Goal: Task Accomplishment & Management: Manage account settings

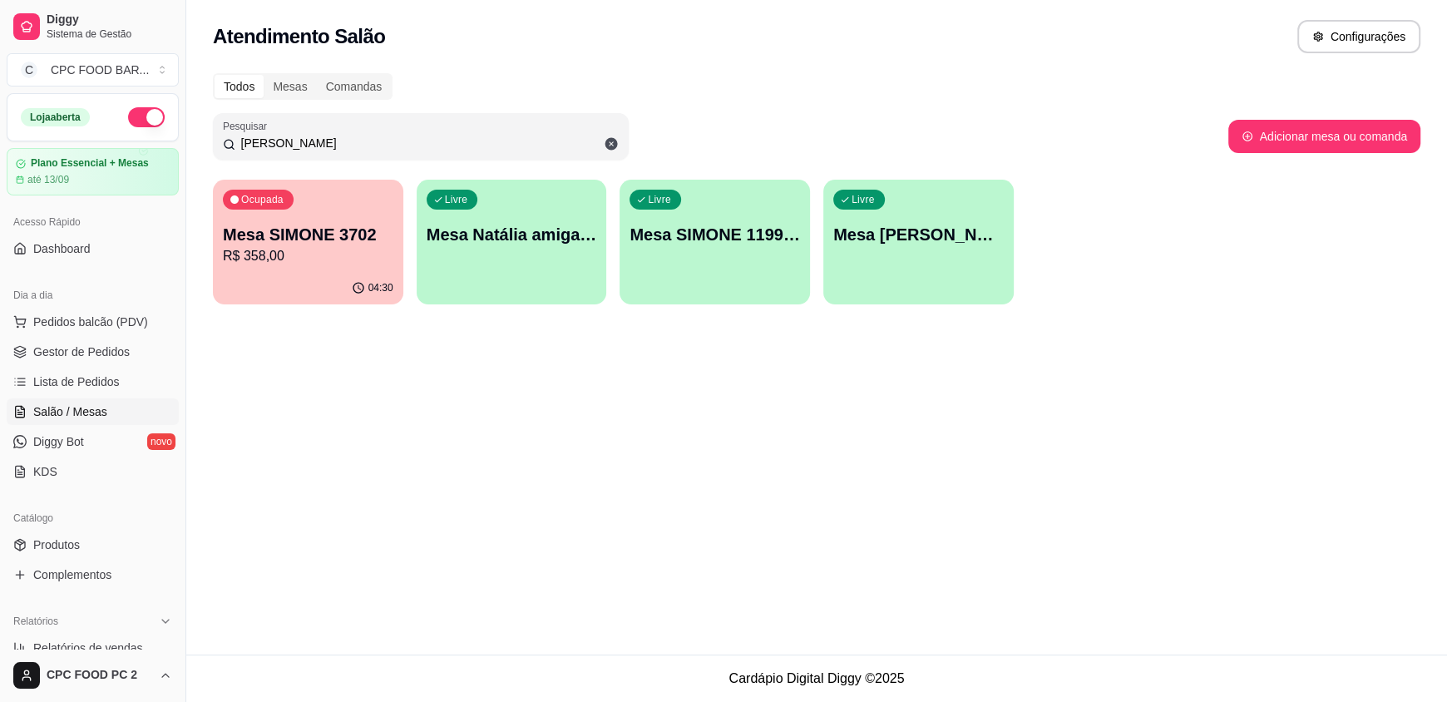
type input "[PERSON_NAME]"
click at [268, 254] on p "R$ 358,00" at bounding box center [307, 255] width 165 height 19
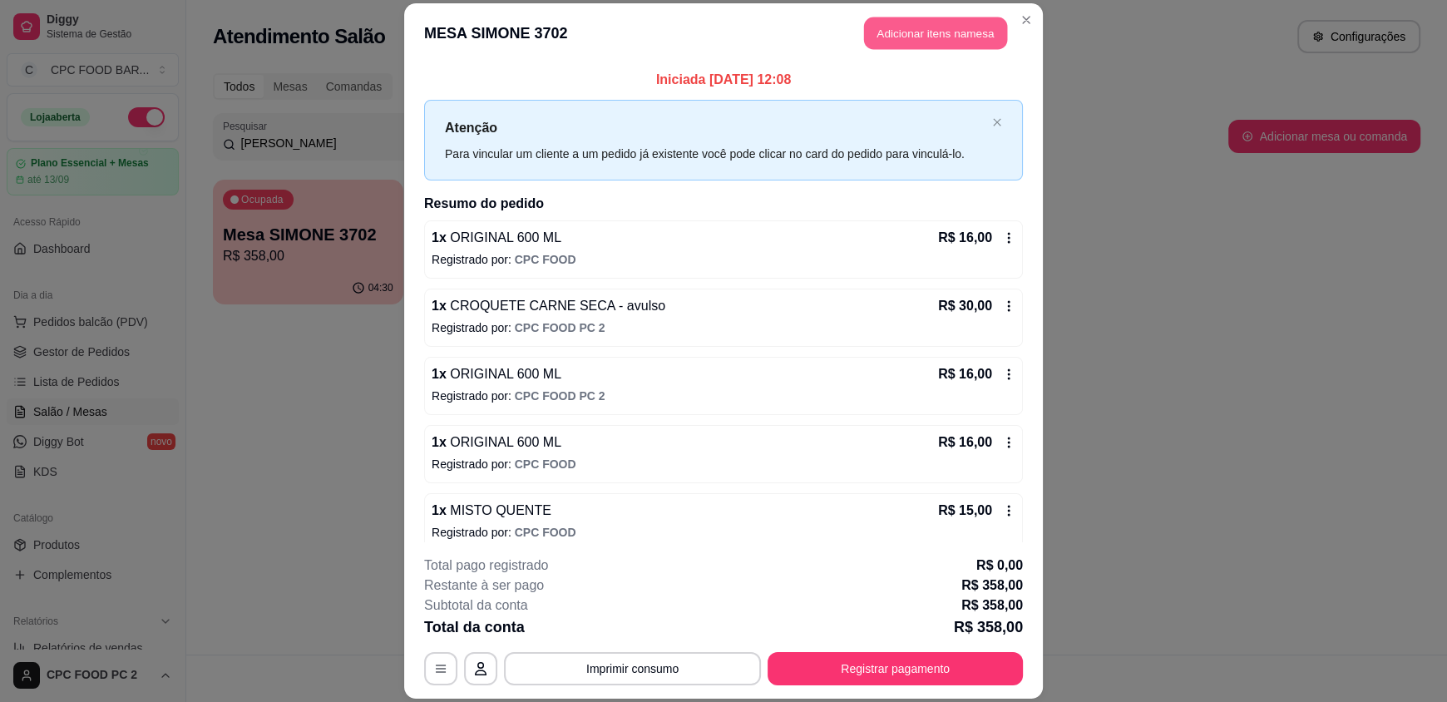
click at [893, 32] on button "Adicionar itens na mesa" at bounding box center [935, 33] width 143 height 32
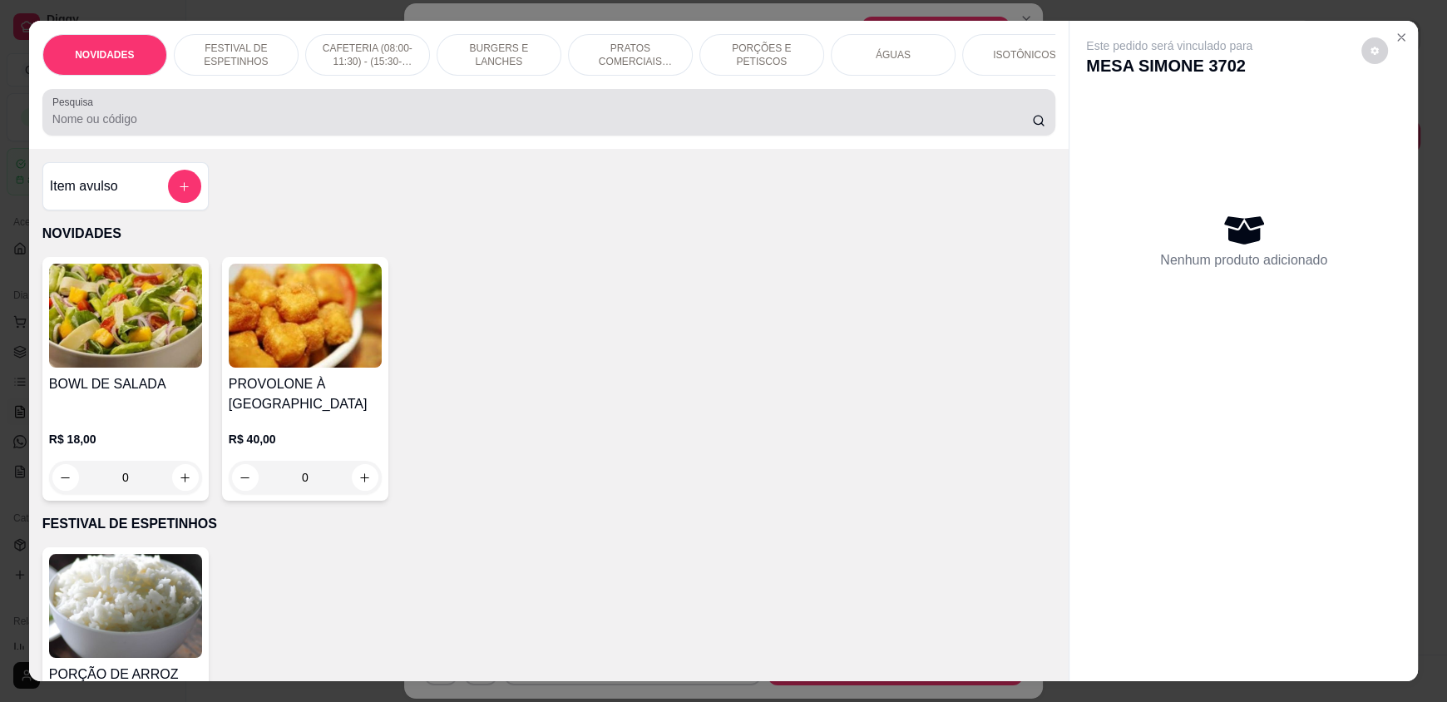
click at [581, 129] on div at bounding box center [548, 112] width 993 height 33
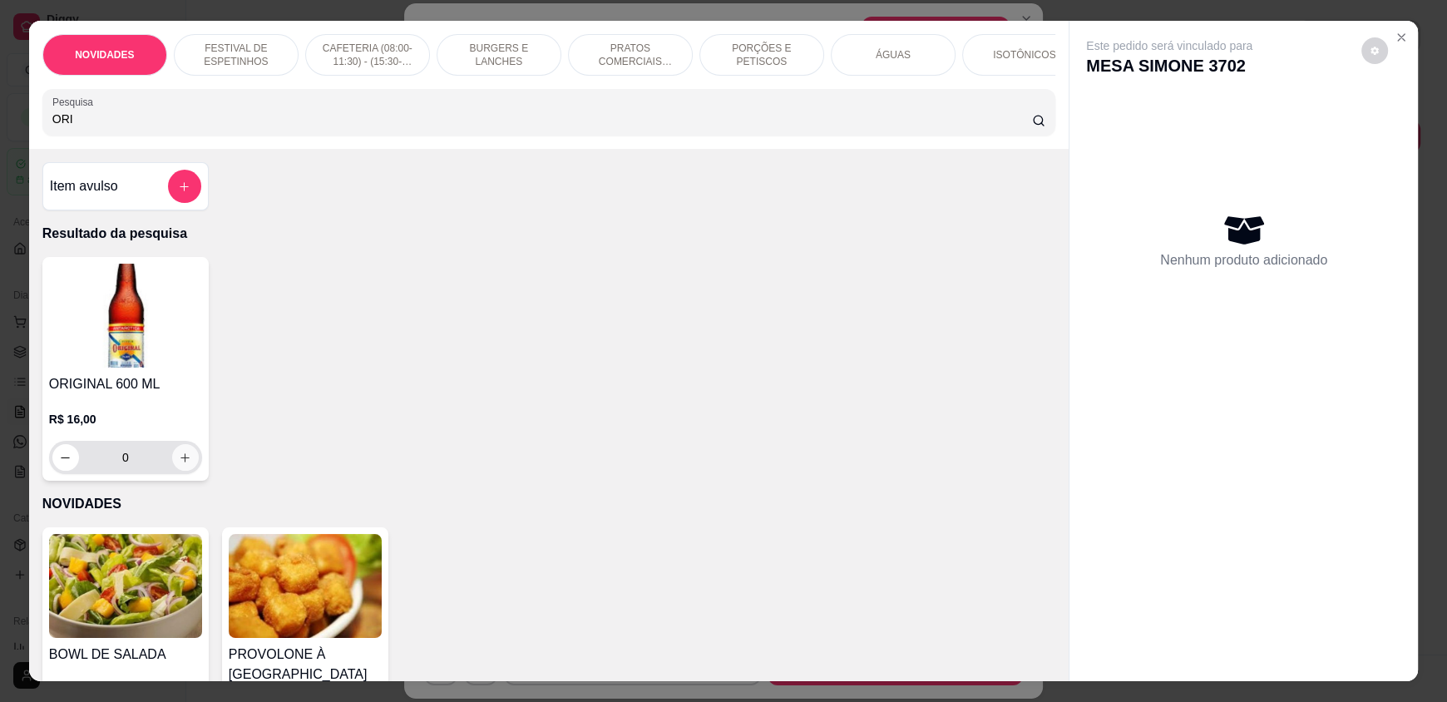
type input "ORI"
click at [190, 465] on button "increase-product-quantity" at bounding box center [185, 457] width 27 height 27
type input "1"
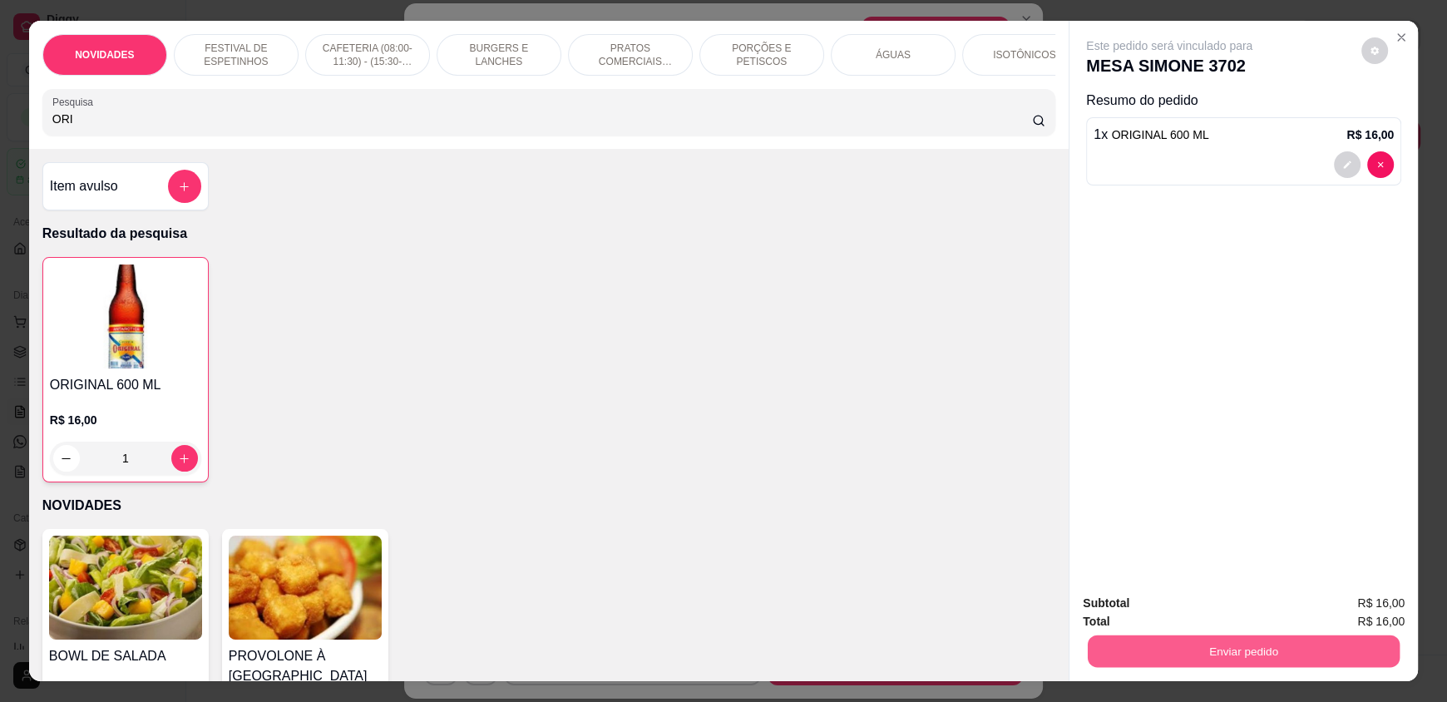
click at [1216, 646] on button "Enviar pedido" at bounding box center [1244, 650] width 312 height 32
click at [1197, 608] on button "Não registrar e enviar pedido" at bounding box center [1188, 610] width 168 height 31
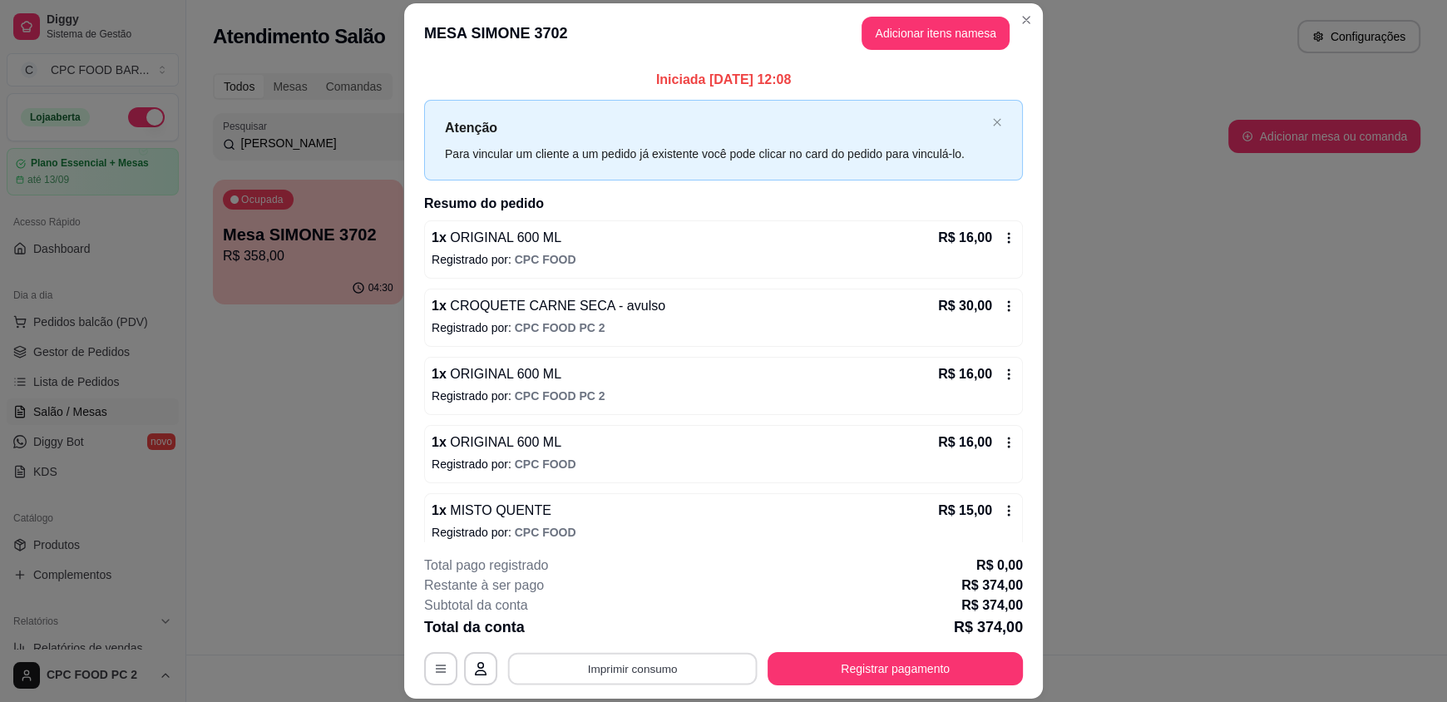
click at [622, 678] on button "Imprimir consumo" at bounding box center [632, 668] width 249 height 32
click at [654, 630] on button "IMPRESSORA" at bounding box center [631, 630] width 121 height 27
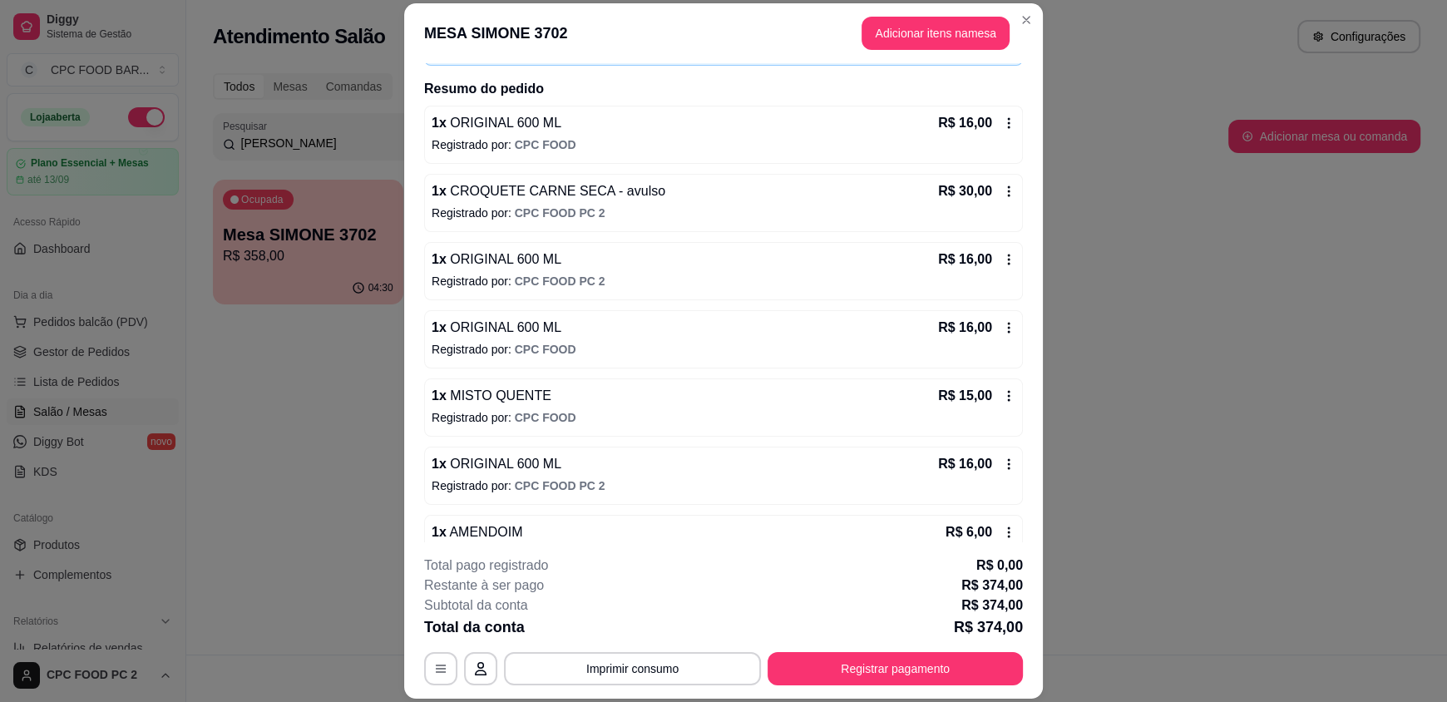
scroll to position [333, 0]
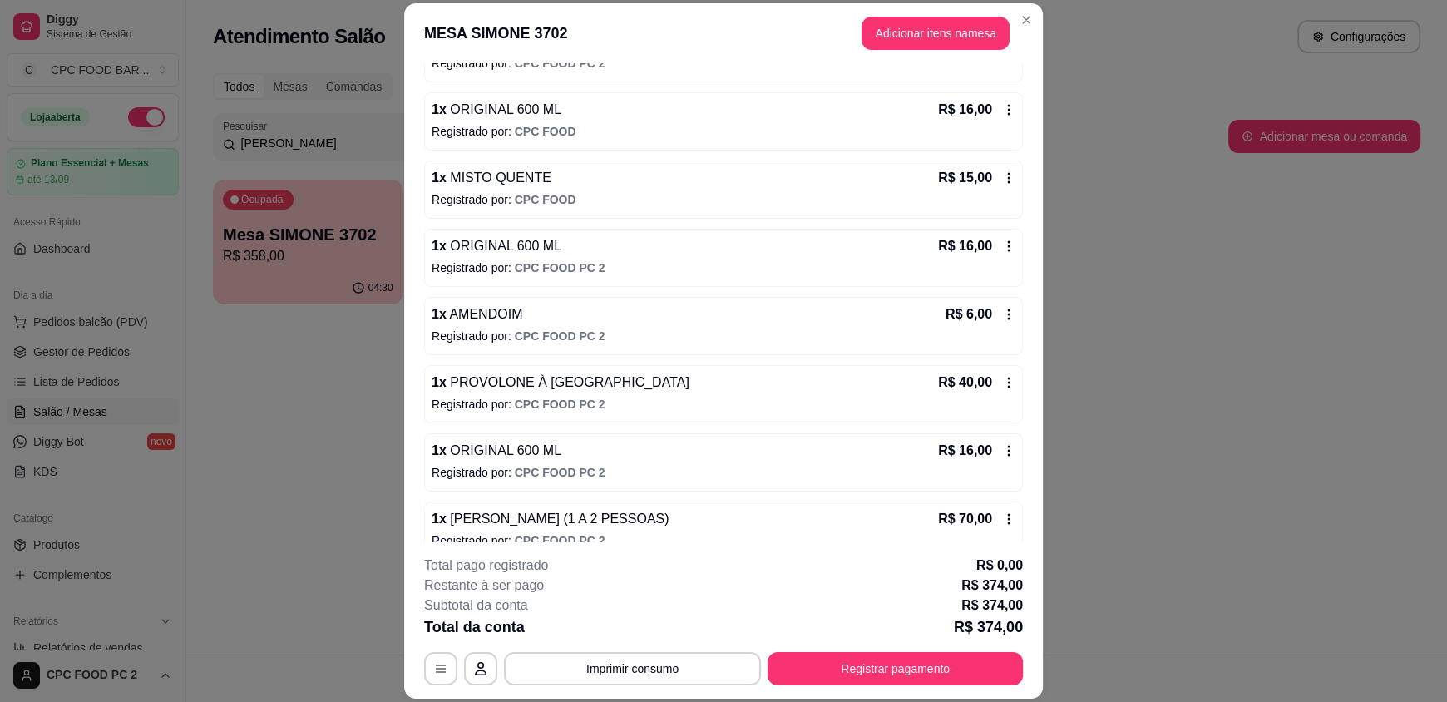
click at [1002, 380] on icon at bounding box center [1008, 382] width 13 height 13
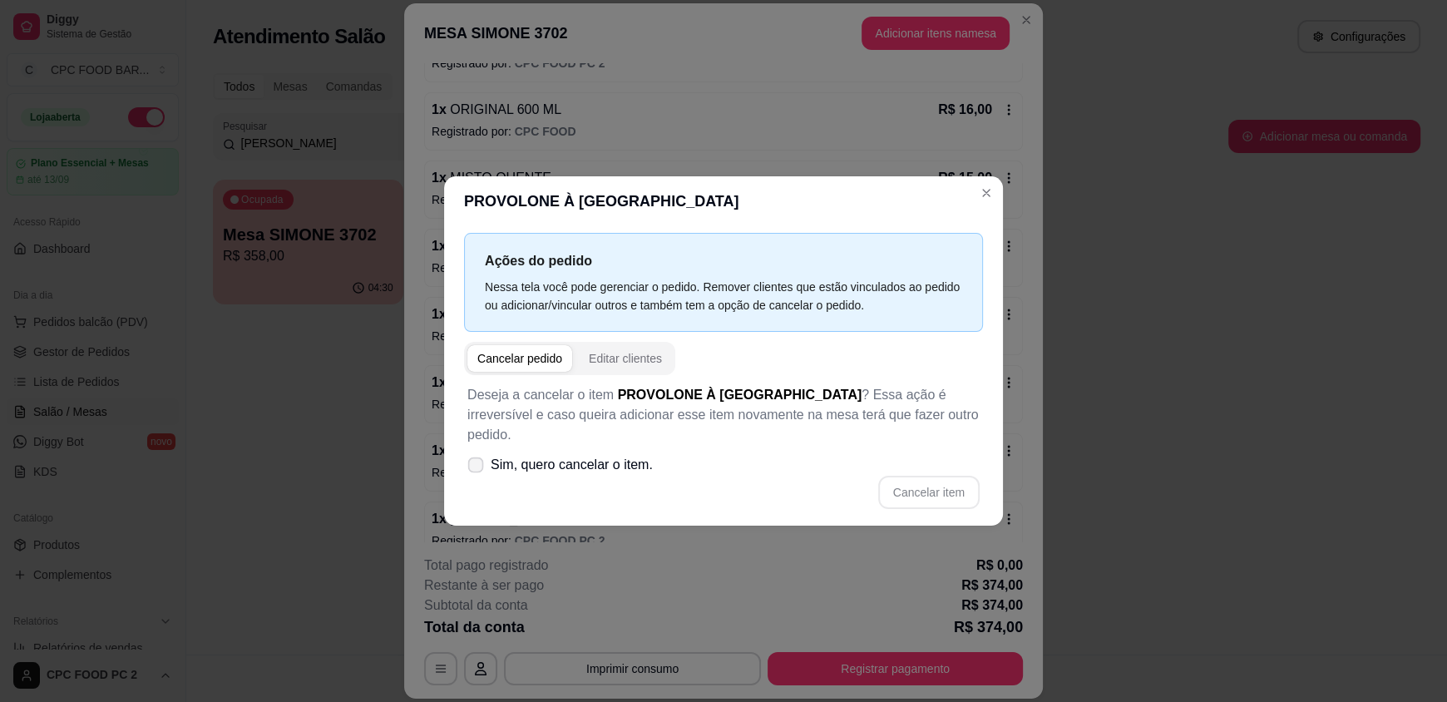
click at [589, 462] on span "Sim, quero cancelar o item." at bounding box center [572, 465] width 162 height 20
click at [477, 468] on input "Sim, quero cancelar o item." at bounding box center [471, 473] width 11 height 11
checkbox input "true"
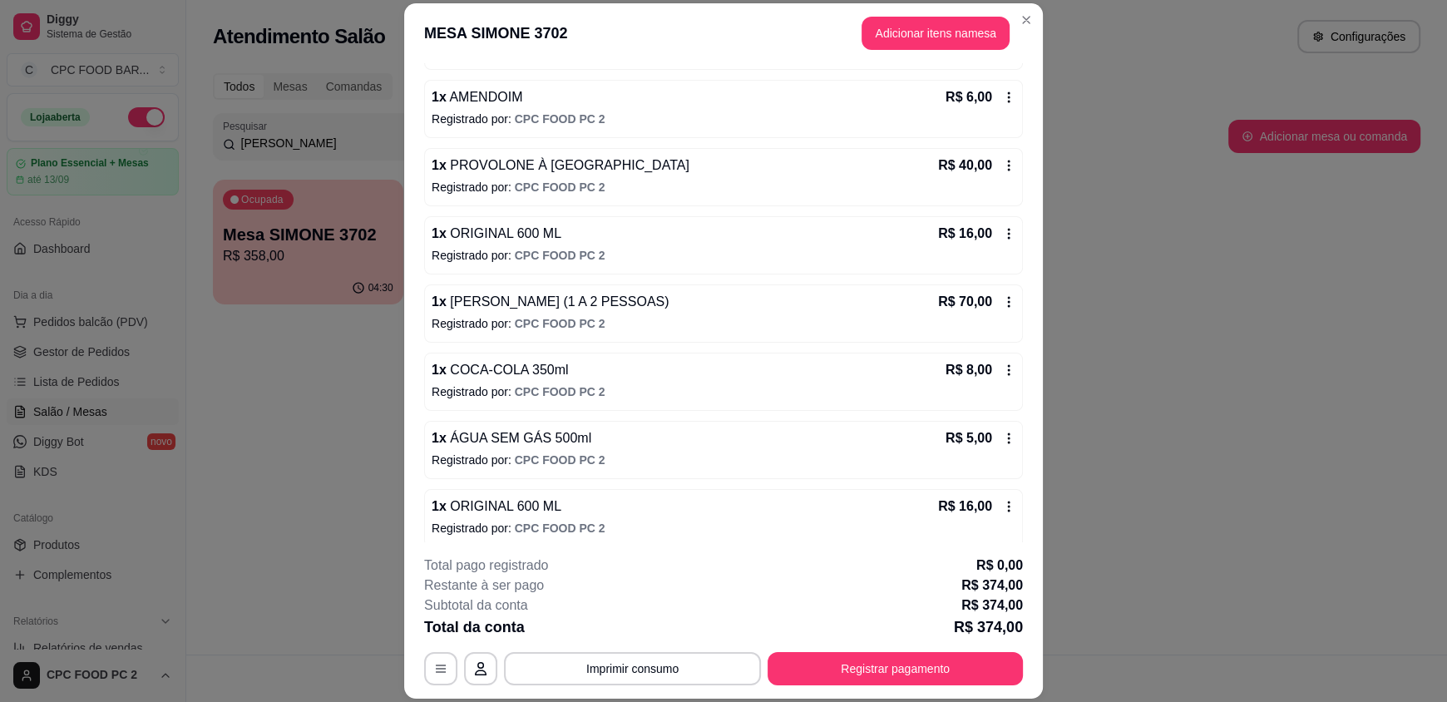
scroll to position [582, 0]
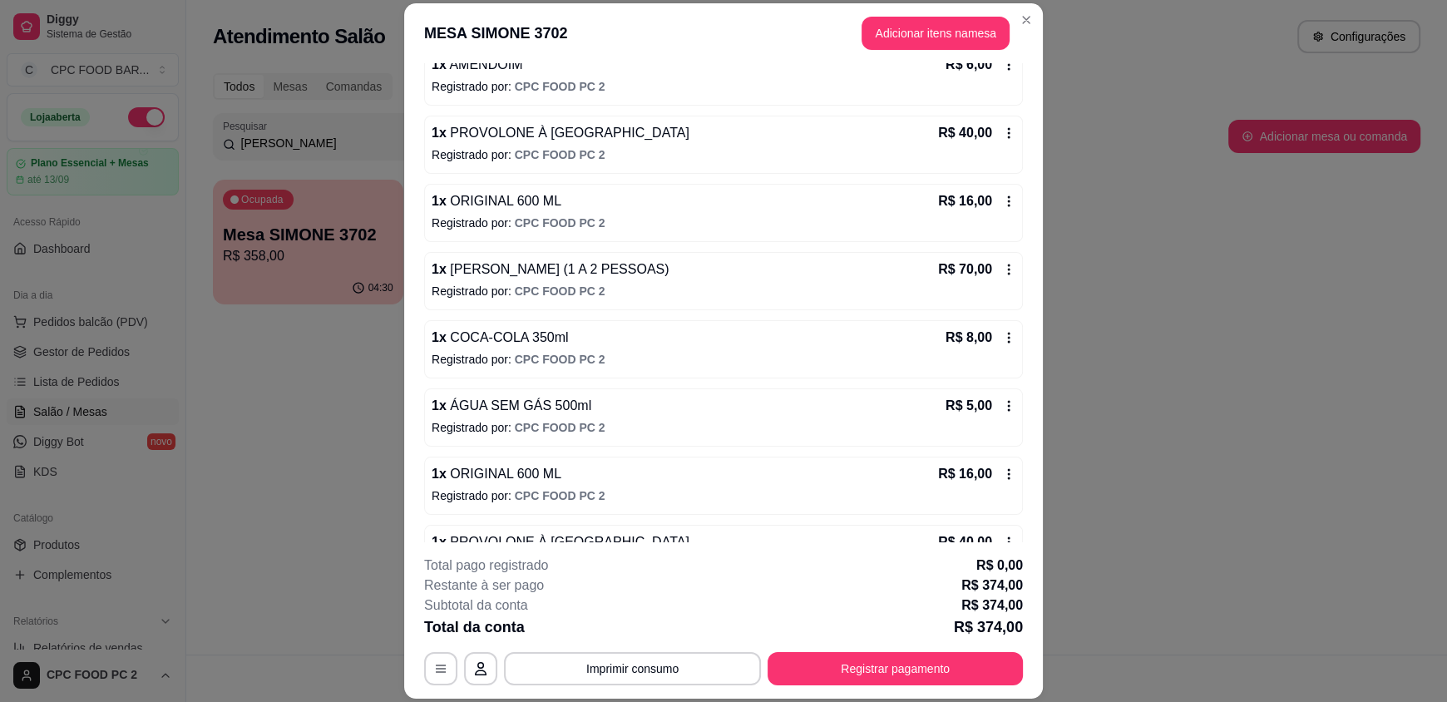
click at [1002, 270] on icon at bounding box center [1008, 269] width 13 height 13
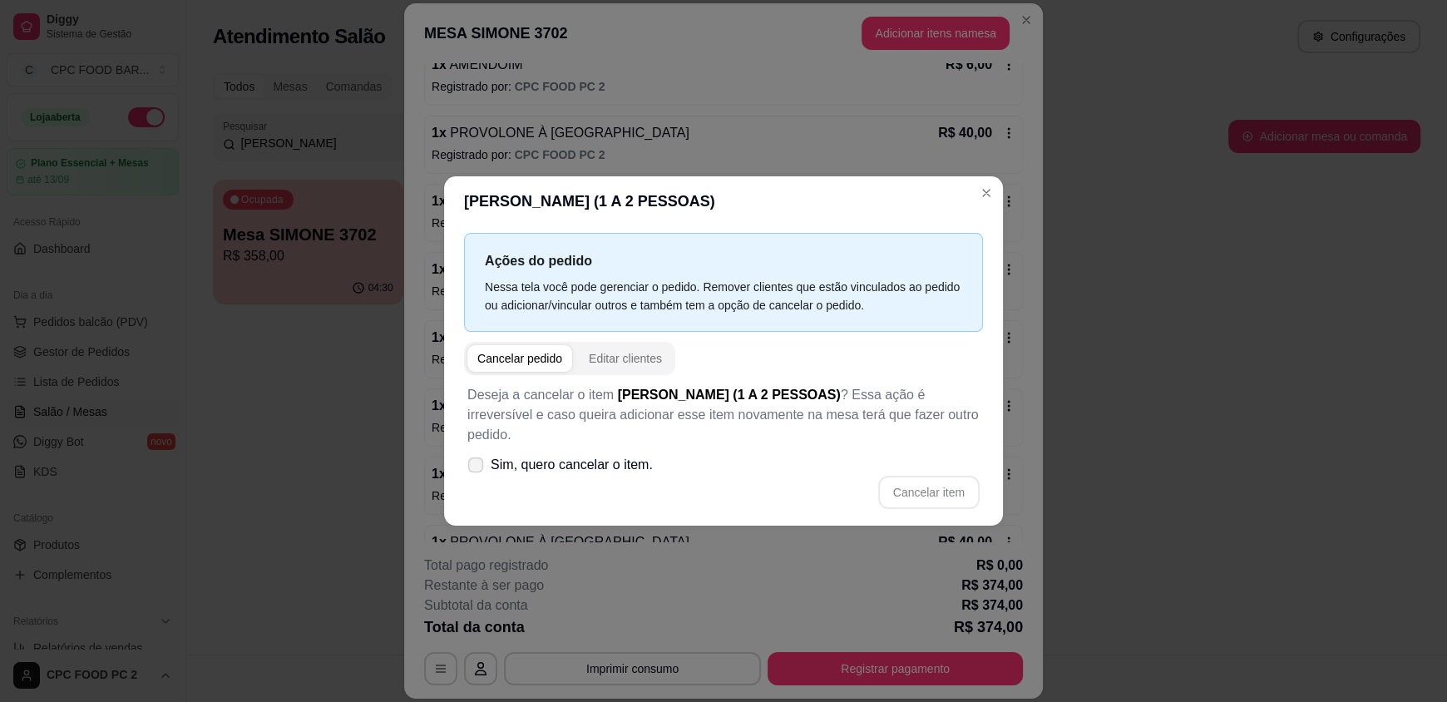
click at [512, 470] on span "Sim, quero cancelar o item." at bounding box center [572, 465] width 162 height 20
click at [477, 470] on input "Sim, quero cancelar o item." at bounding box center [471, 473] width 11 height 11
checkbox input "true"
click at [945, 487] on button "Cancelar item" at bounding box center [928, 492] width 101 height 33
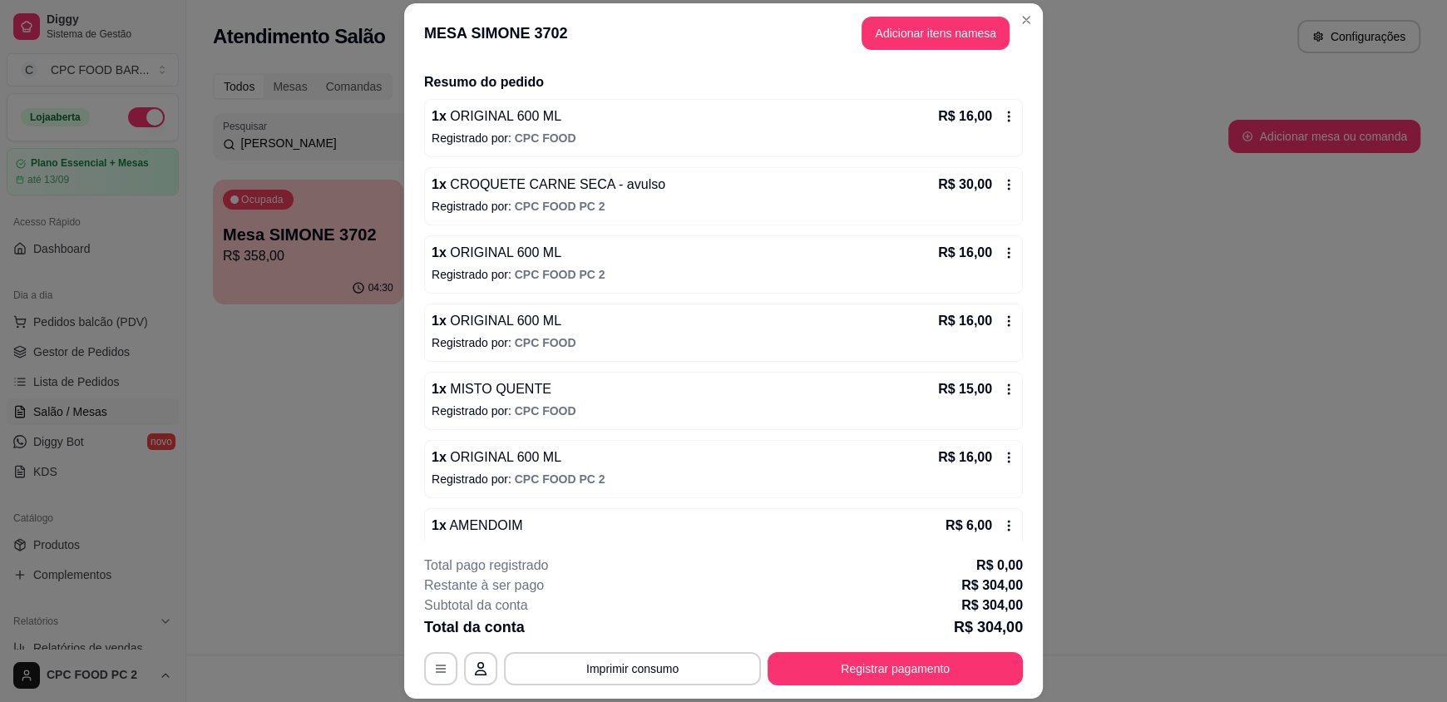
scroll to position [94, 0]
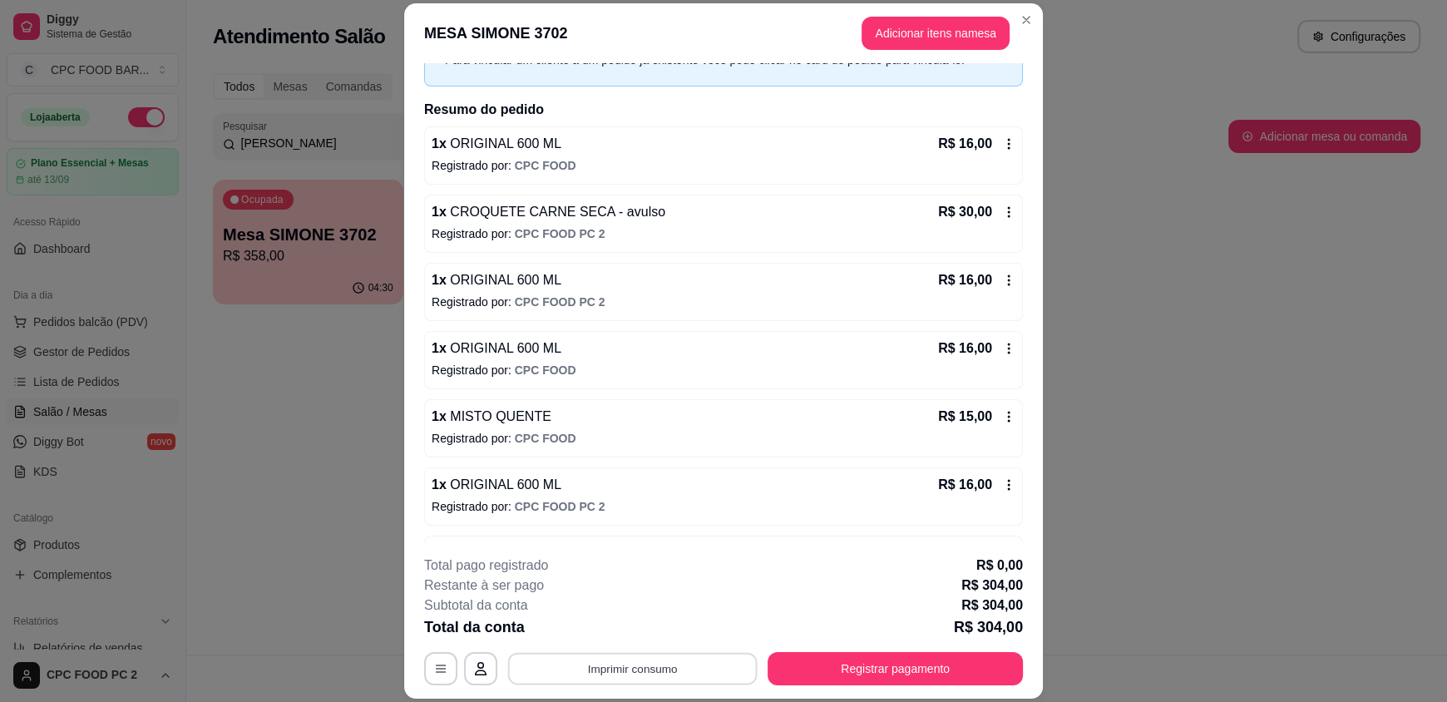
click at [654, 662] on button "Imprimir consumo" at bounding box center [632, 668] width 249 height 32
click at [665, 638] on button "IMPRESSORA" at bounding box center [631, 630] width 116 height 26
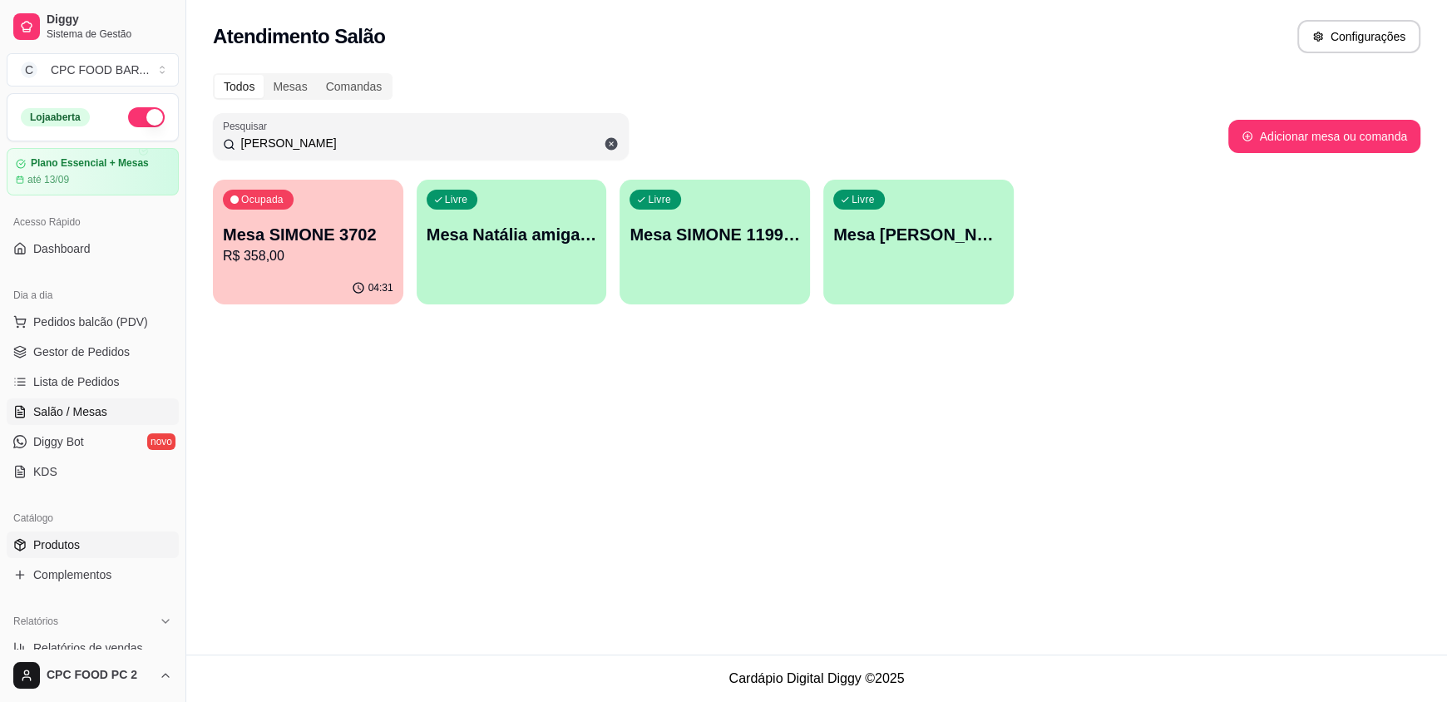
click at [63, 536] on span "Produtos" at bounding box center [56, 544] width 47 height 17
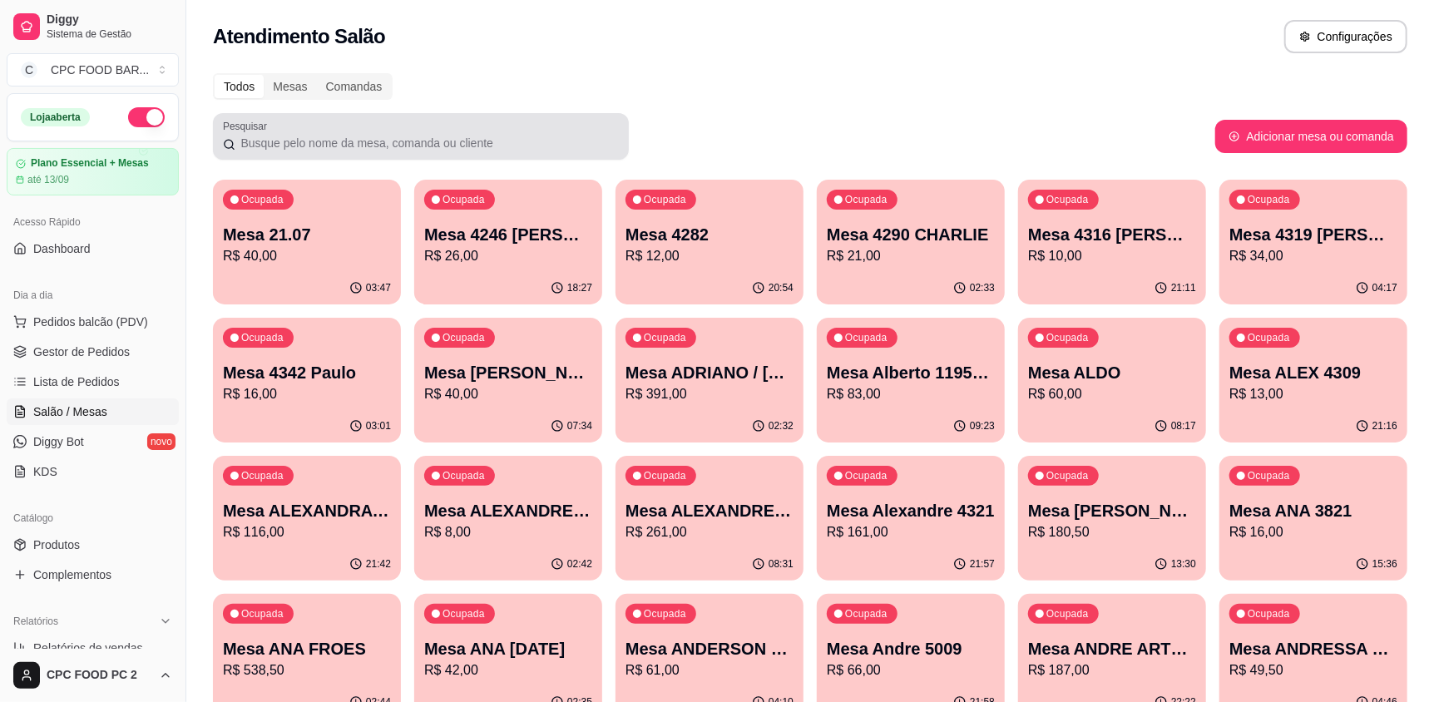
click at [279, 150] on input "Pesquisar" at bounding box center [426, 143] width 383 height 17
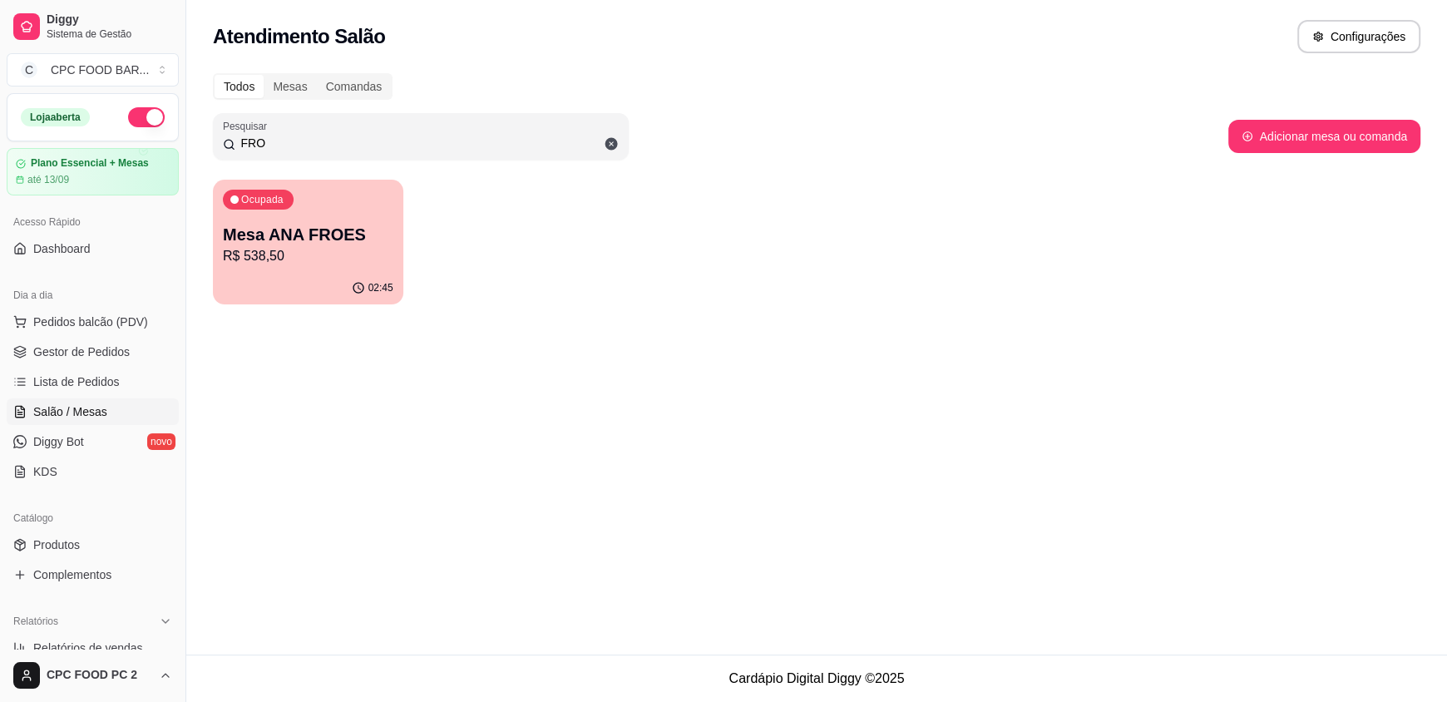
type input "FRO"
click at [269, 235] on p "Mesa ANA FROES" at bounding box center [308, 234] width 170 height 23
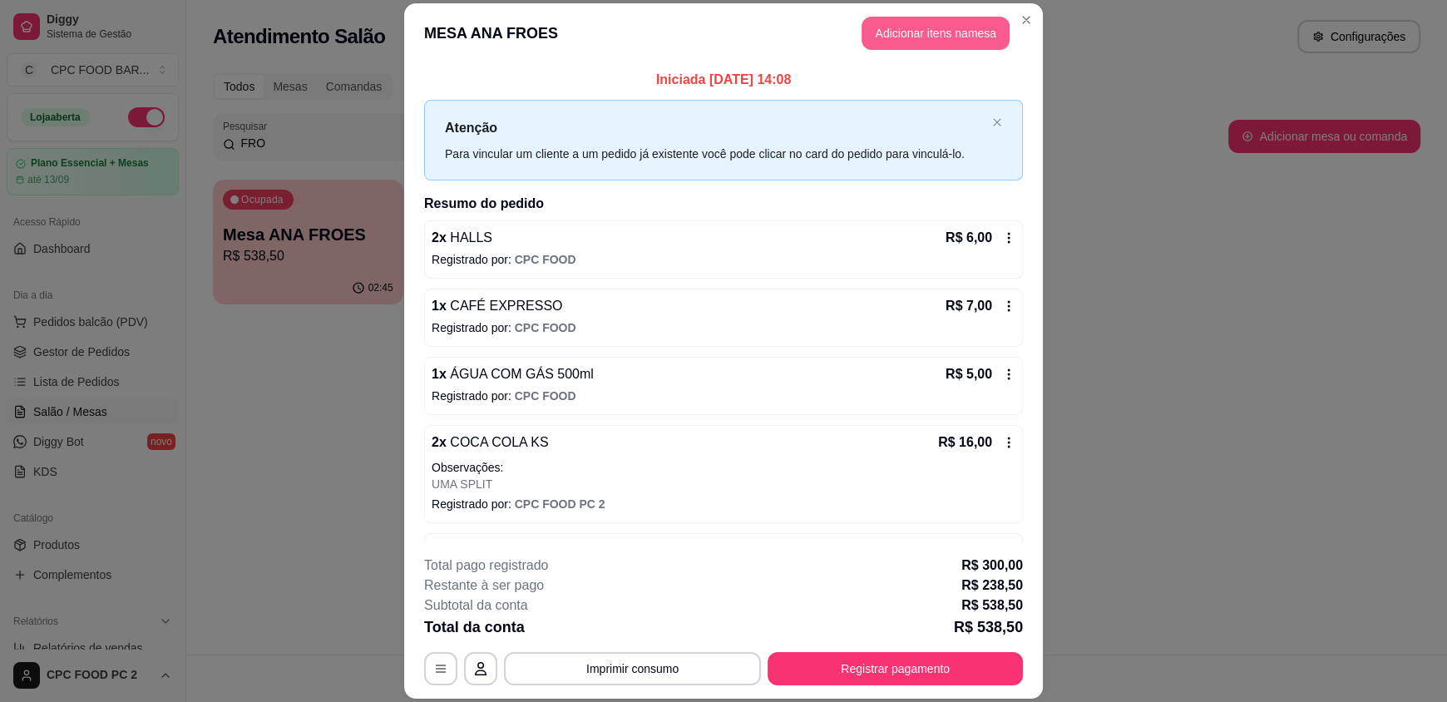
click at [881, 29] on button "Adicionar itens na mesa" at bounding box center [935, 33] width 148 height 33
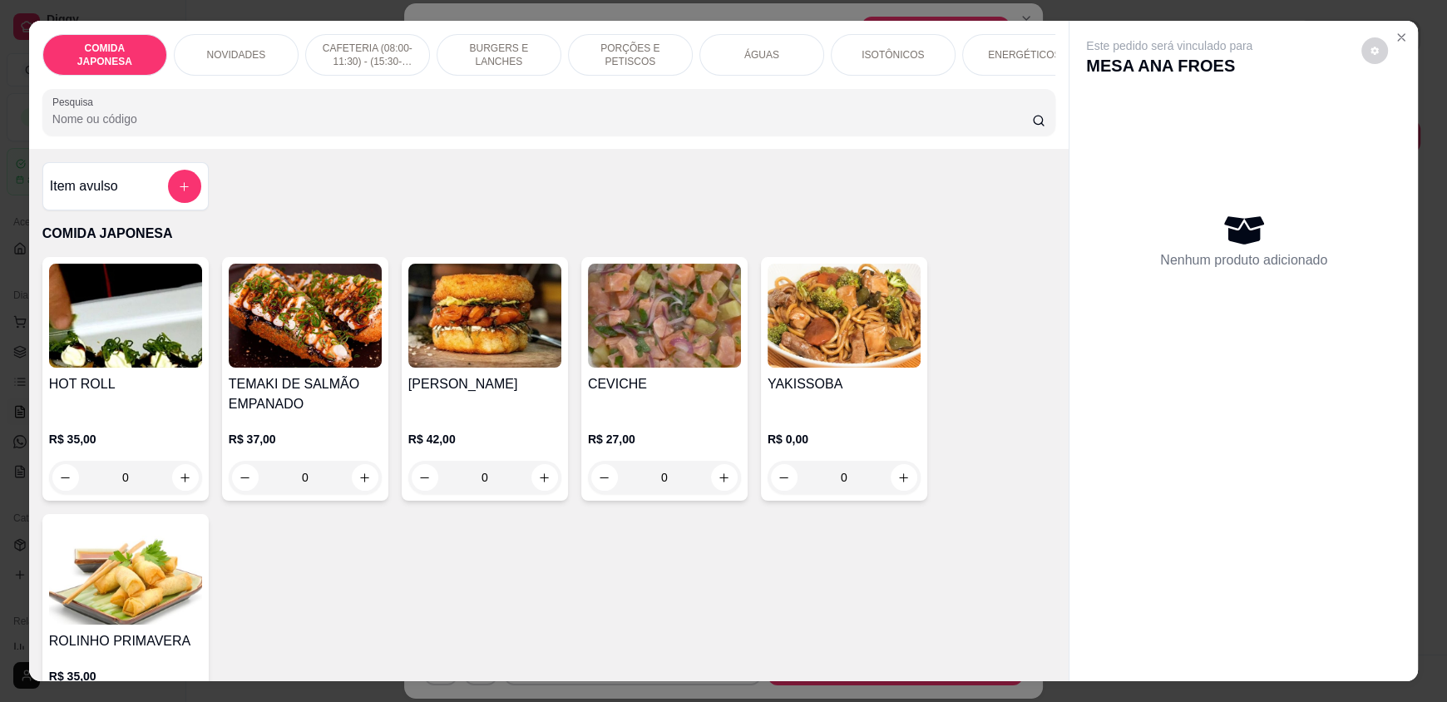
click at [454, 127] on input "Pesquisa" at bounding box center [542, 119] width 980 height 17
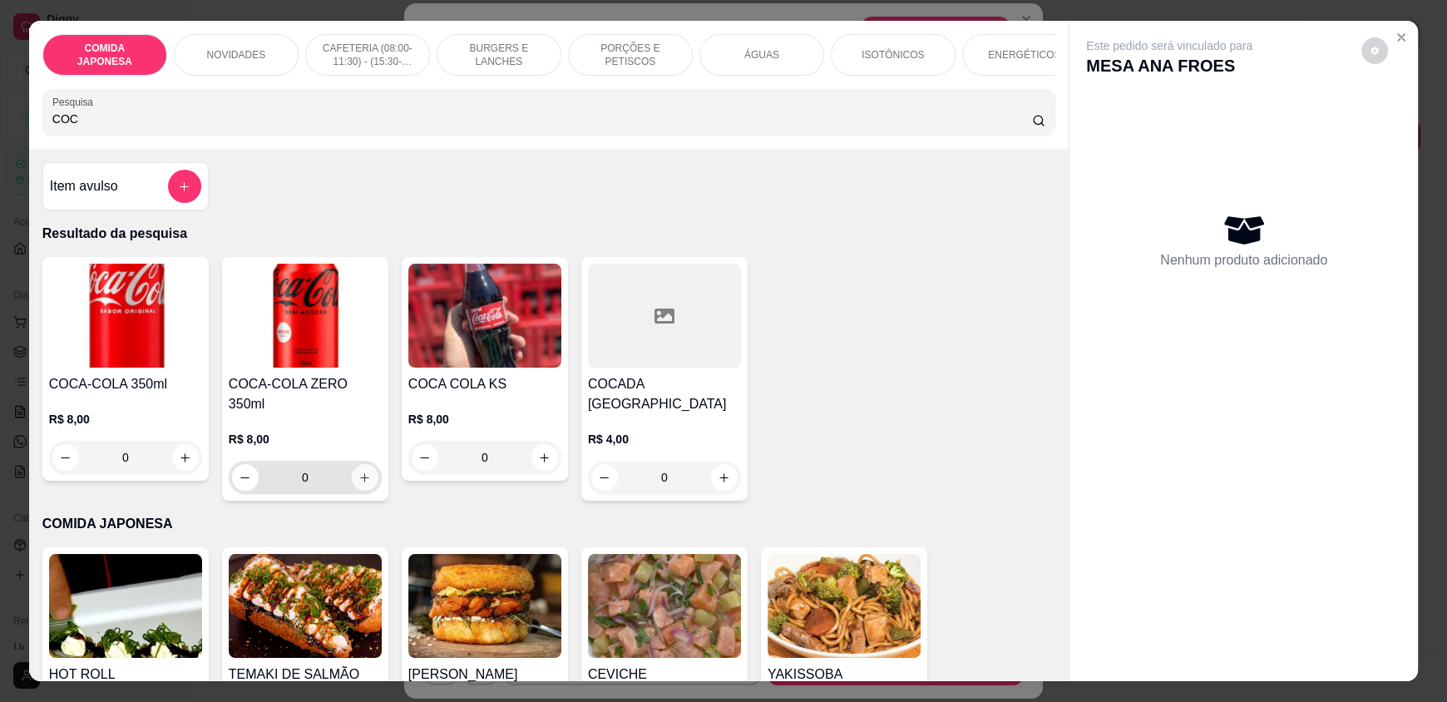
type input "COC"
click at [361, 471] on icon "increase-product-quantity" at bounding box center [364, 477] width 12 height 12
type input "1"
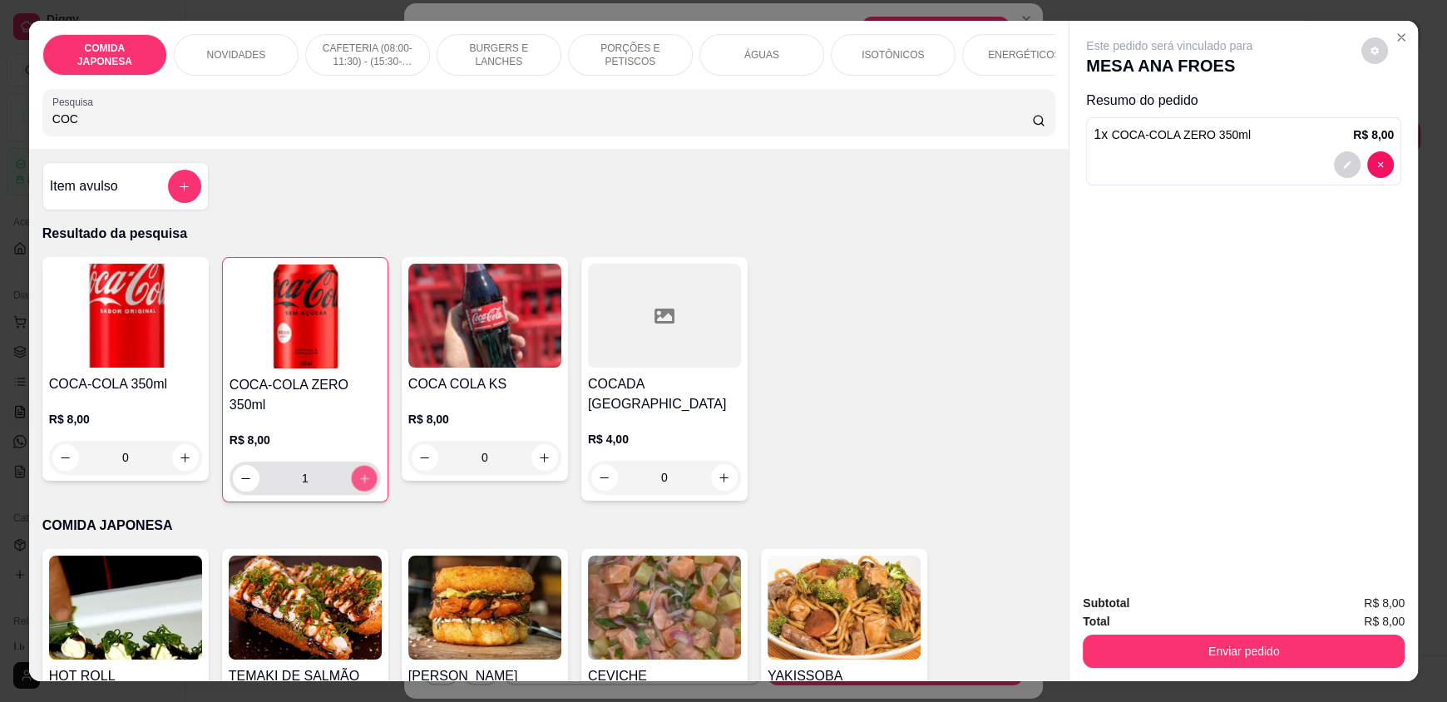
click at [360, 474] on icon "increase-product-quantity" at bounding box center [364, 478] width 8 height 8
type input "2"
click at [360, 474] on icon "increase-product-quantity" at bounding box center [364, 478] width 8 height 8
type input "3"
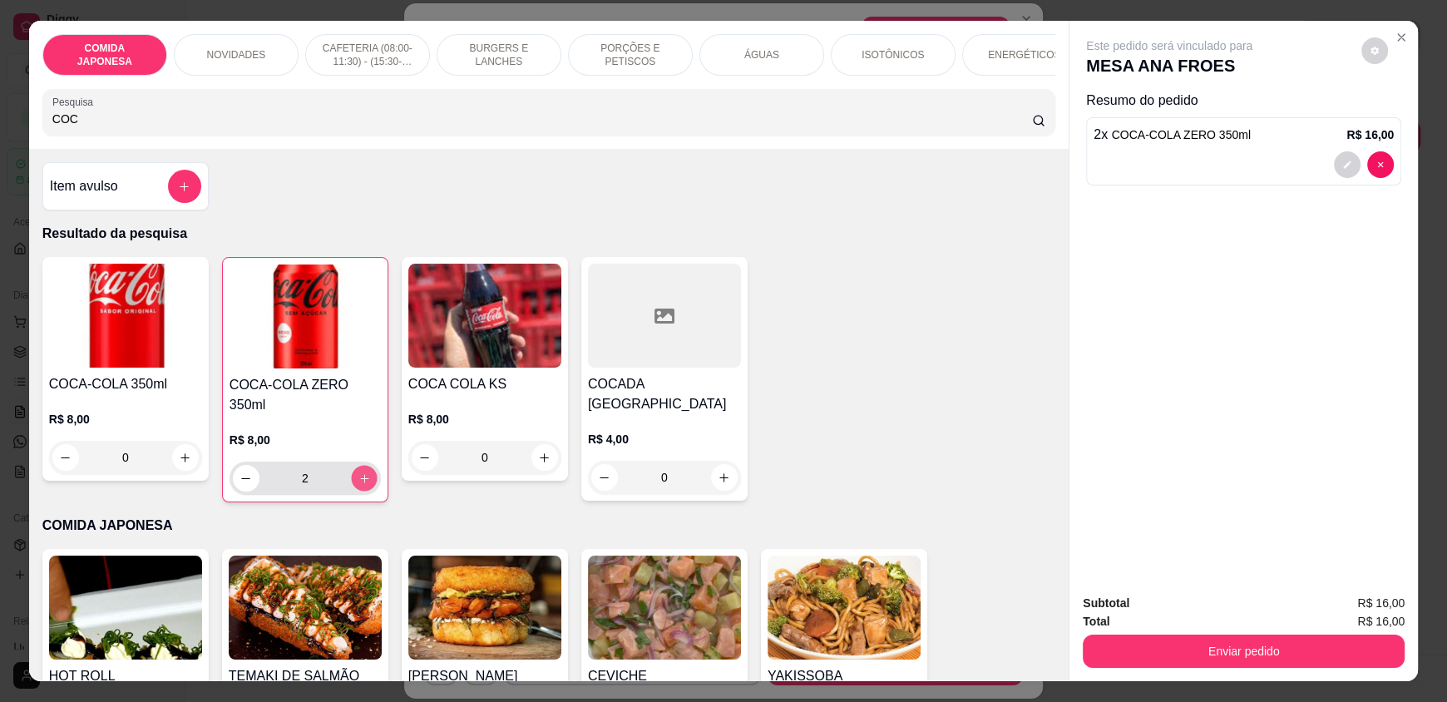
type input "3"
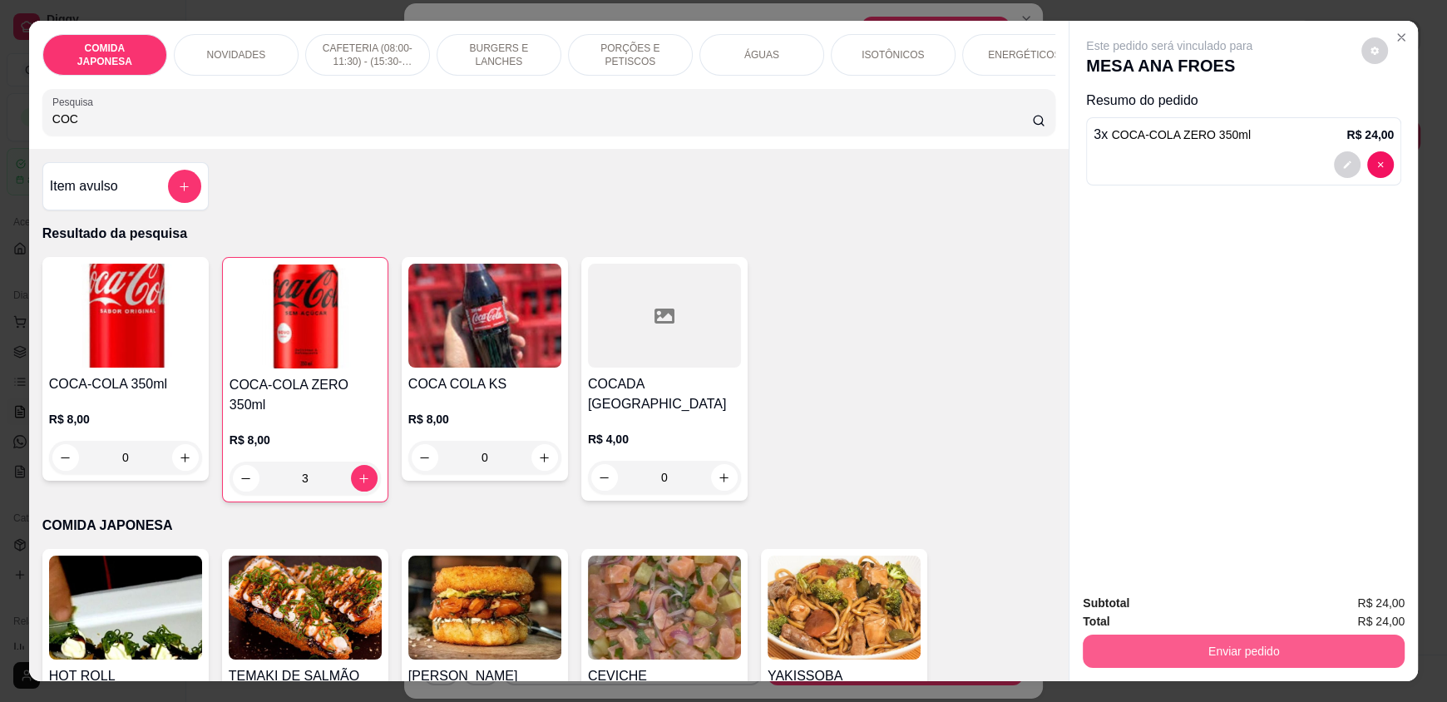
click at [1255, 654] on button "Enviar pedido" at bounding box center [1244, 650] width 322 height 33
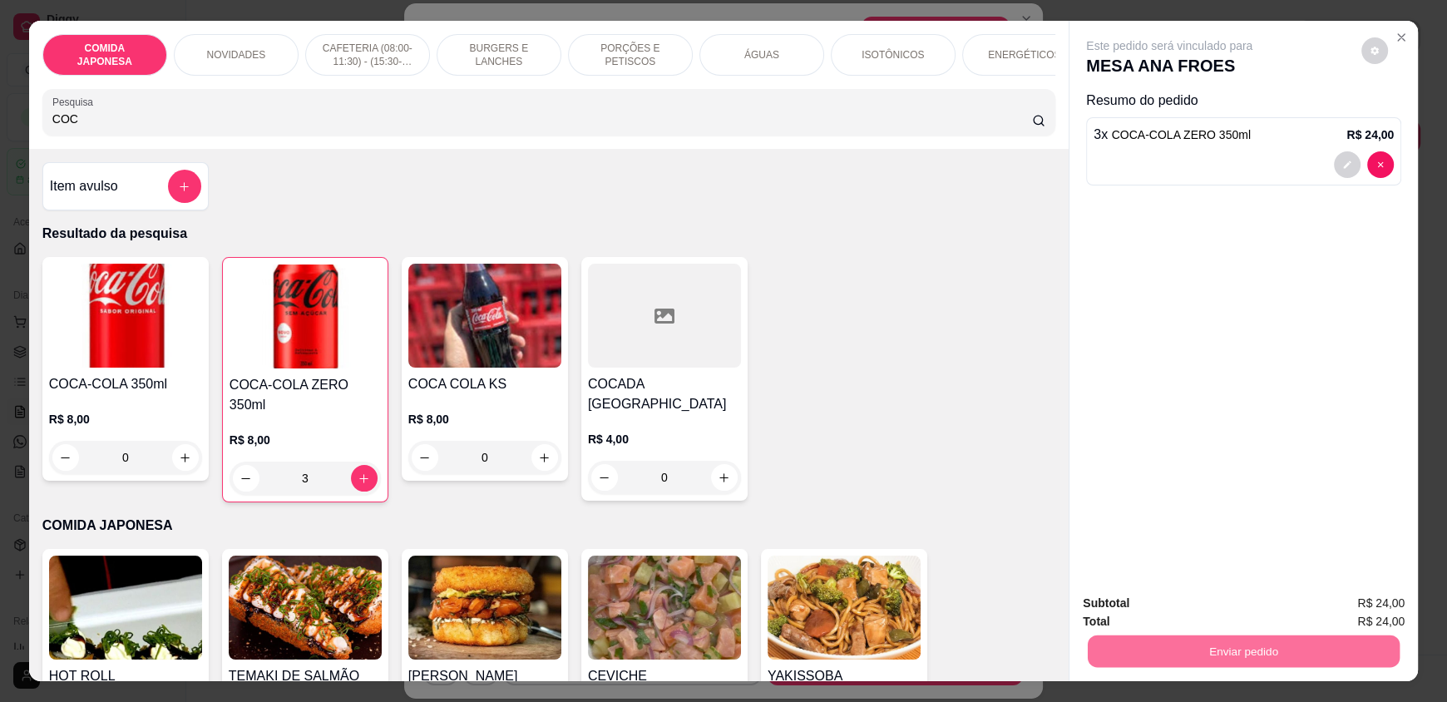
click at [1217, 613] on button "Não registrar e enviar pedido" at bounding box center [1188, 611] width 173 height 32
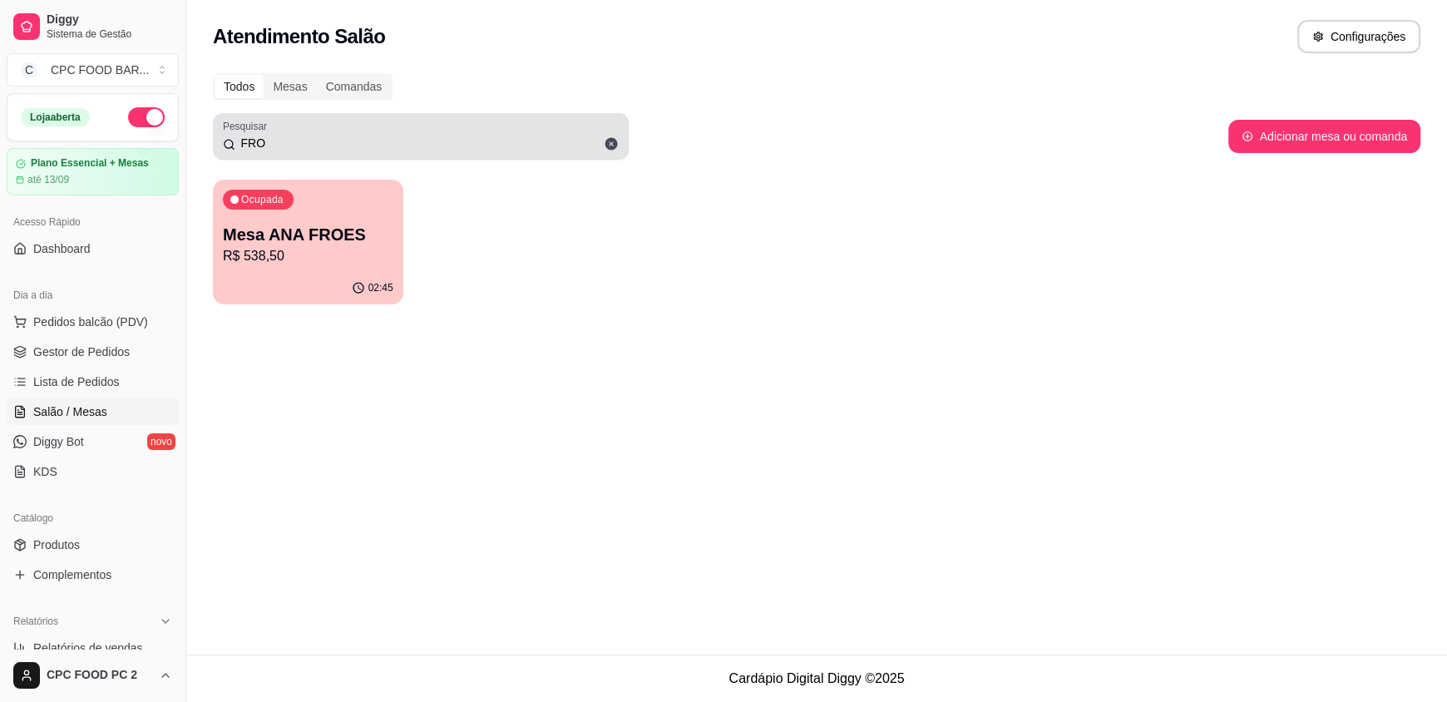
click at [277, 149] on input "FRO" at bounding box center [426, 143] width 383 height 17
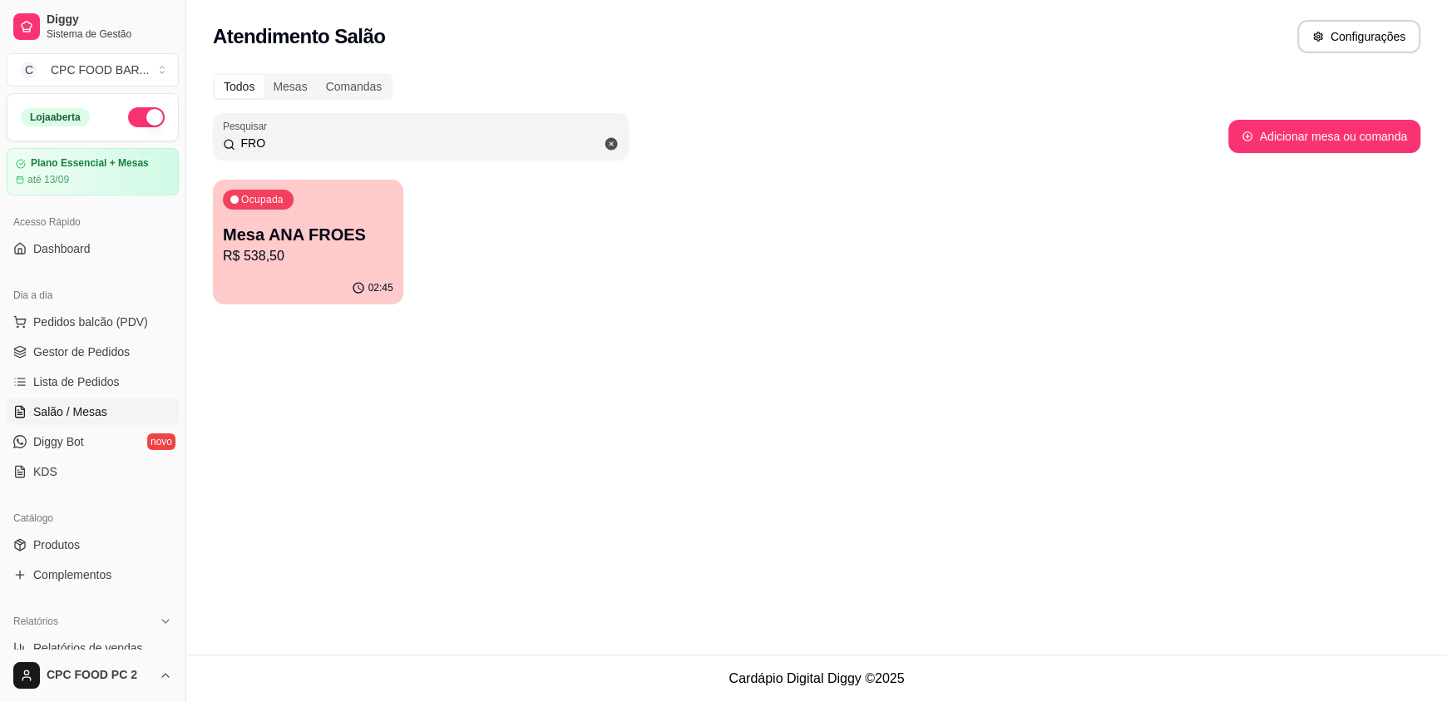
click at [277, 148] on input "FRO" at bounding box center [426, 143] width 383 height 17
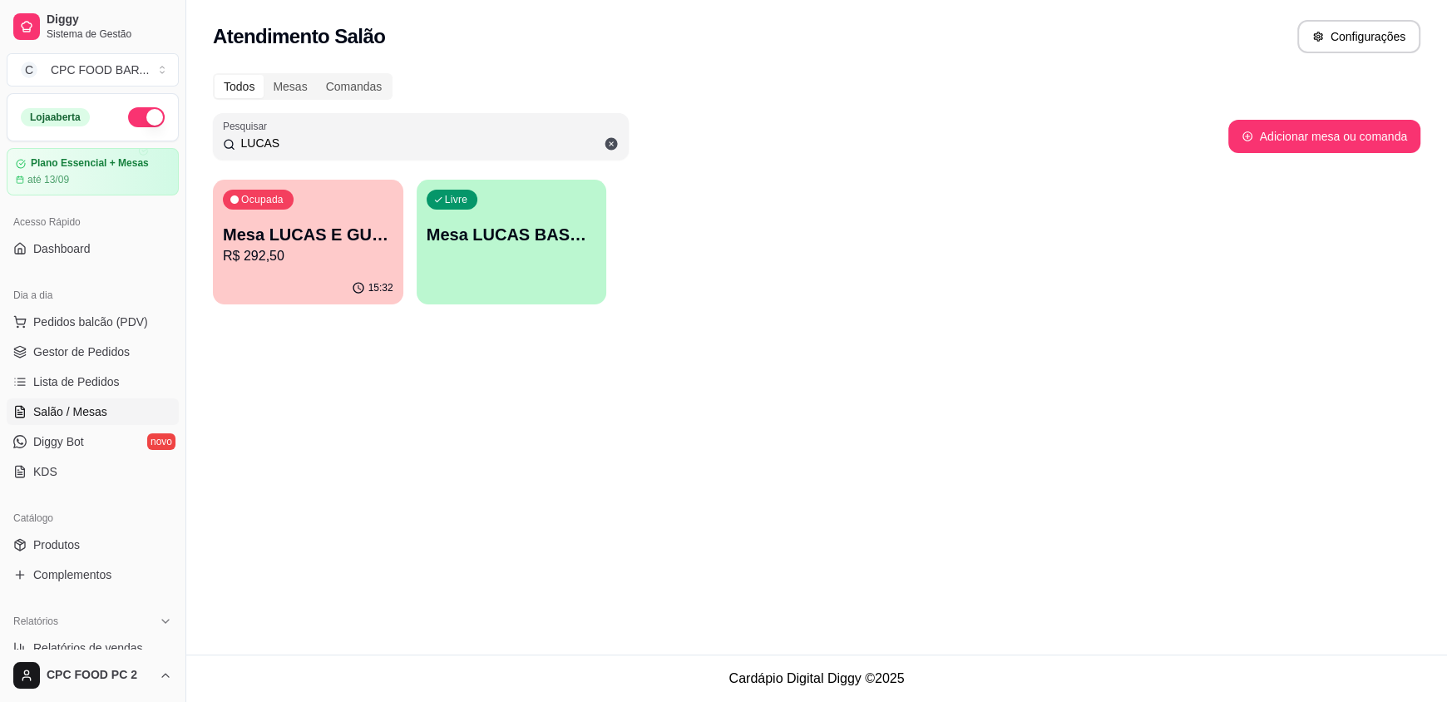
type input "LUCAS"
click at [324, 251] on p "R$ 292,50" at bounding box center [308, 256] width 170 height 20
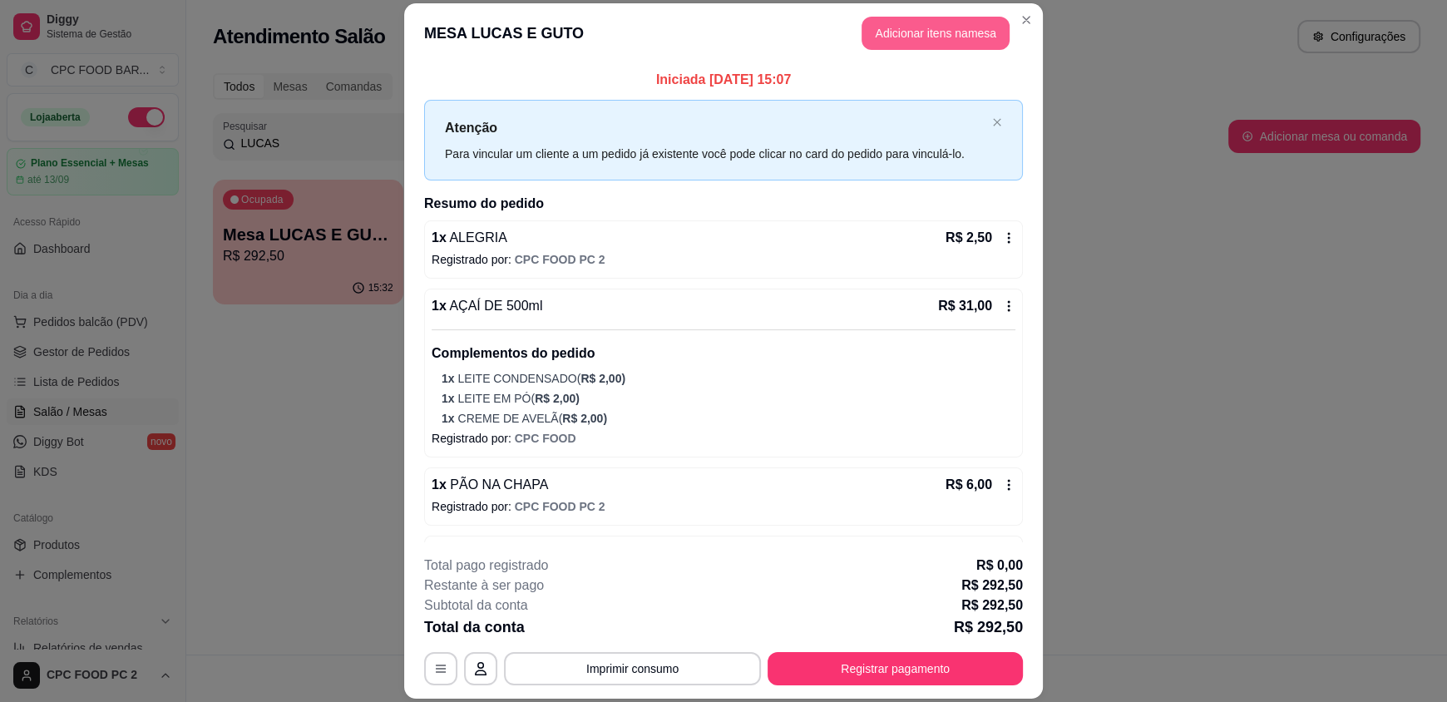
click at [955, 32] on button "Adicionar itens na mesa" at bounding box center [935, 33] width 148 height 33
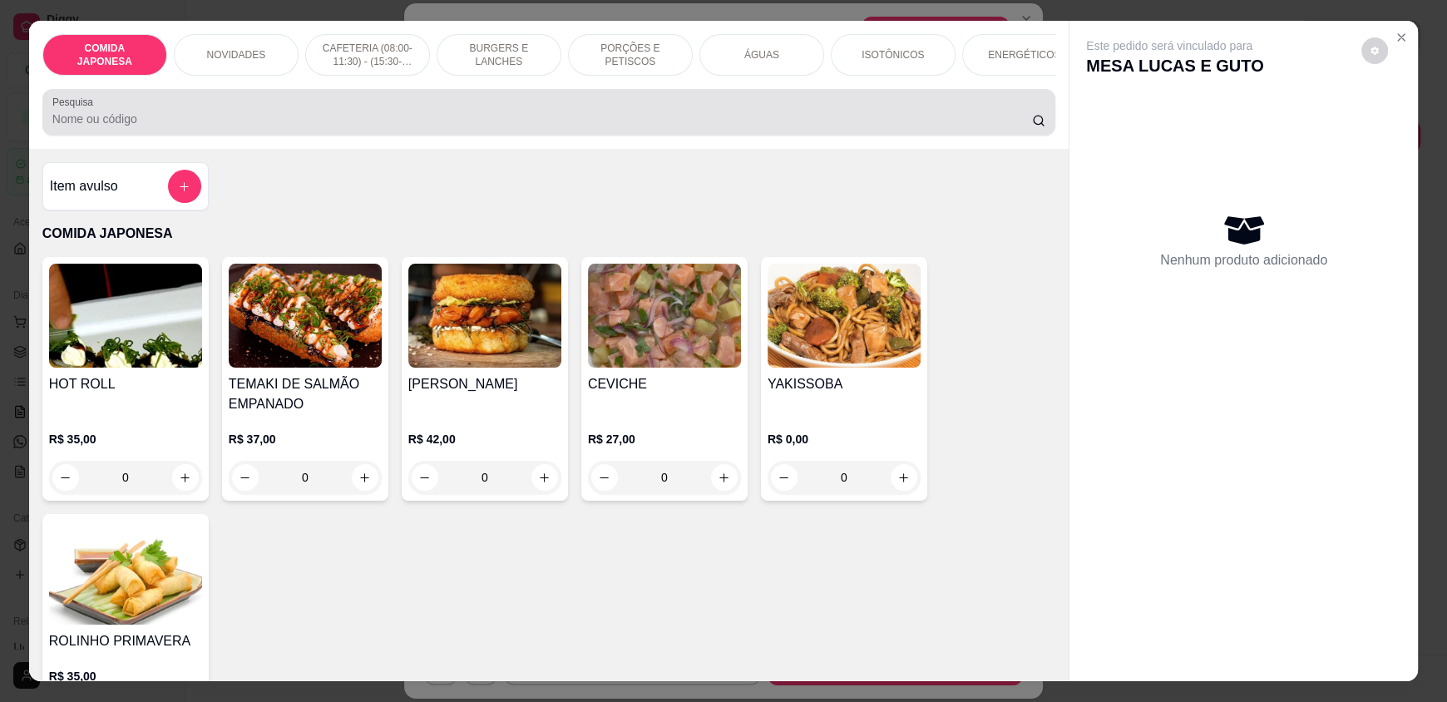
click at [476, 136] on div "Pesquisa" at bounding box center [548, 112] width 1013 height 47
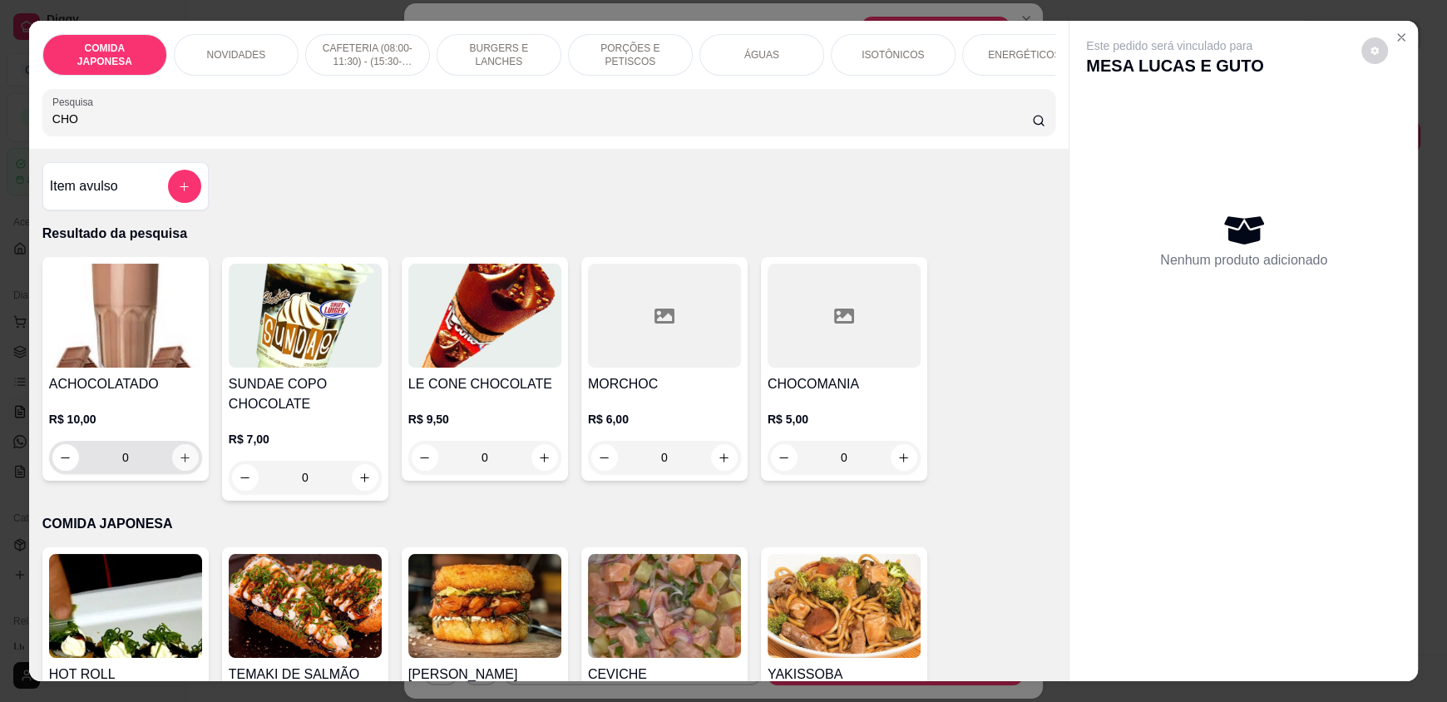
type input "CHO"
click at [180, 464] on icon "increase-product-quantity" at bounding box center [186, 458] width 12 height 12
type input "1"
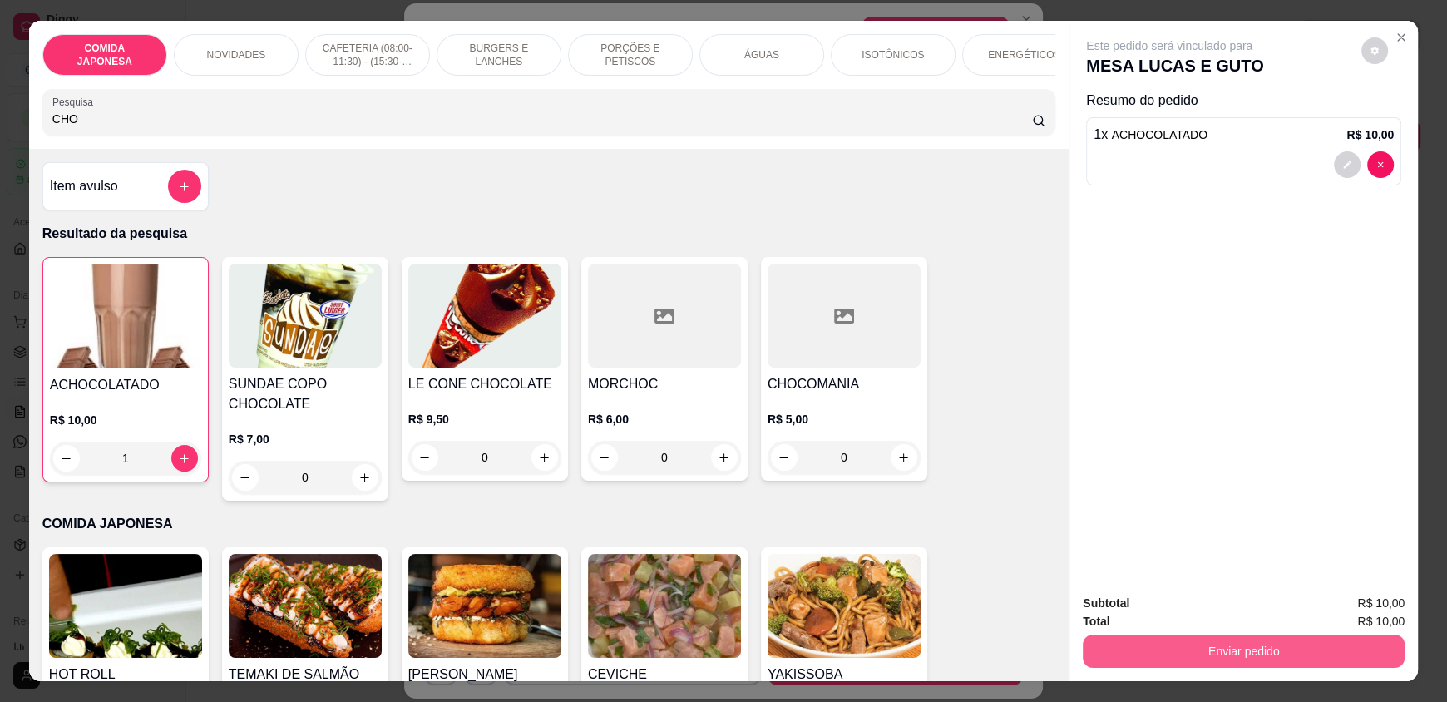
click at [1133, 643] on button "Enviar pedido" at bounding box center [1244, 650] width 322 height 33
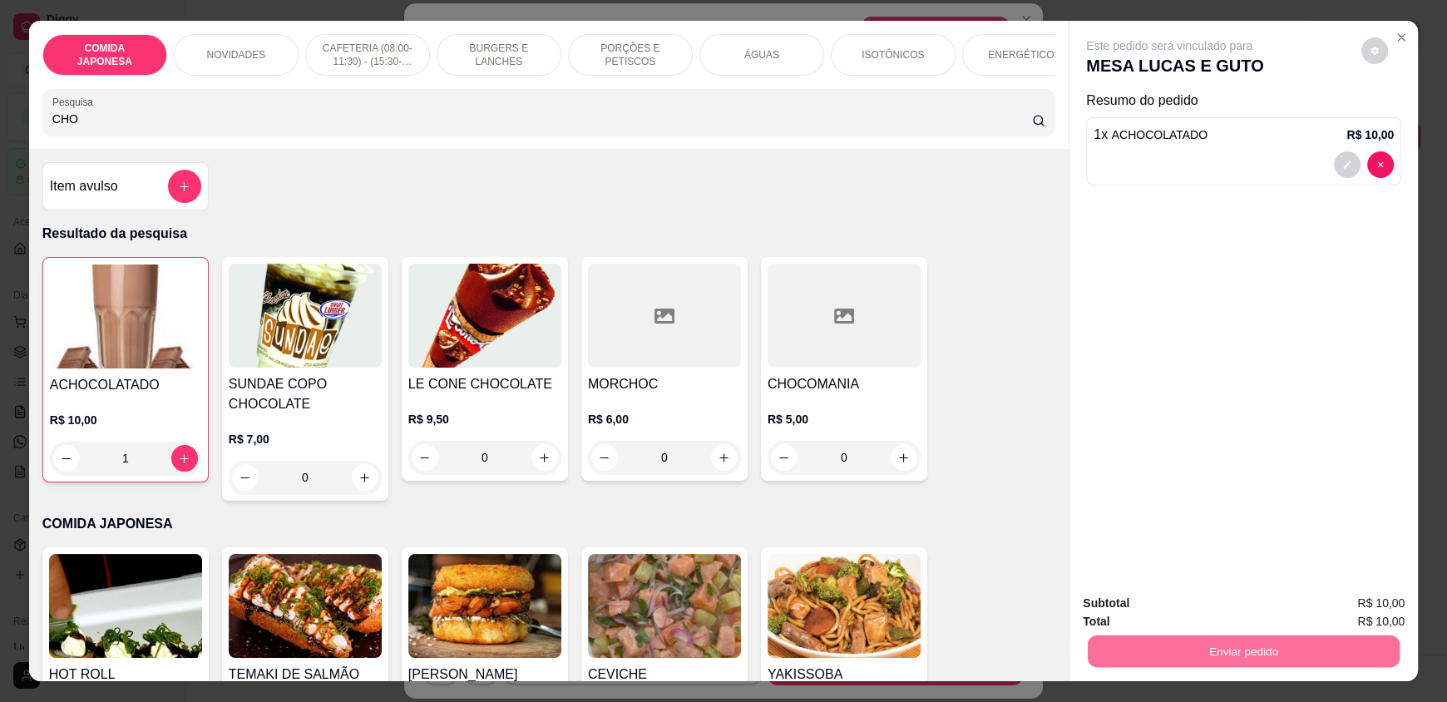
click at [1145, 609] on button "Não registrar e enviar pedido" at bounding box center [1188, 610] width 168 height 31
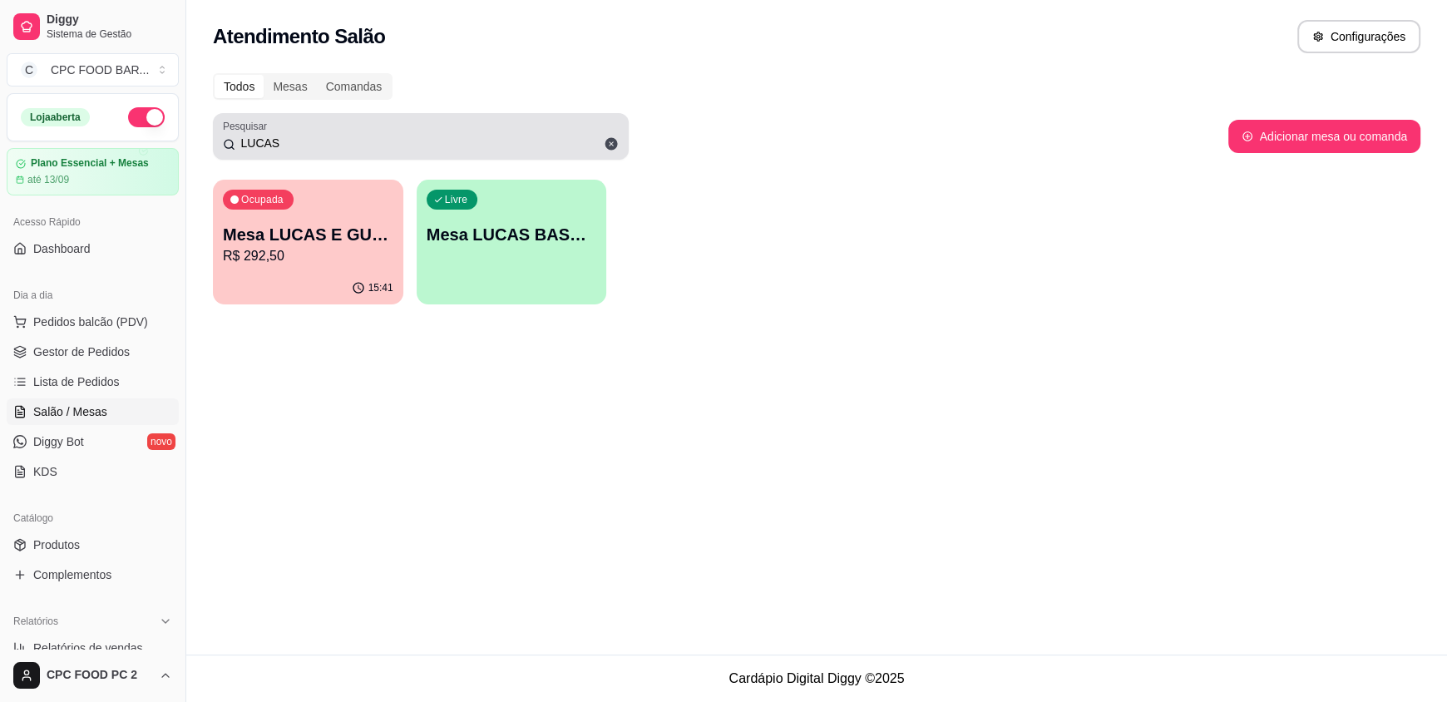
click at [295, 145] on input "LUCAS" at bounding box center [426, 143] width 383 height 17
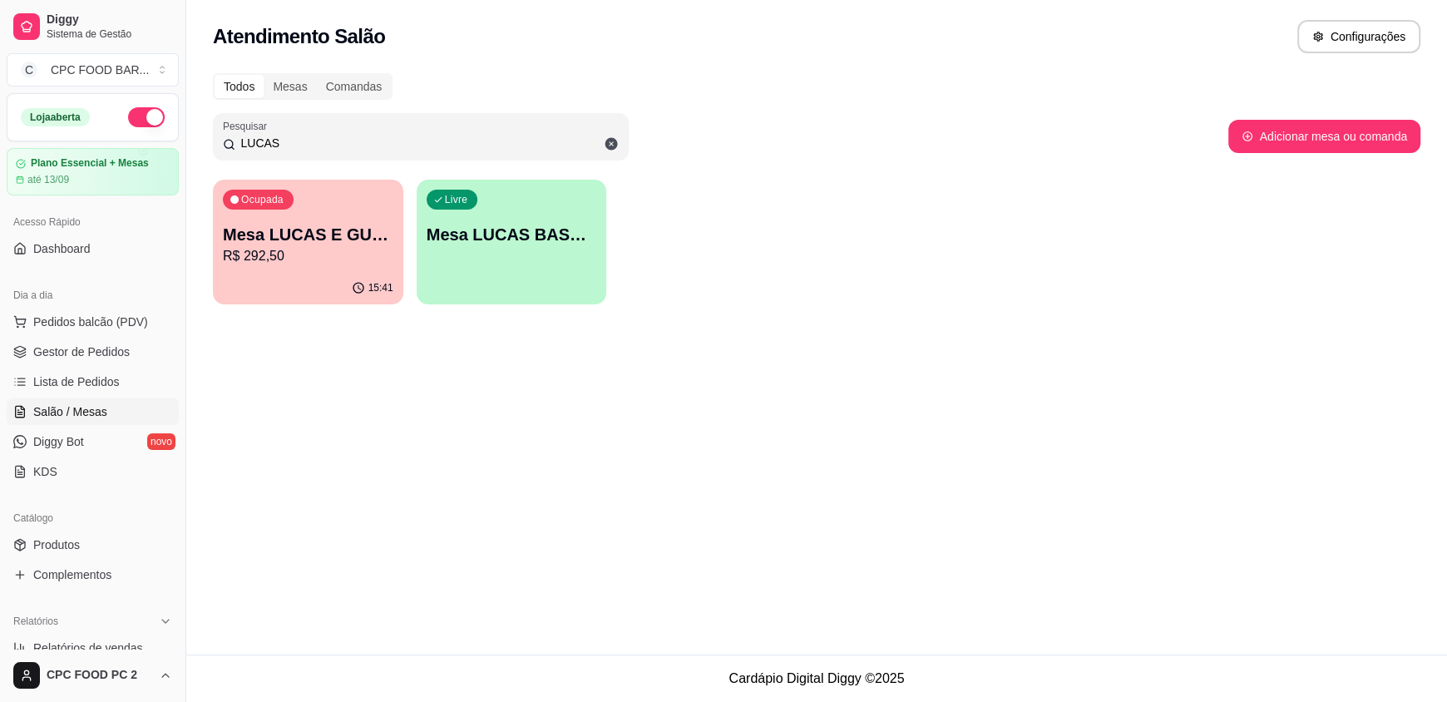
click at [290, 146] on input "LUCAS" at bounding box center [426, 143] width 383 height 17
click at [289, 146] on input "LUCAS" at bounding box center [426, 143] width 383 height 17
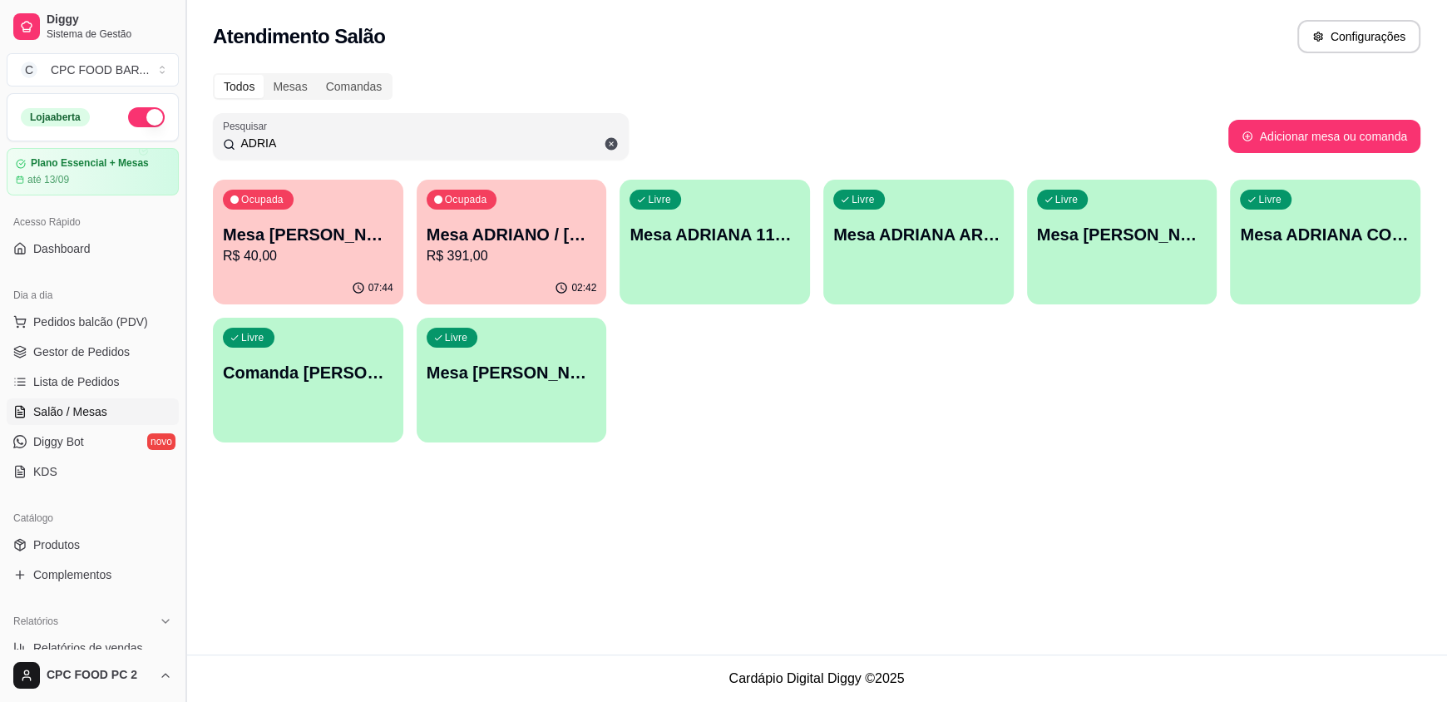
drag, startPoint x: 278, startPoint y: 146, endPoint x: 175, endPoint y: 121, distance: 105.9
click at [180, 124] on div "Diggy Sistema de Gestão C CPC FOOD BAR ... Loja aberta Plano Essencial + Mesas …" at bounding box center [723, 351] width 1447 height 702
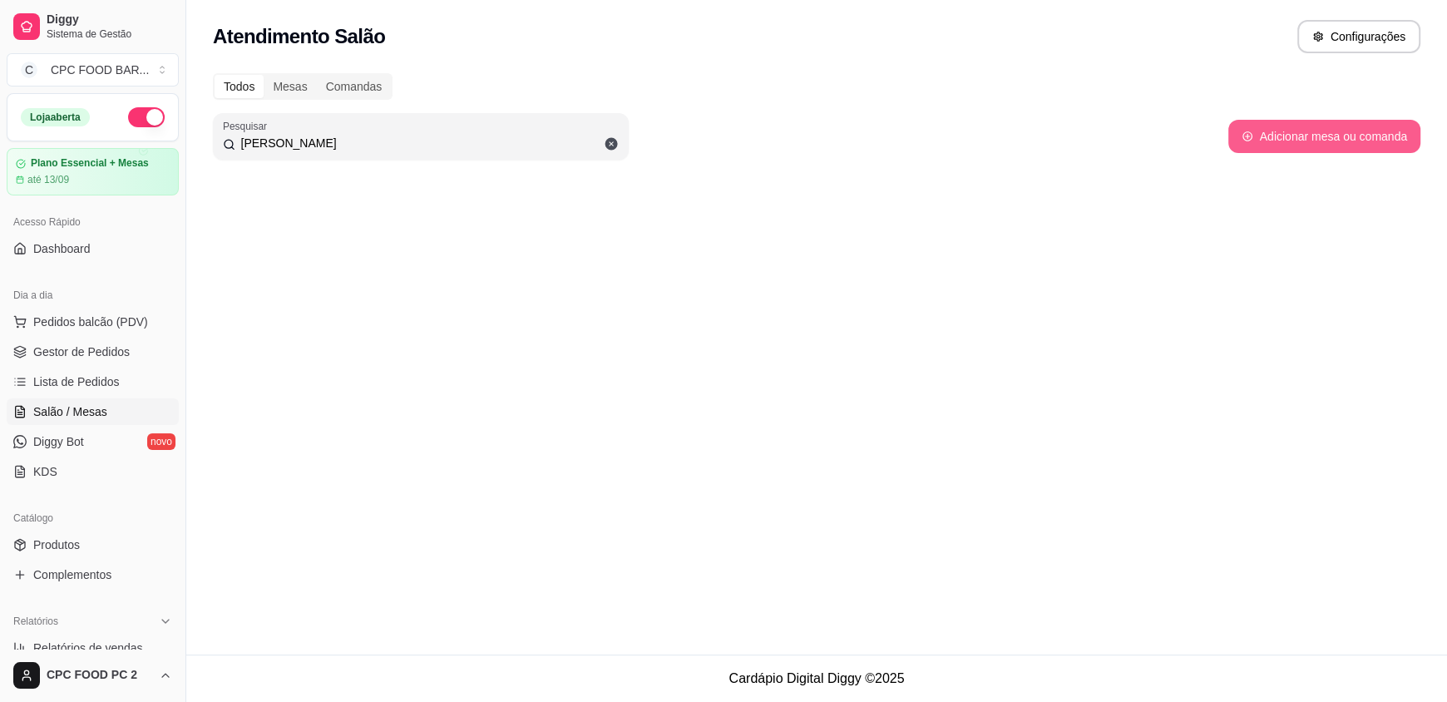
type input "ADRIANA MASCOSA"
click at [1305, 146] on button "Adicionar mesa ou comanda" at bounding box center [1324, 136] width 192 height 33
select select "TABLE"
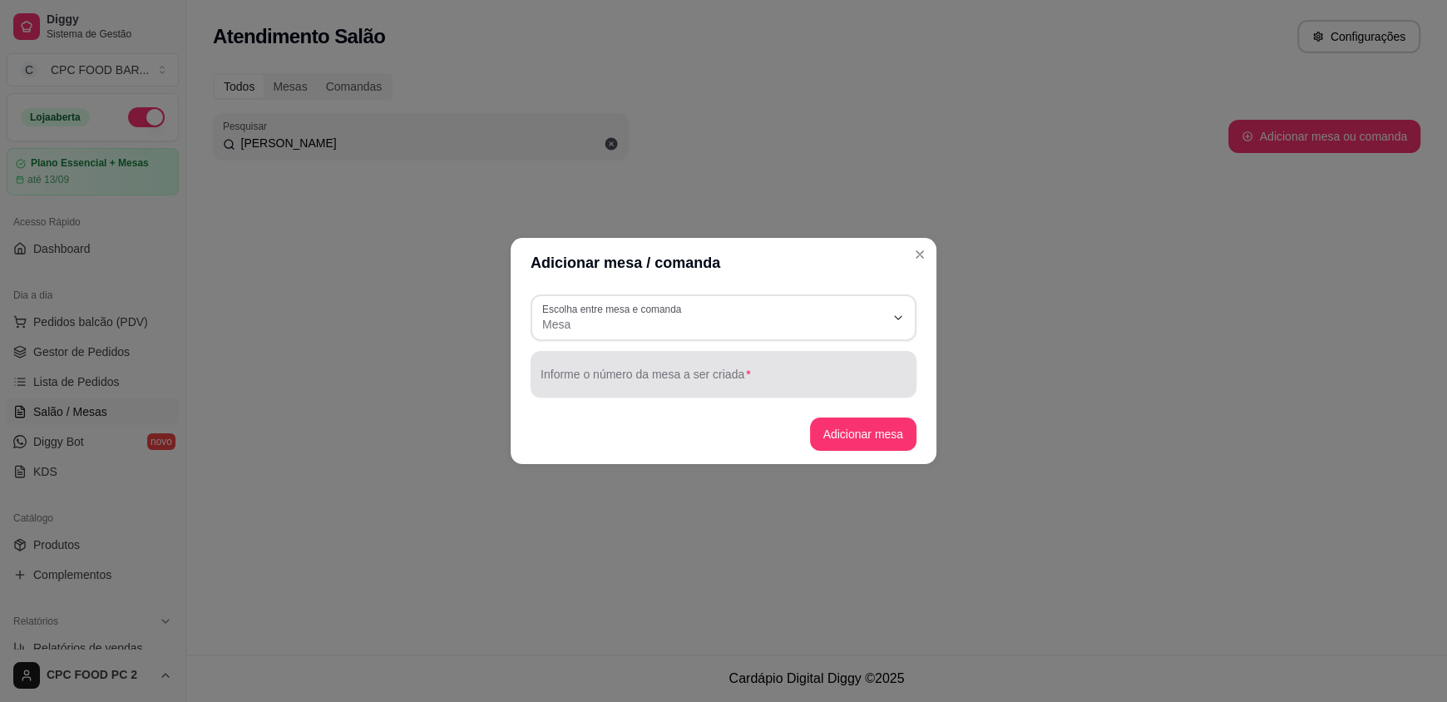
drag, startPoint x: 743, startPoint y: 390, endPoint x: 723, endPoint y: 374, distance: 26.1
click at [742, 390] on div at bounding box center [723, 374] width 366 height 33
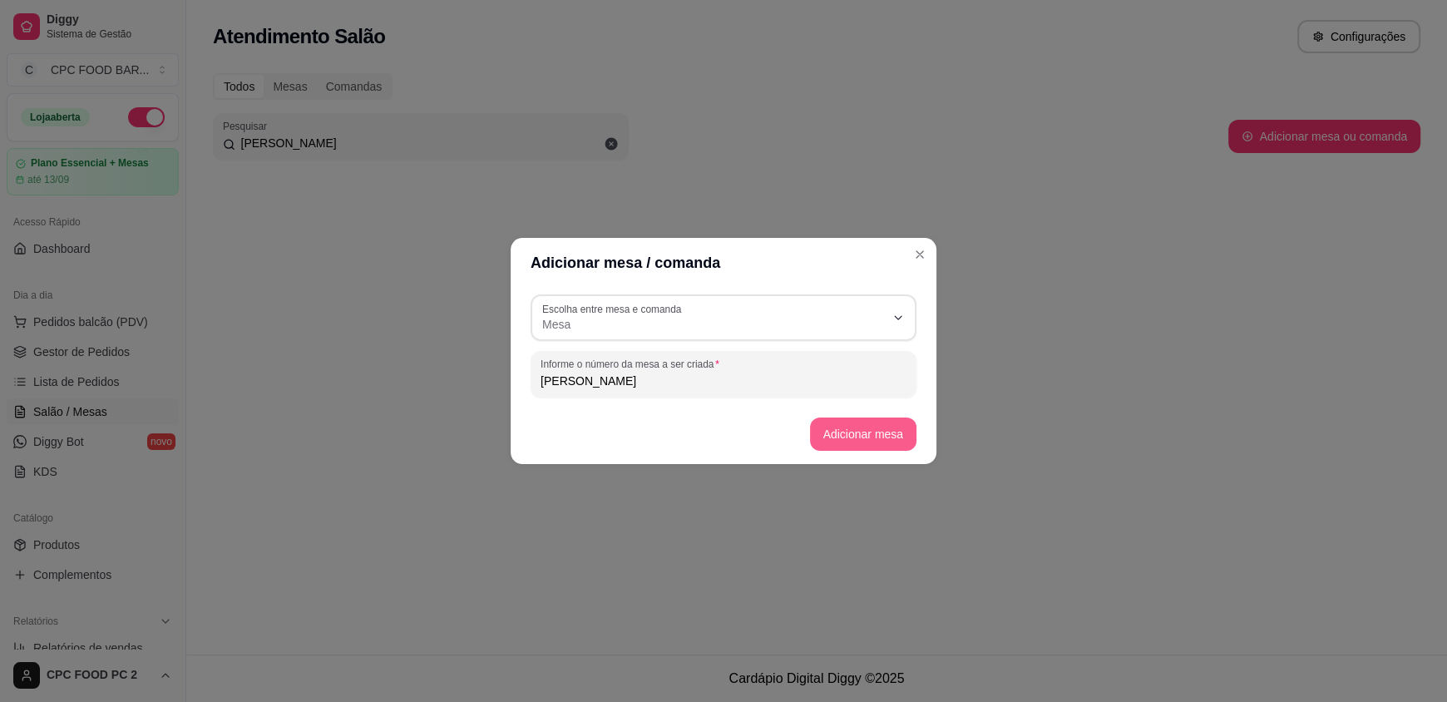
type input "ADRIANA MASCOSA"
click at [846, 438] on button "Adicionar mesa" at bounding box center [863, 433] width 107 height 33
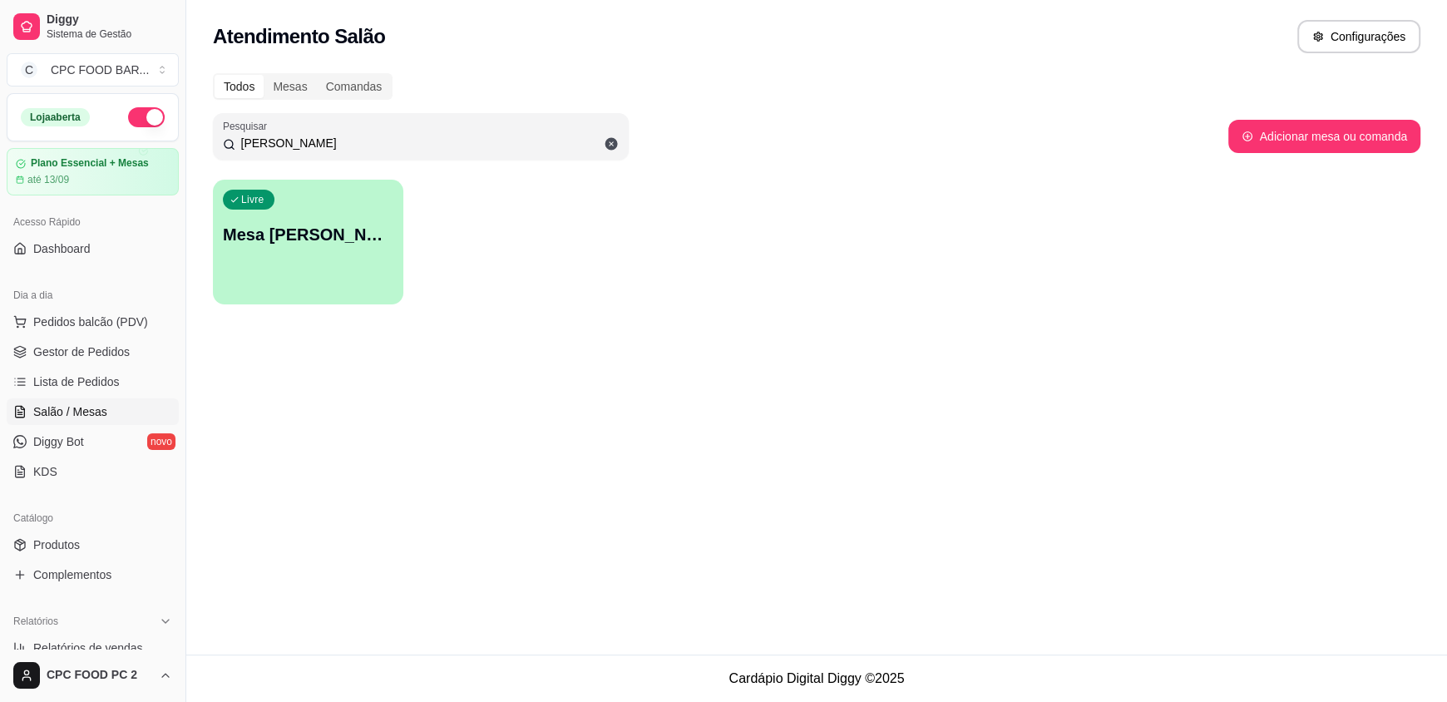
click at [304, 254] on div "Livre Mesa ADRIANA MASCOSA" at bounding box center [308, 232] width 190 height 105
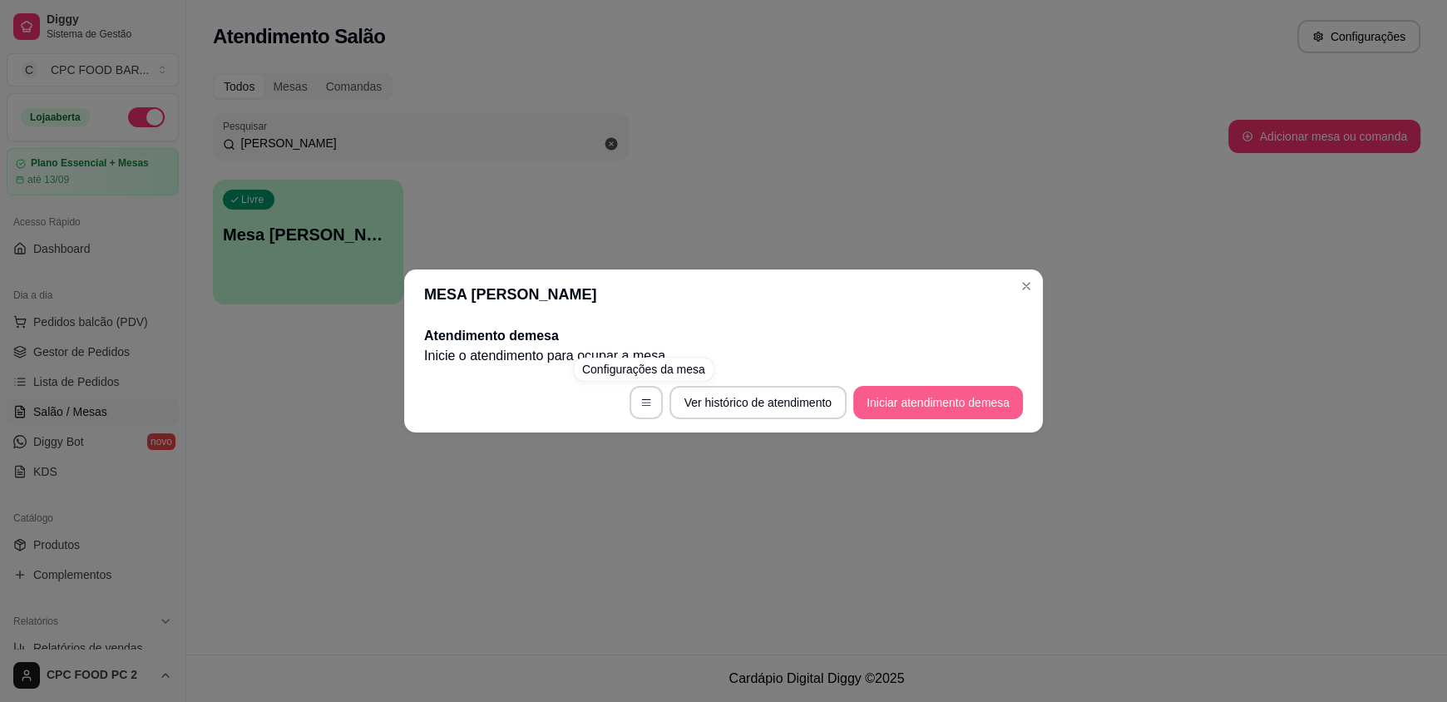
click at [937, 405] on button "Iniciar atendimento de mesa" at bounding box center [938, 402] width 170 height 33
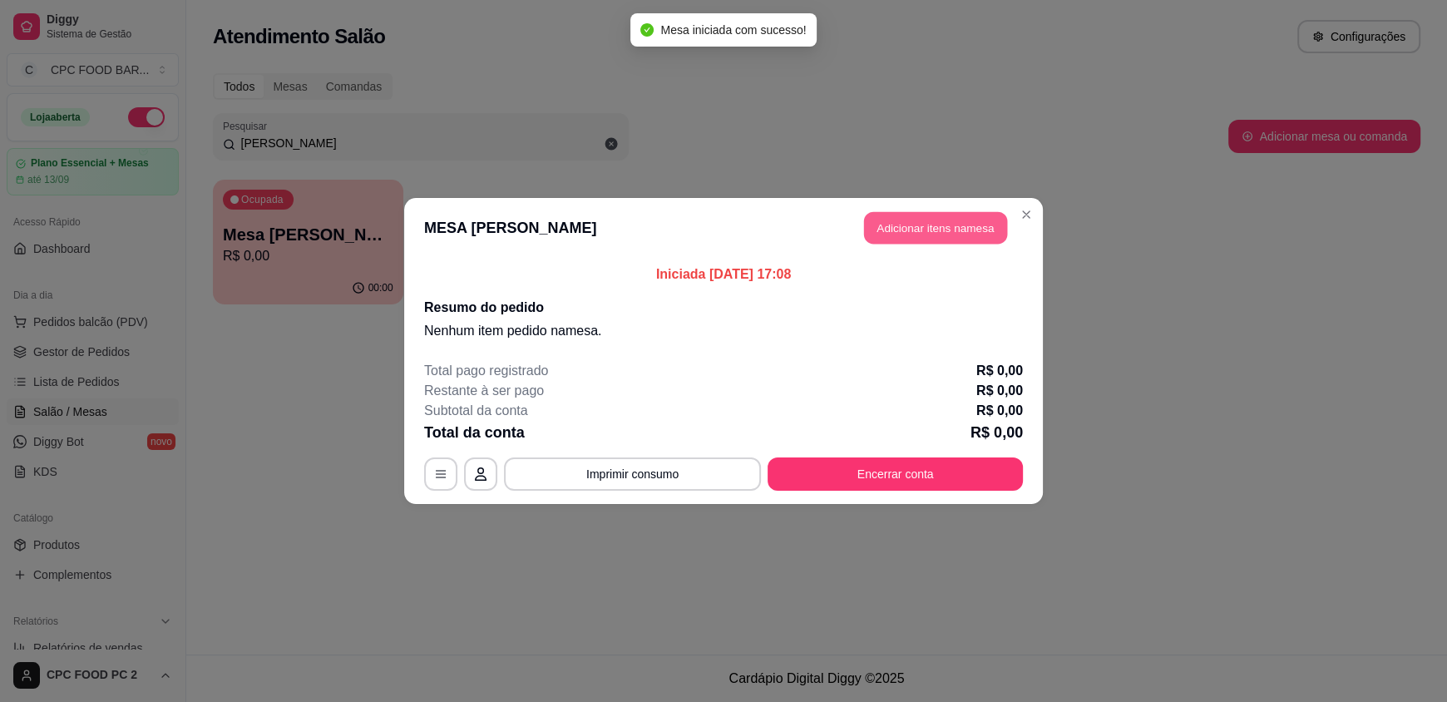
click at [974, 224] on button "Adicionar itens na mesa" at bounding box center [935, 228] width 143 height 32
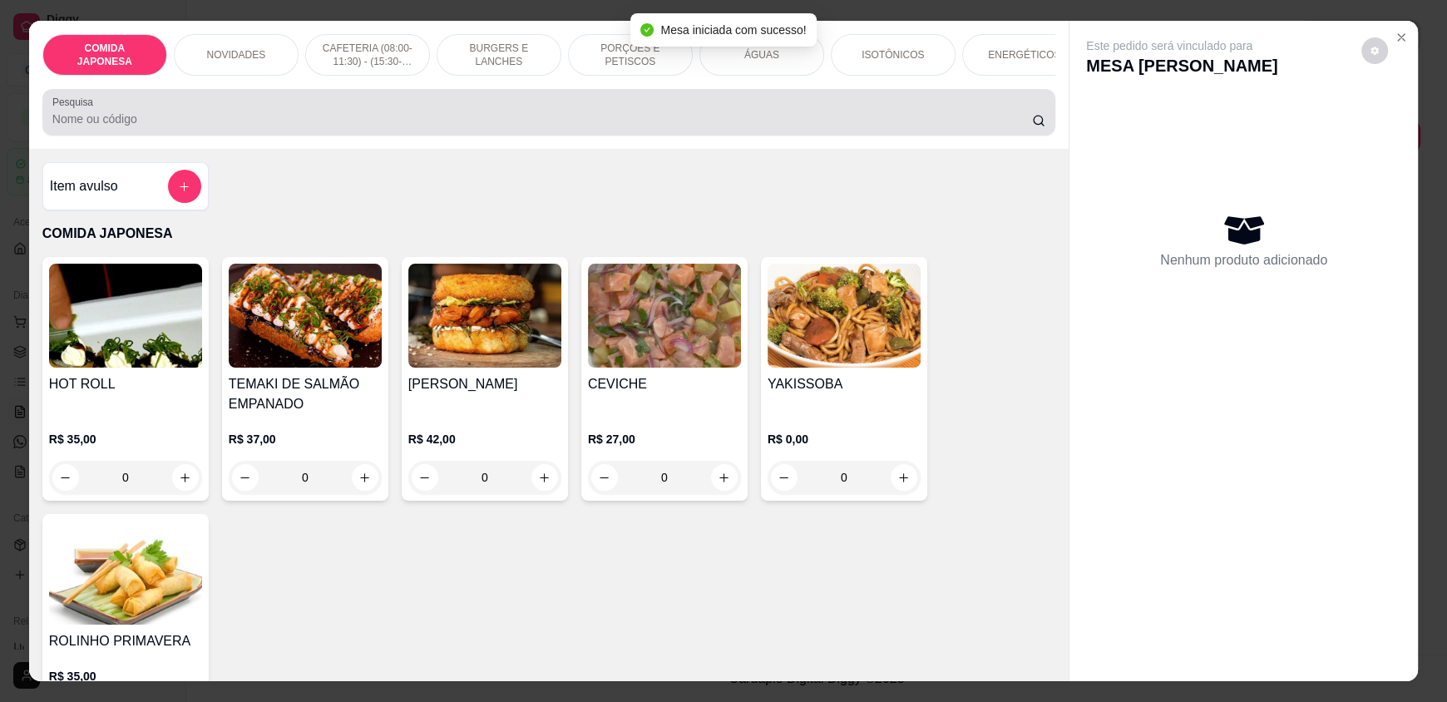
click at [791, 127] on input "Pesquisa" at bounding box center [542, 119] width 980 height 17
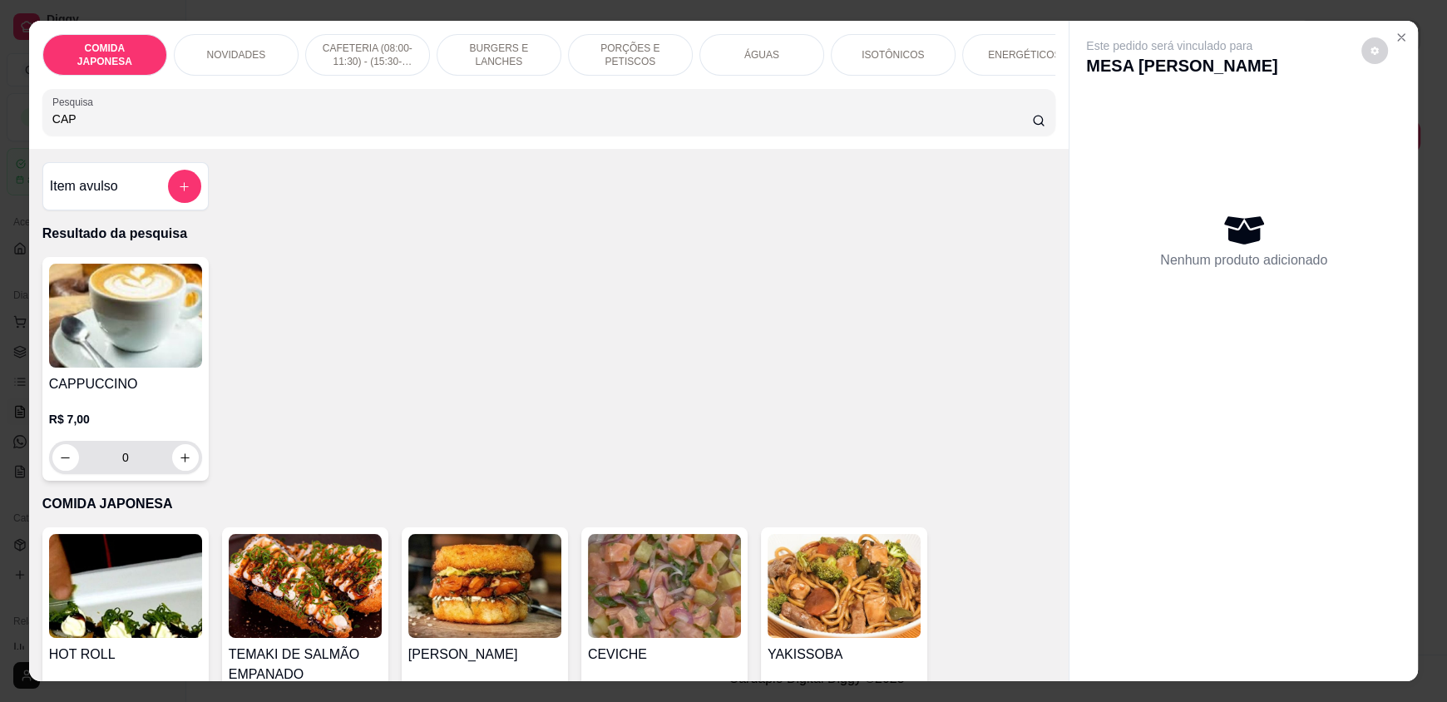
type input "CAP"
click at [180, 464] on icon "increase-product-quantity" at bounding box center [186, 458] width 12 height 12
type input "1"
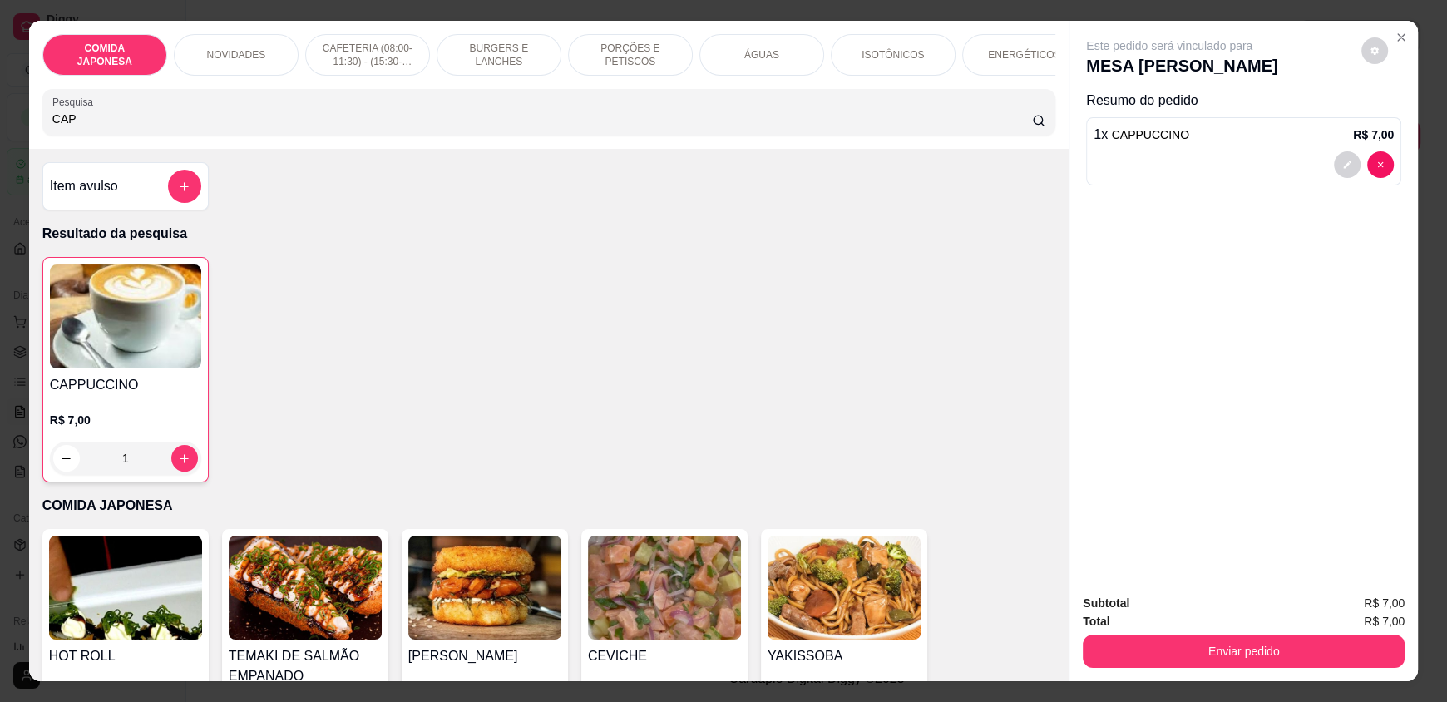
click at [1162, 638] on button "Enviar pedido" at bounding box center [1244, 650] width 322 height 33
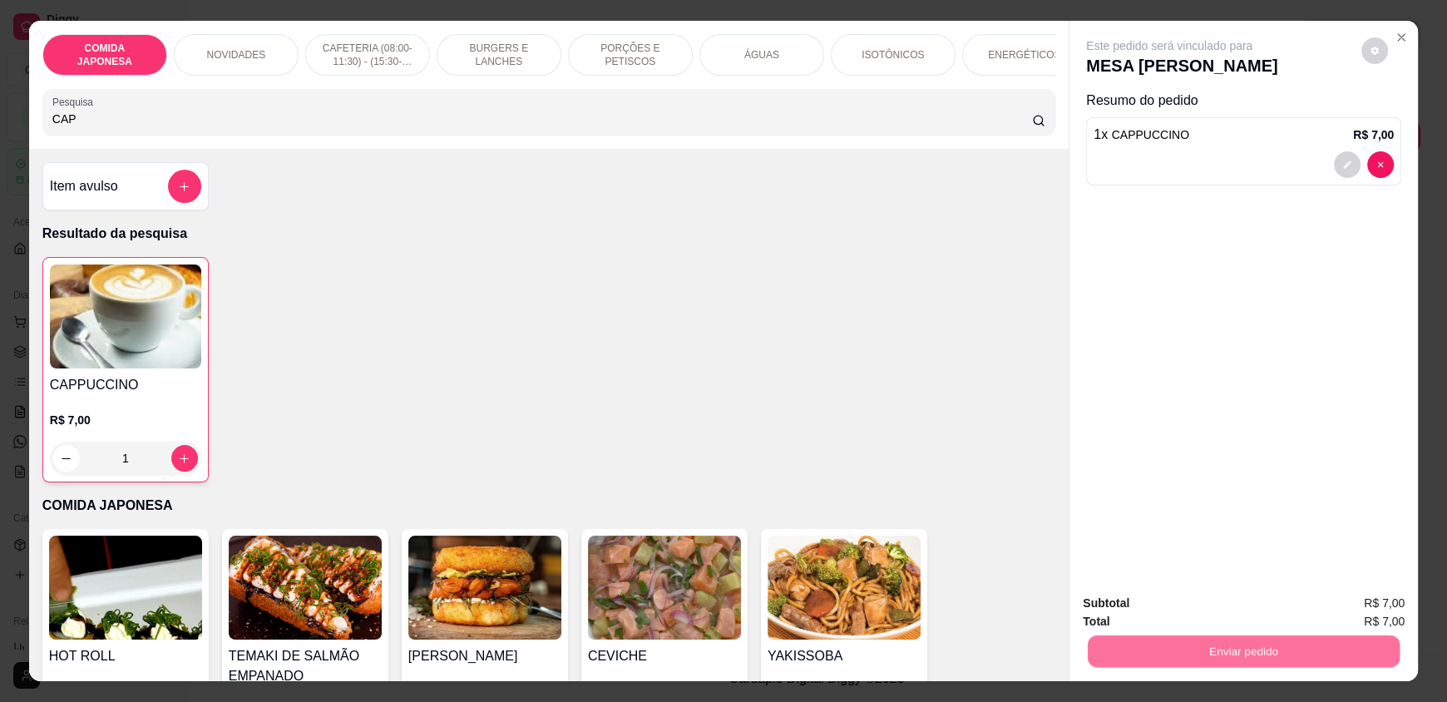
click at [1157, 614] on button "Não registrar e enviar pedido" at bounding box center [1188, 610] width 168 height 31
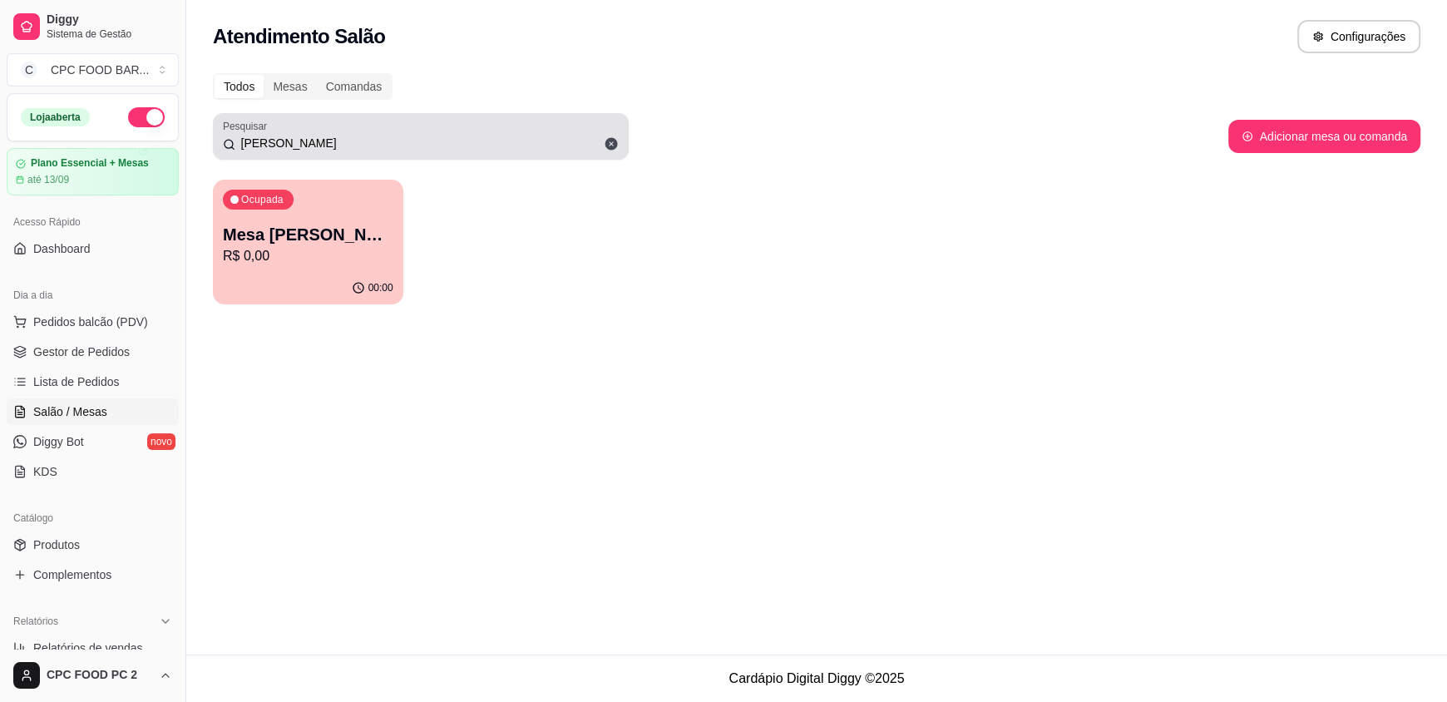
click at [348, 145] on input "ADRIANA MASCOSA" at bounding box center [426, 143] width 383 height 17
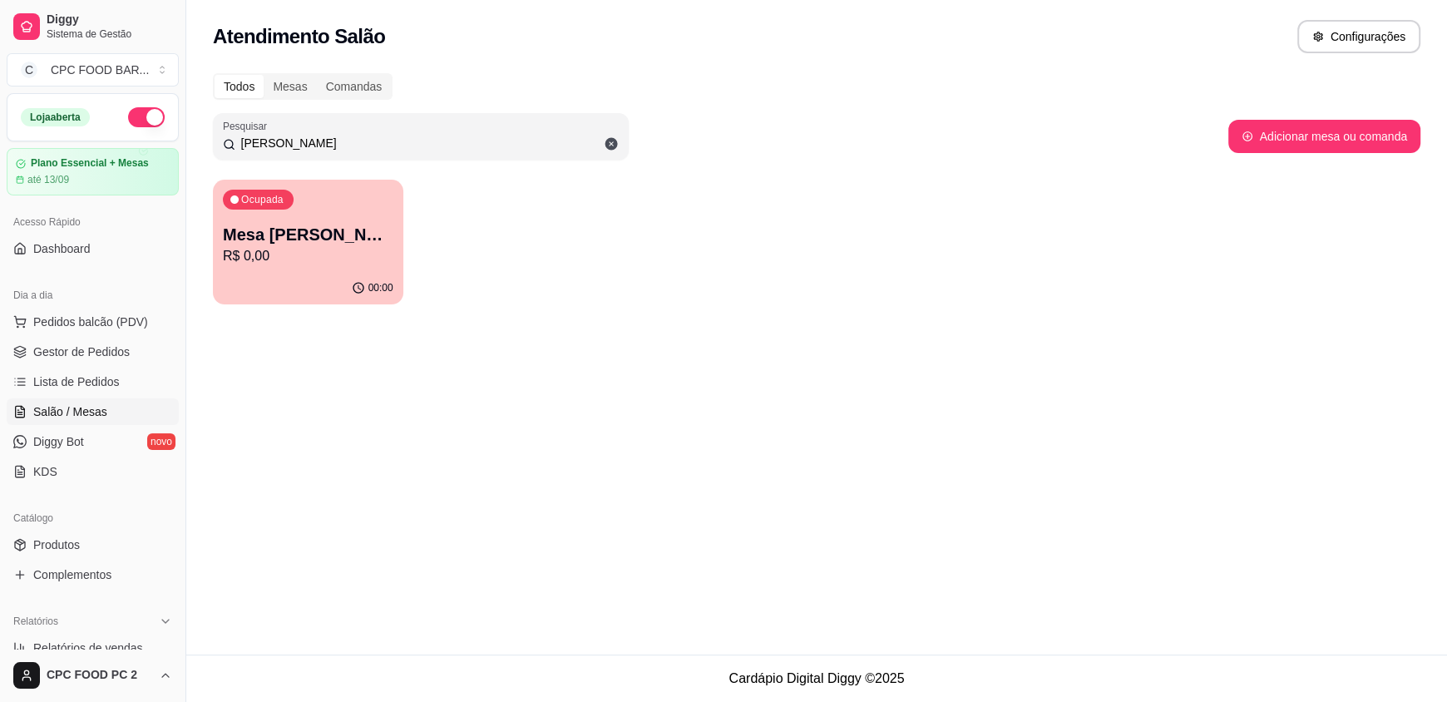
click at [347, 143] on input "ADRIANA MASCOSA" at bounding box center [426, 143] width 383 height 17
click at [343, 141] on input "ADRIANA MASCOSA" at bounding box center [426, 143] width 383 height 17
click at [342, 141] on input "ADRIANA MASCOSA" at bounding box center [426, 143] width 383 height 17
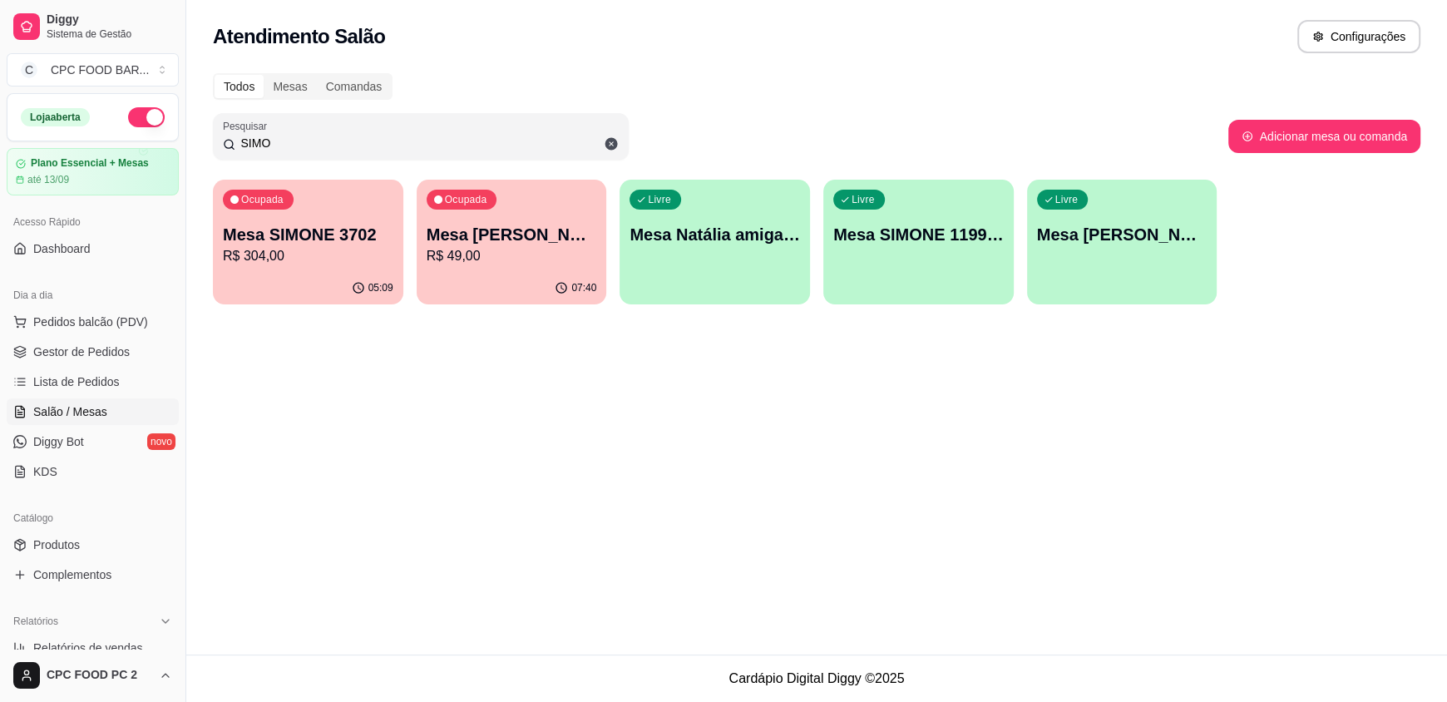
type input "SIMO"
click at [268, 249] on p "R$ 304,00" at bounding box center [307, 255] width 165 height 19
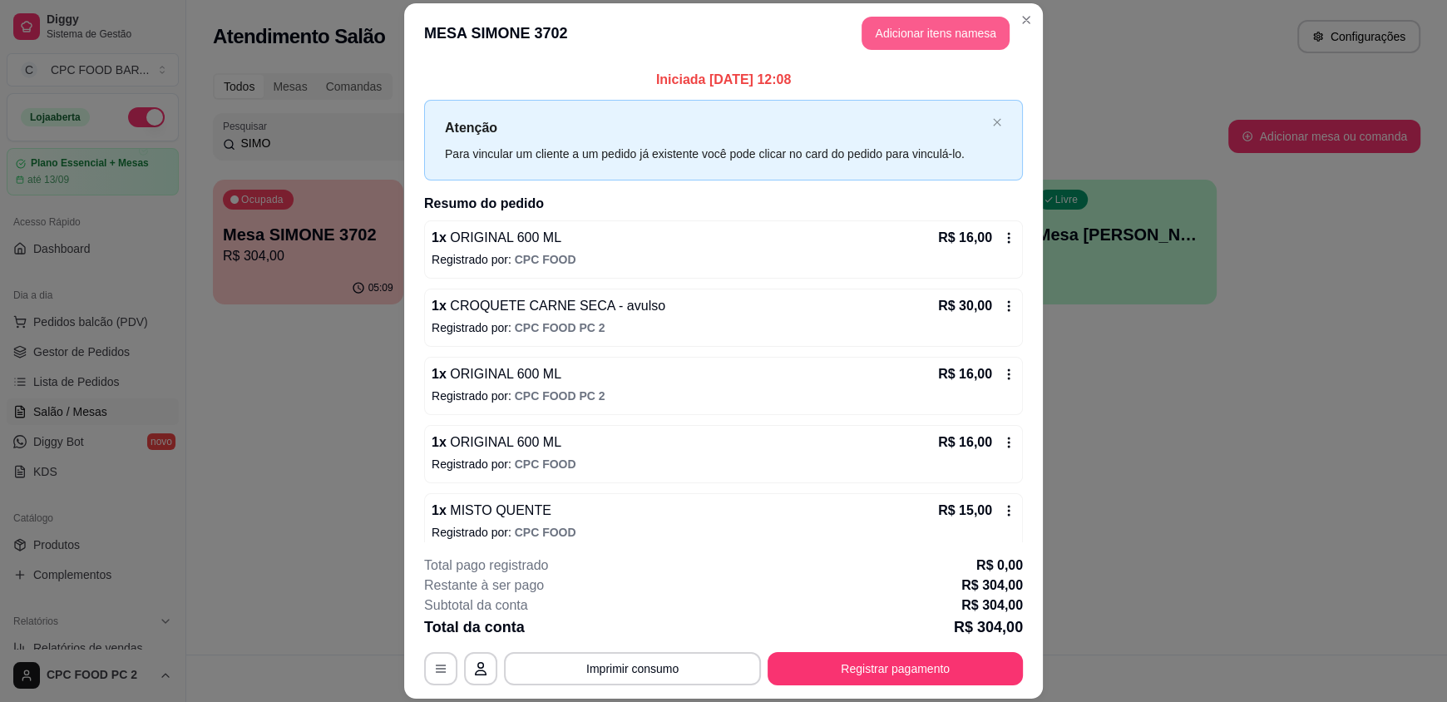
click at [934, 22] on button "Adicionar itens na mesa" at bounding box center [935, 33] width 148 height 33
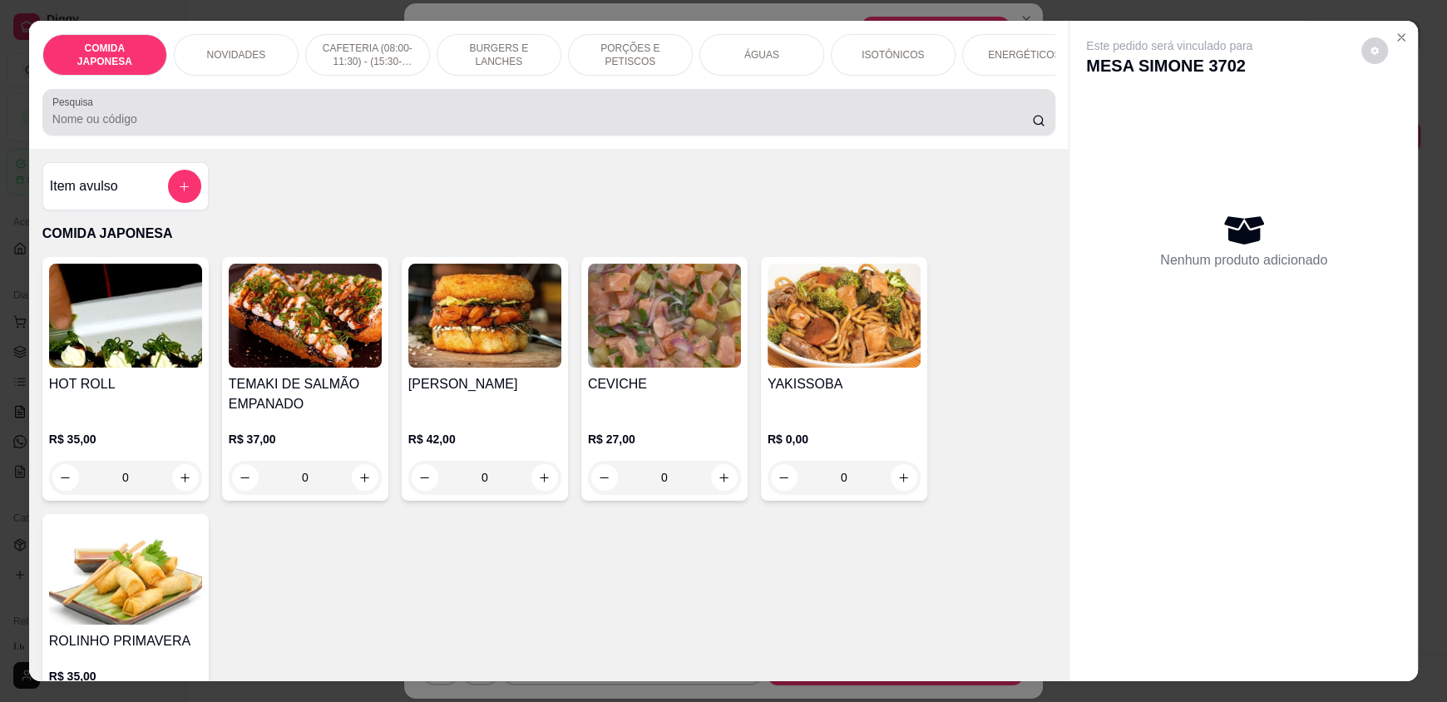
click at [700, 127] on input "Pesquisa" at bounding box center [542, 119] width 980 height 17
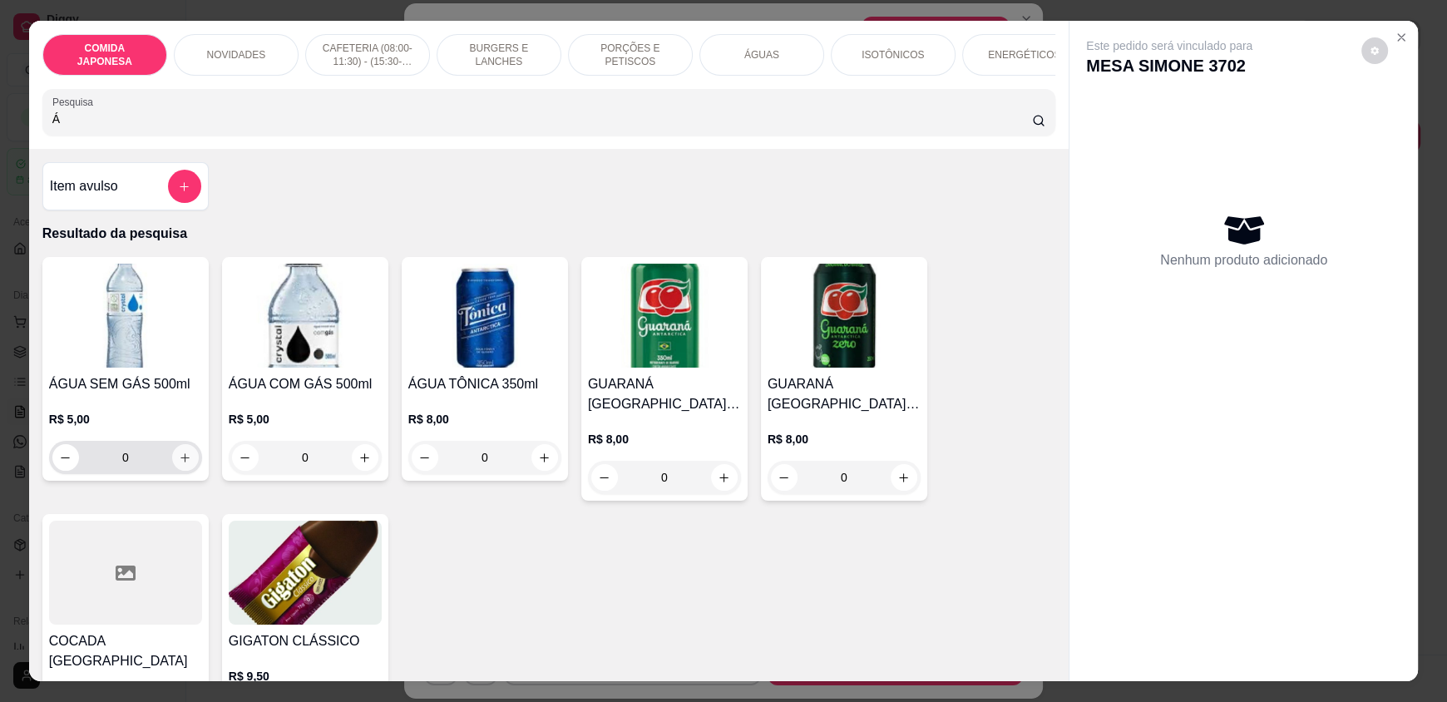
type input "Á"
click at [179, 464] on icon "increase-product-quantity" at bounding box center [185, 458] width 12 height 12
type input "1"
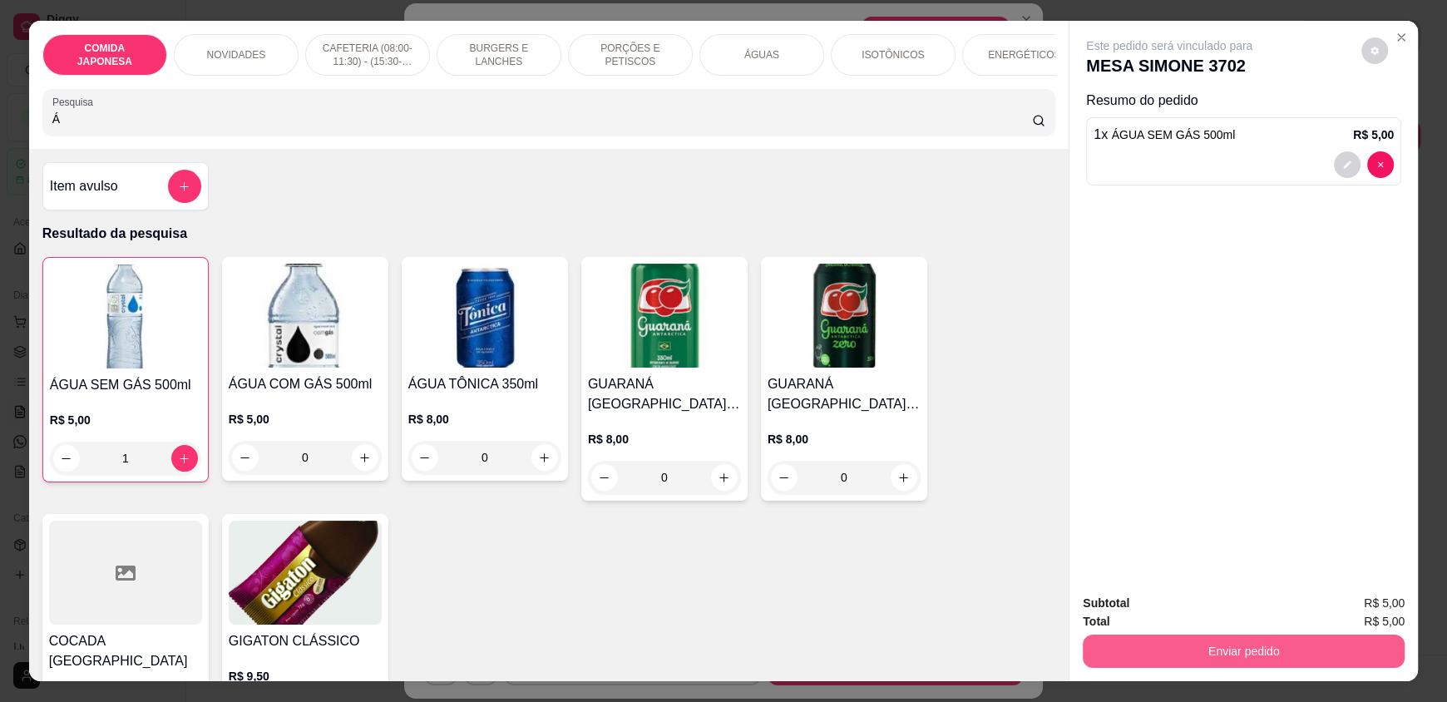
click at [1200, 658] on button "Enviar pedido" at bounding box center [1244, 650] width 322 height 33
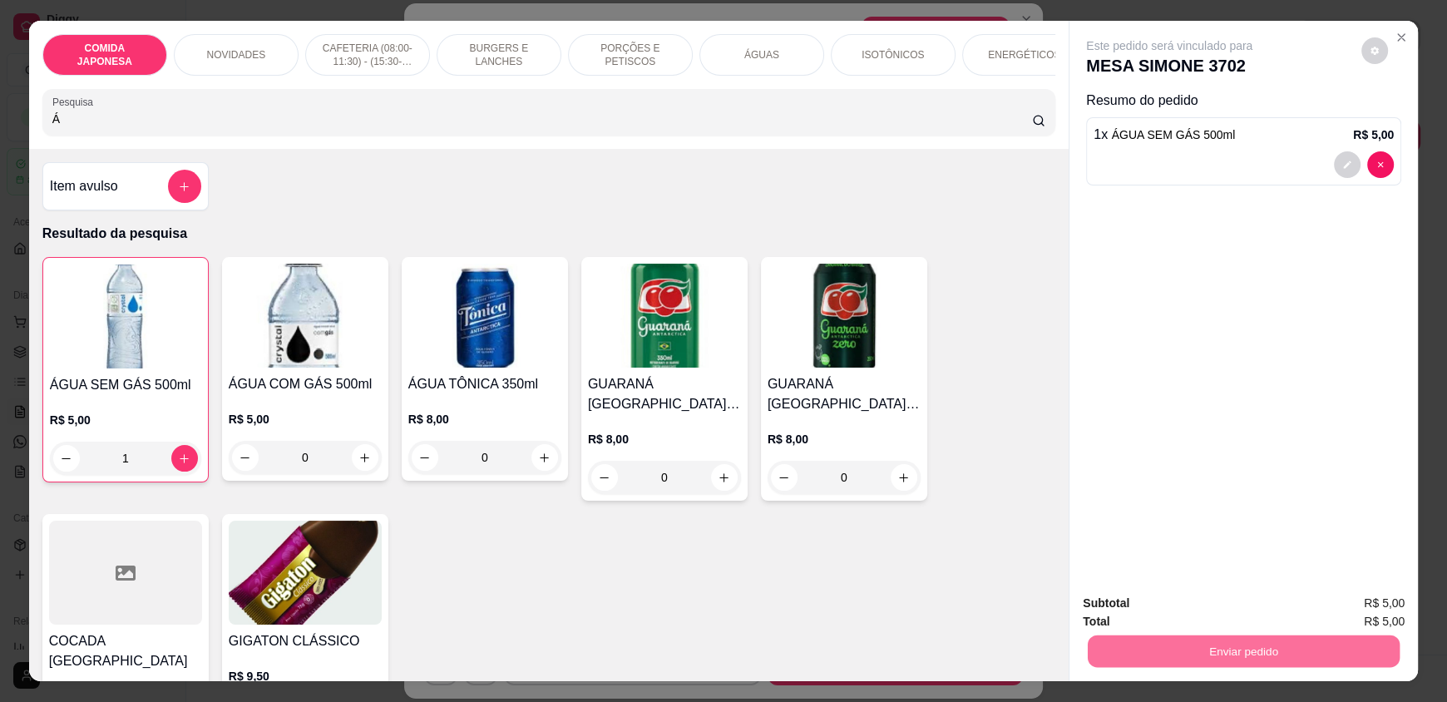
click at [1177, 614] on button "Não registrar e enviar pedido" at bounding box center [1188, 611] width 173 height 32
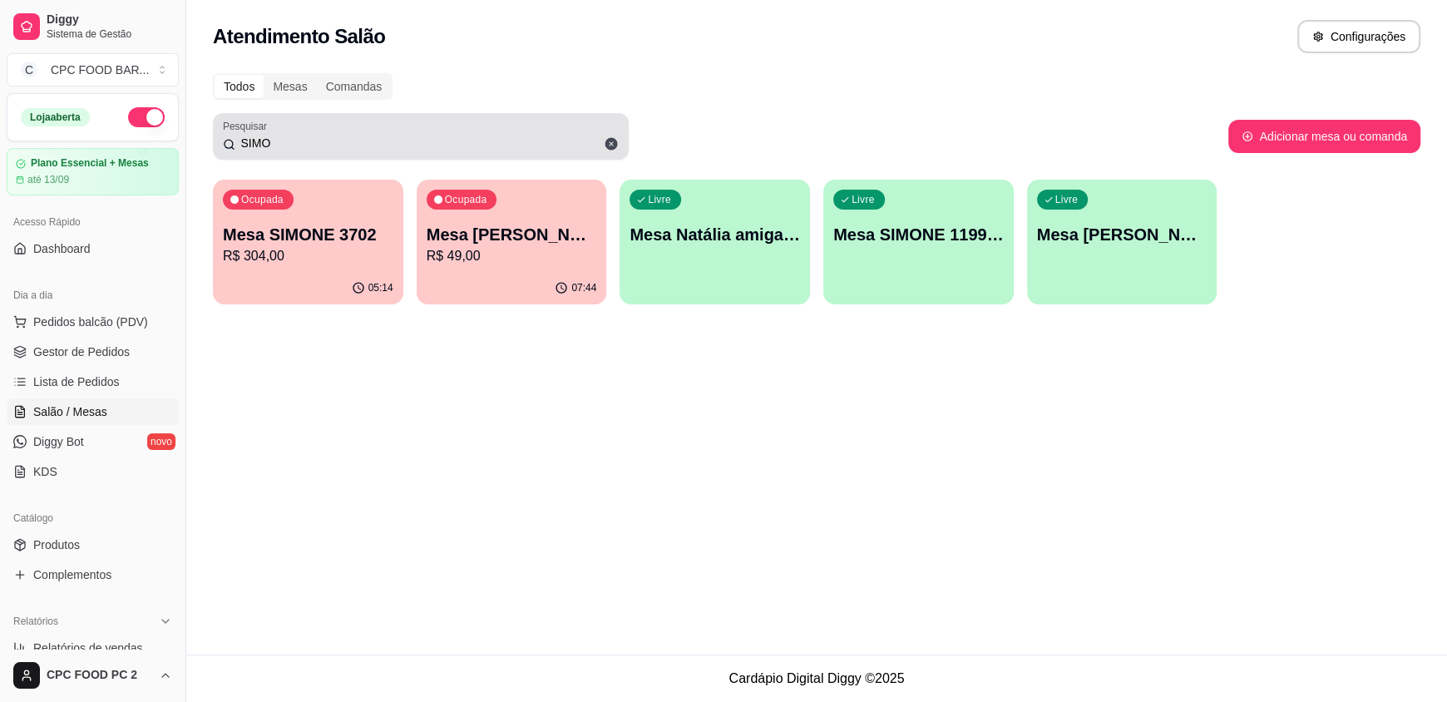
click at [321, 142] on input "SIMO" at bounding box center [426, 143] width 383 height 17
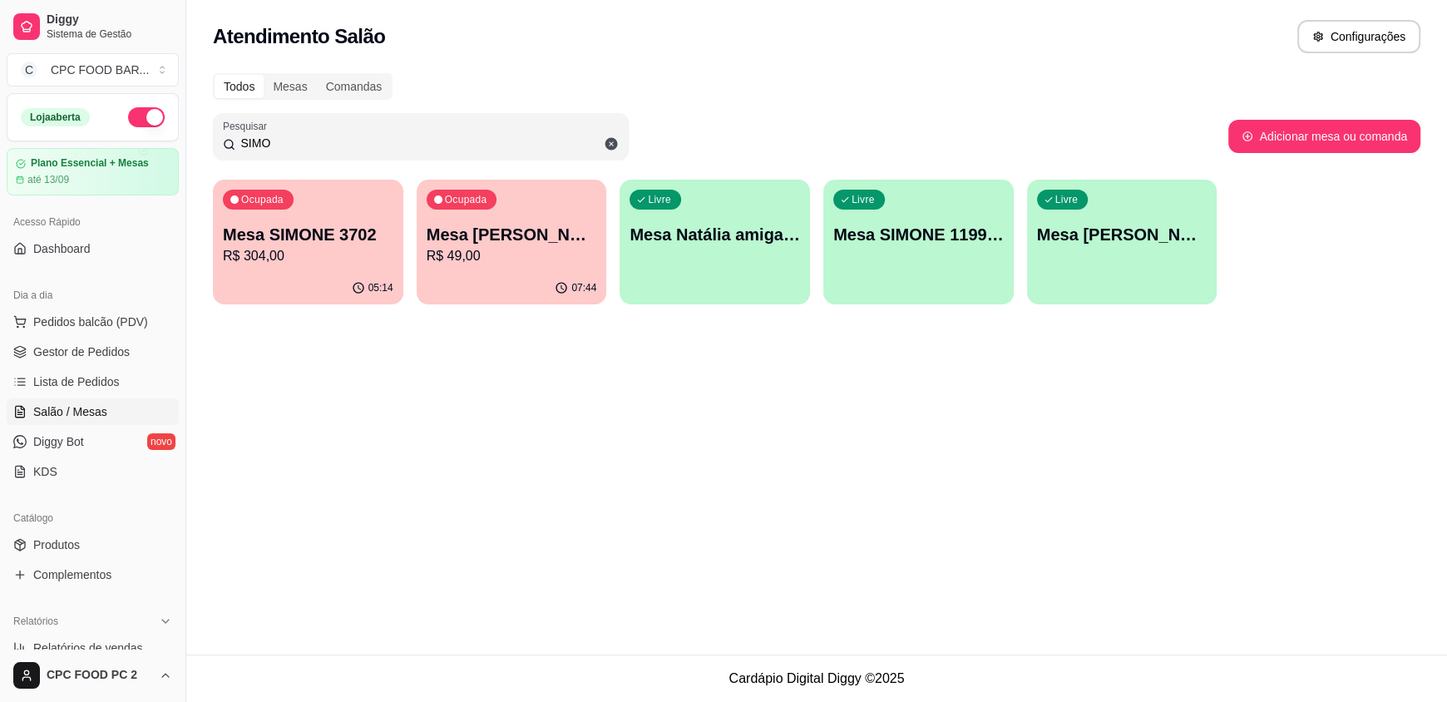
click at [321, 141] on input "SIMO" at bounding box center [426, 143] width 383 height 17
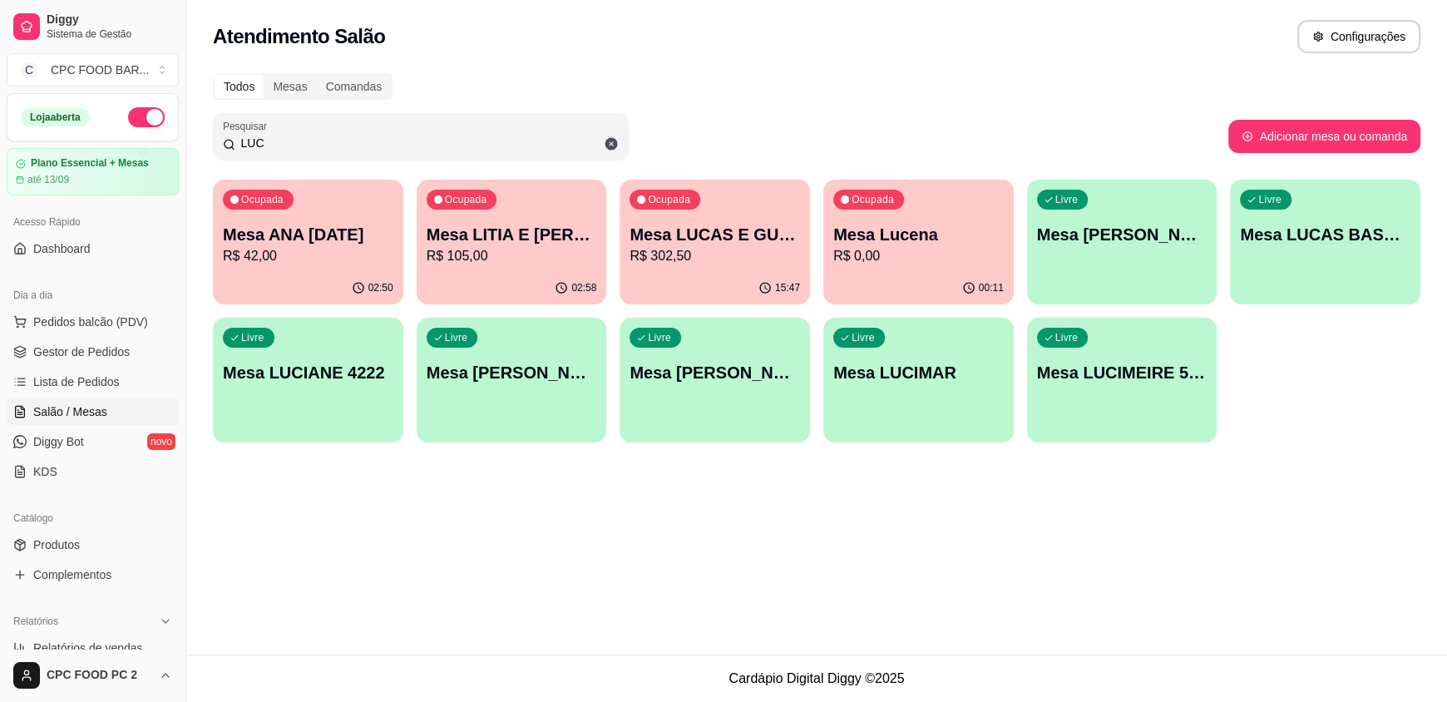
type input "LUC"
click at [655, 233] on p "Mesa LUCAS E GUTO" at bounding box center [714, 235] width 165 height 22
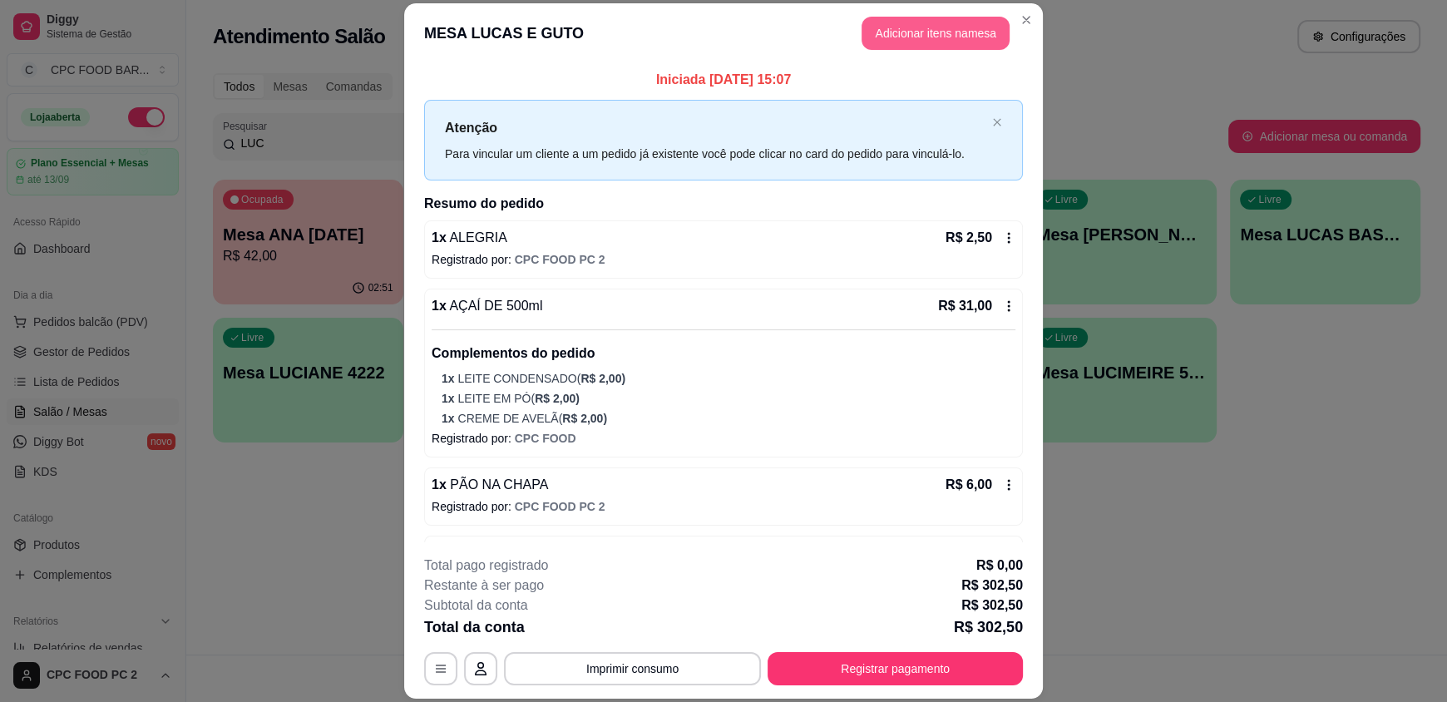
click at [875, 31] on button "Adicionar itens na mesa" at bounding box center [935, 33] width 148 height 33
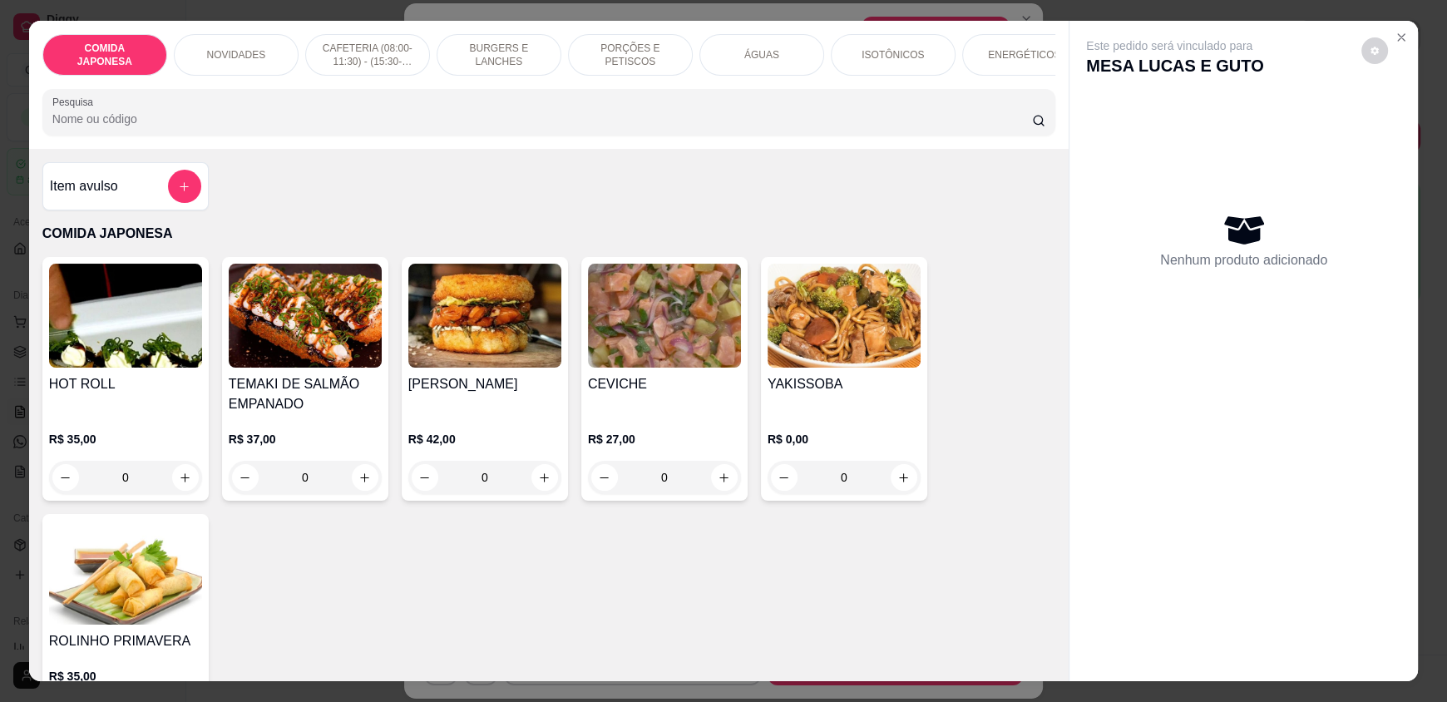
click at [622, 127] on input "Pesquisa" at bounding box center [542, 119] width 980 height 17
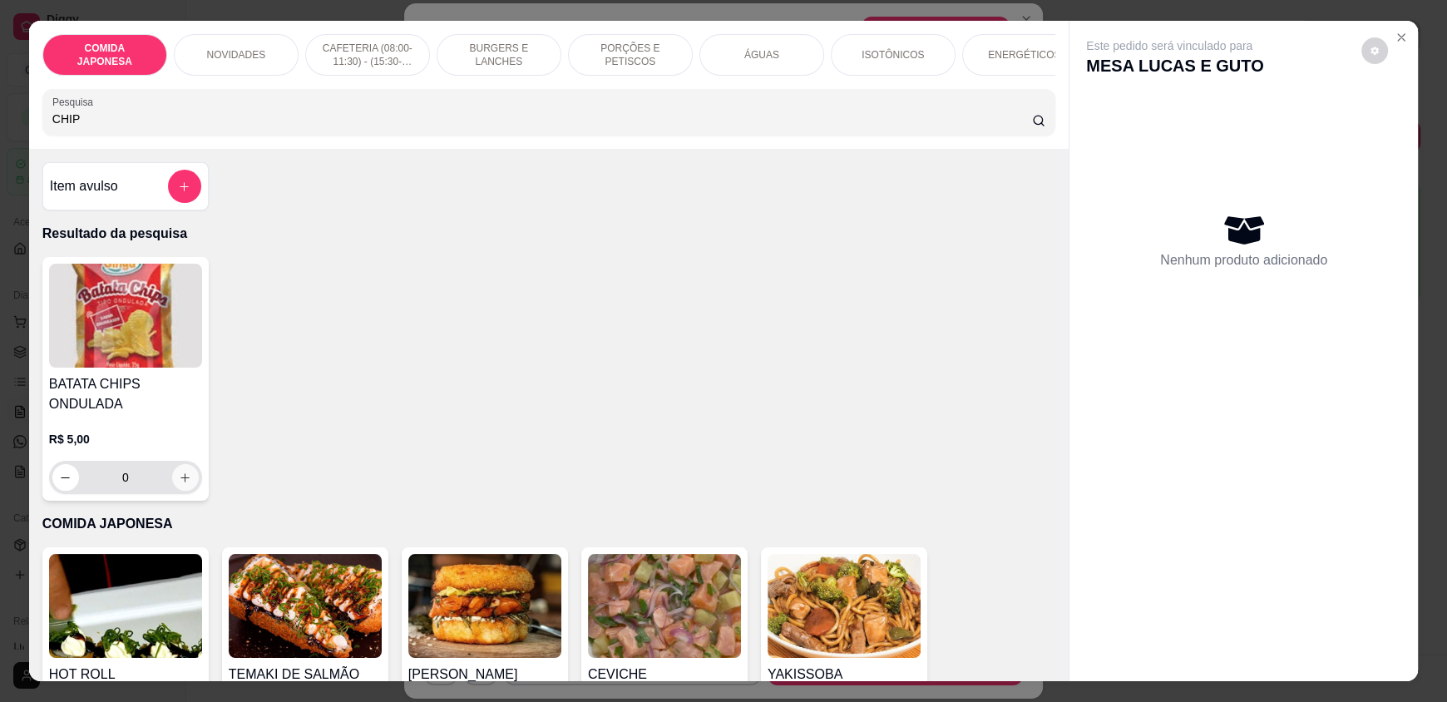
type input "CHIP"
click at [179, 484] on icon "increase-product-quantity" at bounding box center [185, 477] width 12 height 12
type input "1"
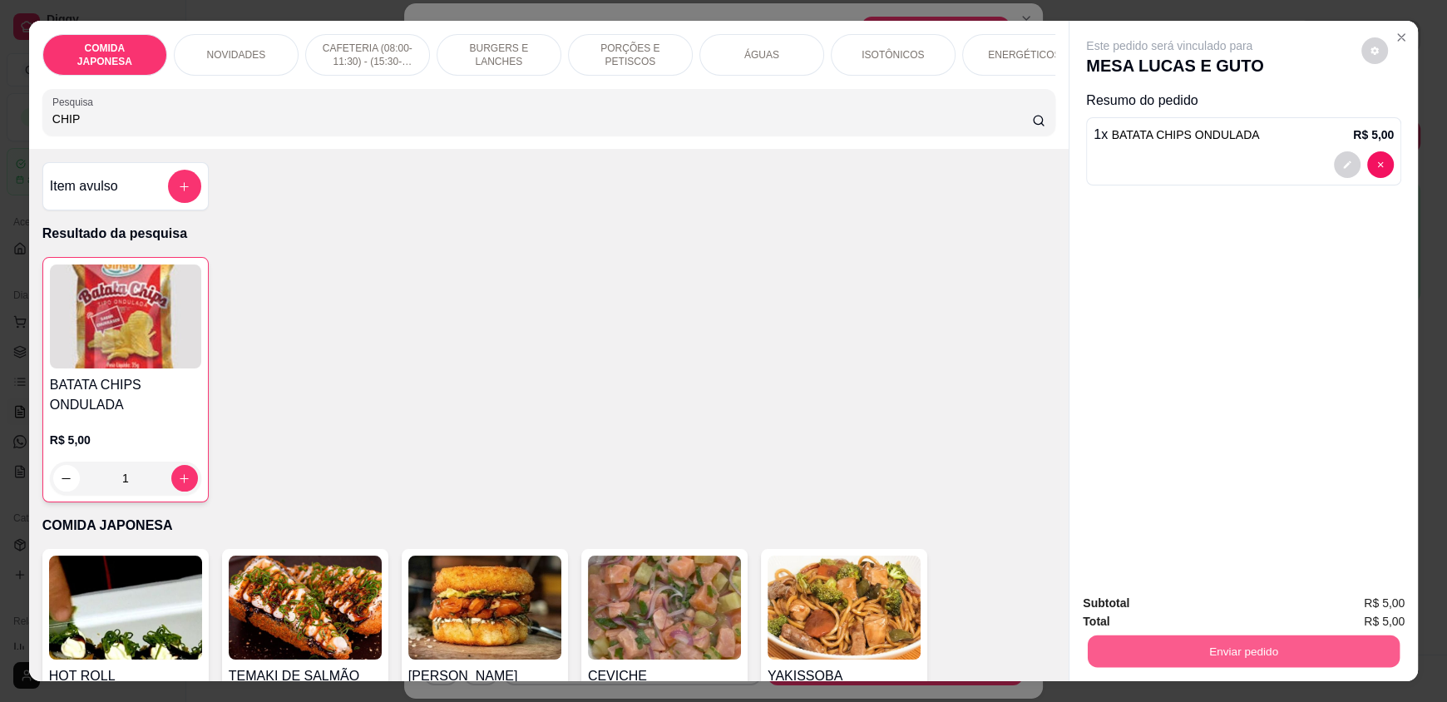
click at [1231, 656] on button "Enviar pedido" at bounding box center [1244, 650] width 312 height 32
click at [1183, 600] on button "Não registrar e enviar pedido" at bounding box center [1188, 611] width 173 height 32
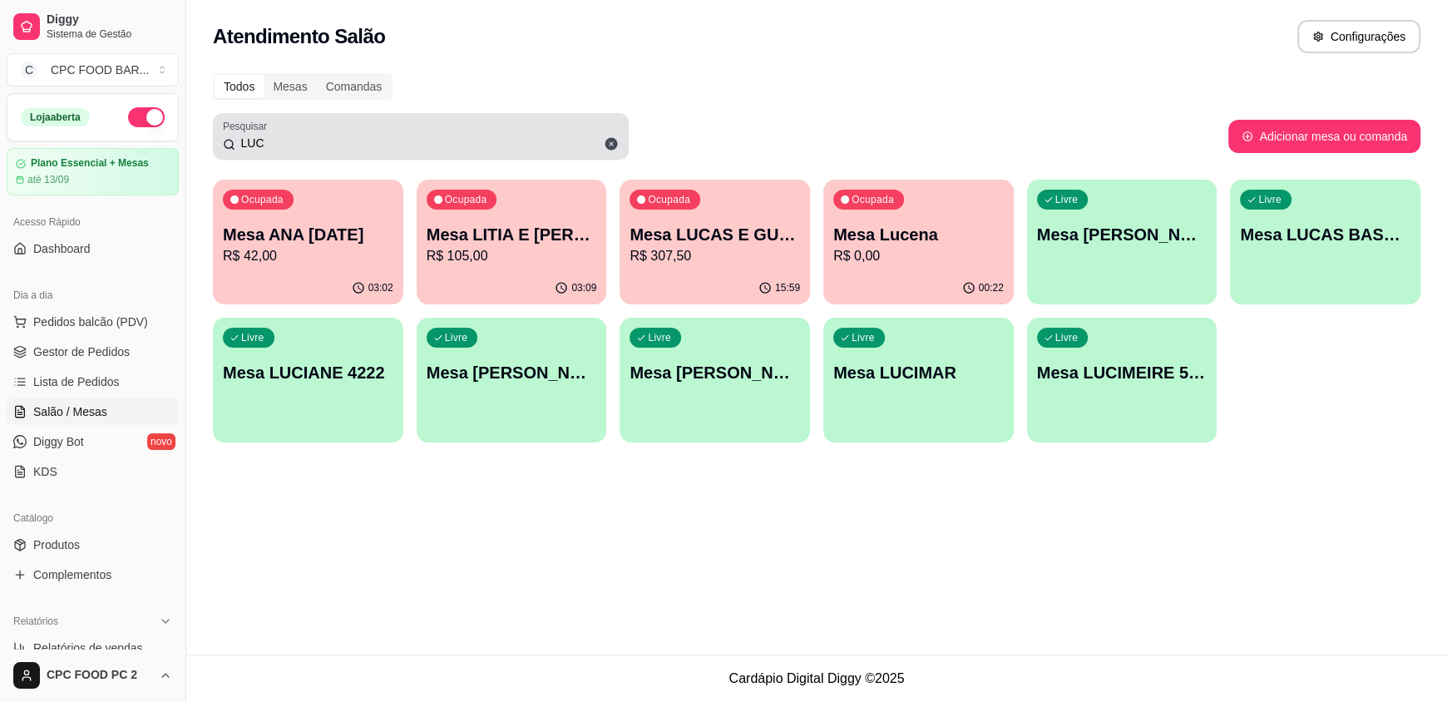
click at [461, 142] on input "LUC" at bounding box center [426, 143] width 383 height 17
click at [461, 141] on input "LUC" at bounding box center [426, 143] width 383 height 17
click at [285, 136] on input "LUC" at bounding box center [426, 143] width 383 height 17
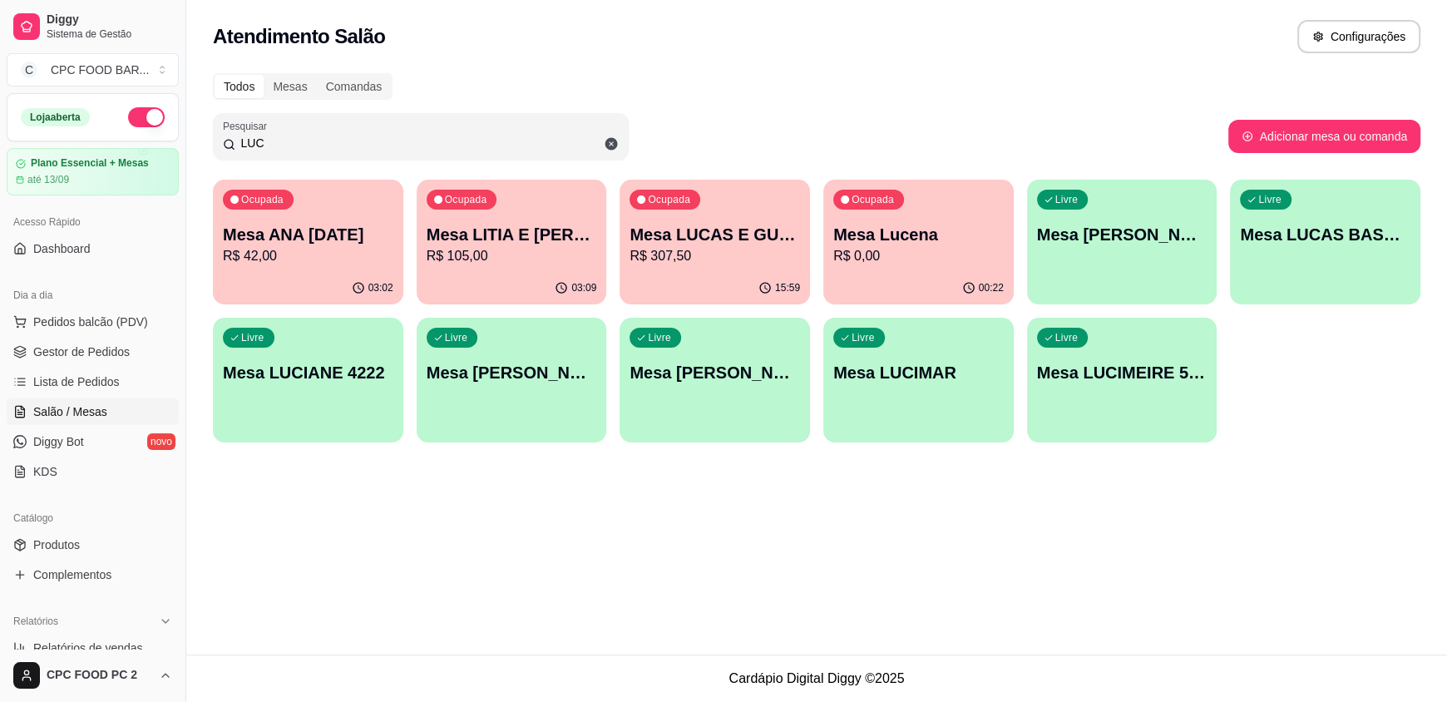
click at [285, 136] on input "LUC" at bounding box center [426, 143] width 383 height 17
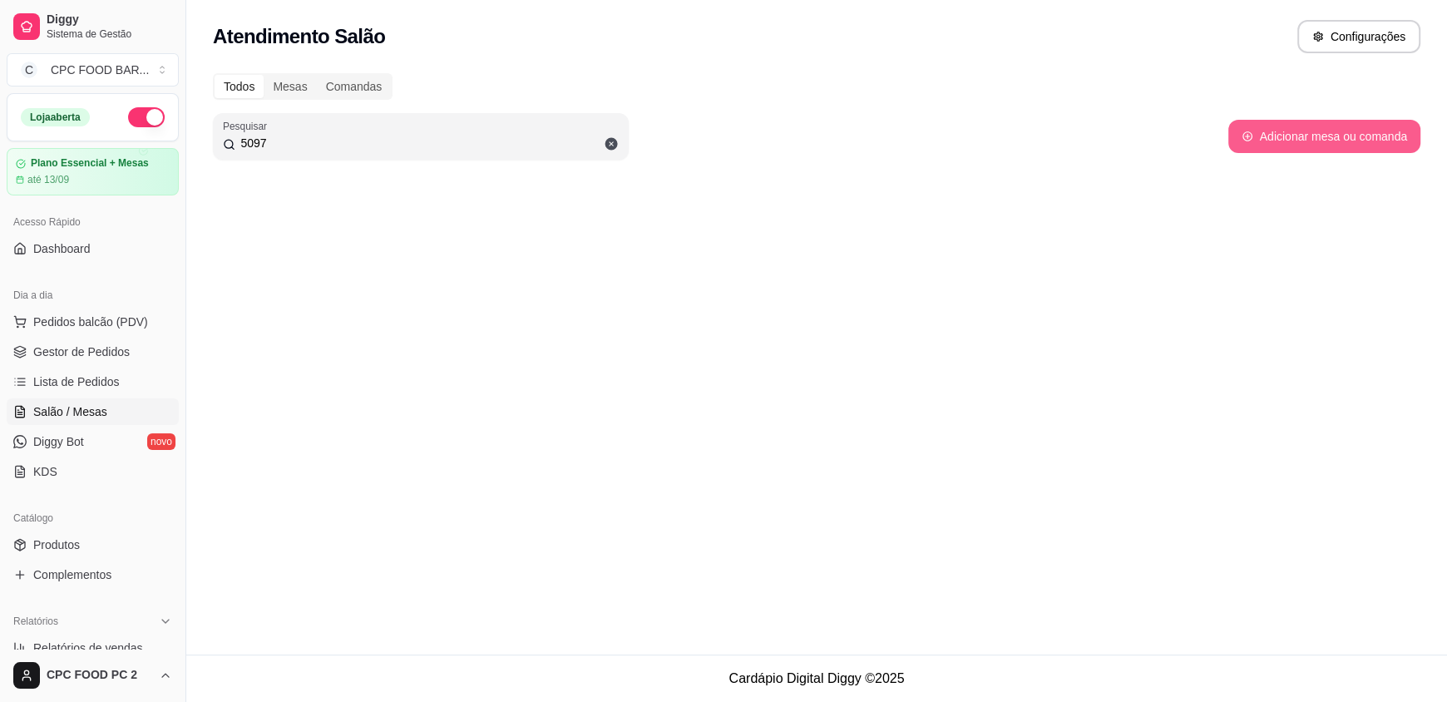
type input "5097"
click at [1345, 136] on button "Adicionar mesa ou comanda" at bounding box center [1324, 137] width 186 height 32
select select "TABLE"
click at [1313, 141] on button "Adicionar mesa ou comanda" at bounding box center [1324, 136] width 192 height 33
select select "TABLE"
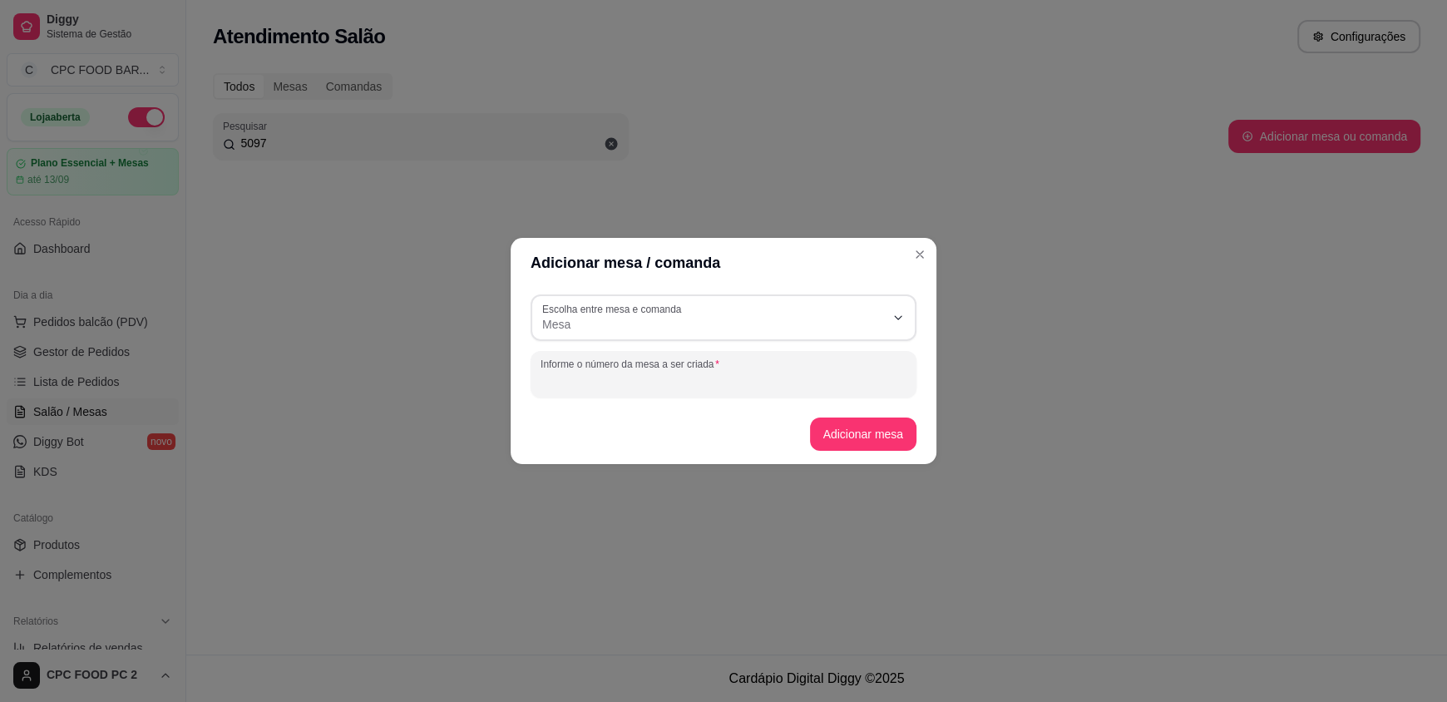
click at [590, 373] on input "Informe o número da mesa a ser criada" at bounding box center [723, 381] width 366 height 17
click at [590, 373] on input "5097 SILVANA" at bounding box center [723, 381] width 366 height 17
type input "5097 SILVANA"
click at [868, 443] on button "Adicionar mesa" at bounding box center [863, 433] width 107 height 33
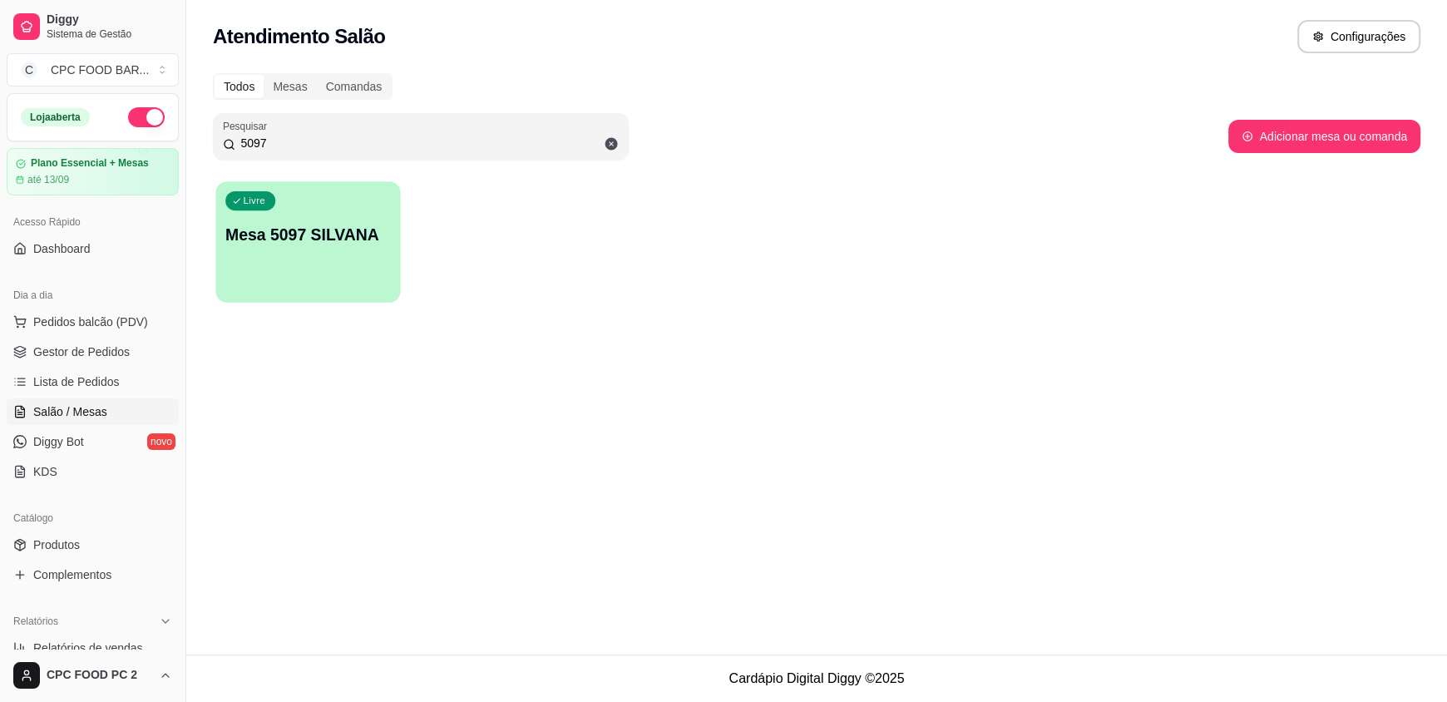
click at [325, 274] on div "Livre Mesa 5097 SILVANA" at bounding box center [307, 231] width 185 height 101
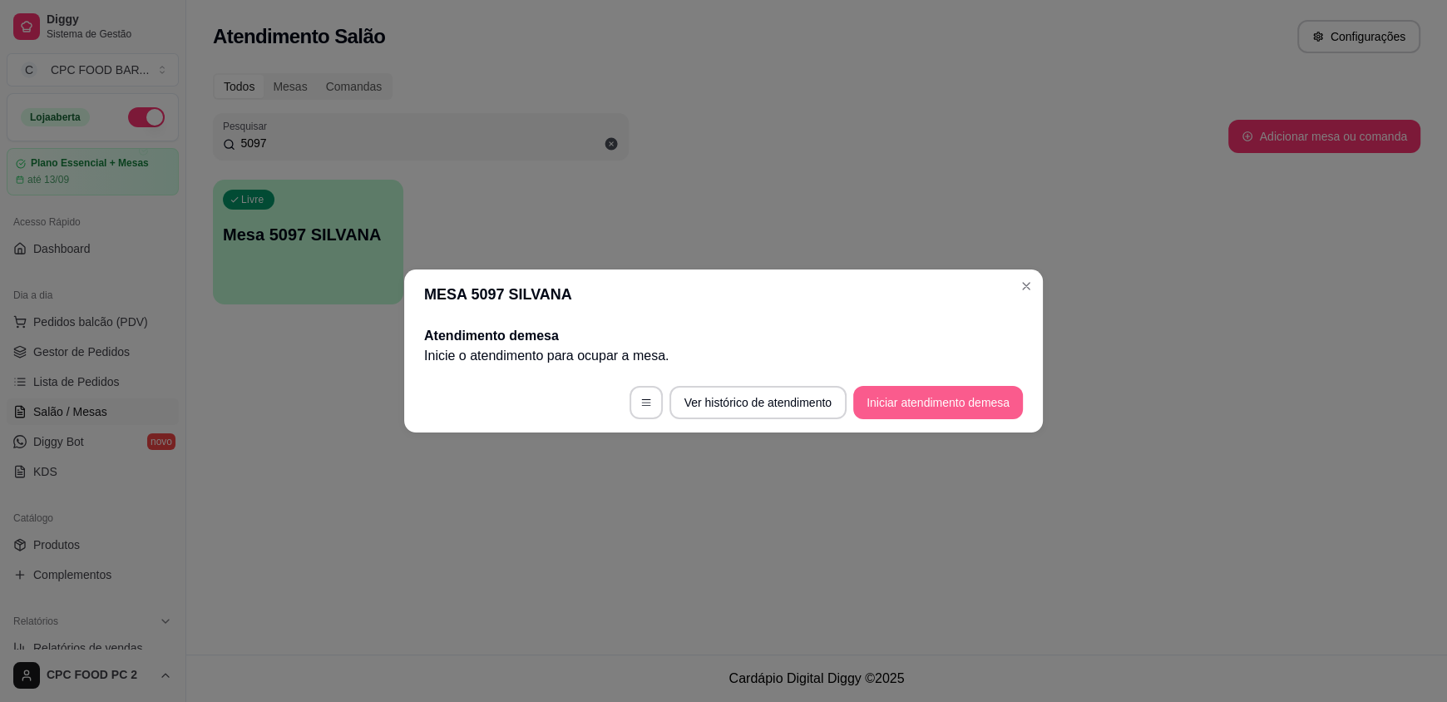
click at [1004, 398] on button "Iniciar atendimento de mesa" at bounding box center [938, 402] width 170 height 33
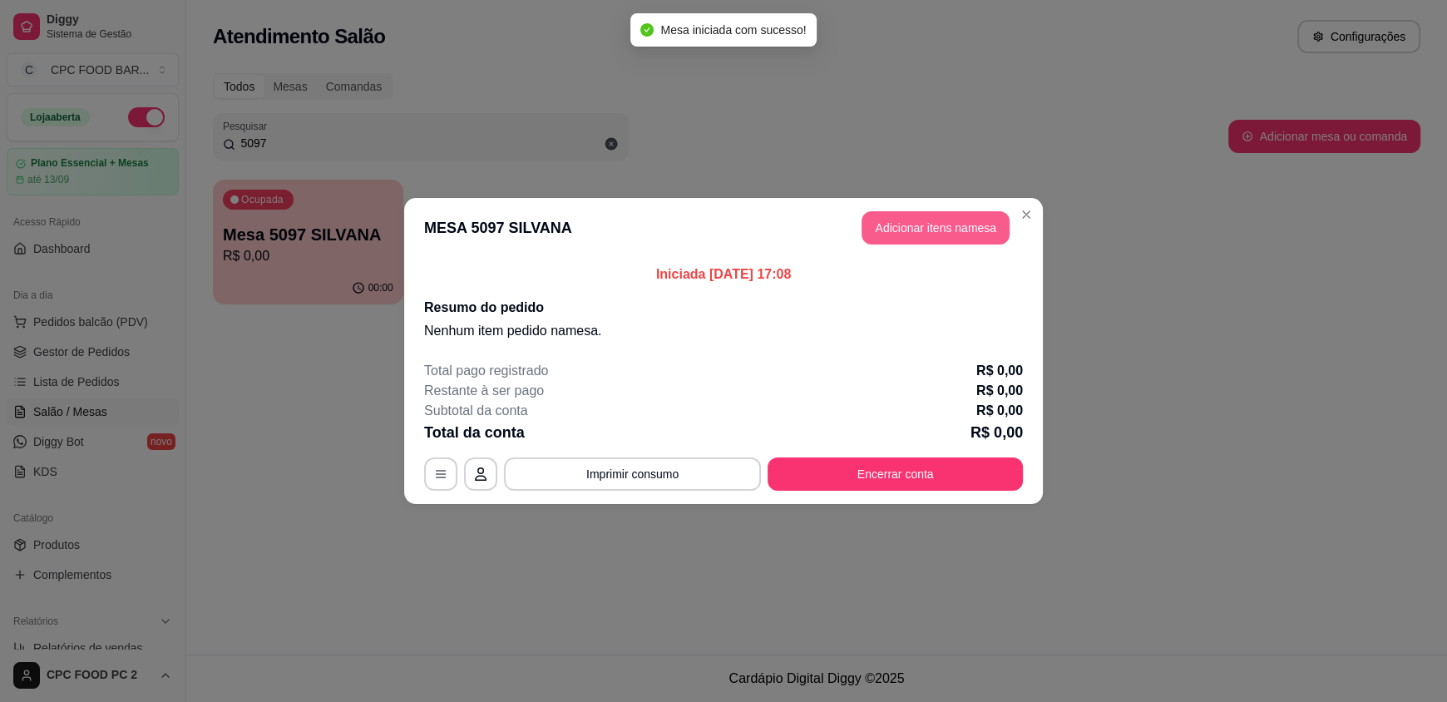
click at [897, 229] on button "Adicionar itens na mesa" at bounding box center [935, 227] width 148 height 33
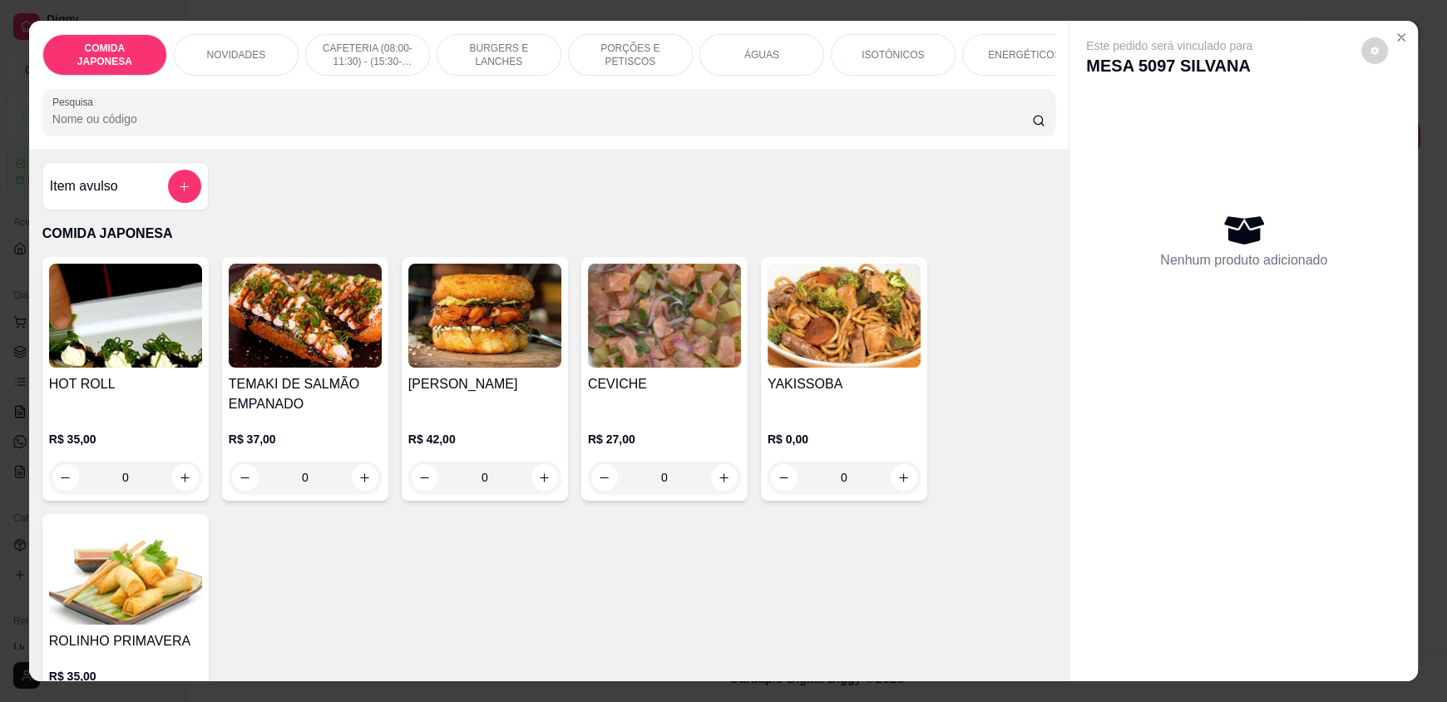
click at [302, 127] on input "Pesquisa" at bounding box center [542, 119] width 980 height 17
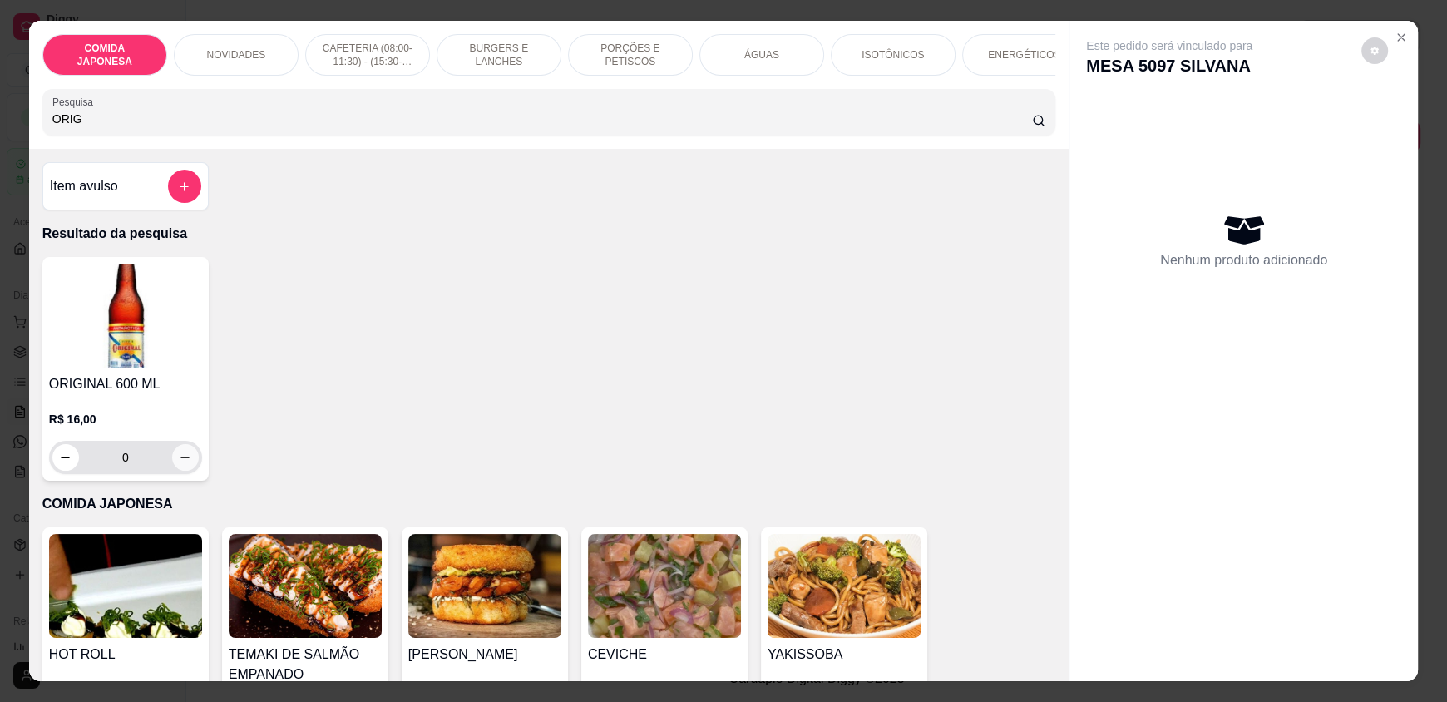
type input "ORIG"
click at [181, 464] on icon "increase-product-quantity" at bounding box center [185, 458] width 12 height 12
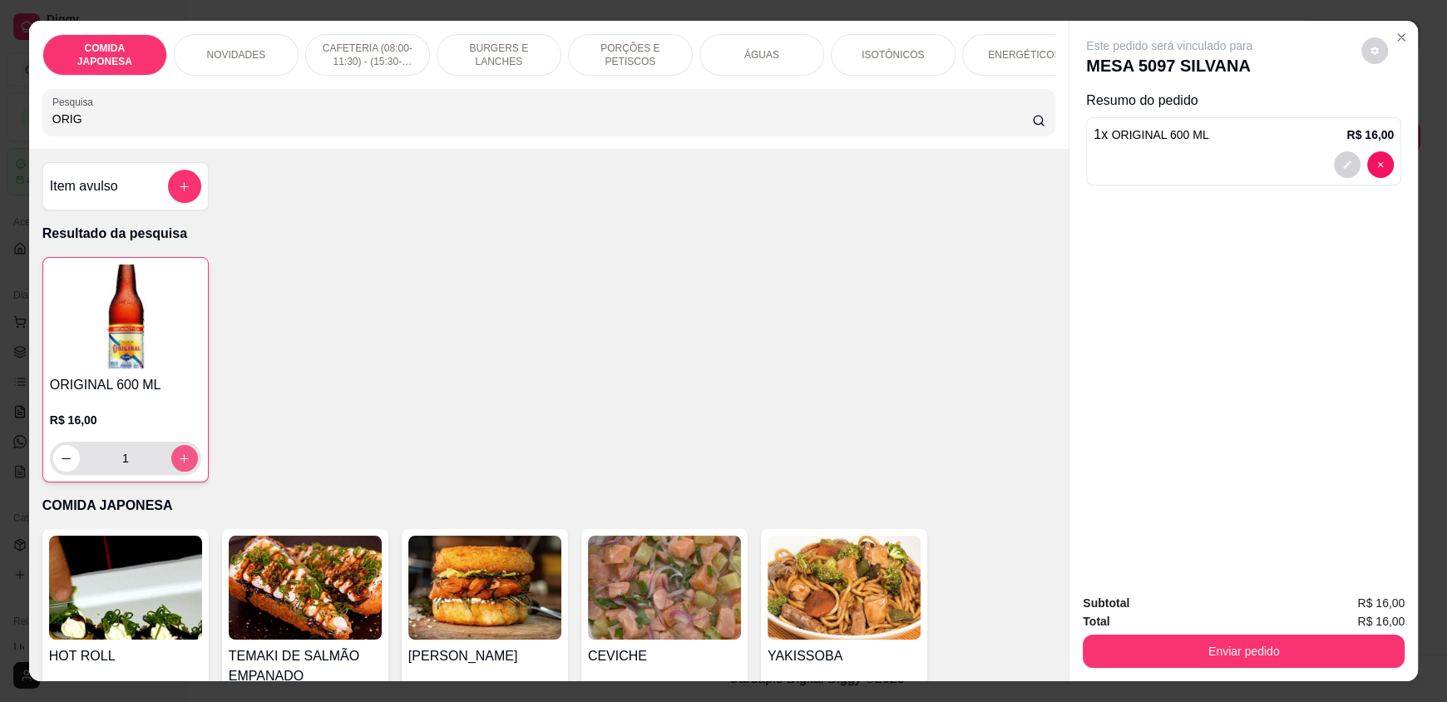
type input "1"
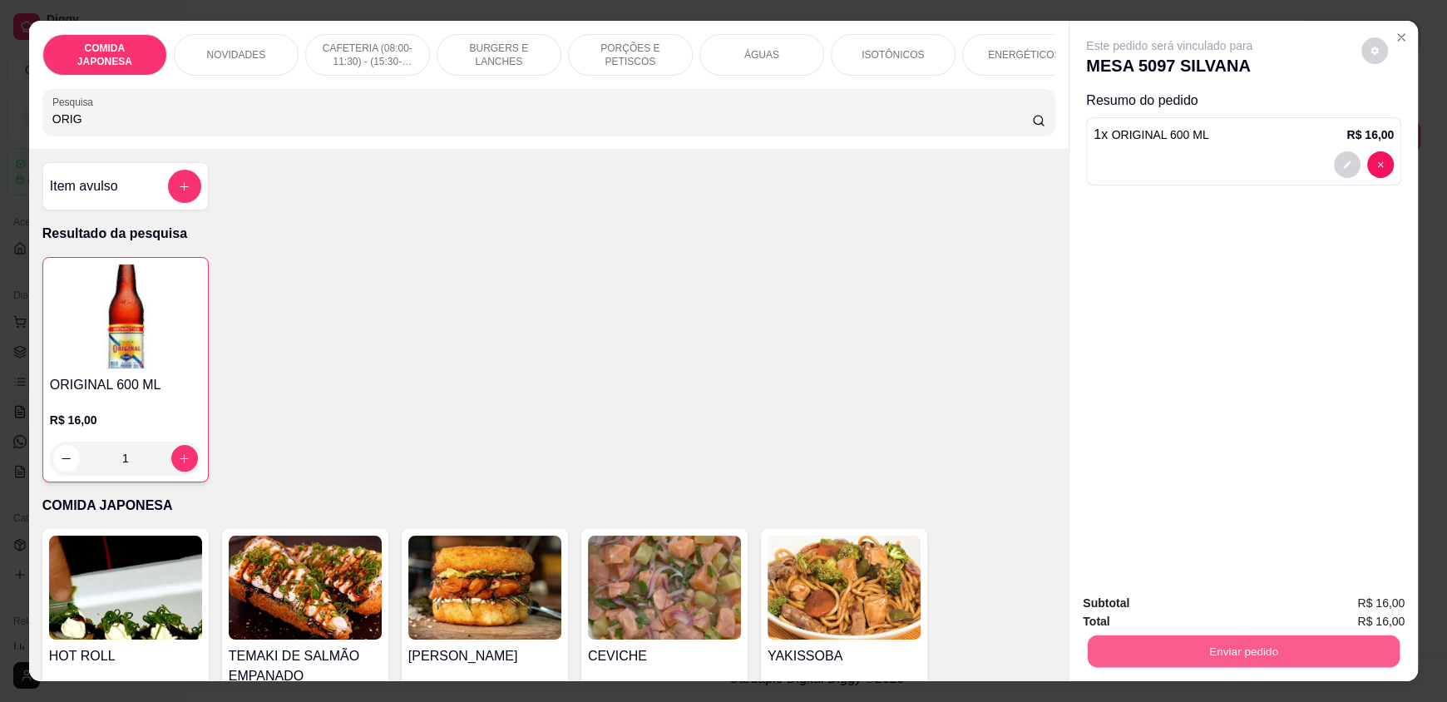
click at [1219, 659] on button "Enviar pedido" at bounding box center [1244, 650] width 312 height 32
click at [1170, 617] on button "Não registrar e enviar pedido" at bounding box center [1188, 611] width 173 height 32
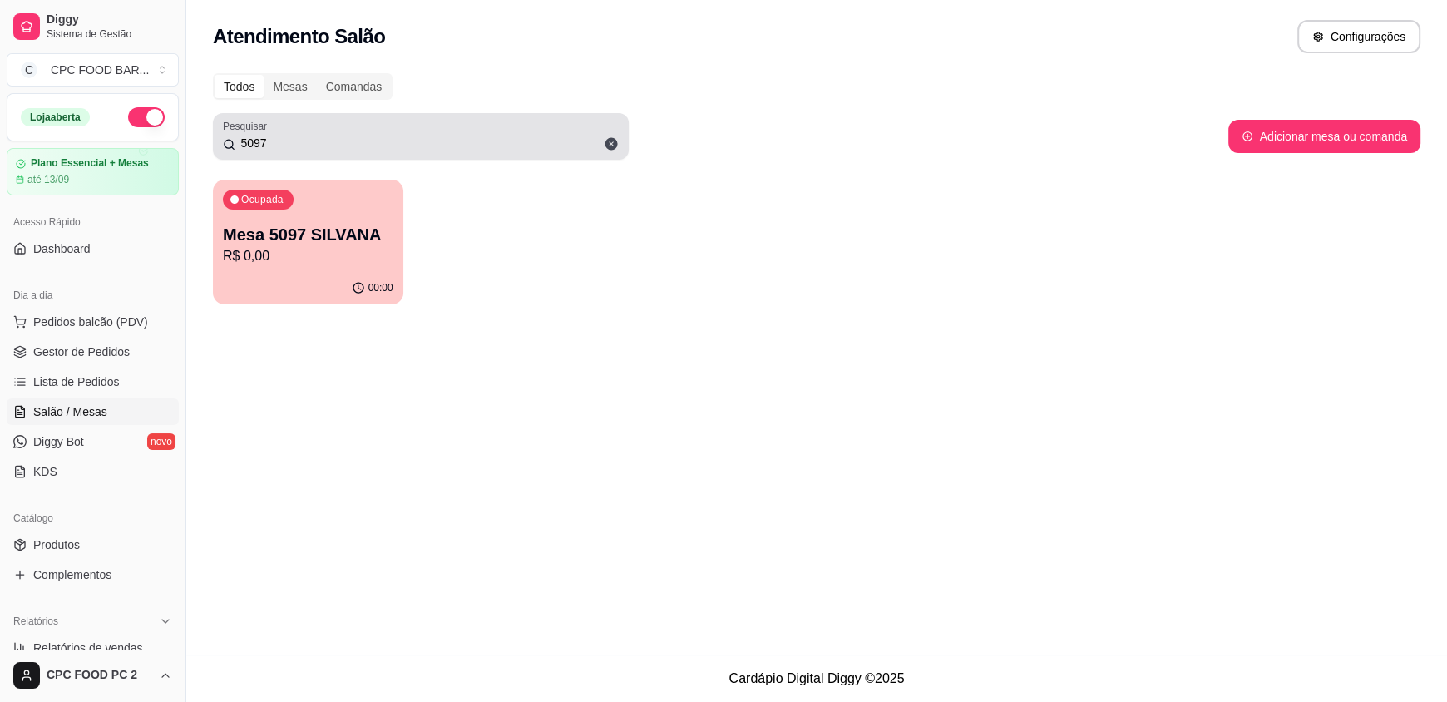
click at [314, 139] on input "5097" at bounding box center [426, 143] width 383 height 17
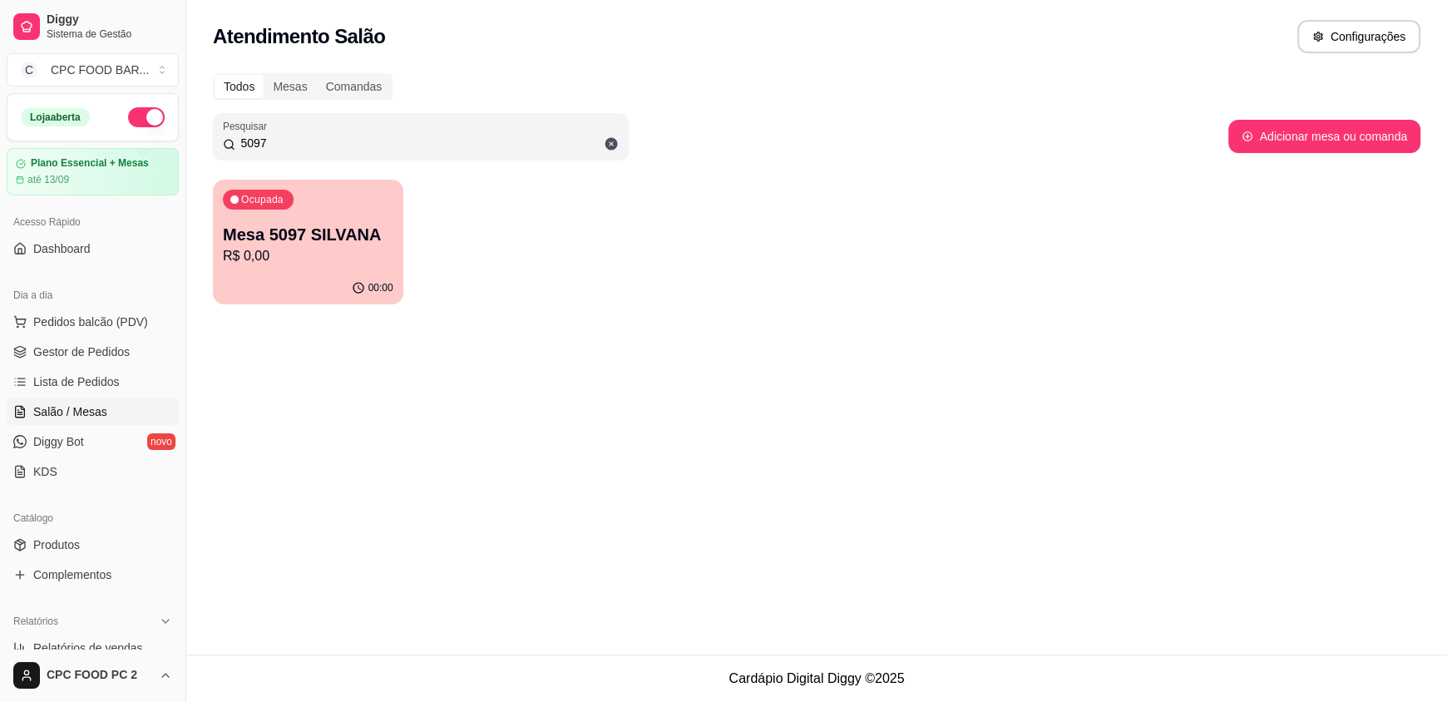
click at [314, 139] on input "5097" at bounding box center [426, 143] width 383 height 17
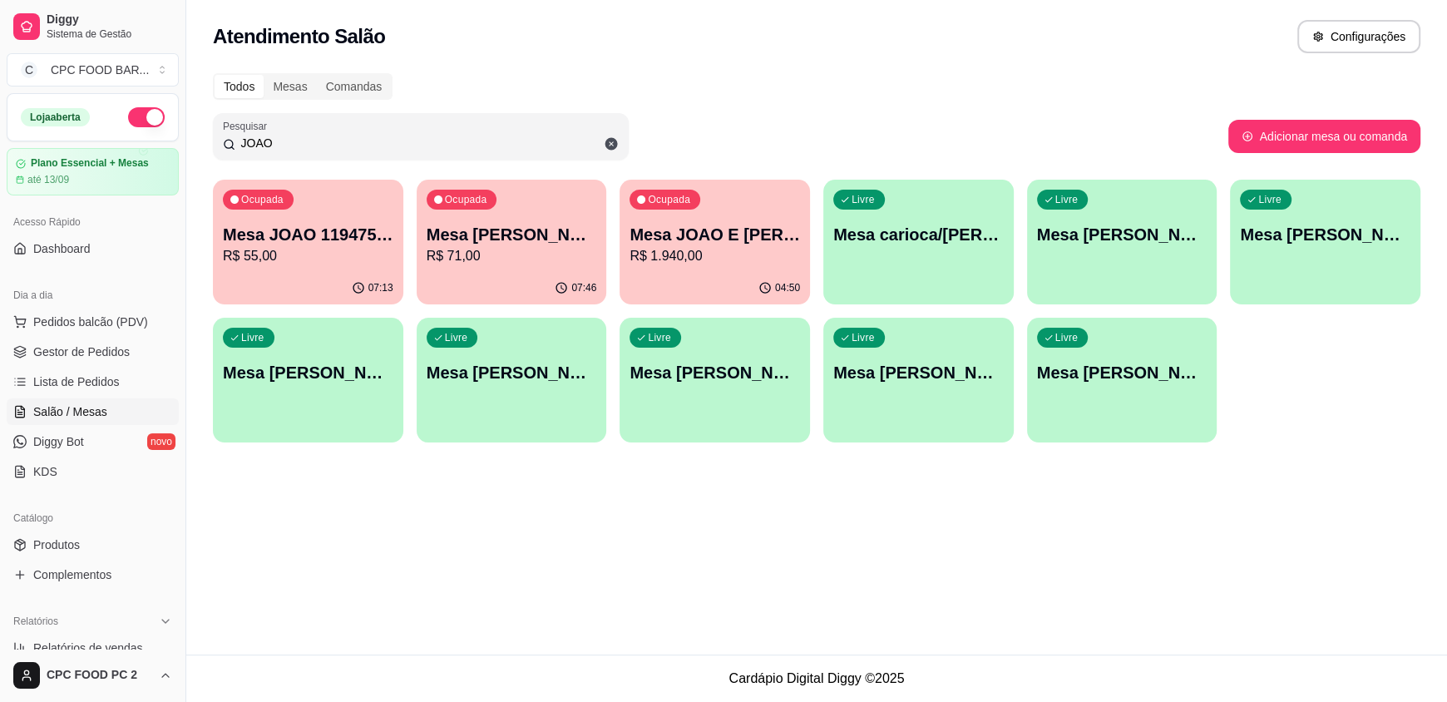
type input "JOAO"
click at [1161, 287] on div "button" at bounding box center [1121, 292] width 185 height 19
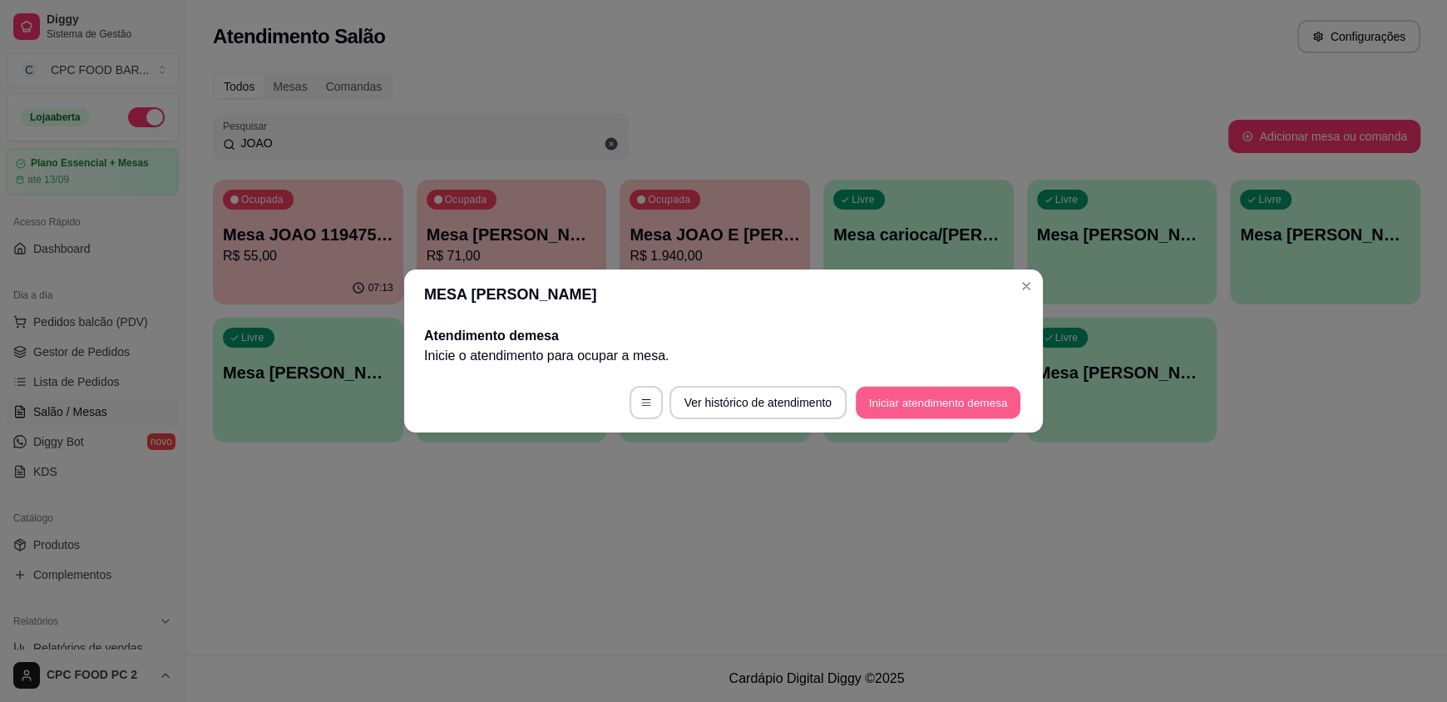
click at [886, 401] on button "Iniciar atendimento de mesa" at bounding box center [938, 403] width 165 height 32
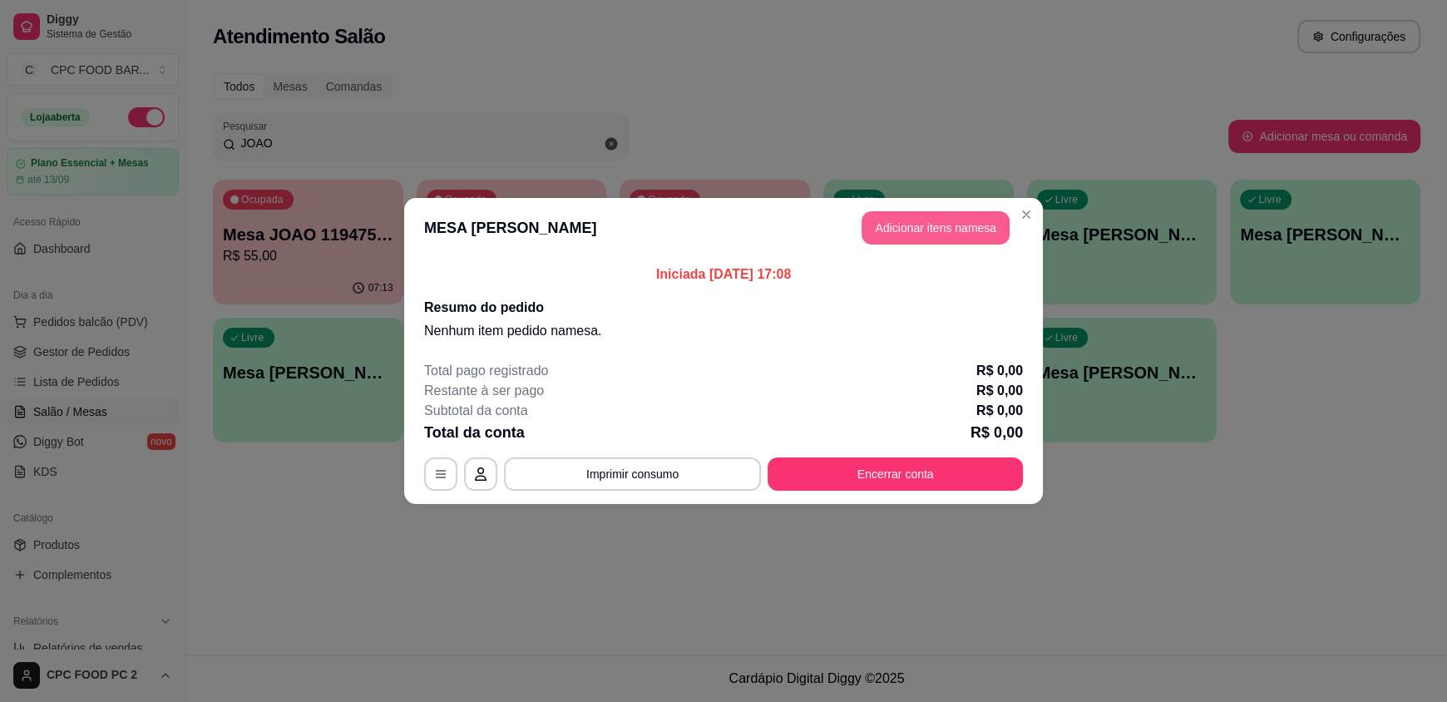
click at [900, 225] on button "Adicionar itens na mesa" at bounding box center [935, 227] width 148 height 33
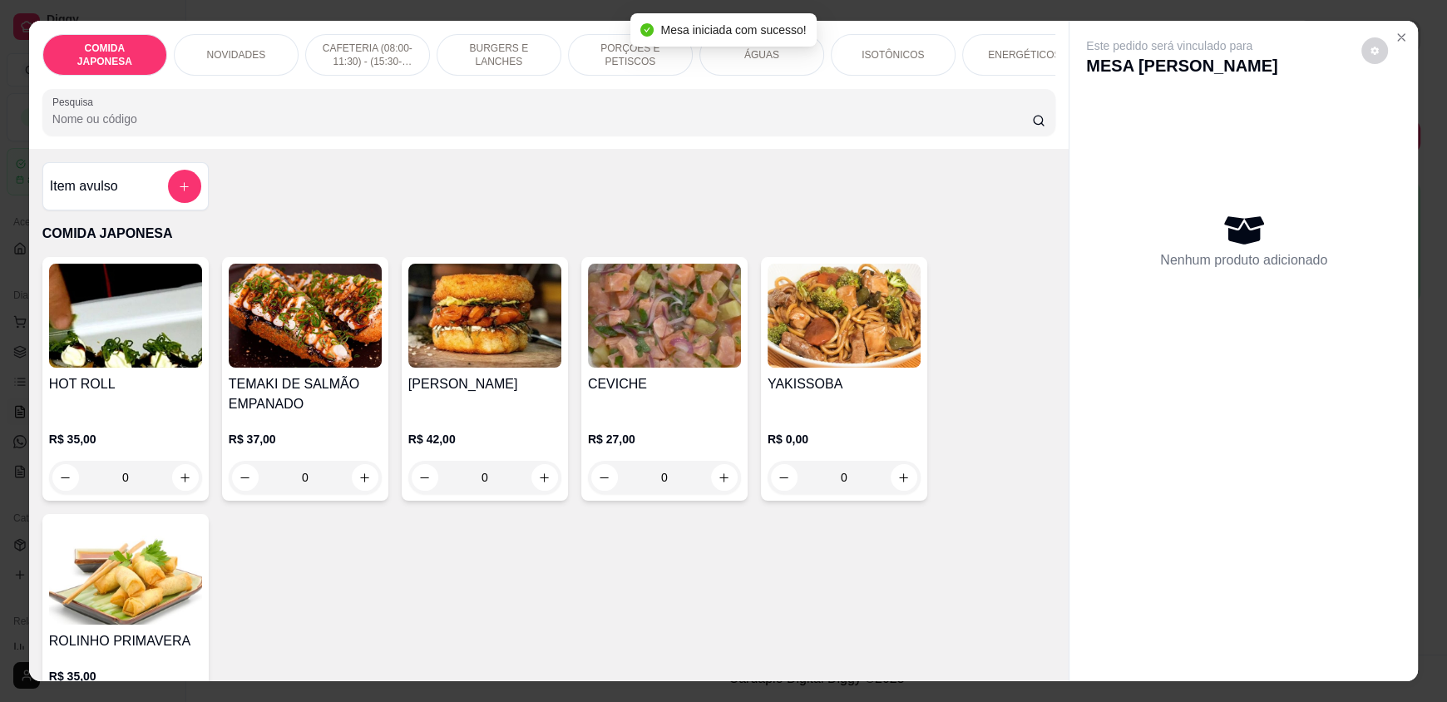
click at [536, 125] on input "Pesquisa" at bounding box center [542, 119] width 980 height 17
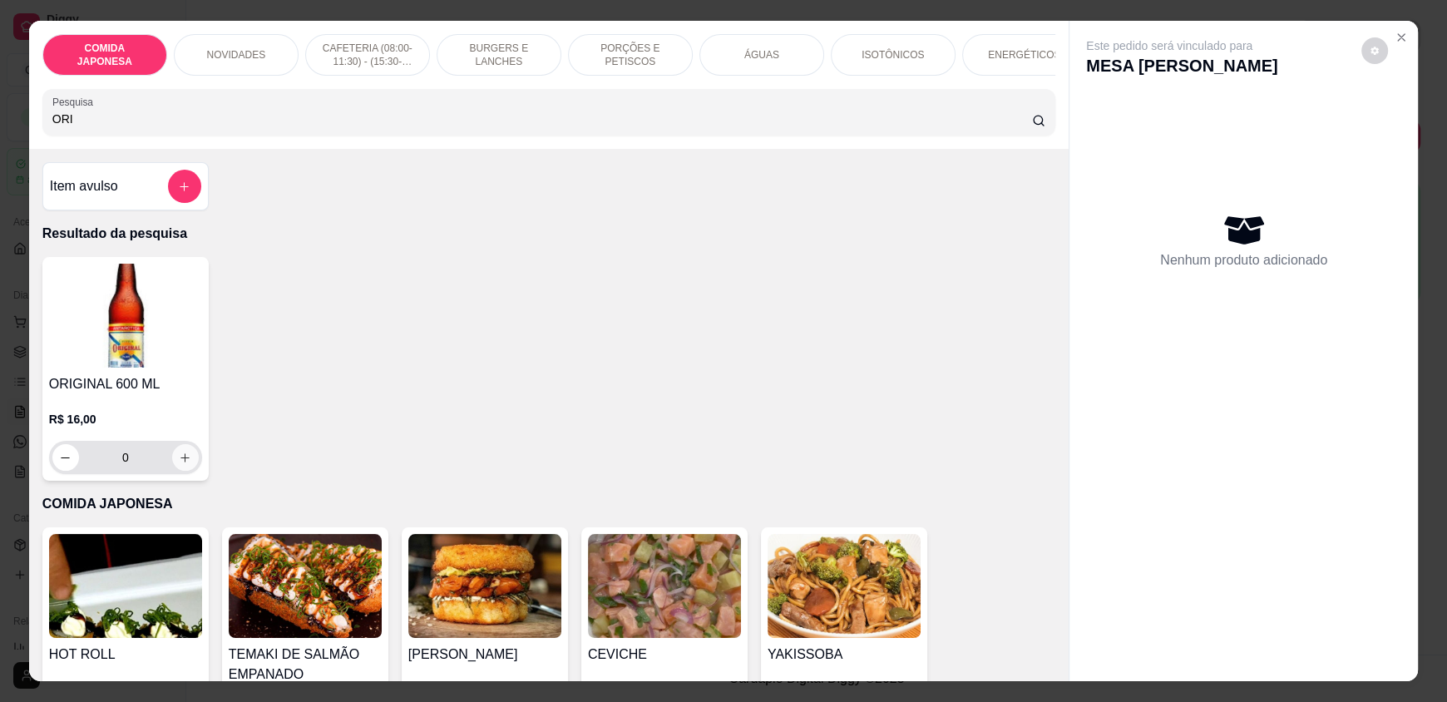
type input "ORI"
click at [173, 465] on button "increase-product-quantity" at bounding box center [185, 457] width 27 height 27
type input "1"
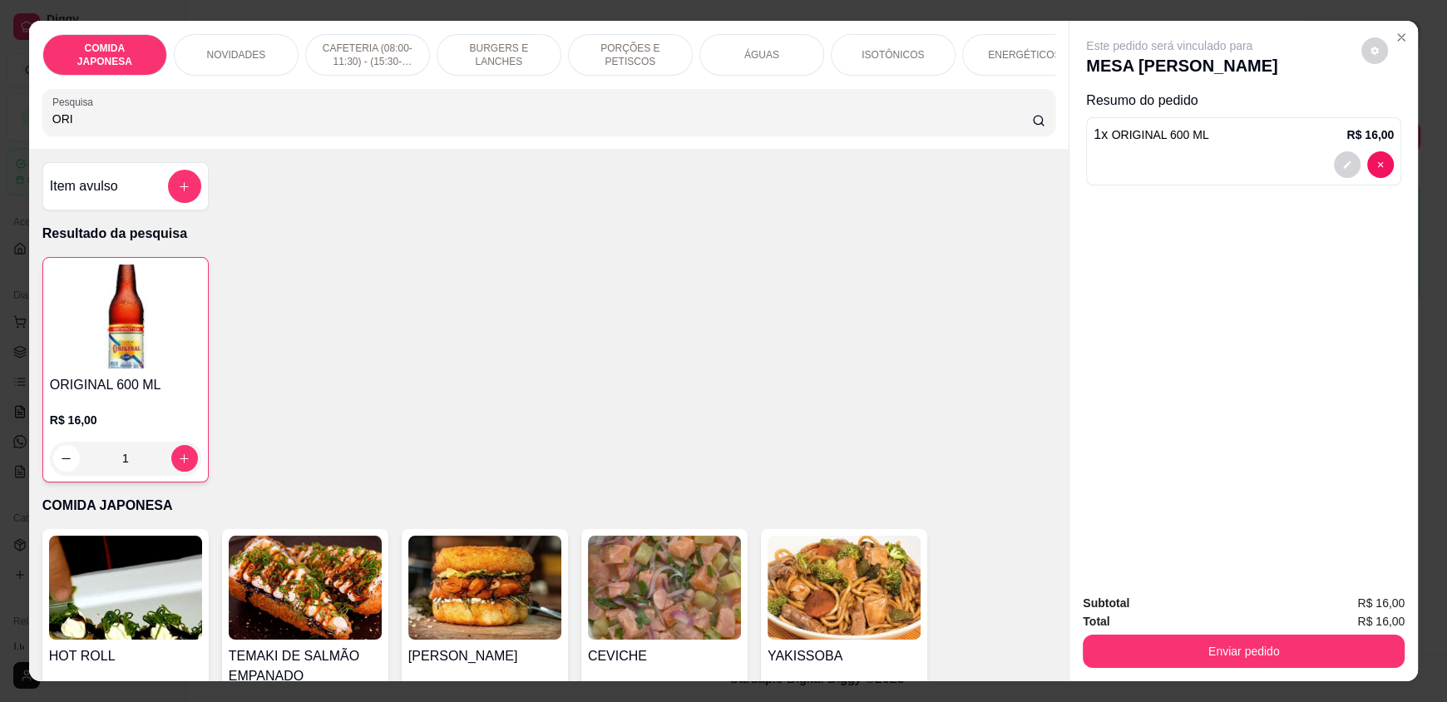
drag, startPoint x: 1277, startPoint y: 633, endPoint x: 1269, endPoint y: 637, distance: 9.3
click at [1275, 634] on div "Enviar pedido" at bounding box center [1244, 648] width 322 height 37
click at [1259, 645] on button "Enviar pedido" at bounding box center [1244, 650] width 322 height 33
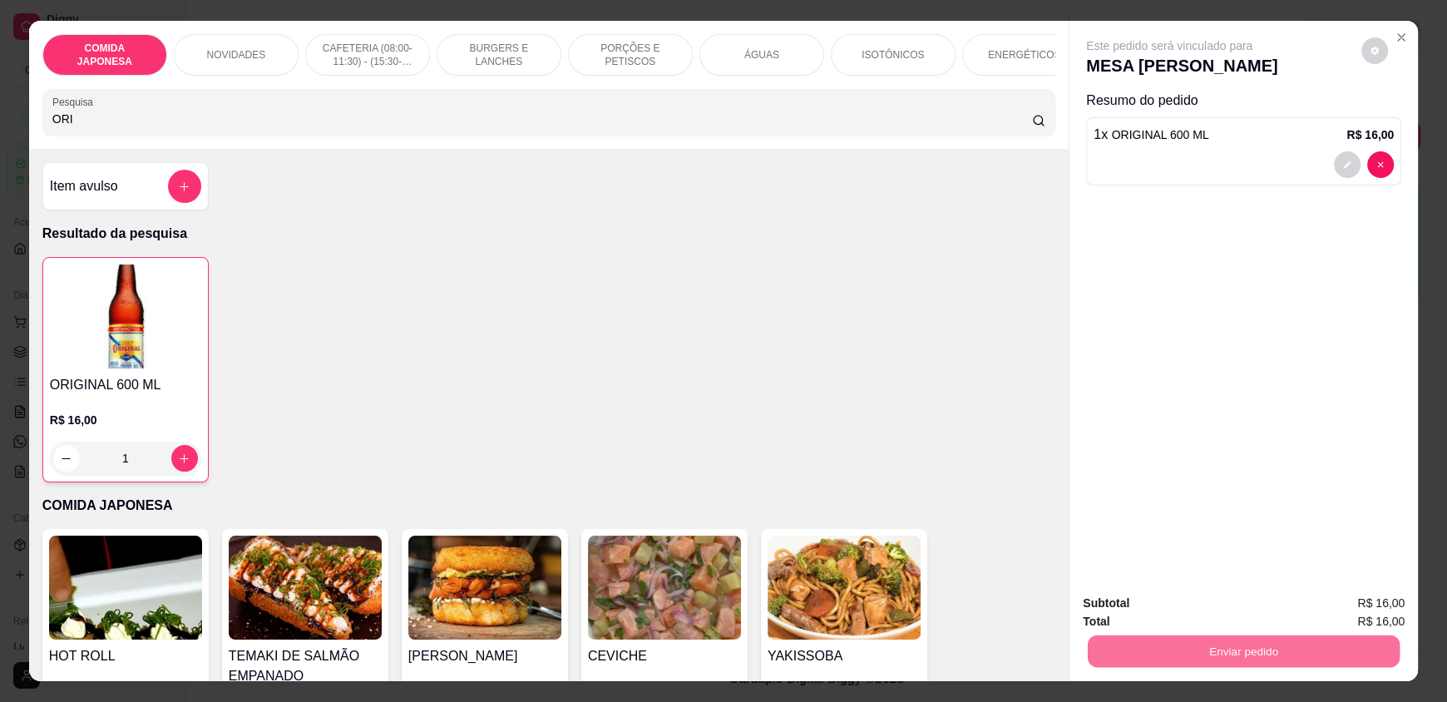
click at [1167, 606] on button "Não registrar e enviar pedido" at bounding box center [1188, 611] width 173 height 32
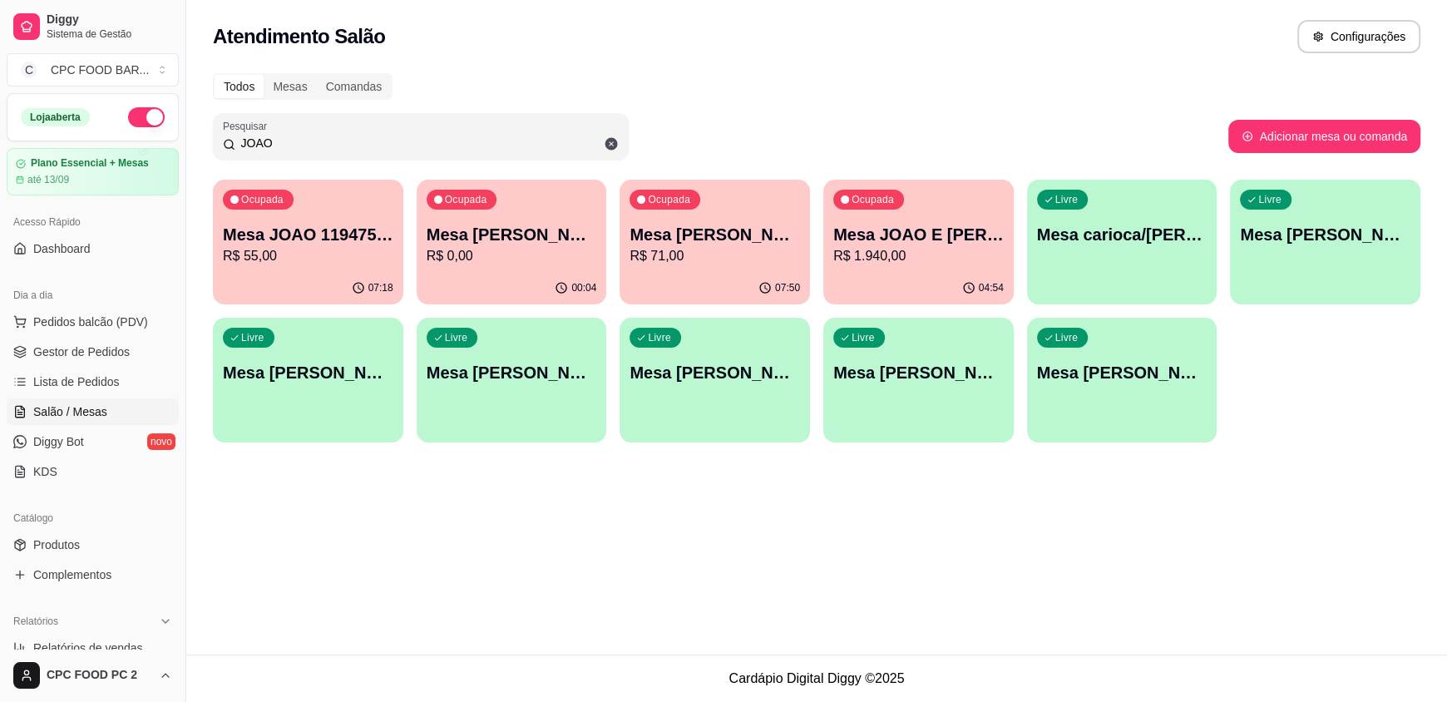
click at [384, 138] on input "JOAO" at bounding box center [426, 143] width 383 height 17
click at [382, 140] on input "JOAO" at bounding box center [426, 143] width 383 height 17
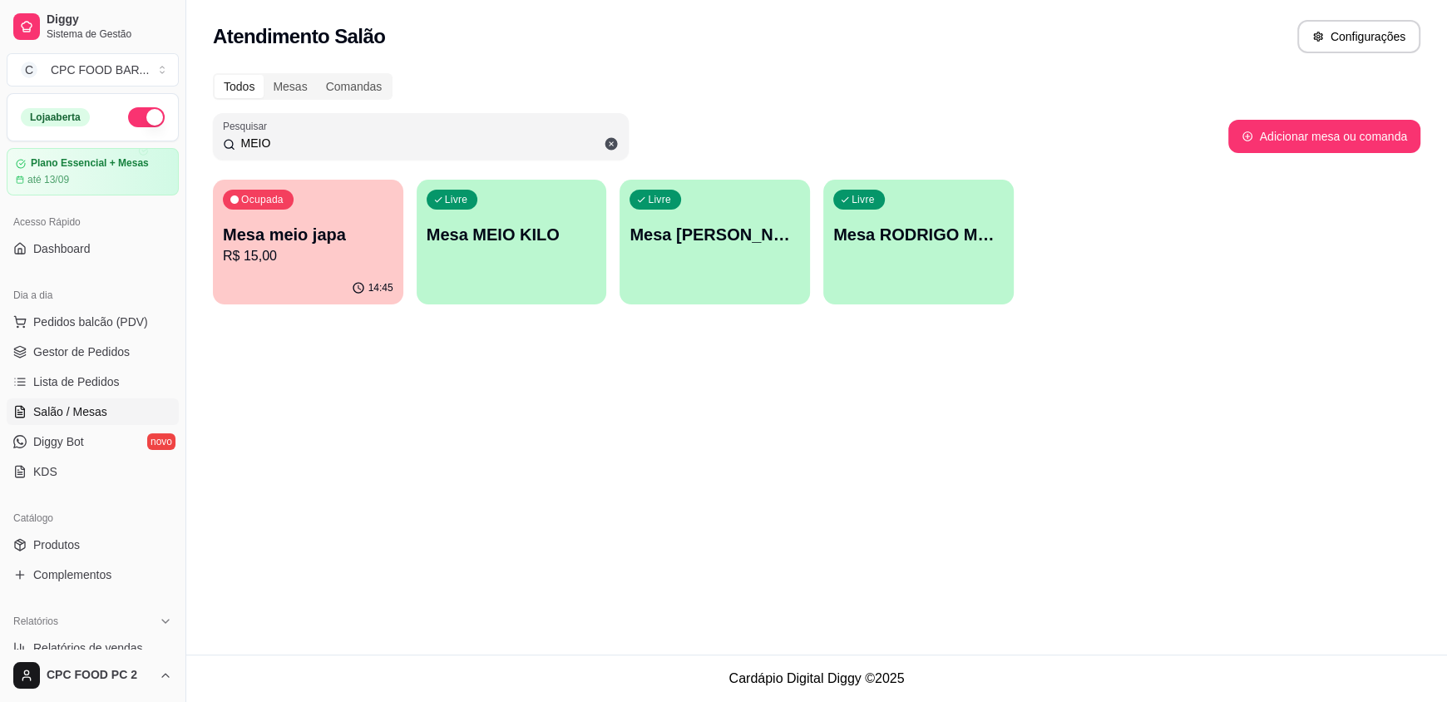
type input "MEIO"
click at [526, 264] on div "Livre Mesa MEIO KILO" at bounding box center [512, 232] width 190 height 105
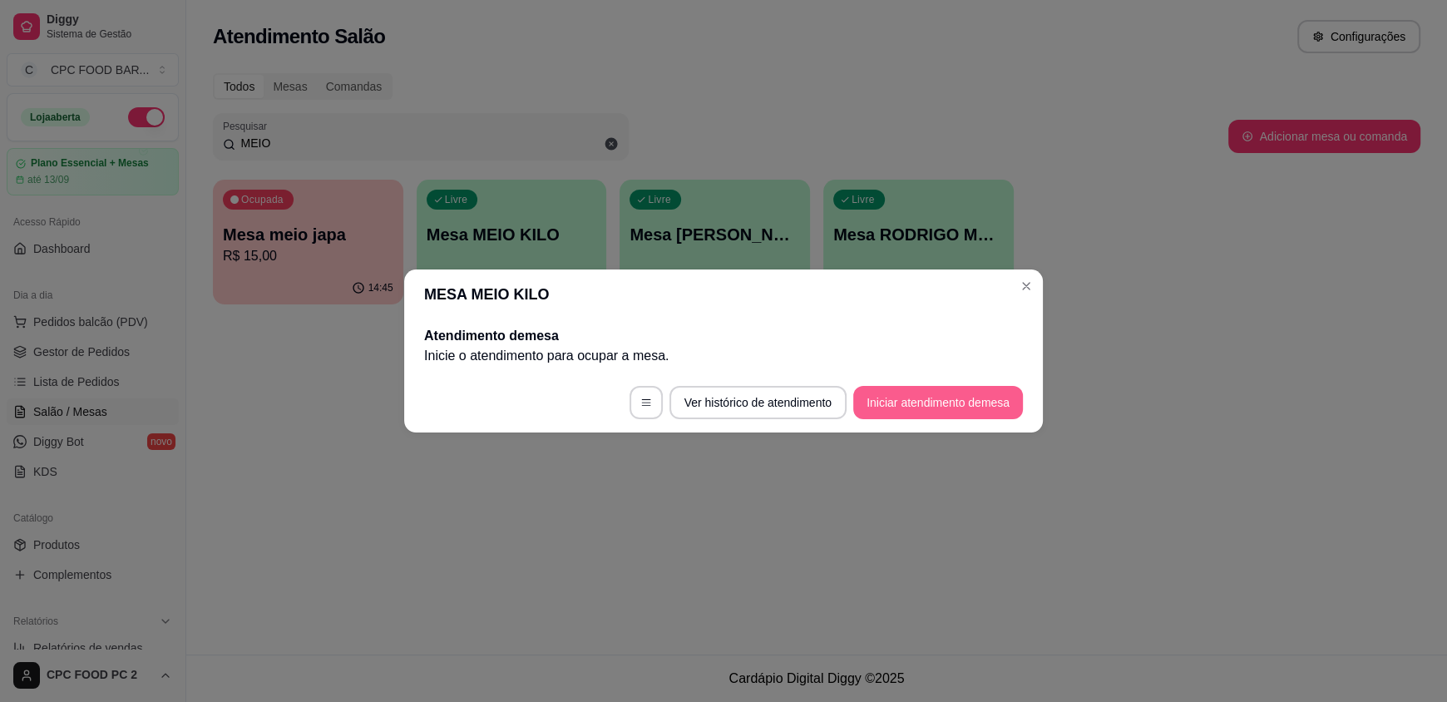
click at [916, 416] on button "Iniciar atendimento de mesa" at bounding box center [938, 402] width 170 height 33
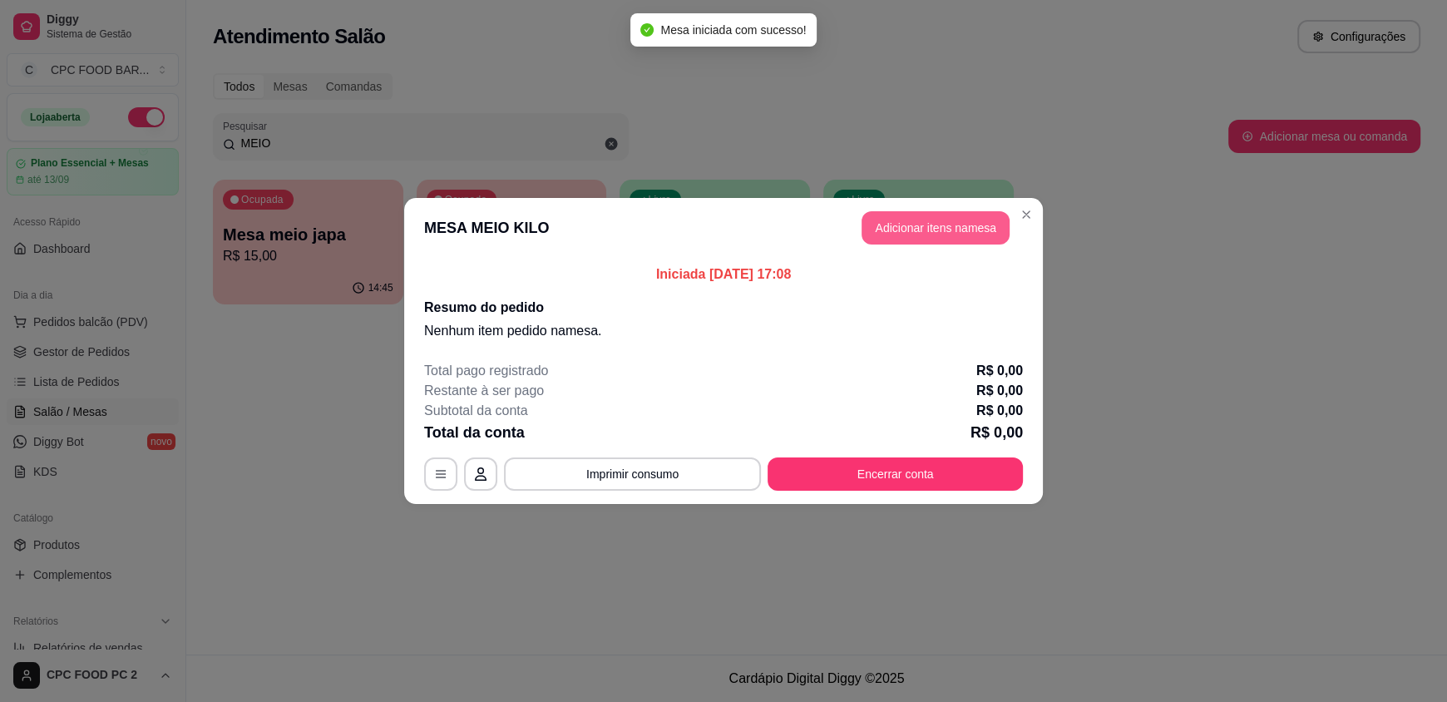
click at [925, 233] on button "Adicionar itens na mesa" at bounding box center [935, 227] width 148 height 33
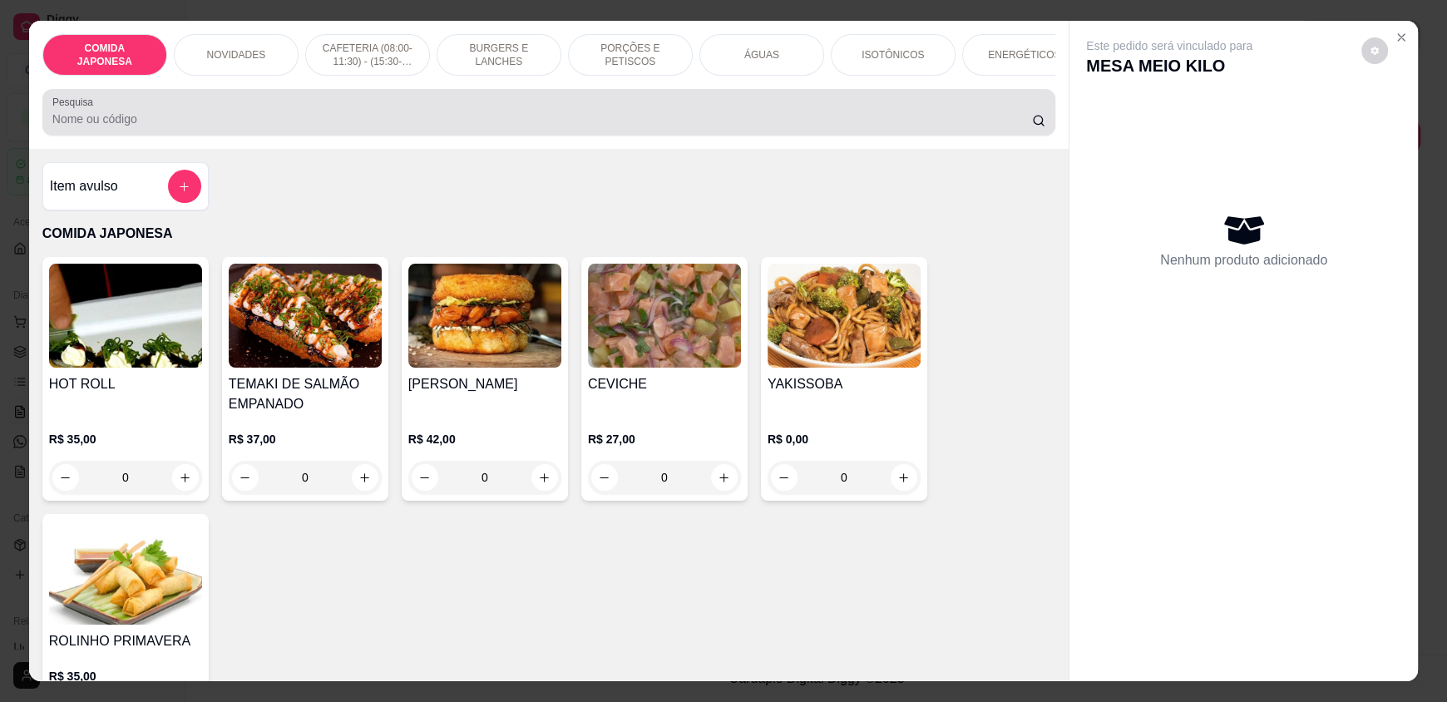
click at [481, 115] on div at bounding box center [548, 112] width 993 height 33
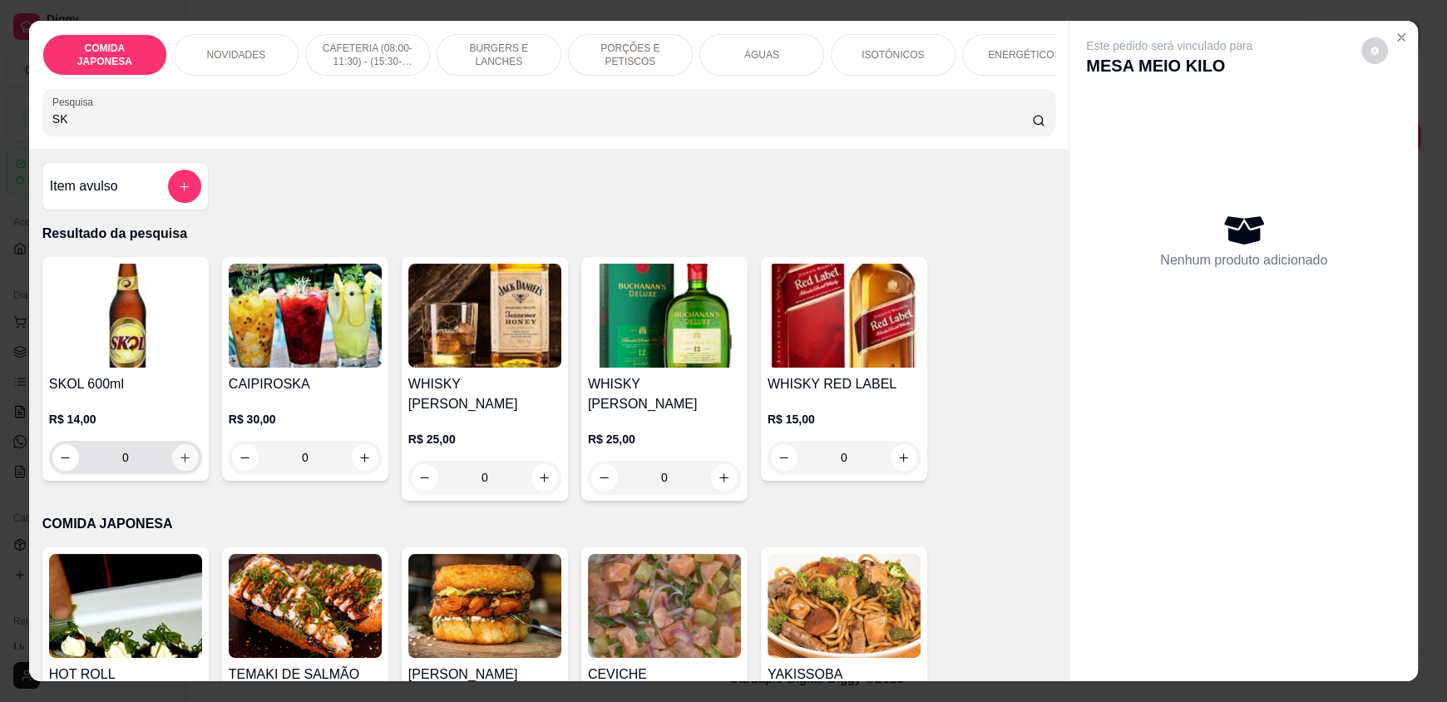
type input "SK"
click at [179, 462] on icon "increase-product-quantity" at bounding box center [185, 458] width 12 height 12
type input "1"
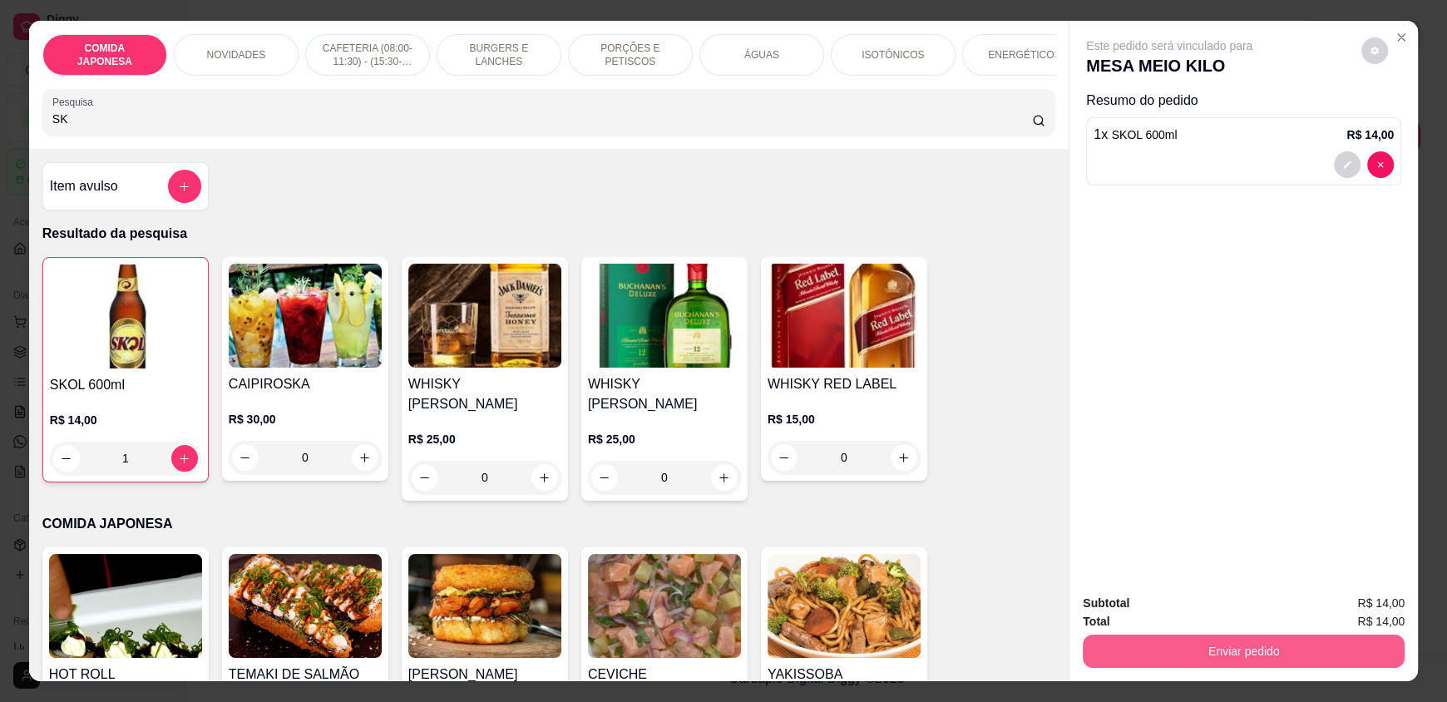
click at [1228, 660] on button "Enviar pedido" at bounding box center [1244, 650] width 322 height 33
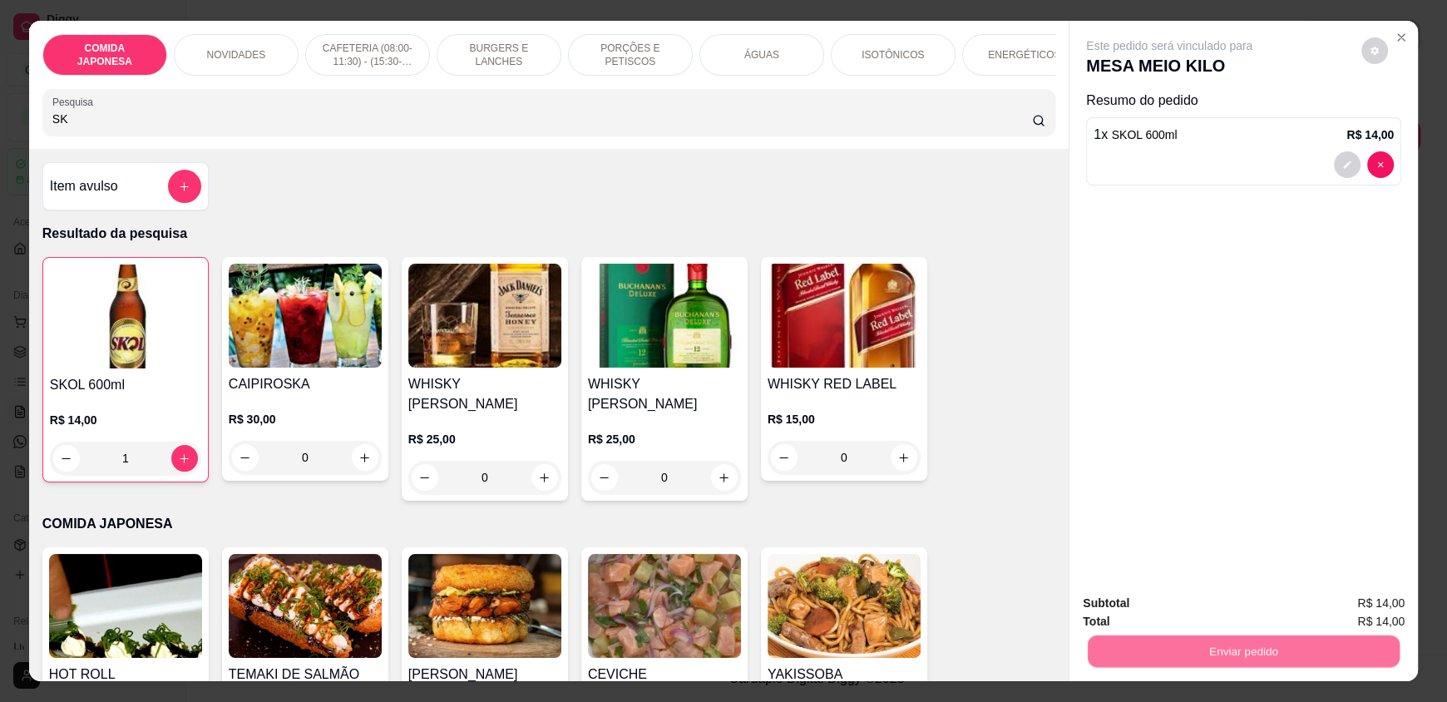
click at [1202, 615] on button "Não registrar e enviar pedido" at bounding box center [1188, 611] width 173 height 32
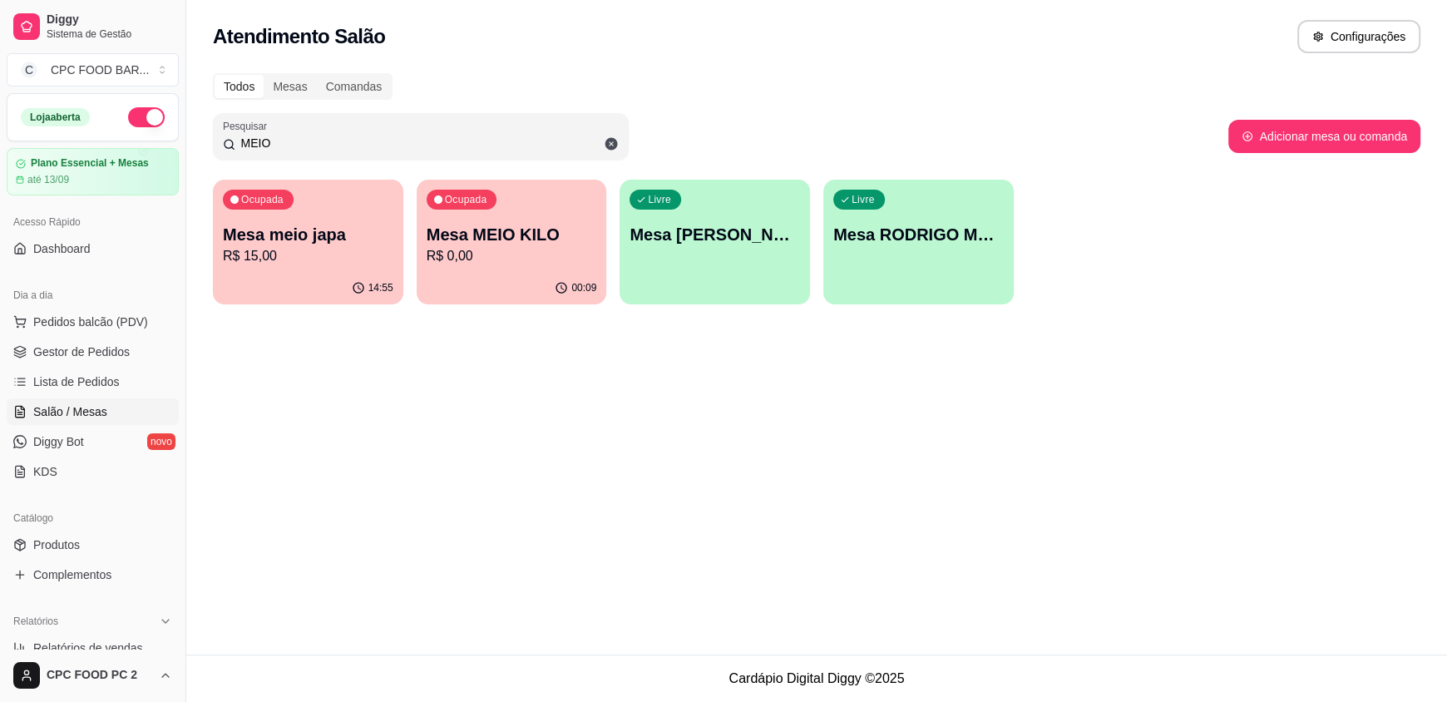
click at [391, 135] on input "MEIO" at bounding box center [426, 143] width 383 height 17
click at [390, 135] on input "MEIO" at bounding box center [426, 143] width 383 height 17
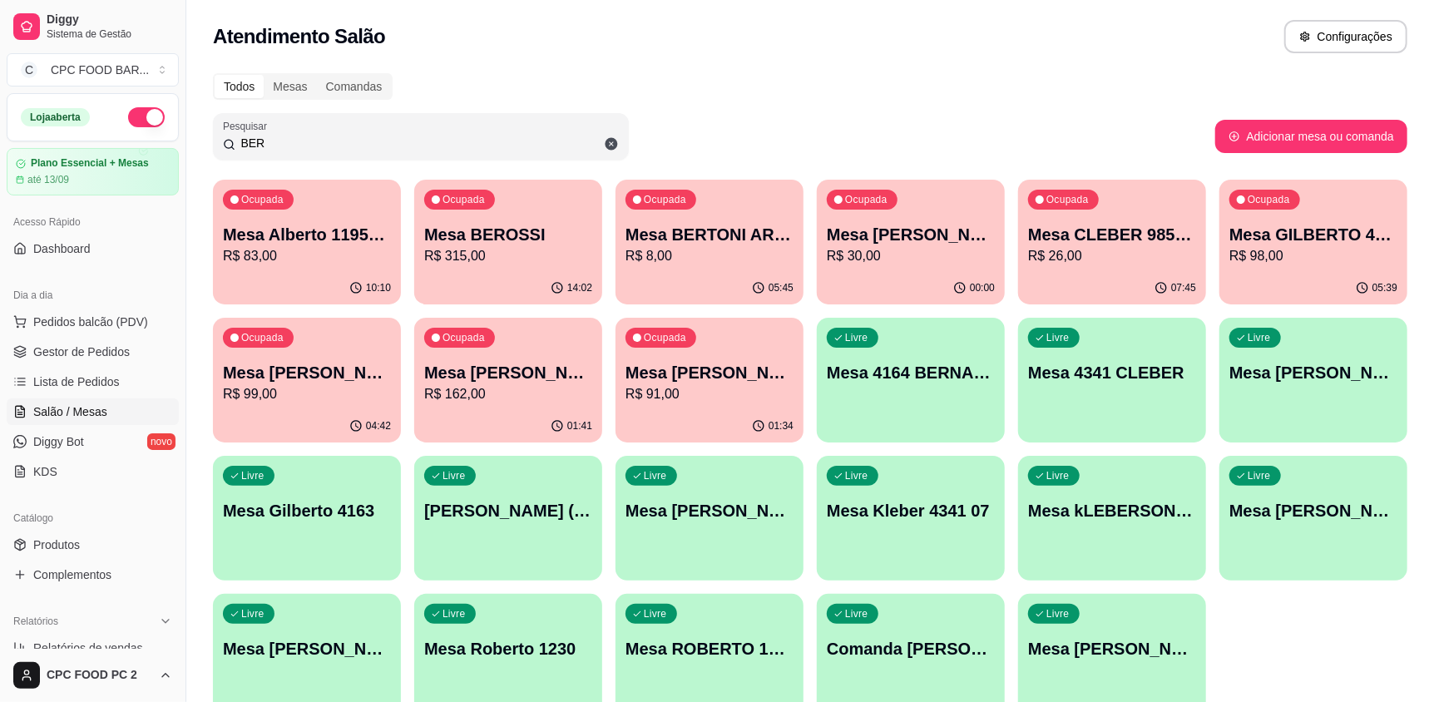
type input "BER"
click at [522, 236] on p "Mesa BEROSSI" at bounding box center [508, 234] width 168 height 23
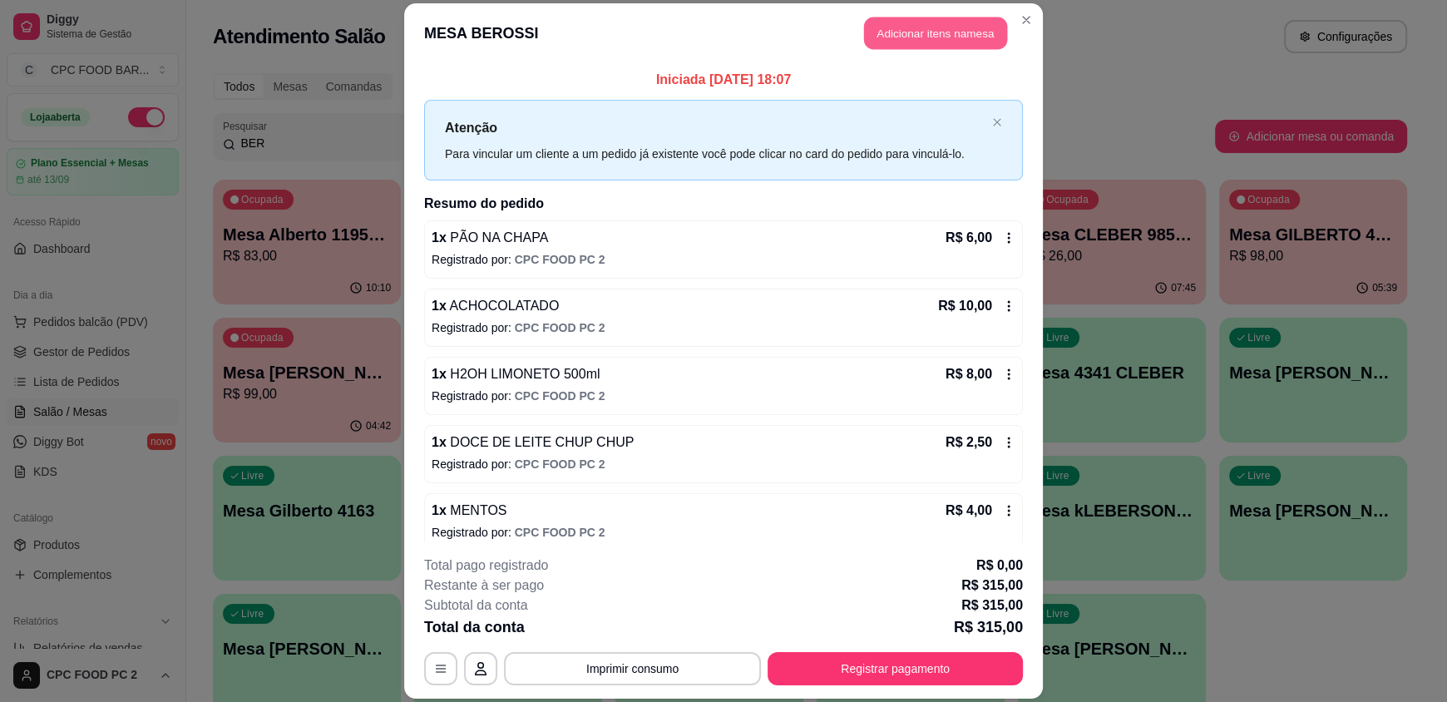
click at [939, 24] on button "Adicionar itens na mesa" at bounding box center [935, 33] width 143 height 32
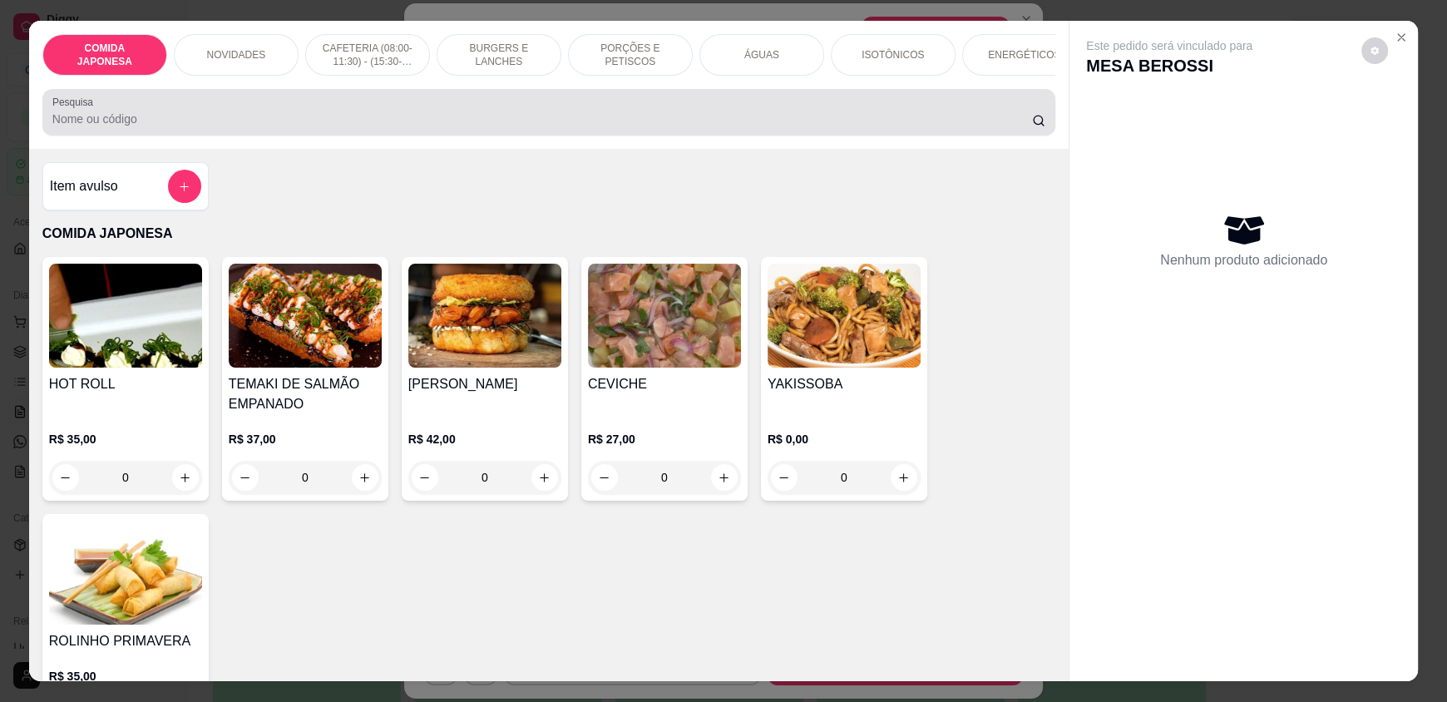
click at [623, 116] on div at bounding box center [548, 112] width 993 height 33
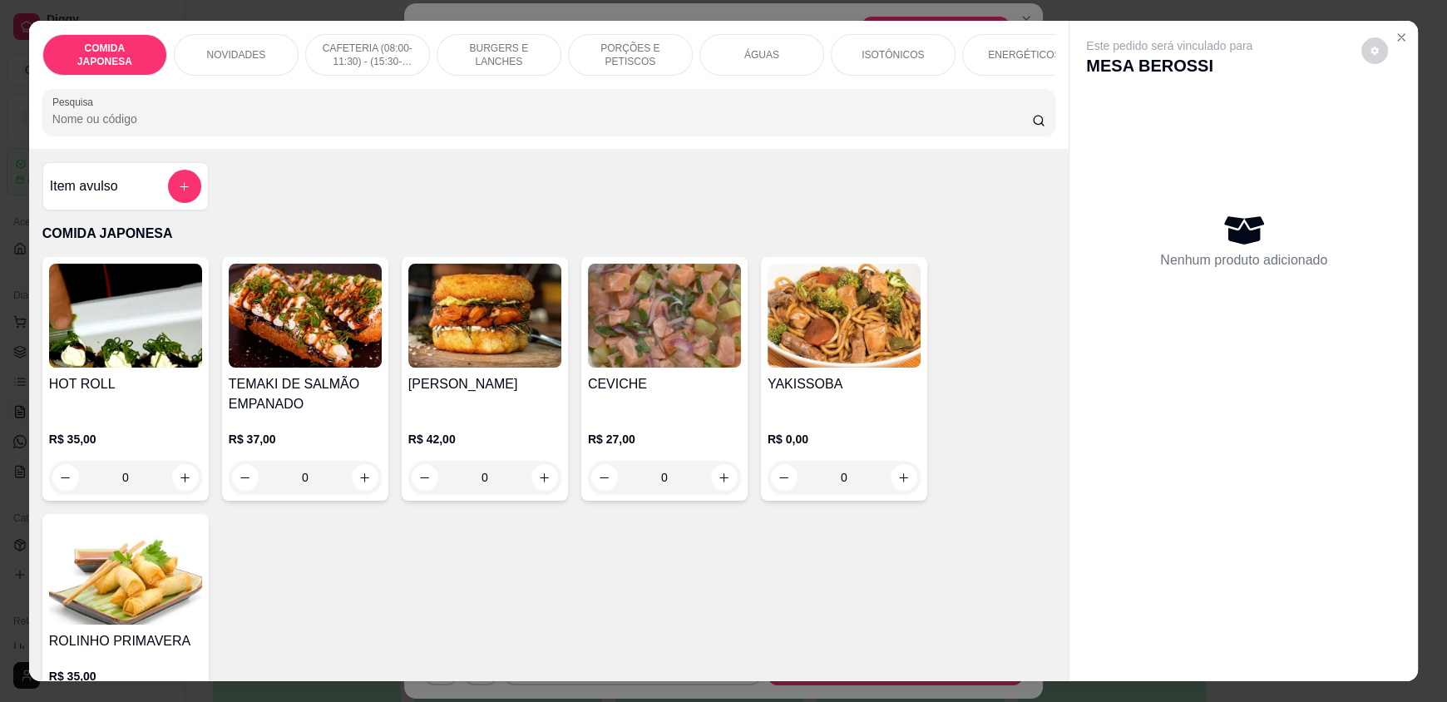
click at [481, 124] on input "Pesquisa" at bounding box center [542, 119] width 980 height 17
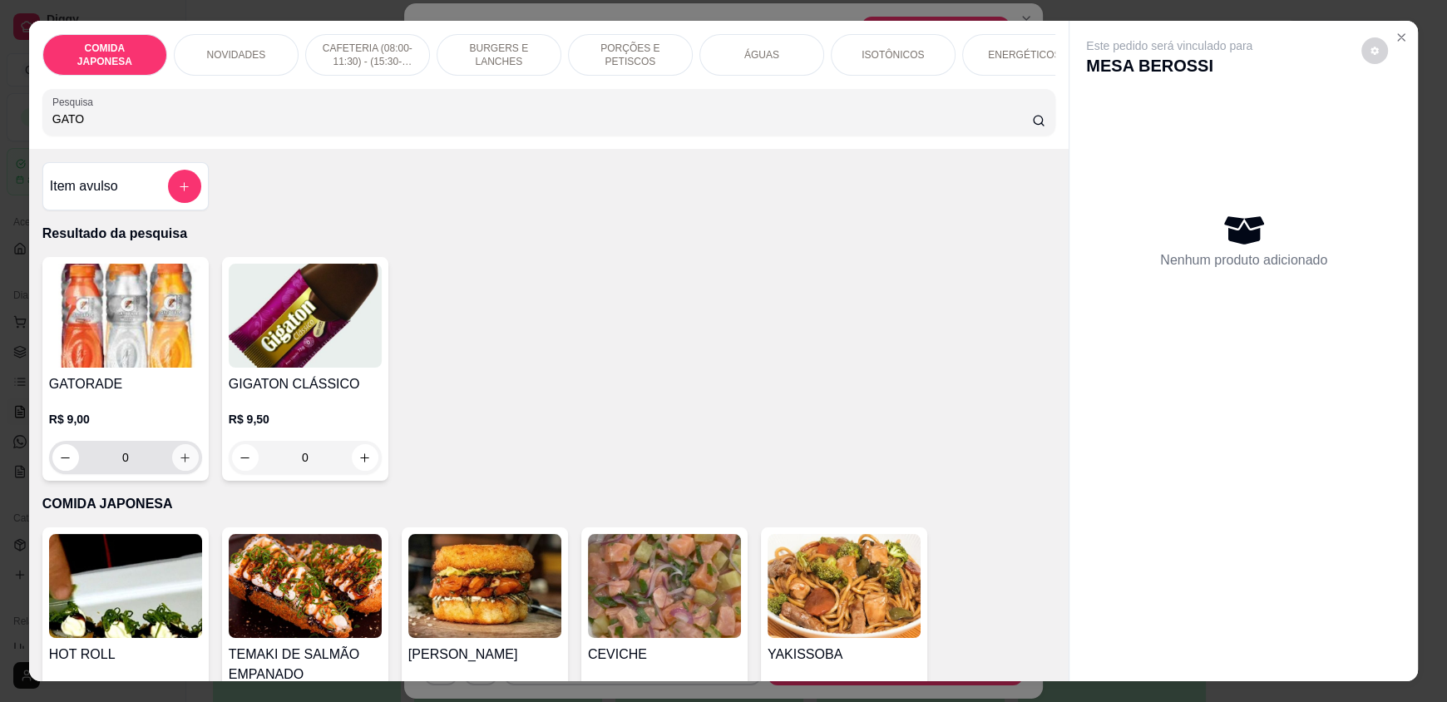
type input "GATO"
click at [189, 469] on button "increase-product-quantity" at bounding box center [185, 458] width 26 height 26
type input "1"
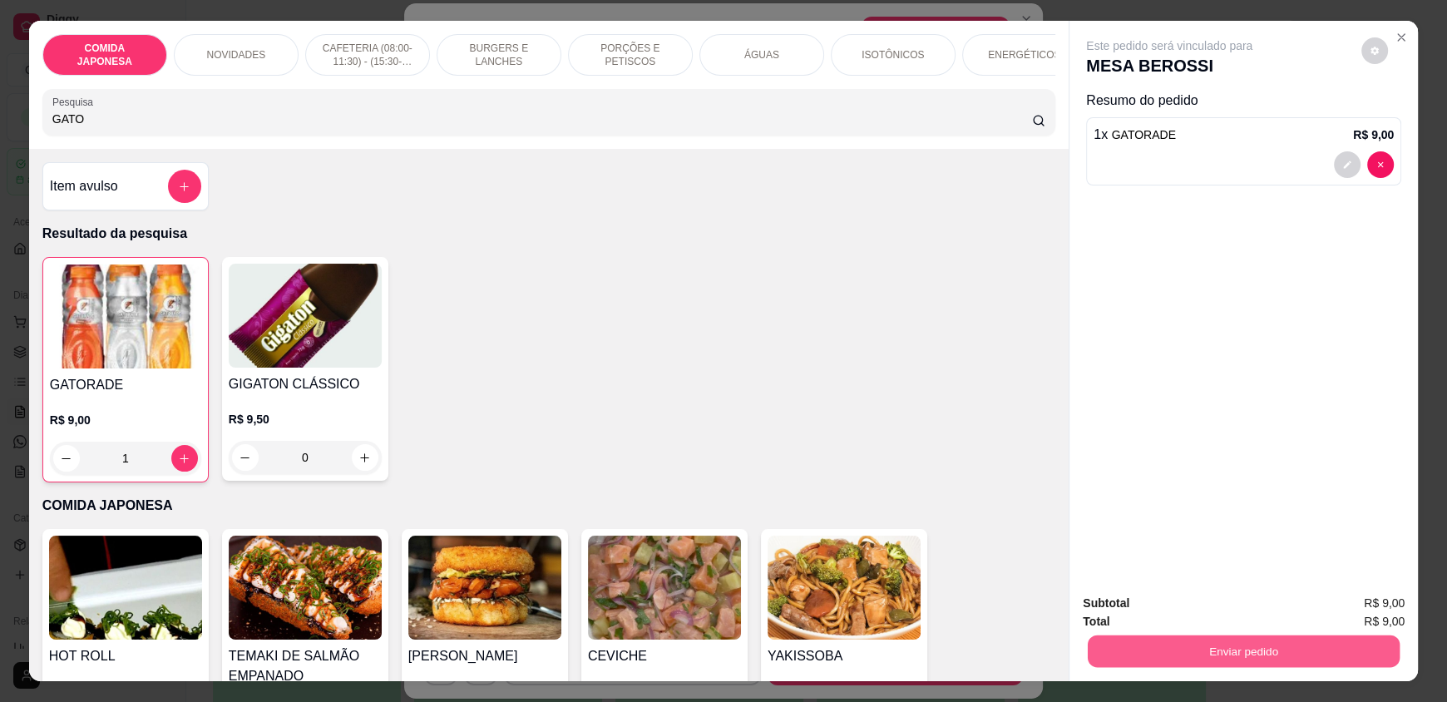
click at [1162, 645] on button "Enviar pedido" at bounding box center [1244, 650] width 312 height 32
click at [1156, 621] on button "Não registrar e enviar pedido" at bounding box center [1185, 610] width 175 height 32
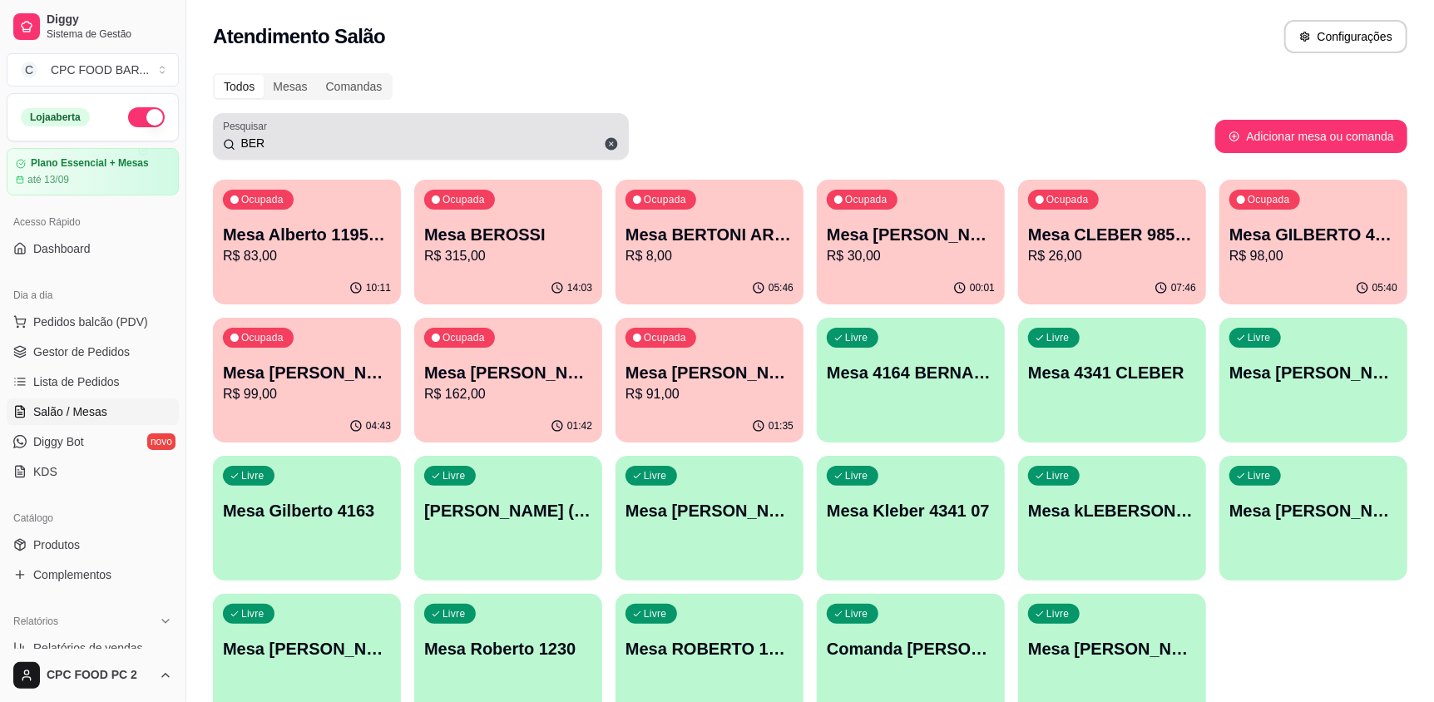
click at [606, 147] on icon at bounding box center [611, 144] width 12 height 12
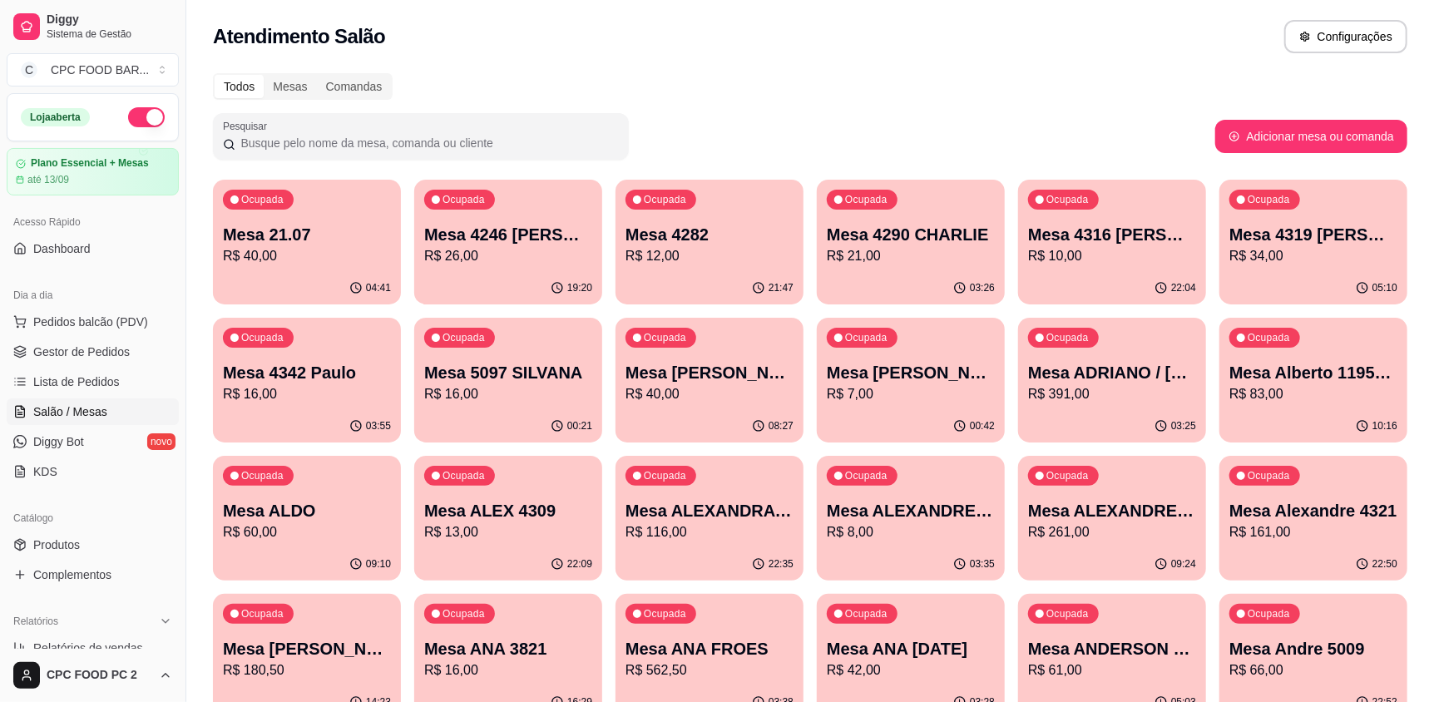
click at [521, 141] on input "Pesquisar" at bounding box center [426, 143] width 383 height 17
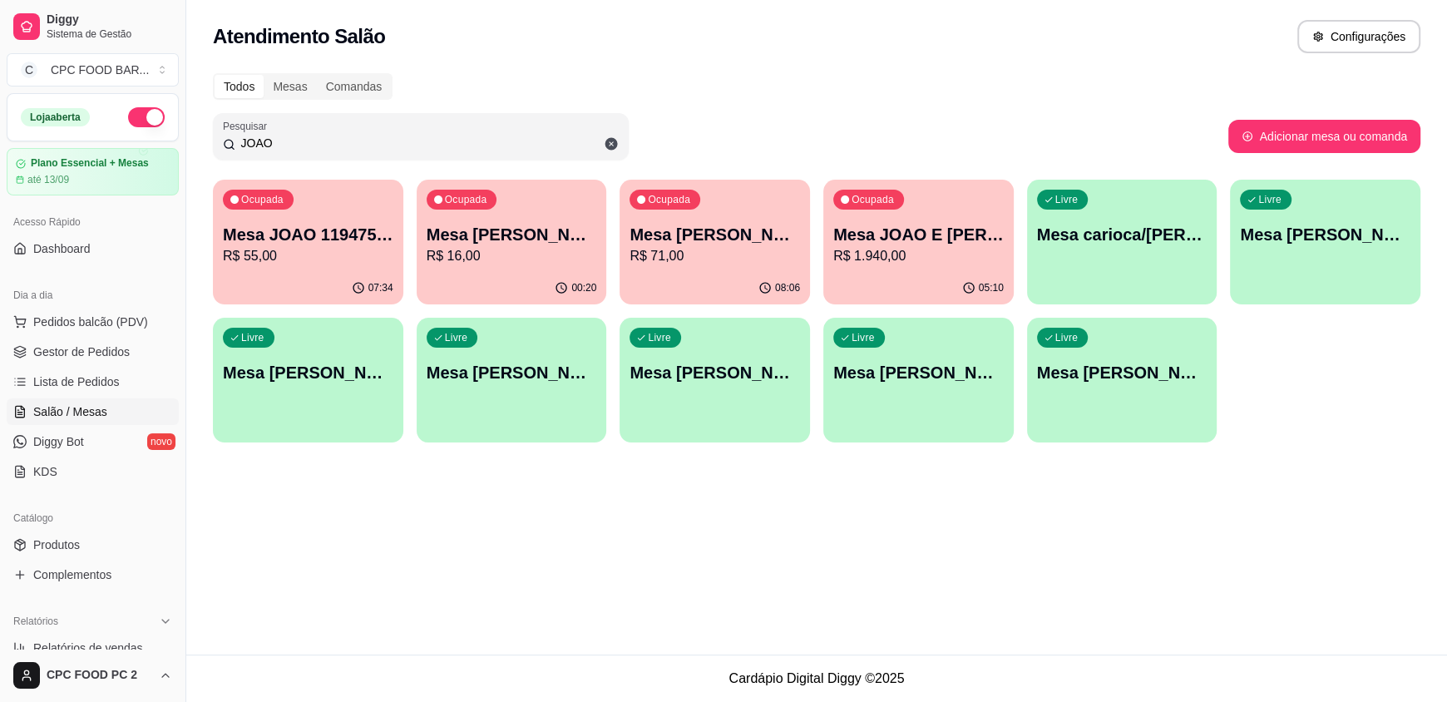
type input "JOAO"
click at [560, 231] on p "Mesa [PERSON_NAME]" at bounding box center [511, 235] width 165 height 22
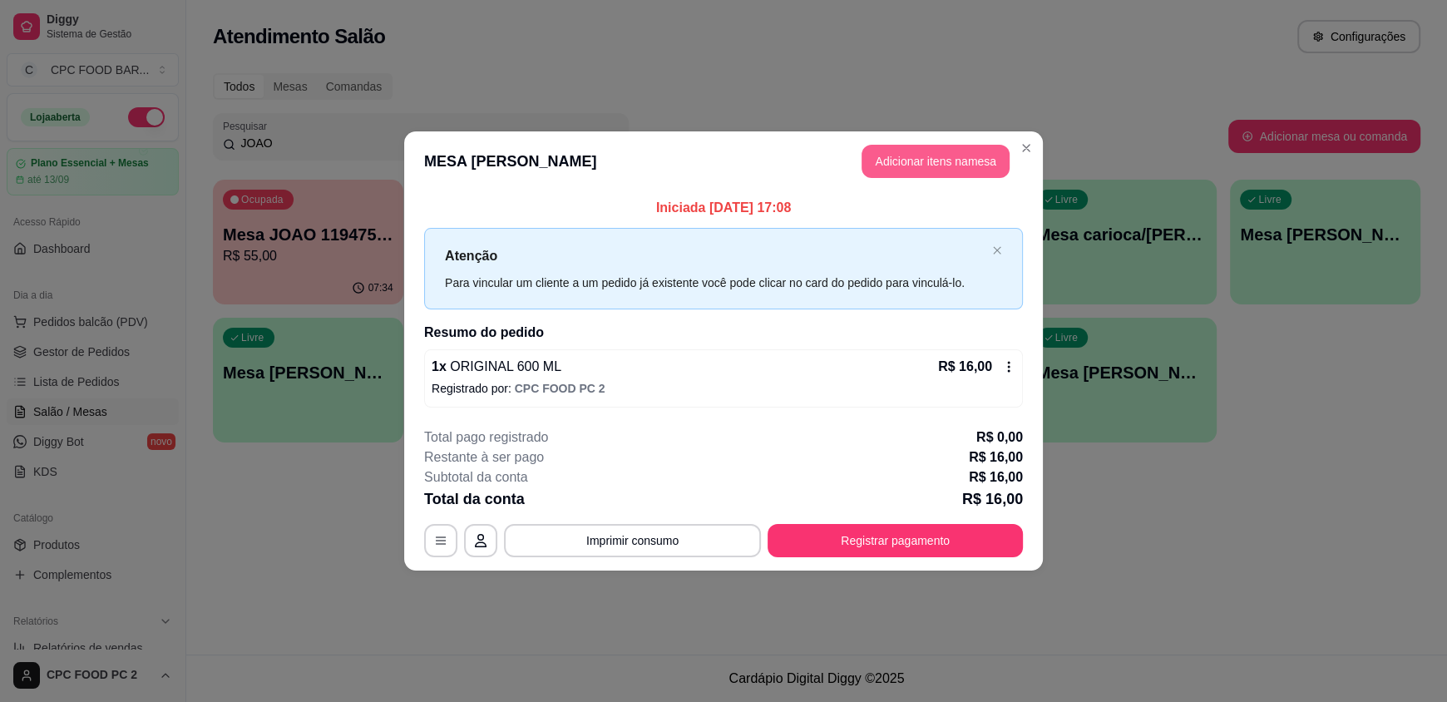
click at [890, 167] on button "Adicionar itens na mesa" at bounding box center [935, 161] width 148 height 33
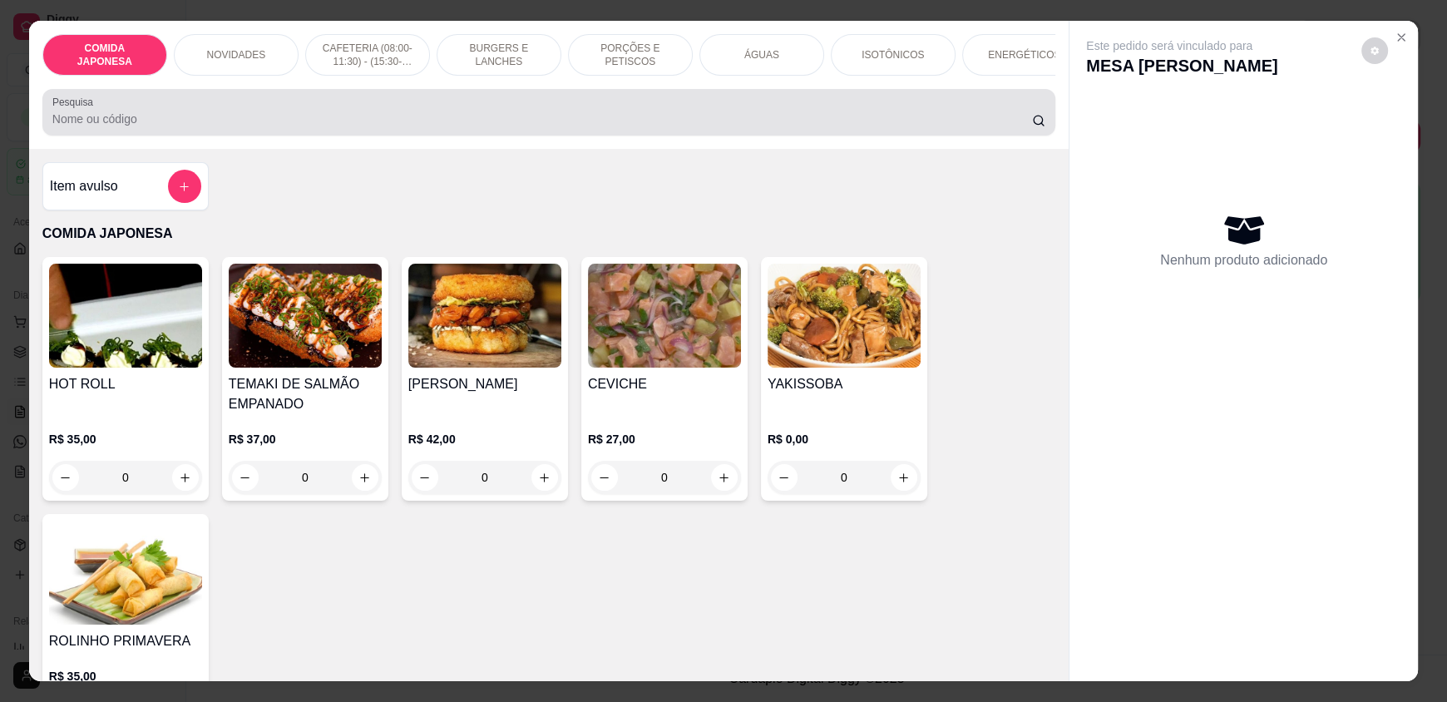
click at [559, 119] on div at bounding box center [548, 112] width 993 height 33
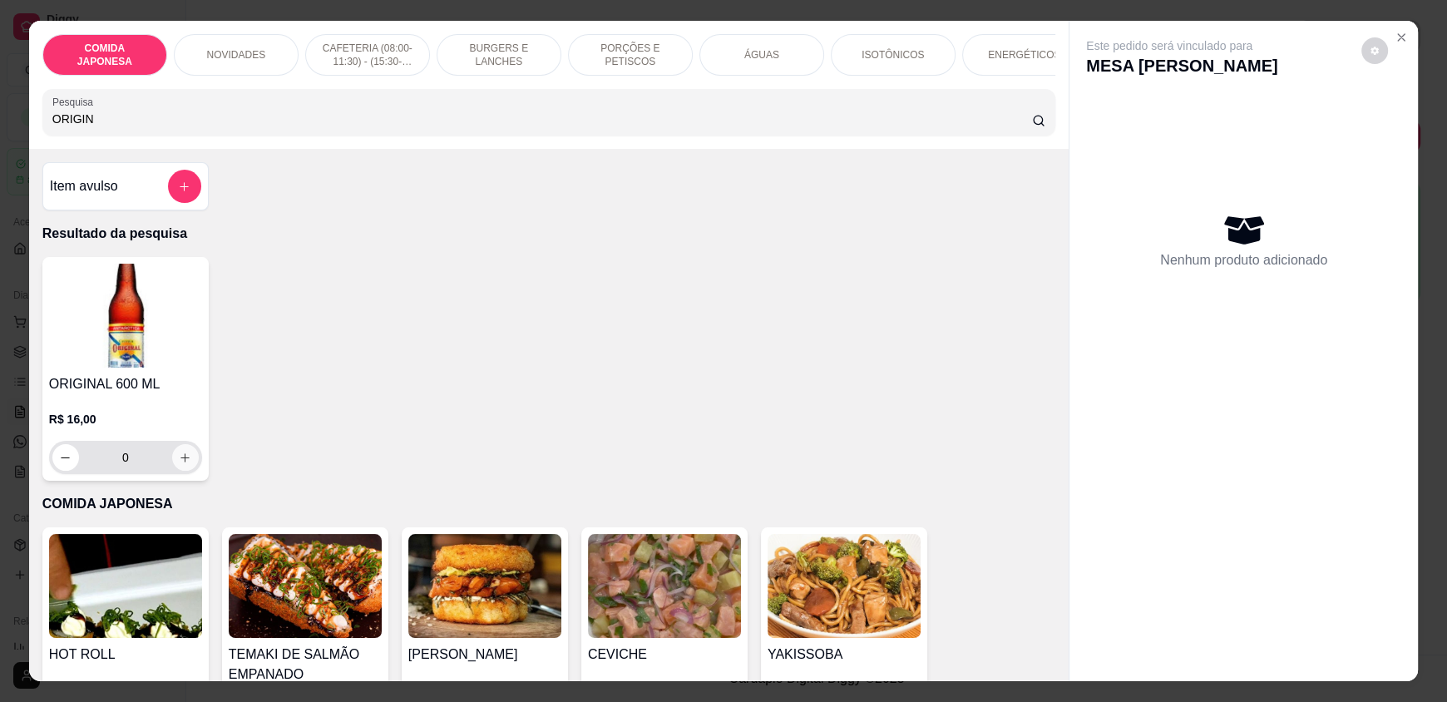
type input "ORIGIN"
click at [183, 464] on icon "increase-product-quantity" at bounding box center [185, 458] width 12 height 12
type input "1"
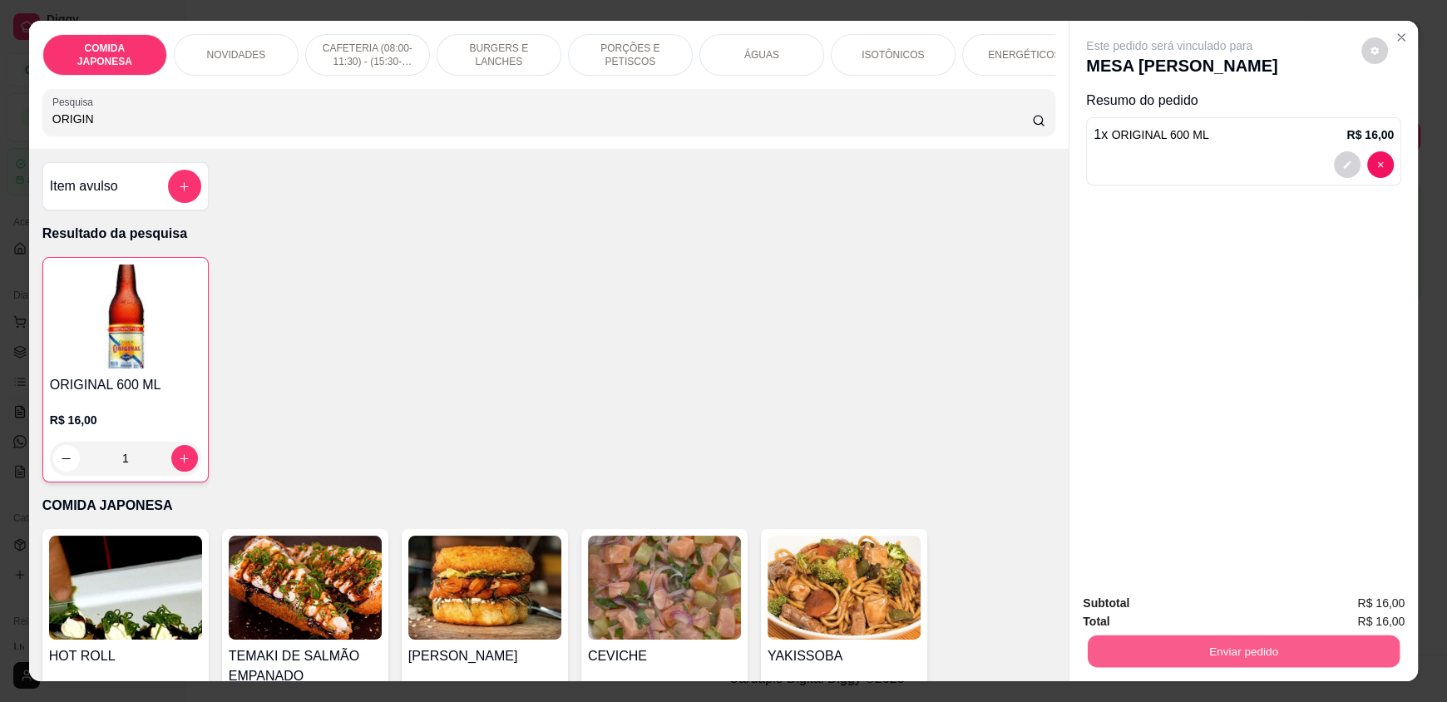
click at [1223, 654] on button "Enviar pedido" at bounding box center [1244, 650] width 312 height 32
click at [1216, 614] on button "Não registrar e enviar pedido" at bounding box center [1188, 611] width 173 height 32
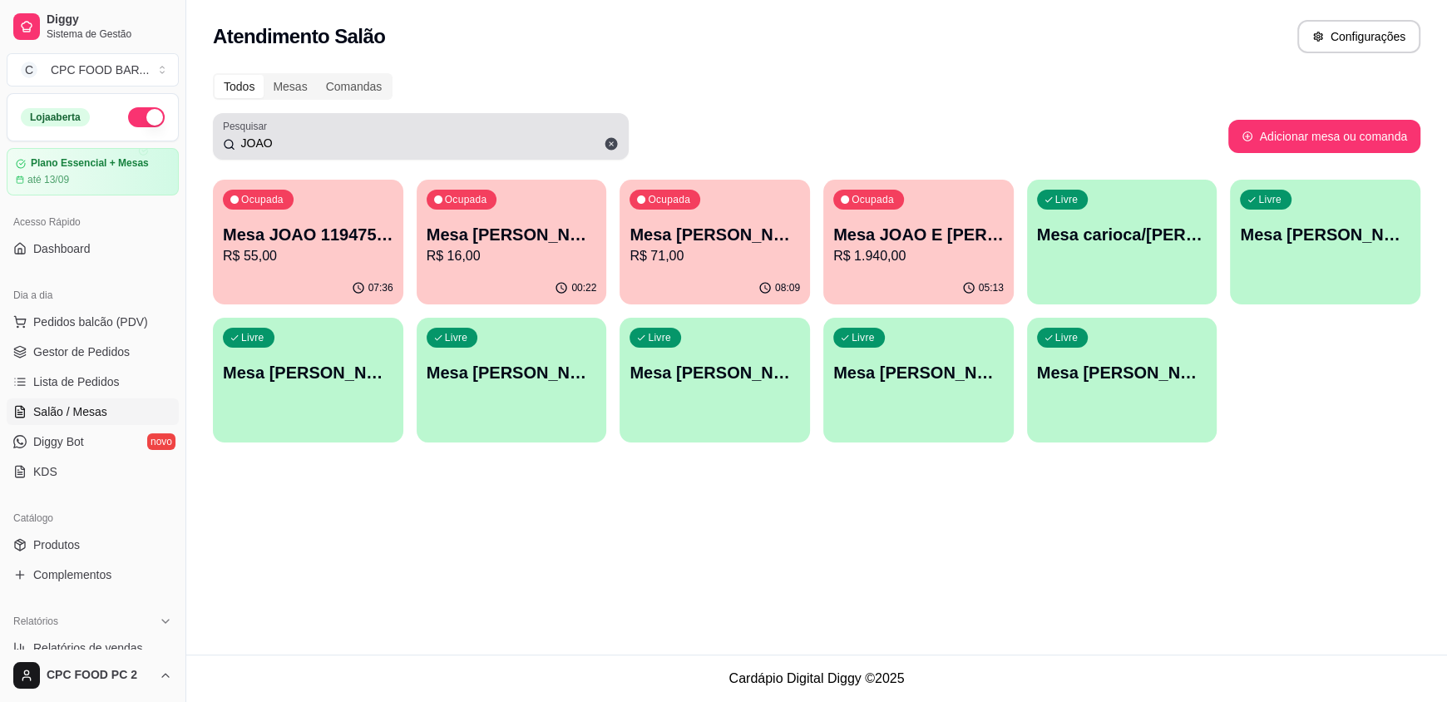
click at [321, 146] on input "JOAO" at bounding box center [426, 143] width 383 height 17
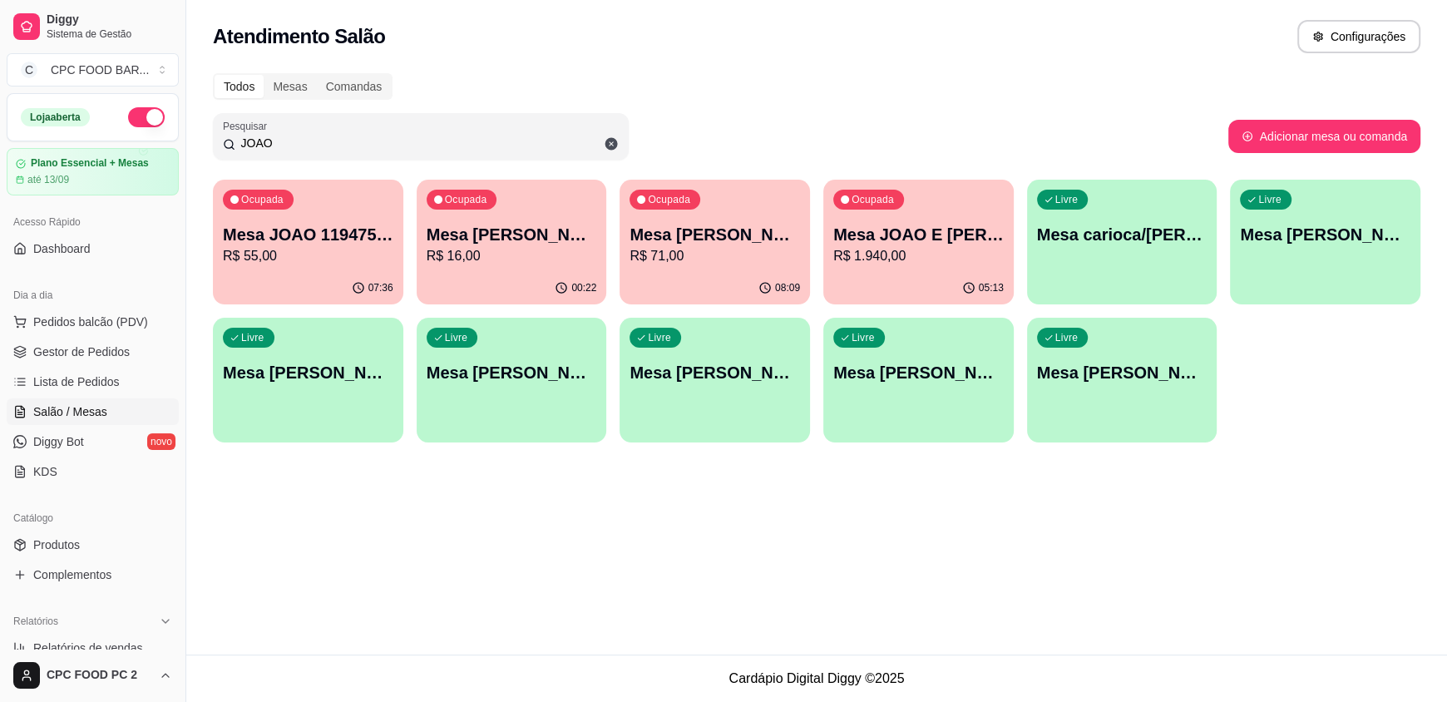
click at [321, 145] on input "JOAO" at bounding box center [426, 143] width 383 height 17
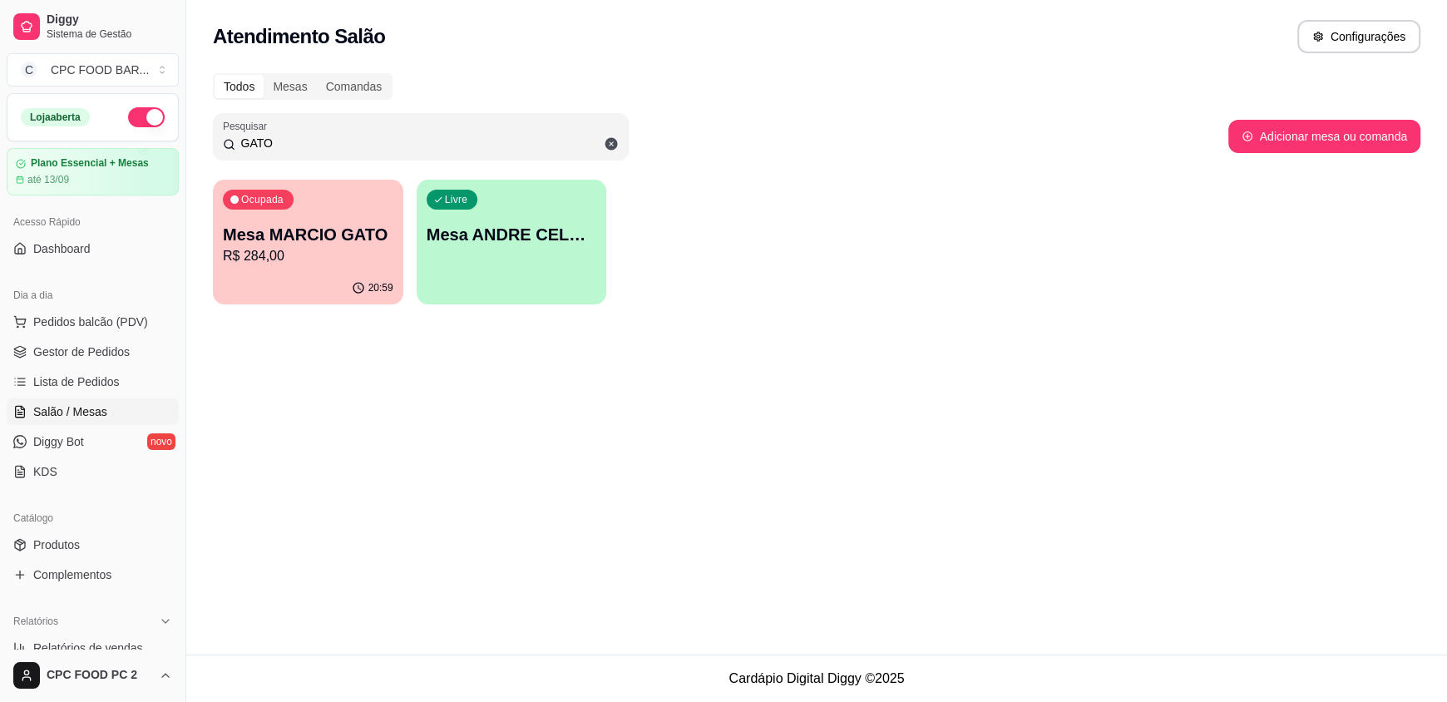
type input "GATO"
click at [312, 272] on div "20:59" at bounding box center [308, 288] width 190 height 32
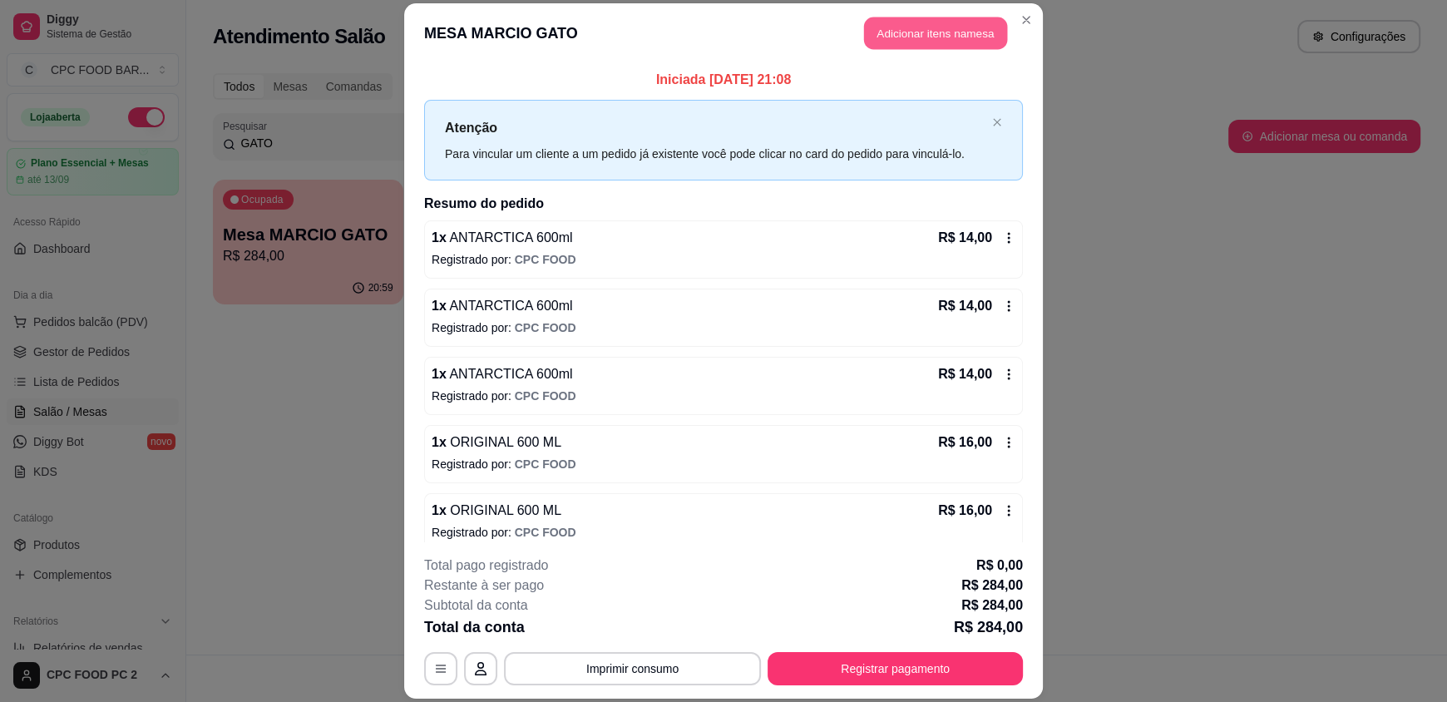
click at [902, 31] on button "Adicionar itens na mesa" at bounding box center [935, 33] width 143 height 32
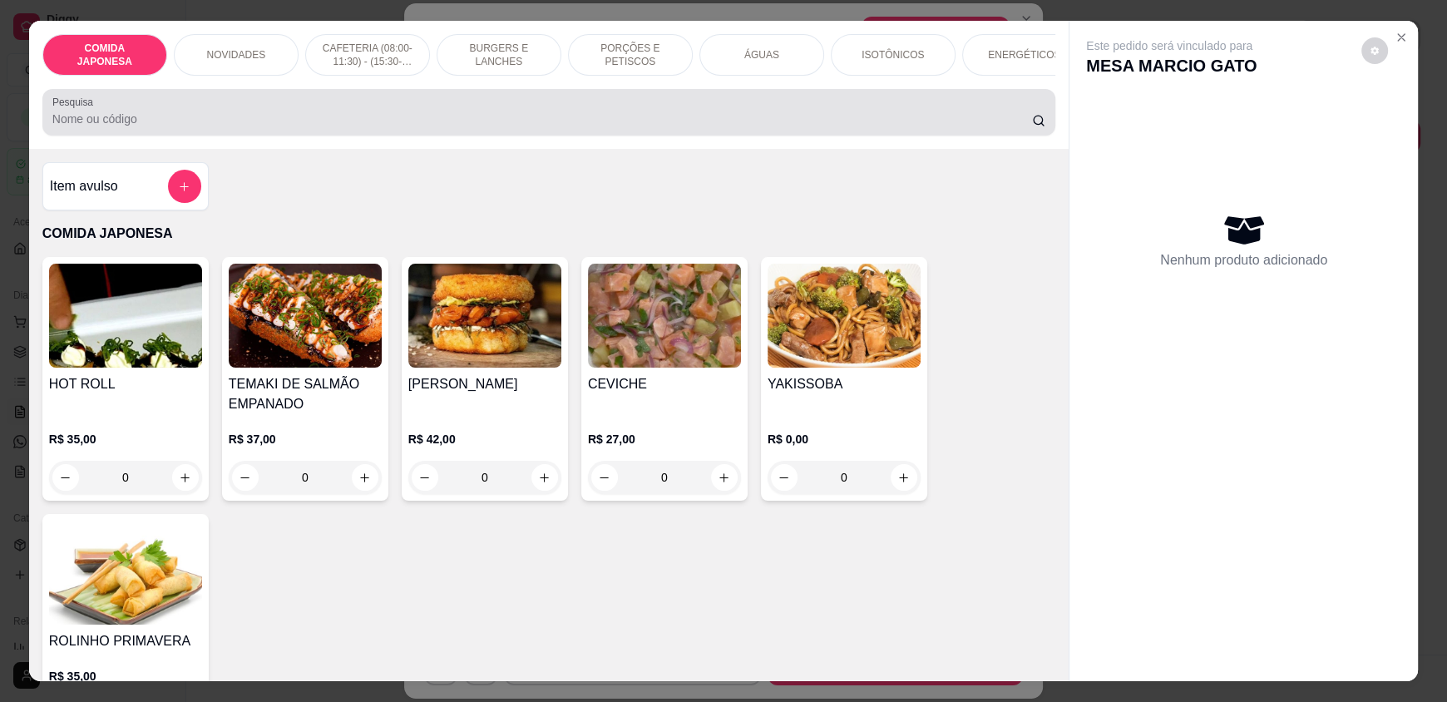
drag, startPoint x: 175, startPoint y: 140, endPoint x: 183, endPoint y: 135, distance: 9.0
click at [179, 127] on input "Pesquisa" at bounding box center [542, 119] width 980 height 17
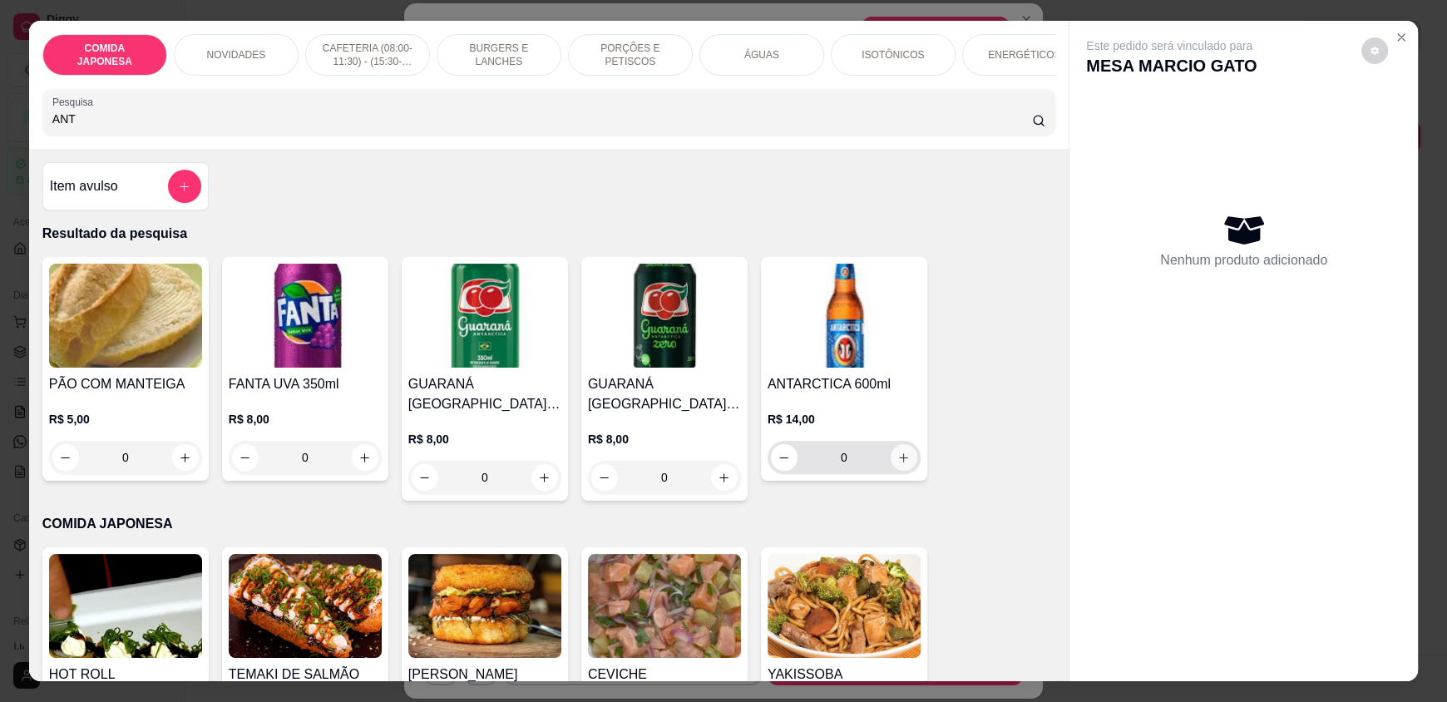
type input "ANT"
click at [897, 464] on icon "increase-product-quantity" at bounding box center [903, 458] width 12 height 12
type input "1"
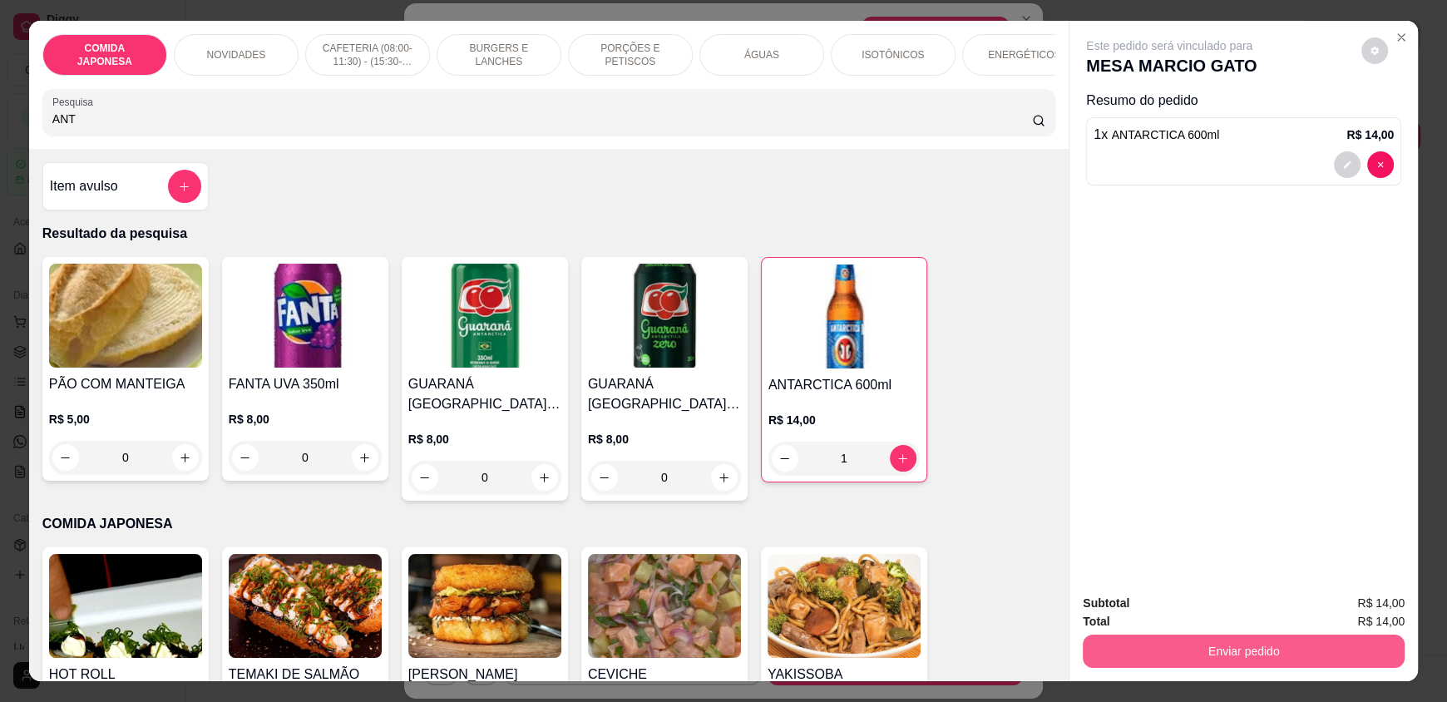
click at [1212, 652] on button "Enviar pedido" at bounding box center [1244, 650] width 322 height 33
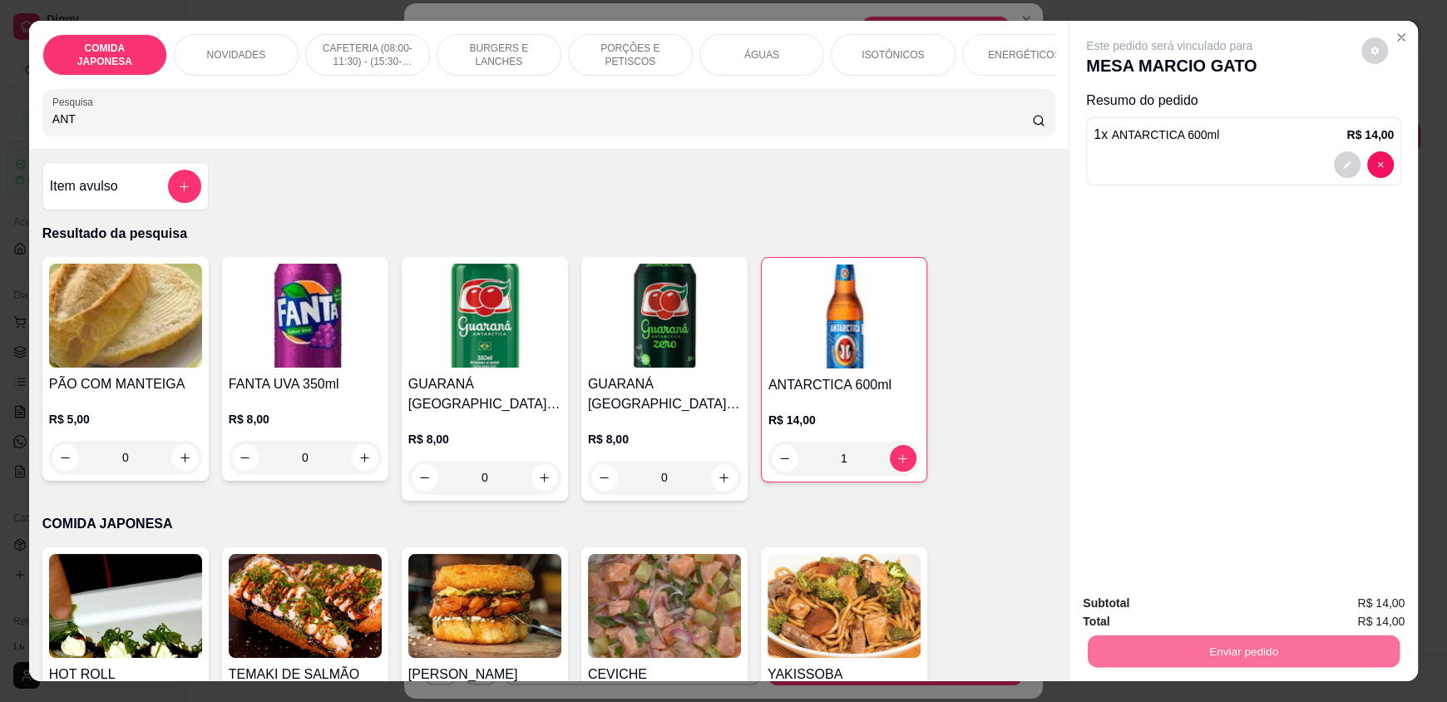
click at [1189, 614] on button "Não registrar e enviar pedido" at bounding box center [1188, 611] width 173 height 32
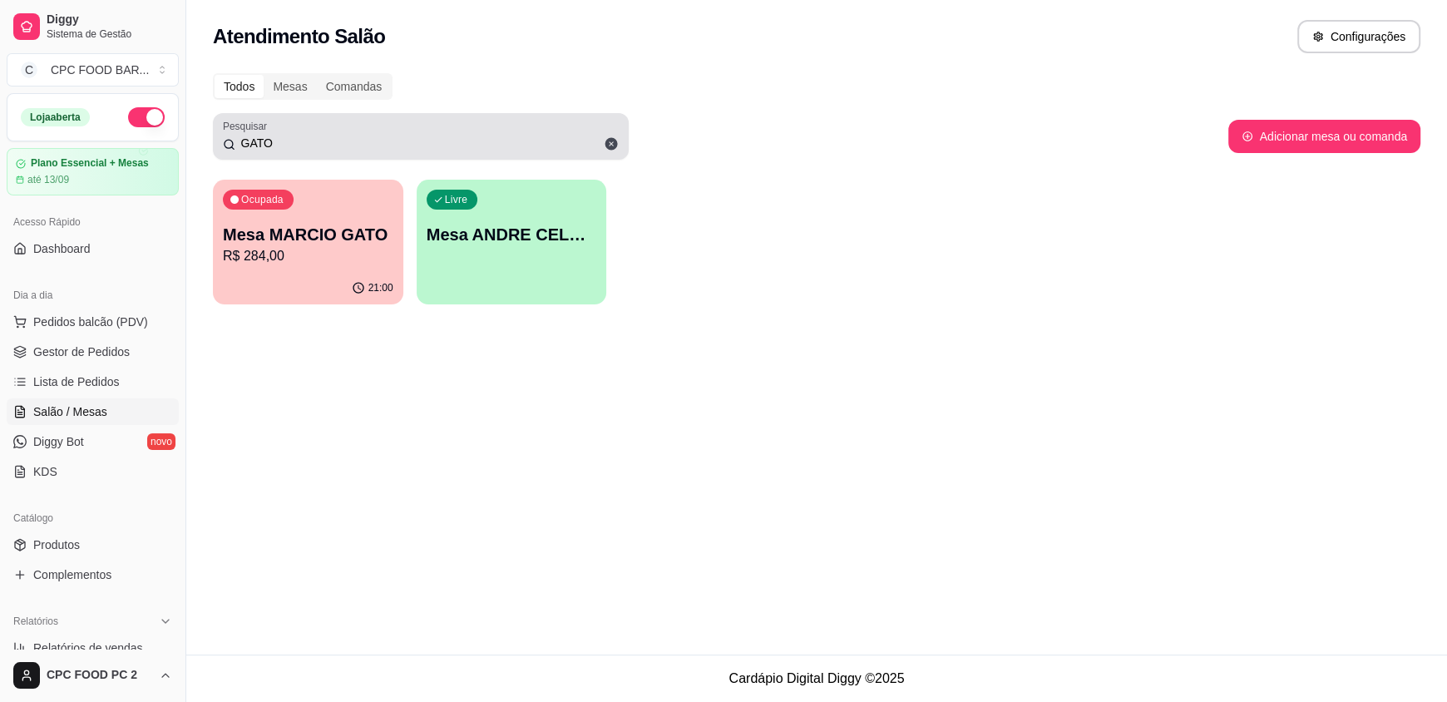
click at [295, 148] on input "GATO" at bounding box center [426, 143] width 383 height 17
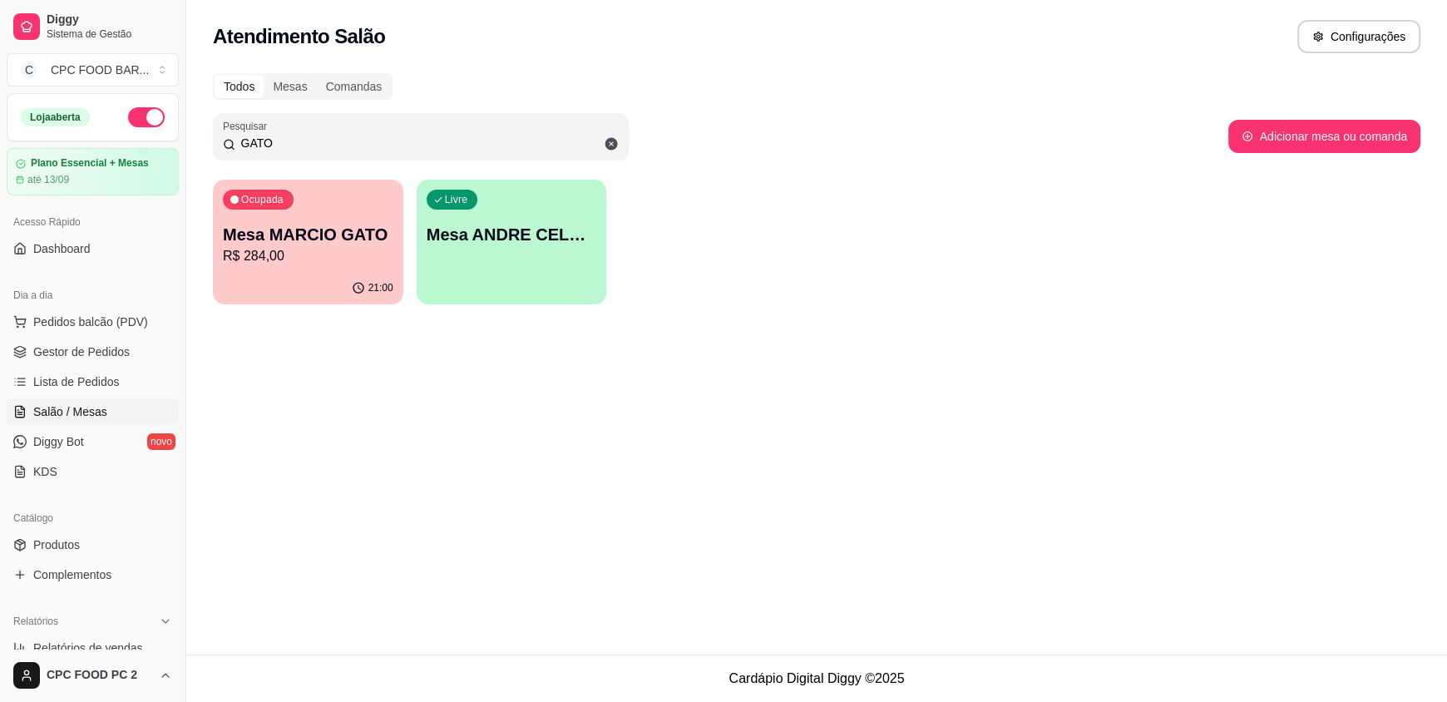
click at [292, 146] on input "GATO" at bounding box center [426, 143] width 383 height 17
click at [289, 146] on input "GATO" at bounding box center [426, 143] width 383 height 17
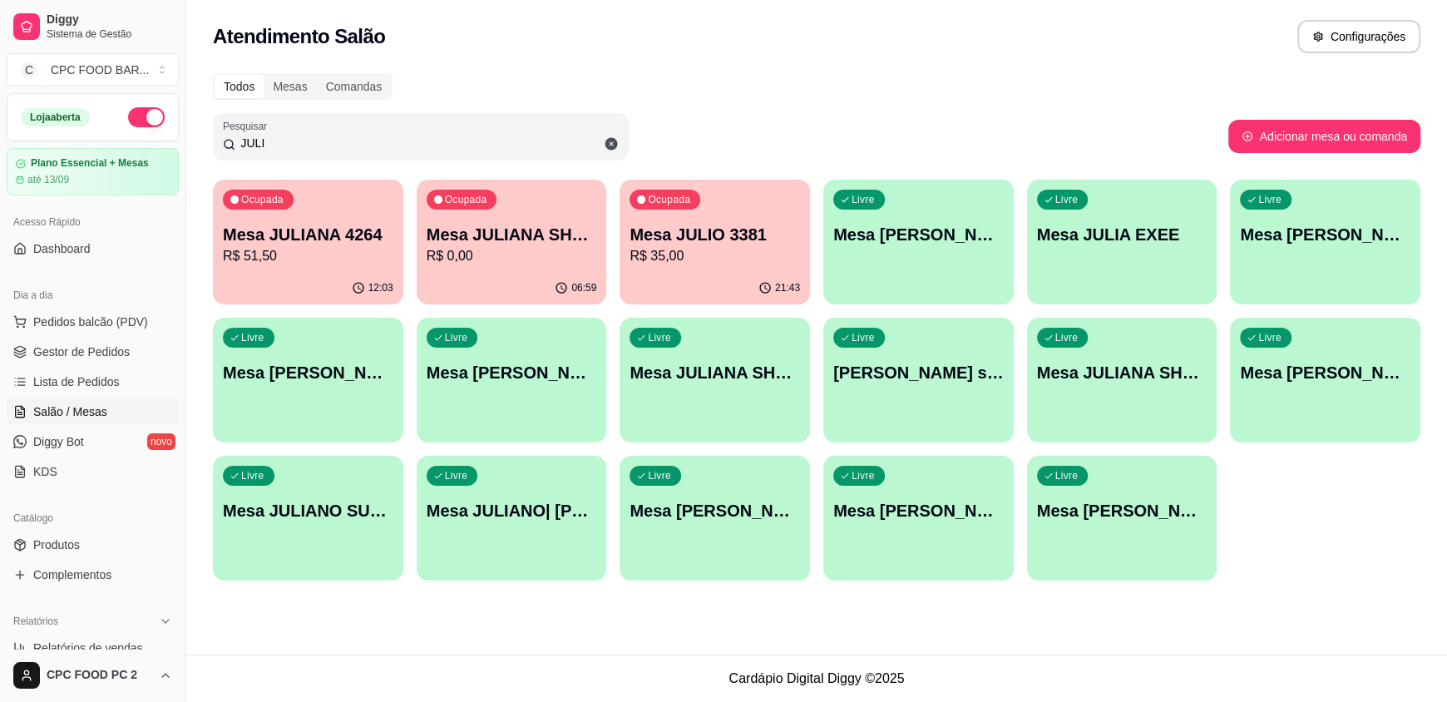
type input "JULI"
click at [656, 259] on p "R$ 35,00" at bounding box center [714, 256] width 170 height 20
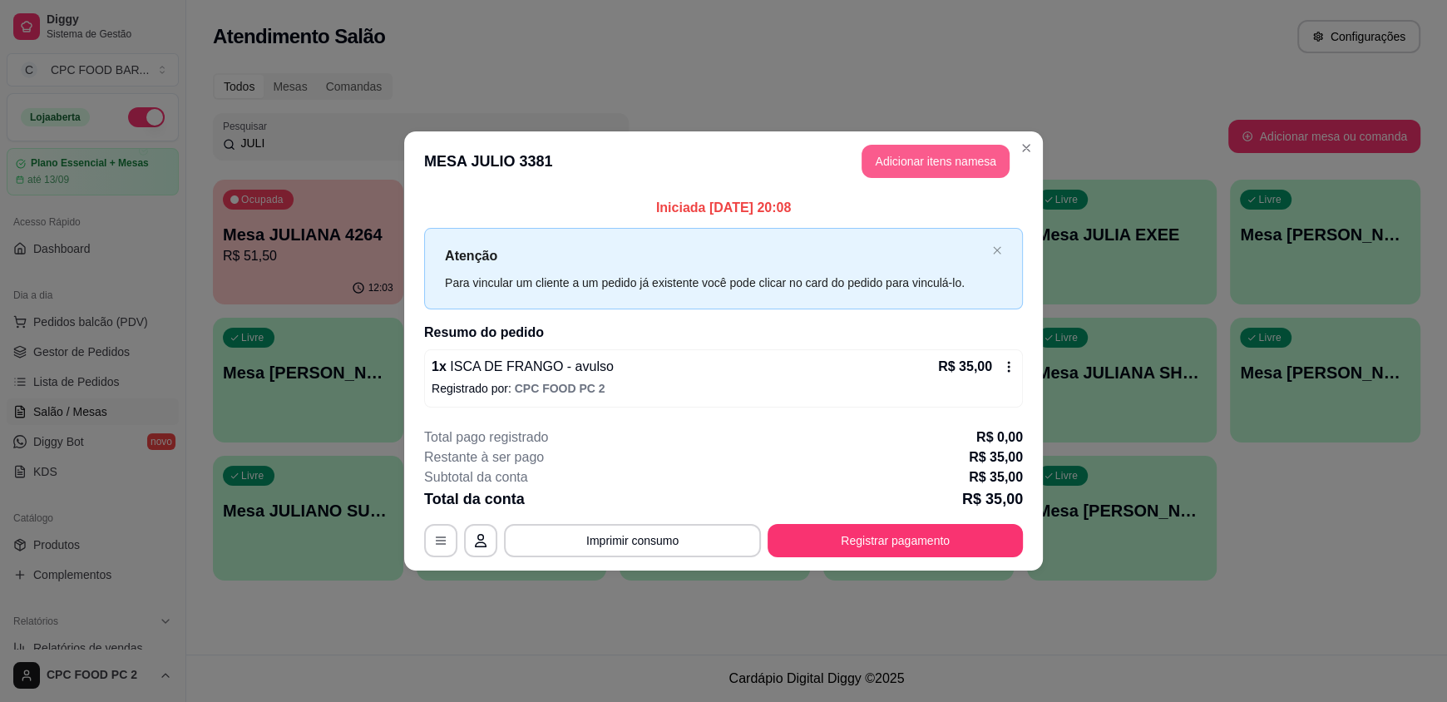
click at [898, 152] on button "Adicionar itens na mesa" at bounding box center [935, 161] width 148 height 33
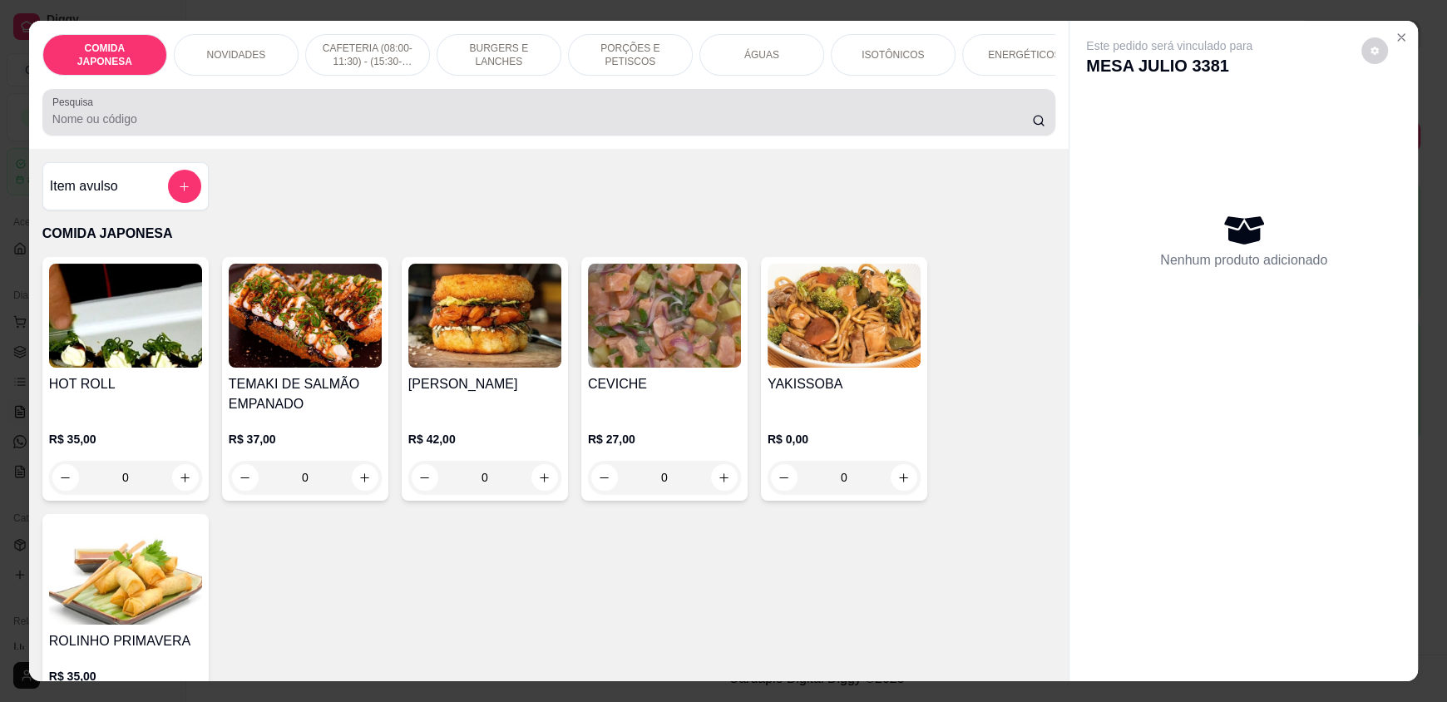
click at [312, 116] on div at bounding box center [548, 112] width 993 height 33
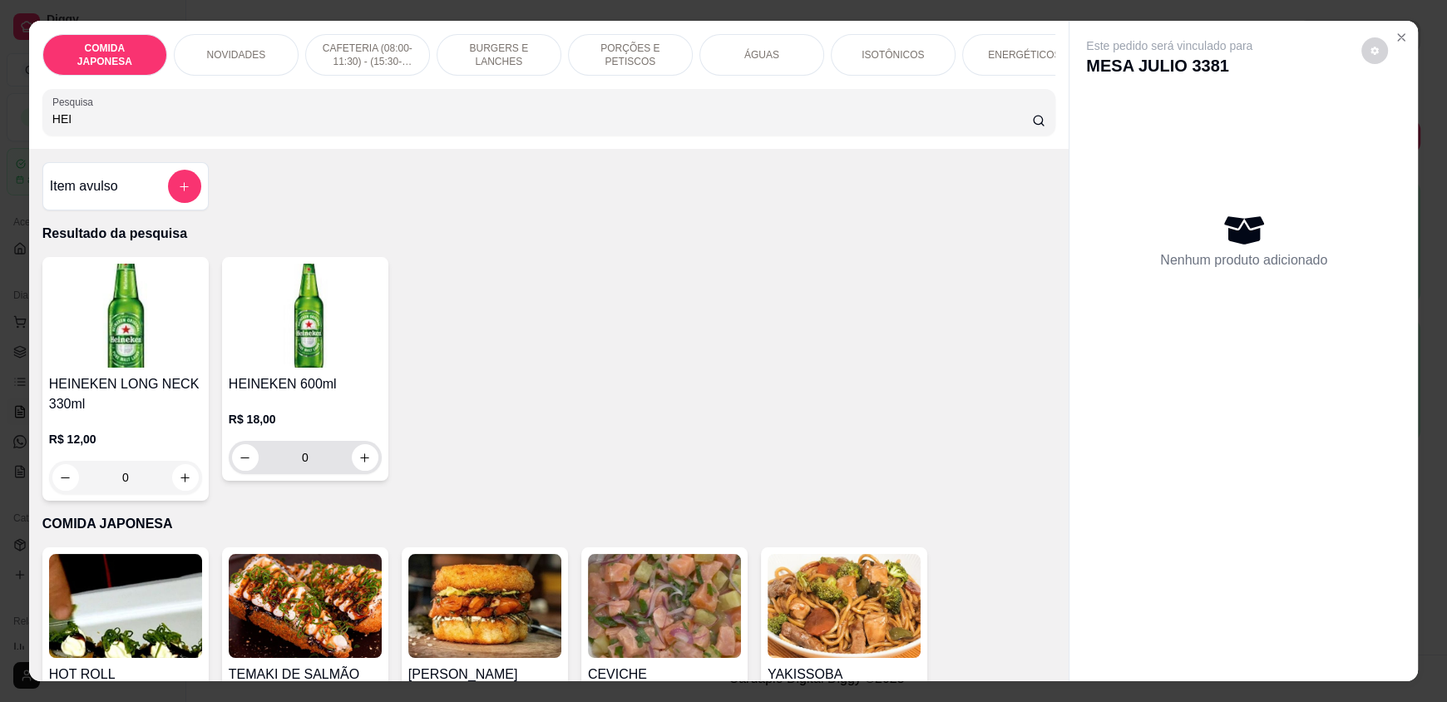
type input "HEI"
click at [368, 471] on button "increase-product-quantity" at bounding box center [365, 458] width 26 height 26
type input "1"
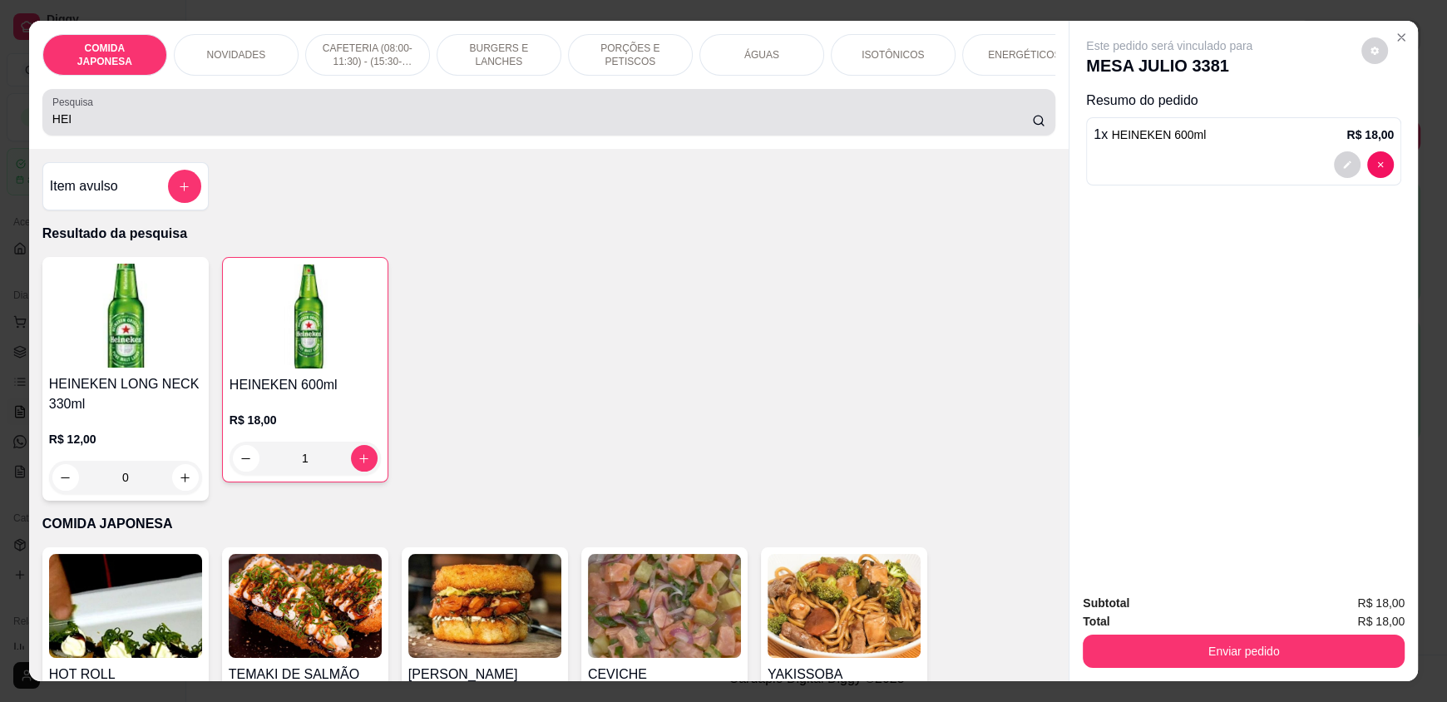
click at [92, 127] on input "HEI" at bounding box center [542, 119] width 980 height 17
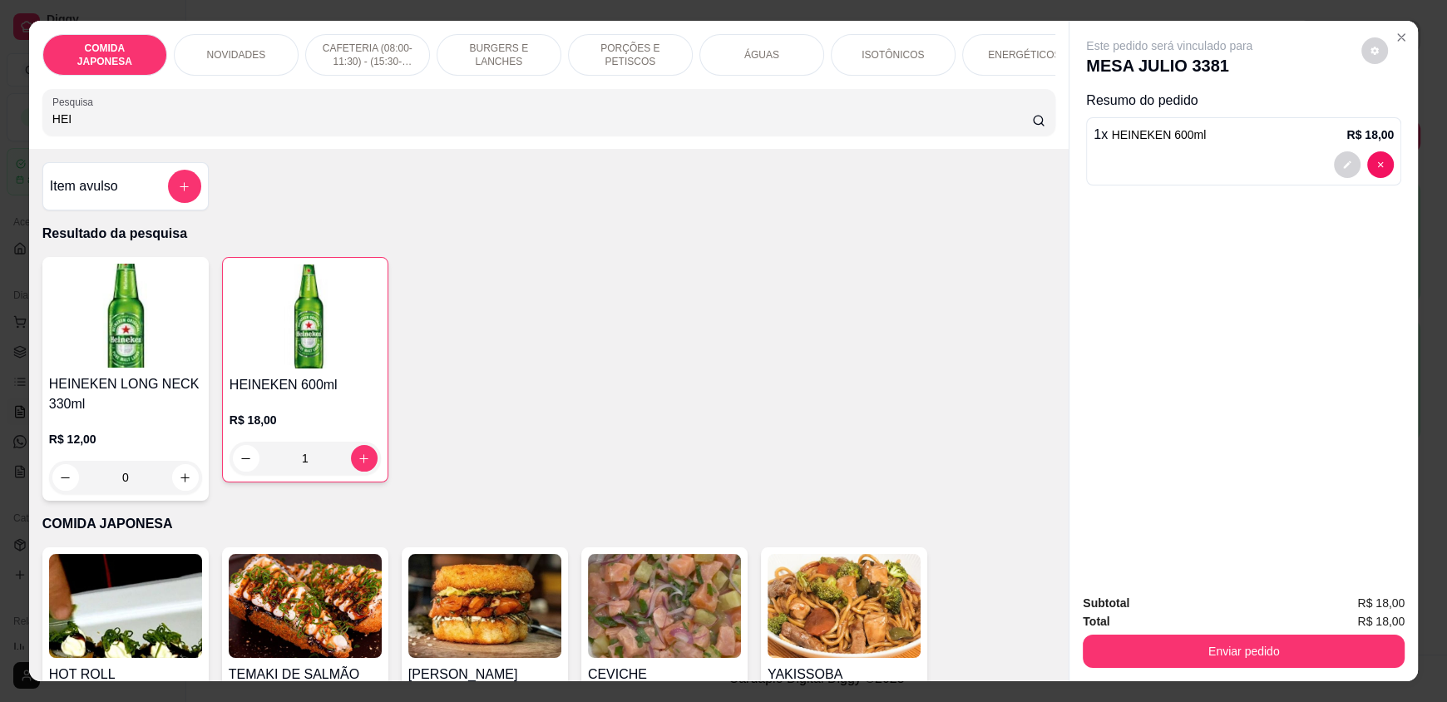
click at [92, 127] on input "HEI" at bounding box center [542, 119] width 980 height 17
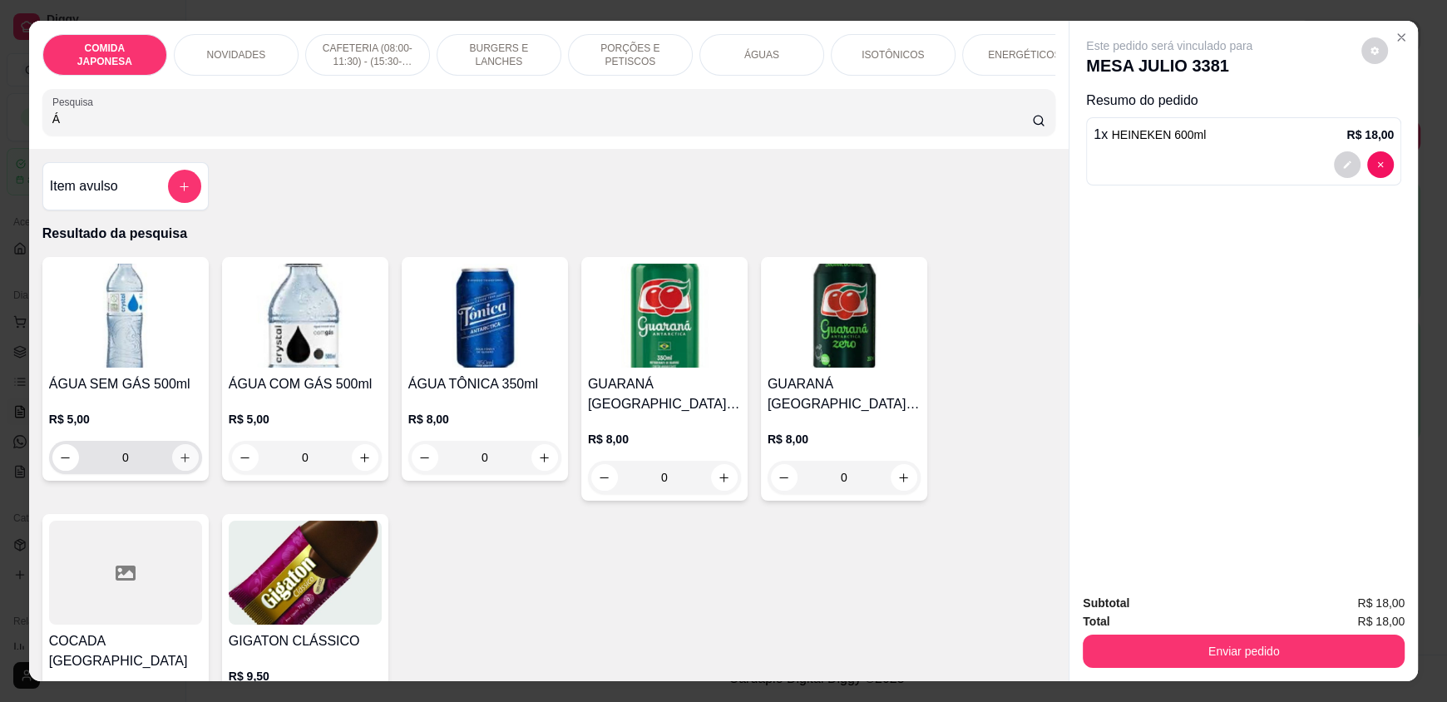
type input "Á"
click at [189, 474] on div "0" at bounding box center [125, 457] width 146 height 33
click at [180, 464] on icon "increase-product-quantity" at bounding box center [186, 458] width 12 height 12
type input "1"
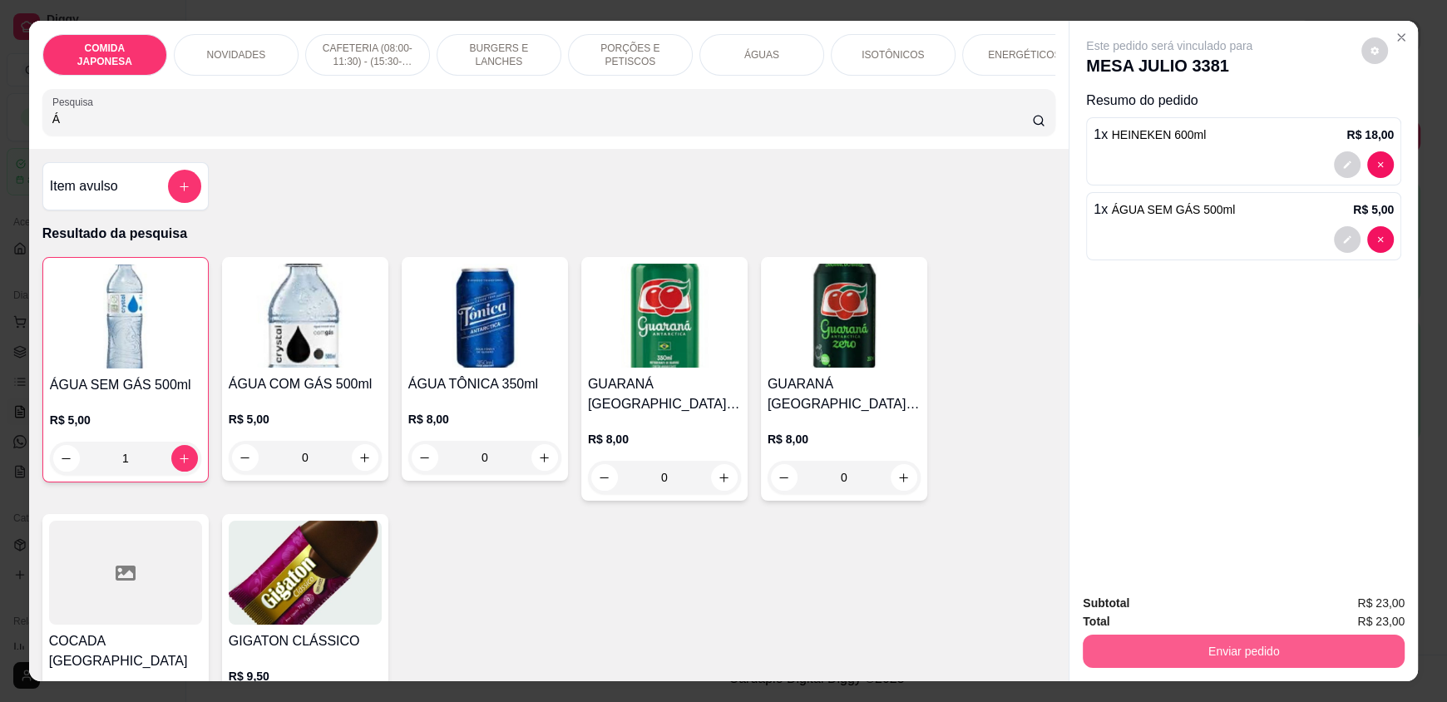
click at [1122, 652] on button "Enviar pedido" at bounding box center [1244, 650] width 322 height 33
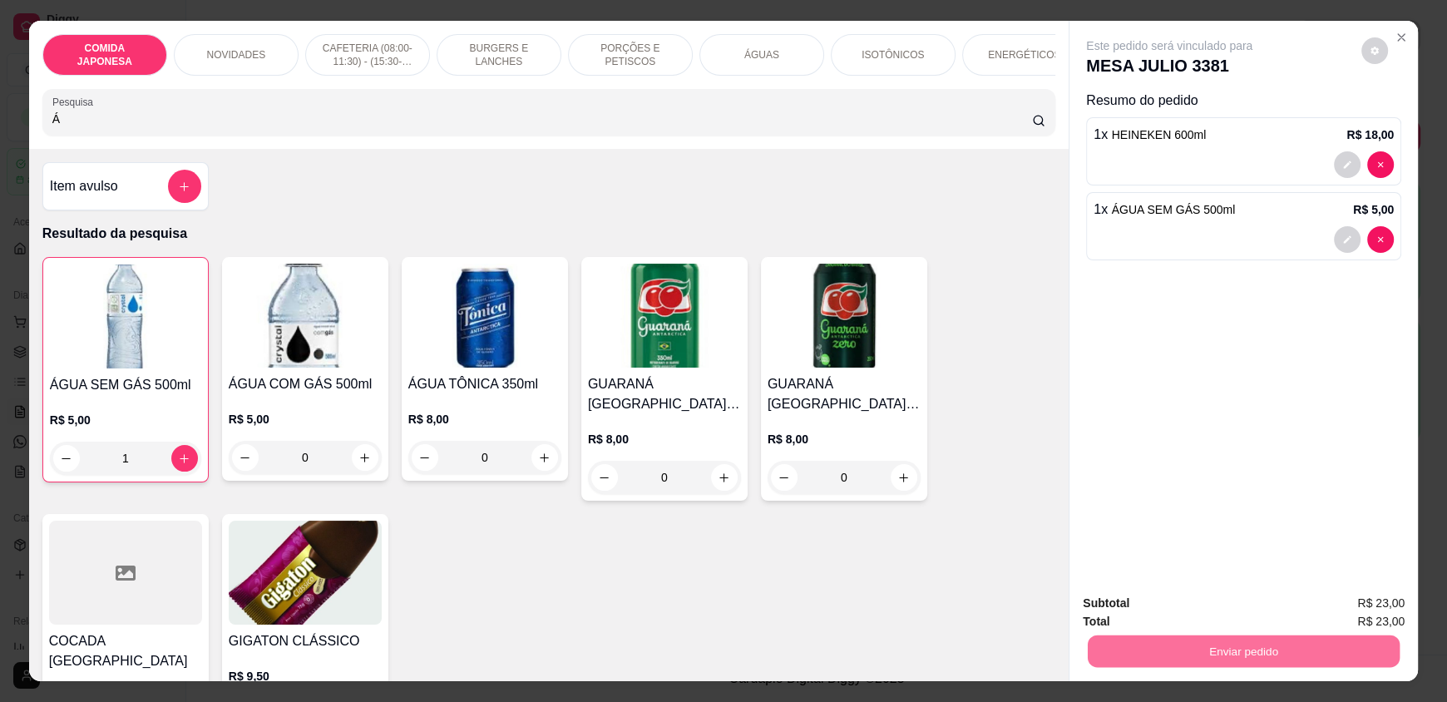
click at [1138, 604] on button "Não registrar e enviar pedido" at bounding box center [1188, 611] width 173 height 32
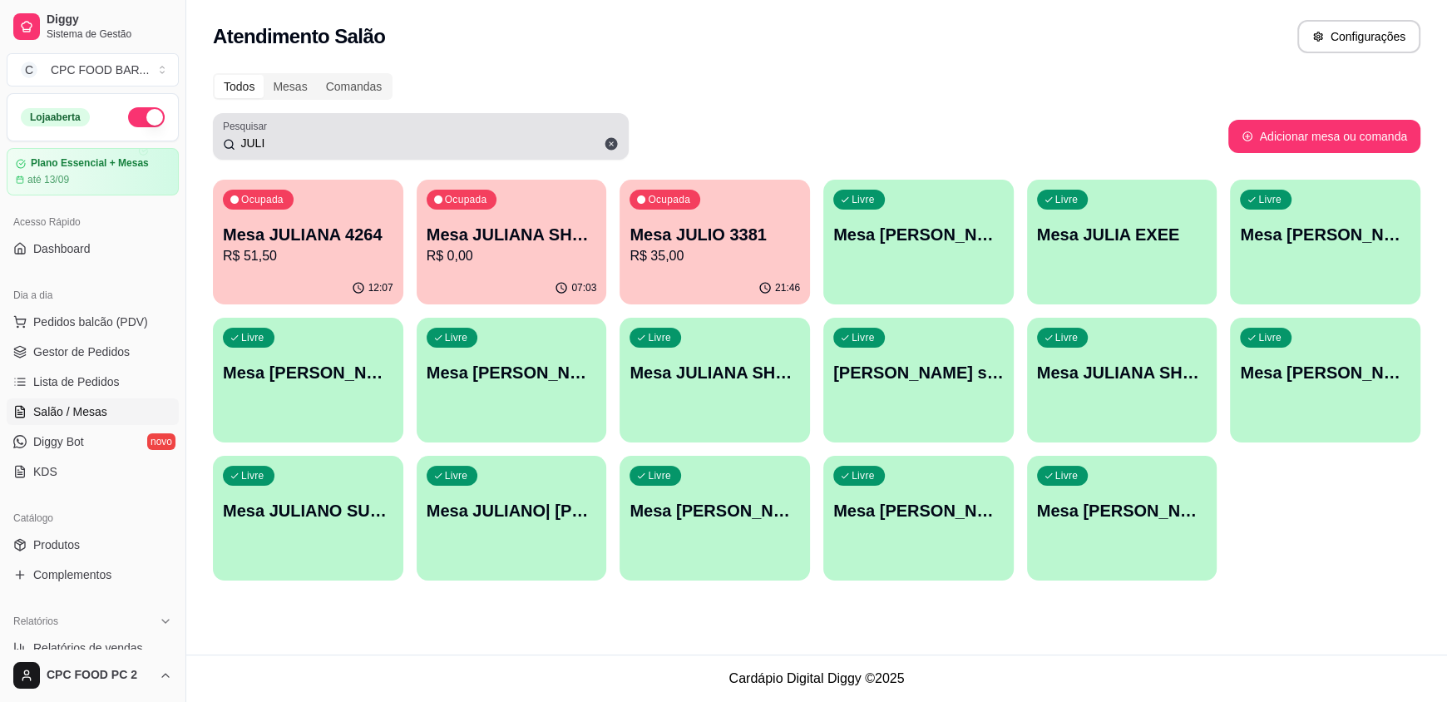
click at [328, 133] on div "JULI" at bounding box center [421, 136] width 396 height 33
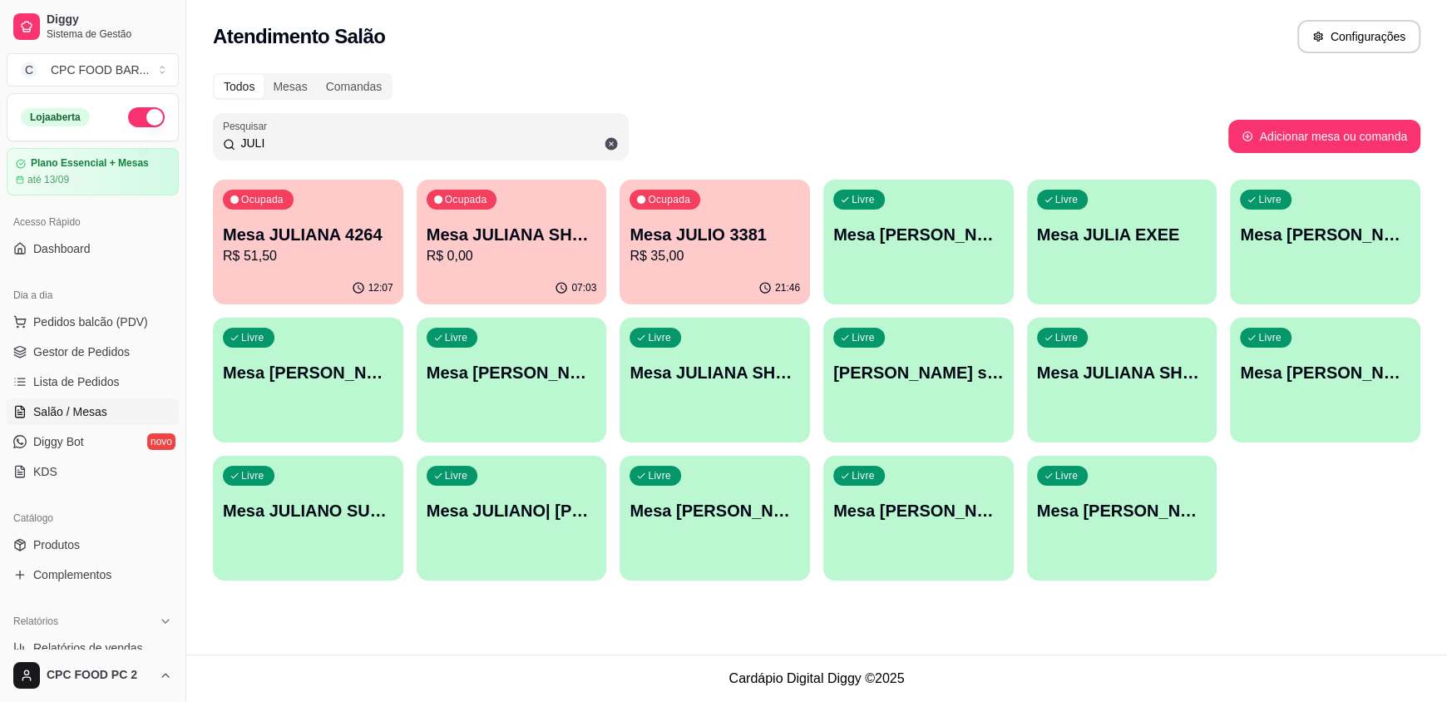
click at [328, 133] on div "JULI" at bounding box center [421, 136] width 396 height 33
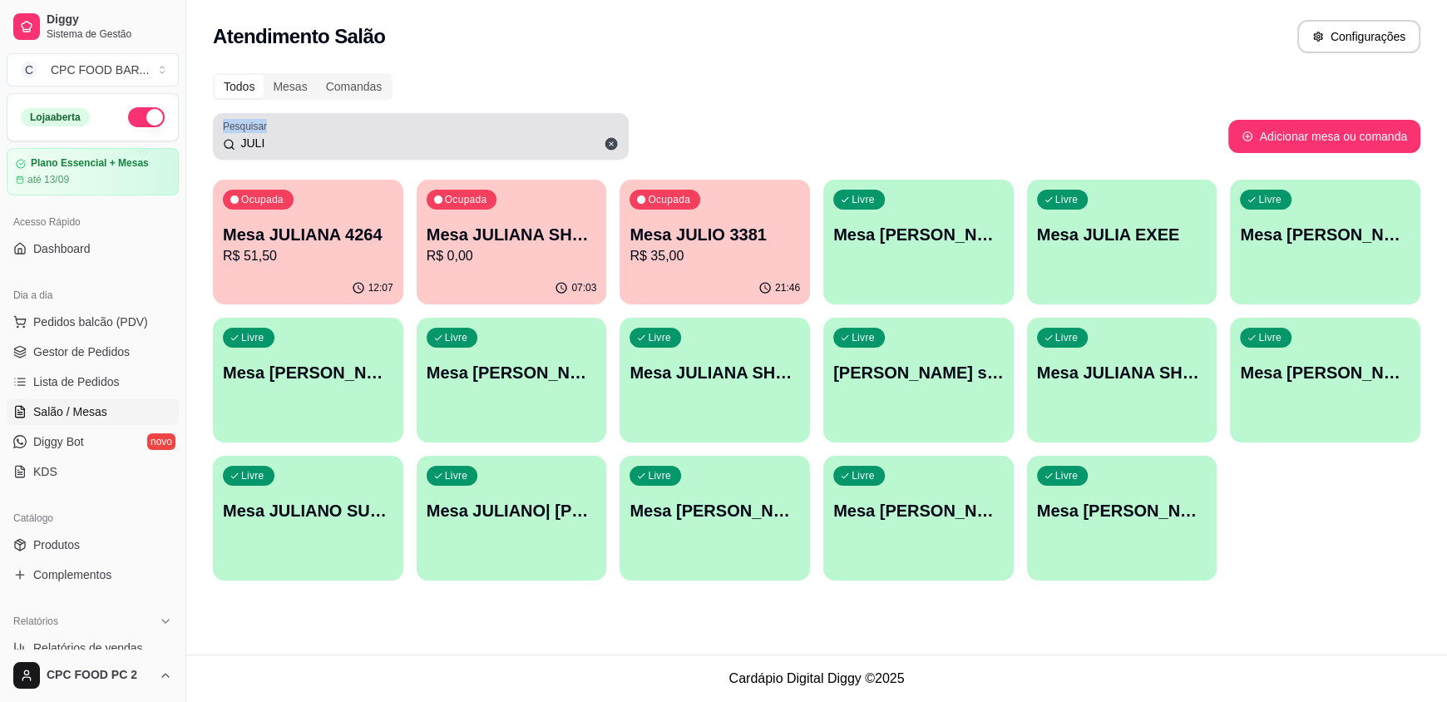
click at [328, 133] on div "JULI" at bounding box center [421, 136] width 396 height 33
click at [325, 151] on div "JULI" at bounding box center [421, 136] width 396 height 33
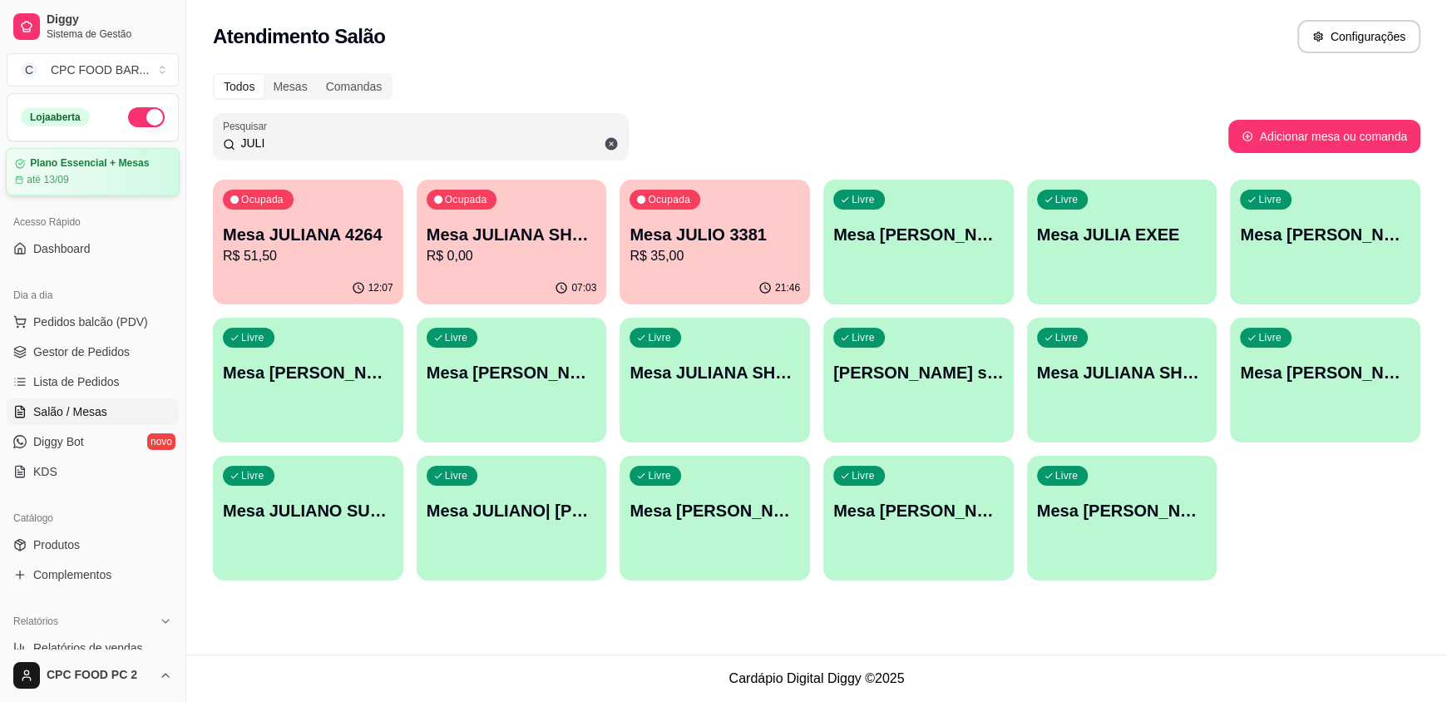
drag, startPoint x: 266, startPoint y: 141, endPoint x: 159, endPoint y: 150, distance: 107.6
click at [159, 149] on div "Diggy Sistema de Gestão C CPC FOOD BAR ... Loja aberta Plano Essencial + Mesas …" at bounding box center [723, 351] width 1447 height 702
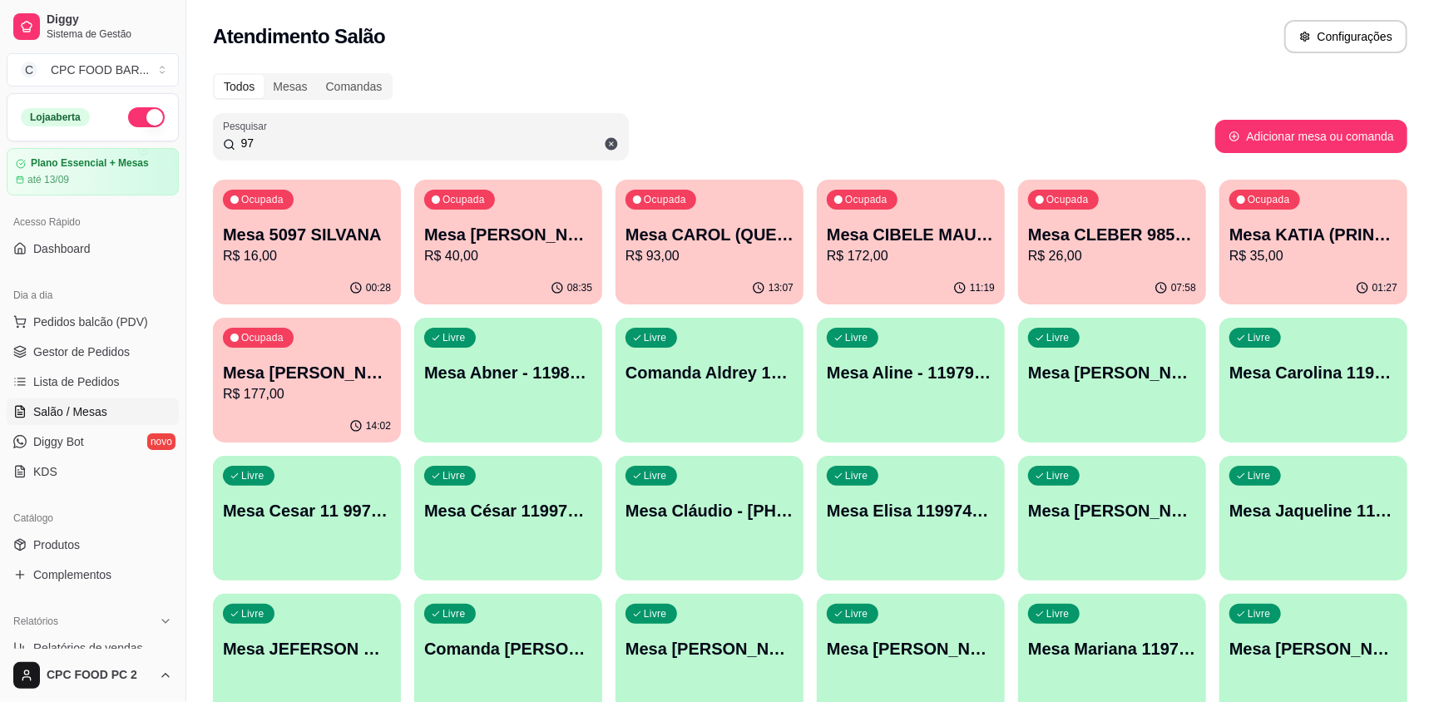
type input "97"
click at [269, 255] on p "R$ 16,00" at bounding box center [307, 256] width 168 height 20
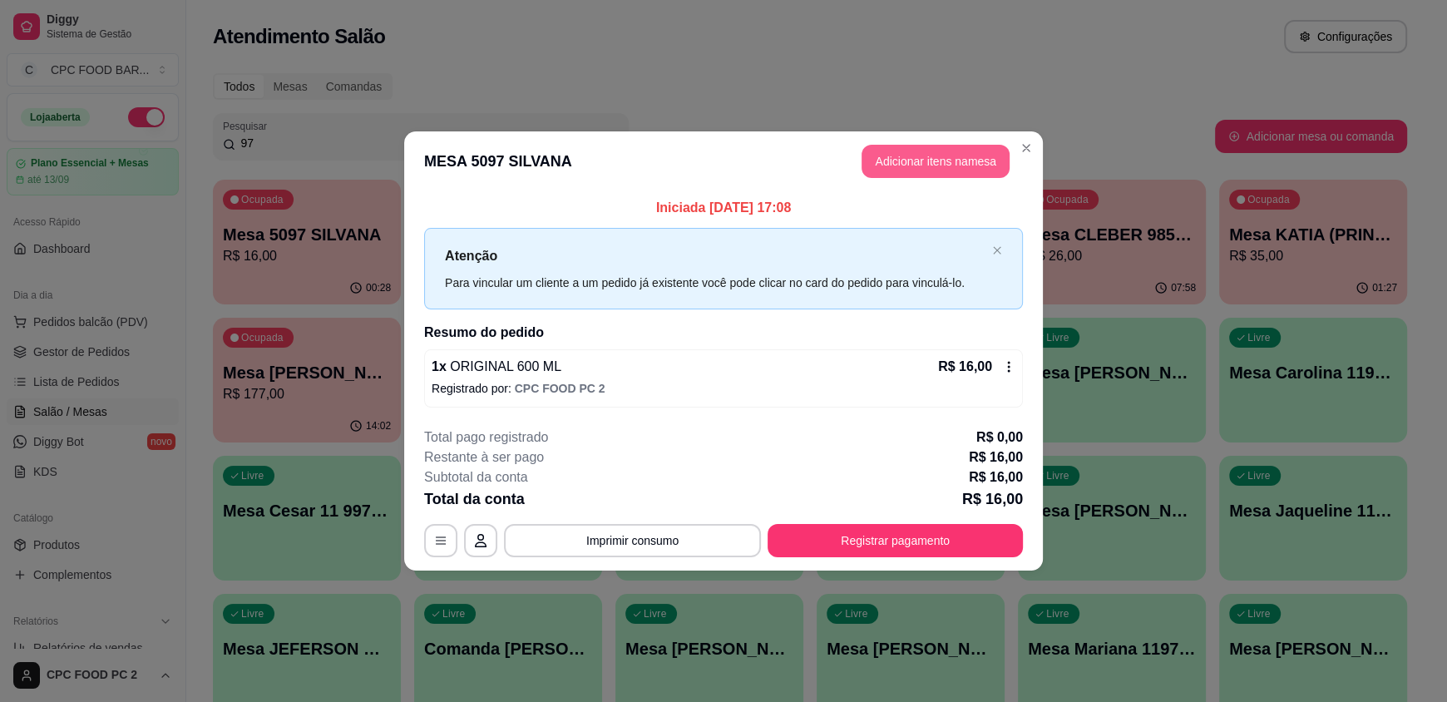
click at [923, 153] on button "Adicionar itens na mesa" at bounding box center [935, 161] width 148 height 33
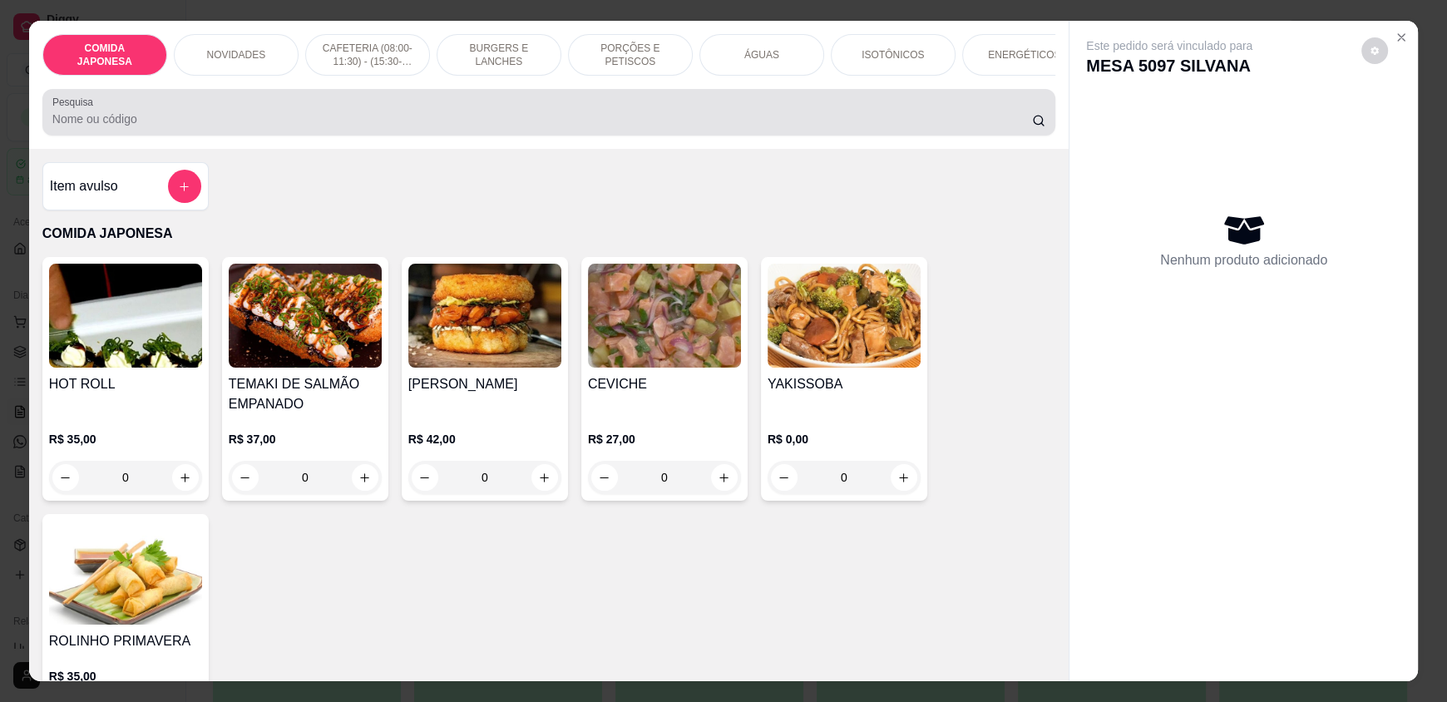
click at [669, 121] on div at bounding box center [548, 112] width 993 height 33
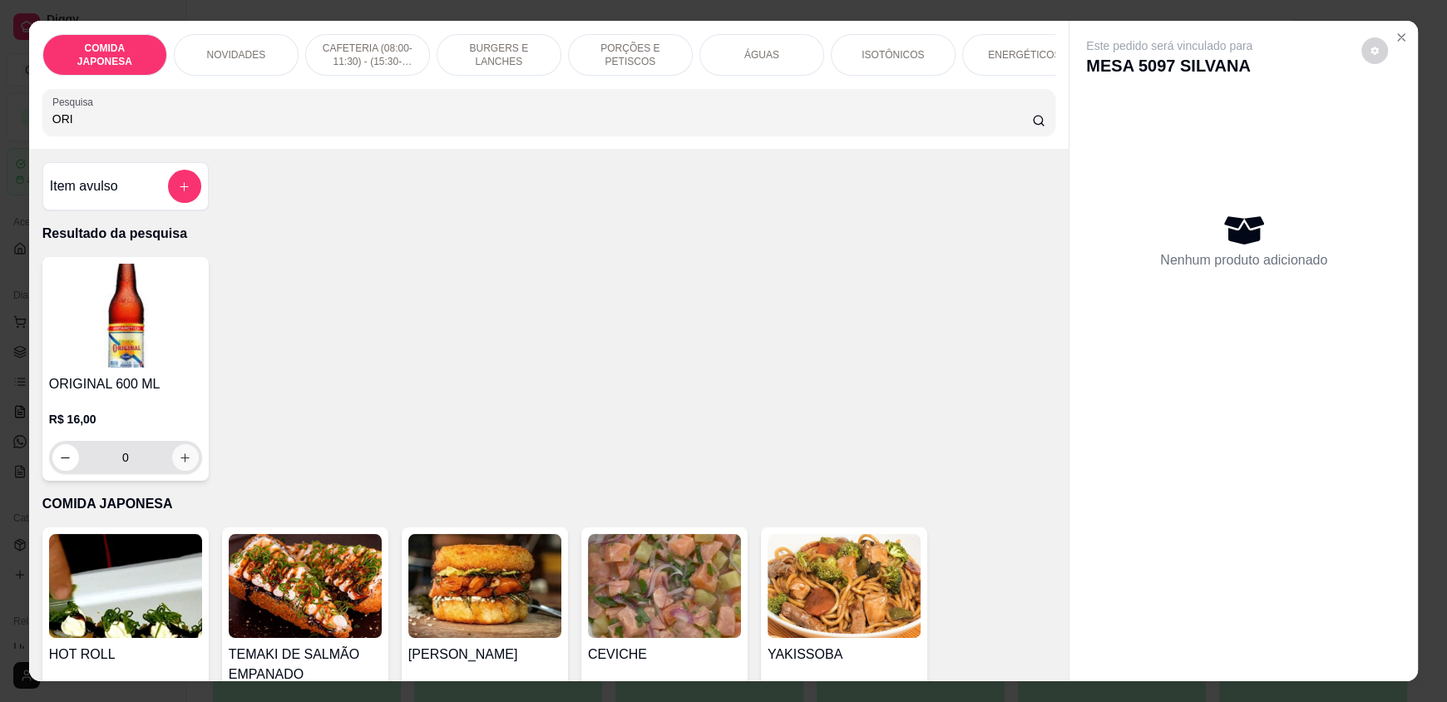
type input "ORI"
click at [181, 462] on icon "increase-product-quantity" at bounding box center [185, 457] width 9 height 9
type input "1"
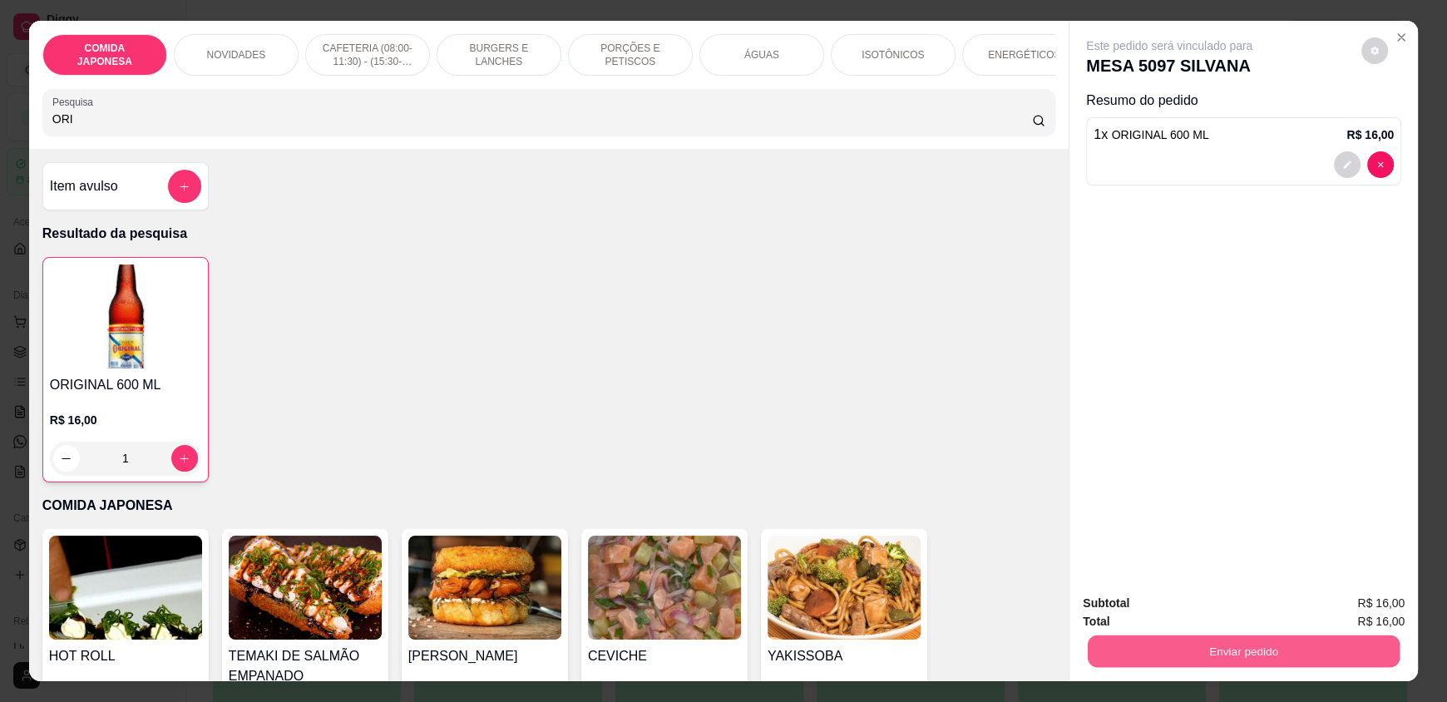
click at [1158, 642] on button "Enviar pedido" at bounding box center [1244, 650] width 312 height 32
click at [1157, 614] on button "Não registrar e enviar pedido" at bounding box center [1185, 610] width 175 height 32
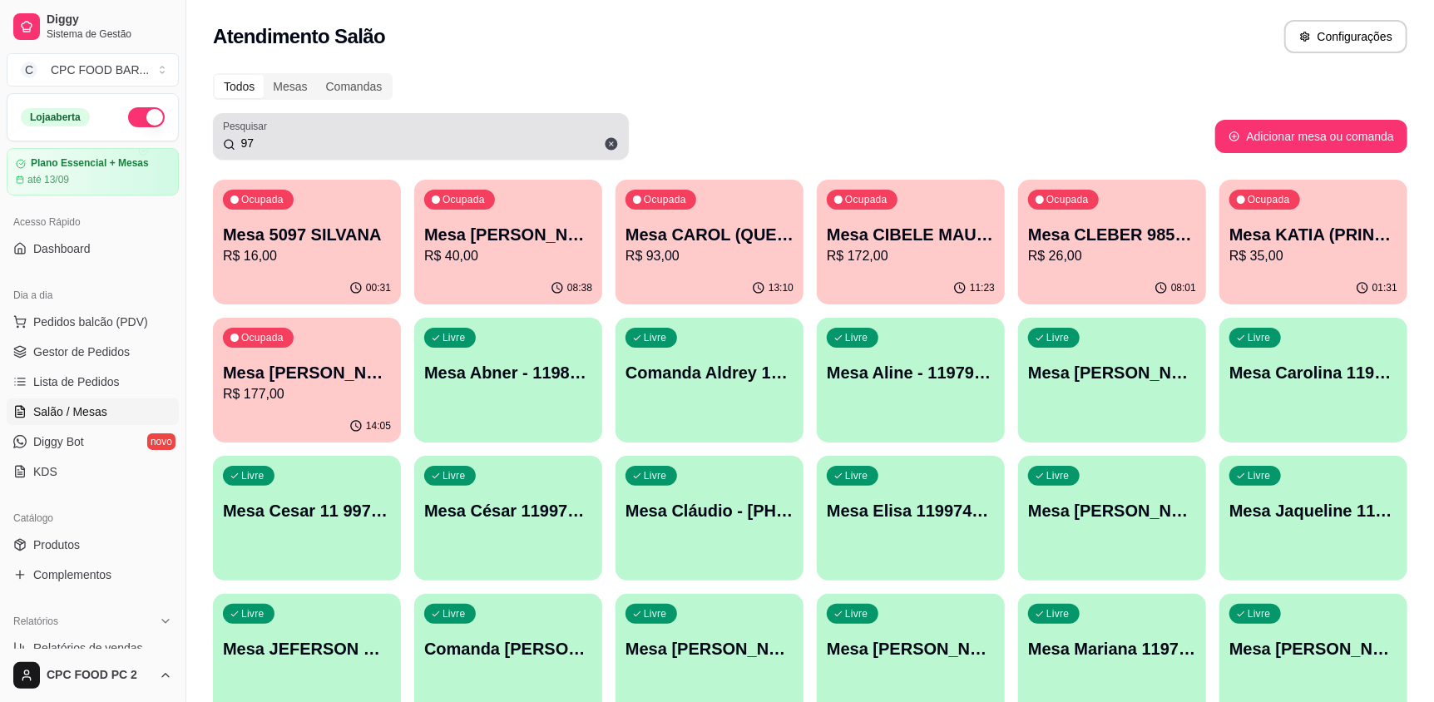
click at [422, 133] on div "97" at bounding box center [421, 136] width 396 height 33
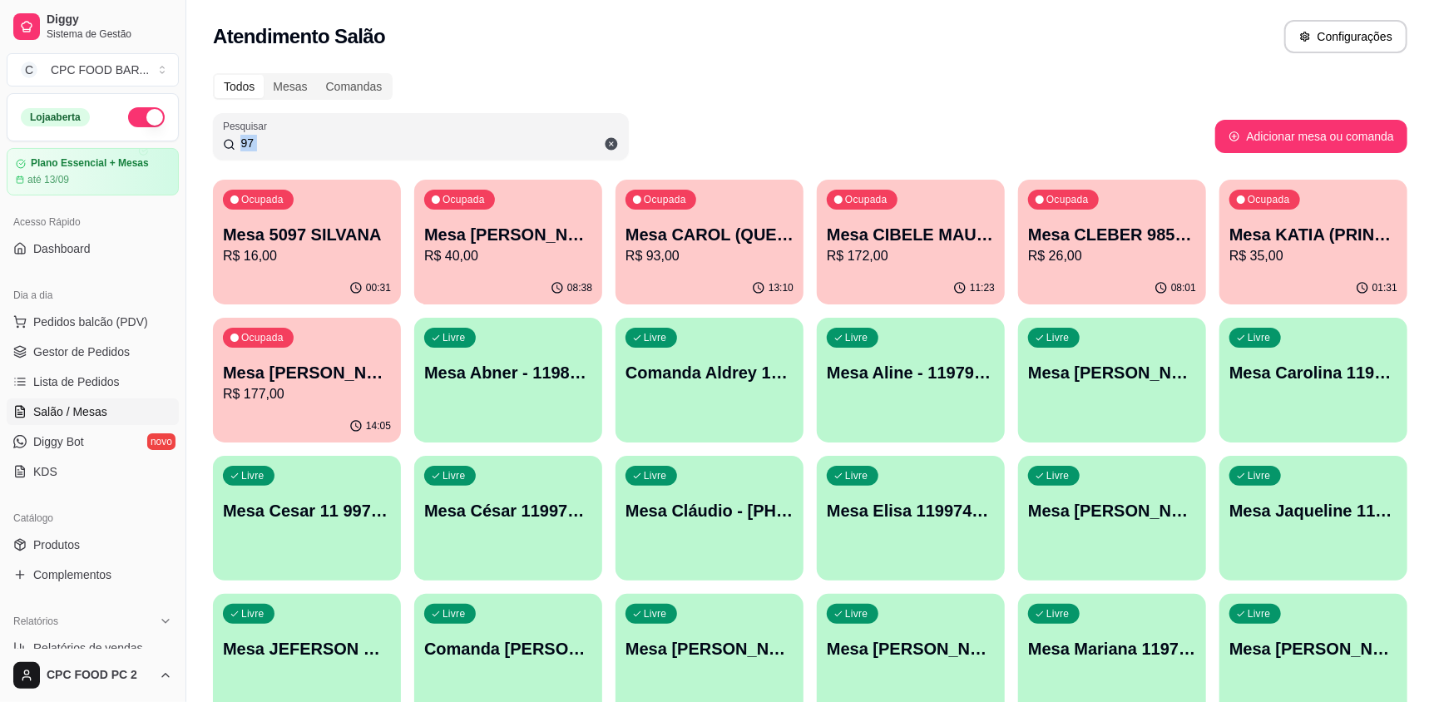
click at [421, 133] on div "97" at bounding box center [421, 136] width 396 height 33
click at [362, 147] on input "97" at bounding box center [426, 143] width 383 height 17
click at [361, 146] on input "97" at bounding box center [426, 143] width 383 height 17
click at [354, 143] on input "97" at bounding box center [426, 143] width 383 height 17
type input "9"
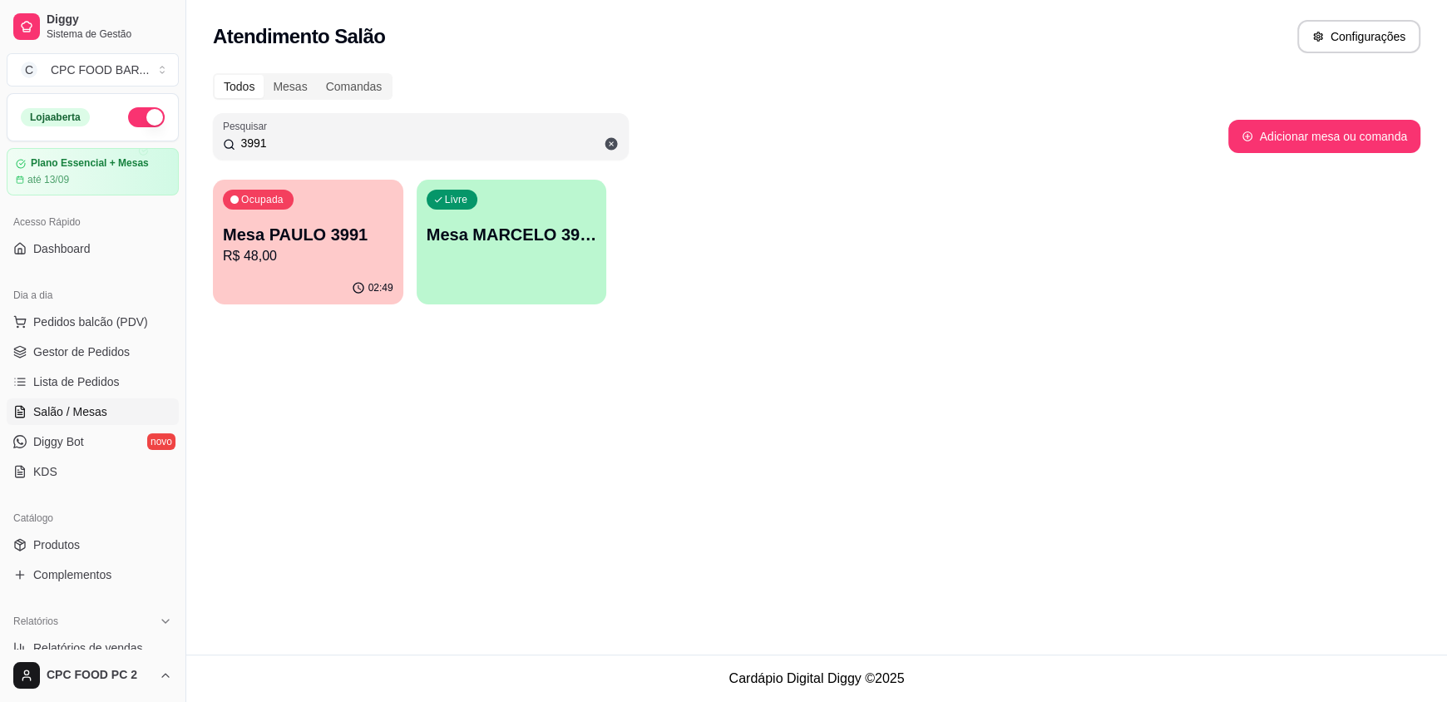
type input "3991"
click at [575, 266] on div "Livre Mesa MARCELO 3991" at bounding box center [512, 232] width 190 height 105
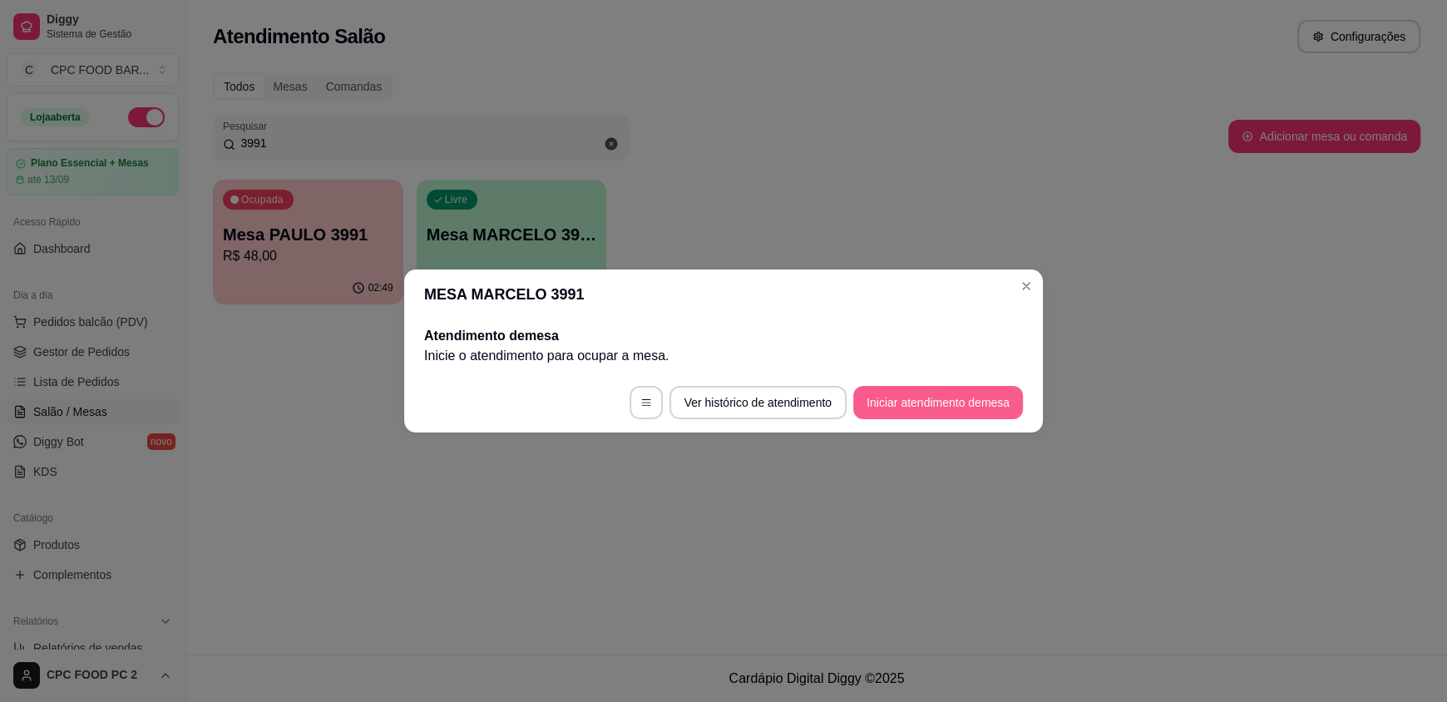
click at [891, 391] on button "Iniciar atendimento de mesa" at bounding box center [938, 402] width 170 height 33
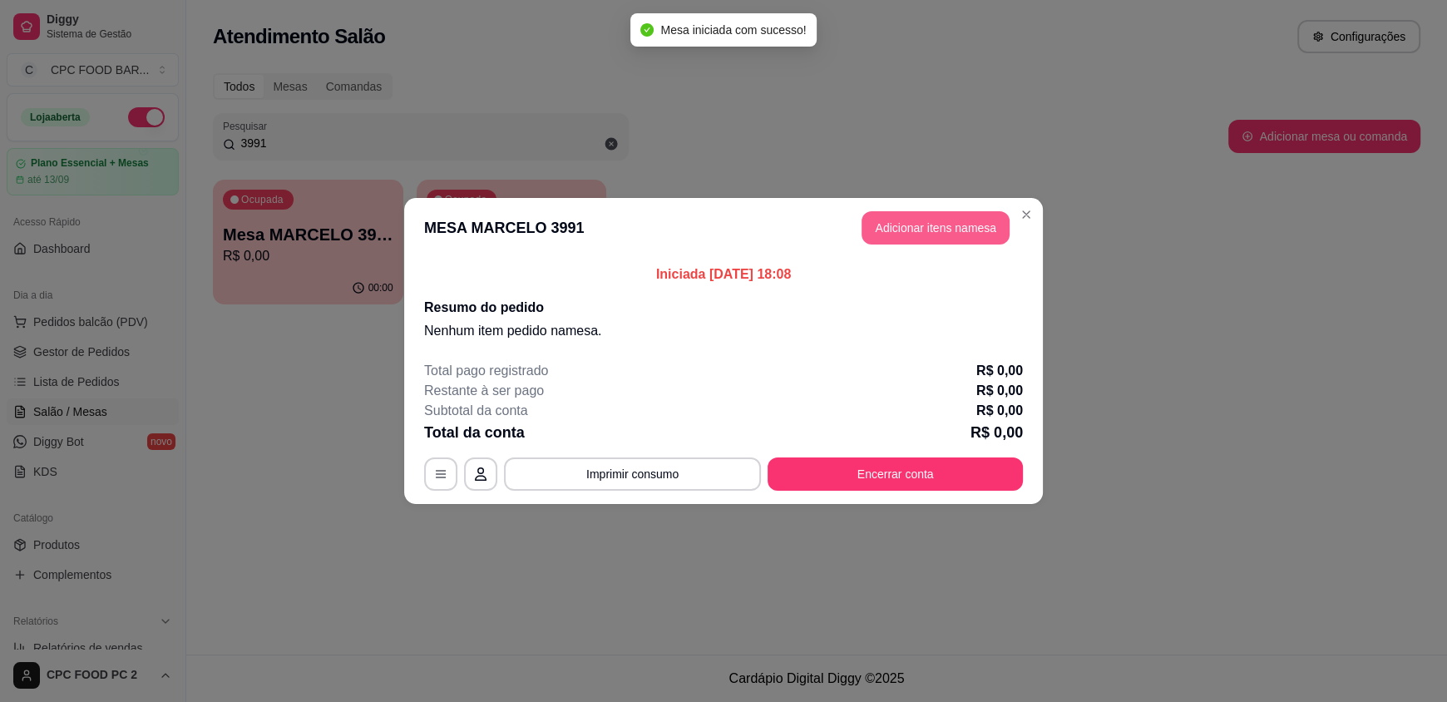
click at [927, 220] on button "Adicionar itens na mesa" at bounding box center [935, 227] width 148 height 33
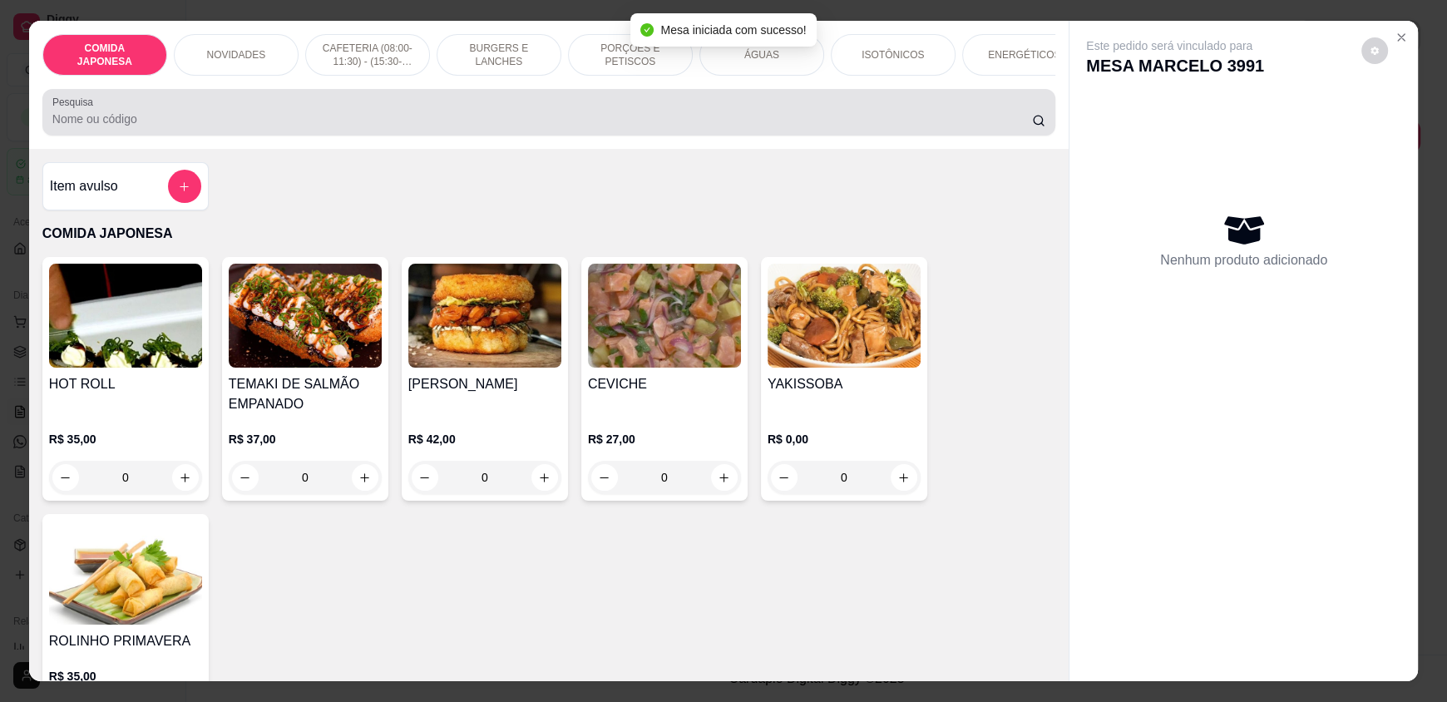
click at [821, 127] on input "Pesquisa" at bounding box center [542, 119] width 980 height 17
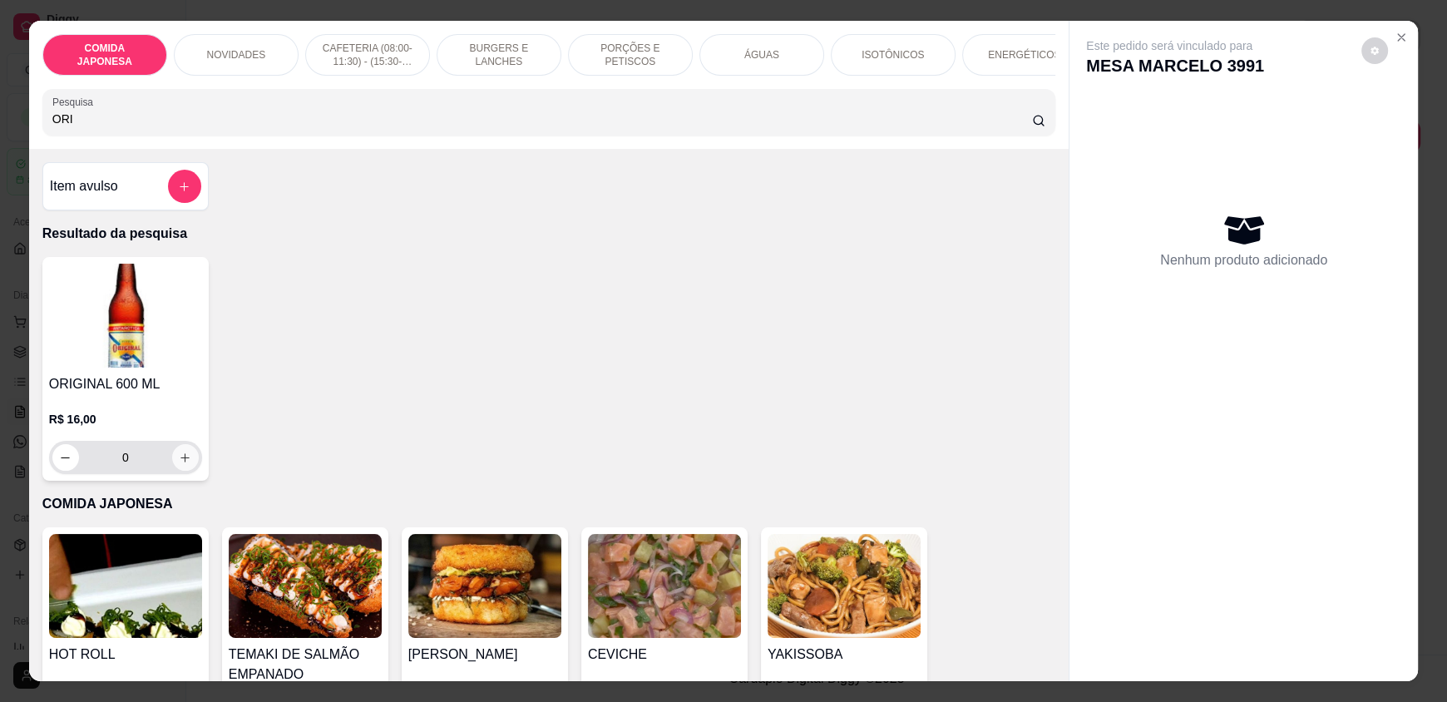
type input "ORI"
click at [172, 466] on button "increase-product-quantity" at bounding box center [185, 458] width 26 height 26
type input "1"
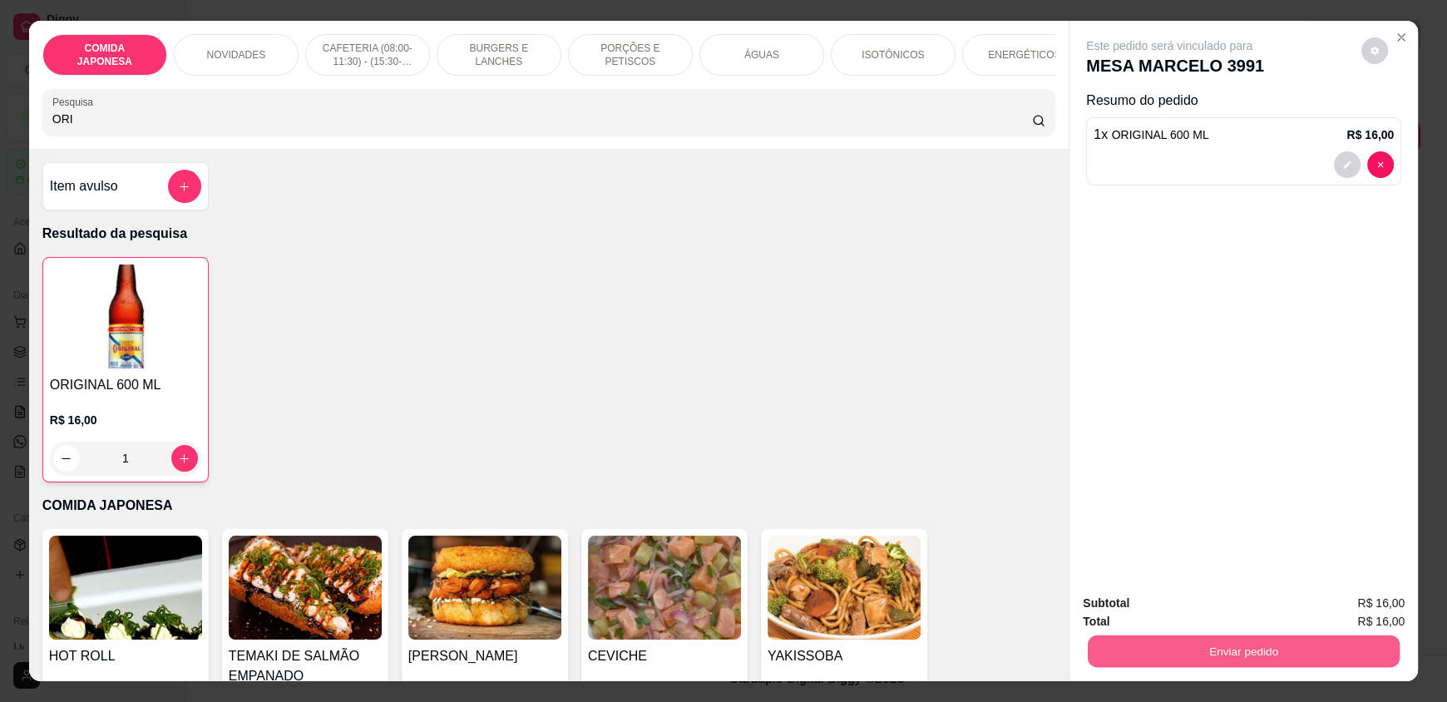
click at [1323, 649] on button "Enviar pedido" at bounding box center [1244, 650] width 312 height 32
click at [1184, 605] on button "Não registrar e enviar pedido" at bounding box center [1188, 610] width 168 height 31
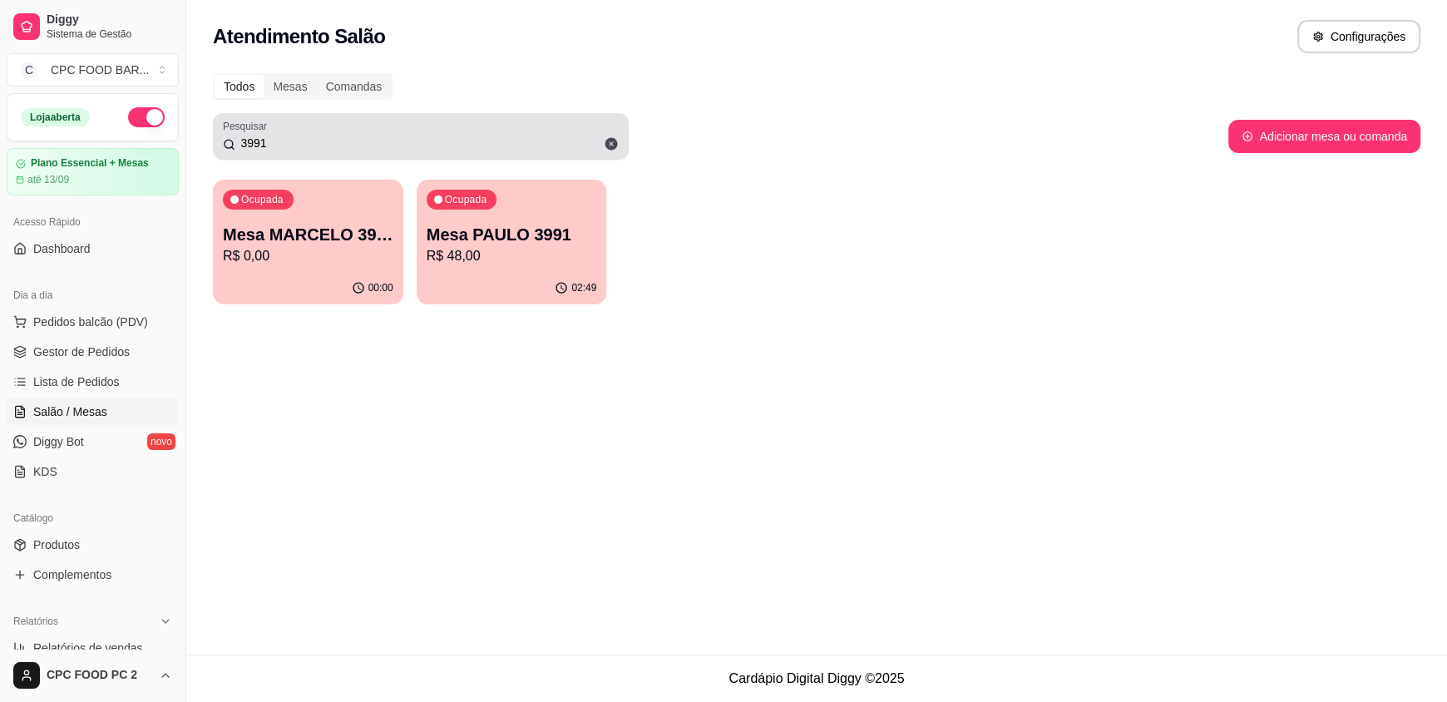
click at [411, 127] on div "3991" at bounding box center [421, 136] width 396 height 33
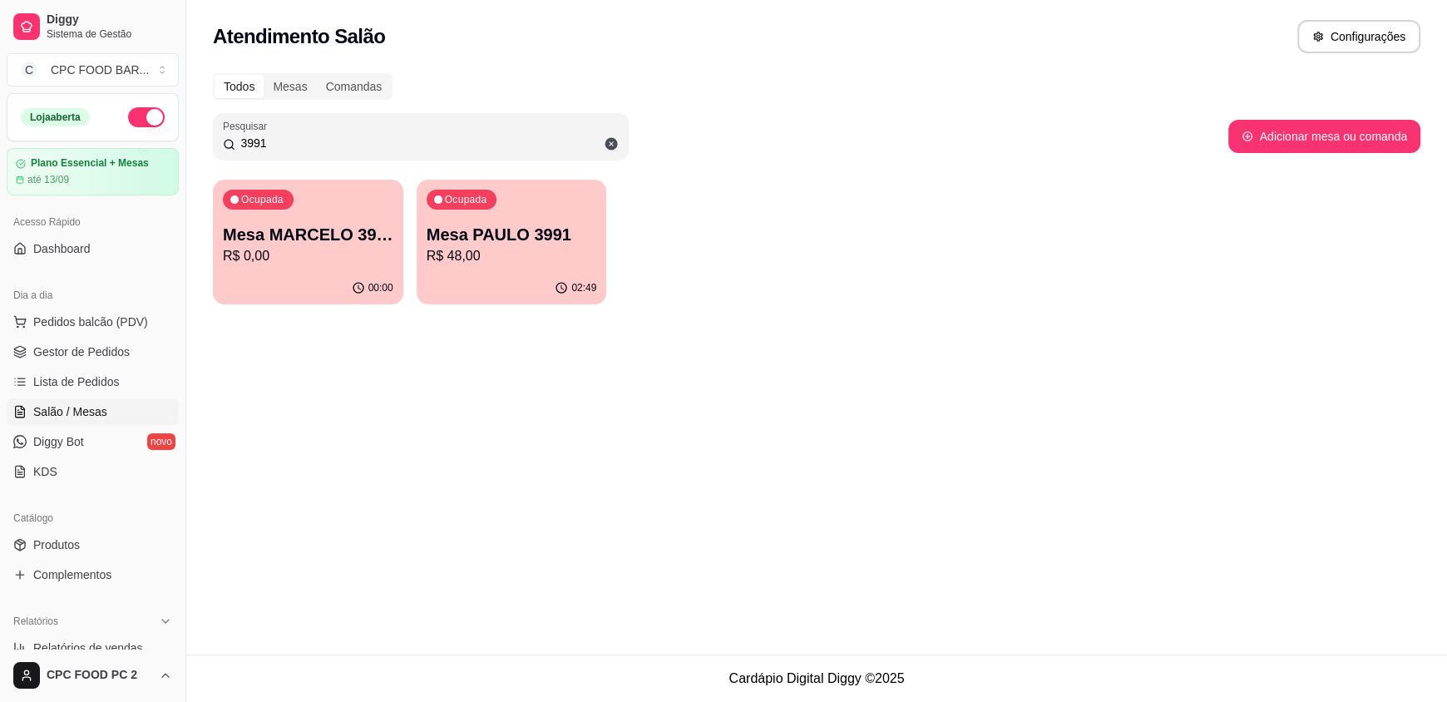
click at [372, 143] on input "3991" at bounding box center [426, 143] width 383 height 17
click at [372, 142] on input "3991" at bounding box center [426, 143] width 383 height 17
click at [316, 242] on p "Mesa MARCELO 3991" at bounding box center [307, 235] width 165 height 22
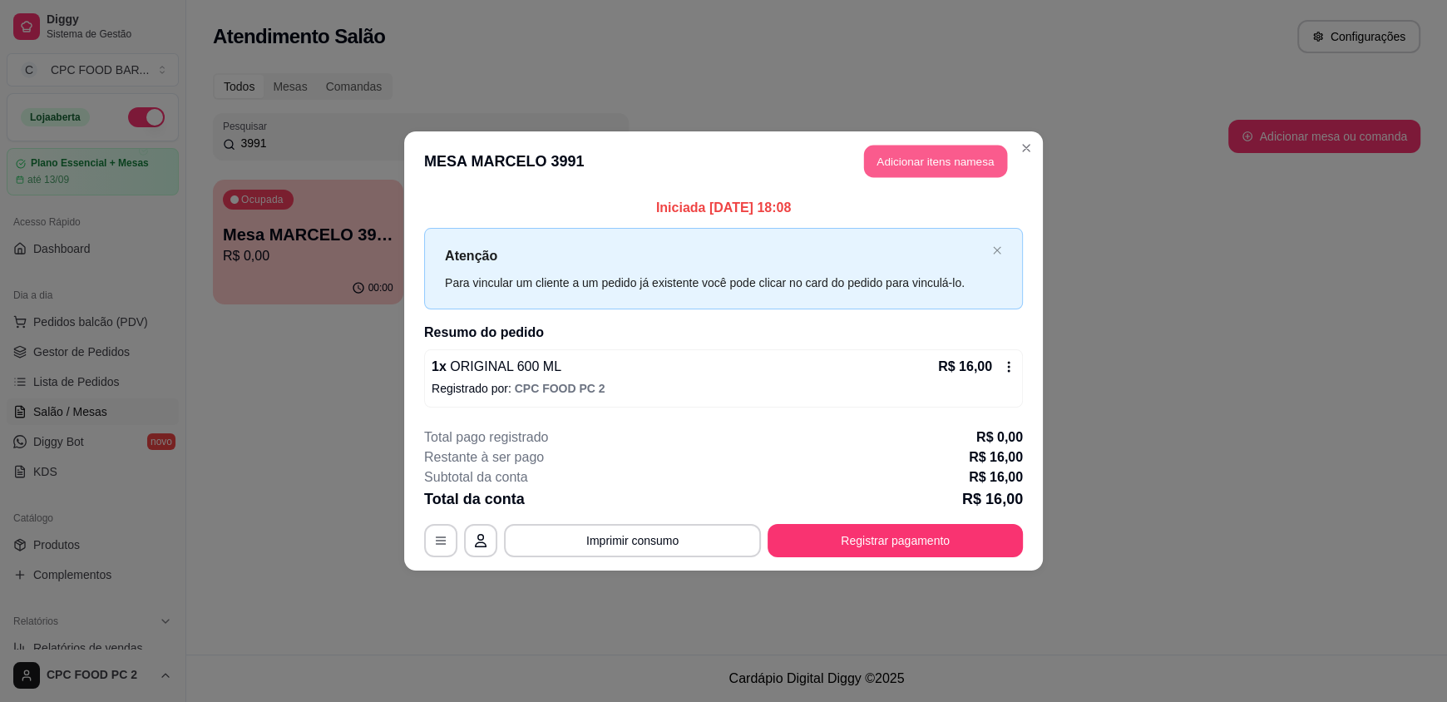
click at [937, 160] on button "Adicionar itens na mesa" at bounding box center [935, 162] width 143 height 32
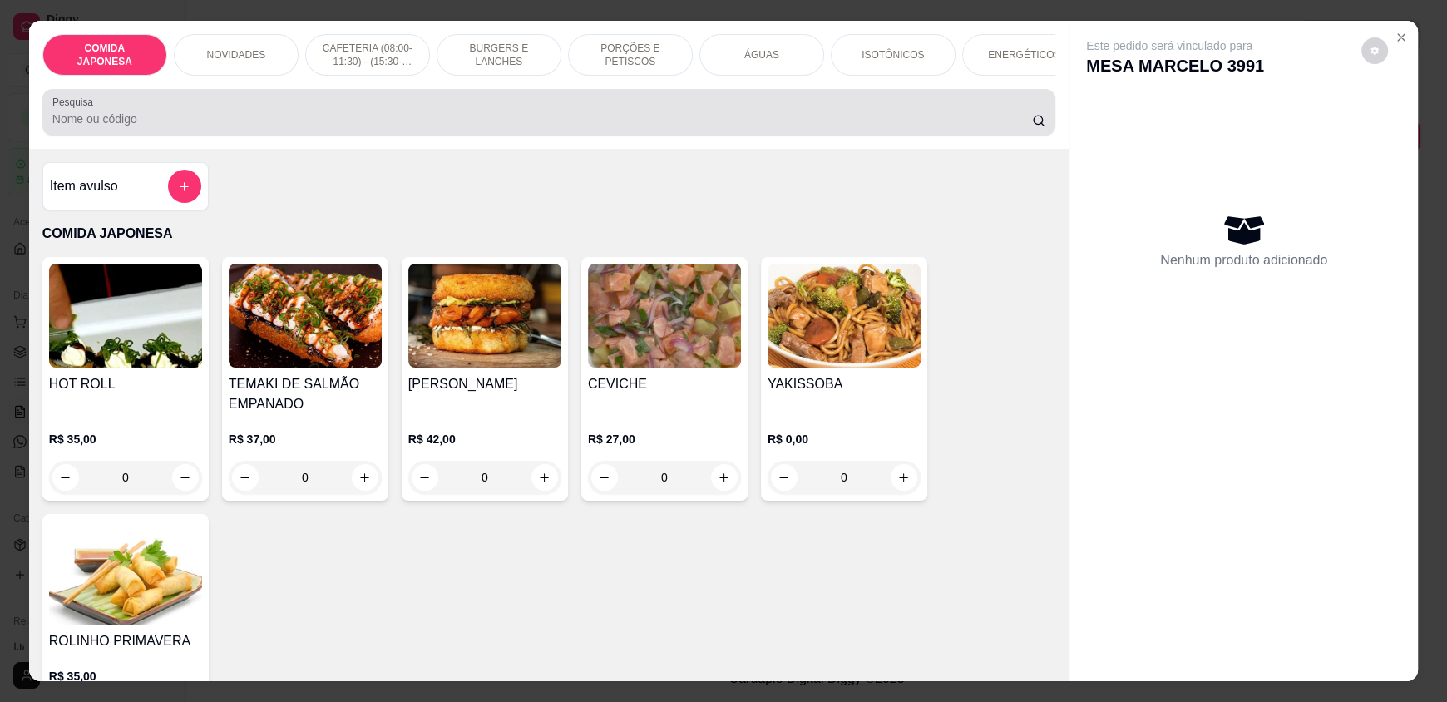
click at [175, 127] on input "Pesquisa" at bounding box center [542, 119] width 980 height 17
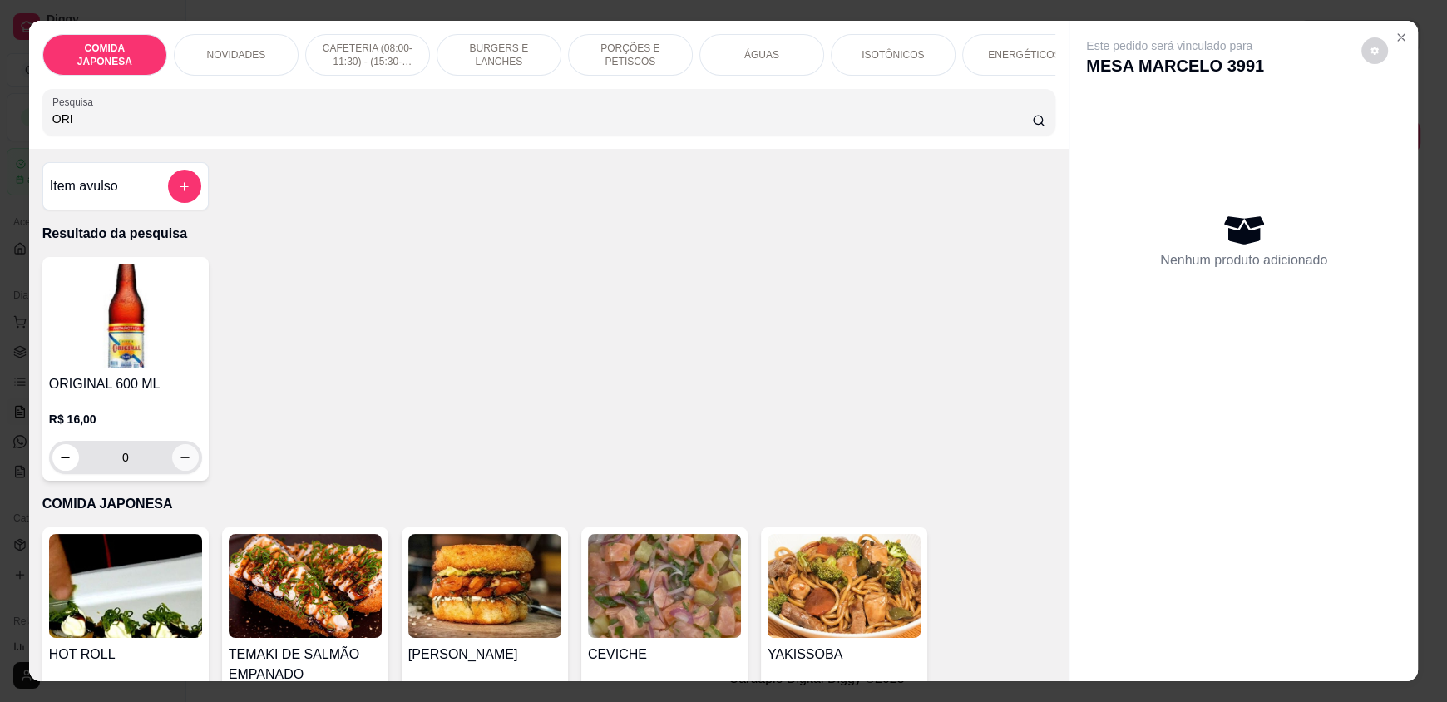
type input "ORI"
click at [176, 471] on button "increase-product-quantity" at bounding box center [185, 458] width 26 height 26
type input "1"
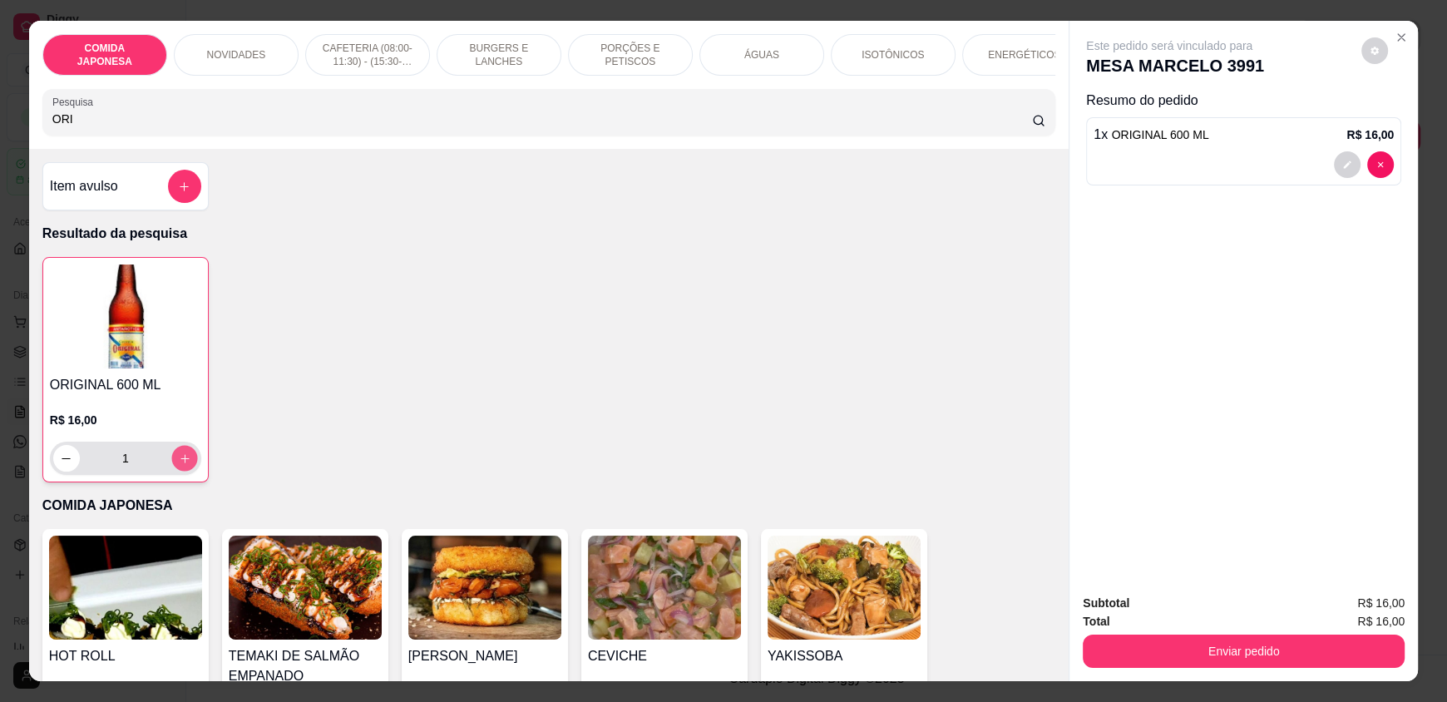
click at [176, 471] on button "increase-product-quantity" at bounding box center [184, 459] width 26 height 26
type input "2"
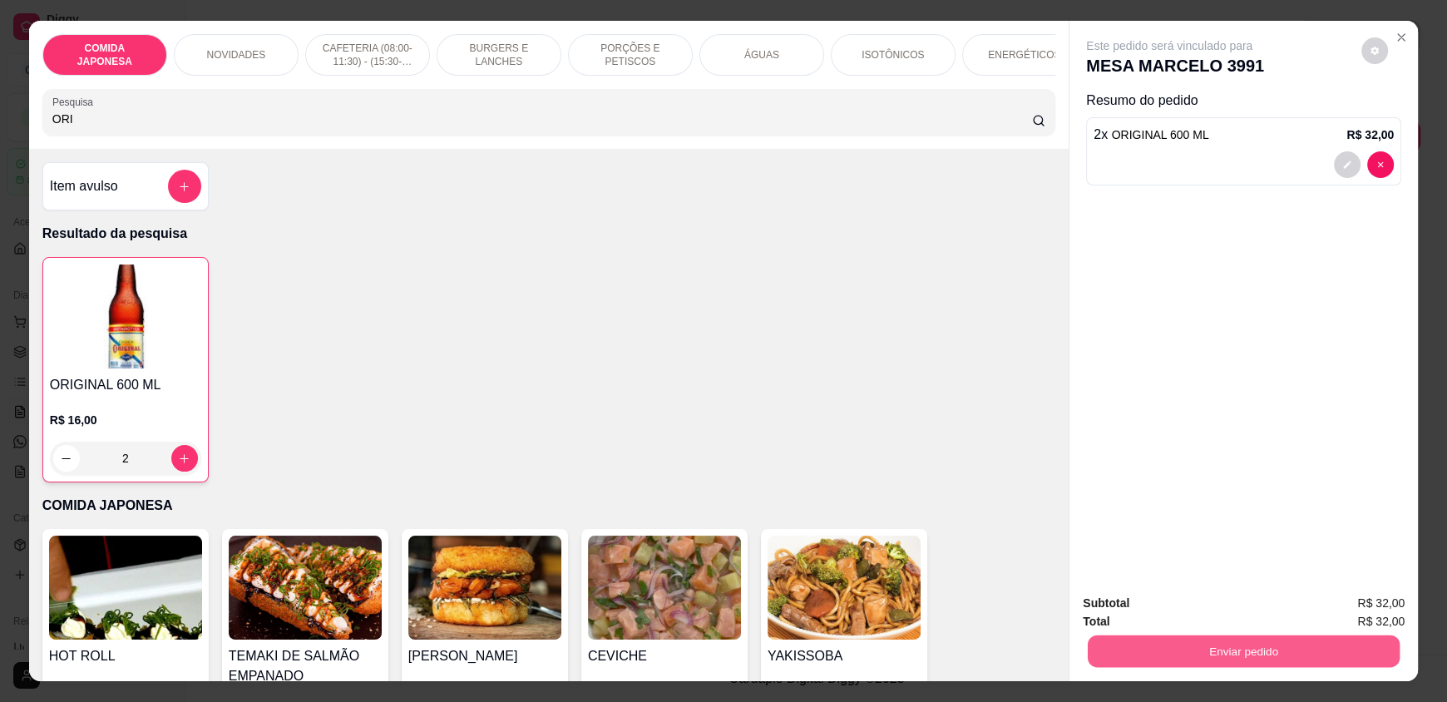
click at [1182, 657] on button "Enviar pedido" at bounding box center [1244, 650] width 312 height 32
click at [1179, 616] on button "Não registrar e enviar pedido" at bounding box center [1188, 610] width 168 height 31
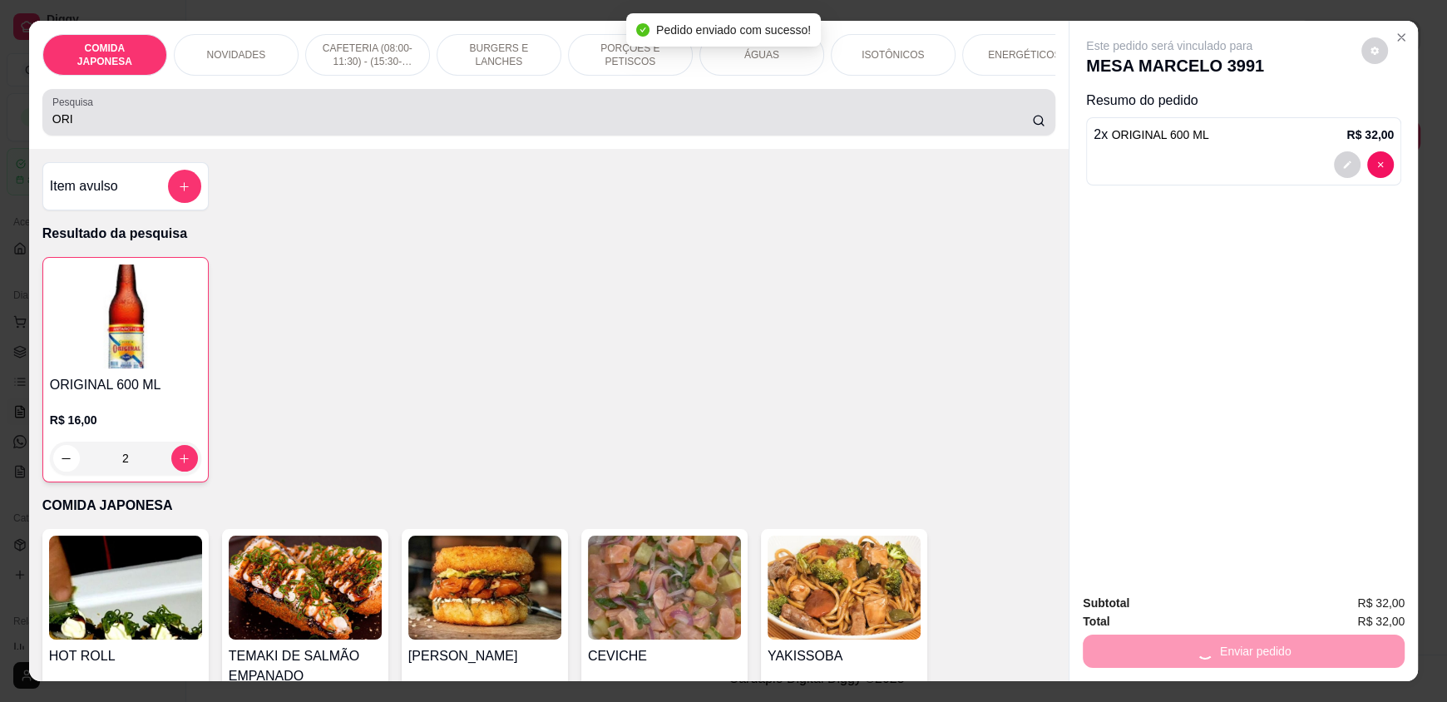
click at [136, 127] on input "ORI" at bounding box center [542, 119] width 980 height 17
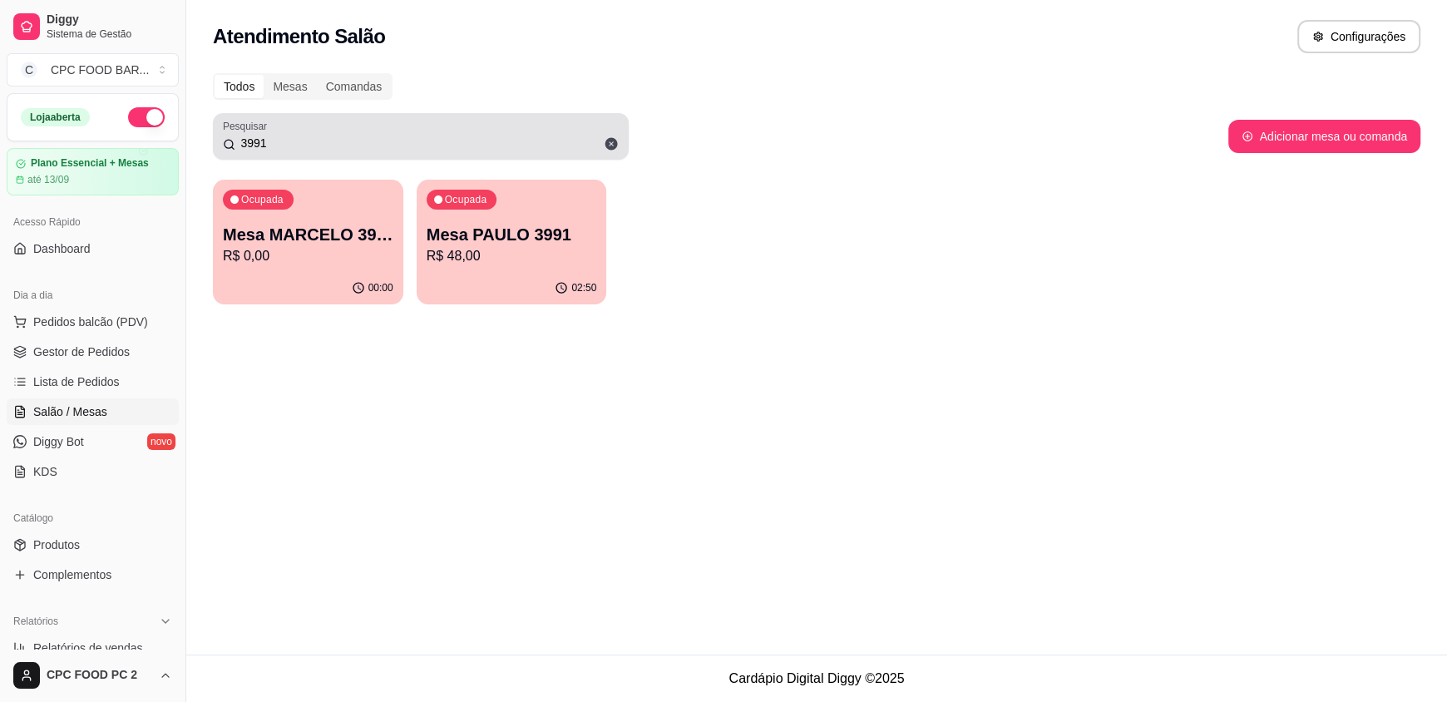
click at [336, 144] on input "3991" at bounding box center [426, 143] width 383 height 17
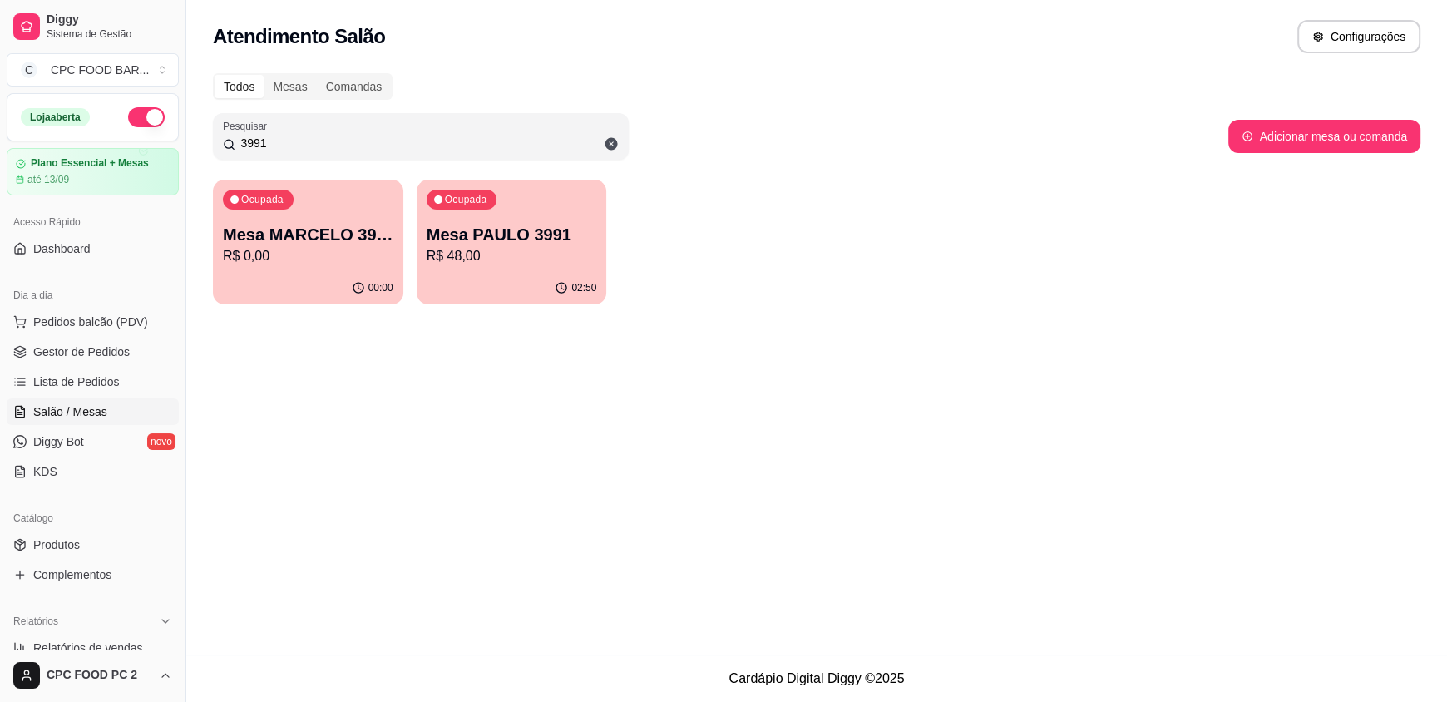
click at [336, 144] on input "3991" at bounding box center [426, 143] width 383 height 17
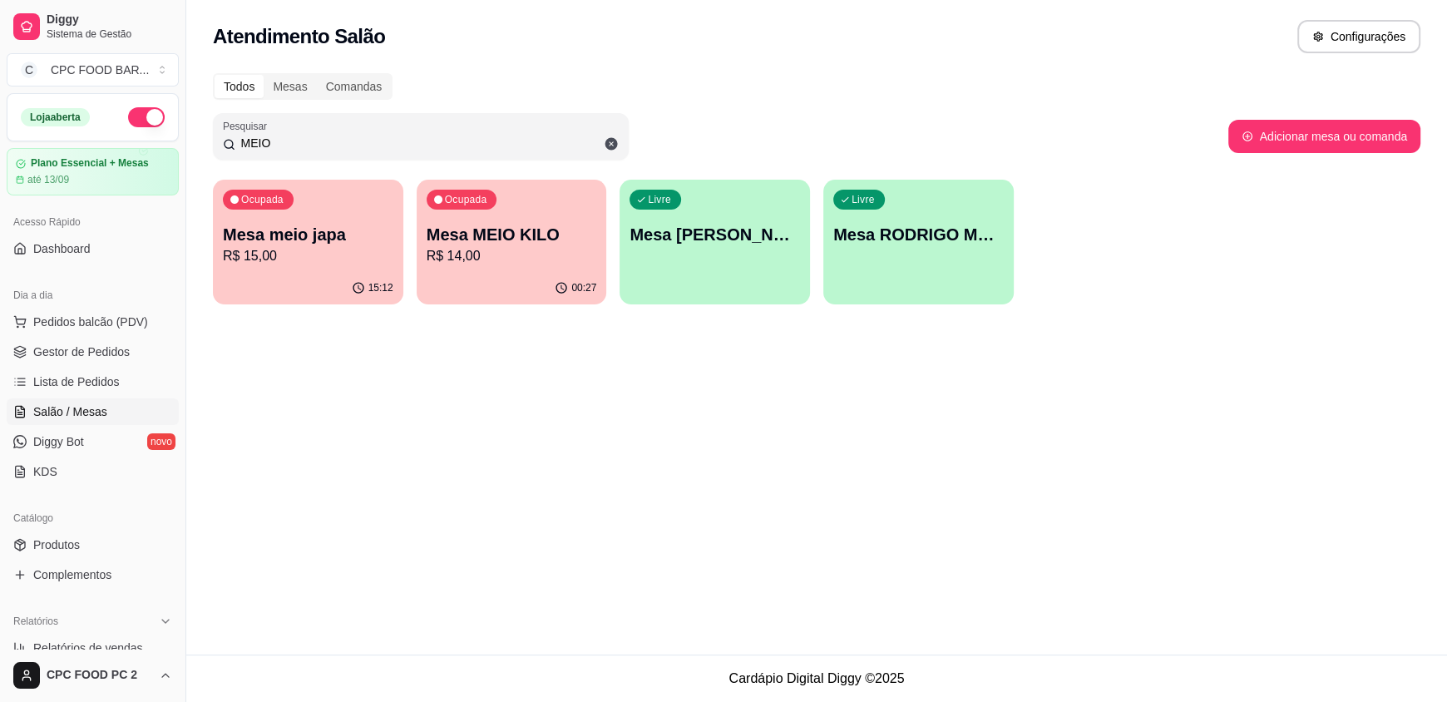
type input "MEIO"
click at [471, 246] on p "R$ 14,00" at bounding box center [512, 256] width 170 height 20
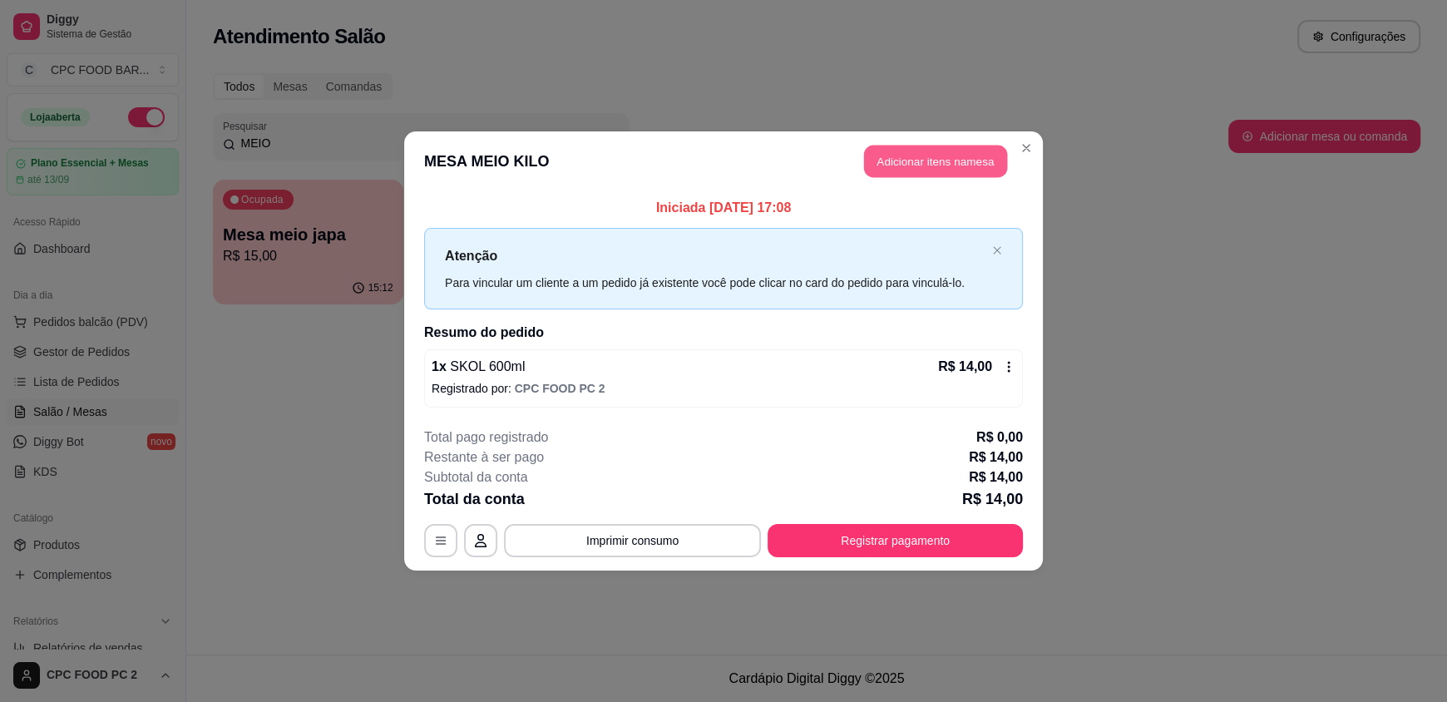
click at [962, 162] on button "Adicionar itens na mesa" at bounding box center [935, 162] width 143 height 32
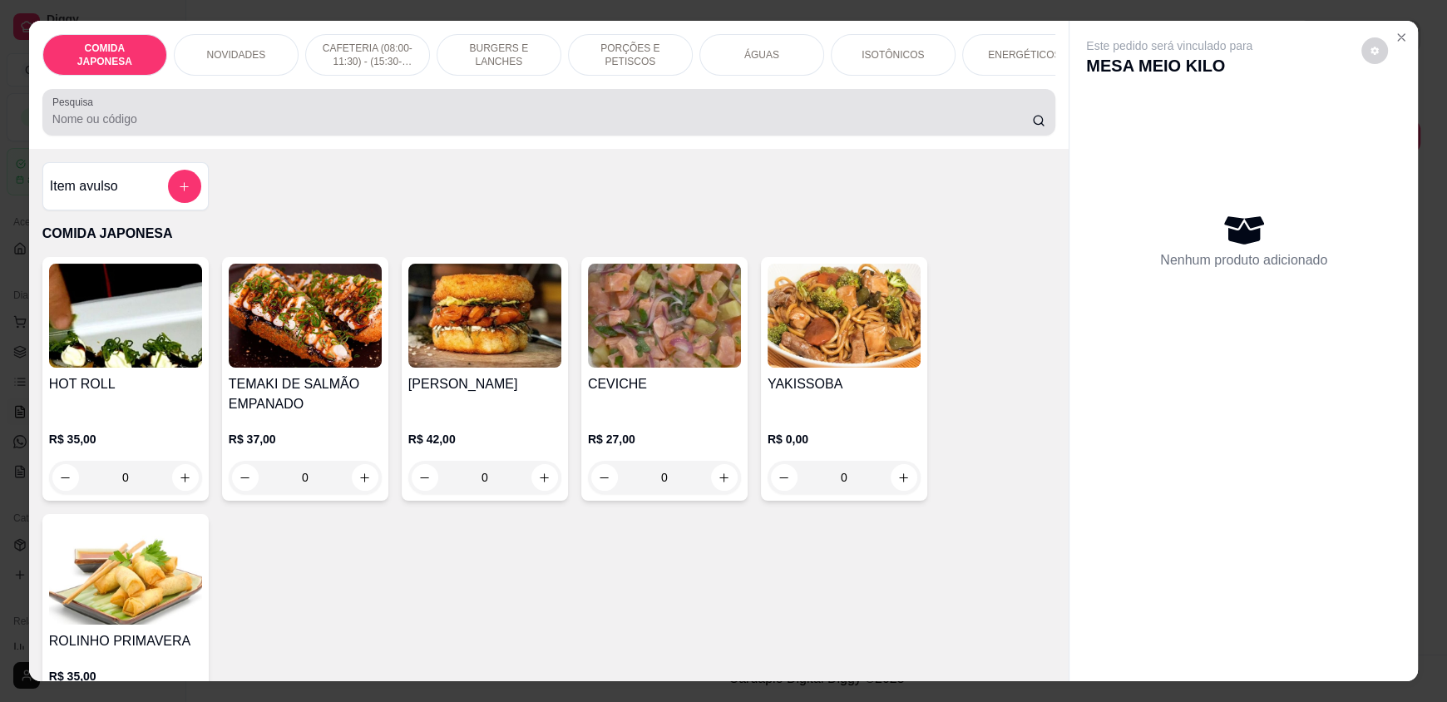
click at [561, 127] on input "Pesquisa" at bounding box center [542, 119] width 980 height 17
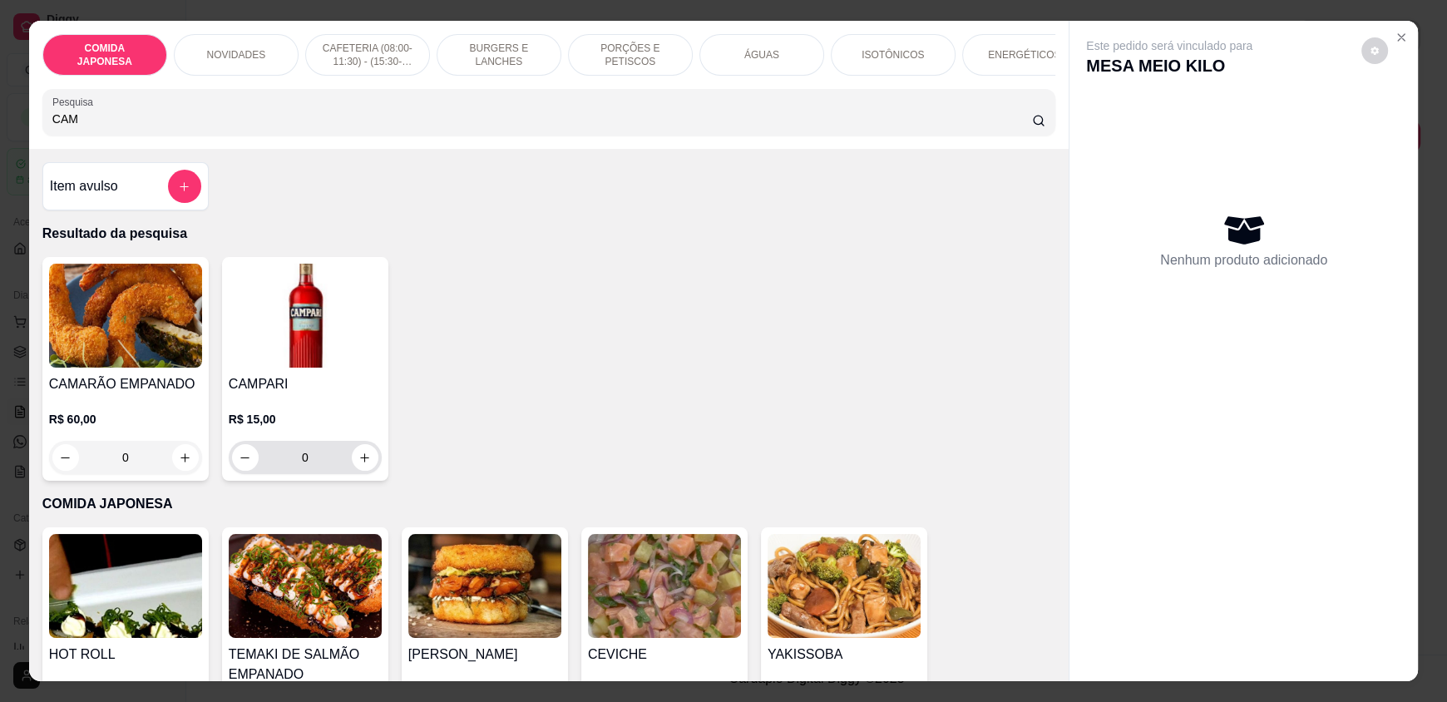
type input "CAM"
click at [359, 464] on icon "increase-product-quantity" at bounding box center [365, 458] width 12 height 12
type input "1"
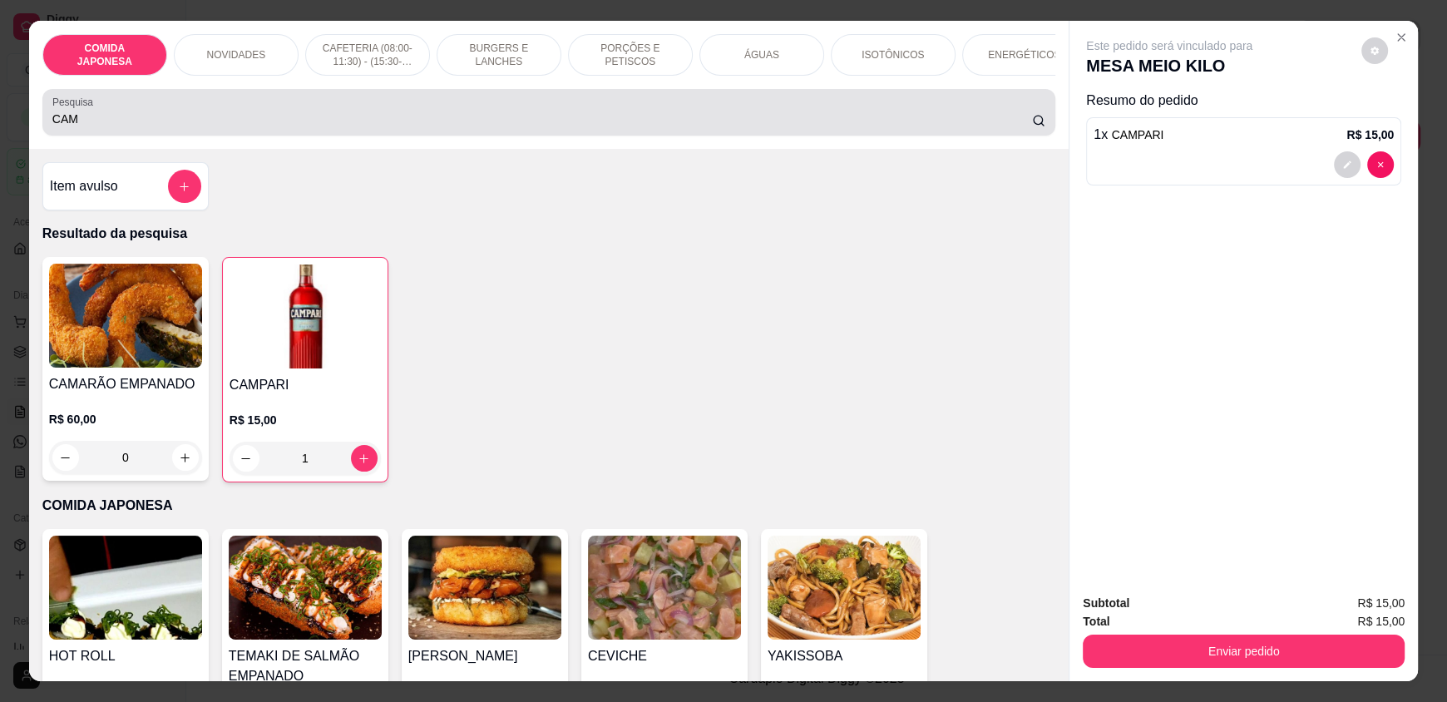
click at [126, 127] on input "CAM" at bounding box center [542, 119] width 980 height 17
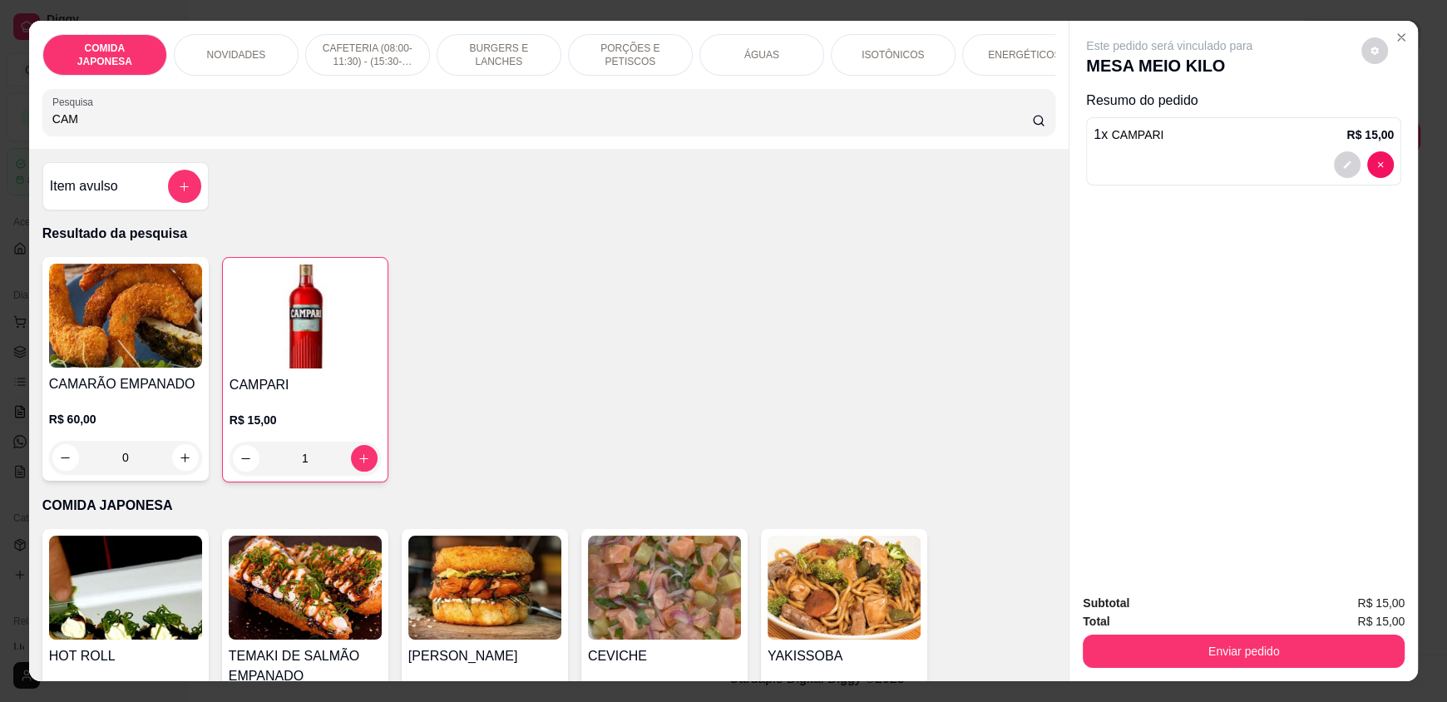
click at [126, 127] on input "CAM" at bounding box center [542, 119] width 980 height 17
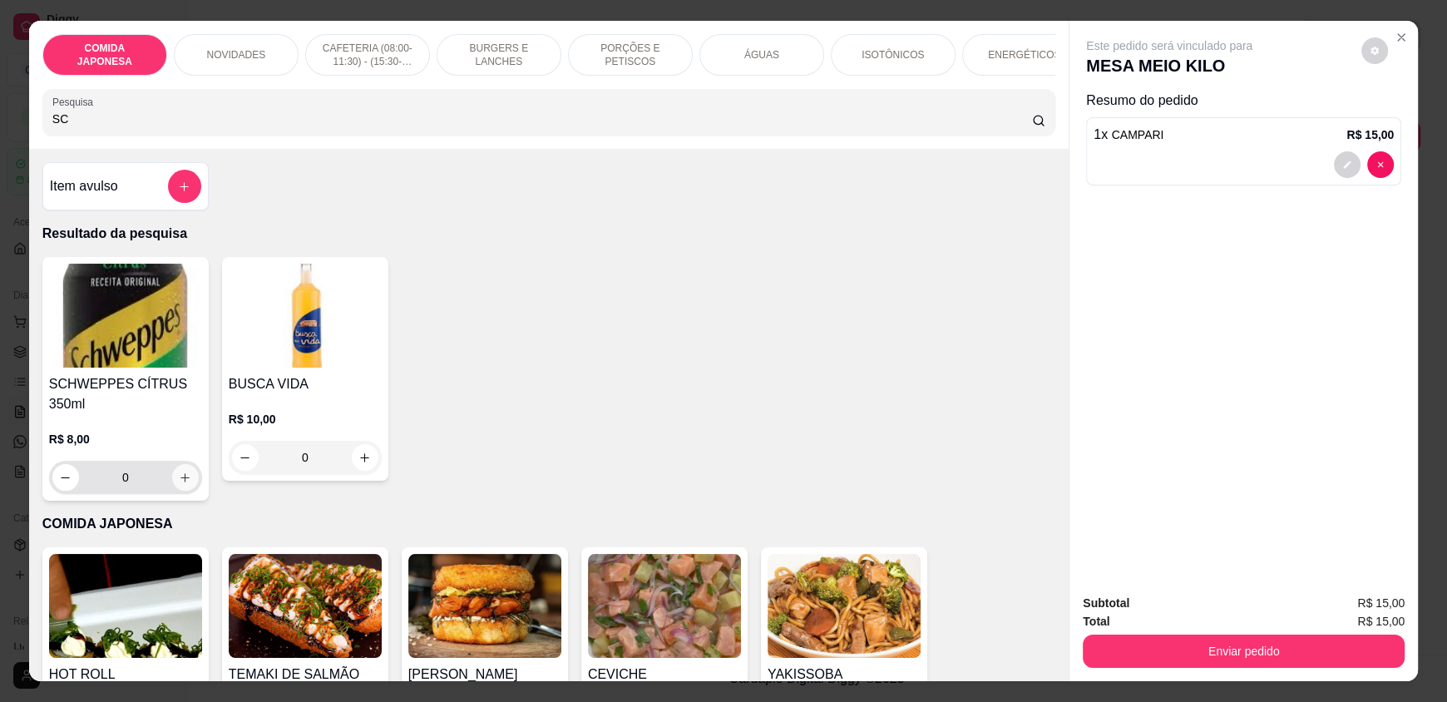
type input "SC"
click at [172, 488] on button "increase-product-quantity" at bounding box center [185, 477] width 27 height 27
type input "1"
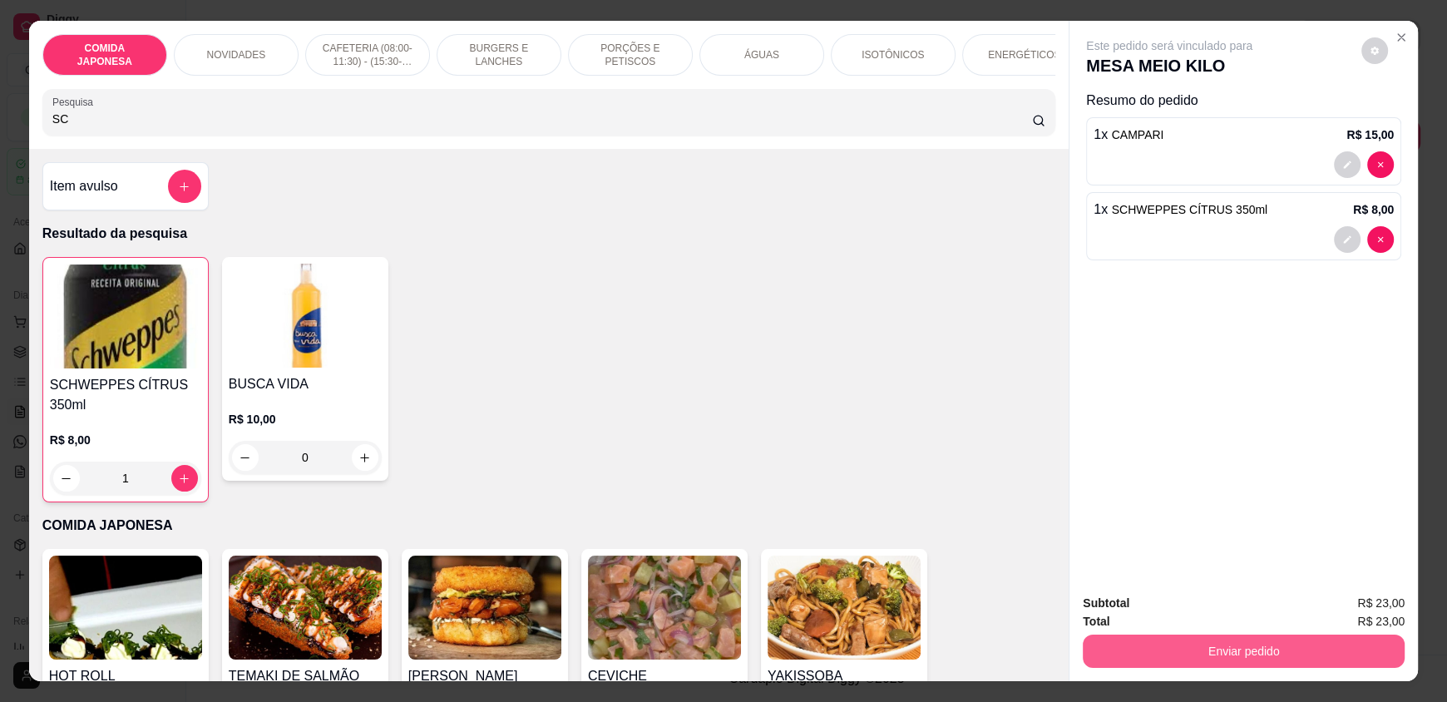
click at [1149, 662] on button "Enviar pedido" at bounding box center [1244, 650] width 322 height 33
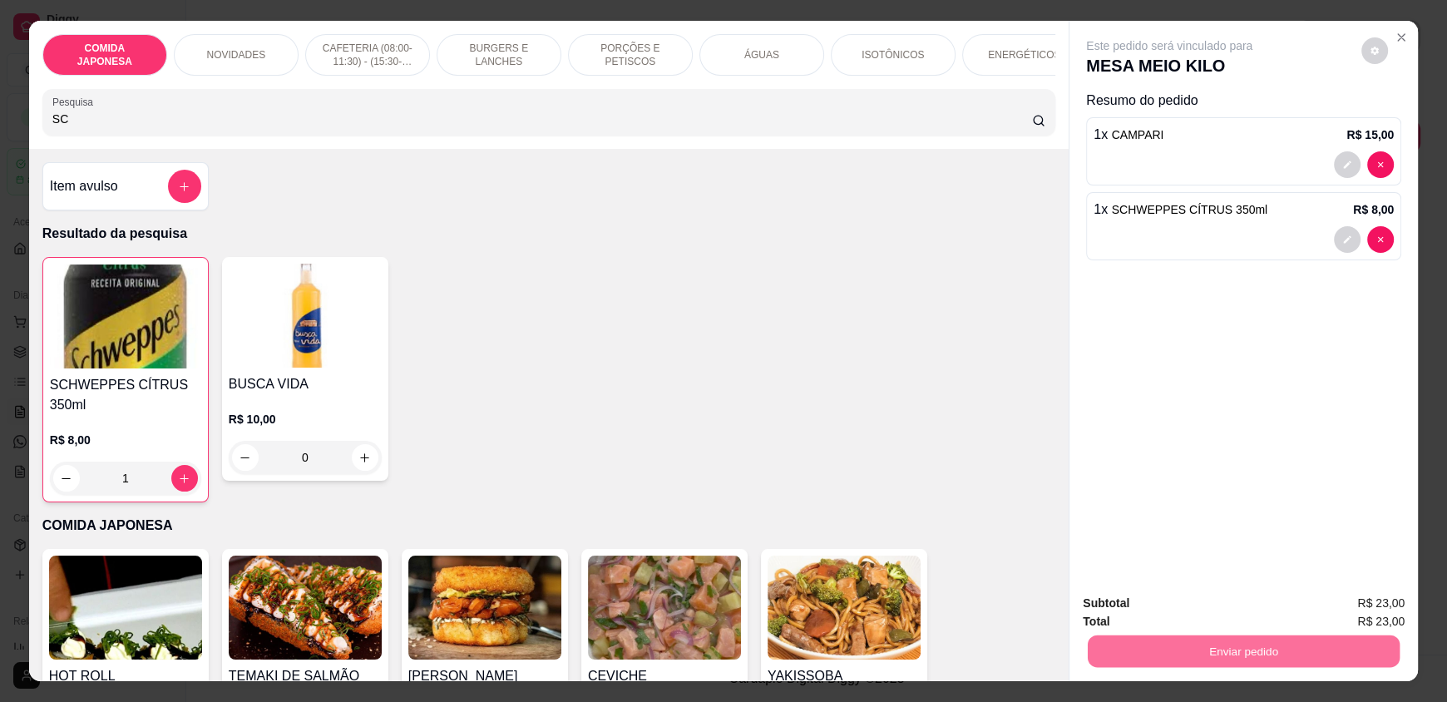
click at [1127, 610] on button "Não registrar e enviar pedido" at bounding box center [1188, 610] width 168 height 31
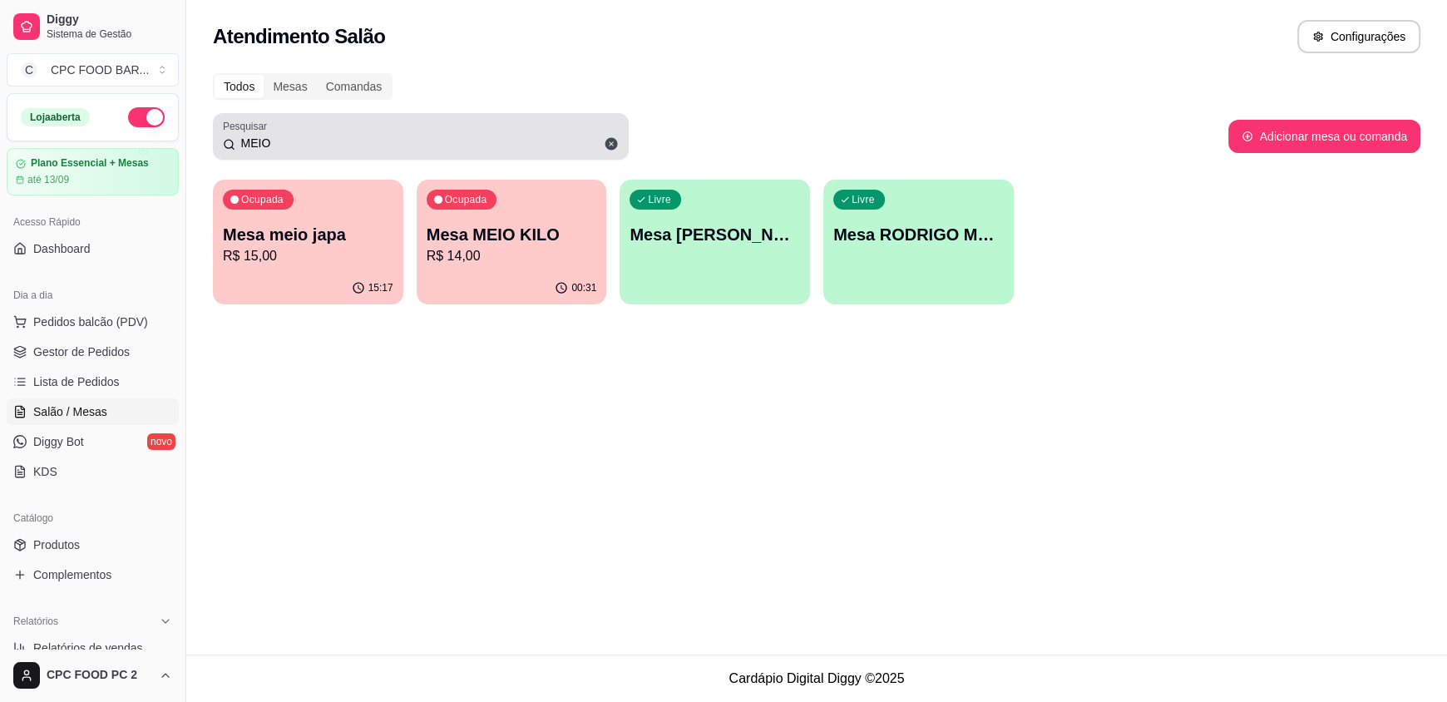
click at [368, 136] on input "MEIO" at bounding box center [426, 143] width 383 height 17
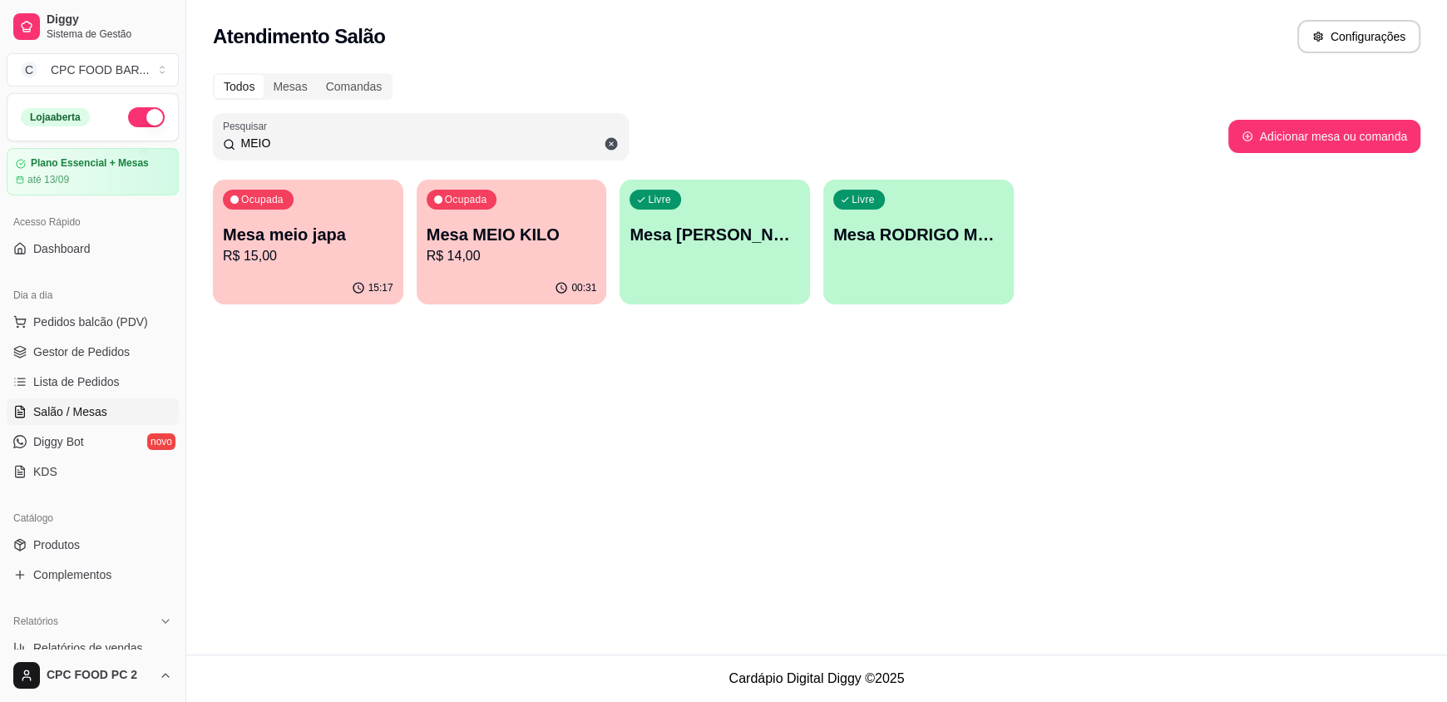
click at [368, 136] on input "MEIO" at bounding box center [426, 143] width 383 height 17
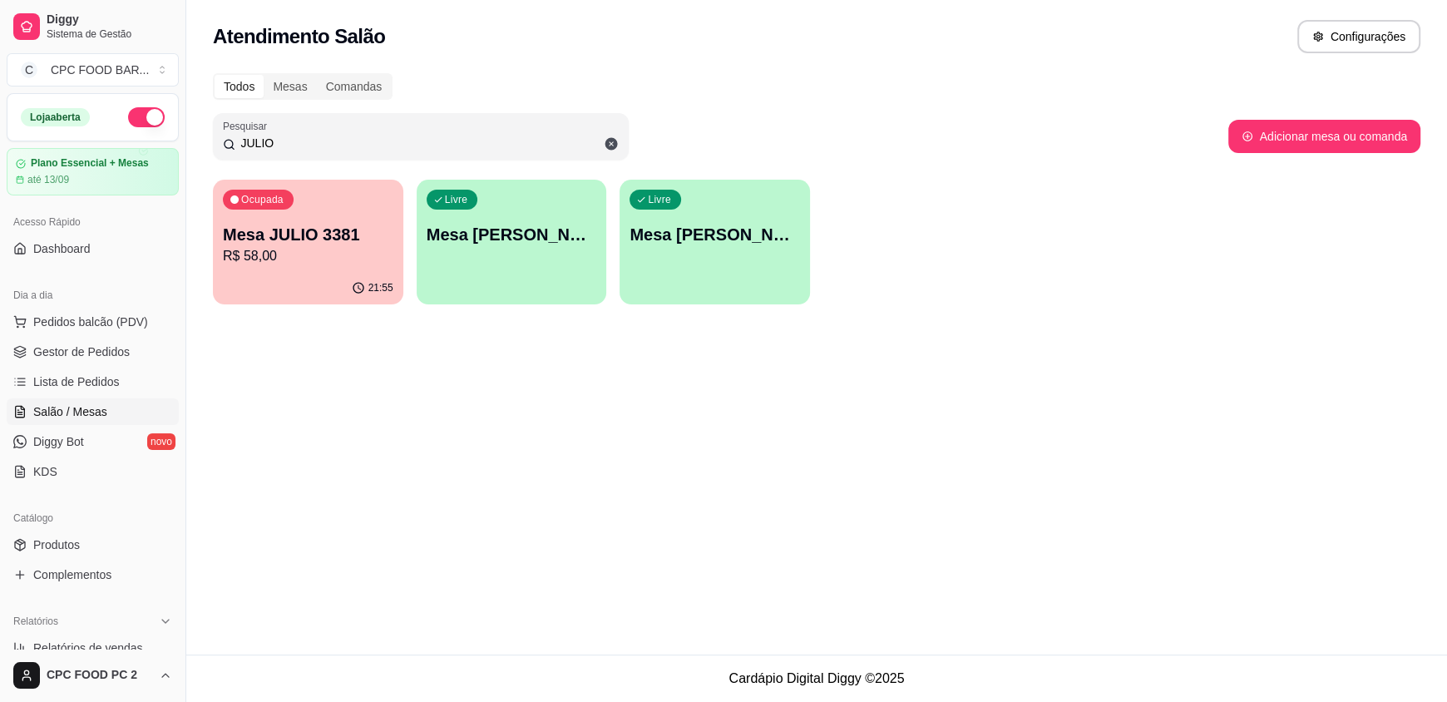
type input "JULIO"
click at [328, 247] on p "R$ 58,00" at bounding box center [308, 256] width 170 height 20
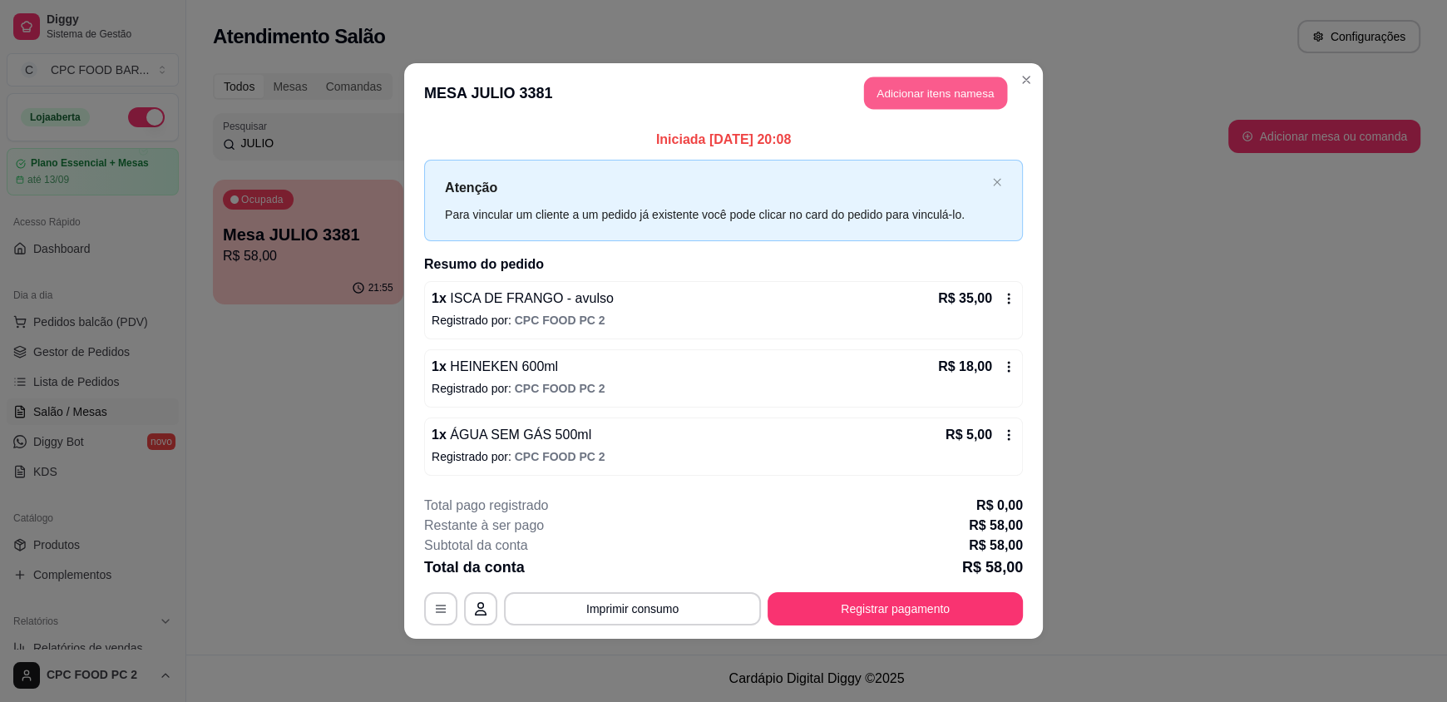
click at [987, 91] on button "Adicionar itens na mesa" at bounding box center [935, 93] width 143 height 32
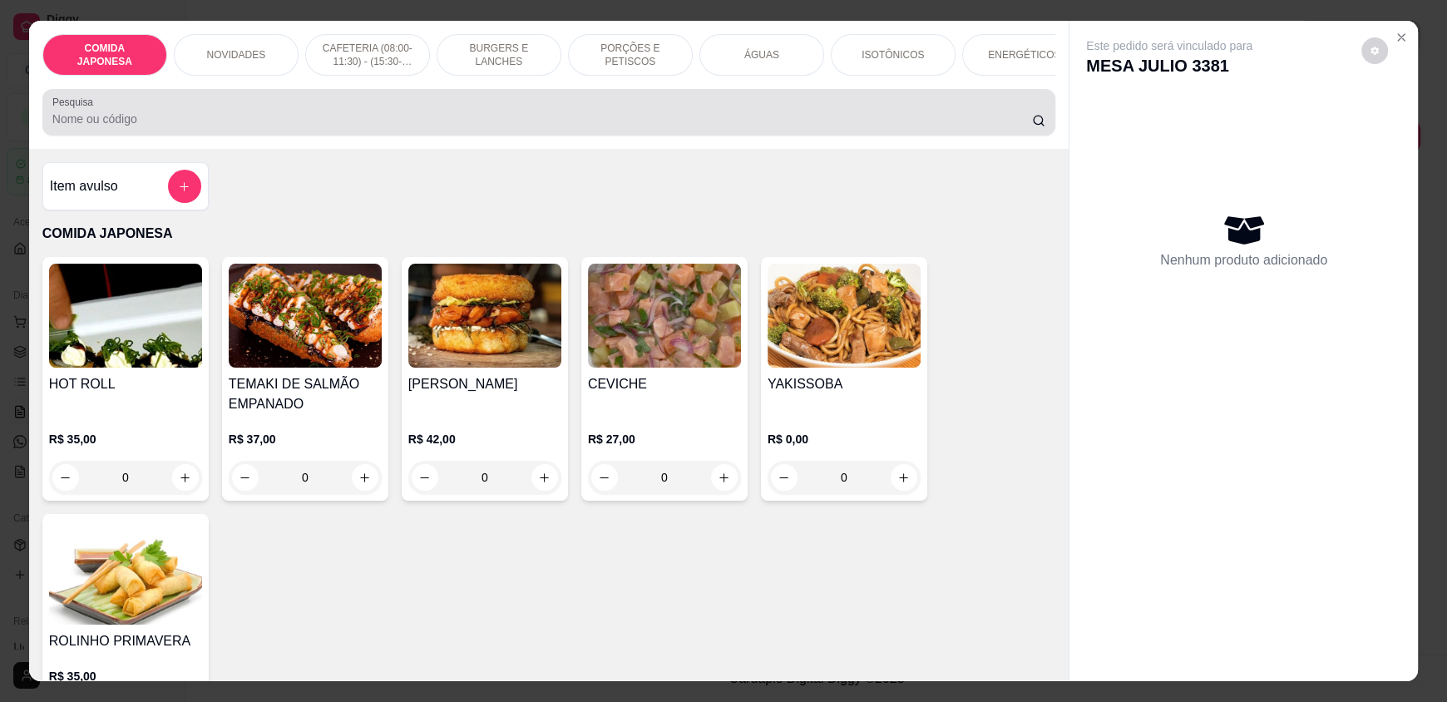
click at [367, 136] on div "Pesquisa" at bounding box center [548, 112] width 1013 height 47
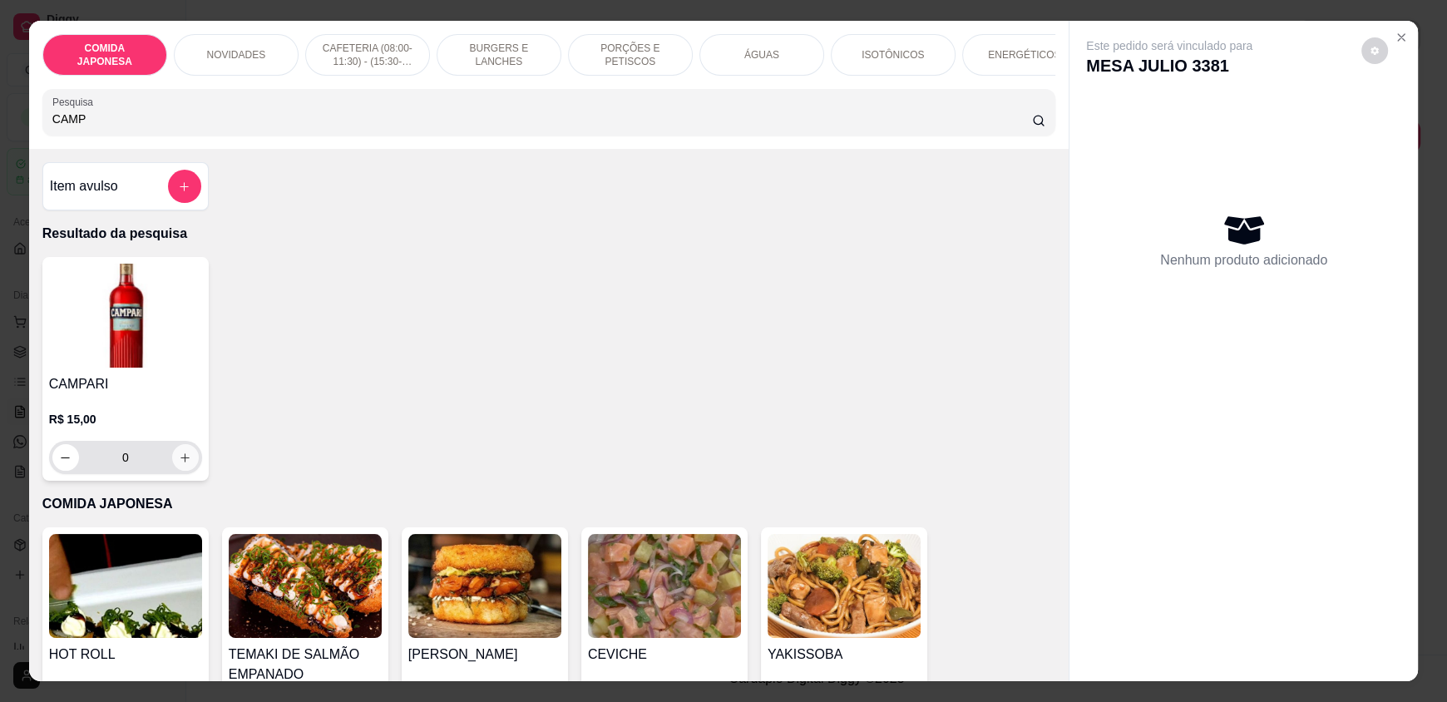
type input "CAMP"
click at [179, 464] on icon "increase-product-quantity" at bounding box center [185, 458] width 12 height 12
type input "1"
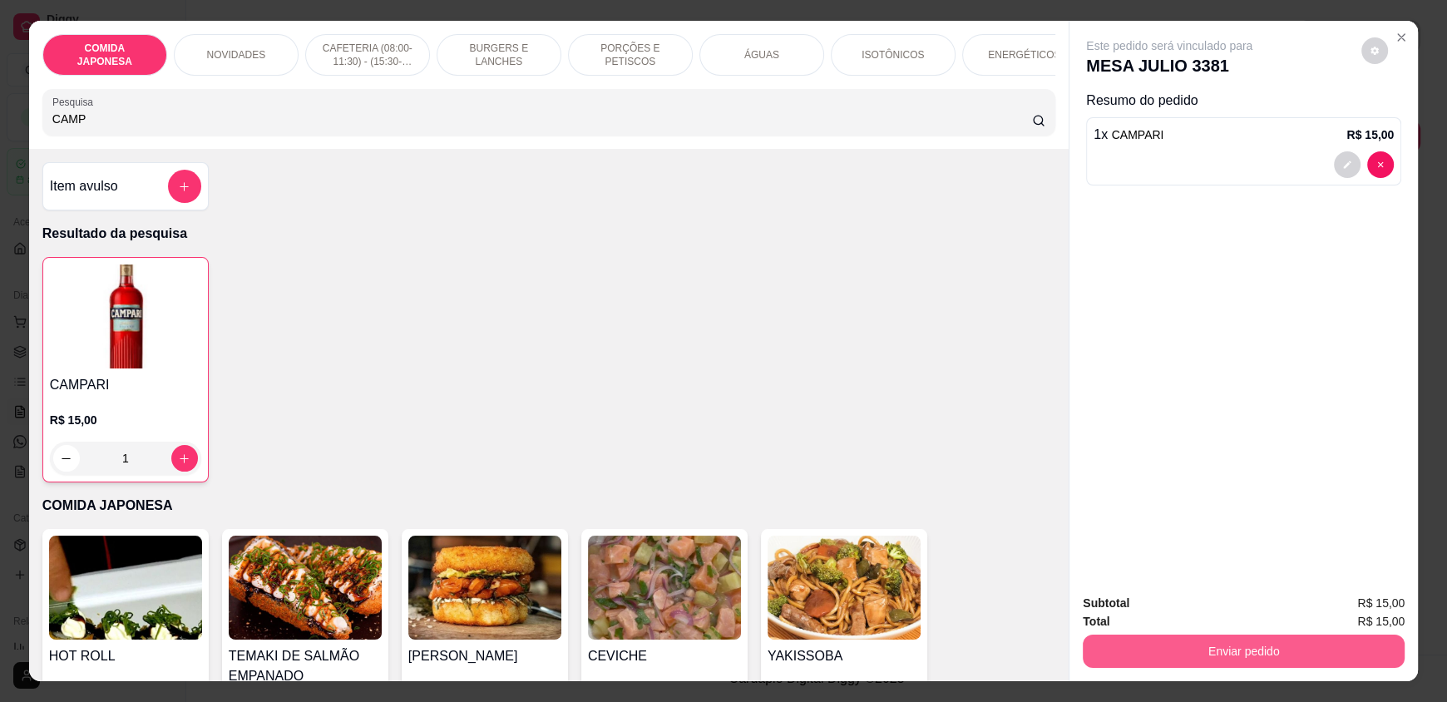
click at [1246, 647] on button "Enviar pedido" at bounding box center [1244, 650] width 322 height 33
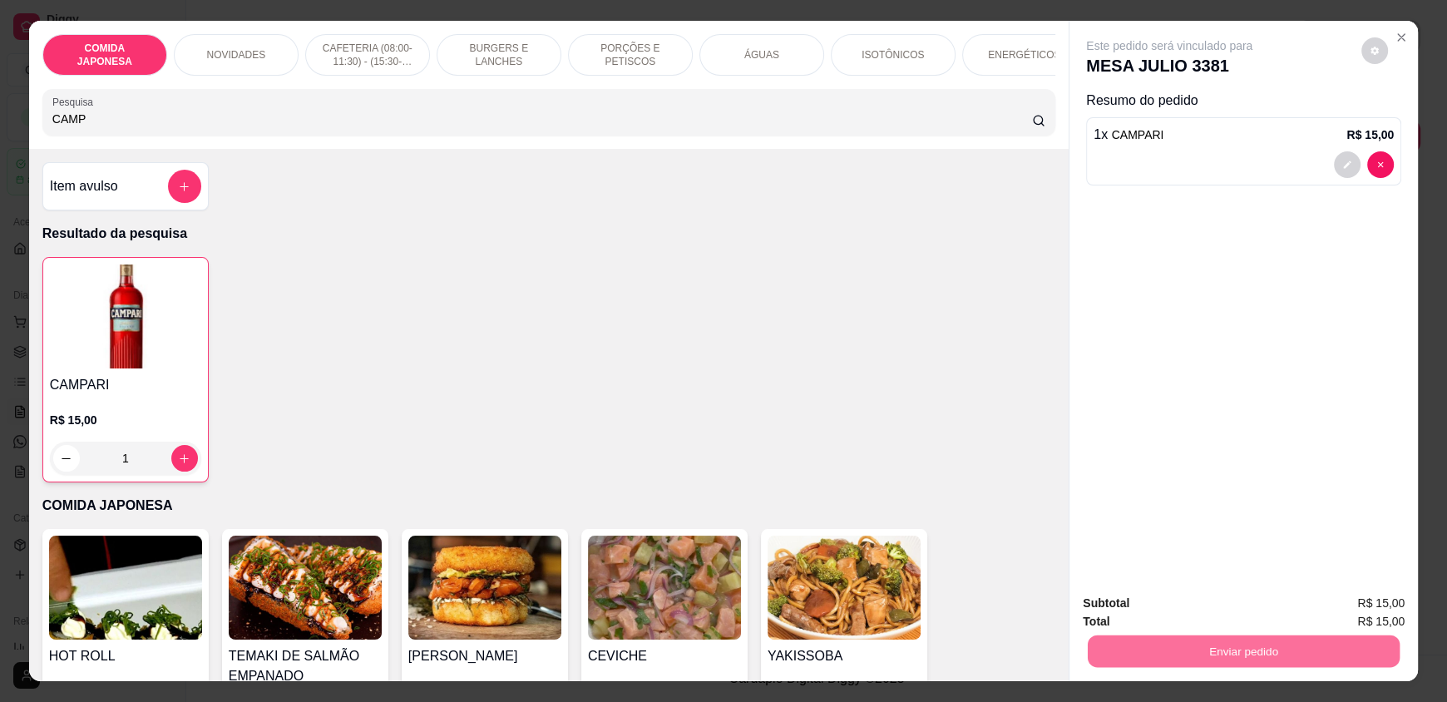
click at [1167, 607] on button "Não registrar e enviar pedido" at bounding box center [1188, 611] width 173 height 32
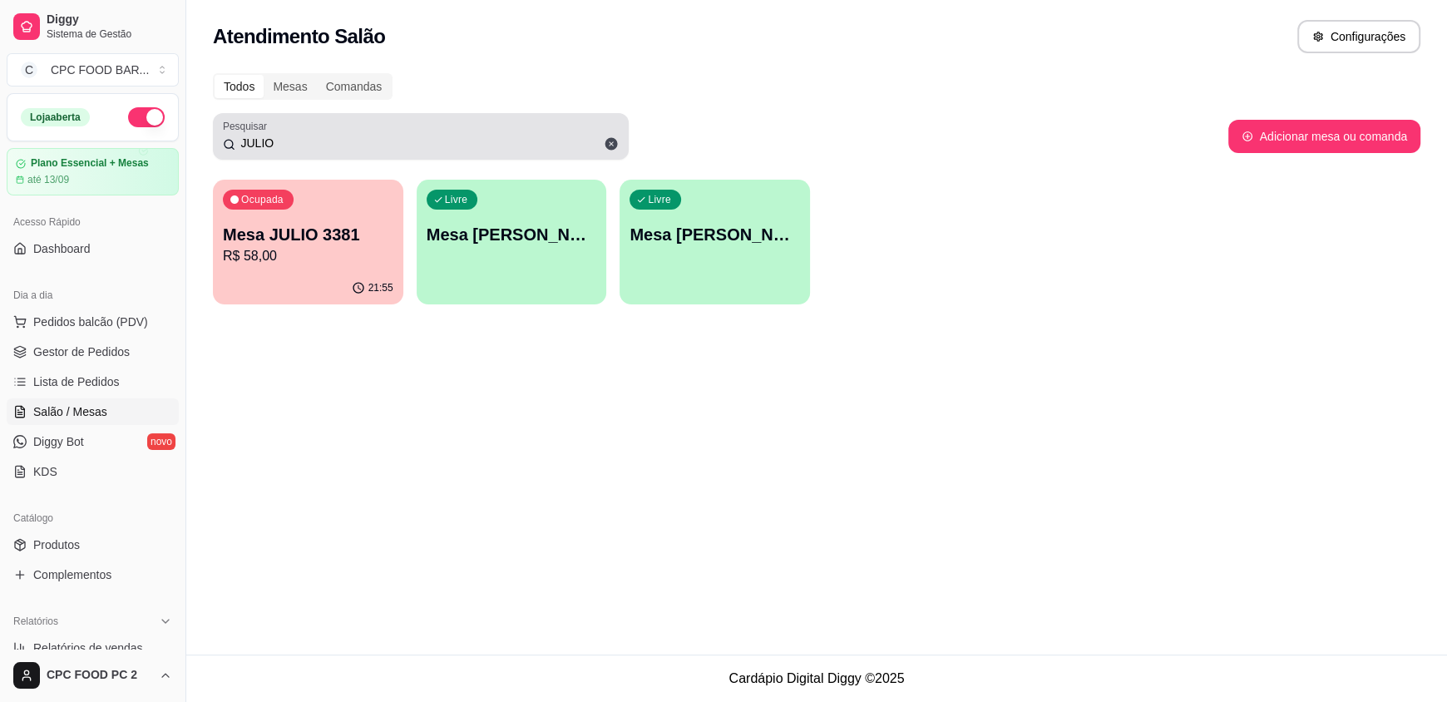
click at [373, 146] on input "JULIO" at bounding box center [426, 143] width 383 height 17
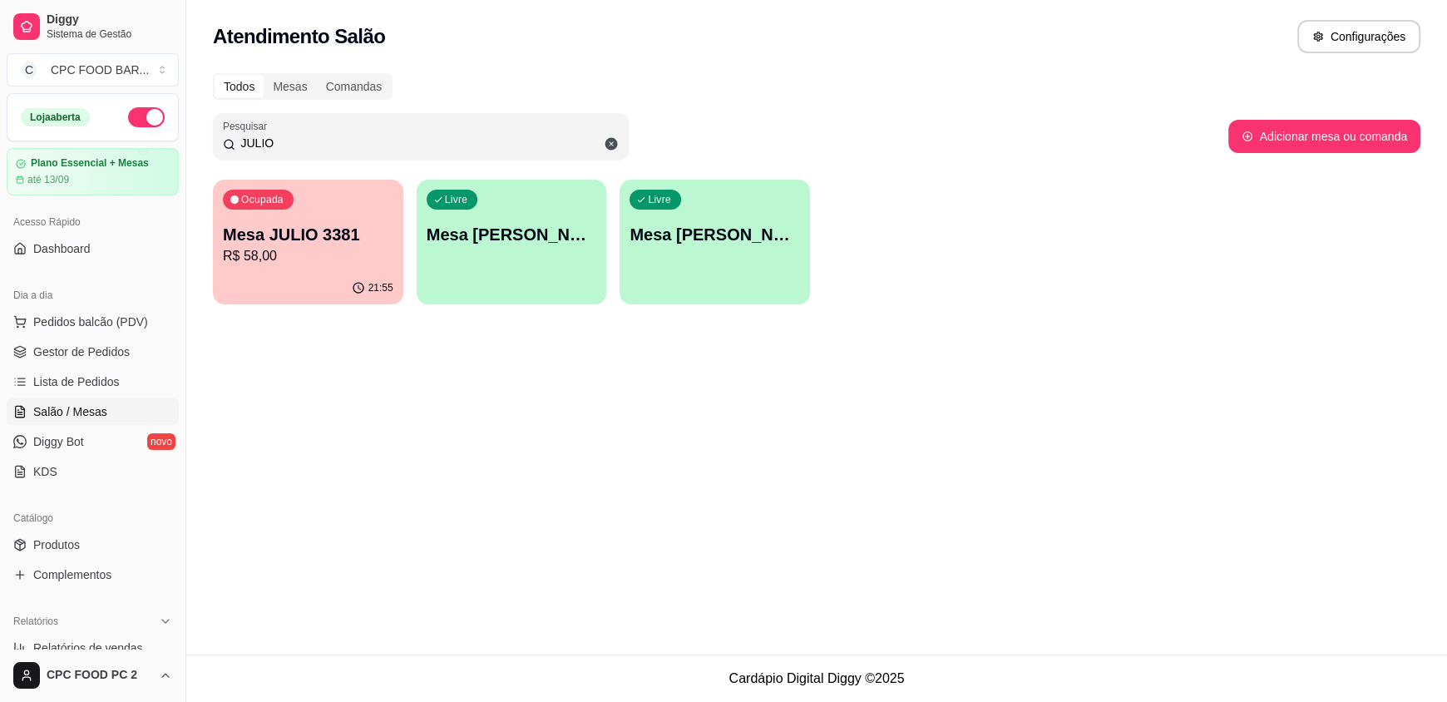
click at [372, 144] on input "JULIO" at bounding box center [426, 143] width 383 height 17
drag, startPoint x: 368, startPoint y: 143, endPoint x: 356, endPoint y: 141, distance: 11.8
click at [358, 141] on input "JULIO" at bounding box center [426, 143] width 383 height 17
click at [341, 136] on input "JULIO" at bounding box center [426, 143] width 383 height 17
click at [295, 140] on input "JULIO" at bounding box center [426, 143] width 383 height 17
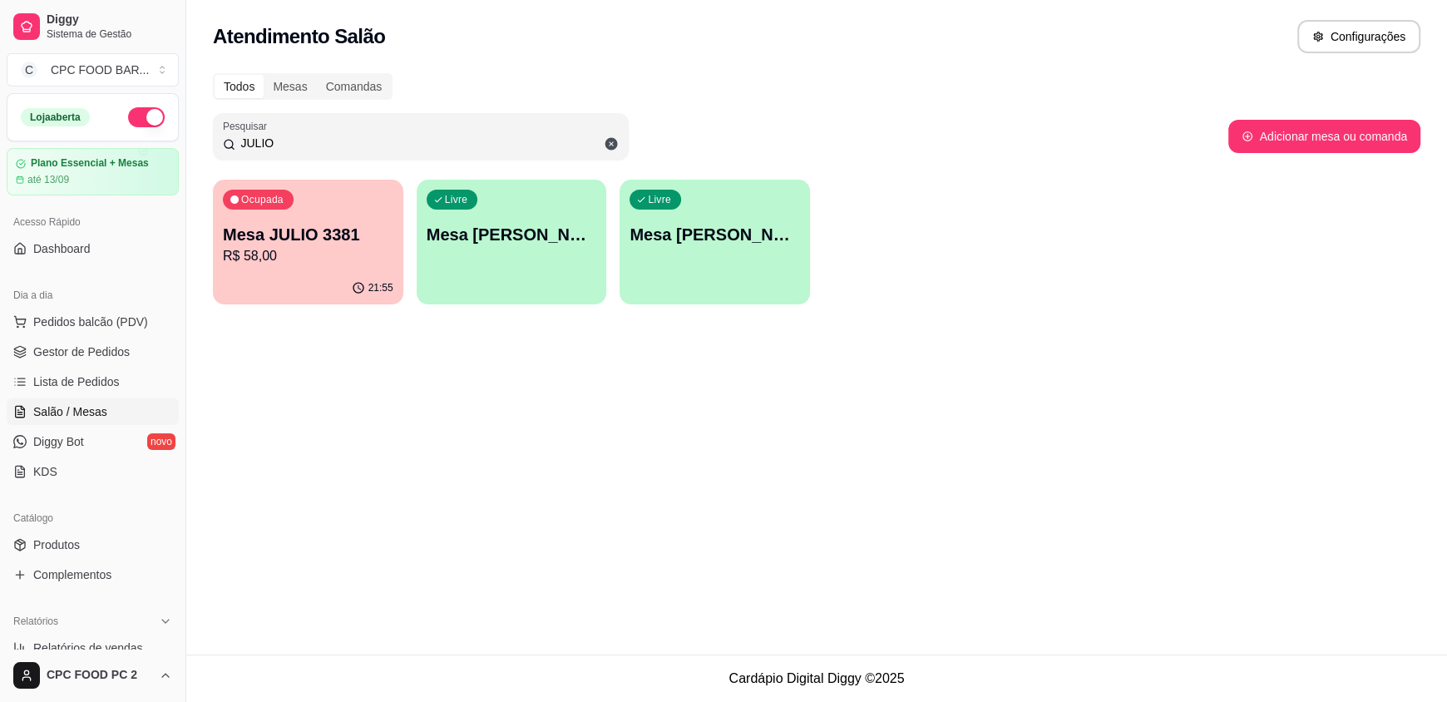
click at [293, 139] on input "JULIO" at bounding box center [426, 143] width 383 height 17
drag, startPoint x: 293, startPoint y: 139, endPoint x: 224, endPoint y: 136, distance: 69.1
click at [224, 136] on div "JULIO" at bounding box center [421, 136] width 396 height 33
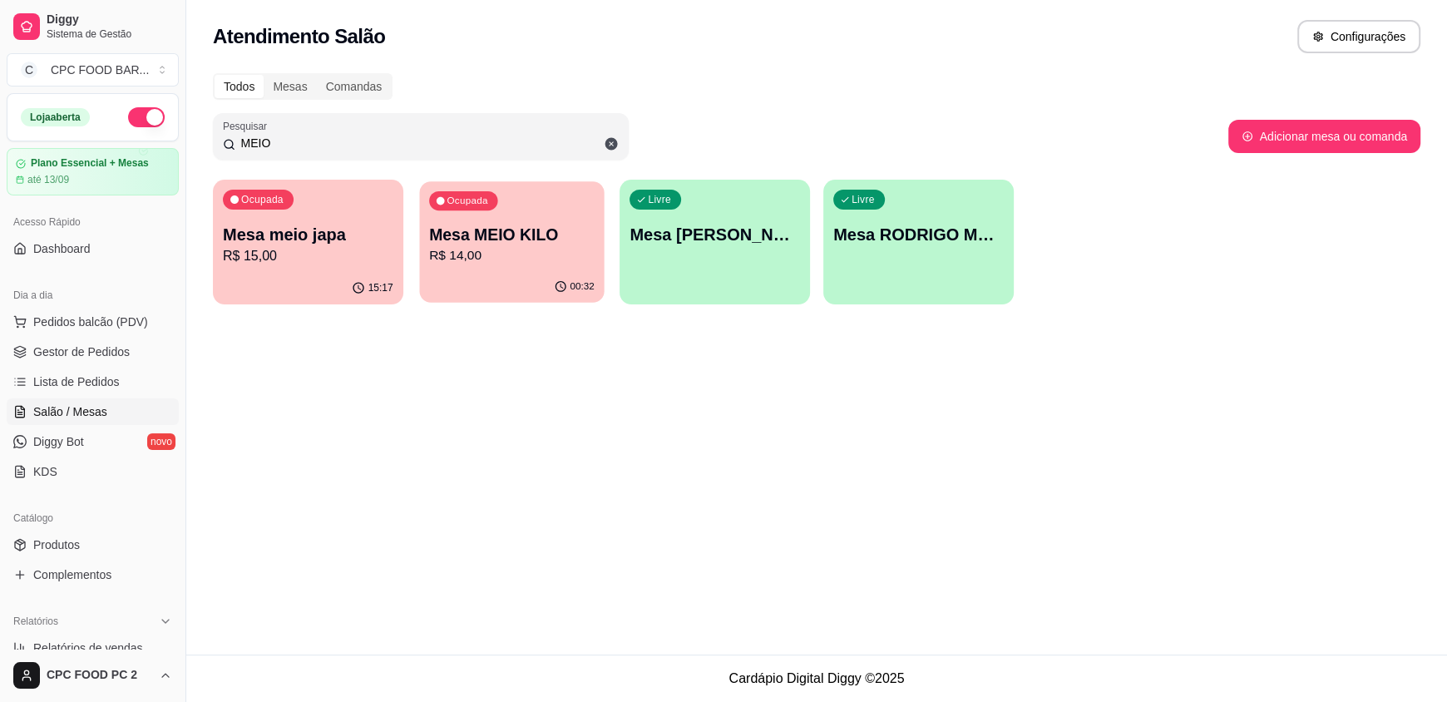
click at [488, 272] on div "00:32" at bounding box center [511, 287] width 185 height 32
click at [303, 144] on input "MEIO" at bounding box center [426, 143] width 383 height 17
click at [299, 143] on input "MEIO" at bounding box center [426, 143] width 383 height 17
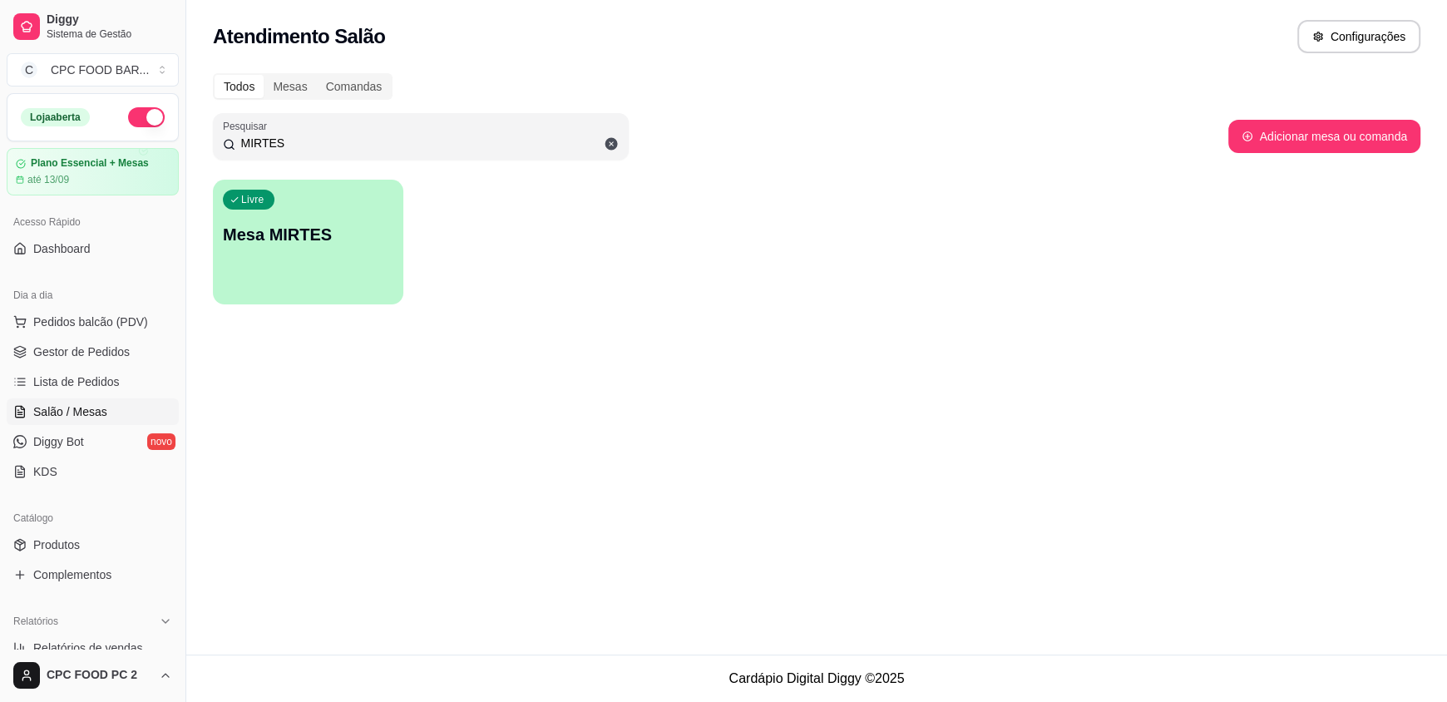
type input "MIRTES"
click at [237, 247] on div "Livre Mesa MIRTES" at bounding box center [308, 232] width 190 height 105
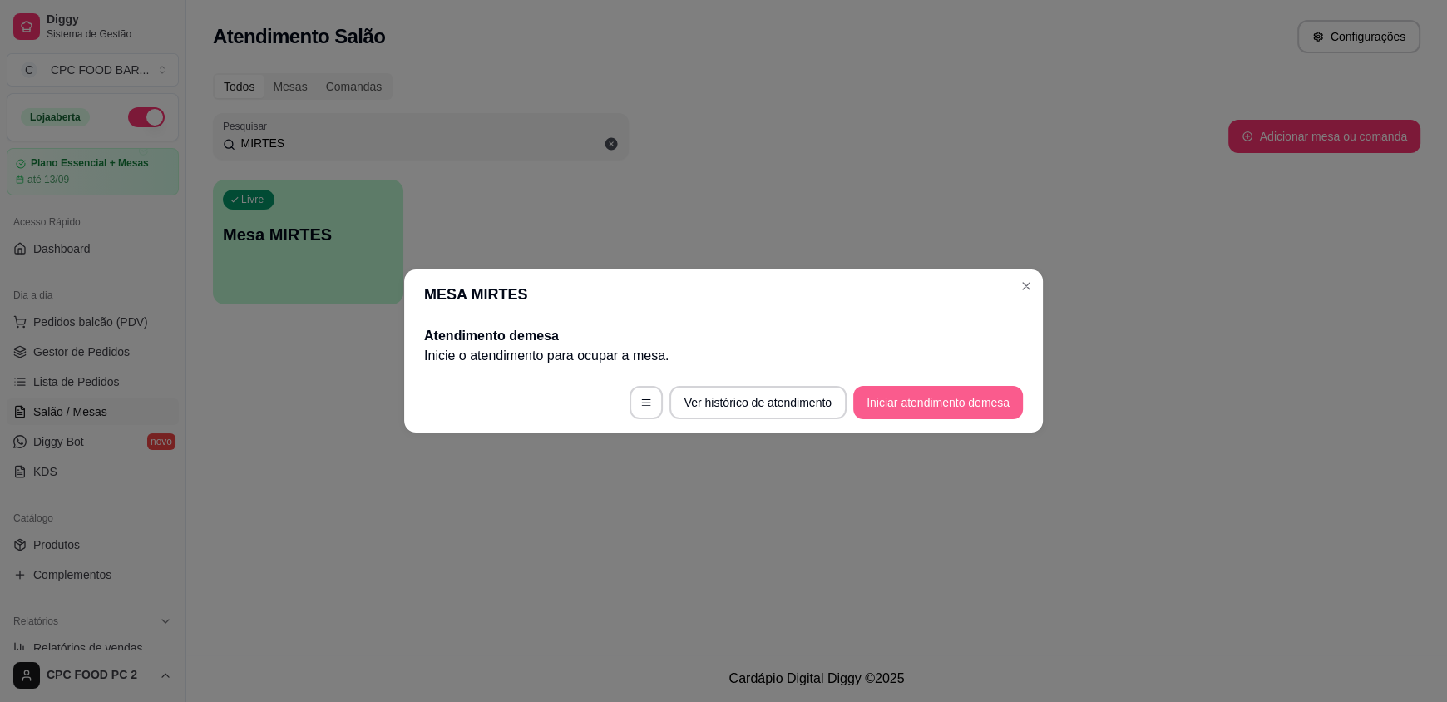
click at [886, 392] on button "Iniciar atendimento de mesa" at bounding box center [938, 402] width 170 height 33
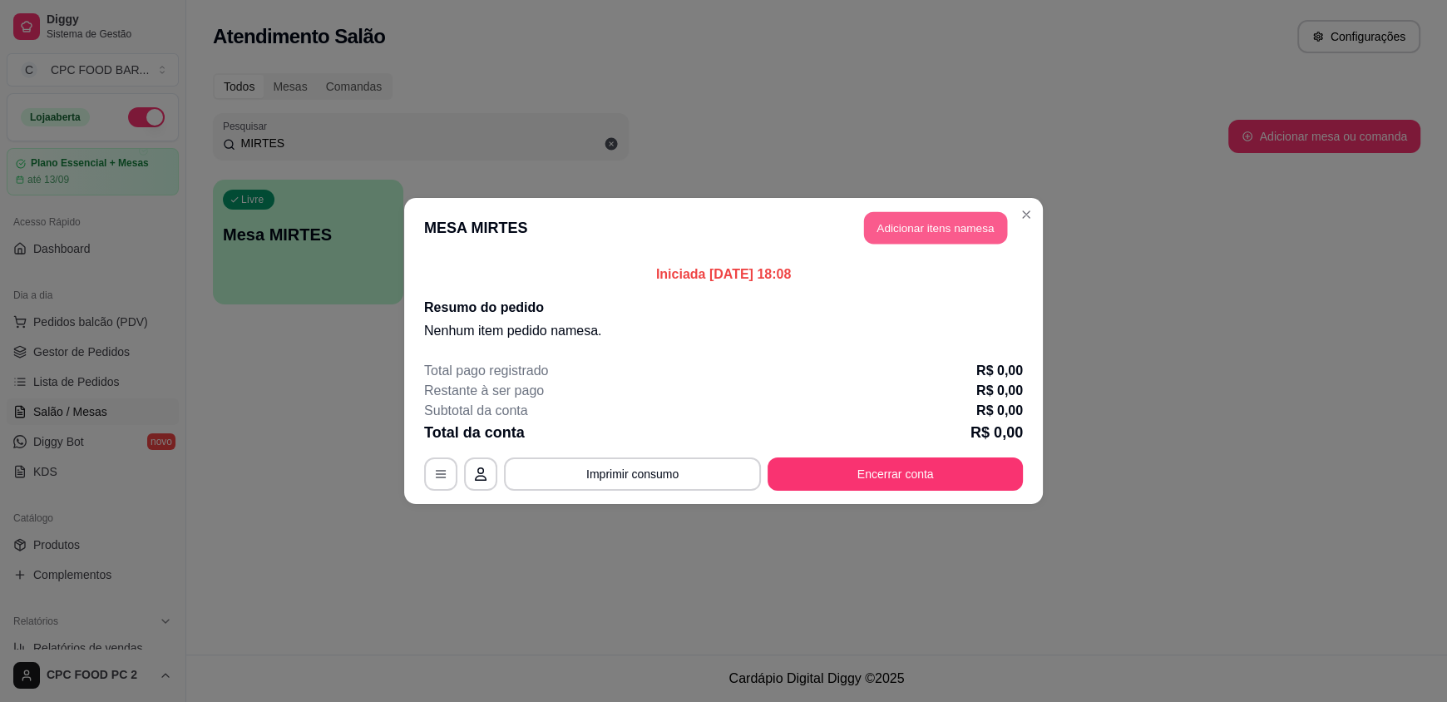
click at [892, 220] on button "Adicionar itens na mesa" at bounding box center [935, 228] width 143 height 32
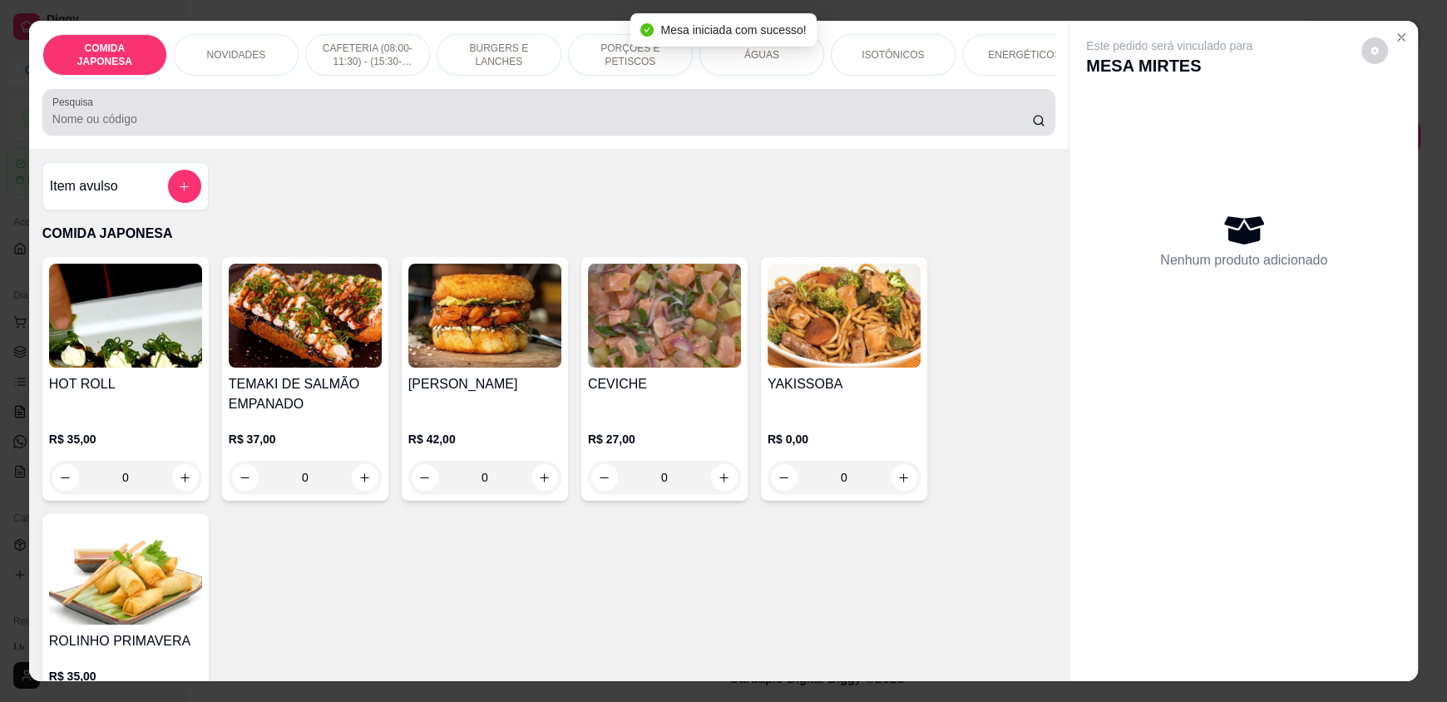
click at [674, 127] on input "Pesquisa" at bounding box center [542, 119] width 980 height 17
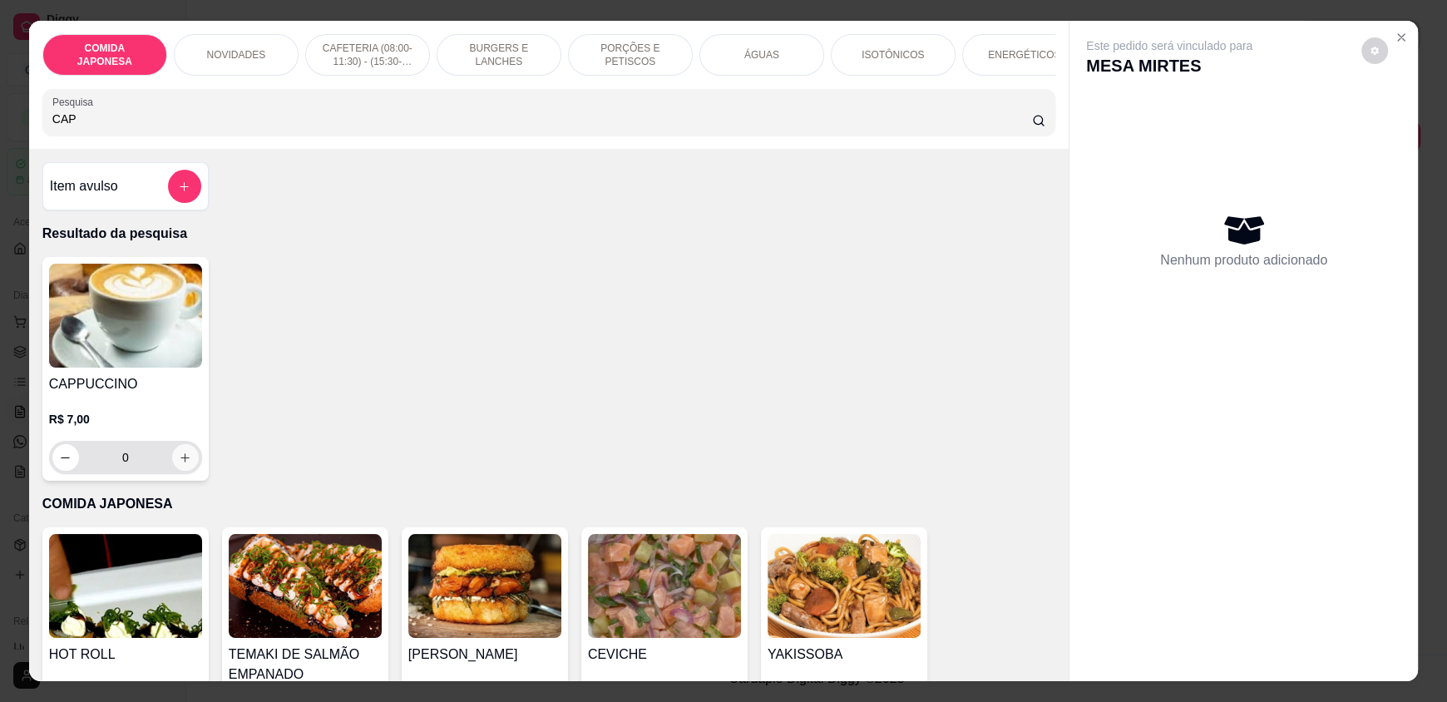
type input "CAP"
click at [179, 464] on icon "increase-product-quantity" at bounding box center [185, 458] width 12 height 12
type input "1"
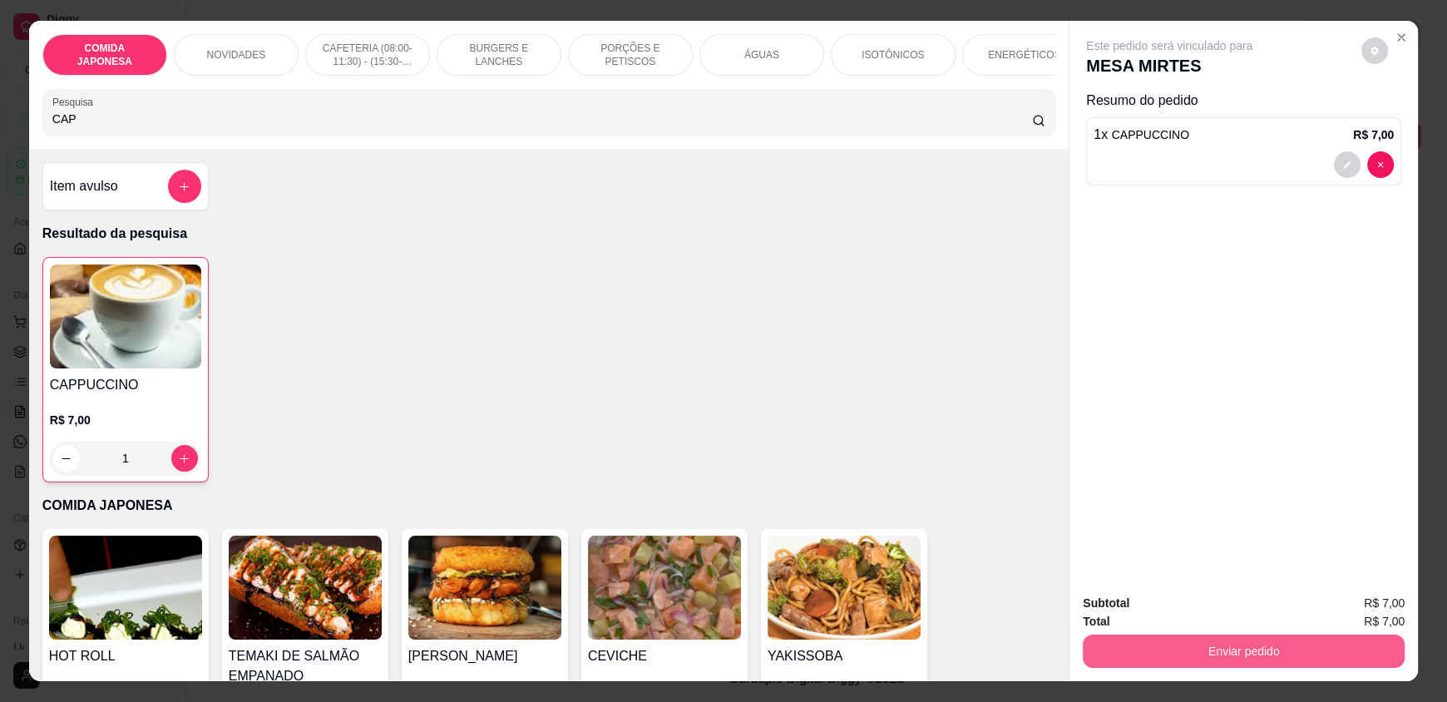
click at [1152, 664] on button "Enviar pedido" at bounding box center [1244, 650] width 322 height 33
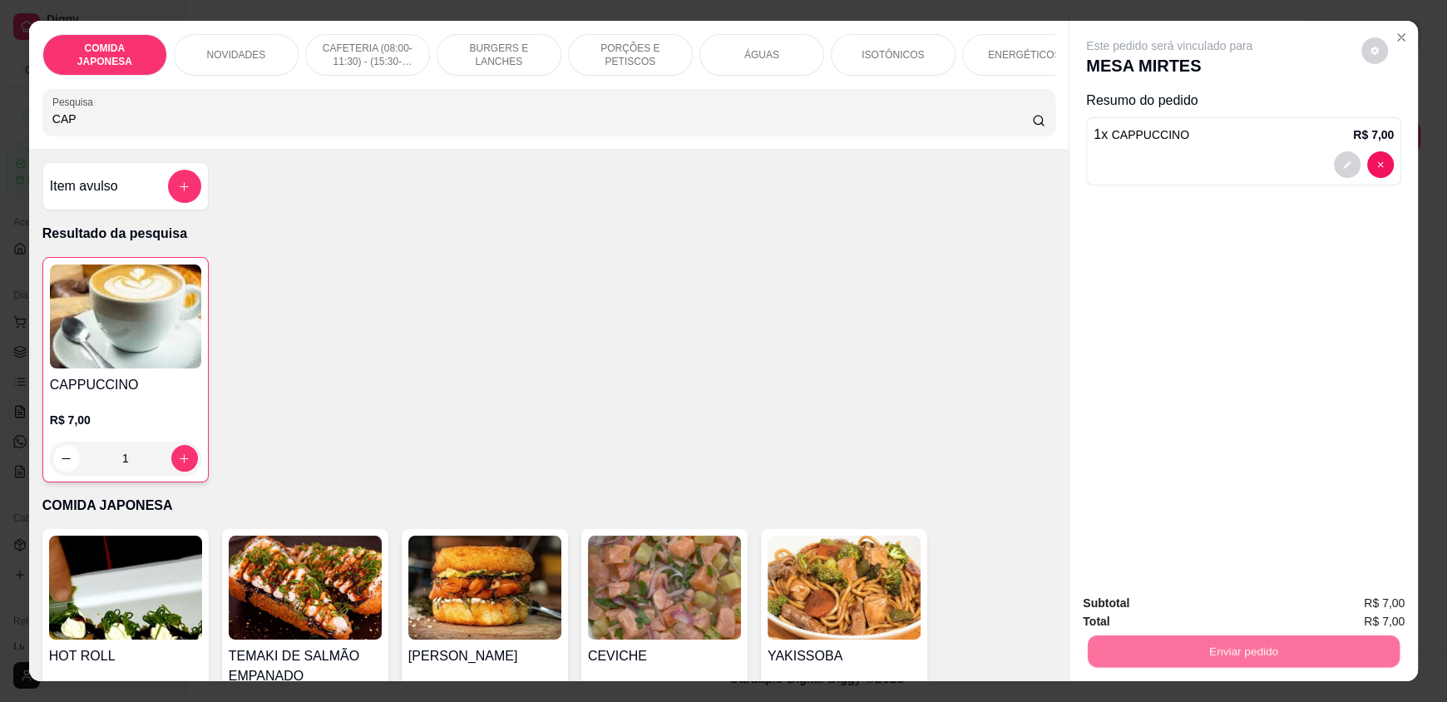
click at [1152, 614] on button "Não registrar e enviar pedido" at bounding box center [1188, 611] width 173 height 32
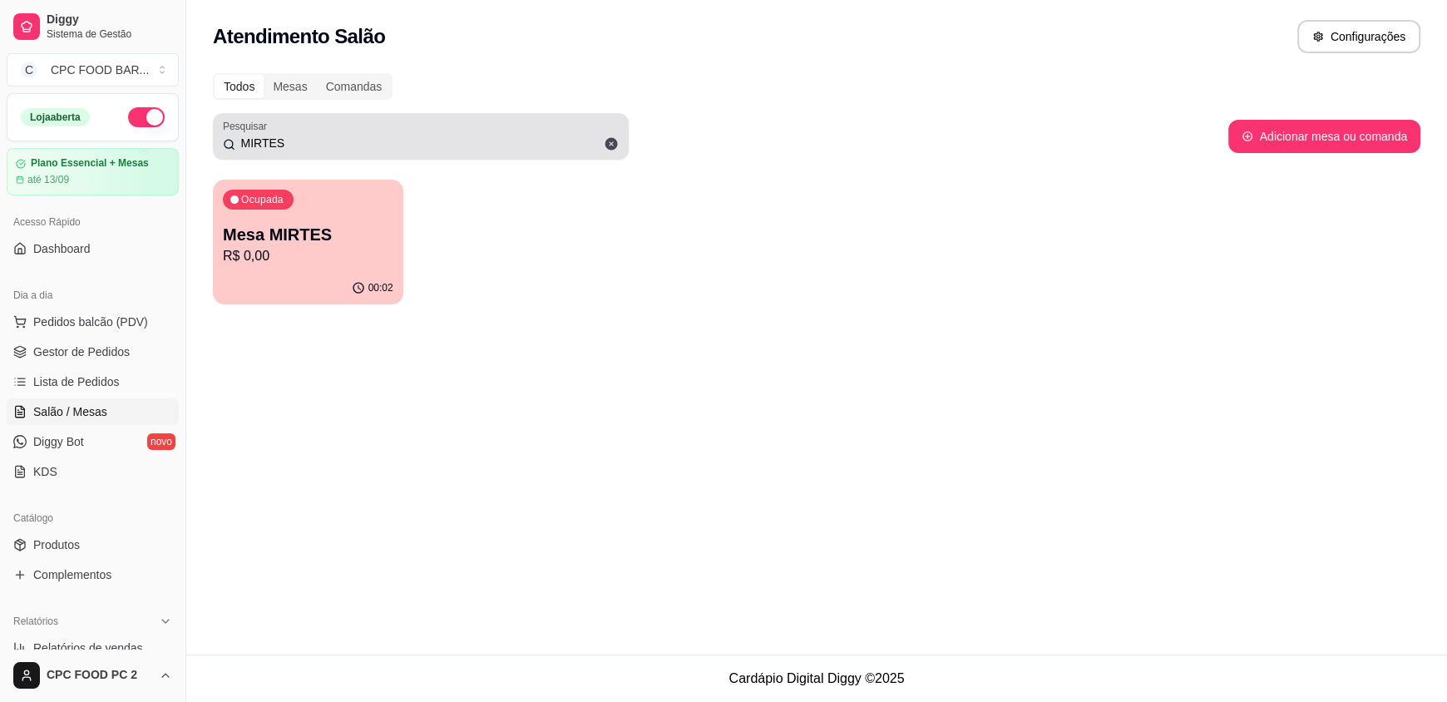
click at [309, 143] on input "MIRTES" at bounding box center [426, 143] width 383 height 17
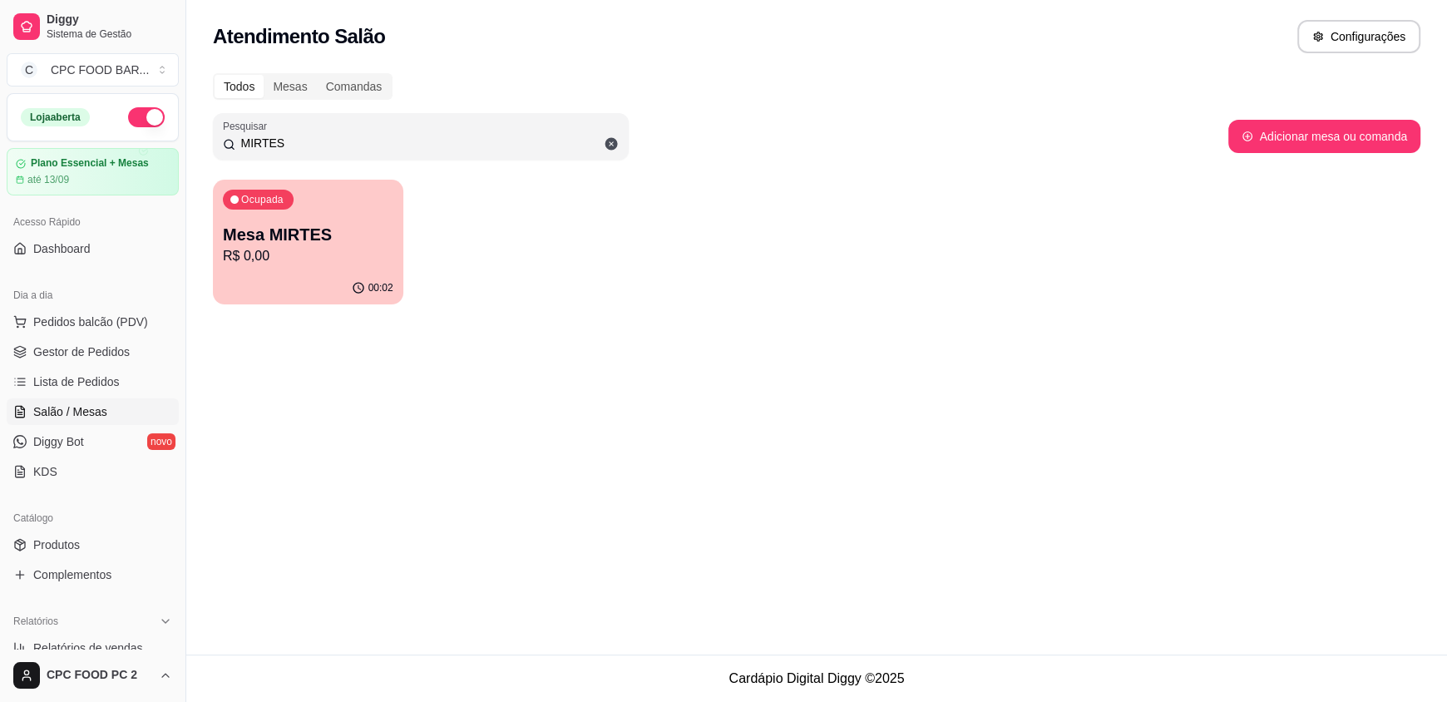
click at [309, 142] on input "MIRTES" at bounding box center [426, 143] width 383 height 17
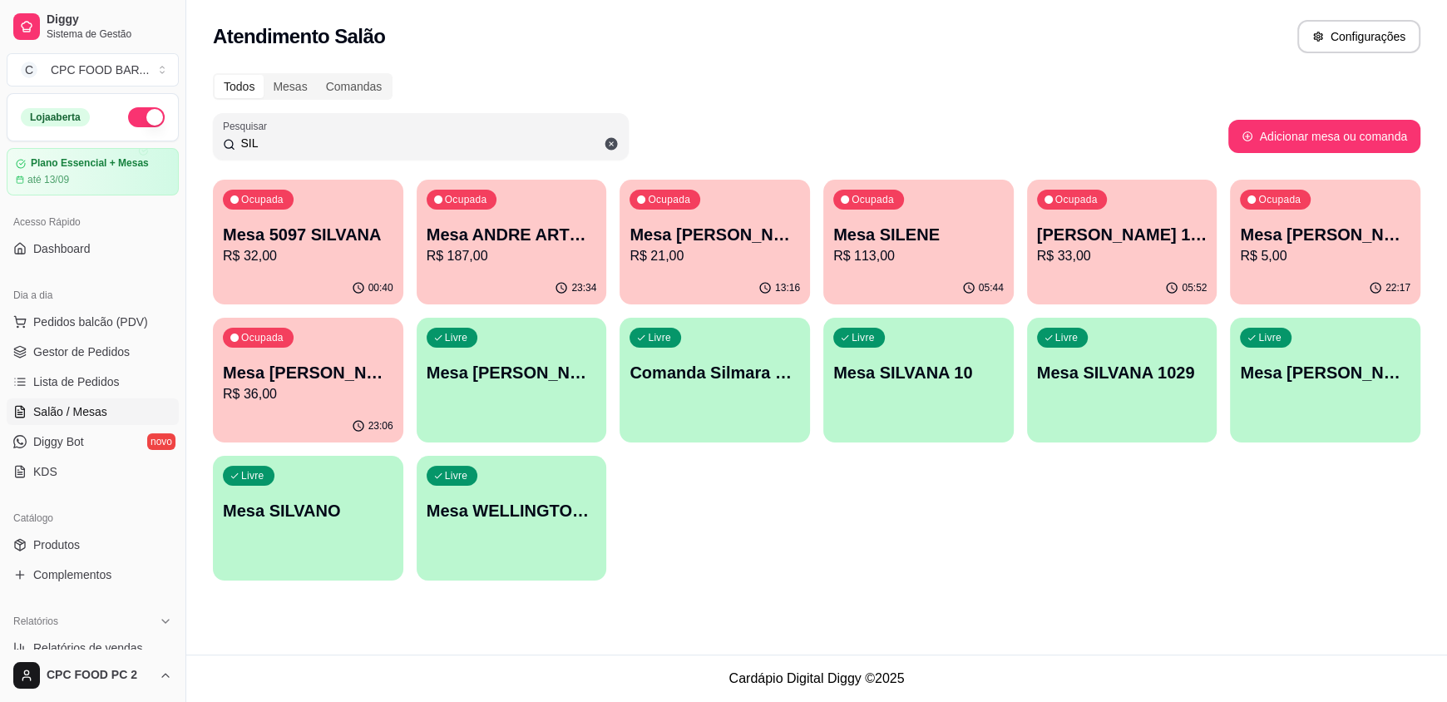
type input "SIL"
click at [285, 284] on div "00:40" at bounding box center [307, 287] width 185 height 32
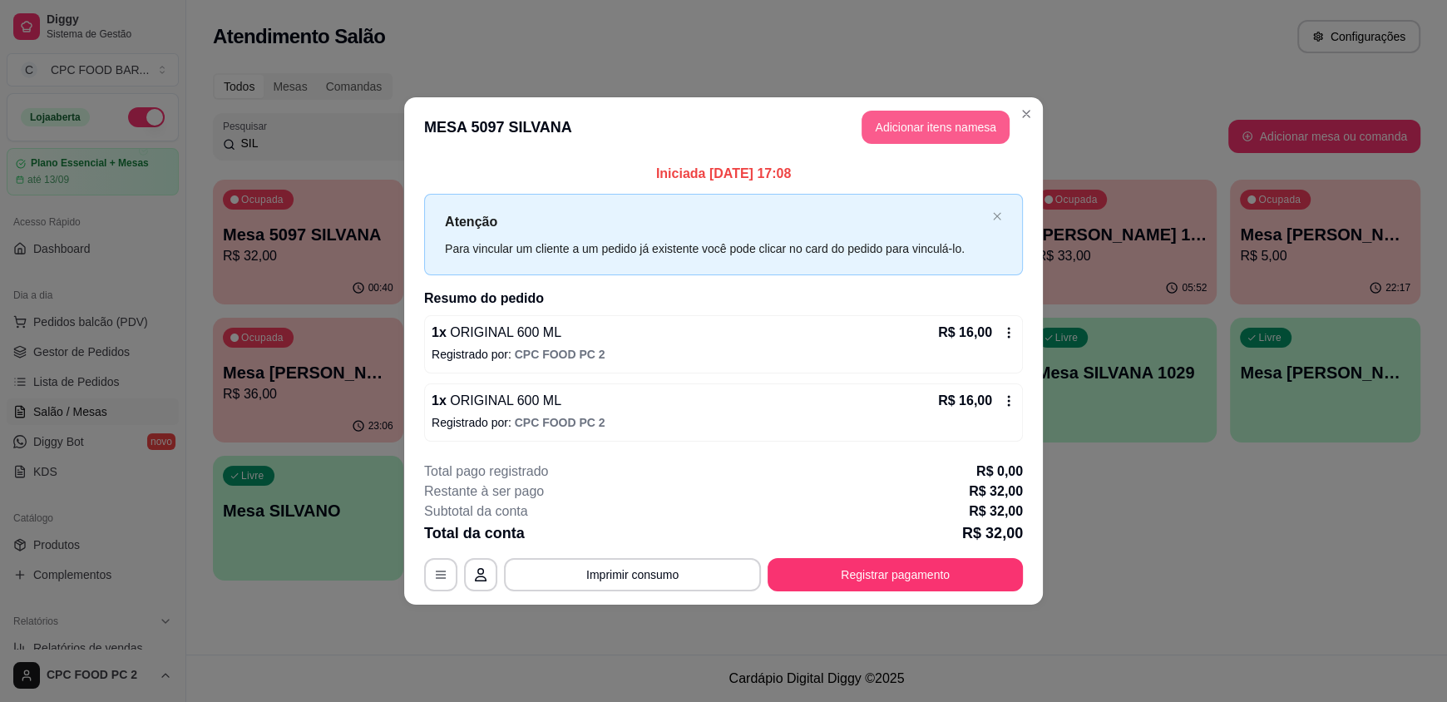
click at [906, 126] on button "Adicionar itens na mesa" at bounding box center [935, 127] width 148 height 33
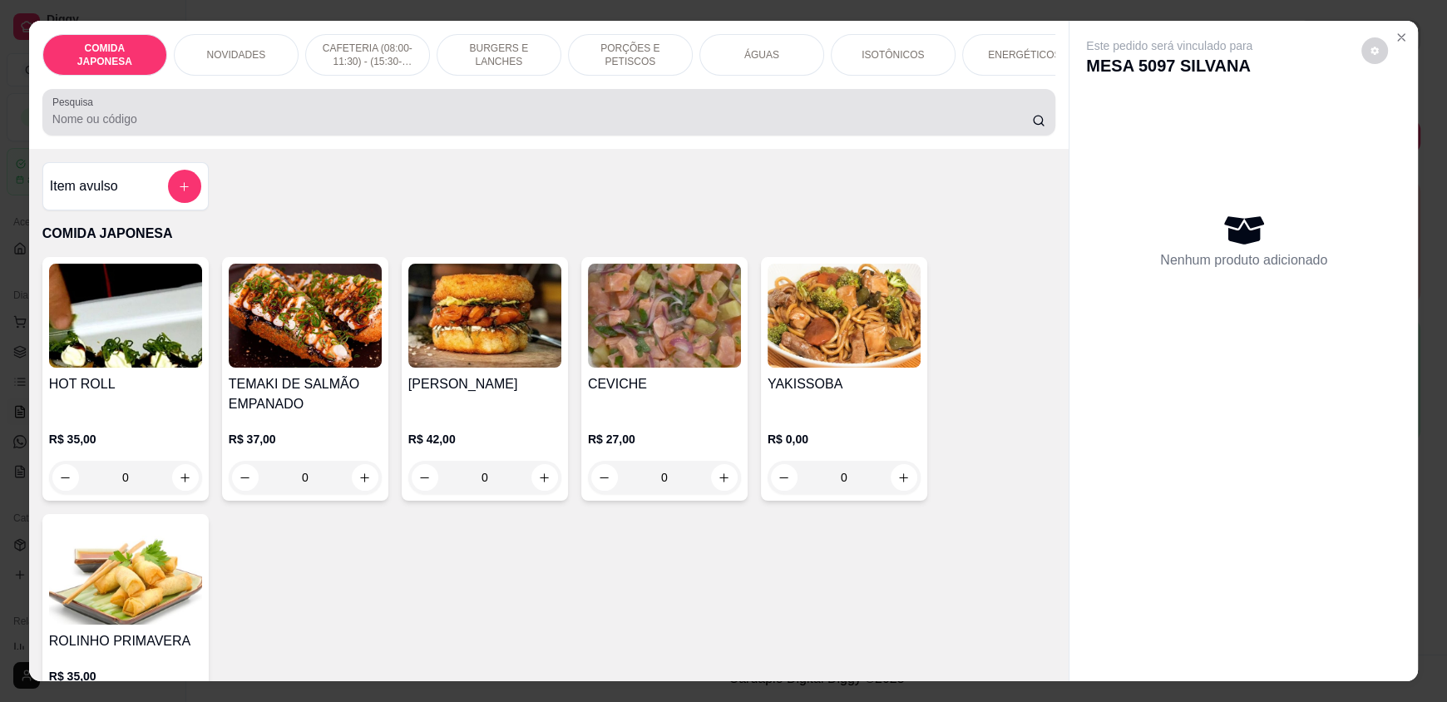
click at [610, 127] on input "Pesquisa" at bounding box center [542, 119] width 980 height 17
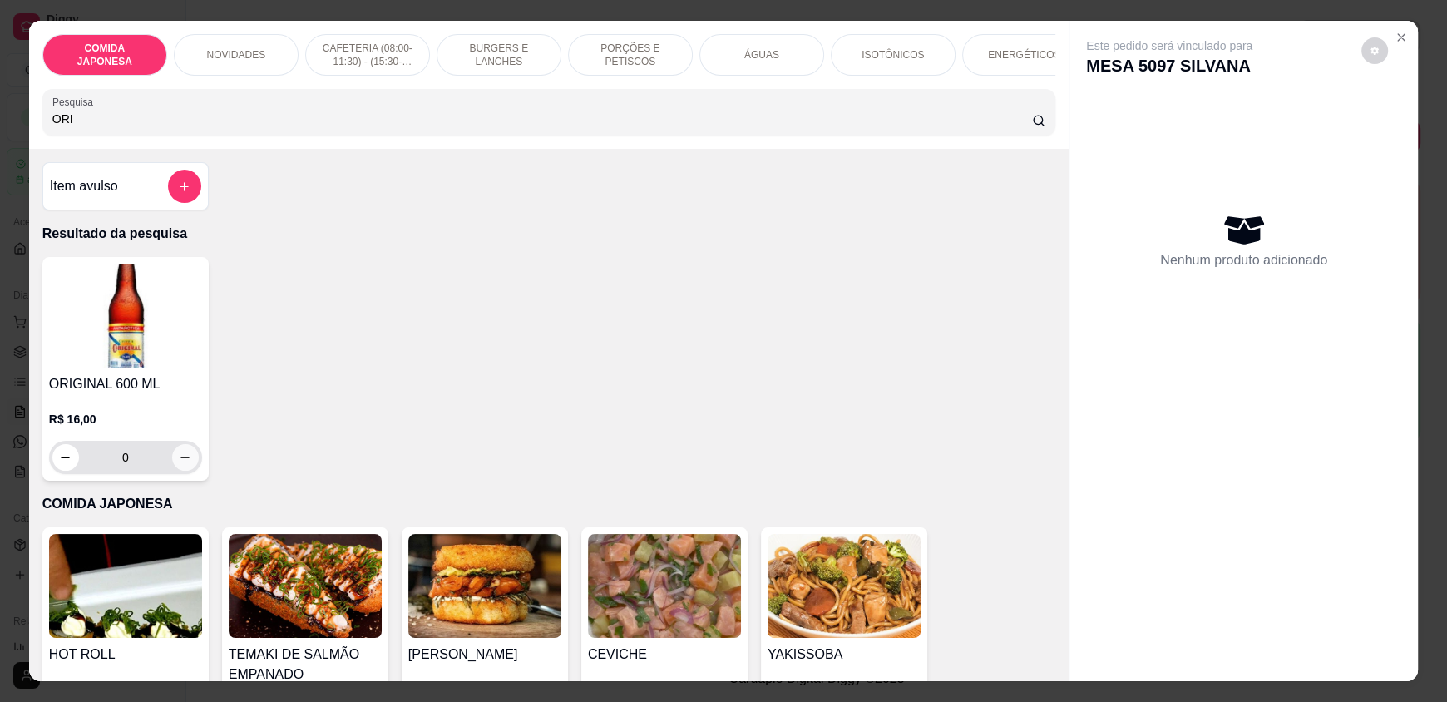
type input "ORI"
click at [172, 471] on button "increase-product-quantity" at bounding box center [185, 458] width 26 height 26
type input "1"
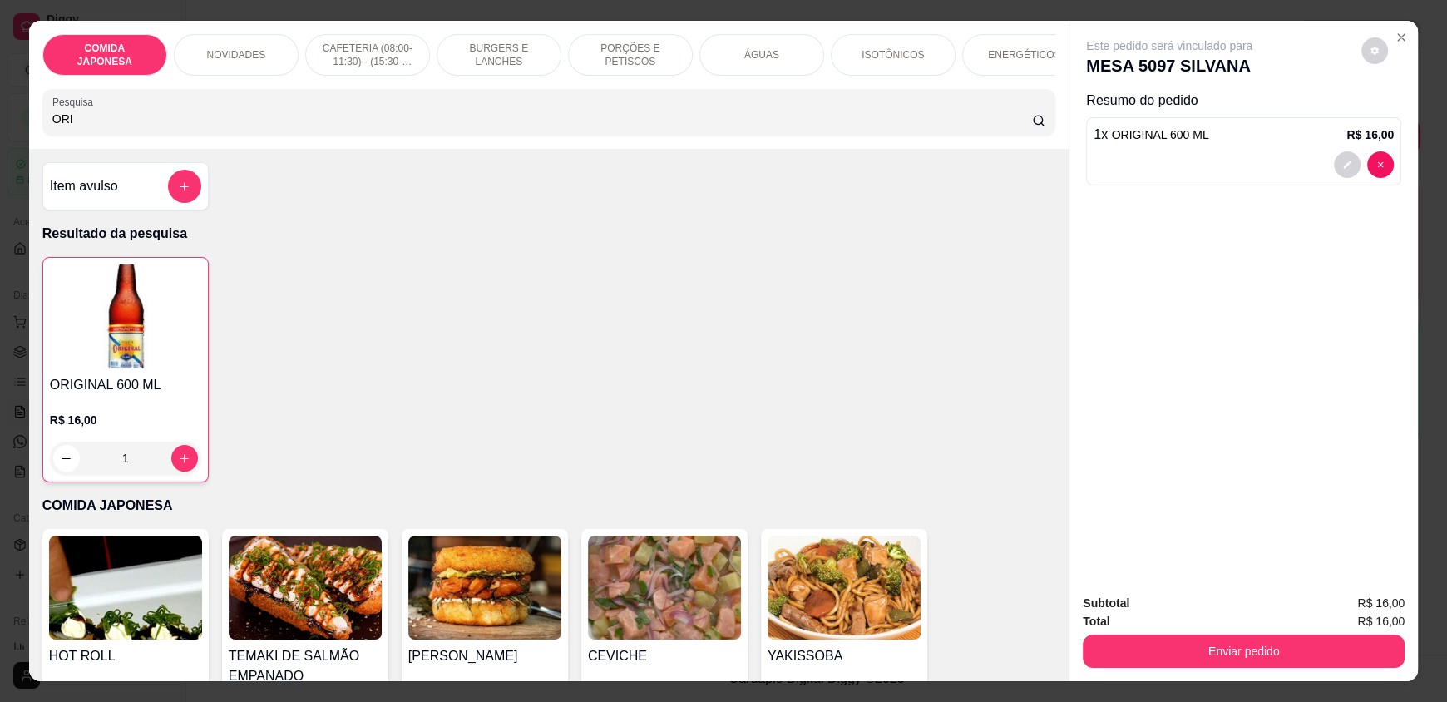
click at [97, 127] on input "ORI" at bounding box center [542, 119] width 980 height 17
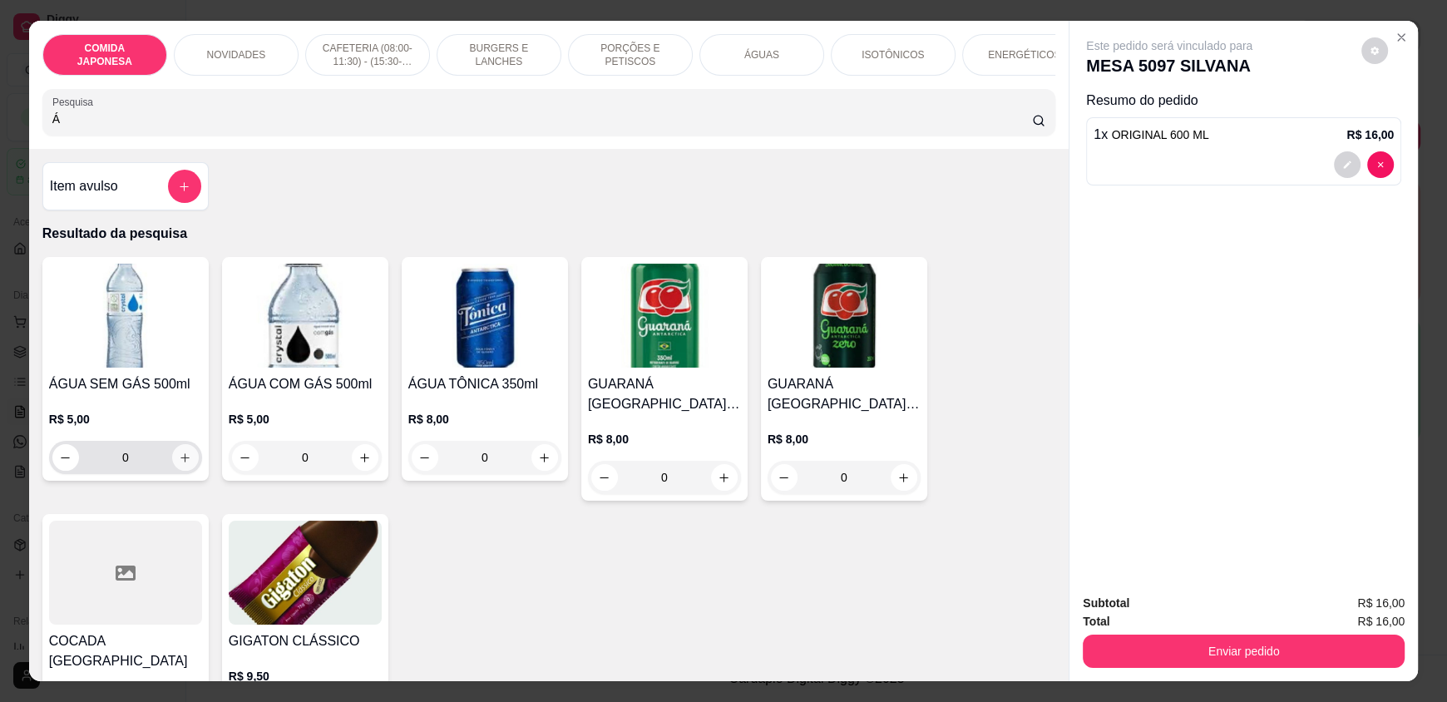
type input "Á"
click at [180, 471] on button "increase-product-quantity" at bounding box center [185, 457] width 27 height 27
type input "1"
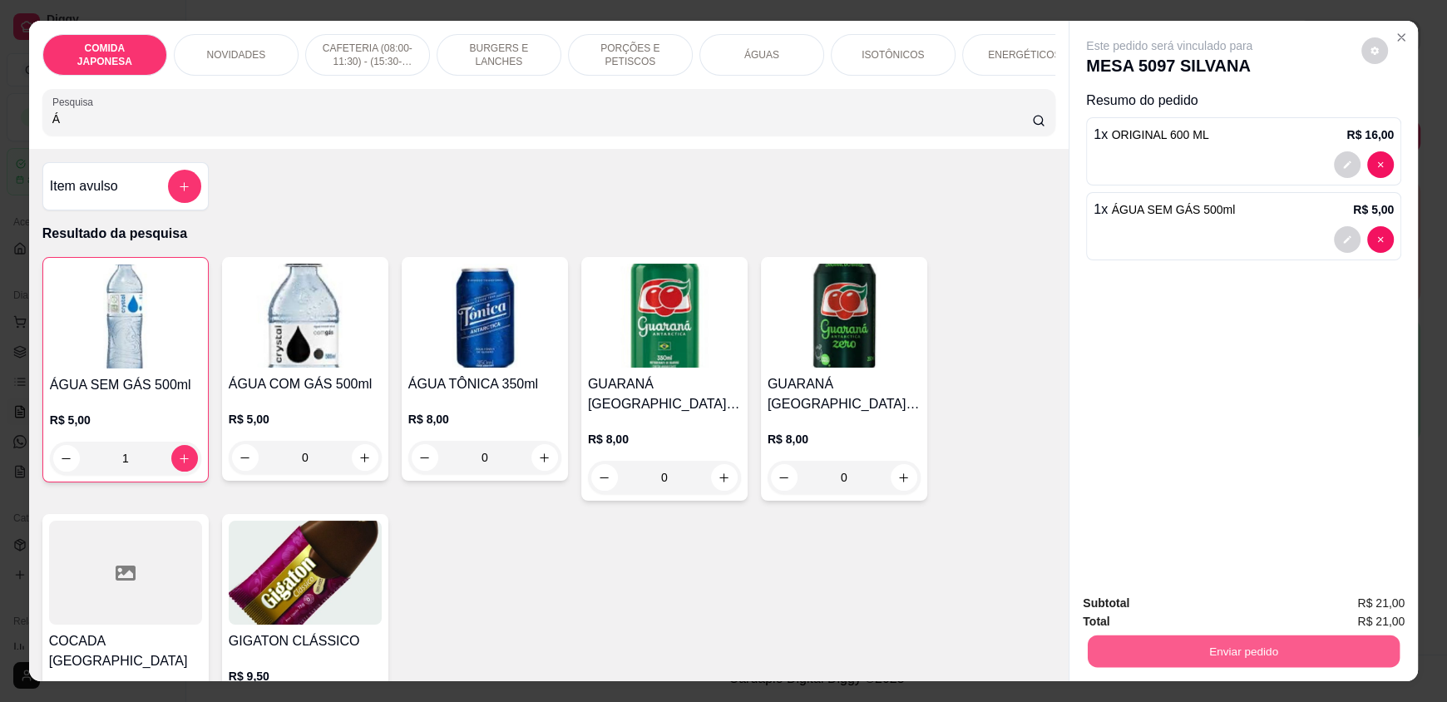
click at [1113, 658] on button "Enviar pedido" at bounding box center [1244, 650] width 312 height 32
click at [1132, 624] on button "Não registrar e enviar pedido" at bounding box center [1188, 611] width 173 height 32
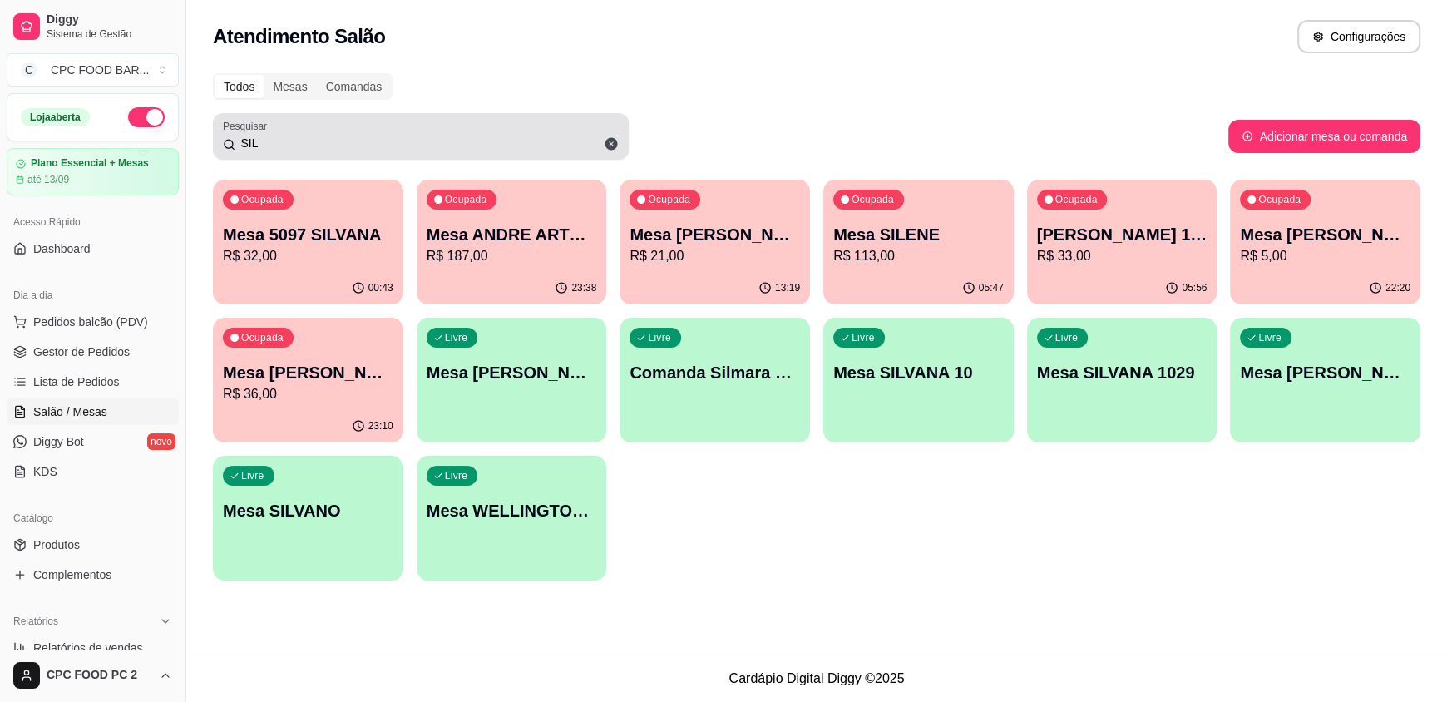
click at [526, 140] on input "SIL" at bounding box center [426, 143] width 383 height 17
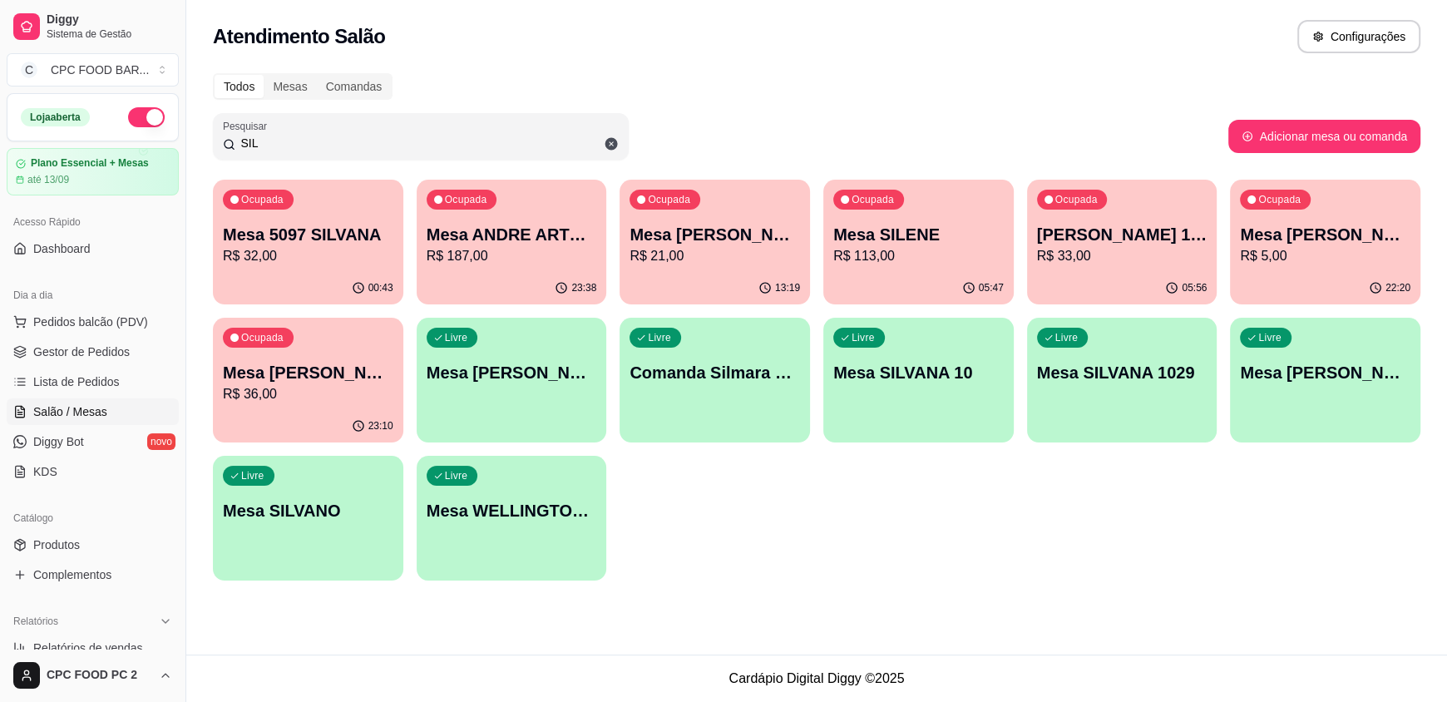
click at [526, 140] on input "SIL" at bounding box center [426, 143] width 383 height 17
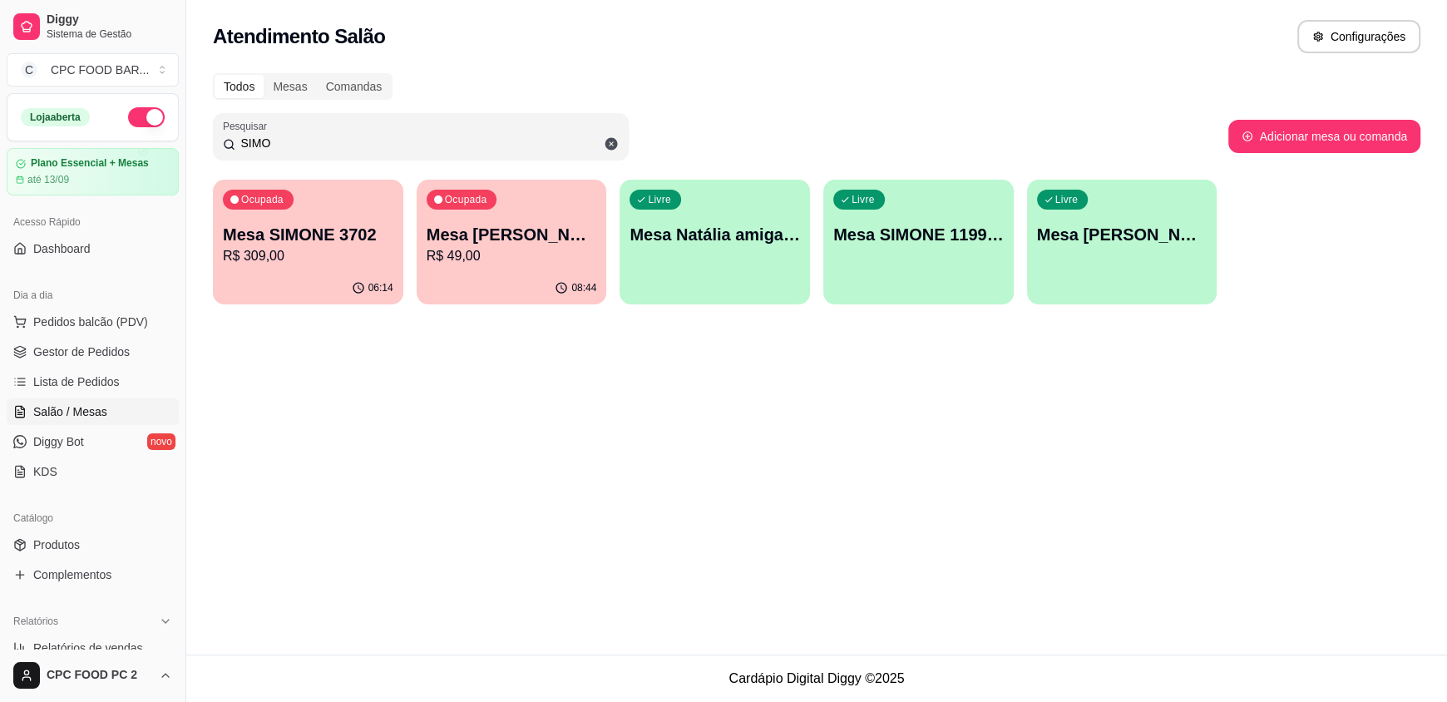
type input "SIMO"
click at [259, 259] on p "R$ 309,00" at bounding box center [308, 256] width 170 height 20
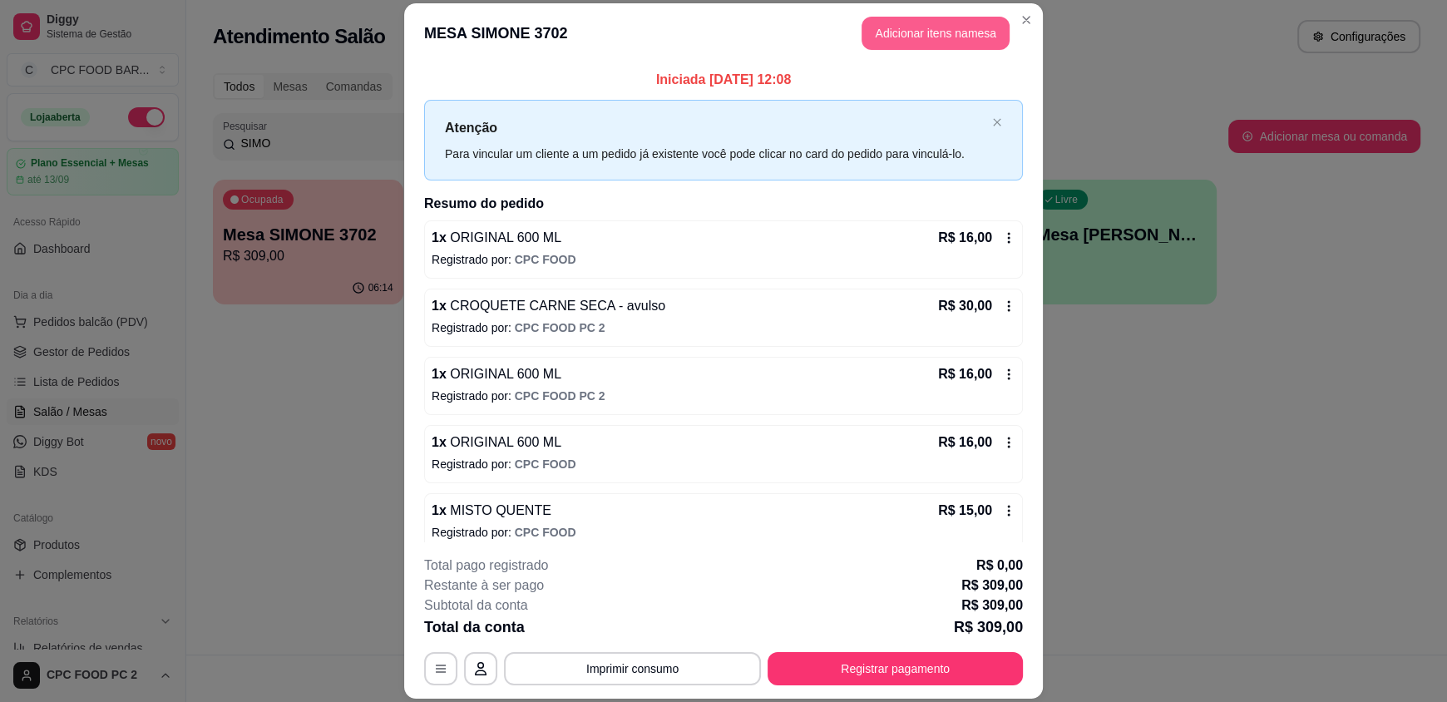
click at [933, 40] on button "Adicionar itens na mesa" at bounding box center [935, 33] width 148 height 33
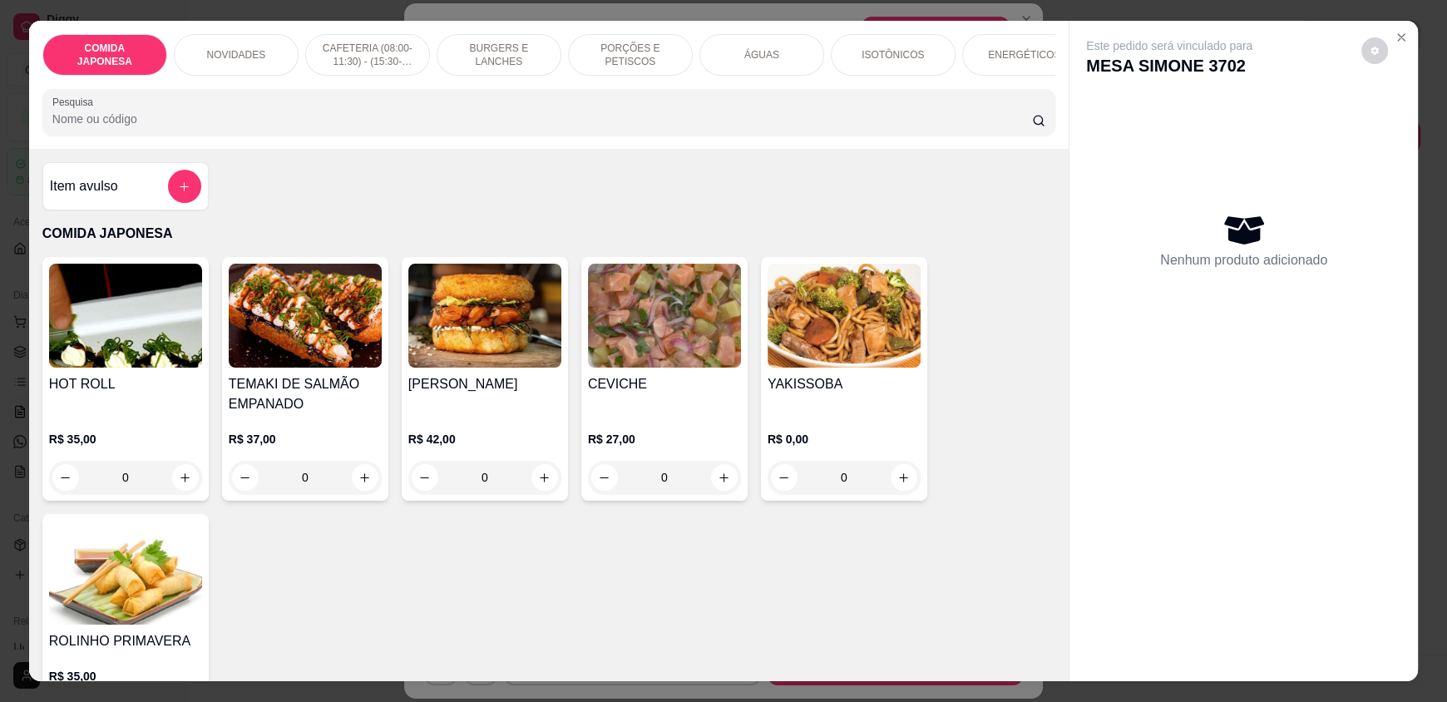
click at [749, 127] on input "Pesquisa" at bounding box center [542, 119] width 980 height 17
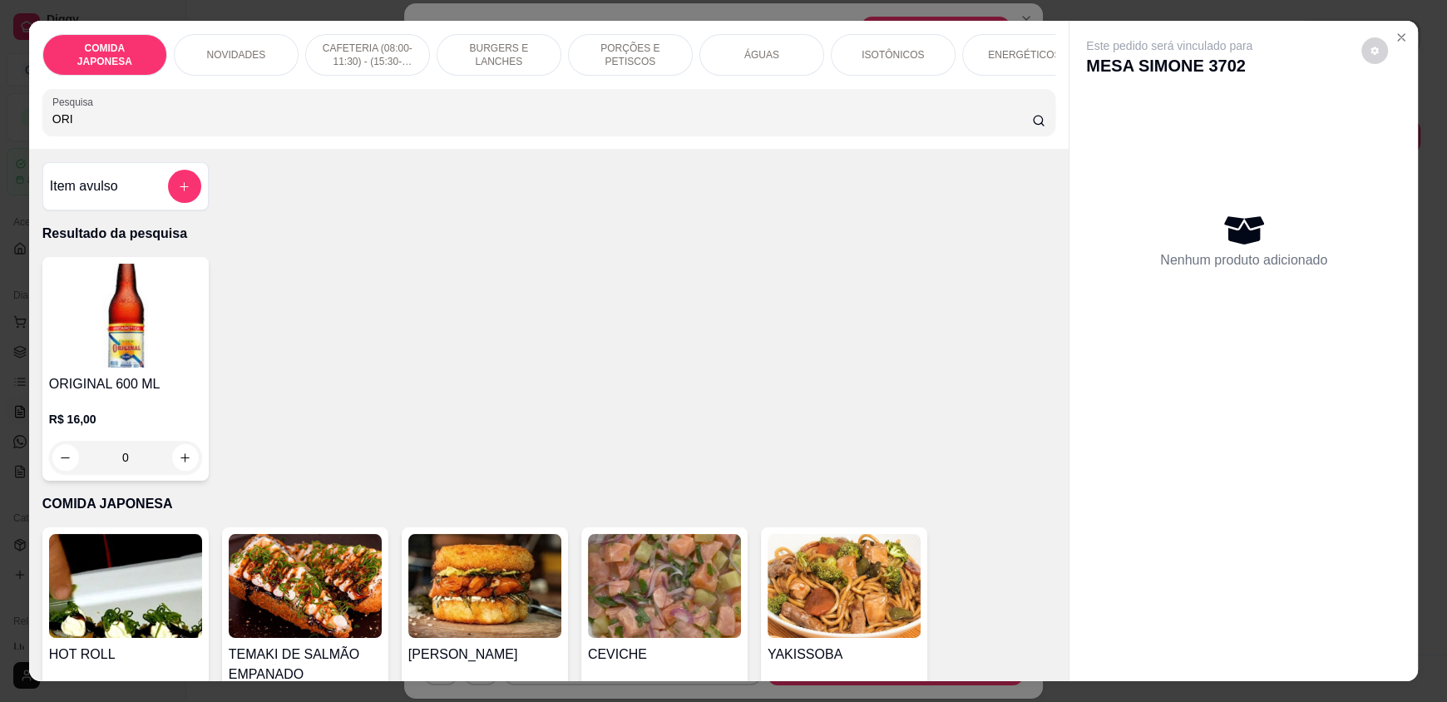
type input "ORI"
click at [182, 464] on icon "increase-product-quantity" at bounding box center [186, 458] width 12 height 12
type input "1"
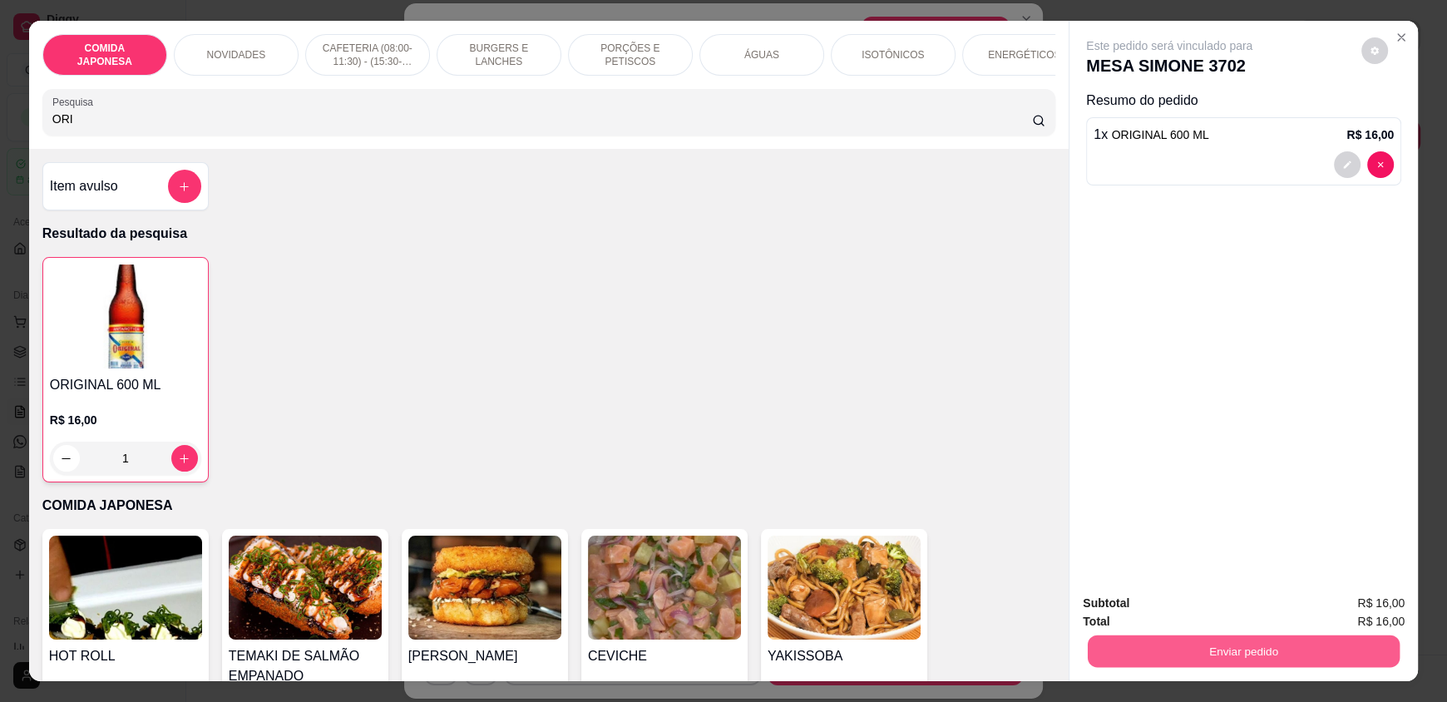
click at [1193, 634] on button "Enviar pedido" at bounding box center [1244, 650] width 312 height 32
click at [1163, 610] on button "Não registrar e enviar pedido" at bounding box center [1188, 611] width 173 height 32
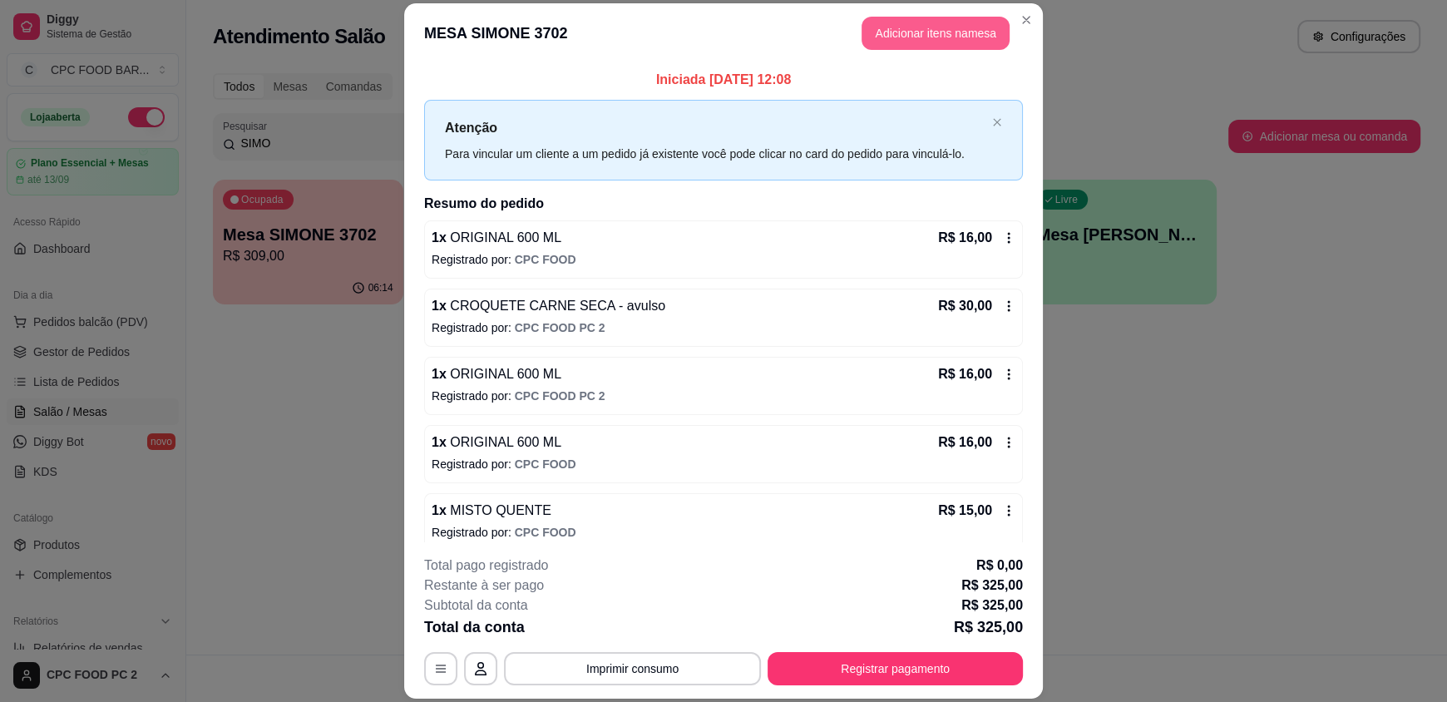
click at [933, 33] on button "Adicionar itens na mesa" at bounding box center [935, 33] width 148 height 33
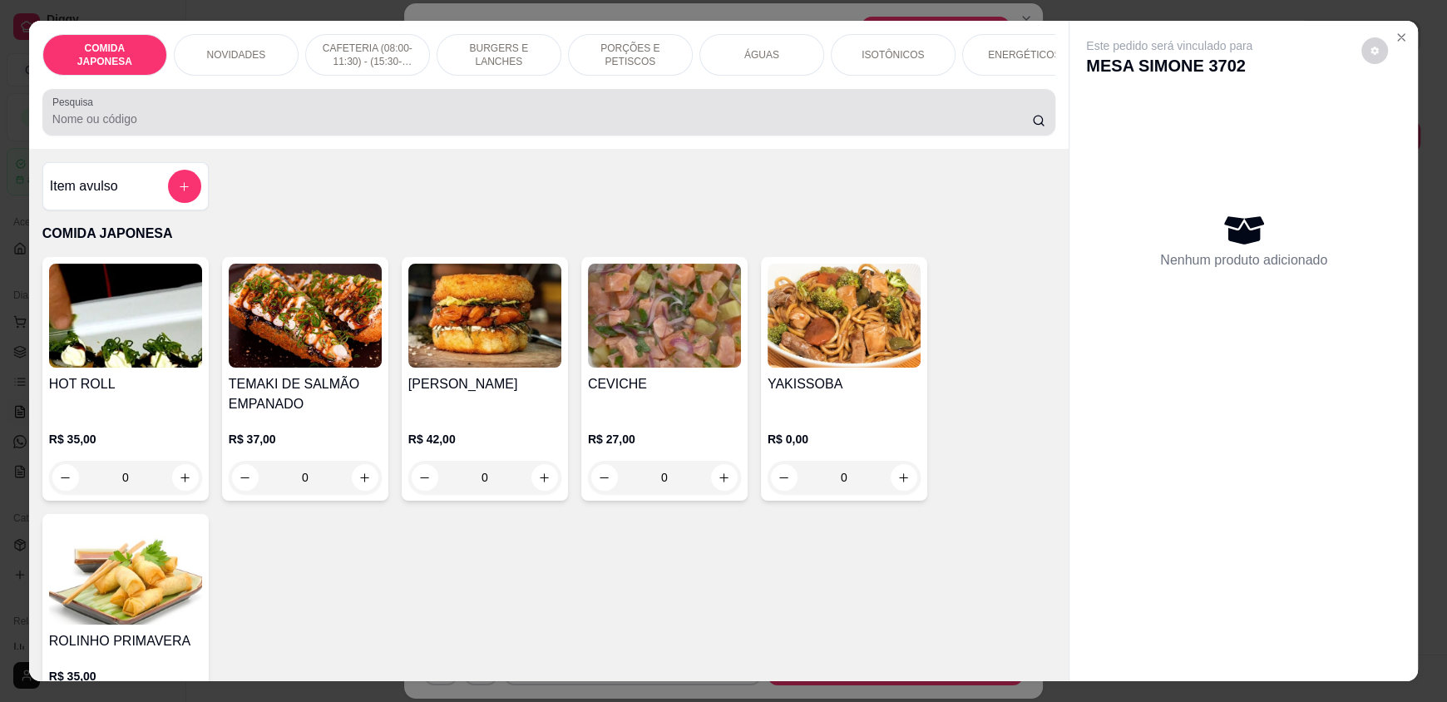
click at [148, 127] on input "Pesquisa" at bounding box center [542, 119] width 980 height 17
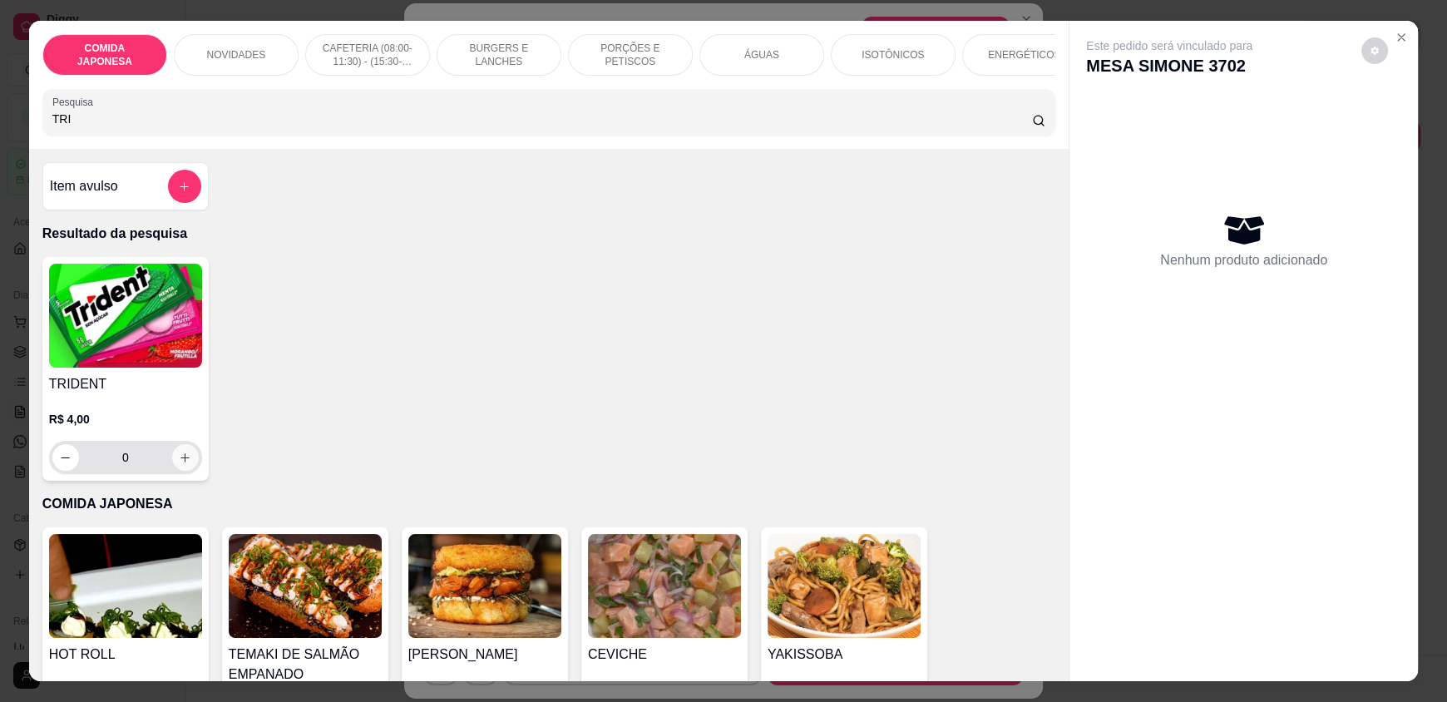
type input "TRI"
click at [174, 471] on button "increase-product-quantity" at bounding box center [185, 458] width 26 height 26
type input "1"
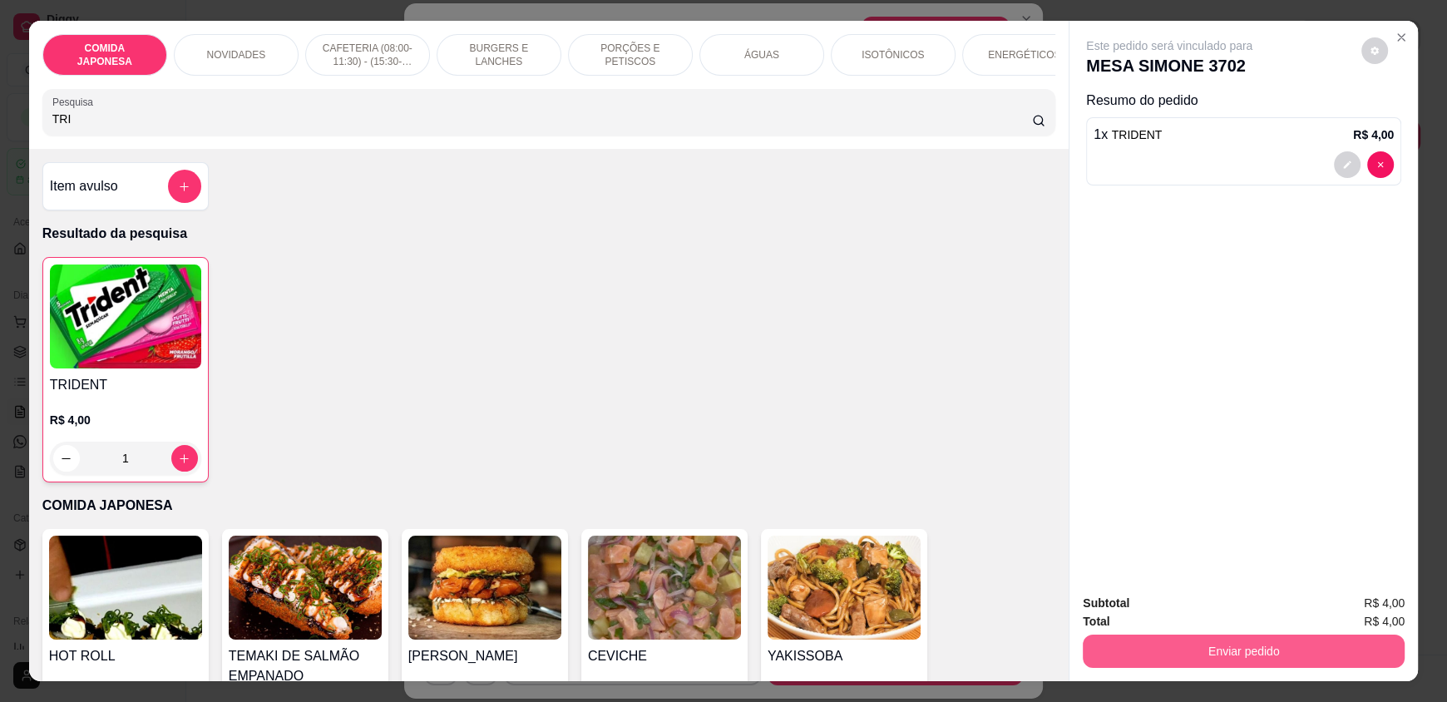
click at [1092, 645] on button "Enviar pedido" at bounding box center [1244, 650] width 322 height 33
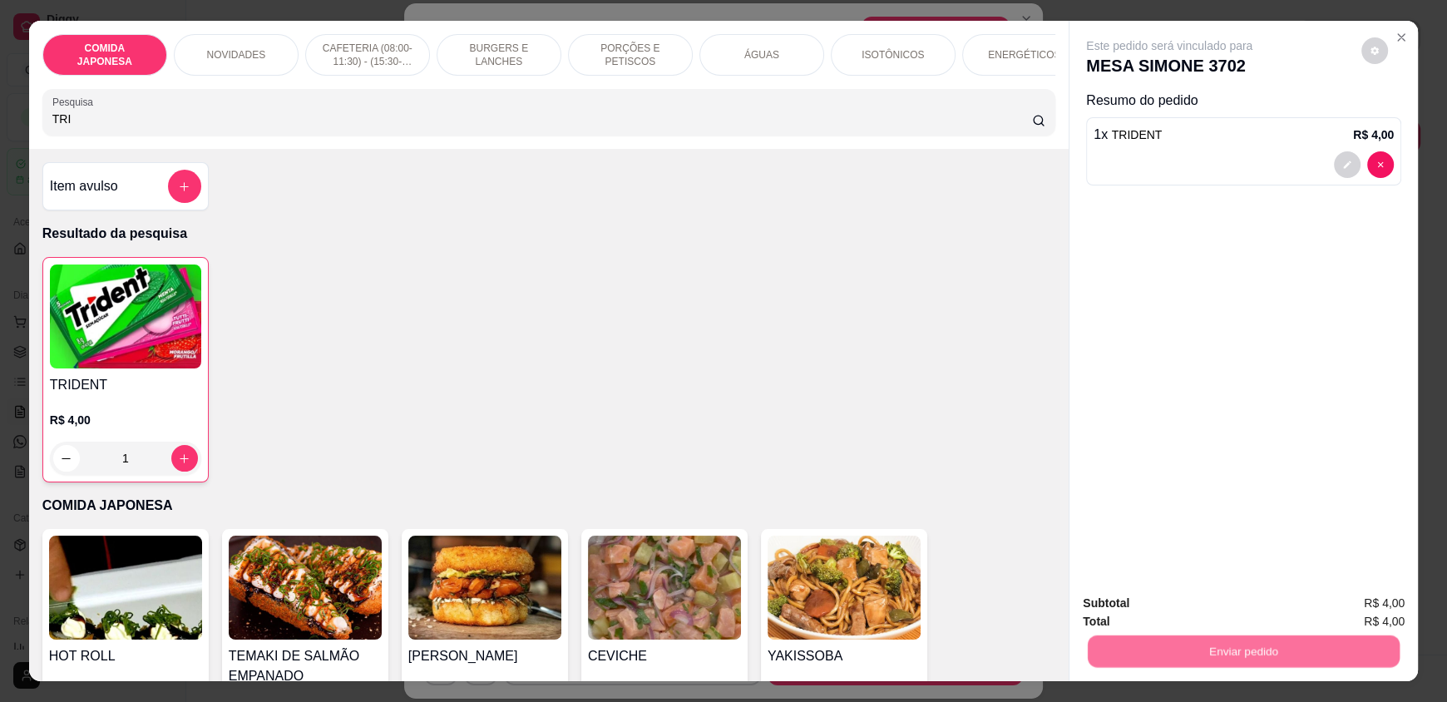
click at [1118, 606] on button "Não registrar e enviar pedido" at bounding box center [1188, 611] width 173 height 32
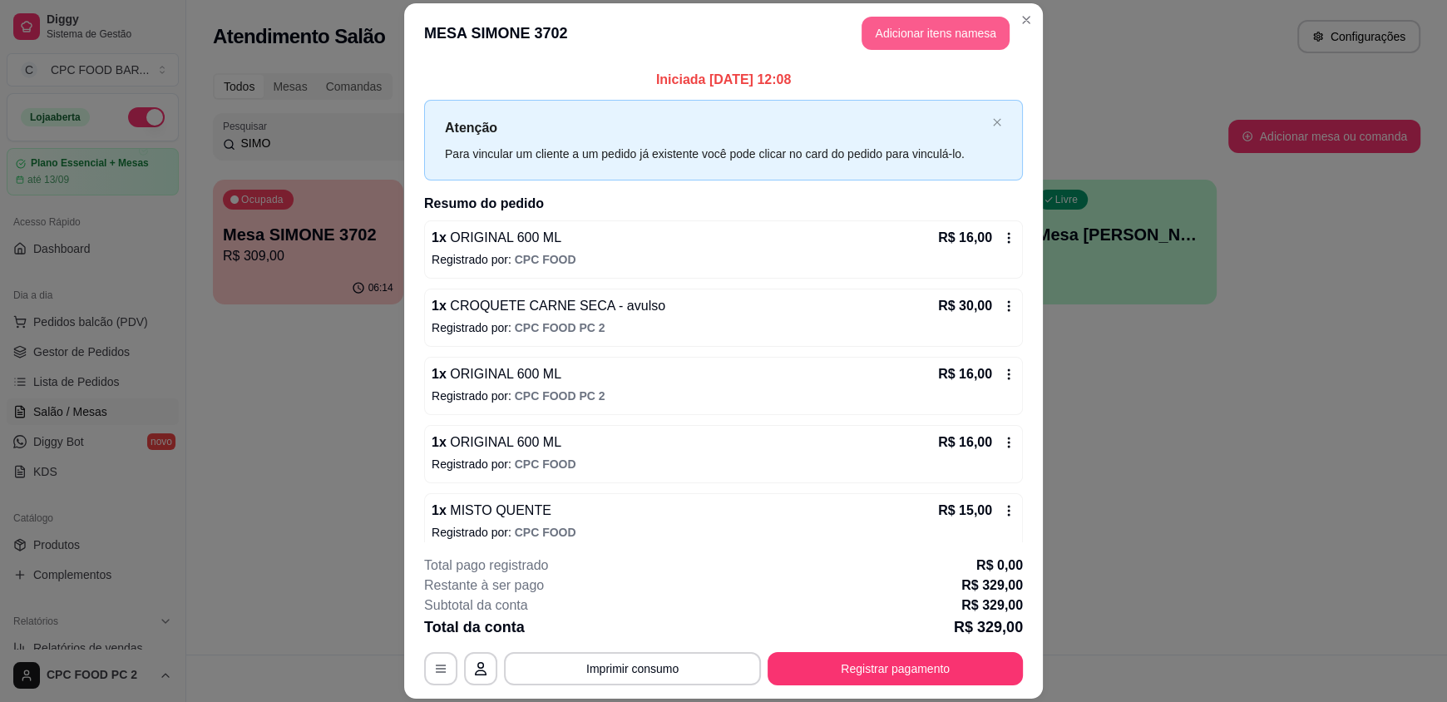
click at [894, 31] on button "Adicionar itens na mesa" at bounding box center [935, 33] width 148 height 33
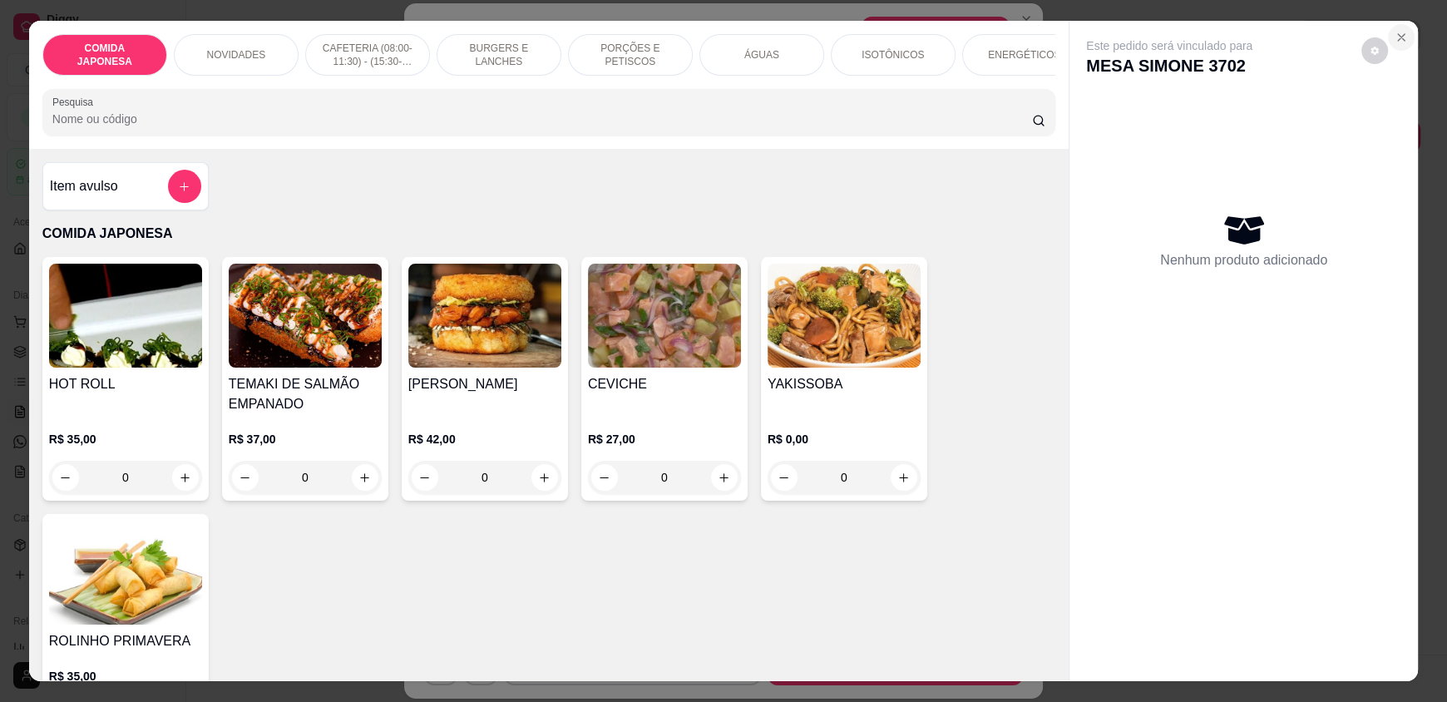
click at [1394, 35] on icon "Close" at bounding box center [1400, 37] width 13 height 13
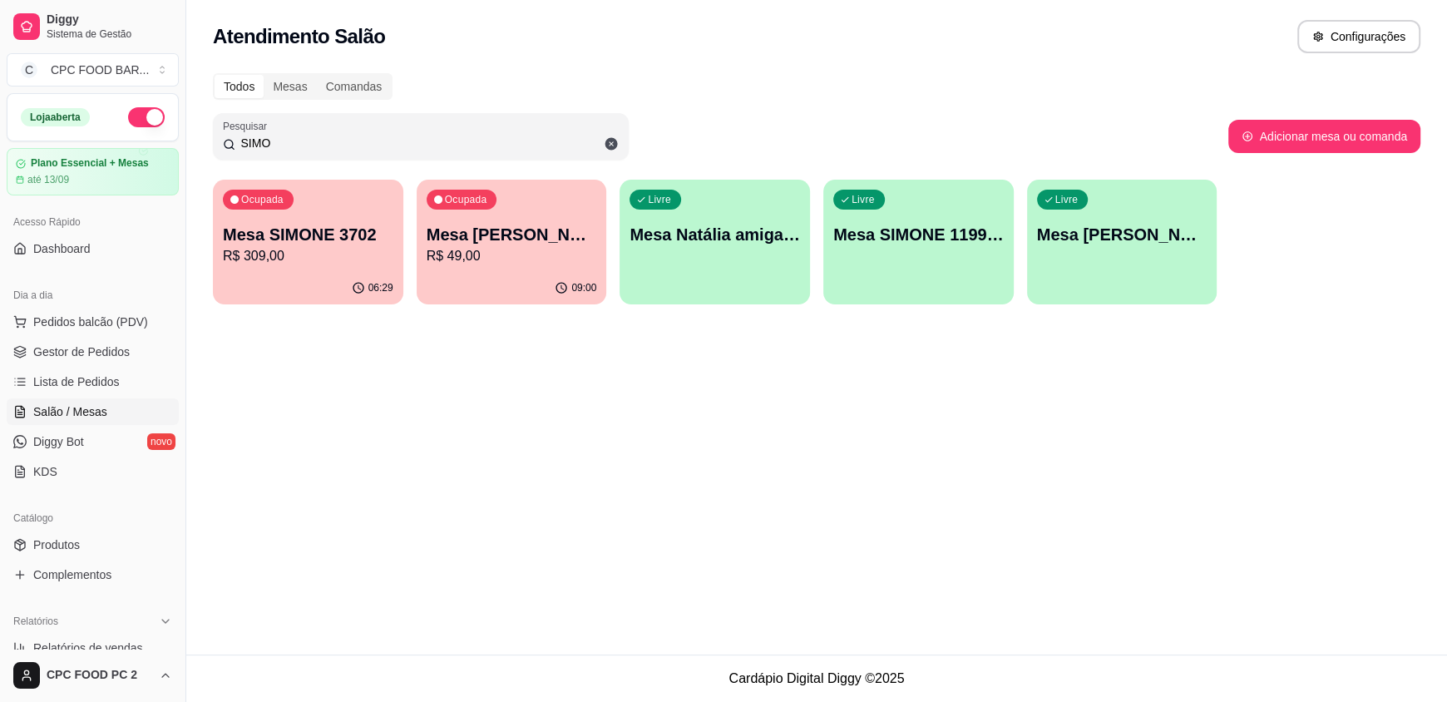
click at [309, 142] on input "SIMO" at bounding box center [426, 143] width 383 height 17
click at [308, 142] on input "SIMO" at bounding box center [426, 143] width 383 height 17
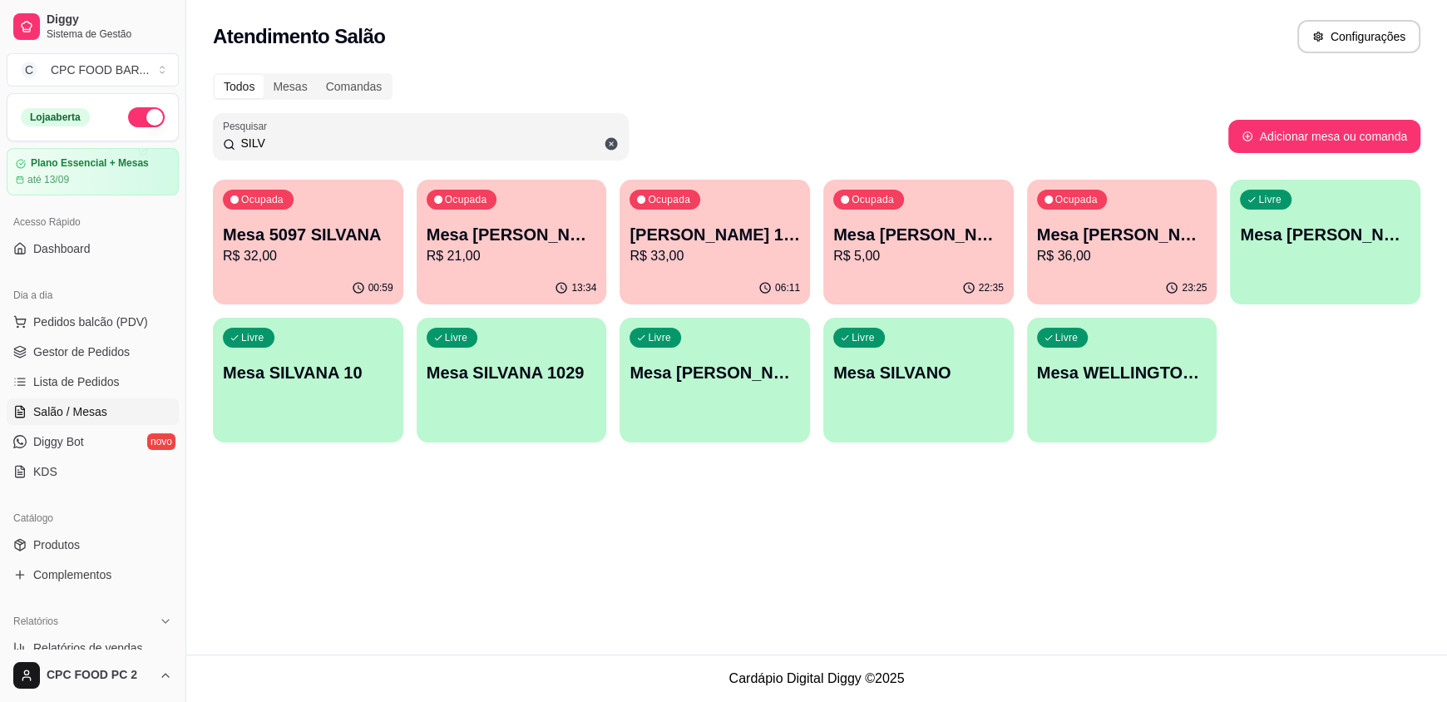
type input "SILV"
click at [299, 268] on div "Ocupada Mesa 5097 SILVANA R$ 32,00" at bounding box center [307, 226] width 185 height 90
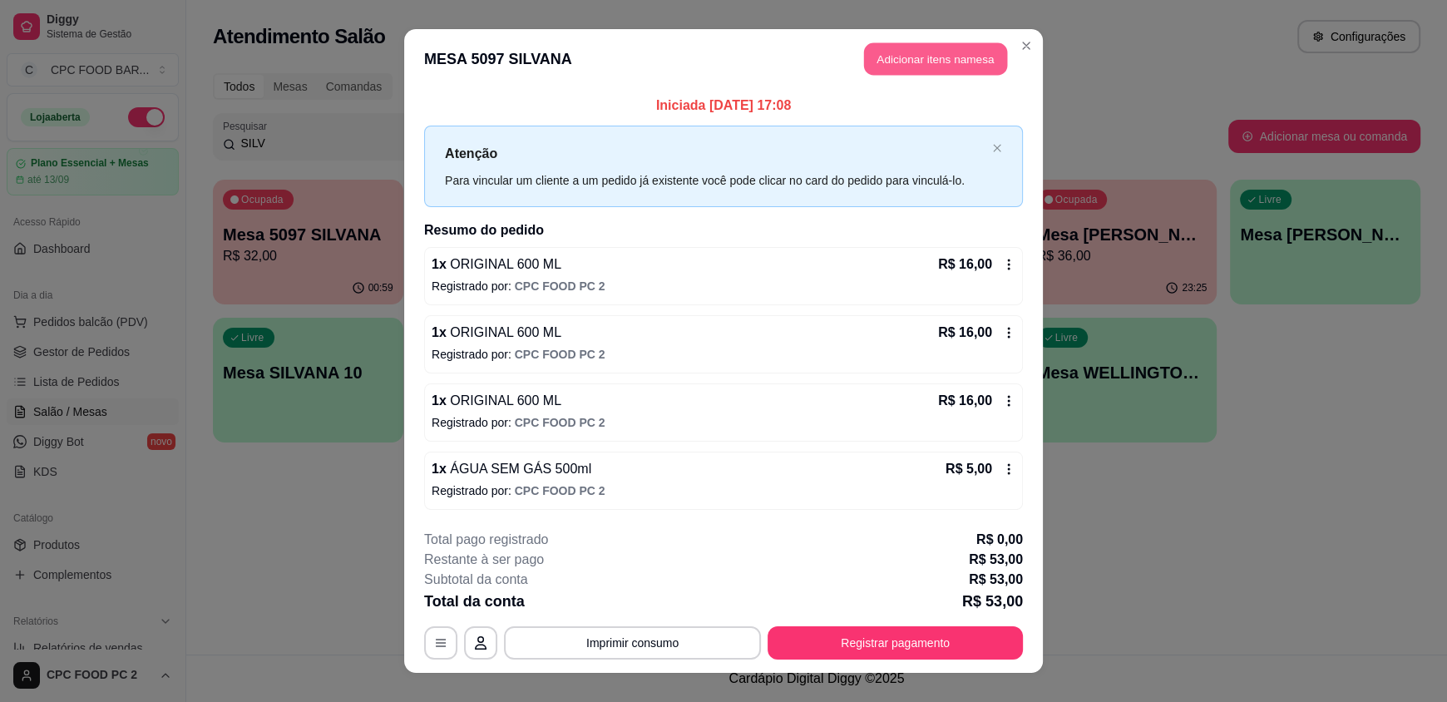
click at [918, 62] on button "Adicionar itens na mesa" at bounding box center [935, 59] width 143 height 32
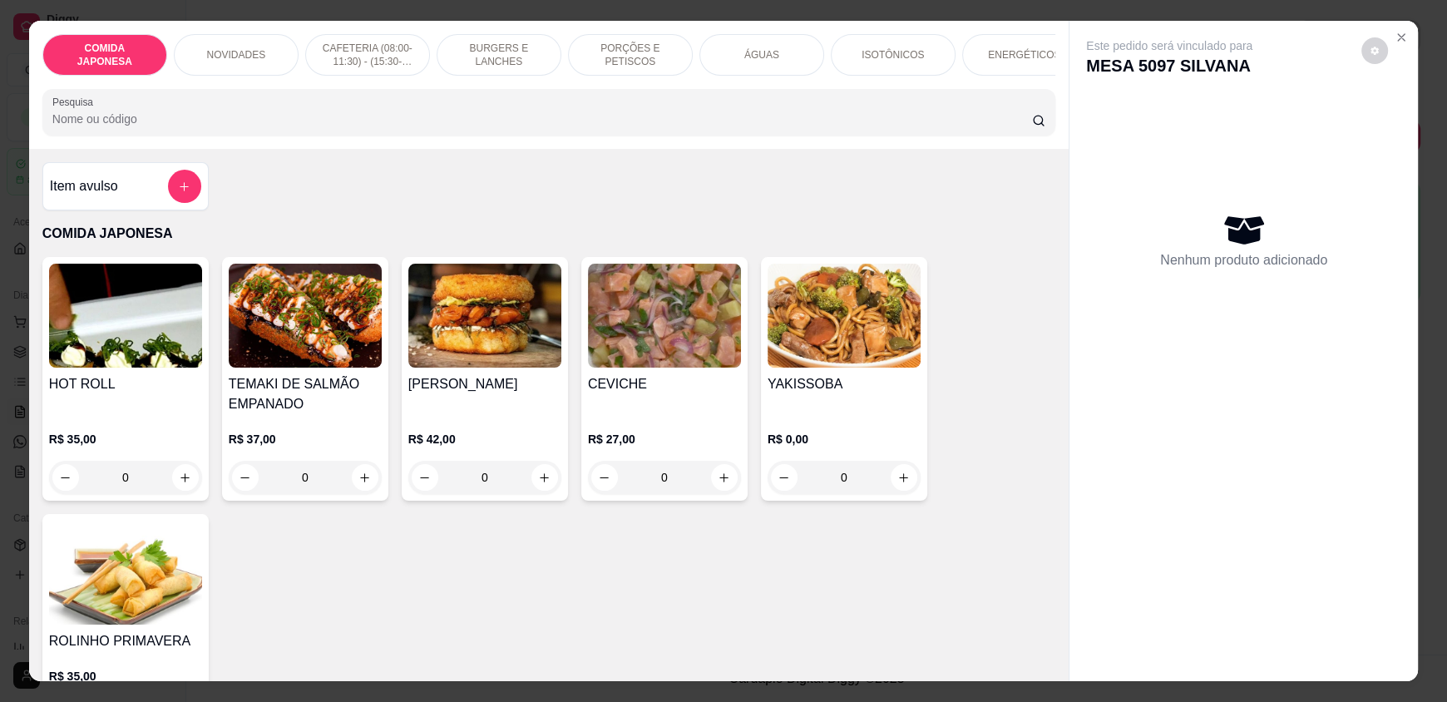
click at [174, 127] on input "Pesquisa" at bounding box center [542, 119] width 980 height 17
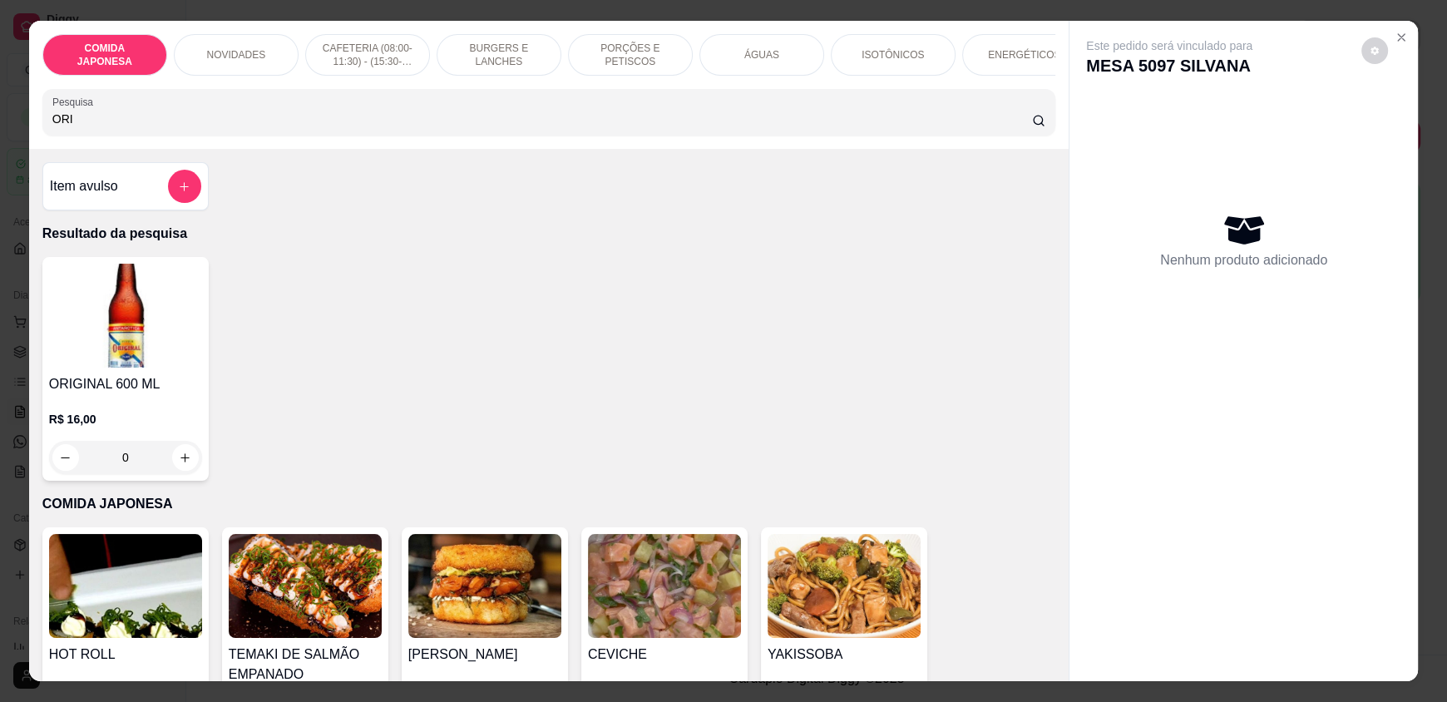
type input "ORI"
click at [175, 457] on button "increase-product-quantity" at bounding box center [185, 458] width 26 height 26
type input "1"
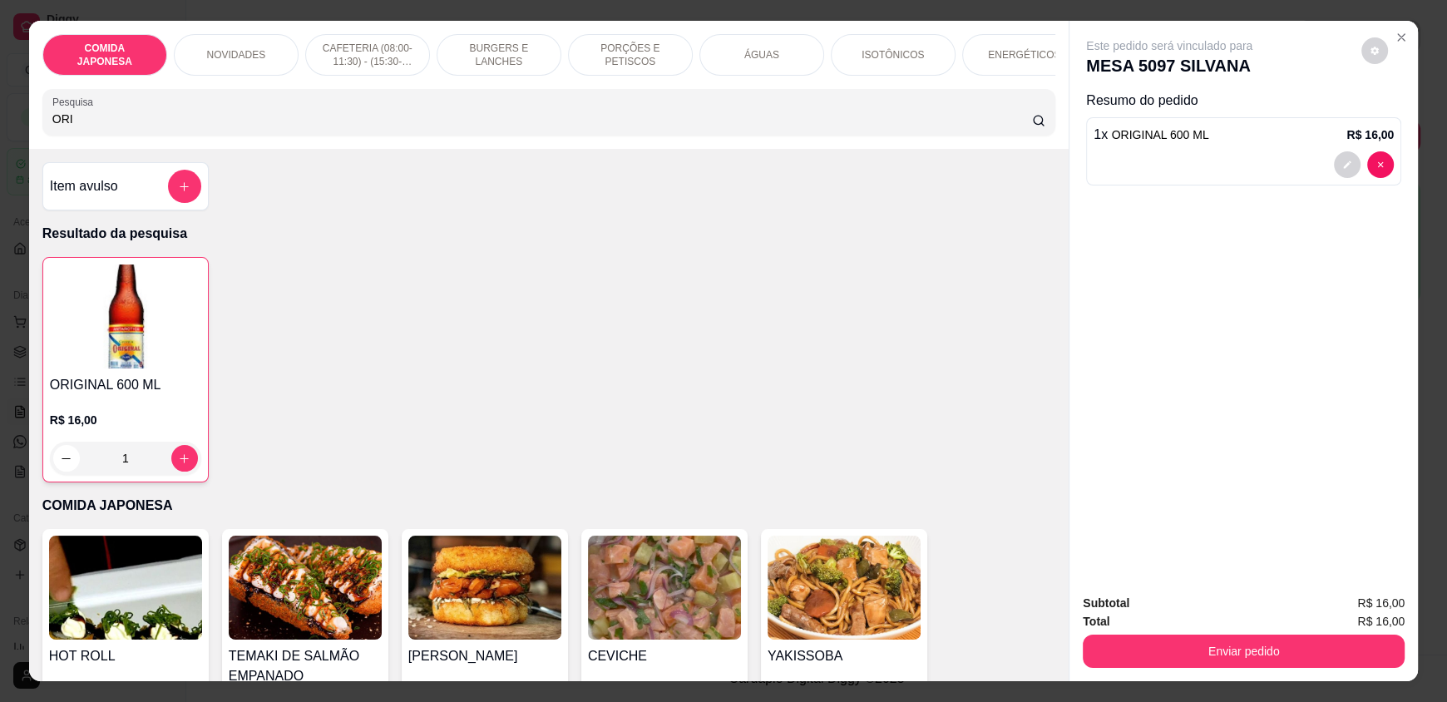
drag, startPoint x: 1242, startPoint y: 629, endPoint x: 1234, endPoint y: 641, distance: 14.3
click at [1238, 636] on div "Enviar pedido" at bounding box center [1244, 648] width 322 height 37
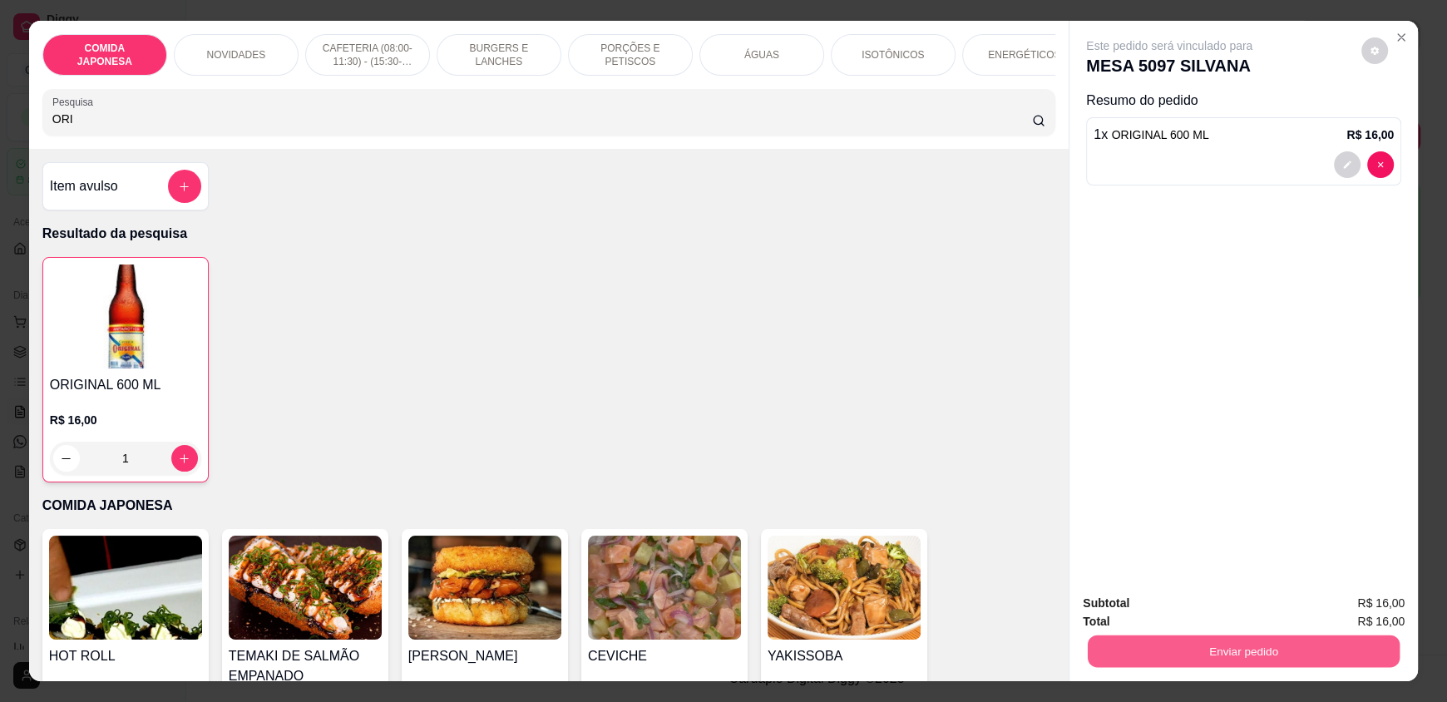
click at [1224, 643] on button "Enviar pedido" at bounding box center [1244, 650] width 312 height 32
click at [1178, 619] on button "Não registrar e enviar pedido" at bounding box center [1188, 611] width 173 height 32
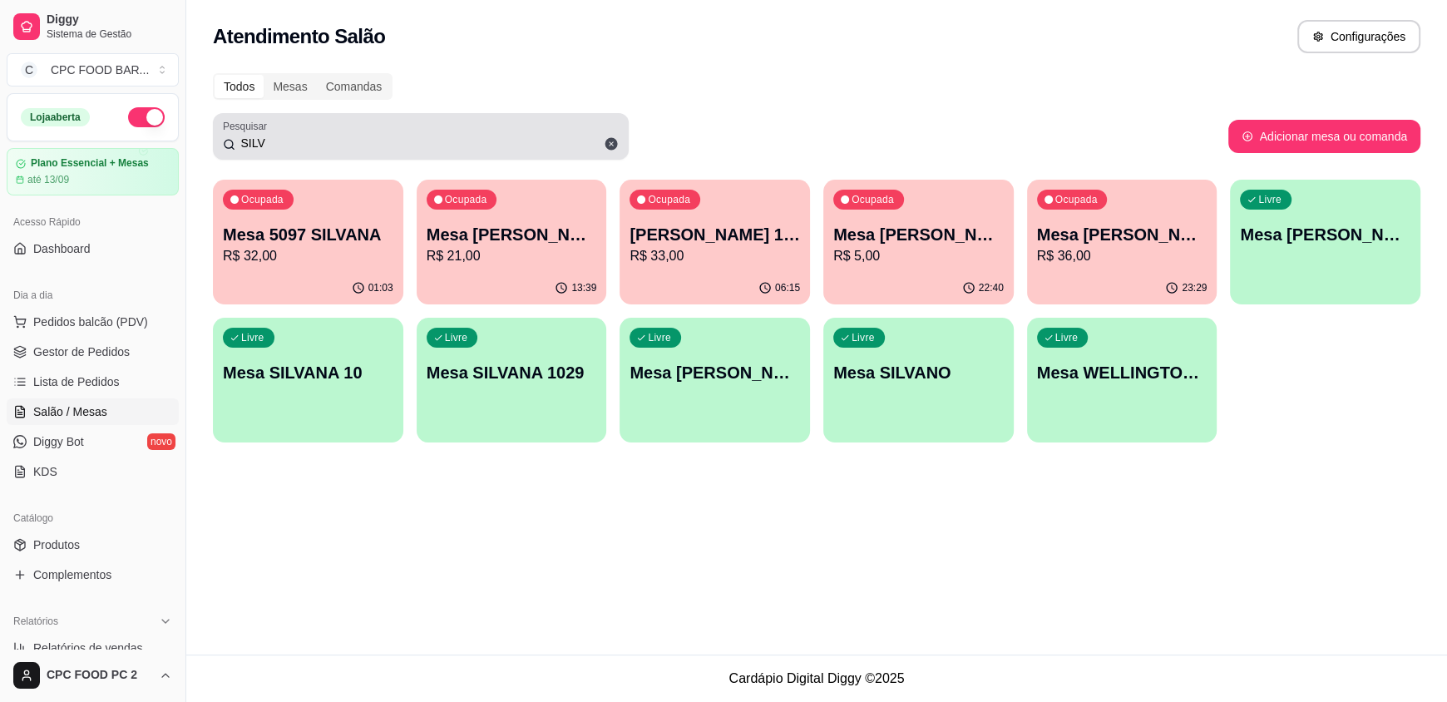
click at [292, 151] on div "SILV" at bounding box center [421, 136] width 396 height 33
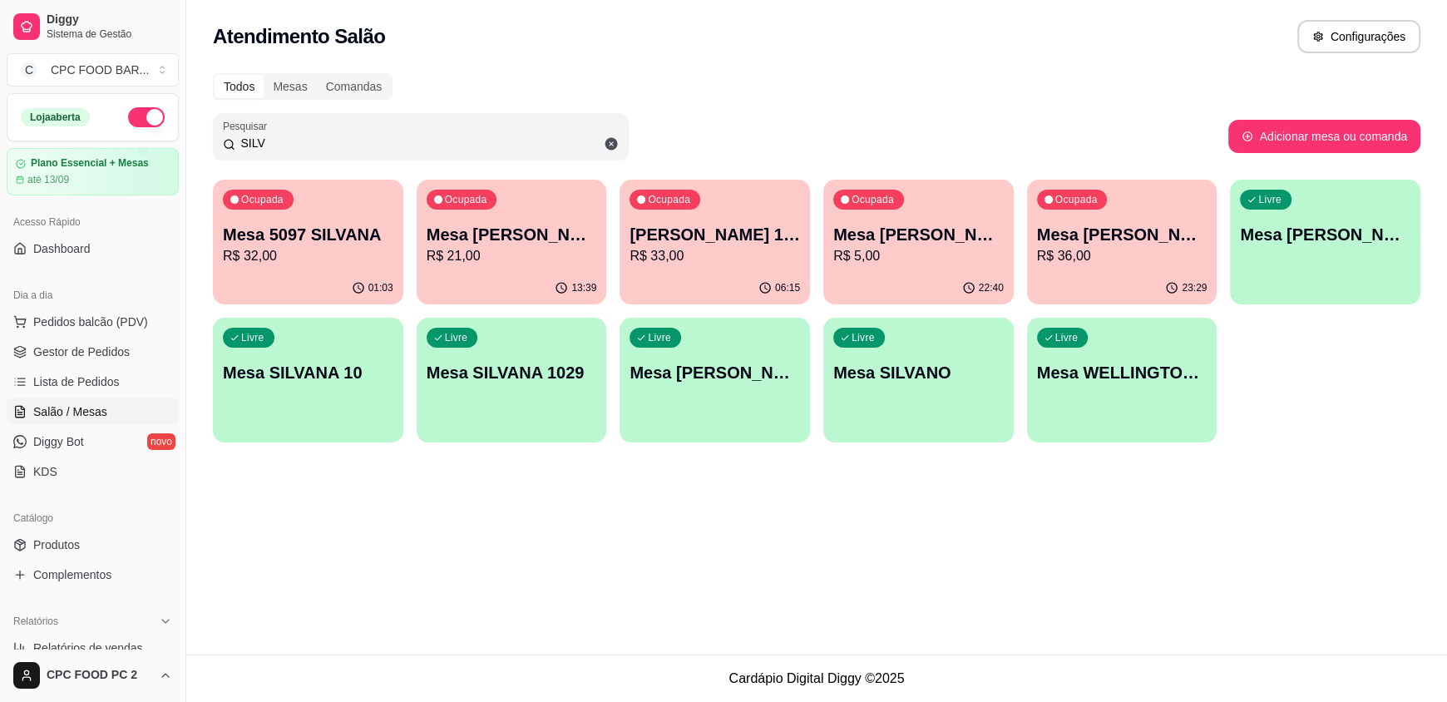
click at [292, 151] on input "SILV" at bounding box center [426, 143] width 383 height 17
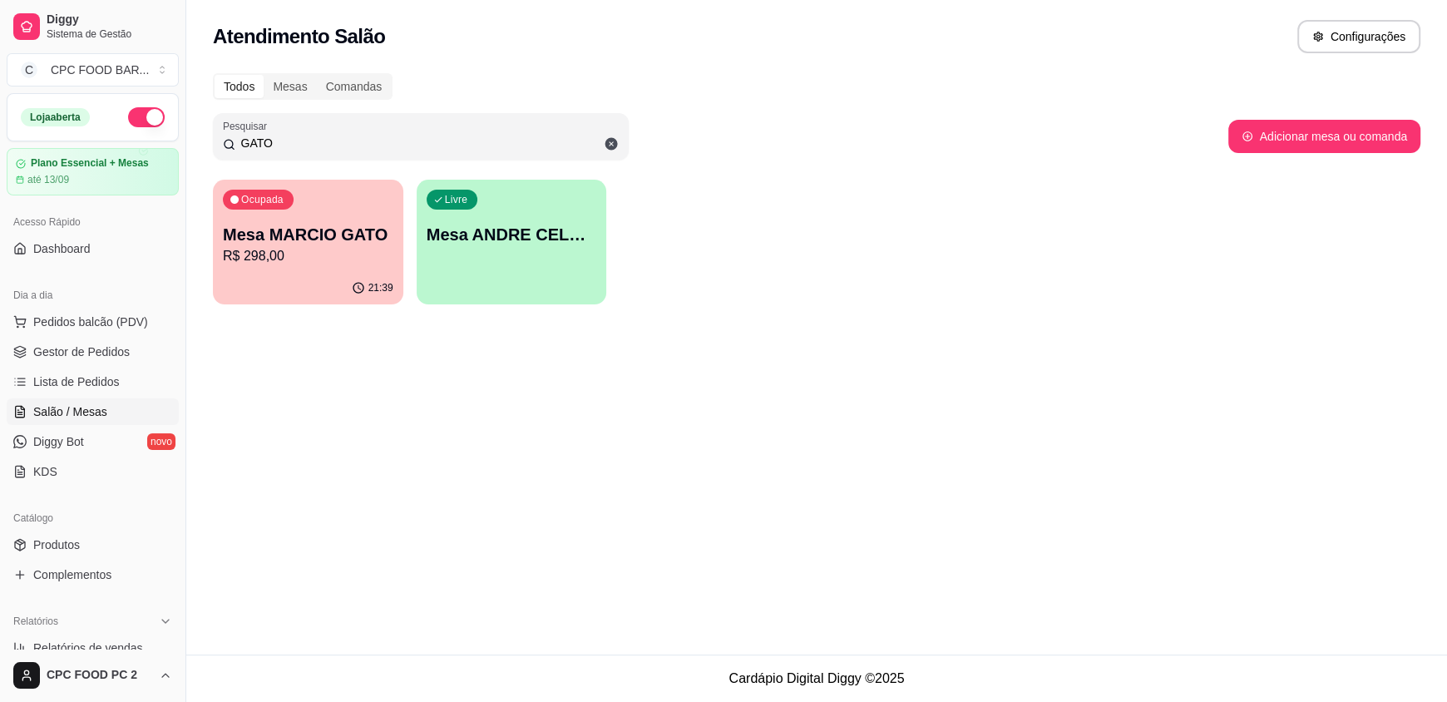
type input "GATO"
click at [249, 269] on div "Ocupada Mesa MARCIO GATO R$ 298,00" at bounding box center [307, 226] width 185 height 90
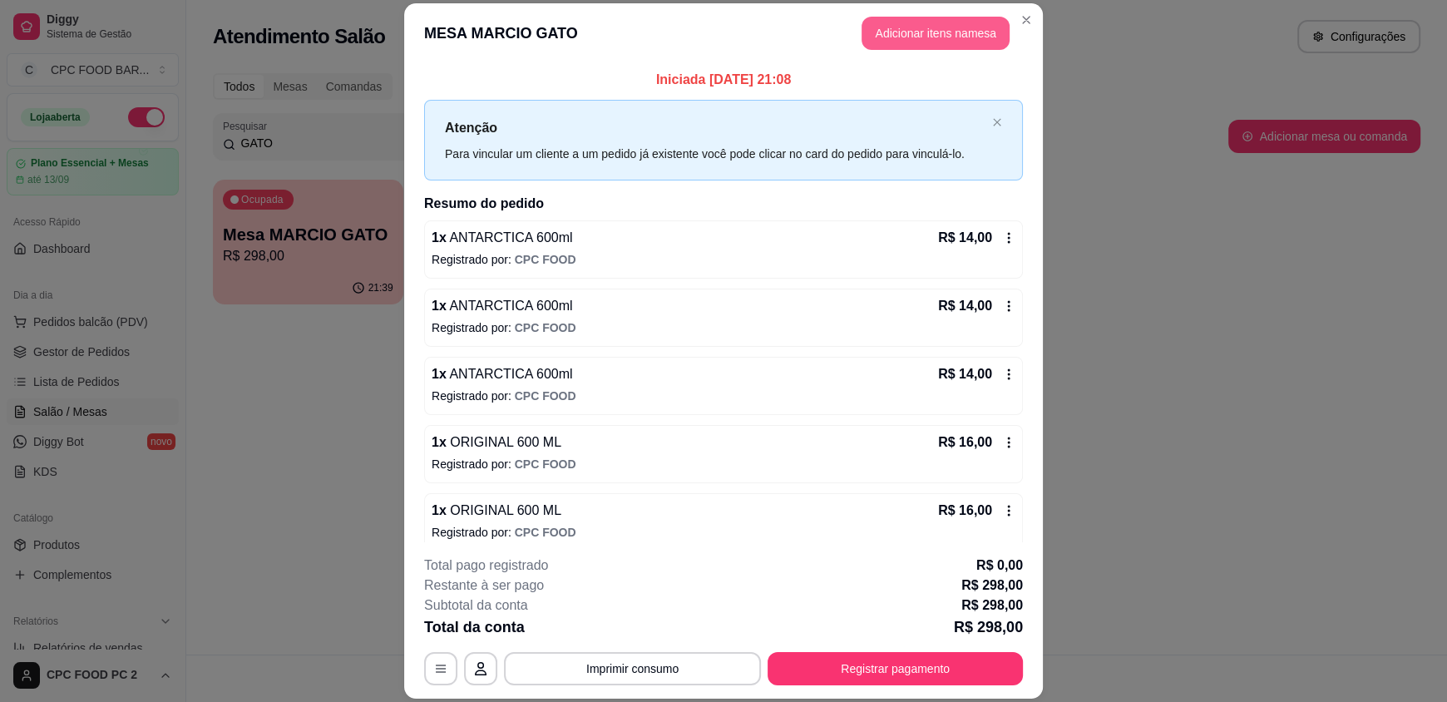
click at [961, 36] on button "Adicionar itens na mesa" at bounding box center [935, 33] width 148 height 33
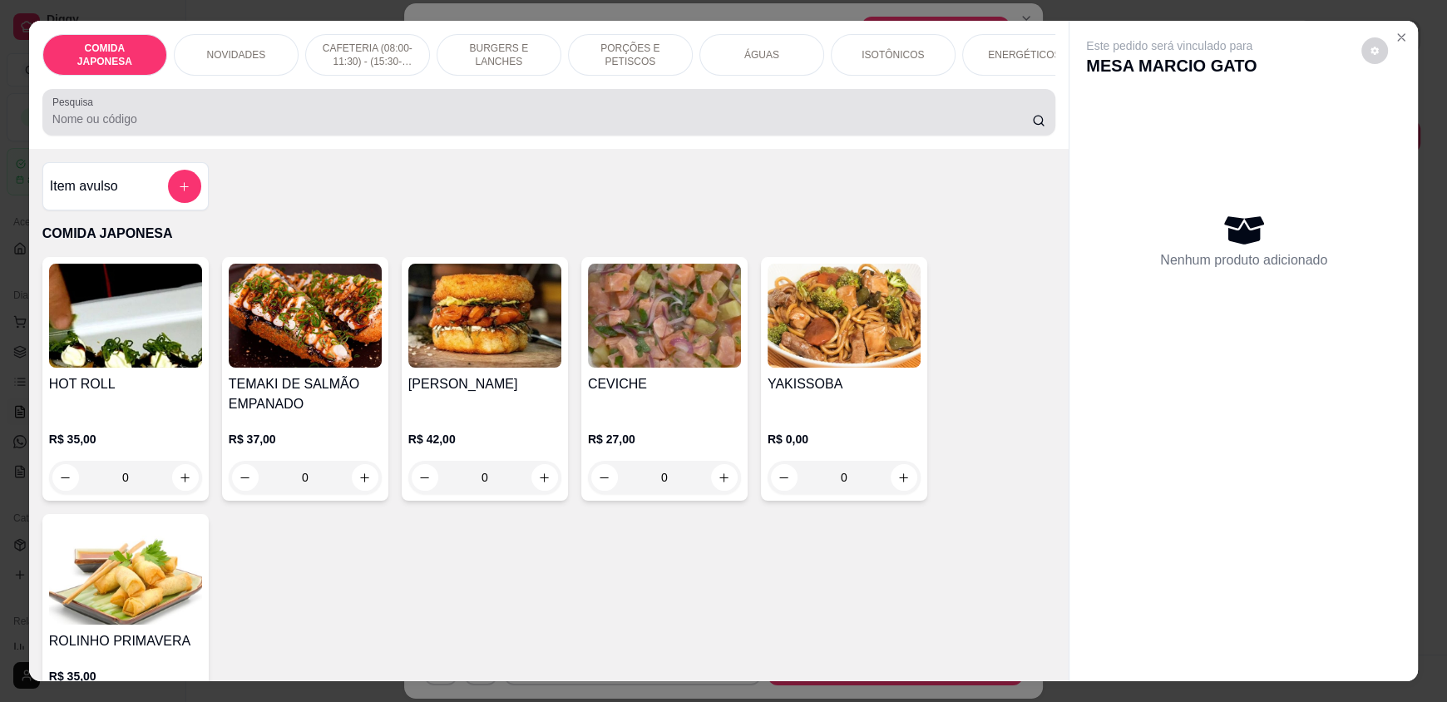
click at [417, 120] on div at bounding box center [548, 112] width 993 height 33
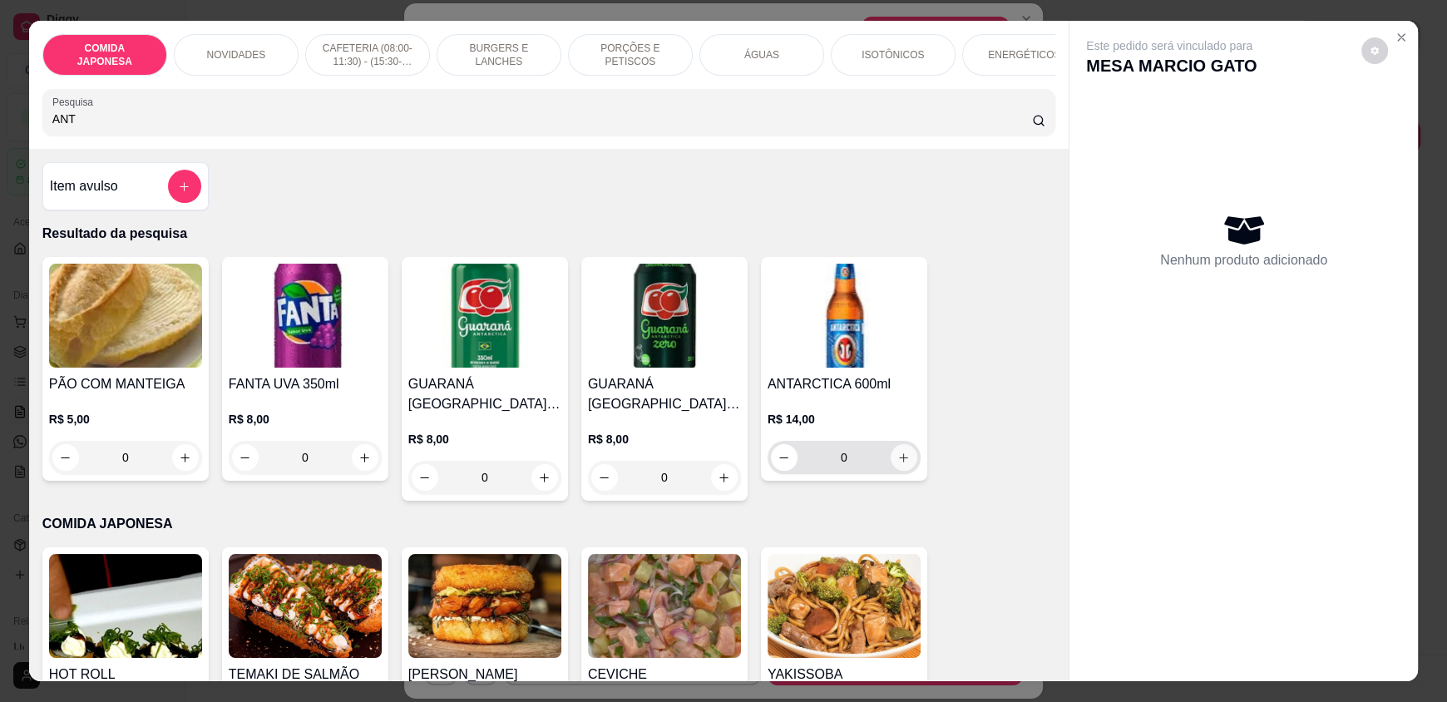
type input "ANT"
click at [897, 464] on icon "increase-product-quantity" at bounding box center [903, 458] width 12 height 12
type input "1"
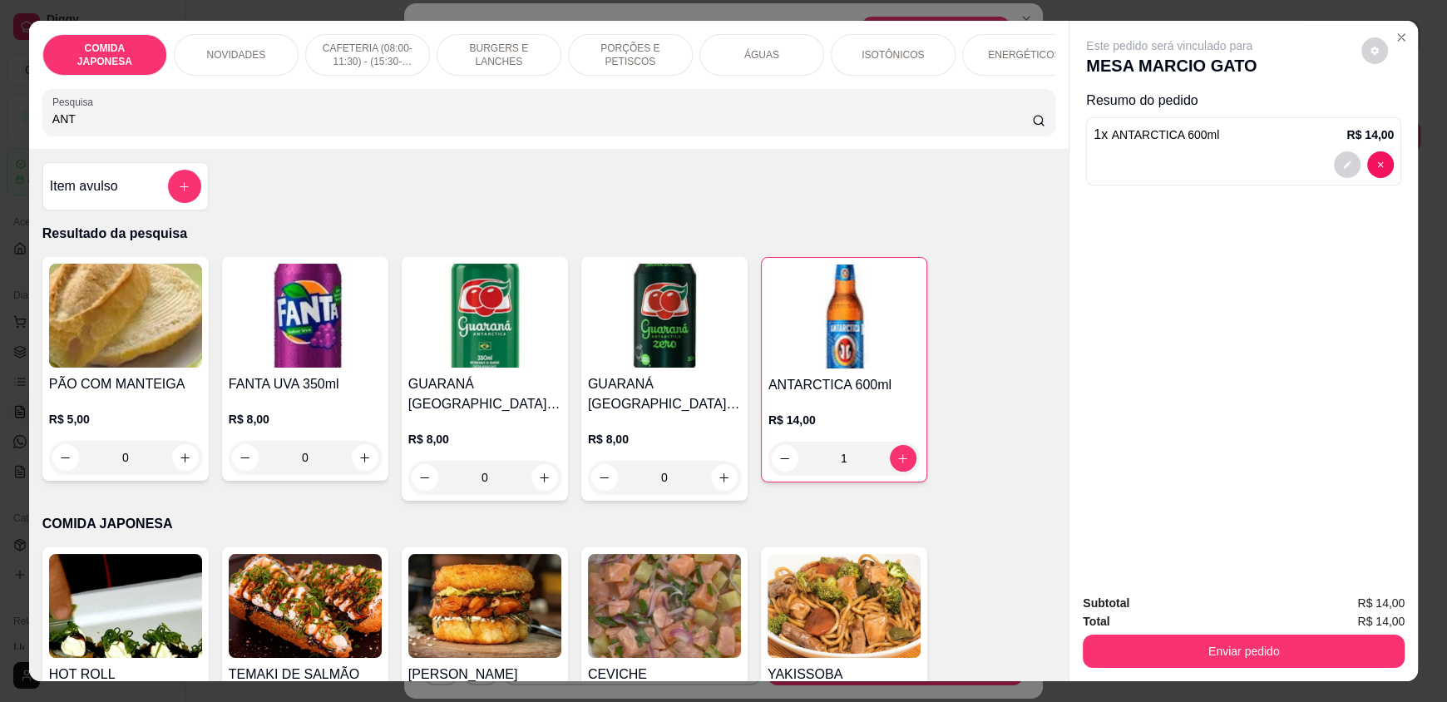
click at [1291, 629] on div "Total R$ 14,00" at bounding box center [1244, 621] width 322 height 18
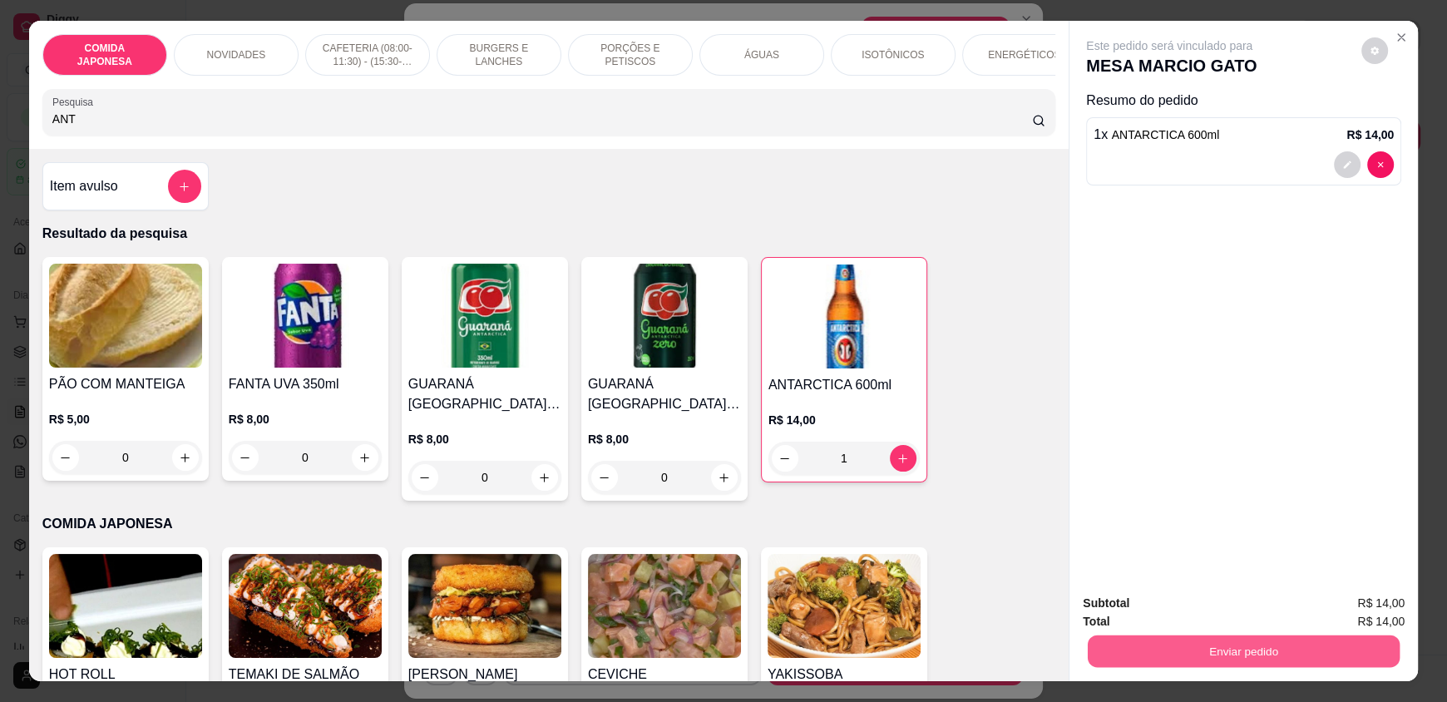
click at [1258, 649] on button "Enviar pedido" at bounding box center [1244, 650] width 312 height 32
click at [1222, 604] on button "Não registrar e enviar pedido" at bounding box center [1188, 611] width 173 height 32
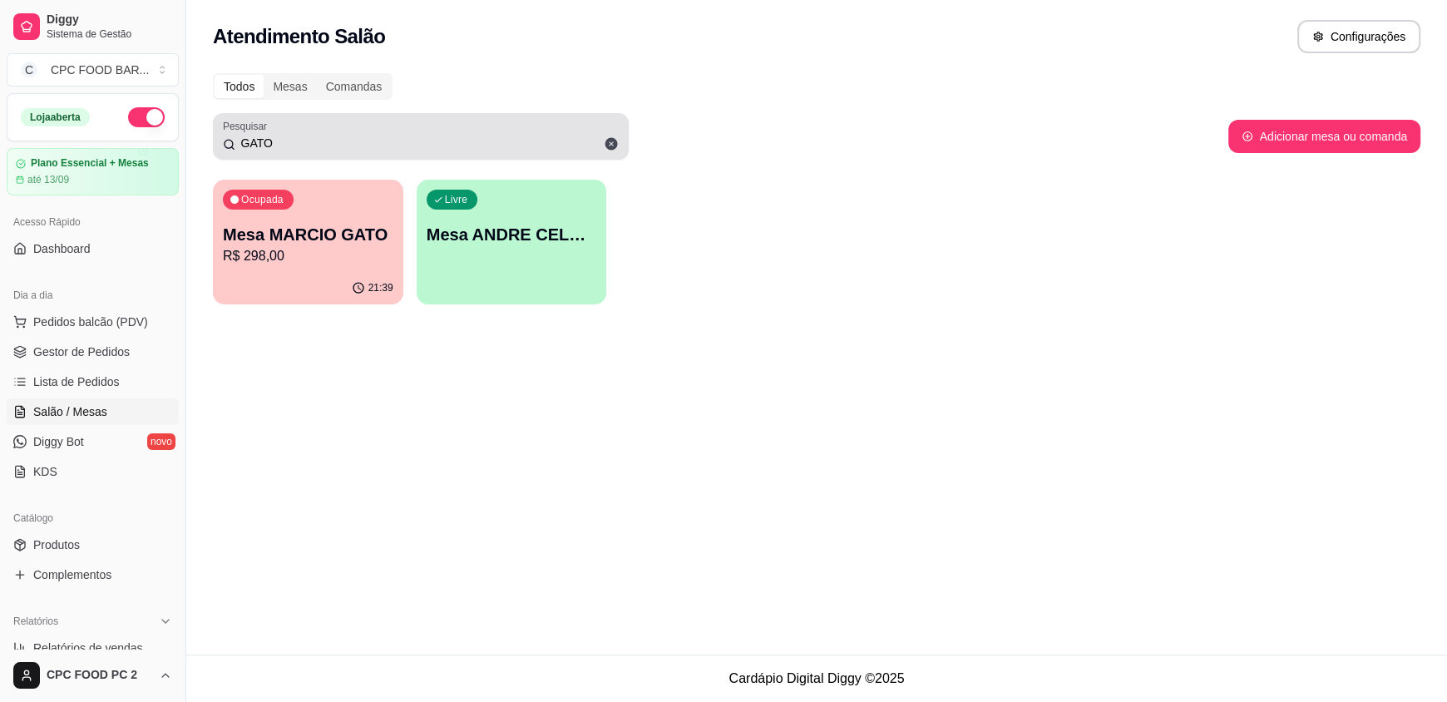
click at [452, 134] on div "GATO" at bounding box center [421, 136] width 396 height 33
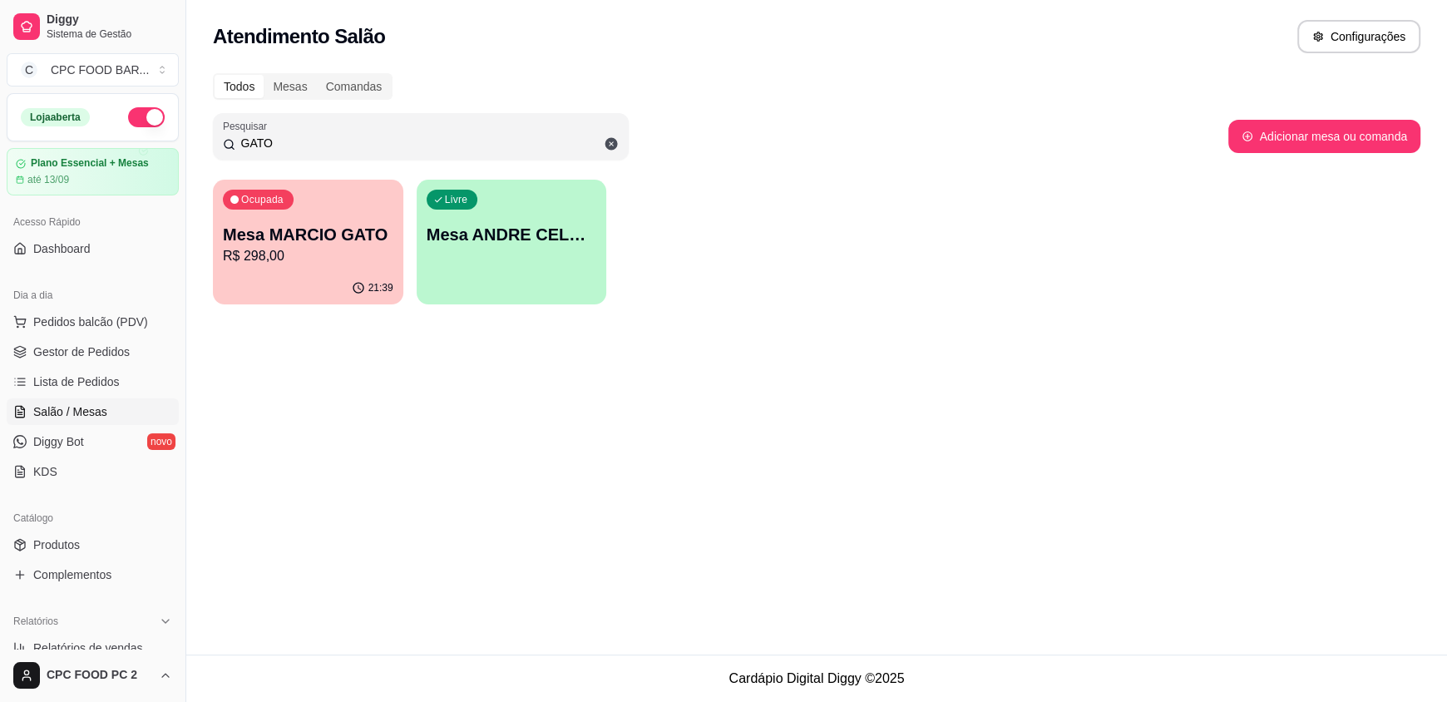
click at [451, 135] on input "GATO" at bounding box center [426, 143] width 383 height 17
click at [437, 151] on div "GATO" at bounding box center [421, 136] width 396 height 33
click at [437, 141] on input "GATO" at bounding box center [426, 143] width 383 height 17
click at [438, 141] on input "GATO" at bounding box center [426, 143] width 383 height 17
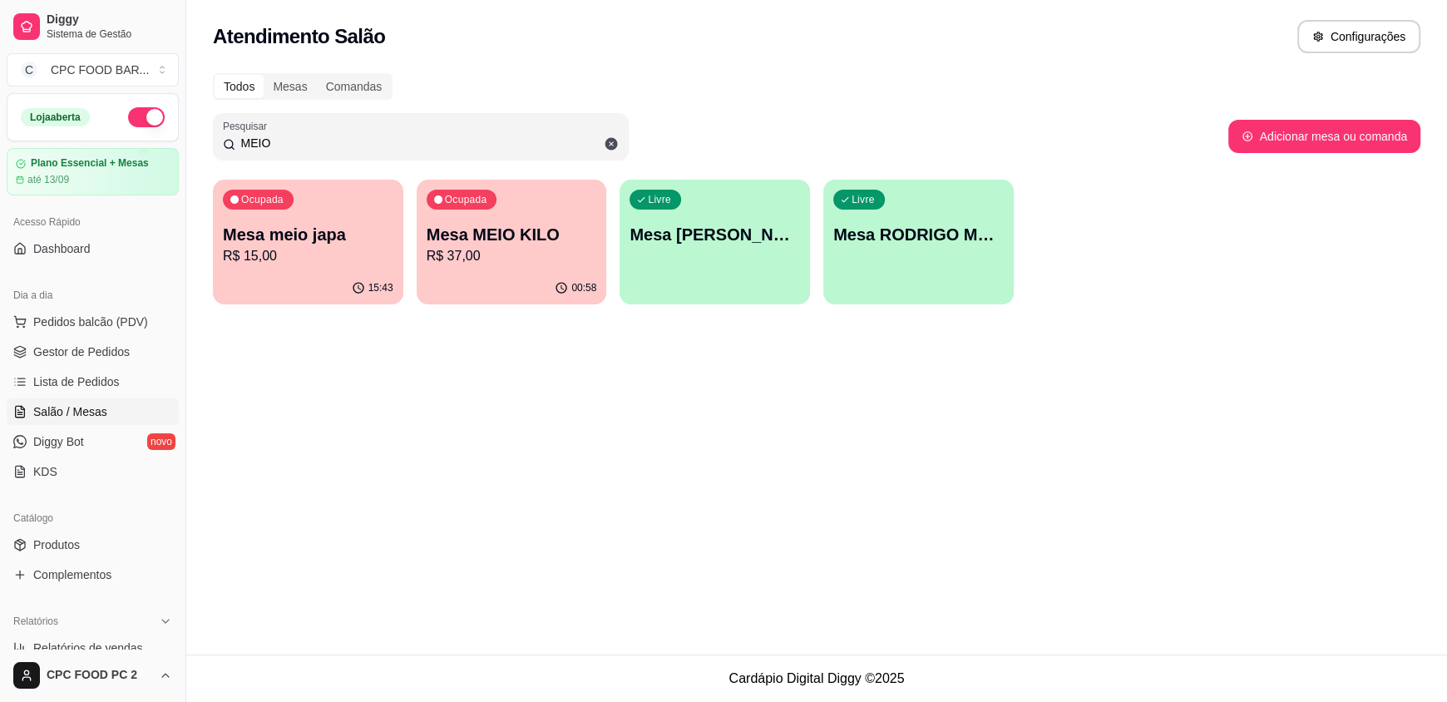
type input "MEIO"
click at [455, 239] on p "Mesa MEIO KILO" at bounding box center [512, 234] width 170 height 23
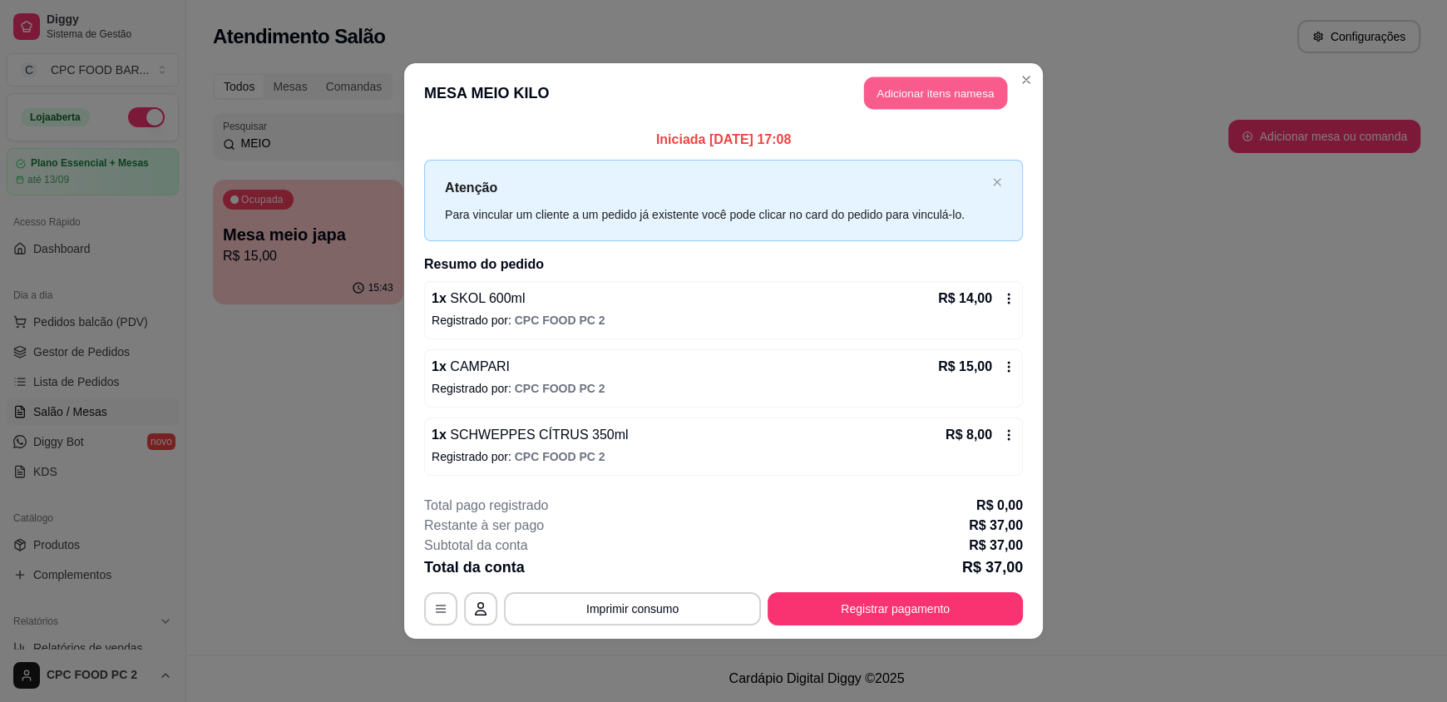
click at [878, 91] on button "Adicionar itens na mesa" at bounding box center [935, 93] width 143 height 32
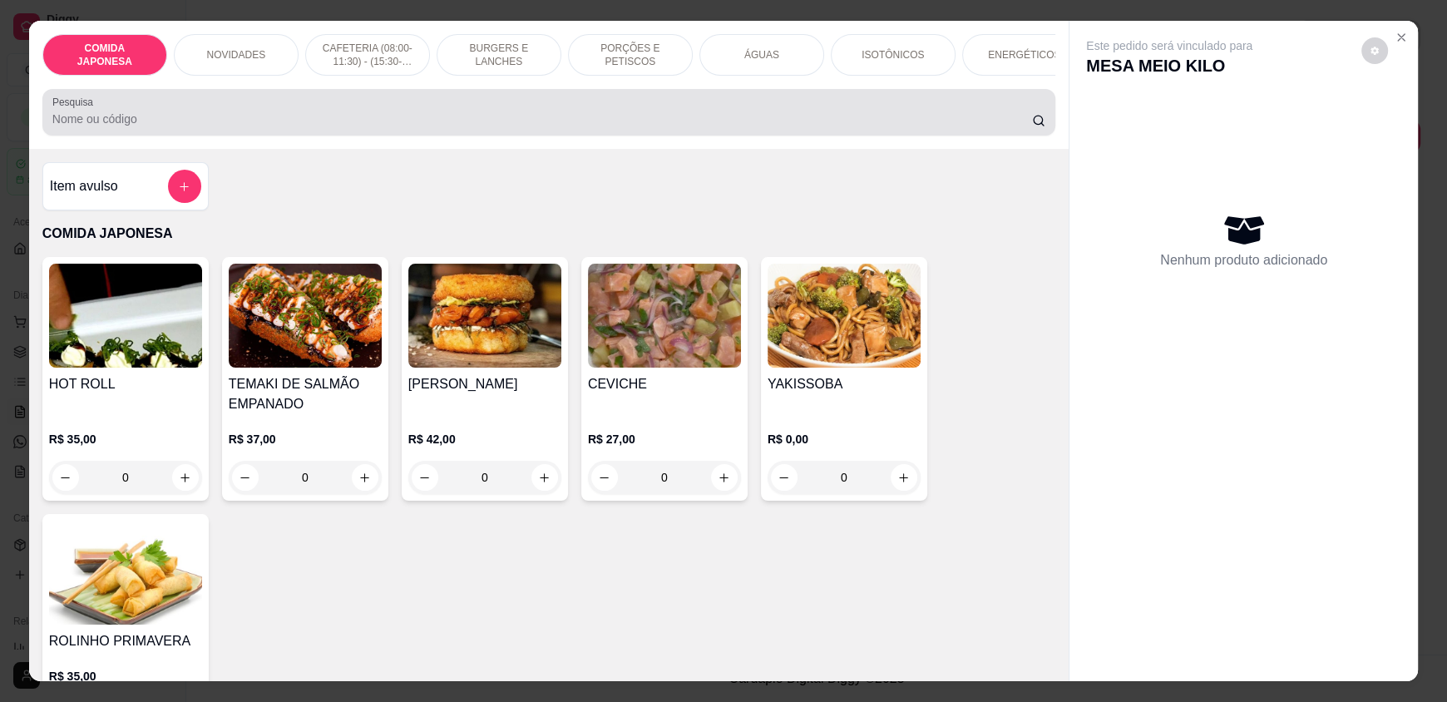
click at [592, 121] on div at bounding box center [548, 112] width 993 height 33
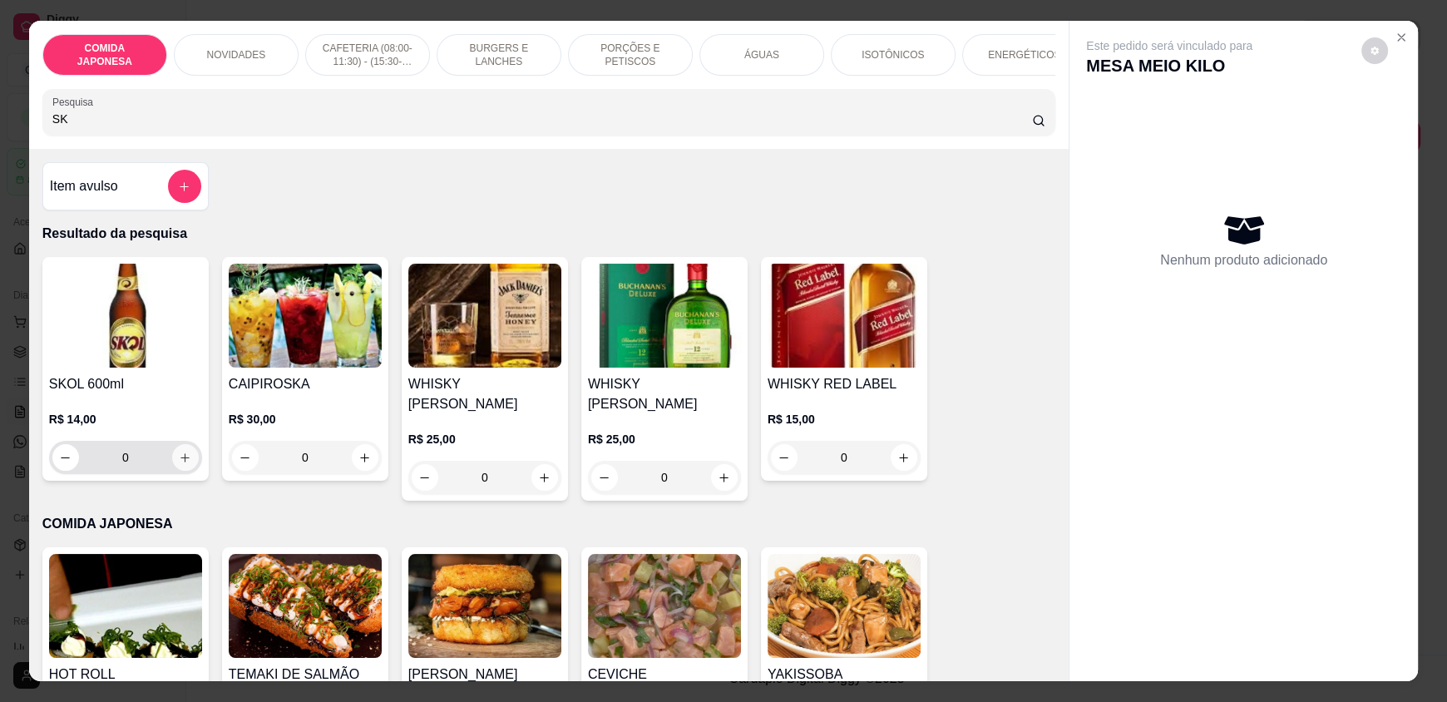
type input "SK"
click at [172, 471] on button "increase-product-quantity" at bounding box center [185, 458] width 26 height 26
type input "1"
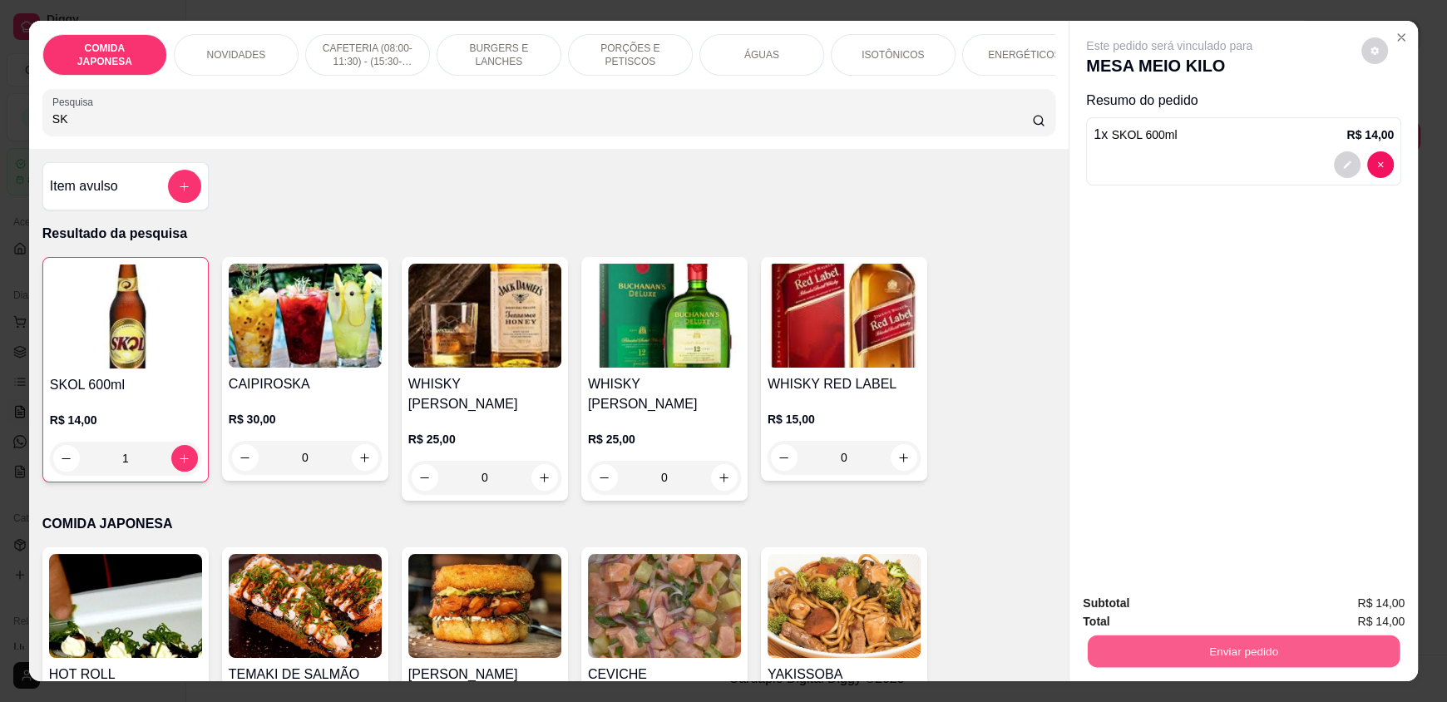
click at [1116, 654] on button "Enviar pedido" at bounding box center [1244, 650] width 312 height 32
click at [1110, 606] on button "Não registrar e enviar pedido" at bounding box center [1188, 610] width 168 height 31
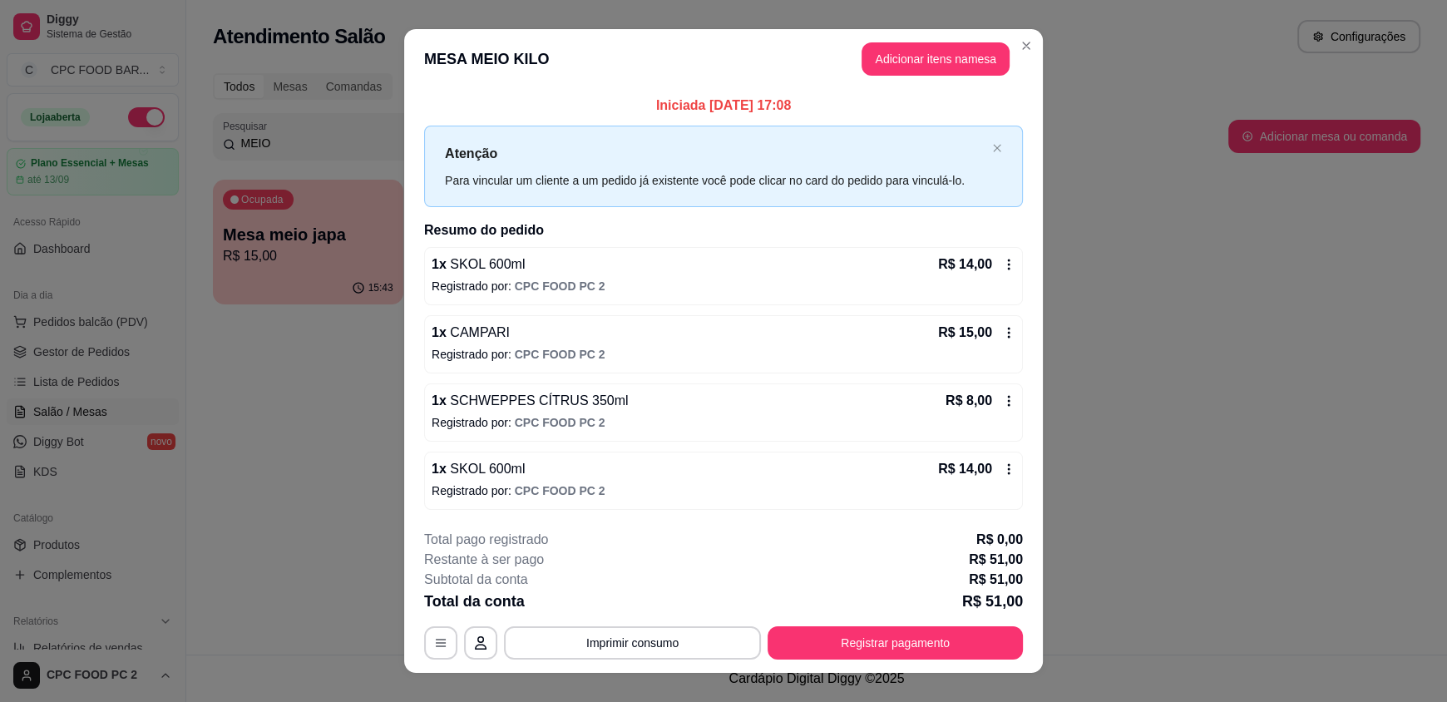
click at [1018, 30] on header "MESA MEIO KILO Adicionar itens na mesa" at bounding box center [723, 59] width 639 height 60
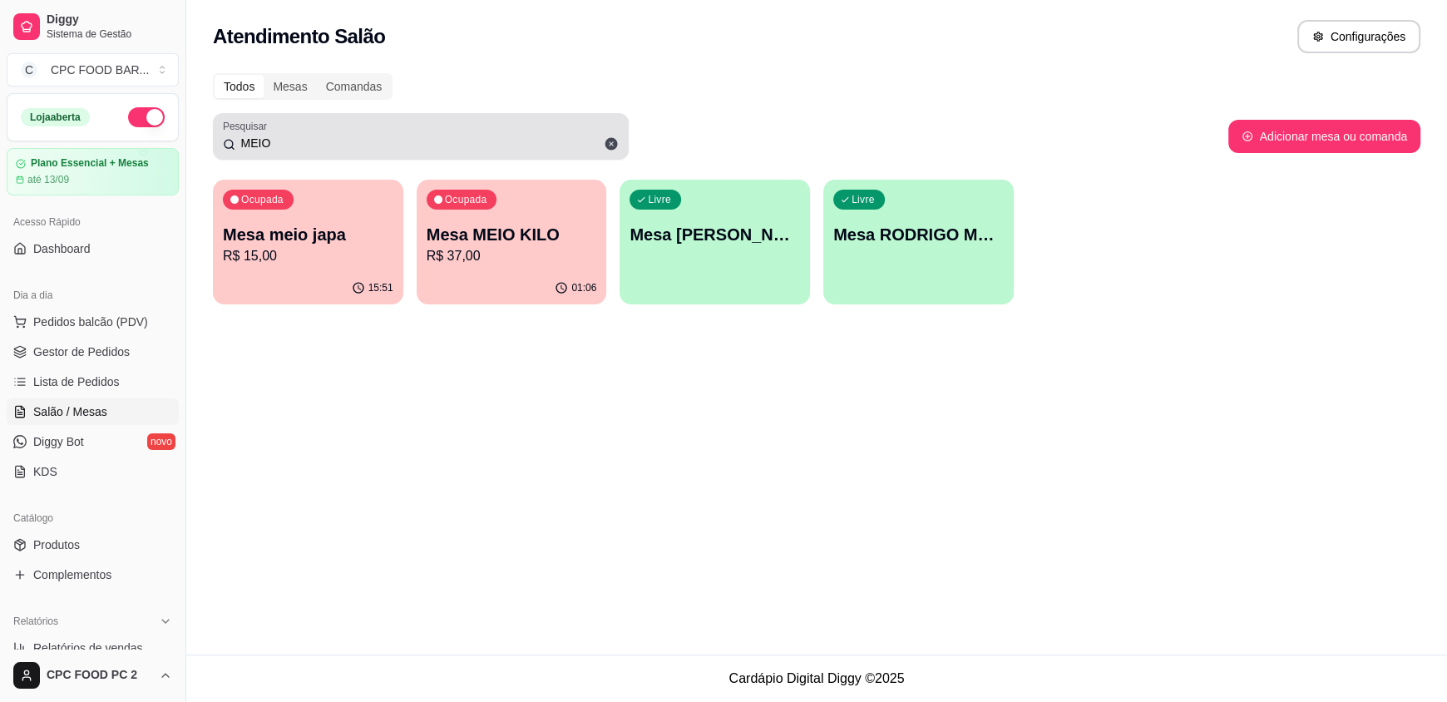
click at [286, 138] on input "MEIO" at bounding box center [426, 143] width 383 height 17
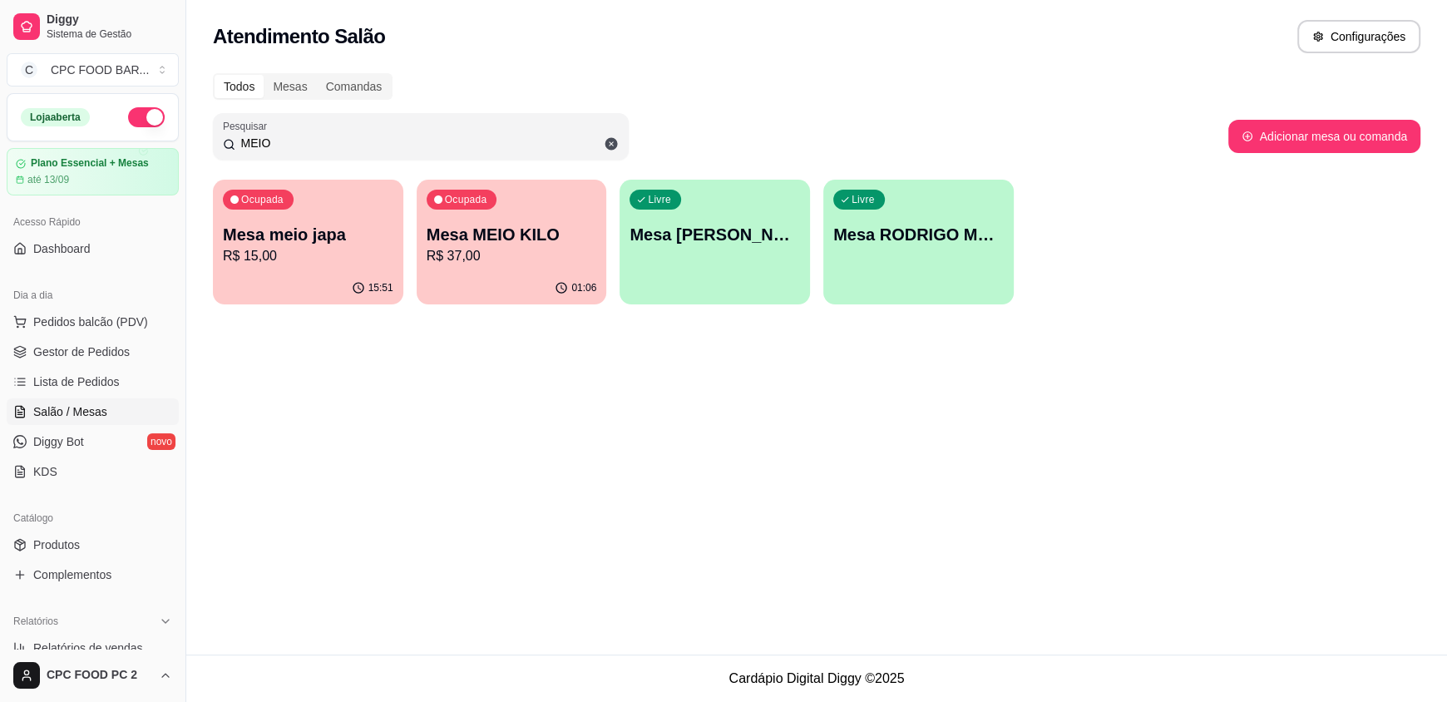
click at [285, 138] on input "MEIO" at bounding box center [426, 143] width 383 height 17
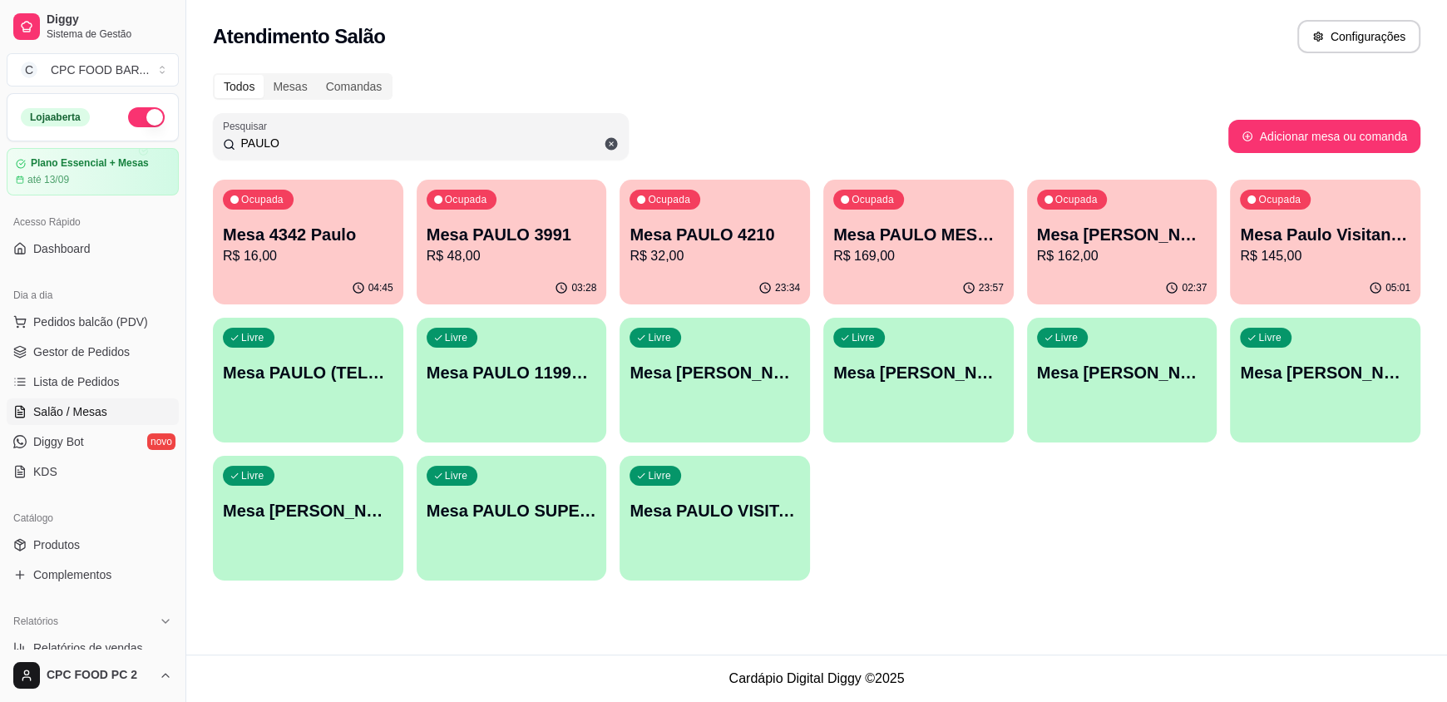
click at [896, 407] on div "Livre Mesa PAULO CARIOCA" at bounding box center [918, 370] width 190 height 105
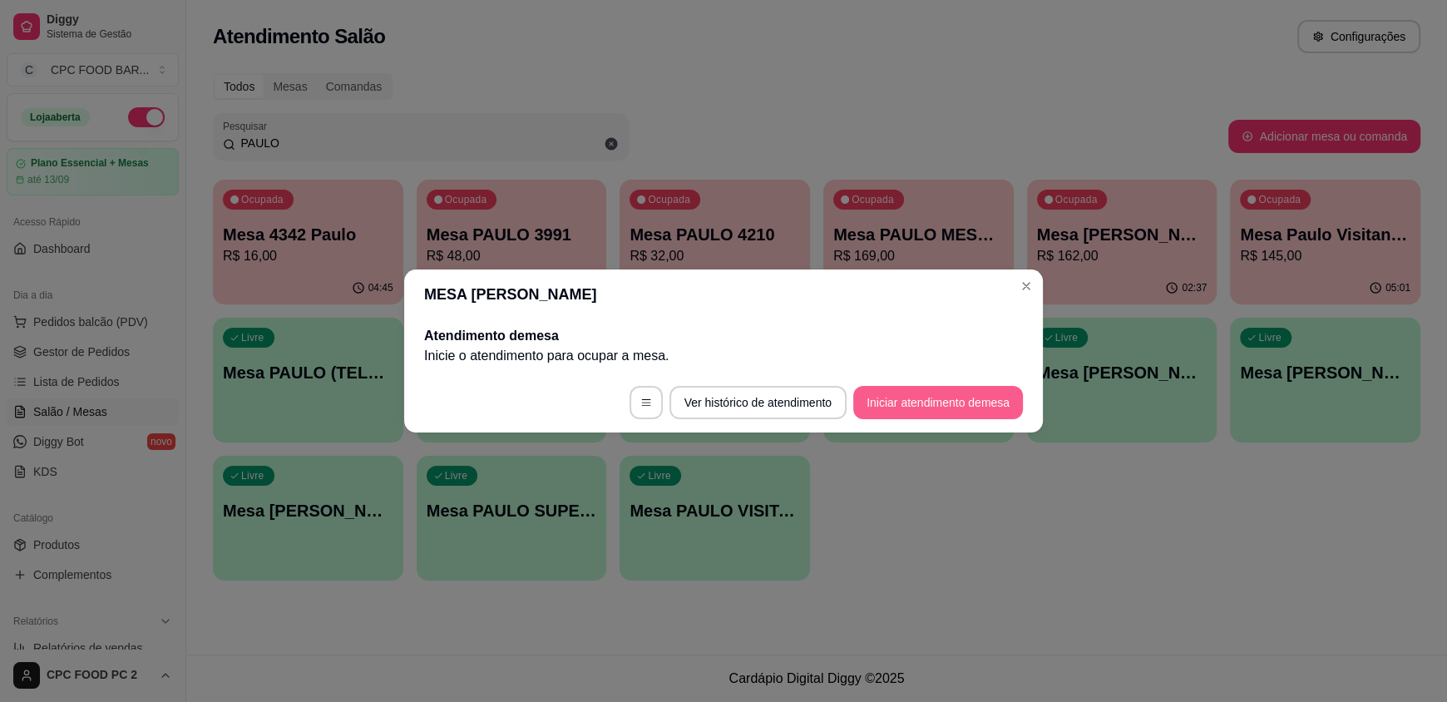
click at [893, 393] on button "Iniciar atendimento de mesa" at bounding box center [938, 402] width 170 height 33
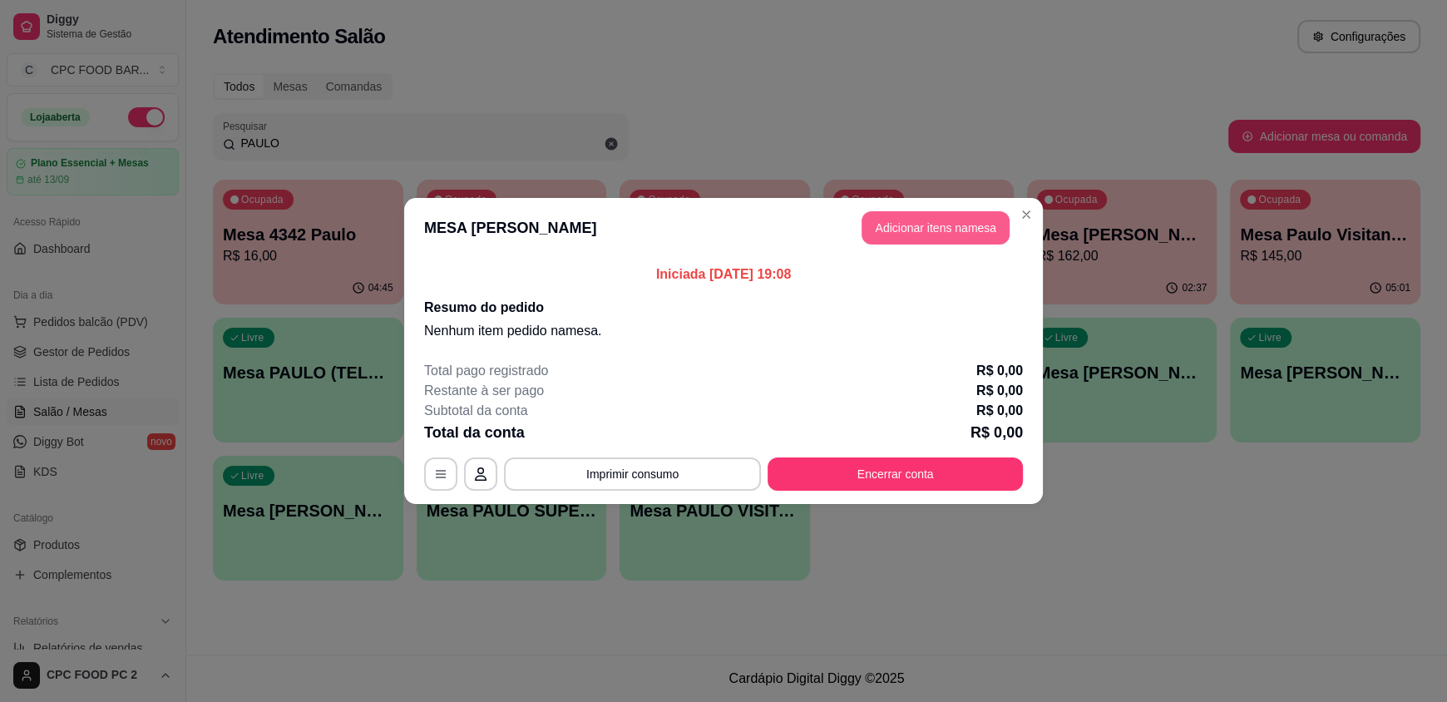
click at [912, 238] on button "Adicionar itens na mesa" at bounding box center [935, 227] width 148 height 33
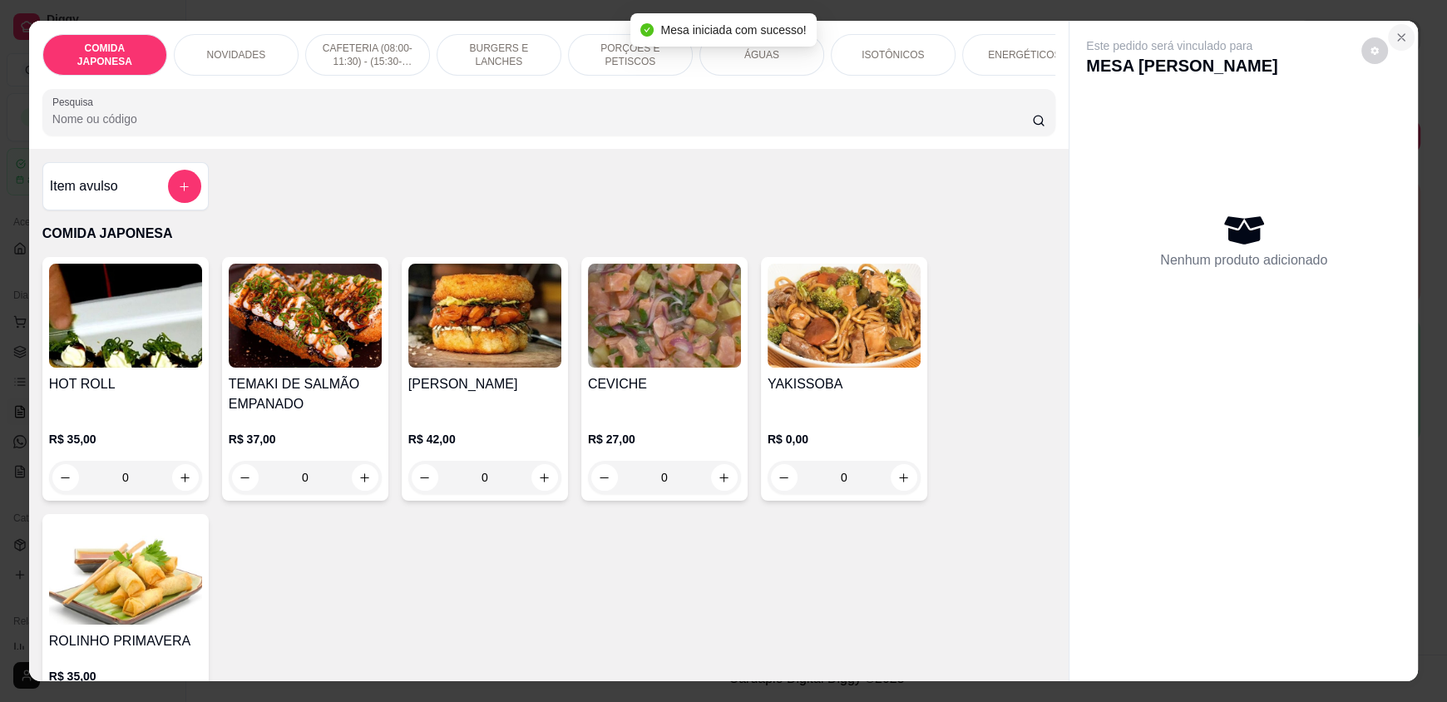
click at [1399, 26] on button "Close" at bounding box center [1401, 37] width 27 height 27
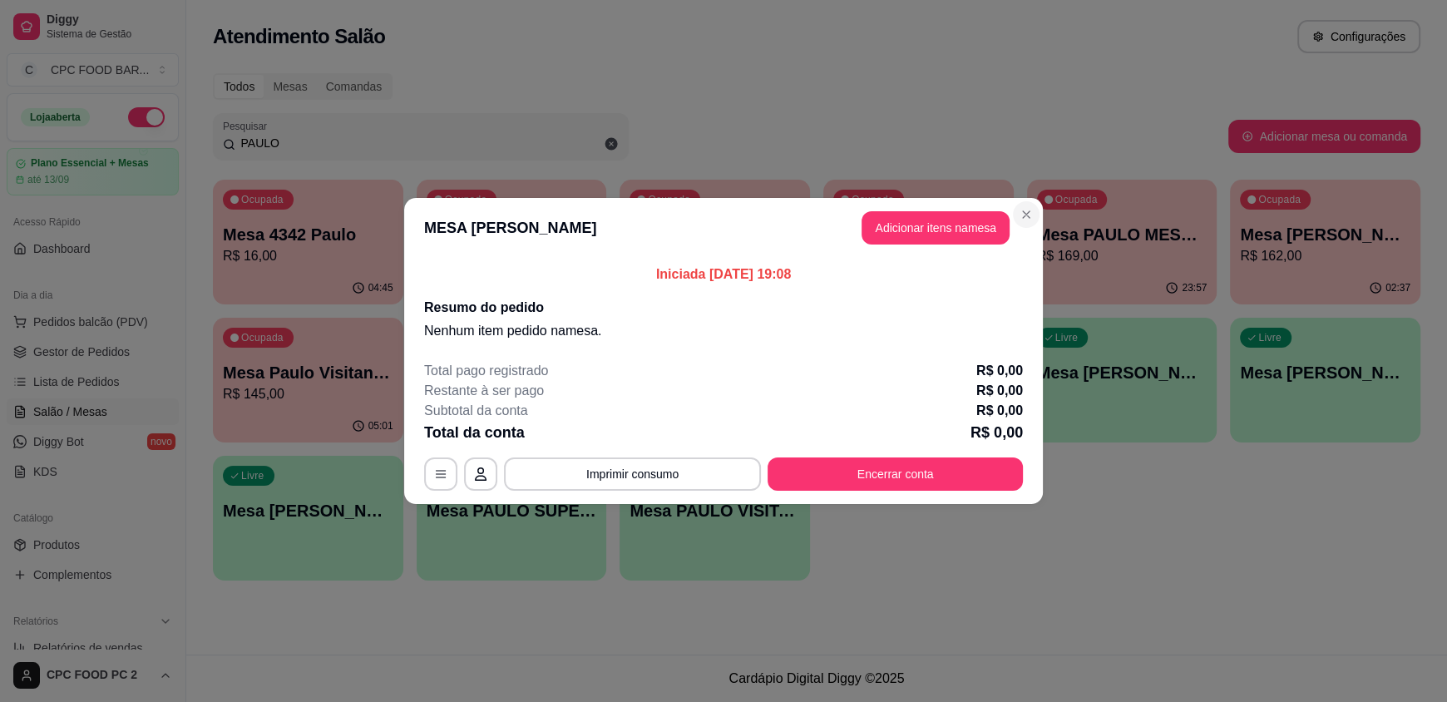
click at [1009, 211] on section "MESA PAULO CARIOCA Adicionar itens na mesa Iniciada 29/08/2025 às 19:08 Resumo …" at bounding box center [723, 351] width 639 height 306
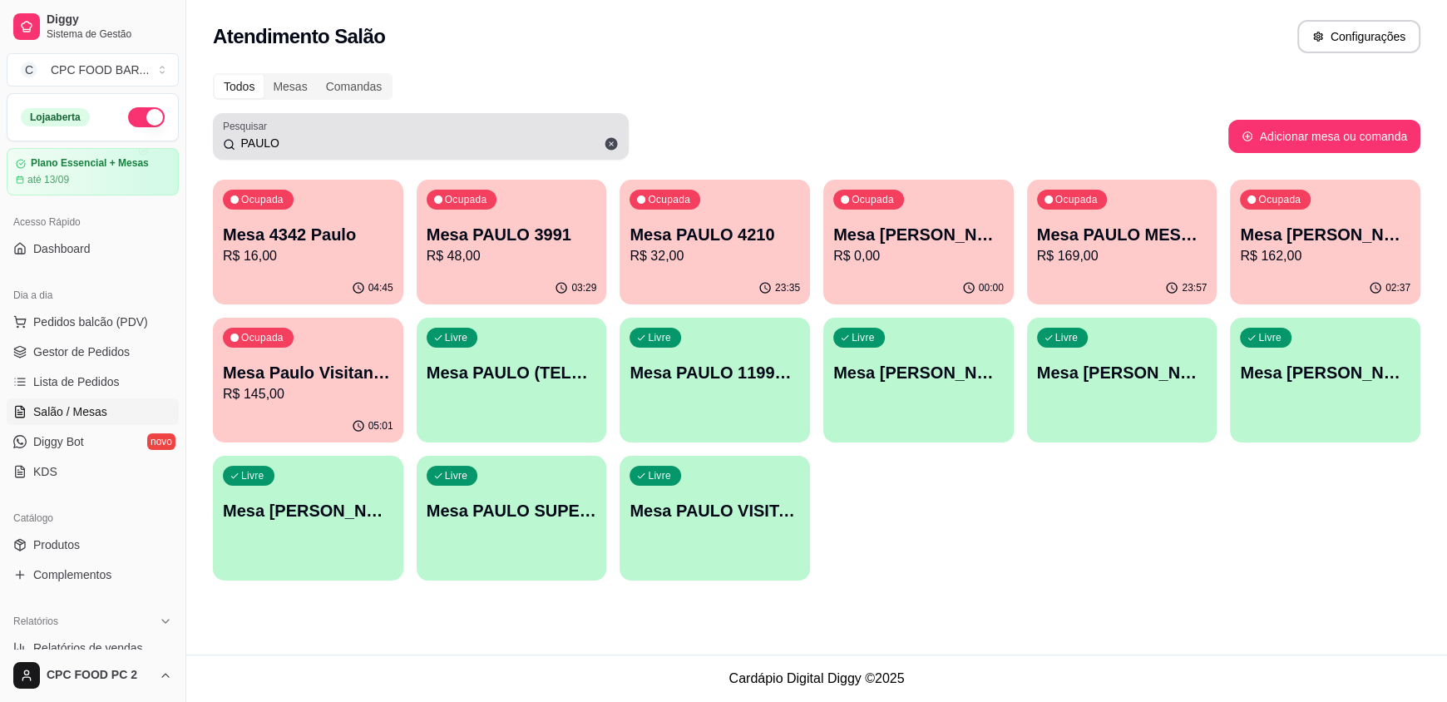
click at [334, 142] on input "PAULO" at bounding box center [426, 143] width 383 height 17
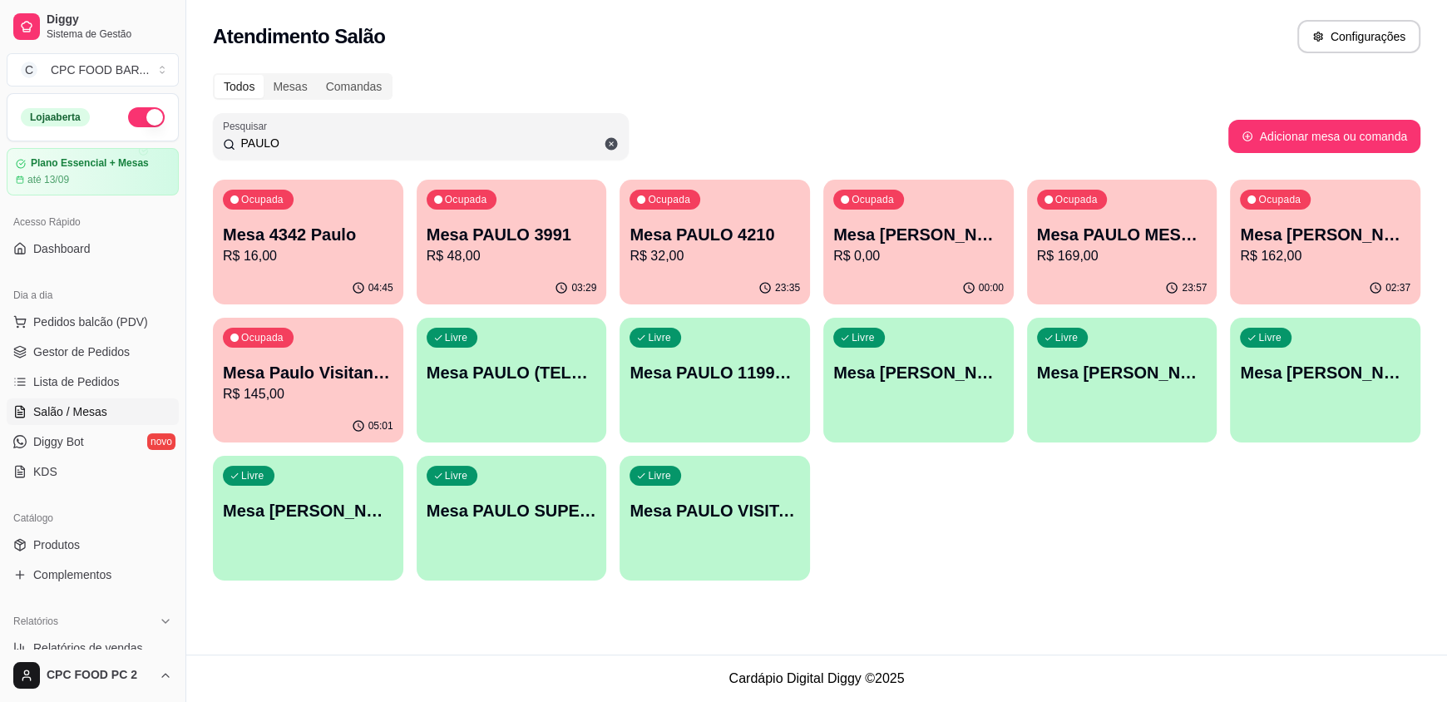
click at [332, 141] on input "PAULO" at bounding box center [426, 143] width 383 height 17
click at [330, 141] on input "PAULO" at bounding box center [426, 143] width 383 height 17
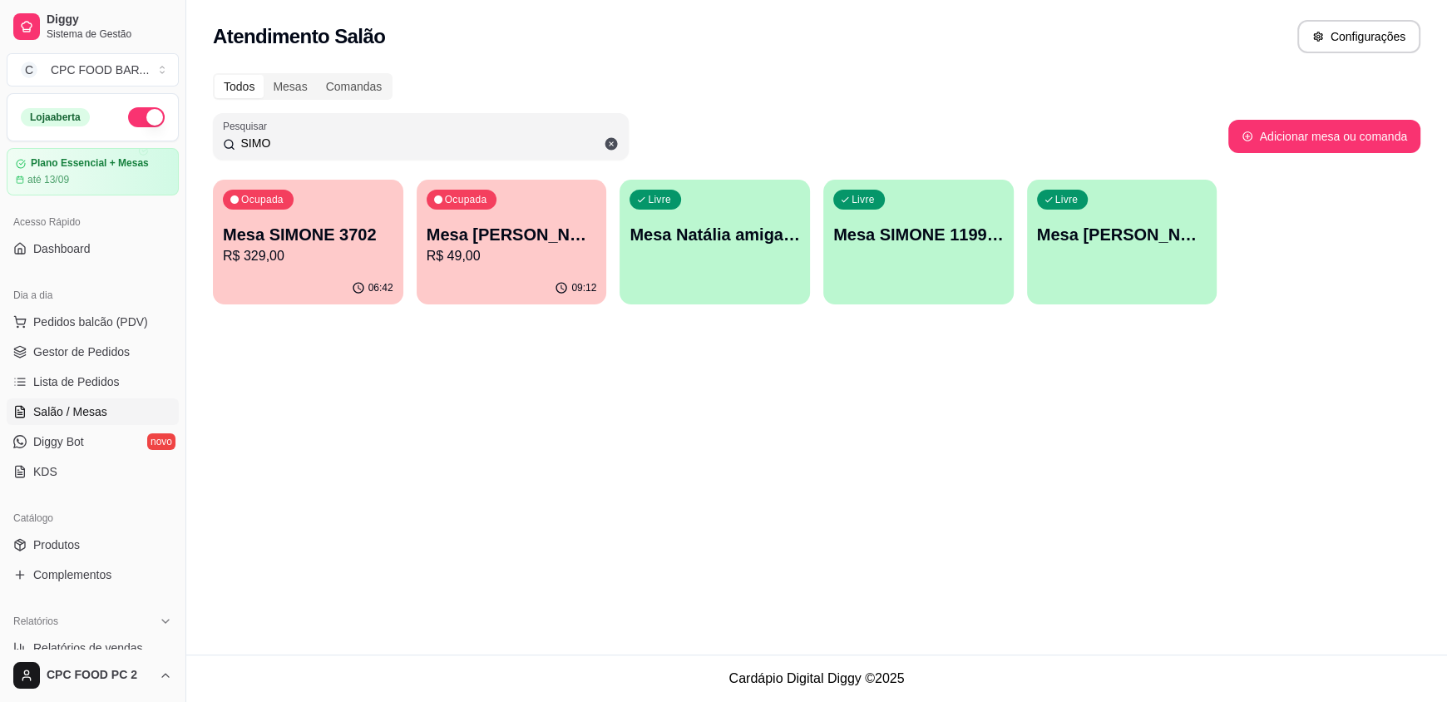
type input "SIMO"
click at [371, 258] on p "R$ 329,00" at bounding box center [308, 256] width 170 height 20
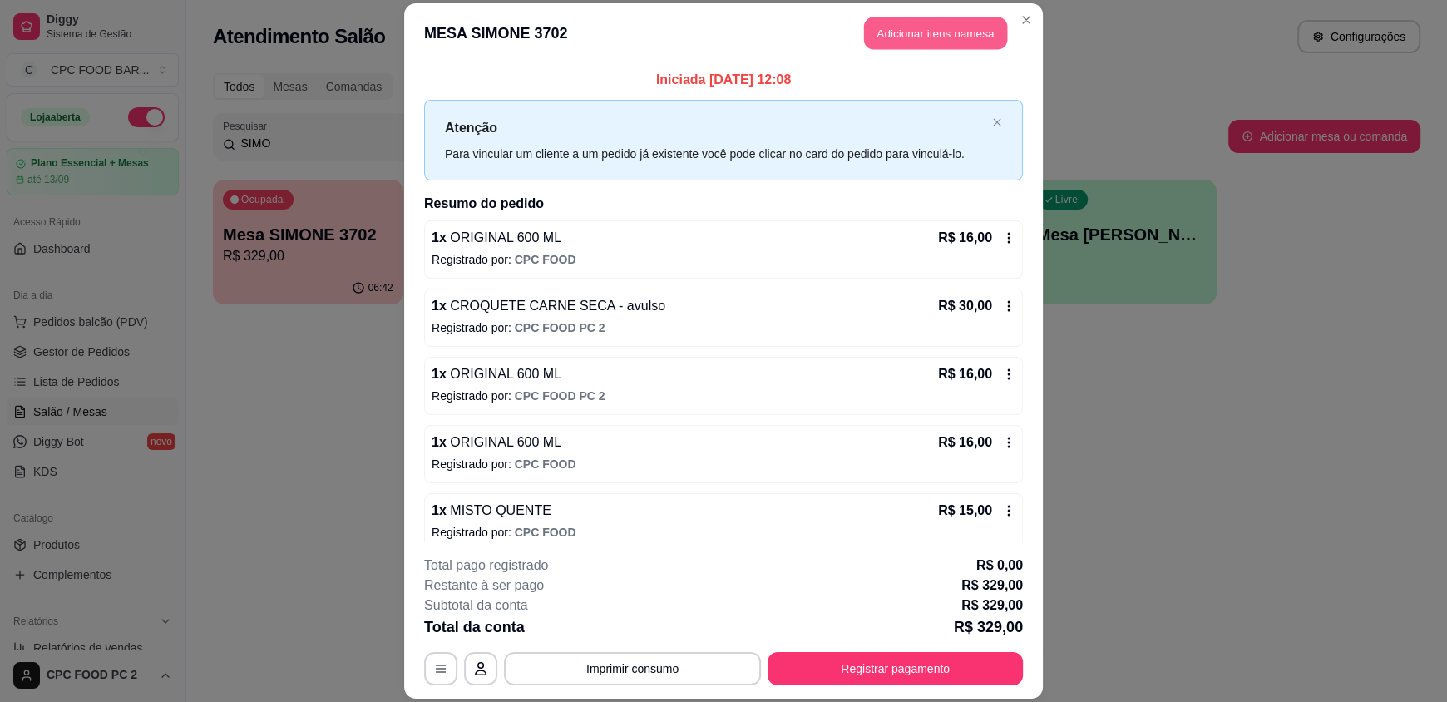
click at [876, 41] on button "Adicionar itens na mesa" at bounding box center [935, 33] width 143 height 32
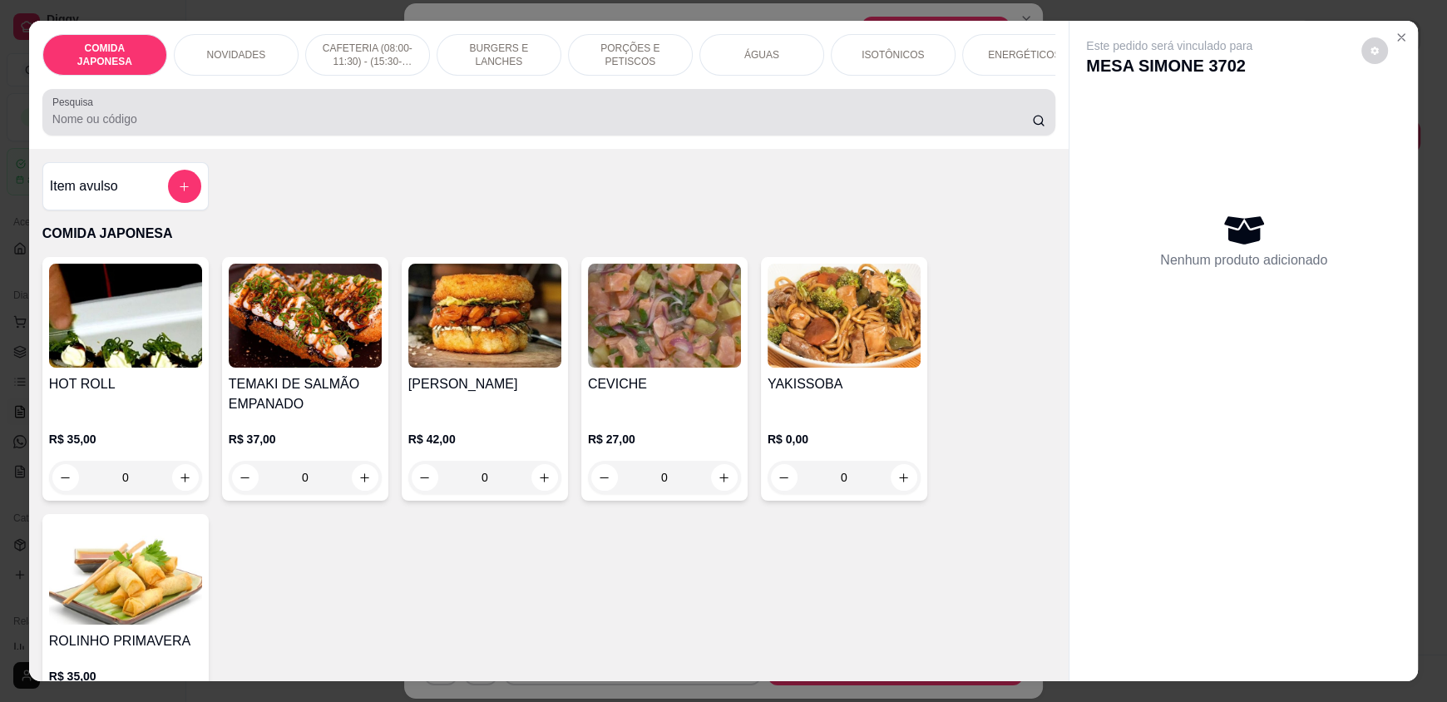
click at [151, 127] on input "Pesquisa" at bounding box center [542, 119] width 980 height 17
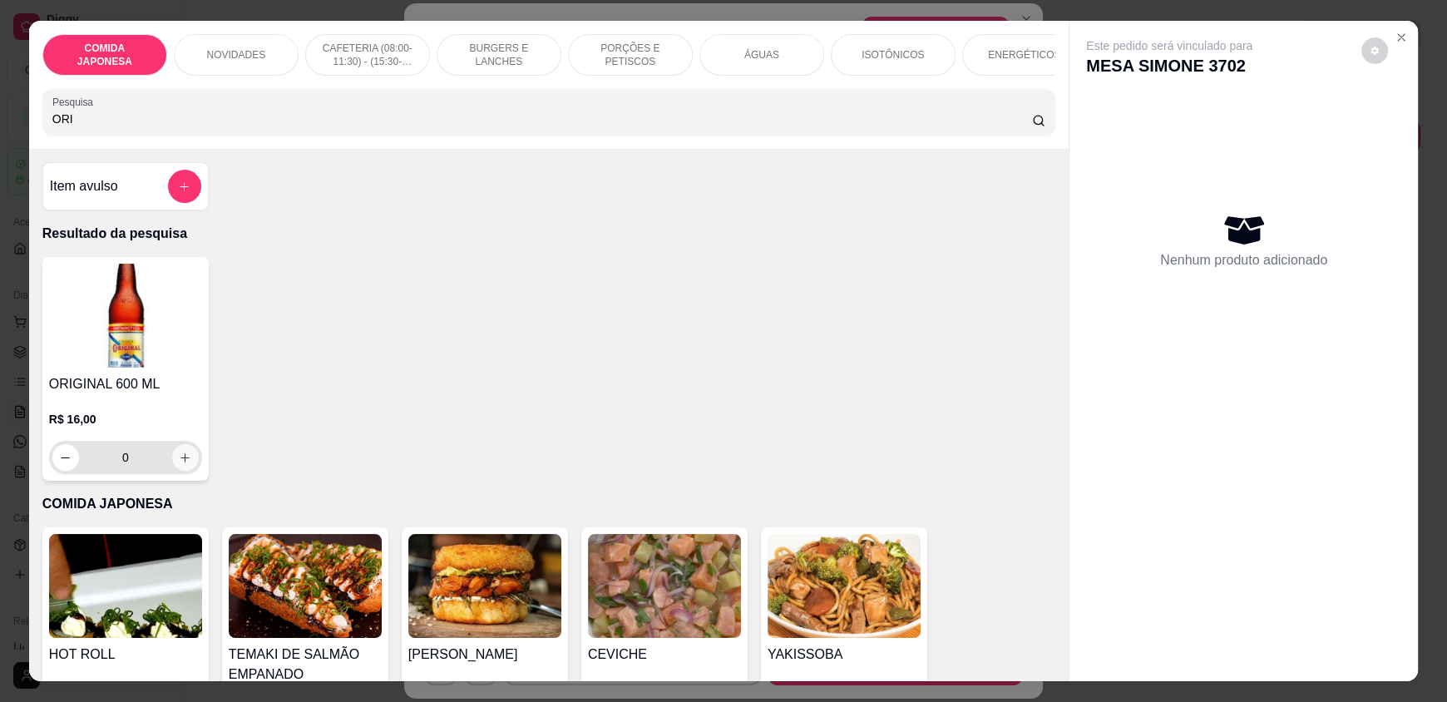
type input "ORI"
click at [172, 466] on button "increase-product-quantity" at bounding box center [185, 458] width 26 height 26
type input "1"
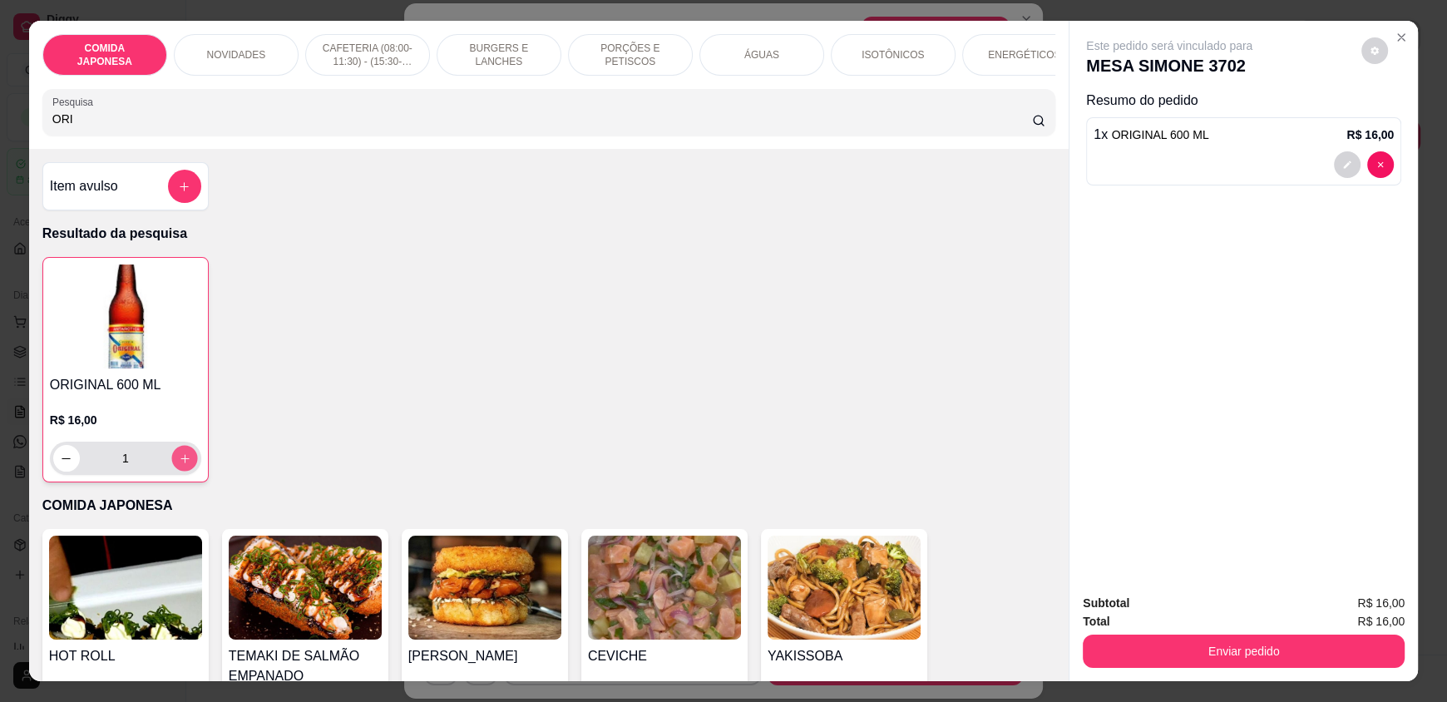
click at [171, 466] on button "increase-product-quantity" at bounding box center [184, 459] width 26 height 26
type input "2"
click at [178, 465] on icon "increase-product-quantity" at bounding box center [184, 458] width 12 height 12
type input "3"
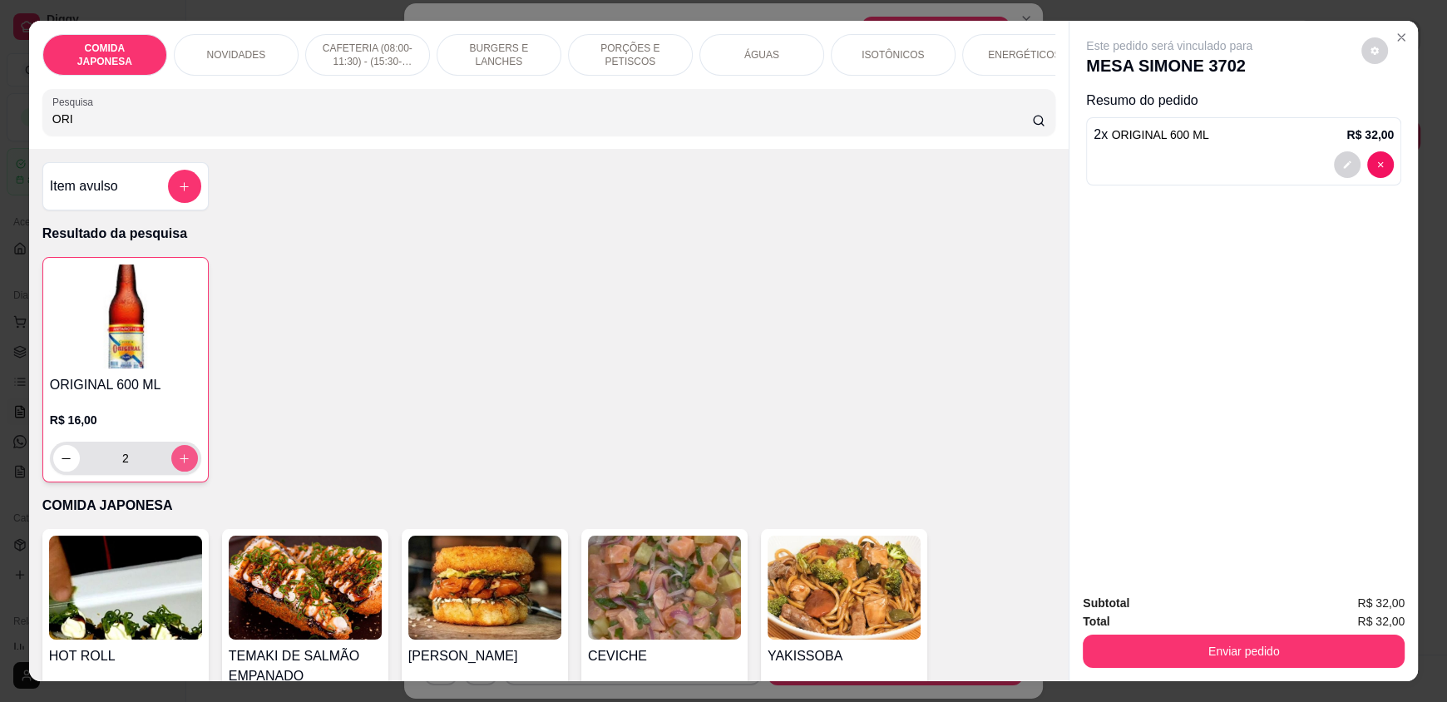
type input "3"
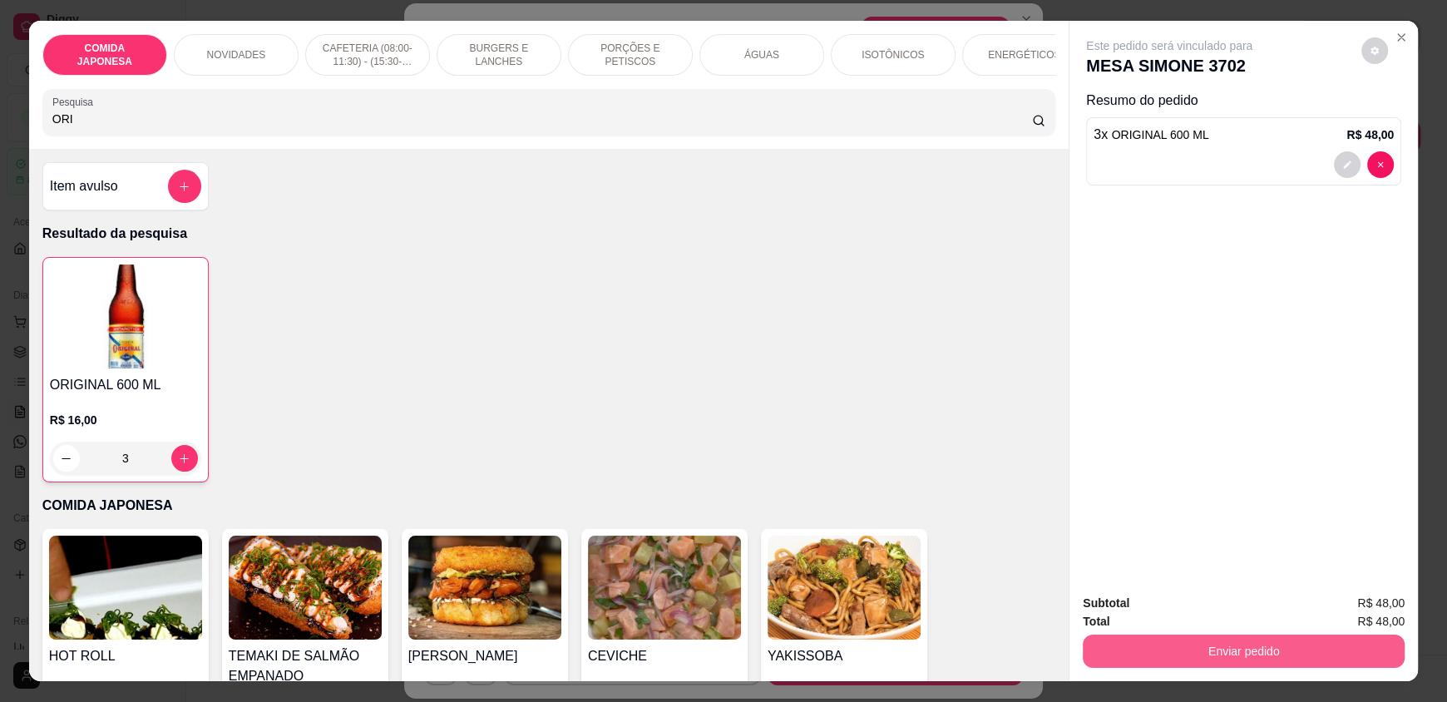
click at [1122, 658] on button "Enviar pedido" at bounding box center [1244, 650] width 322 height 33
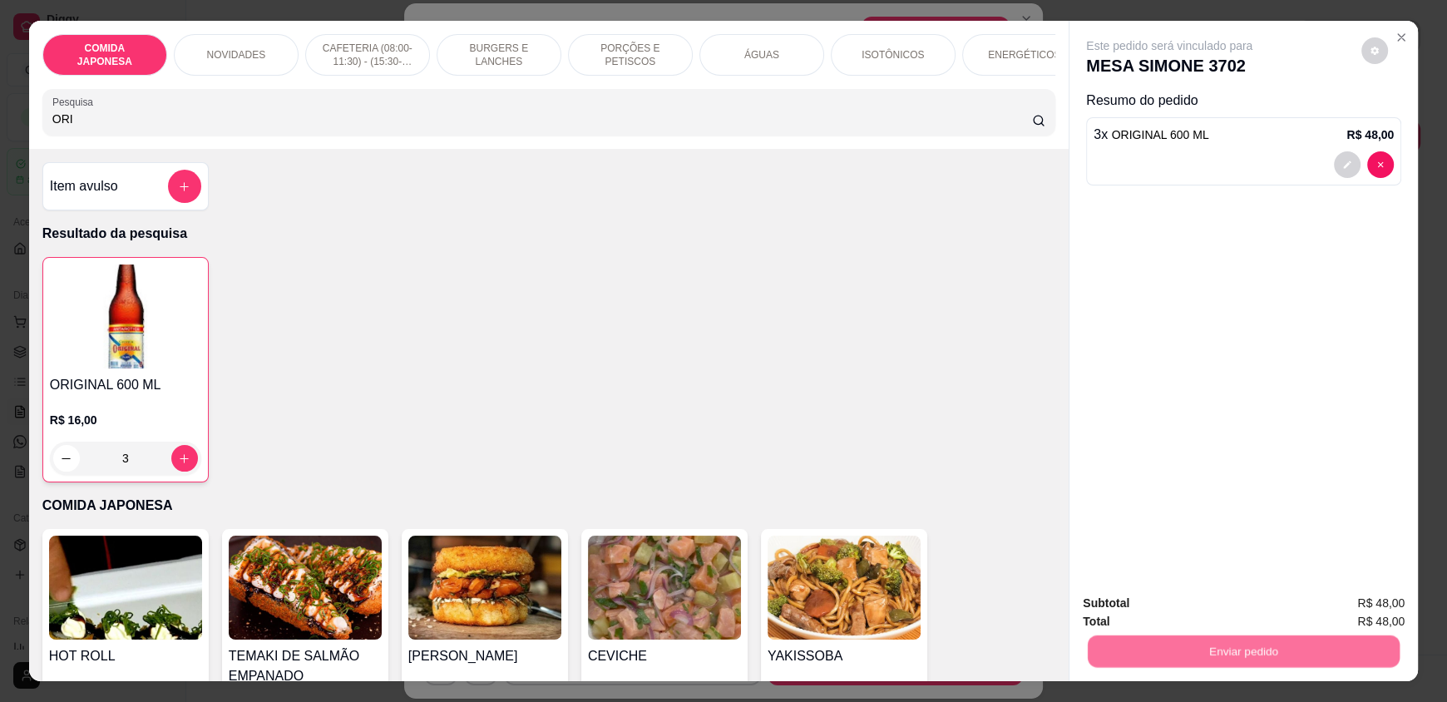
click at [1144, 622] on button "Não registrar e enviar pedido" at bounding box center [1188, 611] width 173 height 32
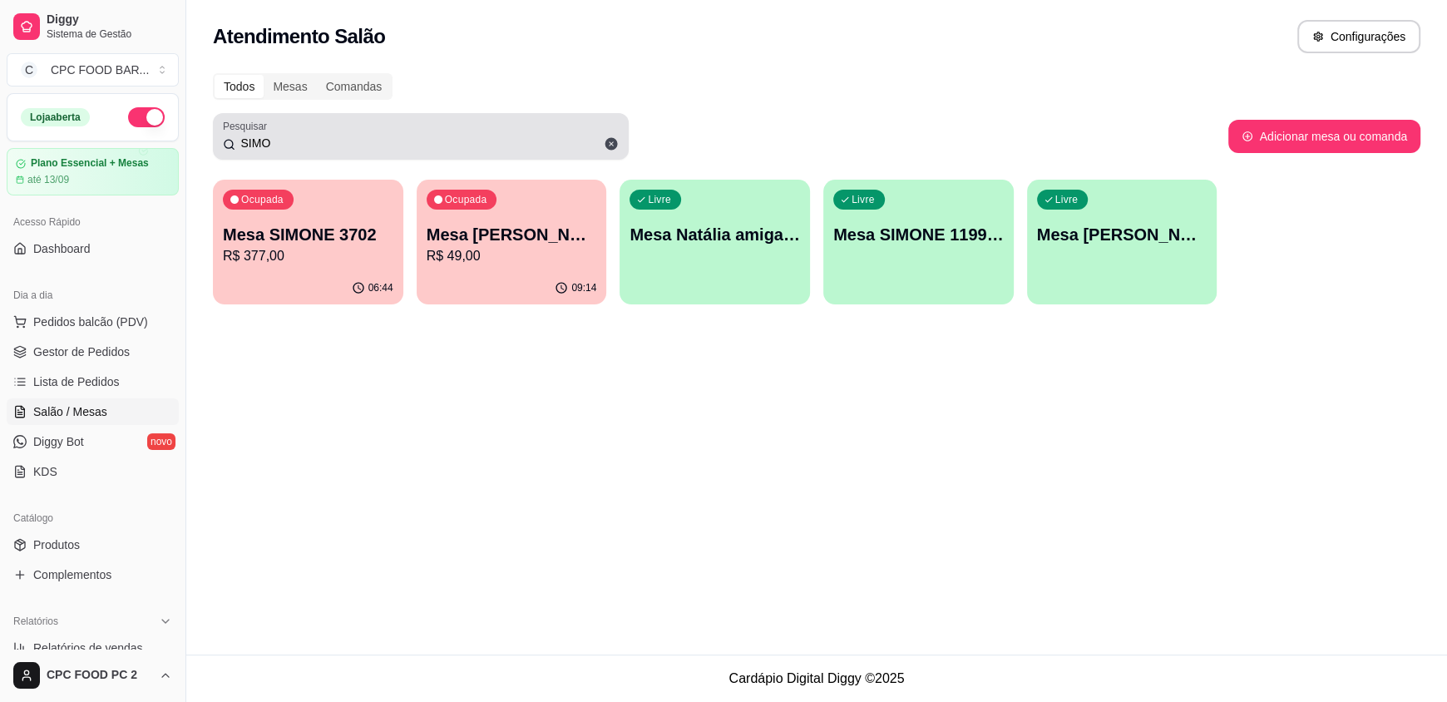
click at [431, 135] on input "SIMO" at bounding box center [426, 143] width 383 height 17
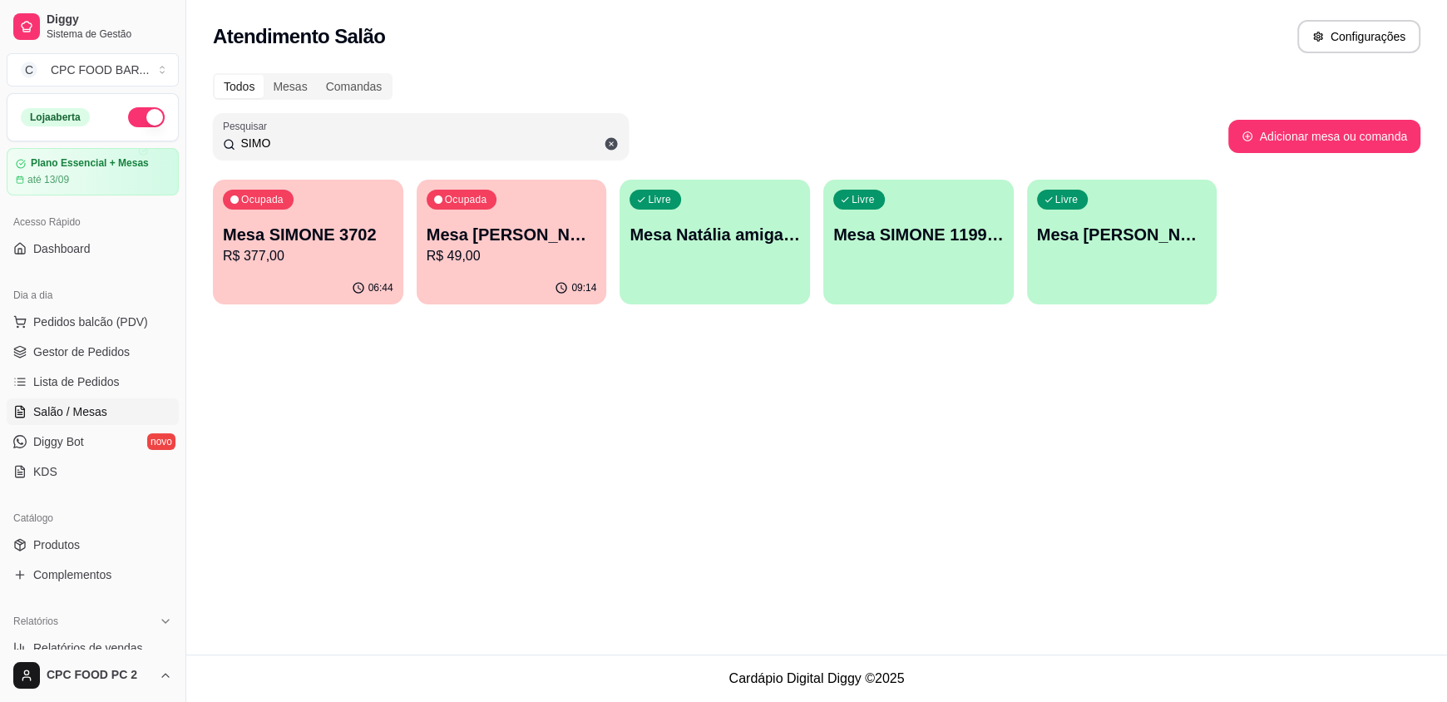
click at [430, 133] on div "SIMO" at bounding box center [421, 136] width 396 height 33
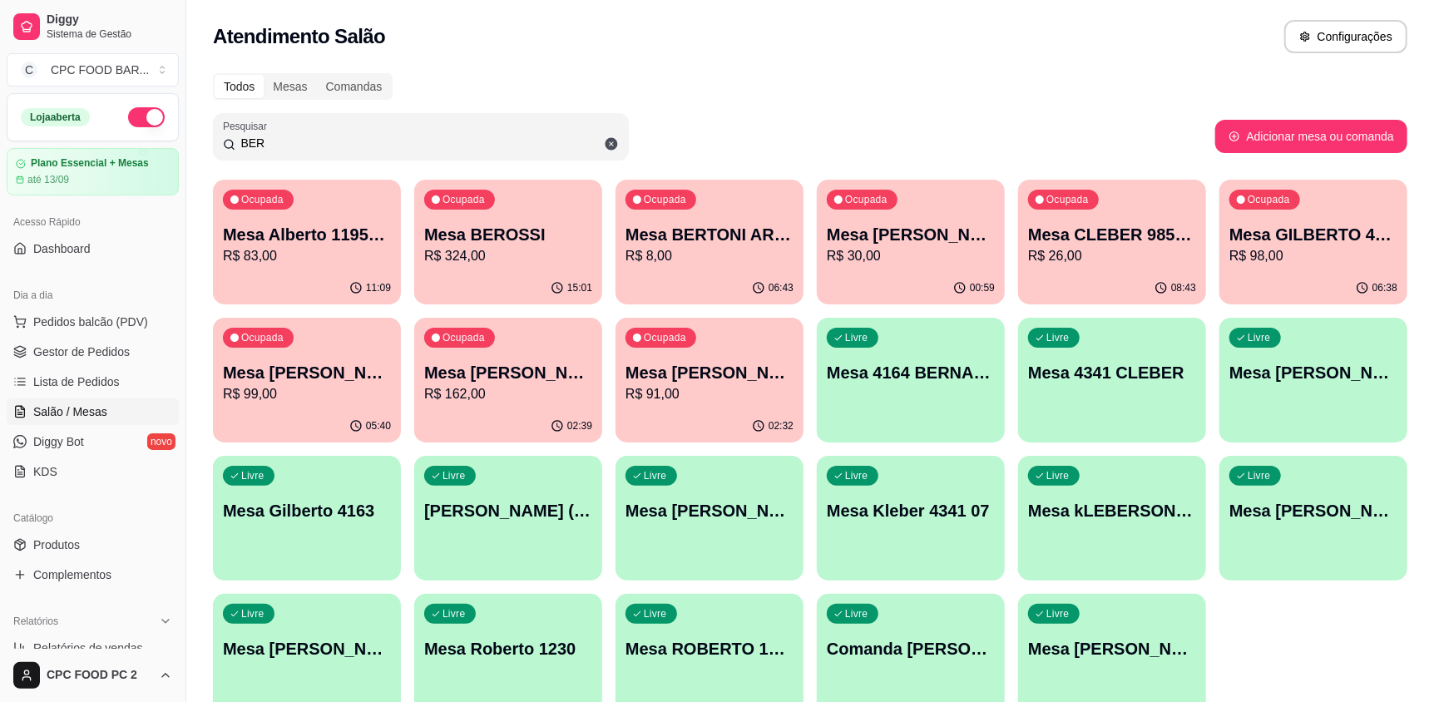
type input "BER"
click at [502, 216] on div "Ocupada Mesa BEROSSI R$ 324,00" at bounding box center [508, 226] width 188 height 92
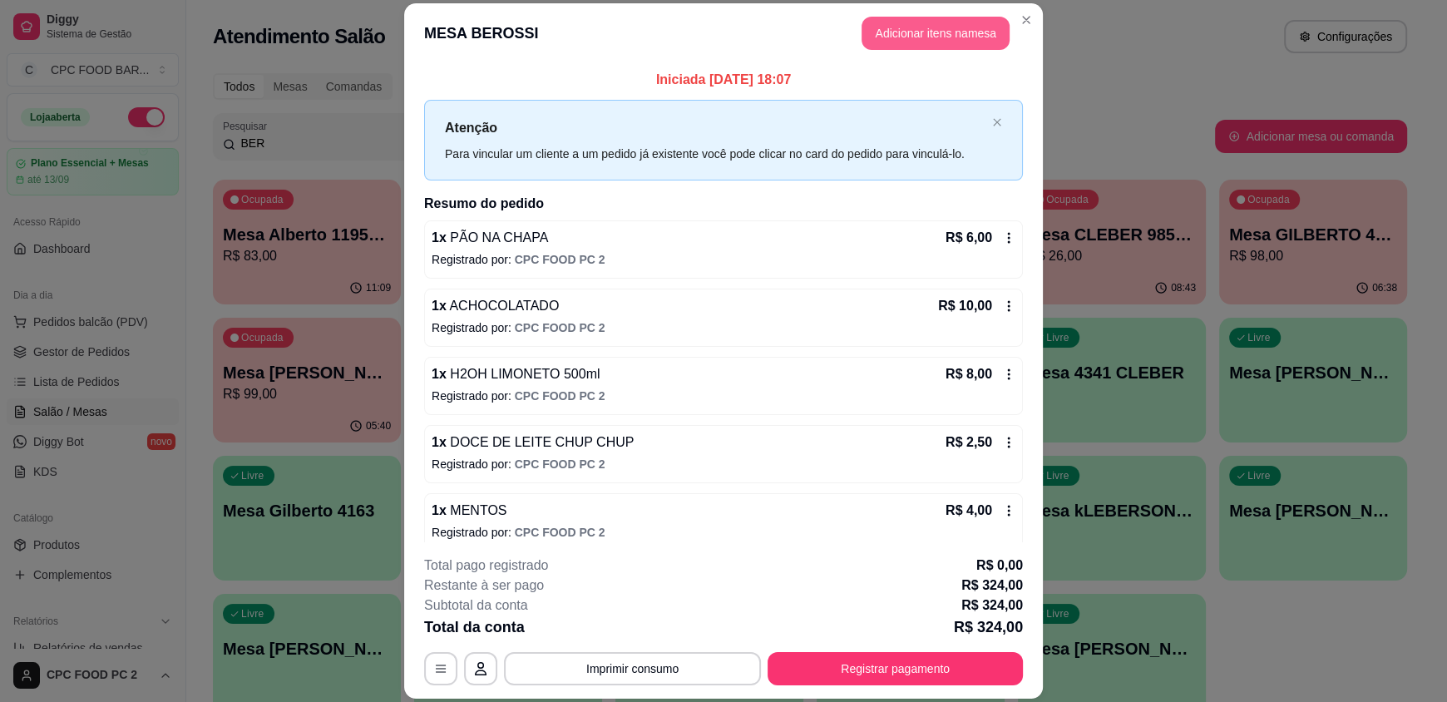
click at [939, 41] on button "Adicionar itens na mesa" at bounding box center [935, 33] width 148 height 33
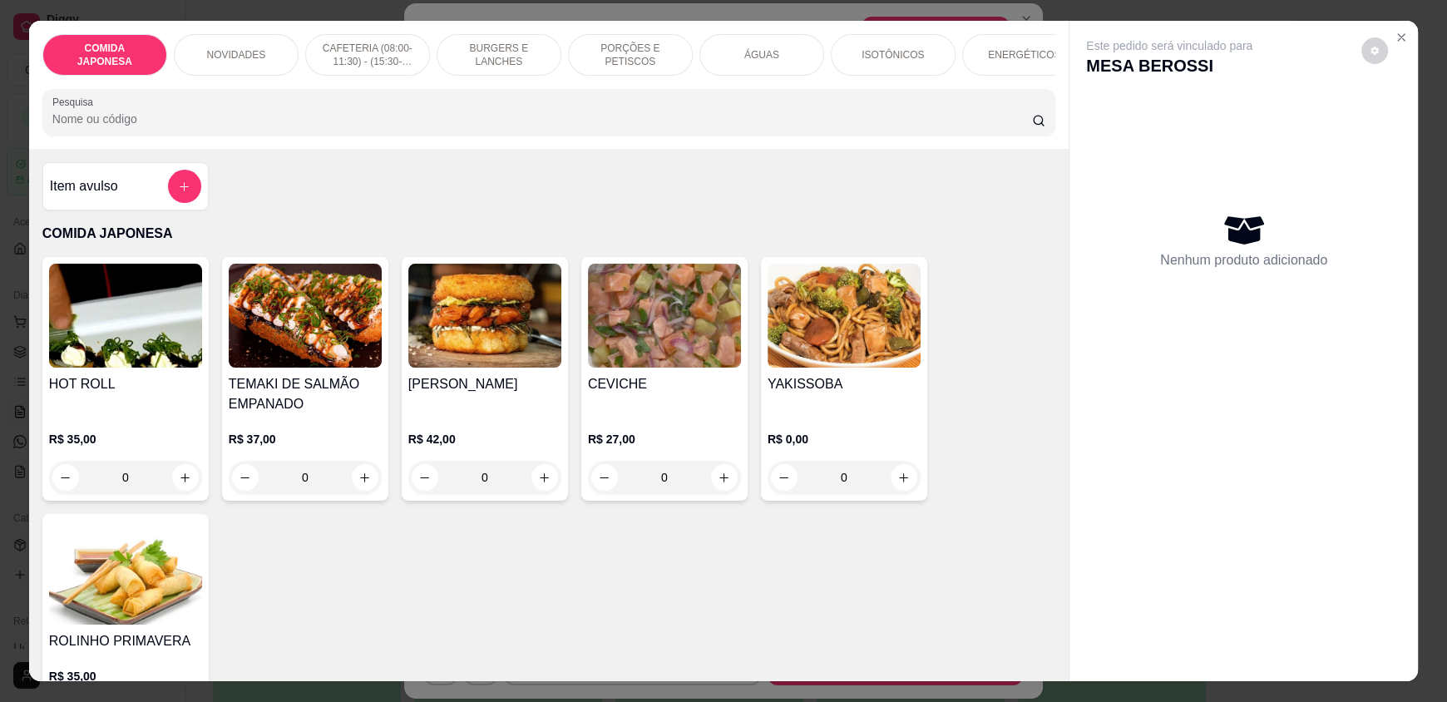
click at [725, 123] on input "Pesquisa" at bounding box center [542, 119] width 980 height 17
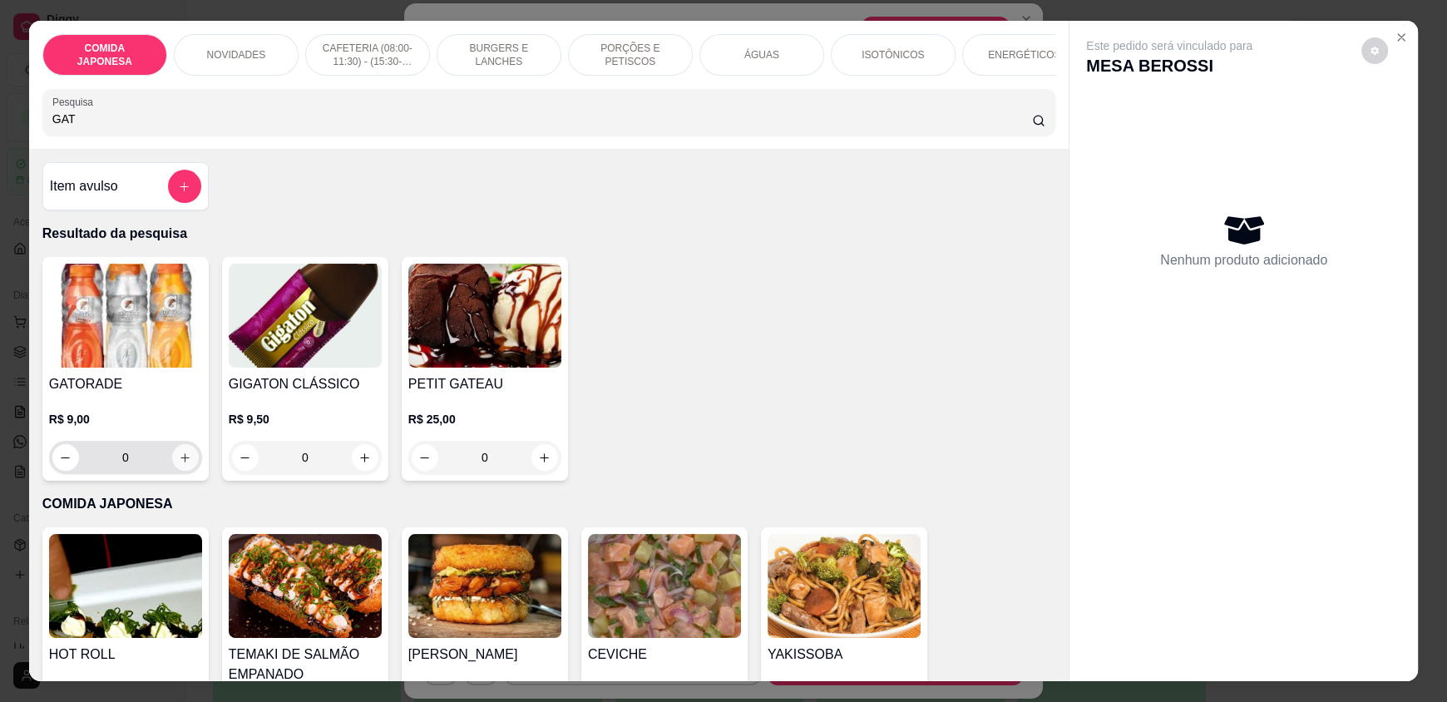
type input "GAT"
click at [179, 464] on icon "increase-product-quantity" at bounding box center [185, 458] width 12 height 12
type input "1"
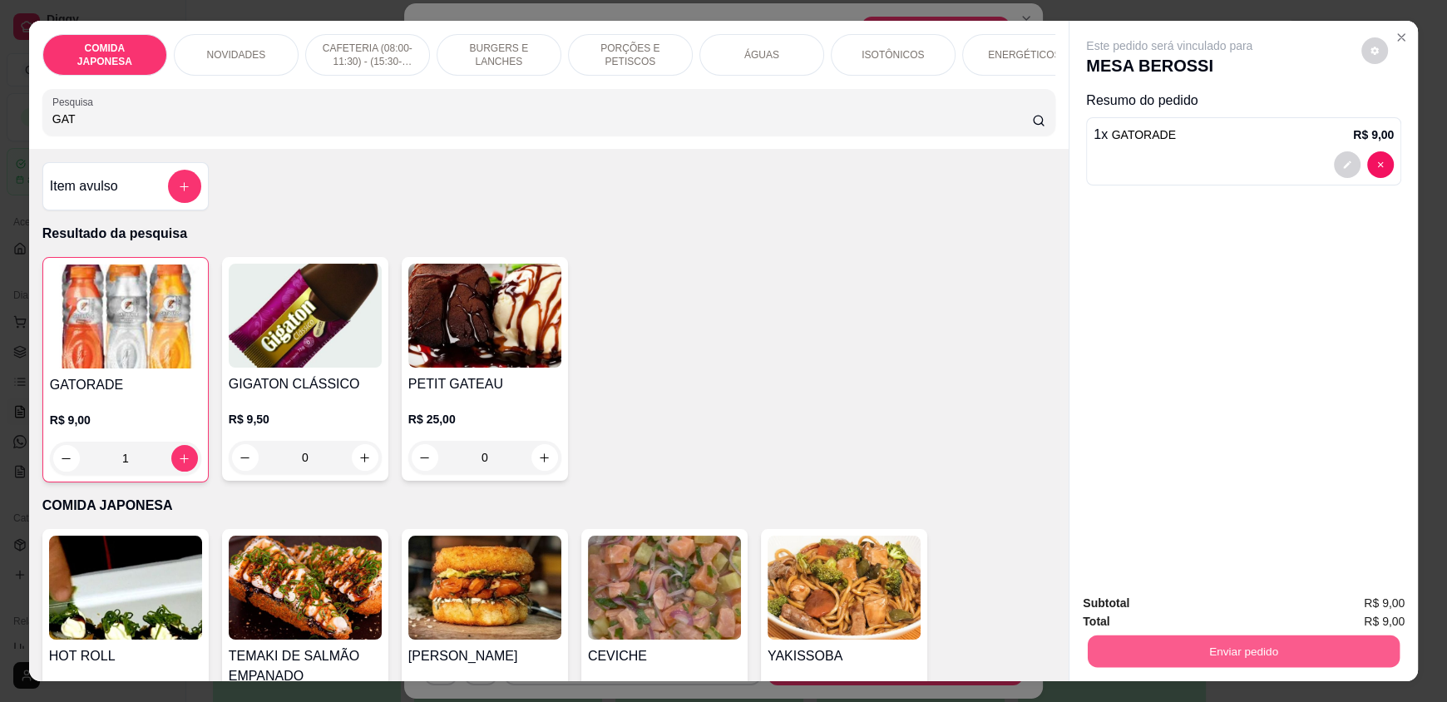
click at [1231, 649] on button "Enviar pedido" at bounding box center [1244, 650] width 312 height 32
click at [1234, 606] on button "Não registrar e enviar pedido" at bounding box center [1188, 610] width 168 height 31
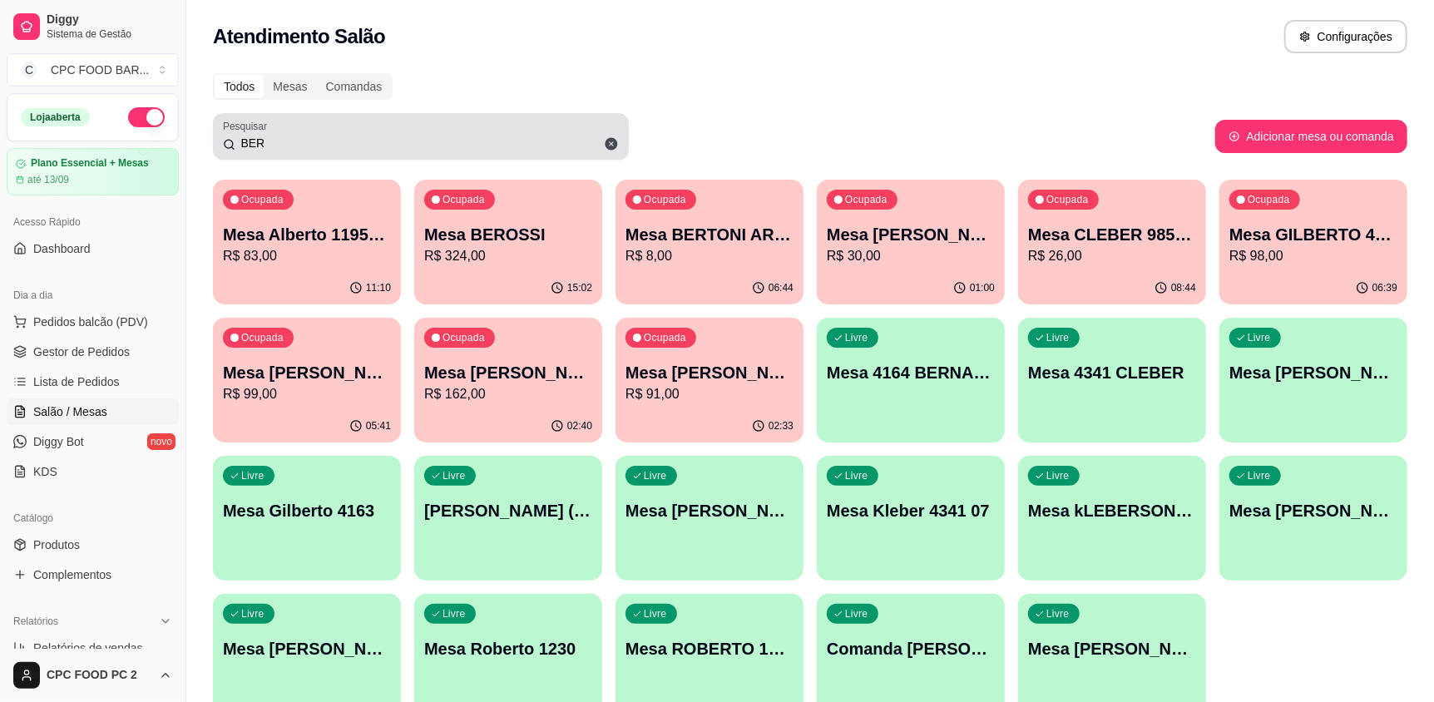
click at [308, 145] on input "BER" at bounding box center [426, 143] width 383 height 17
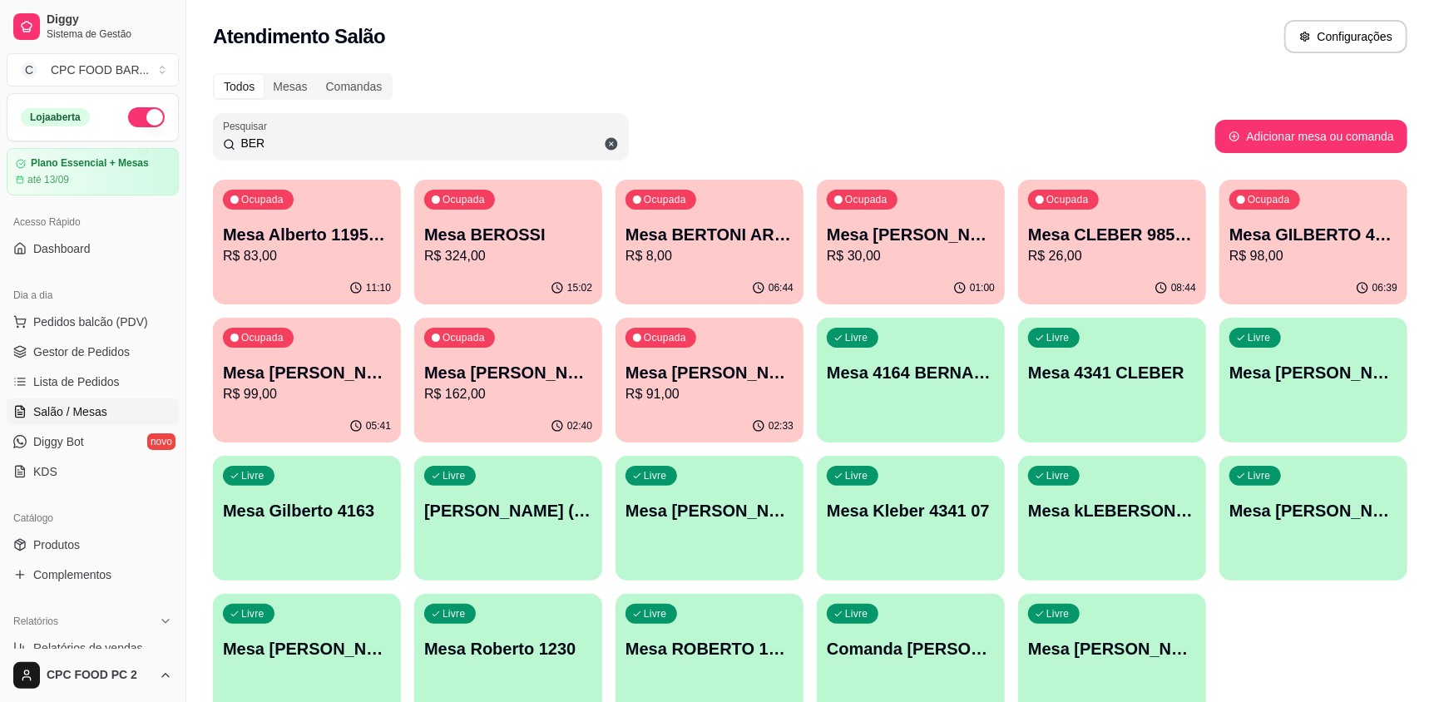
click at [308, 145] on input "BER" at bounding box center [426, 143] width 383 height 17
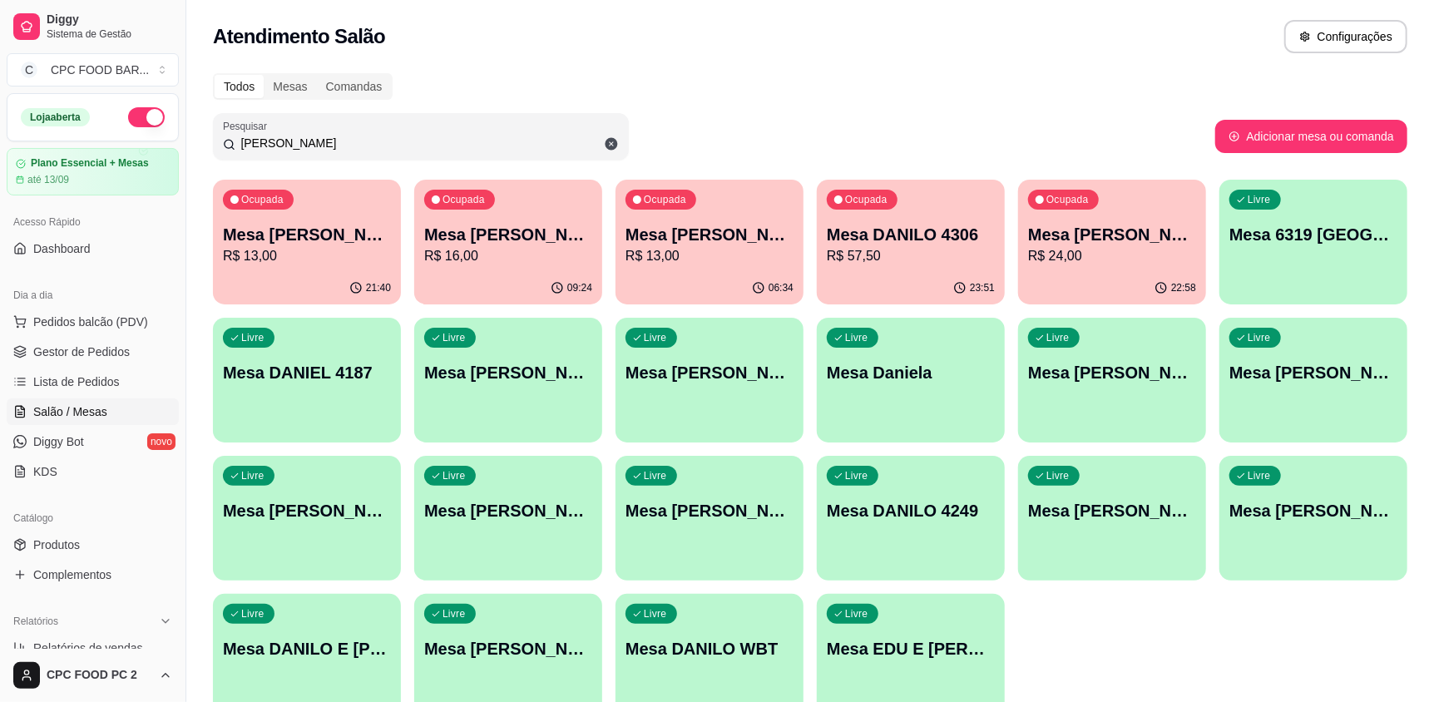
type input "DANI"
click at [925, 272] on div "23:51" at bounding box center [911, 288] width 188 height 32
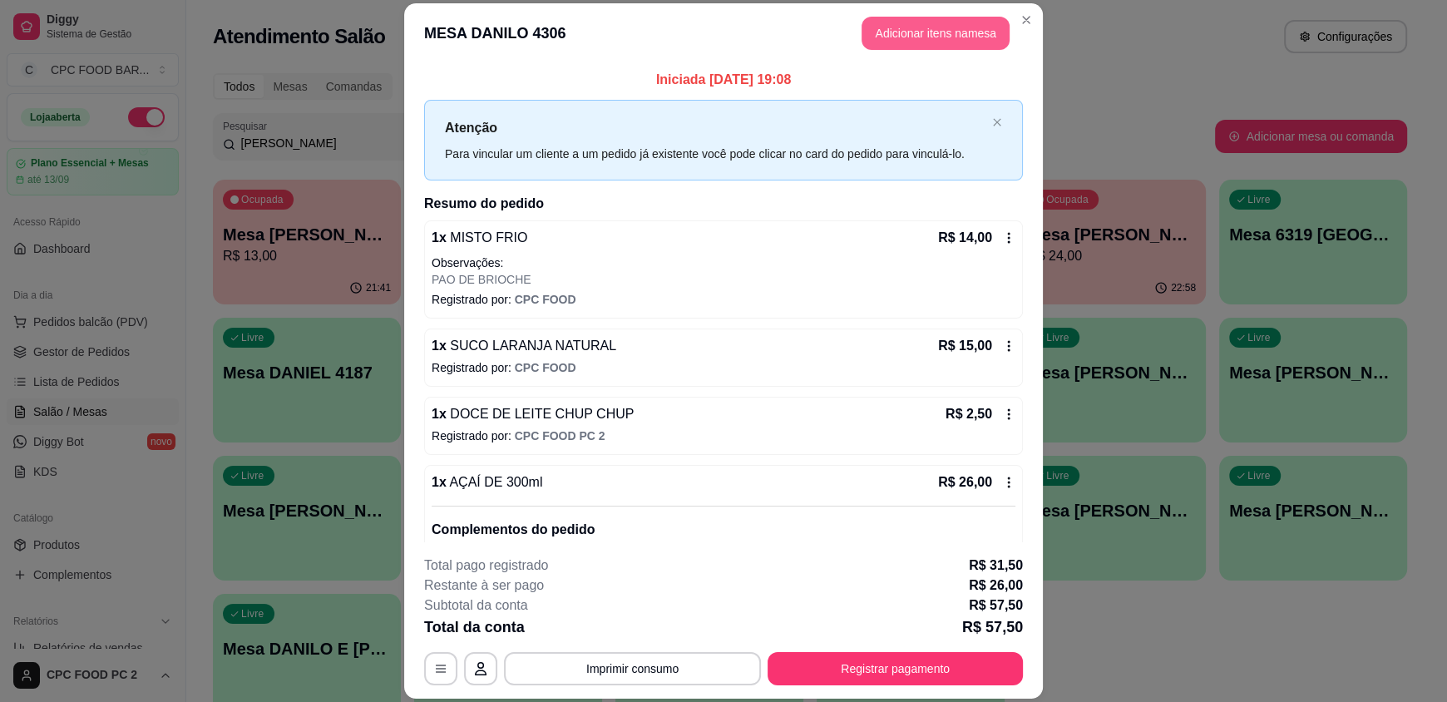
click at [915, 47] on button "Adicionar itens na mesa" at bounding box center [935, 33] width 148 height 33
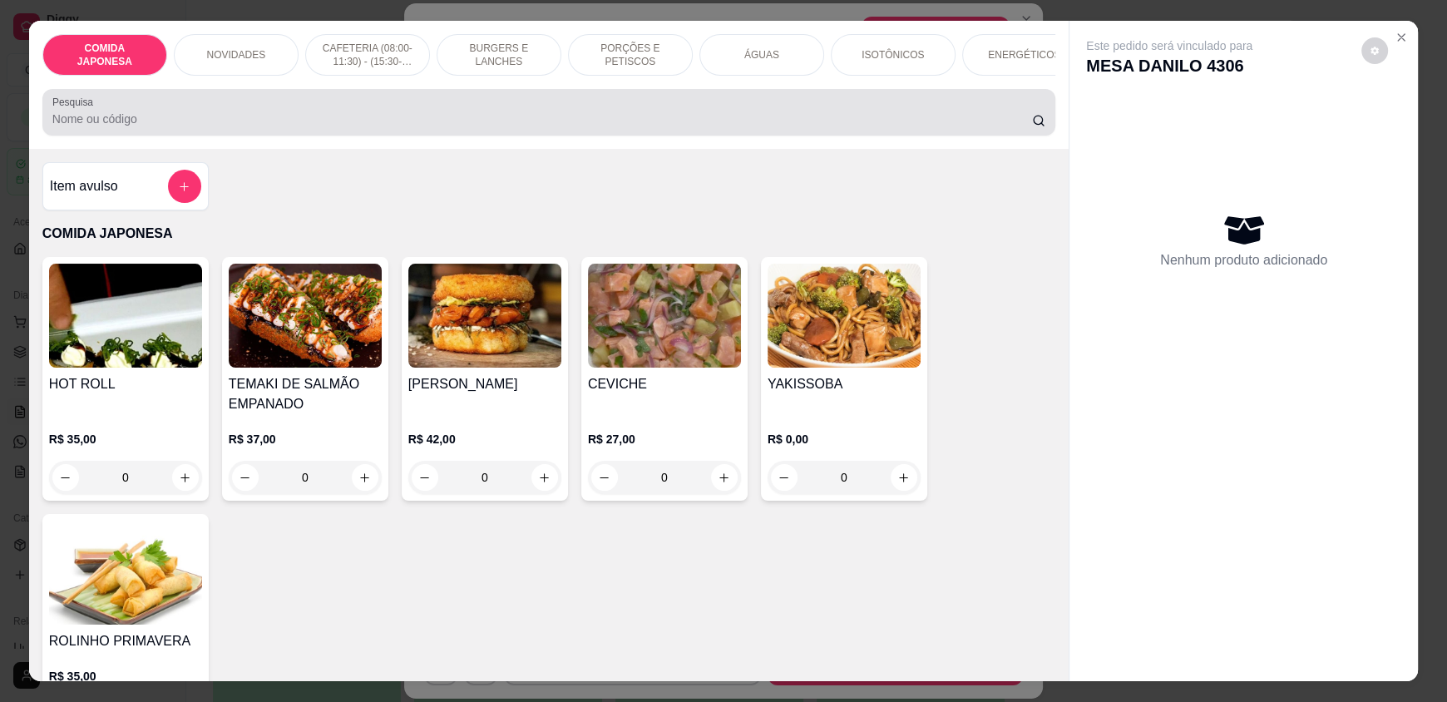
click at [364, 129] on div at bounding box center [548, 112] width 993 height 33
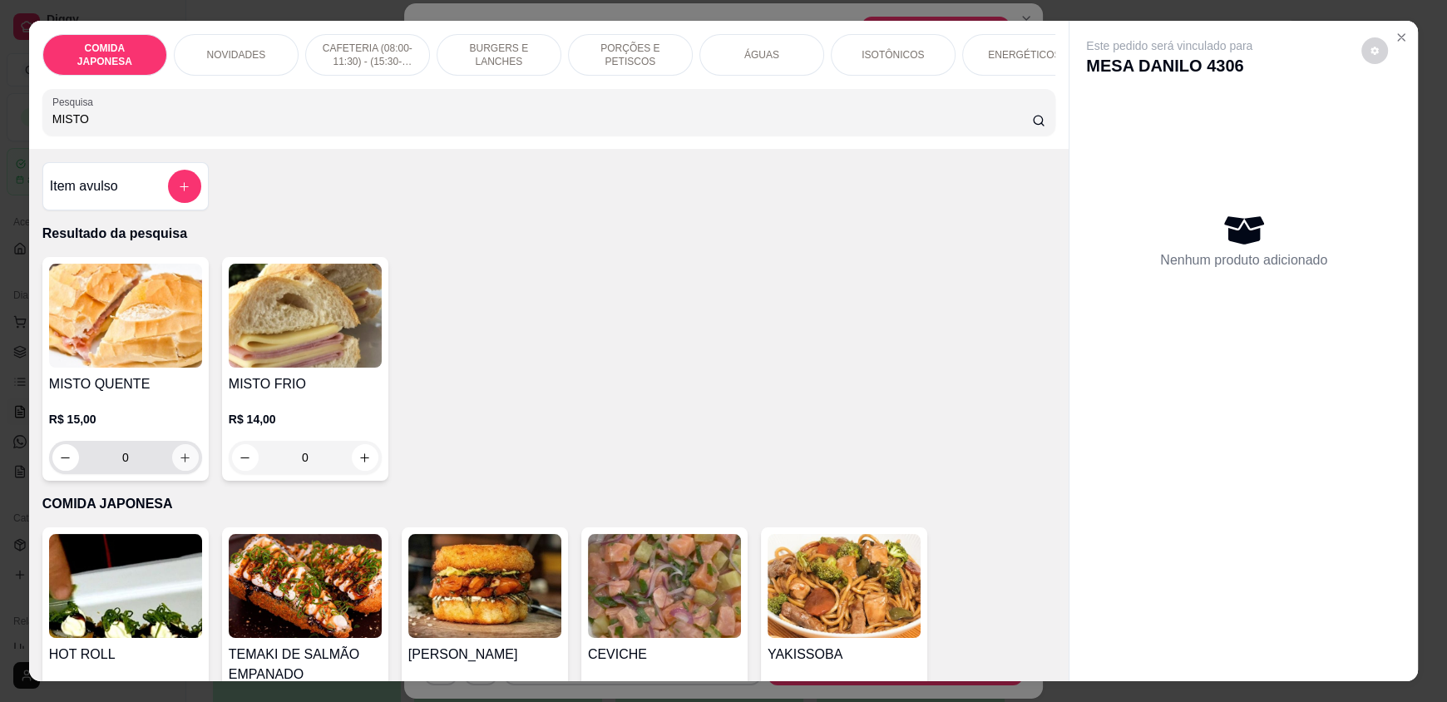
type input "MISTO"
click at [181, 471] on button "increase-product-quantity" at bounding box center [185, 457] width 27 height 27
type input "1"
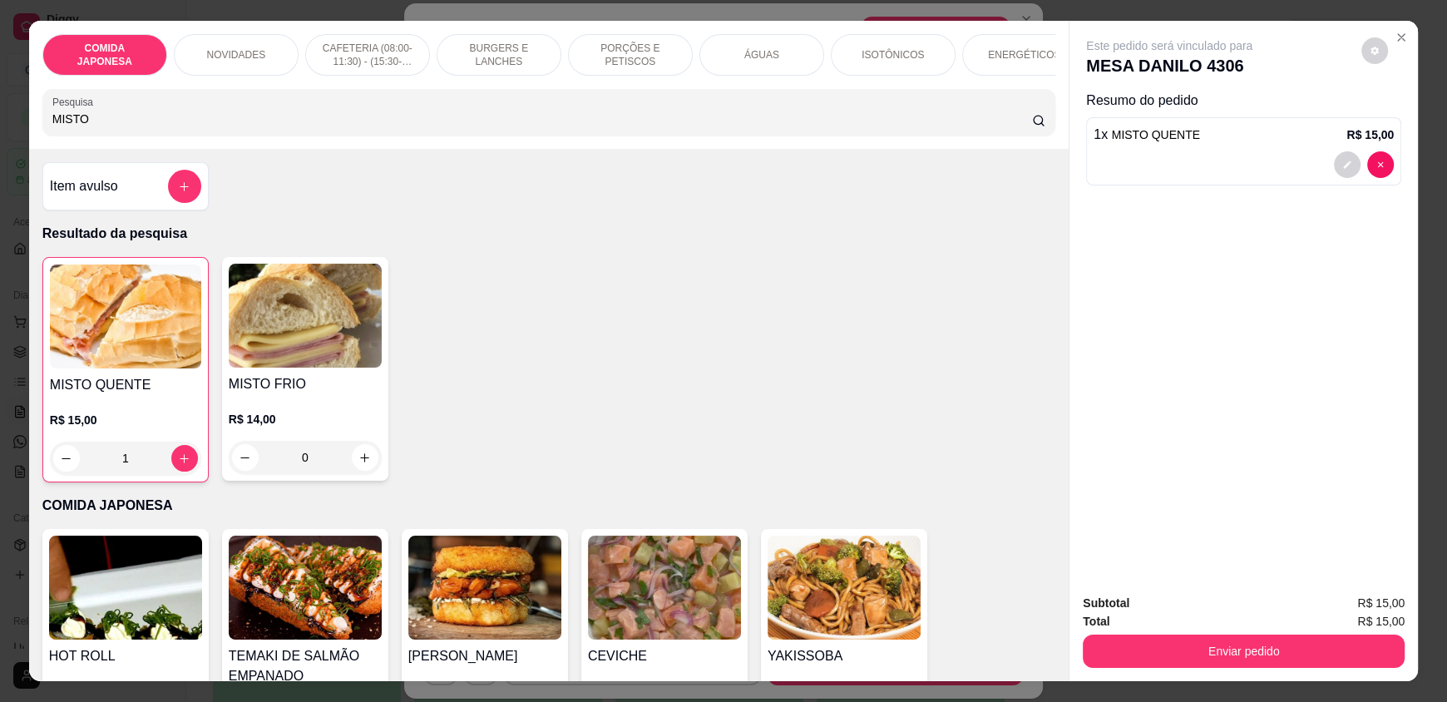
drag, startPoint x: 105, startPoint y: 126, endPoint x: 1, endPoint y: 102, distance: 106.7
click at [0, 106] on div "COMIDA JAPONESA NOVIDADES CAFETERIA (08:00-11:30) - (15:30-18:00) BURGERS E LAN…" at bounding box center [723, 351] width 1447 height 702
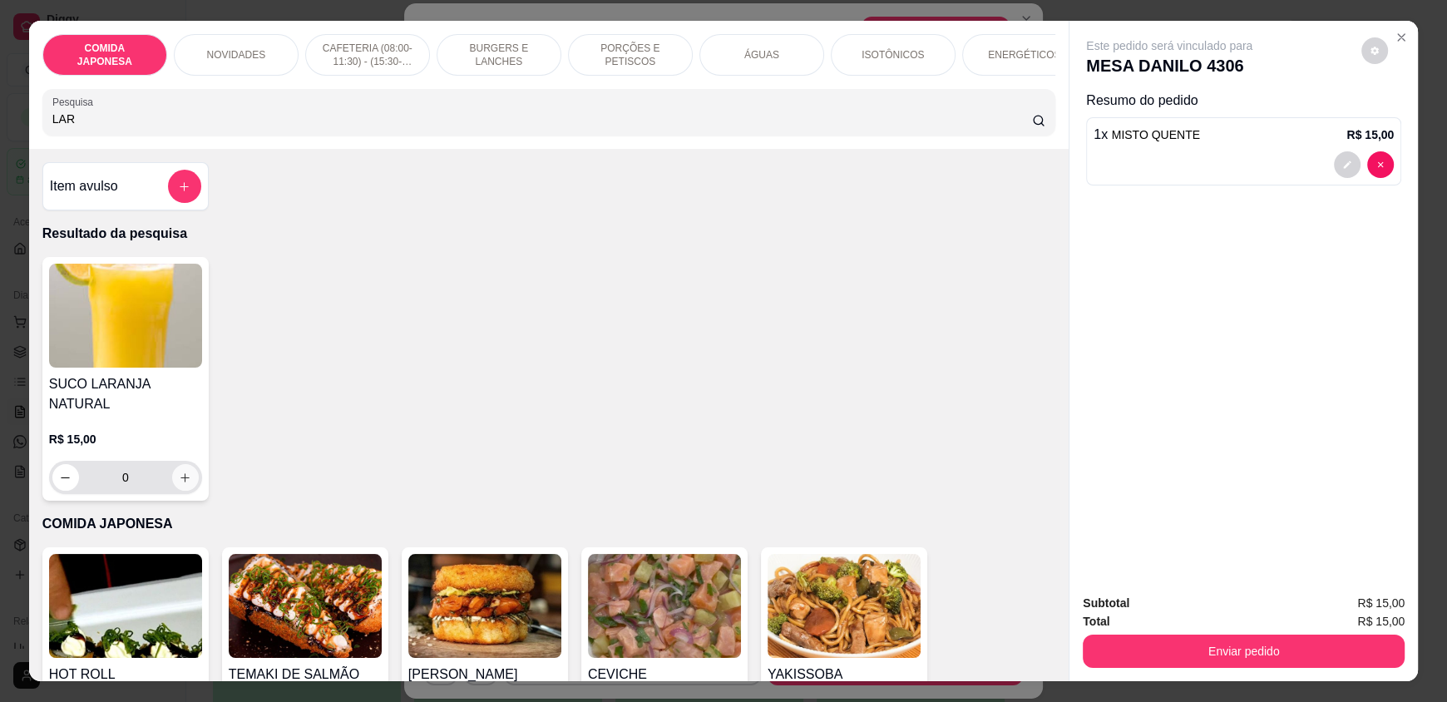
type input "LAR"
click at [179, 475] on icon "increase-product-quantity" at bounding box center [185, 477] width 12 height 12
type input "1"
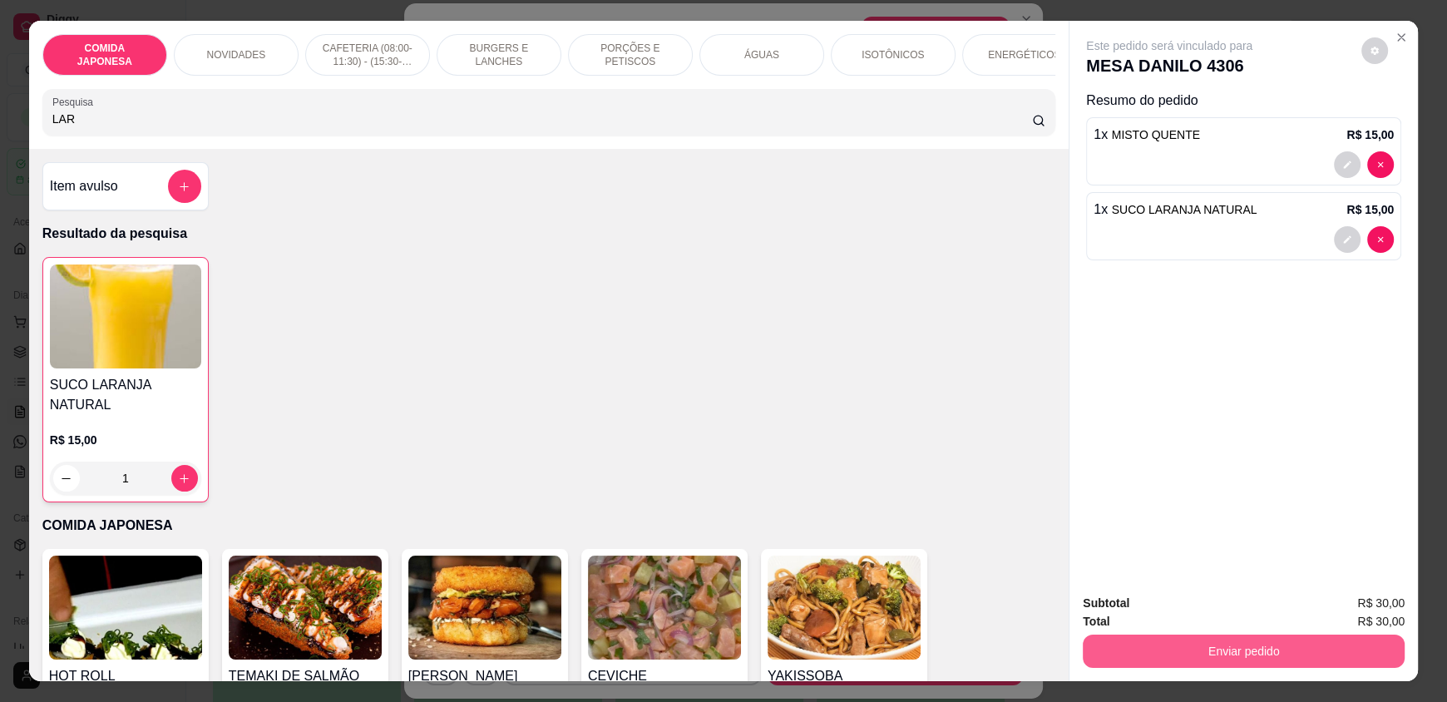
click at [1192, 649] on button "Enviar pedido" at bounding box center [1244, 650] width 322 height 33
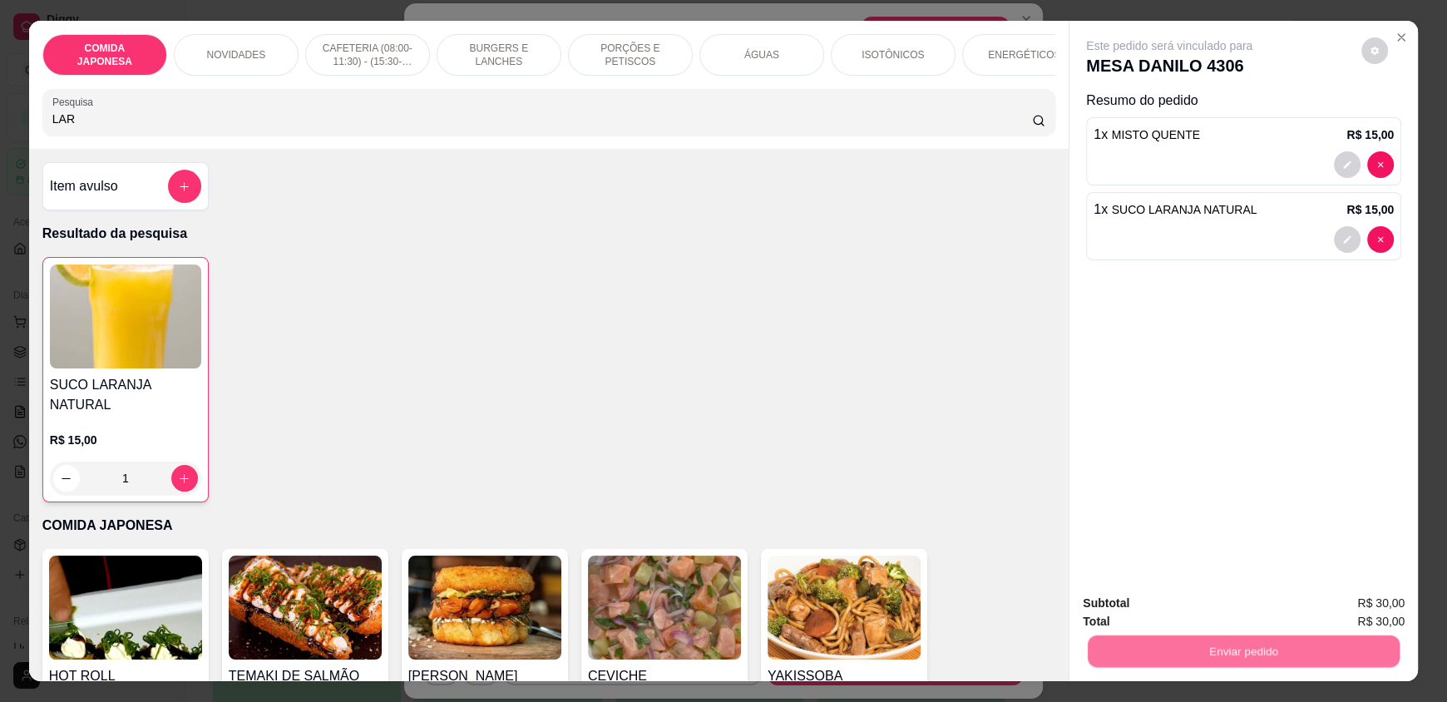
click at [1166, 620] on button "Não registrar e enviar pedido" at bounding box center [1188, 610] width 168 height 31
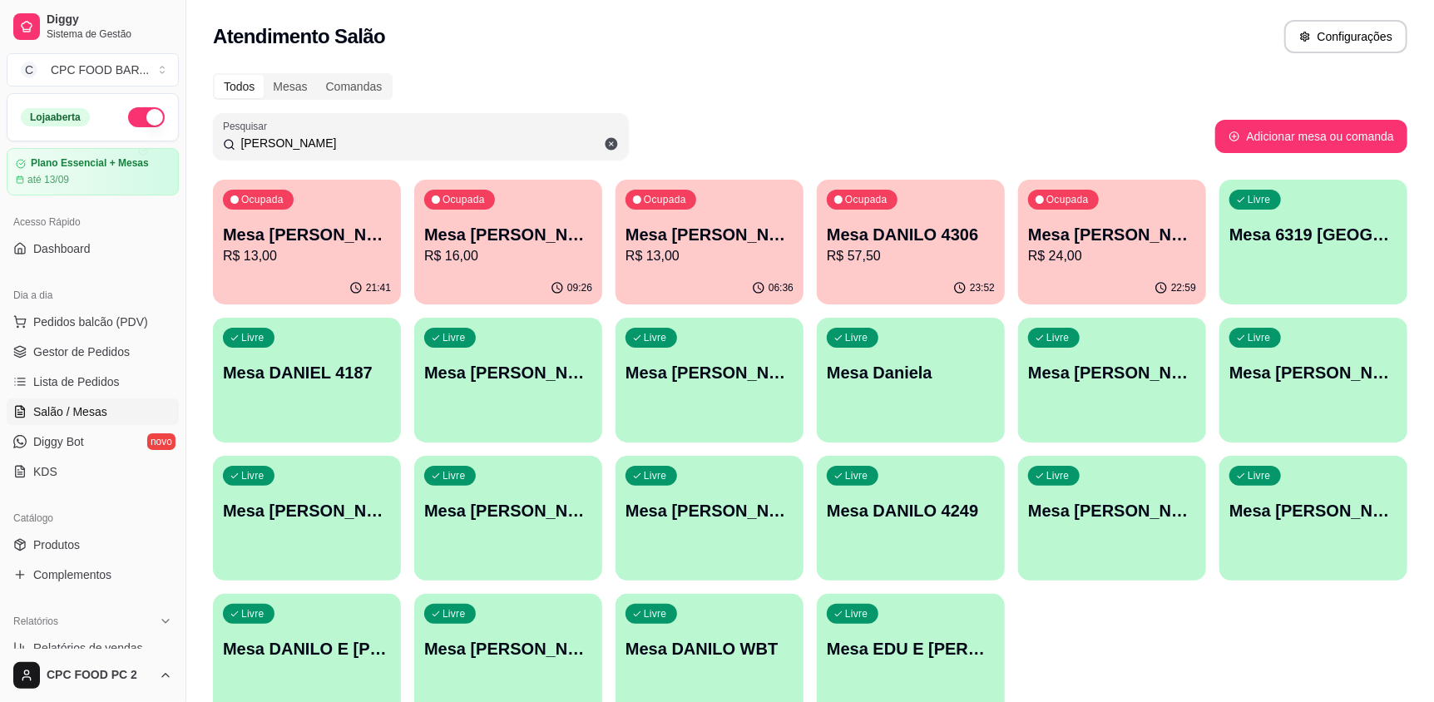
click at [400, 140] on input "DANI" at bounding box center [426, 143] width 383 height 17
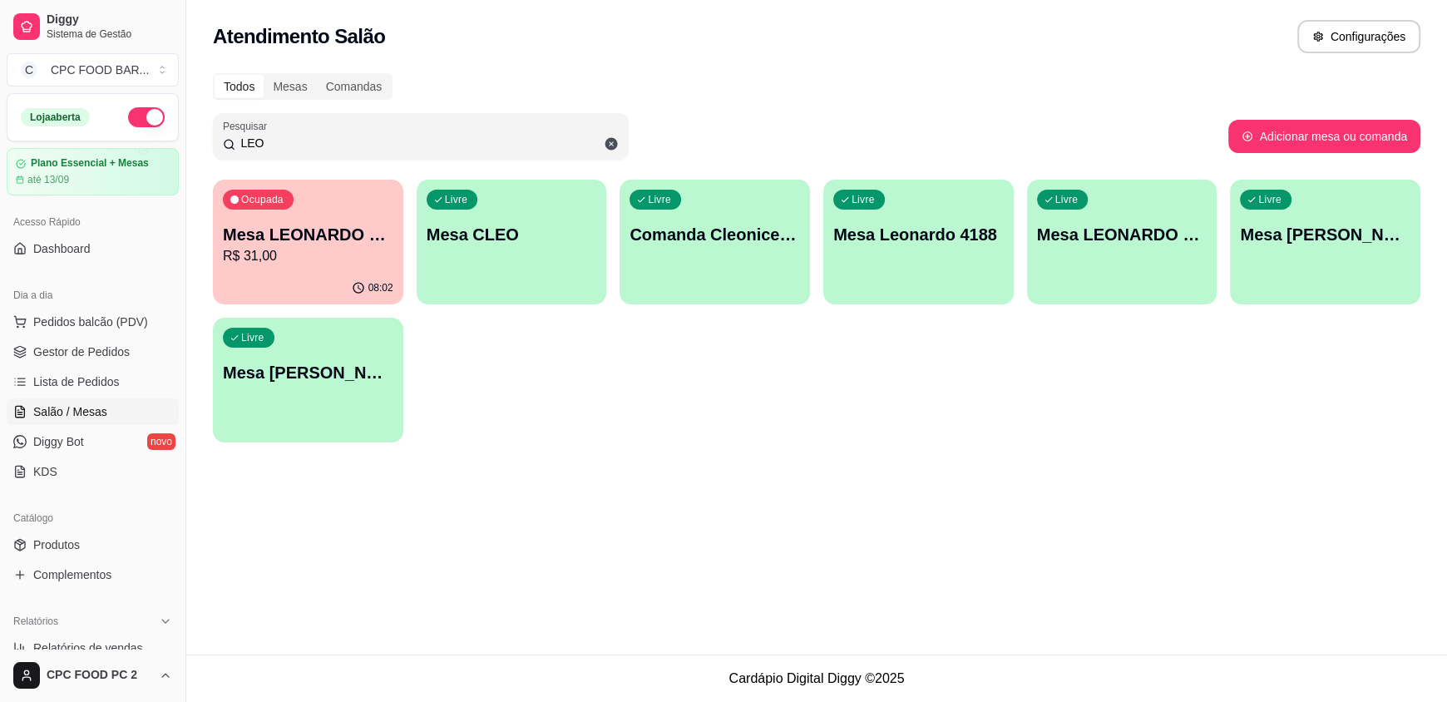
type input "LEO"
click at [373, 279] on div "08:02" at bounding box center [308, 288] width 190 height 32
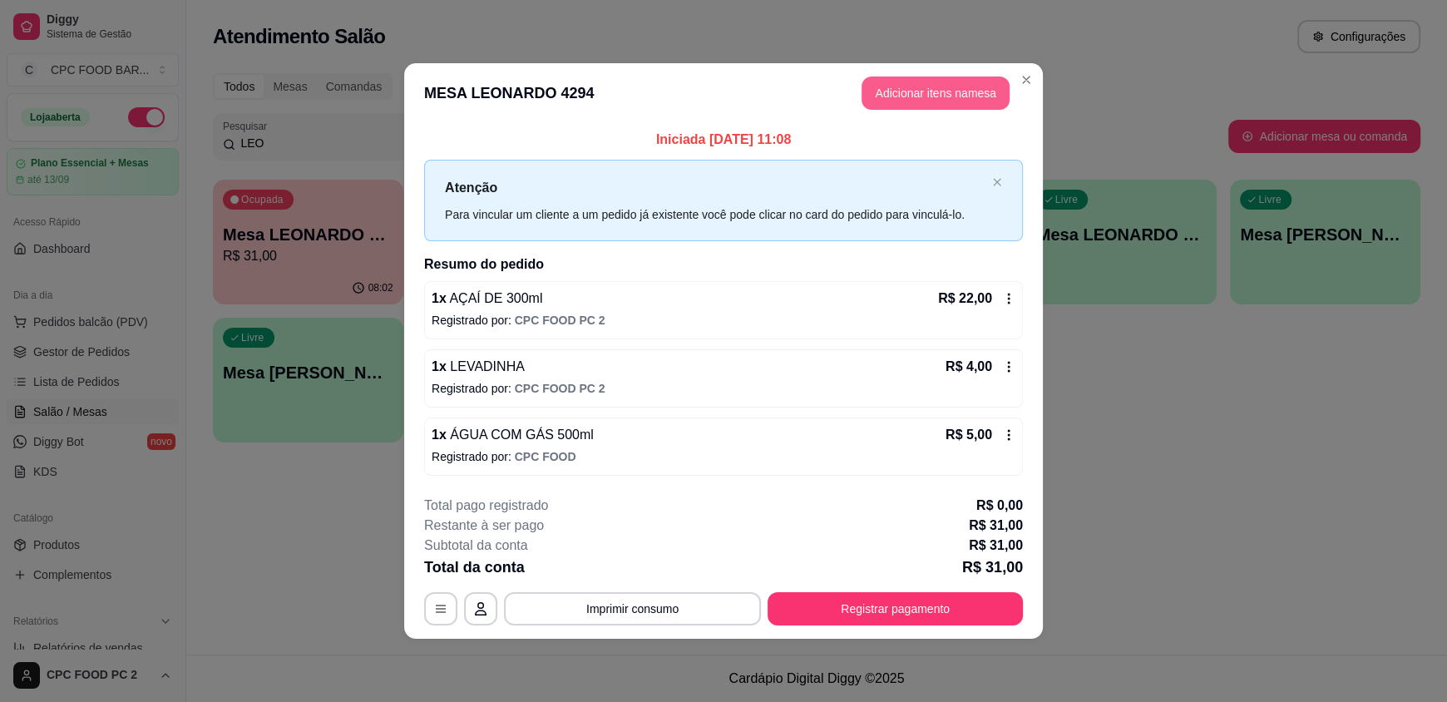
click at [983, 95] on button "Adicionar itens na mesa" at bounding box center [935, 92] width 148 height 33
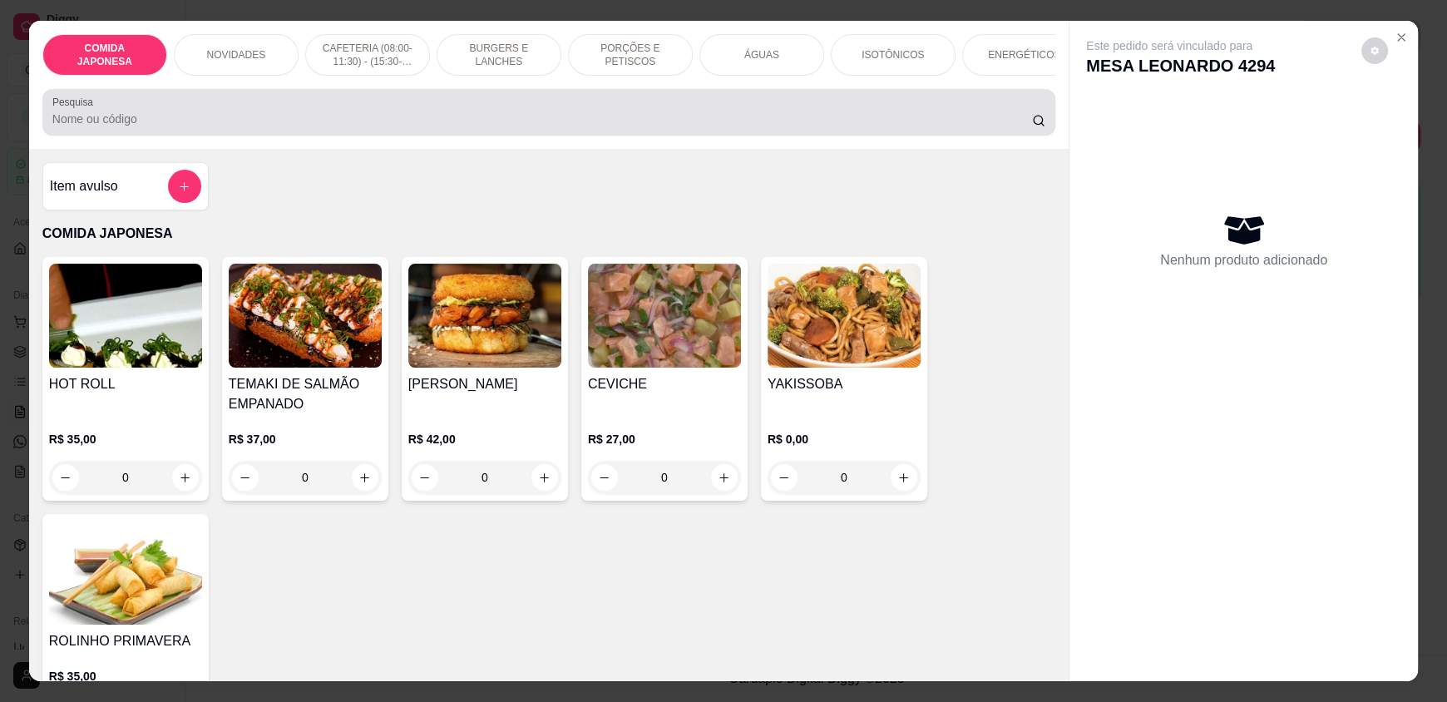
click at [773, 127] on input "Pesquisa" at bounding box center [542, 119] width 980 height 17
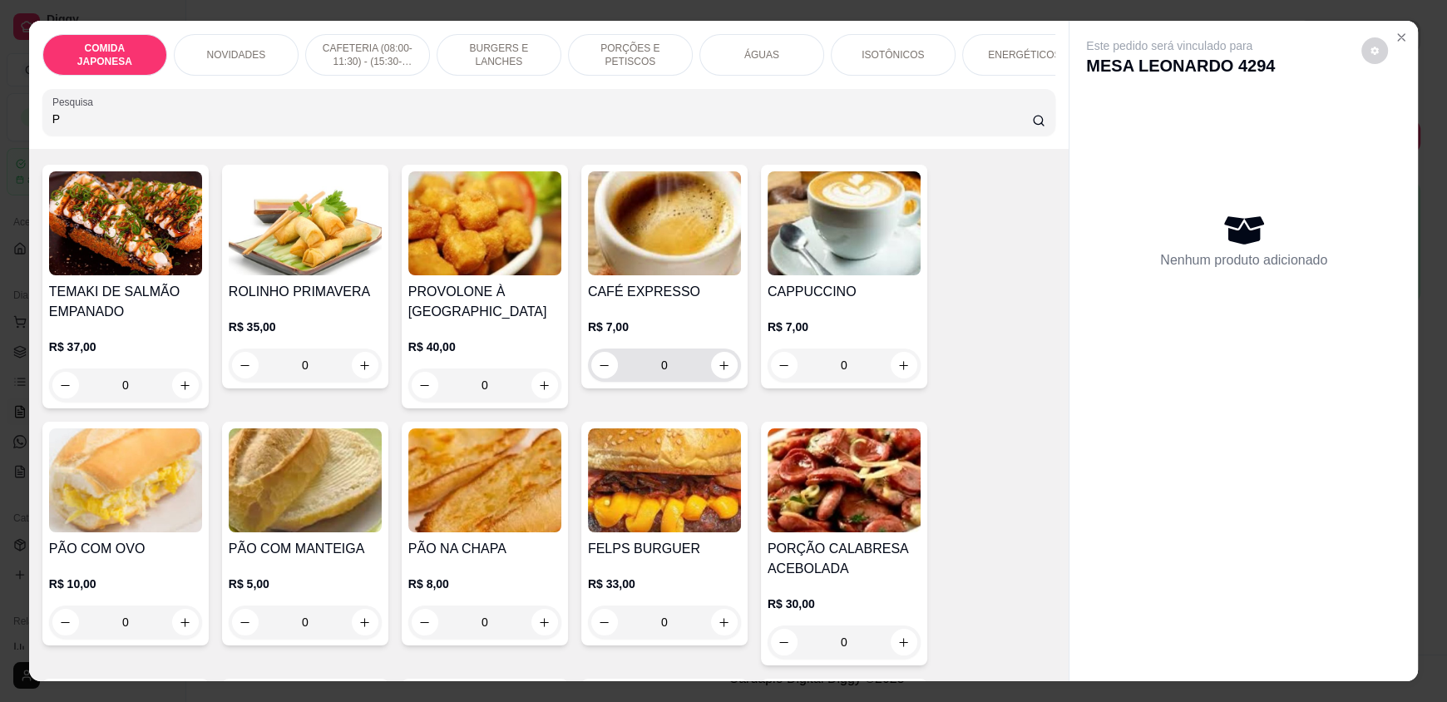
scroll to position [166, 0]
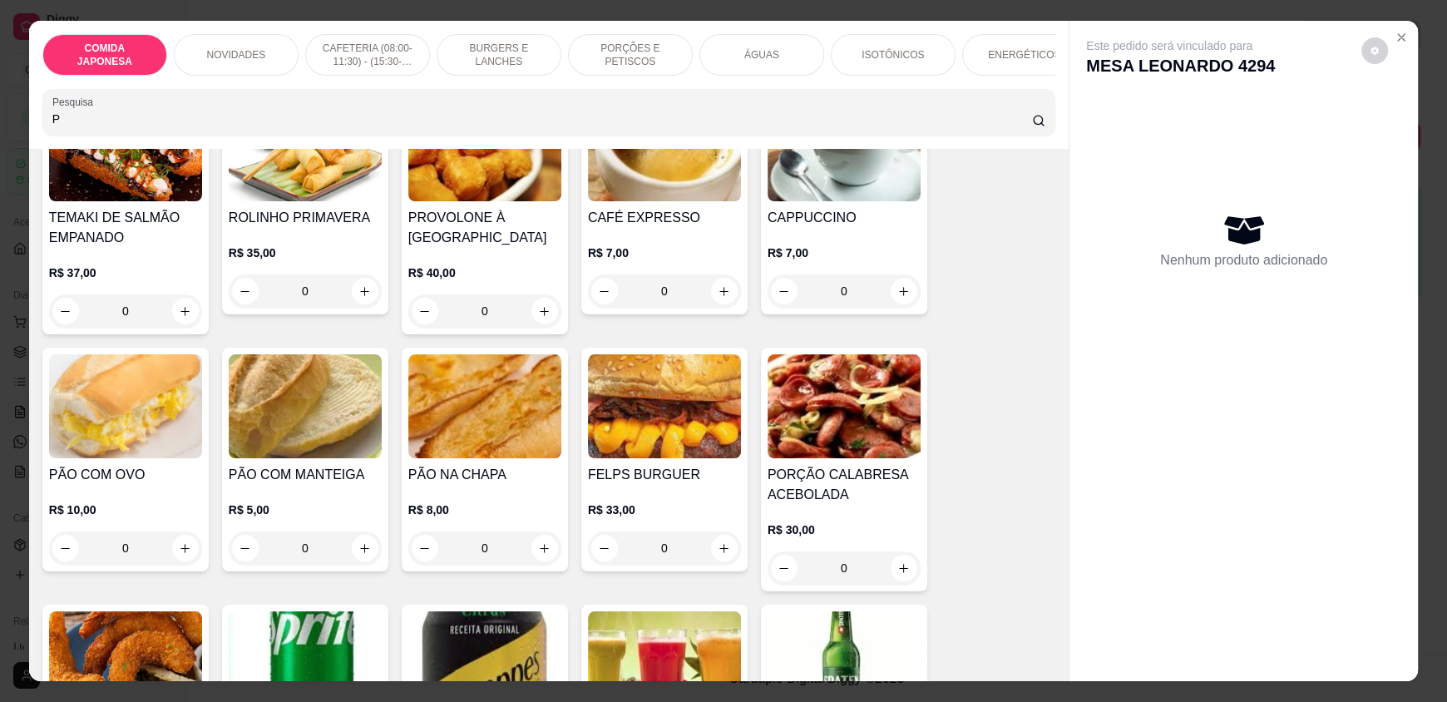
type input "P"
click at [539, 555] on icon "increase-product-quantity" at bounding box center [545, 548] width 12 height 12
type input "1"
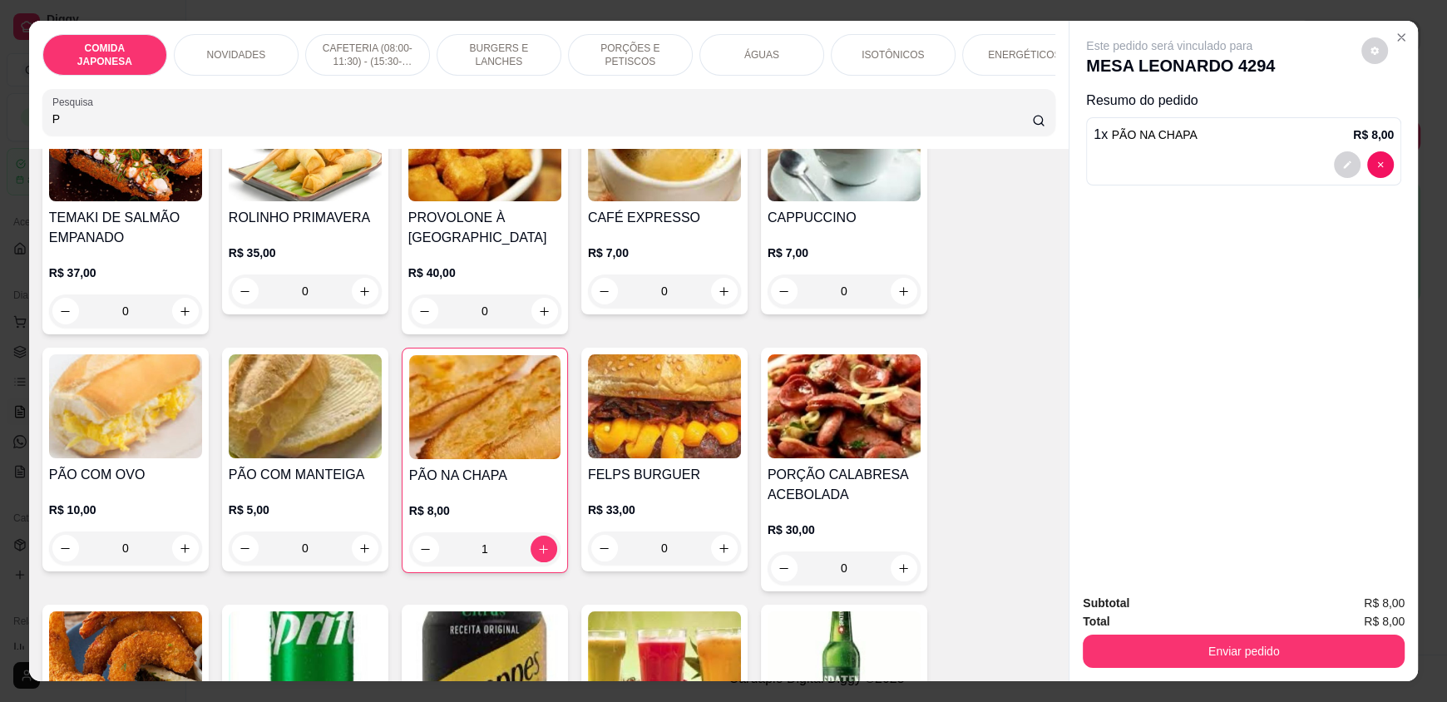
click at [1163, 624] on div "Total R$ 8,00" at bounding box center [1244, 621] width 322 height 18
click at [1162, 634] on div "Enviar pedido" at bounding box center [1244, 648] width 322 height 37
click at [1162, 634] on button "Enviar pedido" at bounding box center [1244, 650] width 322 height 33
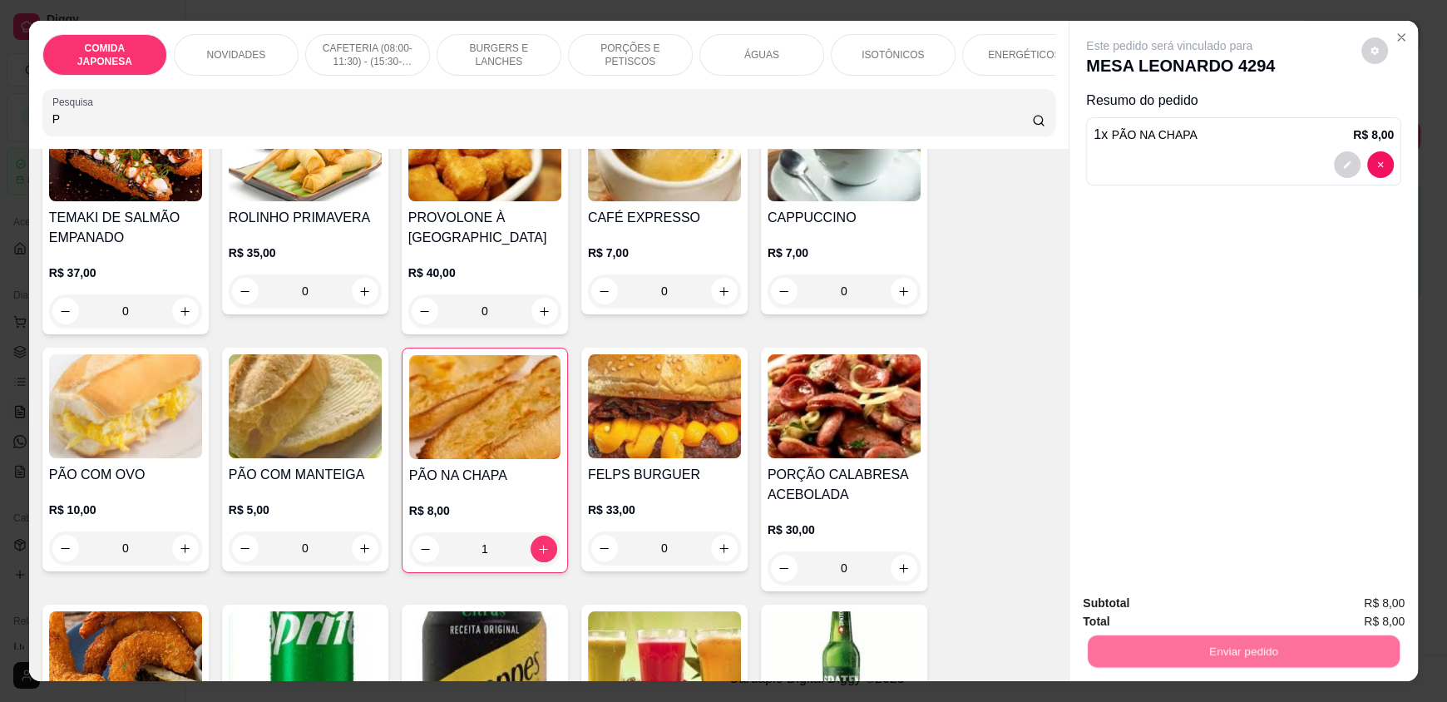
click at [1163, 603] on button "Não registrar e enviar pedido" at bounding box center [1188, 611] width 173 height 32
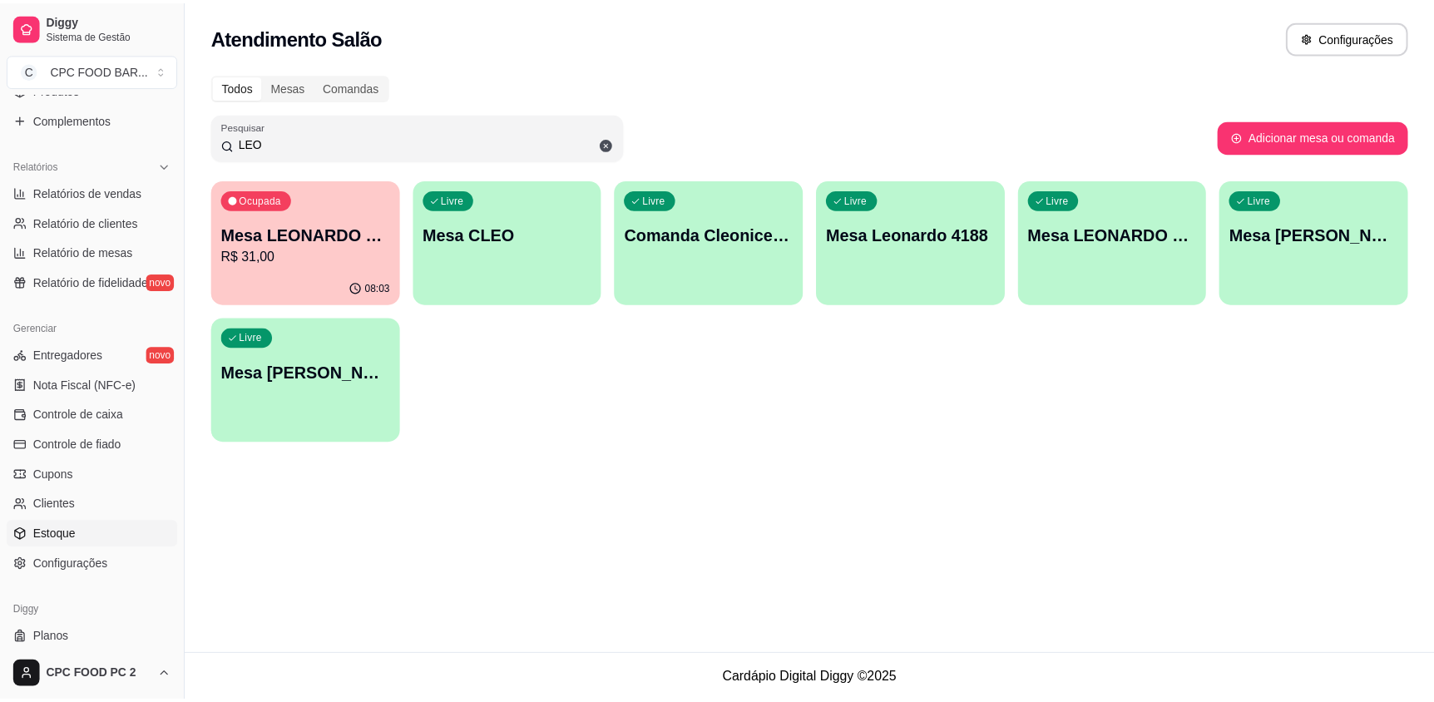
scroll to position [494, 0]
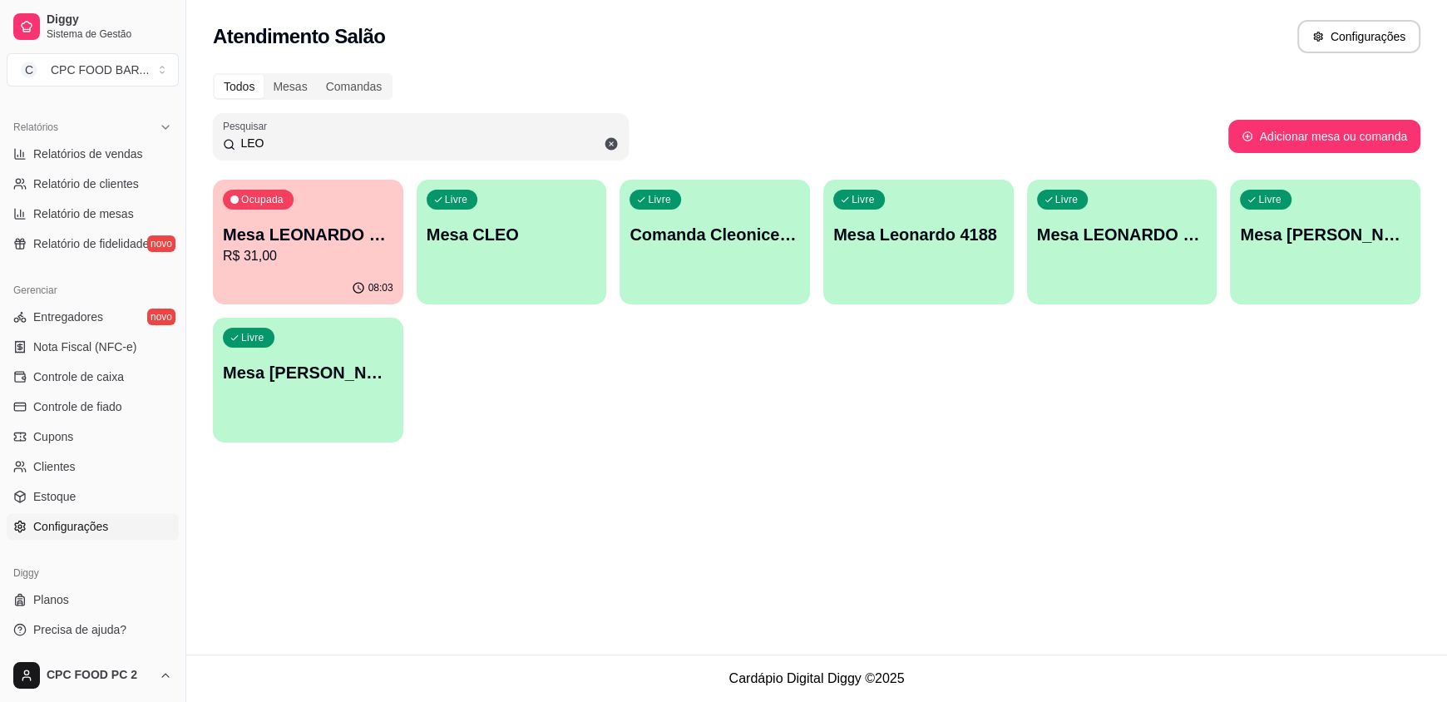
click at [86, 518] on span "Configurações" at bounding box center [70, 526] width 75 height 17
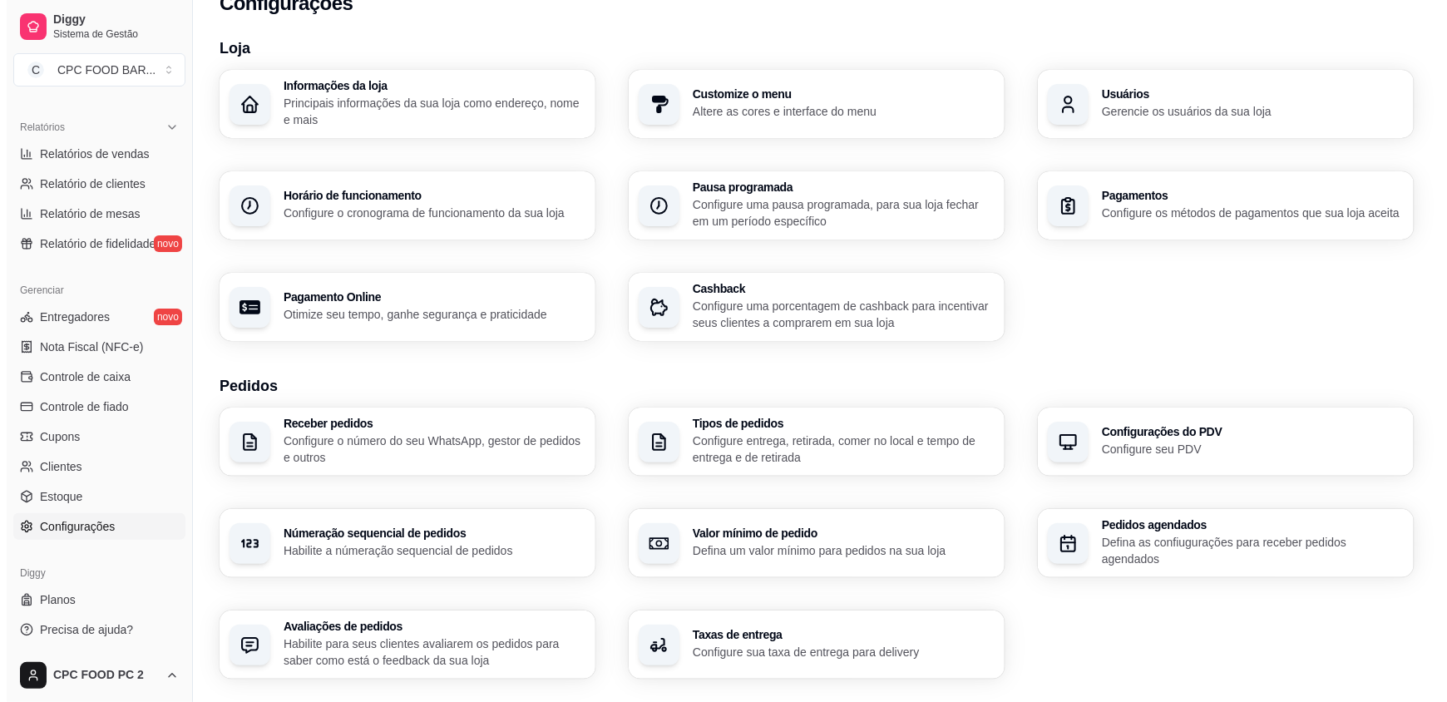
scroll to position [82, 0]
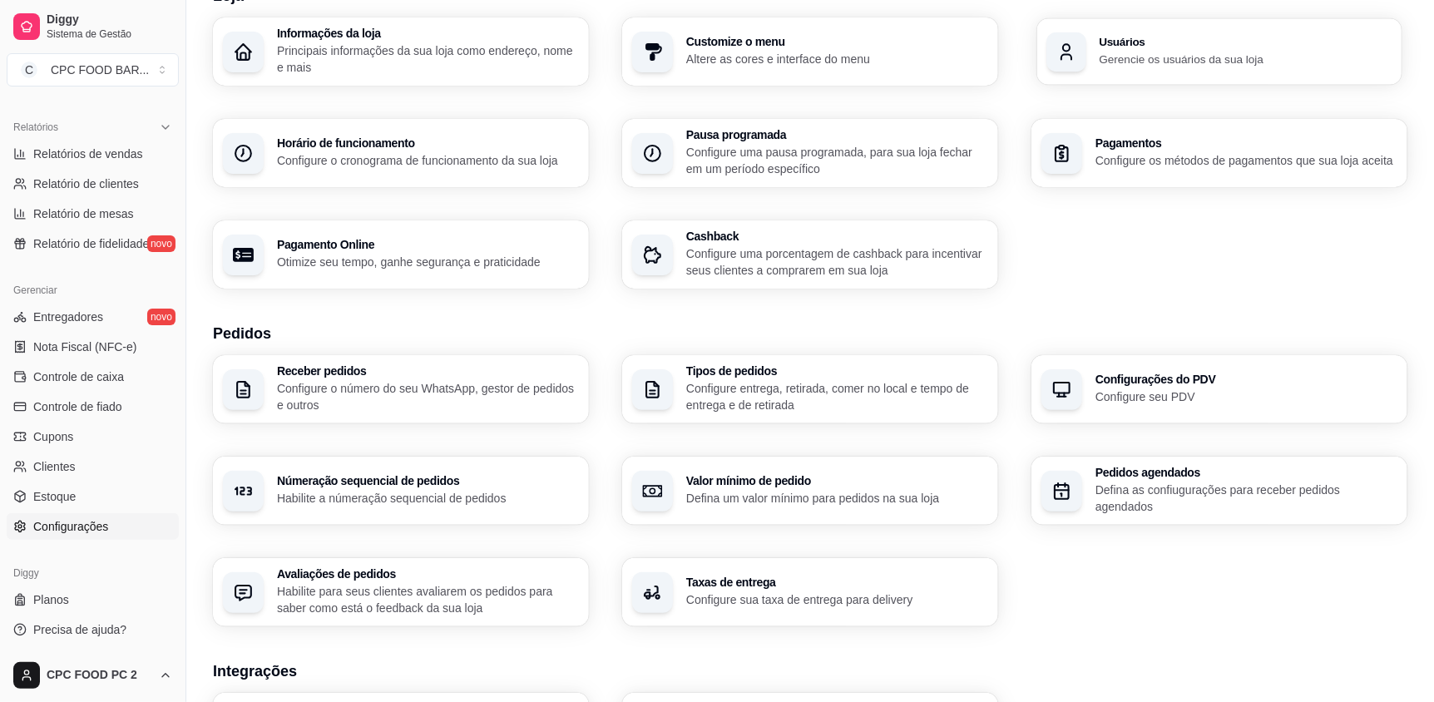
click at [1193, 65] on p "Gerencie os usuários da sua loja" at bounding box center [1244, 59] width 293 height 16
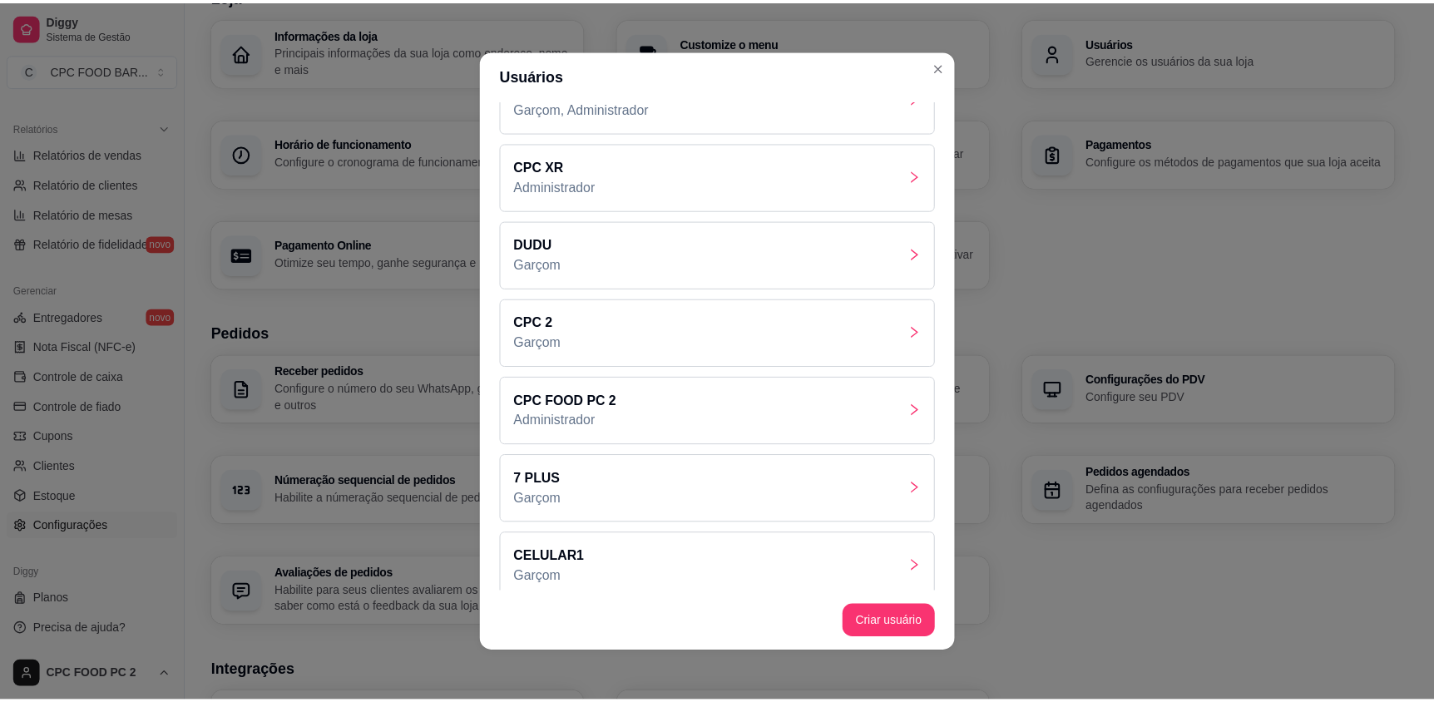
scroll to position [135, 0]
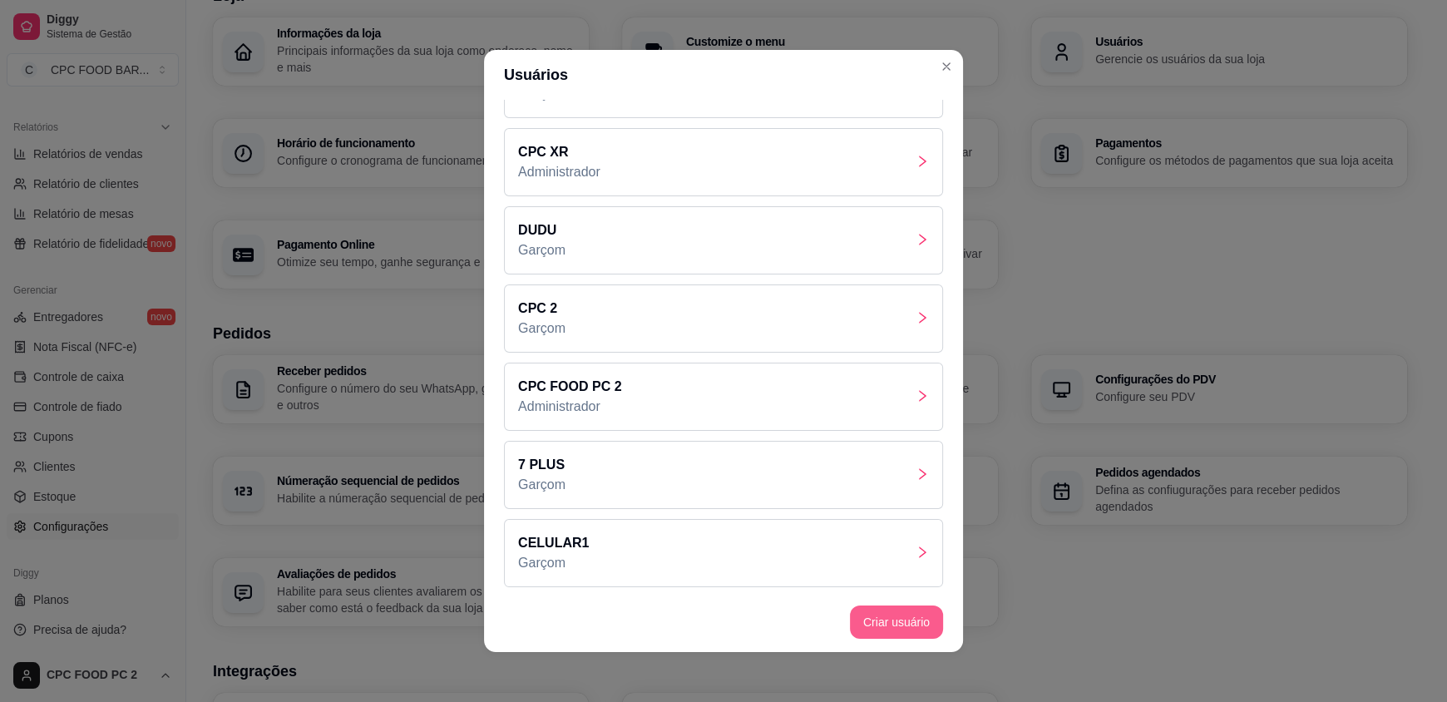
click at [888, 618] on button "Criar usuário" at bounding box center [896, 621] width 93 height 33
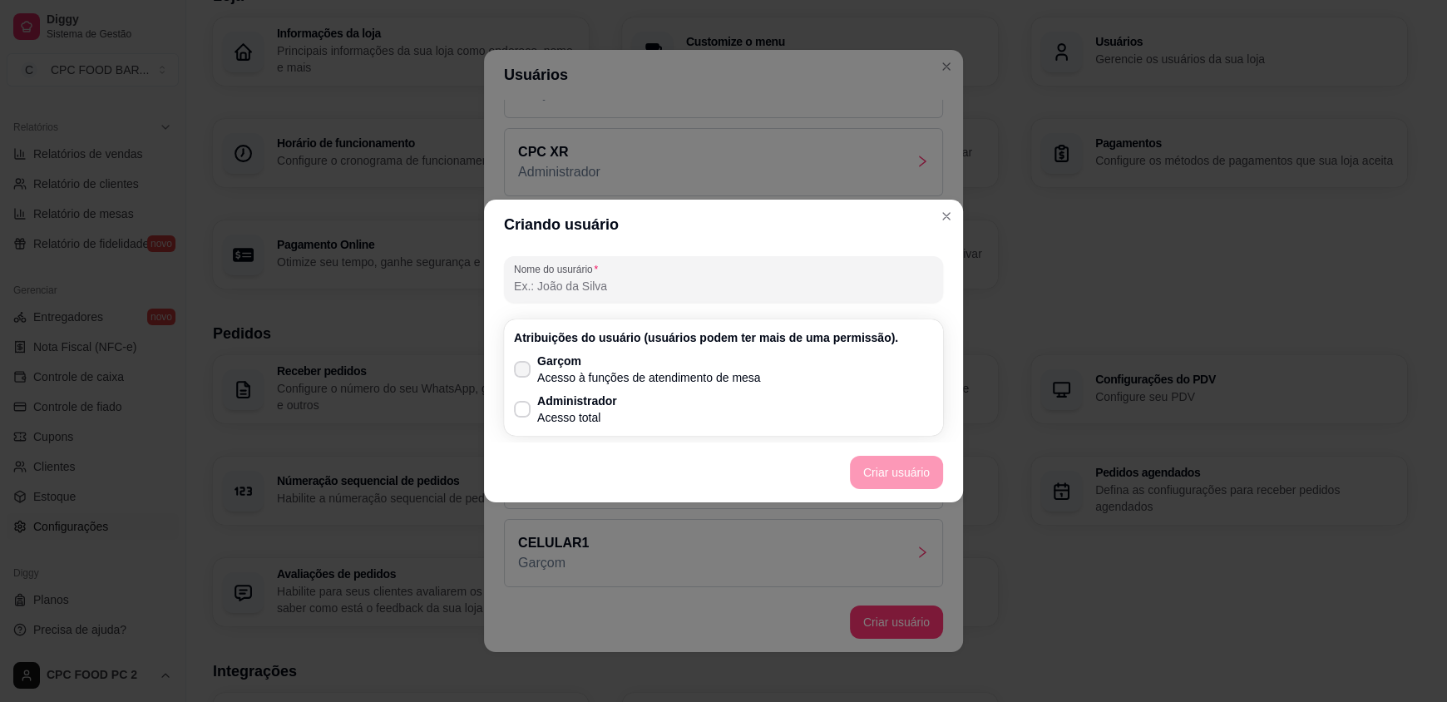
click at [526, 371] on icon at bounding box center [522, 369] width 13 height 10
click at [524, 373] on input "Garçom Acesso à funções de atendimento de mesa" at bounding box center [518, 378] width 11 height 11
checkbox input "true"
click at [886, 471] on button "Criar usuário" at bounding box center [896, 473] width 91 height 32
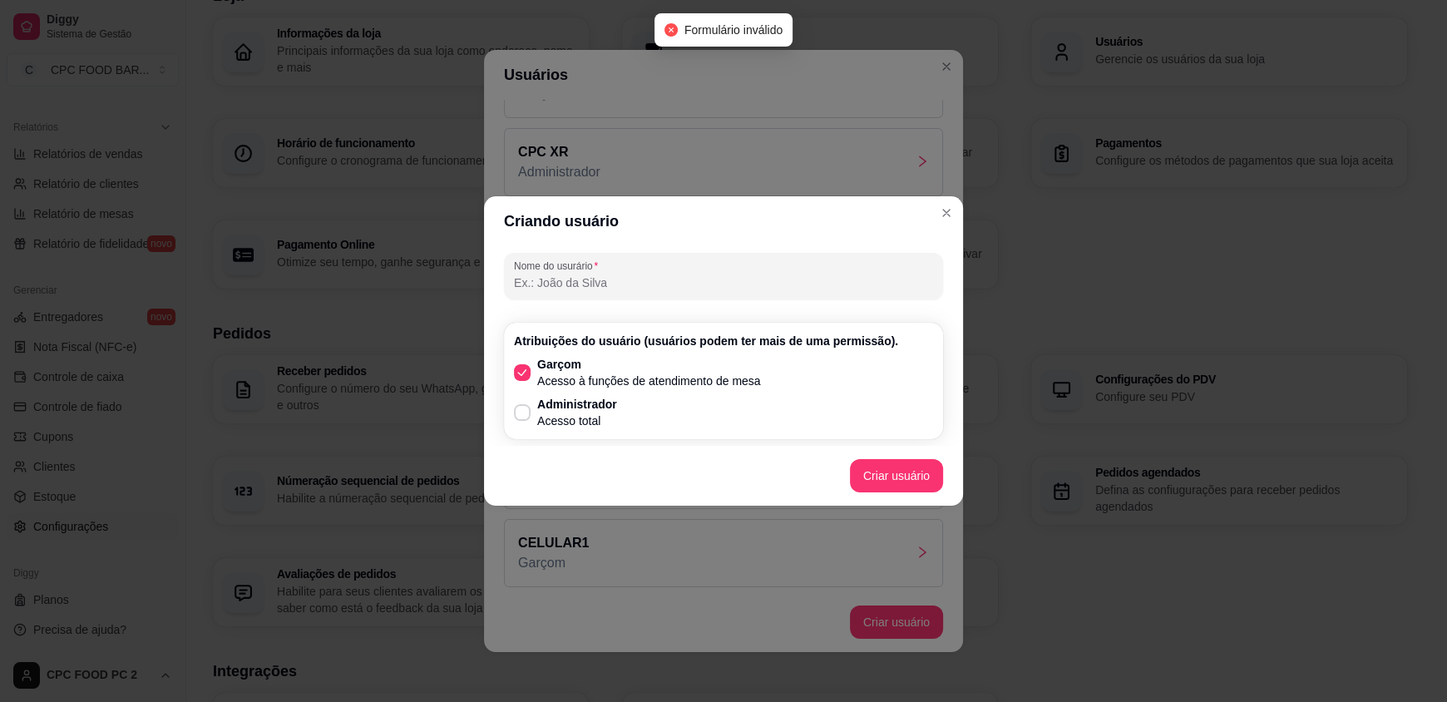
click at [599, 289] on input "Nome do usurário" at bounding box center [723, 282] width 419 height 17
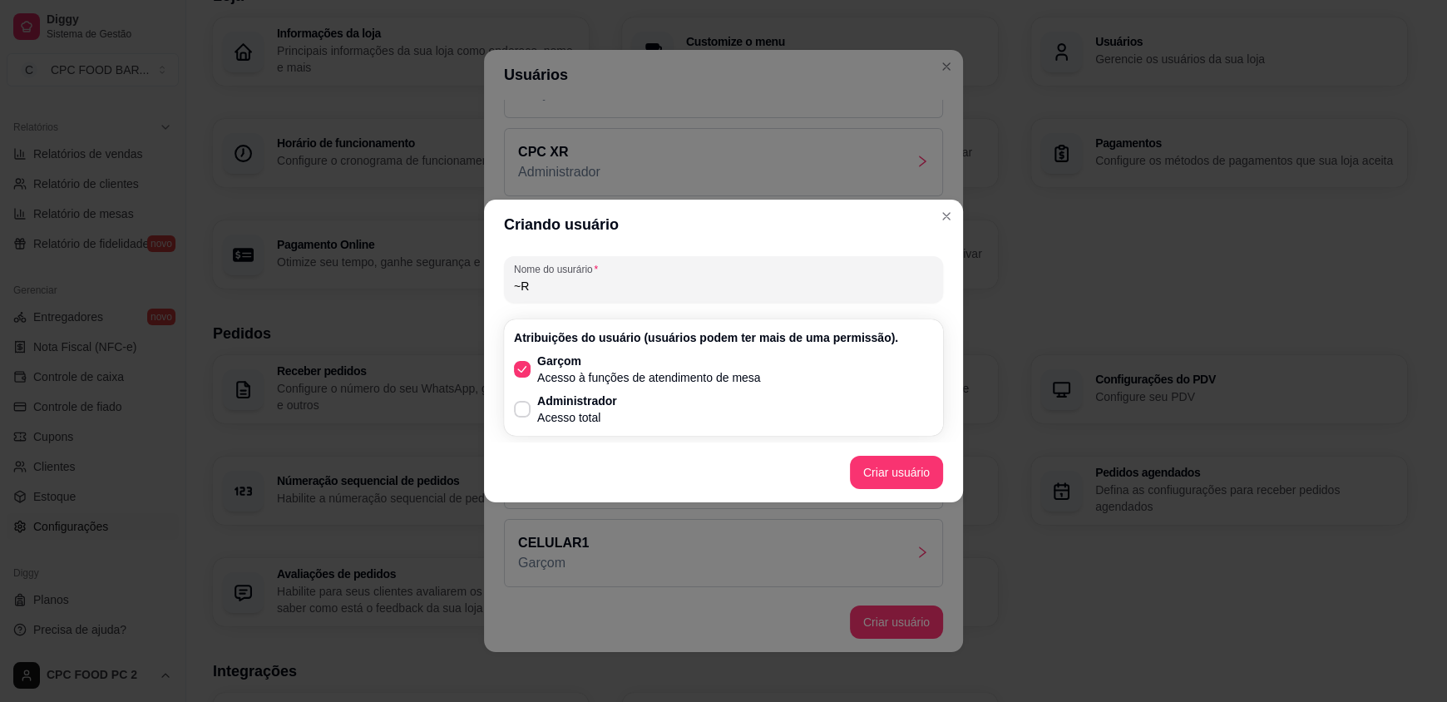
type input "~"
type input "RED"
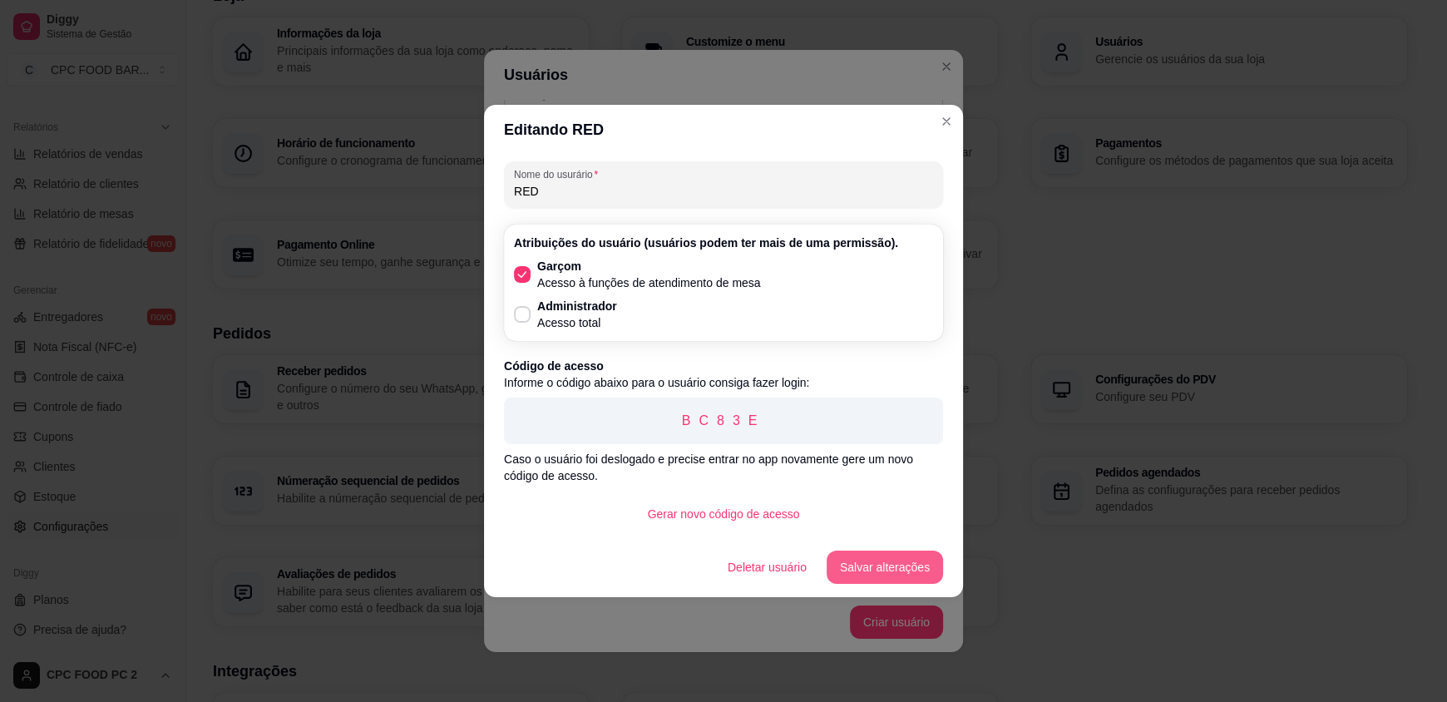
click at [875, 555] on button "Salvar alterações" at bounding box center [885, 566] width 116 height 33
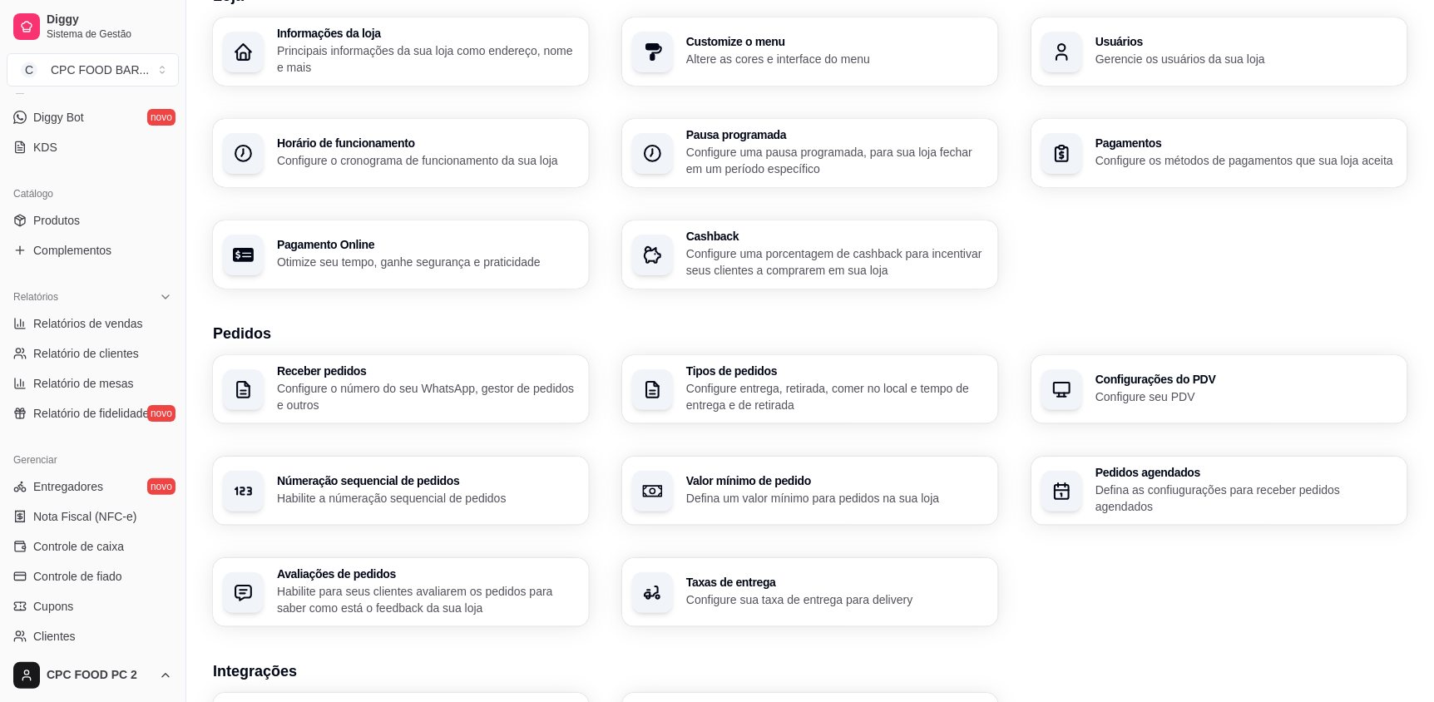
scroll to position [78, 0]
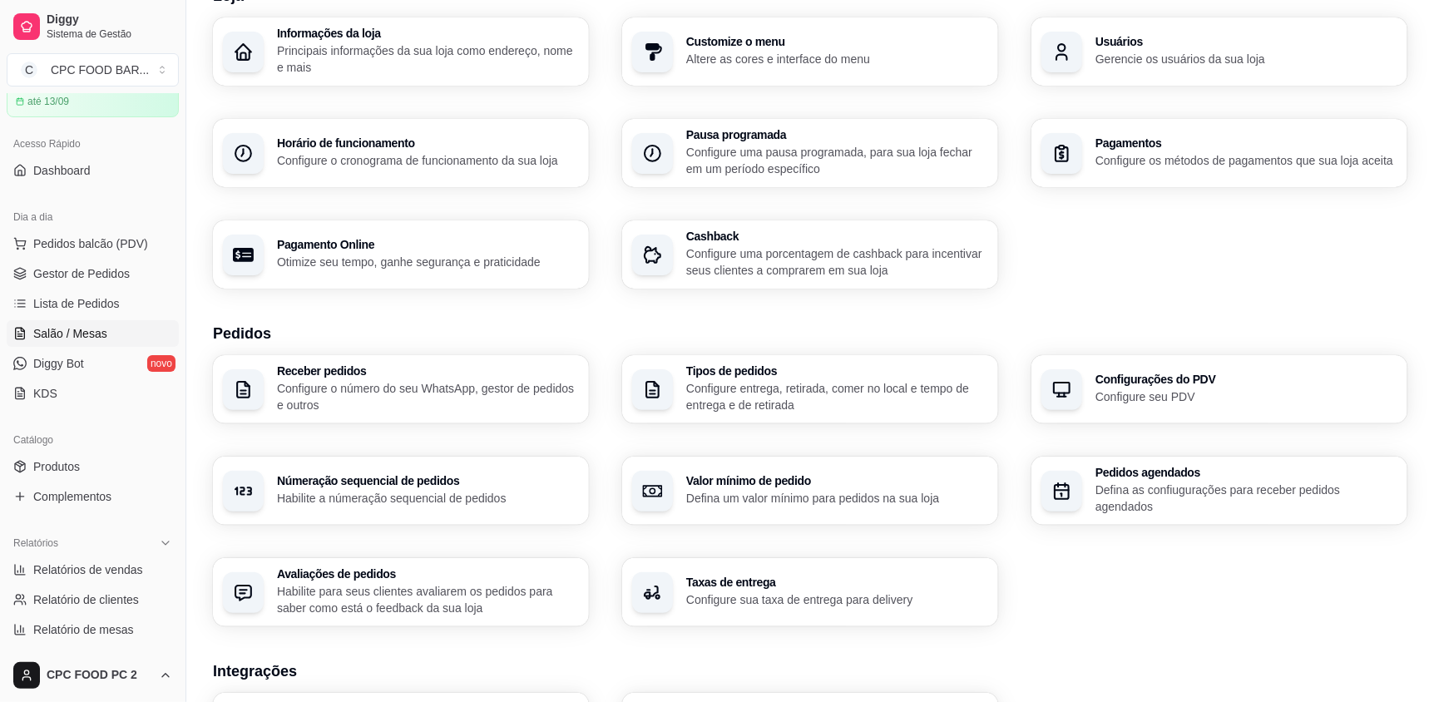
click at [77, 338] on span "Salão / Mesas" at bounding box center [70, 333] width 74 height 17
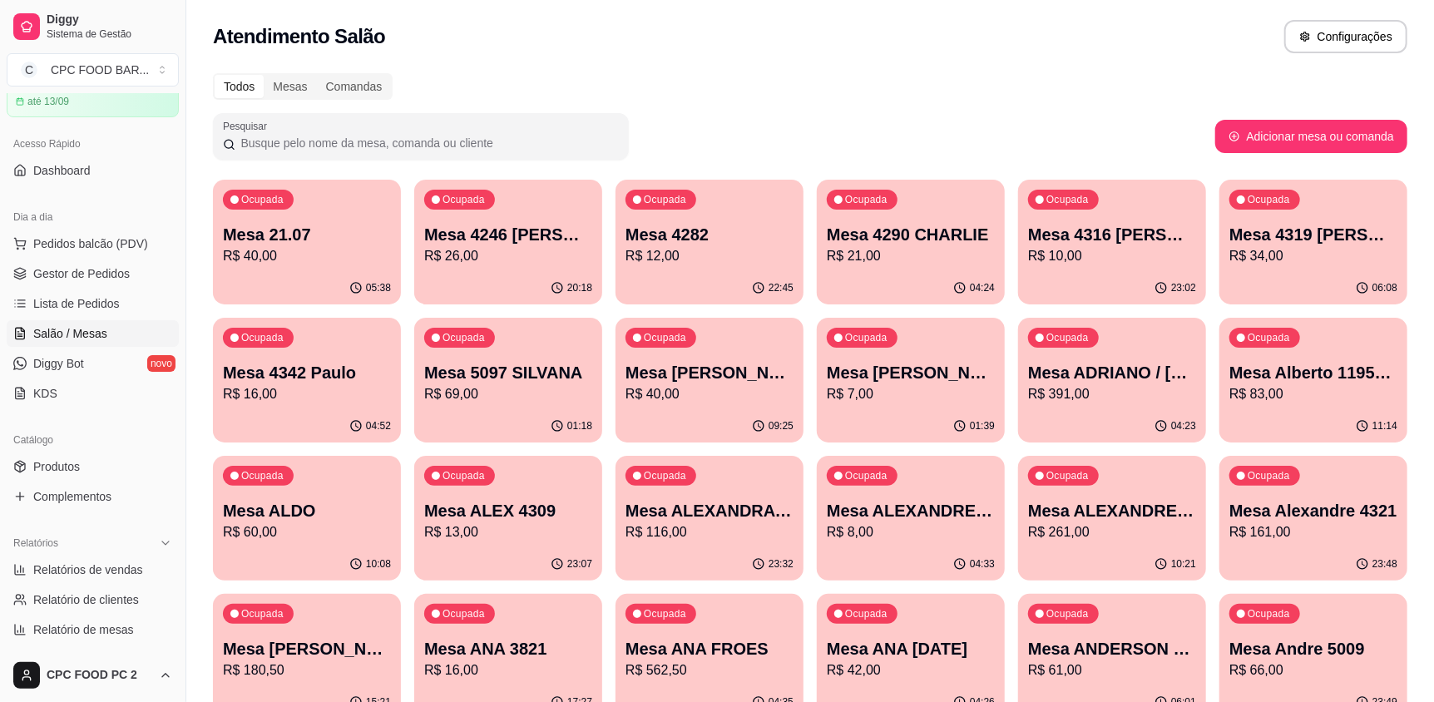
drag, startPoint x: 308, startPoint y: 143, endPoint x: 297, endPoint y: 146, distance: 11.3
click at [308, 143] on input "Pesquisar" at bounding box center [426, 143] width 383 height 17
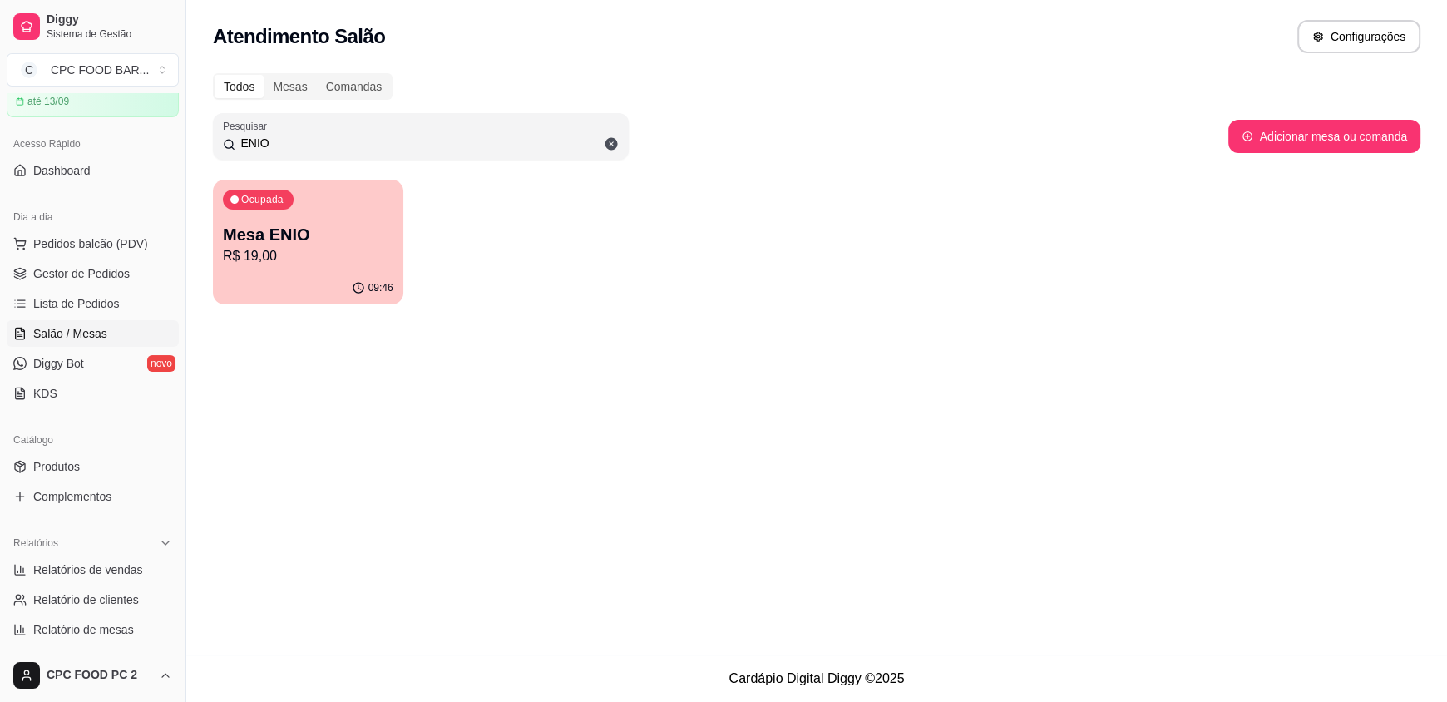
type input "ENIO"
click at [304, 224] on p "Mesa ENIO" at bounding box center [307, 235] width 165 height 22
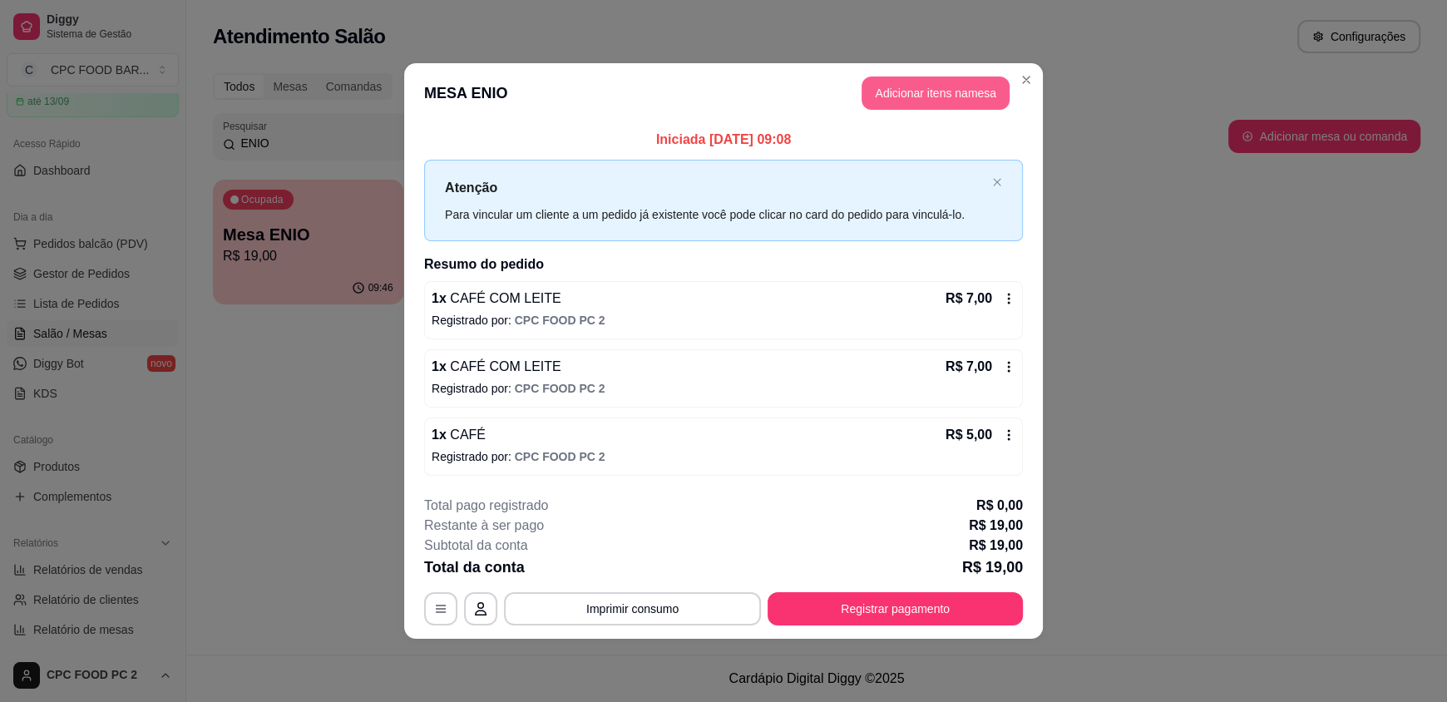
click at [925, 86] on button "Adicionar itens na mesa" at bounding box center [935, 92] width 148 height 33
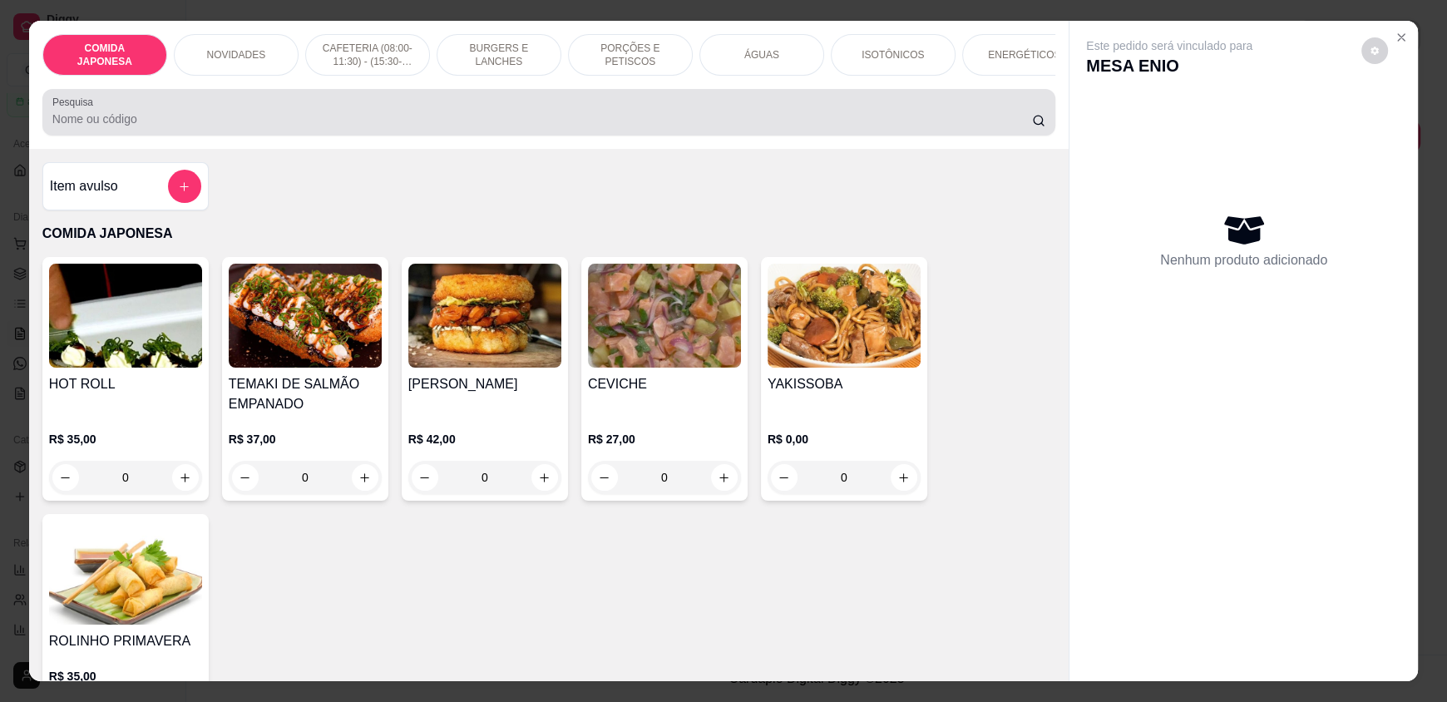
click at [698, 127] on input "Pesquisa" at bounding box center [542, 119] width 980 height 17
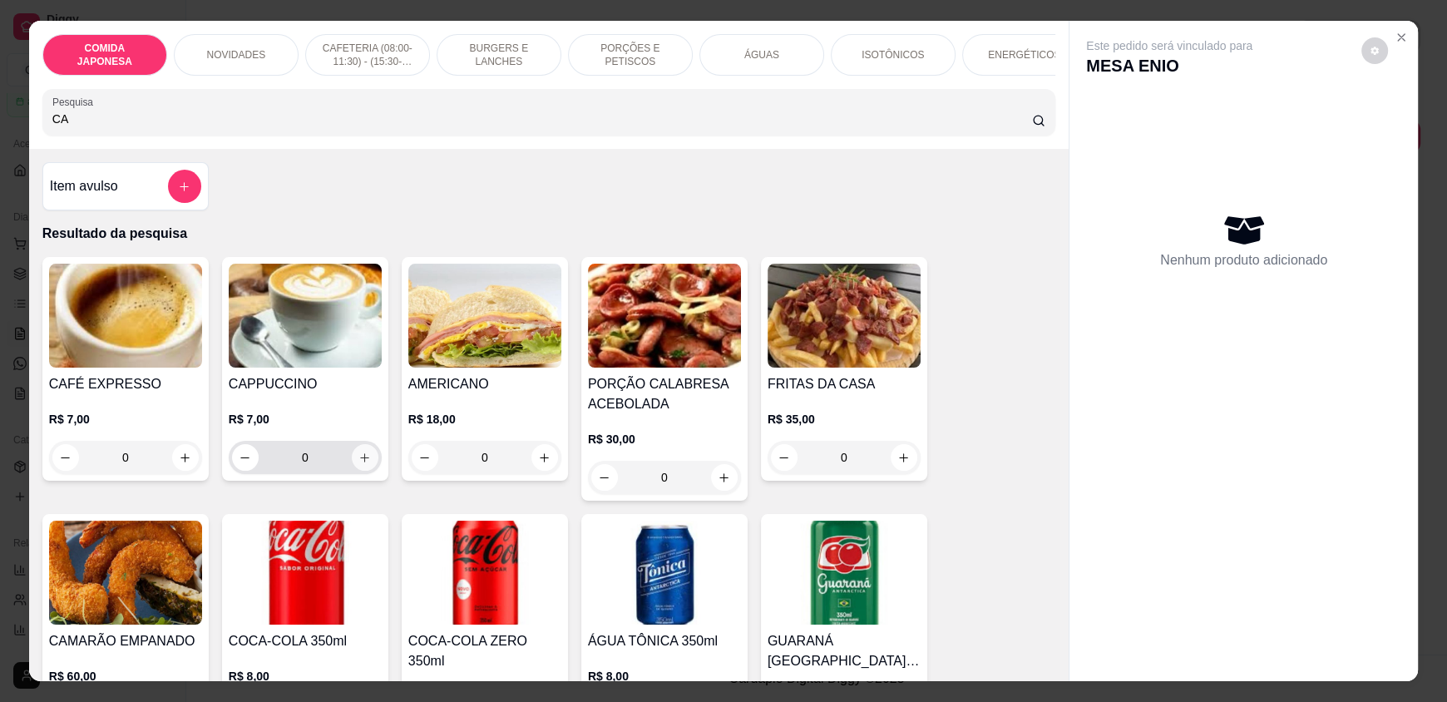
type input "CA"
click at [361, 462] on icon "increase-product-quantity" at bounding box center [364, 458] width 12 height 12
type input "1"
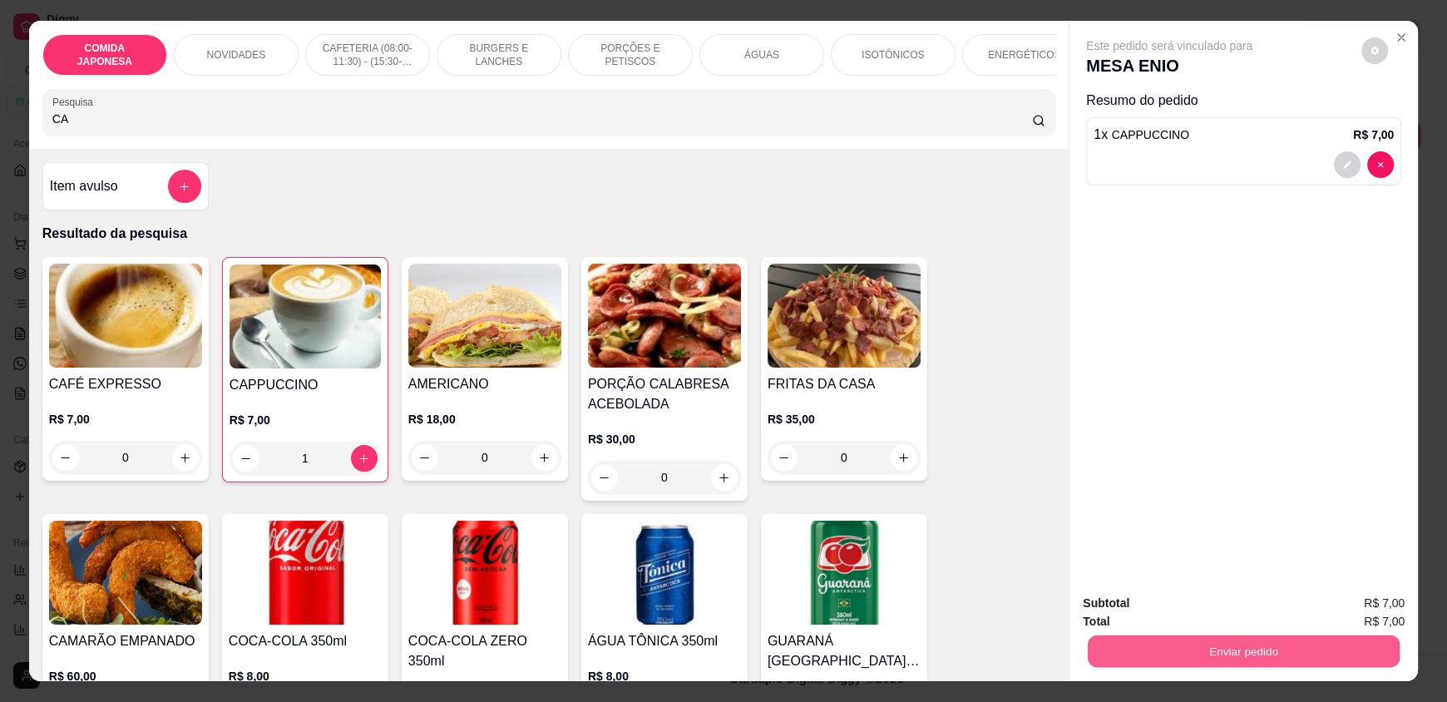
click at [1197, 644] on button "Enviar pedido" at bounding box center [1244, 650] width 312 height 32
click at [1173, 608] on button "Não registrar e enviar pedido" at bounding box center [1188, 610] width 168 height 31
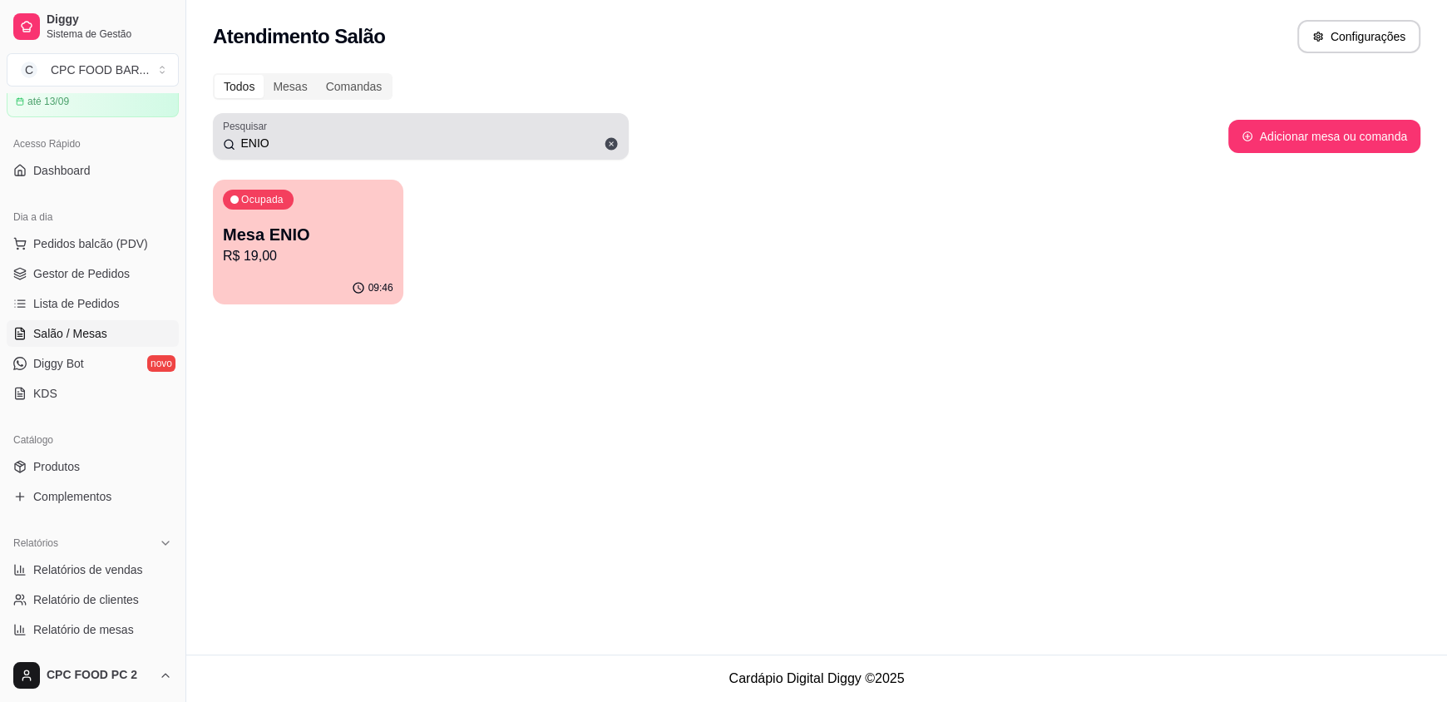
click at [287, 138] on input "ENIO" at bounding box center [426, 143] width 383 height 17
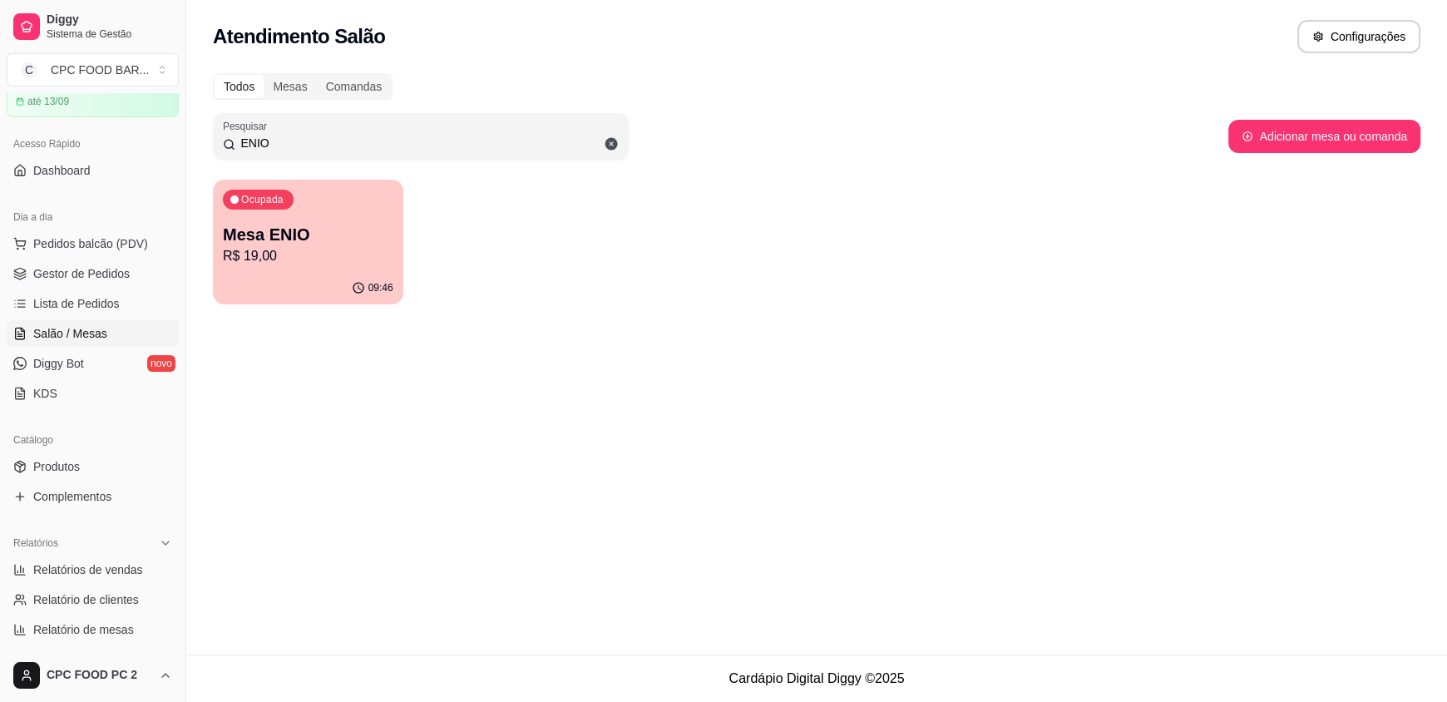
click at [286, 137] on input "ENIO" at bounding box center [426, 143] width 383 height 17
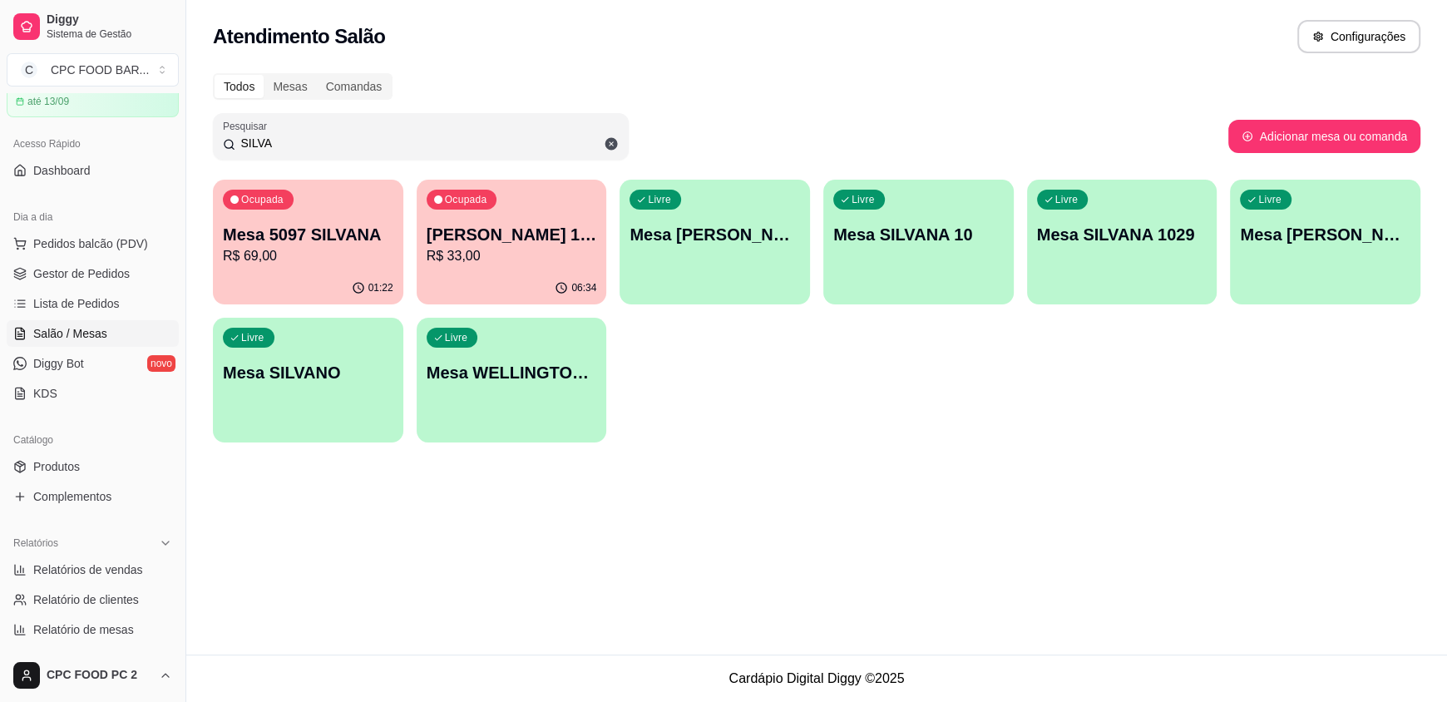
type input "SILVA"
click at [265, 239] on p "Mesa 5097 SILVANA" at bounding box center [307, 235] width 165 height 22
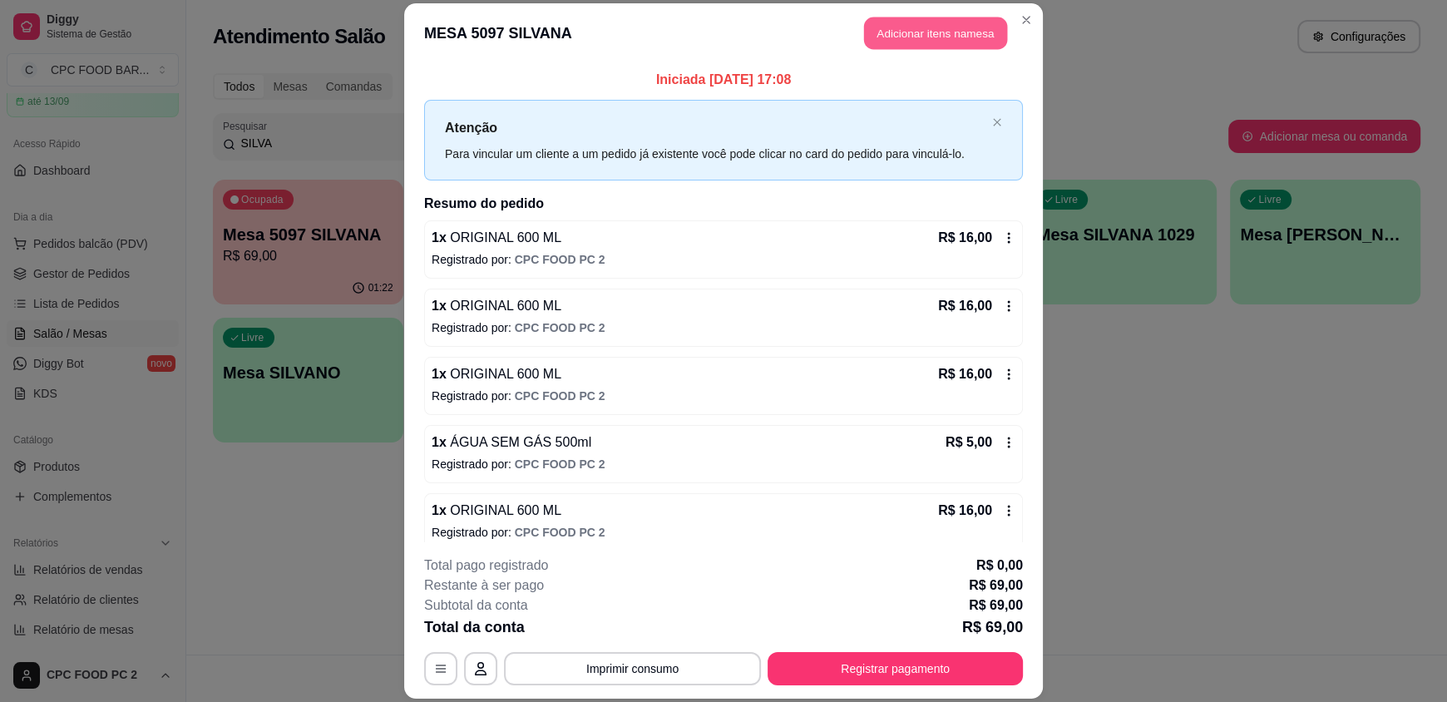
click at [877, 43] on button "Adicionar itens na mesa" at bounding box center [935, 33] width 143 height 32
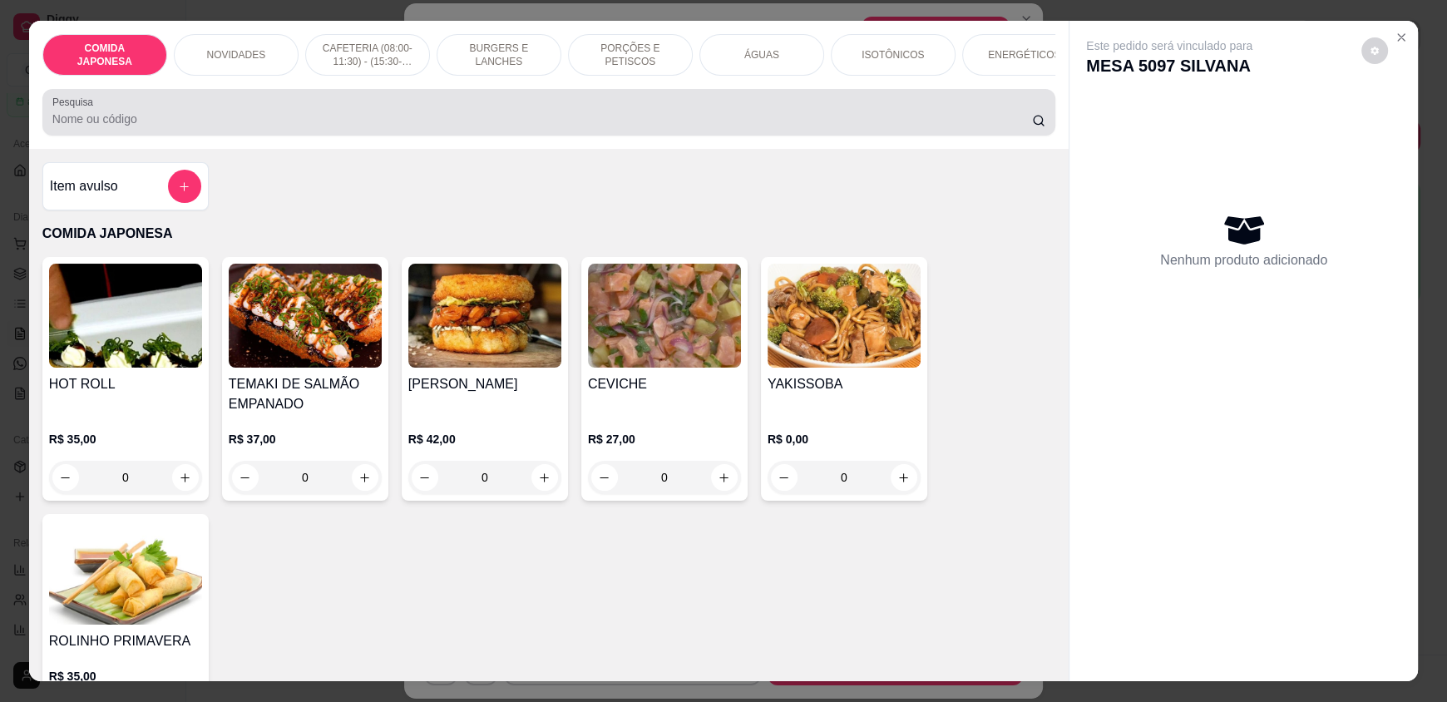
click at [383, 136] on div "Pesquisa" at bounding box center [548, 112] width 1013 height 47
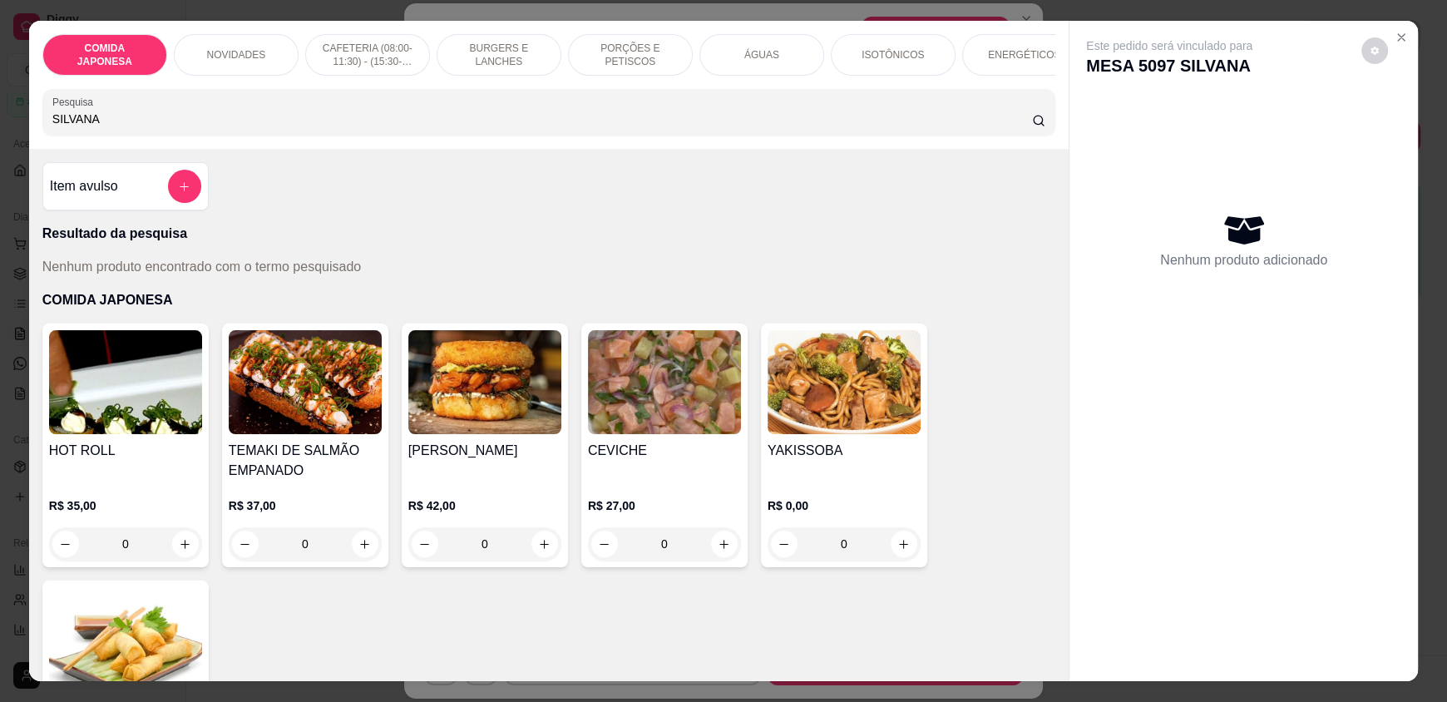
type input "SILVANA"
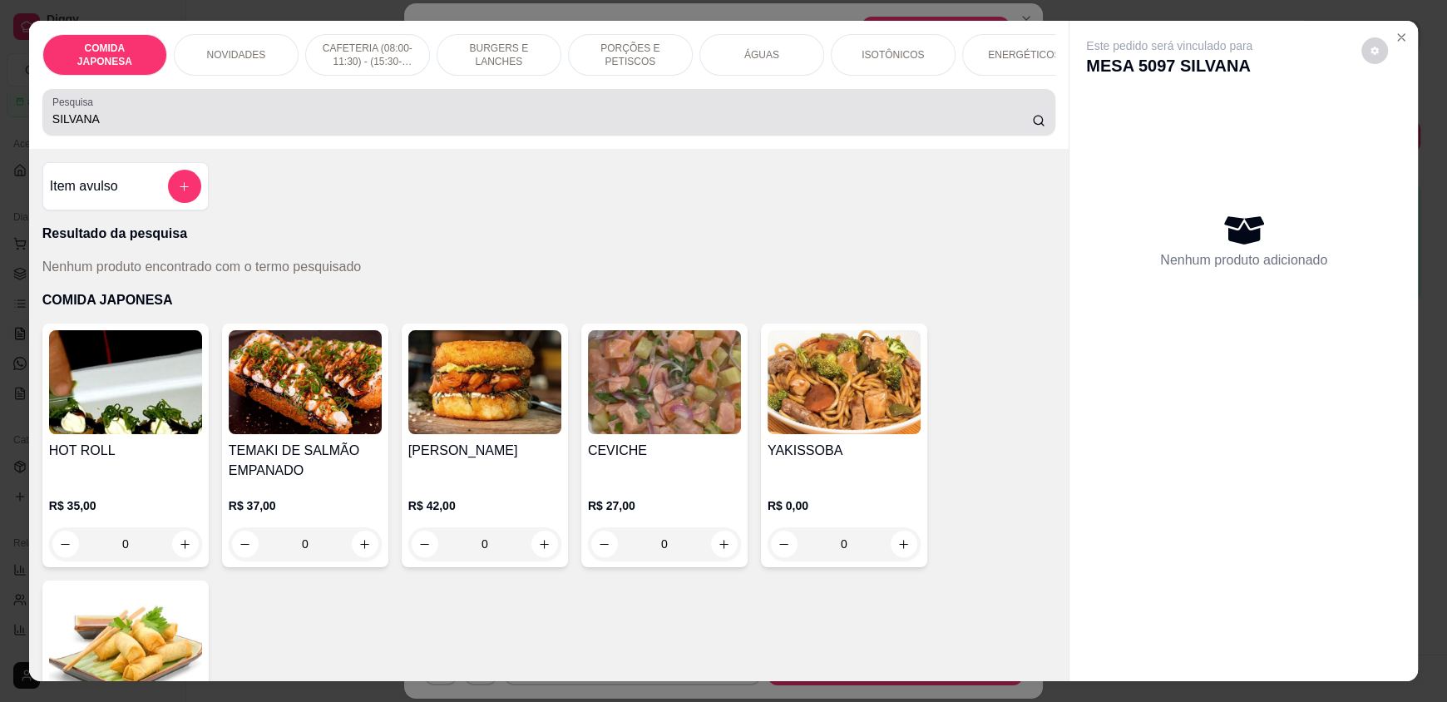
click at [80, 109] on label "Pesquisa" at bounding box center [75, 102] width 47 height 14
click at [80, 121] on input "SILVANA" at bounding box center [542, 119] width 980 height 17
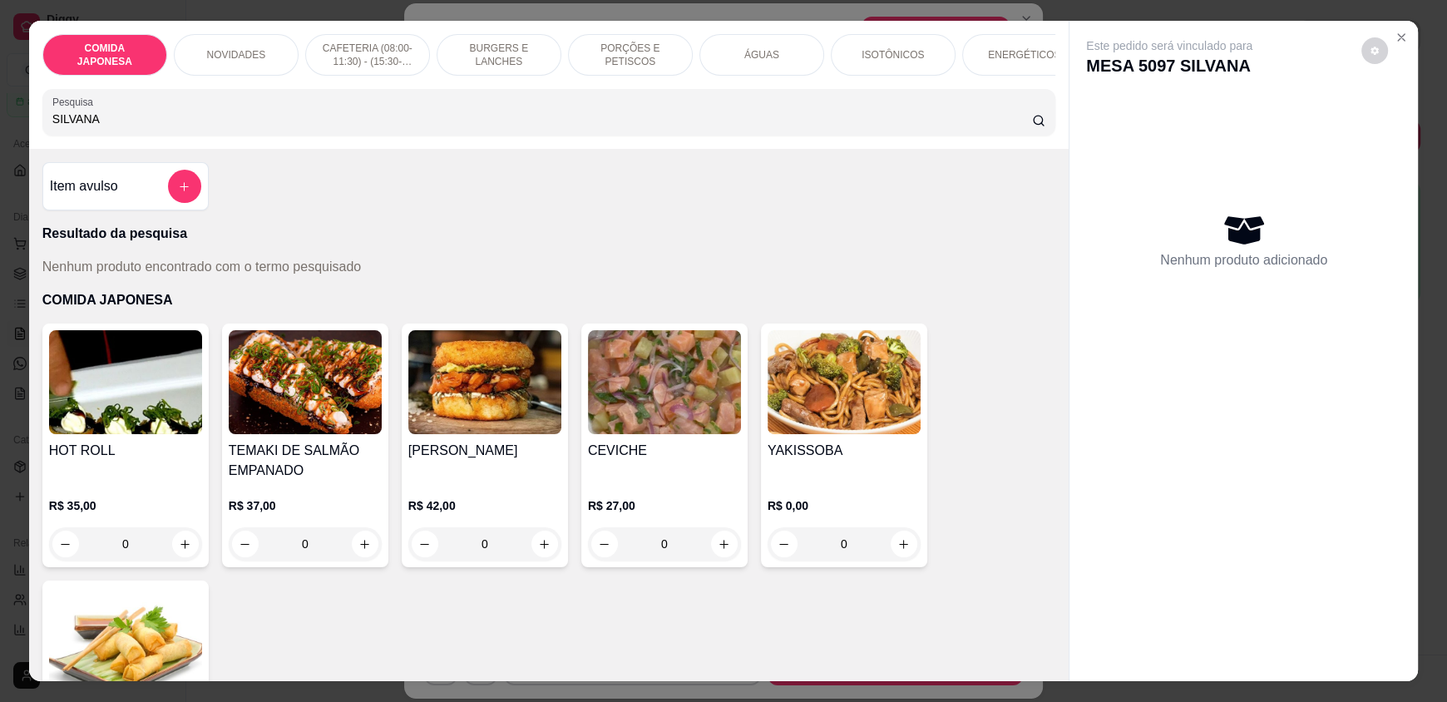
click at [109, 127] on input "SILVANA" at bounding box center [542, 119] width 980 height 17
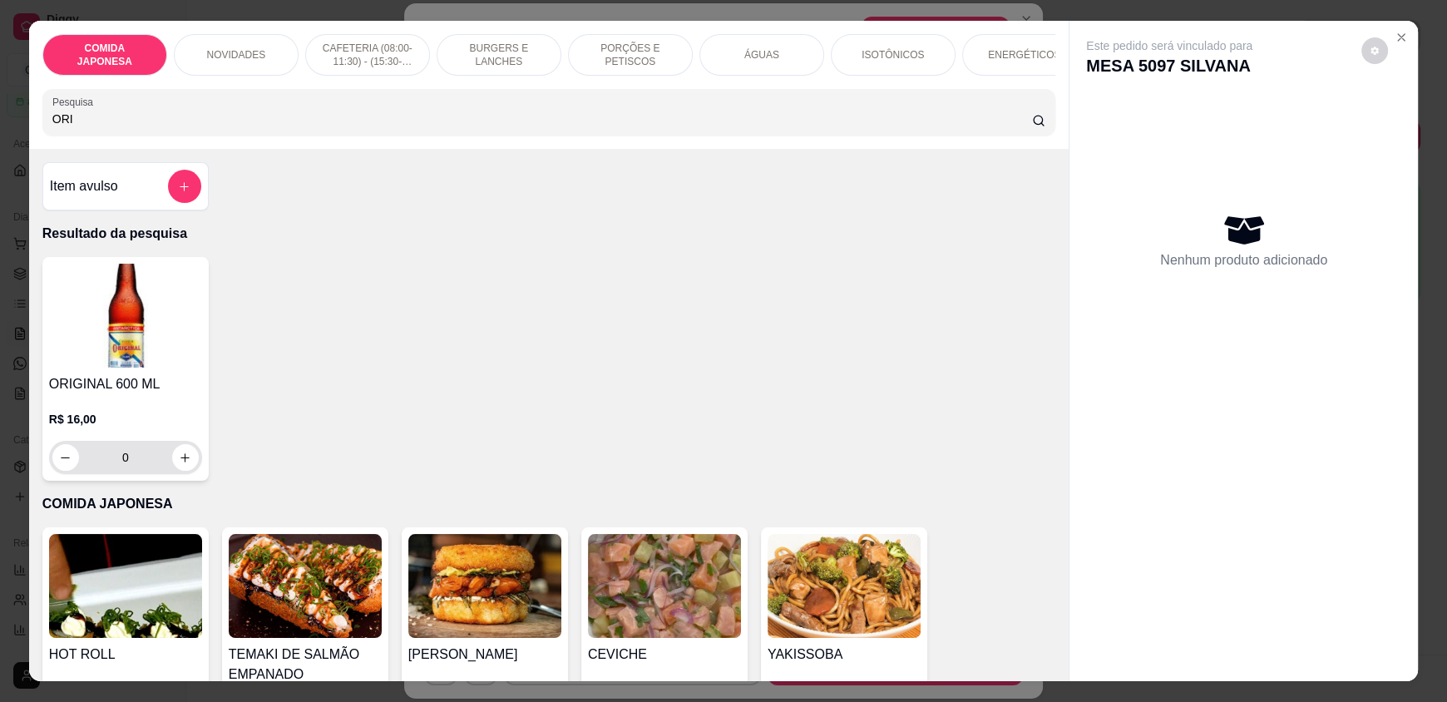
type input "ORI"
click at [185, 468] on button "increase-product-quantity" at bounding box center [185, 458] width 26 height 26
type input "1"
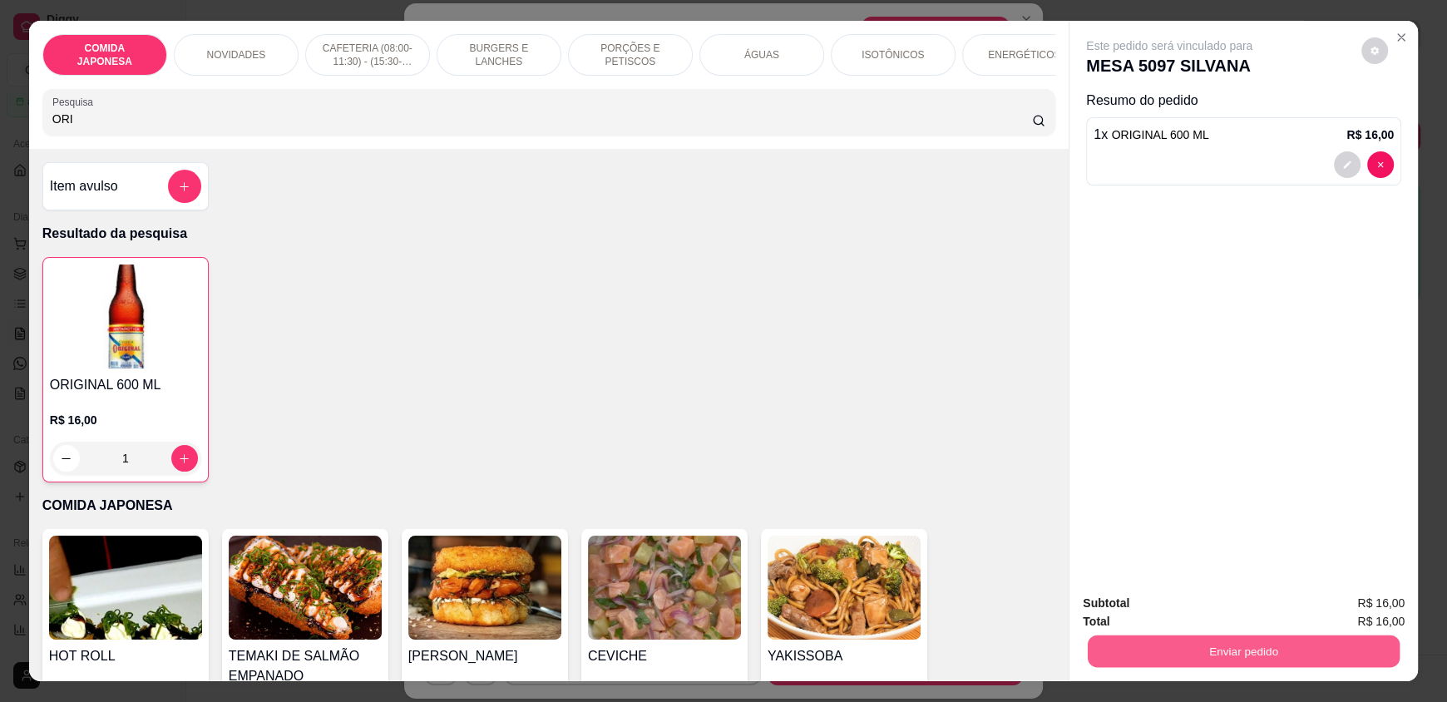
click at [1201, 645] on button "Enviar pedido" at bounding box center [1244, 650] width 312 height 32
click at [1211, 615] on button "Não registrar e enviar pedido" at bounding box center [1188, 611] width 173 height 32
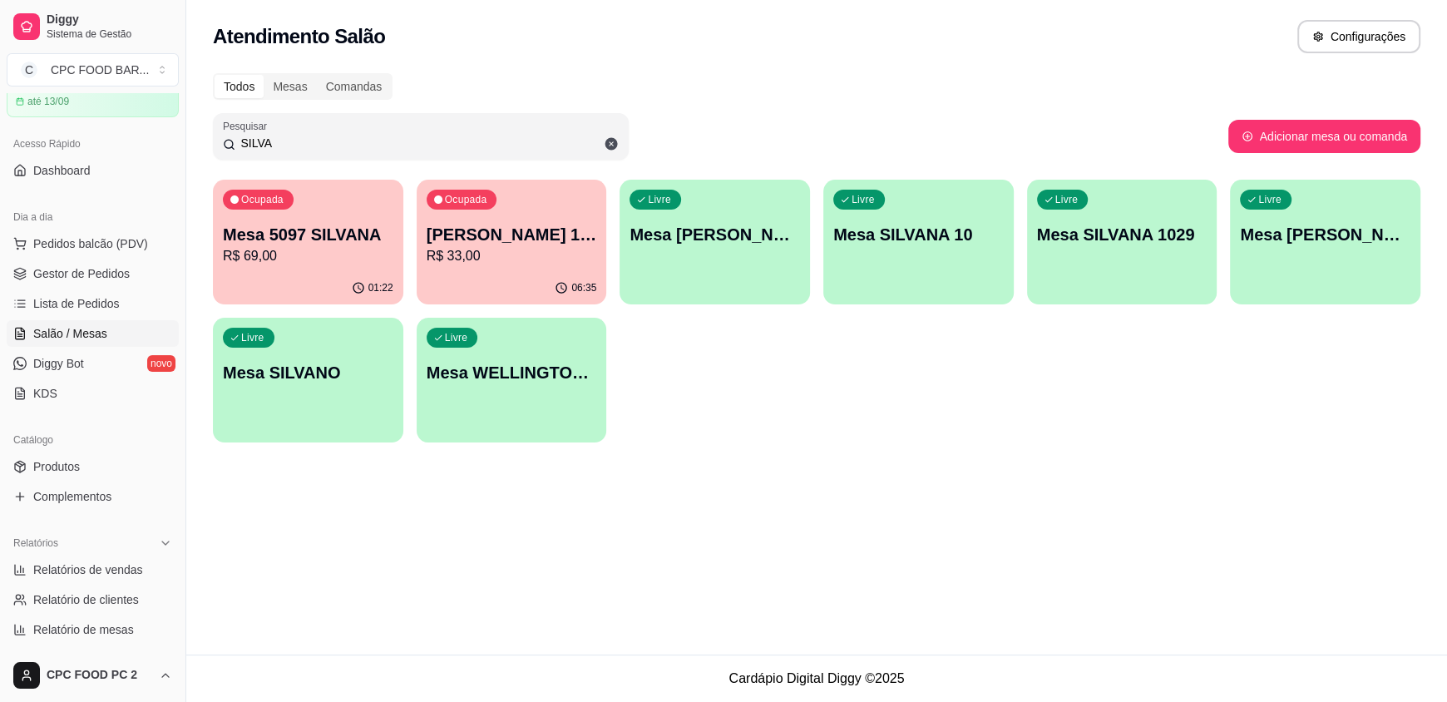
click at [299, 259] on p "R$ 69,00" at bounding box center [308, 256] width 170 height 20
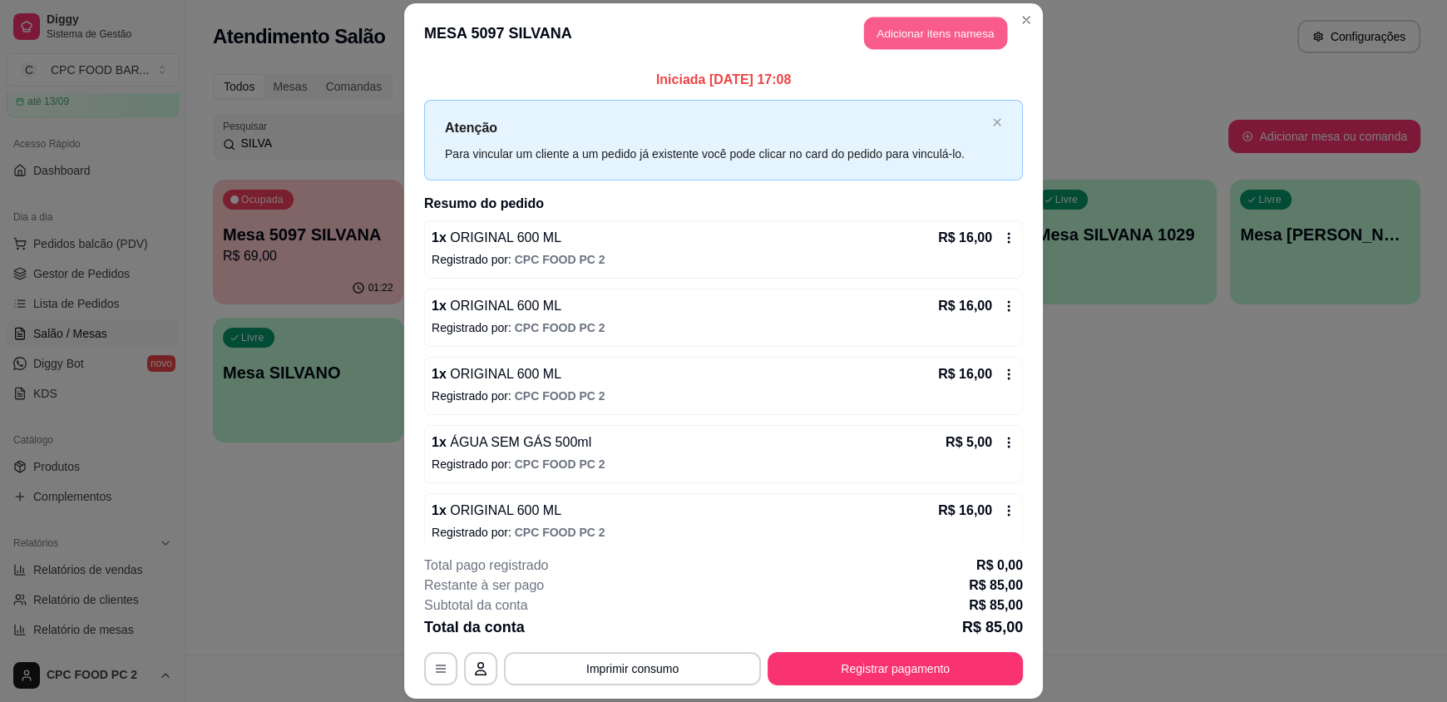
click at [881, 31] on button "Adicionar itens na mesa" at bounding box center [935, 33] width 143 height 32
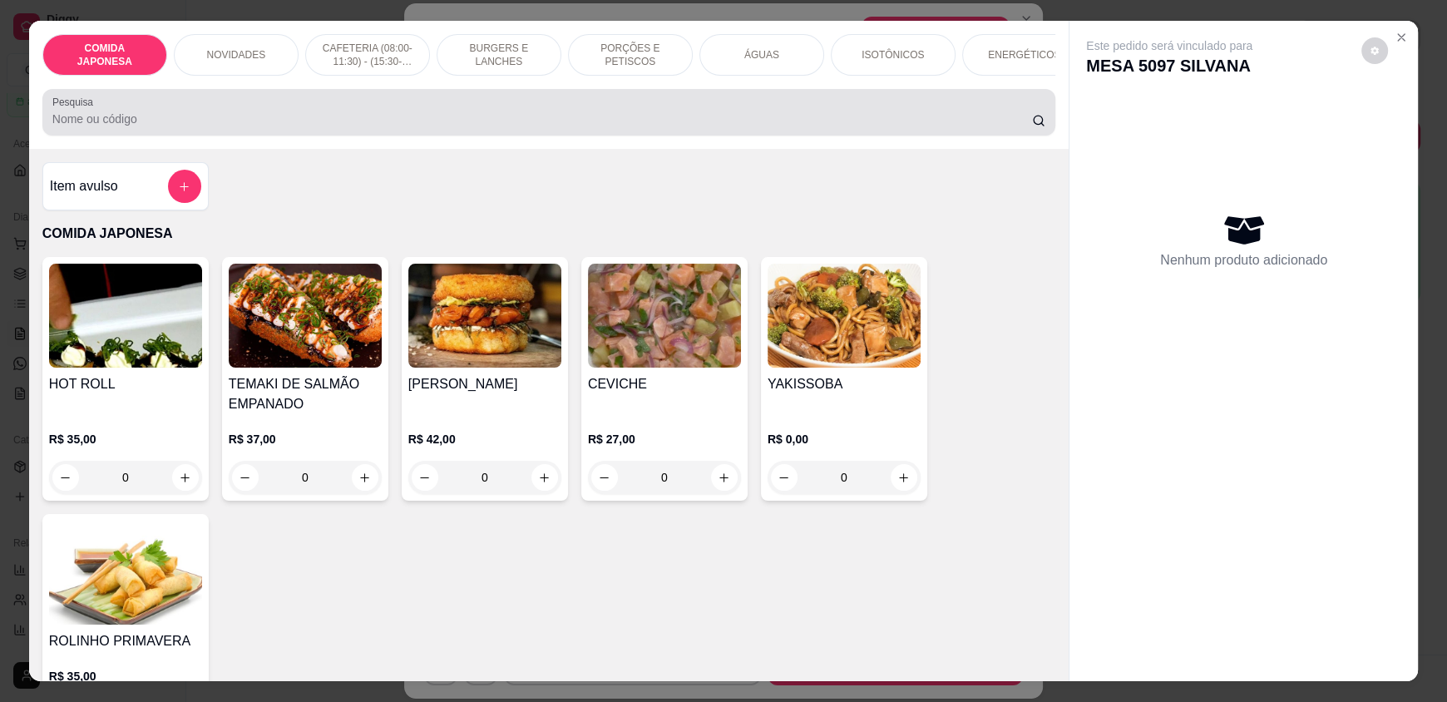
click at [243, 127] on input "Pesquisa" at bounding box center [542, 119] width 980 height 17
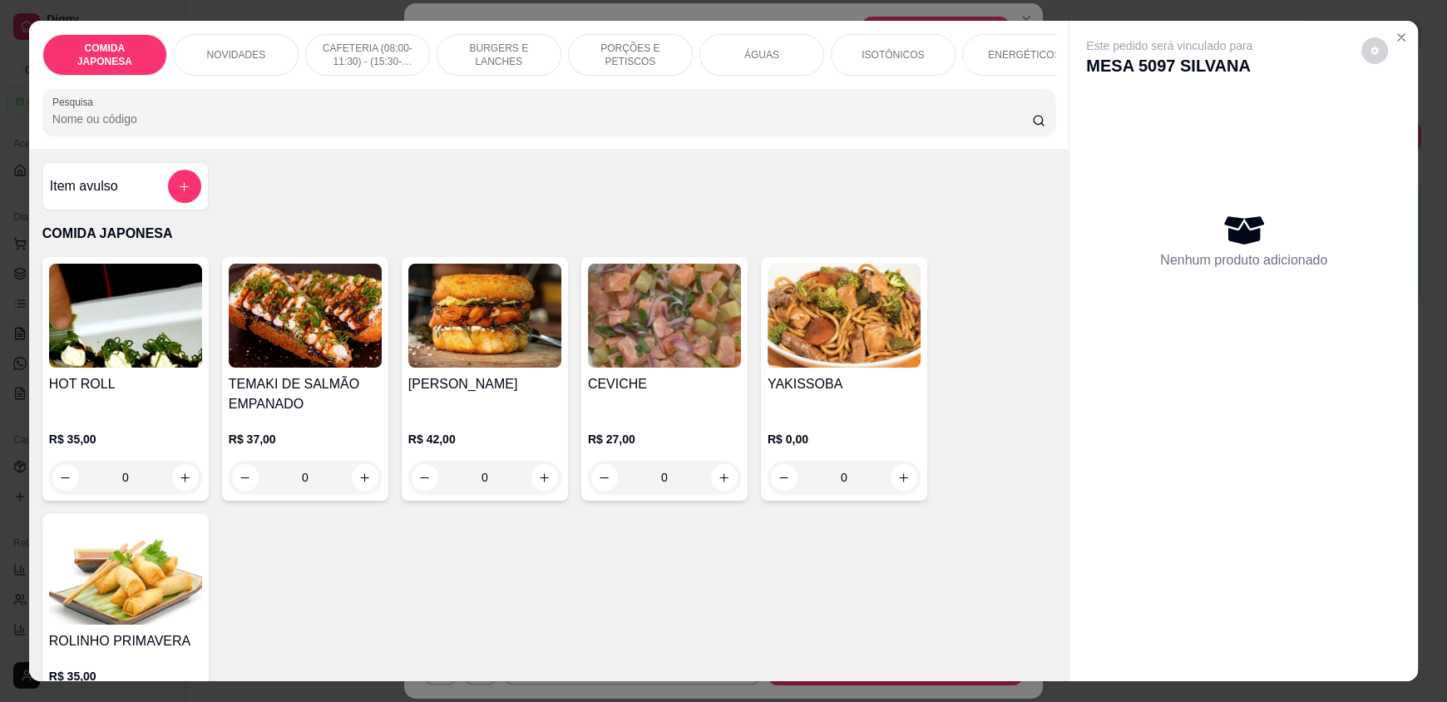
click at [187, 127] on input "Pesquisa" at bounding box center [542, 119] width 980 height 17
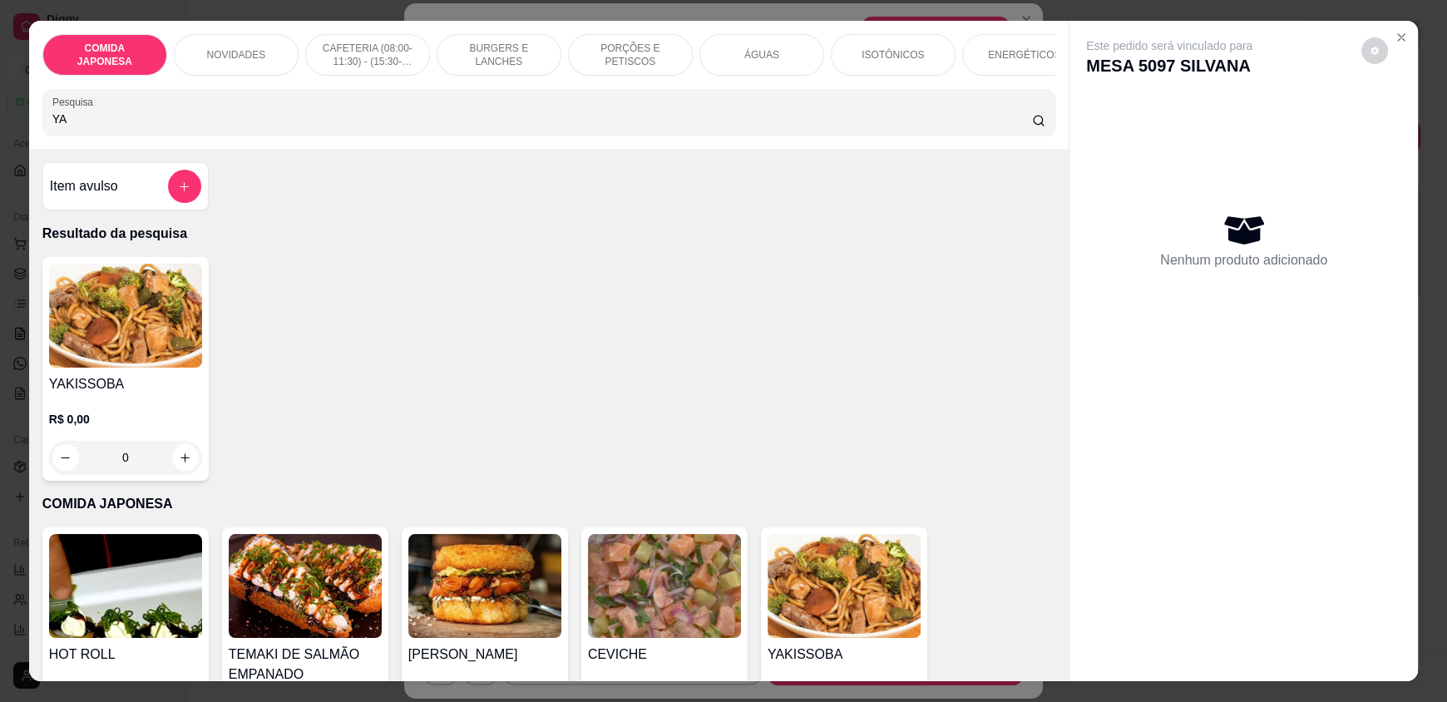
type input "YA"
click at [182, 461] on div "0" at bounding box center [125, 457] width 153 height 33
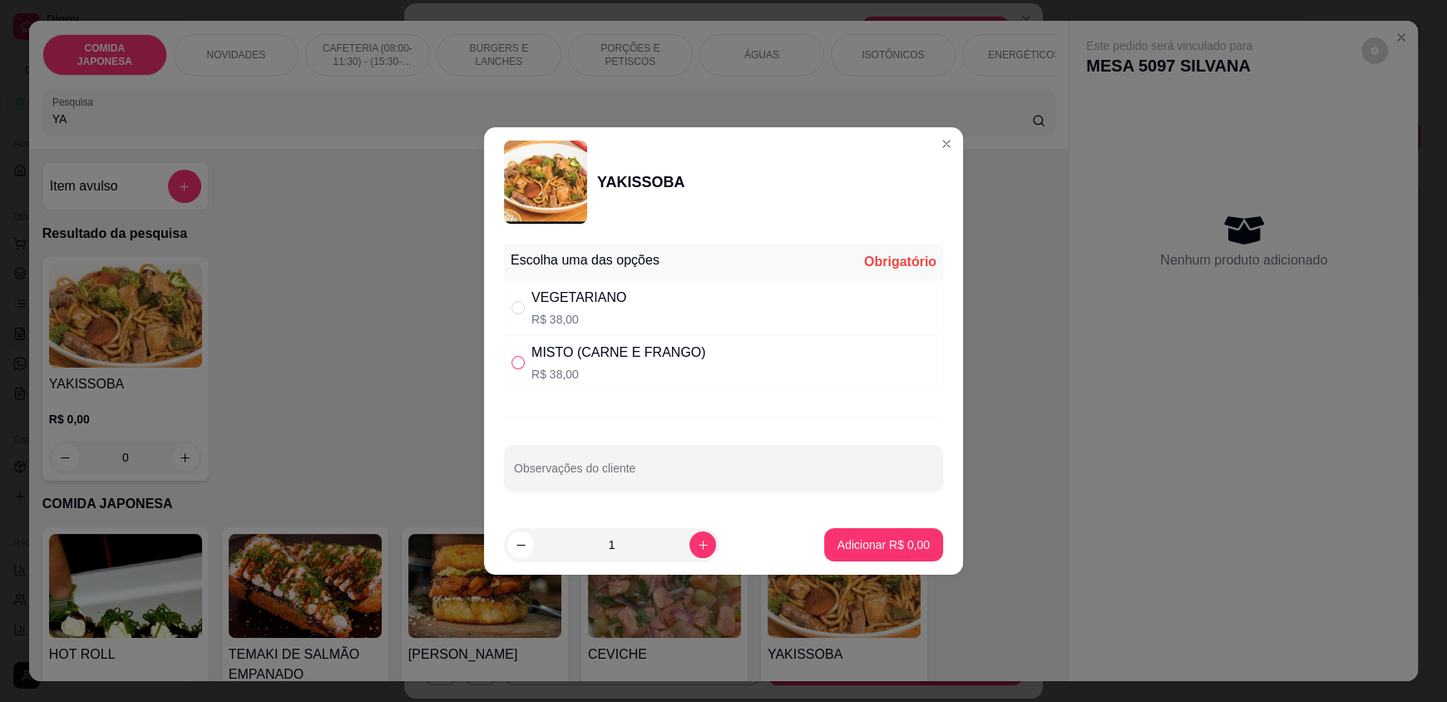
click at [515, 358] on input "" at bounding box center [517, 362] width 13 height 13
radio input "true"
click at [832, 540] on p "Adicionar R$ 38,00" at bounding box center [880, 544] width 96 height 16
type input "1"
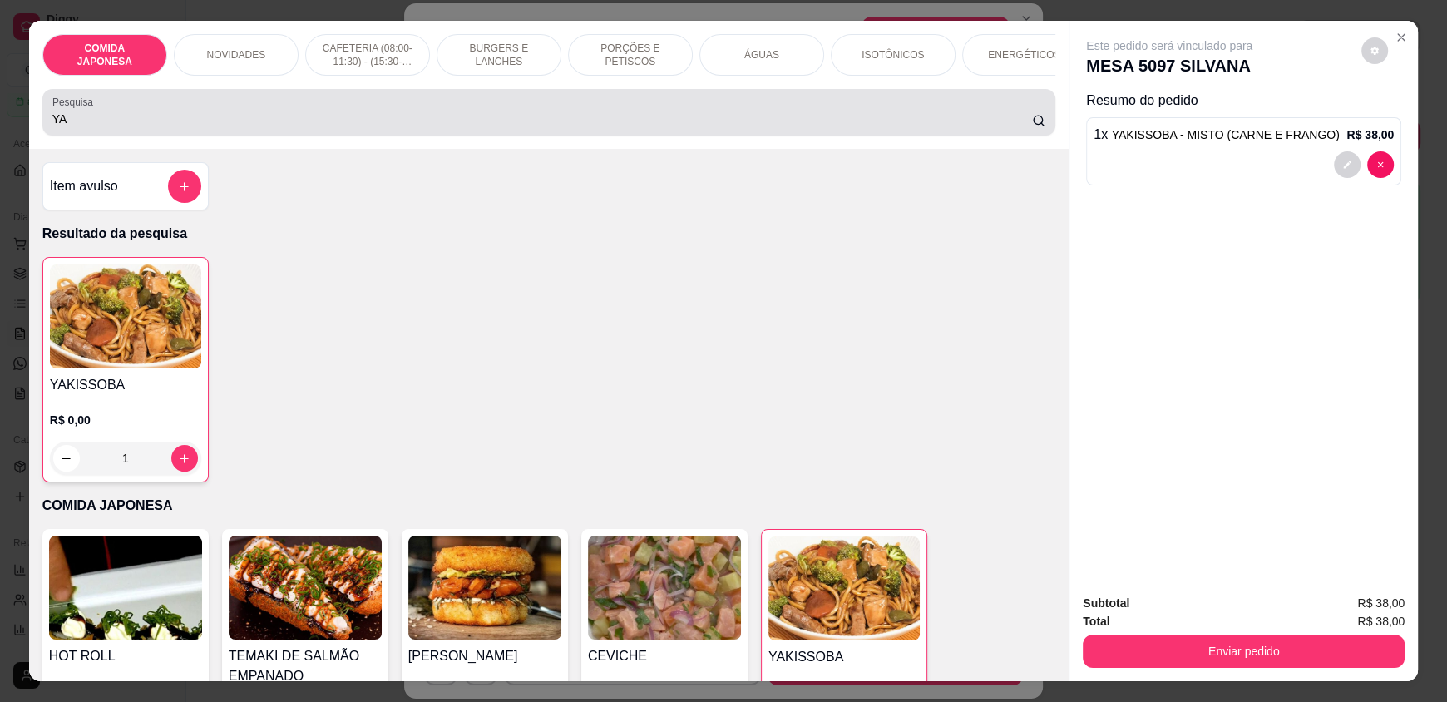
click at [89, 127] on input "YA" at bounding box center [542, 119] width 980 height 17
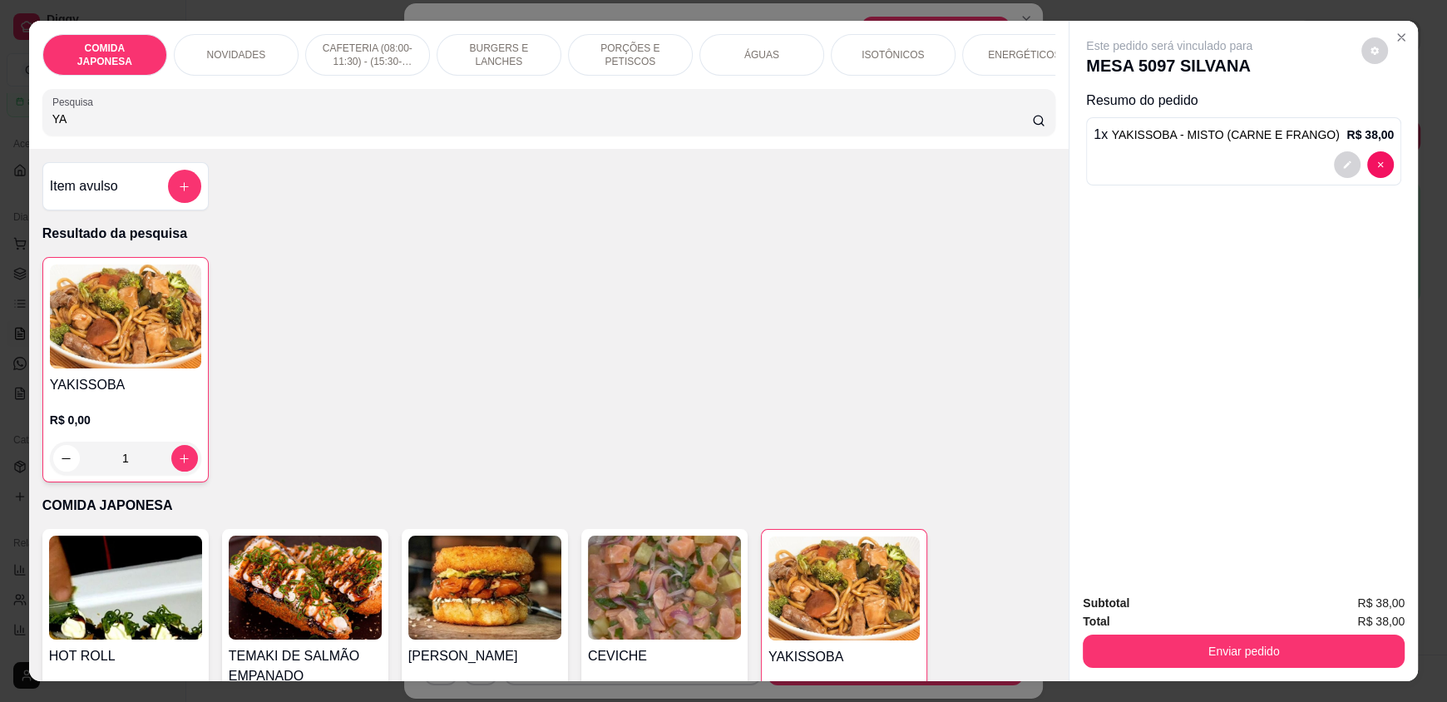
click at [92, 127] on input "YA" at bounding box center [542, 119] width 980 height 17
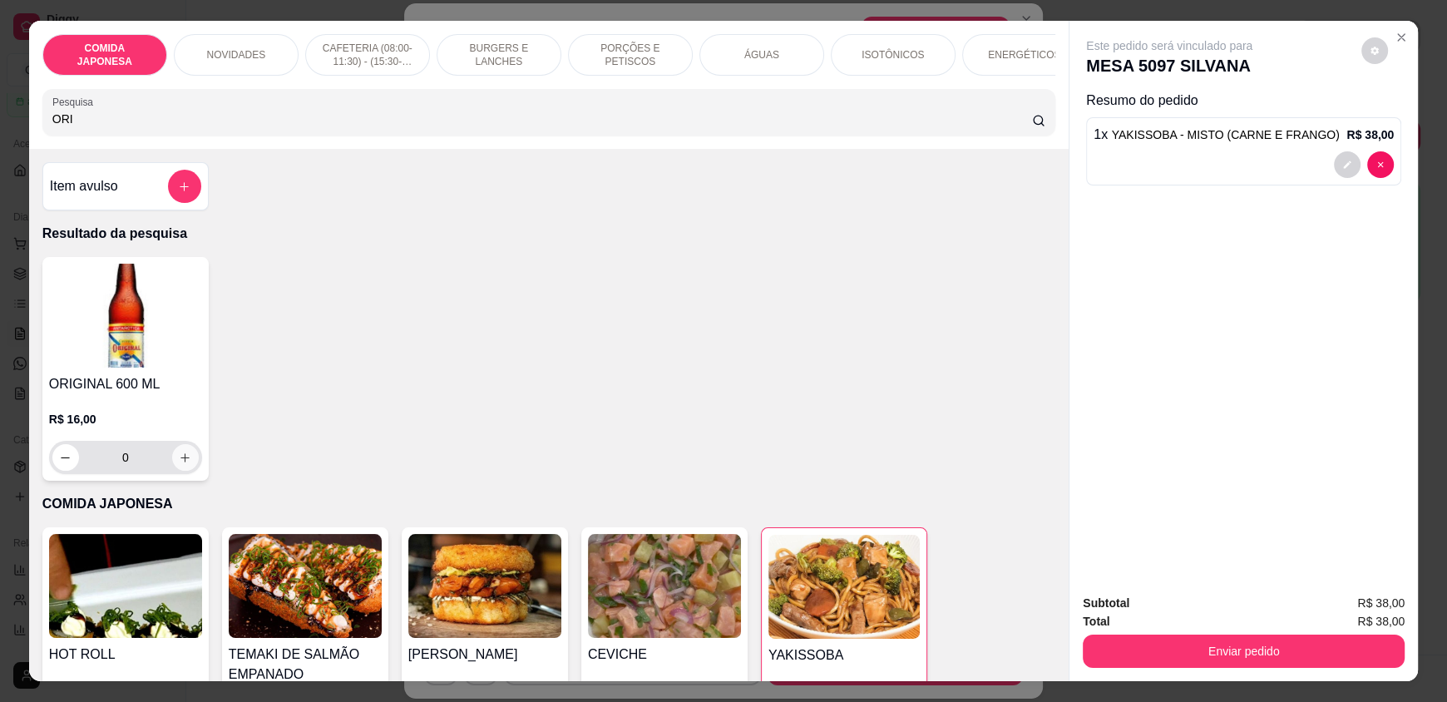
type input "ORI"
click at [180, 464] on icon "increase-product-quantity" at bounding box center [186, 458] width 12 height 12
type input "1"
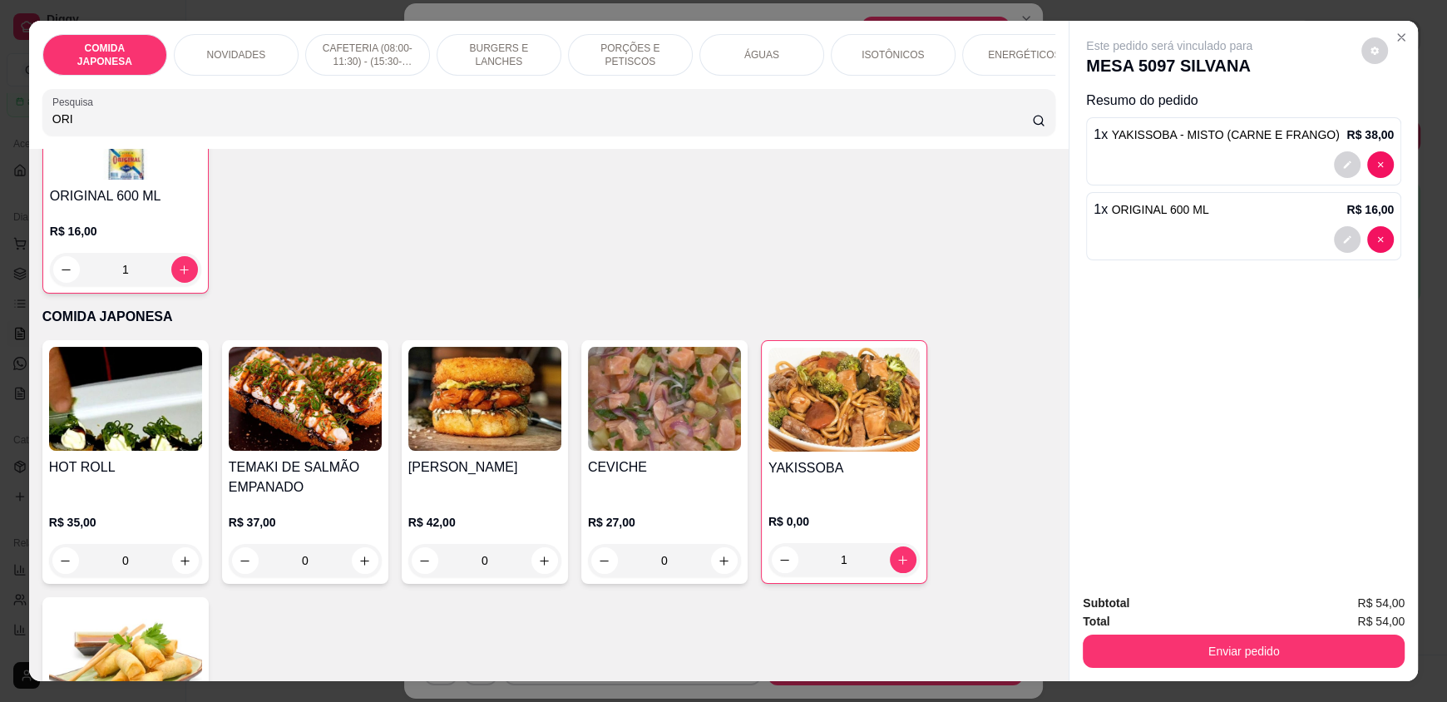
scroll to position [249, 0]
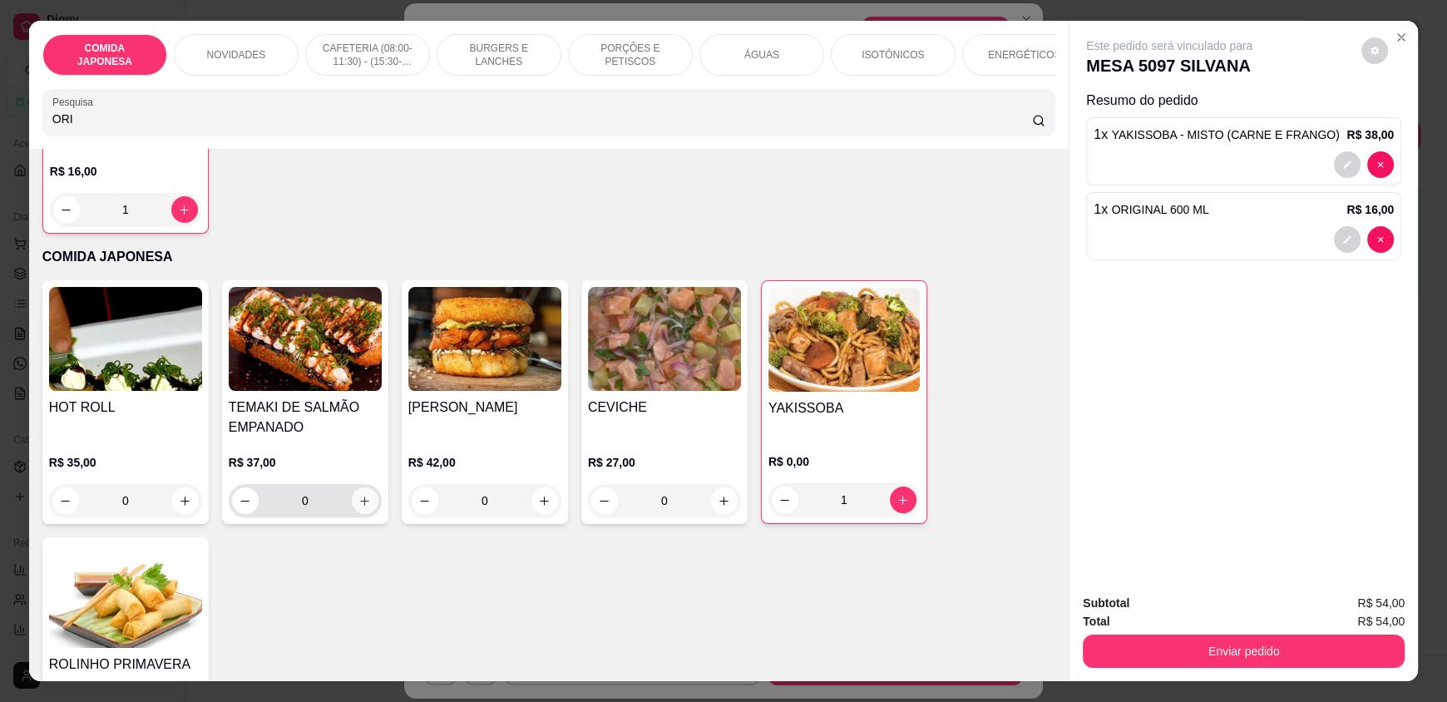
click at [359, 507] on icon "increase-product-quantity" at bounding box center [364, 501] width 12 height 12
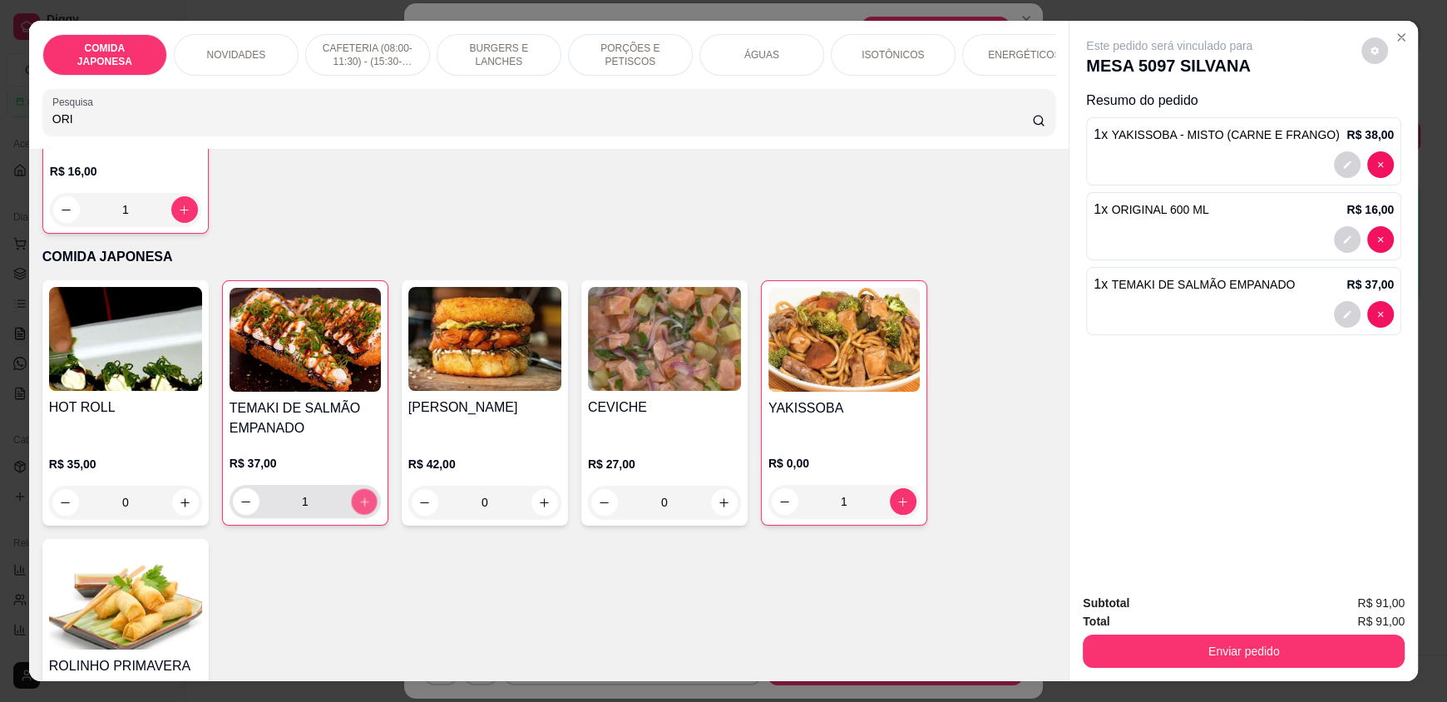
click at [358, 508] on icon "increase-product-quantity" at bounding box center [364, 502] width 12 height 12
type input "2"
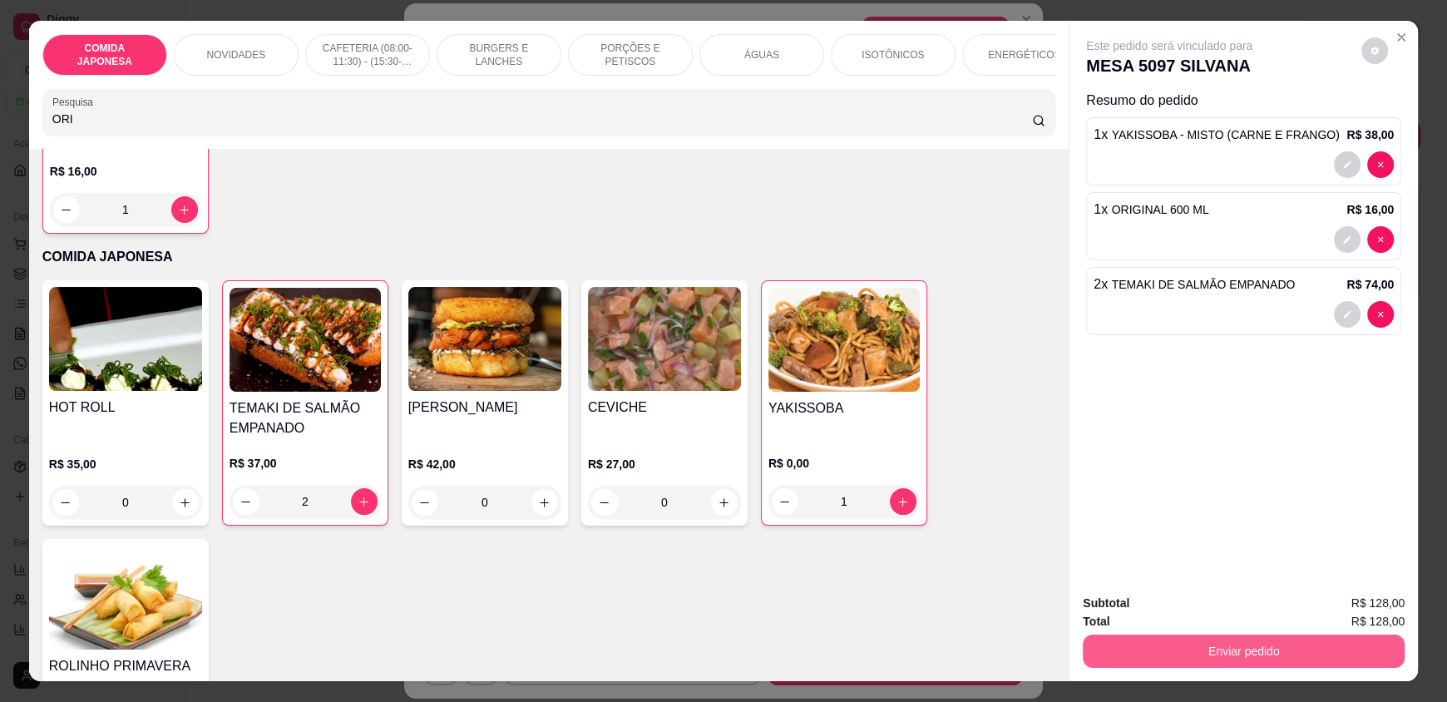
click at [1153, 661] on button "Enviar pedido" at bounding box center [1244, 650] width 322 height 33
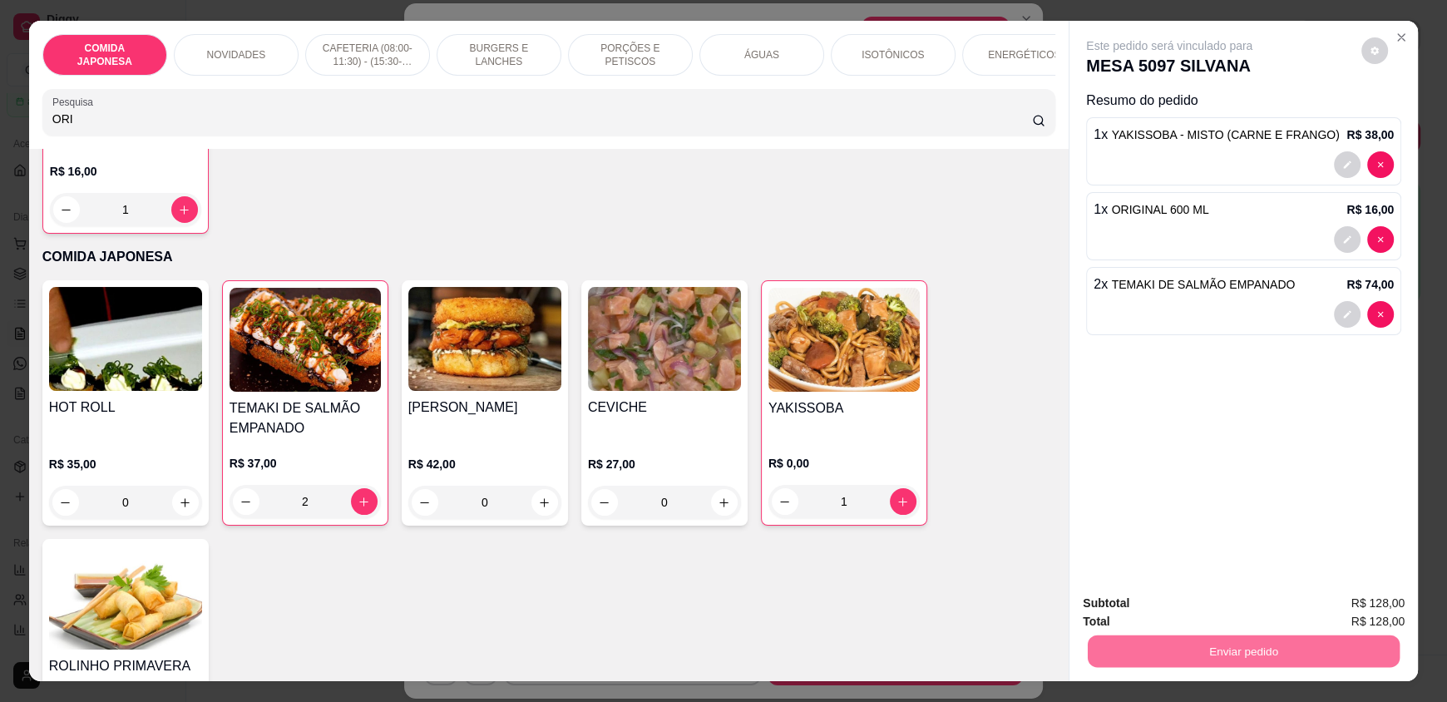
click at [1129, 606] on button "Não registrar e enviar pedido" at bounding box center [1188, 611] width 173 height 32
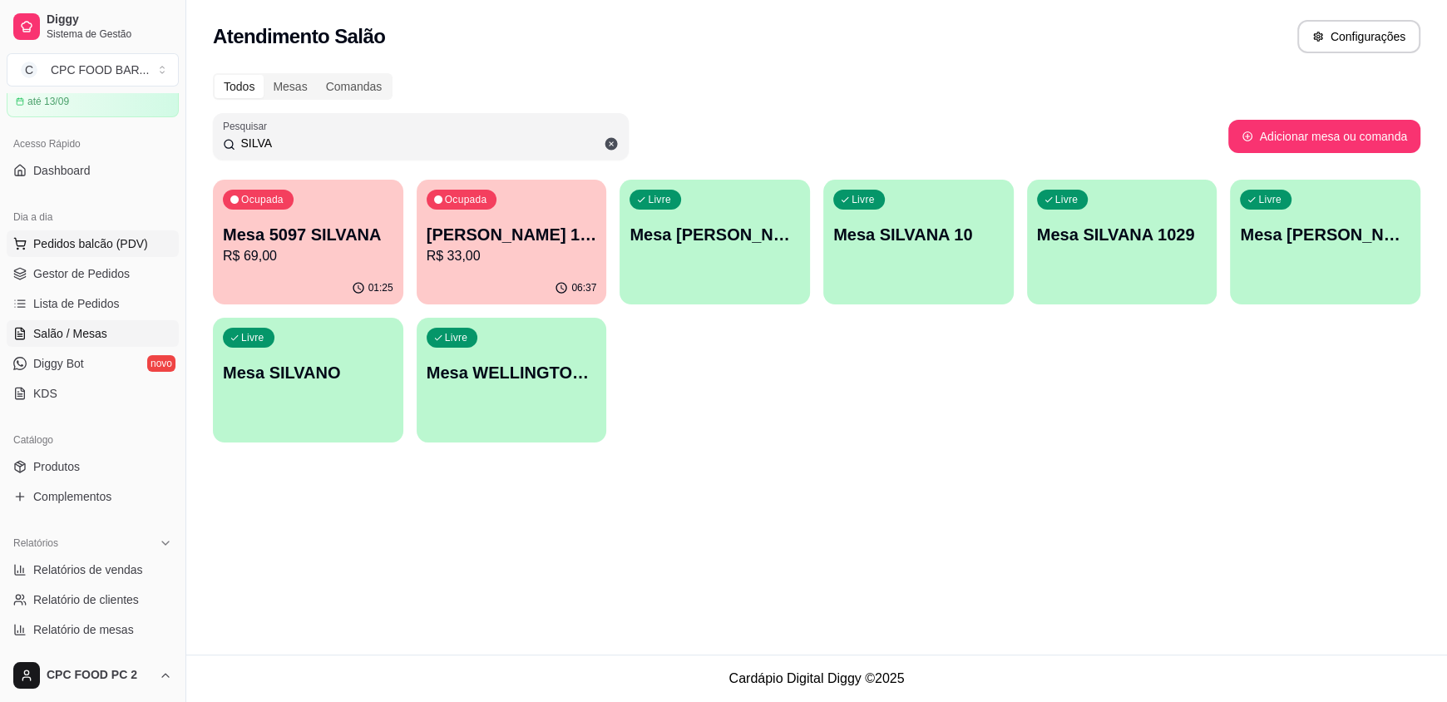
click at [106, 247] on span "Pedidos balcão (PDV)" at bounding box center [90, 243] width 115 height 17
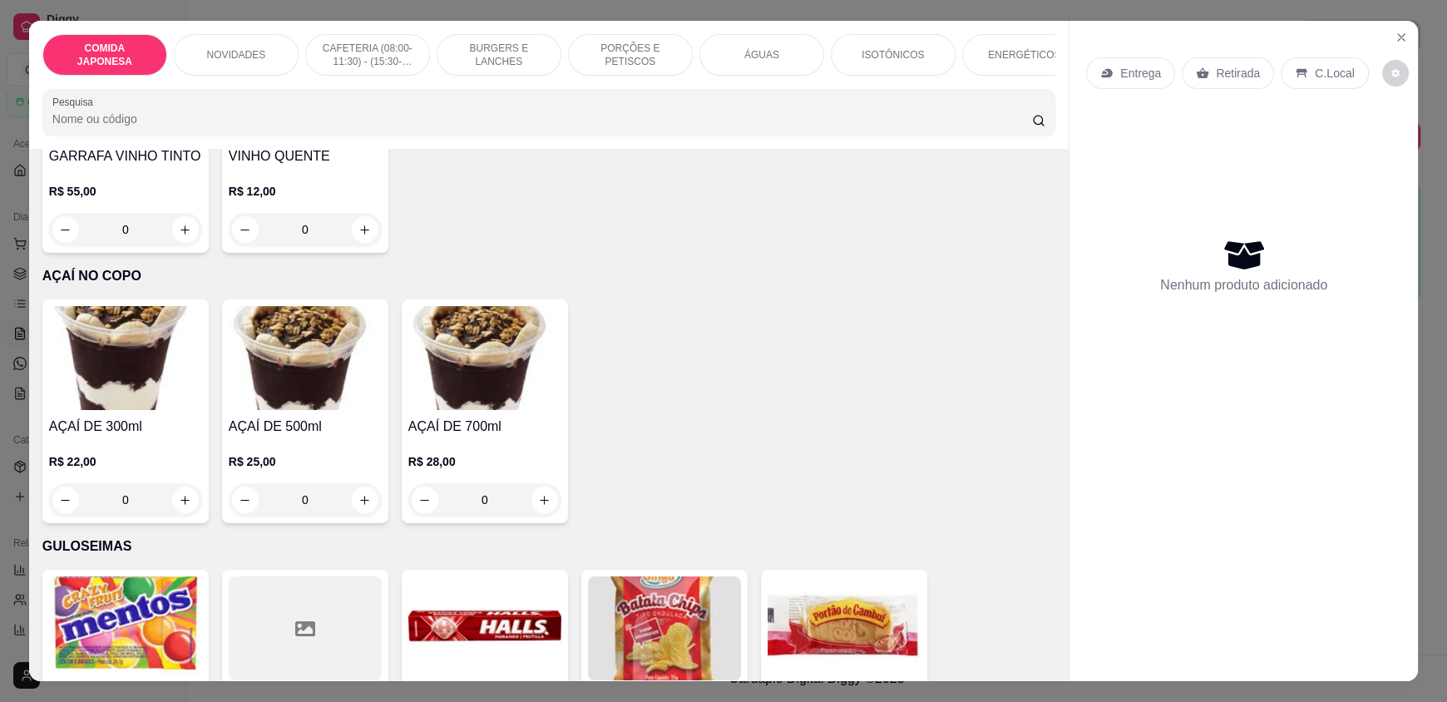
scroll to position [7151, 0]
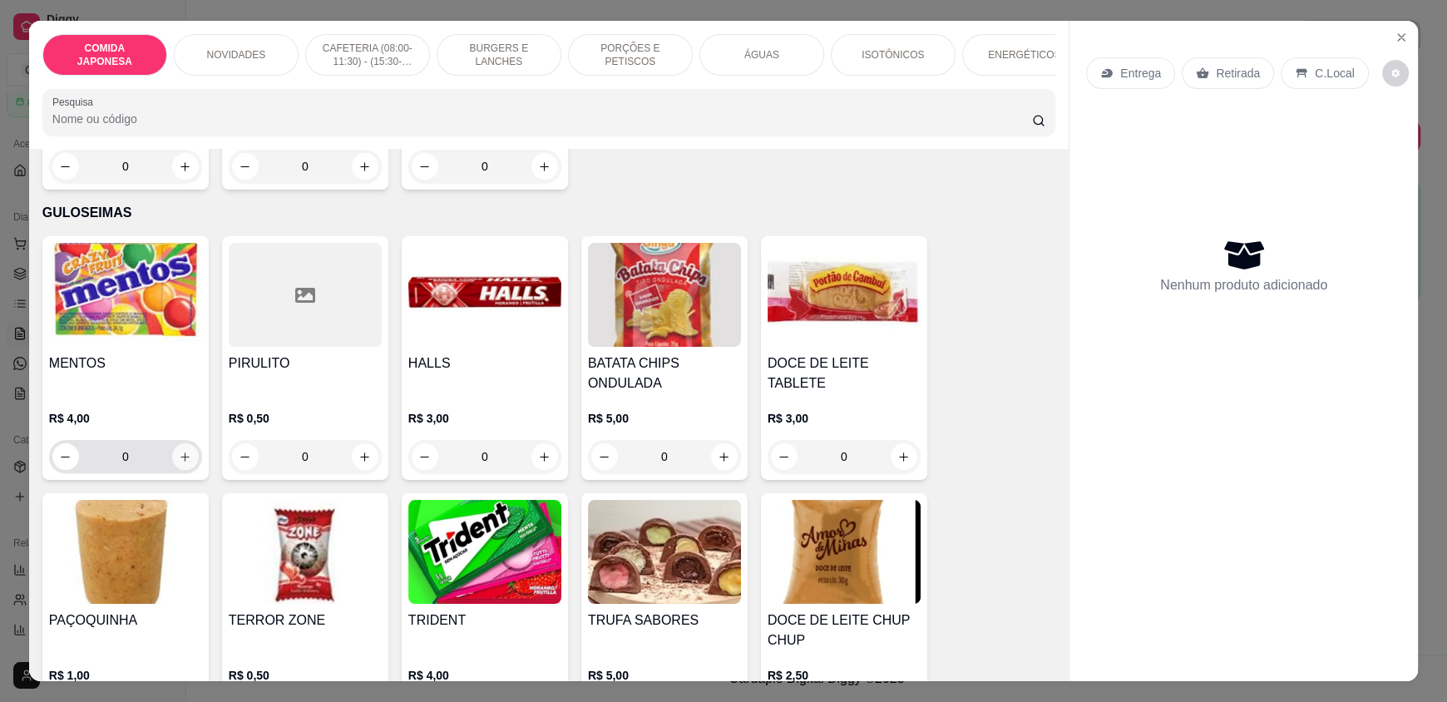
click at [175, 443] on button "increase-product-quantity" at bounding box center [185, 456] width 27 height 27
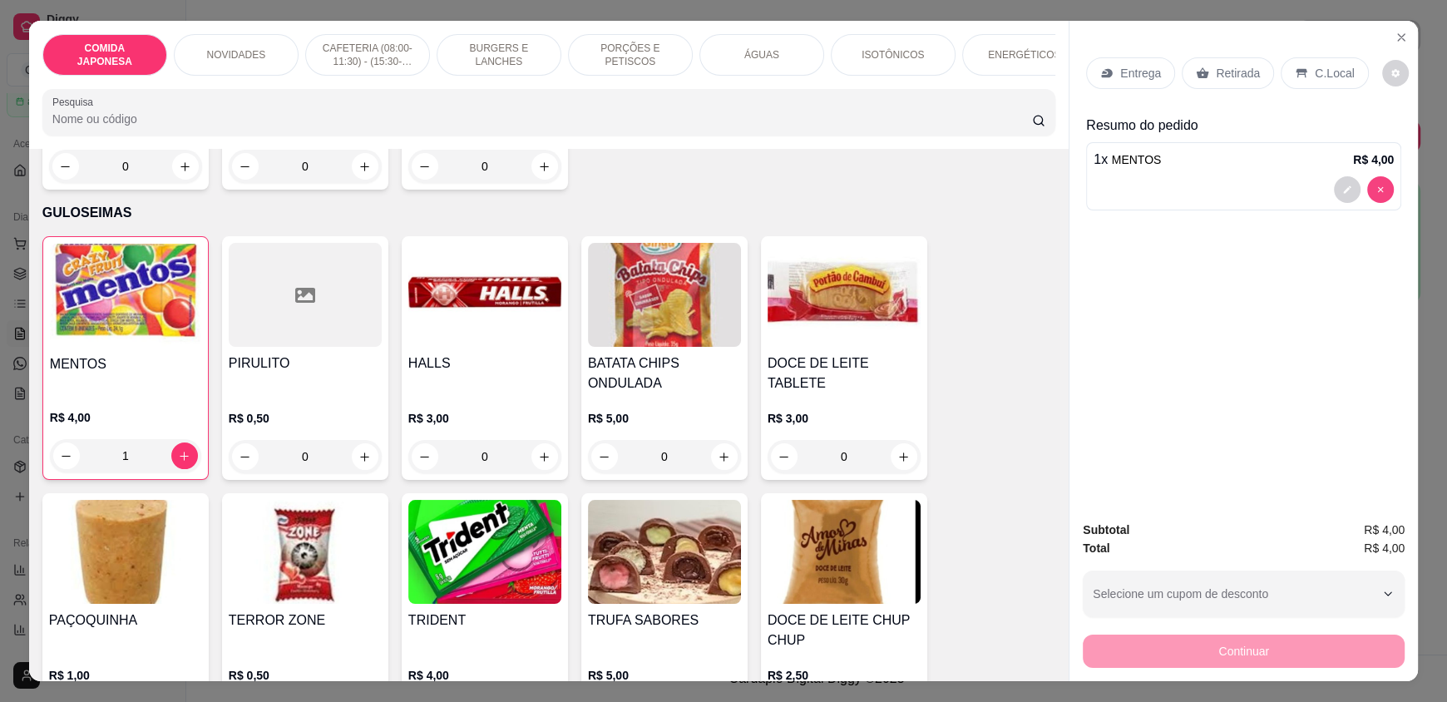
type input "0"
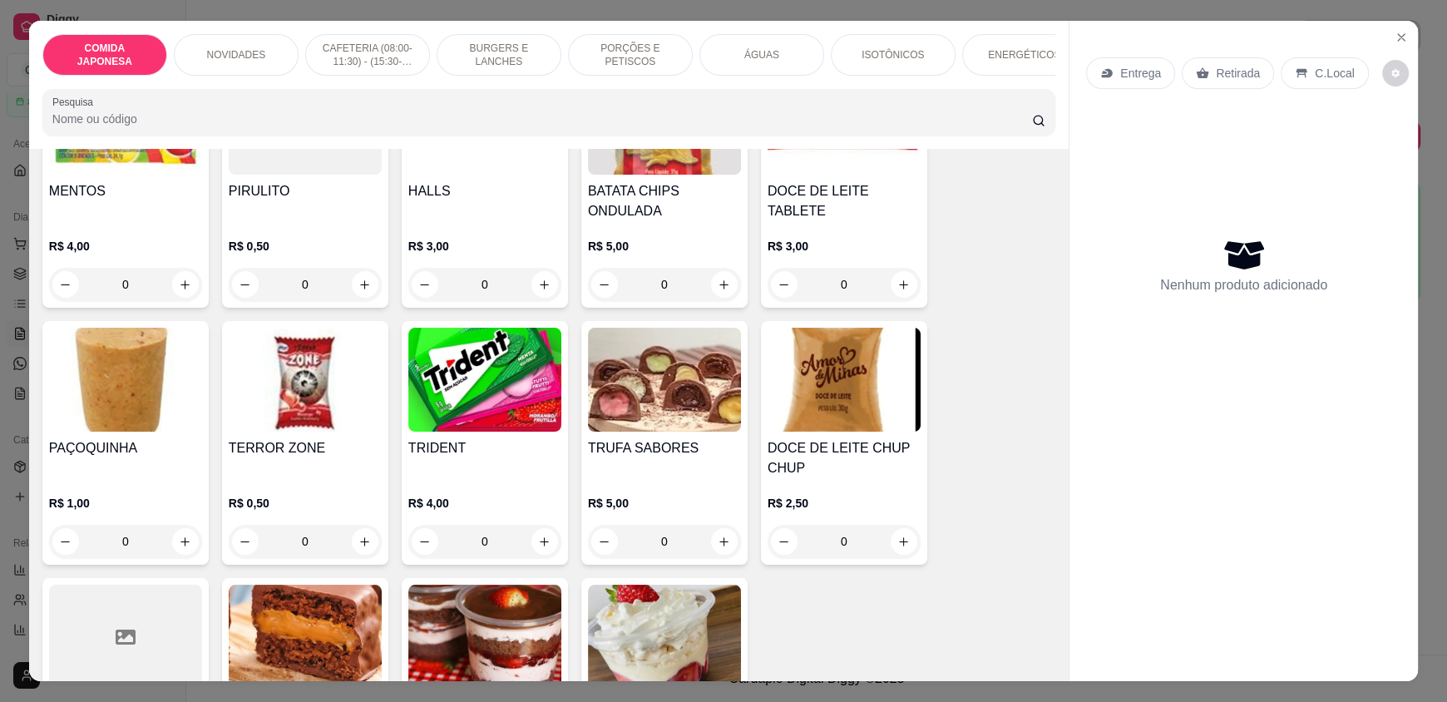
scroll to position [7400, 0]
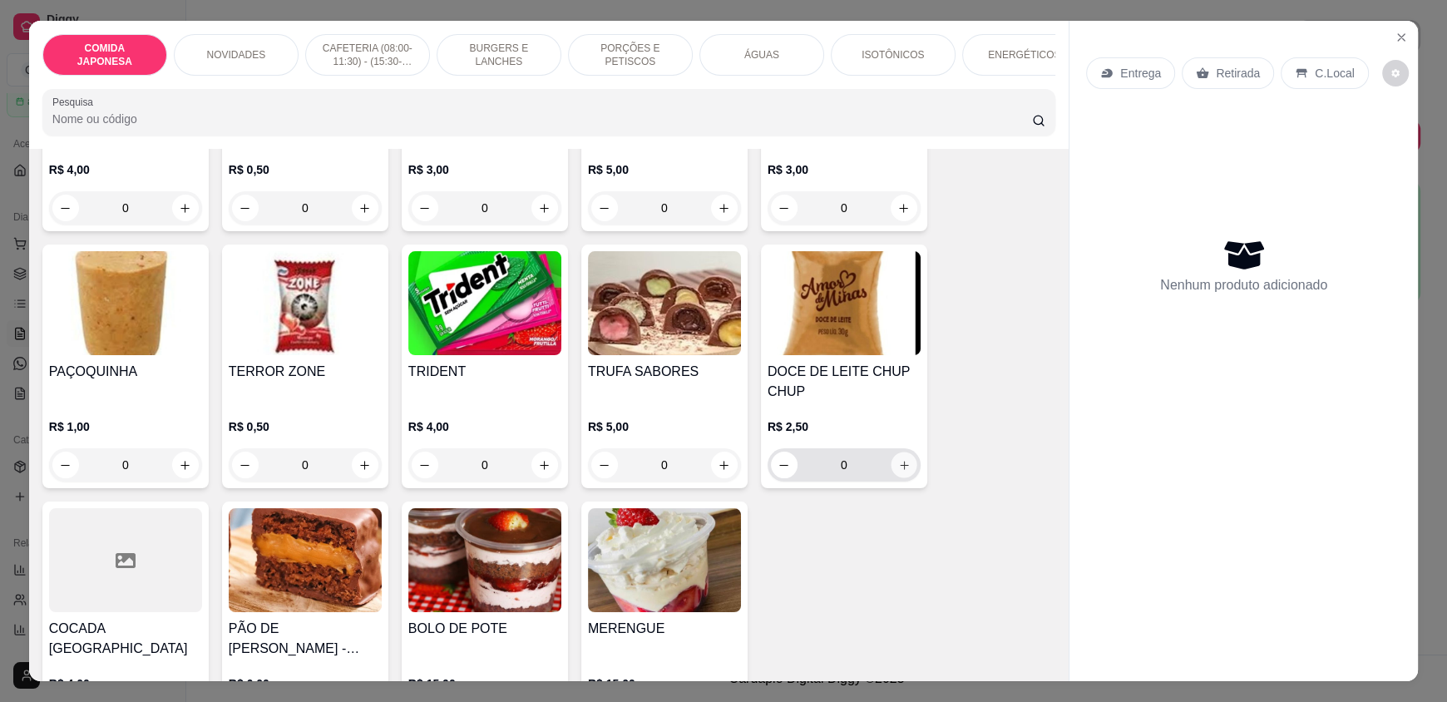
click at [898, 459] on icon "increase-product-quantity" at bounding box center [904, 465] width 12 height 12
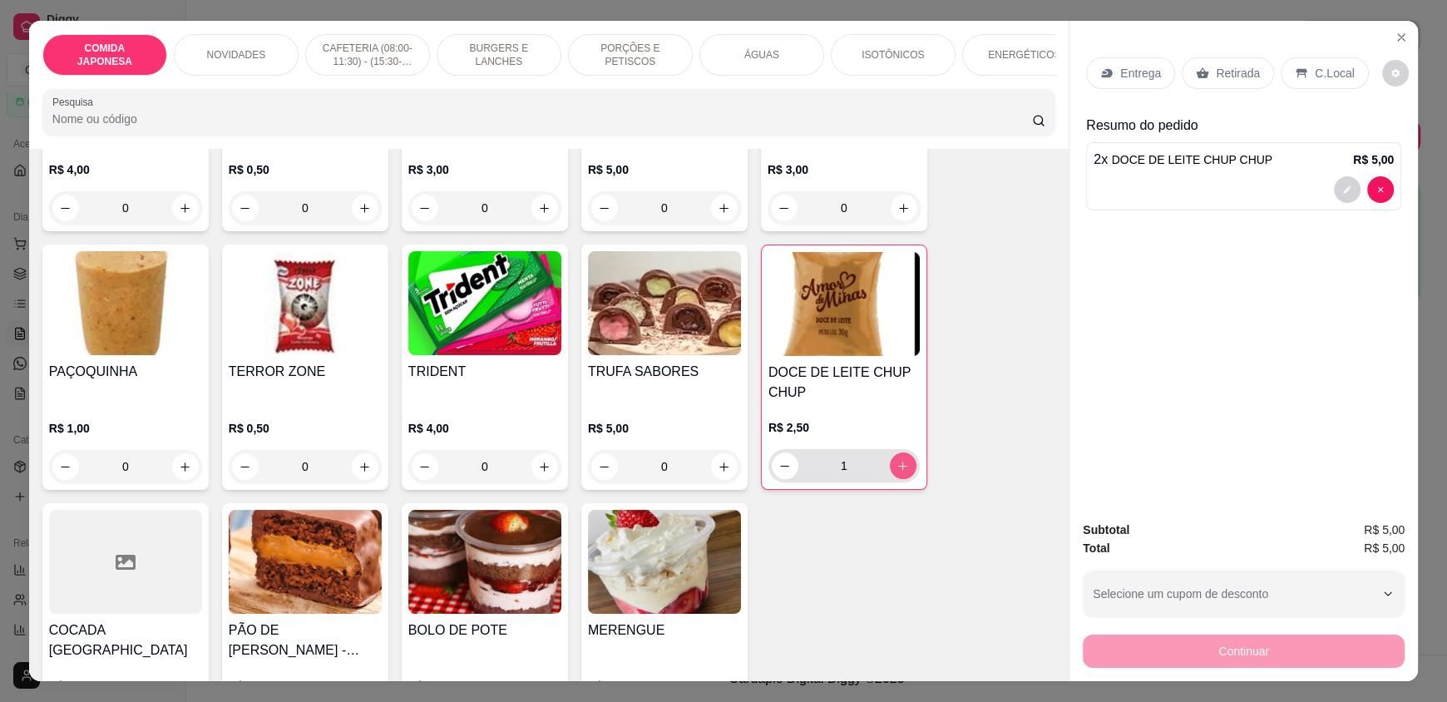
type input "2"
click at [1246, 74] on p "Retirada" at bounding box center [1238, 73] width 44 height 17
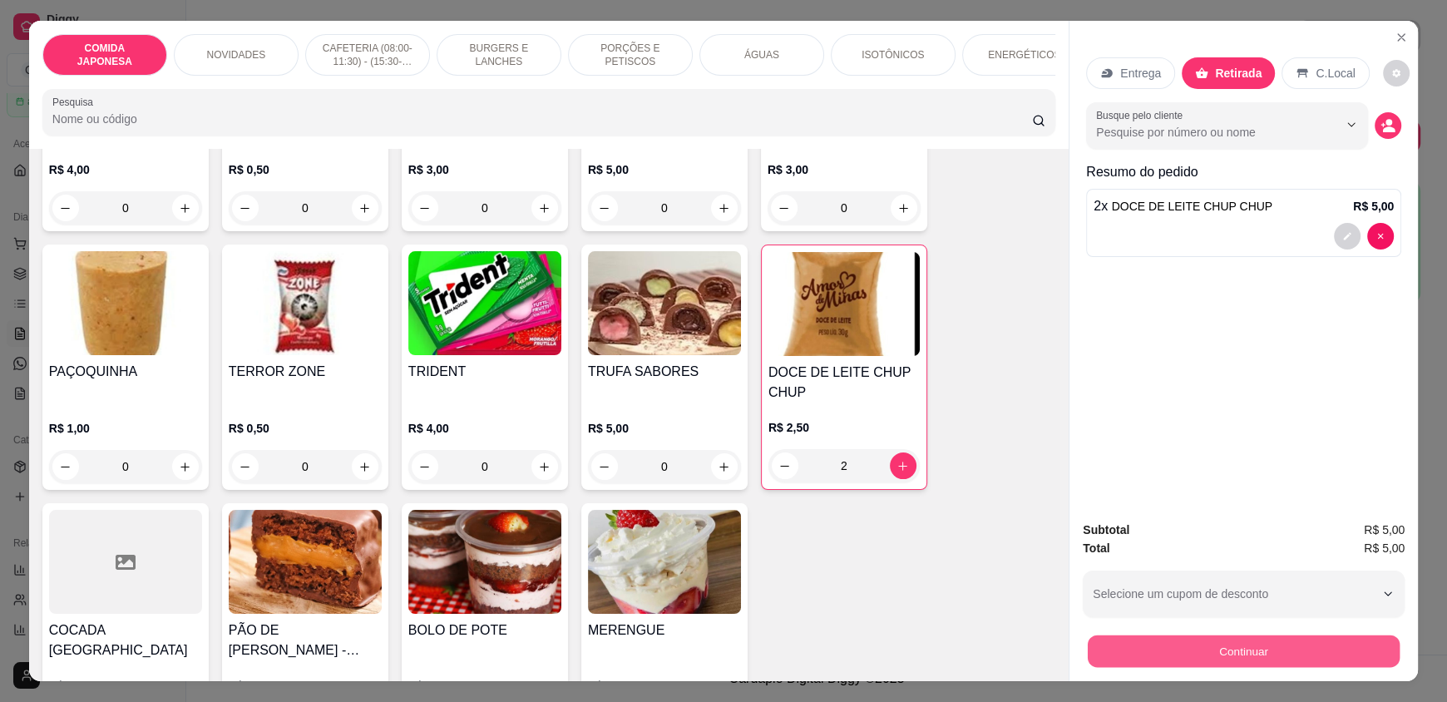
click at [1229, 643] on button "Continuar" at bounding box center [1244, 650] width 312 height 32
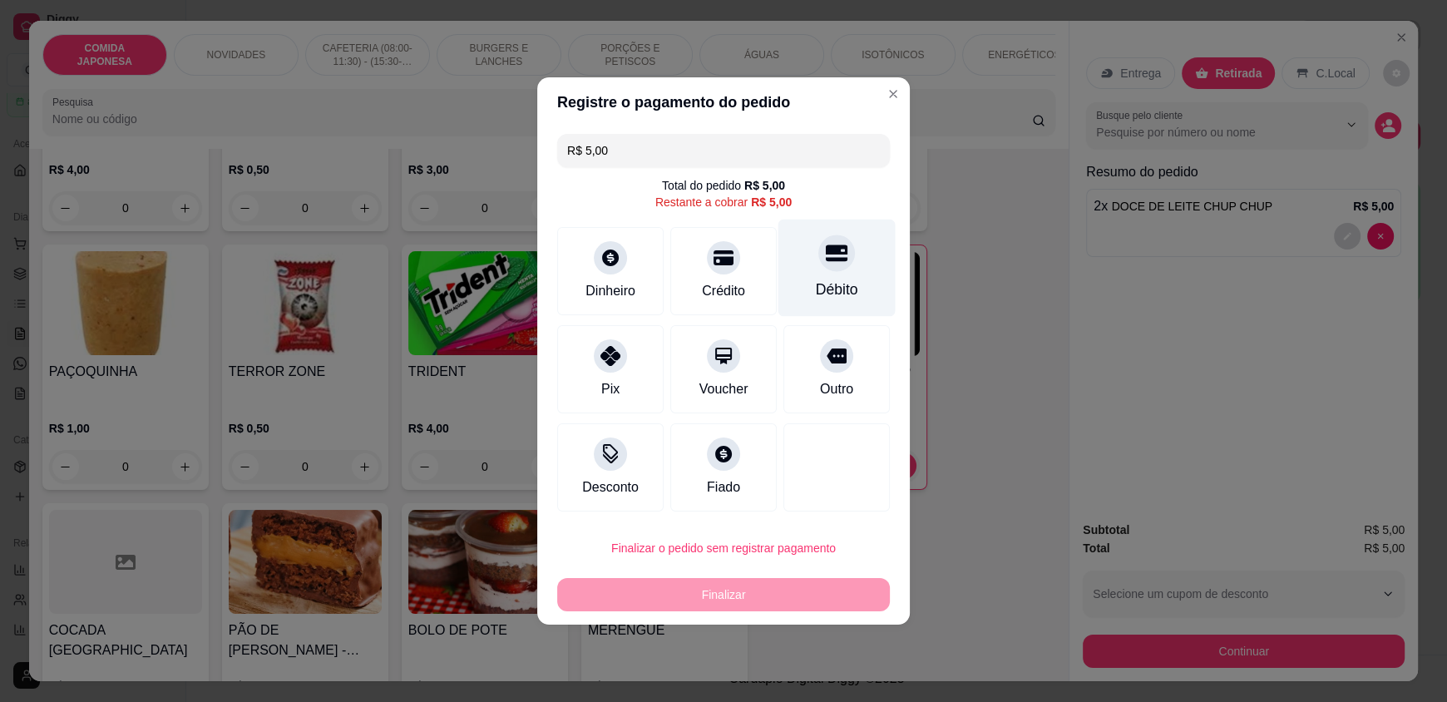
click at [832, 293] on div "Débito" at bounding box center [837, 290] width 42 height 22
type input "R$ 0,00"
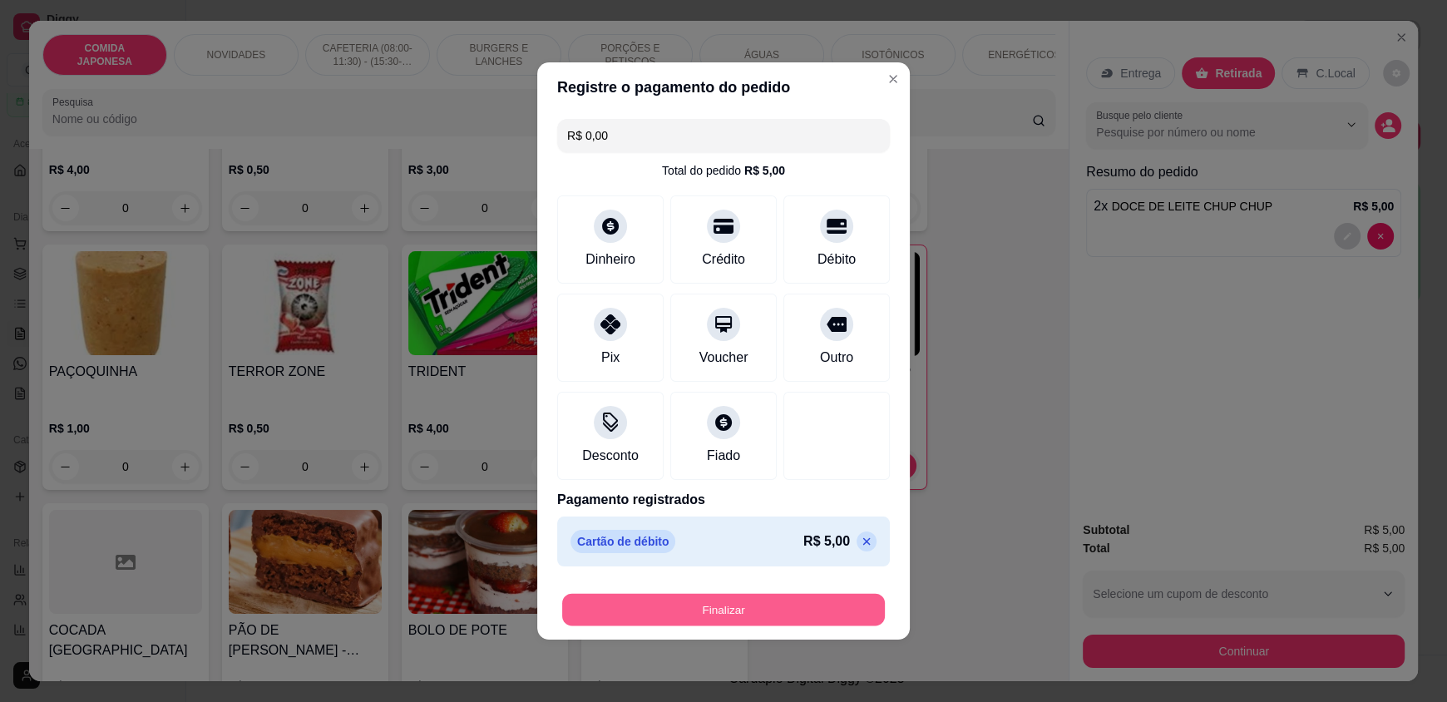
click at [793, 609] on button "Finalizar" at bounding box center [723, 610] width 323 height 32
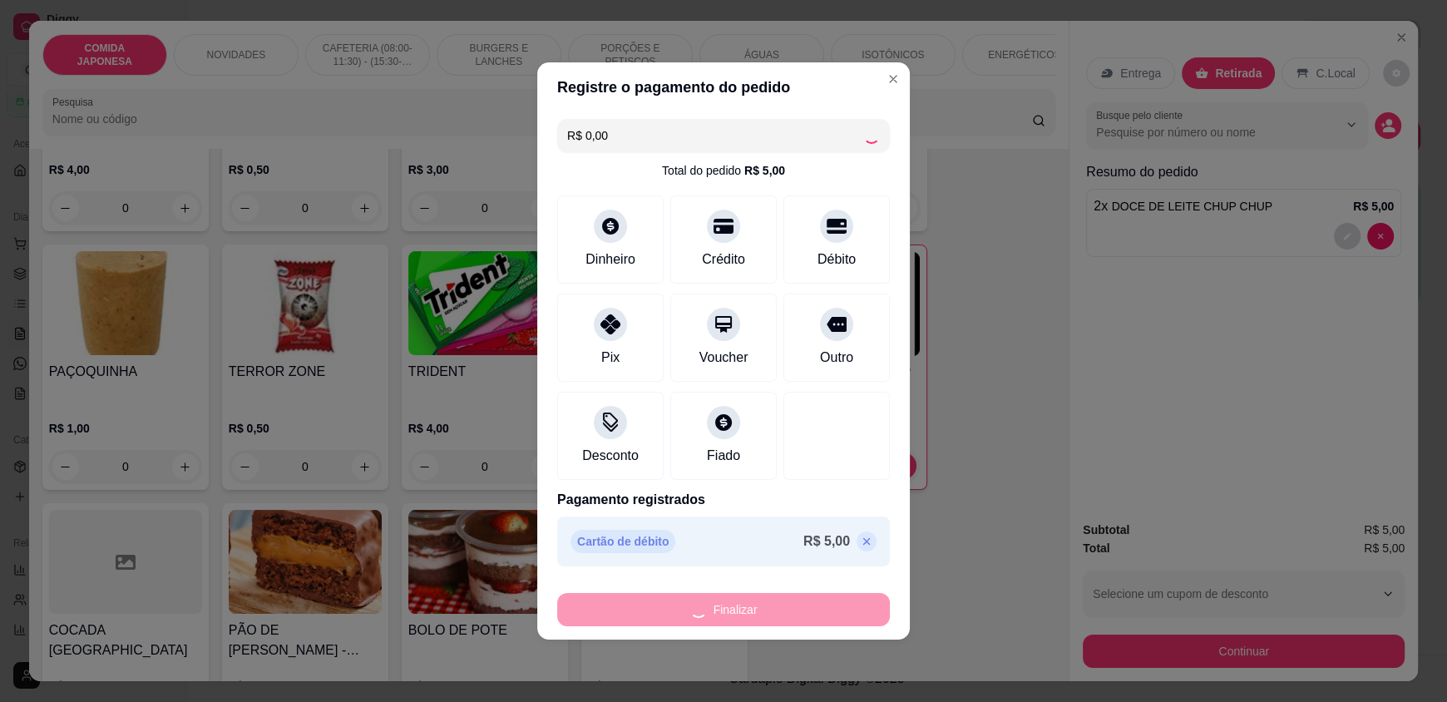
type input "0"
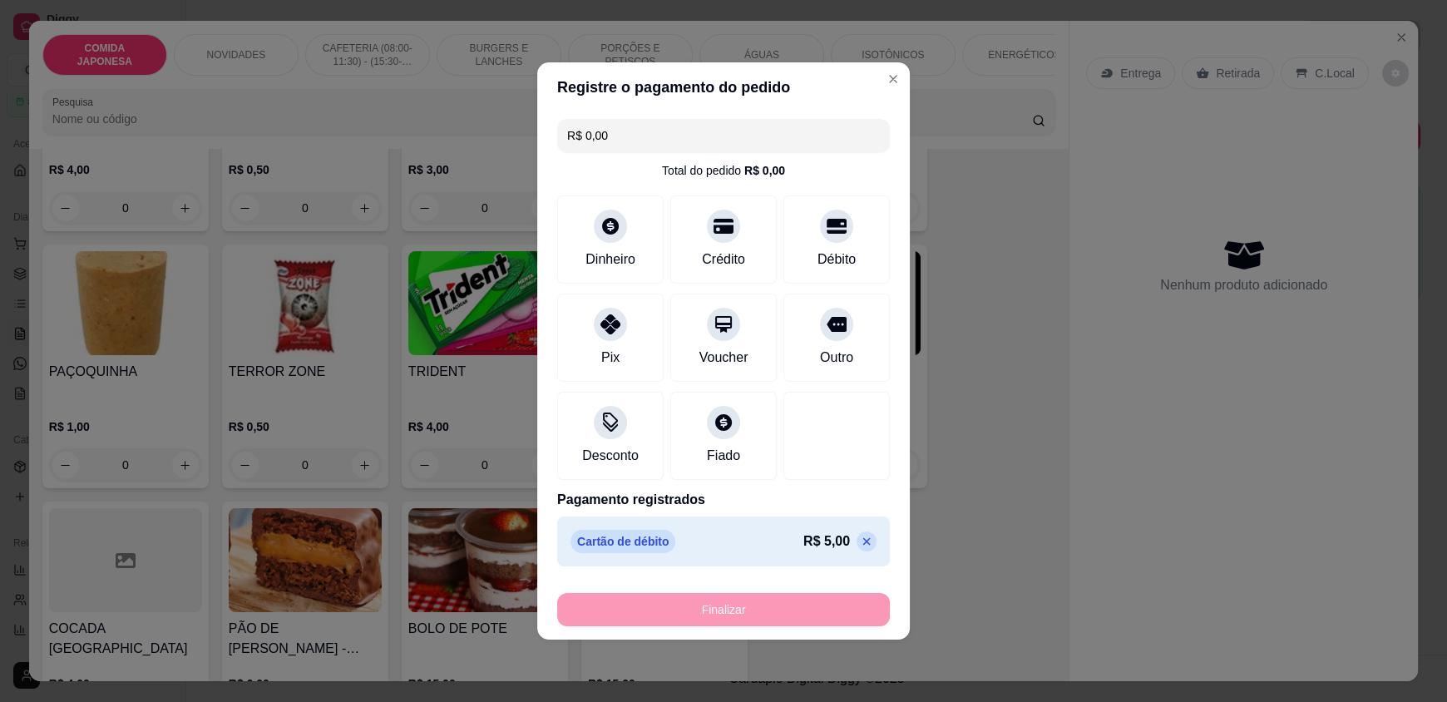
type input "-R$ 5,00"
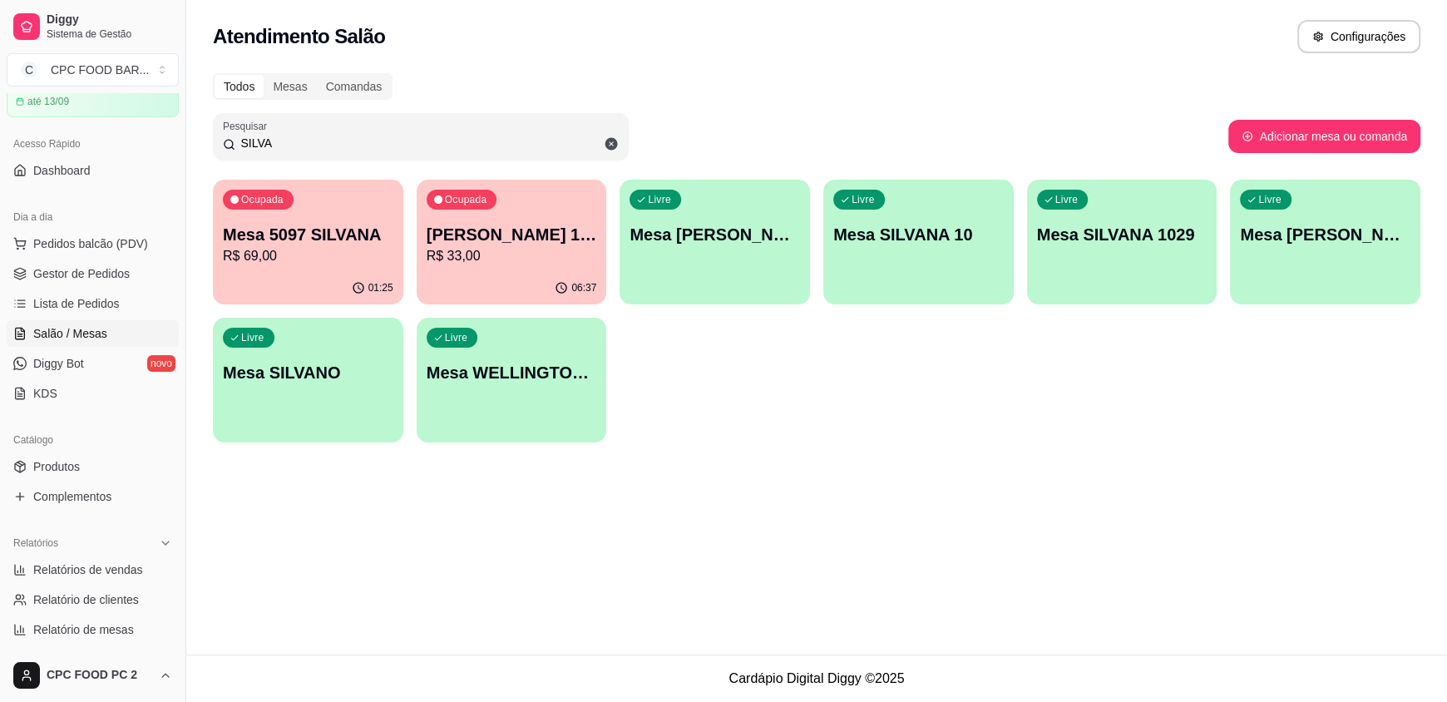
click at [432, 143] on input "SILVA" at bounding box center [426, 143] width 383 height 17
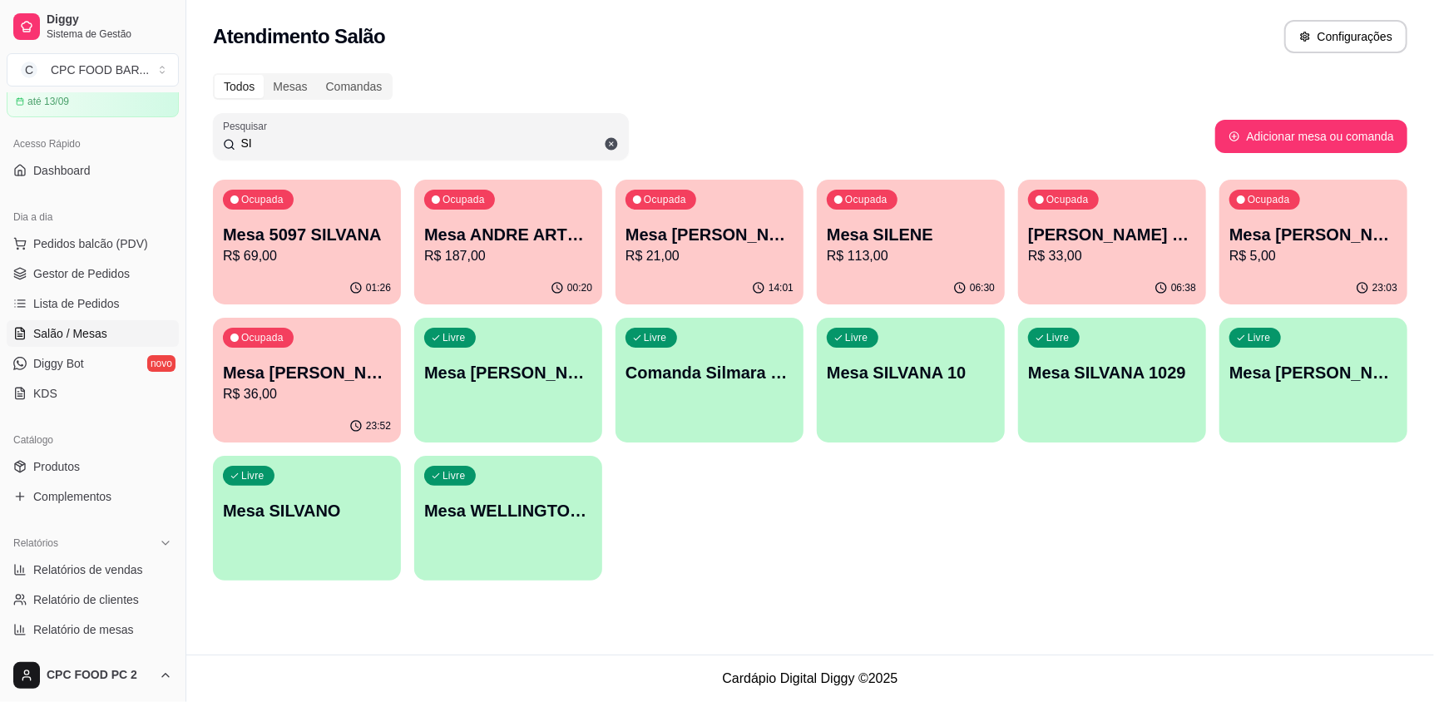
type input "S"
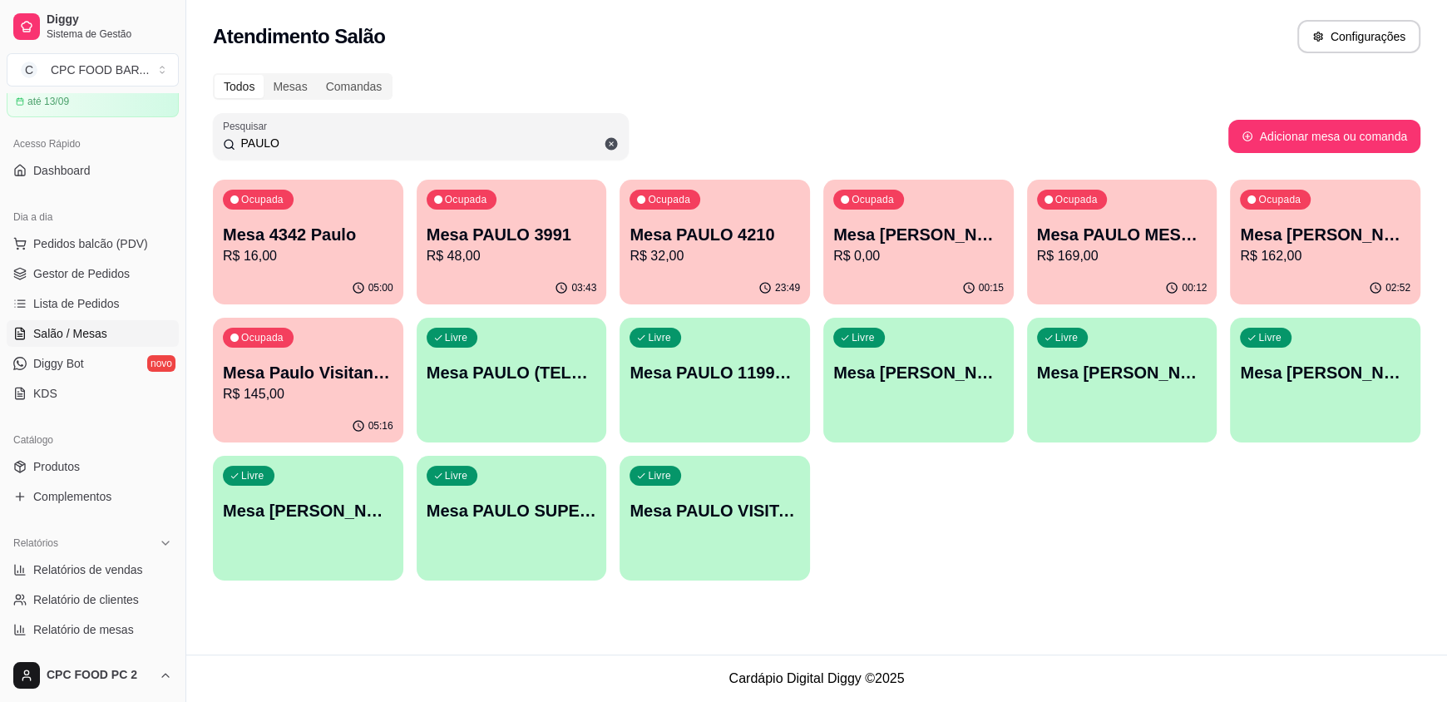
type input "PAULO"
click at [892, 204] on p "Ocupada" at bounding box center [873, 201] width 41 height 13
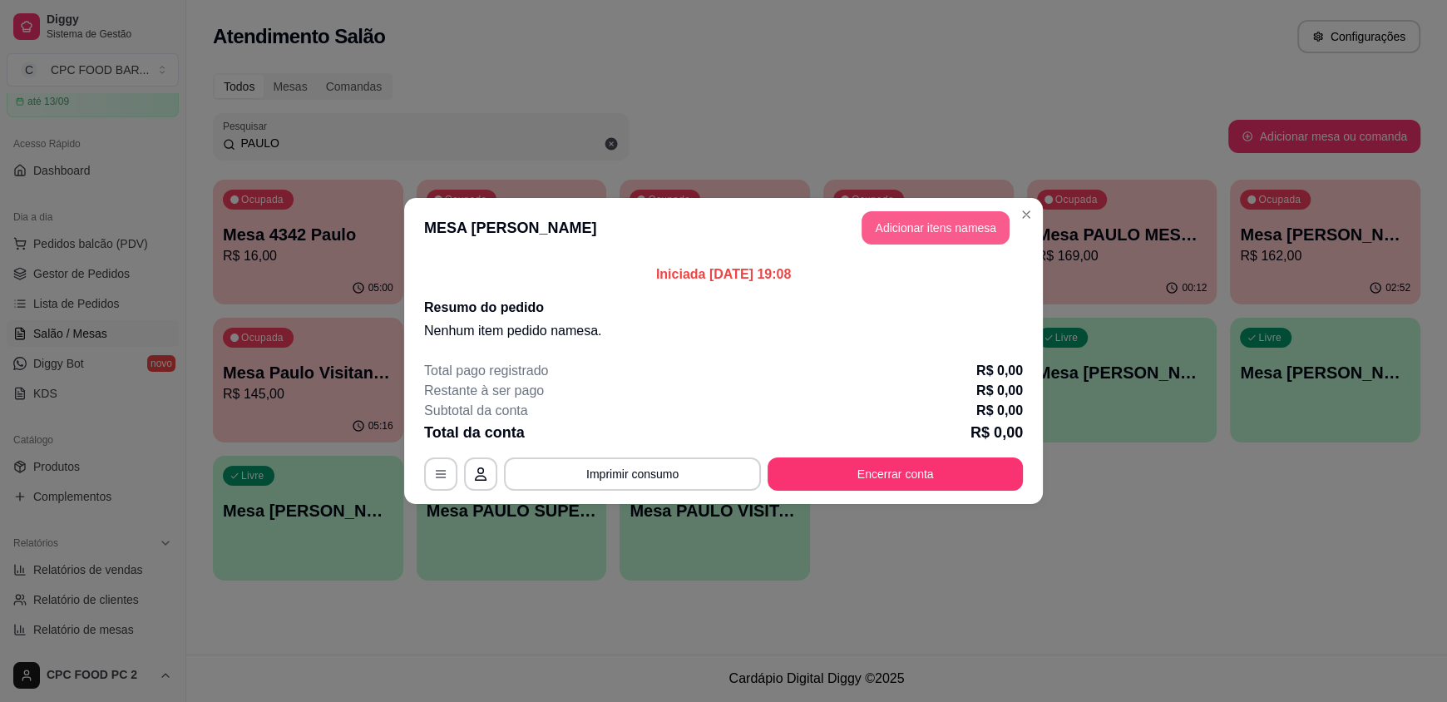
click at [882, 220] on button "Adicionar itens na mesa" at bounding box center [935, 227] width 148 height 33
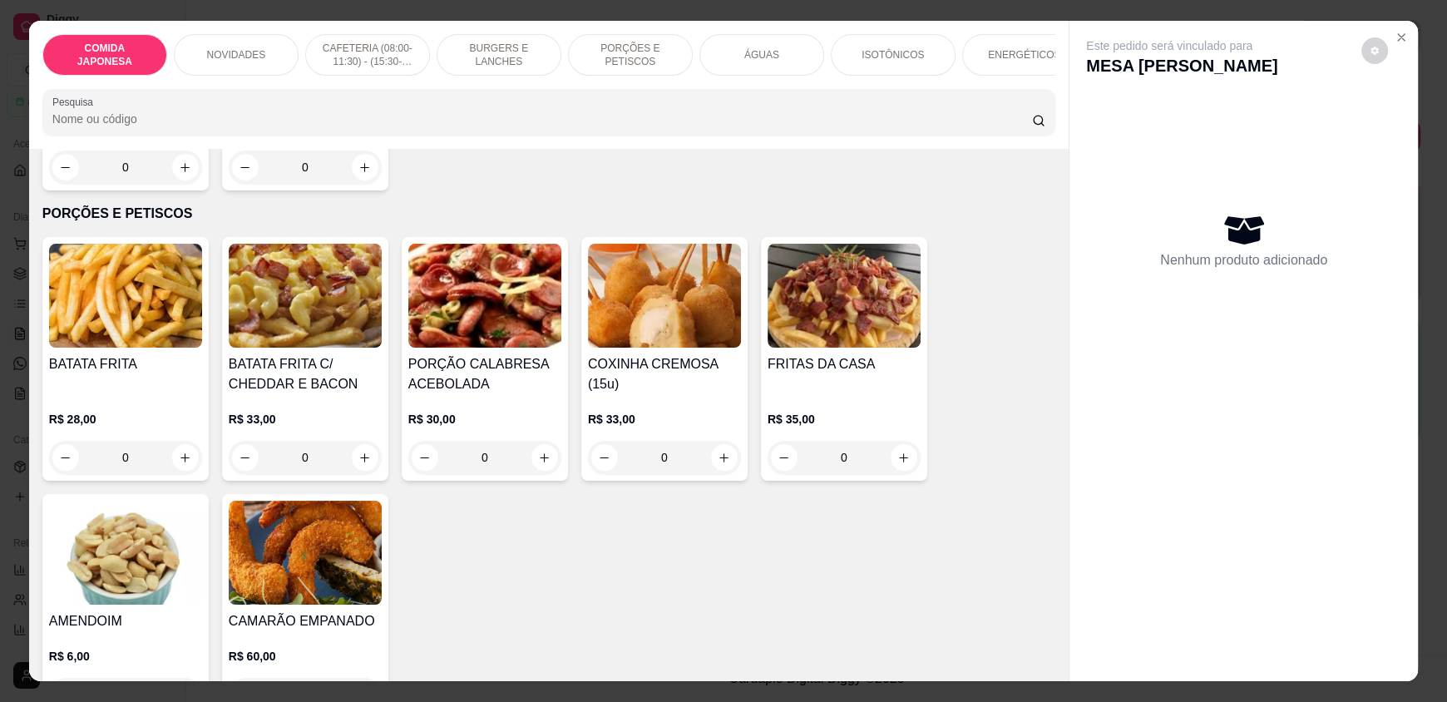
scroll to position [1996, 0]
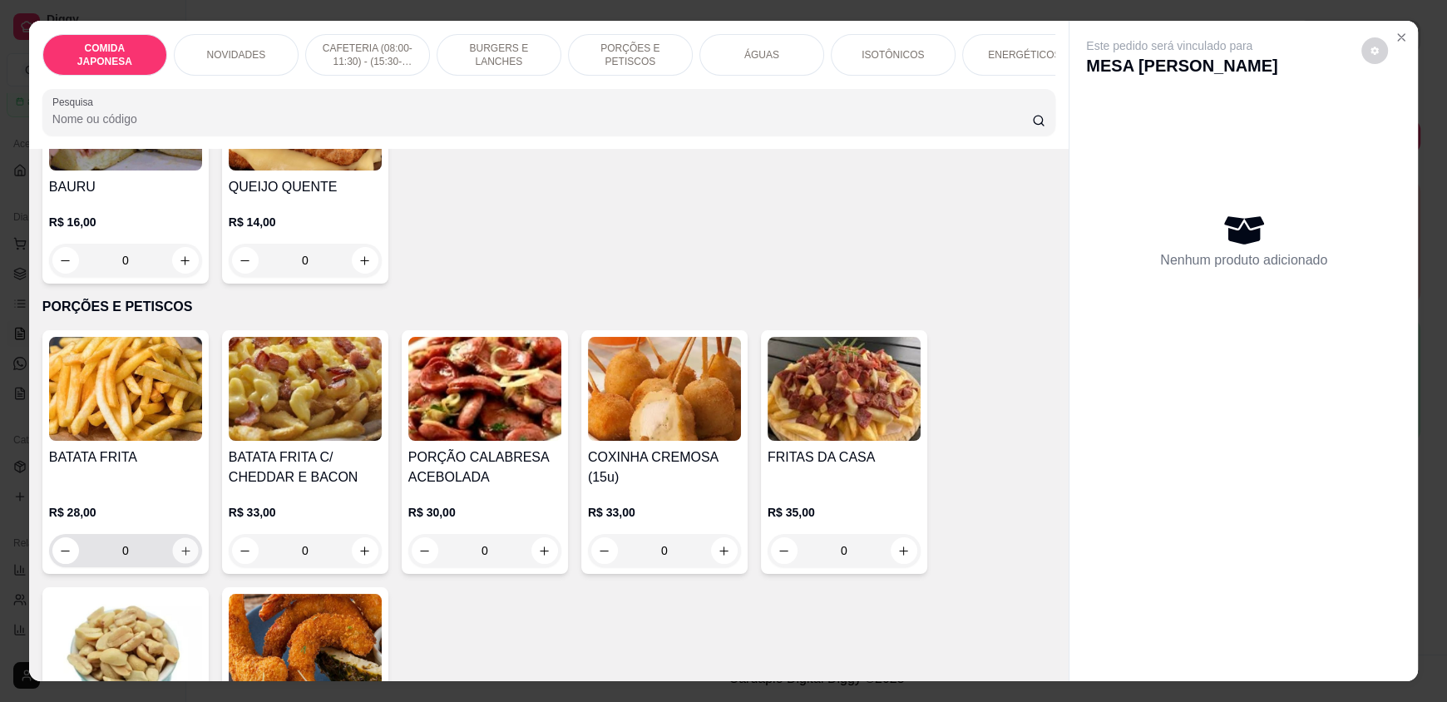
click at [180, 557] on icon "increase-product-quantity" at bounding box center [186, 551] width 12 height 12
type input "1"
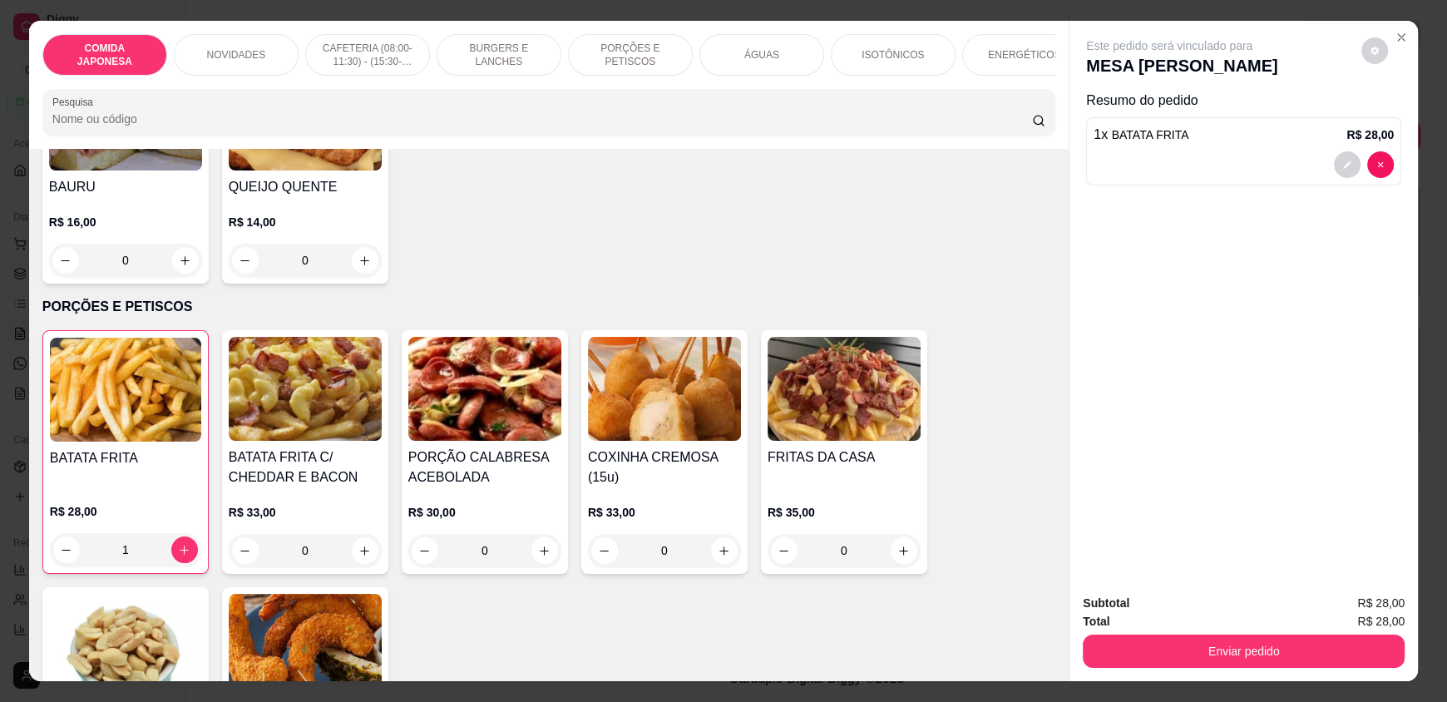
drag, startPoint x: 1131, startPoint y: 606, endPoint x: 1163, endPoint y: 621, distance: 35.7
click at [1178, 651] on button "Enviar pedido" at bounding box center [1244, 650] width 322 height 33
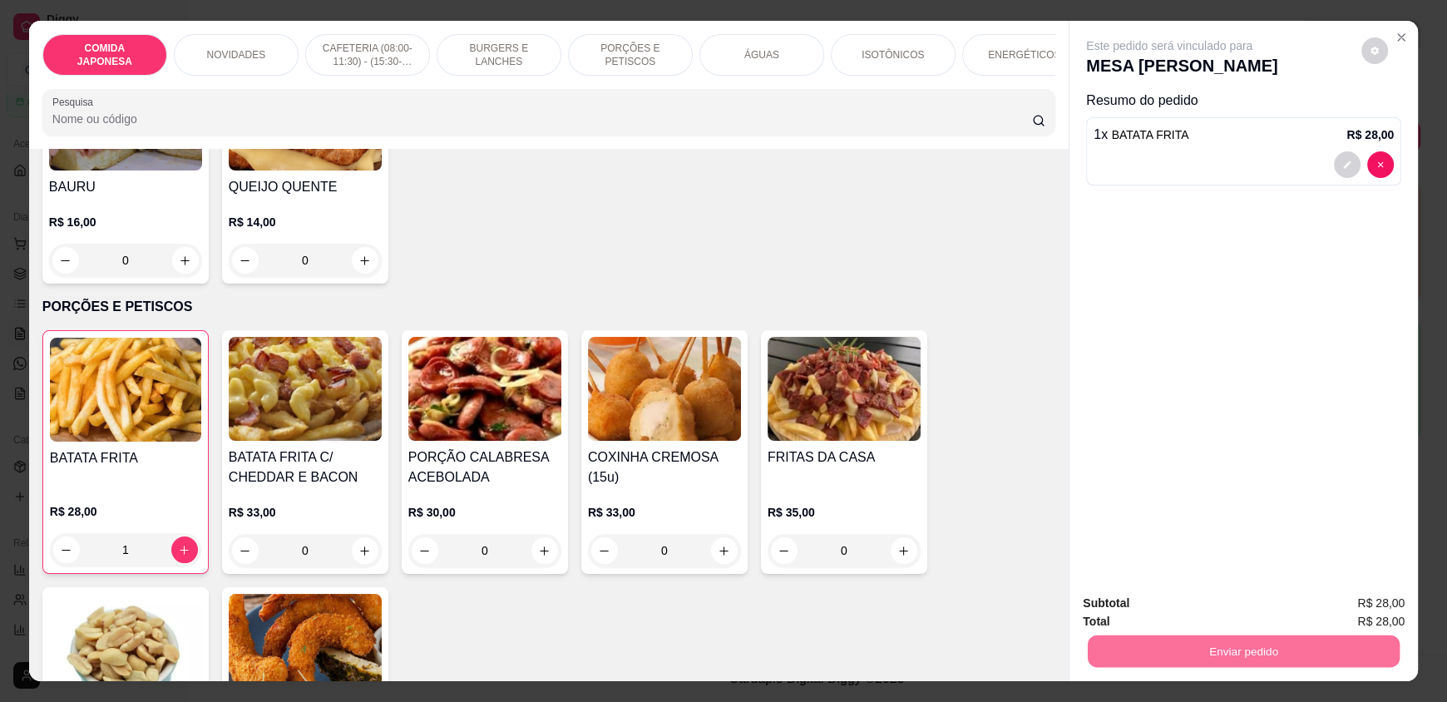
click at [1189, 602] on button "Não registrar e enviar pedido" at bounding box center [1188, 610] width 168 height 31
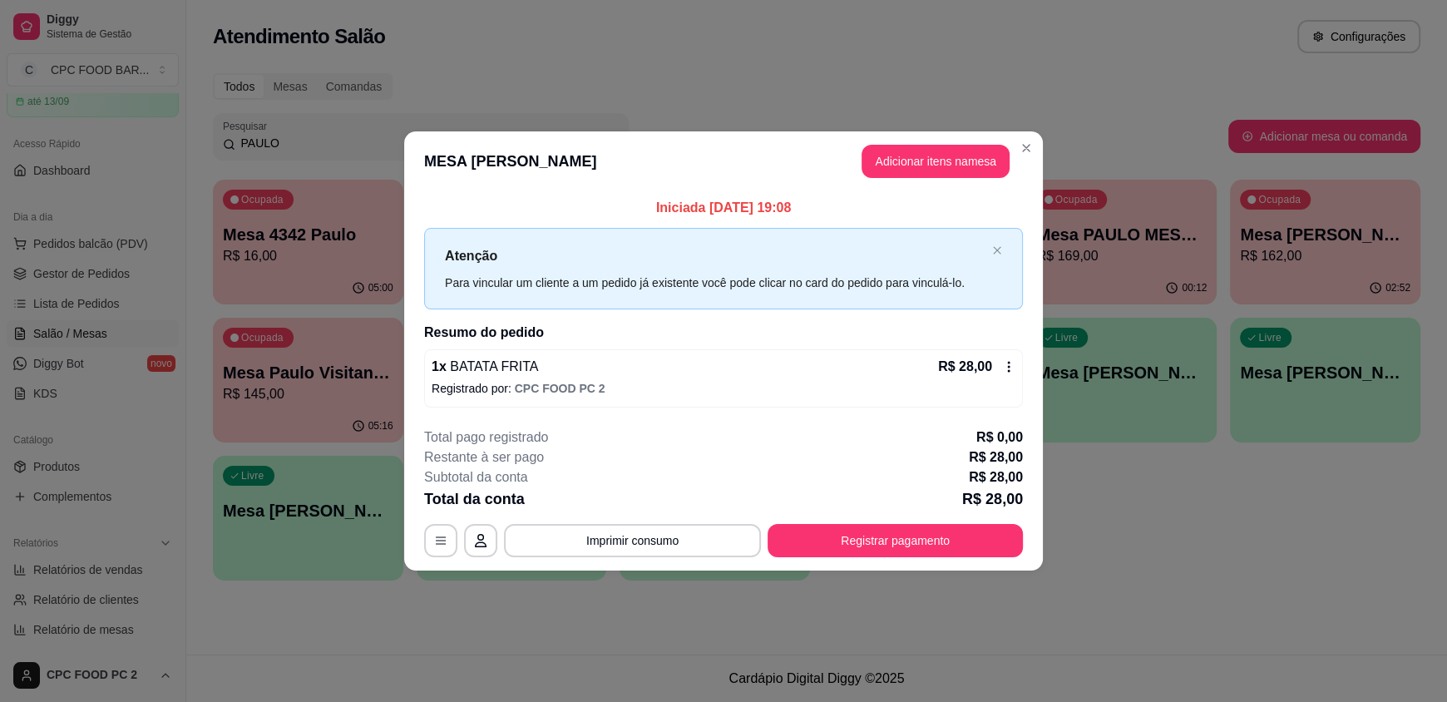
click at [1012, 366] on icon at bounding box center [1008, 366] width 13 height 13
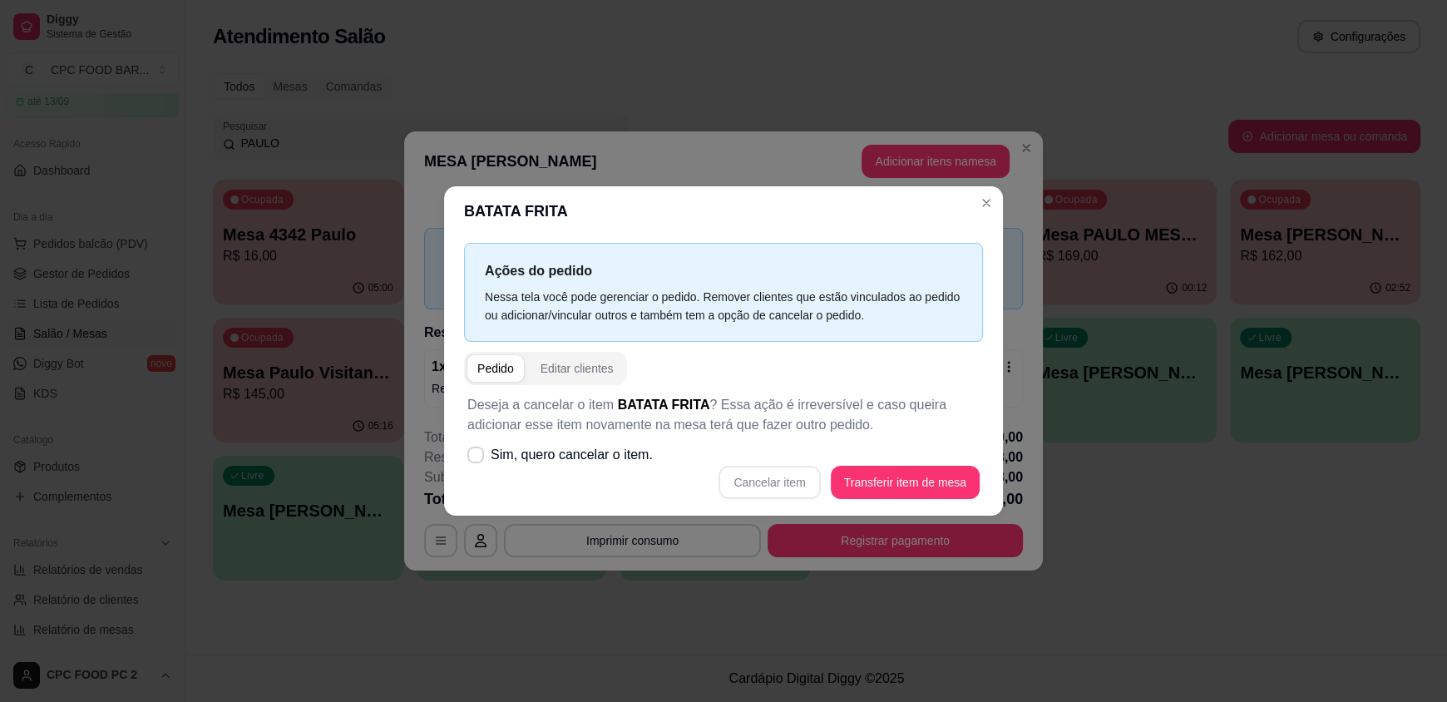
drag, startPoint x: 748, startPoint y: 477, endPoint x: 830, endPoint y: 357, distance: 145.5
click at [753, 471] on div "Cancelar item Transferir item de mesa" at bounding box center [723, 482] width 512 height 33
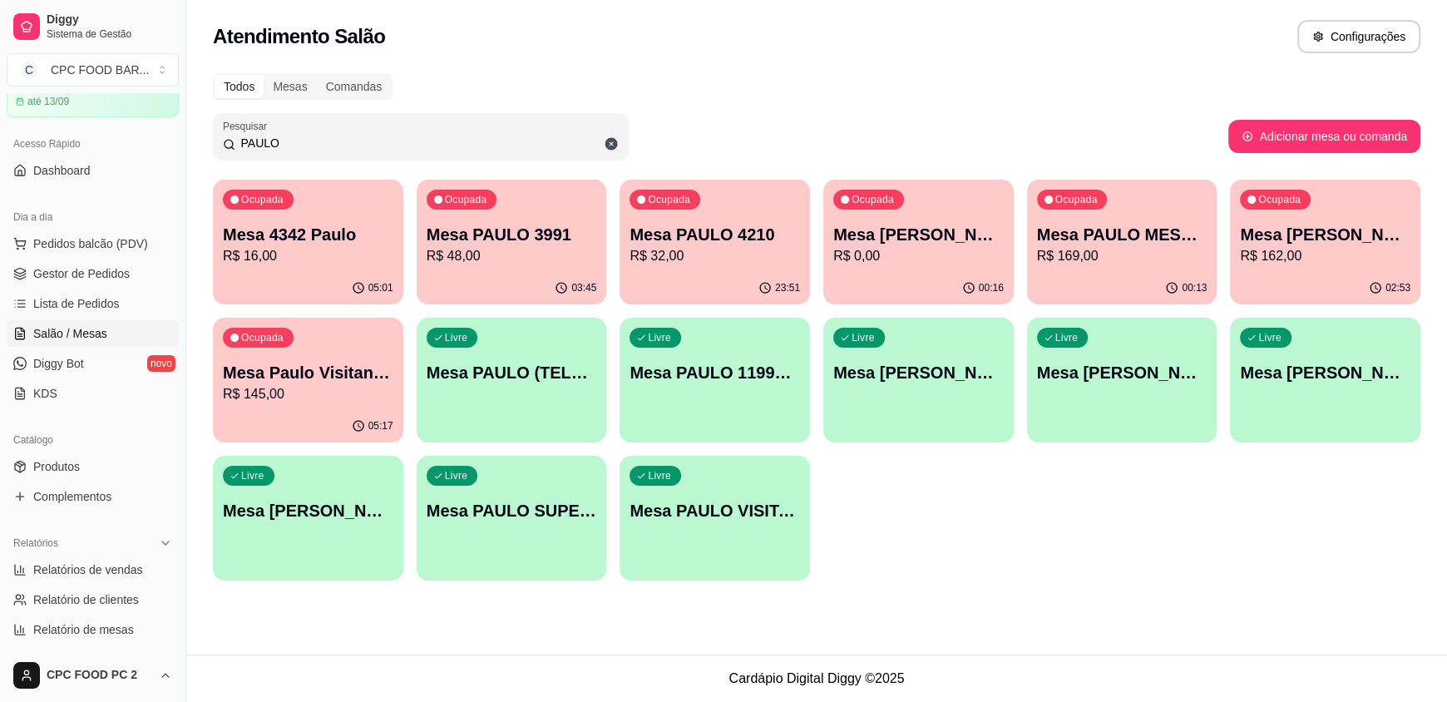
click at [373, 141] on input "PAULO" at bounding box center [426, 143] width 383 height 17
click at [934, 231] on p "Mesa [PERSON_NAME]" at bounding box center [918, 234] width 170 height 23
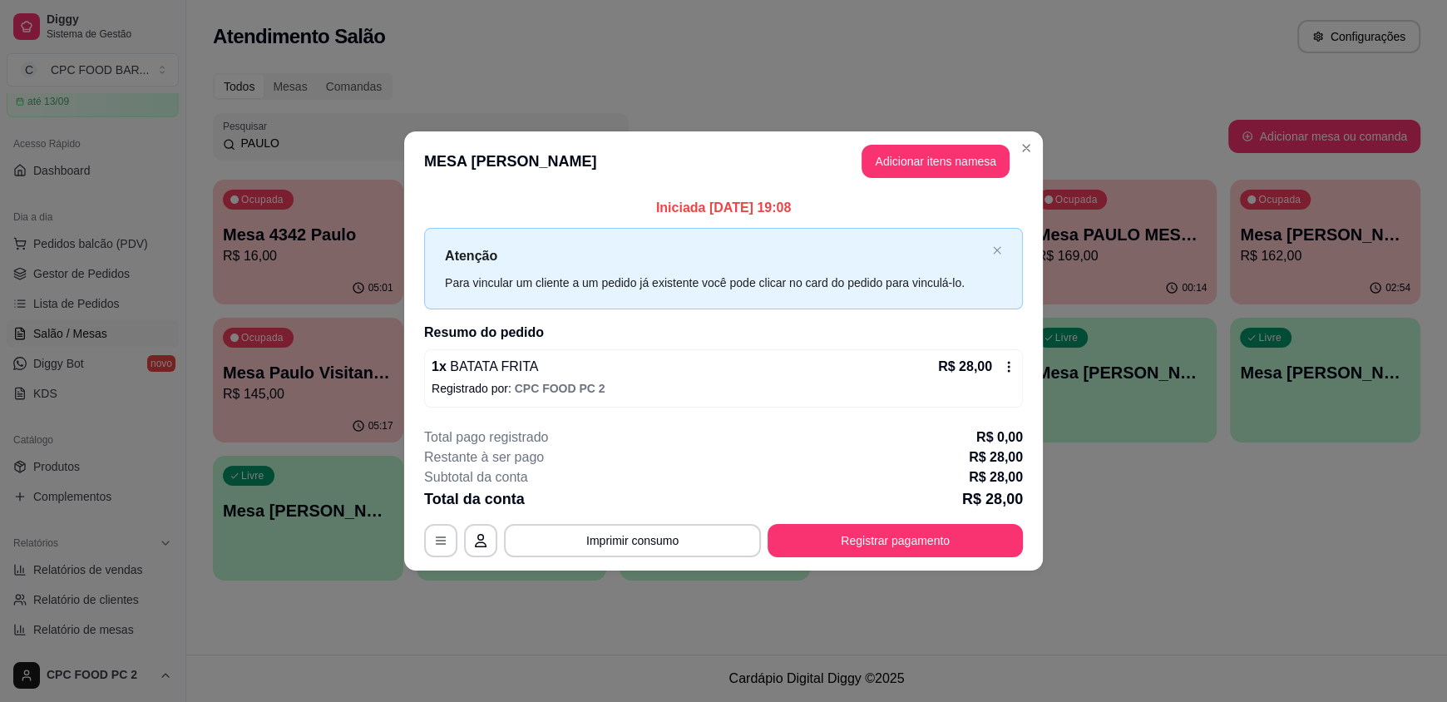
click at [1004, 363] on icon at bounding box center [1008, 366] width 13 height 13
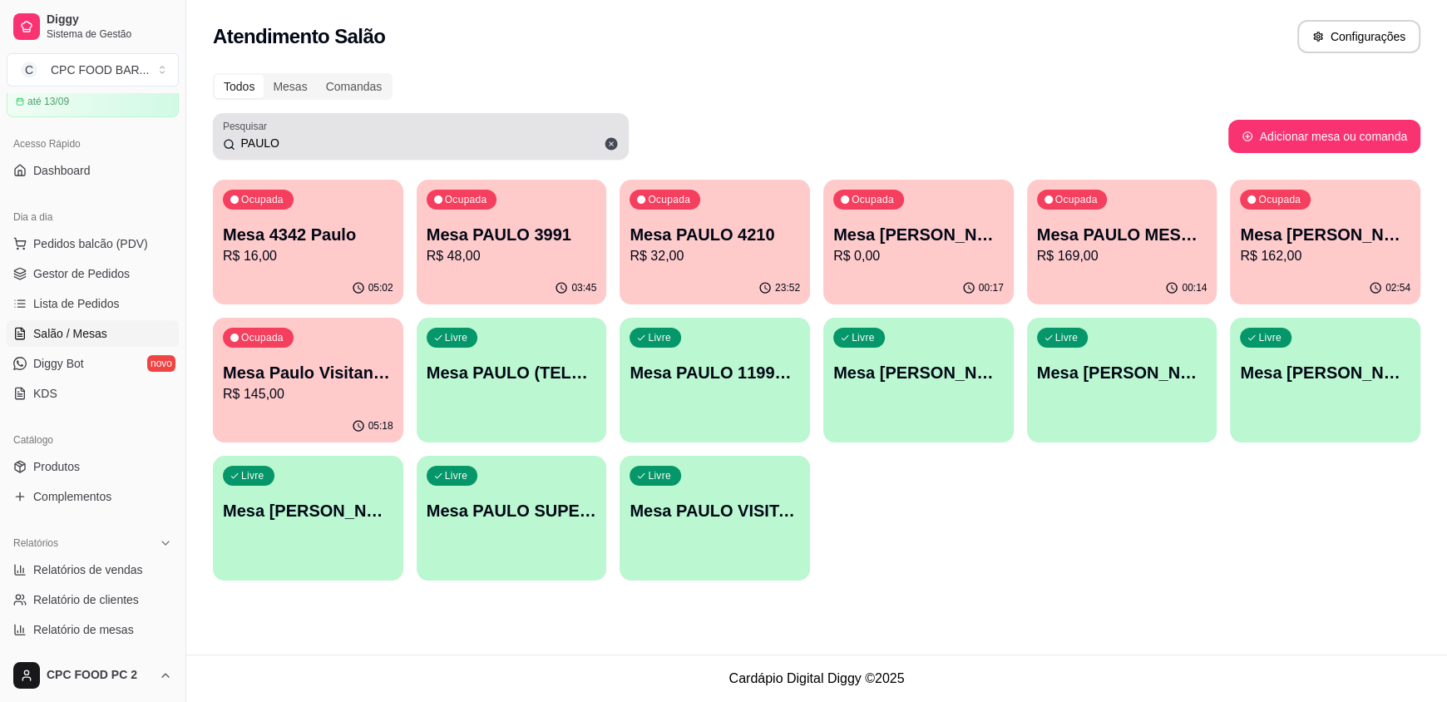
click at [412, 143] on input "PAULO" at bounding box center [426, 143] width 383 height 17
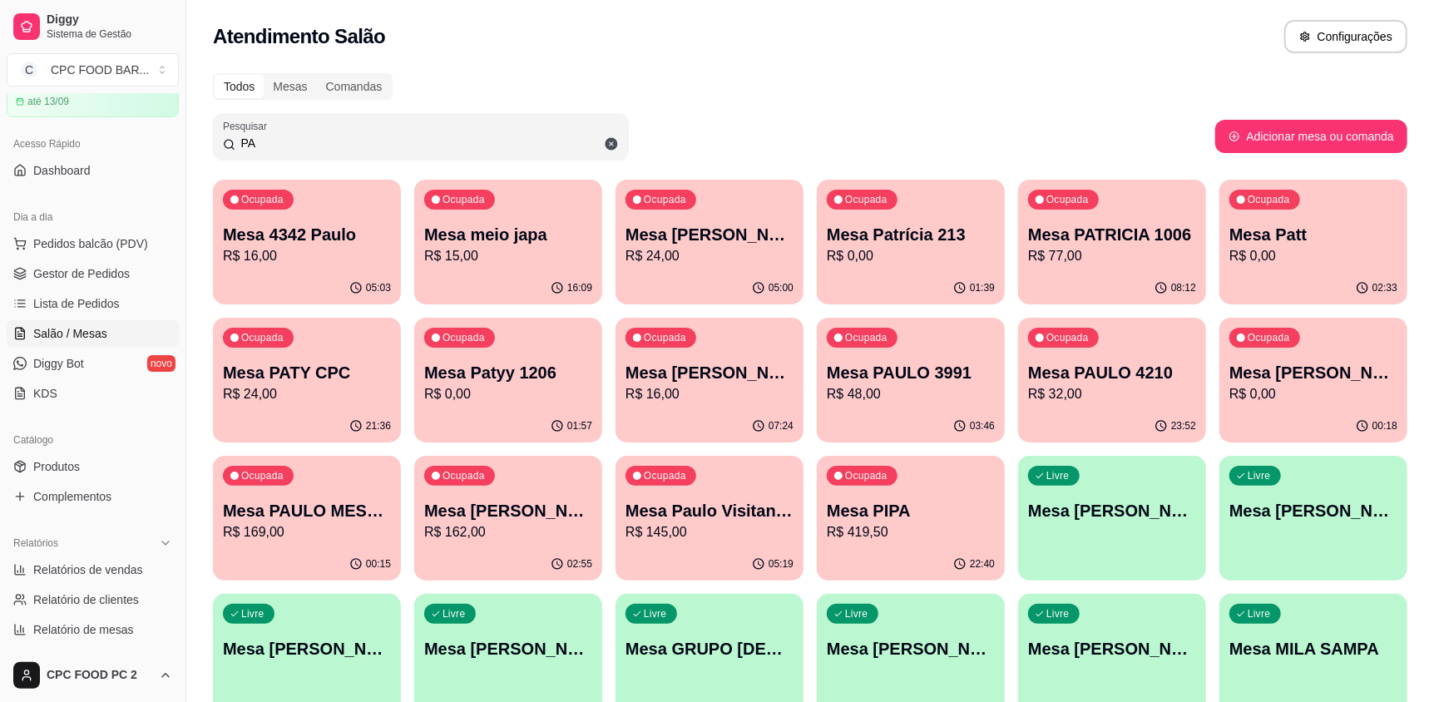
type input "P"
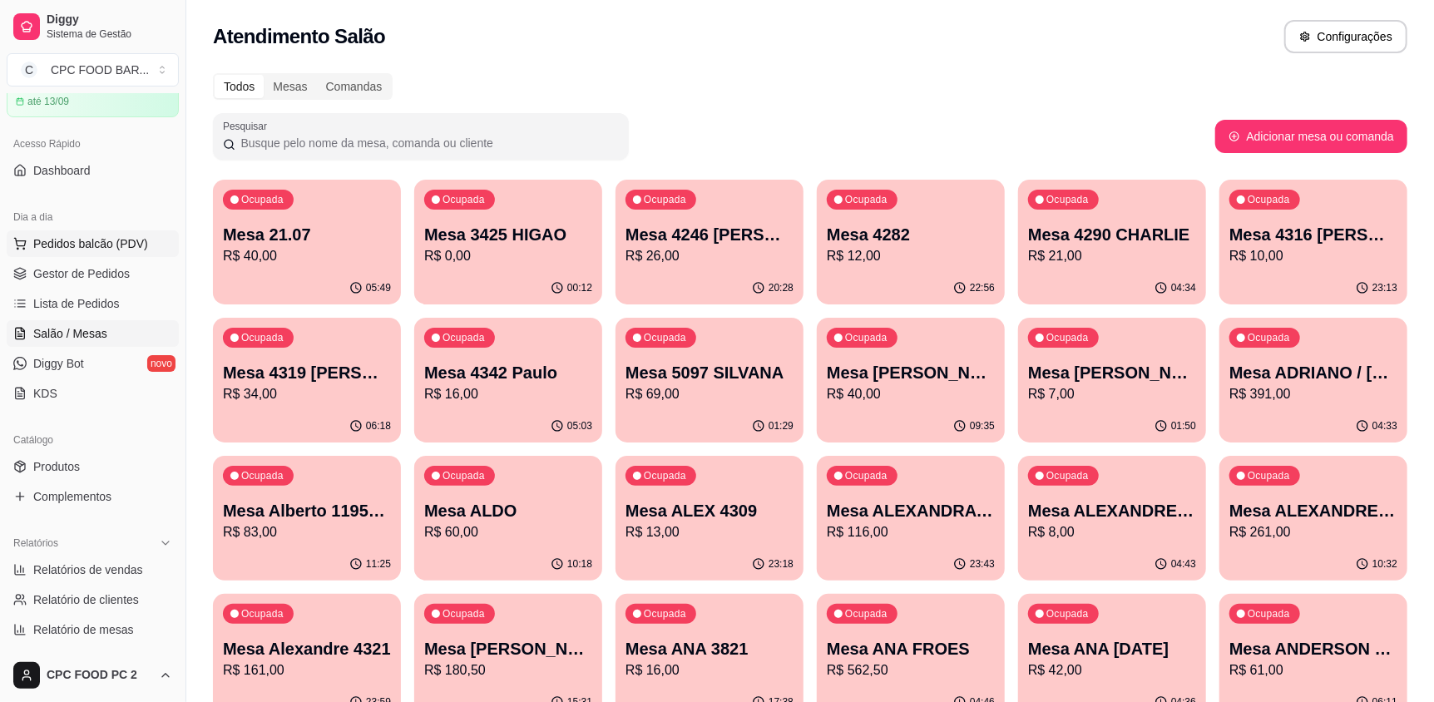
click at [88, 244] on span "Pedidos balcão (PDV)" at bounding box center [90, 243] width 115 height 17
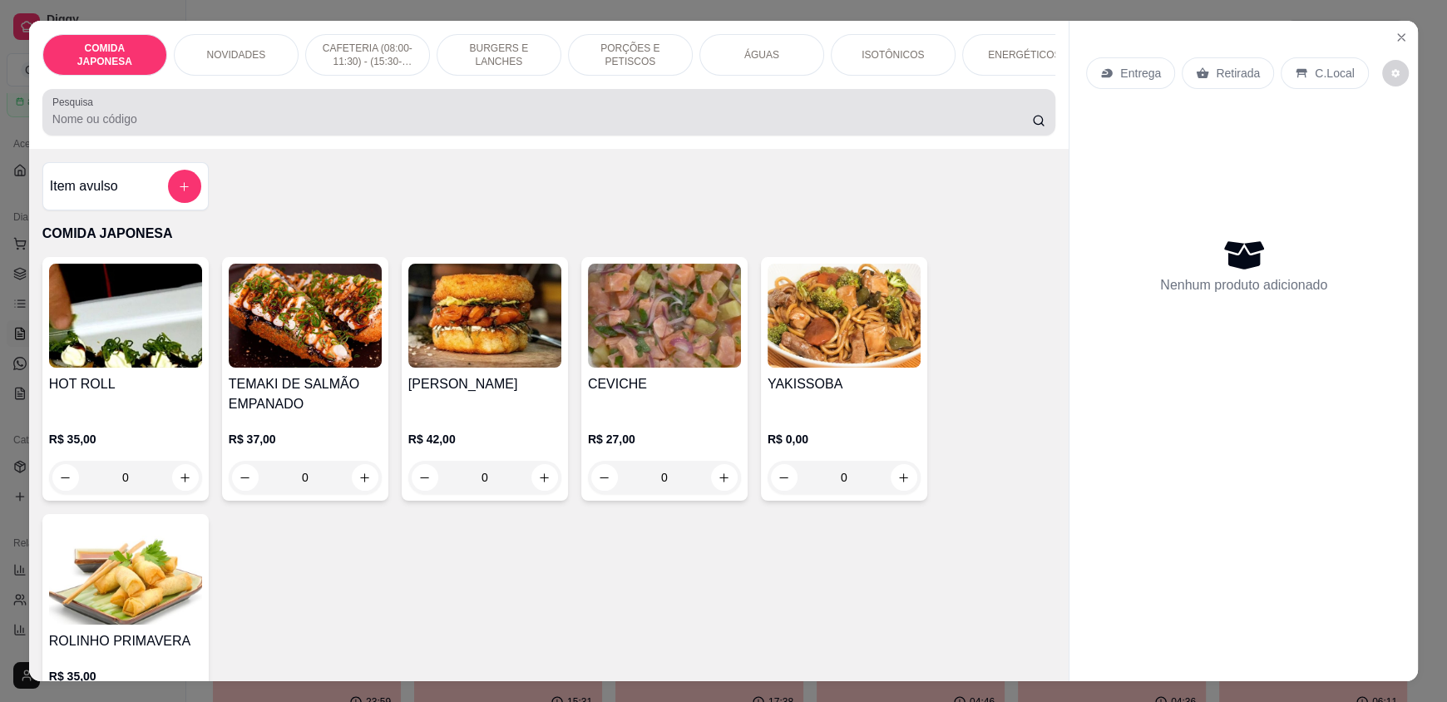
click at [161, 149] on div "COMIDA JAPONESA NOVIDADES CAFETERIA (08:00-11:30) - (15:30-18:00) BURGERS E LAN…" at bounding box center [548, 85] width 1039 height 128
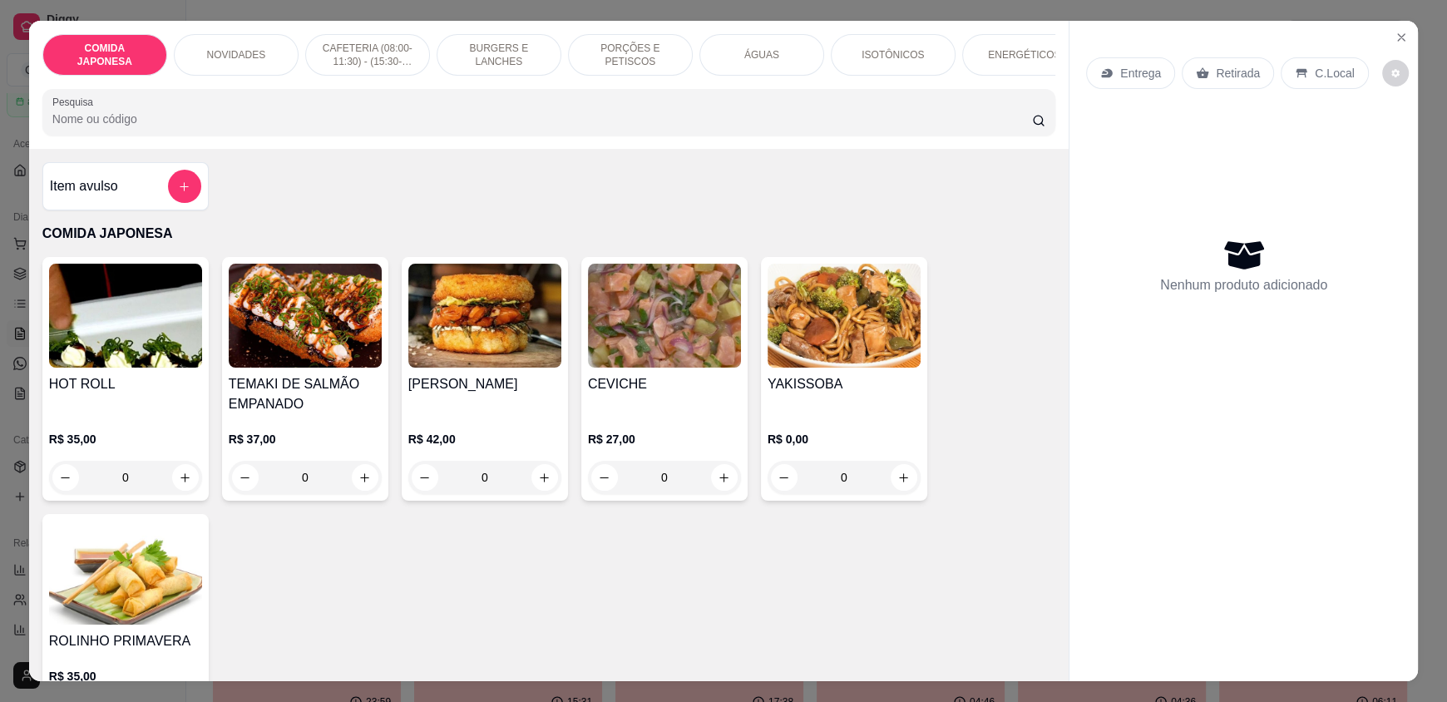
click at [231, 127] on input "Pesquisa" at bounding box center [542, 119] width 980 height 17
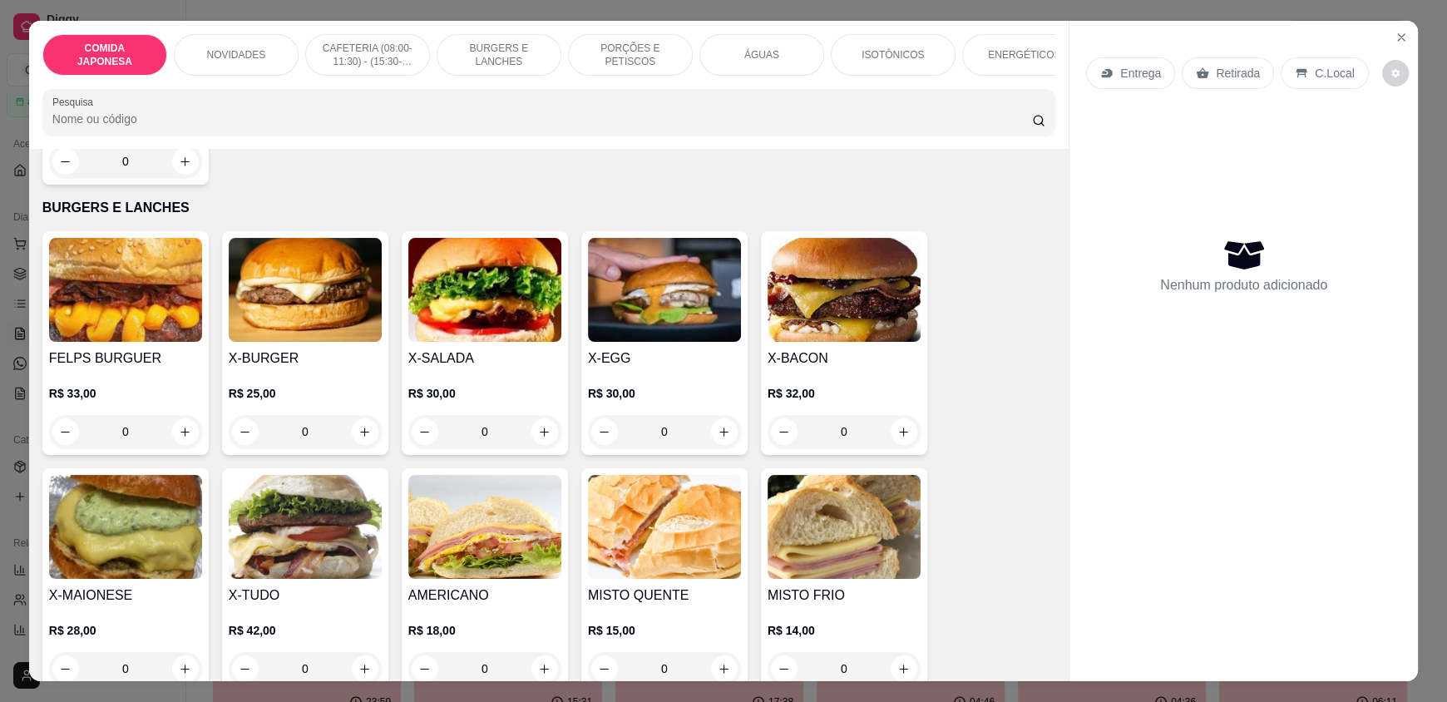
scroll to position [1496, 0]
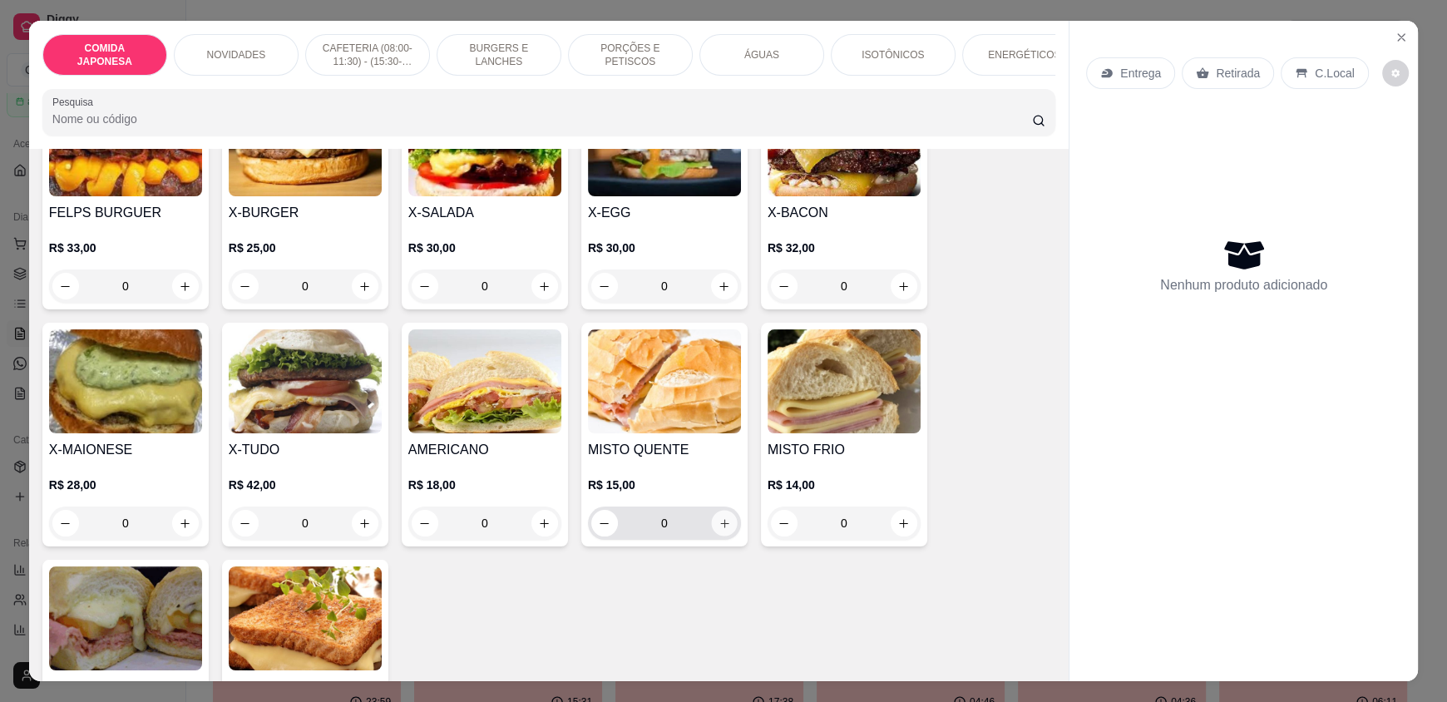
click at [718, 530] on icon "increase-product-quantity" at bounding box center [724, 523] width 12 height 12
type input "1"
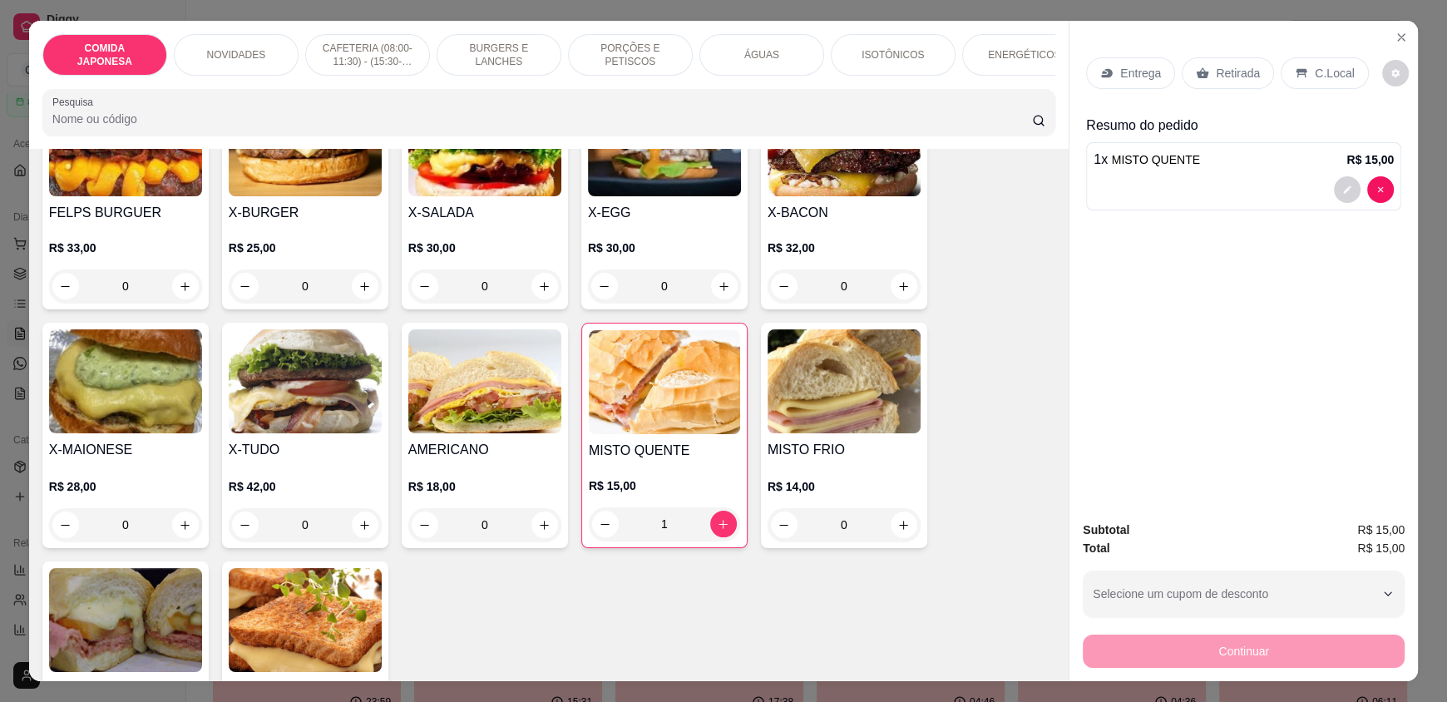
click at [1191, 220] on div "Entrega Retirada C.Local Resumo do pedido 1 x MISTO QUENTE R$ 15,00" at bounding box center [1243, 264] width 348 height 486
click at [1335, 186] on button "decrease-product-quantity" at bounding box center [1348, 190] width 26 height 26
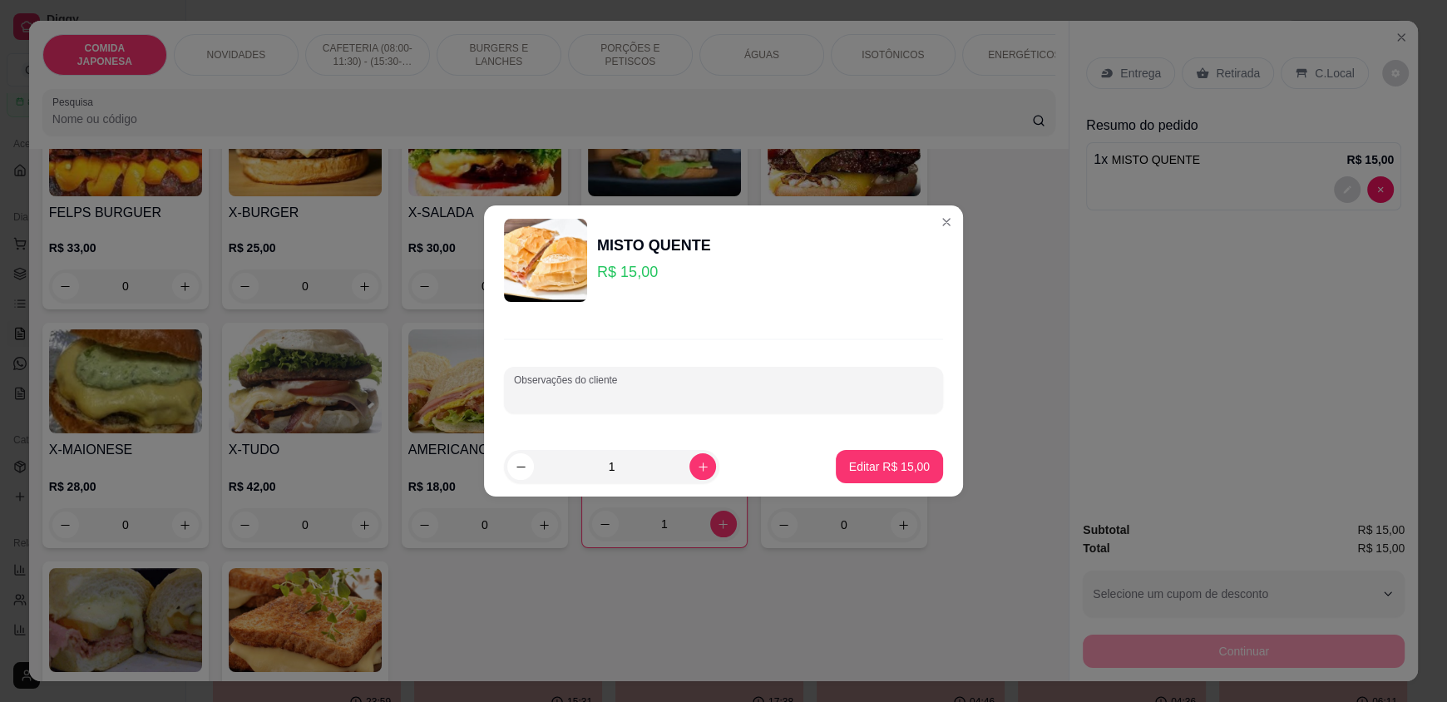
click at [656, 390] on input "Observações do cliente" at bounding box center [723, 396] width 419 height 17
type input "SEM QUEIJO"
click at [850, 458] on p "Editar R$ 15,00" at bounding box center [889, 466] width 78 height 16
type input "0"
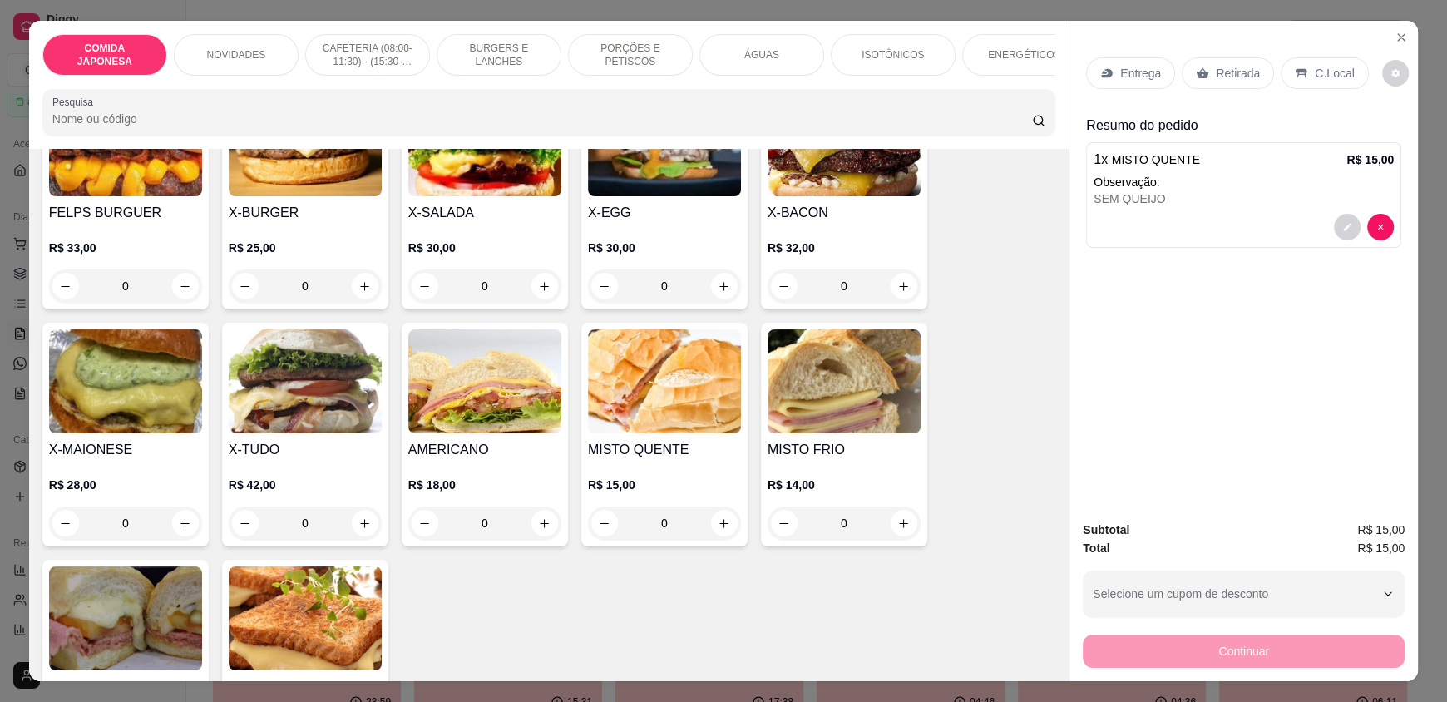
click at [1216, 72] on p "Retirada" at bounding box center [1238, 73] width 44 height 17
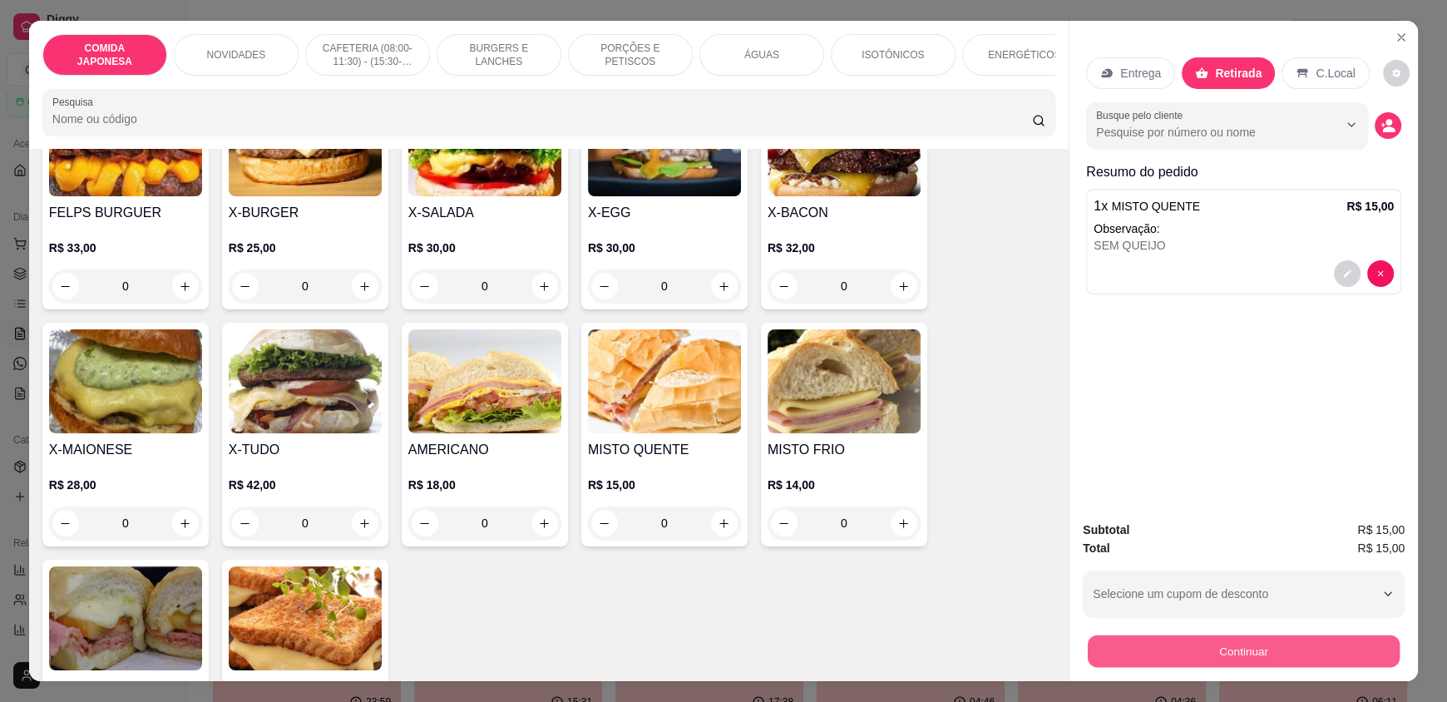
click at [1226, 649] on button "Continuar" at bounding box center [1244, 650] width 312 height 32
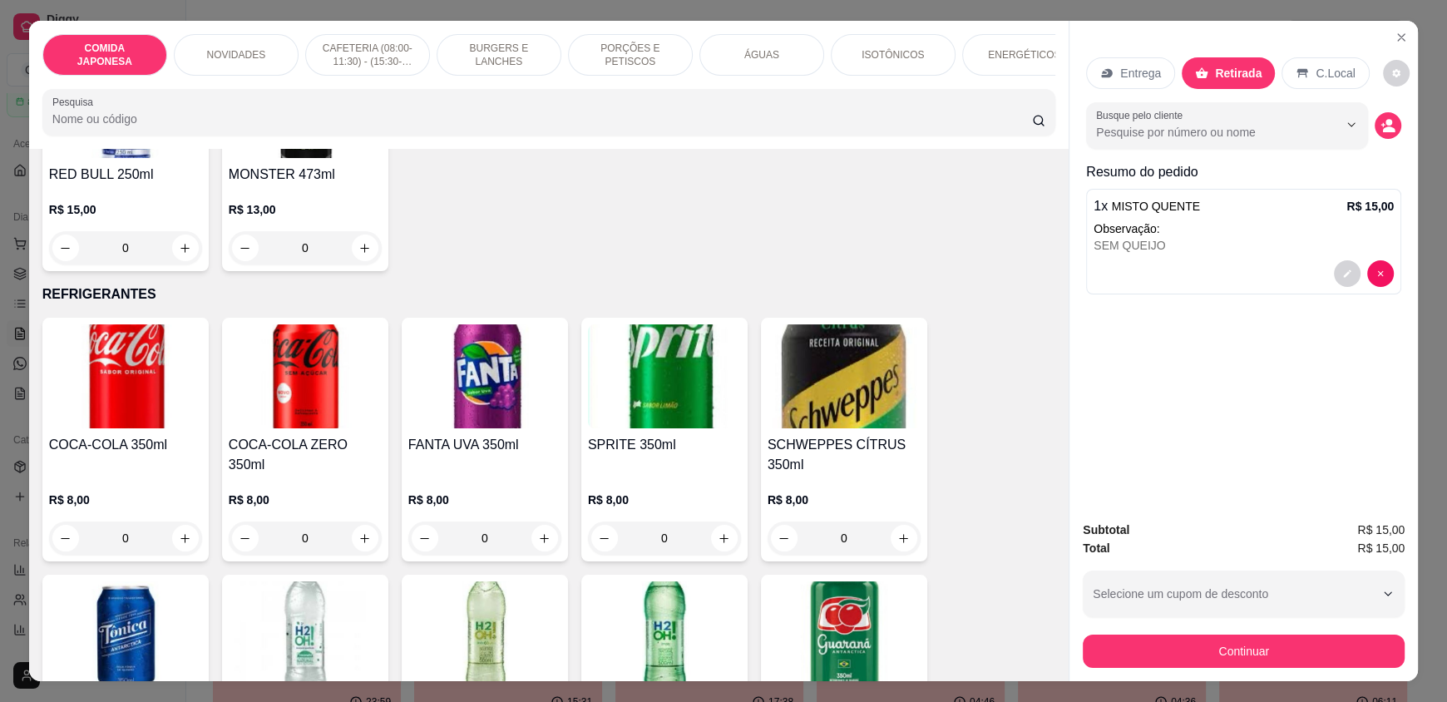
scroll to position [3408, 0]
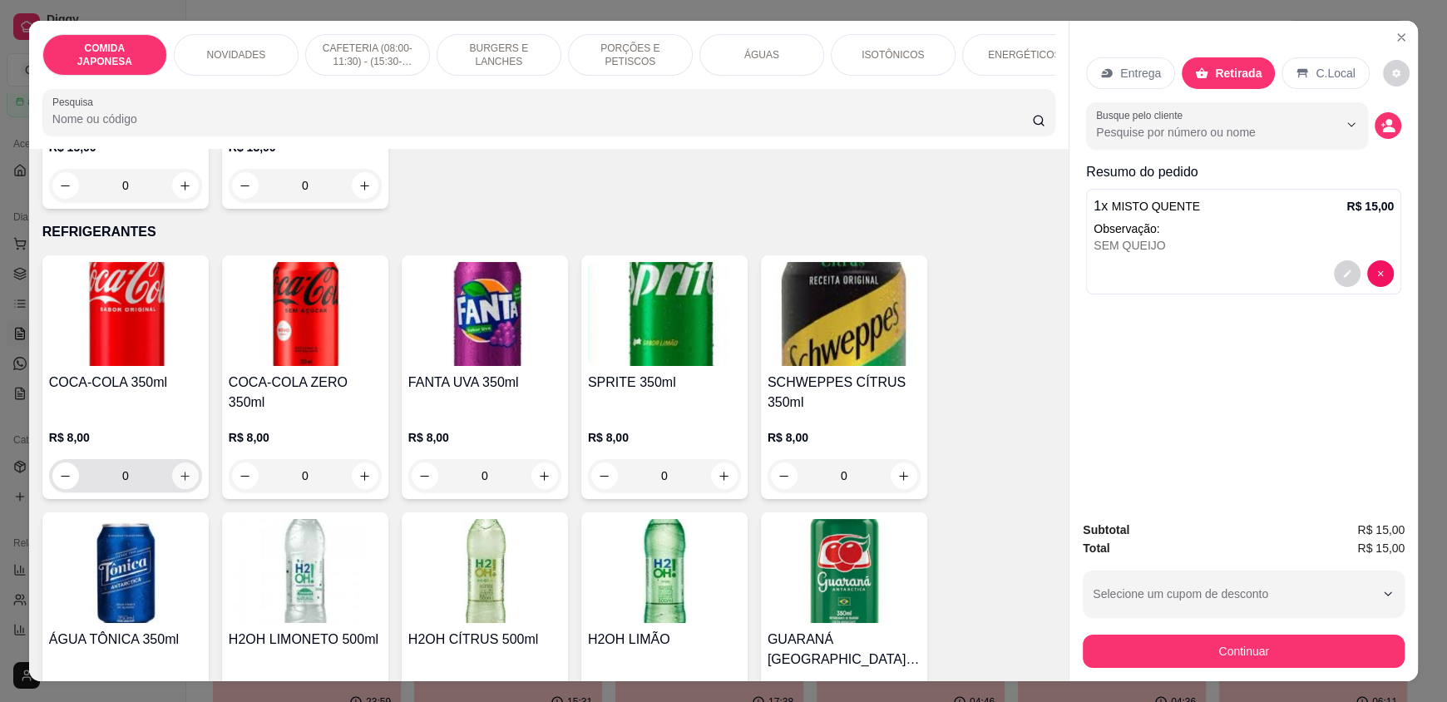
click at [179, 482] on icon "increase-product-quantity" at bounding box center [185, 476] width 12 height 12
type input "1"
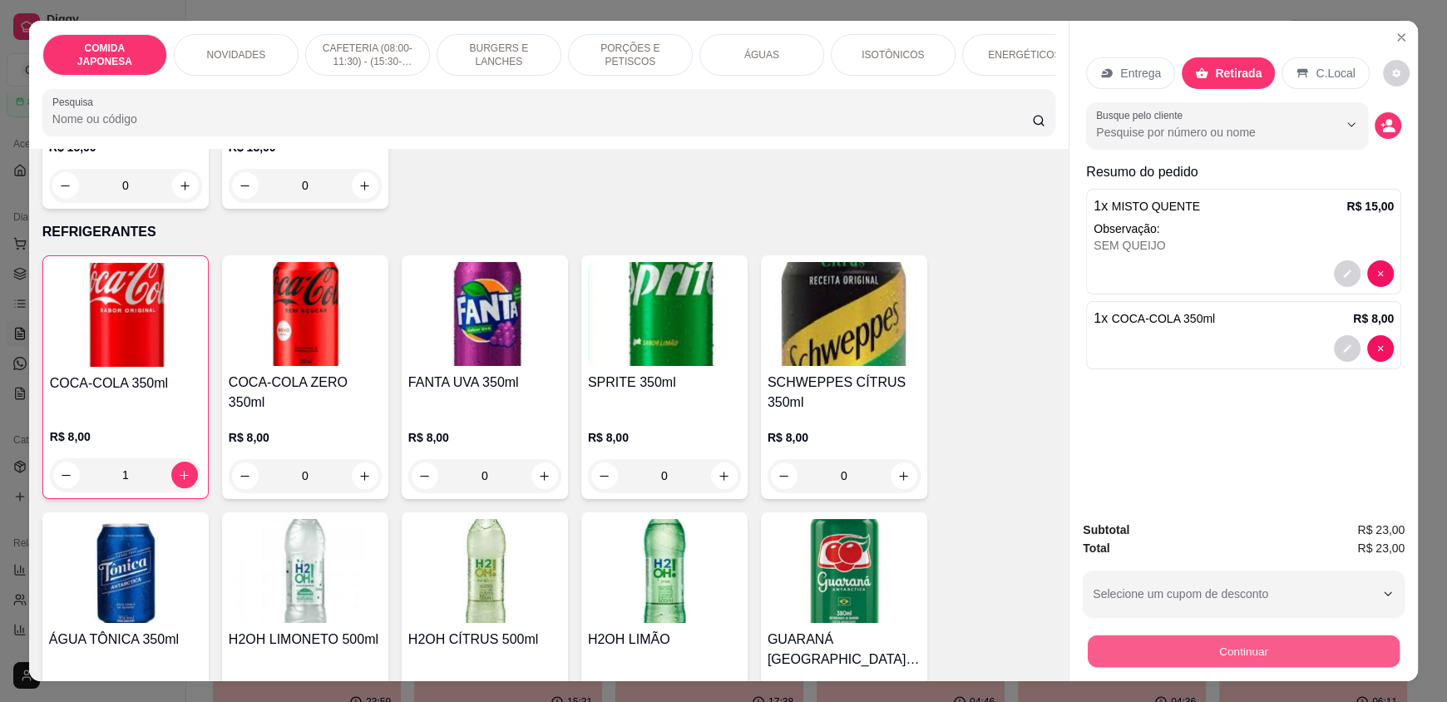
click at [1226, 648] on button "Continuar" at bounding box center [1244, 650] width 312 height 32
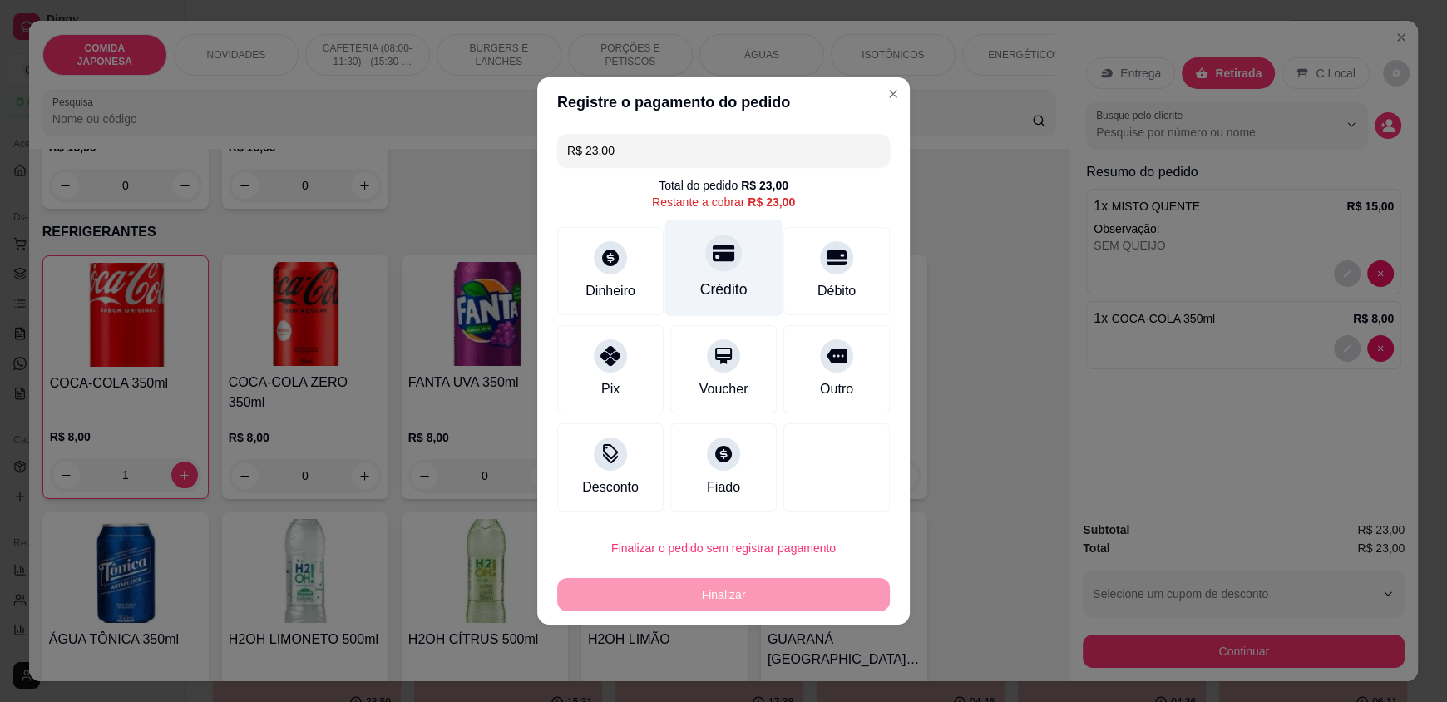
click at [726, 246] on div at bounding box center [723, 252] width 37 height 37
type input "R$ 0,00"
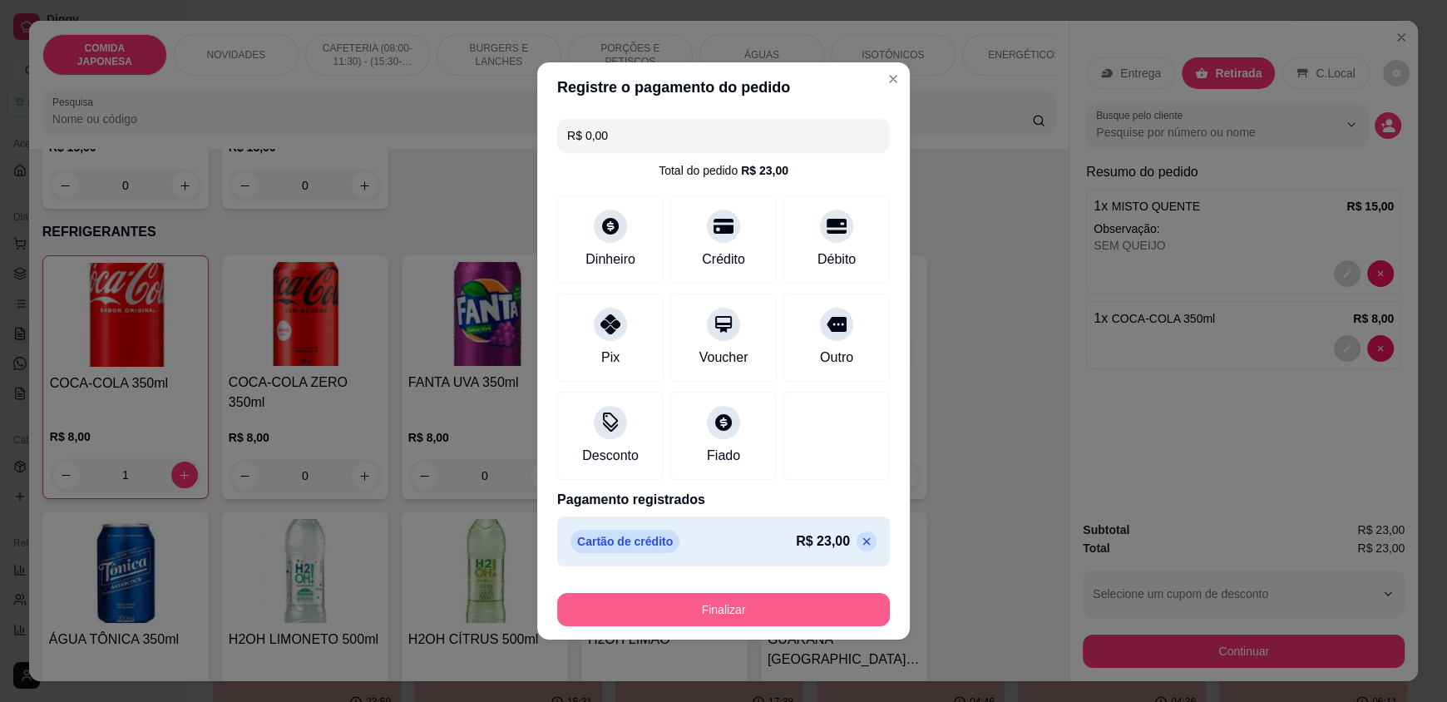
click at [732, 602] on button "Finalizar" at bounding box center [723, 609] width 333 height 33
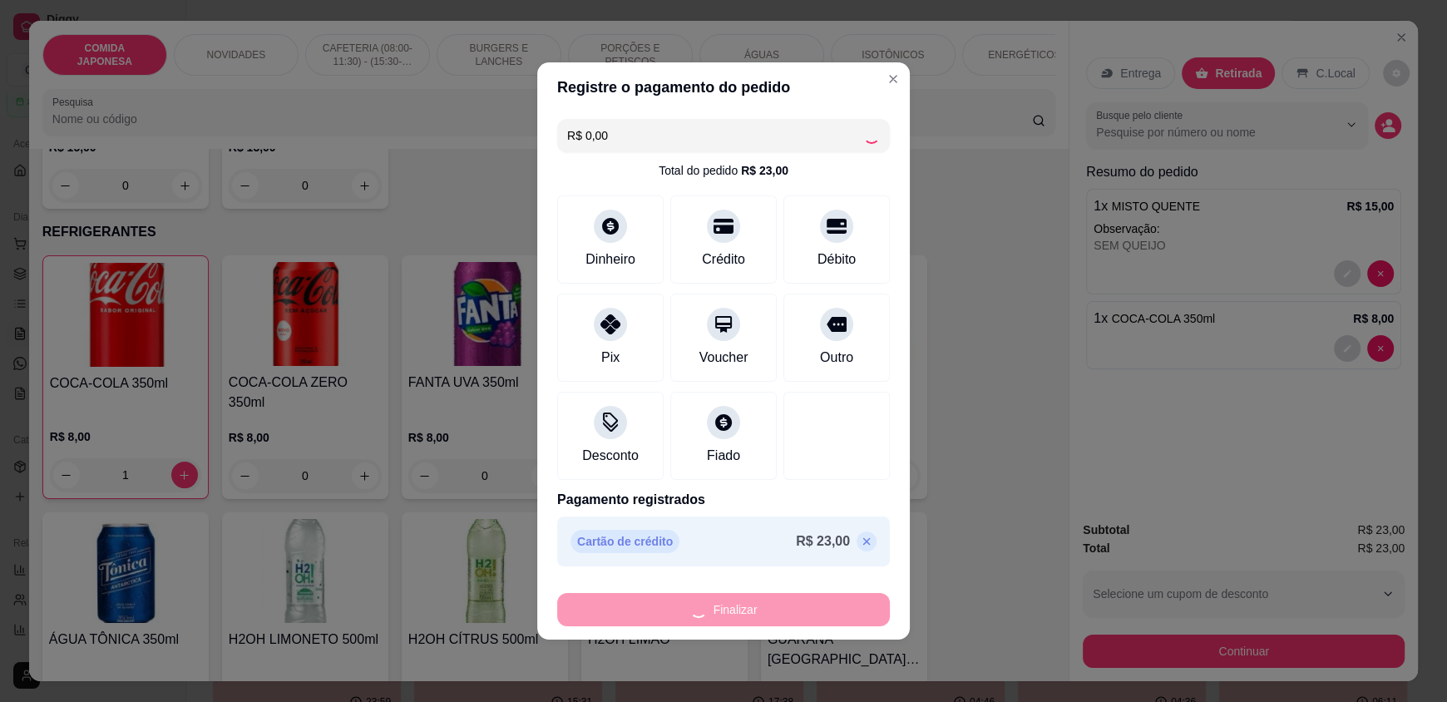
type input "0"
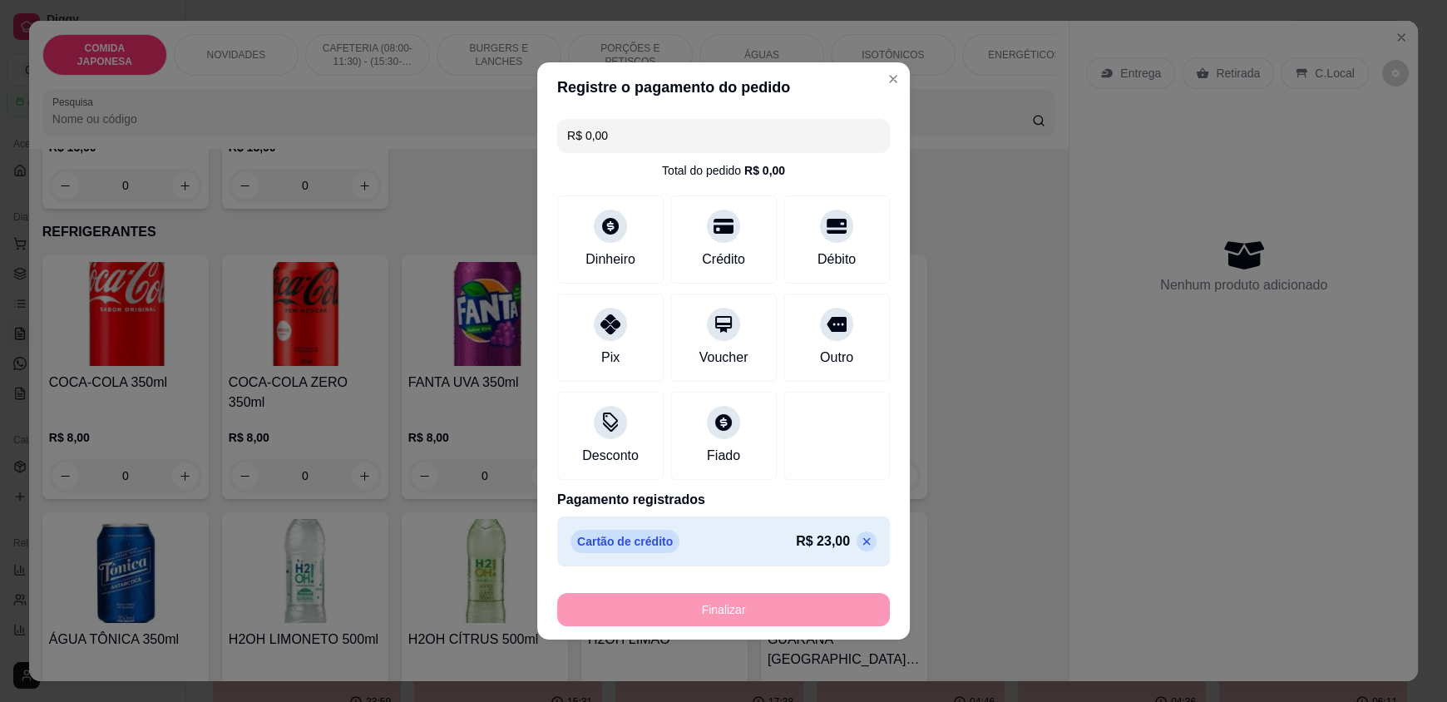
type input "-R$ 23,00"
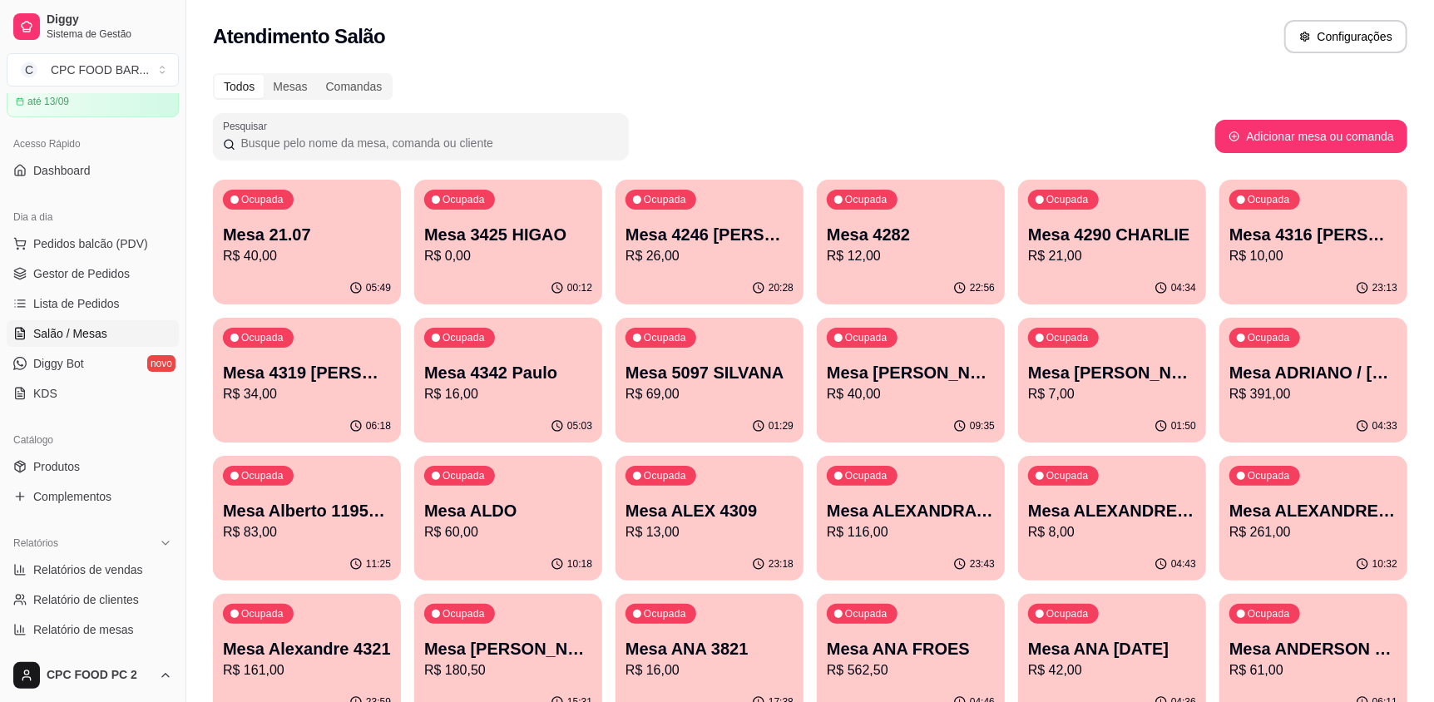
click at [694, 375] on p "Mesa 5097 SILVANA" at bounding box center [709, 372] width 168 height 23
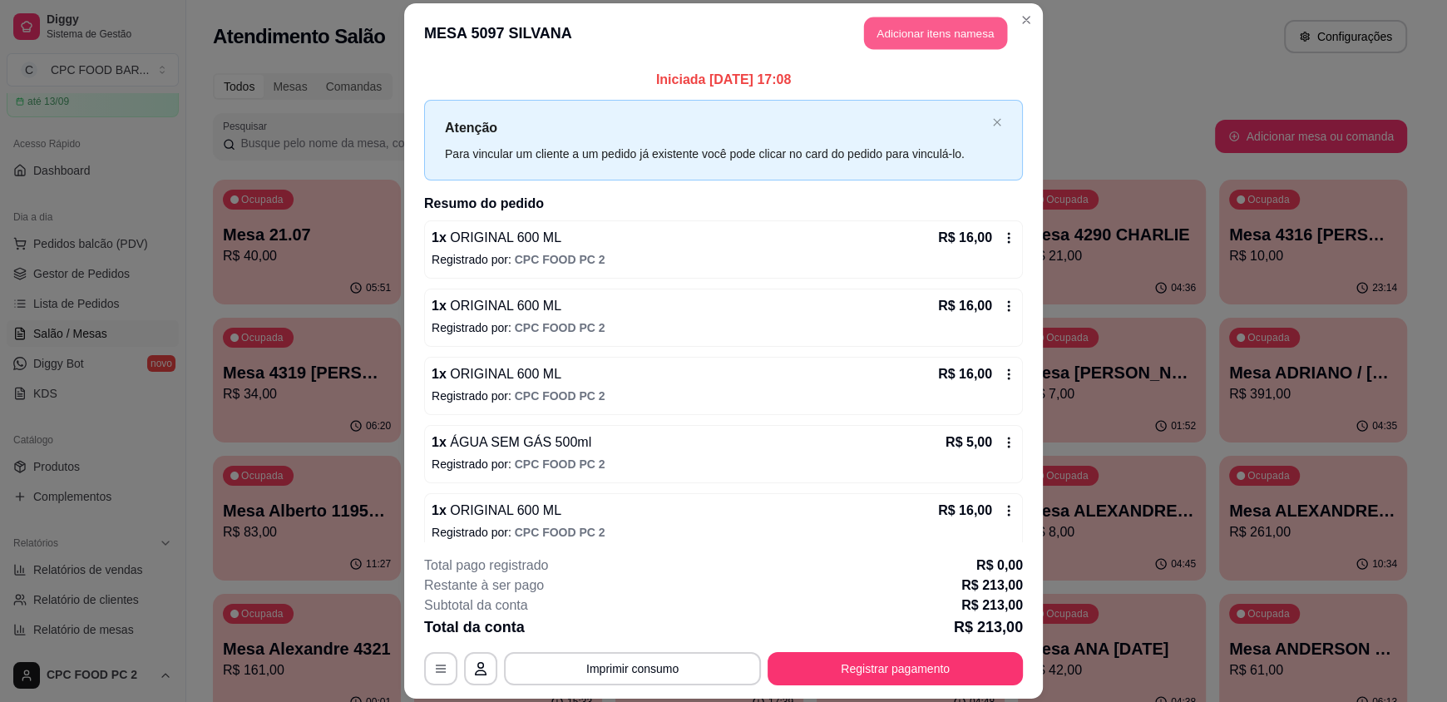
click at [936, 36] on button "Adicionar itens na mesa" at bounding box center [935, 33] width 143 height 32
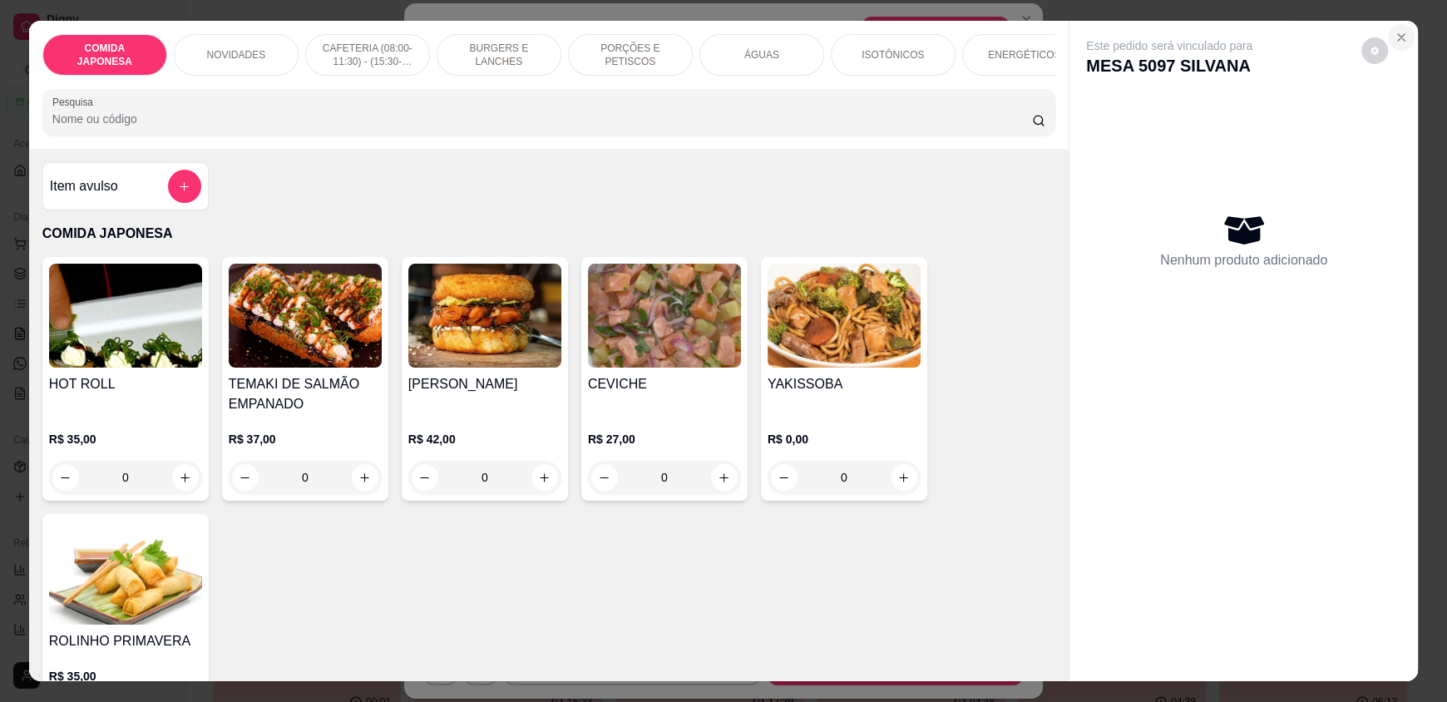
click at [1399, 31] on icon "Close" at bounding box center [1400, 37] width 13 height 13
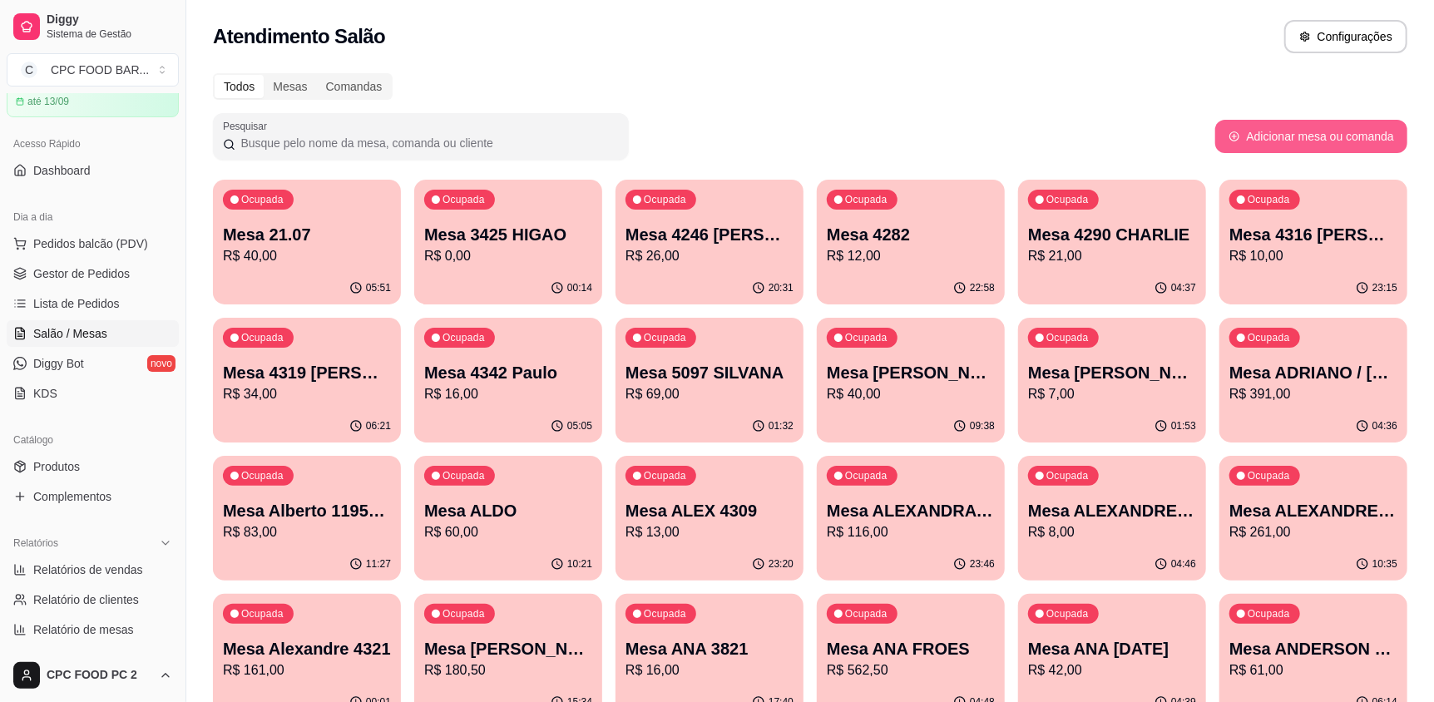
click at [1386, 133] on button "Adicionar mesa ou comanda" at bounding box center [1311, 136] width 192 height 33
select select "TABLE"
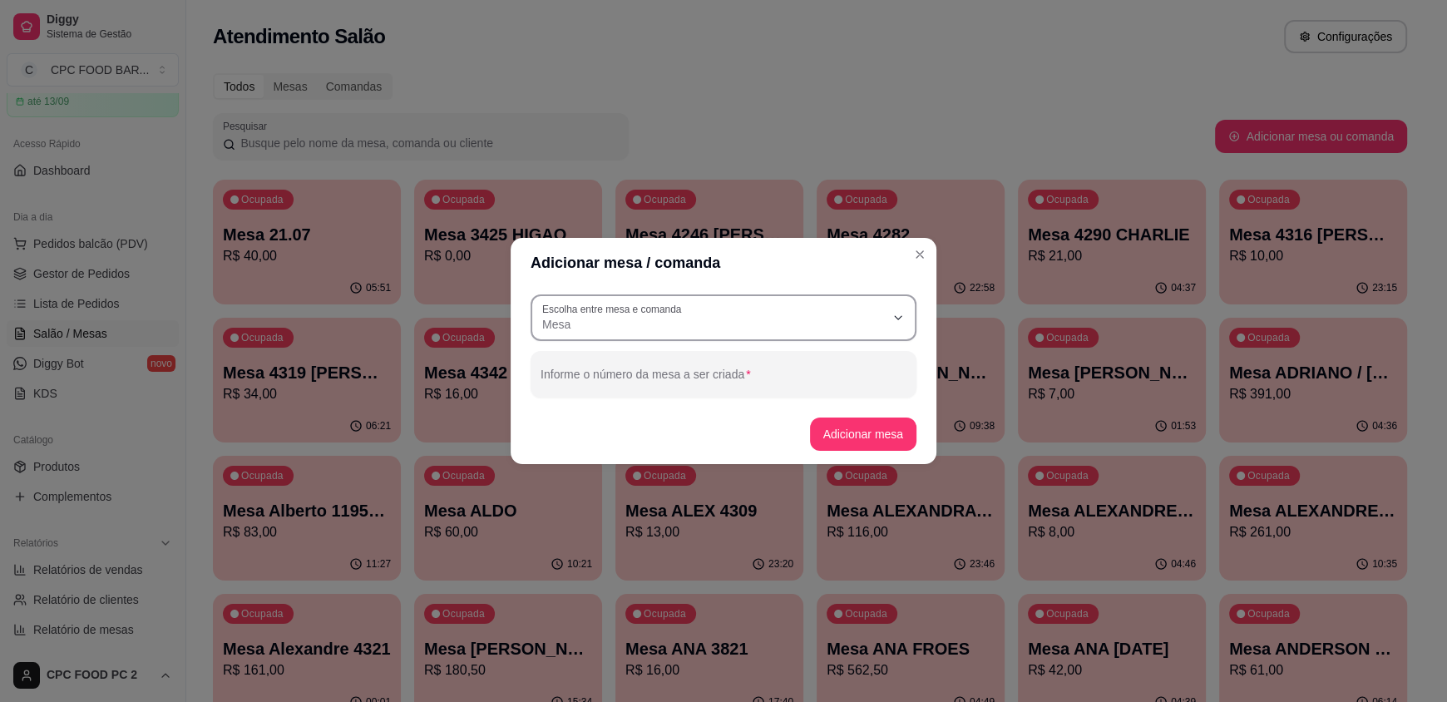
click at [679, 311] on label "Escolha entre mesa e comanda" at bounding box center [614, 309] width 145 height 14
click at [929, 254] on button "Close" at bounding box center [919, 254] width 27 height 27
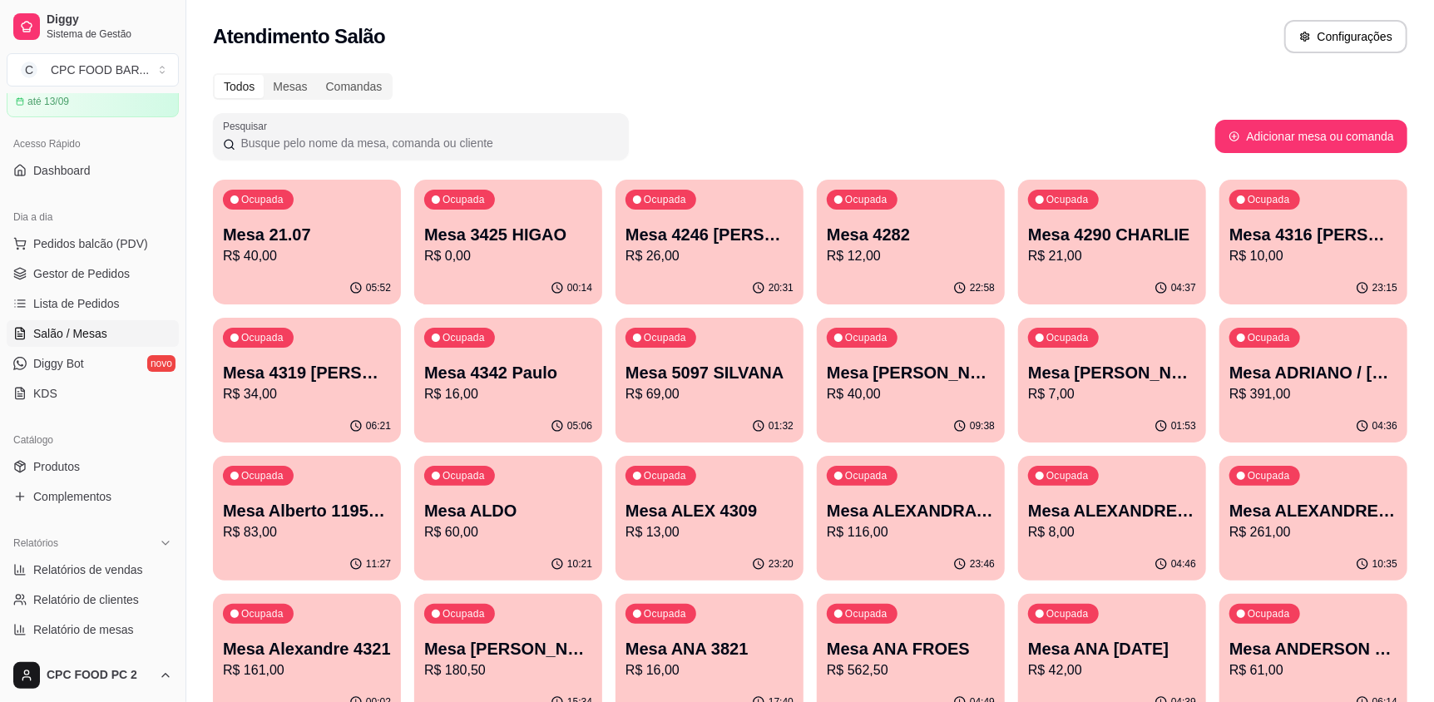
click at [434, 139] on input "Pesquisar" at bounding box center [426, 143] width 383 height 17
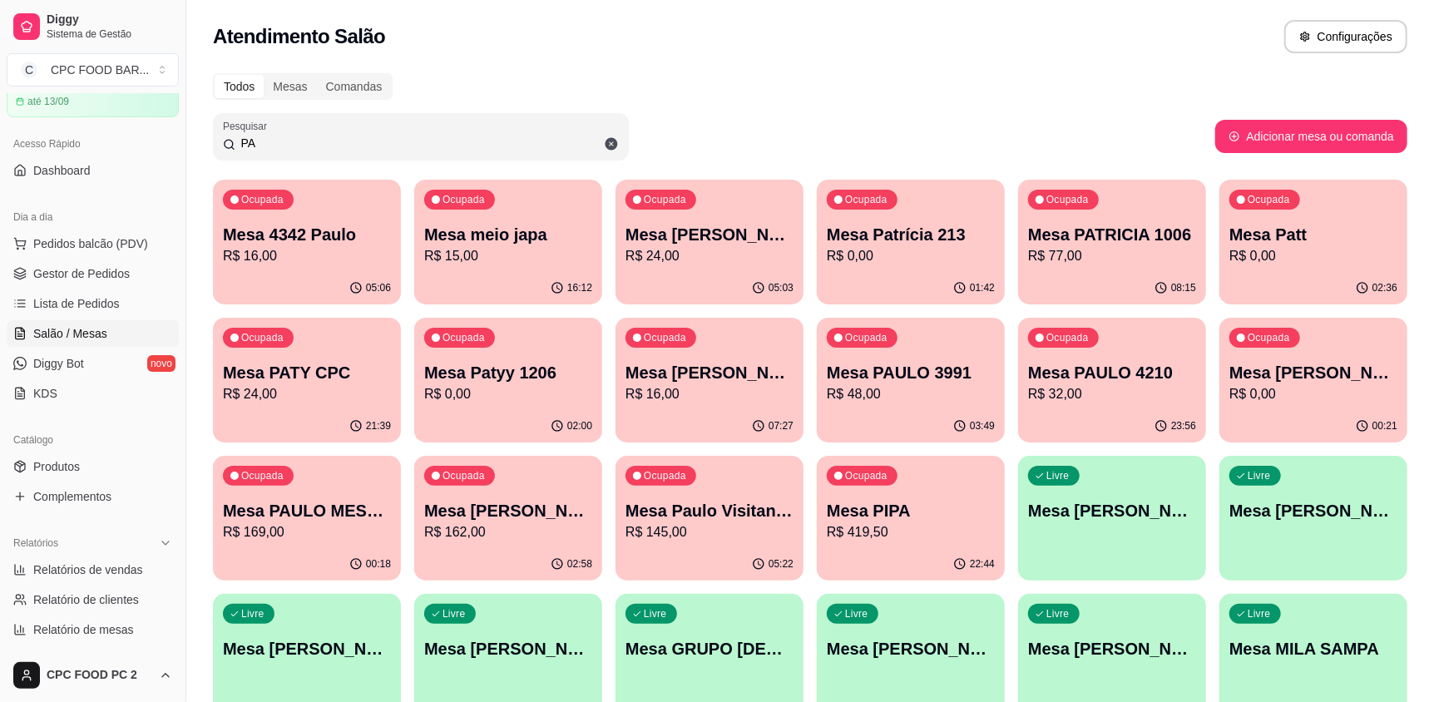
type input "P"
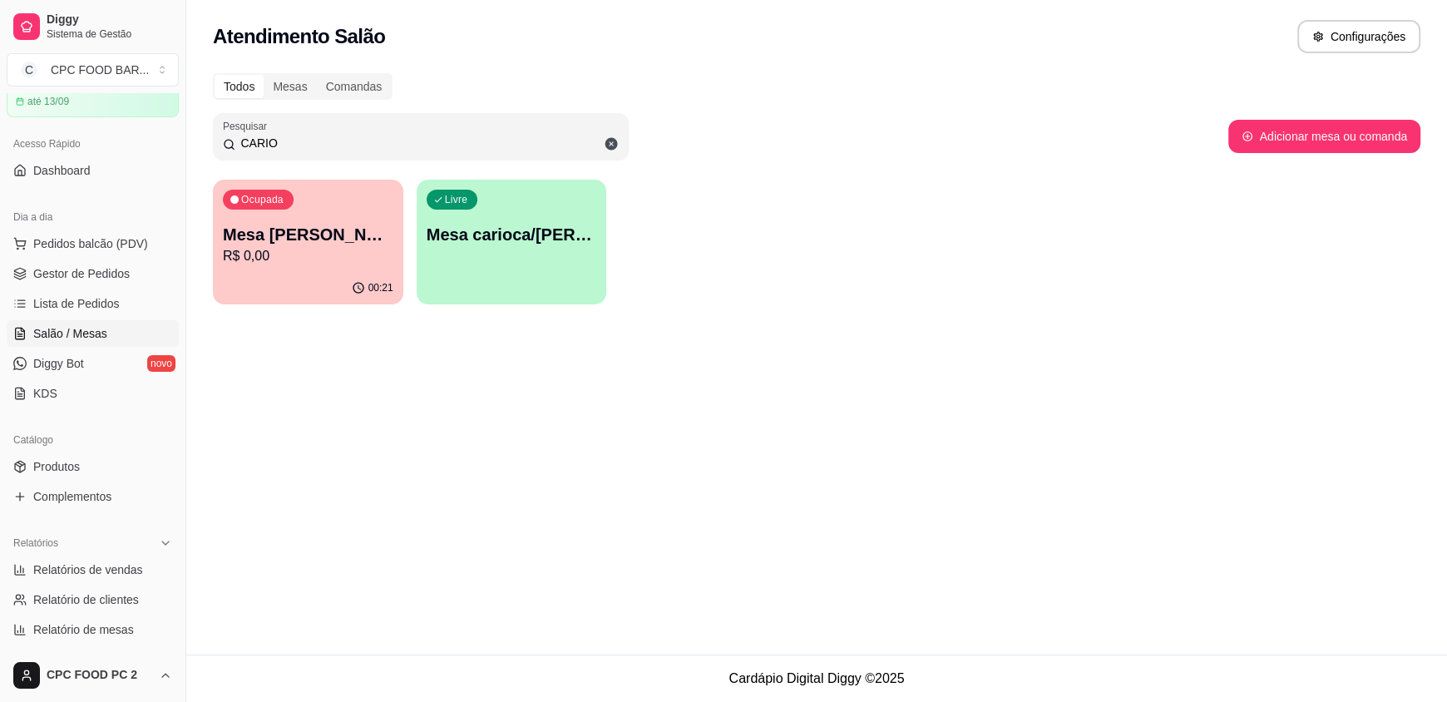
type input "CARIO"
click at [287, 247] on p "R$ 0,00" at bounding box center [308, 256] width 170 height 20
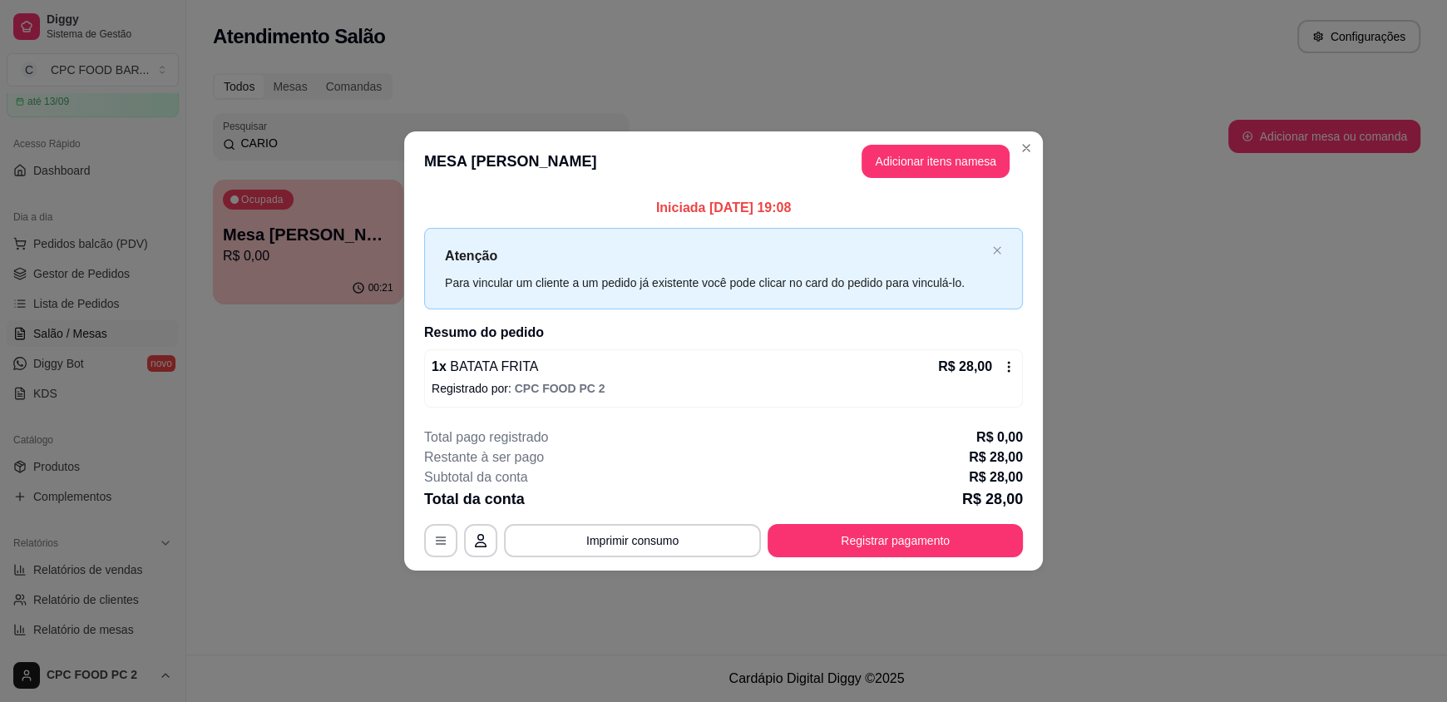
click at [922, 176] on button "Adicionar itens na mesa" at bounding box center [935, 161] width 148 height 33
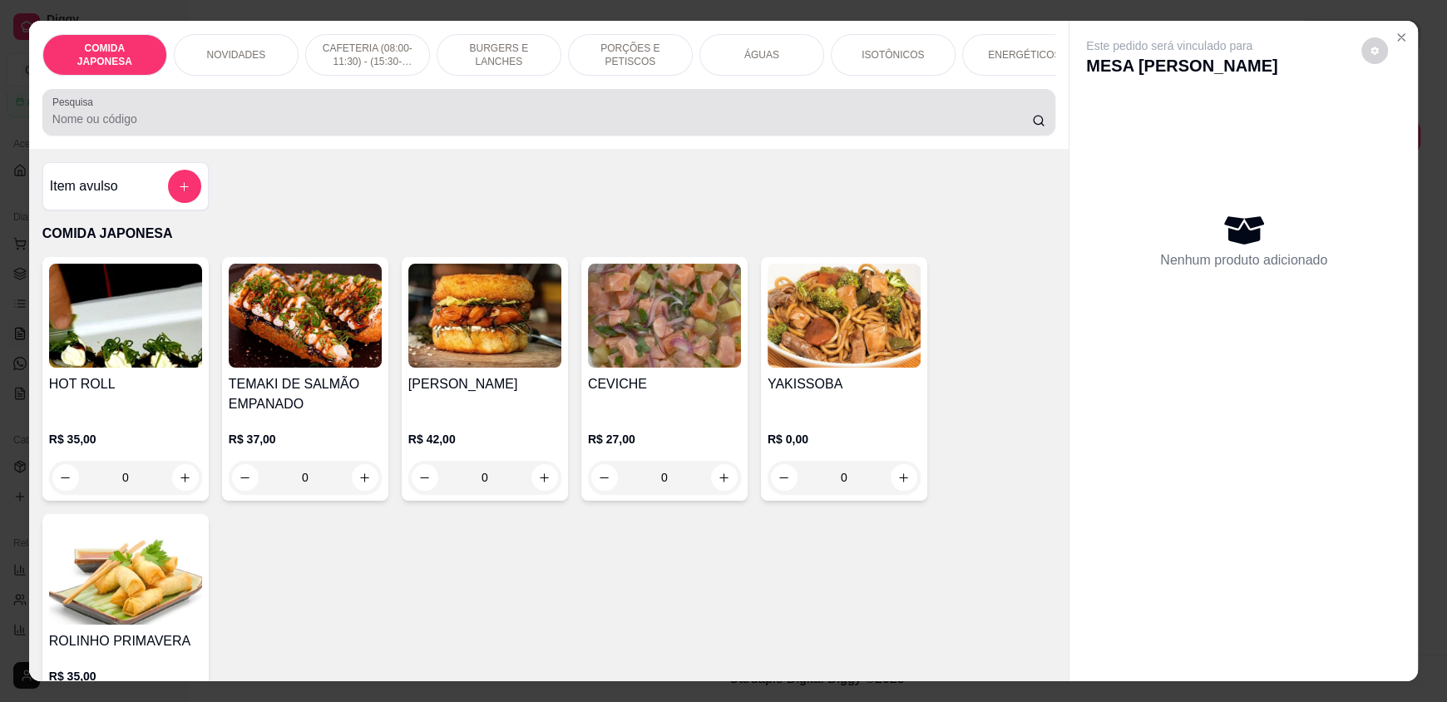
click at [533, 127] on input "Pesquisa" at bounding box center [542, 119] width 980 height 17
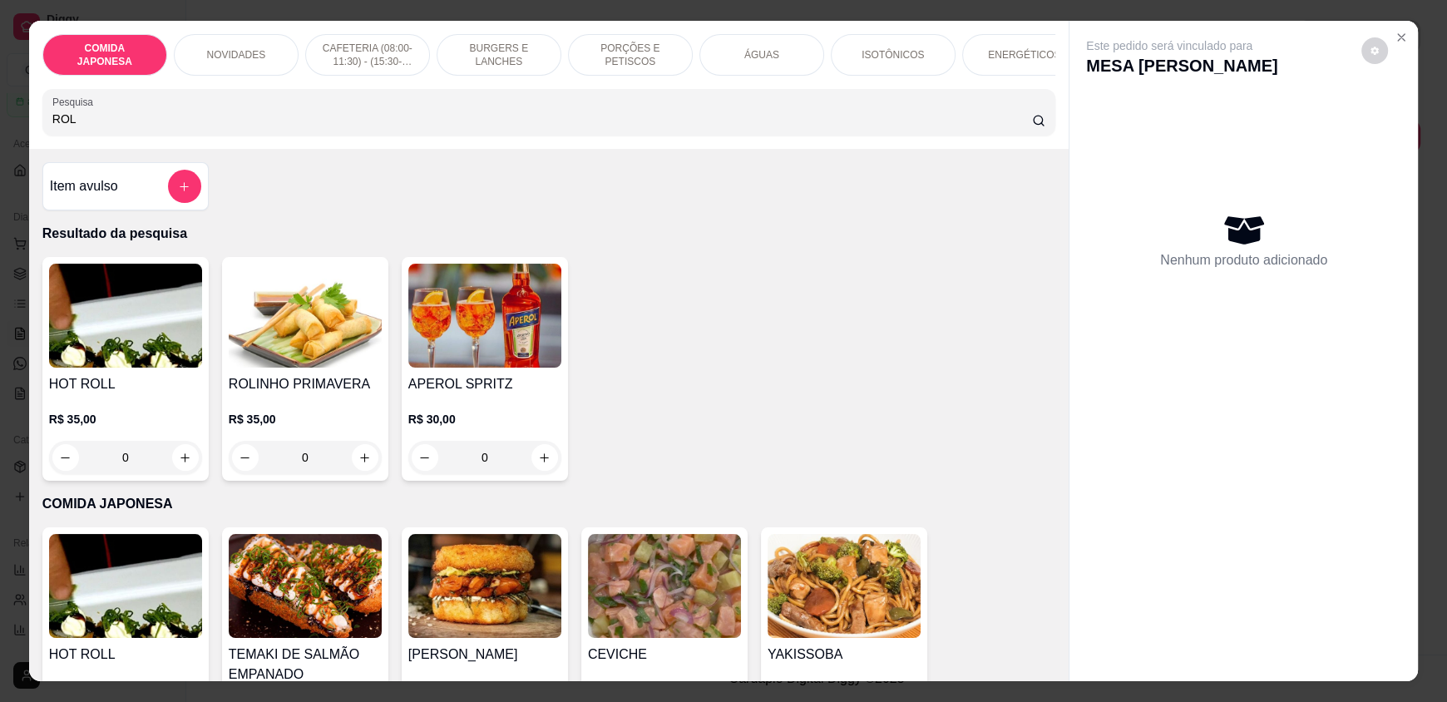
type input "ROL"
click at [351, 468] on div "0" at bounding box center [305, 457] width 153 height 33
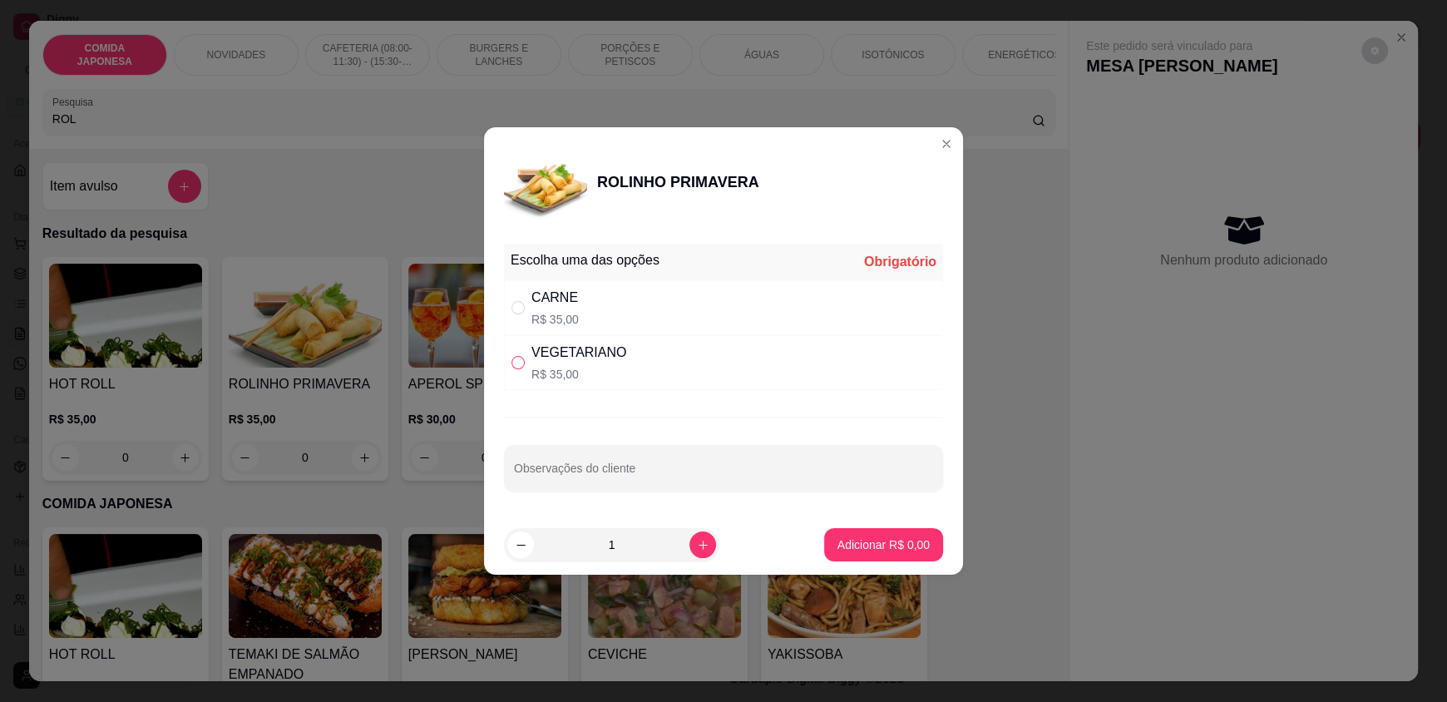
click at [517, 359] on input "" at bounding box center [517, 362] width 13 height 13
radio input "true"
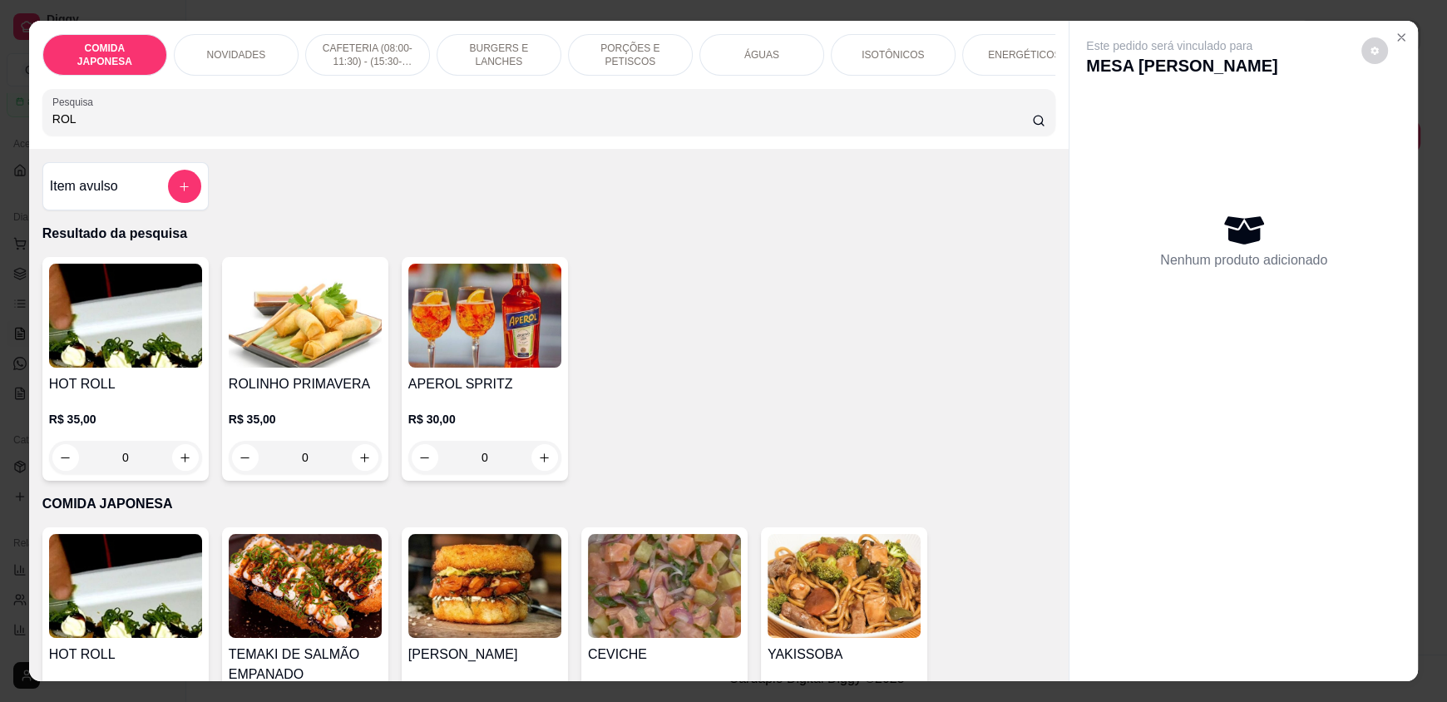
click at [96, 127] on input "ROL" at bounding box center [542, 119] width 980 height 17
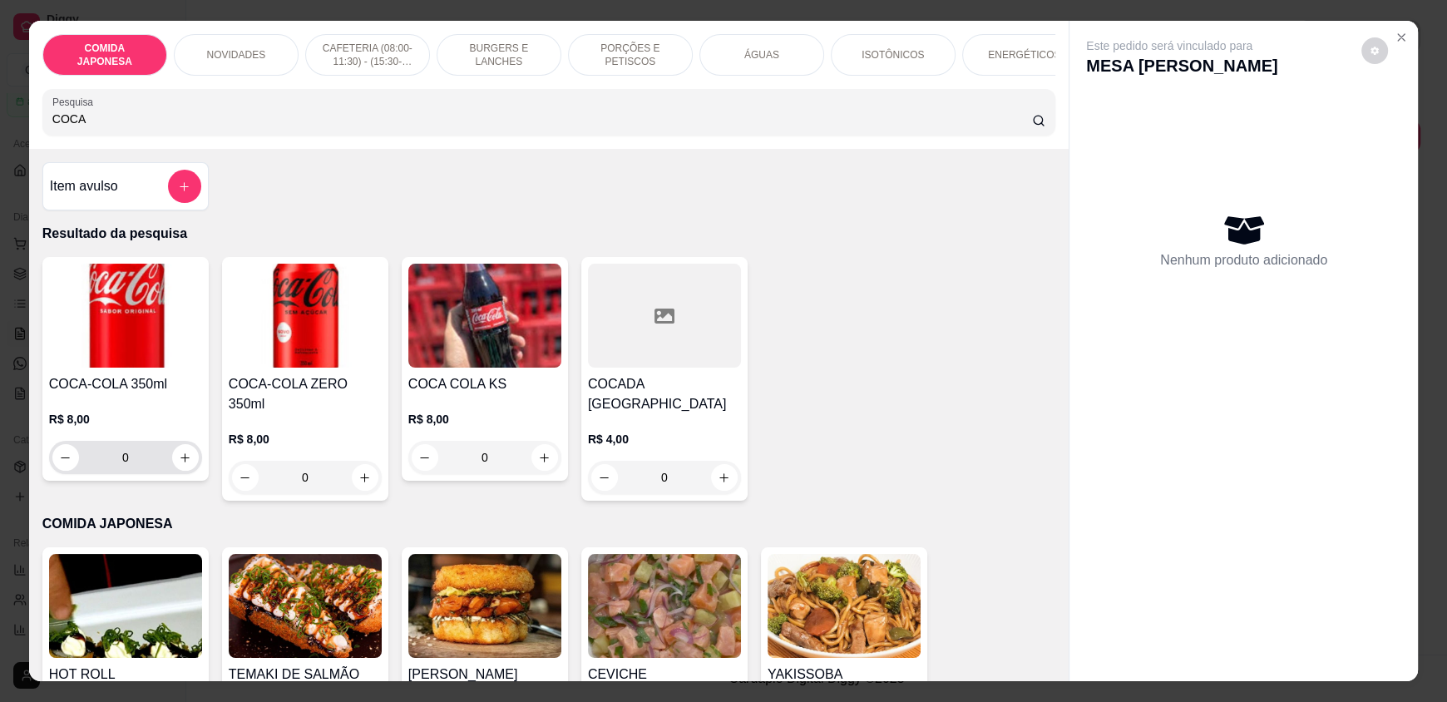
type input "COCA"
click at [175, 471] on button "increase-product-quantity" at bounding box center [185, 458] width 26 height 26
type input "1"
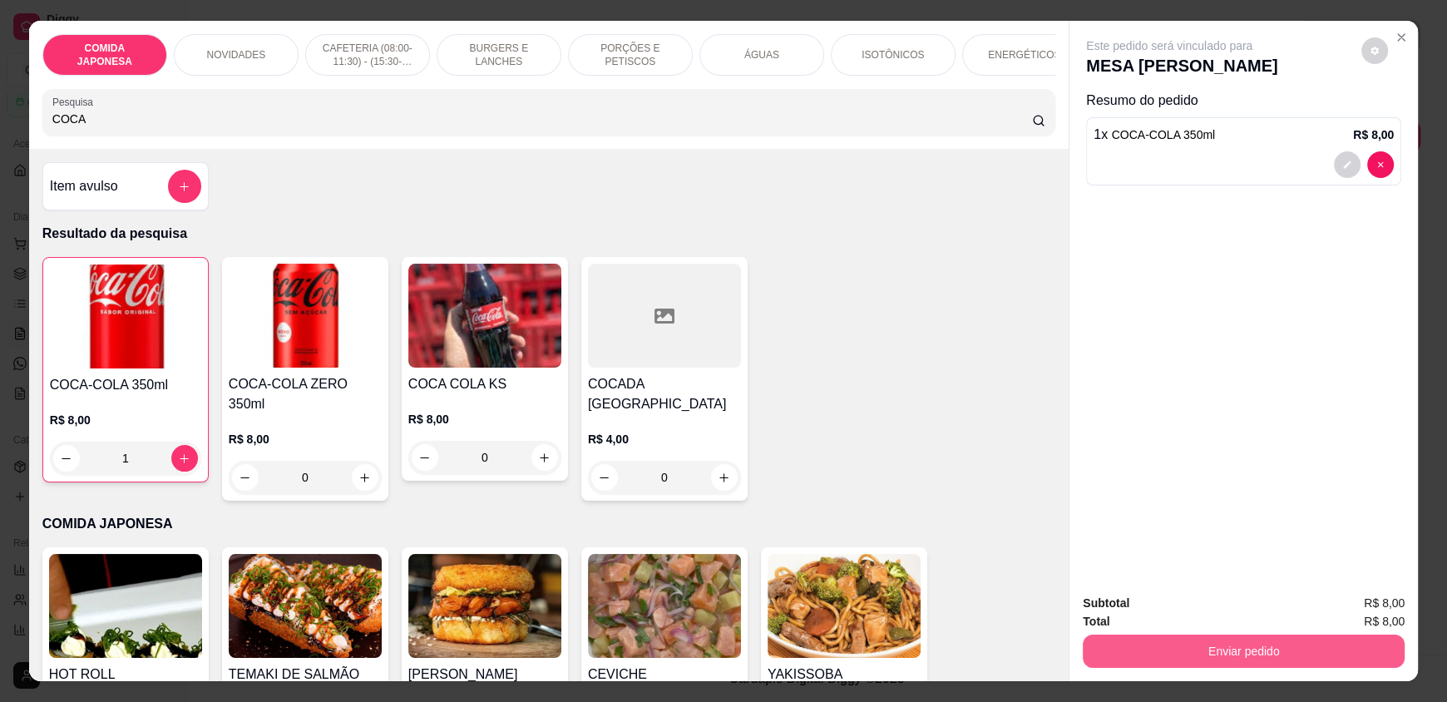
click at [1282, 644] on button "Enviar pedido" at bounding box center [1244, 650] width 322 height 33
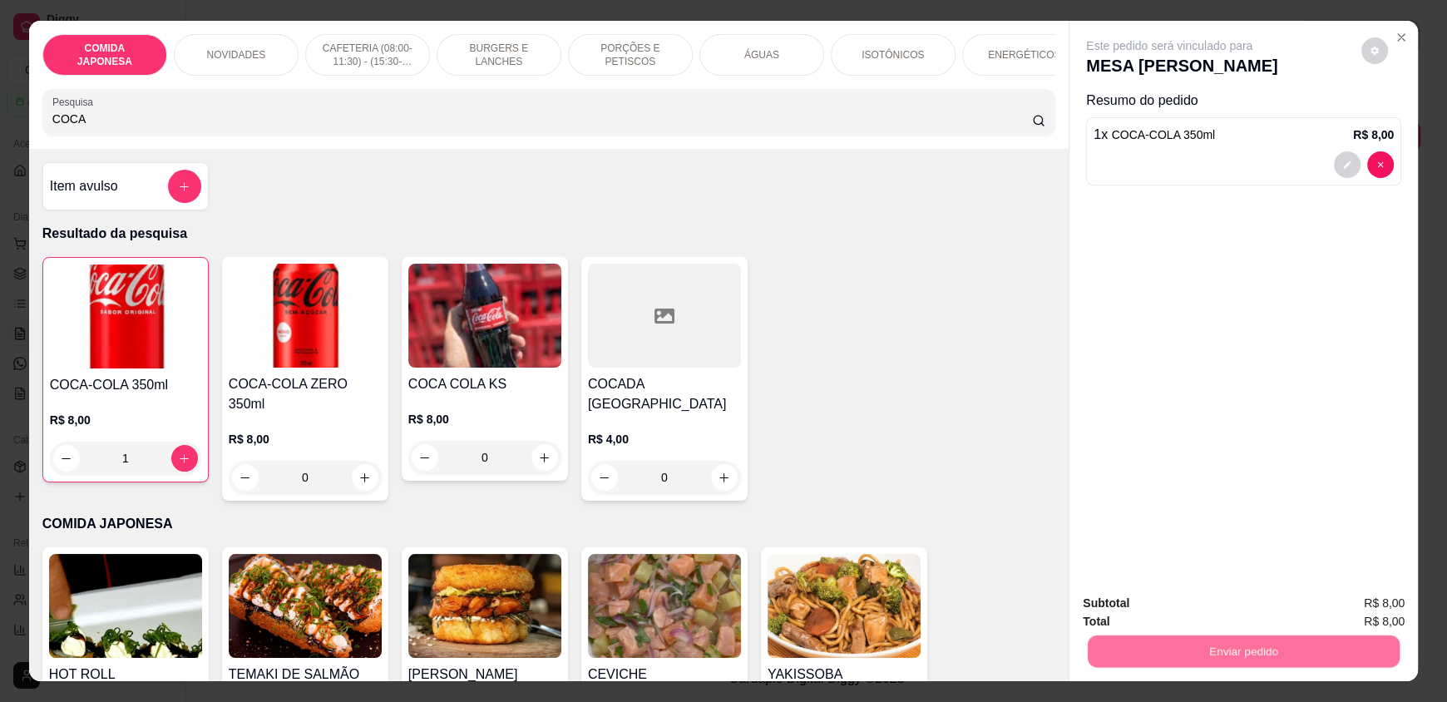
click at [1221, 608] on button "Não registrar e enviar pedido" at bounding box center [1188, 610] width 168 height 31
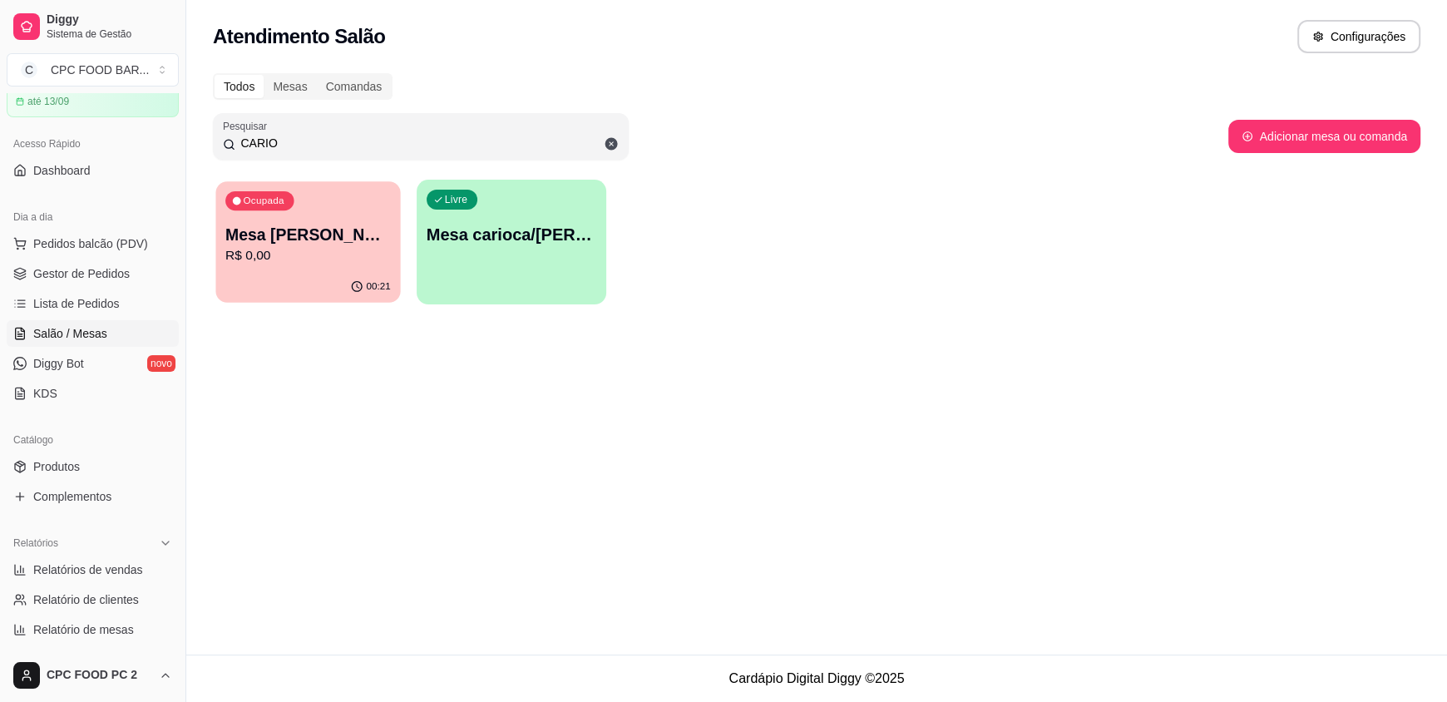
click at [311, 294] on div "00:21" at bounding box center [307, 287] width 185 height 32
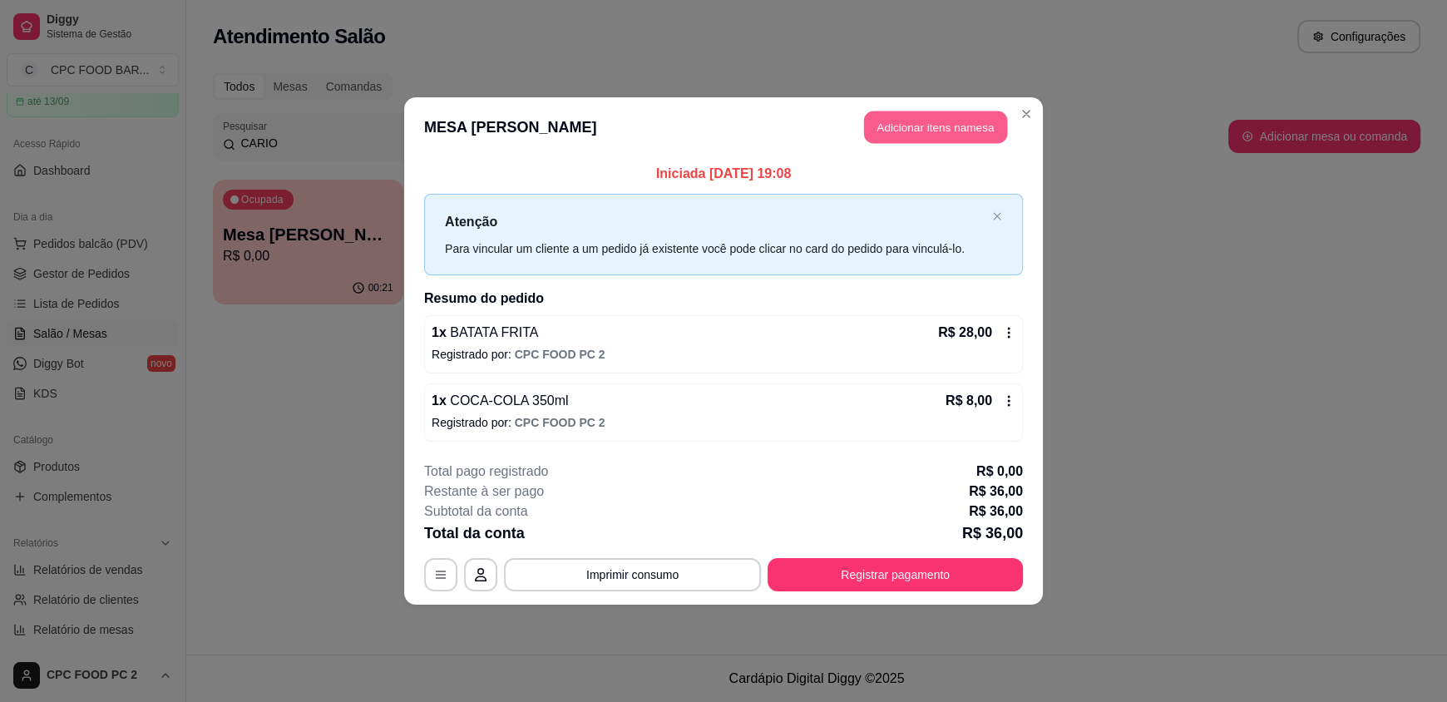
click at [945, 141] on button "Adicionar itens na mesa" at bounding box center [935, 127] width 143 height 32
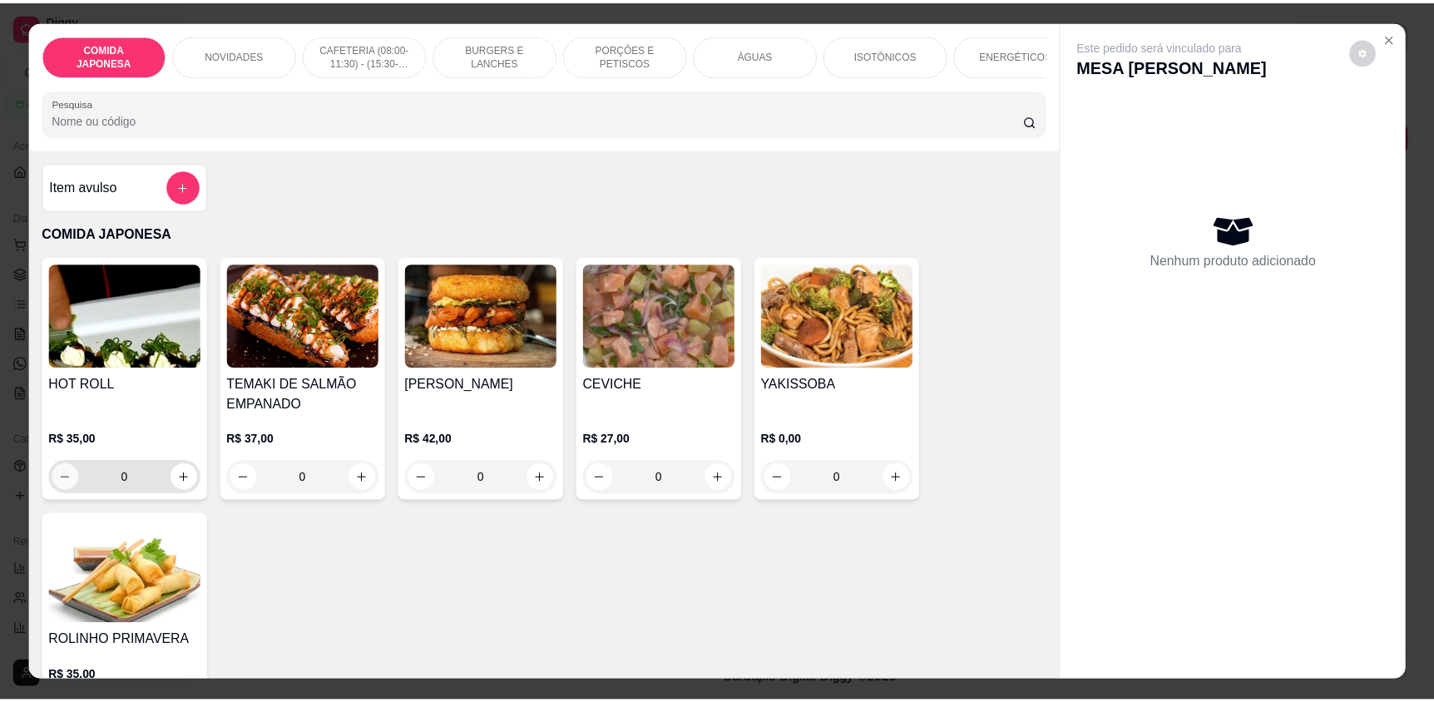
scroll to position [166, 0]
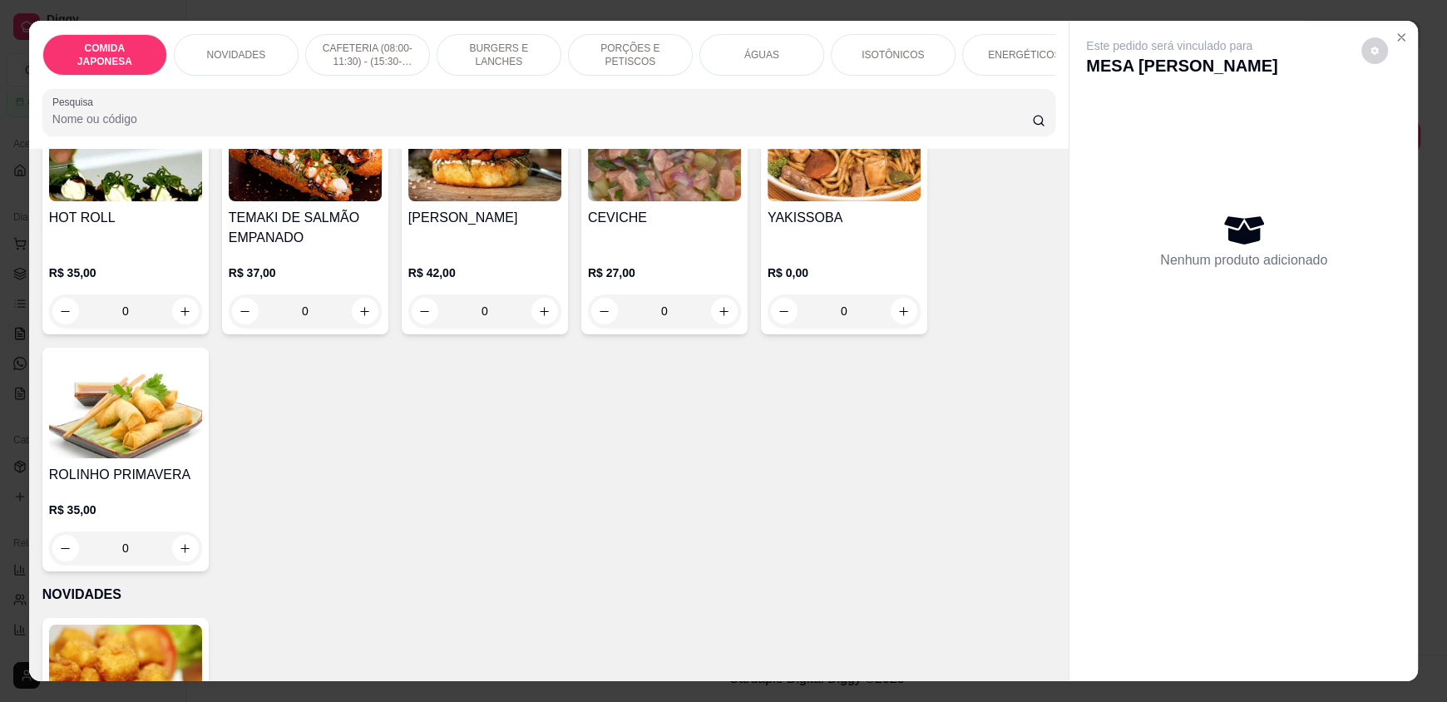
click at [175, 556] on div "0" at bounding box center [125, 547] width 153 height 33
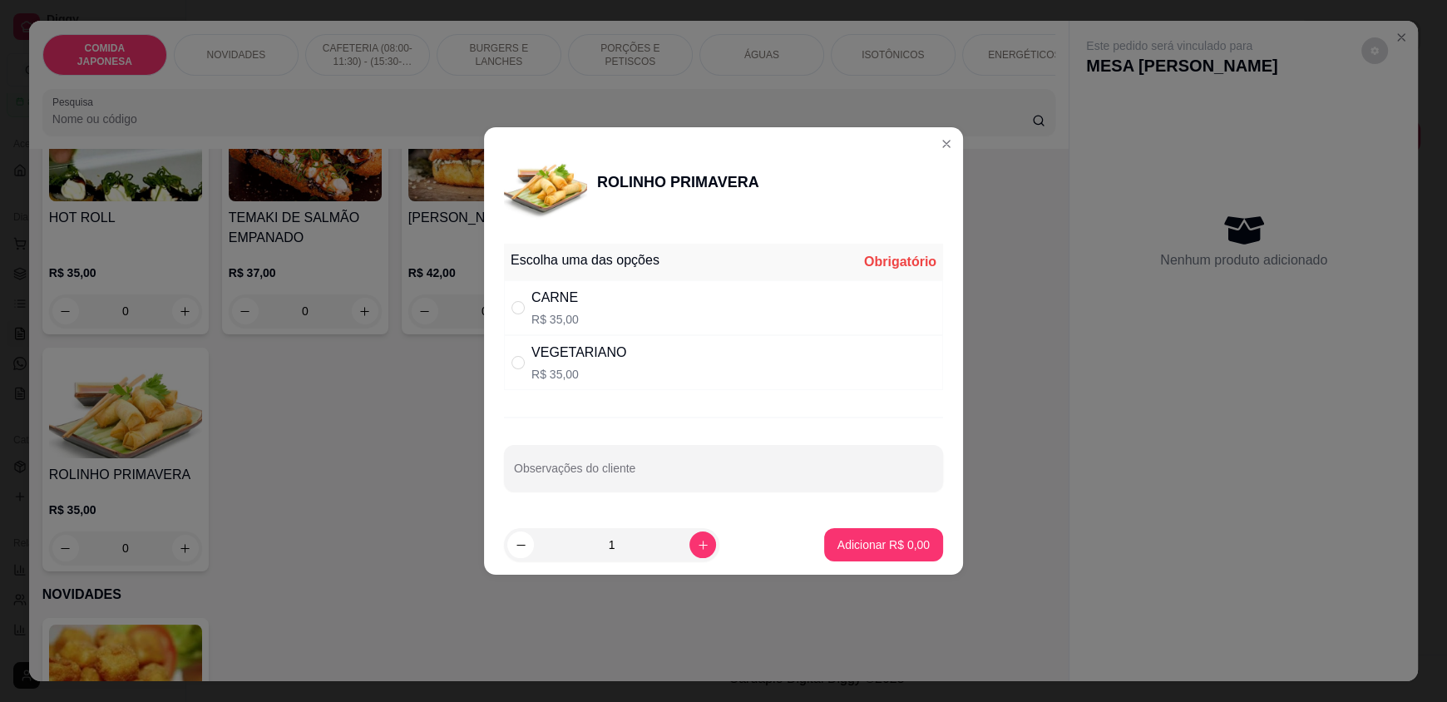
drag, startPoint x: 521, startPoint y: 358, endPoint x: 527, endPoint y: 371, distance: 14.1
click at [521, 358] on input "" at bounding box center [517, 362] width 13 height 13
radio input "true"
click at [846, 554] on button "Adicionar R$ 35,00" at bounding box center [880, 544] width 126 height 33
type input "1"
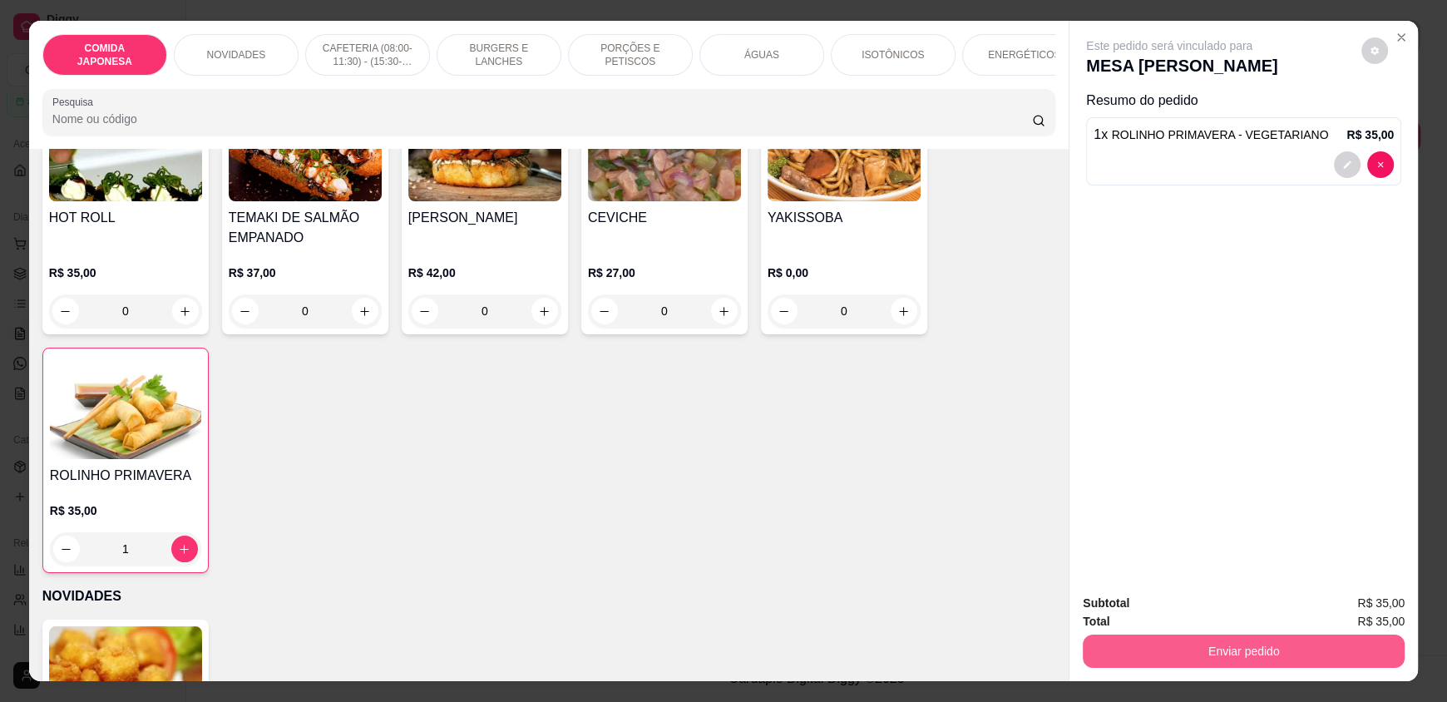
click at [1359, 662] on button "Enviar pedido" at bounding box center [1244, 650] width 322 height 33
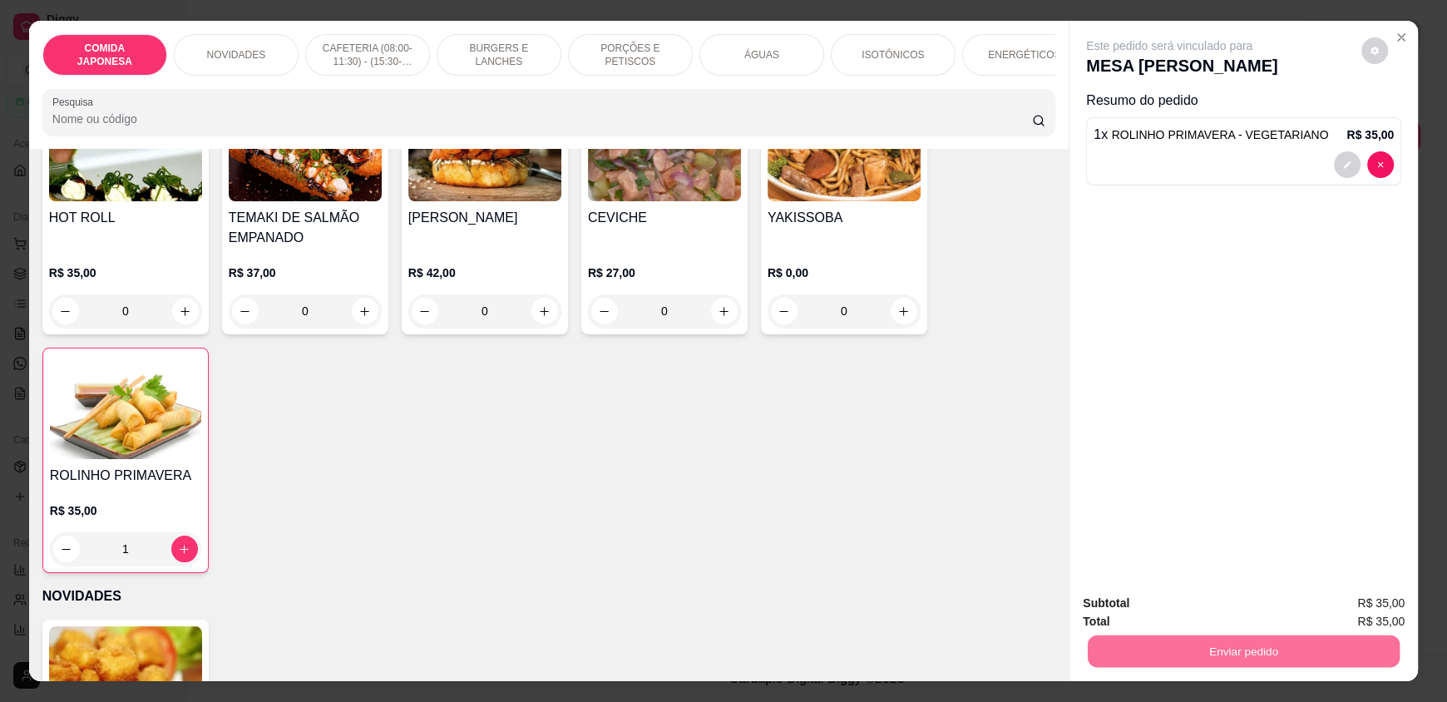
click at [1209, 612] on button "Não registrar e enviar pedido" at bounding box center [1188, 610] width 168 height 31
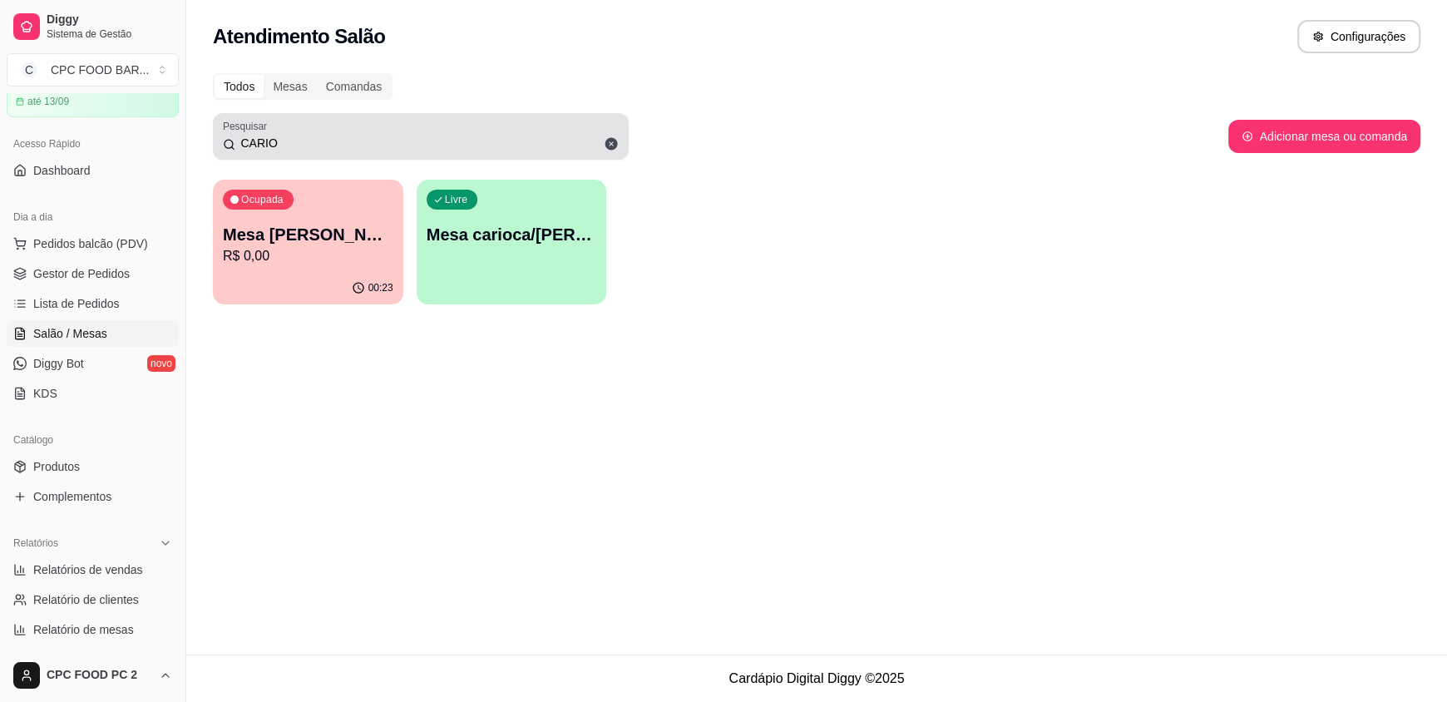
click at [397, 154] on div "Pesquisar CARIO" at bounding box center [421, 136] width 416 height 47
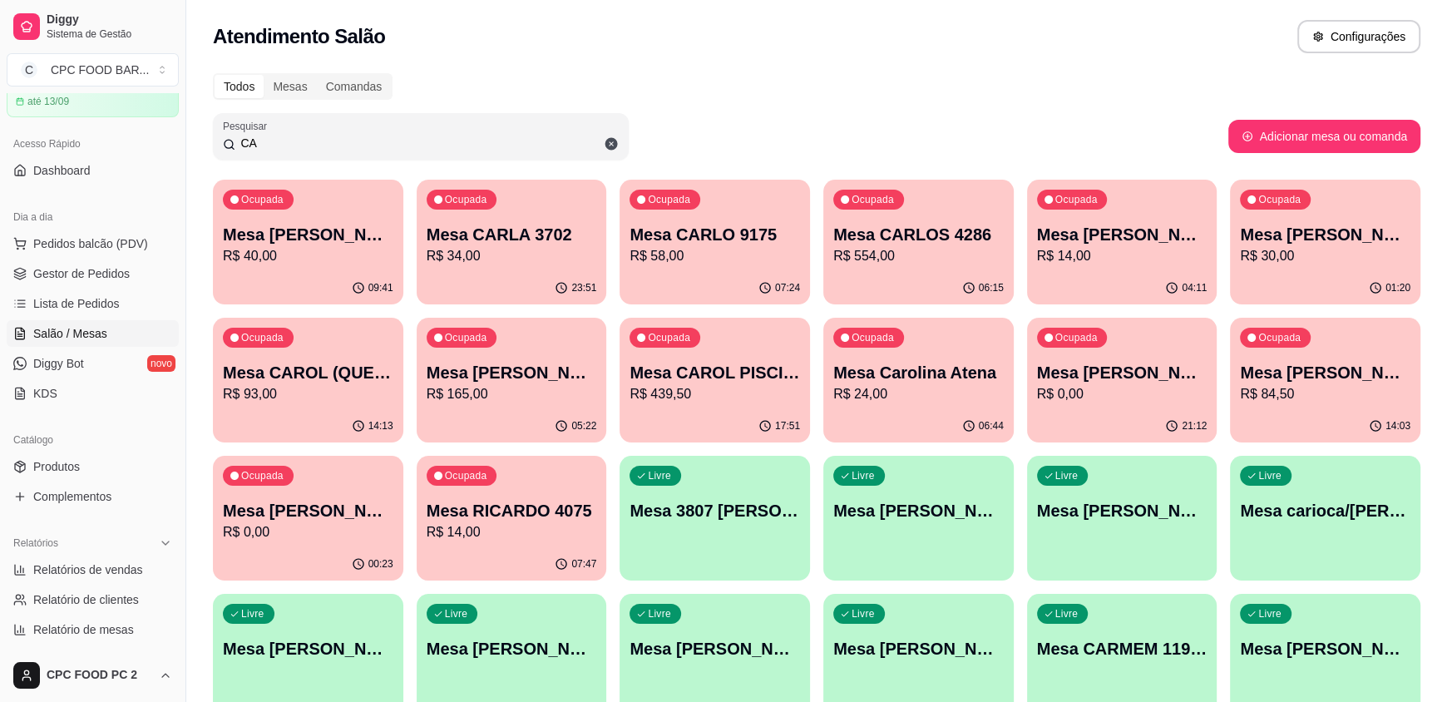
type input "C"
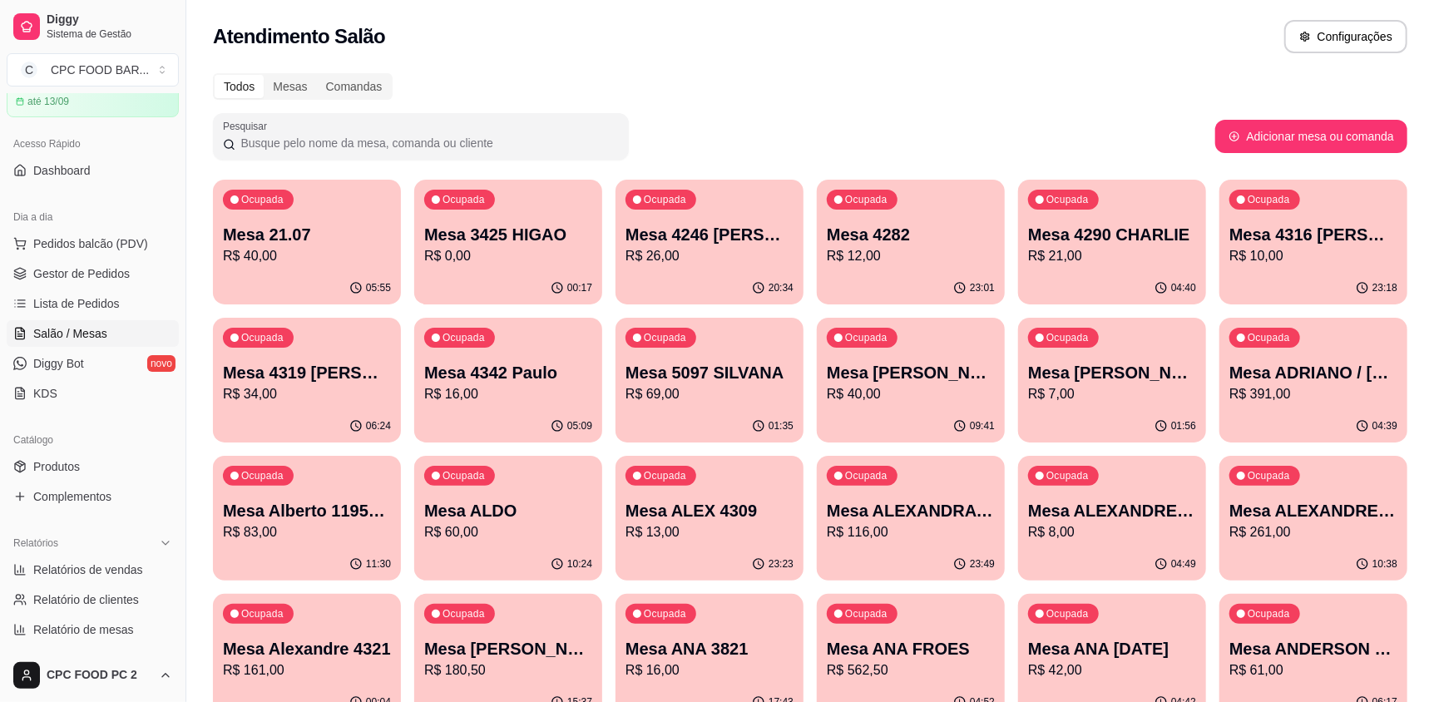
click at [333, 116] on div "Pesquisar" at bounding box center [421, 136] width 416 height 47
click at [109, 245] on span "Pedidos balcão (PDV)" at bounding box center [90, 243] width 115 height 17
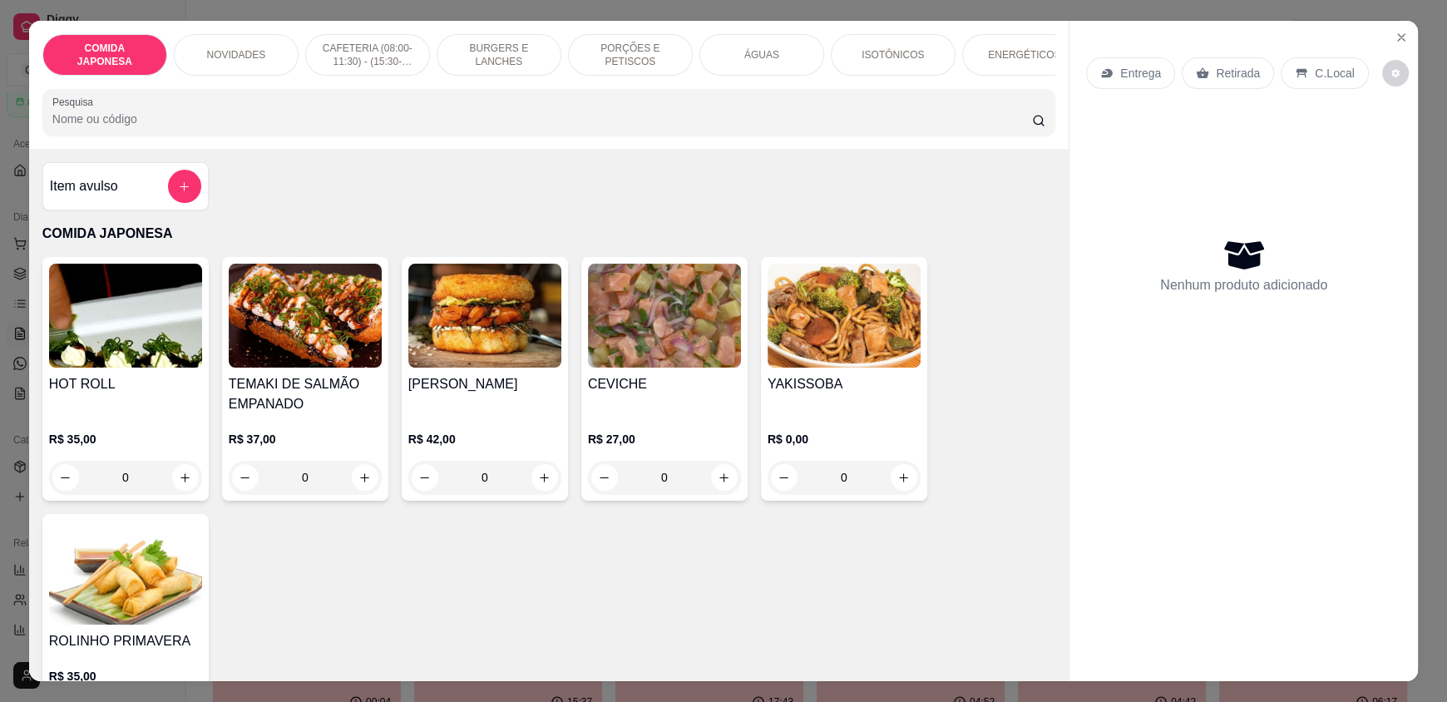
click at [345, 127] on input "Pesquisa" at bounding box center [542, 119] width 980 height 17
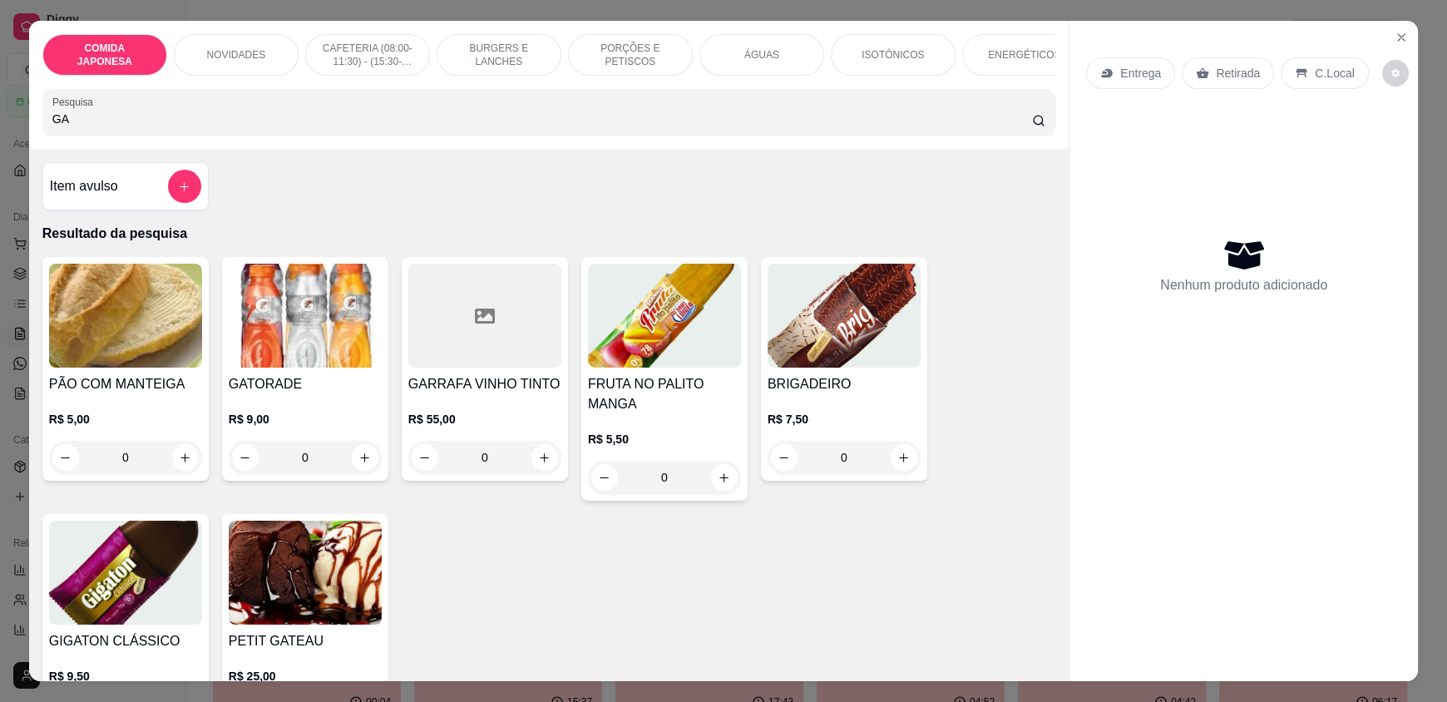
click at [255, 127] on input "GA" at bounding box center [542, 119] width 980 height 17
type input "G"
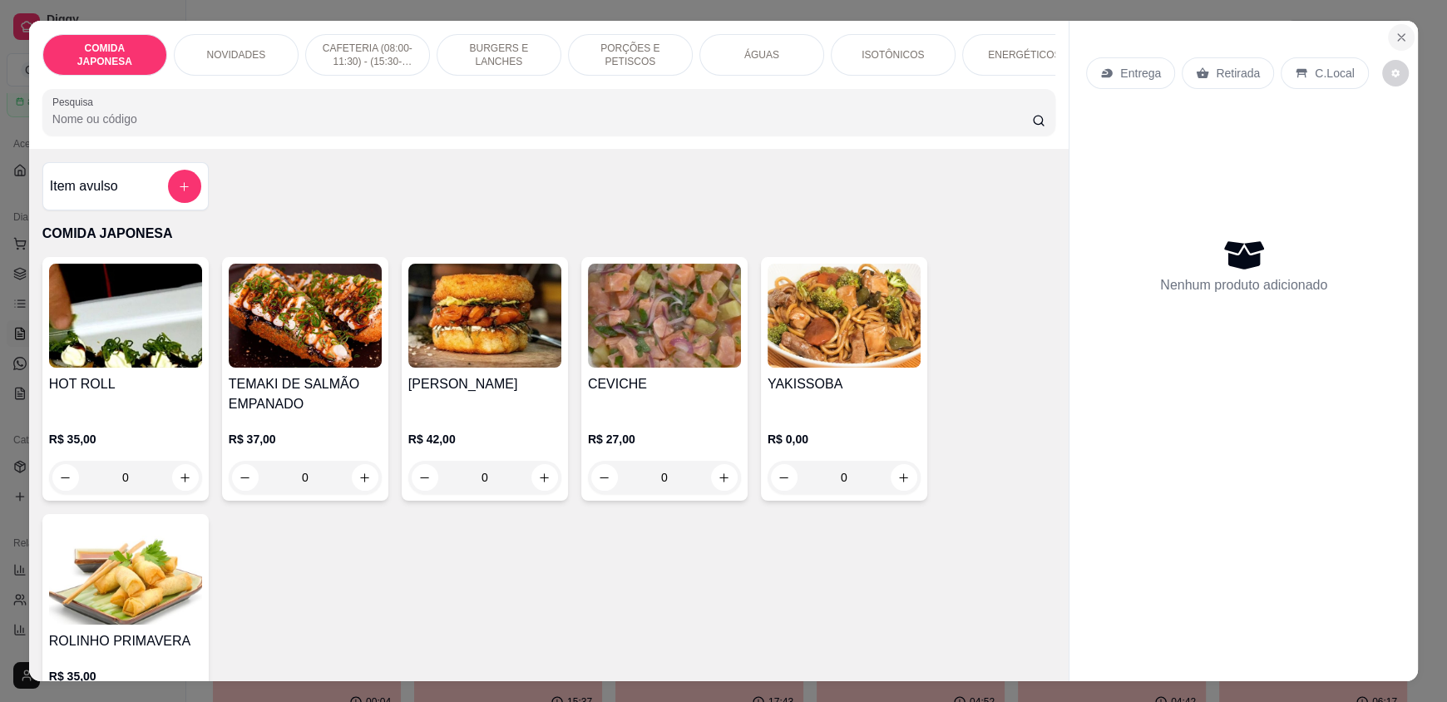
click at [1398, 37] on icon "Close" at bounding box center [1401, 37] width 7 height 7
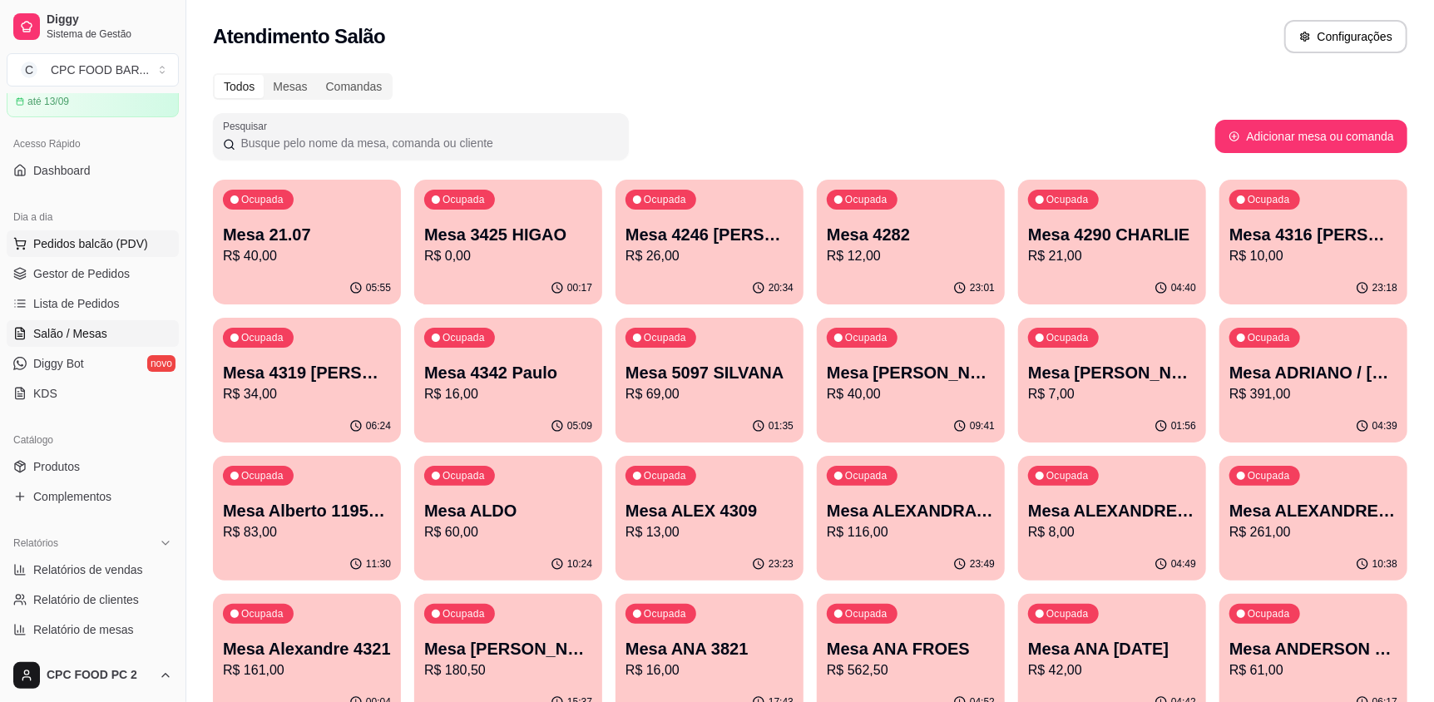
click at [97, 240] on span "Pedidos balcão (PDV)" at bounding box center [90, 243] width 115 height 17
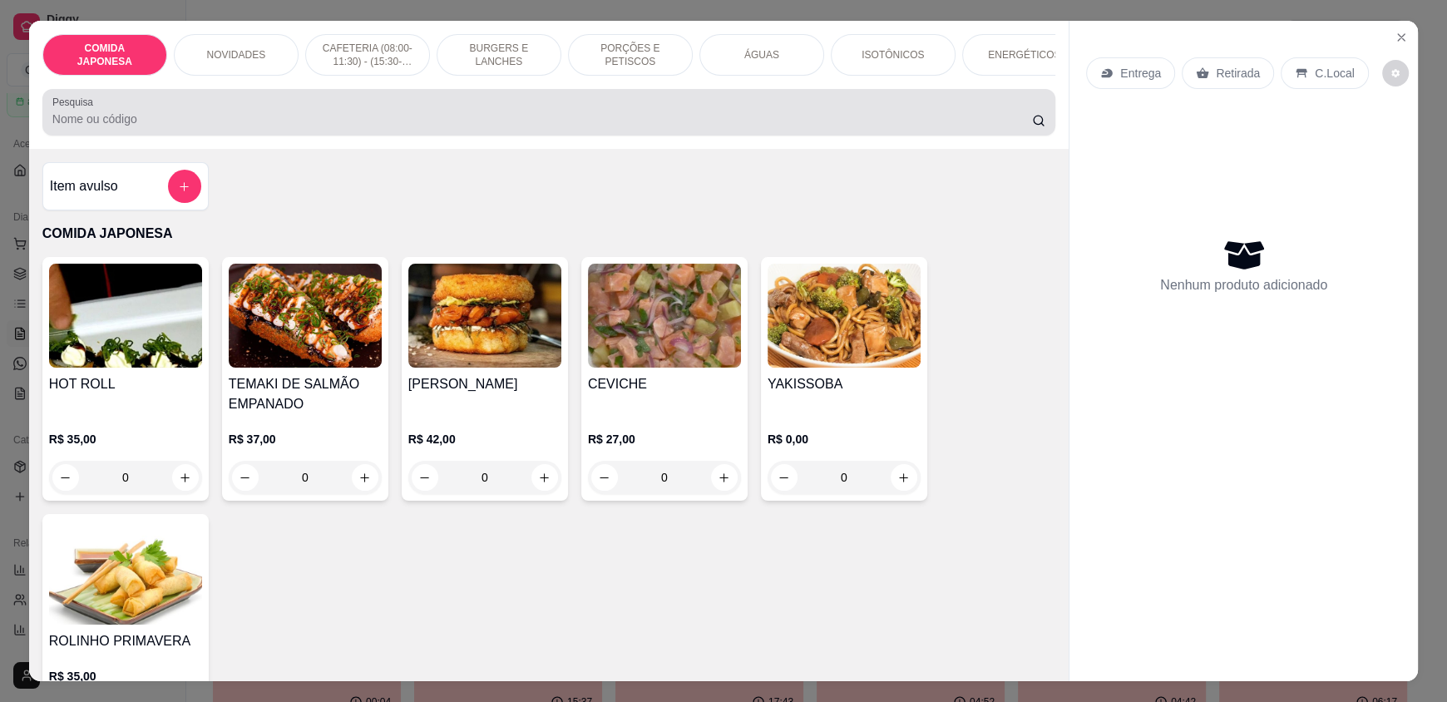
click at [169, 127] on input "Pesquisa" at bounding box center [542, 119] width 980 height 17
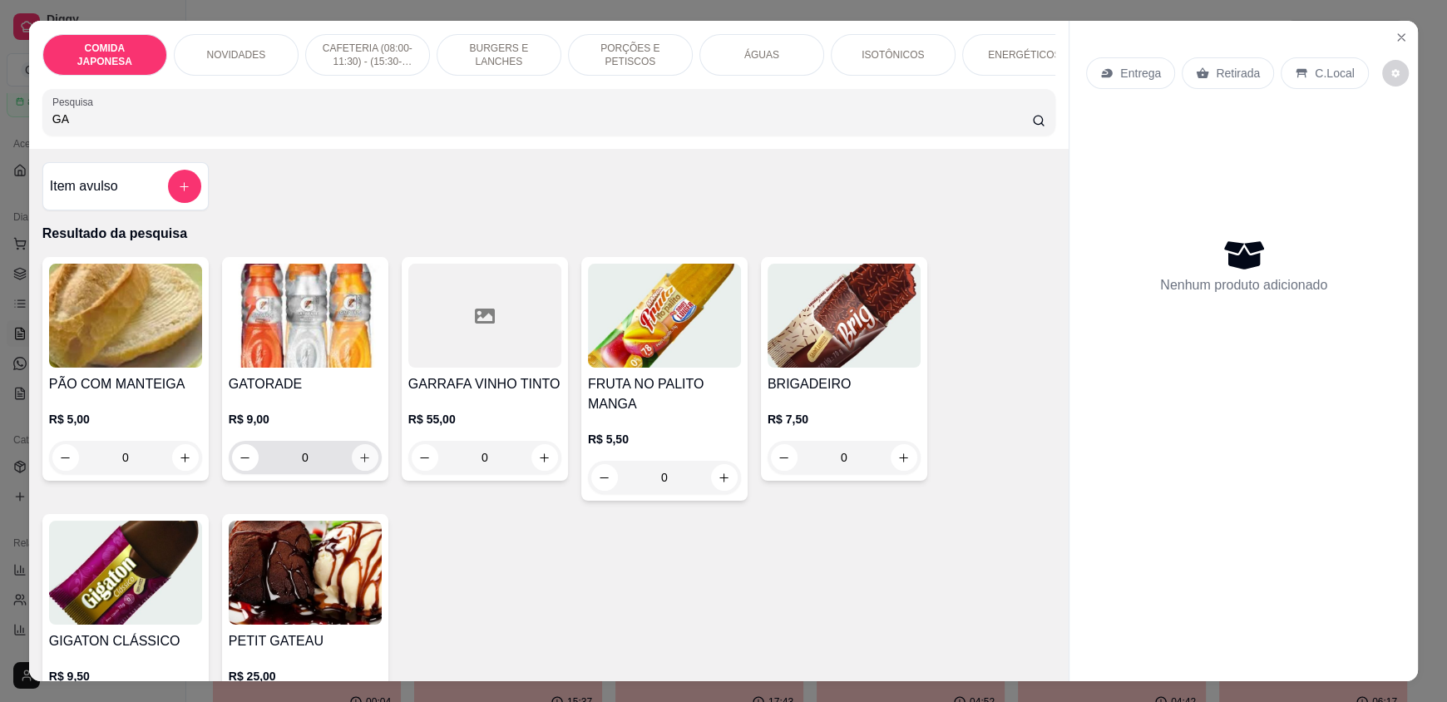
type input "GA"
click at [360, 464] on icon "increase-product-quantity" at bounding box center [365, 458] width 12 height 12
type input "1"
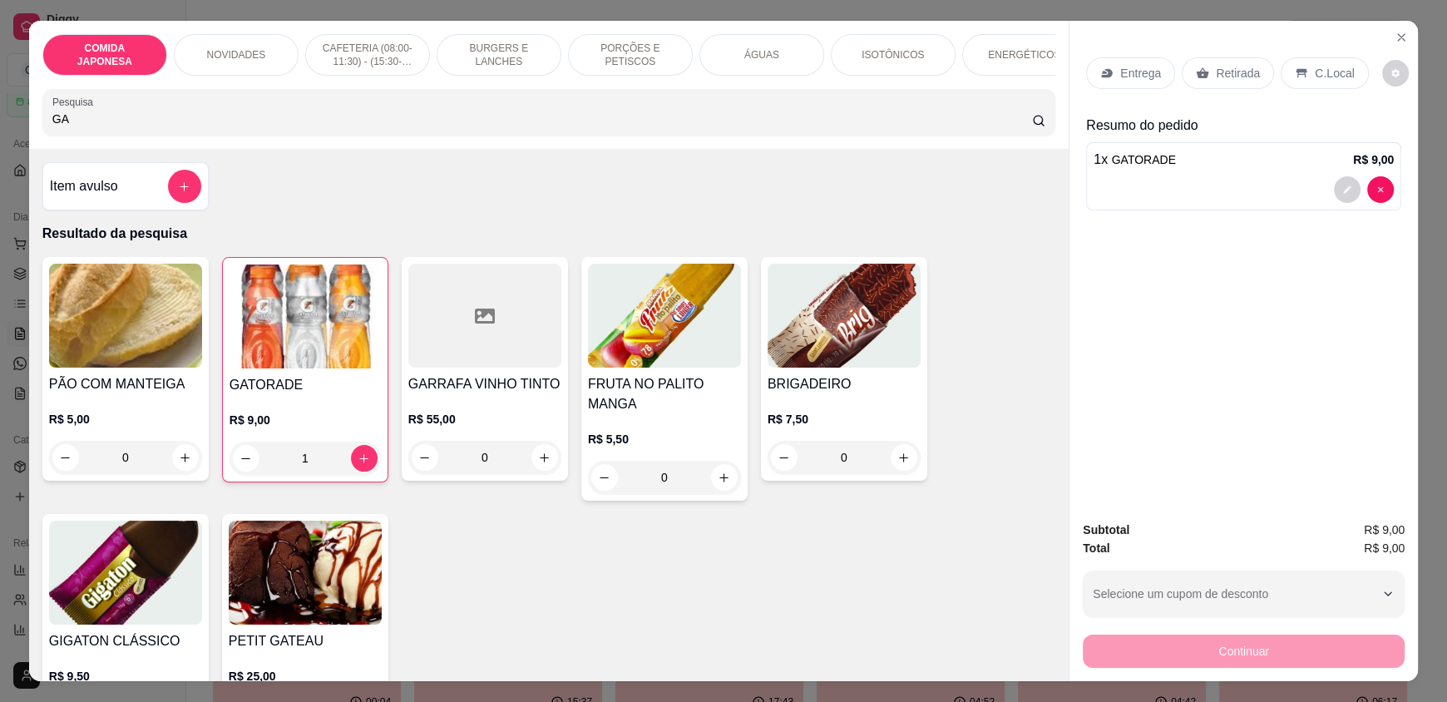
click at [1216, 69] on p "Retirada" at bounding box center [1238, 73] width 44 height 17
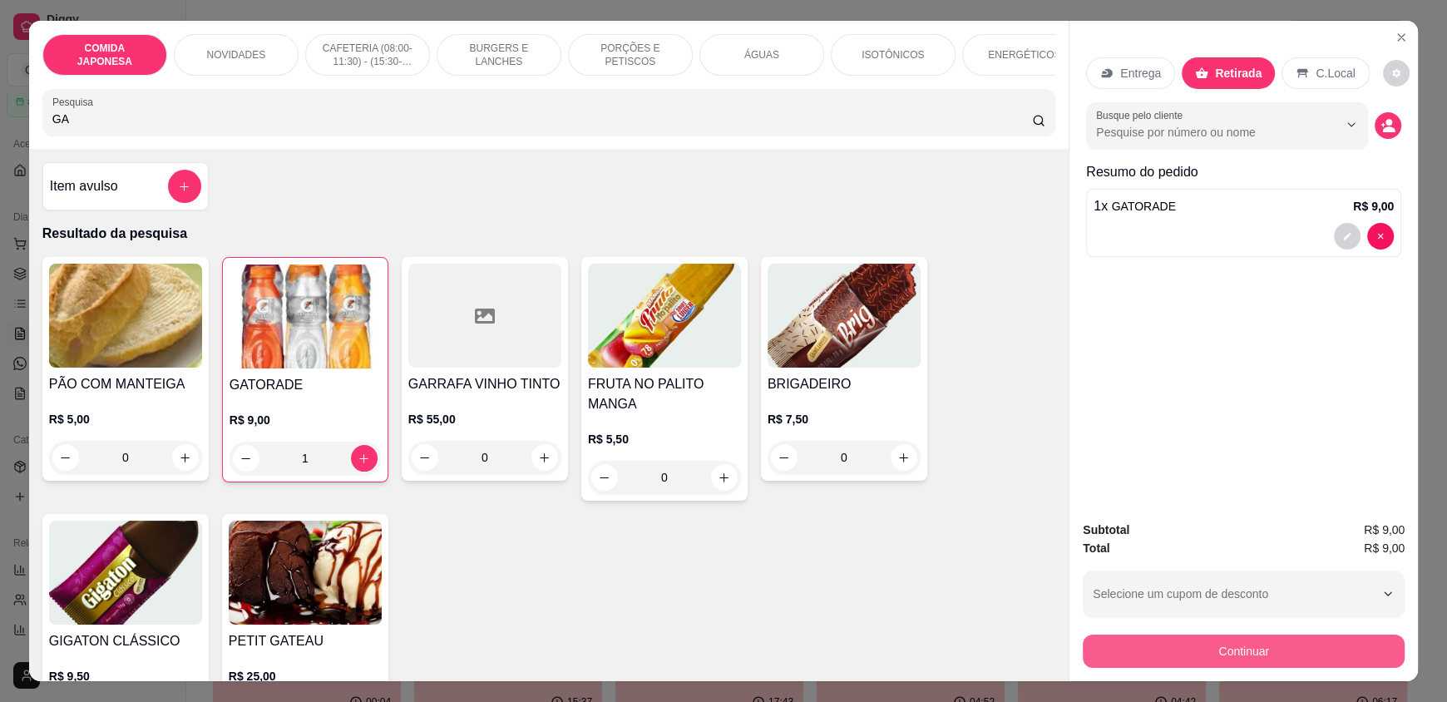
click at [1163, 652] on button "Continuar" at bounding box center [1244, 650] width 322 height 33
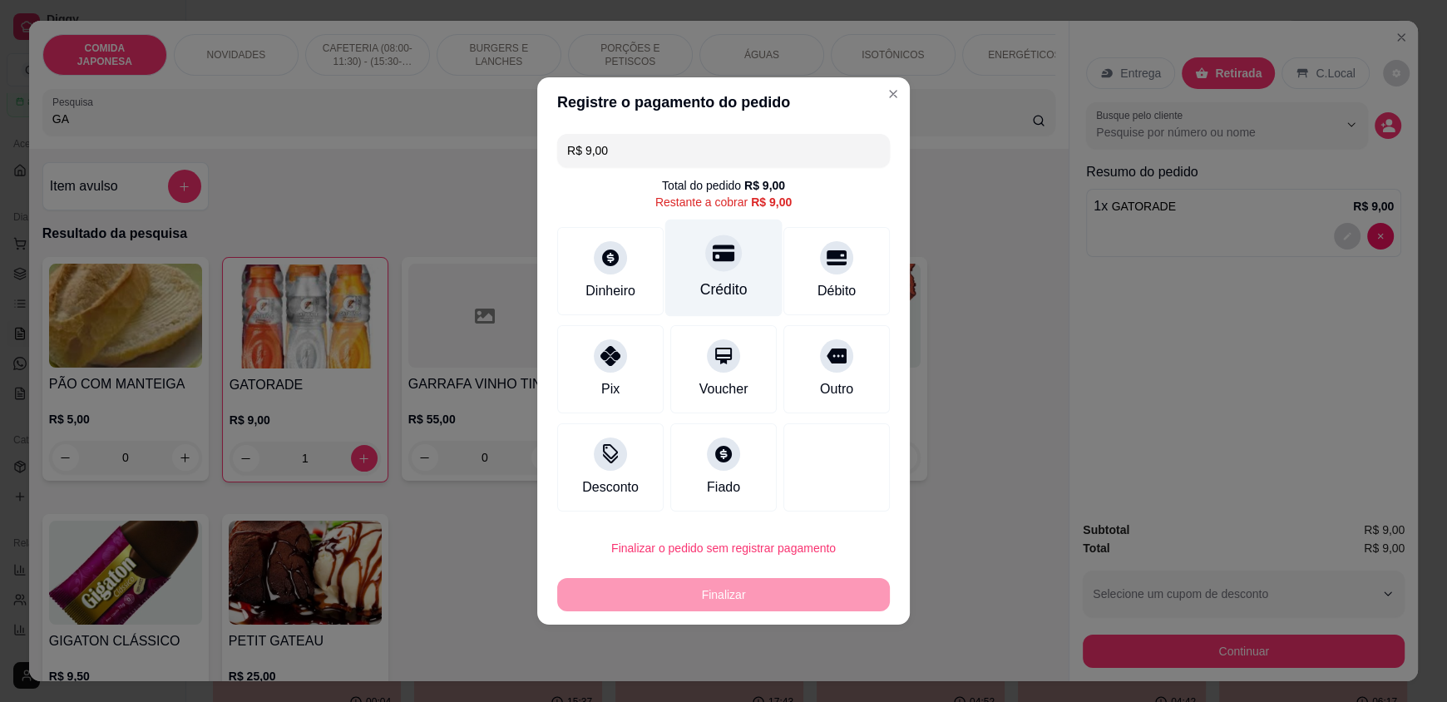
click at [695, 270] on div "Crédito" at bounding box center [723, 268] width 117 height 97
type input "R$ 0,00"
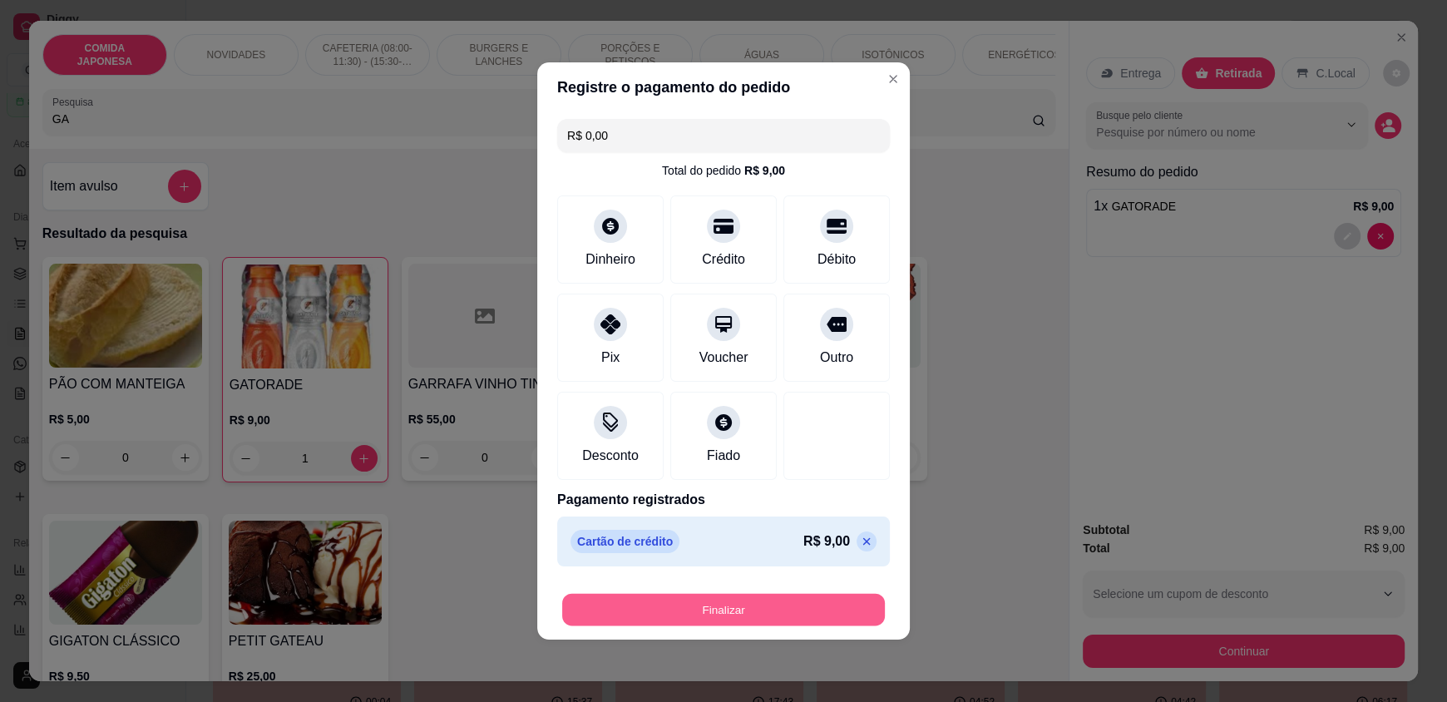
click at [810, 612] on button "Finalizar" at bounding box center [723, 610] width 323 height 32
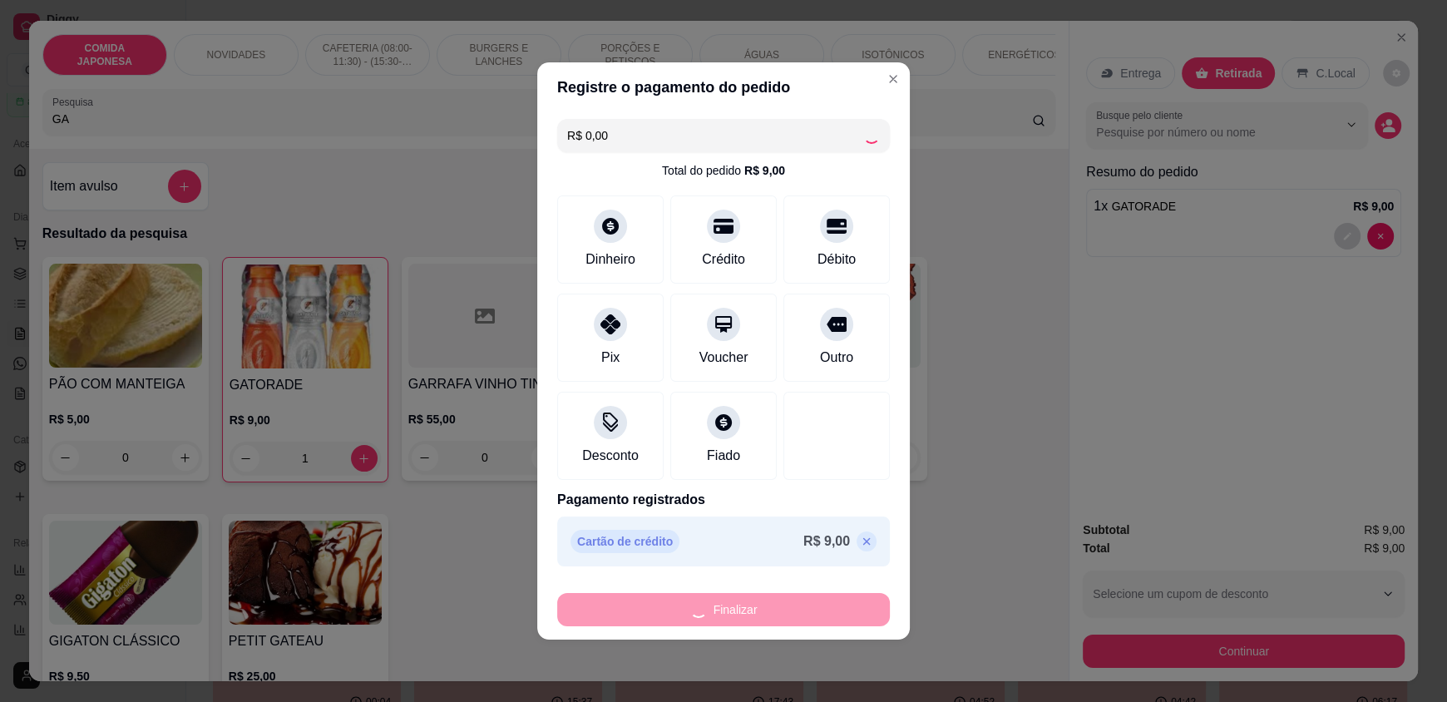
type input "0"
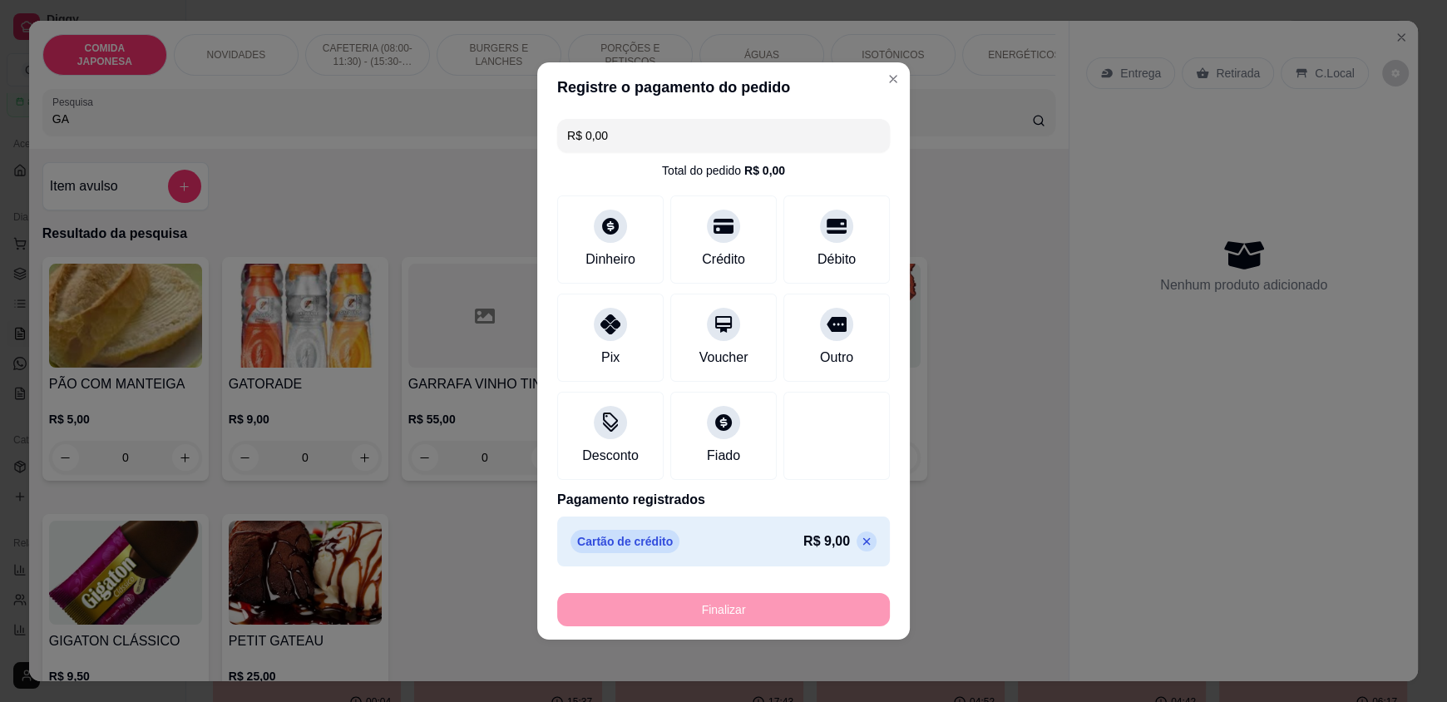
type input "-R$ 9,00"
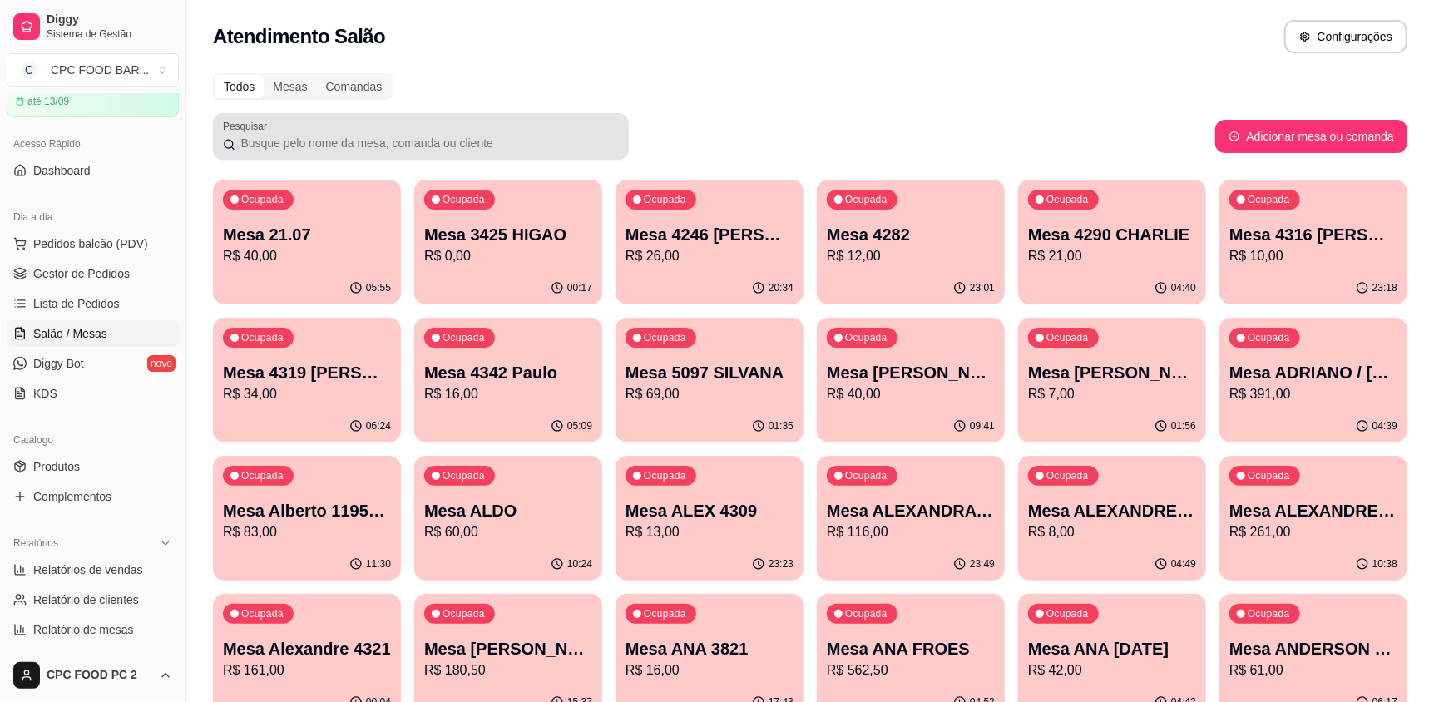
click at [304, 146] on input "Pesquisar" at bounding box center [426, 143] width 383 height 17
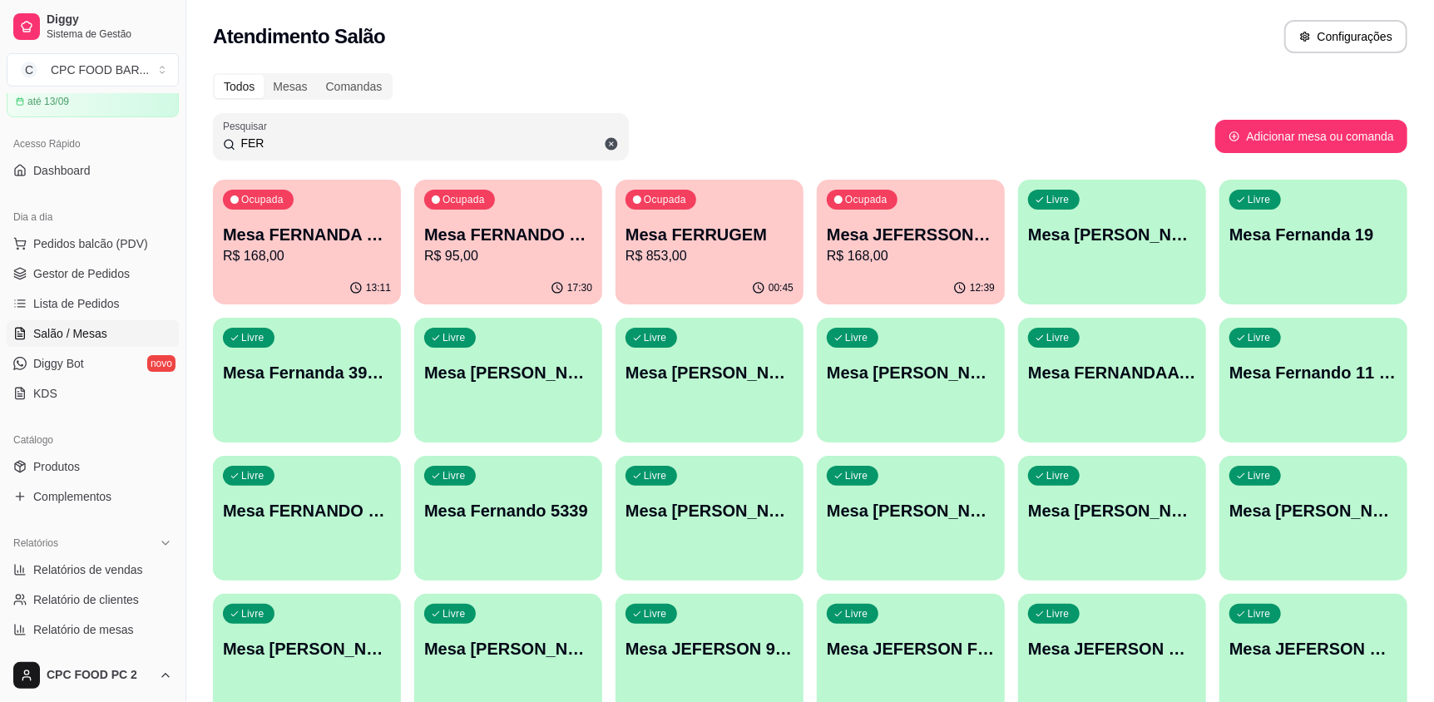
click at [362, 143] on input "FER" at bounding box center [426, 143] width 383 height 17
click at [362, 142] on input "FER" at bounding box center [426, 143] width 383 height 17
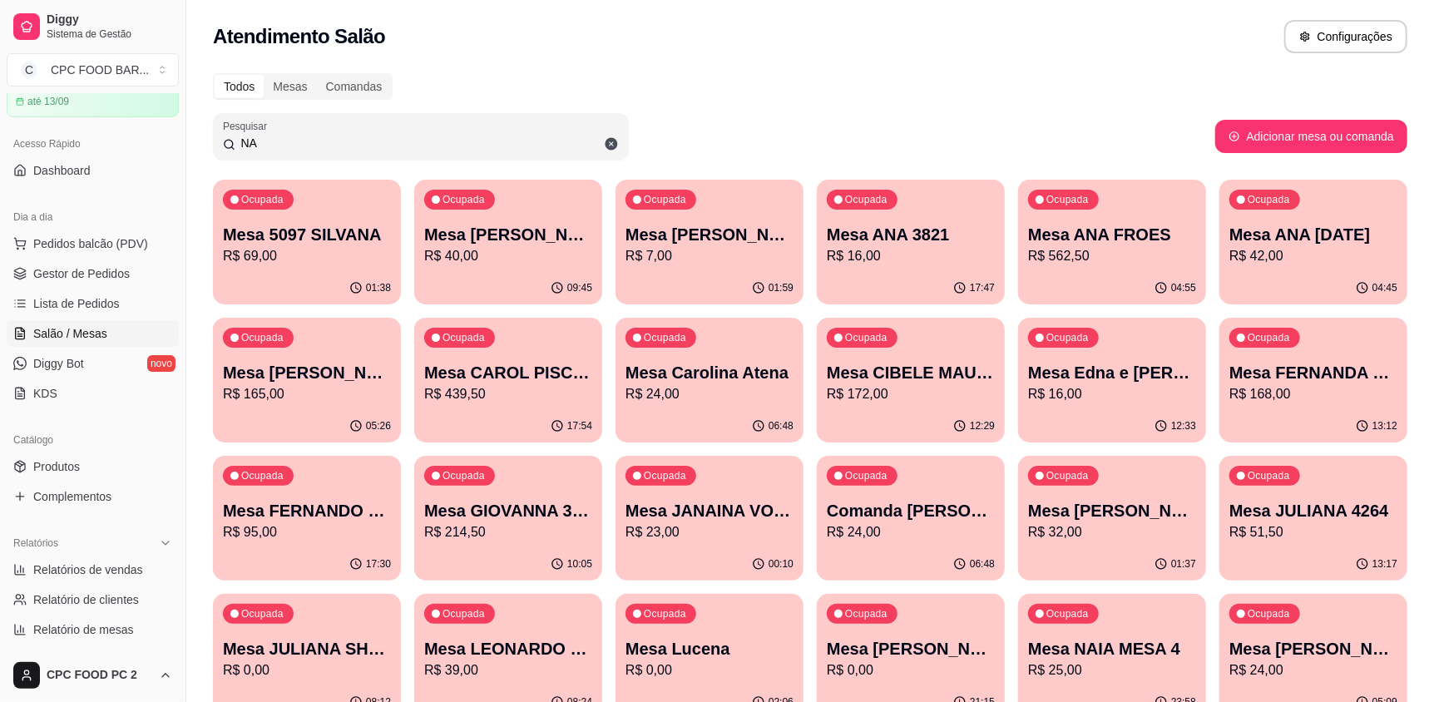
type input "N"
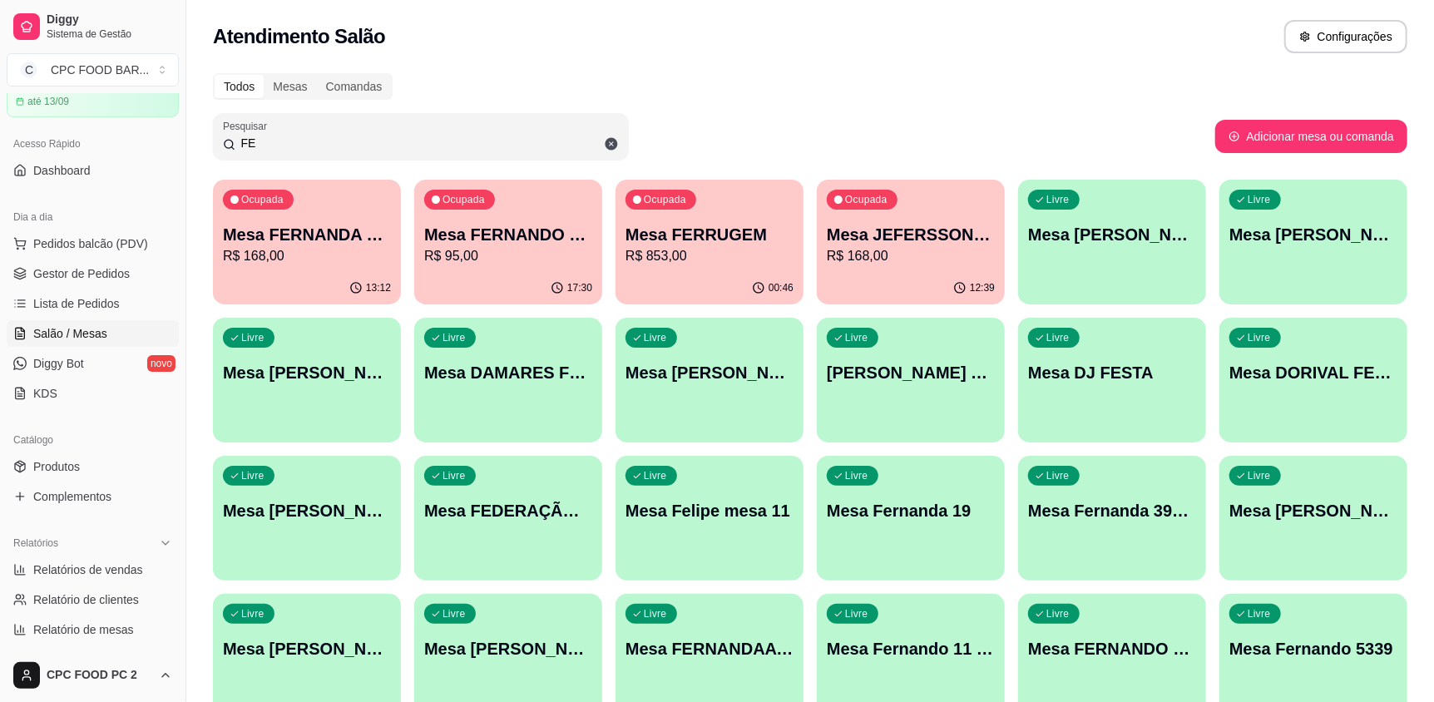
type input "FER"
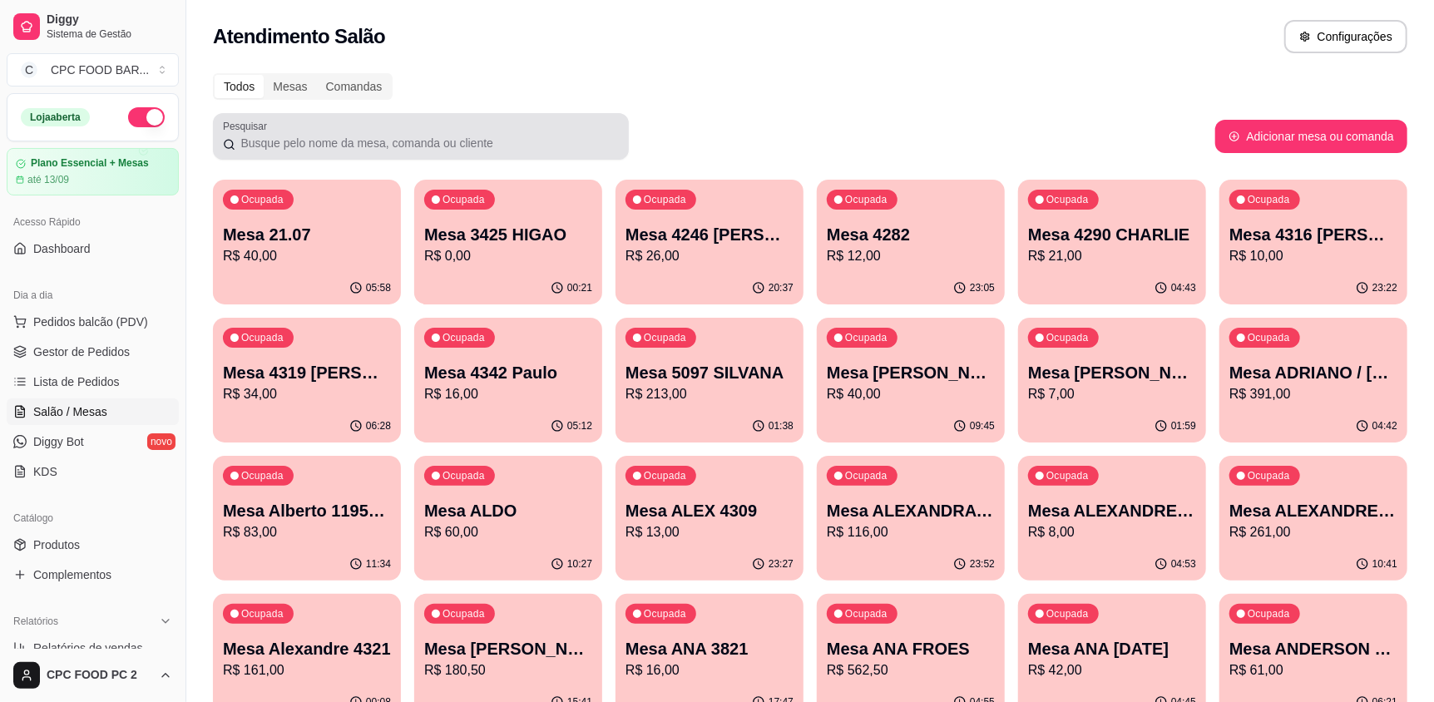
click at [346, 126] on div at bounding box center [421, 136] width 396 height 33
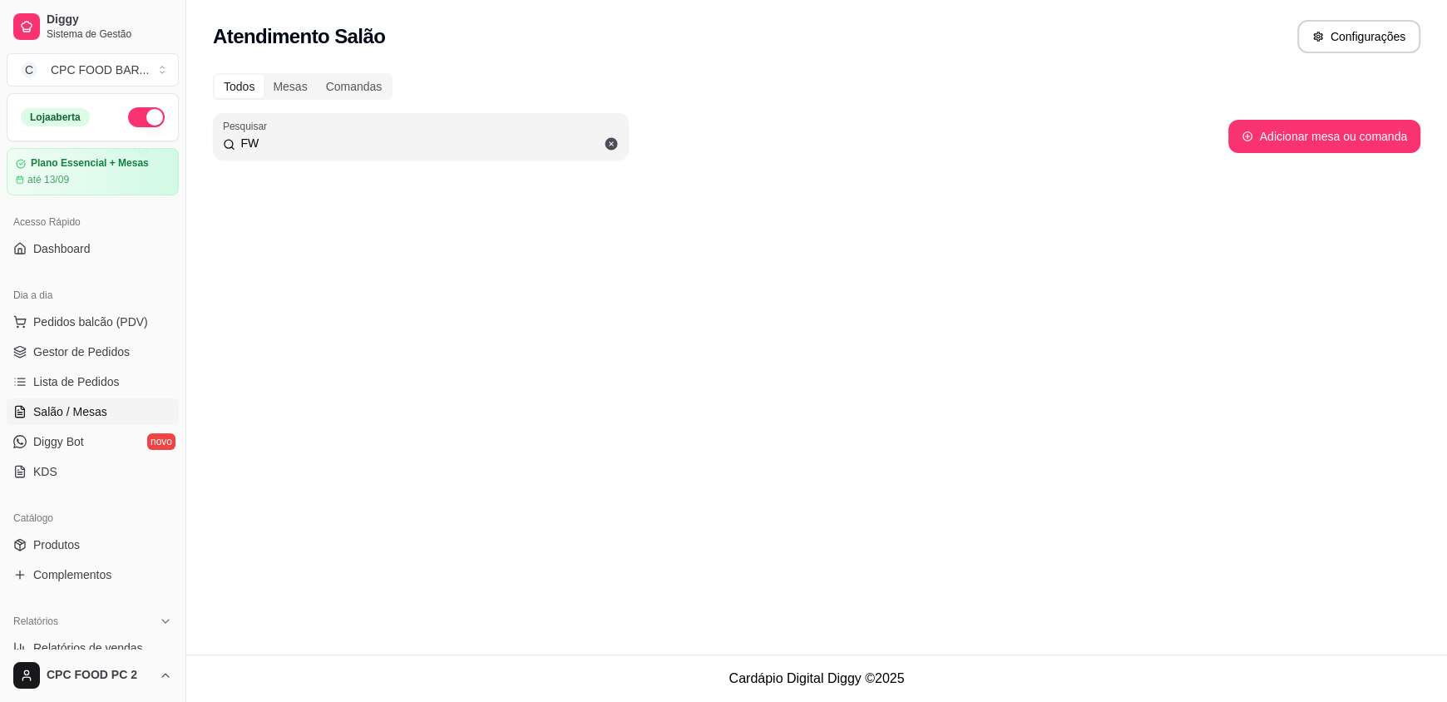
type input "F"
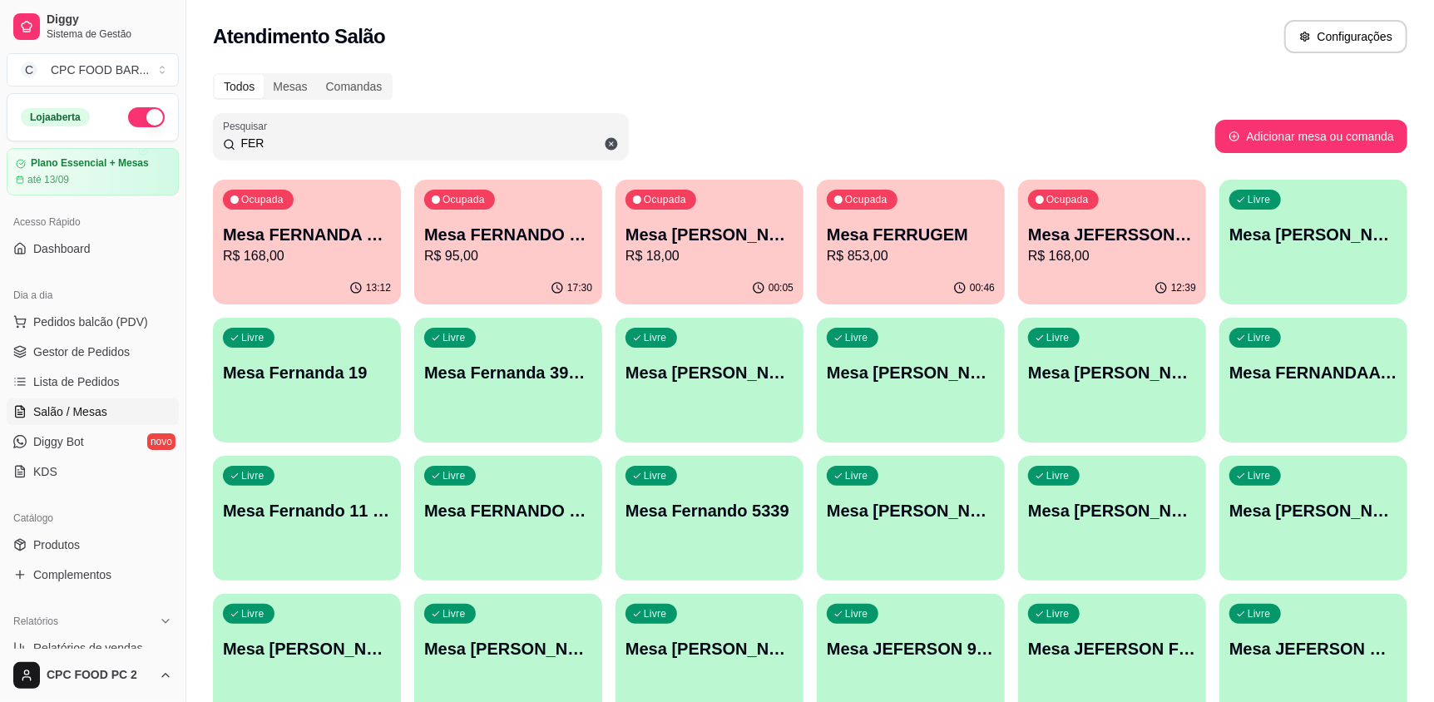
type input "FER"
click at [742, 268] on div "Ocupada Mesa Fernando contador 11974005490 R$ 18,00" at bounding box center [709, 226] width 188 height 92
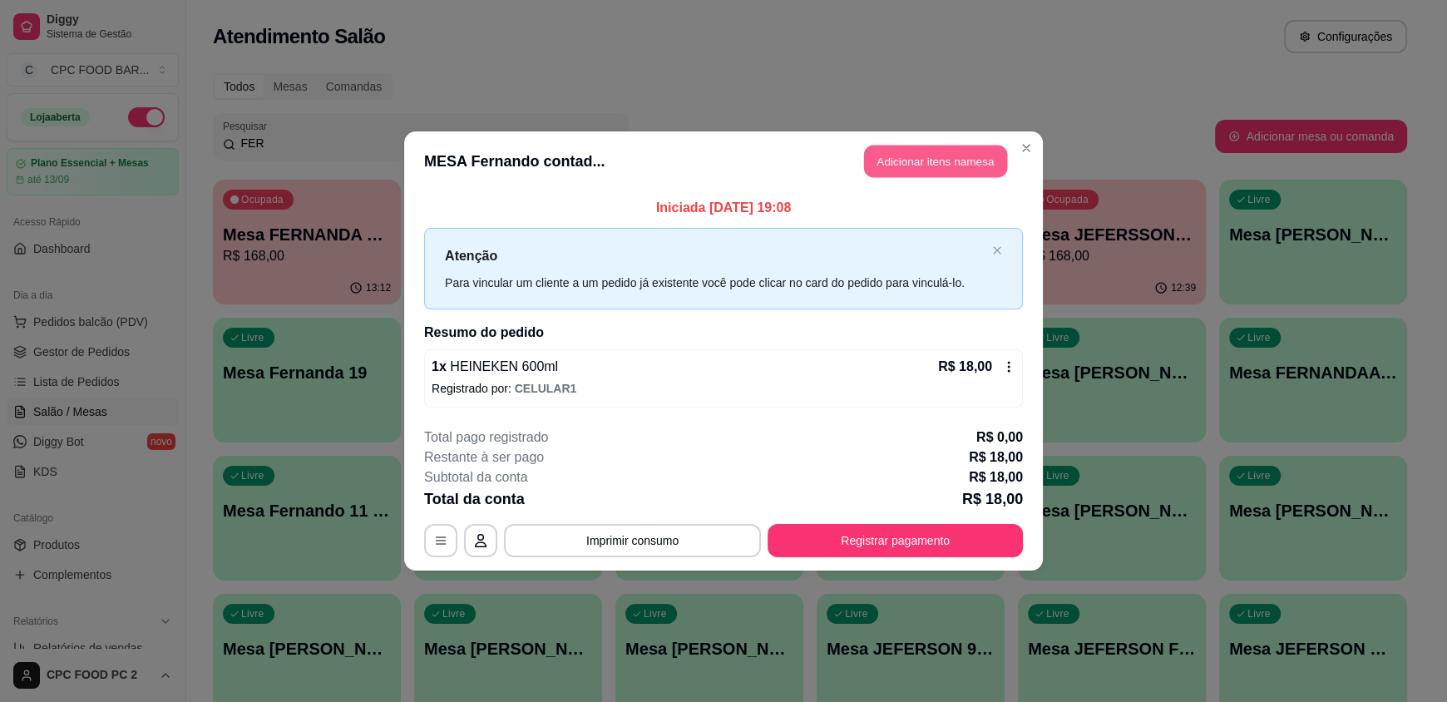
click at [919, 174] on button "Adicionar itens na mesa" at bounding box center [935, 162] width 143 height 32
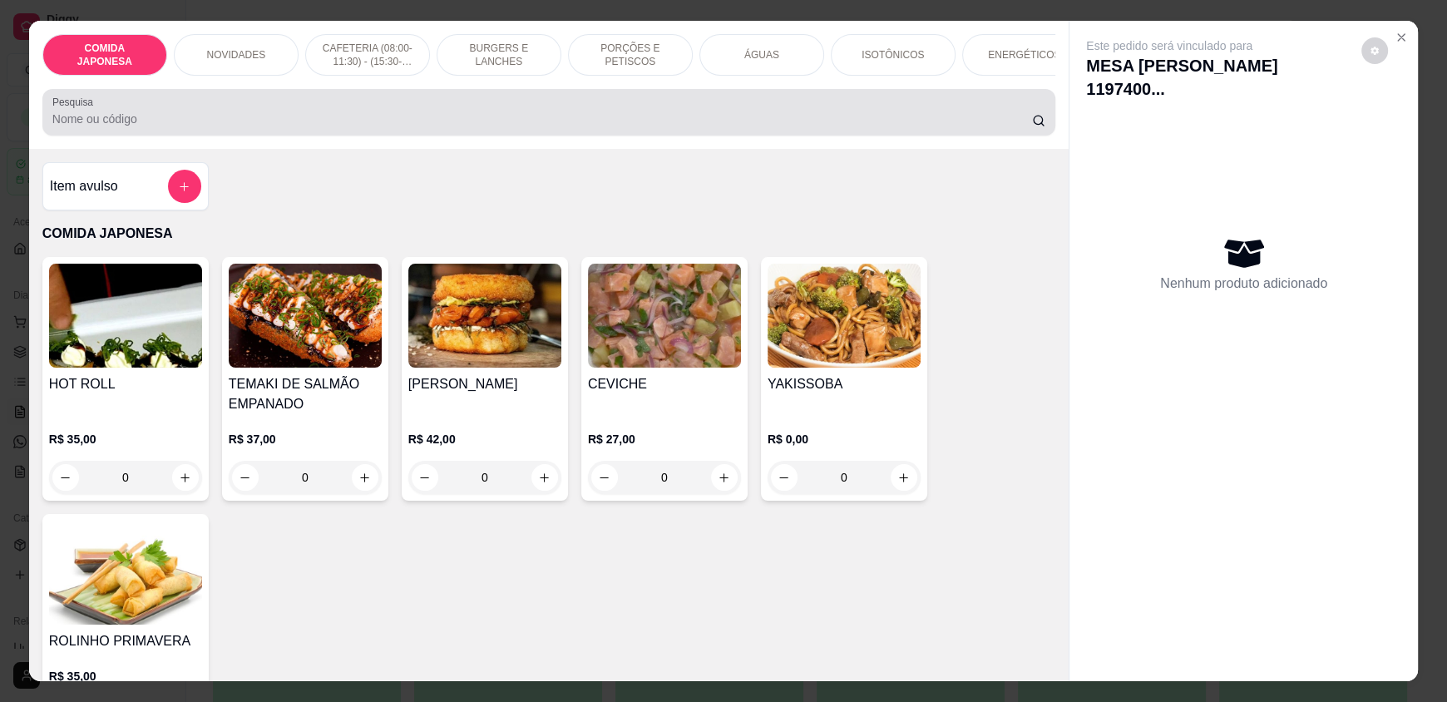
click at [526, 121] on div at bounding box center [548, 112] width 993 height 33
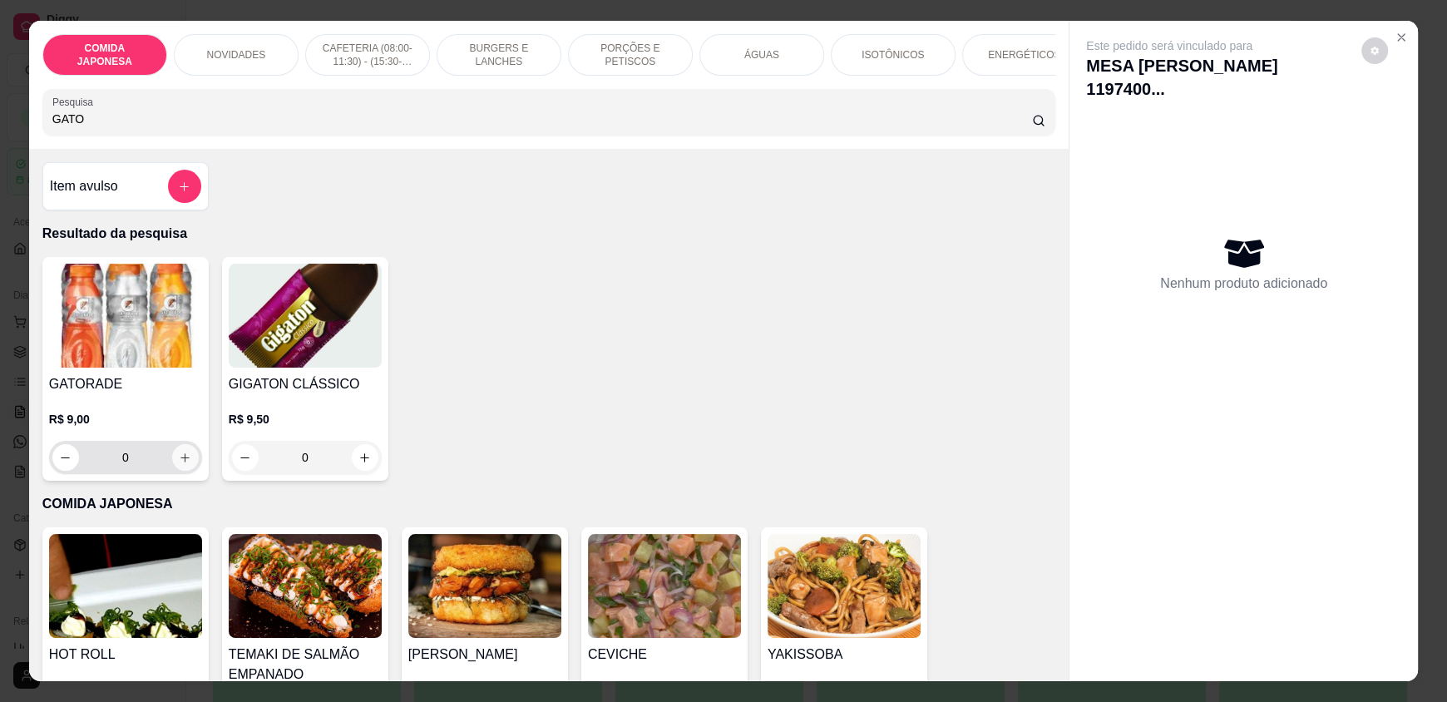
type input "GATO"
click at [179, 462] on icon "increase-product-quantity" at bounding box center [185, 458] width 12 height 12
type input "1"
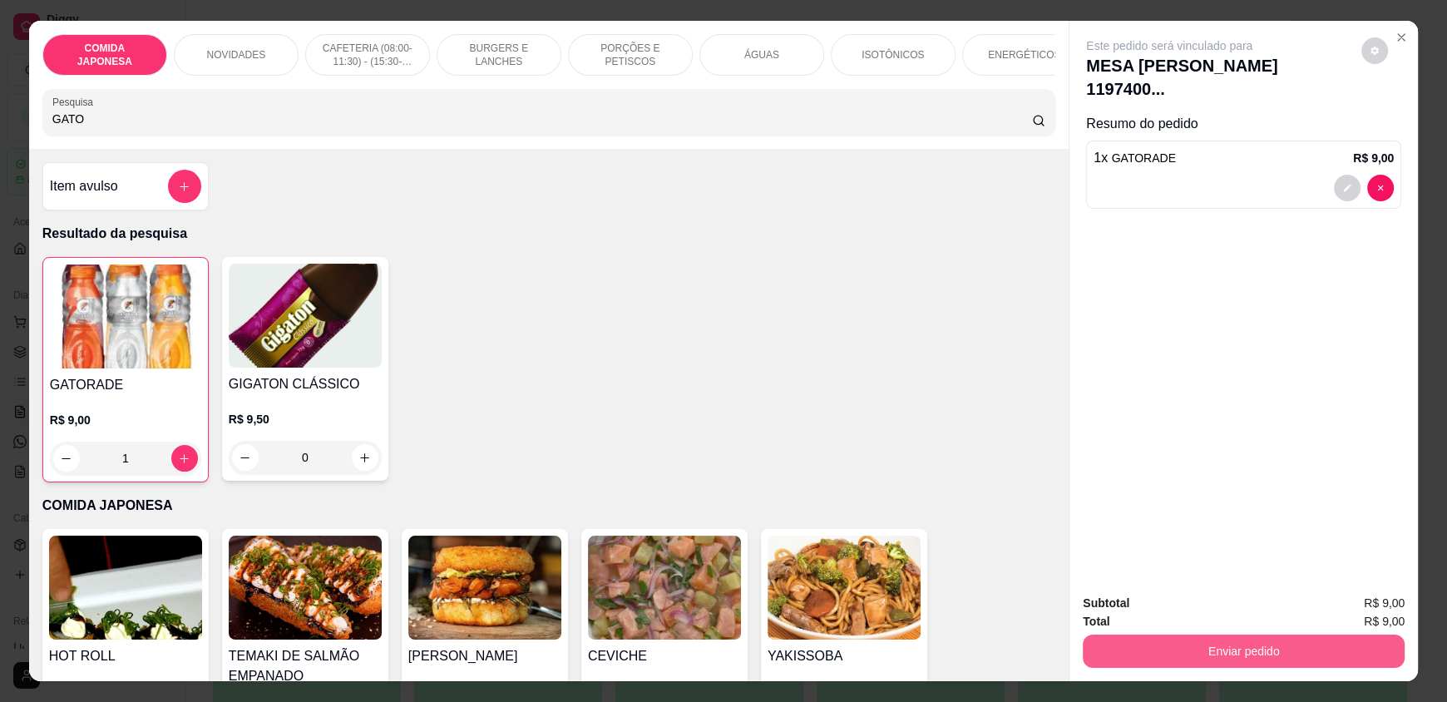
click at [1138, 646] on button "Enviar pedido" at bounding box center [1244, 650] width 322 height 33
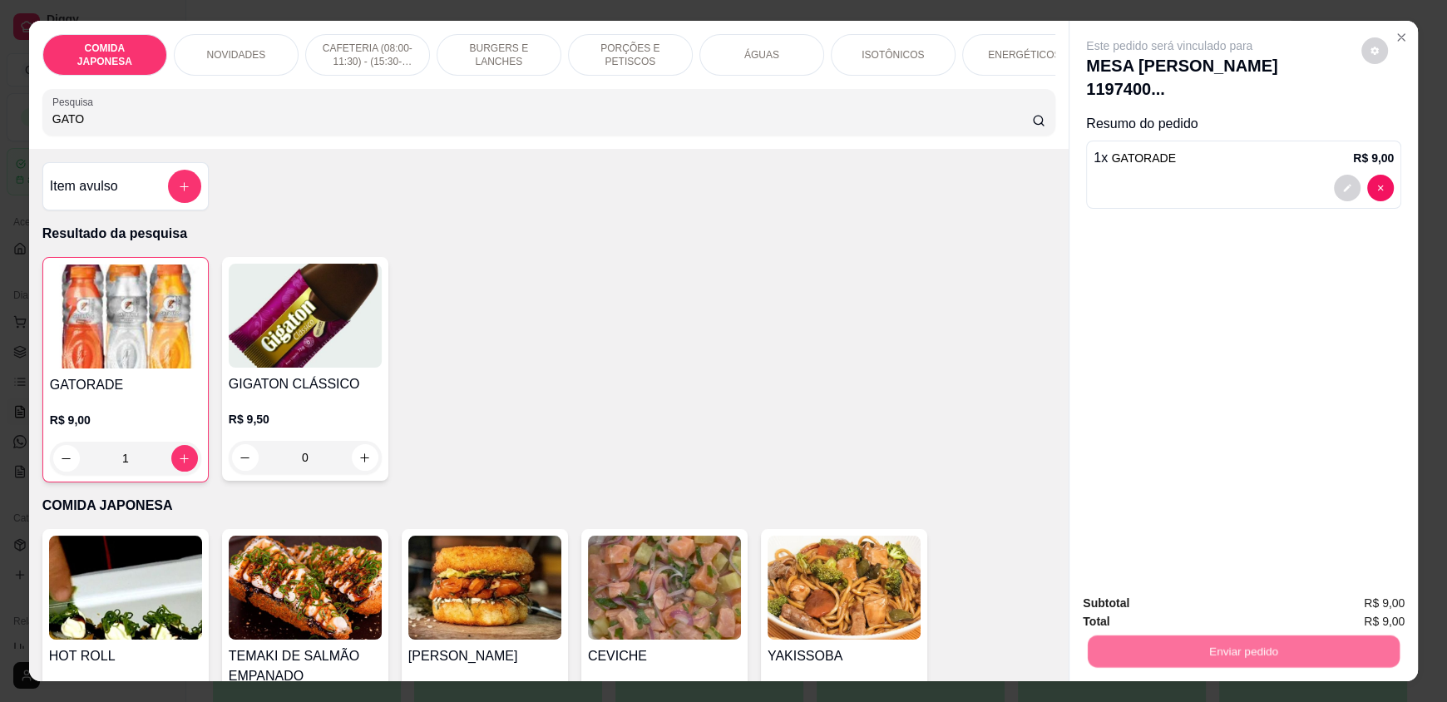
click at [1139, 616] on button "Não registrar e enviar pedido" at bounding box center [1188, 610] width 168 height 31
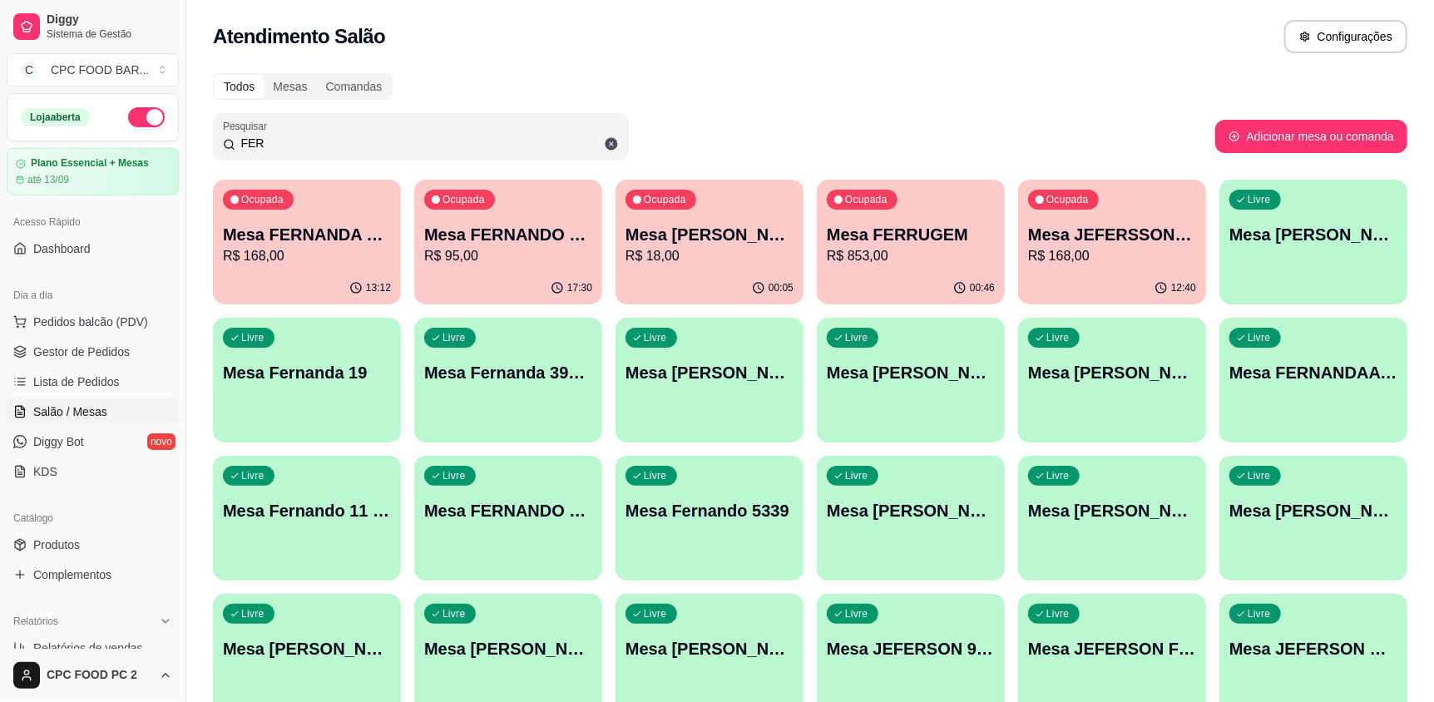
click at [399, 142] on input "FER" at bounding box center [426, 143] width 383 height 17
click at [399, 141] on input "FER" at bounding box center [426, 143] width 383 height 17
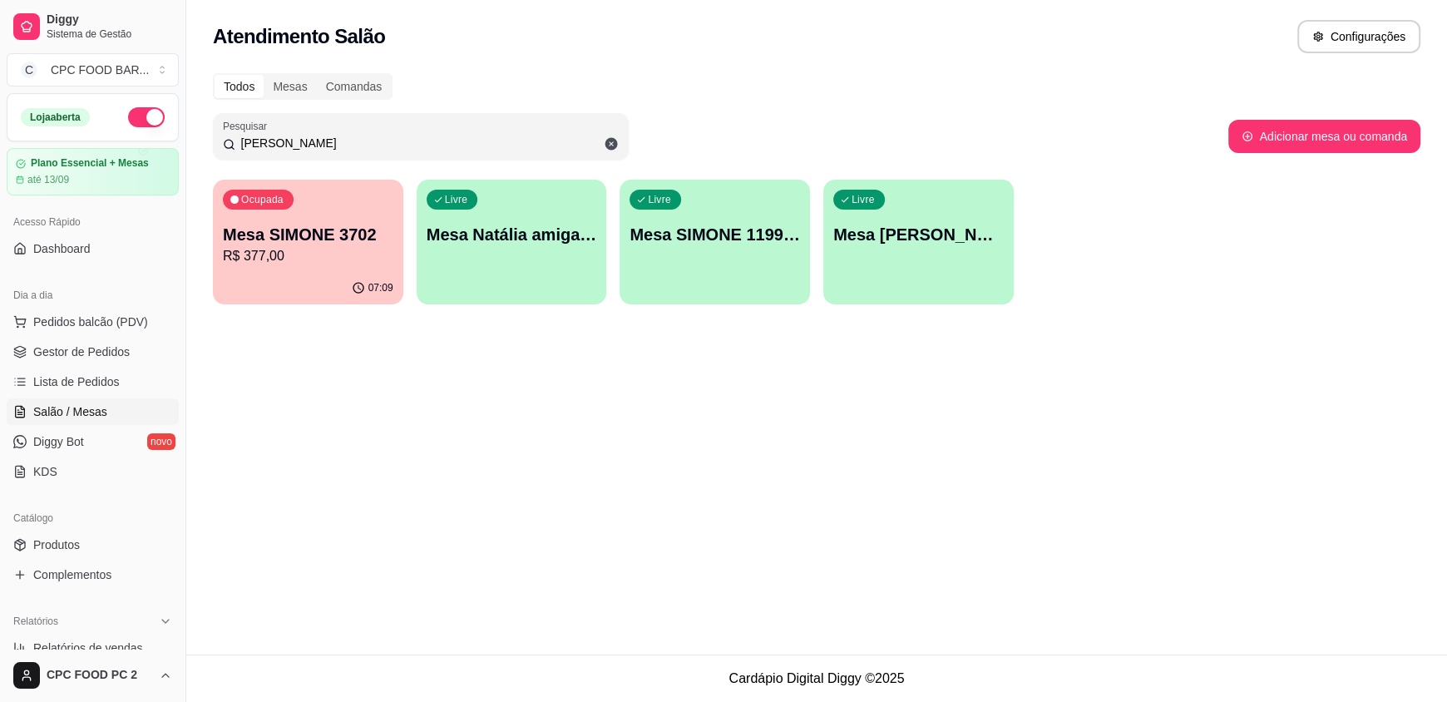
type input "SIMONE"
click at [293, 253] on p "R$ 377,00" at bounding box center [307, 255] width 165 height 19
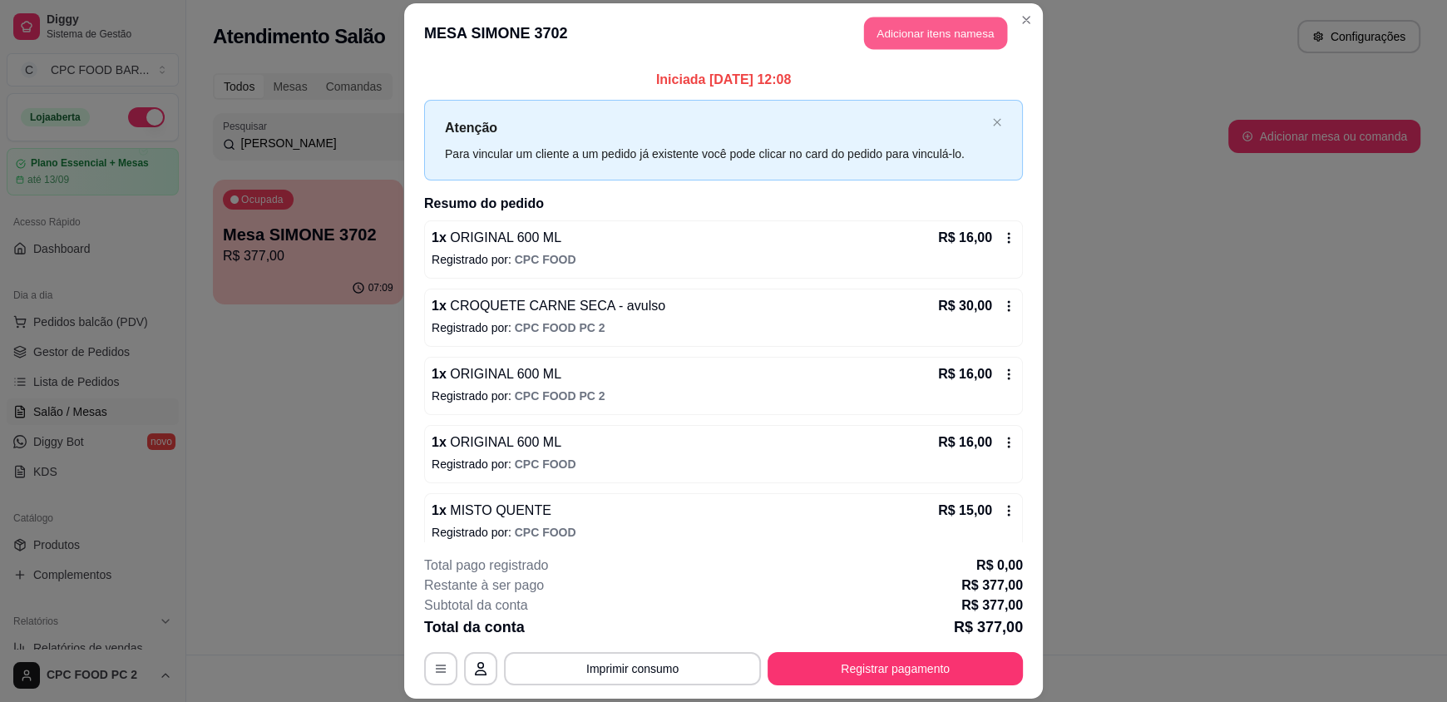
click at [938, 30] on button "Adicionar itens na mesa" at bounding box center [935, 33] width 143 height 32
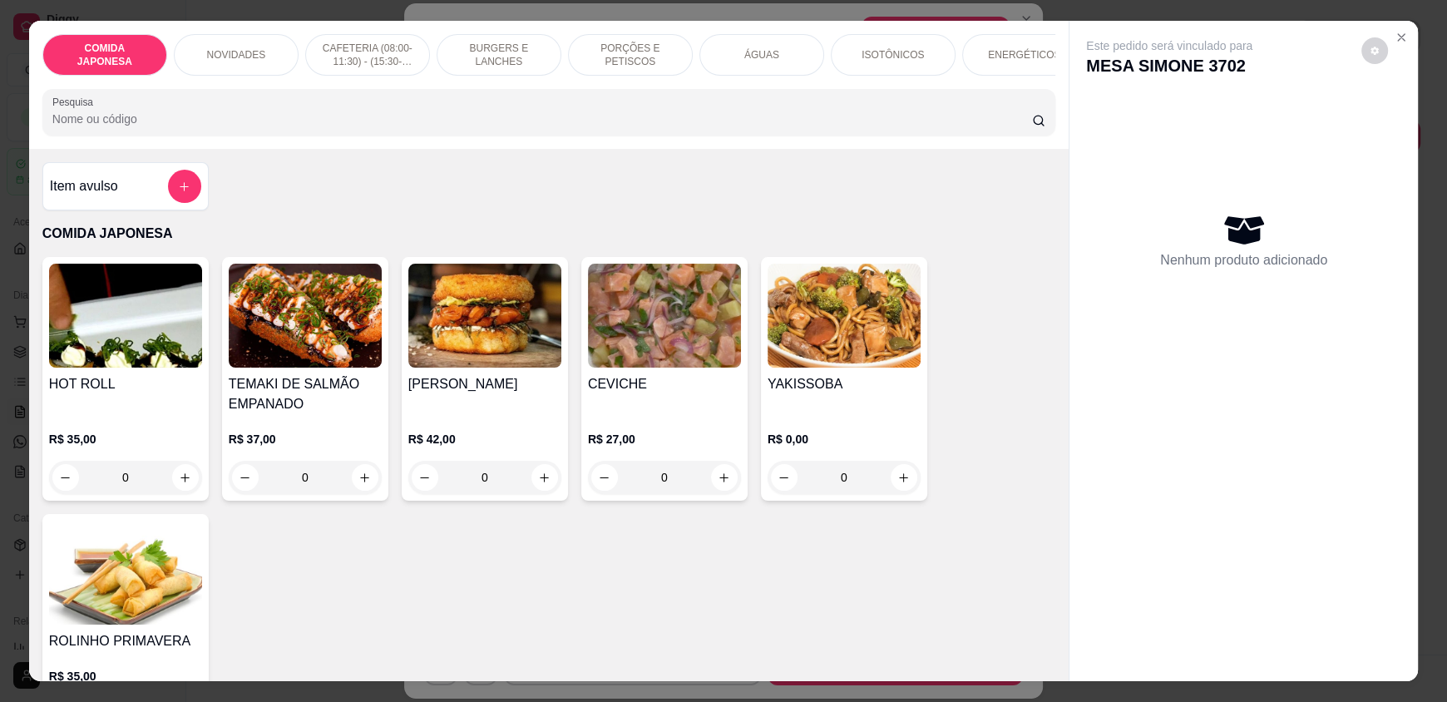
click at [580, 127] on input "Pesquisa" at bounding box center [542, 119] width 980 height 17
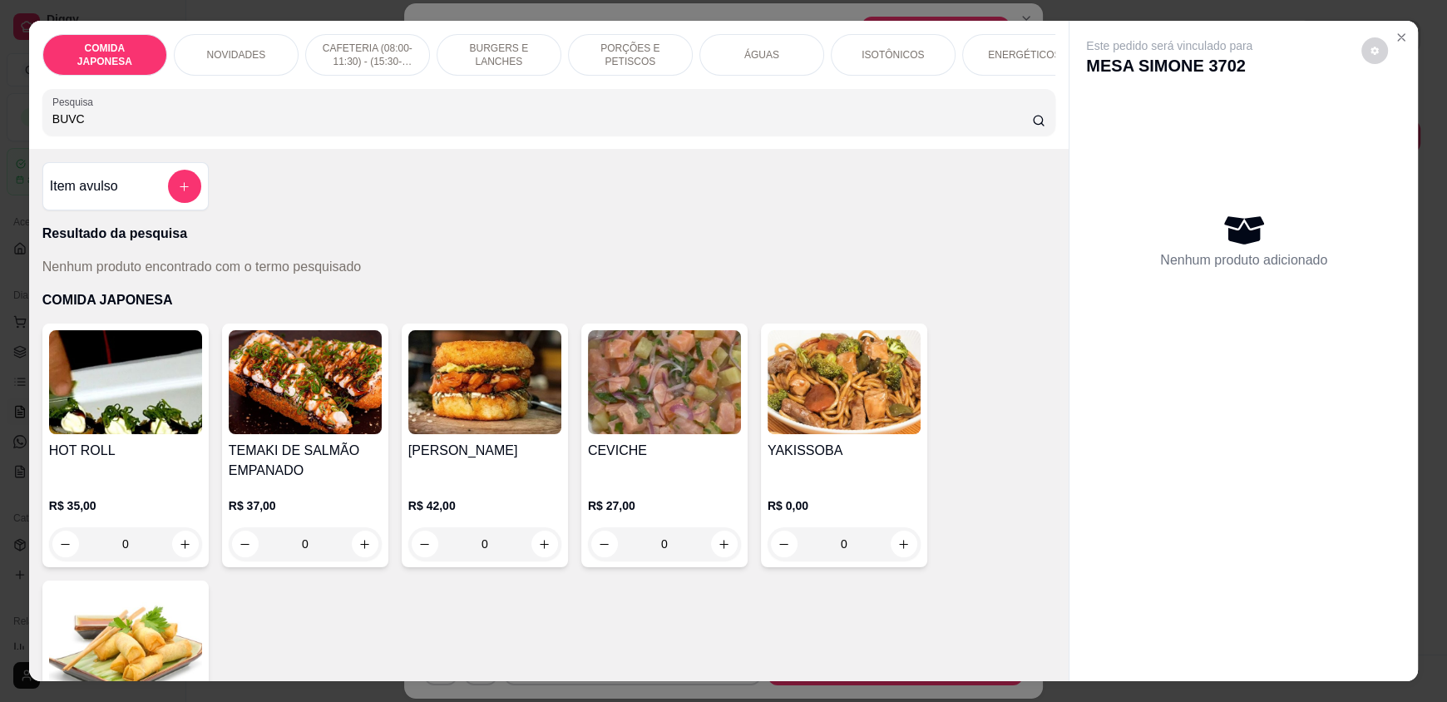
click at [83, 127] on input "BUVC" at bounding box center [542, 119] width 980 height 17
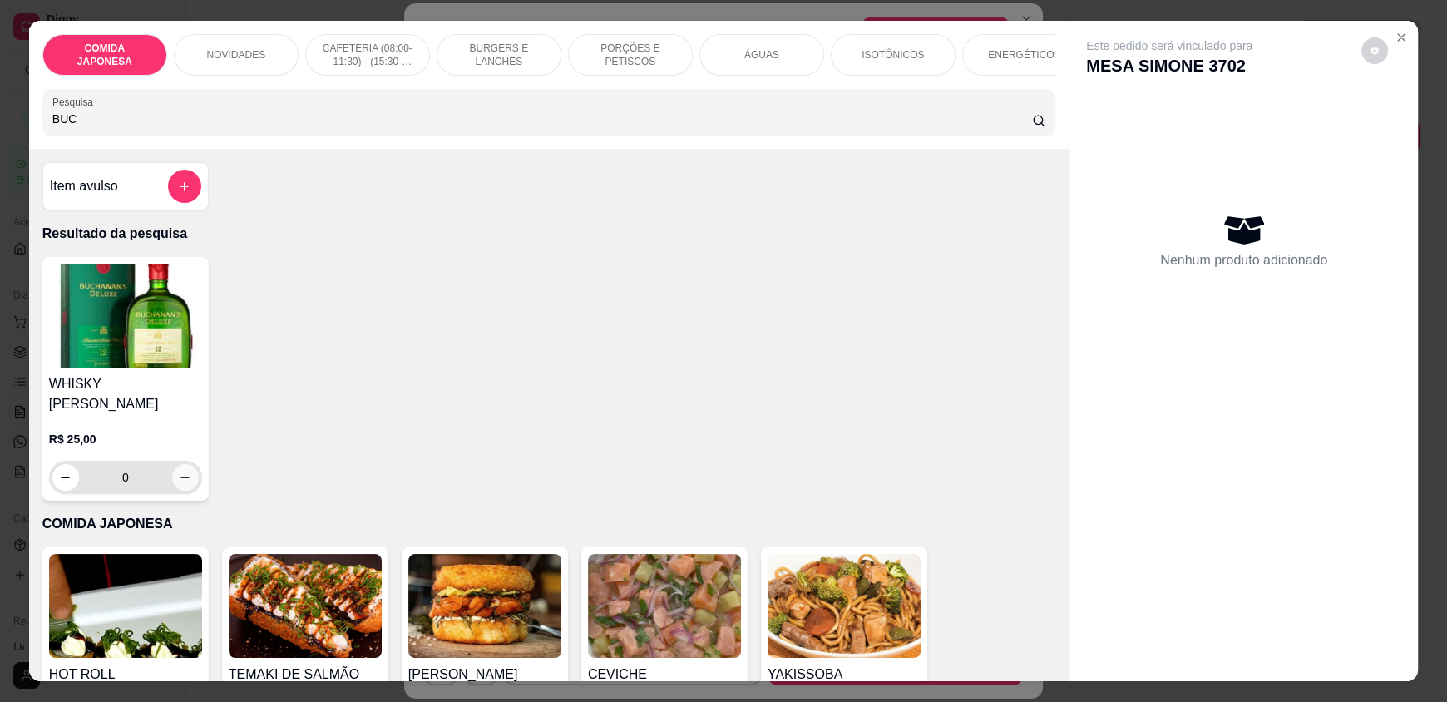
type input "BUC"
click at [180, 471] on icon "increase-product-quantity" at bounding box center [186, 477] width 12 height 12
type input "1"
click at [177, 476] on button "increase-product-quantity" at bounding box center [185, 478] width 26 height 26
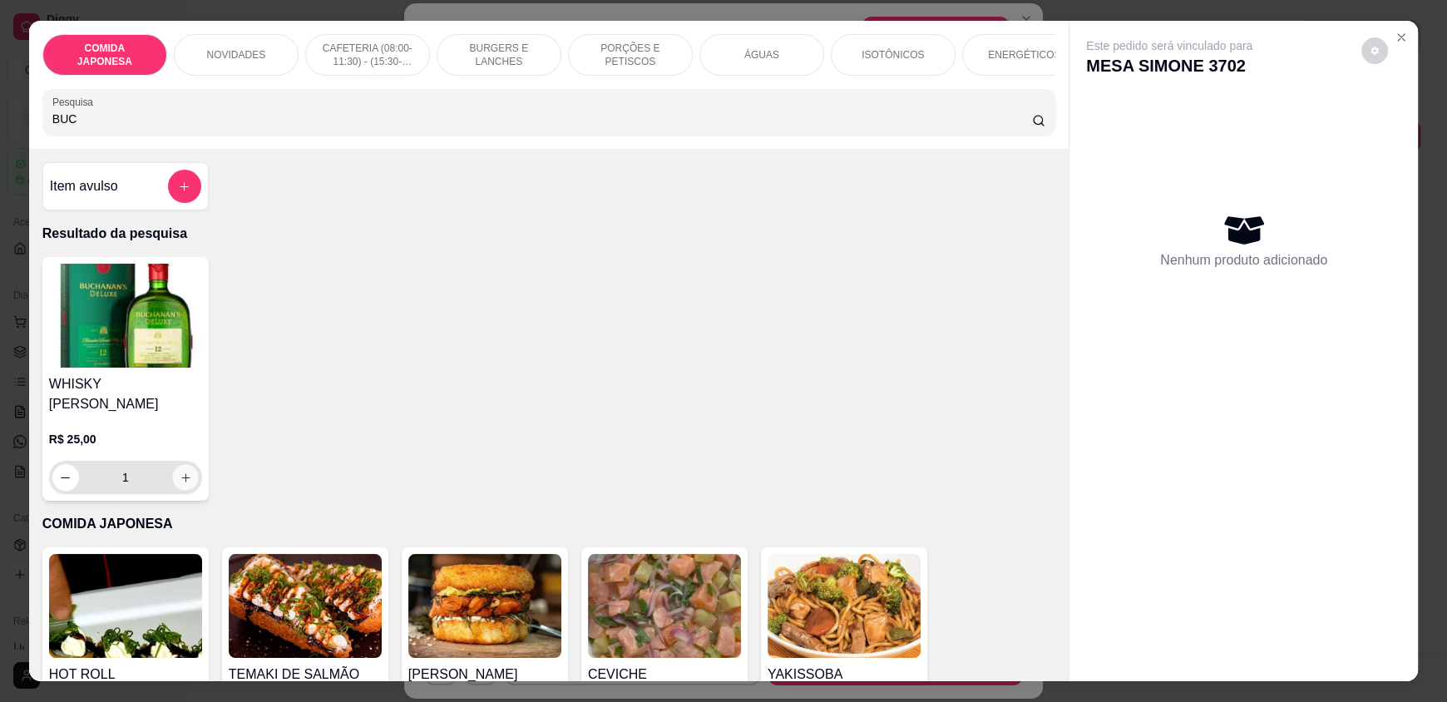
type input "2"
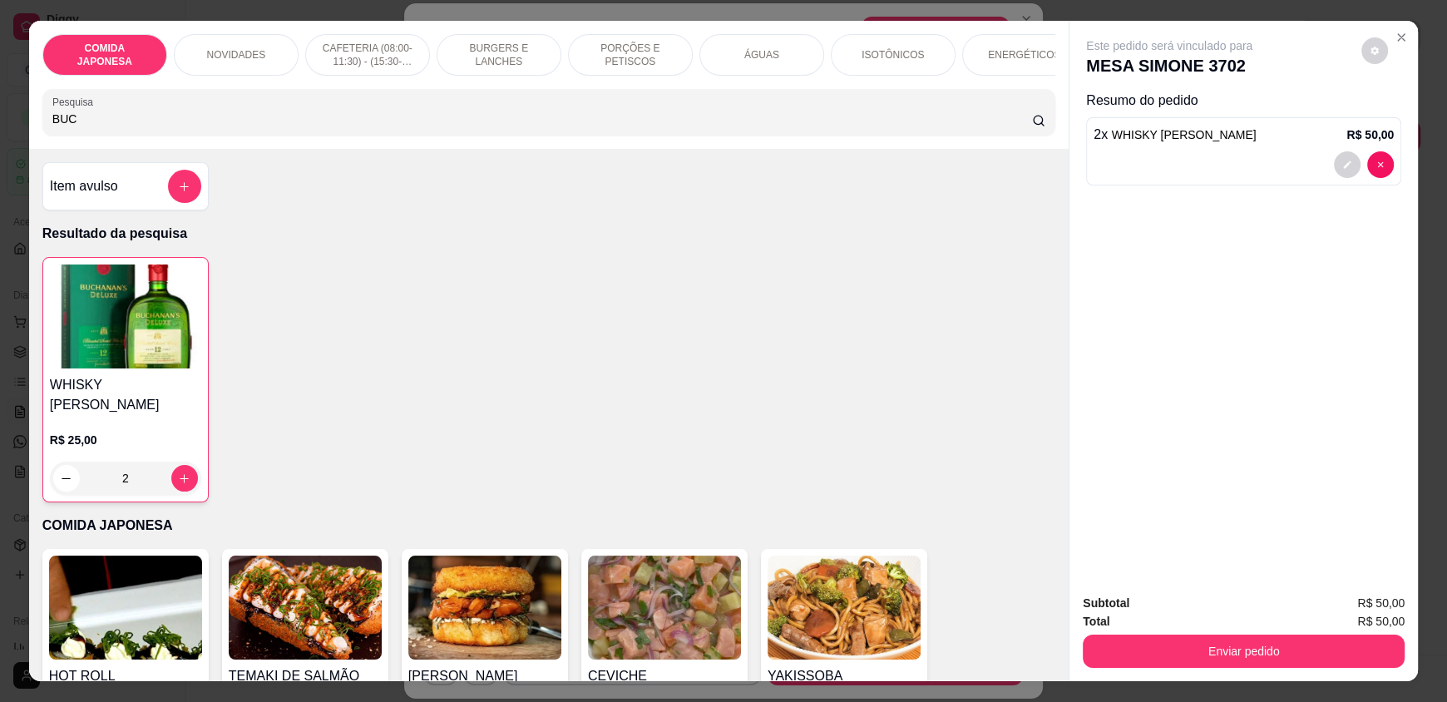
click at [1261, 668] on div "Subtotal R$ 50,00 Total R$ 50,00 Enviar pedido" at bounding box center [1243, 630] width 348 height 101
click at [1247, 656] on button "Enviar pedido" at bounding box center [1244, 650] width 322 height 33
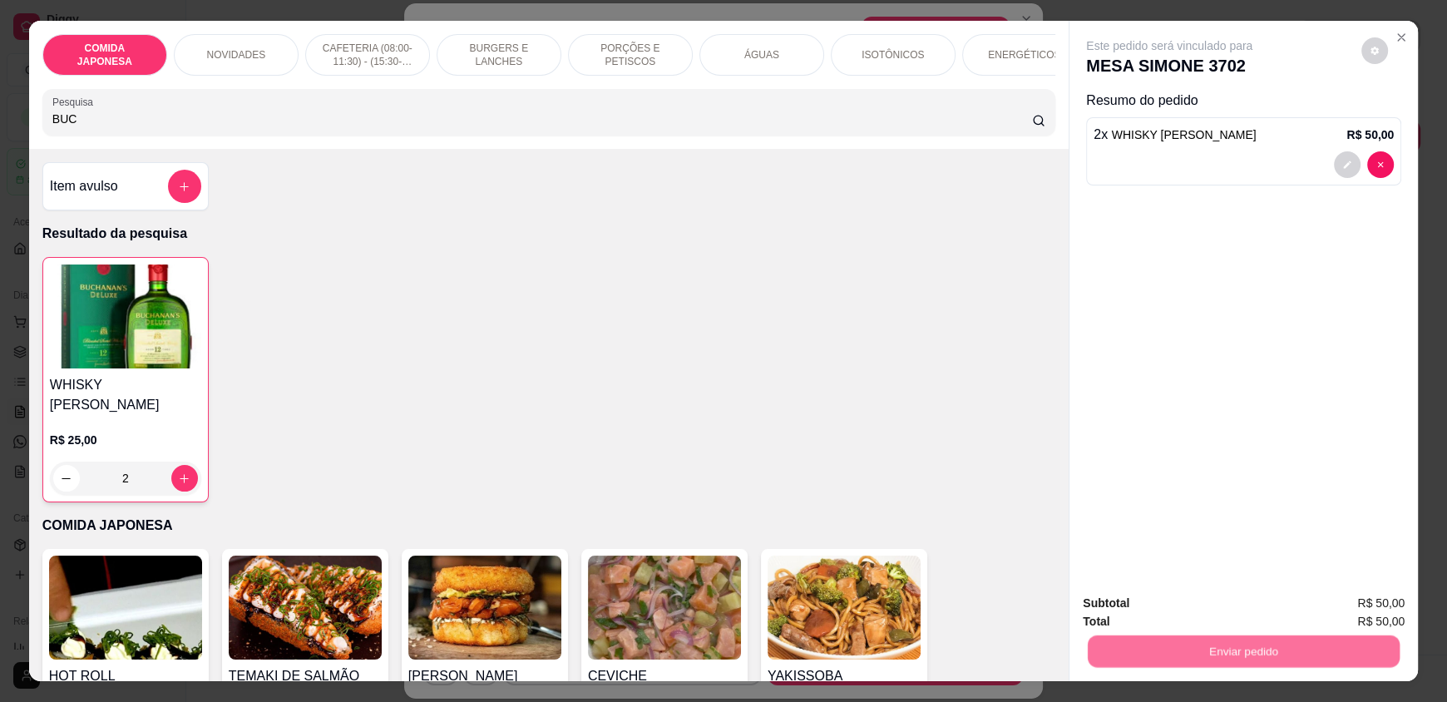
click at [1198, 612] on button "Não registrar e enviar pedido" at bounding box center [1188, 610] width 168 height 31
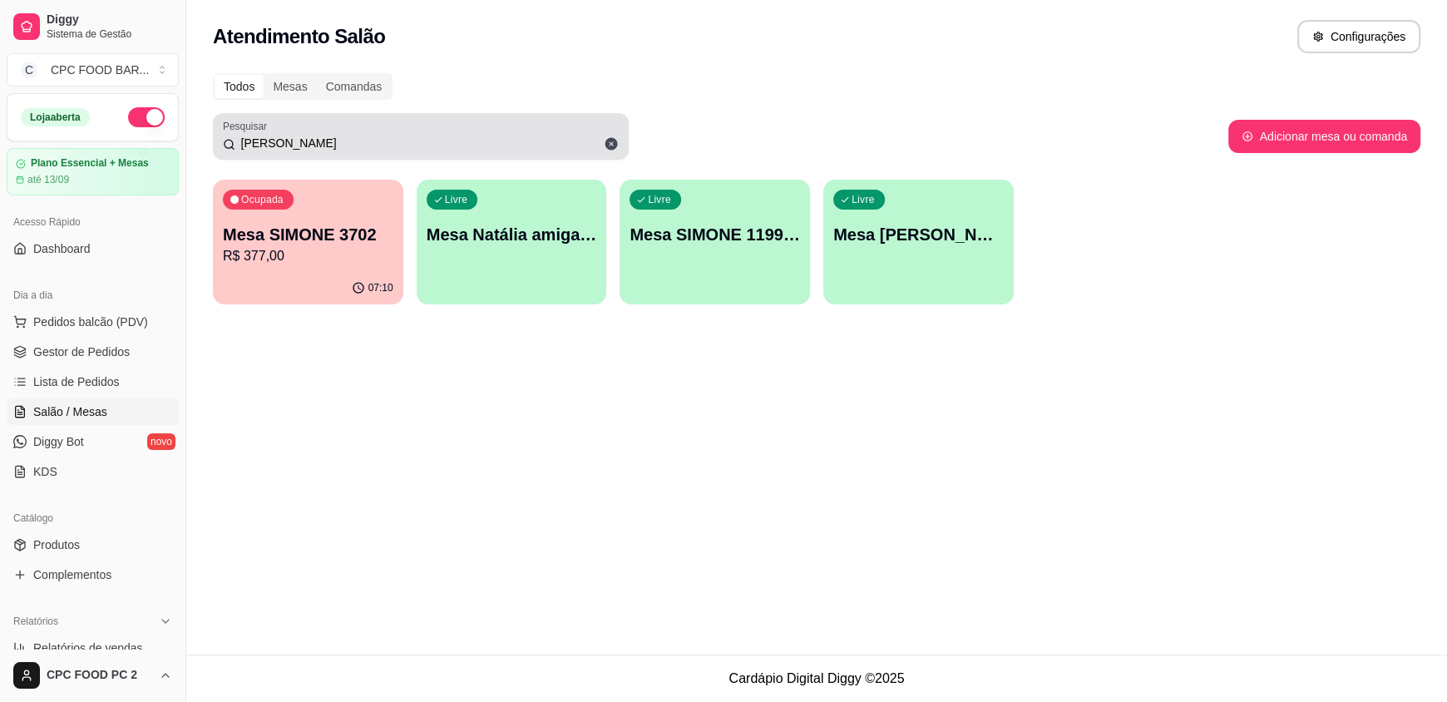
click at [425, 128] on div "[PERSON_NAME]" at bounding box center [421, 136] width 396 height 33
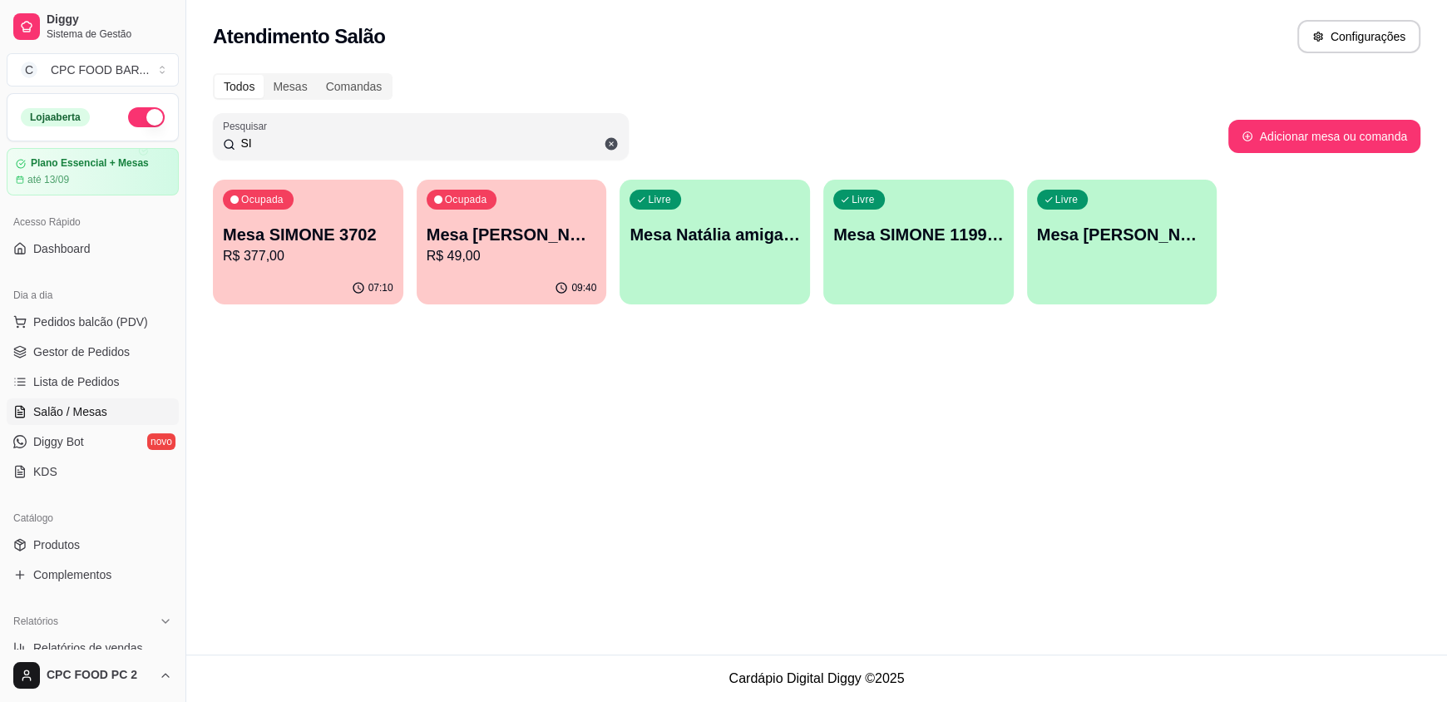
type input "S"
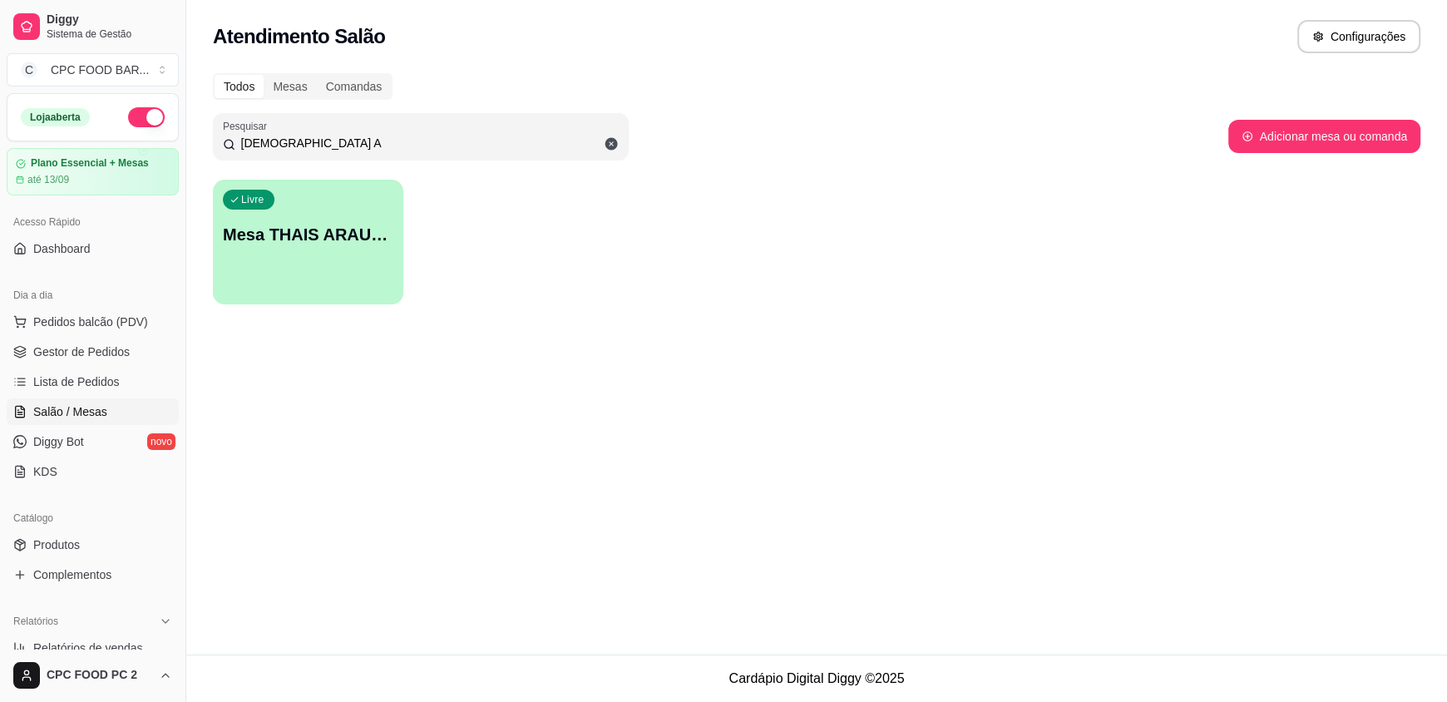
type input "THAIS A"
click at [274, 219] on div "Livre Mesa THAIS ARAUJO" at bounding box center [307, 231] width 185 height 101
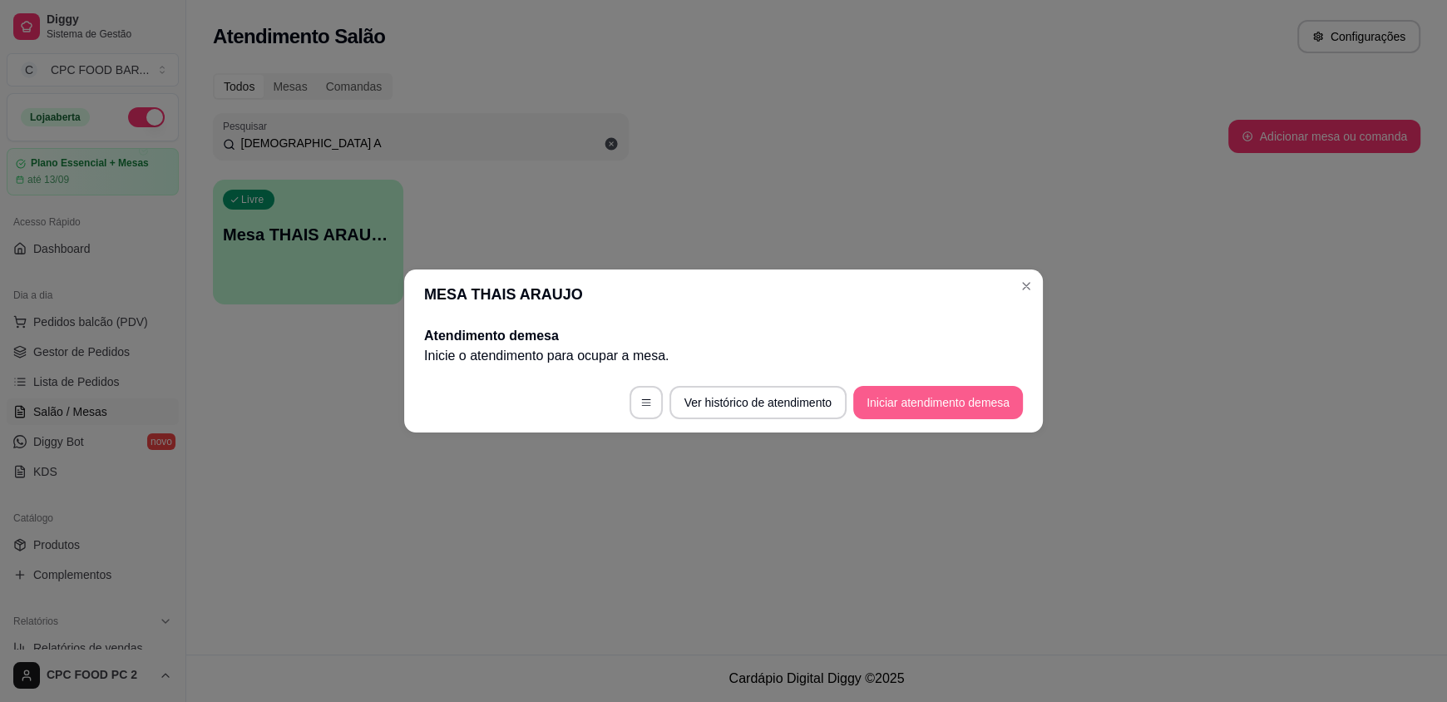
click at [911, 410] on button "Iniciar atendimento de mesa" at bounding box center [938, 402] width 170 height 33
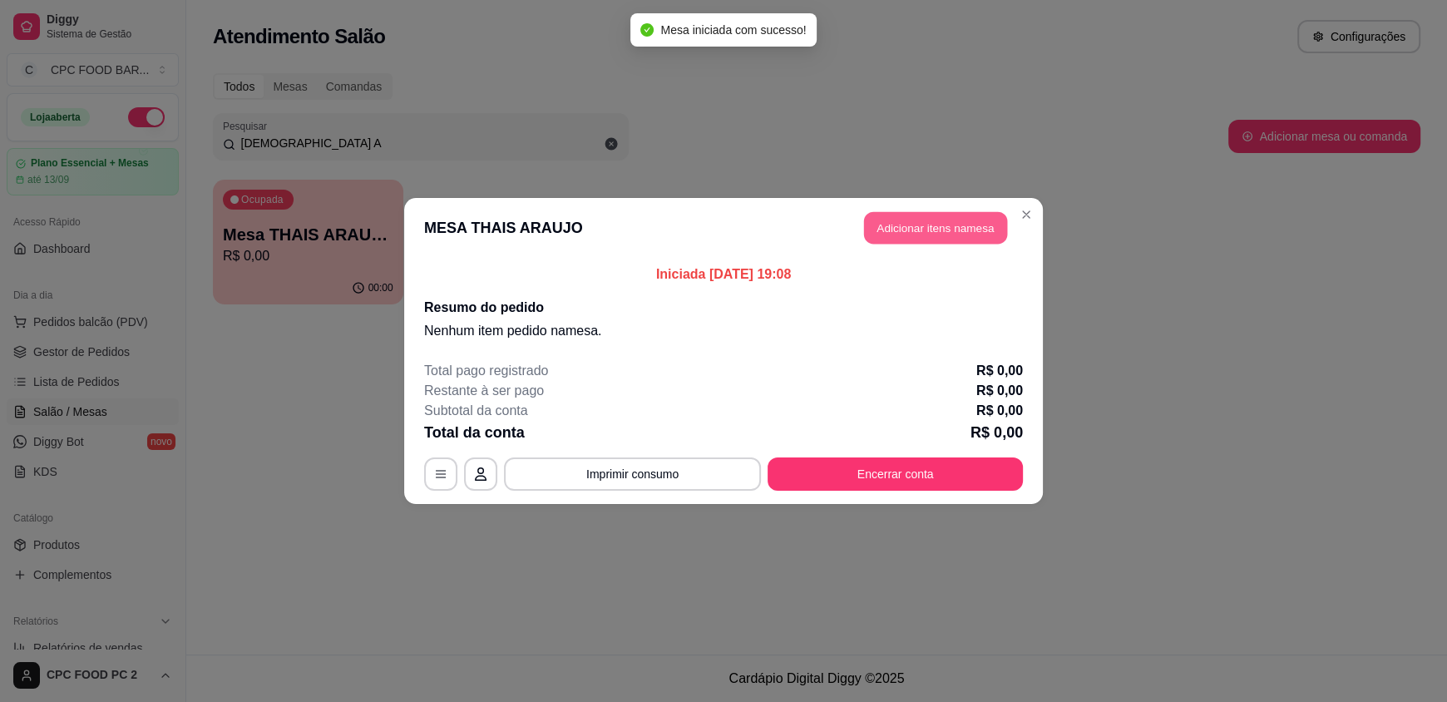
click at [888, 228] on button "Adicionar itens na mesa" at bounding box center [935, 228] width 143 height 32
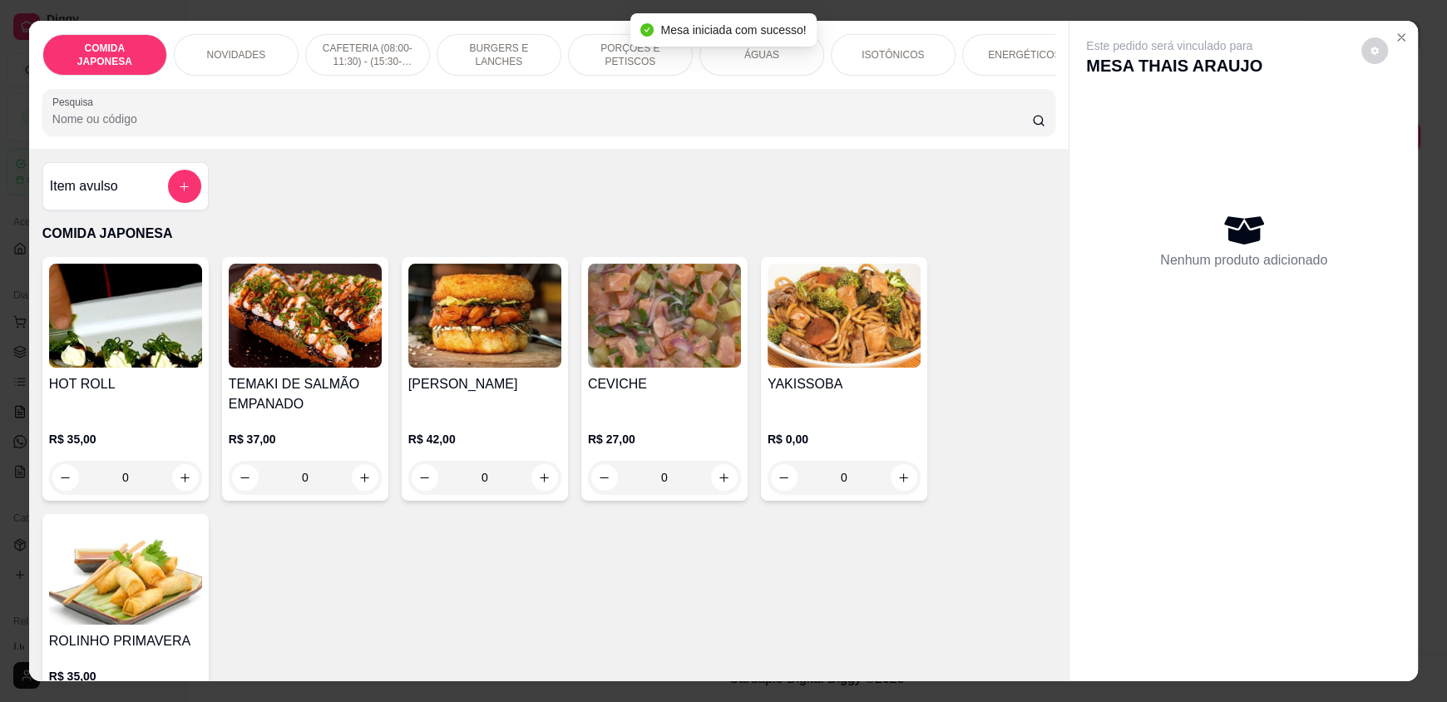
click at [302, 127] on input "Pesquisa" at bounding box center [542, 119] width 980 height 17
type input "P"
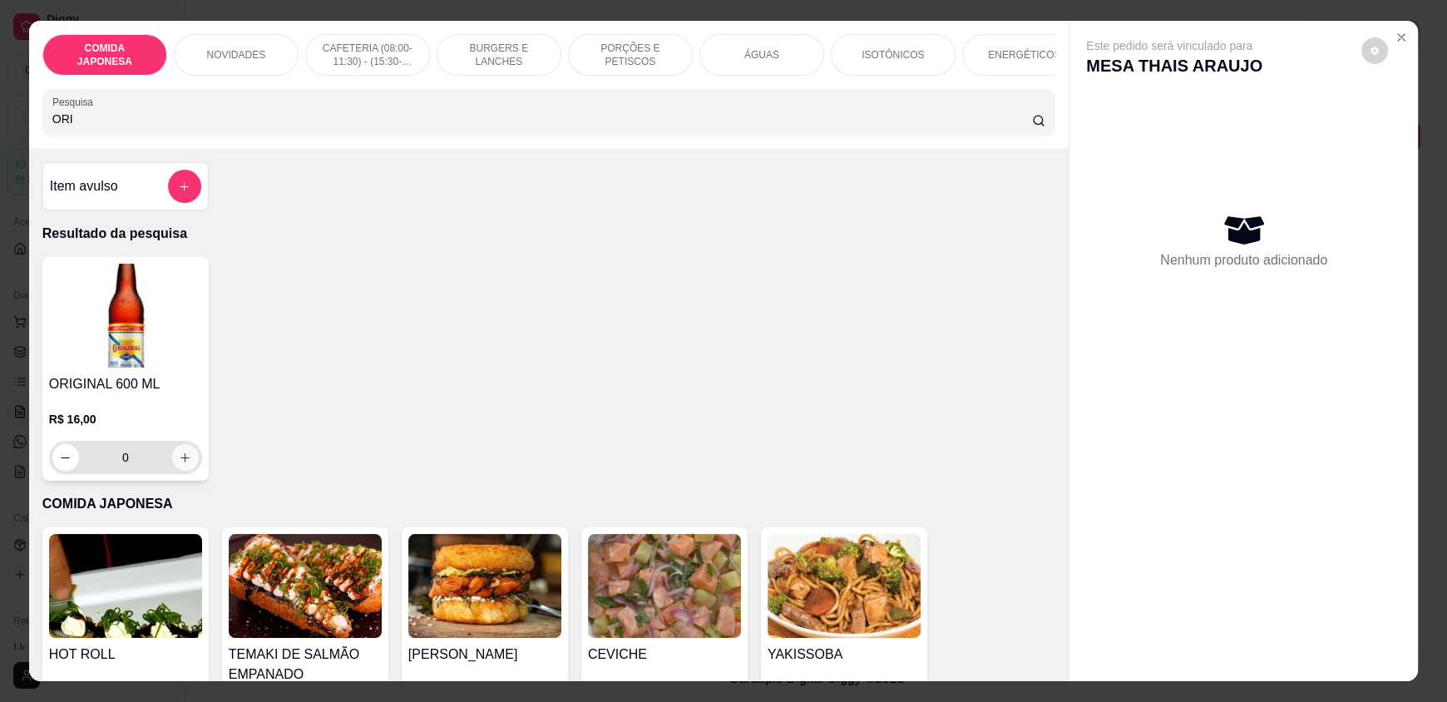
type input "ORI"
click at [172, 471] on button "increase-product-quantity" at bounding box center [185, 458] width 26 height 26
type input "1"
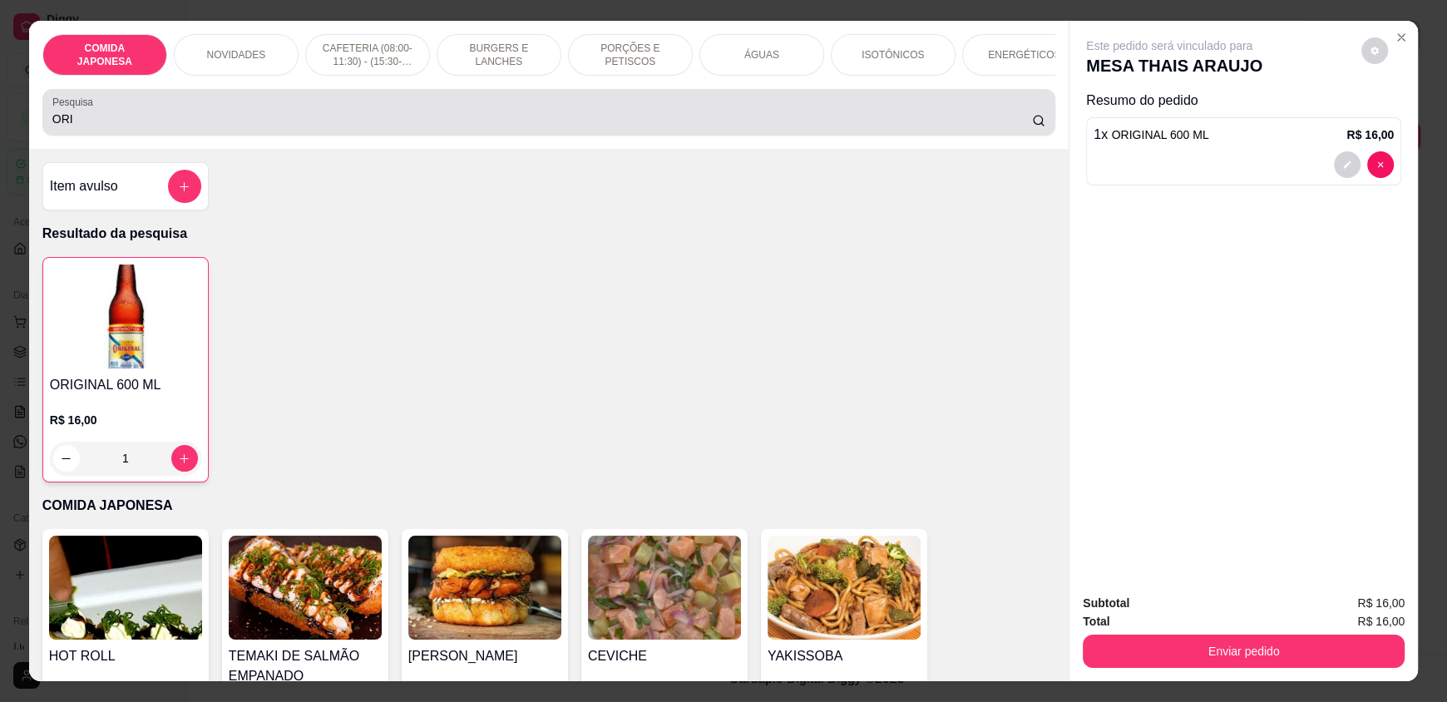
click at [103, 127] on input "ORI" at bounding box center [542, 119] width 980 height 17
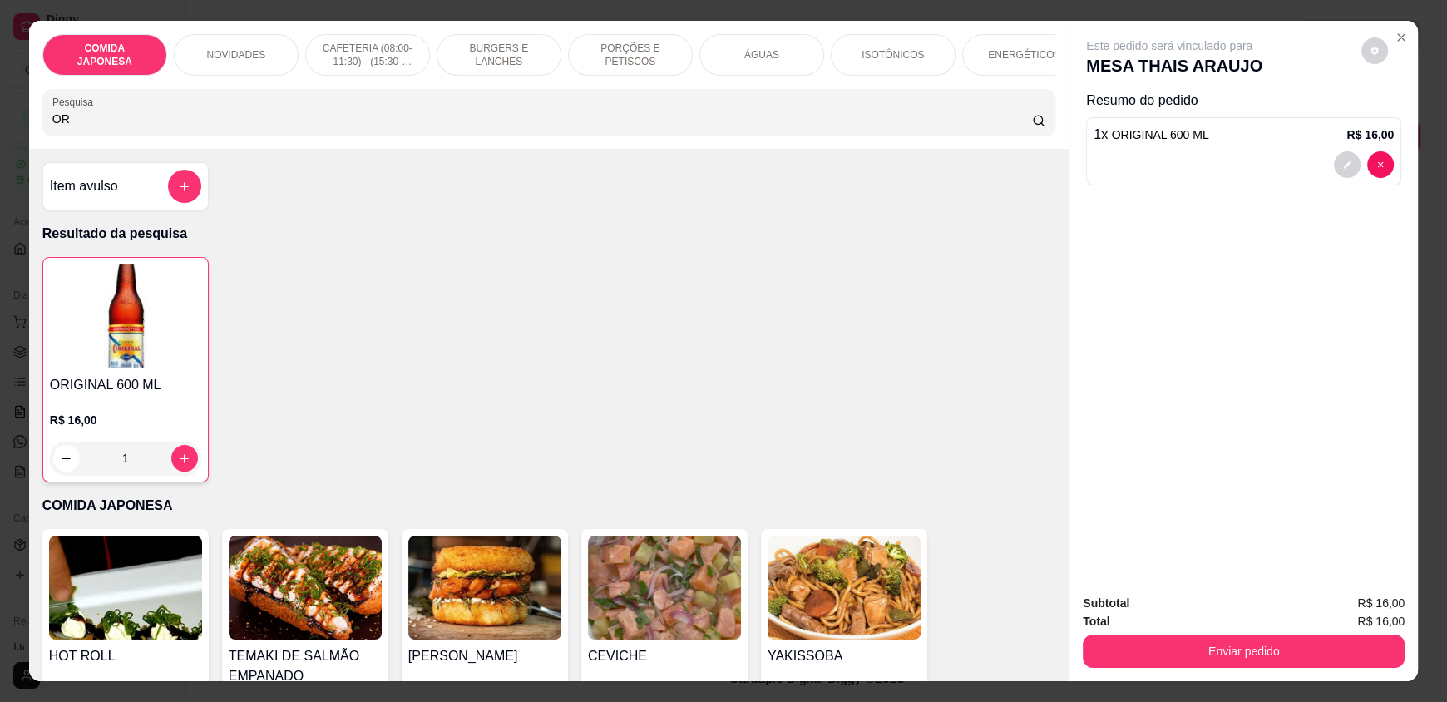
type input "O"
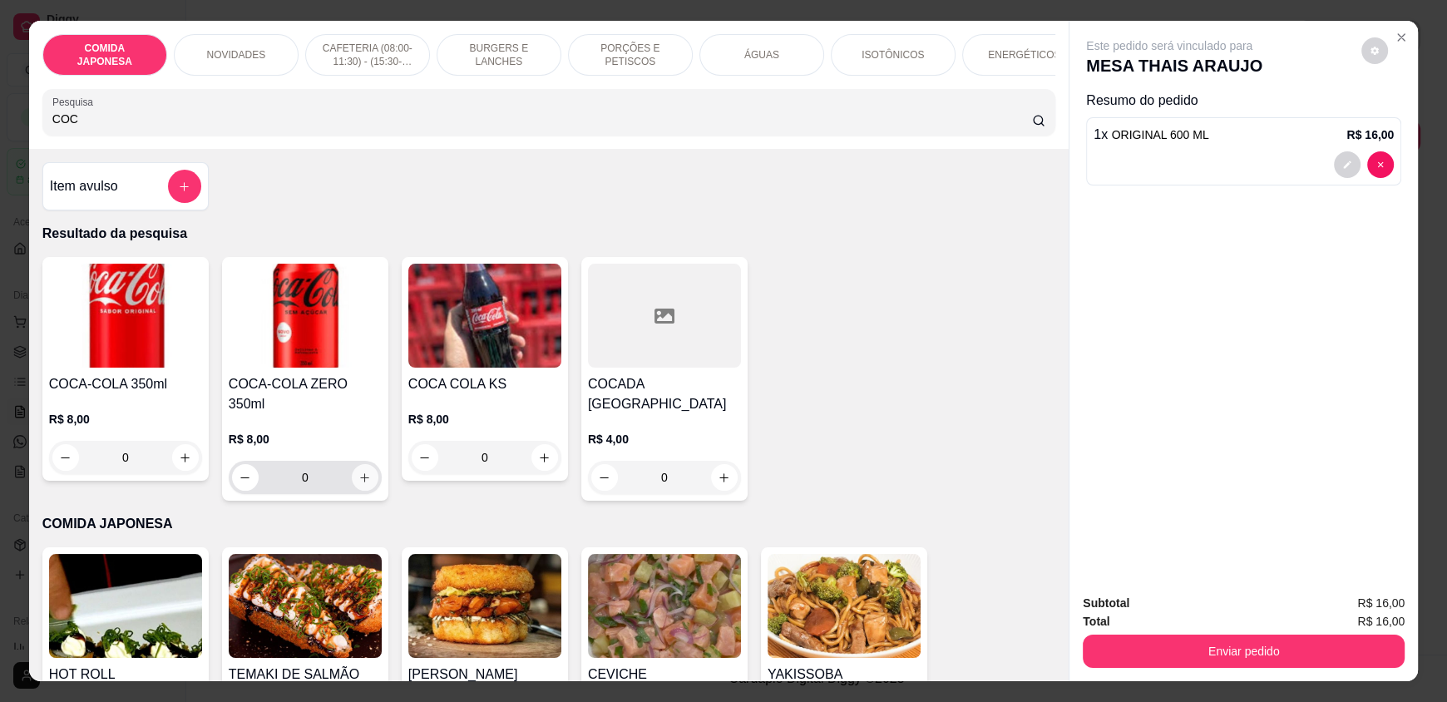
type input "COC"
click at [359, 471] on icon "increase-product-quantity" at bounding box center [365, 477] width 12 height 12
type input "1"
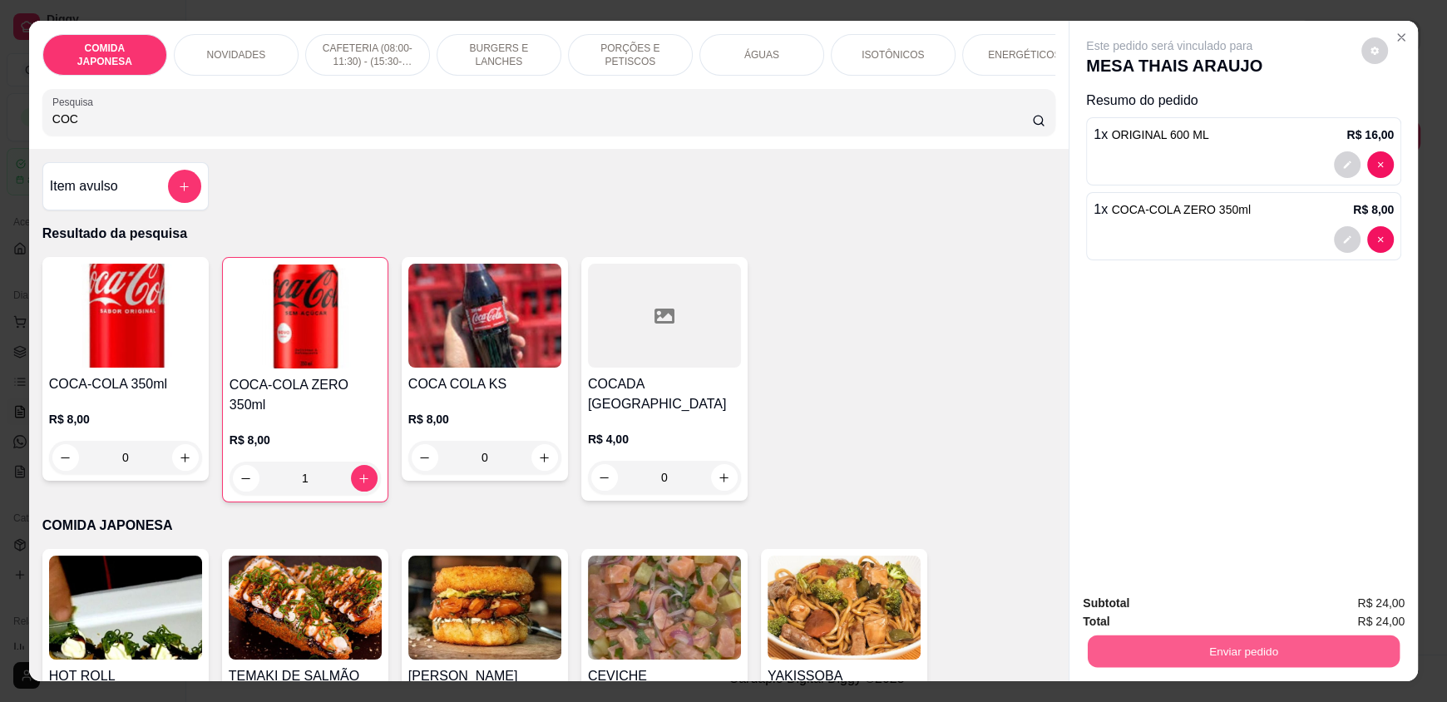
click at [1156, 662] on button "Enviar pedido" at bounding box center [1244, 650] width 312 height 32
click at [1157, 607] on button "Não registrar e enviar pedido" at bounding box center [1188, 610] width 168 height 31
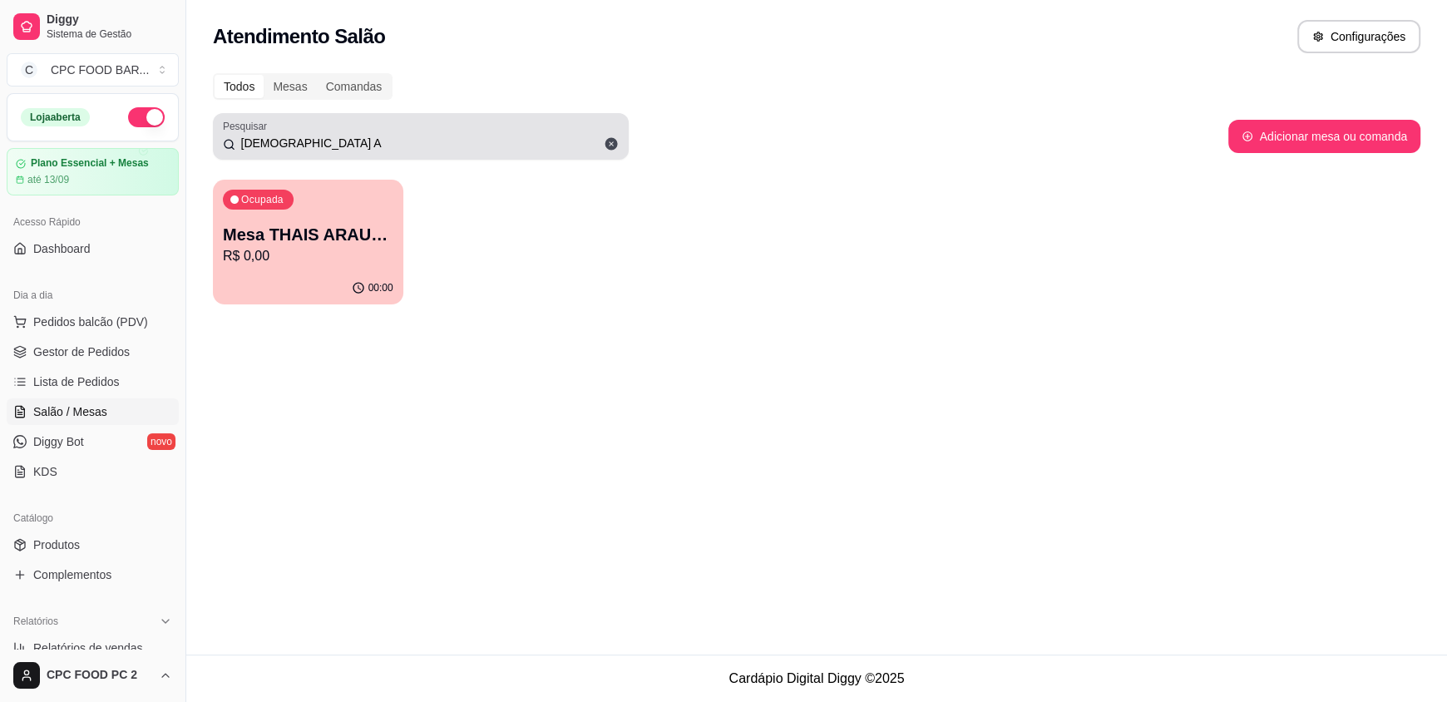
click at [373, 123] on div "THAIS A" at bounding box center [421, 136] width 396 height 33
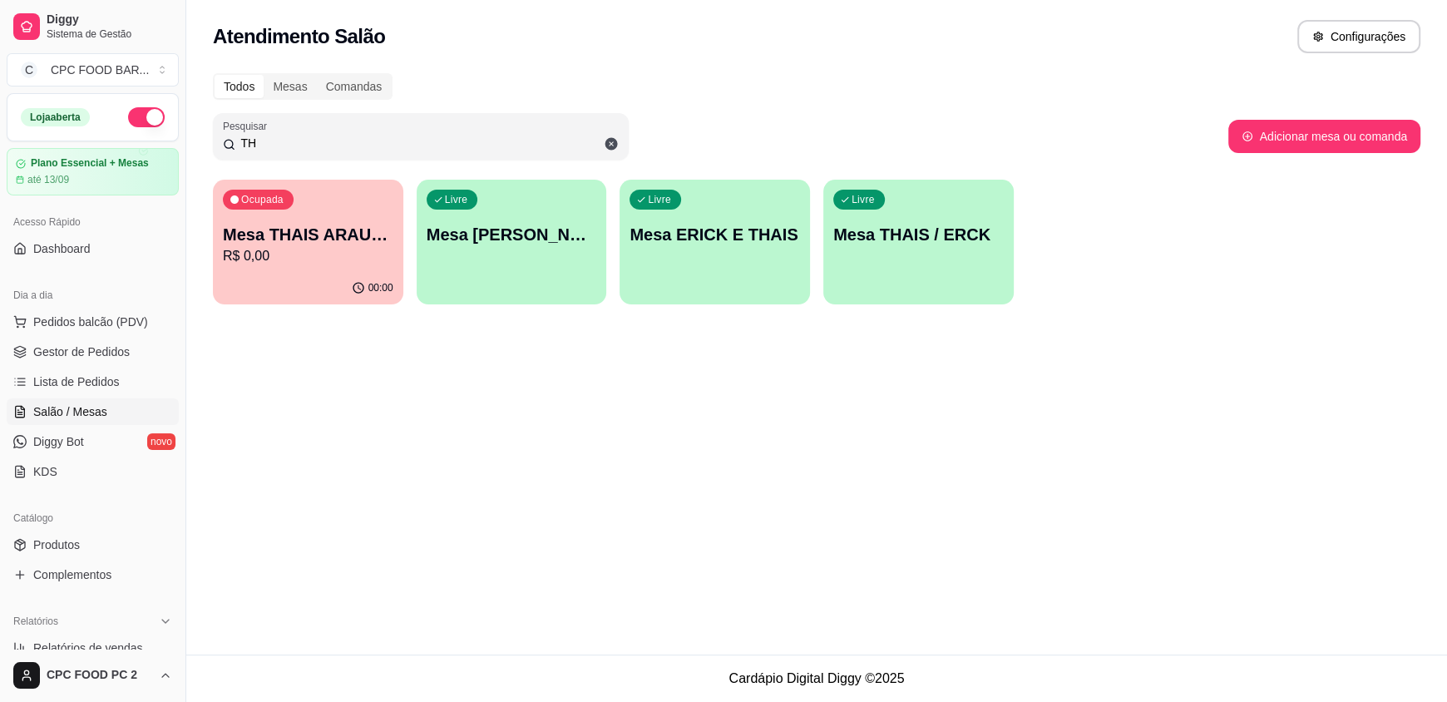
type input "T"
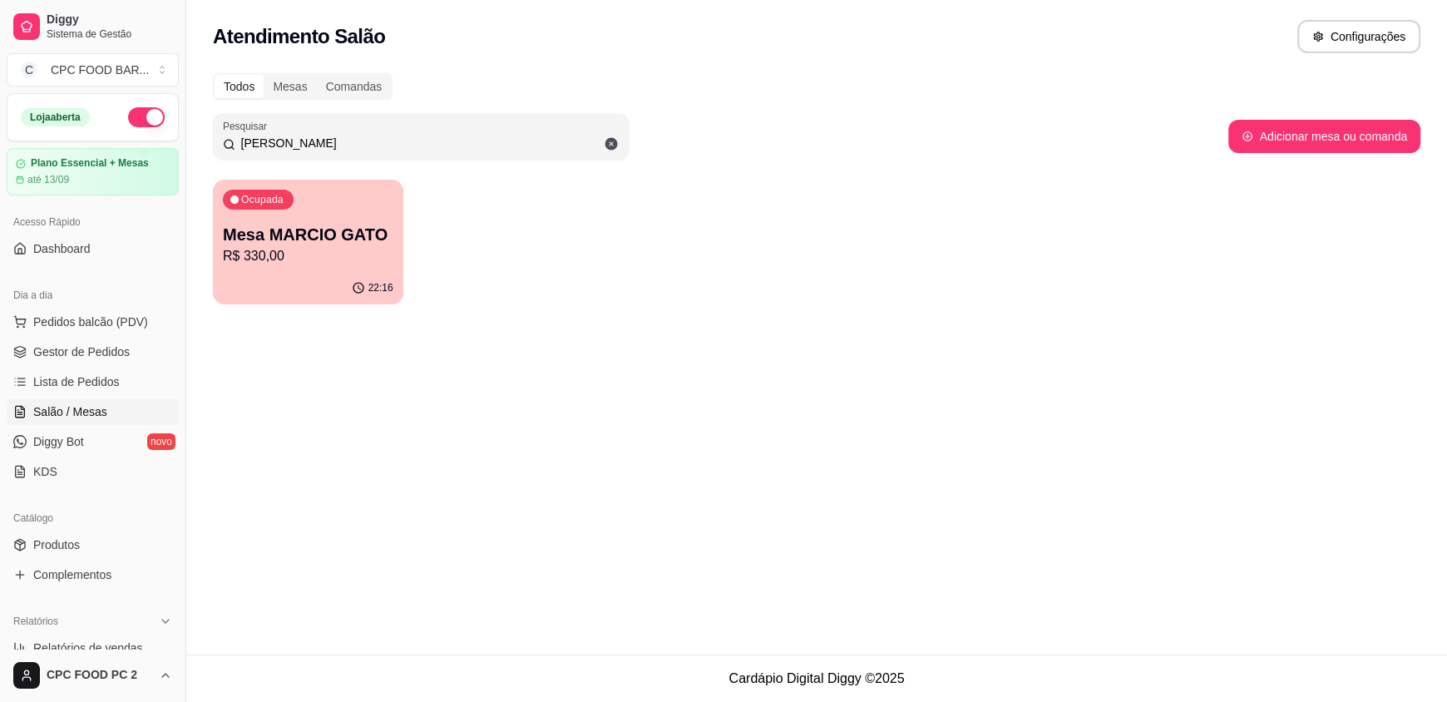
type input "MARCIO GA"
click at [274, 247] on p "R$ 330,00" at bounding box center [308, 256] width 170 height 20
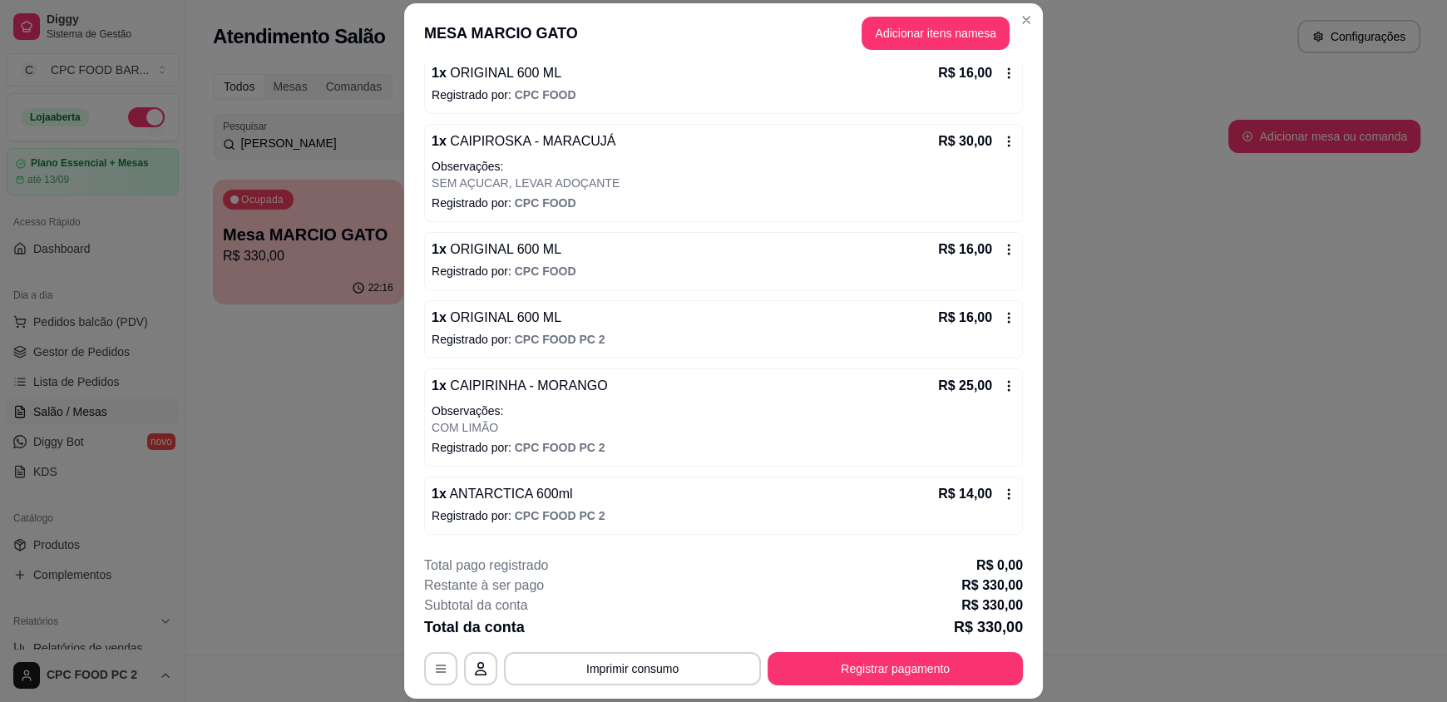
scroll to position [1080, 0]
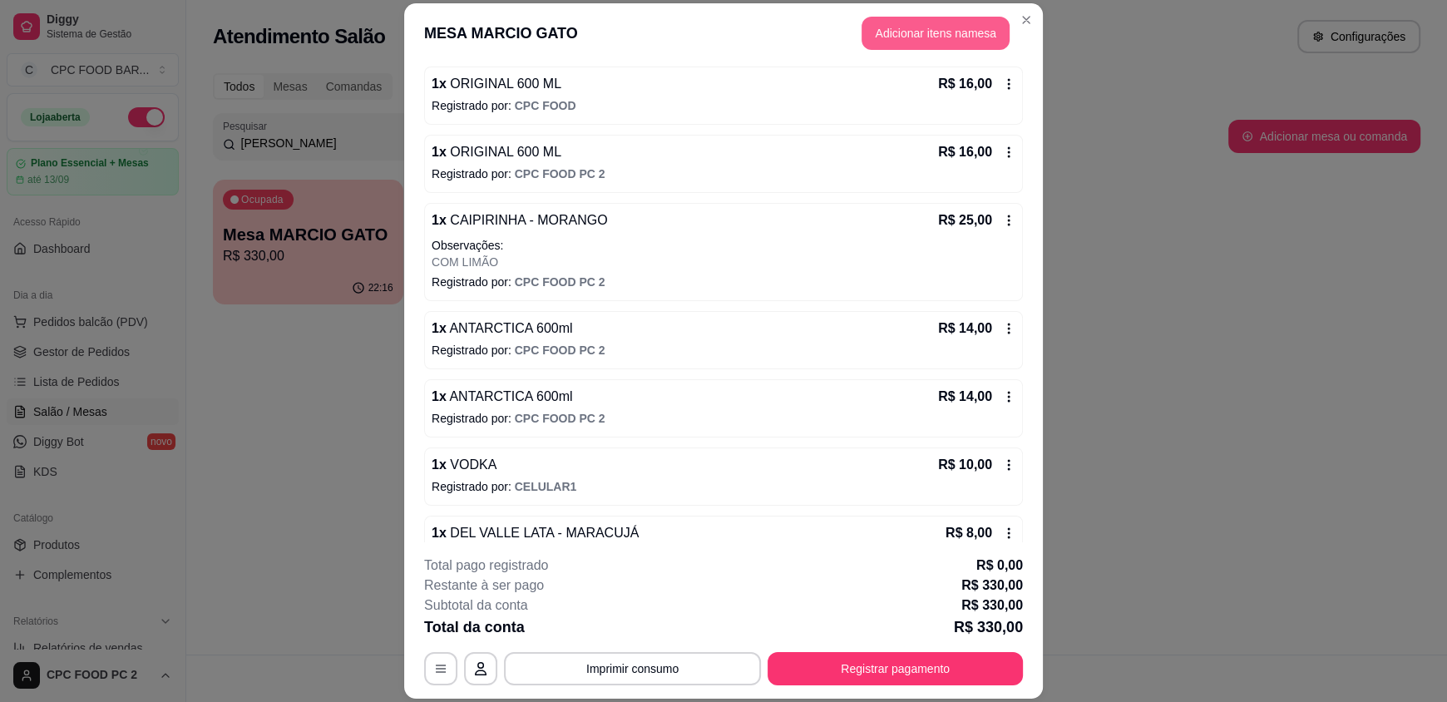
click at [934, 23] on button "Adicionar itens na mesa" at bounding box center [935, 33] width 148 height 33
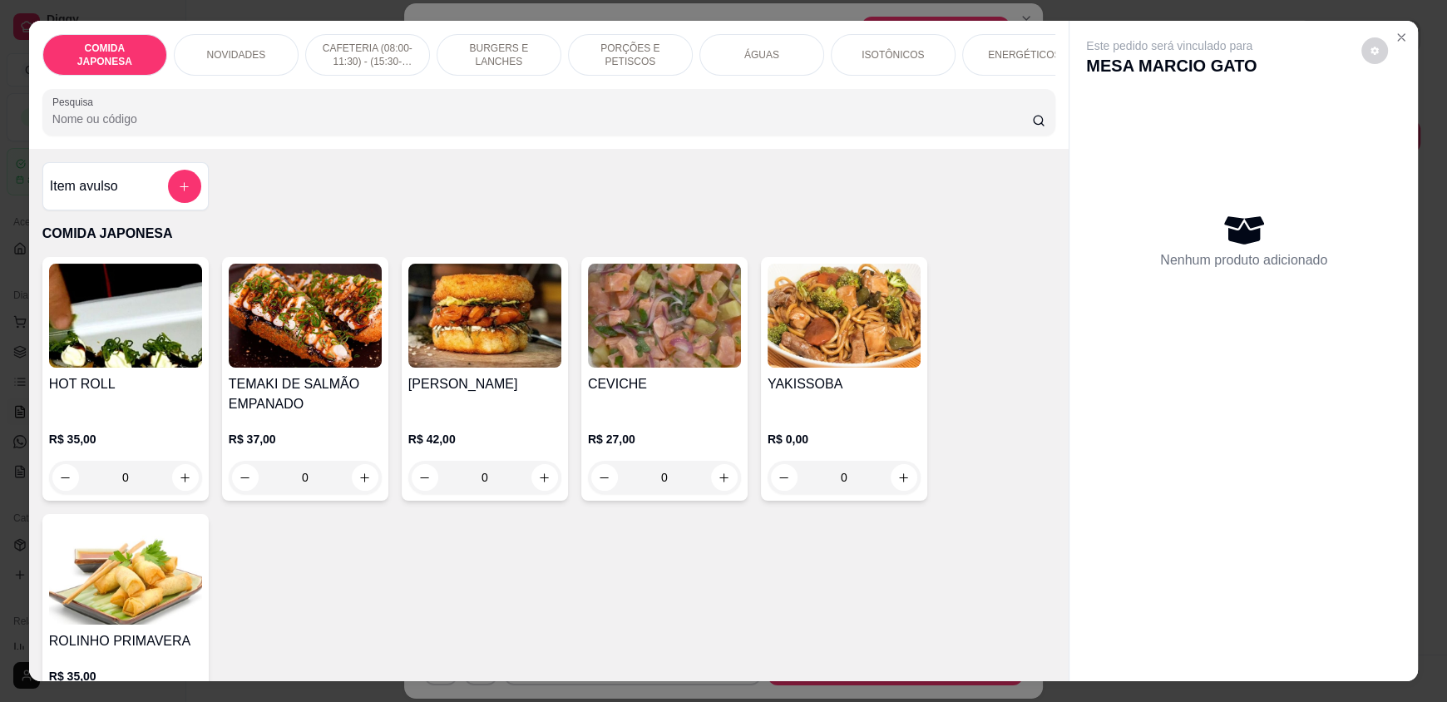
click at [126, 125] on input "Pesquisa" at bounding box center [542, 119] width 980 height 17
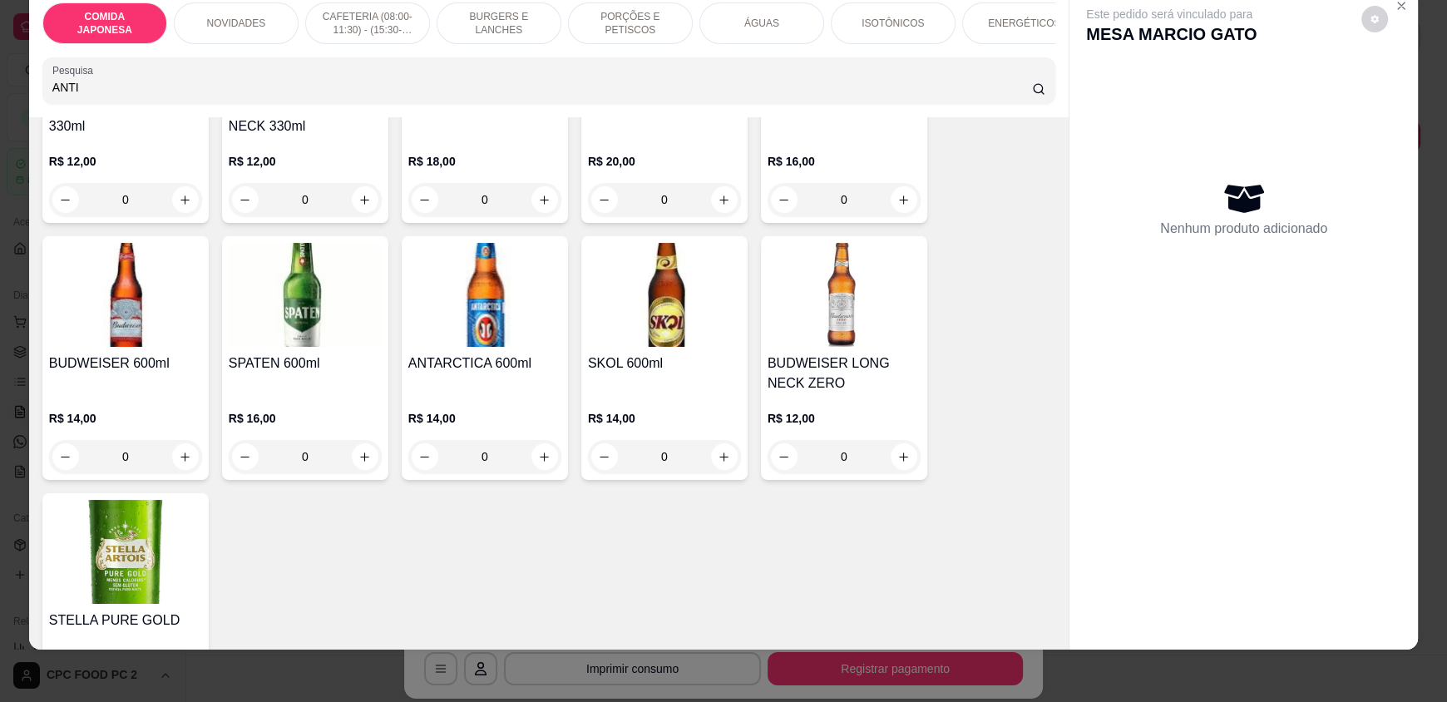
scroll to position [4822, 0]
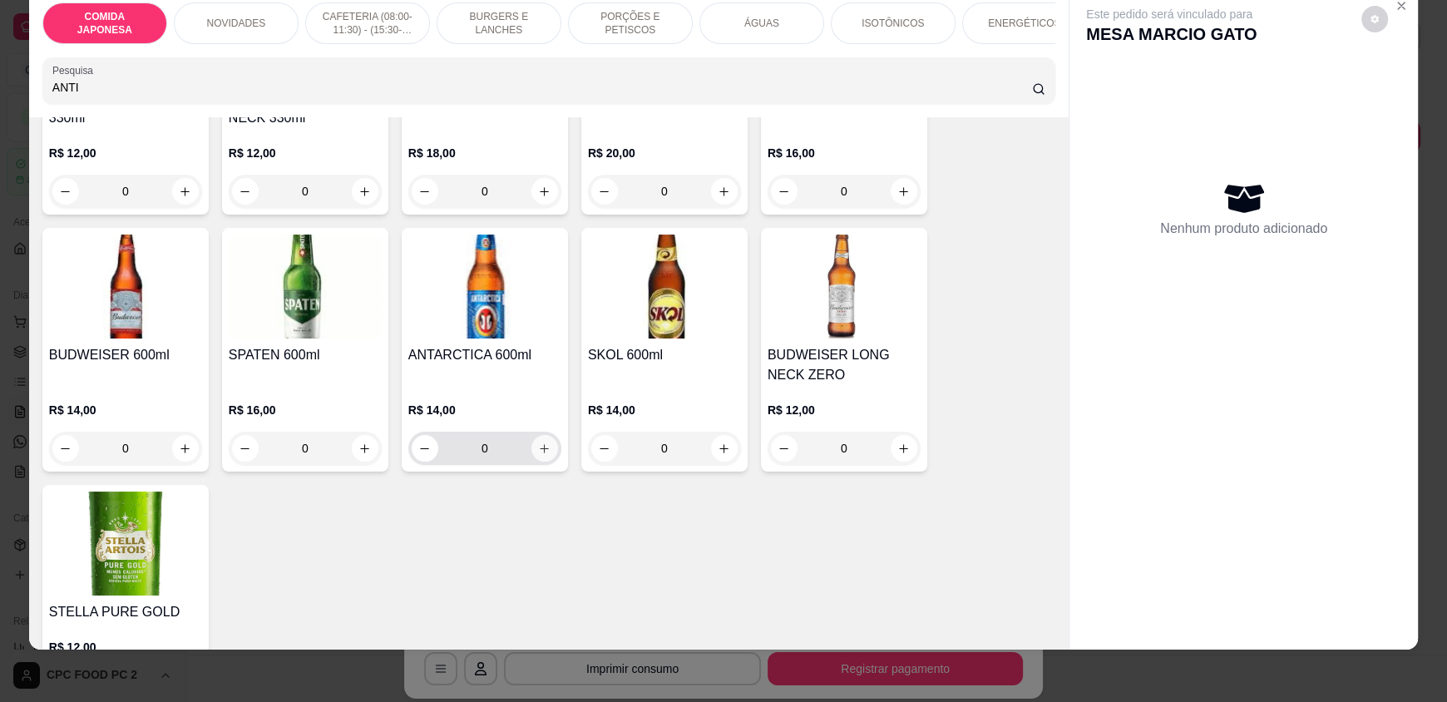
type input "ANTI"
click at [542, 442] on icon "increase-product-quantity" at bounding box center [544, 448] width 12 height 12
type input "1"
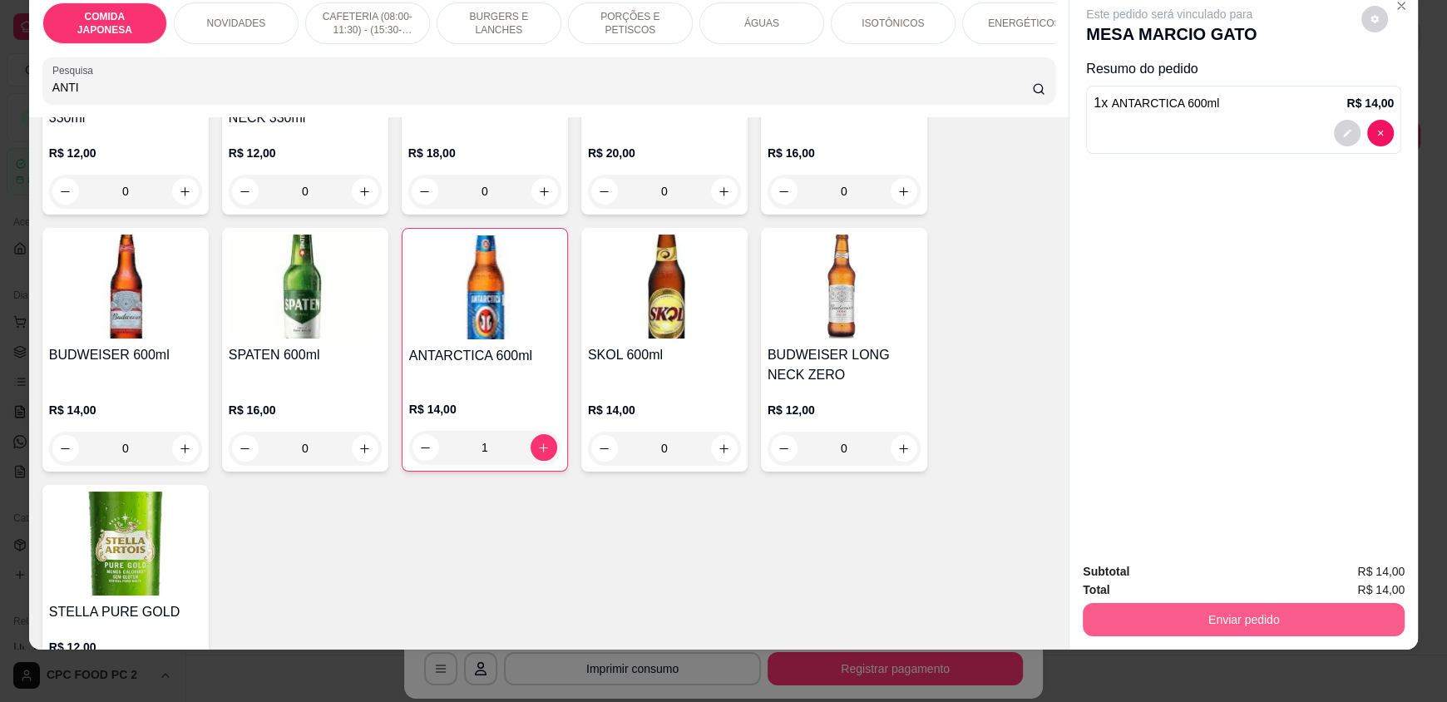
click at [1210, 615] on button "Enviar pedido" at bounding box center [1244, 619] width 322 height 33
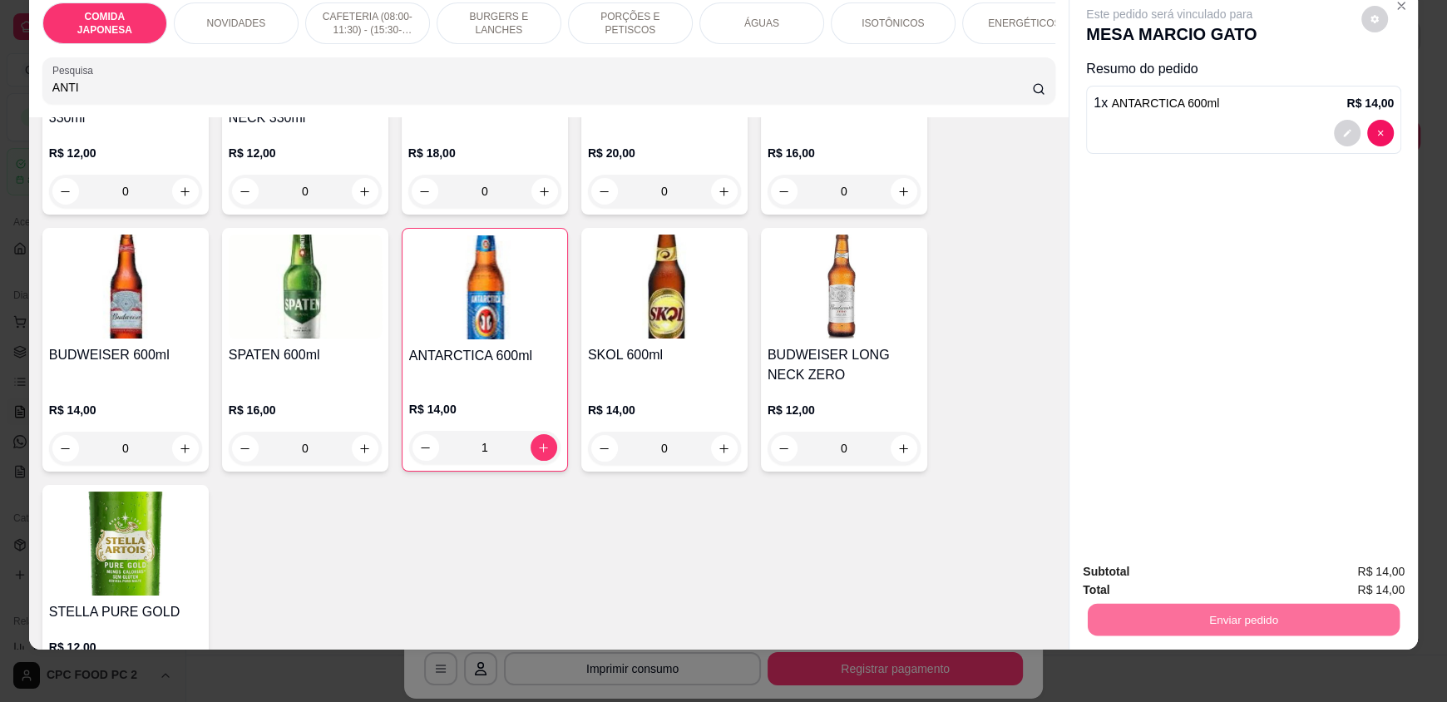
click at [1198, 570] on button "Não registrar e enviar pedido" at bounding box center [1188, 578] width 173 height 32
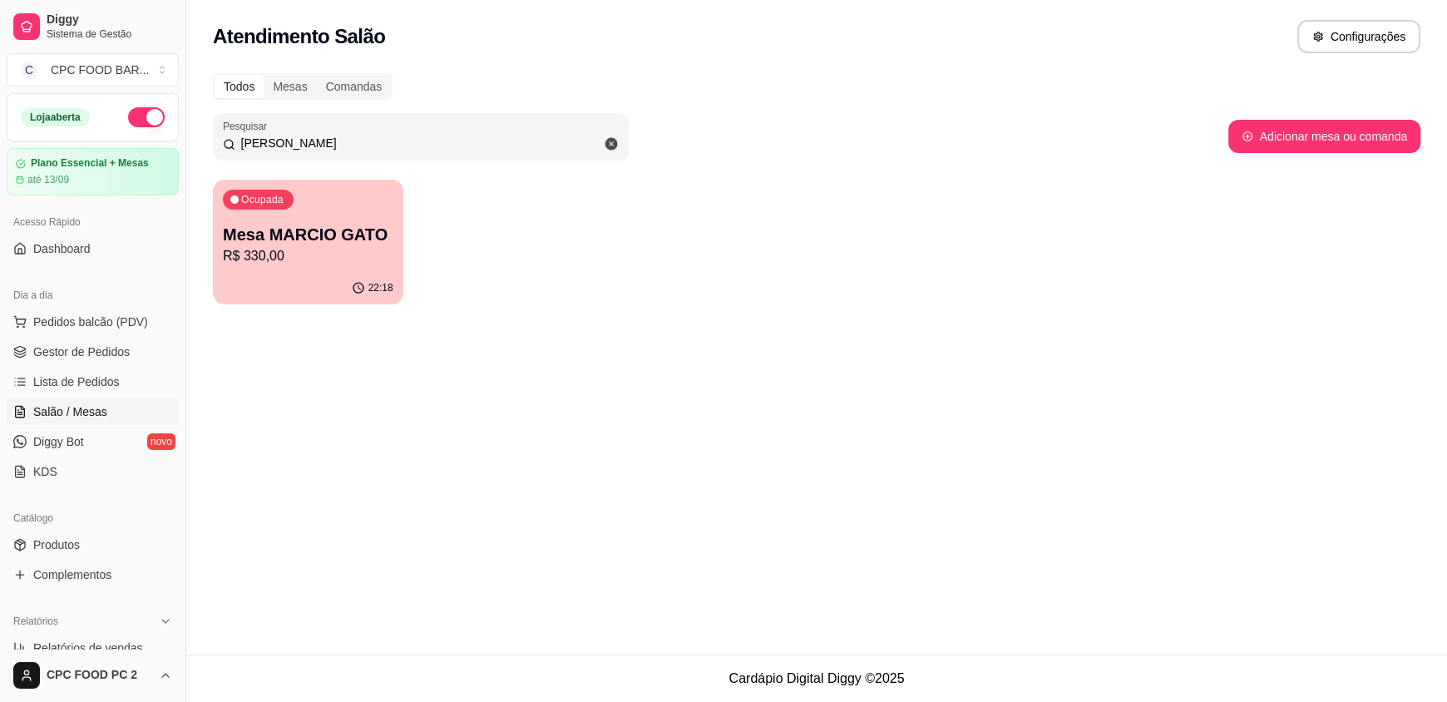
click at [479, 139] on input "MARCIO GA" at bounding box center [426, 143] width 383 height 17
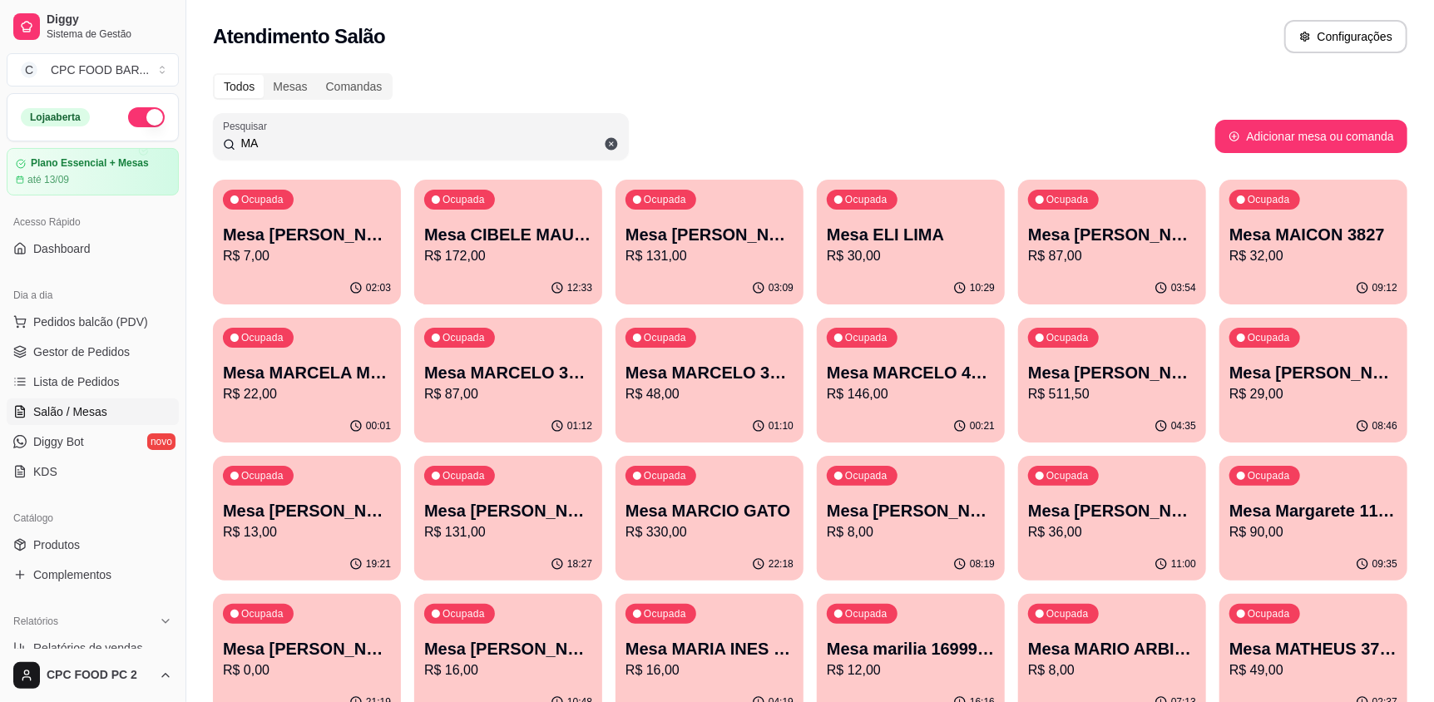
type input "M"
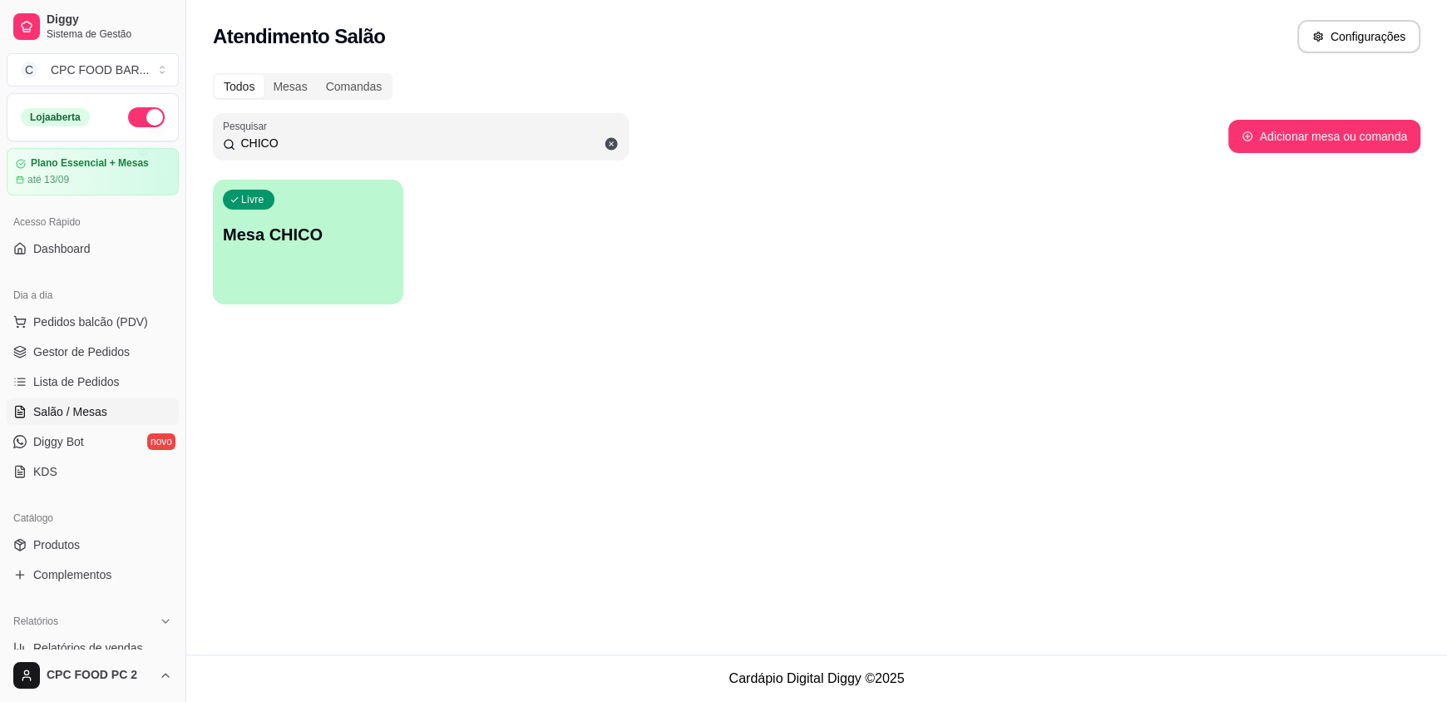
type input "CHICO"
click at [355, 210] on div "Livre Mesa CHICO" at bounding box center [308, 232] width 190 height 105
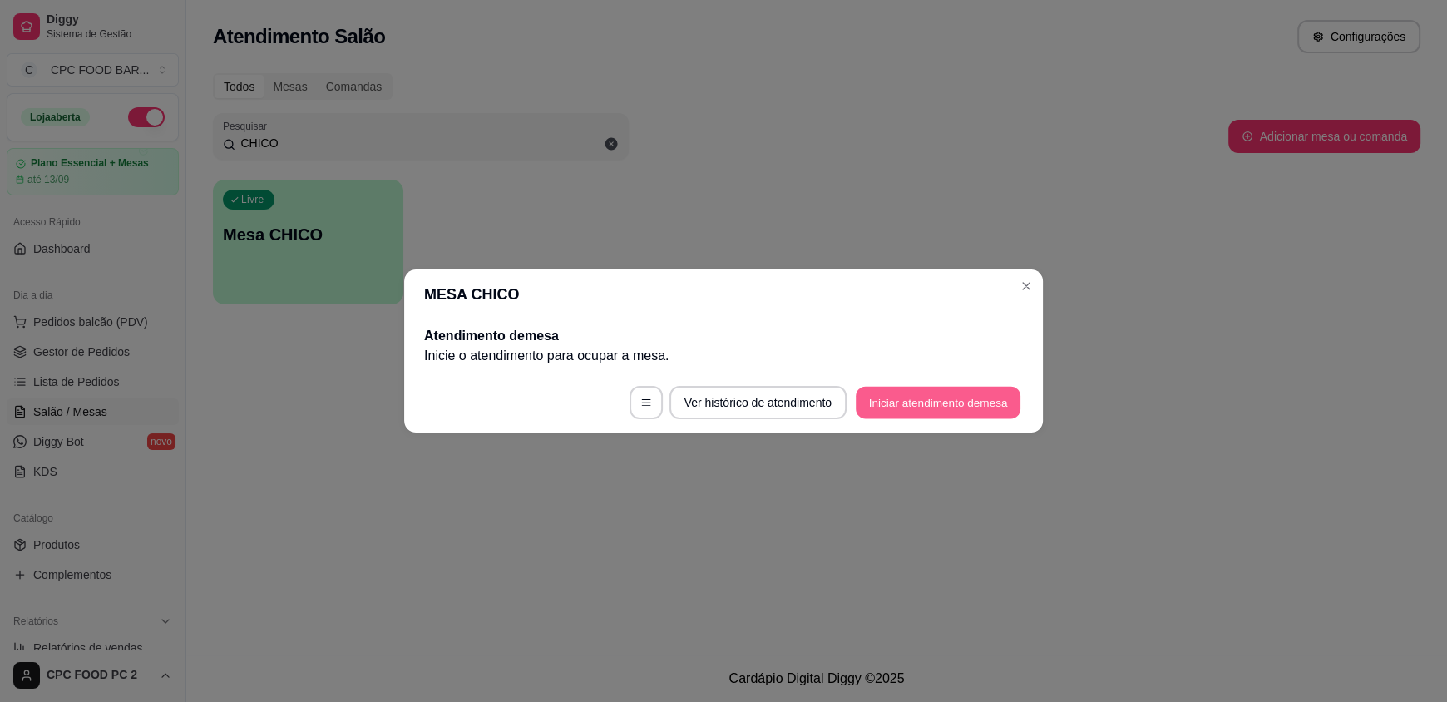
click at [920, 400] on button "Iniciar atendimento de mesa" at bounding box center [938, 403] width 165 height 32
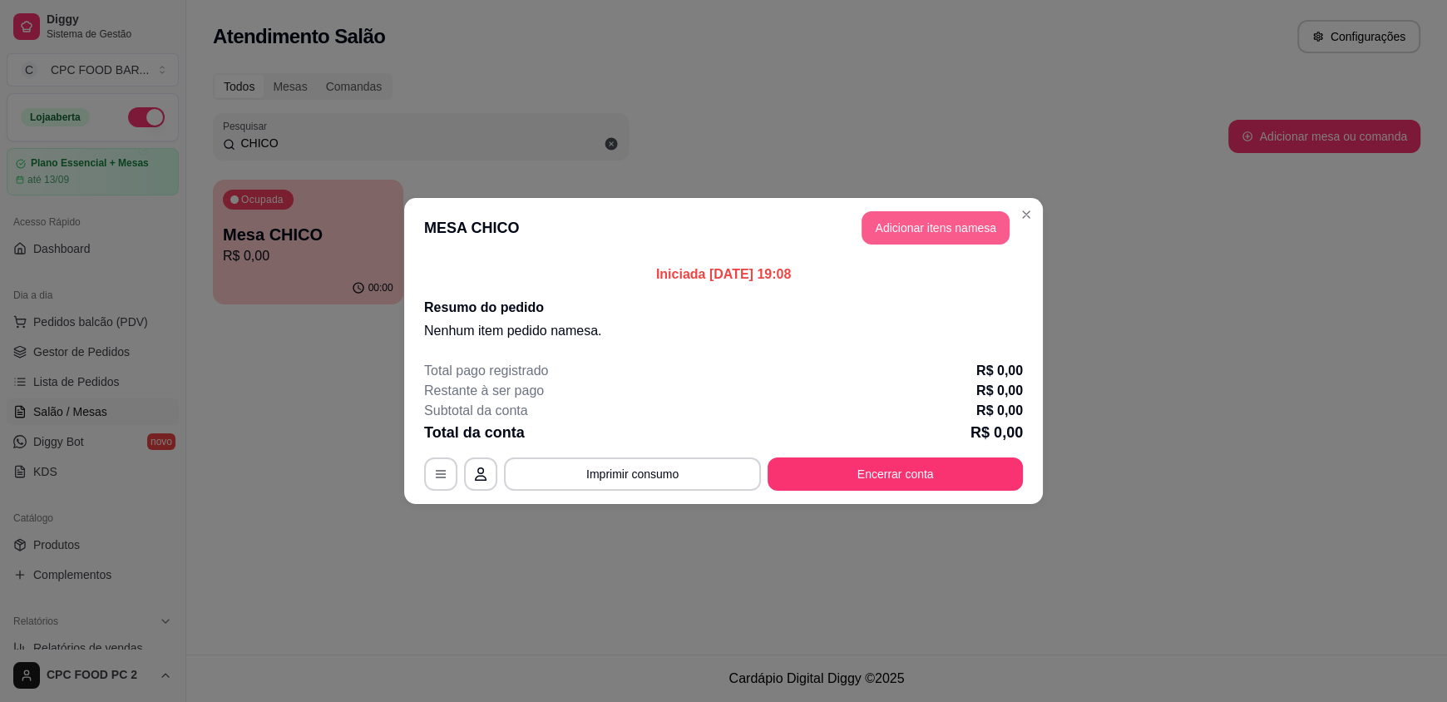
click at [924, 228] on button "Adicionar itens na mesa" at bounding box center [935, 227] width 148 height 33
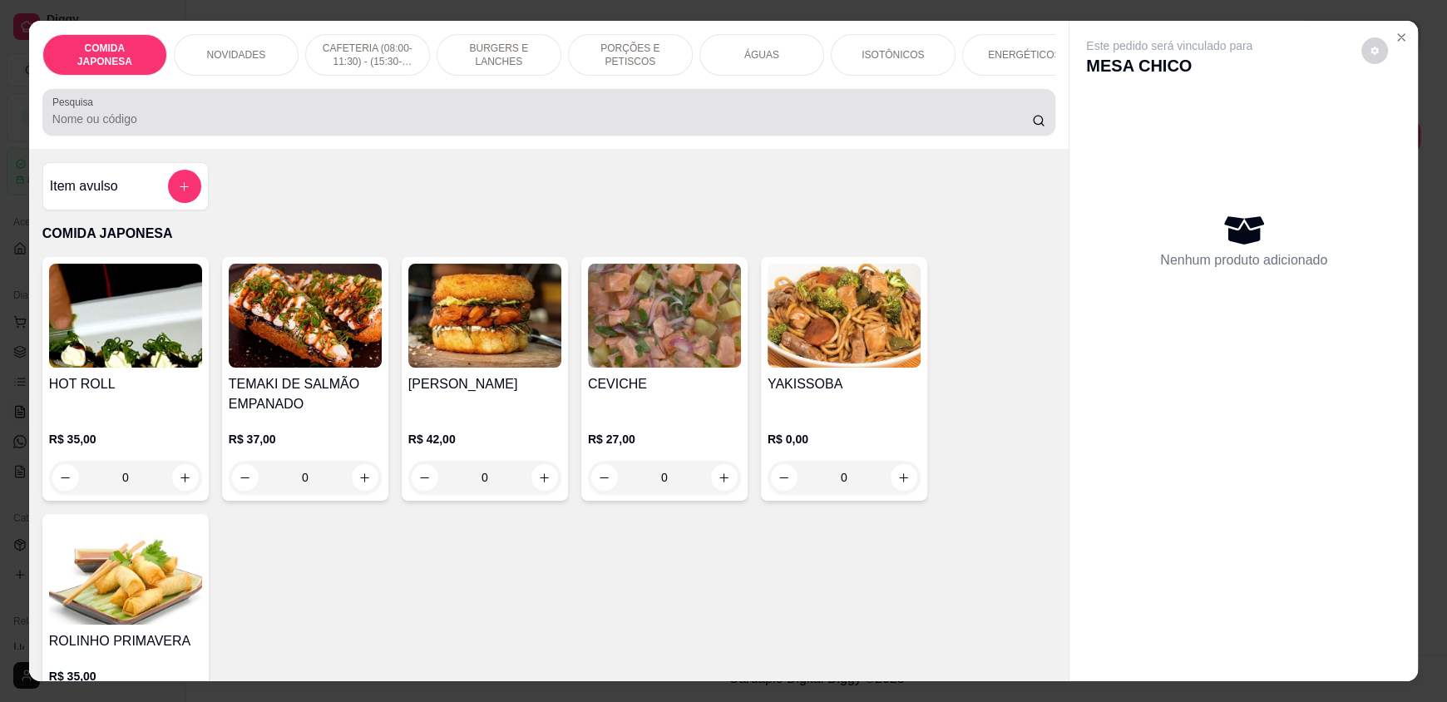
click at [396, 127] on input "Pesquisa" at bounding box center [542, 119] width 980 height 17
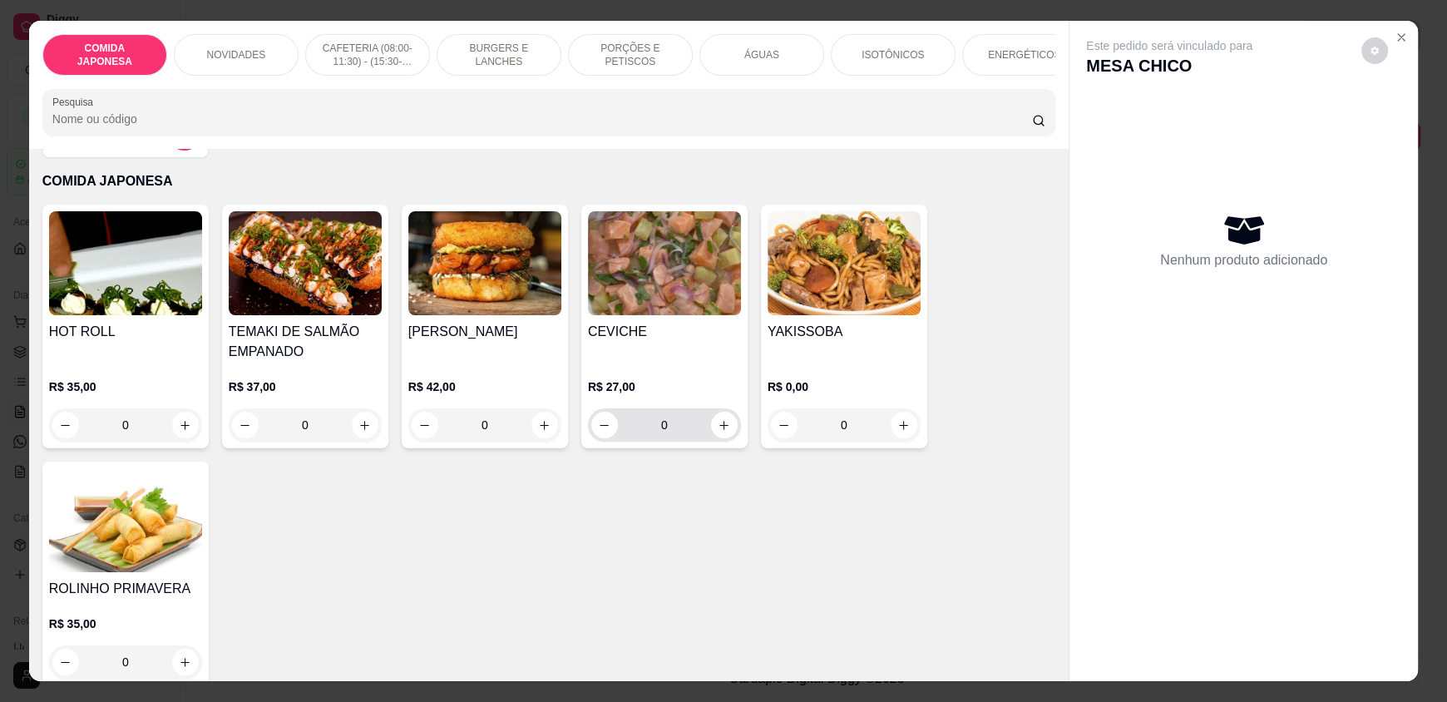
scroll to position [166, 0]
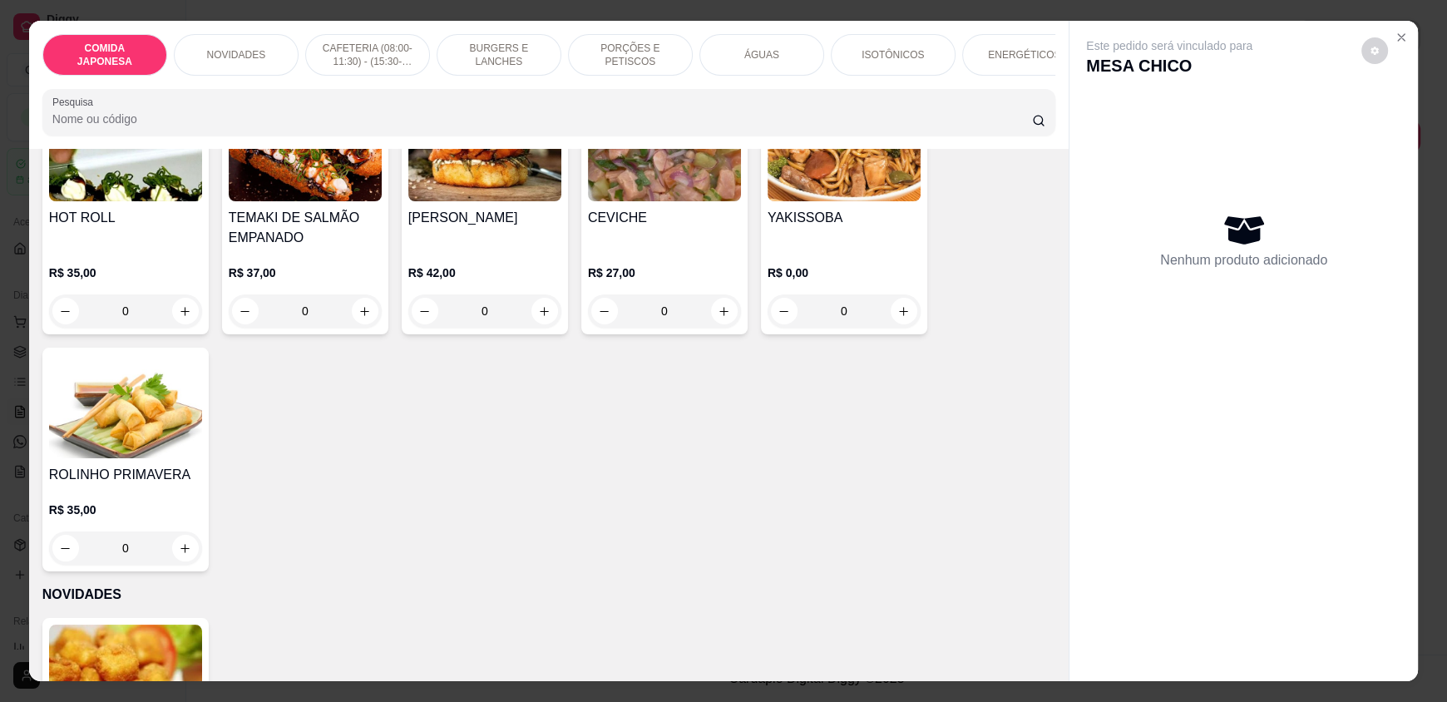
click at [476, 125] on input "Pesquisa" at bounding box center [542, 119] width 980 height 17
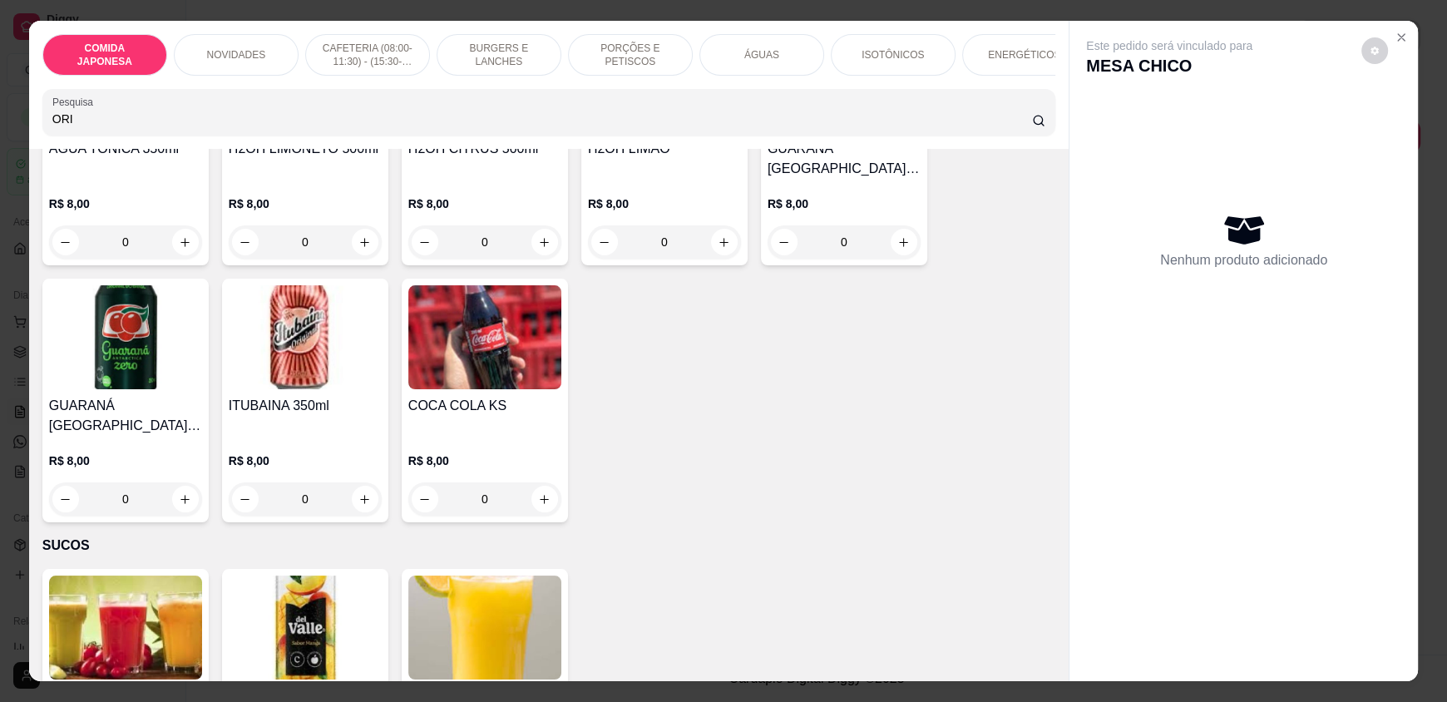
scroll to position [437, 0]
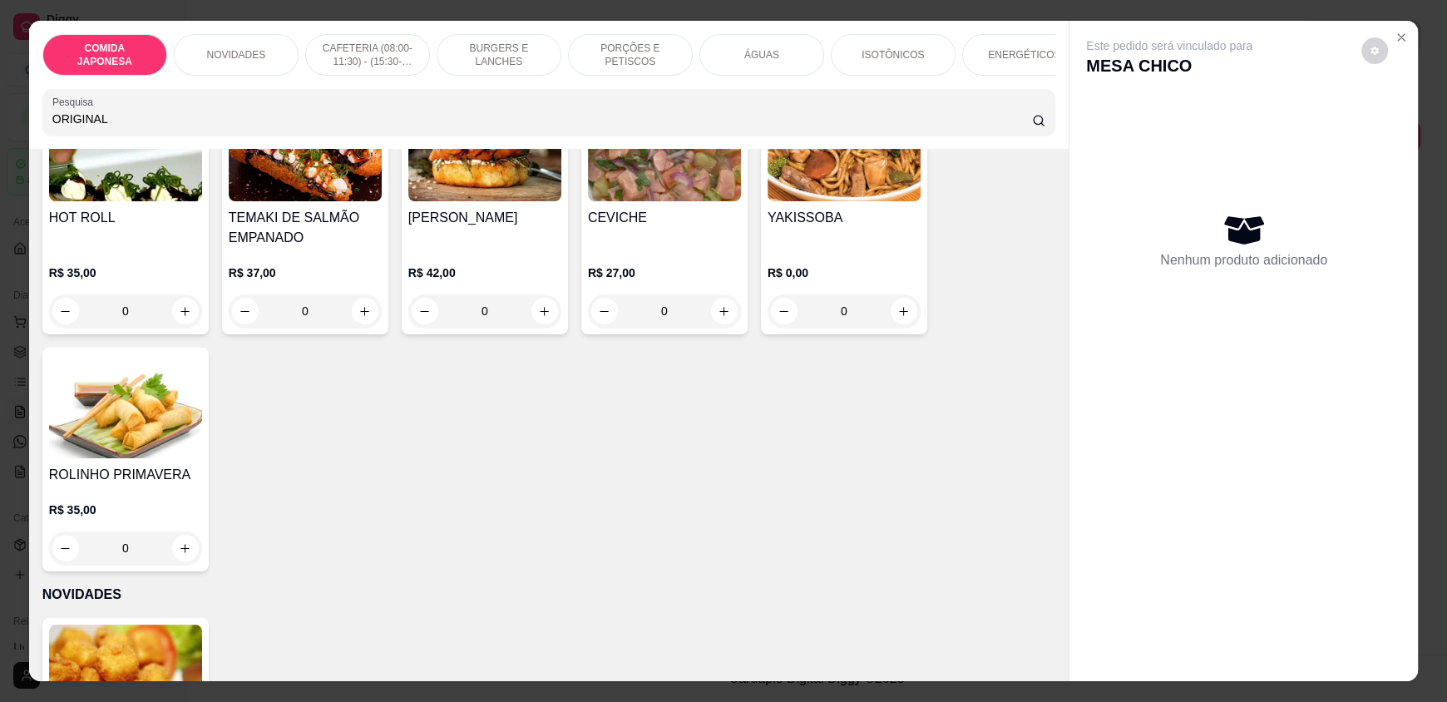
type input "ORIGINAL"
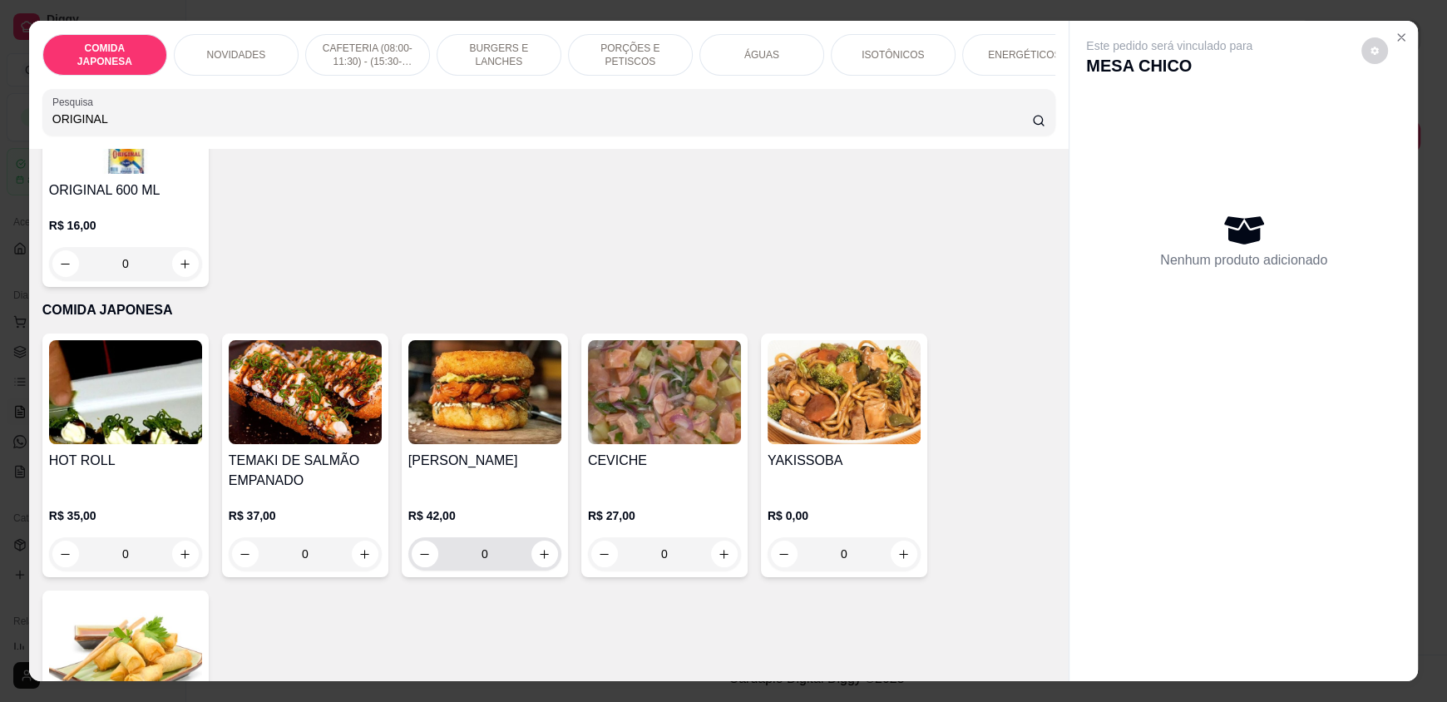
scroll to position [0, 0]
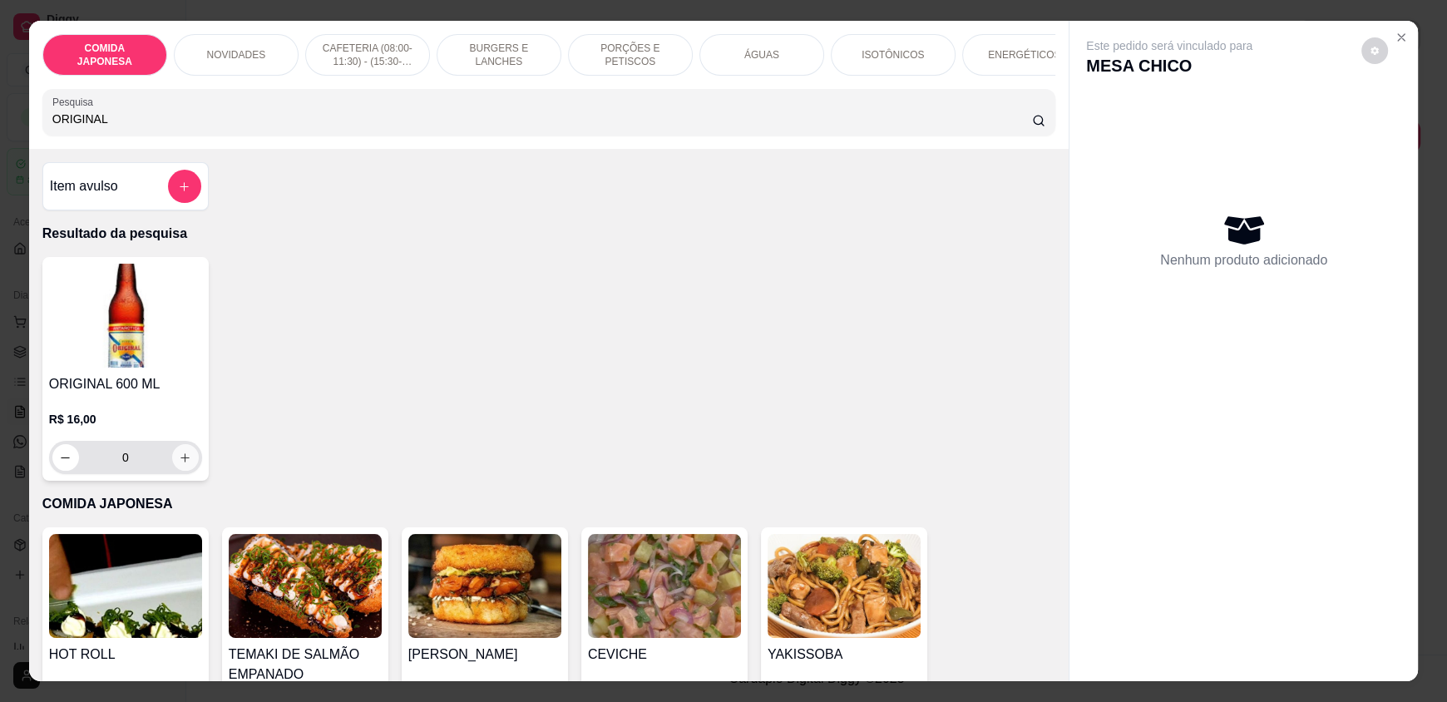
click at [180, 464] on icon "increase-product-quantity" at bounding box center [185, 458] width 12 height 12
type input "1"
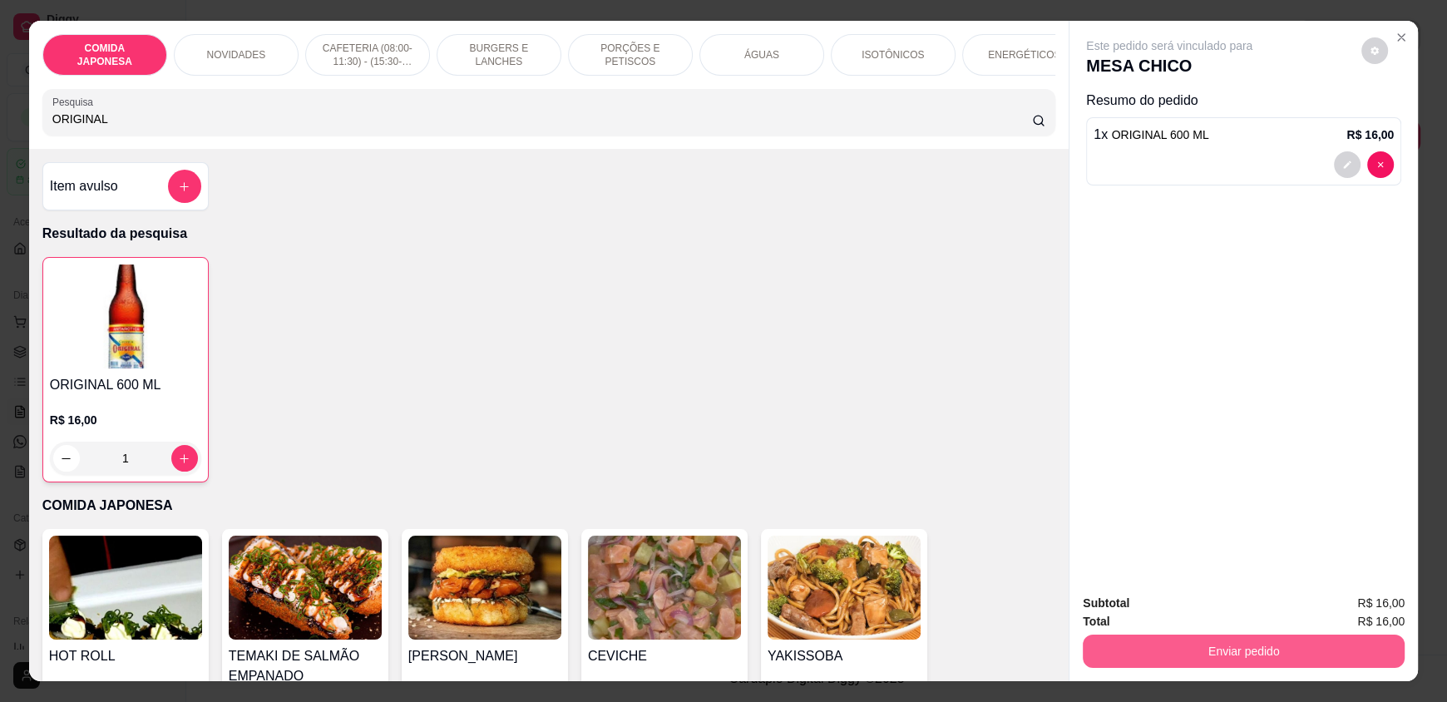
click at [1141, 638] on button "Enviar pedido" at bounding box center [1244, 650] width 322 height 33
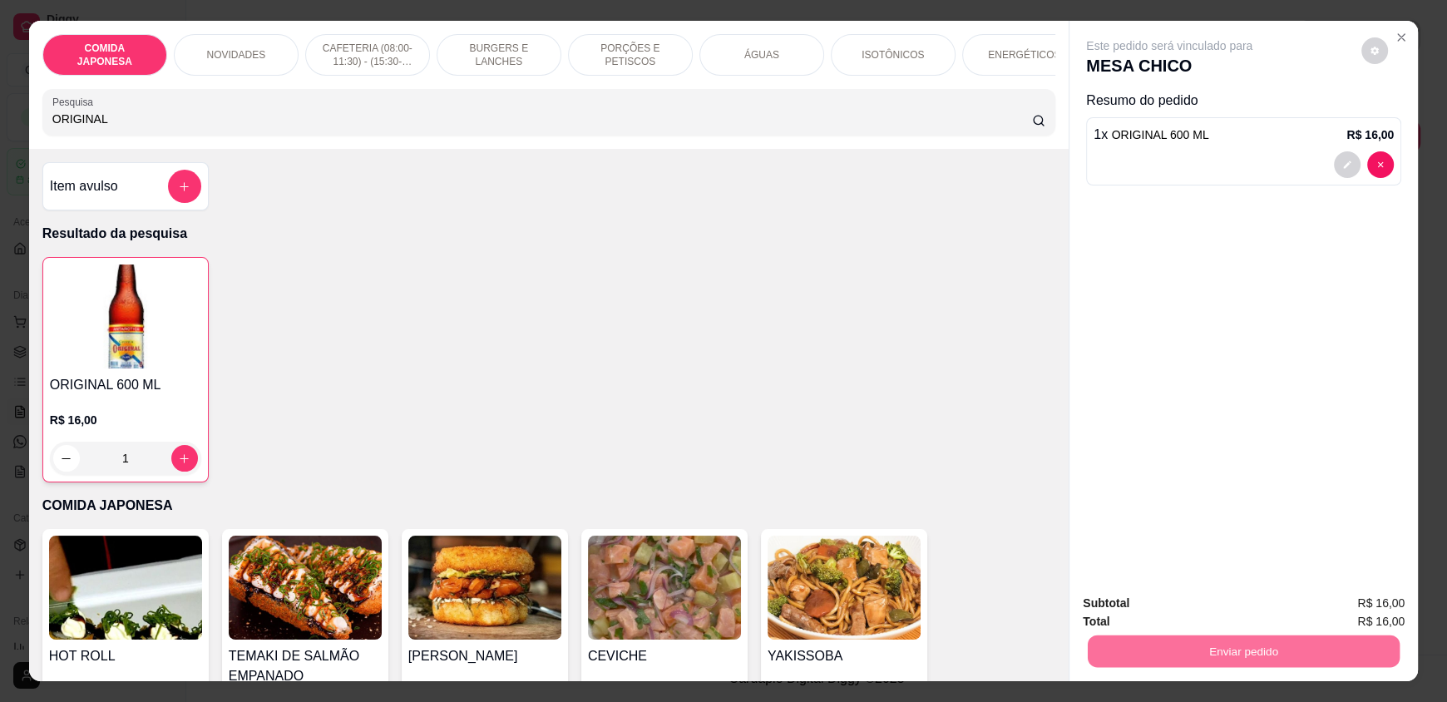
click at [1232, 618] on button "Não registrar e enviar pedido" at bounding box center [1188, 611] width 173 height 32
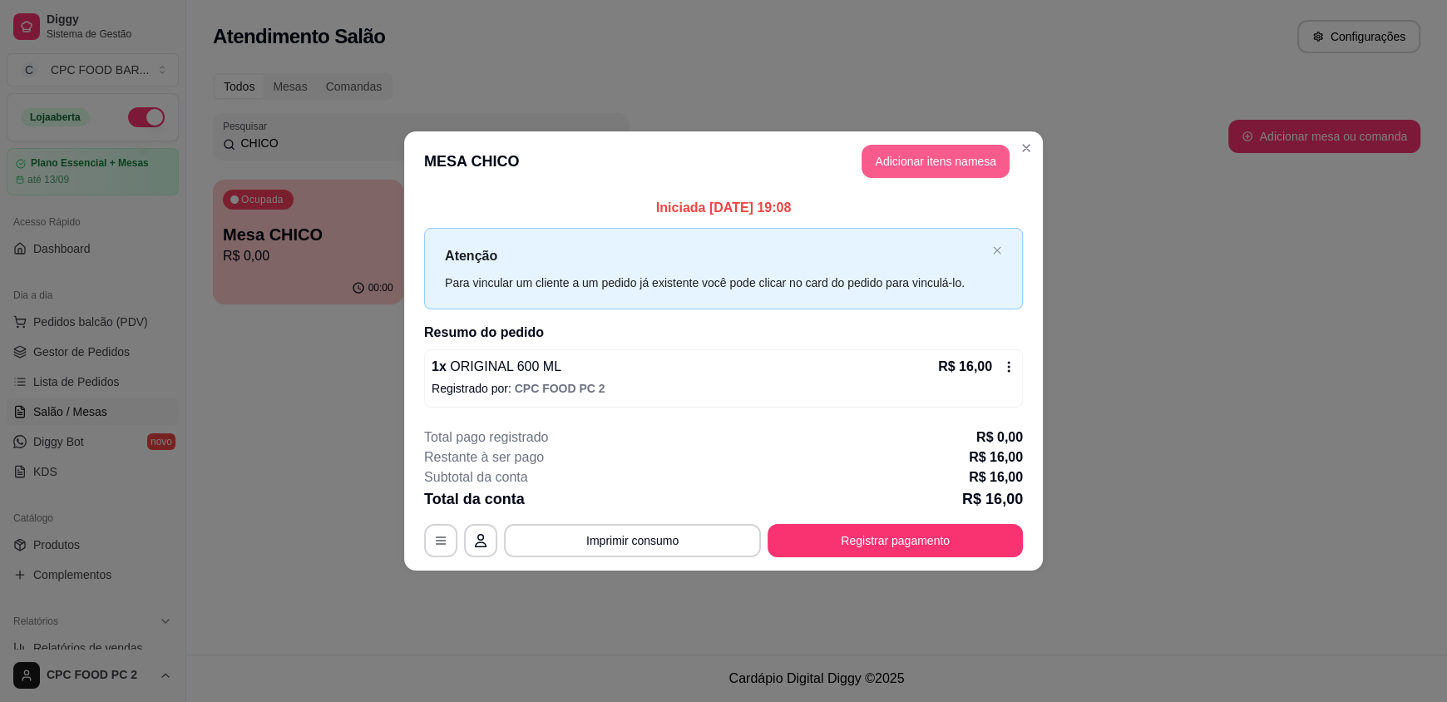
click at [945, 155] on button "Adicionar itens na mesa" at bounding box center [935, 161] width 148 height 33
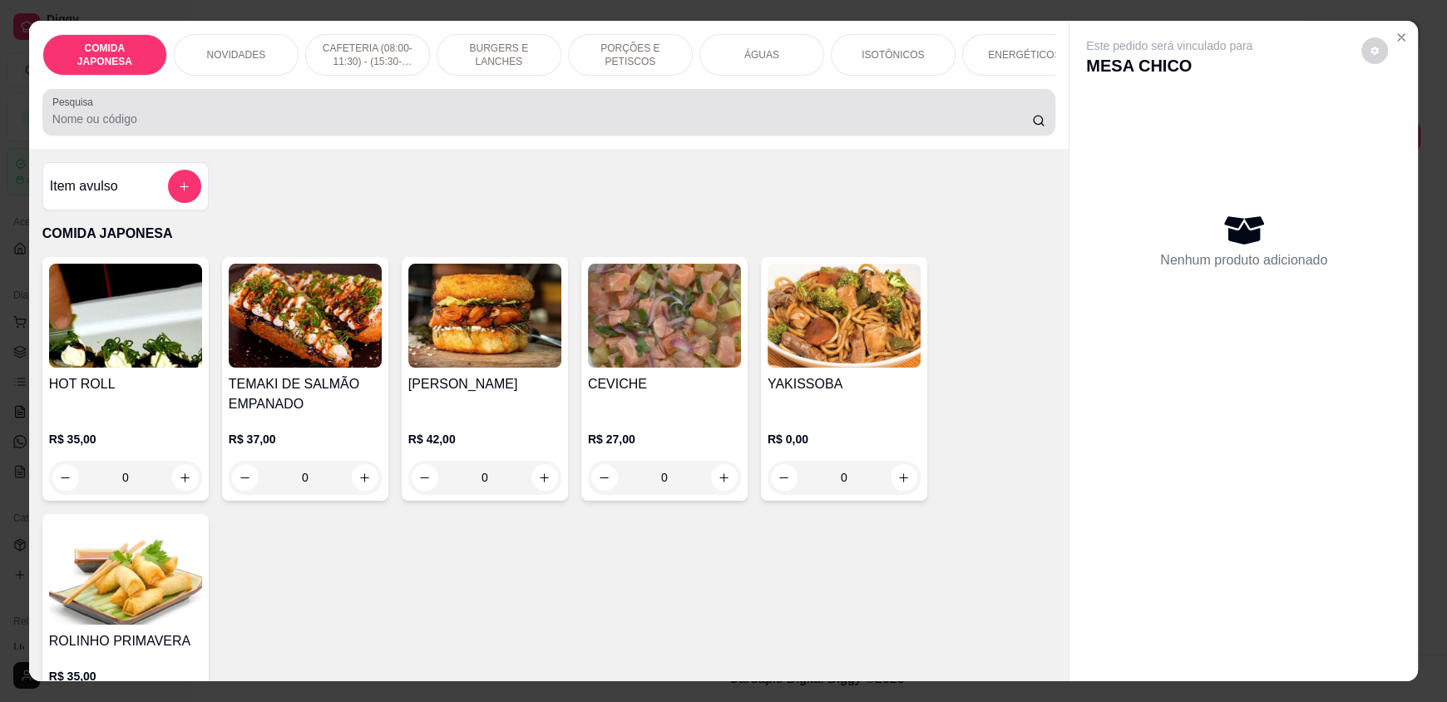
click at [810, 115] on div at bounding box center [548, 112] width 993 height 33
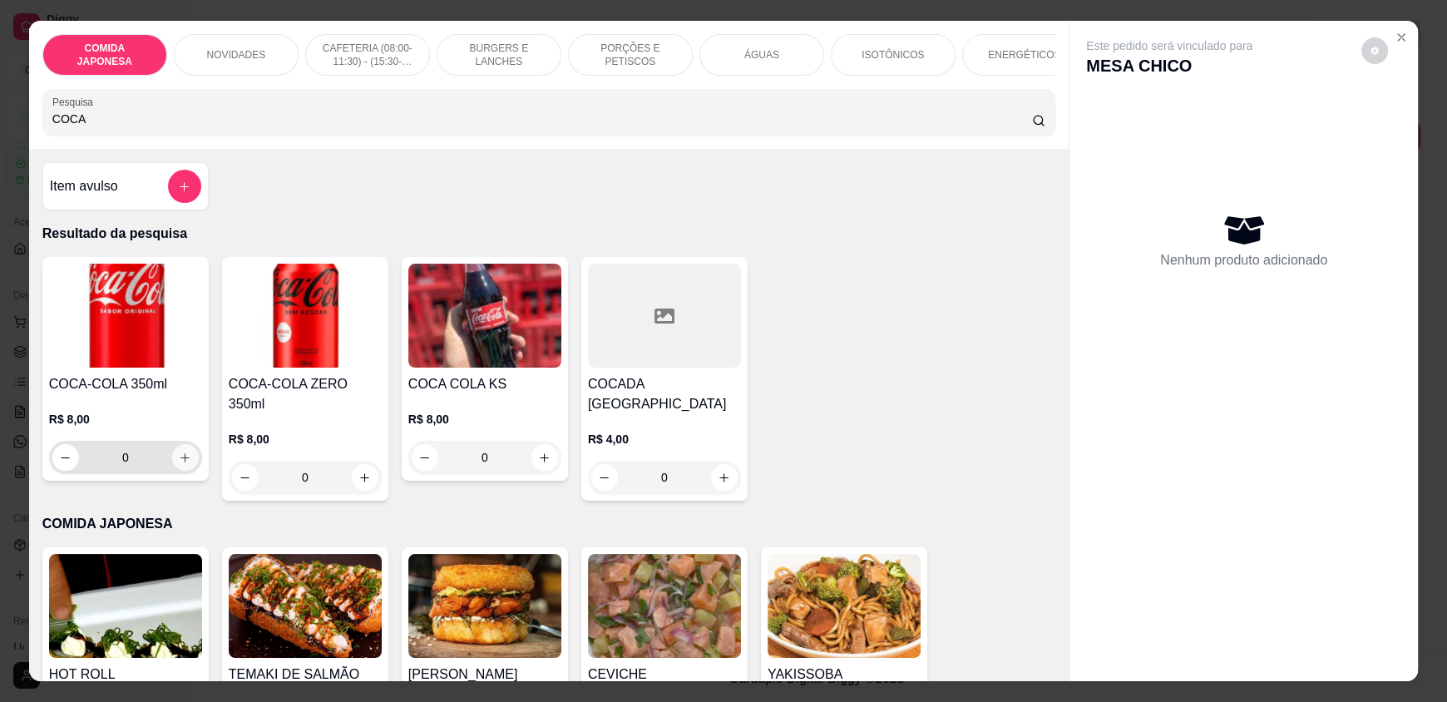
type input "COCA"
click at [179, 464] on icon "increase-product-quantity" at bounding box center [185, 458] width 12 height 12
type input "1"
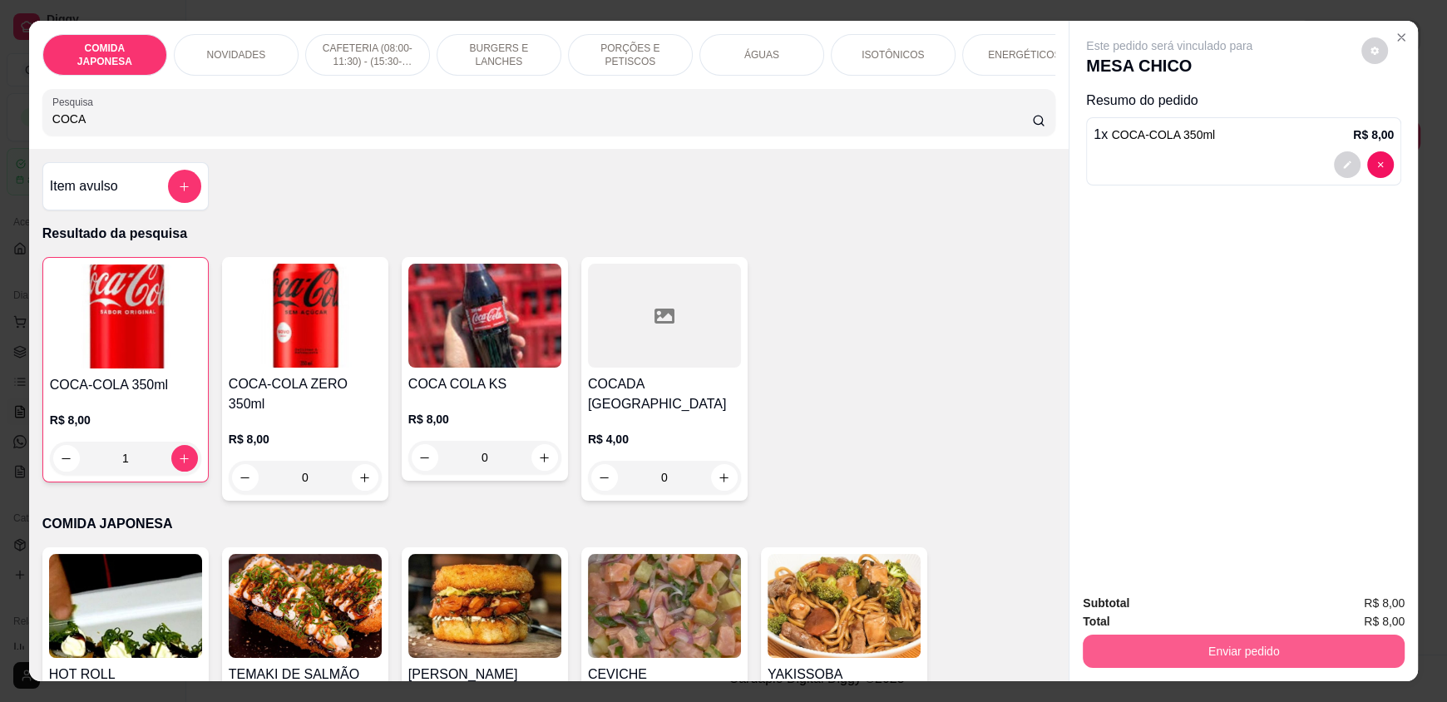
click at [1176, 644] on button "Enviar pedido" at bounding box center [1244, 650] width 322 height 33
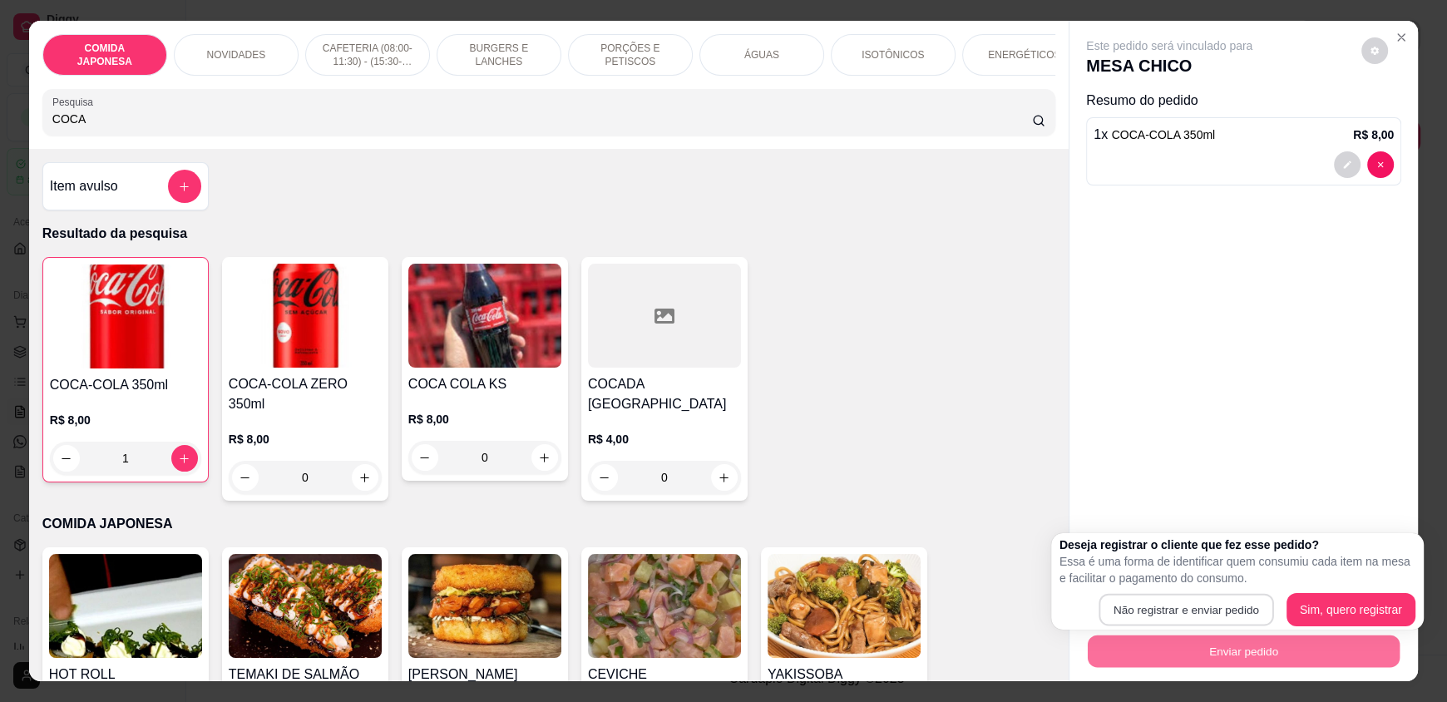
click at [1164, 614] on button "Não registrar e enviar pedido" at bounding box center [1185, 610] width 175 height 32
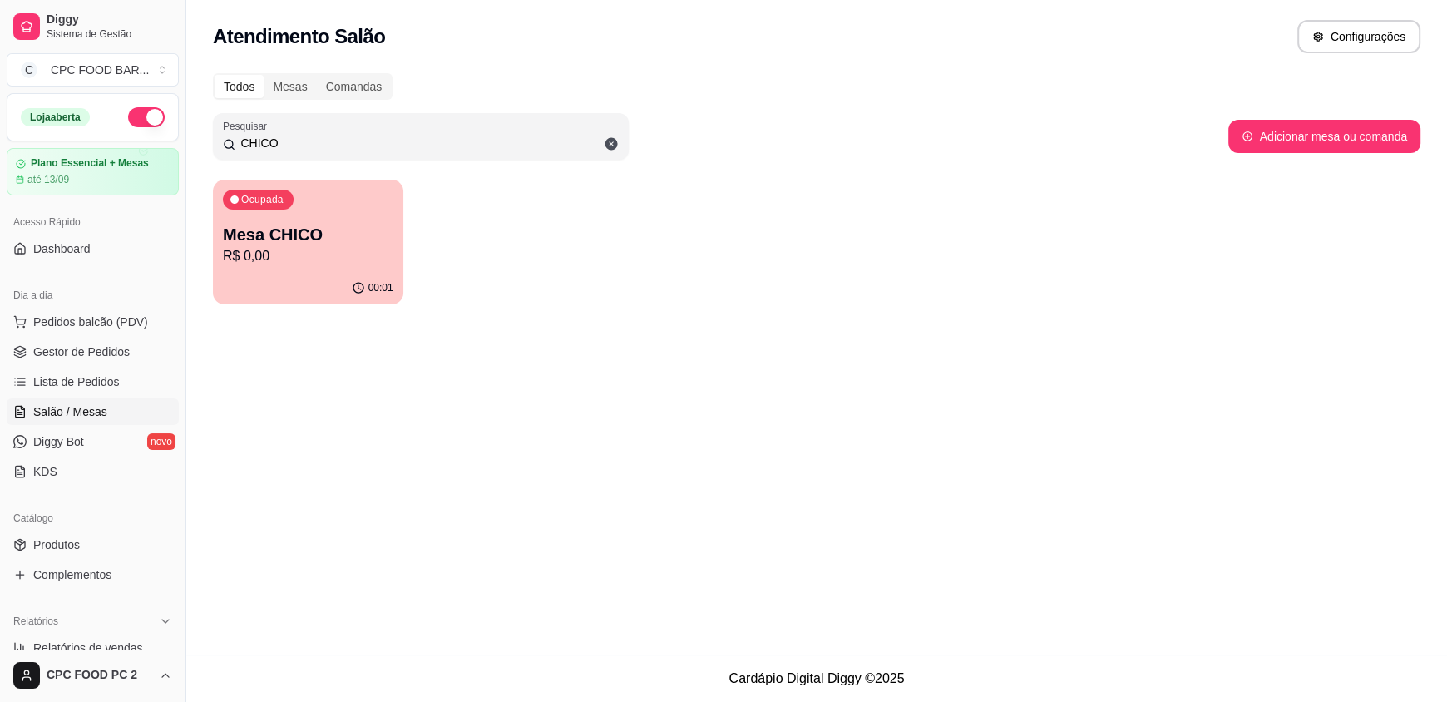
click at [312, 141] on input "CHICO" at bounding box center [426, 143] width 383 height 17
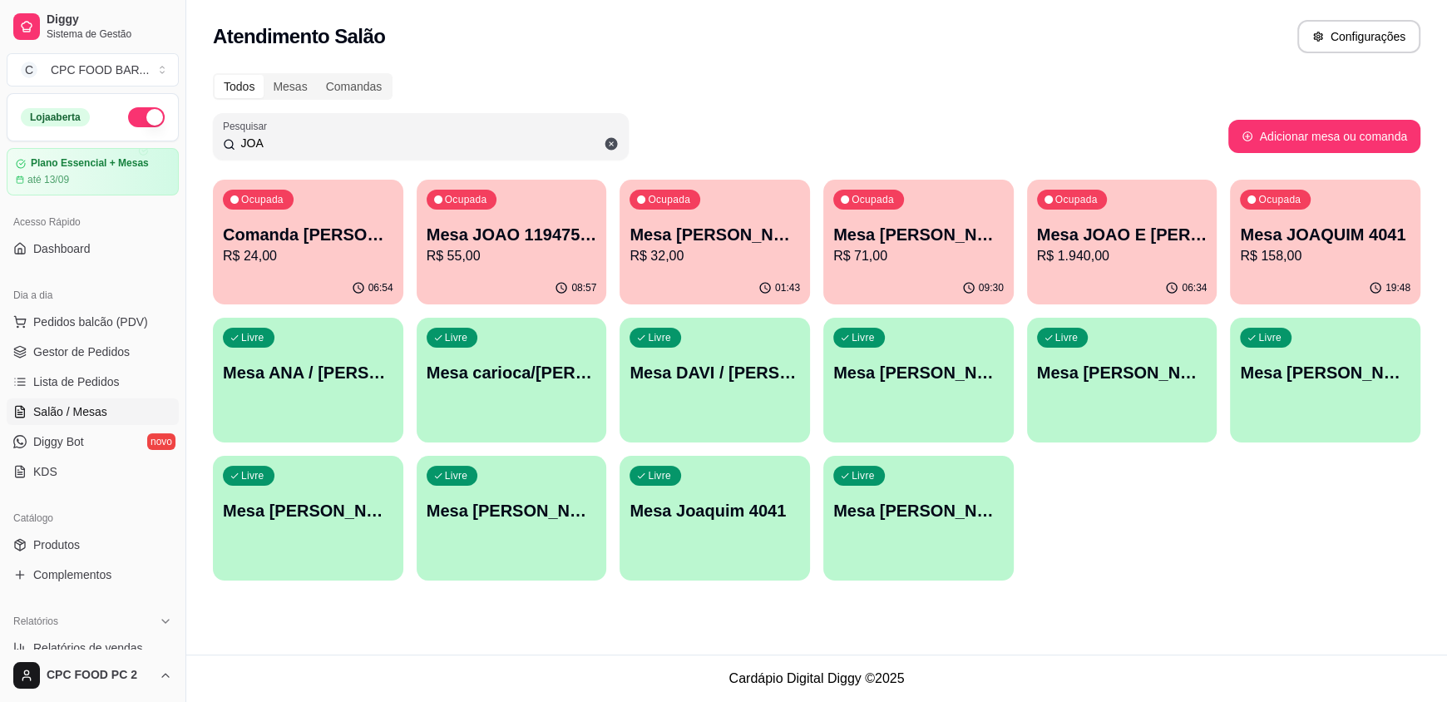
type input "JOA"
click at [678, 273] on div "01:43" at bounding box center [714, 288] width 190 height 32
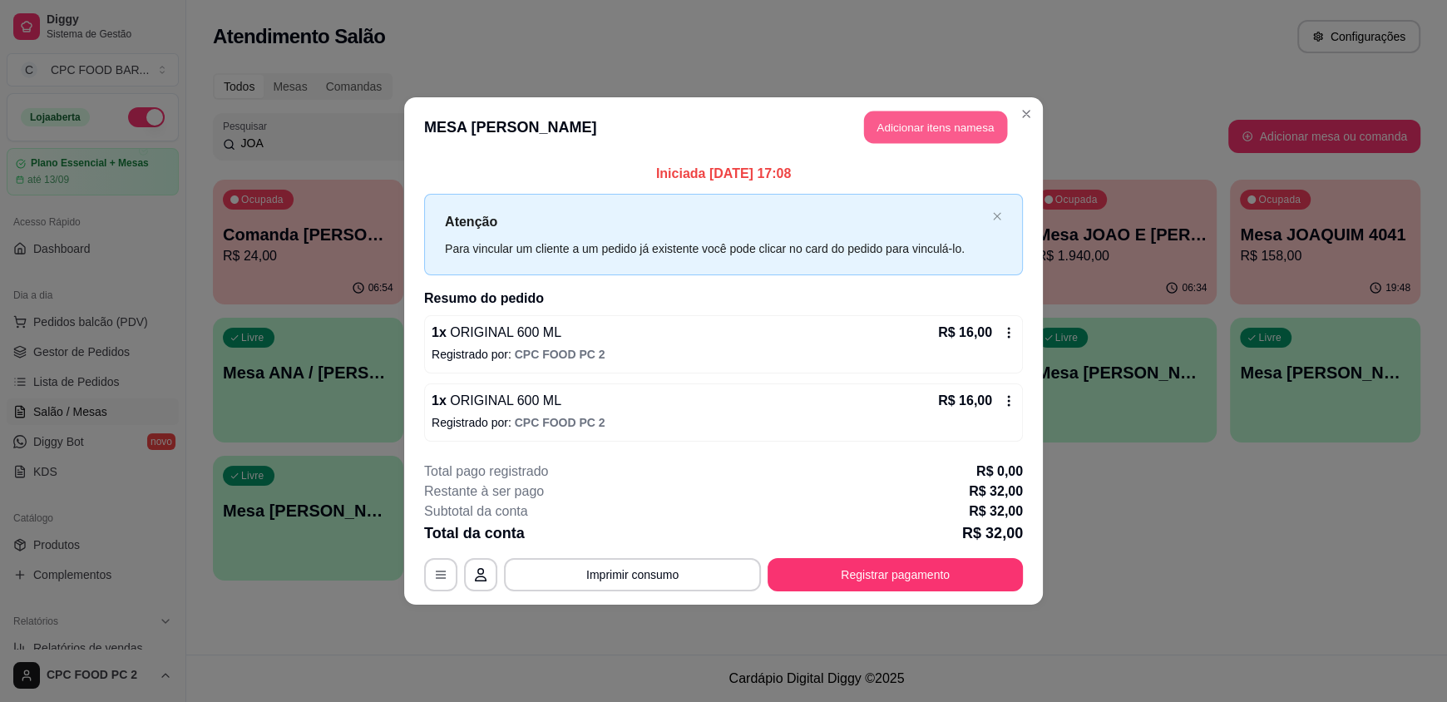
click at [945, 129] on button "Adicionar itens na mesa" at bounding box center [935, 127] width 143 height 32
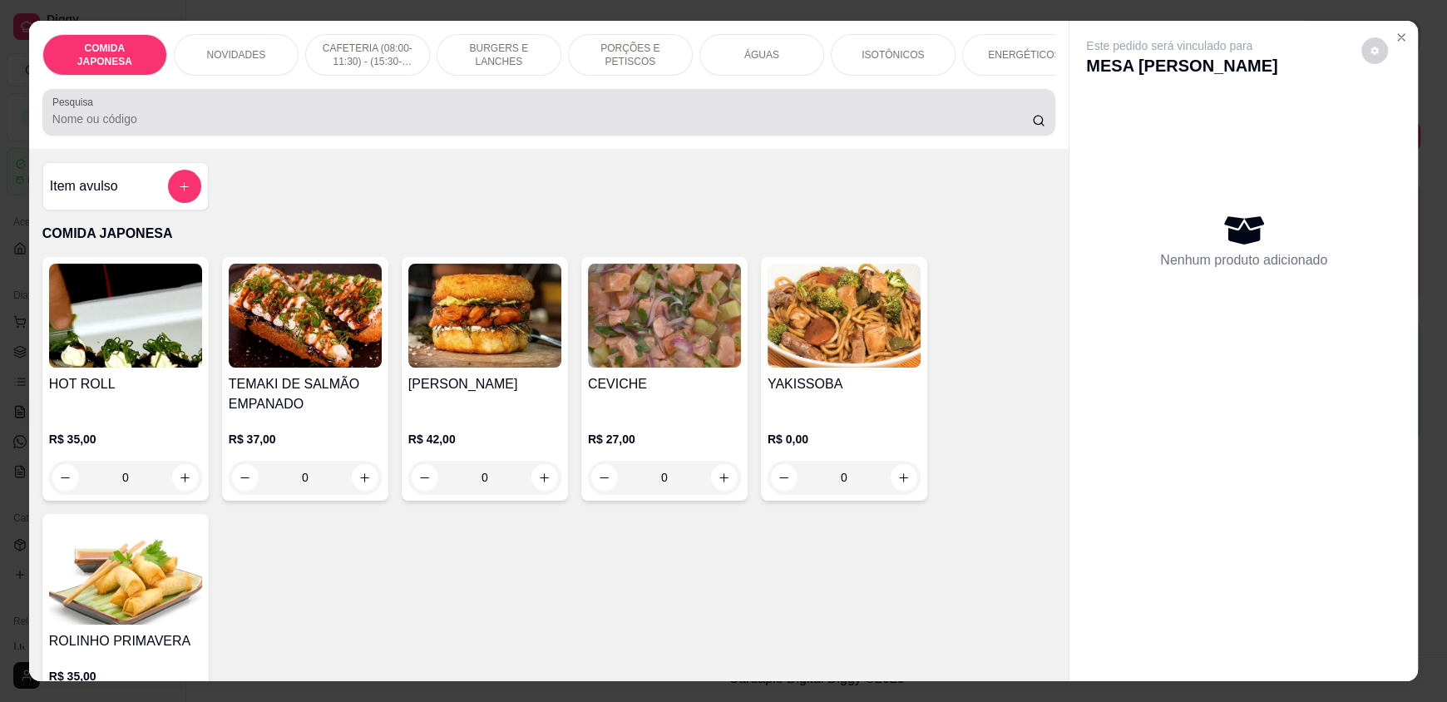
click at [414, 113] on div at bounding box center [548, 112] width 993 height 33
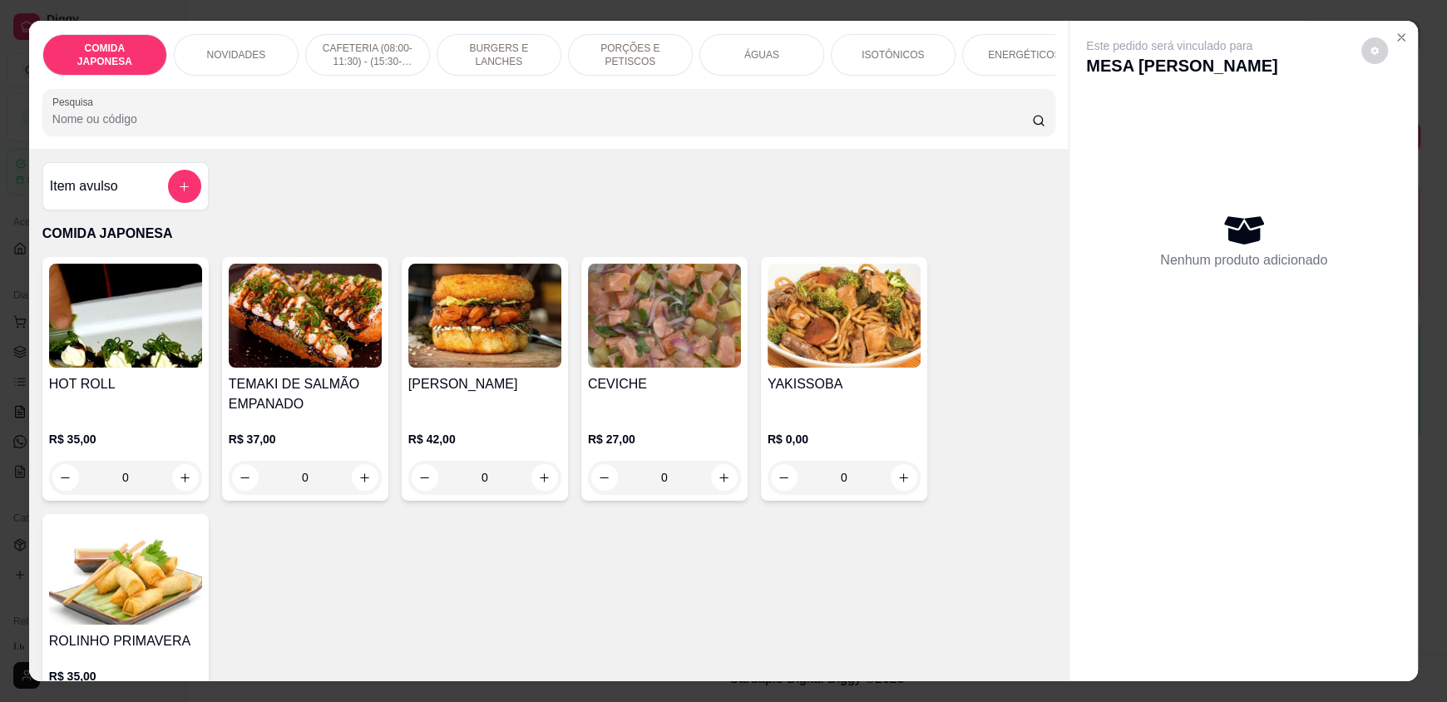
type input "S"
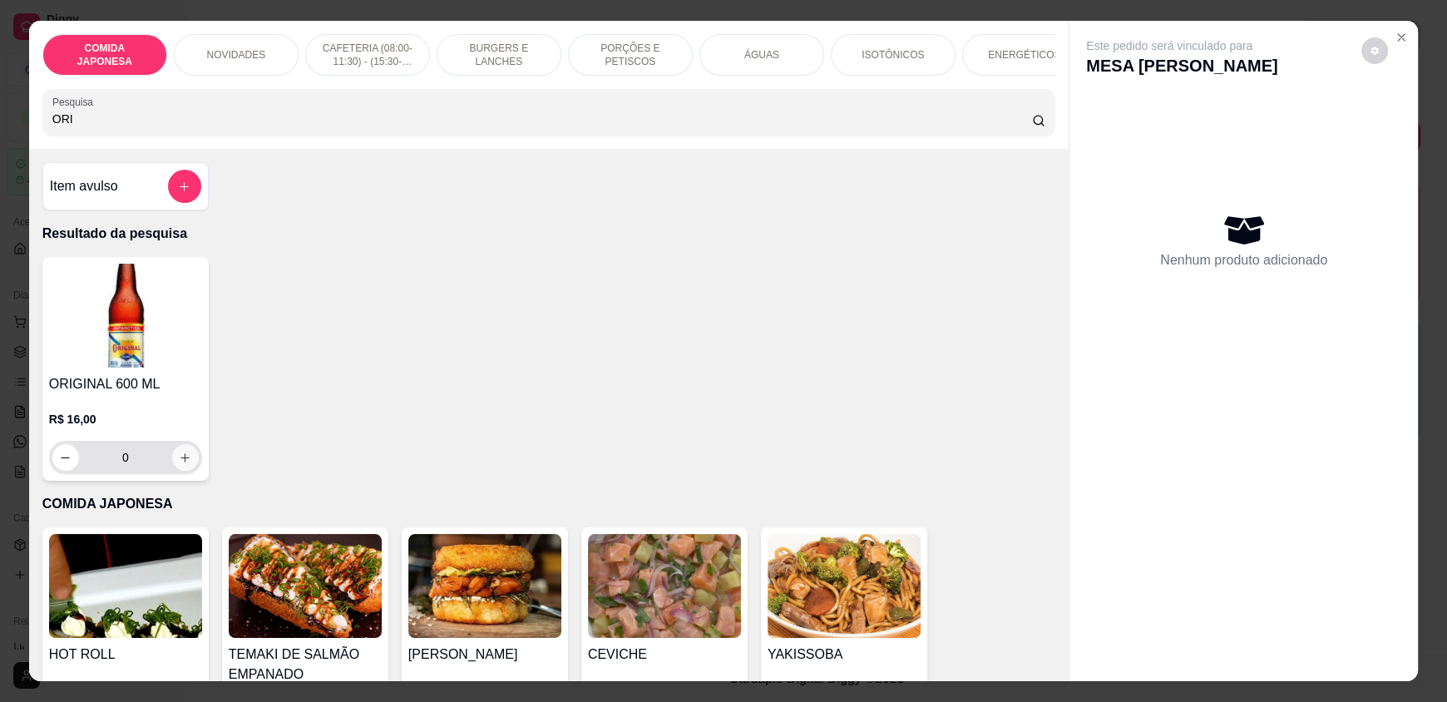
type input "ORI"
click at [172, 466] on button "increase-product-quantity" at bounding box center [185, 458] width 26 height 26
type input "1"
click at [172, 466] on button "increase-product-quantity" at bounding box center [185, 458] width 26 height 26
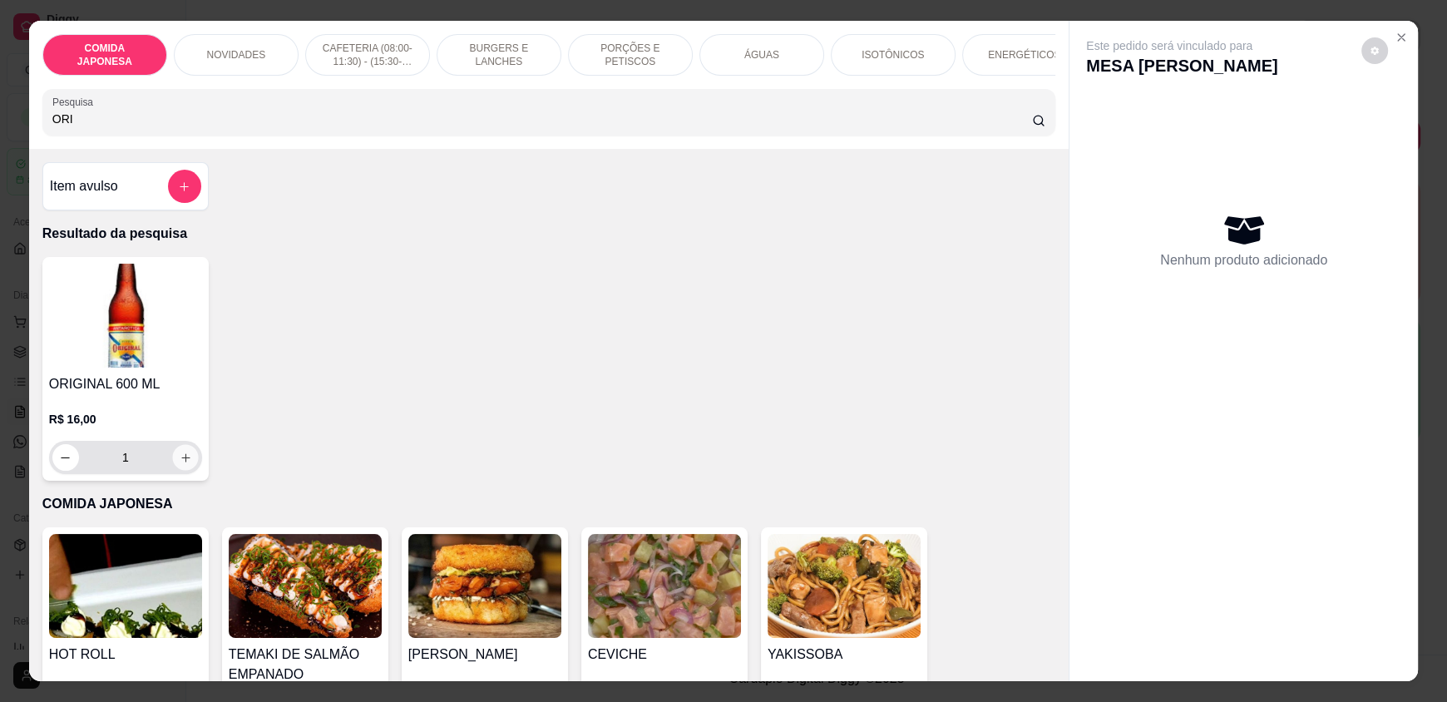
type input "2"
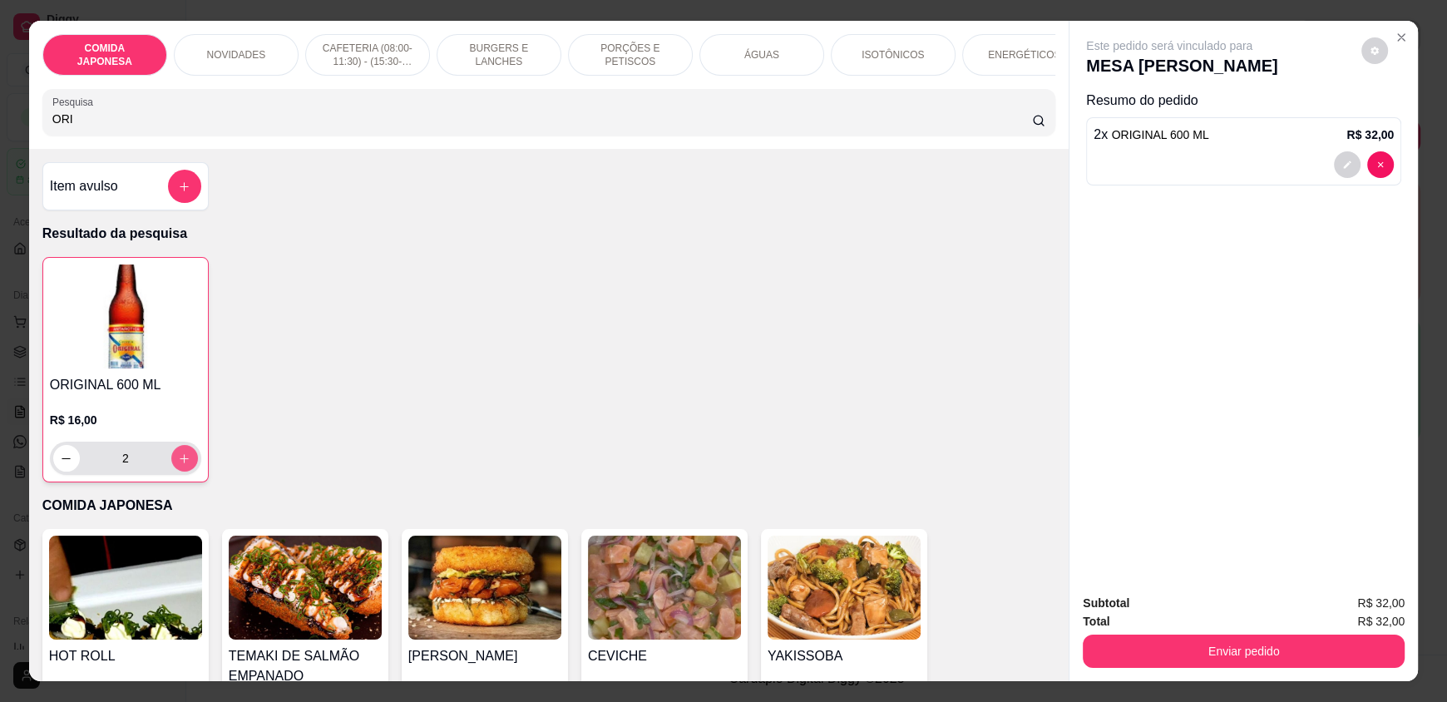
click at [171, 466] on button "increase-product-quantity" at bounding box center [184, 458] width 27 height 27
type input "3"
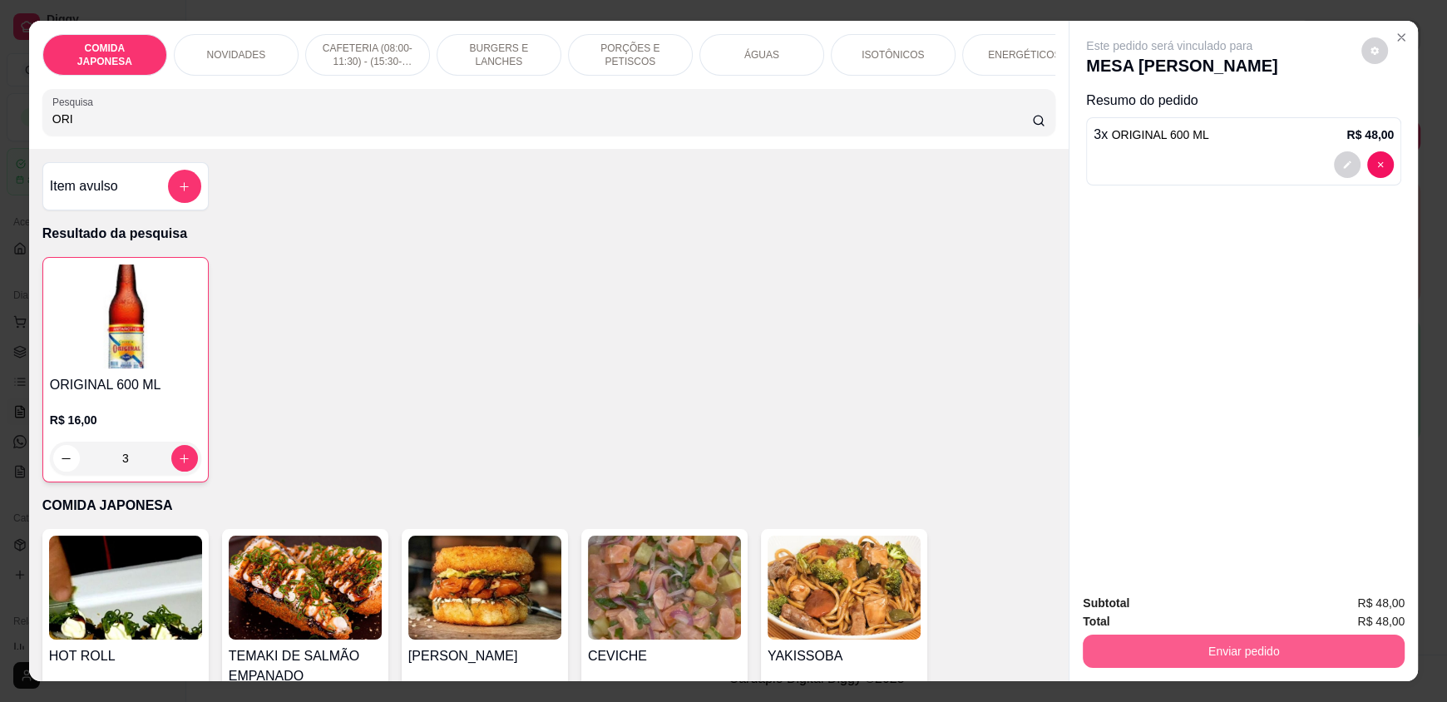
click at [1144, 654] on button "Enviar pedido" at bounding box center [1244, 650] width 322 height 33
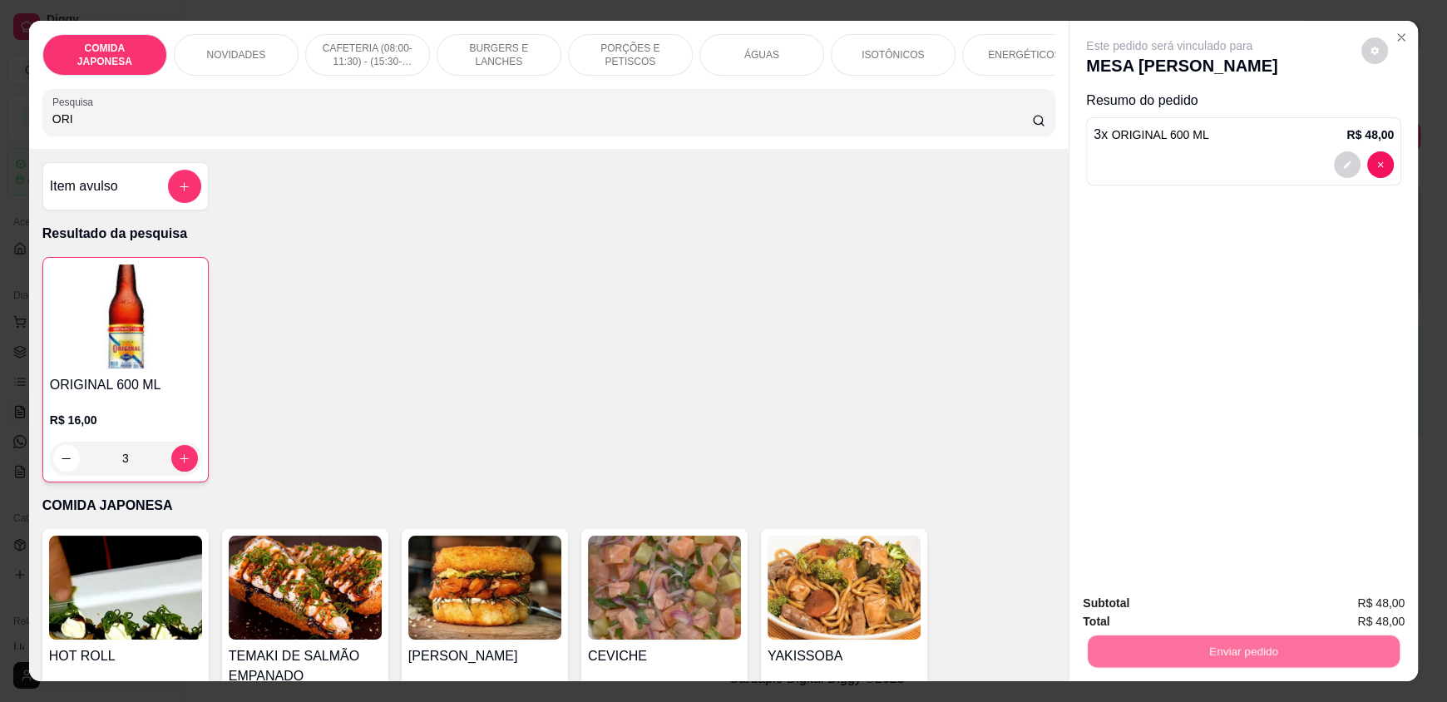
click at [1143, 618] on button "Não registrar e enviar pedido" at bounding box center [1188, 610] width 168 height 31
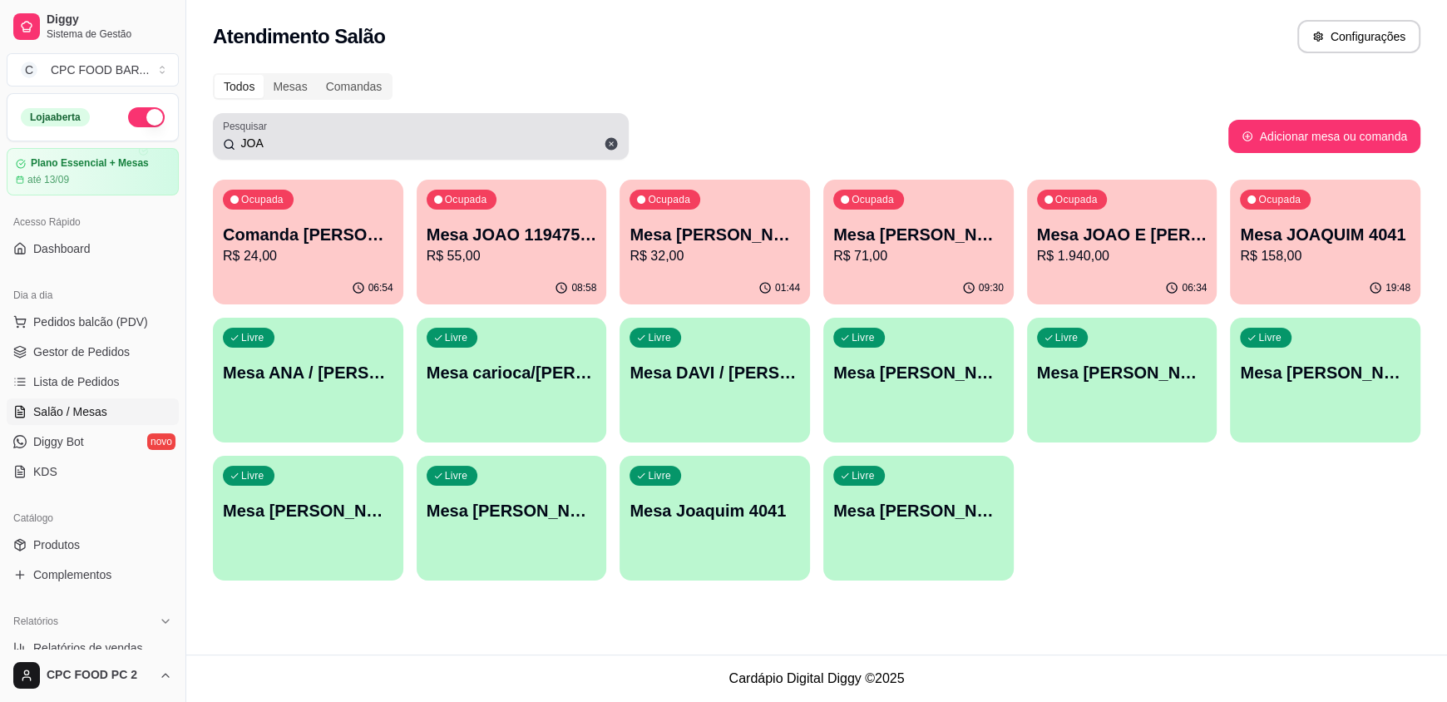
click at [412, 143] on input "JOA" at bounding box center [426, 143] width 383 height 17
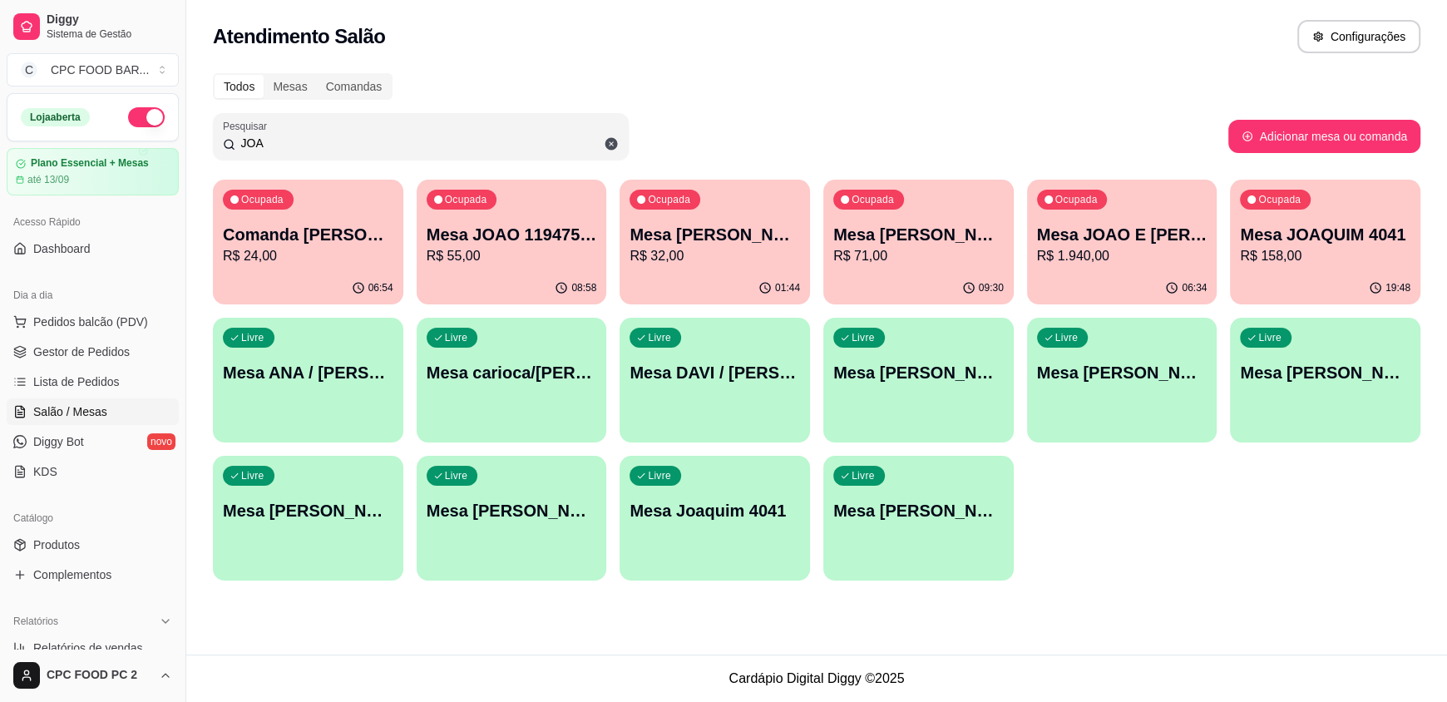
click at [412, 143] on input "JOA" at bounding box center [426, 143] width 383 height 17
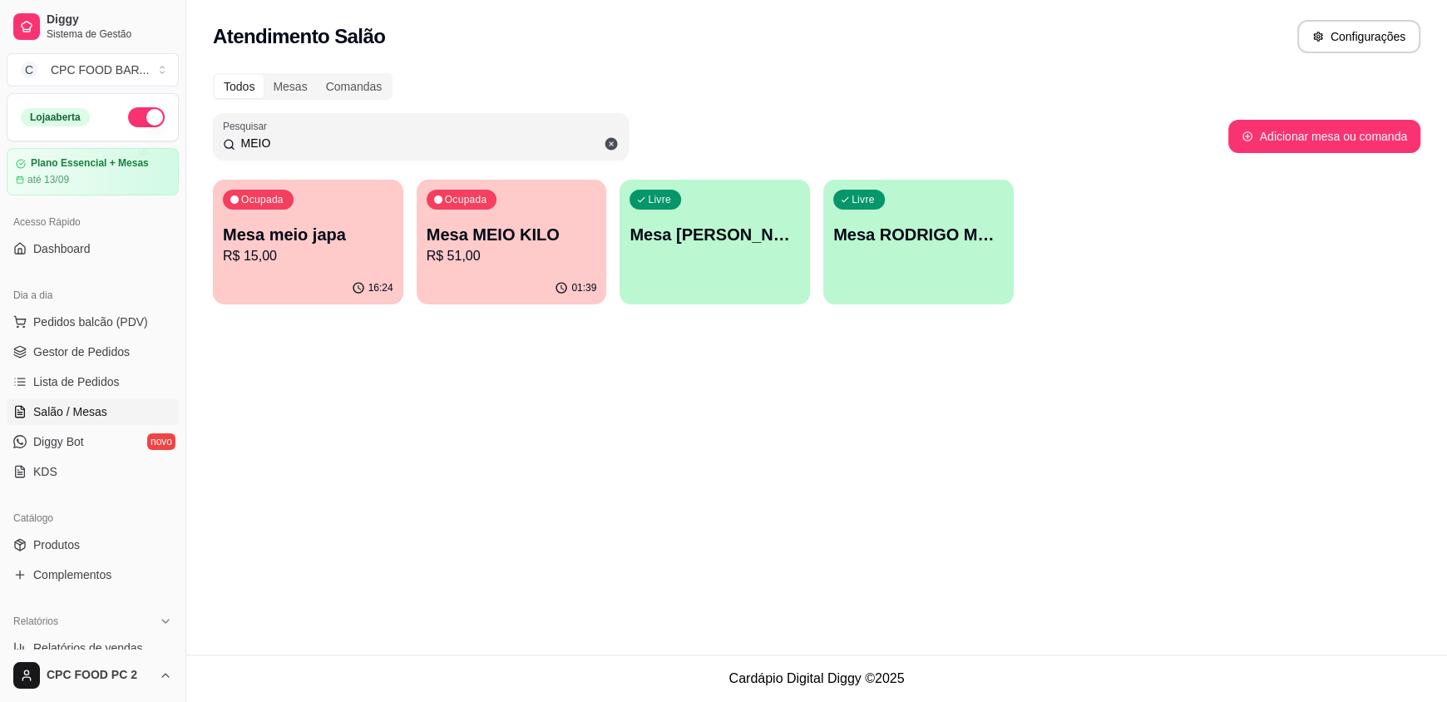
type input "MEIO"
click at [528, 253] on p "R$ 51,00" at bounding box center [511, 255] width 165 height 19
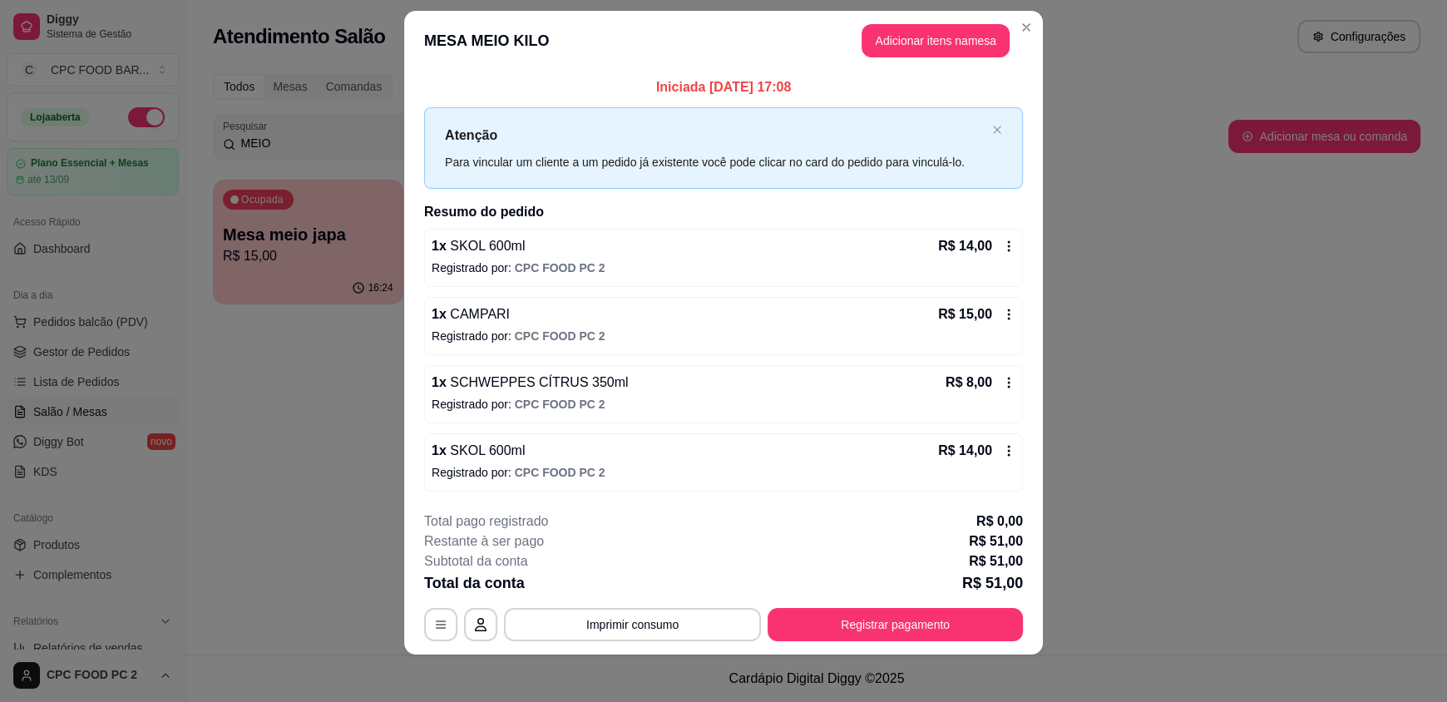
scroll to position [23, 0]
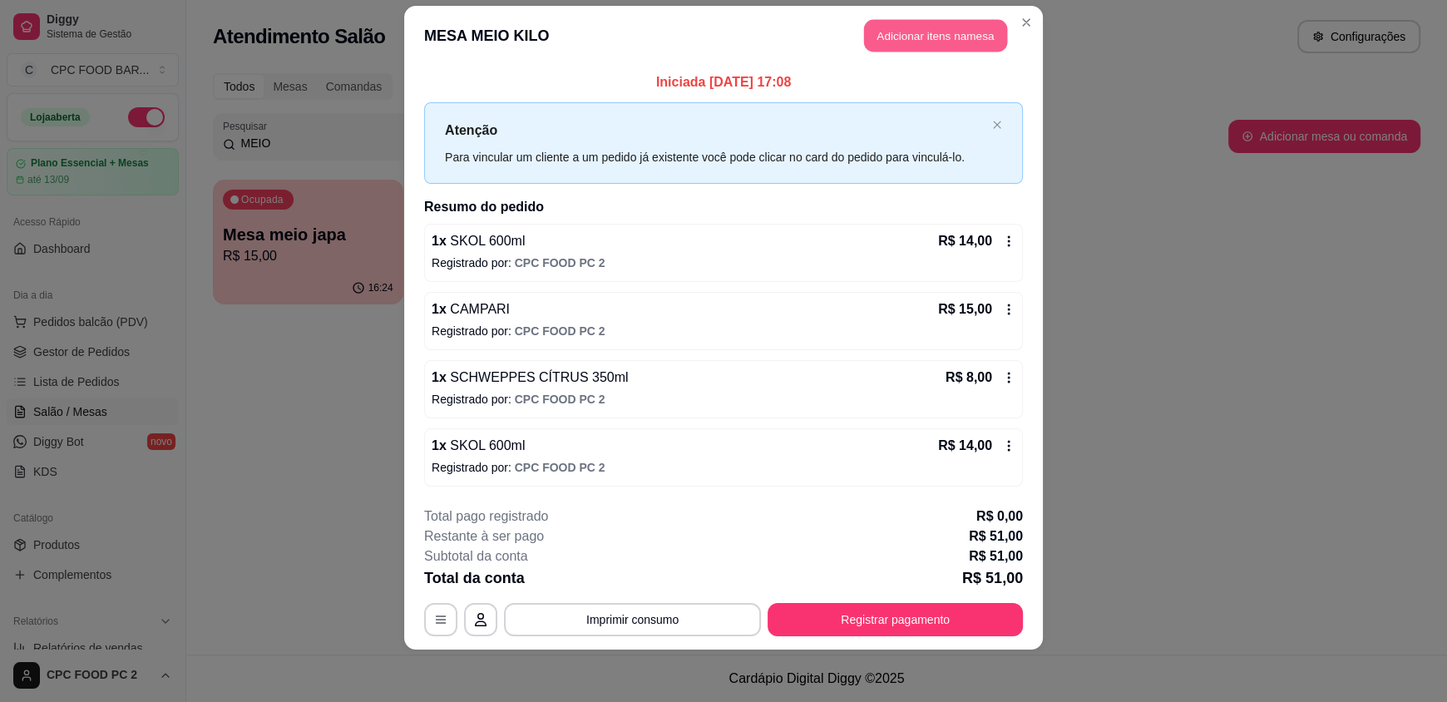
click at [925, 37] on button "Adicionar itens na mesa" at bounding box center [935, 36] width 143 height 32
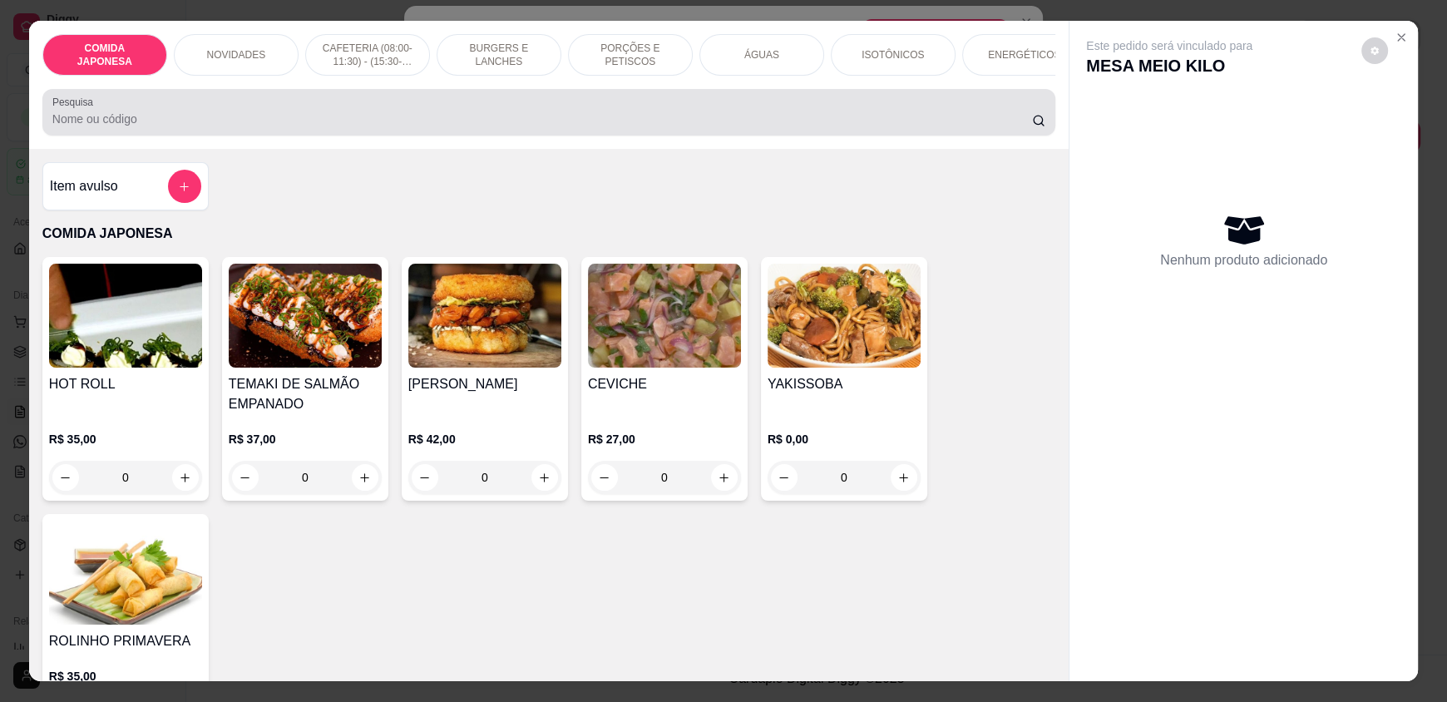
click at [471, 121] on div at bounding box center [548, 112] width 993 height 33
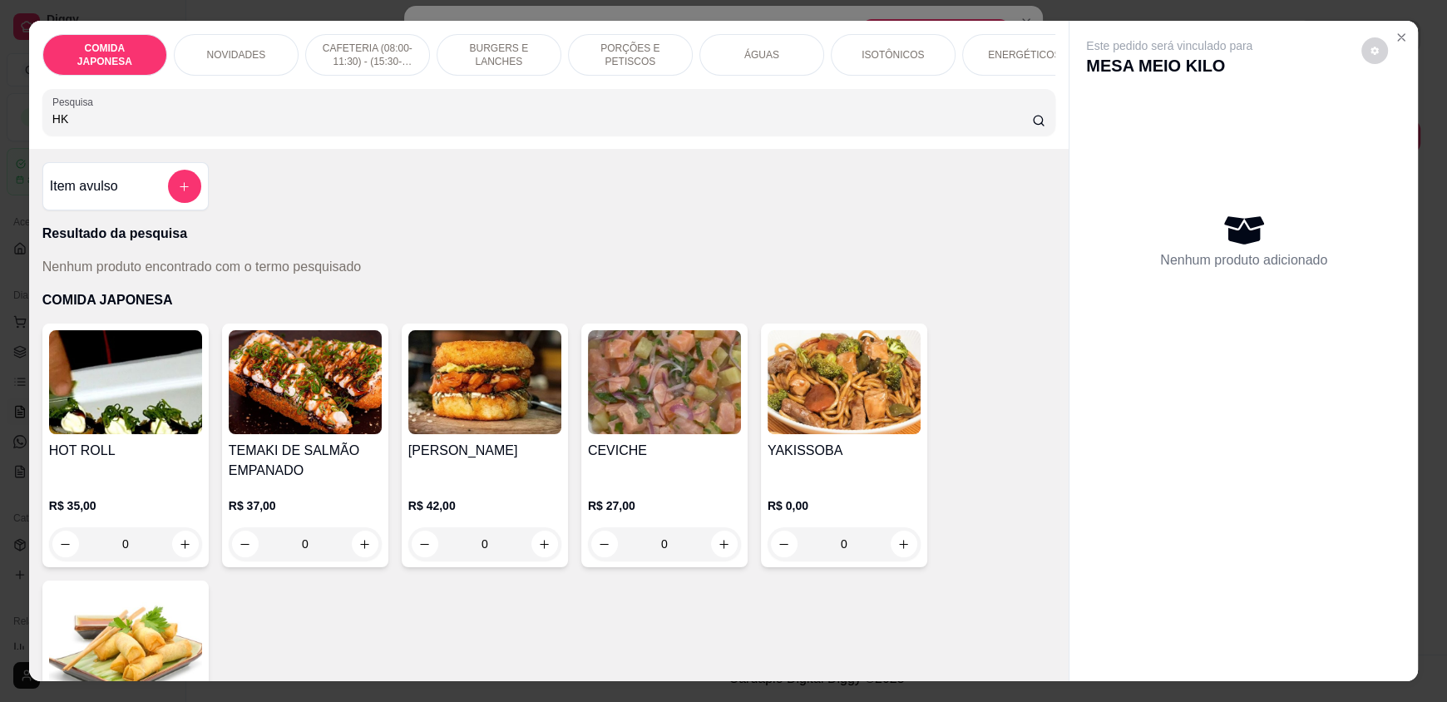
type input "H"
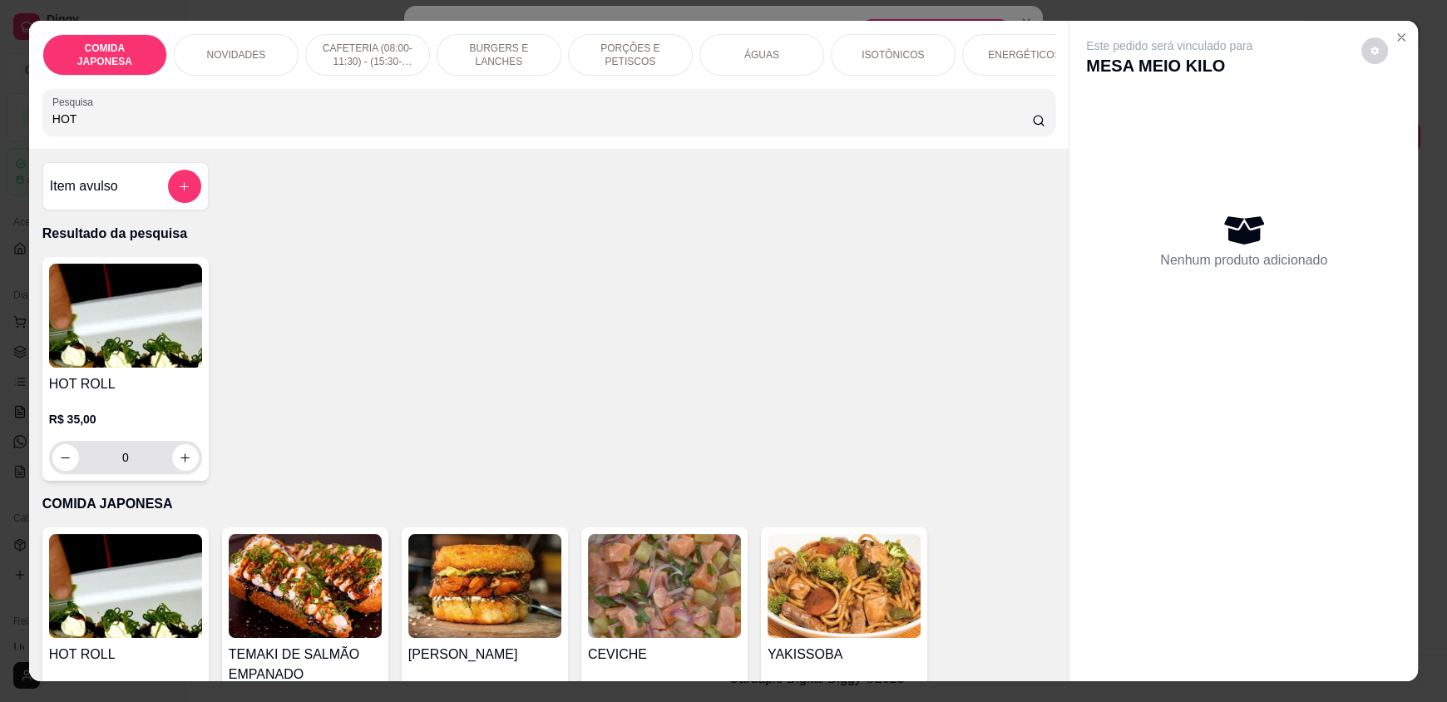
type input "HOT"
click at [182, 464] on icon "increase-product-quantity" at bounding box center [186, 458] width 12 height 12
type input "1"
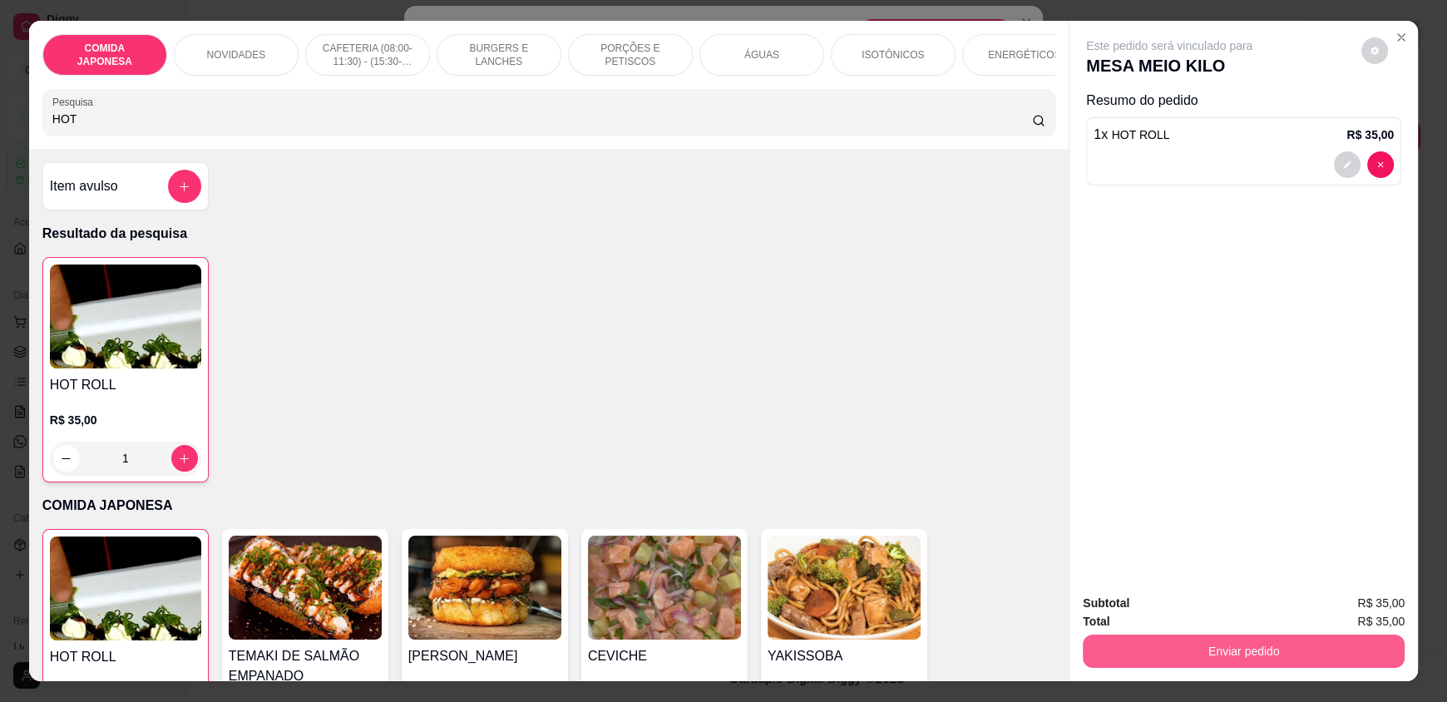
click at [1261, 645] on button "Enviar pedido" at bounding box center [1244, 650] width 322 height 33
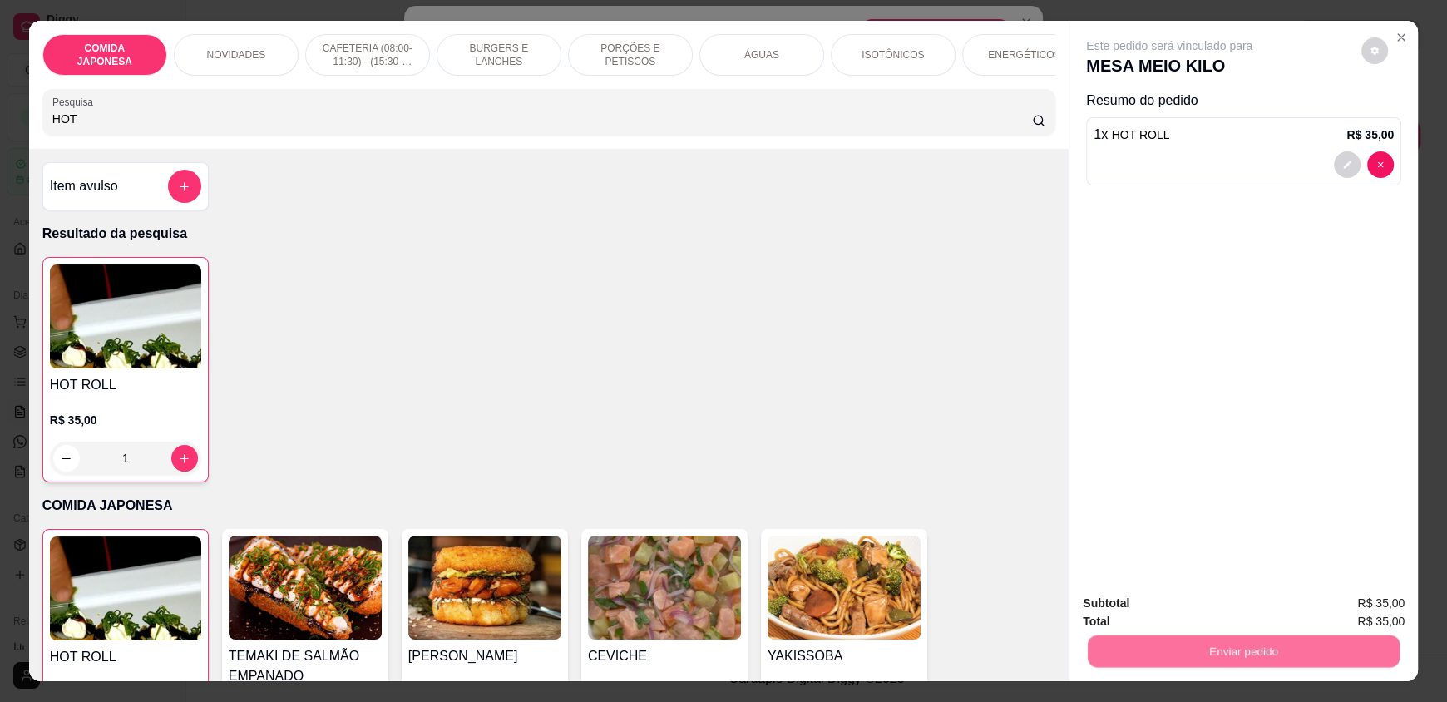
click at [1202, 595] on button "Não registrar e enviar pedido" at bounding box center [1188, 610] width 168 height 31
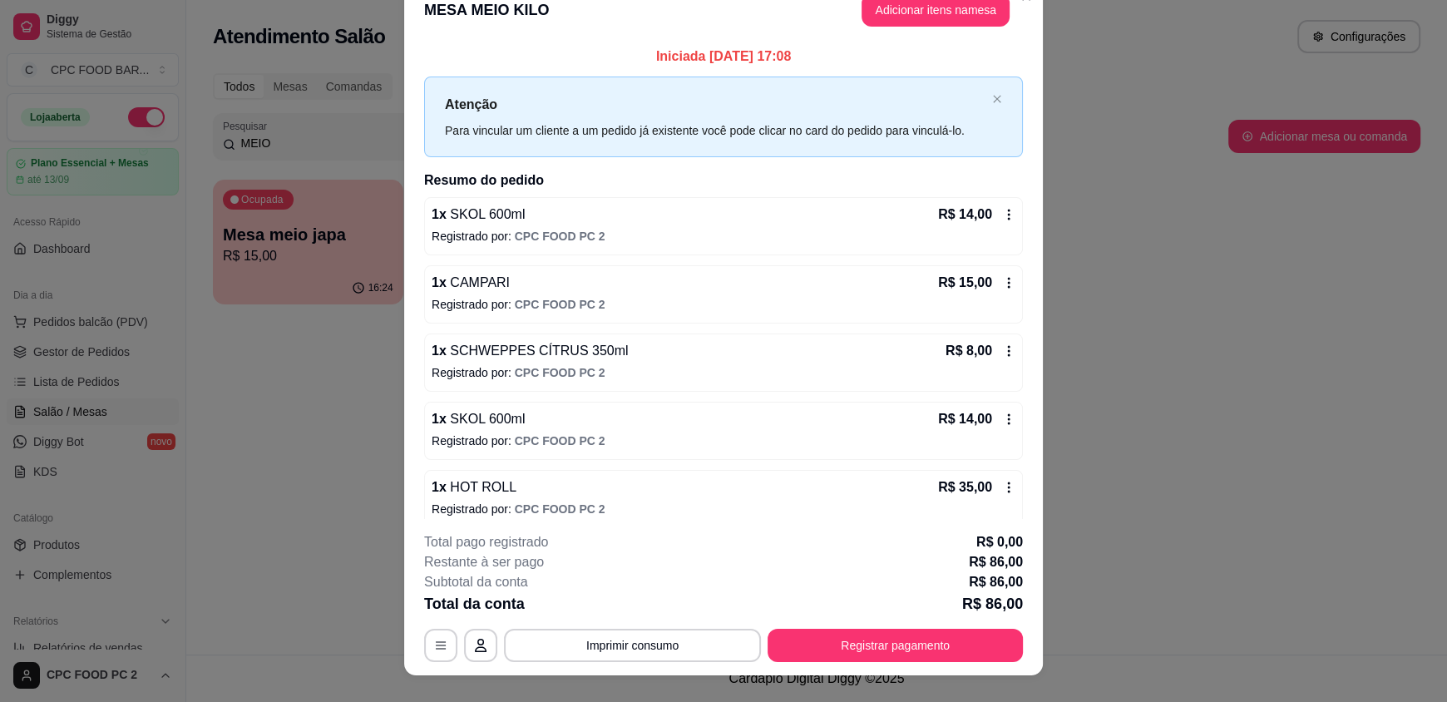
scroll to position [0, 0]
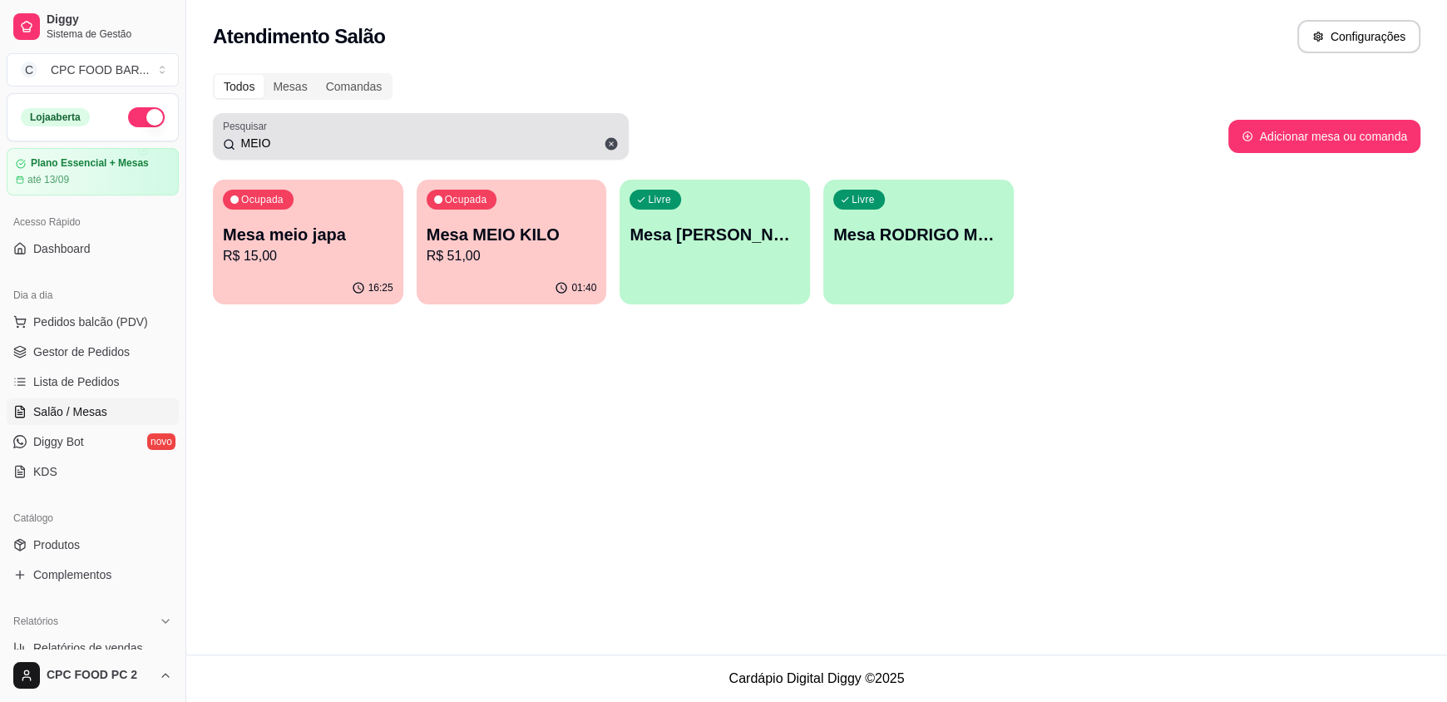
click at [368, 135] on div "MEIO" at bounding box center [421, 136] width 396 height 33
click at [368, 135] on input "MEIO" at bounding box center [426, 143] width 383 height 17
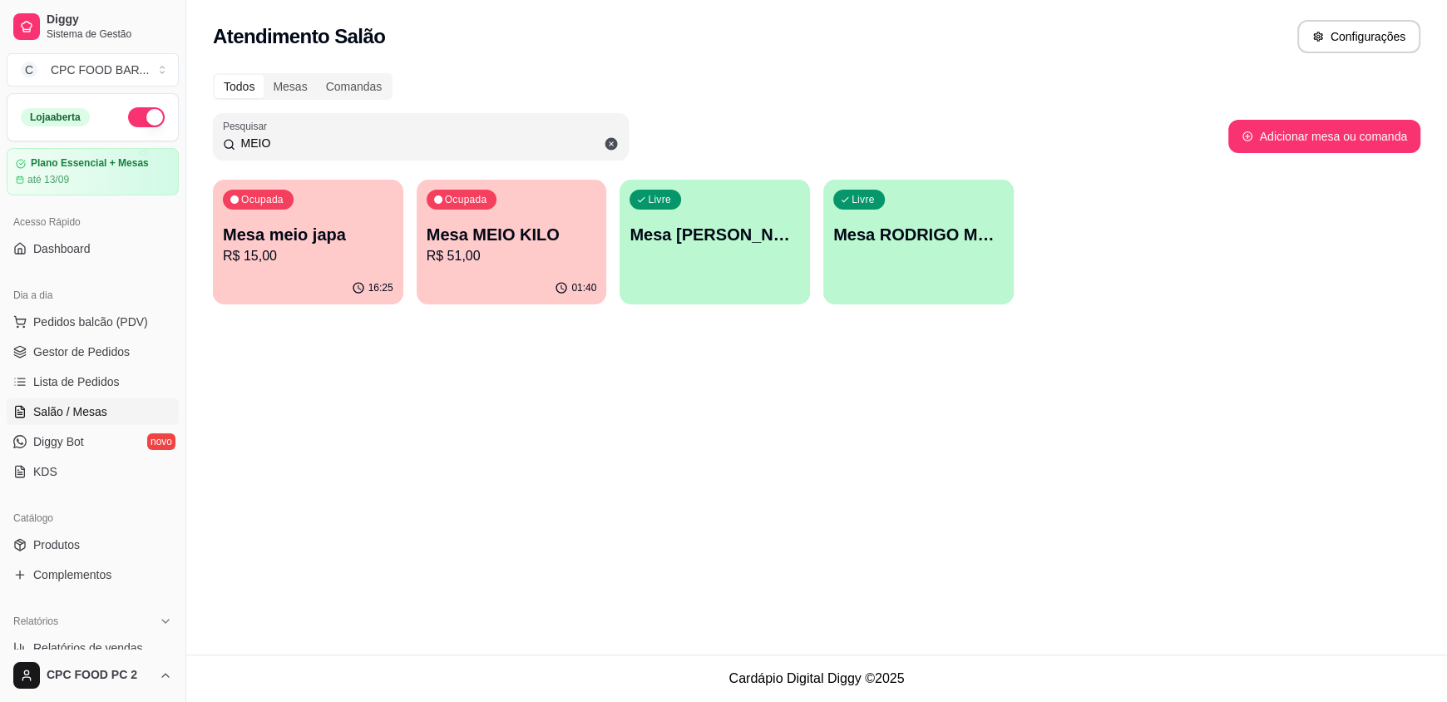
drag, startPoint x: 367, startPoint y: 135, endPoint x: 353, endPoint y: 142, distance: 16.0
click at [354, 142] on input "MEIO" at bounding box center [426, 143] width 383 height 17
click at [353, 142] on input "MEIO" at bounding box center [426, 143] width 383 height 17
click at [330, 141] on input "MEIO" at bounding box center [426, 143] width 383 height 17
click at [329, 141] on input "MEIO" at bounding box center [426, 143] width 383 height 17
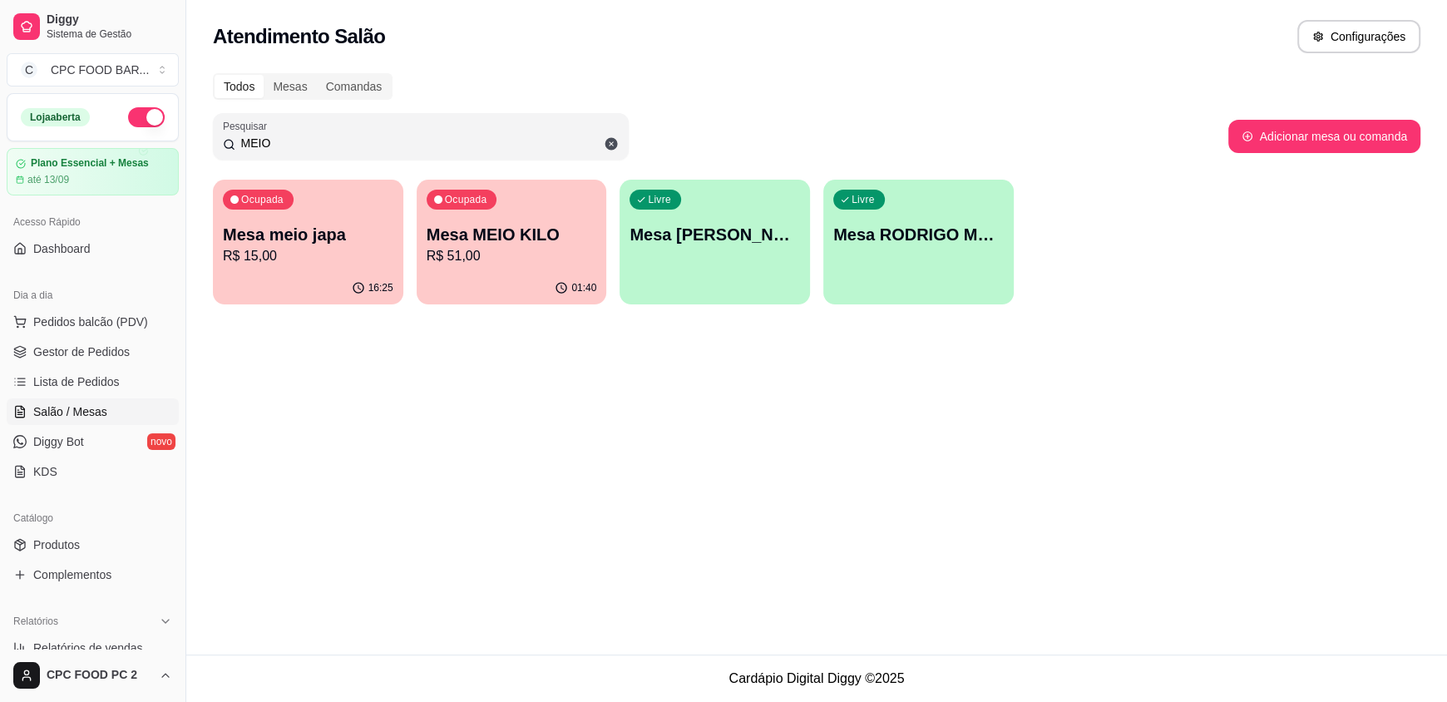
click at [328, 139] on input "MEIO" at bounding box center [426, 143] width 383 height 17
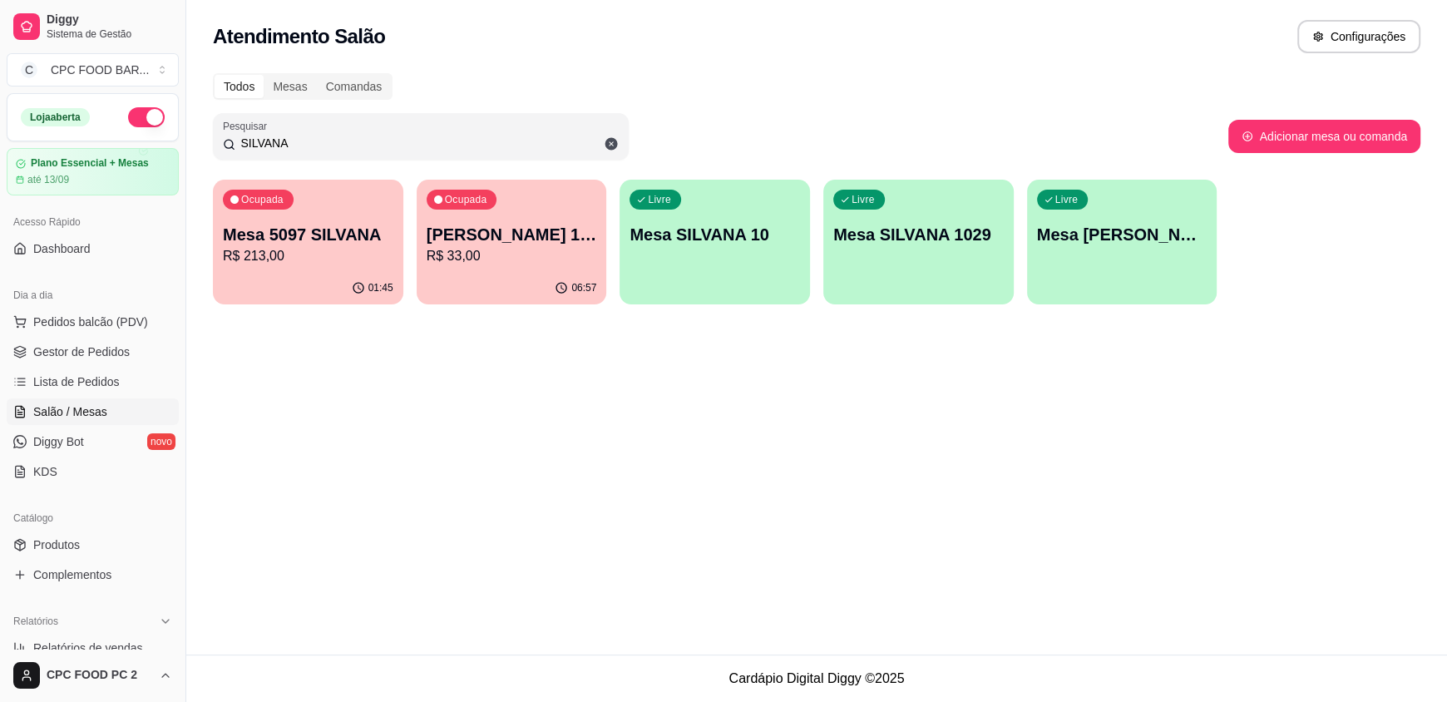
type input "SILVANA"
click at [262, 231] on p "Mesa 5097 SILVANA" at bounding box center [307, 235] width 165 height 22
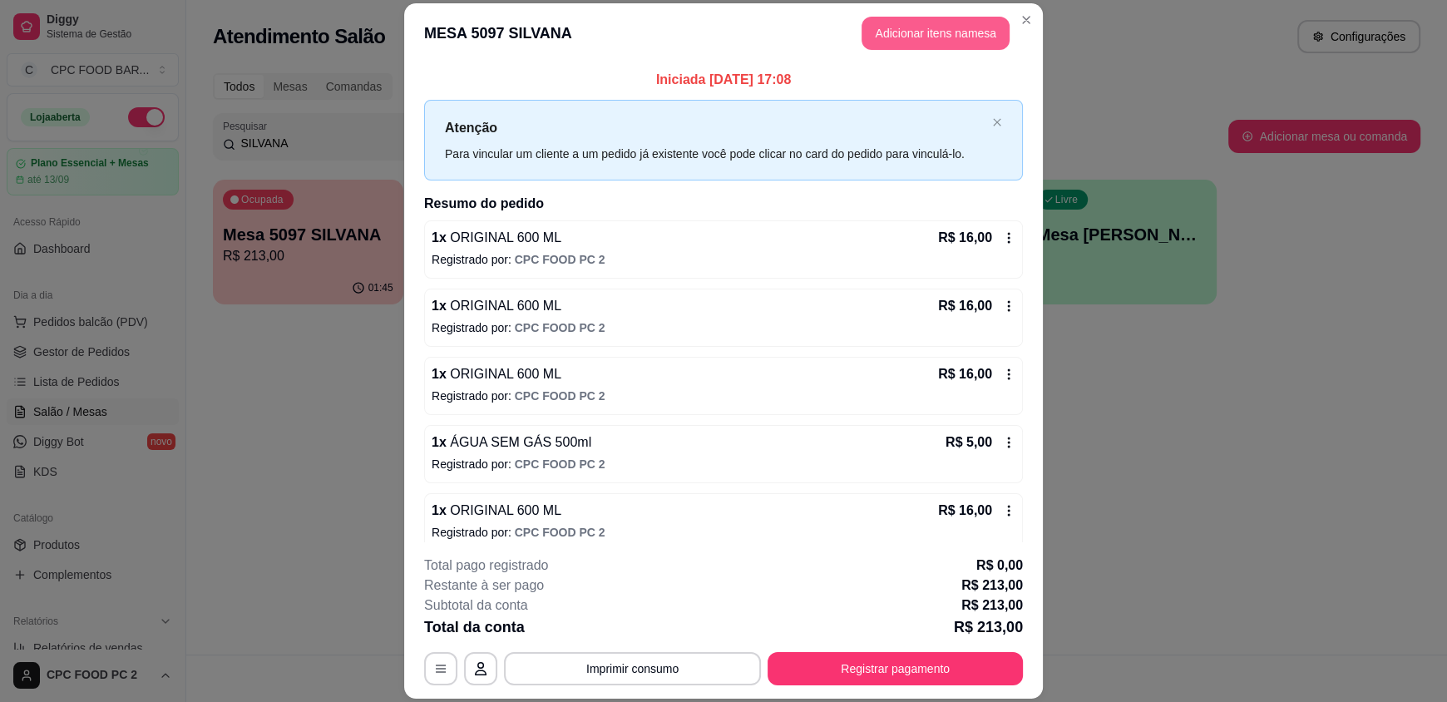
click at [920, 31] on button "Adicionar itens na mesa" at bounding box center [935, 33] width 148 height 33
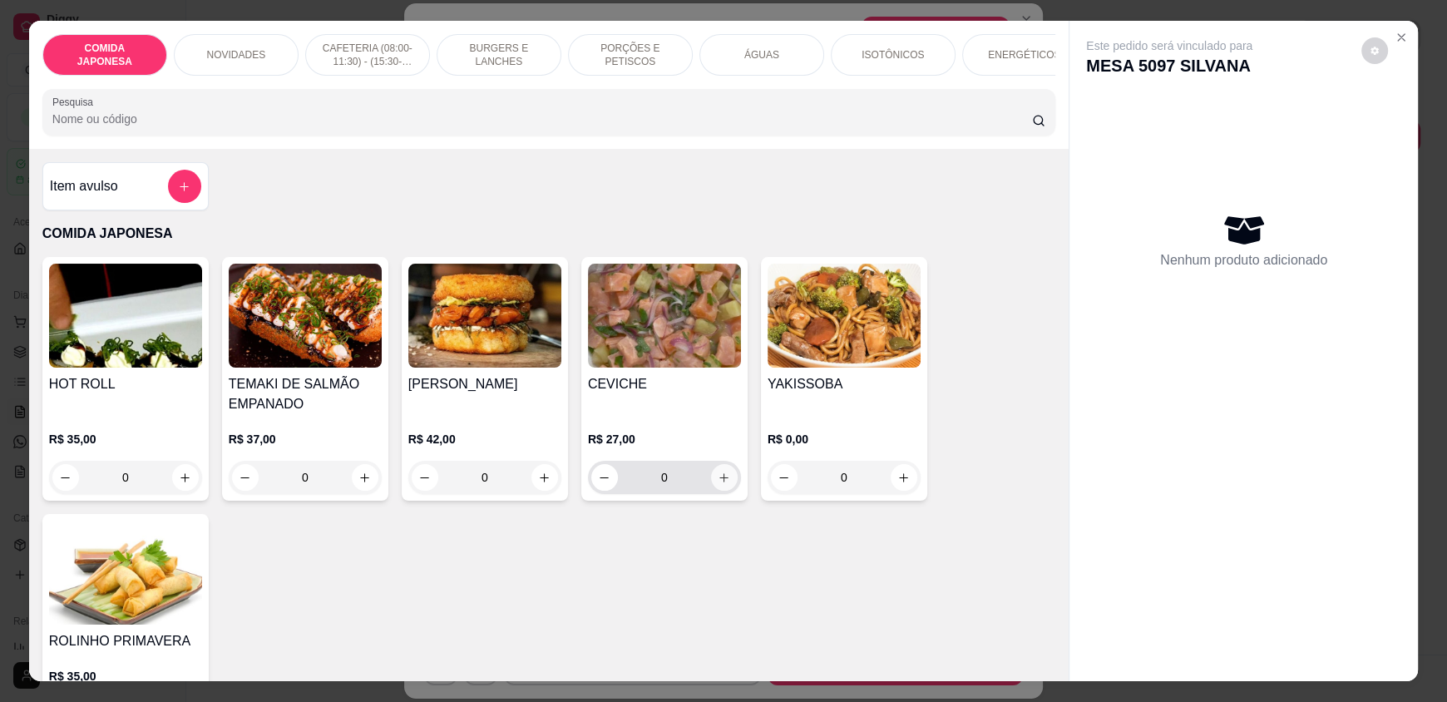
click at [718, 484] on icon "increase-product-quantity" at bounding box center [724, 477] width 12 height 12
type input "1"
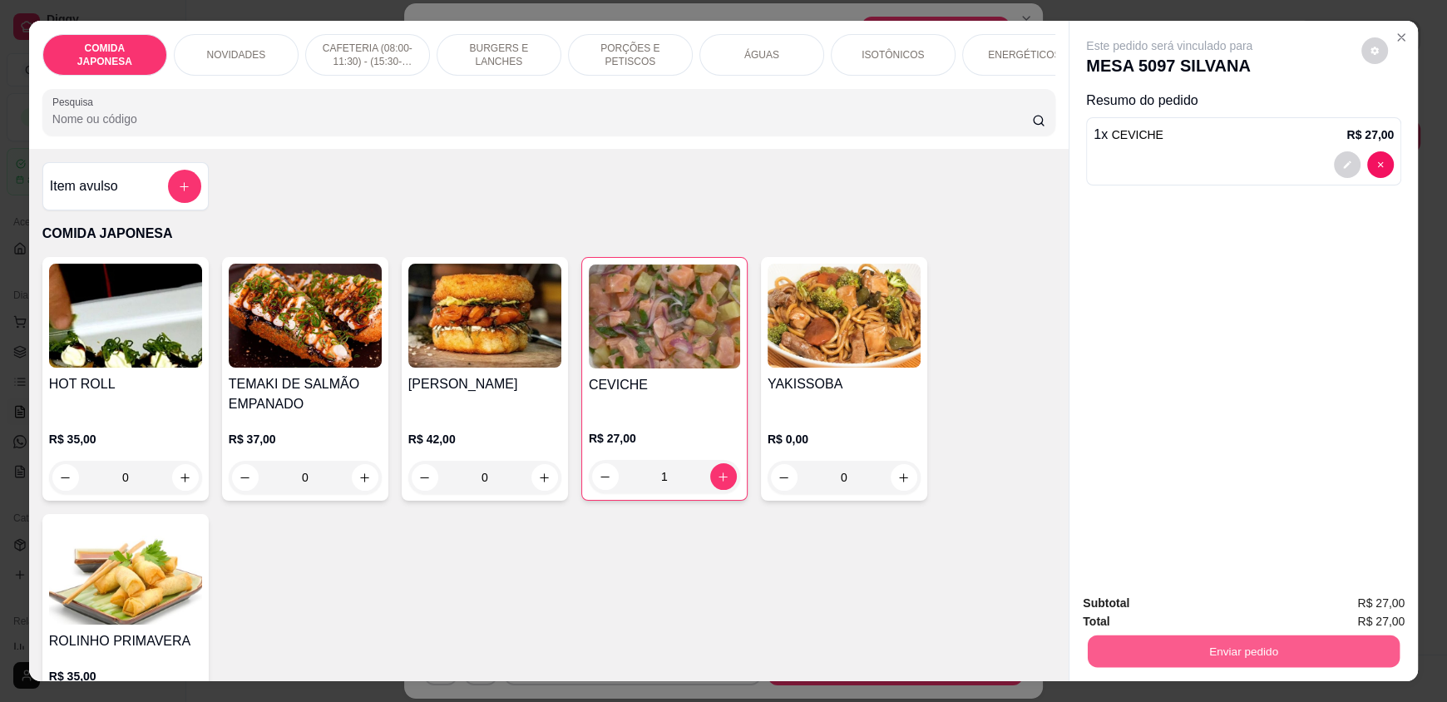
click at [1231, 636] on button "Enviar pedido" at bounding box center [1244, 650] width 312 height 32
click at [1196, 603] on button "Não registrar e enviar pedido" at bounding box center [1188, 610] width 168 height 31
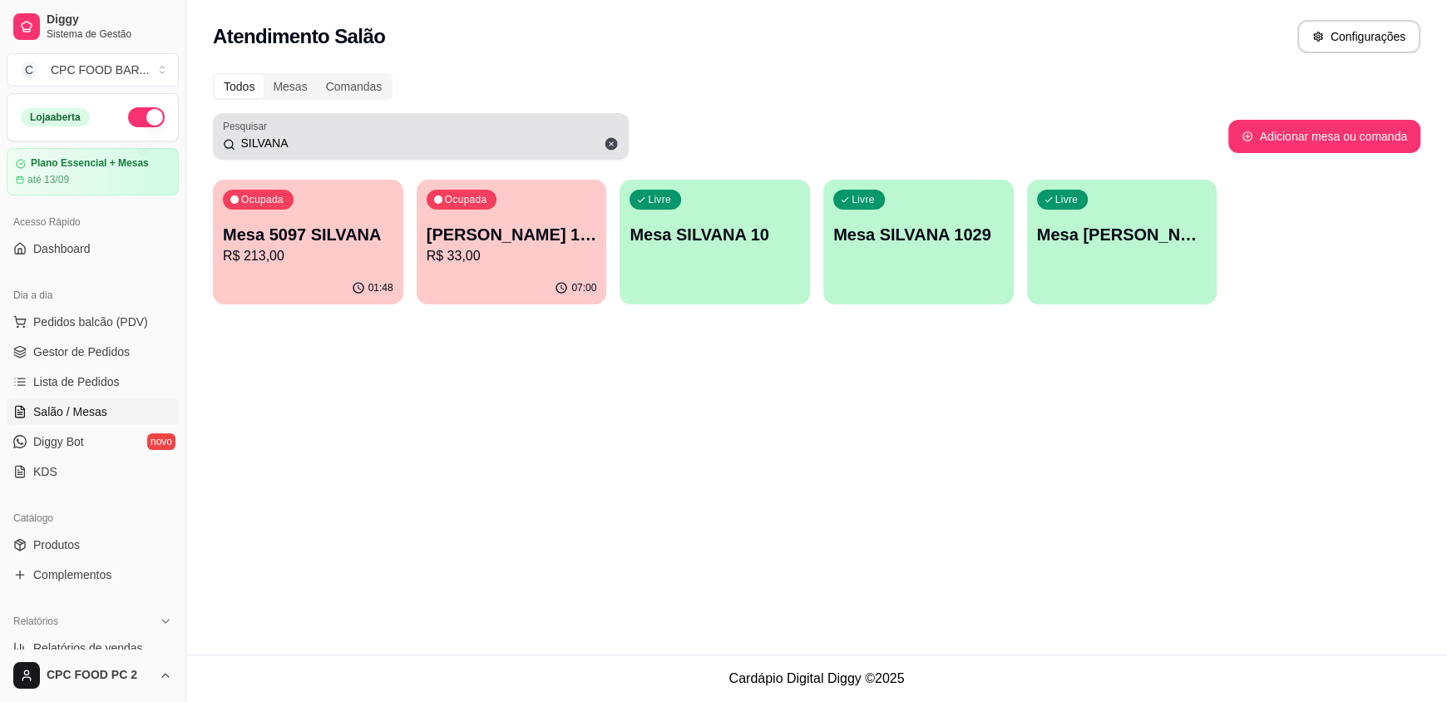
click at [351, 129] on div "SILVANA" at bounding box center [421, 136] width 396 height 33
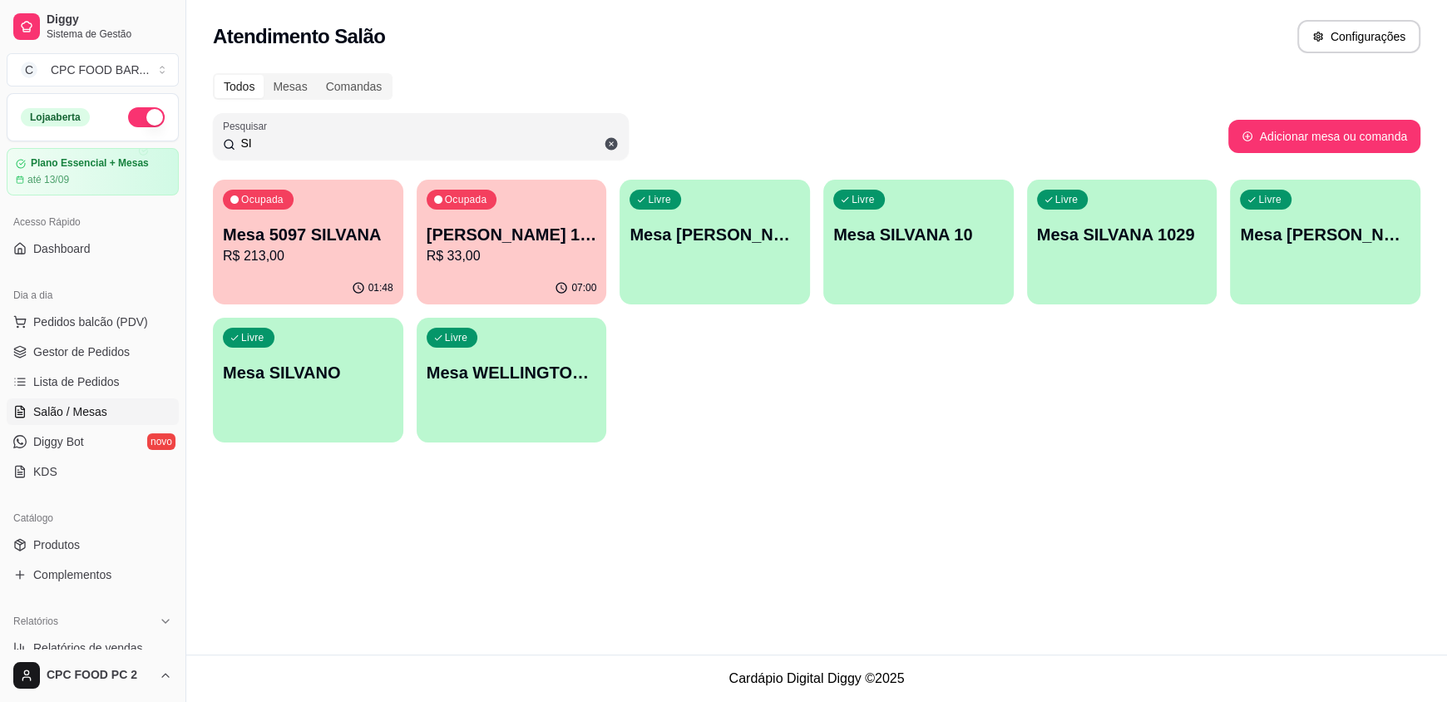
type input "S"
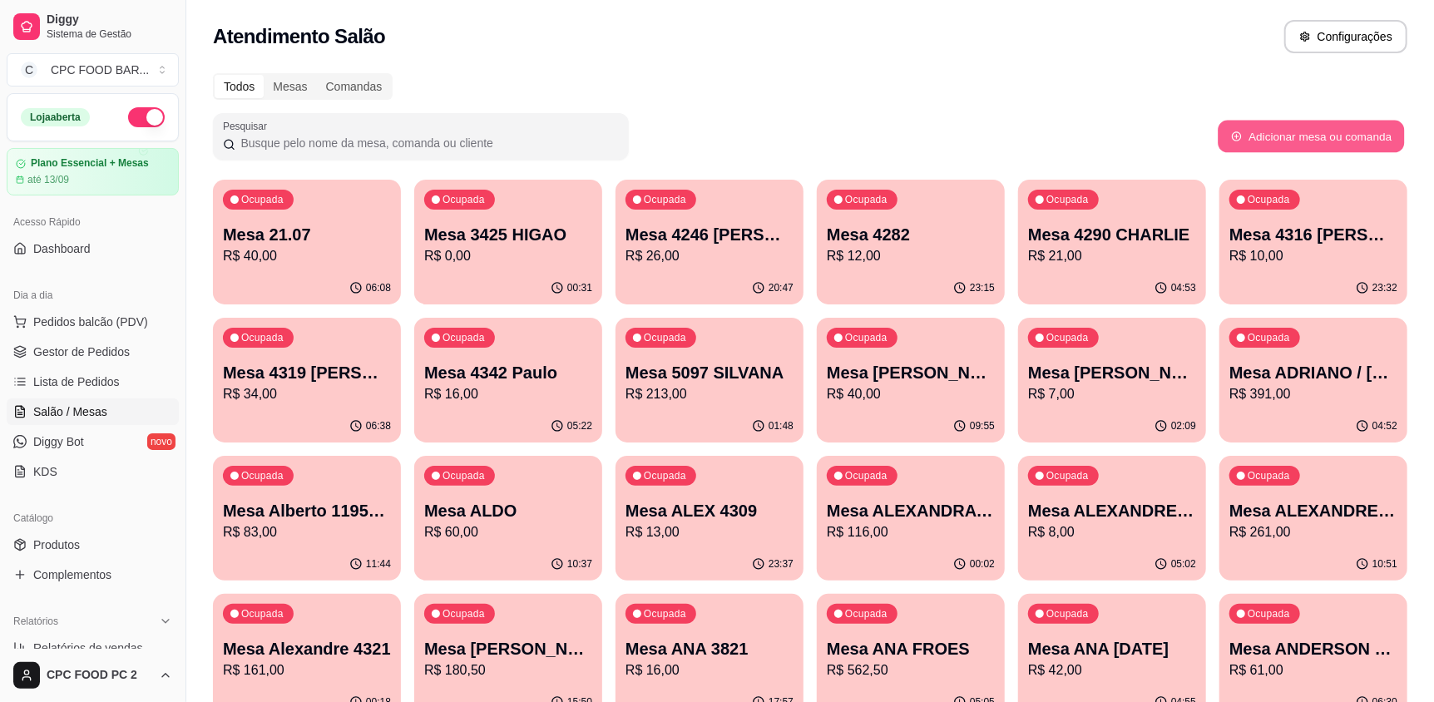
click at [1259, 127] on button "Adicionar mesa ou comanda" at bounding box center [1310, 137] width 186 height 32
select select "TABLE"
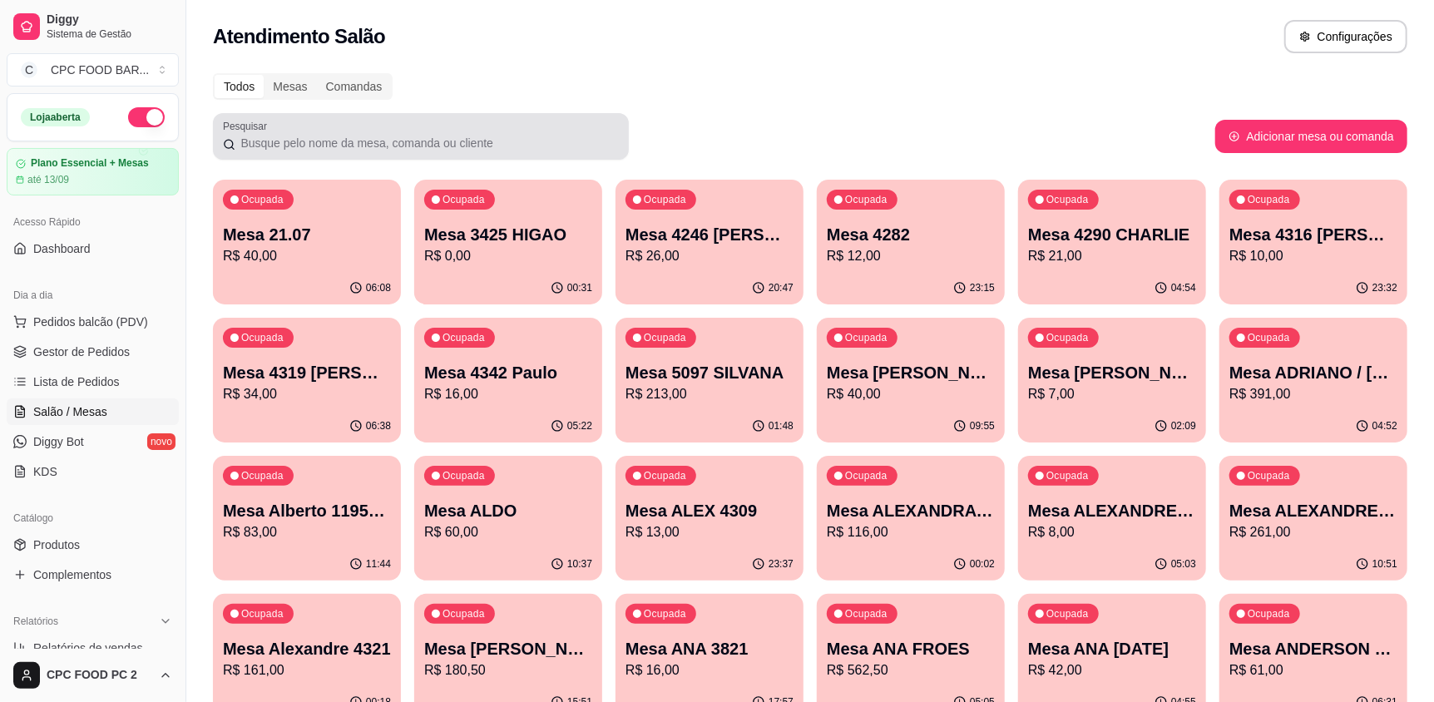
click at [462, 145] on input "Pesquisar" at bounding box center [426, 143] width 383 height 17
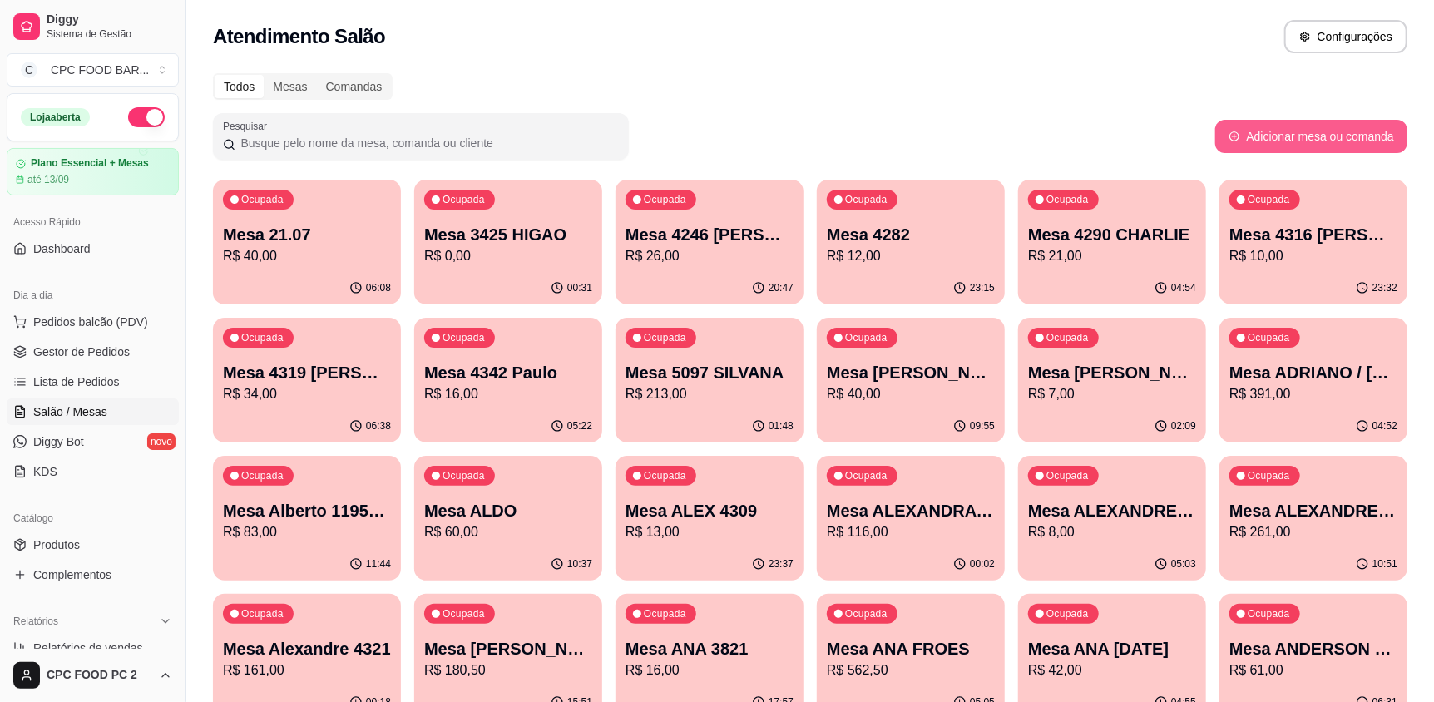
click at [1319, 134] on button "Adicionar mesa ou comanda" at bounding box center [1311, 136] width 192 height 33
select select "TABLE"
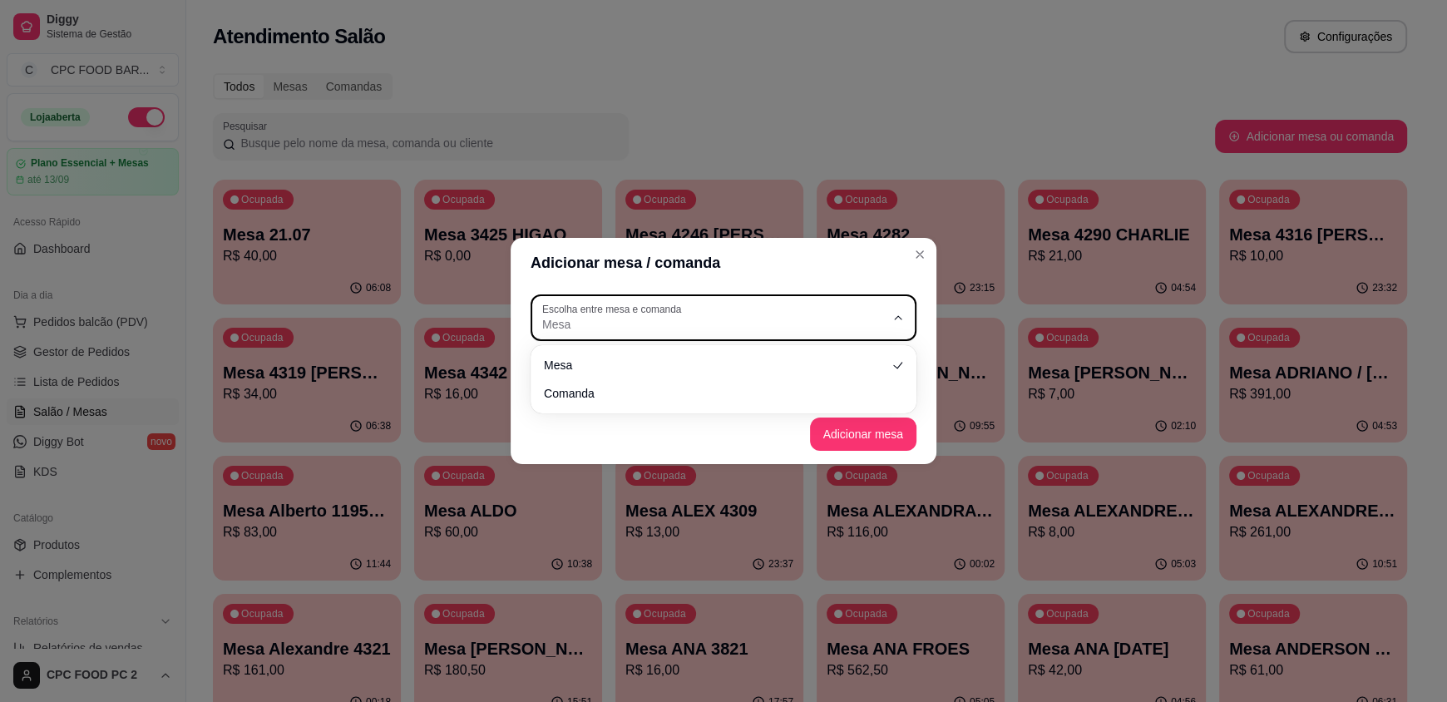
click at [692, 323] on span "Mesa" at bounding box center [713, 324] width 343 height 17
click at [657, 384] on span "Comanda" at bounding box center [715, 391] width 329 height 16
type input "CARD"
select select "CARD"
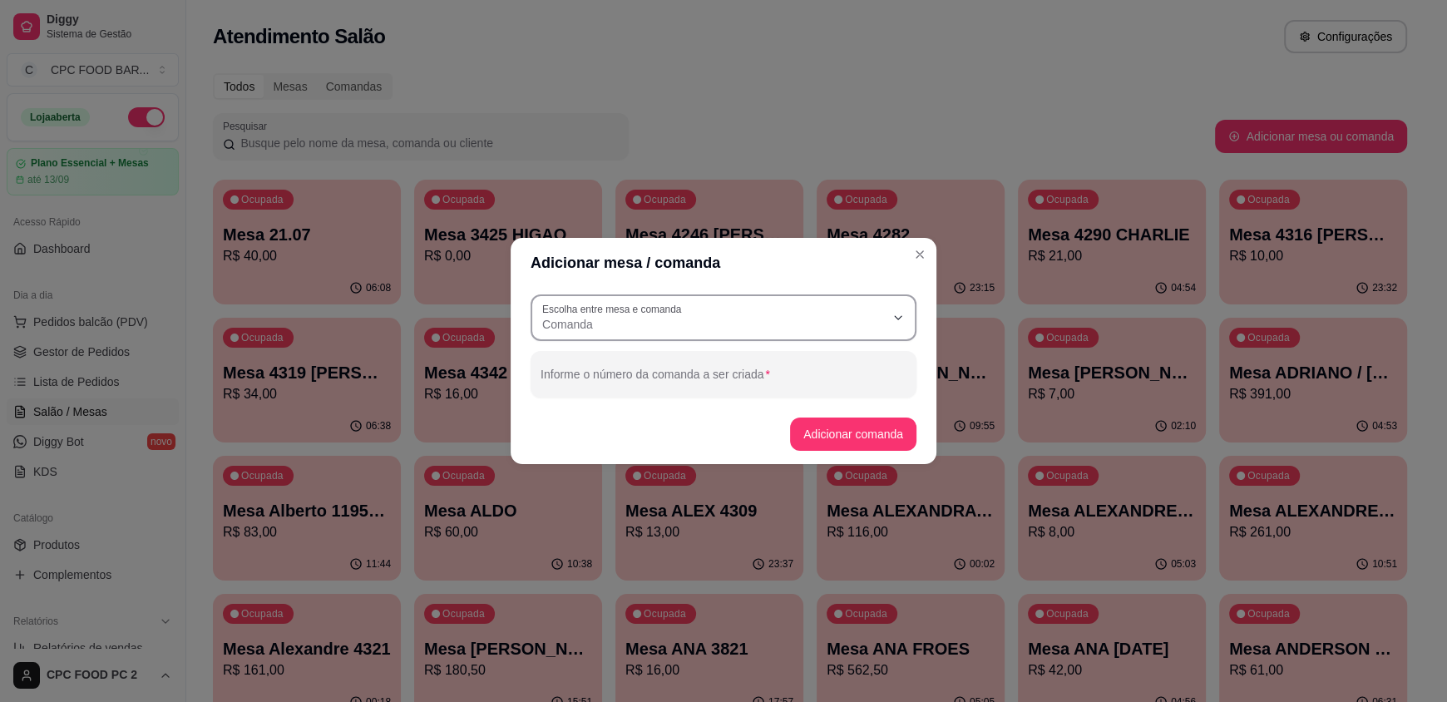
click at [669, 324] on span "Comanda" at bounding box center [713, 324] width 343 height 17
click at [640, 358] on span "Mesa" at bounding box center [715, 364] width 329 height 16
type input "TABLE"
select select "TABLE"
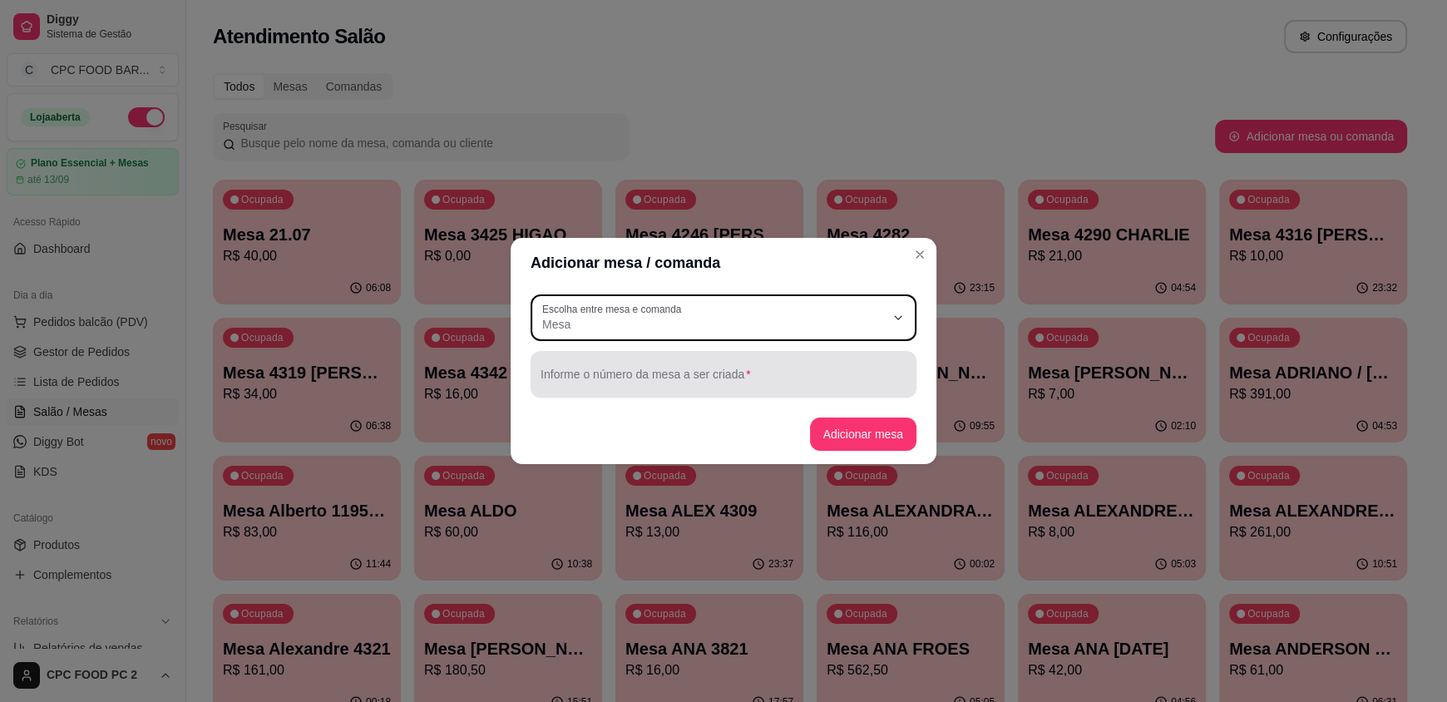
click at [638, 368] on div at bounding box center [723, 374] width 366 height 33
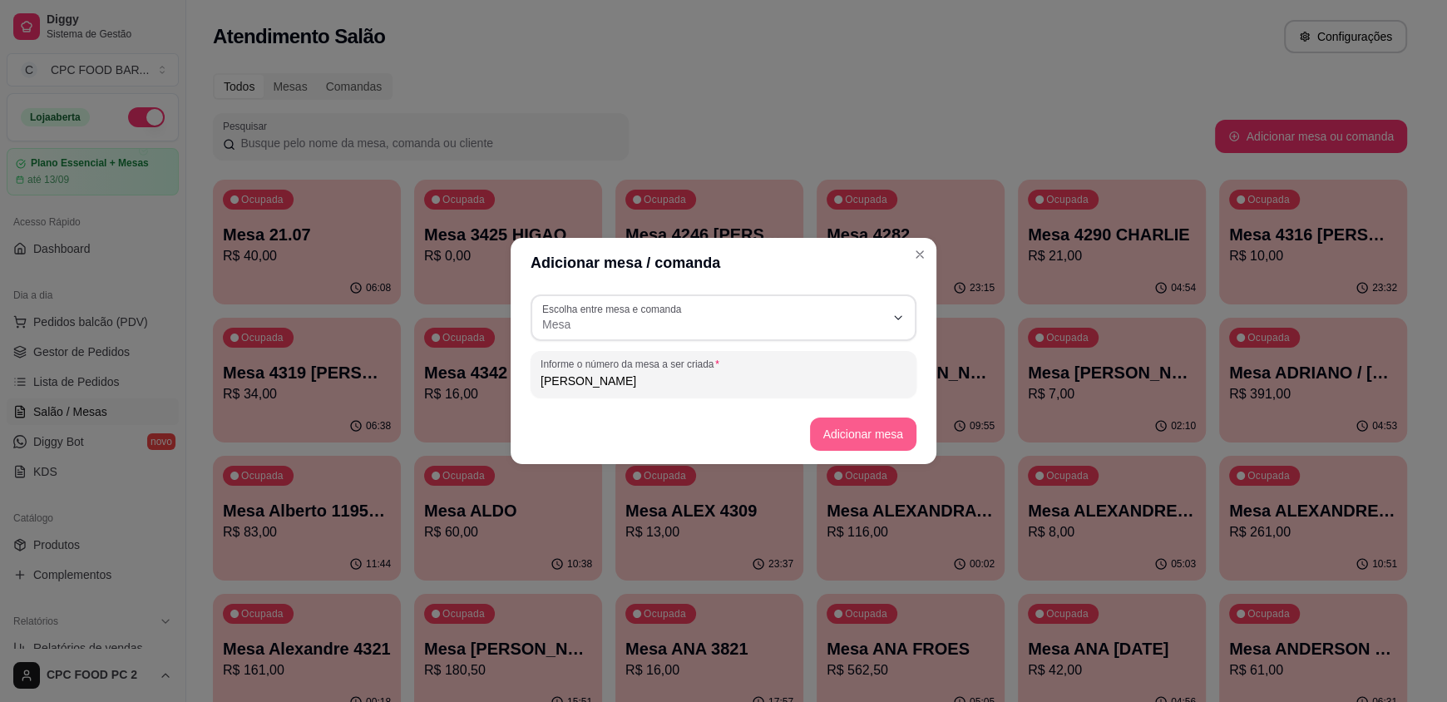
type input "[PERSON_NAME]"
click at [846, 430] on button "Adicionar mesa" at bounding box center [863, 433] width 107 height 33
click at [857, 433] on button "Adicionar mesa" at bounding box center [863, 433] width 107 height 33
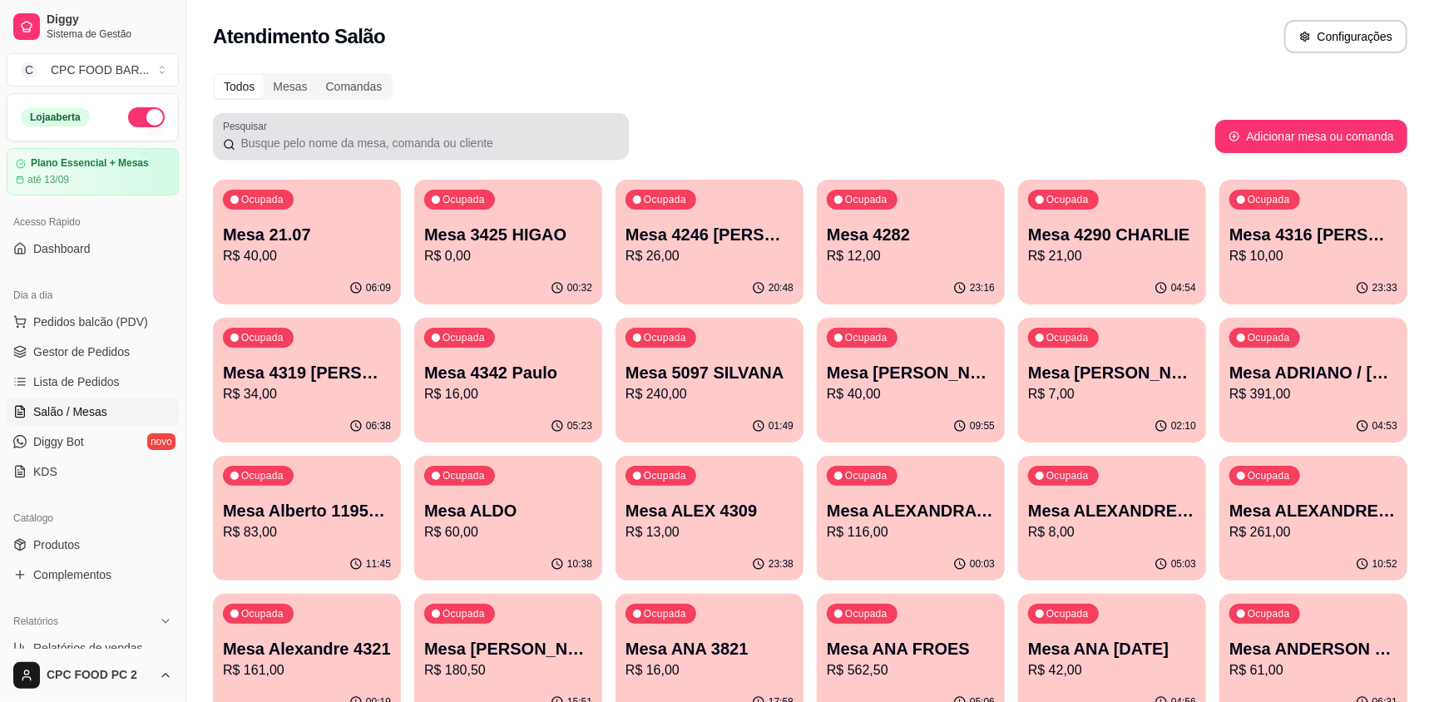
click at [357, 131] on div at bounding box center [421, 136] width 396 height 33
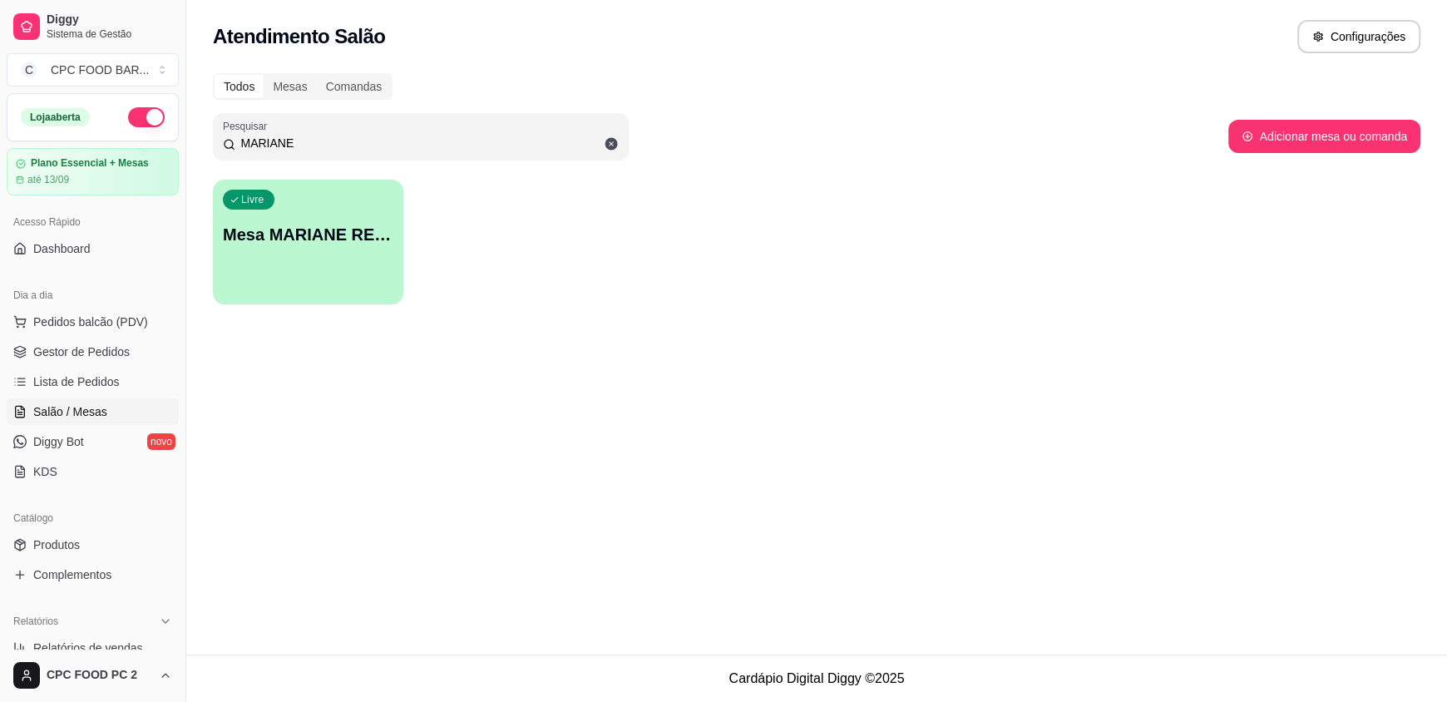
type input "MARIANE"
click at [326, 236] on p "Mesa MARIANE RENDBOL" at bounding box center [308, 234] width 170 height 23
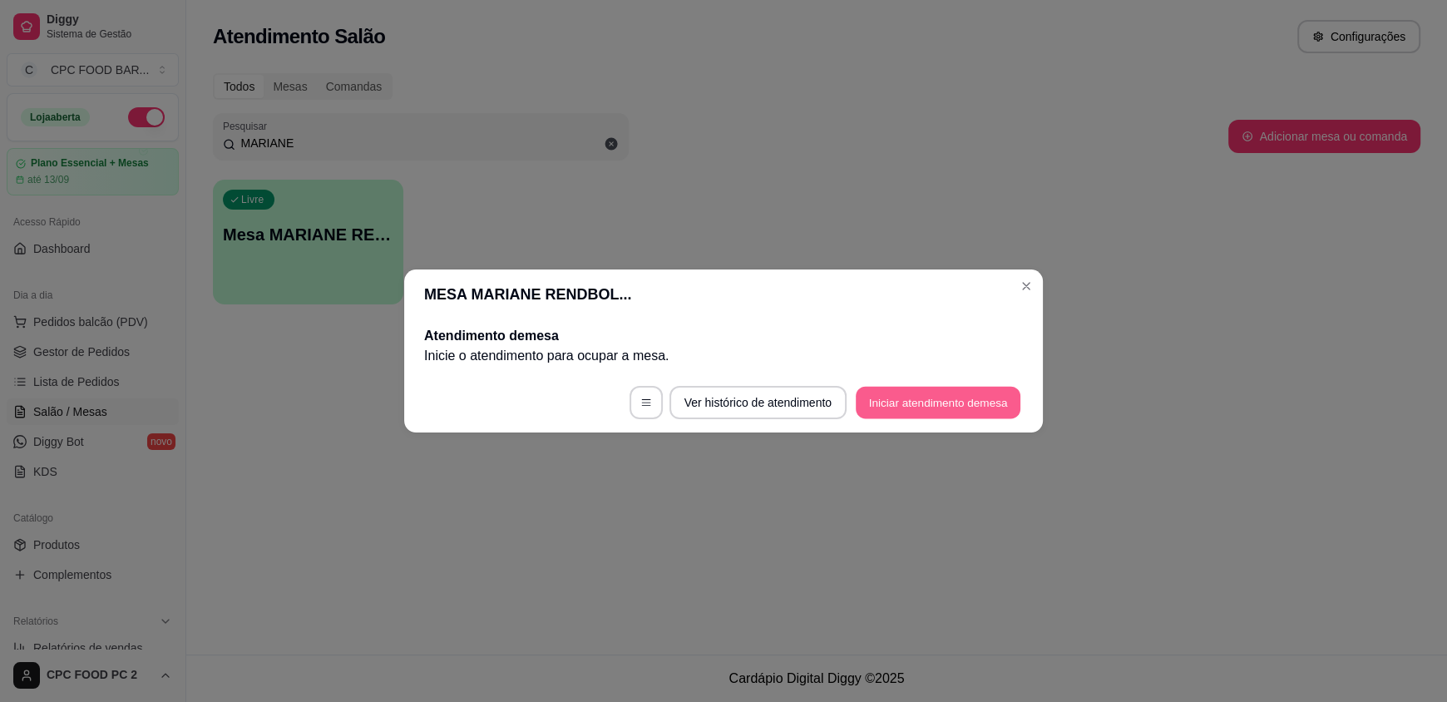
click at [877, 397] on button "Iniciar atendimento de mesa" at bounding box center [938, 403] width 165 height 32
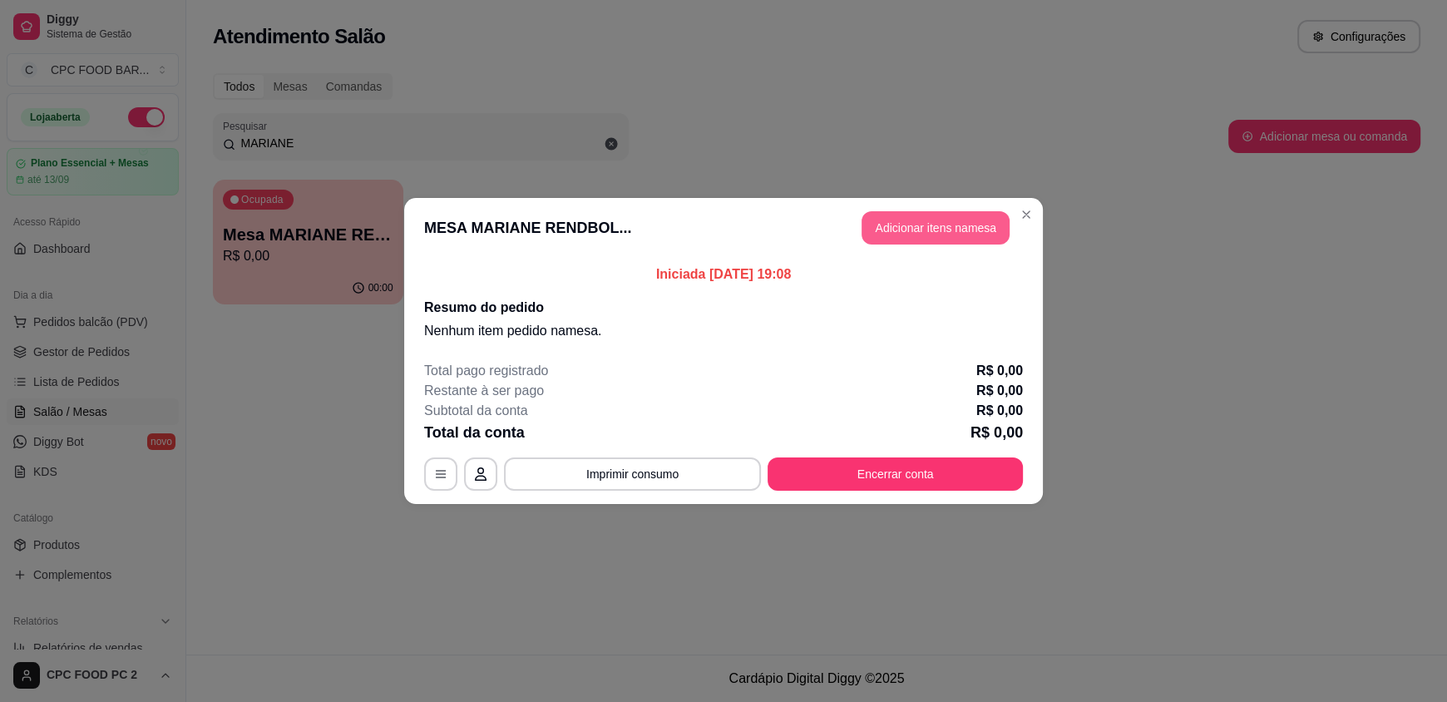
click at [911, 228] on button "Adicionar itens na mesa" at bounding box center [935, 227] width 148 height 33
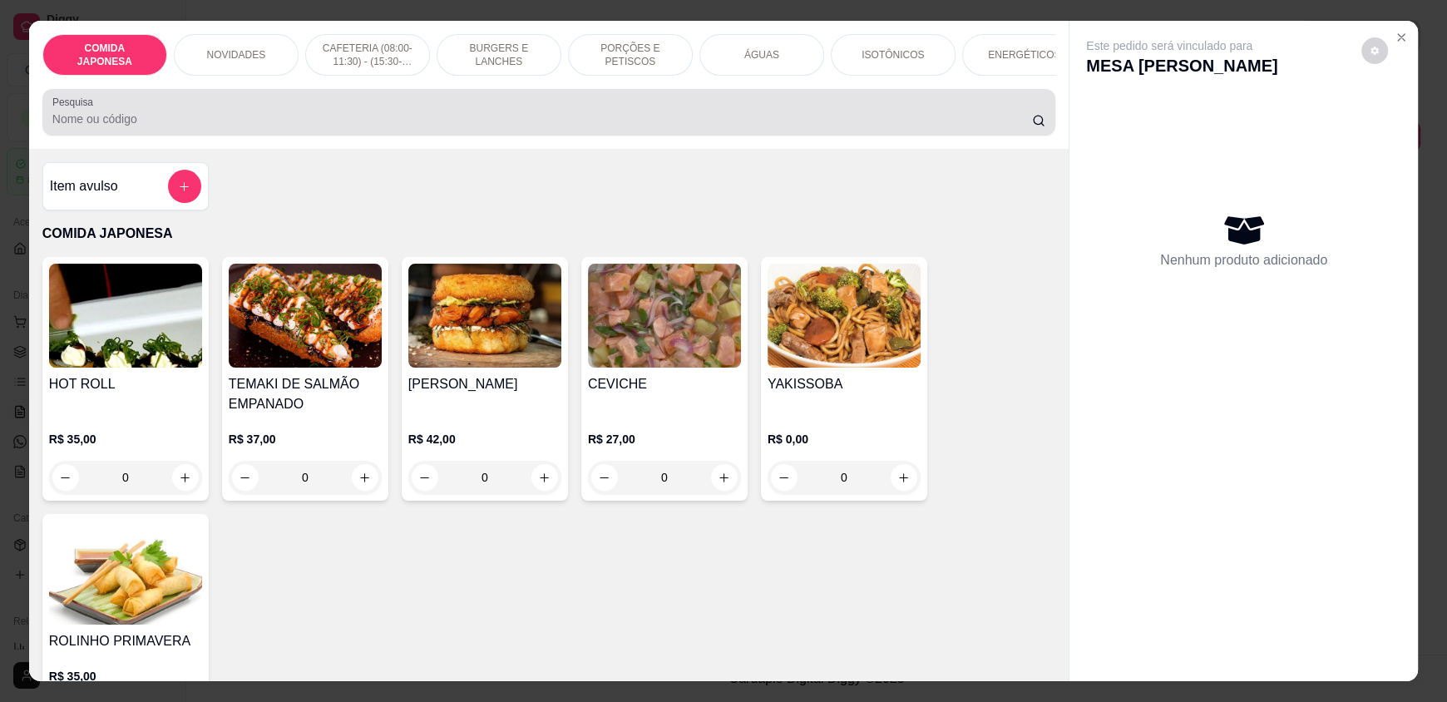
click at [393, 104] on div "Pesquisa" at bounding box center [548, 112] width 1013 height 47
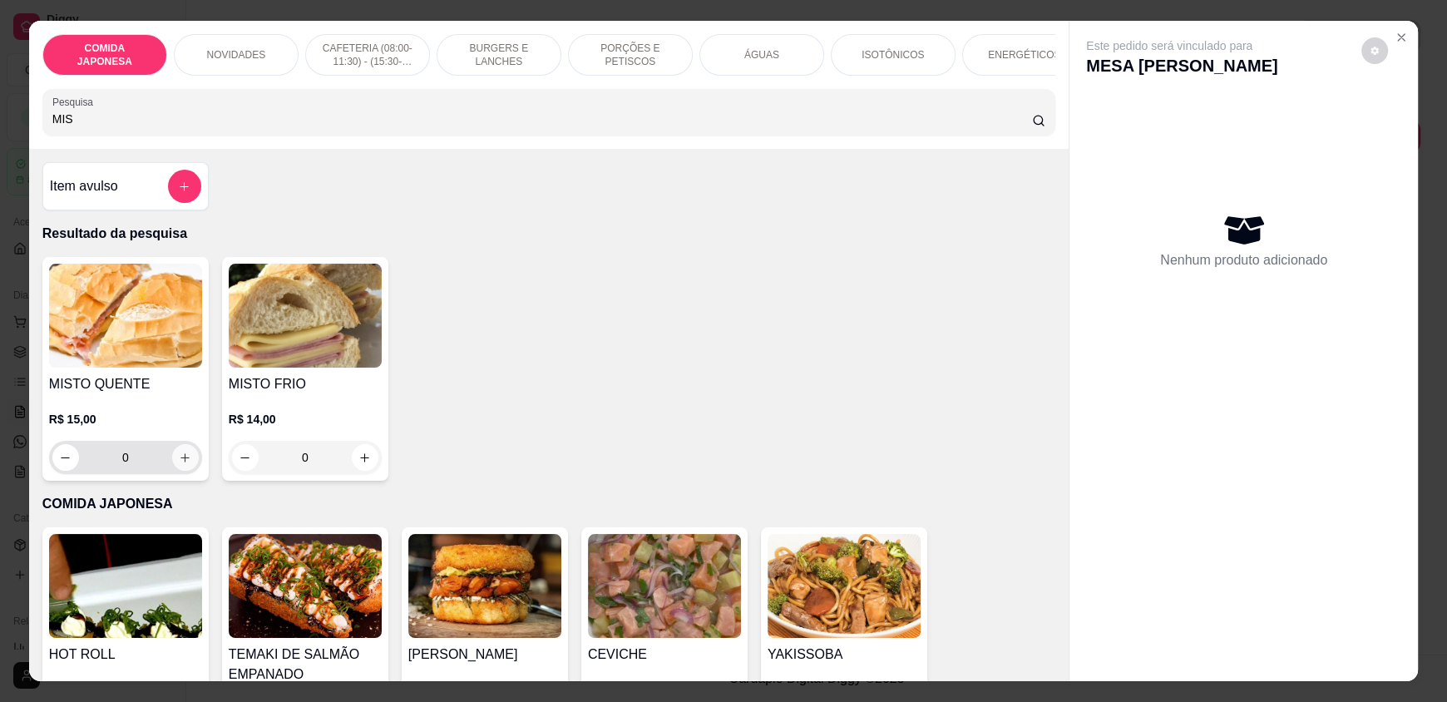
type input "MIS"
click at [179, 464] on icon "increase-product-quantity" at bounding box center [185, 458] width 12 height 12
type input "1"
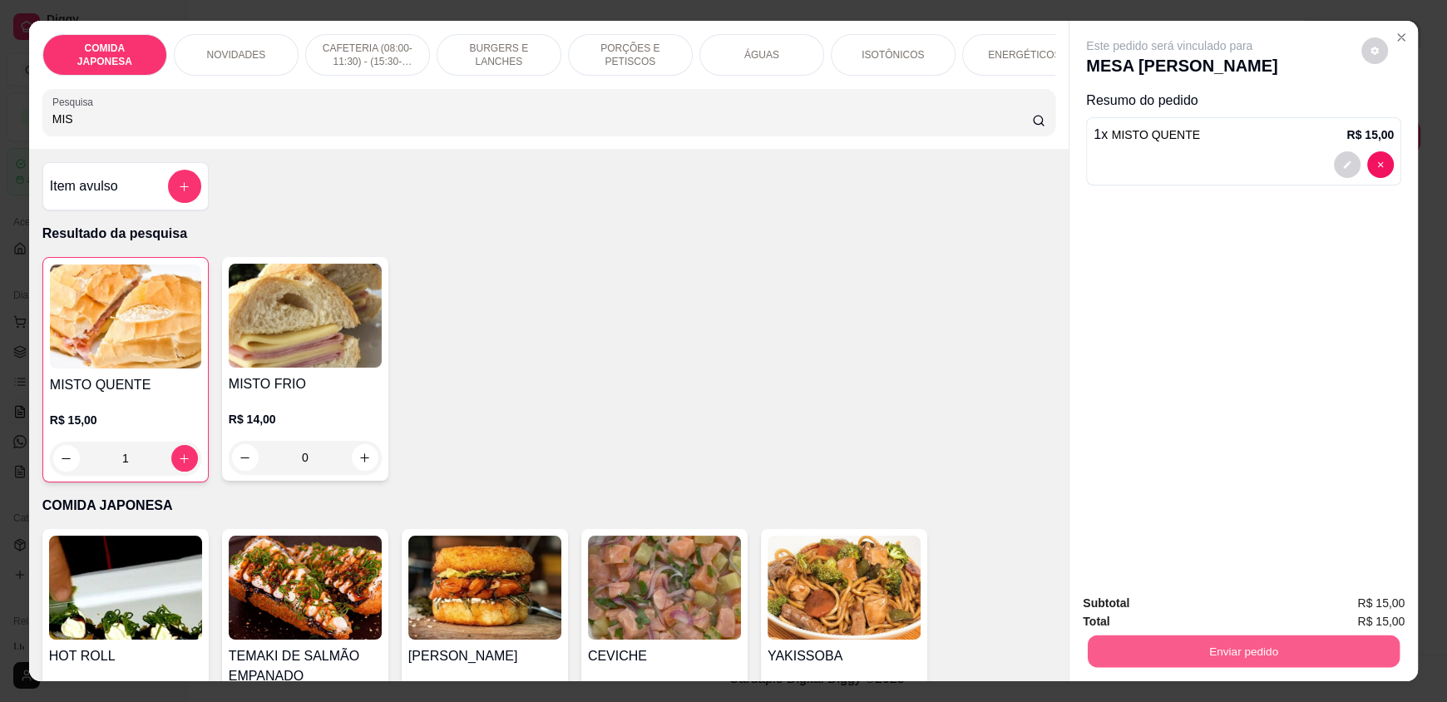
click at [1241, 644] on button "Enviar pedido" at bounding box center [1244, 650] width 312 height 32
click at [1197, 601] on button "Não registrar e enviar pedido" at bounding box center [1188, 611] width 173 height 32
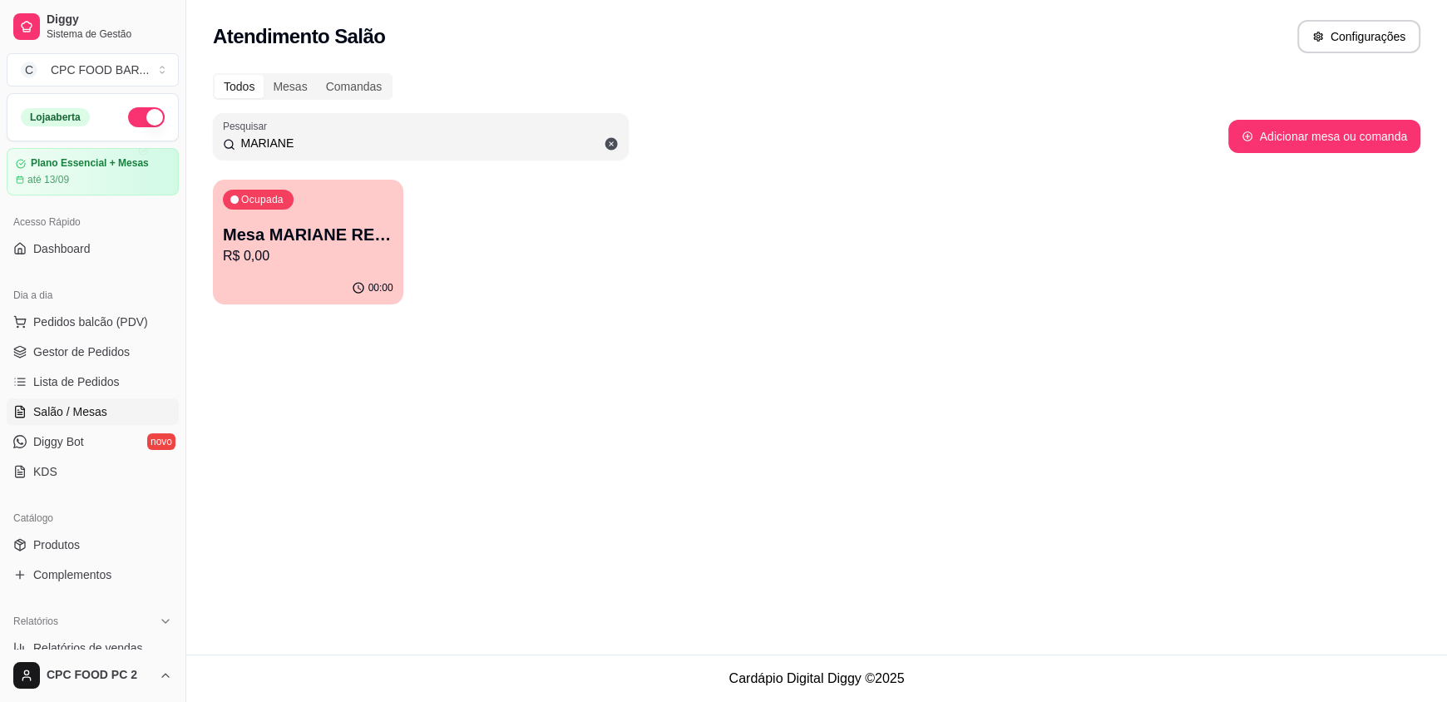
click at [368, 135] on input "MARIANE" at bounding box center [426, 143] width 383 height 17
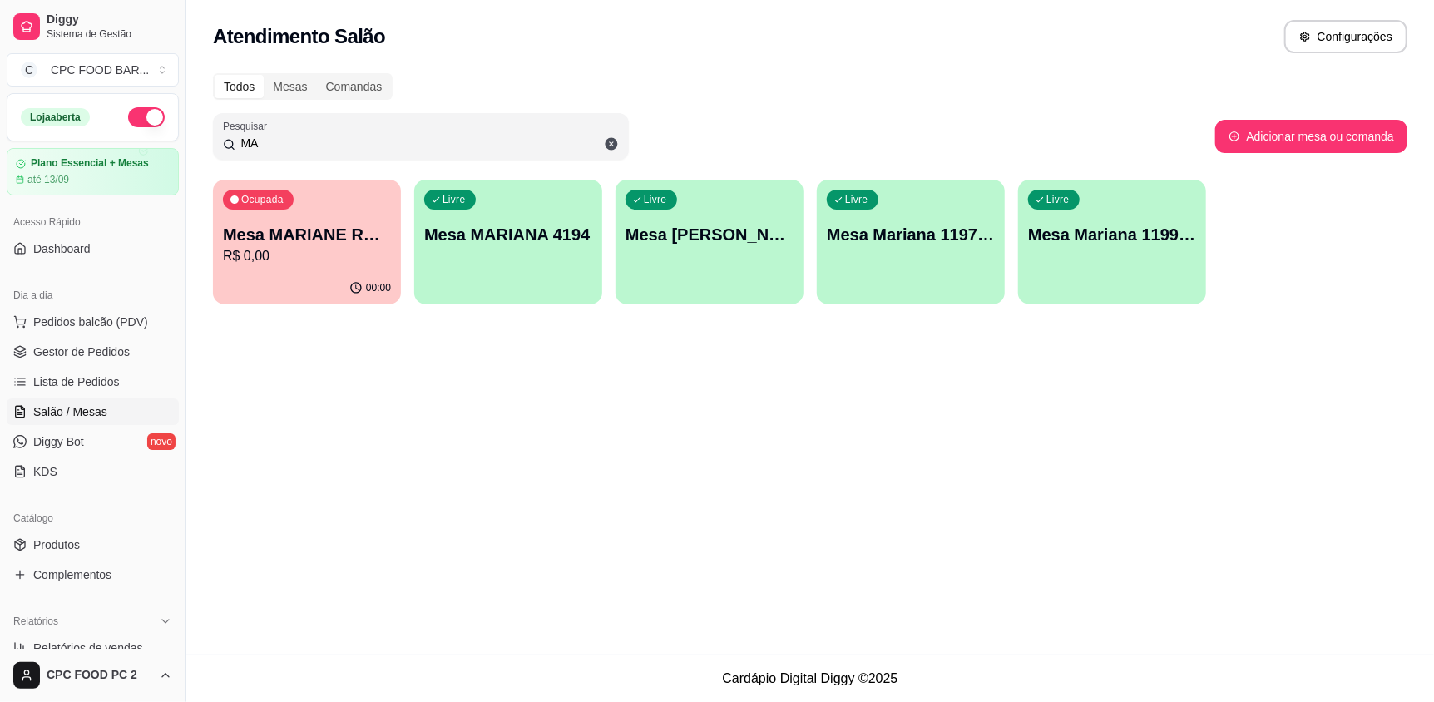
type input "M"
type input "TERE"
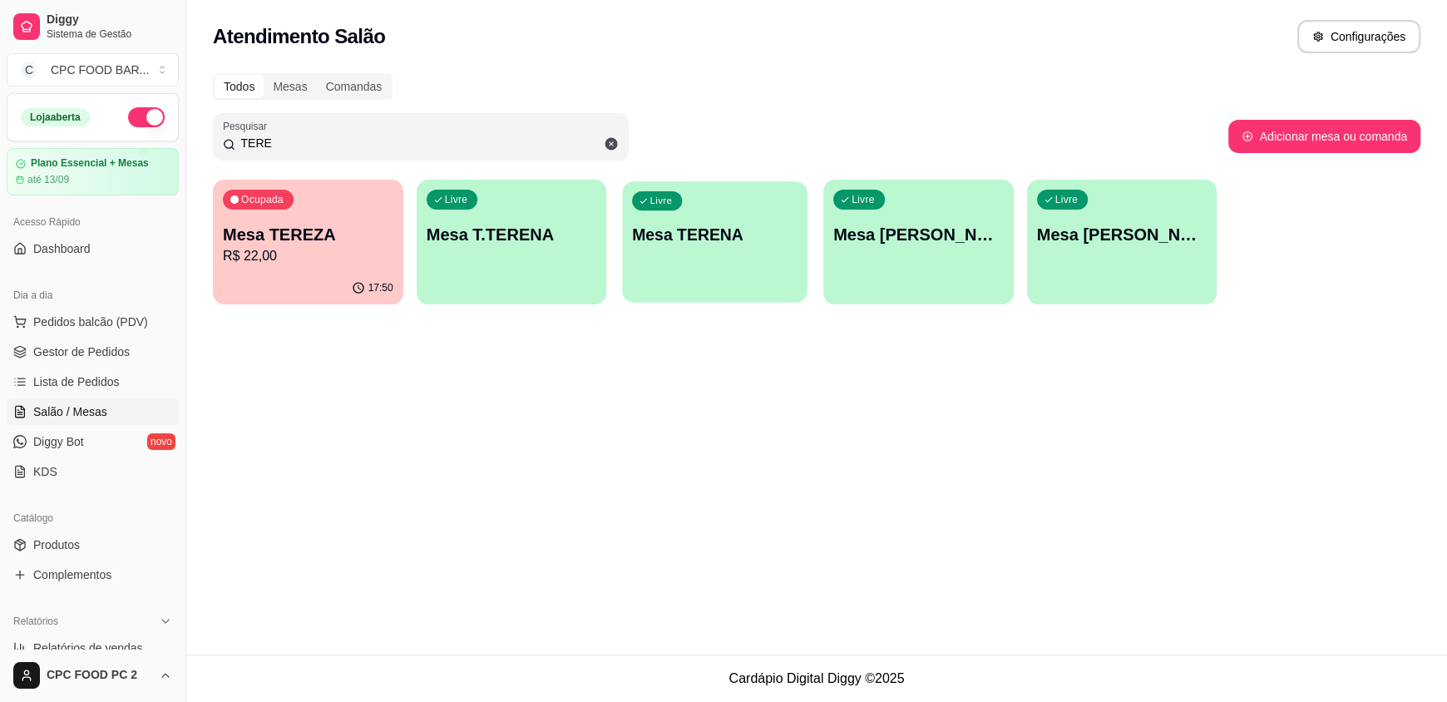
click at [728, 263] on div "Livre Mesa TERENA" at bounding box center [715, 231] width 185 height 101
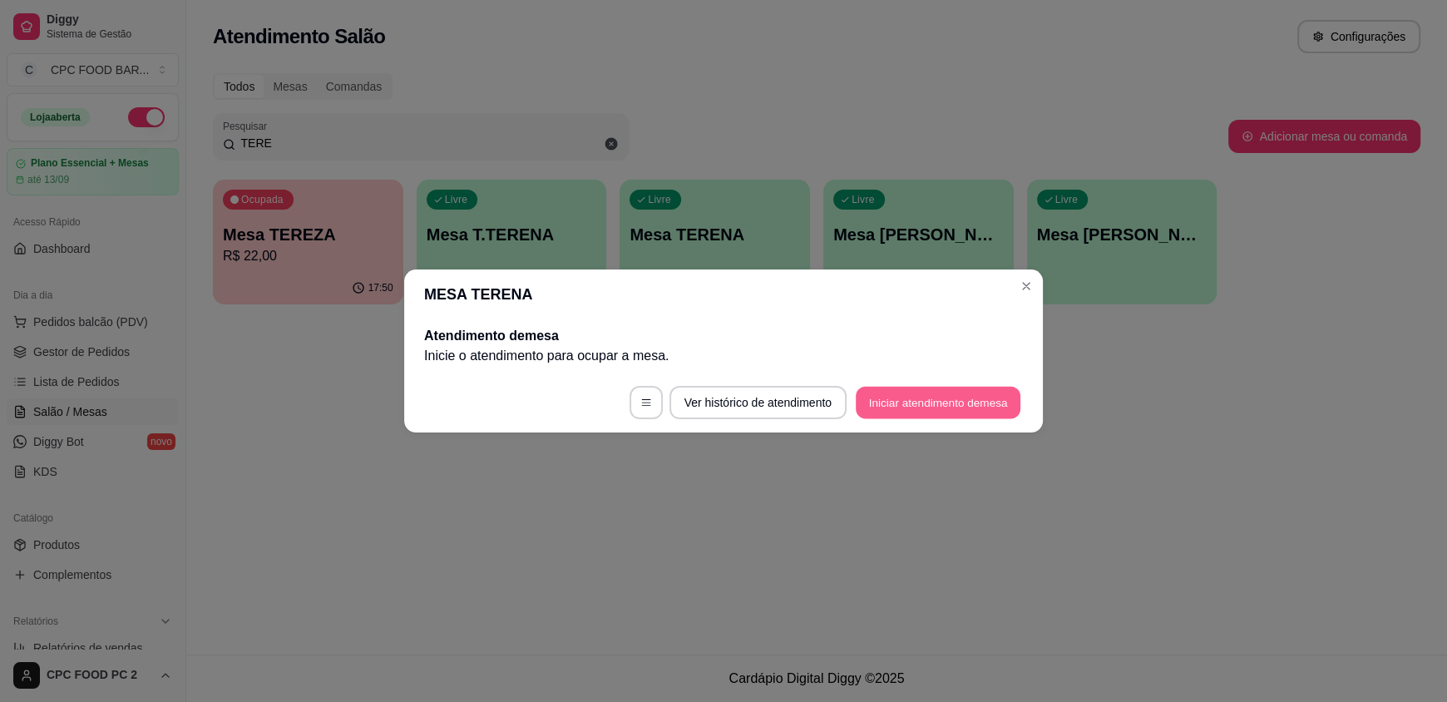
click at [910, 394] on button "Iniciar atendimento de mesa" at bounding box center [938, 403] width 165 height 32
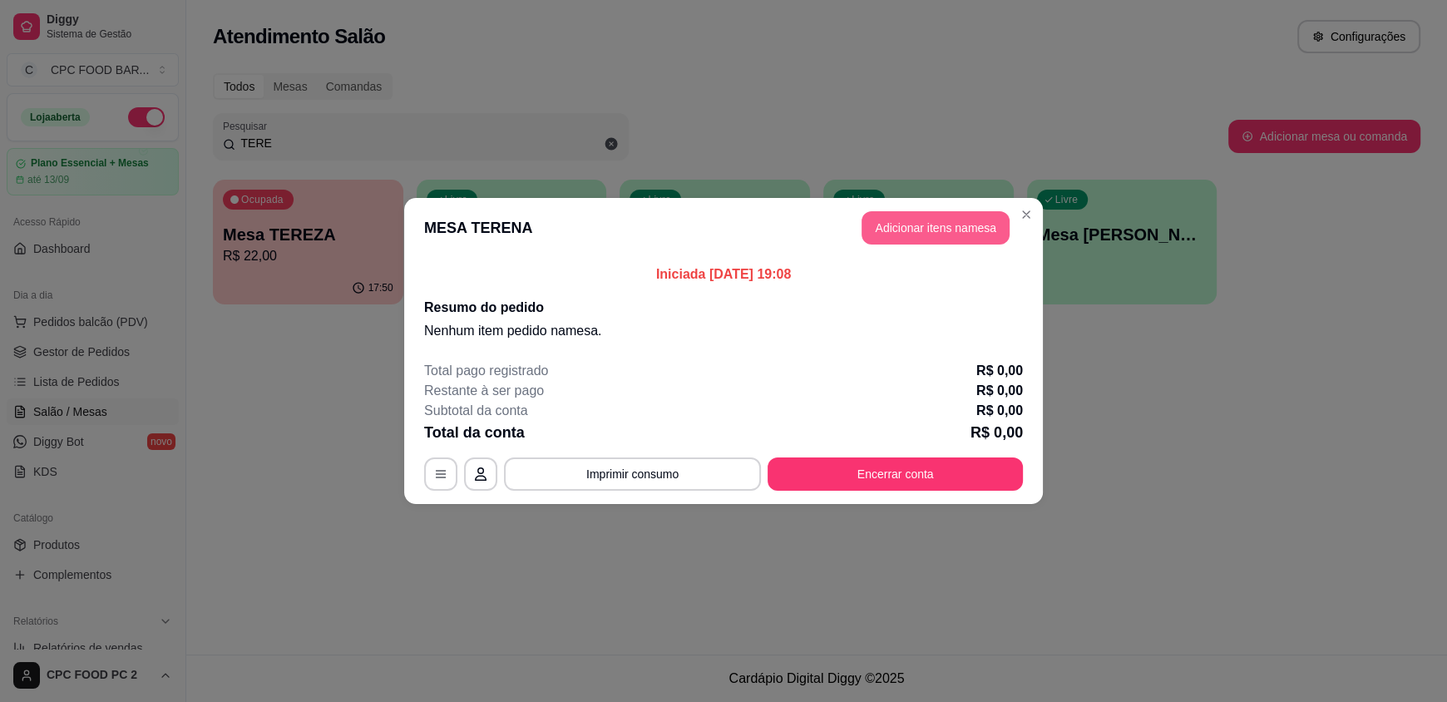
click at [957, 215] on button "Adicionar itens na mesa" at bounding box center [935, 227] width 148 height 33
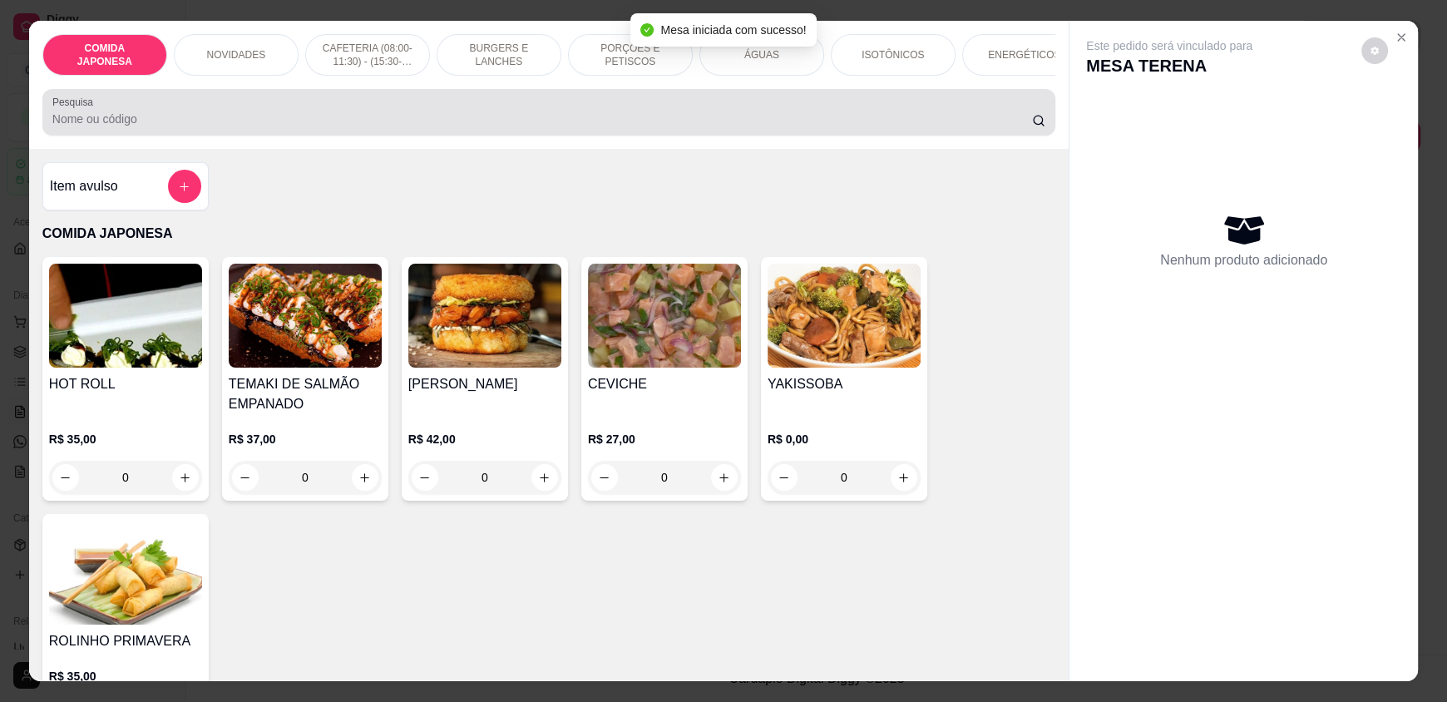
click at [742, 116] on div at bounding box center [548, 112] width 993 height 33
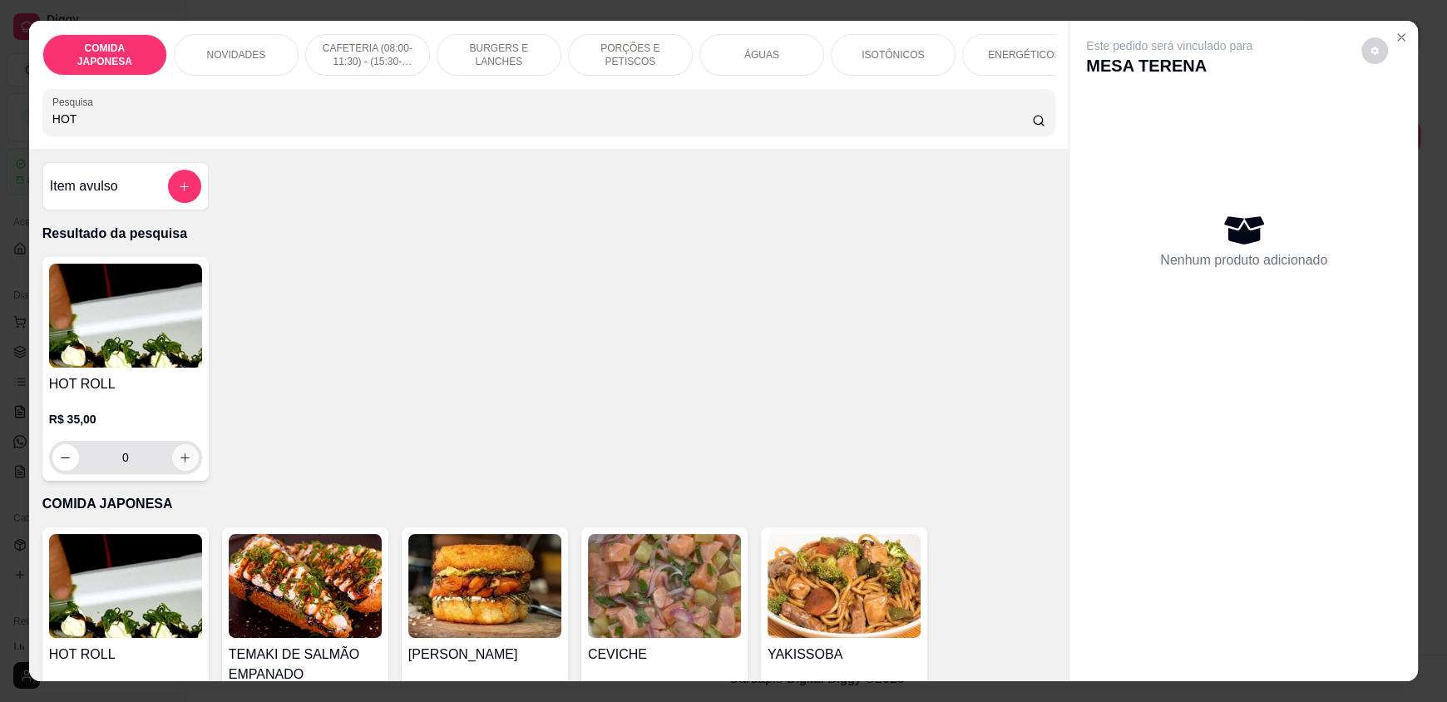
type input "HOT"
click at [172, 466] on button "increase-product-quantity" at bounding box center [185, 458] width 26 height 26
type input "1"
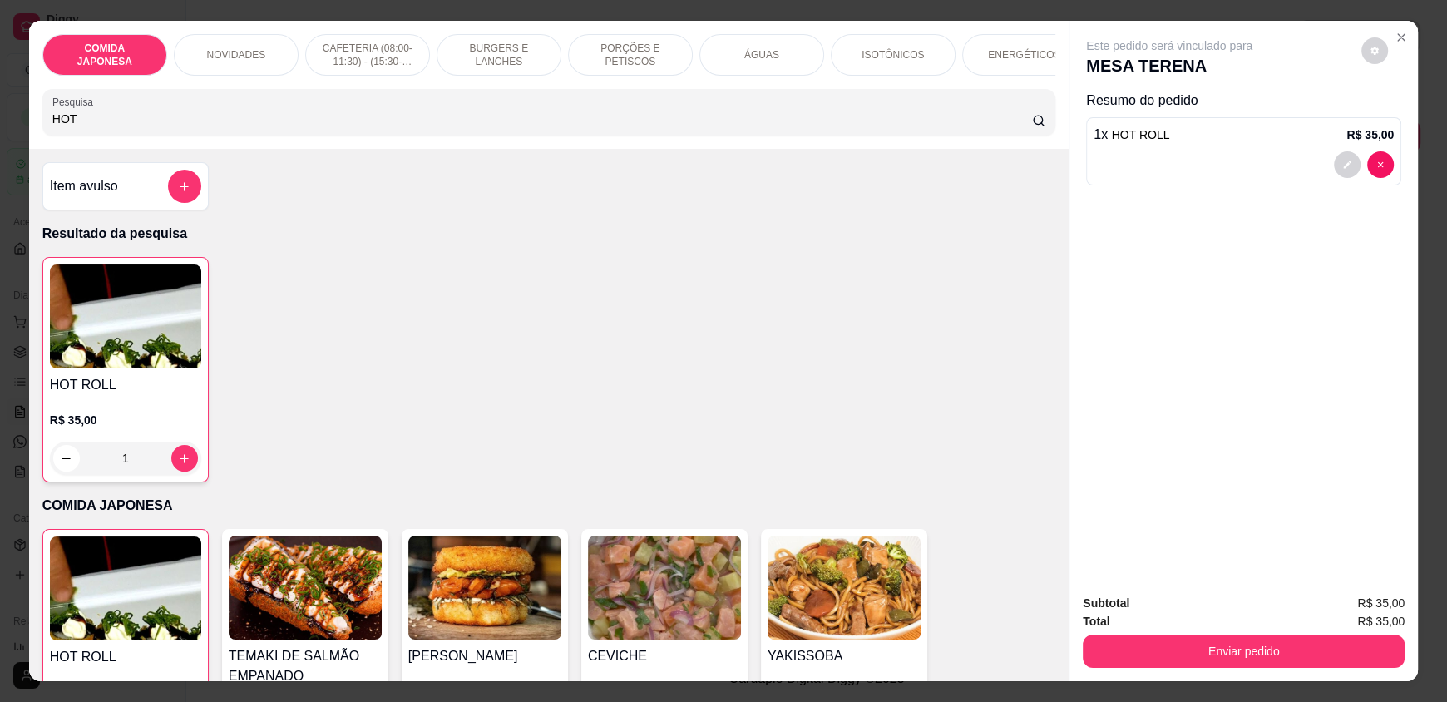
click at [96, 127] on input "HOT" at bounding box center [542, 119] width 980 height 17
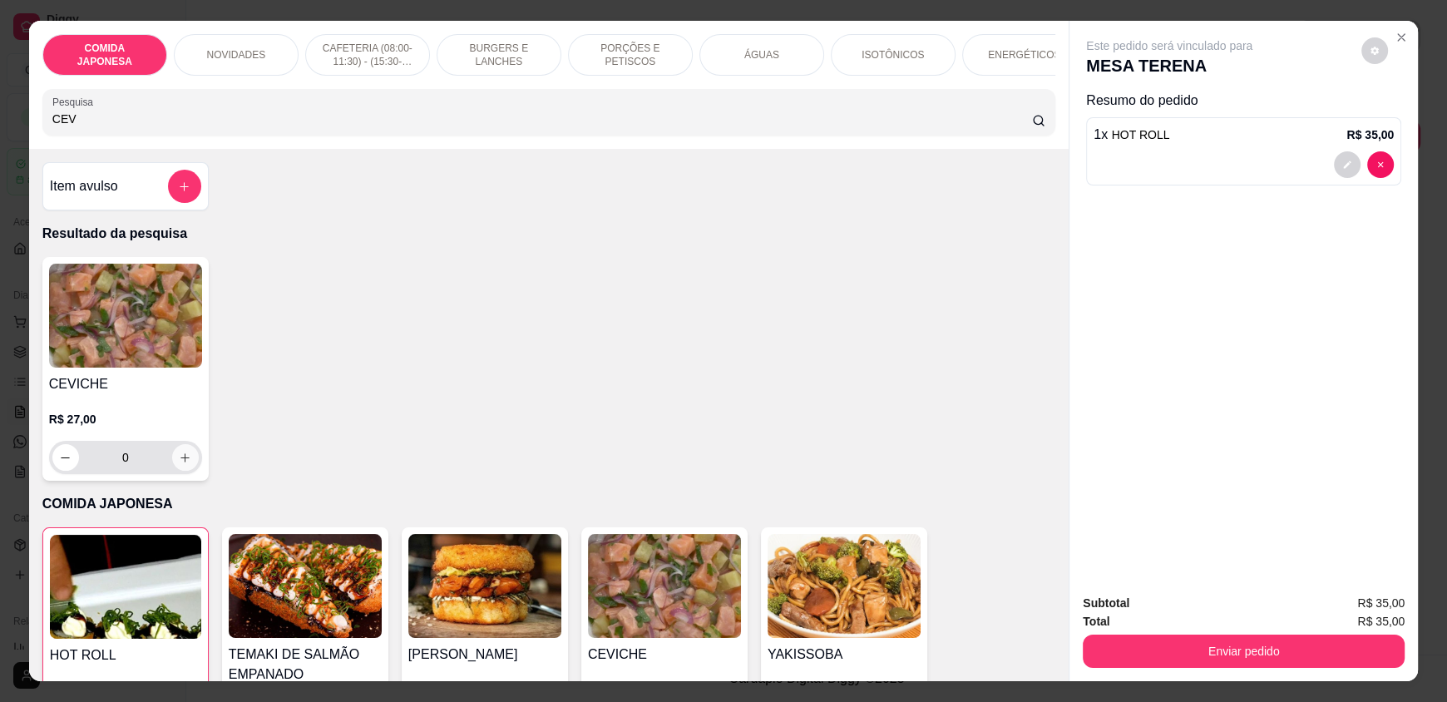
type input "CEV"
click at [180, 464] on icon "increase-product-quantity" at bounding box center [186, 458] width 12 height 12
type input "1"
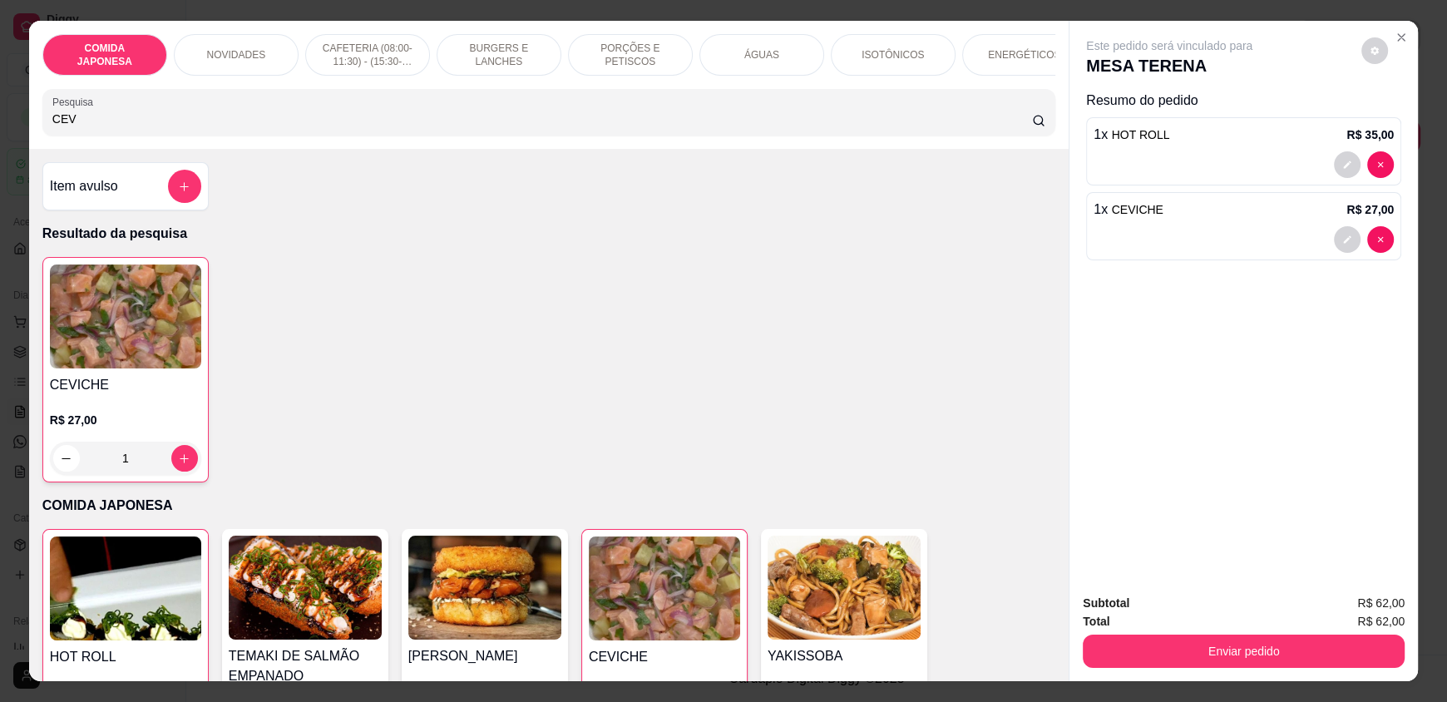
click at [101, 127] on input "CEV" at bounding box center [542, 119] width 980 height 17
click at [100, 127] on input "CEV" at bounding box center [542, 119] width 980 height 17
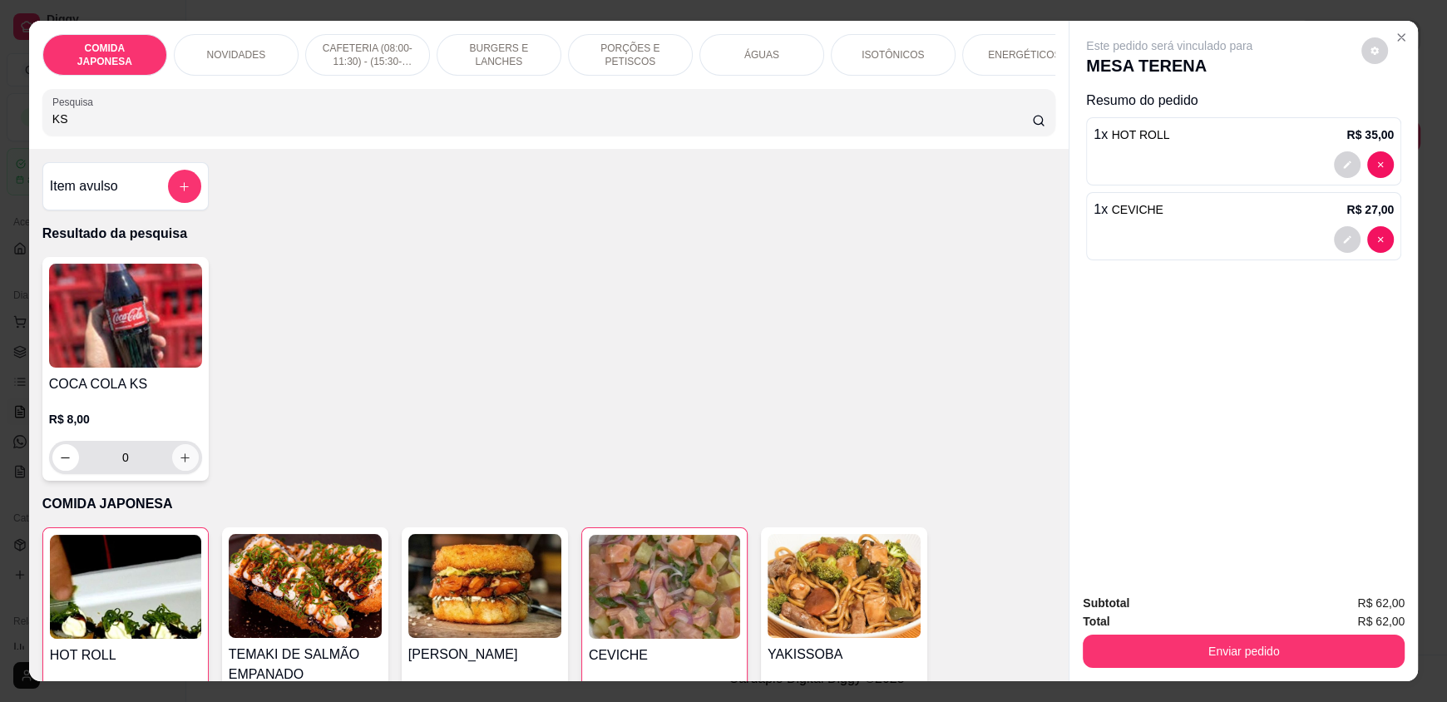
type input "KS"
click at [186, 471] on button "increase-product-quantity" at bounding box center [185, 458] width 26 height 26
type input "1"
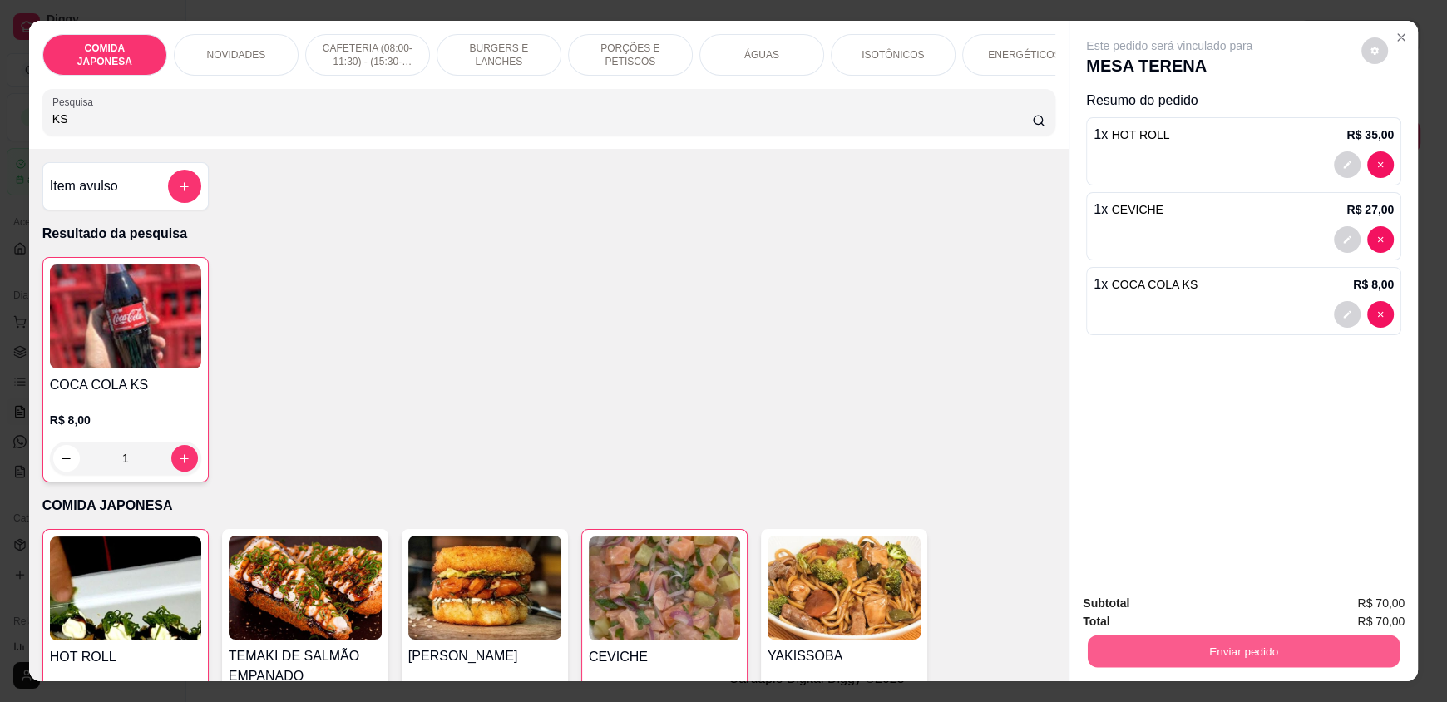
click at [1212, 640] on button "Enviar pedido" at bounding box center [1244, 650] width 312 height 32
click at [1165, 619] on button "Não registrar e enviar pedido" at bounding box center [1188, 610] width 168 height 31
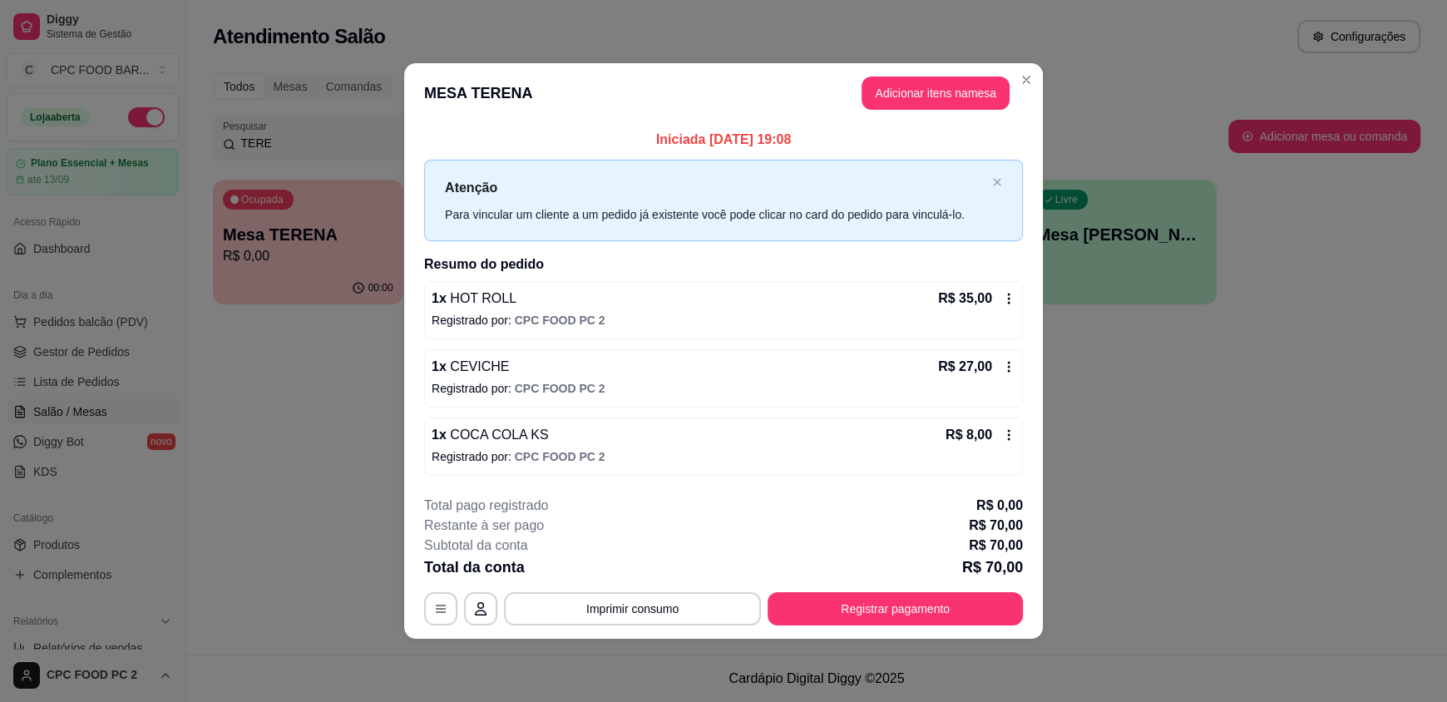
click at [1013, 71] on header "MESA TERENA Adicionar itens na mesa" at bounding box center [723, 93] width 639 height 60
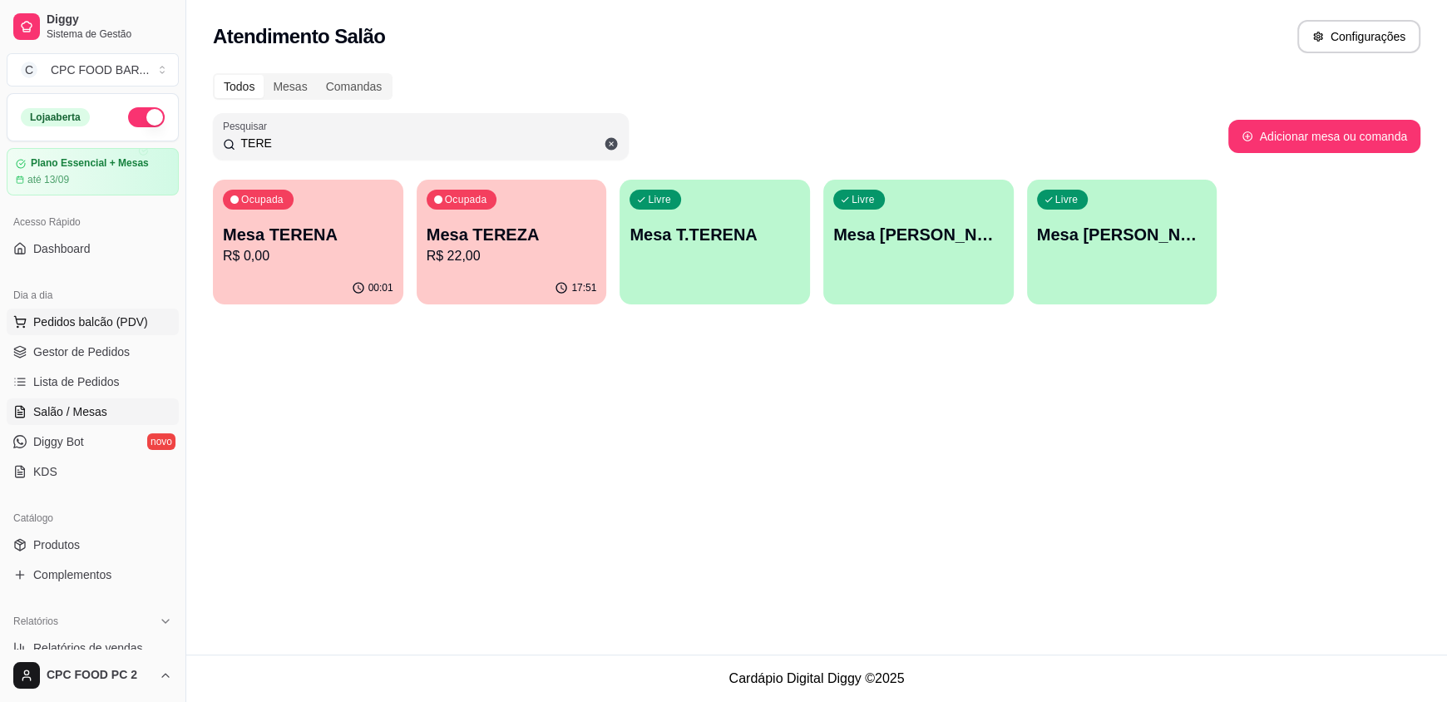
click at [105, 318] on span "Pedidos balcão (PDV)" at bounding box center [90, 321] width 115 height 17
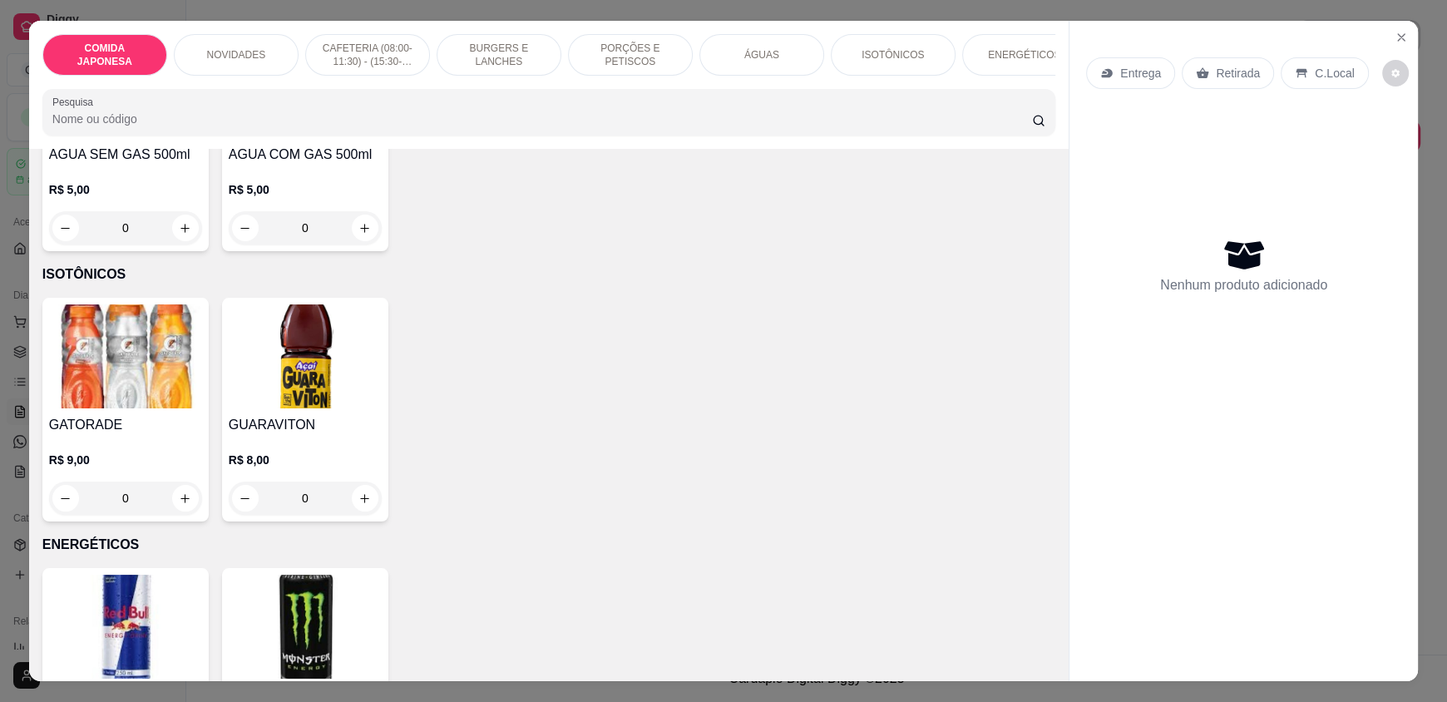
scroll to position [2826, 0]
click at [180, 504] on icon "increase-product-quantity" at bounding box center [186, 497] width 12 height 12
type input "1"
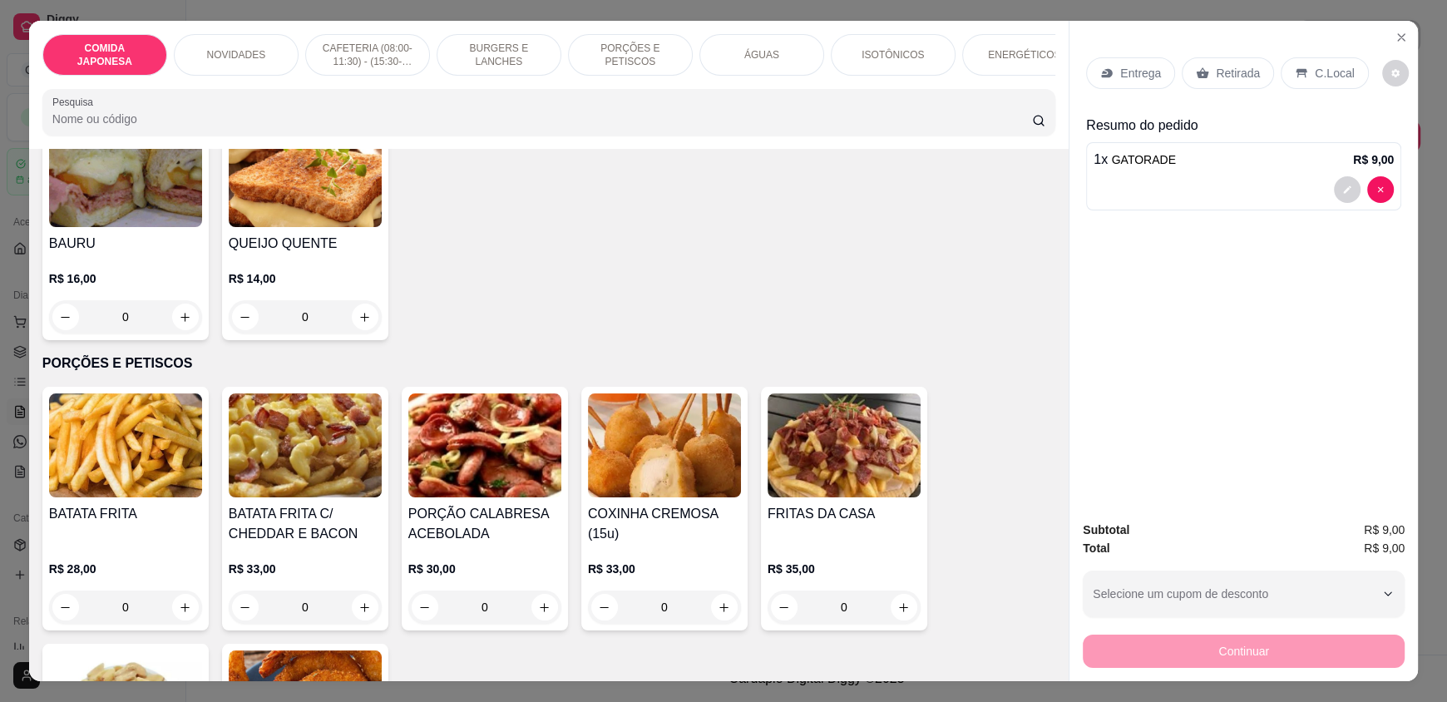
scroll to position [1829, 0]
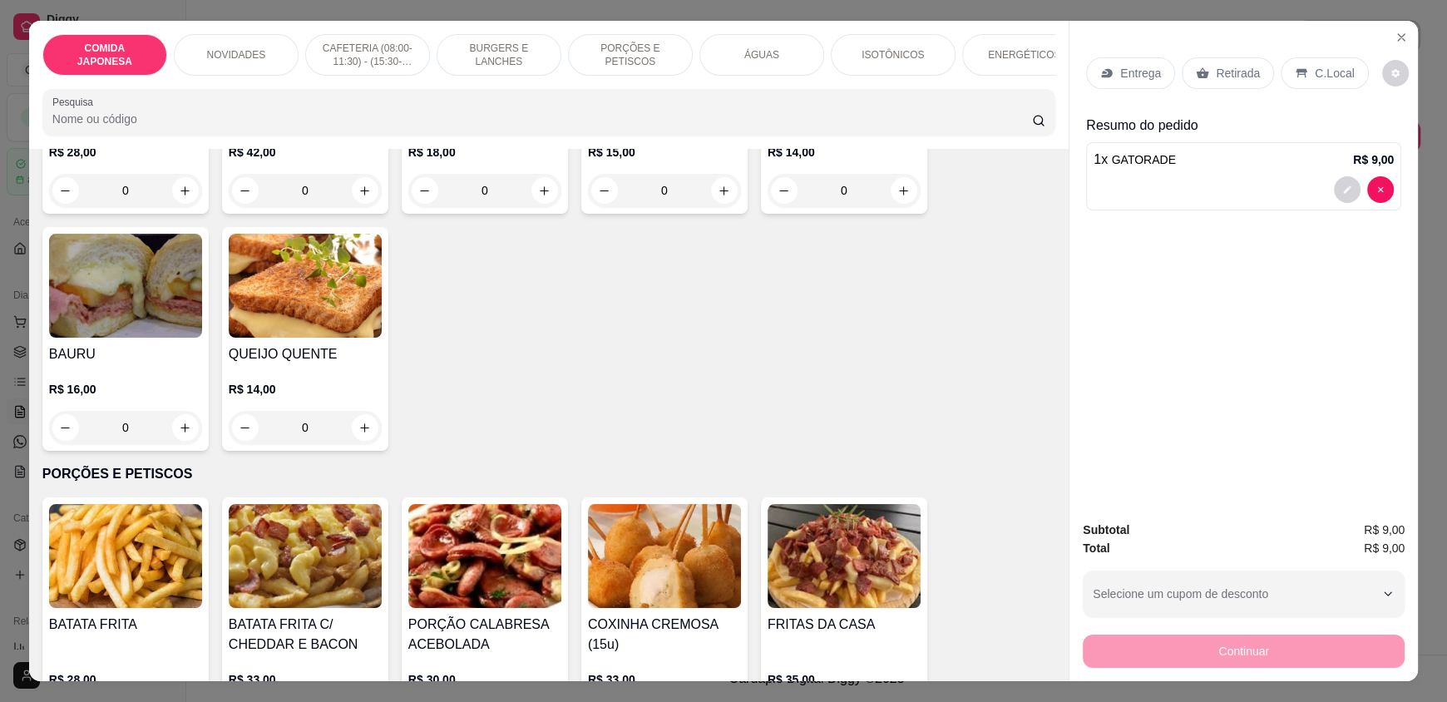
click at [185, 126] on input "Pesquisa" at bounding box center [542, 119] width 980 height 17
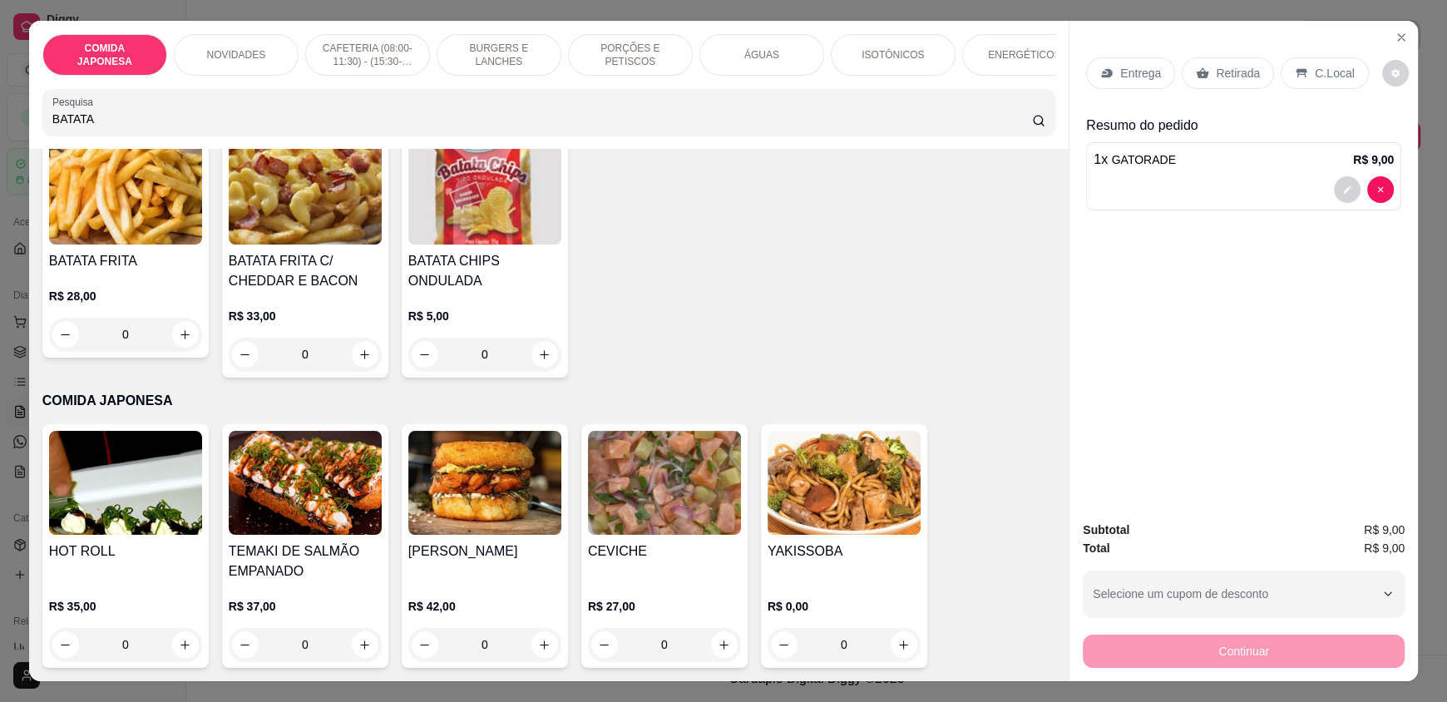
scroll to position [0, 0]
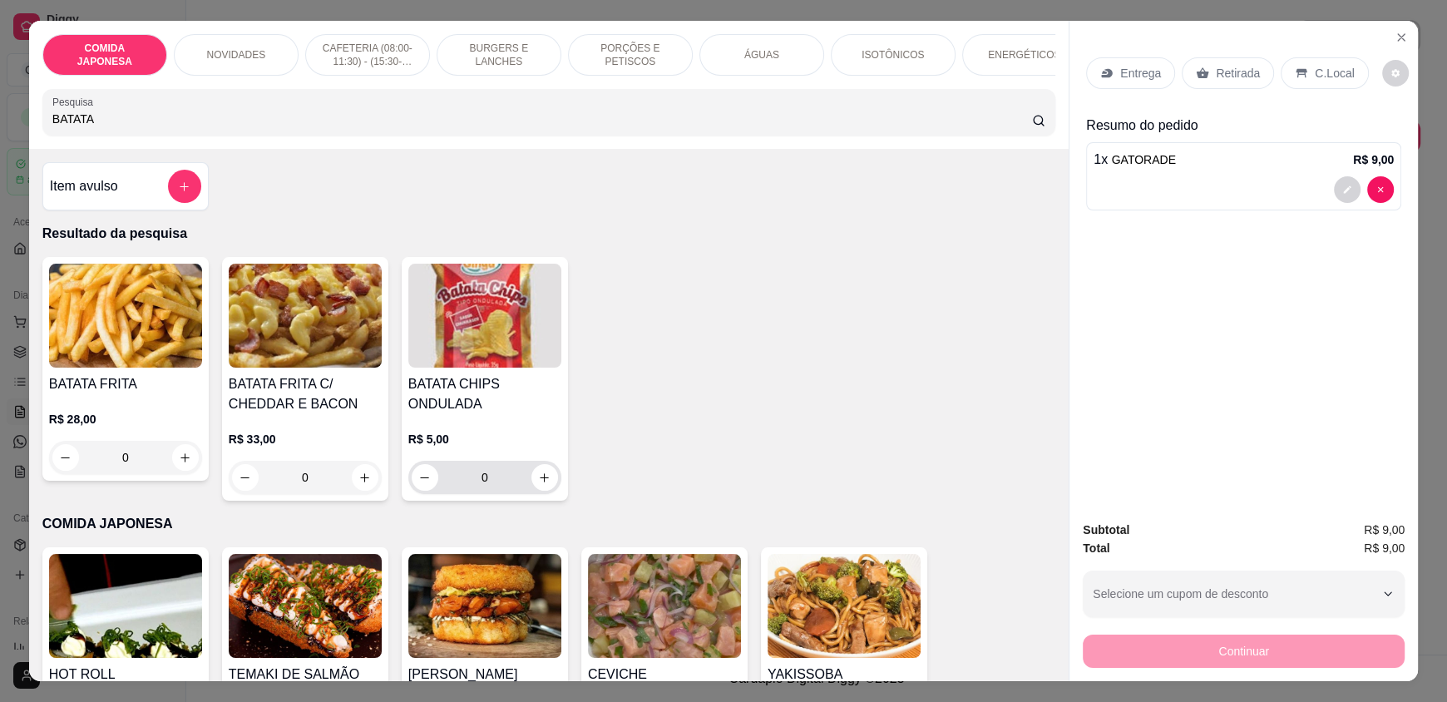
type input "BATATA"
click at [541, 484] on icon "increase-product-quantity" at bounding box center [545, 477] width 12 height 12
type input "1"
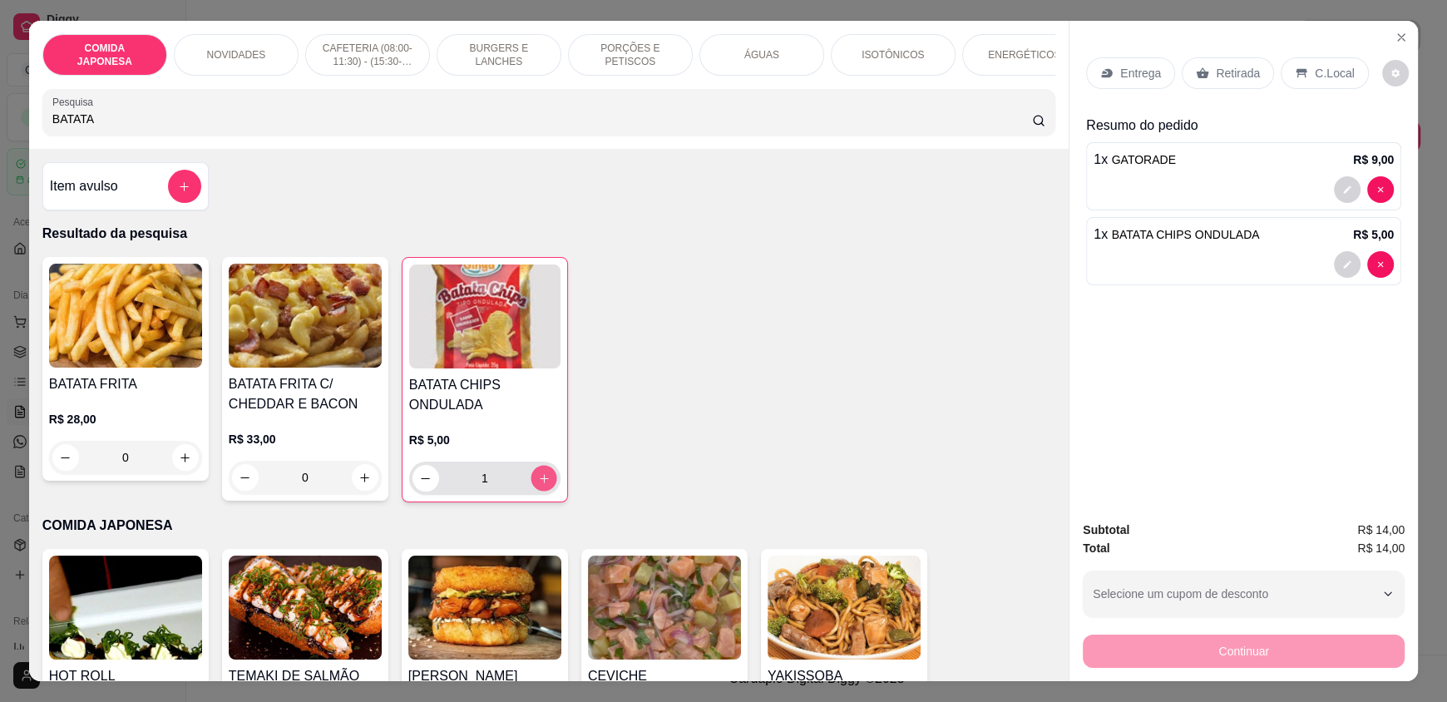
click at [540, 482] on icon "increase-product-quantity" at bounding box center [544, 478] width 8 height 8
type input "2"
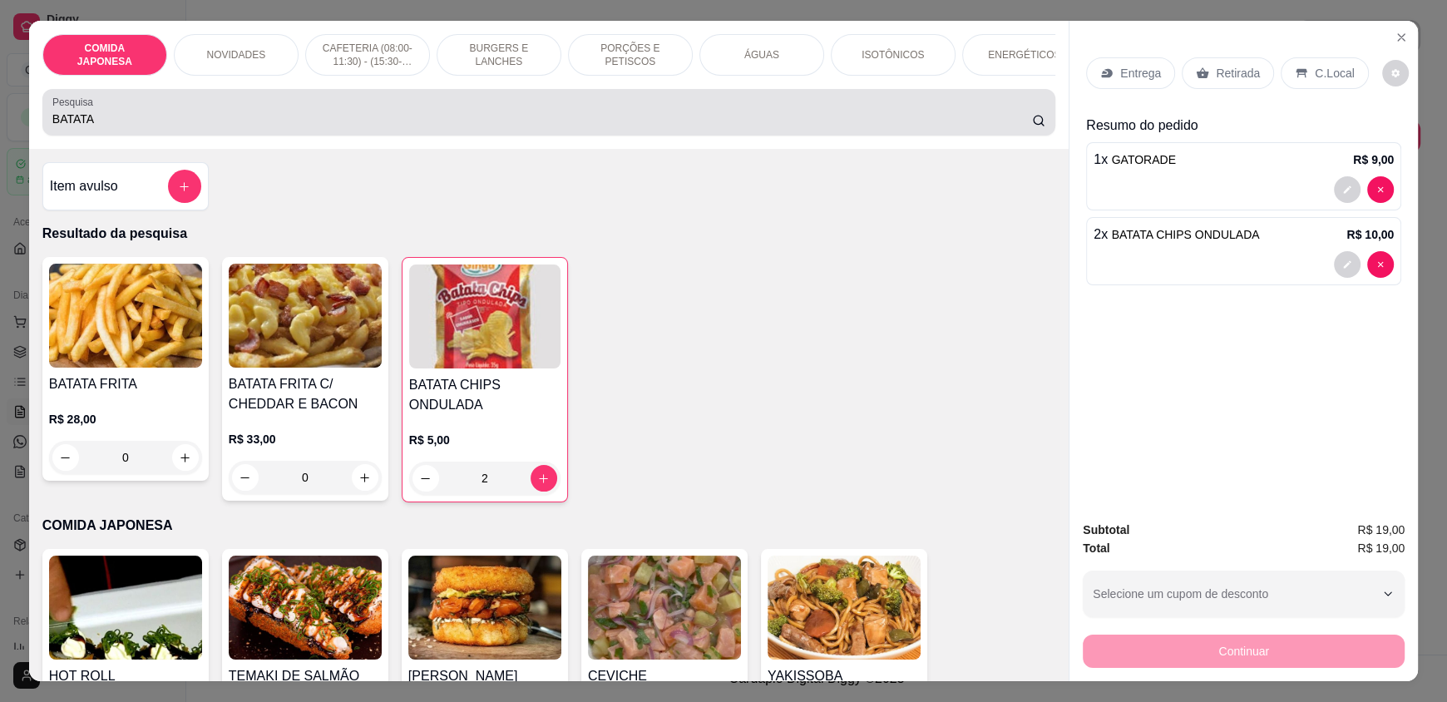
click at [366, 122] on div "BATATA" at bounding box center [548, 112] width 993 height 33
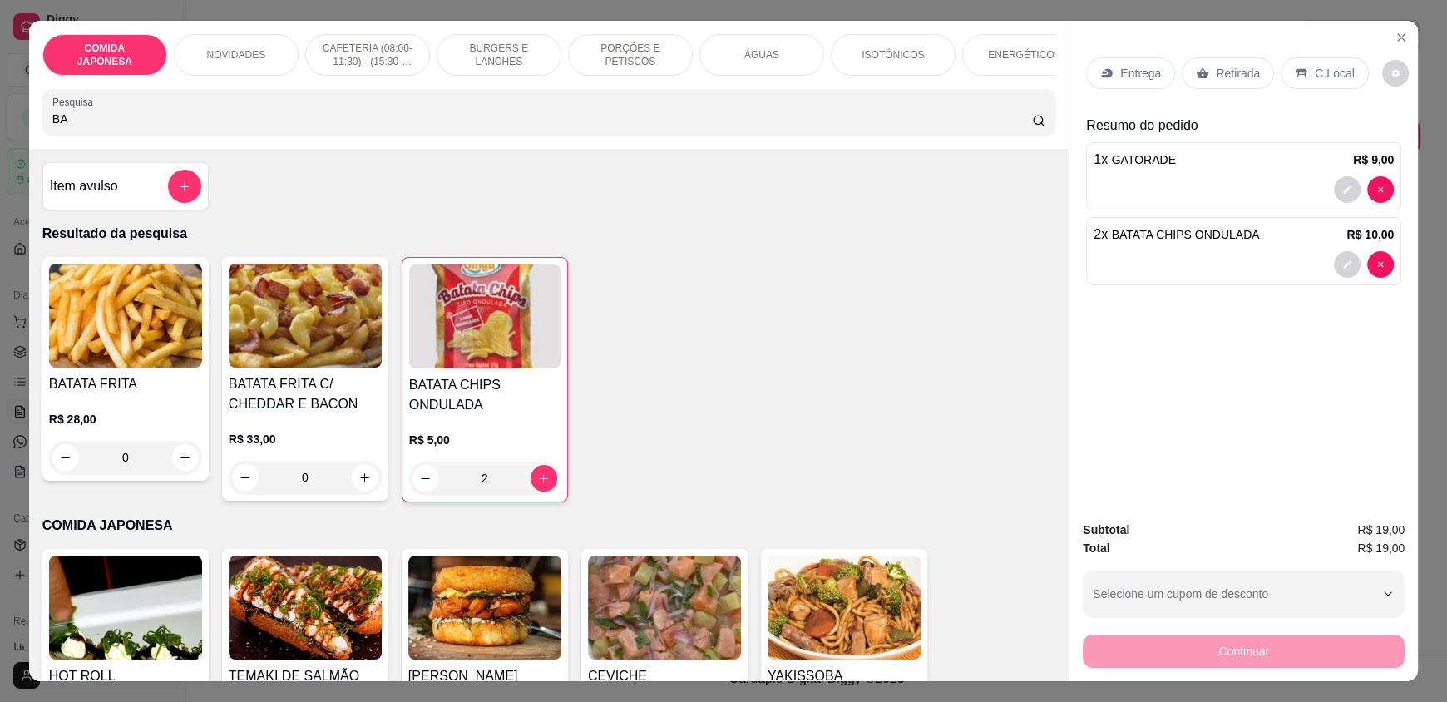
type input "B"
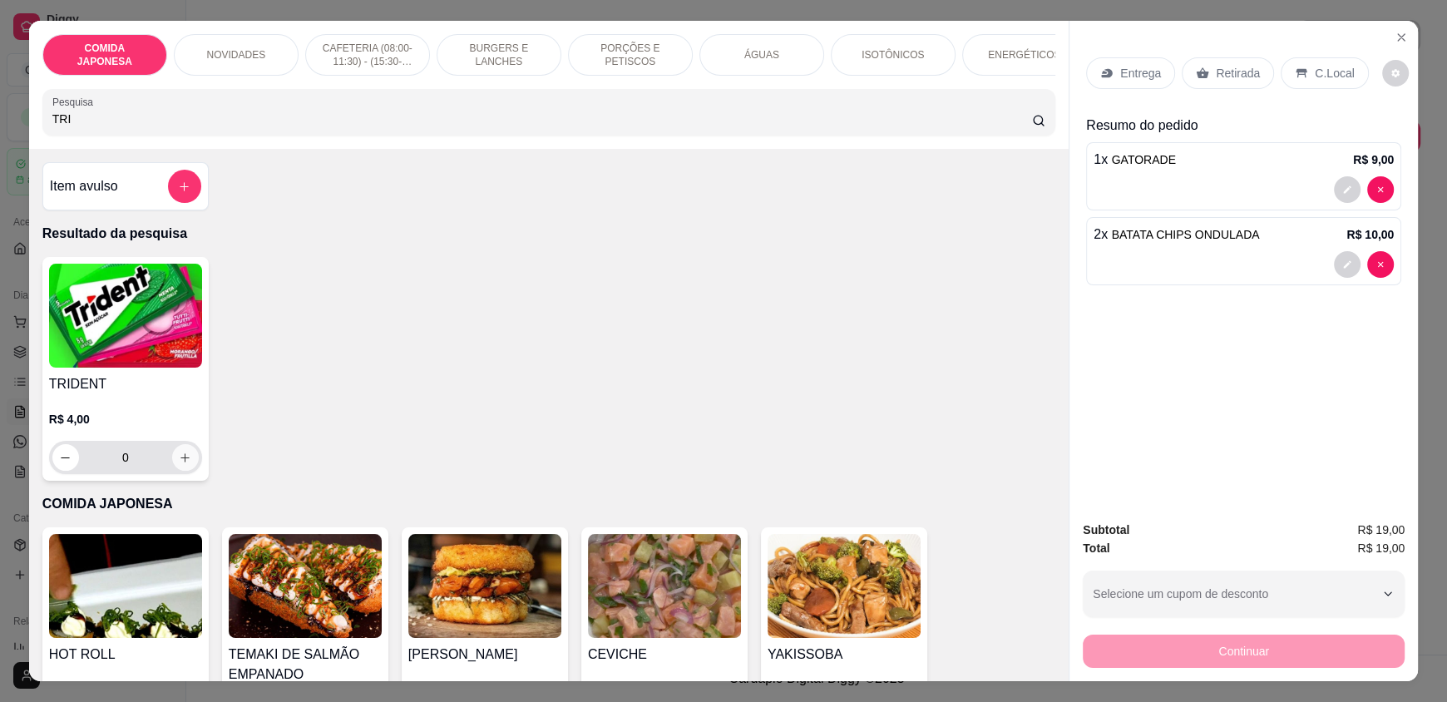
type input "TRI"
click at [180, 464] on icon "increase-product-quantity" at bounding box center [186, 458] width 12 height 12
type input "1"
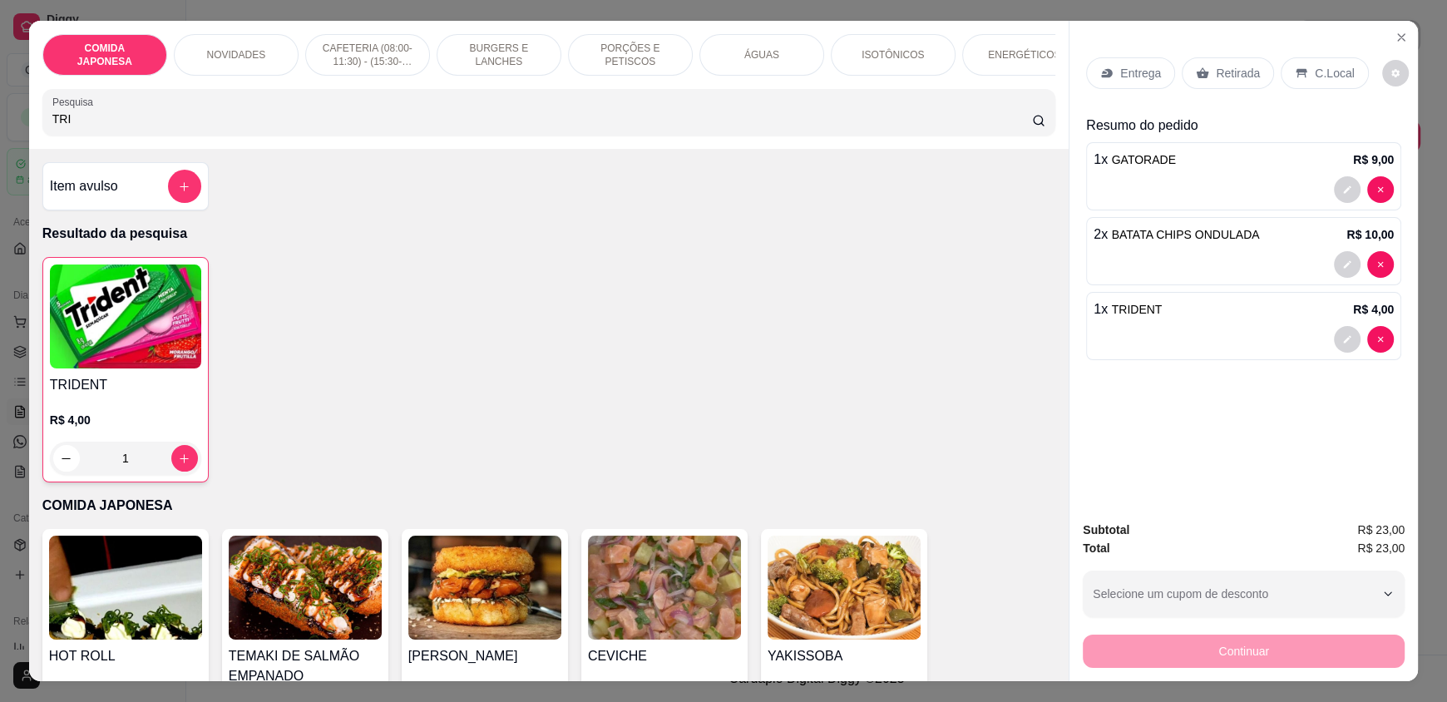
click at [1220, 77] on p "Retirada" at bounding box center [1238, 73] width 44 height 17
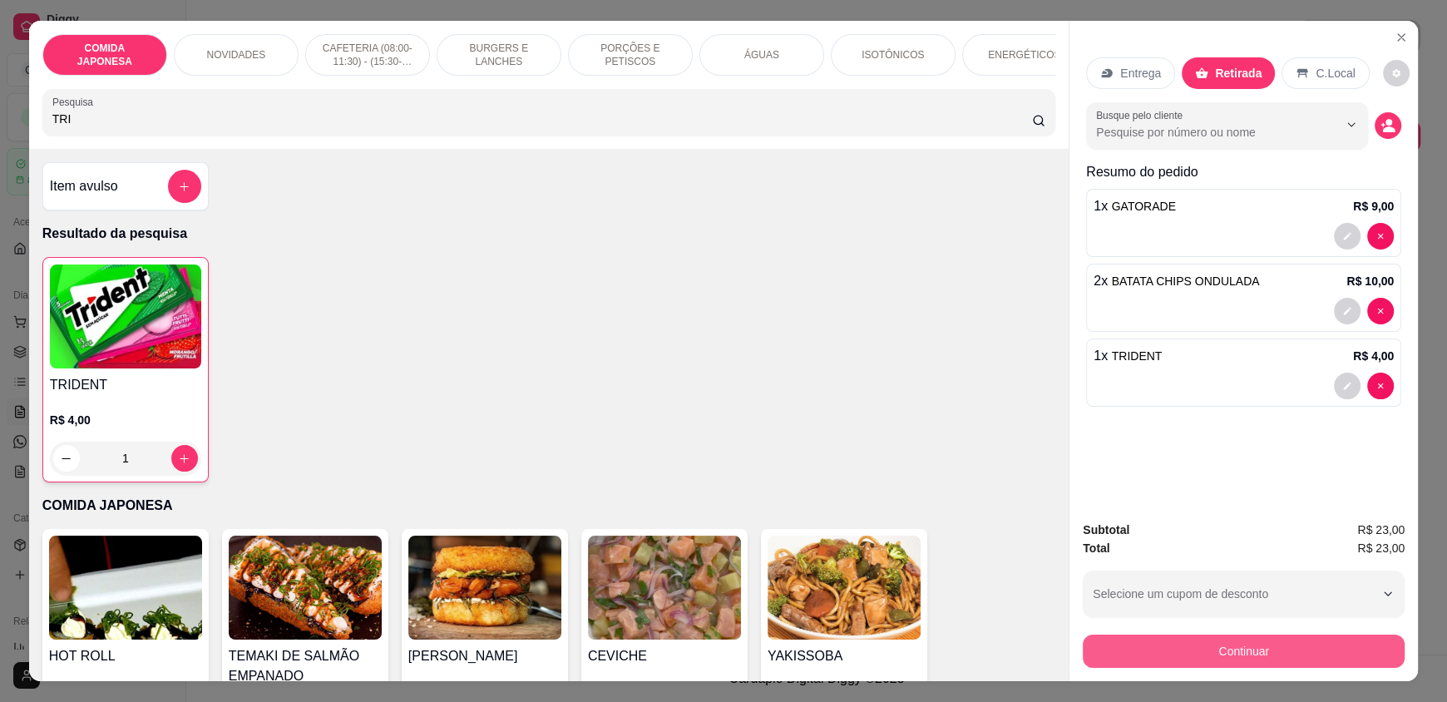
click at [1300, 651] on button "Continuar" at bounding box center [1244, 650] width 322 height 33
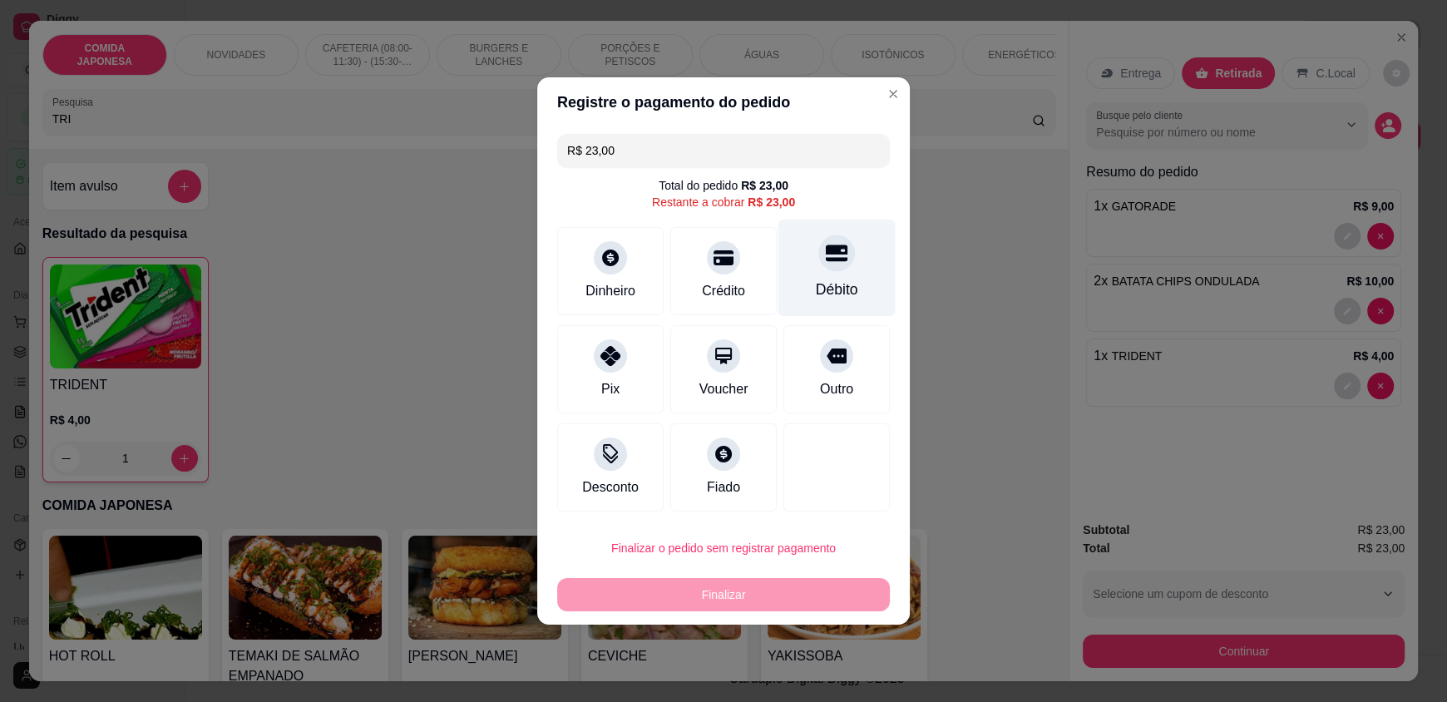
click at [787, 286] on div "Débito" at bounding box center [836, 268] width 117 height 97
type input "R$ 0,00"
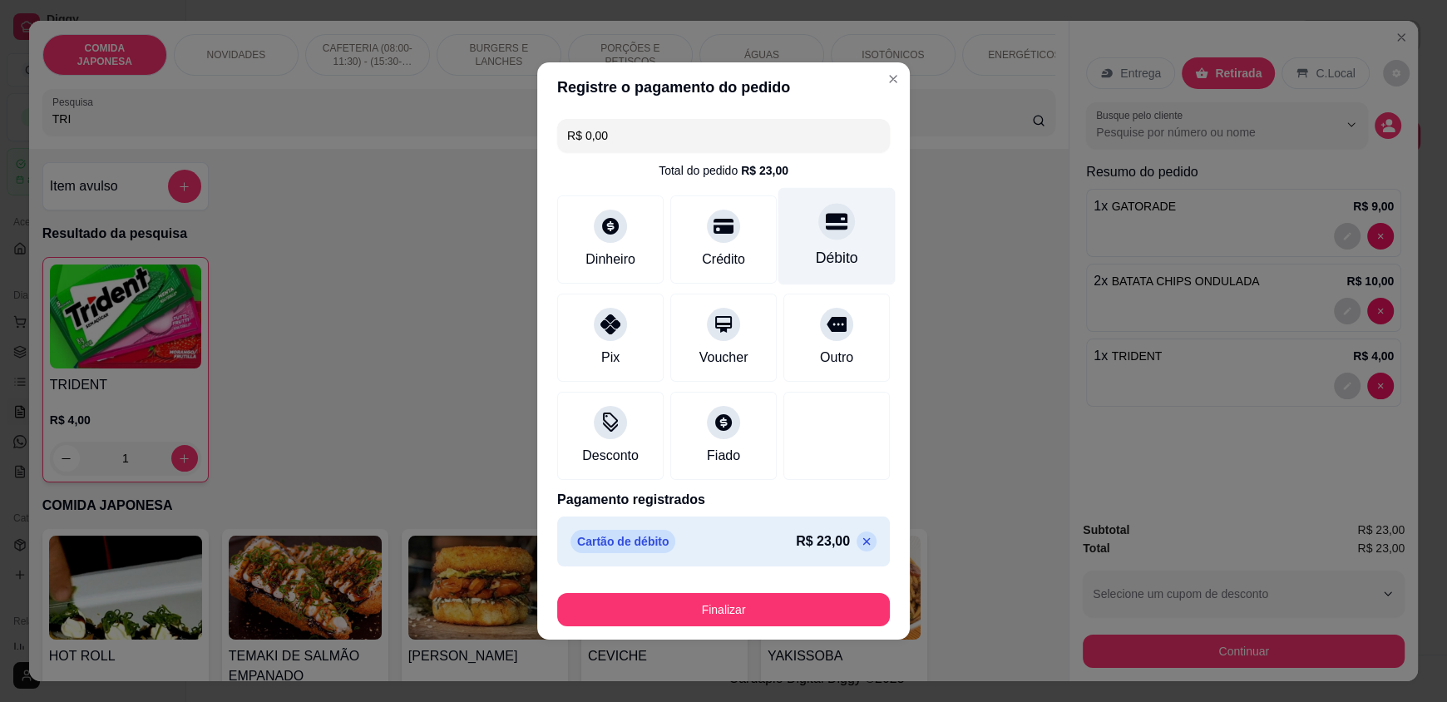
click at [850, 239] on div "Débito" at bounding box center [836, 236] width 117 height 97
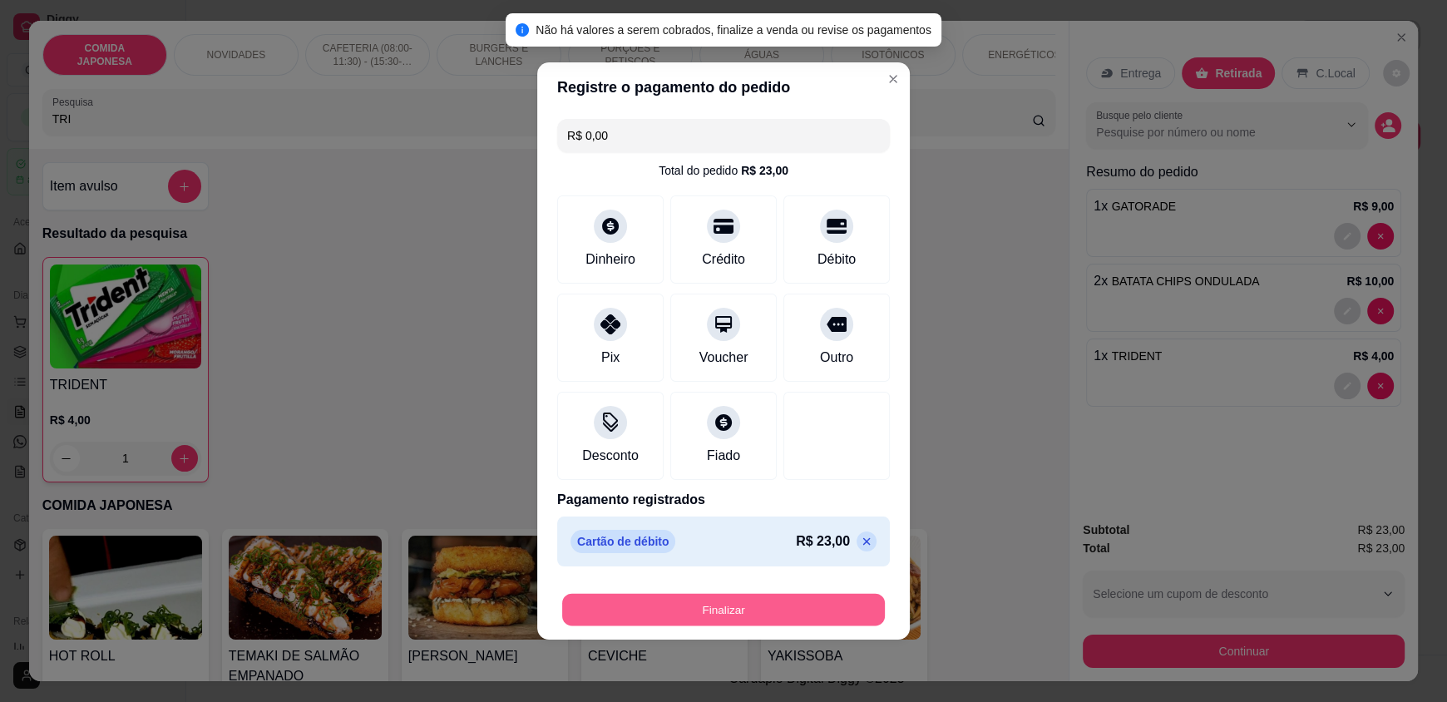
click at [750, 604] on button "Finalizar" at bounding box center [723, 610] width 323 height 32
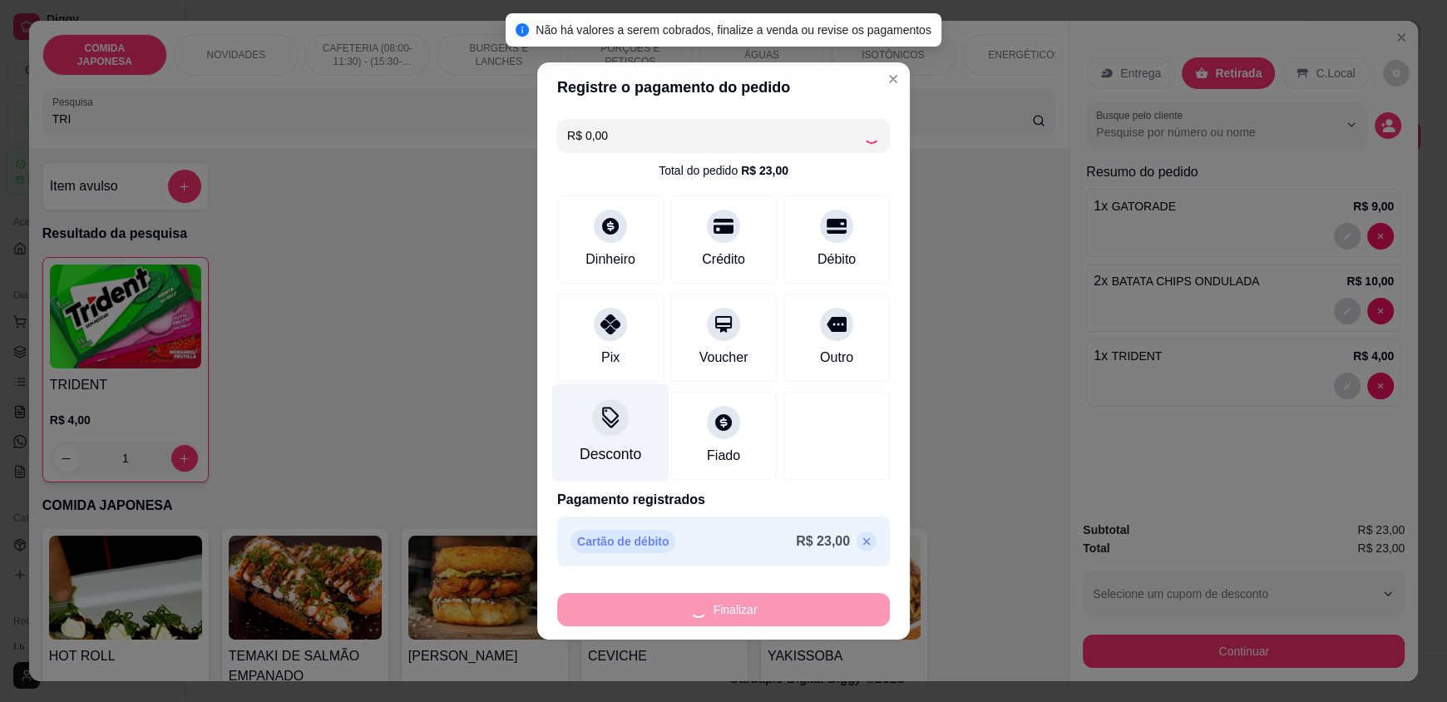
type input "0"
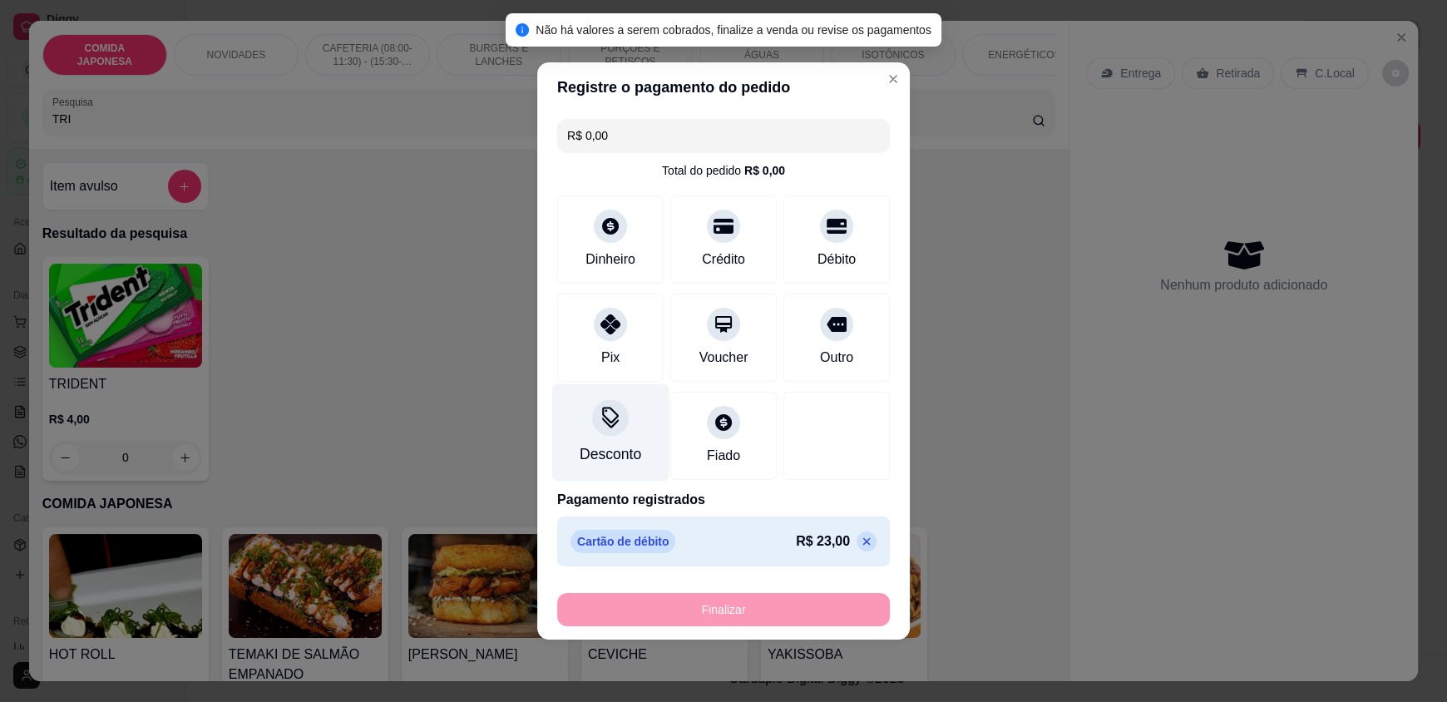
type input "-R$ 23,00"
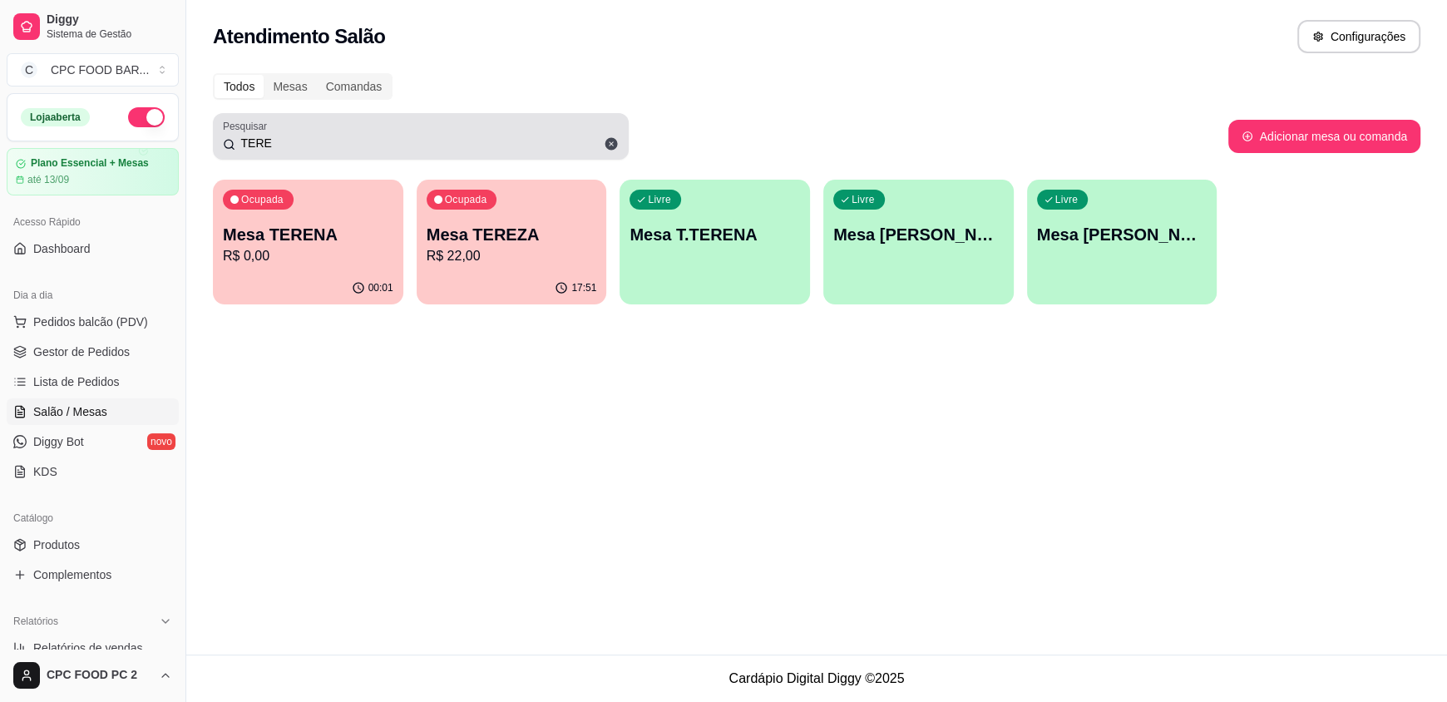
click at [343, 129] on div "TERE" at bounding box center [421, 136] width 396 height 33
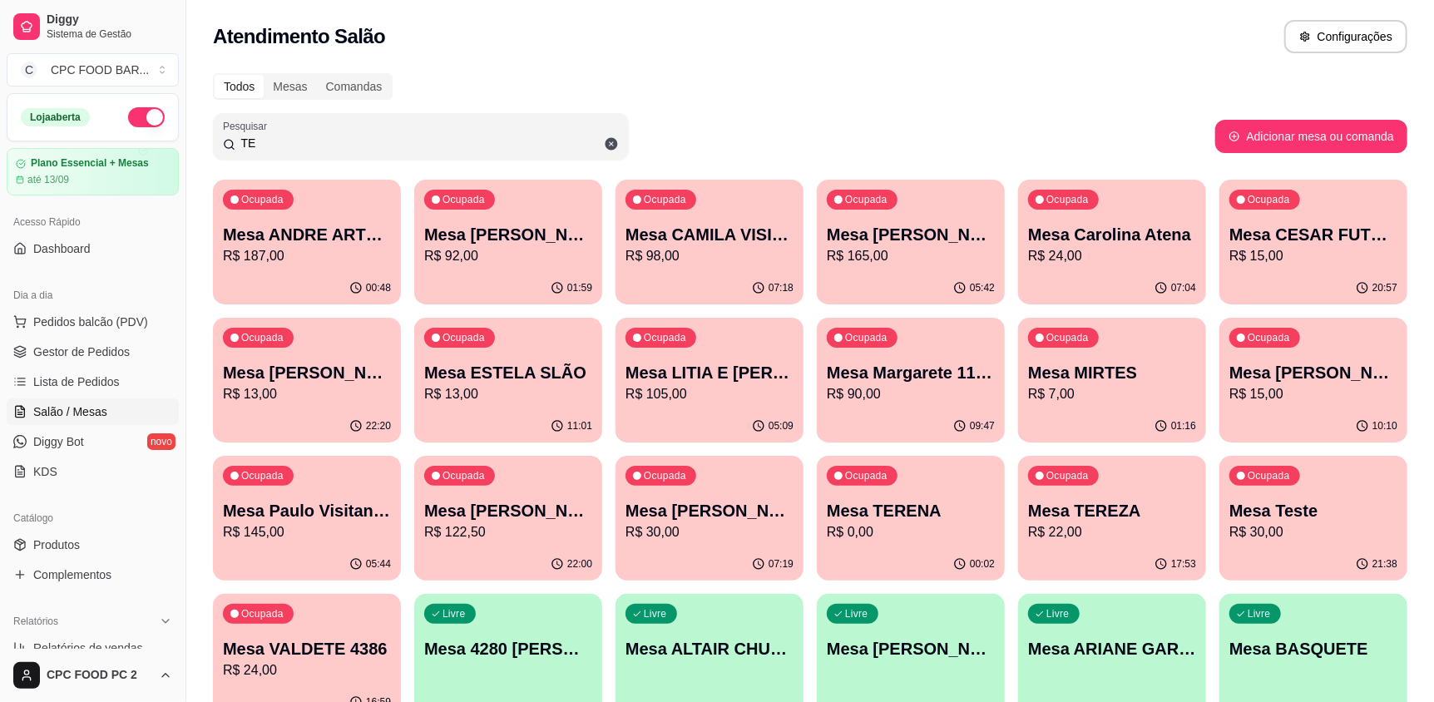
type input "T"
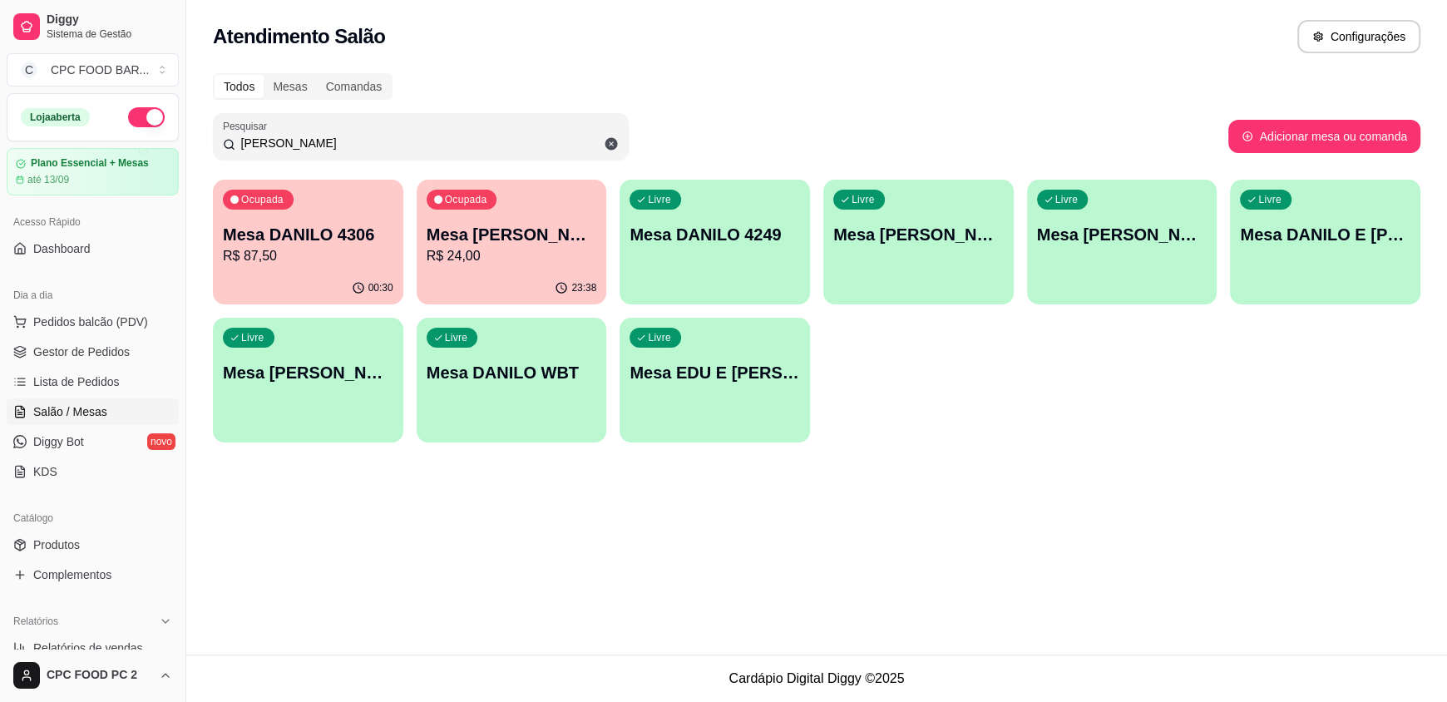
type input "[PERSON_NAME]"
click at [332, 238] on p "Mesa DANILO 4306" at bounding box center [307, 235] width 165 height 22
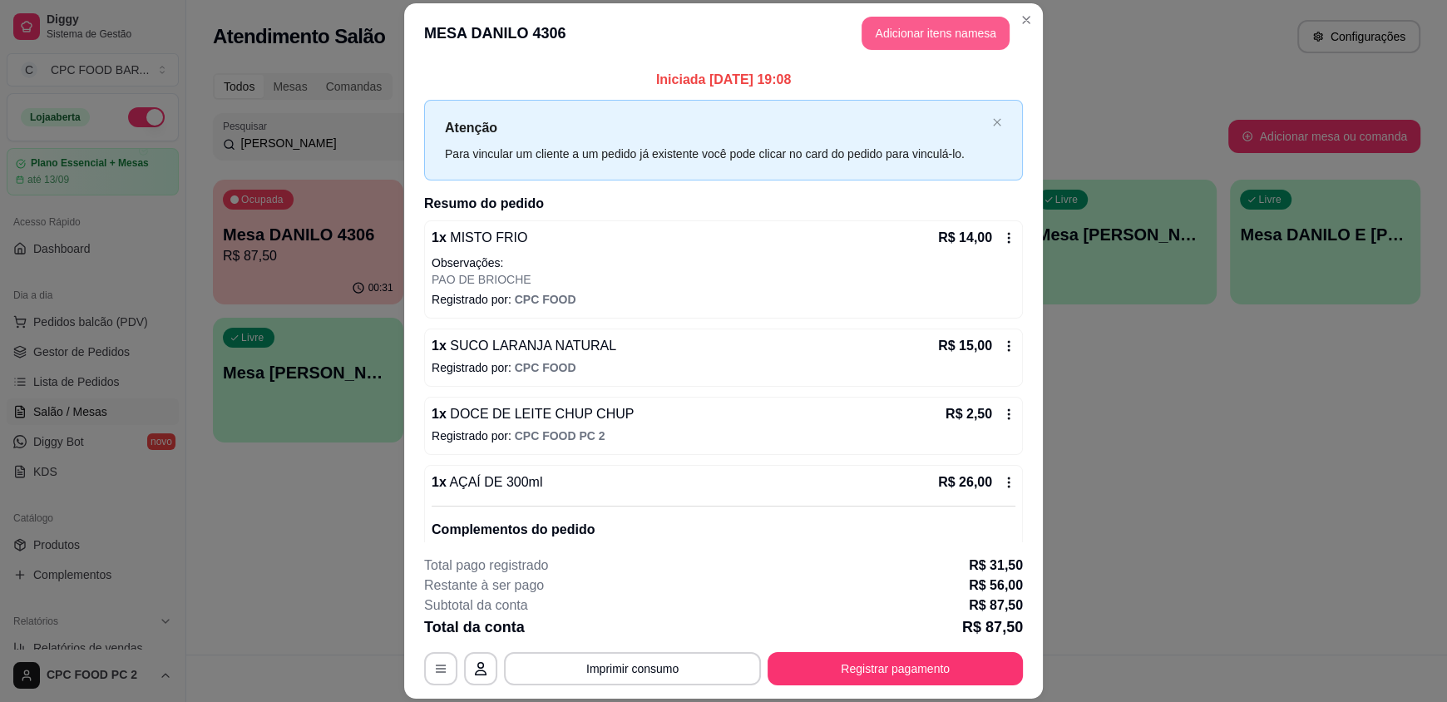
click at [914, 32] on button "Adicionar itens na mesa" at bounding box center [935, 33] width 148 height 33
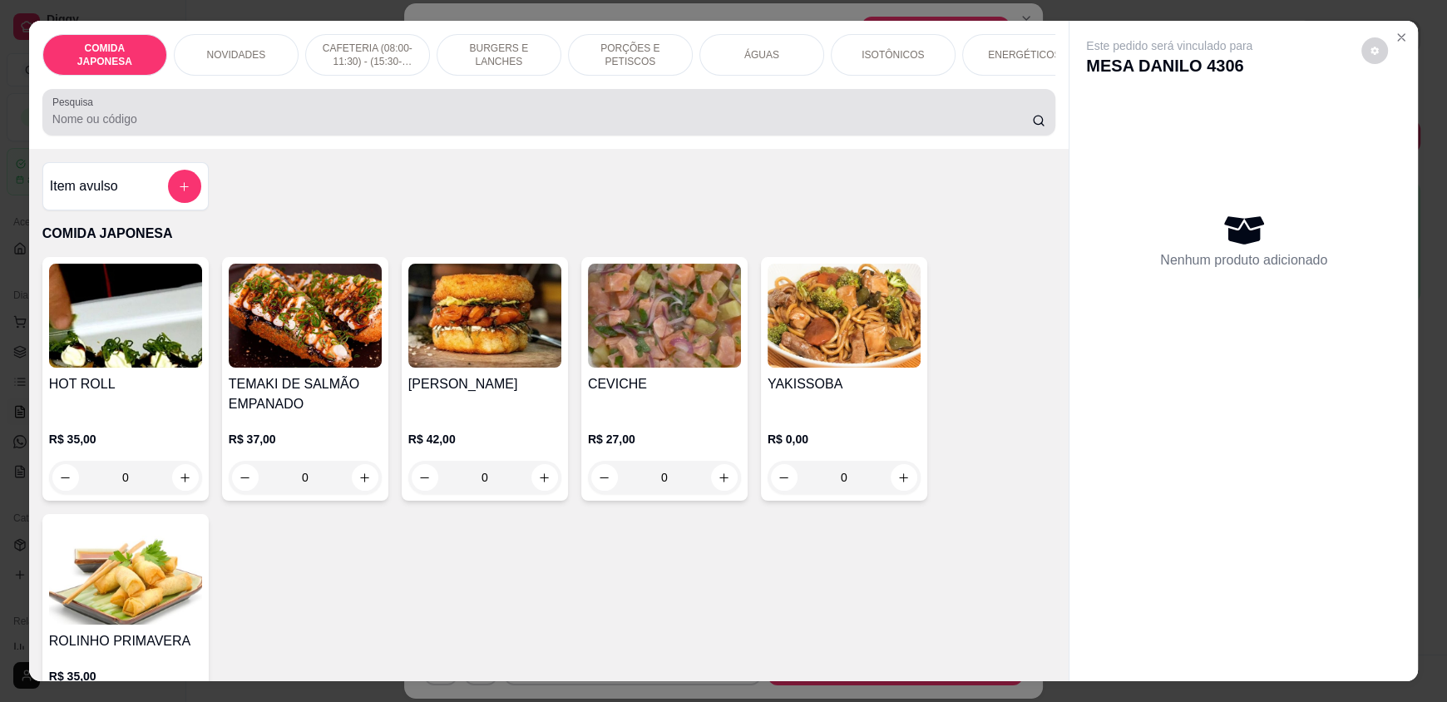
click at [451, 116] on div at bounding box center [548, 112] width 993 height 33
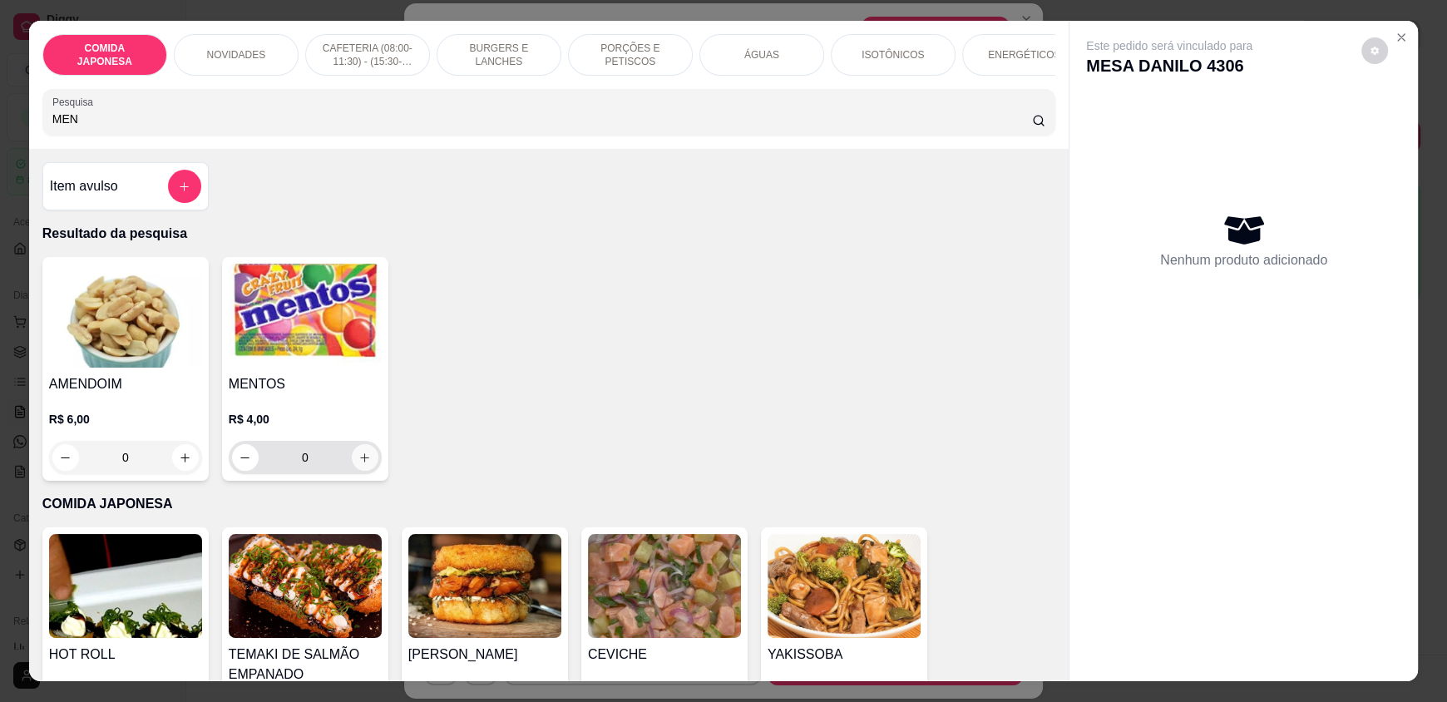
type input "MEN"
click at [358, 464] on icon "increase-product-quantity" at bounding box center [364, 458] width 12 height 12
type input "1"
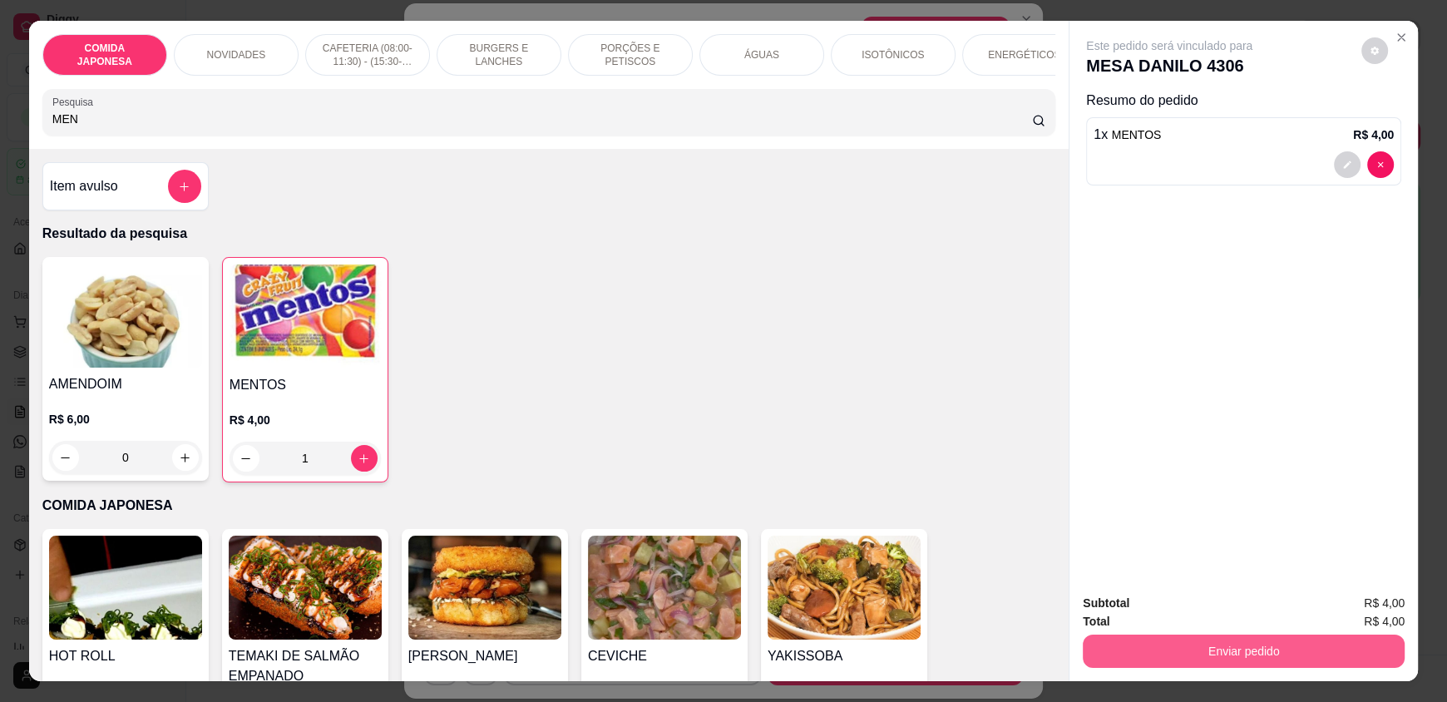
click at [1269, 646] on button "Enviar pedido" at bounding box center [1244, 650] width 322 height 33
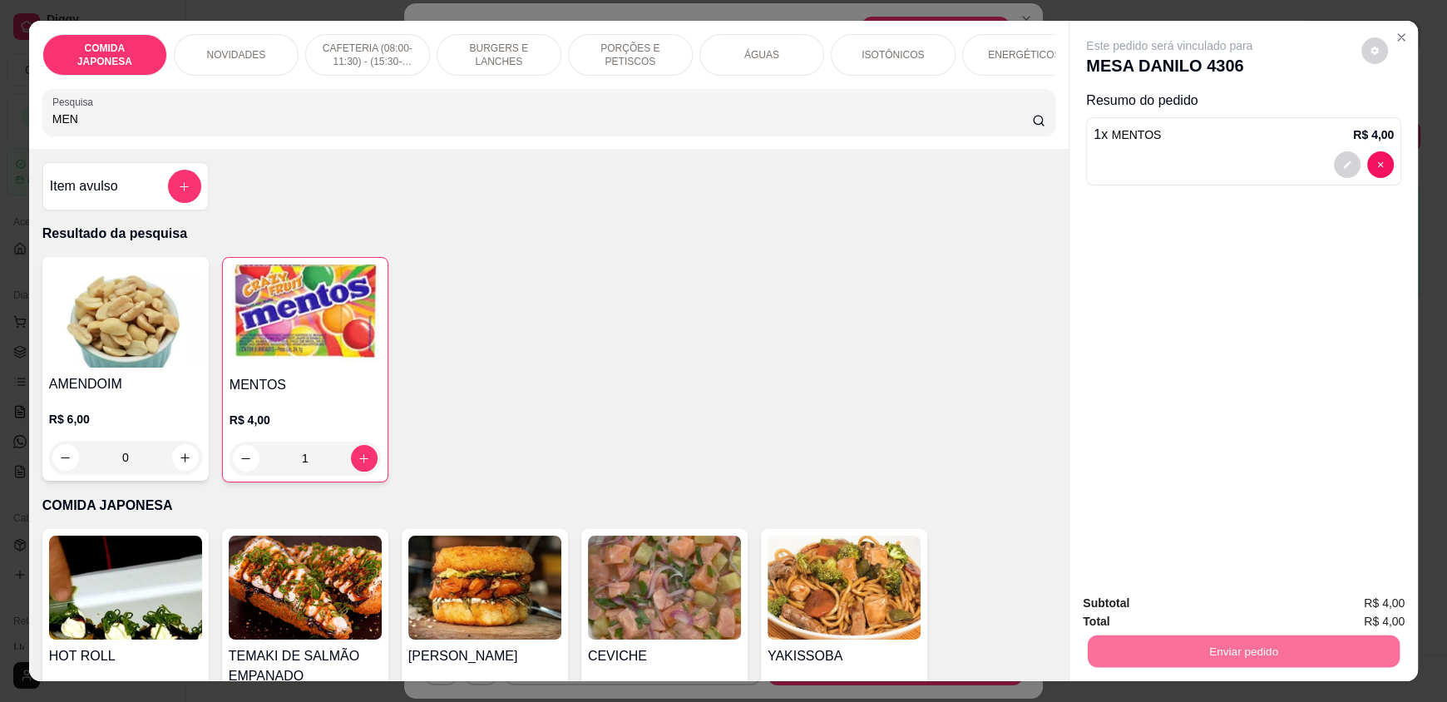
click at [1176, 612] on button "Não registrar e enviar pedido" at bounding box center [1188, 611] width 173 height 32
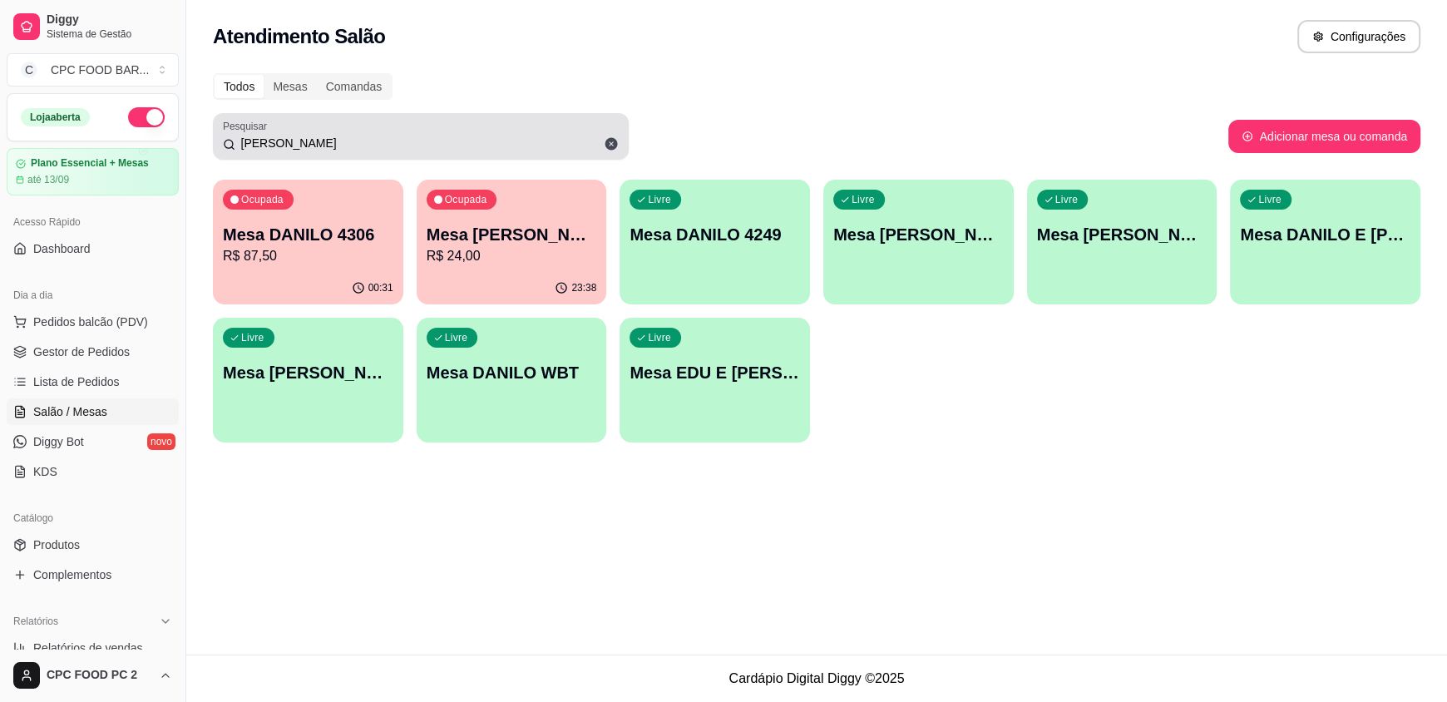
click at [405, 128] on div "[PERSON_NAME]" at bounding box center [421, 136] width 396 height 33
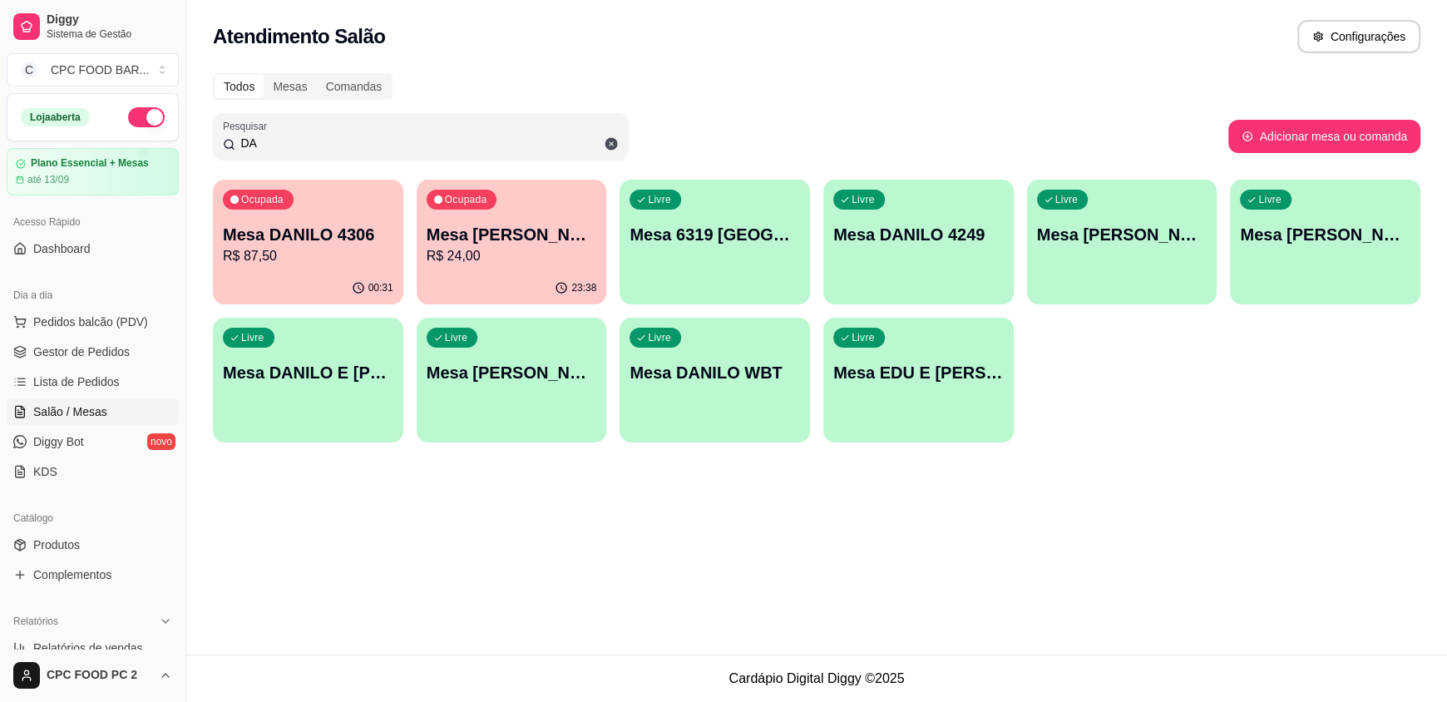
type input "D"
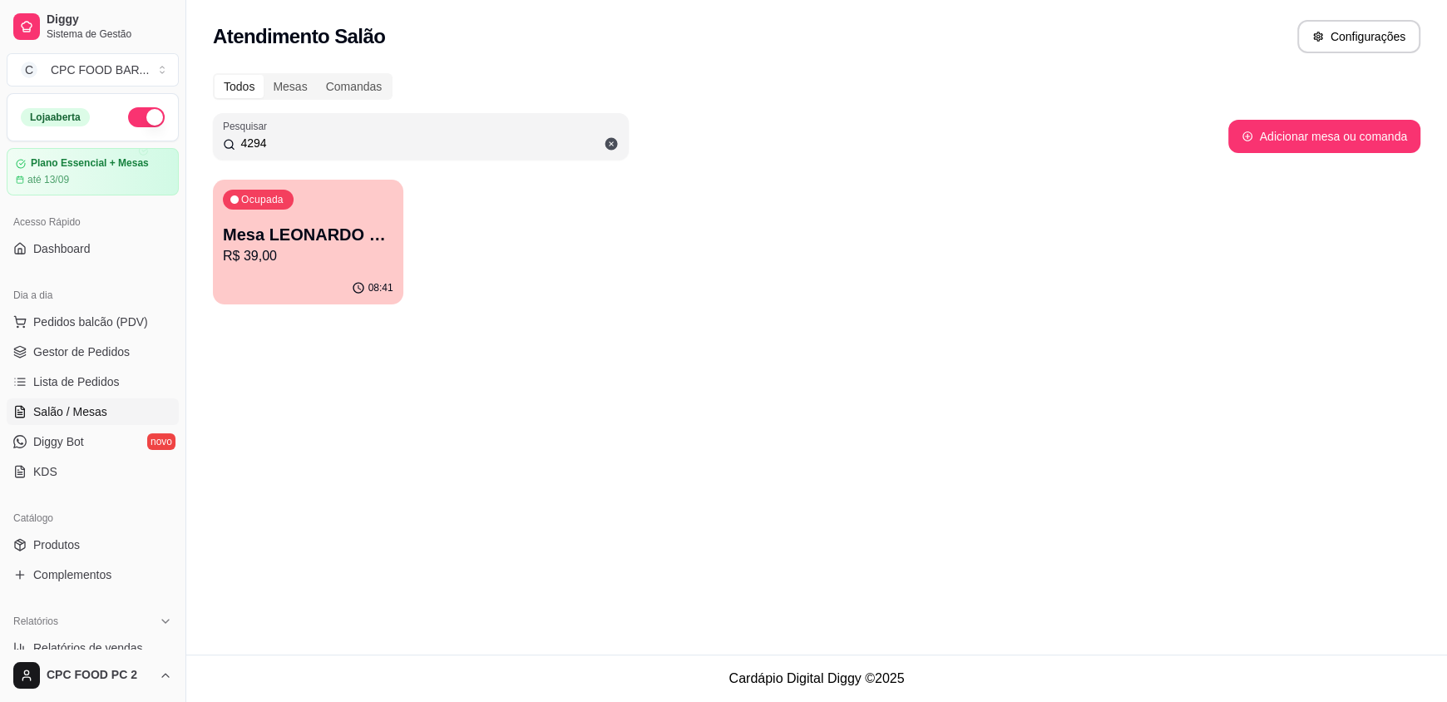
type input "4294"
click at [313, 234] on p "Mesa LEONARDO 4294" at bounding box center [308, 234] width 170 height 23
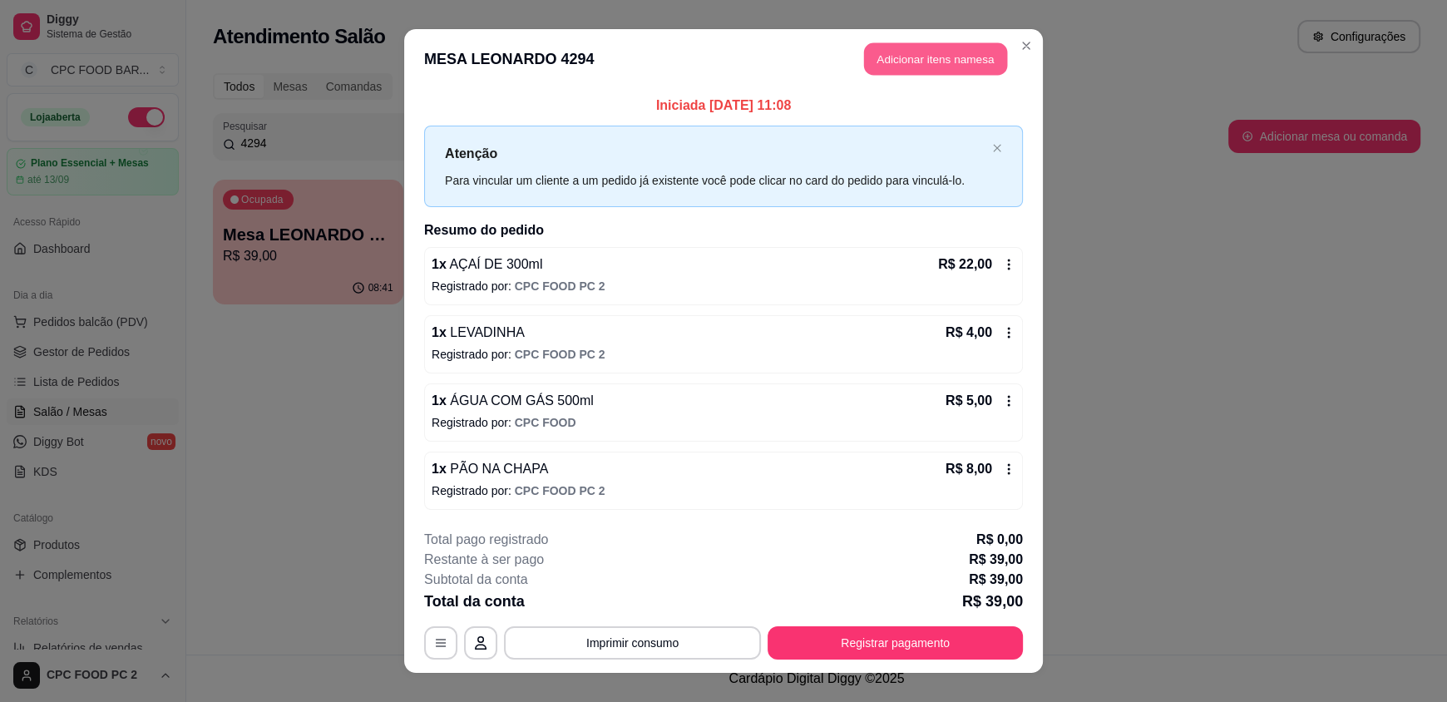
click at [912, 61] on button "Adicionar itens na mesa" at bounding box center [935, 59] width 143 height 32
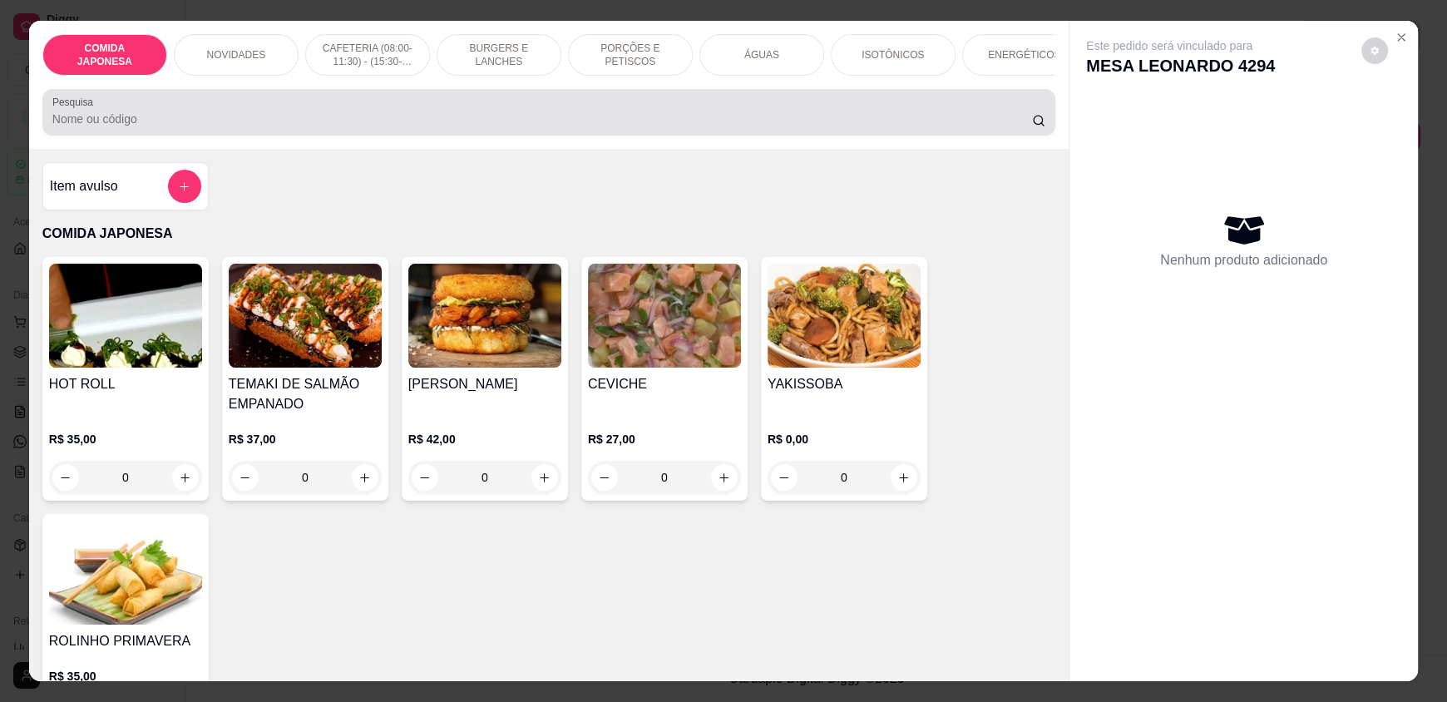
click at [186, 120] on div at bounding box center [548, 112] width 993 height 33
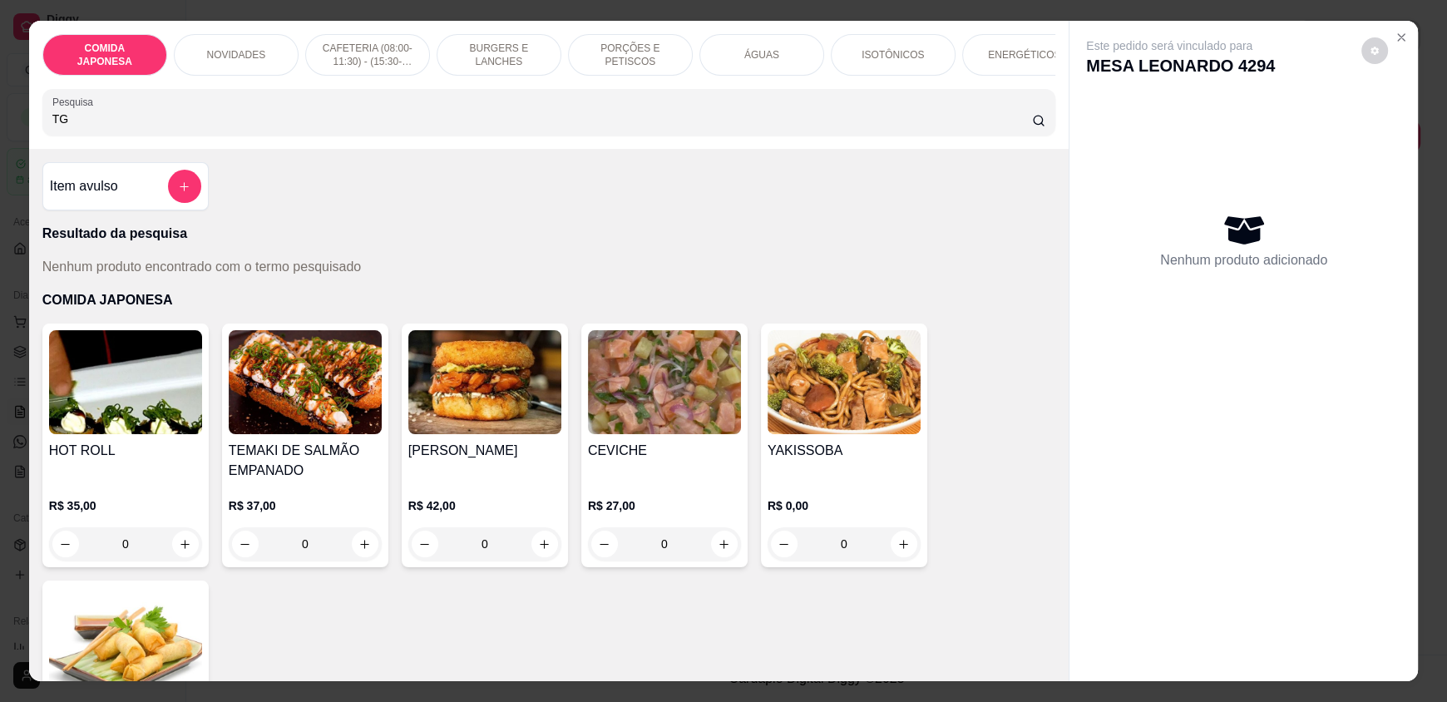
type input "T"
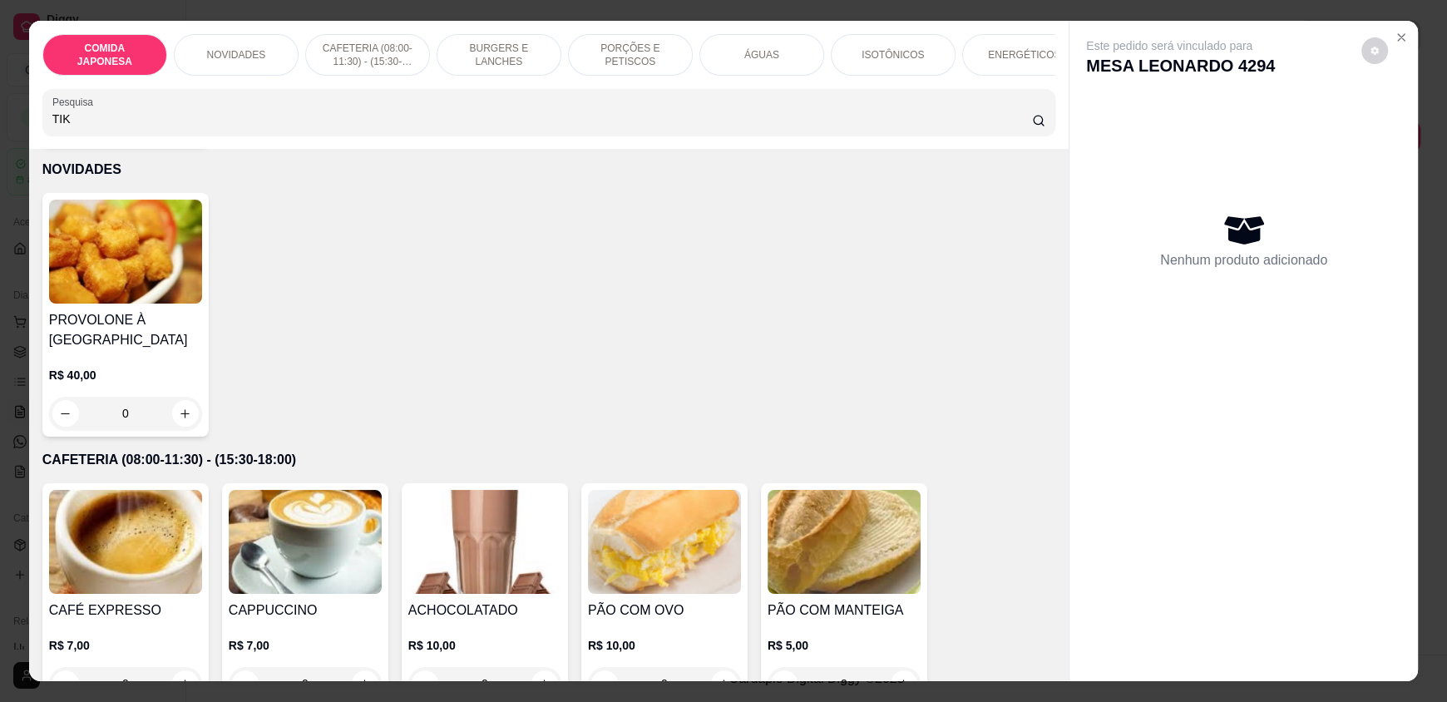
scroll to position [664, 0]
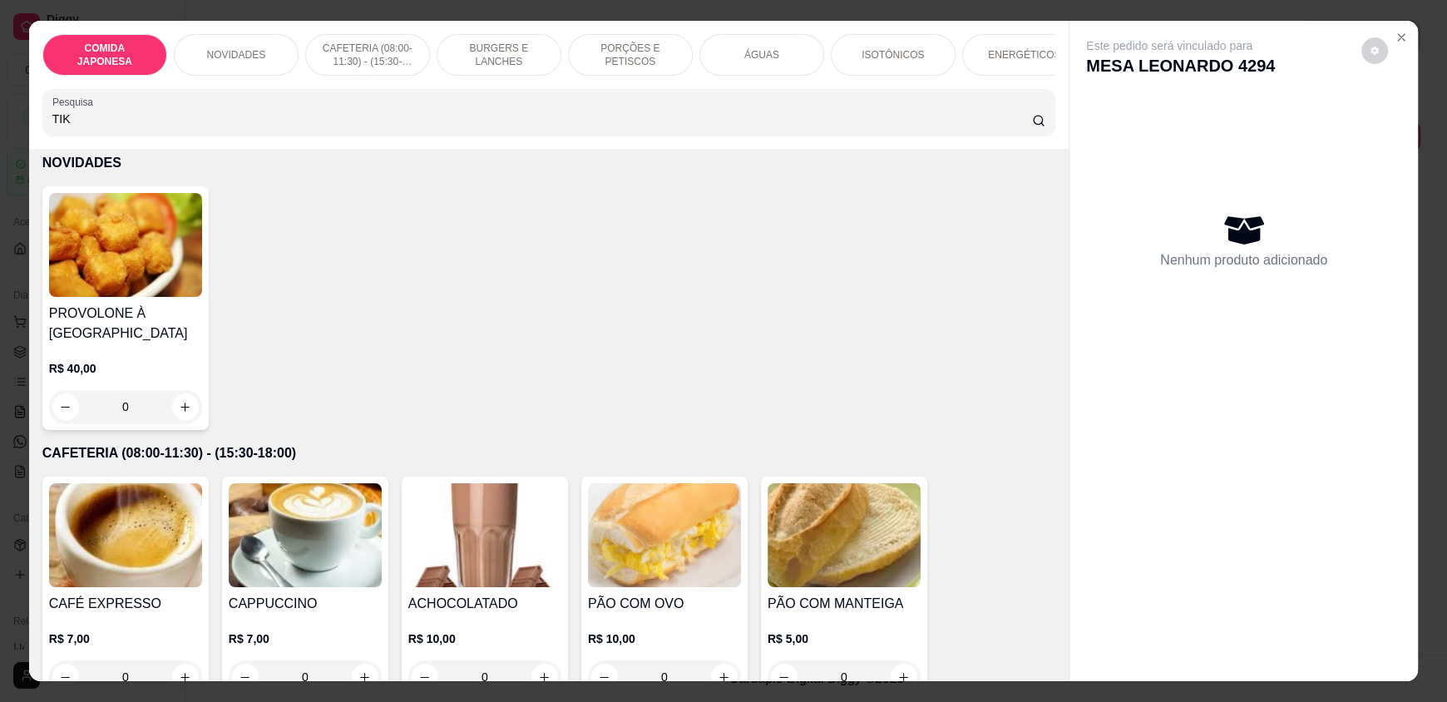
click at [87, 127] on input "TIK" at bounding box center [542, 119] width 980 height 17
type input "T"
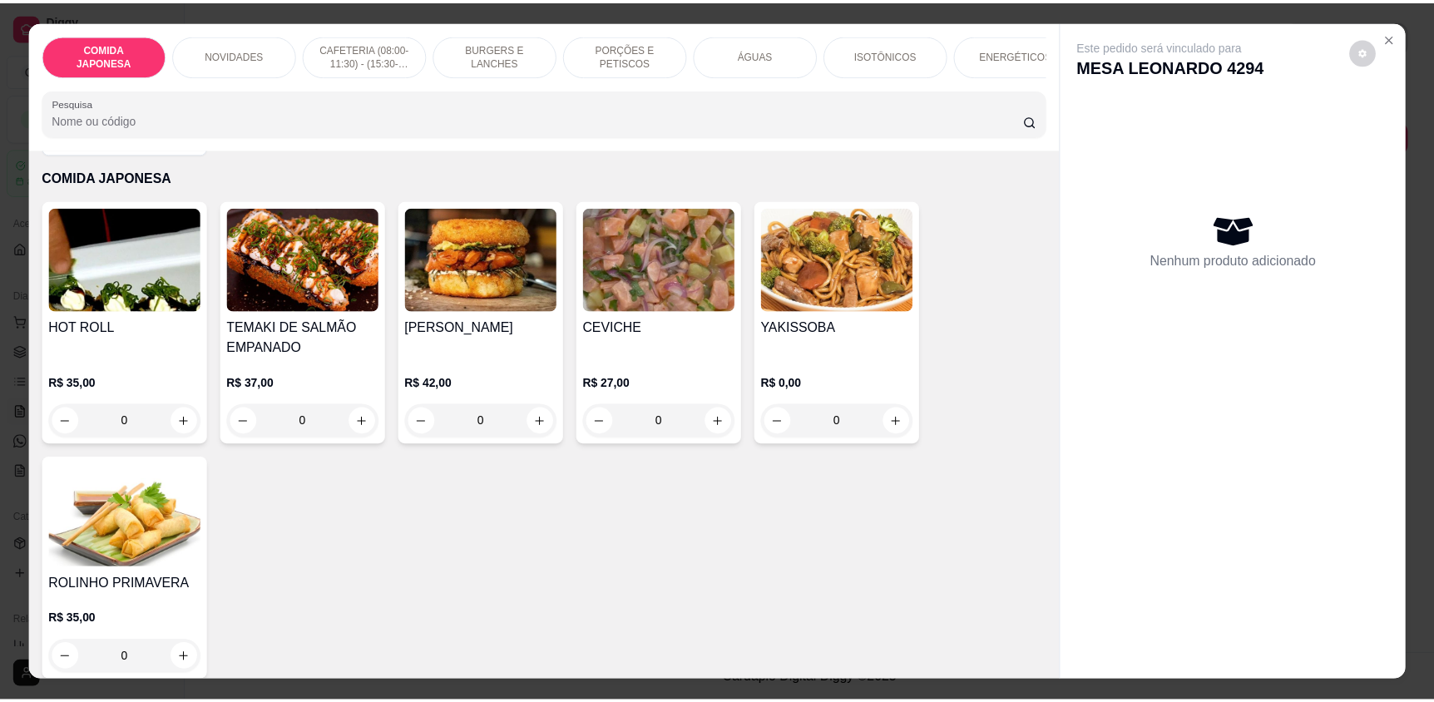
scroll to position [0, 0]
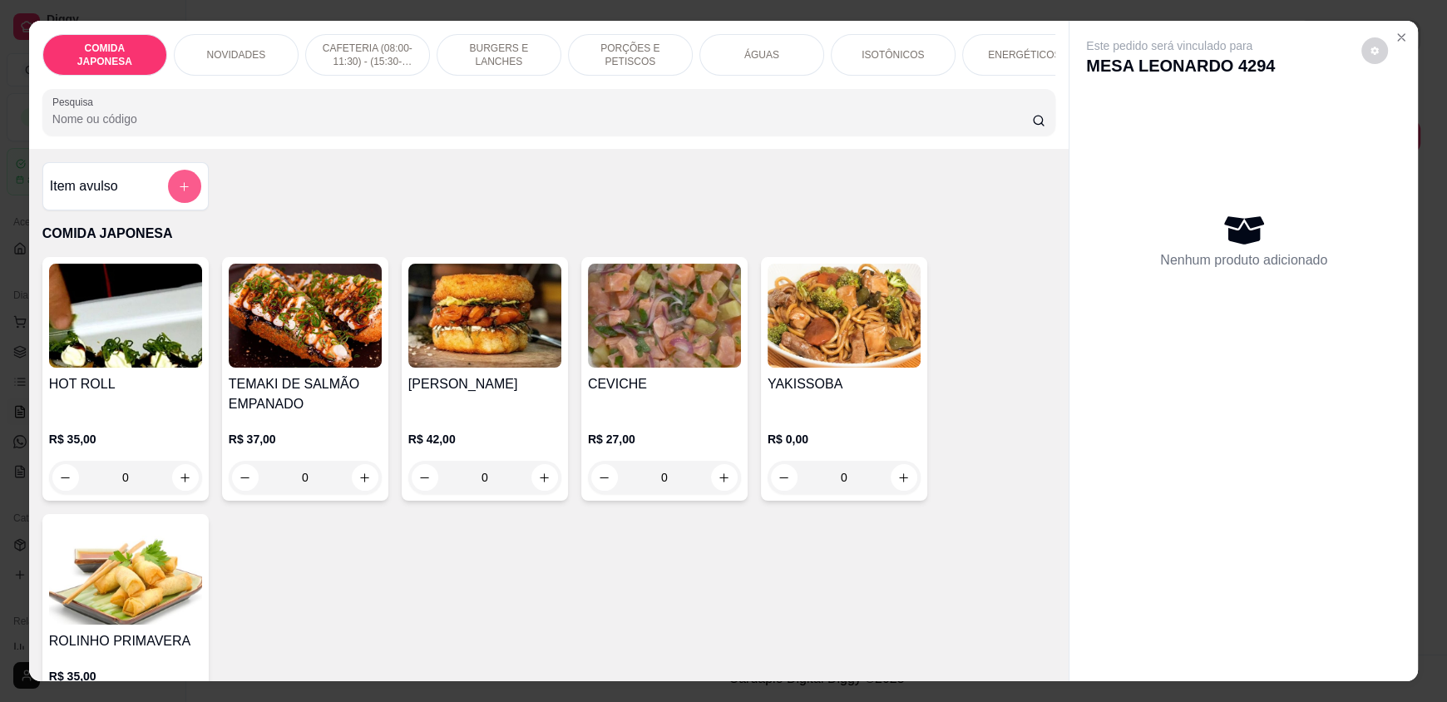
click at [178, 193] on icon "add-separate-item" at bounding box center [184, 186] width 12 height 12
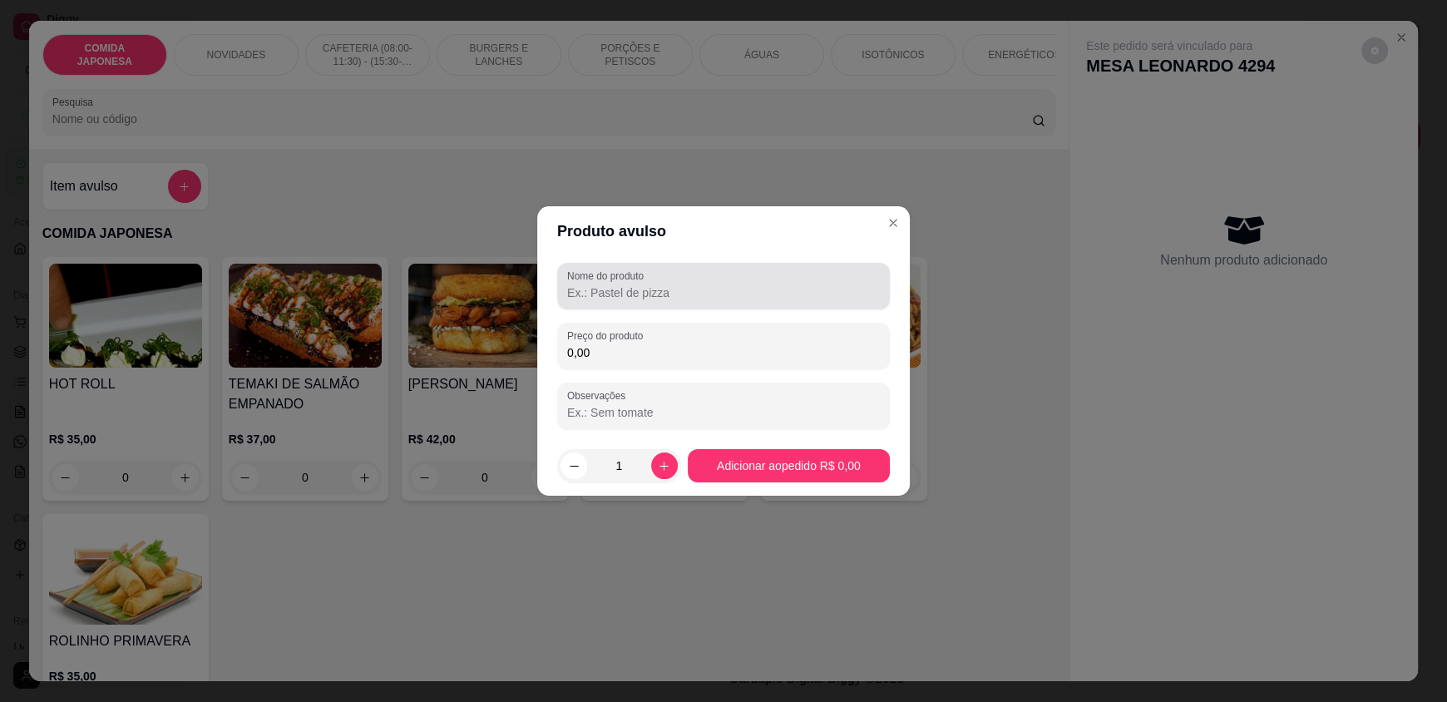
drag, startPoint x: 690, startPoint y: 289, endPoint x: 679, endPoint y: 278, distance: 15.9
click at [681, 279] on div at bounding box center [723, 285] width 313 height 33
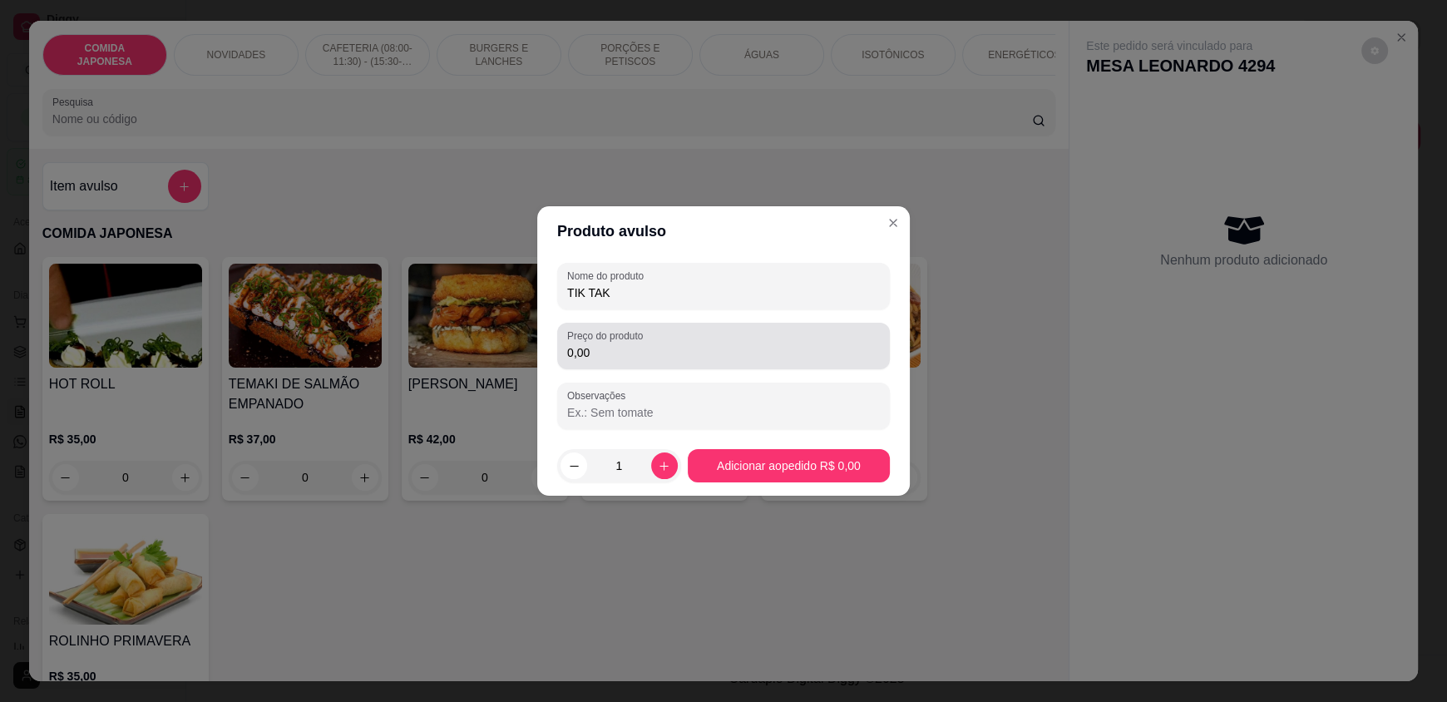
type input "TIK TAK"
click at [692, 344] on div "0,00" at bounding box center [723, 345] width 313 height 33
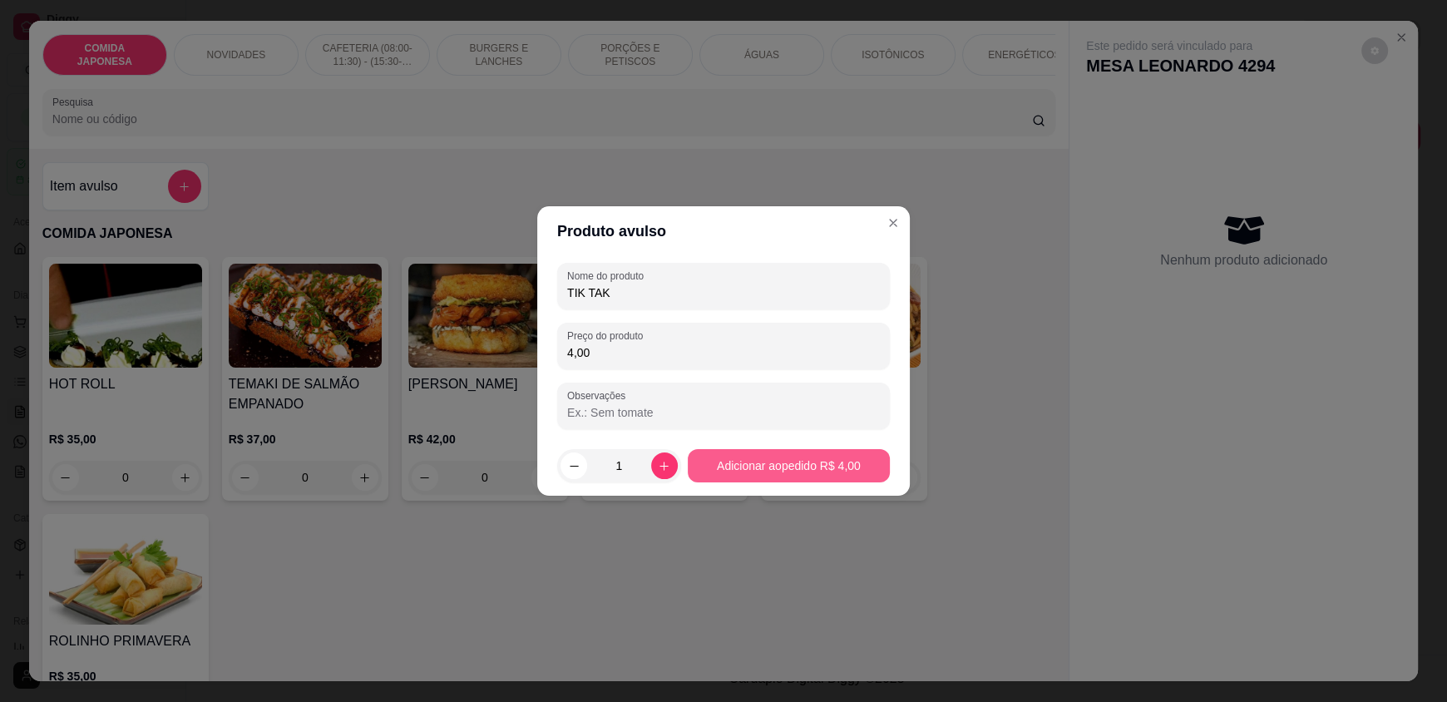
type input "4,00"
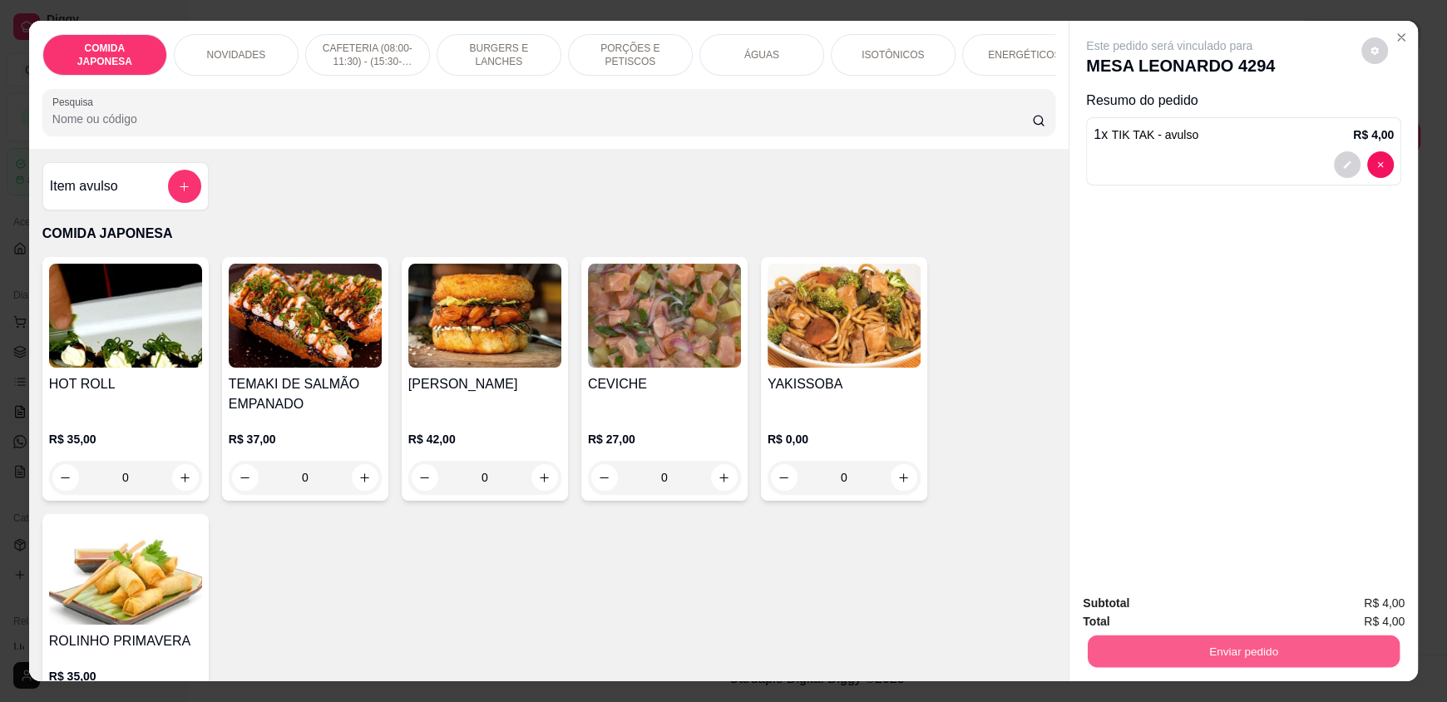
click at [1302, 645] on button "Enviar pedido" at bounding box center [1244, 650] width 312 height 32
click at [1142, 610] on button "Não registrar e enviar pedido" at bounding box center [1188, 610] width 168 height 31
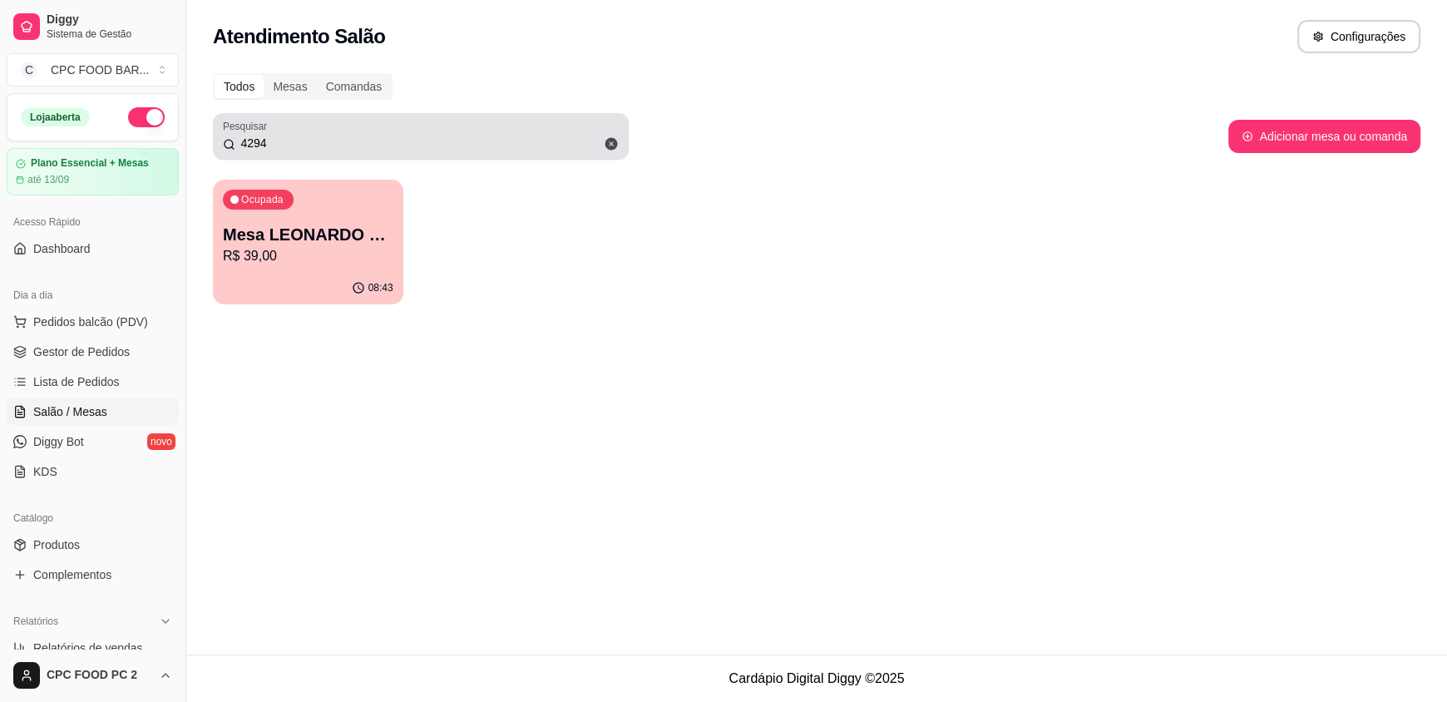
click at [617, 146] on icon at bounding box center [611, 143] width 15 height 15
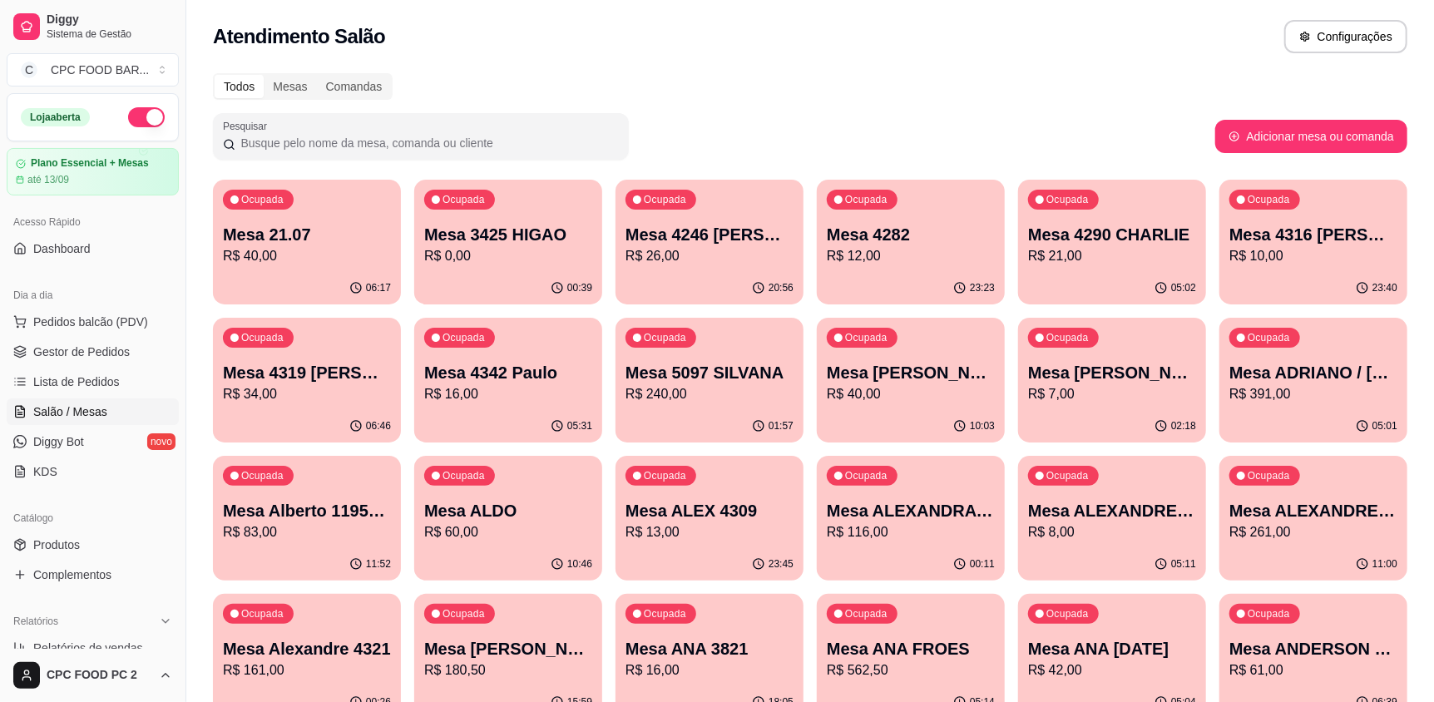
click at [781, 395] on p "R$ 240,00" at bounding box center [709, 394] width 168 height 20
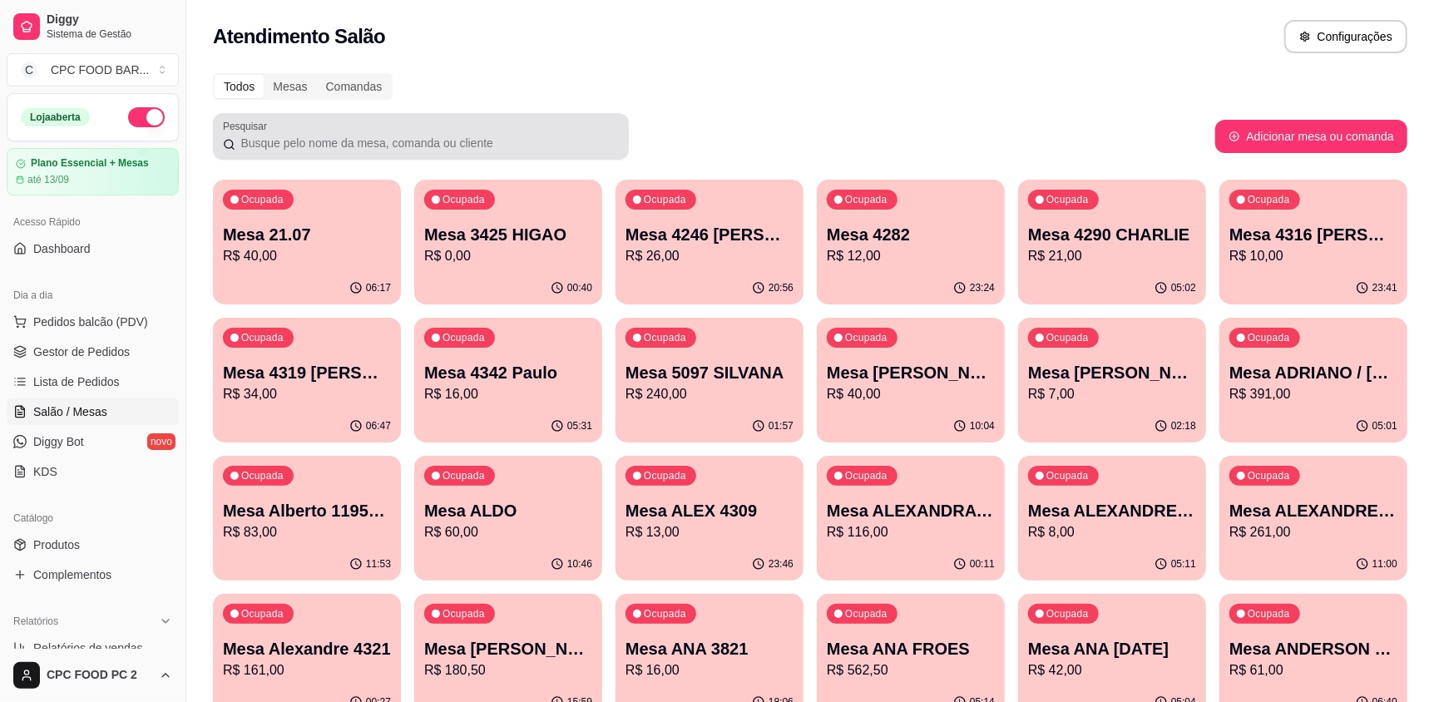
click at [391, 147] on input "Pesquisar" at bounding box center [426, 143] width 383 height 17
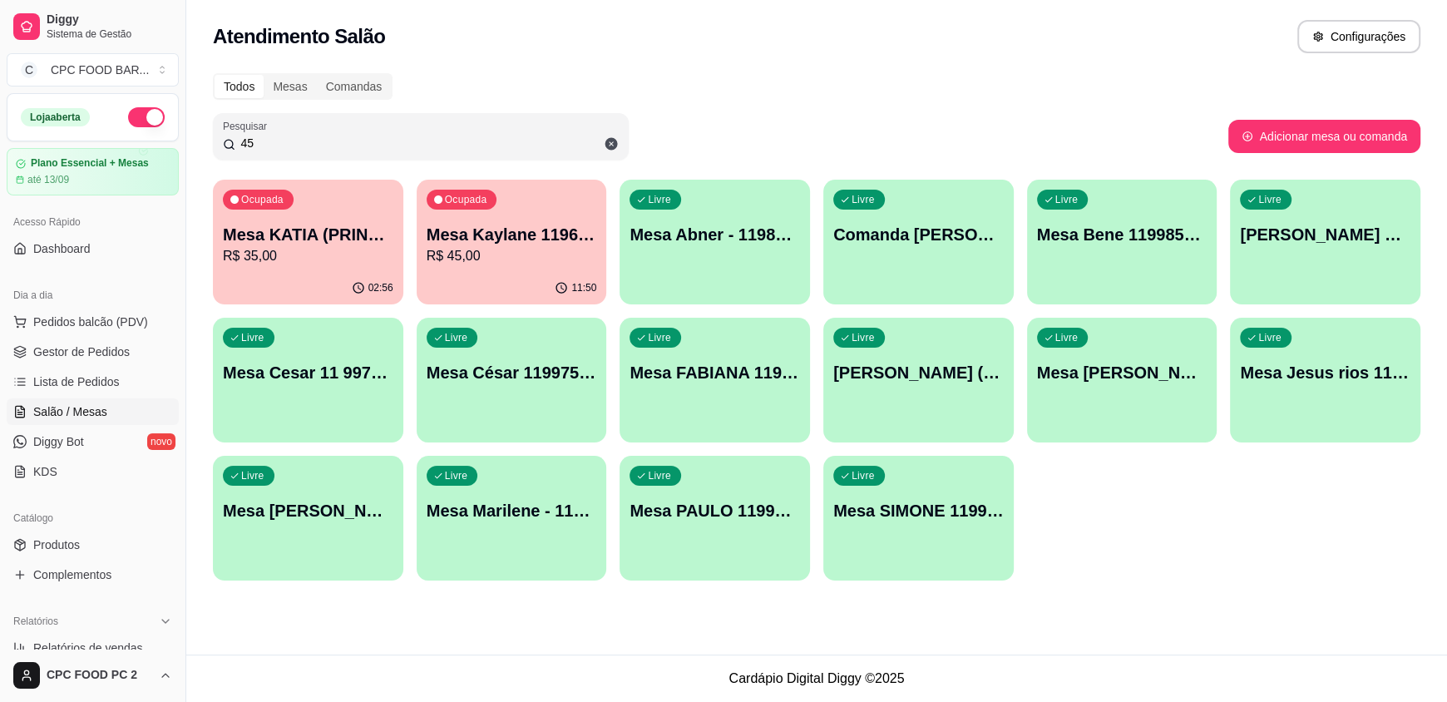
type input "4"
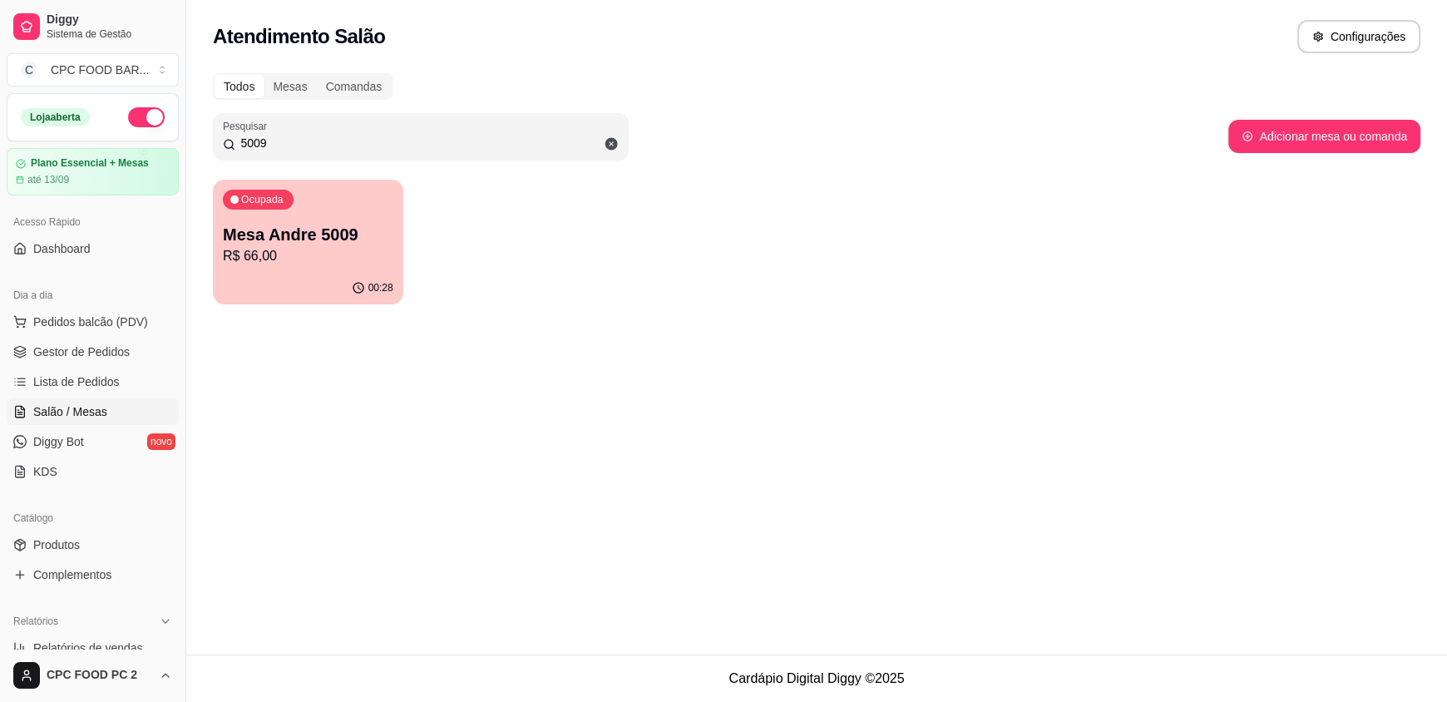
type input "5009"
click at [303, 223] on p "Mesa Andre 5009" at bounding box center [308, 234] width 170 height 23
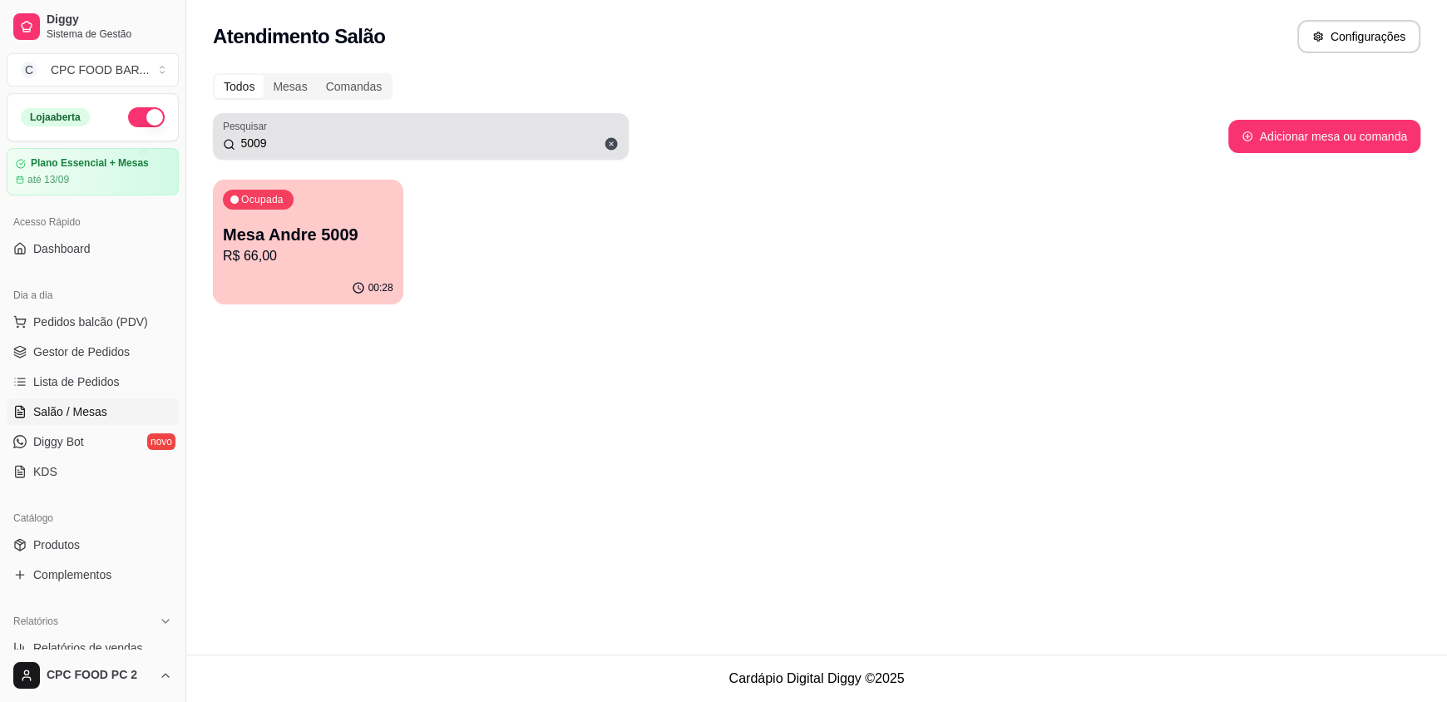
click at [613, 146] on icon at bounding box center [611, 144] width 12 height 12
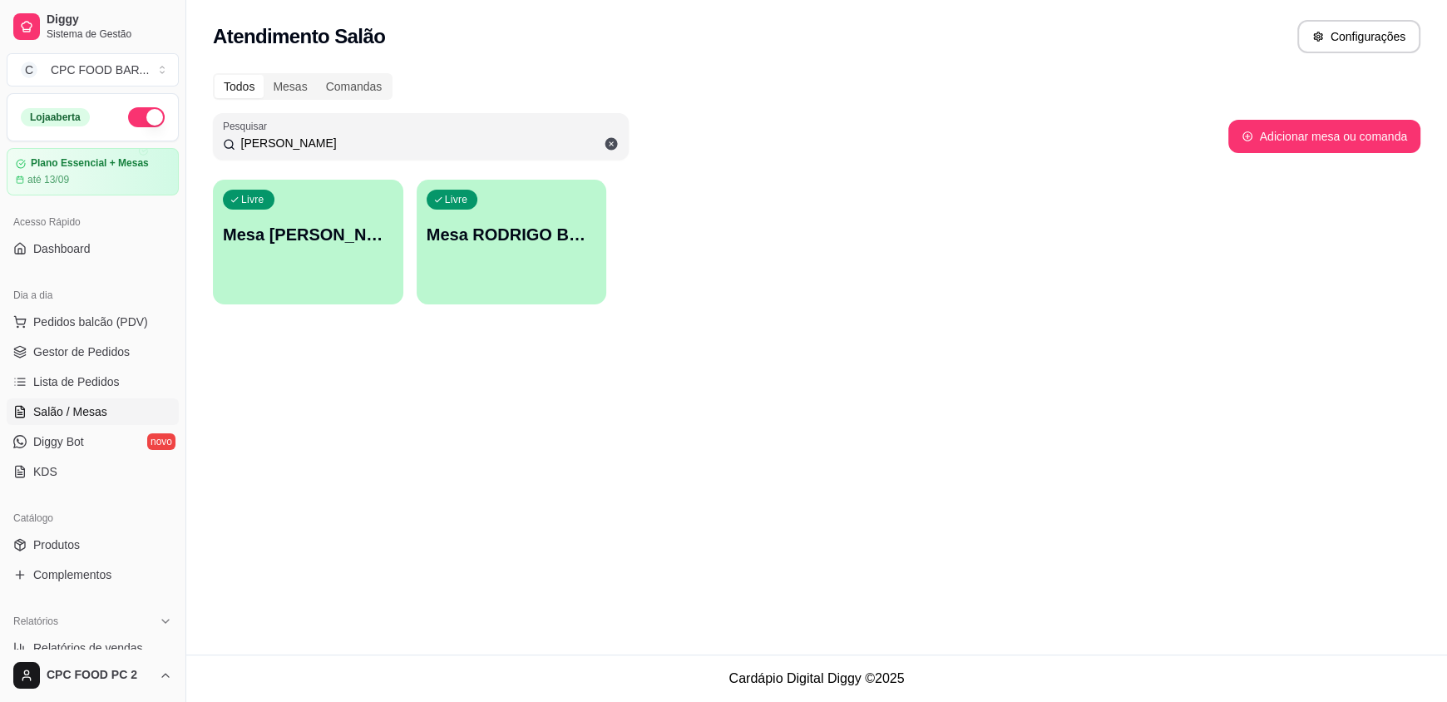
type input "RODRIGO BOCA"
click at [609, 143] on icon at bounding box center [611, 144] width 12 height 12
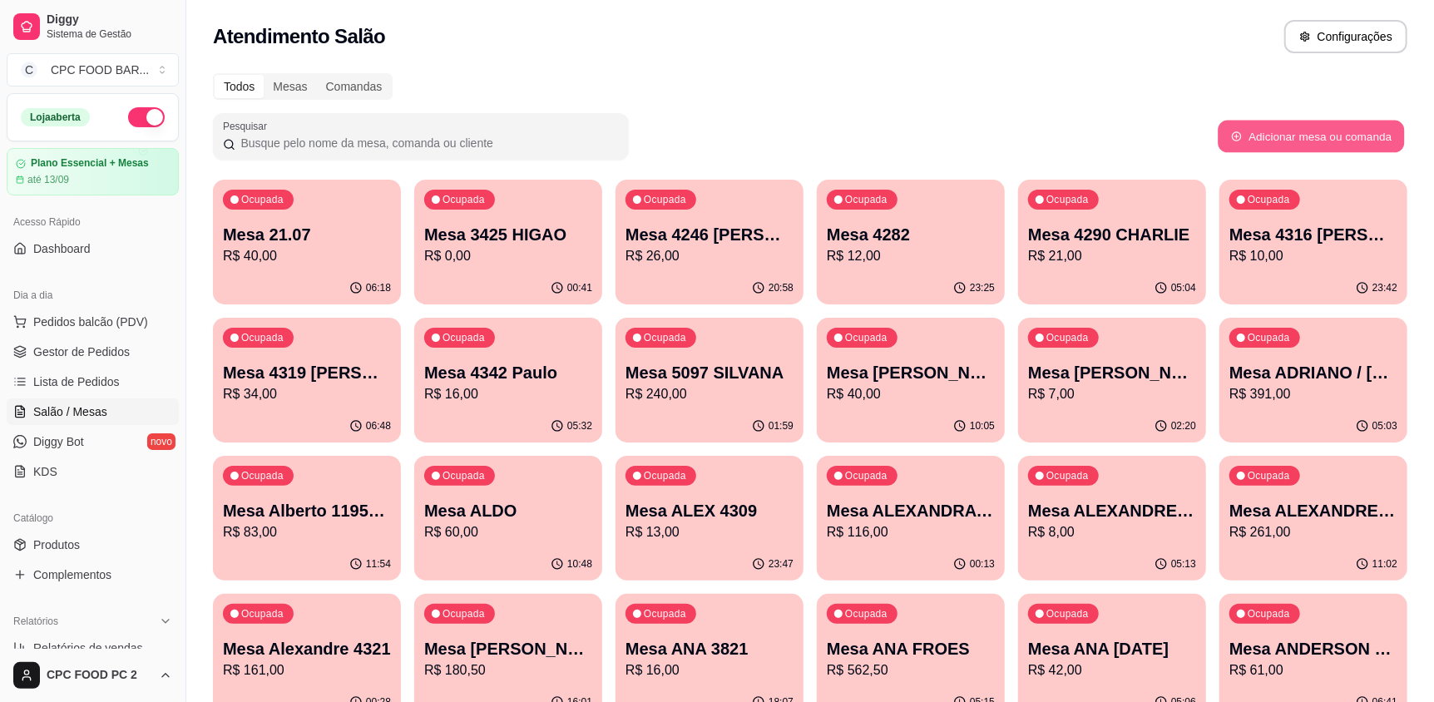
click at [1365, 127] on button "Adicionar mesa ou comanda" at bounding box center [1310, 137] width 186 height 32
select select "TABLE"
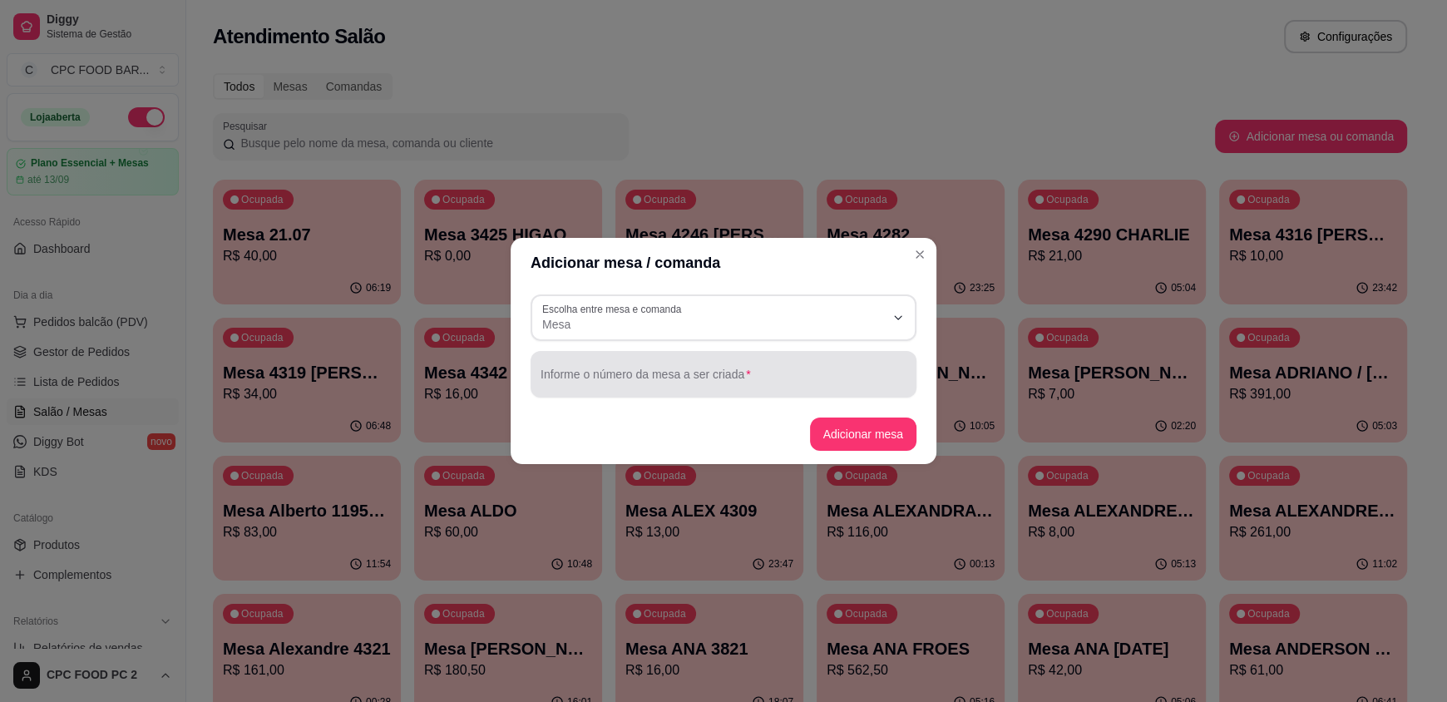
click at [791, 376] on input "Informe o número da mesa a ser criada" at bounding box center [723, 381] width 366 height 17
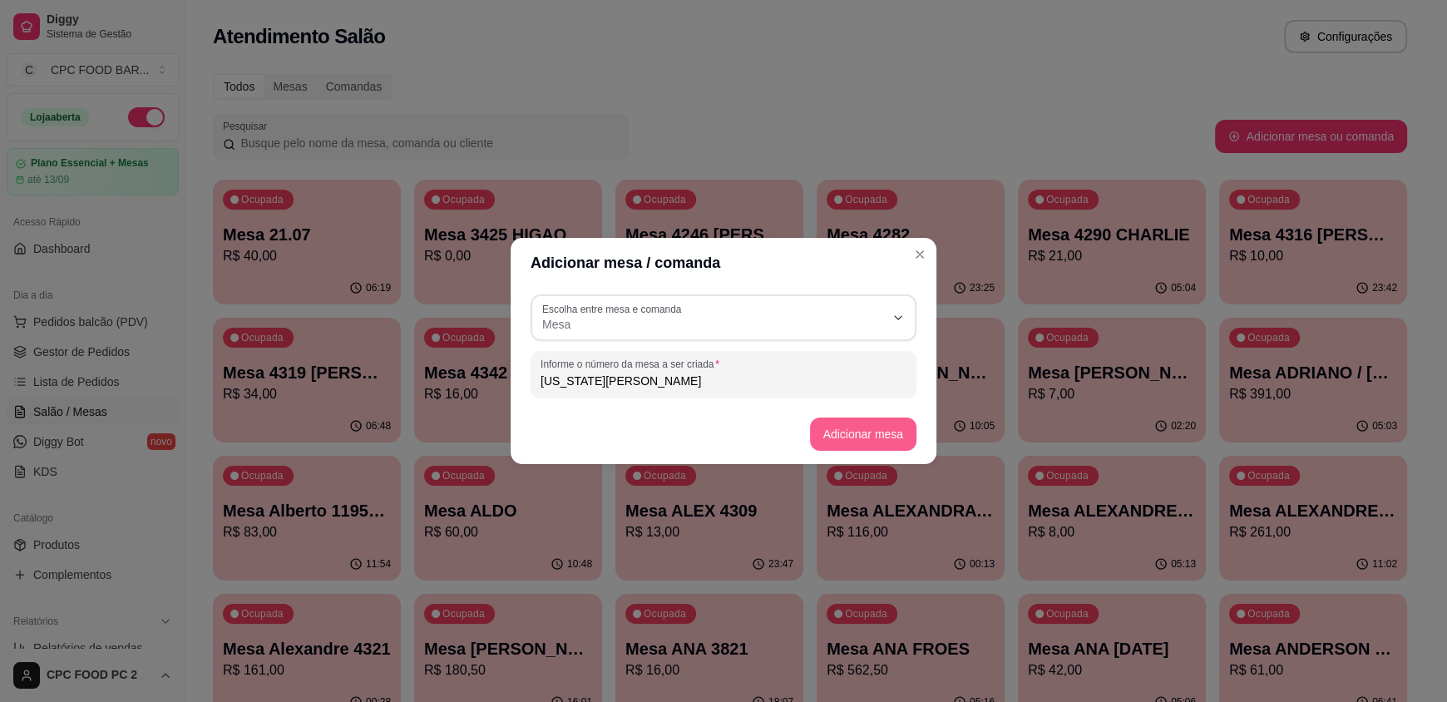
type input "VIRGINIA ATENA"
click at [852, 422] on button "Adicionar mesa" at bounding box center [863, 433] width 107 height 33
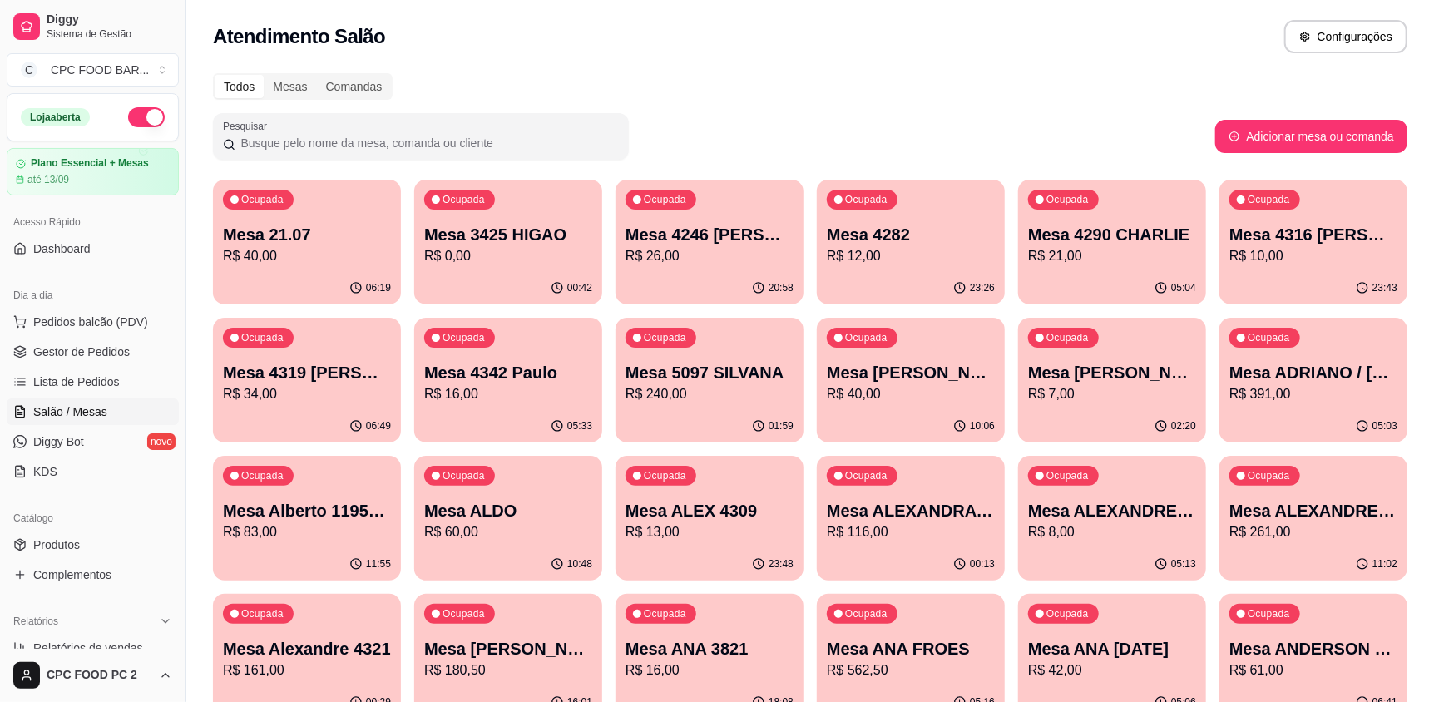
click at [528, 137] on input "Pesquisar" at bounding box center [426, 143] width 383 height 17
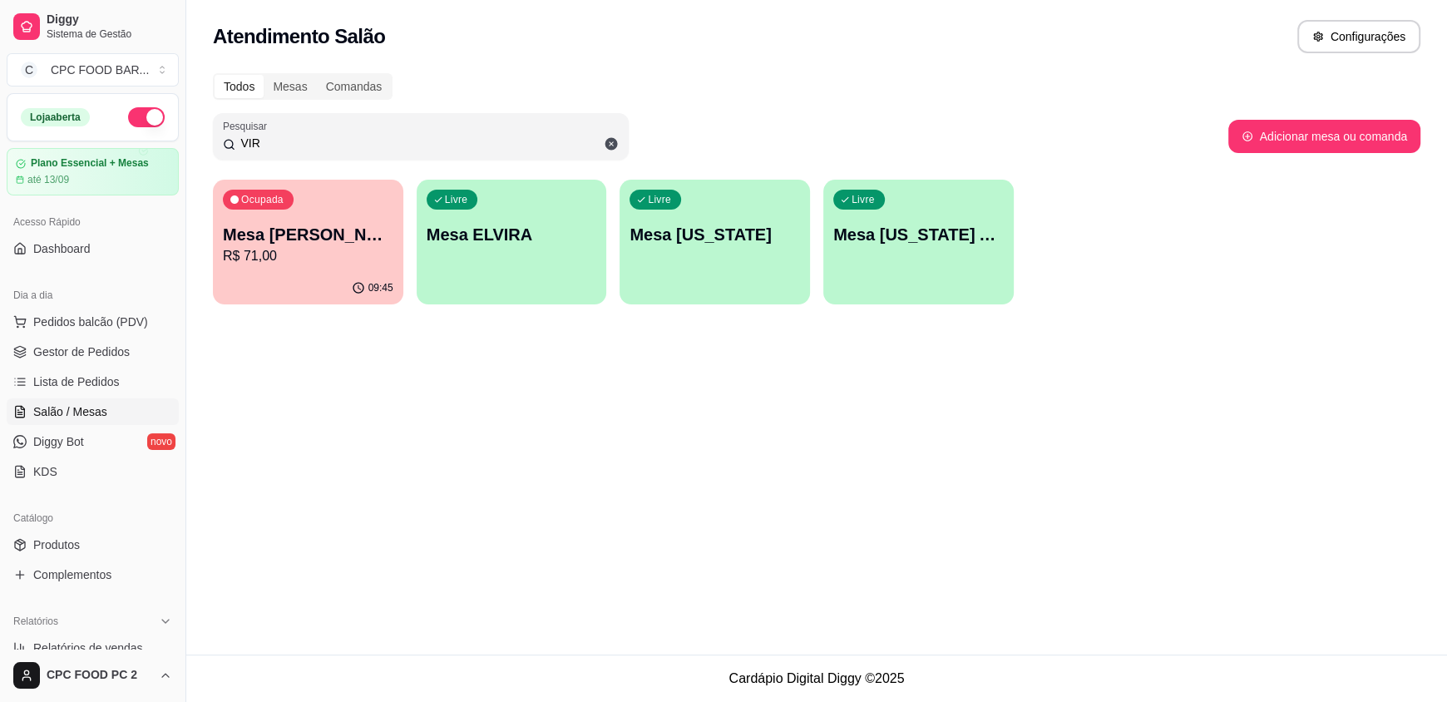
type input "VIR"
click at [861, 265] on div "Livre Mesa VIRGINIA ATENA" at bounding box center [918, 232] width 190 height 105
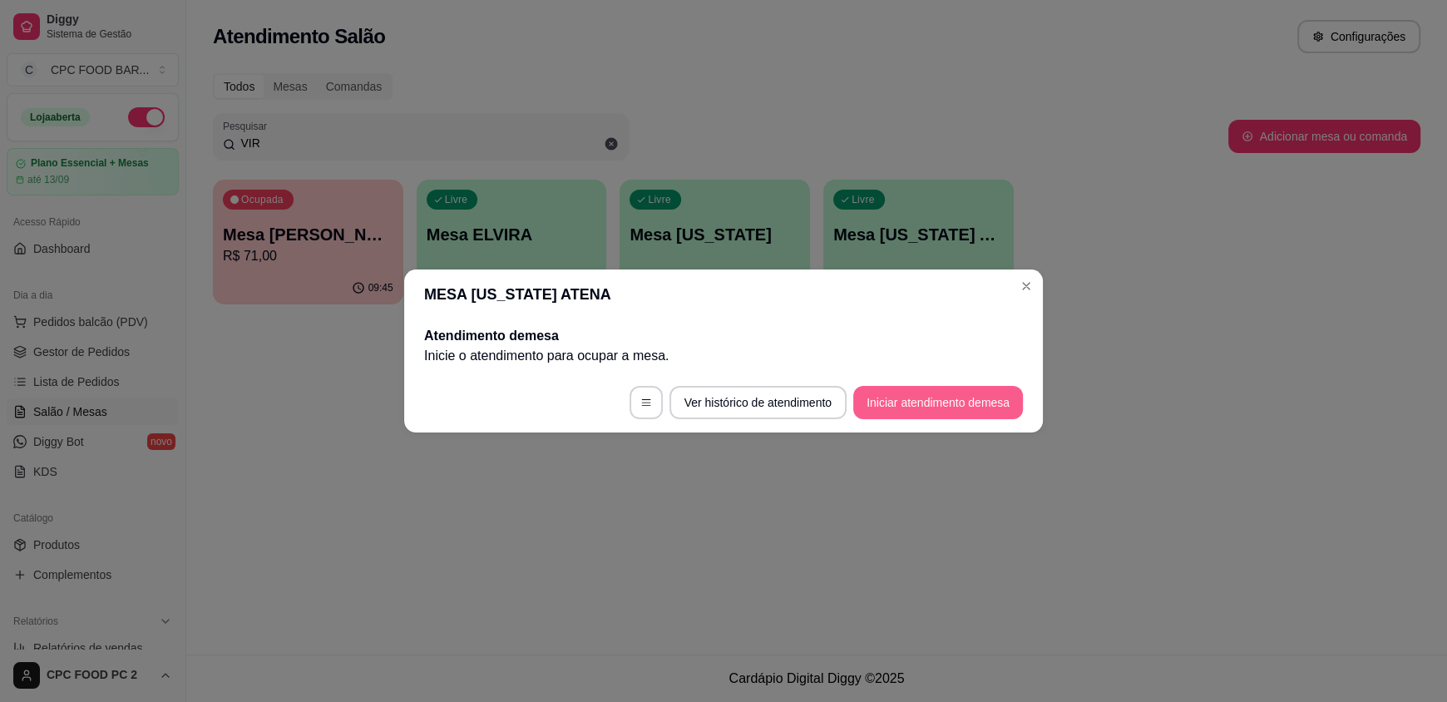
click at [890, 407] on button "Iniciar atendimento de mesa" at bounding box center [938, 402] width 170 height 33
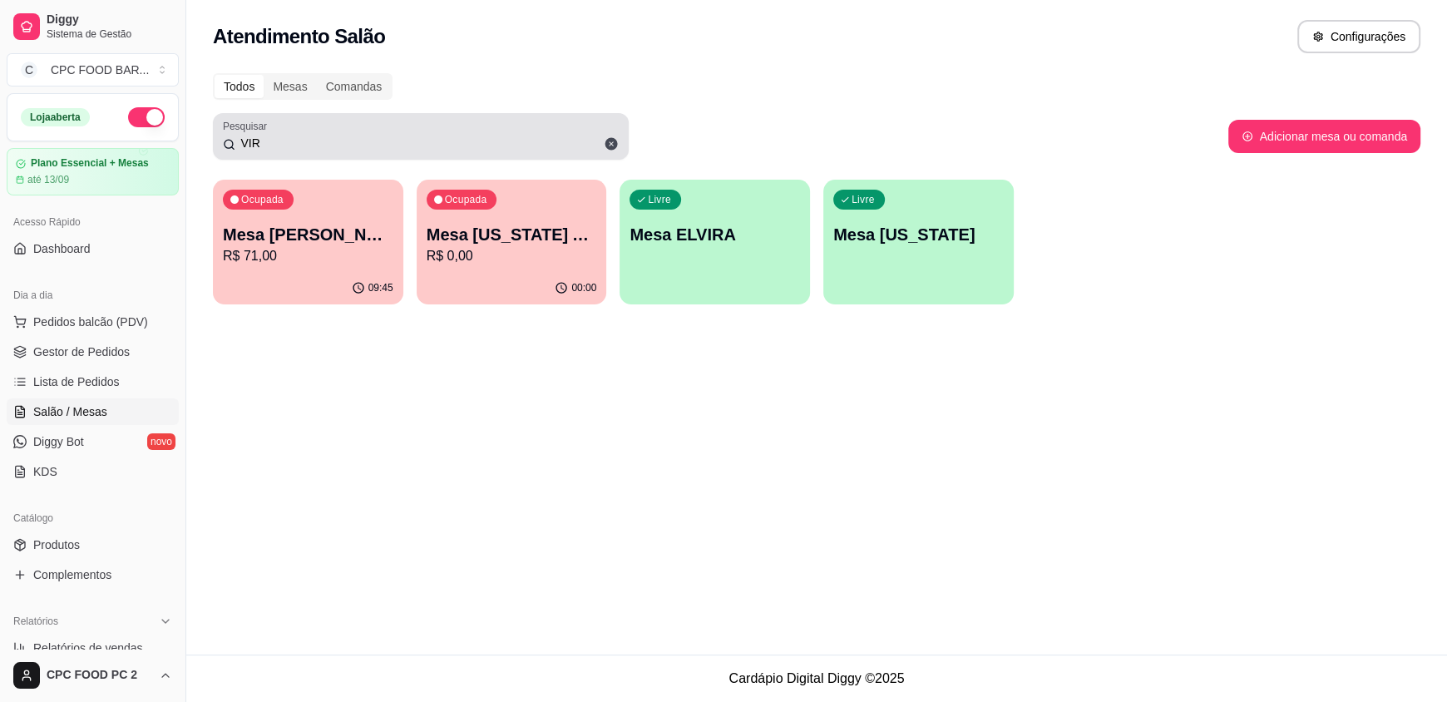
click at [382, 151] on div "VIR" at bounding box center [421, 136] width 396 height 33
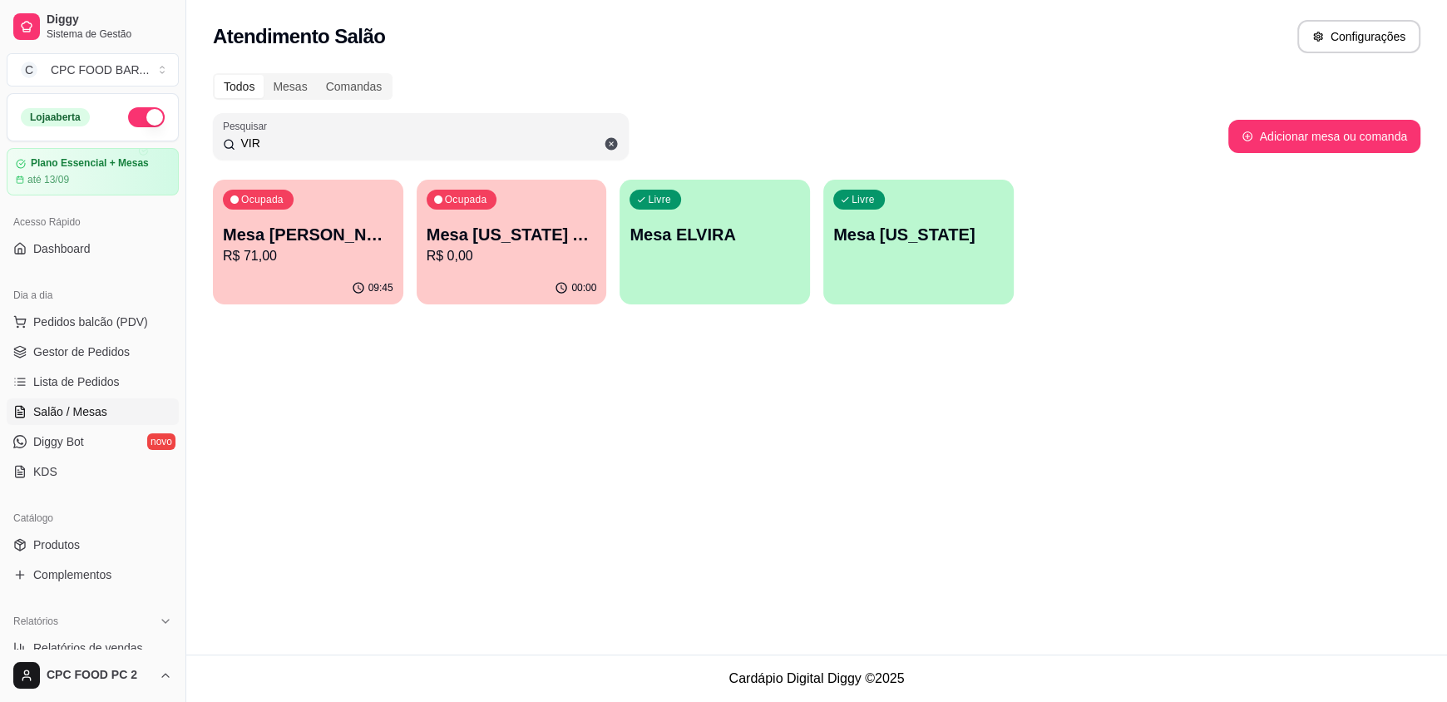
click at [384, 135] on input "VIR" at bounding box center [426, 143] width 383 height 17
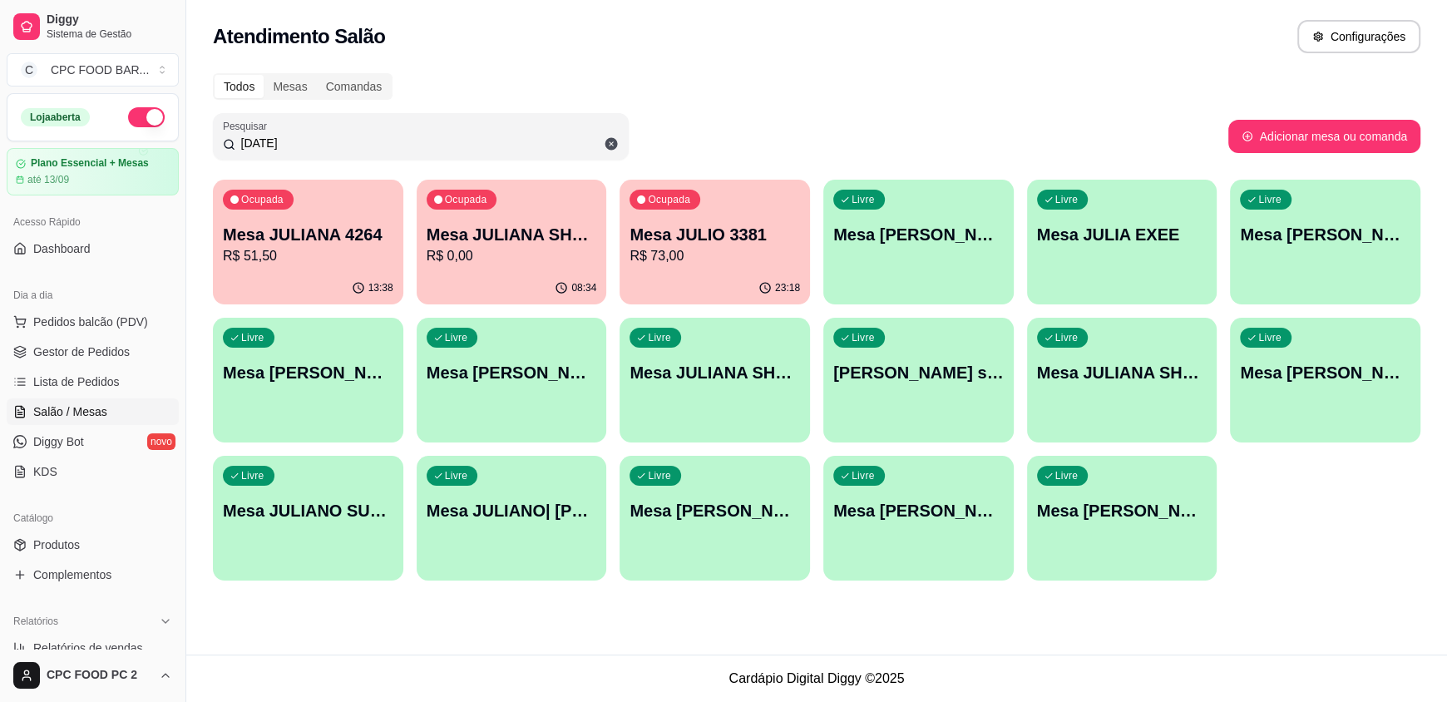
type input "JUL"
click at [678, 254] on p "R$ 73,00" at bounding box center [714, 255] width 165 height 19
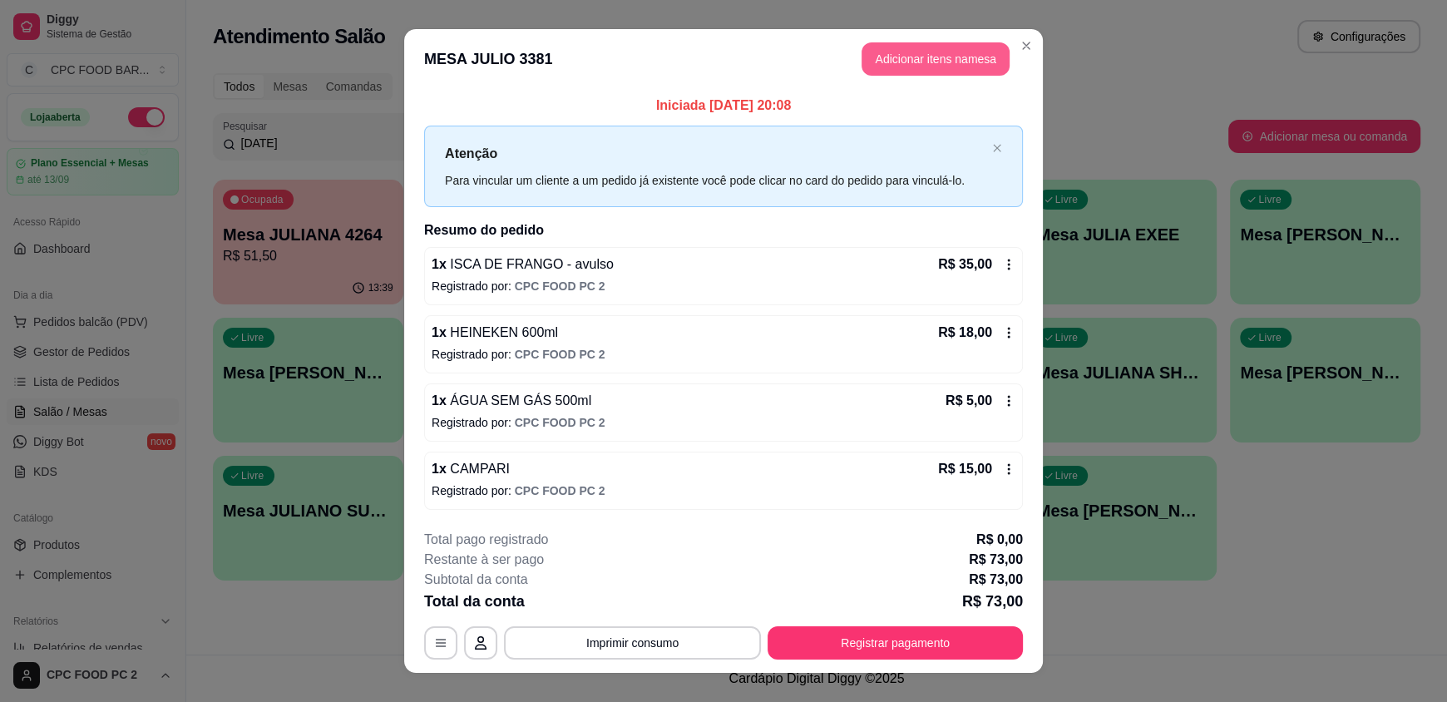
click at [913, 61] on button "Adicionar itens na mesa" at bounding box center [935, 58] width 148 height 33
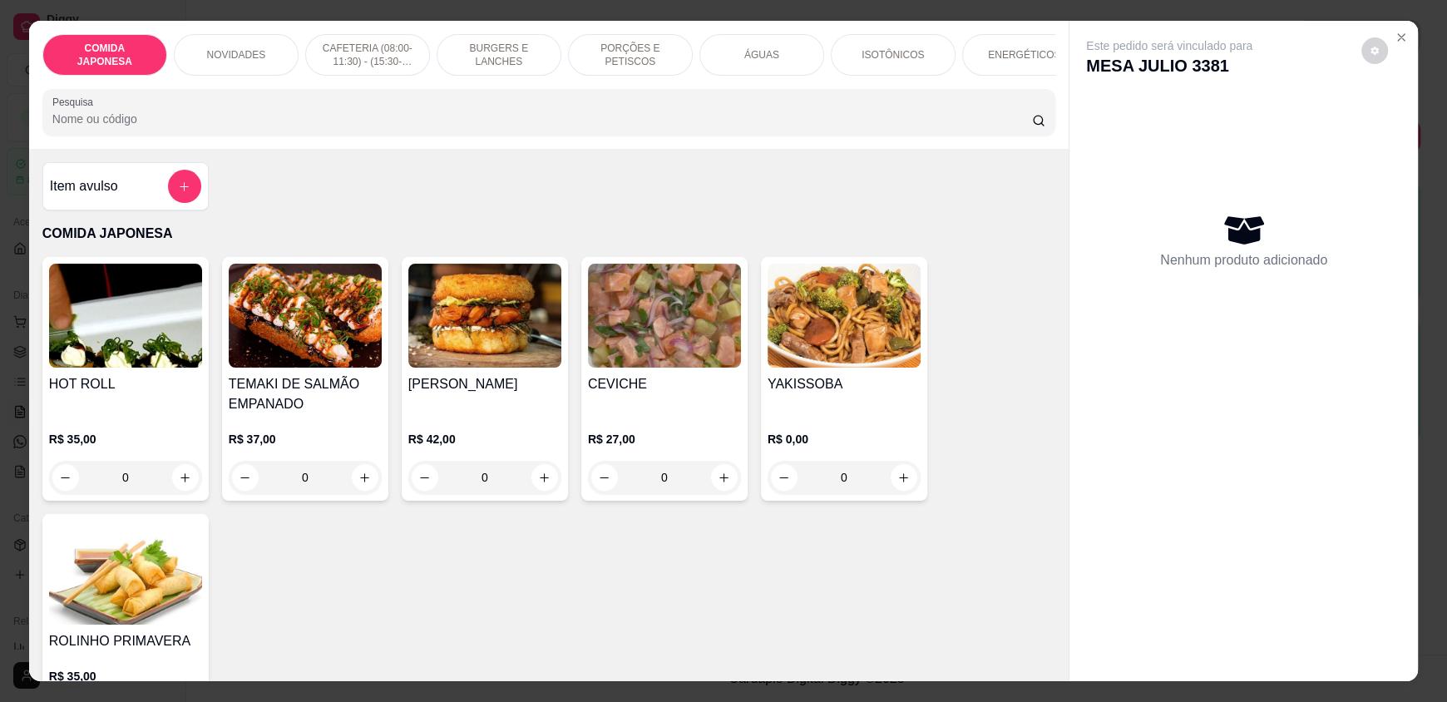
click at [649, 123] on input "Pesquisa" at bounding box center [542, 119] width 980 height 17
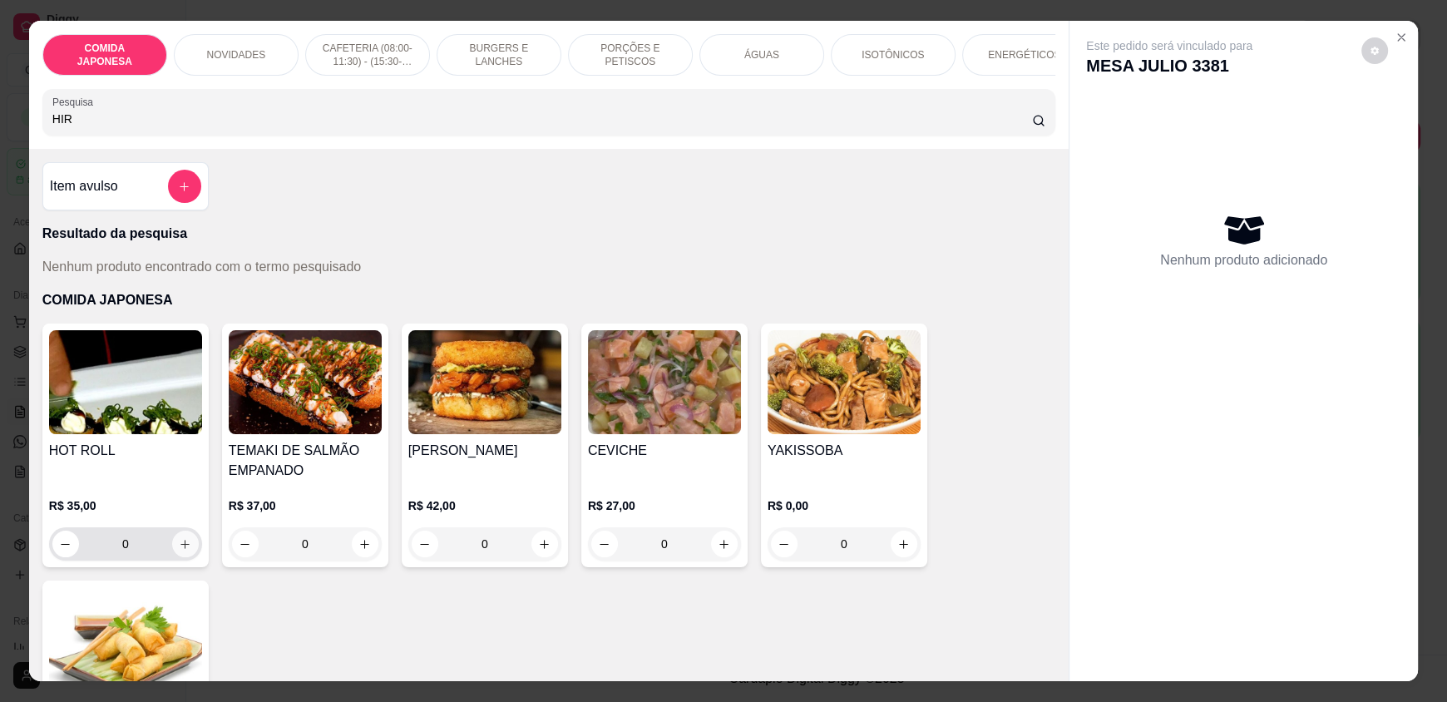
type input "HIR"
click at [179, 550] on icon "increase-product-quantity" at bounding box center [185, 544] width 12 height 12
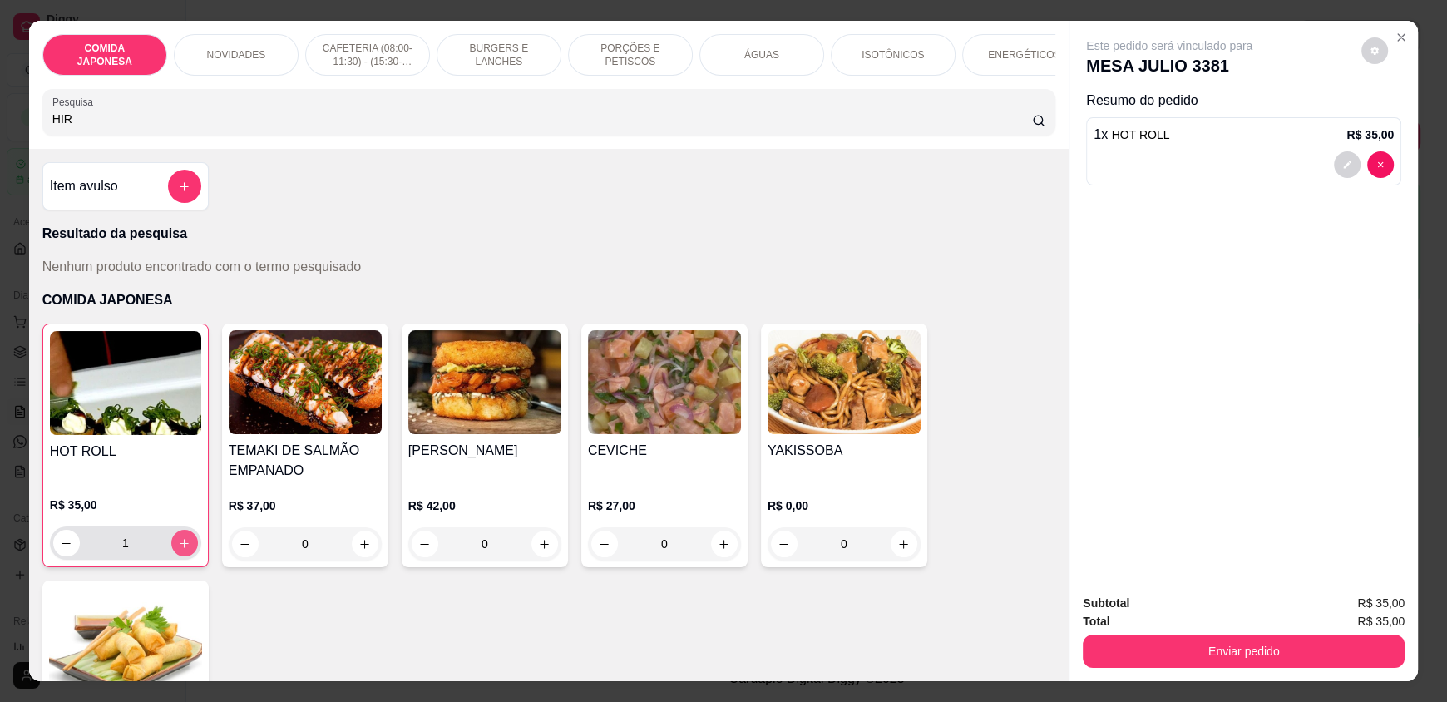
click at [183, 550] on icon "increase-product-quantity" at bounding box center [184, 543] width 12 height 12
type input "2"
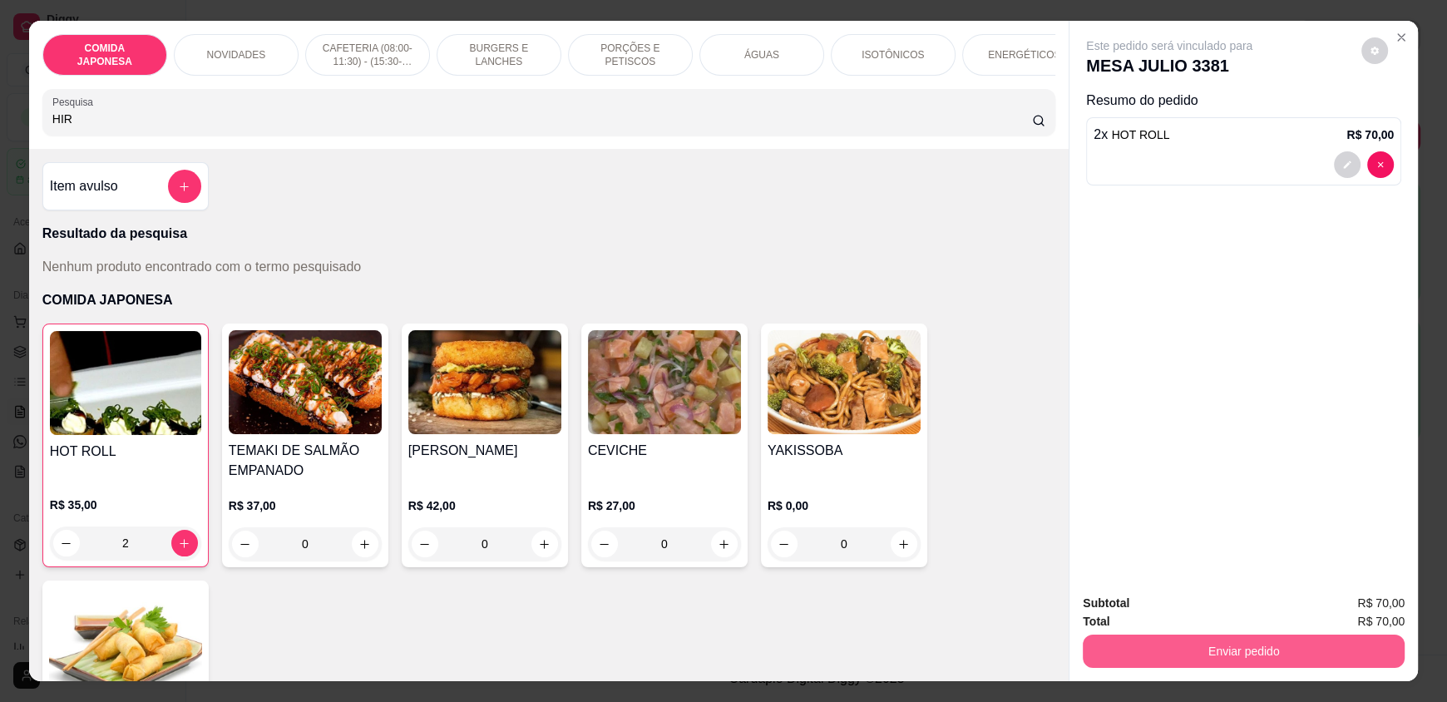
click at [1239, 657] on button "Enviar pedido" at bounding box center [1244, 650] width 322 height 33
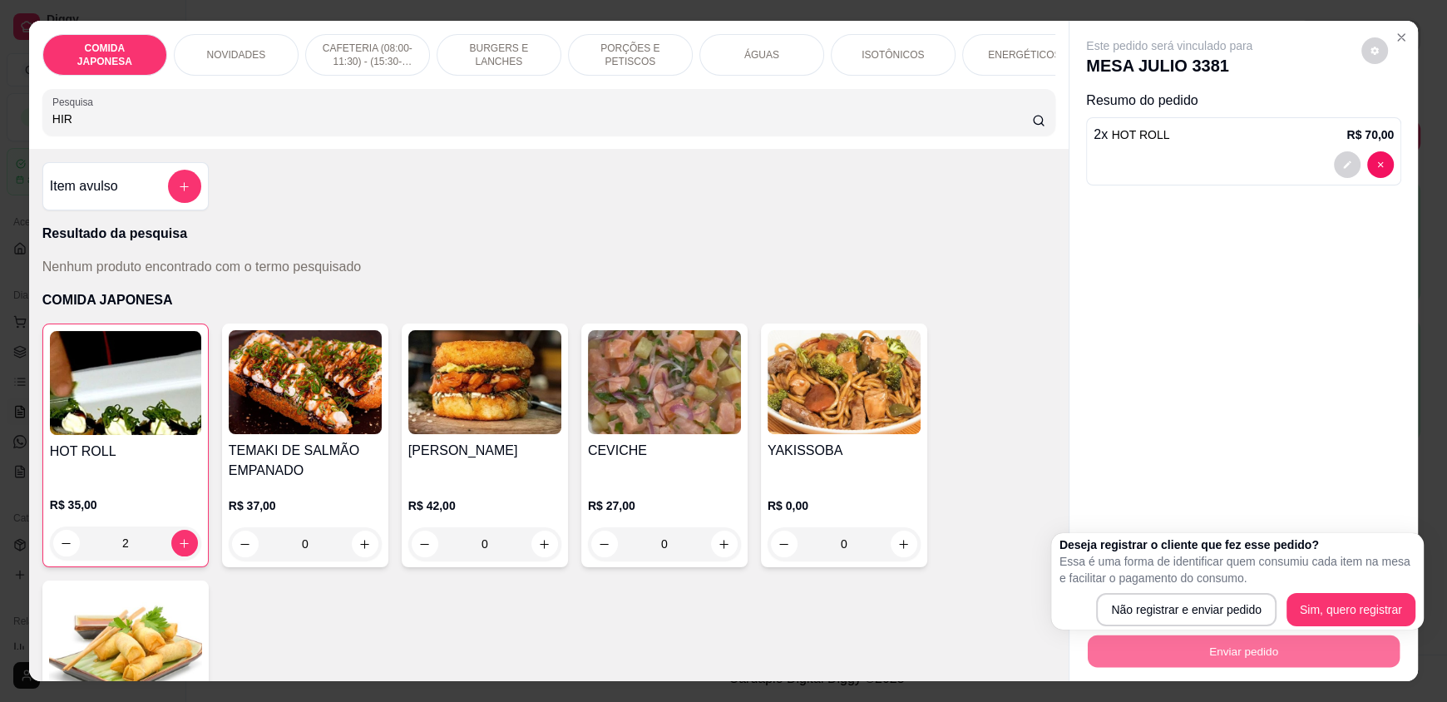
click at [1190, 629] on div "Deseja registrar o cliente que fez esse pedido? Essa é uma forma de identificar…" at bounding box center [1237, 581] width 373 height 96
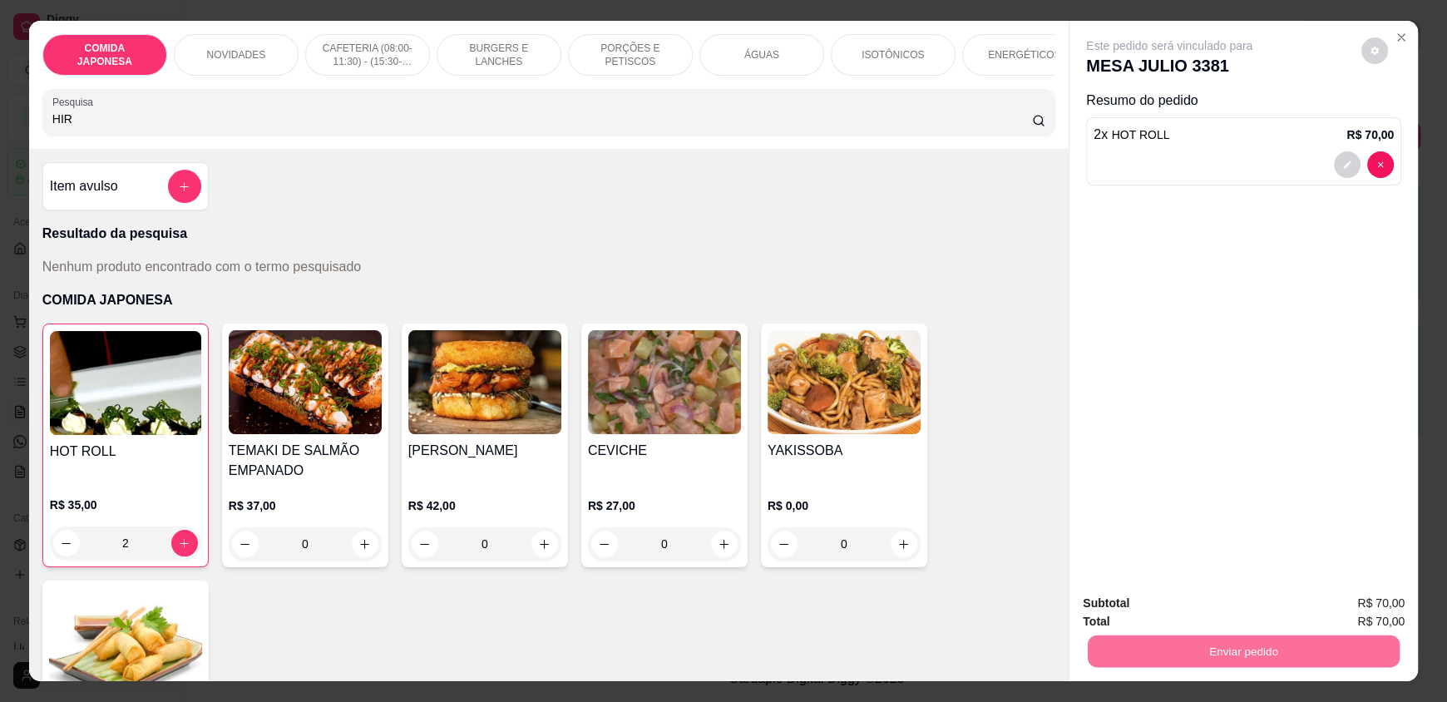
click at [1190, 602] on button "Não registrar e enviar pedido" at bounding box center [1188, 610] width 168 height 31
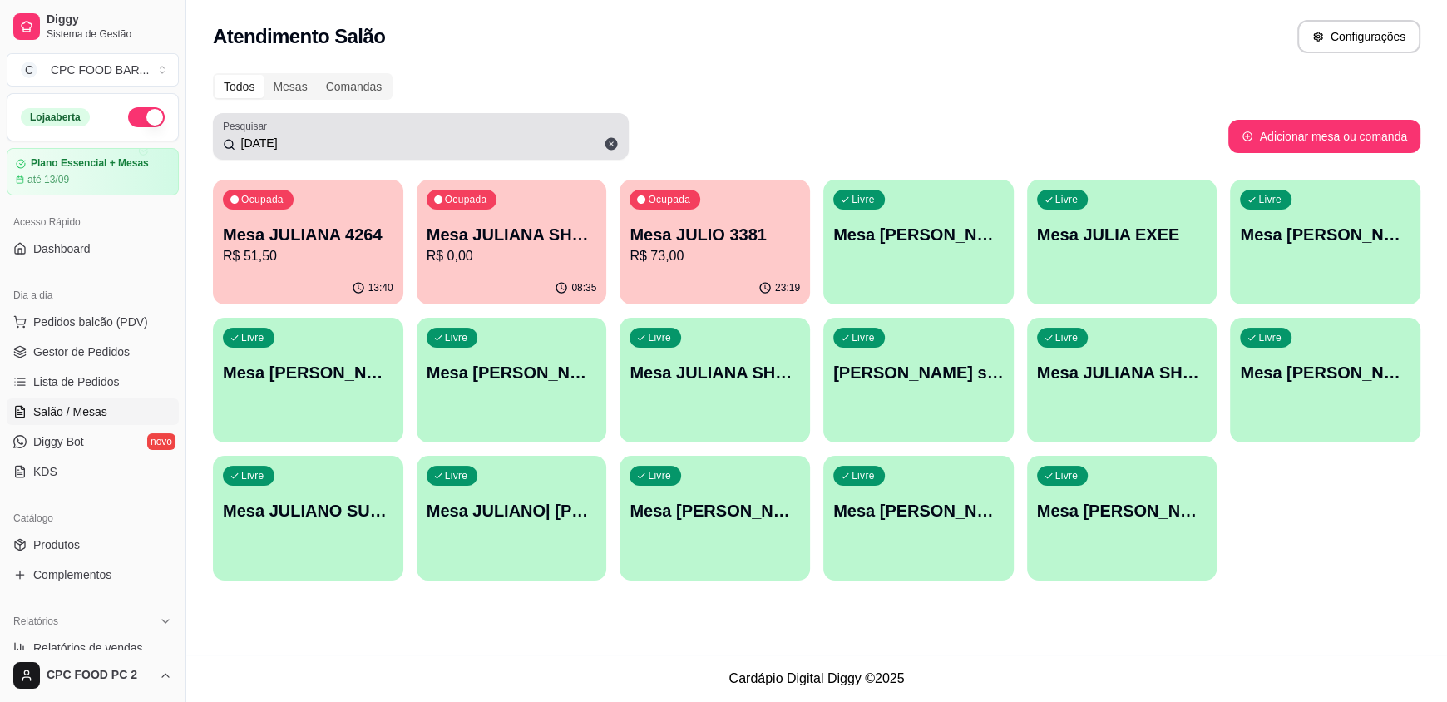
click at [614, 137] on icon at bounding box center [611, 143] width 15 height 15
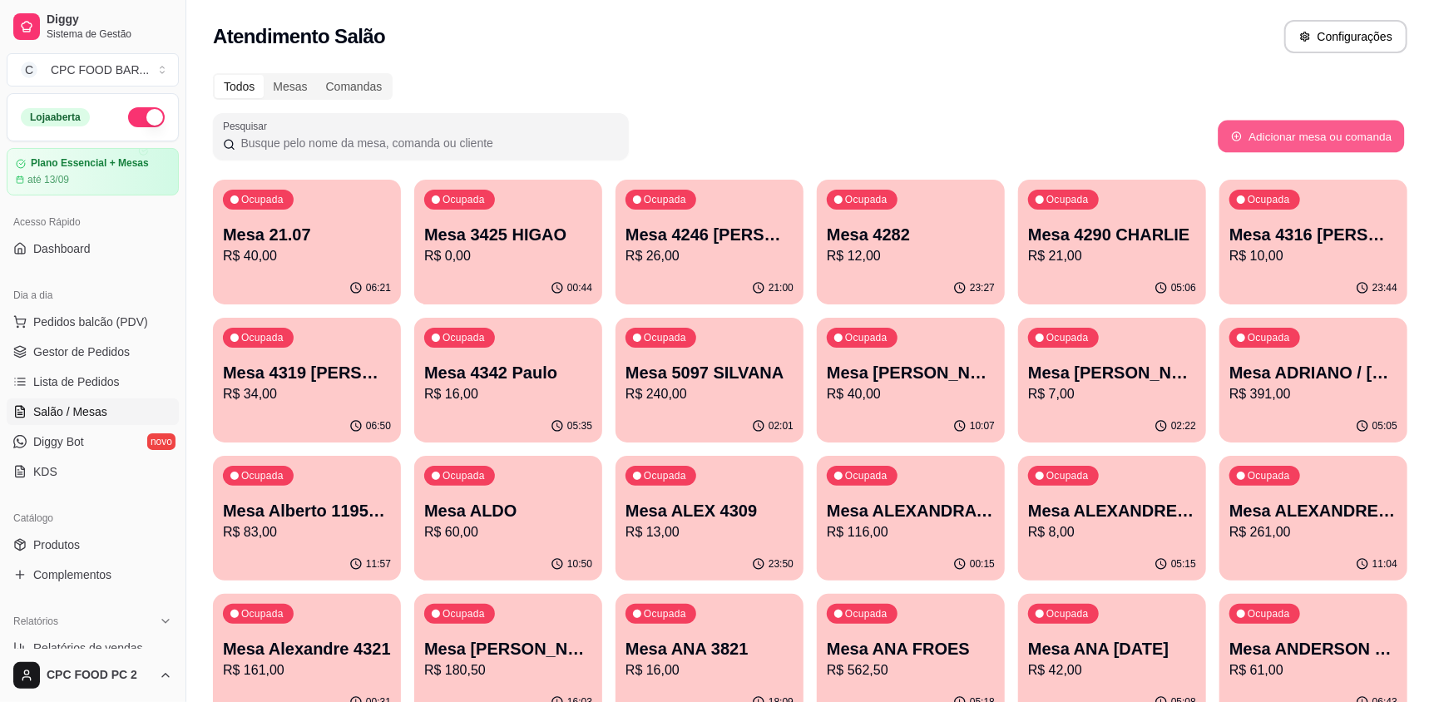
click at [1318, 137] on button "Adicionar mesa ou comanda" at bounding box center [1310, 137] width 186 height 32
select select "TABLE"
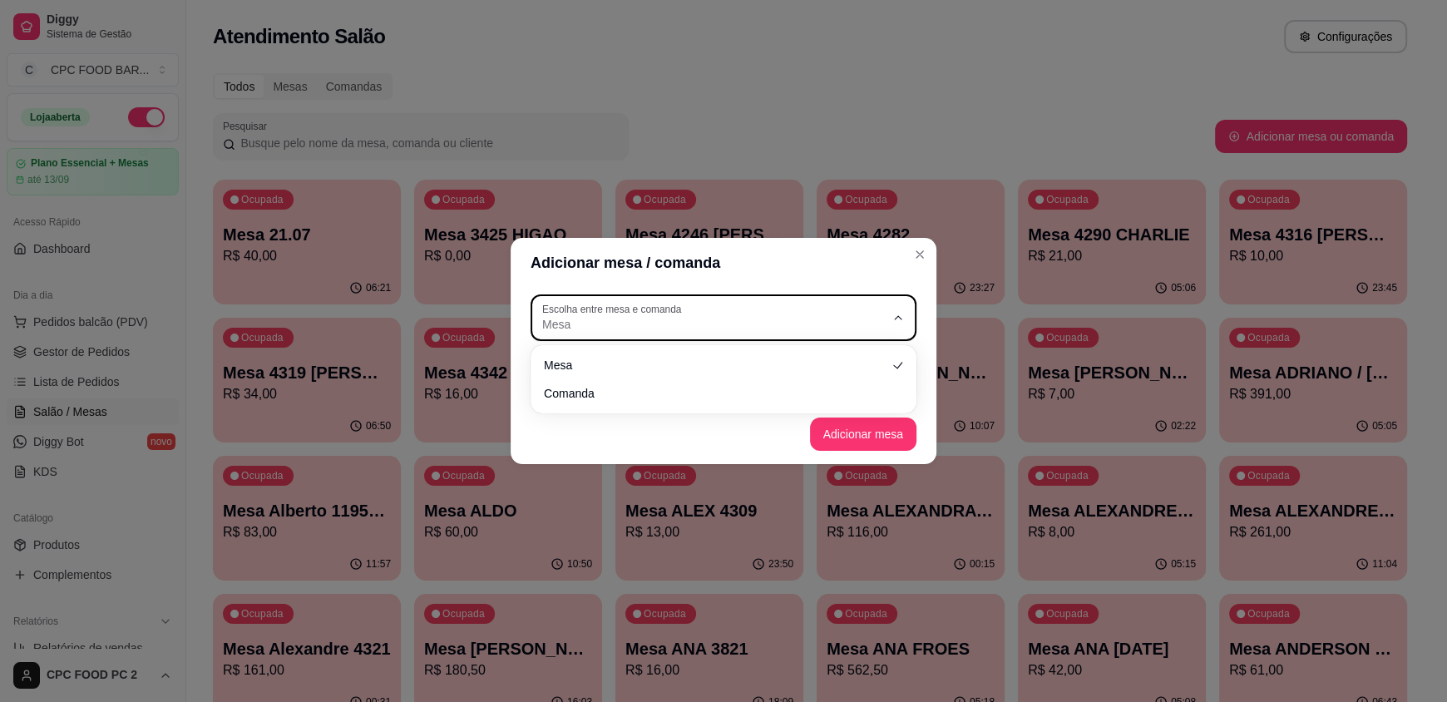
click at [799, 321] on span "Mesa" at bounding box center [713, 324] width 343 height 17
click at [669, 387] on span "Comanda" at bounding box center [715, 391] width 329 height 16
type input "CARD"
select select "CARD"
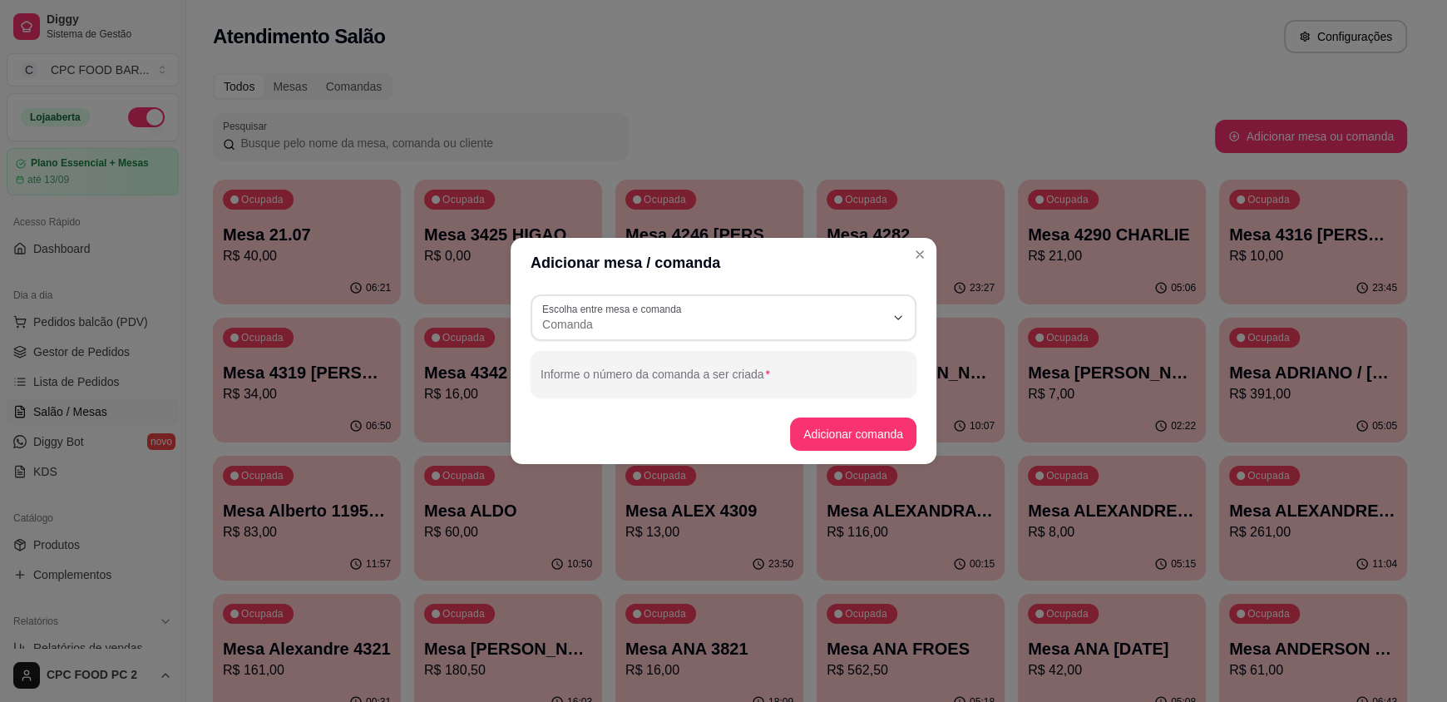
scroll to position [16, 0]
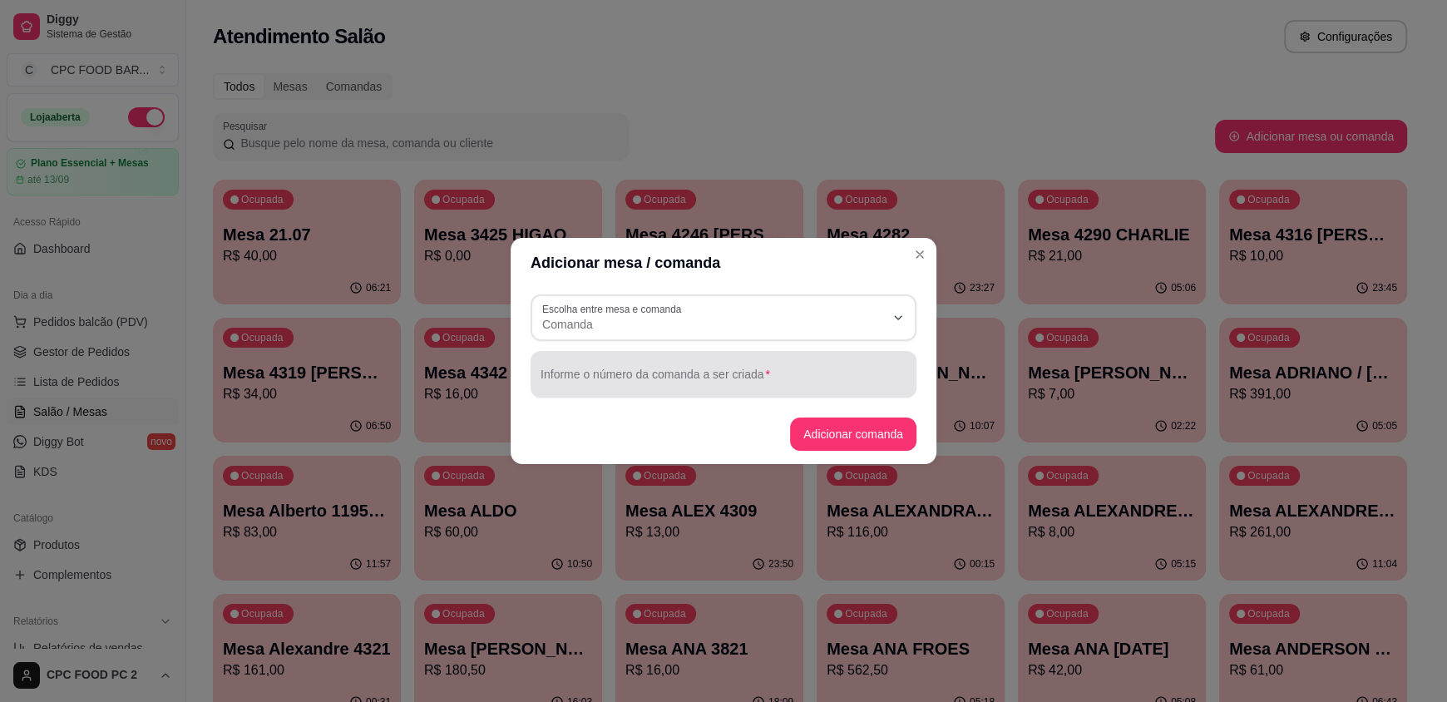
click at [658, 366] on div at bounding box center [723, 374] width 366 height 33
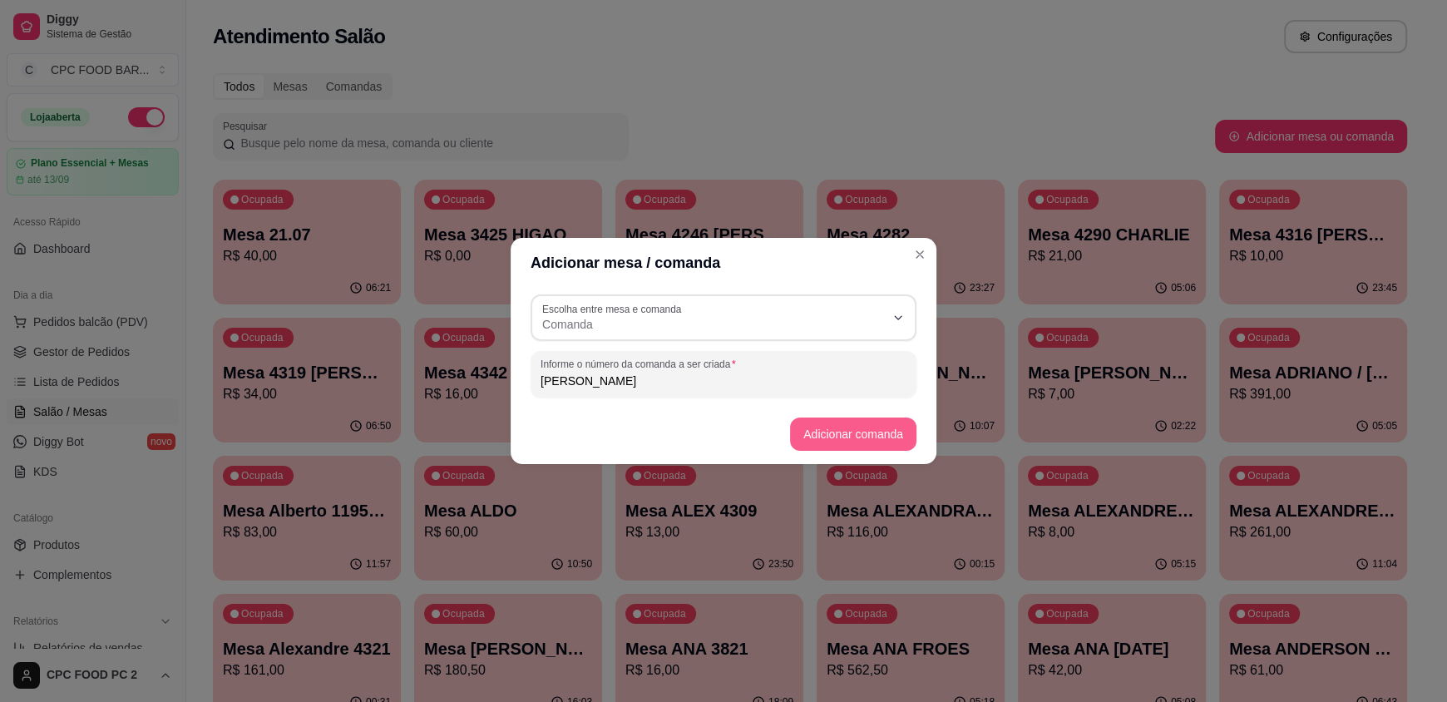
type input "FREDERICO BOCA"
click at [840, 418] on button "Adicionar comanda" at bounding box center [853, 433] width 126 height 33
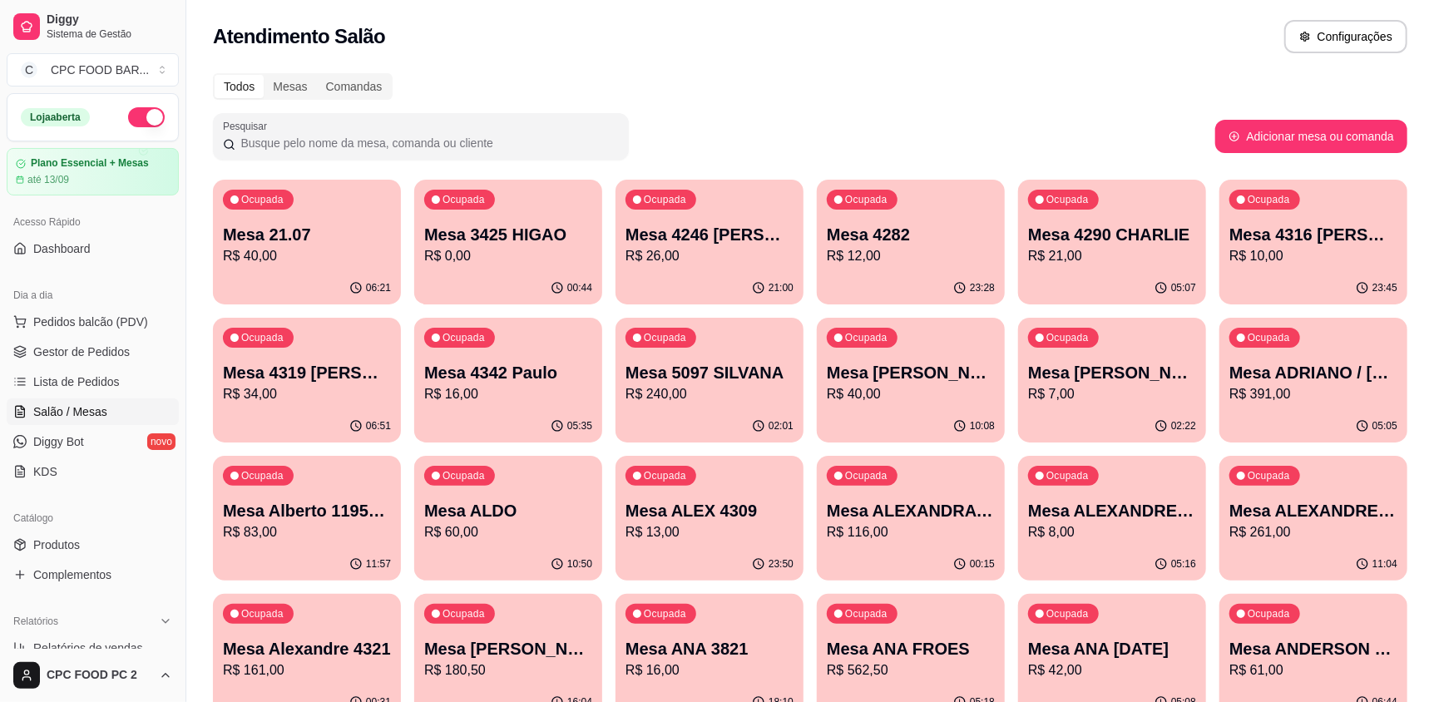
click at [319, 142] on input "Pesquisar" at bounding box center [426, 143] width 383 height 17
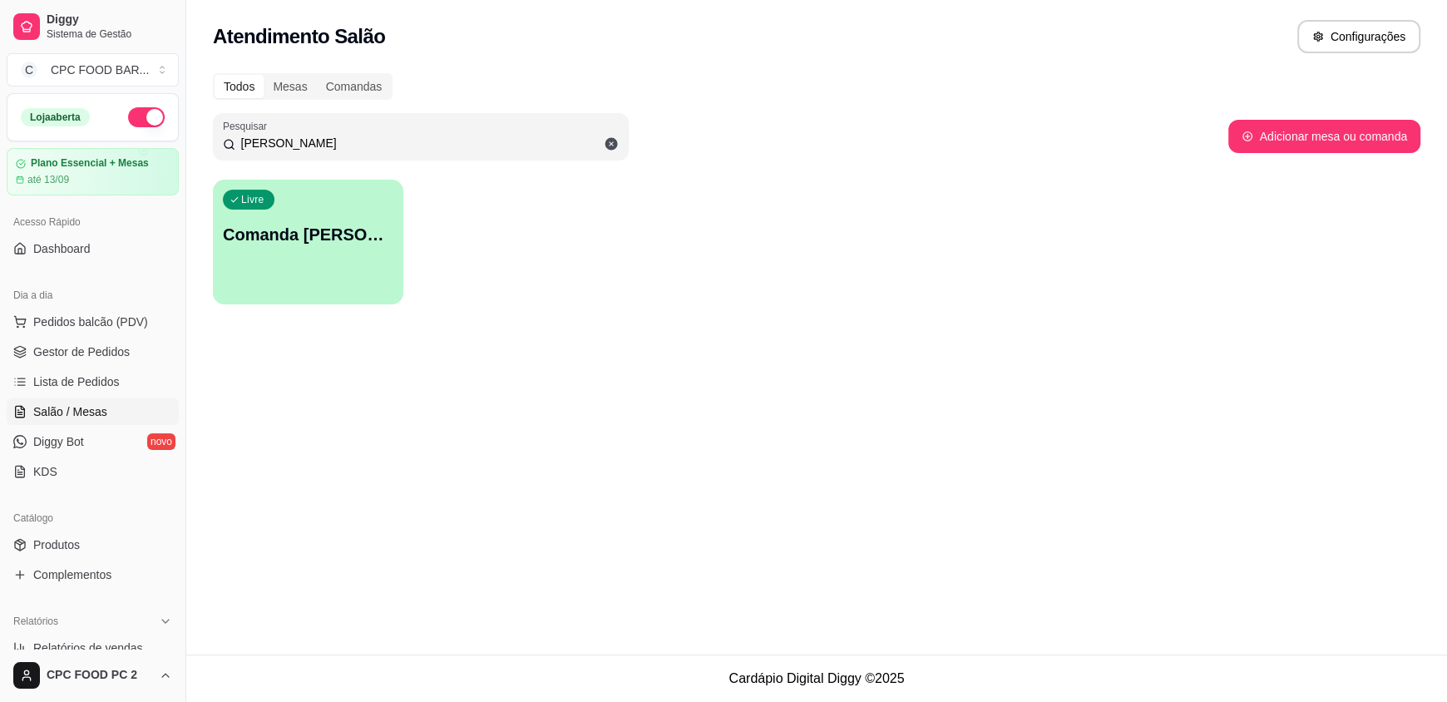
type input "FREDERICO"
click at [318, 268] on div "Livre Comanda FREDERICO BOCA" at bounding box center [308, 232] width 190 height 105
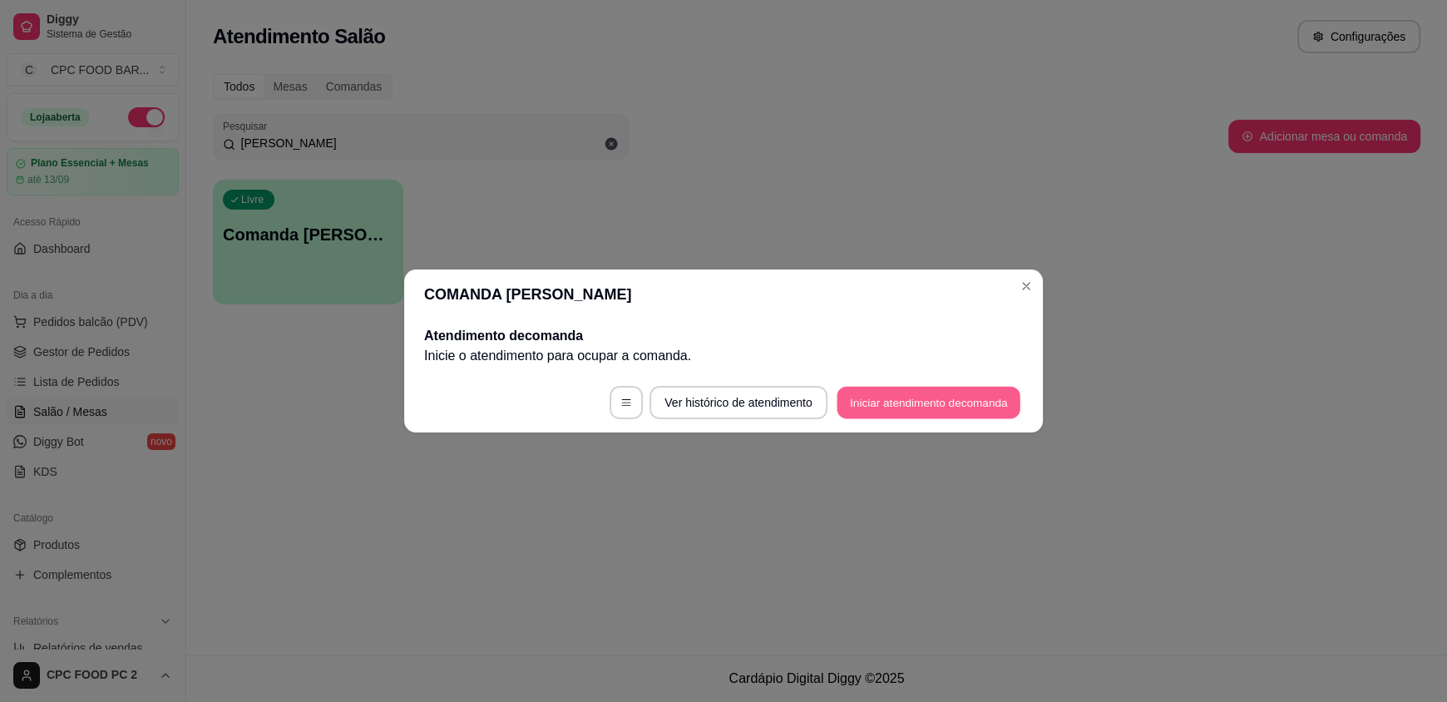
click at [900, 403] on button "Iniciar atendimento de comanda" at bounding box center [929, 403] width 184 height 32
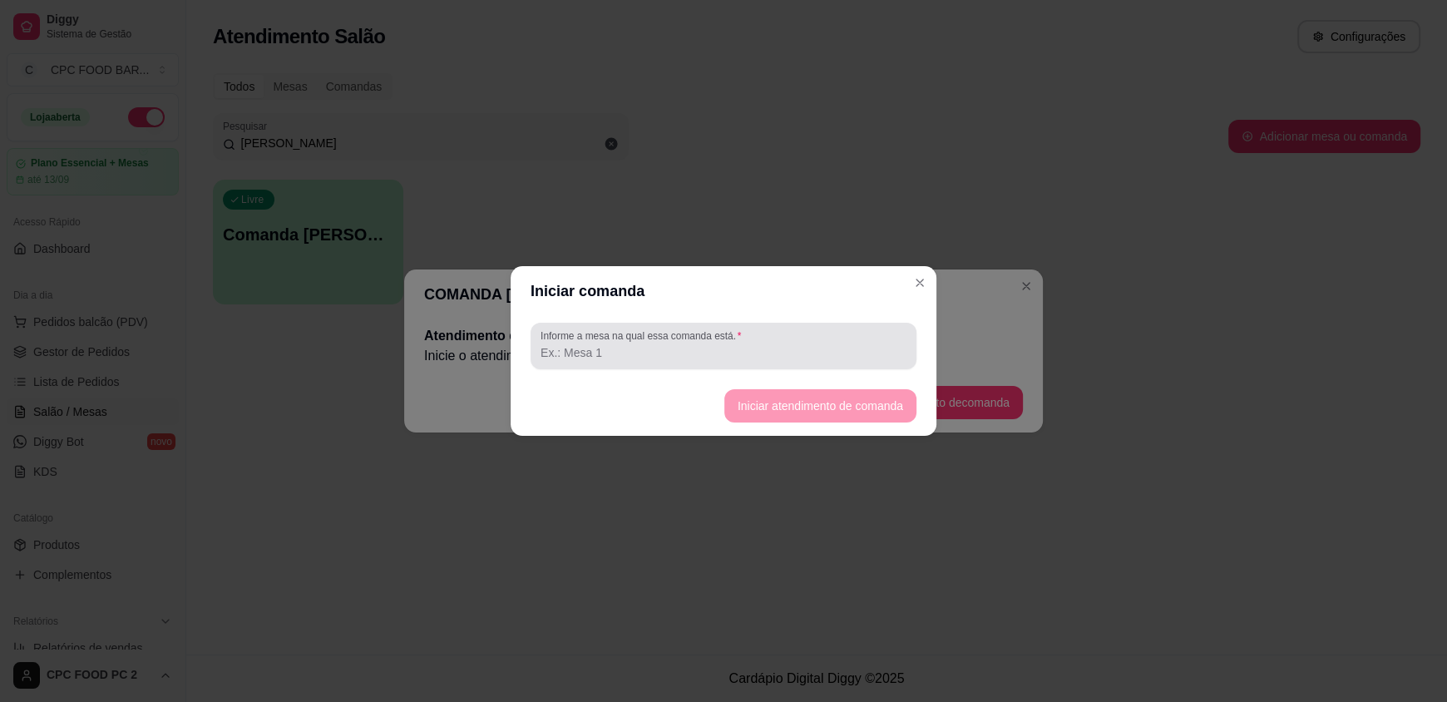
click at [652, 349] on input "Informe a mesa na qual essa comanda está." at bounding box center [723, 352] width 366 height 17
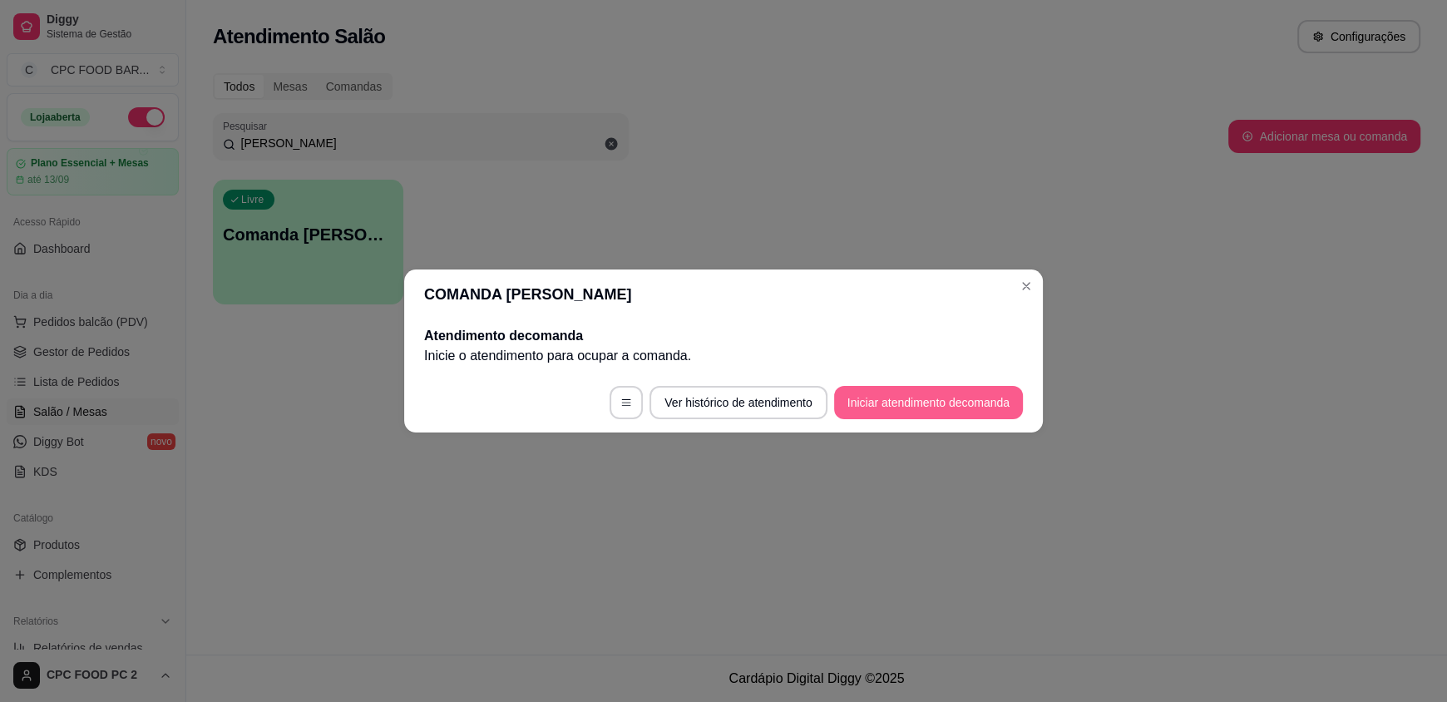
click at [890, 407] on button "Iniciar atendimento de comanda" at bounding box center [928, 402] width 189 height 33
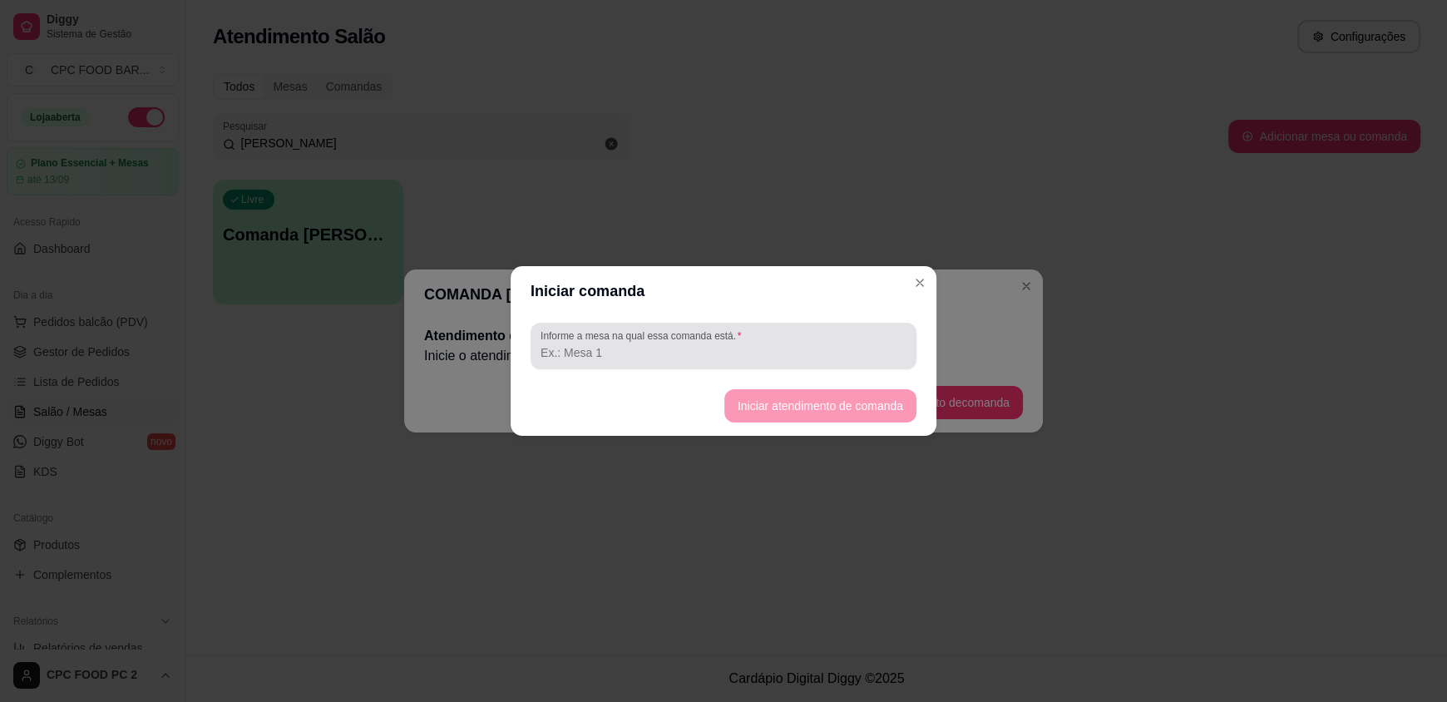
click at [653, 367] on div "Informe a mesa na qual essa comanda está." at bounding box center [724, 346] width 386 height 47
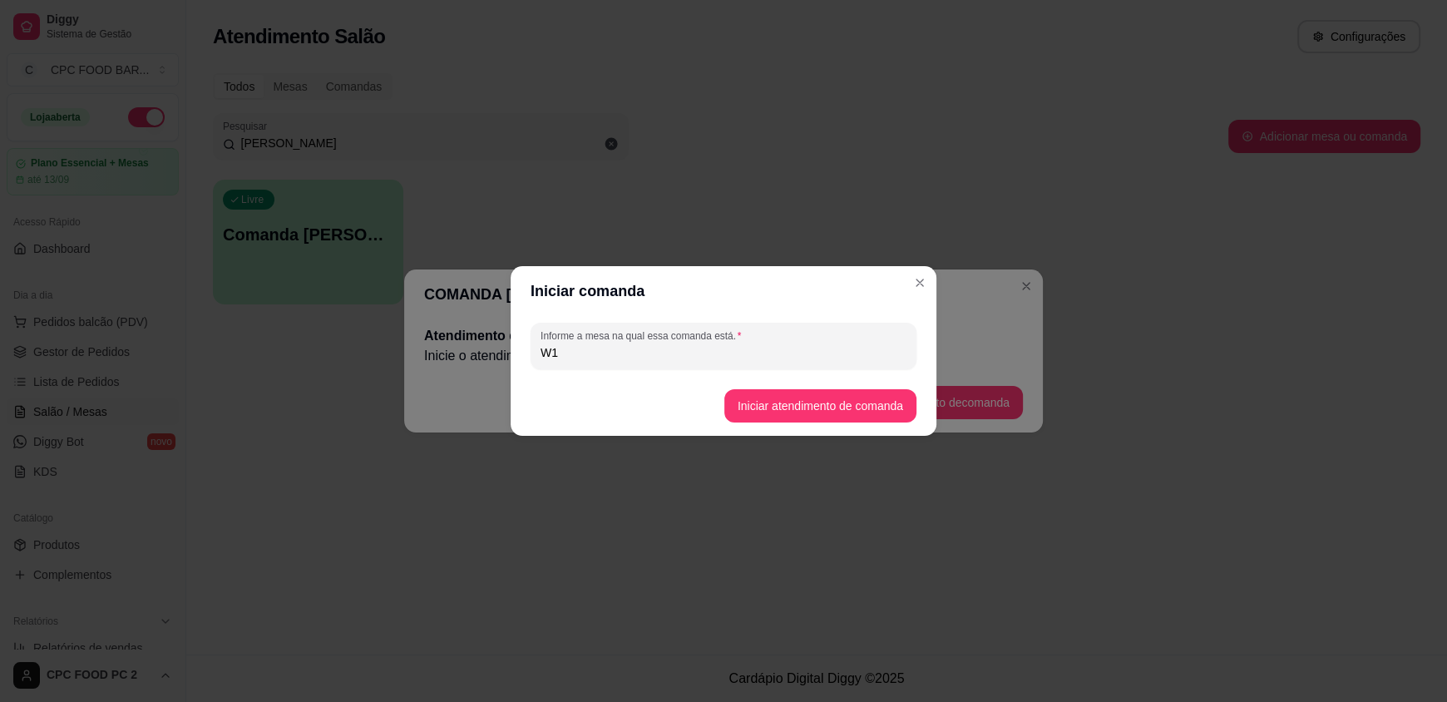
type input "W"
type input "1"
click at [798, 395] on button "Iniciar atendimento de comanda" at bounding box center [820, 405] width 192 height 33
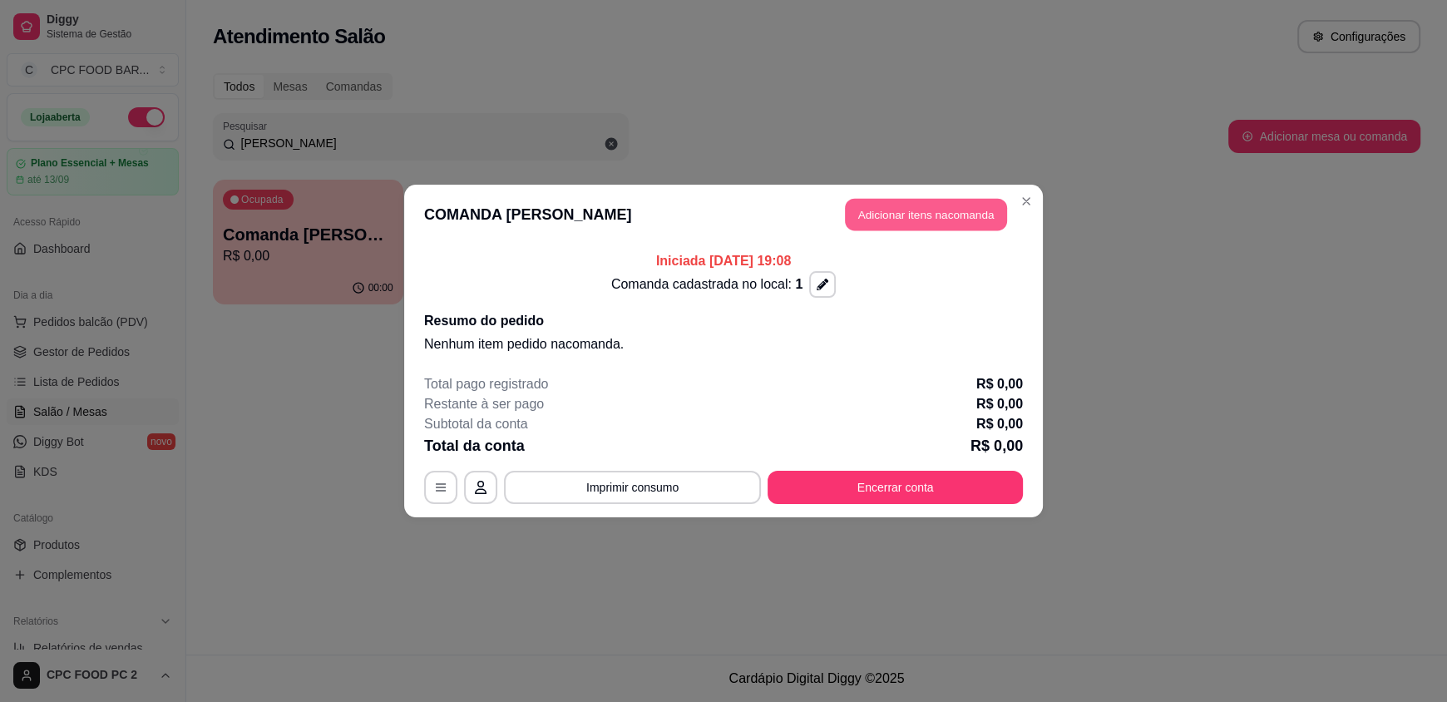
click at [901, 215] on button "Adicionar itens na comanda" at bounding box center [926, 215] width 162 height 32
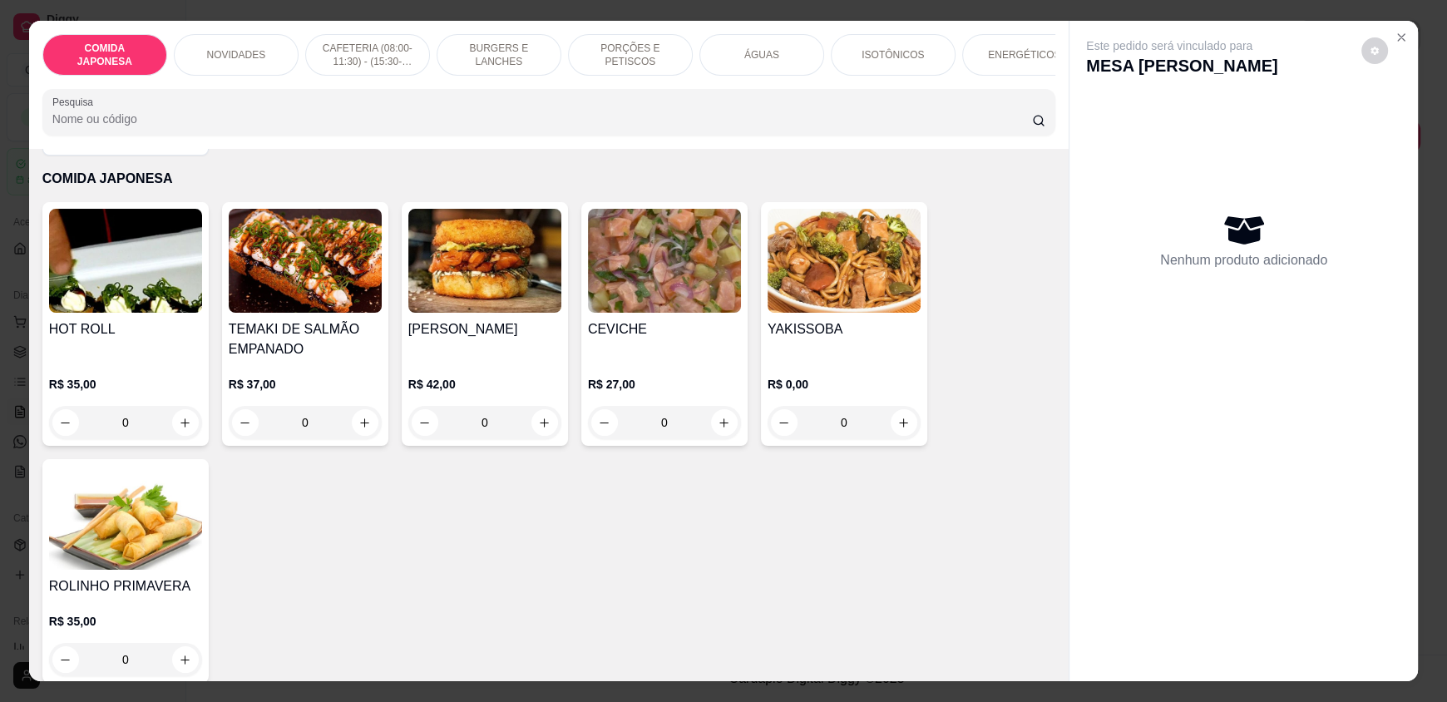
scroll to position [82, 0]
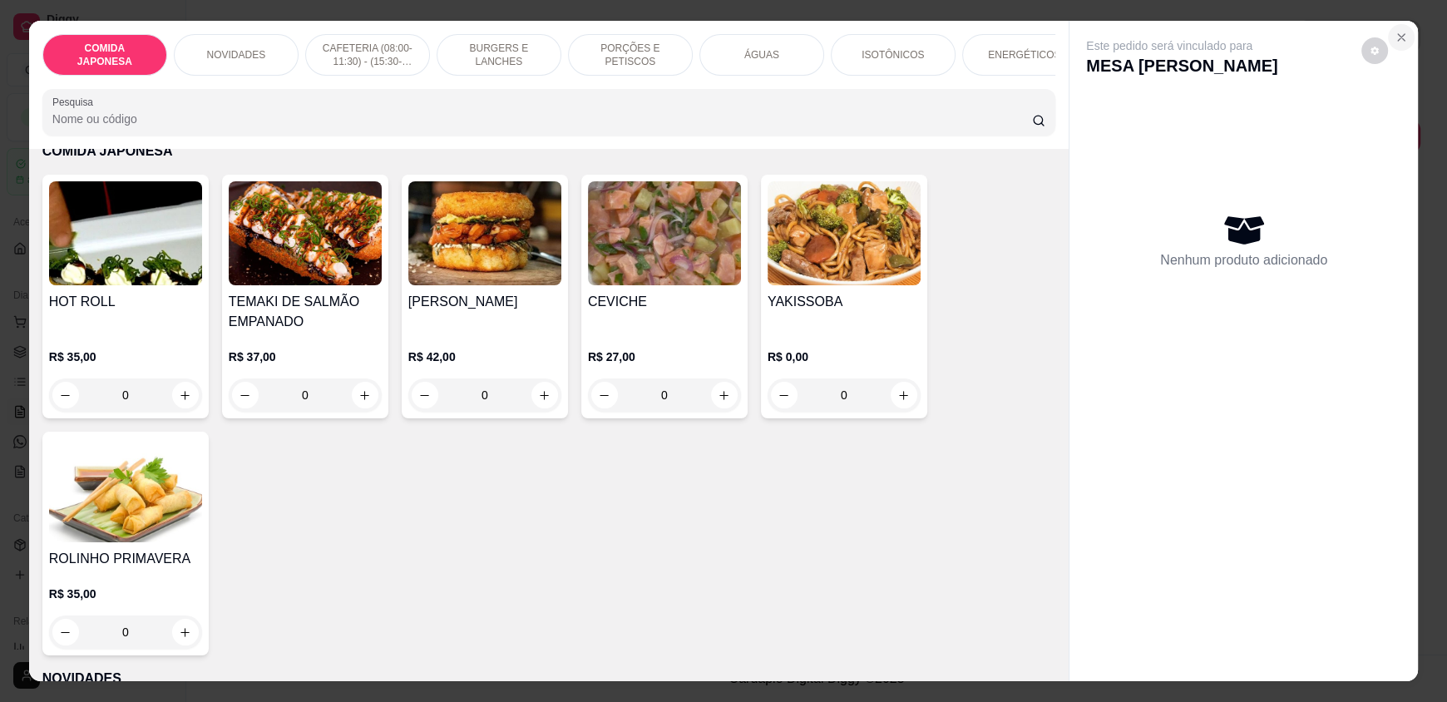
click at [1394, 42] on icon "Close" at bounding box center [1400, 37] width 13 height 13
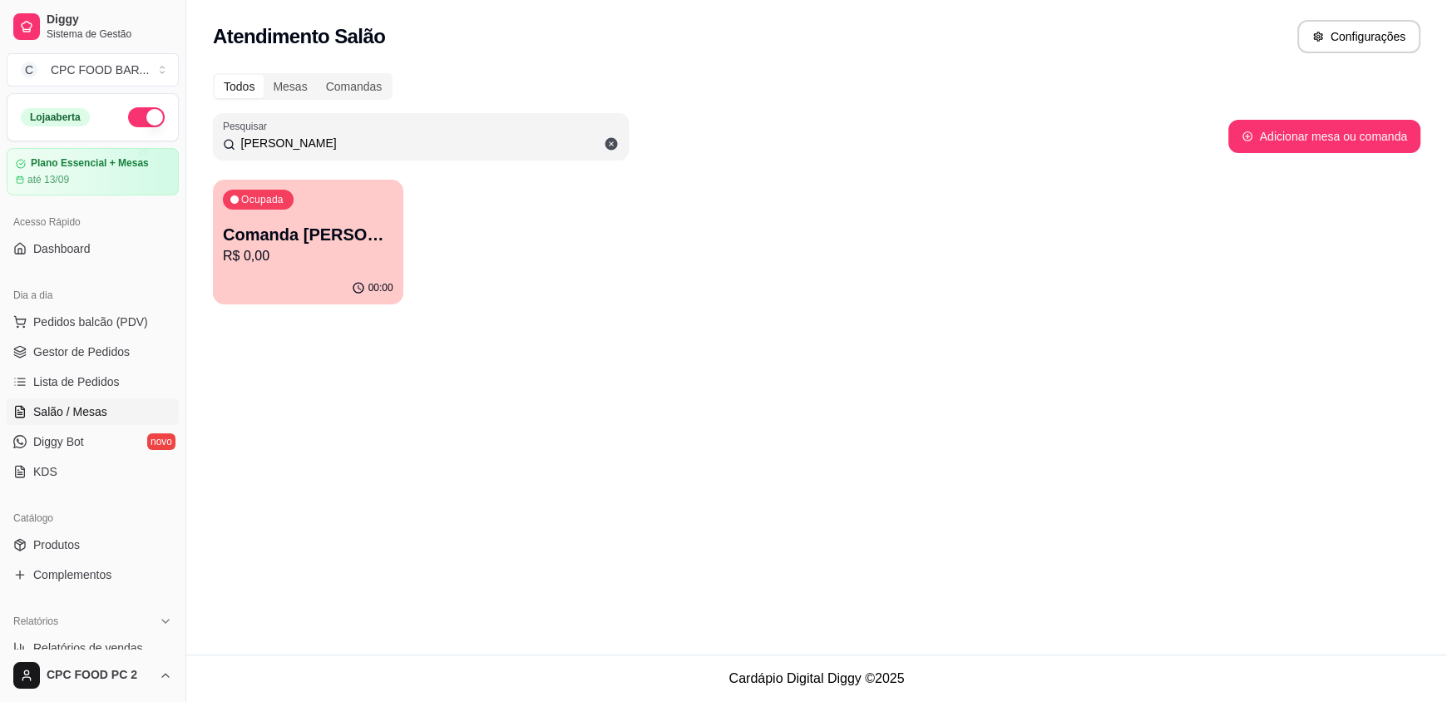
click at [1038, 232] on div "Ocupada Comanda FREDERICO BOCA R$ 0,00 00:00" at bounding box center [816, 242] width 1207 height 125
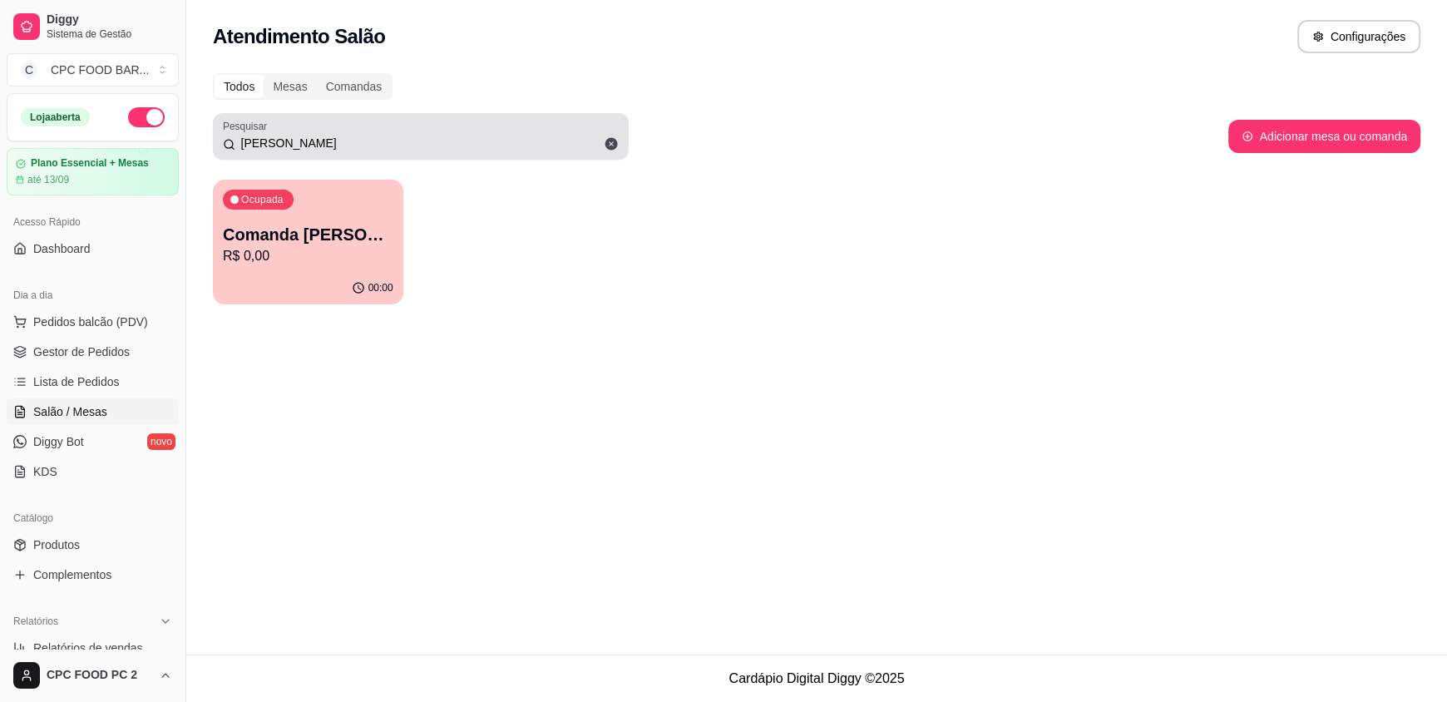
click at [616, 153] on span at bounding box center [611, 144] width 28 height 28
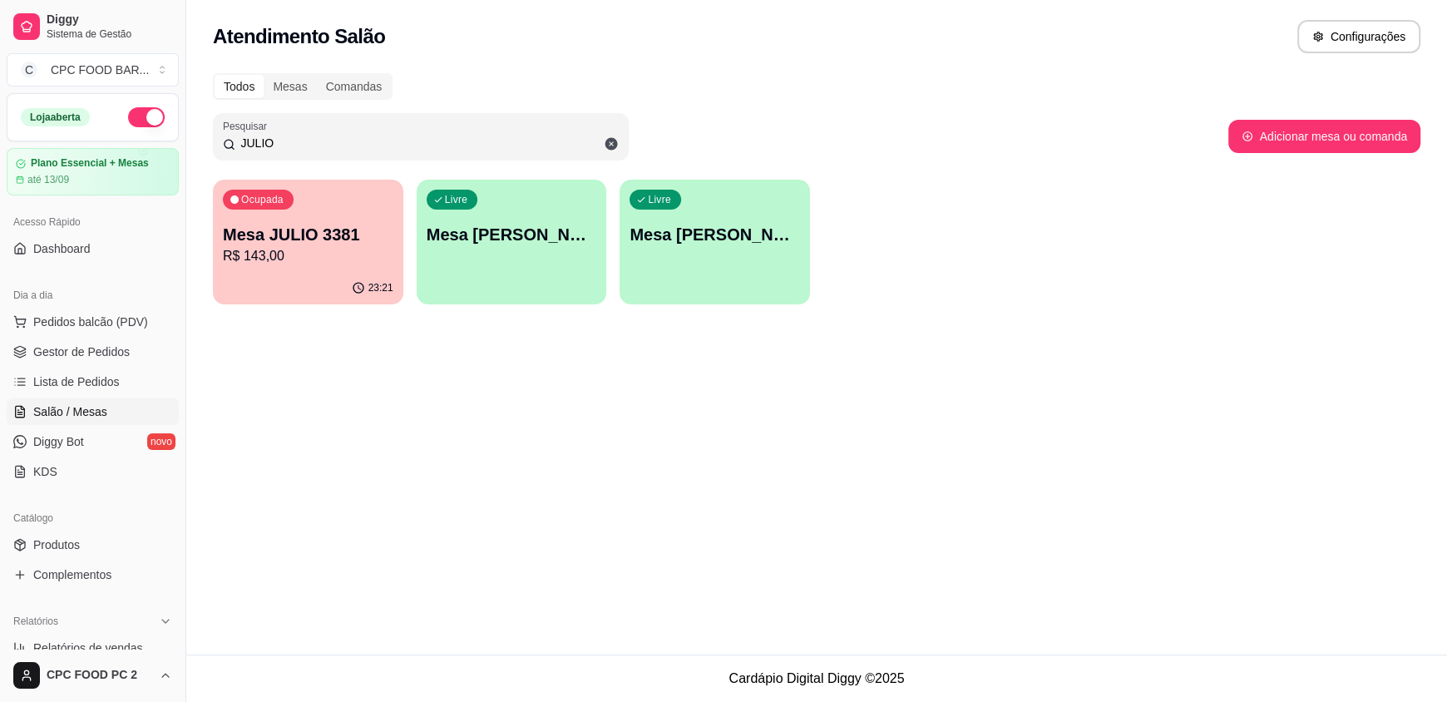
type input "JULIO"
click at [294, 241] on p "Mesa JULIO 3381" at bounding box center [307, 235] width 165 height 22
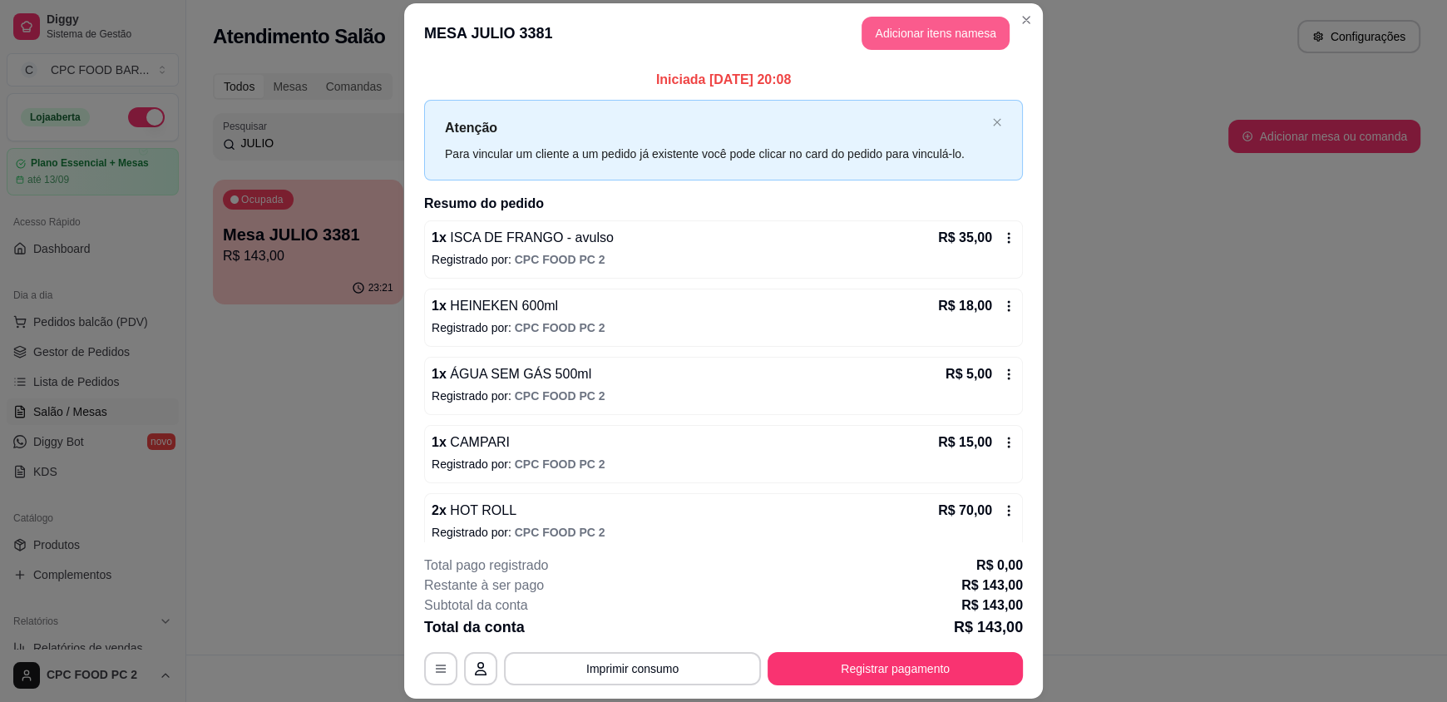
click at [973, 23] on button "Adicionar itens na mesa" at bounding box center [935, 33] width 148 height 33
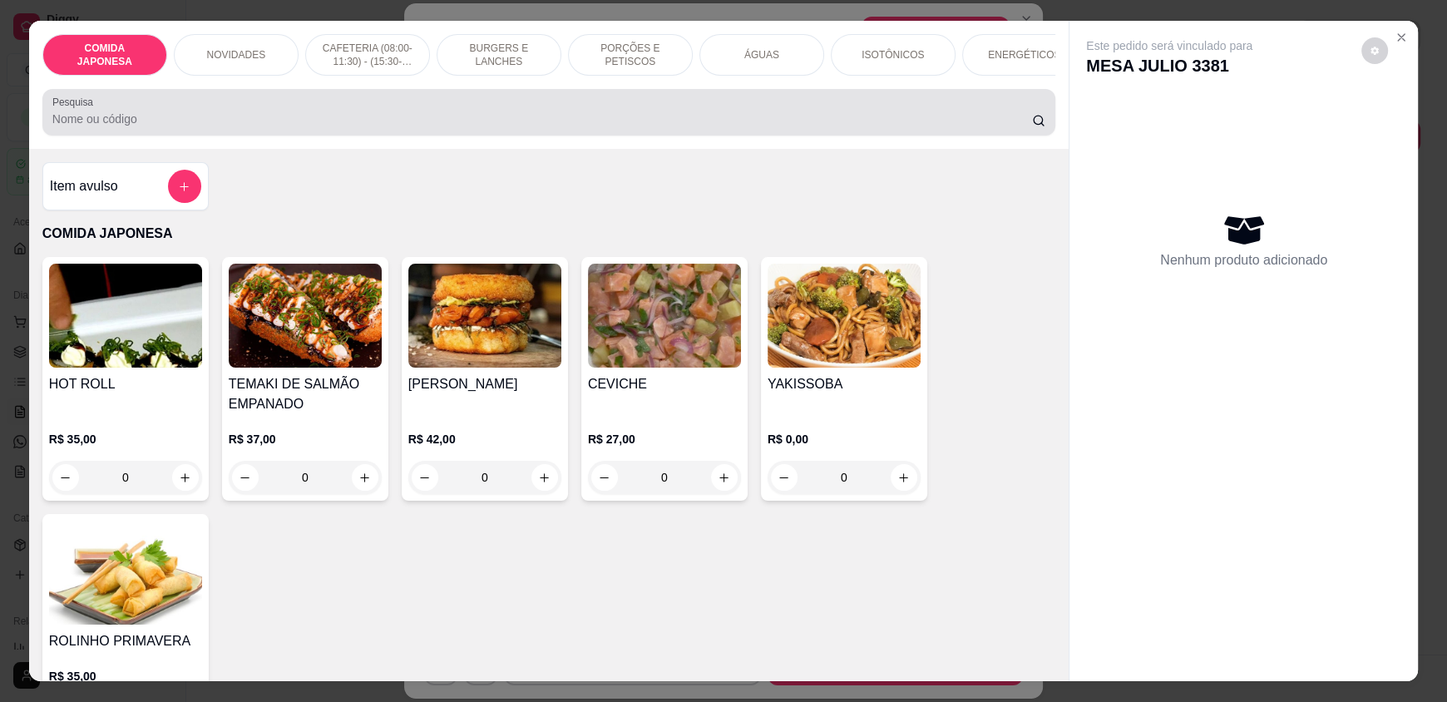
click at [210, 127] on input "Pesquisa" at bounding box center [542, 119] width 980 height 17
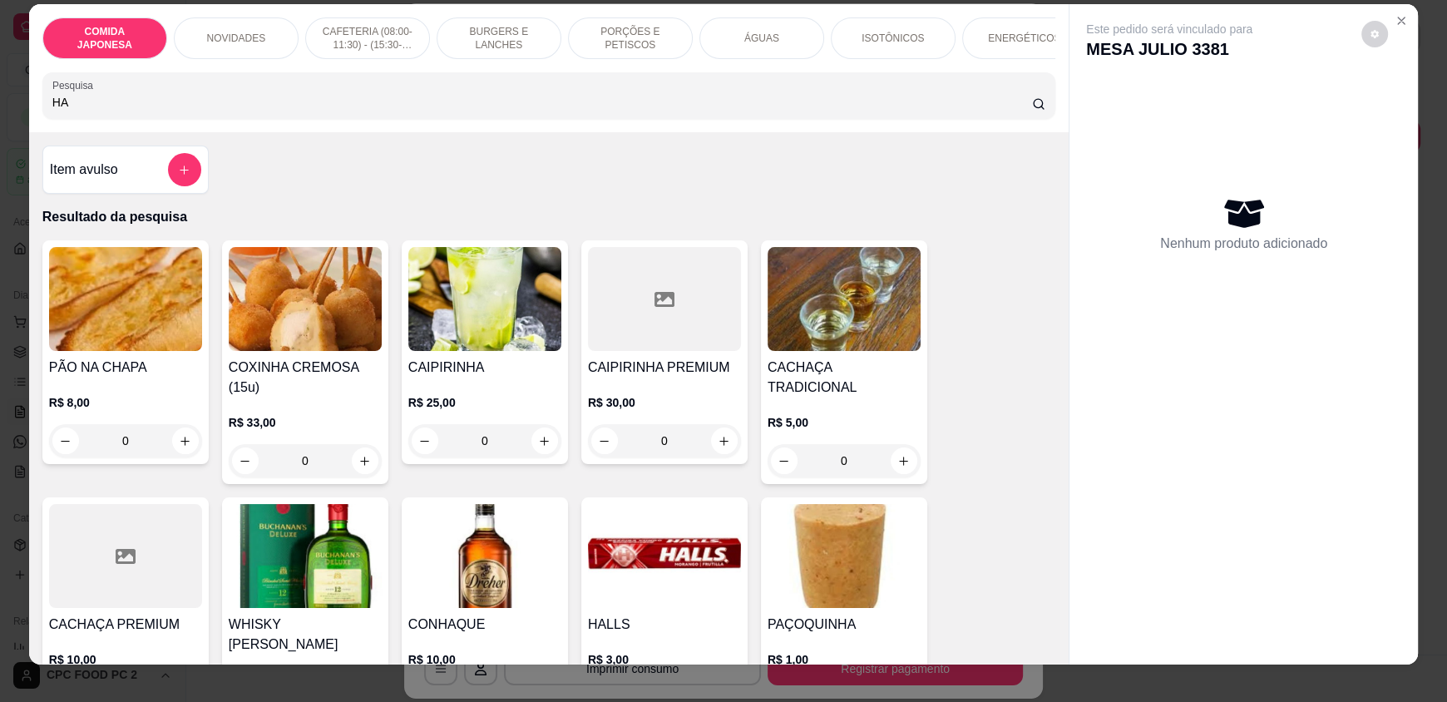
scroll to position [32, 0]
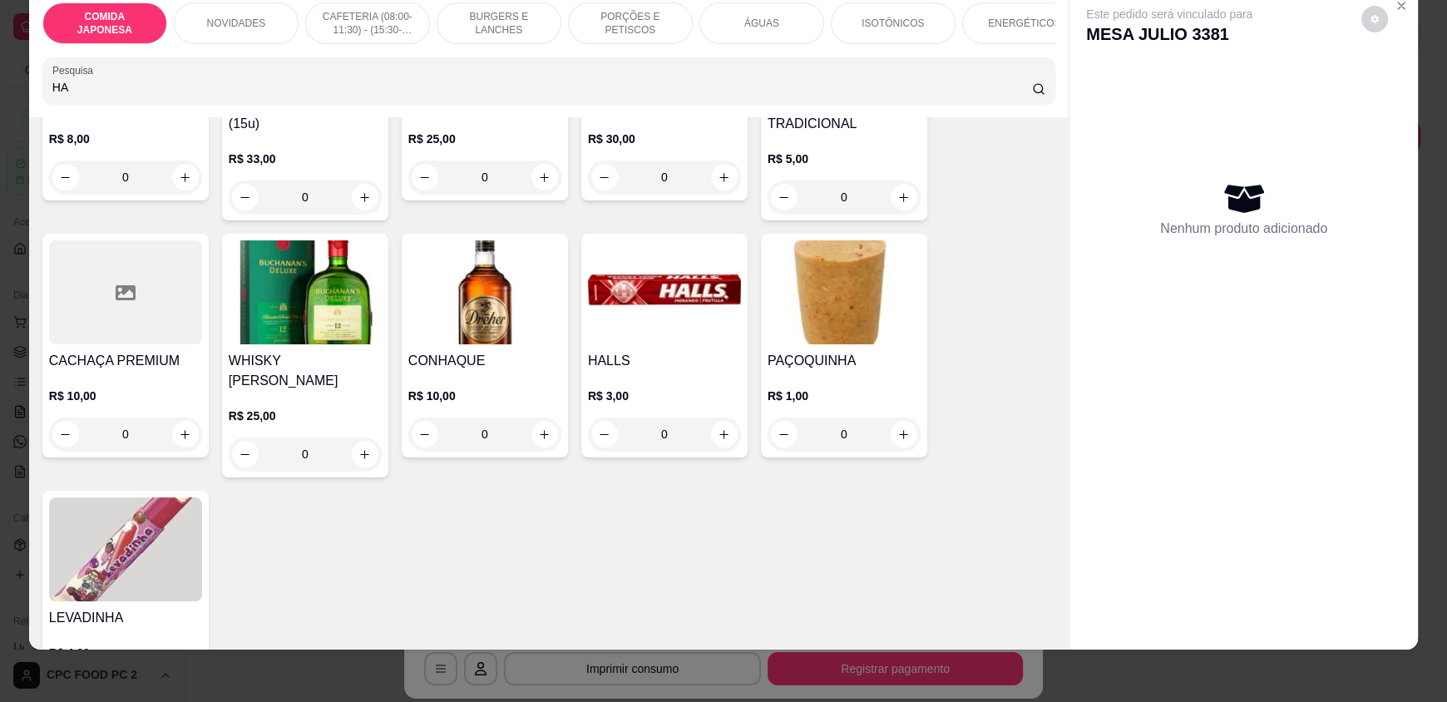
type input "H"
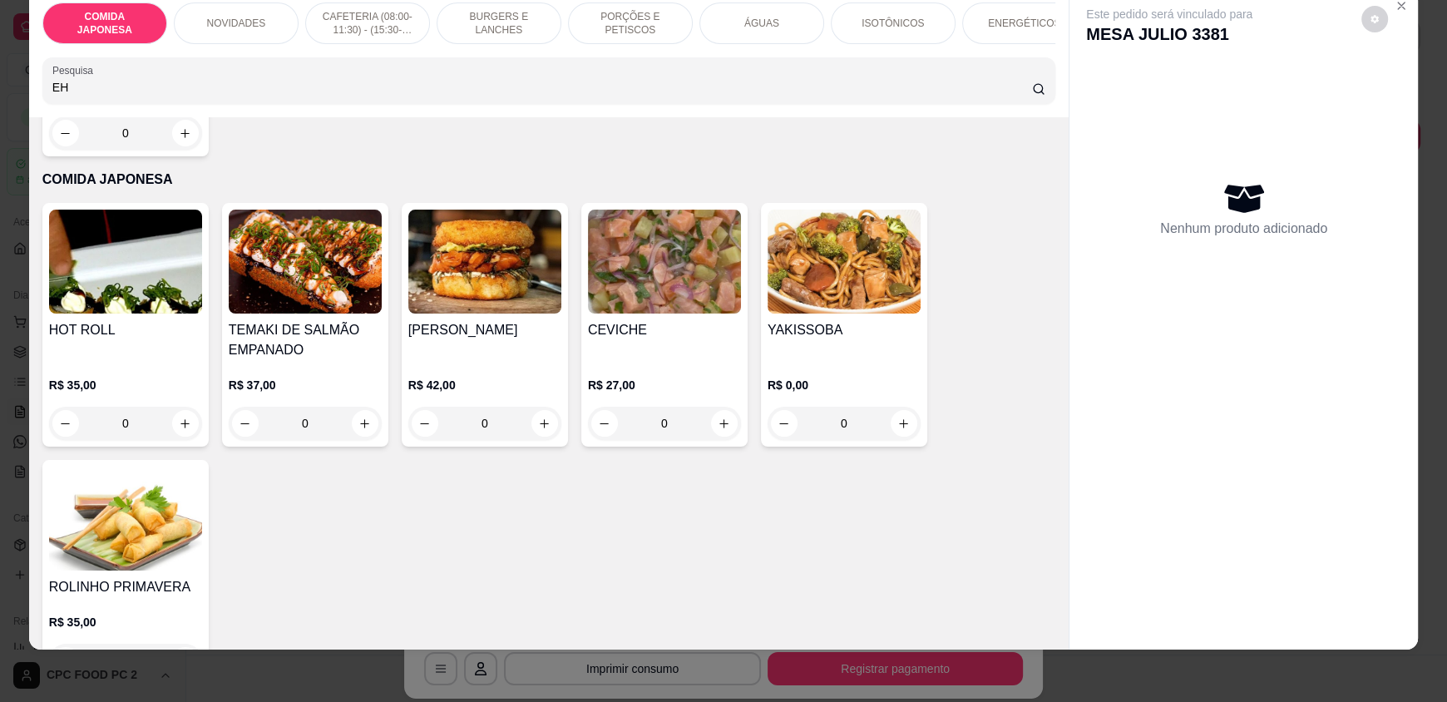
scroll to position [136, 0]
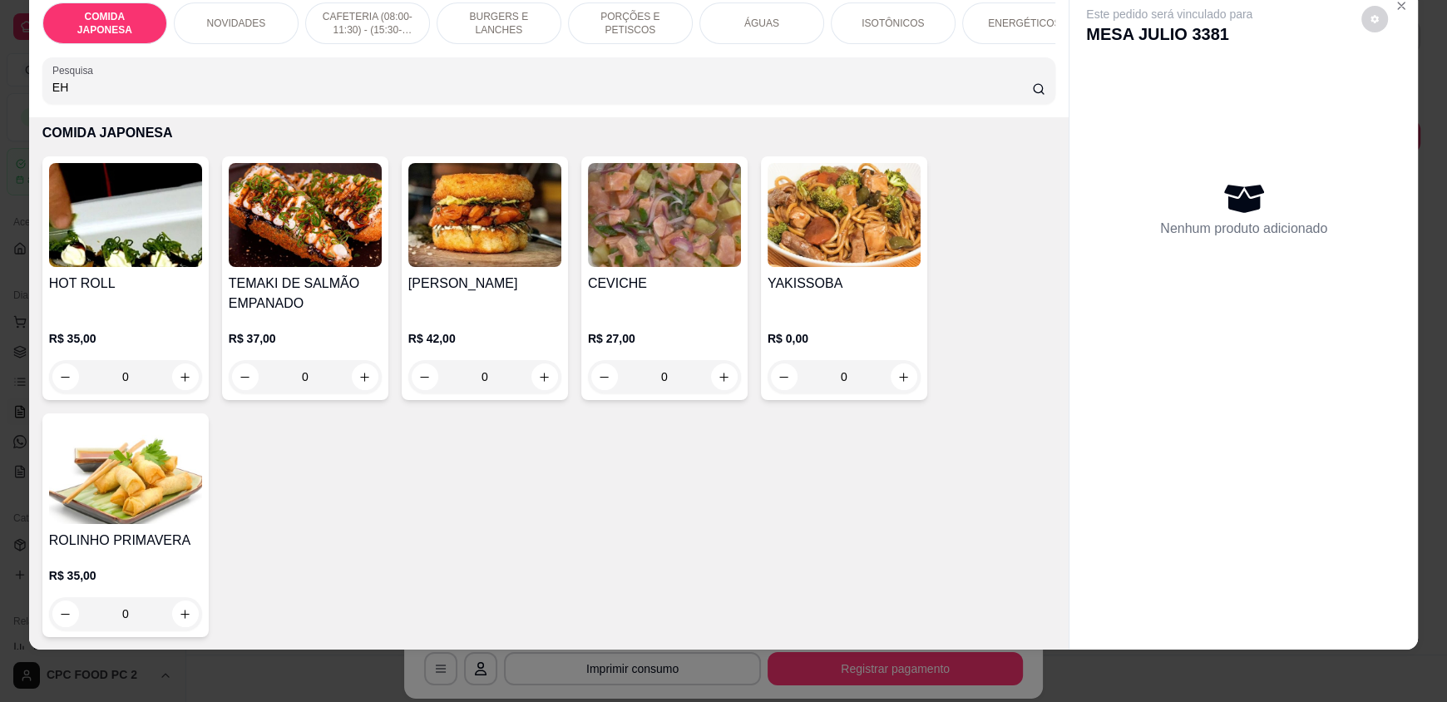
type input "E"
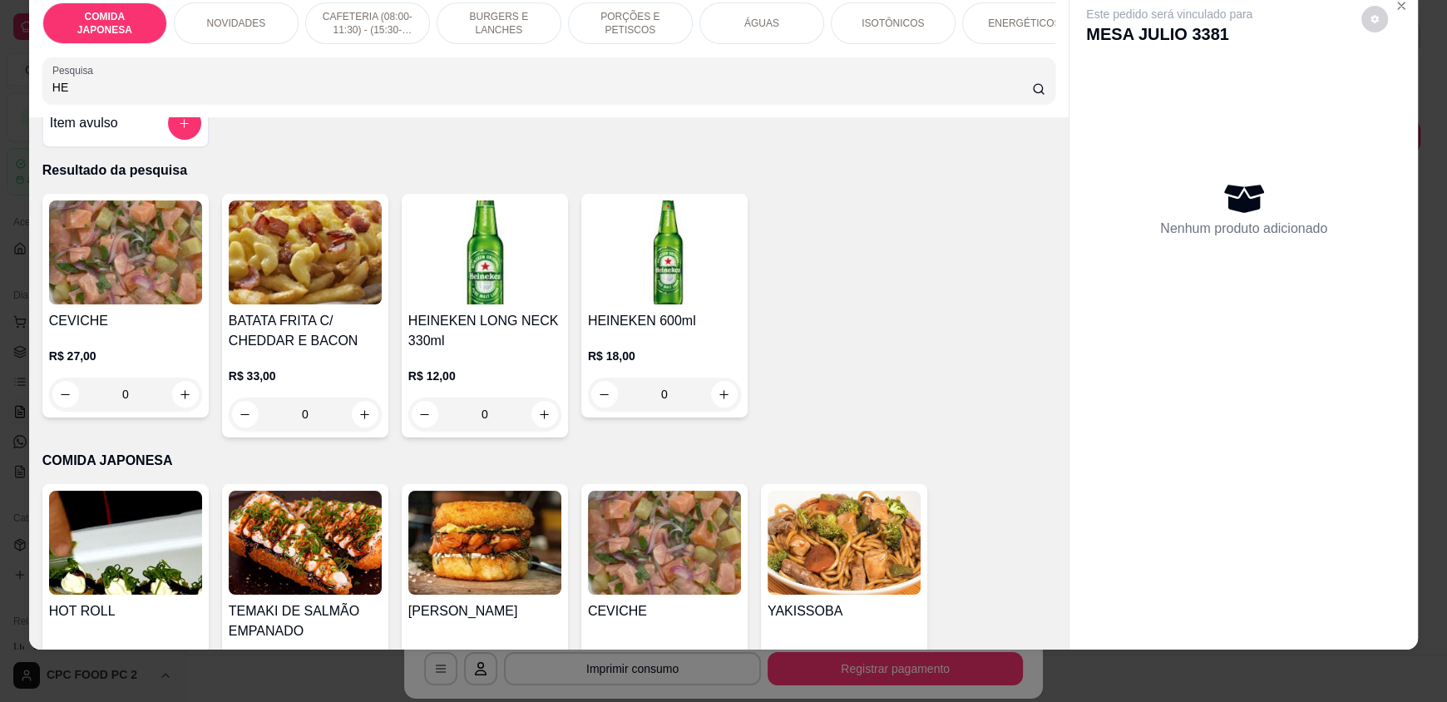
scroll to position [27, 0]
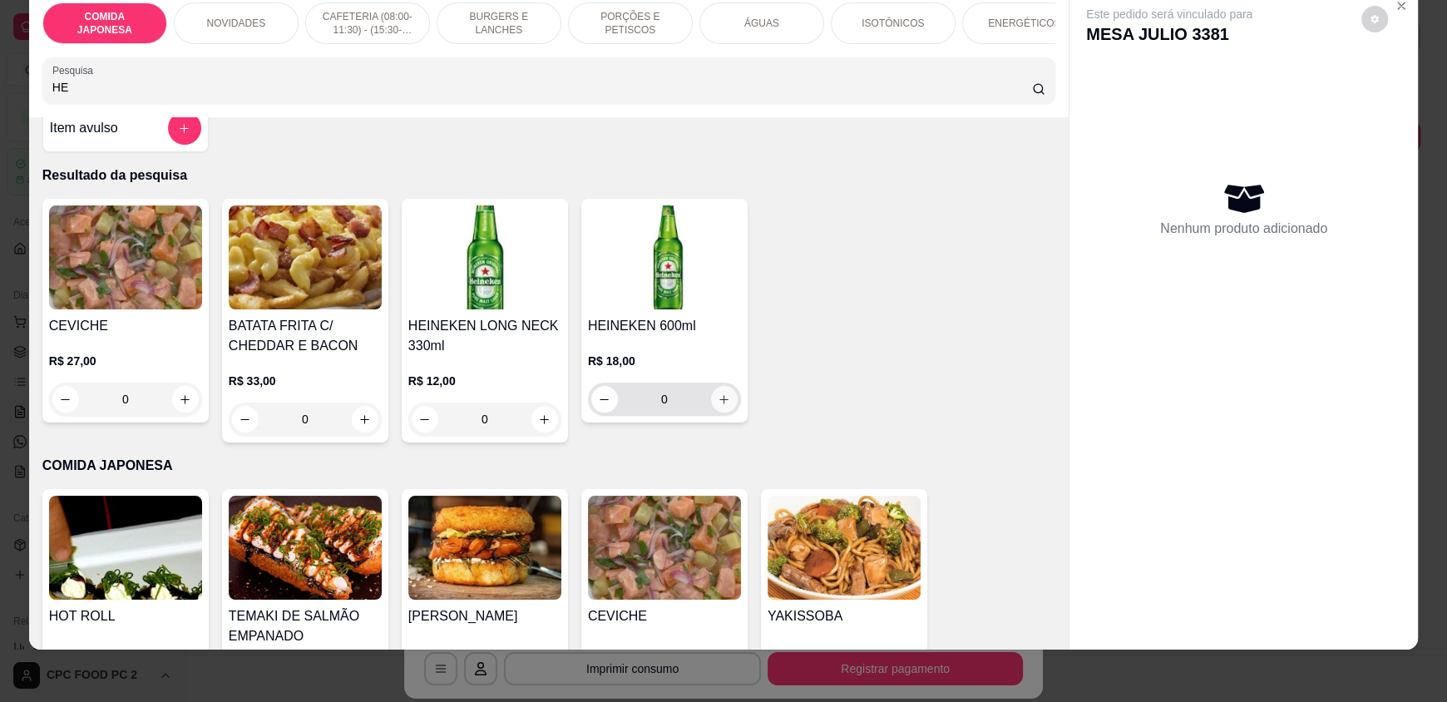
type input "HE"
click at [718, 406] on icon "increase-product-quantity" at bounding box center [724, 399] width 12 height 12
type input "1"
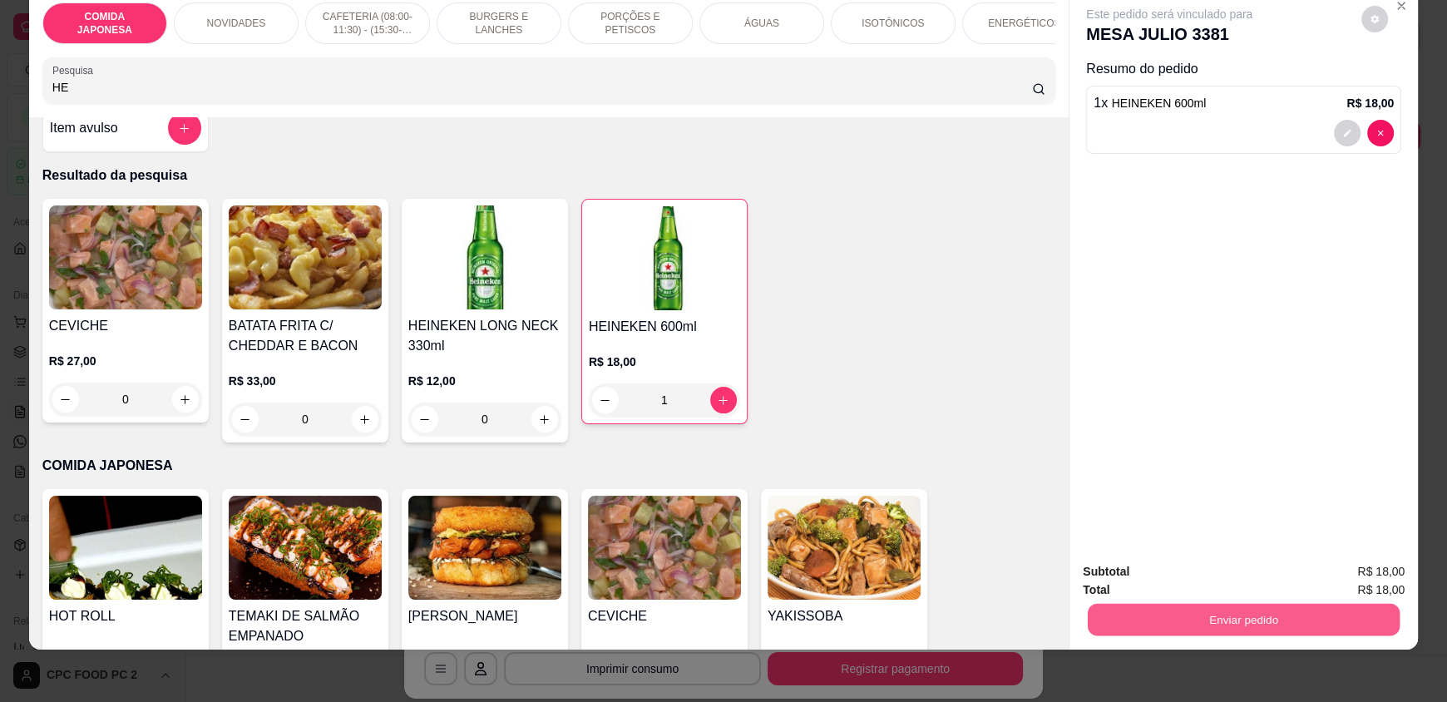
click at [1174, 624] on button "Enviar pedido" at bounding box center [1244, 619] width 312 height 32
click at [1202, 583] on button "Não registrar e enviar pedido" at bounding box center [1188, 577] width 168 height 31
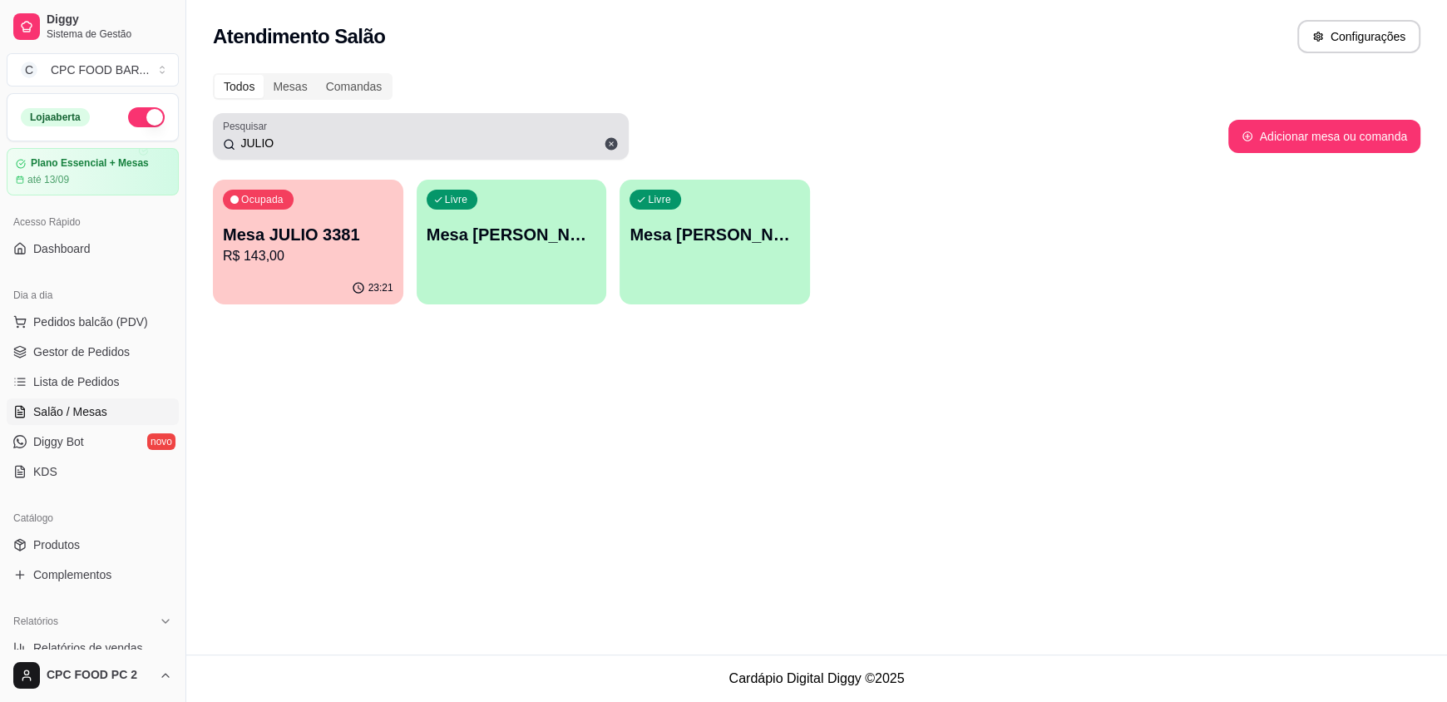
click at [294, 146] on input "JULIO" at bounding box center [426, 143] width 383 height 17
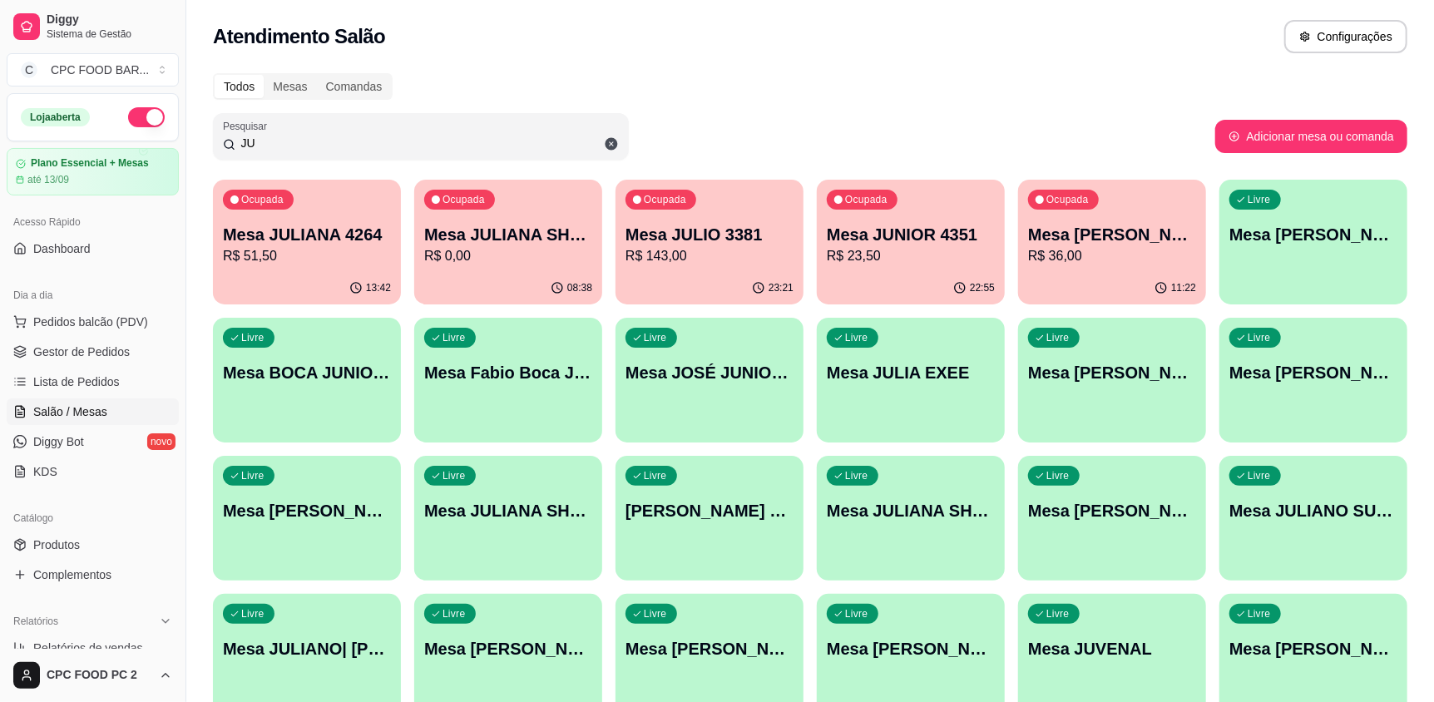
type input "J"
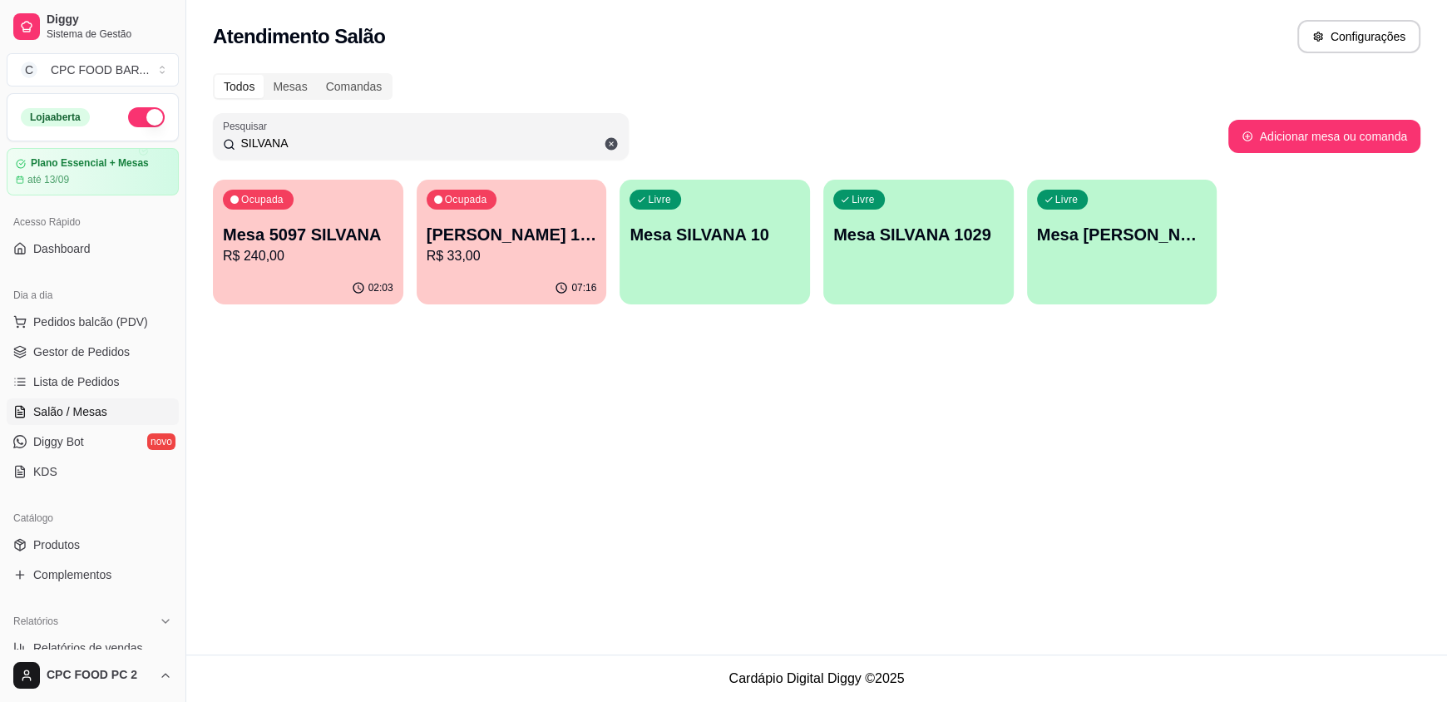
type input "SILVANA"
click at [356, 213] on div "Ocupada Mesa 5097 SILVANA R$ 240,00" at bounding box center [308, 226] width 190 height 92
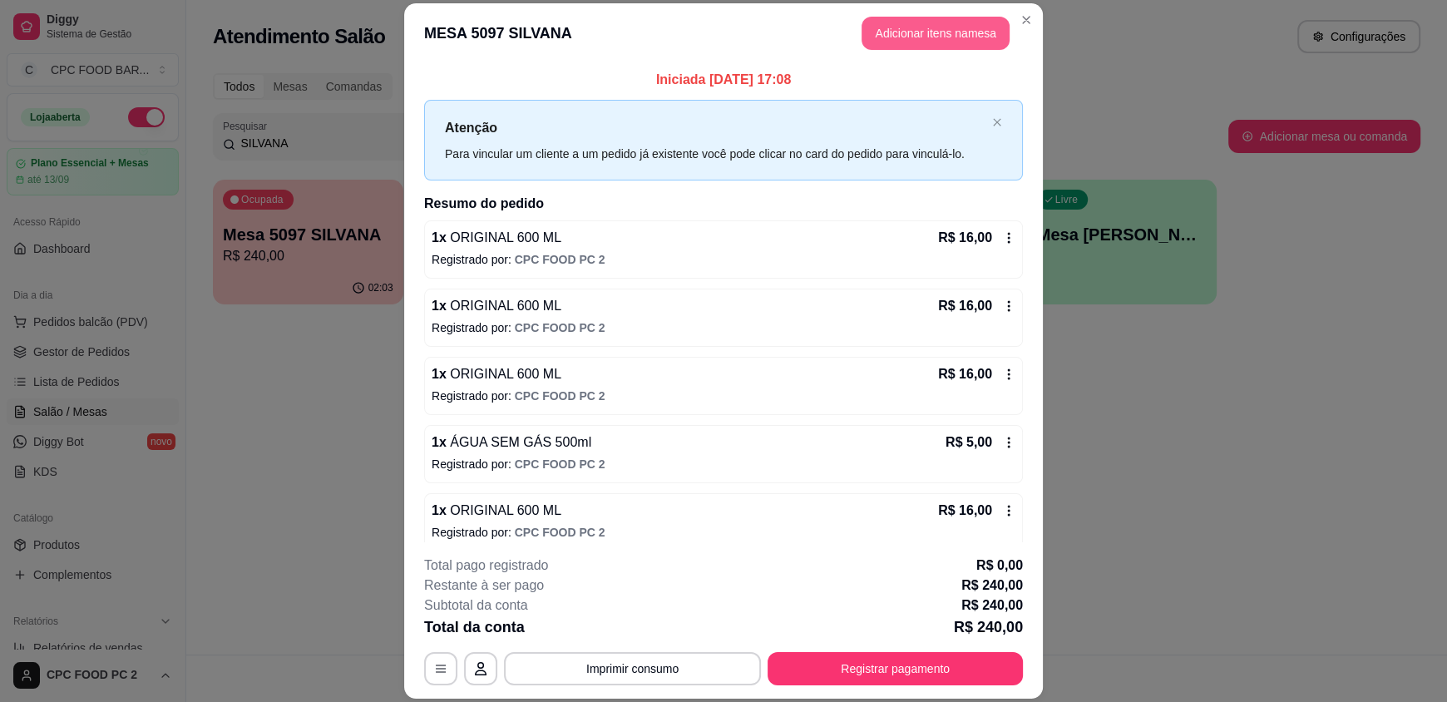
click at [878, 29] on button "Adicionar itens na mesa" at bounding box center [935, 33] width 148 height 33
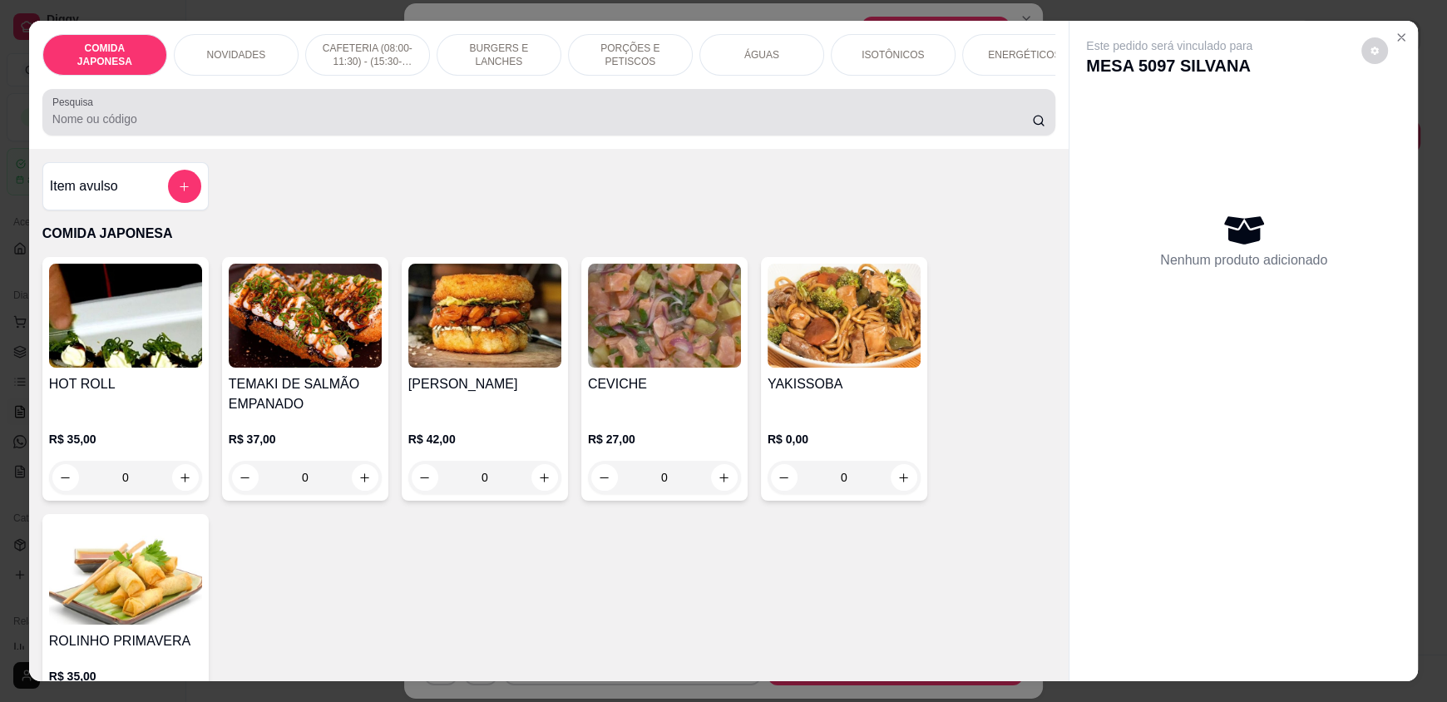
click at [471, 127] on input "Pesquisa" at bounding box center [542, 119] width 980 height 17
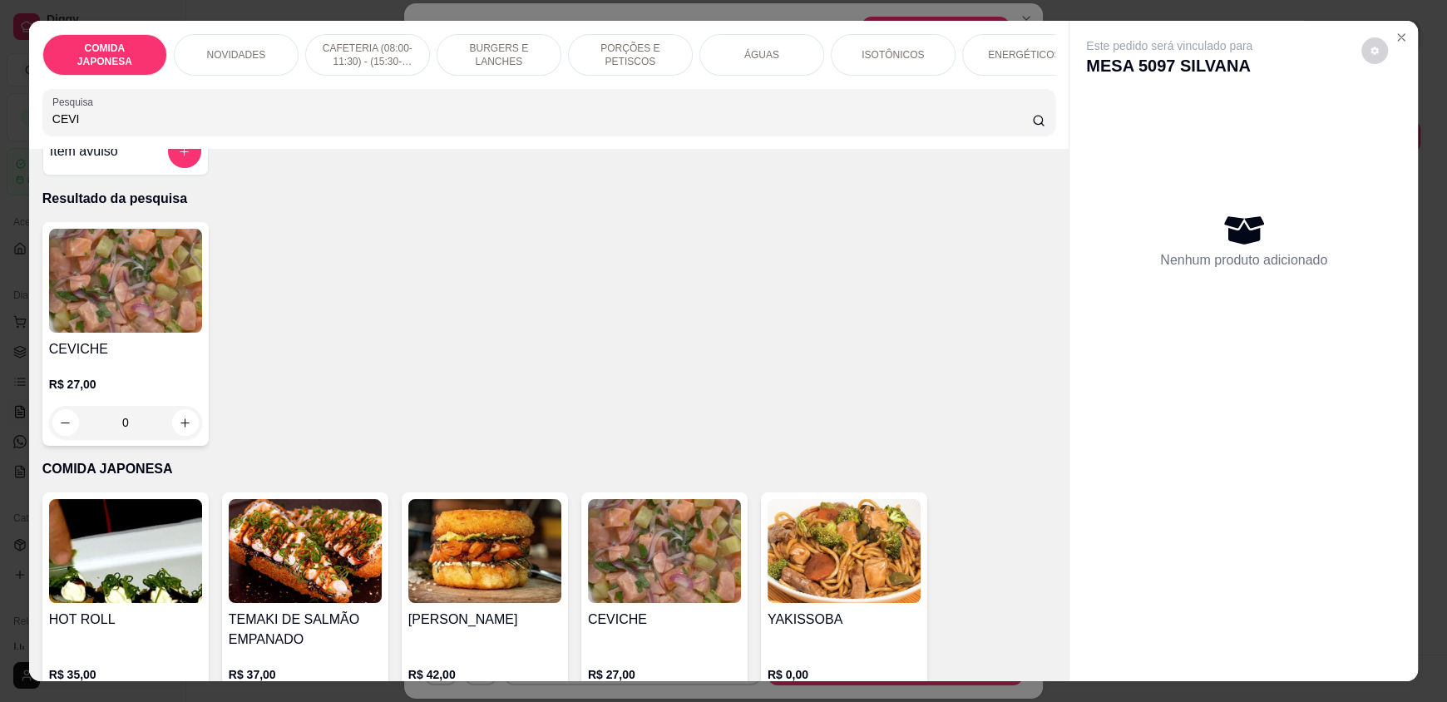
scroll to position [82, 0]
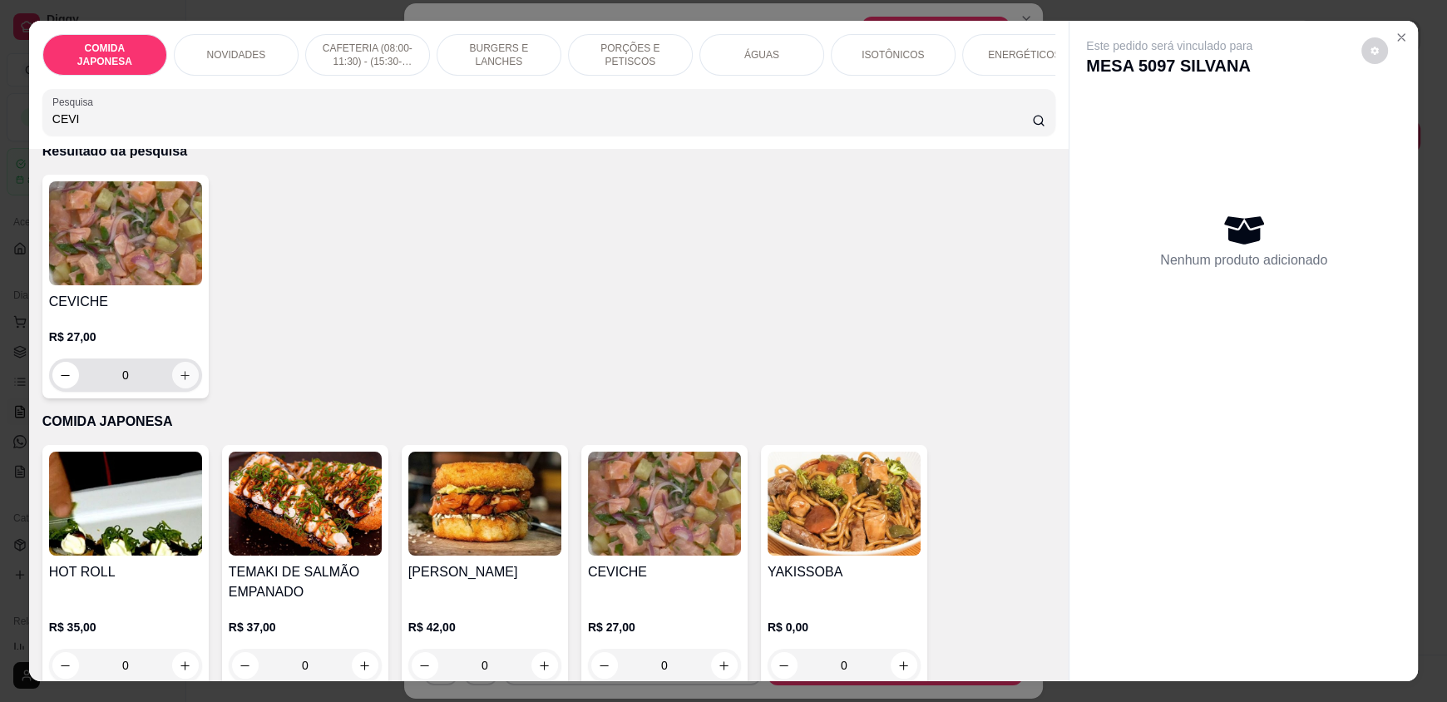
type input "CEVI"
click at [172, 388] on button "increase-product-quantity" at bounding box center [185, 376] width 26 height 26
type input "1"
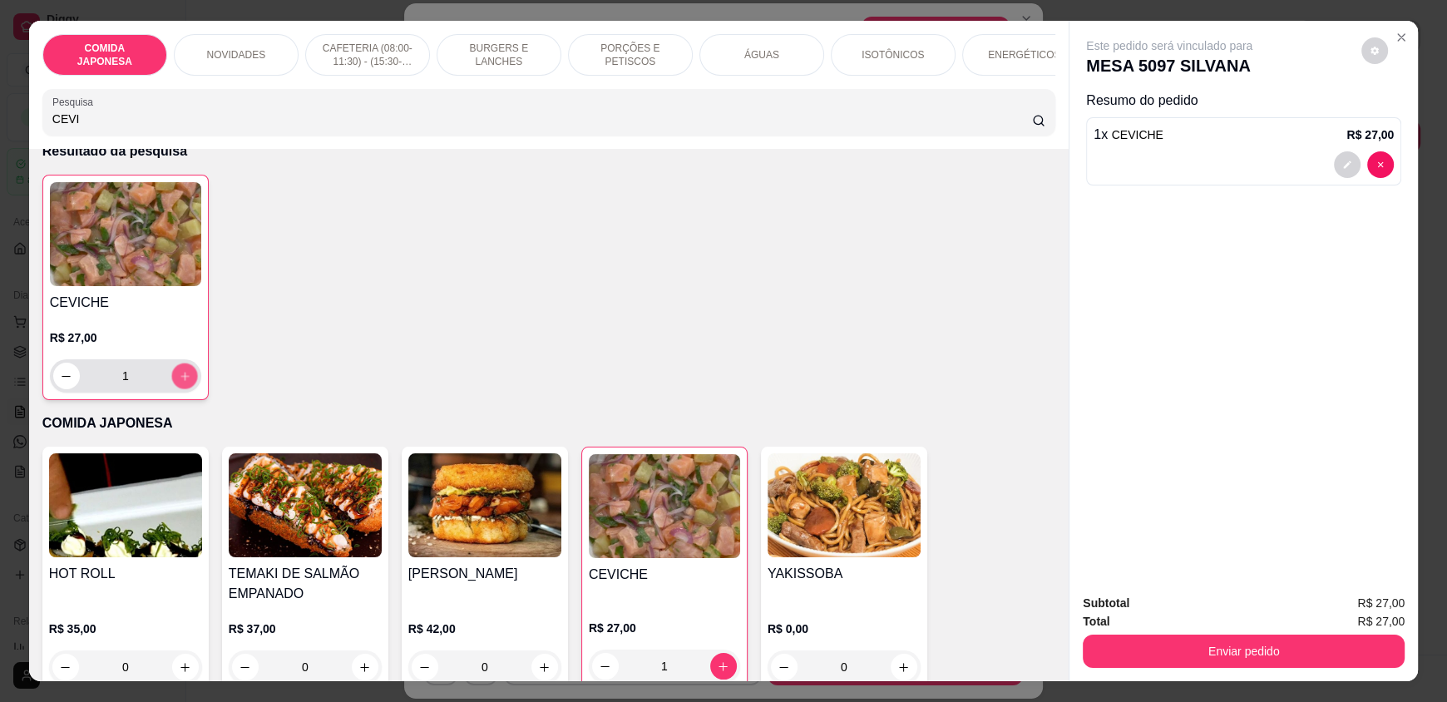
click at [171, 389] on button "increase-product-quantity" at bounding box center [184, 376] width 26 height 26
type input "2"
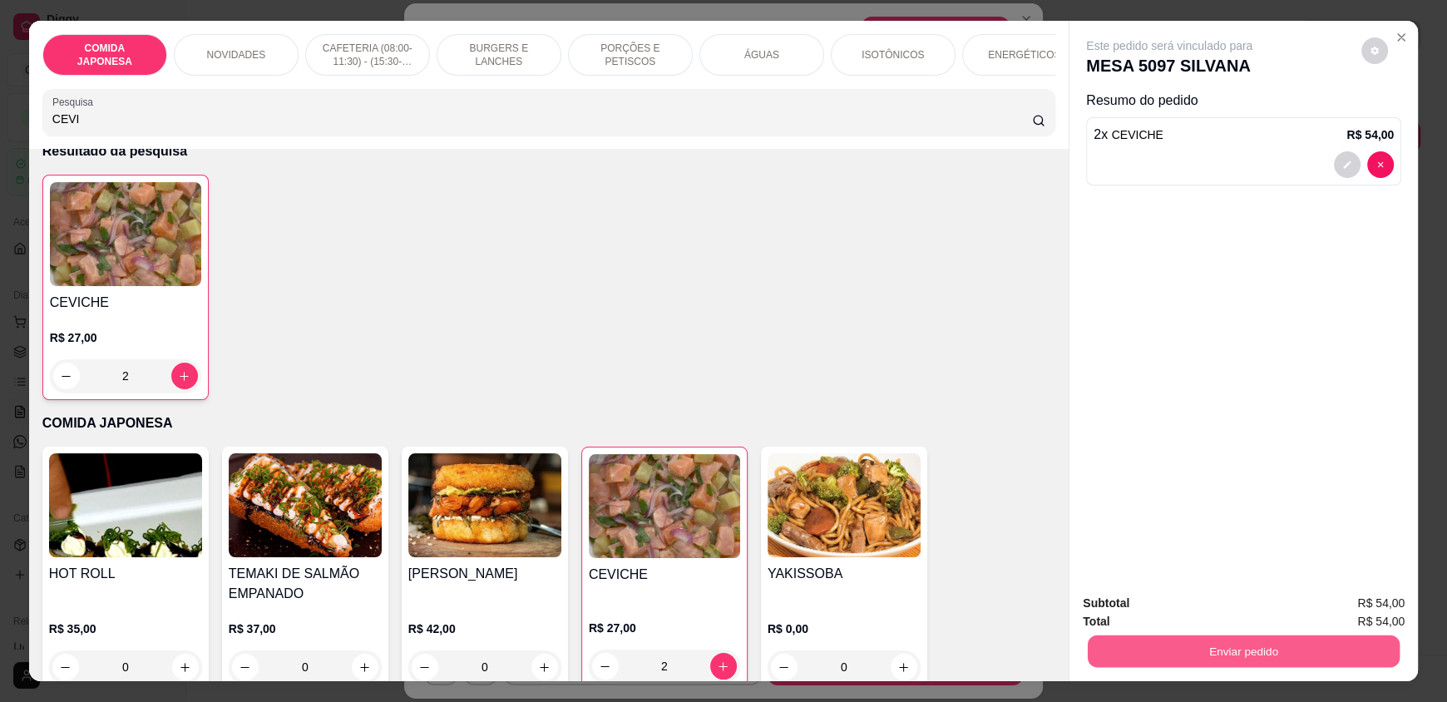
click at [1294, 655] on button "Enviar pedido" at bounding box center [1244, 650] width 312 height 32
click at [1217, 618] on button "Não registrar e enviar pedido" at bounding box center [1188, 611] width 173 height 32
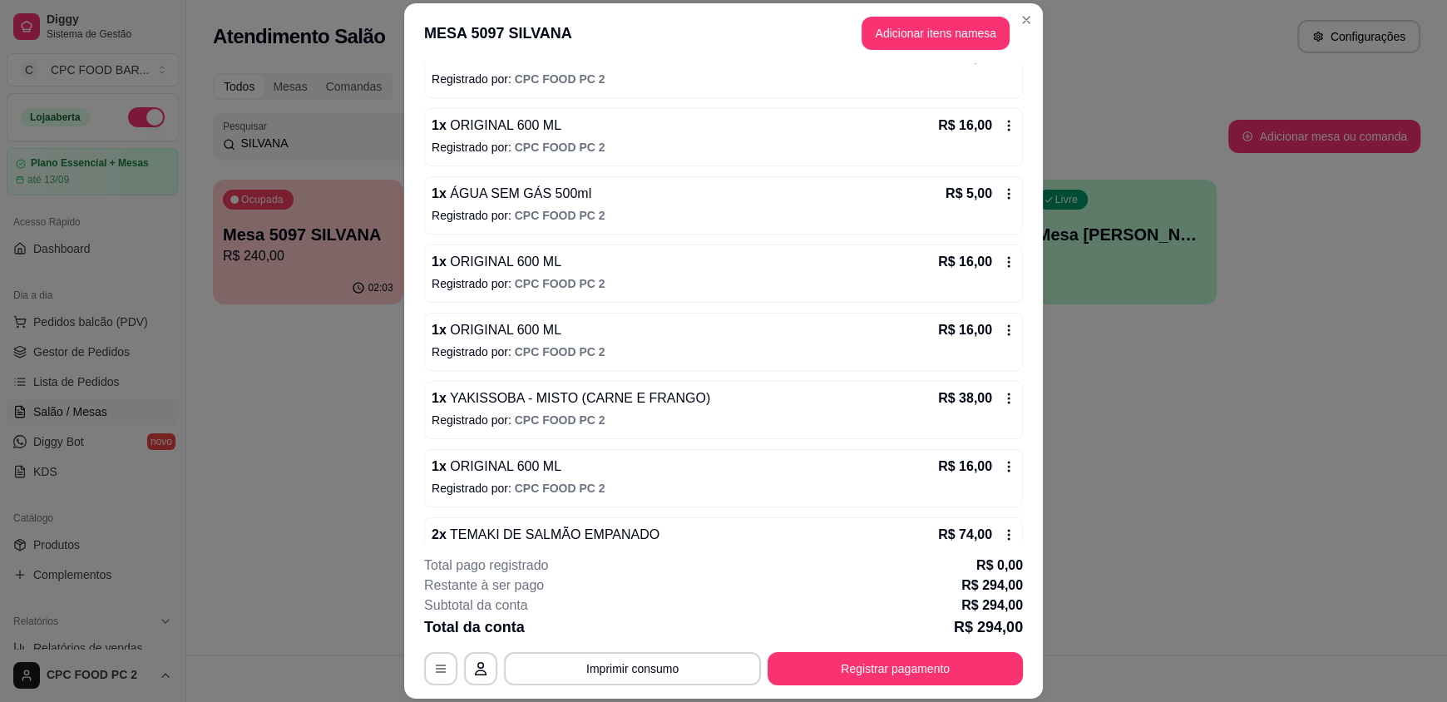
scroll to position [422, 0]
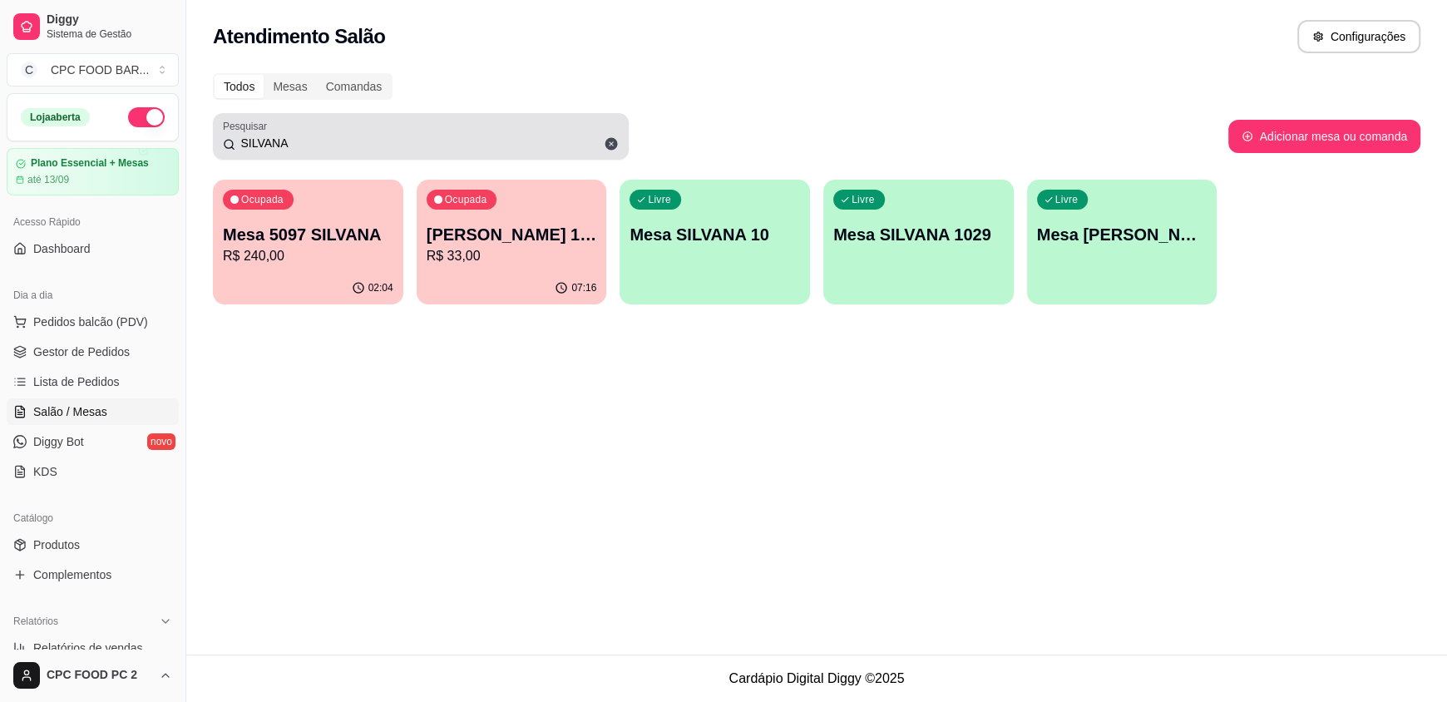
click at [382, 135] on input "SILVANA" at bounding box center [426, 143] width 383 height 17
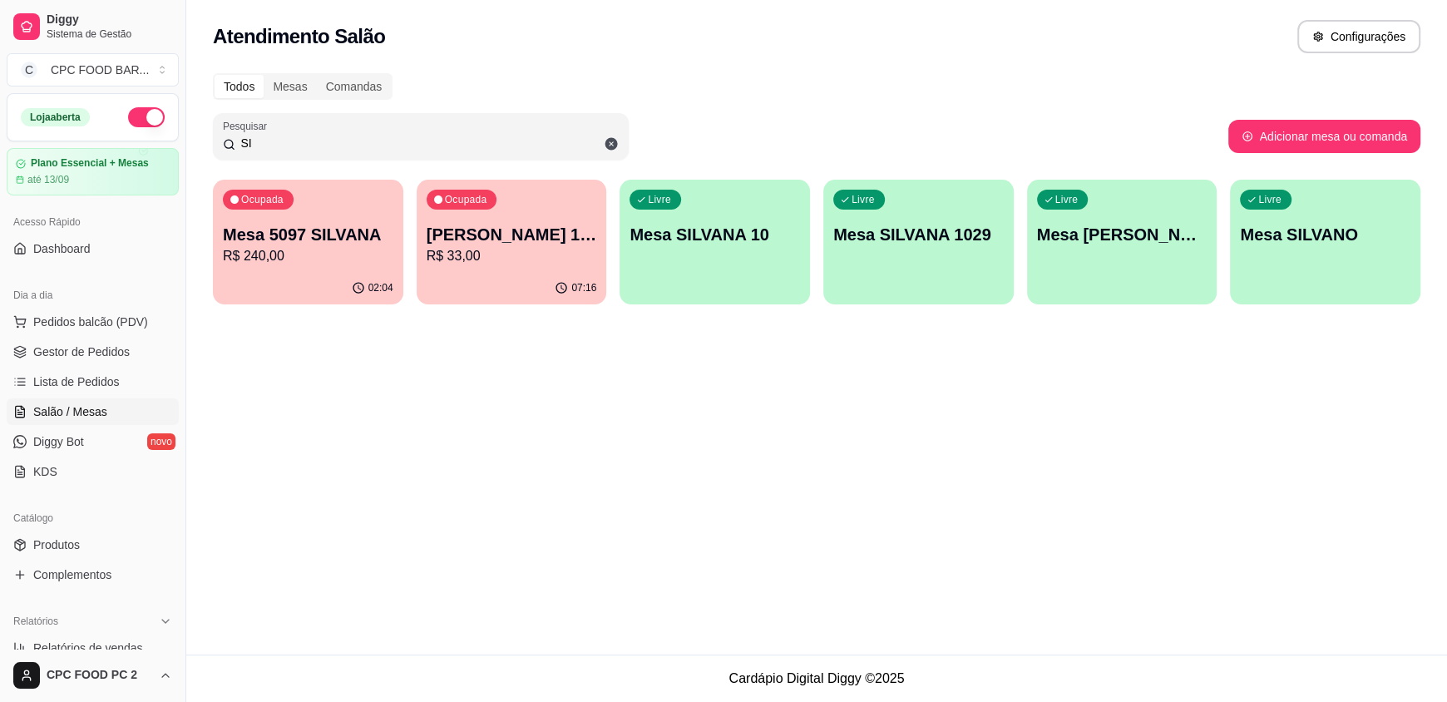
type input "S"
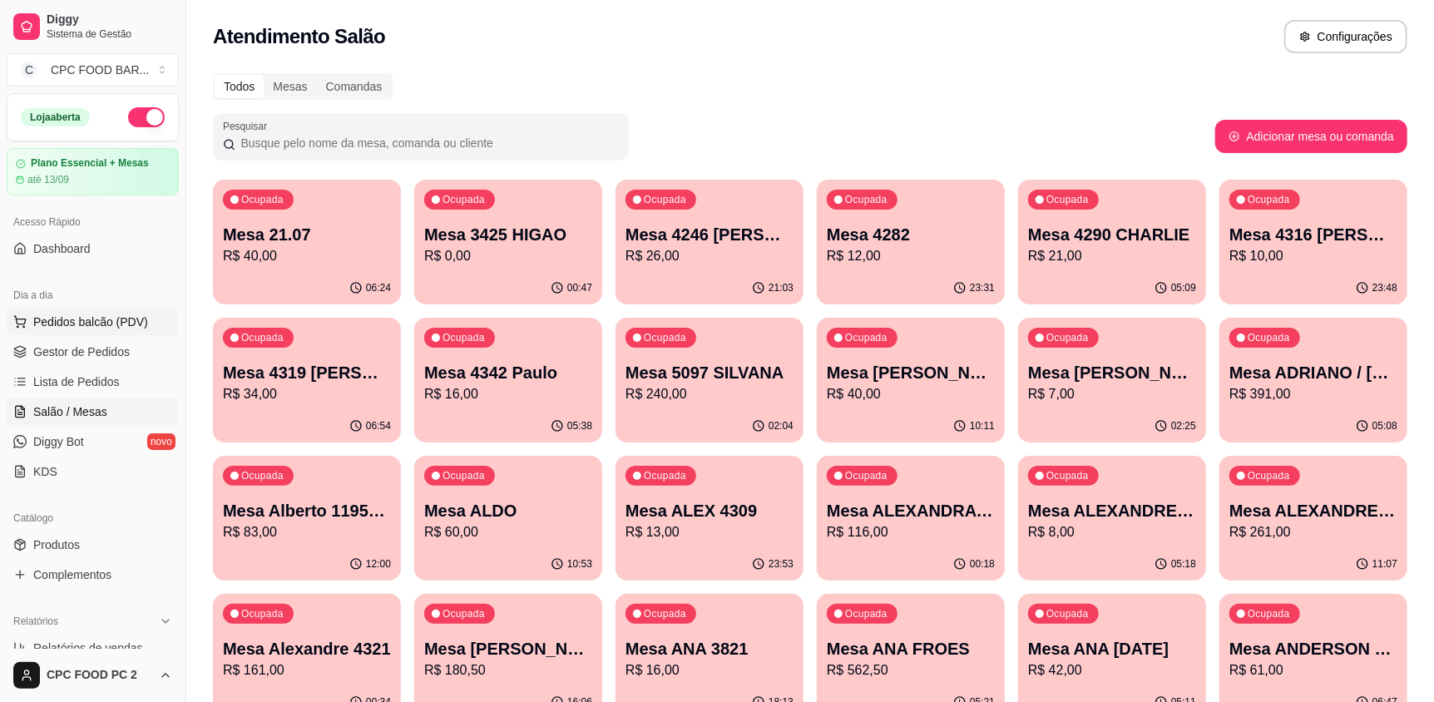
click at [98, 321] on span "Pedidos balcão (PDV)" at bounding box center [90, 321] width 115 height 17
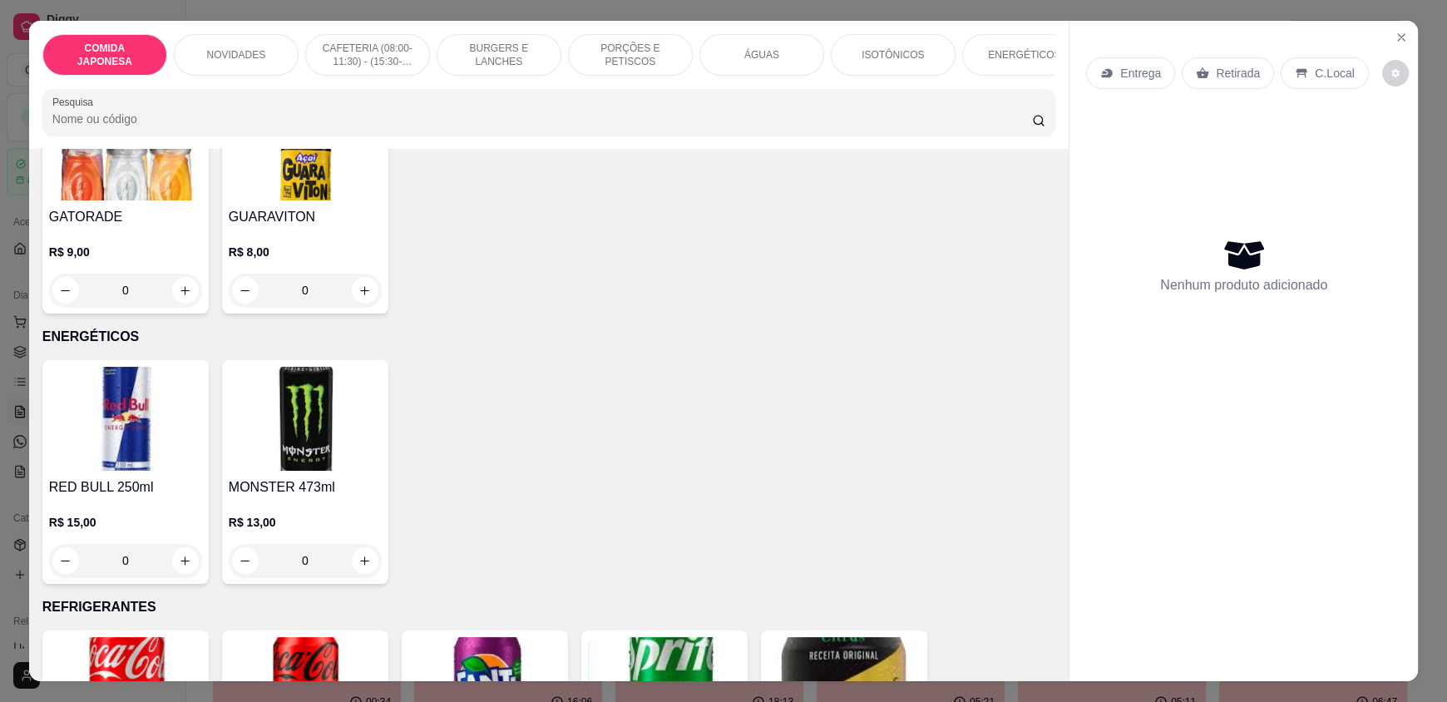
scroll to position [3076, 0]
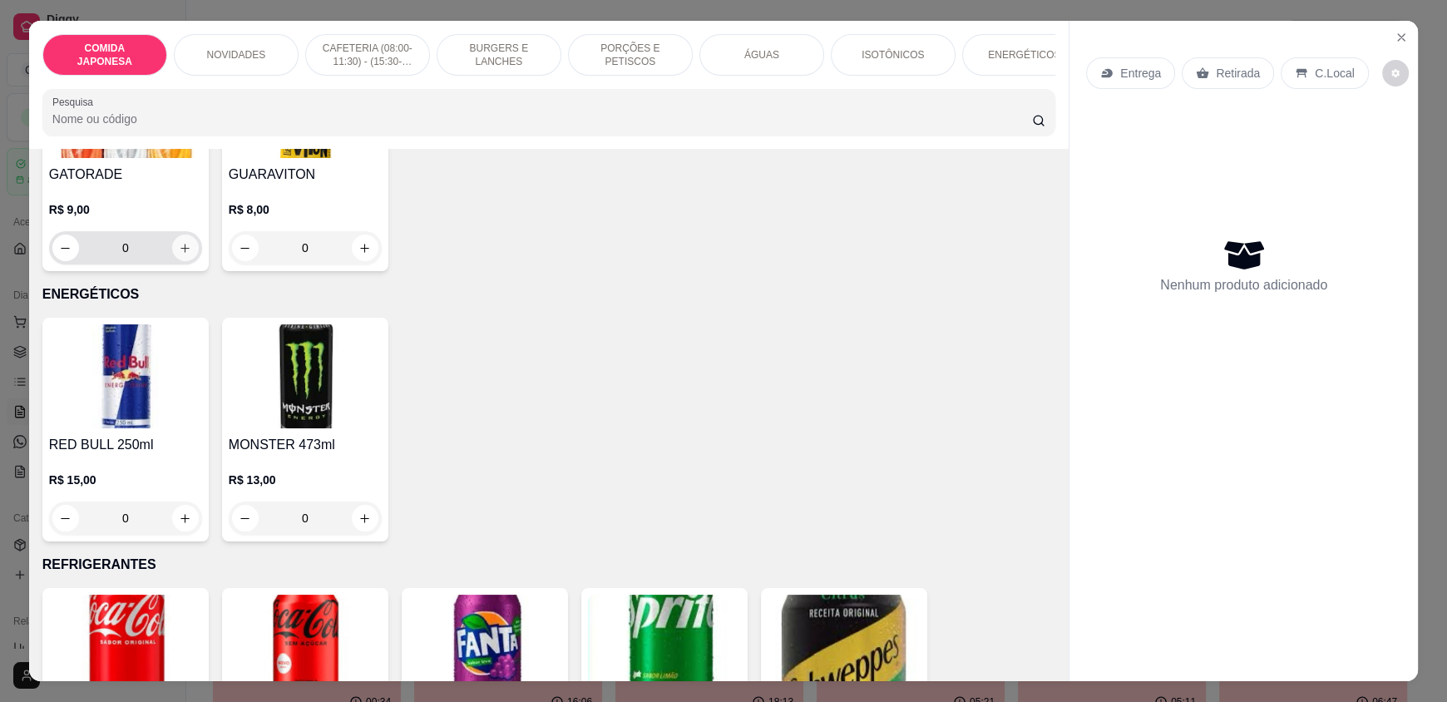
click at [179, 254] on icon "increase-product-quantity" at bounding box center [185, 248] width 12 height 12
type input "1"
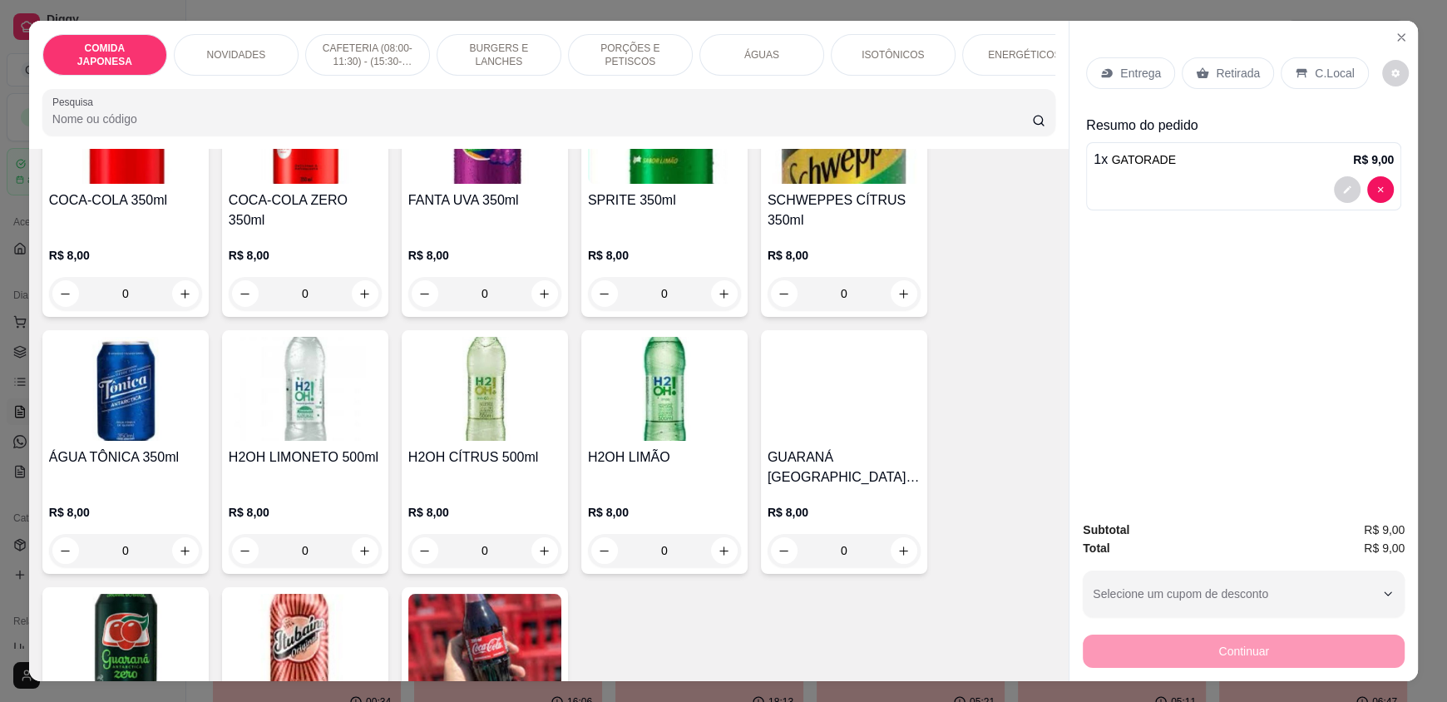
scroll to position [3659, 0]
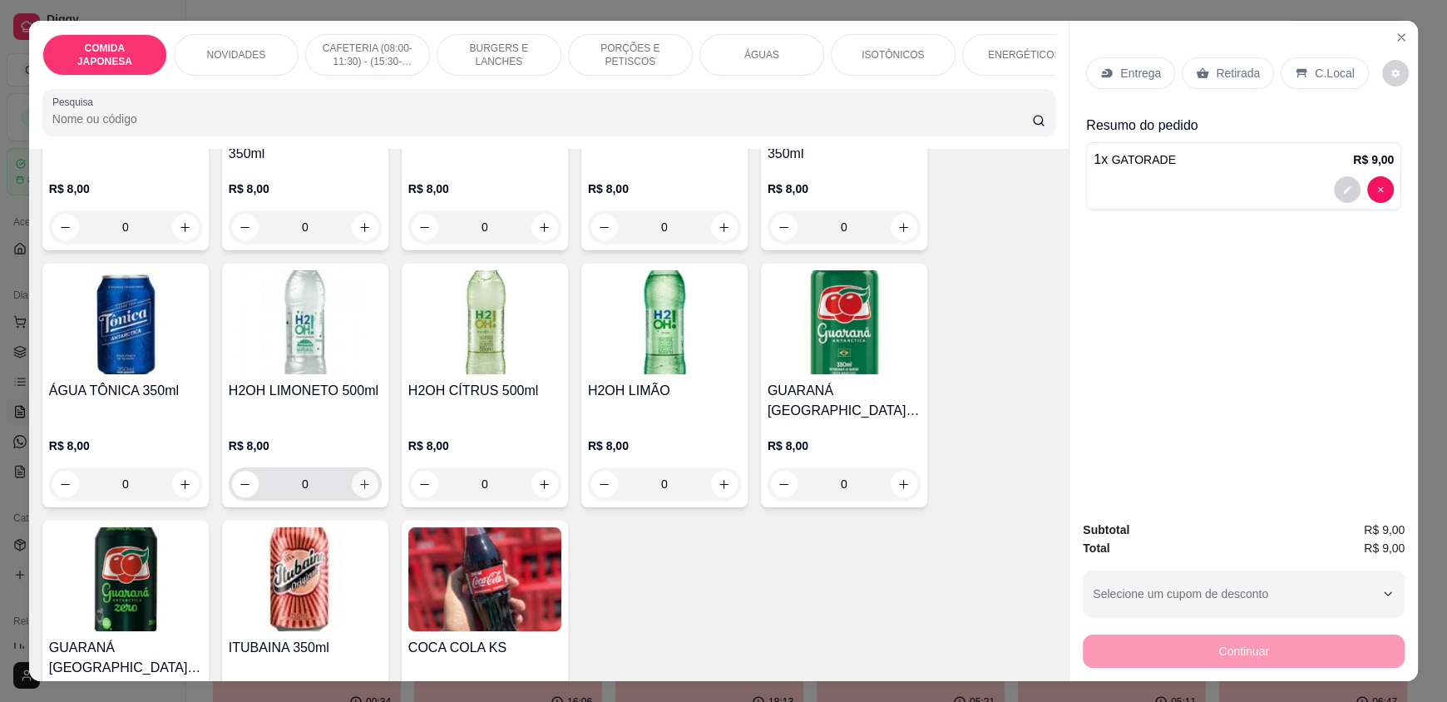
click at [366, 486] on button "increase-product-quantity" at bounding box center [365, 484] width 27 height 27
type input "1"
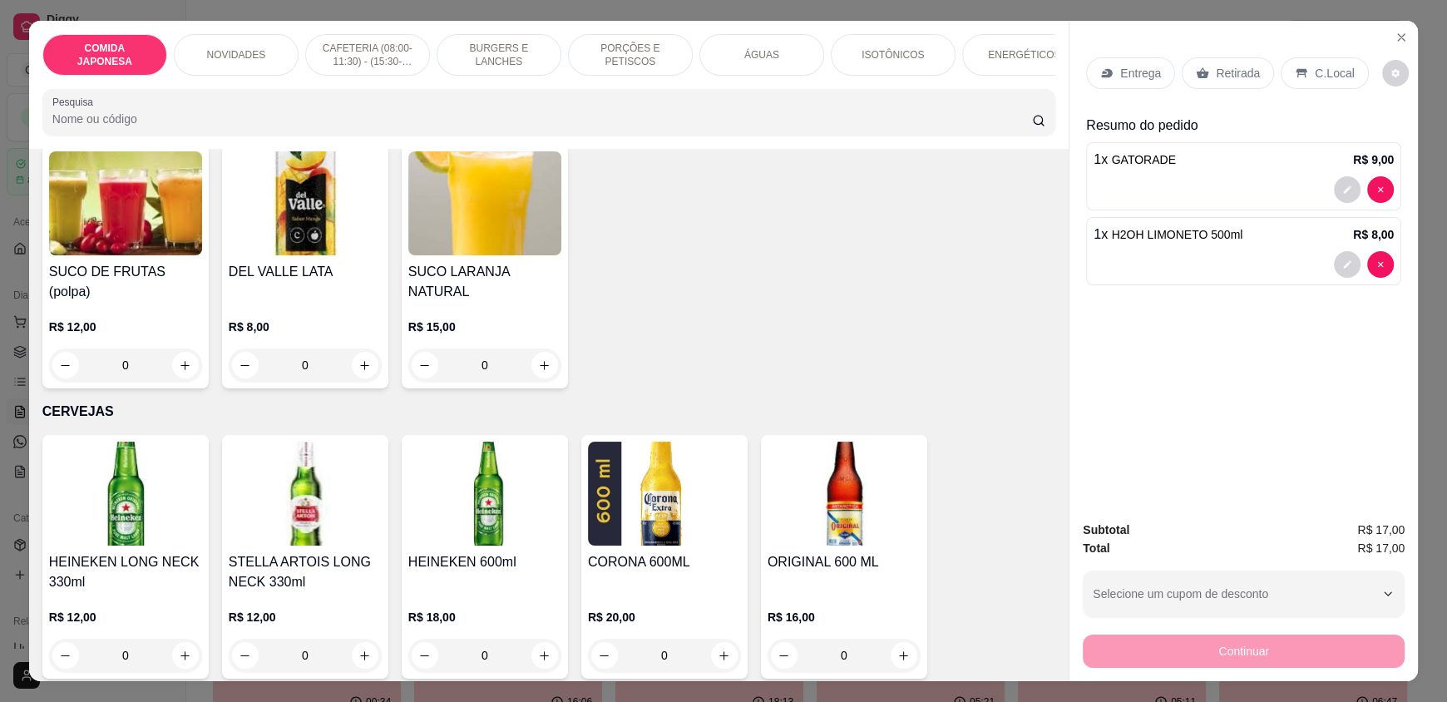
scroll to position [4657, 0]
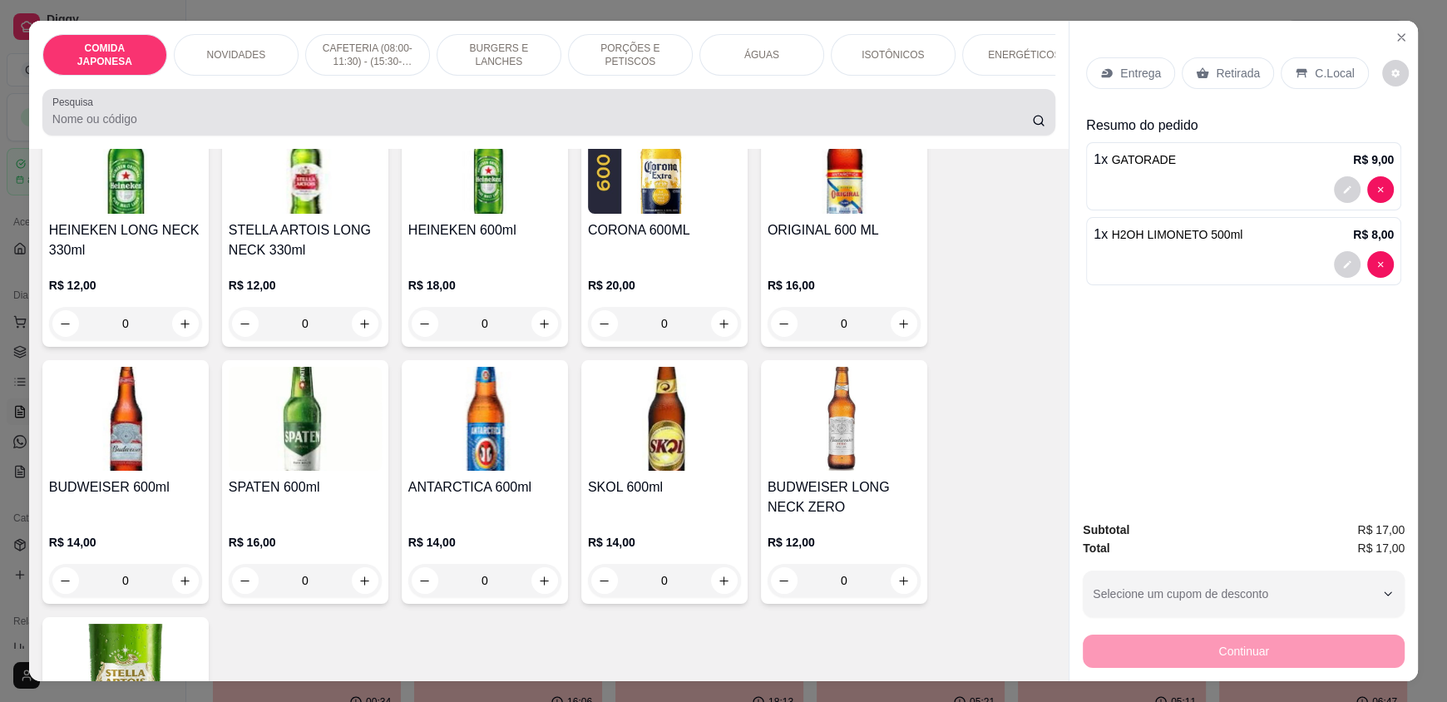
click at [239, 112] on div at bounding box center [548, 112] width 993 height 33
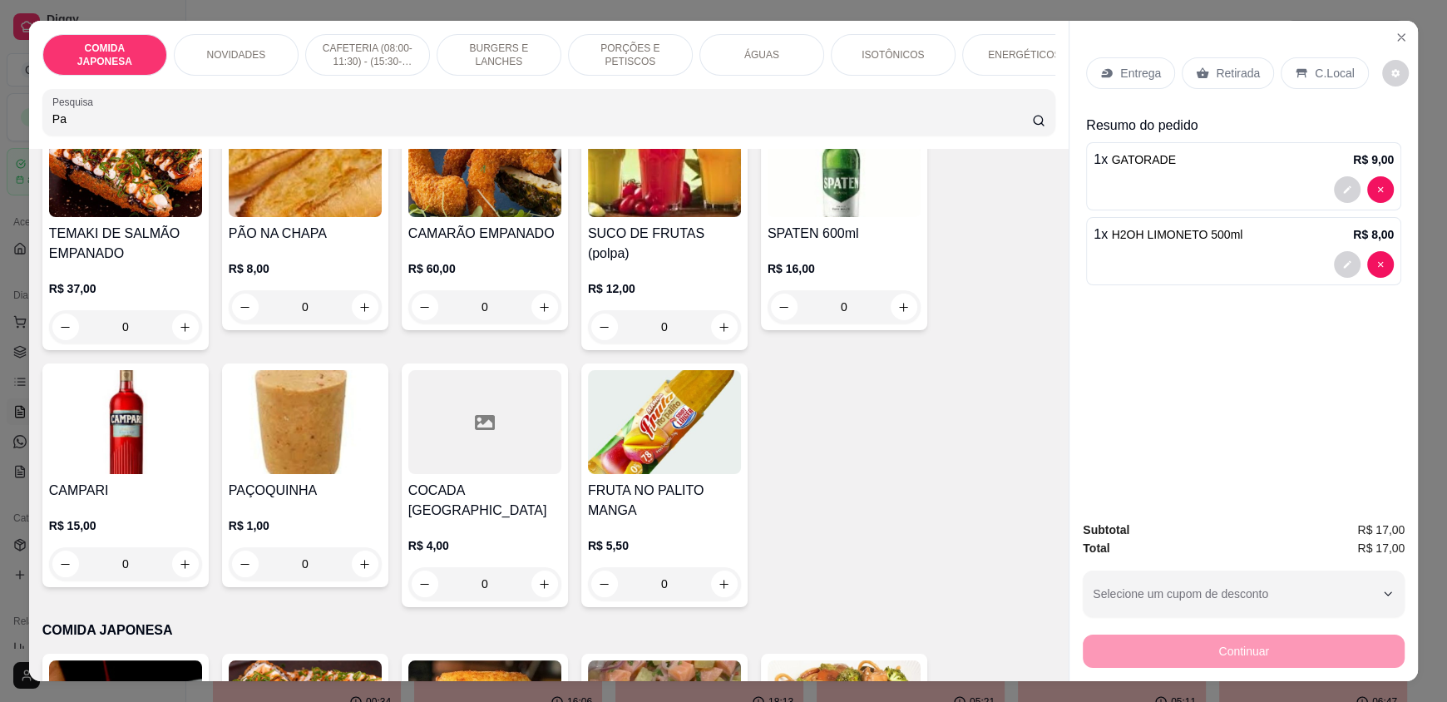
scroll to position [333, 0]
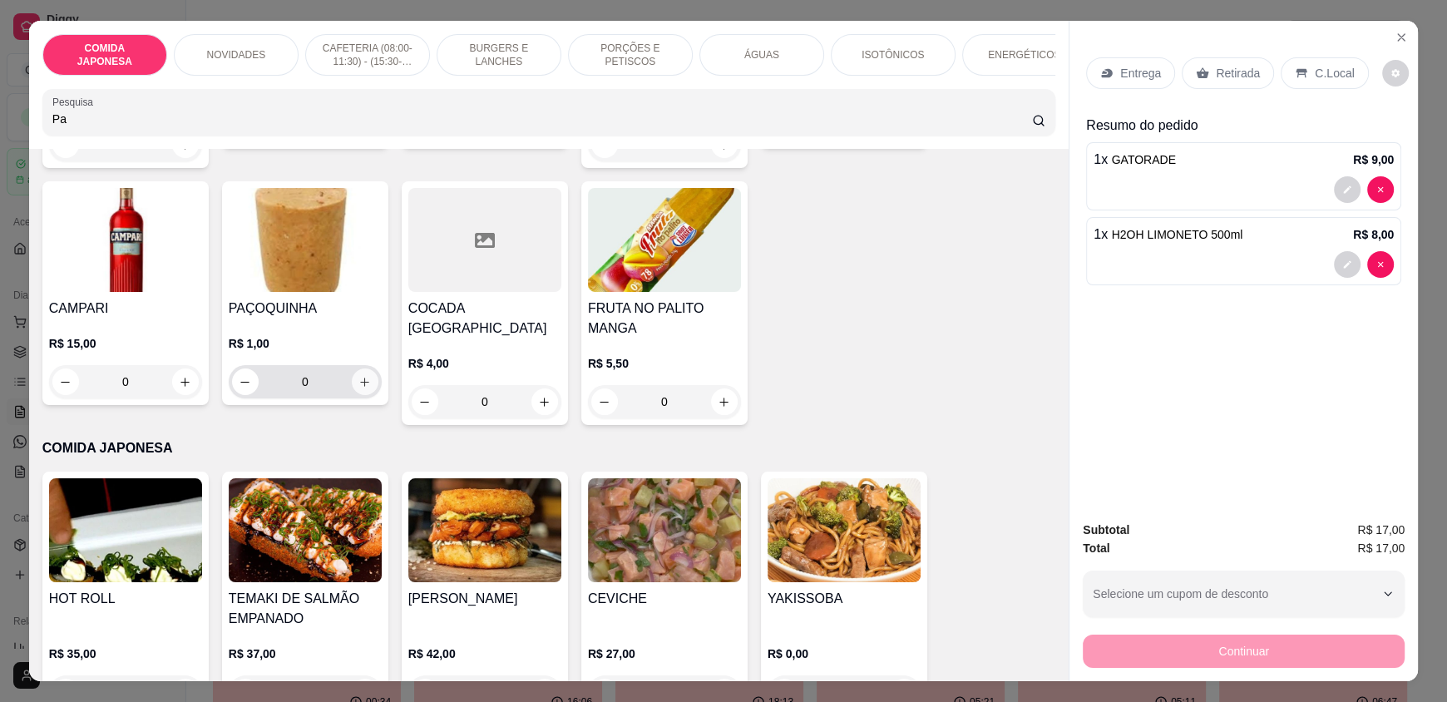
type input "Pa"
click at [367, 391] on button "increase-product-quantity" at bounding box center [365, 381] width 27 height 27
type input "1"
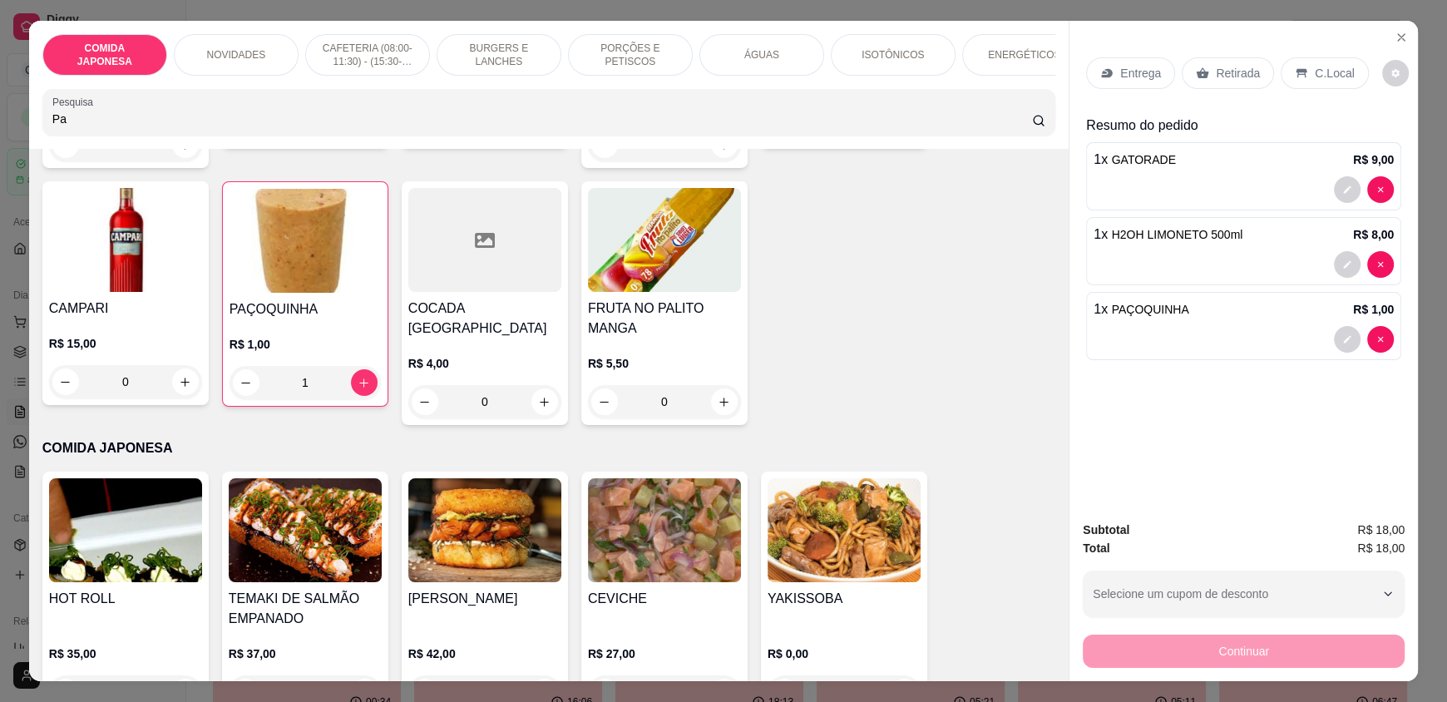
click at [235, 127] on input "Pa" at bounding box center [542, 119] width 980 height 17
drag, startPoint x: 473, startPoint y: 127, endPoint x: 461, endPoint y: 127, distance: 12.5
click at [472, 127] on input "Pa" at bounding box center [542, 119] width 980 height 17
type input "P"
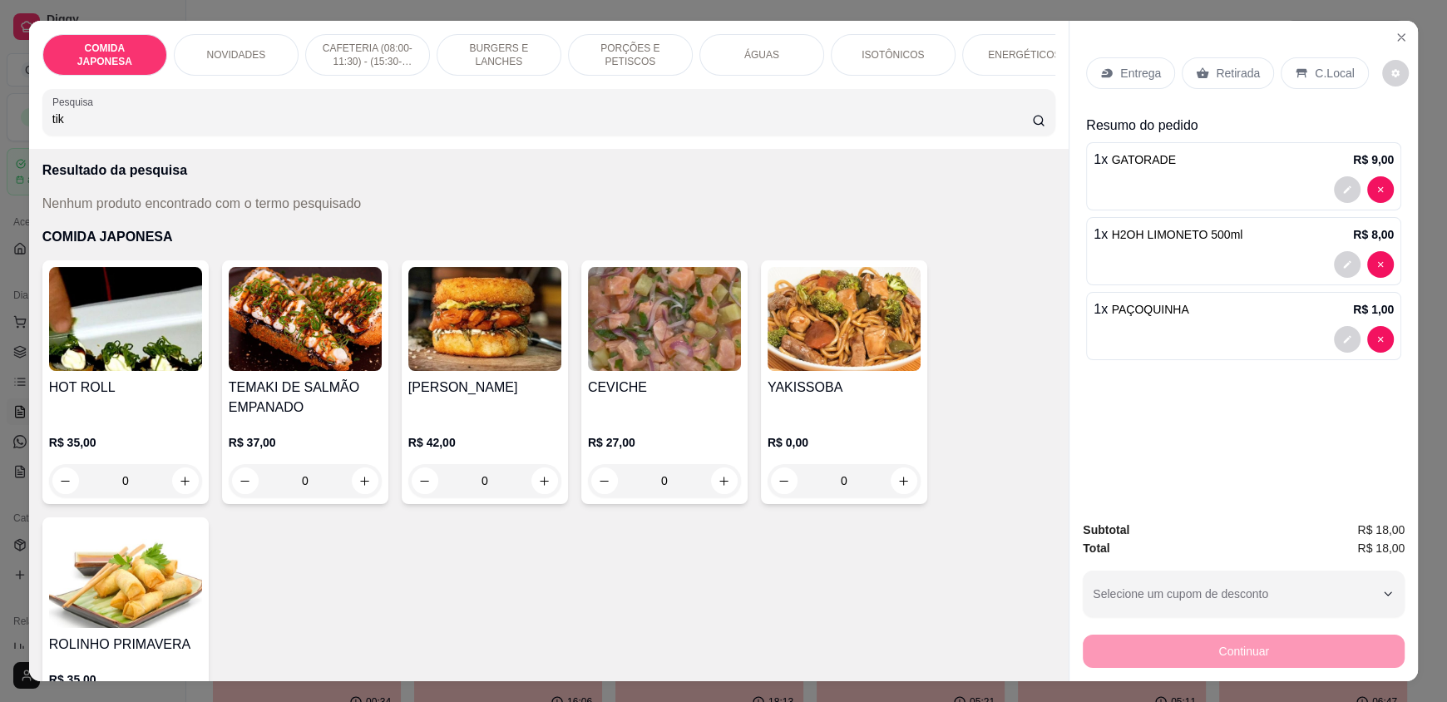
scroll to position [0, 0]
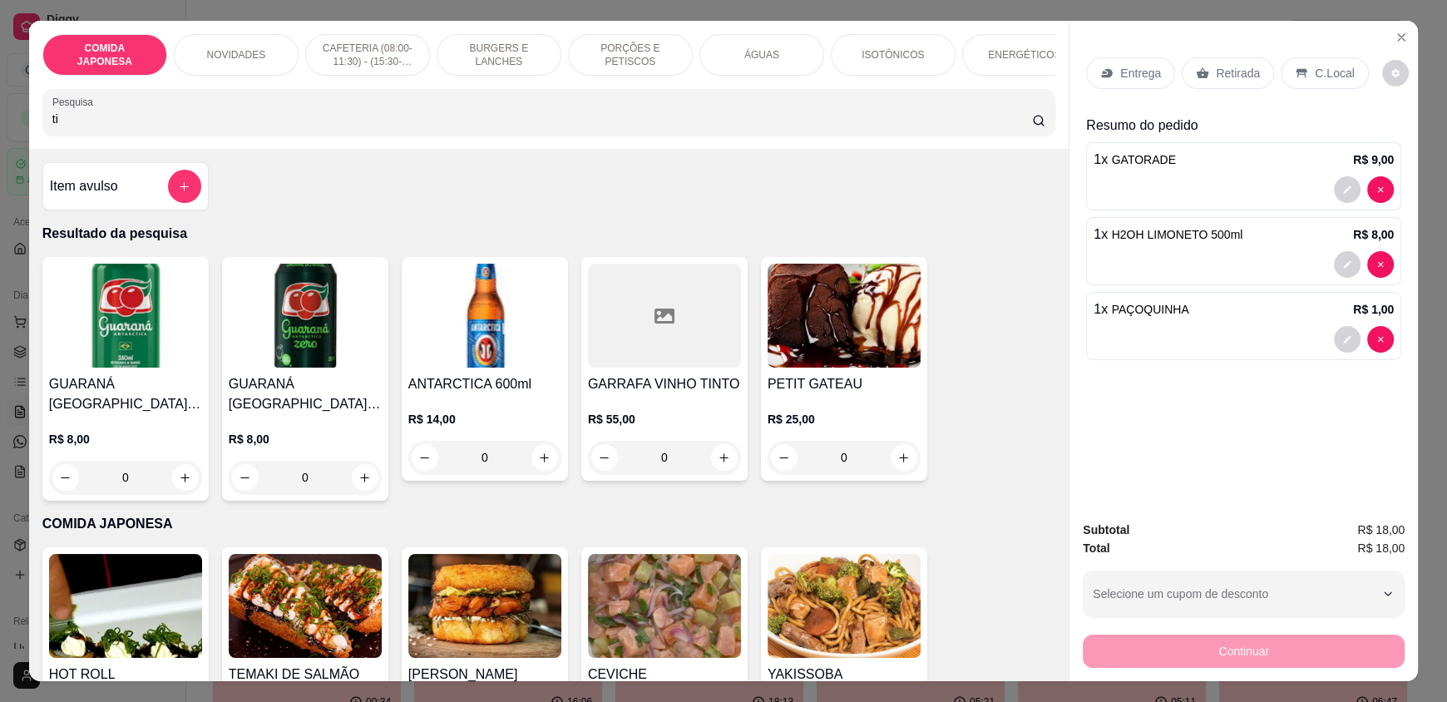
type input "t"
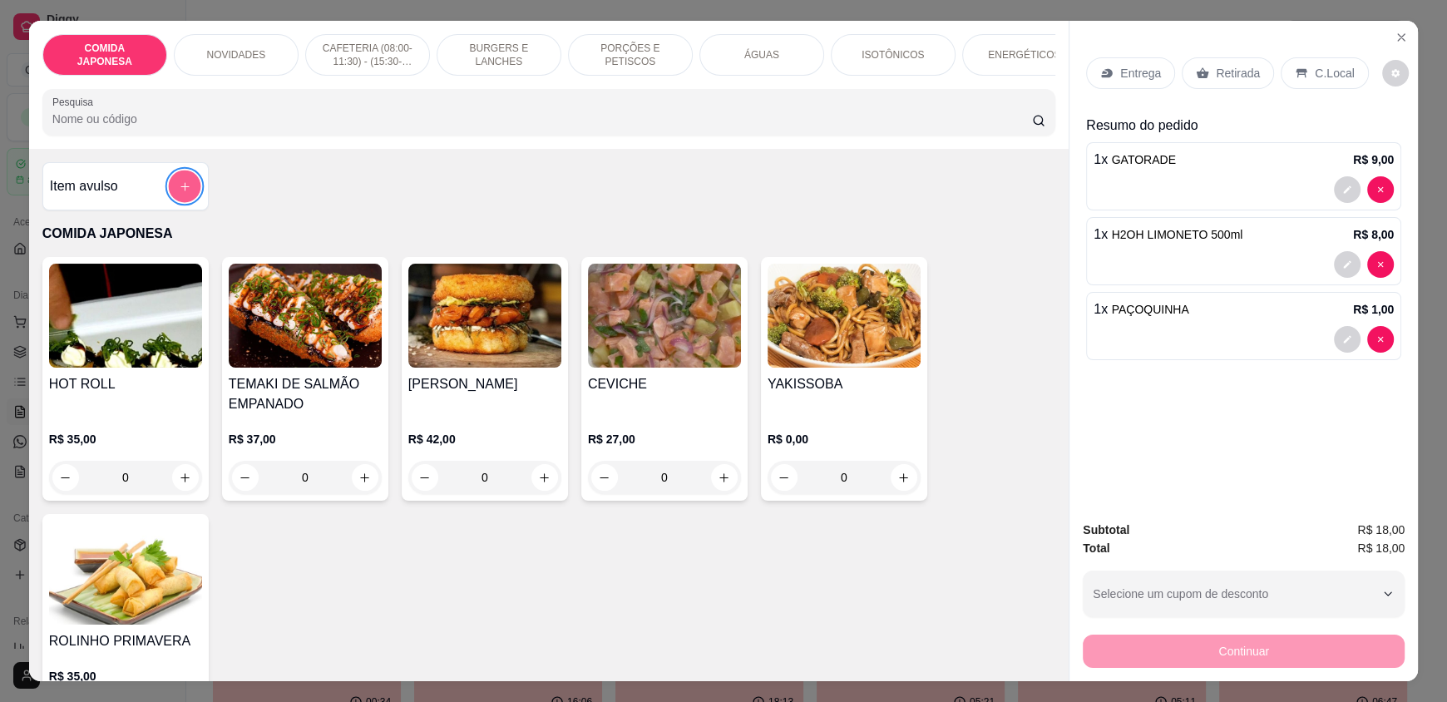
click at [169, 185] on button "add-separate-item" at bounding box center [184, 186] width 32 height 32
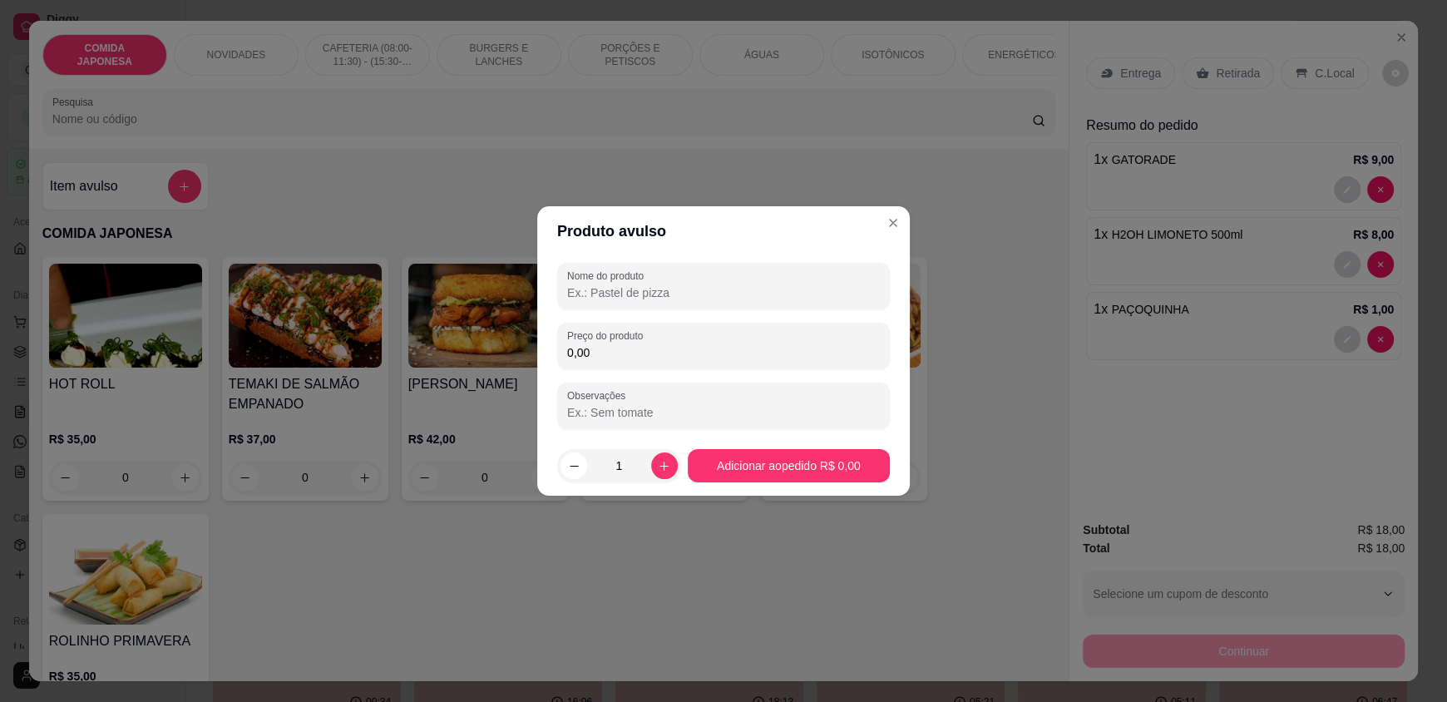
click at [606, 357] on input "0,00" at bounding box center [723, 352] width 313 height 17
type input "4,00"
click at [736, 476] on button "Adicionar ao pedido R$ 4,00" at bounding box center [789, 465] width 202 height 33
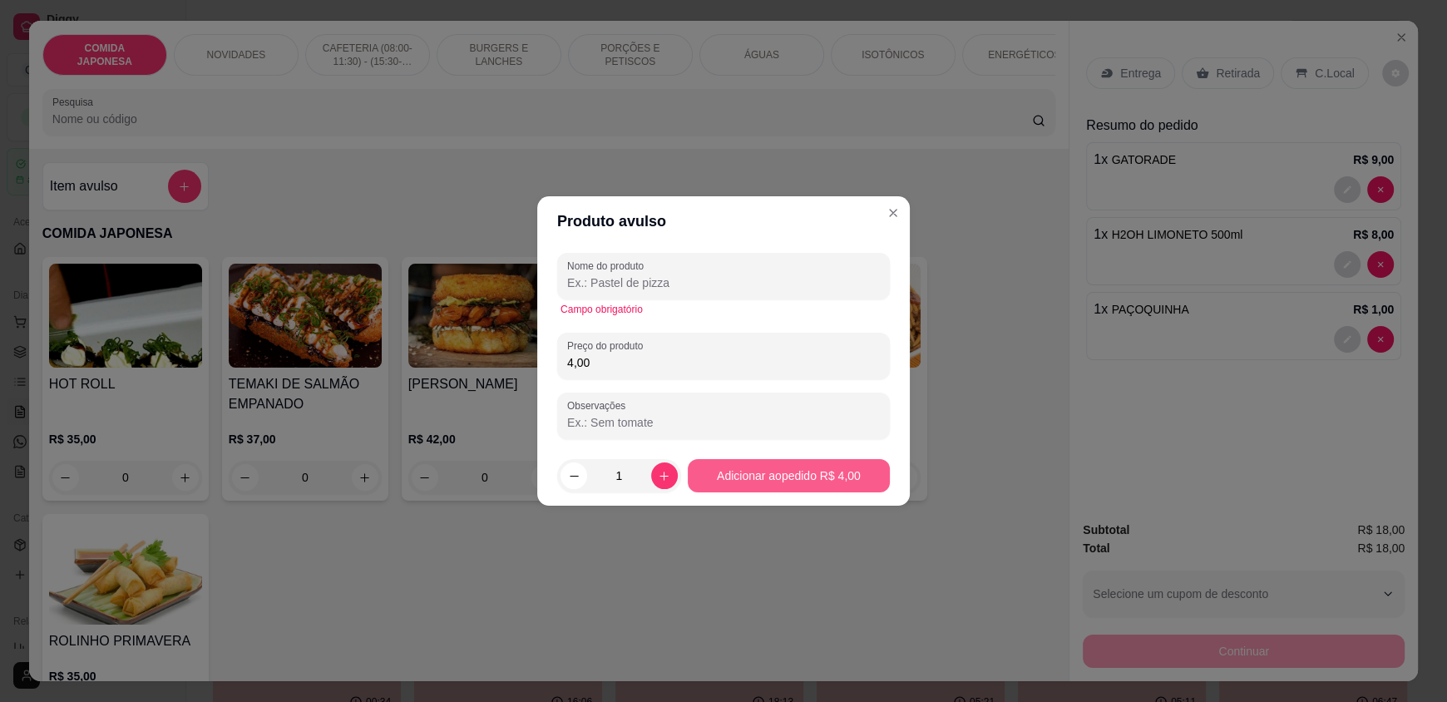
click at [736, 476] on button "Adicionar ao pedido R$ 4,00" at bounding box center [789, 475] width 202 height 33
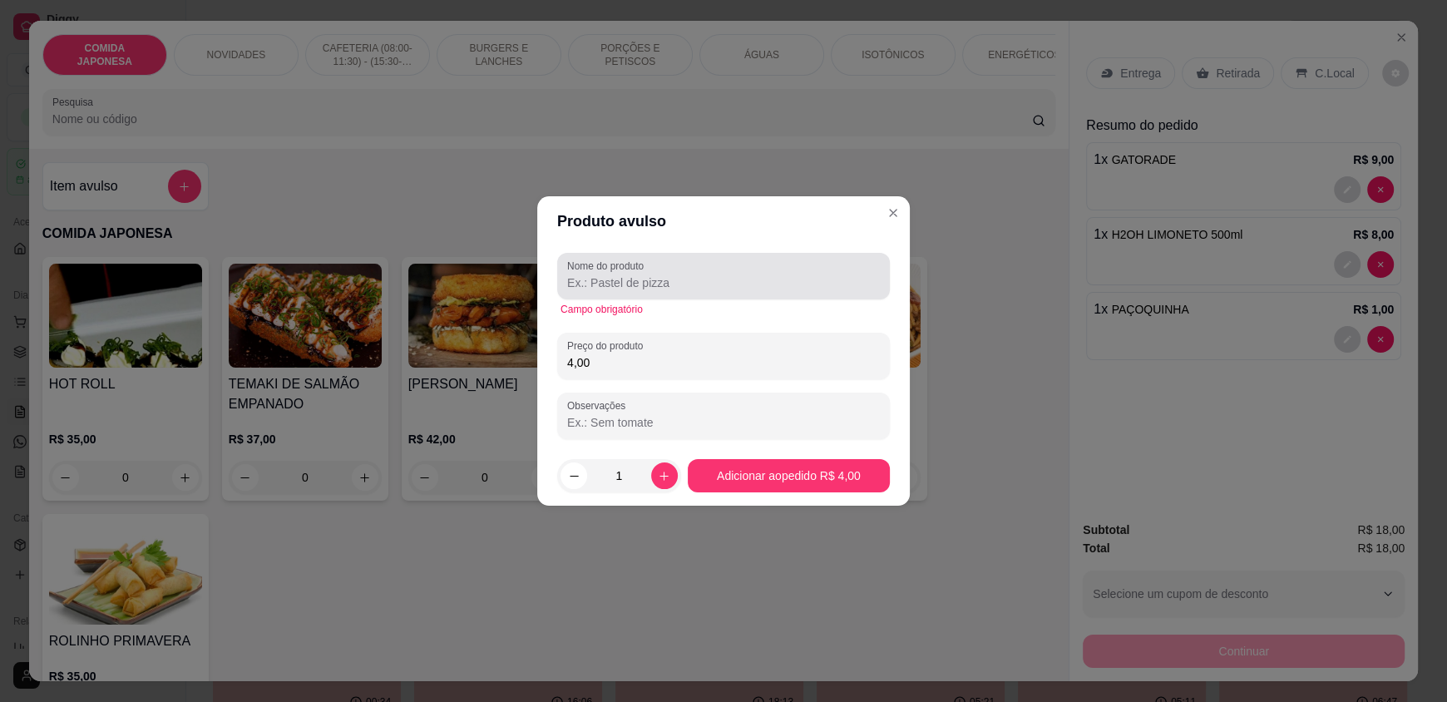
click at [685, 269] on div at bounding box center [723, 275] width 313 height 33
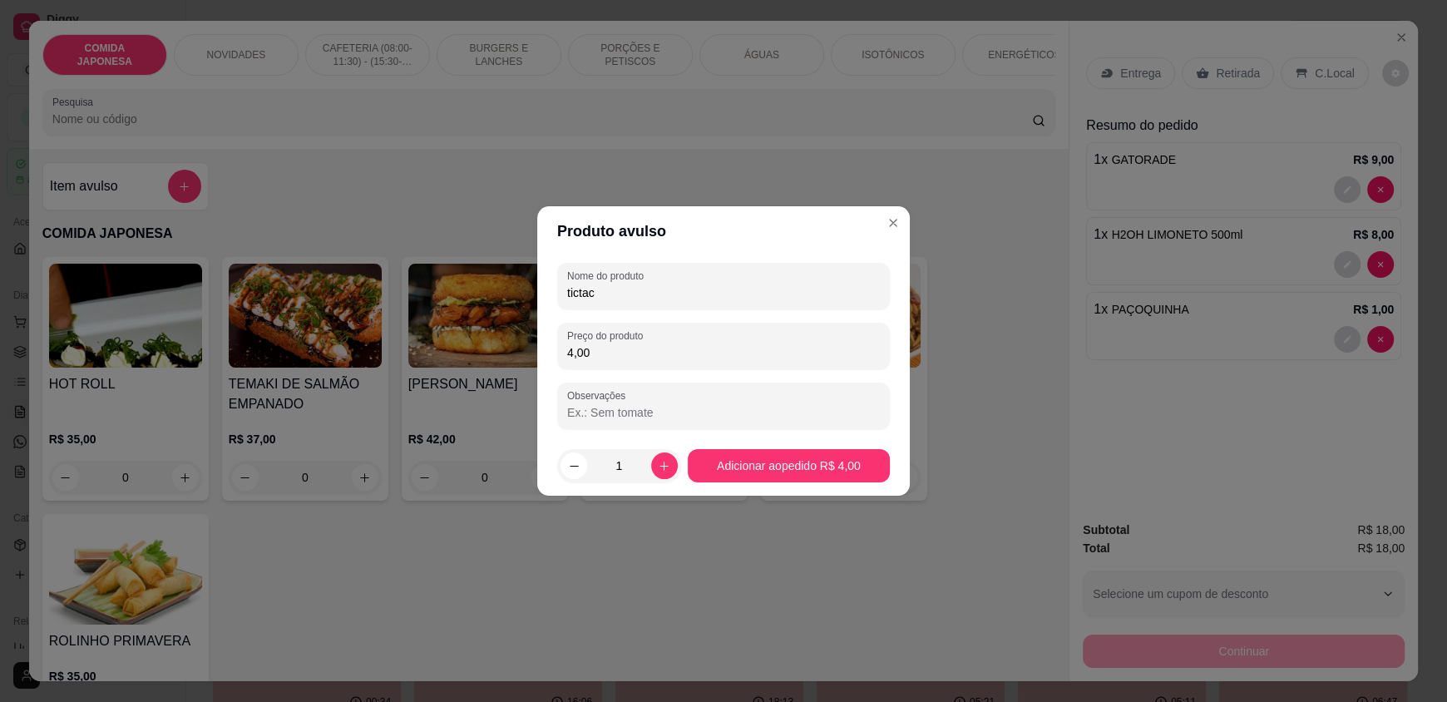
type input "tictac"
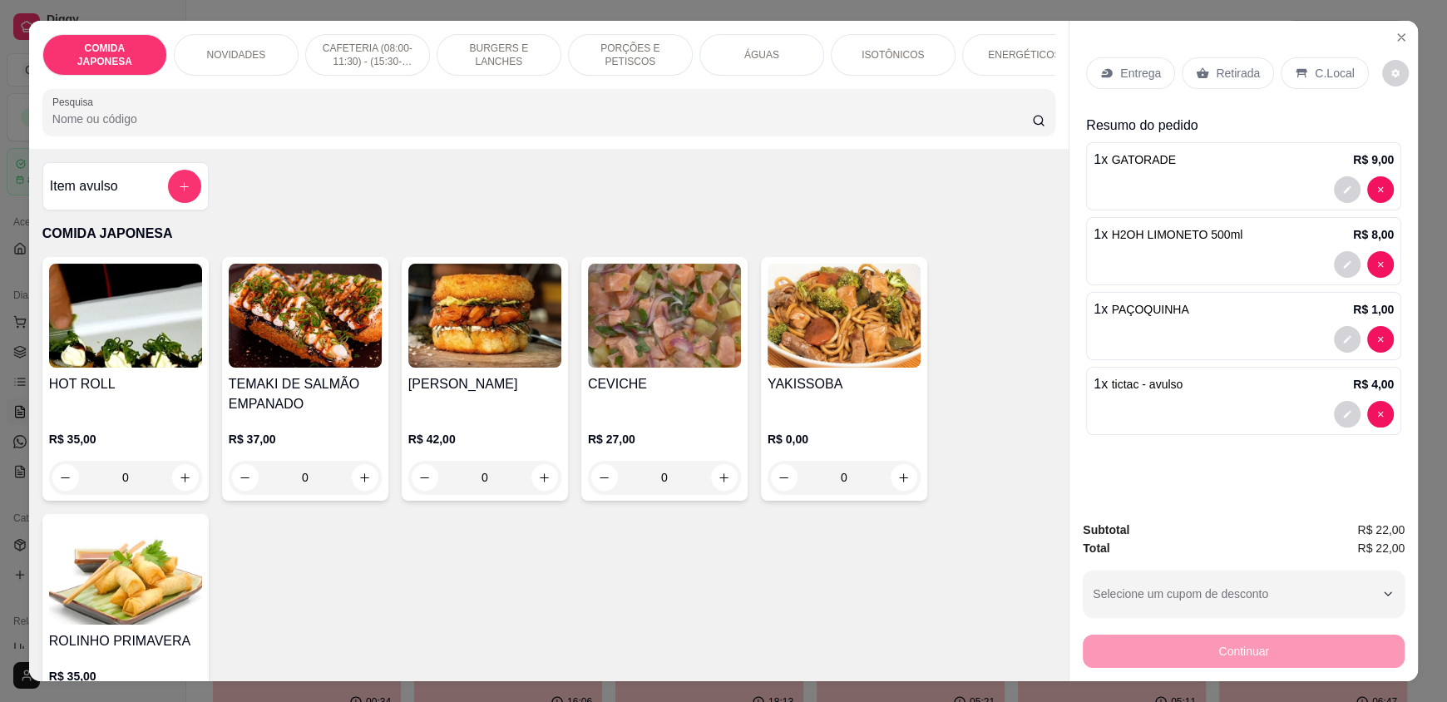
click at [1235, 68] on p "Retirada" at bounding box center [1238, 73] width 44 height 17
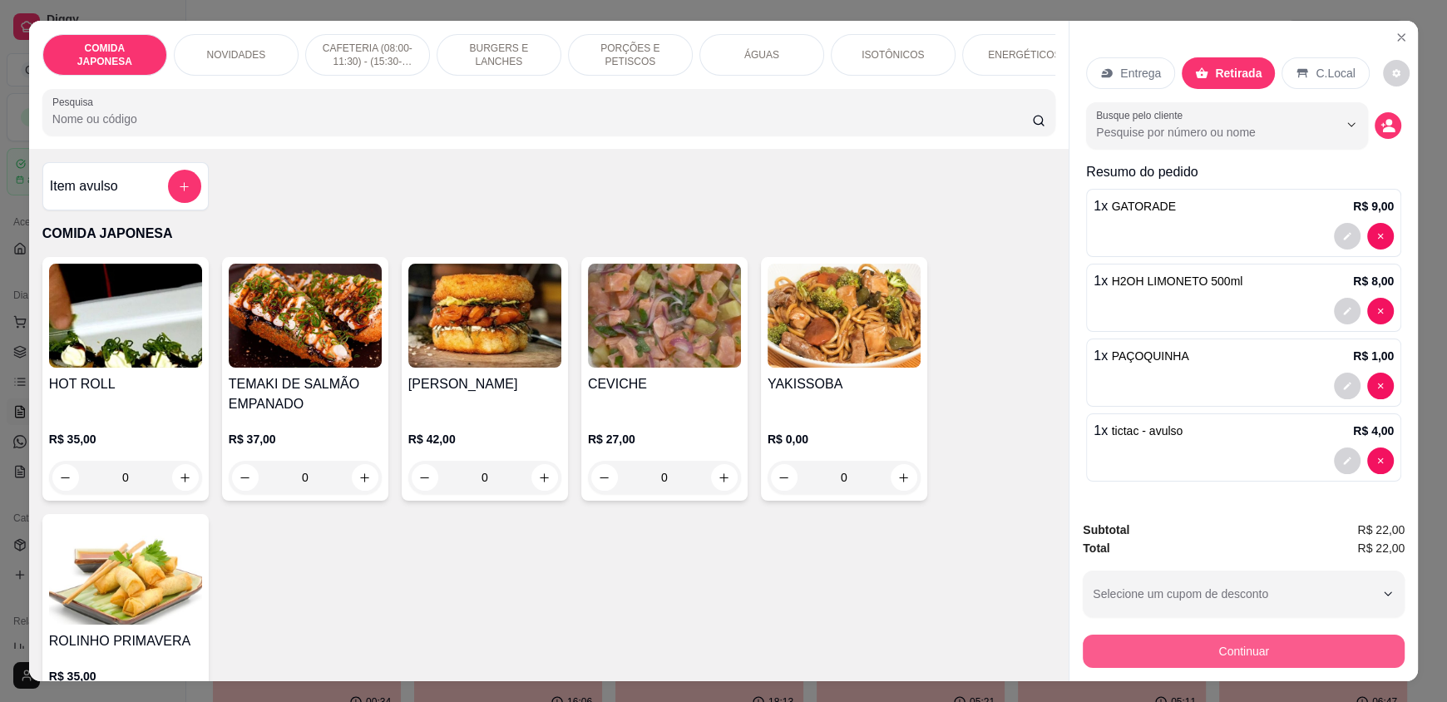
click at [1211, 644] on button "Continuar" at bounding box center [1244, 650] width 322 height 33
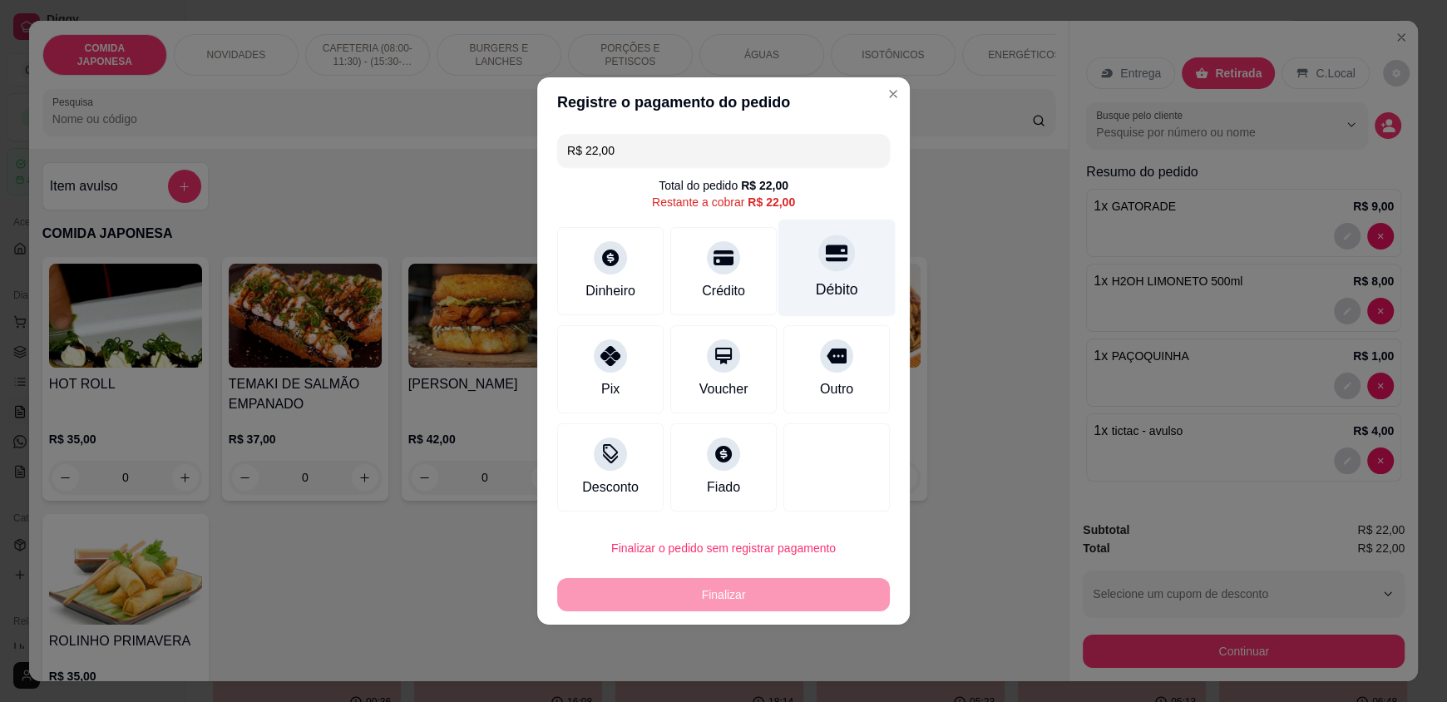
click at [814, 277] on div "Débito" at bounding box center [836, 268] width 117 height 97
type input "R$ 0,00"
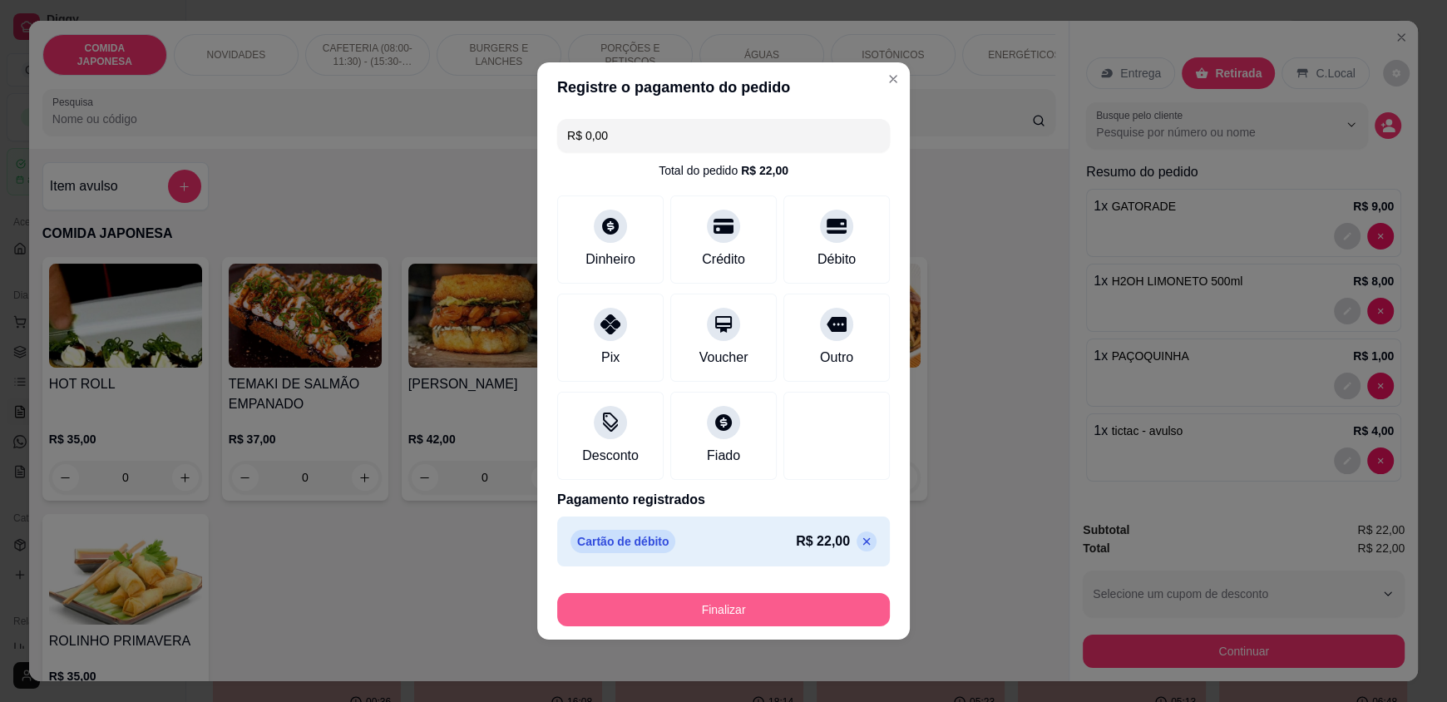
click at [782, 600] on button "Finalizar" at bounding box center [723, 609] width 333 height 33
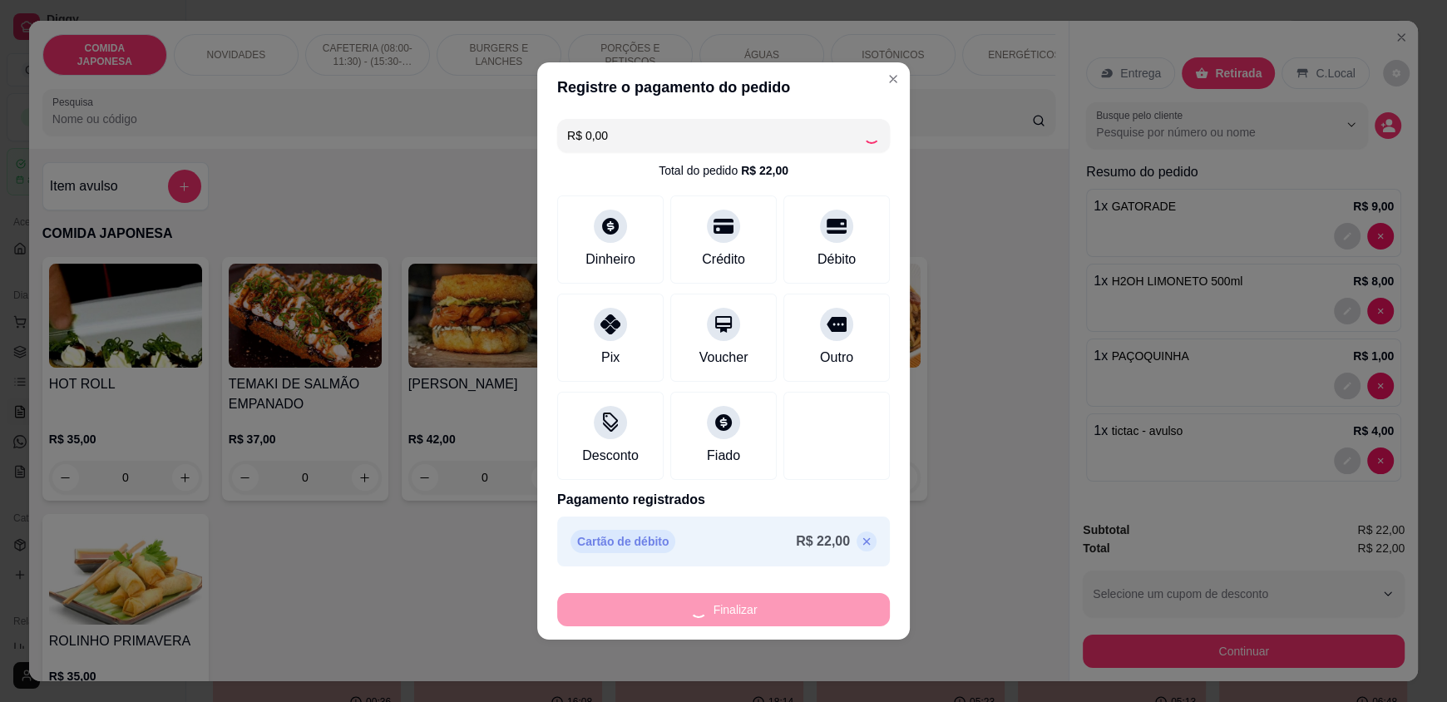
type input "0"
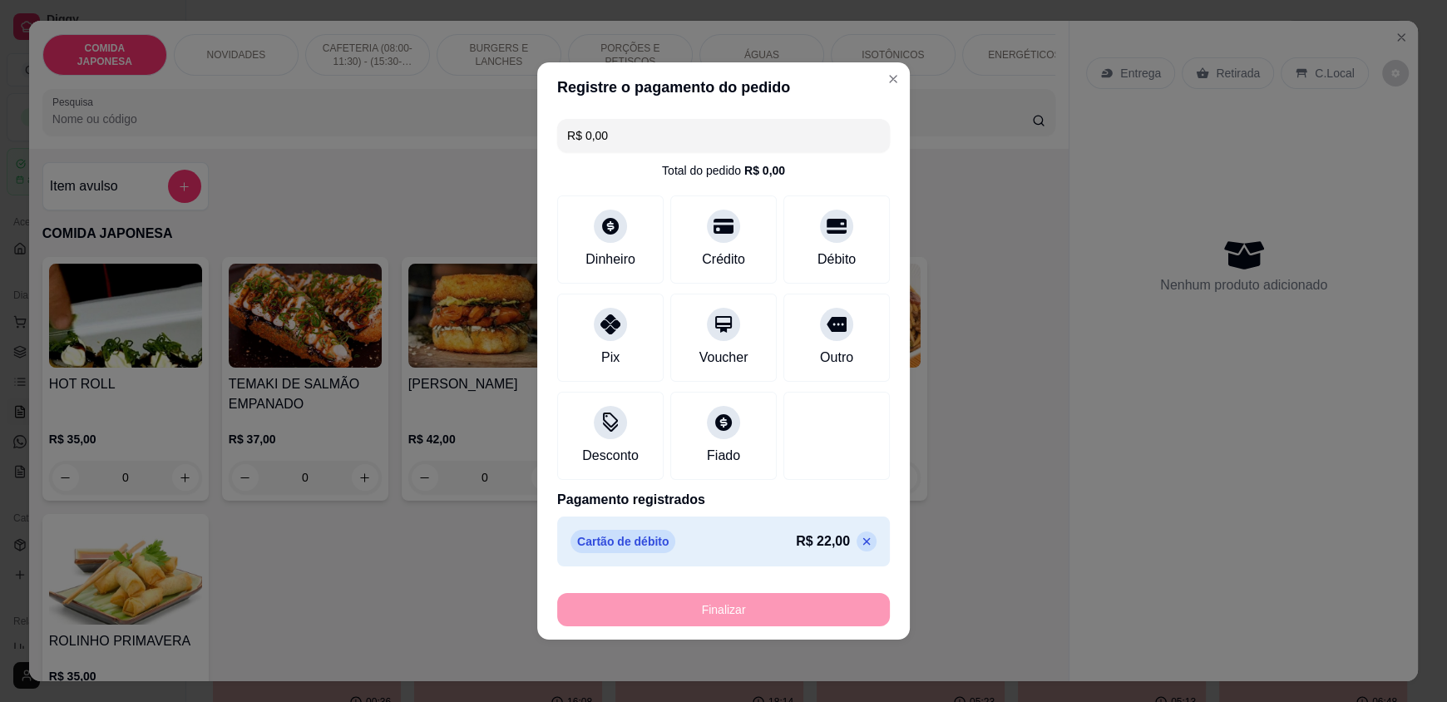
type input "-R$ 22,00"
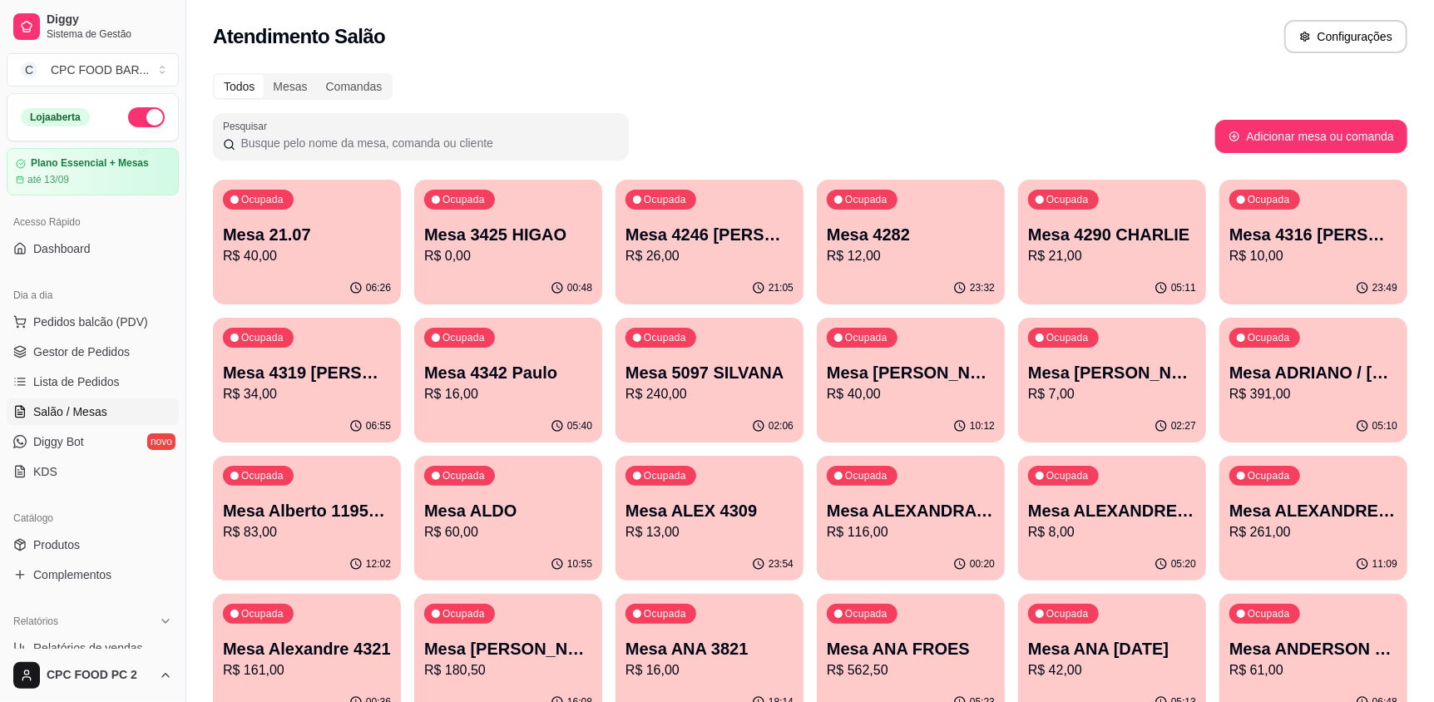
click at [549, 143] on input "Pesquisar" at bounding box center [426, 143] width 383 height 17
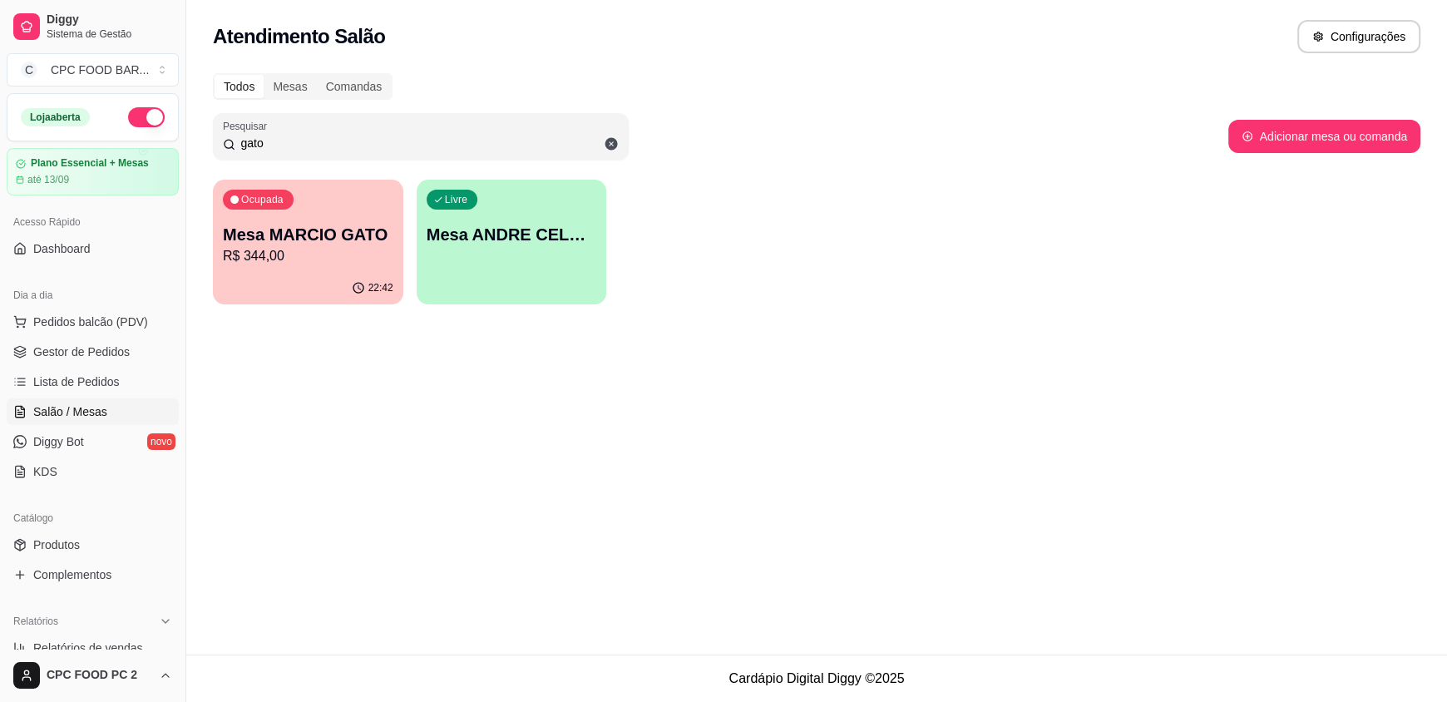
type input "gato"
click at [344, 223] on p "Mesa MARCIO GATO" at bounding box center [308, 234] width 170 height 23
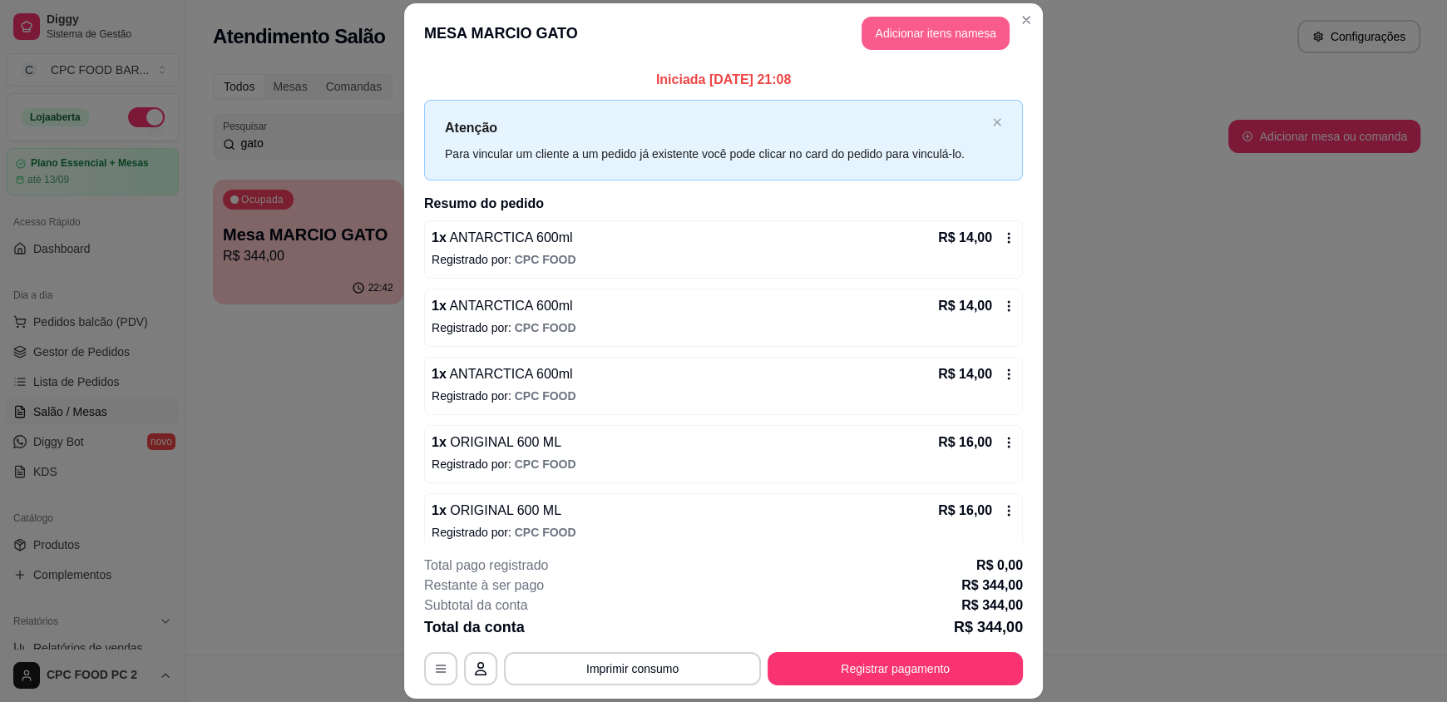
click at [887, 33] on button "Adicionar itens na mesa" at bounding box center [935, 33] width 148 height 33
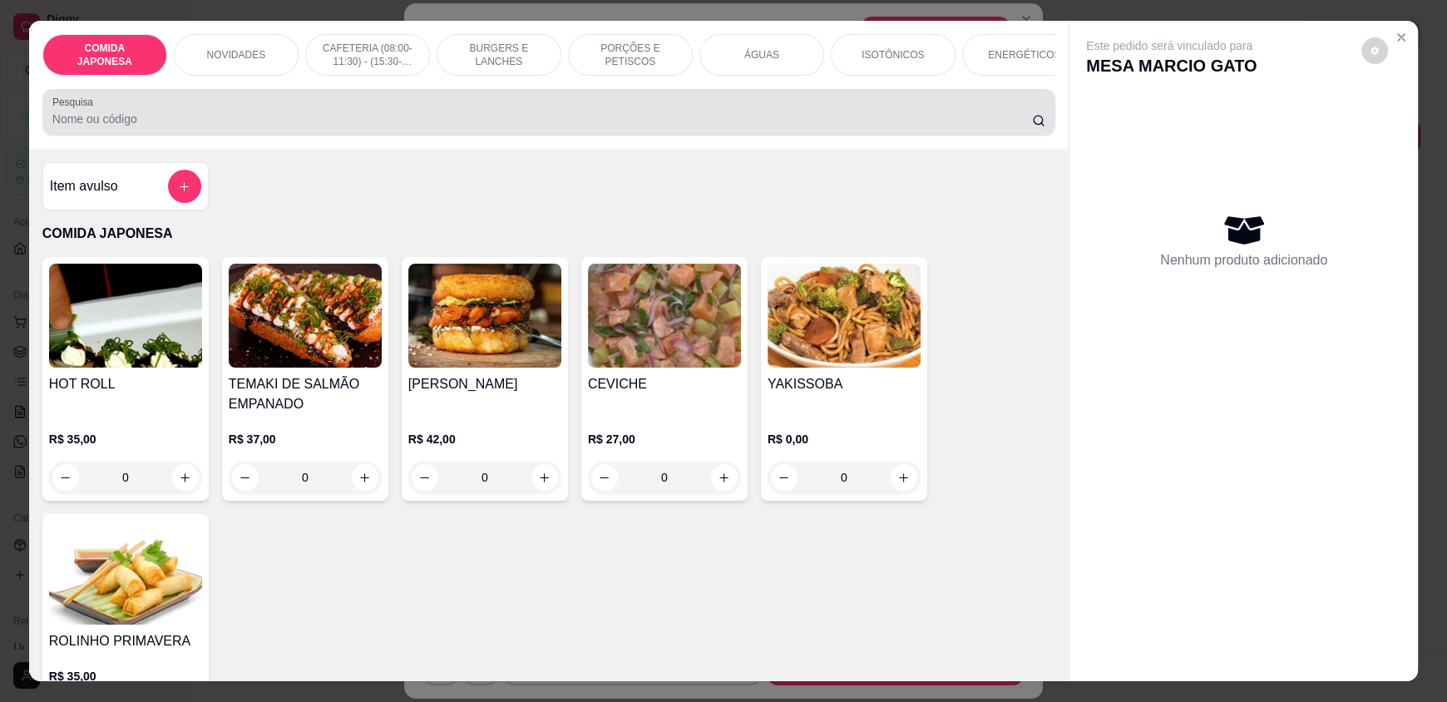
click at [720, 129] on div at bounding box center [548, 112] width 993 height 33
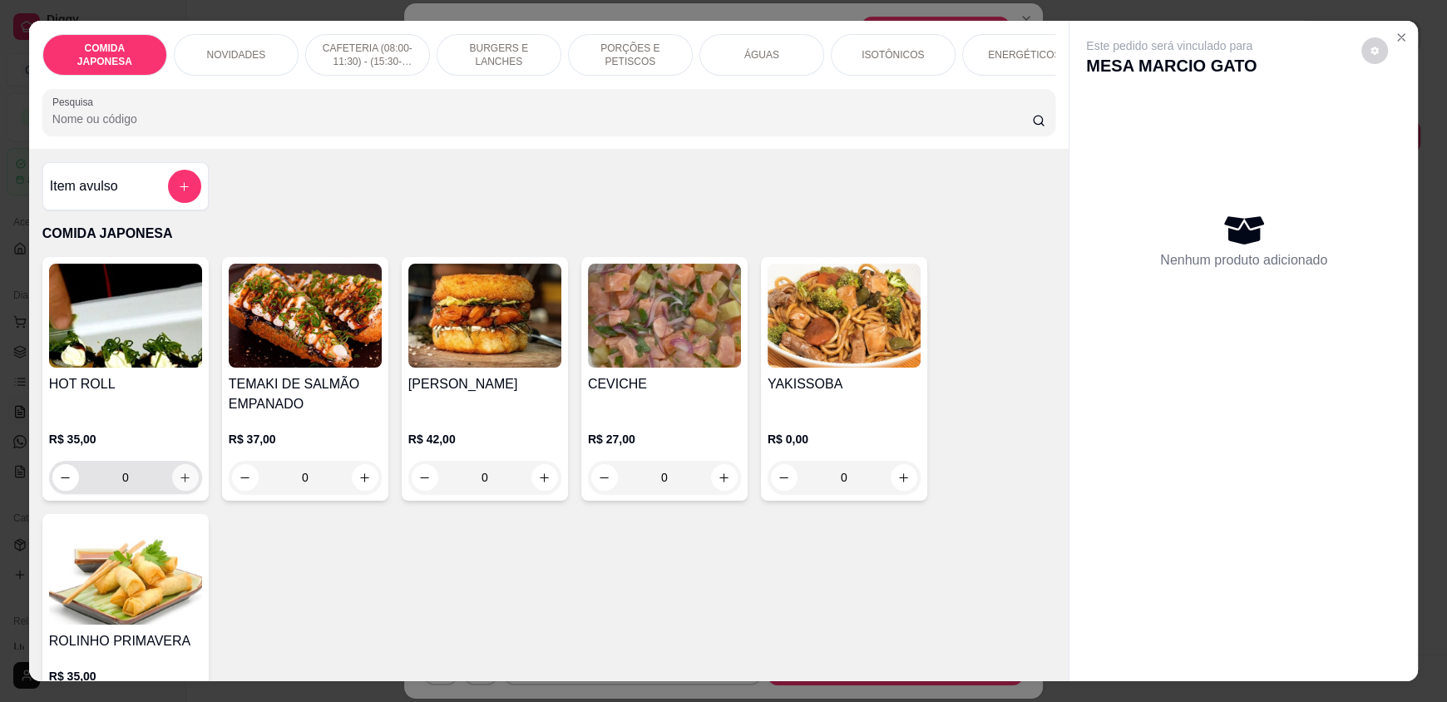
click at [184, 484] on icon "increase-product-quantity" at bounding box center [185, 477] width 12 height 12
click at [183, 484] on icon "increase-product-quantity" at bounding box center [186, 477] width 12 height 12
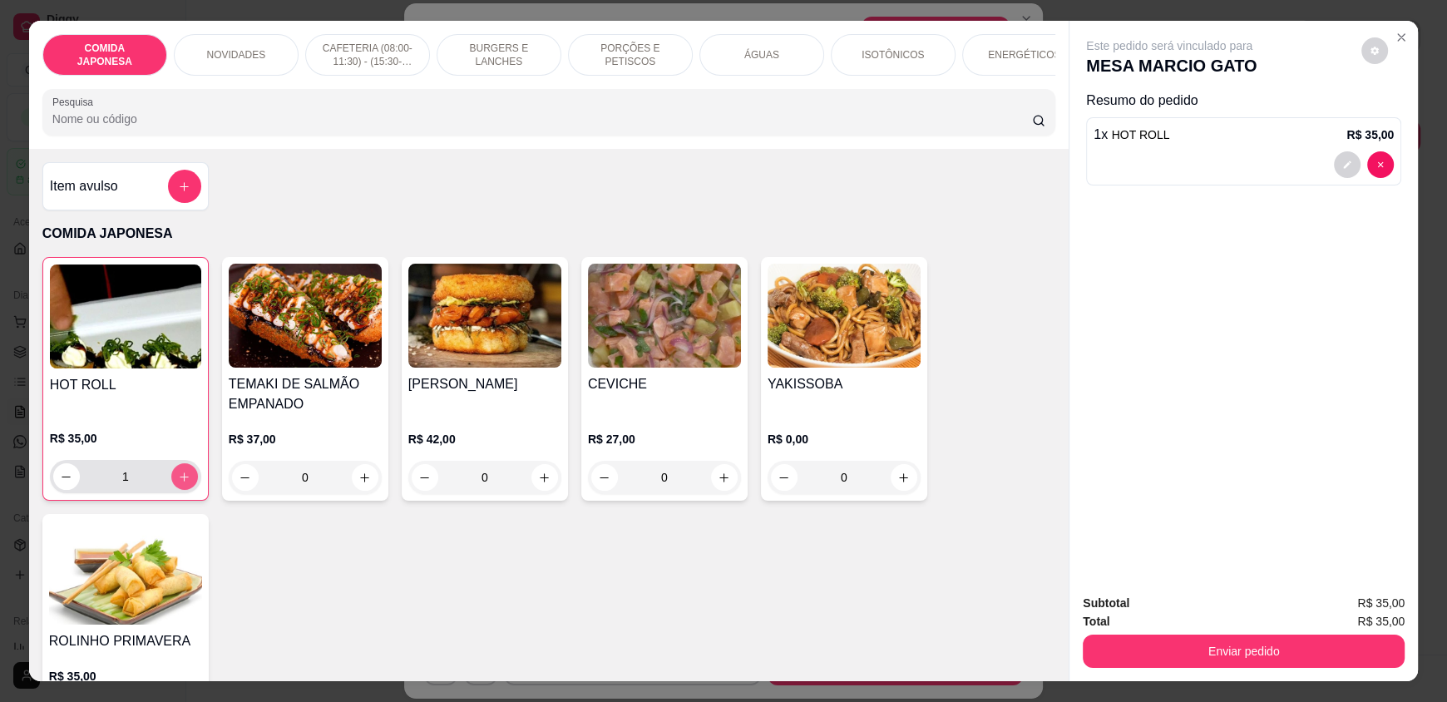
click at [183, 483] on icon "increase-product-quantity" at bounding box center [184, 477] width 12 height 12
click at [60, 483] on icon "decrease-product-quantity" at bounding box center [66, 477] width 12 height 12
type input "1"
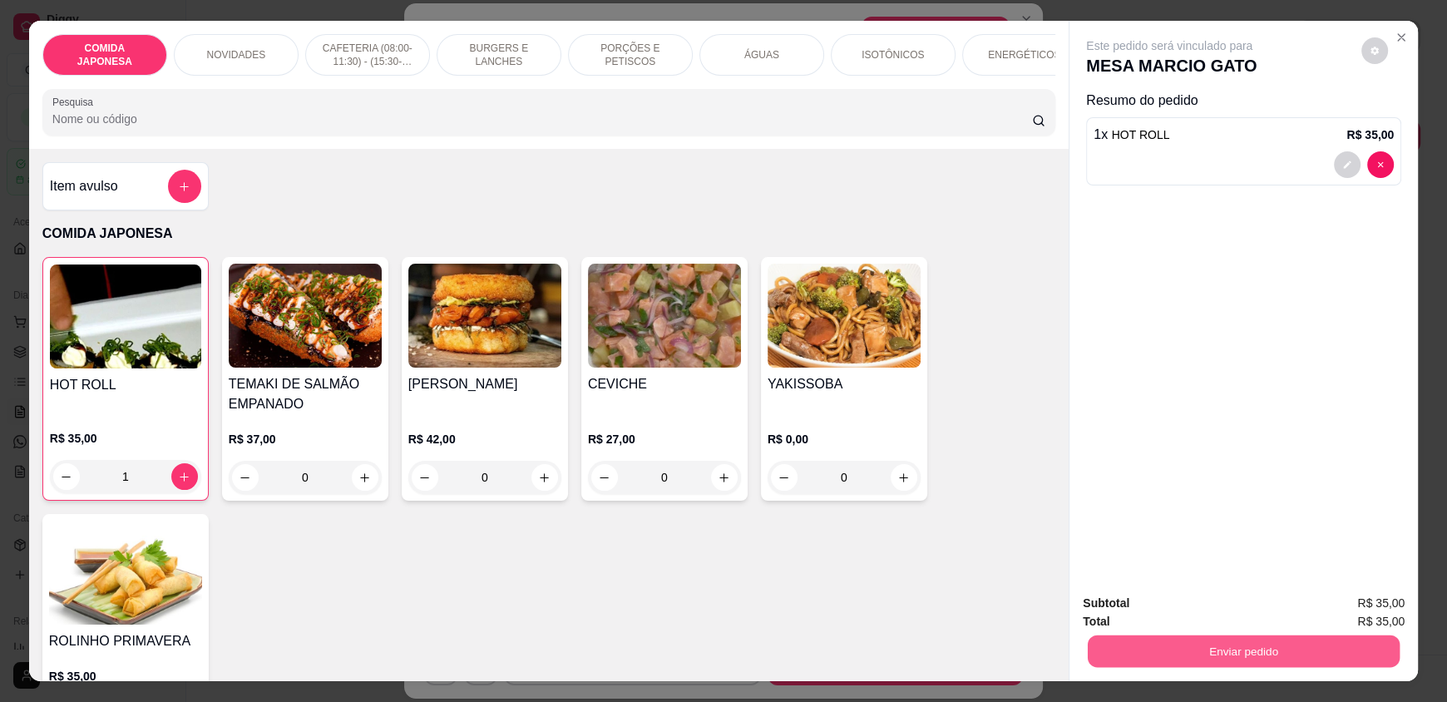
click at [1250, 653] on button "Enviar pedido" at bounding box center [1244, 650] width 312 height 32
click at [1228, 610] on button "Não registrar e enviar pedido" at bounding box center [1188, 611] width 173 height 32
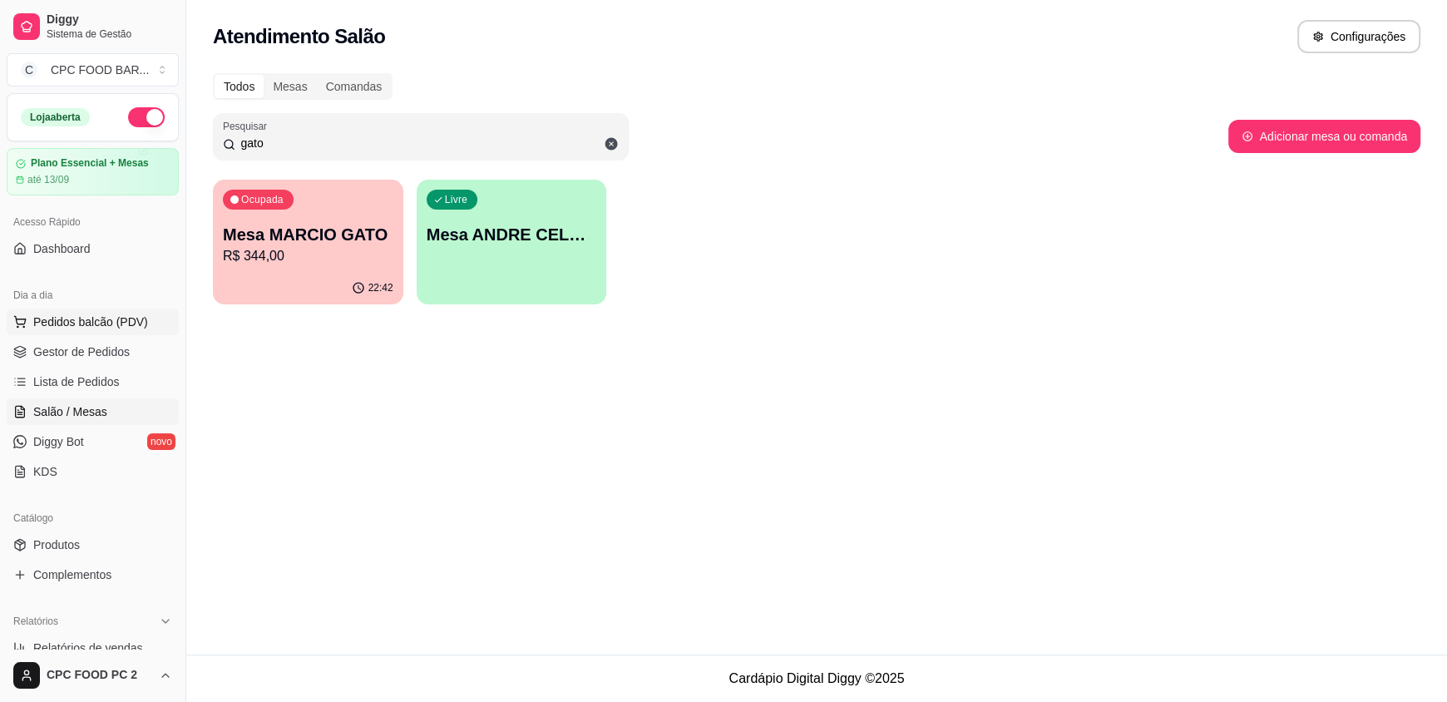
click at [85, 317] on span "Pedidos balcão (PDV)" at bounding box center [90, 321] width 115 height 17
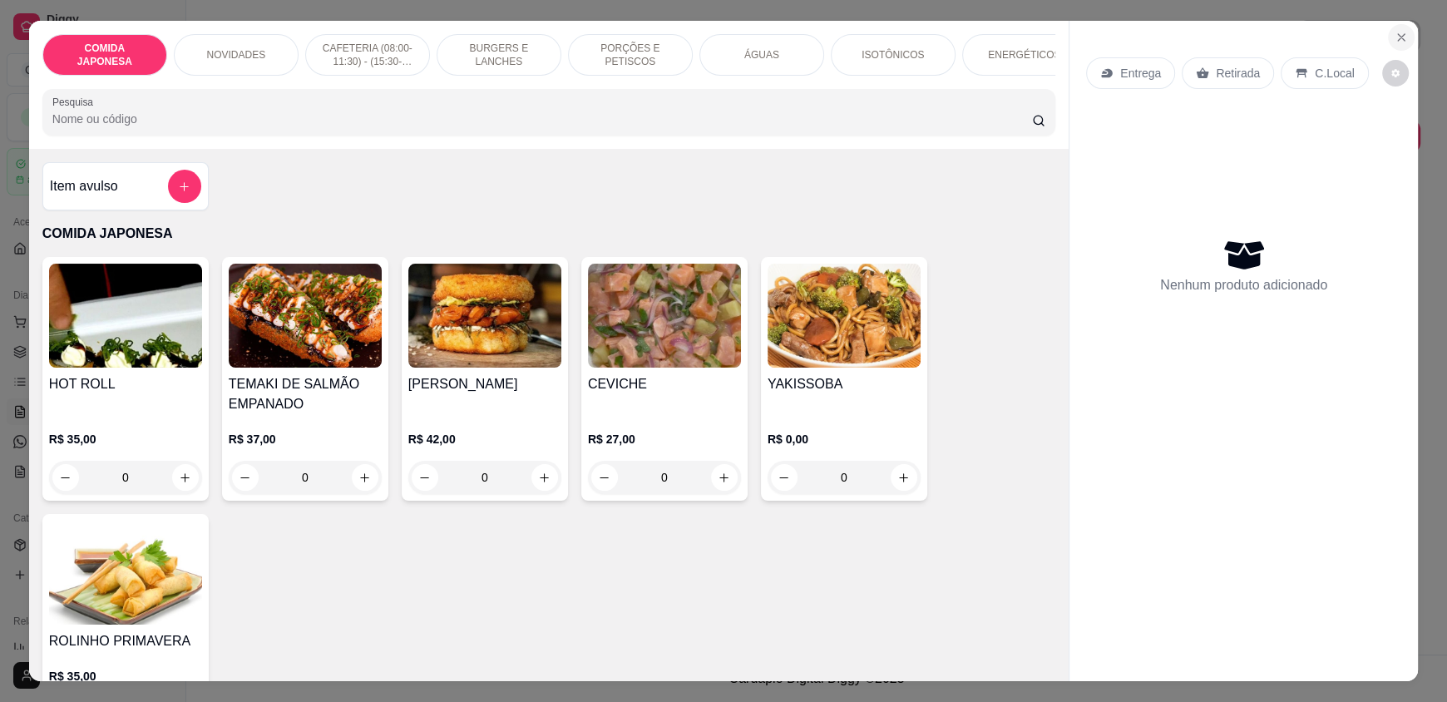
click at [1388, 29] on button "Close" at bounding box center [1401, 37] width 27 height 27
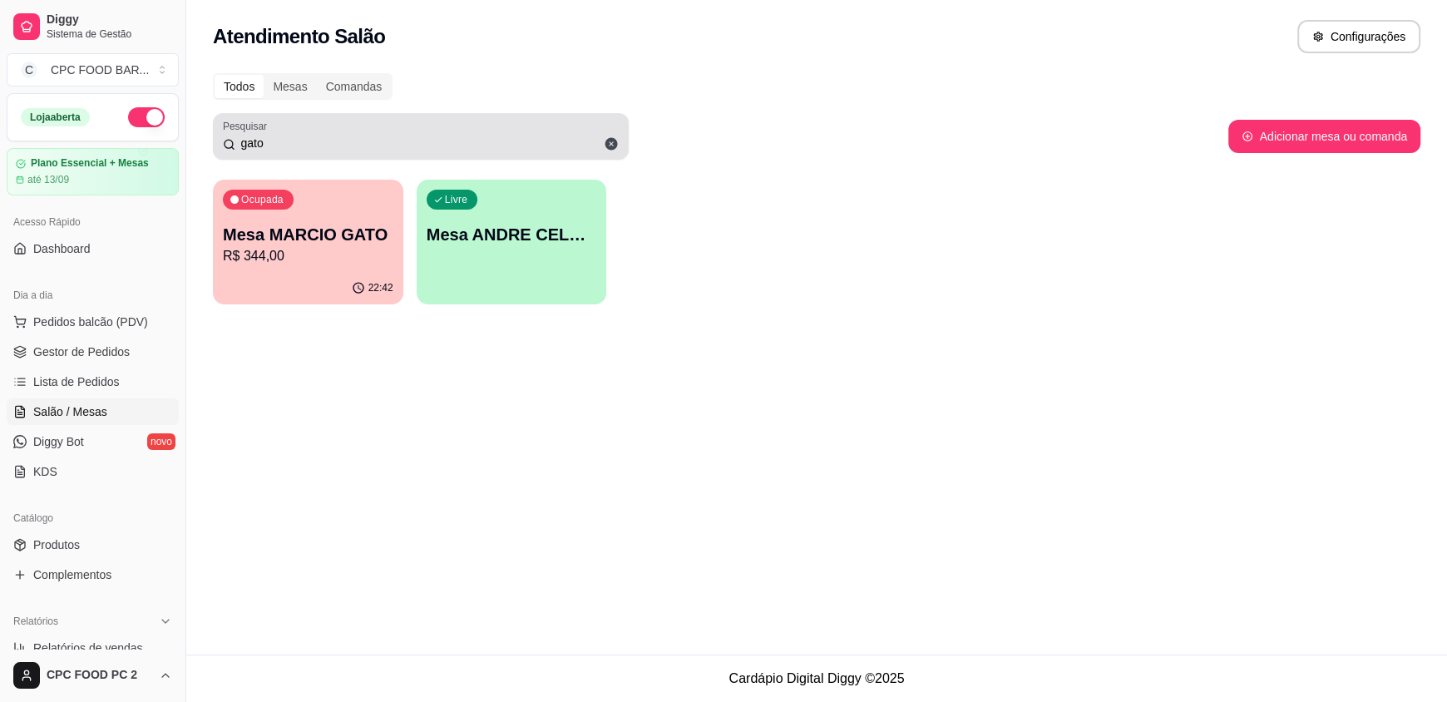
click at [610, 144] on icon at bounding box center [611, 143] width 15 height 15
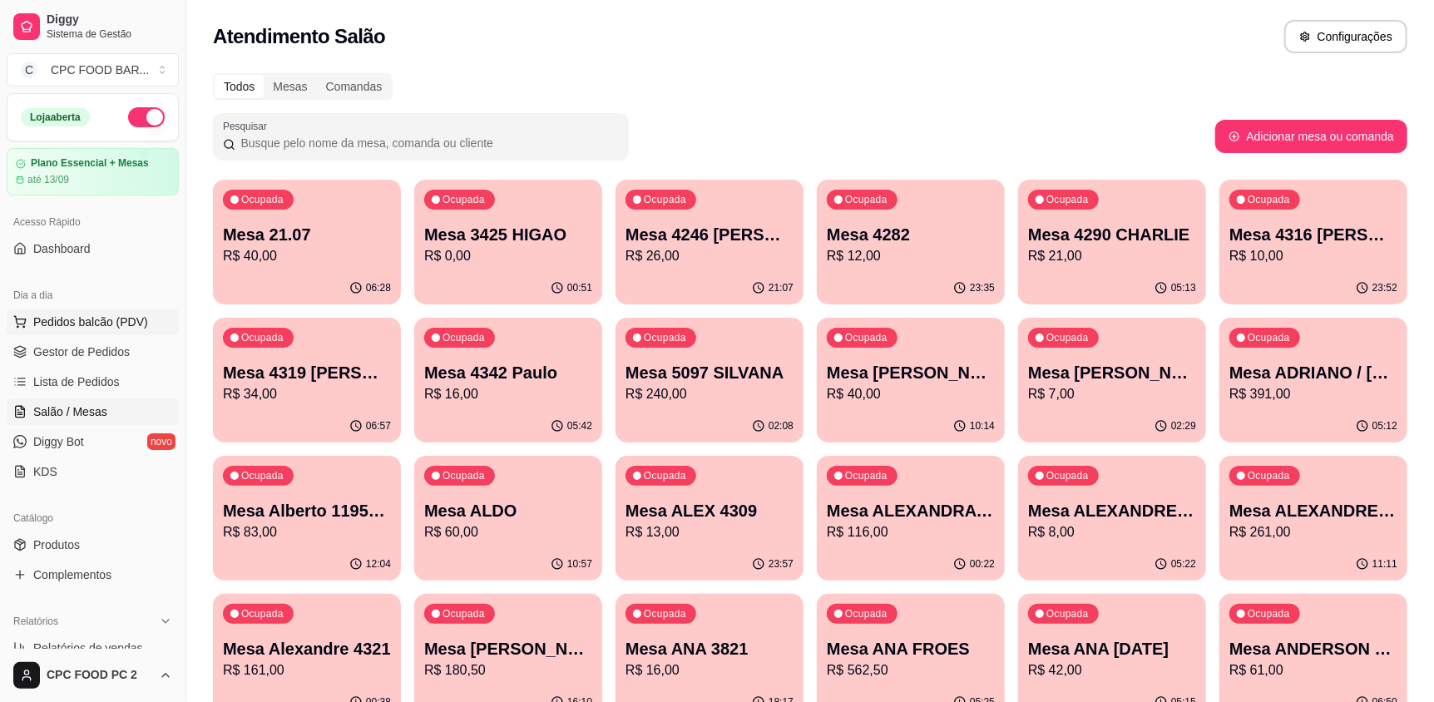
click at [133, 316] on span "Pedidos balcão (PDV)" at bounding box center [90, 321] width 115 height 17
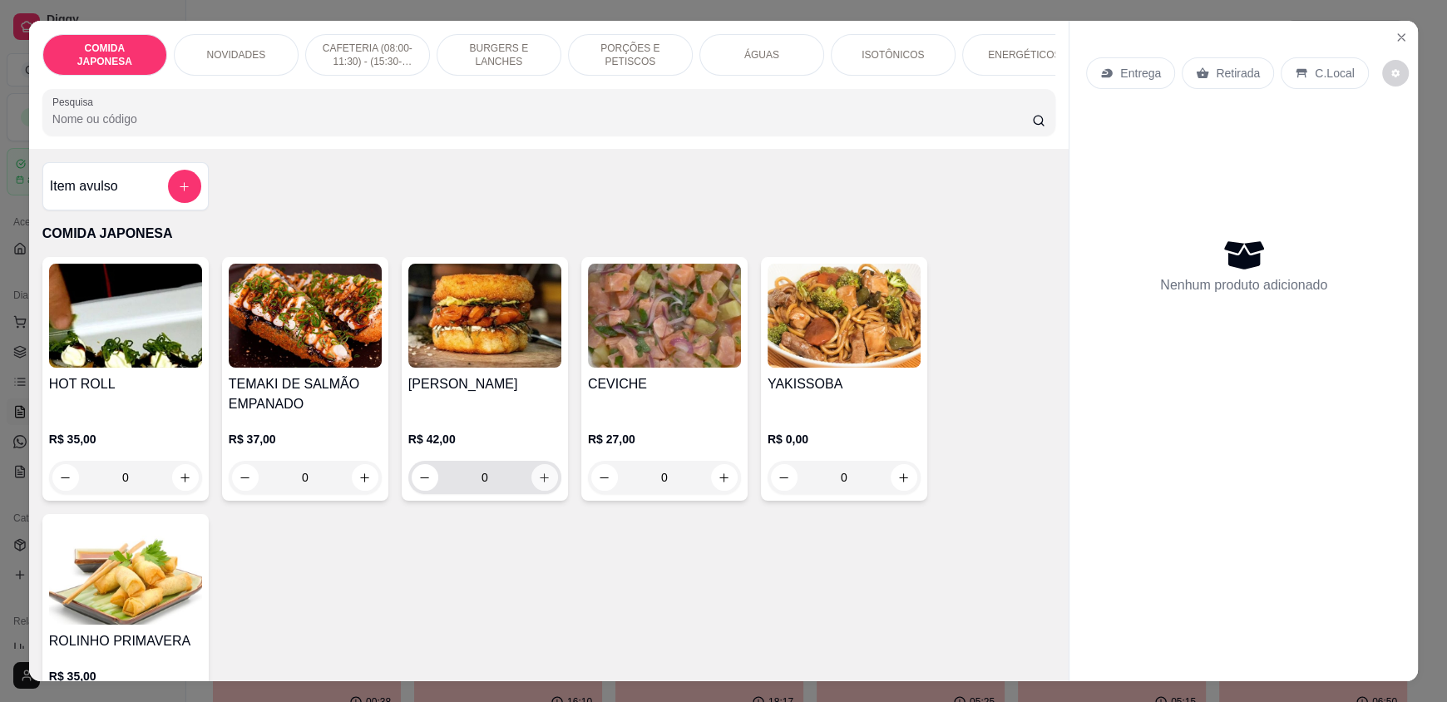
click at [540, 491] on button "increase-product-quantity" at bounding box center [544, 477] width 27 height 27
type input "1"
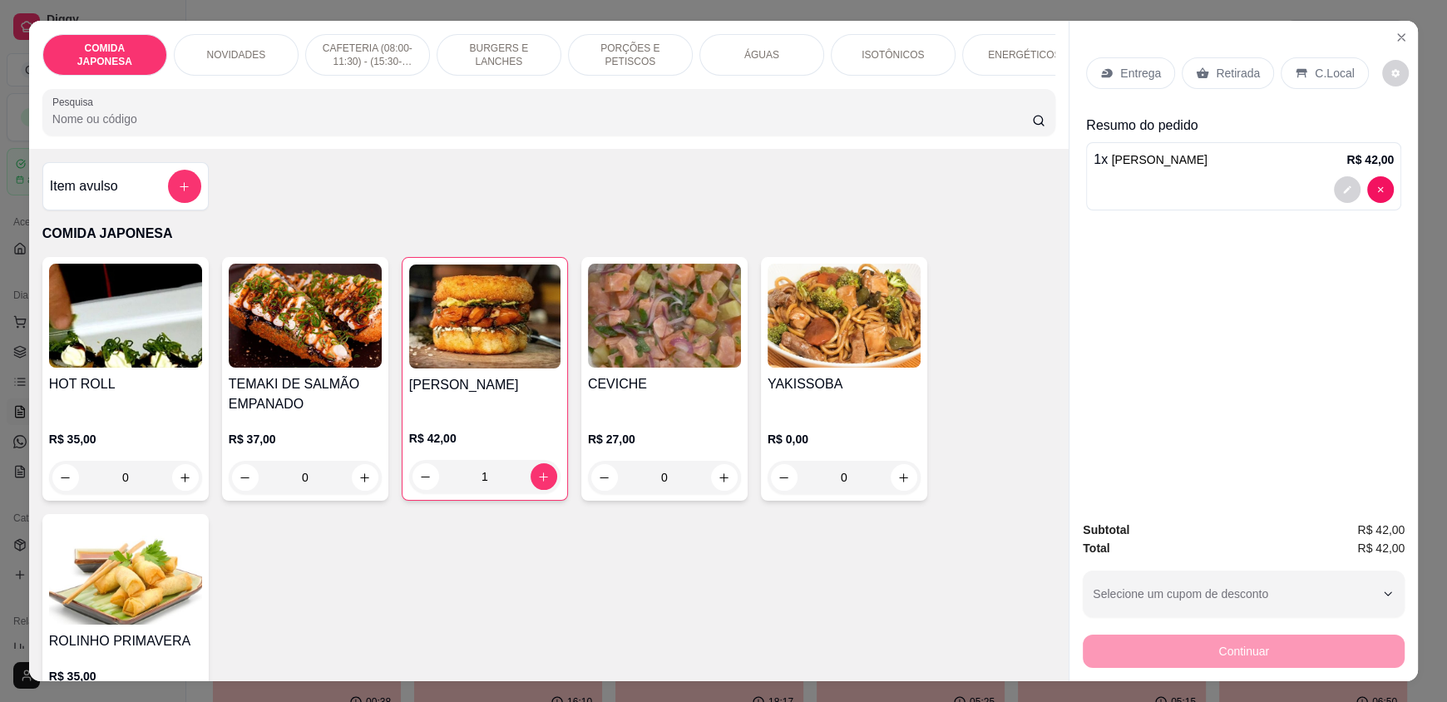
click at [1196, 75] on icon at bounding box center [1202, 73] width 13 height 13
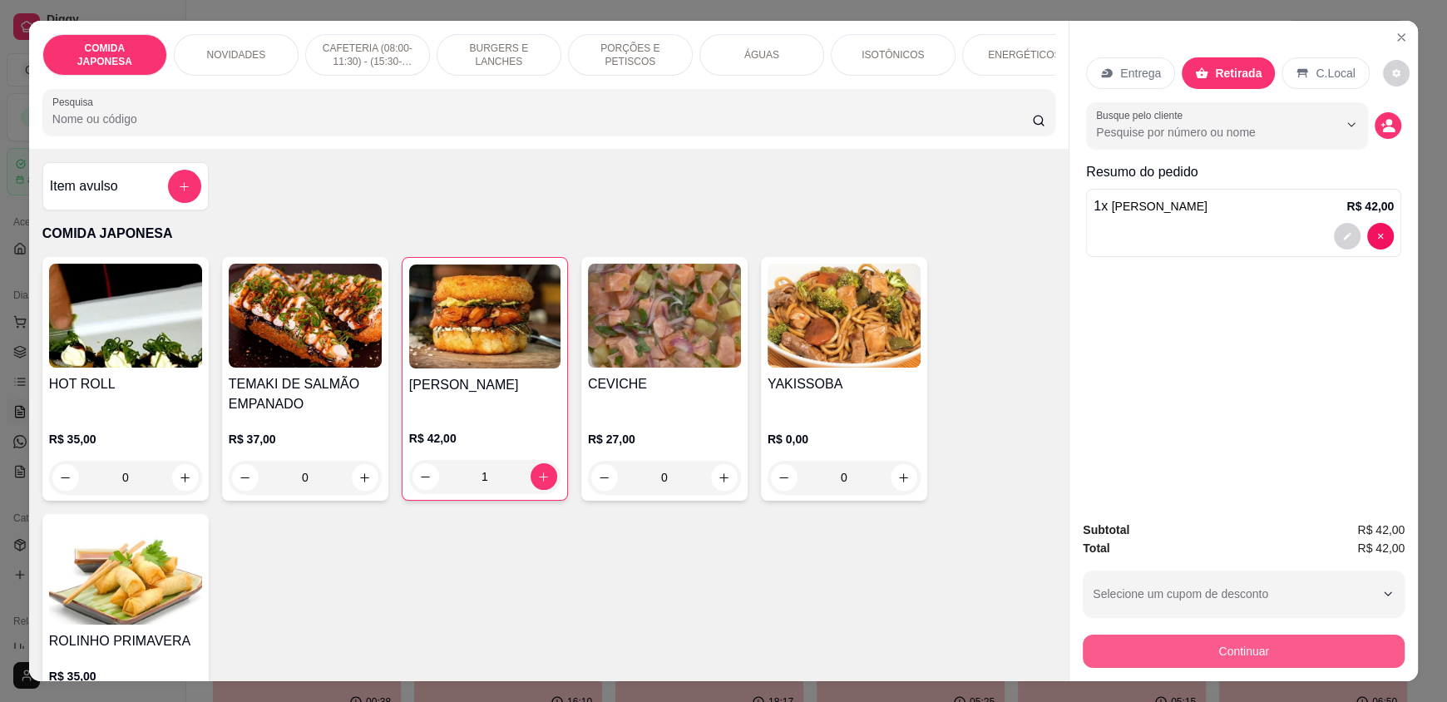
click at [1256, 657] on button "Continuar" at bounding box center [1244, 650] width 322 height 33
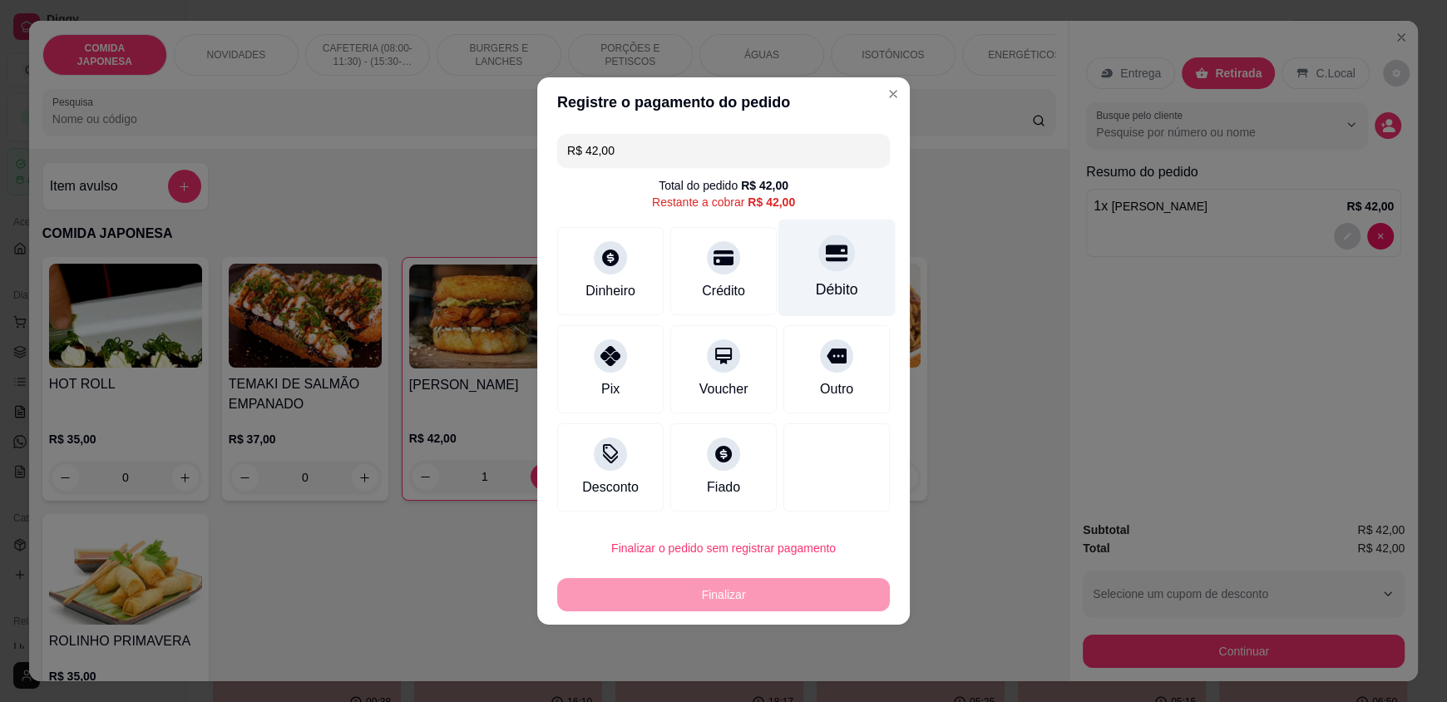
click at [819, 289] on div "Débito" at bounding box center [837, 290] width 42 height 22
type input "R$ 0,00"
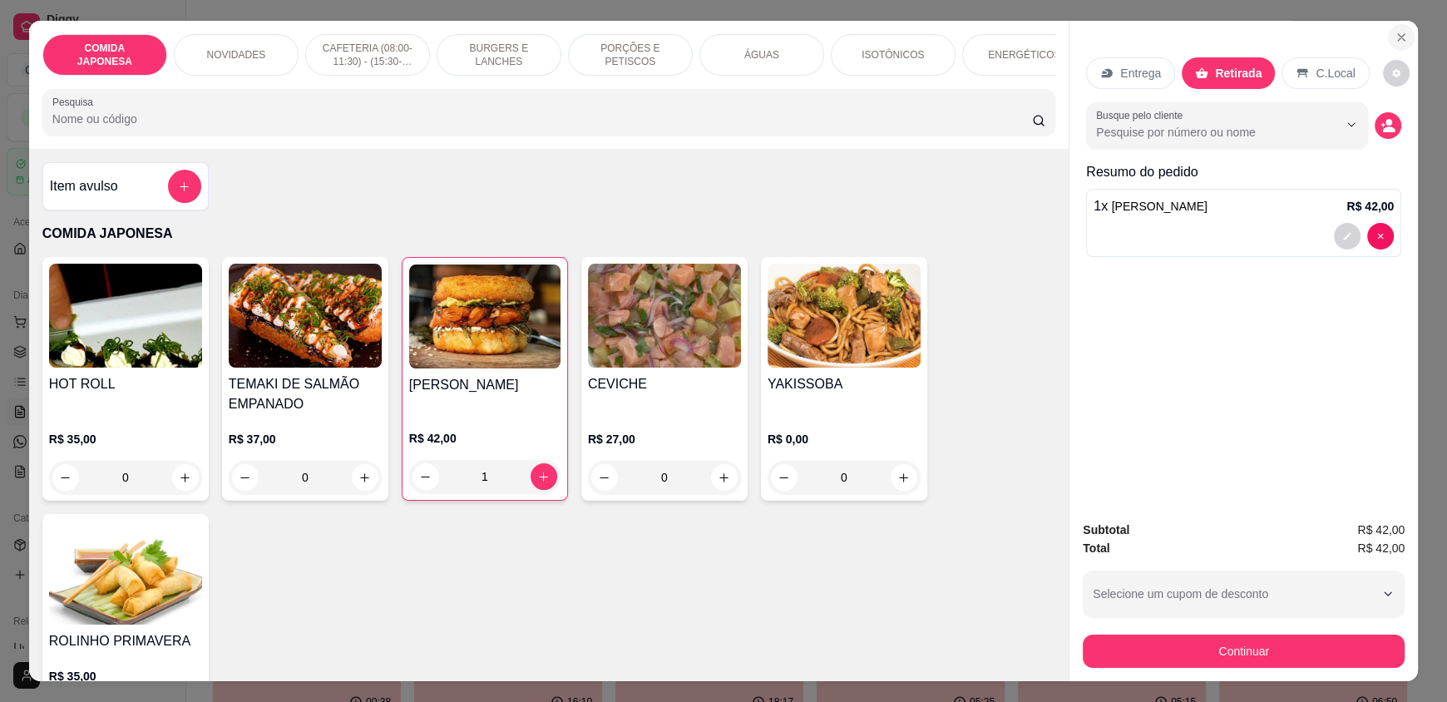
click at [1388, 33] on button "Close" at bounding box center [1401, 37] width 27 height 27
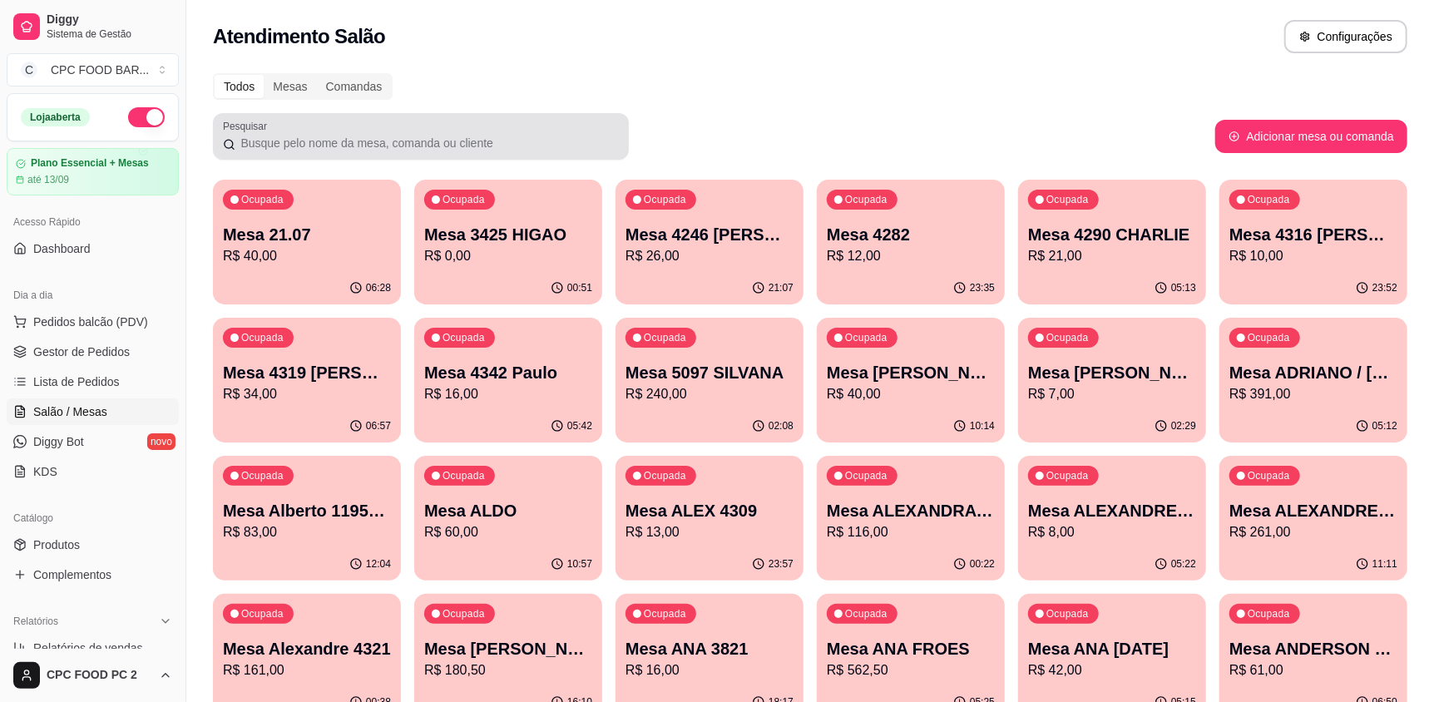
click at [602, 146] on input "Pesquisar" at bounding box center [426, 143] width 383 height 17
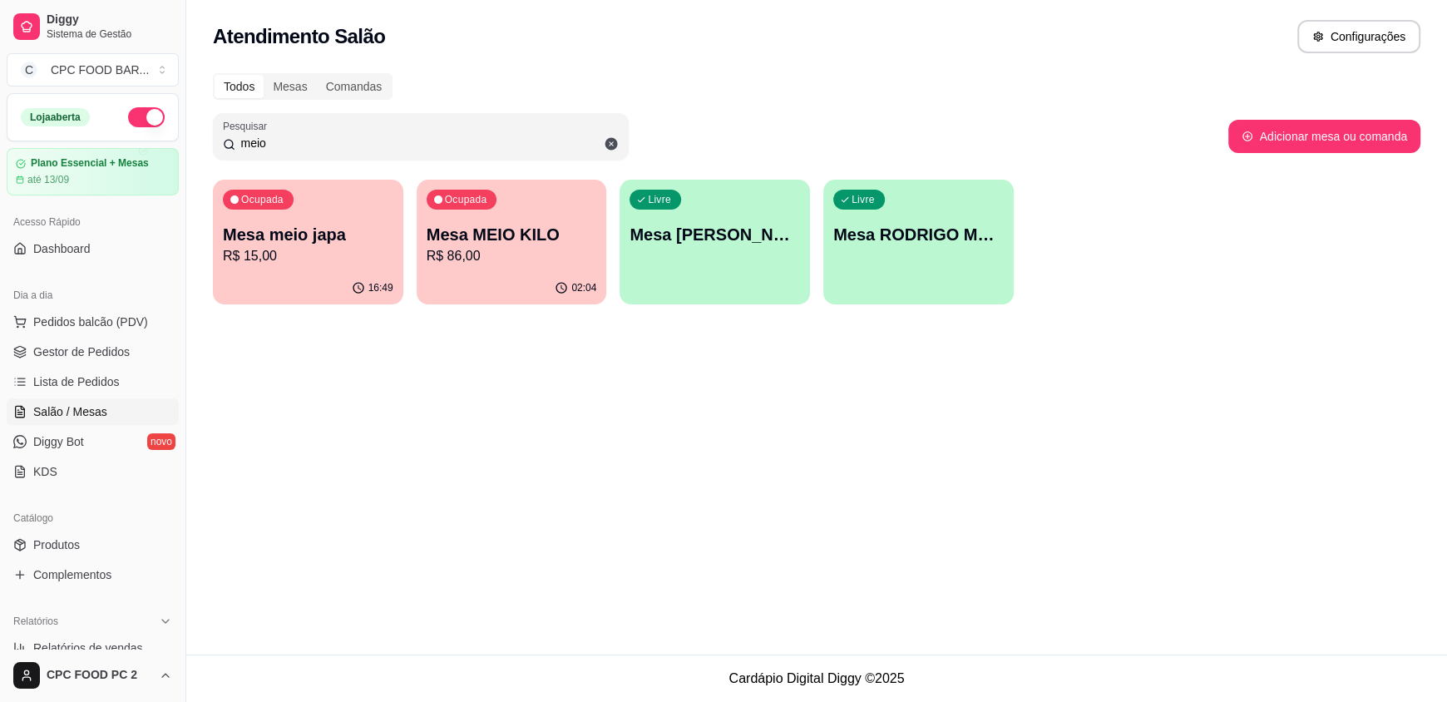
type input "meio"
click at [533, 255] on p "R$ 86,00" at bounding box center [511, 255] width 165 height 19
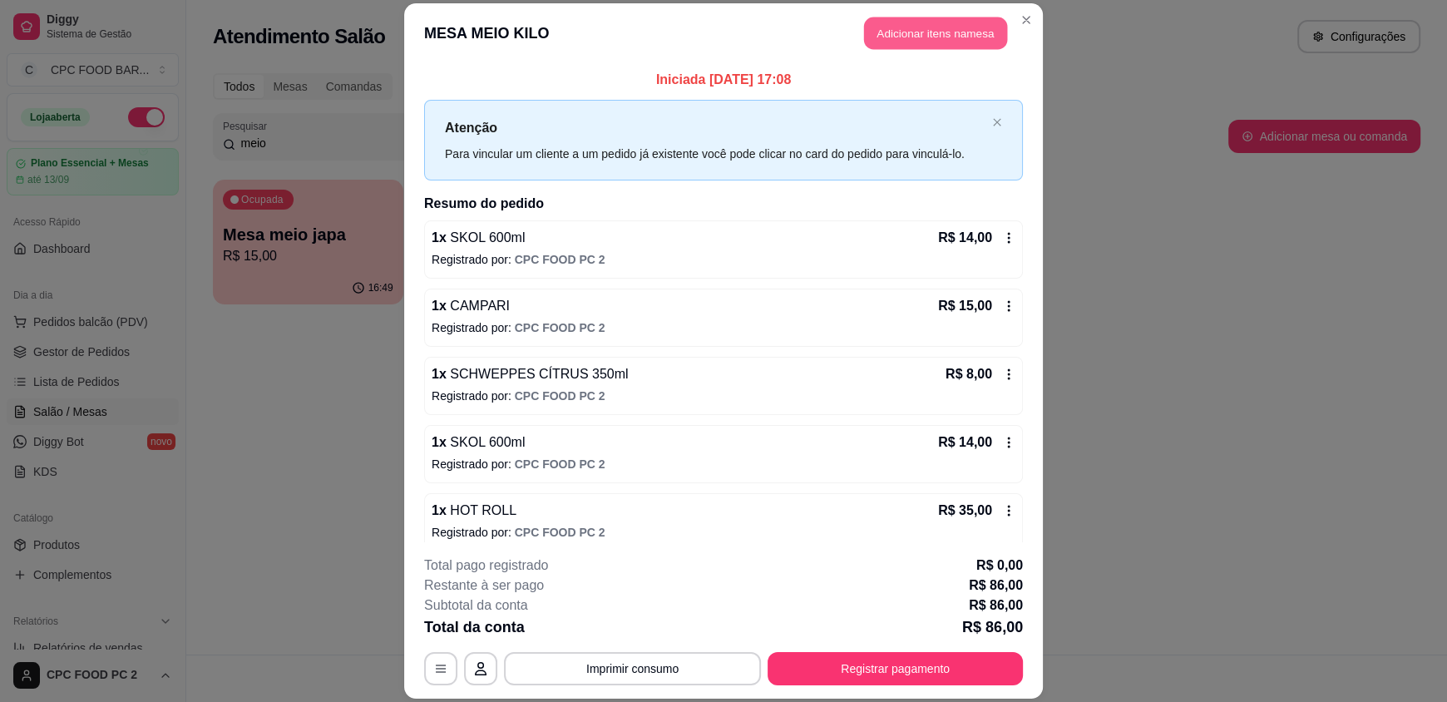
click at [891, 29] on button "Adicionar itens na mesa" at bounding box center [935, 33] width 143 height 32
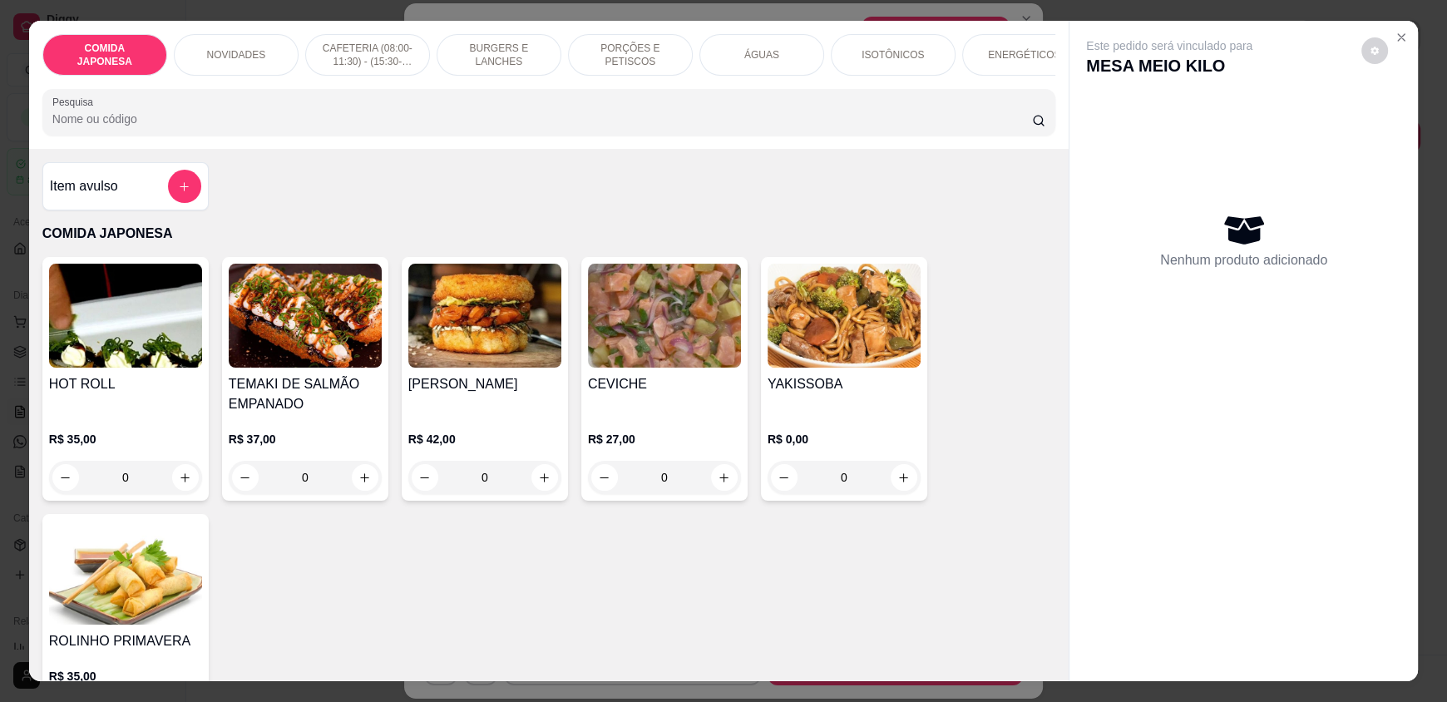
click at [722, 126] on input "Pesquisa" at bounding box center [542, 119] width 980 height 17
type input "3"
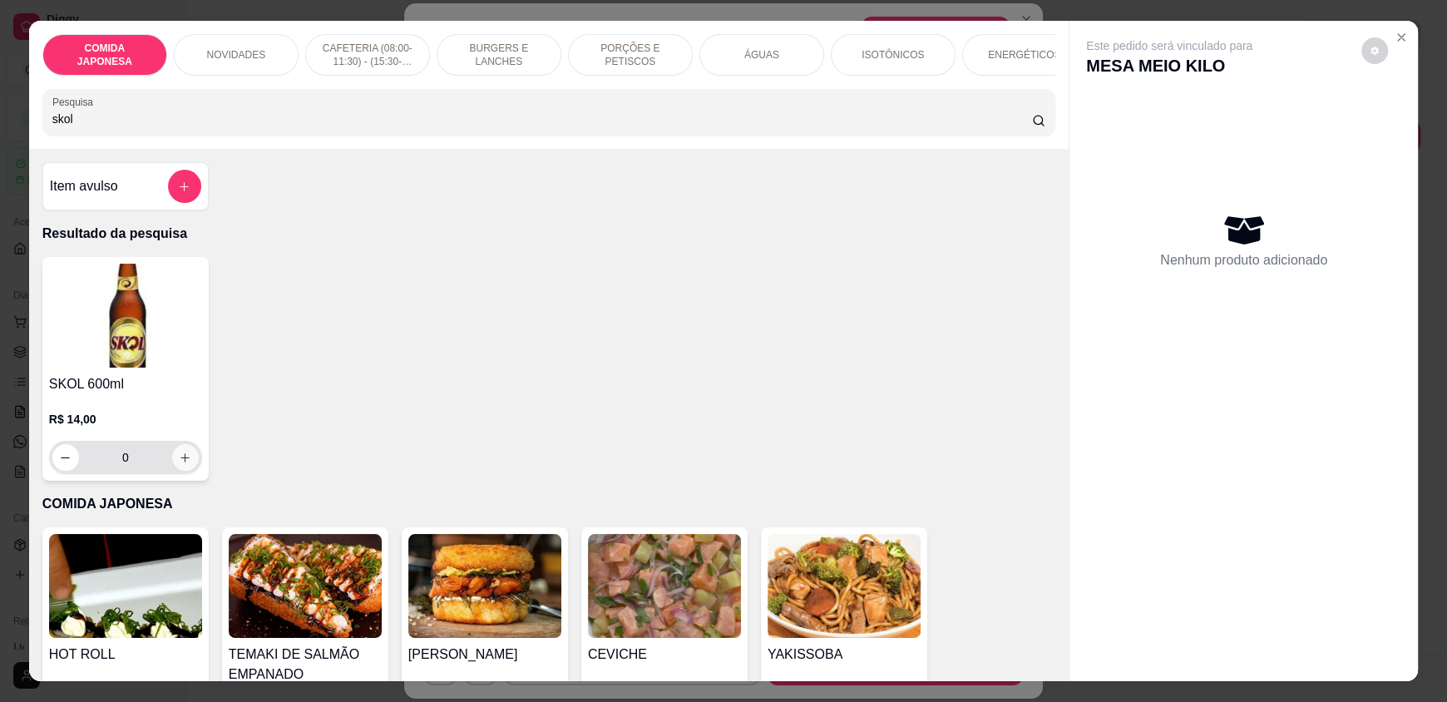
type input "skol"
click at [183, 464] on icon "increase-product-quantity" at bounding box center [186, 458] width 12 height 12
type input "1"
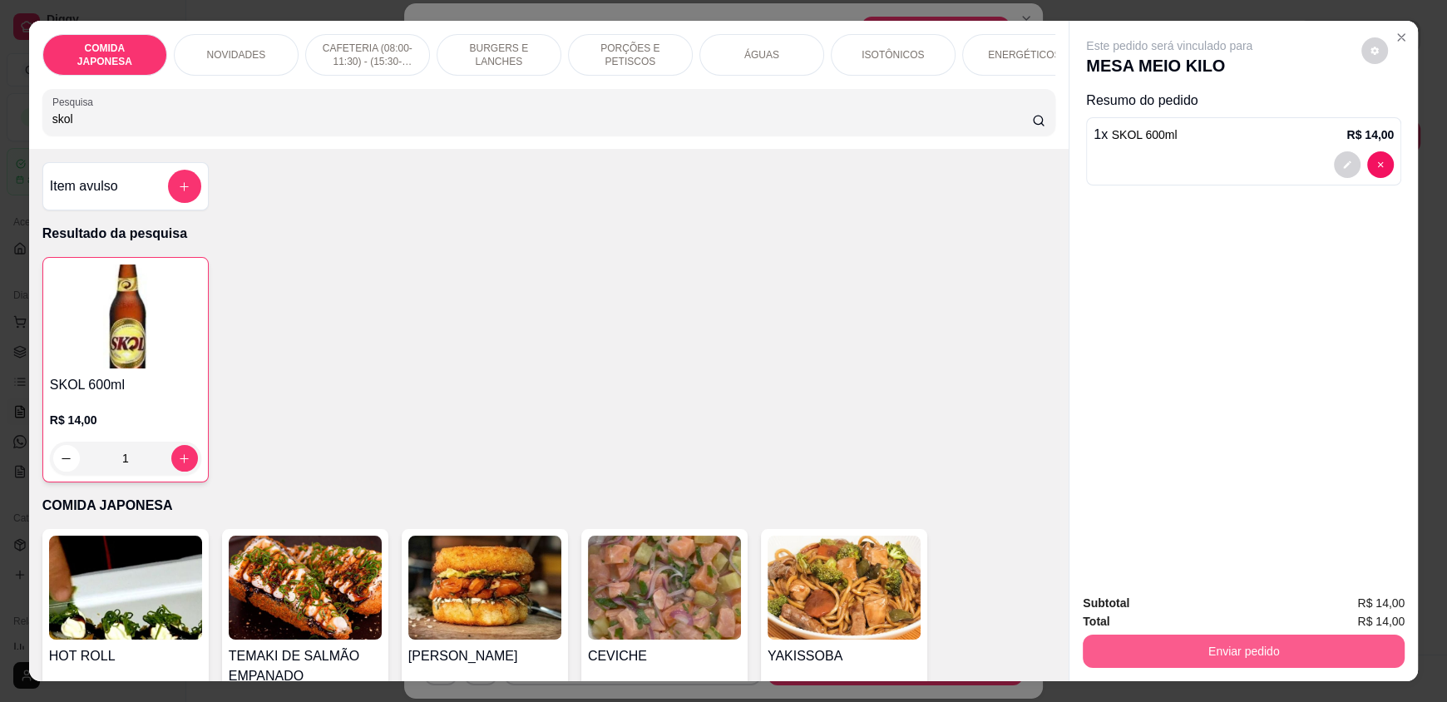
click at [1189, 642] on button "Enviar pedido" at bounding box center [1244, 650] width 322 height 33
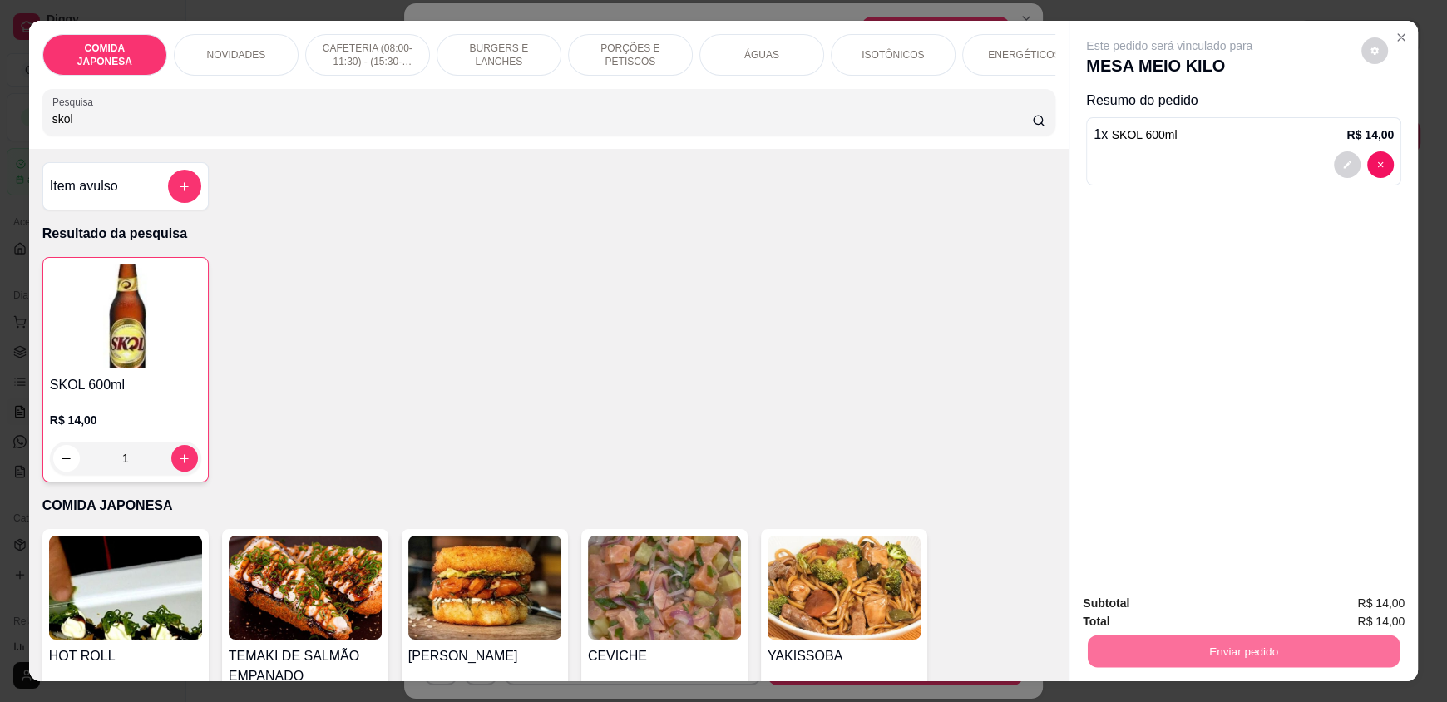
click at [1221, 606] on button "Não registrar e enviar pedido" at bounding box center [1188, 611] width 173 height 32
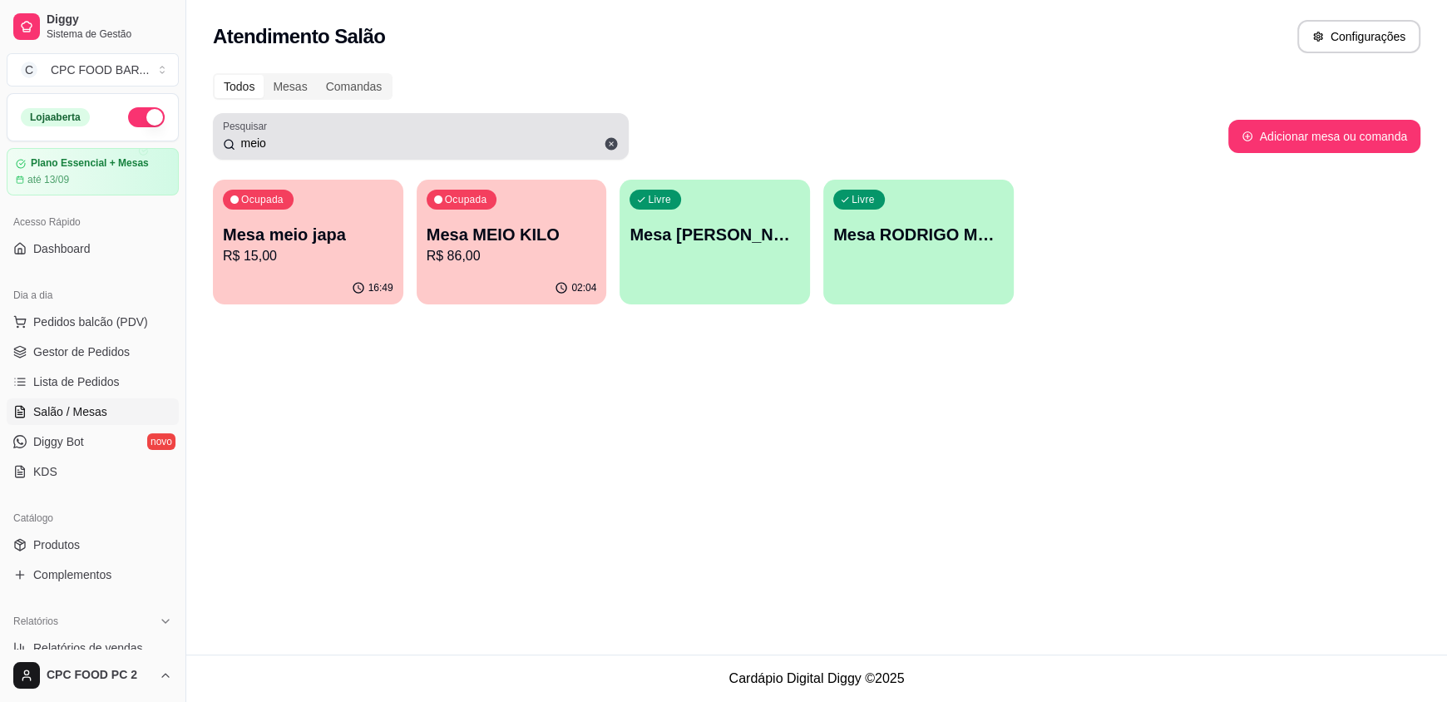
click at [504, 142] on input "meio" at bounding box center [426, 143] width 383 height 17
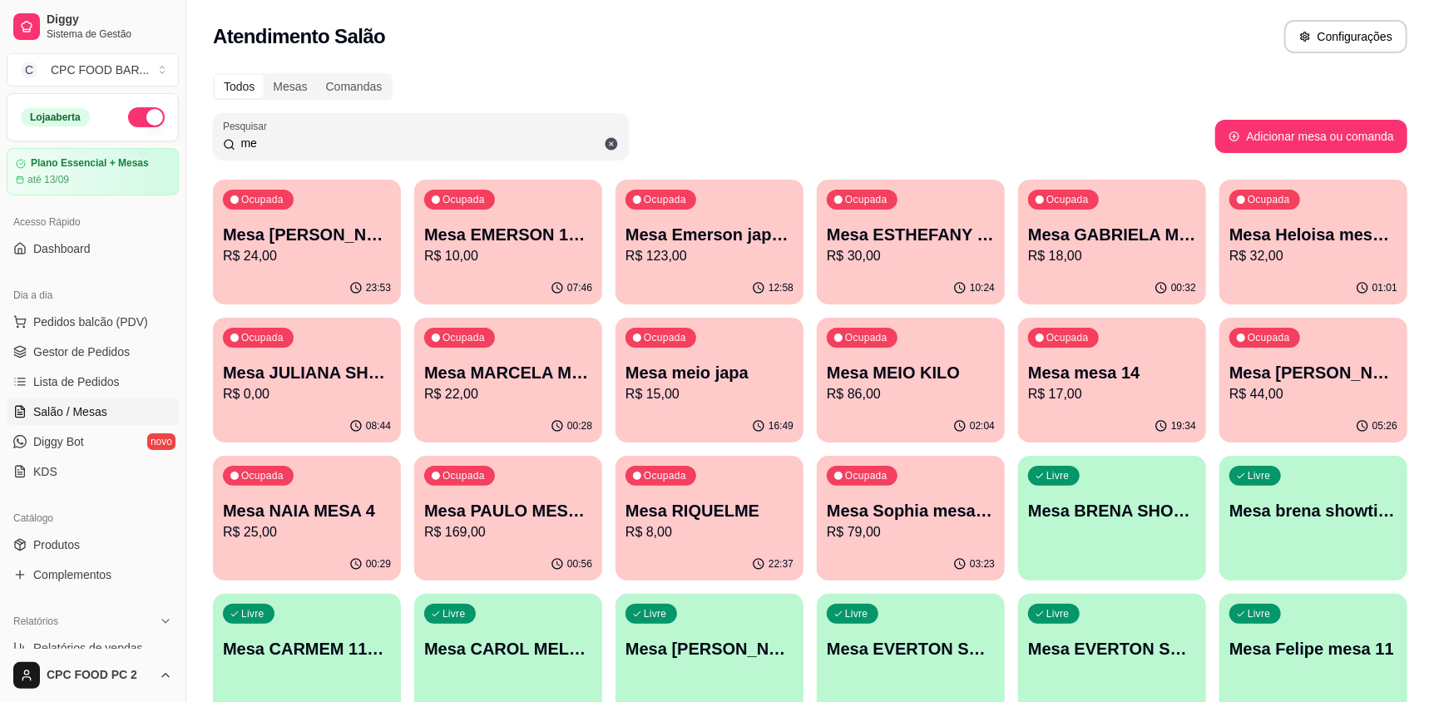
type input "m"
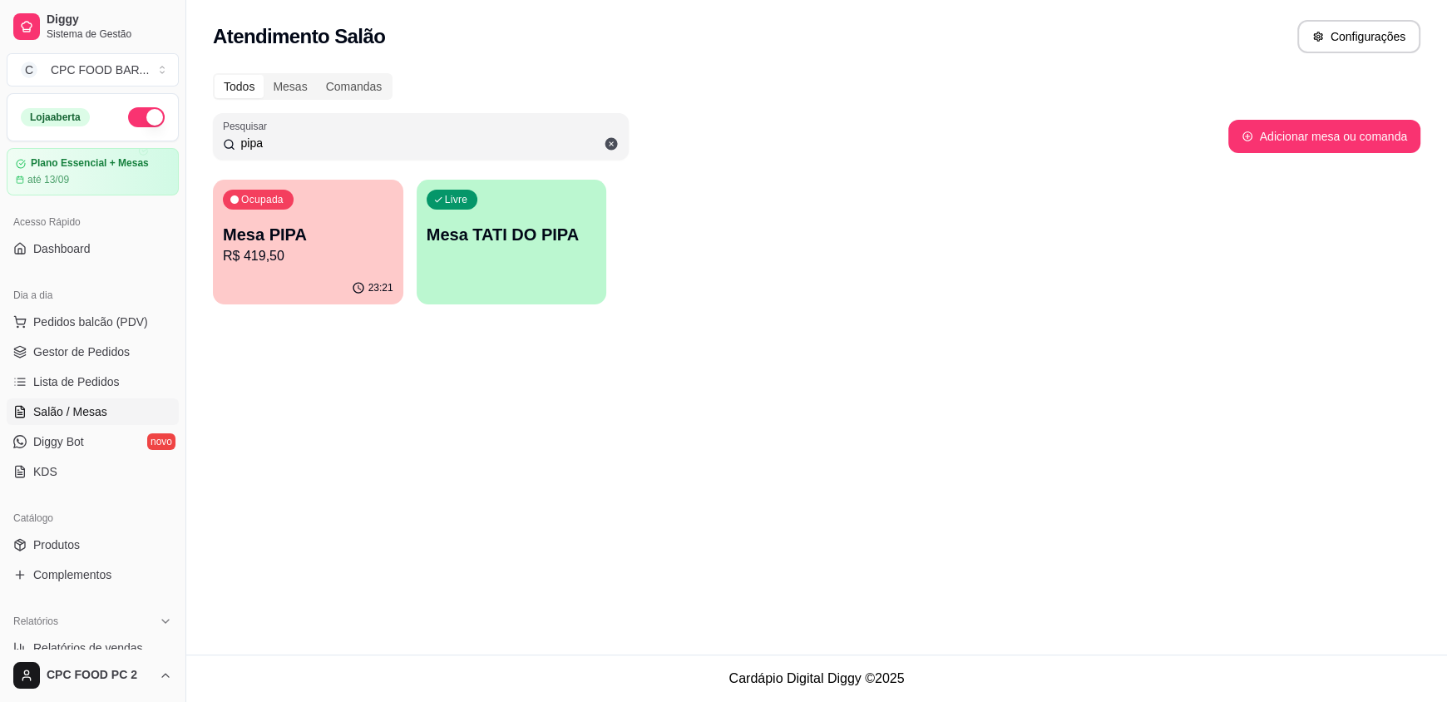
type input "pipa"
click at [311, 228] on p "Mesa PIPA" at bounding box center [307, 235] width 165 height 22
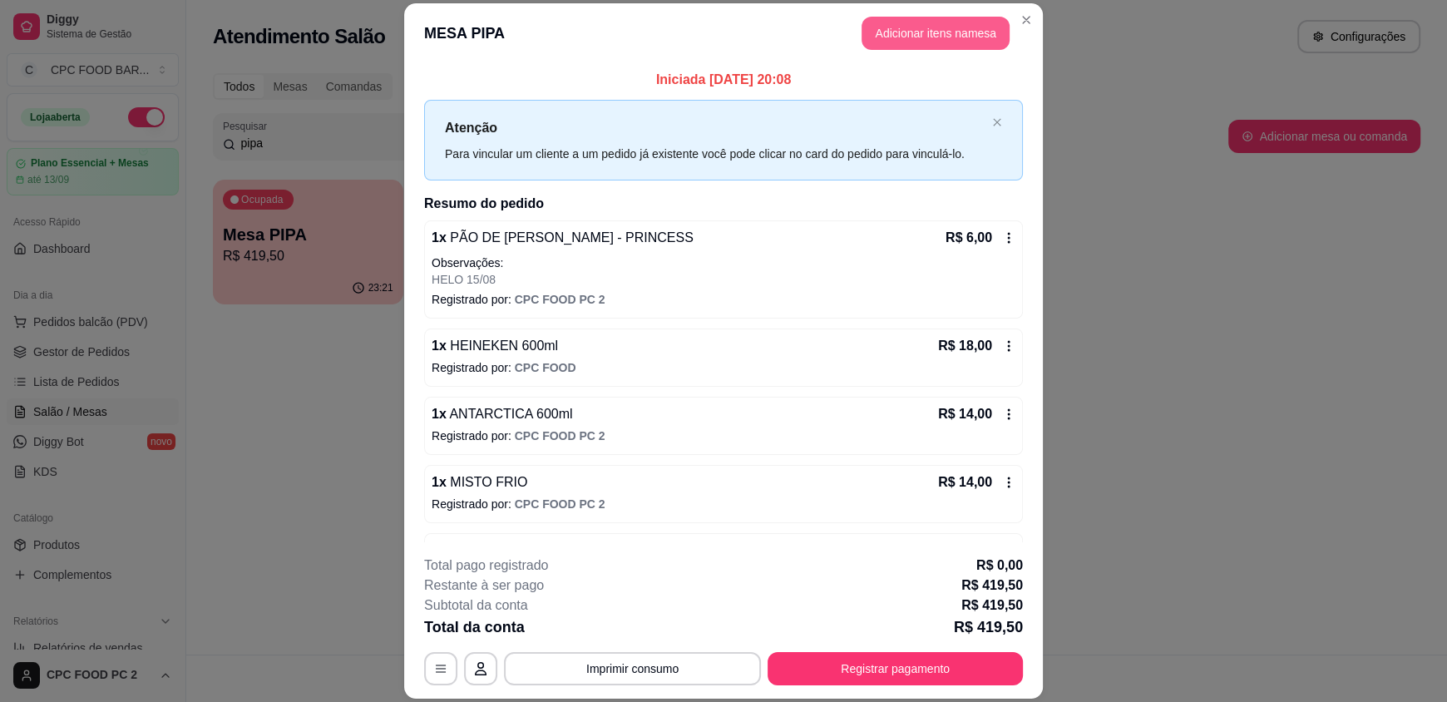
click at [882, 17] on button "Adicionar itens na mesa" at bounding box center [935, 33] width 148 height 33
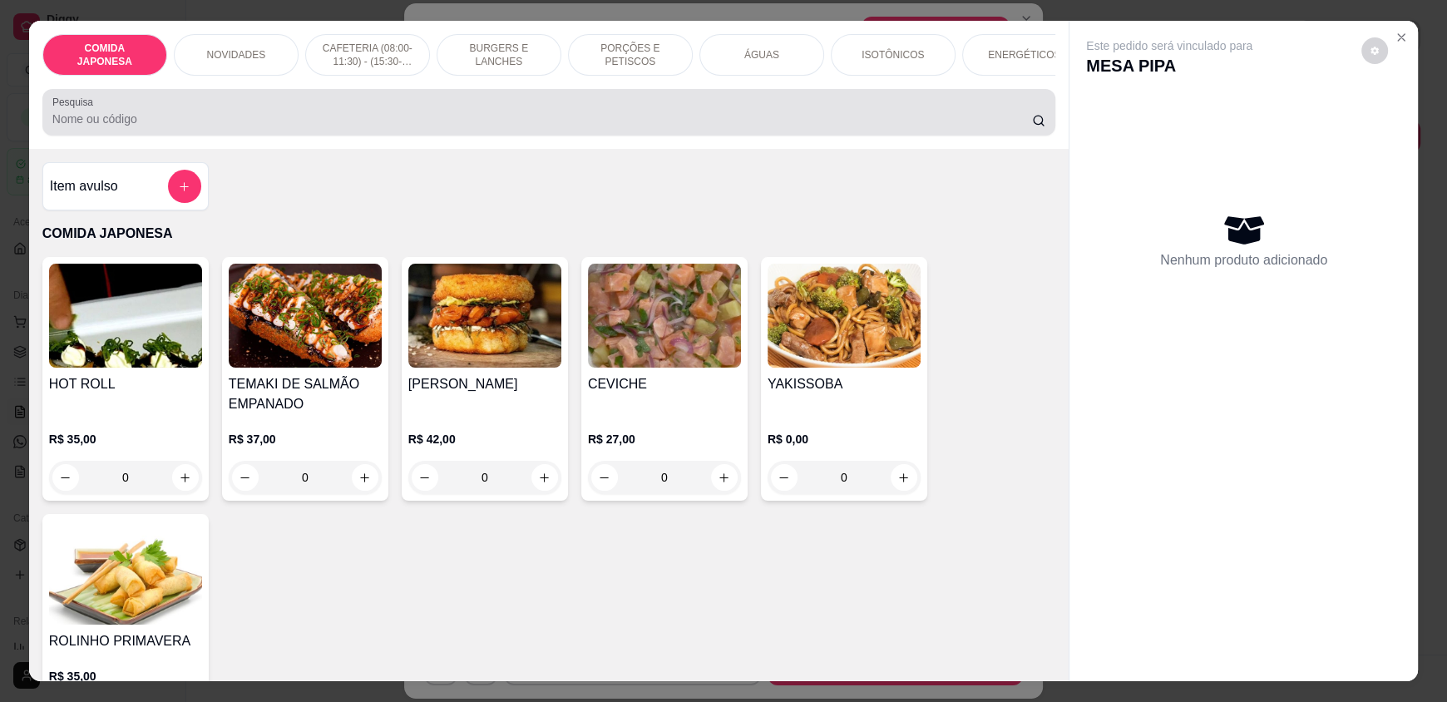
click at [772, 110] on div at bounding box center [548, 112] width 993 height 33
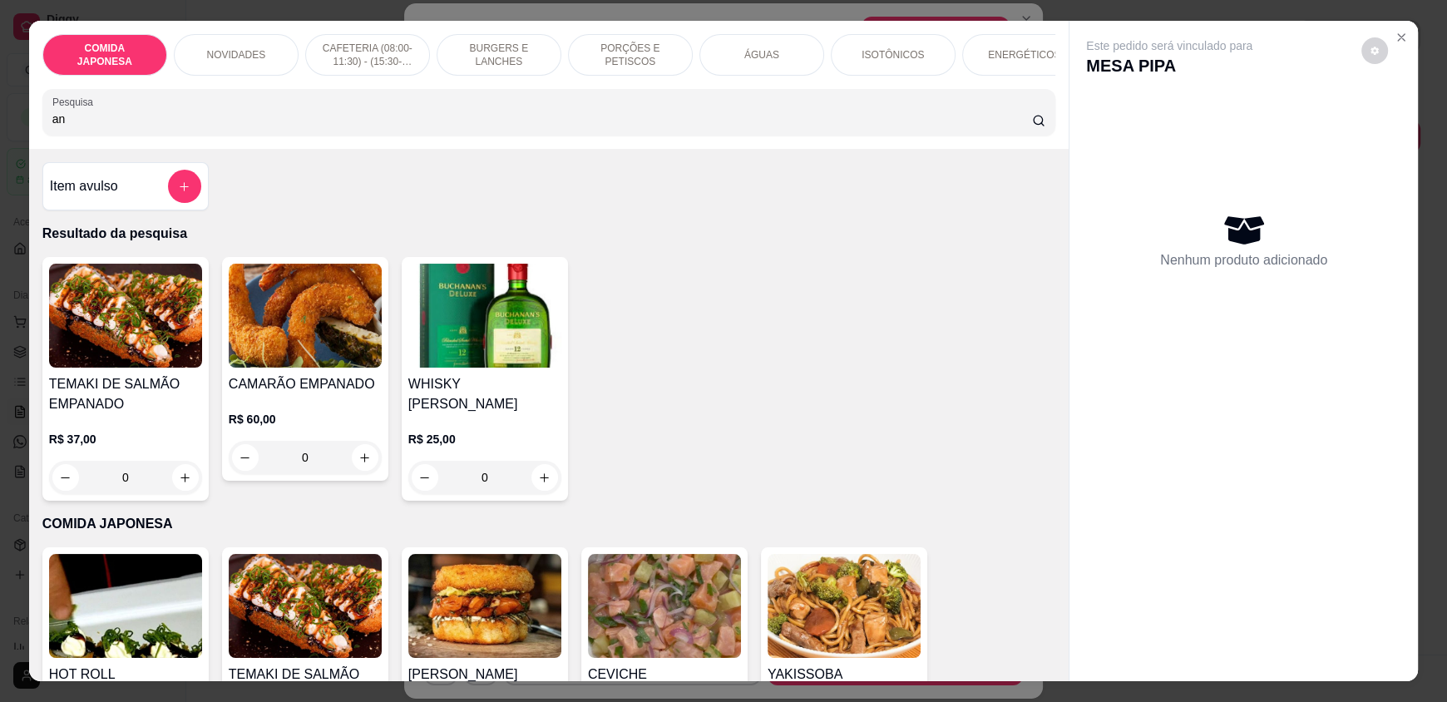
type input "a"
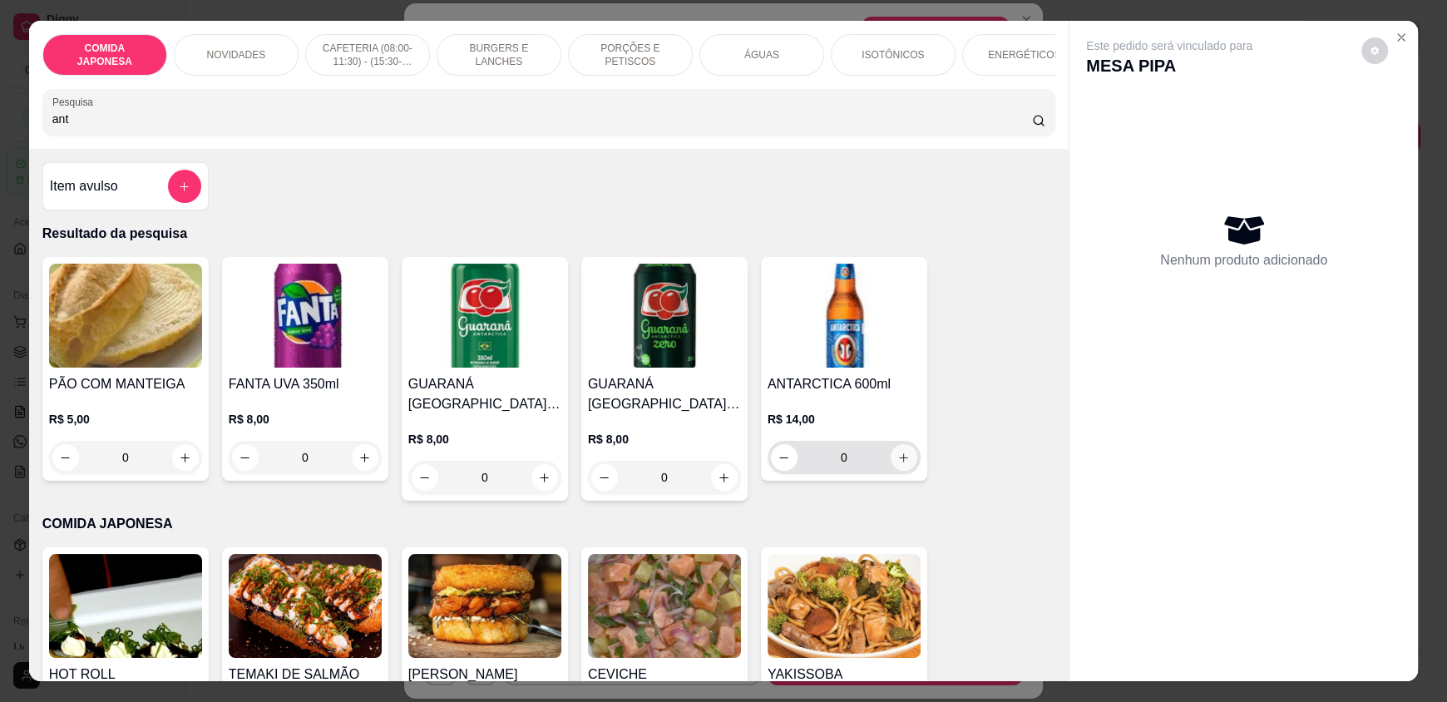
type input "ant"
click at [894, 471] on button "increase-product-quantity" at bounding box center [904, 458] width 26 height 26
type input "1"
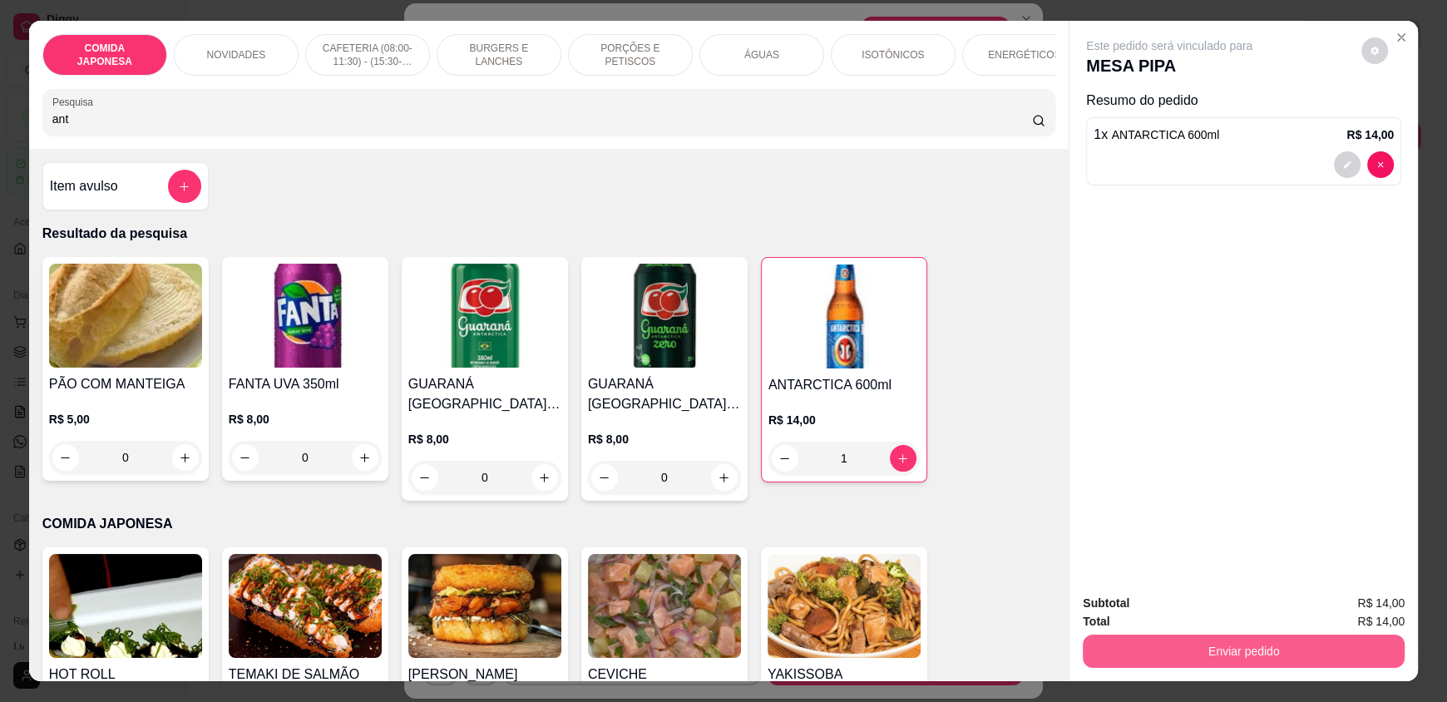
click at [1156, 656] on button "Enviar pedido" at bounding box center [1244, 650] width 322 height 33
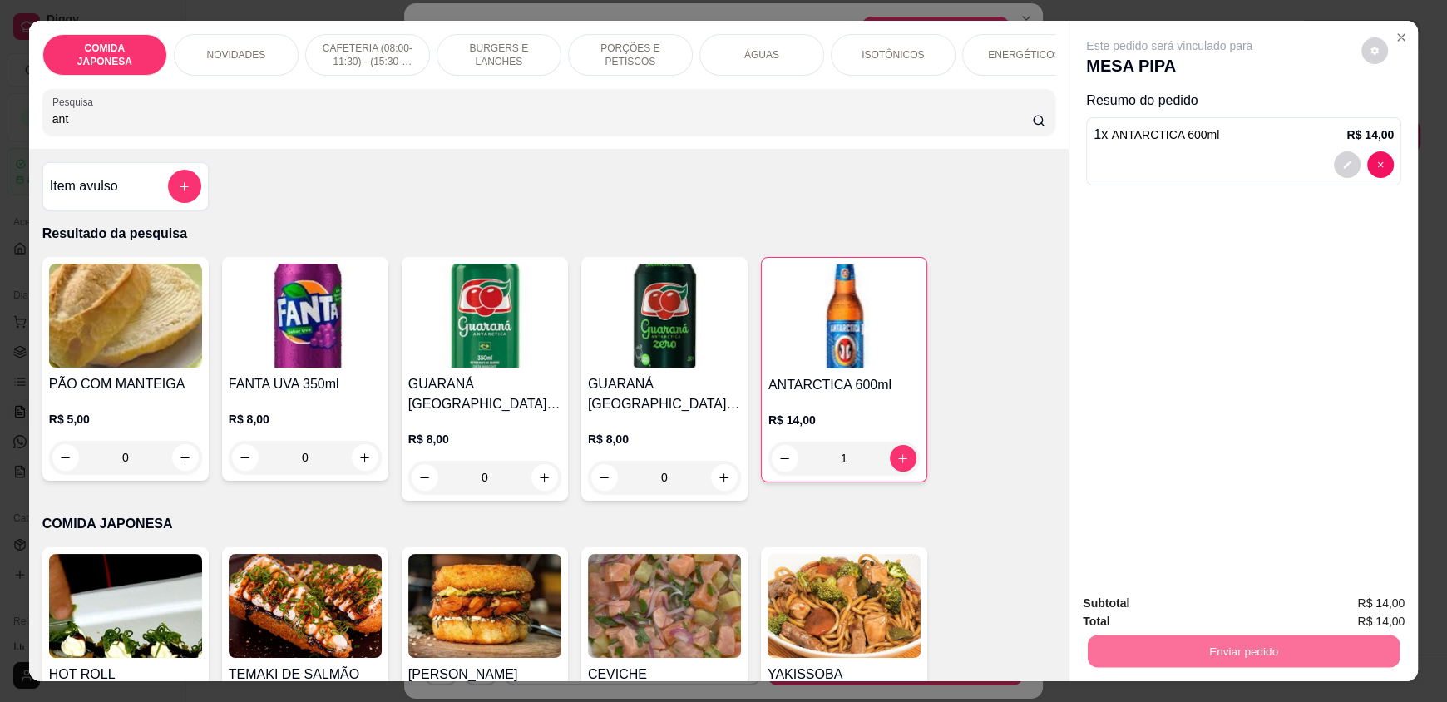
click at [1212, 614] on button "Não registrar e enviar pedido" at bounding box center [1188, 611] width 173 height 32
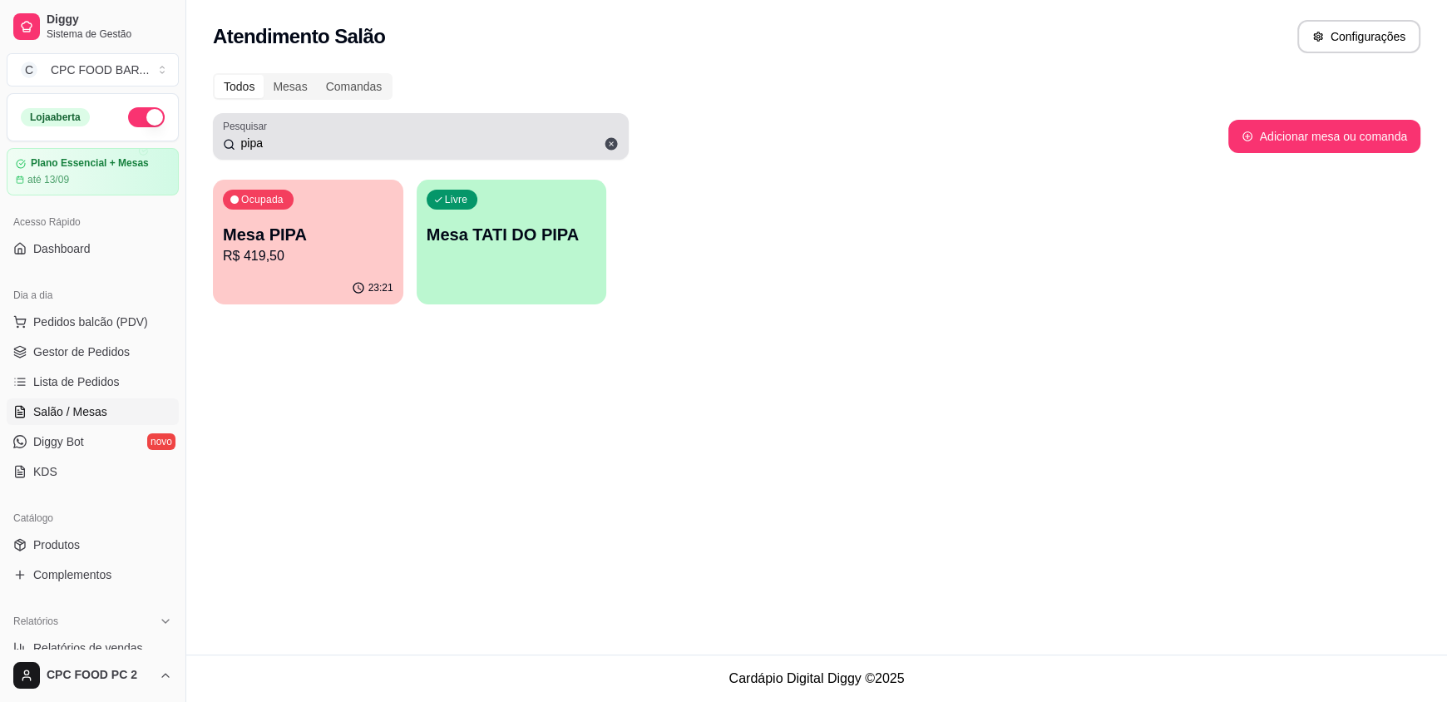
click at [514, 143] on input "pipa" at bounding box center [426, 143] width 383 height 17
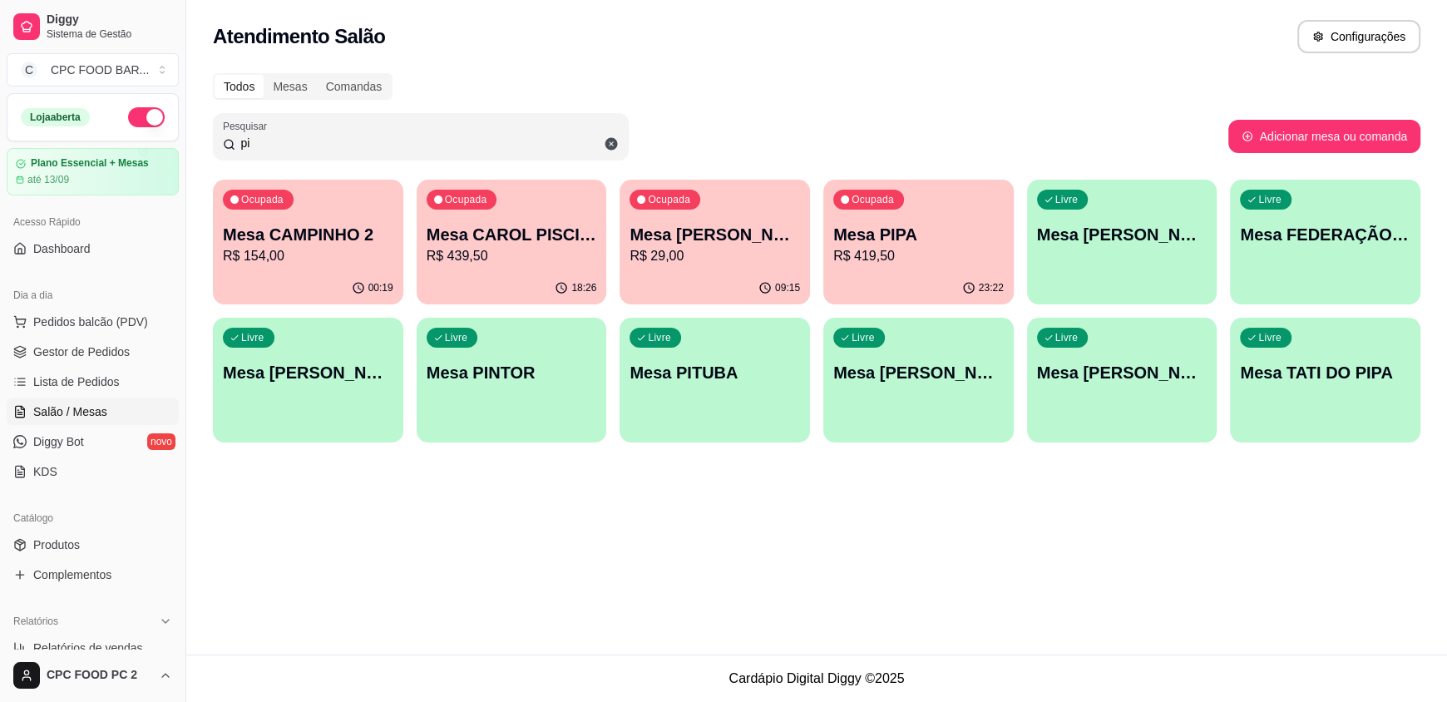
type input "p"
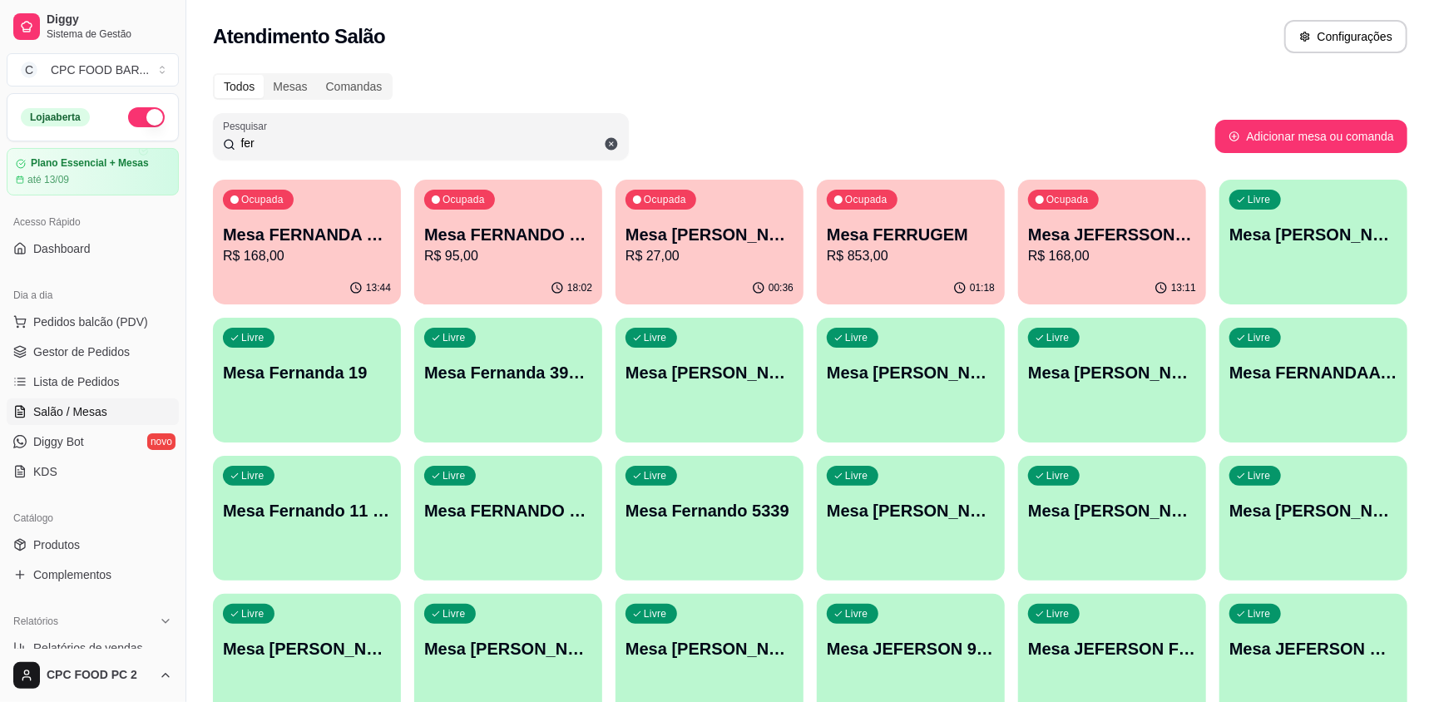
type input "fer"
click at [751, 268] on div "Ocupada Mesa Fernando contador 11974005490 R$ 27,00" at bounding box center [709, 226] width 188 height 92
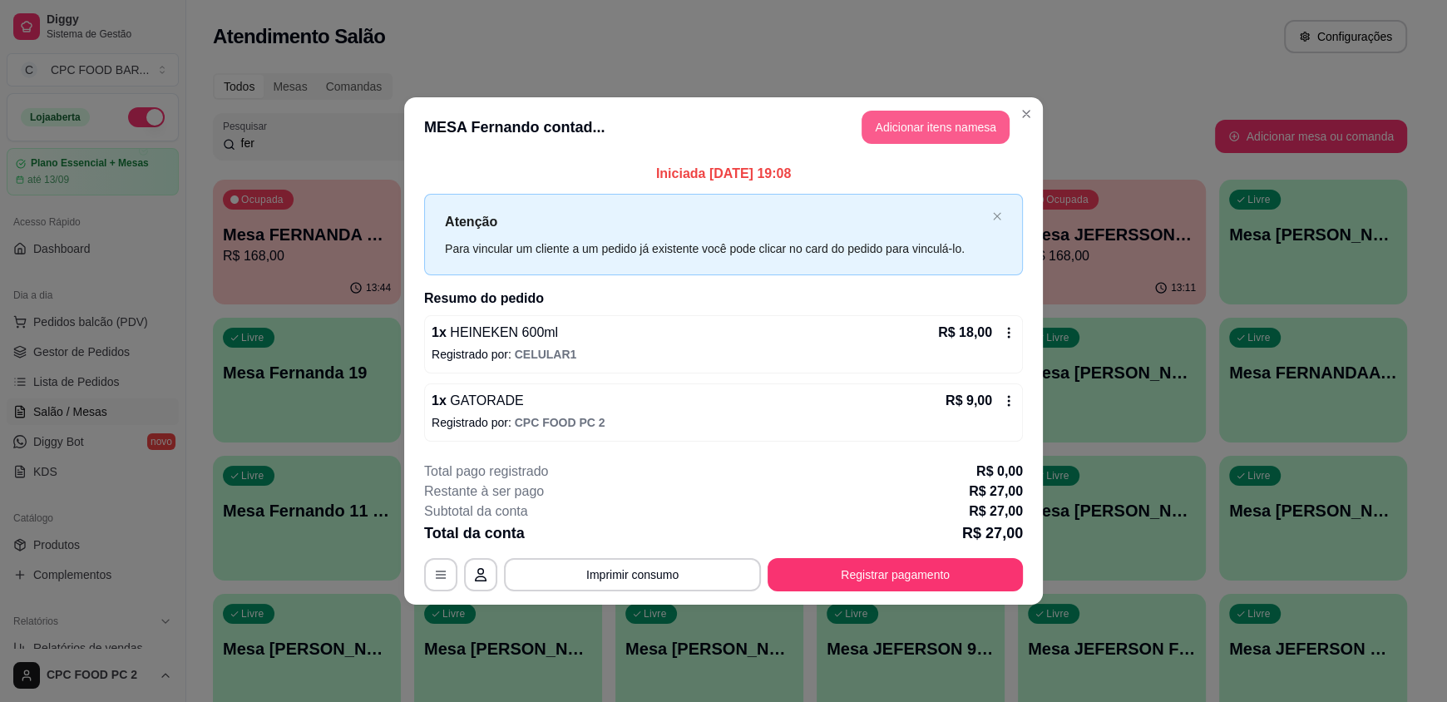
click at [944, 119] on button "Adicionar itens na mesa" at bounding box center [935, 127] width 148 height 33
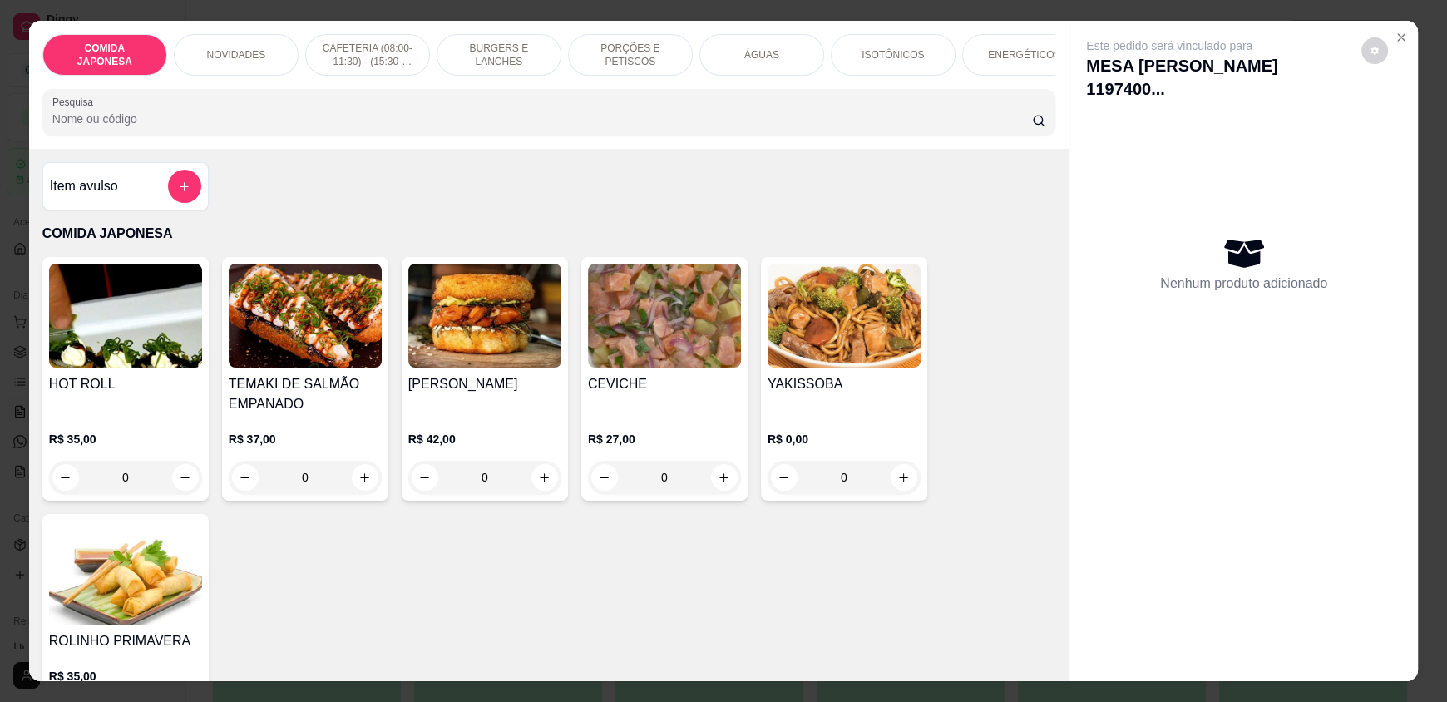
click at [796, 127] on input "Pesquisa" at bounding box center [542, 119] width 980 height 17
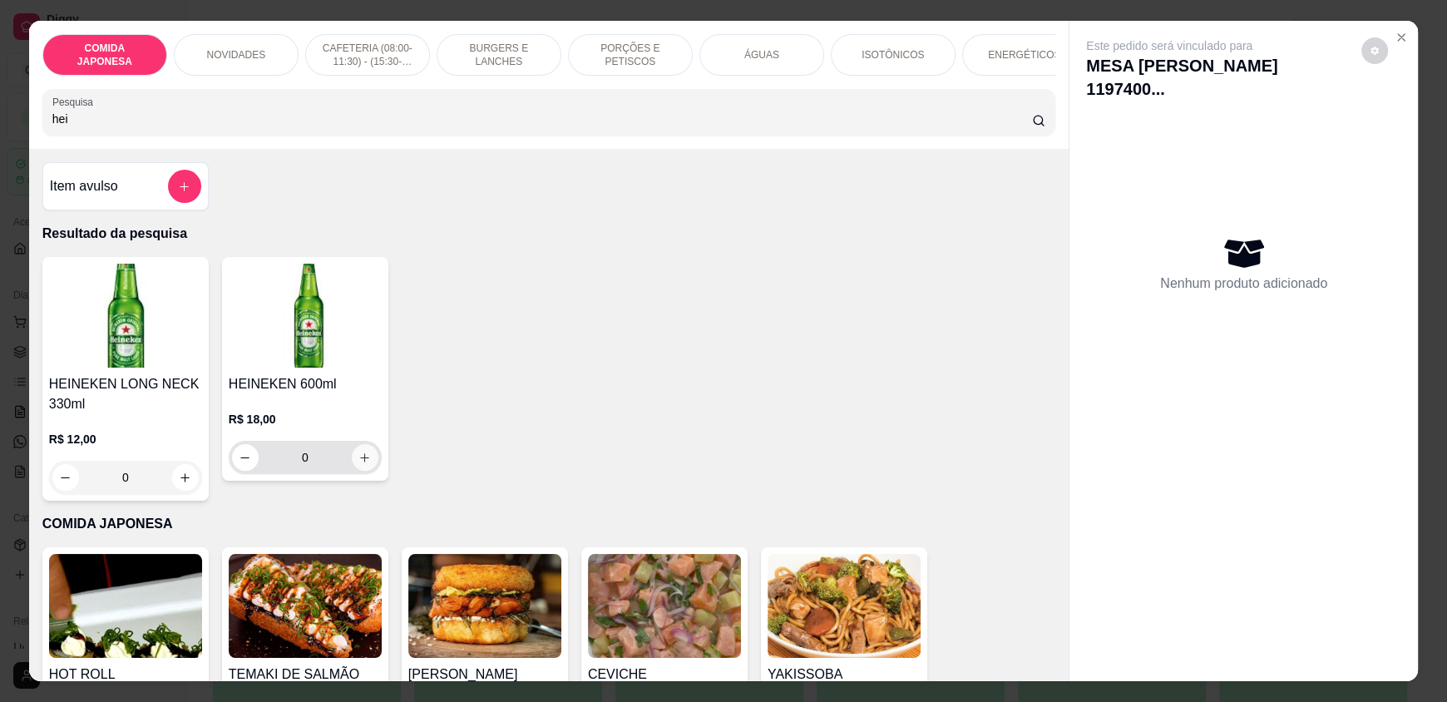
type input "hei"
click at [358, 471] on button "increase-product-quantity" at bounding box center [365, 458] width 26 height 26
type input "1"
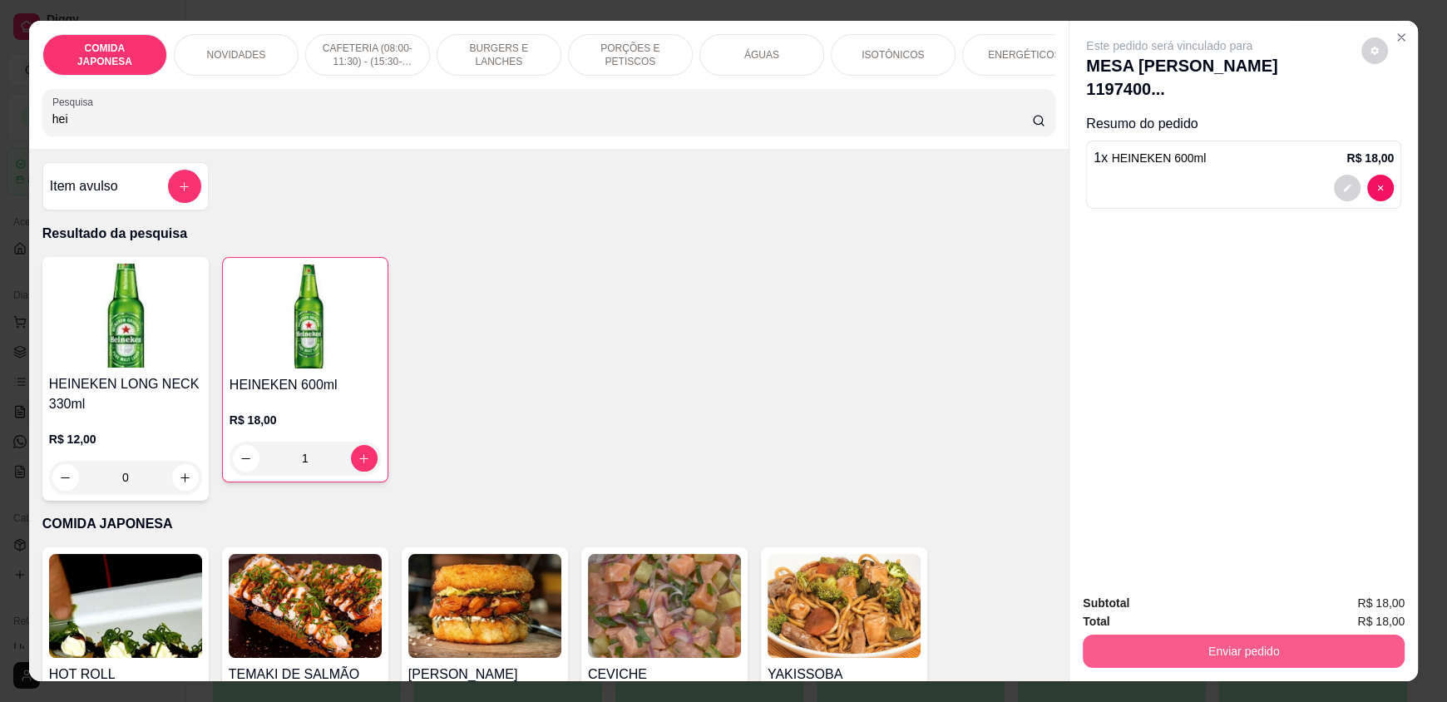
click at [1198, 636] on button "Enviar pedido" at bounding box center [1244, 650] width 322 height 33
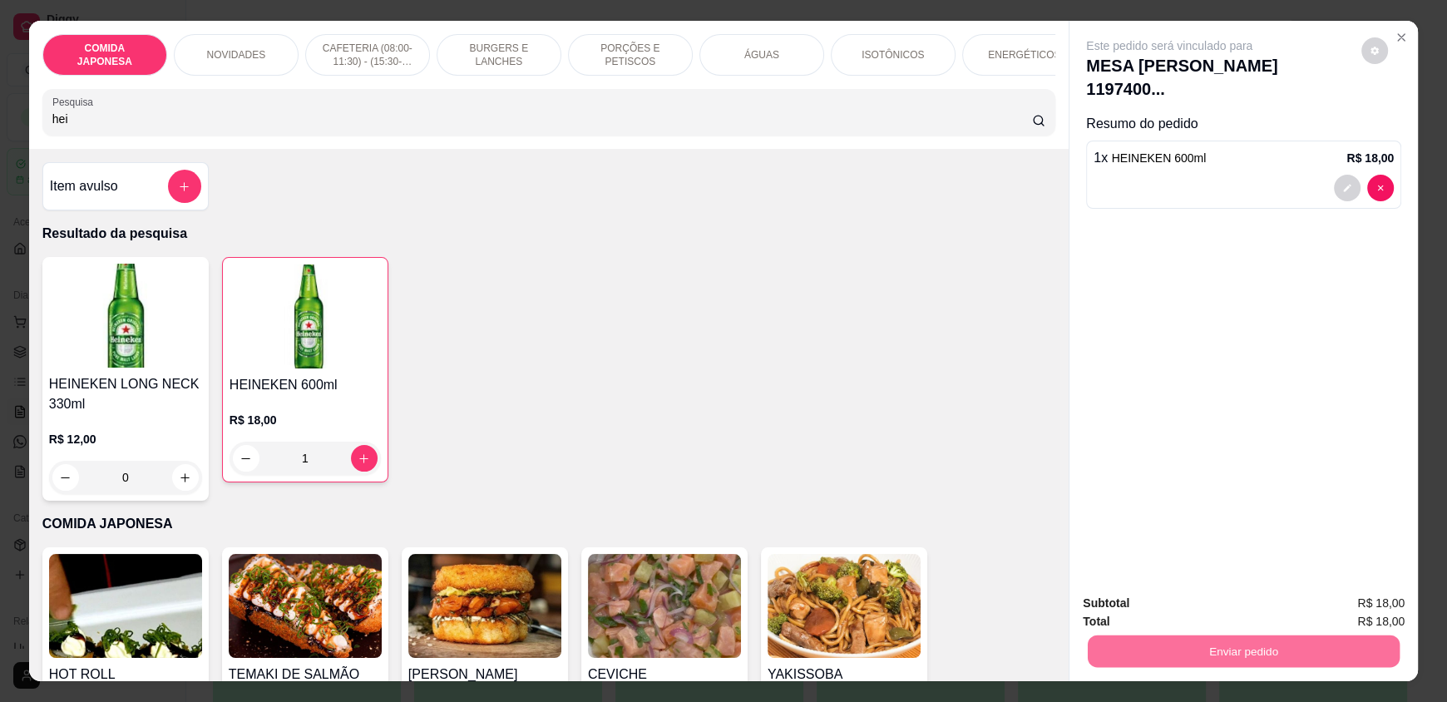
click at [1235, 610] on button "Não registrar e enviar pedido" at bounding box center [1188, 611] width 173 height 32
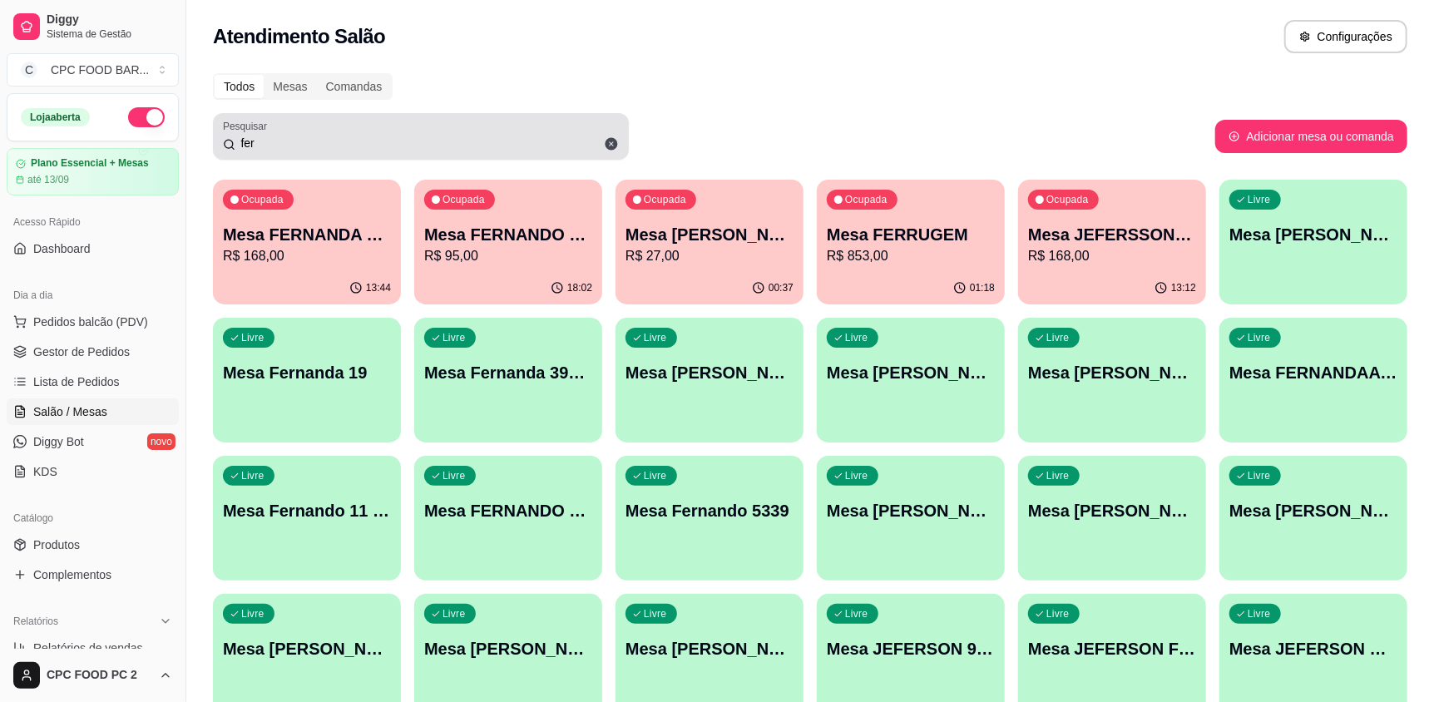
click at [459, 152] on div "fer" at bounding box center [421, 136] width 396 height 33
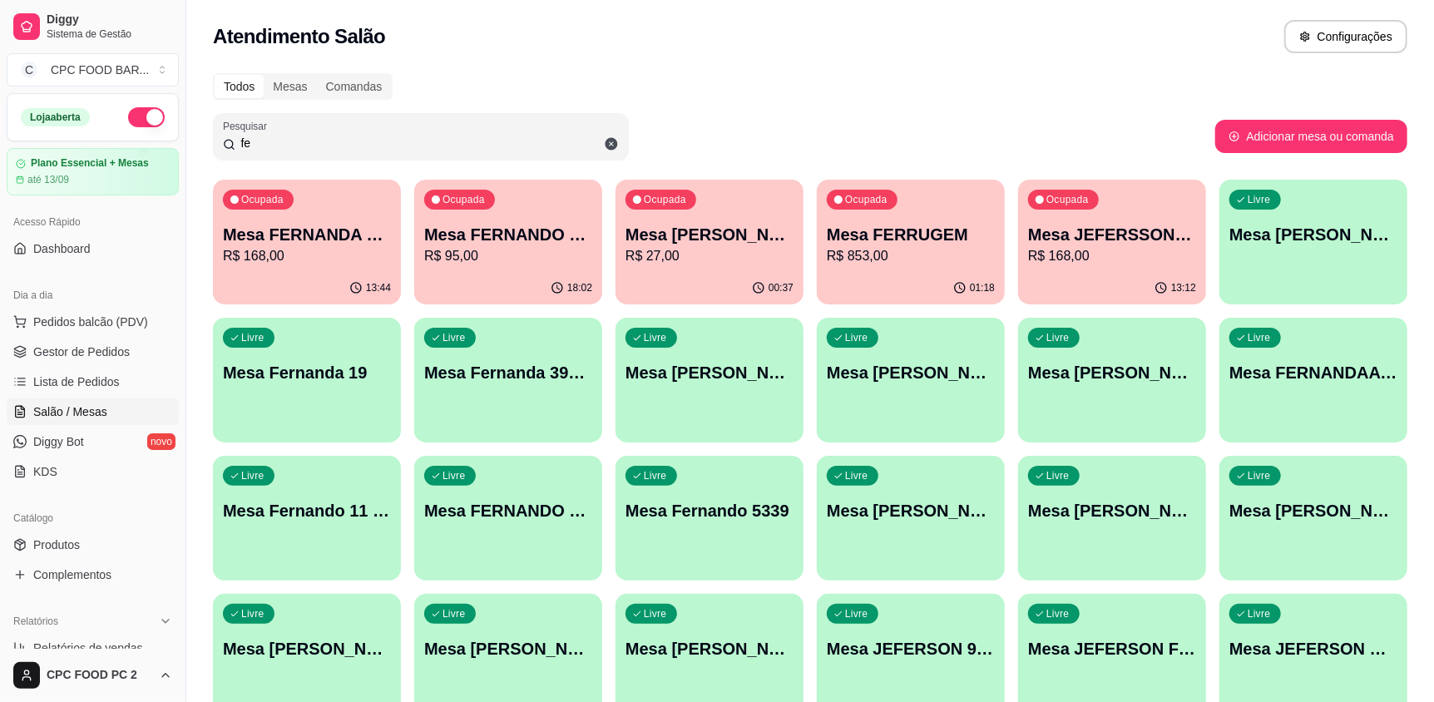
type input "f"
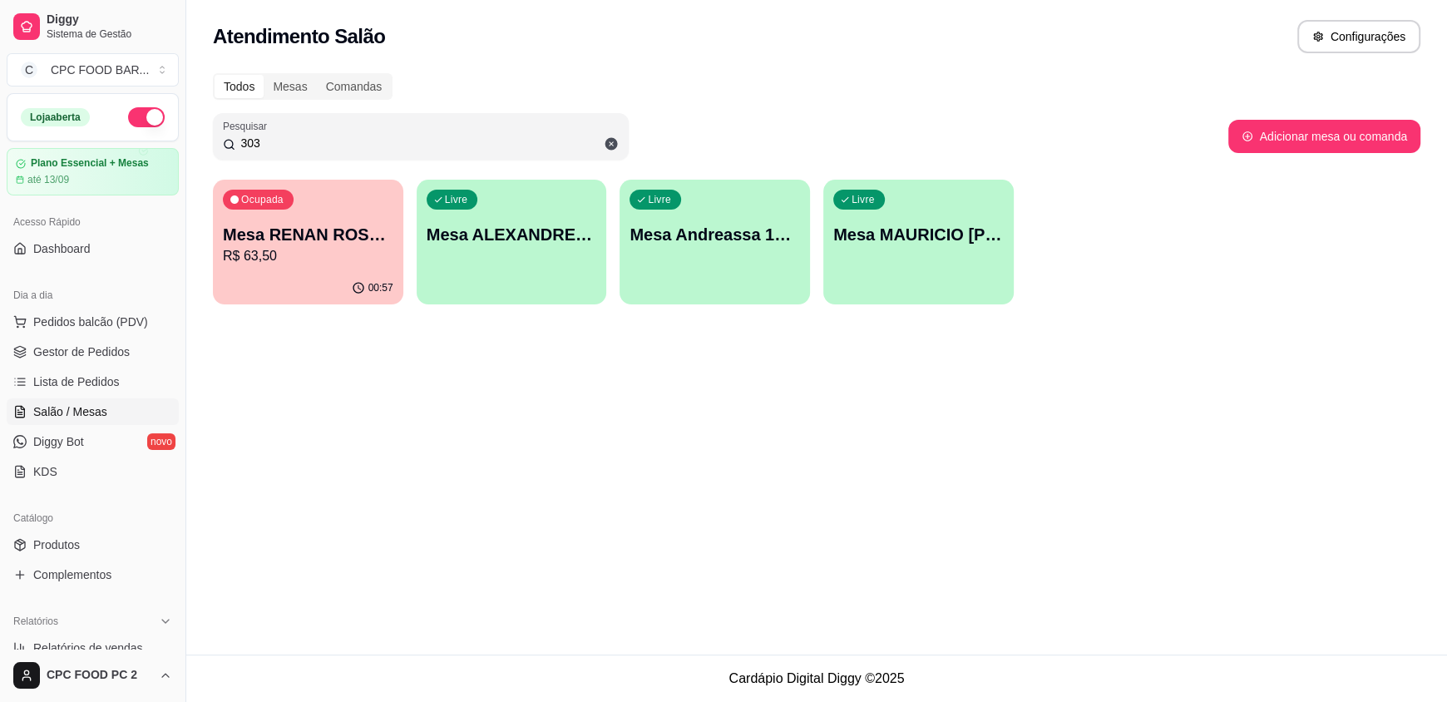
click at [404, 144] on input "303" at bounding box center [426, 143] width 383 height 17
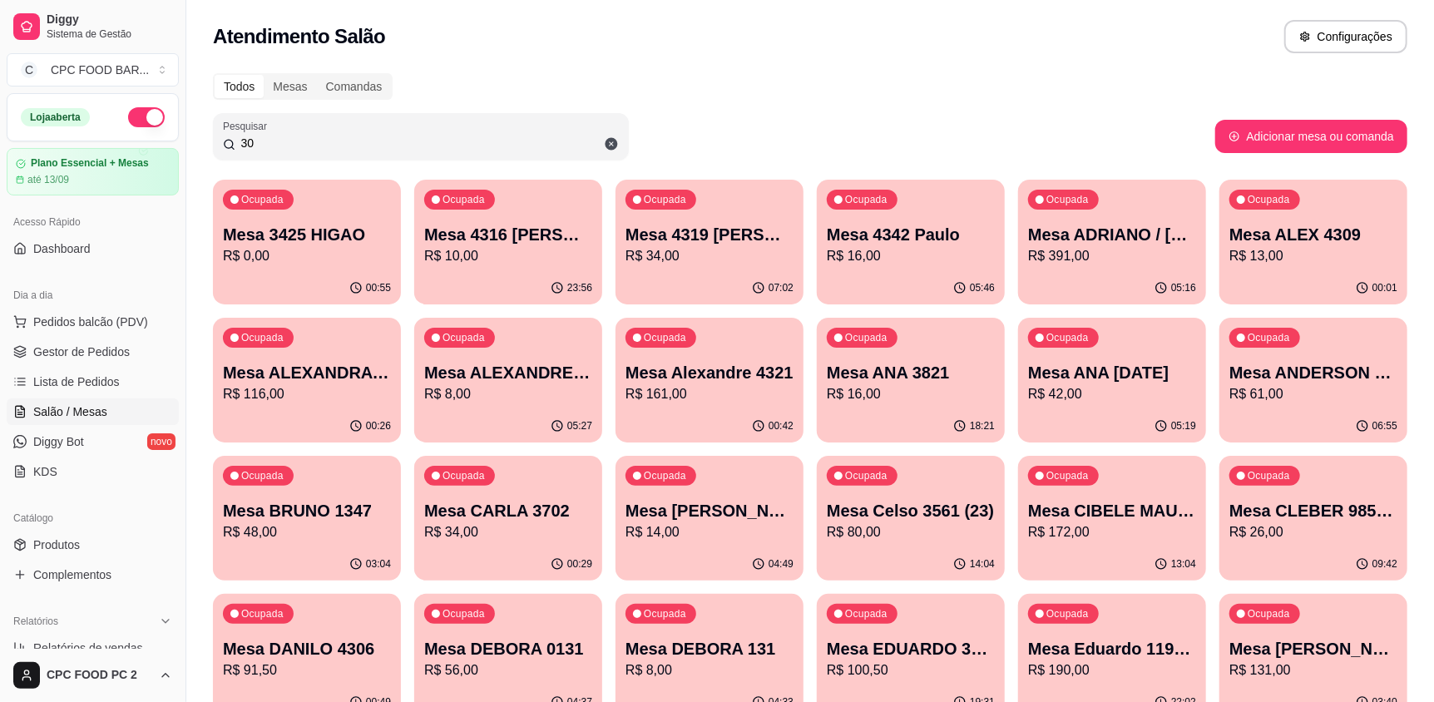
type input "3"
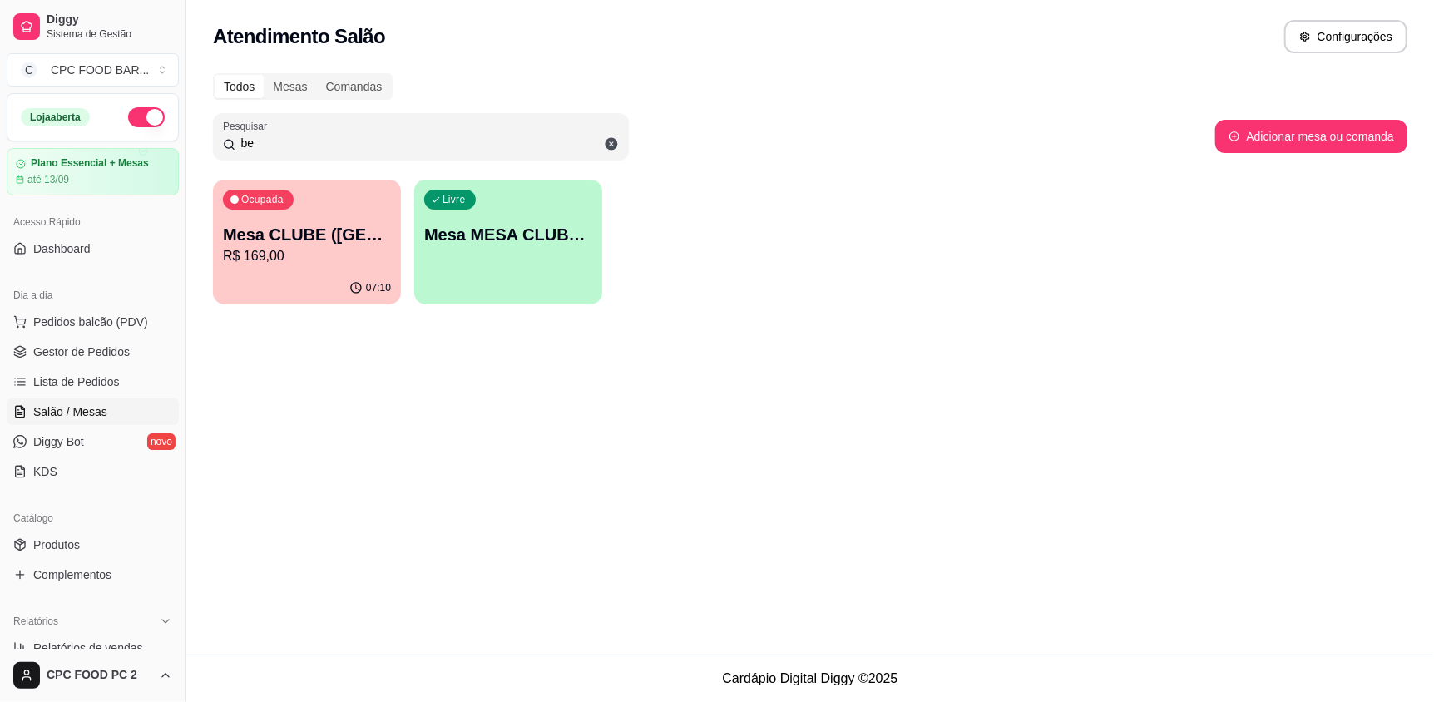
type input "b"
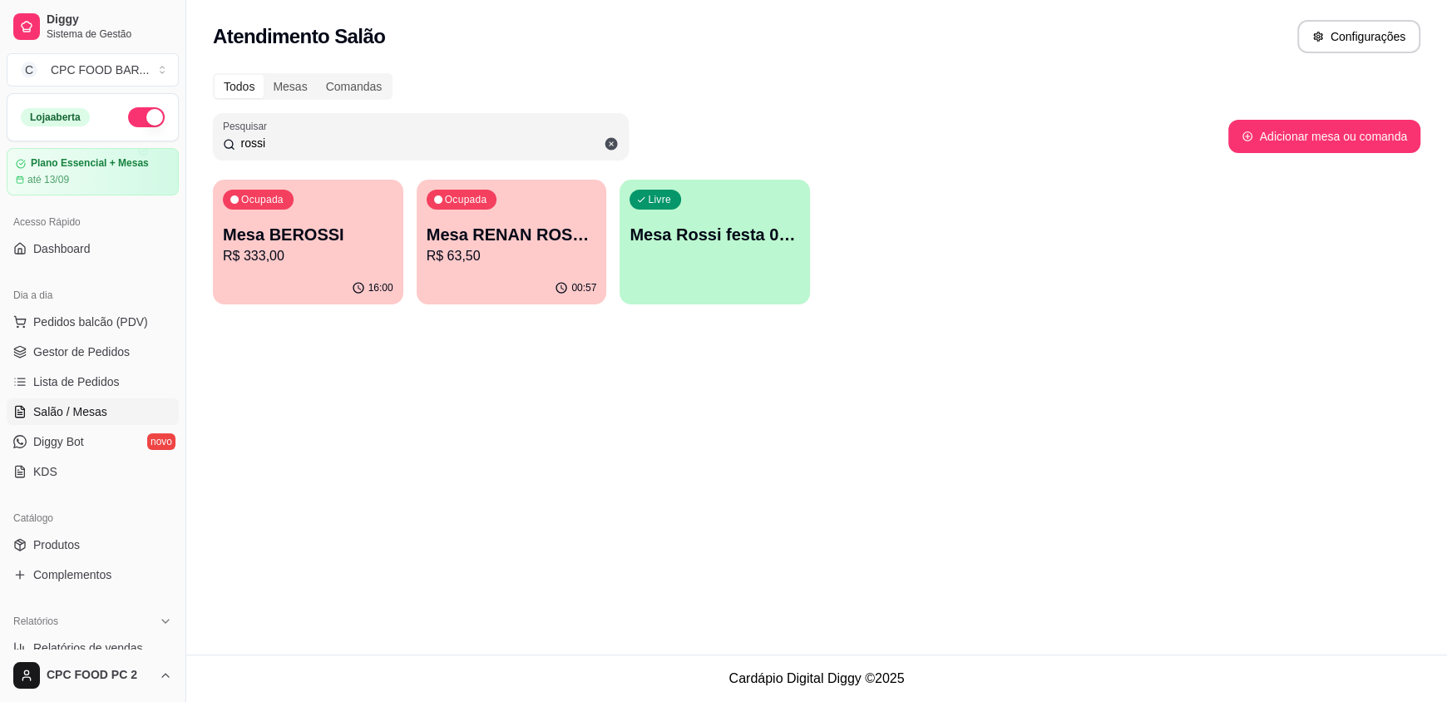
type input "rossi"
click at [363, 244] on p "Mesa BEROSSI" at bounding box center [308, 234] width 170 height 23
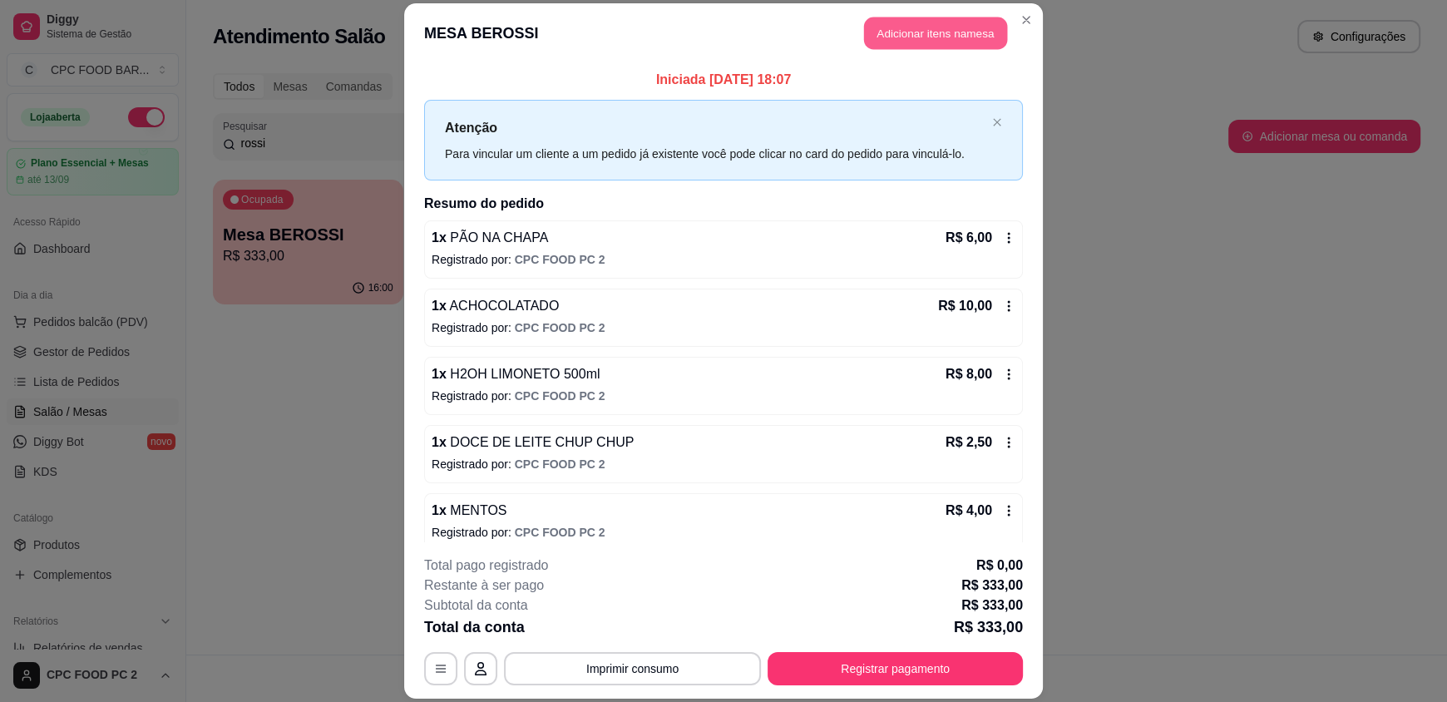
click at [935, 24] on button "Adicionar itens na mesa" at bounding box center [935, 33] width 143 height 32
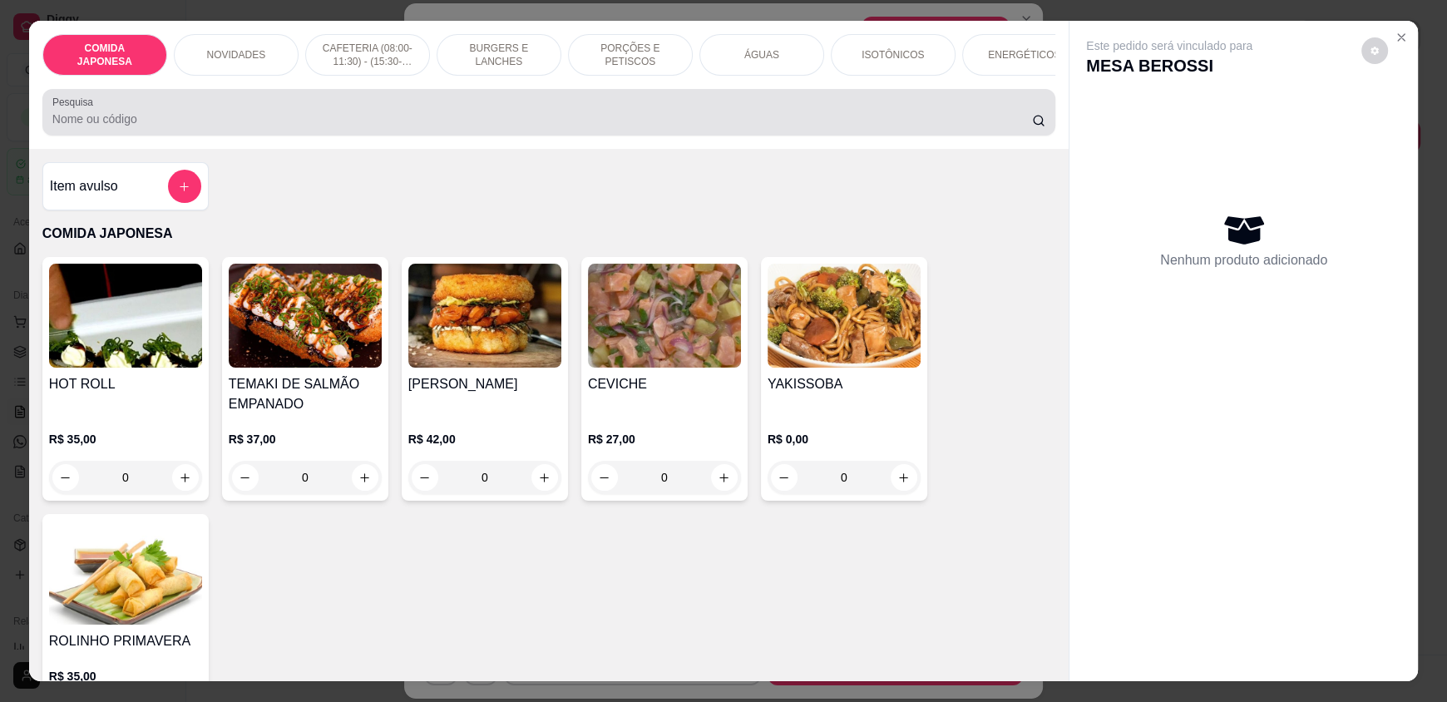
click at [491, 129] on div at bounding box center [548, 112] width 993 height 33
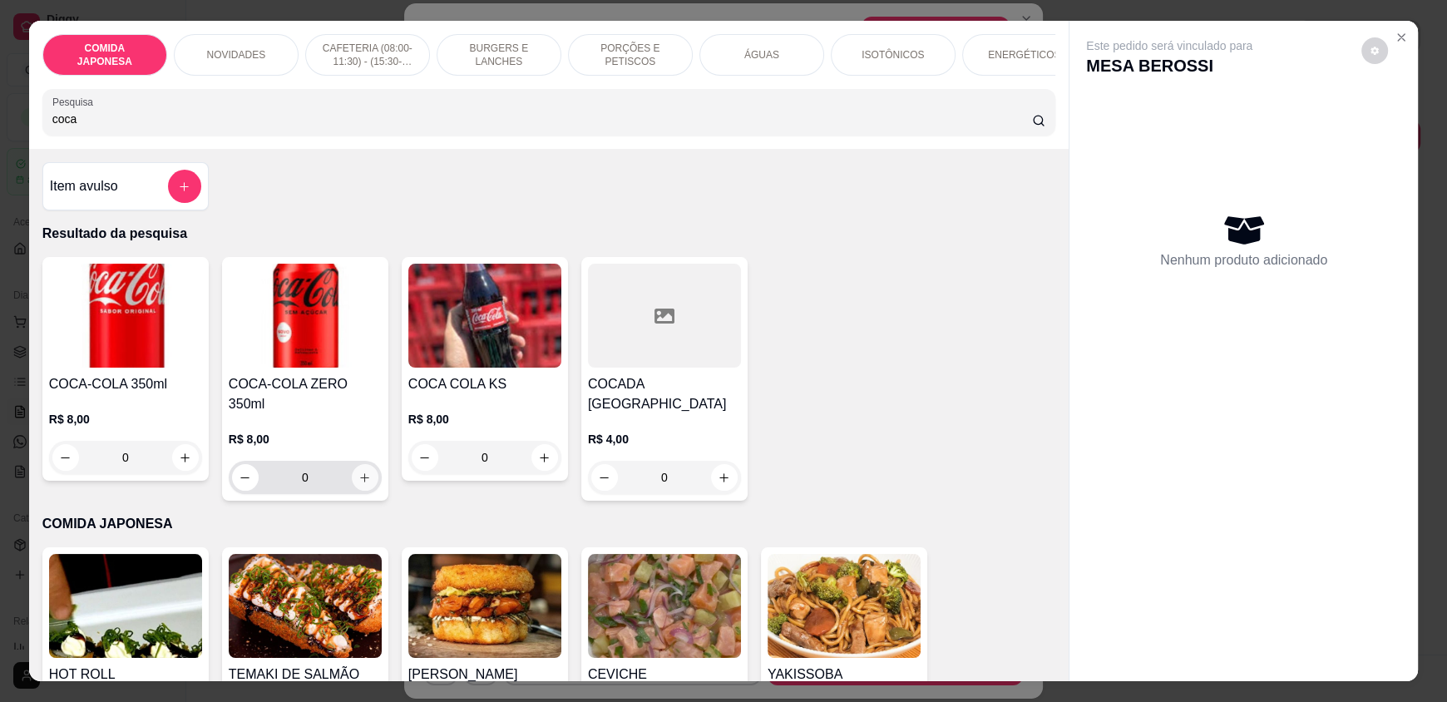
type input "coca"
click at [358, 474] on icon "increase-product-quantity" at bounding box center [364, 477] width 12 height 12
type input "1"
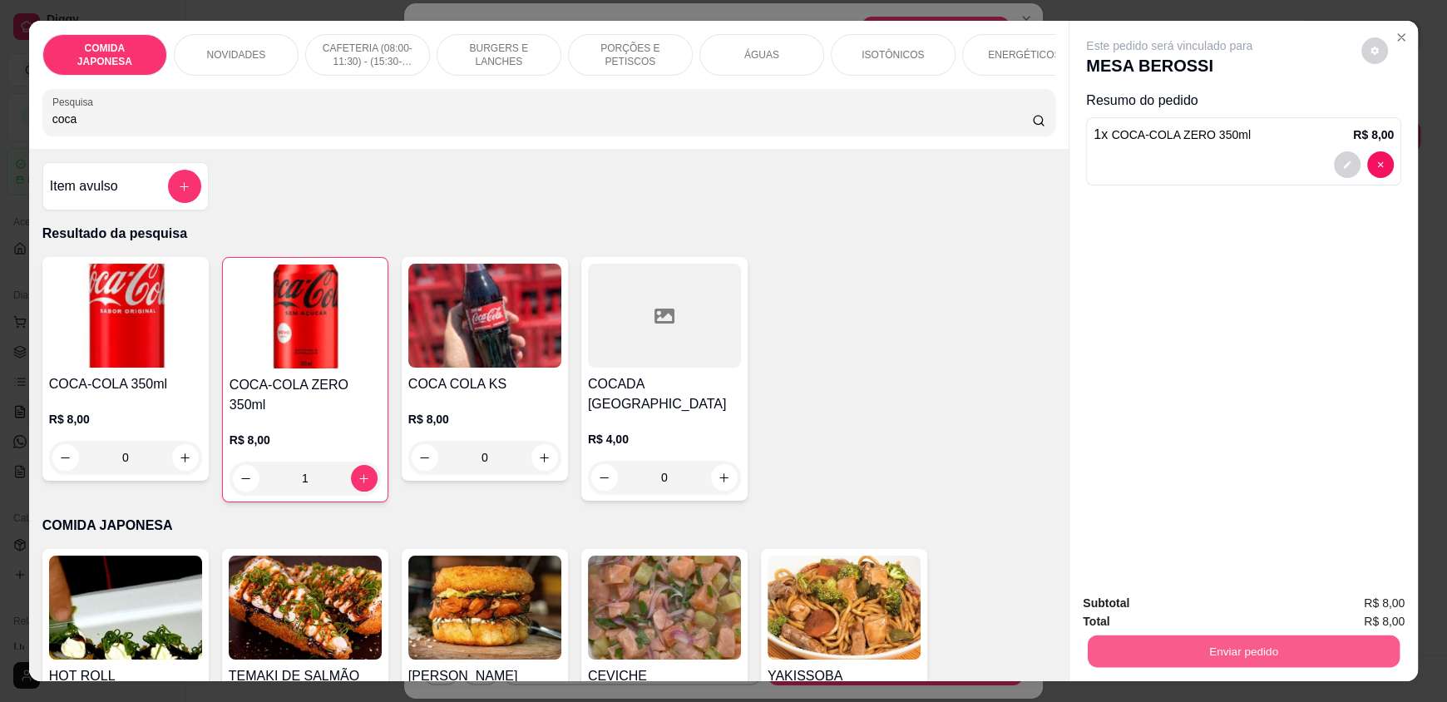
click at [1199, 651] on button "Enviar pedido" at bounding box center [1244, 650] width 312 height 32
click at [1165, 621] on button "Não registrar e enviar pedido" at bounding box center [1188, 610] width 168 height 31
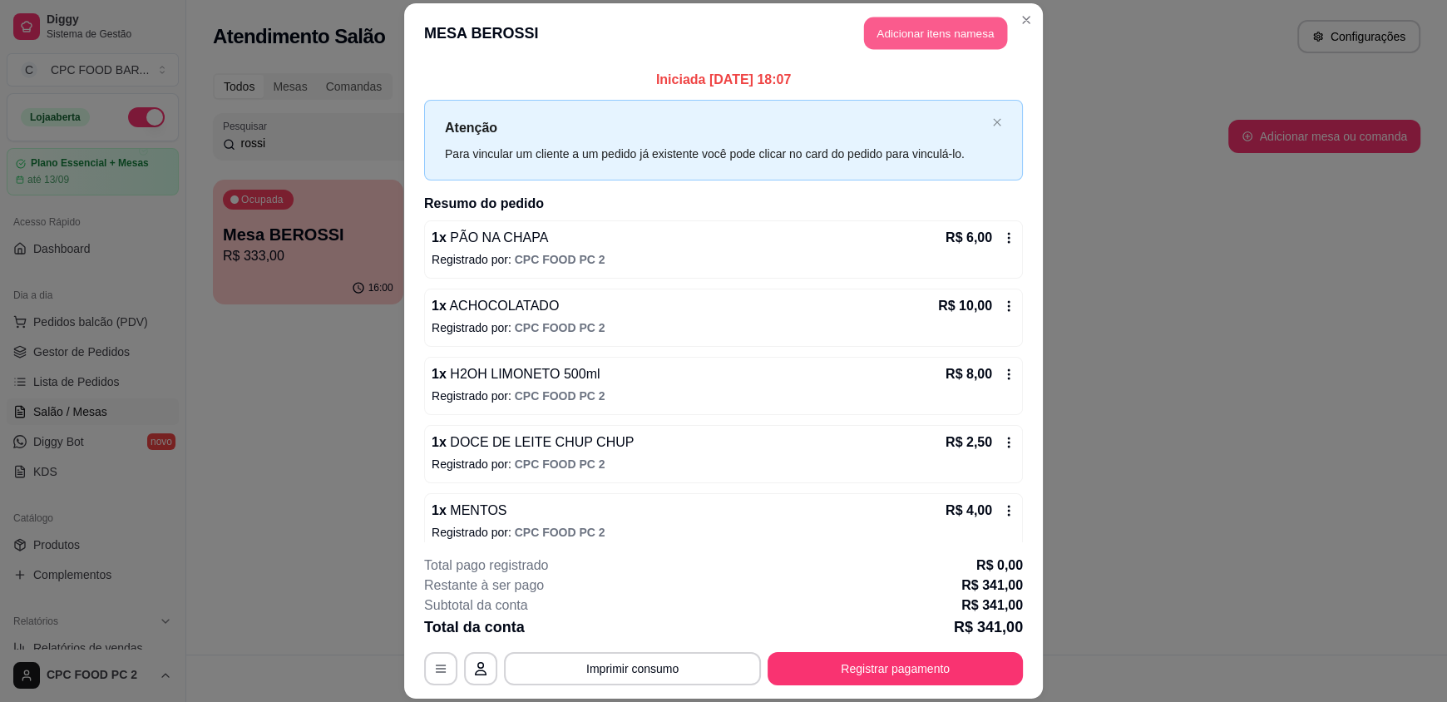
click at [980, 27] on button "Adicionar itens na mesa" at bounding box center [935, 33] width 143 height 32
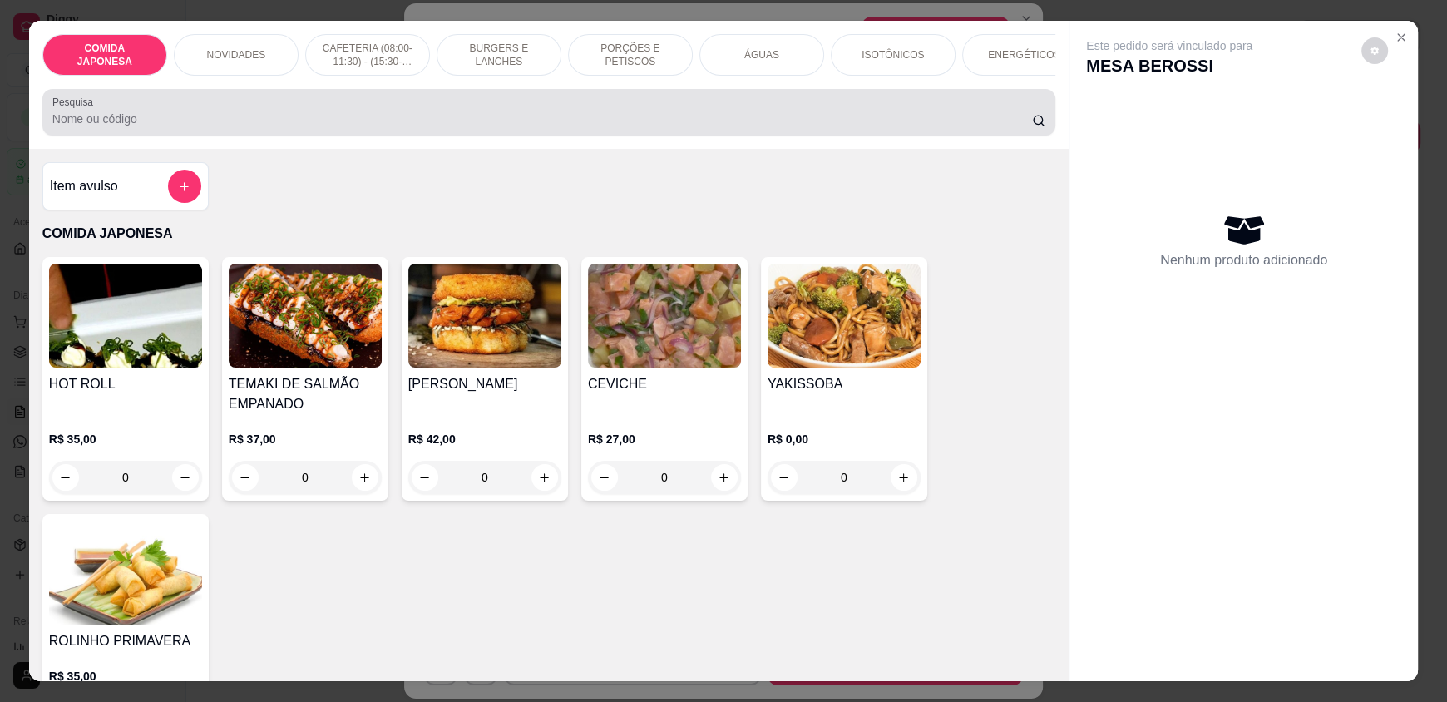
click at [746, 126] on input "Pesquisa" at bounding box center [542, 119] width 980 height 17
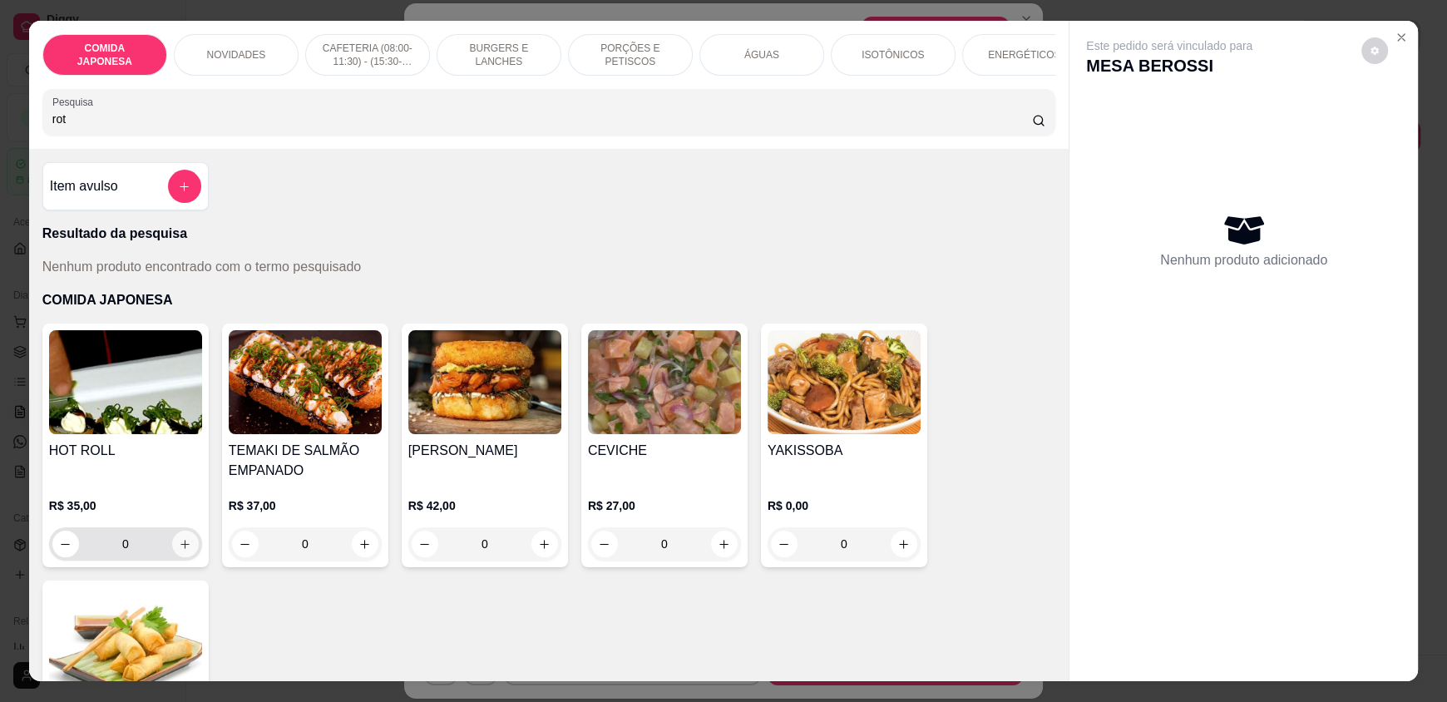
type input "rot"
click at [175, 557] on button "increase-product-quantity" at bounding box center [185, 544] width 27 height 27
type input "1"
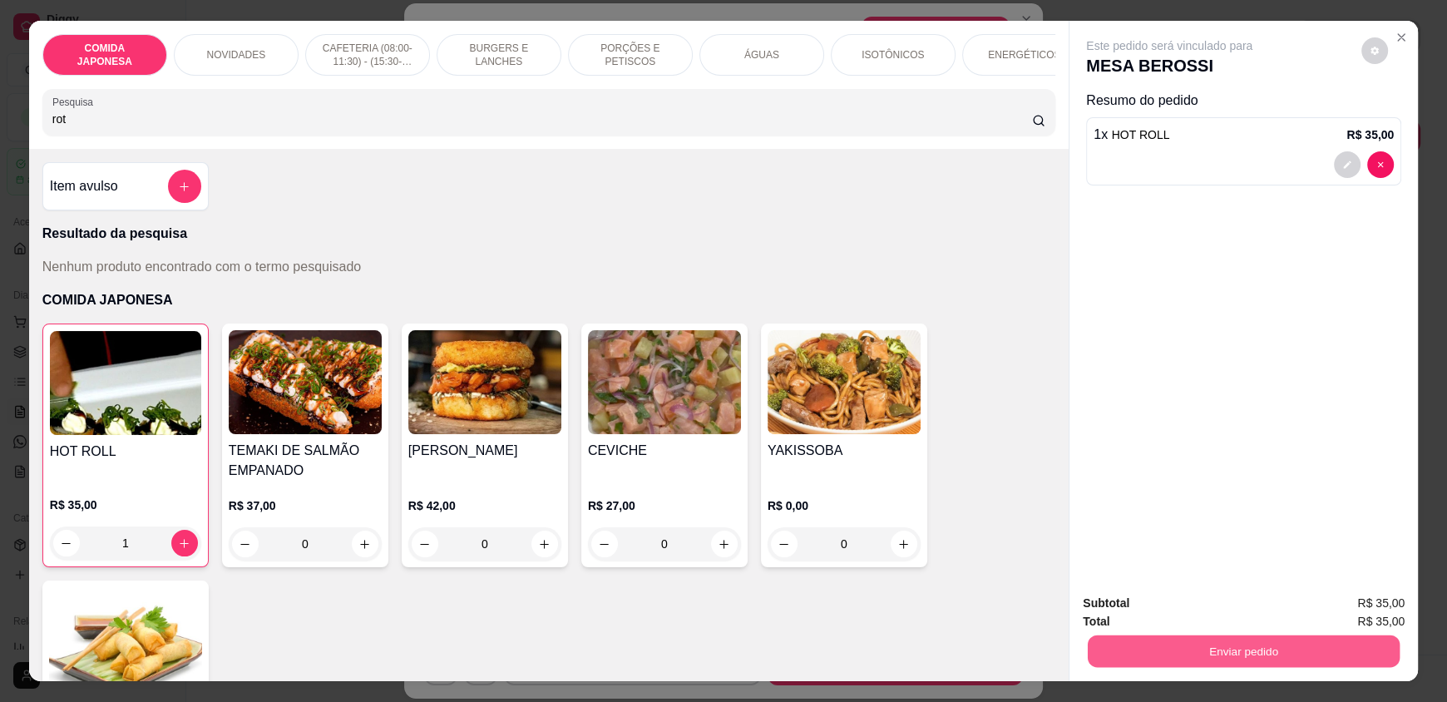
click at [1125, 649] on button "Enviar pedido" at bounding box center [1244, 650] width 312 height 32
click at [1149, 605] on button "Não registrar e enviar pedido" at bounding box center [1188, 611] width 173 height 32
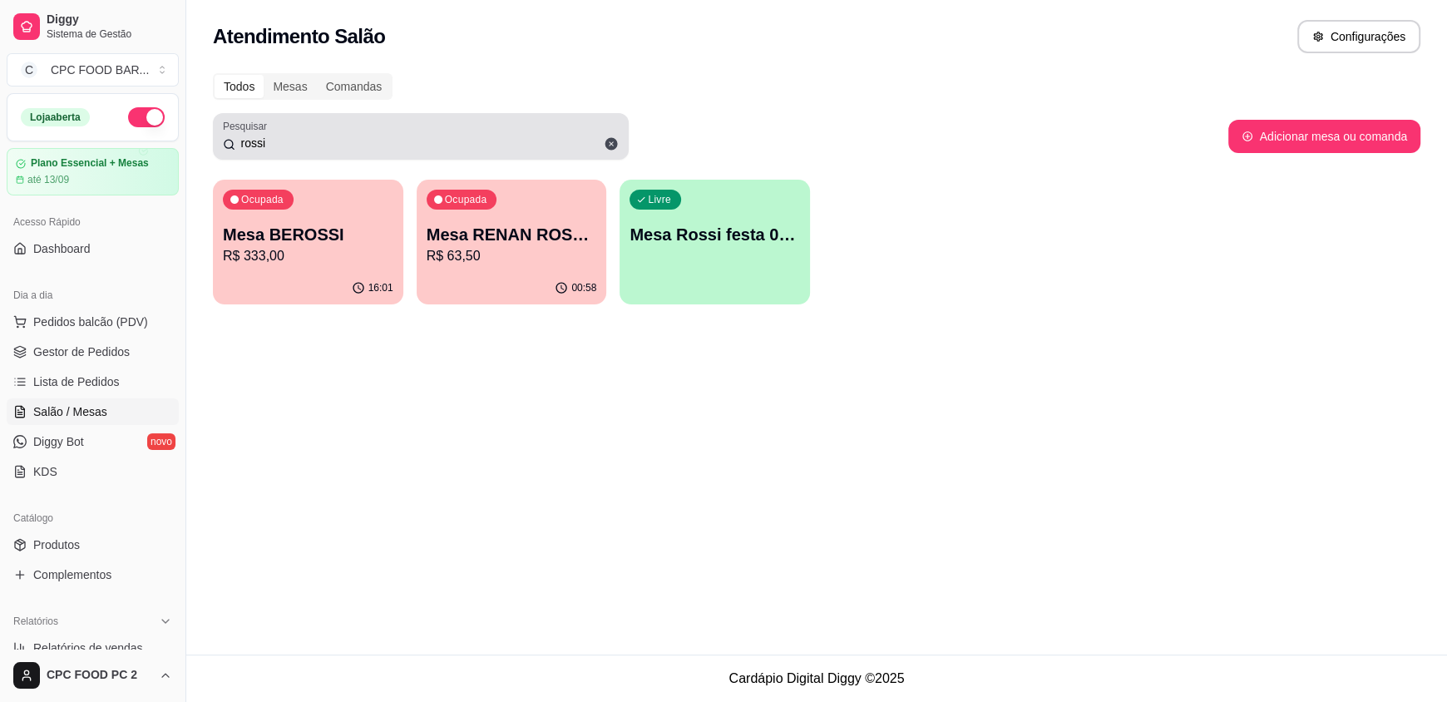
click at [363, 131] on div "rossi" at bounding box center [421, 136] width 396 height 33
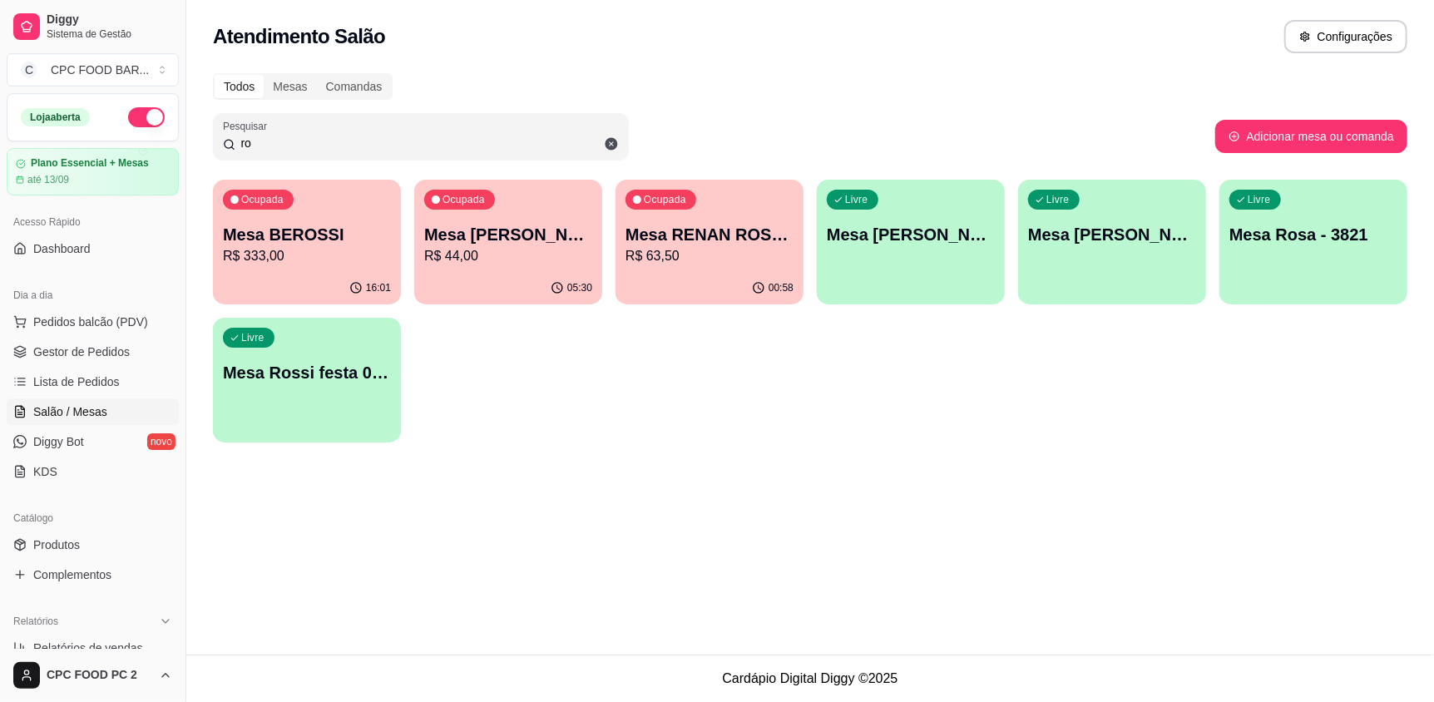
type input "r"
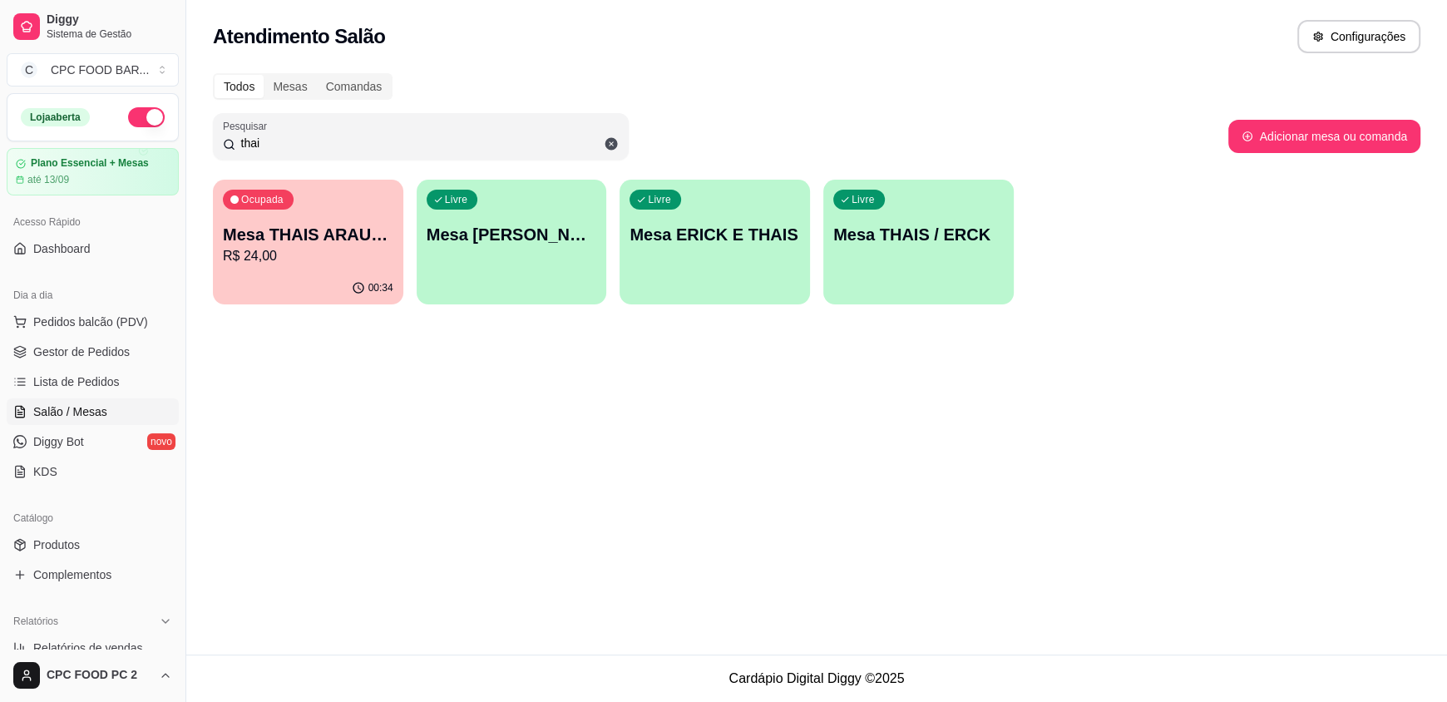
type input "thai"
click at [295, 259] on p "R$ 24,00" at bounding box center [308, 256] width 170 height 20
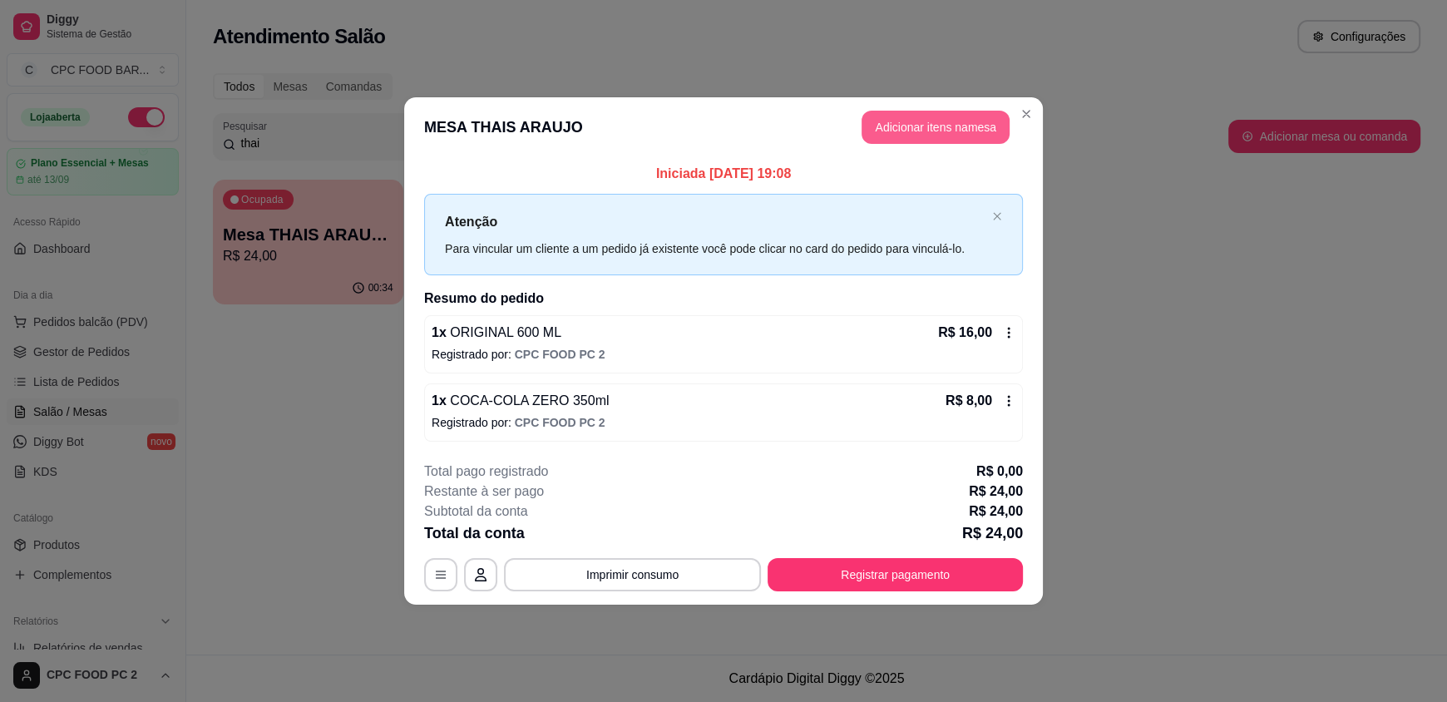
click at [916, 120] on button "Adicionar itens na mesa" at bounding box center [935, 127] width 148 height 33
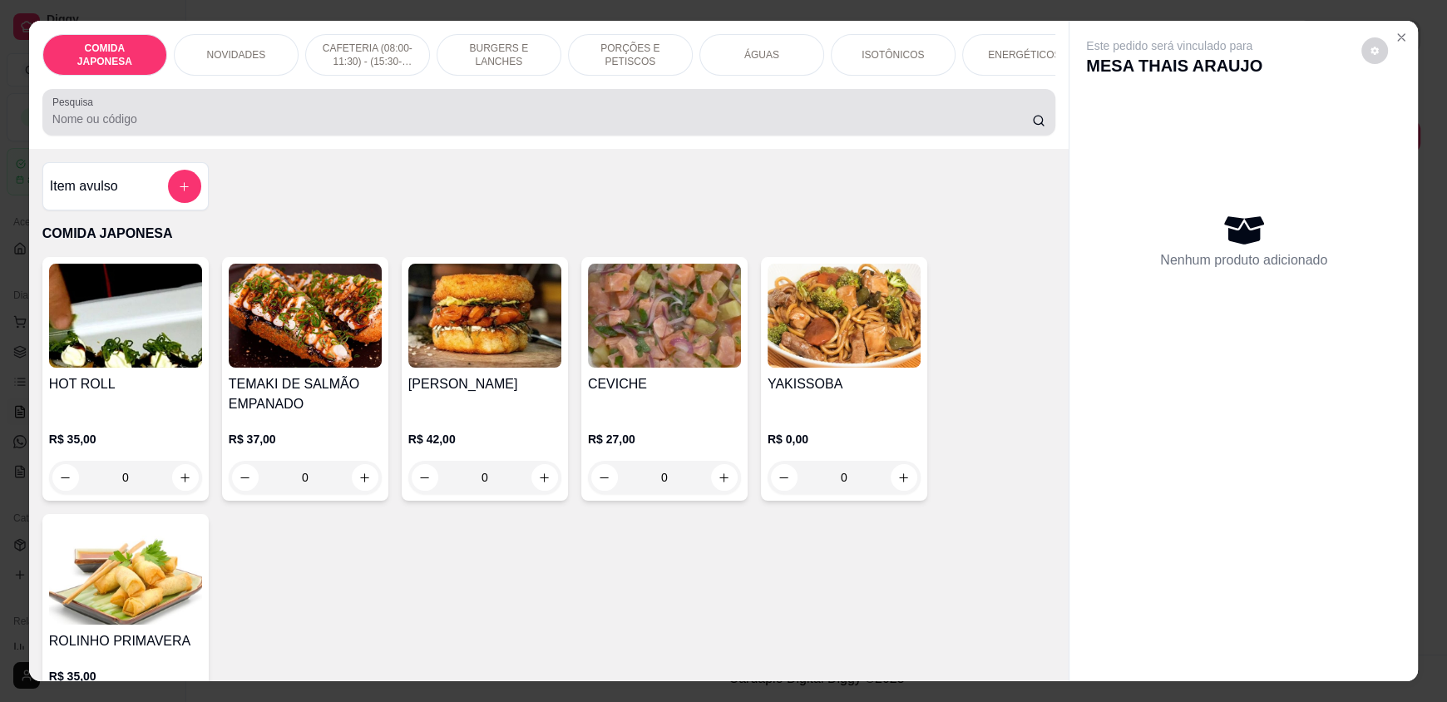
click at [403, 127] on input "Pesquisa" at bounding box center [542, 119] width 980 height 17
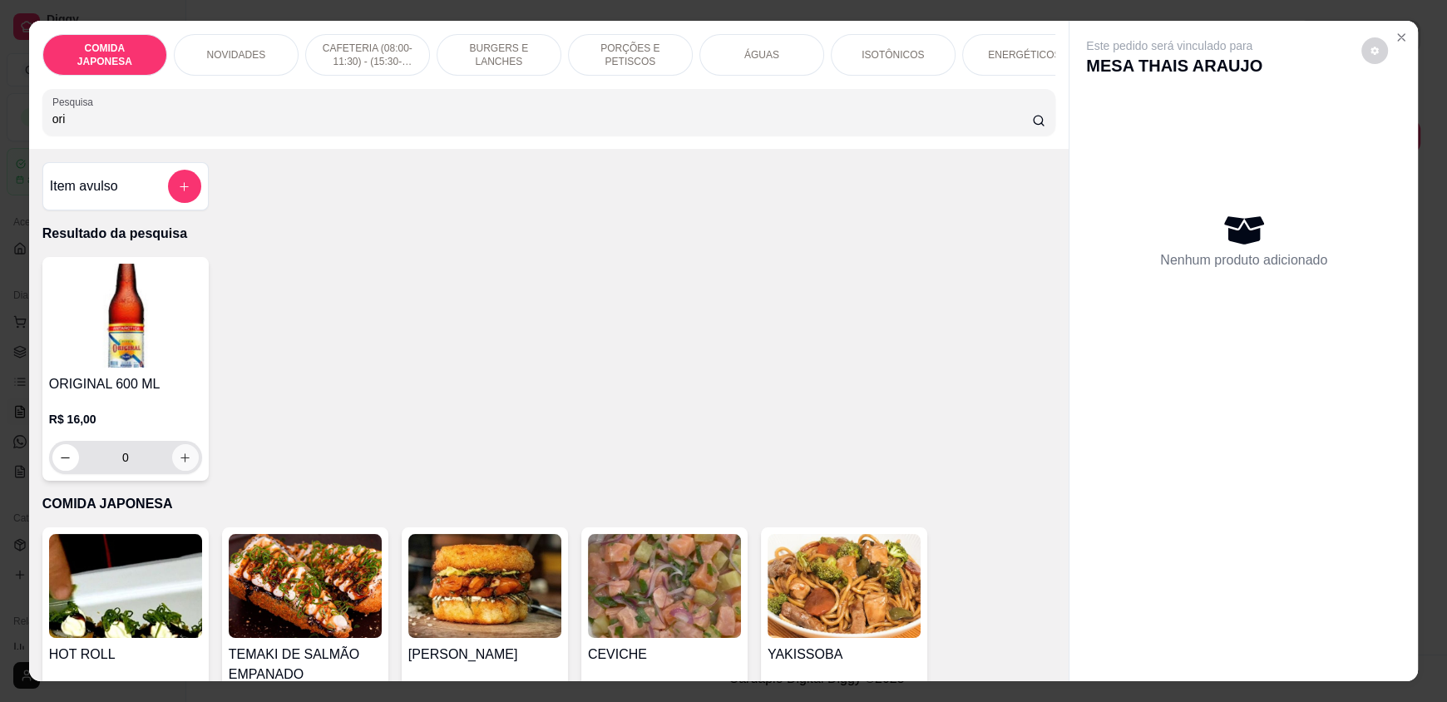
type input "ori"
click at [185, 471] on button "increase-product-quantity" at bounding box center [185, 458] width 26 height 26
type input "1"
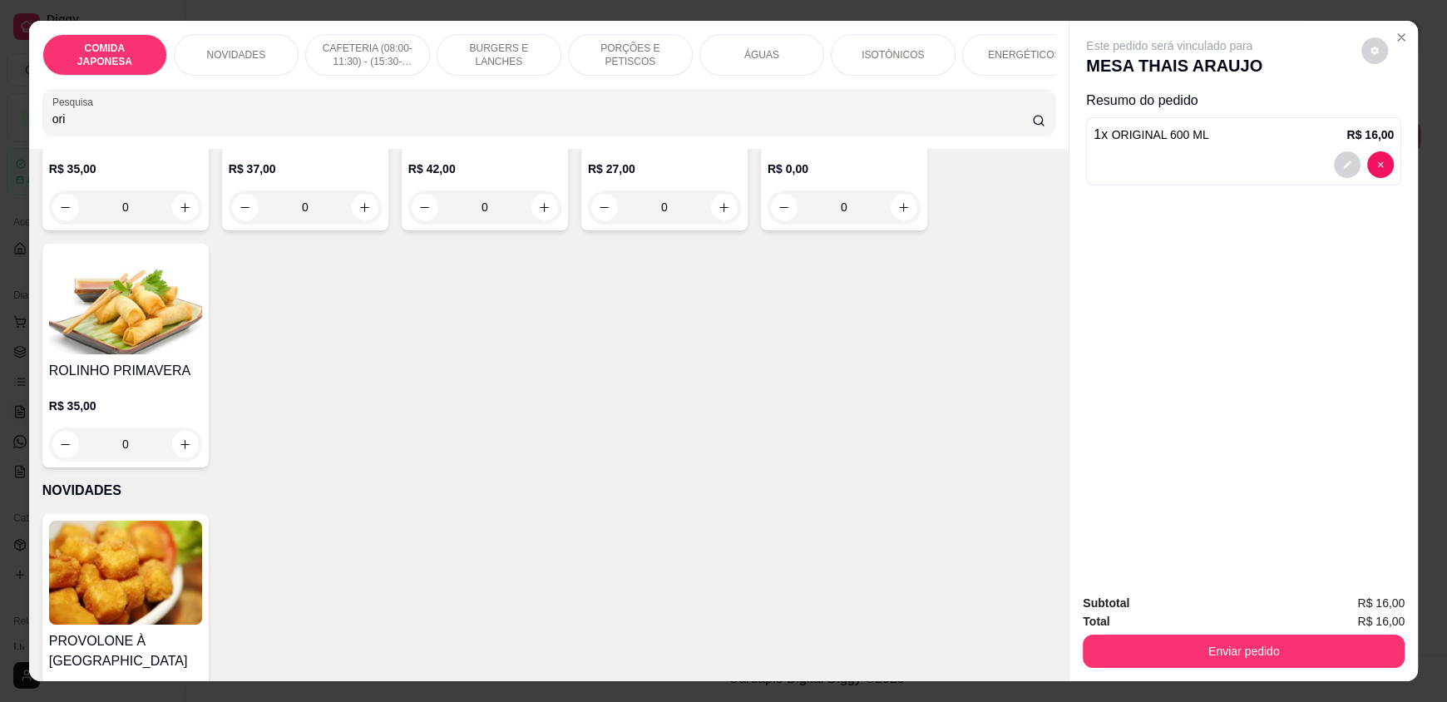
scroll to position [582, 0]
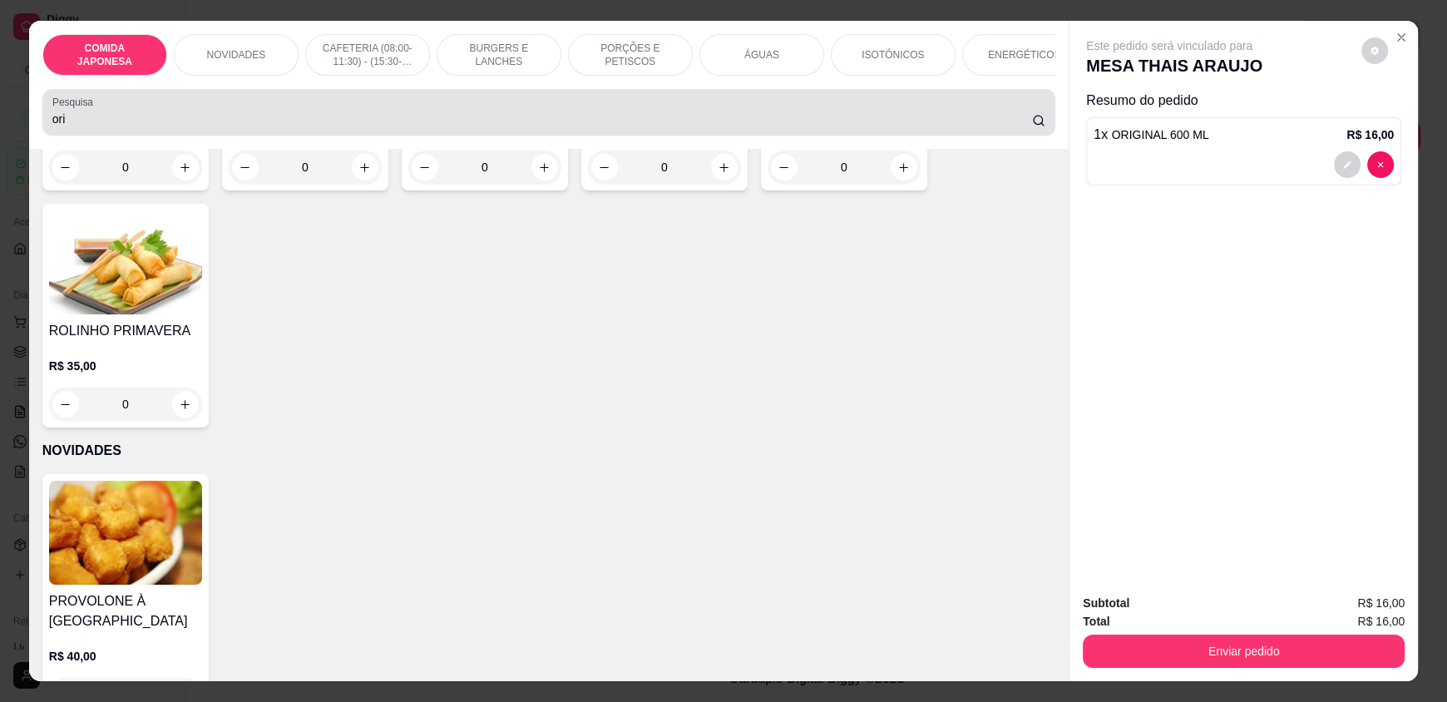
click at [72, 109] on label "Pesquisa" at bounding box center [75, 102] width 47 height 14
click at [72, 116] on input "ori" at bounding box center [542, 119] width 980 height 17
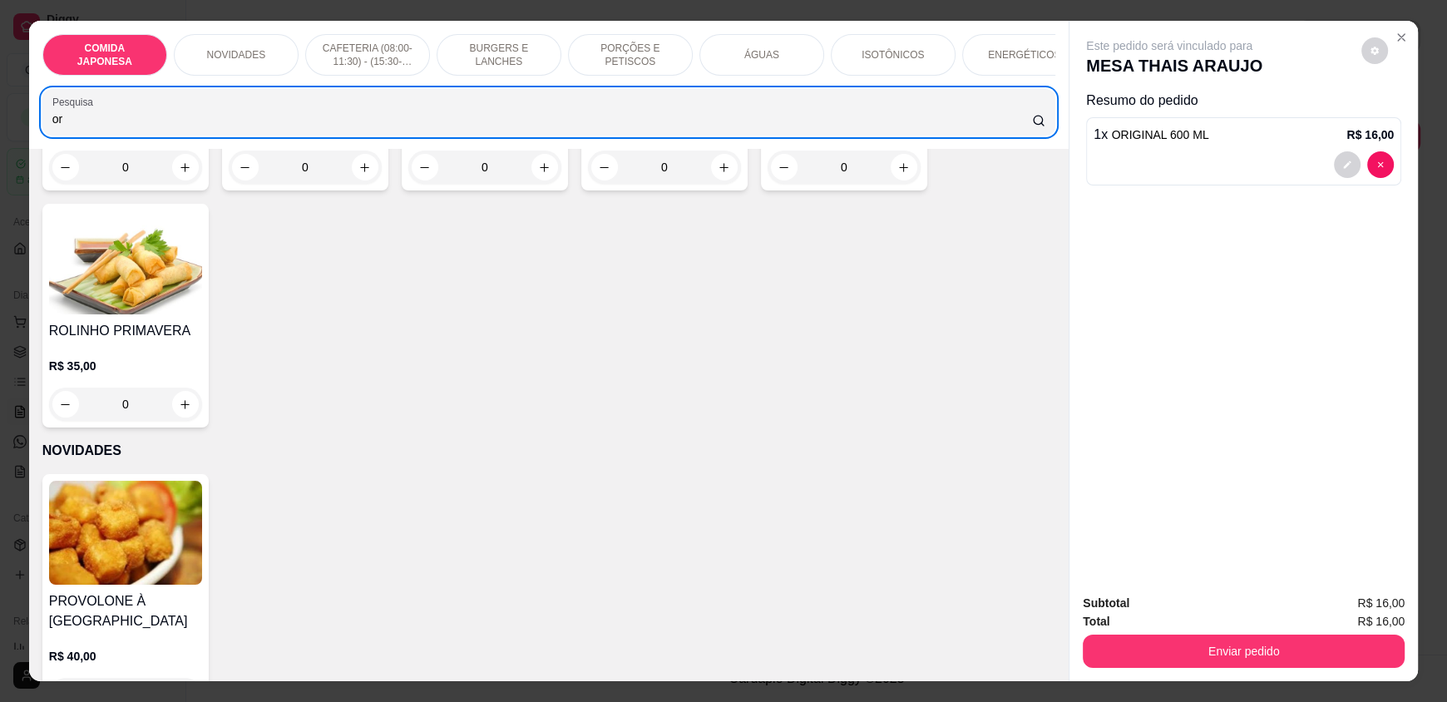
type input "o"
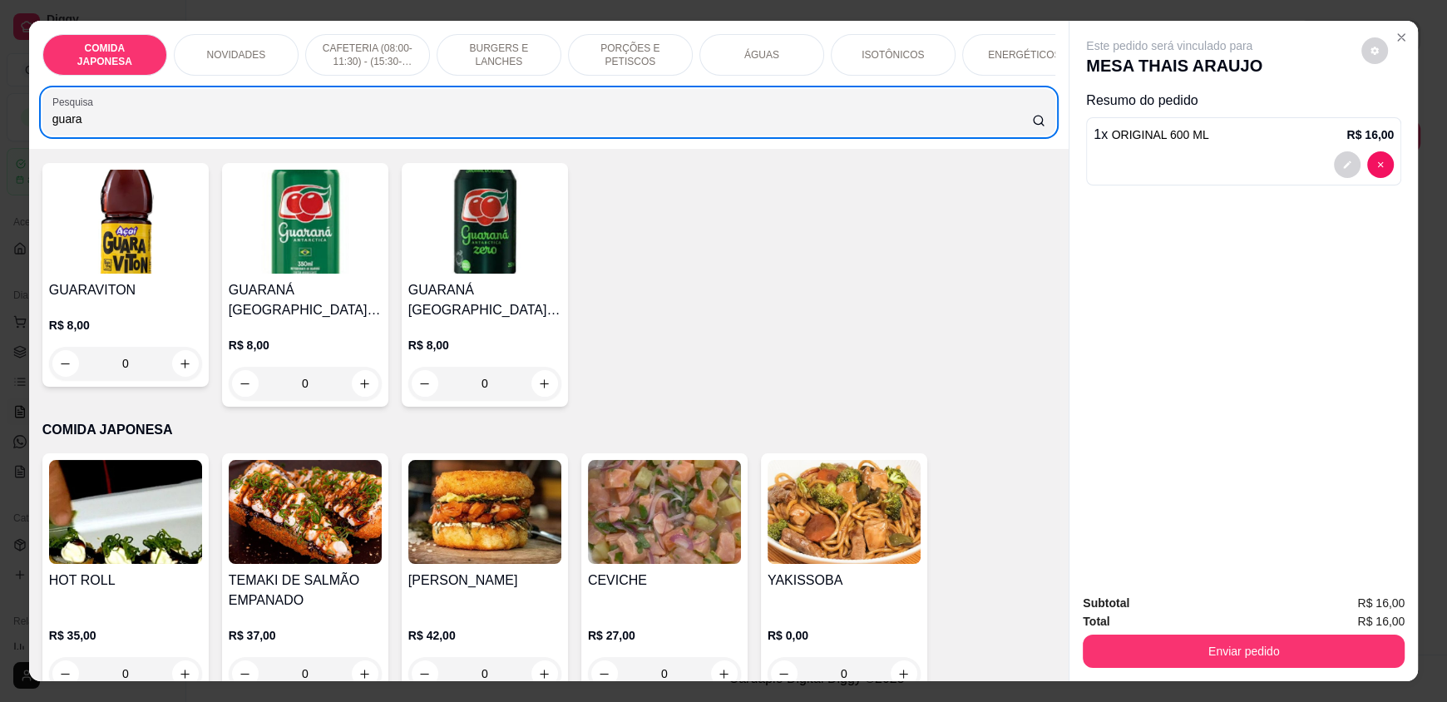
scroll to position [0, 0]
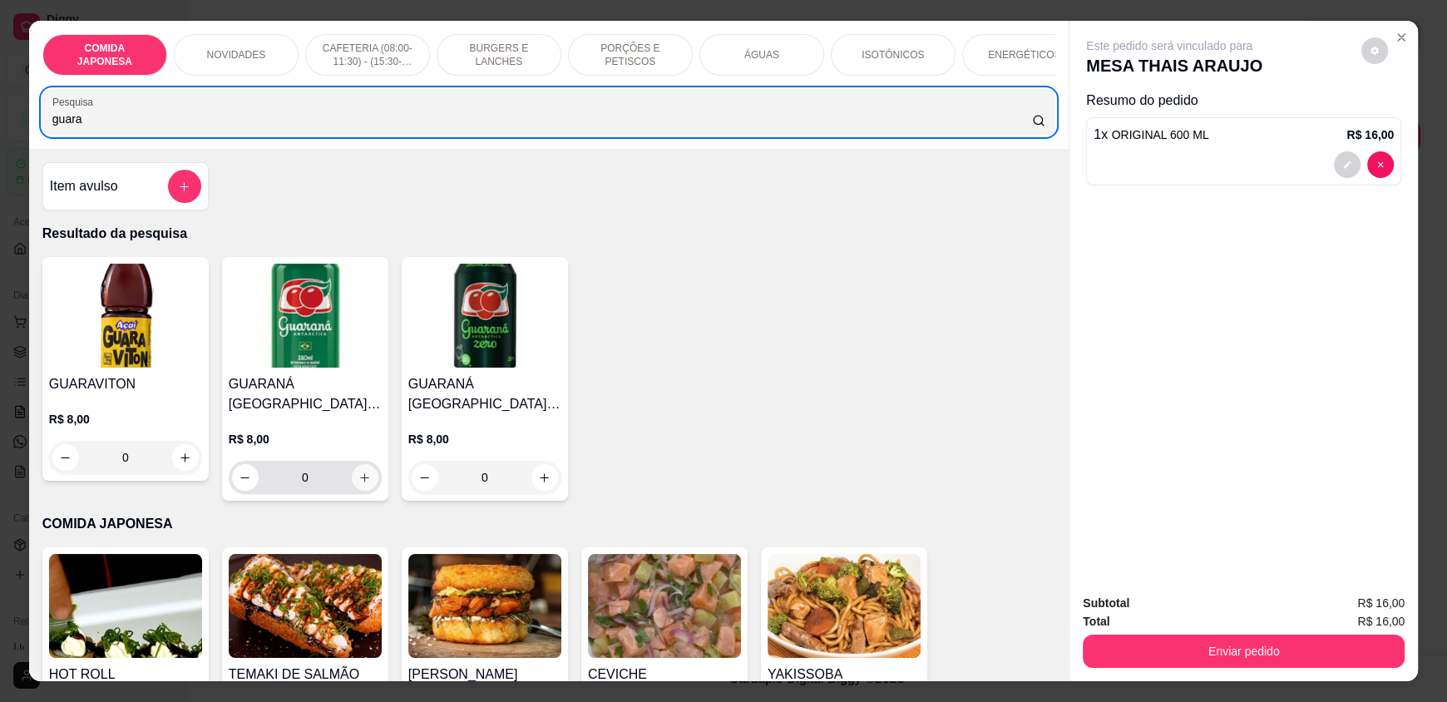
type input "guara"
click at [359, 484] on icon "increase-product-quantity" at bounding box center [364, 477] width 12 height 12
type input "1"
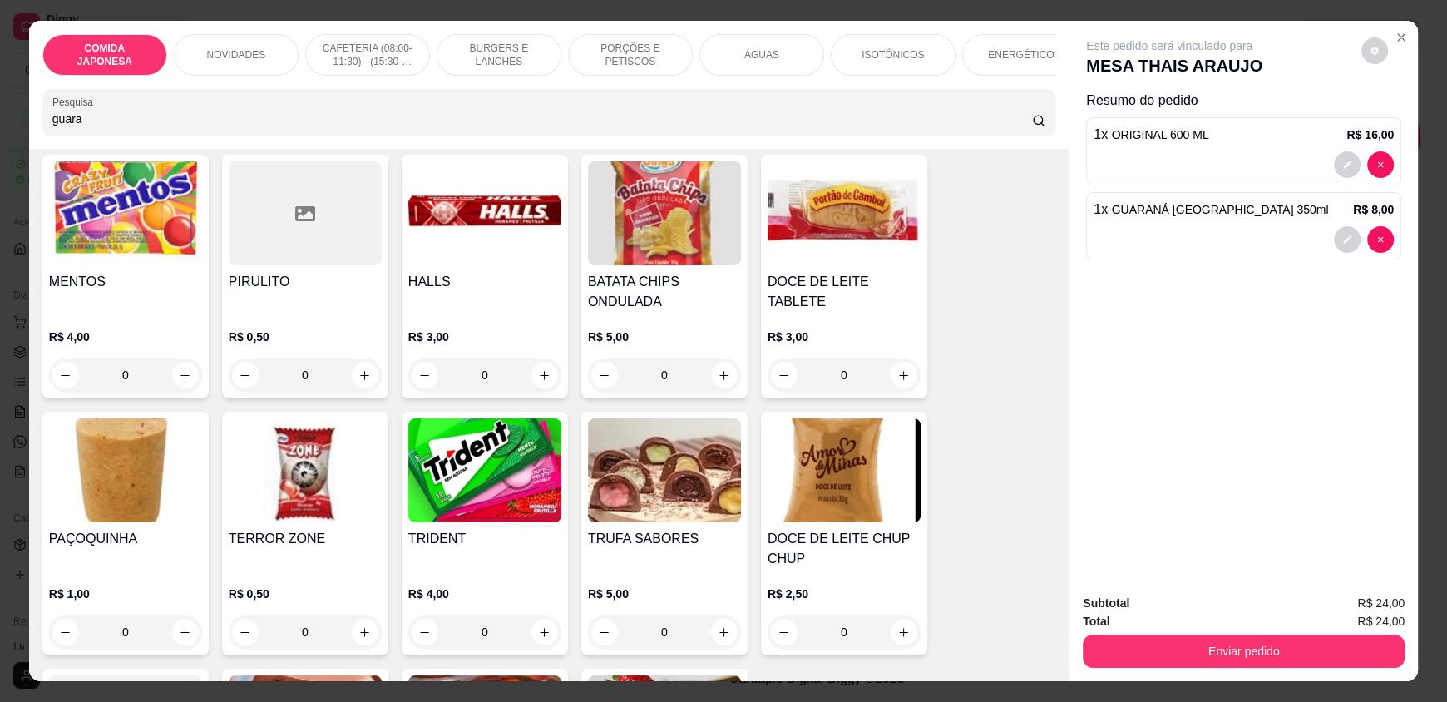
scroll to position [7567, 0]
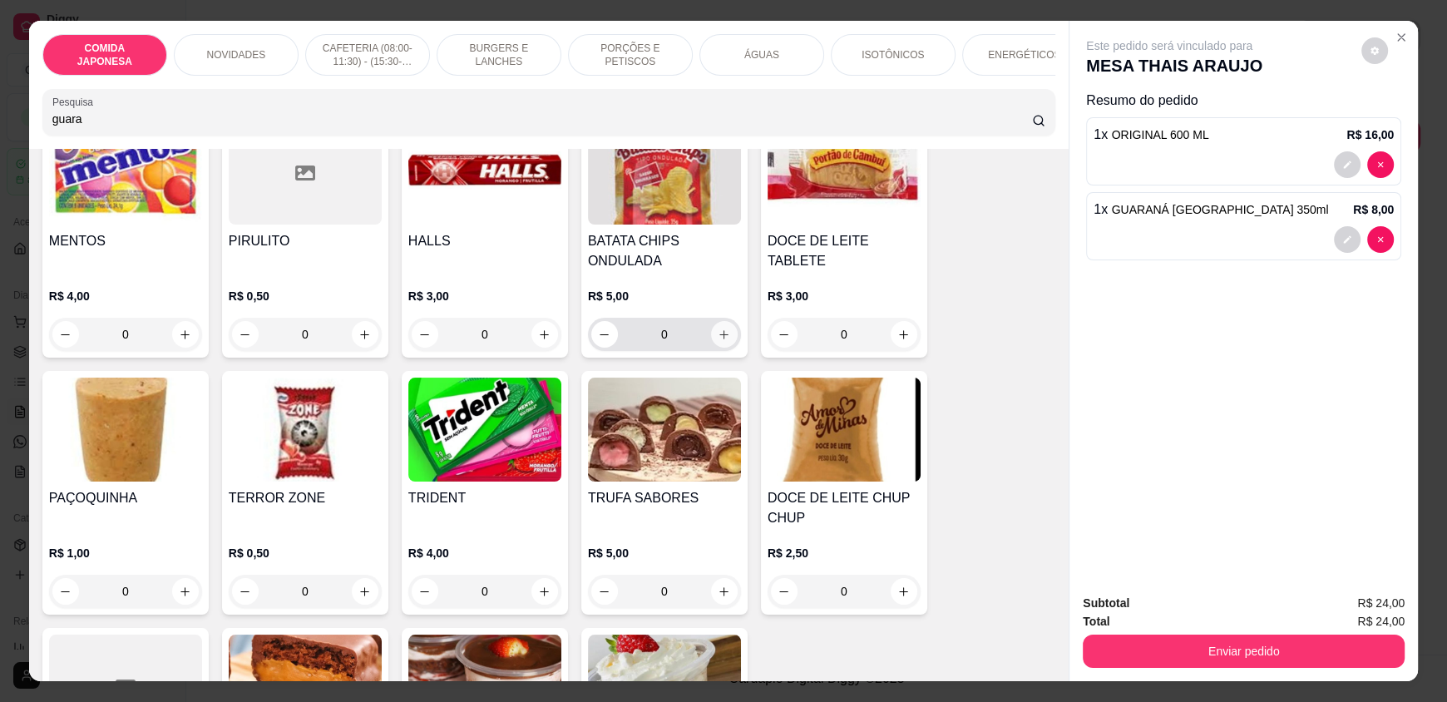
click at [718, 328] on icon "increase-product-quantity" at bounding box center [724, 334] width 12 height 12
type input "1"
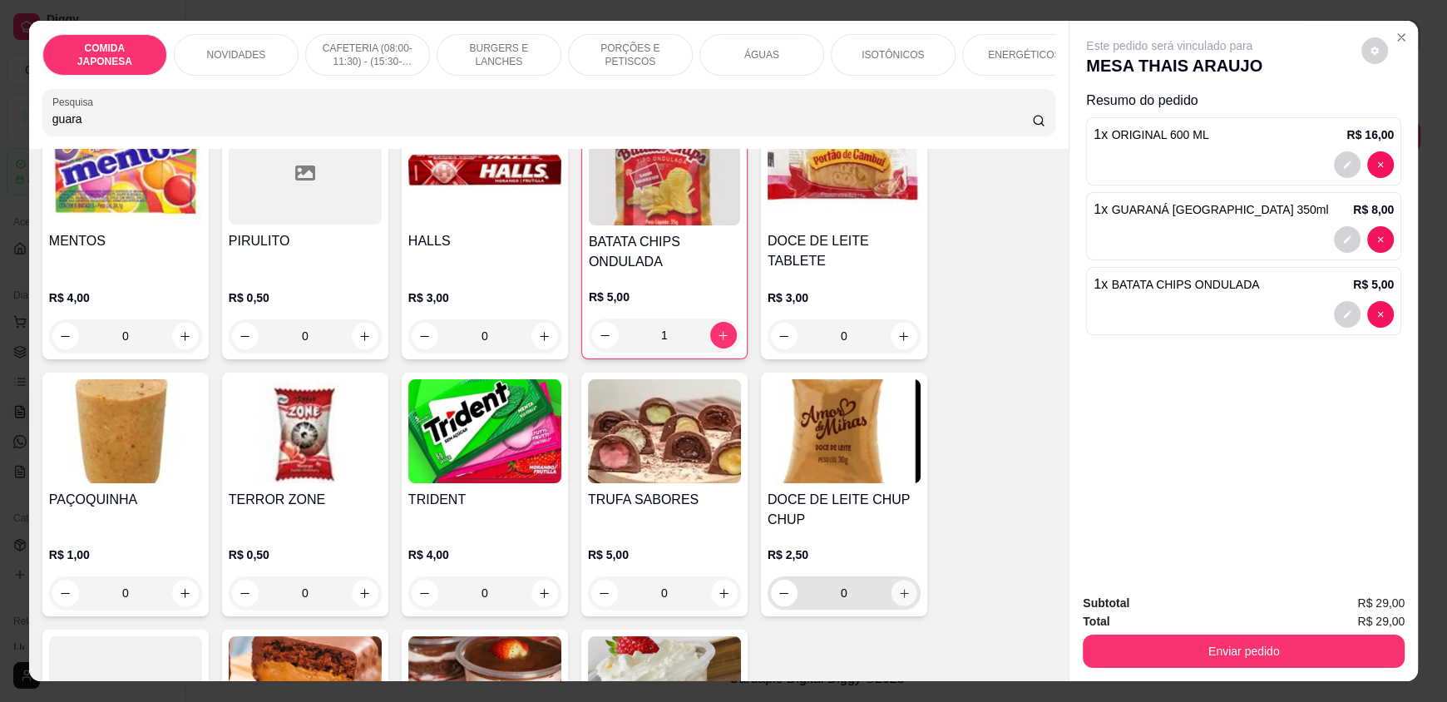
click at [898, 587] on icon "increase-product-quantity" at bounding box center [904, 593] width 12 height 12
type input "2"
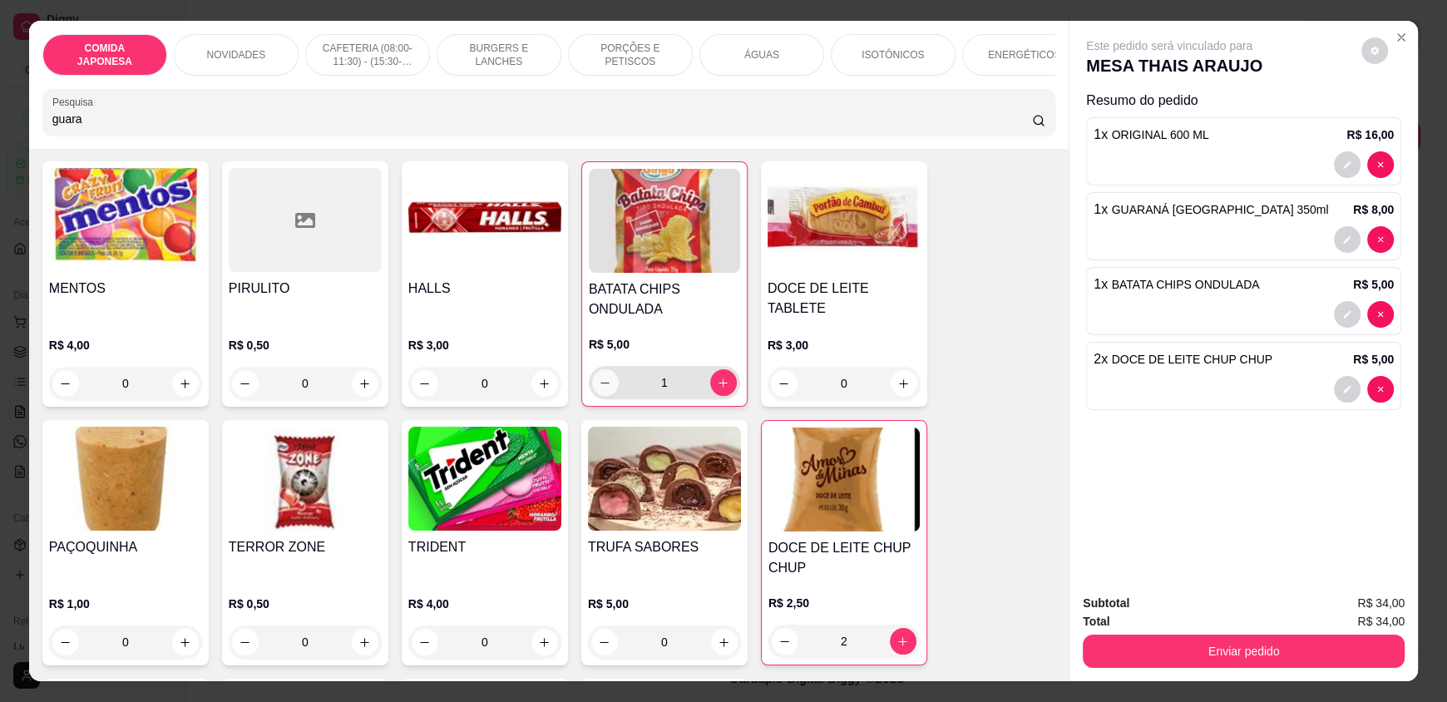
scroll to position [7484, 0]
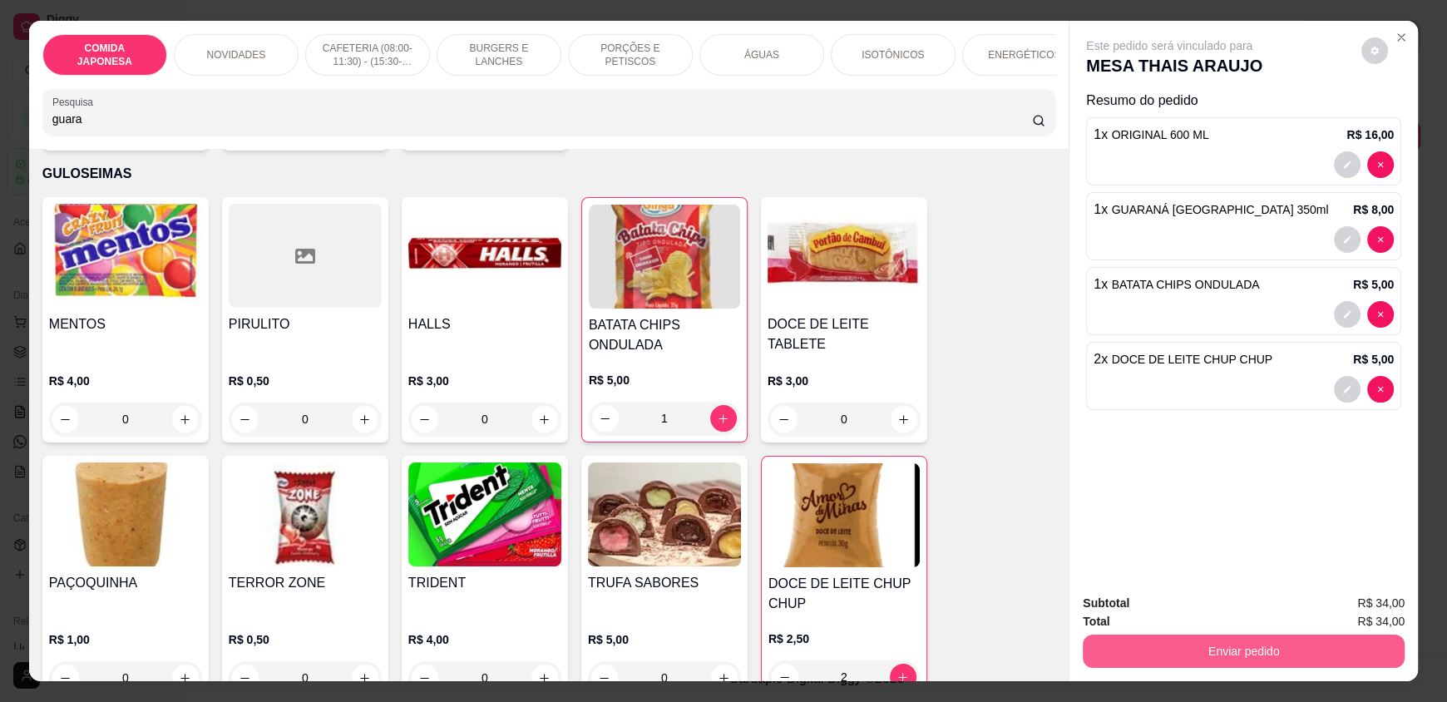
click at [1207, 644] on button "Enviar pedido" at bounding box center [1244, 650] width 322 height 33
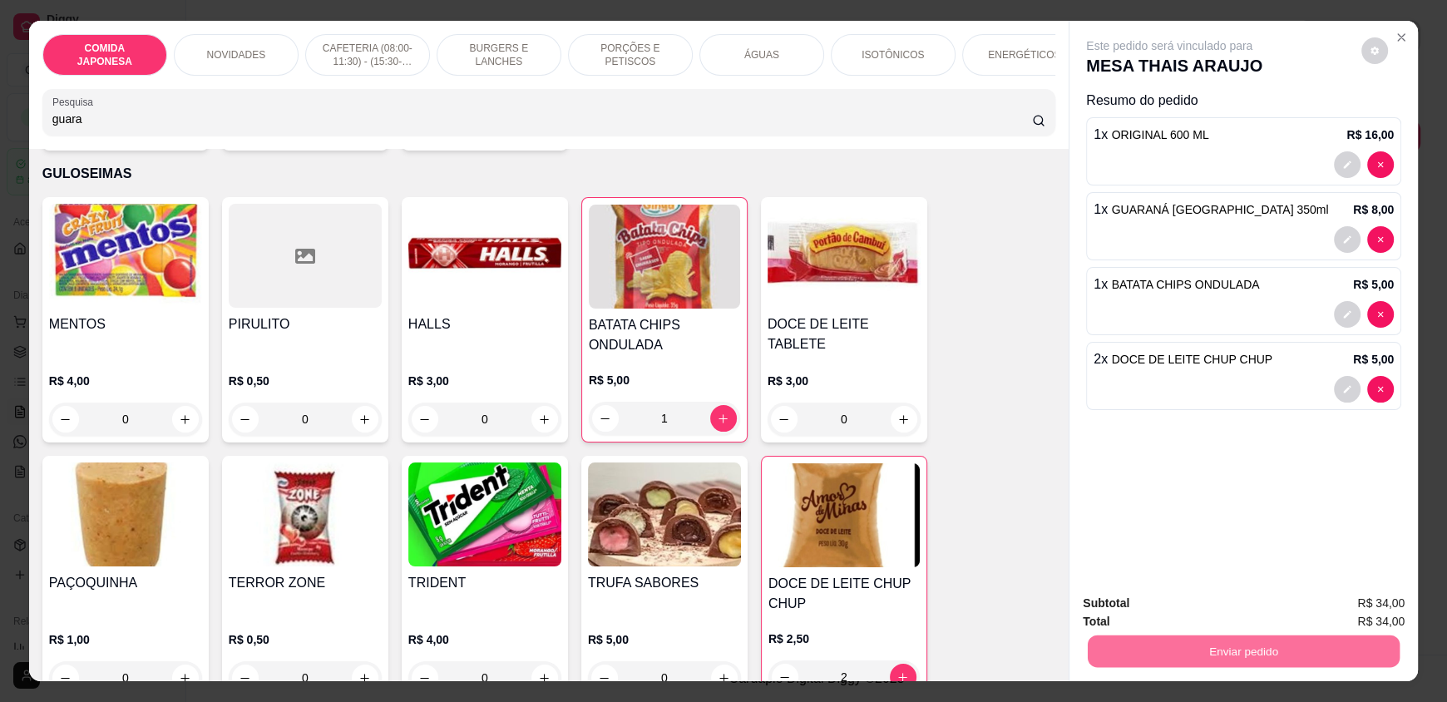
click at [1154, 600] on button "Não registrar e enviar pedido" at bounding box center [1188, 611] width 173 height 32
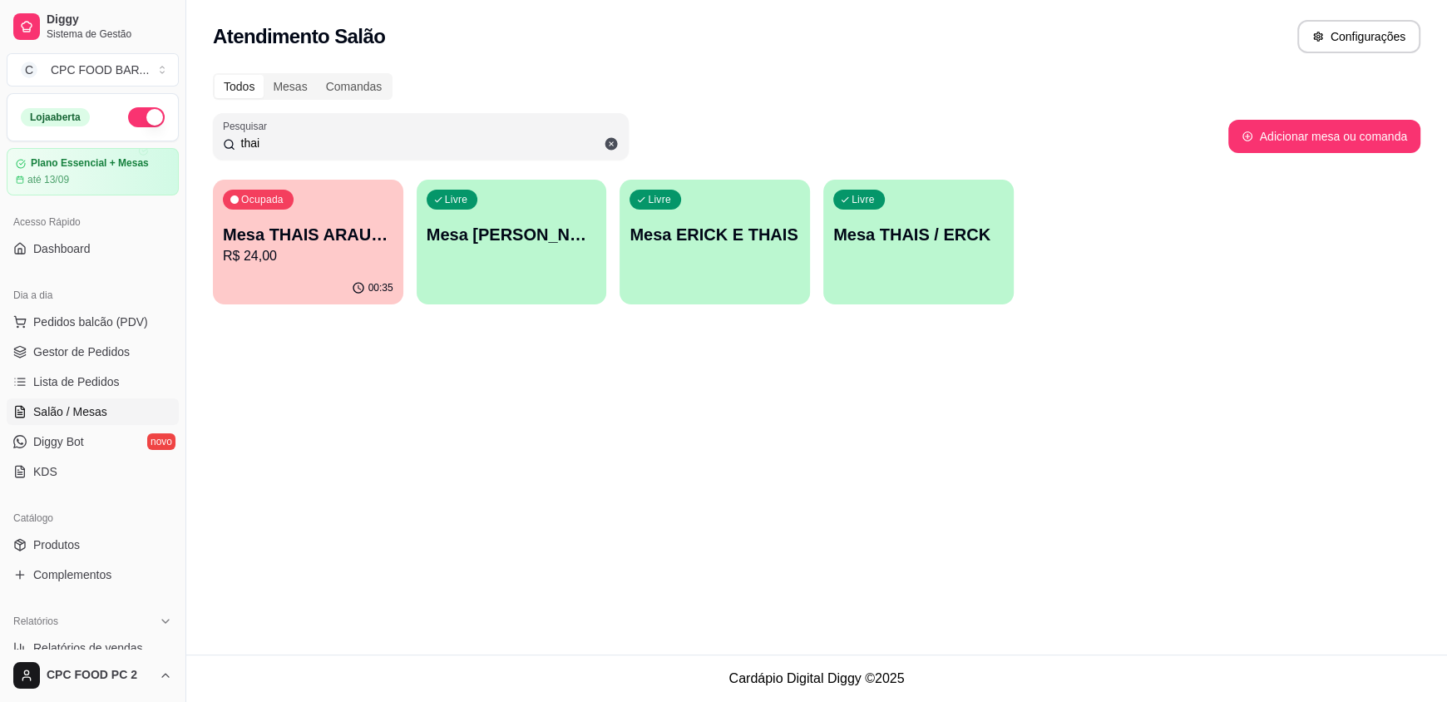
click at [279, 149] on input "thai" at bounding box center [426, 143] width 383 height 17
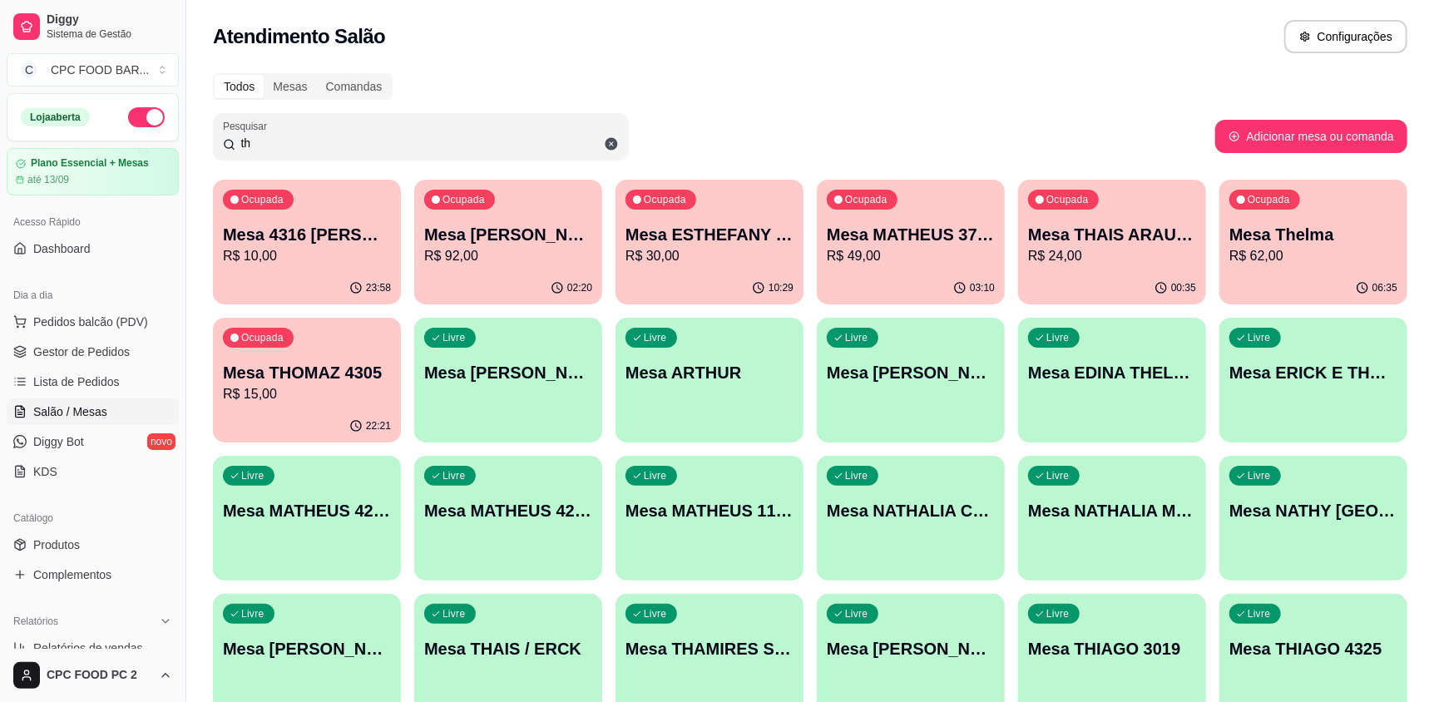
type input "t"
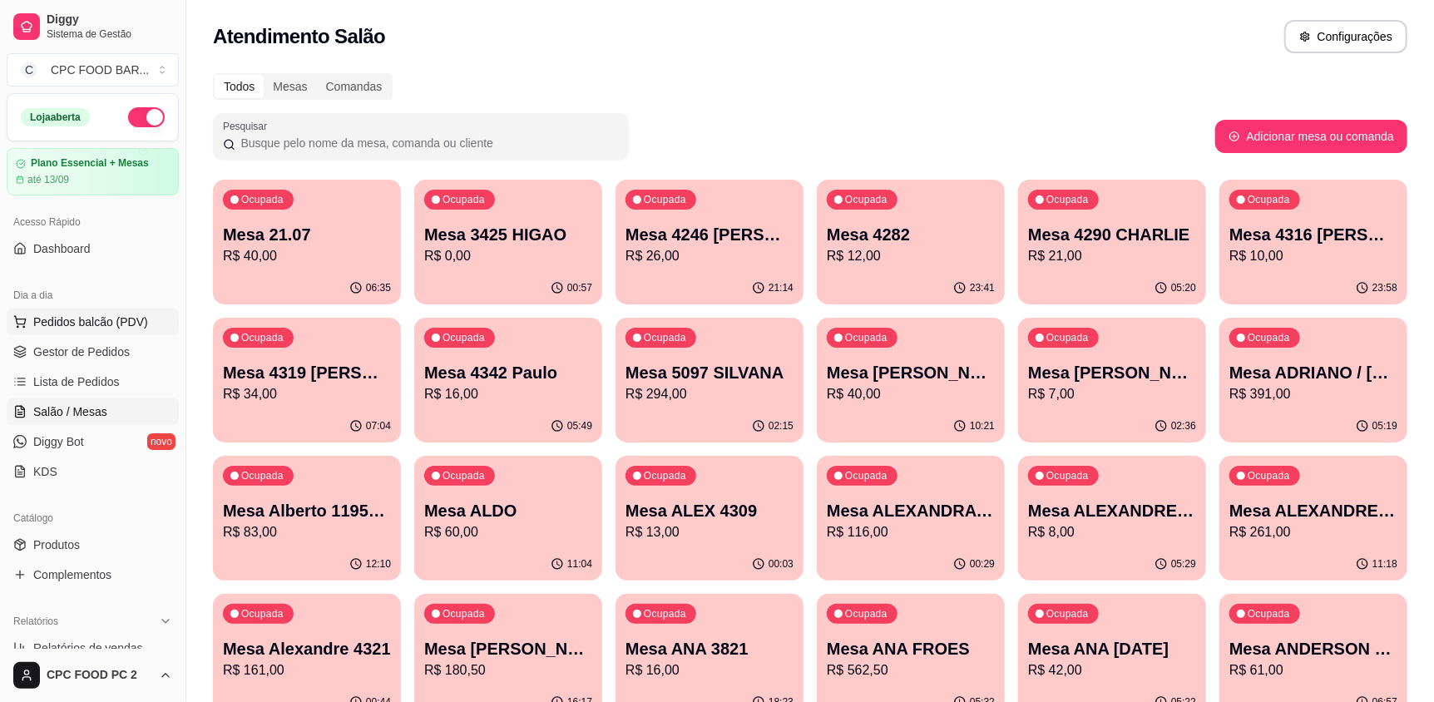
click at [114, 322] on span "Pedidos balcão (PDV)" at bounding box center [90, 321] width 115 height 17
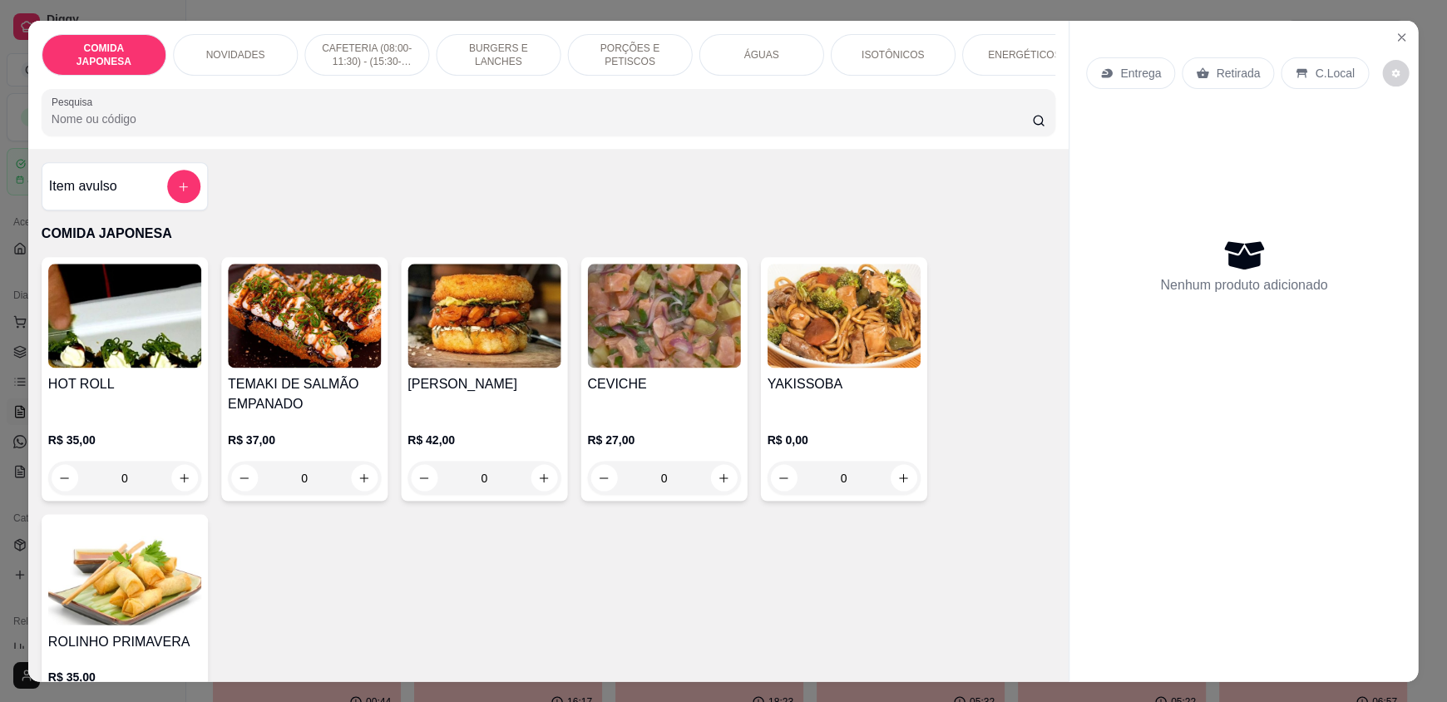
click at [115, 321] on img at bounding box center [124, 316] width 153 height 104
click at [1196, 67] on icon at bounding box center [1202, 73] width 13 height 13
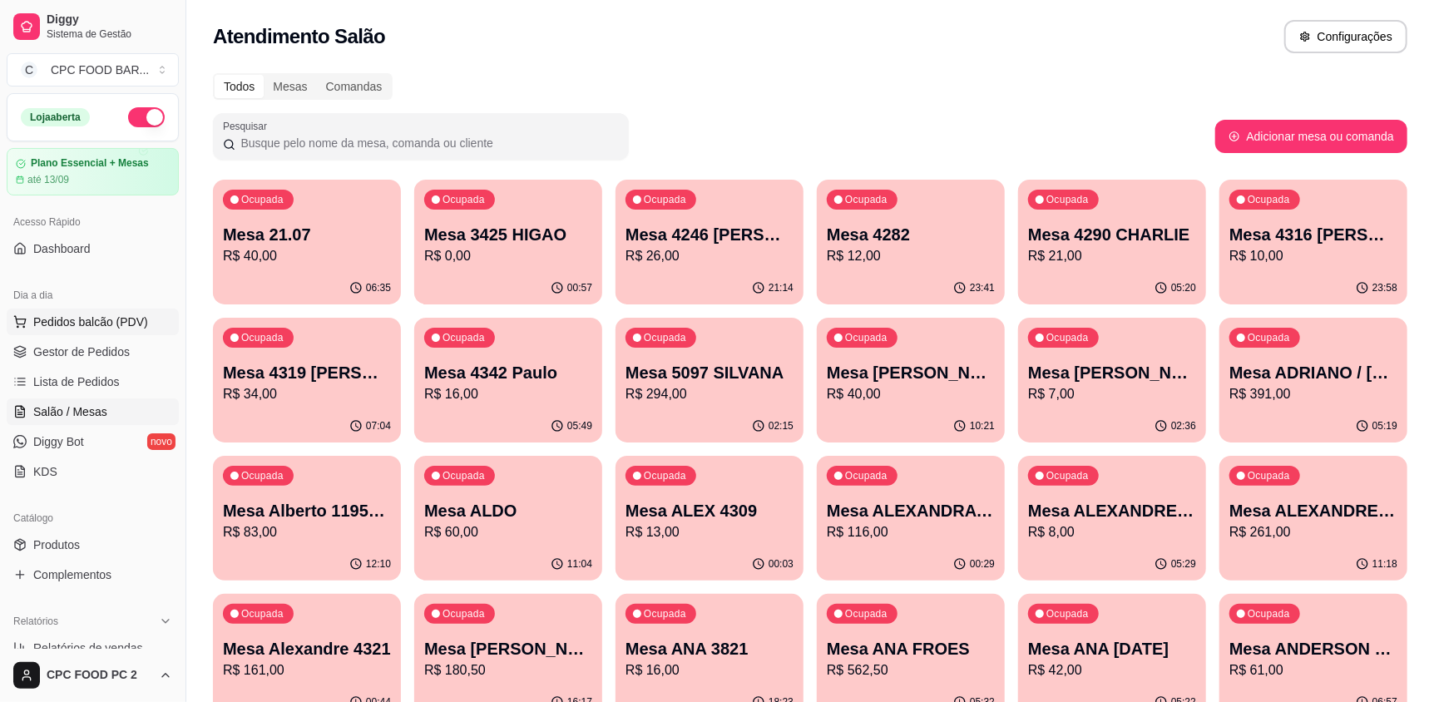
click at [86, 308] on button "Pedidos balcão (PDV)" at bounding box center [93, 321] width 172 height 27
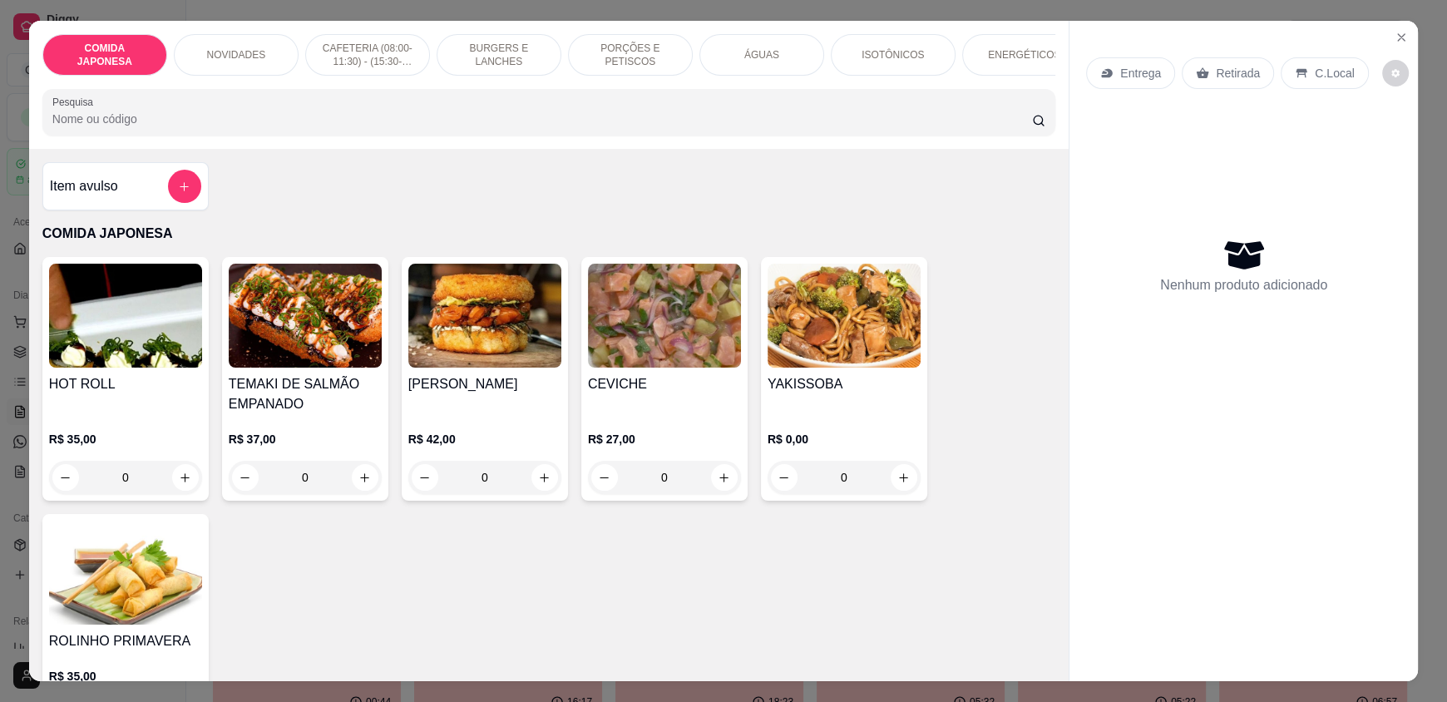
click at [358, 127] on input "Pesquisa" at bounding box center [542, 119] width 980 height 17
drag, startPoint x: 530, startPoint y: 56, endPoint x: 356, endPoint y: 121, distance: 185.5
click at [356, 121] on div at bounding box center [548, 112] width 993 height 33
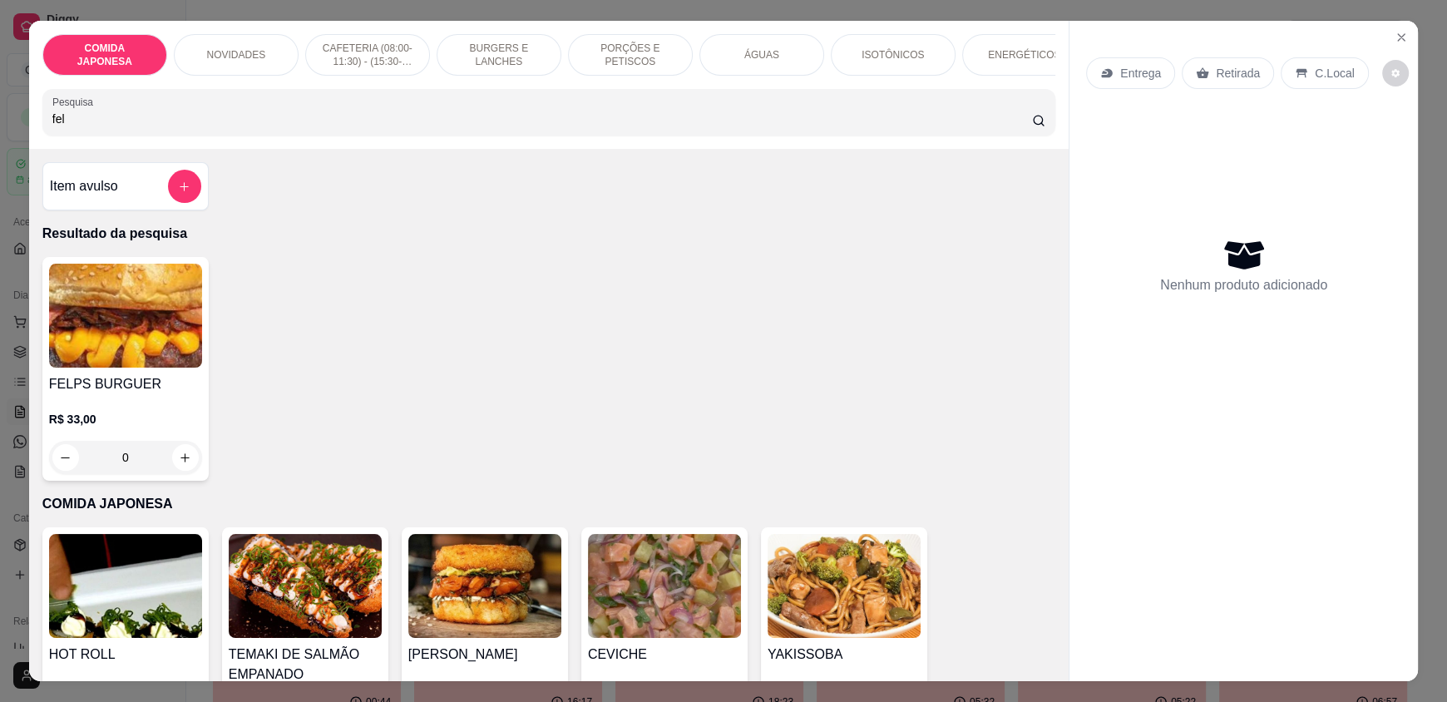
type input "fel"
click at [187, 474] on div "0" at bounding box center [125, 457] width 153 height 33
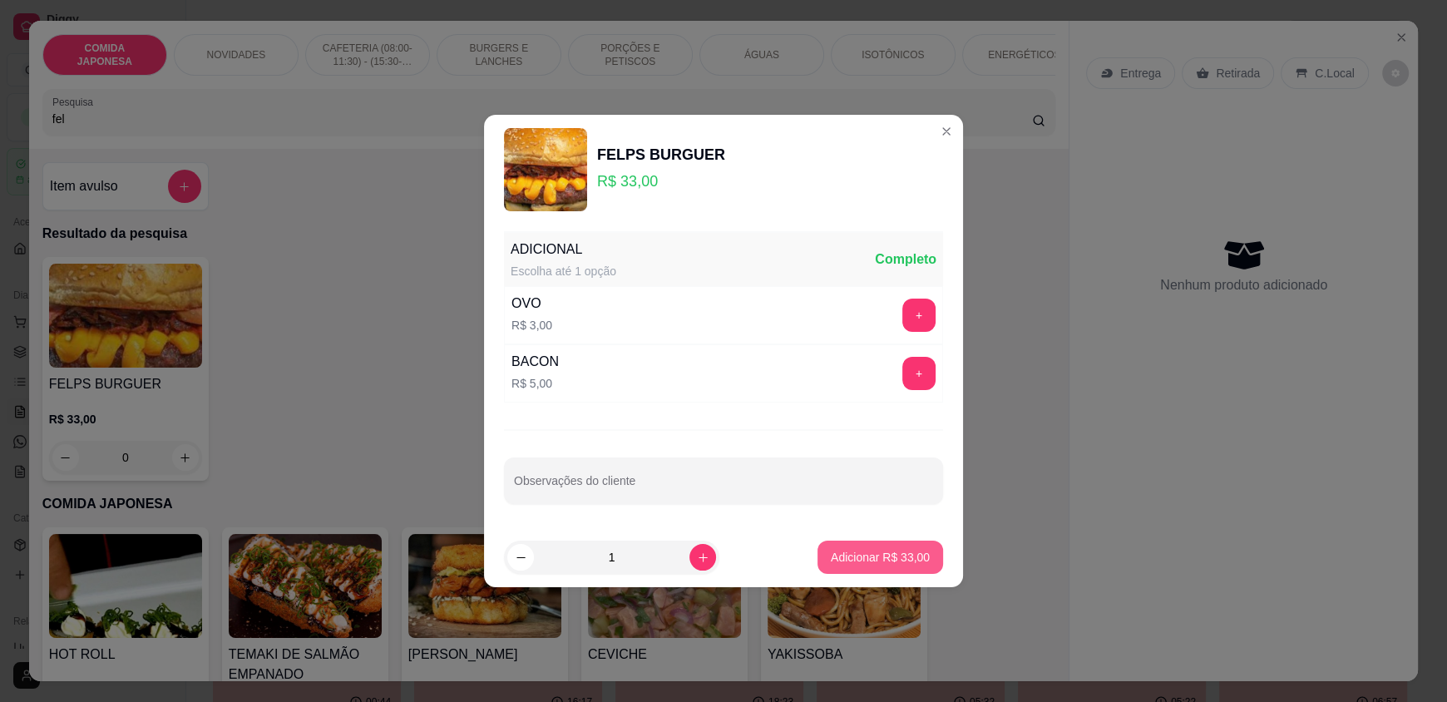
click at [840, 568] on button "Adicionar R$ 33,00" at bounding box center [880, 556] width 126 height 33
type input "1"
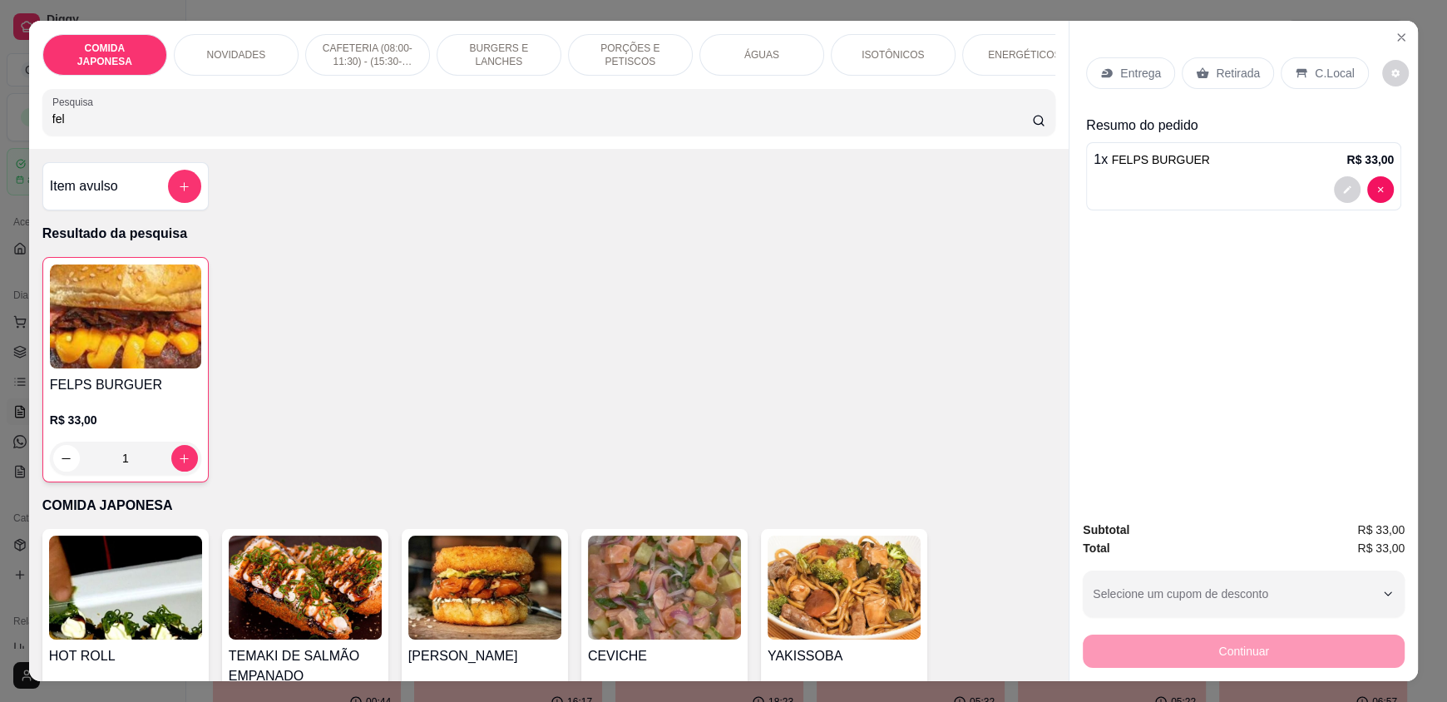
click at [96, 123] on input "fel" at bounding box center [542, 119] width 980 height 17
type input "f"
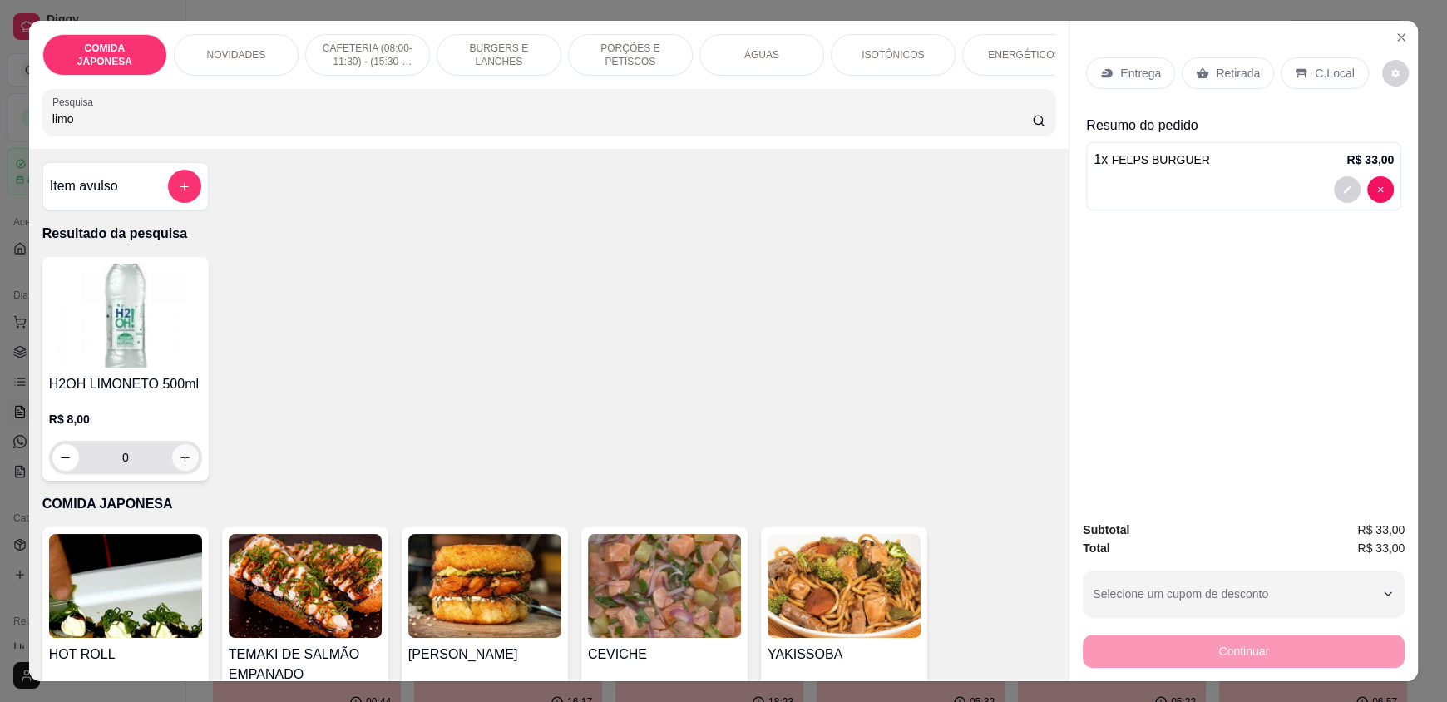
type input "limo"
click at [179, 464] on icon "increase-product-quantity" at bounding box center [185, 458] width 12 height 12
type input "1"
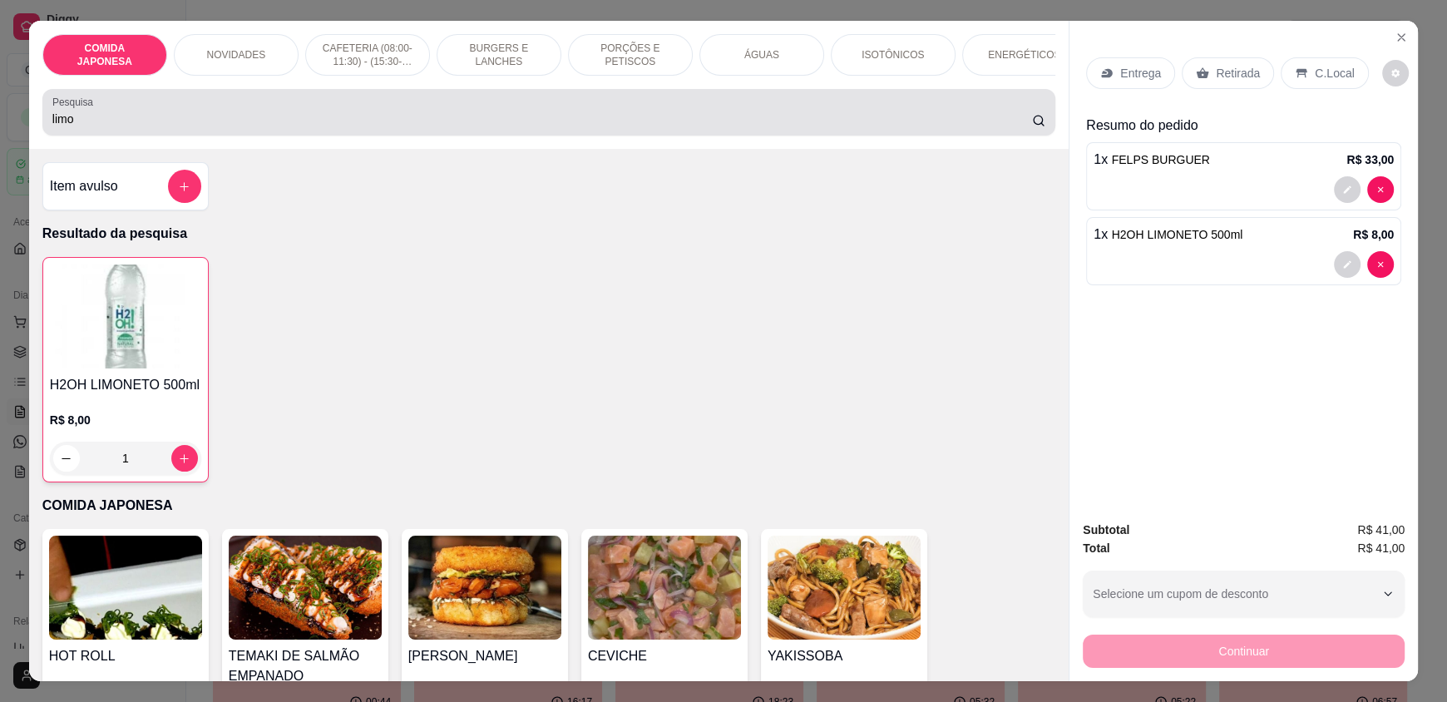
click at [69, 123] on input "limo" at bounding box center [542, 119] width 980 height 17
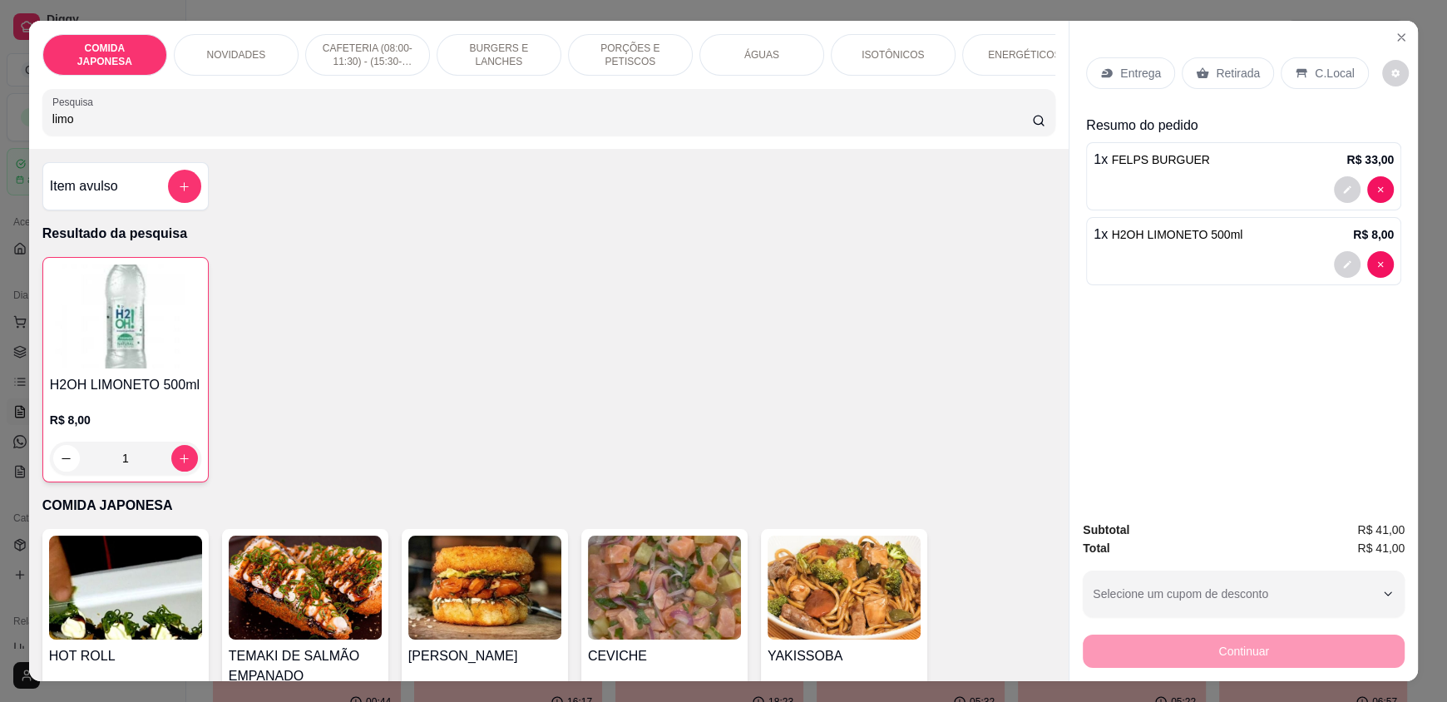
click at [77, 127] on input "limo" at bounding box center [542, 119] width 980 height 17
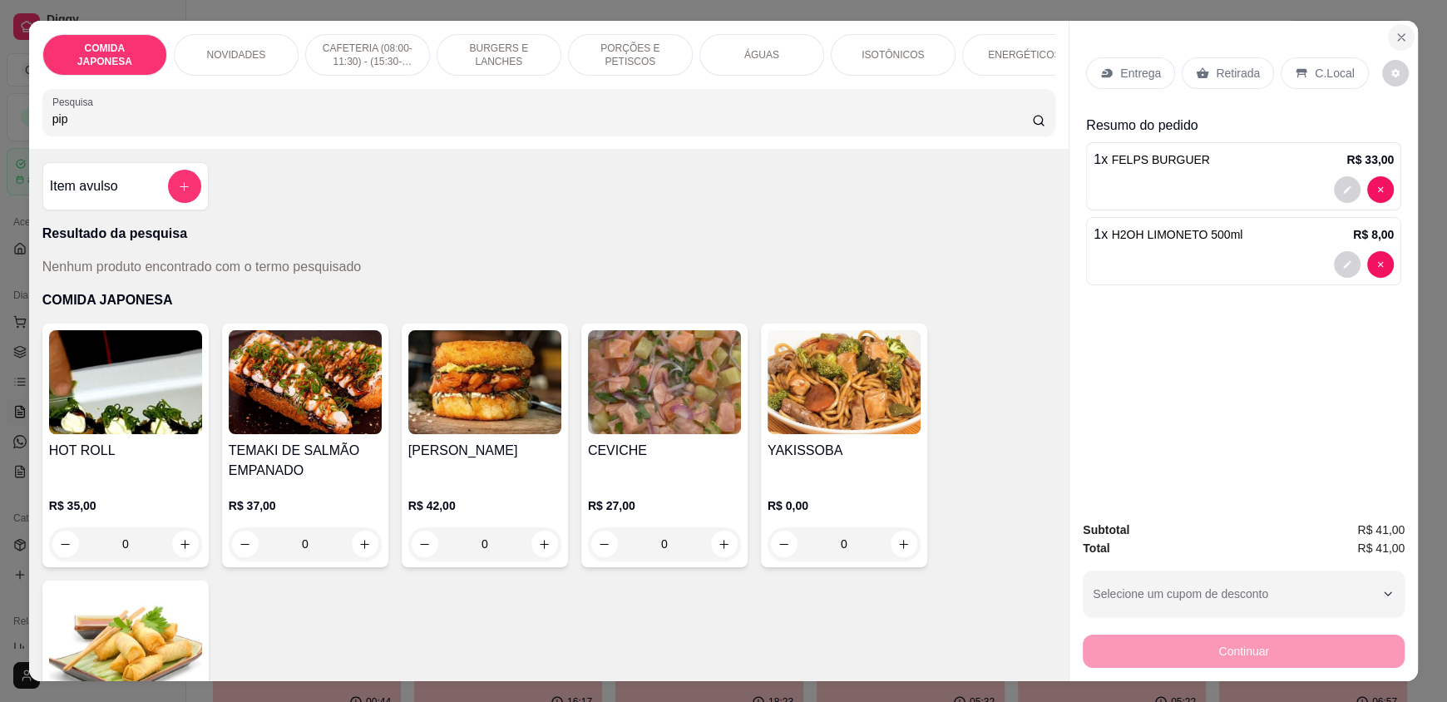
type input "pip"
click at [1395, 30] on button "Close" at bounding box center [1401, 37] width 27 height 27
click at [1396, 30] on button "Configurações" at bounding box center [1345, 36] width 123 height 33
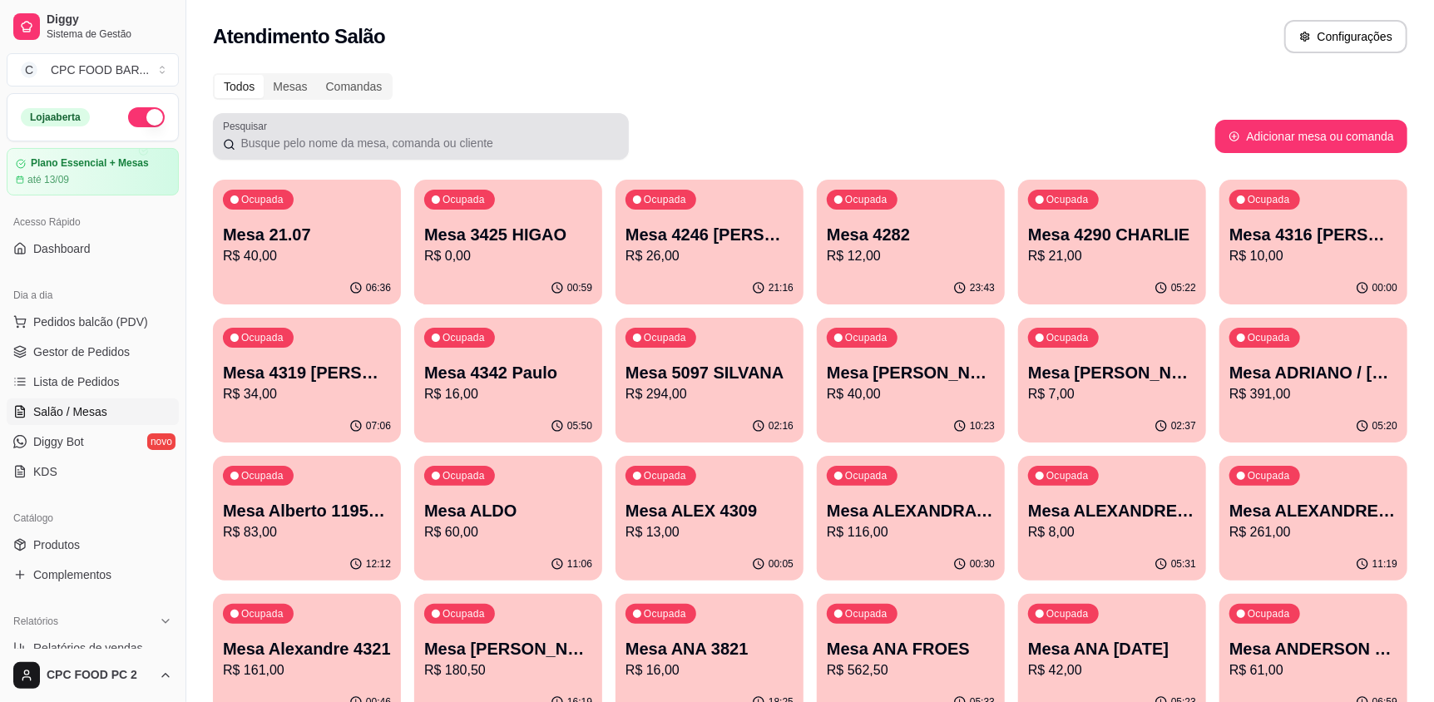
click at [257, 137] on input "Pesquisar" at bounding box center [426, 143] width 383 height 17
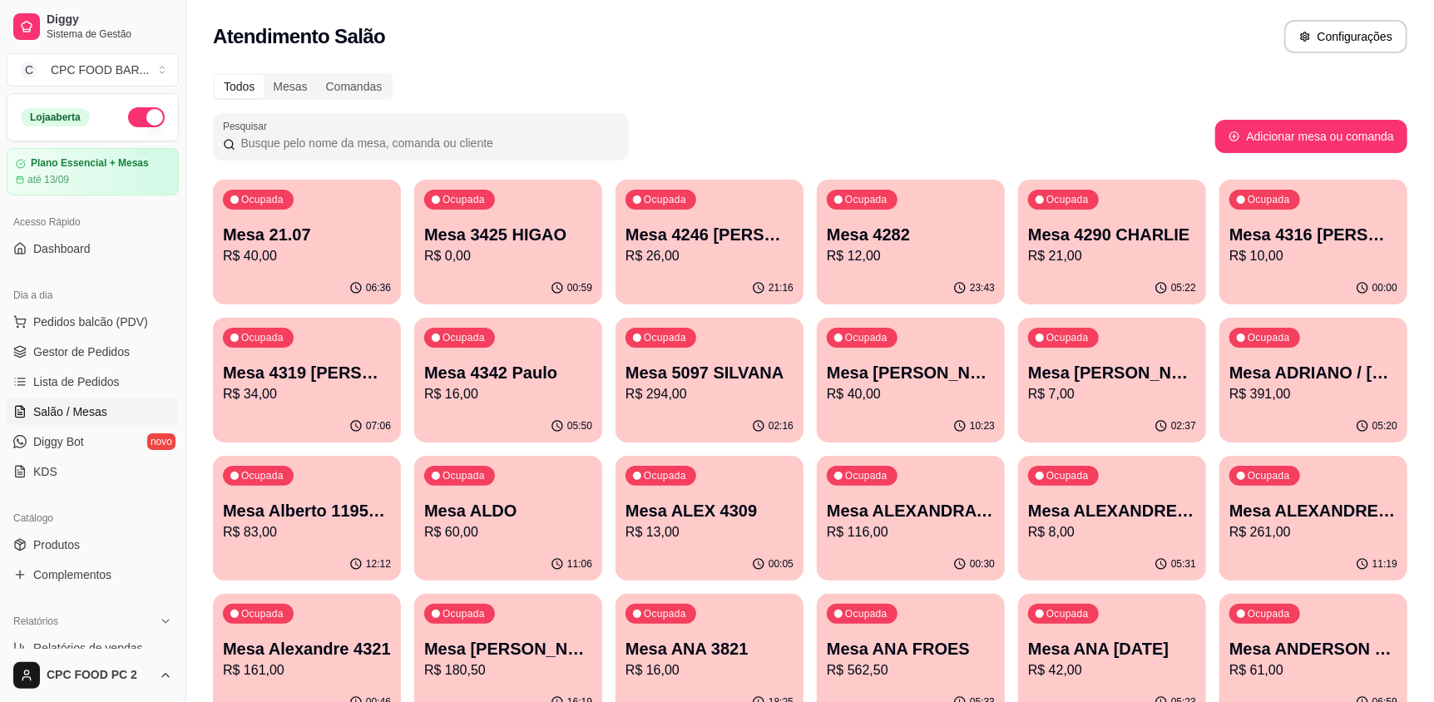
click at [257, 137] on input "Pesquisar" at bounding box center [426, 143] width 383 height 17
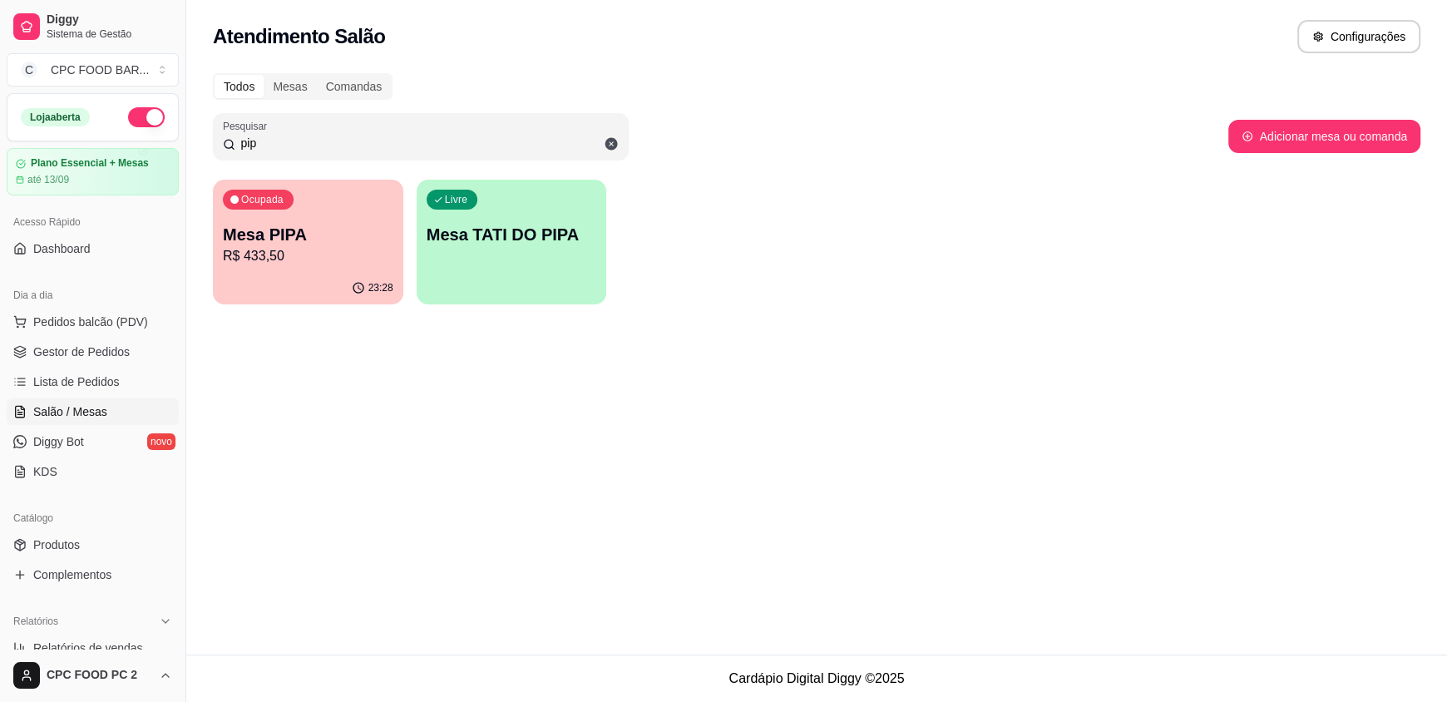
type input "pip"
click at [345, 242] on p "Mesa PIPA" at bounding box center [308, 234] width 170 height 23
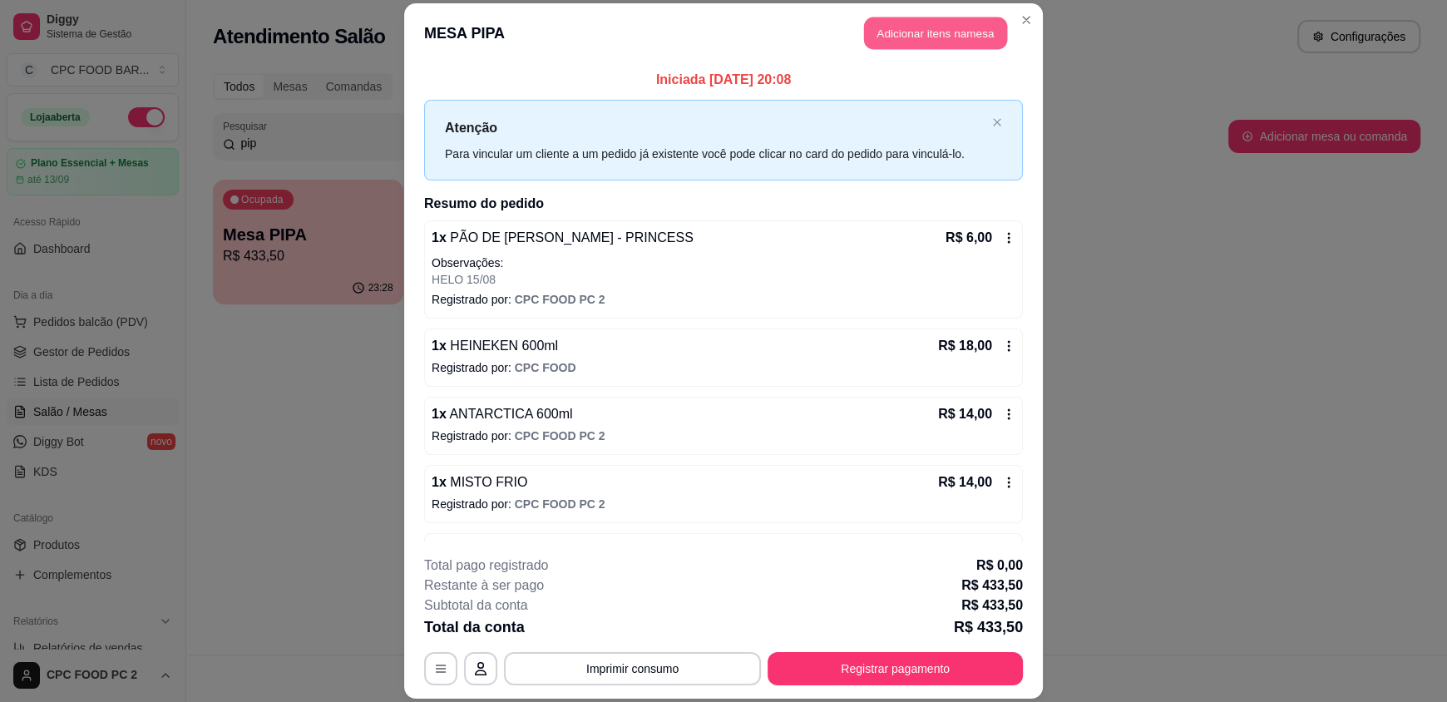
click at [955, 32] on button "Adicionar itens na mesa" at bounding box center [935, 33] width 143 height 32
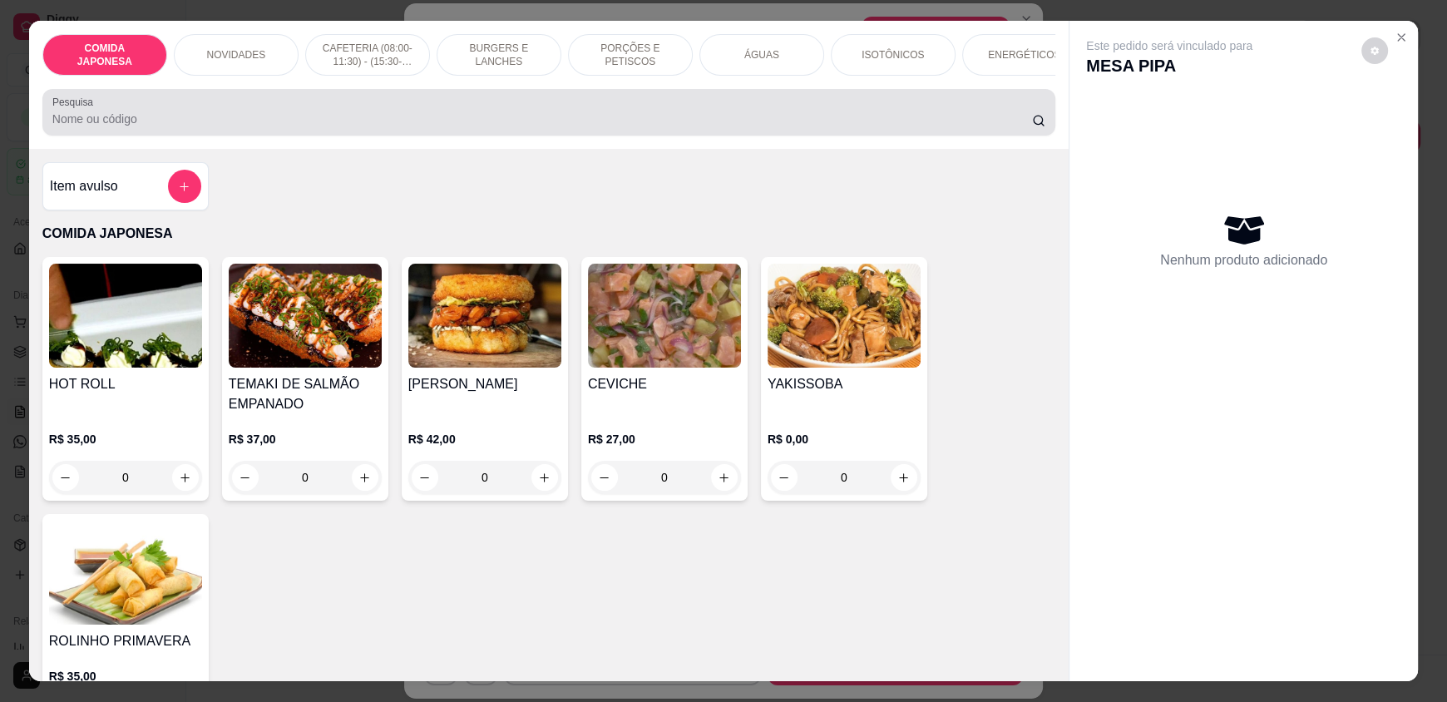
click at [548, 127] on input "Pesquisa" at bounding box center [542, 119] width 980 height 17
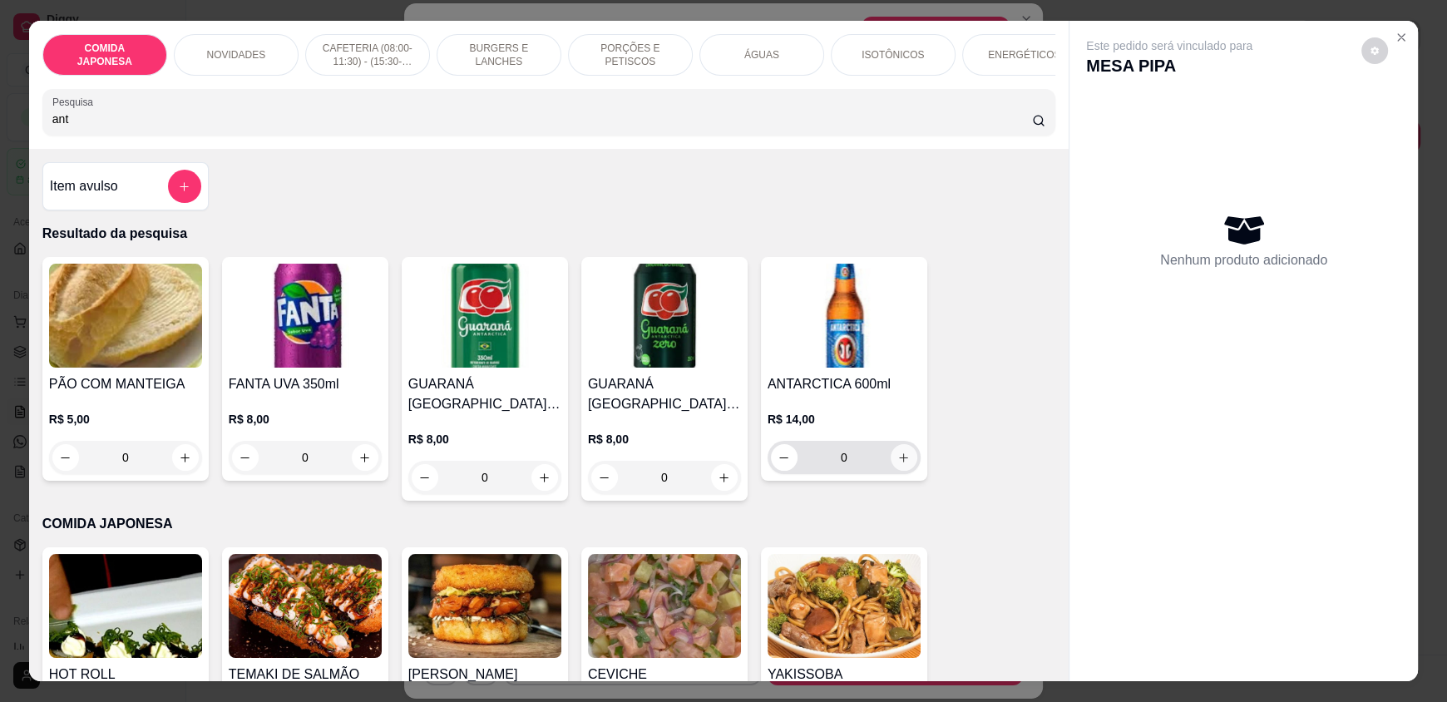
type input "ant"
click at [906, 471] on button "increase-product-quantity" at bounding box center [904, 458] width 26 height 26
type input "1"
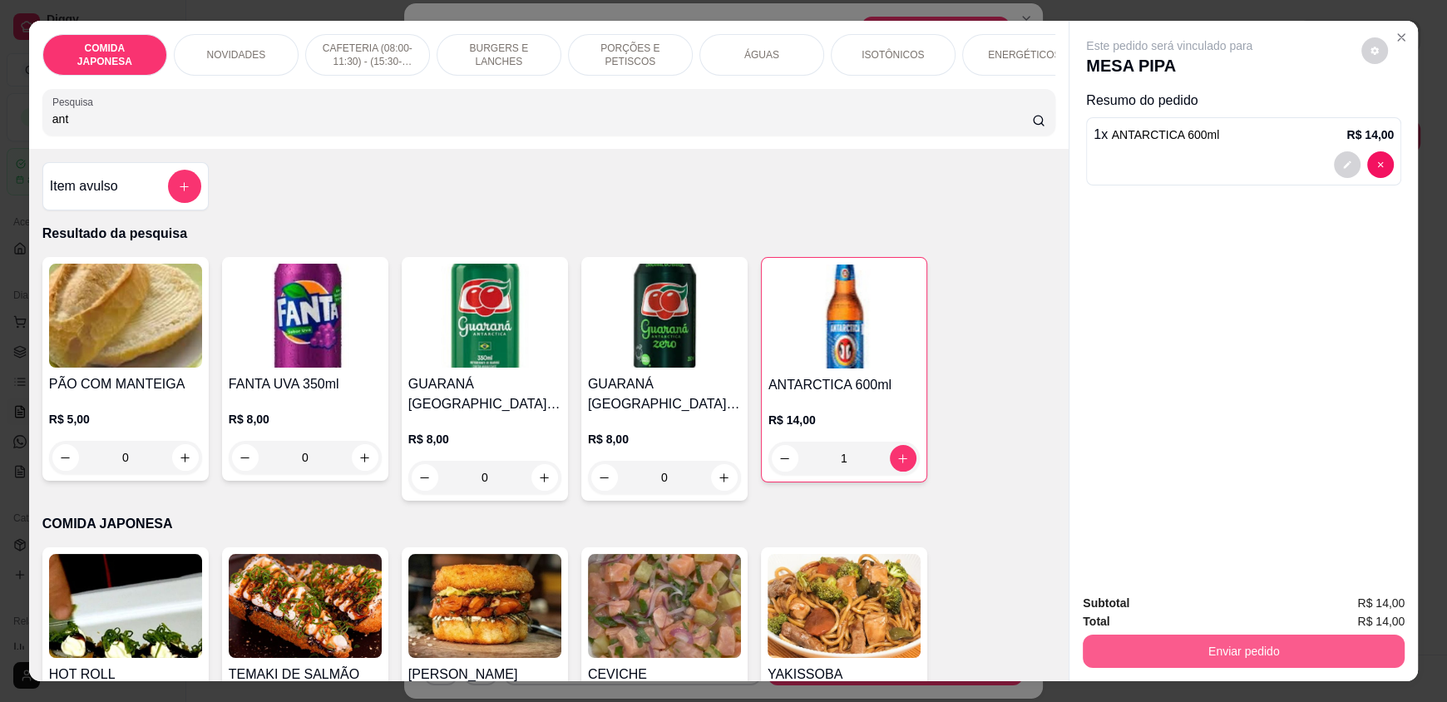
click at [1160, 657] on button "Enviar pedido" at bounding box center [1244, 650] width 322 height 33
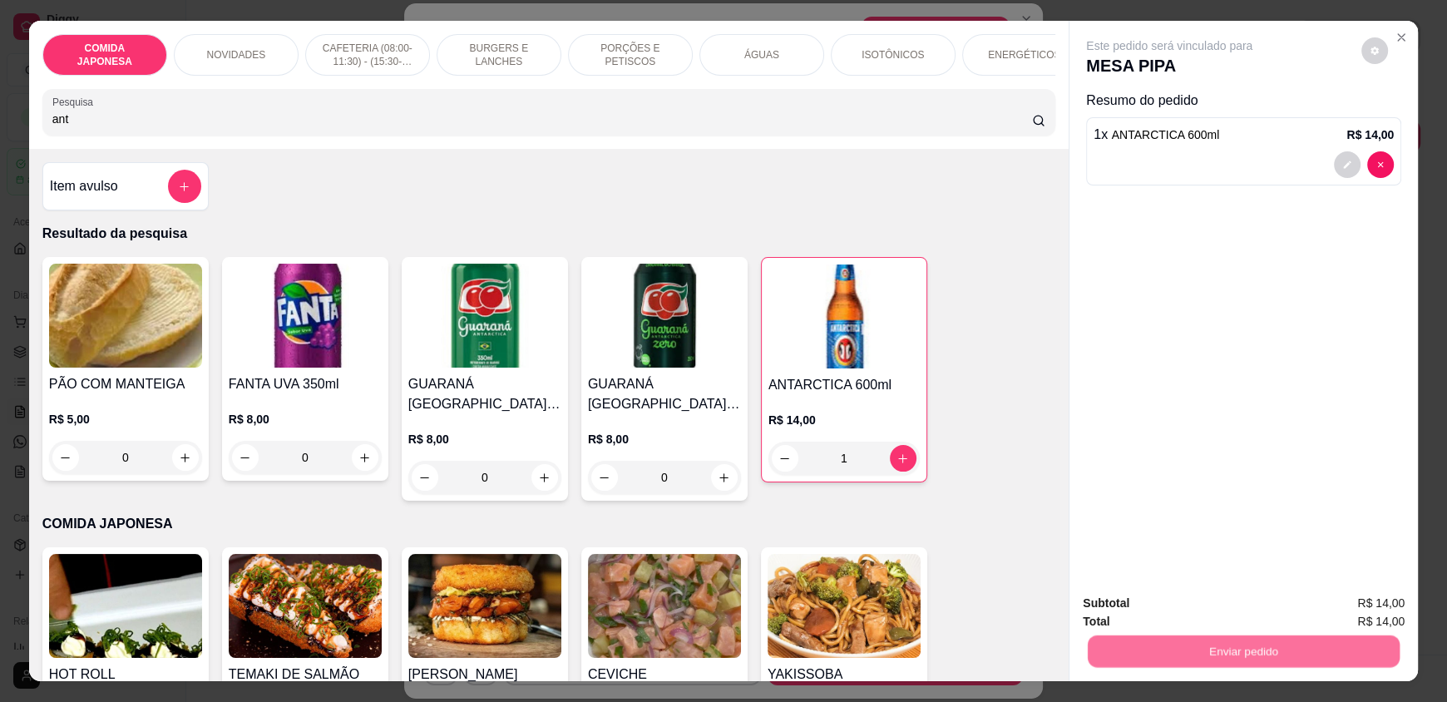
click at [1151, 616] on button "Não registrar e enviar pedido" at bounding box center [1188, 611] width 173 height 32
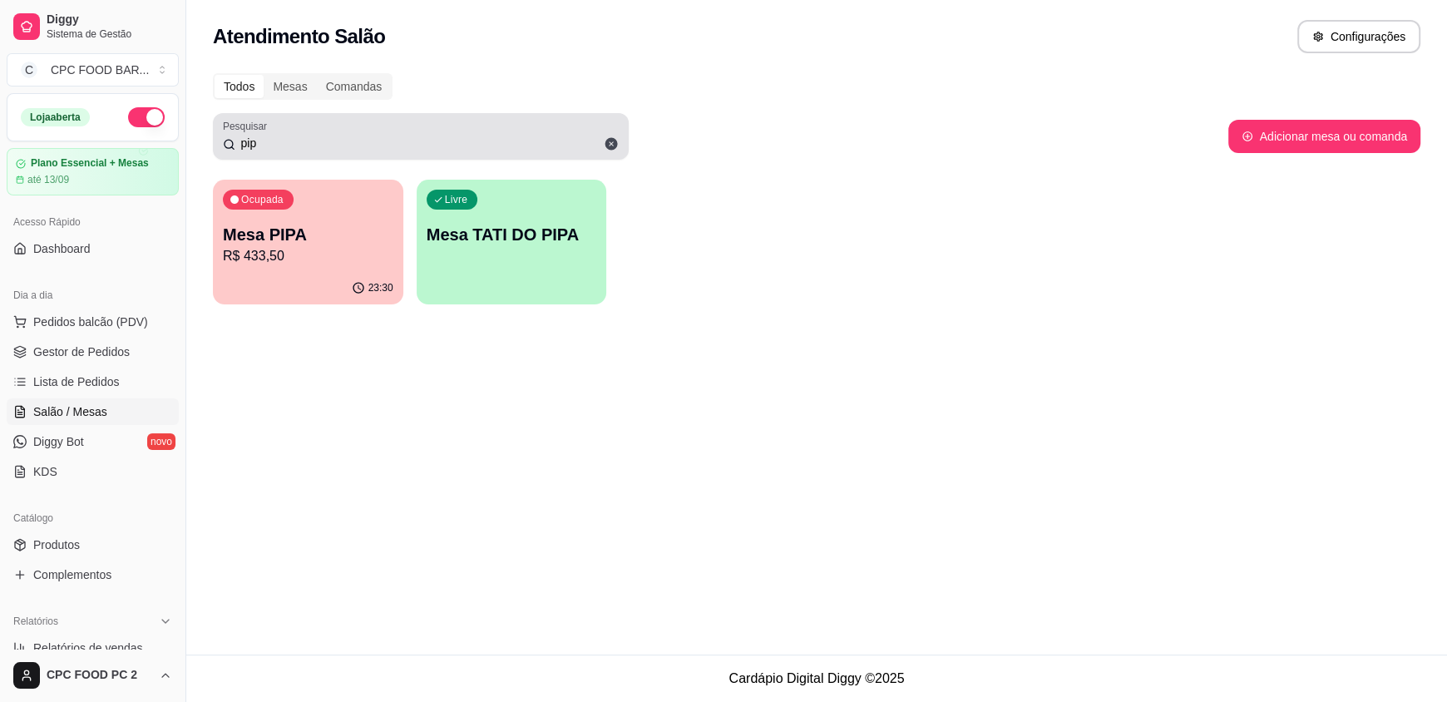
click at [608, 147] on icon at bounding box center [611, 144] width 12 height 12
click at [608, 147] on input "pip" at bounding box center [426, 143] width 383 height 17
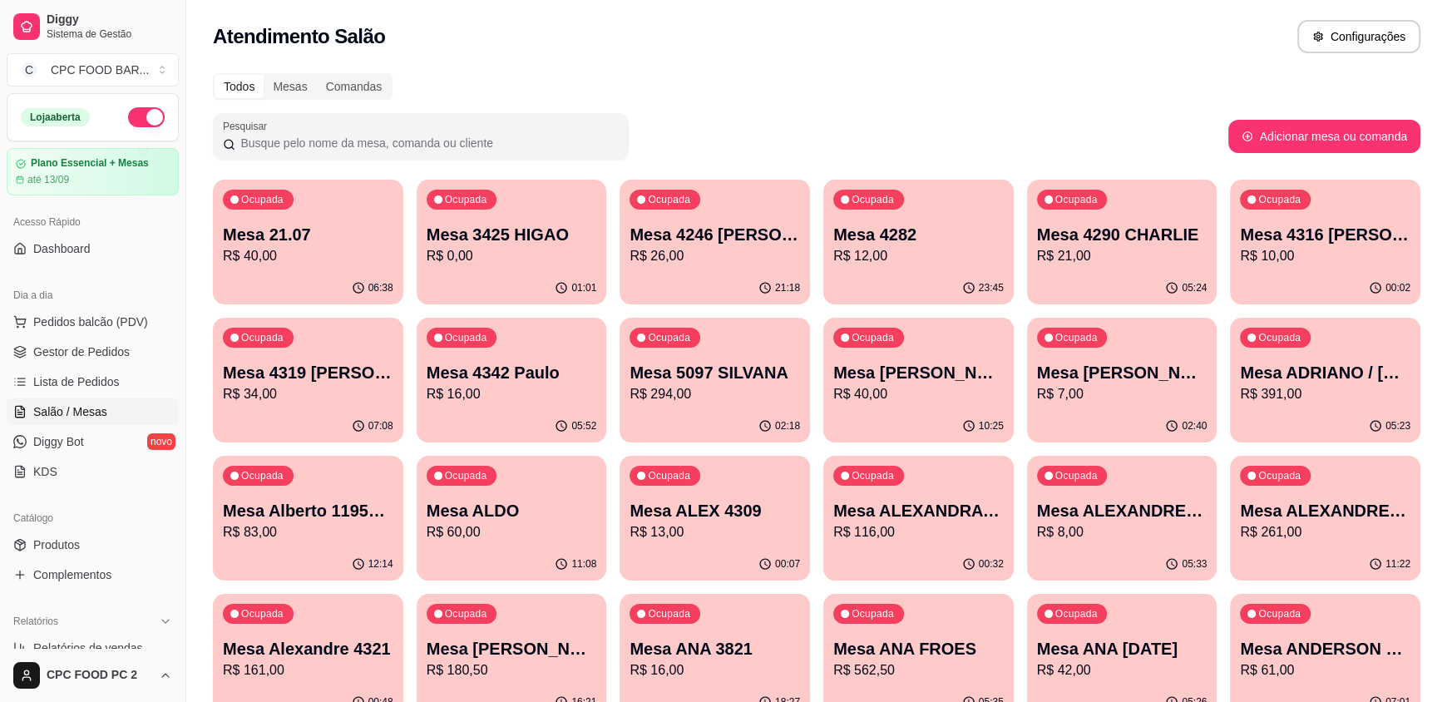
click at [608, 147] on input "Pesquisar" at bounding box center [426, 143] width 383 height 17
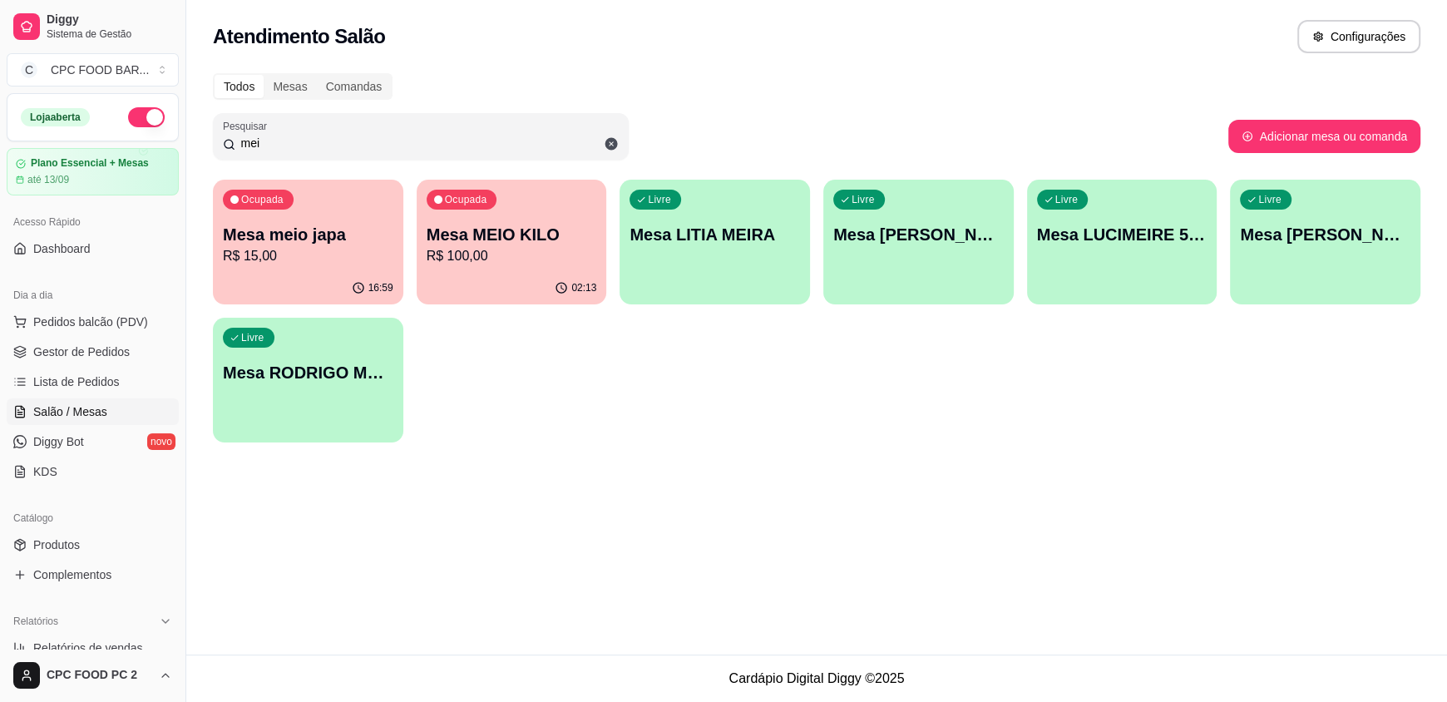
type input "mei"
click at [467, 240] on p "Mesa MEIO KILO" at bounding box center [511, 235] width 165 height 22
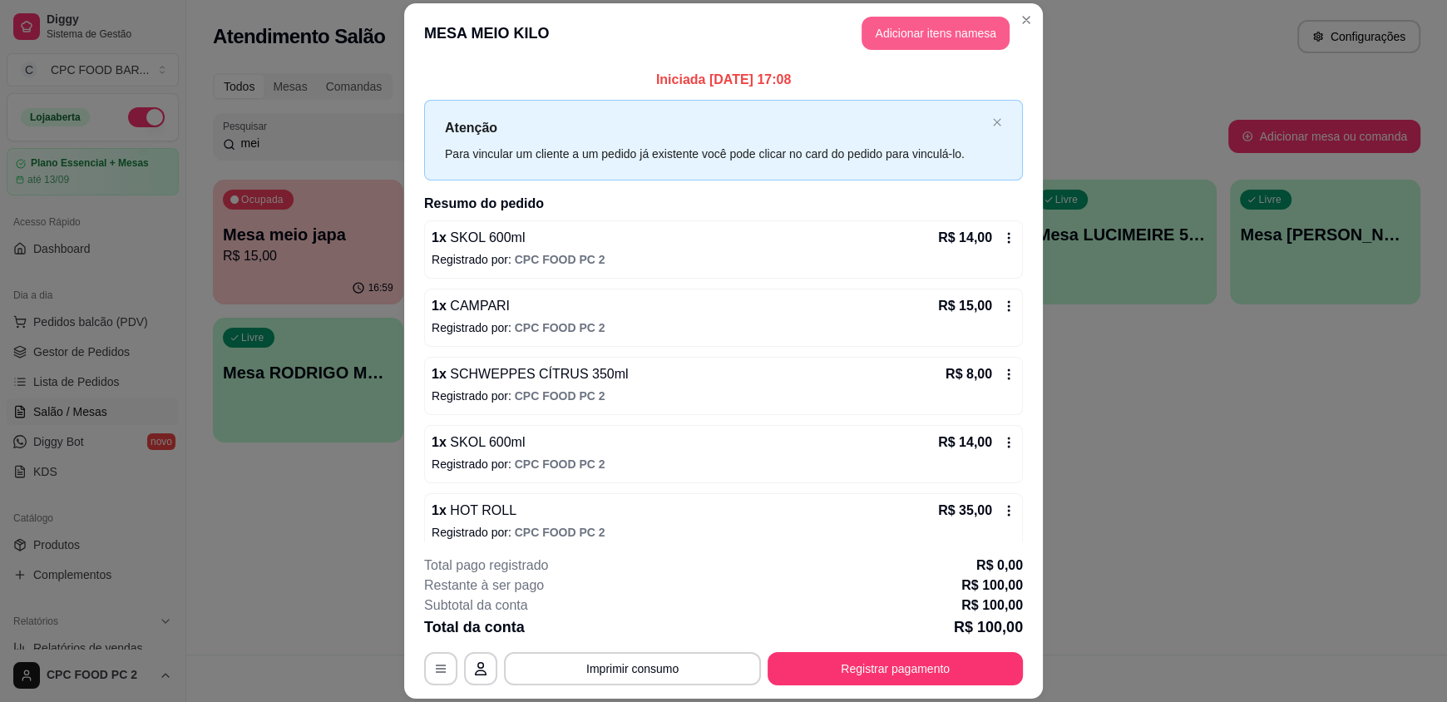
click at [934, 17] on button "Adicionar itens na mesa" at bounding box center [935, 33] width 148 height 33
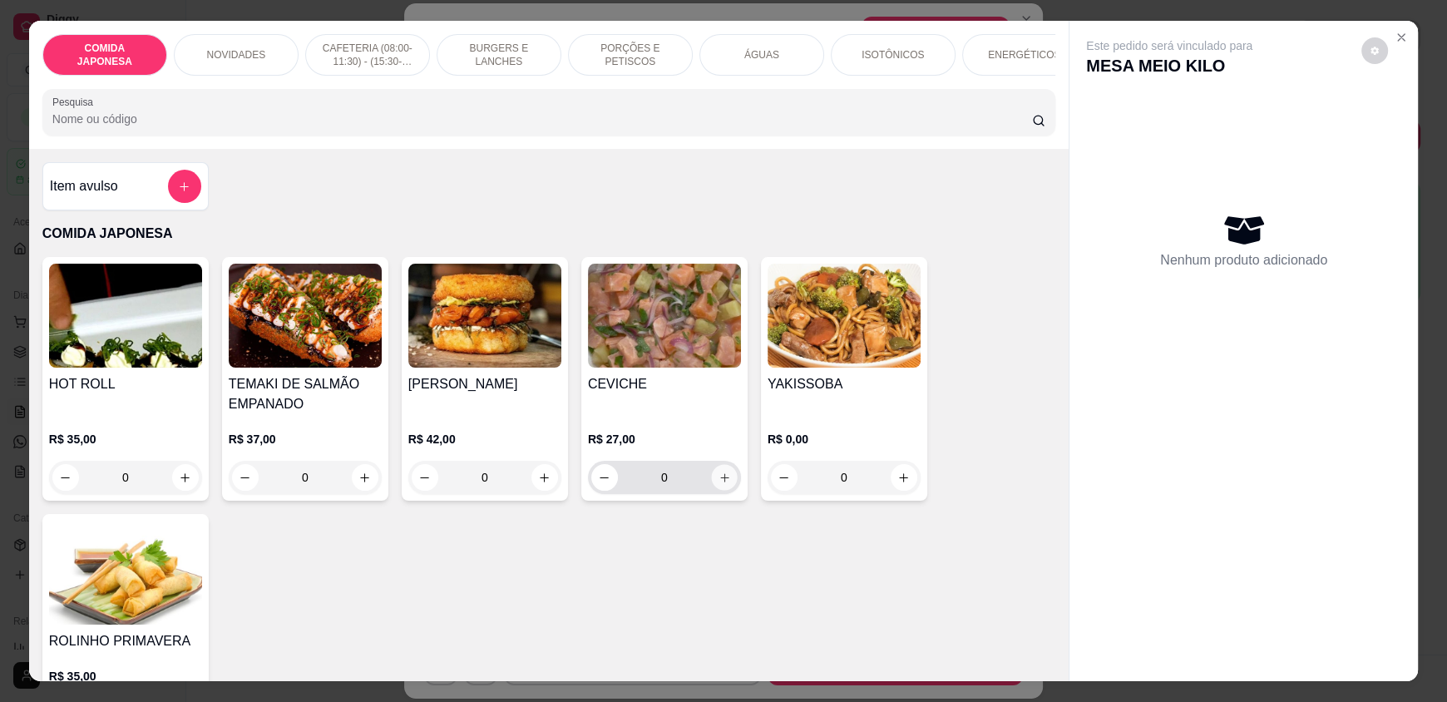
click at [724, 478] on button "increase-product-quantity" at bounding box center [724, 478] width 26 height 26
type input "1"
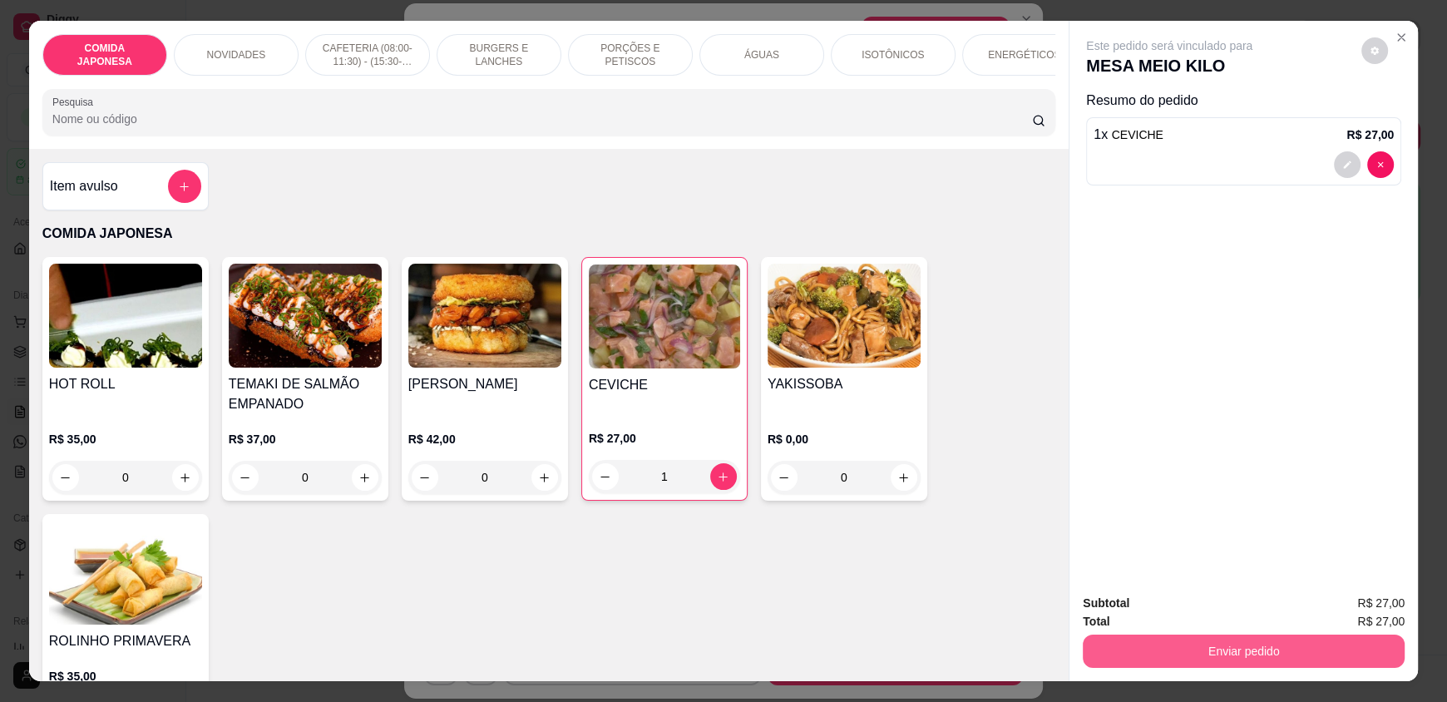
click at [1202, 644] on button "Enviar pedido" at bounding box center [1244, 650] width 322 height 33
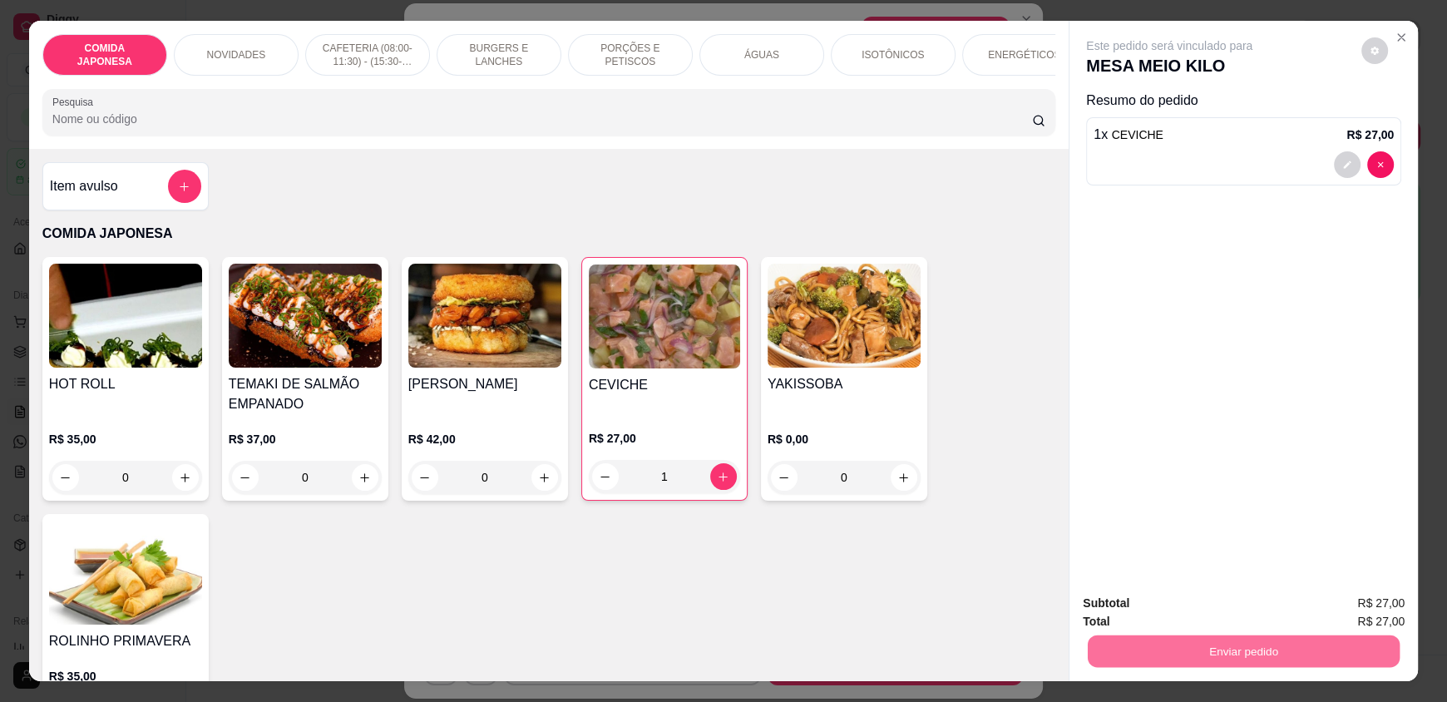
click at [1198, 614] on button "Não registrar e enviar pedido" at bounding box center [1188, 610] width 168 height 31
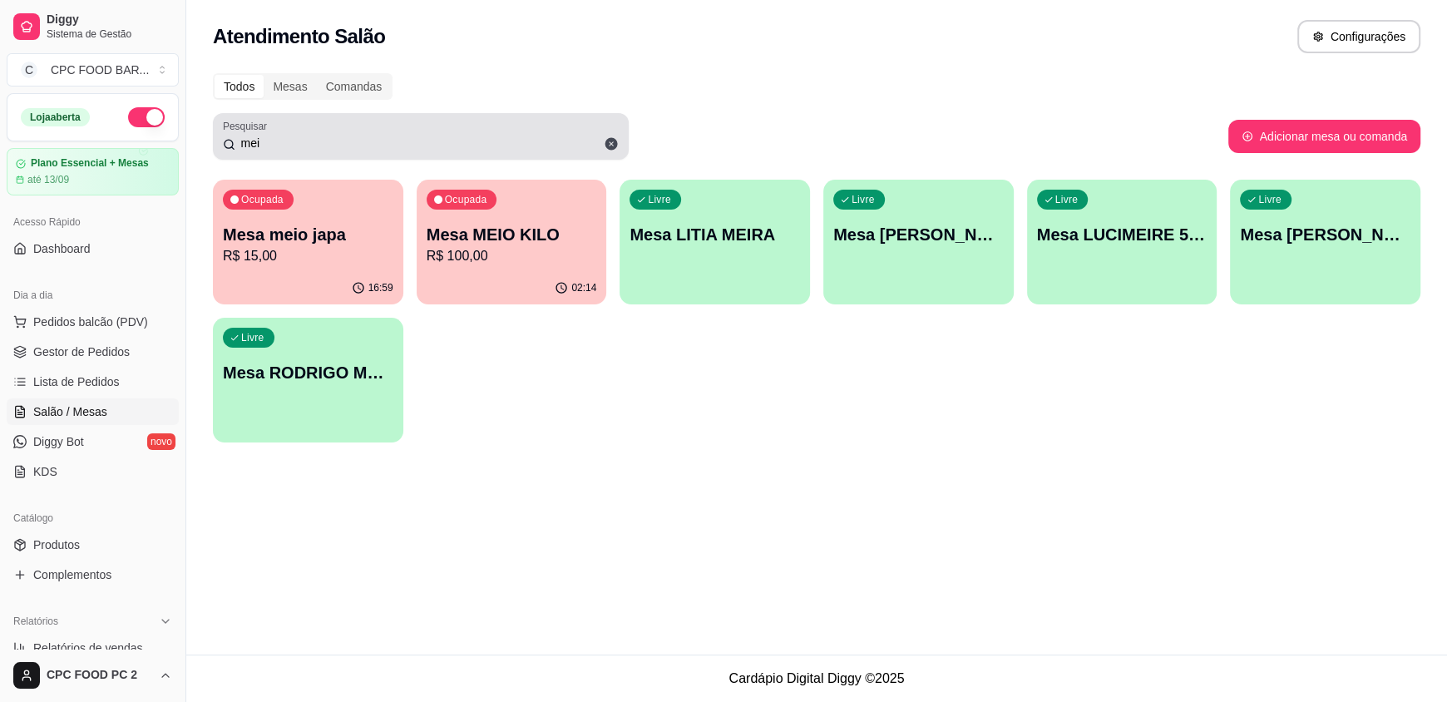
click at [610, 140] on icon at bounding box center [611, 144] width 12 height 12
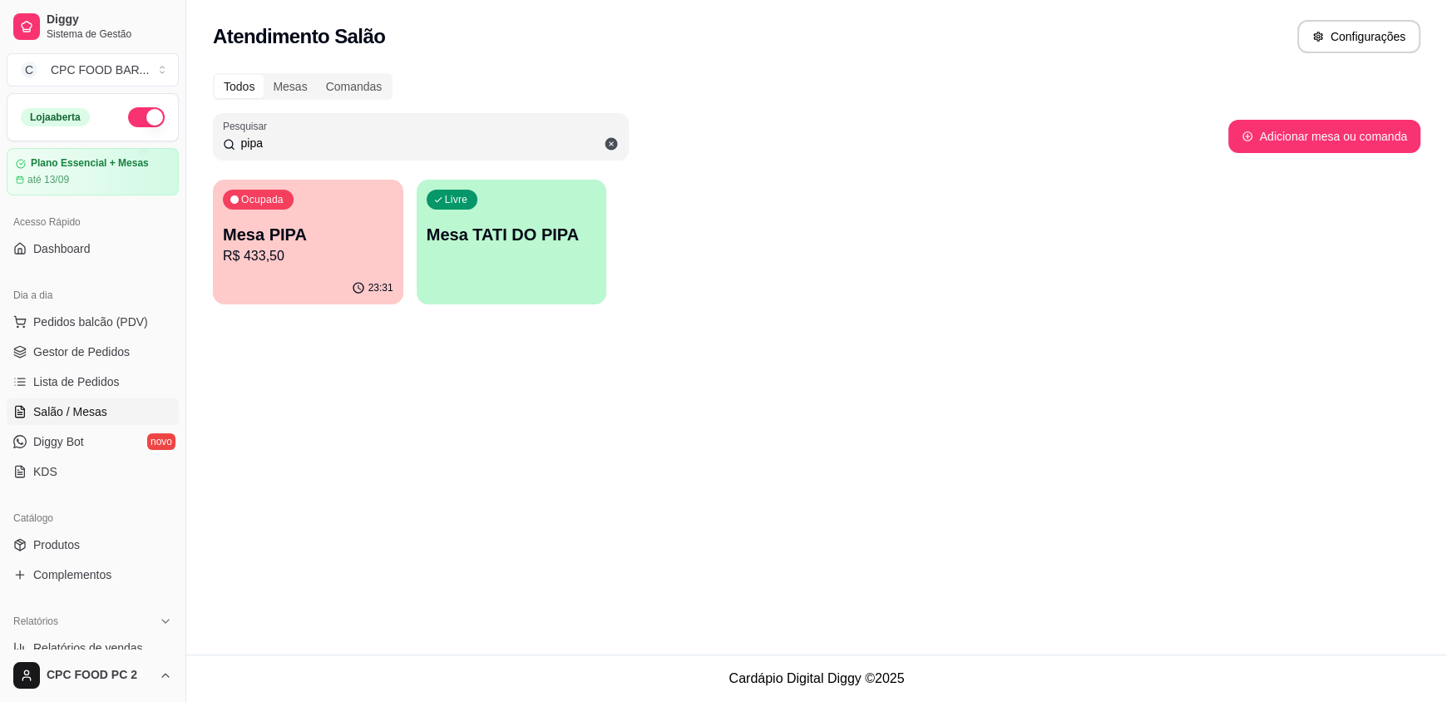
type input "pipa"
click at [368, 236] on p "Mesa PIPA" at bounding box center [308, 234] width 170 height 23
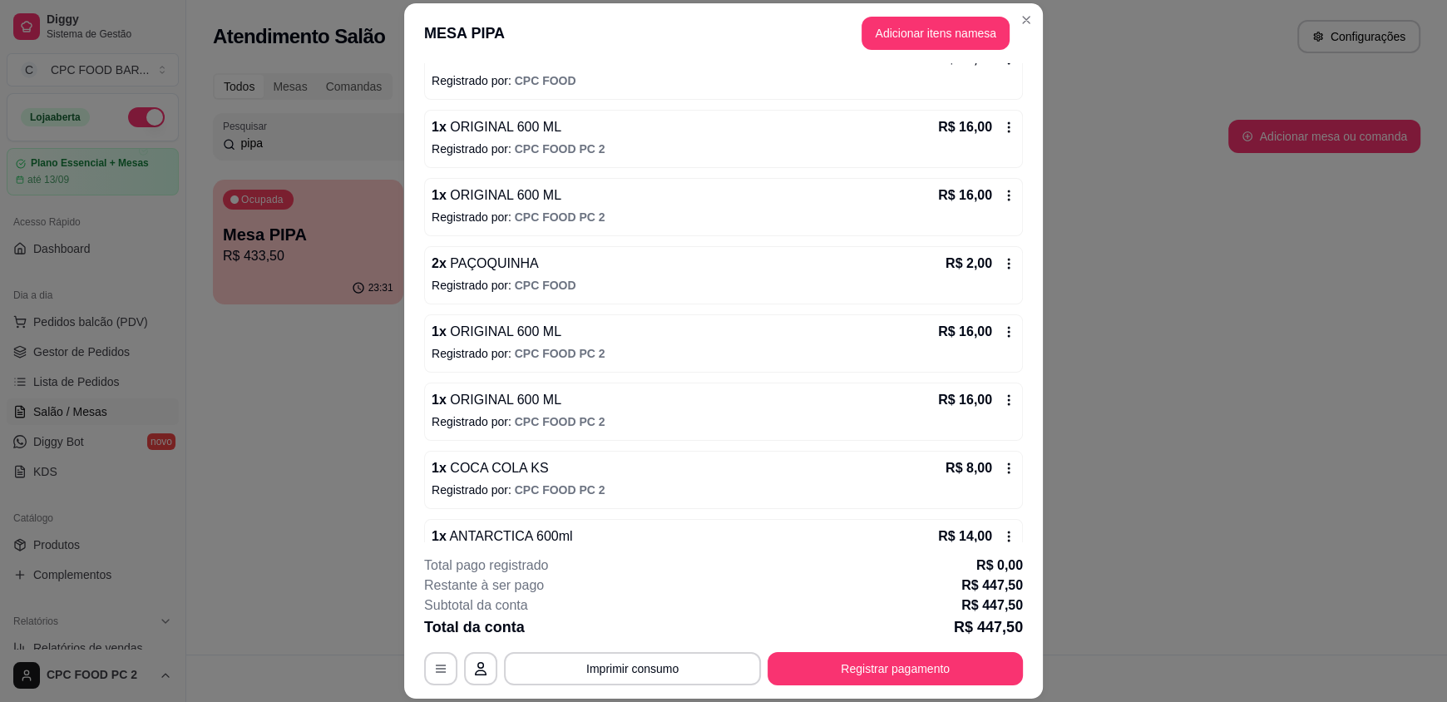
scroll to position [2026, 0]
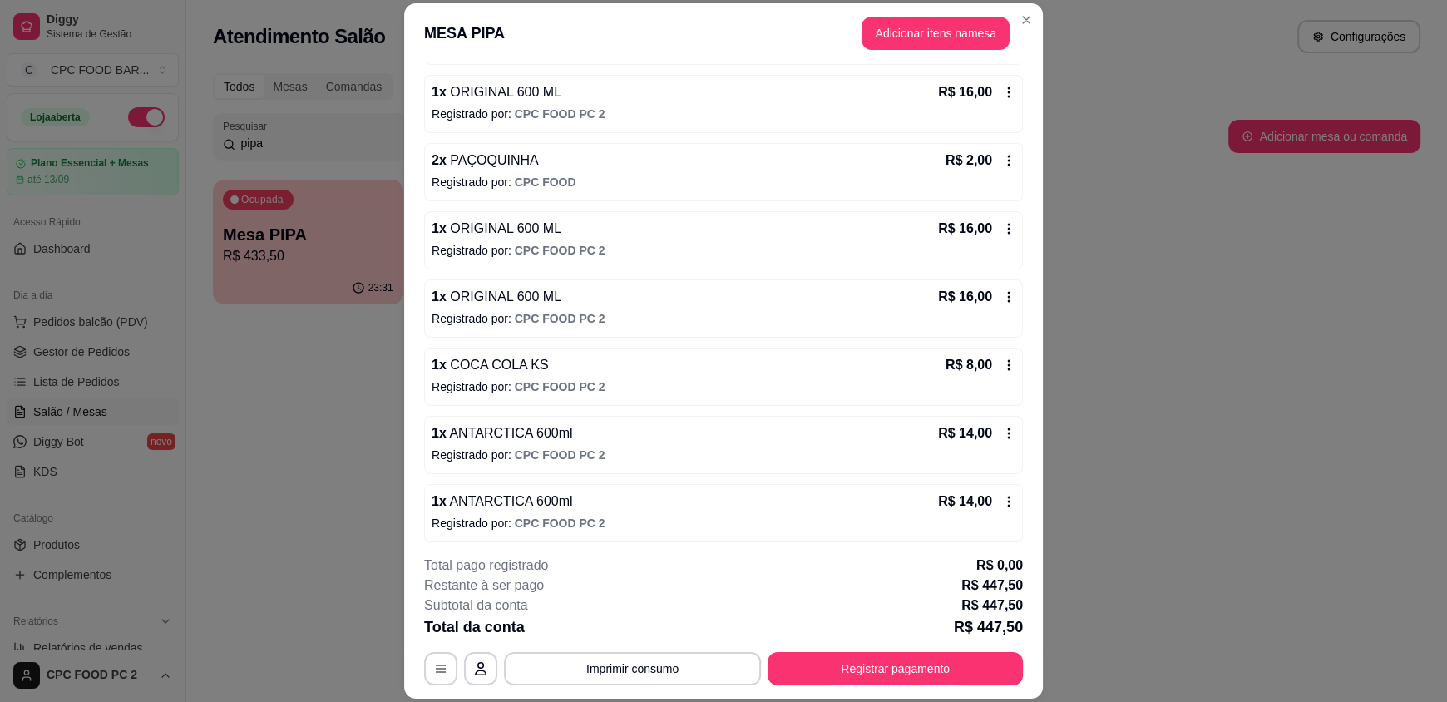
click at [1002, 427] on icon at bounding box center [1008, 433] width 13 height 13
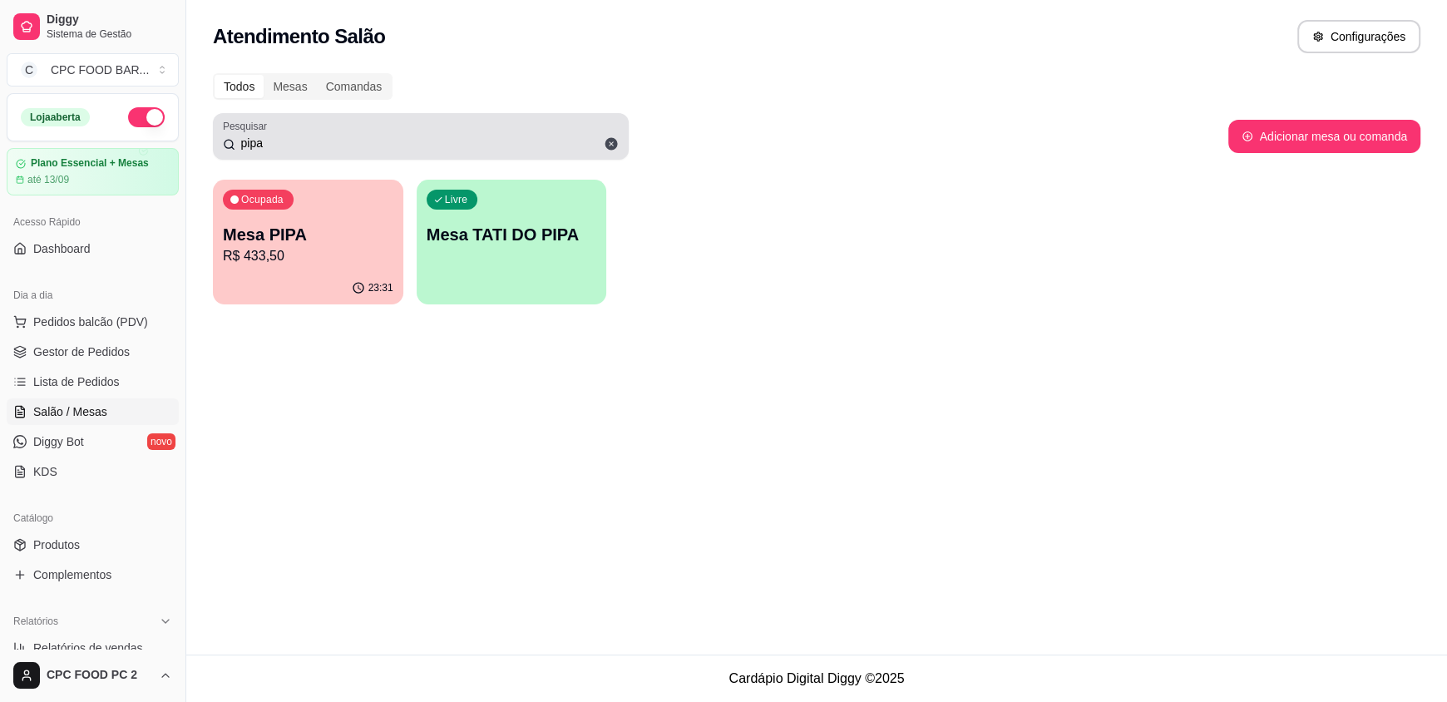
click at [607, 143] on icon at bounding box center [611, 144] width 12 height 12
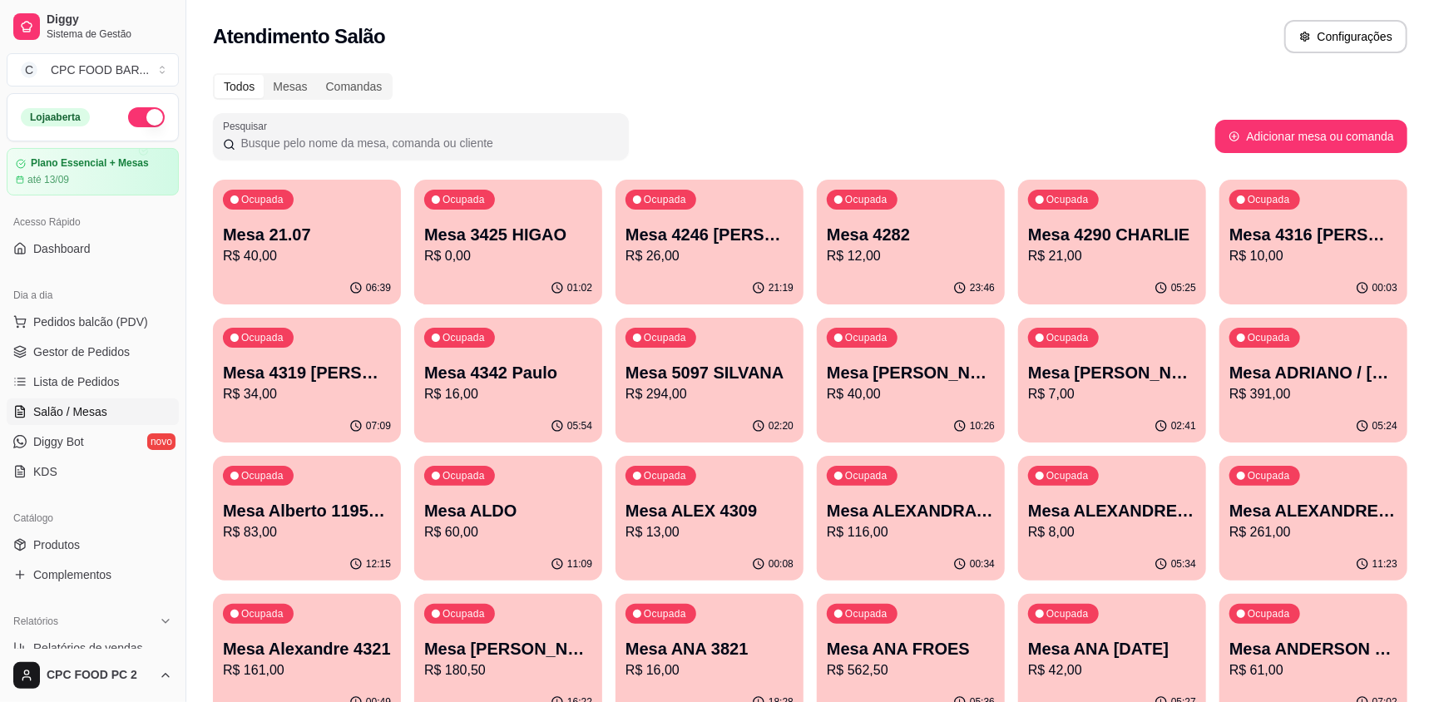
click at [471, 138] on input "Pesquisar" at bounding box center [426, 143] width 383 height 17
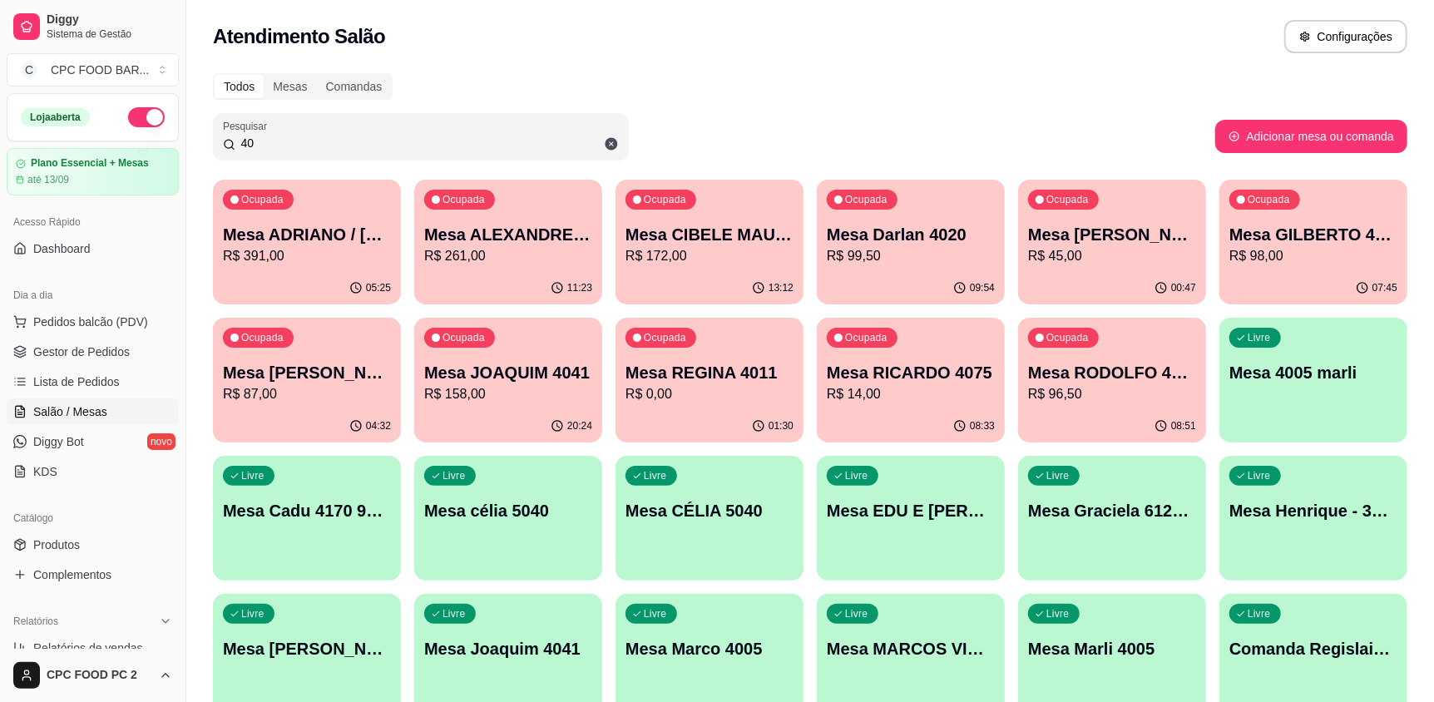
type input "4"
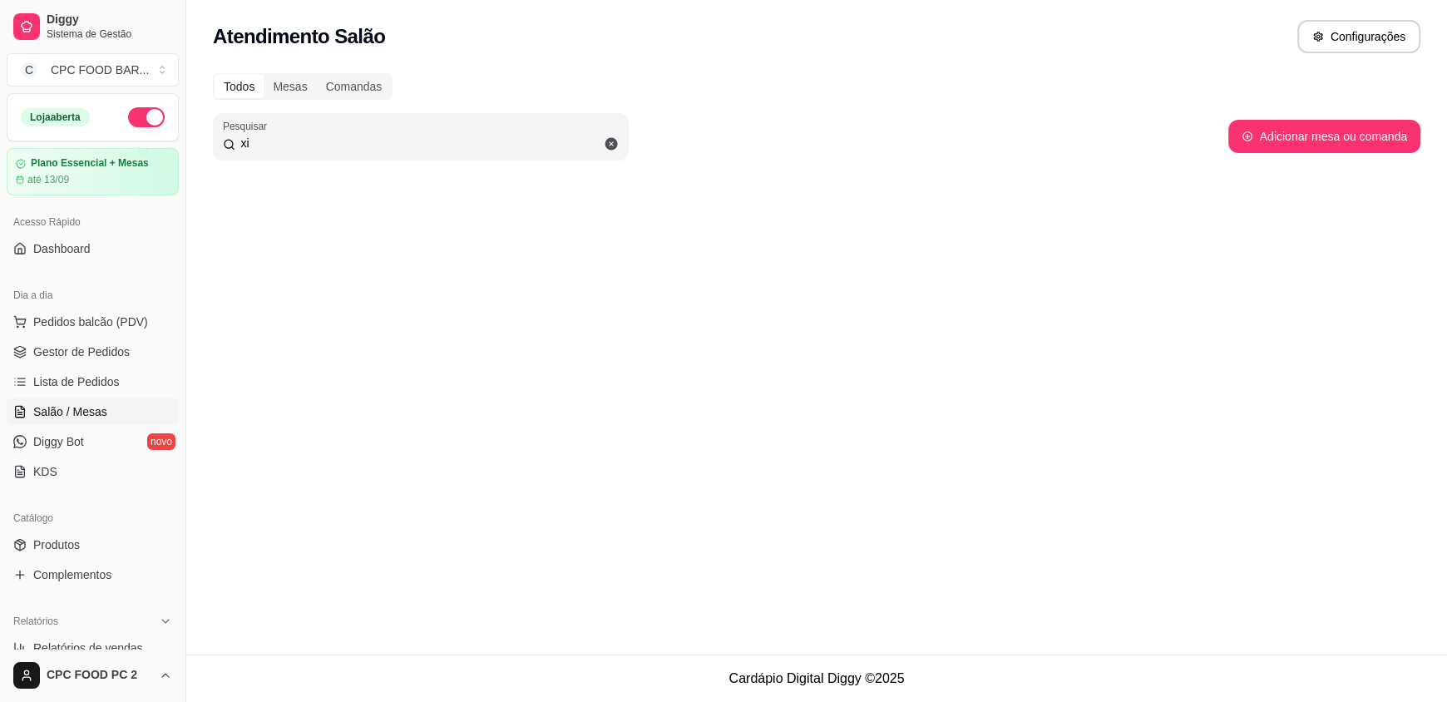
type input "x"
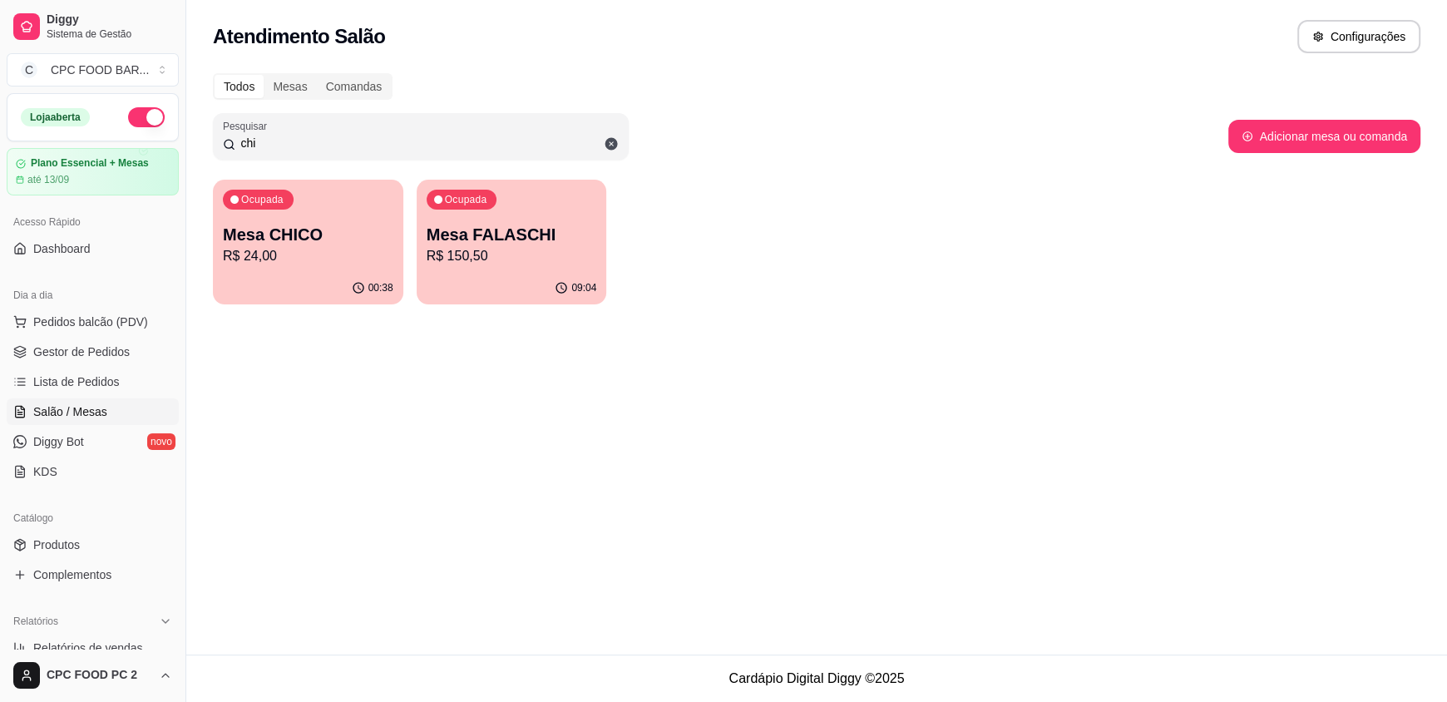
type input "chi"
click at [292, 234] on p "Mesa CHICO" at bounding box center [308, 234] width 170 height 23
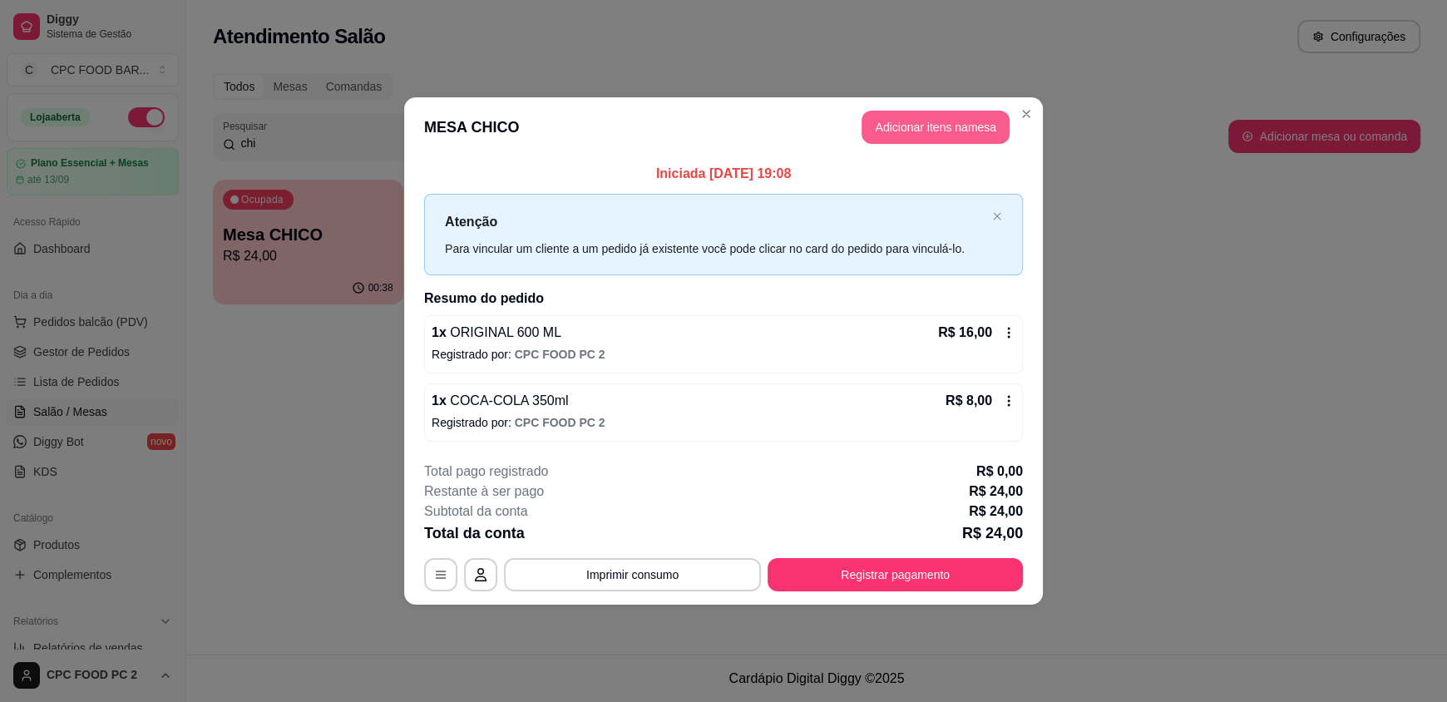
click at [901, 126] on button "Adicionar itens na mesa" at bounding box center [935, 127] width 148 height 33
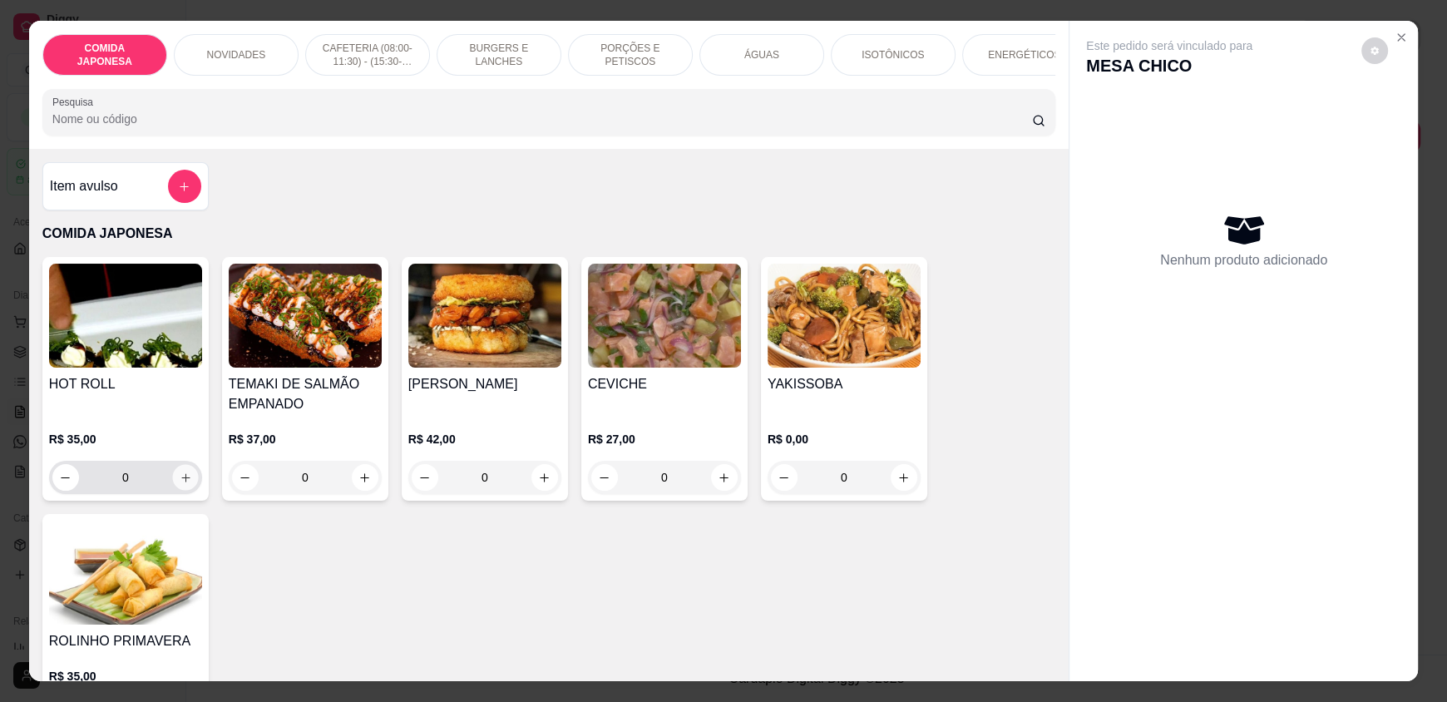
click at [183, 484] on icon "increase-product-quantity" at bounding box center [186, 477] width 12 height 12
type input "1"
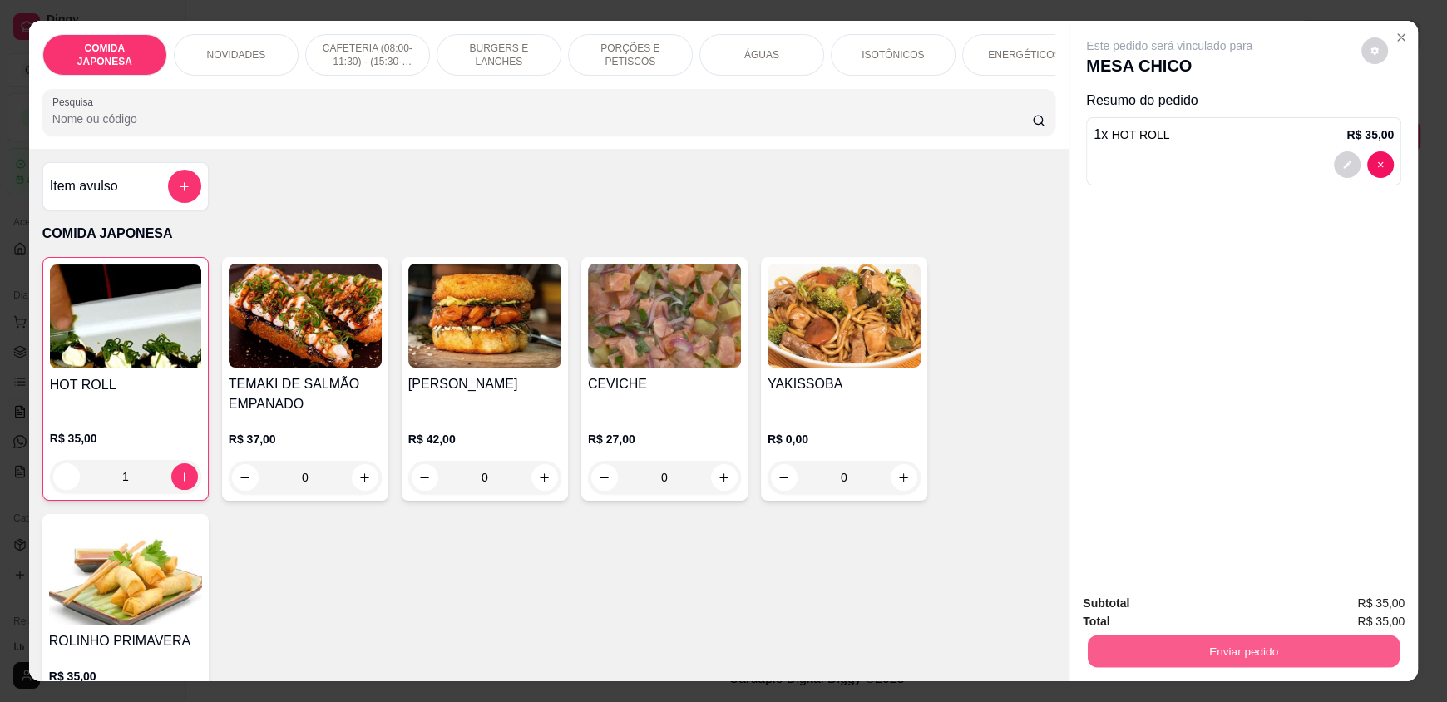
click at [1253, 654] on button "Enviar pedido" at bounding box center [1244, 650] width 312 height 32
click at [1211, 607] on button "Não registrar e enviar pedido" at bounding box center [1188, 610] width 168 height 31
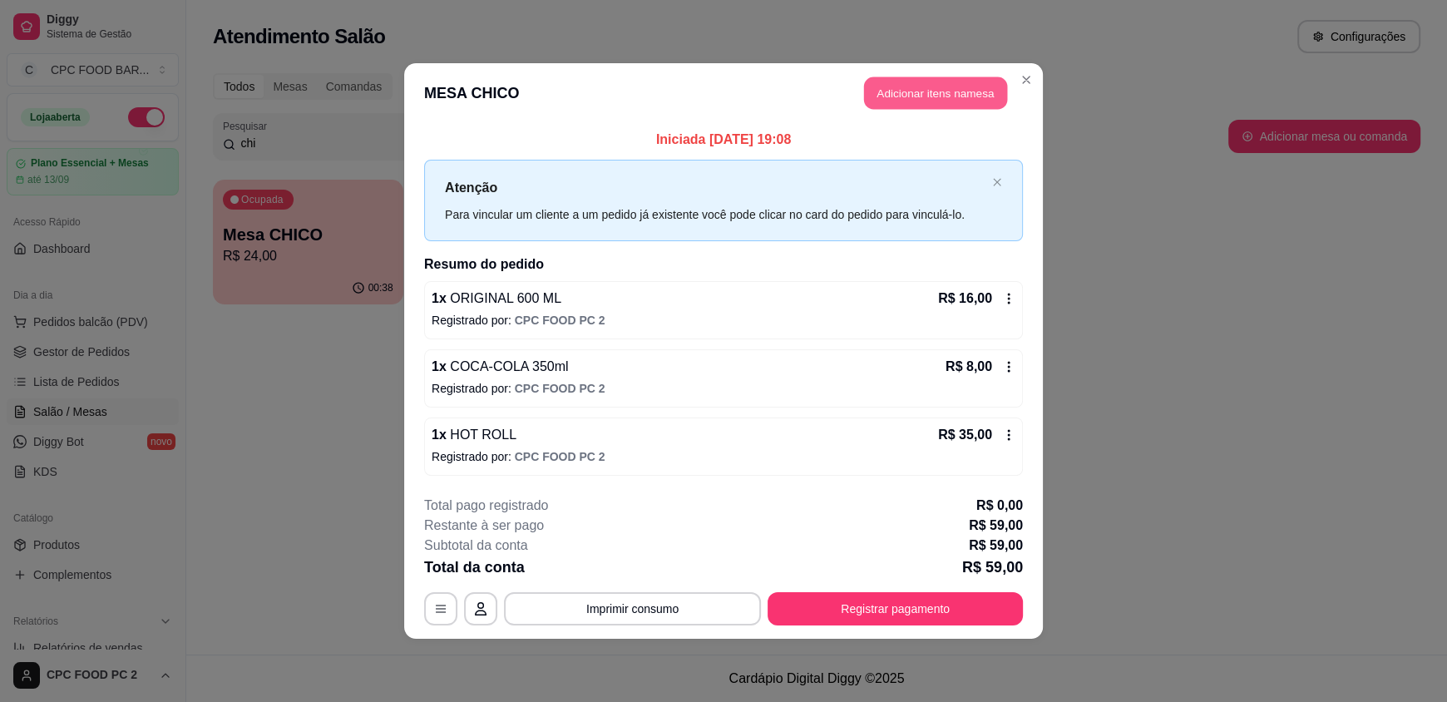
click at [879, 101] on button "Adicionar itens na mesa" at bounding box center [935, 93] width 143 height 32
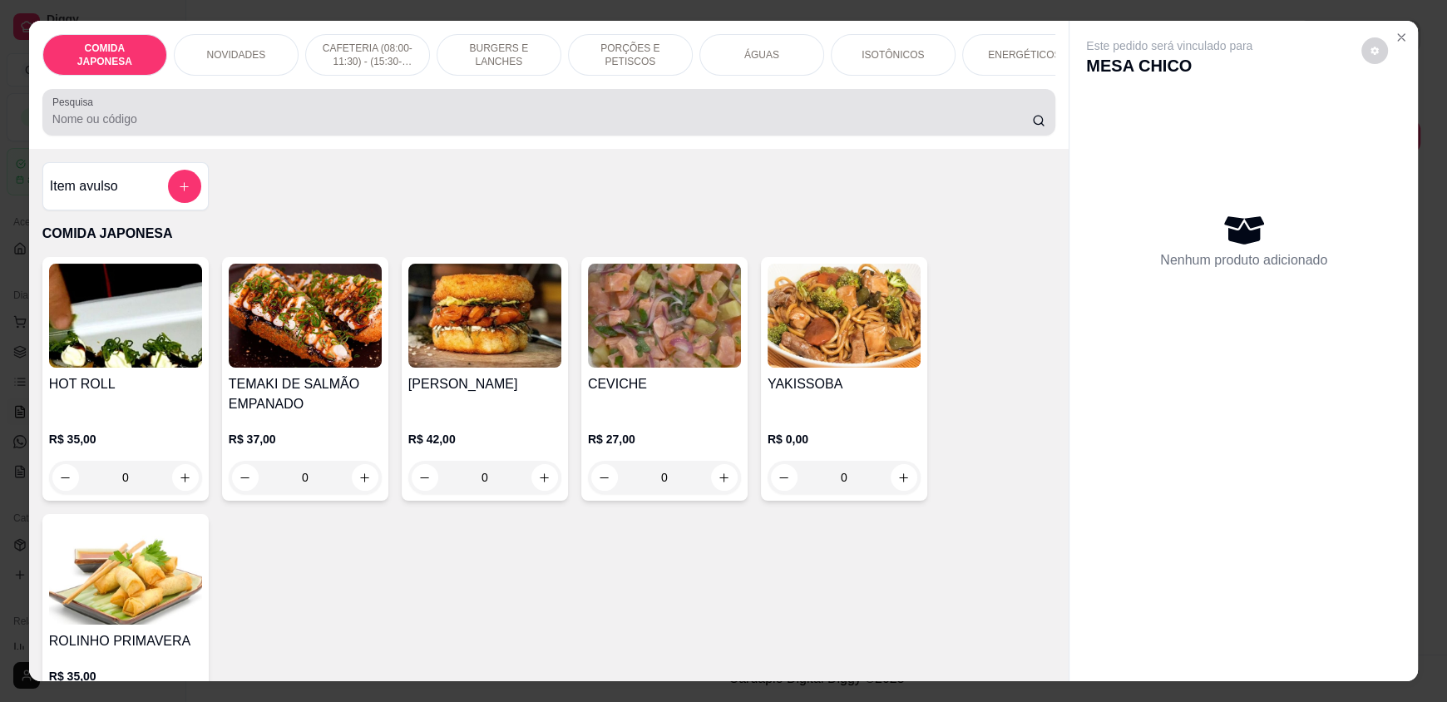
click at [790, 117] on div at bounding box center [548, 112] width 993 height 33
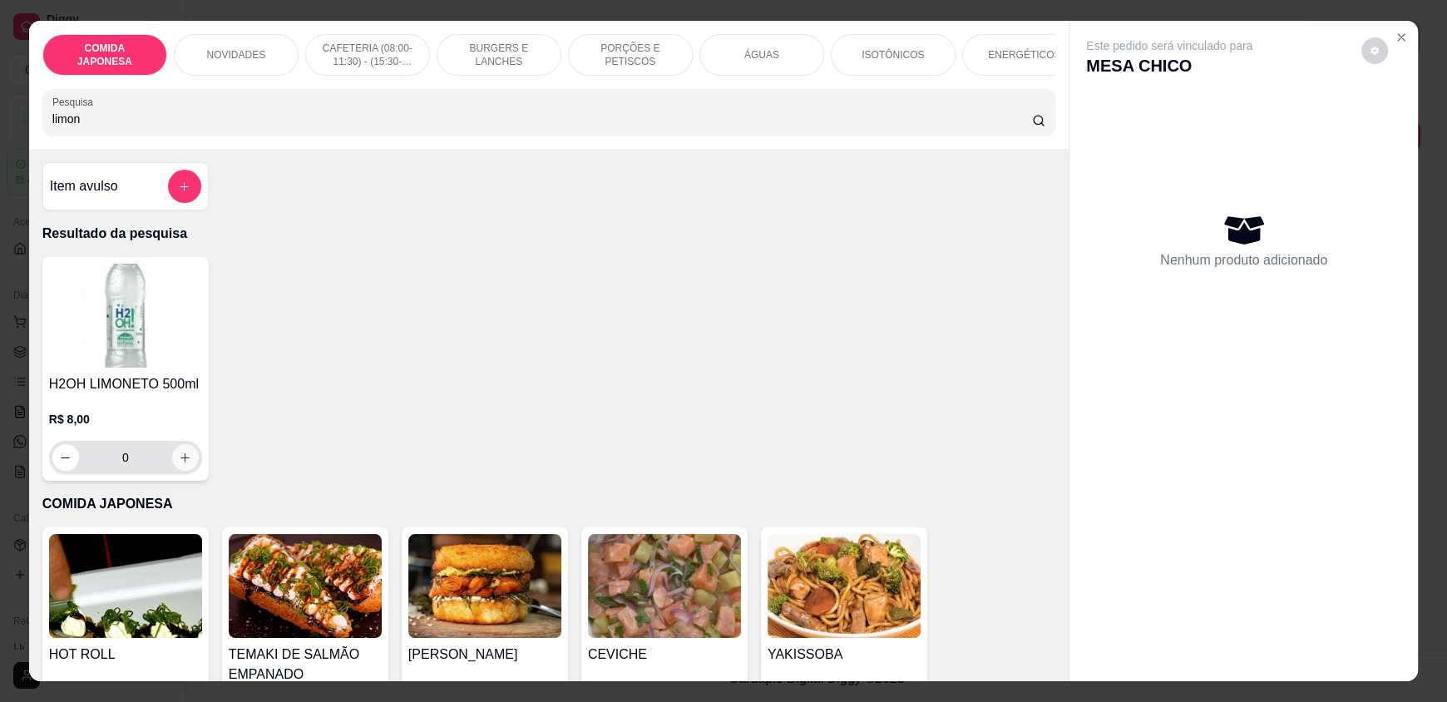
type input "limon"
click at [175, 471] on button "increase-product-quantity" at bounding box center [185, 457] width 27 height 27
type input "1"
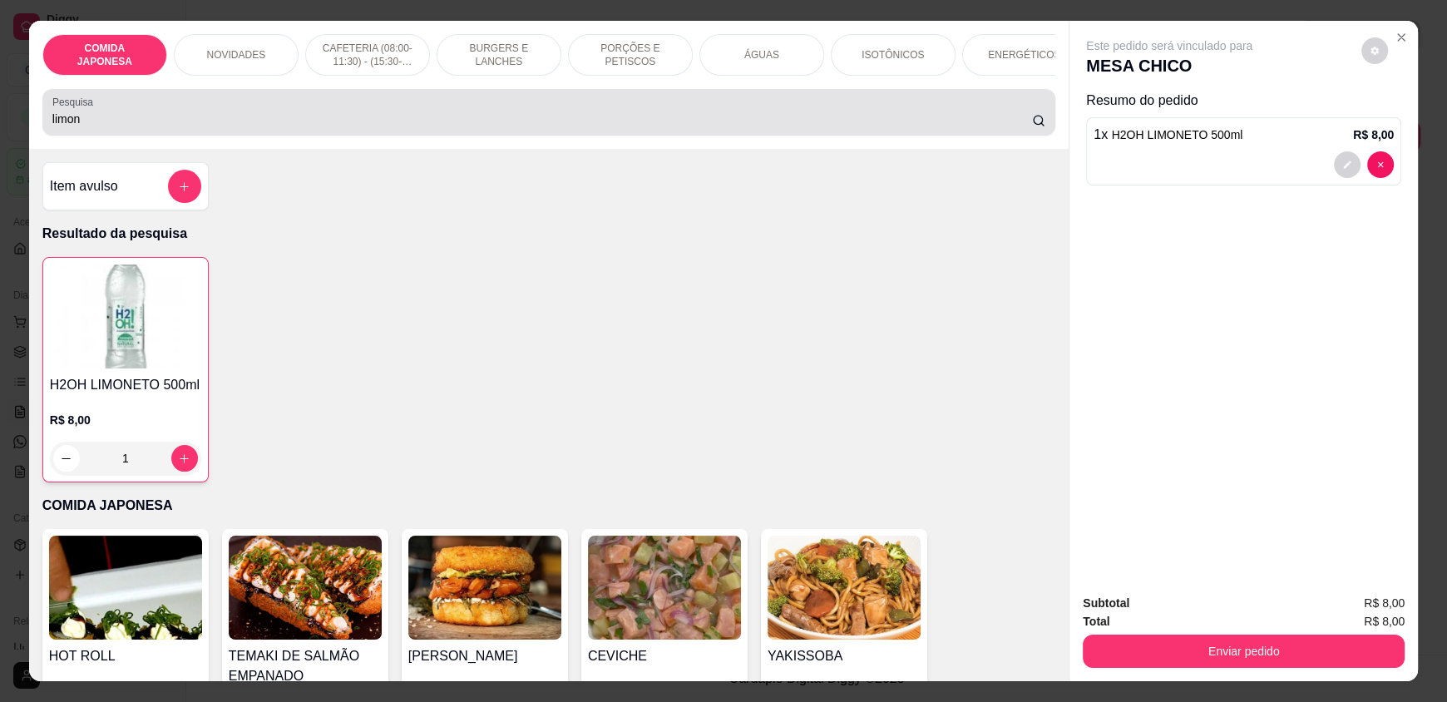
click at [343, 126] on input "limon" at bounding box center [542, 119] width 980 height 17
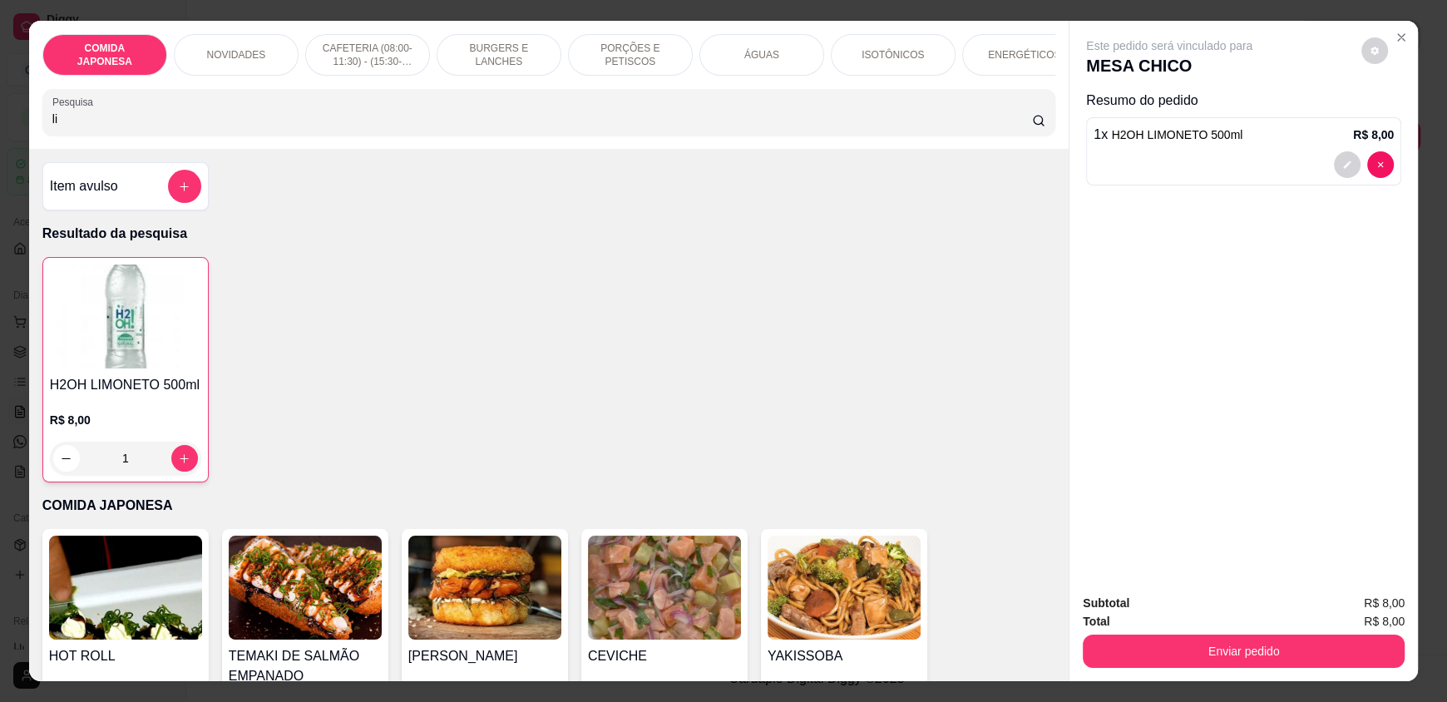
type input "l"
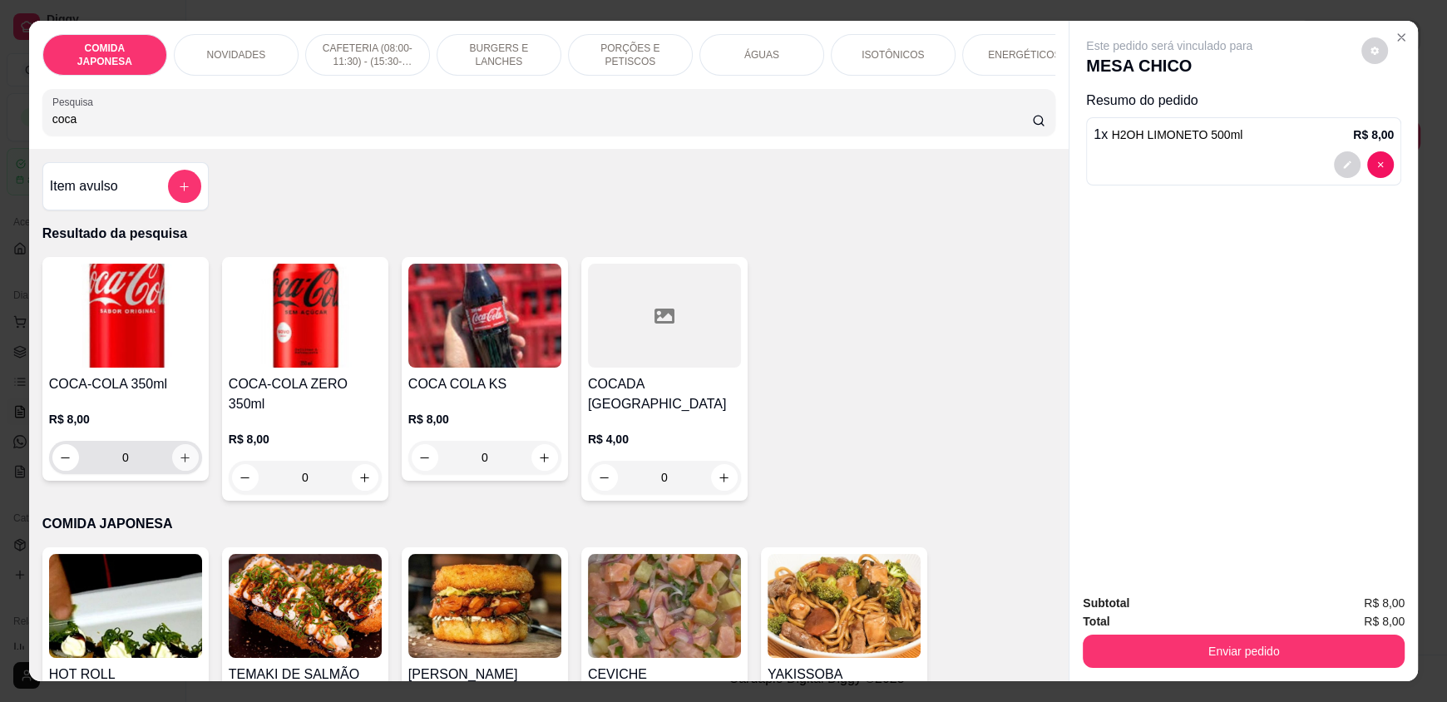
type input "coca"
click at [182, 471] on button "increase-product-quantity" at bounding box center [185, 458] width 26 height 26
type input "1"
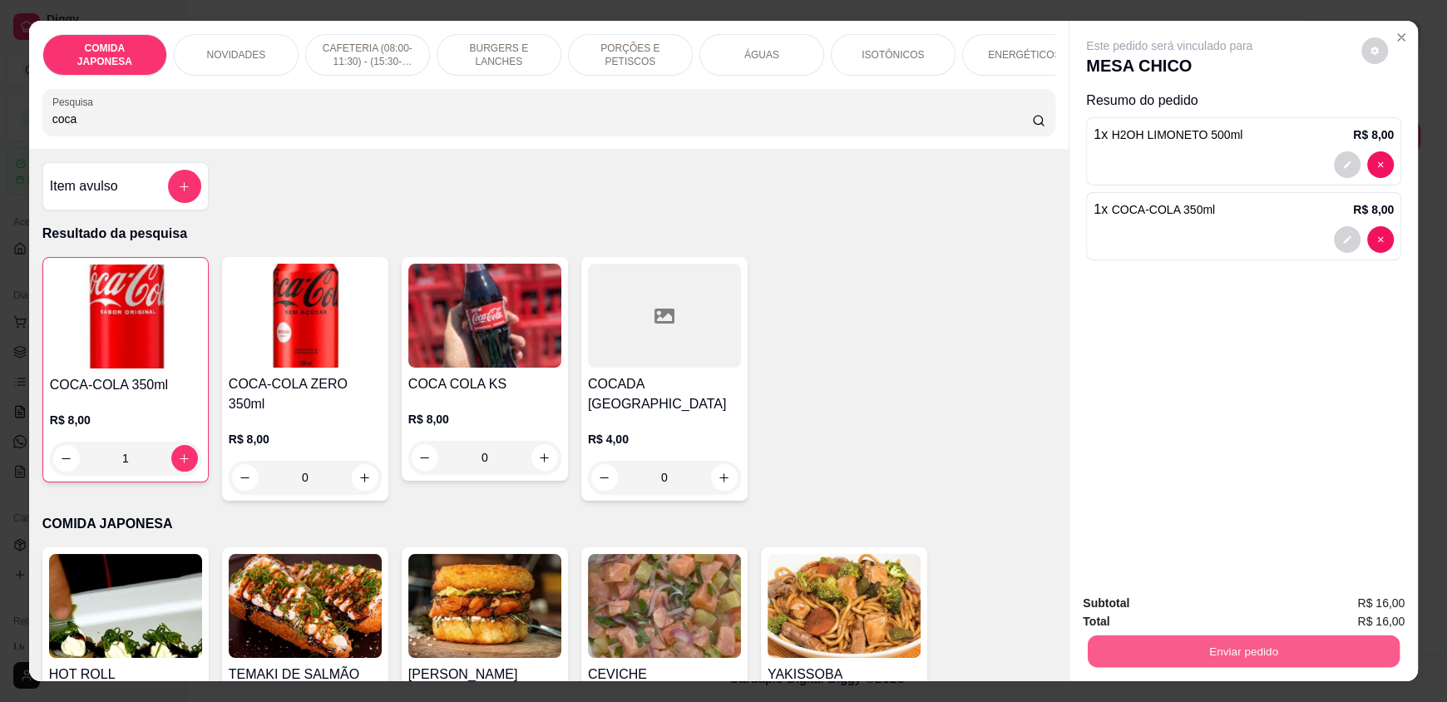
click at [1237, 637] on button "Enviar pedido" at bounding box center [1244, 650] width 312 height 32
click at [1226, 615] on button "Não registrar e enviar pedido" at bounding box center [1188, 610] width 168 height 31
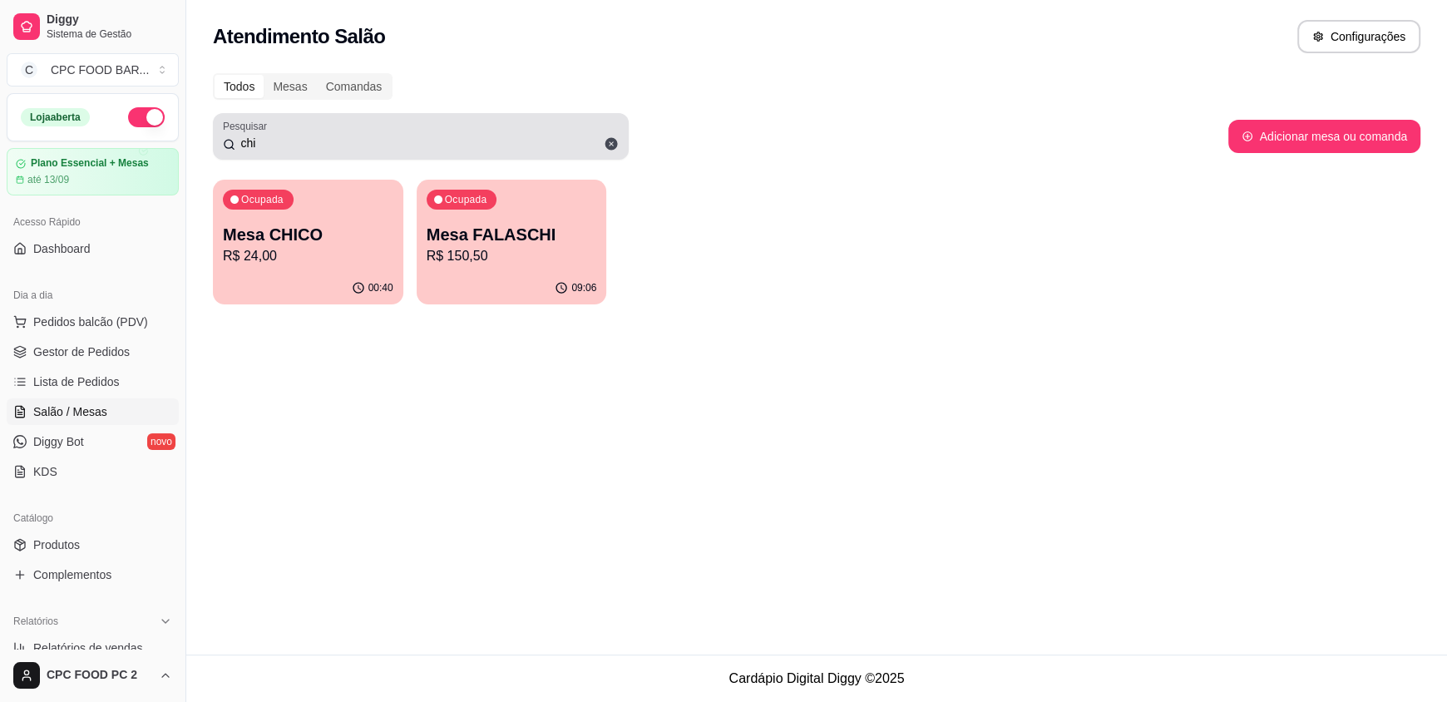
click at [616, 151] on span at bounding box center [611, 144] width 28 height 28
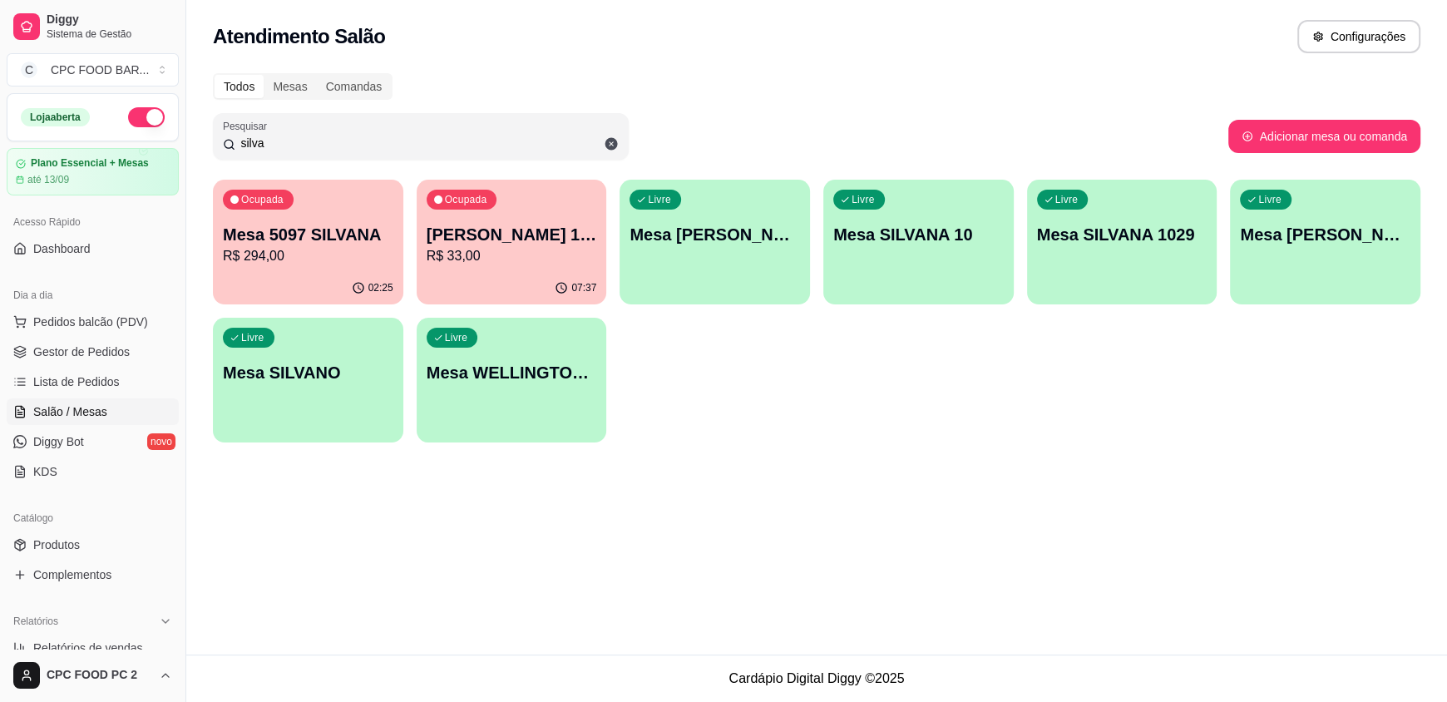
type input "silva"
click at [231, 231] on p "Mesa 5097 SILVANA" at bounding box center [308, 234] width 170 height 23
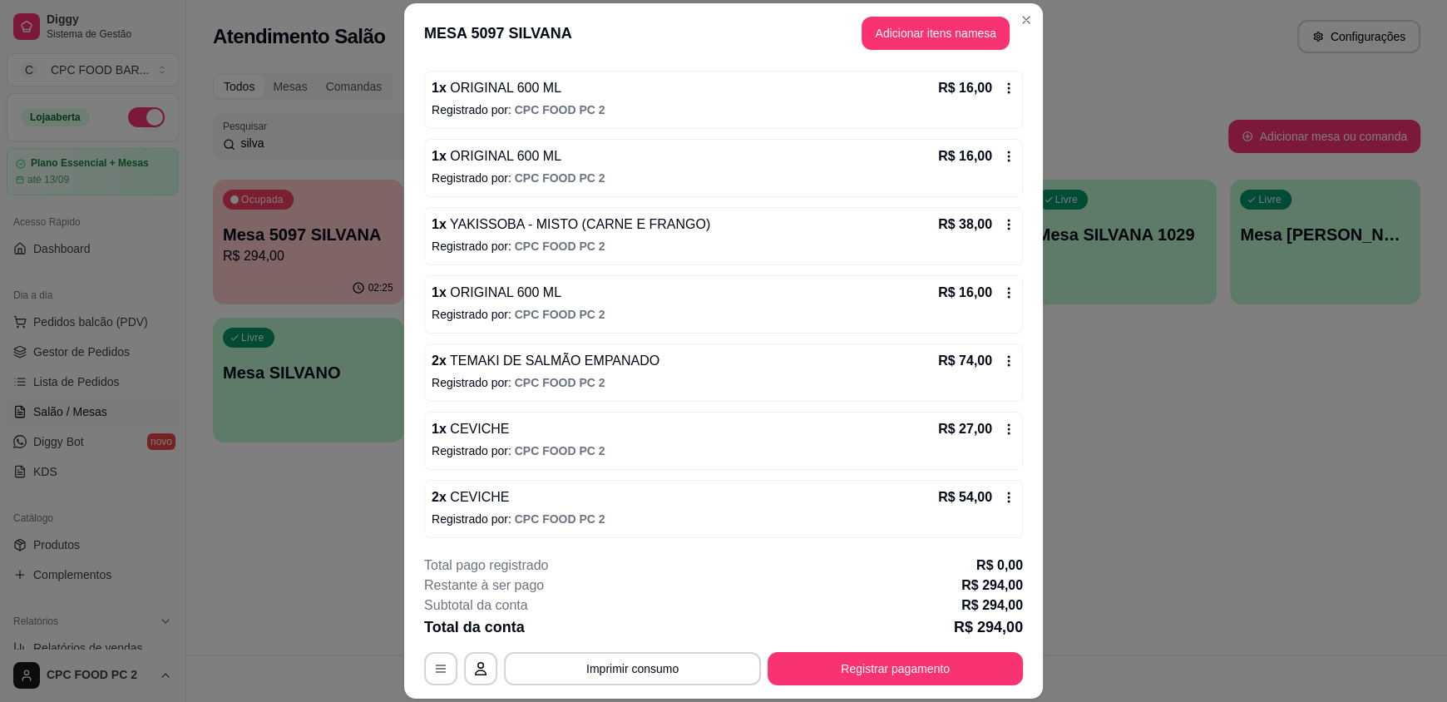
scroll to position [49, 0]
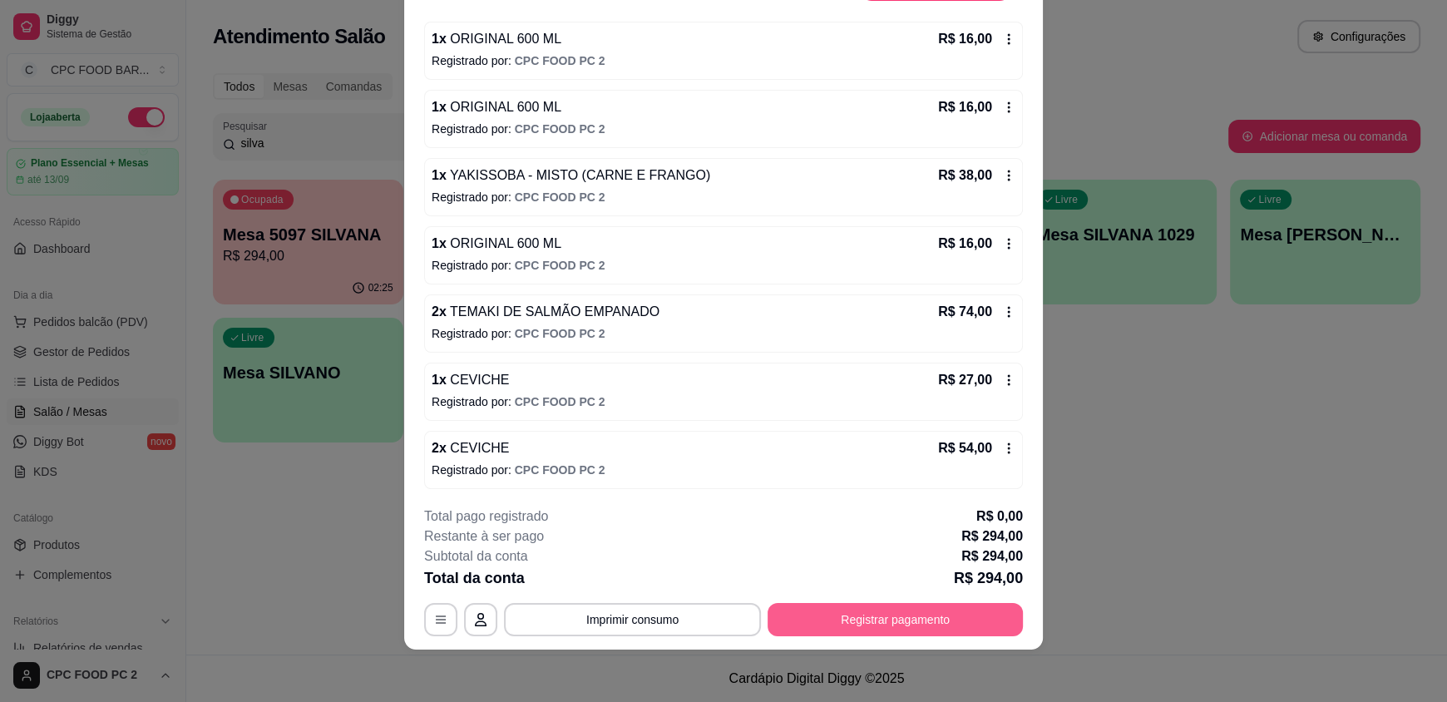
click at [851, 609] on button "Registrar pagamento" at bounding box center [894, 619] width 255 height 33
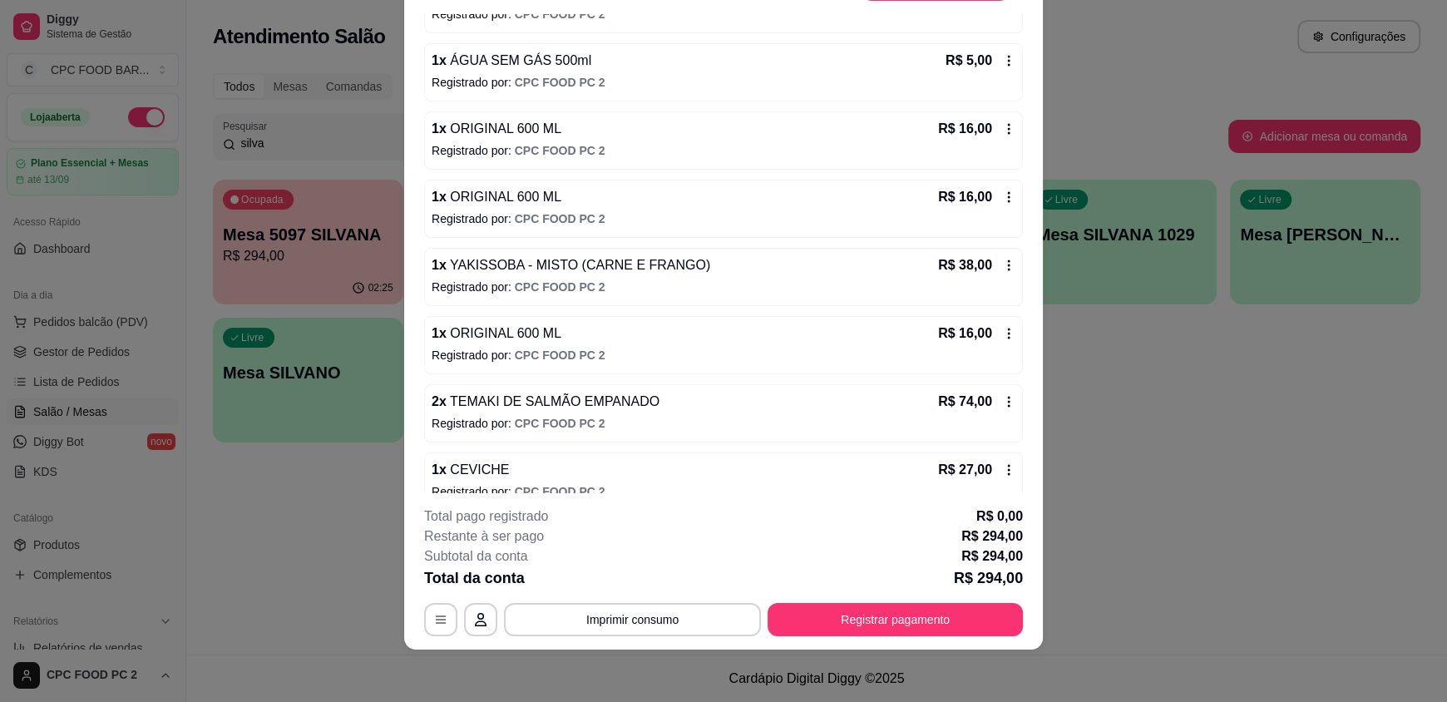
scroll to position [422, 0]
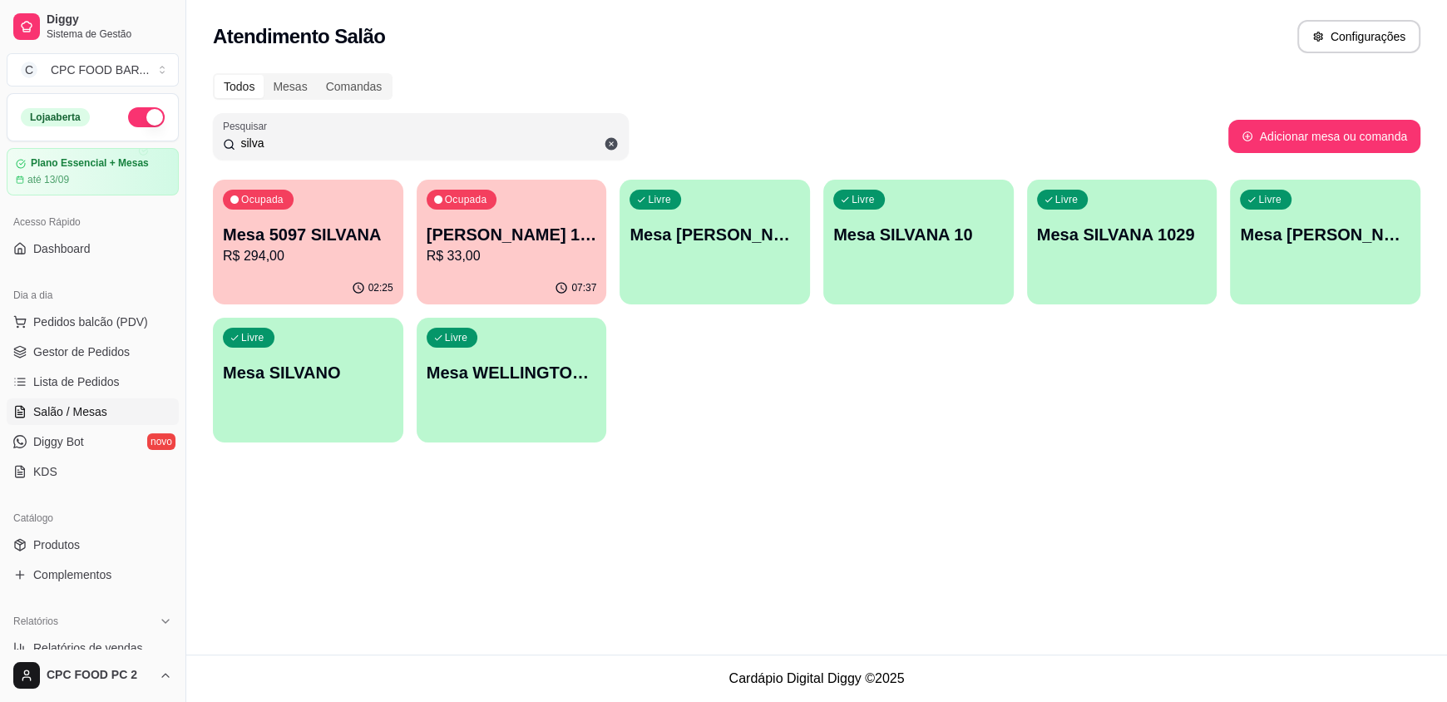
click at [295, 234] on p "Mesa 5097 SILVANA" at bounding box center [308, 234] width 170 height 23
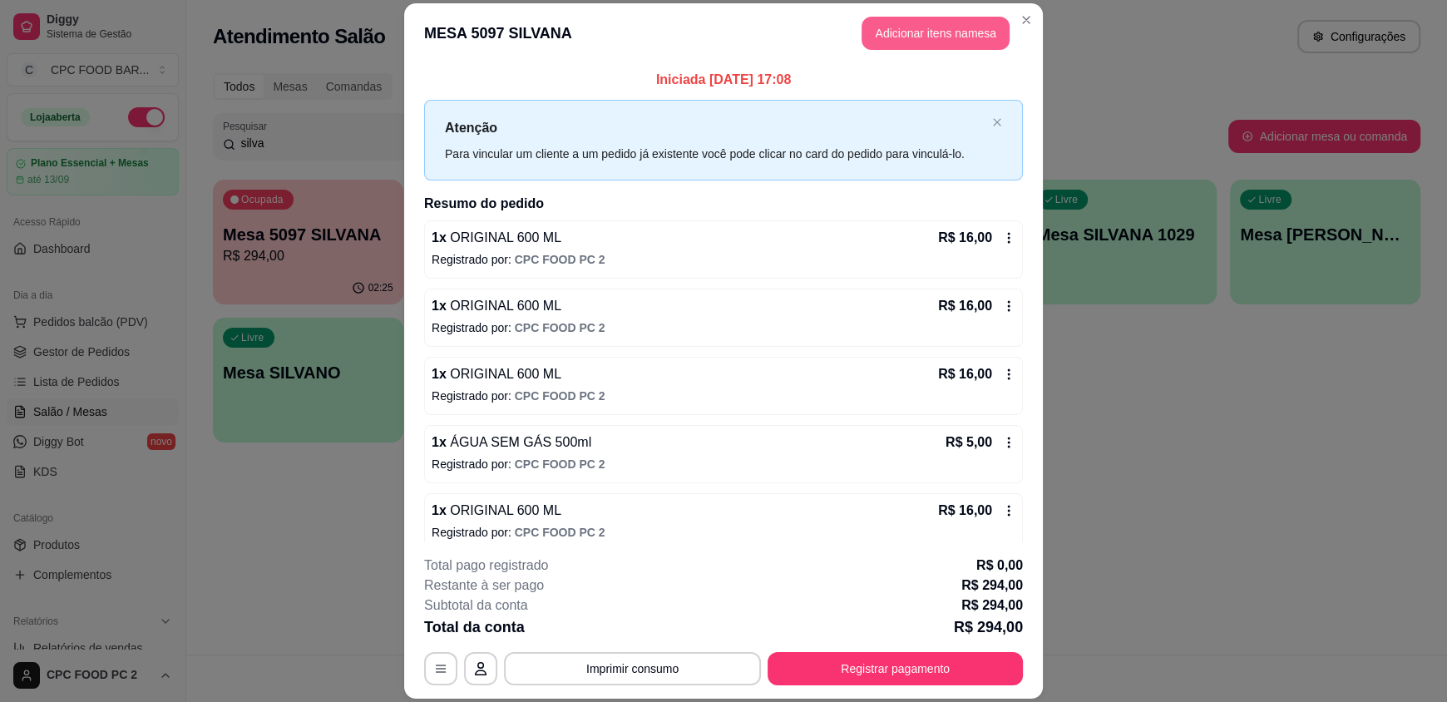
click at [896, 34] on button "Adicionar itens na mesa" at bounding box center [935, 33] width 148 height 33
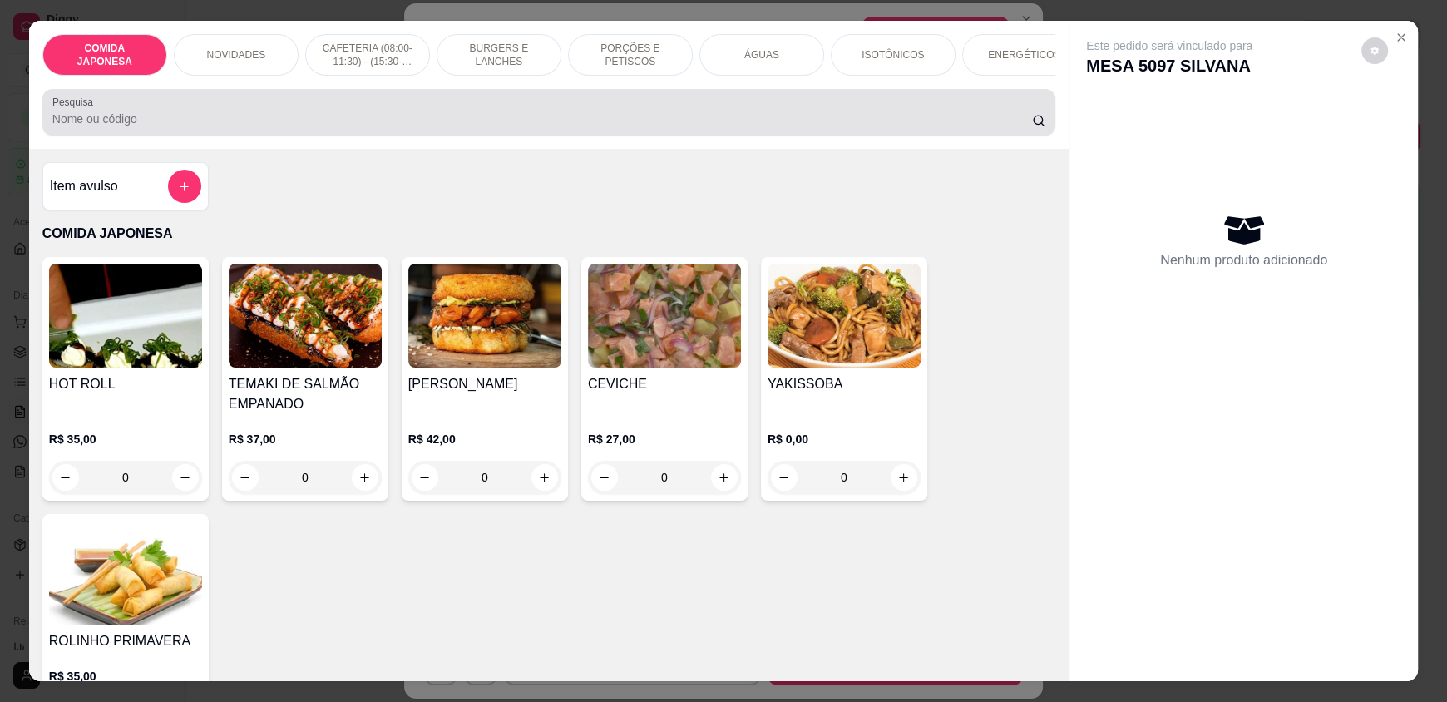
click at [287, 113] on div at bounding box center [548, 112] width 993 height 33
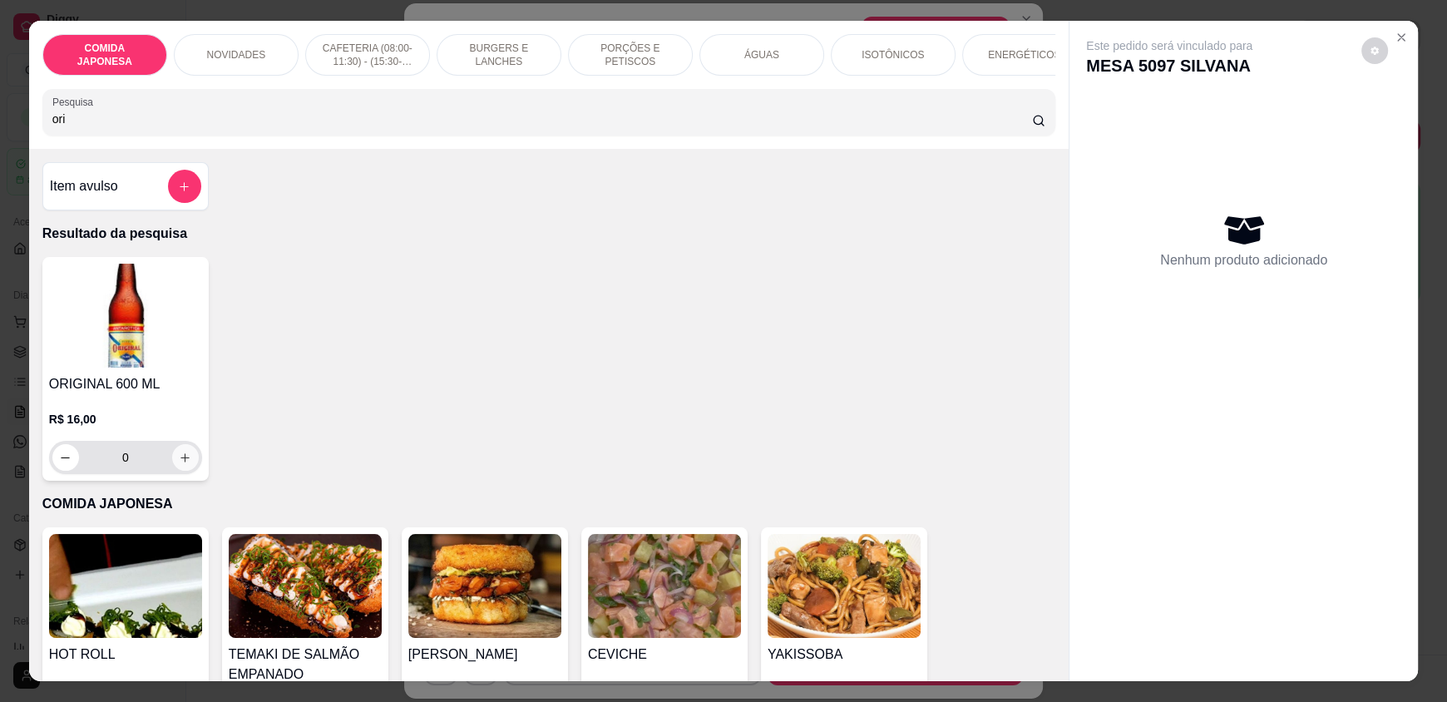
type input "ori"
click at [182, 464] on icon "increase-product-quantity" at bounding box center [186, 458] width 12 height 12
type input "1"
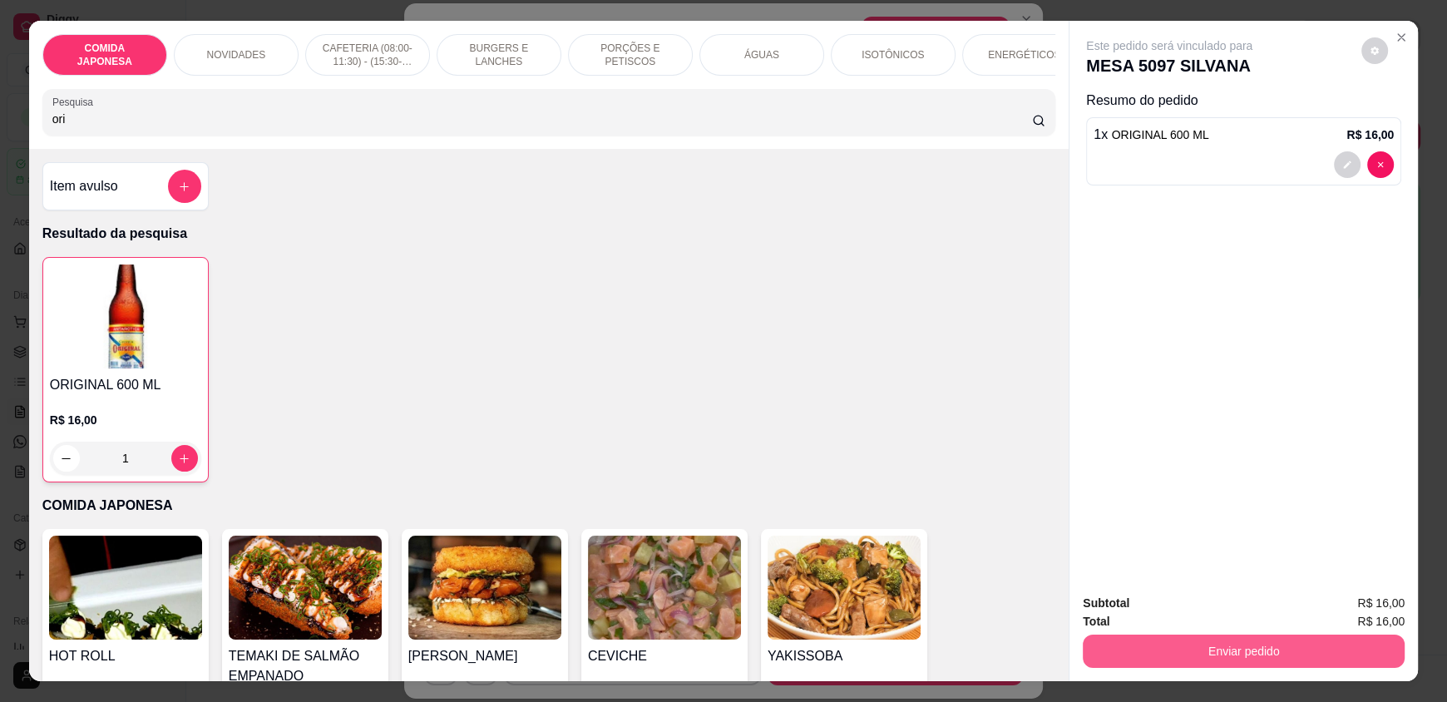
click at [1138, 650] on button "Enviar pedido" at bounding box center [1244, 650] width 322 height 33
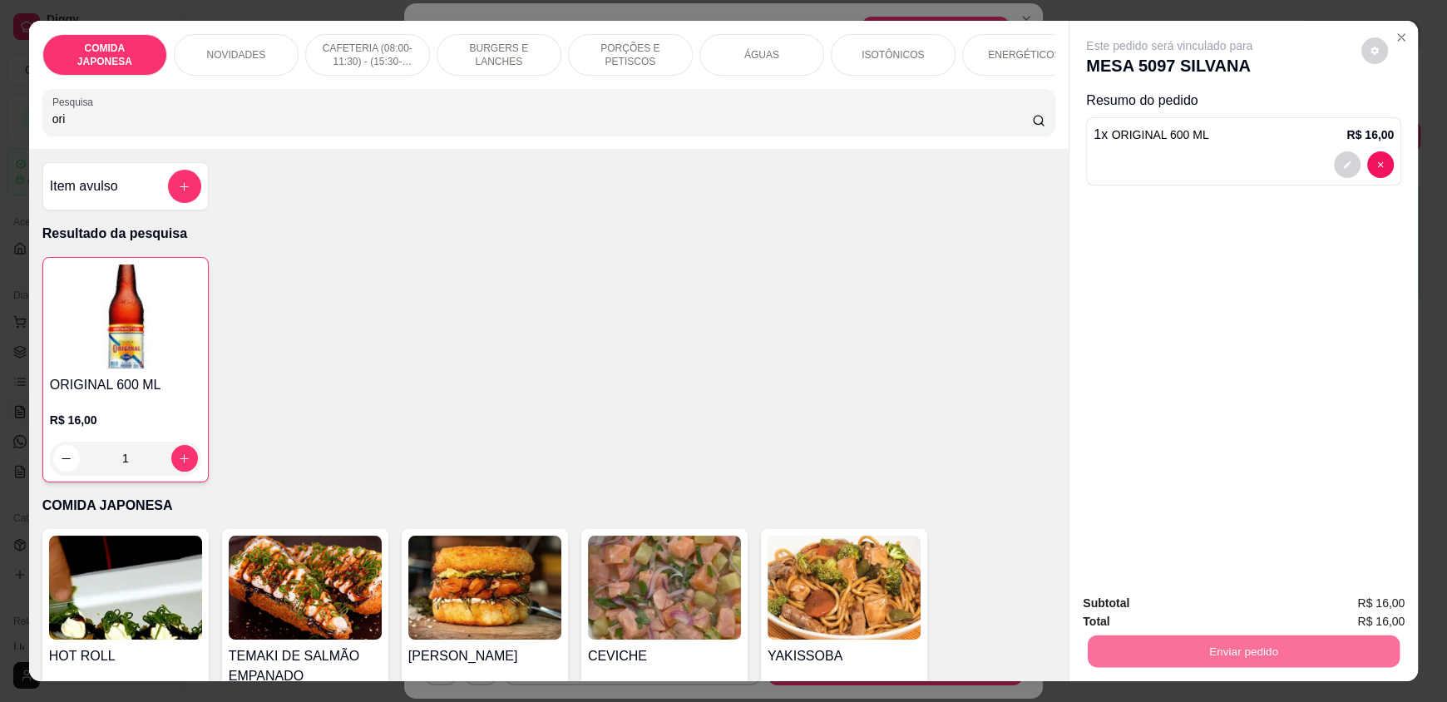
click at [1133, 611] on button "Não registrar e enviar pedido" at bounding box center [1188, 610] width 168 height 31
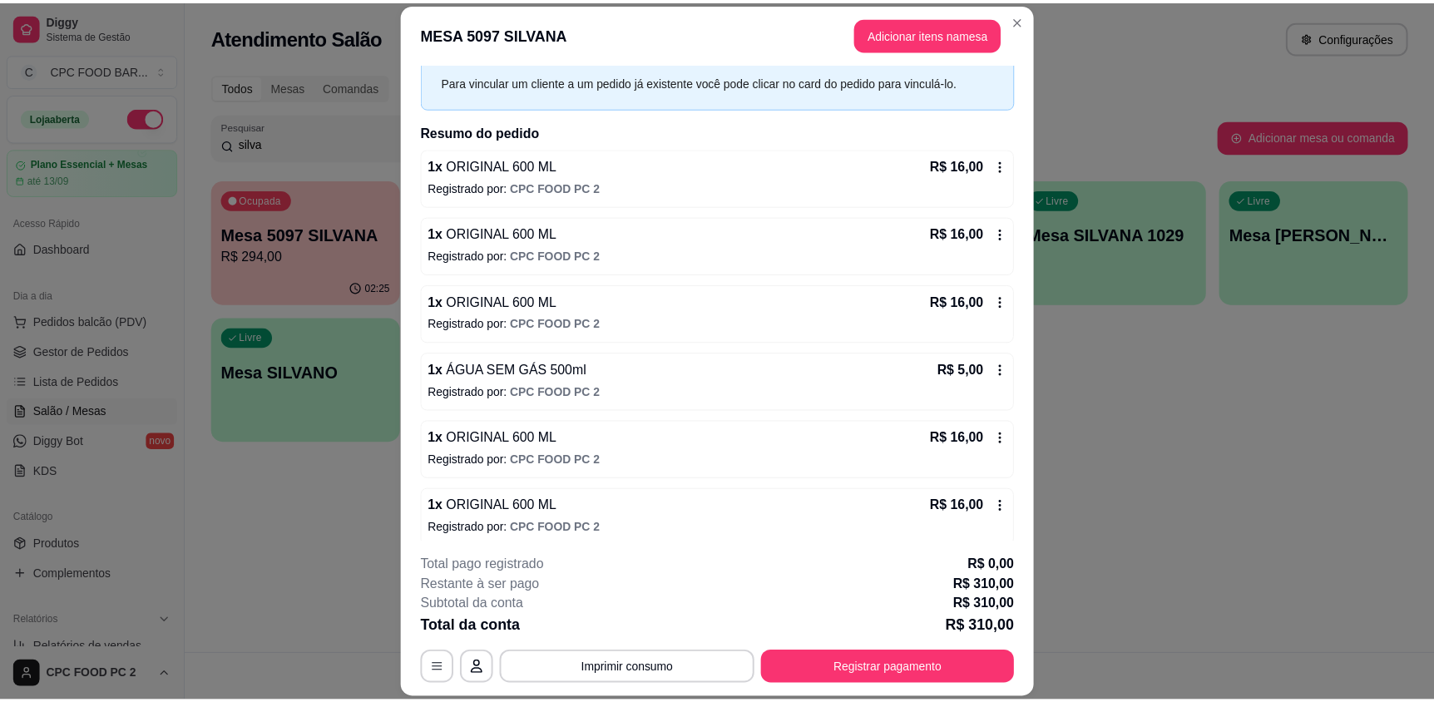
scroll to position [82, 0]
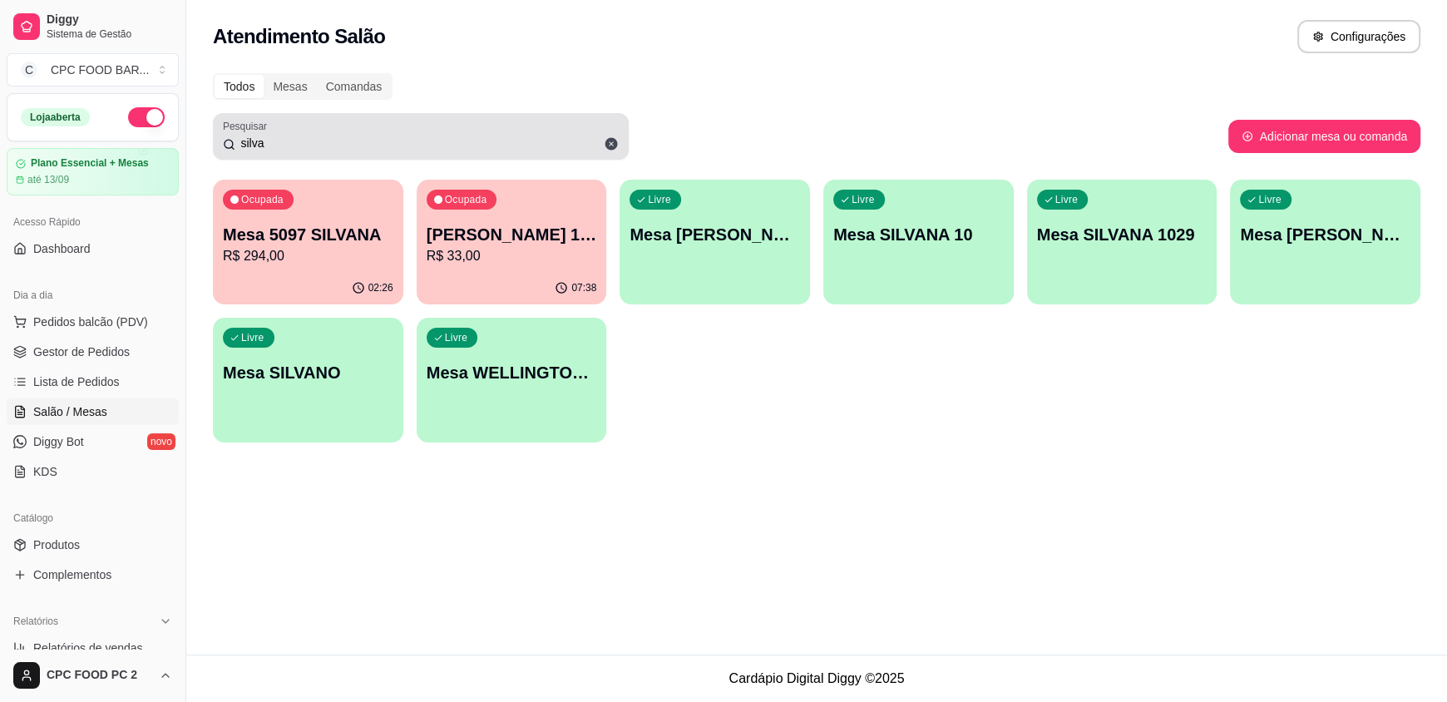
click at [495, 136] on input "silva" at bounding box center [426, 143] width 383 height 17
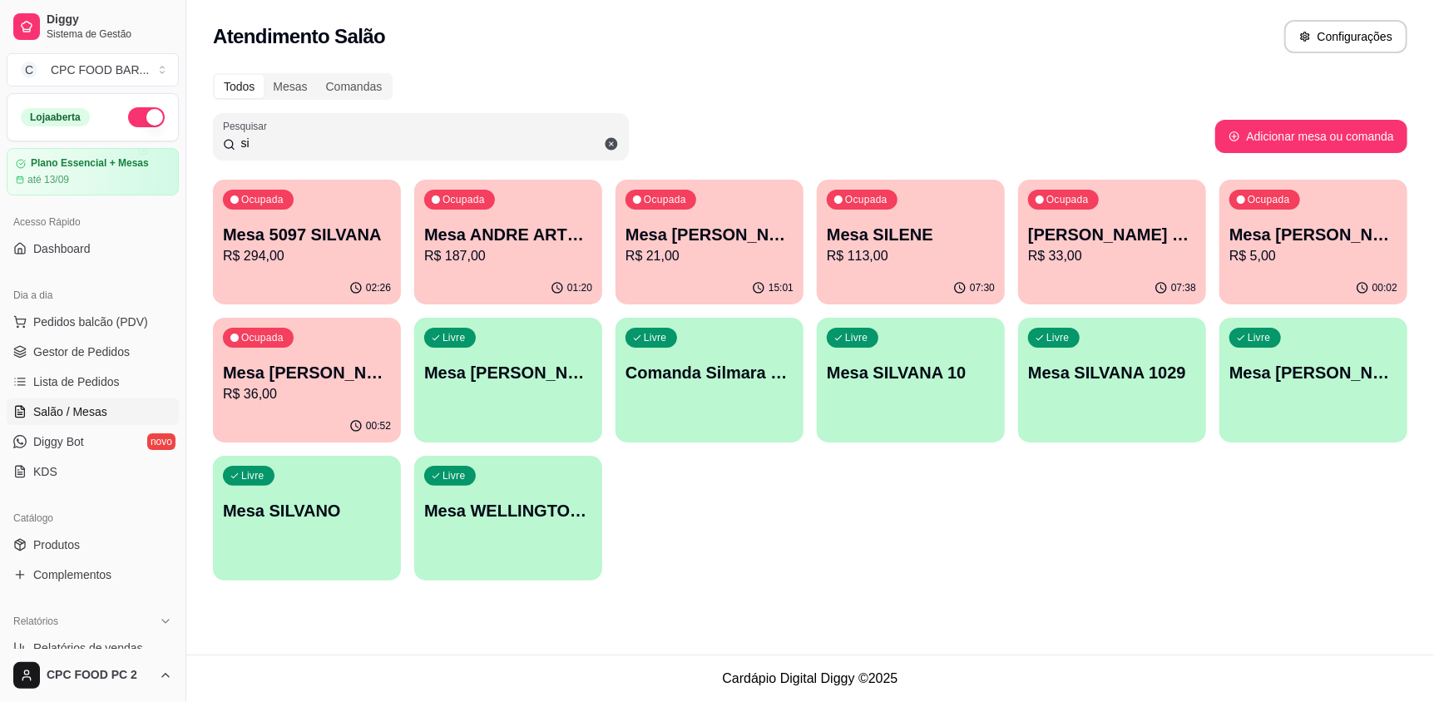
type input "s"
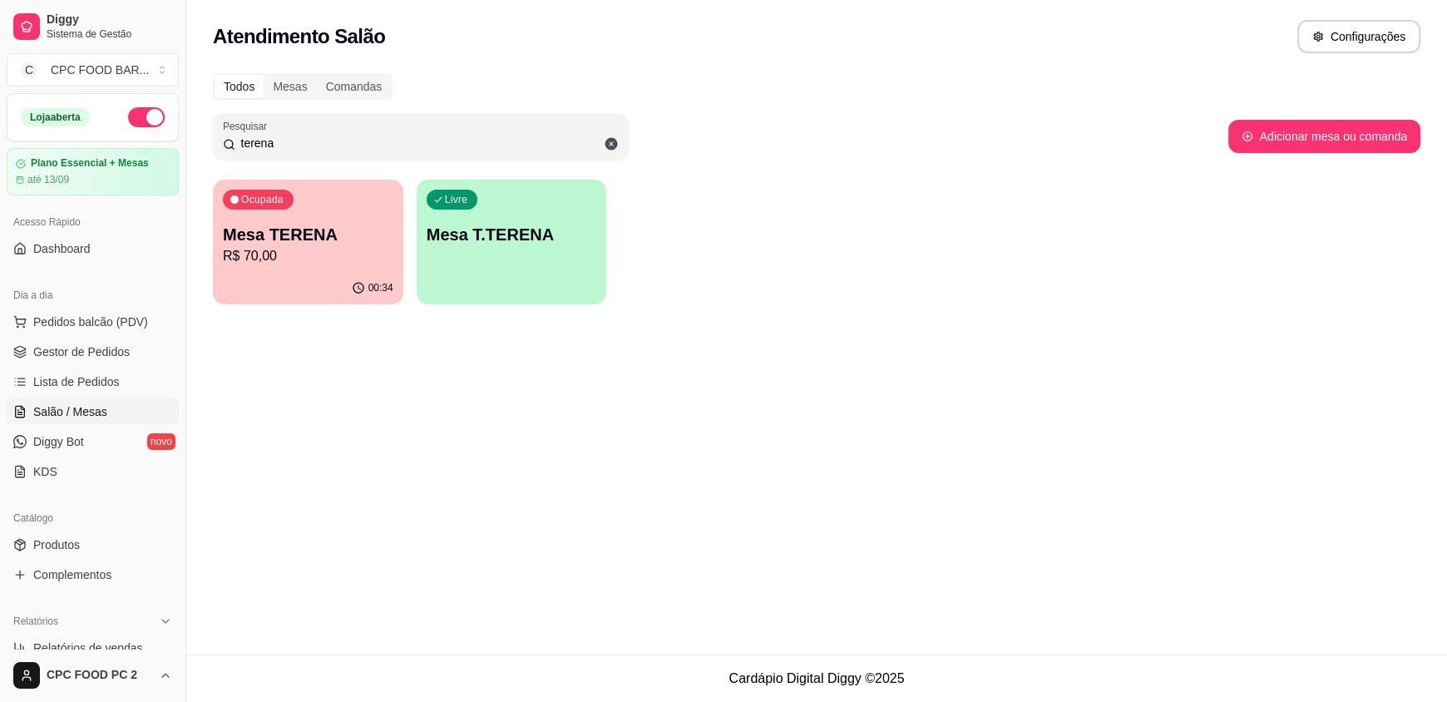
type input "terena"
click at [341, 228] on p "Mesa TERENA" at bounding box center [308, 234] width 170 height 23
click at [471, 231] on p "Mesa T.TERENA" at bounding box center [512, 234] width 170 height 23
click at [311, 240] on p "Mesa TERENA" at bounding box center [308, 234] width 170 height 23
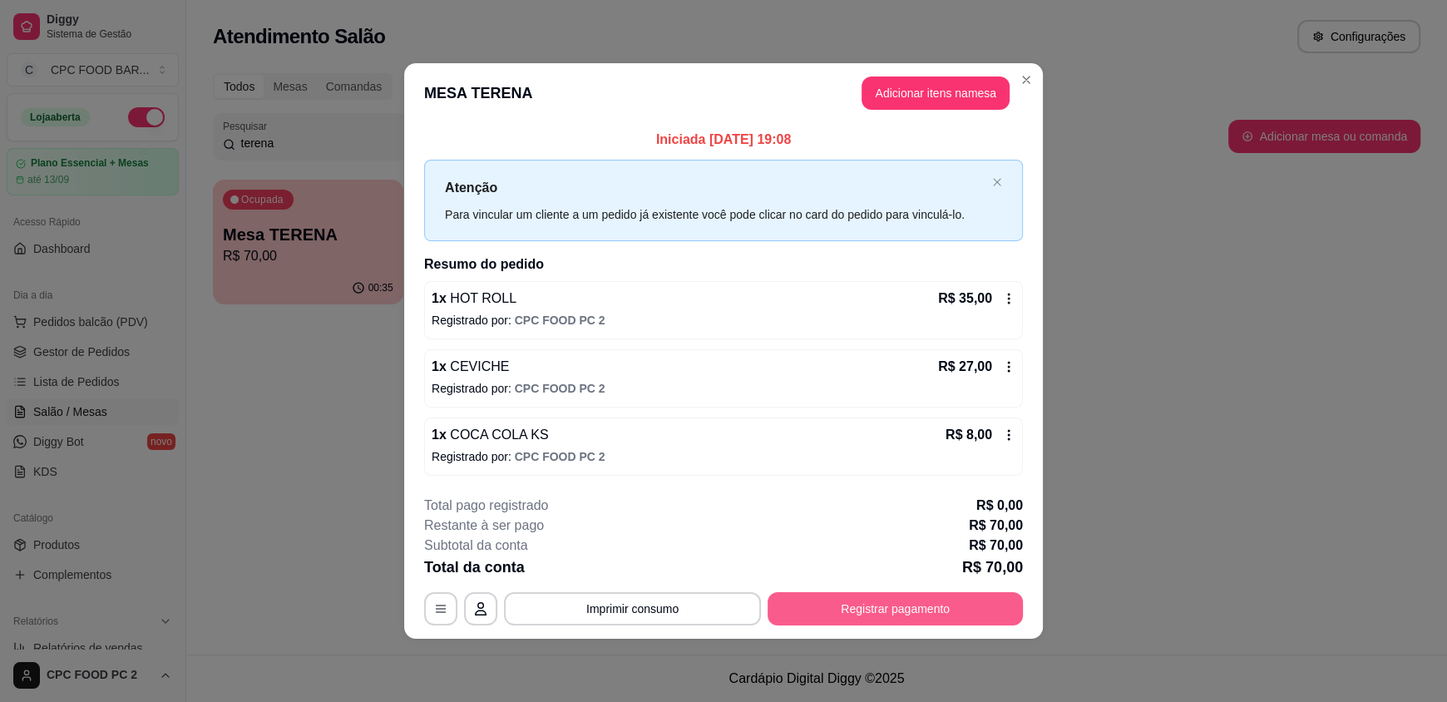
click at [908, 606] on button "Registrar pagamento" at bounding box center [894, 608] width 255 height 33
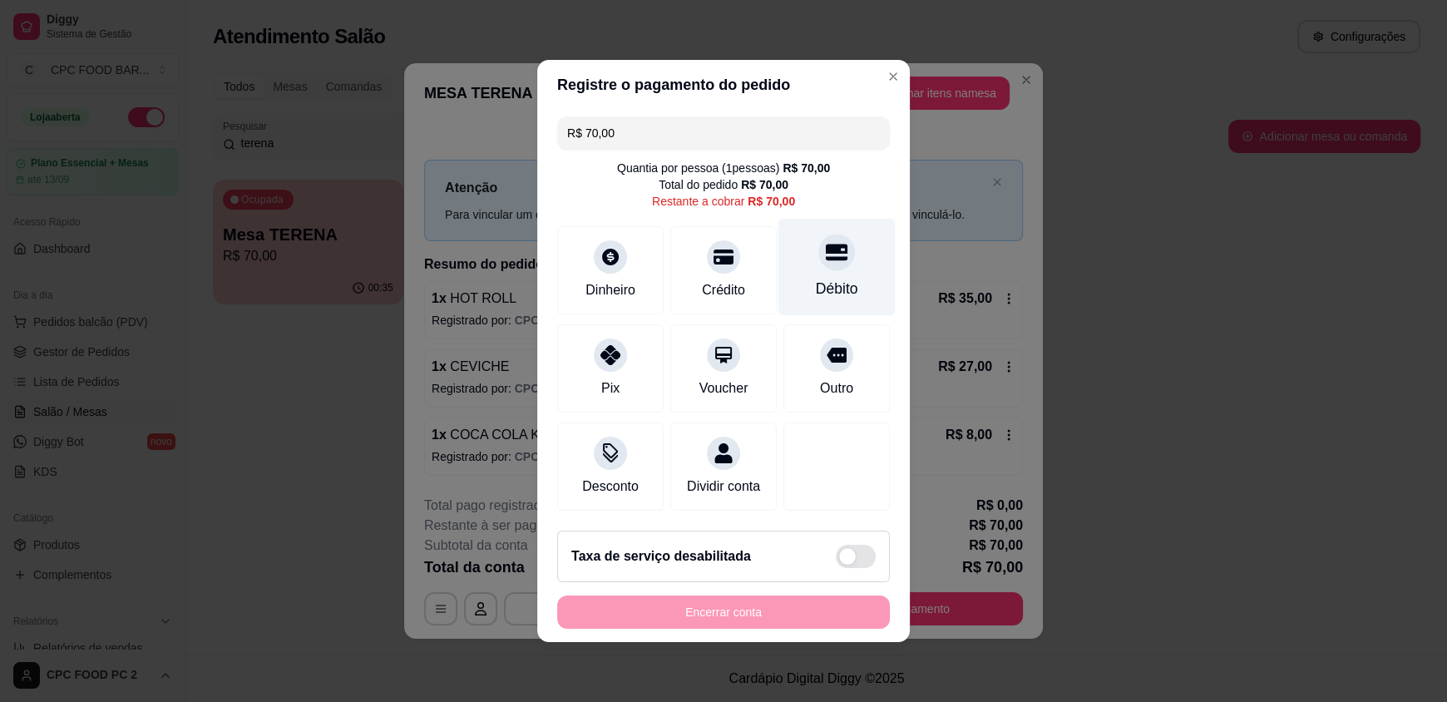
click at [821, 259] on div at bounding box center [836, 252] width 37 height 37
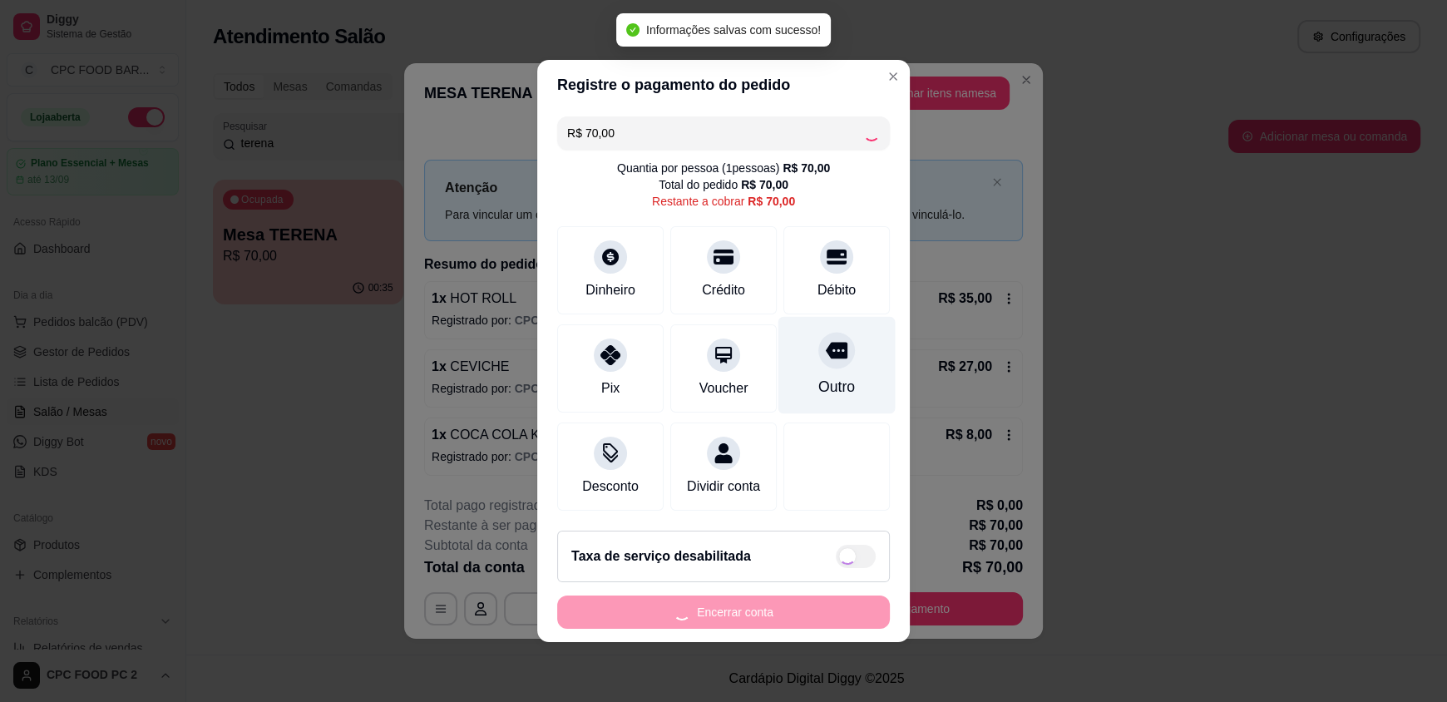
type input "R$ 0,00"
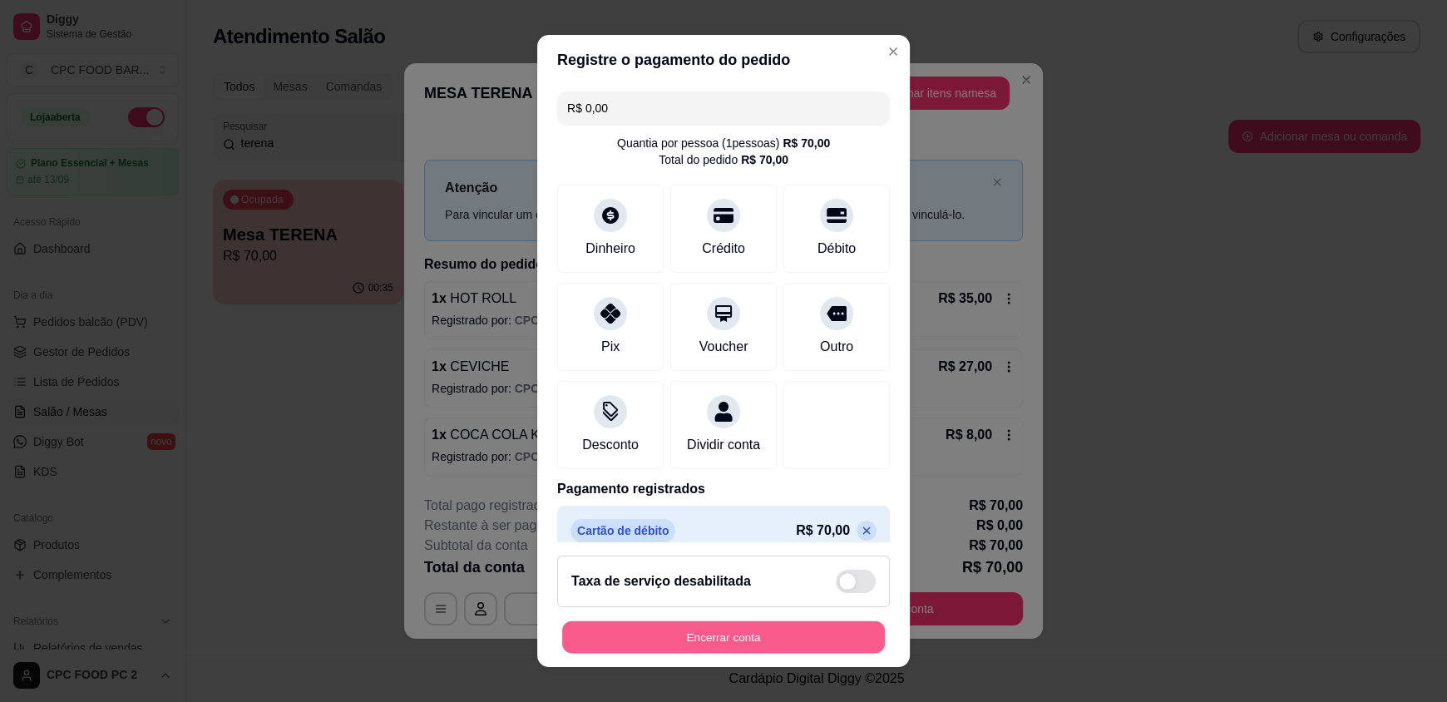
click at [701, 640] on button "Encerrar conta" at bounding box center [723, 636] width 323 height 32
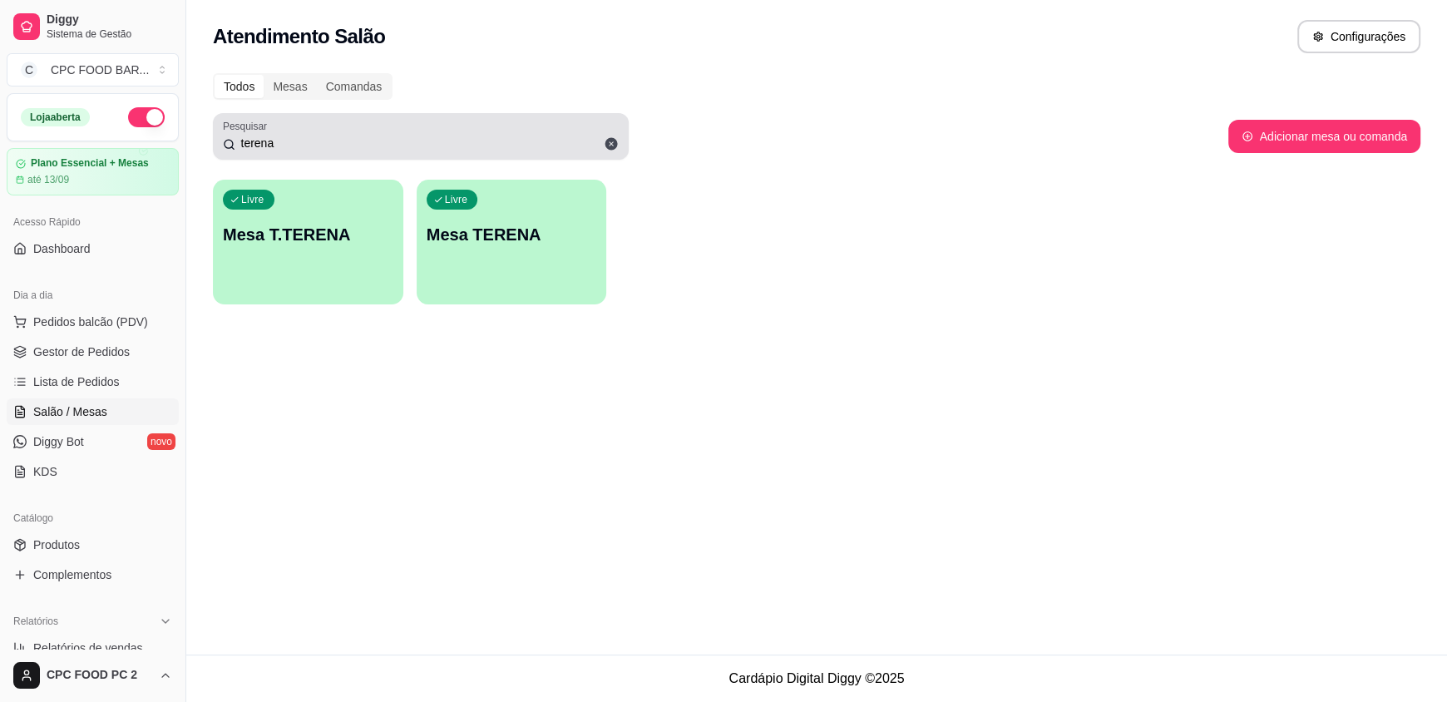
click at [528, 137] on input "terena" at bounding box center [426, 143] width 383 height 17
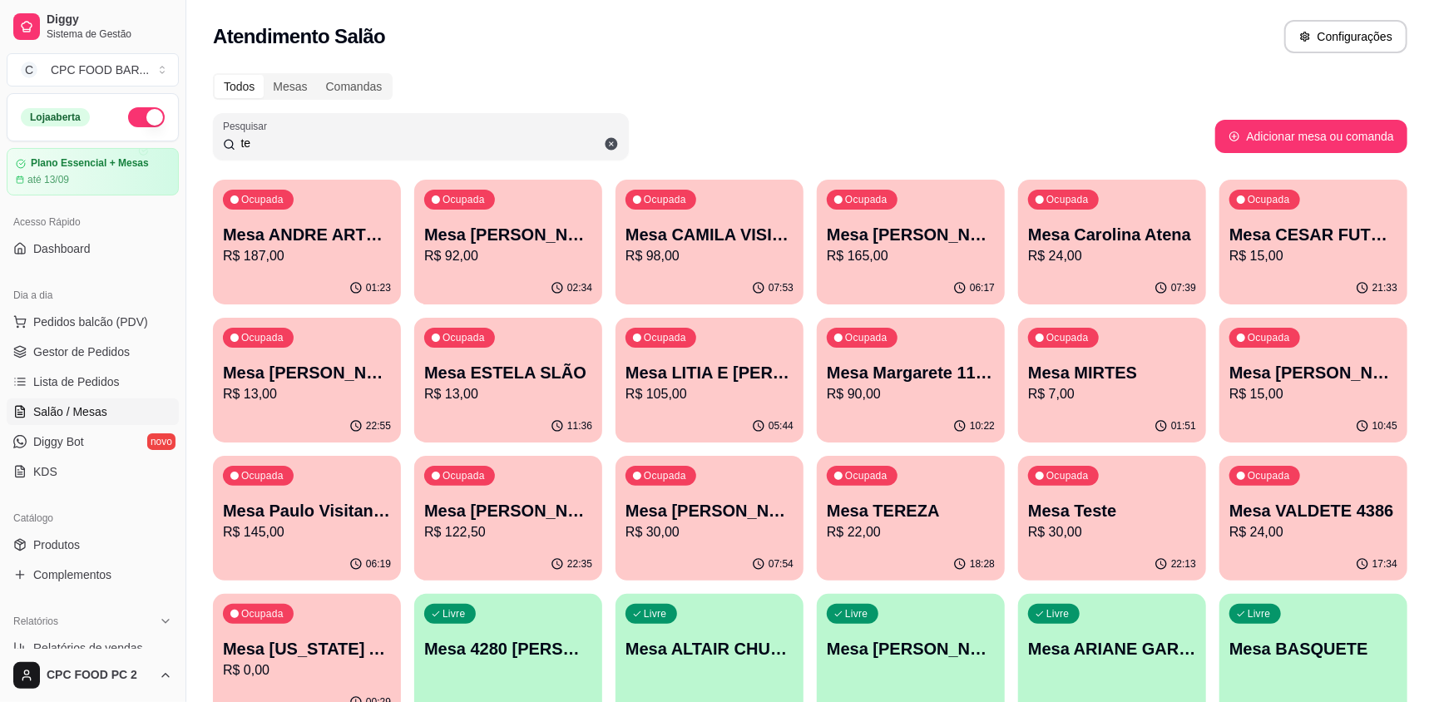
type input "t"
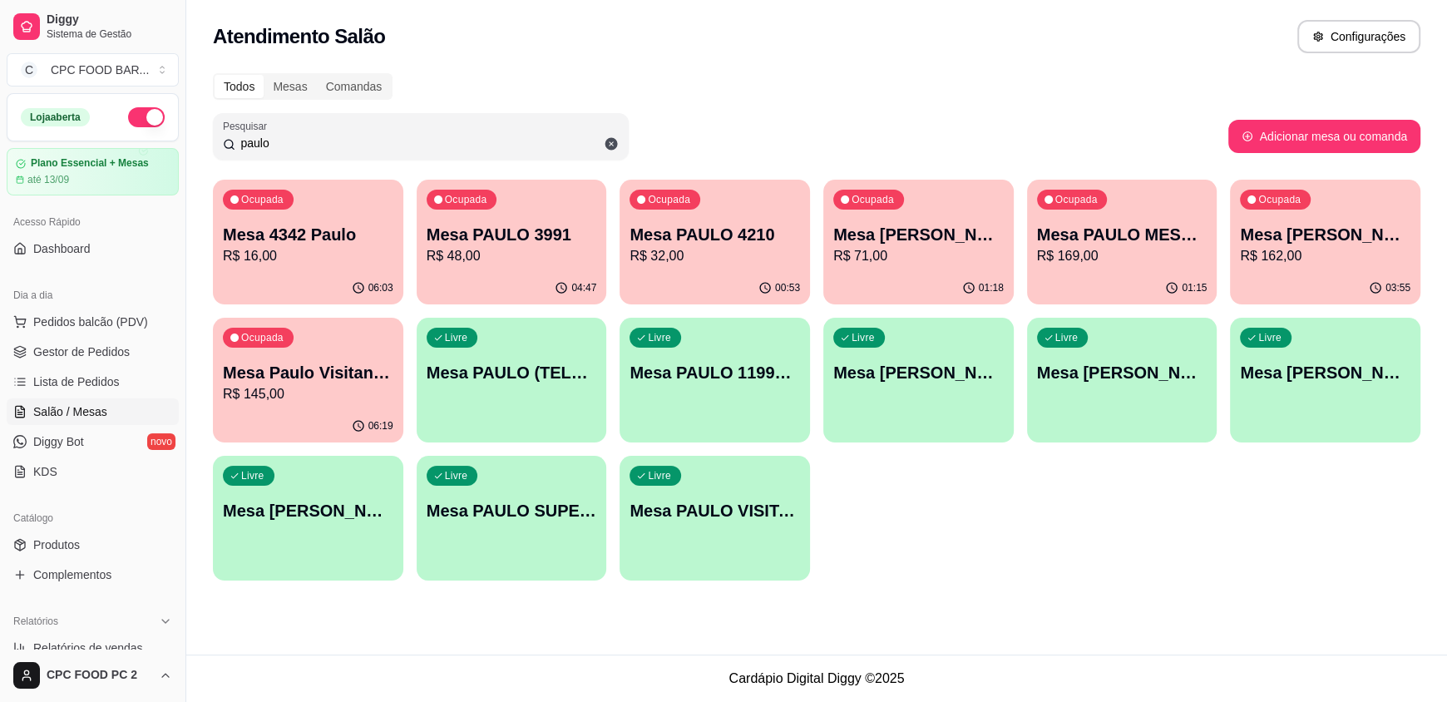
type input "paulo"
click at [888, 237] on p "Mesa [PERSON_NAME]" at bounding box center [918, 235] width 165 height 22
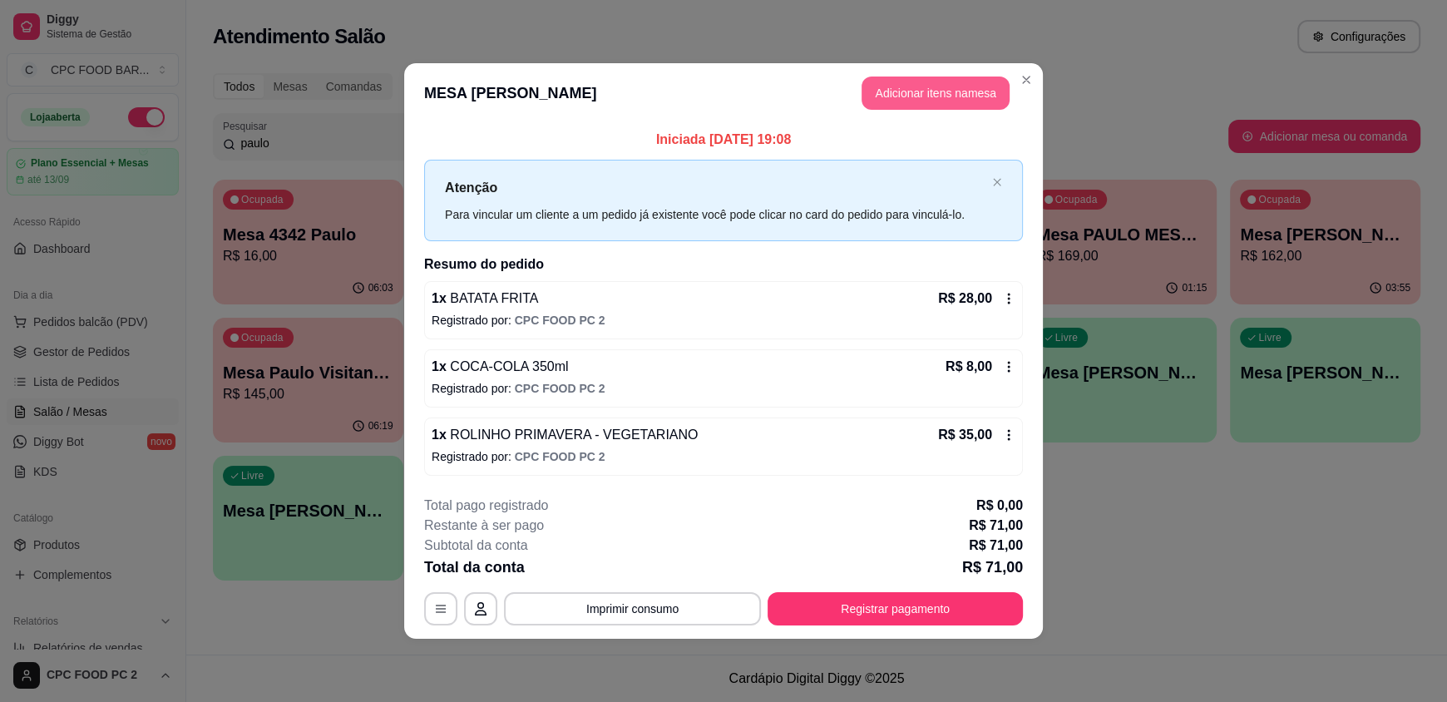
click at [894, 90] on button "Adicionar itens na mesa" at bounding box center [935, 92] width 148 height 33
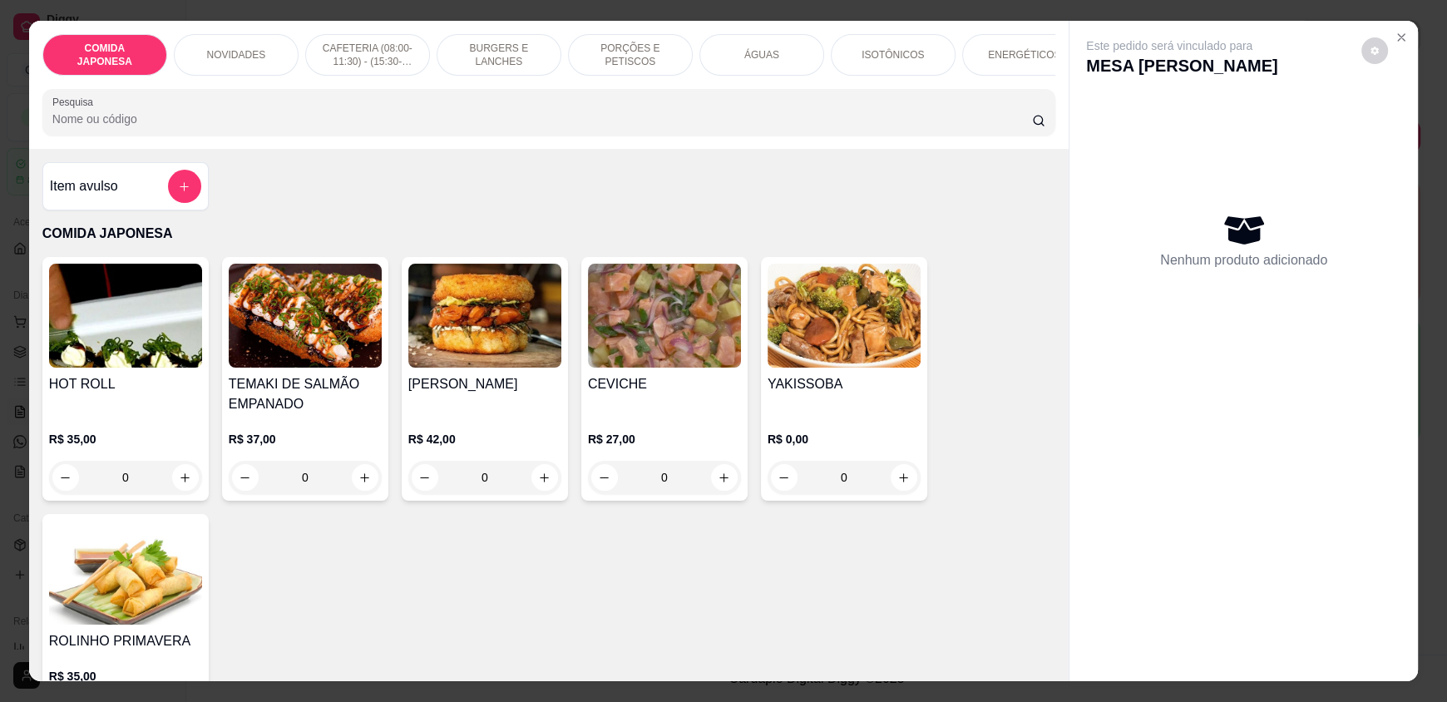
click at [410, 127] on input "Pesquisa" at bounding box center [542, 119] width 980 height 17
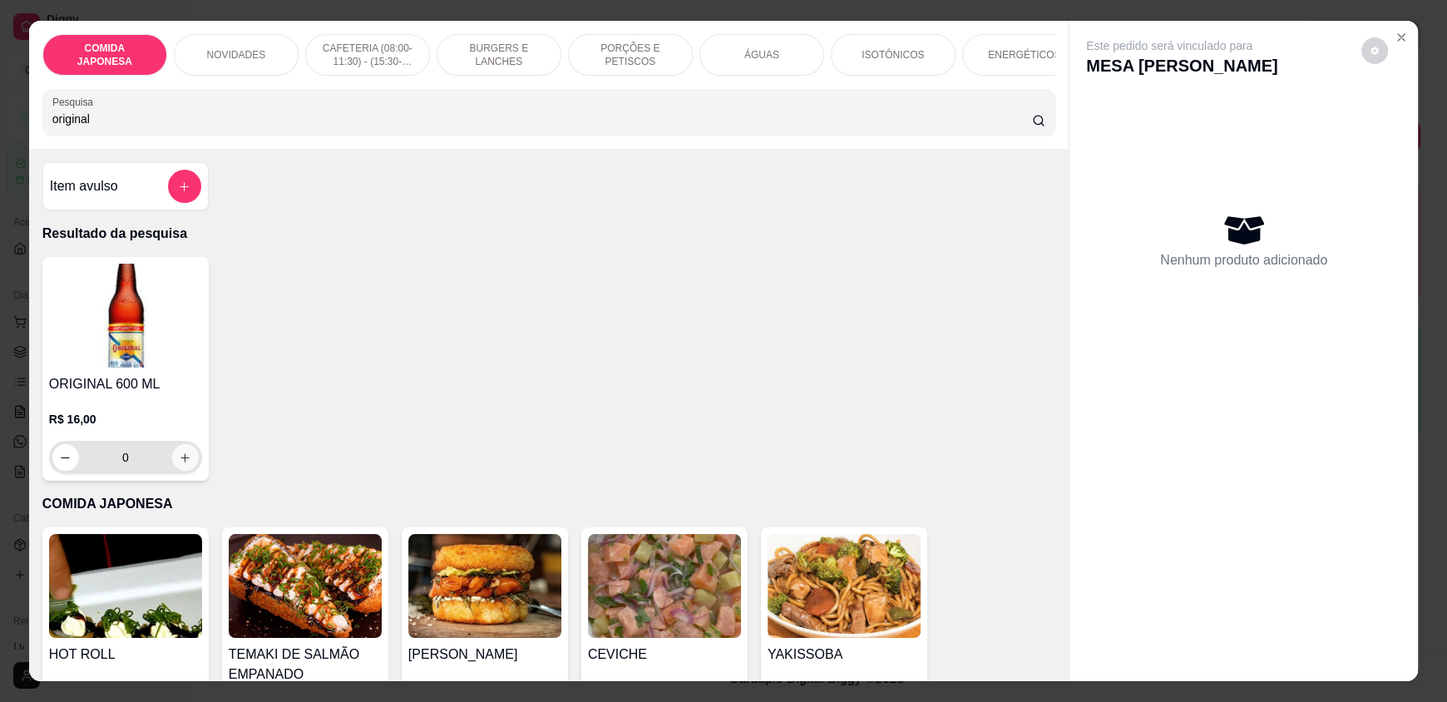
type input "original"
click at [180, 464] on icon "increase-product-quantity" at bounding box center [186, 458] width 12 height 12
type input "1"
click at [181, 461] on icon "increase-product-quantity" at bounding box center [185, 457] width 8 height 8
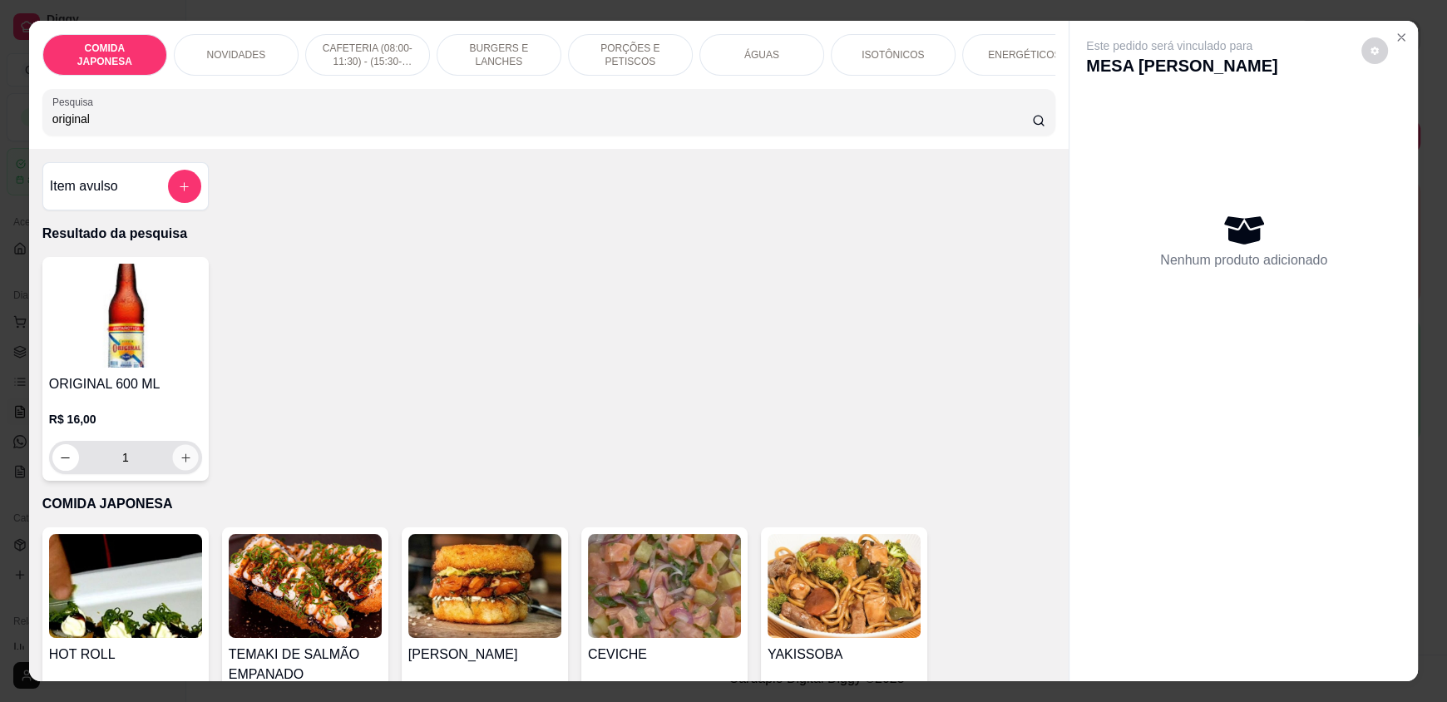
type input "2"
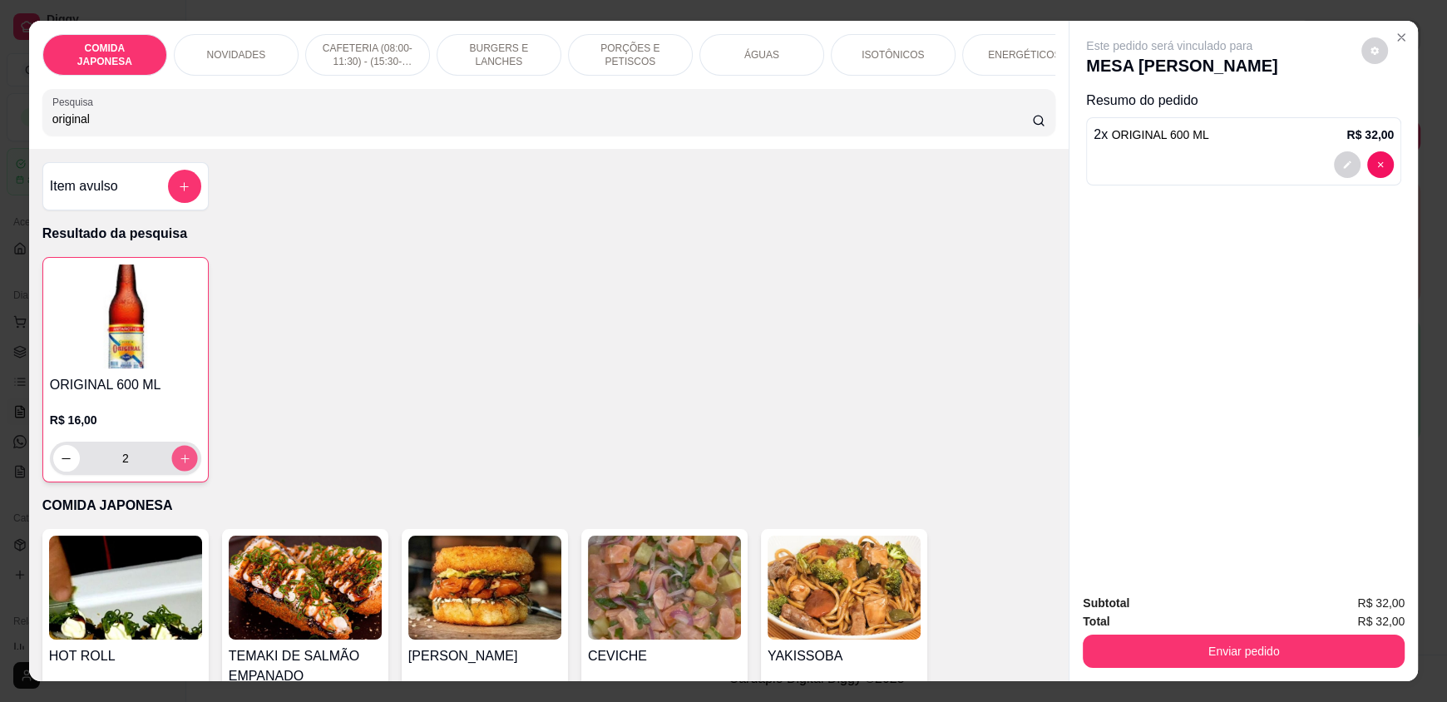
click at [180, 462] on icon "increase-product-quantity" at bounding box center [184, 458] width 8 height 8
type input "3"
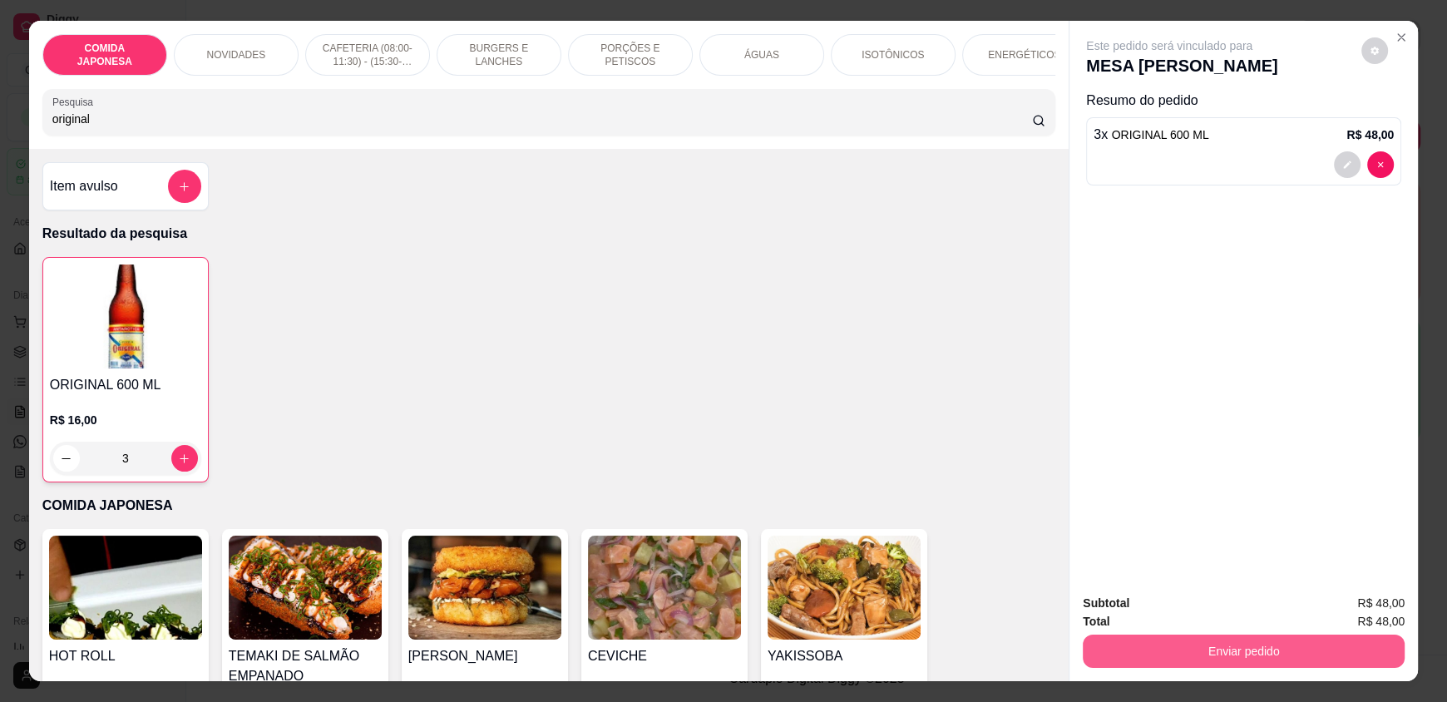
click at [1147, 650] on button "Enviar pedido" at bounding box center [1244, 650] width 322 height 33
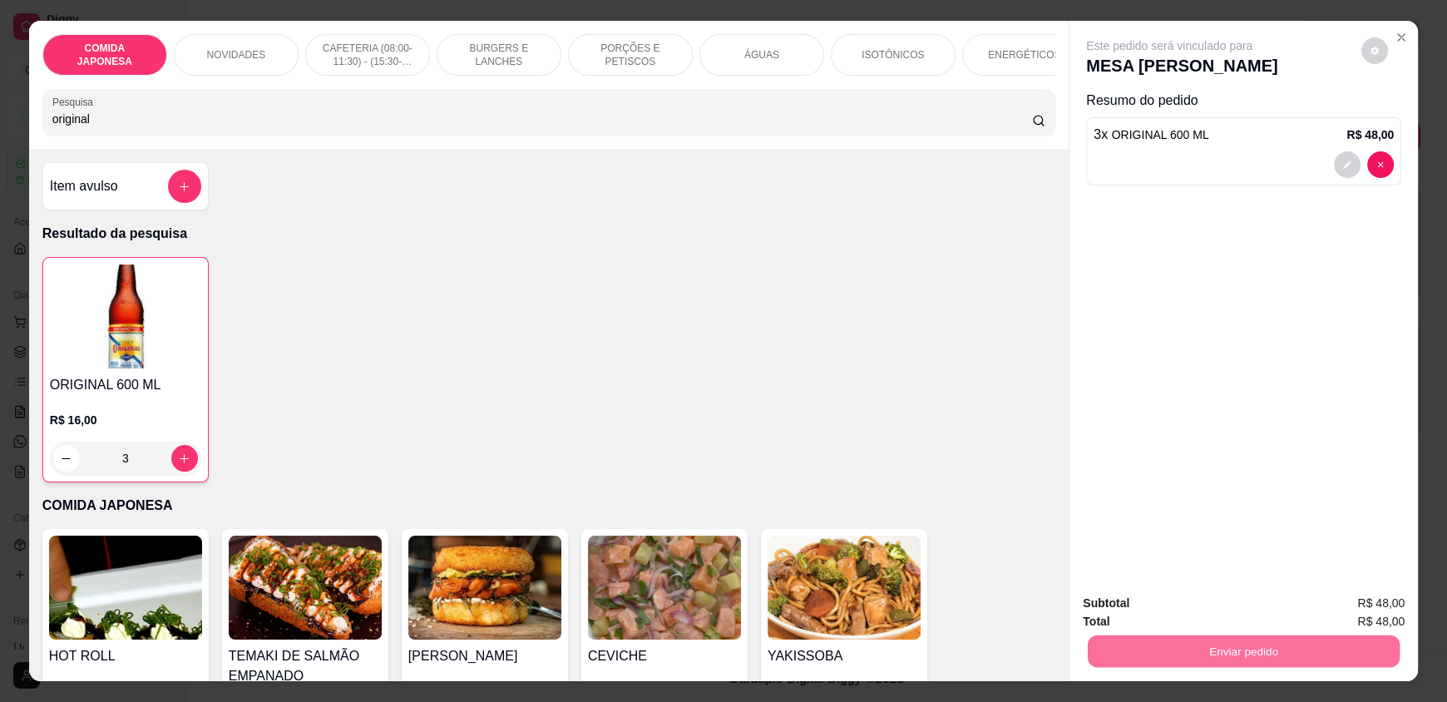
click at [1122, 619] on button "Não registrar e enviar pedido" at bounding box center [1188, 611] width 173 height 32
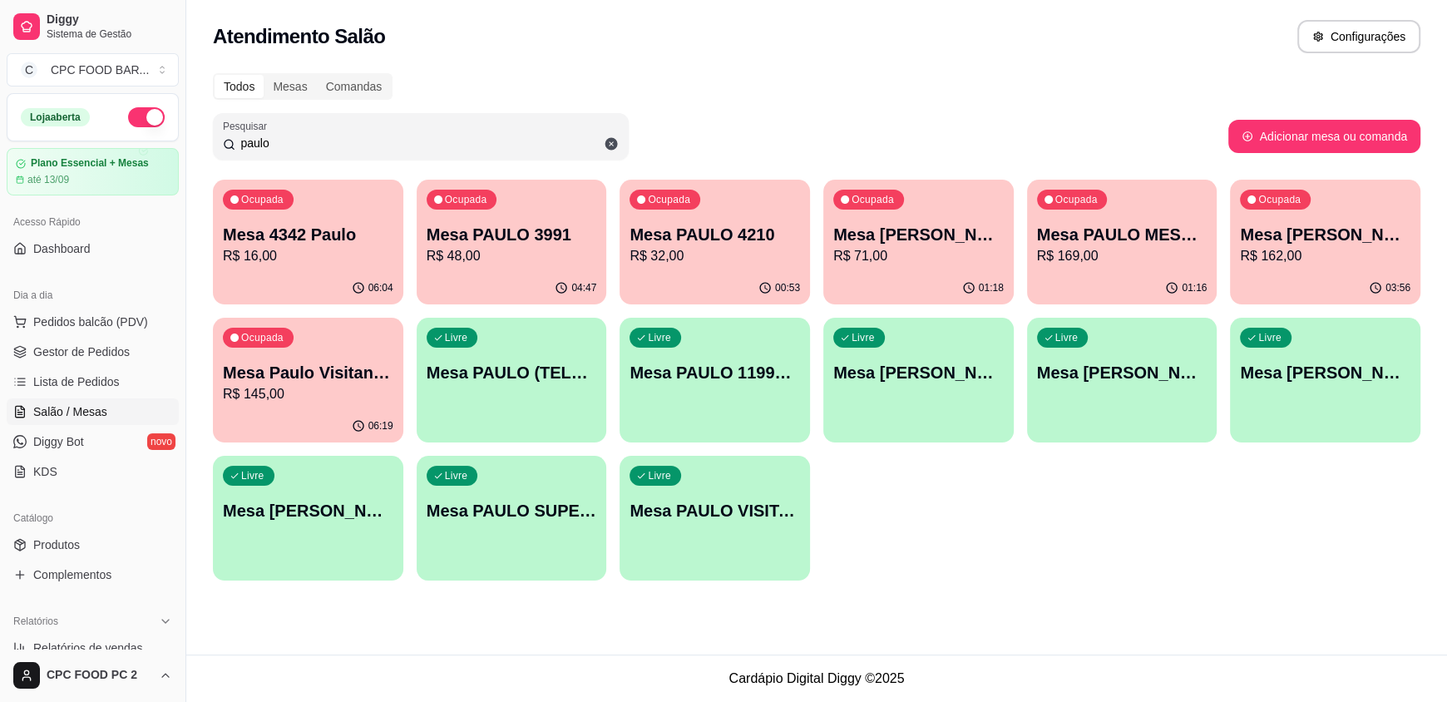
click at [471, 141] on input "paulo" at bounding box center [426, 143] width 383 height 17
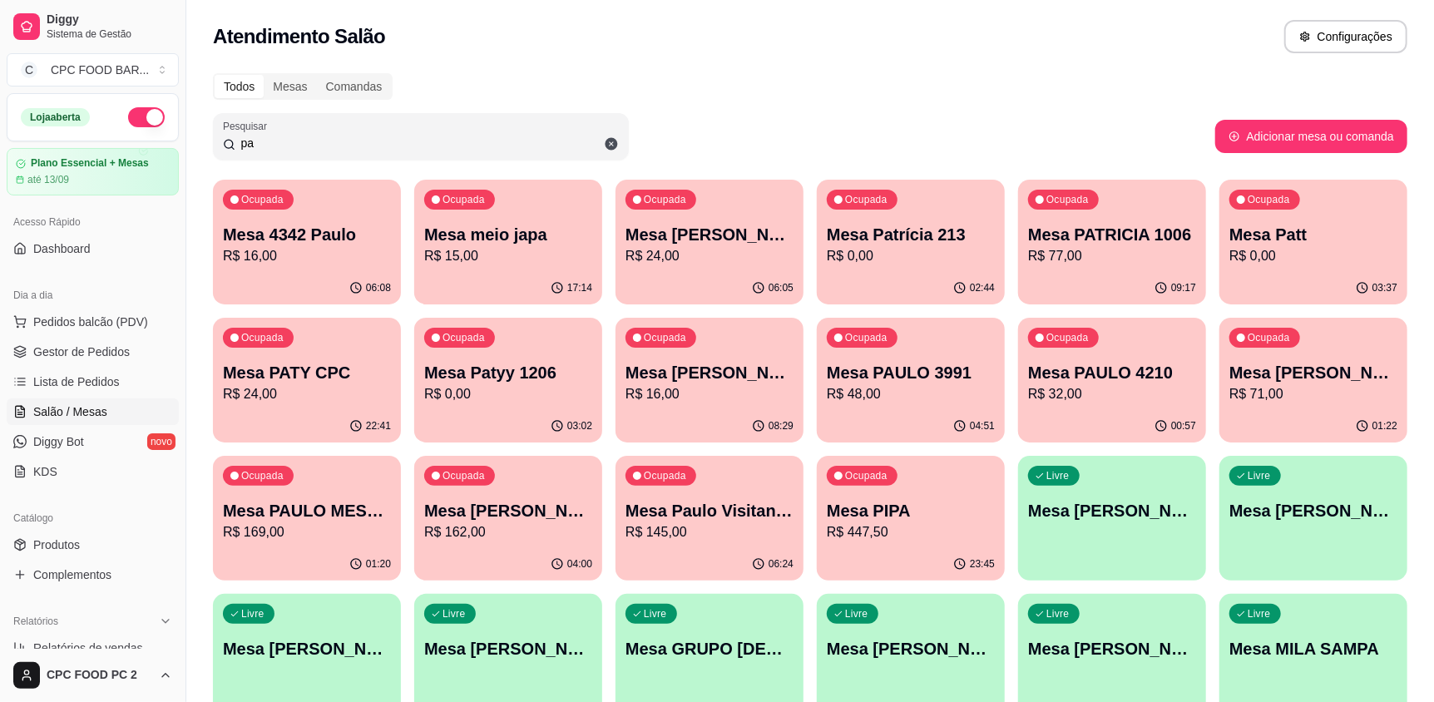
type input "p"
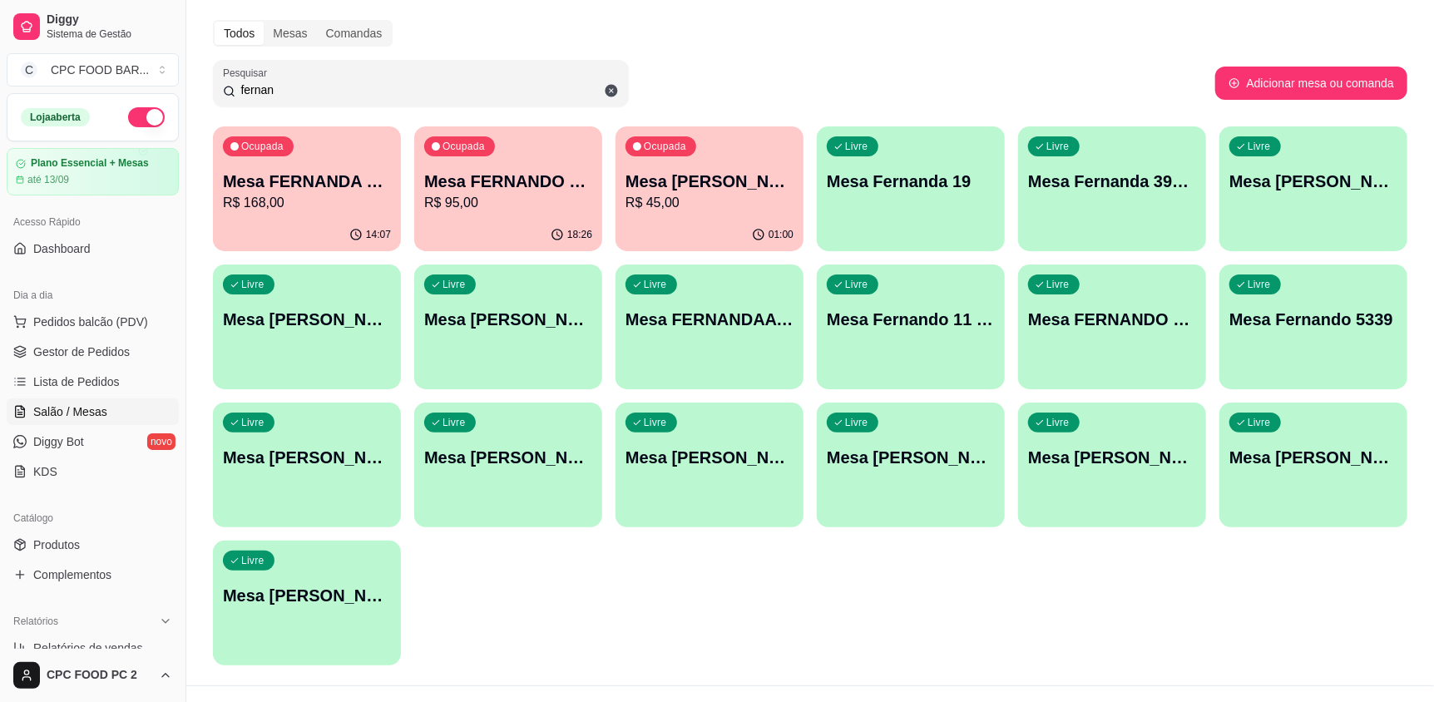
scroll to position [83, 0]
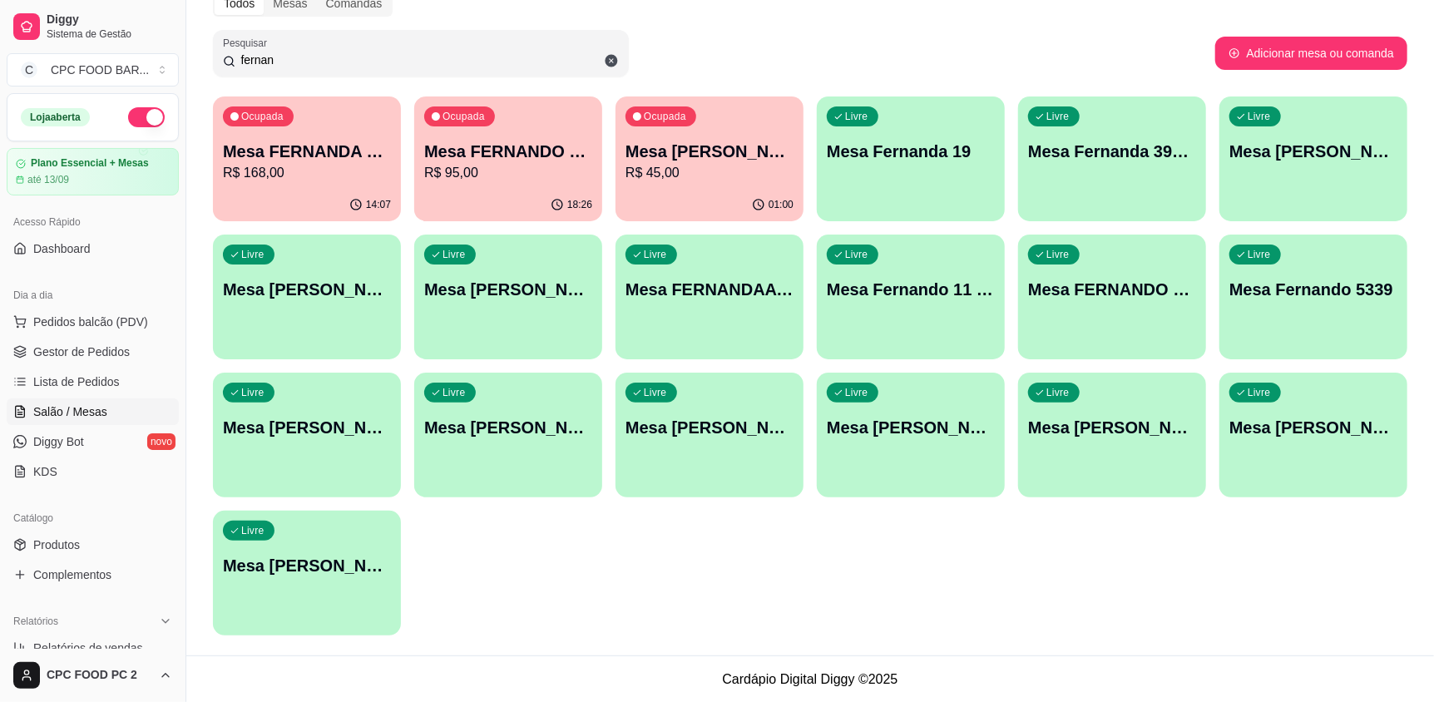
type input "fernan"
click at [730, 161] on p "Mesa [PERSON_NAME] 11974005490" at bounding box center [709, 151] width 168 height 23
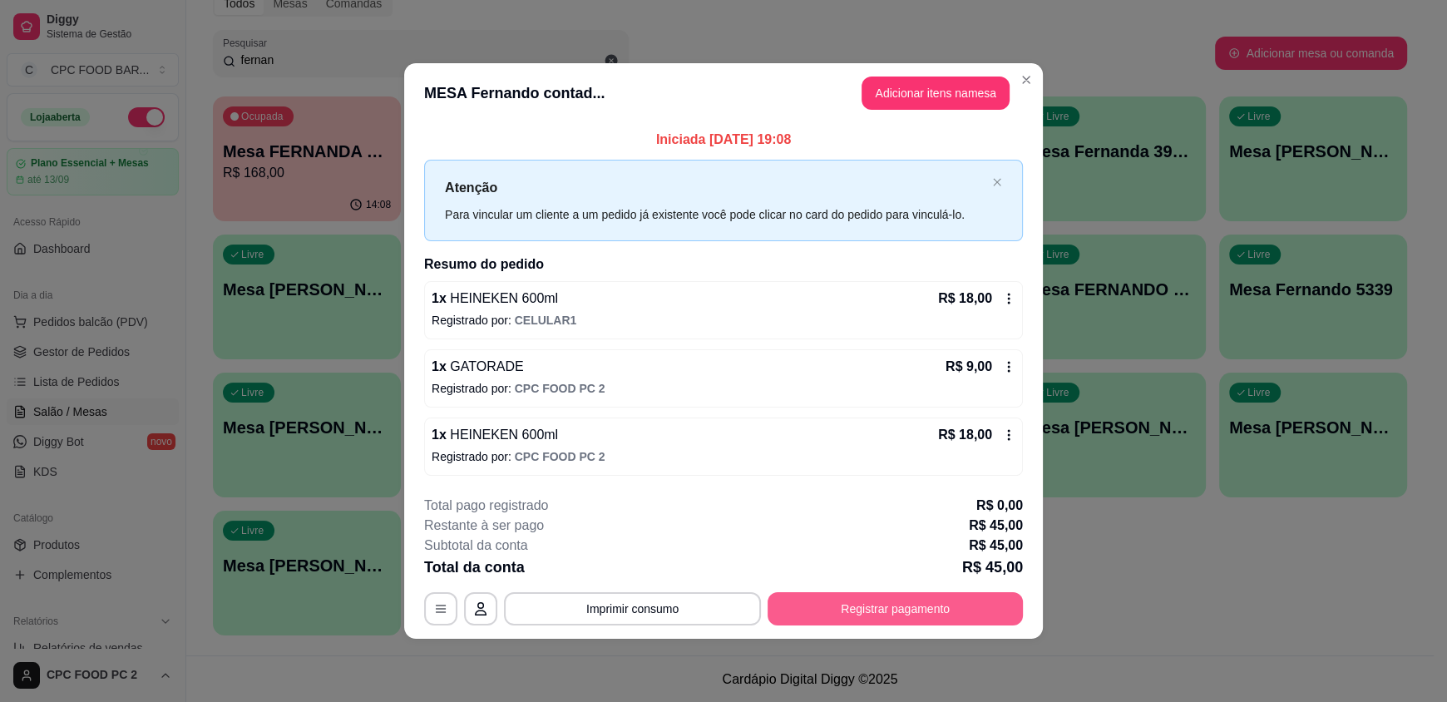
click at [923, 611] on button "Registrar pagamento" at bounding box center [894, 608] width 255 height 33
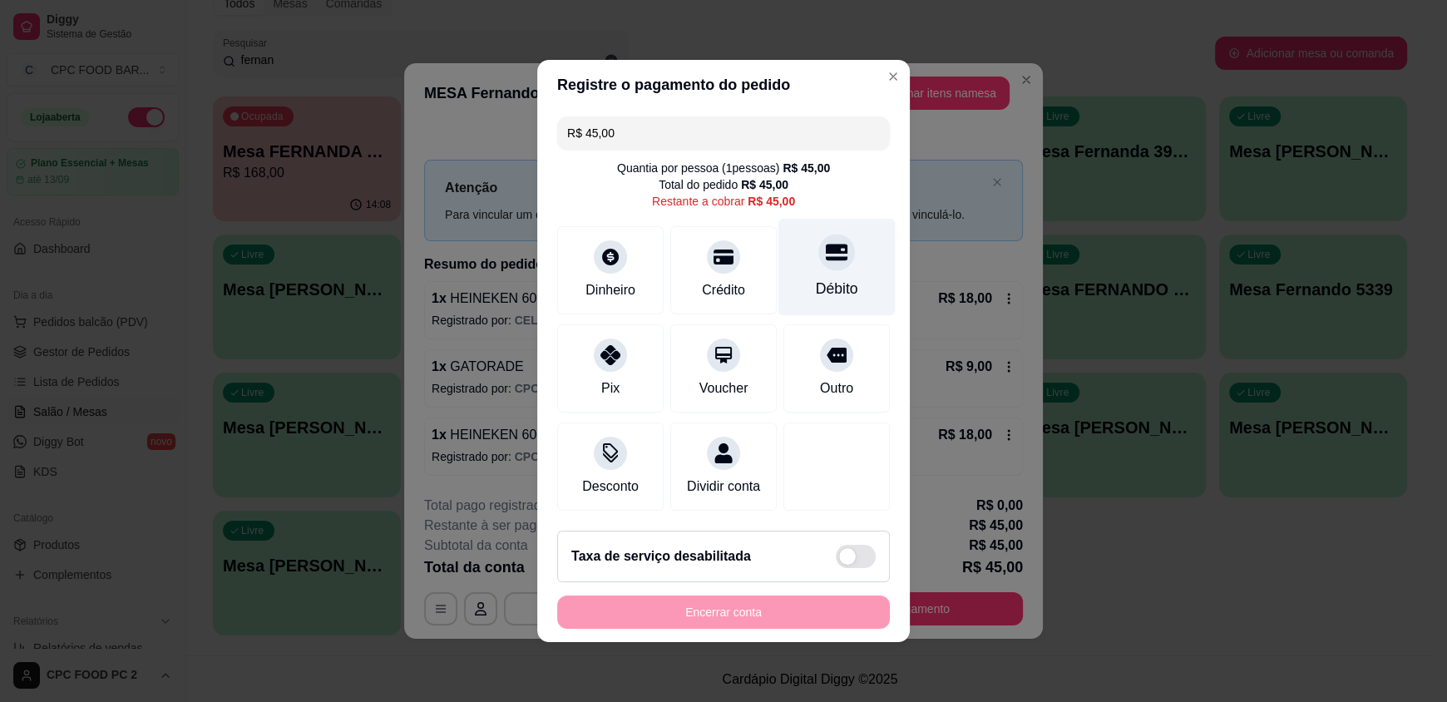
click at [830, 256] on div at bounding box center [836, 252] width 37 height 37
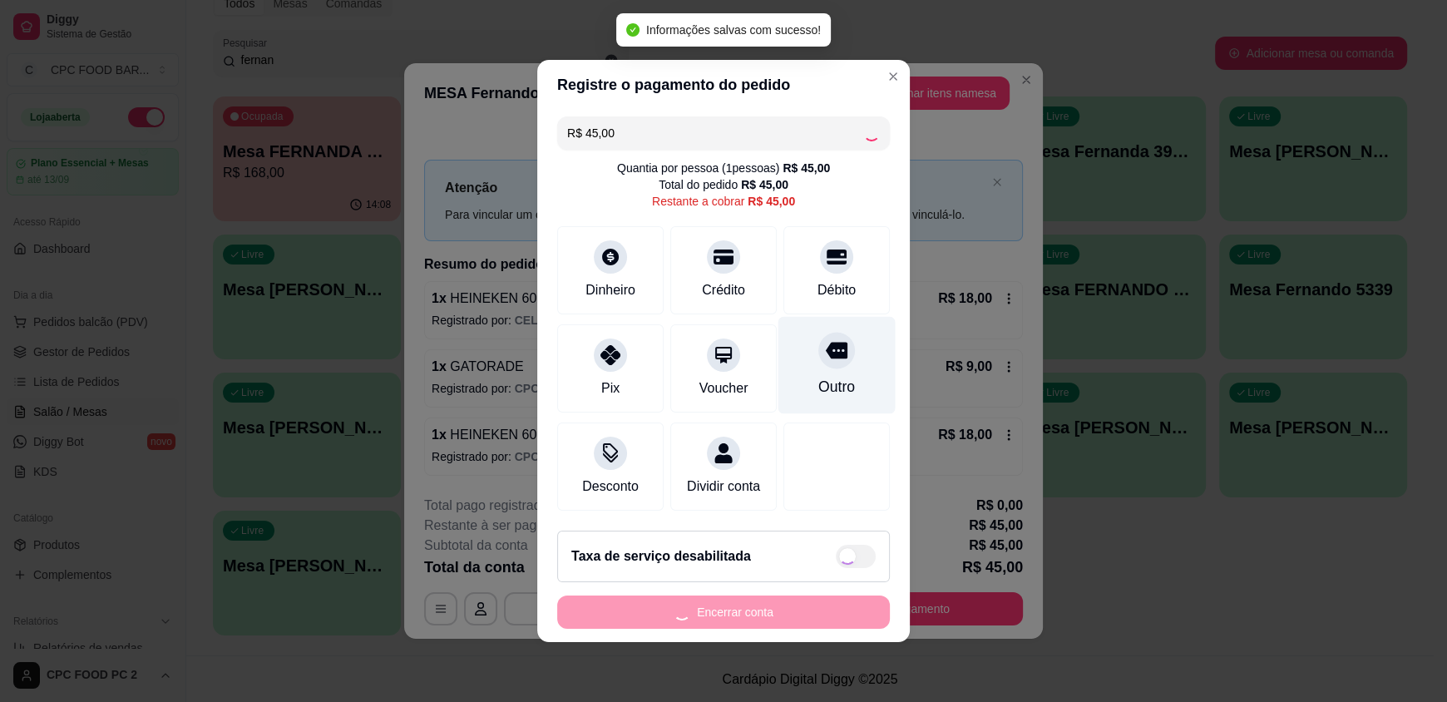
type input "R$ 0,00"
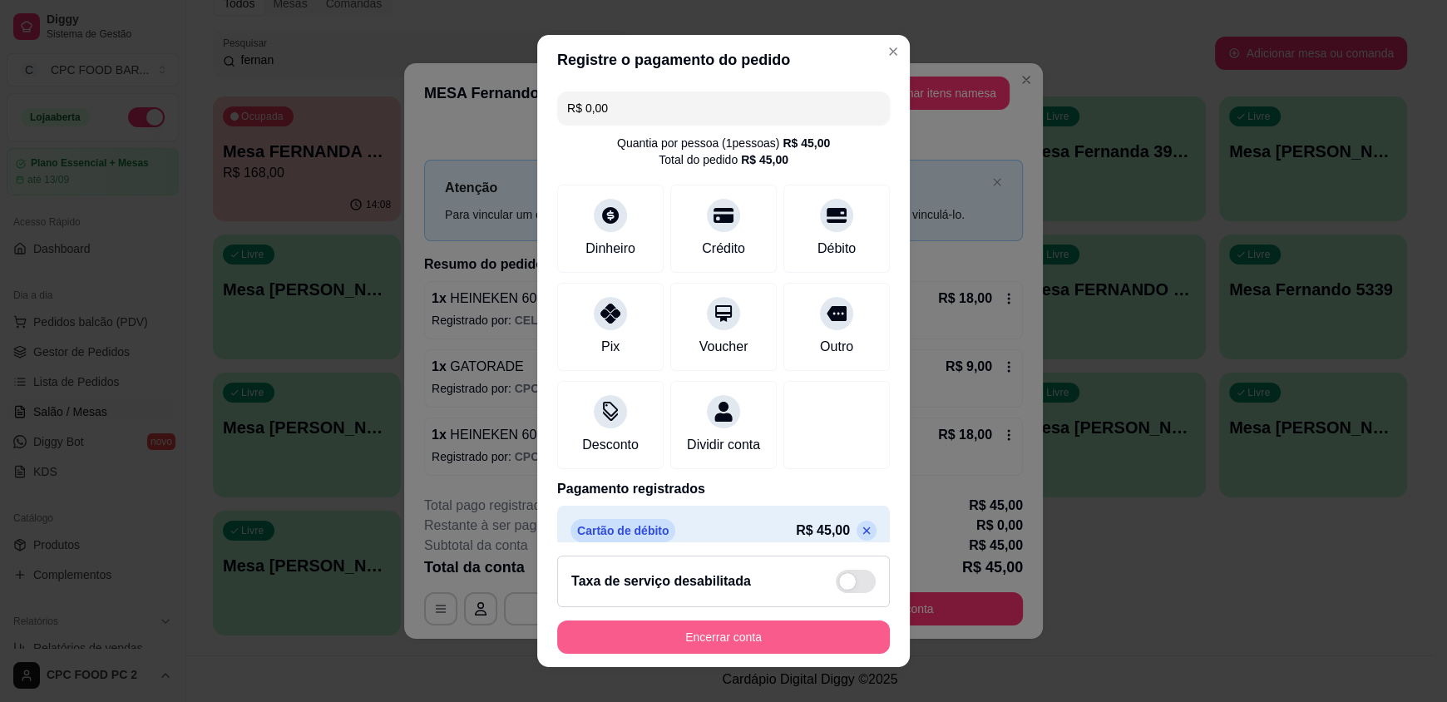
click at [750, 626] on button "Encerrar conta" at bounding box center [723, 636] width 333 height 33
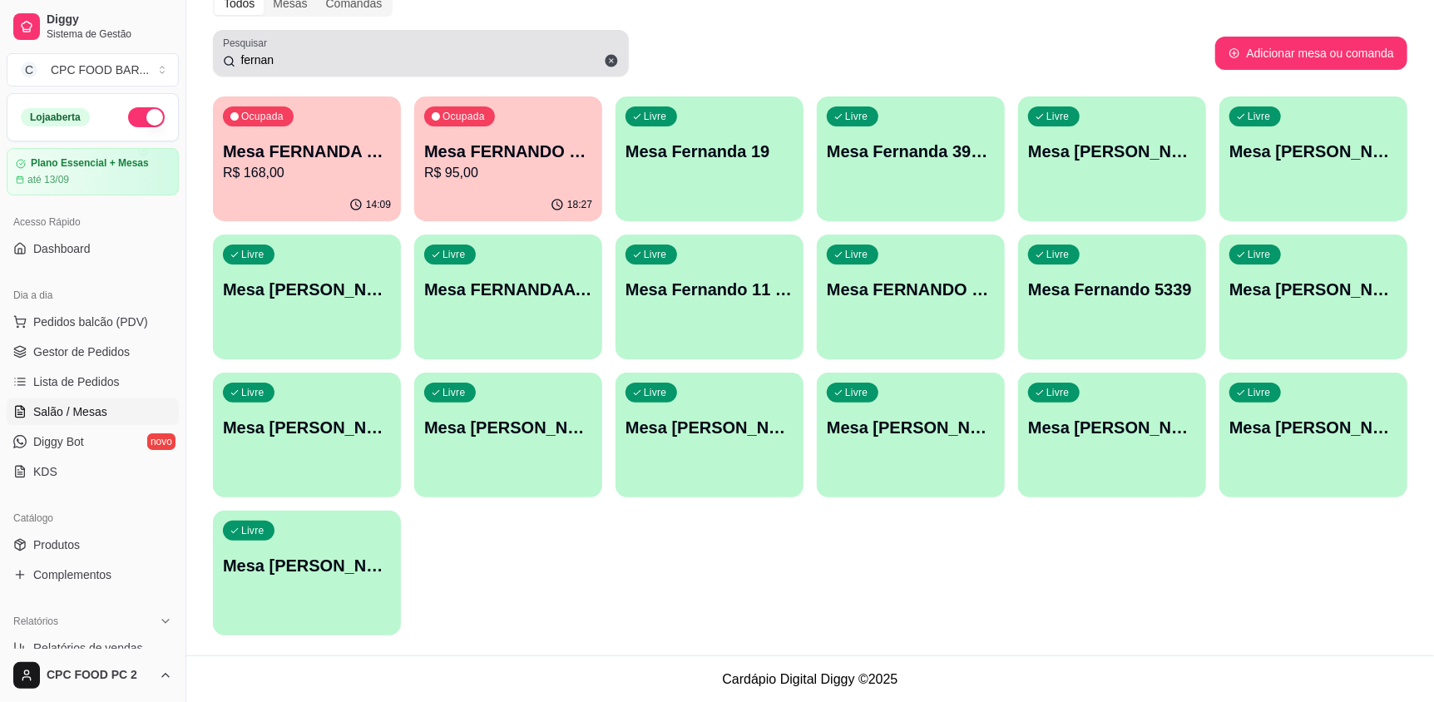
click at [283, 60] on input "fernan" at bounding box center [426, 60] width 383 height 17
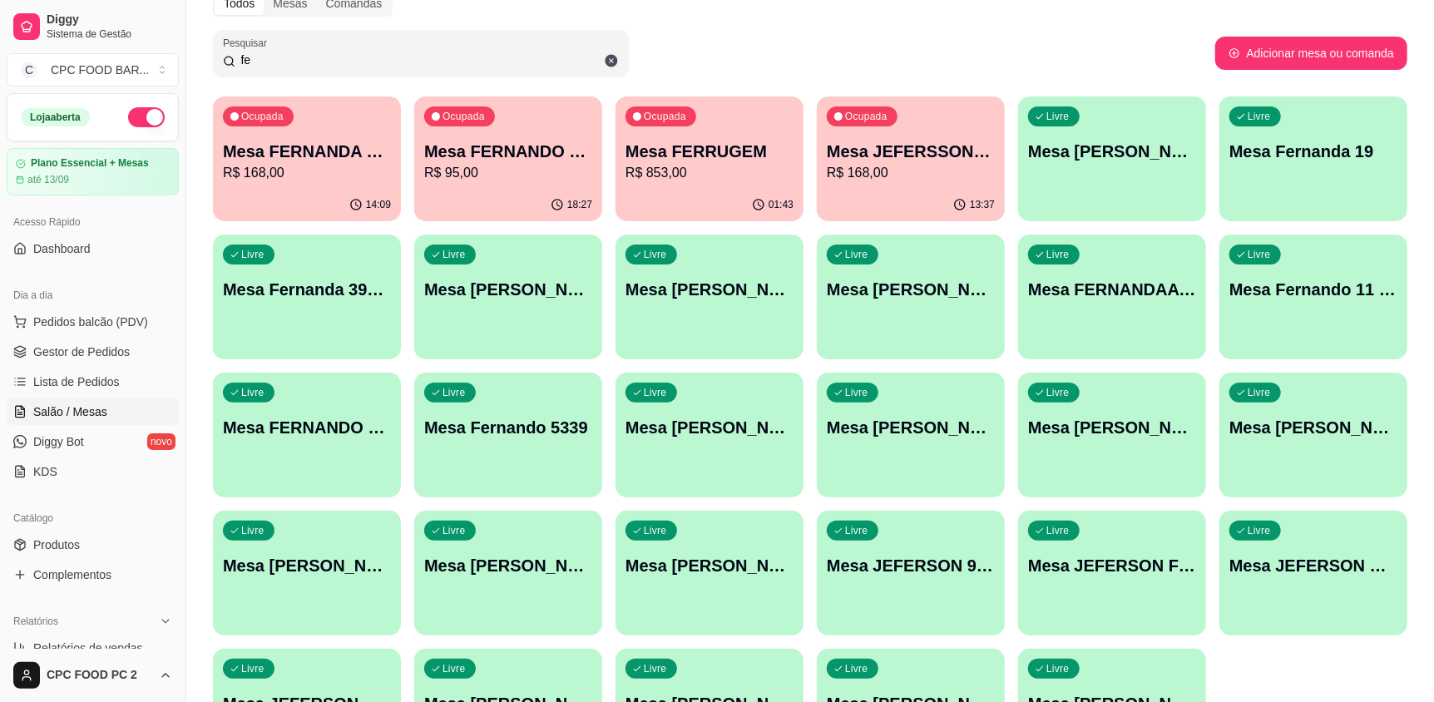
type input "f"
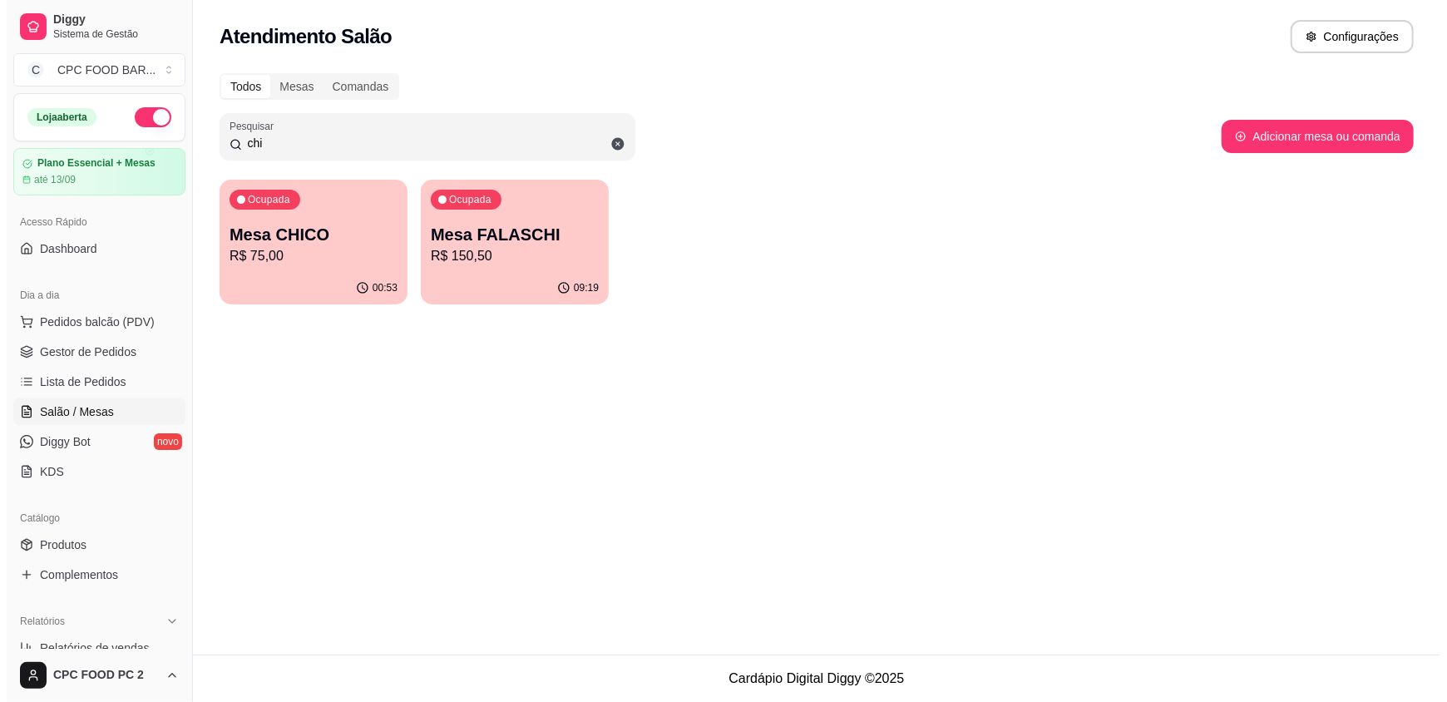
scroll to position [0, 0]
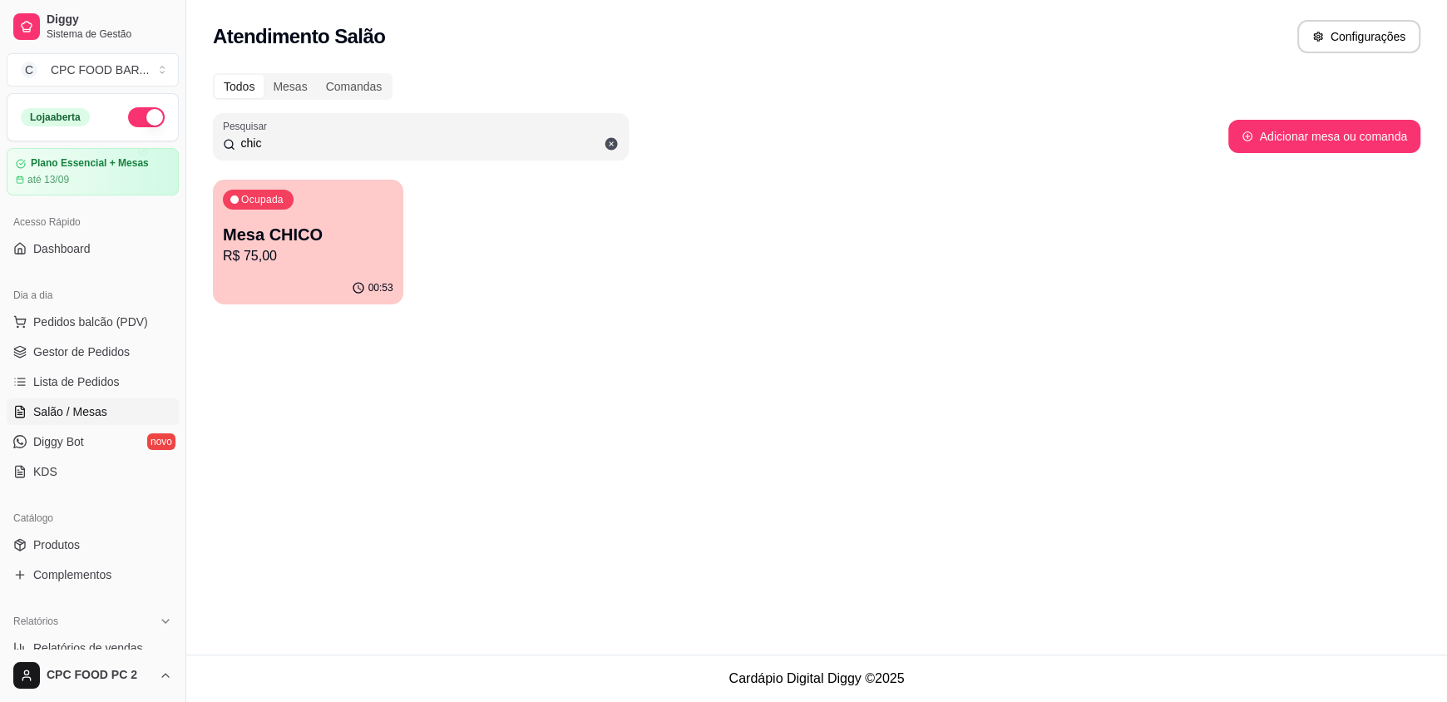
type input "chic"
click at [294, 262] on p "R$ 75,00" at bounding box center [307, 255] width 165 height 19
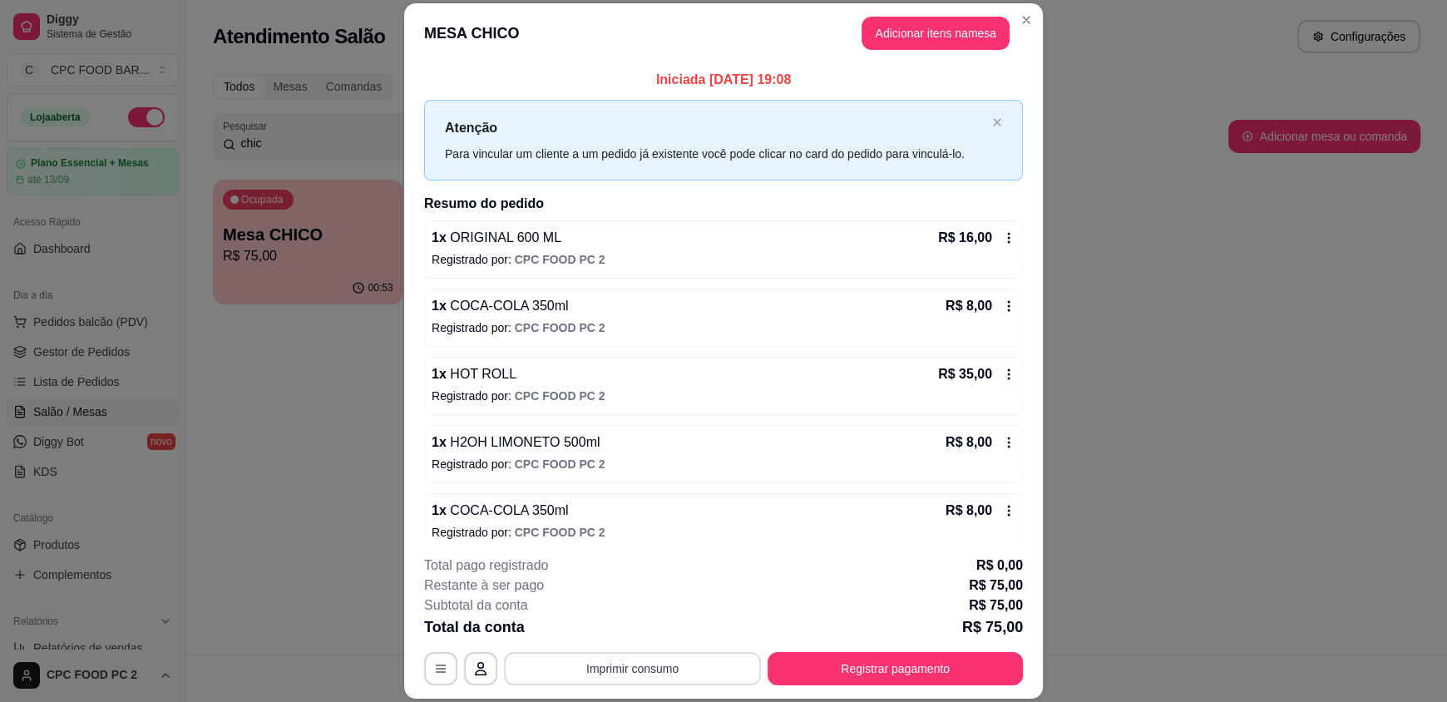
click at [640, 669] on button "Imprimir consumo" at bounding box center [632, 668] width 257 height 33
click at [632, 629] on button "IMPRESSORA" at bounding box center [631, 630] width 121 height 27
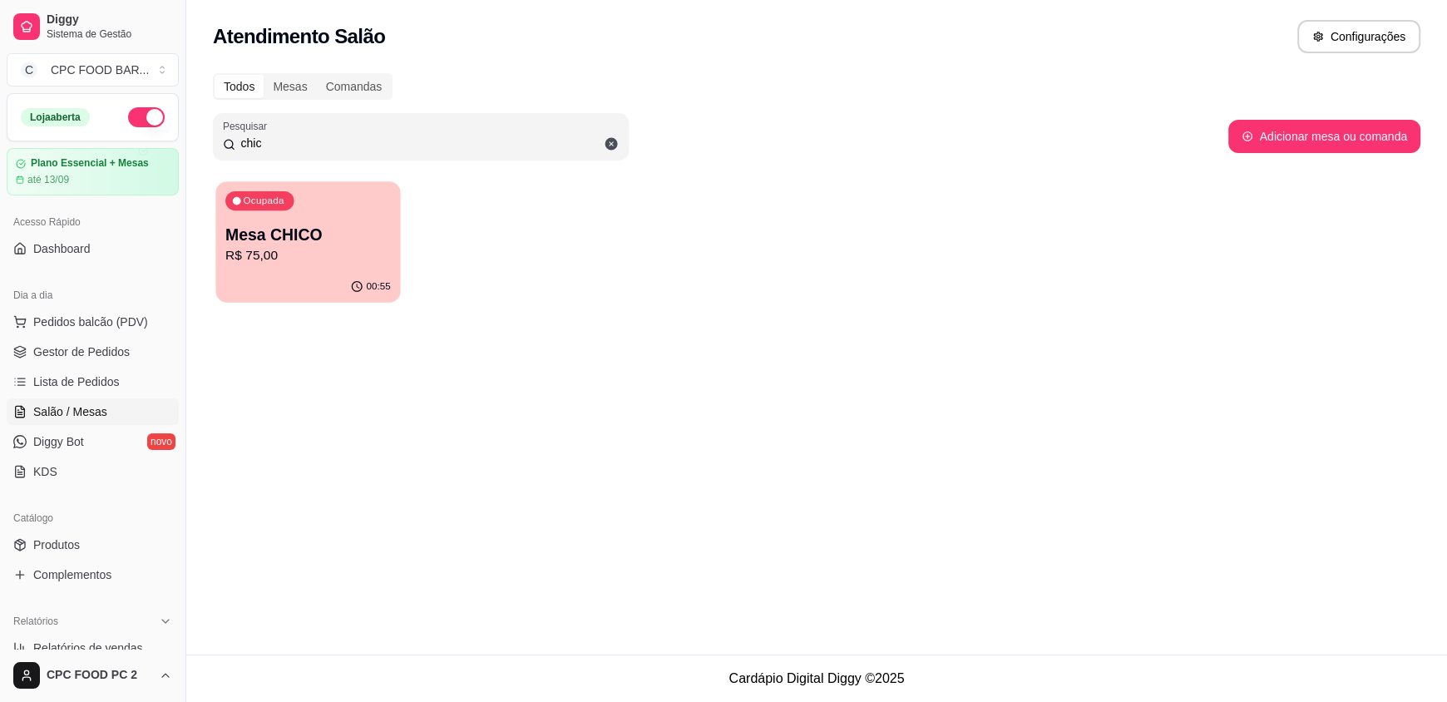
click at [287, 283] on div "00:55" at bounding box center [307, 287] width 185 height 32
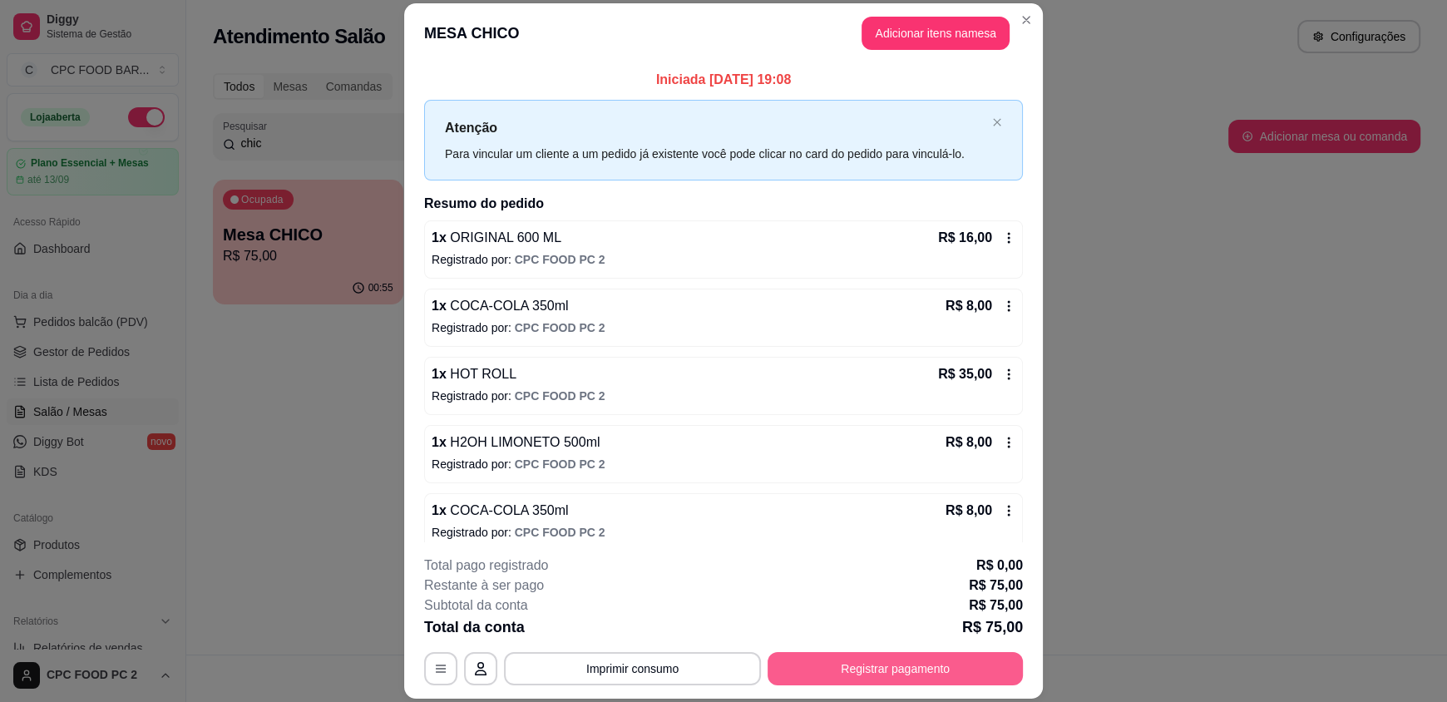
click at [801, 666] on button "Registrar pagamento" at bounding box center [894, 668] width 255 height 33
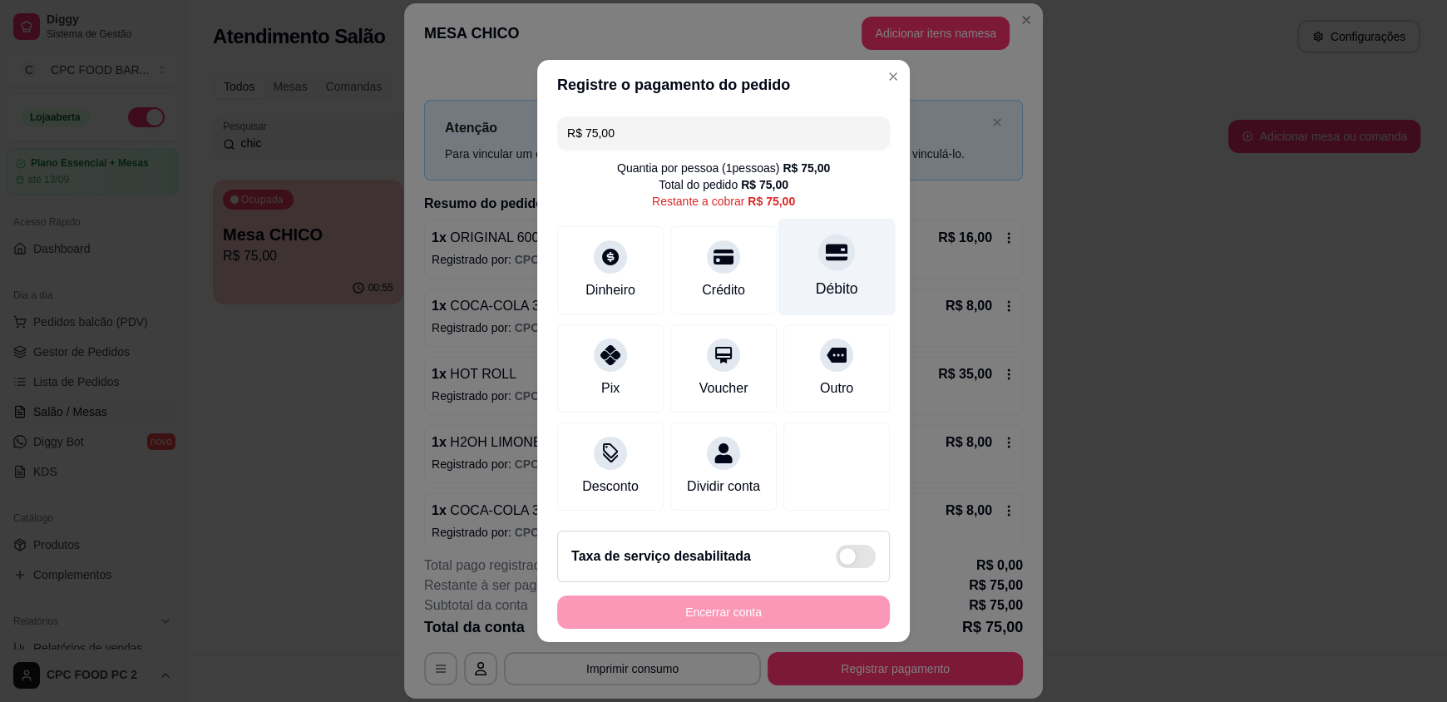
click at [797, 290] on div "Débito" at bounding box center [836, 267] width 117 height 97
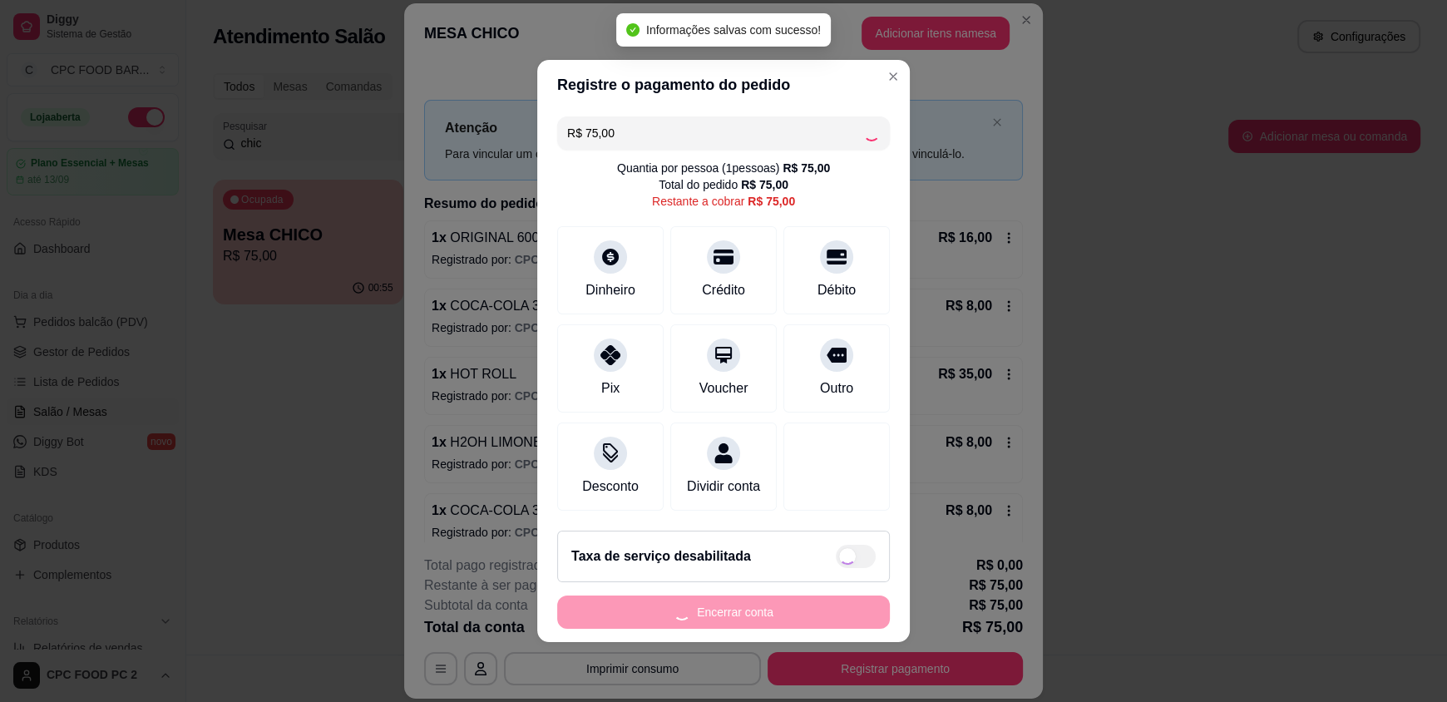
type input "R$ 0,00"
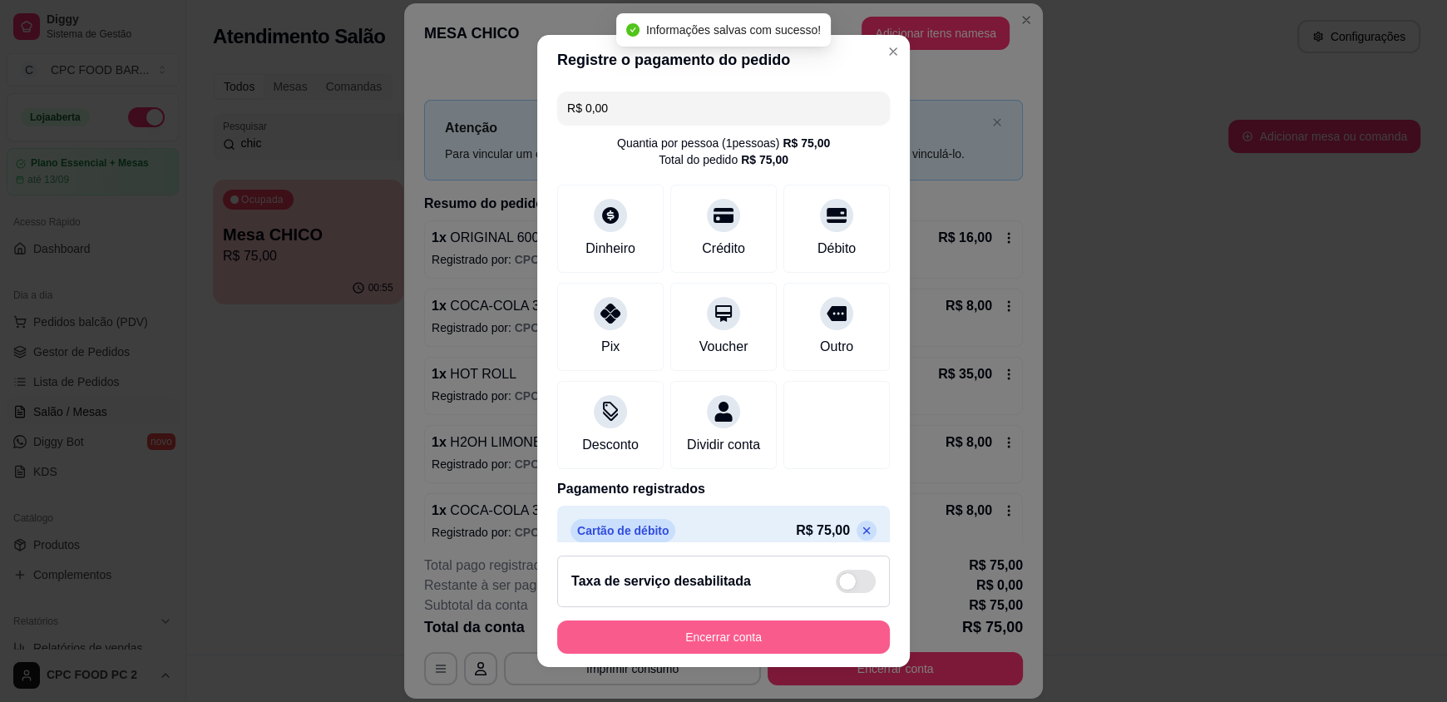
click at [703, 638] on button "Encerrar conta" at bounding box center [723, 636] width 333 height 33
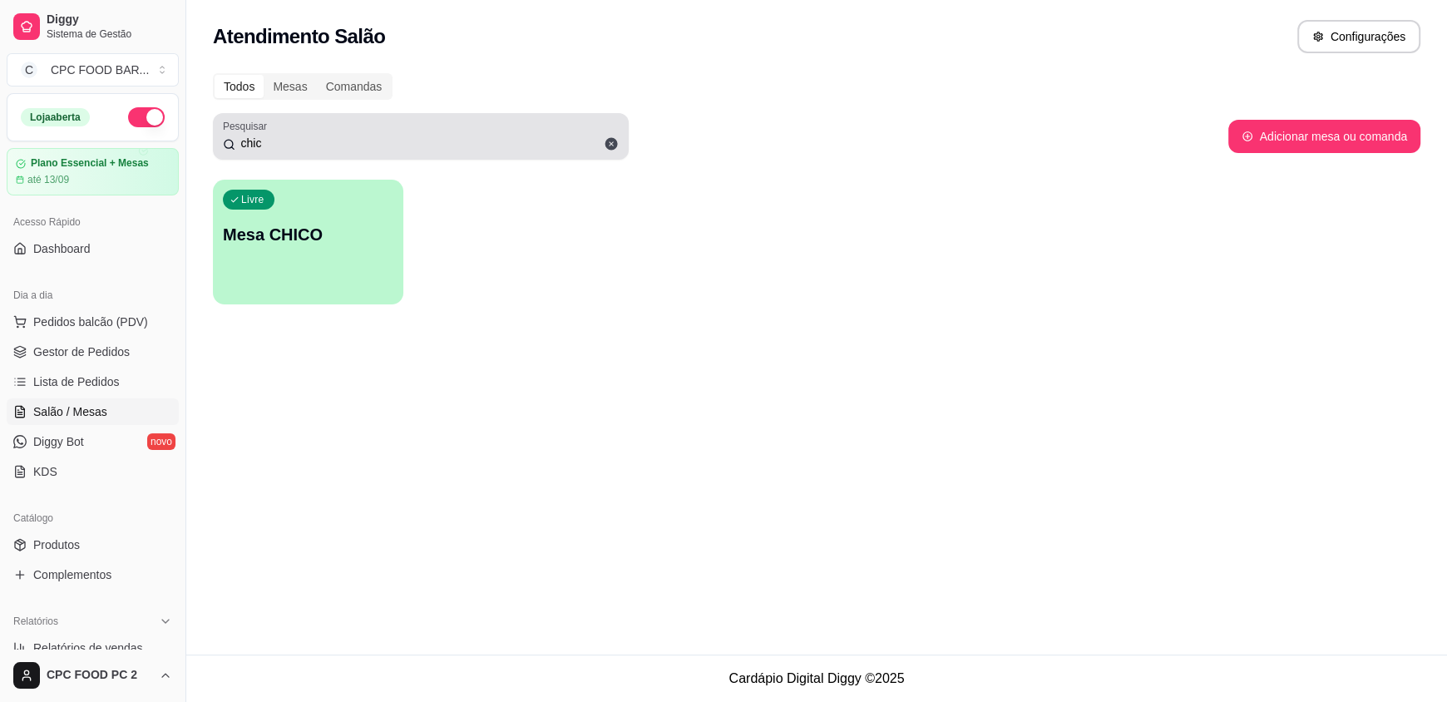
click at [319, 128] on div "chic" at bounding box center [421, 136] width 396 height 33
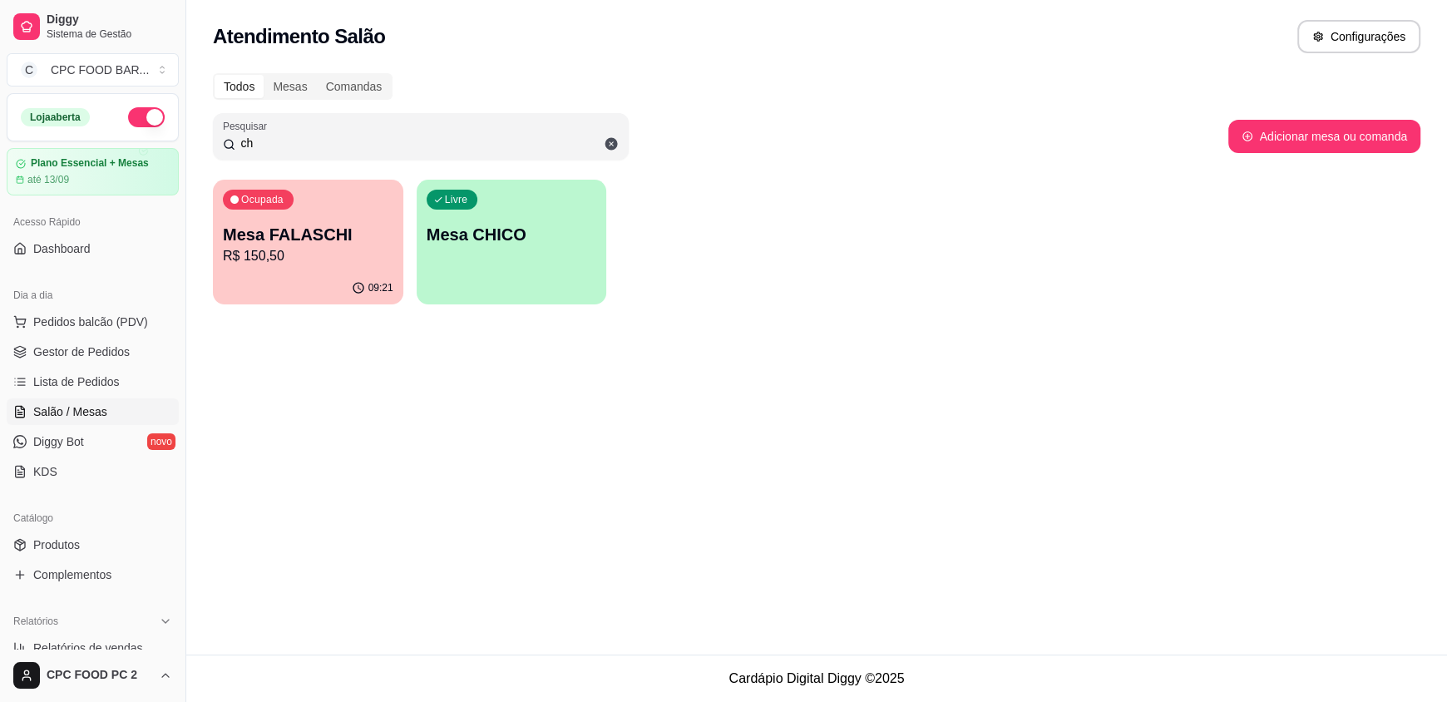
type input "c"
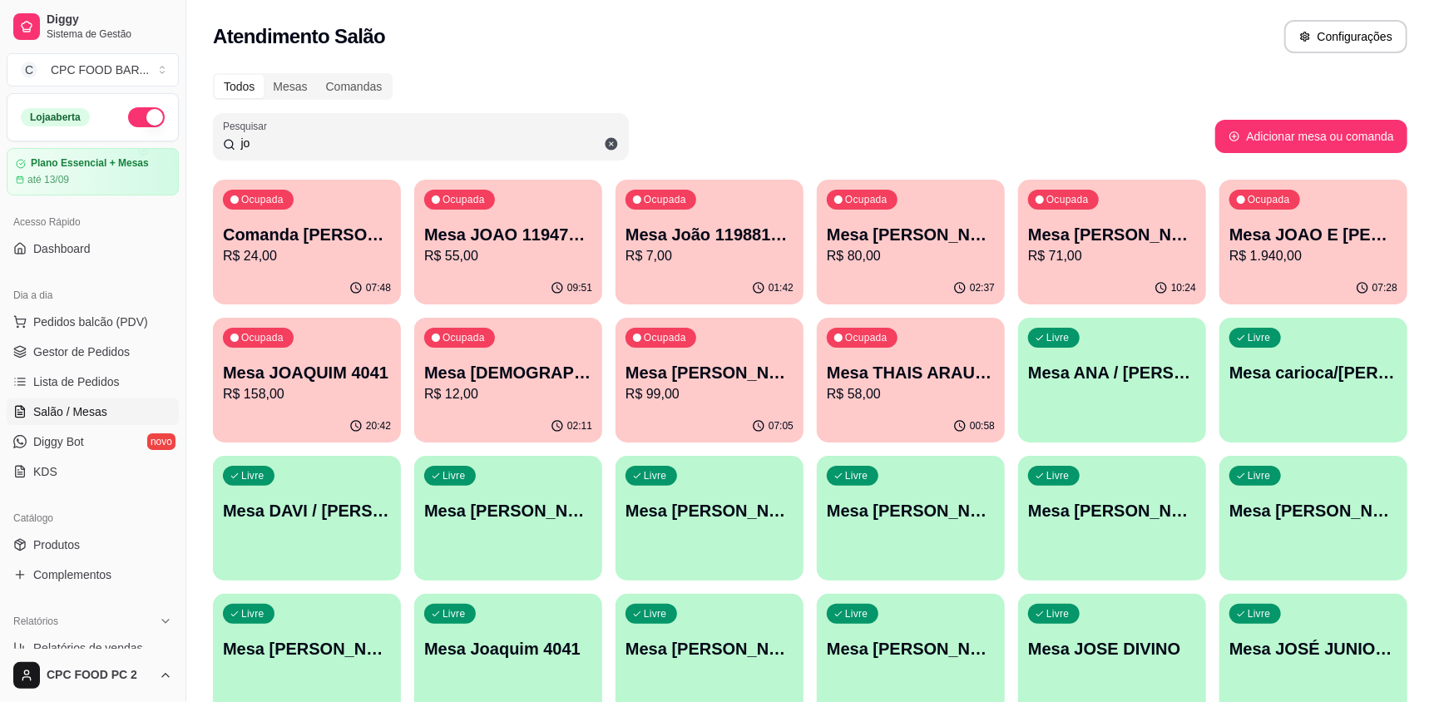
type input "jo"
click at [1299, 229] on p "Mesa JOAO E [PERSON_NAME]" at bounding box center [1312, 235] width 163 height 22
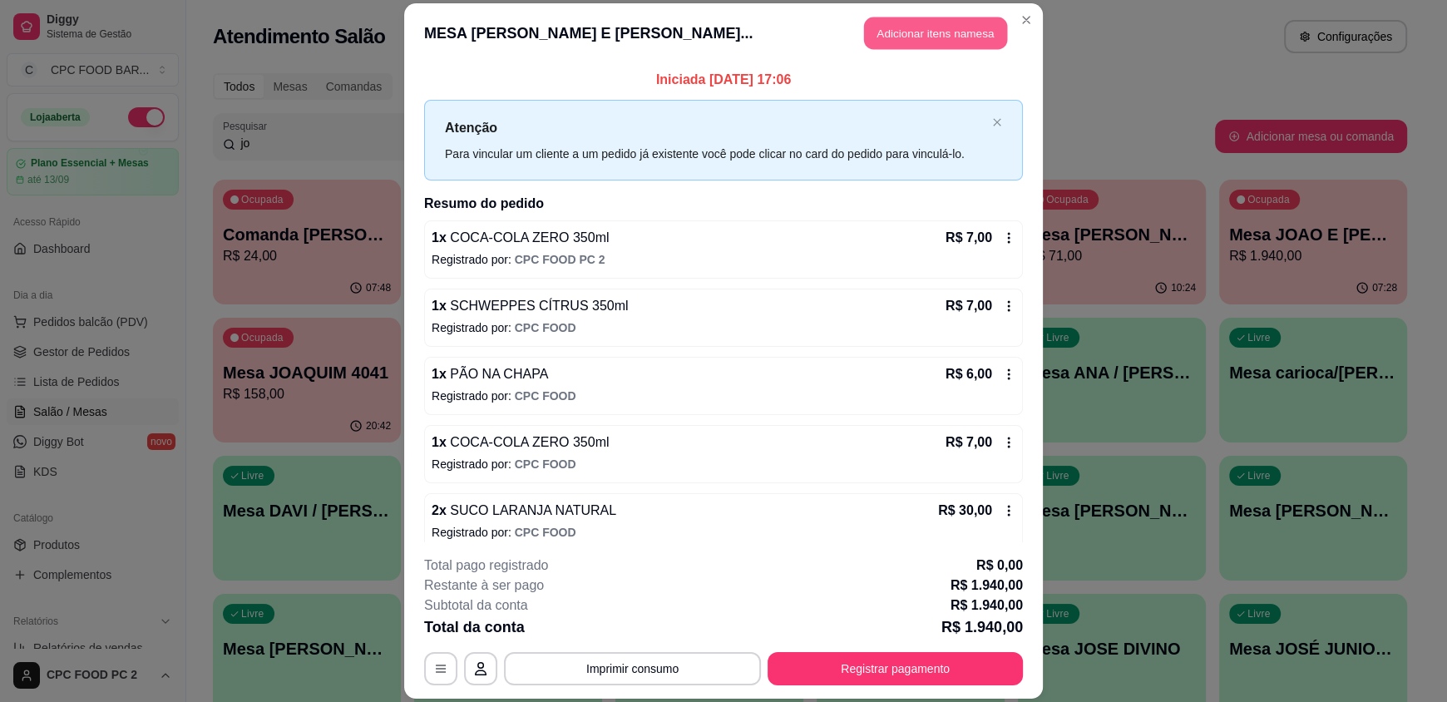
click at [933, 37] on button "Adicionar itens na mesa" at bounding box center [935, 33] width 143 height 32
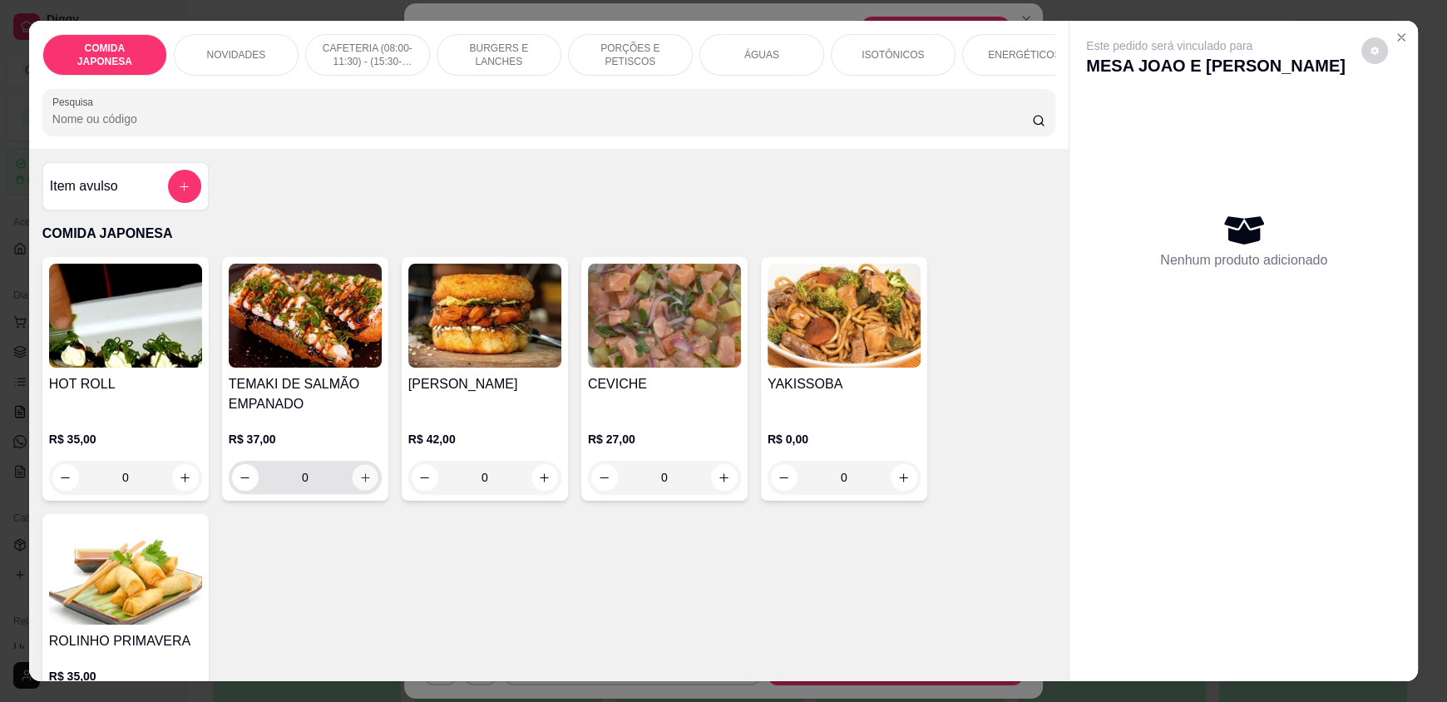
click at [359, 484] on icon "increase-product-quantity" at bounding box center [365, 477] width 12 height 12
type input "1"
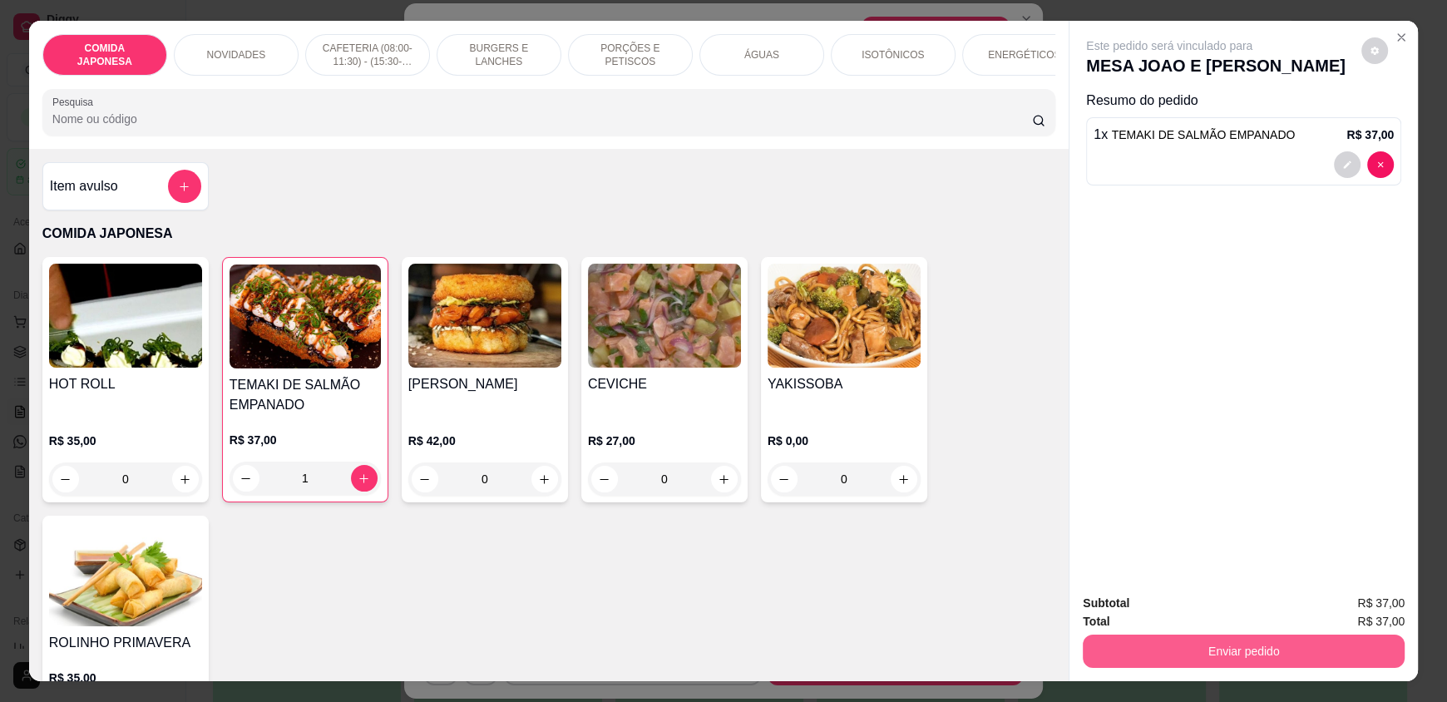
click at [1213, 654] on button "Enviar pedido" at bounding box center [1244, 650] width 322 height 33
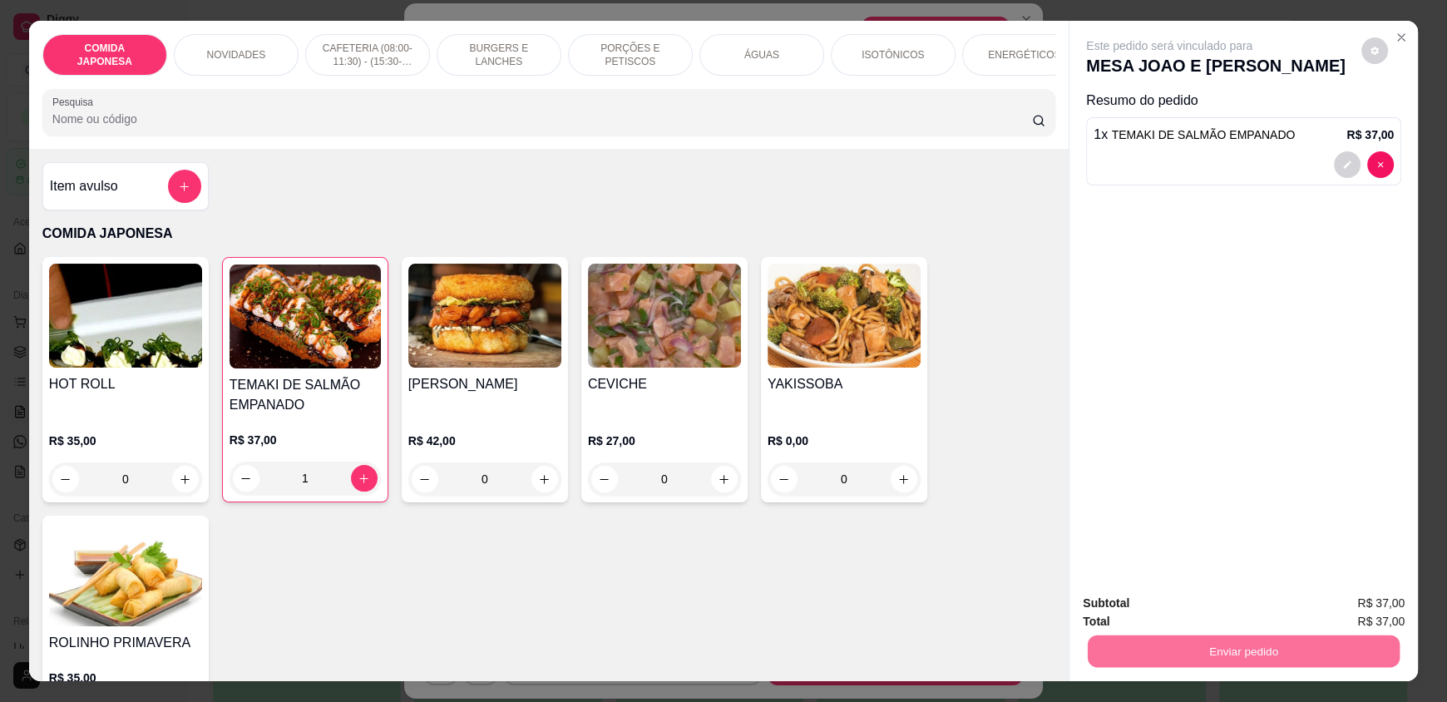
click at [1122, 614] on button "Não registrar e enviar pedido" at bounding box center [1186, 609] width 180 height 33
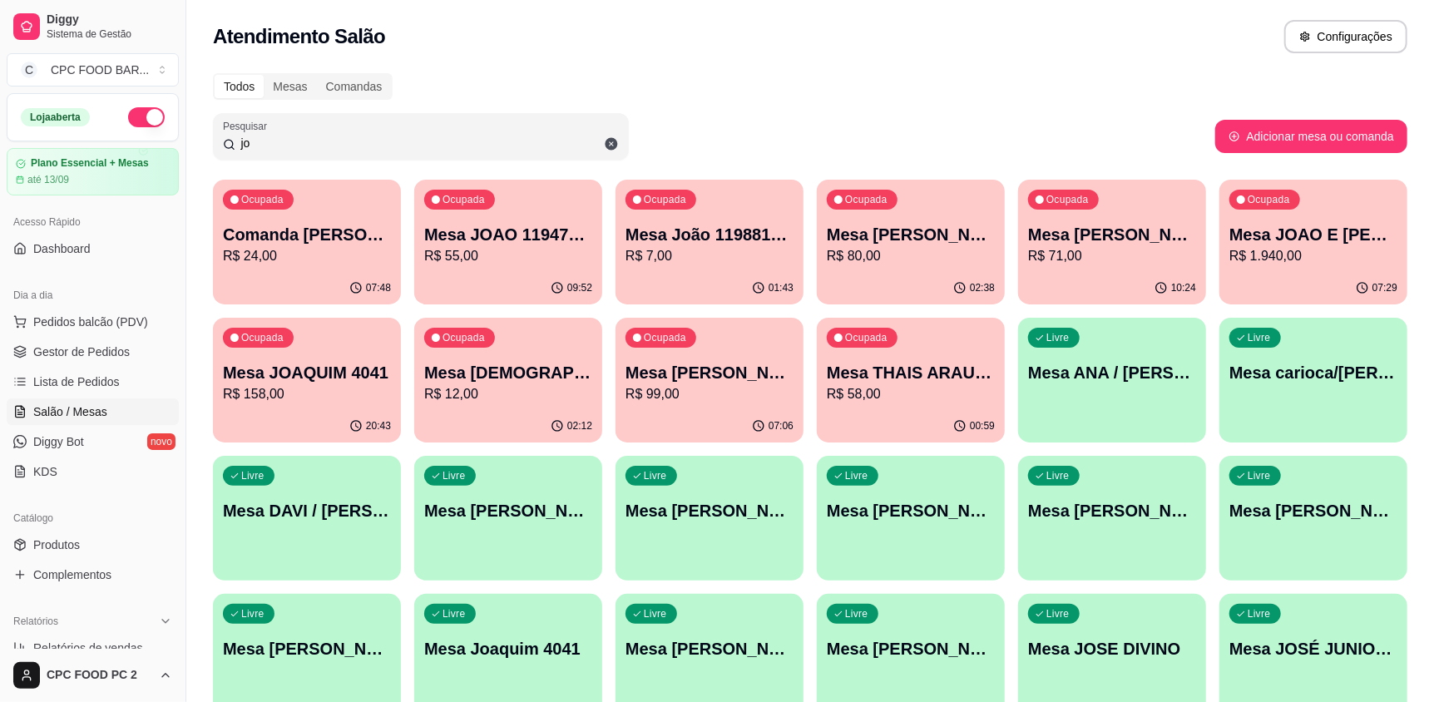
click at [270, 141] on input "jo" at bounding box center [426, 143] width 383 height 17
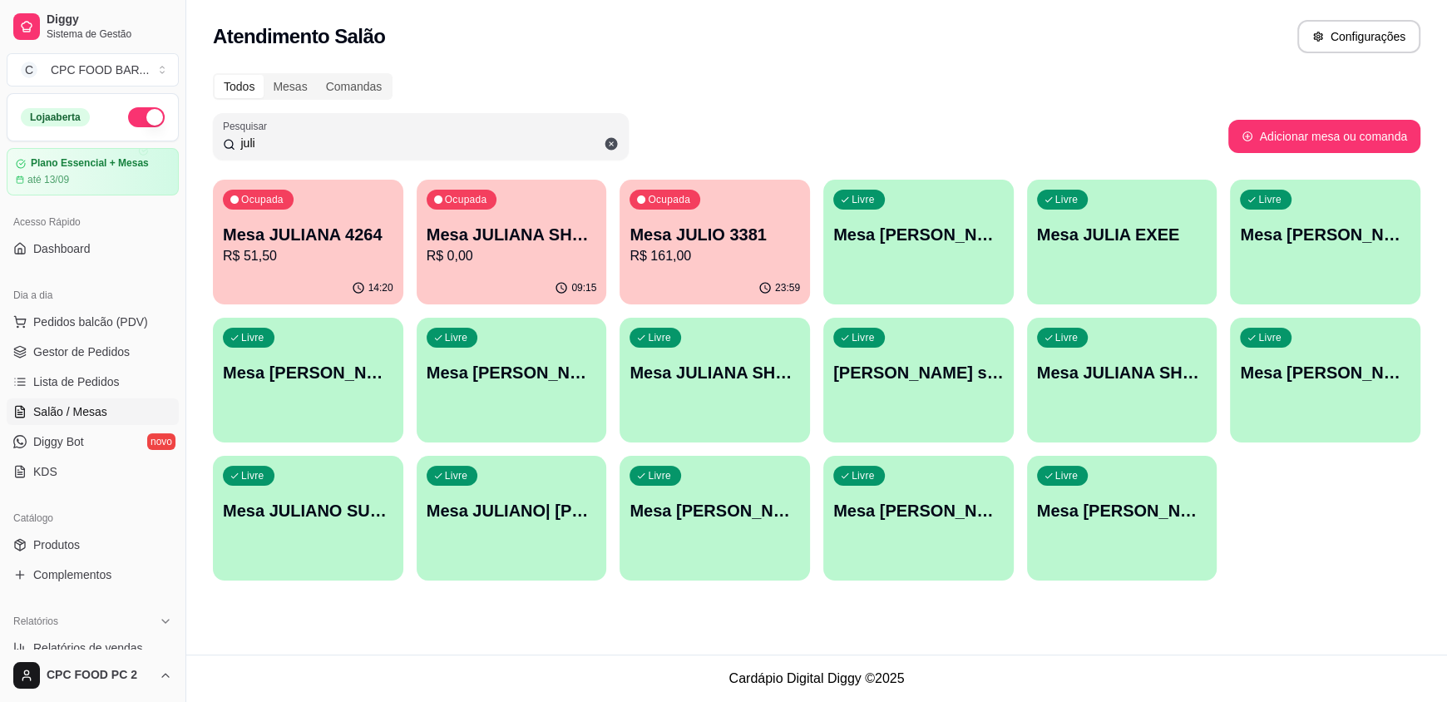
type input "juli"
click at [693, 234] on p "Mesa JULIO 3381" at bounding box center [714, 235] width 165 height 22
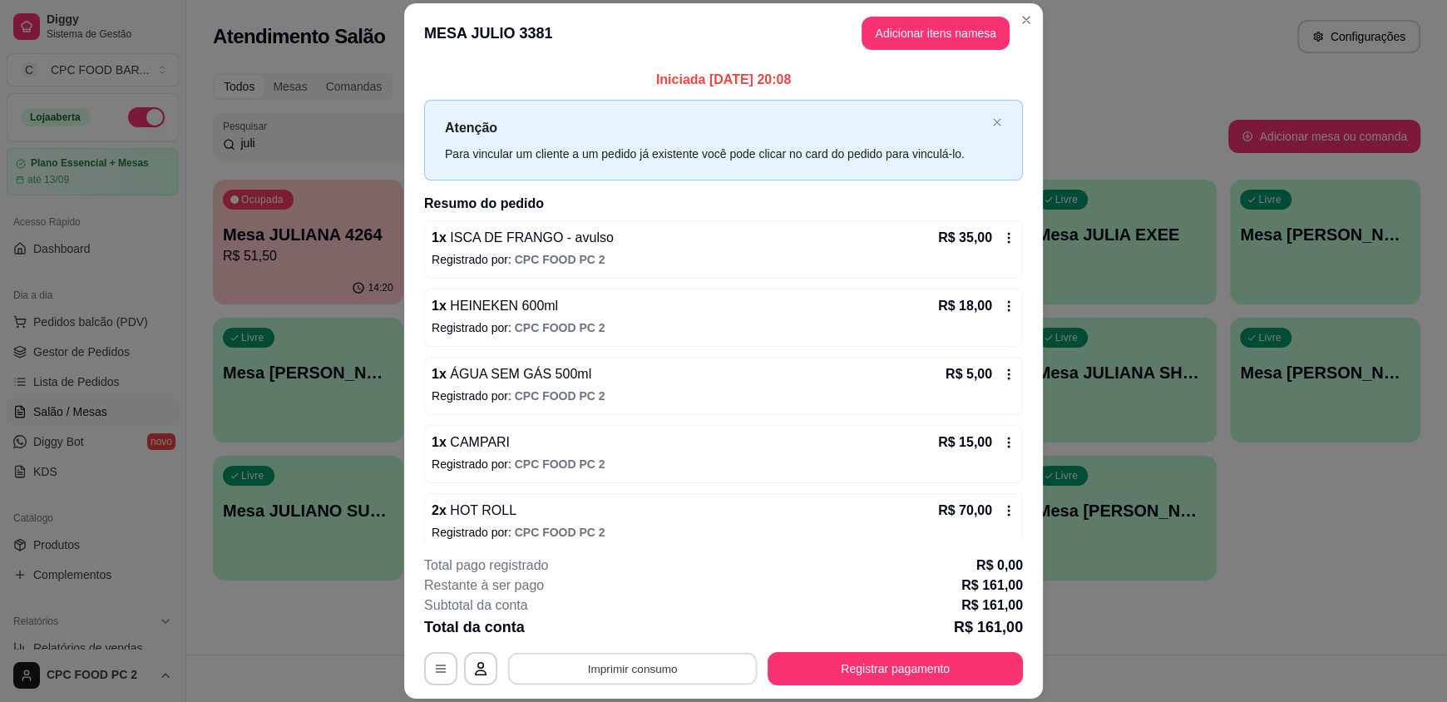
click at [708, 664] on button "Imprimir consumo" at bounding box center [632, 668] width 249 height 32
click at [625, 621] on button "IMPRESSORA" at bounding box center [631, 630] width 121 height 27
click at [934, 660] on button "Registrar pagamento" at bounding box center [894, 668] width 255 height 33
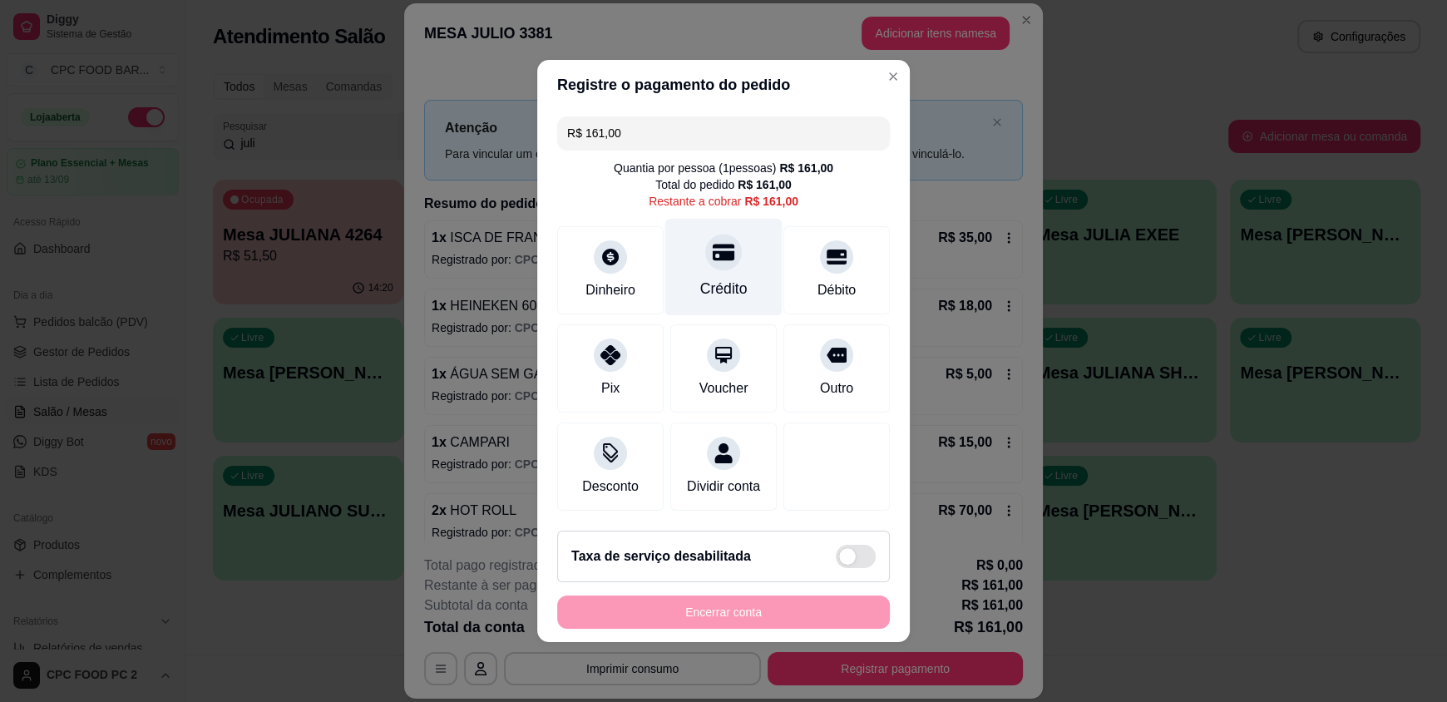
click at [694, 269] on div "Crédito" at bounding box center [723, 267] width 117 height 97
type input "R$ 0,00"
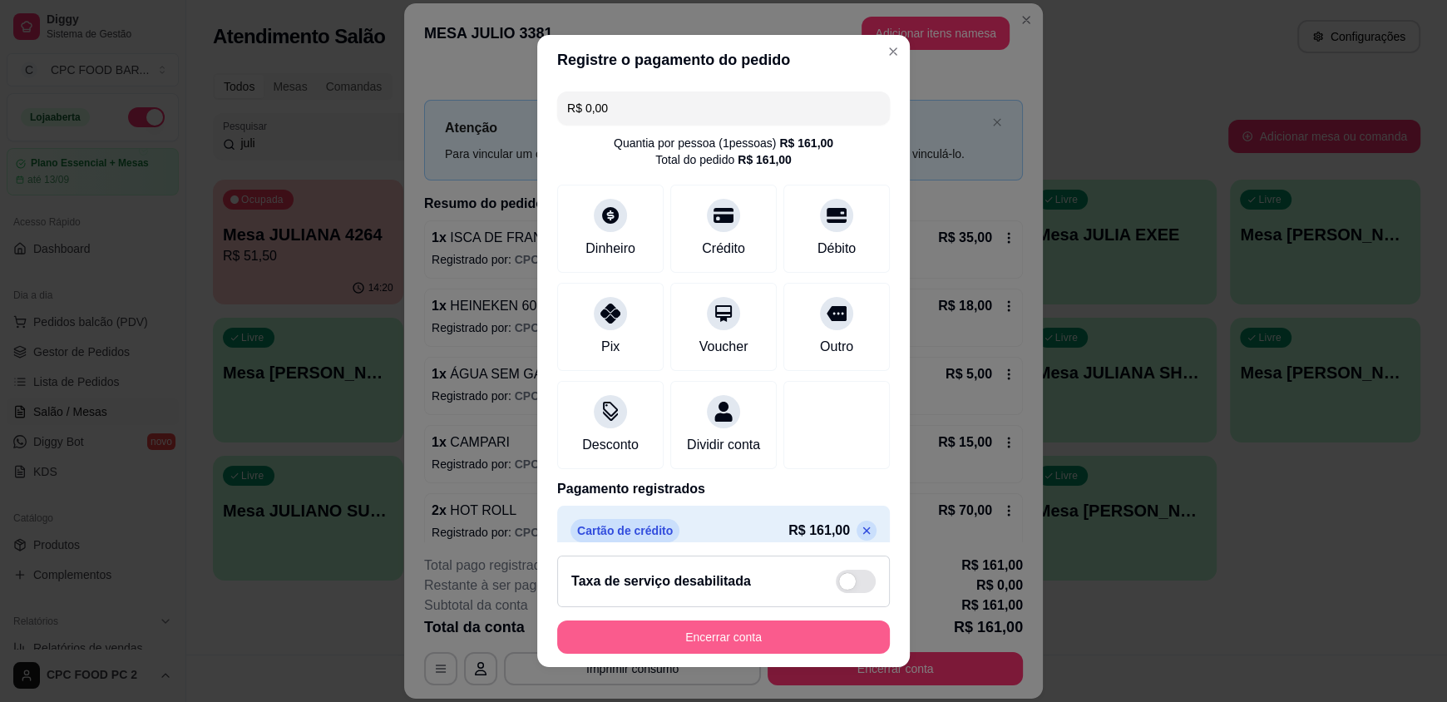
click at [709, 631] on button "Encerrar conta" at bounding box center [723, 636] width 333 height 33
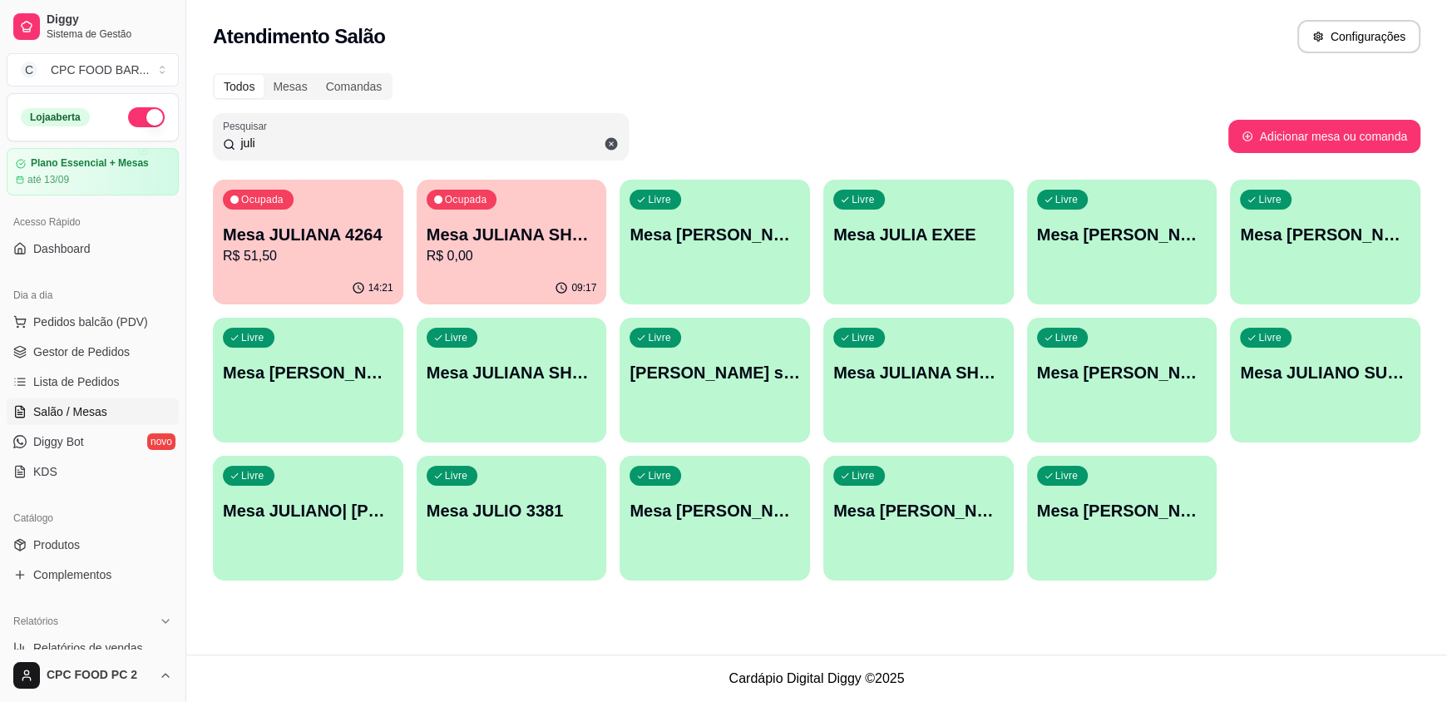
click at [277, 135] on input "juli" at bounding box center [426, 143] width 383 height 17
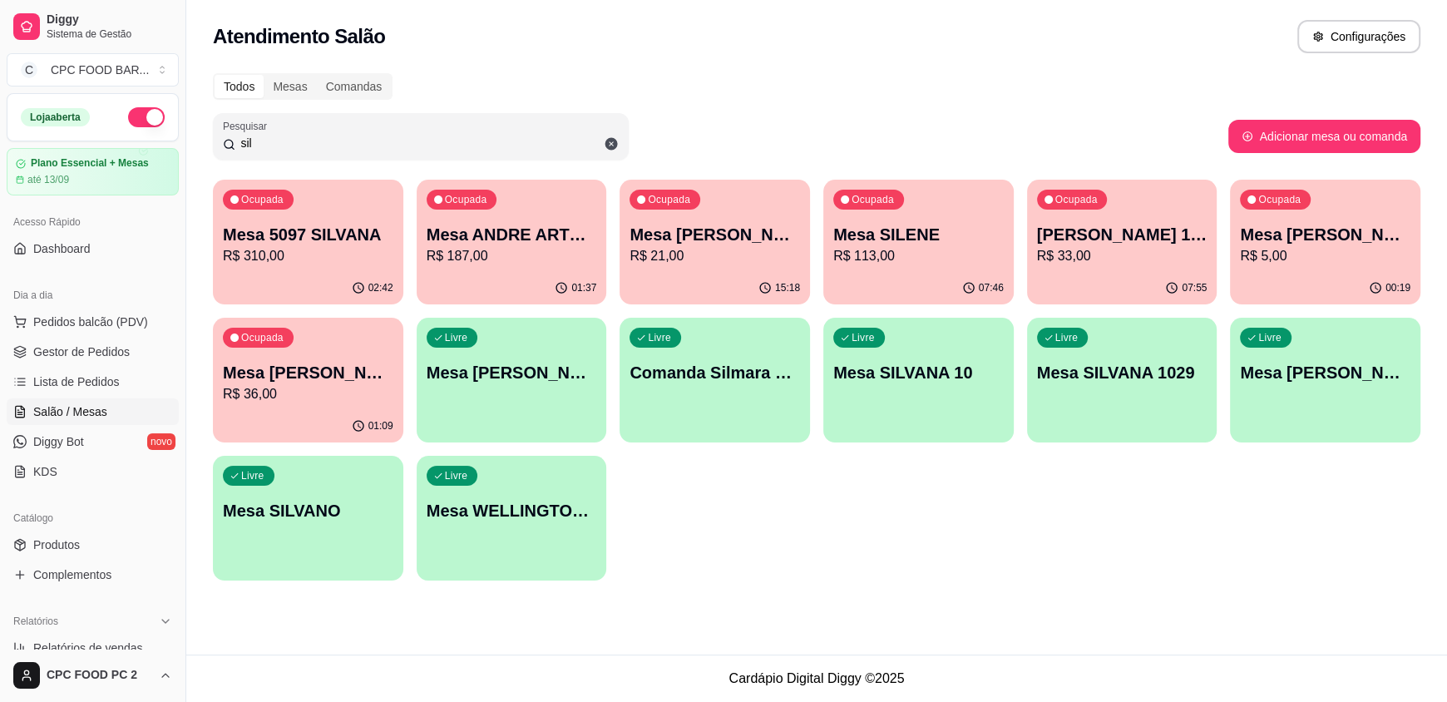
type input "sil"
click at [327, 249] on p "R$ 310,00" at bounding box center [308, 256] width 170 height 20
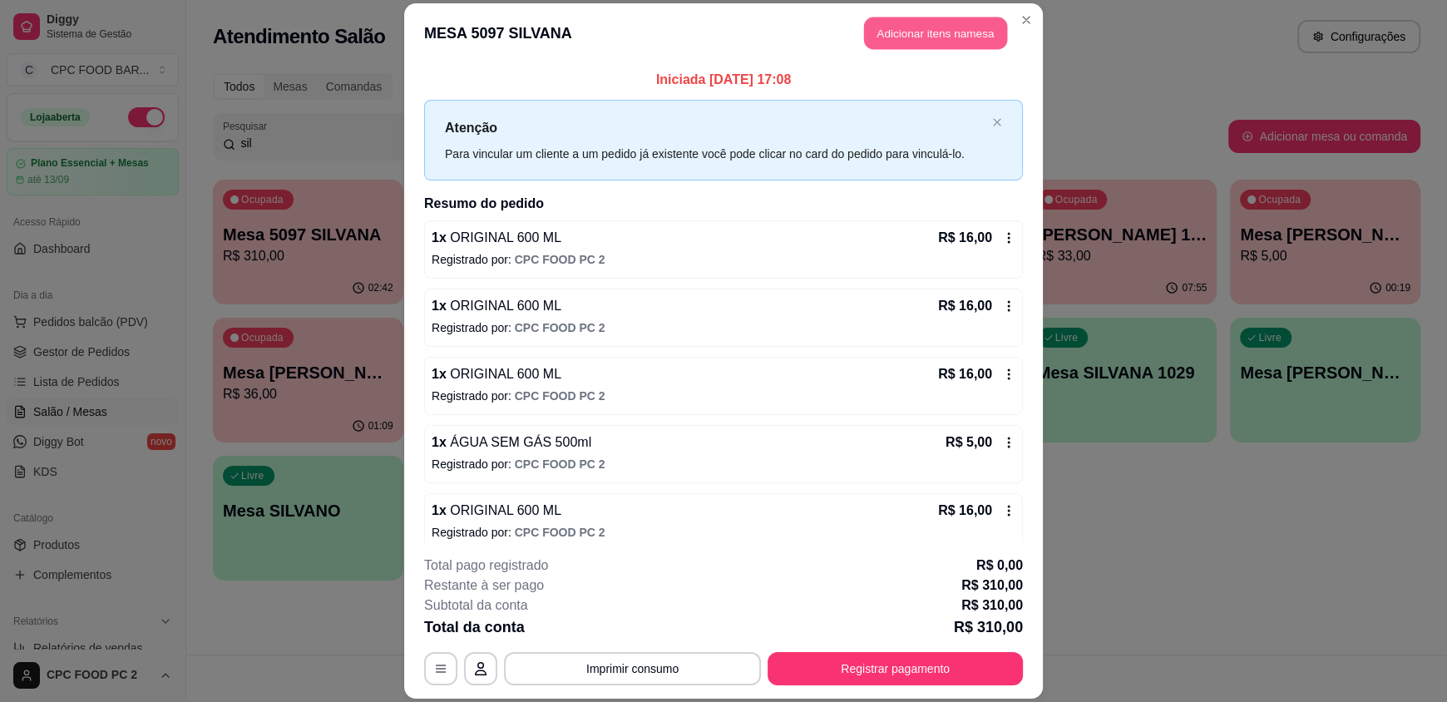
click at [902, 22] on button "Adicionar itens na mesa" at bounding box center [935, 33] width 143 height 32
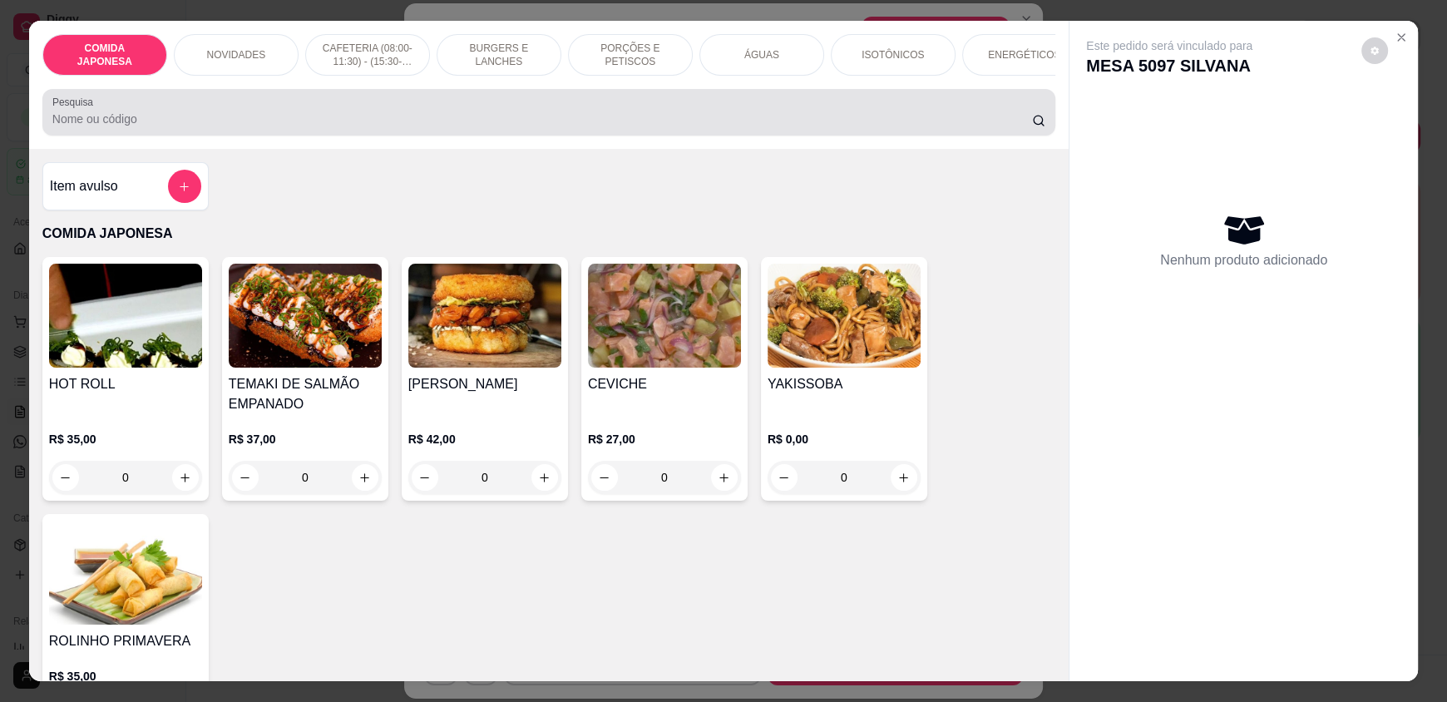
click at [491, 120] on div at bounding box center [548, 112] width 993 height 33
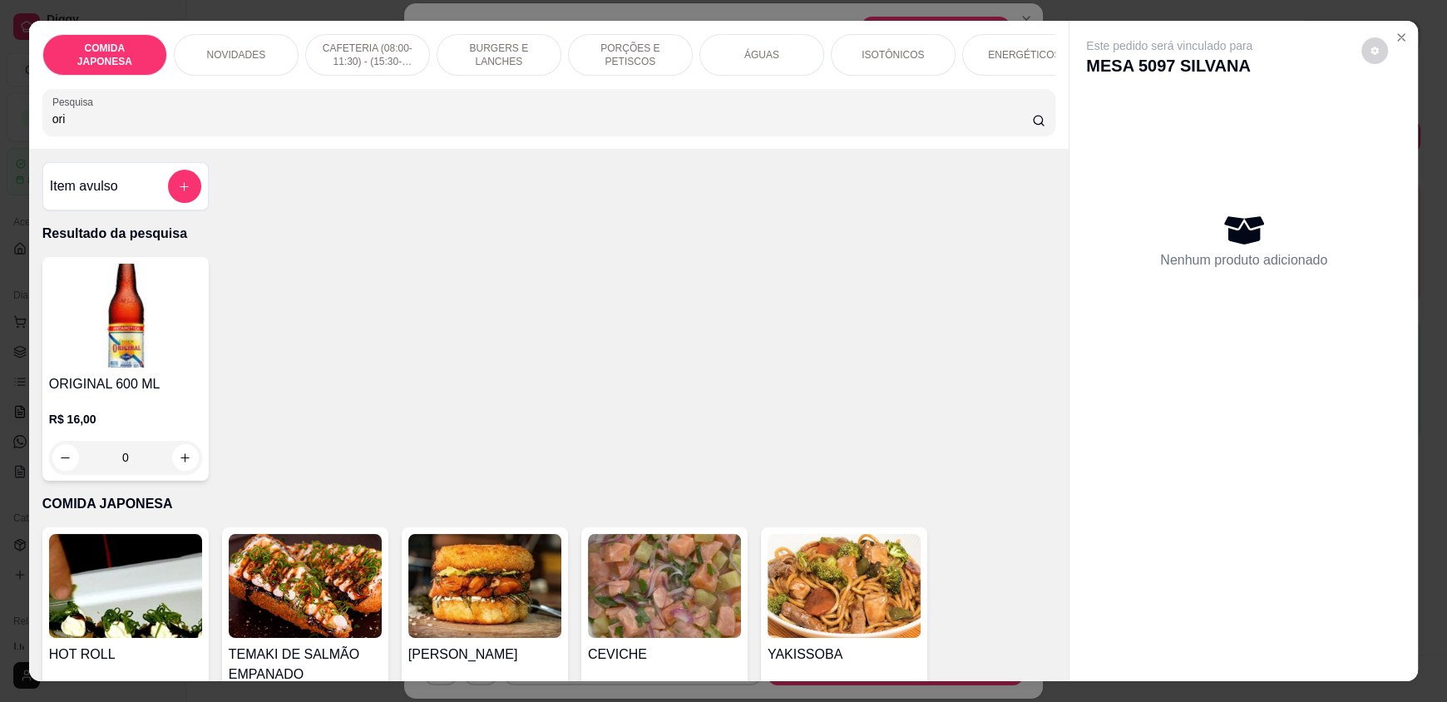
type input "ori"
click at [176, 461] on button "increase-product-quantity" at bounding box center [185, 458] width 26 height 26
type input "1"
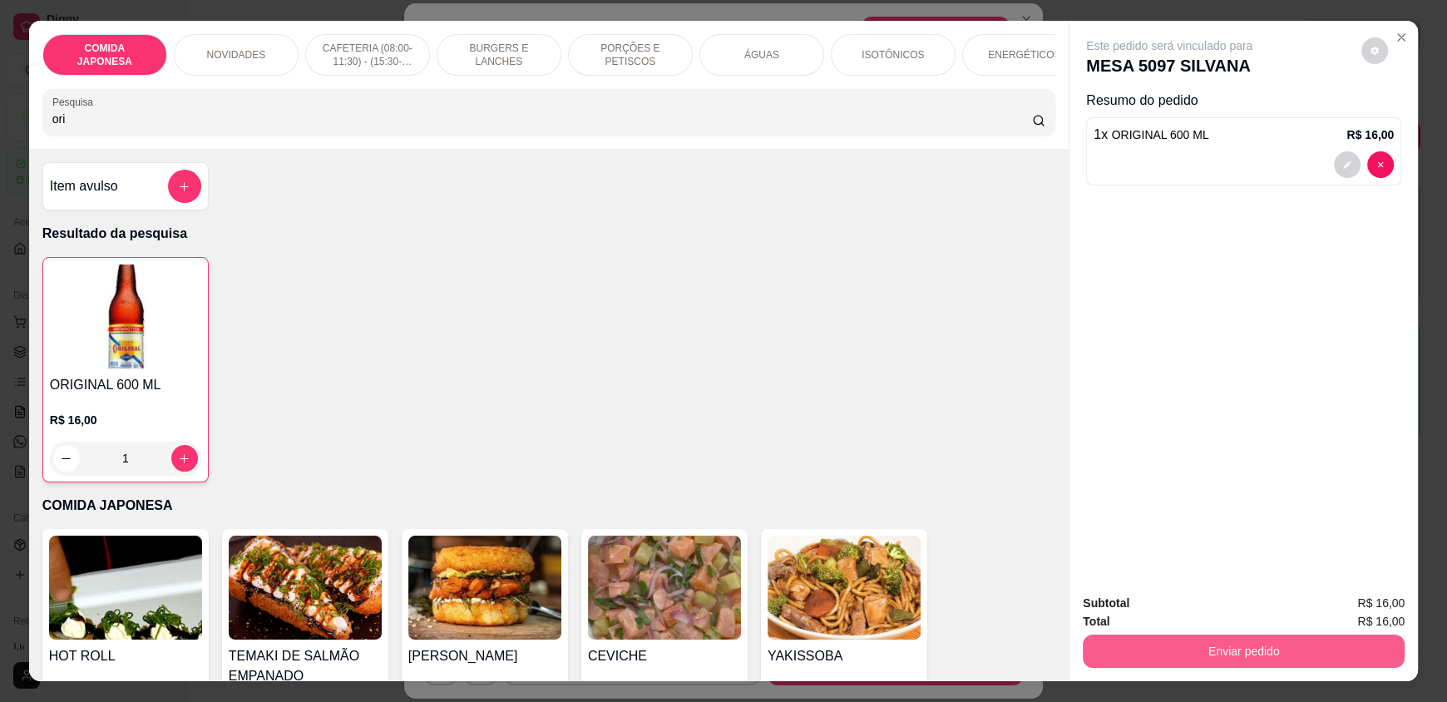
click at [1365, 650] on button "Enviar pedido" at bounding box center [1244, 650] width 322 height 33
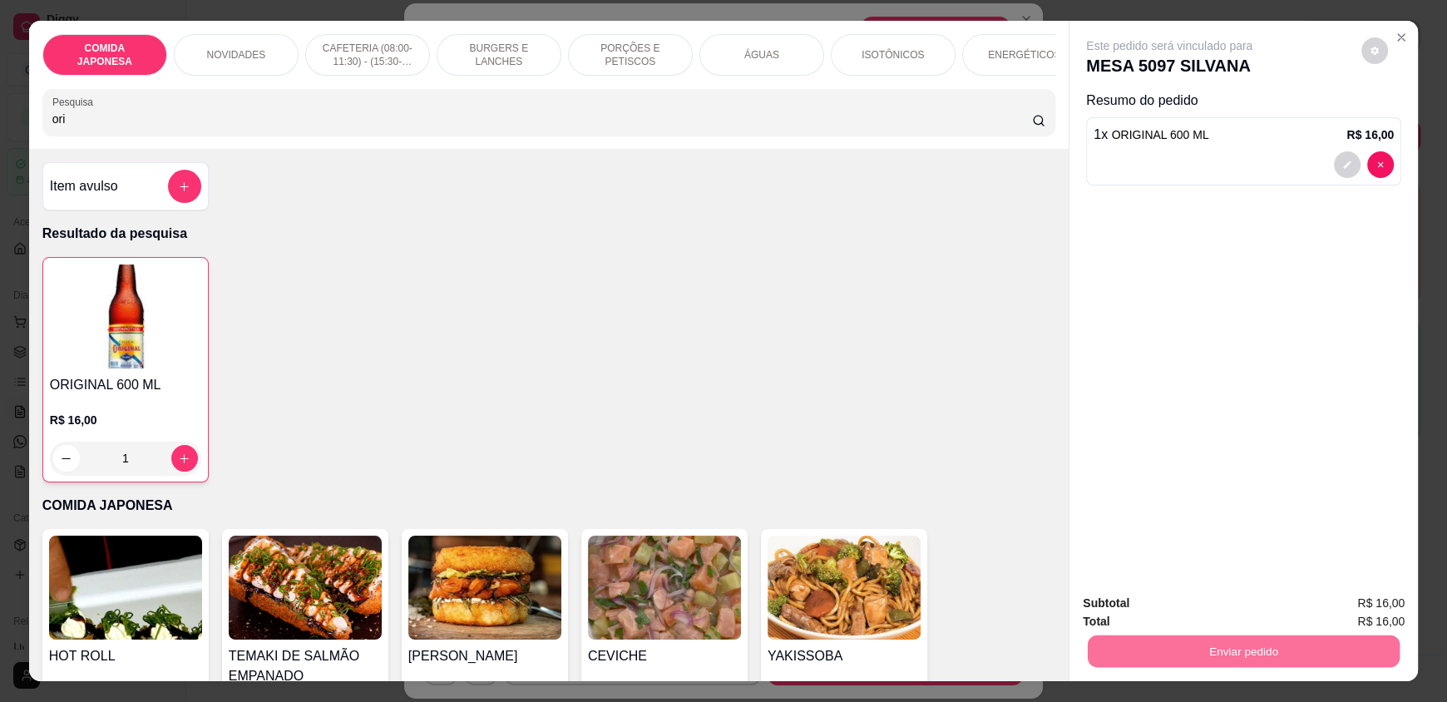
click at [1239, 618] on button "Não registrar e enviar pedido" at bounding box center [1188, 610] width 168 height 31
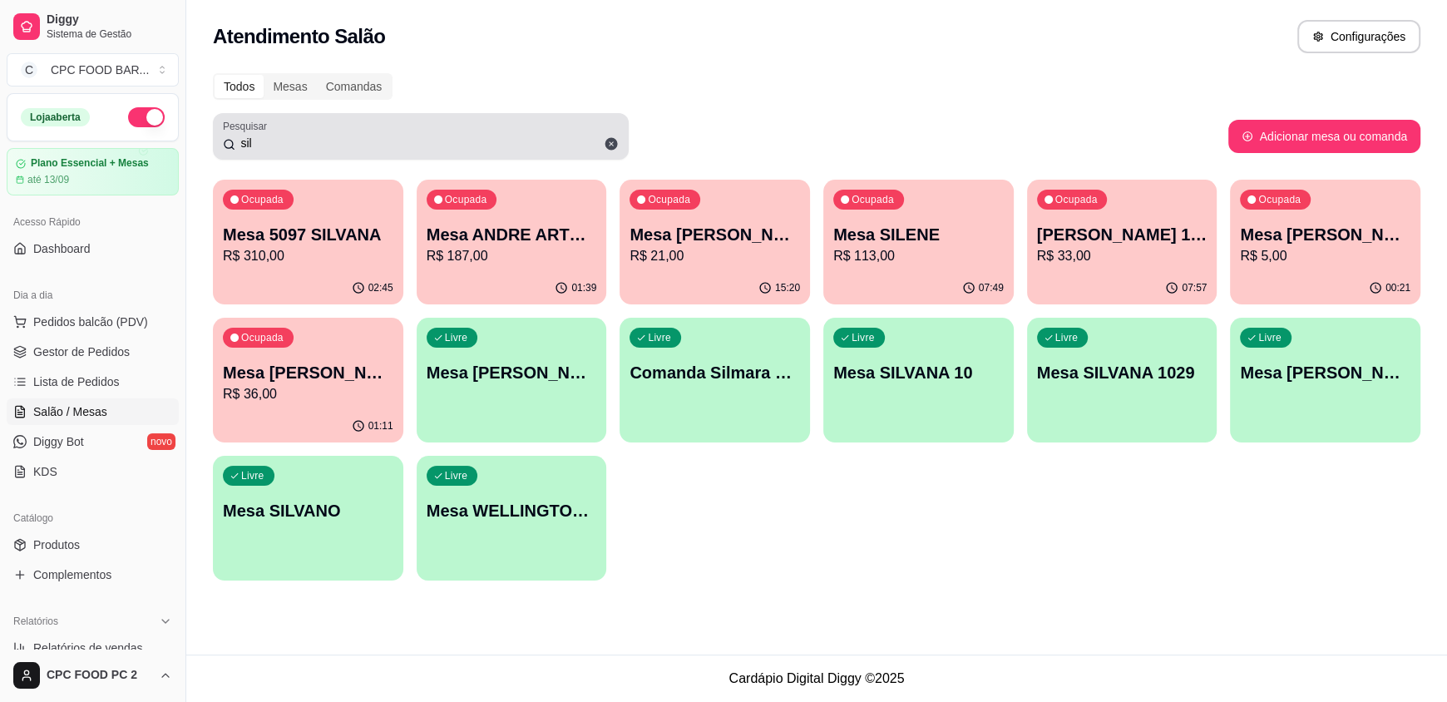
click at [390, 154] on div "Pesquisar sil" at bounding box center [421, 136] width 416 height 47
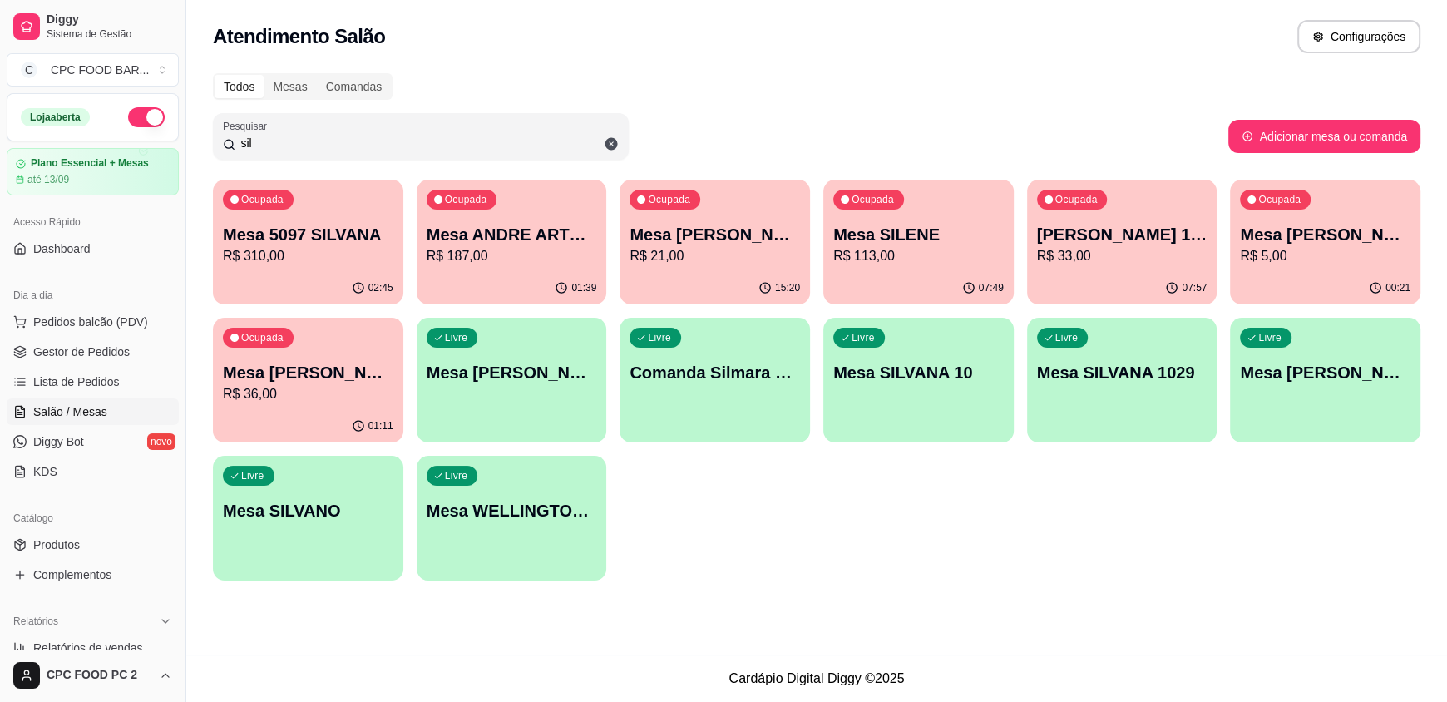
click at [390, 154] on div "Pesquisar sil" at bounding box center [421, 136] width 416 height 47
click at [387, 143] on input "sil" at bounding box center [426, 143] width 383 height 17
click at [387, 138] on input "sil" at bounding box center [426, 143] width 383 height 17
click at [377, 132] on div "sil" at bounding box center [421, 136] width 396 height 33
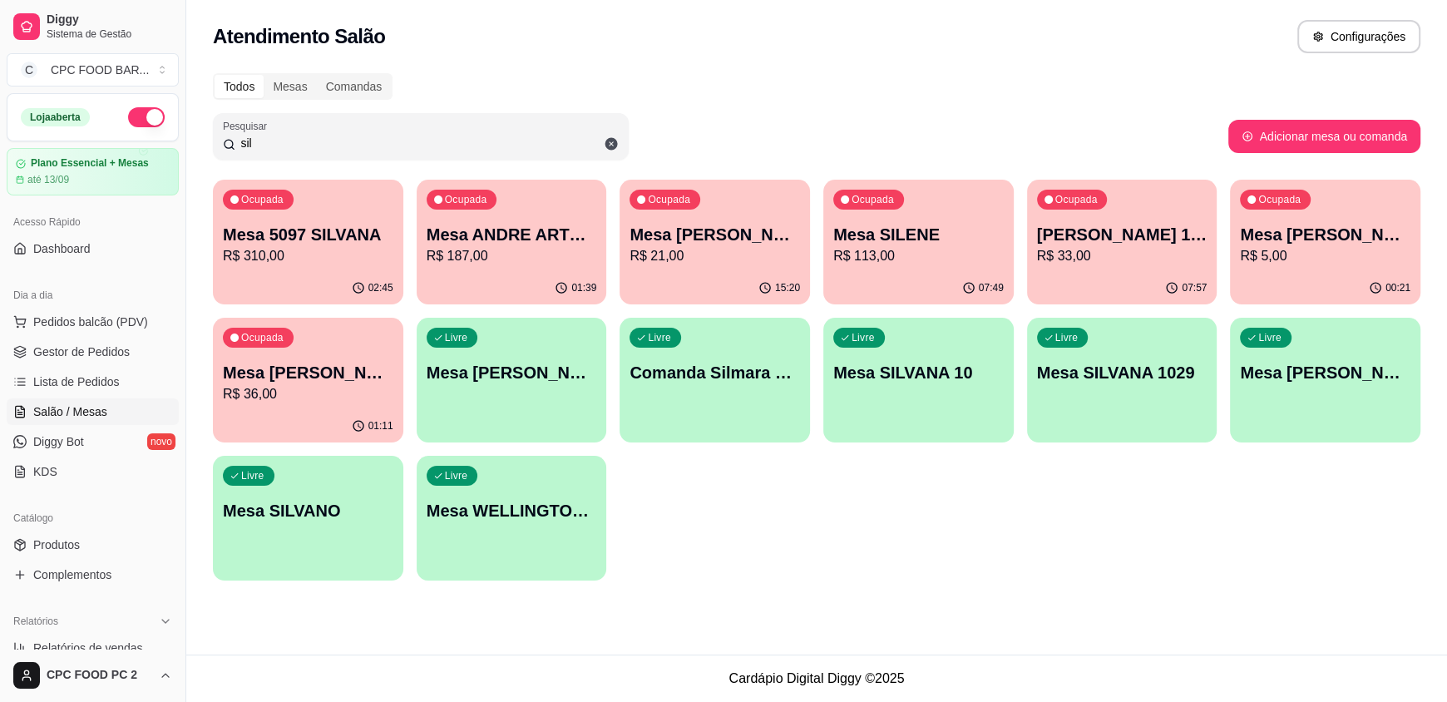
click at [367, 150] on input "sil" at bounding box center [426, 143] width 383 height 17
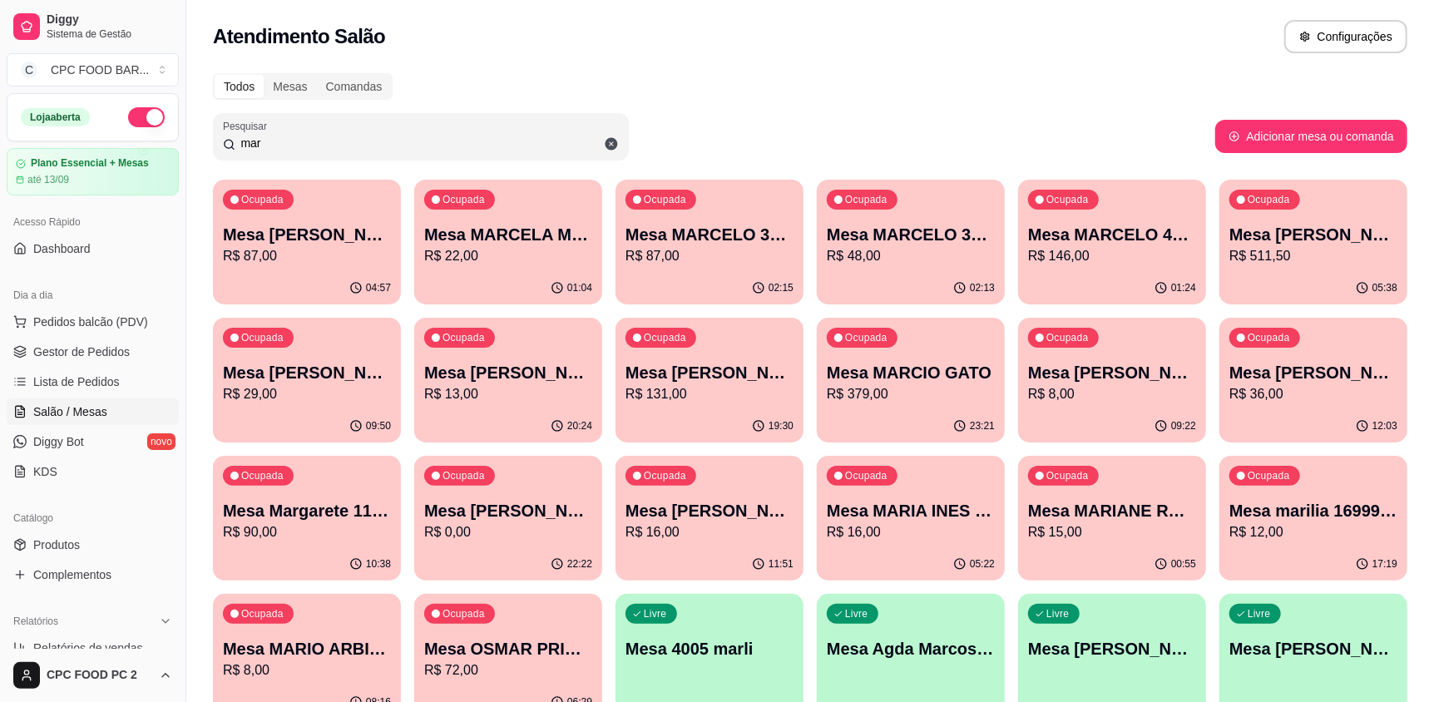
type input "mar"
click at [851, 394] on p "R$ 379,00" at bounding box center [911, 394] width 168 height 20
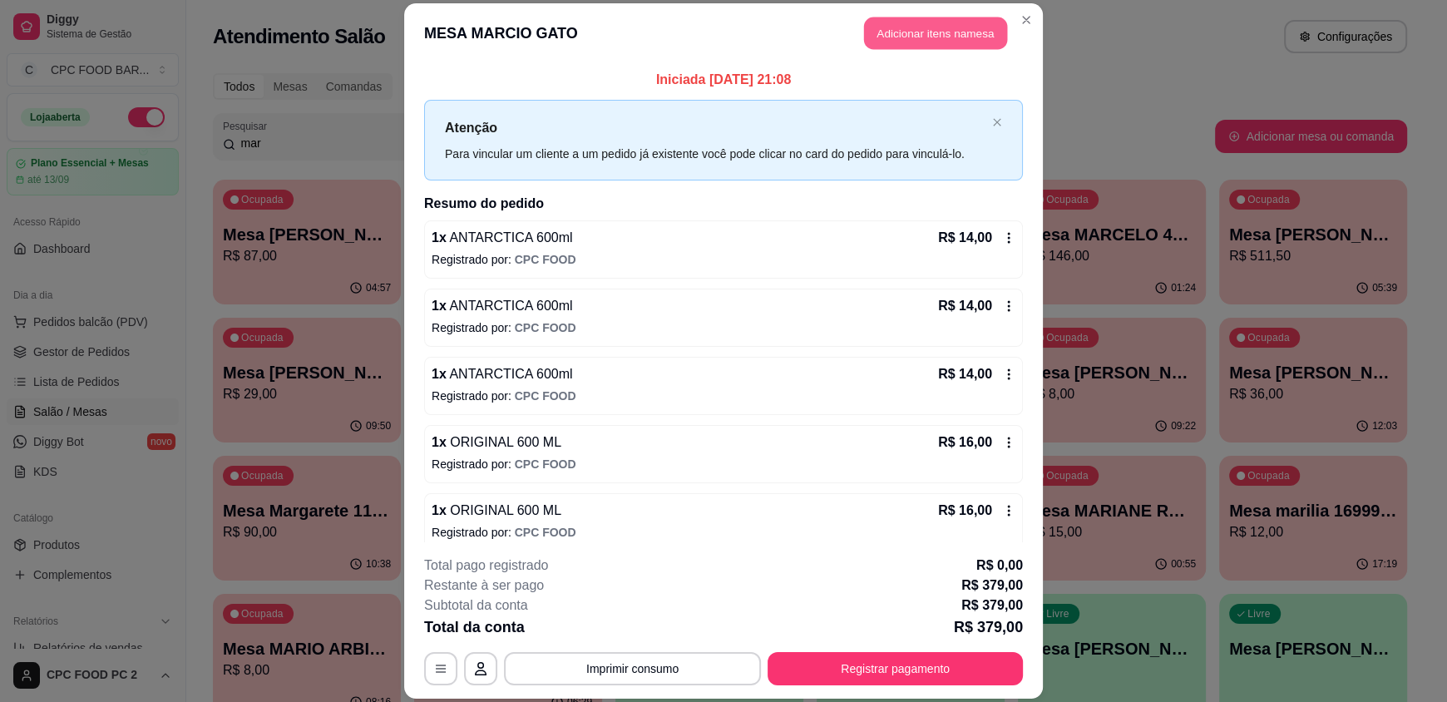
click at [925, 27] on button "Adicionar itens na mesa" at bounding box center [935, 33] width 143 height 32
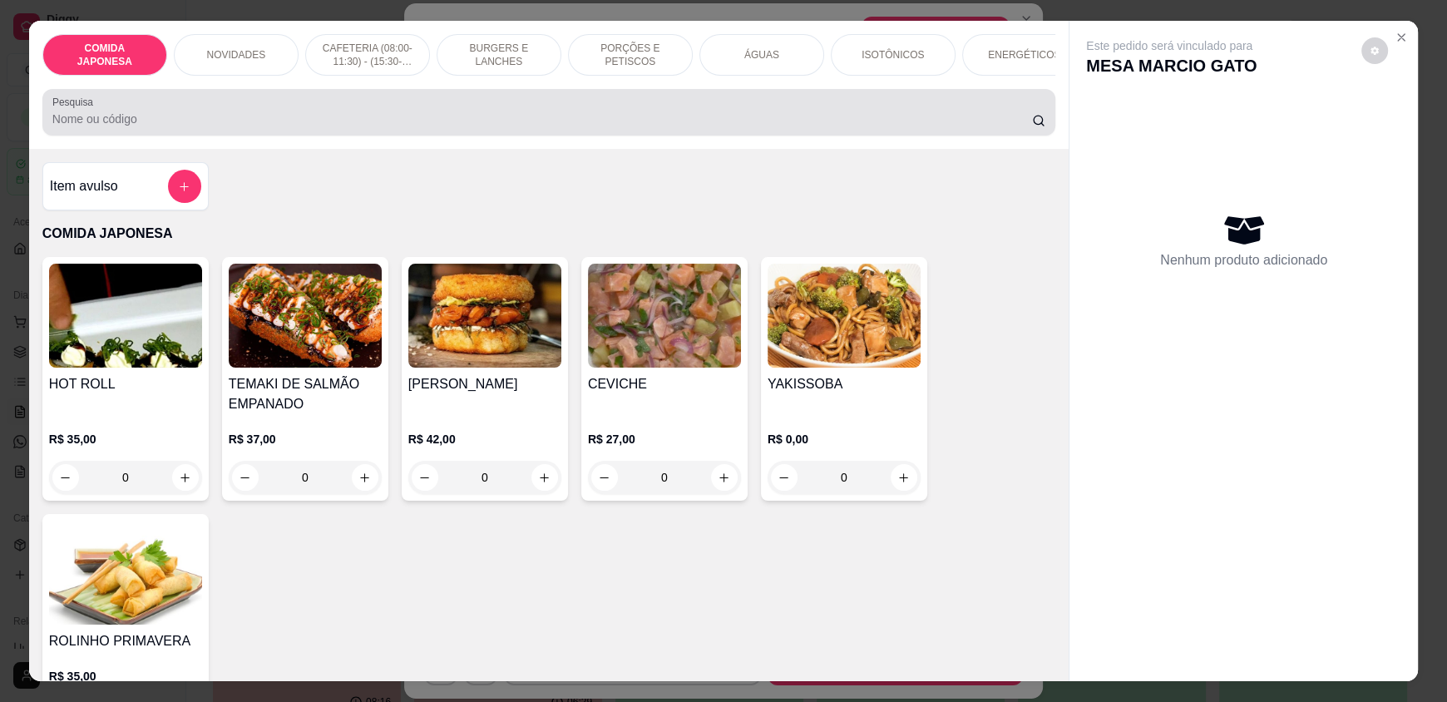
click at [659, 119] on div at bounding box center [548, 112] width 993 height 33
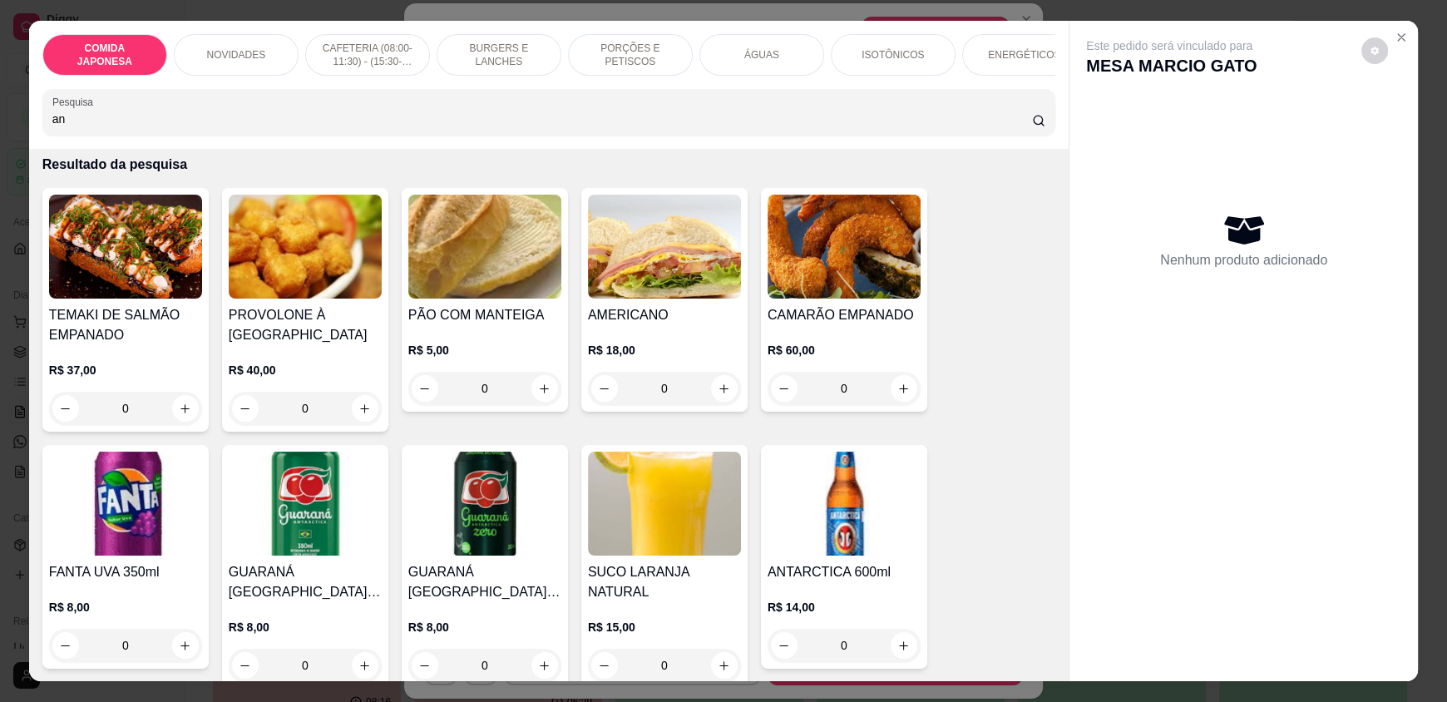
scroll to position [166, 0]
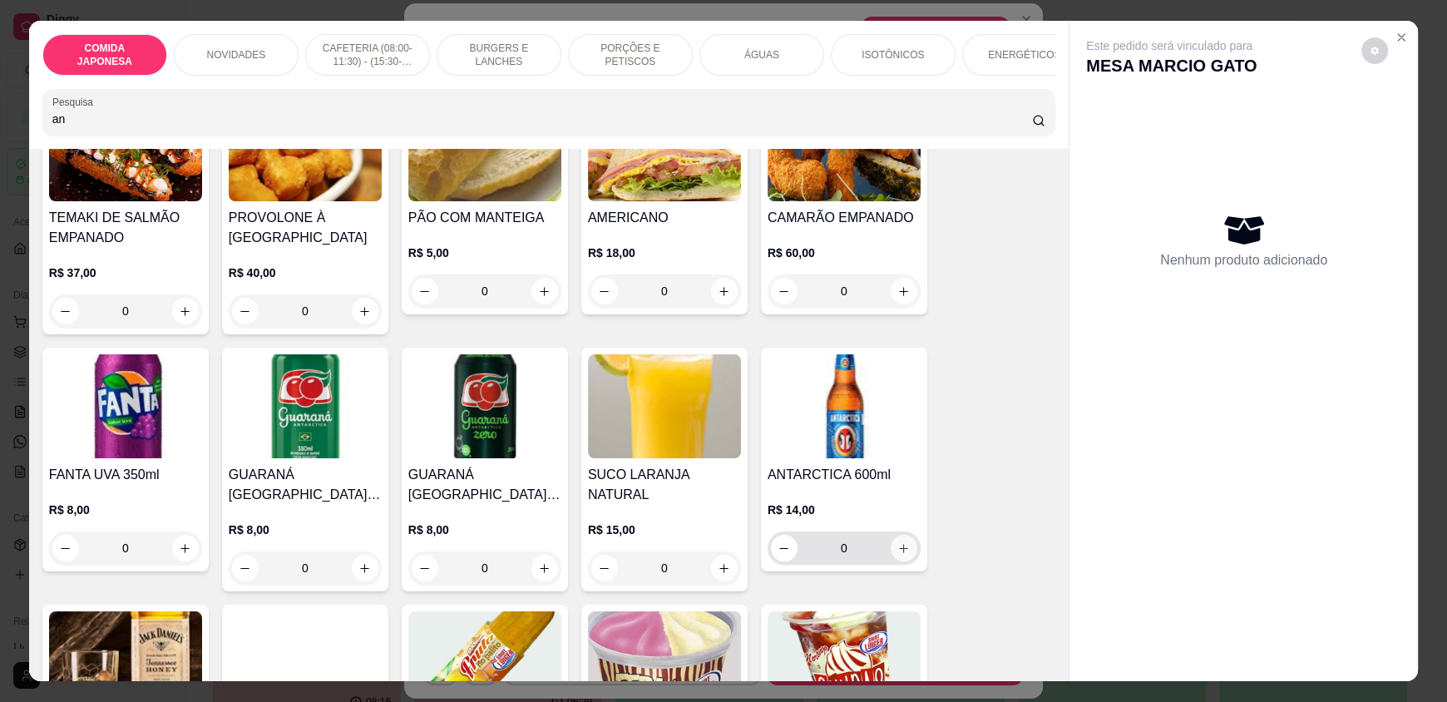
type input "an"
click at [901, 555] on icon "increase-product-quantity" at bounding box center [903, 548] width 12 height 12
type input "1"
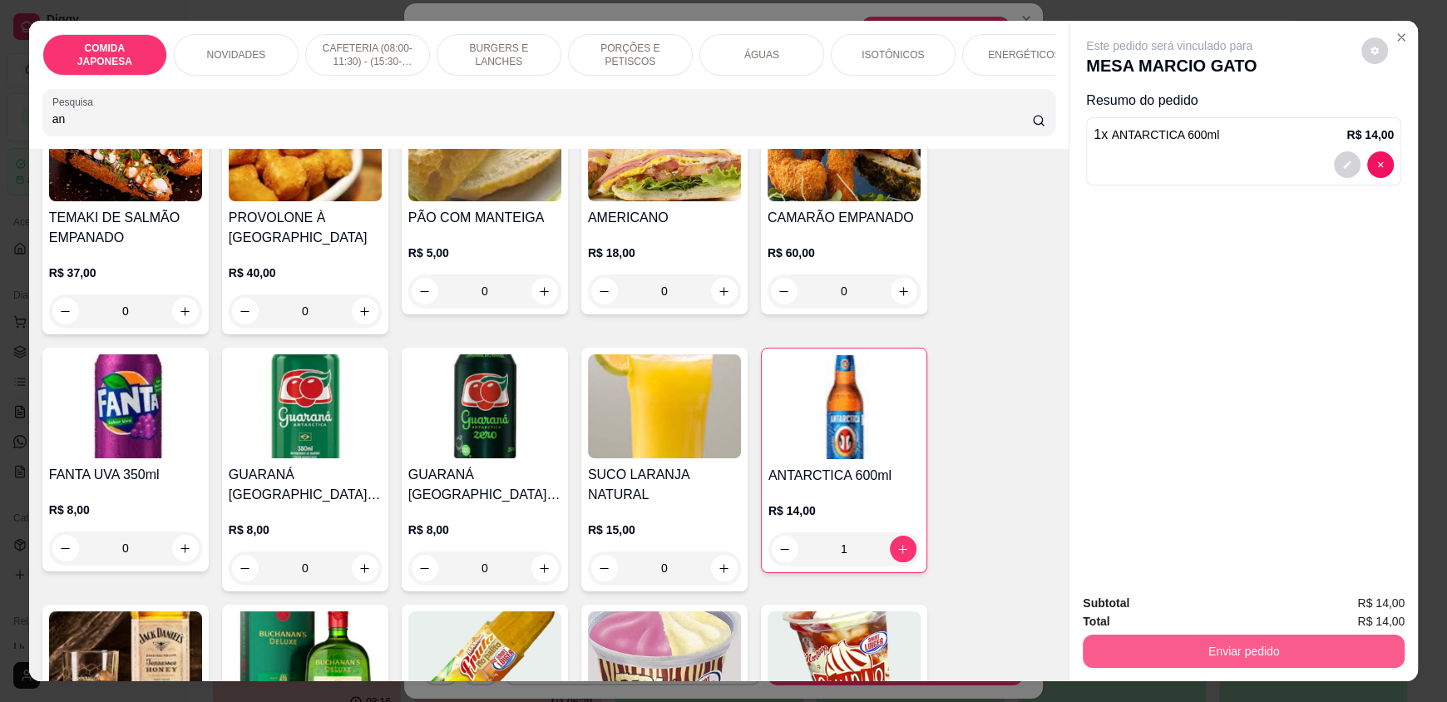
click at [1177, 659] on button "Enviar pedido" at bounding box center [1244, 650] width 322 height 33
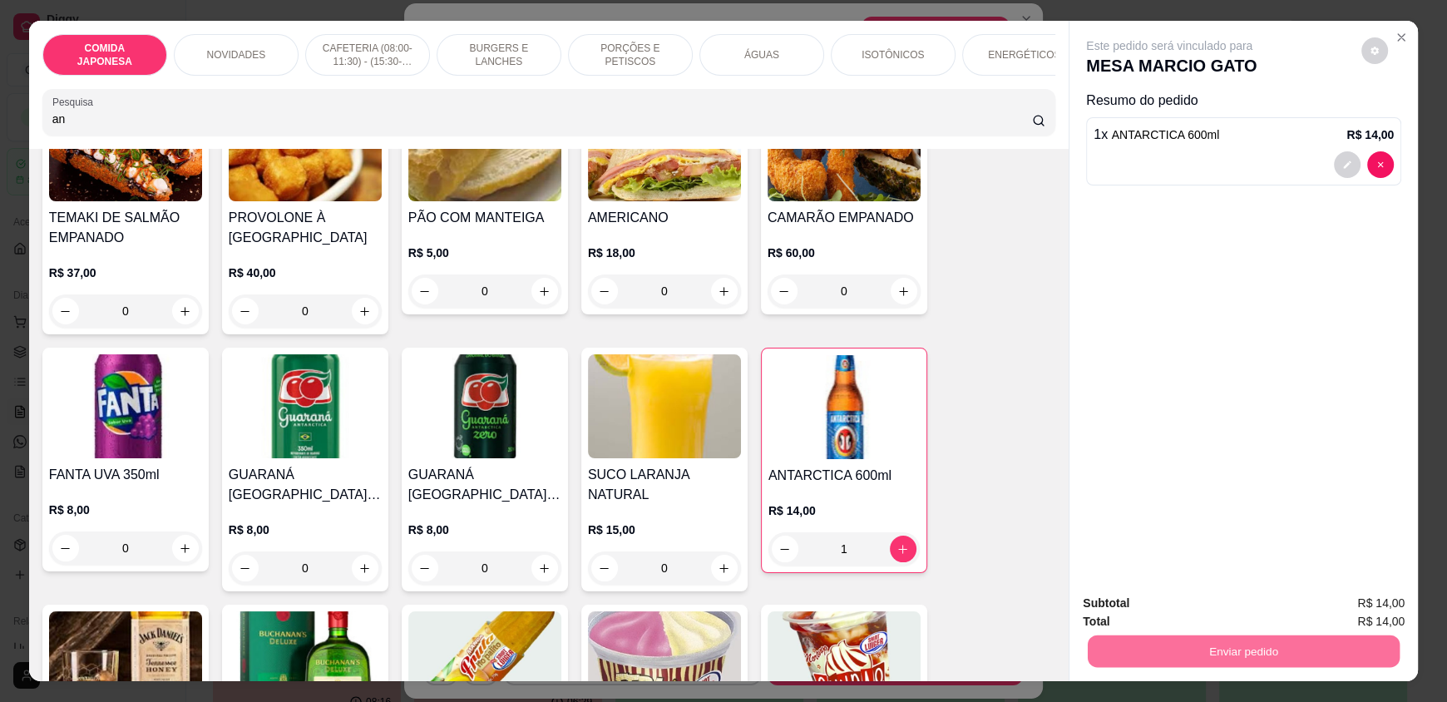
click at [1169, 611] on button "Não registrar e enviar pedido" at bounding box center [1188, 611] width 173 height 32
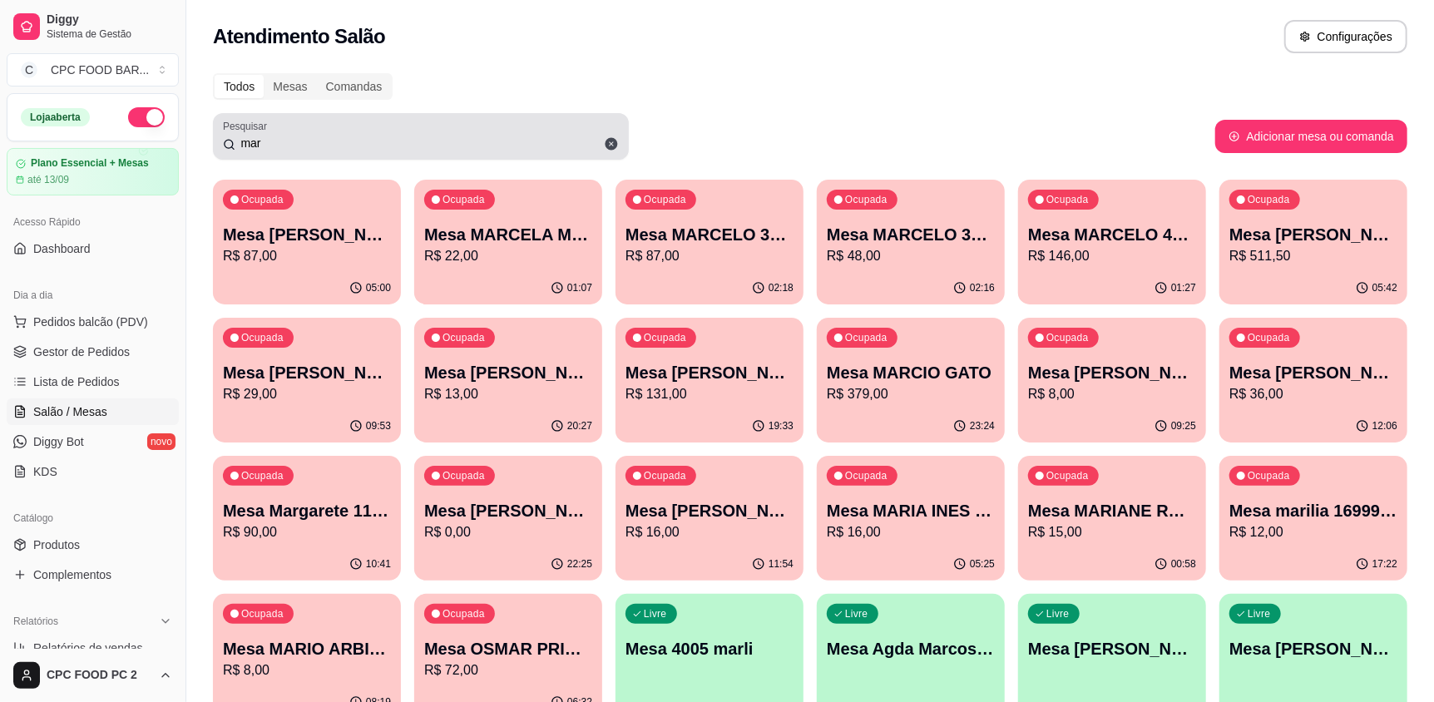
click at [279, 147] on input "mar" at bounding box center [426, 143] width 383 height 17
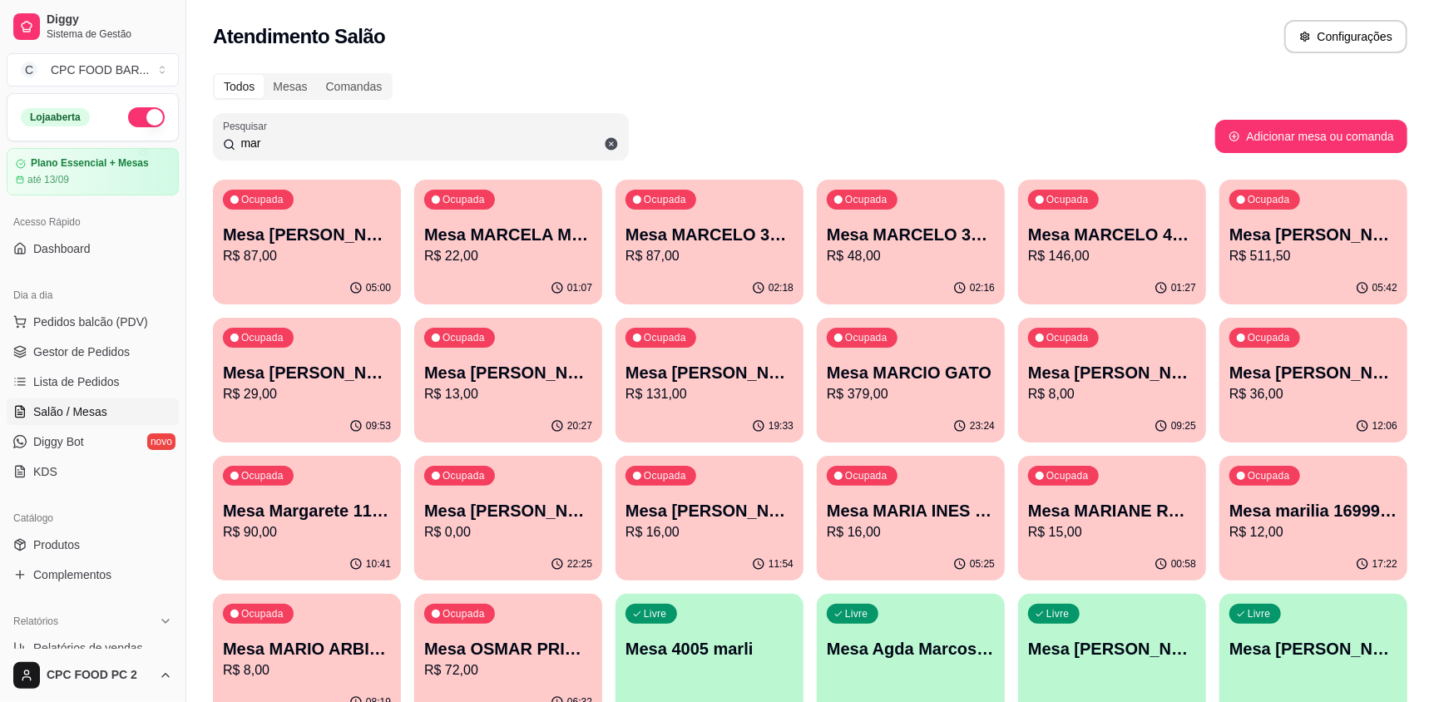
click at [279, 147] on input "mar" at bounding box center [426, 143] width 383 height 17
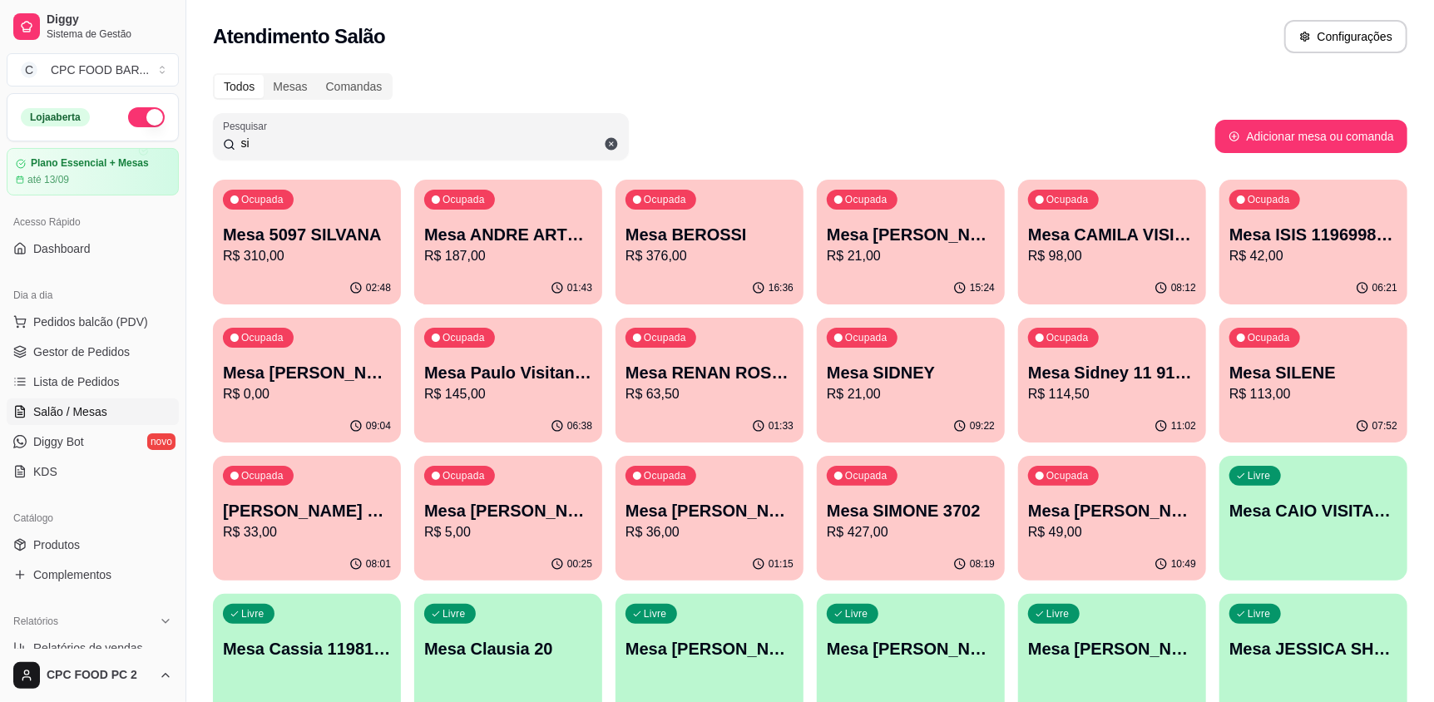
type input "s"
type input "si"
click at [155, 284] on div "Dia a dia" at bounding box center [93, 295] width 172 height 27
click at [285, 264] on p "R$ 310,00" at bounding box center [307, 256] width 168 height 20
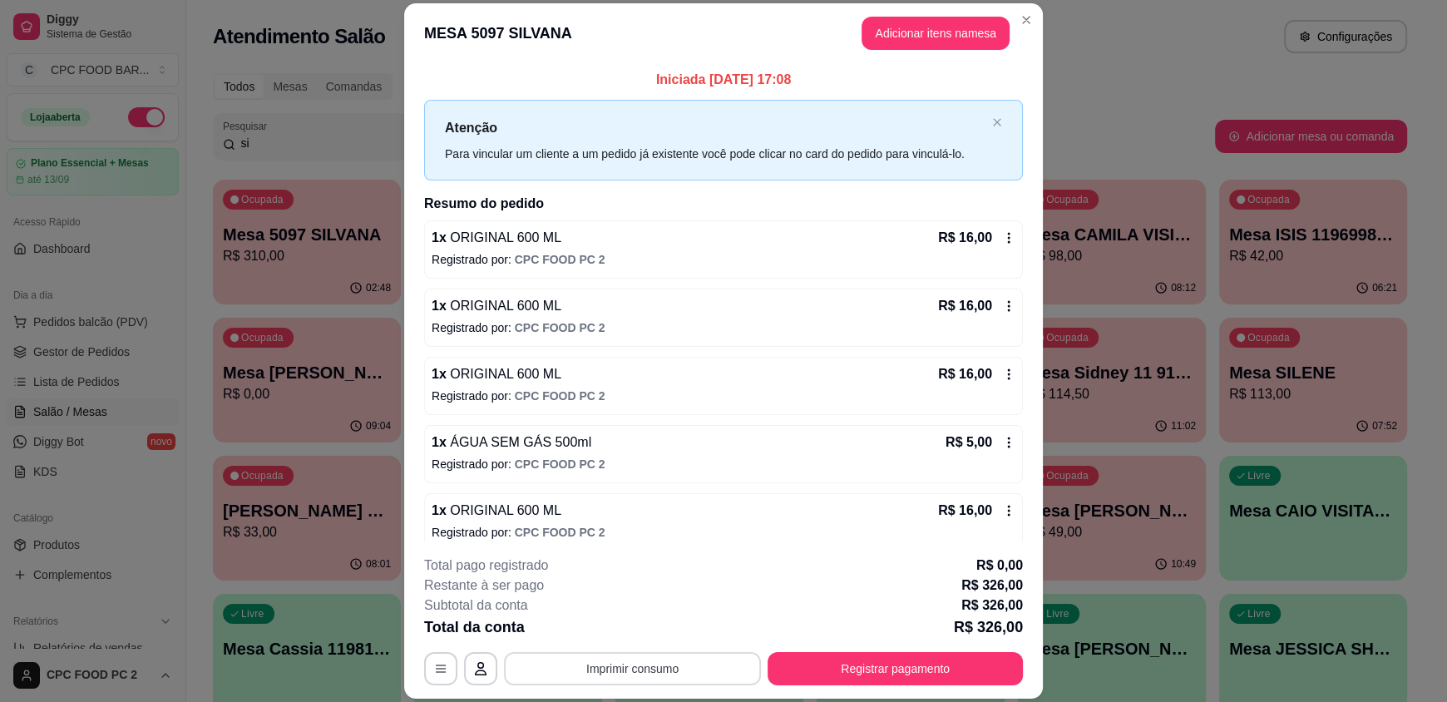
click at [572, 679] on button "Imprimir consumo" at bounding box center [632, 668] width 257 height 33
click at [655, 636] on button "IMPRESSORA" at bounding box center [631, 630] width 116 height 26
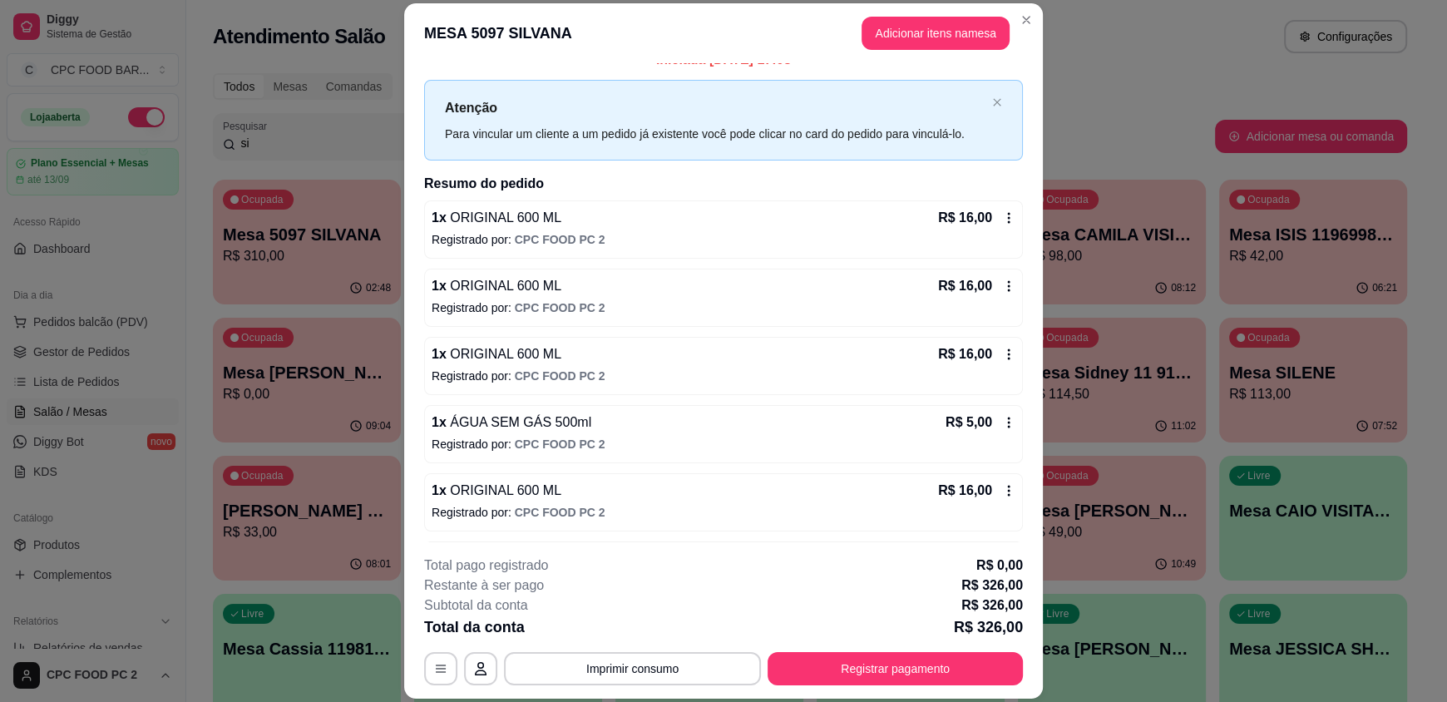
scroll to position [0, 0]
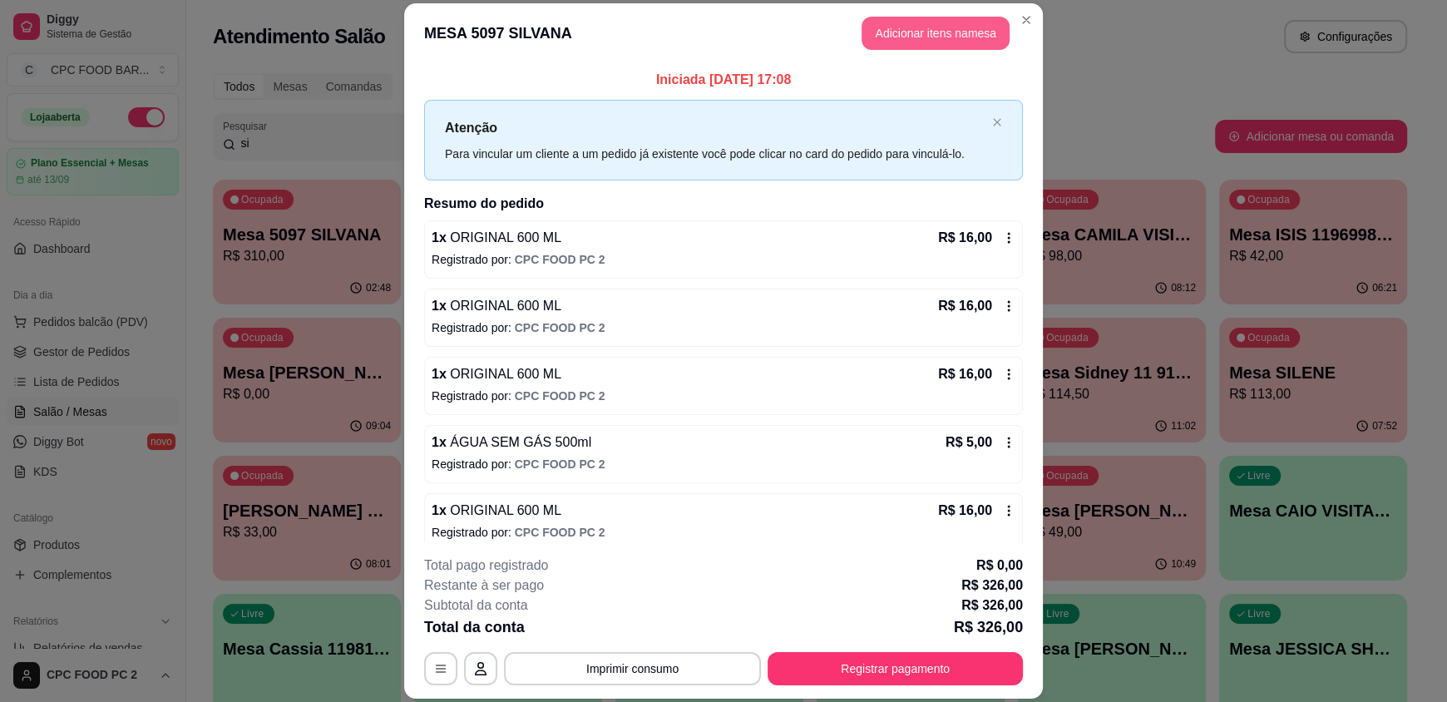
click at [910, 28] on button "Adicionar itens na mesa" at bounding box center [935, 33] width 148 height 33
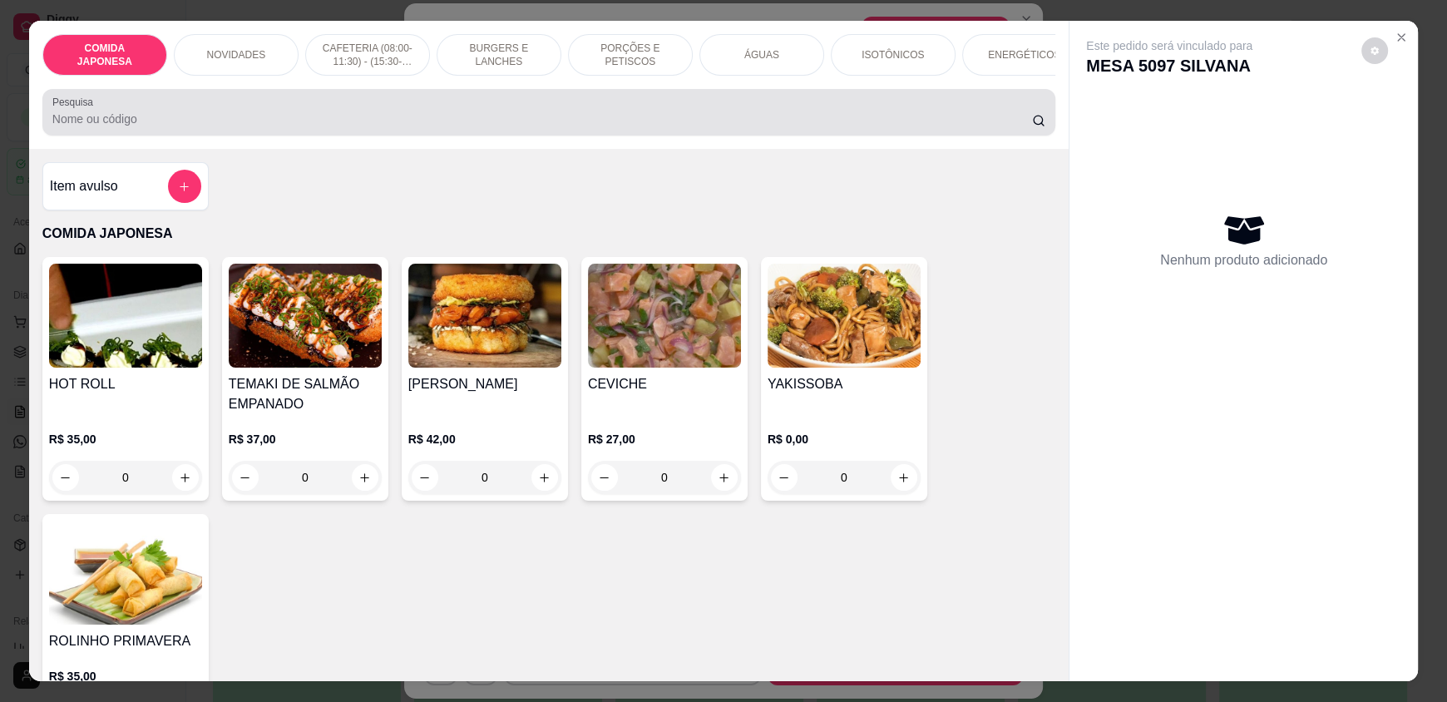
click at [748, 136] on div "Pesquisa" at bounding box center [548, 112] width 1013 height 47
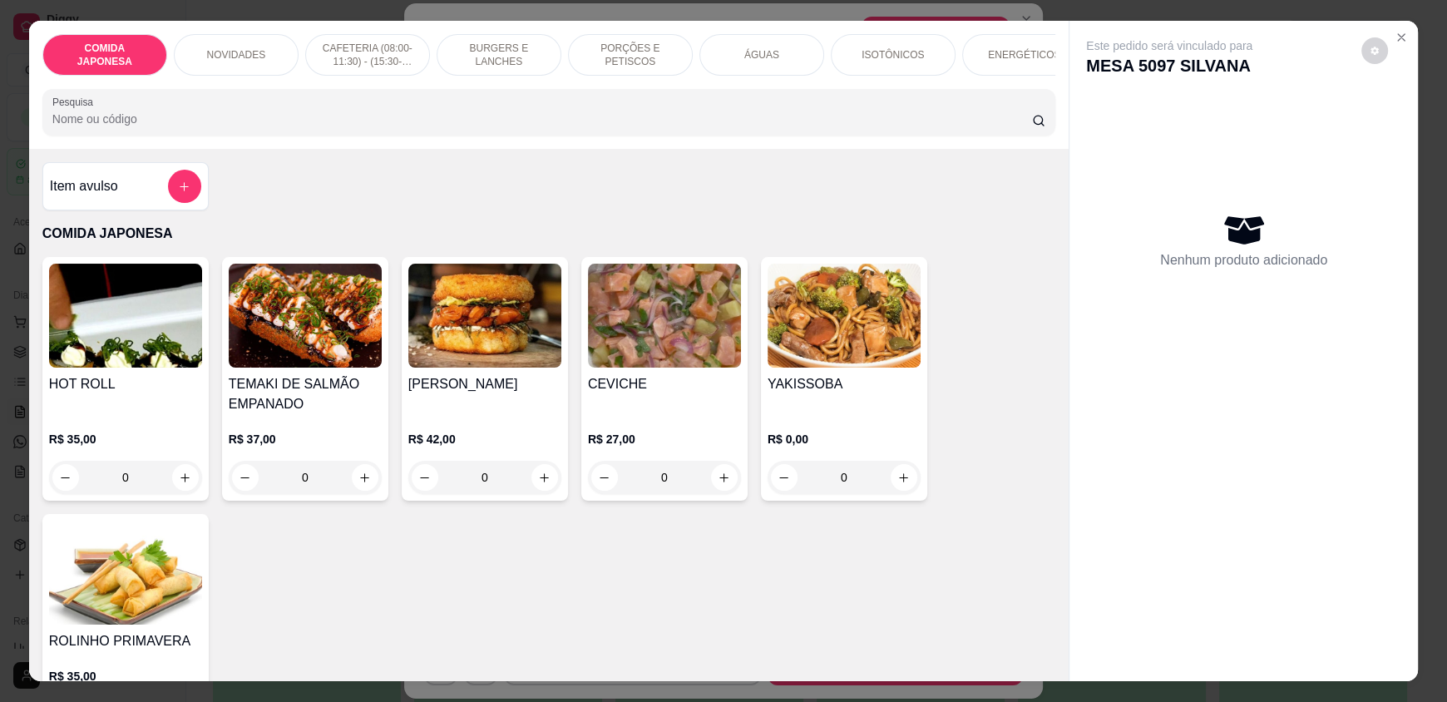
click at [195, 191] on div "Item avulso" at bounding box center [125, 186] width 166 height 48
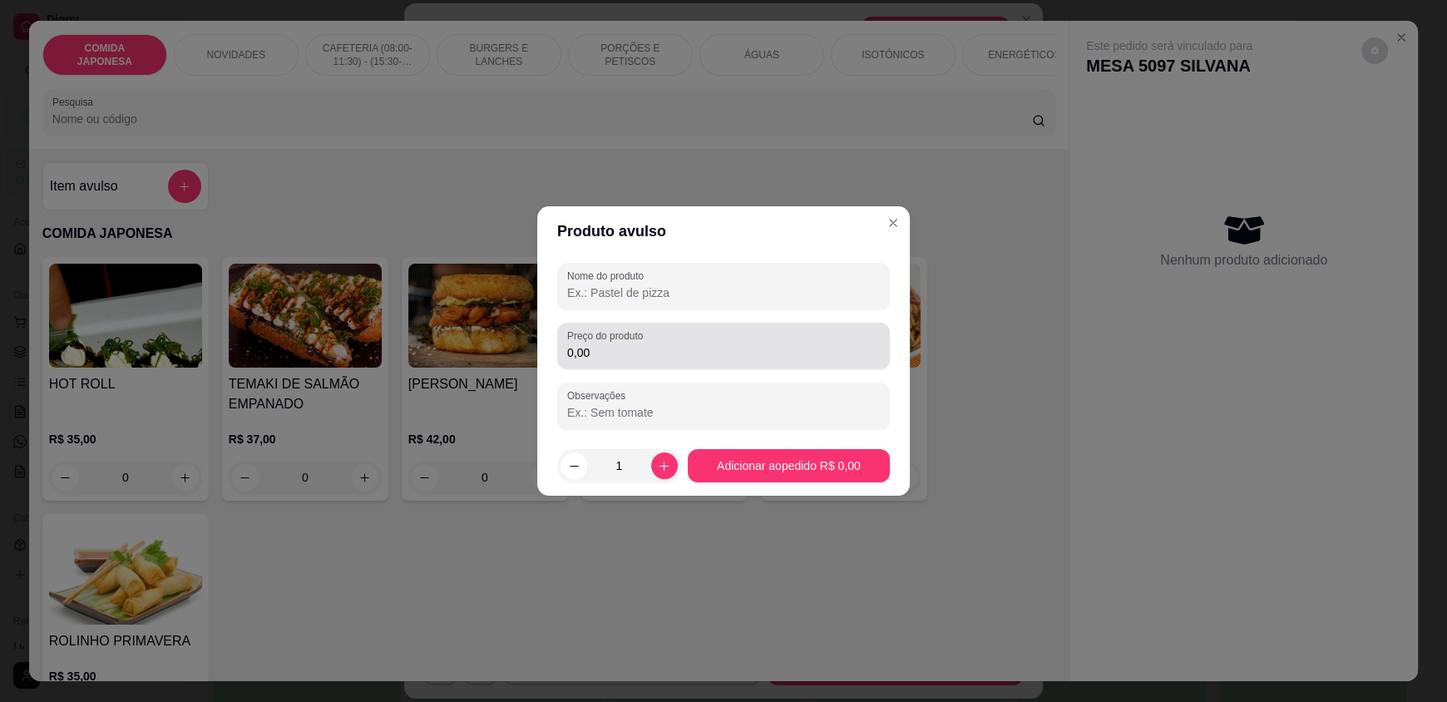
click at [557, 343] on div "Preço do produto 0,00" at bounding box center [723, 346] width 333 height 47
click at [664, 289] on input "Nome do produto" at bounding box center [723, 292] width 313 height 17
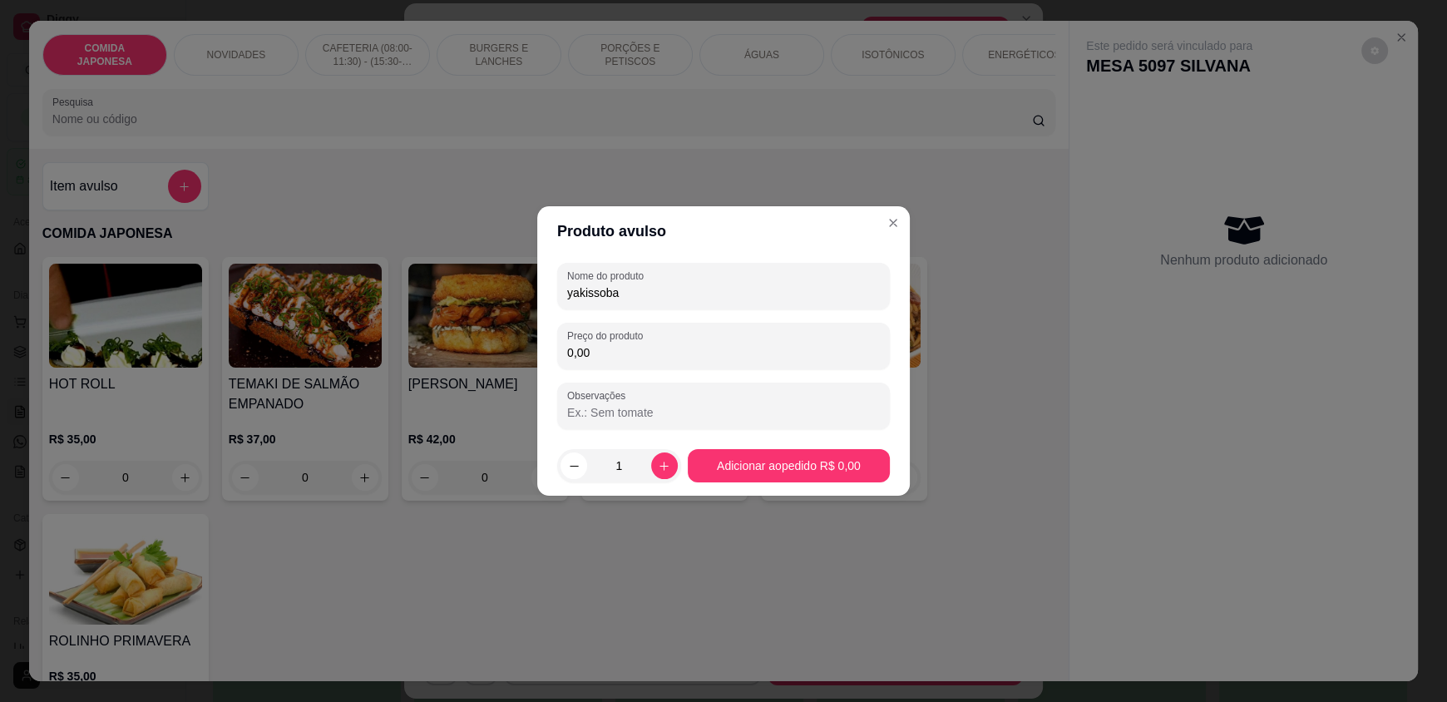
type input "yakissoba"
click at [683, 352] on input "0,00" at bounding box center [723, 352] width 313 height 17
type input "38,00"
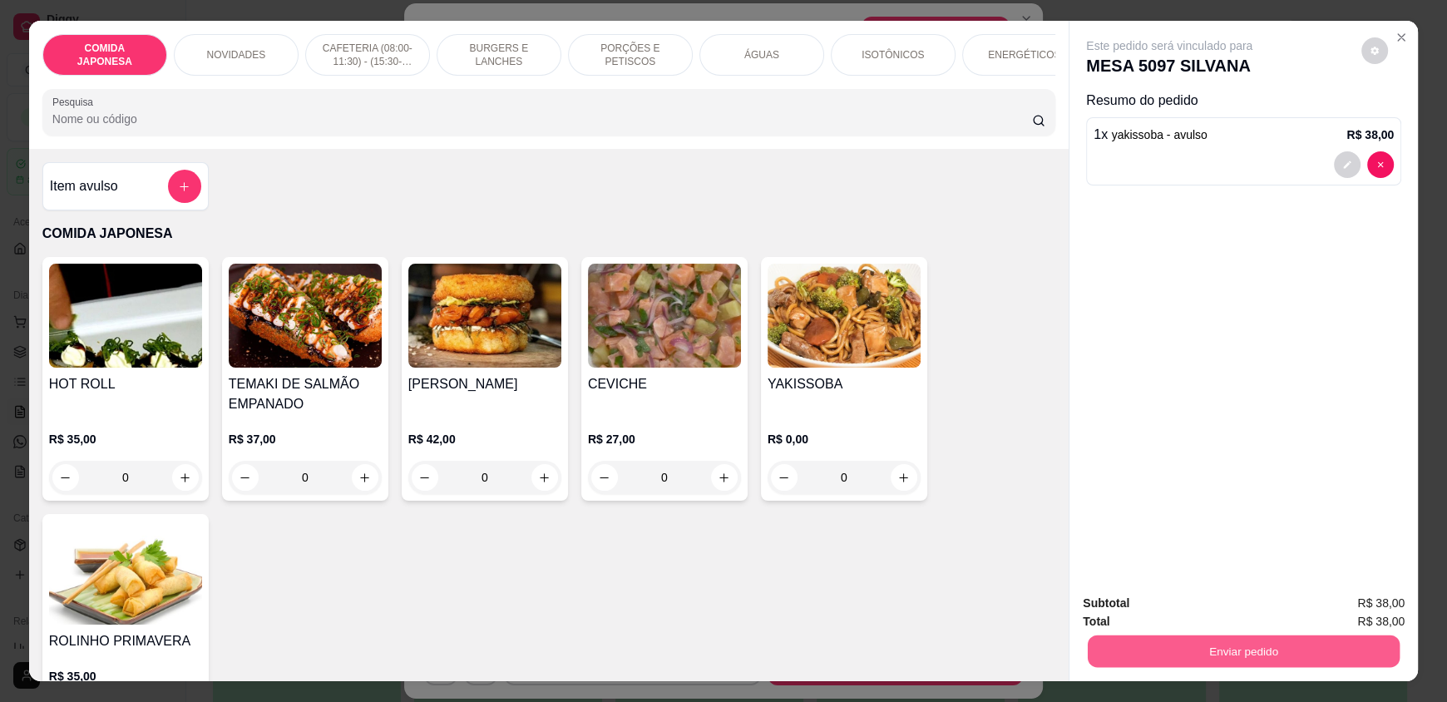
click at [1091, 649] on button "Enviar pedido" at bounding box center [1244, 650] width 312 height 32
click at [1211, 614] on button "Não registrar e enviar pedido" at bounding box center [1188, 610] width 168 height 31
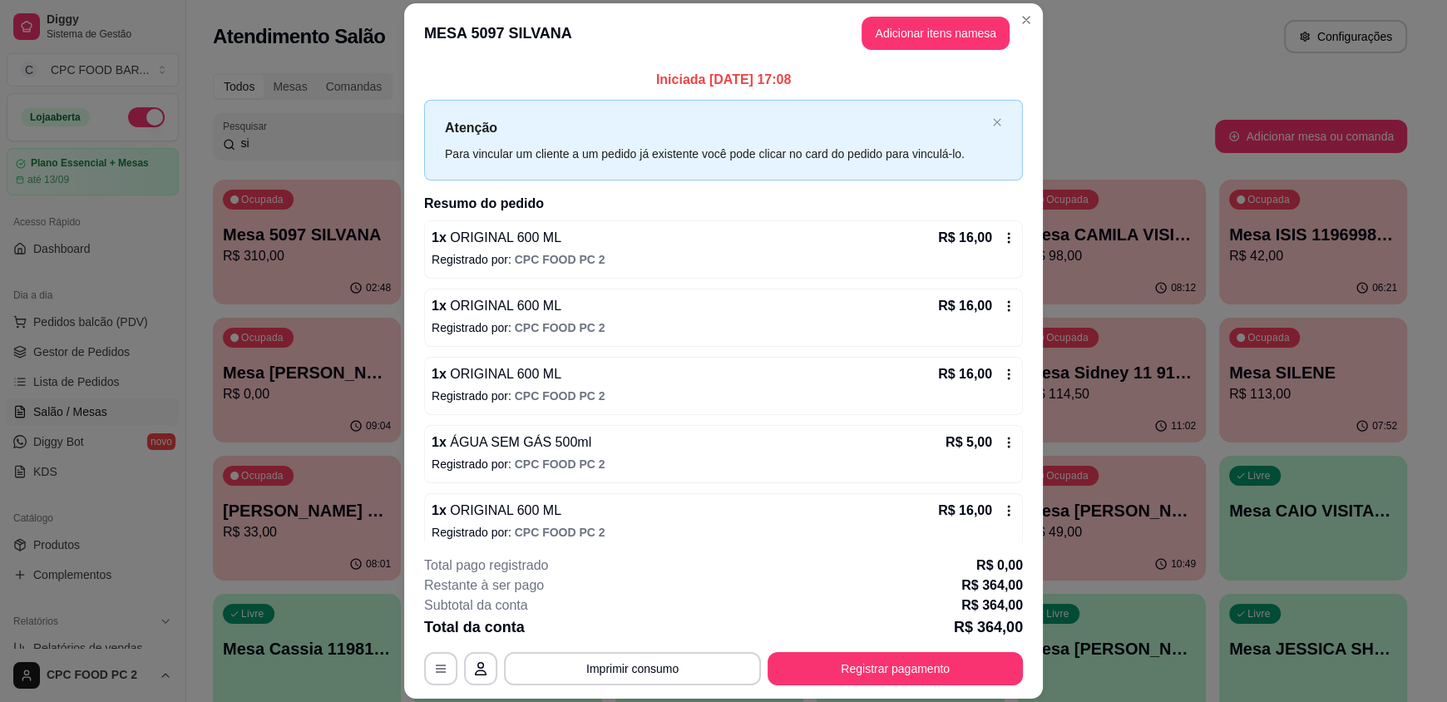
click at [694, 649] on div "**********" at bounding box center [723, 620] width 599 height 130
click at [693, 657] on button "Imprimir consumo" at bounding box center [632, 668] width 257 height 33
click at [634, 627] on button "IMPRESSORA" at bounding box center [631, 630] width 116 height 26
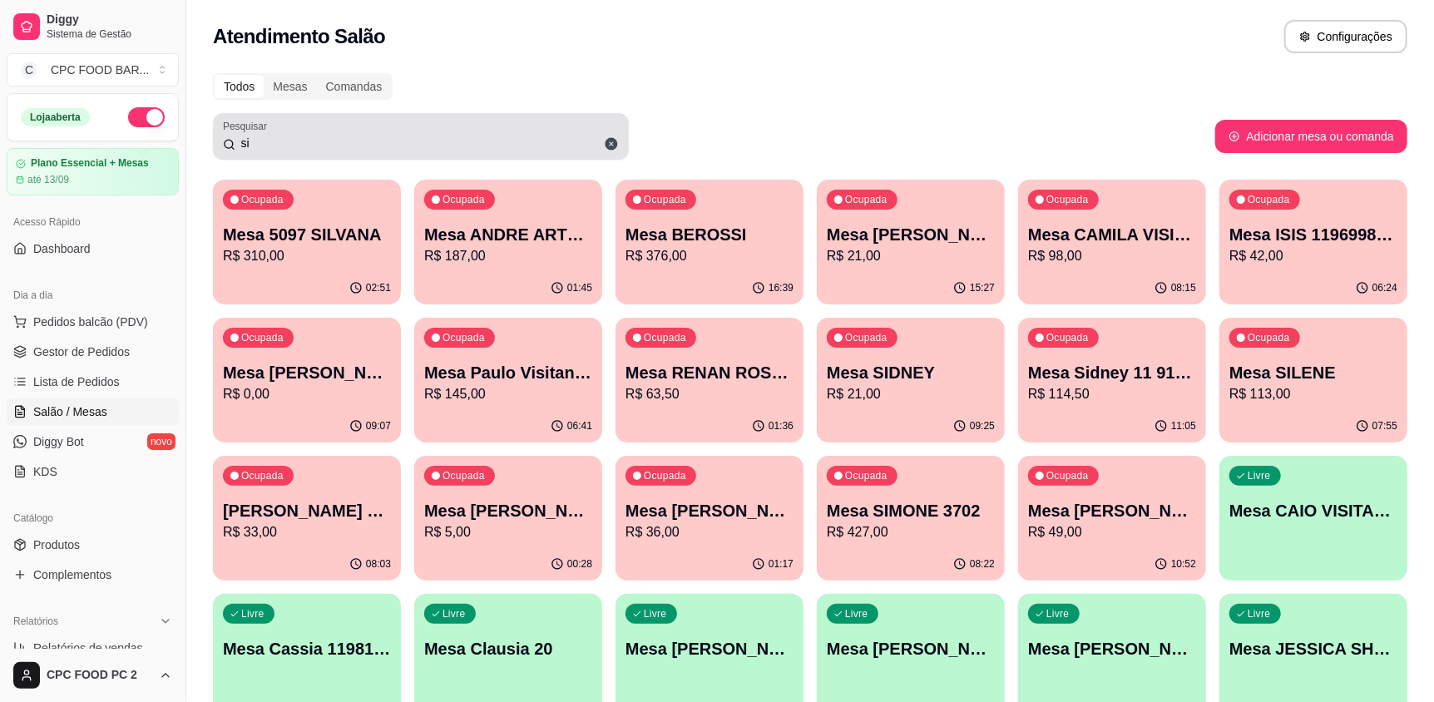
click at [461, 140] on input "si" at bounding box center [426, 143] width 383 height 17
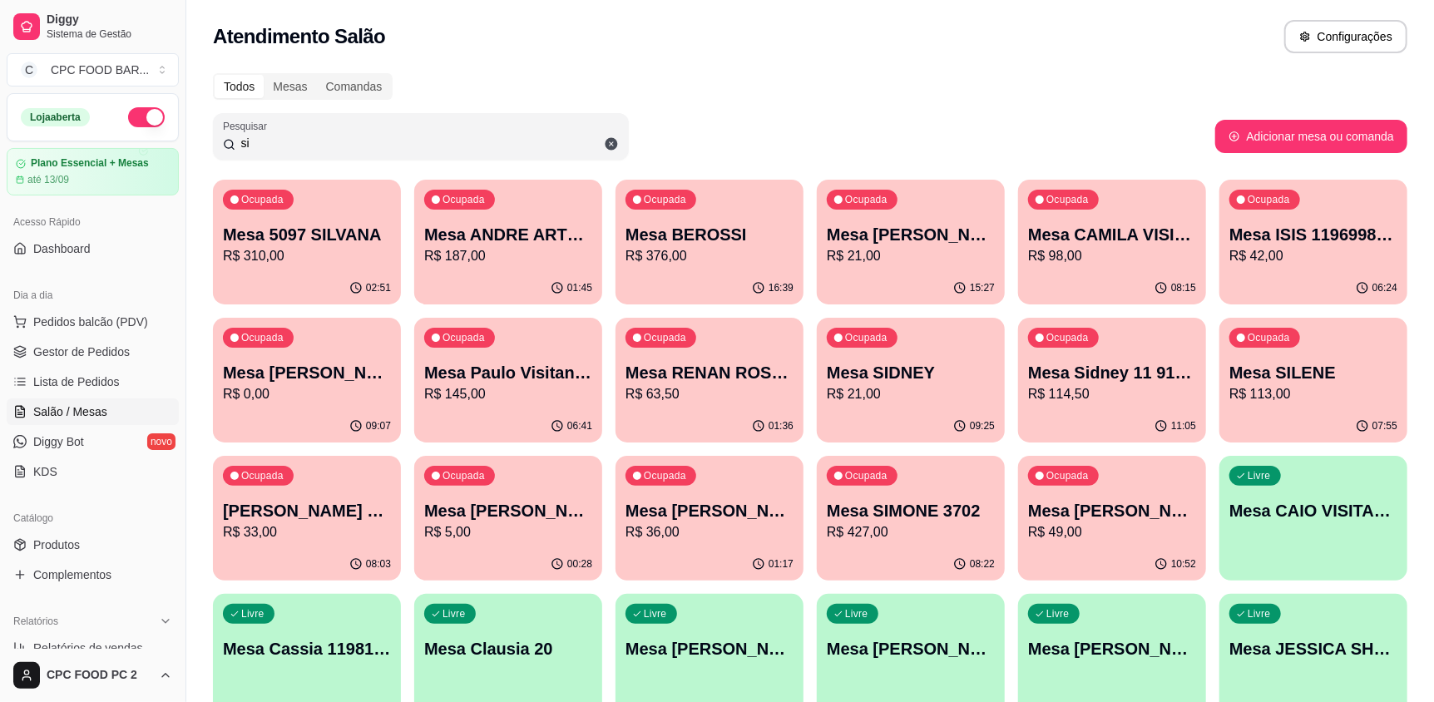
click at [461, 140] on input "si" at bounding box center [426, 143] width 383 height 17
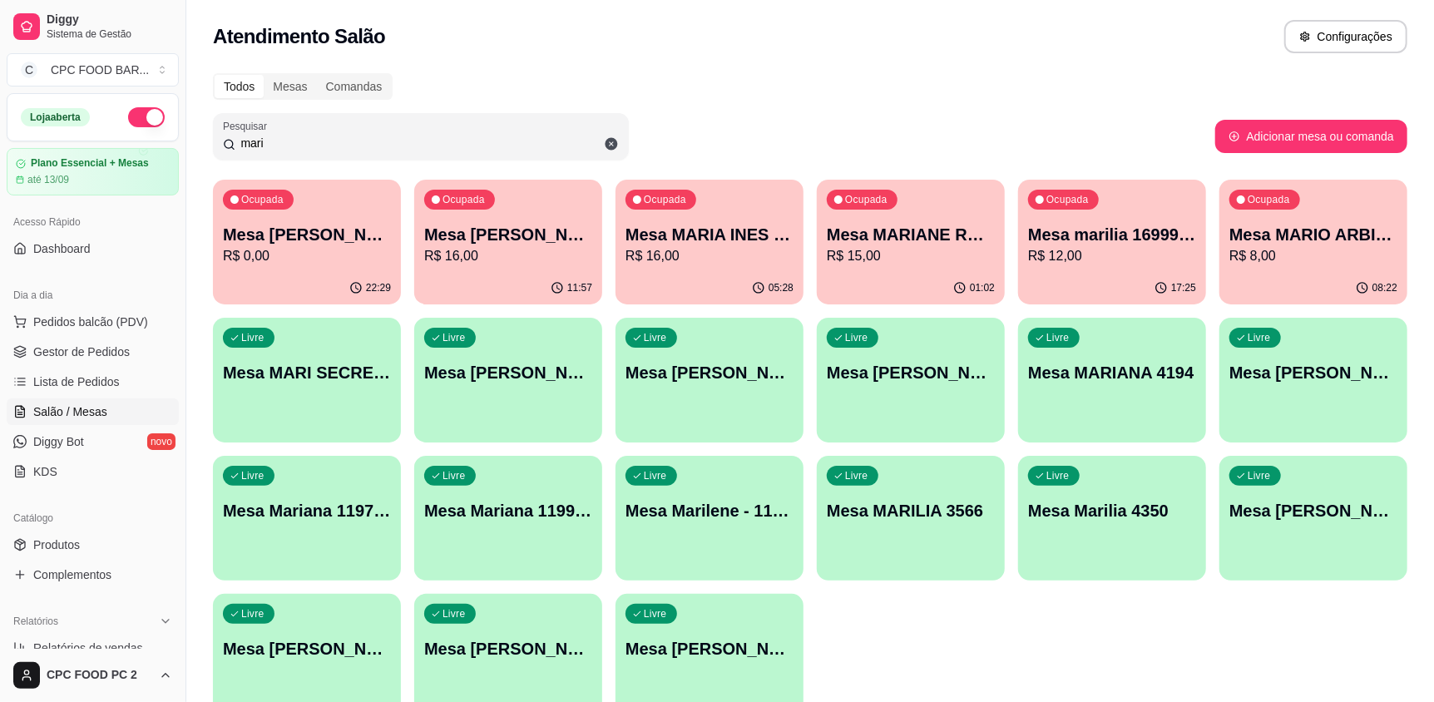
type input "mari"
click at [945, 263] on p "R$ 15,00" at bounding box center [910, 255] width 163 height 19
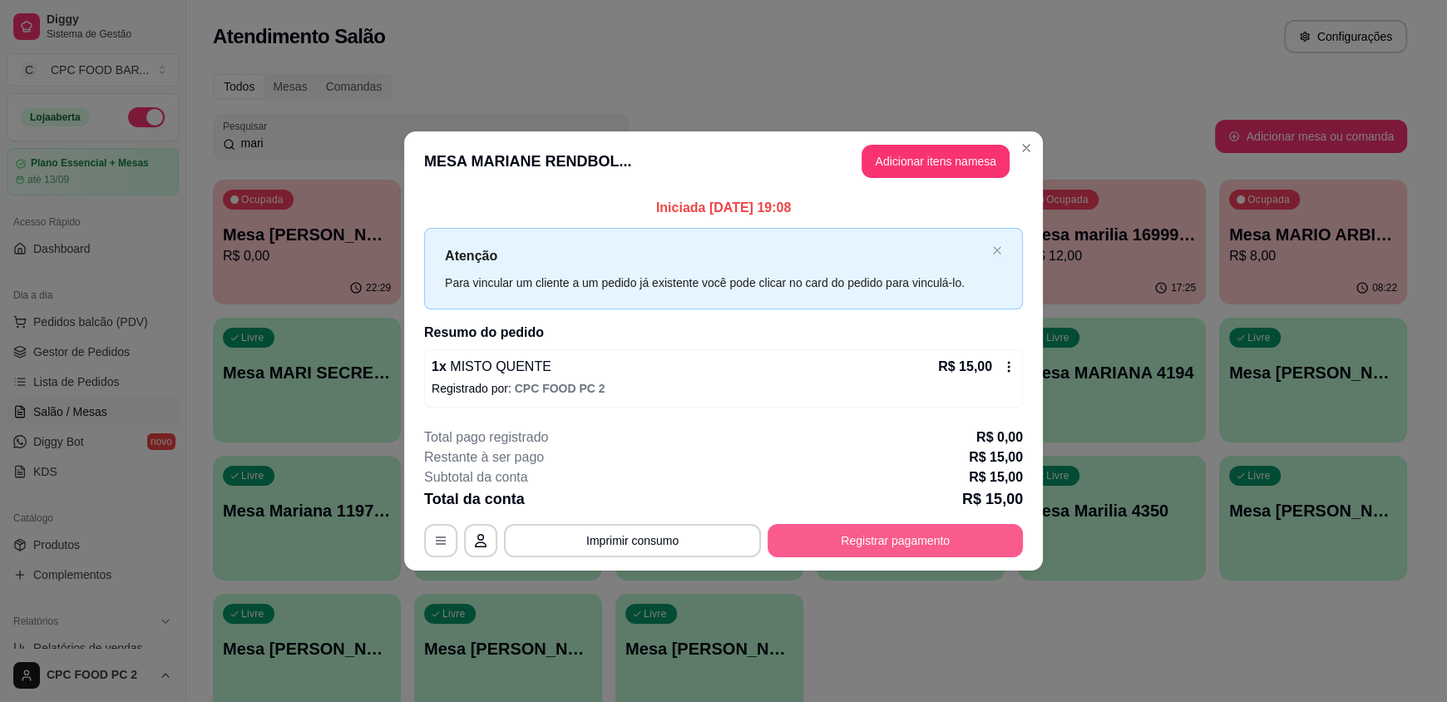
click at [914, 547] on button "Registrar pagamento" at bounding box center [894, 540] width 255 height 33
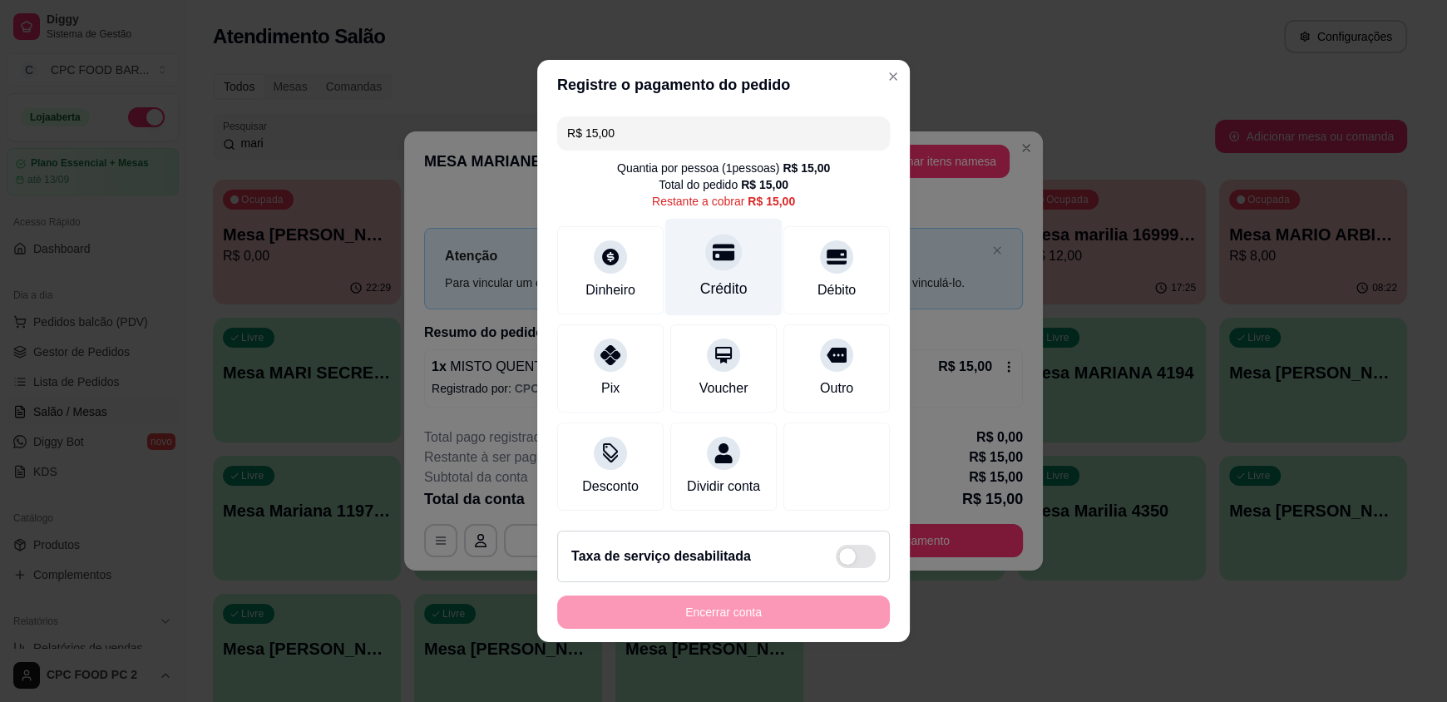
click at [731, 278] on div "Crédito" at bounding box center [723, 289] width 47 height 22
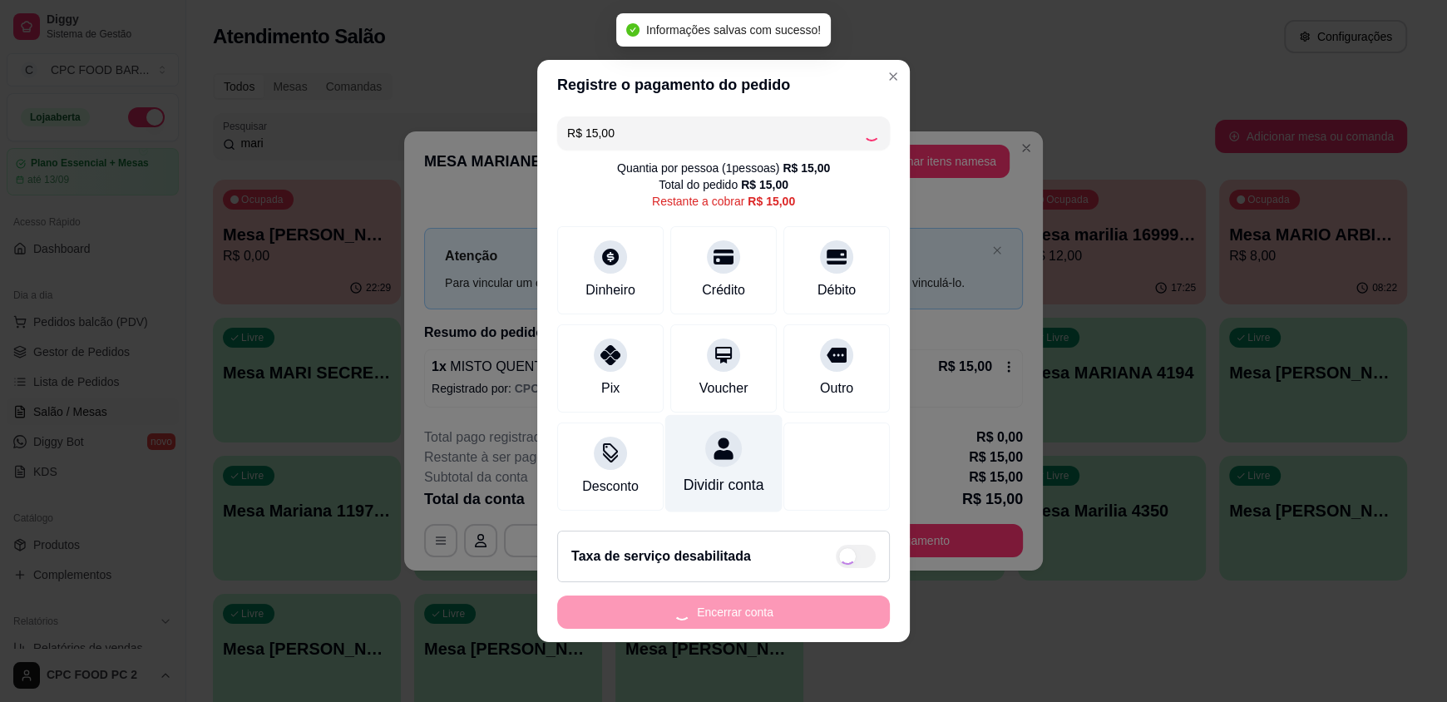
type input "R$ 0,00"
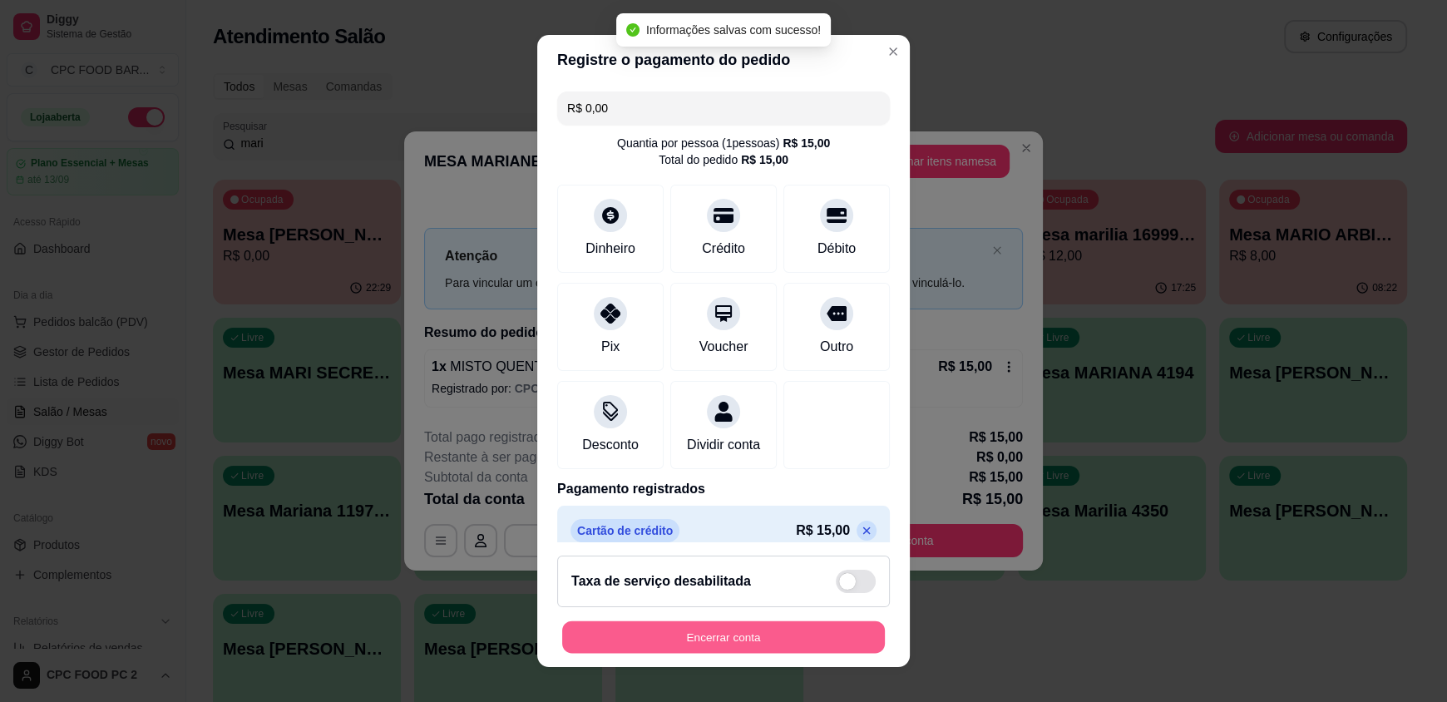
click at [714, 622] on button "Encerrar conta" at bounding box center [723, 636] width 323 height 32
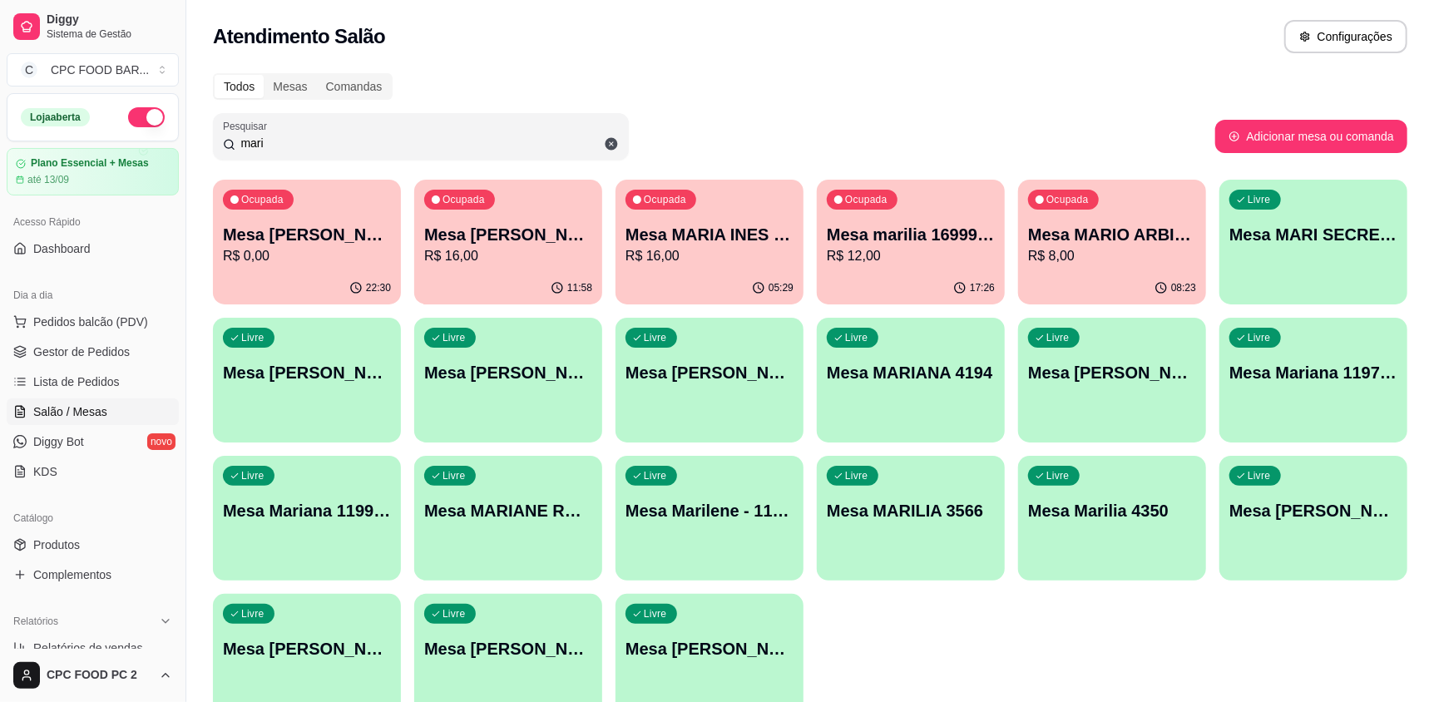
click at [511, 135] on input "mari" at bounding box center [426, 143] width 383 height 17
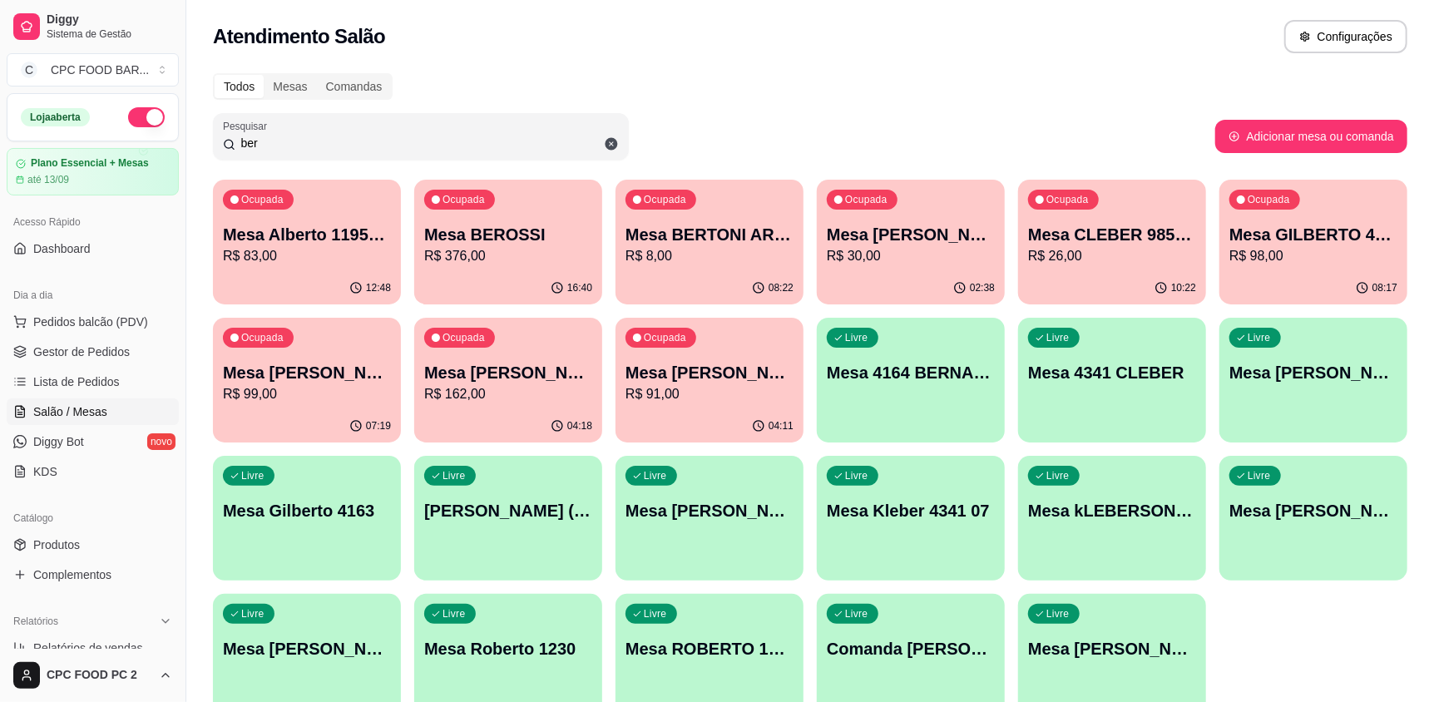
type input "ber"
click at [514, 278] on div "16:40" at bounding box center [508, 288] width 188 height 32
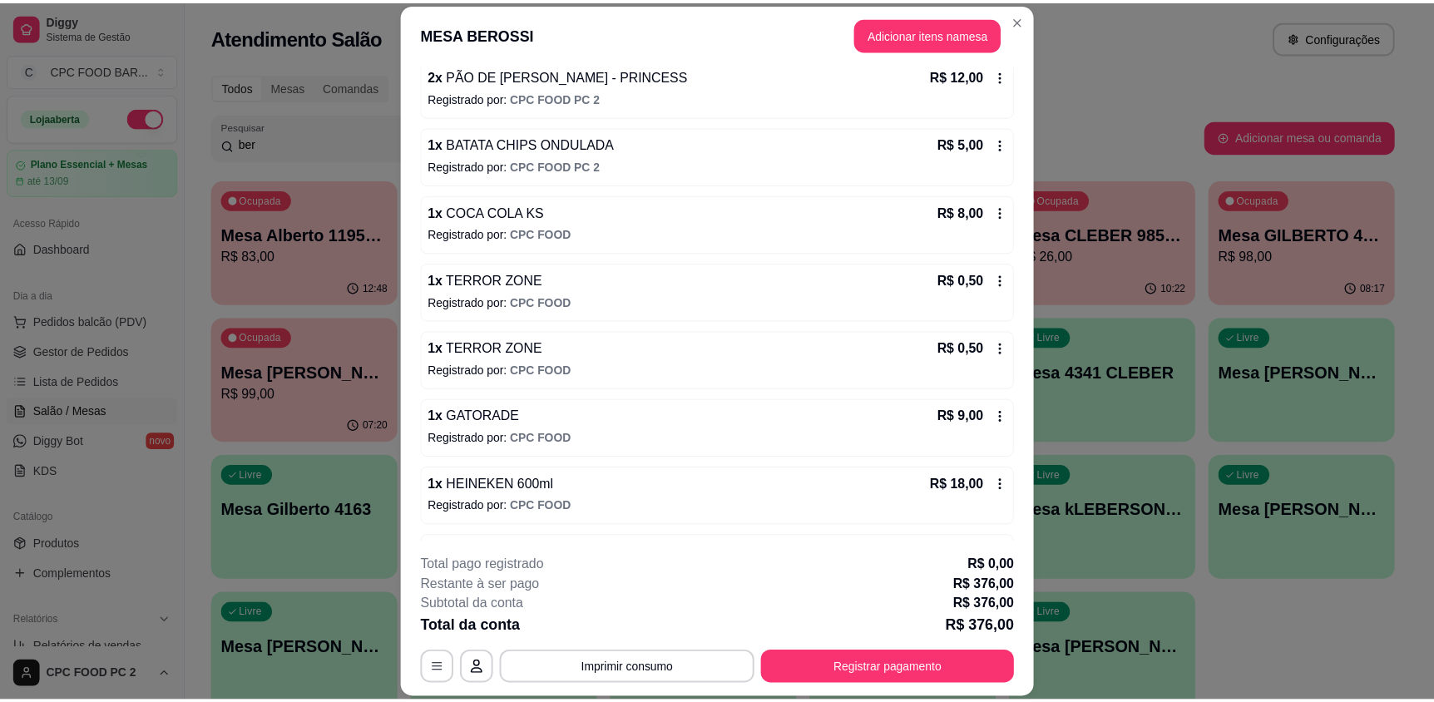
scroll to position [2123, 0]
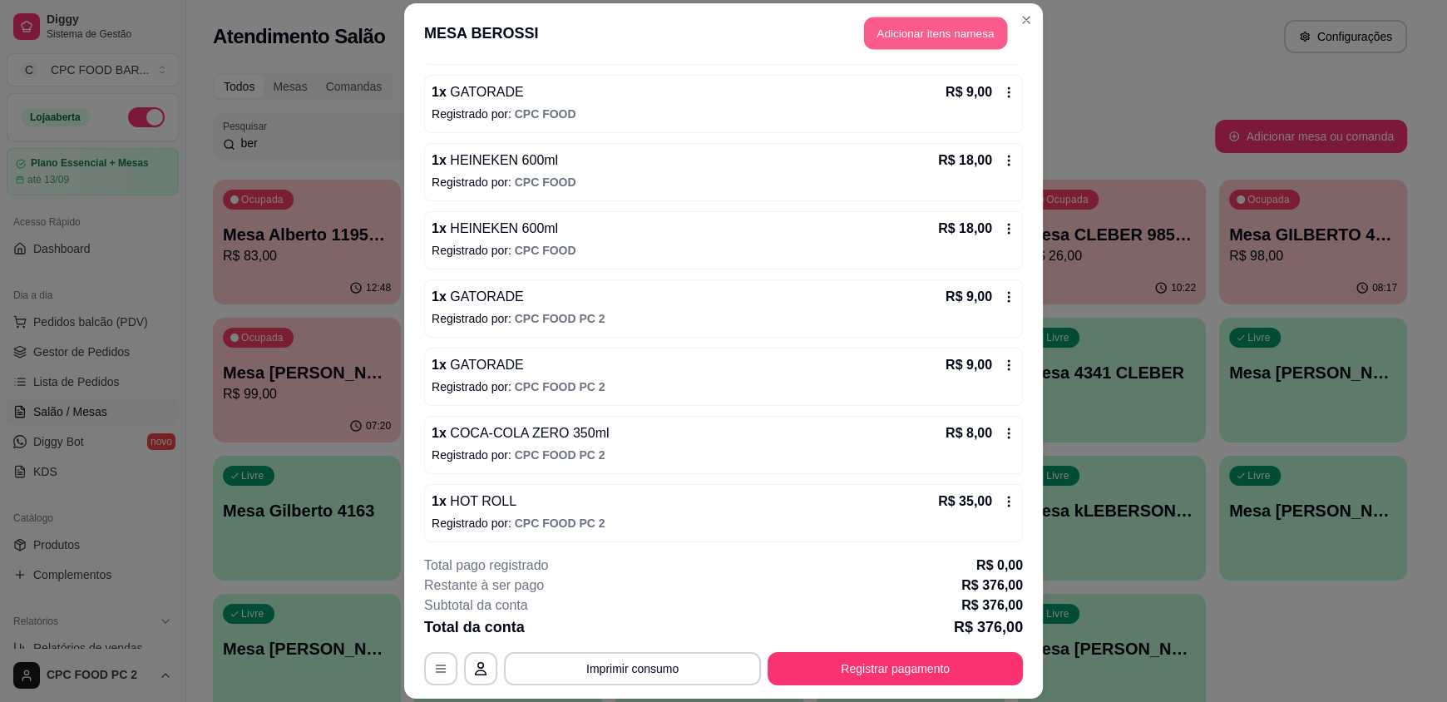
click at [941, 40] on button "Adicionar itens na mesa" at bounding box center [935, 33] width 143 height 32
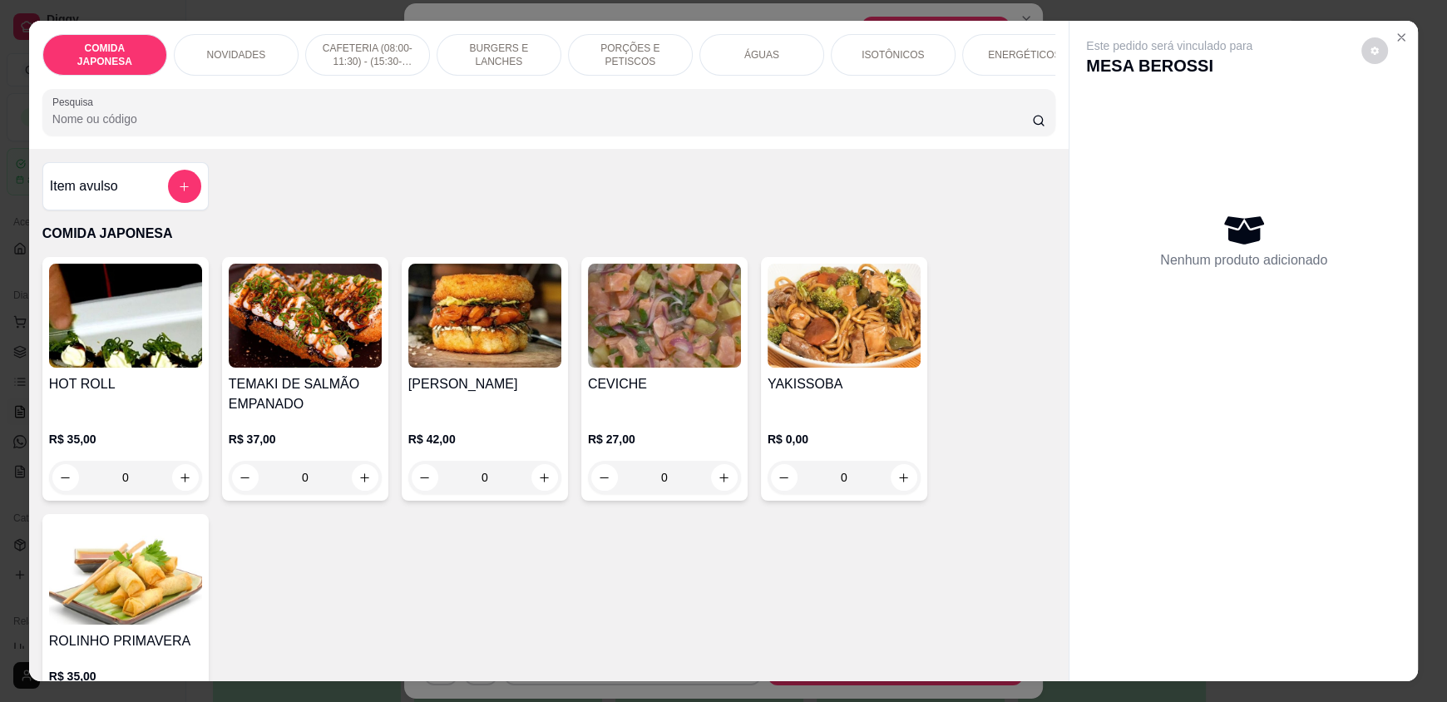
click at [691, 125] on input "Pesquisa" at bounding box center [542, 119] width 980 height 17
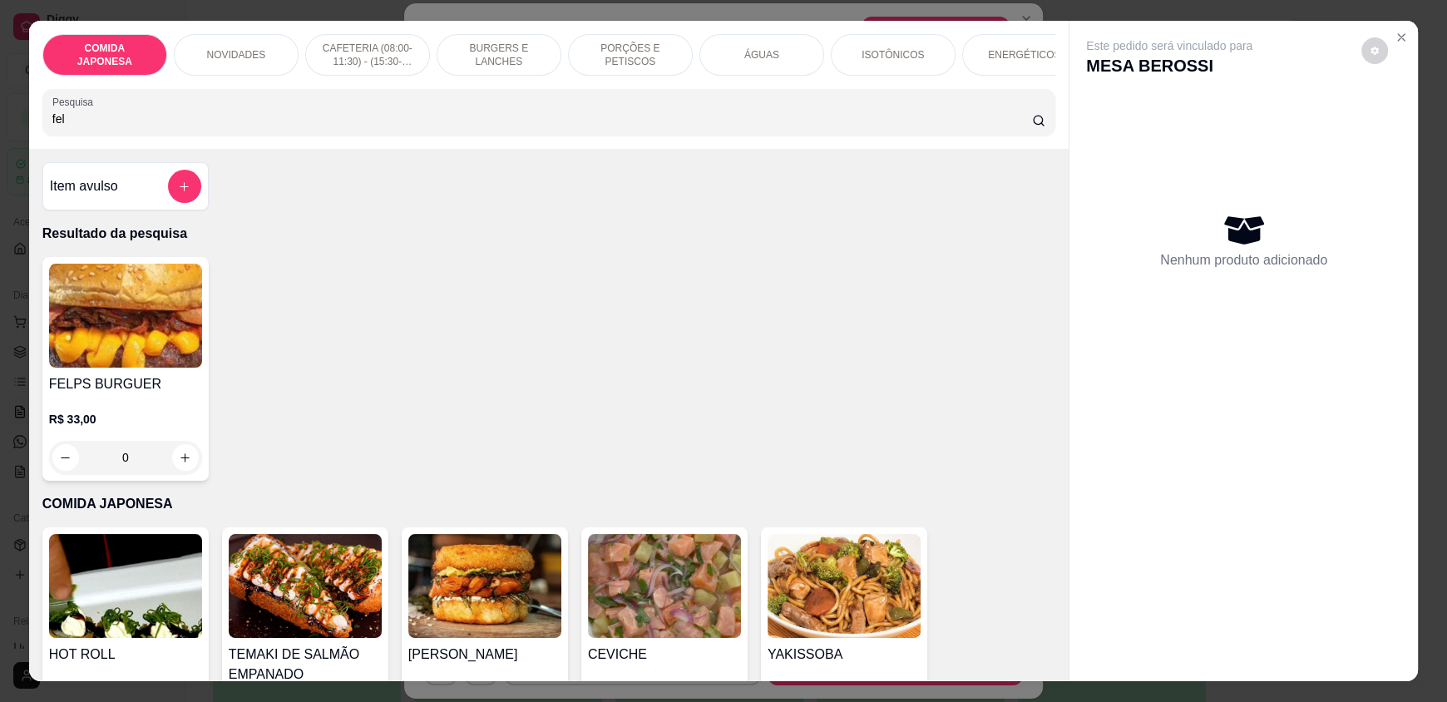
type input "fel"
click at [181, 470] on div "0" at bounding box center [125, 457] width 153 height 33
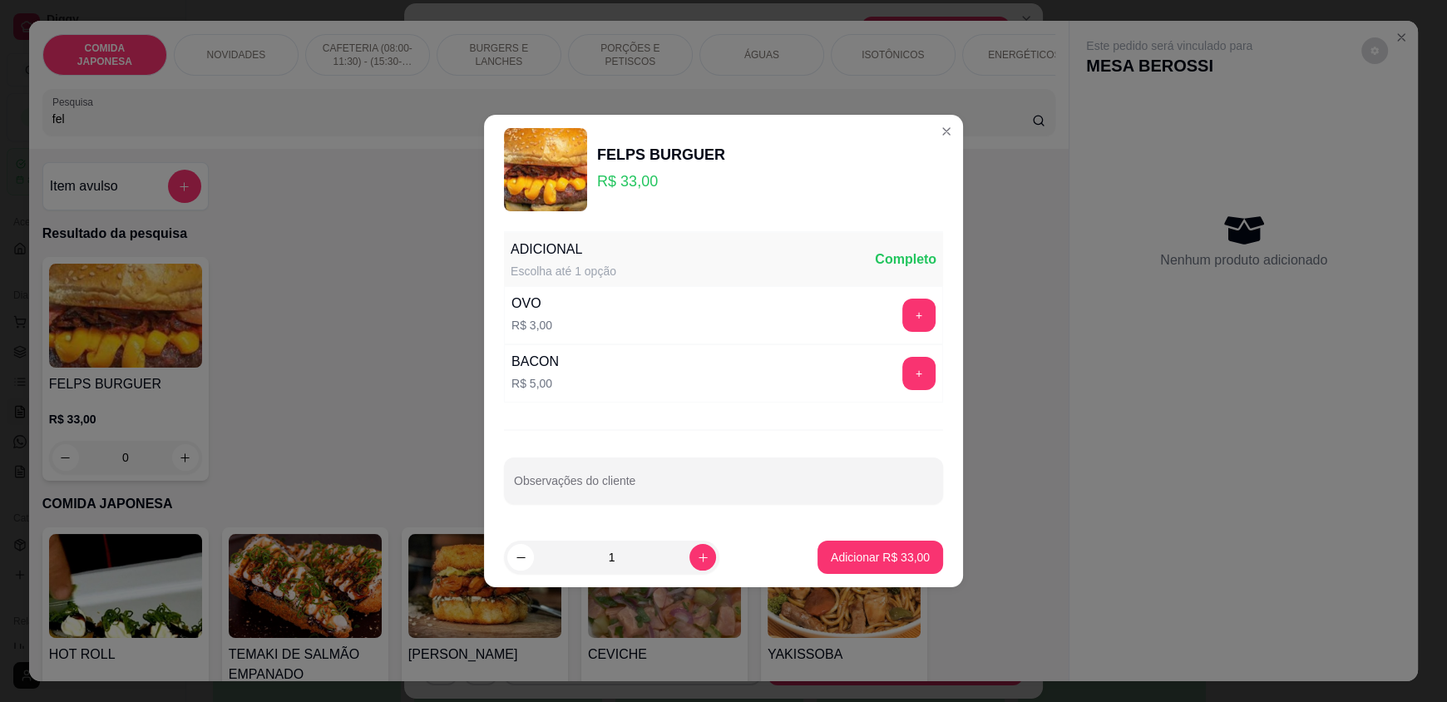
click at [881, 578] on footer "1 Adicionar R$ 33,00" at bounding box center [723, 557] width 479 height 60
click at [879, 560] on p "Adicionar R$ 33,00" at bounding box center [880, 557] width 96 height 16
type input "1"
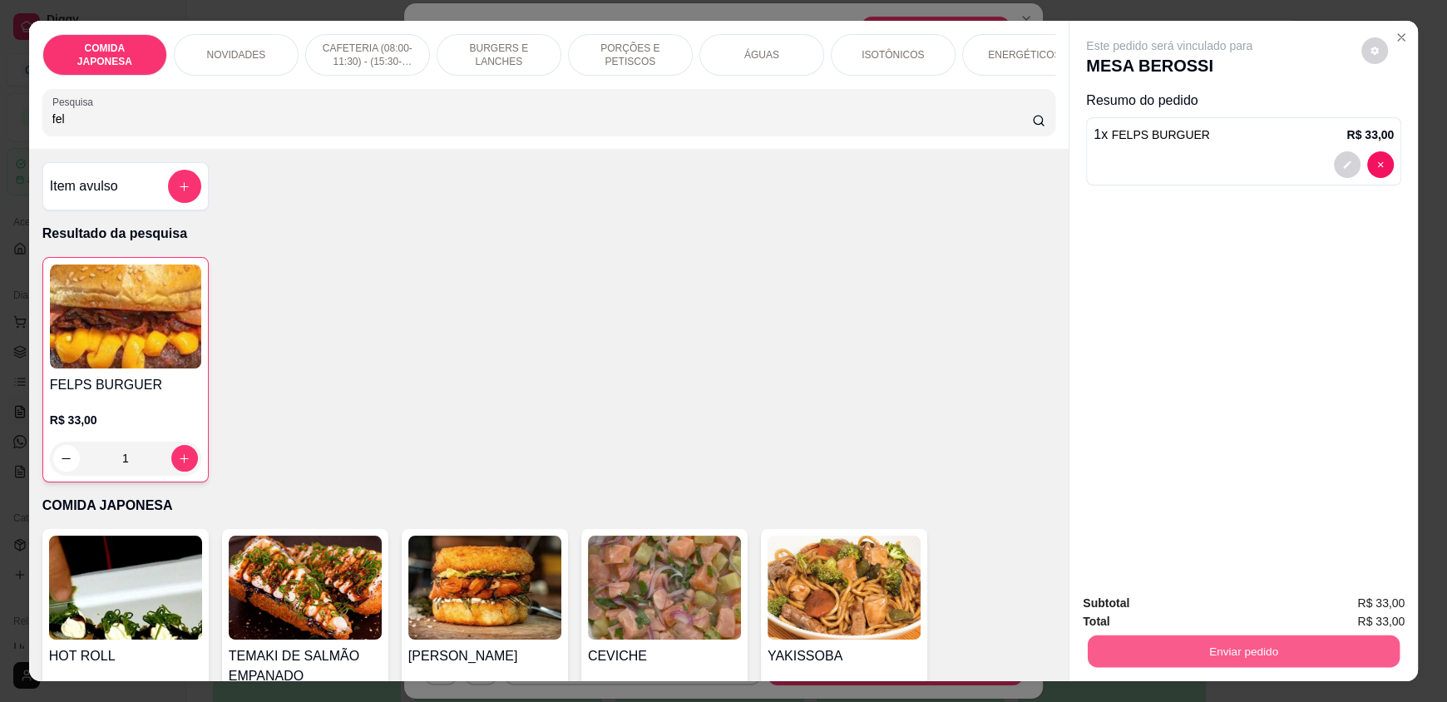
click at [1133, 649] on button "Enviar pedido" at bounding box center [1244, 650] width 312 height 32
click at [1126, 603] on button "Não registrar e enviar pedido" at bounding box center [1188, 611] width 173 height 32
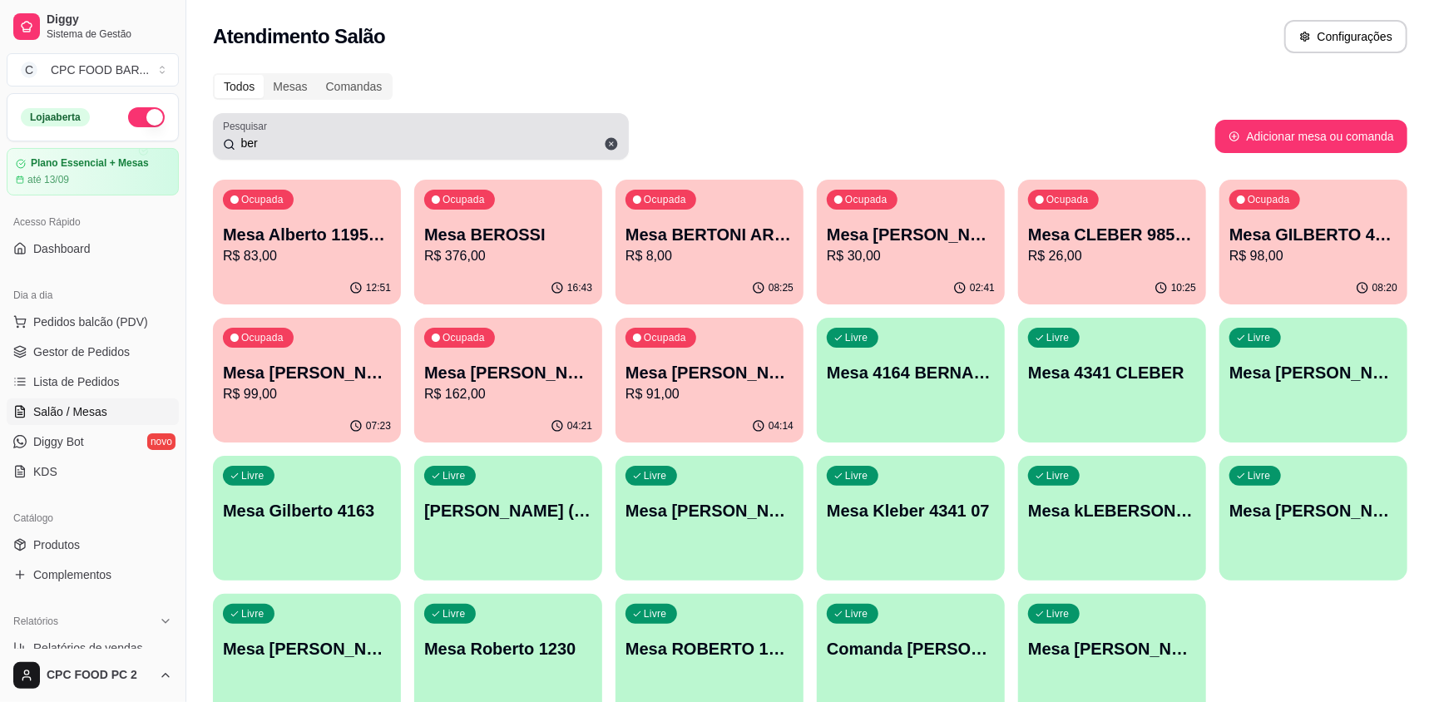
click at [606, 146] on icon at bounding box center [611, 144] width 12 height 12
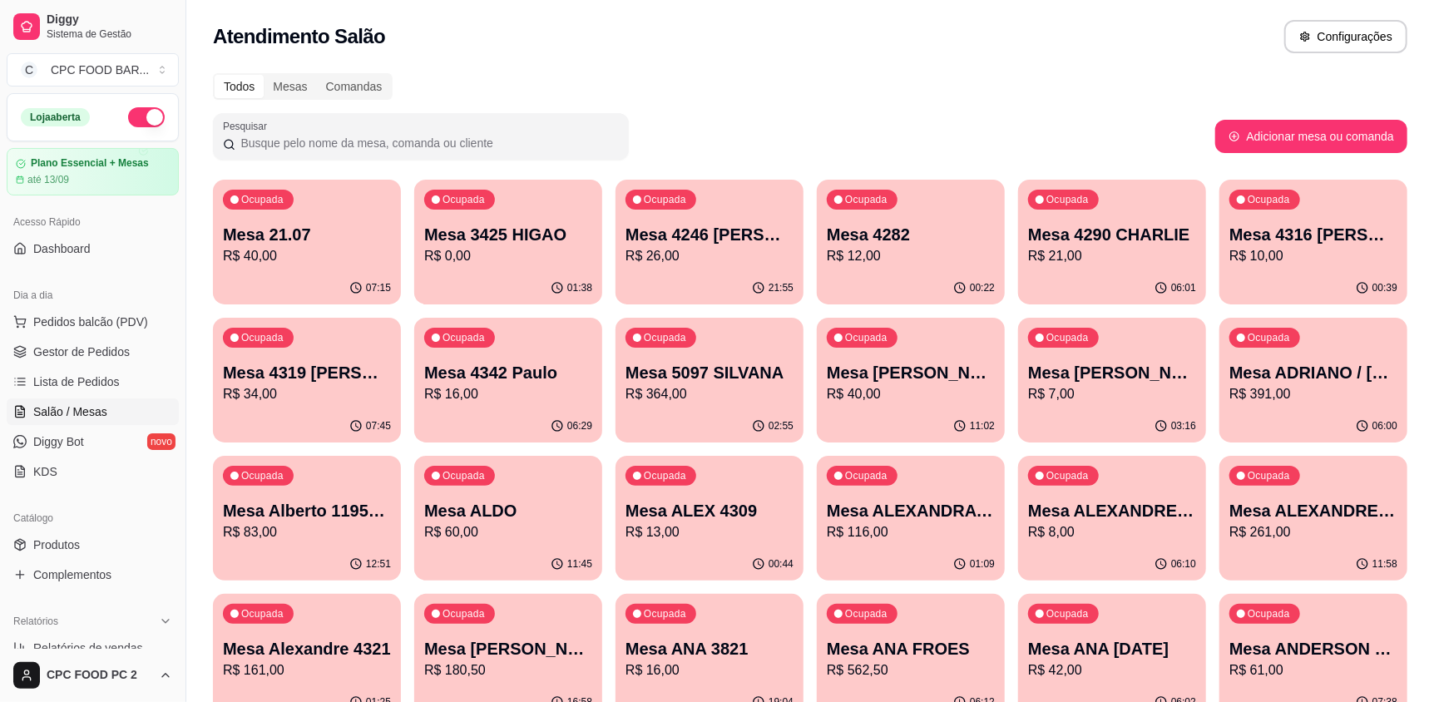
click at [612, 145] on input "Pesquisar" at bounding box center [426, 143] width 383 height 17
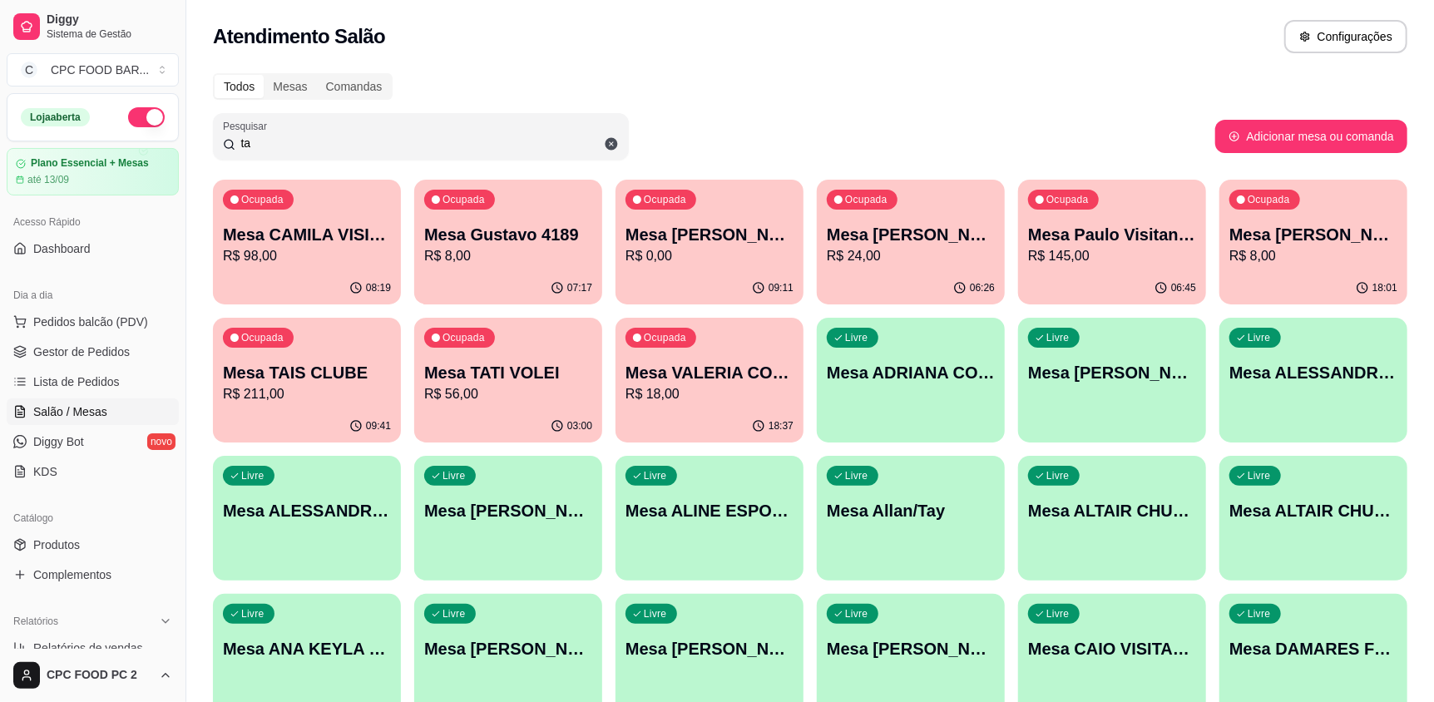
click at [342, 379] on p "Mesa TAIS CLUBE" at bounding box center [307, 372] width 168 height 23
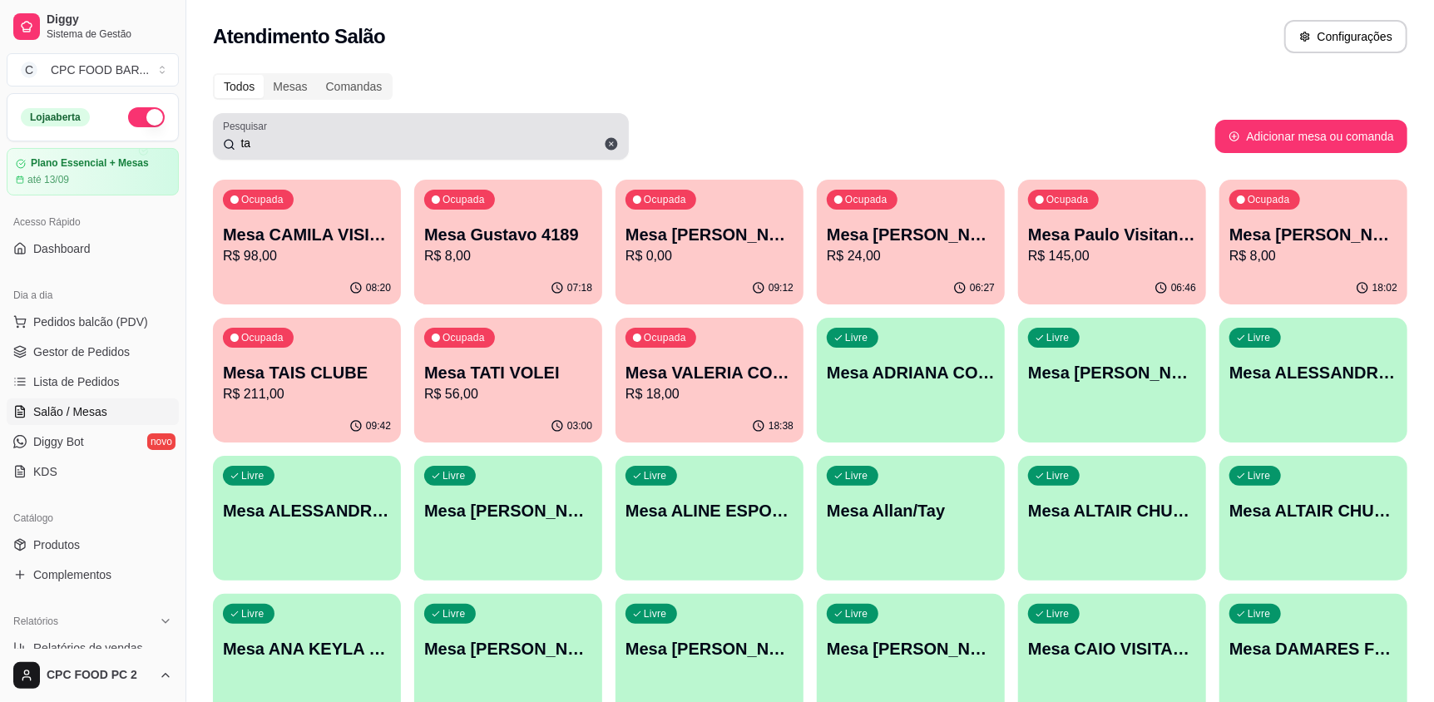
click at [509, 143] on input "ta" at bounding box center [426, 143] width 383 height 17
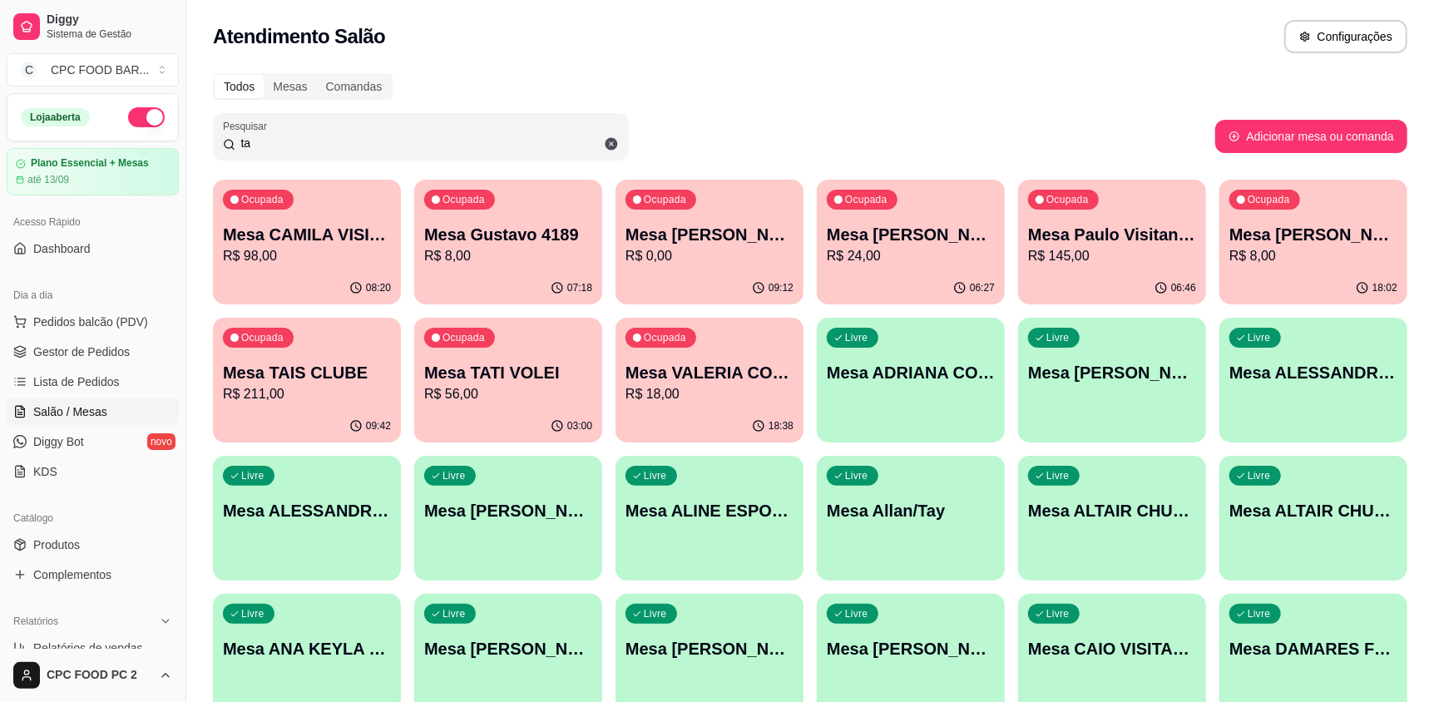
type input "t"
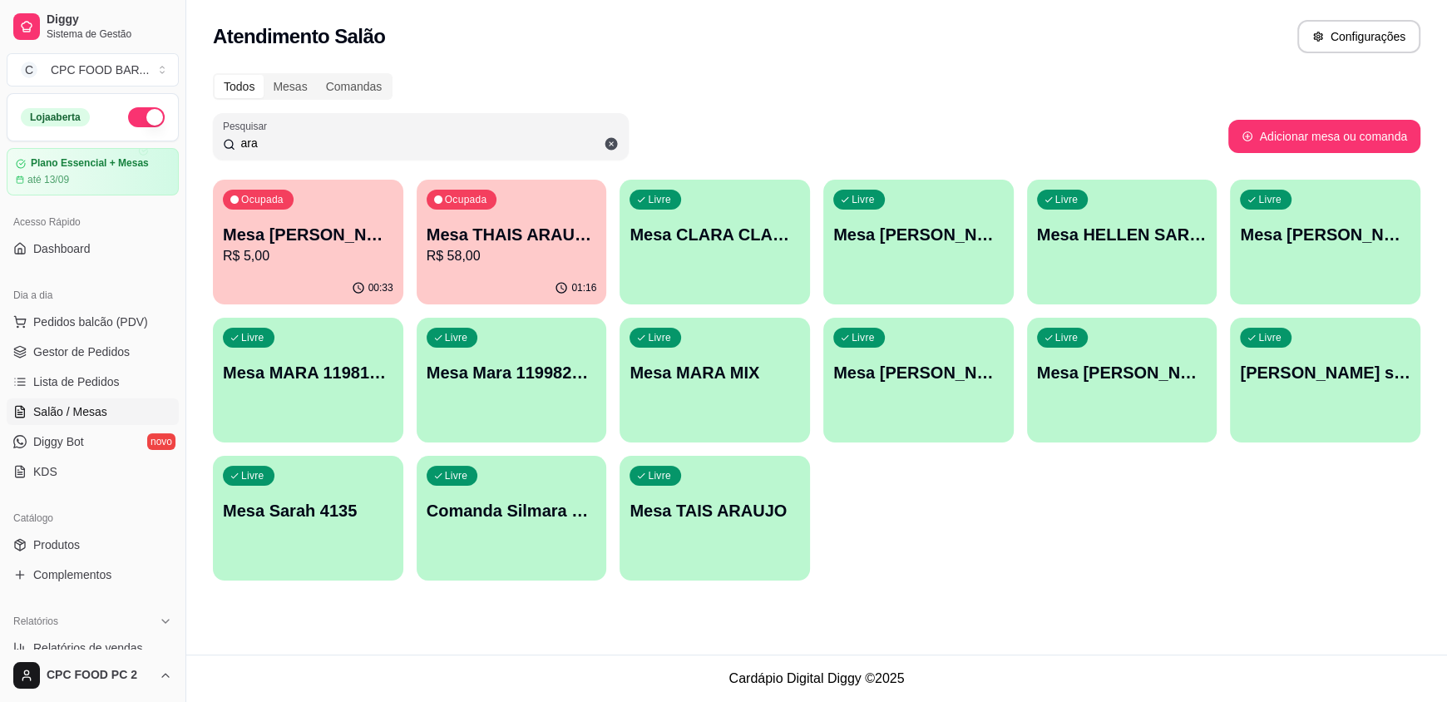
type input "ara"
click at [509, 238] on p "Mesa THAIS ARAUJO" at bounding box center [511, 235] width 165 height 22
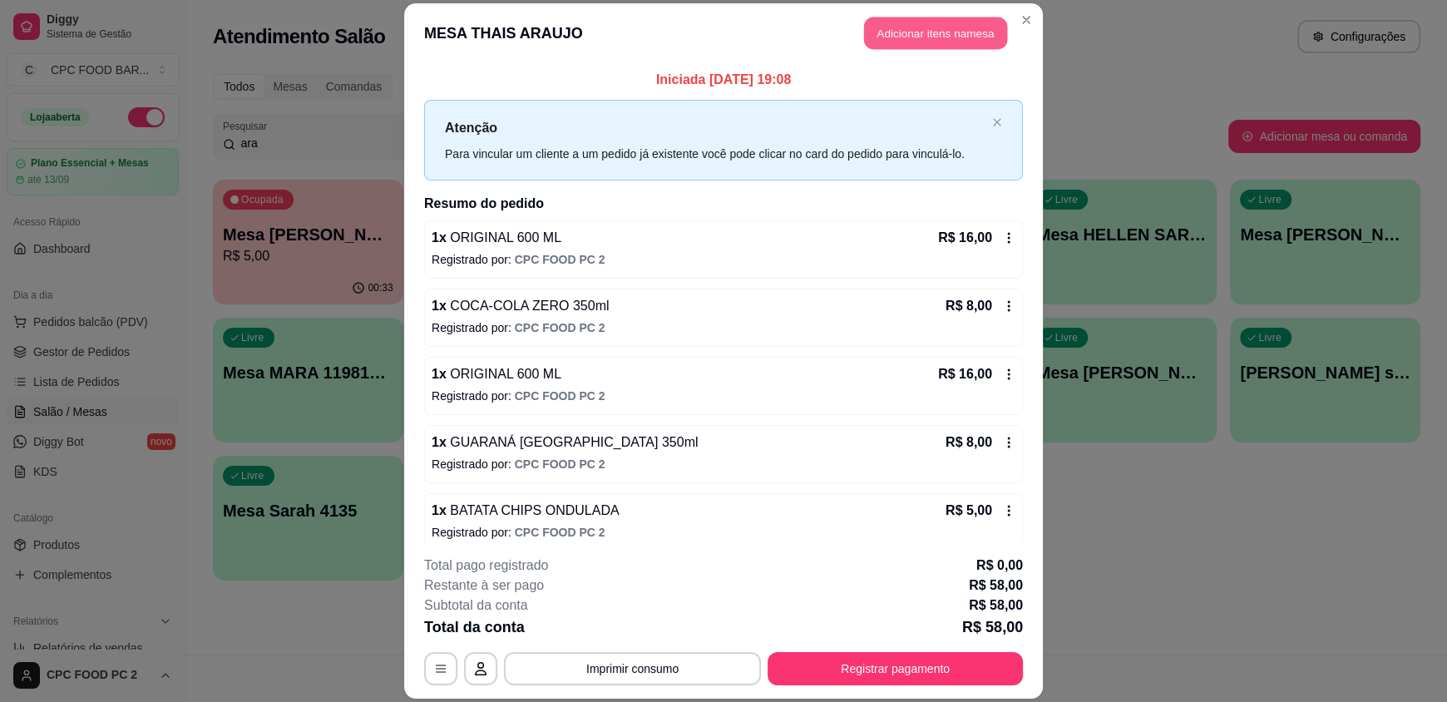
click at [920, 27] on button "Adicionar itens na mesa" at bounding box center [935, 33] width 143 height 32
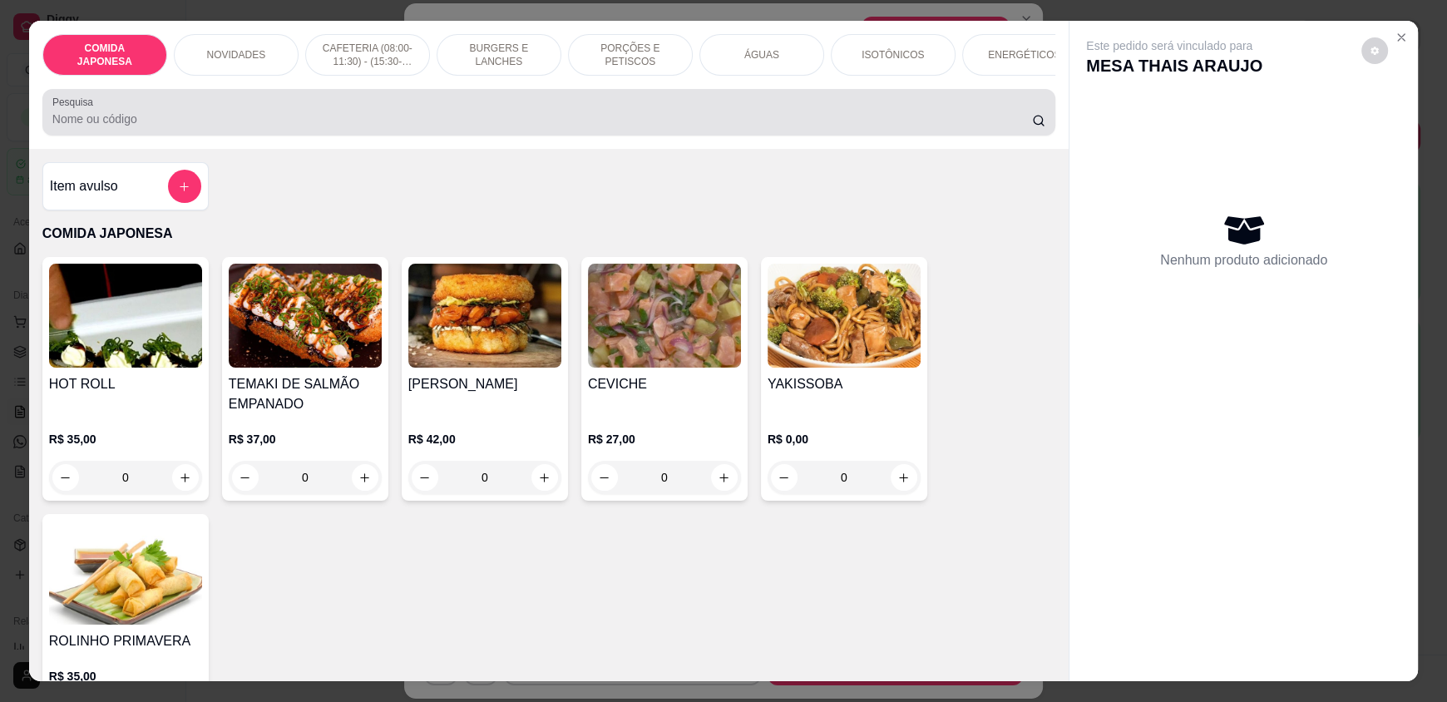
click at [735, 117] on div at bounding box center [548, 112] width 993 height 33
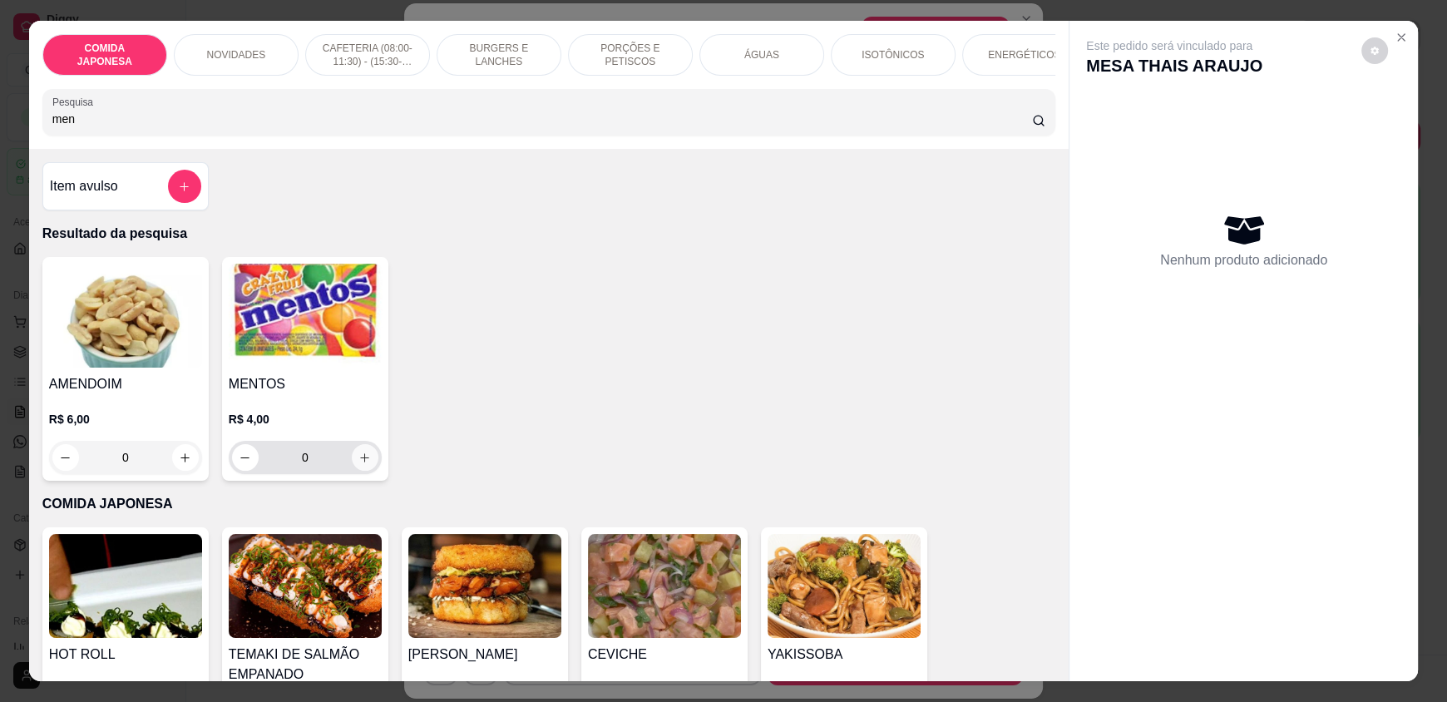
type input "men"
click at [358, 462] on button "increase-product-quantity" at bounding box center [365, 457] width 27 height 27
type input "1"
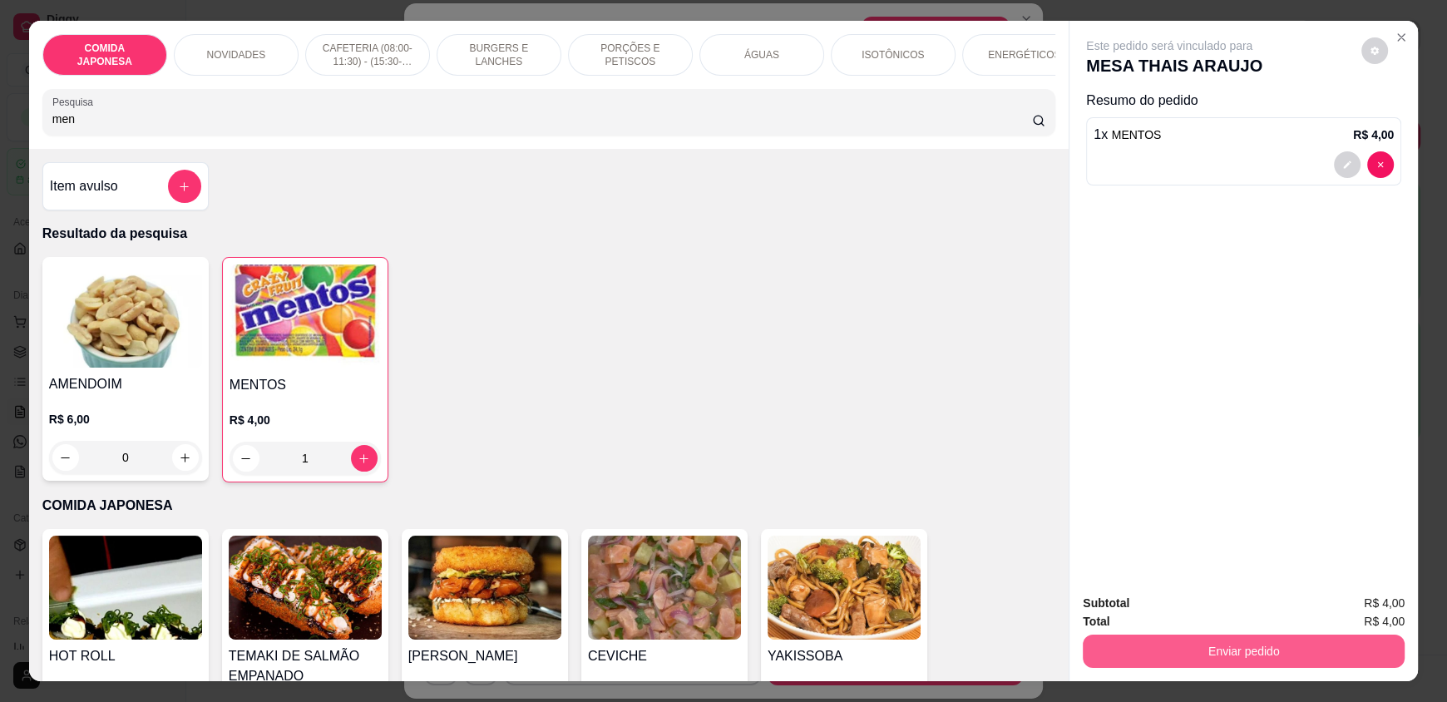
click at [1177, 643] on button "Enviar pedido" at bounding box center [1244, 650] width 322 height 33
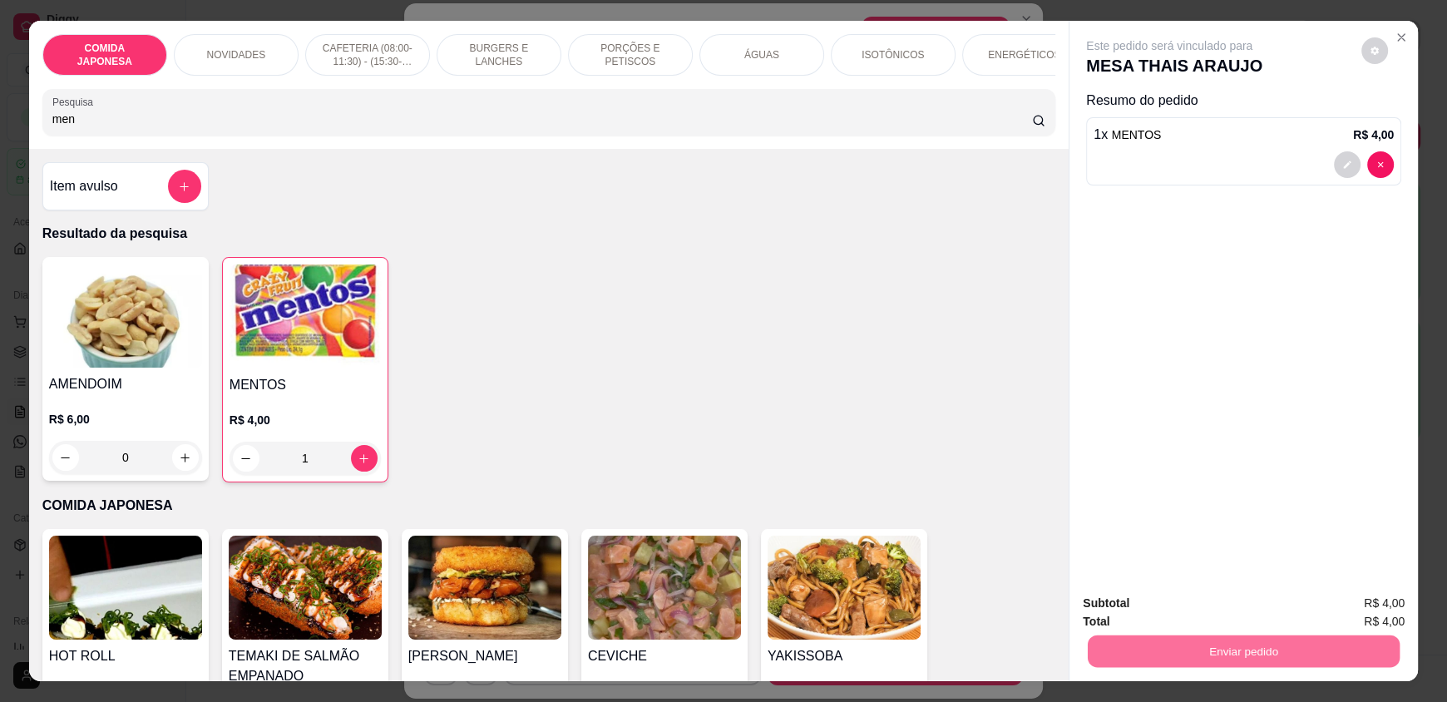
click at [1226, 608] on button "Não registrar e enviar pedido" at bounding box center [1188, 611] width 173 height 32
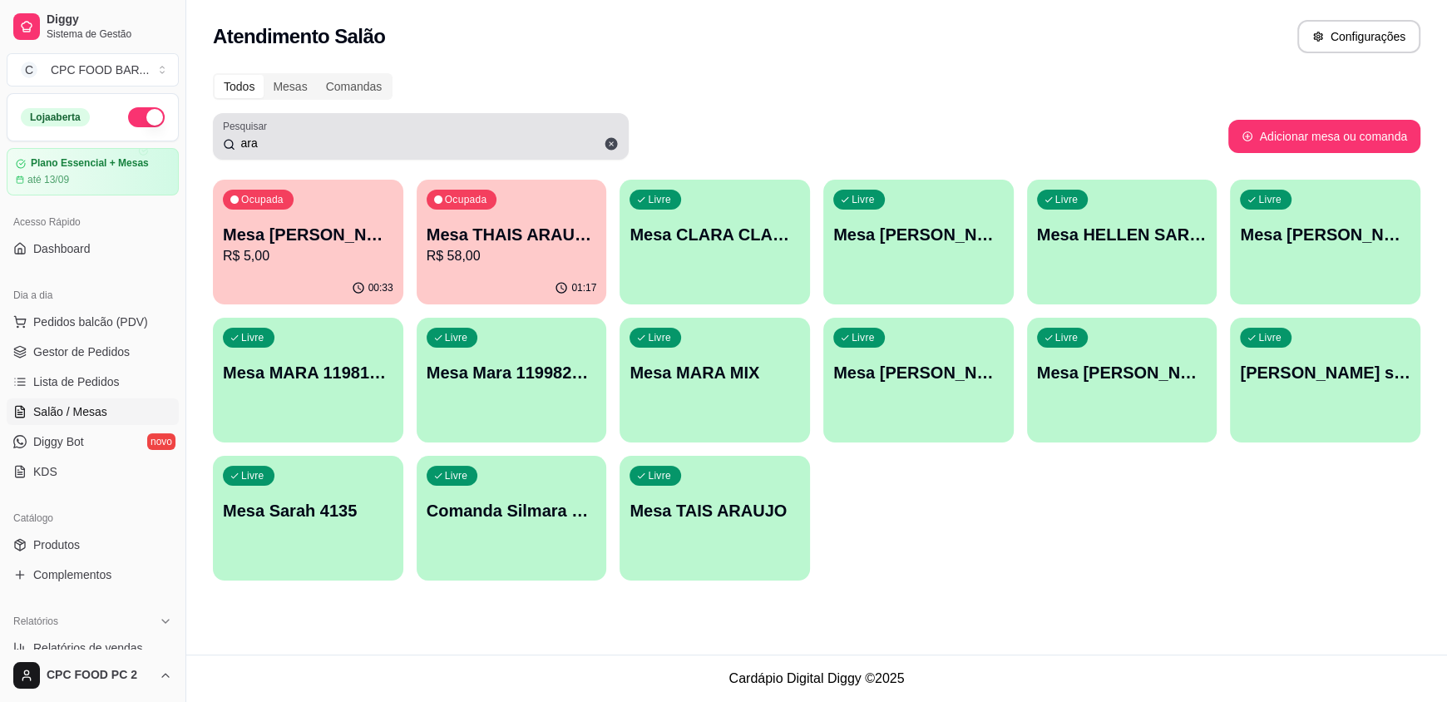
click at [613, 143] on icon at bounding box center [611, 144] width 12 height 12
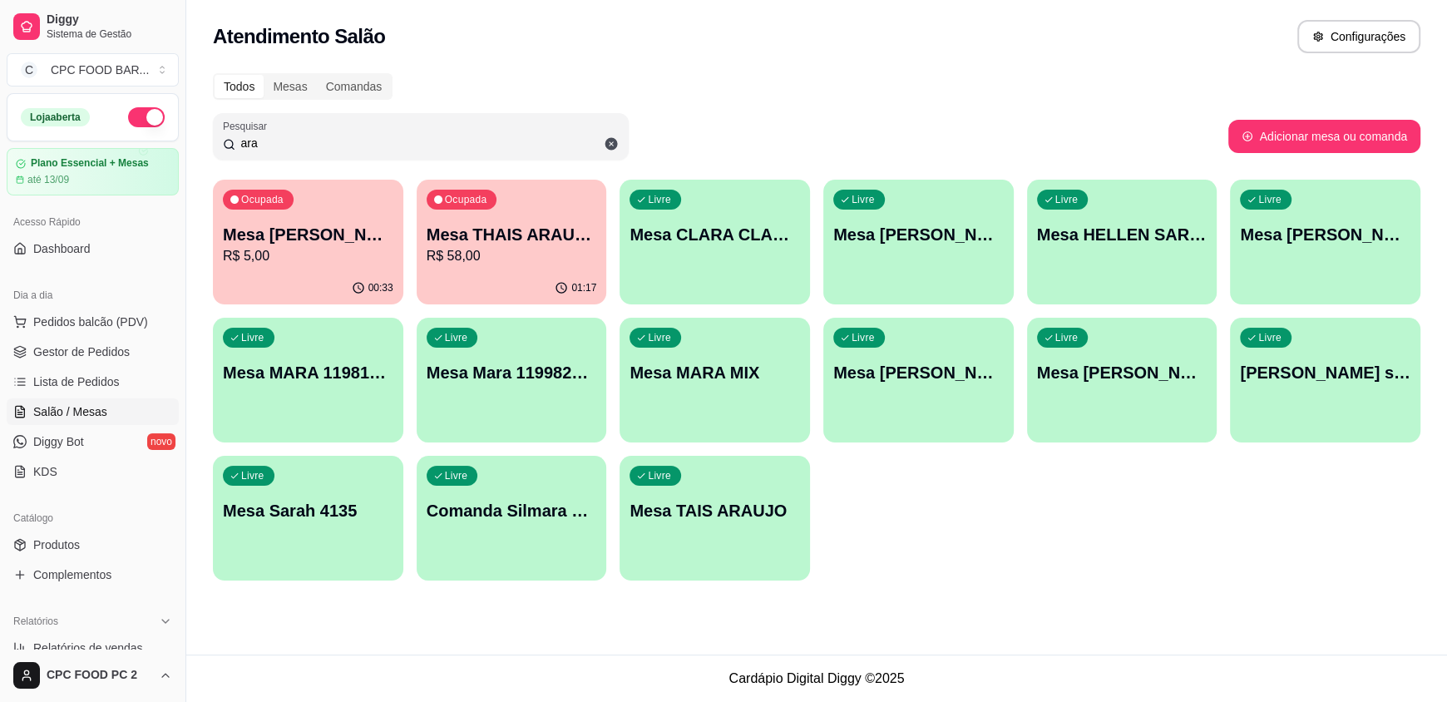
type input "ara"
click at [509, 220] on div "Ocupada Mesa THAIS ARAUJO R$ 58,00" at bounding box center [512, 226] width 190 height 92
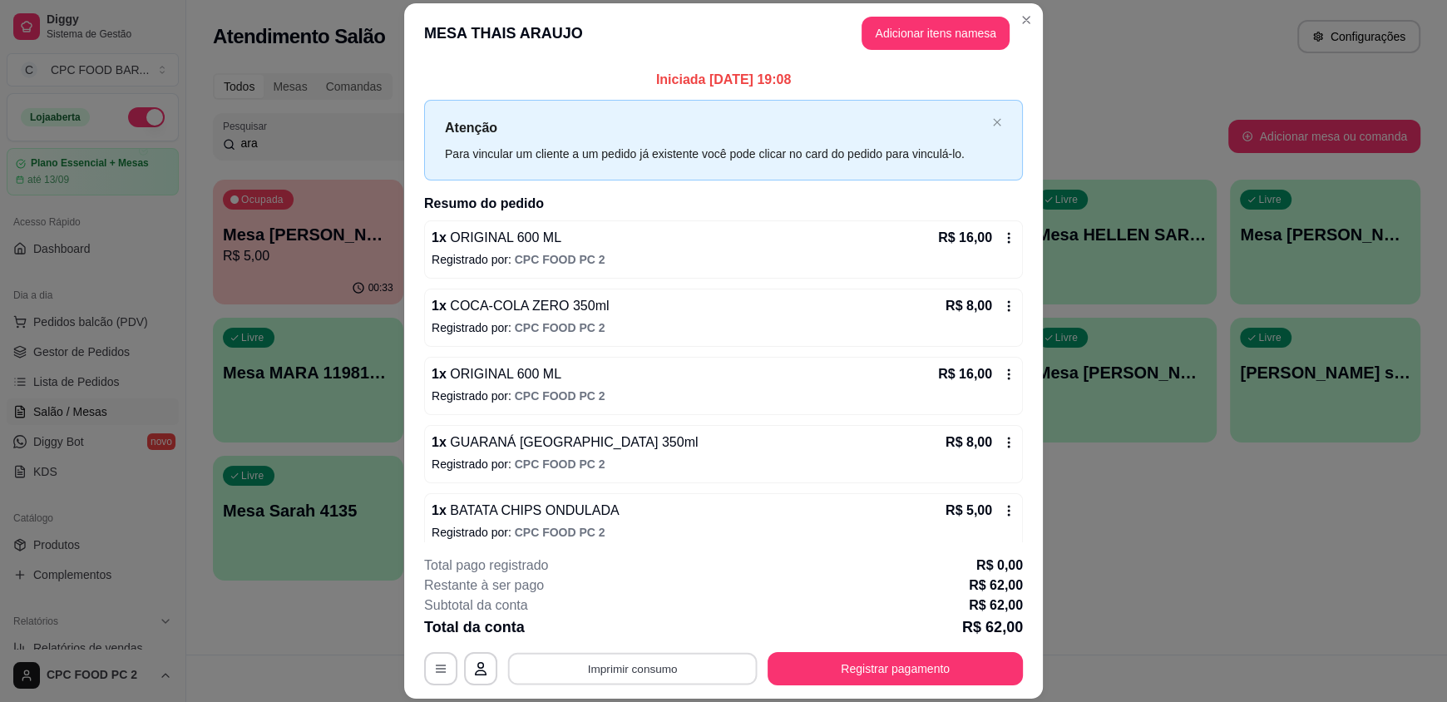
click at [702, 659] on button "Imprimir consumo" at bounding box center [632, 668] width 249 height 32
click at [646, 628] on button "IMPRESSORA" at bounding box center [631, 630] width 121 height 27
click at [832, 664] on button "Registrar pagamento" at bounding box center [894, 668] width 255 height 33
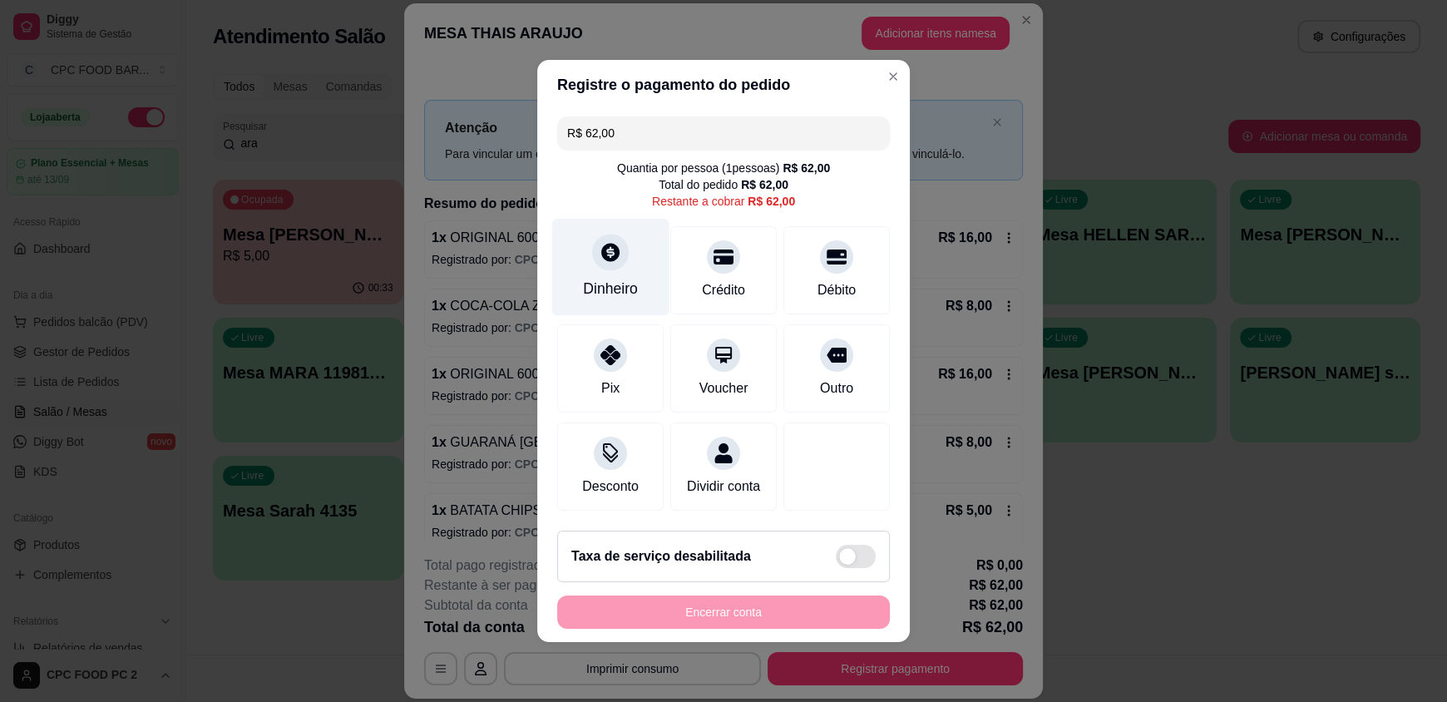
click at [580, 229] on div "Dinheiro" at bounding box center [610, 267] width 117 height 97
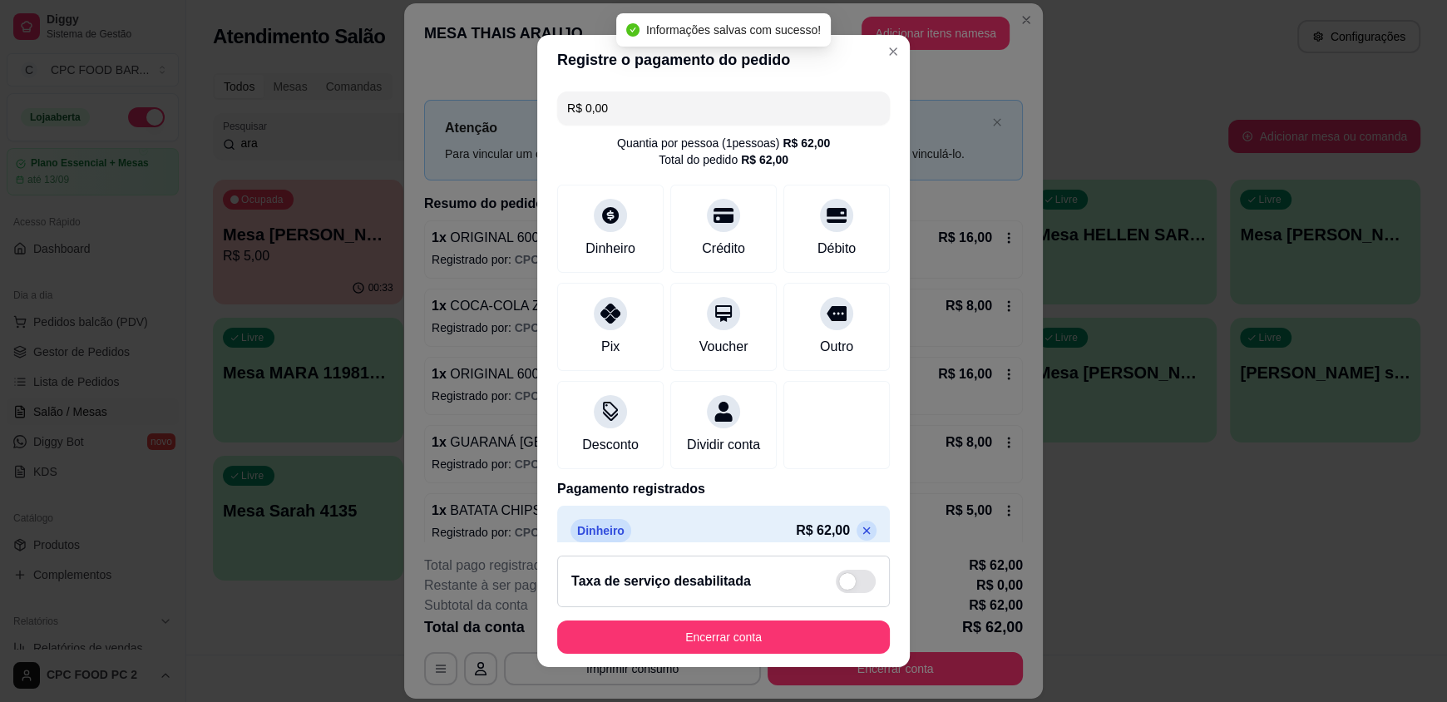
type input "R$ 0,00"
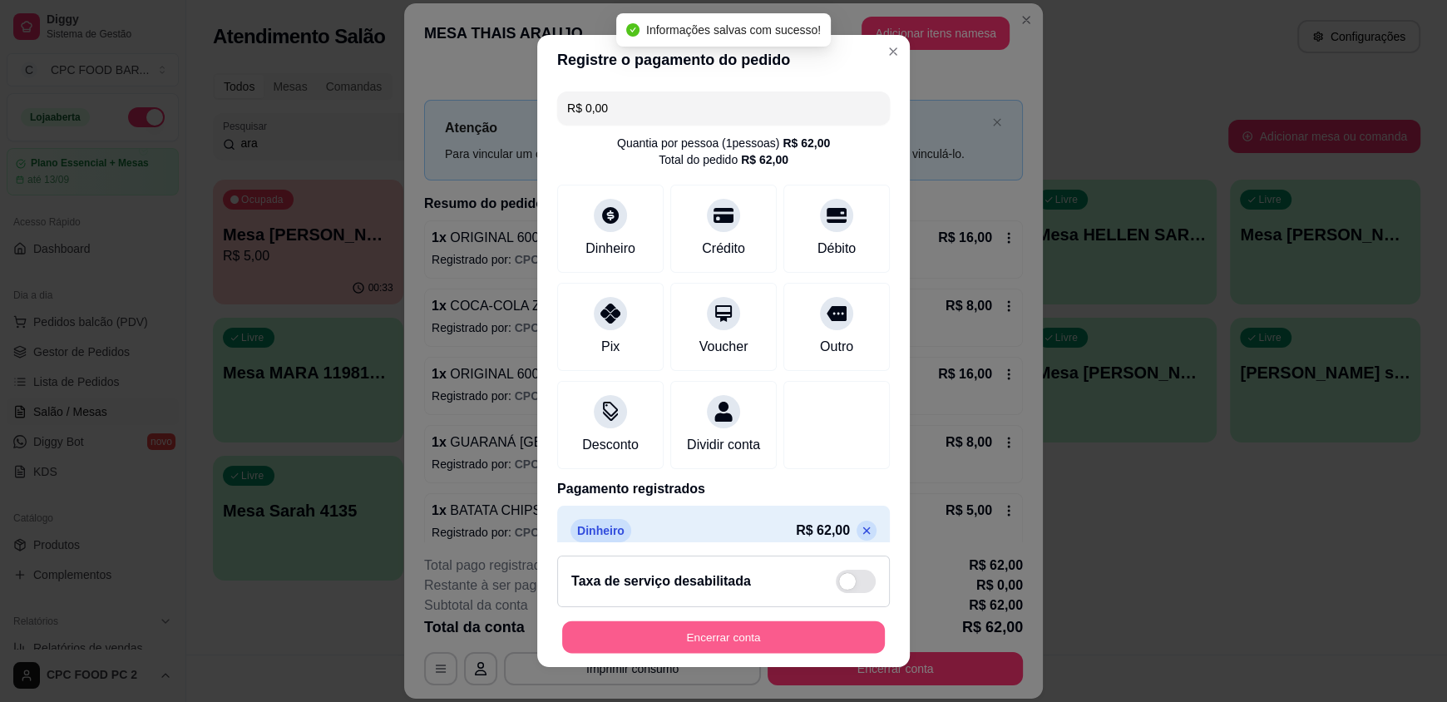
click at [736, 638] on button "Encerrar conta" at bounding box center [723, 636] width 323 height 32
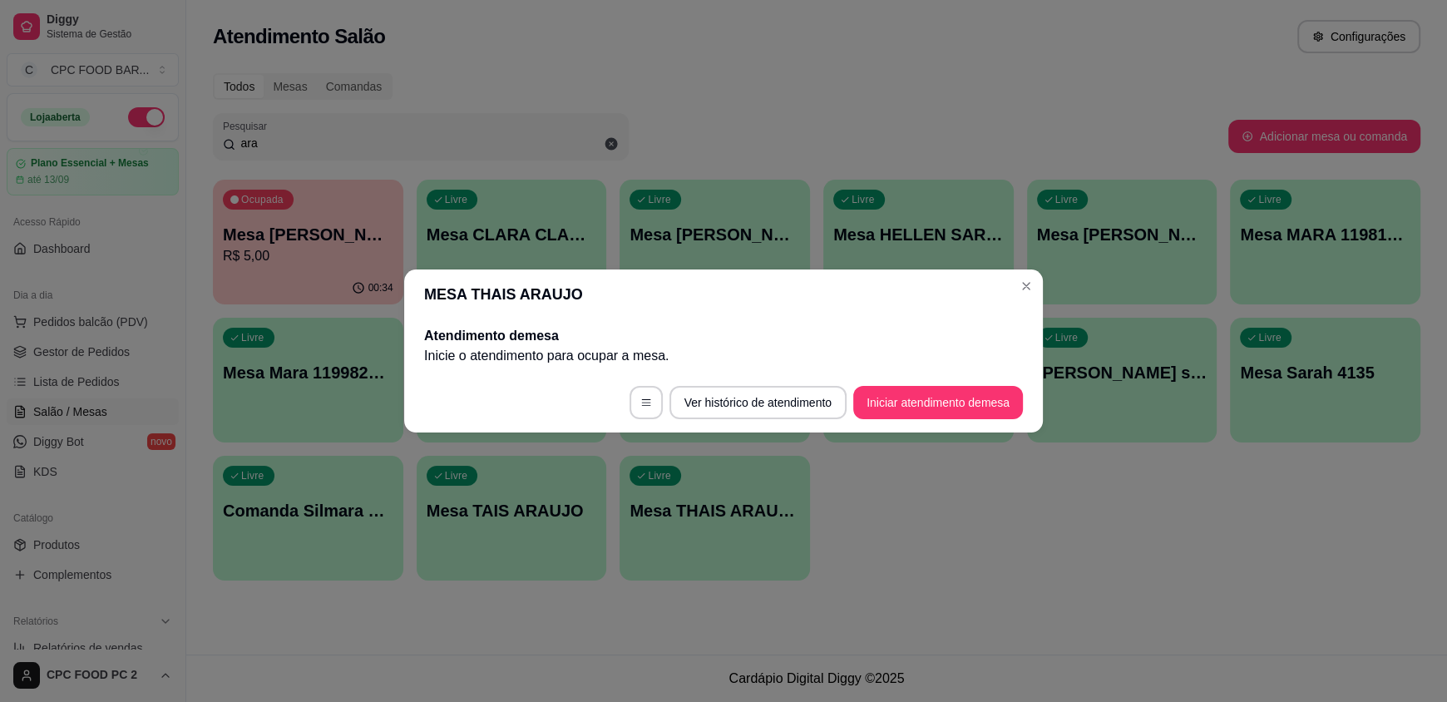
click at [1014, 275] on header "MESA THAIS ARAUJO" at bounding box center [723, 294] width 639 height 50
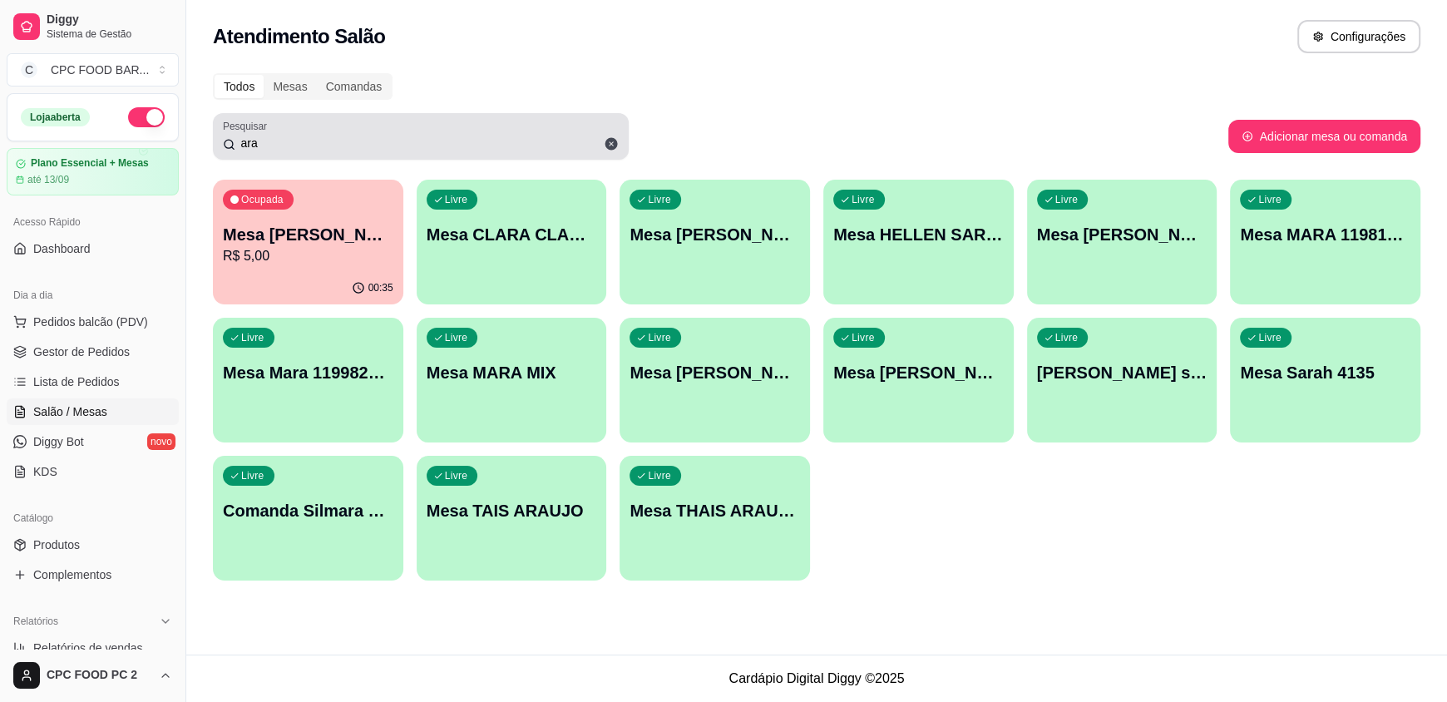
click at [439, 146] on input "ara" at bounding box center [426, 143] width 383 height 17
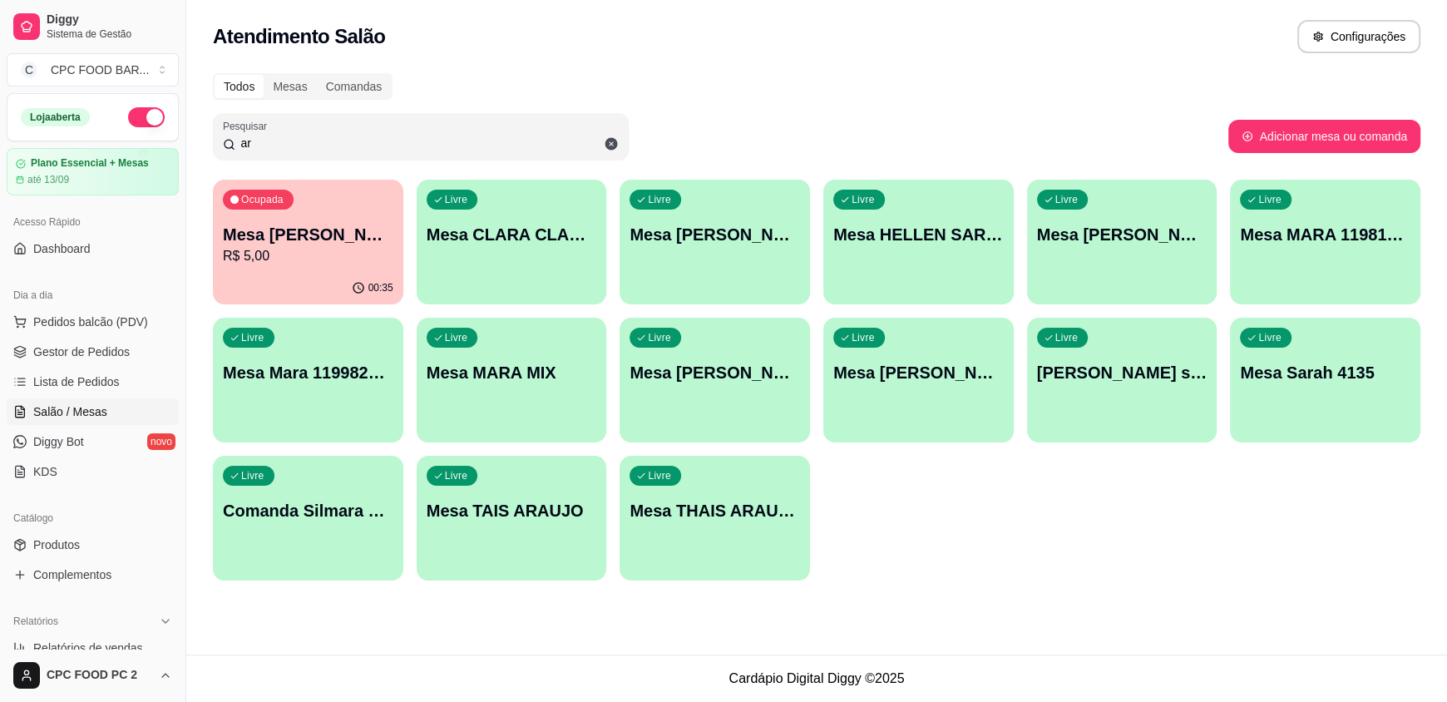
type input "a"
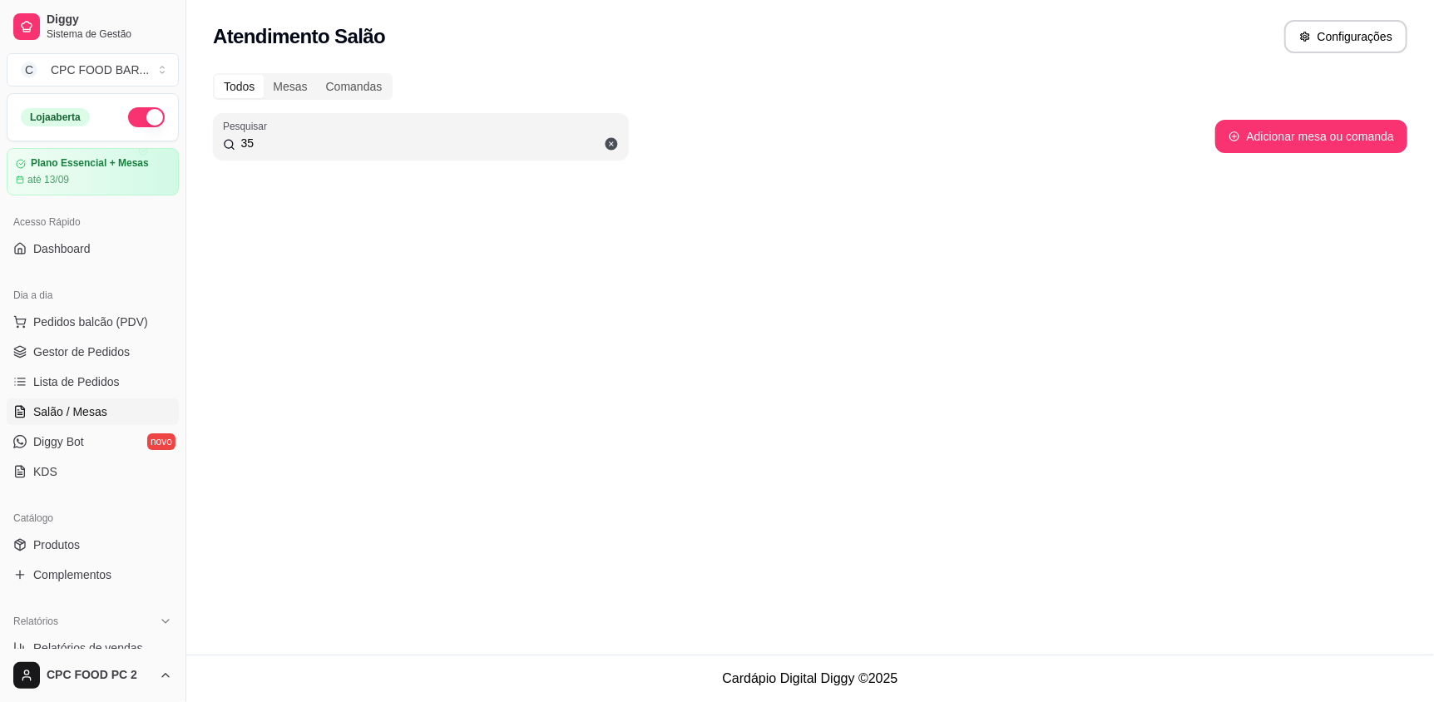
type input "3"
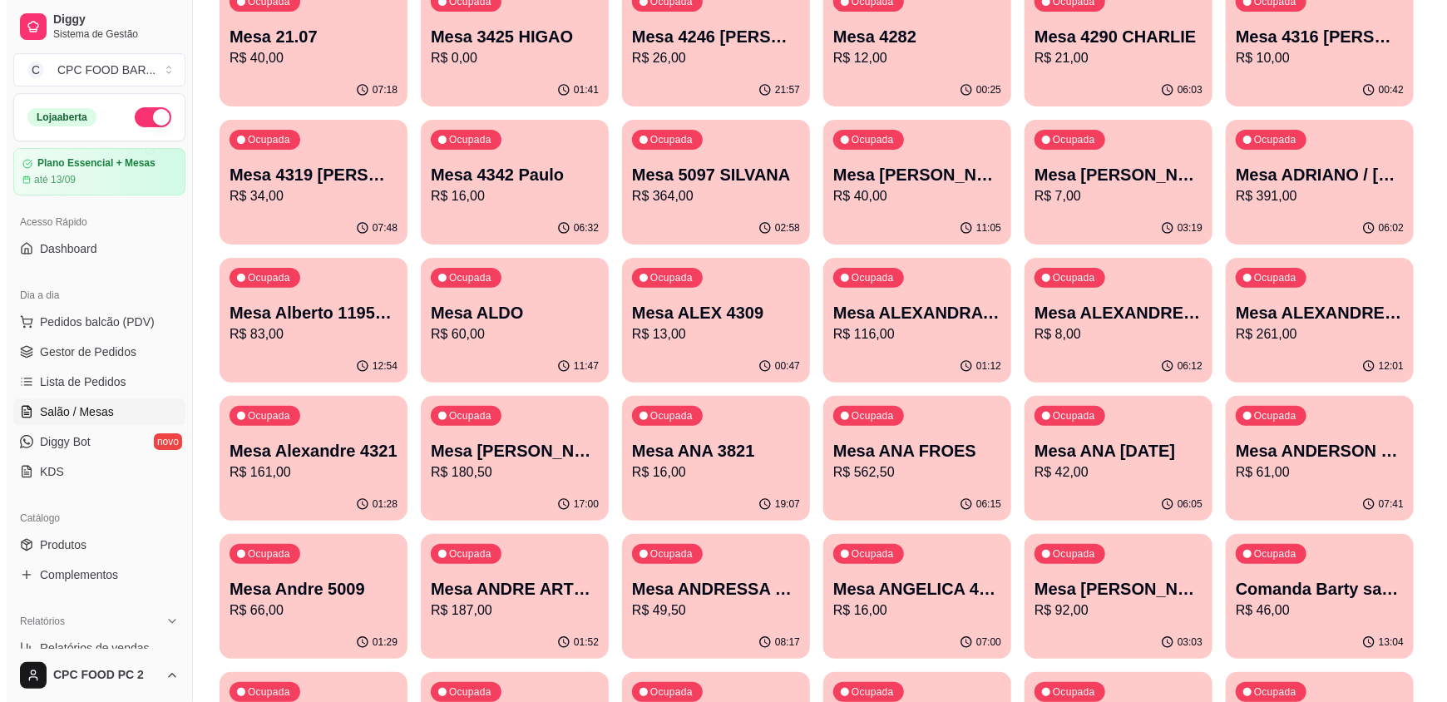
scroll to position [0, 0]
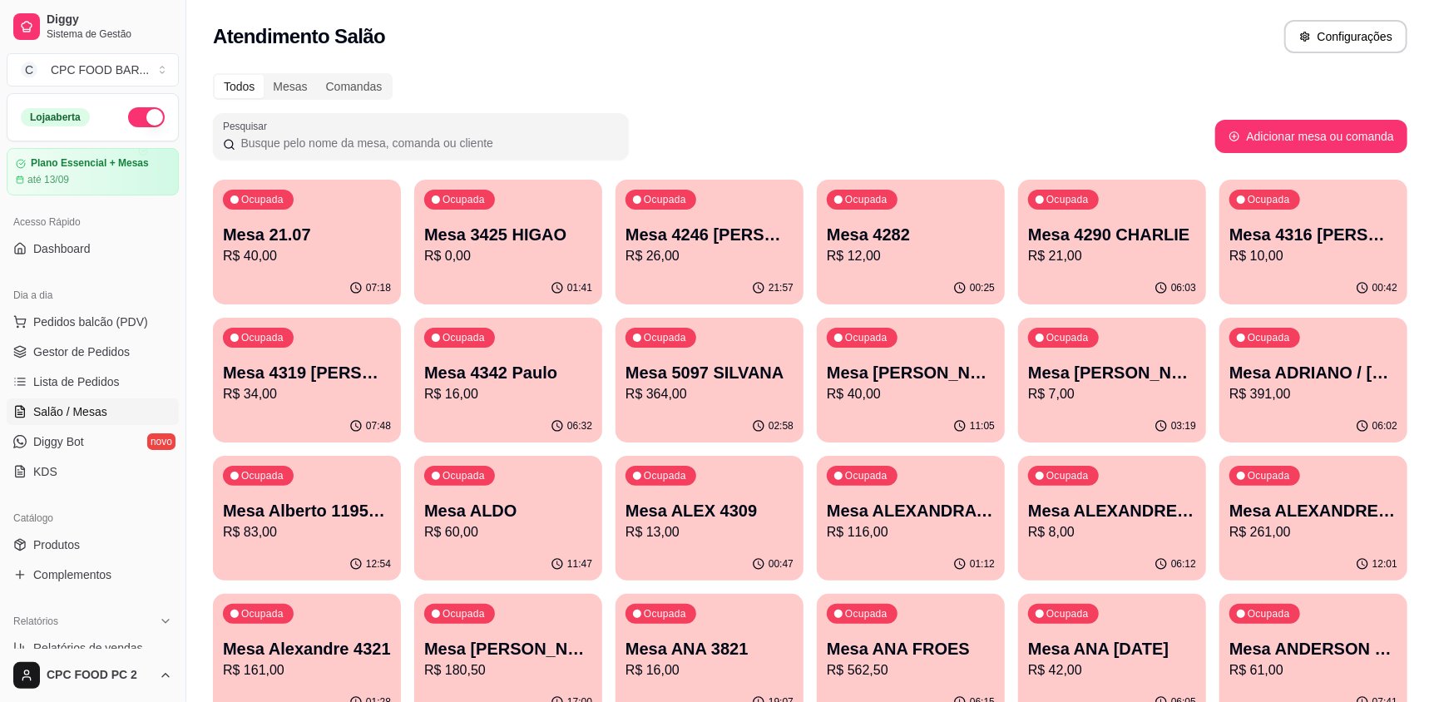
click at [408, 146] on input "Pesquisar" at bounding box center [426, 143] width 383 height 17
click at [378, 145] on input "Pesquisar" at bounding box center [426, 143] width 383 height 17
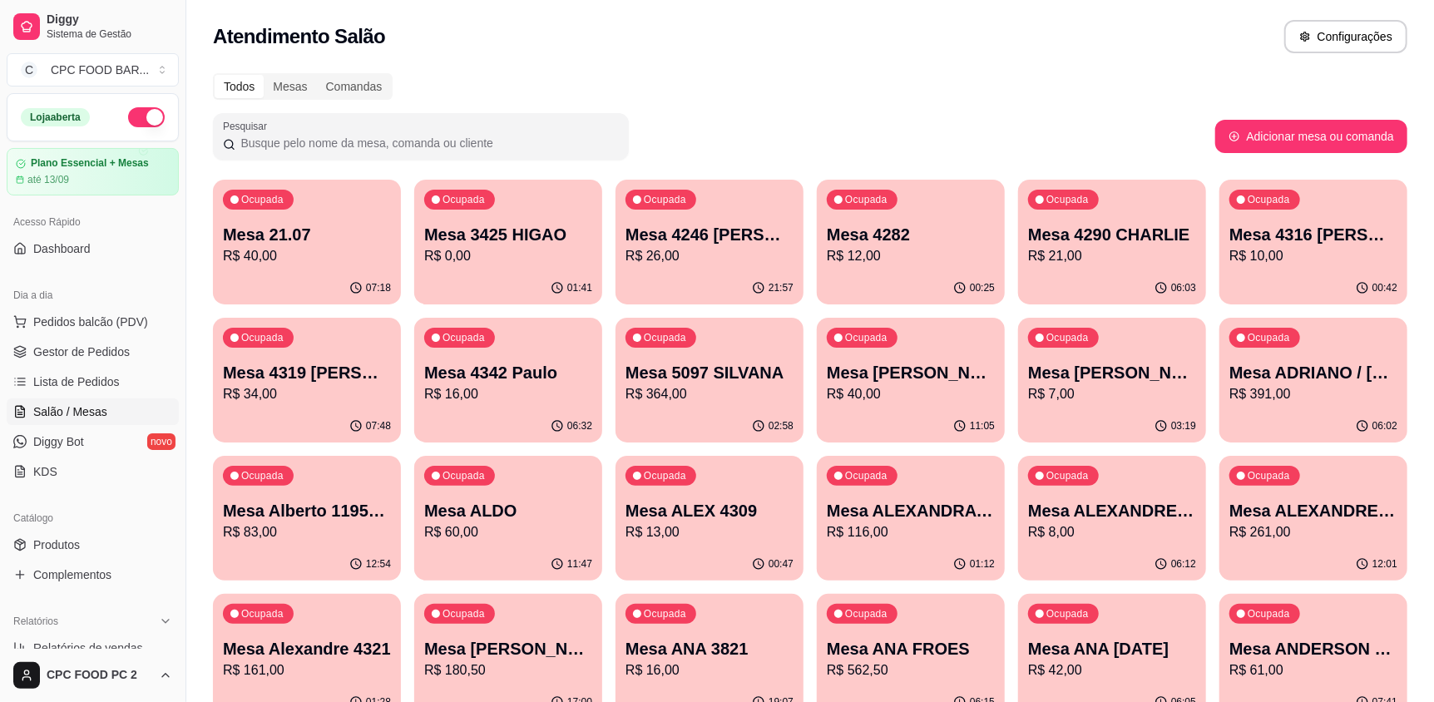
click at [378, 145] on input "Pesquisar" at bounding box center [426, 143] width 383 height 17
drag, startPoint x: 378, startPoint y: 145, endPoint x: 371, endPoint y: 158, distance: 15.3
click at [371, 158] on div "Pesquisar" at bounding box center [421, 136] width 416 height 47
click at [567, 150] on input "Pesquisar" at bounding box center [426, 143] width 383 height 17
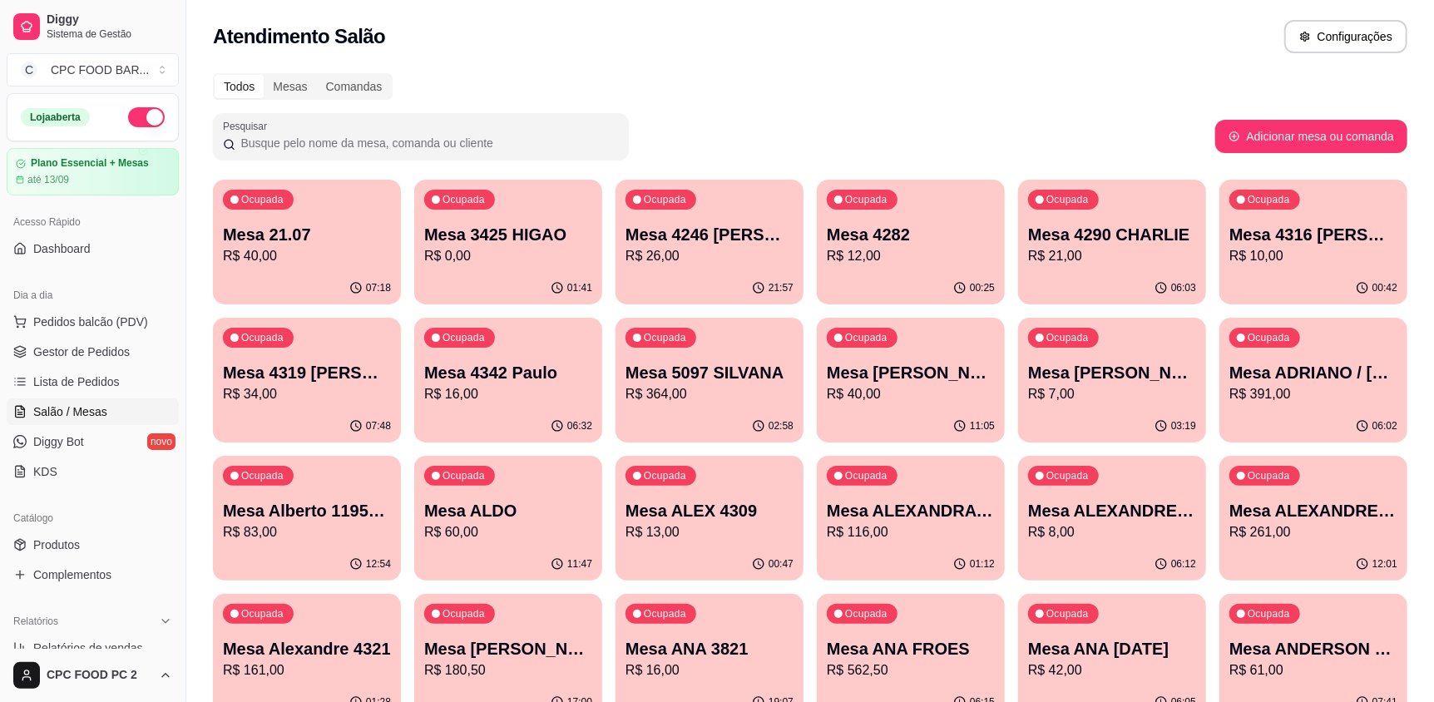
click at [567, 150] on input "Pesquisar" at bounding box center [426, 143] width 383 height 17
click at [291, 80] on div "Mesas" at bounding box center [290, 86] width 52 height 23
click at [264, 75] on input "Mesas" at bounding box center [264, 75] width 0 height 0
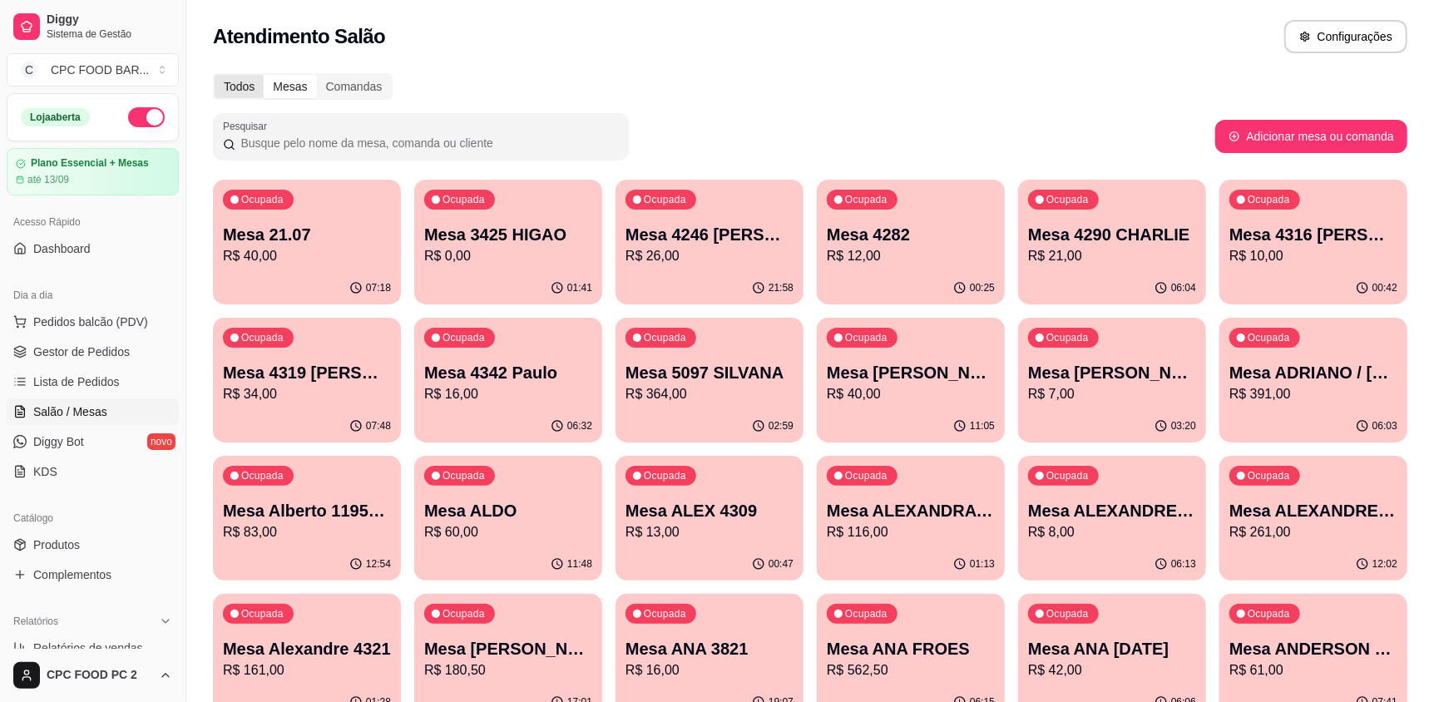
click at [251, 79] on div "Todos" at bounding box center [239, 86] width 49 height 23
click at [215, 75] on input "Todos" at bounding box center [215, 75] width 0 height 0
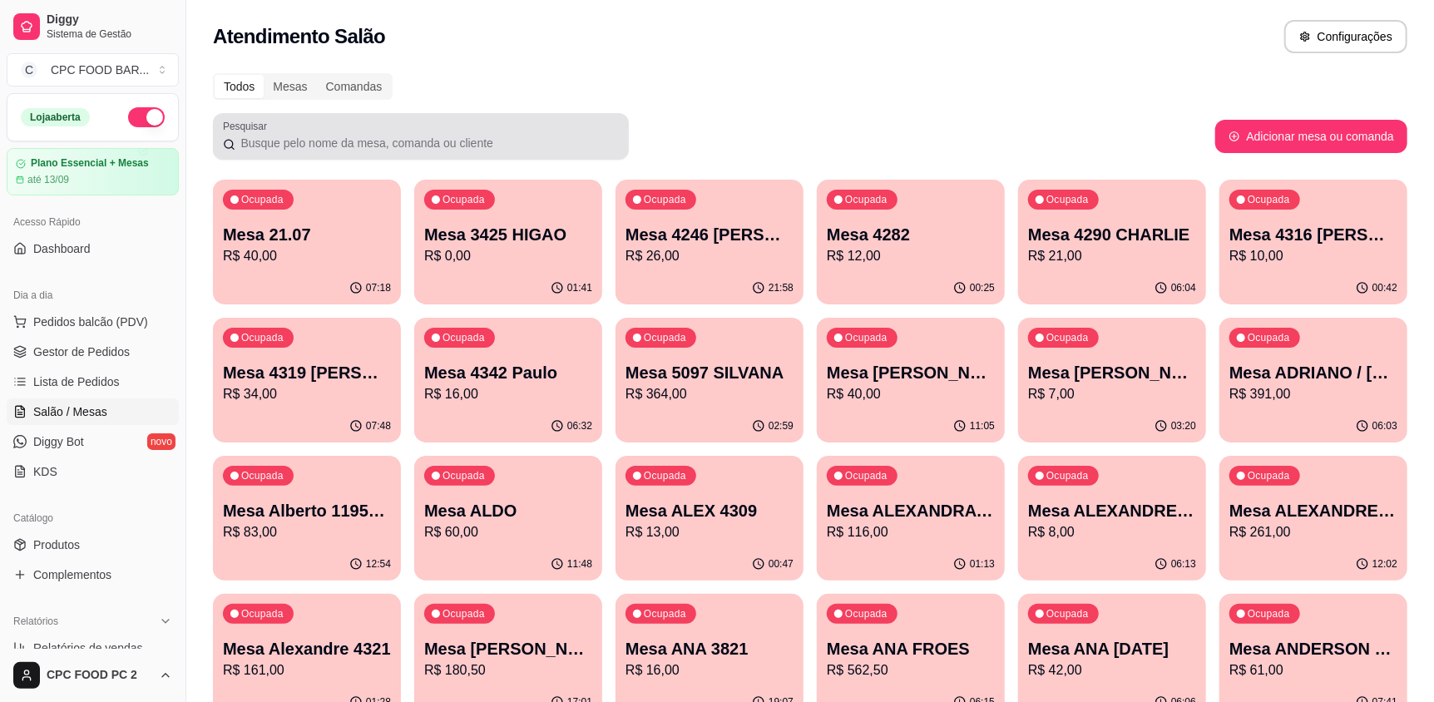
click at [270, 131] on div at bounding box center [421, 136] width 396 height 33
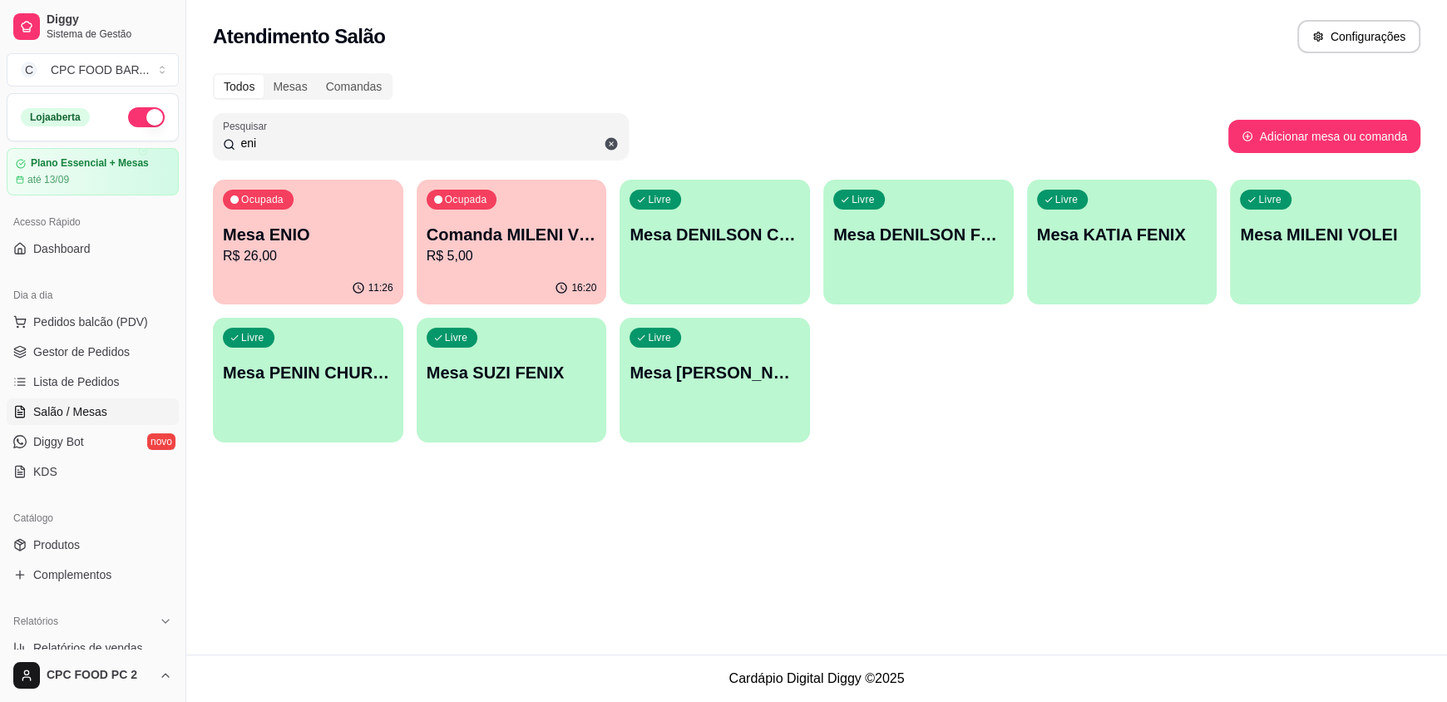
type input "eni"
click at [273, 247] on p "R$ 26,00" at bounding box center [308, 256] width 170 height 20
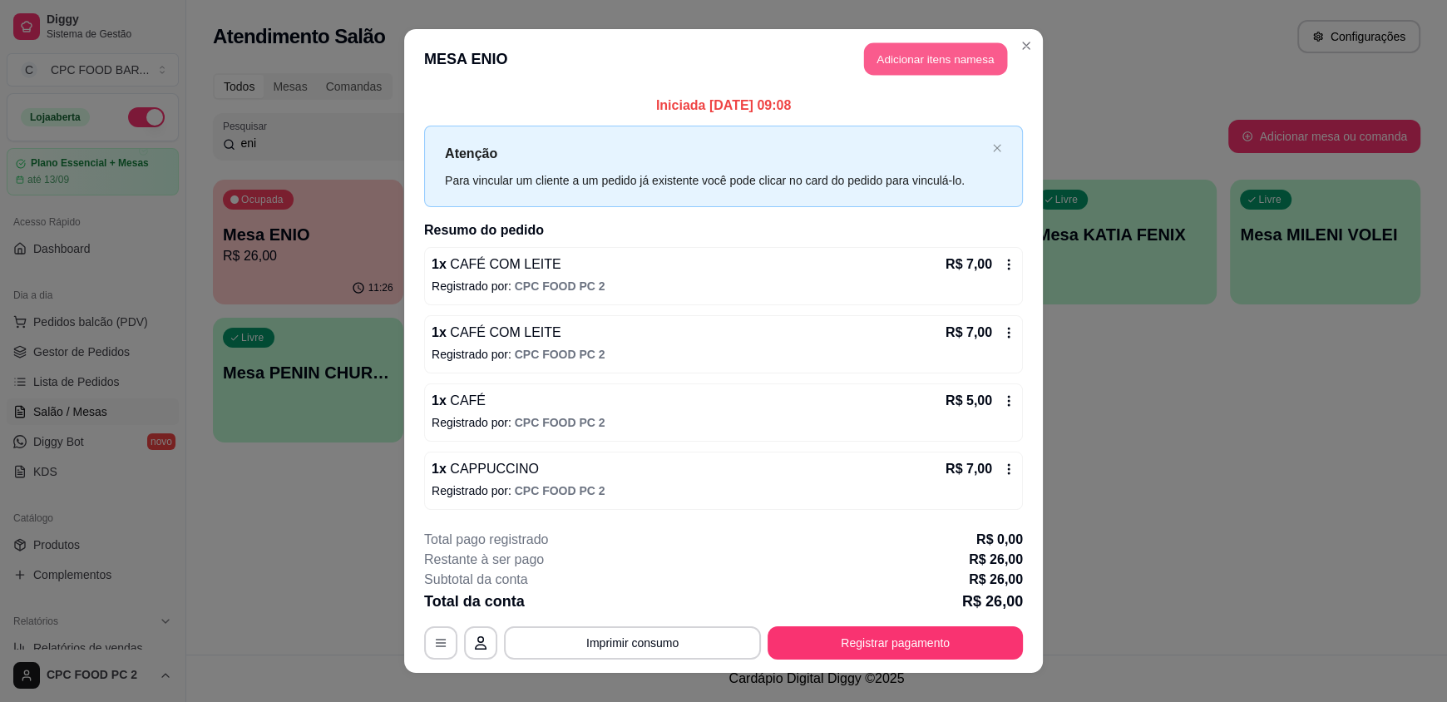
click at [876, 61] on button "Adicionar itens na mesa" at bounding box center [935, 59] width 143 height 32
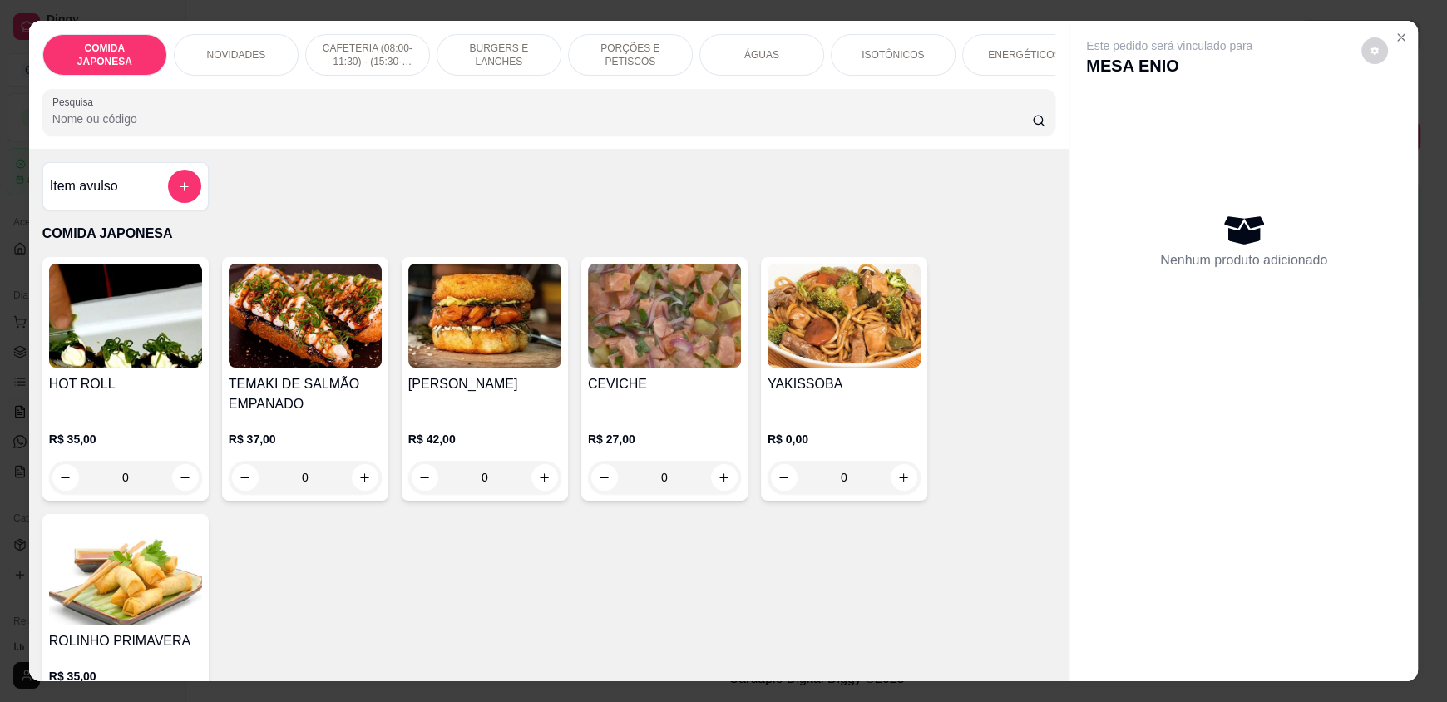
click at [452, 127] on input "Pesquisa" at bounding box center [542, 119] width 980 height 17
click at [361, 482] on icon "increase-product-quantity" at bounding box center [365, 477] width 9 height 9
type input "1"
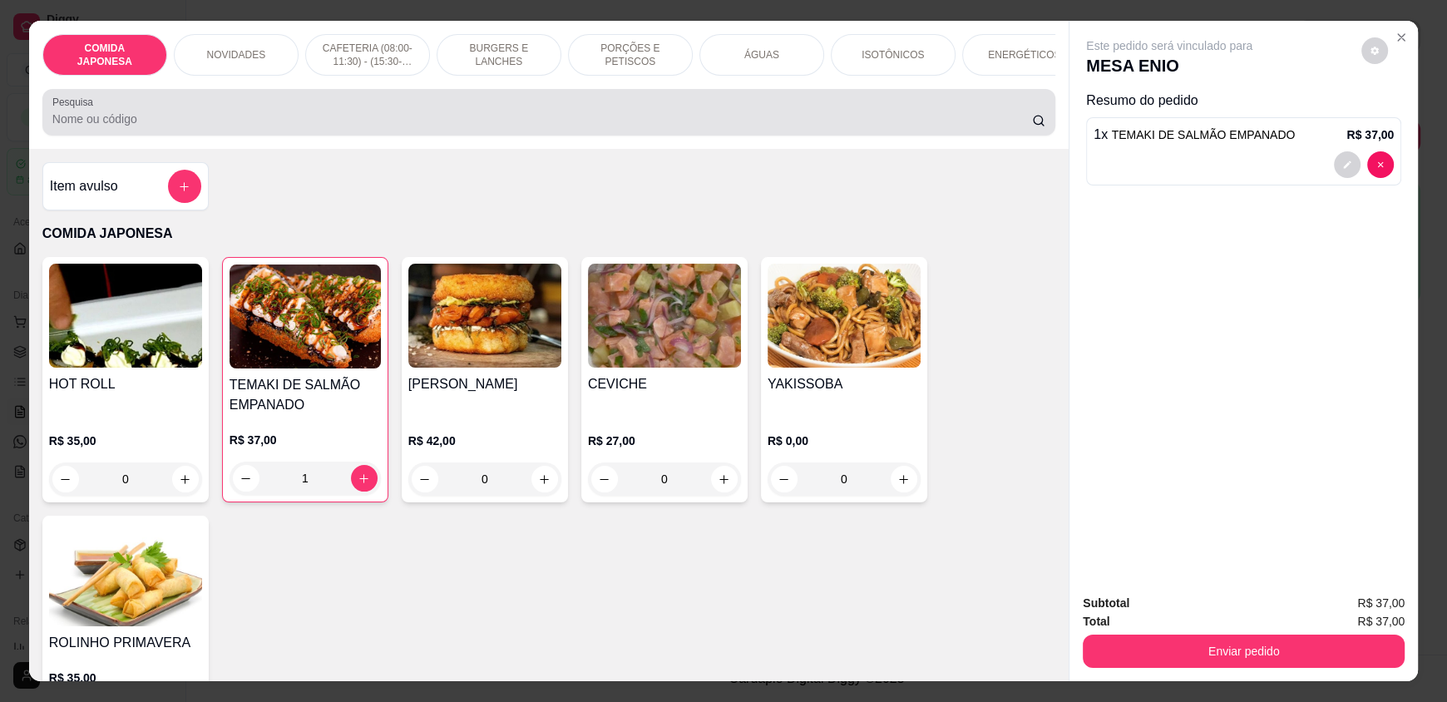
click at [421, 129] on div at bounding box center [548, 112] width 993 height 33
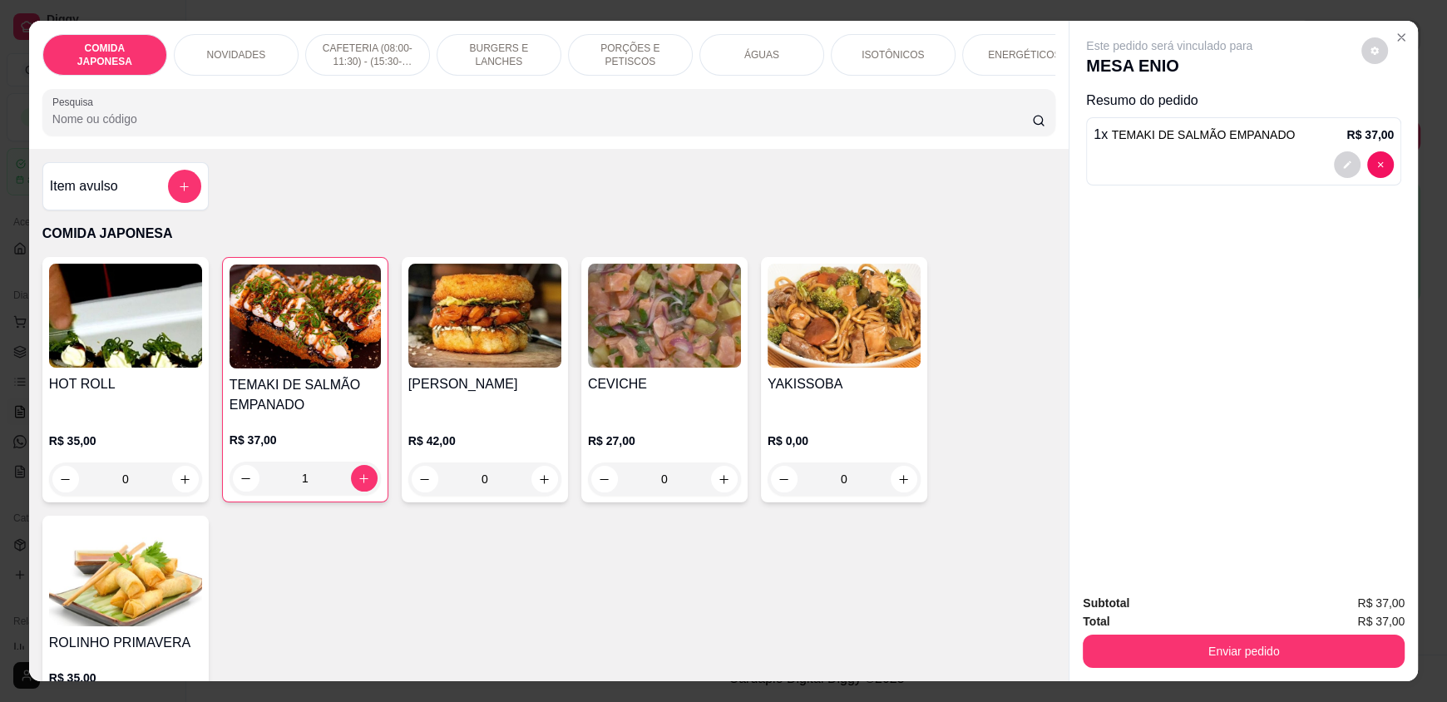
click at [600, 38] on div "PORÇÕES E PETISCOS" at bounding box center [630, 55] width 125 height 42
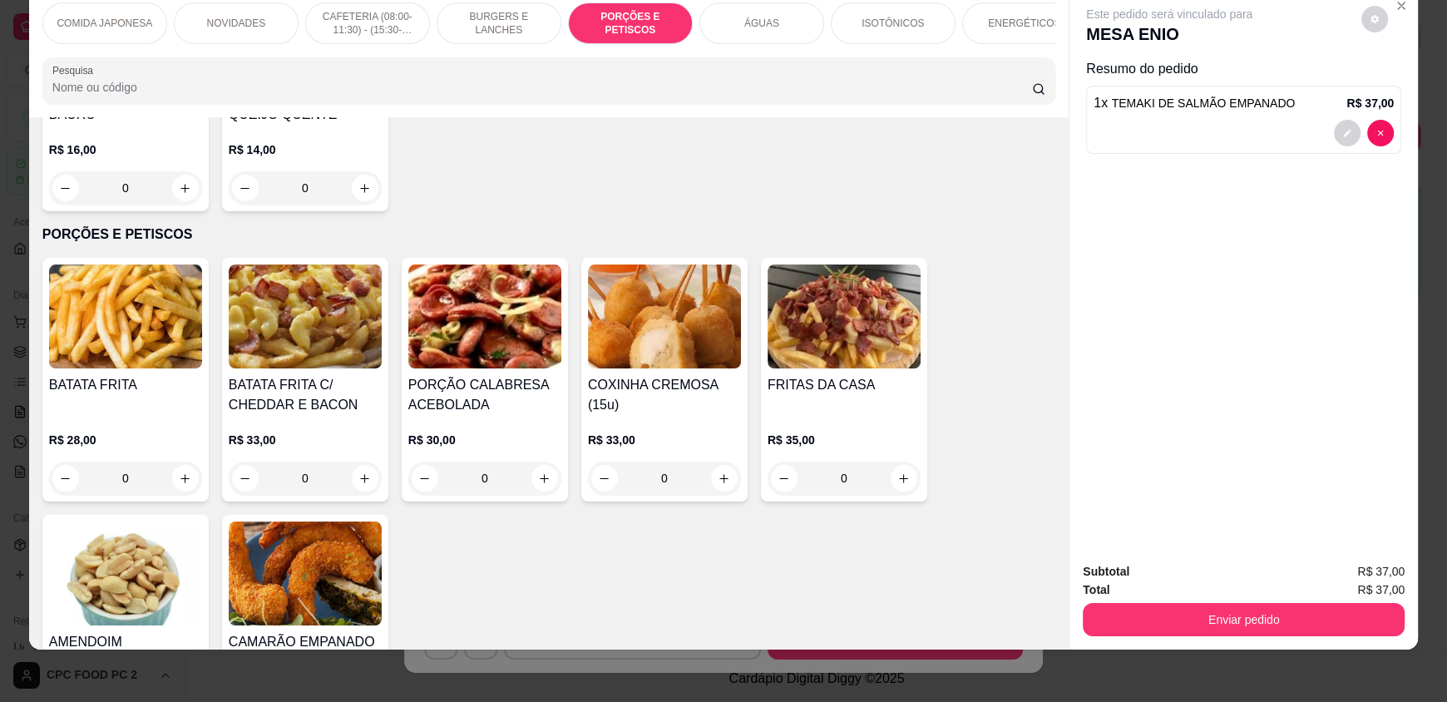
scroll to position [2144, 0]
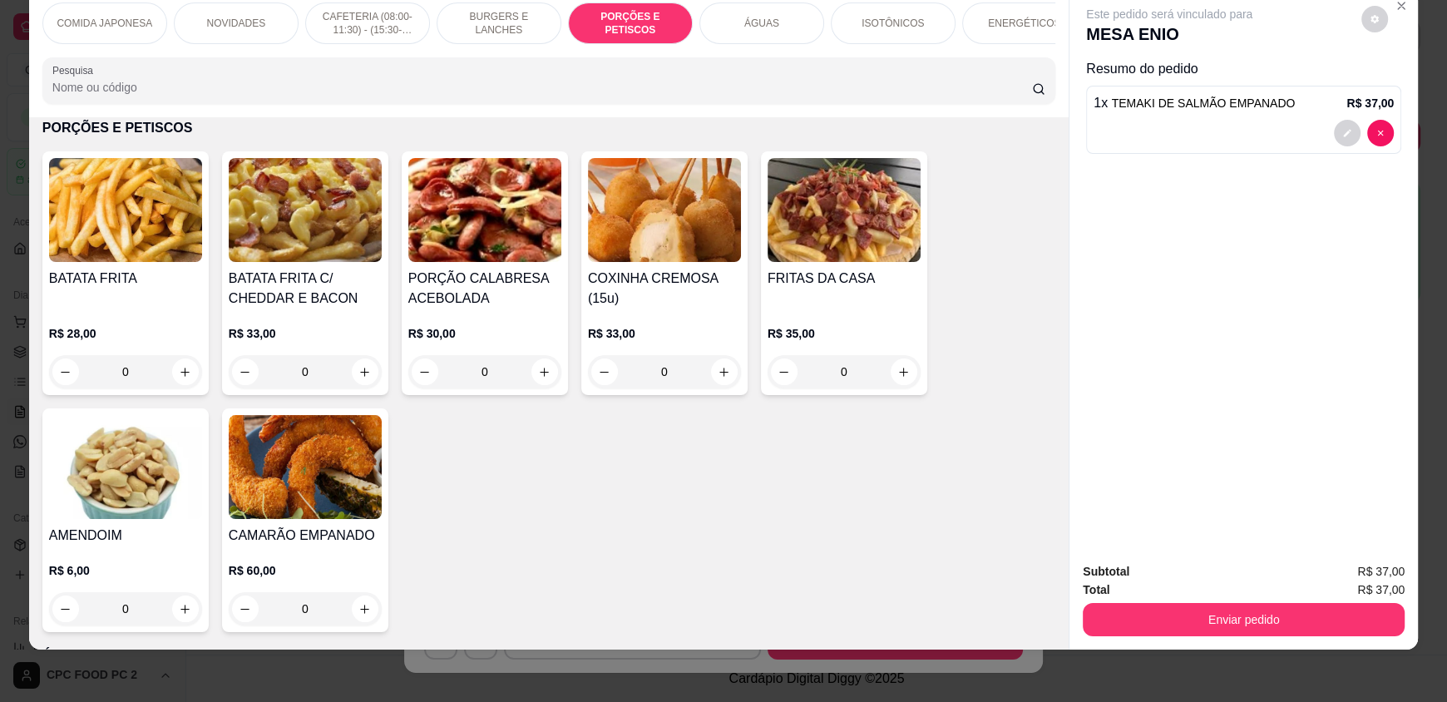
click at [345, 92] on input "Pesquisa" at bounding box center [542, 87] width 980 height 17
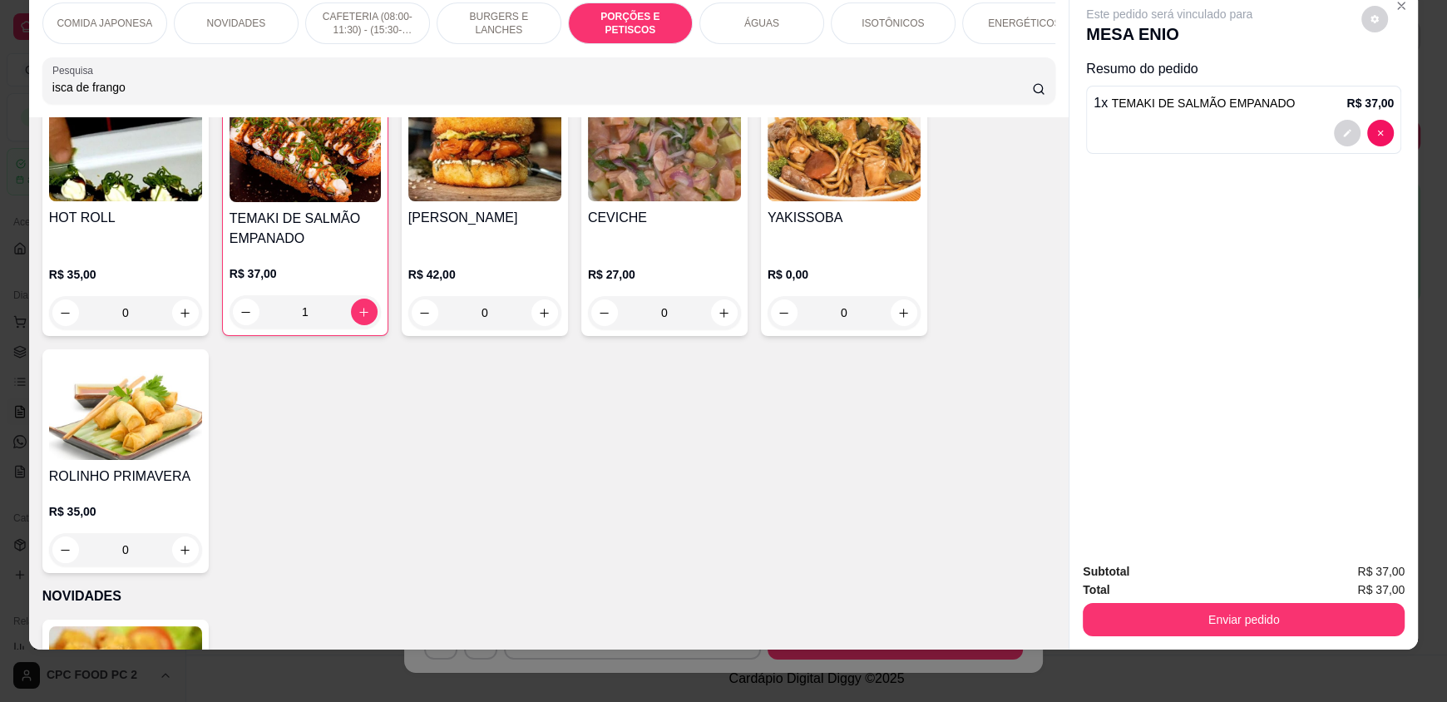
scroll to position [166, 0]
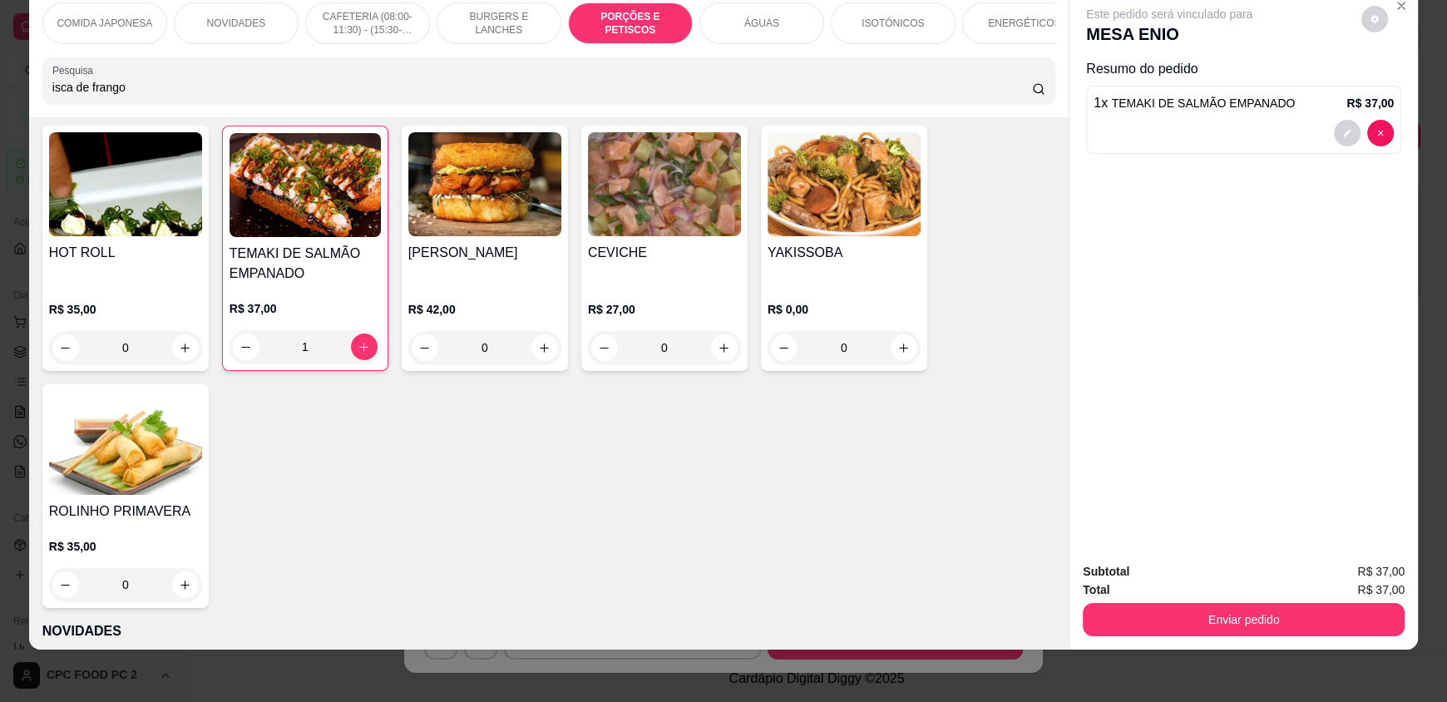
click at [188, 104] on div "Pesquisa isca de frango" at bounding box center [548, 80] width 1013 height 47
click at [186, 96] on input "isca de frango" at bounding box center [542, 87] width 980 height 17
type input "i"
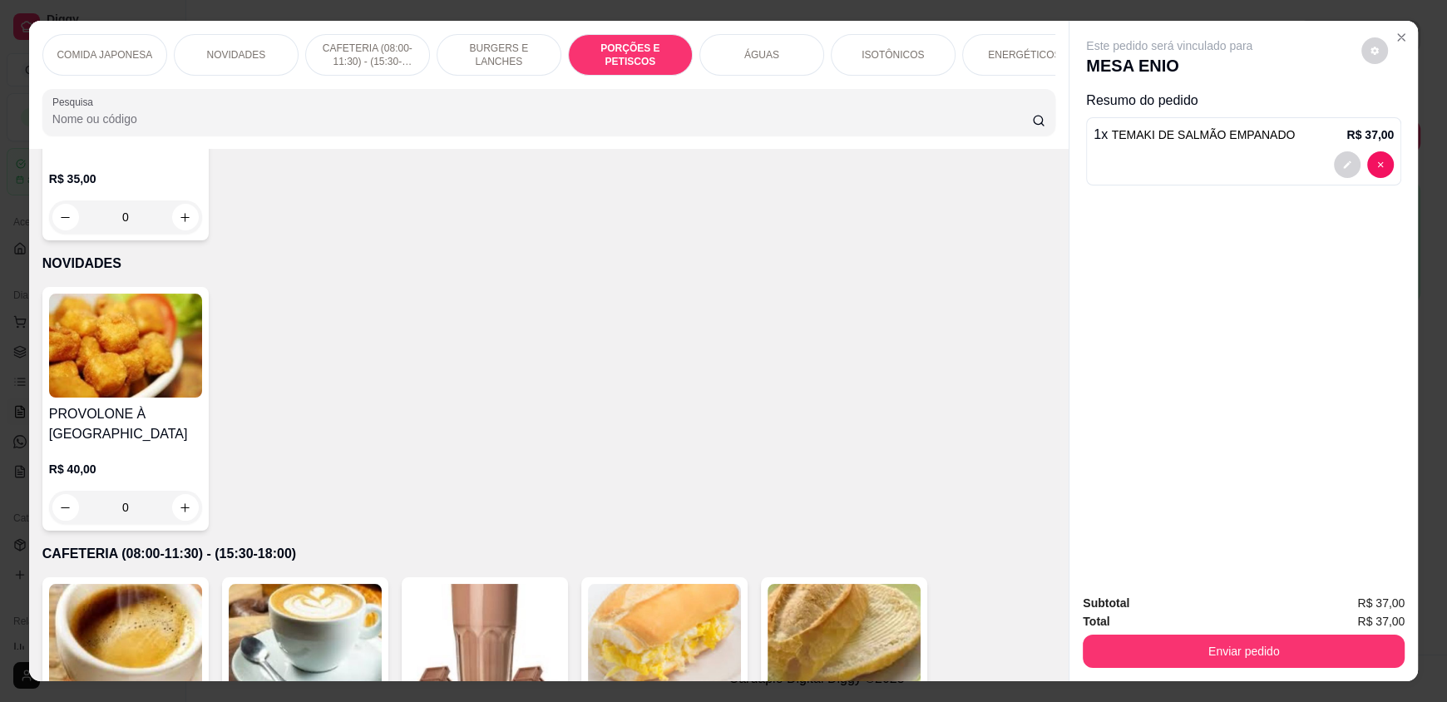
scroll to position [0, 0]
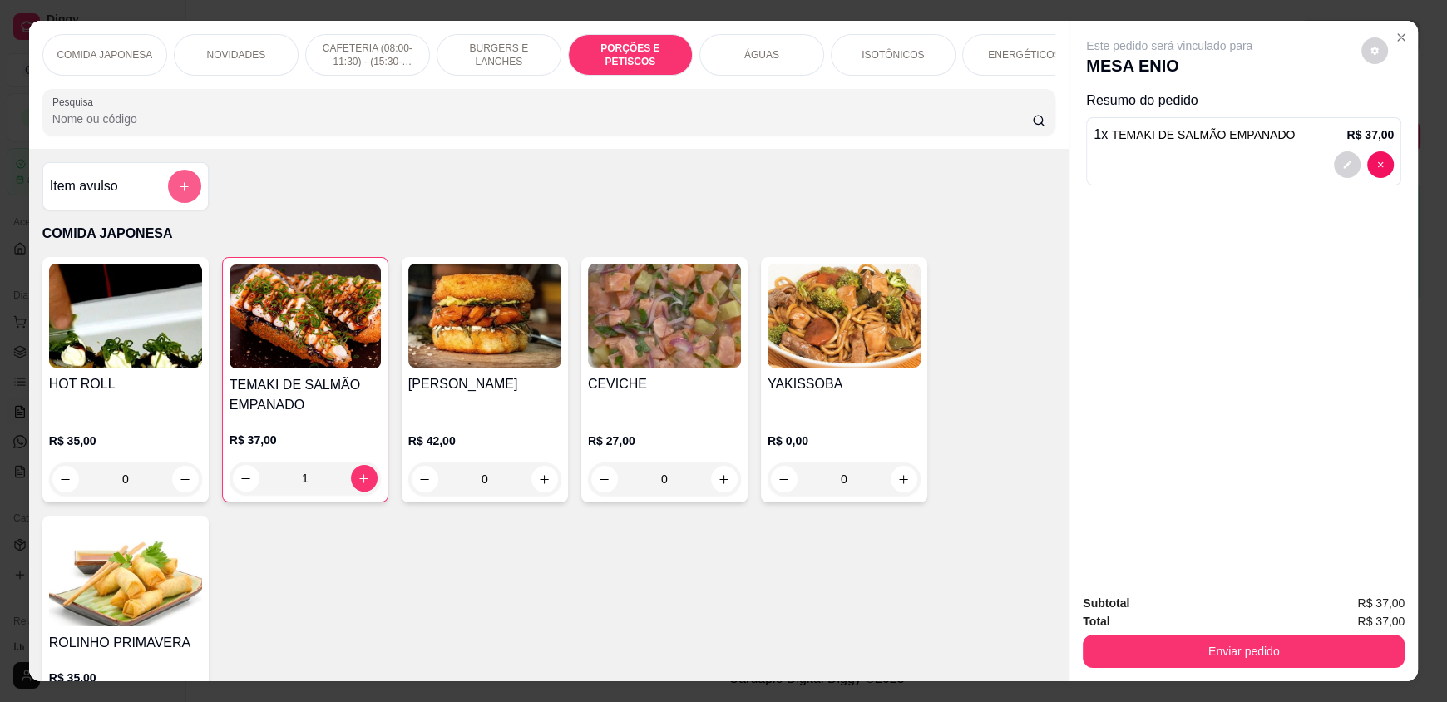
click at [189, 203] on button "add-separate-item" at bounding box center [184, 186] width 33 height 33
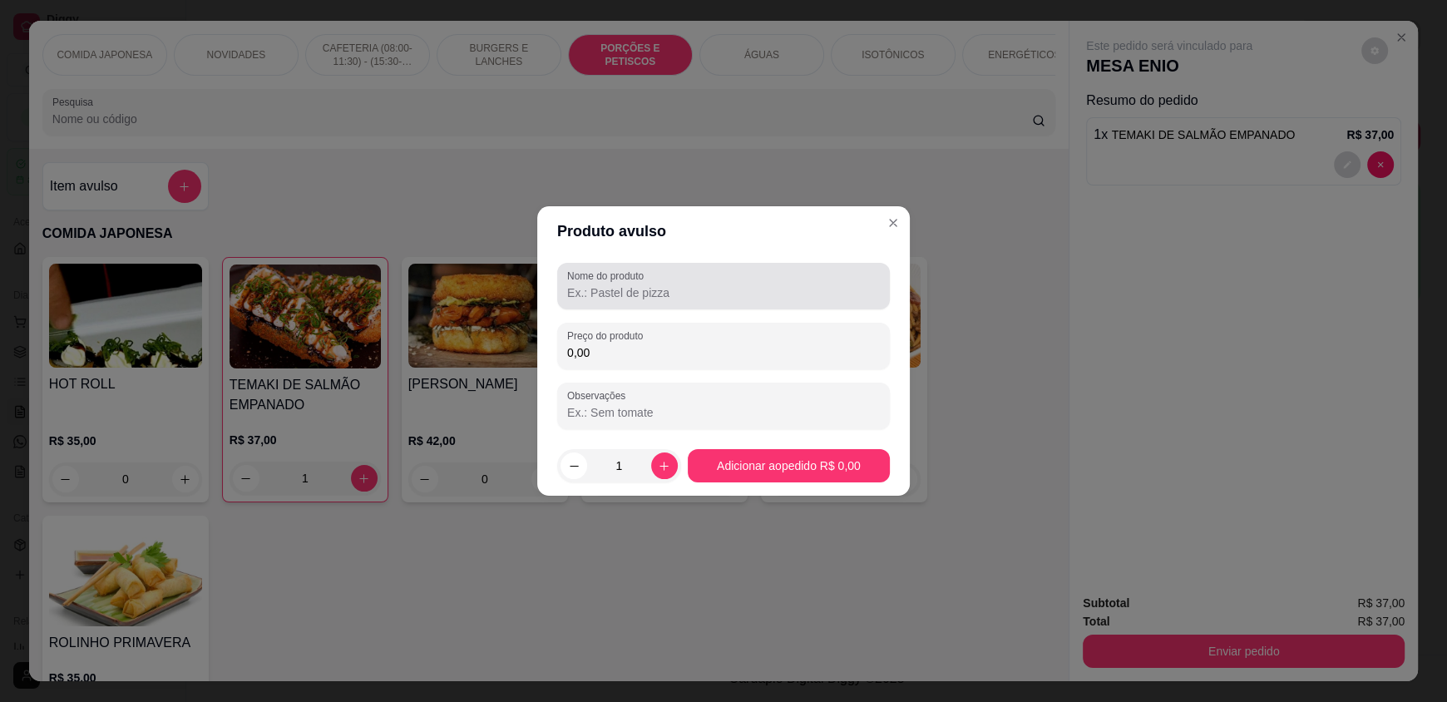
drag, startPoint x: 672, startPoint y: 291, endPoint x: 657, endPoint y: 291, distance: 15.0
click at [664, 291] on input "Nome do produto" at bounding box center [723, 292] width 313 height 17
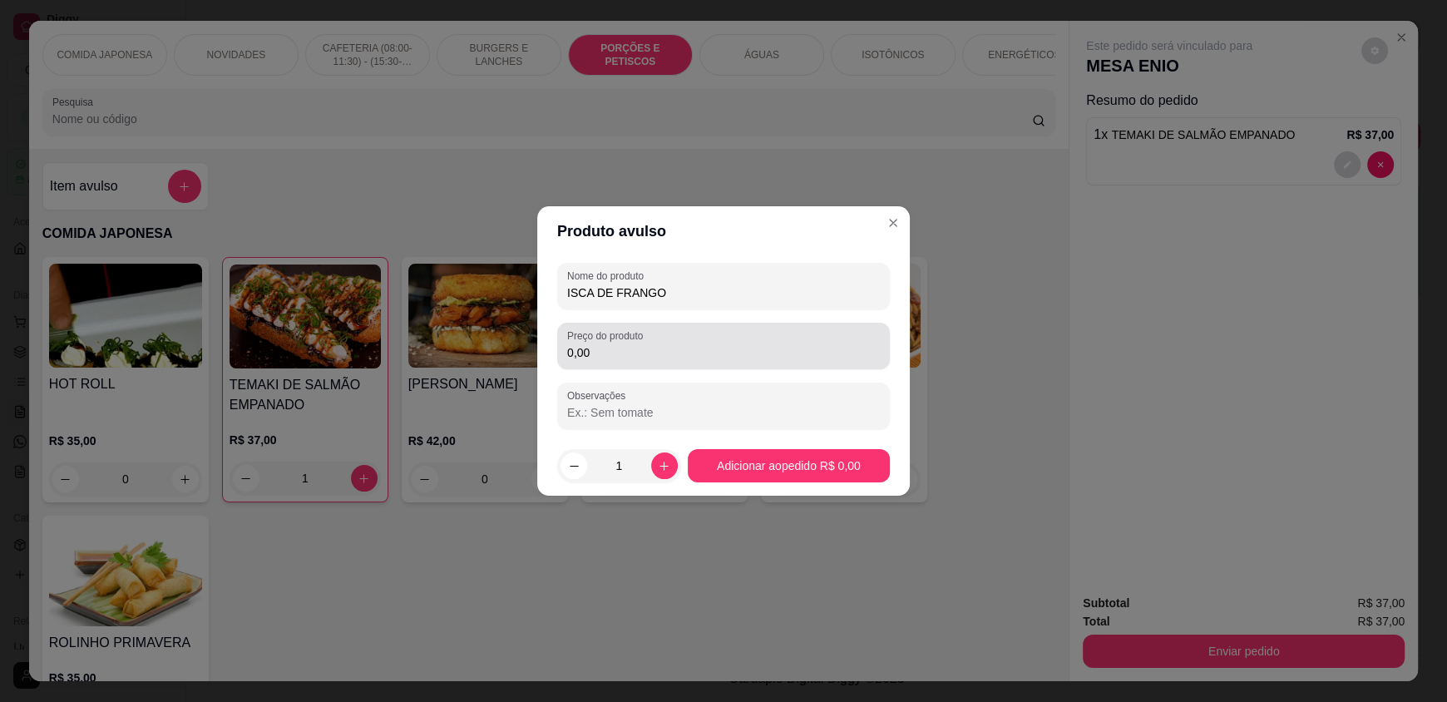
type input "ISCA DE FRANGO"
click at [703, 358] on input "0,00" at bounding box center [723, 352] width 313 height 17
click at [688, 353] on input "0,00" at bounding box center [723, 352] width 313 height 17
type input "35,00"
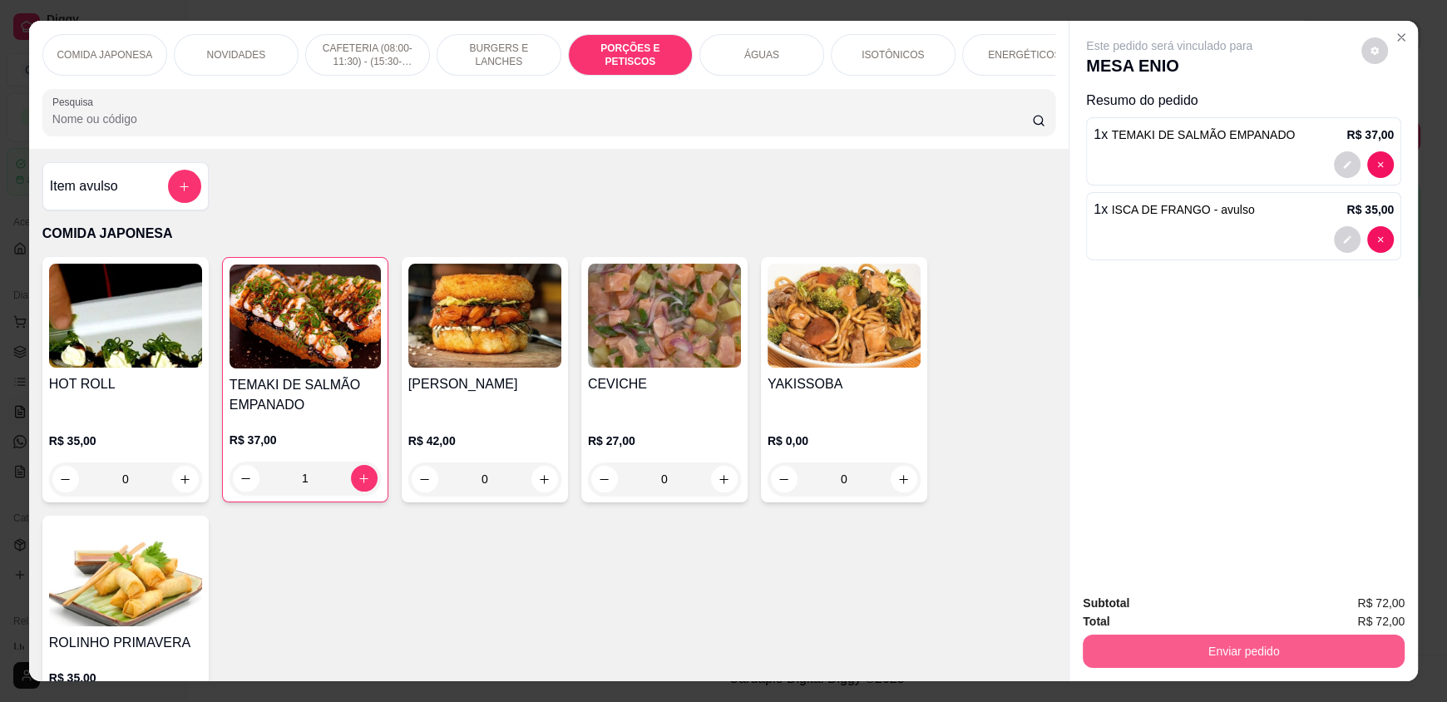
click at [1168, 638] on button "Enviar pedido" at bounding box center [1244, 650] width 322 height 33
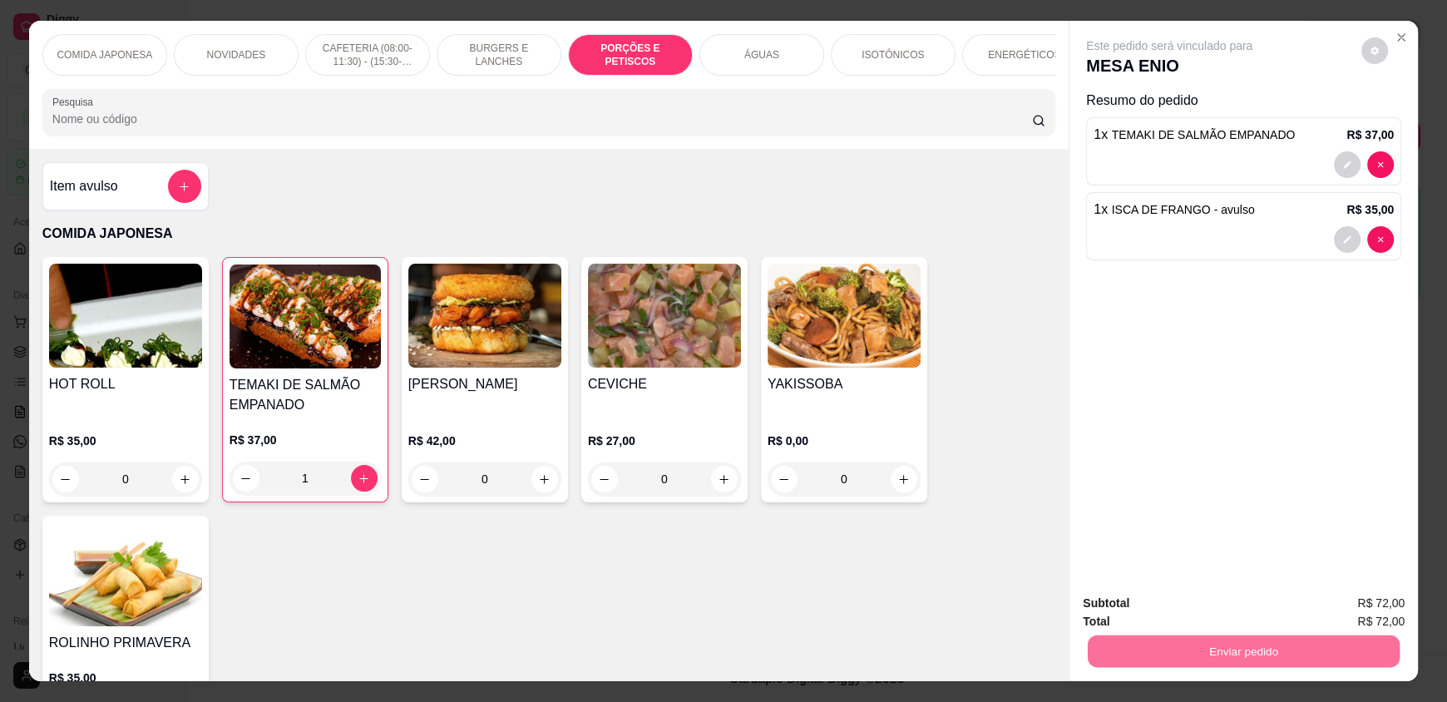
click at [1175, 617] on button "Não registrar e enviar pedido" at bounding box center [1188, 611] width 173 height 32
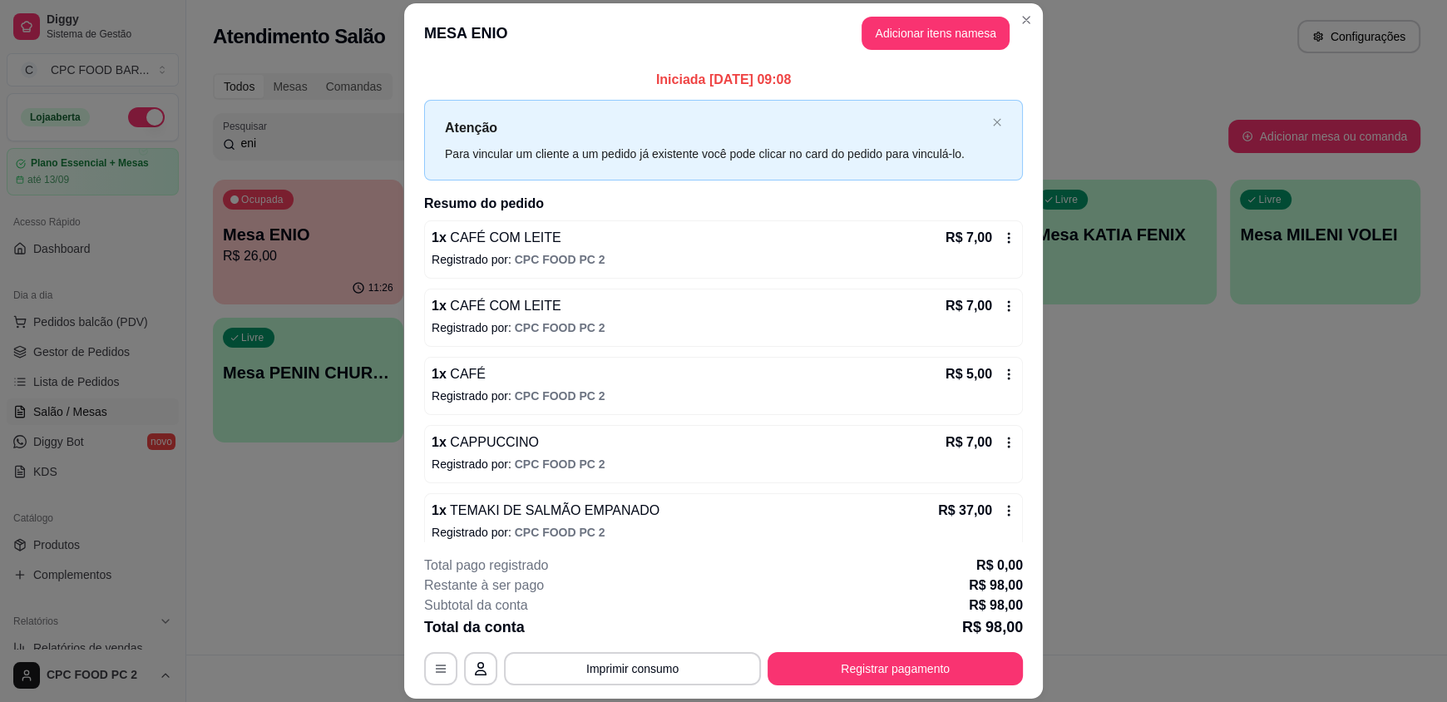
scroll to position [82, 0]
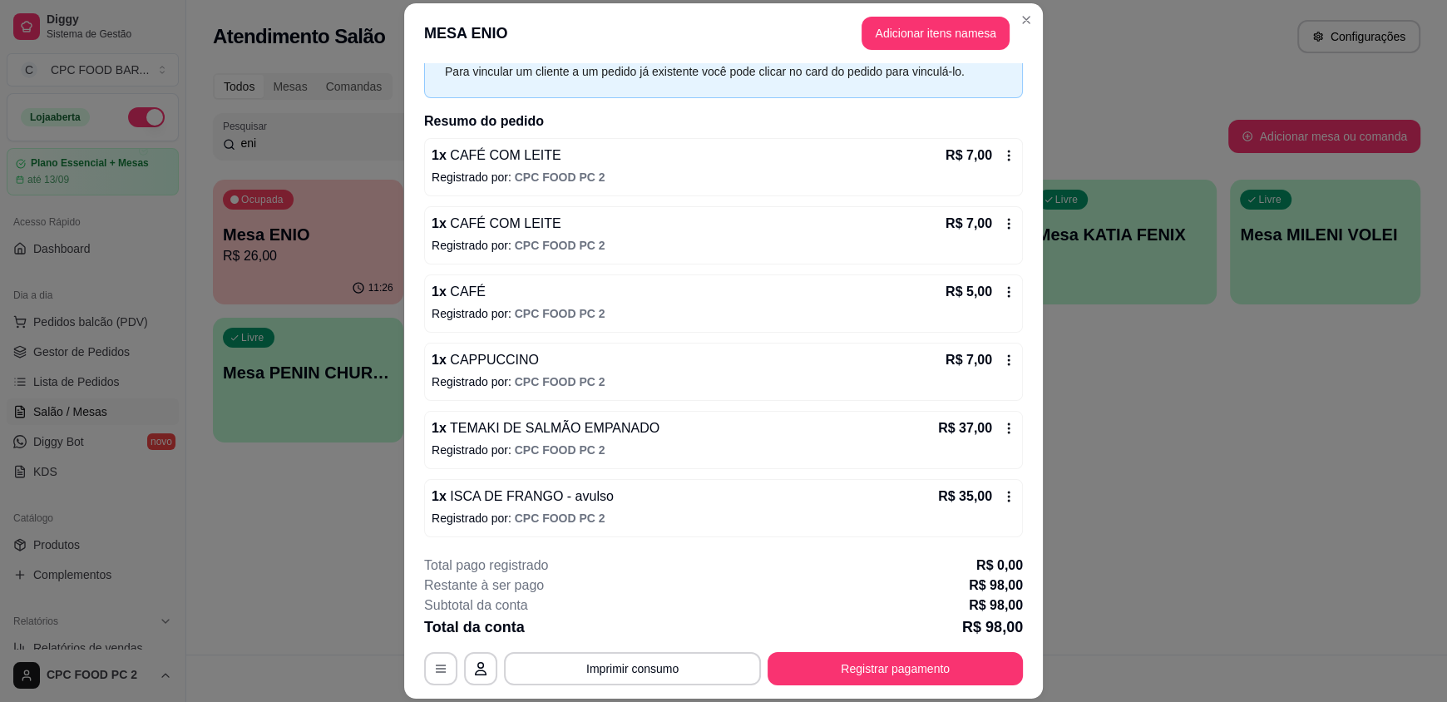
click at [1002, 494] on icon at bounding box center [1008, 496] width 13 height 13
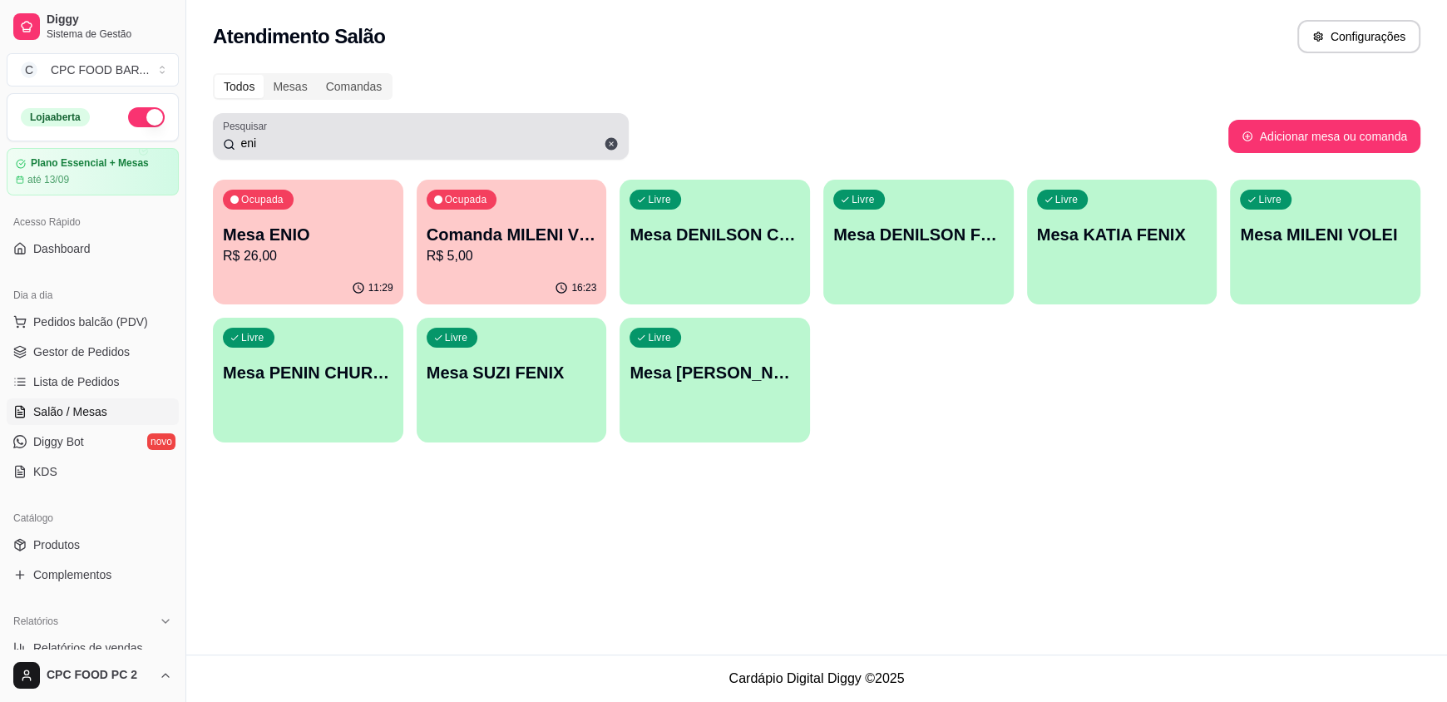
click at [613, 139] on icon at bounding box center [611, 144] width 12 height 12
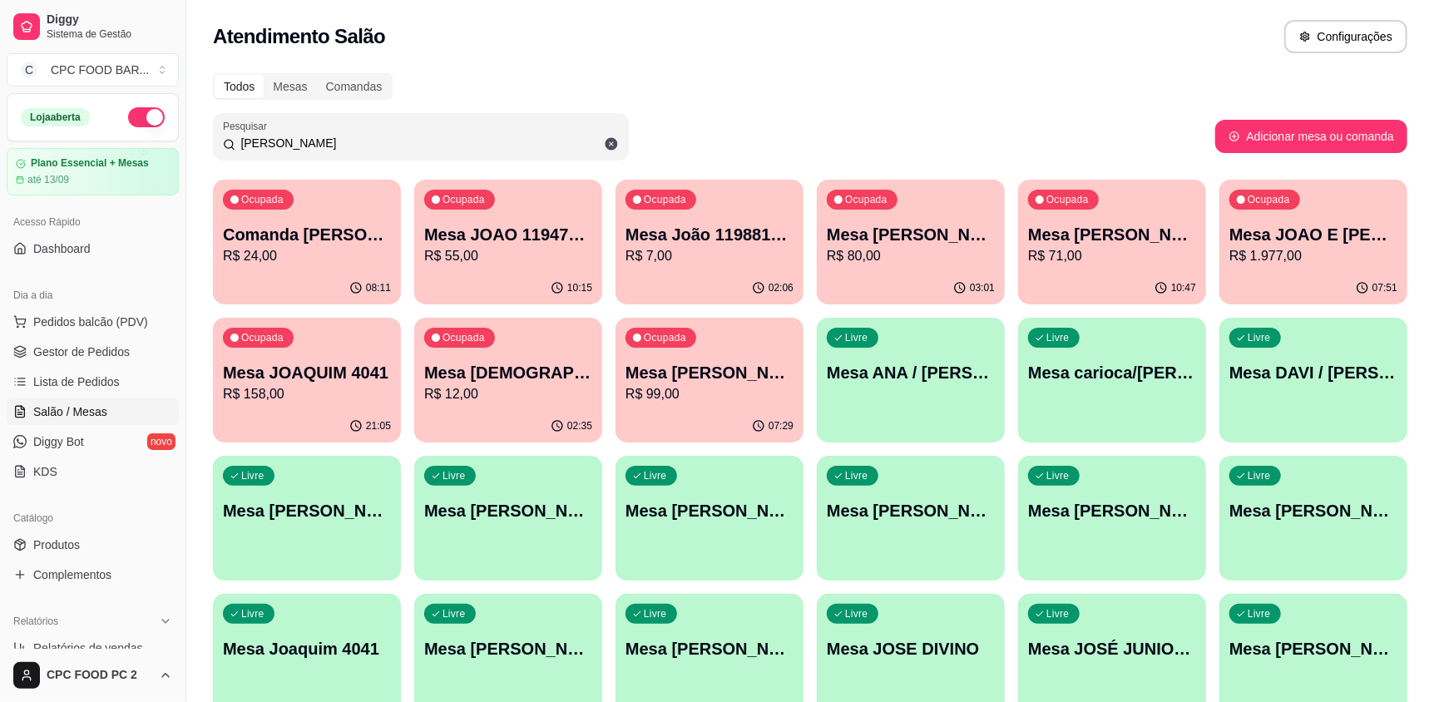
type input "[PERSON_NAME]"
click at [887, 237] on p "Mesa [PERSON_NAME]" at bounding box center [910, 235] width 163 height 22
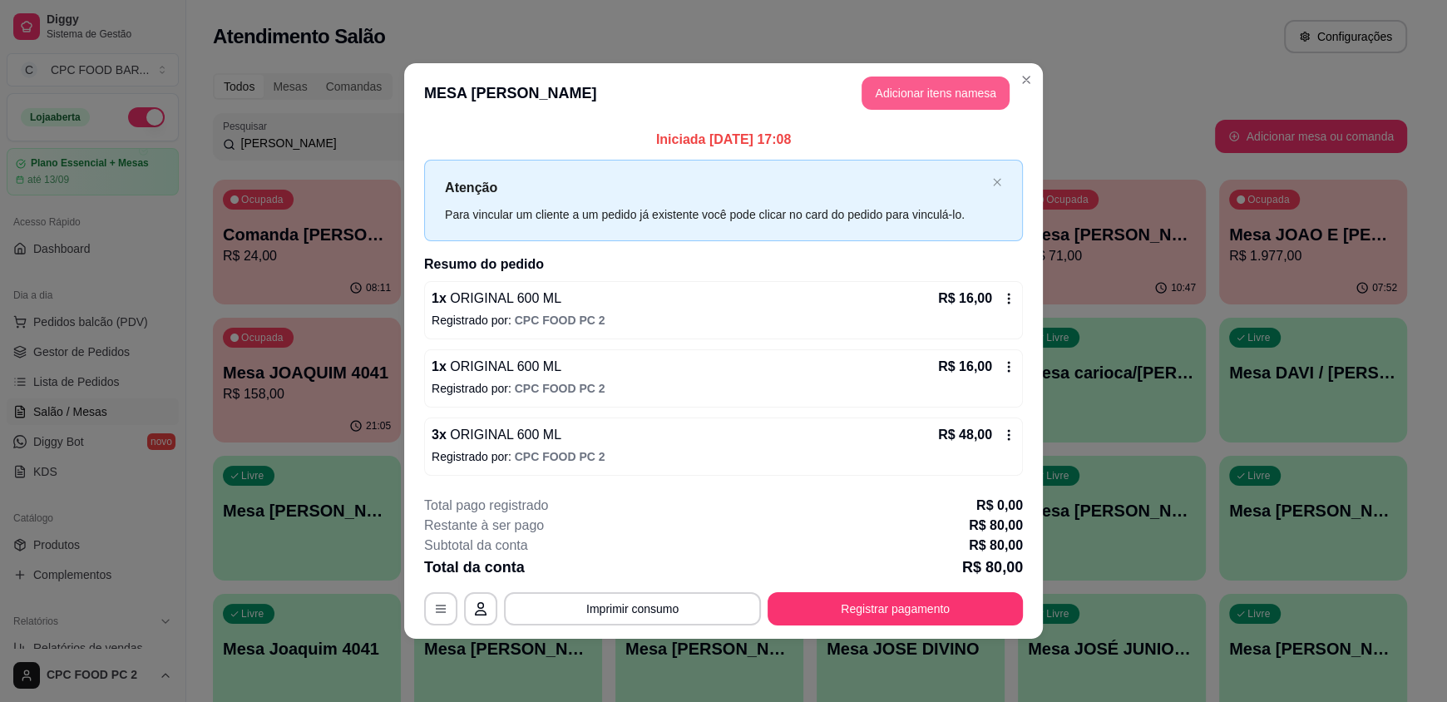
click at [933, 100] on button "Adicionar itens na mesa" at bounding box center [935, 92] width 148 height 33
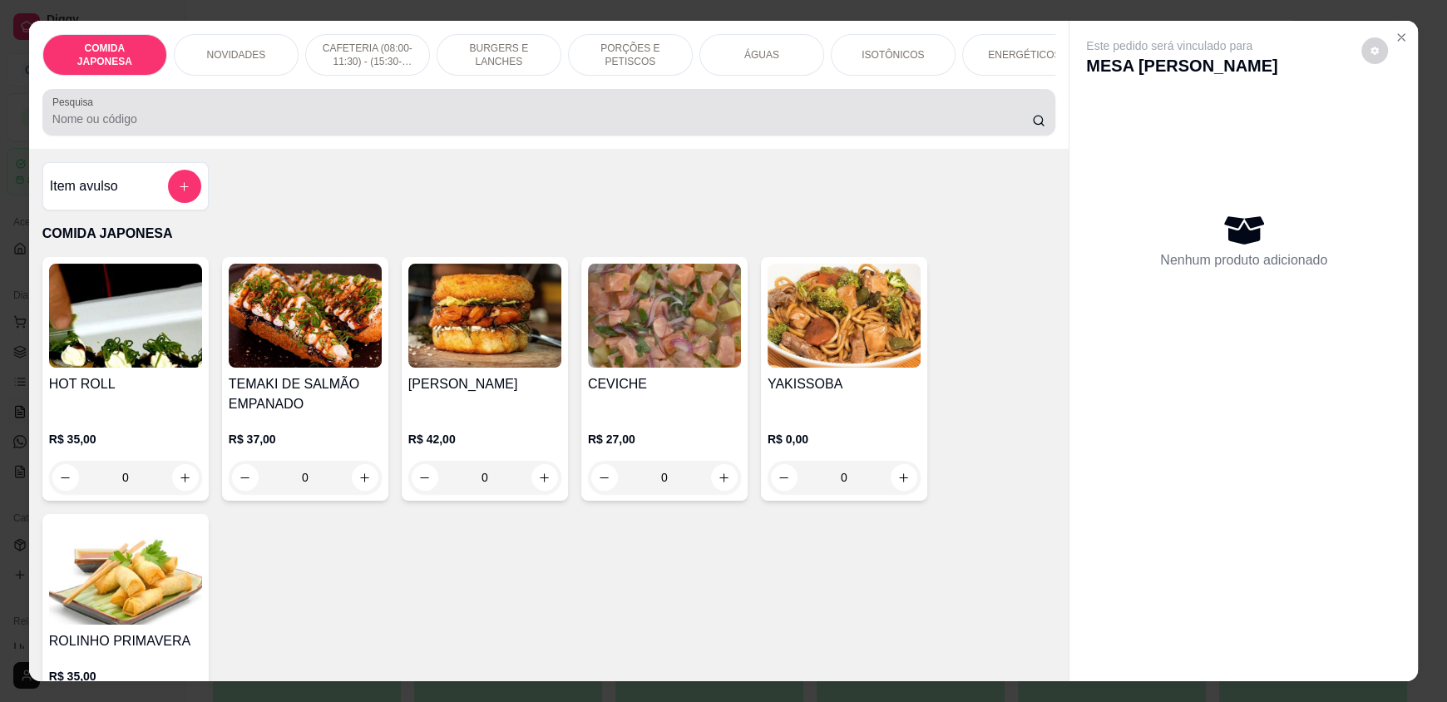
click at [578, 136] on div "Pesquisa" at bounding box center [548, 112] width 1013 height 47
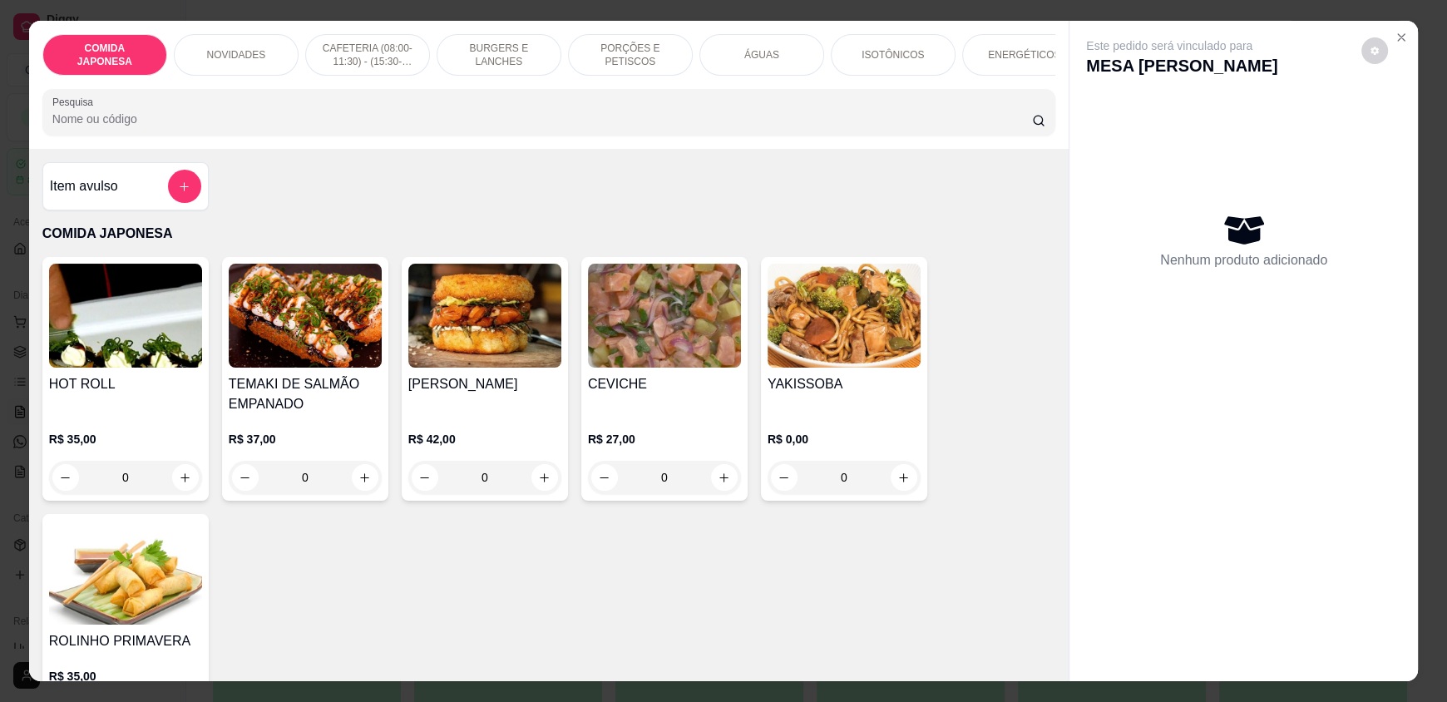
click at [533, 127] on input "Pesquisa" at bounding box center [542, 119] width 980 height 17
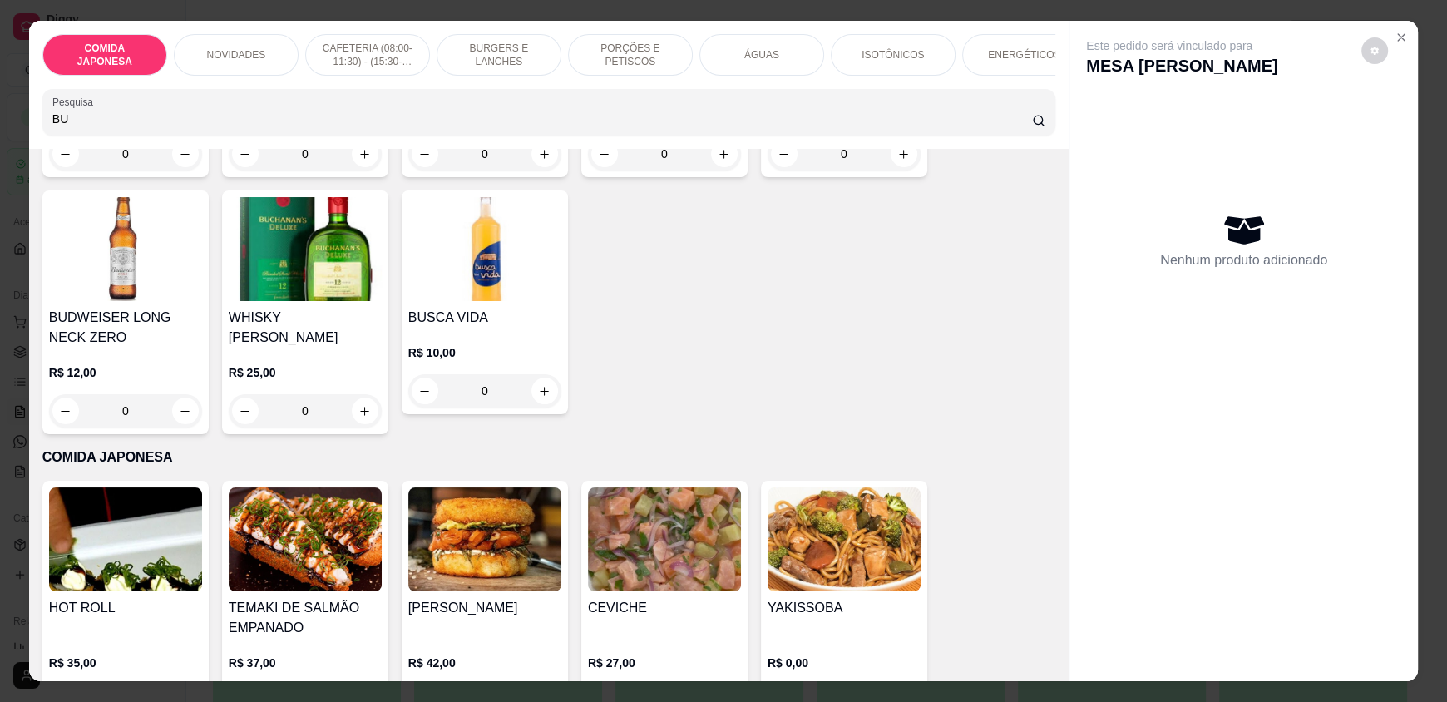
scroll to position [333, 0]
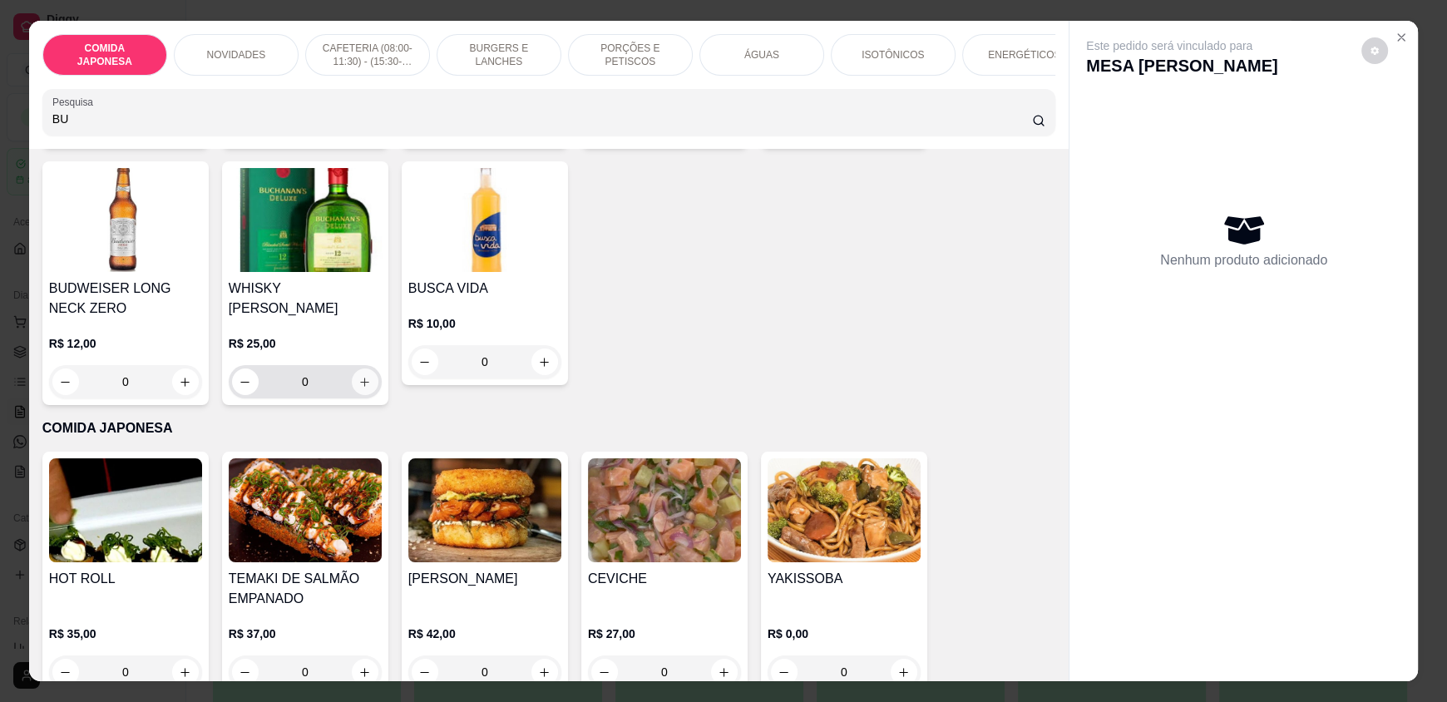
type input "BU"
click at [363, 376] on icon "increase-product-quantity" at bounding box center [364, 382] width 12 height 12
type input "1"
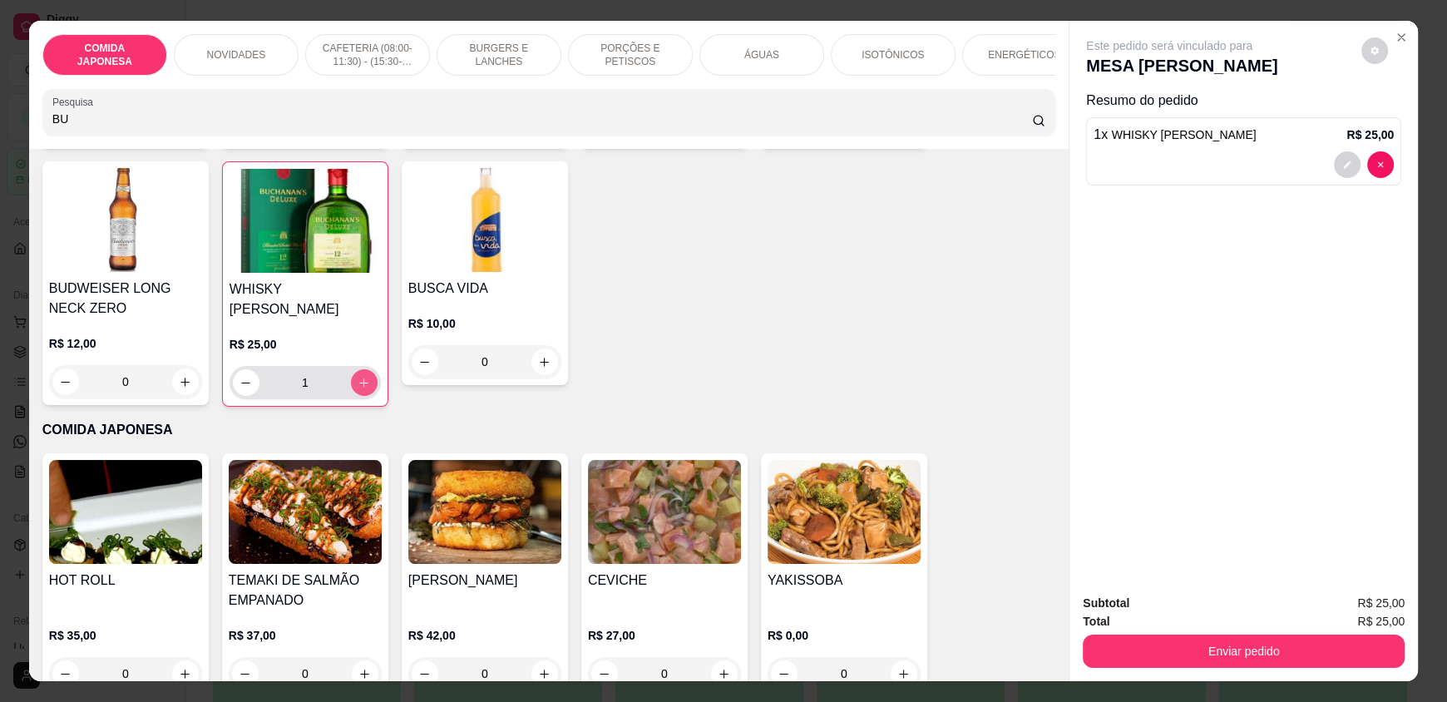
click at [363, 374] on button "increase-product-quantity" at bounding box center [364, 382] width 27 height 27
type input "2"
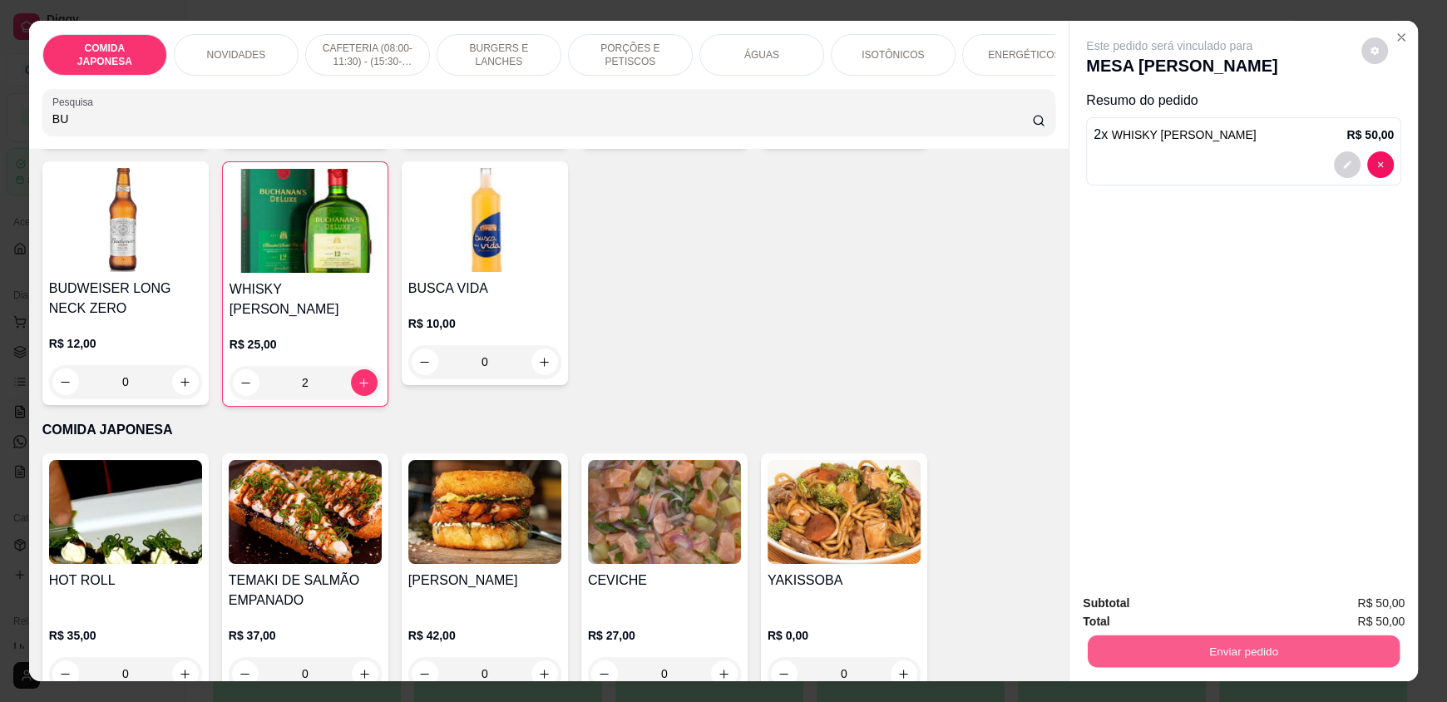
click at [1132, 655] on button "Enviar pedido" at bounding box center [1244, 650] width 312 height 32
click at [1209, 614] on button "Não registrar e enviar pedido" at bounding box center [1188, 611] width 173 height 32
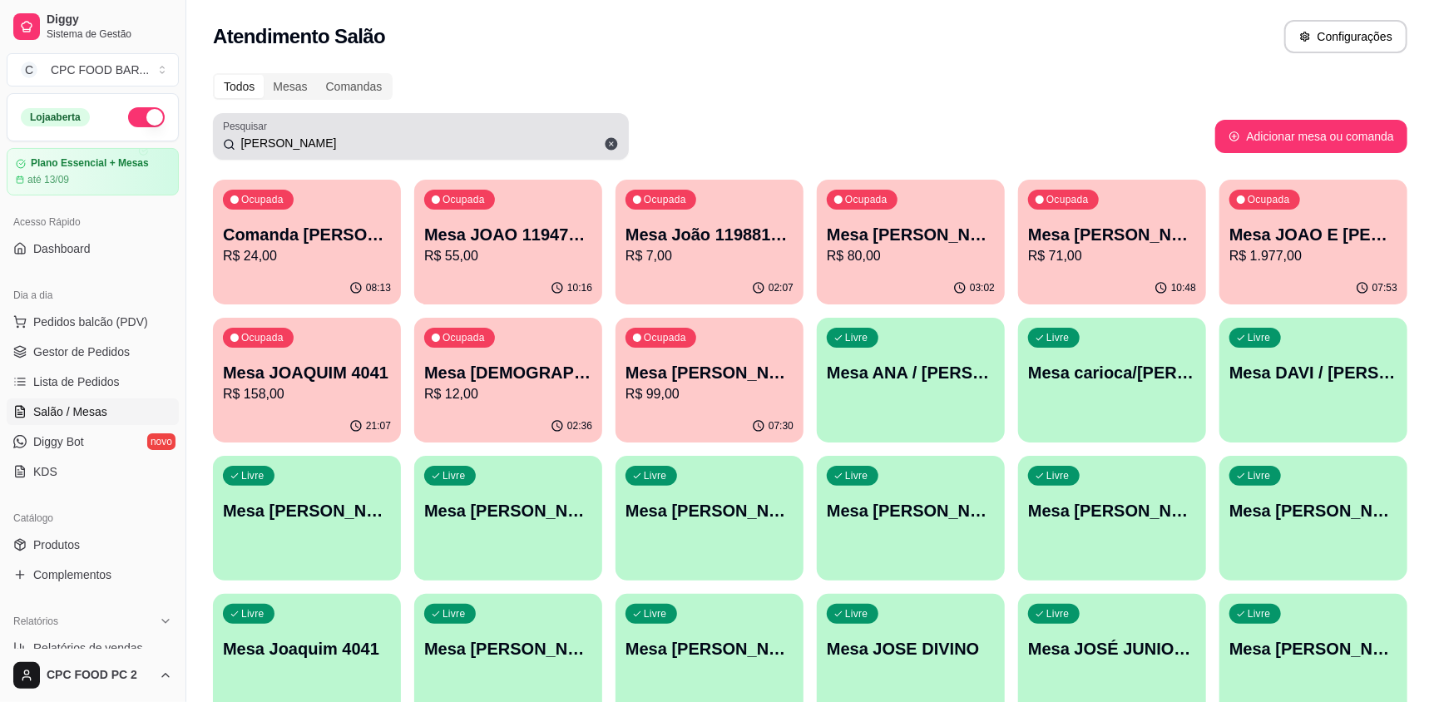
click at [599, 131] on div "[PERSON_NAME]" at bounding box center [421, 136] width 396 height 33
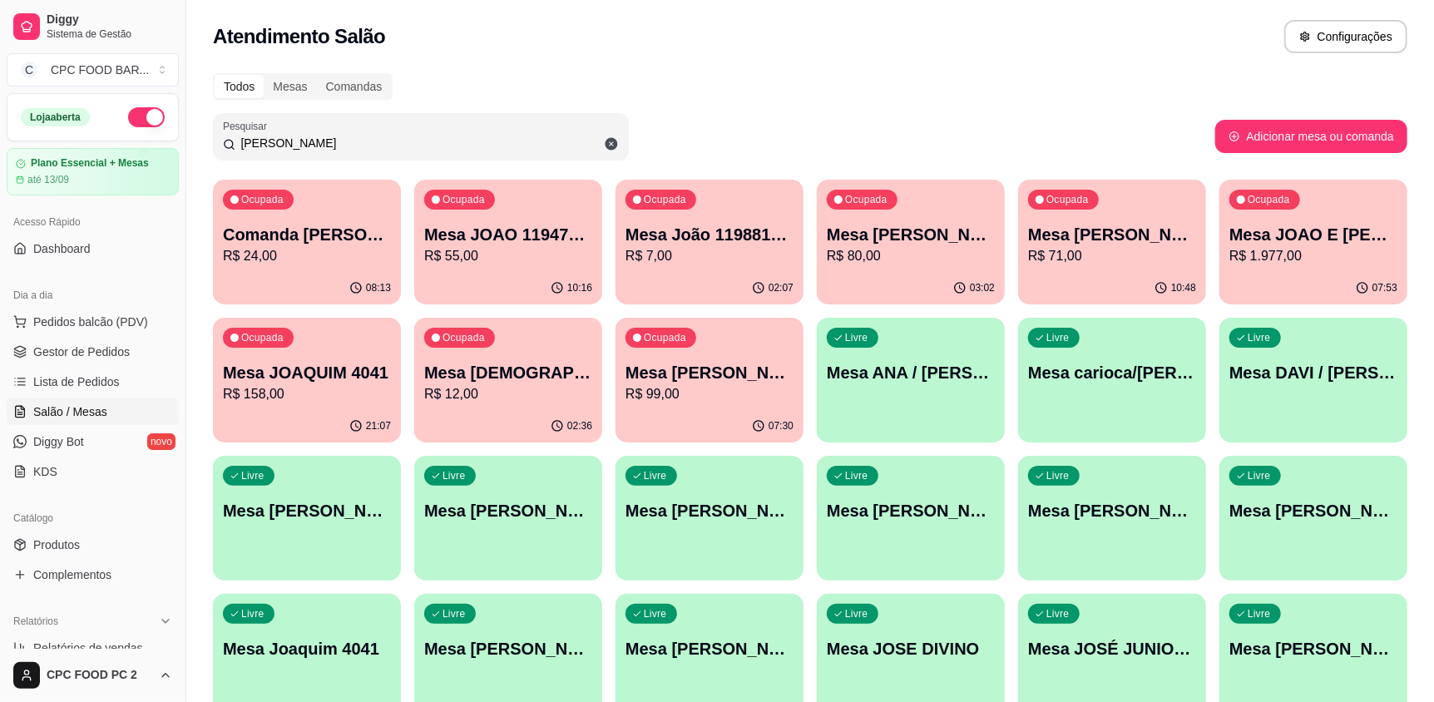
type input "J"
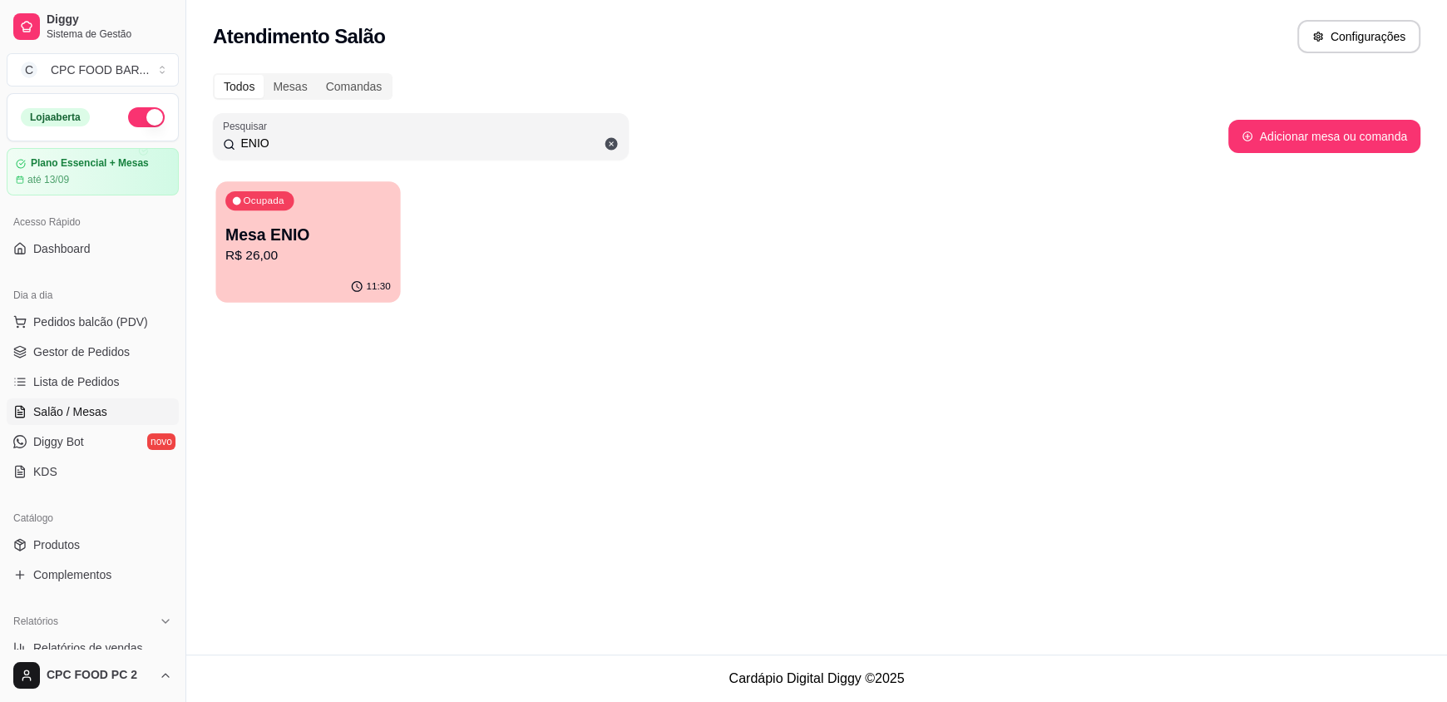
click at [355, 234] on p "Mesa ENIO" at bounding box center [307, 235] width 165 height 22
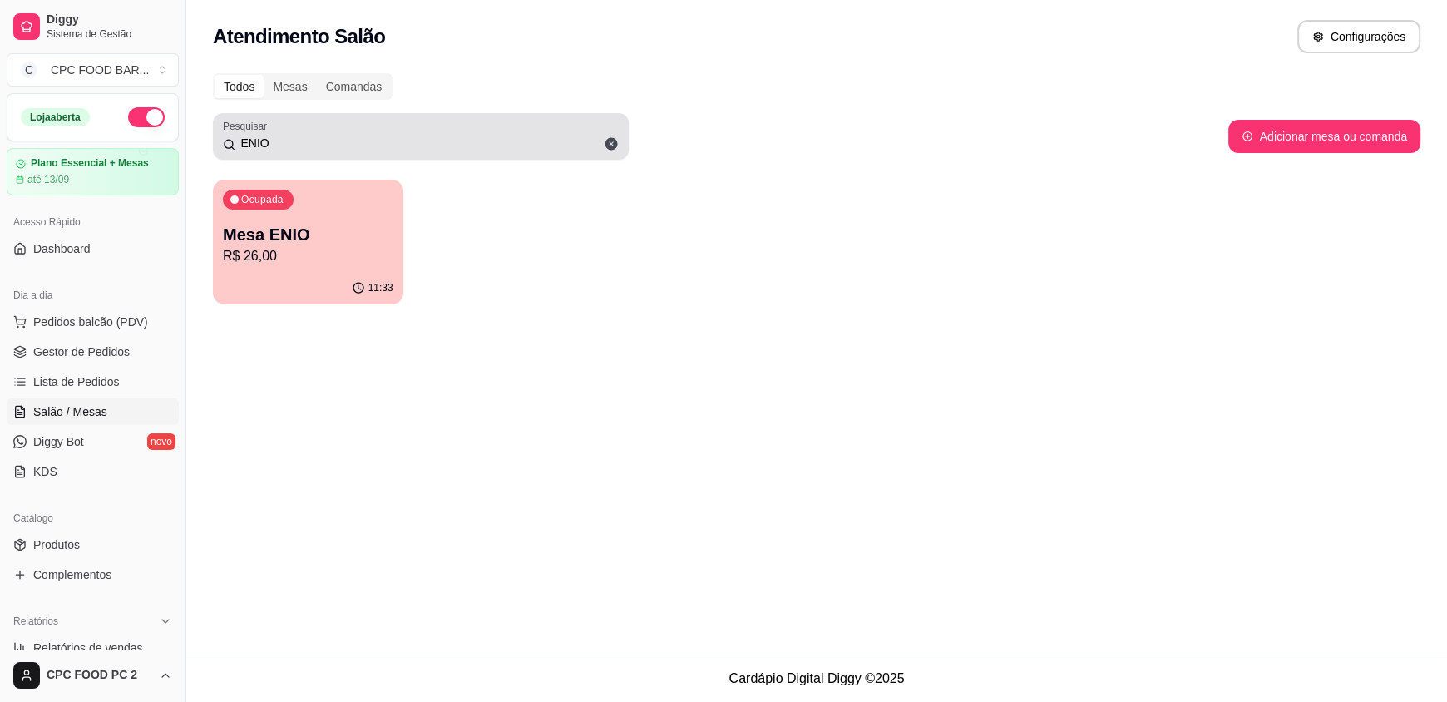
click at [540, 136] on input "ENIO" at bounding box center [426, 143] width 383 height 17
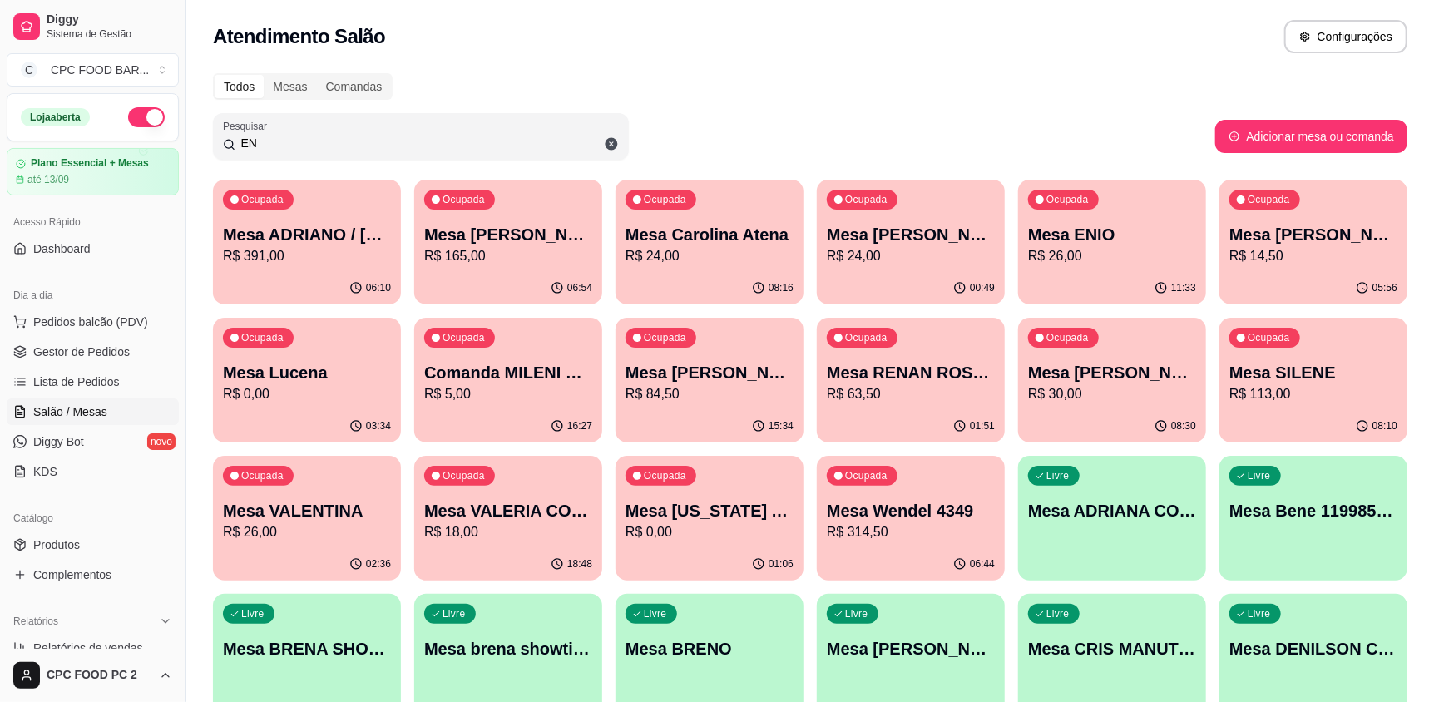
type input "E"
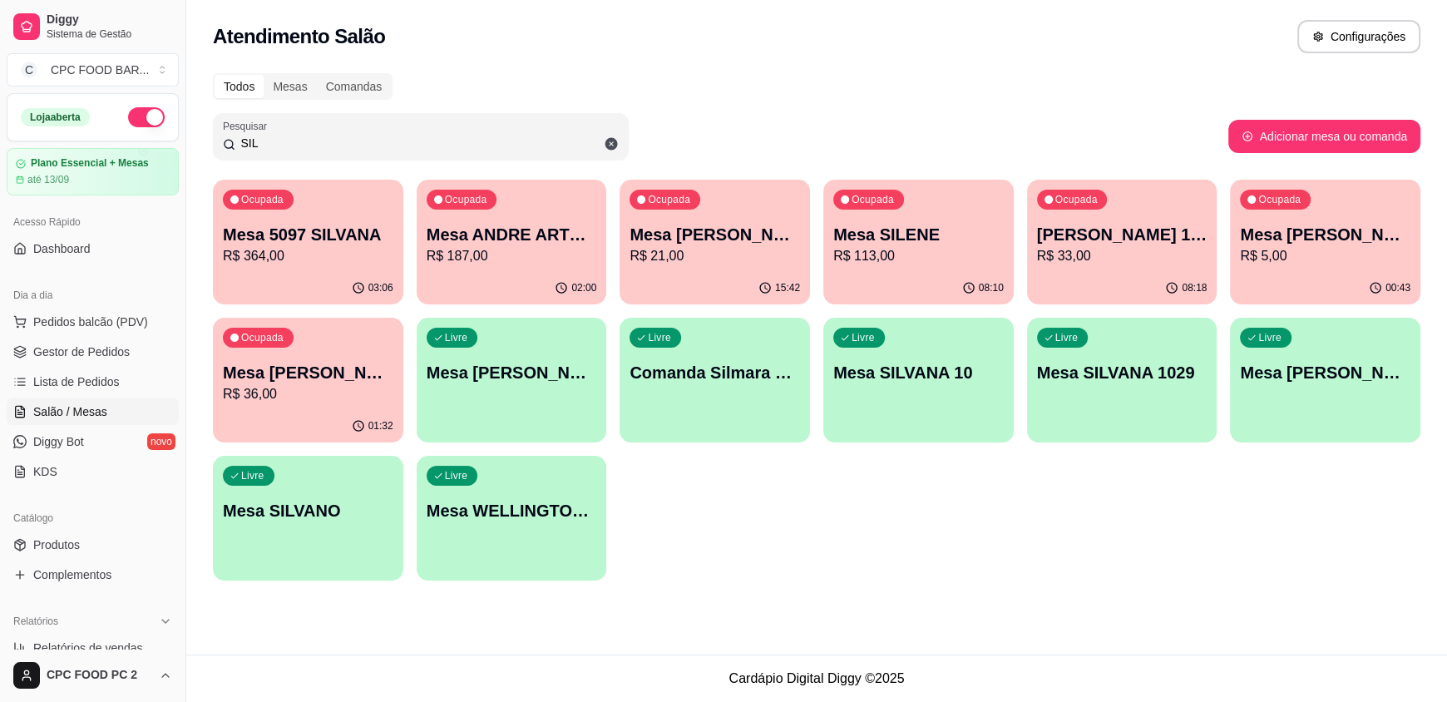
type input "SIL"
click at [258, 258] on p "R$ 364,00" at bounding box center [308, 256] width 170 height 20
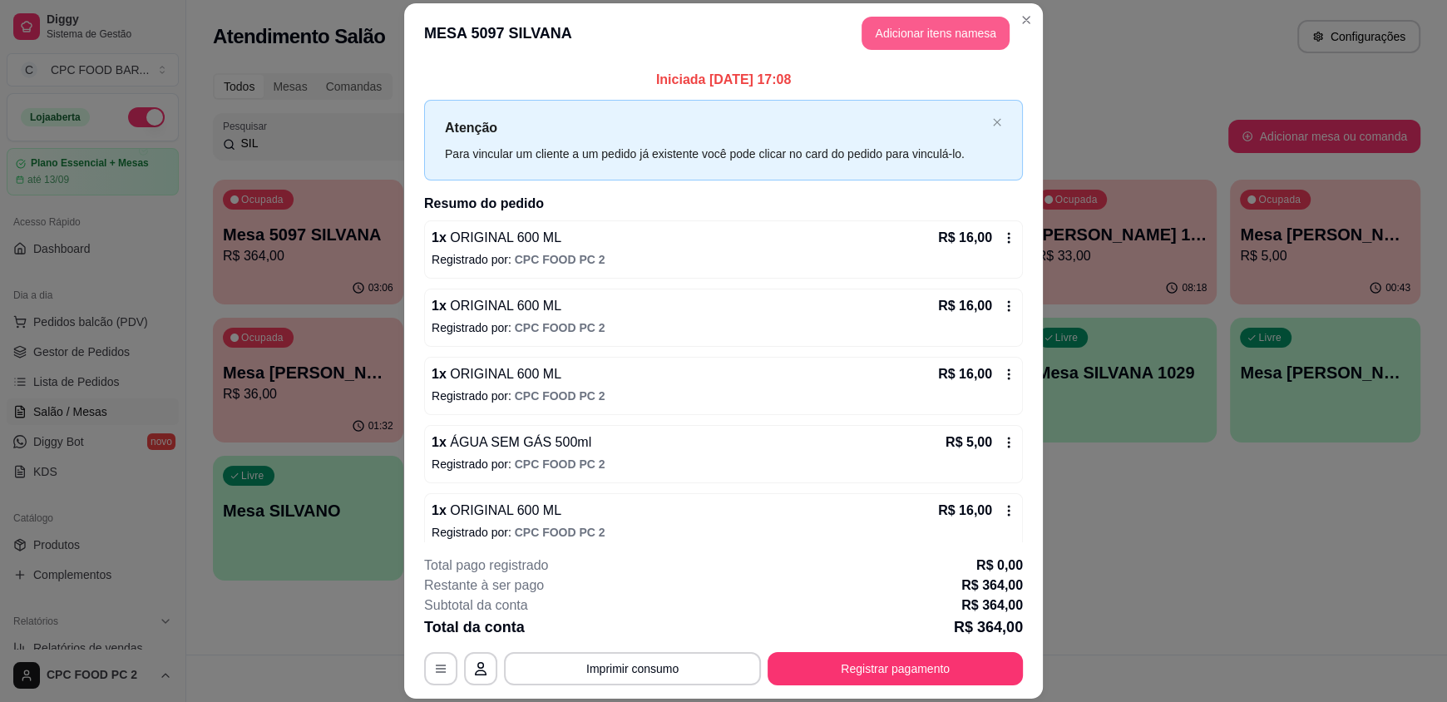
click at [925, 32] on button "Adicionar itens na mesa" at bounding box center [935, 33] width 148 height 33
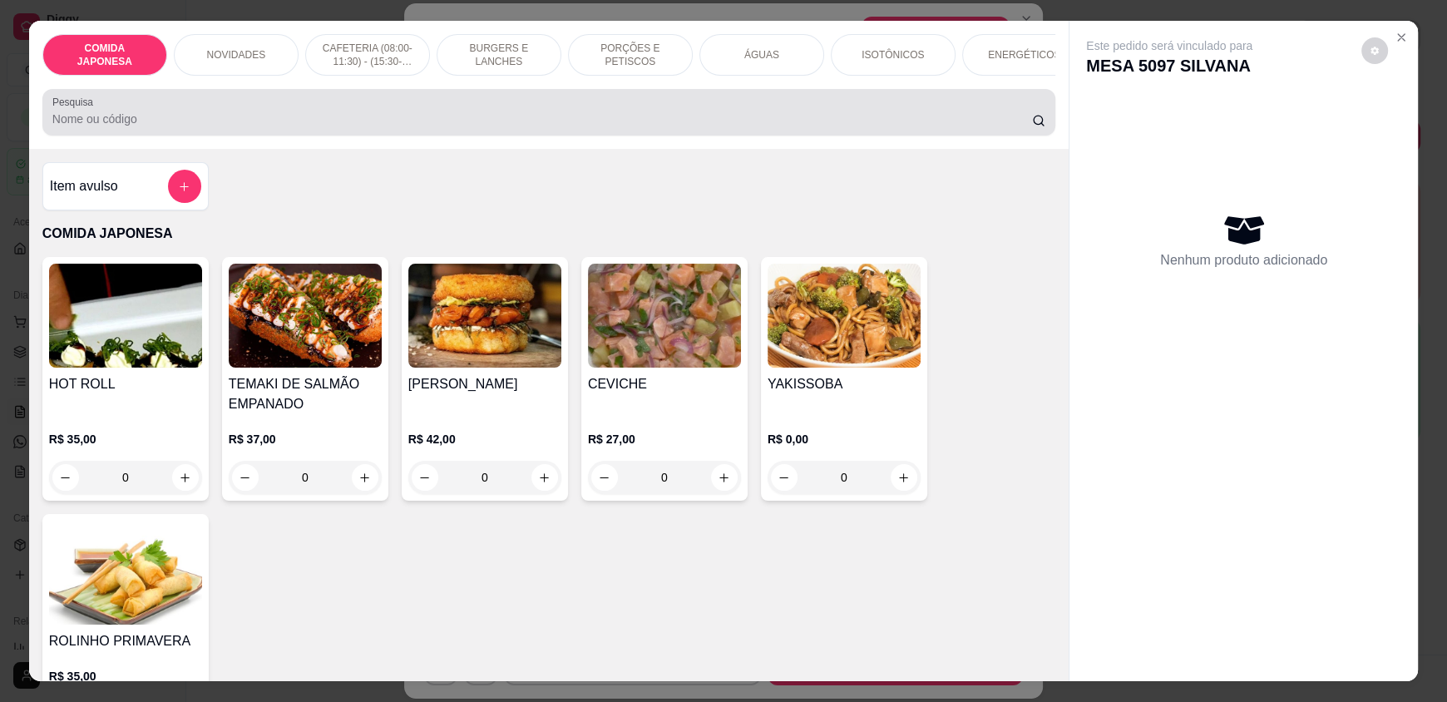
click at [801, 125] on input "Pesquisa" at bounding box center [542, 119] width 980 height 17
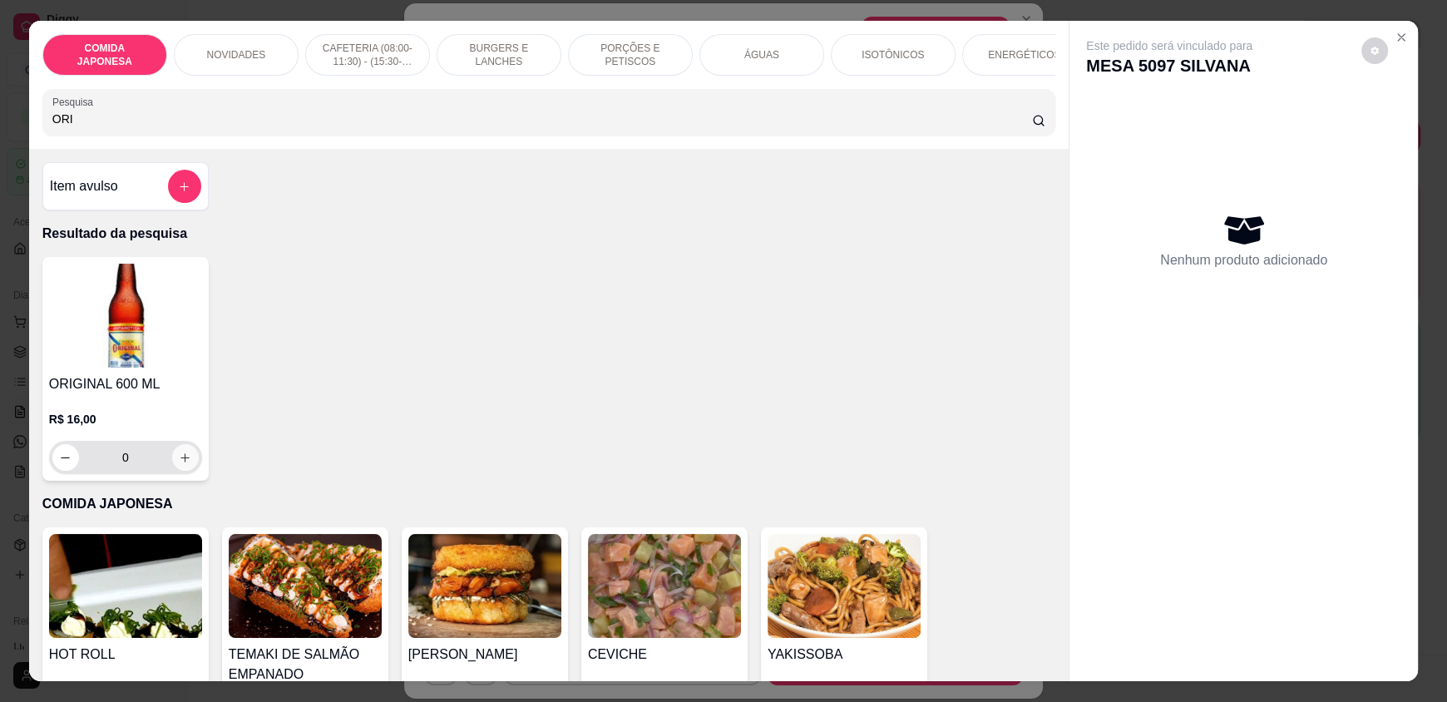
type input "ORI"
click at [180, 471] on button "increase-product-quantity" at bounding box center [185, 457] width 27 height 27
type input "1"
type input "0"
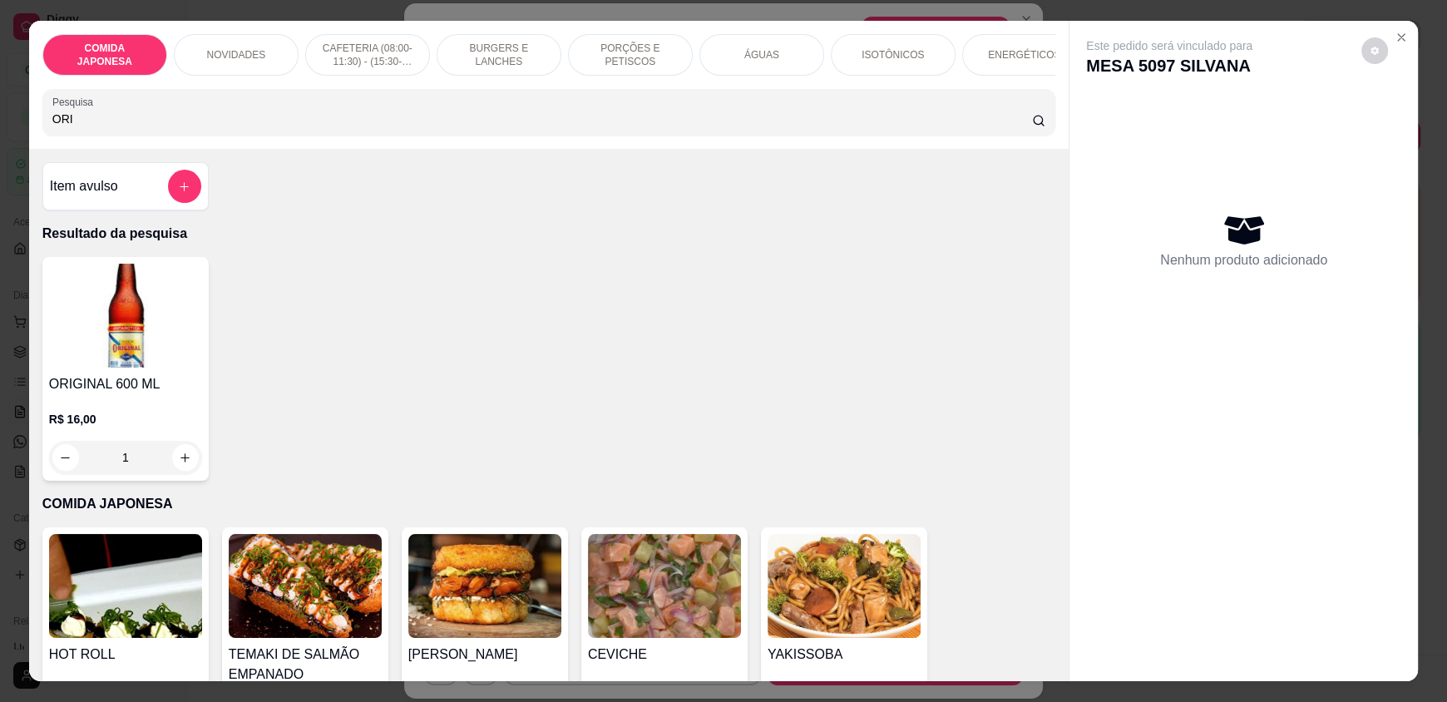
type input "0"
click at [180, 462] on button "increase-product-quantity" at bounding box center [185, 457] width 27 height 27
type input "1"
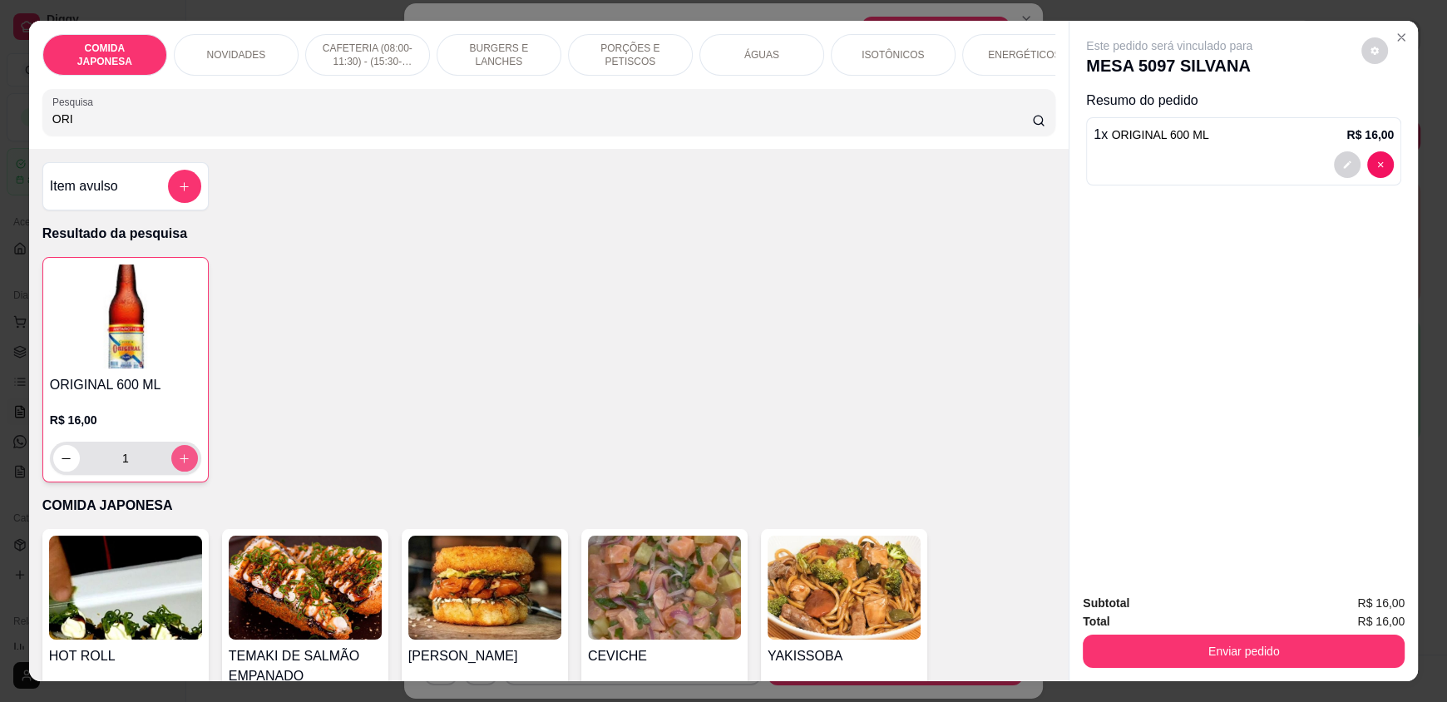
click at [180, 462] on button "increase-product-quantity" at bounding box center [184, 458] width 27 height 27
type input "2"
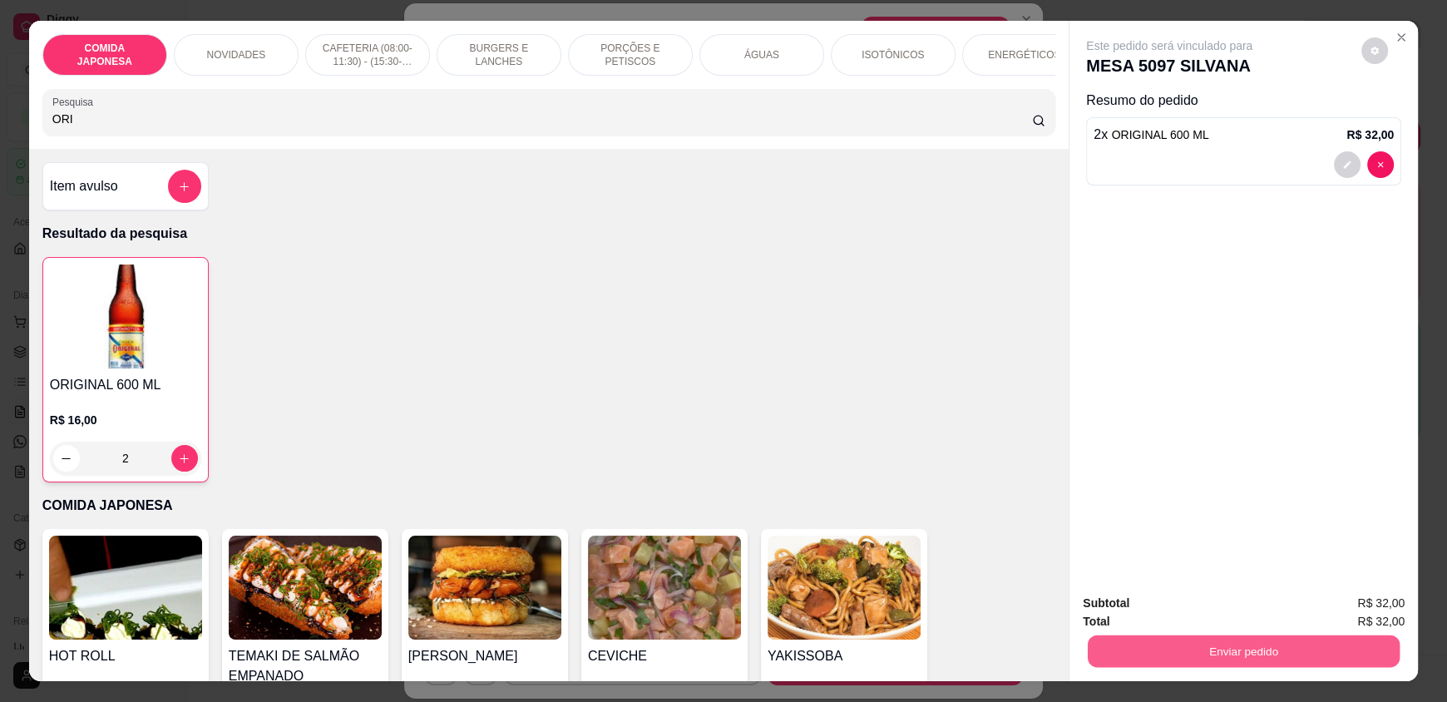
click at [1167, 653] on button "Enviar pedido" at bounding box center [1244, 650] width 312 height 32
click at [1204, 613] on button "Não registrar e enviar pedido" at bounding box center [1188, 611] width 173 height 32
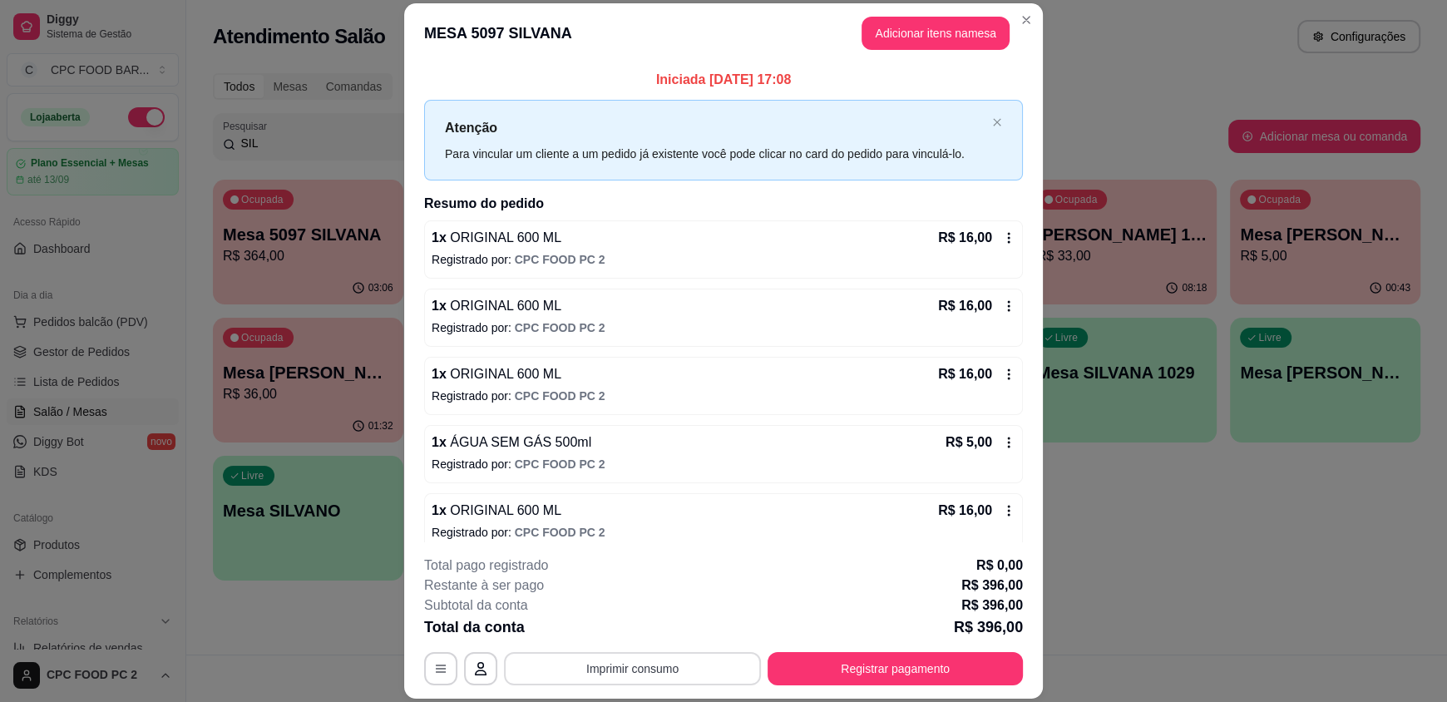
click at [652, 668] on button "Imprimir consumo" at bounding box center [632, 668] width 257 height 33
click at [638, 631] on button "IMPRESSORA" at bounding box center [631, 630] width 121 height 27
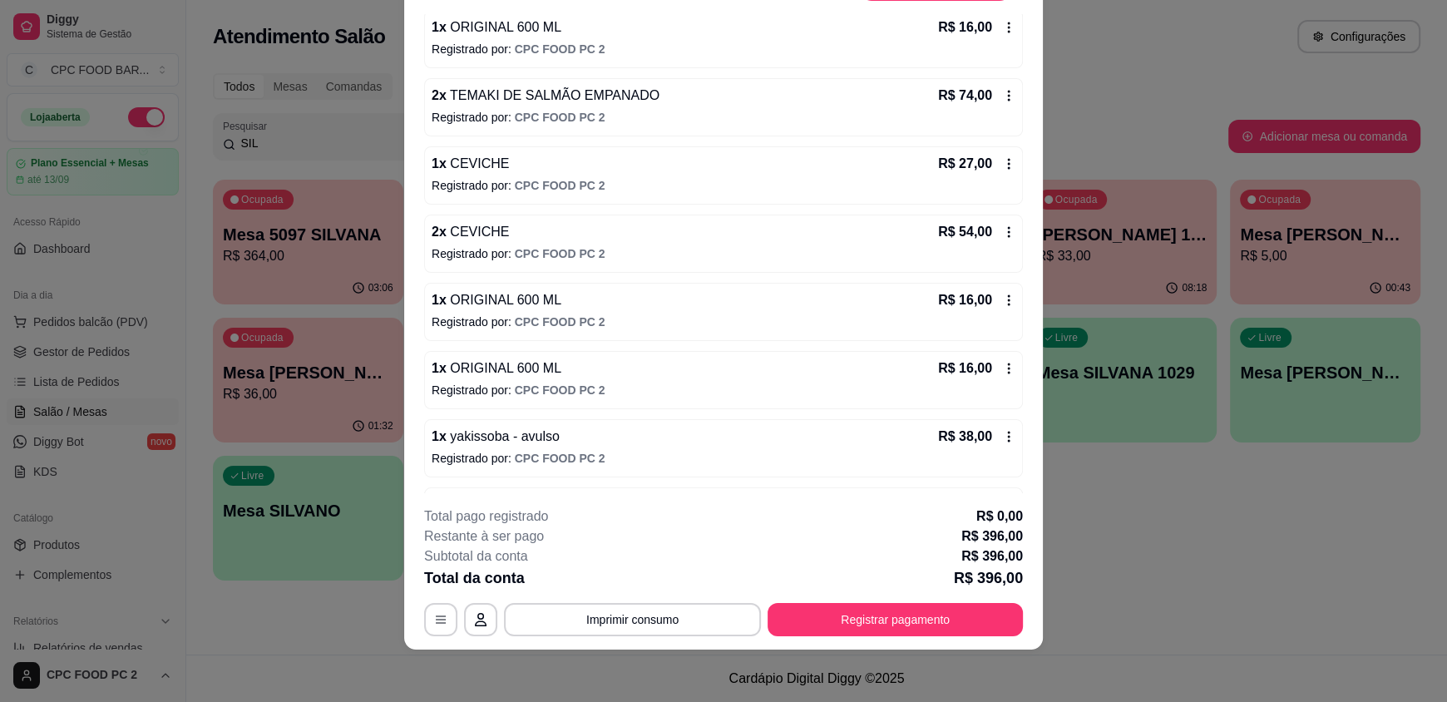
scroll to position [612, 0]
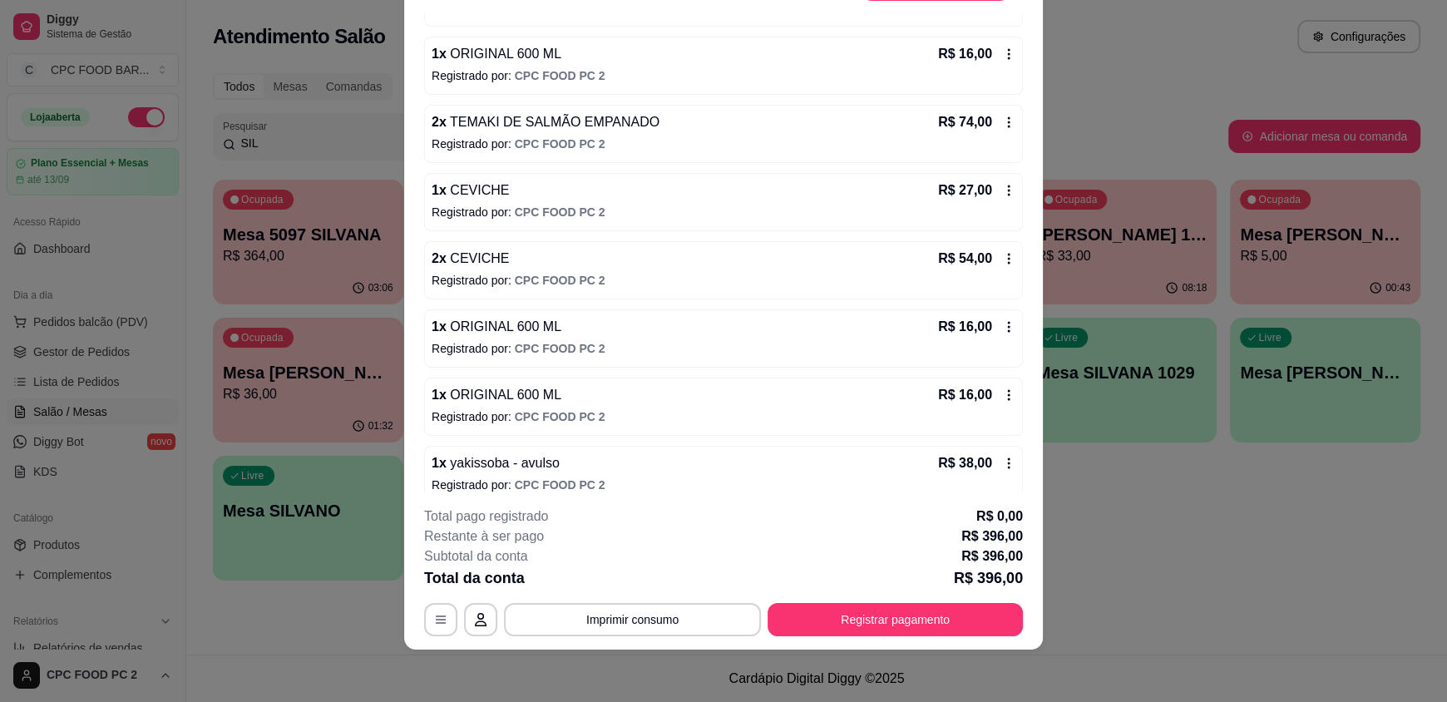
click at [1002, 184] on icon at bounding box center [1008, 190] width 13 height 13
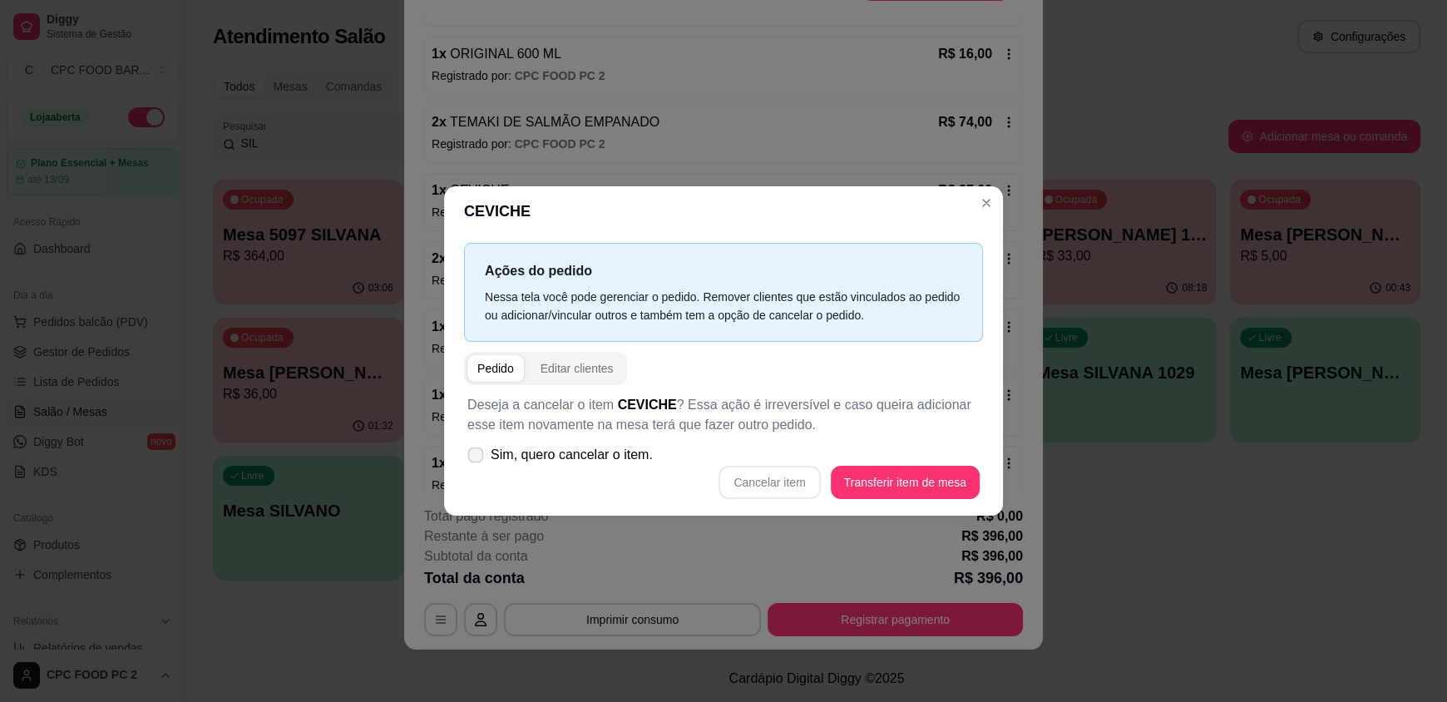
click at [481, 454] on icon at bounding box center [475, 454] width 12 height 9
click at [477, 458] on input "Sim, quero cancelar o item." at bounding box center [471, 463] width 11 height 11
checkbox input "true"
click at [766, 476] on button "Cancelar item" at bounding box center [768, 482] width 101 height 33
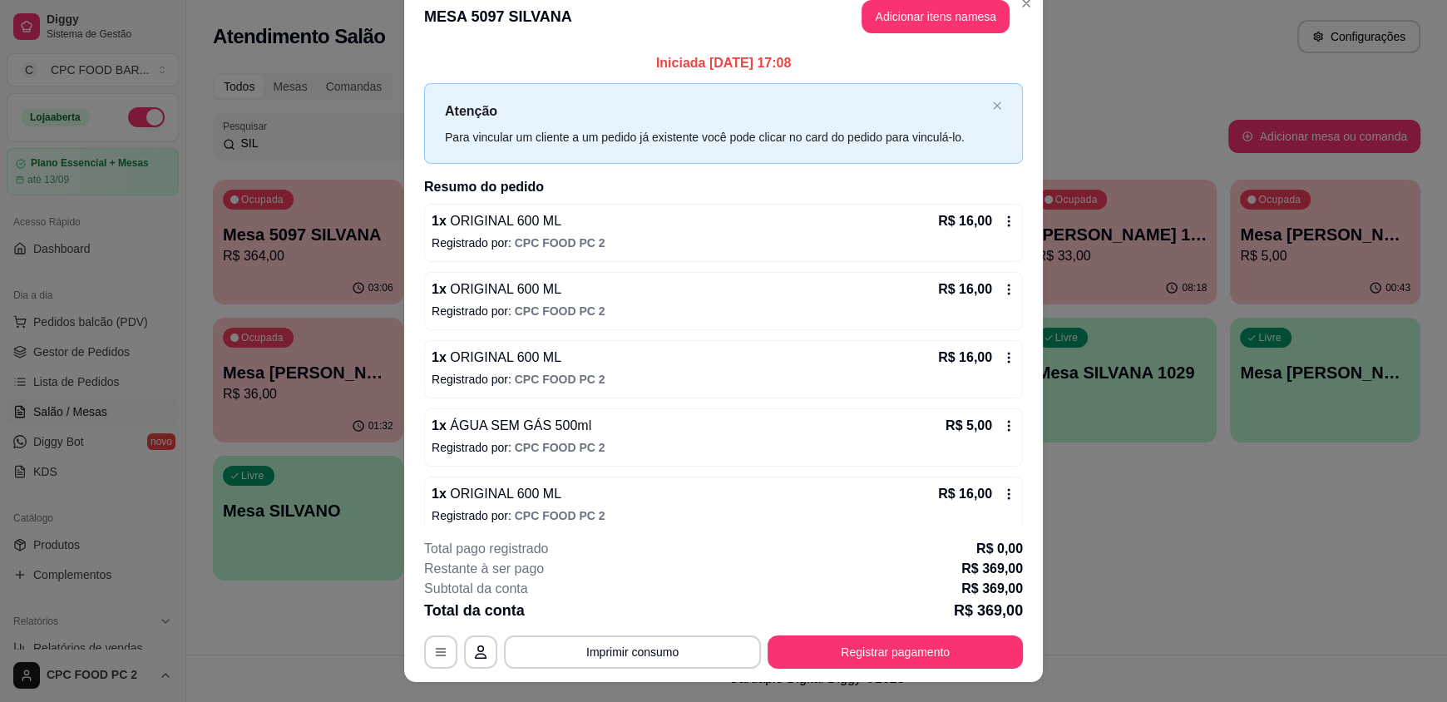
scroll to position [0, 0]
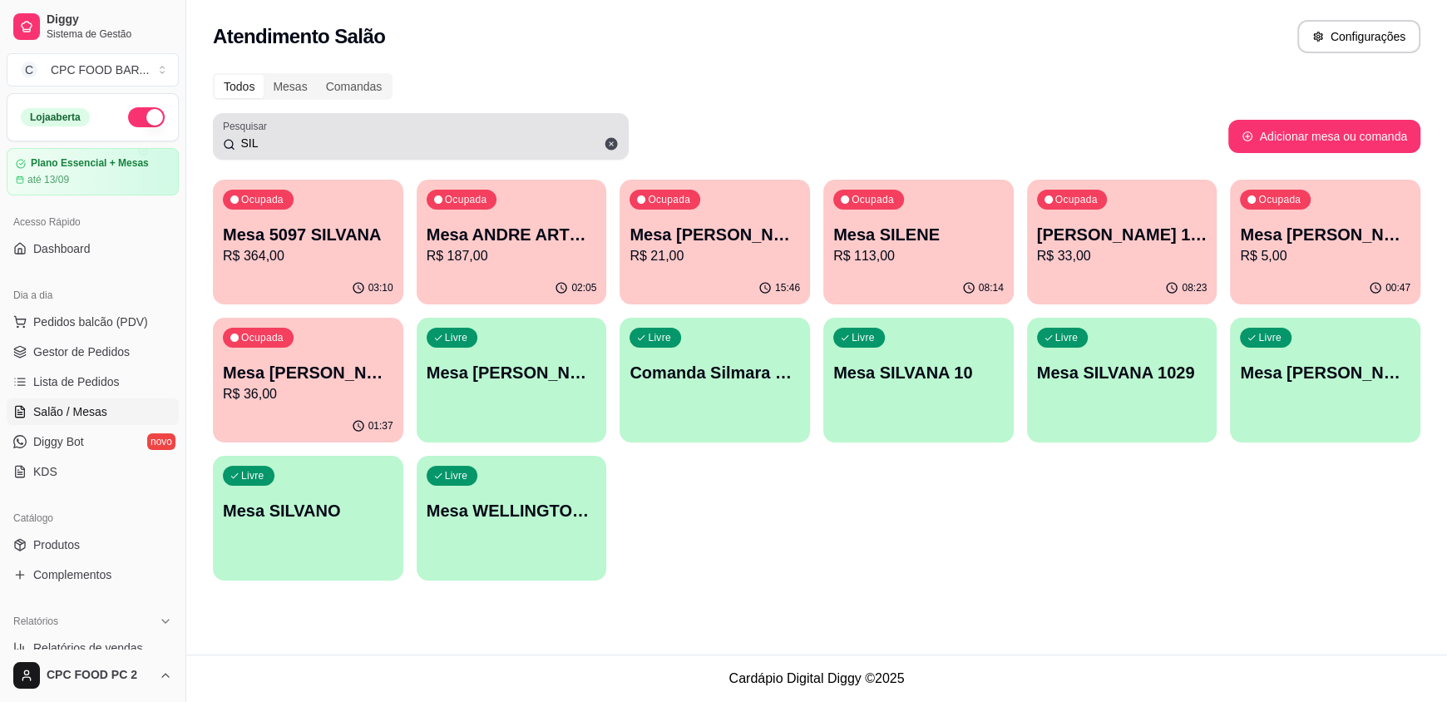
click at [443, 143] on input "SIL" at bounding box center [426, 143] width 383 height 17
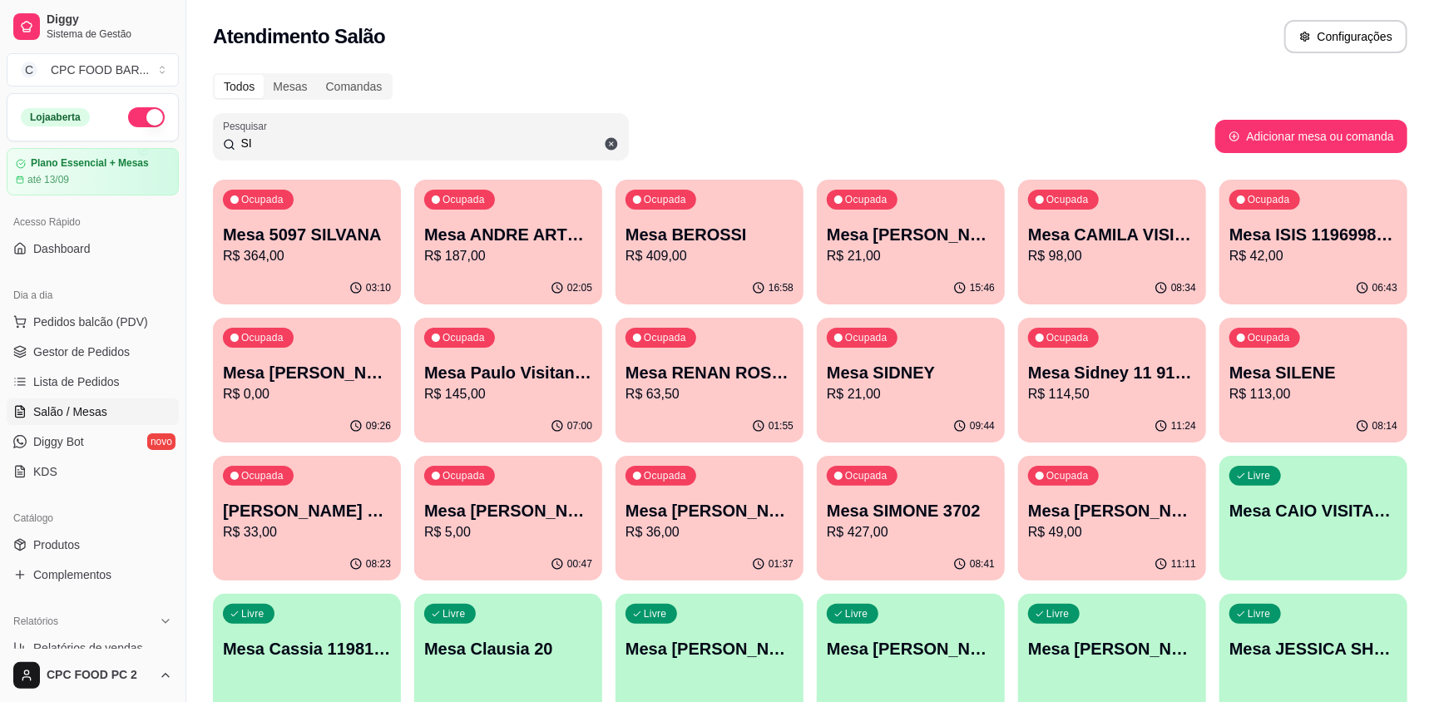
type input "S"
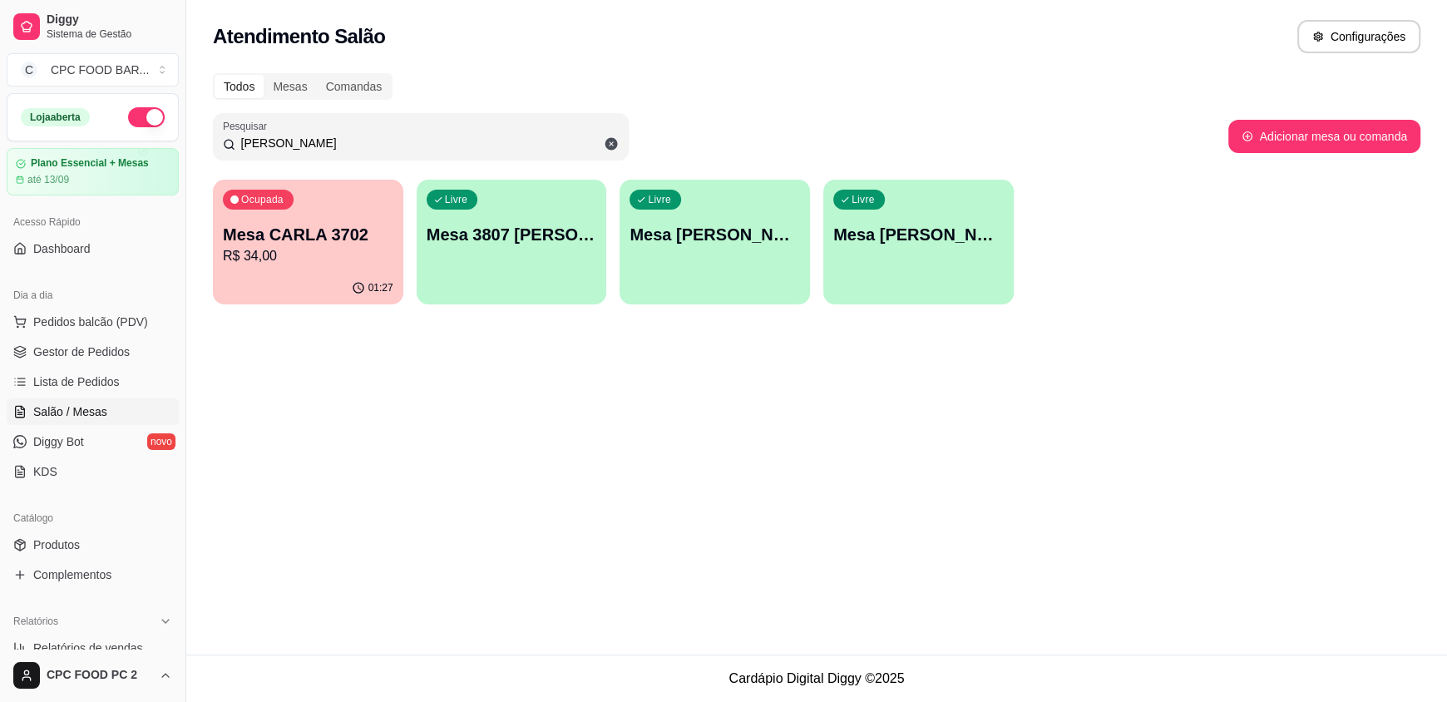
type input "[PERSON_NAME]"
click at [352, 284] on icon "button" at bounding box center [358, 287] width 13 height 13
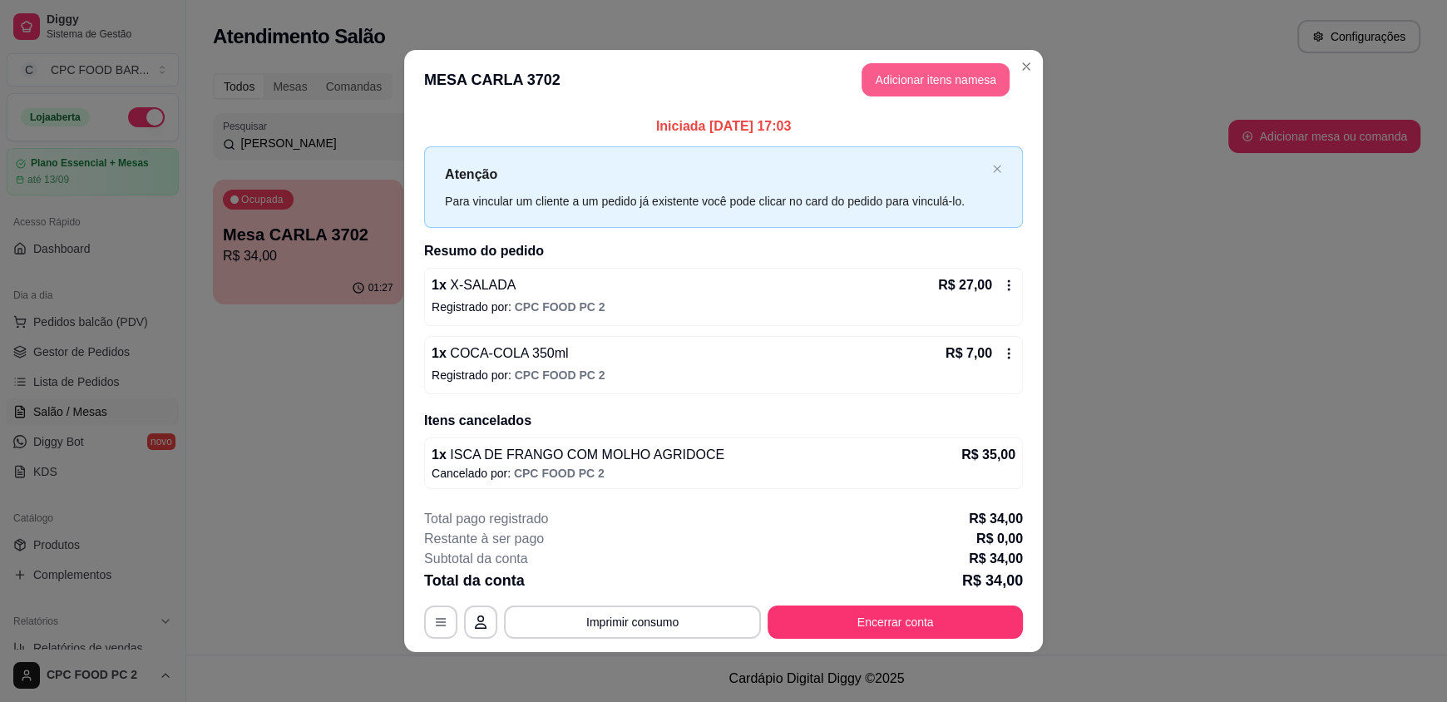
click at [938, 81] on button "Adicionar itens na mesa" at bounding box center [935, 79] width 148 height 33
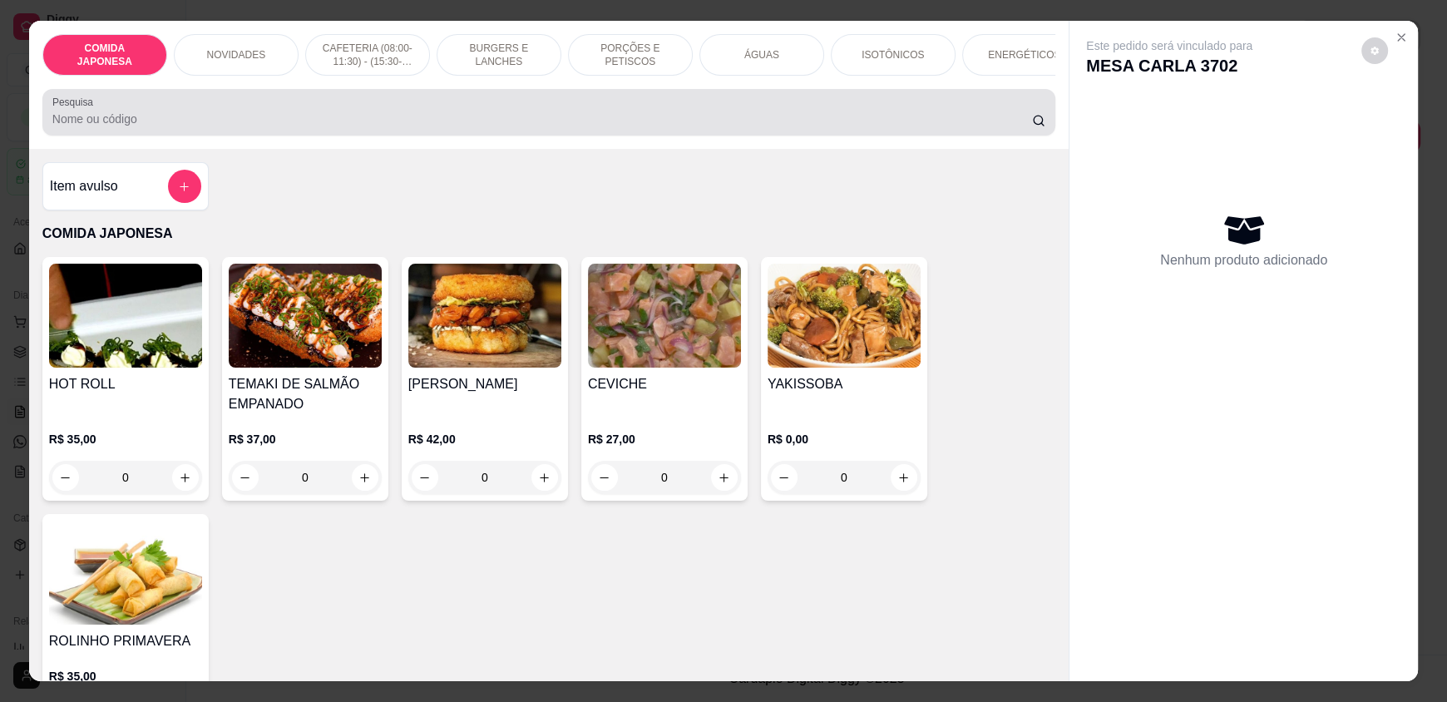
click at [258, 136] on div "Pesquisa" at bounding box center [548, 112] width 1013 height 47
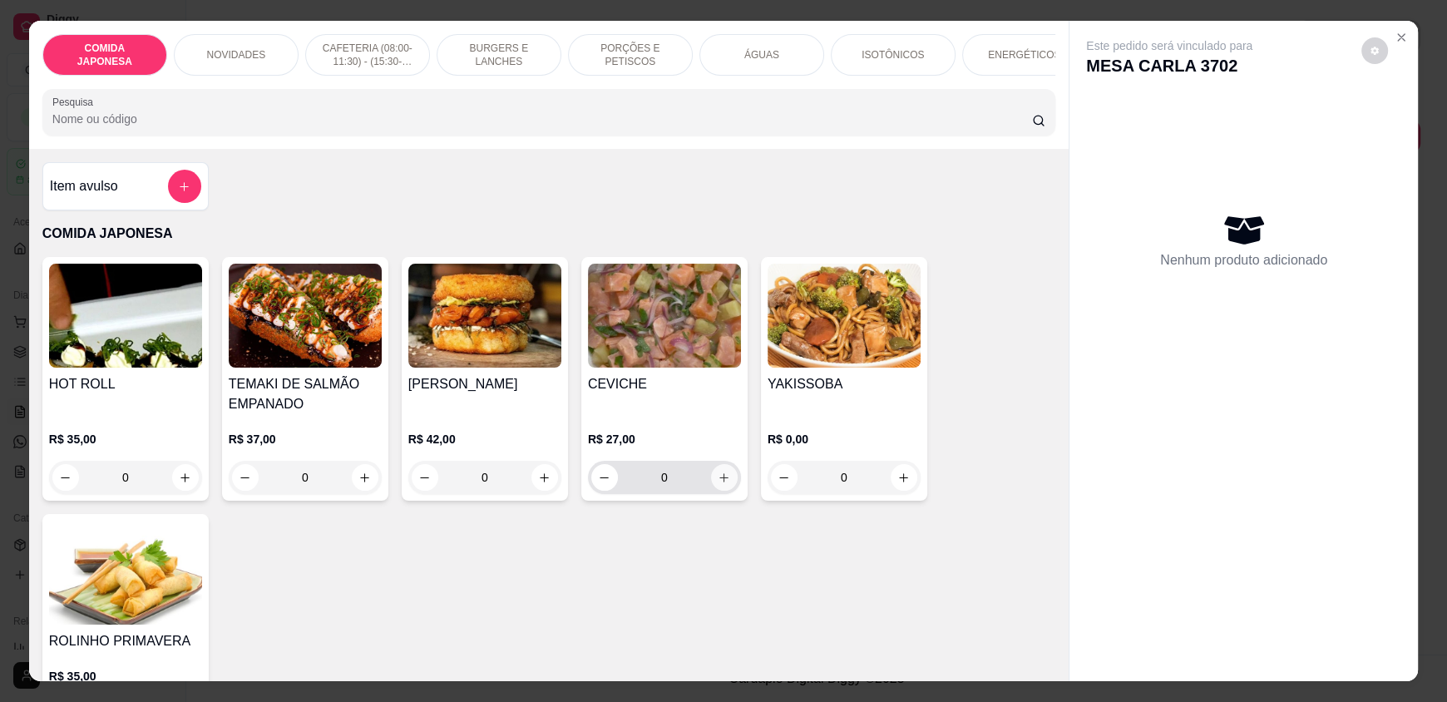
click at [718, 484] on icon "increase-product-quantity" at bounding box center [724, 477] width 12 height 12
type input "1"
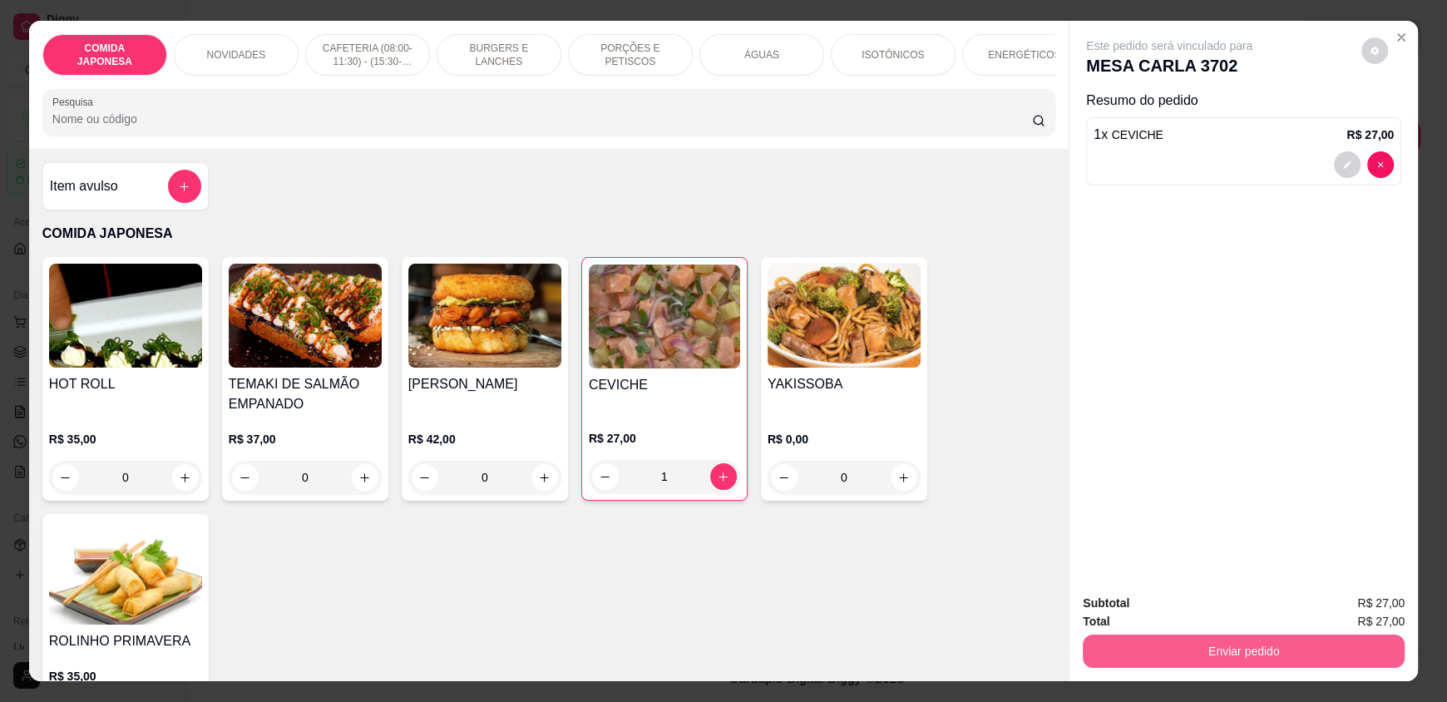
click at [1198, 655] on button "Enviar pedido" at bounding box center [1244, 650] width 322 height 33
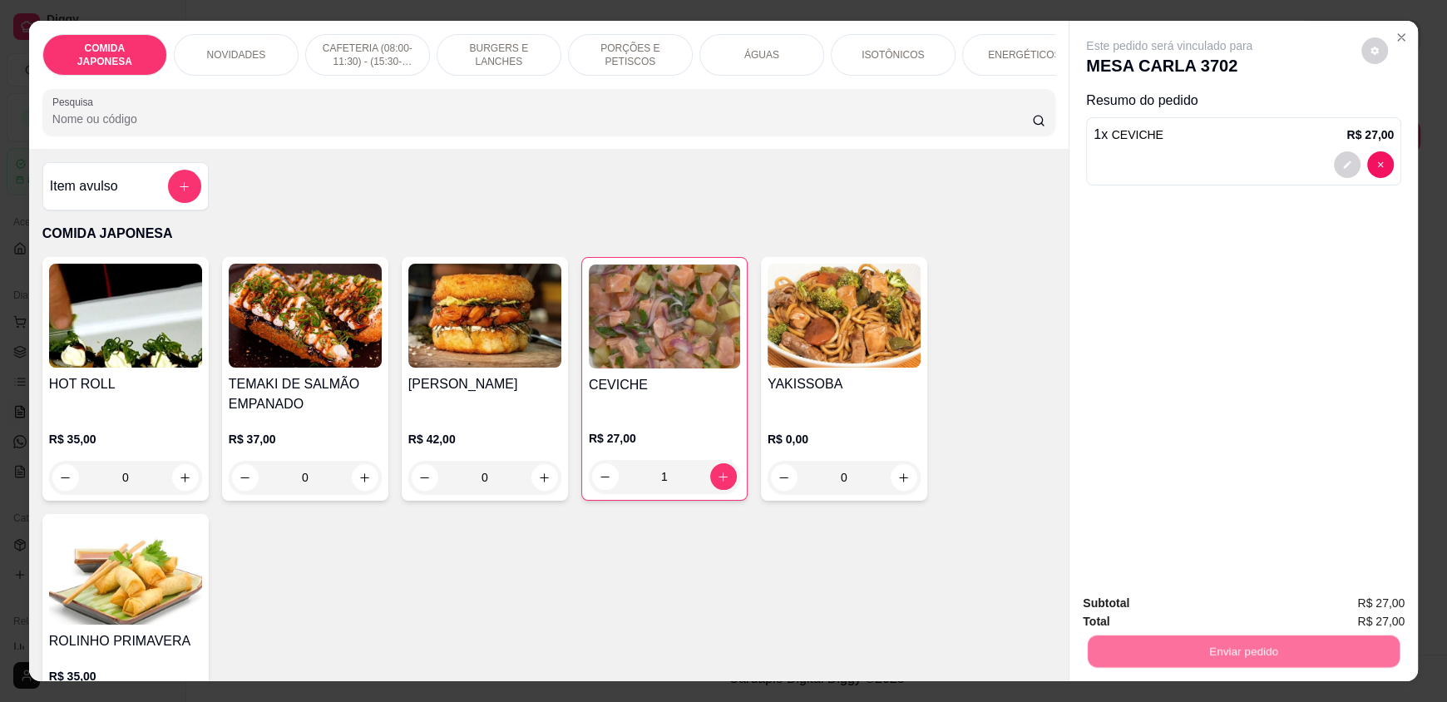
click at [1182, 620] on button "Não registrar e enviar pedido" at bounding box center [1188, 611] width 173 height 32
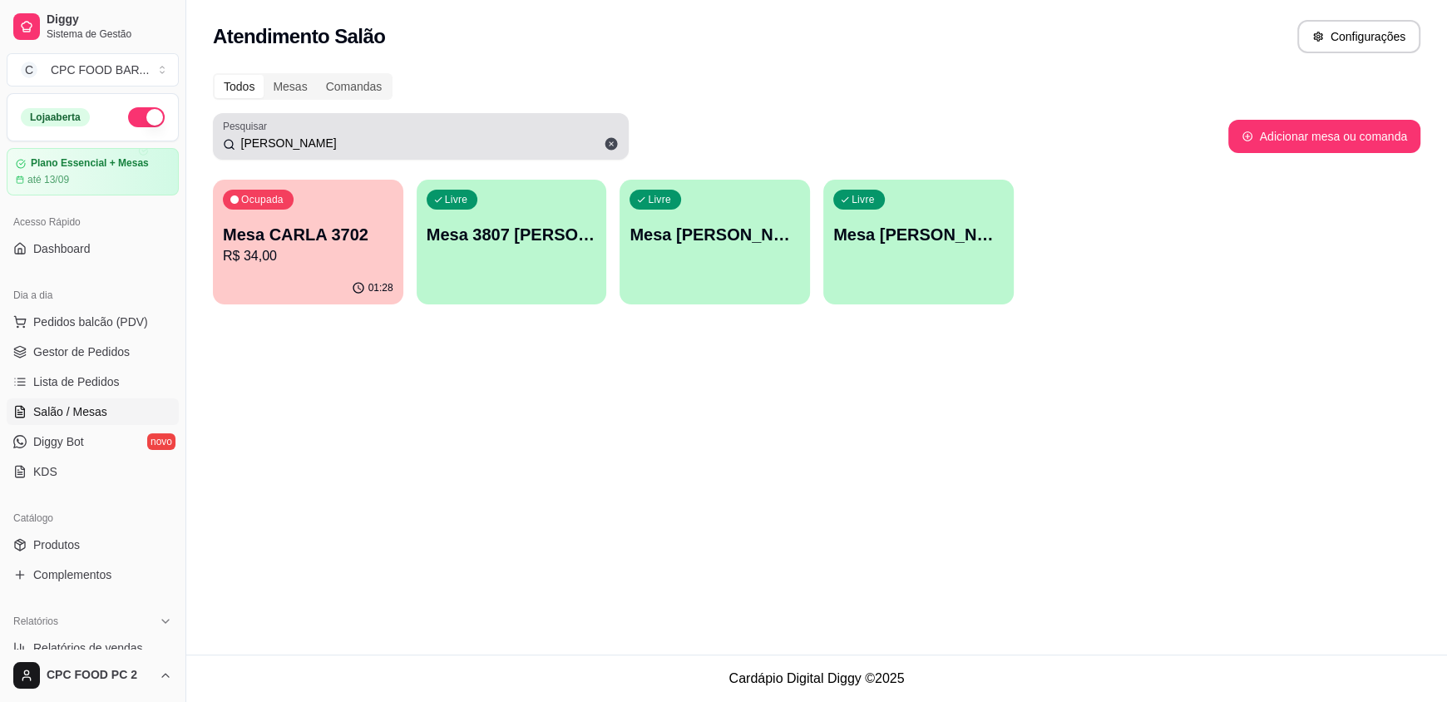
click at [520, 151] on div "[PERSON_NAME]" at bounding box center [421, 136] width 396 height 33
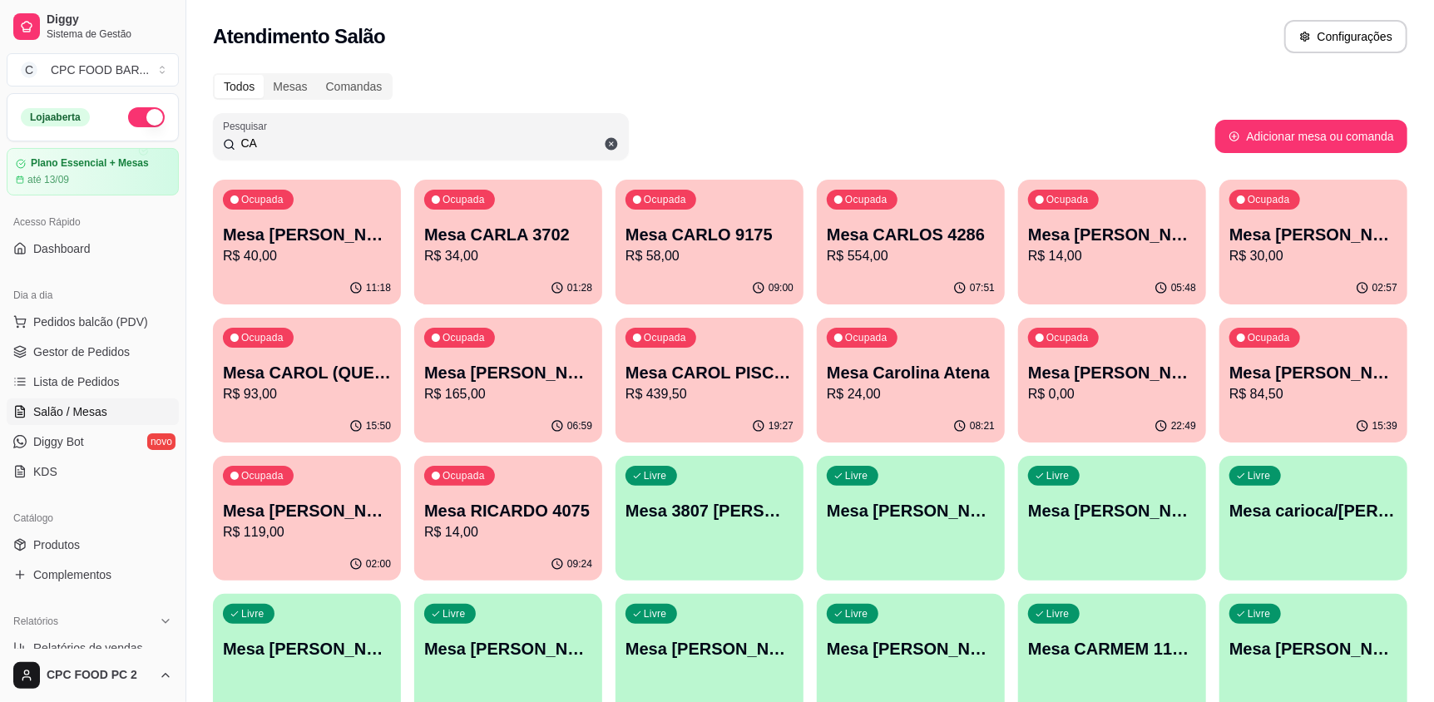
type input "C"
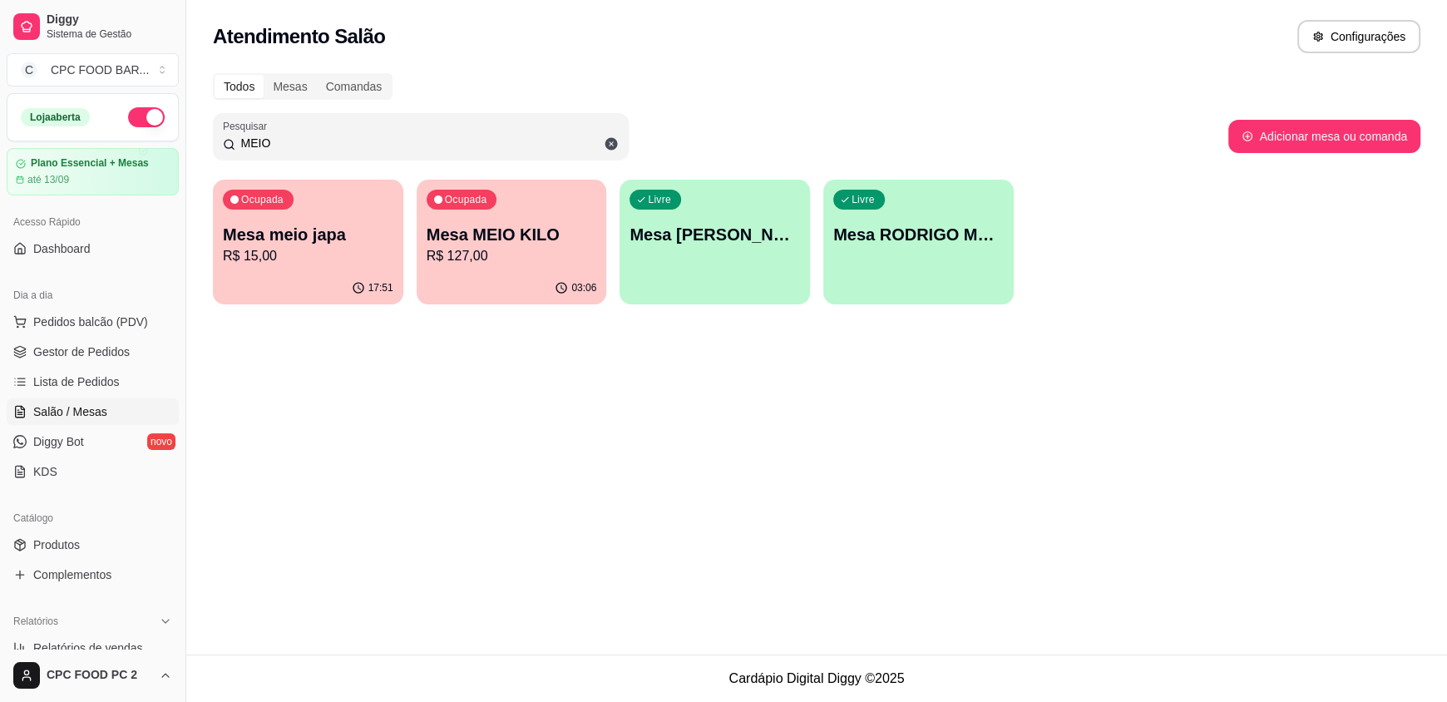
type input "MEIO"
click at [506, 259] on p "R$ 127,00" at bounding box center [511, 255] width 165 height 19
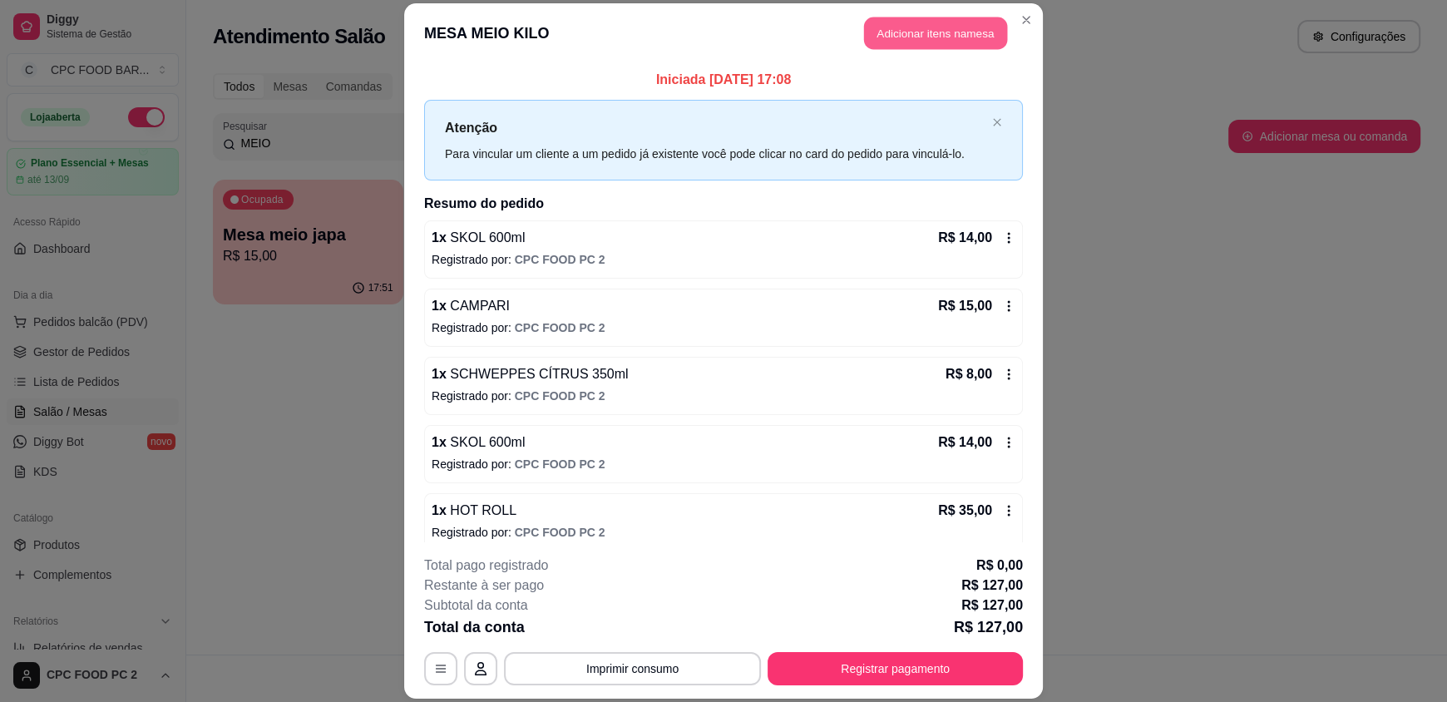
click at [889, 33] on button "Adicionar itens na mesa" at bounding box center [935, 33] width 143 height 32
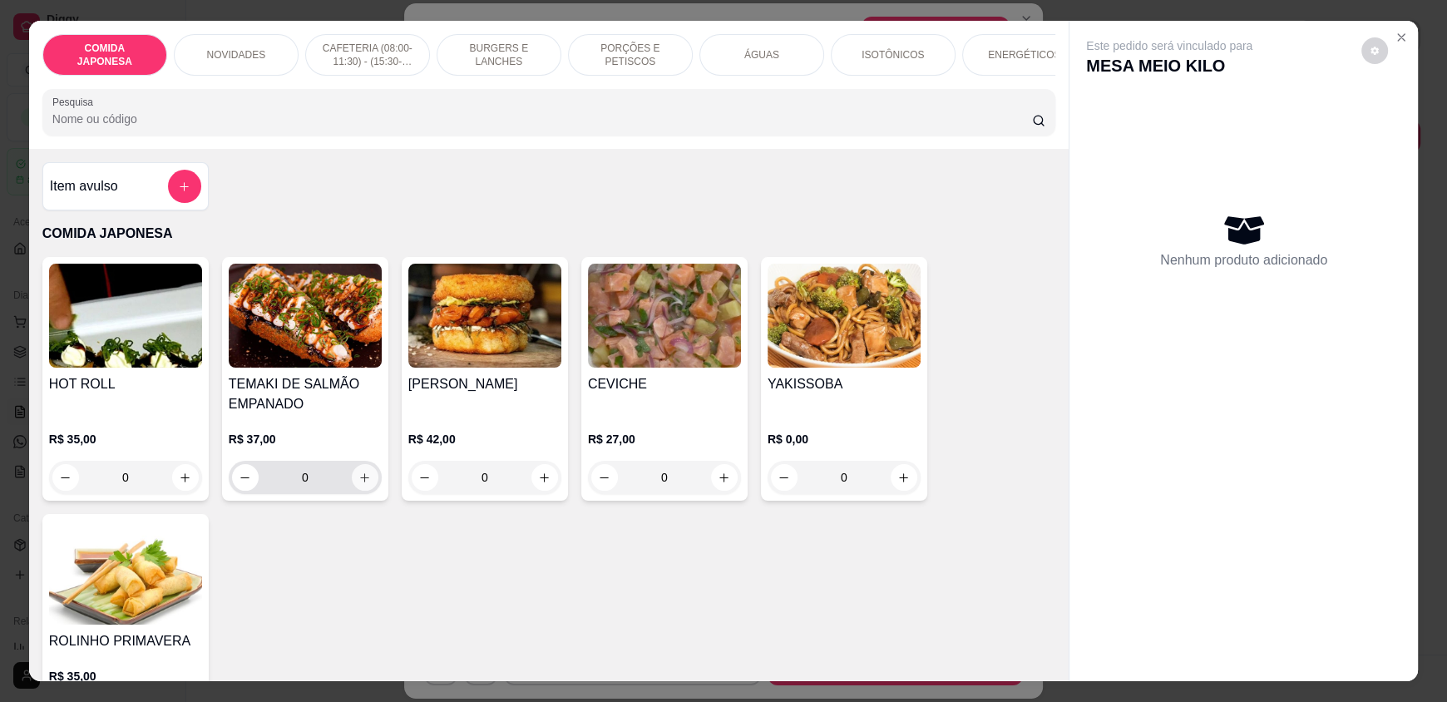
click at [367, 489] on button "increase-product-quantity" at bounding box center [365, 477] width 27 height 27
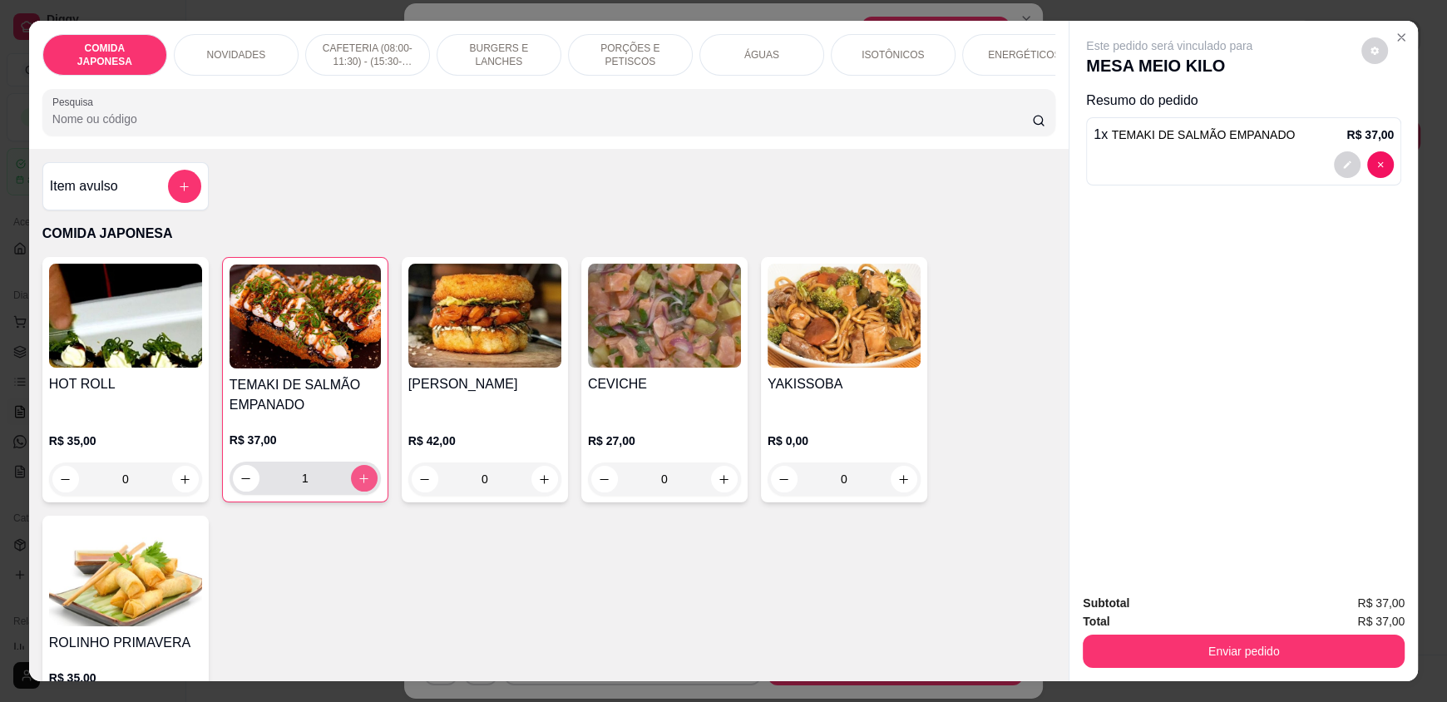
click at [360, 483] on icon "increase-product-quantity" at bounding box center [364, 478] width 9 height 9
type input "2"
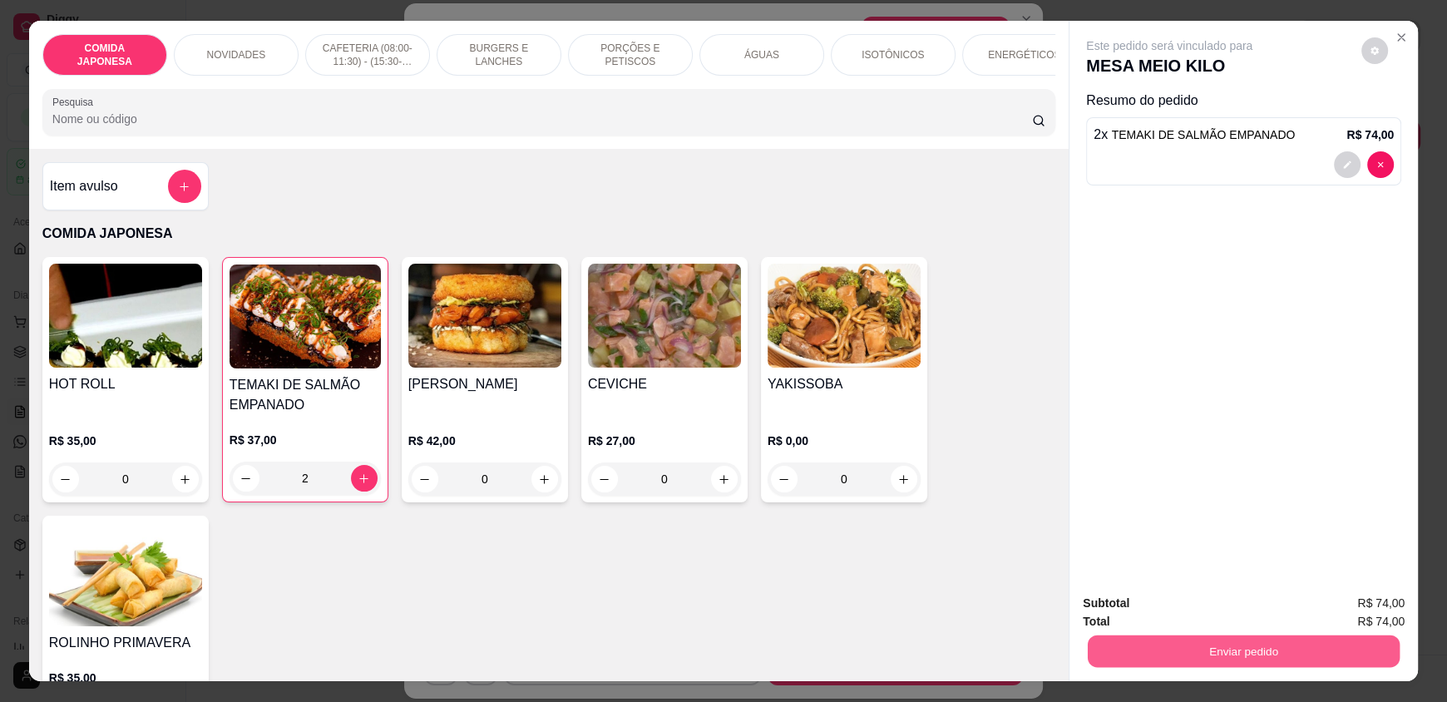
click at [1262, 660] on button "Enviar pedido" at bounding box center [1244, 650] width 312 height 32
click at [1141, 610] on button "Não registrar e enviar pedido" at bounding box center [1188, 611] width 173 height 32
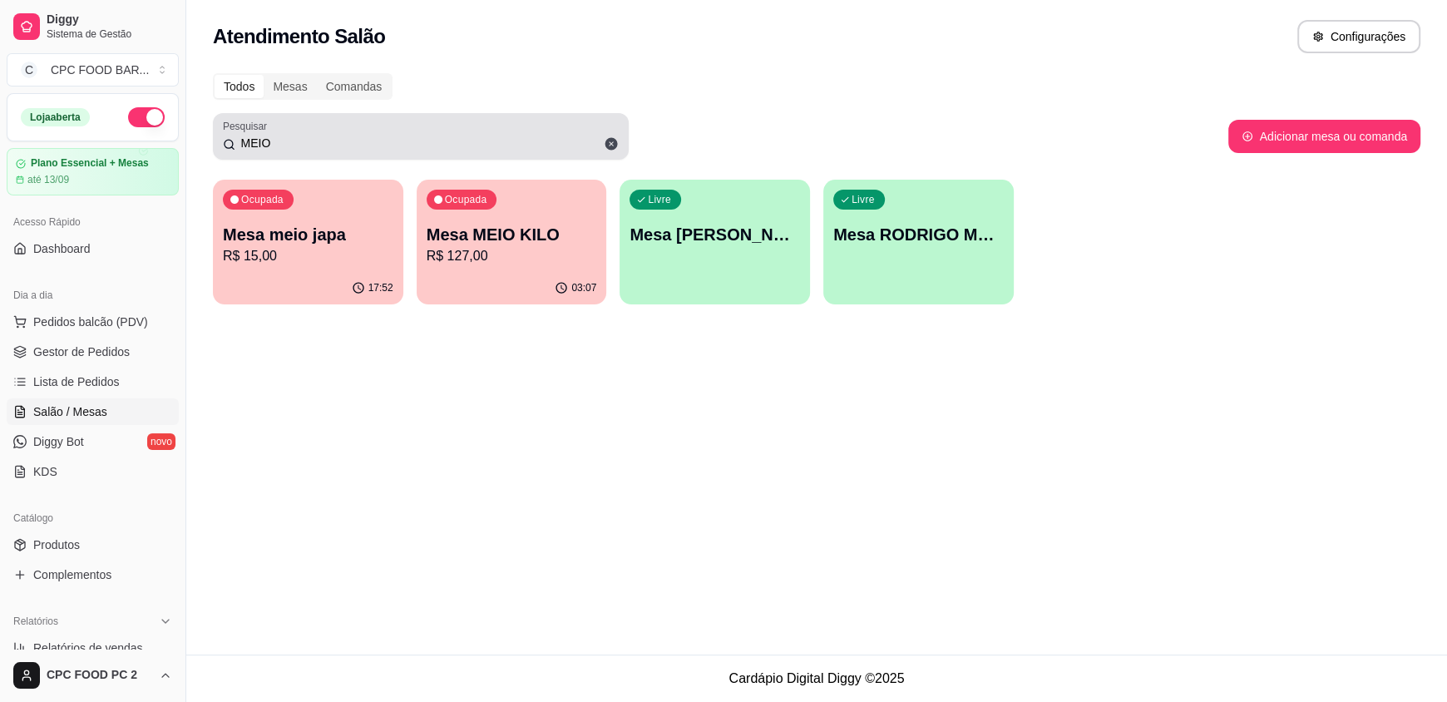
click at [343, 148] on input "MEIO" at bounding box center [426, 143] width 383 height 17
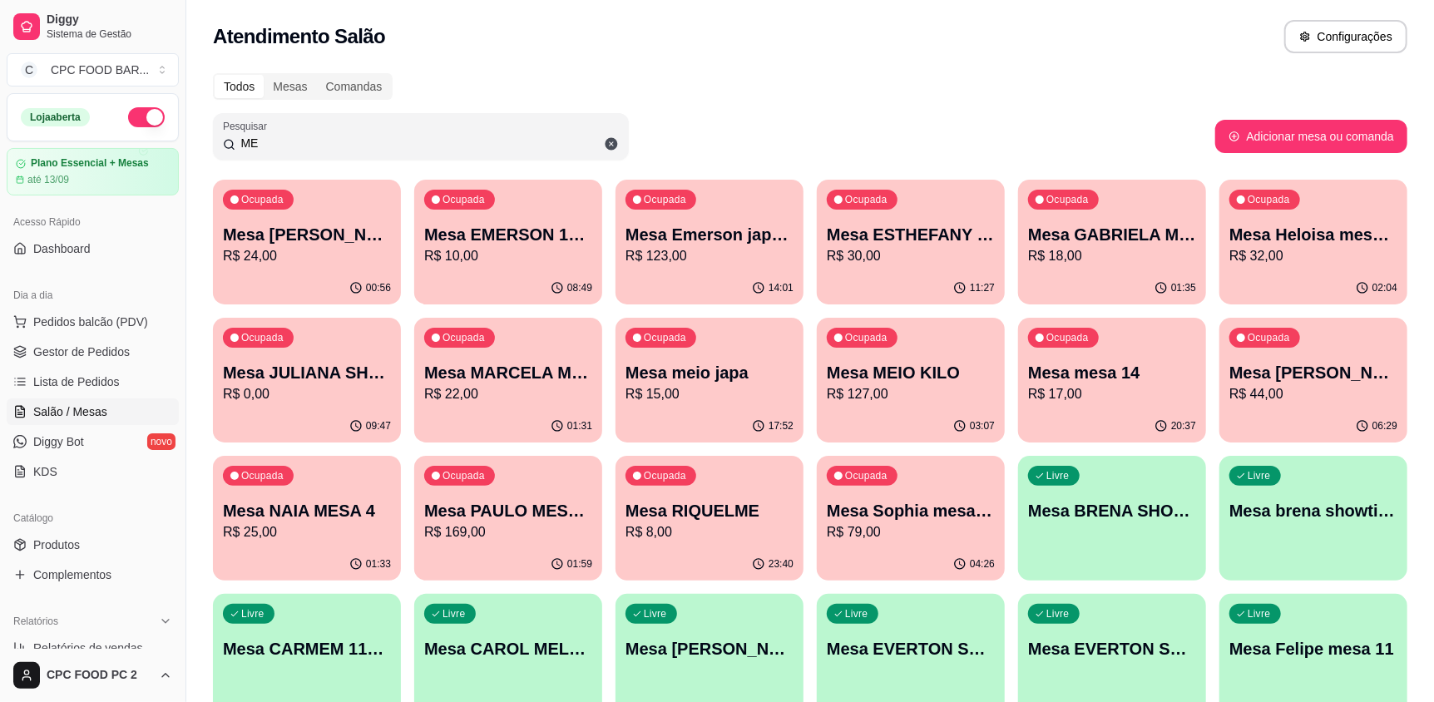
type input "M"
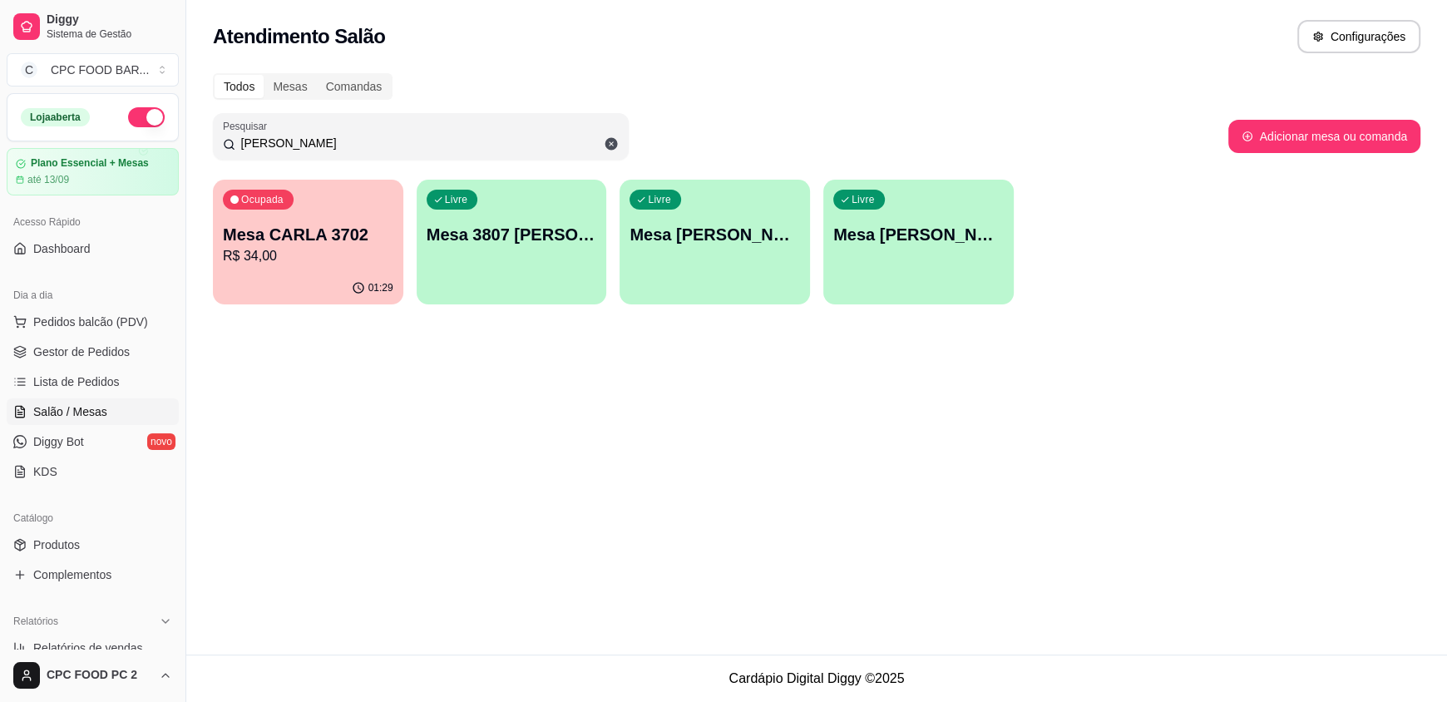
type input "[PERSON_NAME]"
click at [293, 227] on p "Mesa CARLA 3702" at bounding box center [308, 234] width 170 height 23
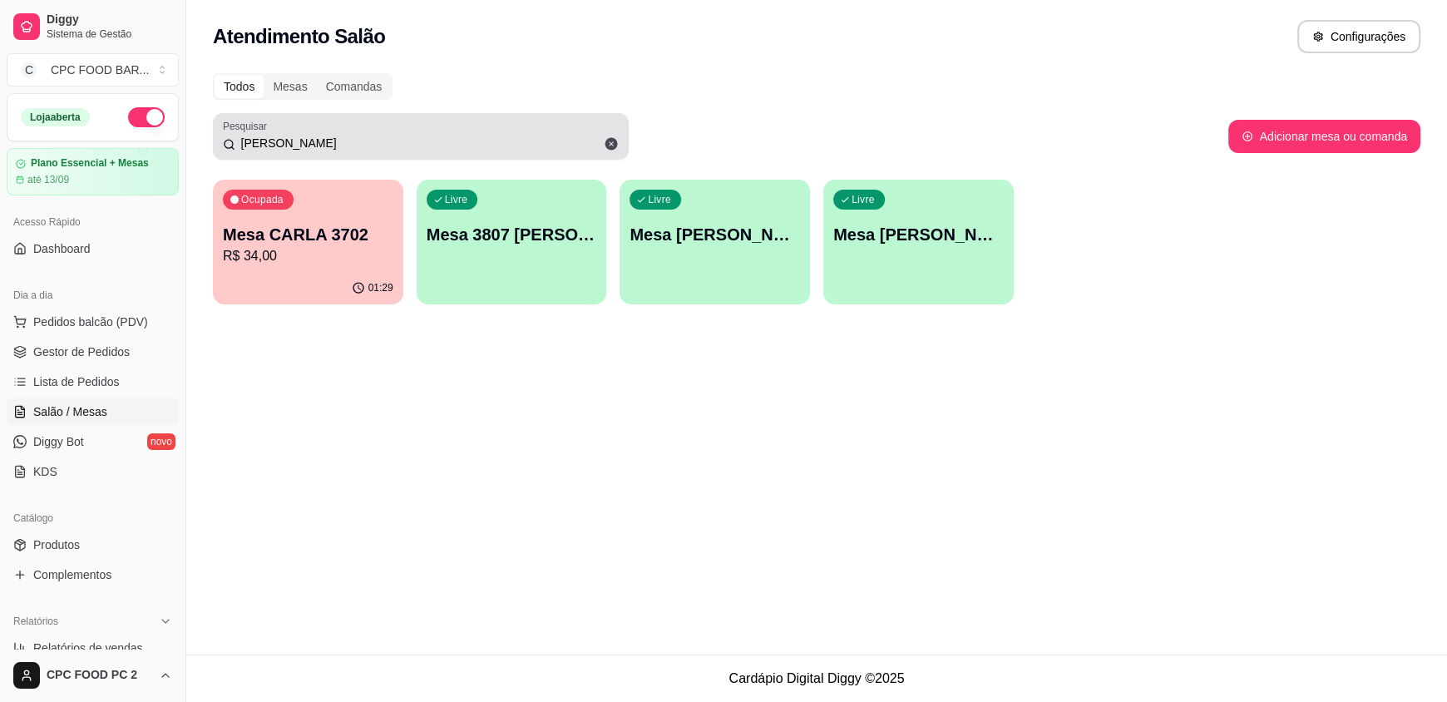
click at [608, 144] on icon at bounding box center [611, 144] width 12 height 12
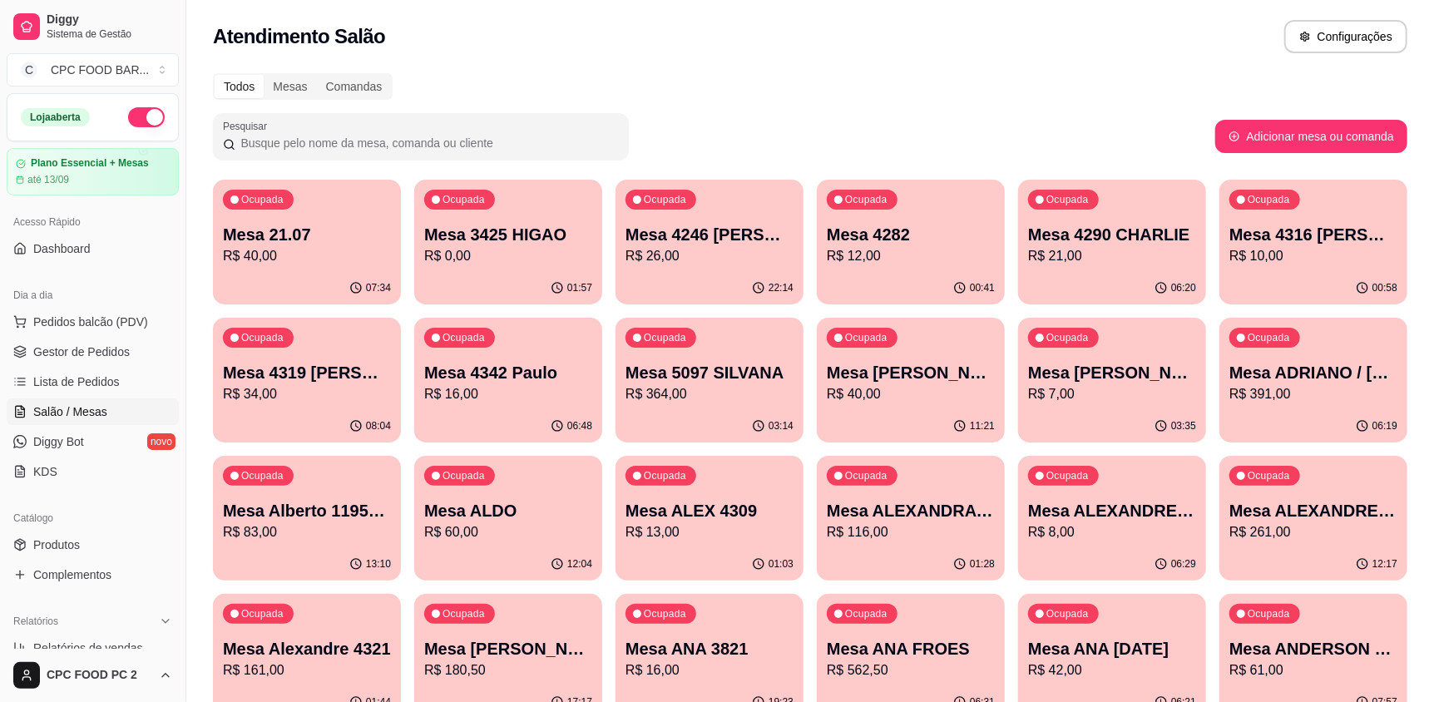
click at [501, 146] on input "Pesquisar" at bounding box center [426, 143] width 383 height 17
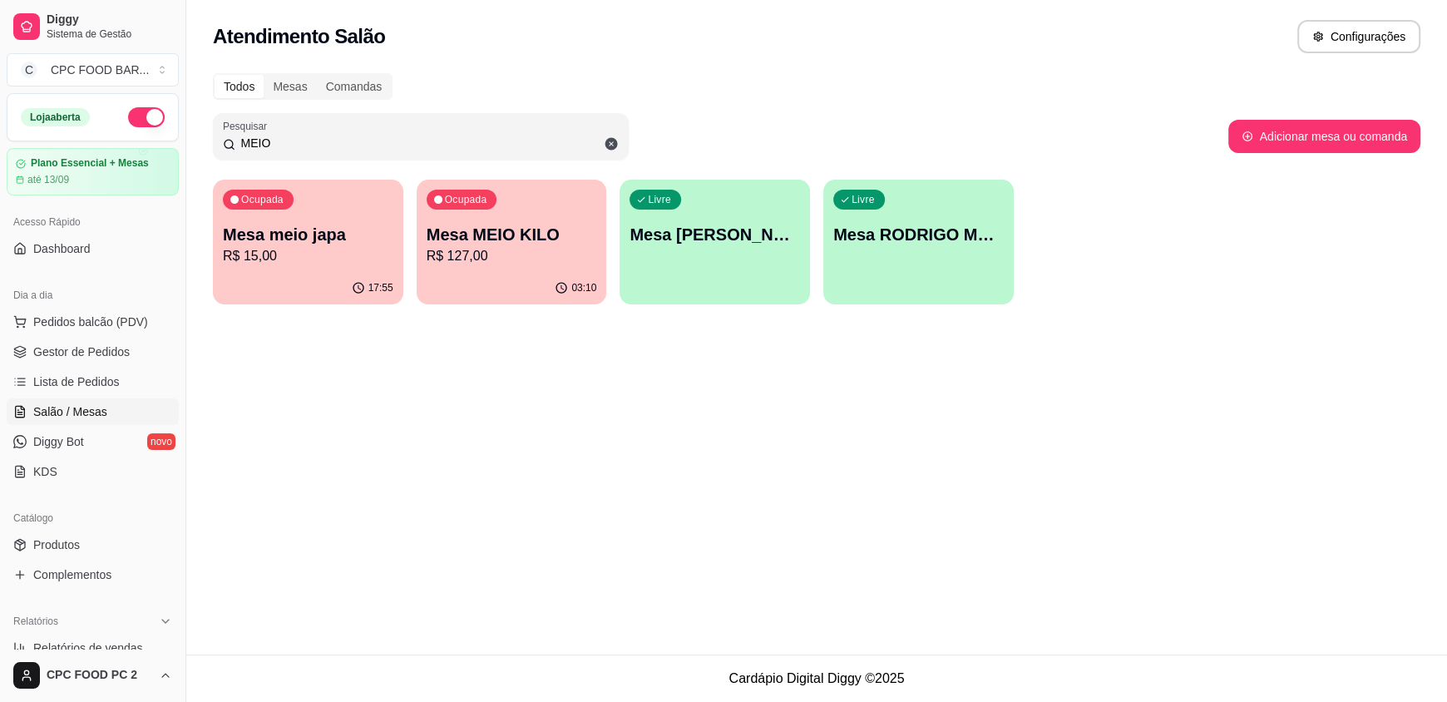
type input "MEIO"
click at [524, 234] on p "Mesa MEIO KILO" at bounding box center [511, 235] width 165 height 22
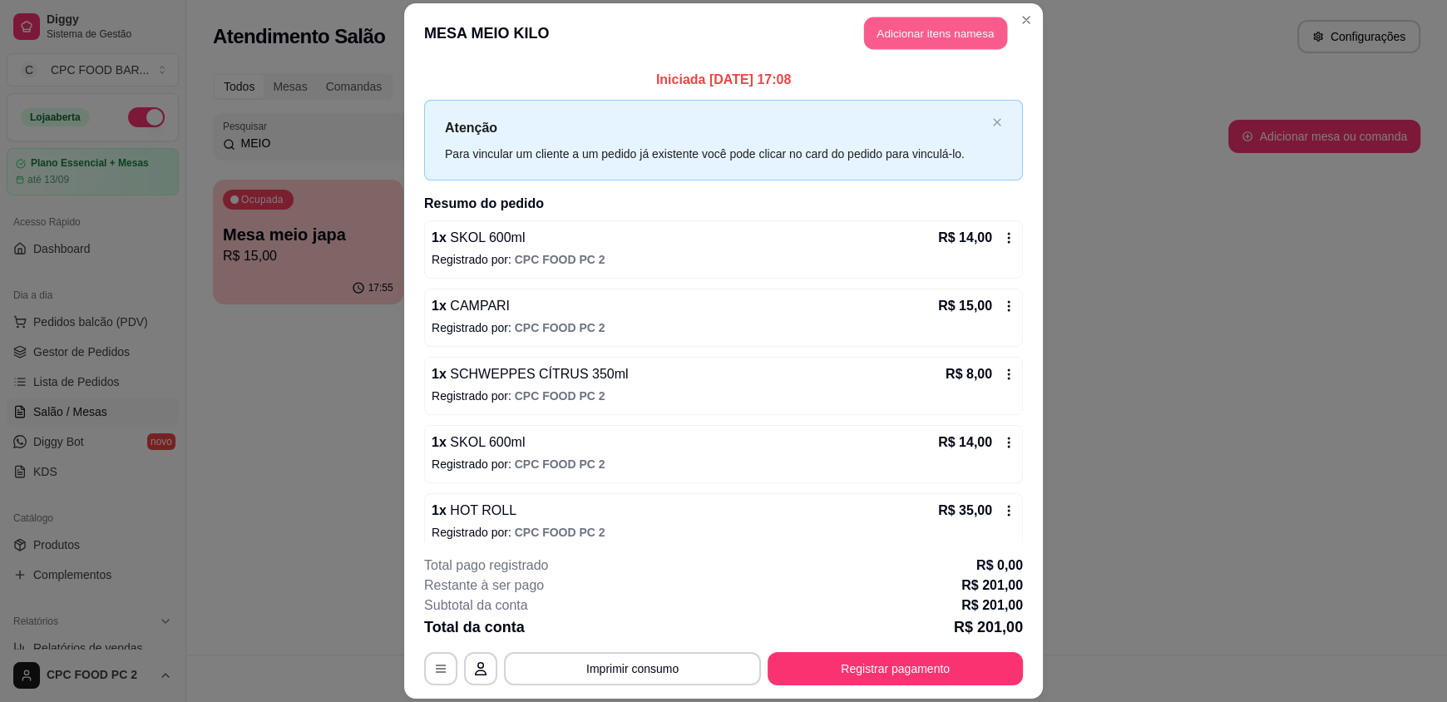
click at [885, 33] on button "Adicionar itens na mesa" at bounding box center [935, 33] width 143 height 32
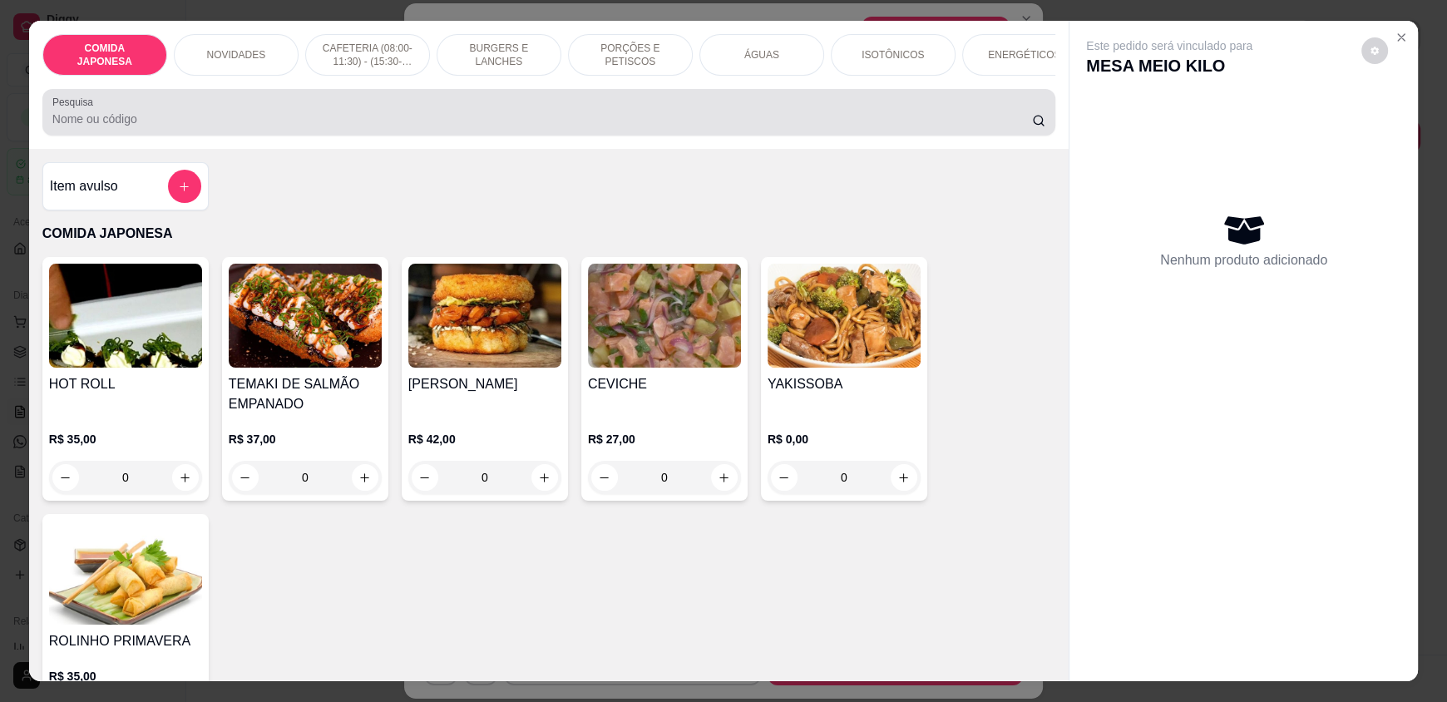
click at [511, 136] on div "Pesquisa" at bounding box center [548, 112] width 1013 height 47
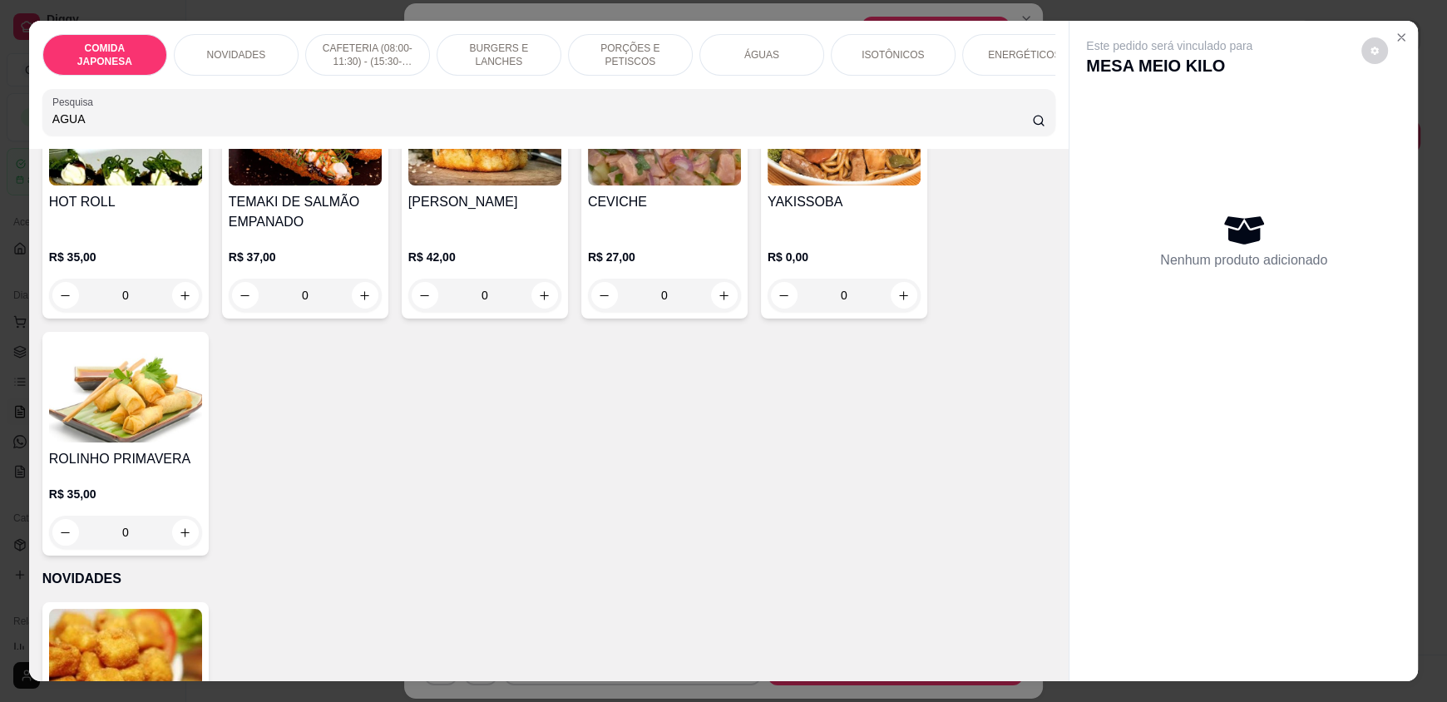
type input "AGUA"
click at [753, 48] on p "ÁGUAS" at bounding box center [761, 54] width 35 height 13
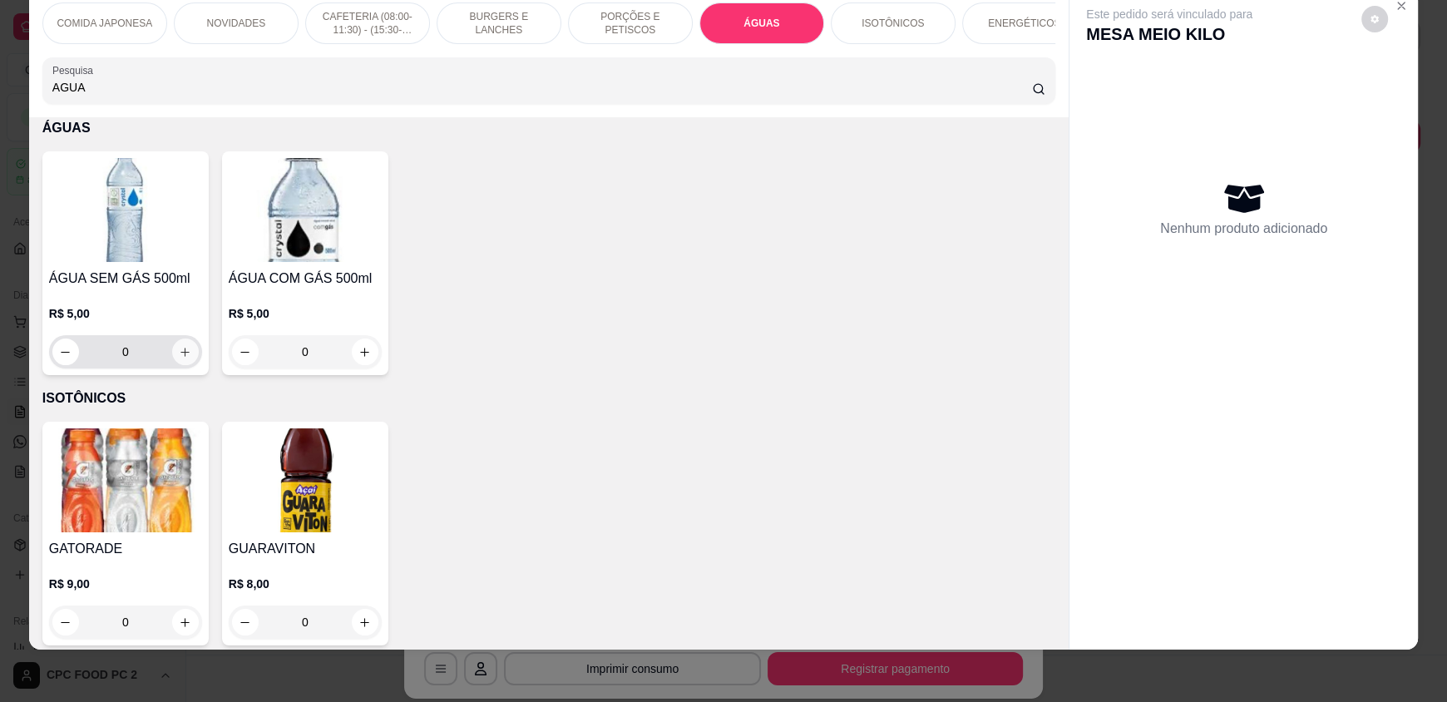
click at [179, 358] on icon "increase-product-quantity" at bounding box center [185, 352] width 12 height 12
type input "1"
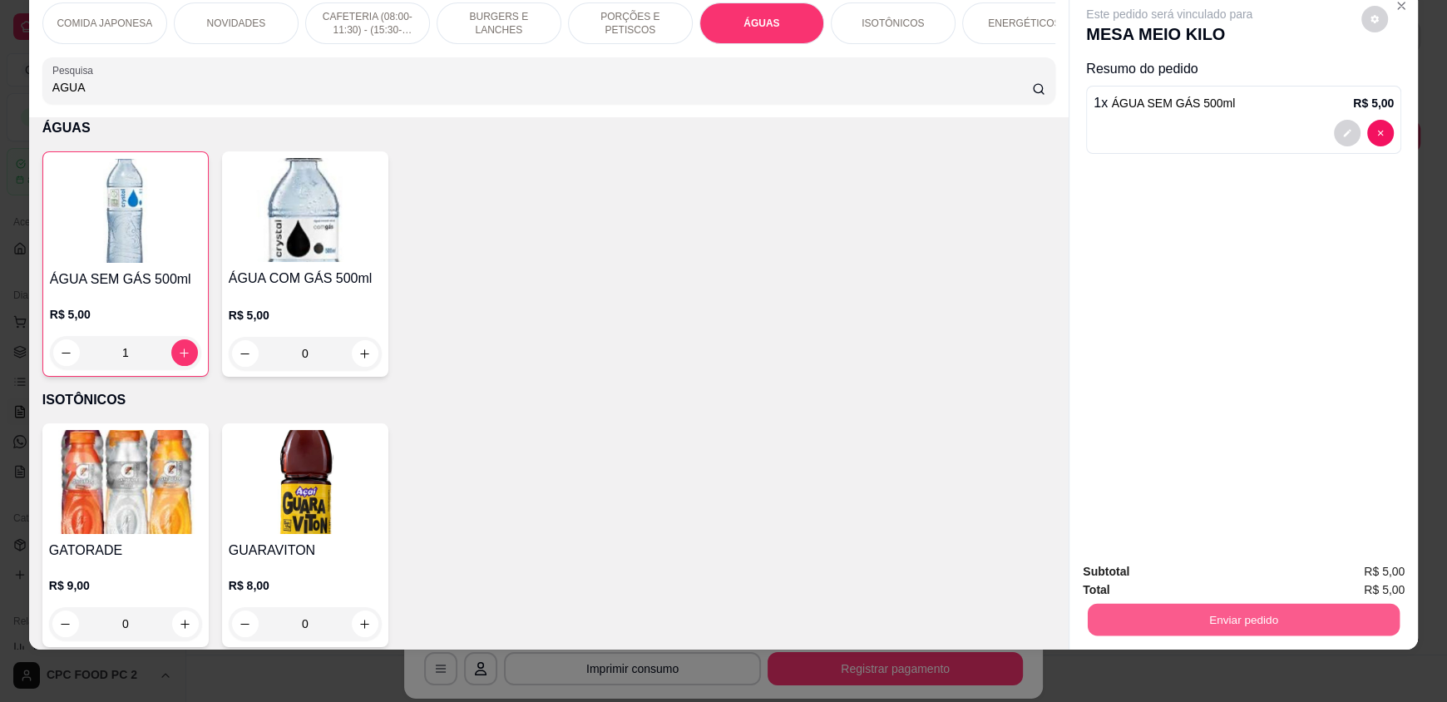
click at [1319, 625] on button "Enviar pedido" at bounding box center [1244, 619] width 312 height 32
click at [1212, 575] on button "Não registrar e enviar pedido" at bounding box center [1188, 578] width 173 height 32
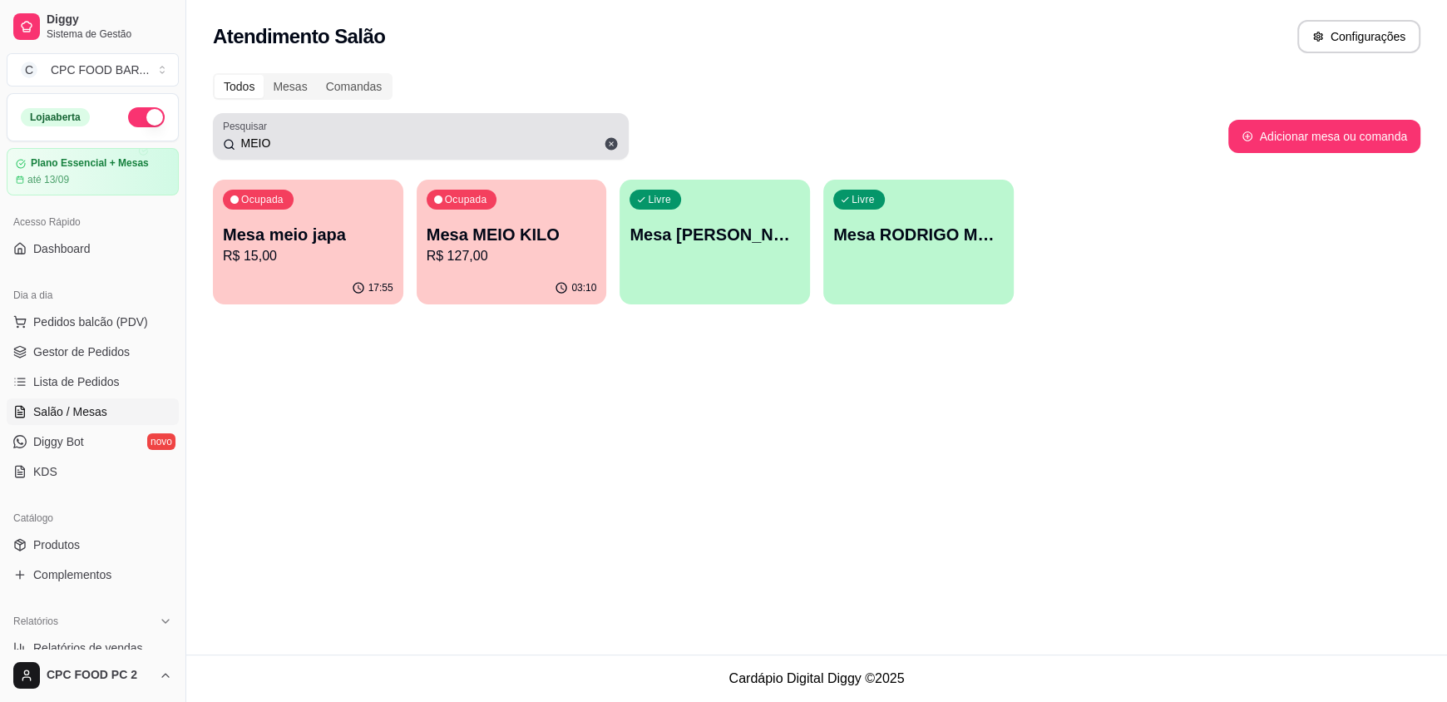
click at [343, 142] on input "MEIO" at bounding box center [426, 143] width 383 height 17
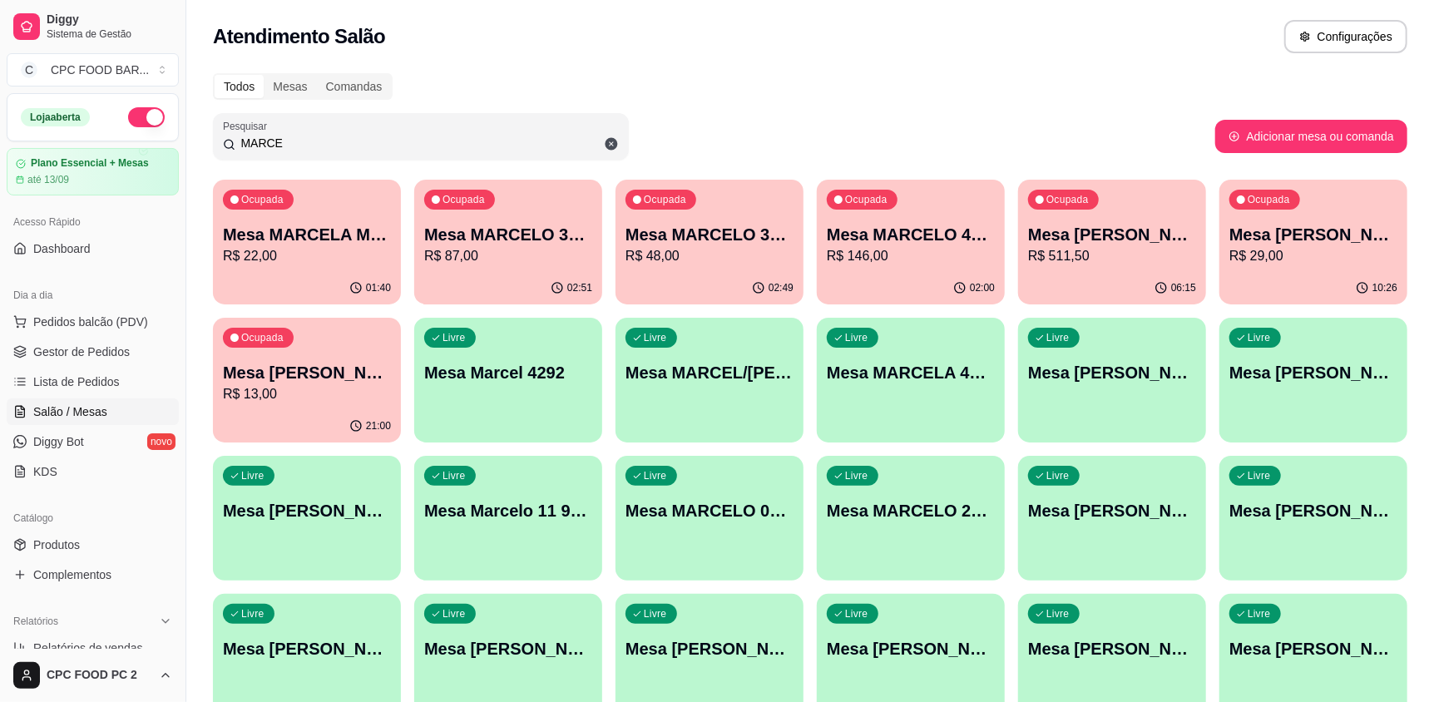
type input "MARCE"
click at [697, 244] on p "Mesa MARCELO 3991" at bounding box center [709, 235] width 163 height 22
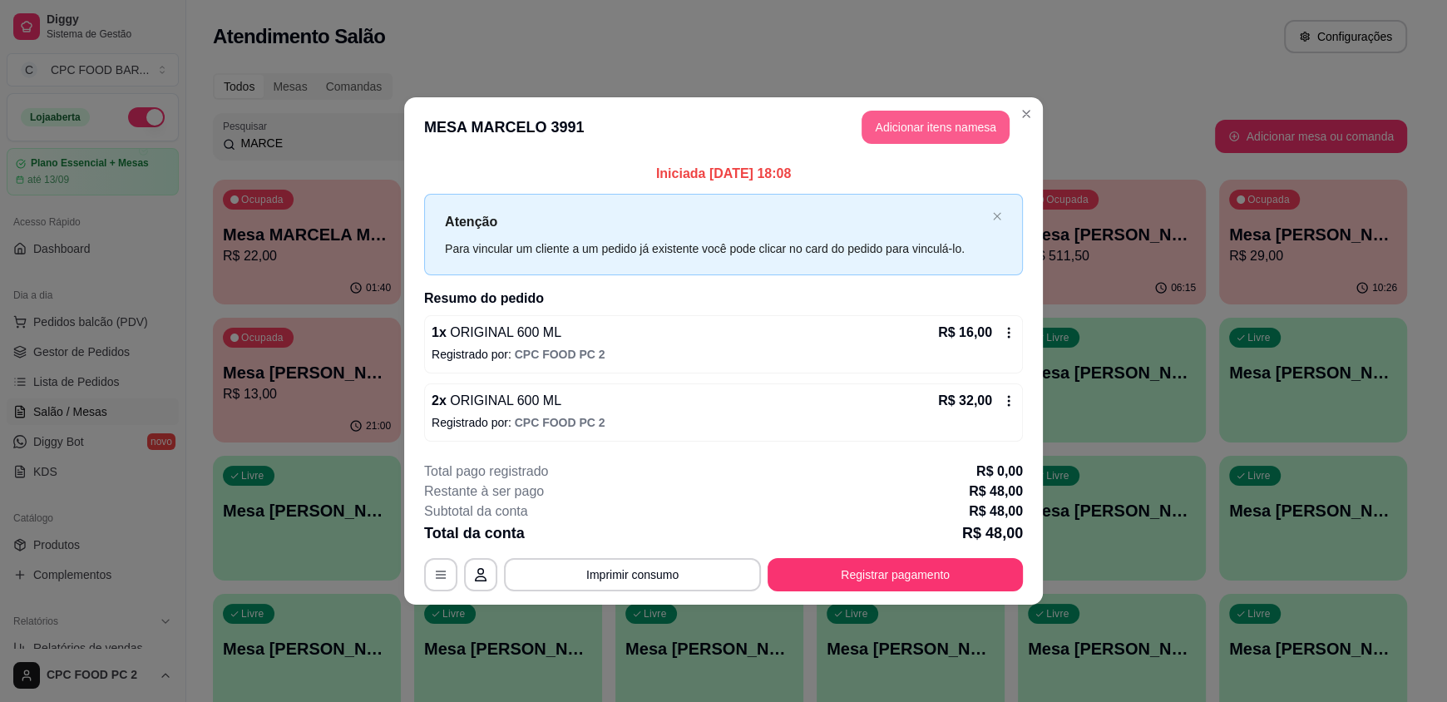
click at [952, 121] on button "Adicionar itens na mesa" at bounding box center [935, 127] width 148 height 33
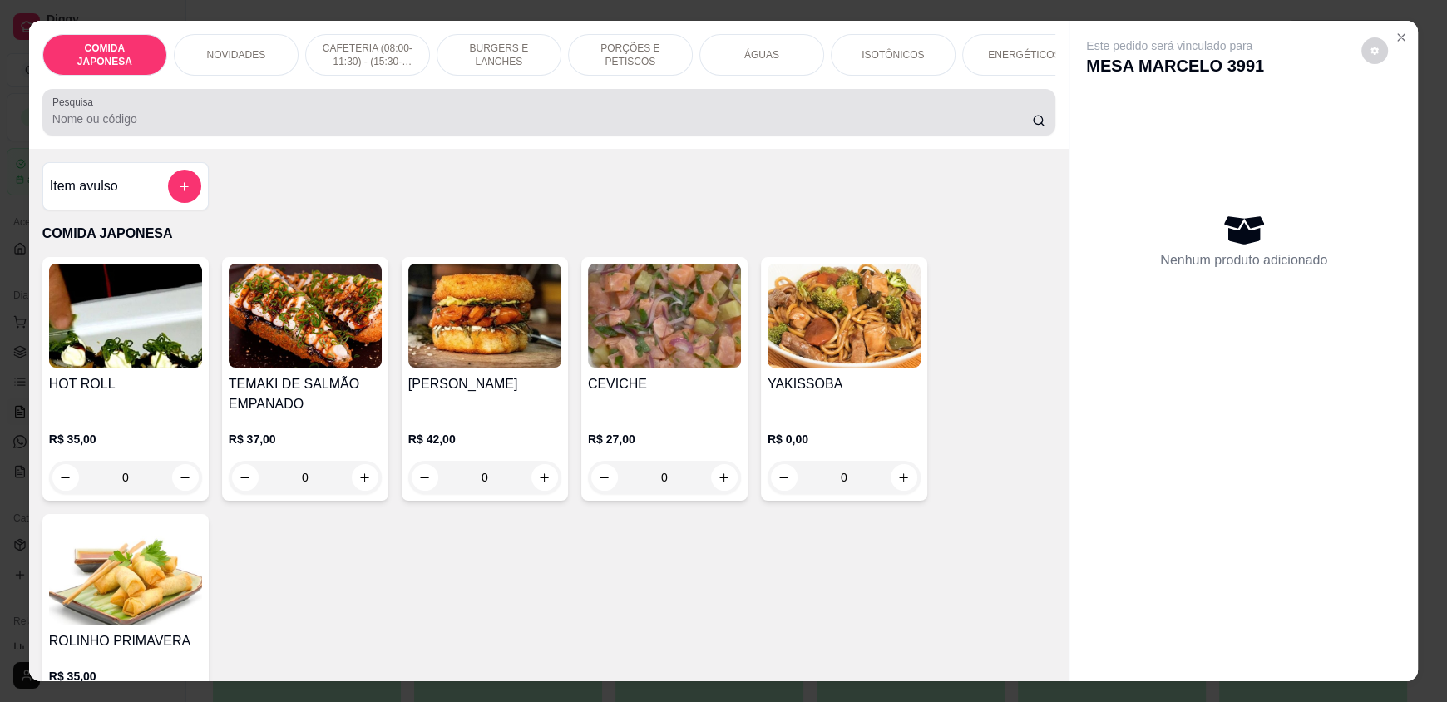
click at [185, 125] on input "Pesquisa" at bounding box center [542, 119] width 980 height 17
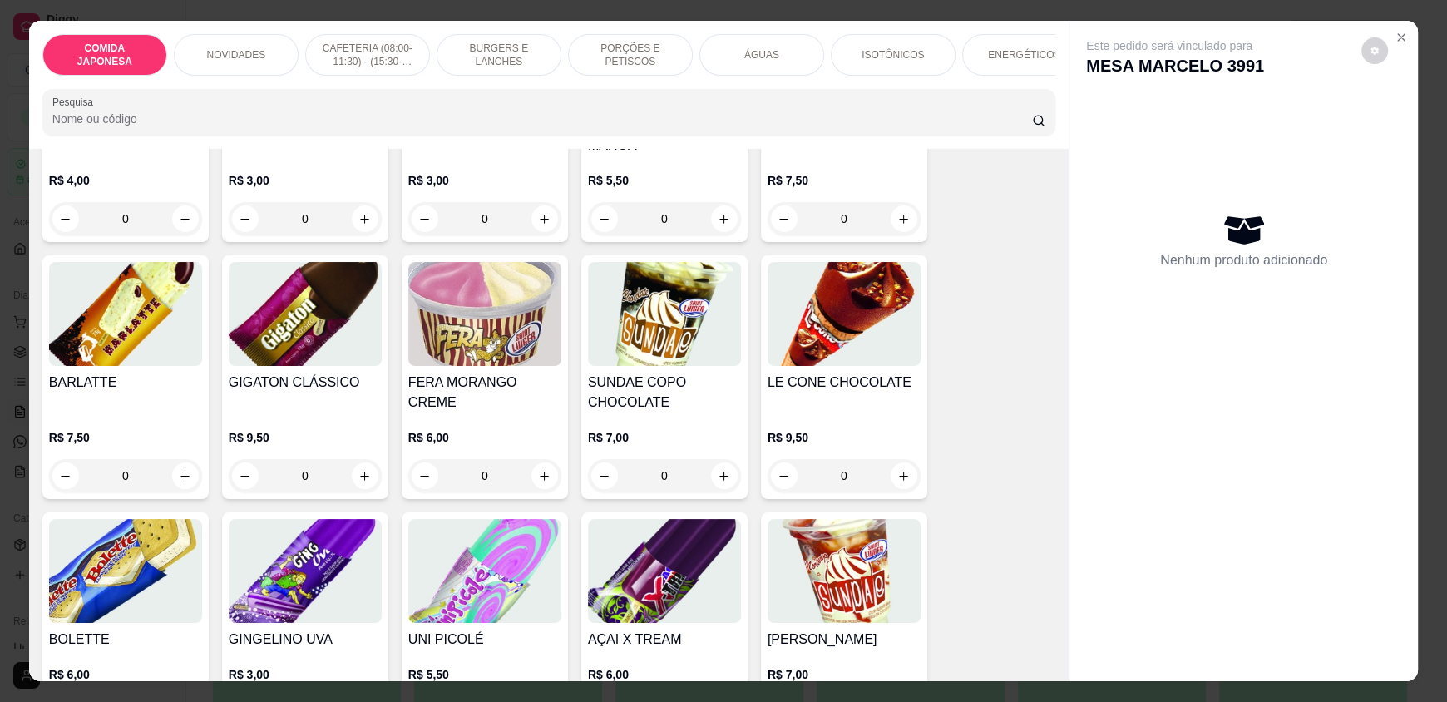
scroll to position [8231, 0]
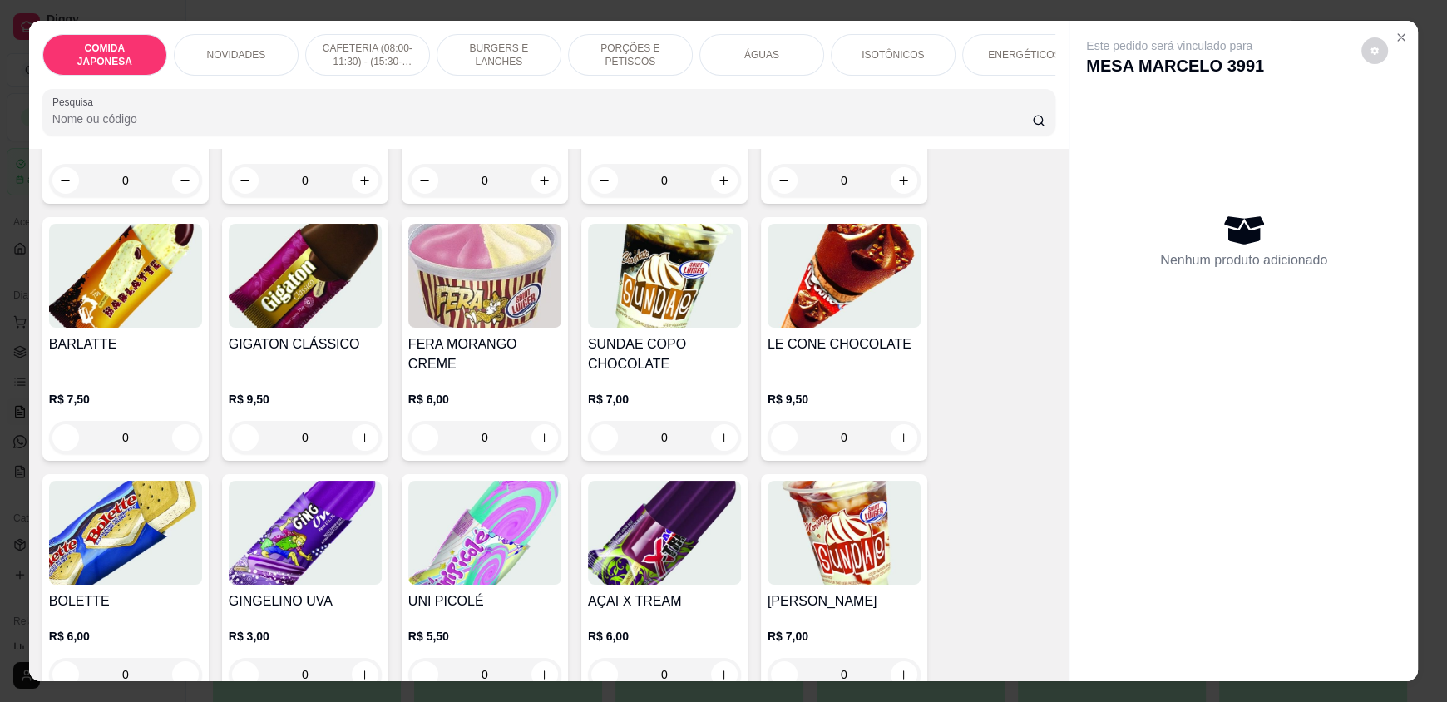
click at [126, 116] on div at bounding box center [548, 112] width 993 height 33
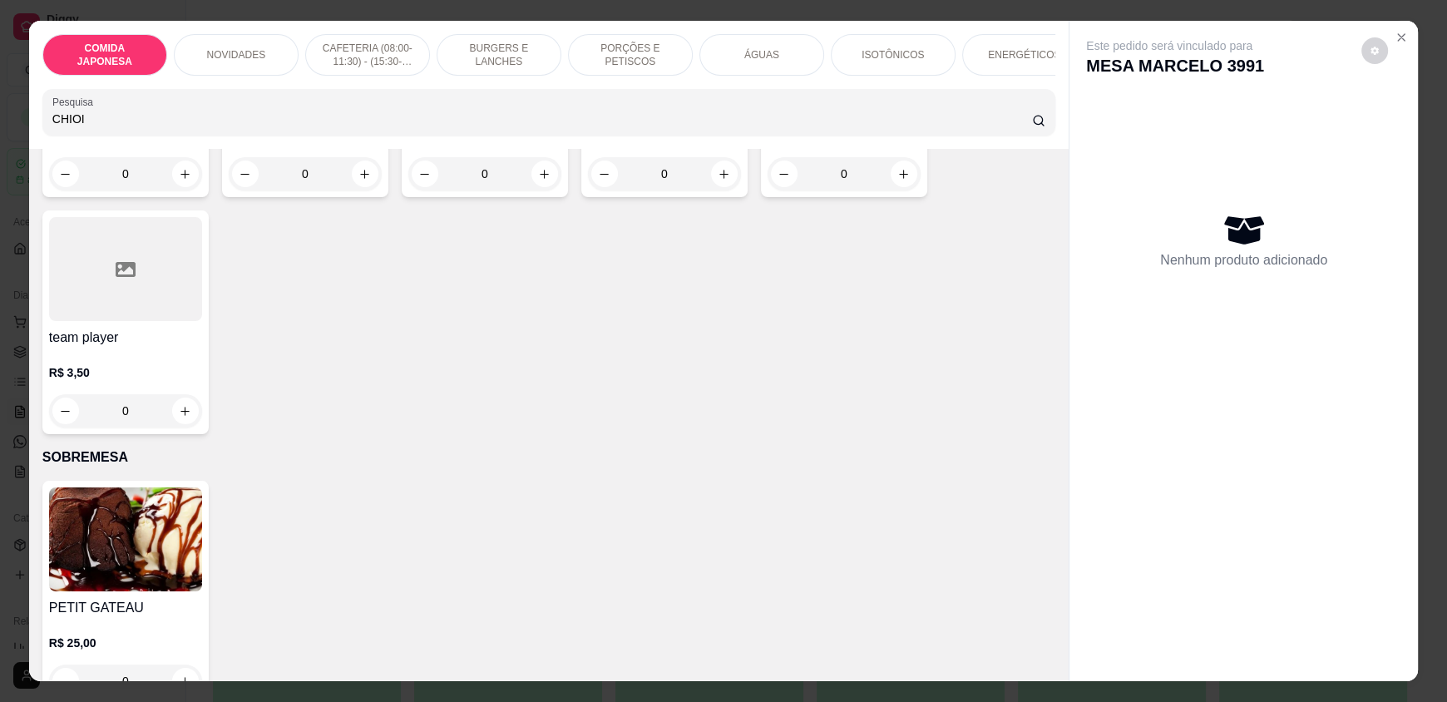
scroll to position [8298, 0]
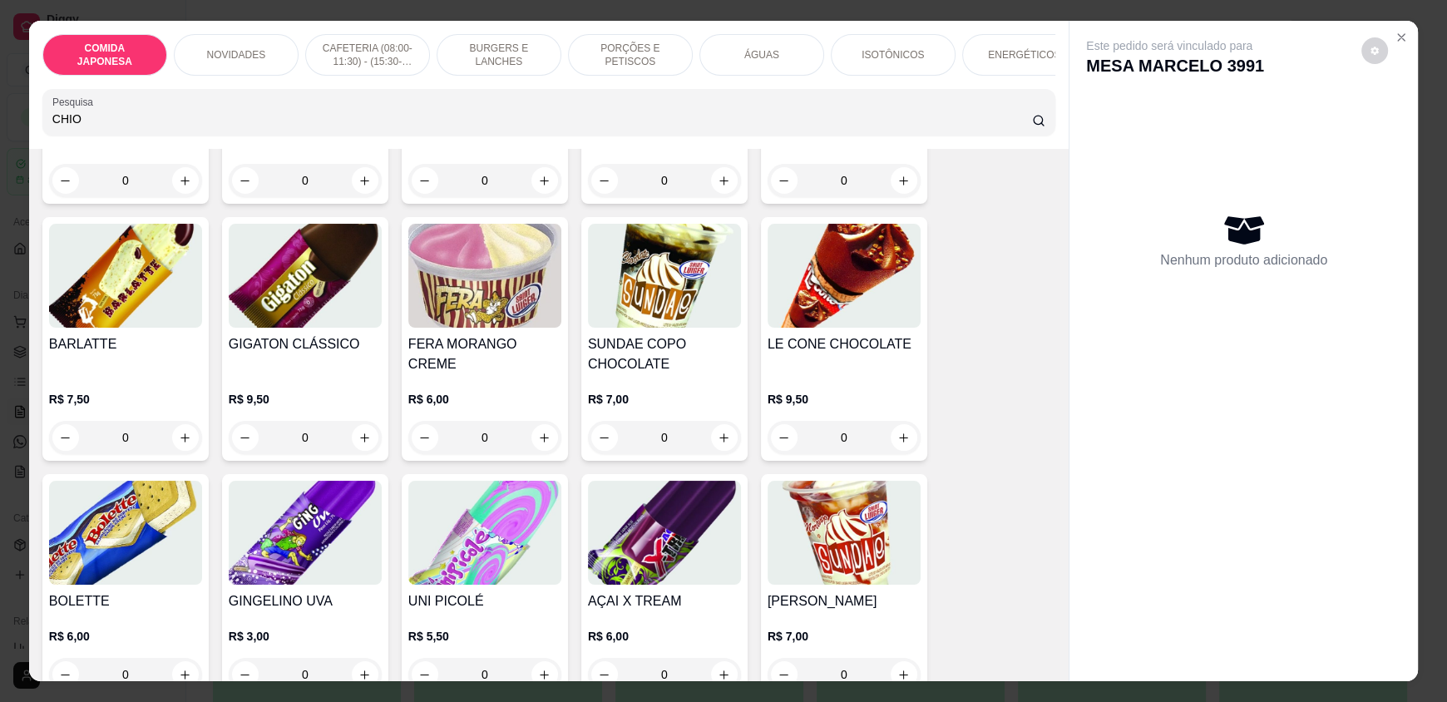
type input "CHIO"
drag, startPoint x: 1062, startPoint y: 611, endPoint x: 1063, endPoint y: 590, distance: 21.6
click at [1069, 590] on div "Este pedido será vinculado para MESA MARCELO 3991 Nenhum produto adicionado" at bounding box center [1243, 337] width 348 height 633
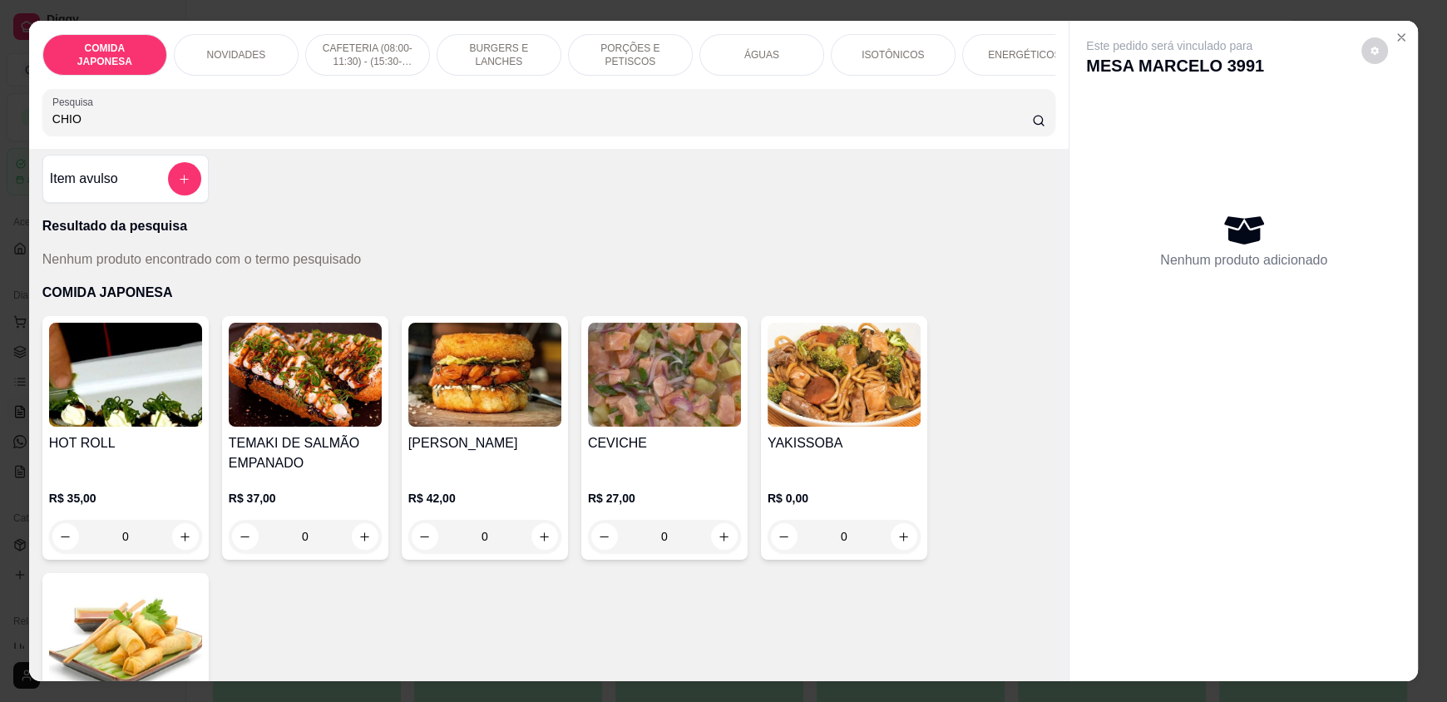
scroll to position [0, 0]
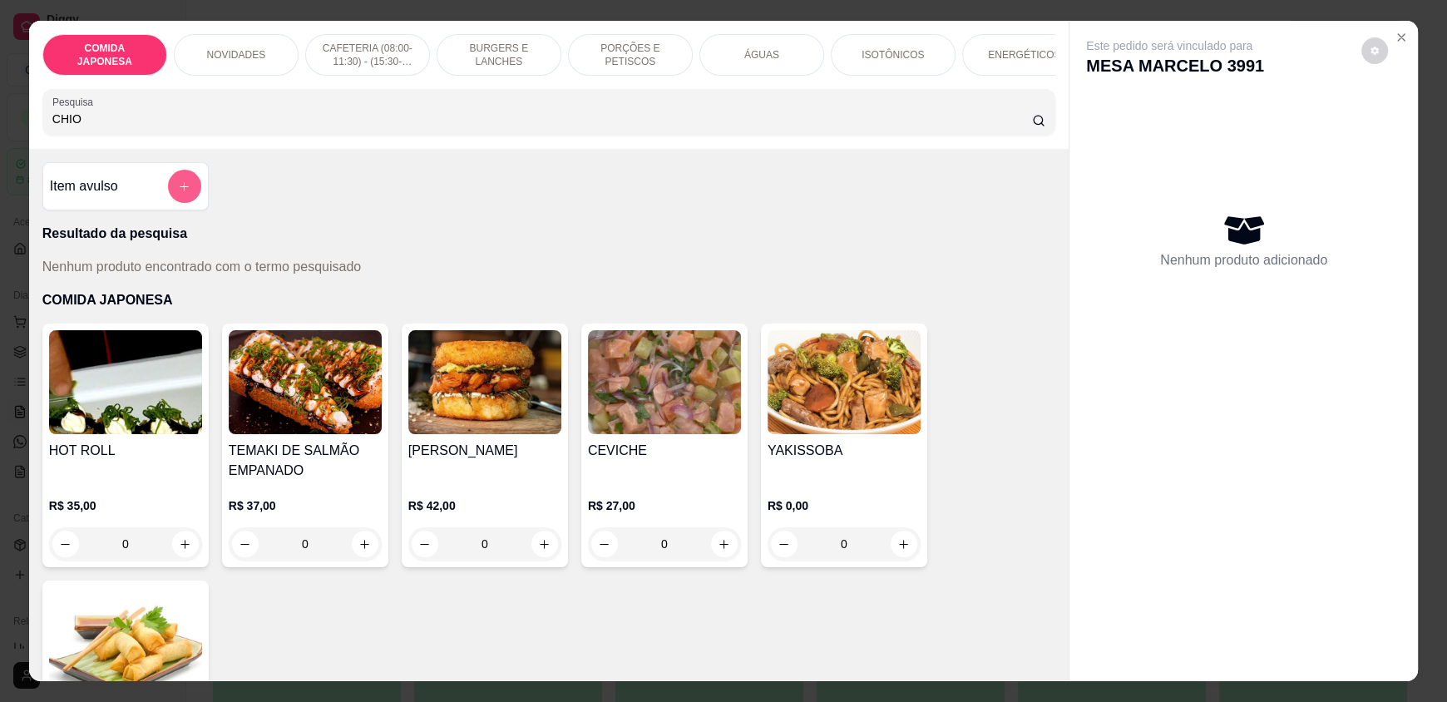
click at [170, 200] on button "add-separate-item" at bounding box center [184, 186] width 33 height 33
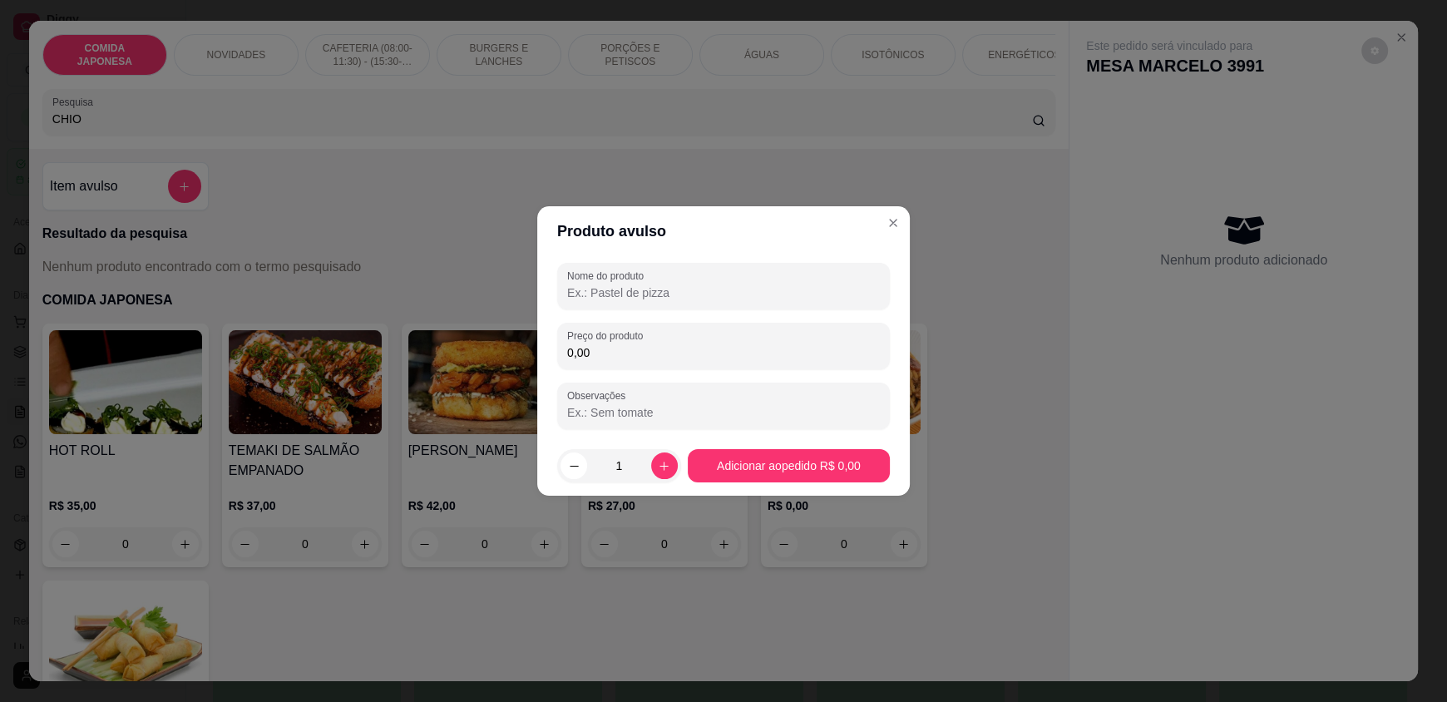
click at [610, 350] on input "0,00" at bounding box center [723, 352] width 313 height 17
type input "5,00"
click at [642, 297] on input "Nome do produto" at bounding box center [723, 292] width 313 height 17
type input "CHOCOCO"
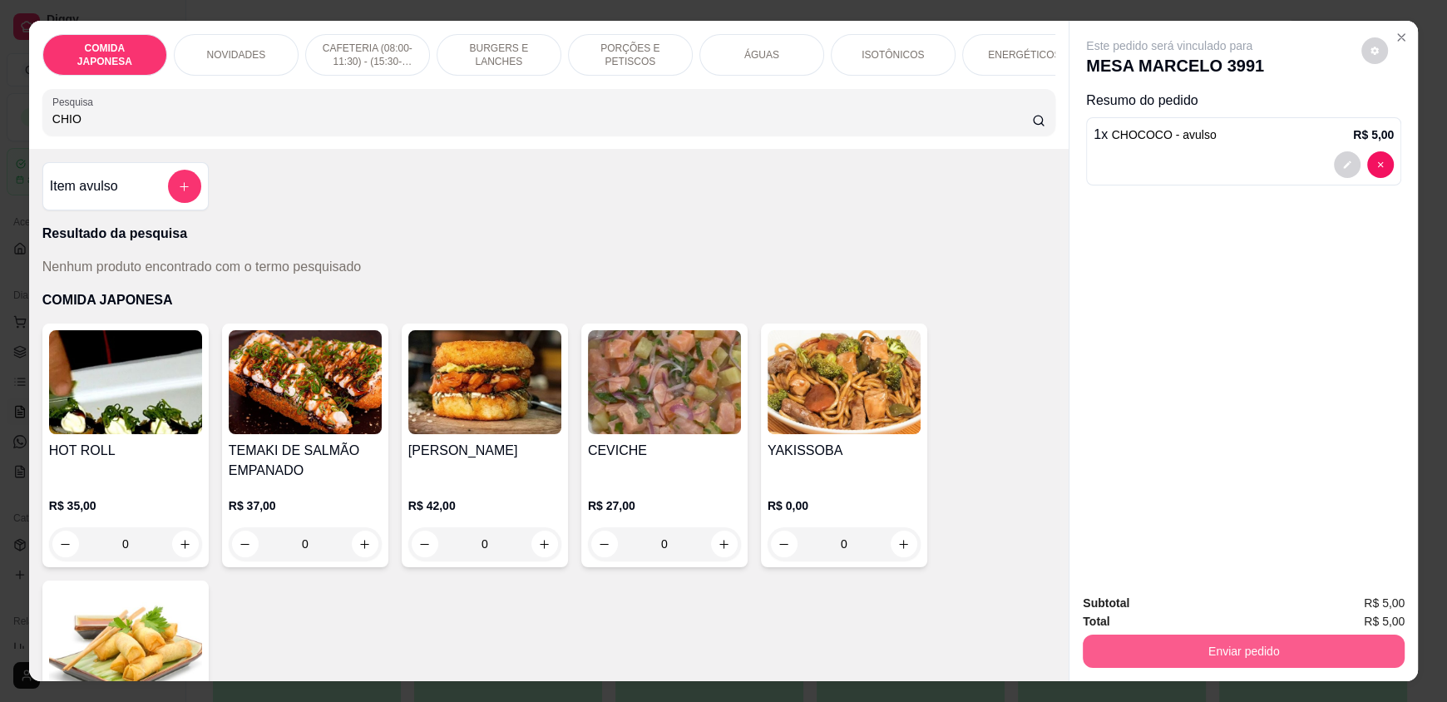
click at [1231, 646] on button "Enviar pedido" at bounding box center [1244, 650] width 322 height 33
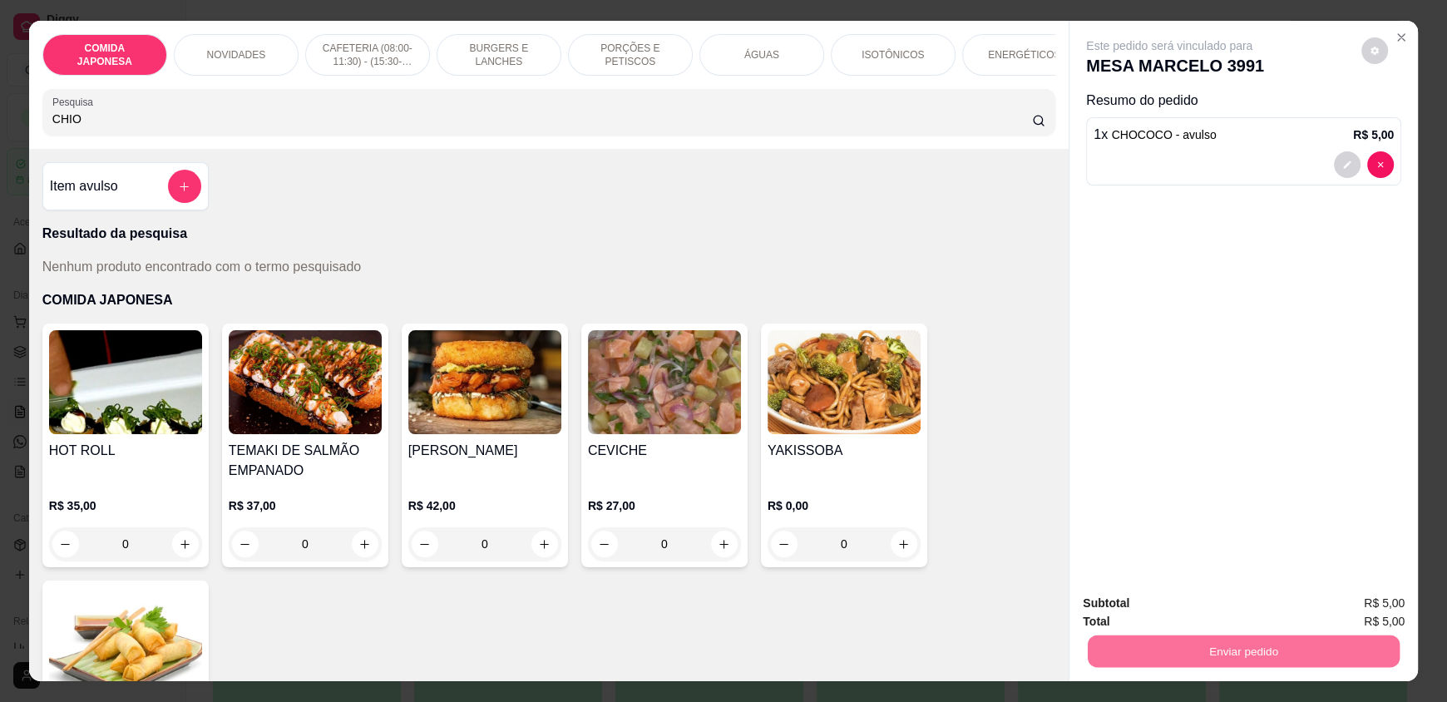
click at [1225, 605] on button "Não registrar e enviar pedido" at bounding box center [1188, 611] width 173 height 32
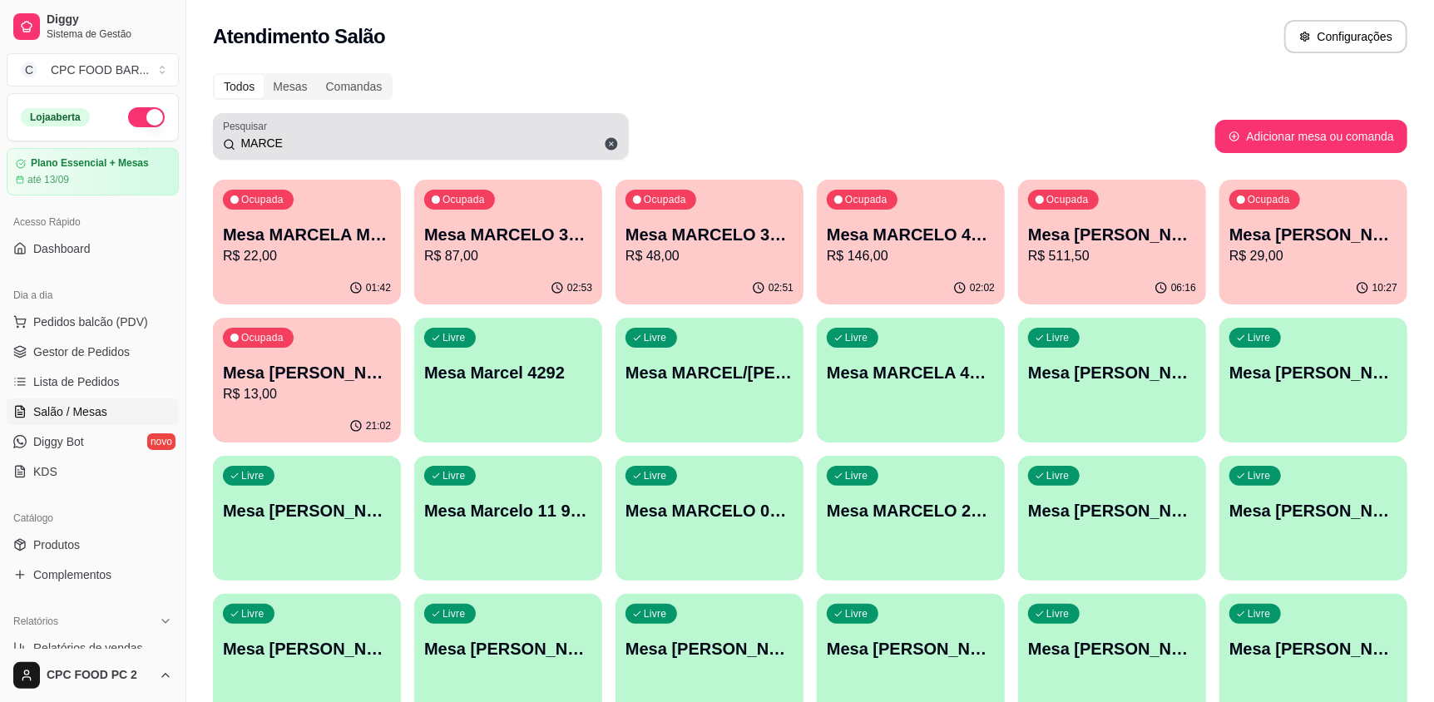
click at [353, 135] on input "MARCE" at bounding box center [426, 143] width 383 height 17
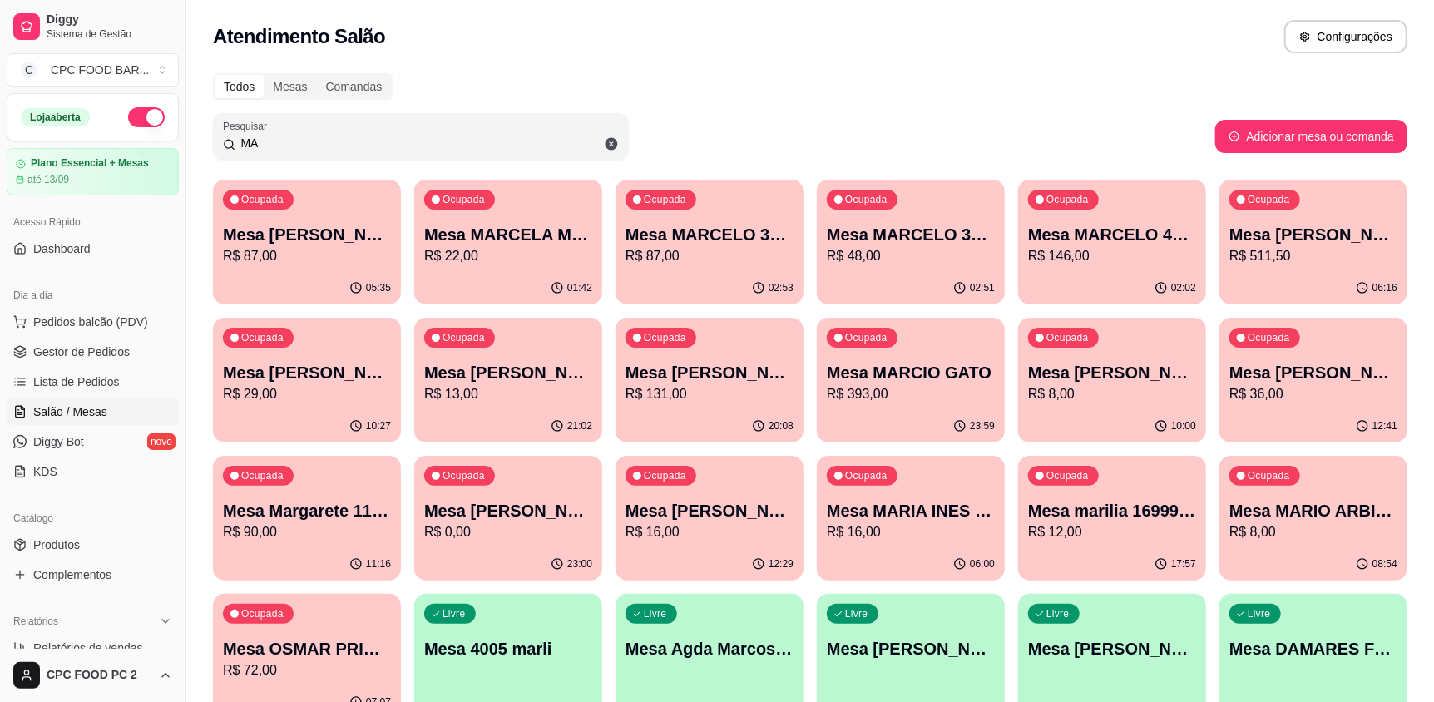
type input "M"
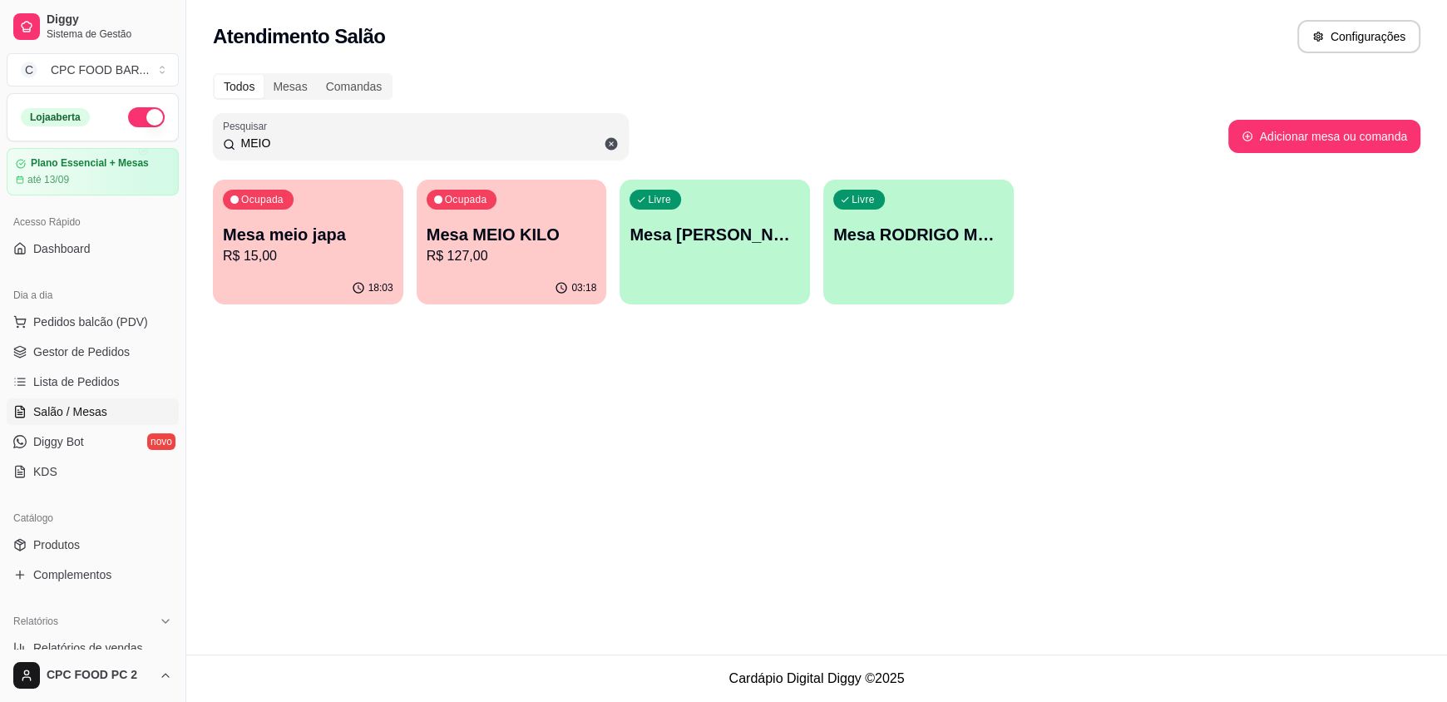
type input "MEIO"
click at [551, 235] on p "Mesa MEIO KILO" at bounding box center [512, 234] width 170 height 23
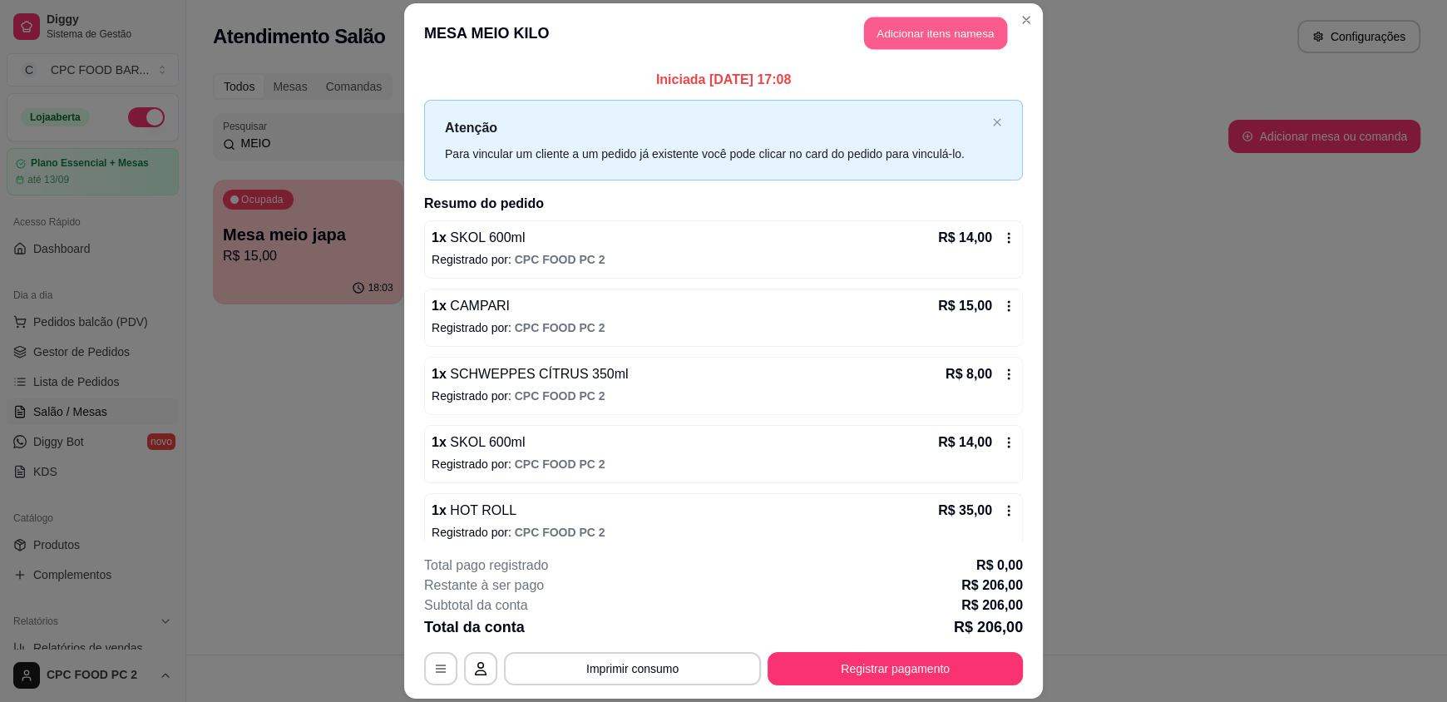
click at [930, 39] on button "Adicionar itens na mesa" at bounding box center [935, 33] width 143 height 32
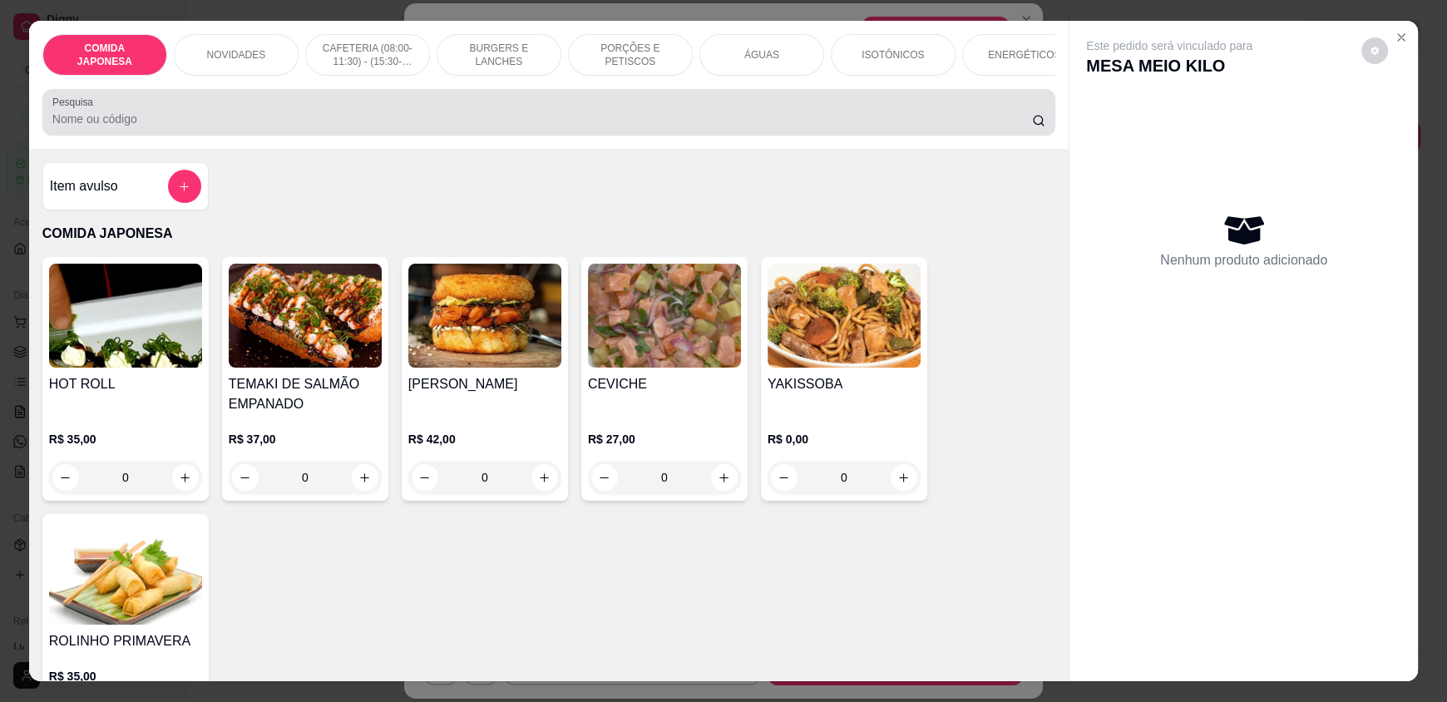
click at [499, 111] on div at bounding box center [548, 112] width 993 height 33
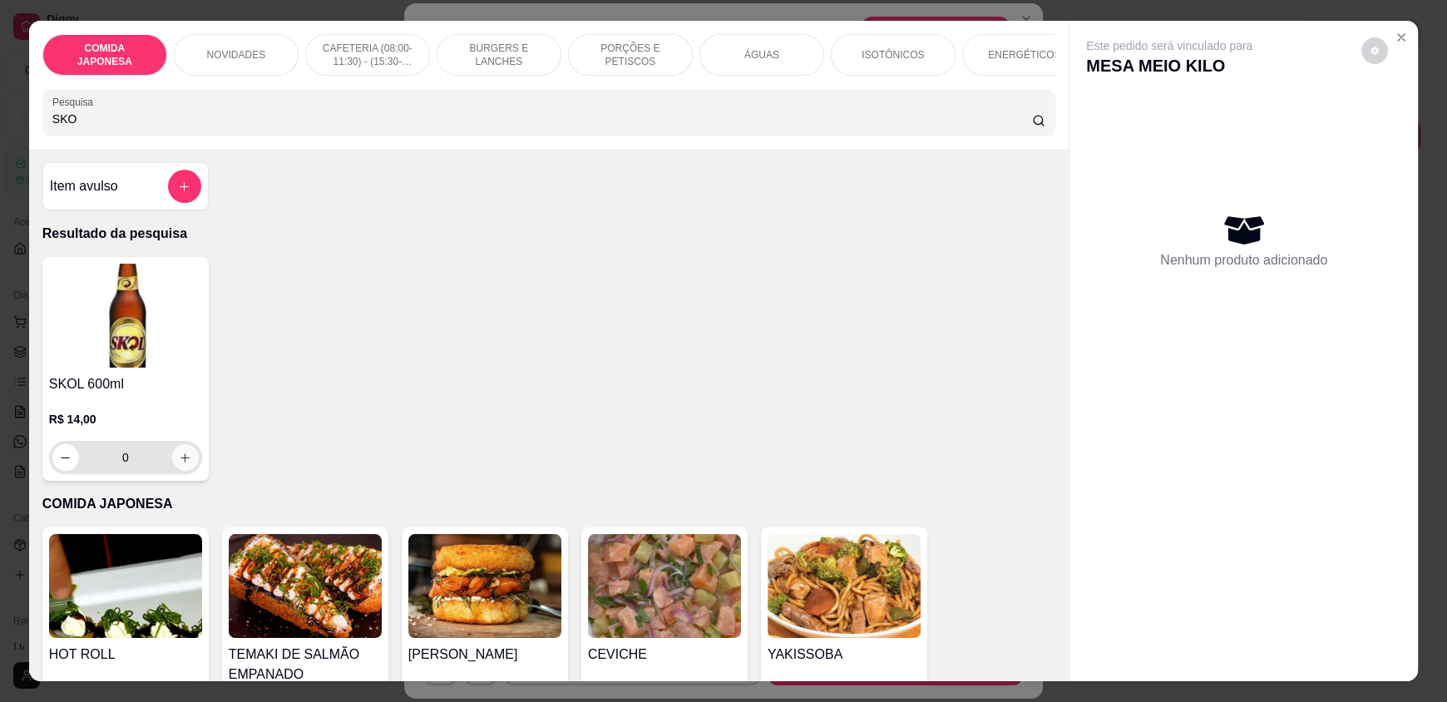
type input "SKO"
click at [181, 464] on icon "increase-product-quantity" at bounding box center [186, 458] width 12 height 12
type input "1"
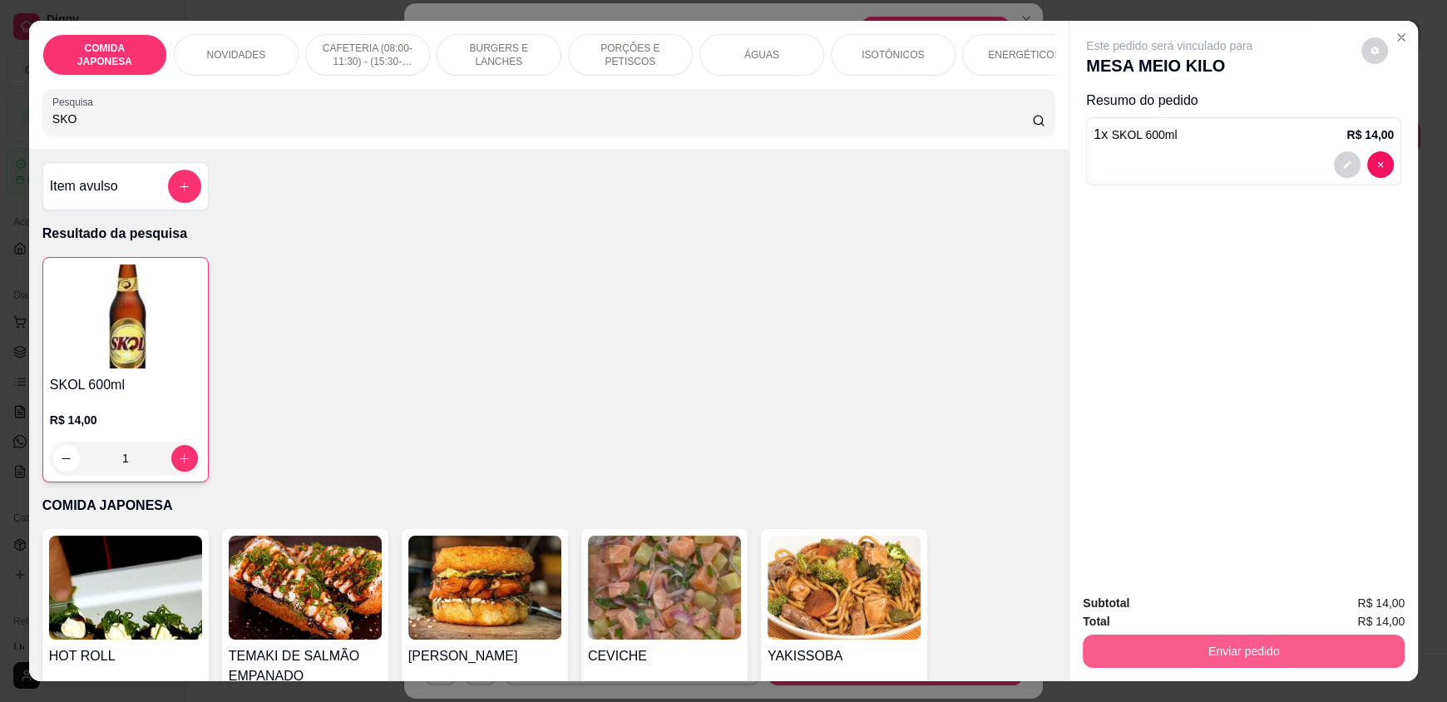
click at [1228, 652] on button "Enviar pedido" at bounding box center [1244, 650] width 322 height 33
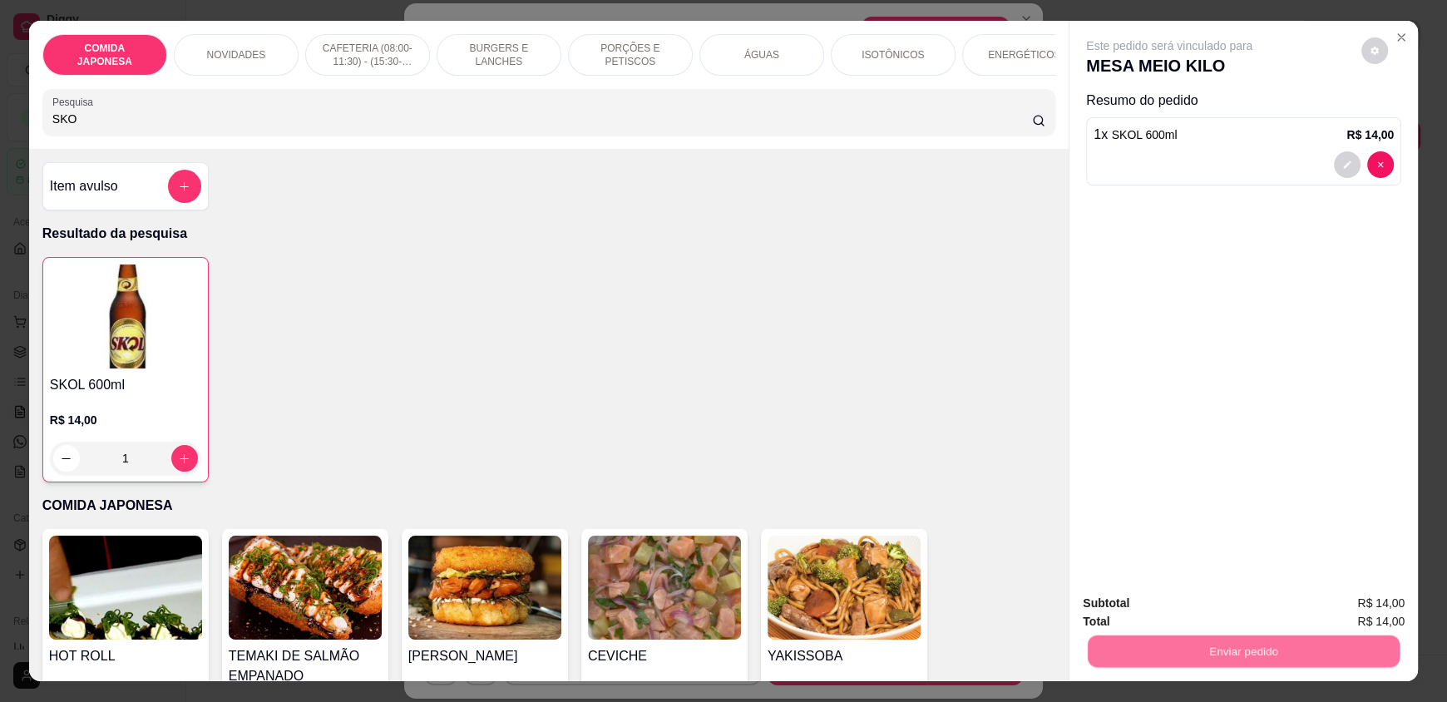
click at [1177, 606] on button "Não registrar e enviar pedido" at bounding box center [1188, 611] width 173 height 32
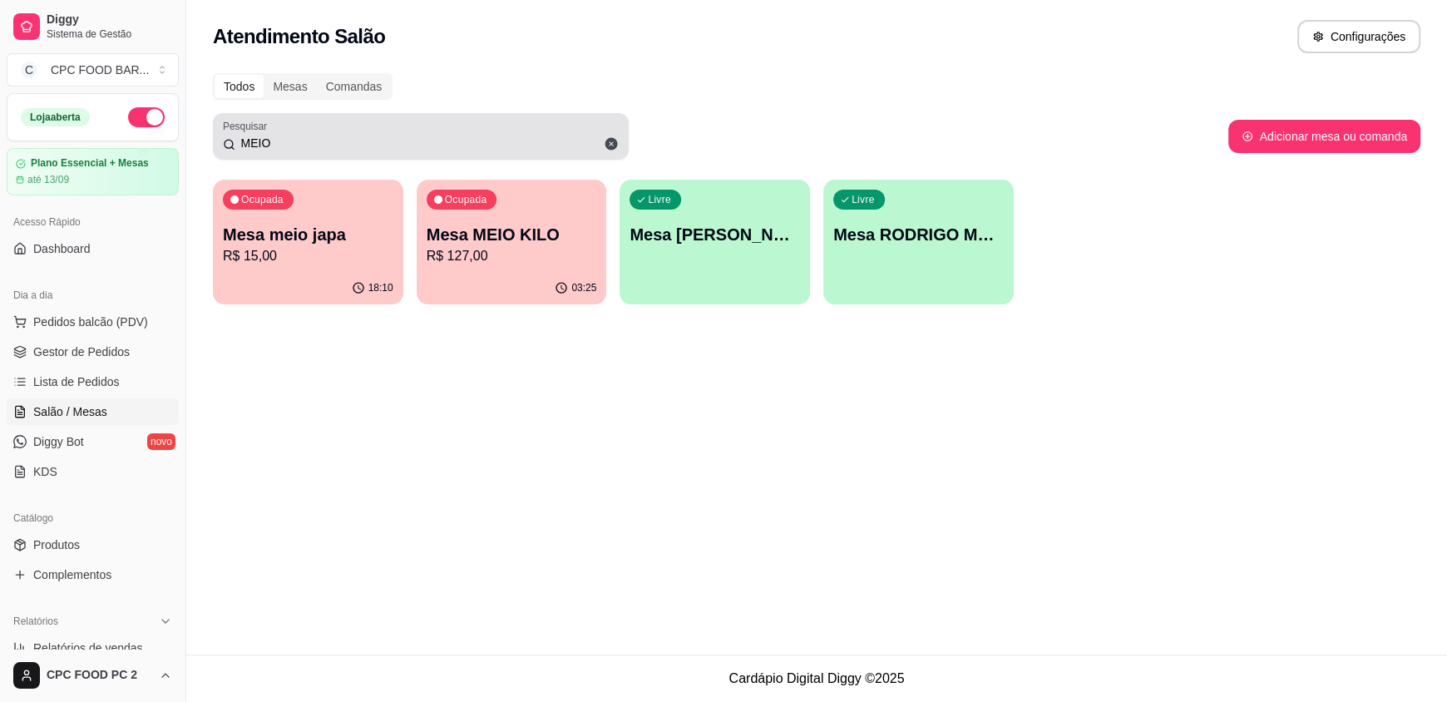
click at [613, 145] on icon at bounding box center [611, 143] width 15 height 15
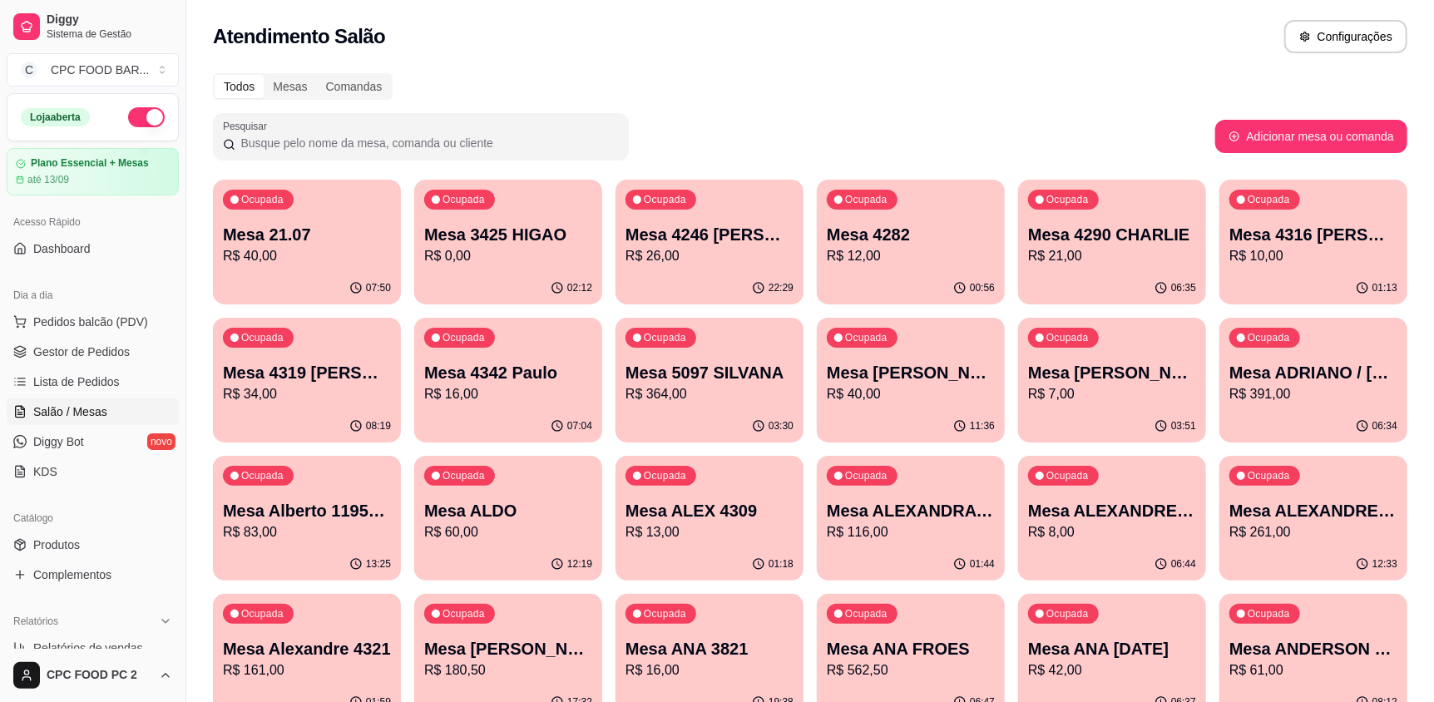
click at [613, 141] on input "Pesquisar" at bounding box center [426, 143] width 383 height 17
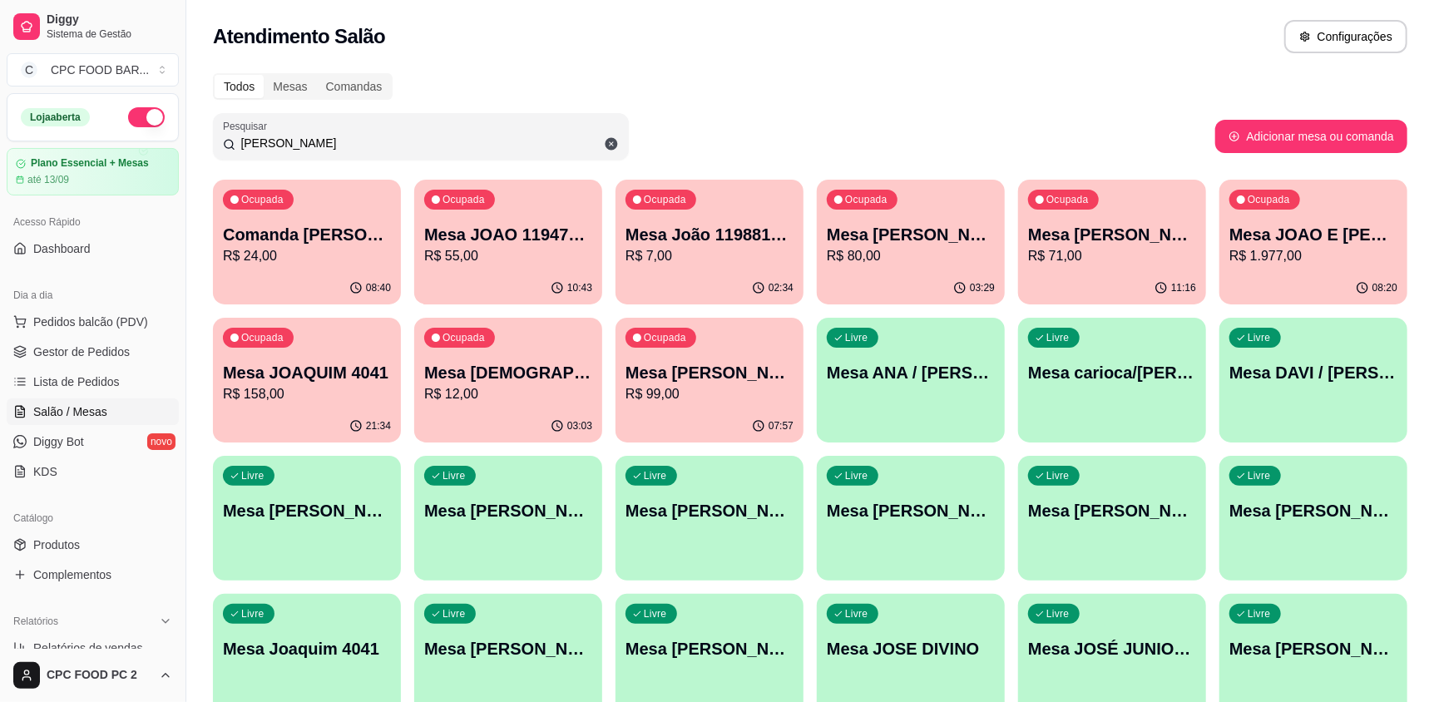
type input "[PERSON_NAME]"
click at [1263, 238] on p "Mesa JOAO E [PERSON_NAME]" at bounding box center [1313, 234] width 168 height 23
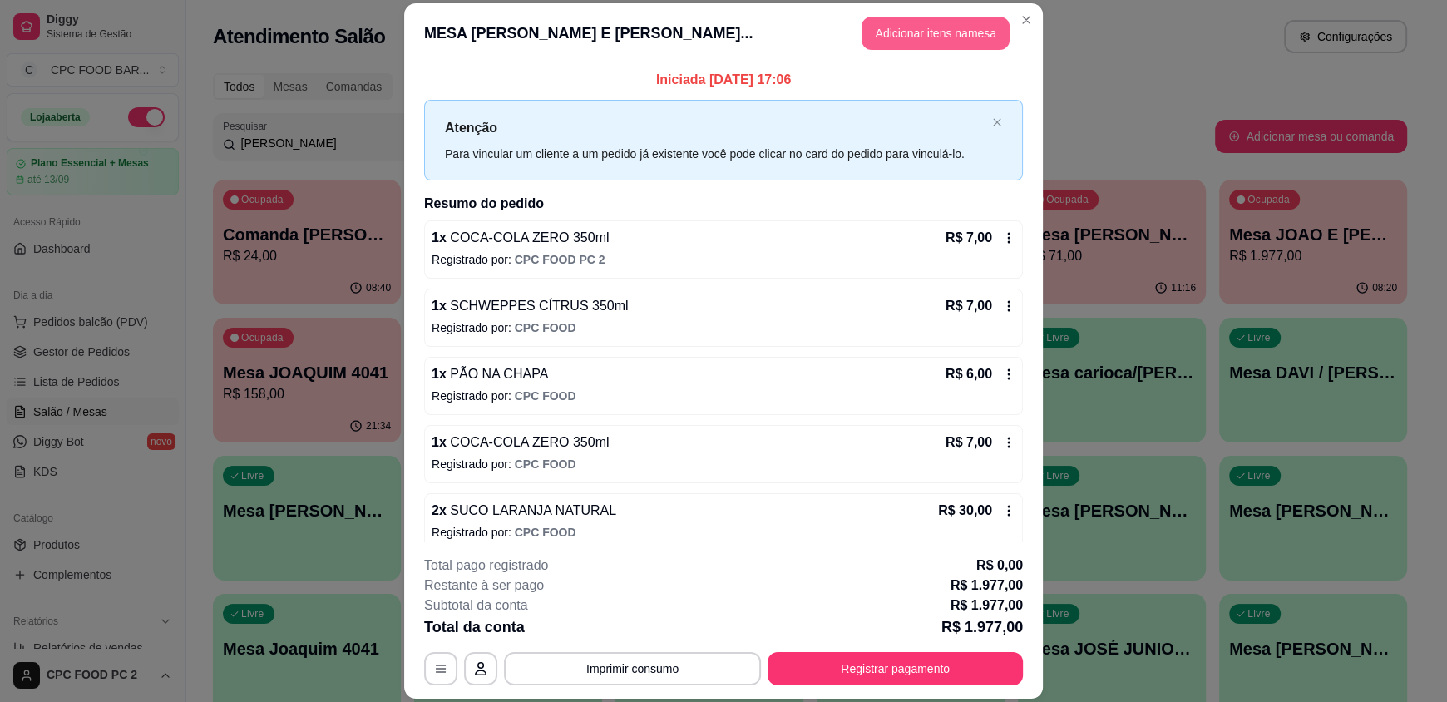
click at [916, 34] on button "Adicionar itens na mesa" at bounding box center [935, 33] width 148 height 33
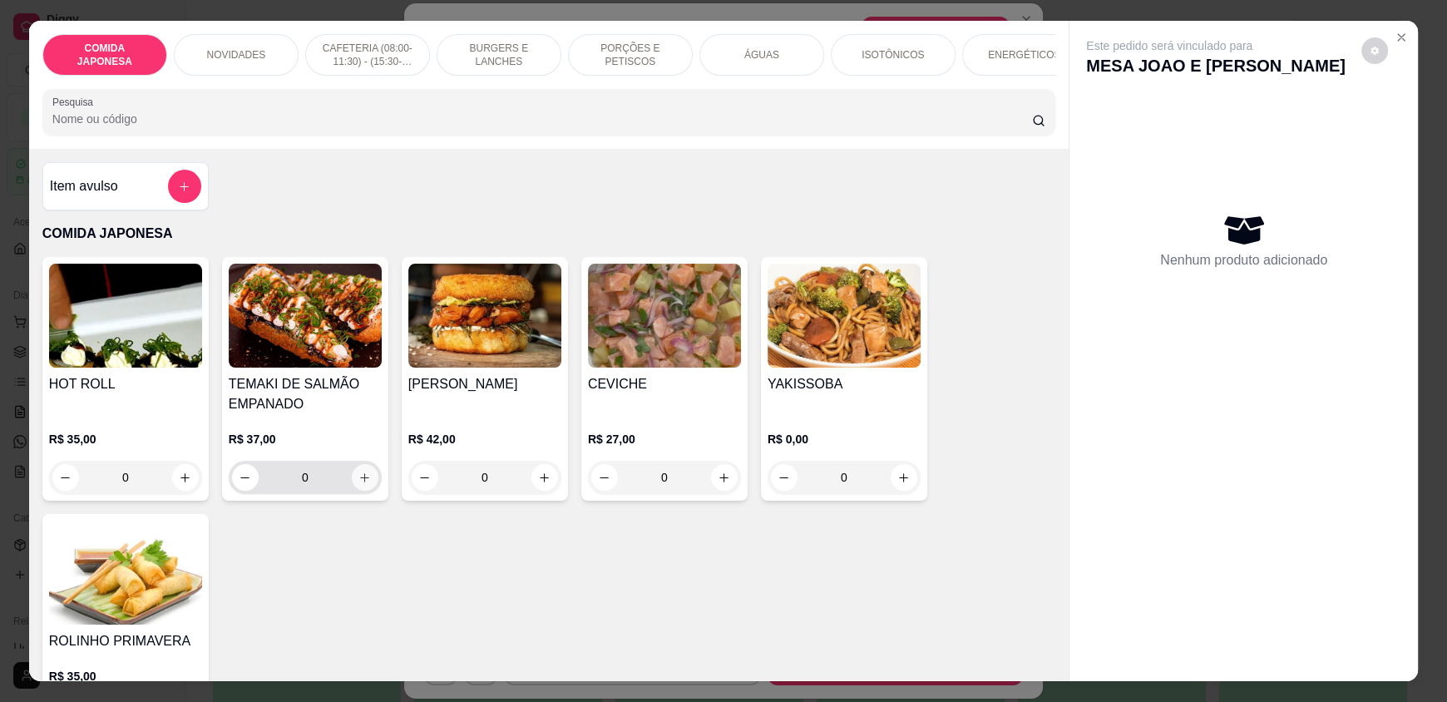
click at [367, 487] on button "increase-product-quantity" at bounding box center [365, 477] width 27 height 27
type input "1"
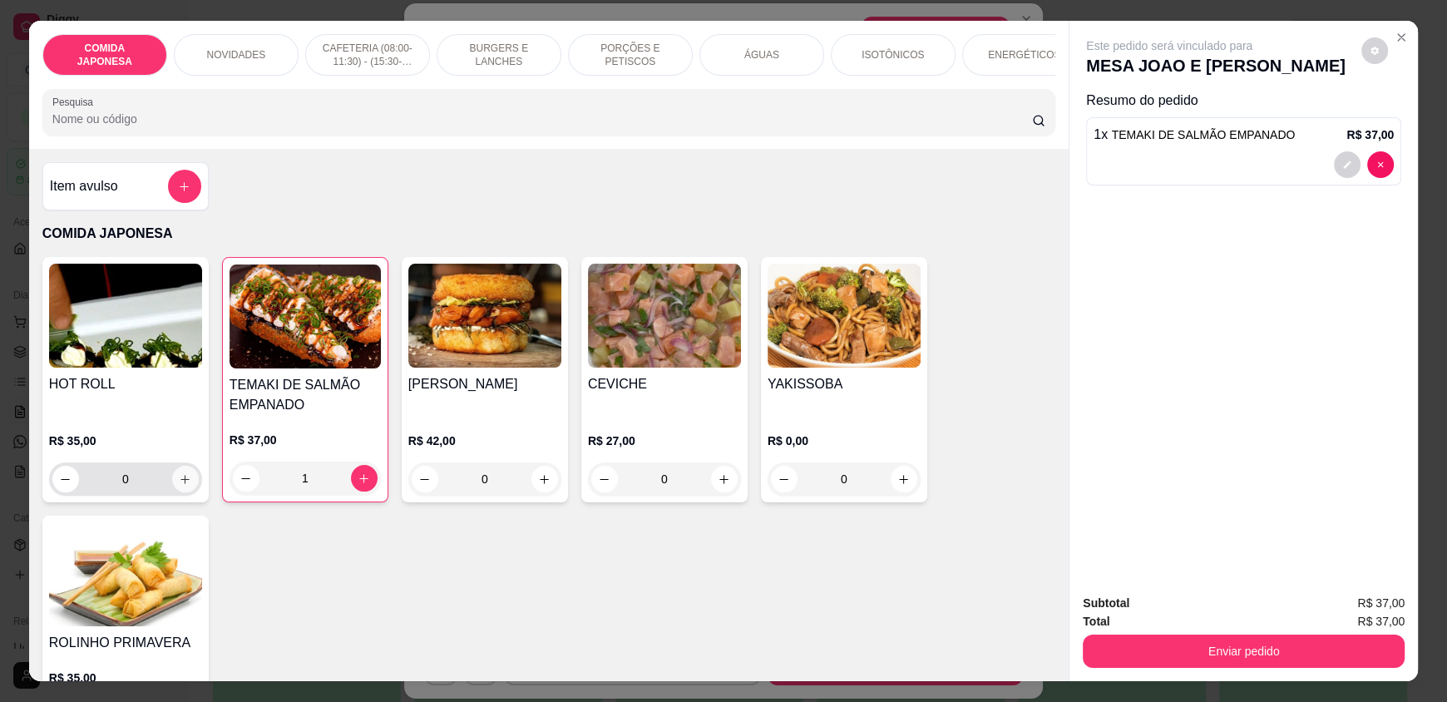
click at [179, 485] on icon "increase-product-quantity" at bounding box center [185, 479] width 12 height 12
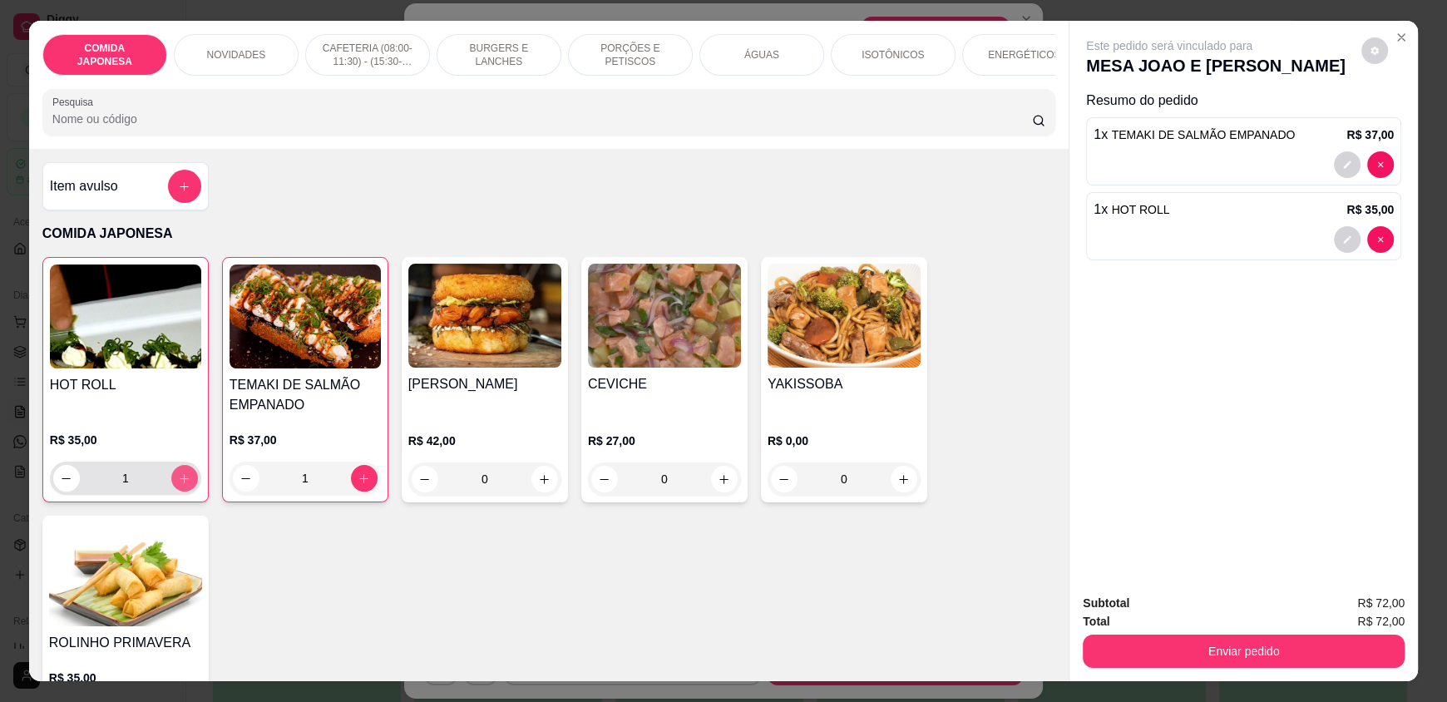
click at [178, 485] on icon "increase-product-quantity" at bounding box center [184, 478] width 12 height 12
type input "2"
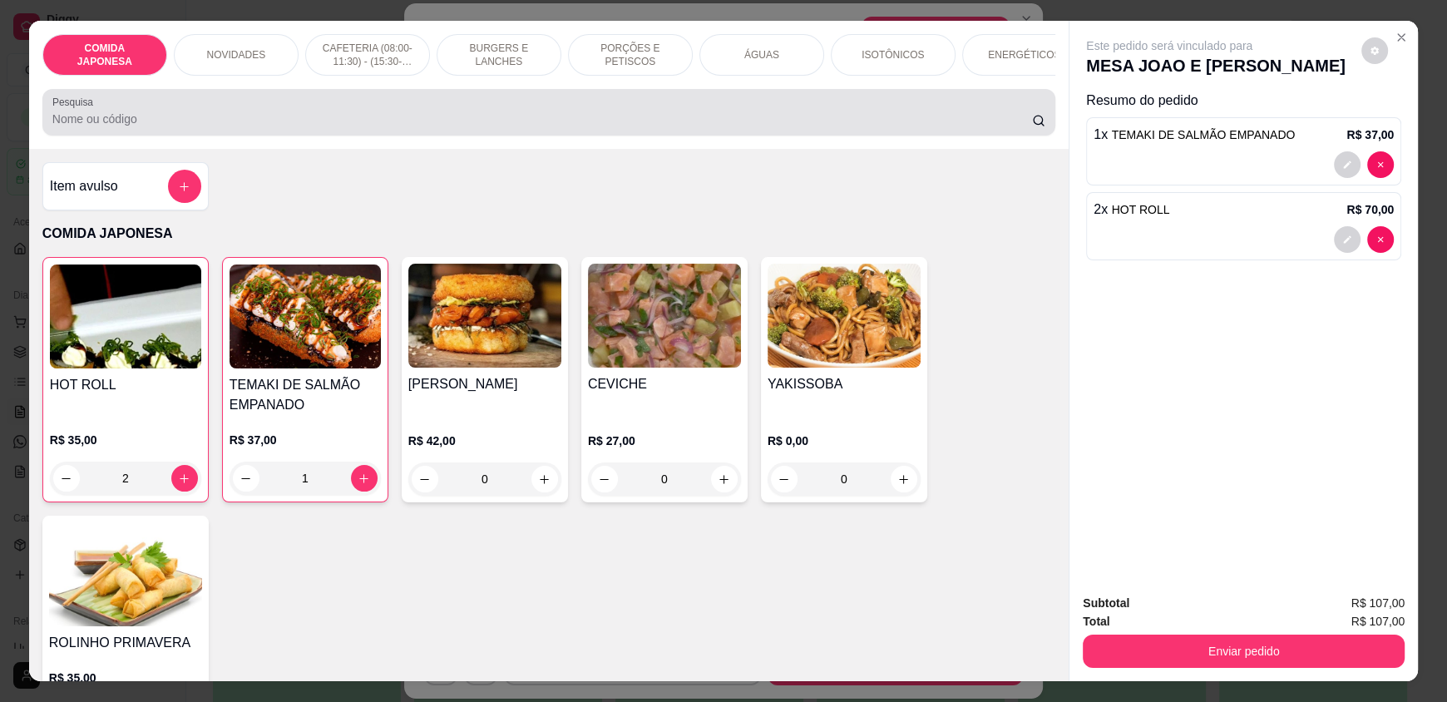
click at [390, 114] on div at bounding box center [548, 112] width 993 height 33
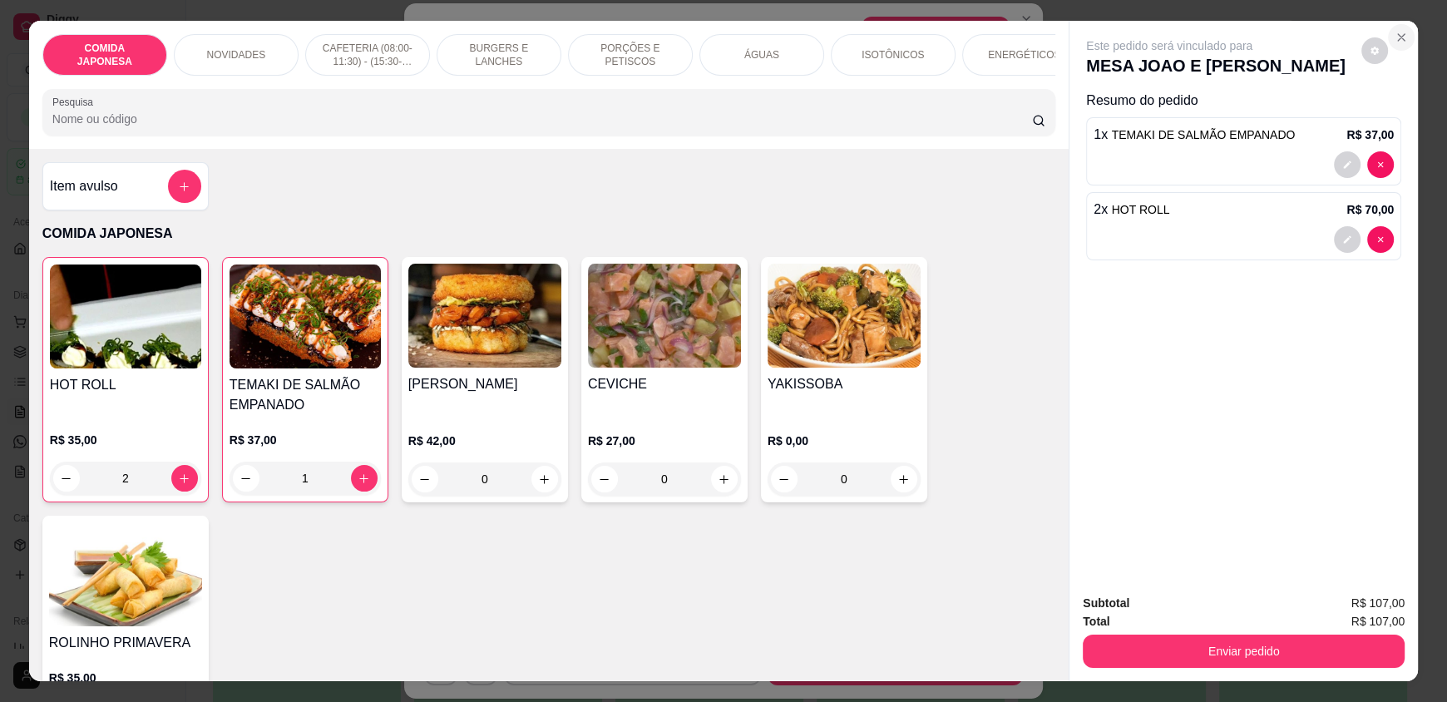
click at [1394, 35] on icon "Close" at bounding box center [1400, 37] width 13 height 13
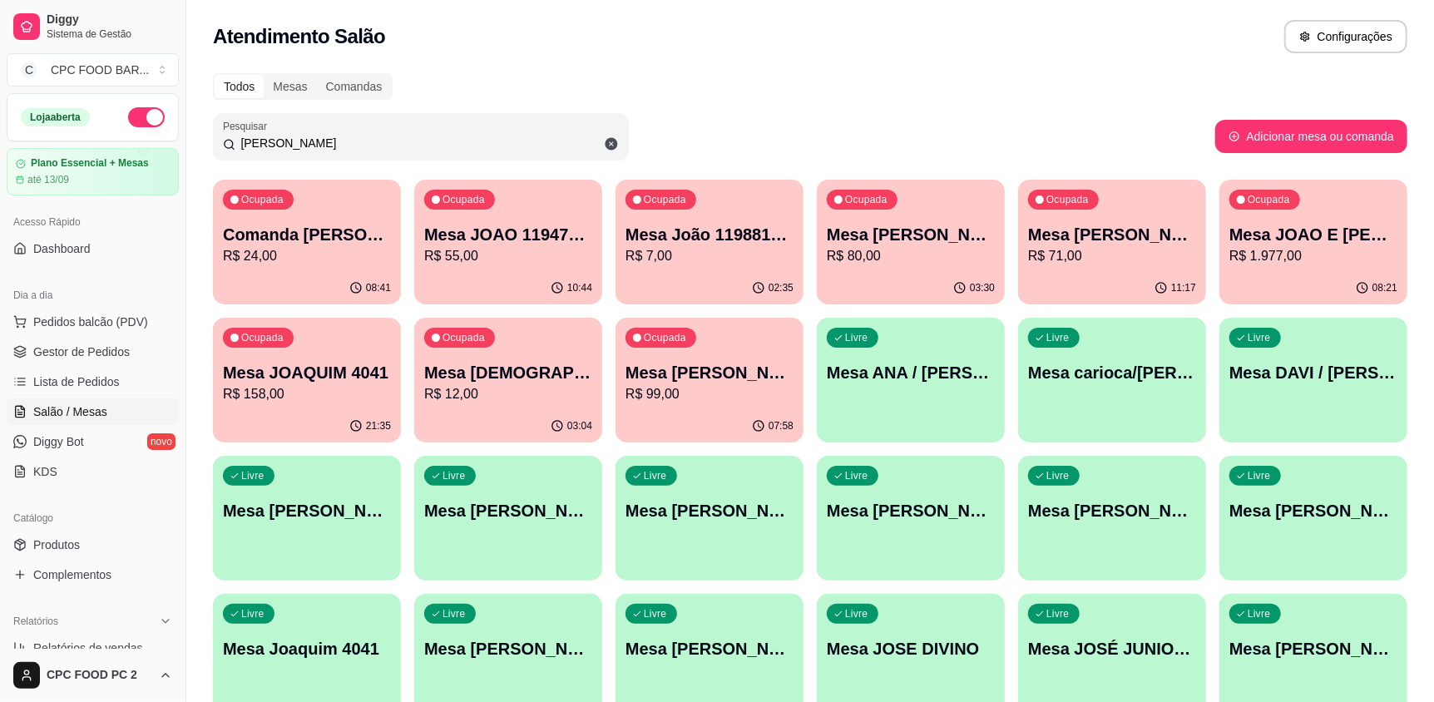
click at [511, 149] on input "[PERSON_NAME]" at bounding box center [426, 143] width 383 height 17
click at [917, 249] on p "R$ 80,00" at bounding box center [911, 256] width 168 height 20
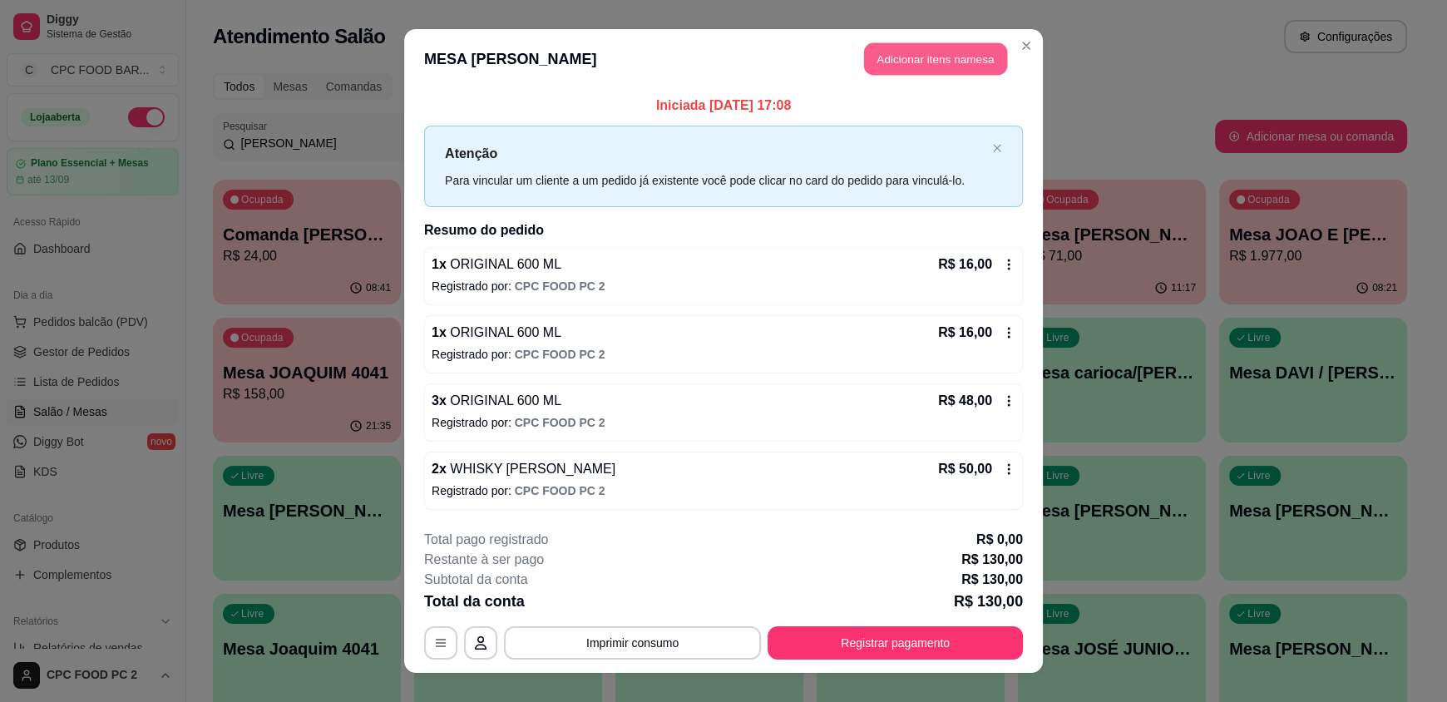
click at [885, 57] on button "Adicionar itens na mesa" at bounding box center [935, 59] width 143 height 32
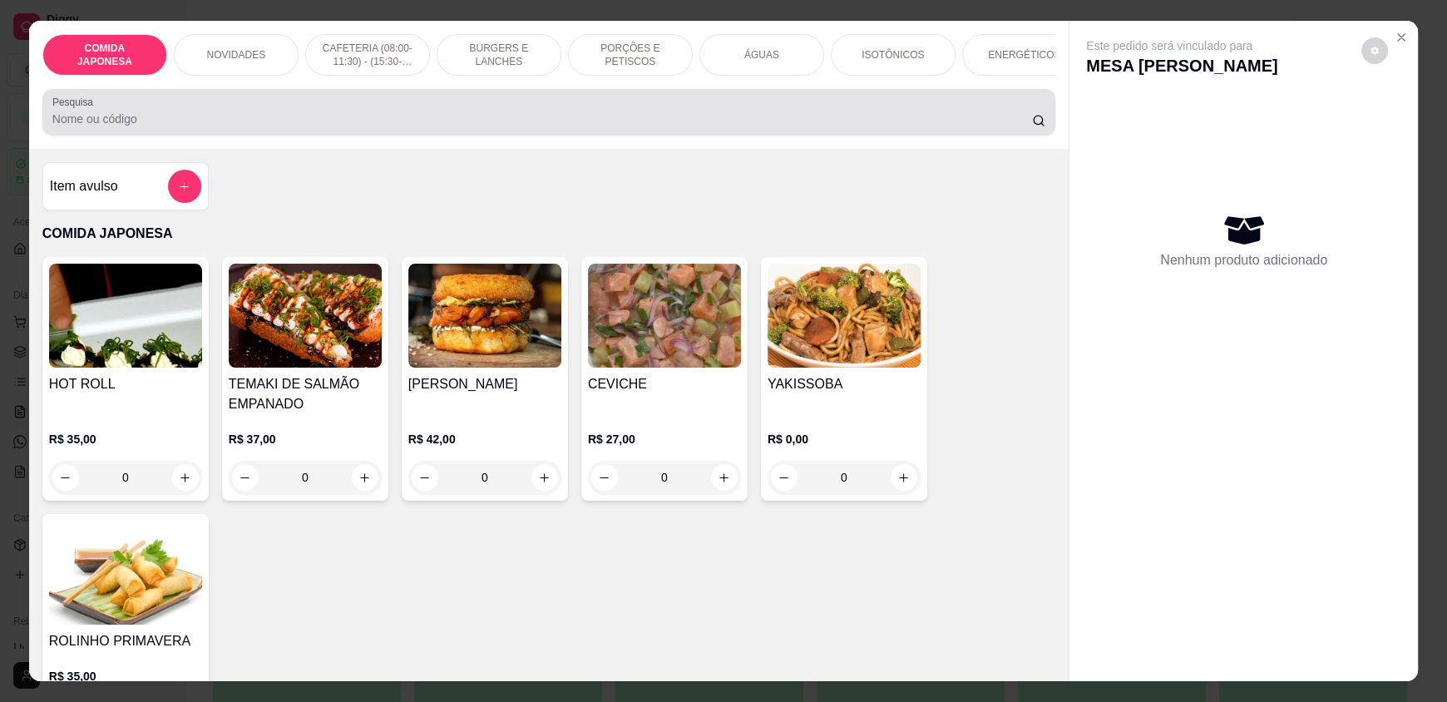
click at [295, 127] on input "Pesquisa" at bounding box center [542, 119] width 980 height 17
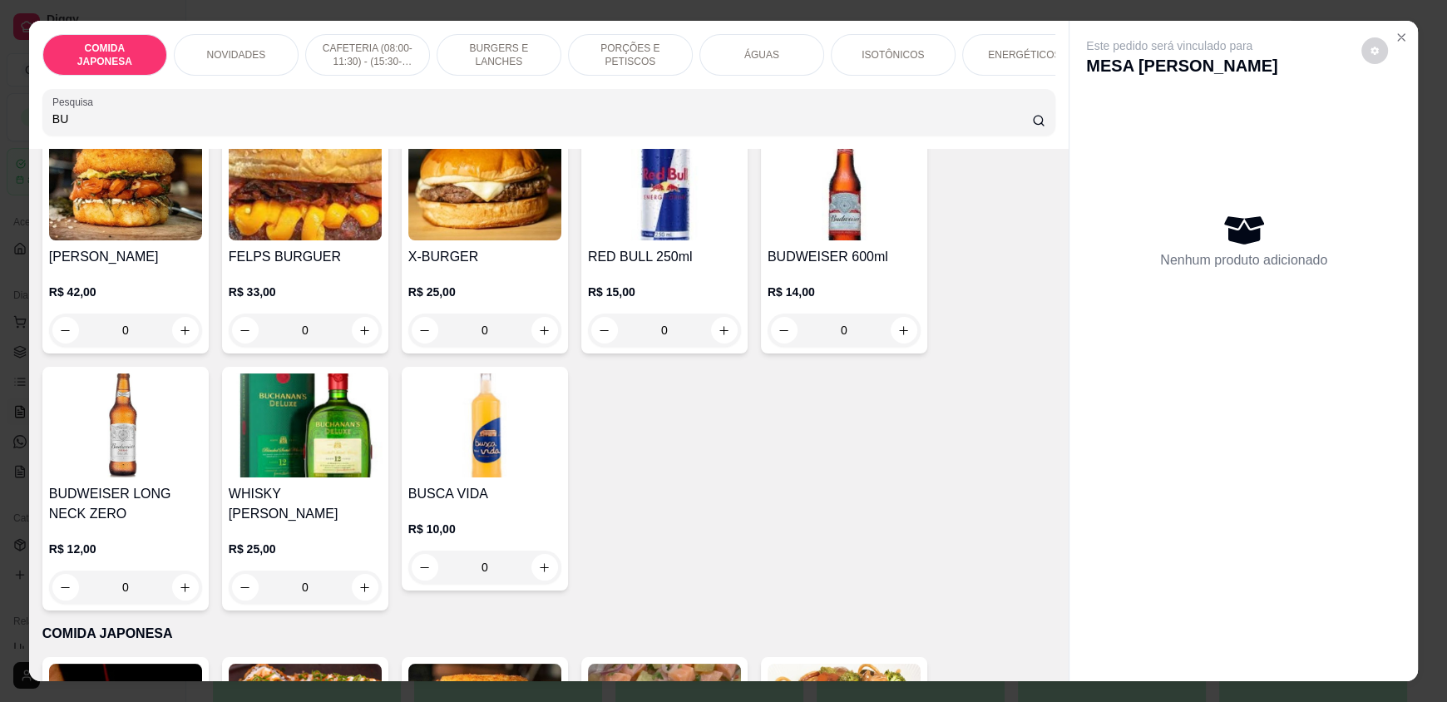
scroll to position [166, 0]
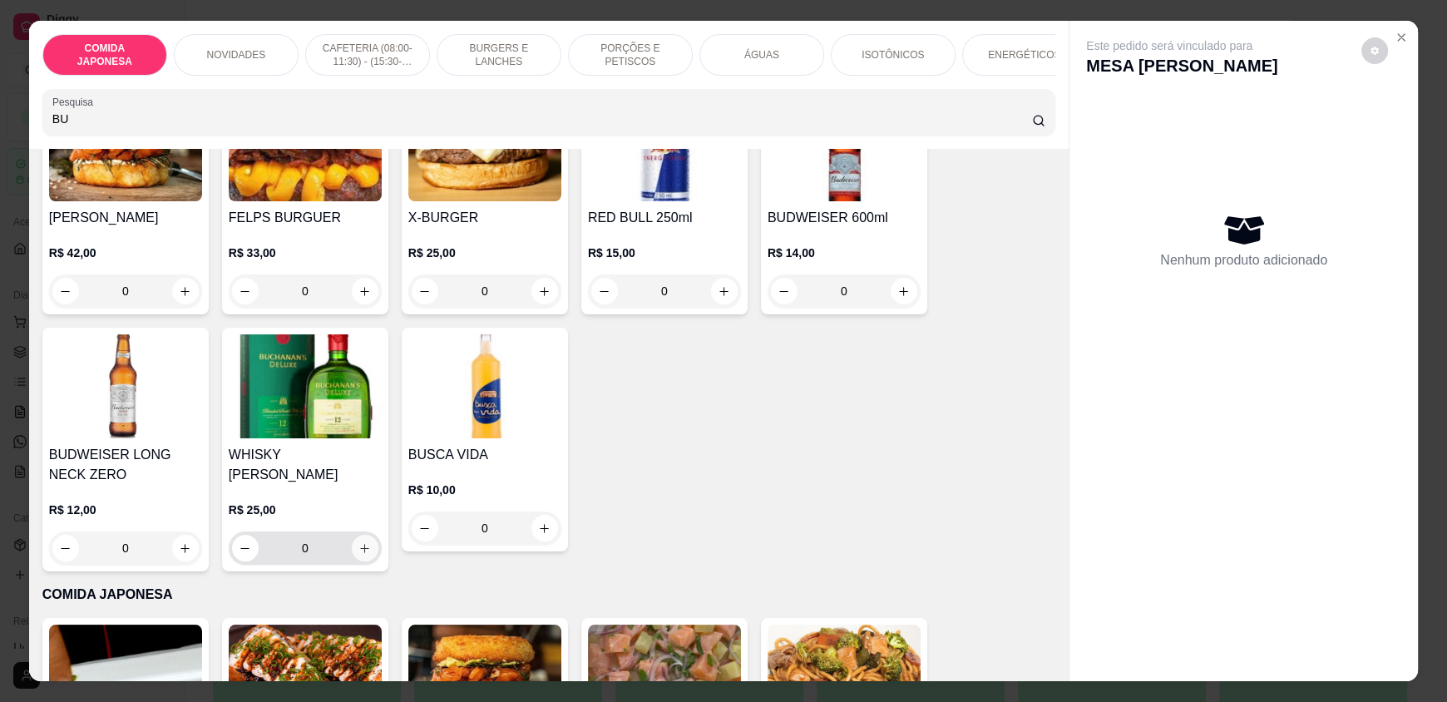
type input "BU"
click at [355, 535] on button "increase-product-quantity" at bounding box center [365, 548] width 26 height 26
type input "1"
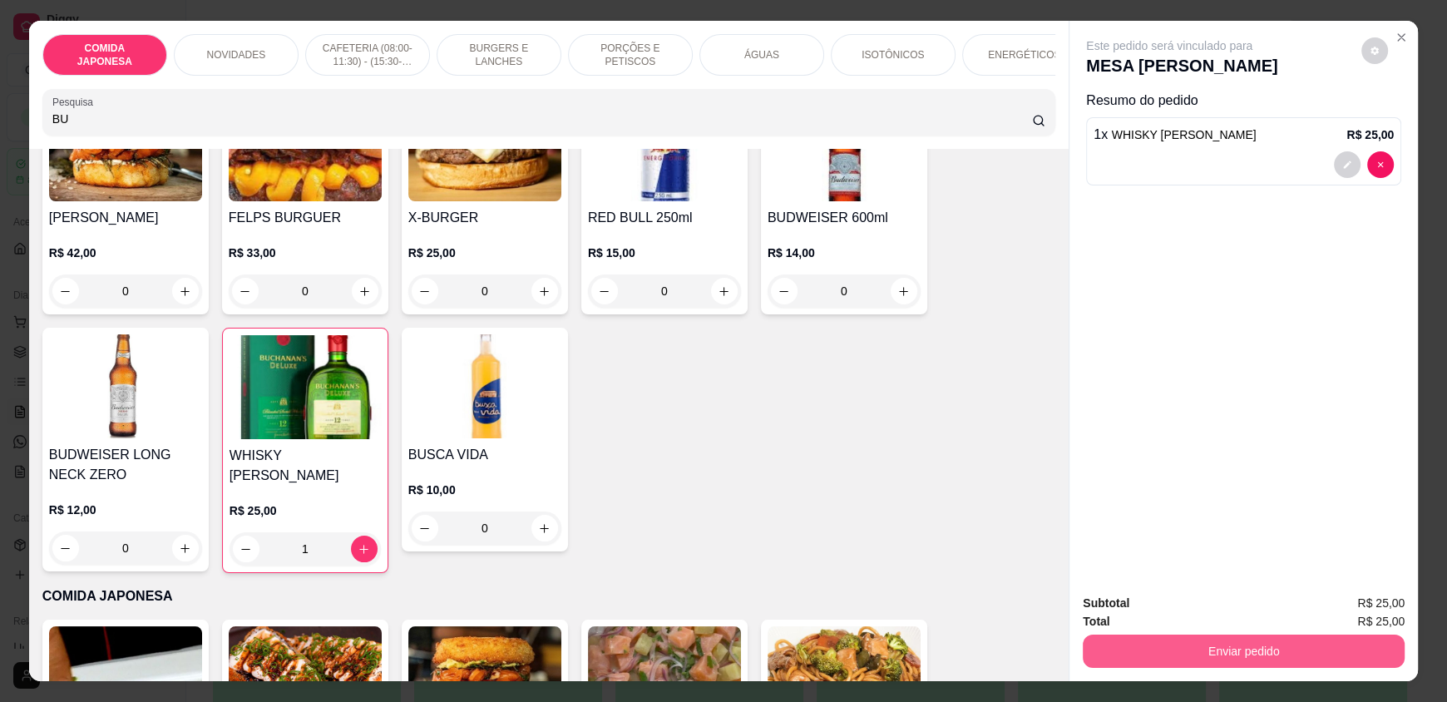
click at [1240, 649] on button "Enviar pedido" at bounding box center [1244, 650] width 322 height 33
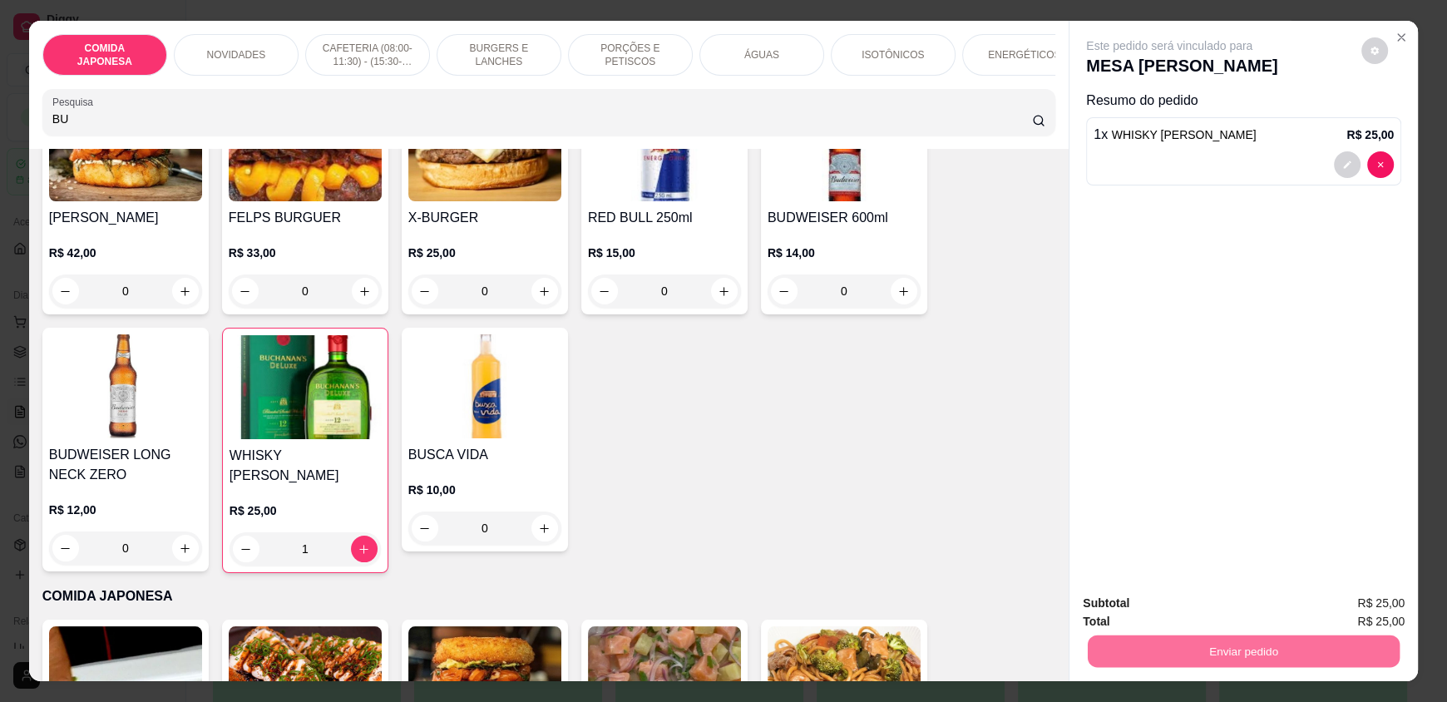
click at [1201, 607] on button "Não registrar e enviar pedido" at bounding box center [1188, 610] width 168 height 31
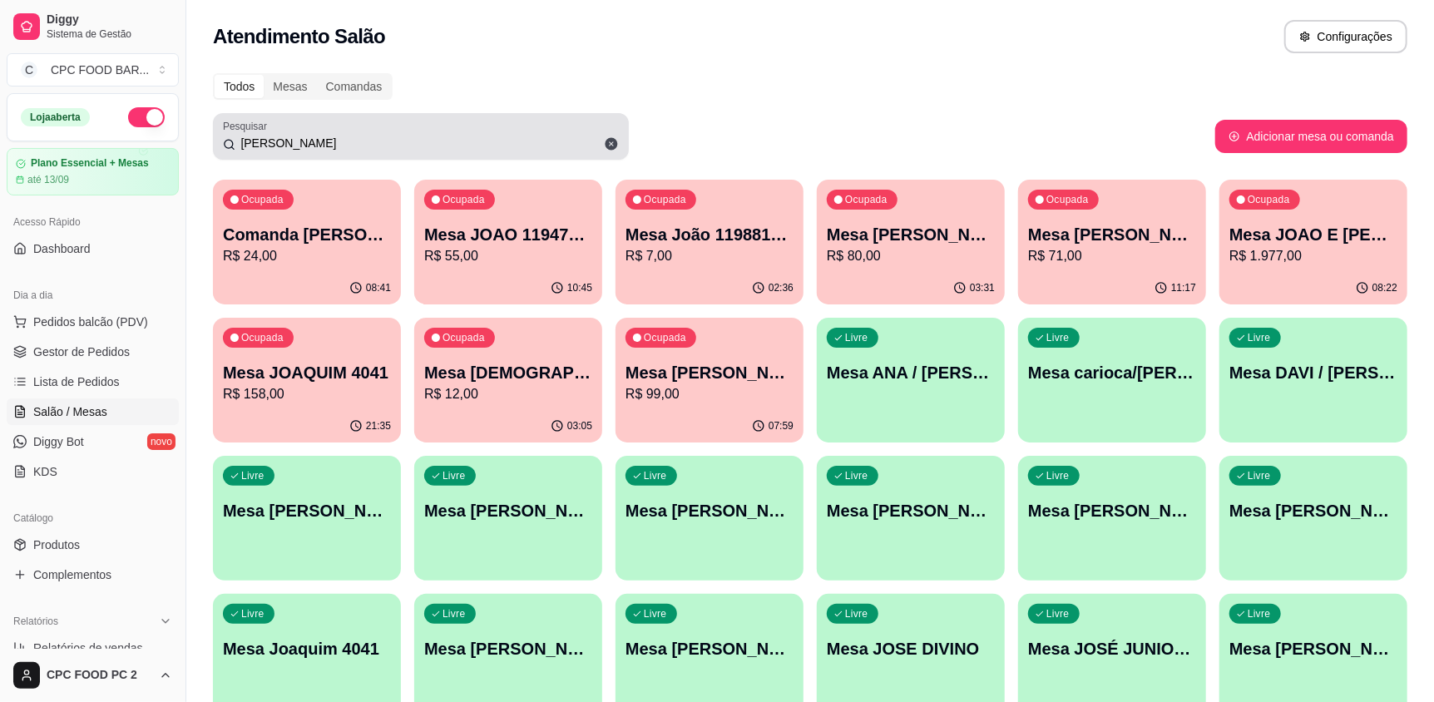
click at [318, 133] on div "[PERSON_NAME]" at bounding box center [421, 136] width 396 height 33
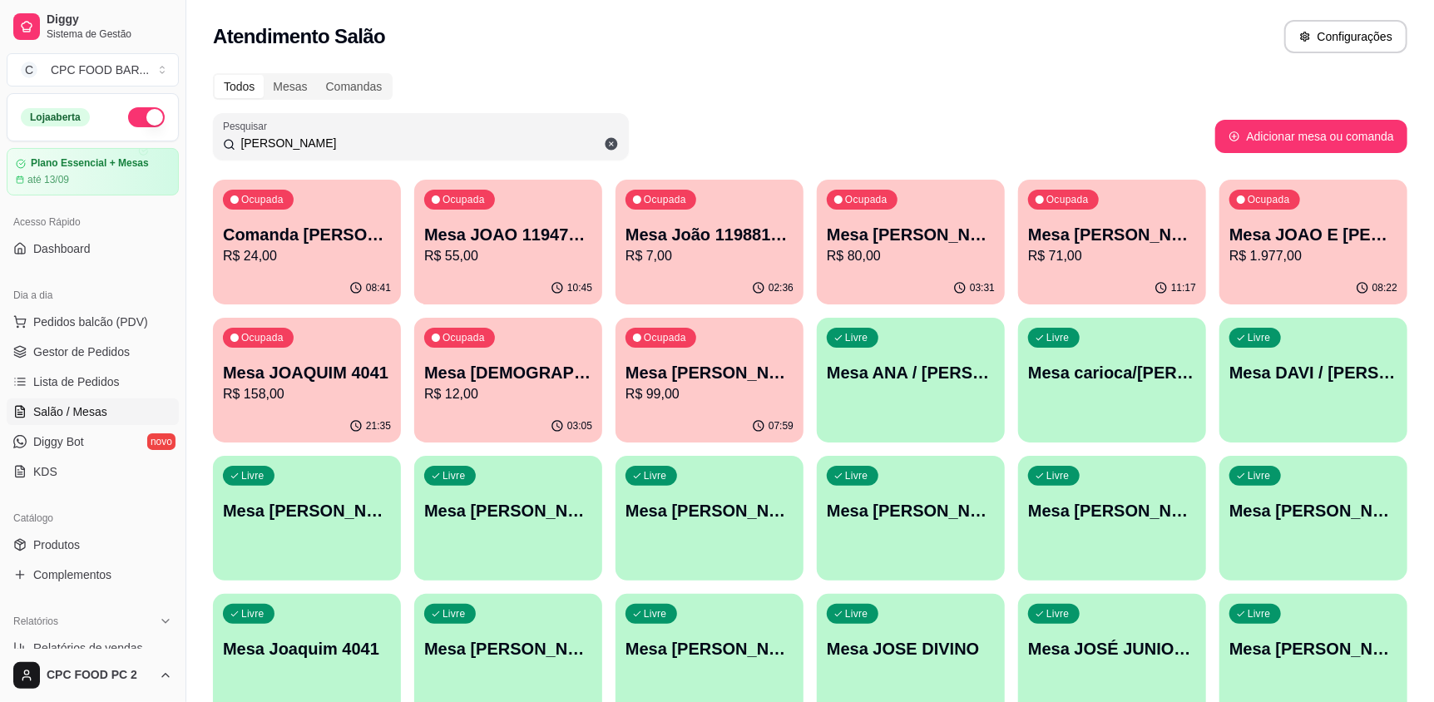
type input "J"
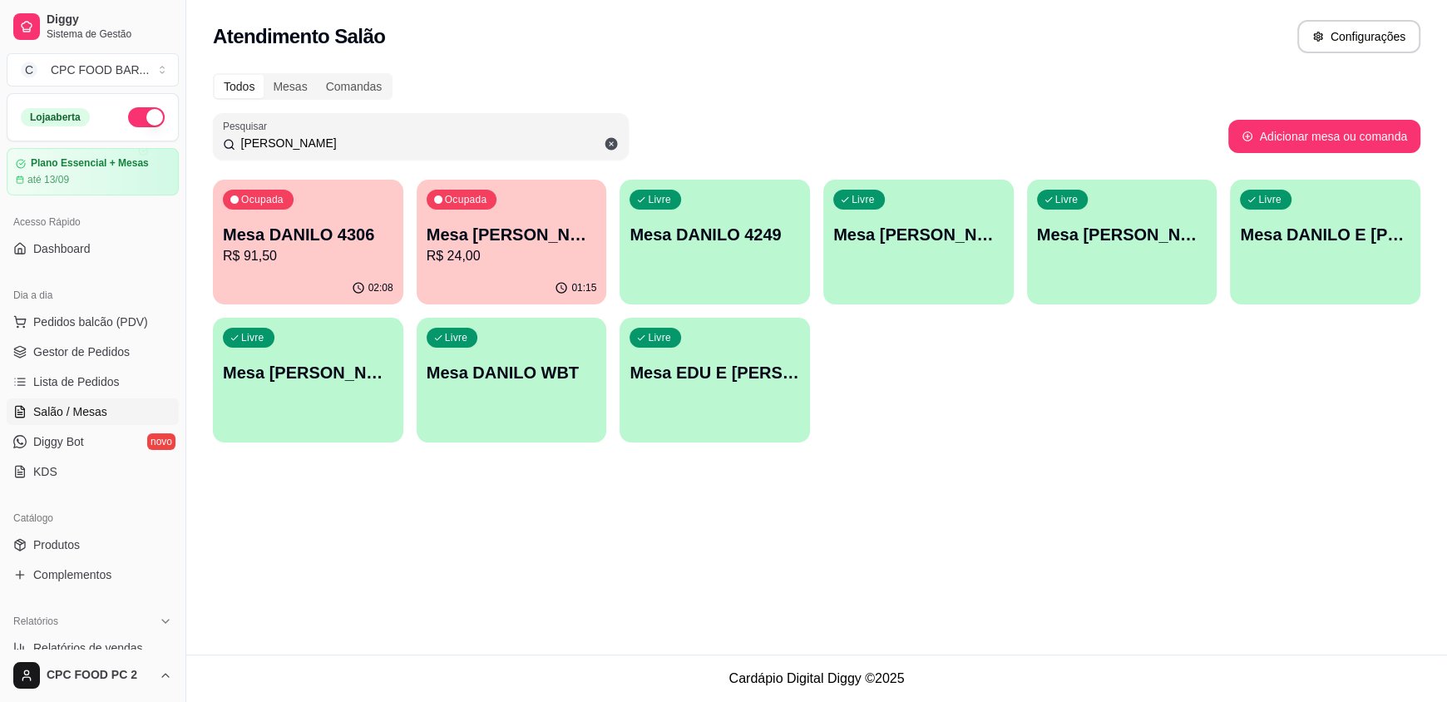
type input "DANILO"
click at [308, 247] on p "R$ 91,50" at bounding box center [307, 255] width 165 height 19
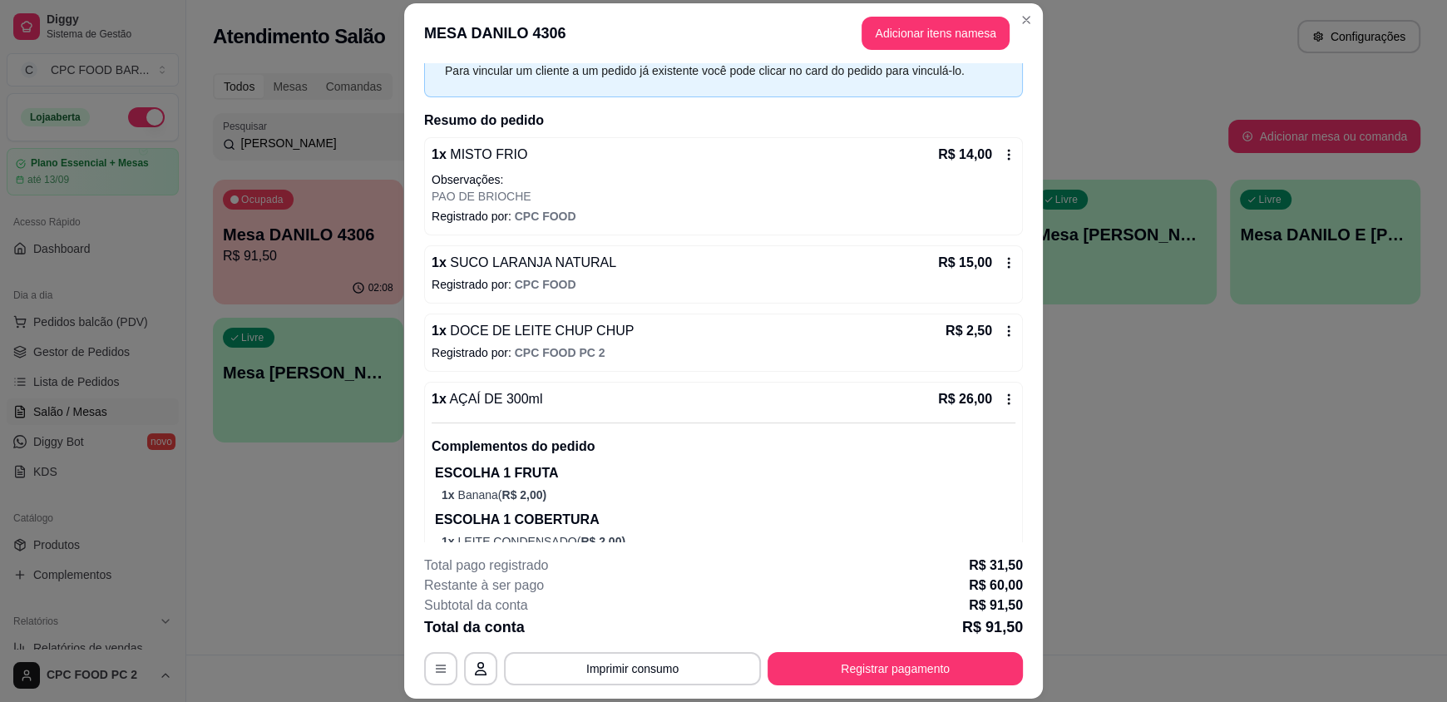
scroll to position [331, 0]
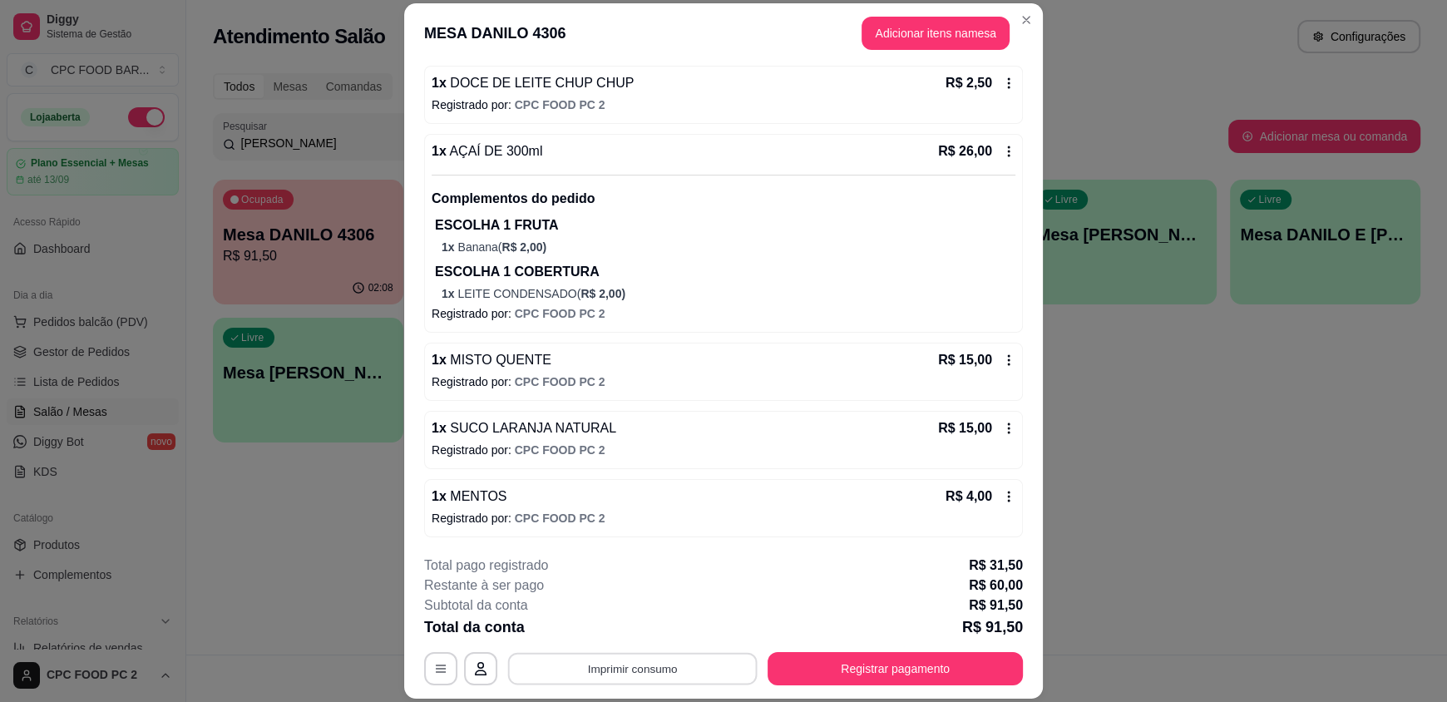
click at [688, 664] on button "Imprimir consumo" at bounding box center [632, 668] width 249 height 32
click at [624, 629] on button "IMPRESSORA" at bounding box center [631, 630] width 121 height 27
click at [914, 665] on button "Registrar pagamento" at bounding box center [896, 668] width 248 height 32
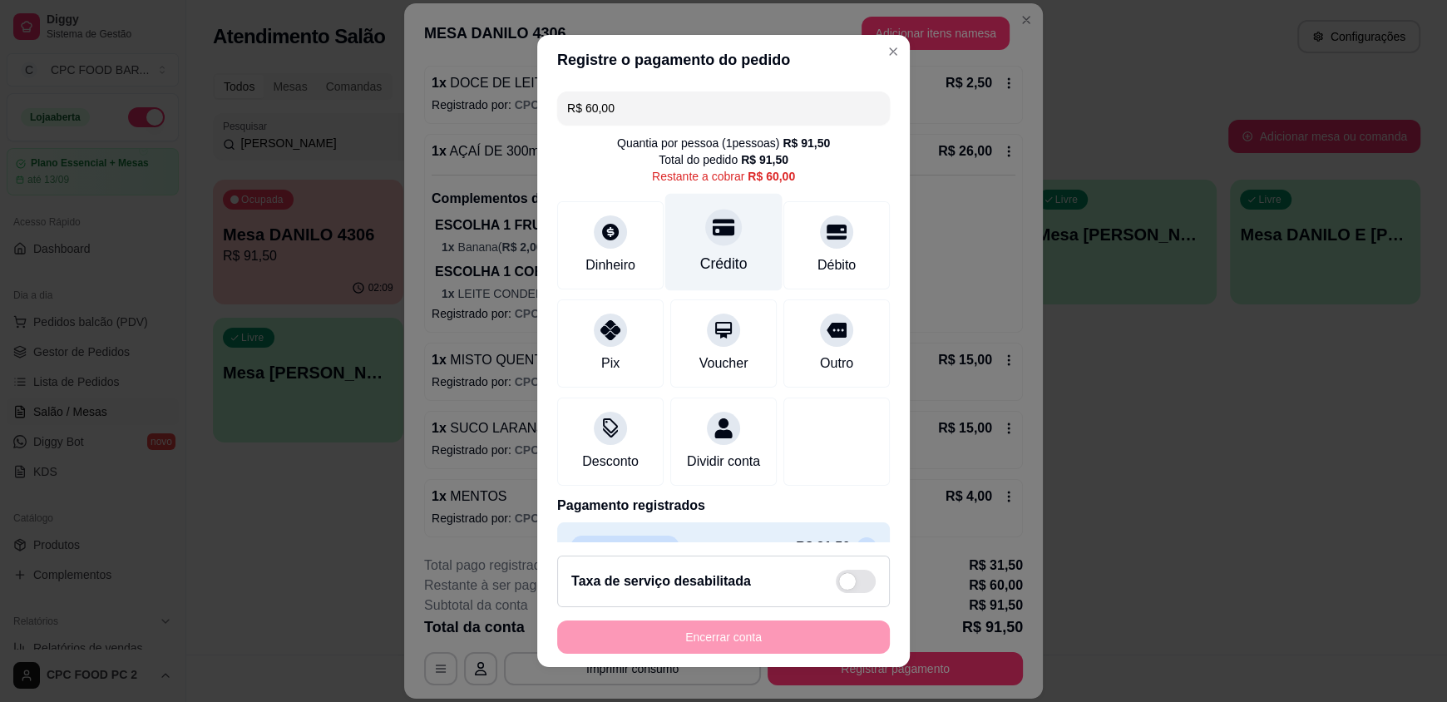
click at [718, 266] on div "Crédito" at bounding box center [723, 264] width 47 height 22
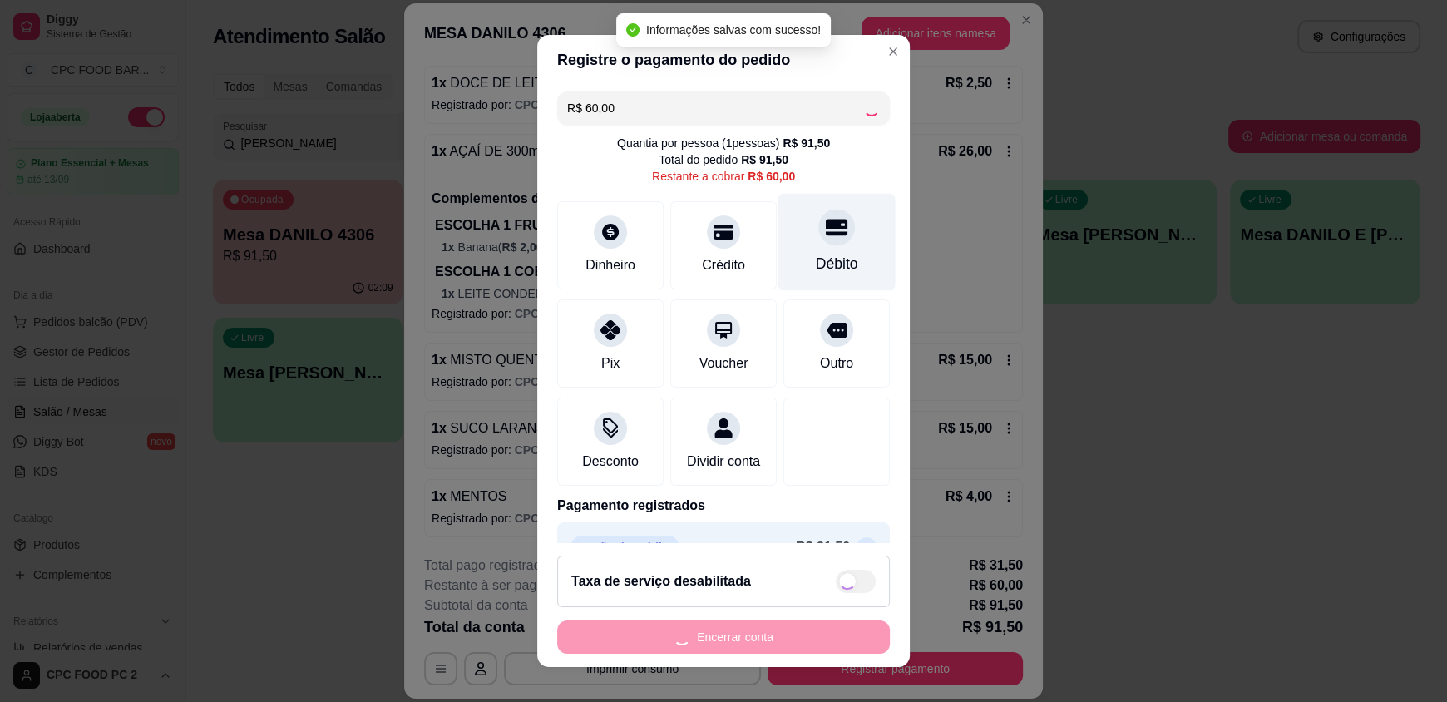
click at [782, 253] on div "Débito" at bounding box center [836, 242] width 117 height 97
type input "R$ 0,00"
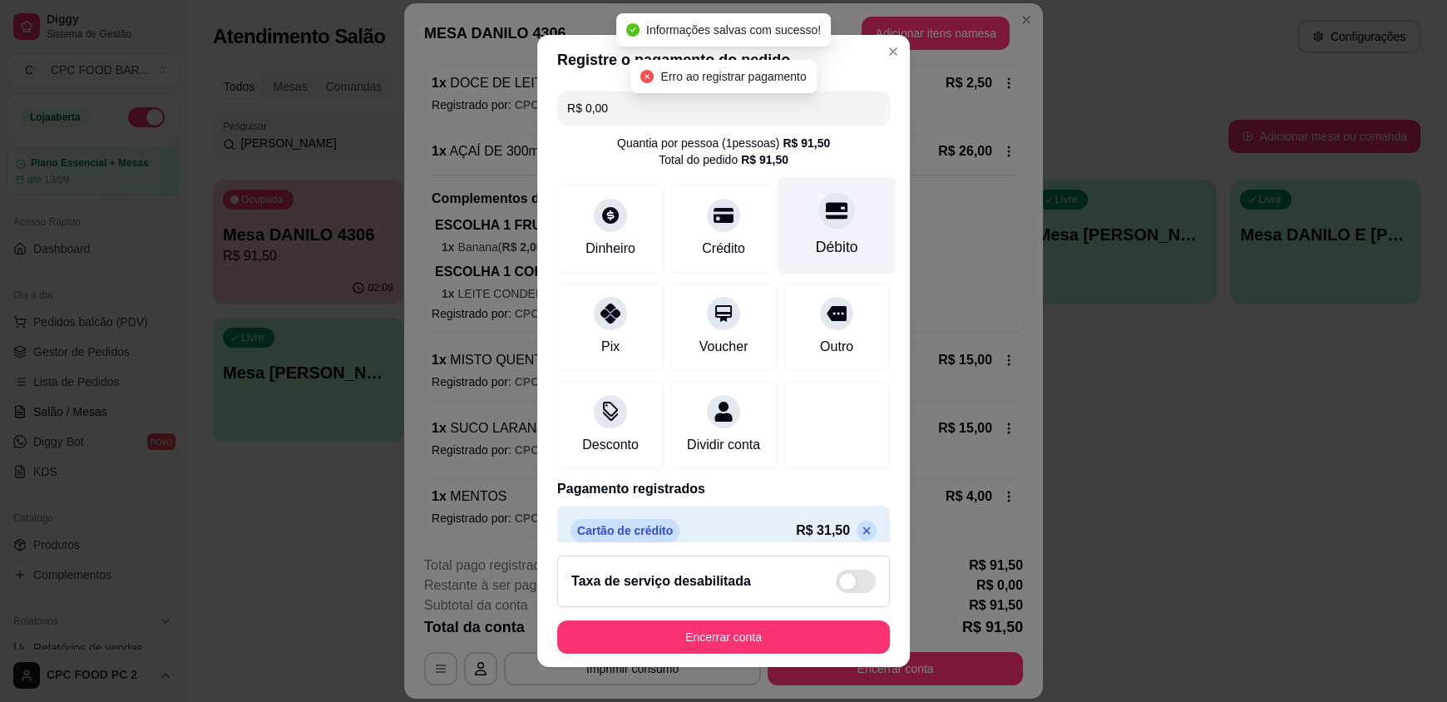
click at [782, 253] on div "Débito" at bounding box center [836, 225] width 117 height 97
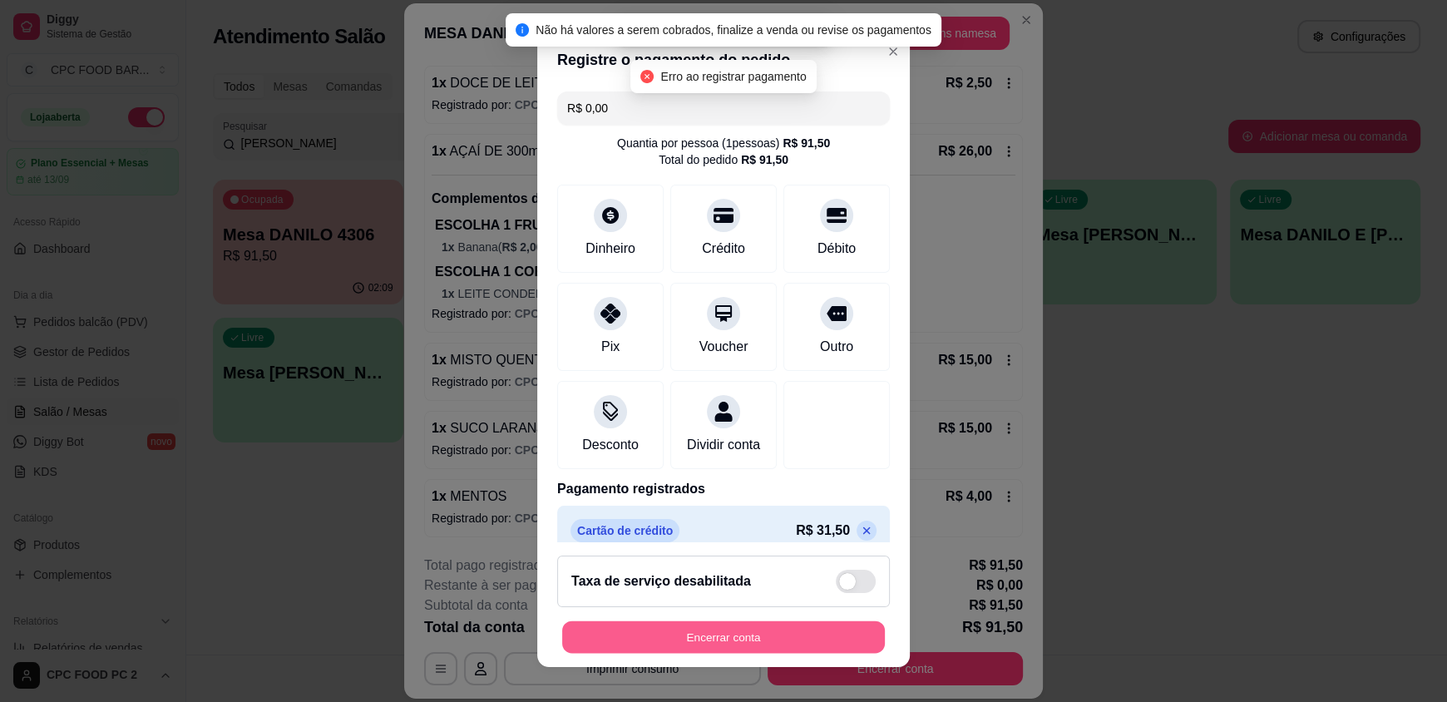
click at [742, 623] on button "Encerrar conta" at bounding box center [723, 636] width 323 height 32
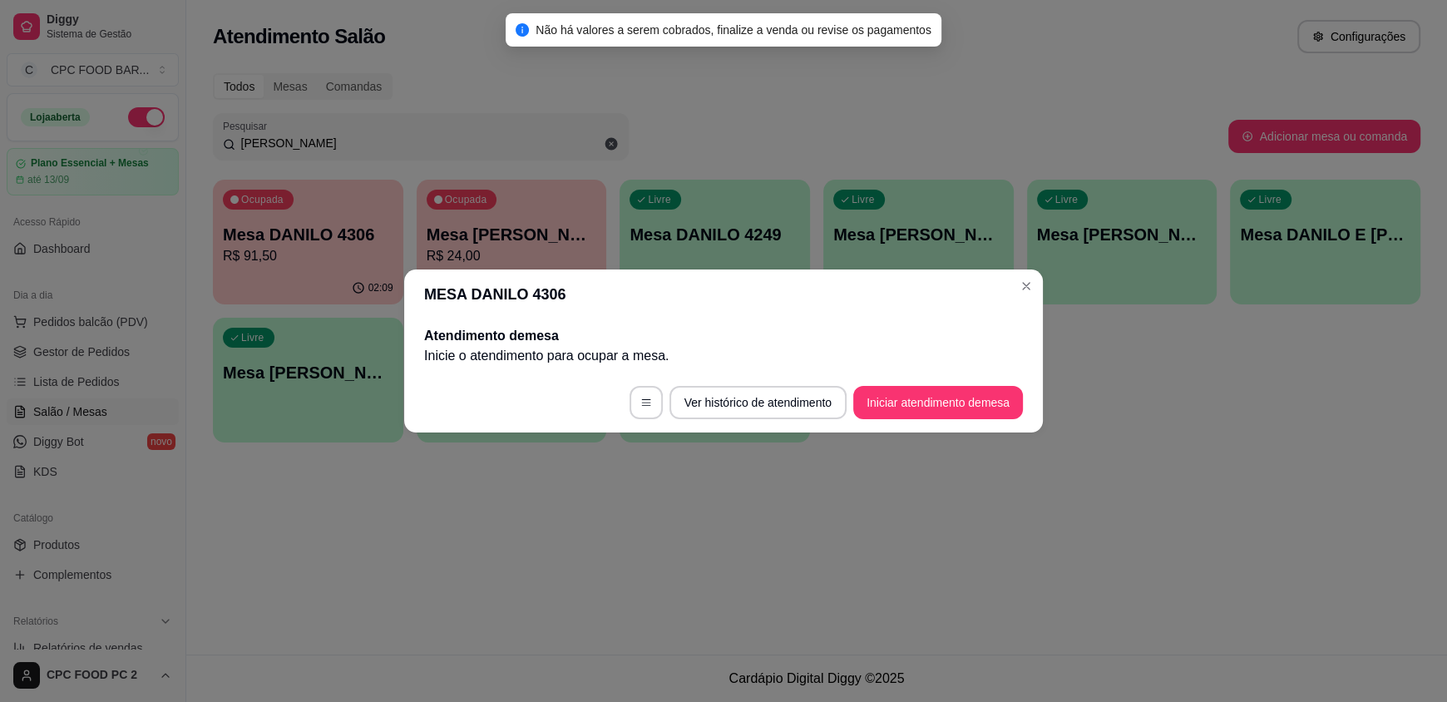
scroll to position [0, 0]
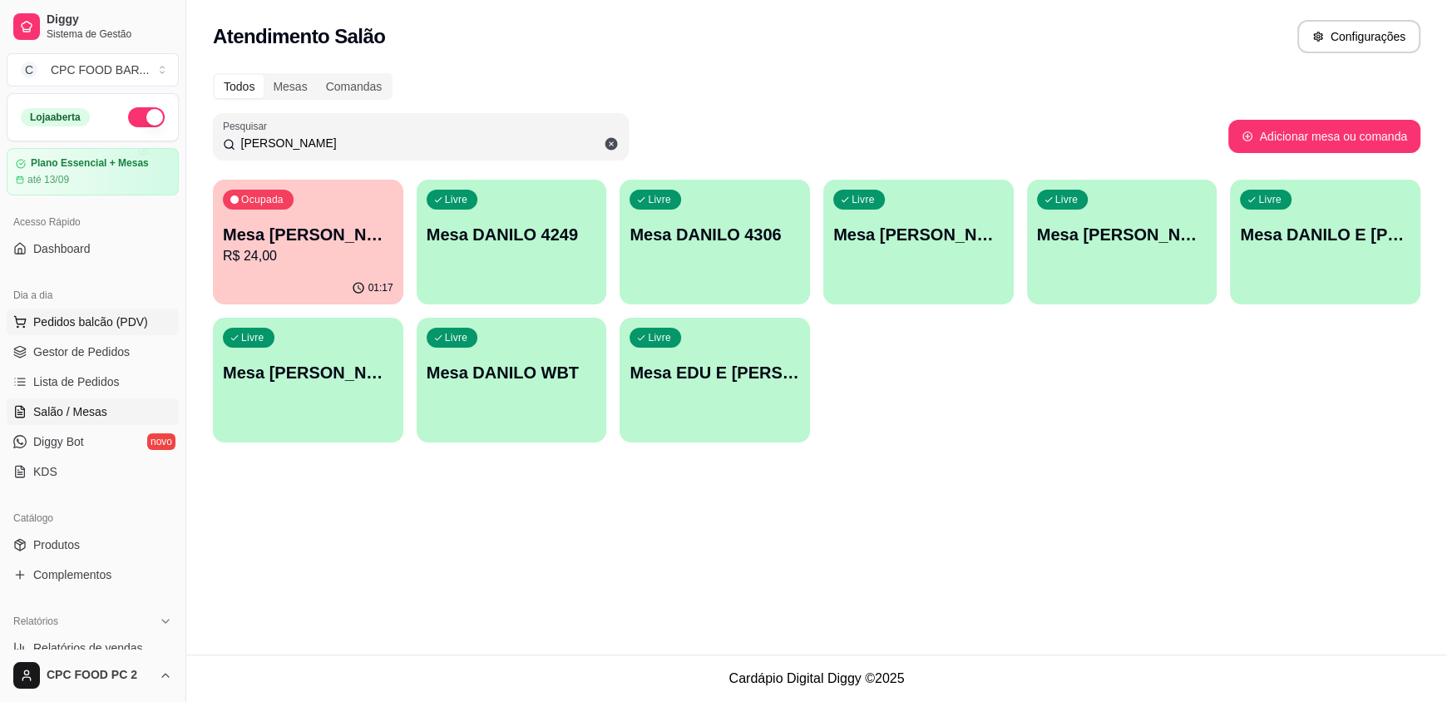
click at [104, 325] on span "Pedidos balcão (PDV)" at bounding box center [90, 321] width 115 height 17
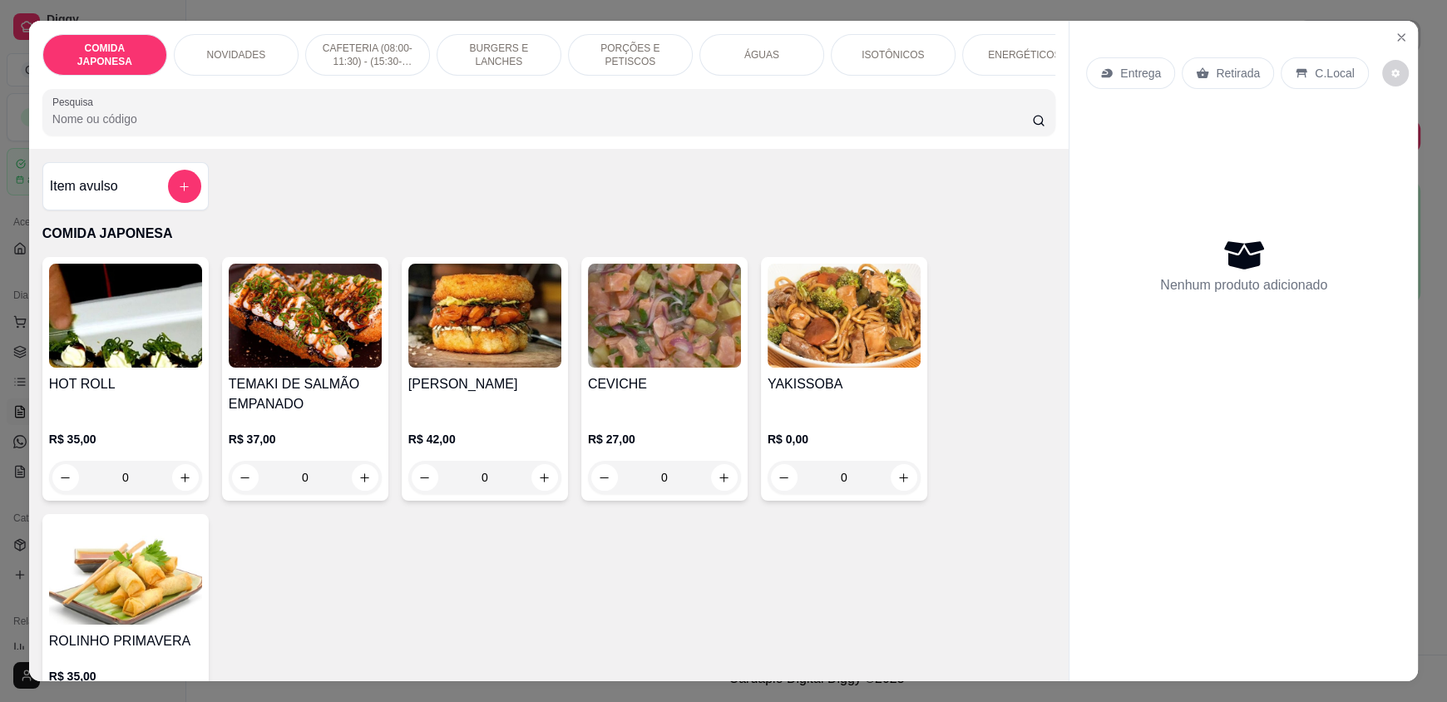
click at [229, 127] on input "Pesquisa" at bounding box center [542, 119] width 980 height 17
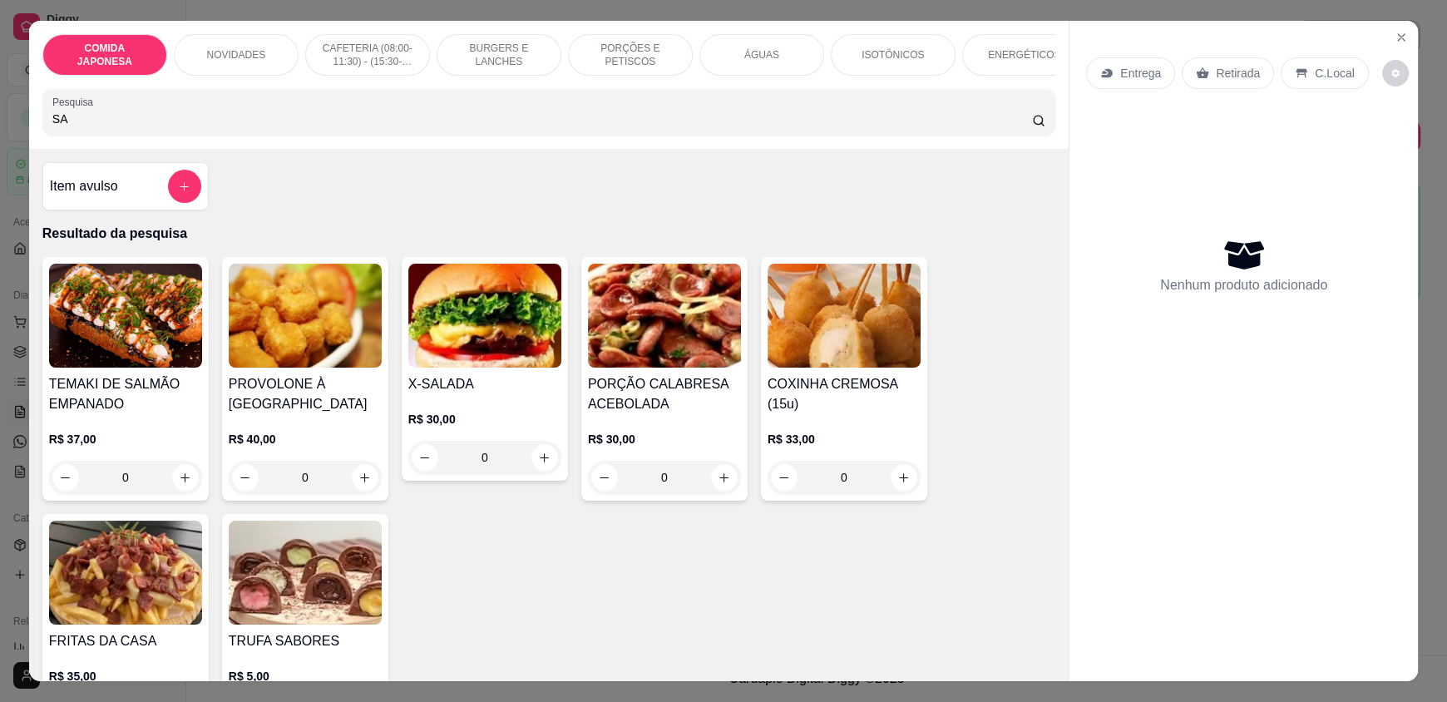
type input "S"
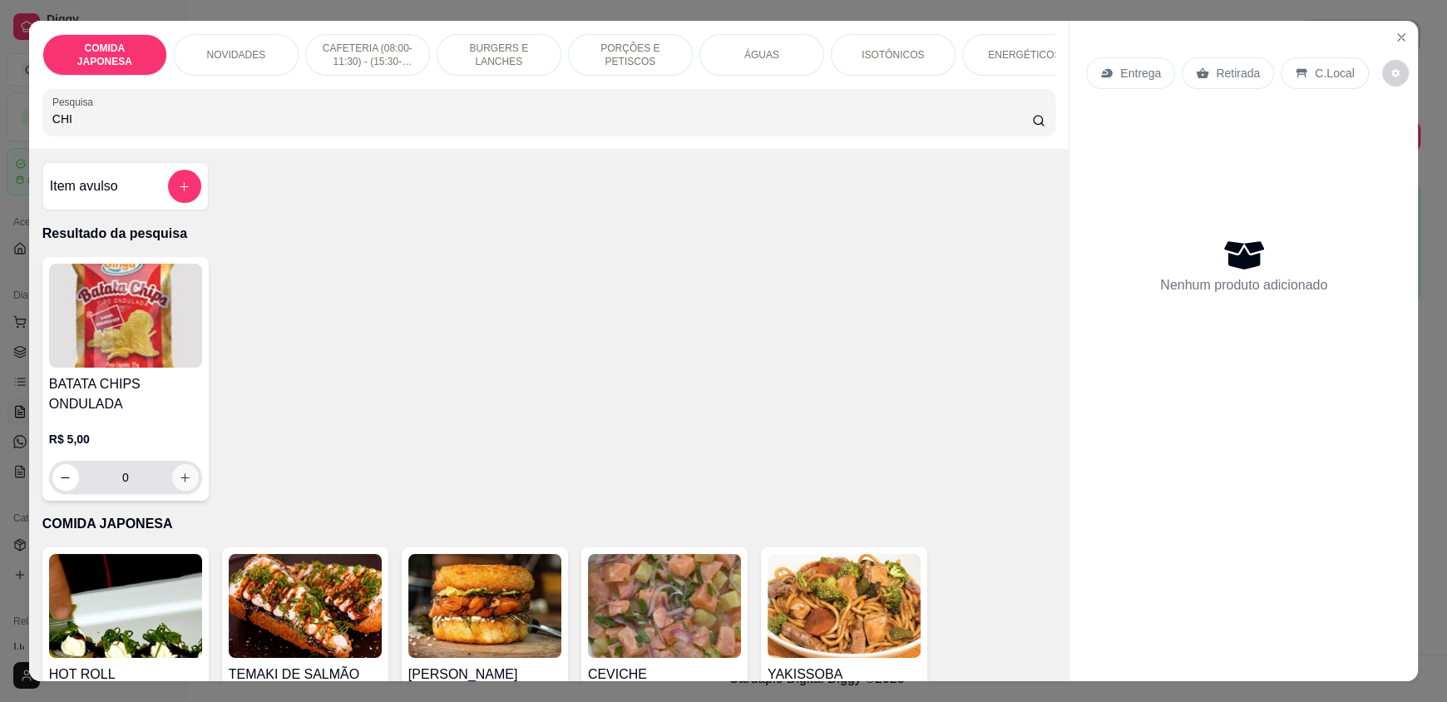
type input "CHI"
click at [181, 482] on icon "increase-product-quantity" at bounding box center [185, 477] width 9 height 9
type input "1"
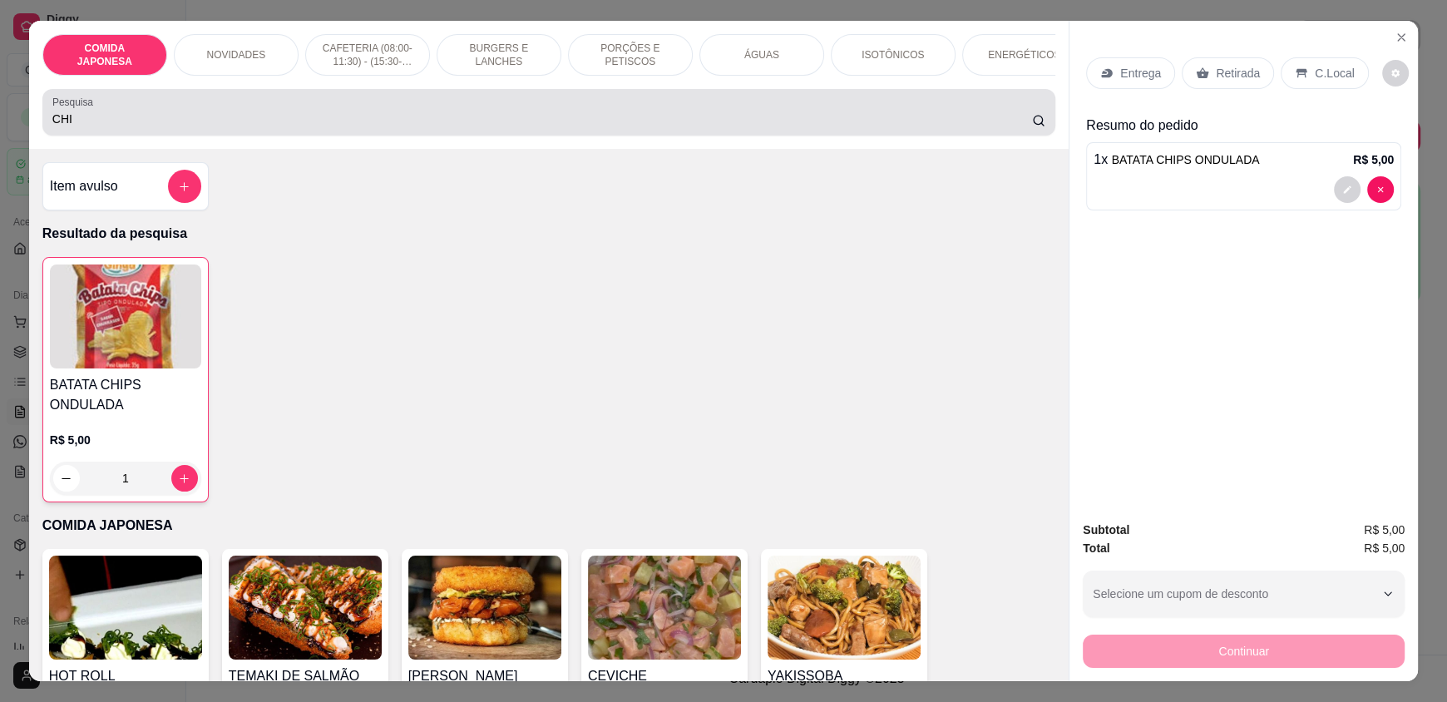
click at [223, 127] on input "CHI" at bounding box center [542, 119] width 980 height 17
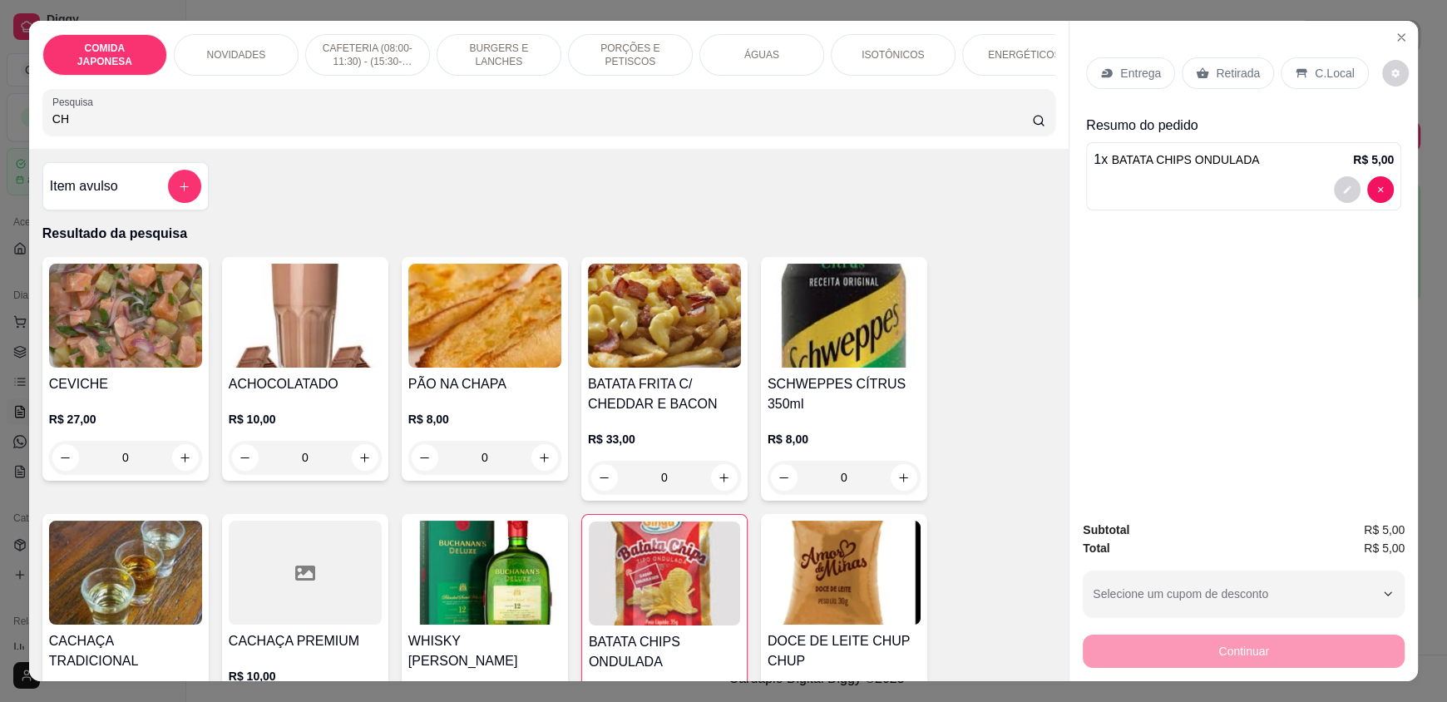
type input "C"
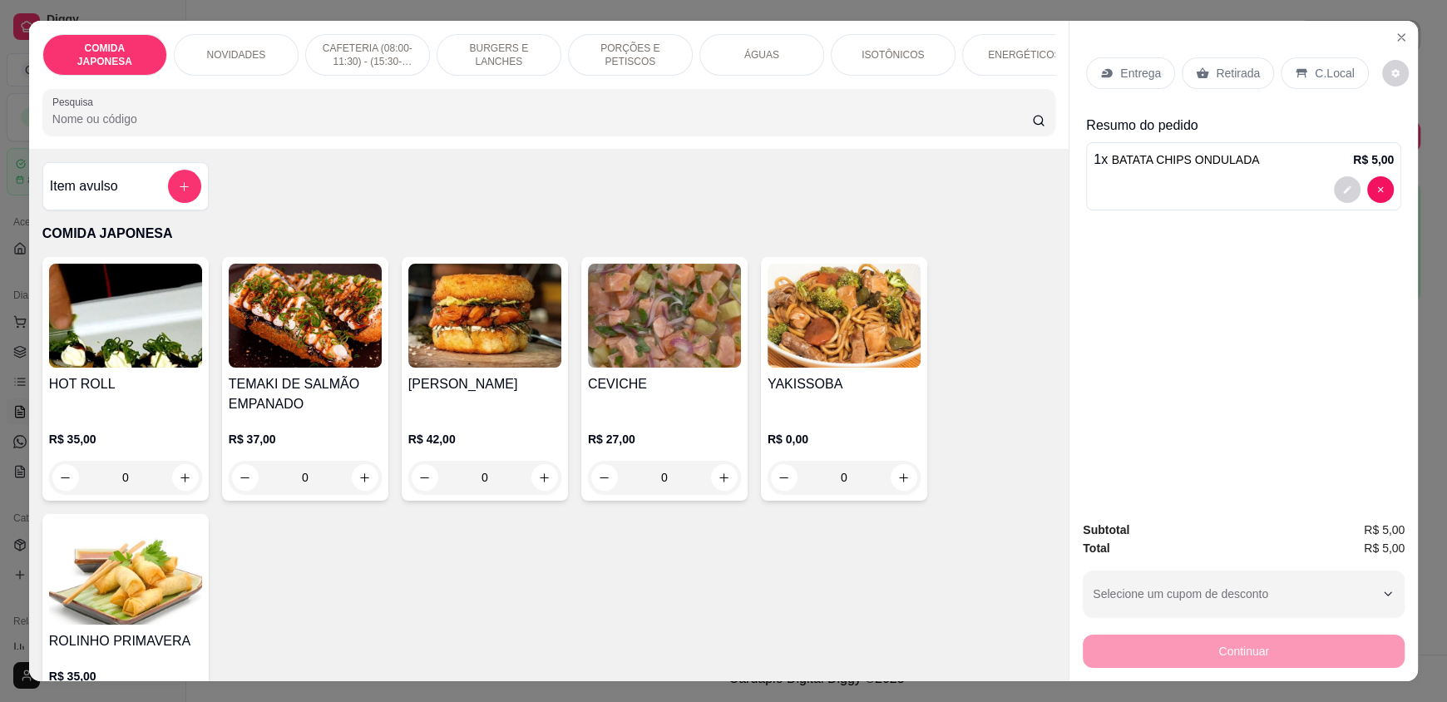
click at [1236, 77] on p "Retirada" at bounding box center [1238, 73] width 44 height 17
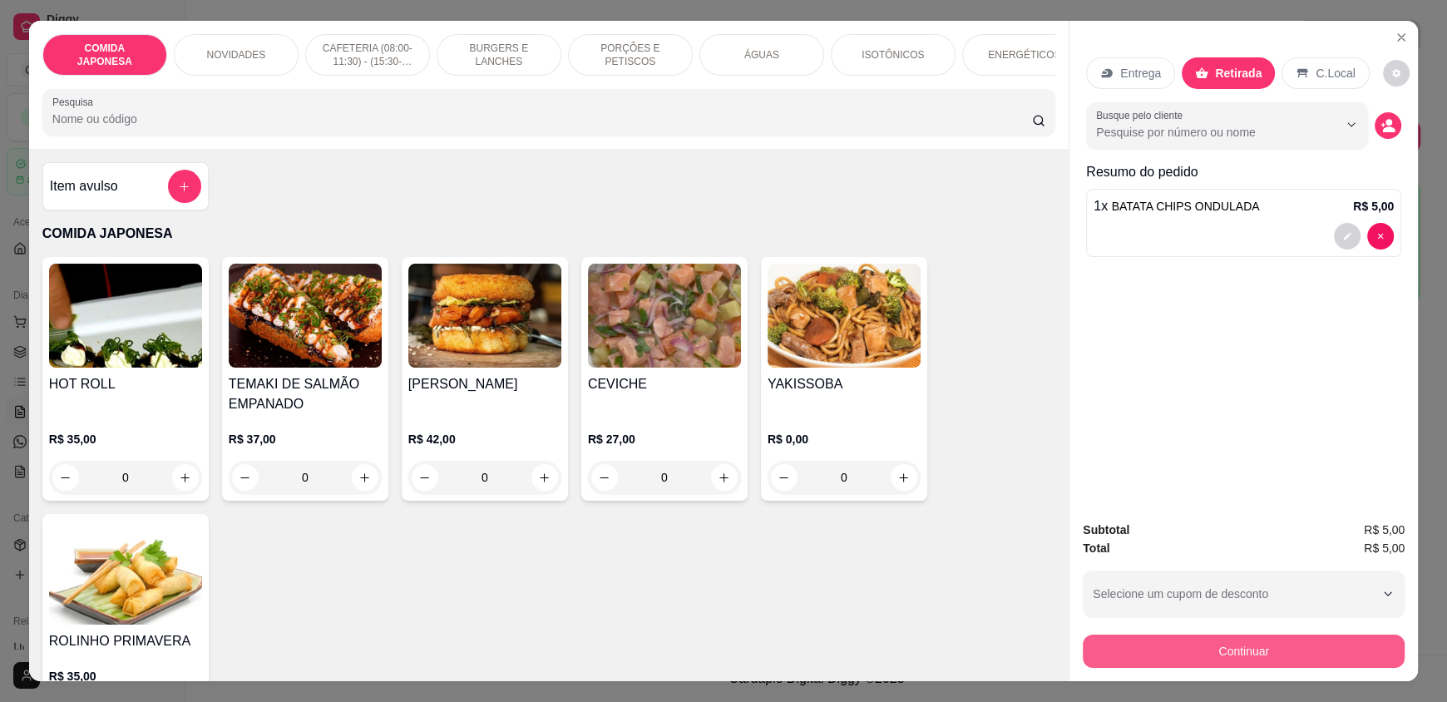
click at [1253, 655] on button "Continuar" at bounding box center [1244, 650] width 322 height 33
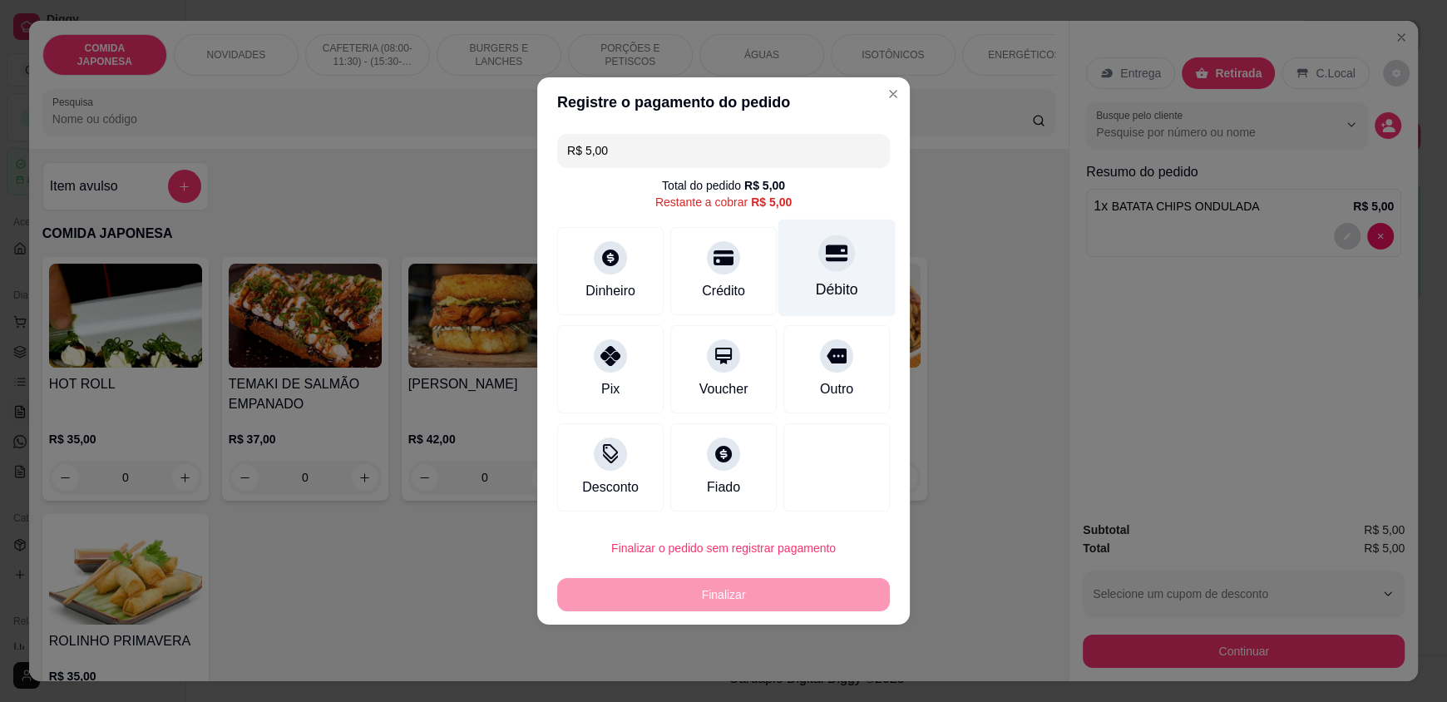
click at [837, 286] on div "Débito" at bounding box center [837, 290] width 42 height 22
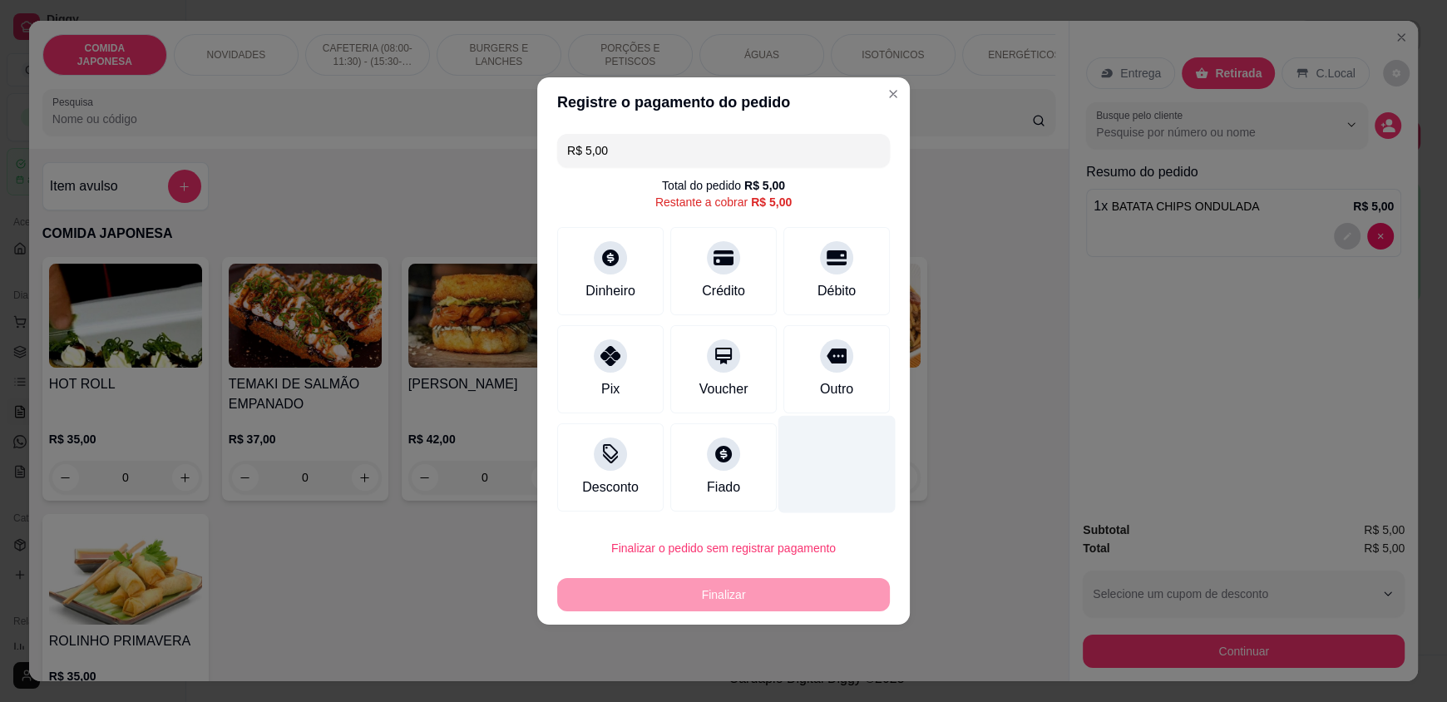
type input "R$ 0,00"
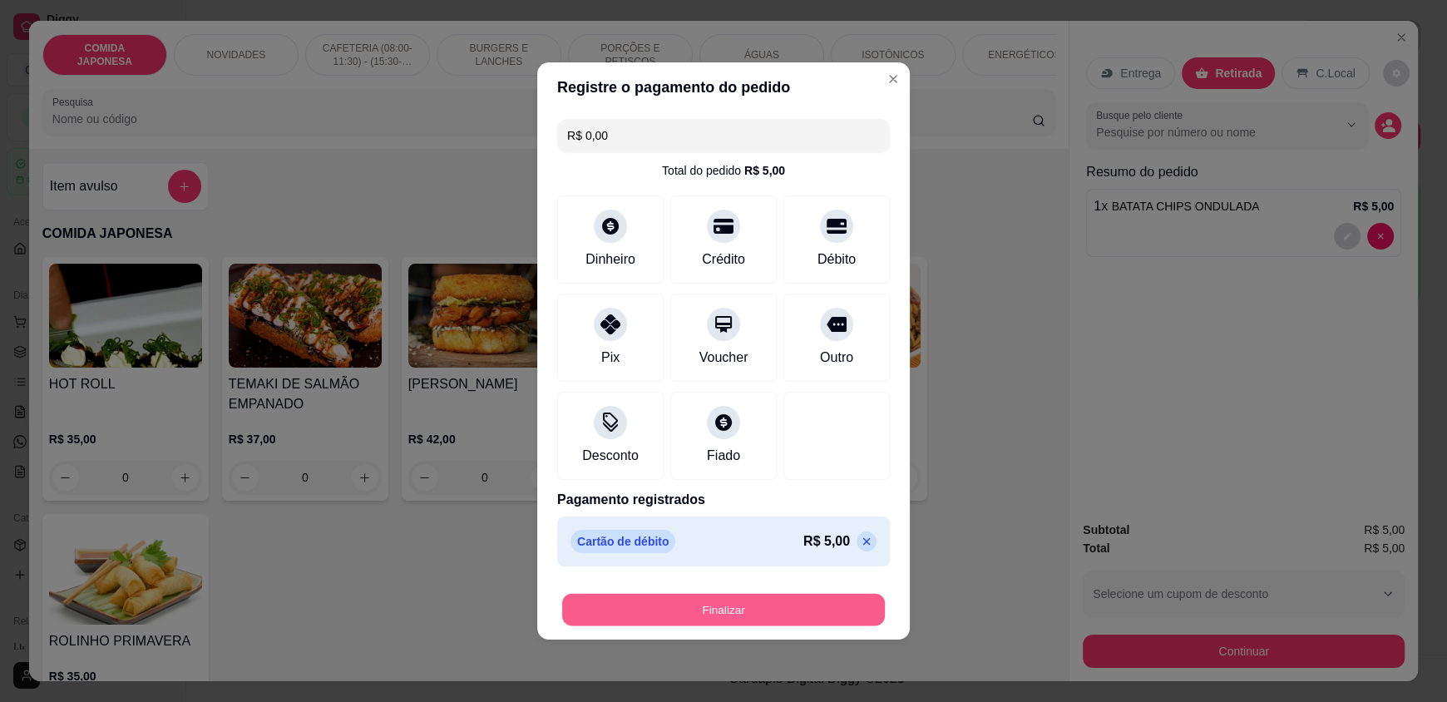
click at [814, 606] on button "Finalizar" at bounding box center [723, 610] width 323 height 32
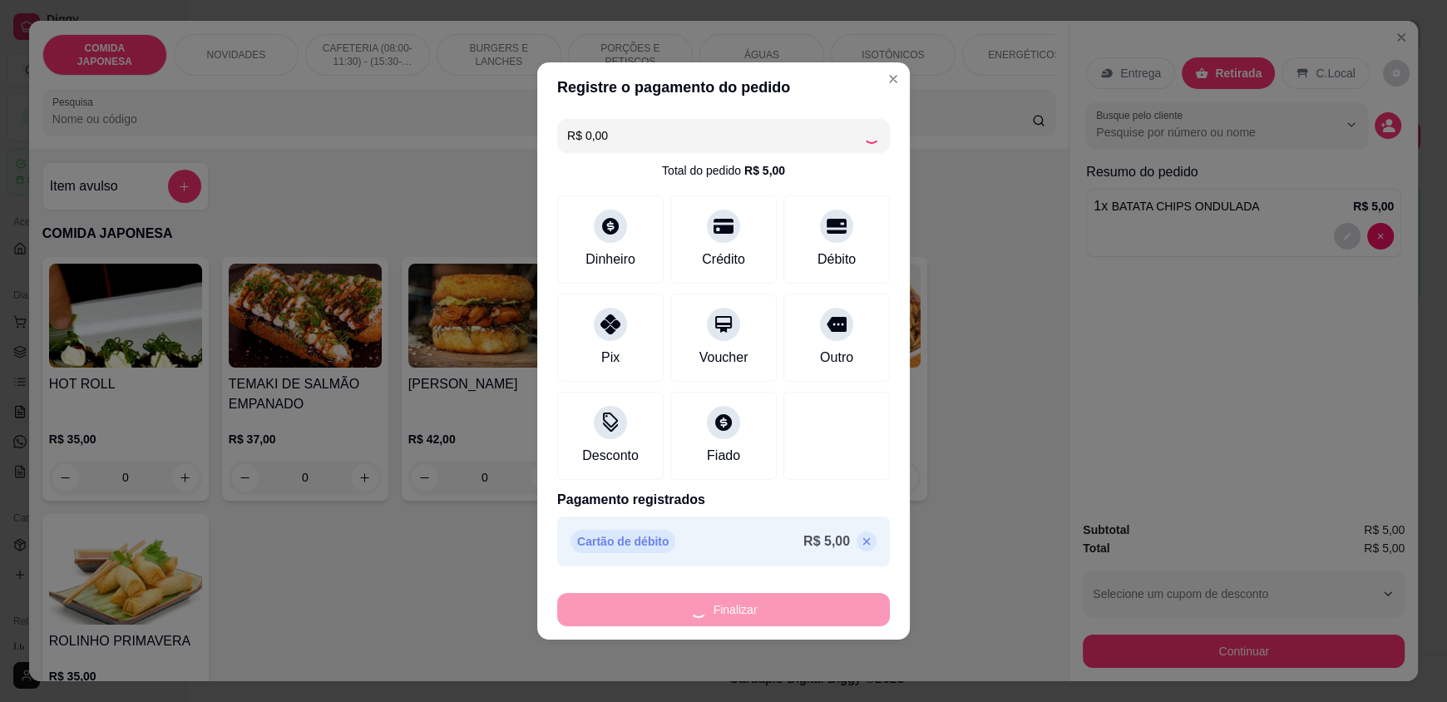
type input "0"
type input "-R$ 5,00"
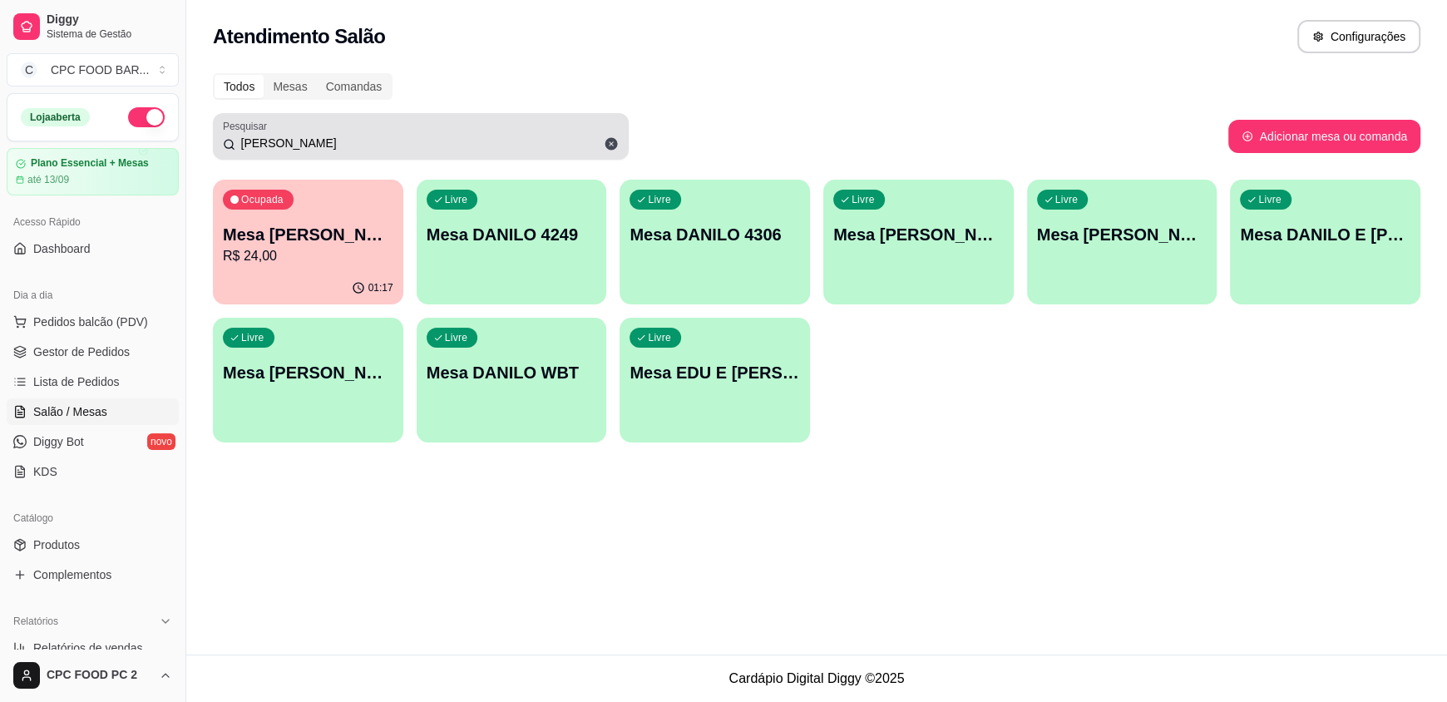
click at [501, 140] on input "DANILO" at bounding box center [426, 143] width 383 height 17
click at [605, 146] on icon at bounding box center [611, 143] width 15 height 15
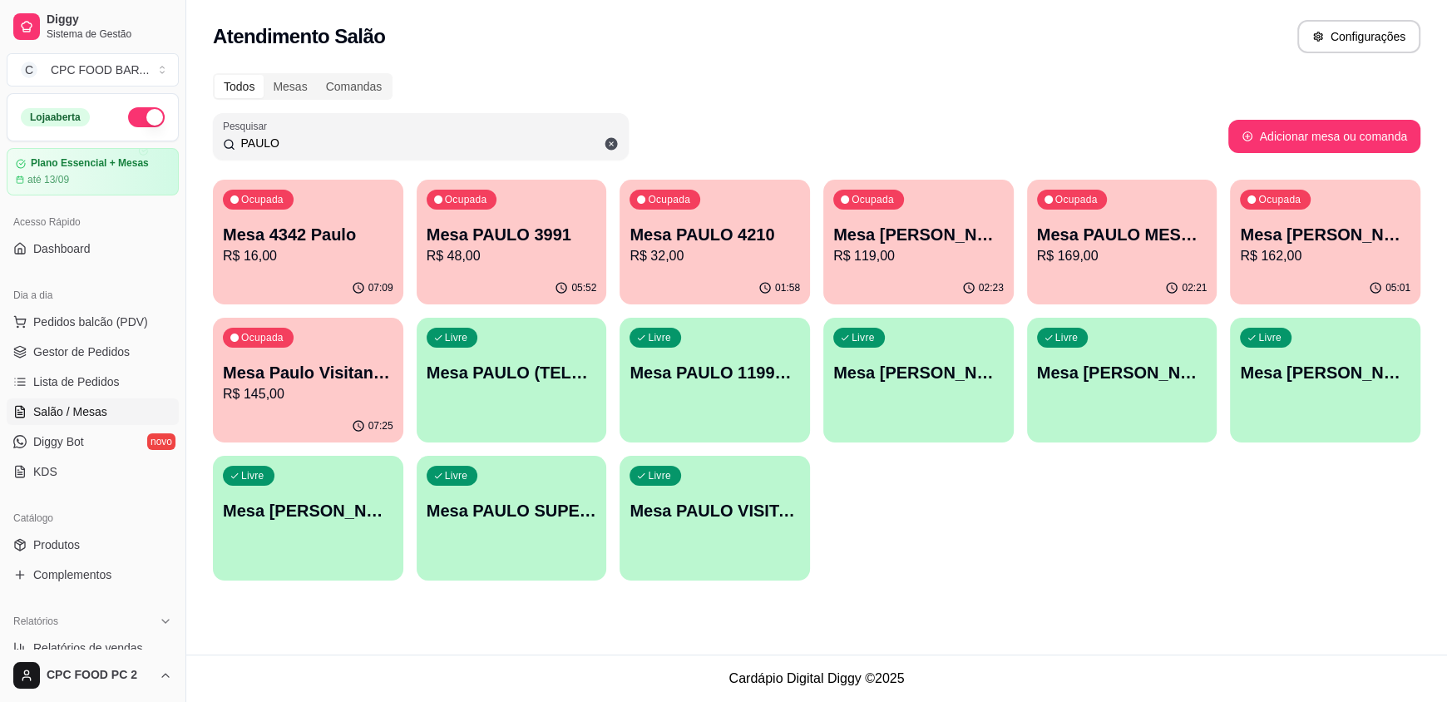
type input "PAULO"
click at [954, 244] on p "Mesa [PERSON_NAME]" at bounding box center [918, 234] width 170 height 23
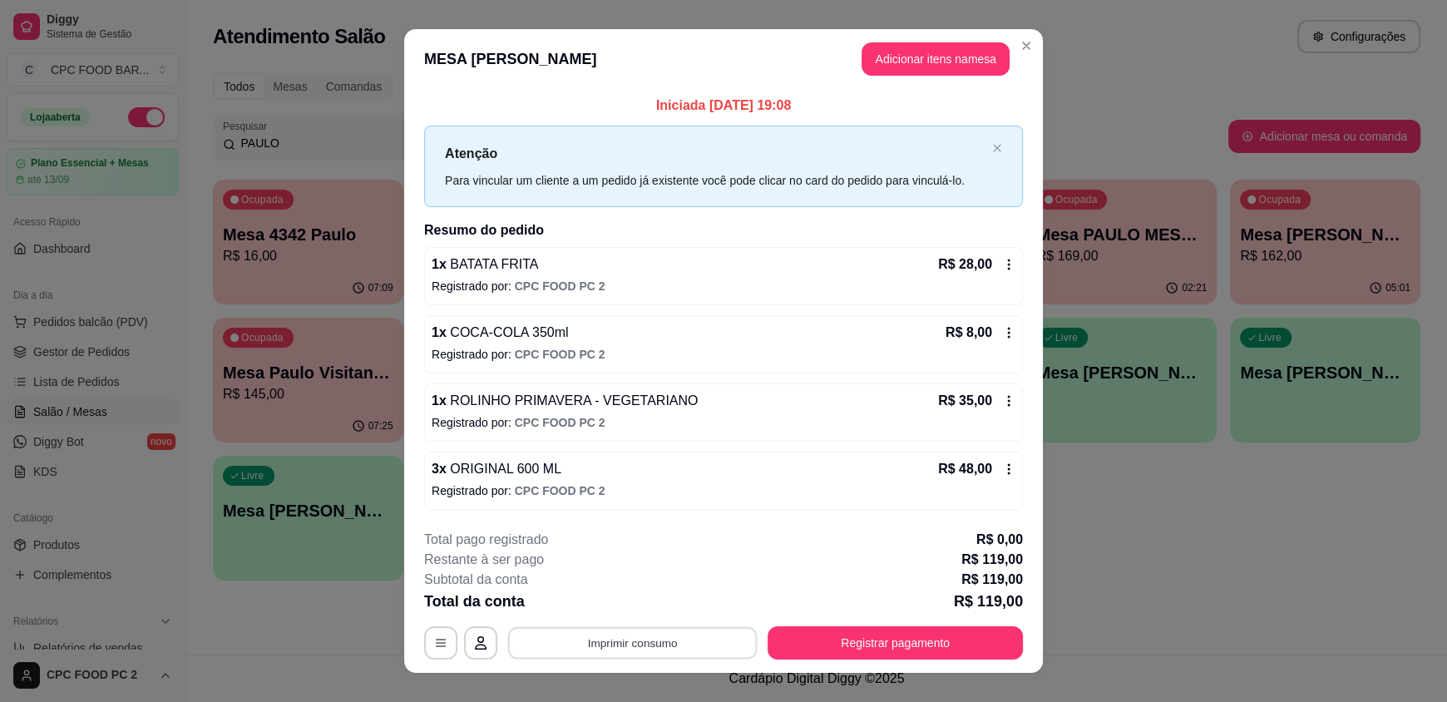
click at [602, 647] on button "Imprimir consumo" at bounding box center [632, 642] width 249 height 32
click at [615, 606] on button "IMPRESSORA" at bounding box center [631, 603] width 116 height 26
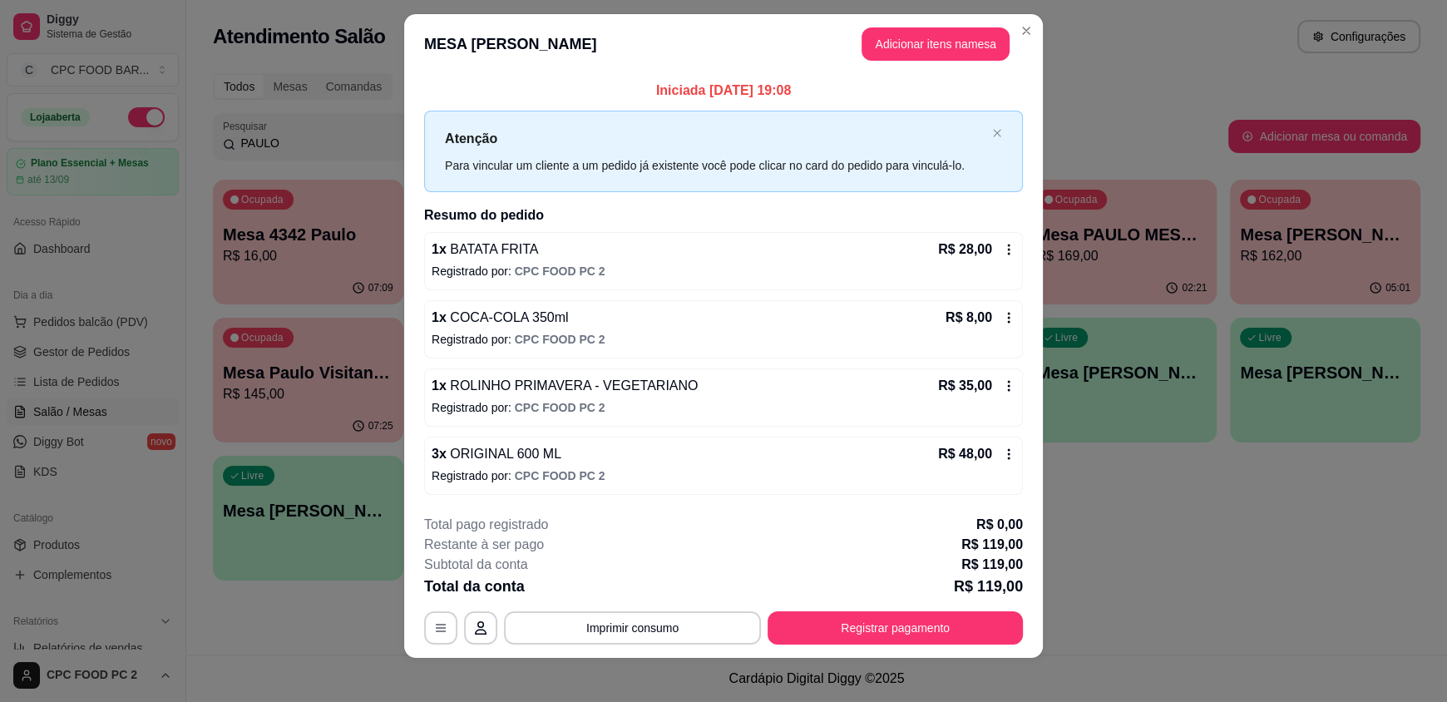
scroll to position [23, 0]
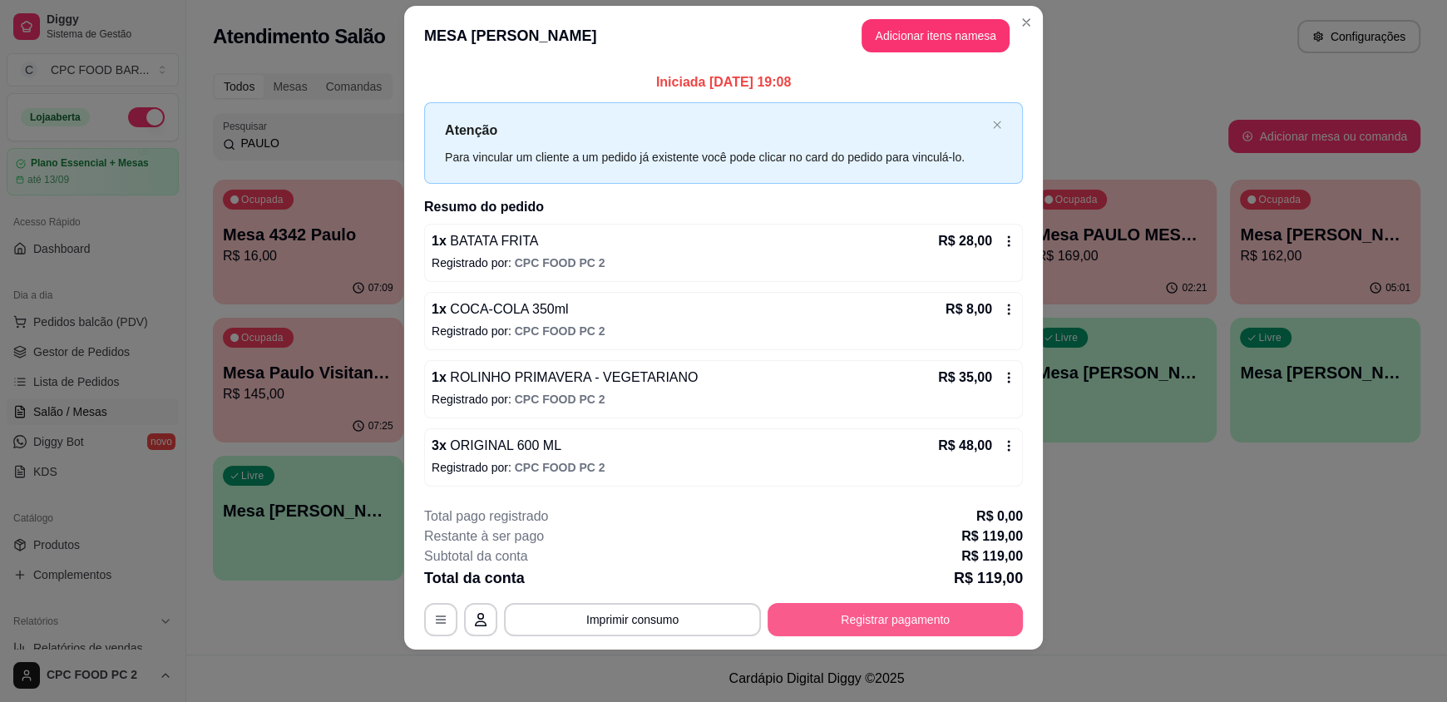
click at [891, 612] on button "Registrar pagamento" at bounding box center [894, 619] width 255 height 33
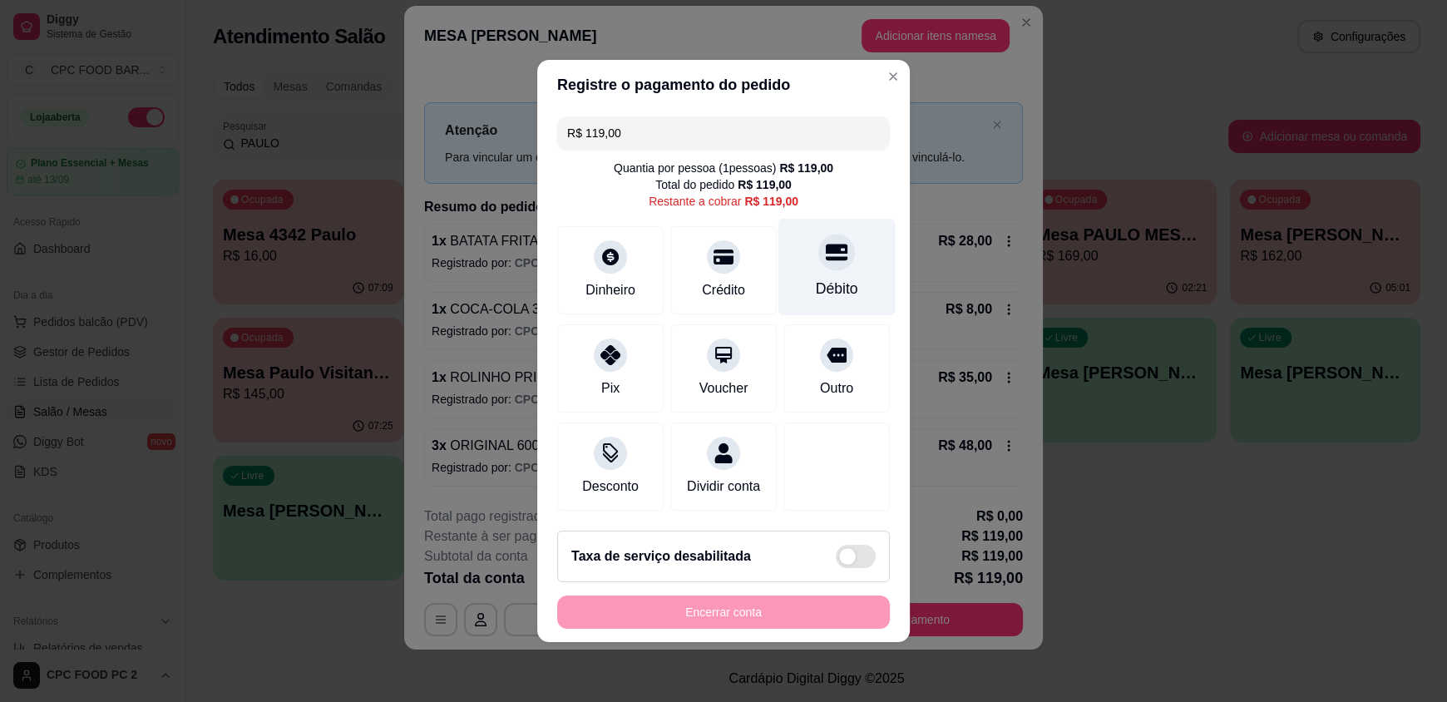
click at [816, 278] on div "Débito" at bounding box center [837, 289] width 42 height 22
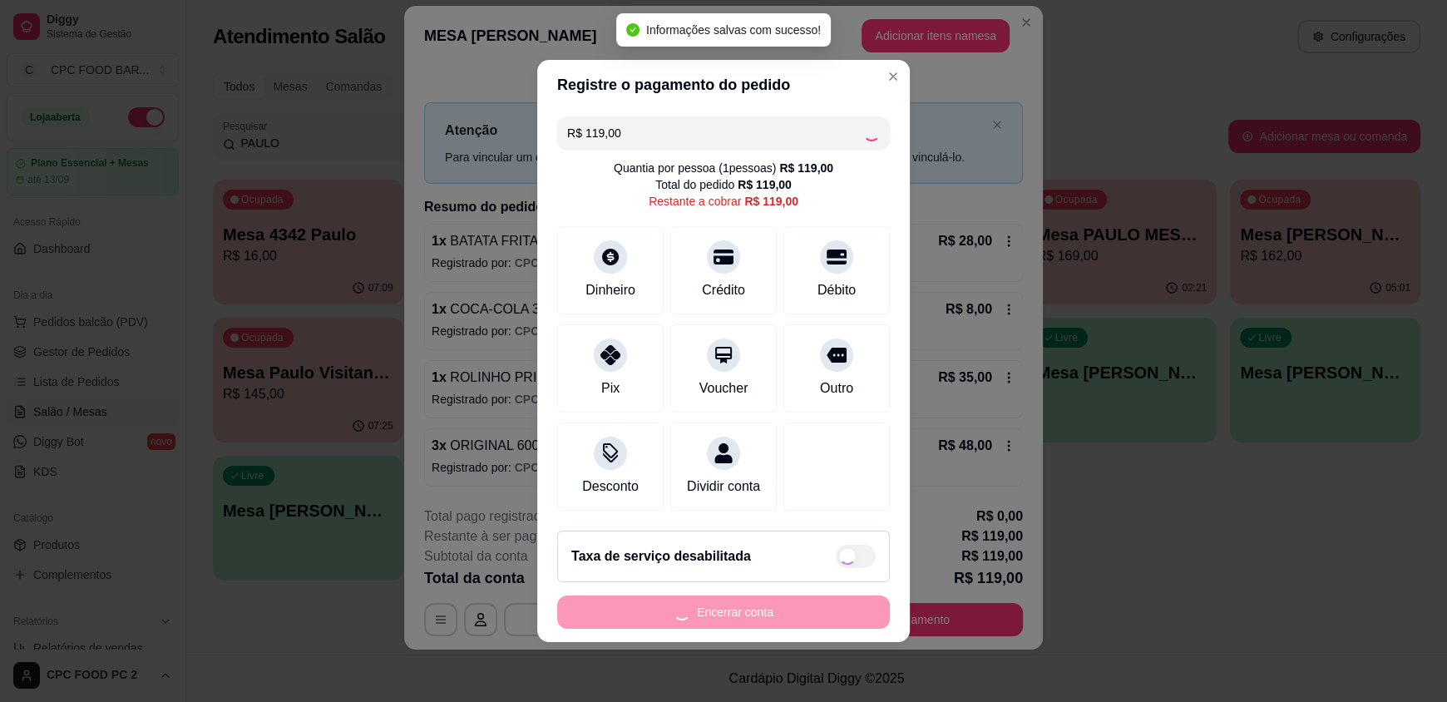
type input "R$ 0,00"
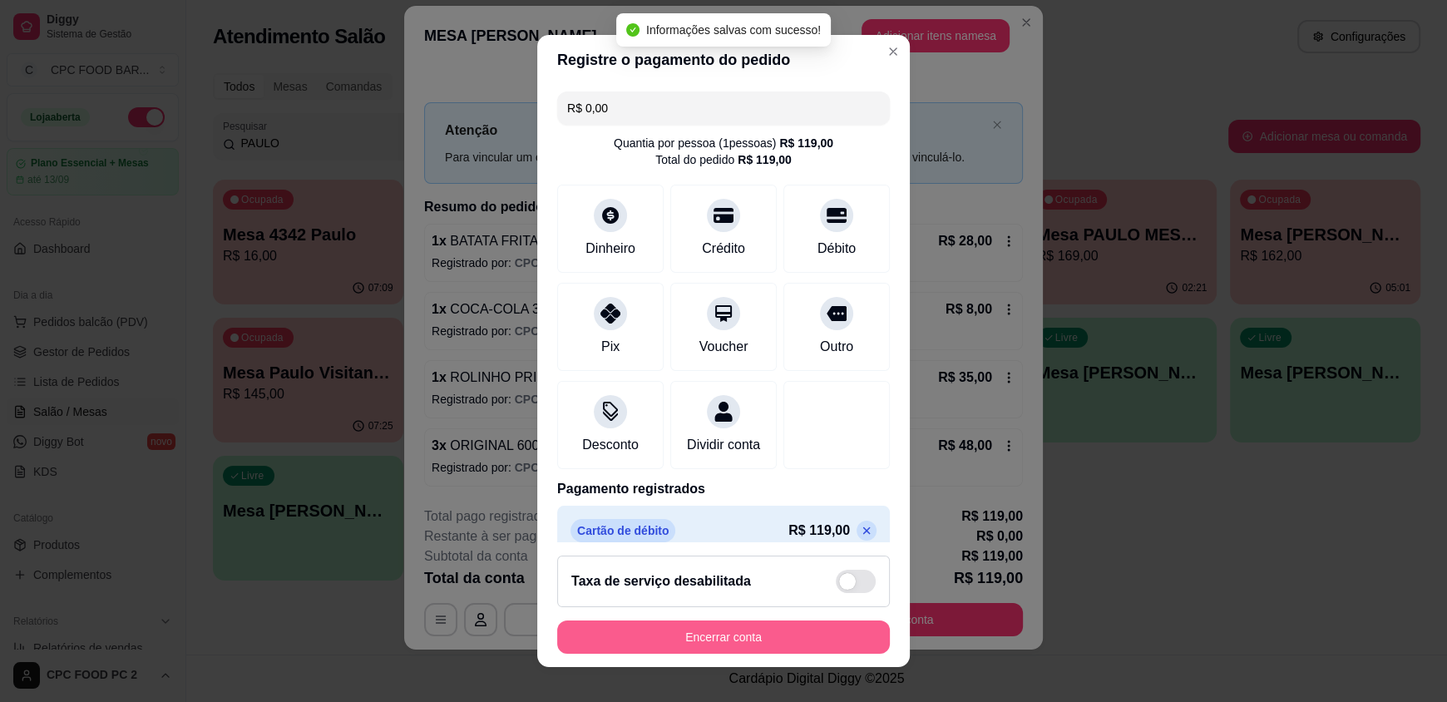
click at [762, 626] on button "Encerrar conta" at bounding box center [723, 636] width 333 height 33
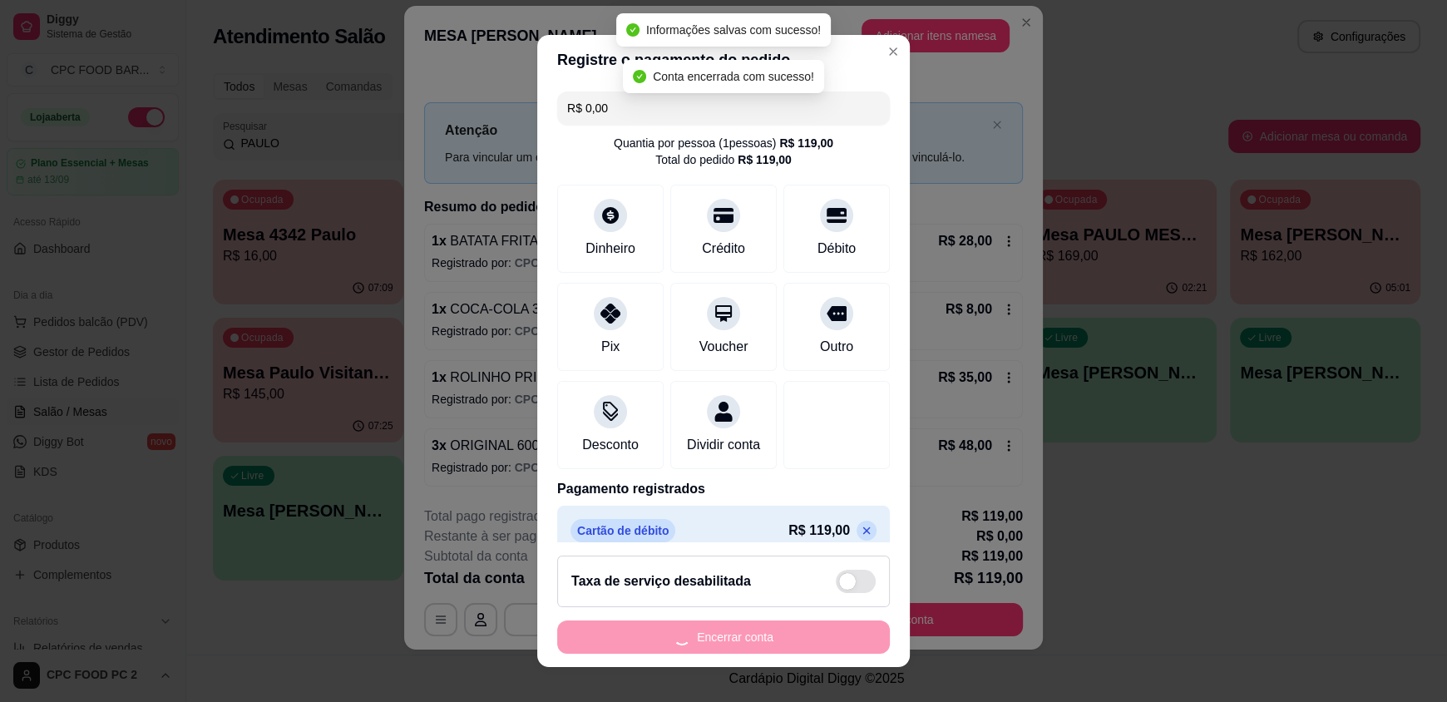
scroll to position [0, 0]
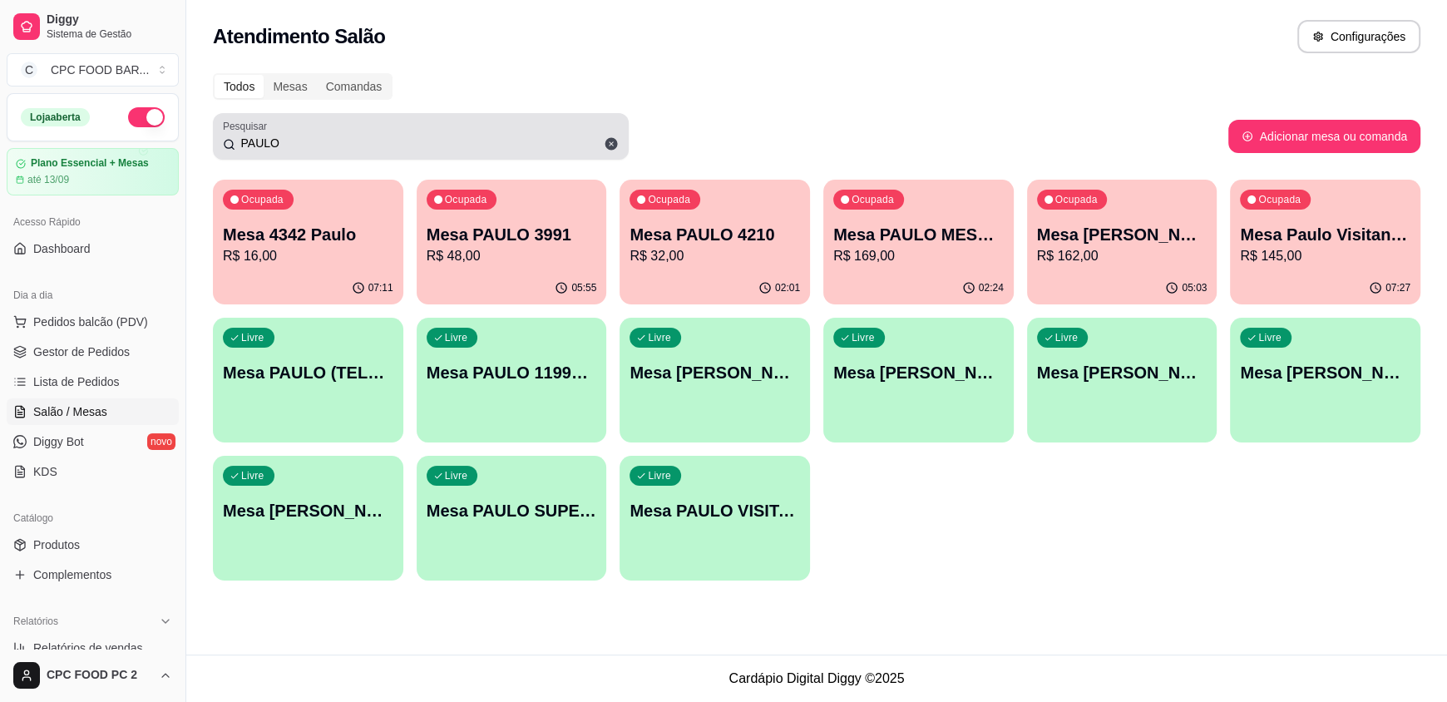
click at [526, 124] on div "PAULO" at bounding box center [421, 136] width 396 height 33
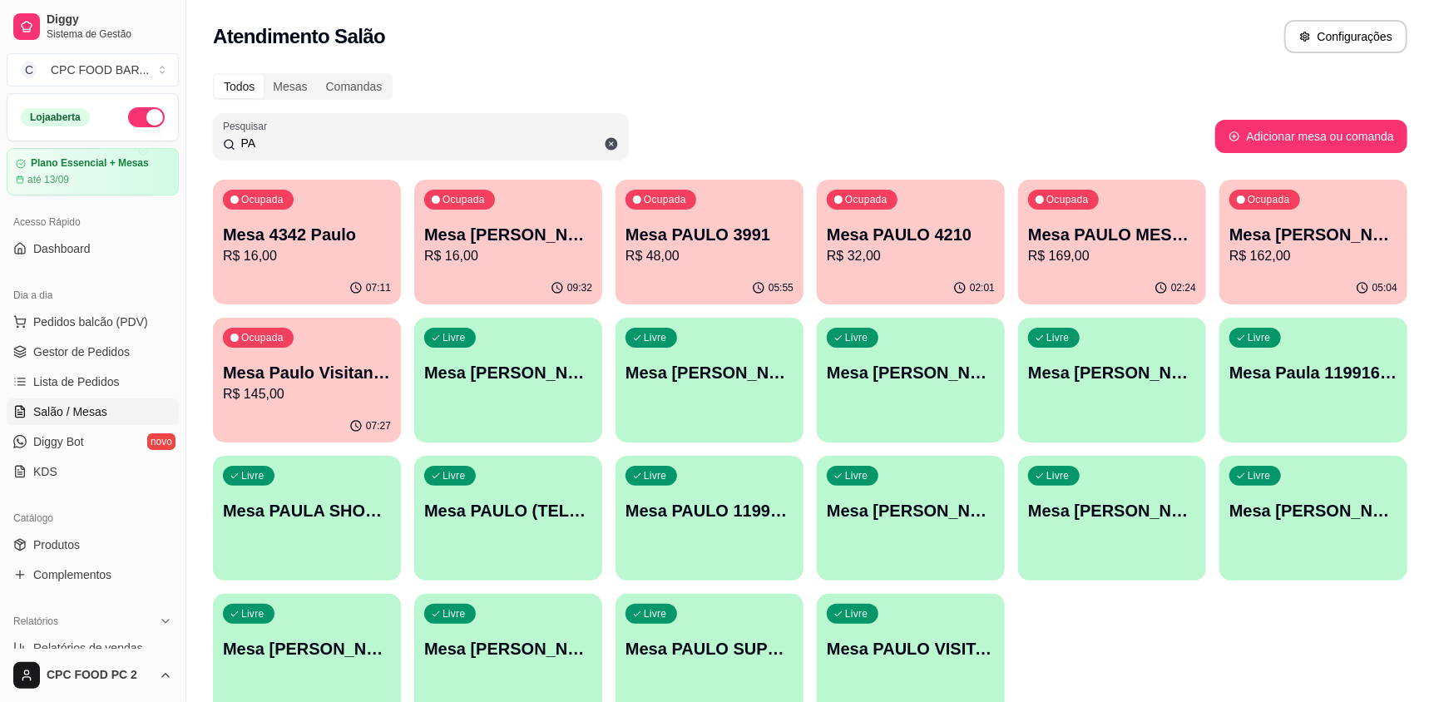
type input "P"
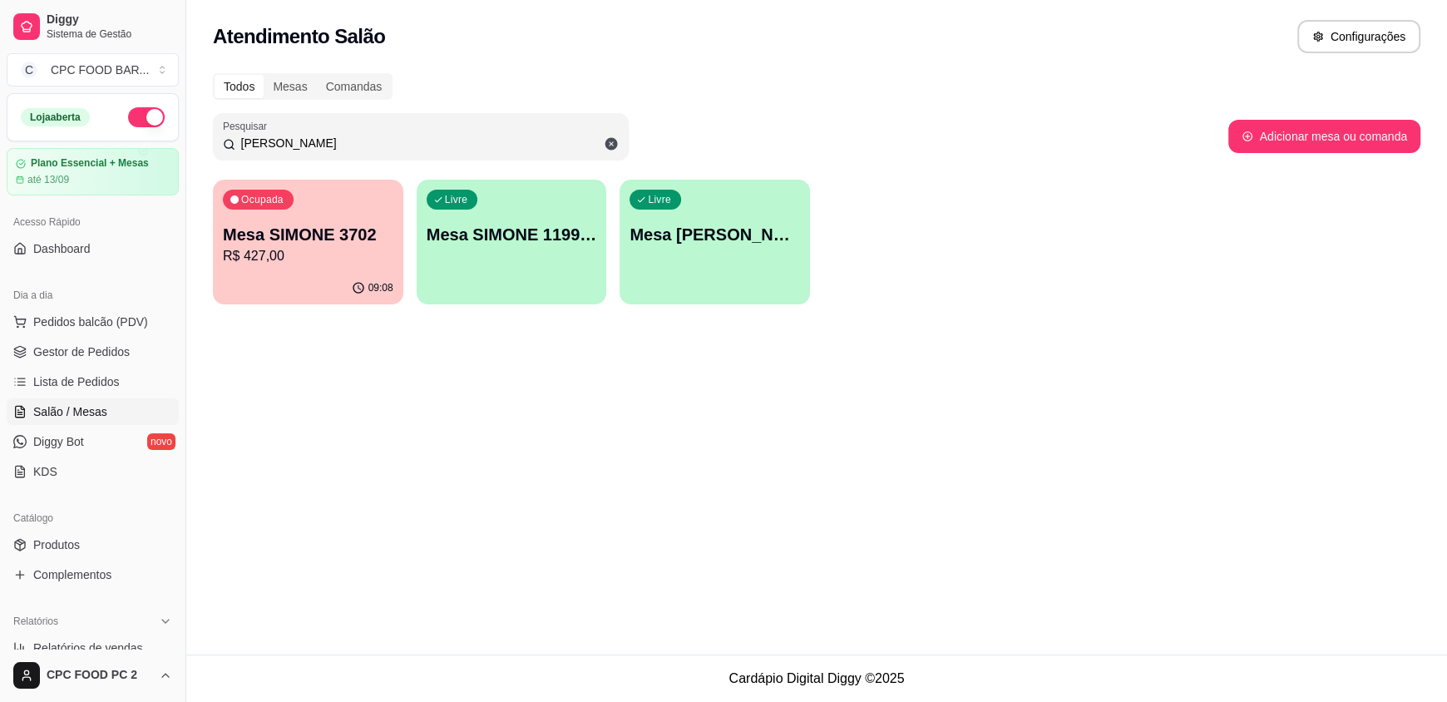
type input "SIMONE"
click at [264, 261] on p "R$ 427,00" at bounding box center [308, 256] width 170 height 20
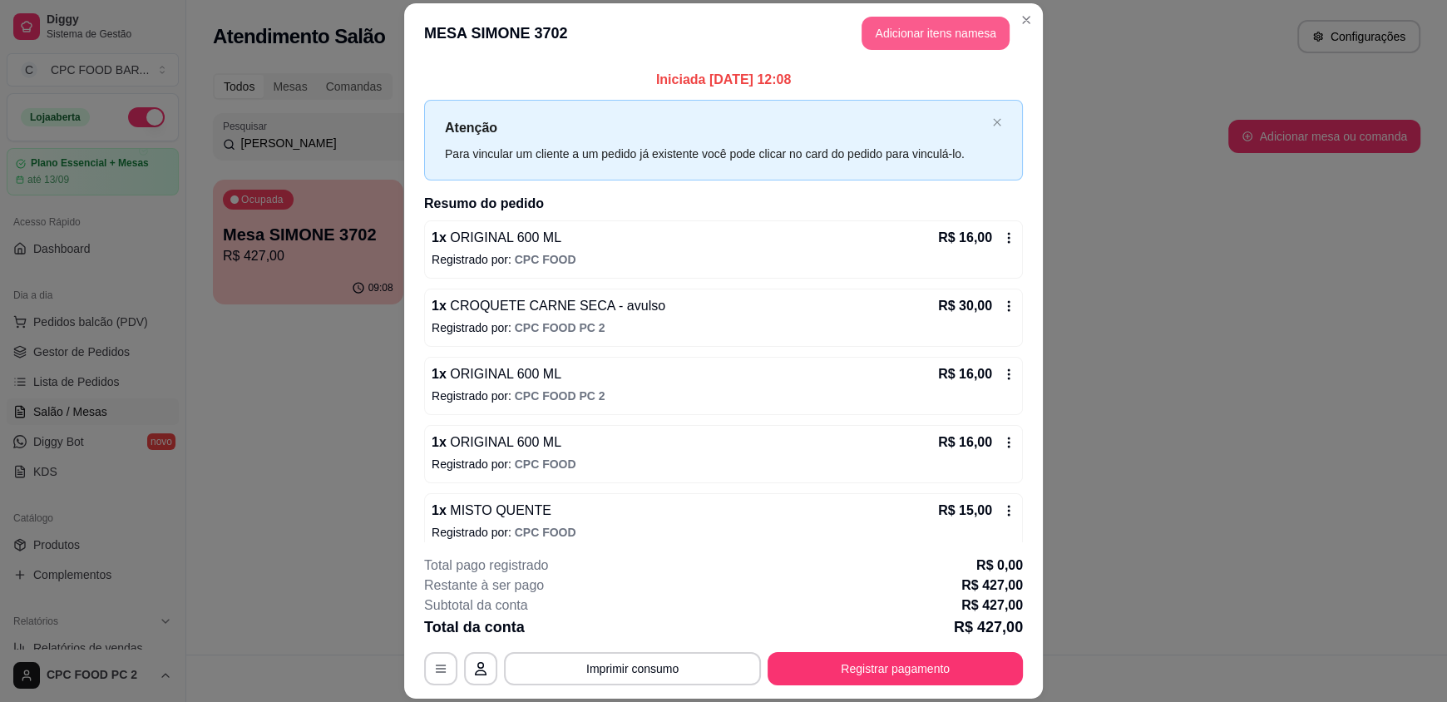
click at [896, 31] on button "Adicionar itens na mesa" at bounding box center [935, 33] width 148 height 33
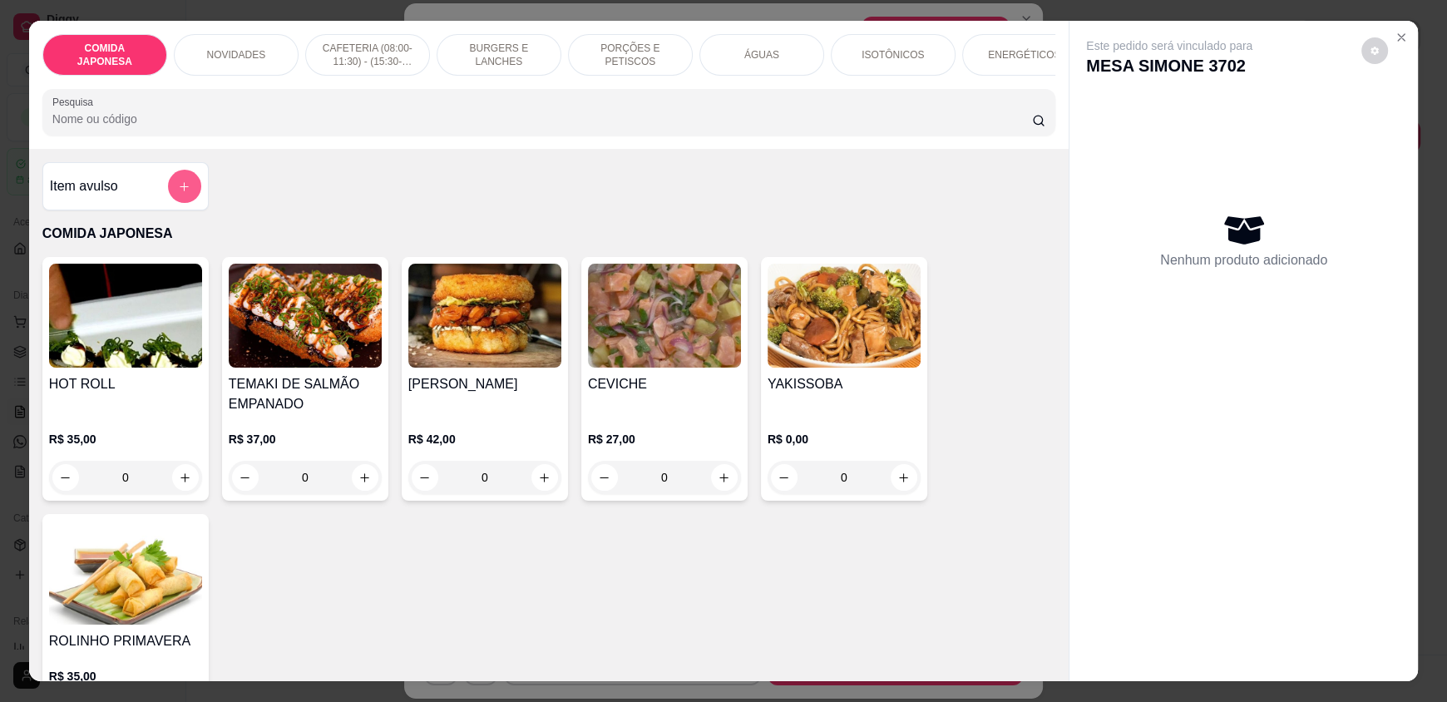
click at [178, 193] on icon "add-separate-item" at bounding box center [184, 186] width 12 height 12
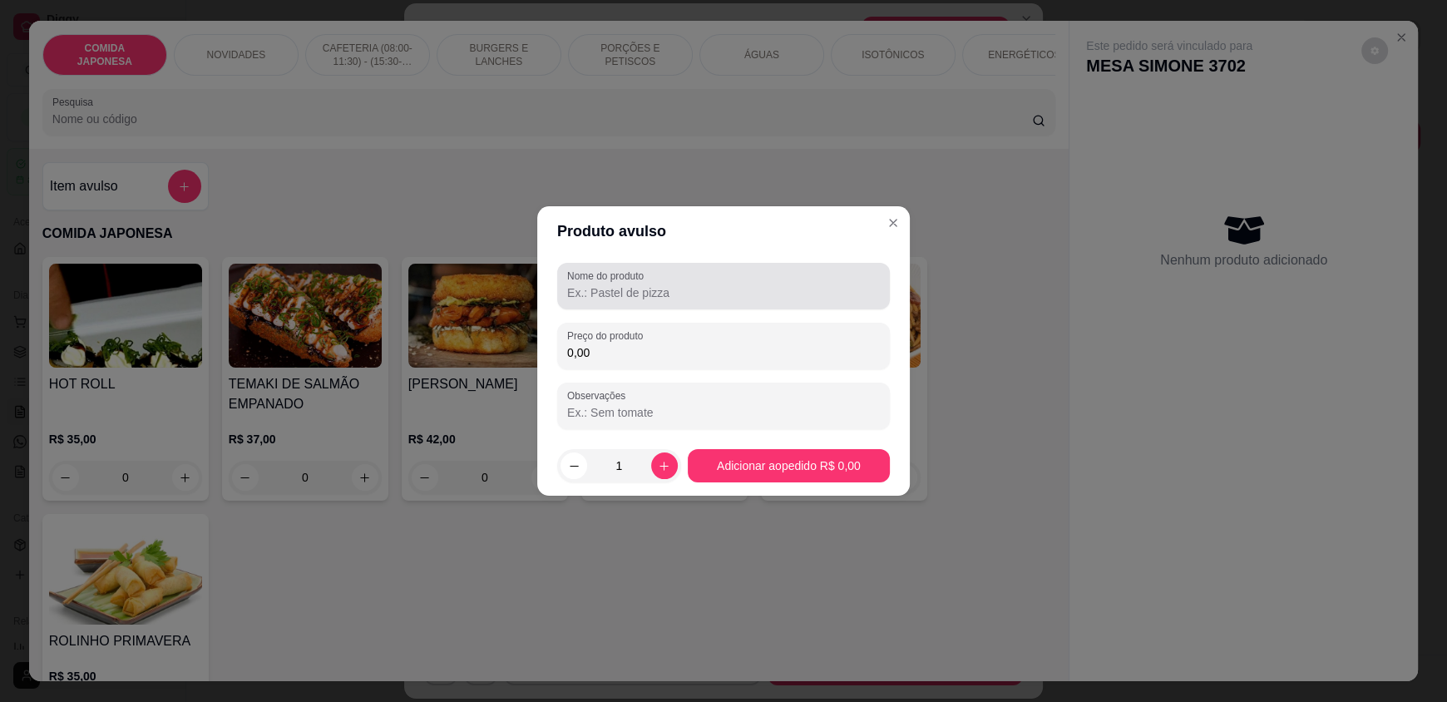
click at [664, 294] on input "Nome do produto" at bounding box center [723, 292] width 313 height 17
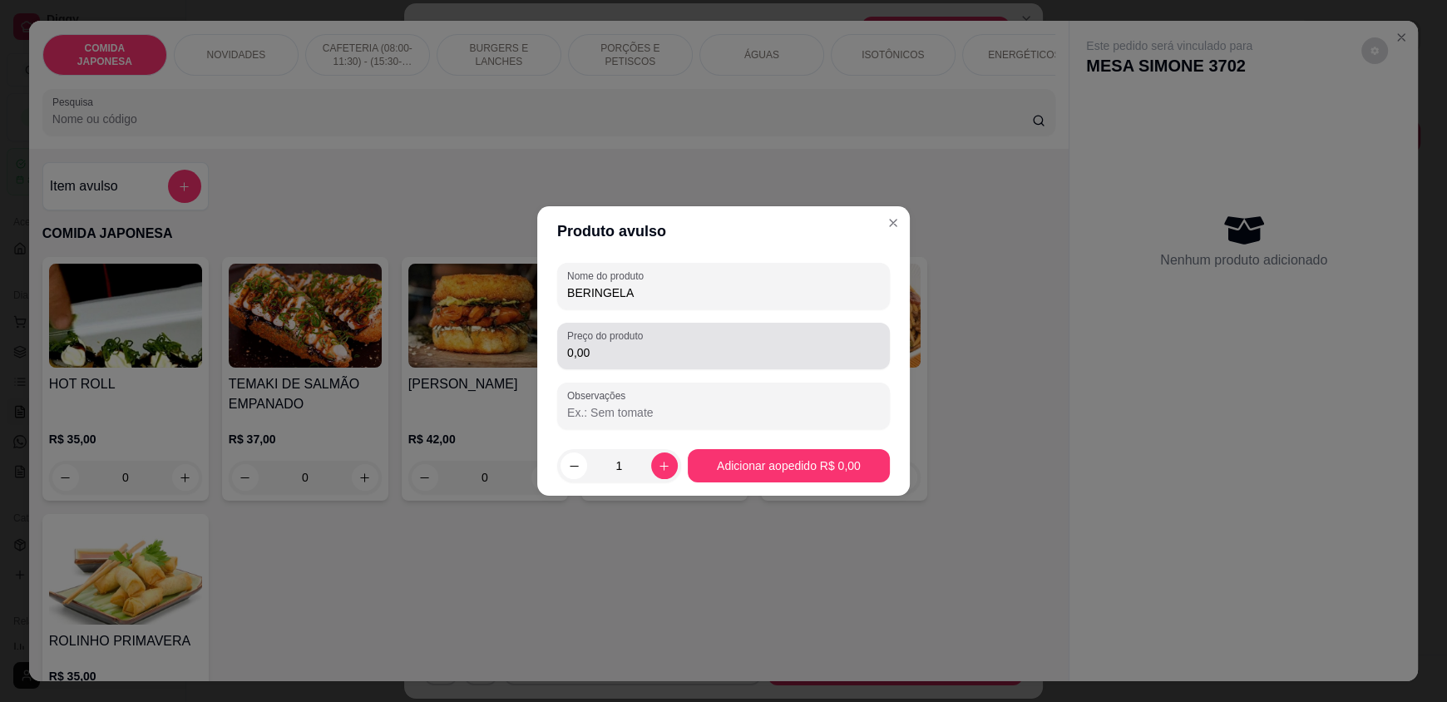
type input "BERINGELA"
click at [663, 343] on div "0,00" at bounding box center [723, 345] width 313 height 33
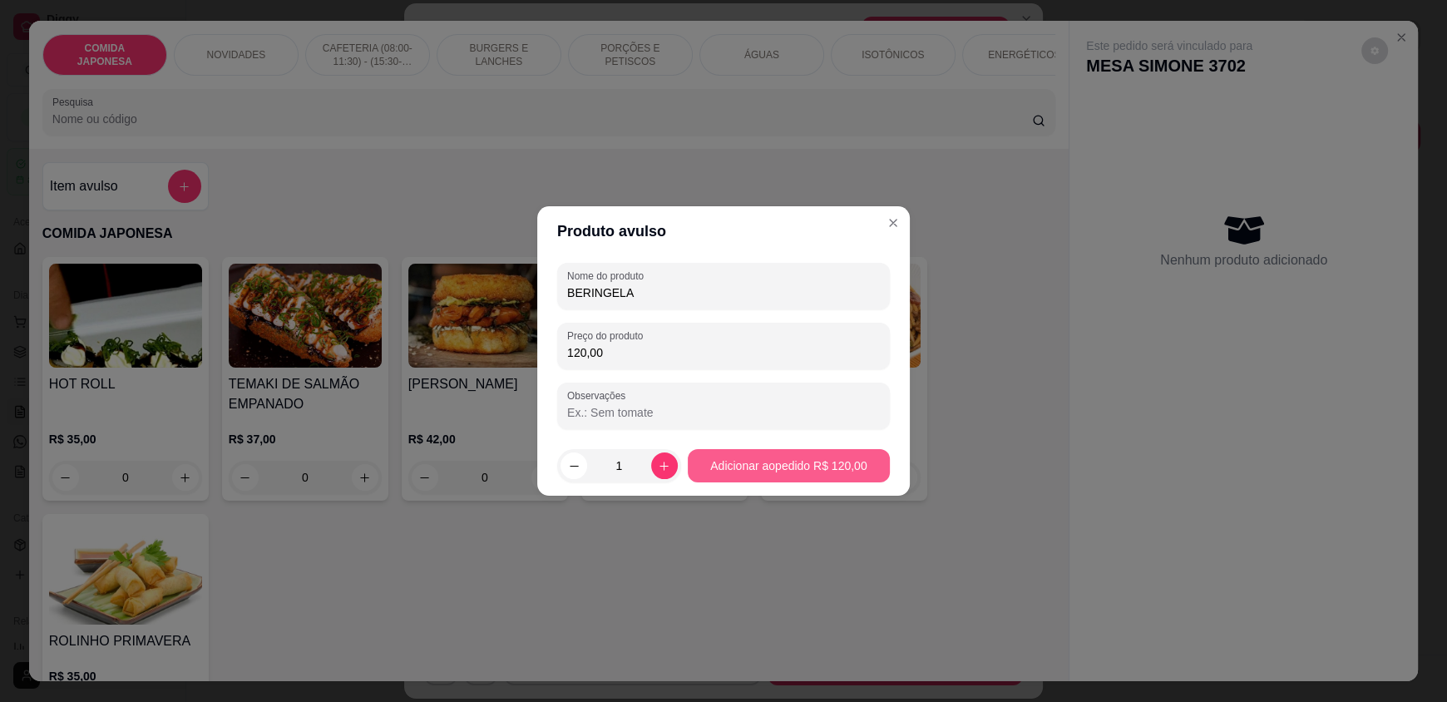
type input "120,00"
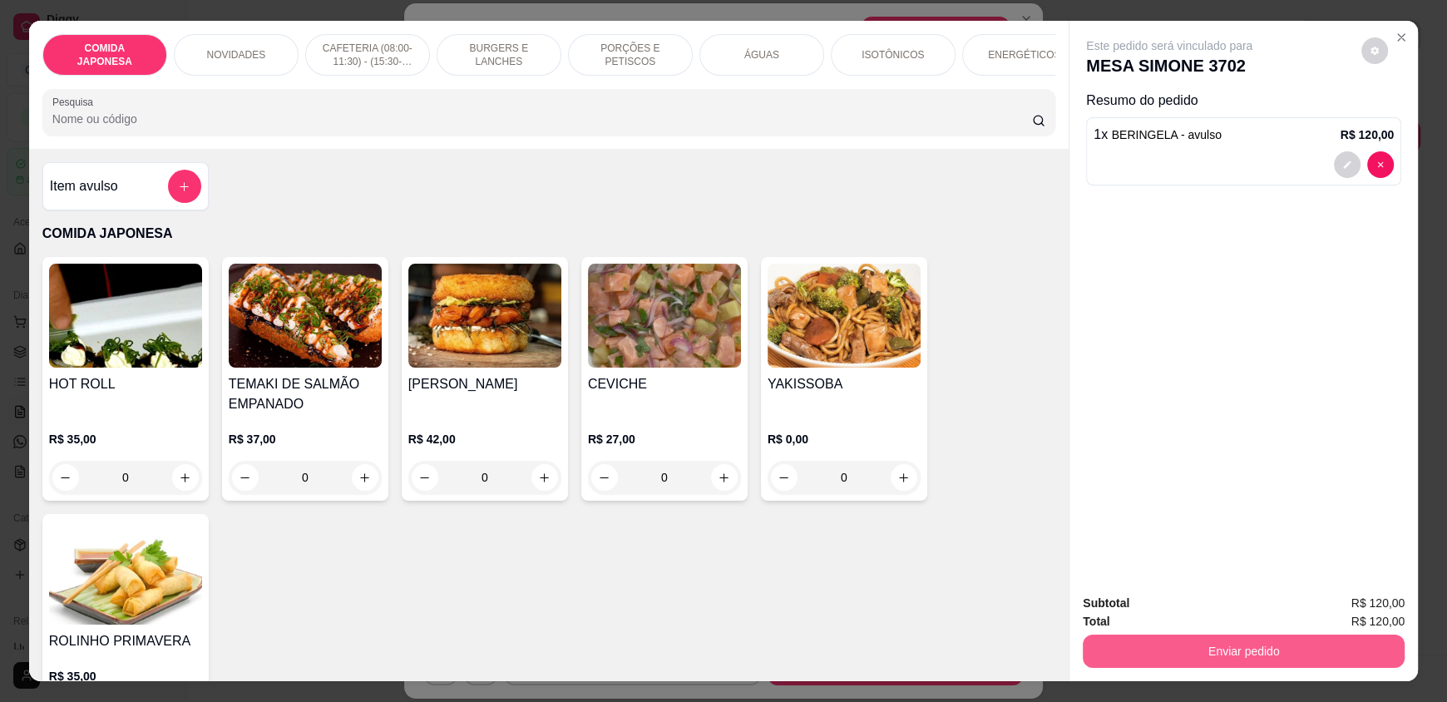
click at [1198, 654] on button "Enviar pedido" at bounding box center [1244, 650] width 322 height 33
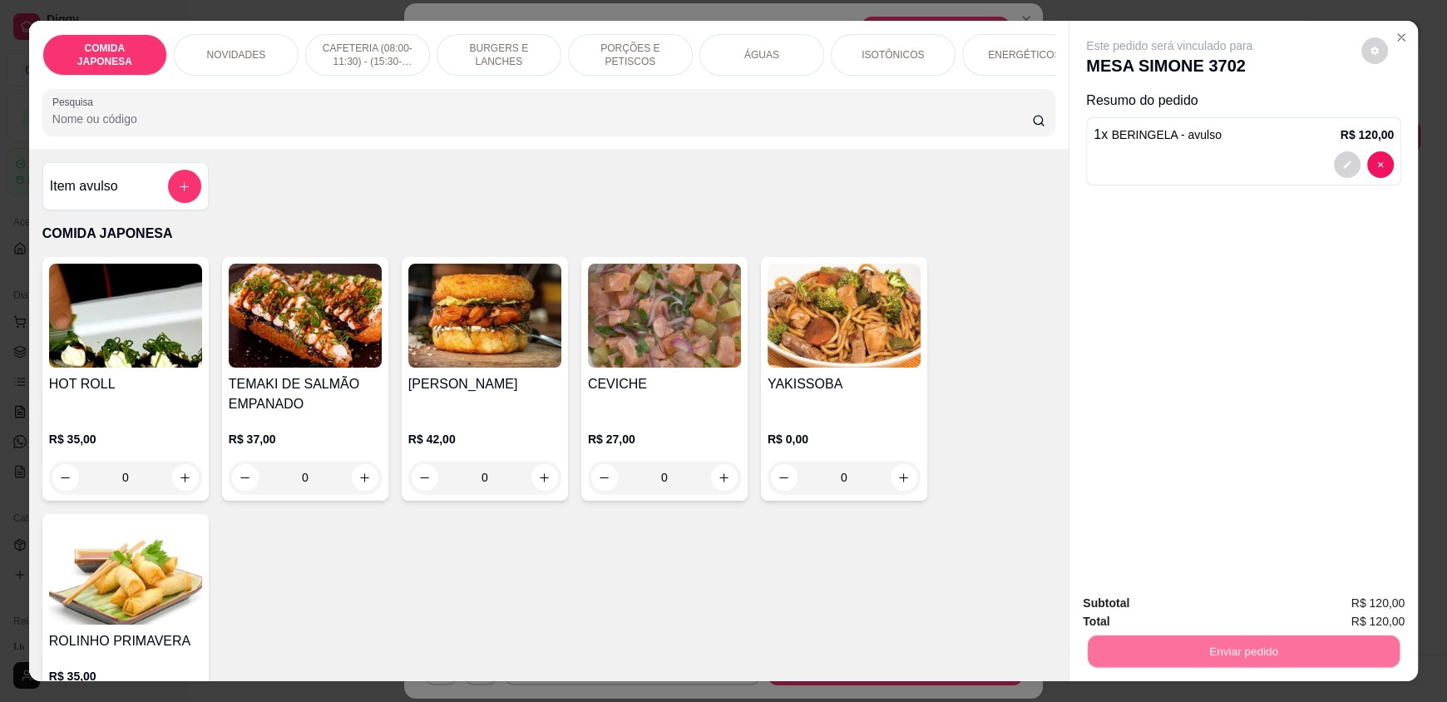
click at [1185, 614] on button "Não registrar e enviar pedido" at bounding box center [1188, 611] width 173 height 32
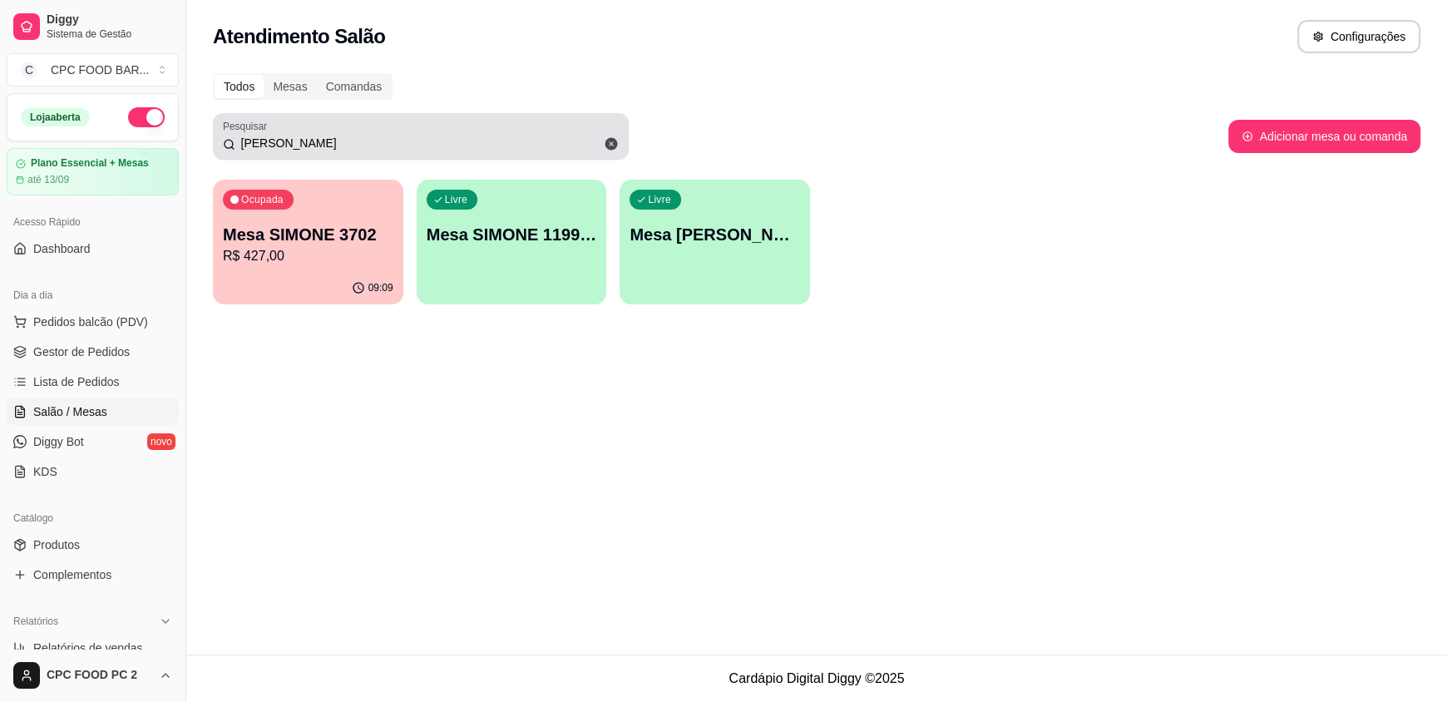
click at [611, 144] on icon at bounding box center [611, 143] width 15 height 15
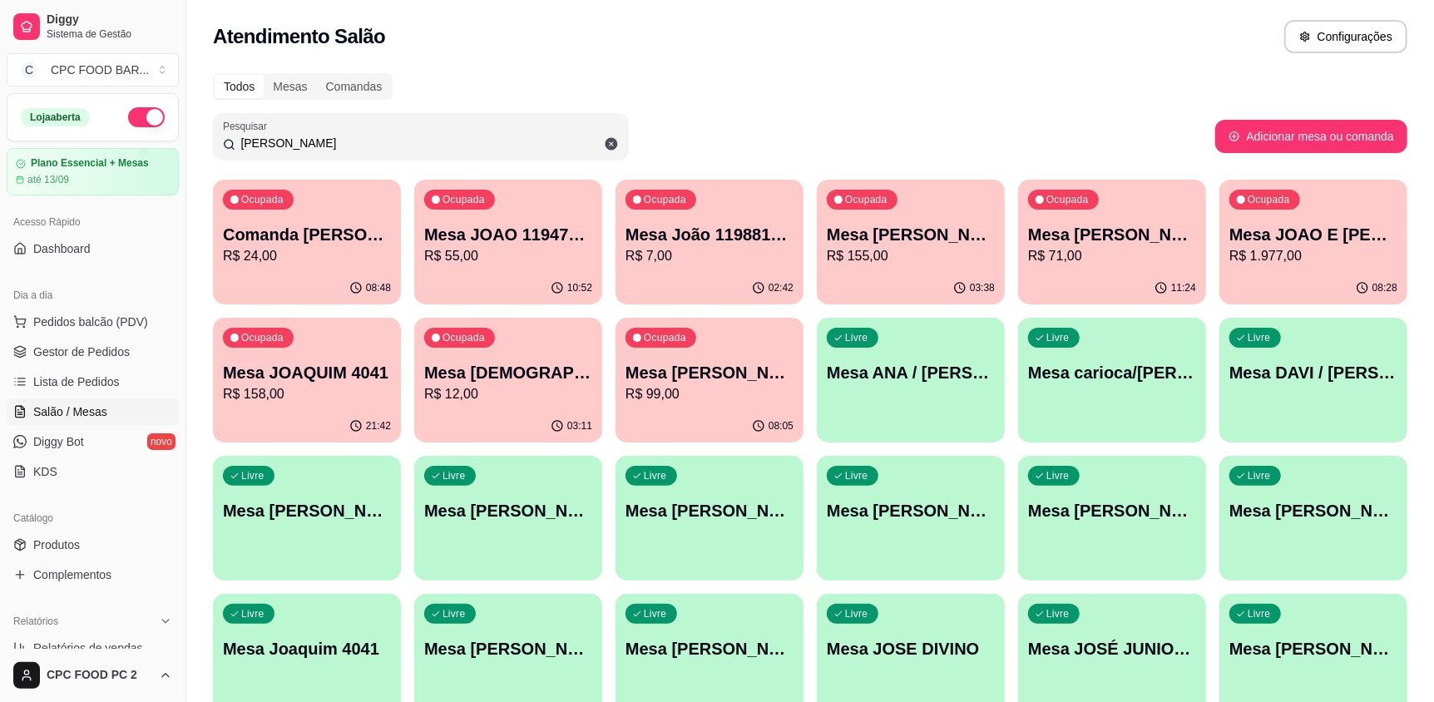
type input "[PERSON_NAME]"
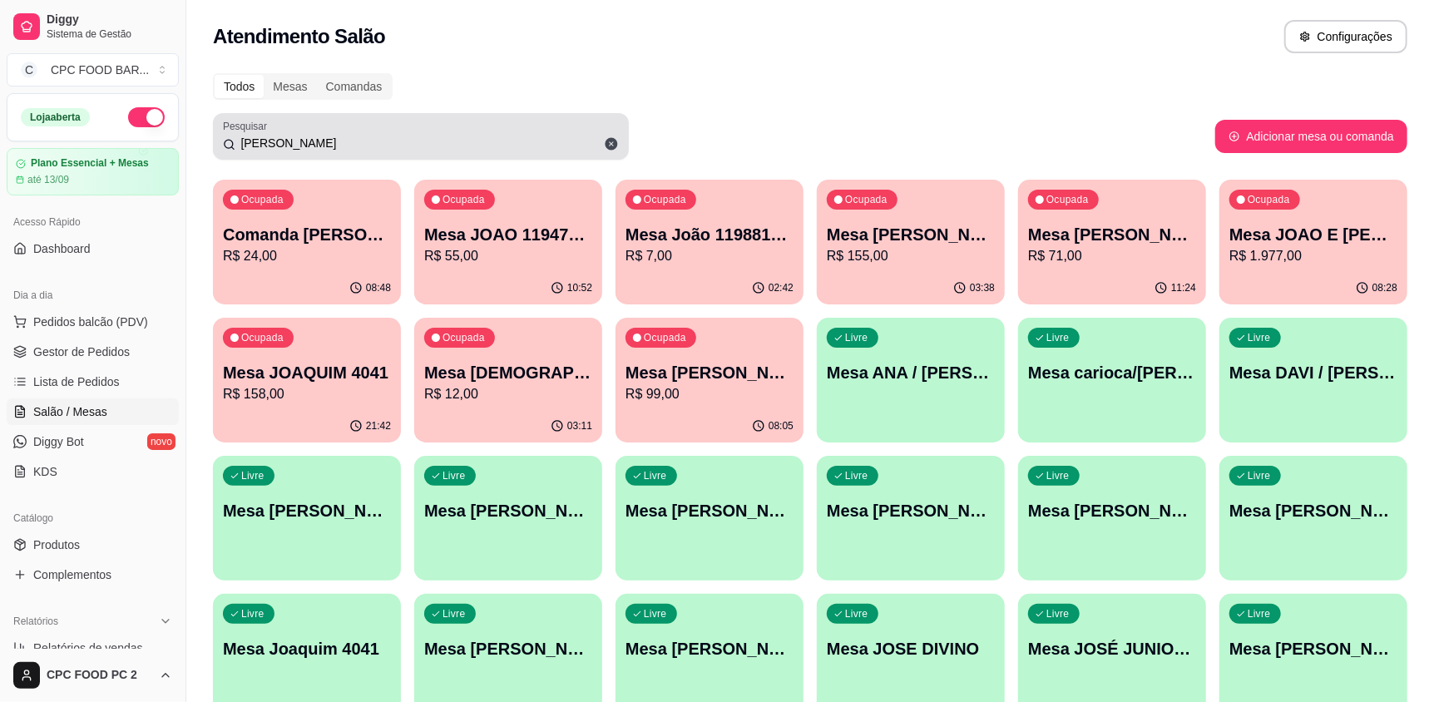
click at [614, 145] on icon at bounding box center [611, 144] width 12 height 12
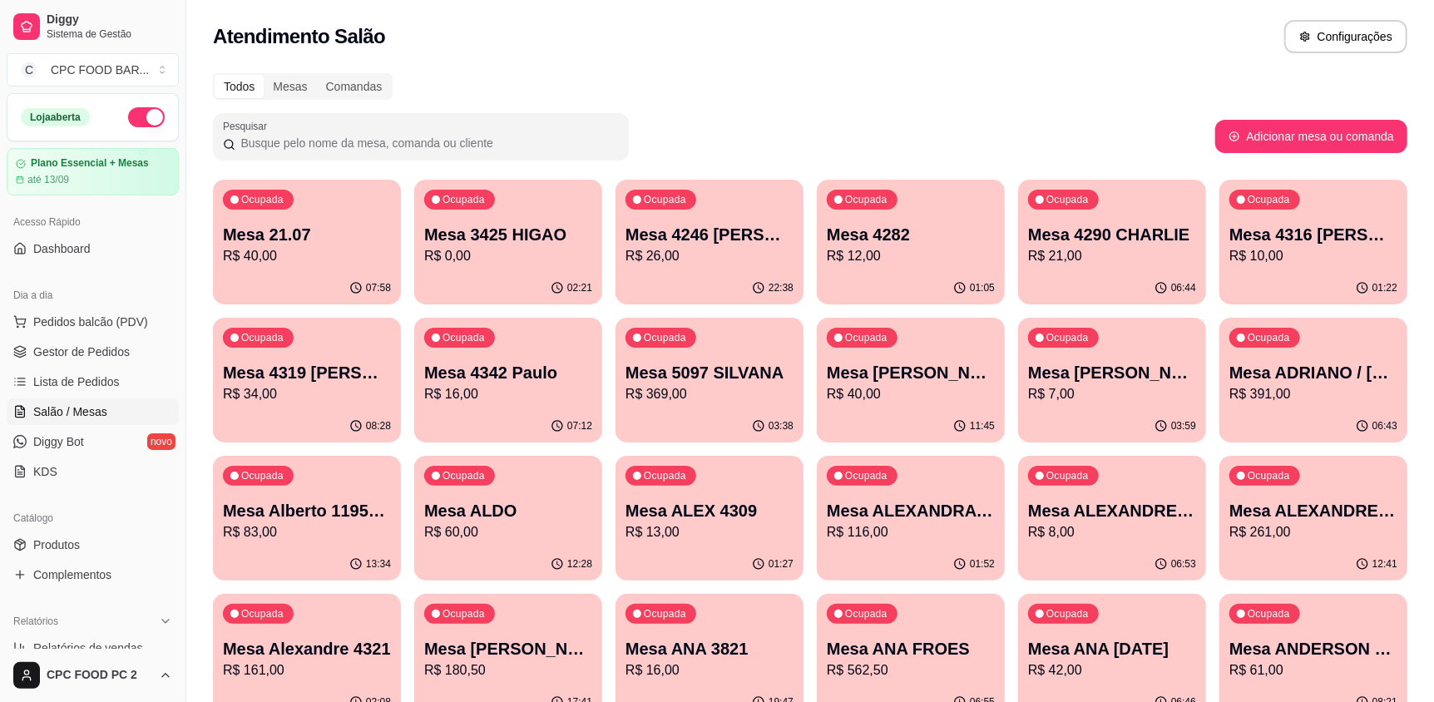
click at [454, 146] on input "Pesquisar" at bounding box center [426, 143] width 383 height 17
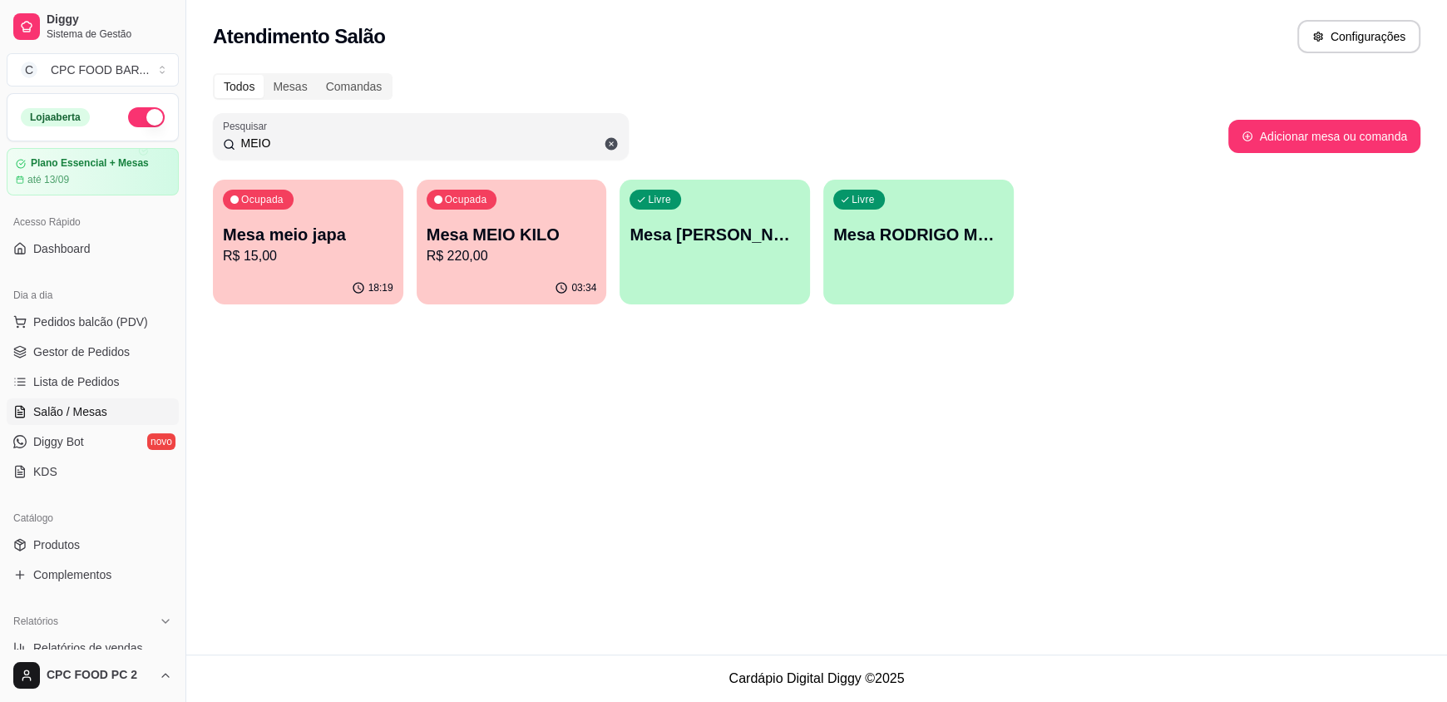
type input "MEIO"
click at [550, 229] on p "Mesa MEIO KILO" at bounding box center [512, 234] width 170 height 23
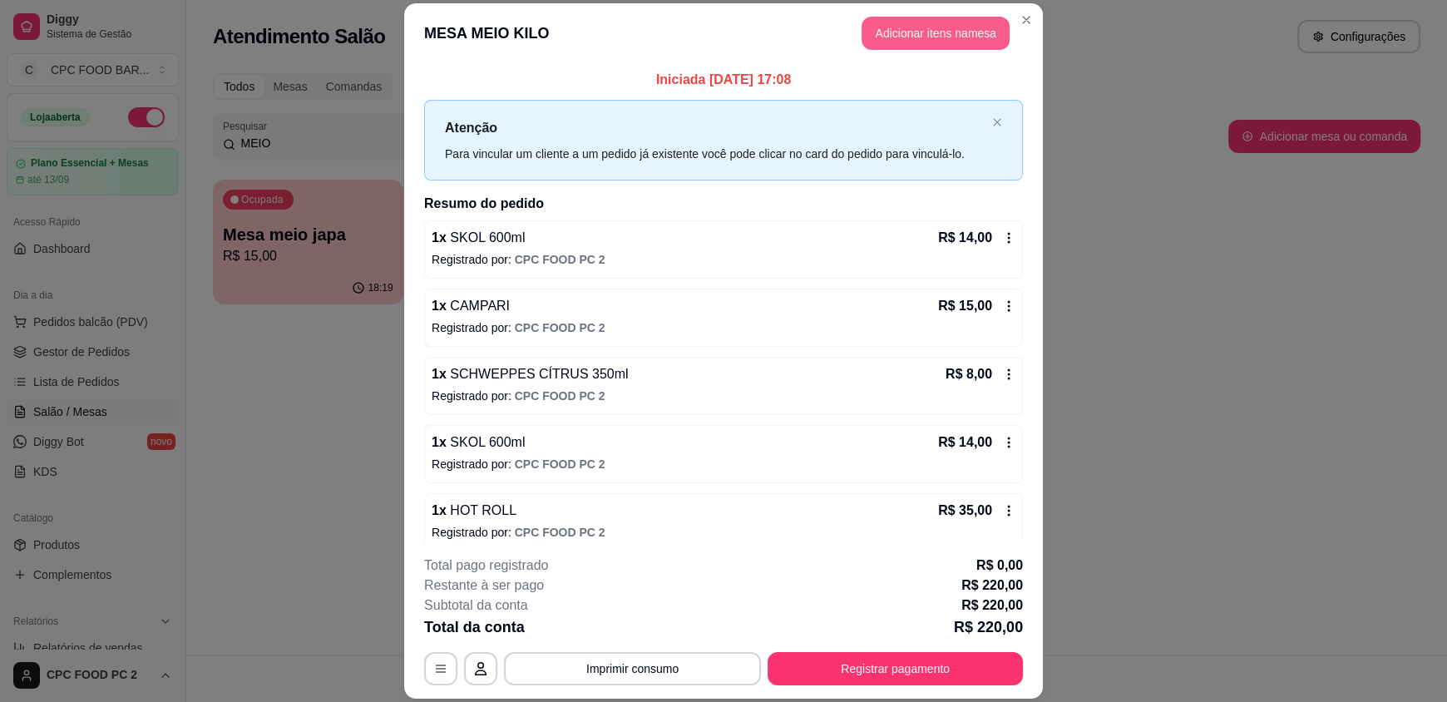
click at [891, 24] on button "Adicionar itens na mesa" at bounding box center [935, 33] width 148 height 33
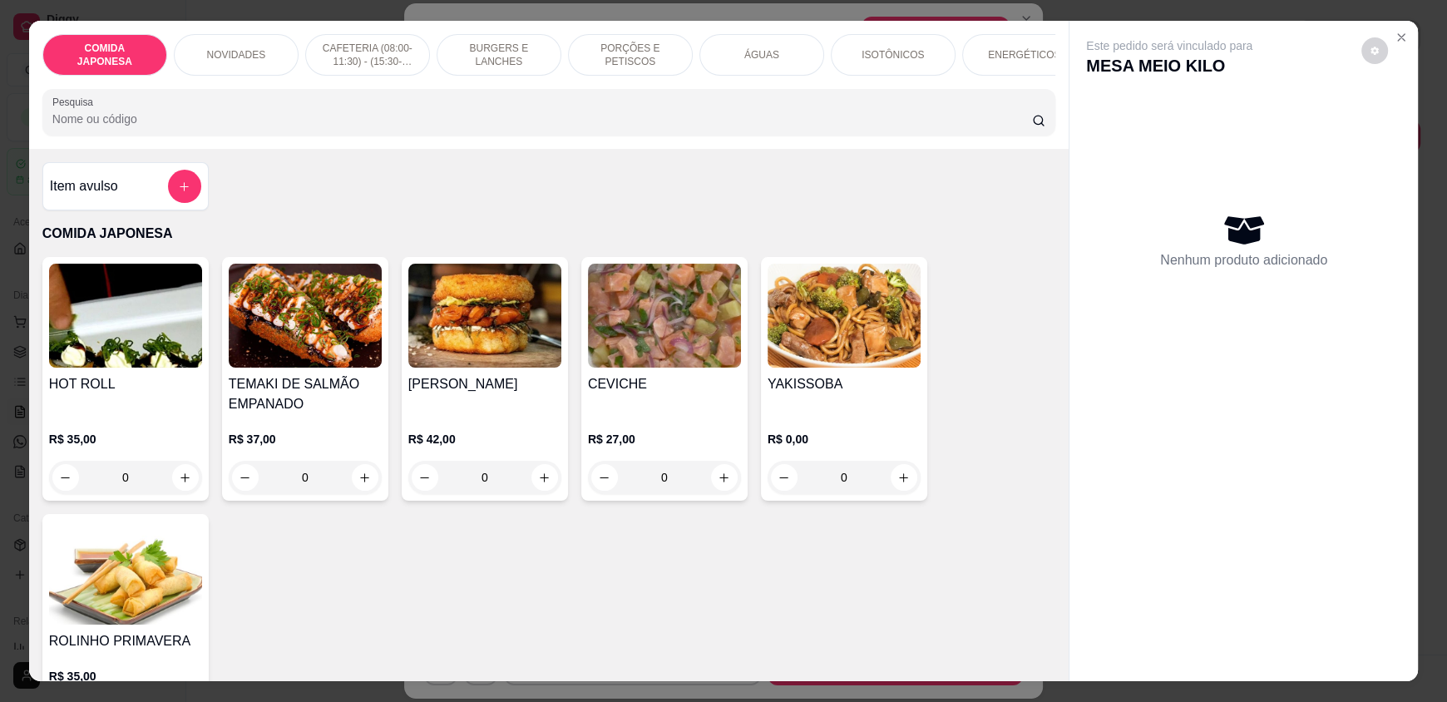
click at [261, 55] on div "NOVIDADES" at bounding box center [236, 55] width 125 height 42
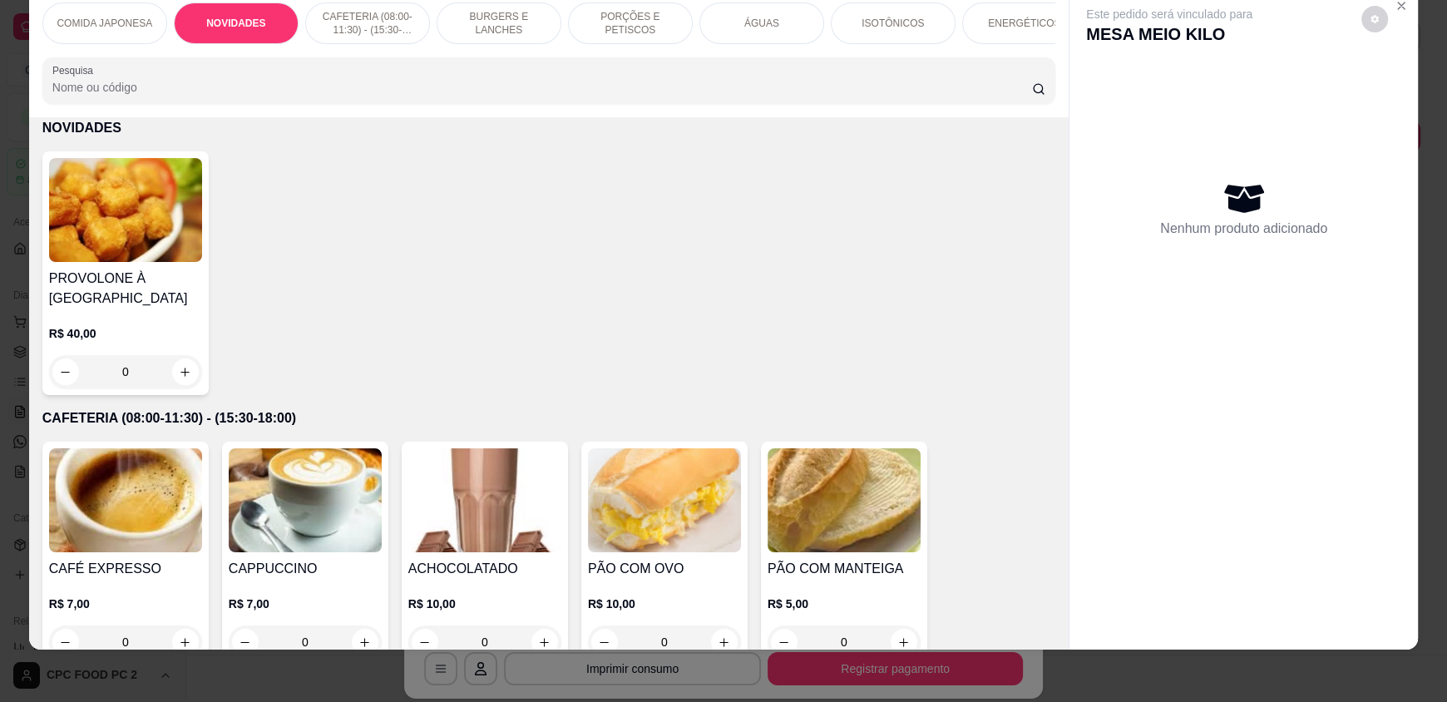
click at [368, 22] on p "CAFETERIA (08:00-11:30) - (15:30-18:00)" at bounding box center [367, 23] width 96 height 27
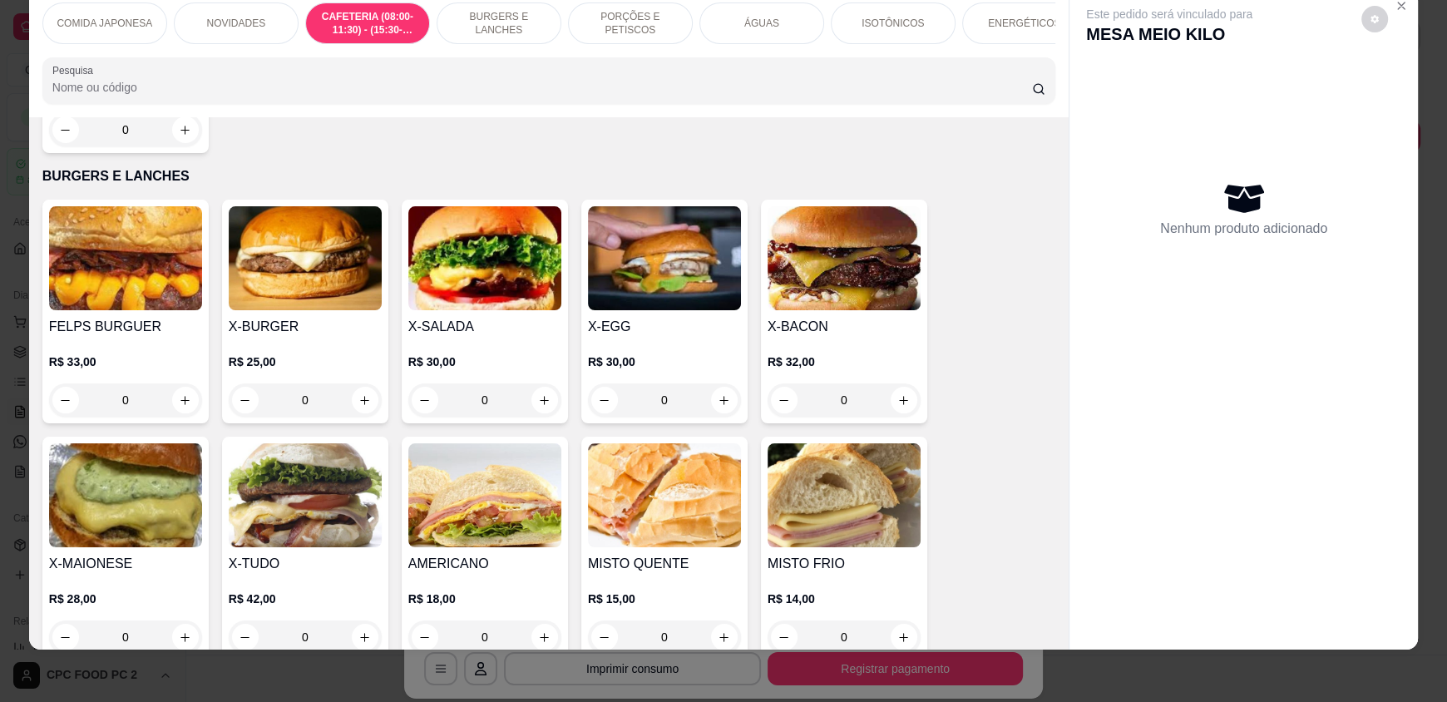
scroll to position [1389, 0]
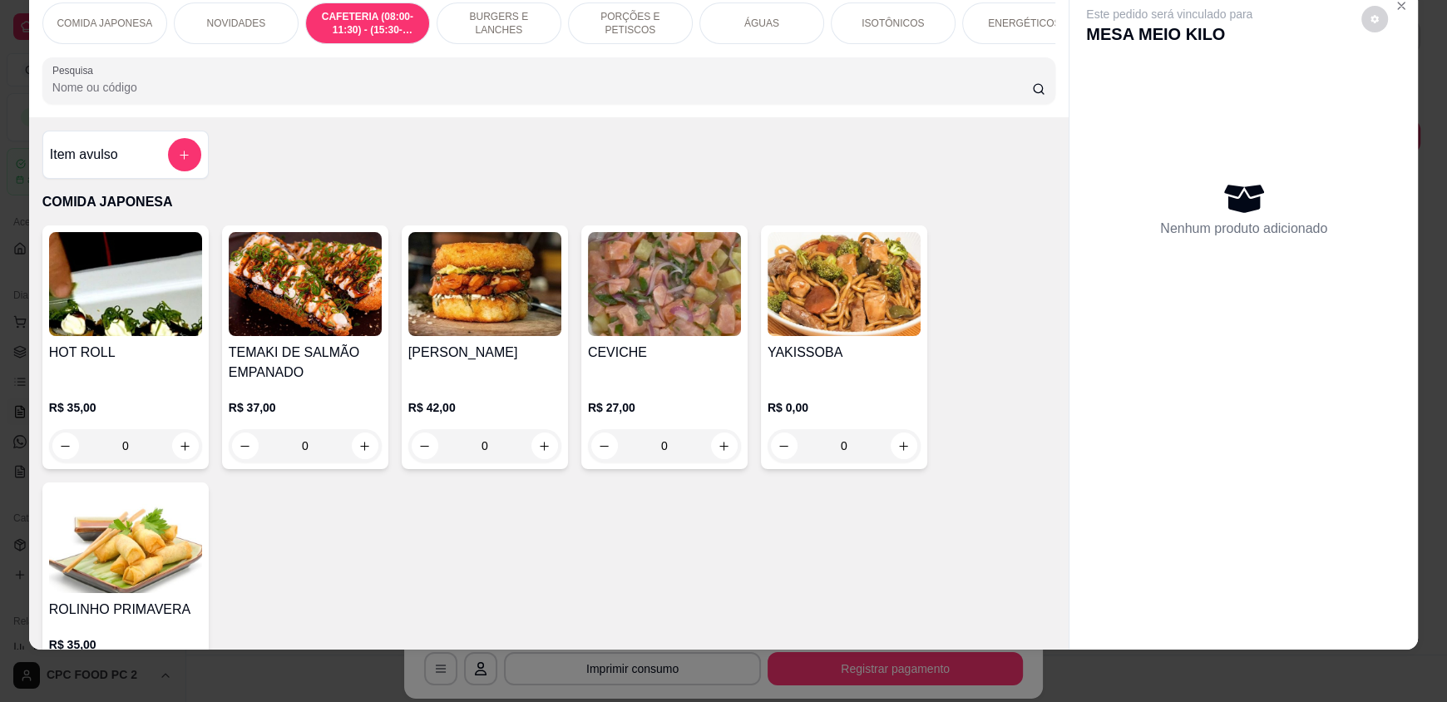
click at [141, 28] on p "COMIDA JAPONESA" at bounding box center [105, 23] width 96 height 13
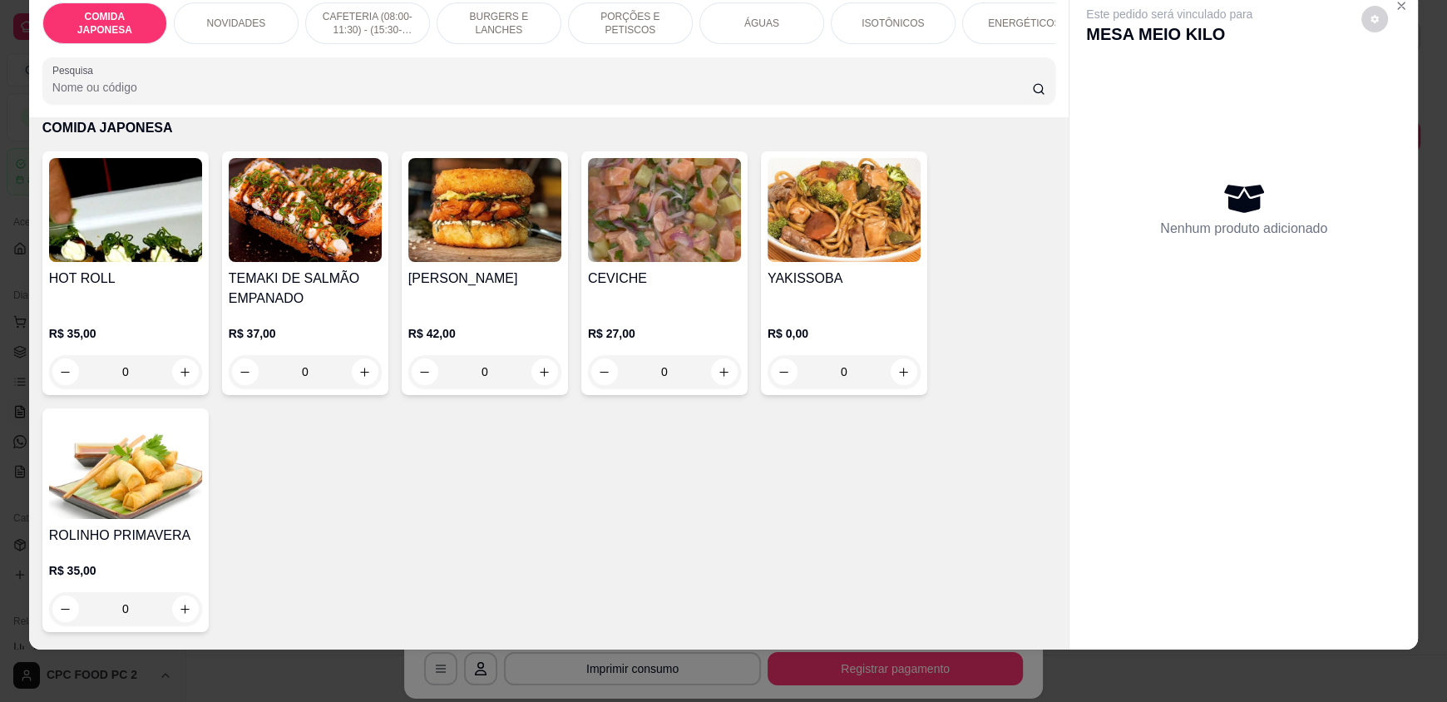
click at [223, 25] on p "NOVIDADES" at bounding box center [235, 23] width 59 height 13
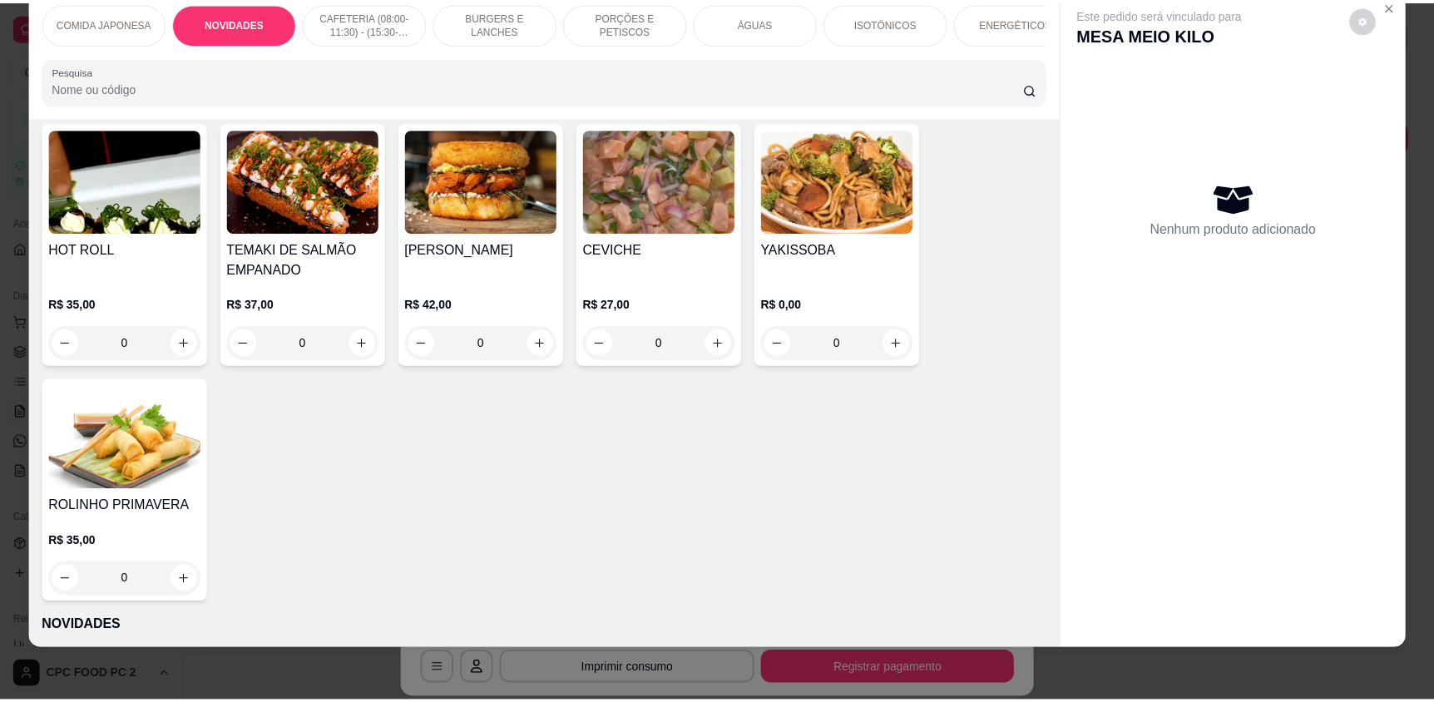
scroll to position [0, 0]
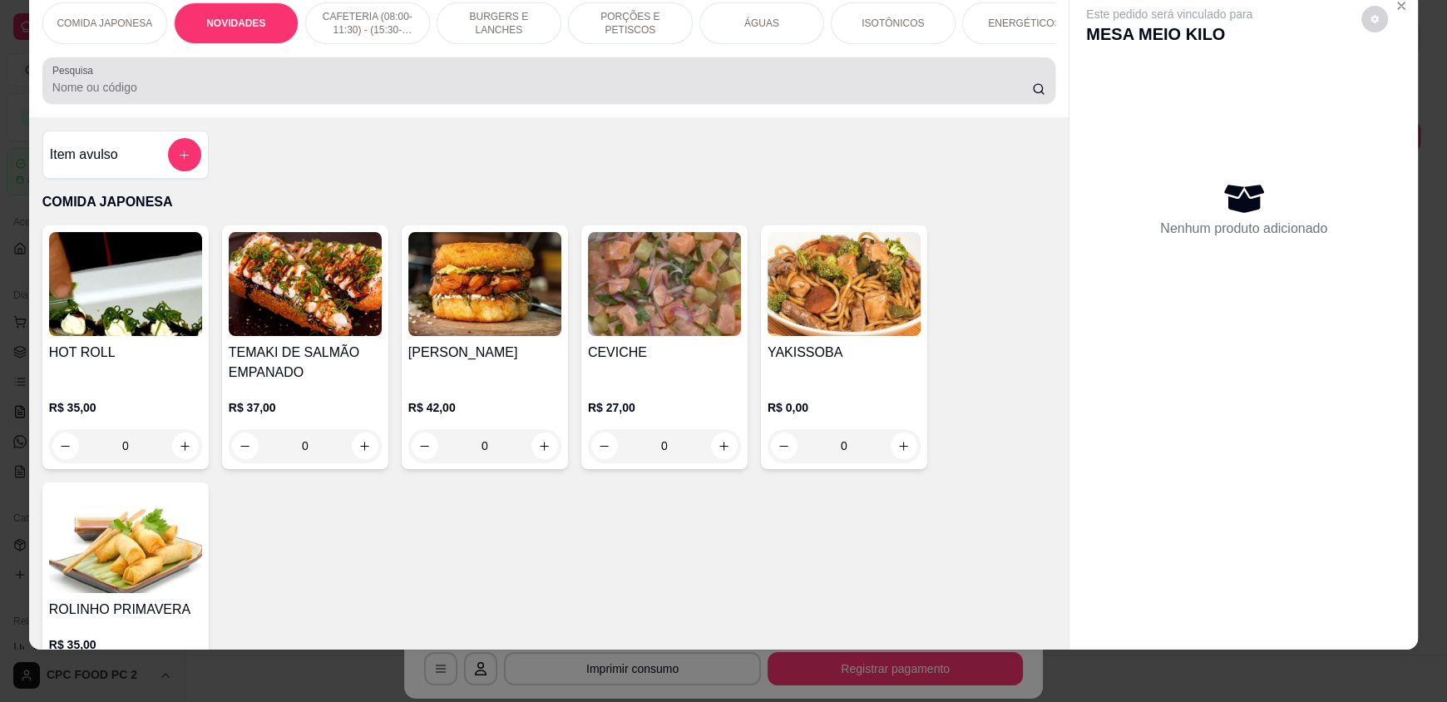
click at [471, 96] on input "Pesquisa" at bounding box center [542, 87] width 980 height 17
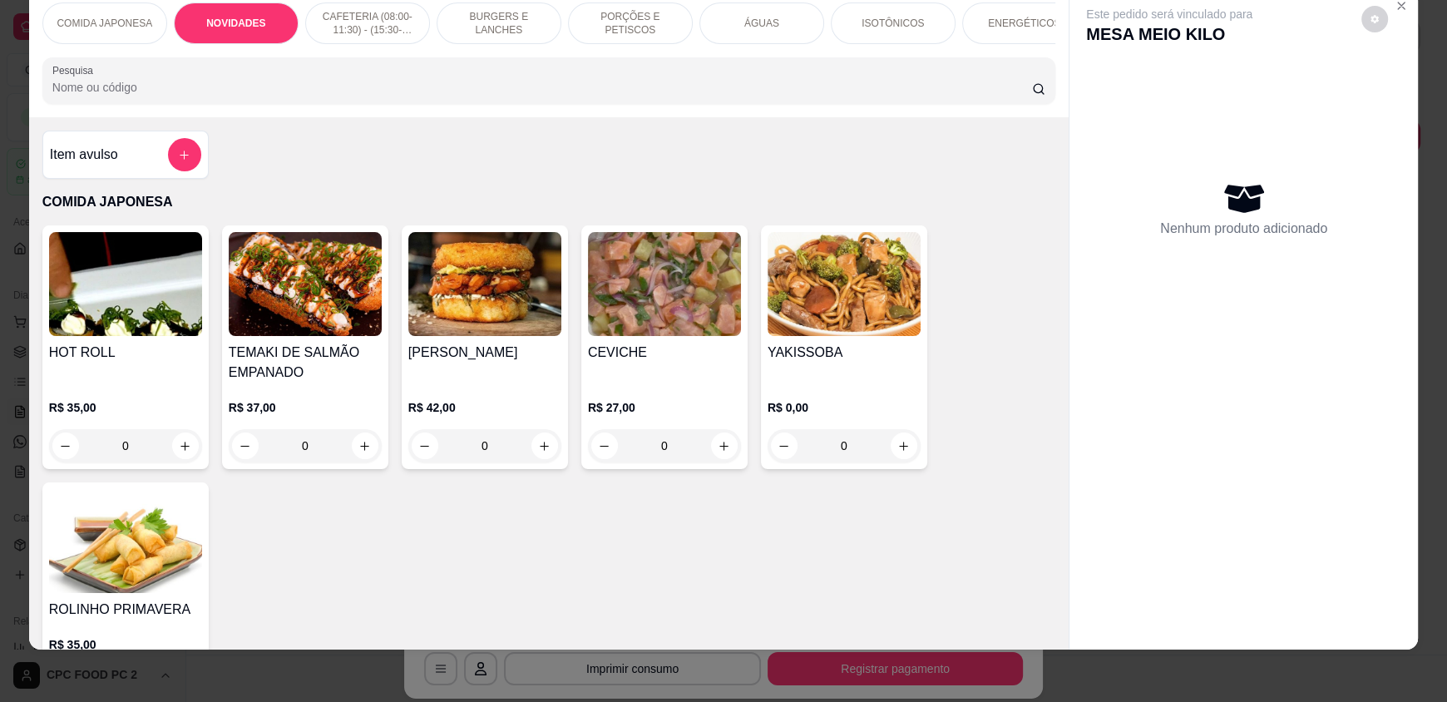
type input "C"
click at [178, 161] on icon "add-separate-item" at bounding box center [184, 155] width 12 height 12
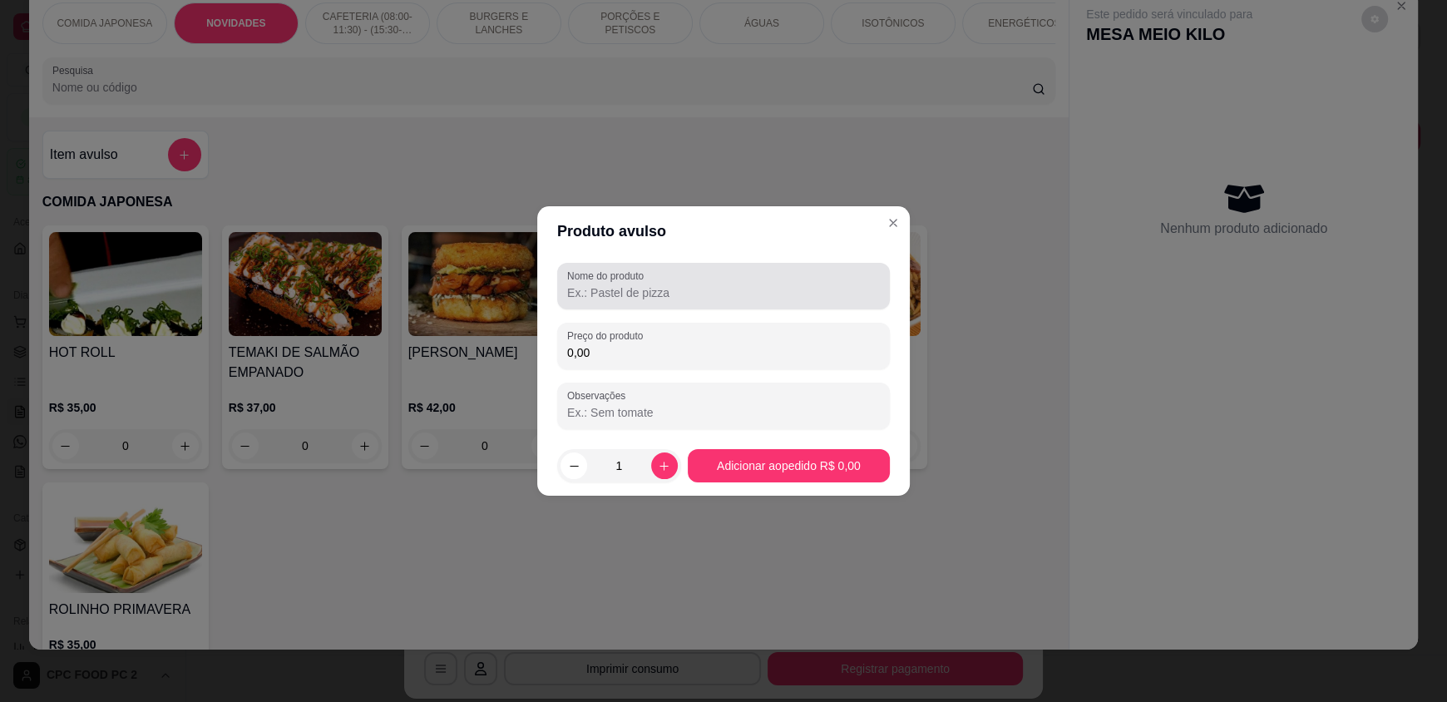
click at [628, 280] on label "Nome do produto" at bounding box center [608, 276] width 82 height 14
click at [628, 284] on input "Nome do produto" at bounding box center [723, 292] width 313 height 17
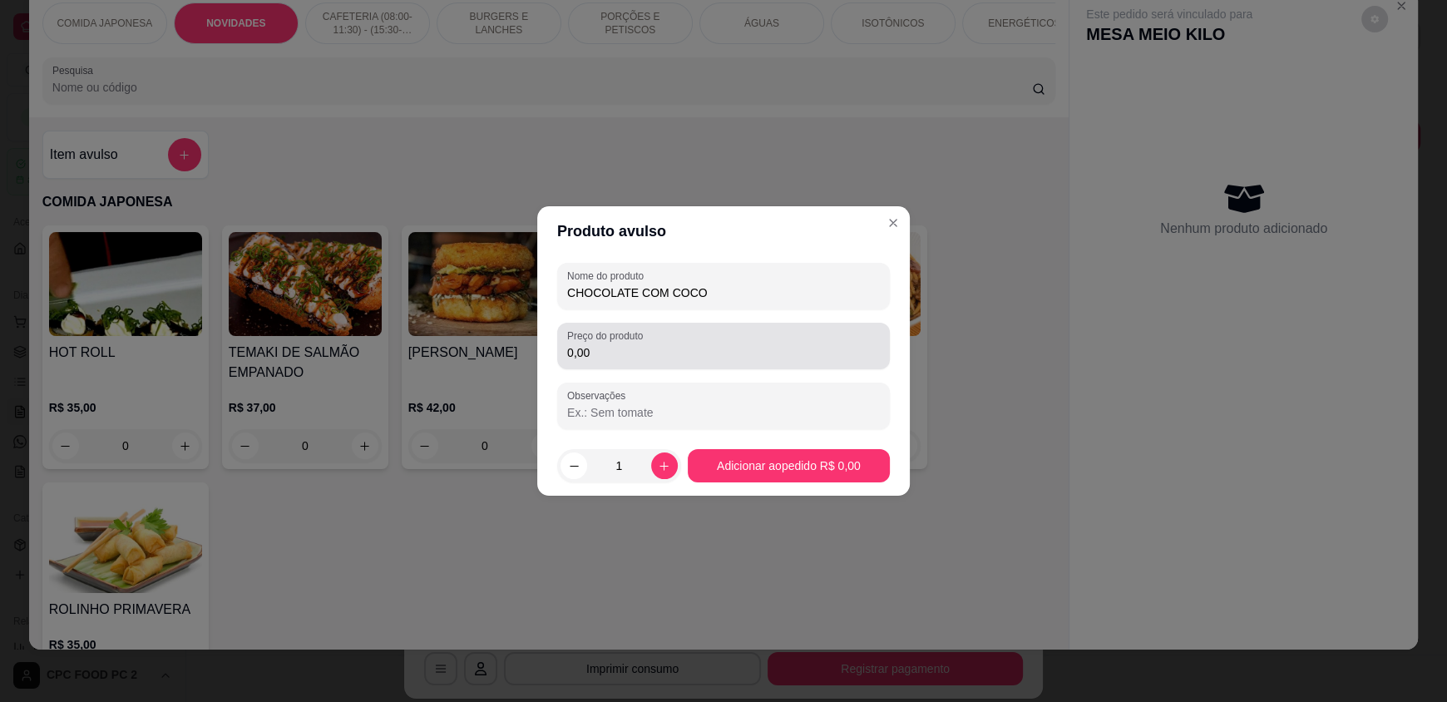
type input "CHOCOLATE COM COCO"
click at [683, 349] on input "0,00" at bounding box center [723, 352] width 313 height 17
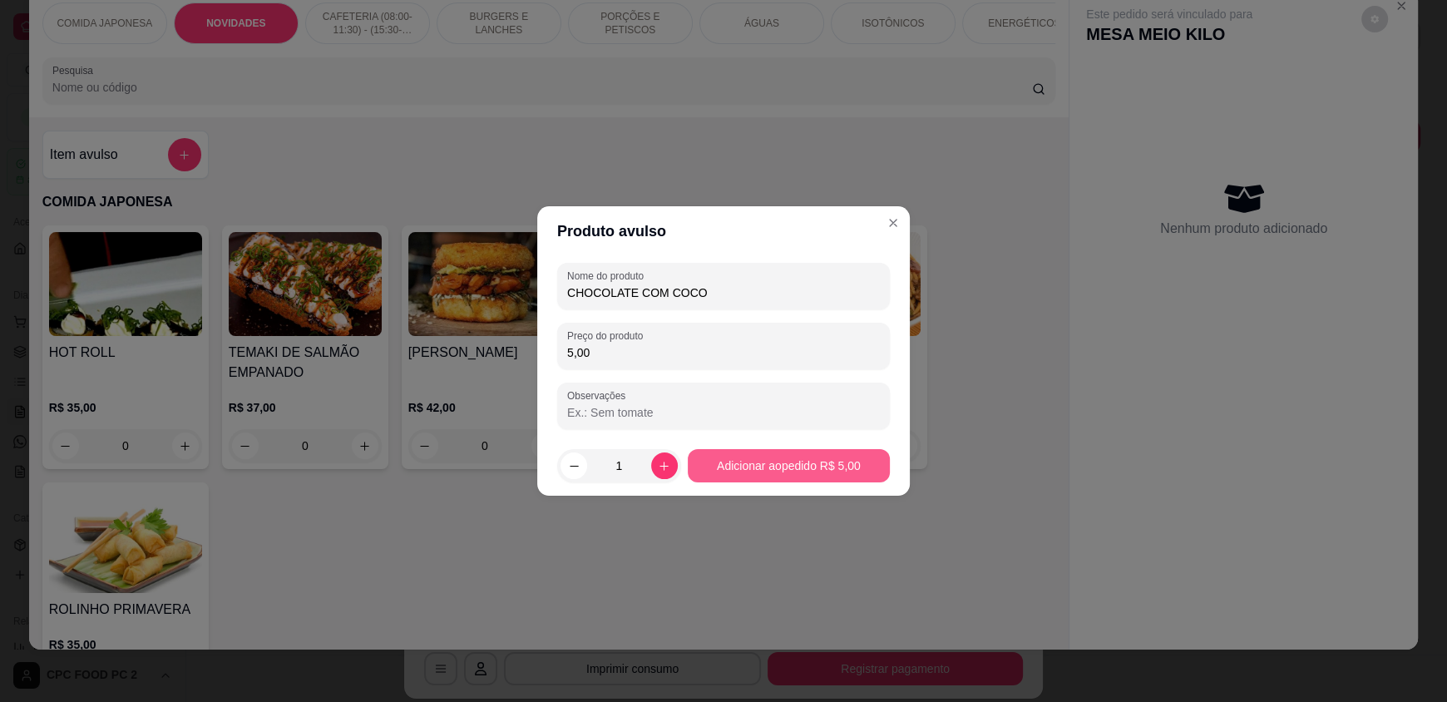
type input "5,00"
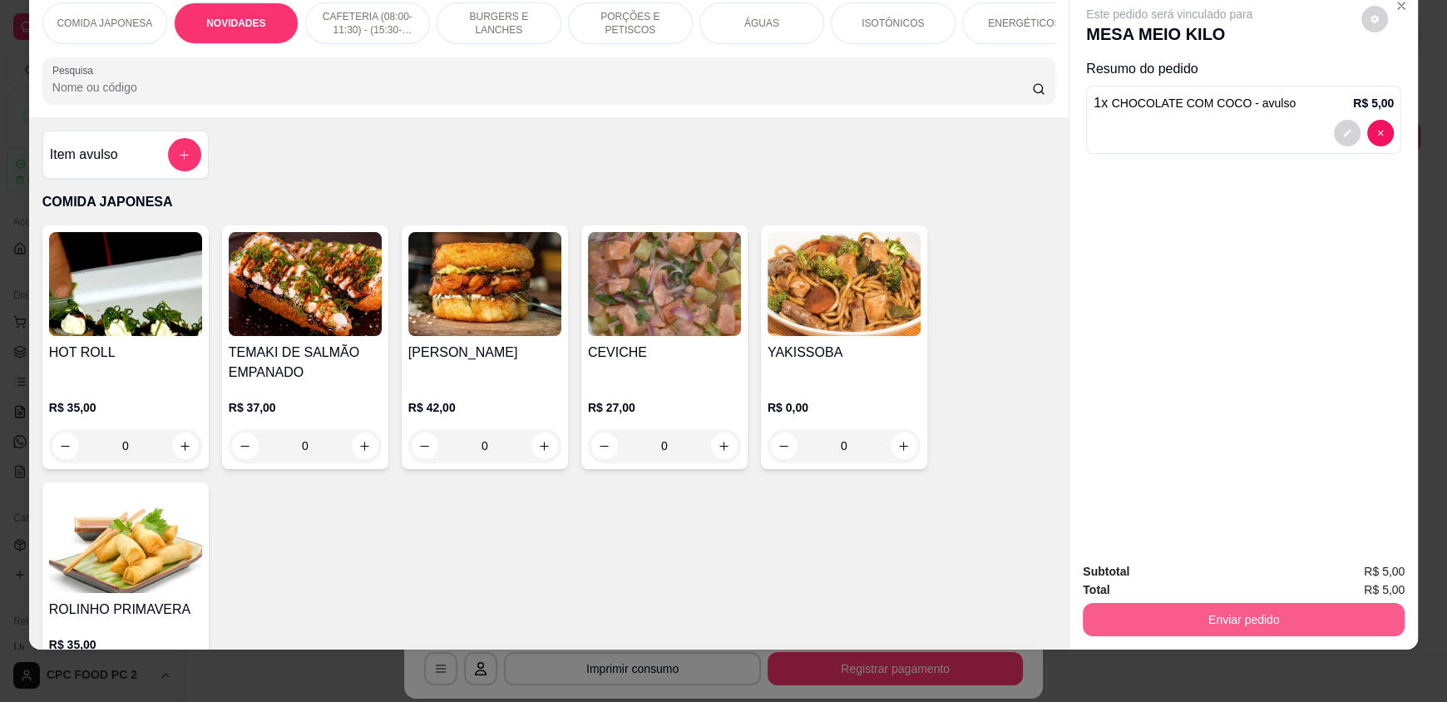
click at [1174, 613] on button "Enviar pedido" at bounding box center [1244, 619] width 322 height 33
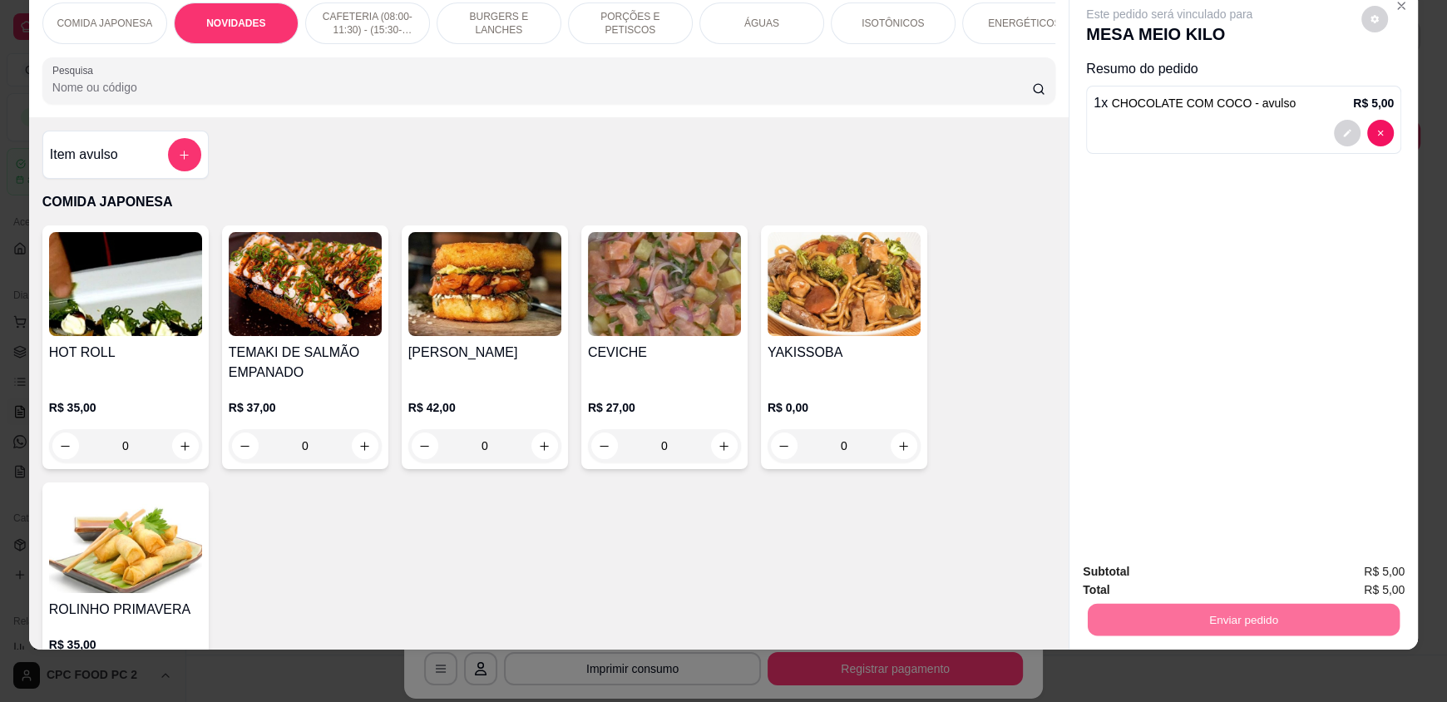
click at [1176, 575] on button "Não registrar e enviar pedido" at bounding box center [1188, 577] width 168 height 31
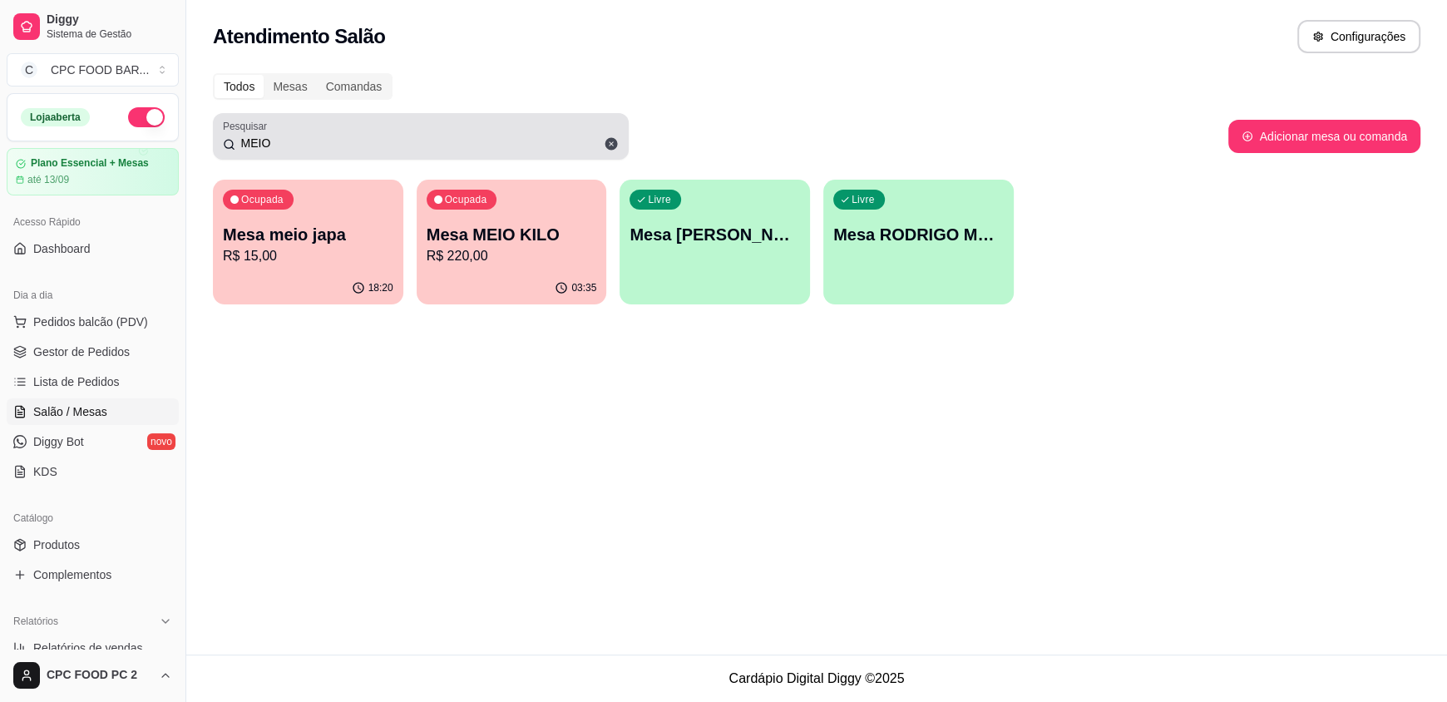
click at [486, 135] on input "MEIO" at bounding box center [426, 143] width 383 height 17
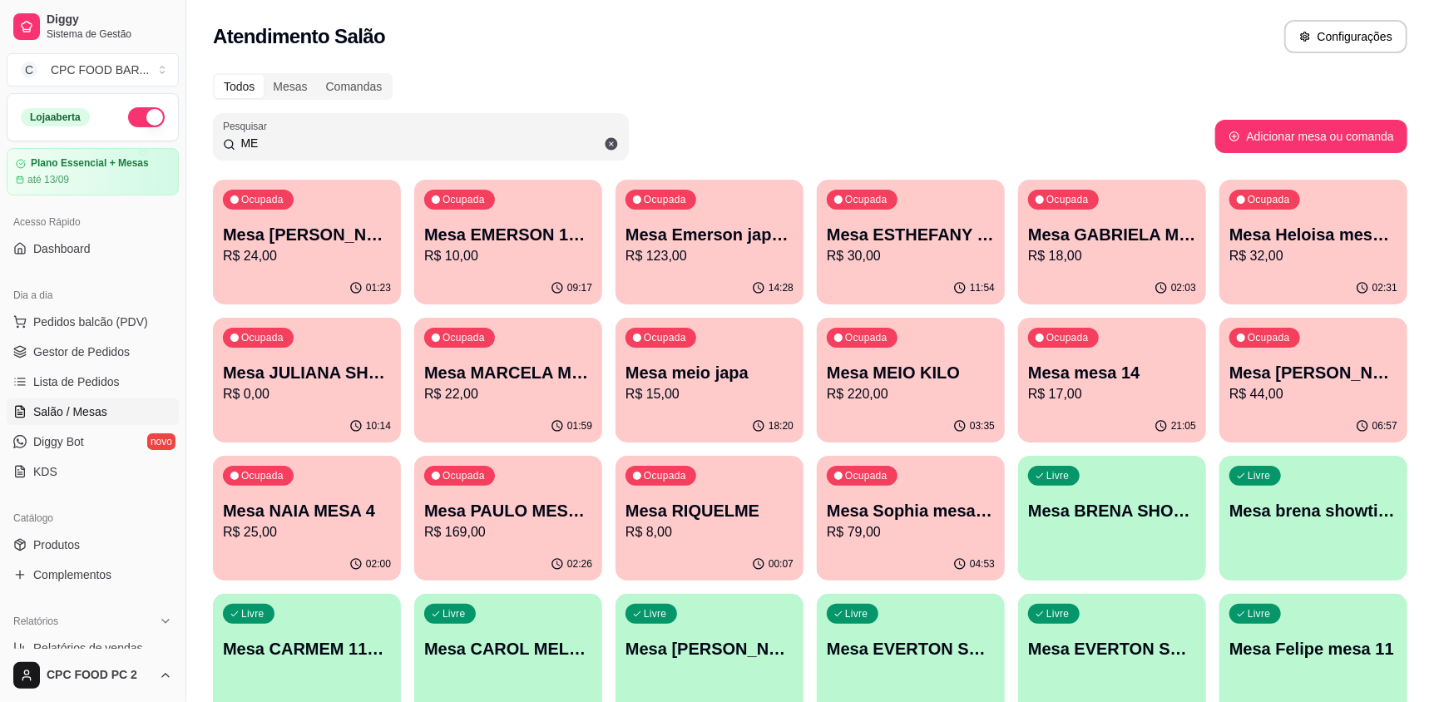
type input "M"
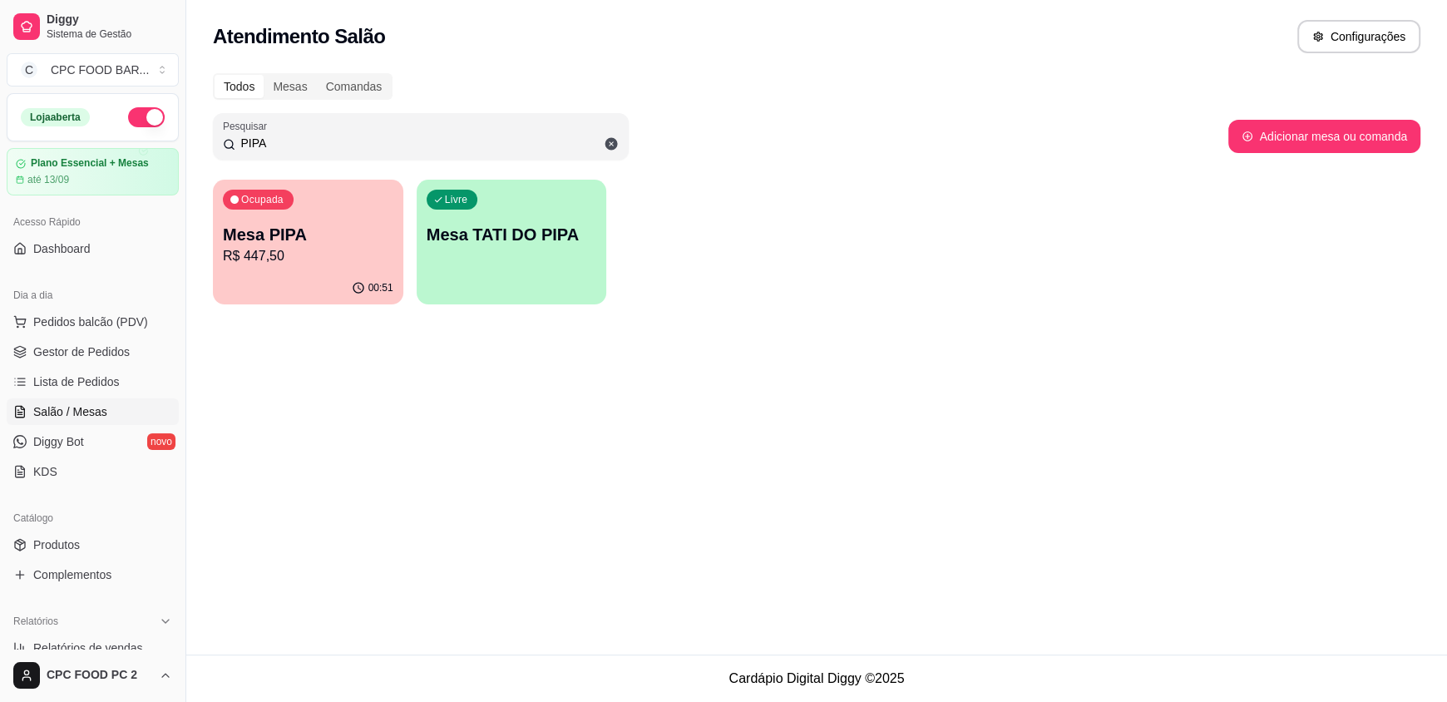
type input "PIPA"
click at [392, 231] on div "Ocupada Mesa PIPA R$ 447,50" at bounding box center [308, 226] width 190 height 92
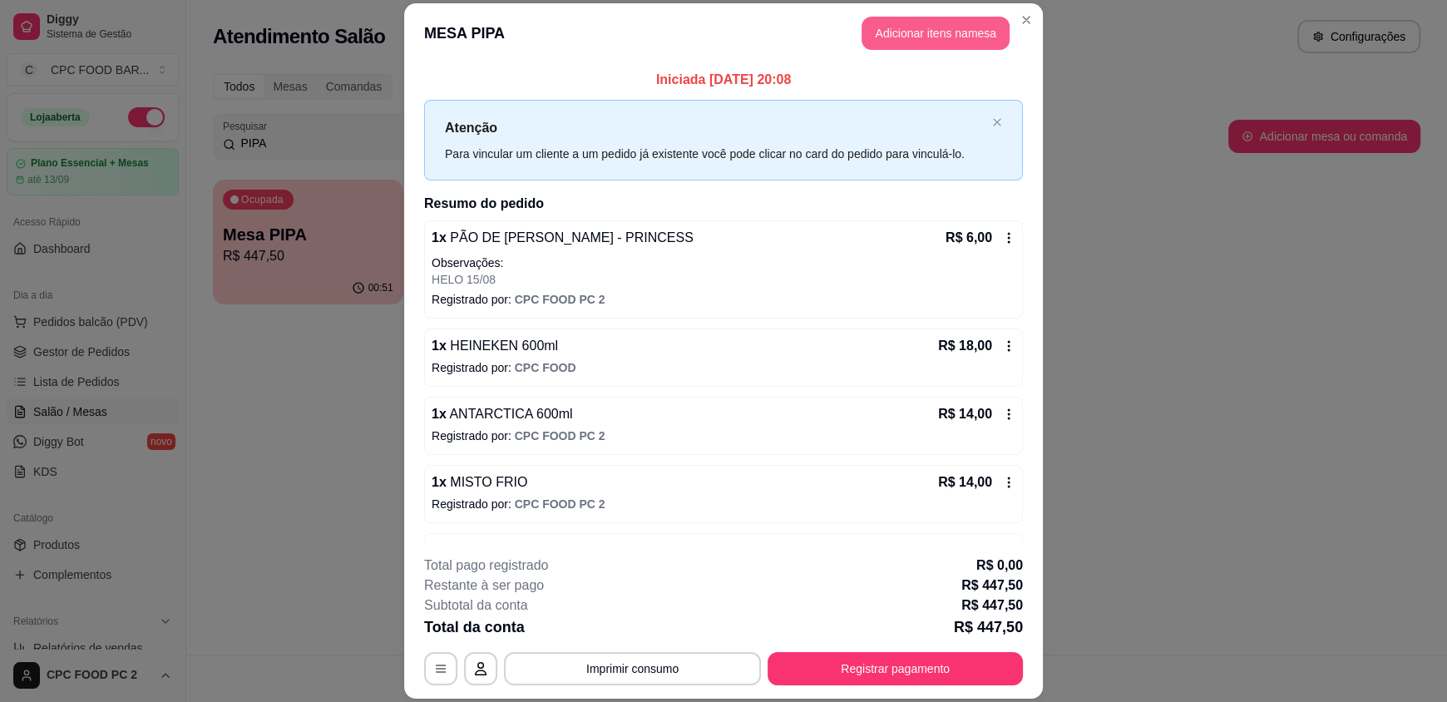
click at [885, 36] on button "Adicionar itens na mesa" at bounding box center [935, 33] width 148 height 33
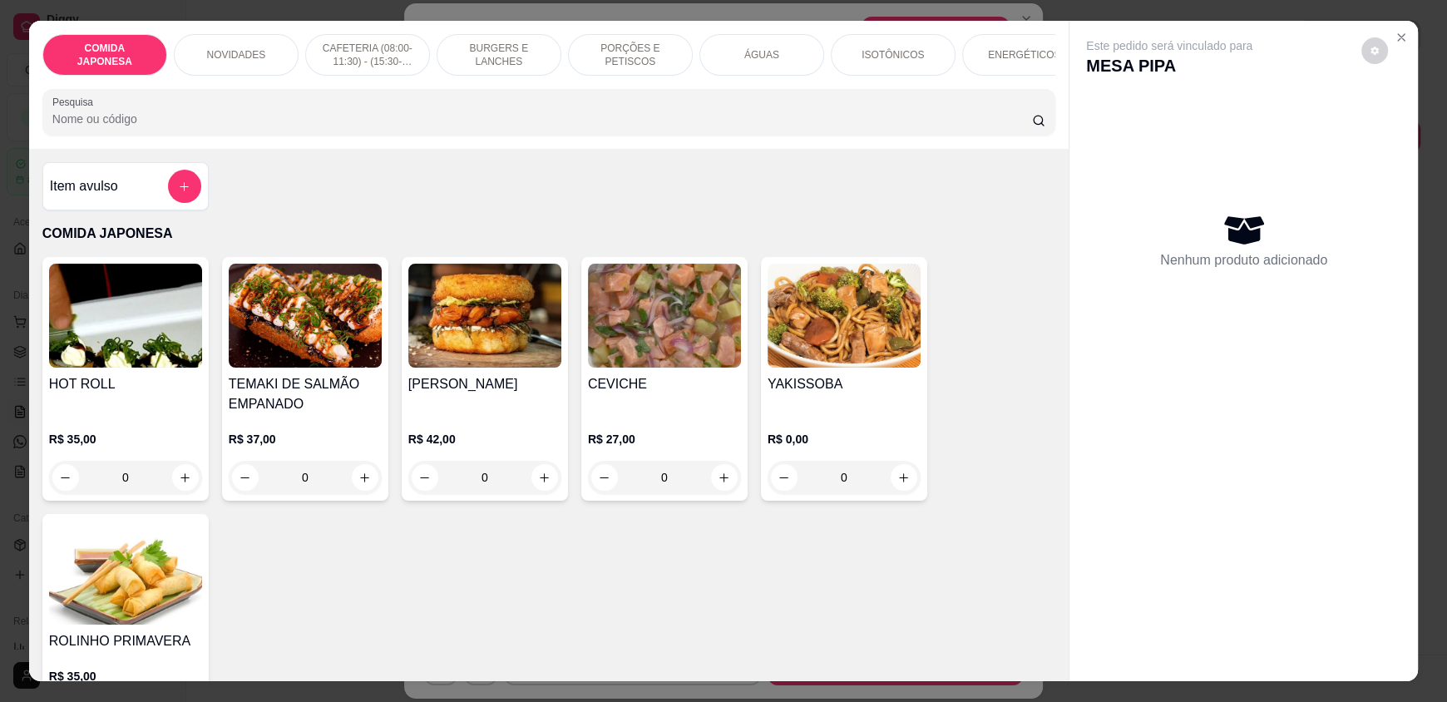
click at [273, 90] on div "COMIDA JAPONESA NOVIDADES CAFETERIA (08:00-11:30) - (15:30-18:00) BURGERS E LAN…" at bounding box center [548, 85] width 1039 height 128
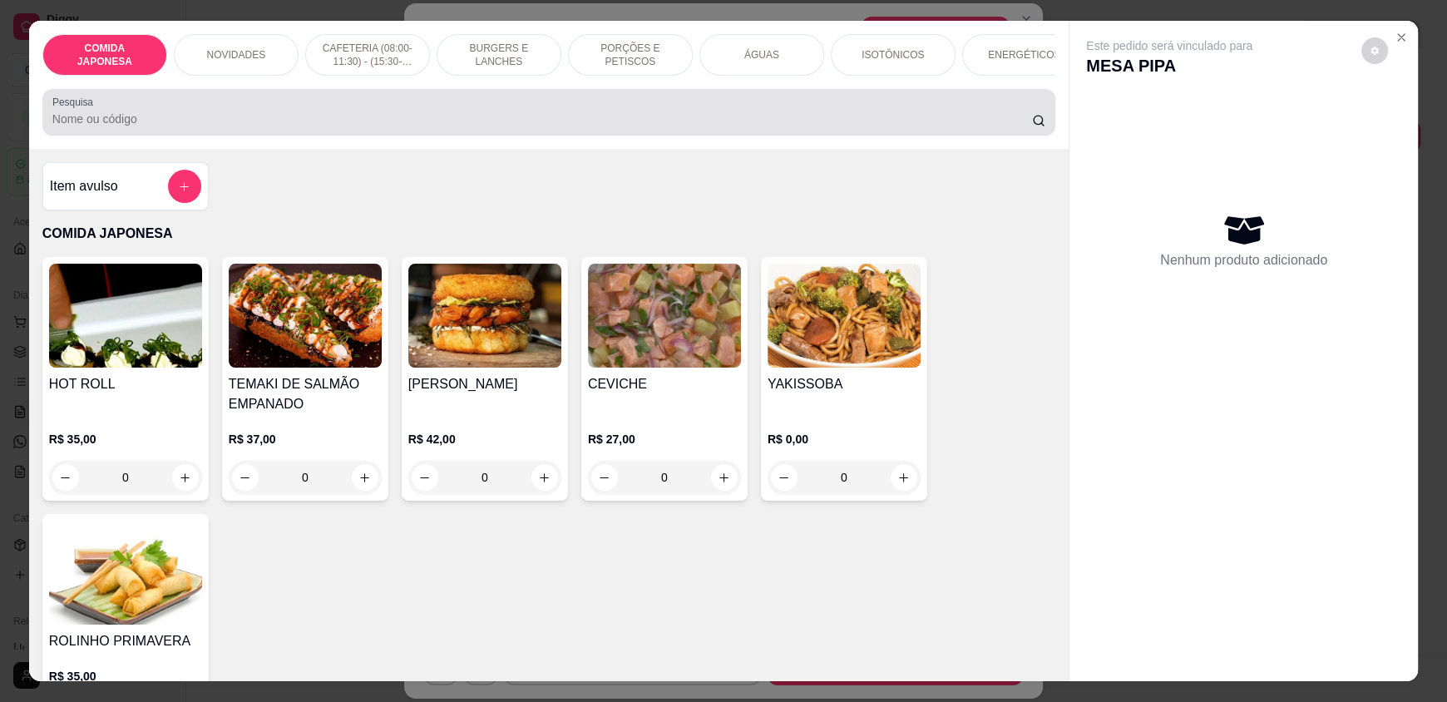
click at [271, 109] on div at bounding box center [548, 112] width 993 height 33
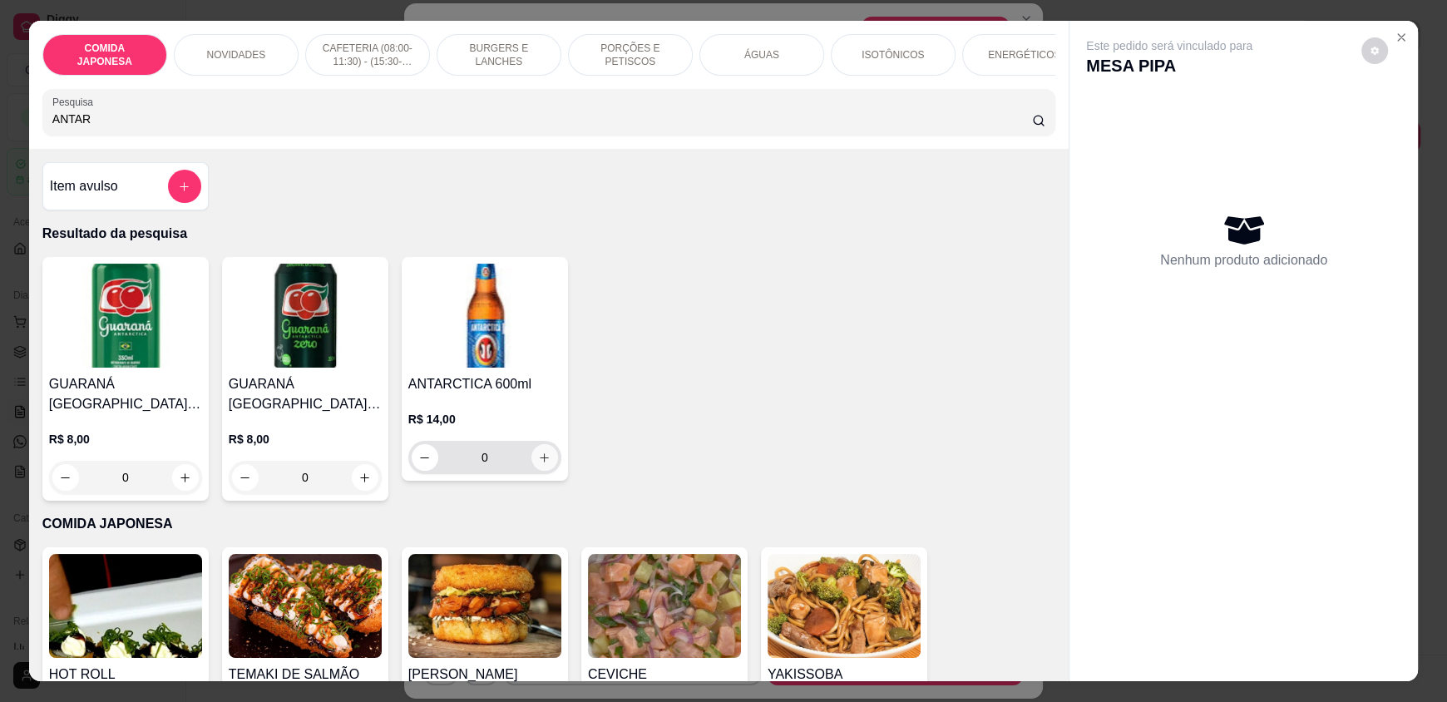
type input "ANTAR"
click at [546, 471] on button "increase-product-quantity" at bounding box center [544, 457] width 27 height 27
type input "1"
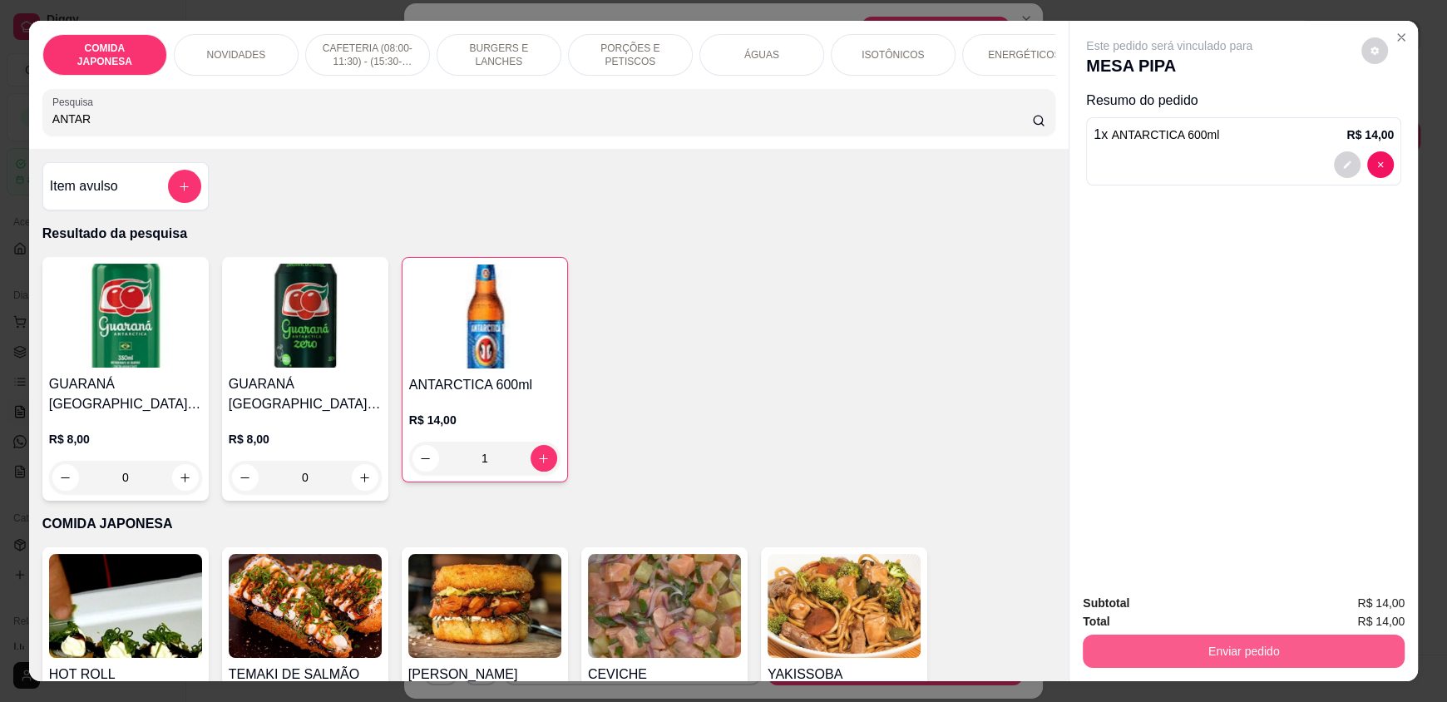
click at [1162, 649] on button "Enviar pedido" at bounding box center [1244, 650] width 322 height 33
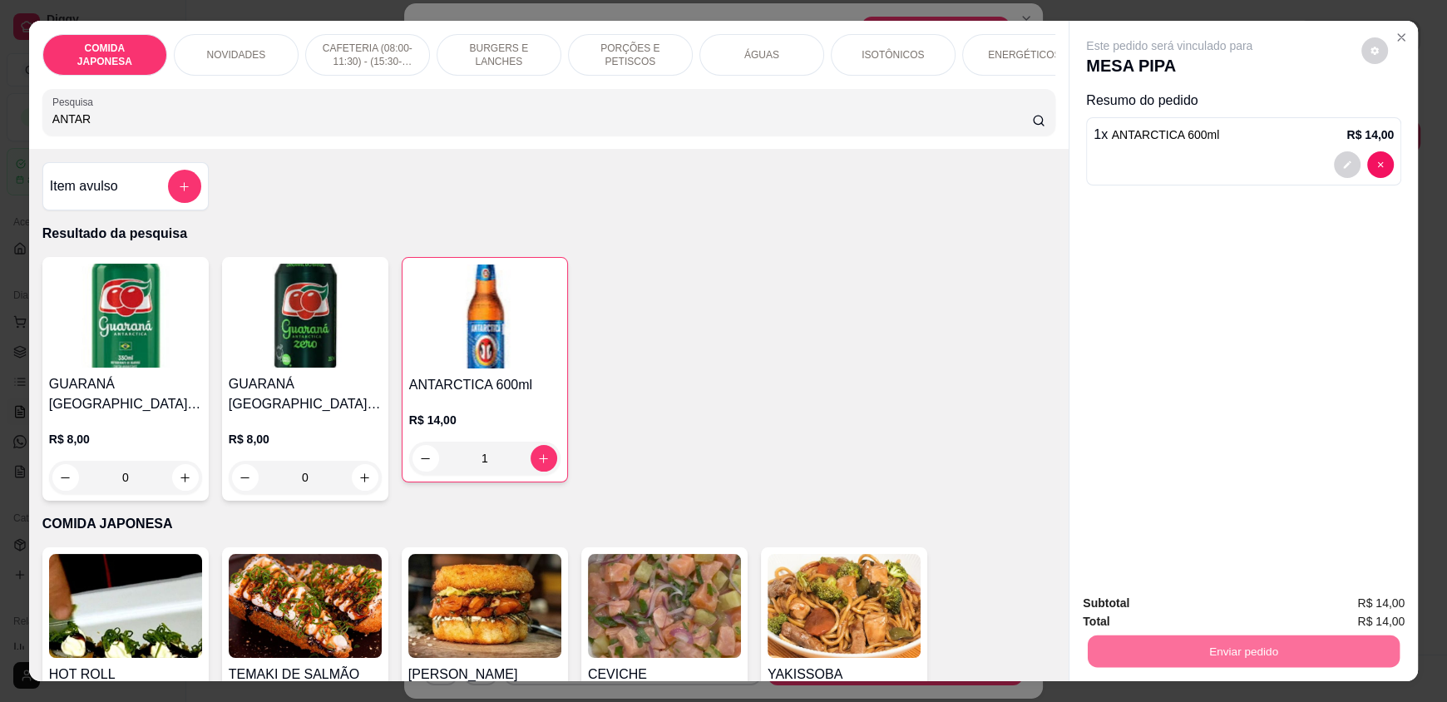
click at [1140, 606] on button "Não registrar e enviar pedido" at bounding box center [1188, 611] width 173 height 32
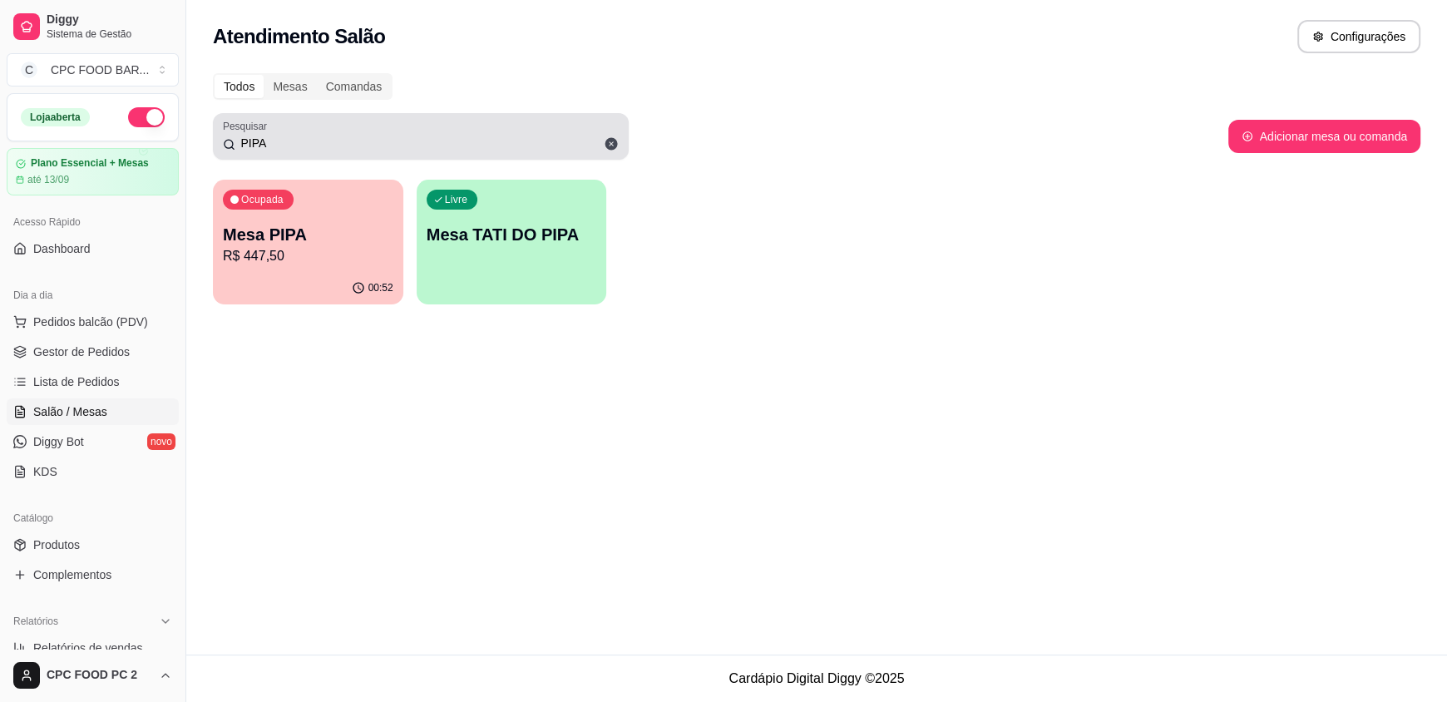
click at [588, 136] on input "PIPA" at bounding box center [426, 143] width 383 height 17
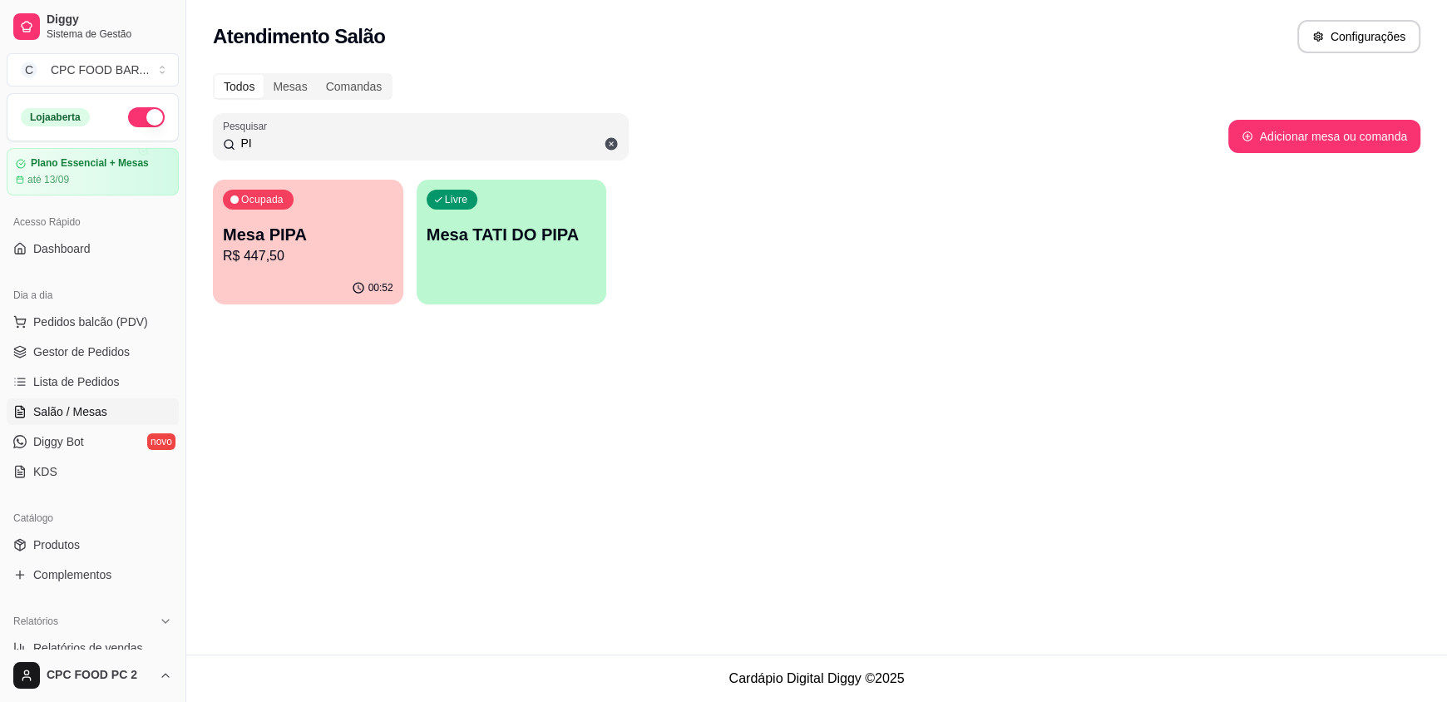
type input "P"
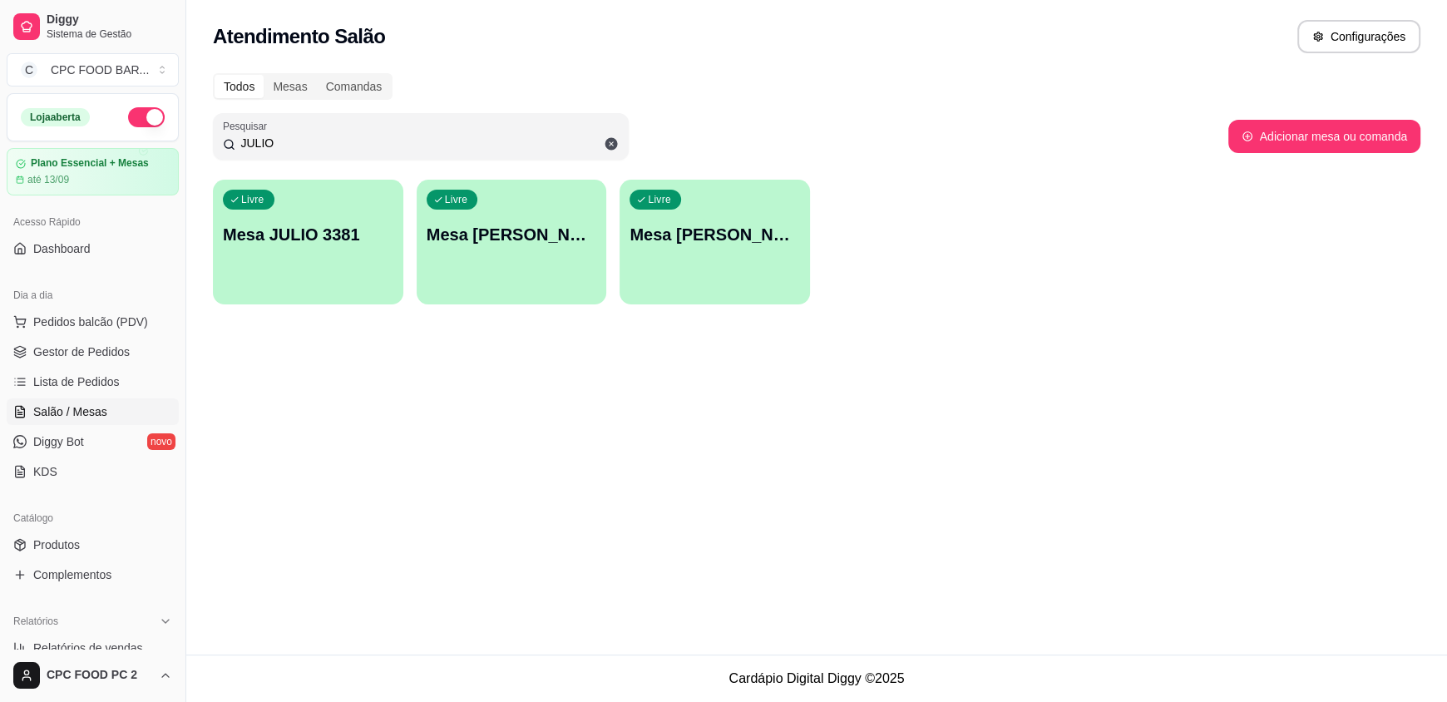
type input "JULIO"
click at [298, 247] on div "Livre Mesa JULIO 3381" at bounding box center [307, 231] width 185 height 101
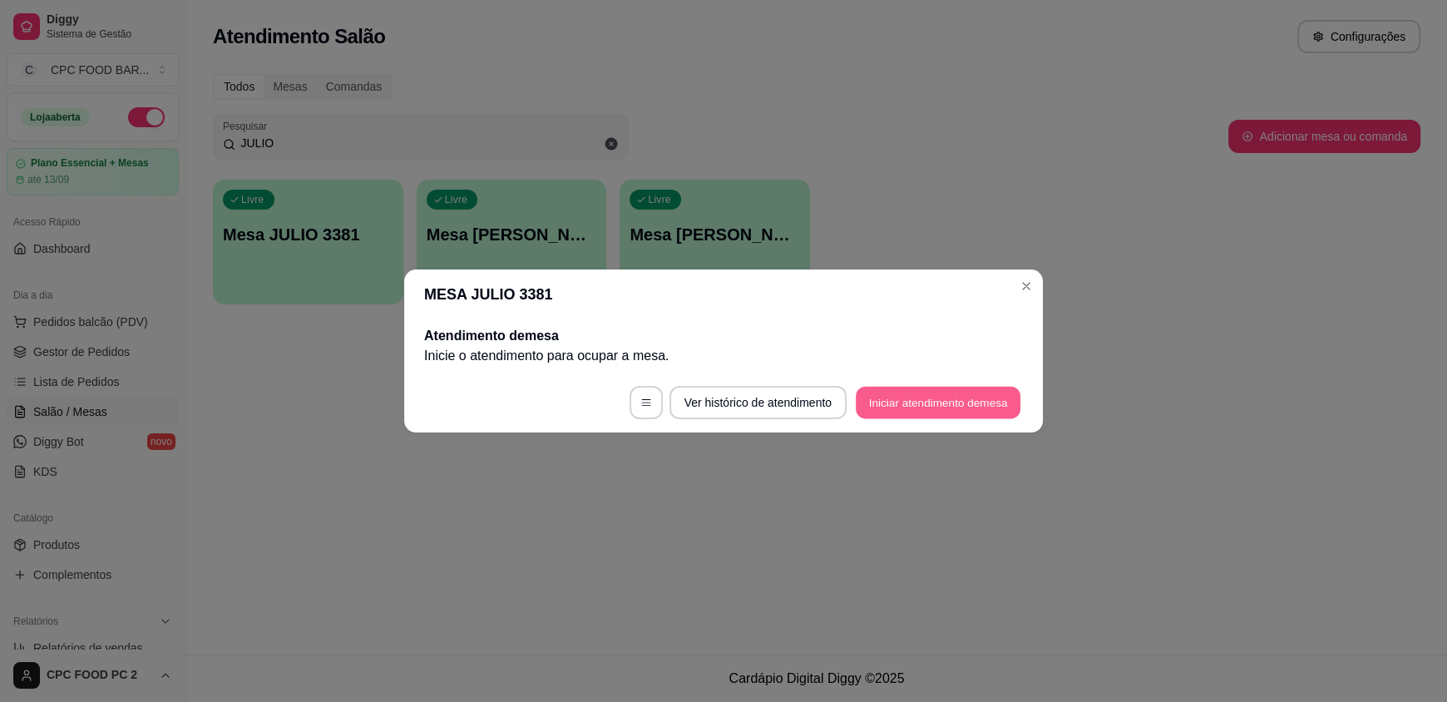
click at [947, 400] on button "Iniciar atendimento de mesa" at bounding box center [938, 403] width 165 height 32
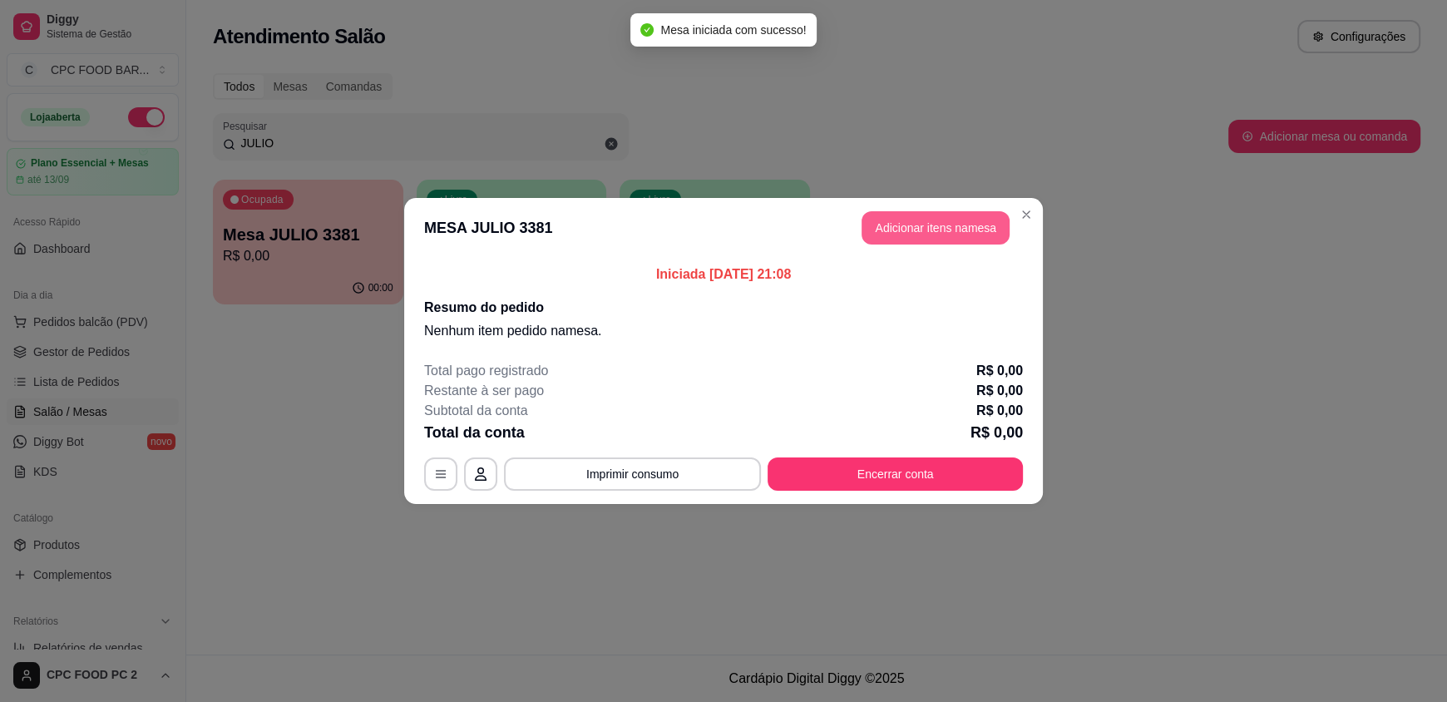
click at [931, 234] on button "Adicionar itens na mesa" at bounding box center [935, 227] width 148 height 33
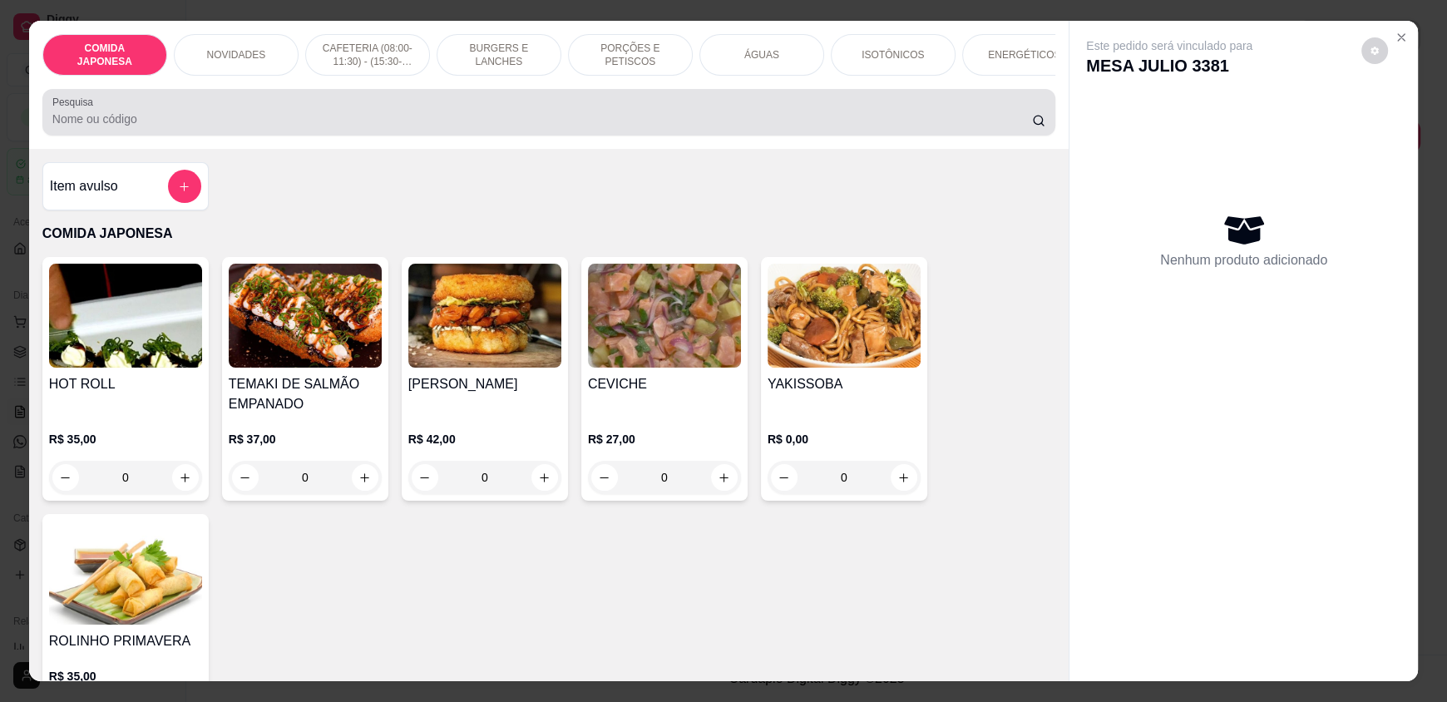
click at [495, 116] on div at bounding box center [548, 112] width 993 height 33
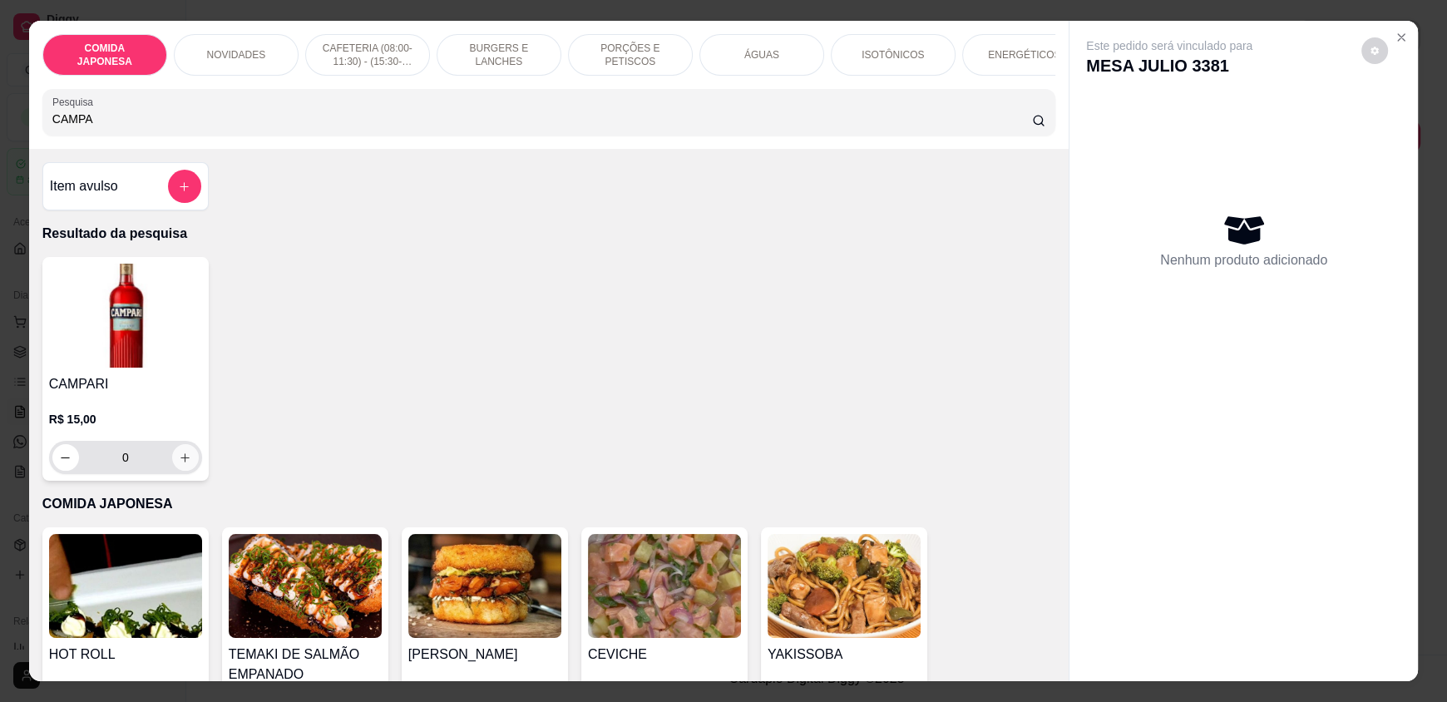
type input "CAMPA"
click at [183, 461] on button "increase-product-quantity" at bounding box center [185, 457] width 27 height 27
type input "1"
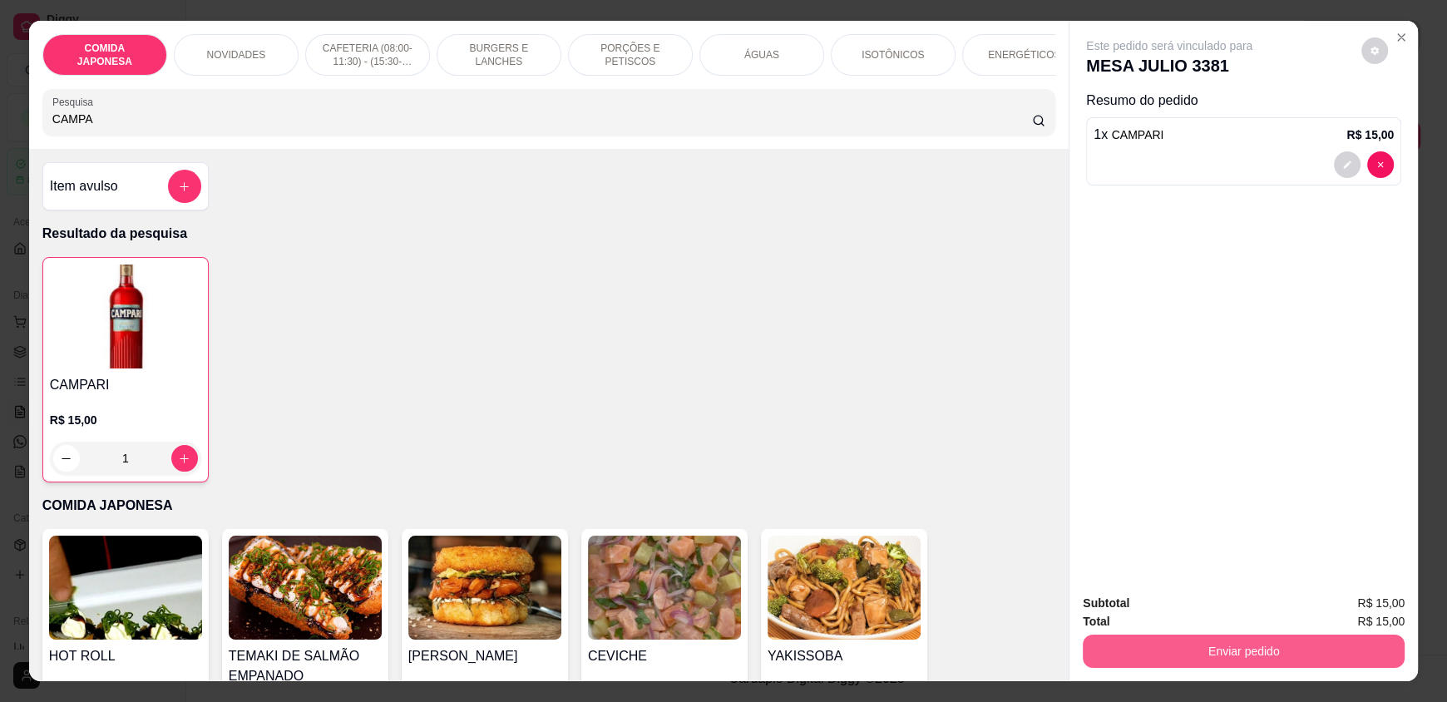
click at [1191, 663] on button "Enviar pedido" at bounding box center [1244, 650] width 322 height 33
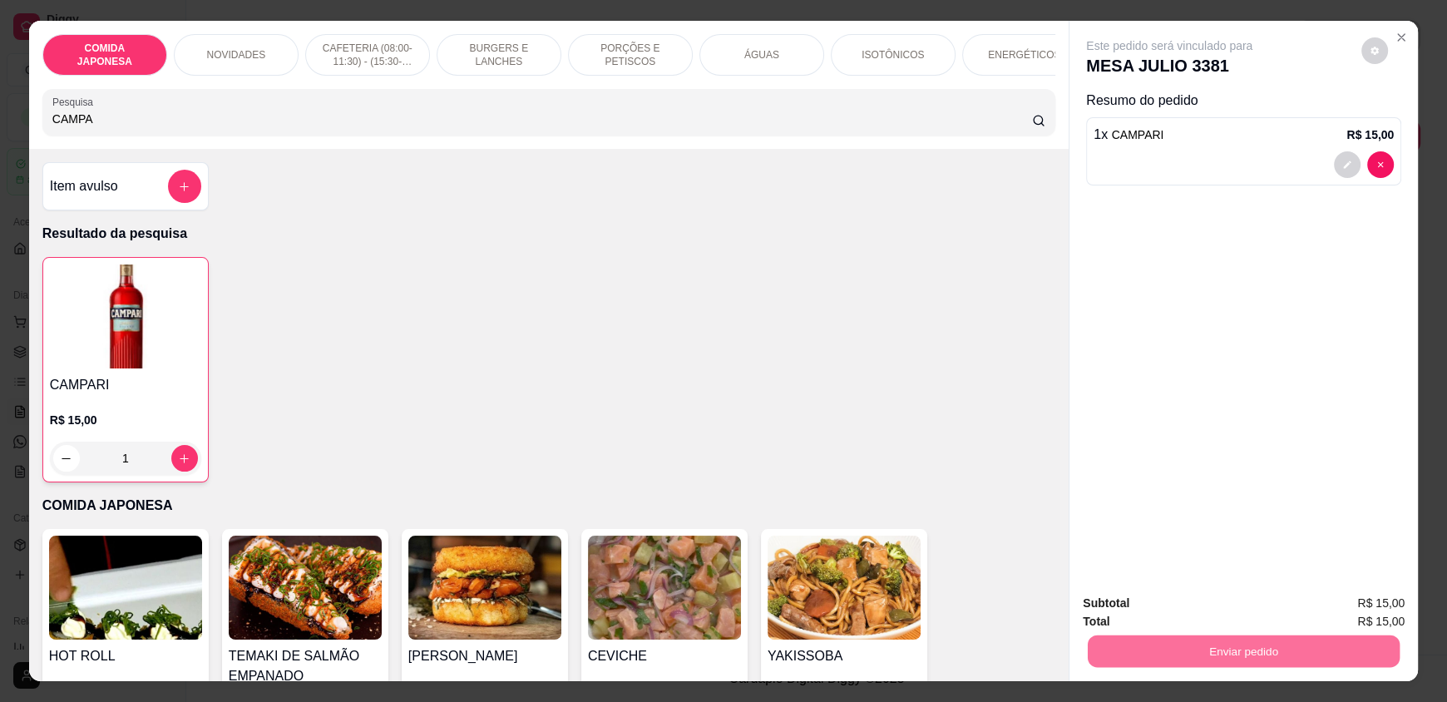
click at [1180, 605] on button "Não registrar e enviar pedido" at bounding box center [1188, 610] width 168 height 31
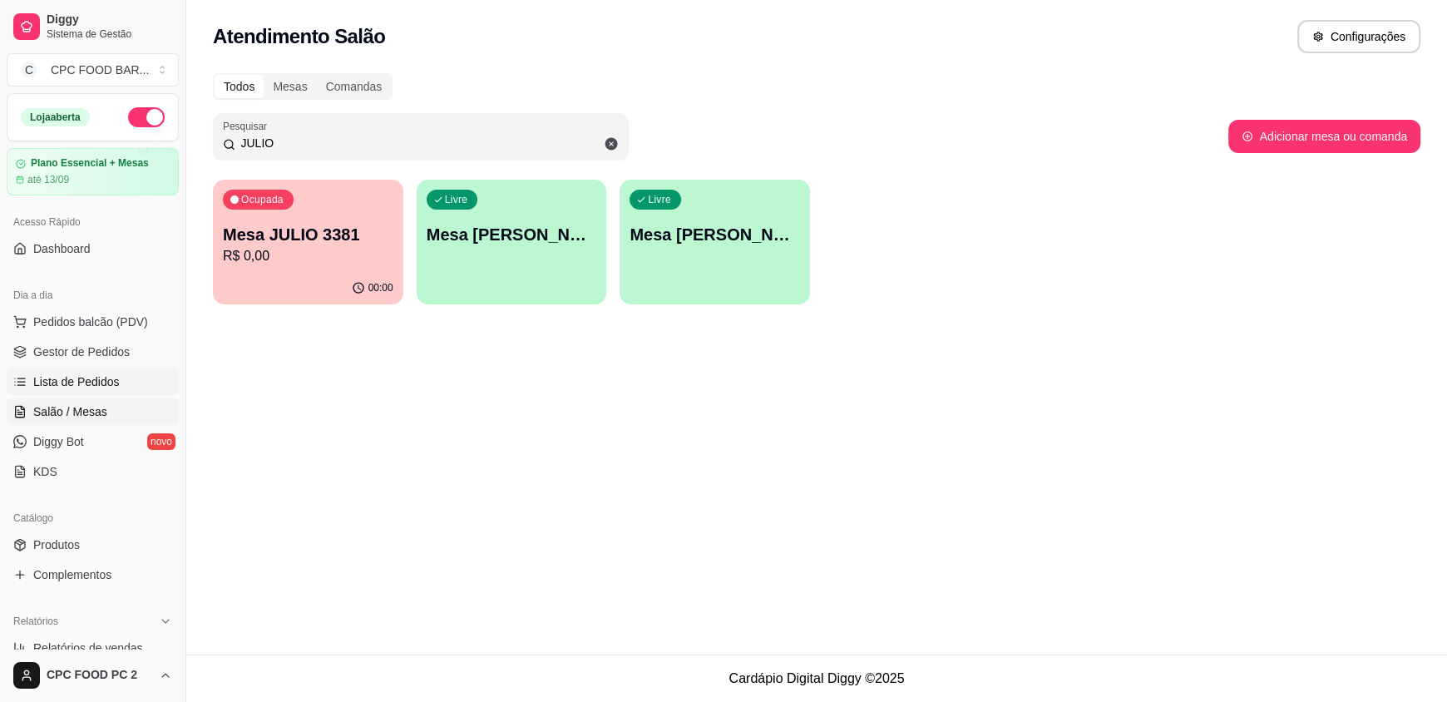
click at [99, 378] on span "Lista de Pedidos" at bounding box center [76, 381] width 86 height 17
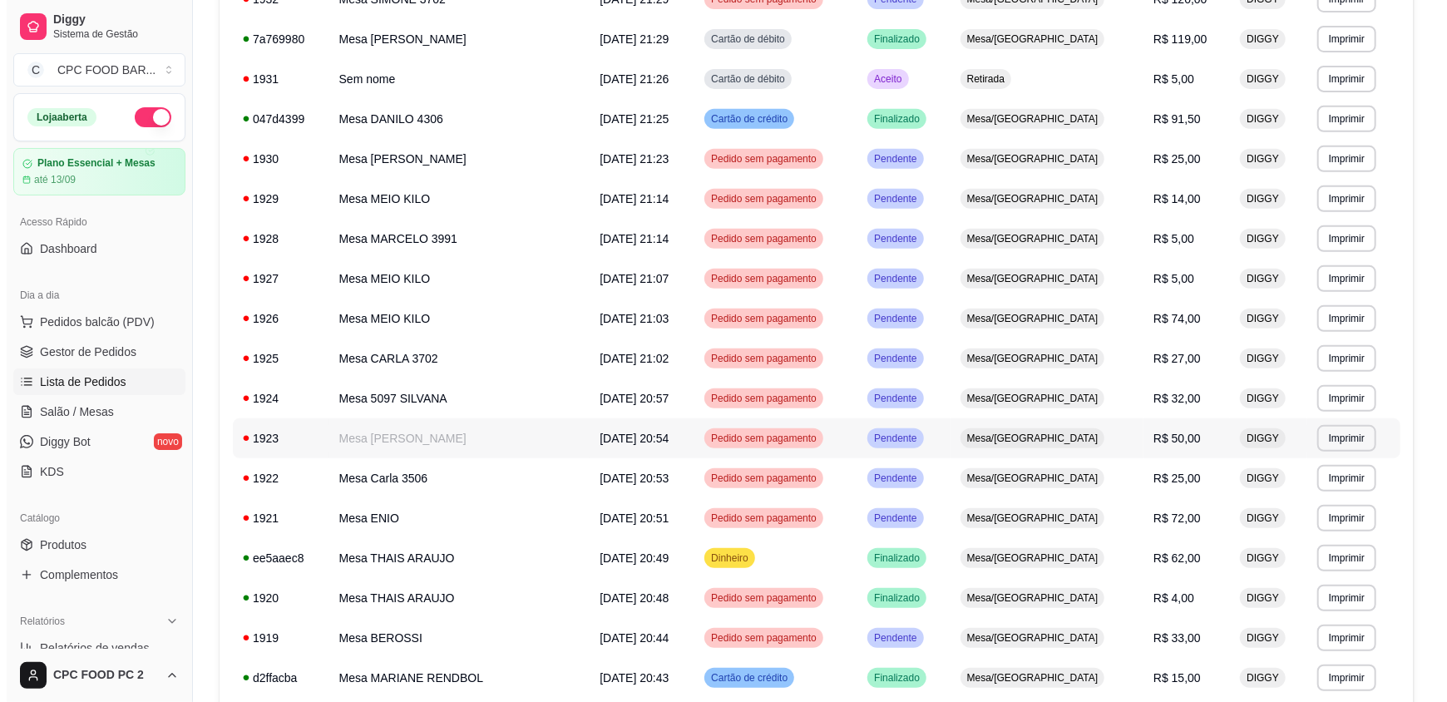
scroll to position [333, 0]
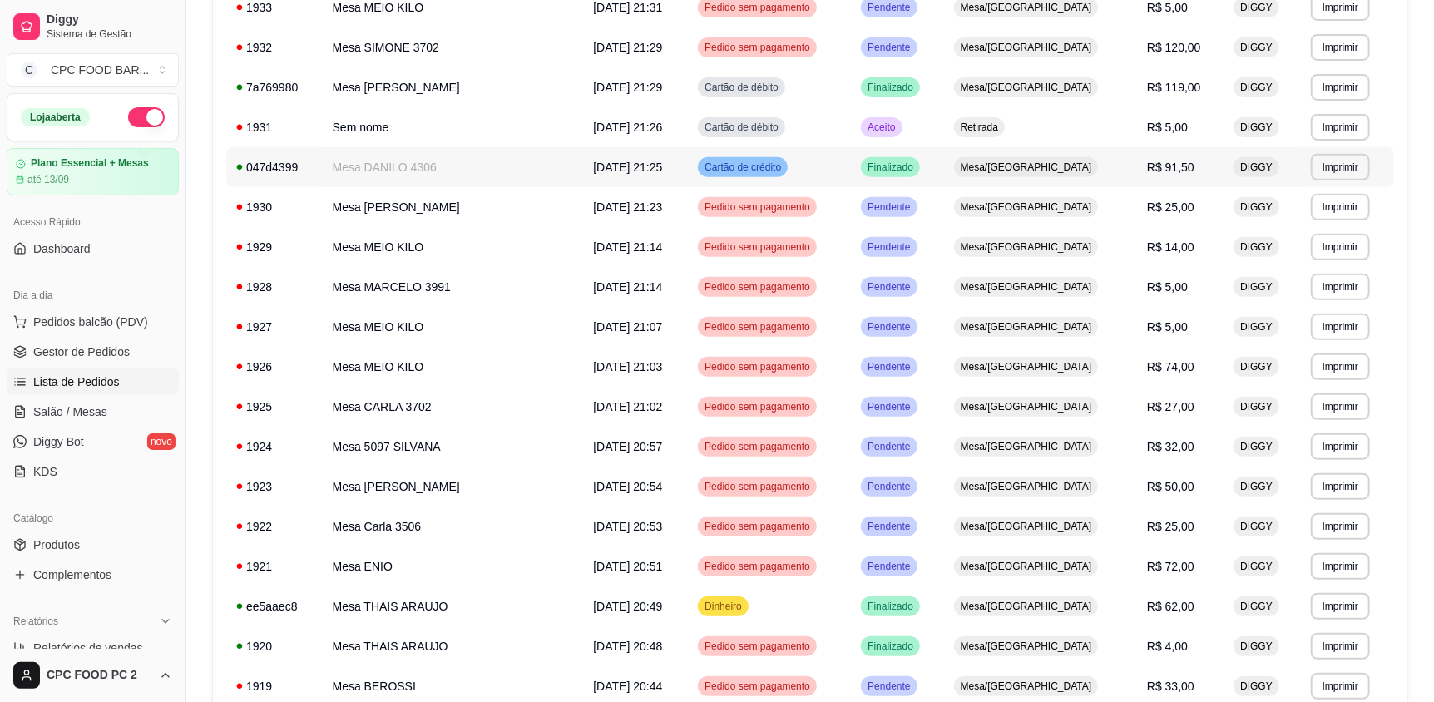
click at [398, 168] on td "Mesa DANILO 4306" at bounding box center [453, 167] width 261 height 40
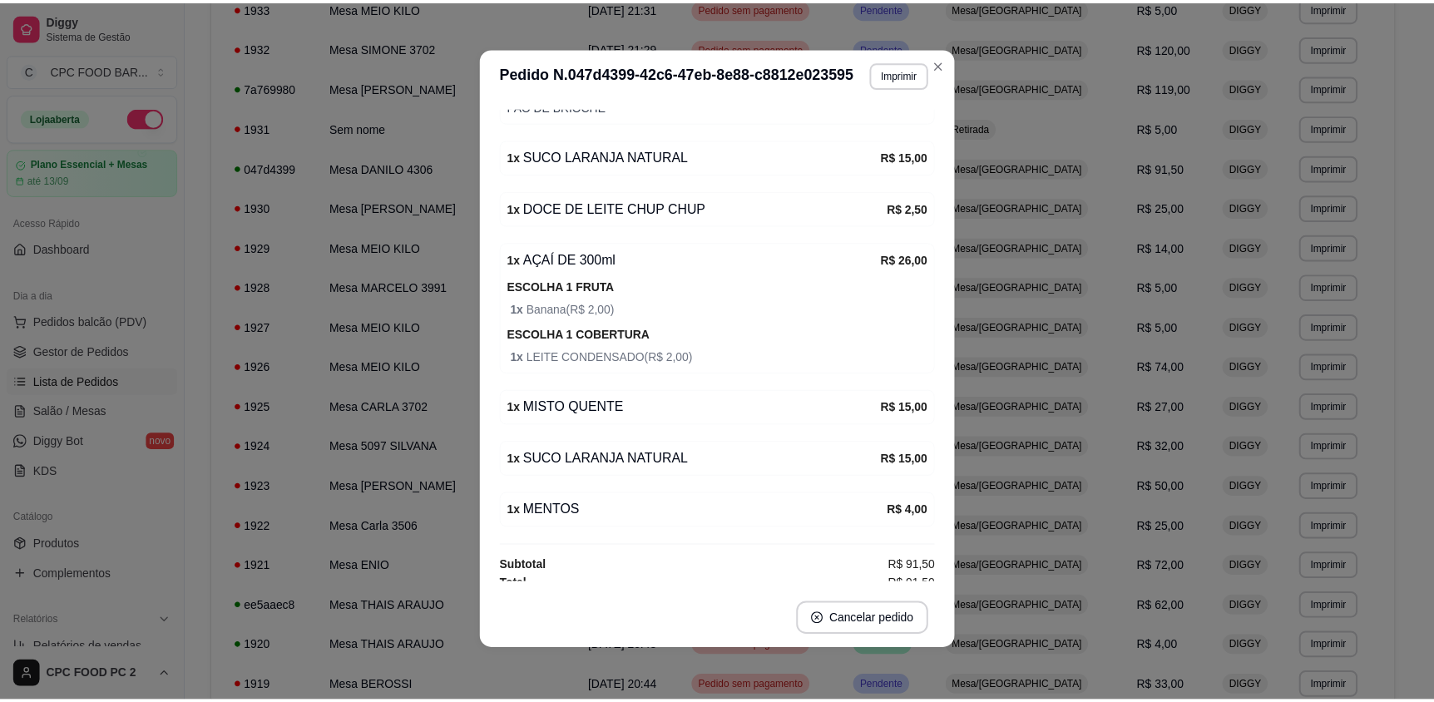
scroll to position [367, 0]
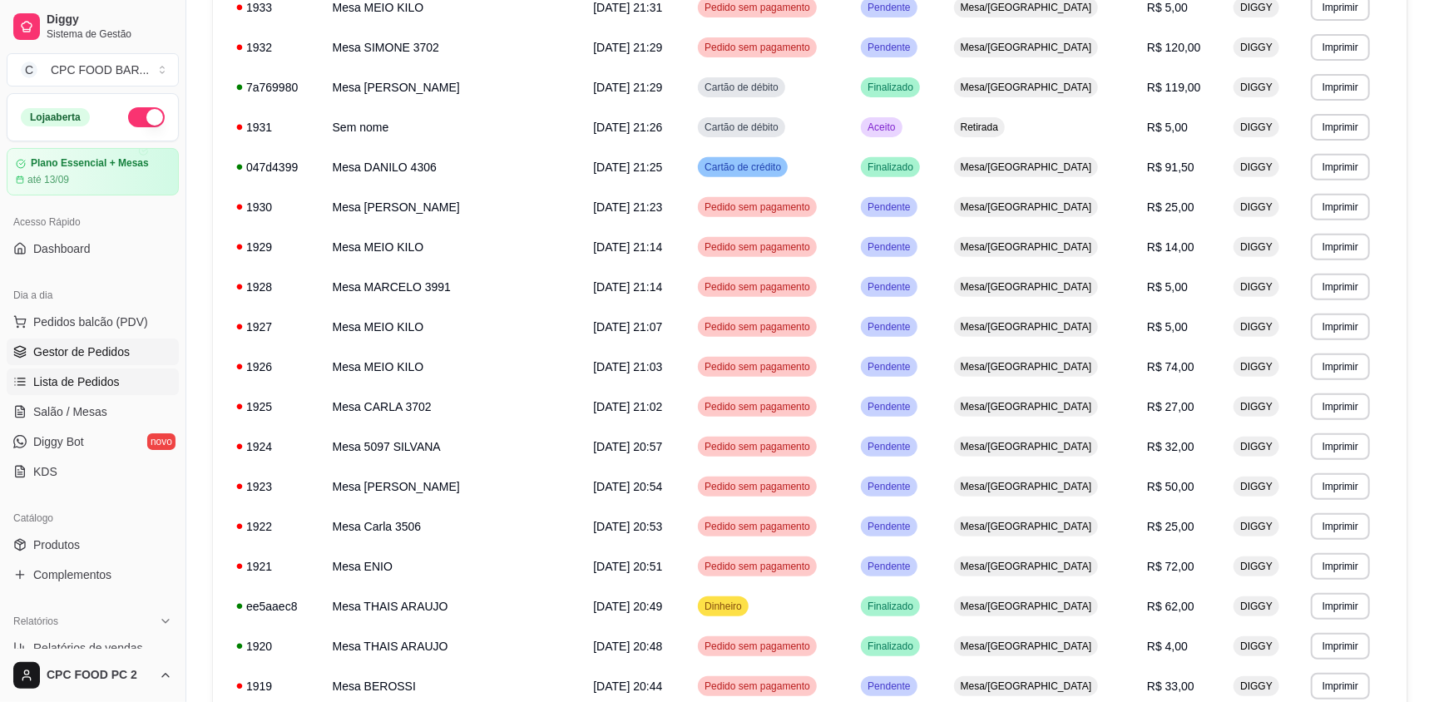
click at [85, 348] on span "Gestor de Pedidos" at bounding box center [81, 351] width 96 height 17
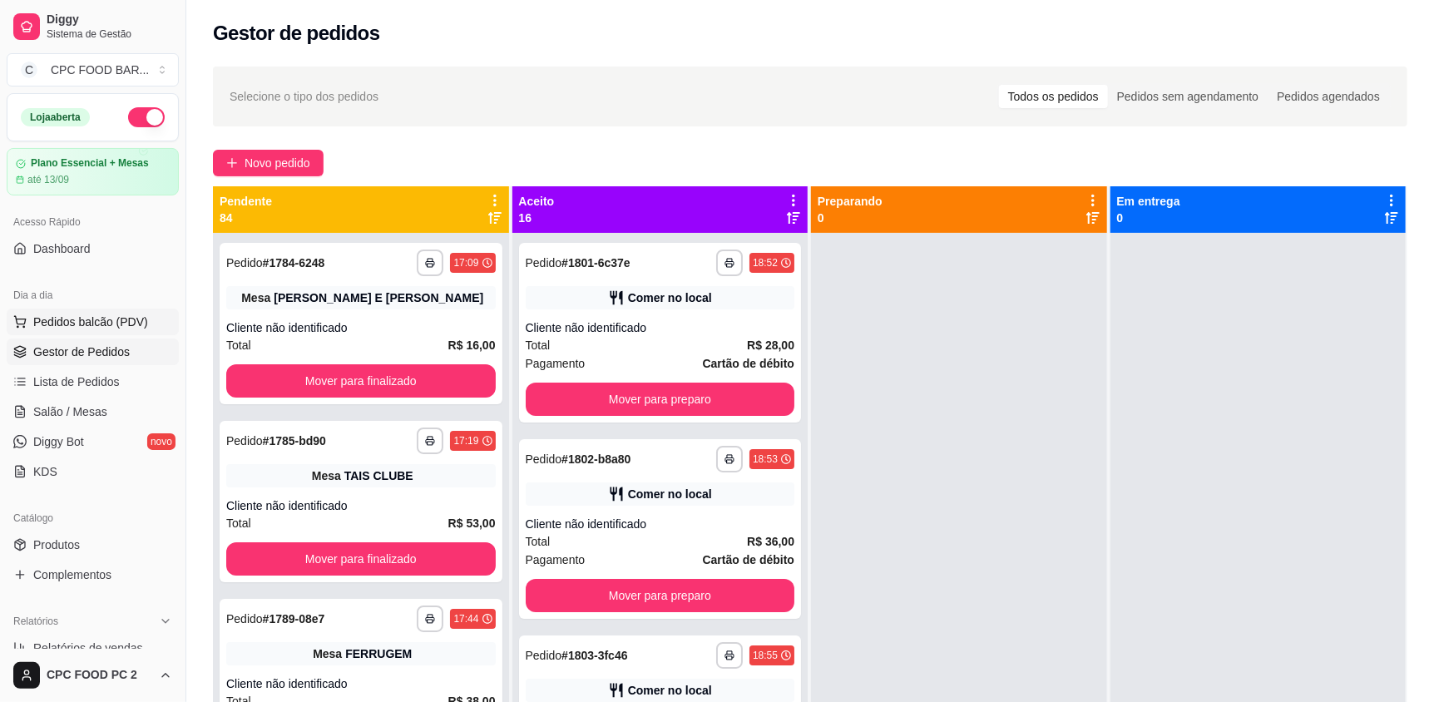
click at [72, 330] on button "Pedidos balcão (PDV)" at bounding box center [93, 321] width 172 height 27
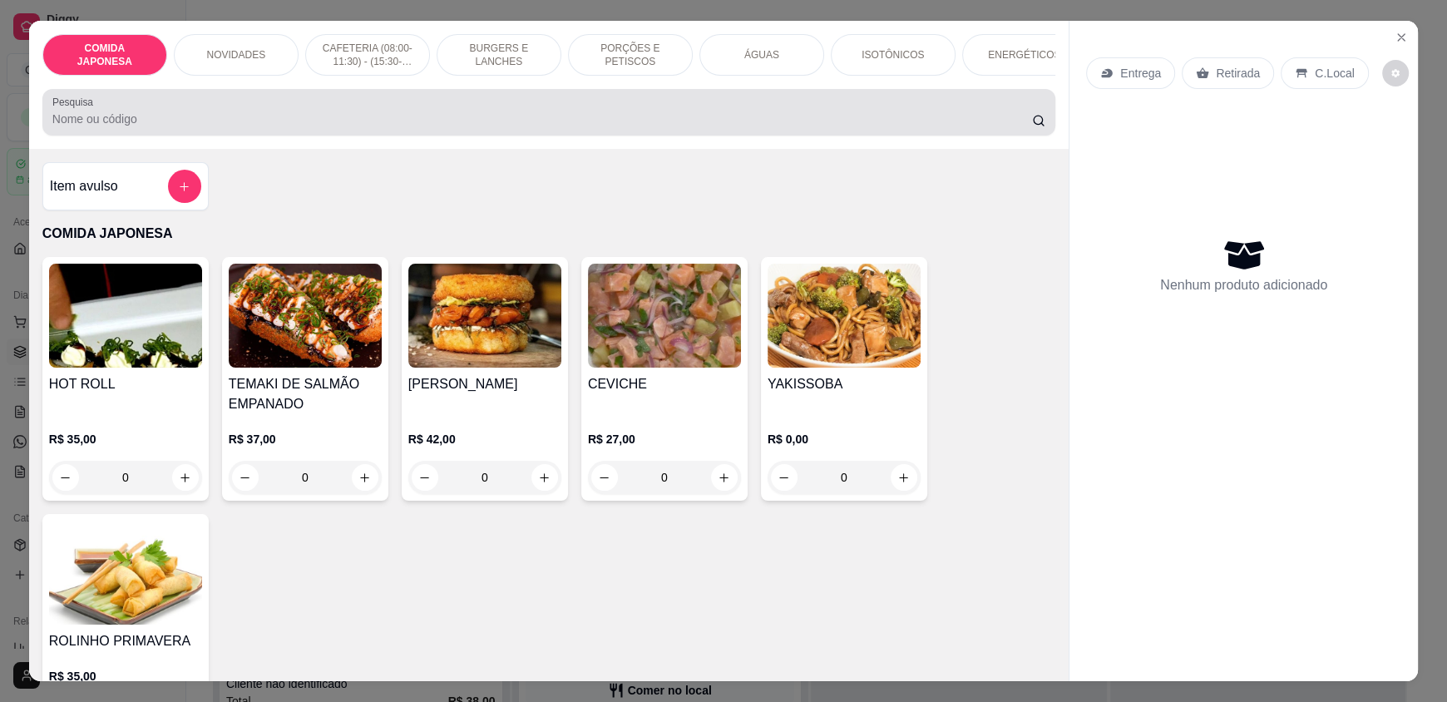
click at [343, 127] on input "Pesquisa" at bounding box center [542, 119] width 980 height 17
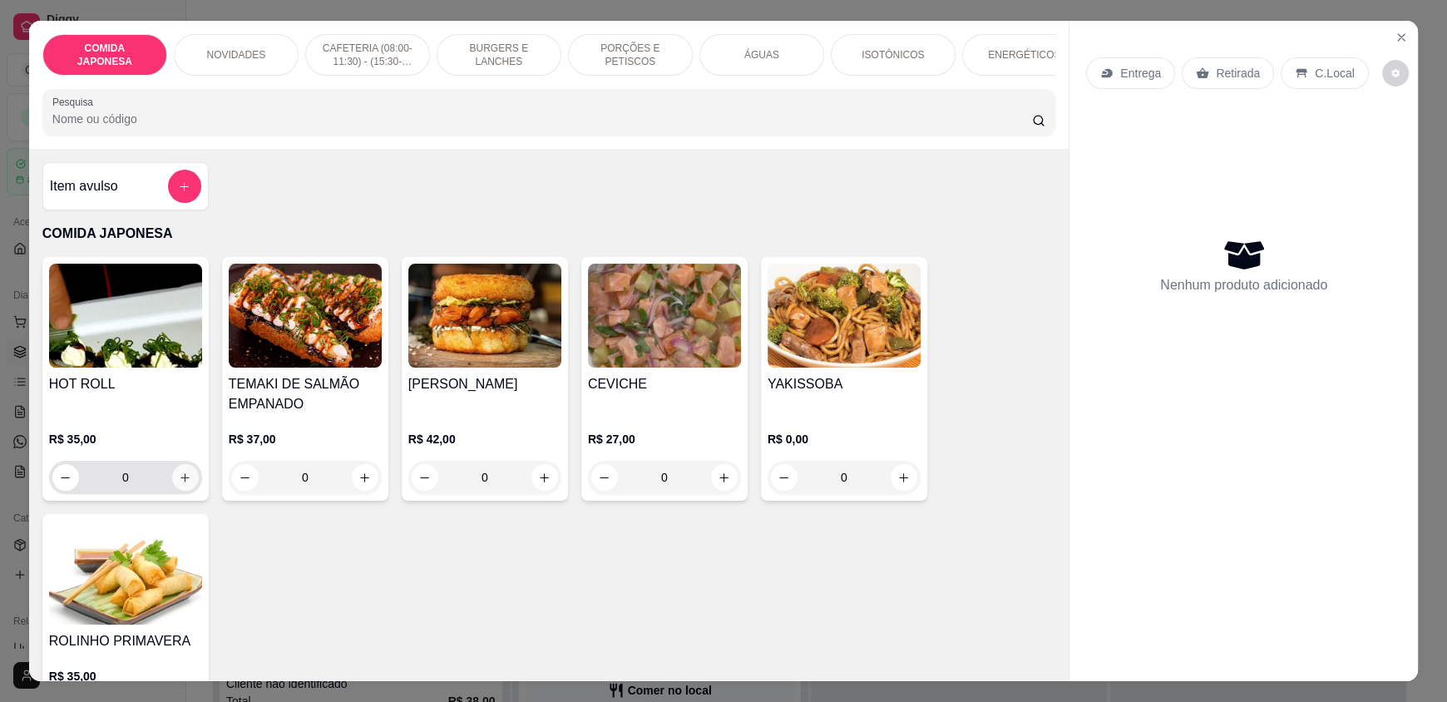
click at [179, 484] on icon "increase-product-quantity" at bounding box center [185, 477] width 12 height 12
type input "1"
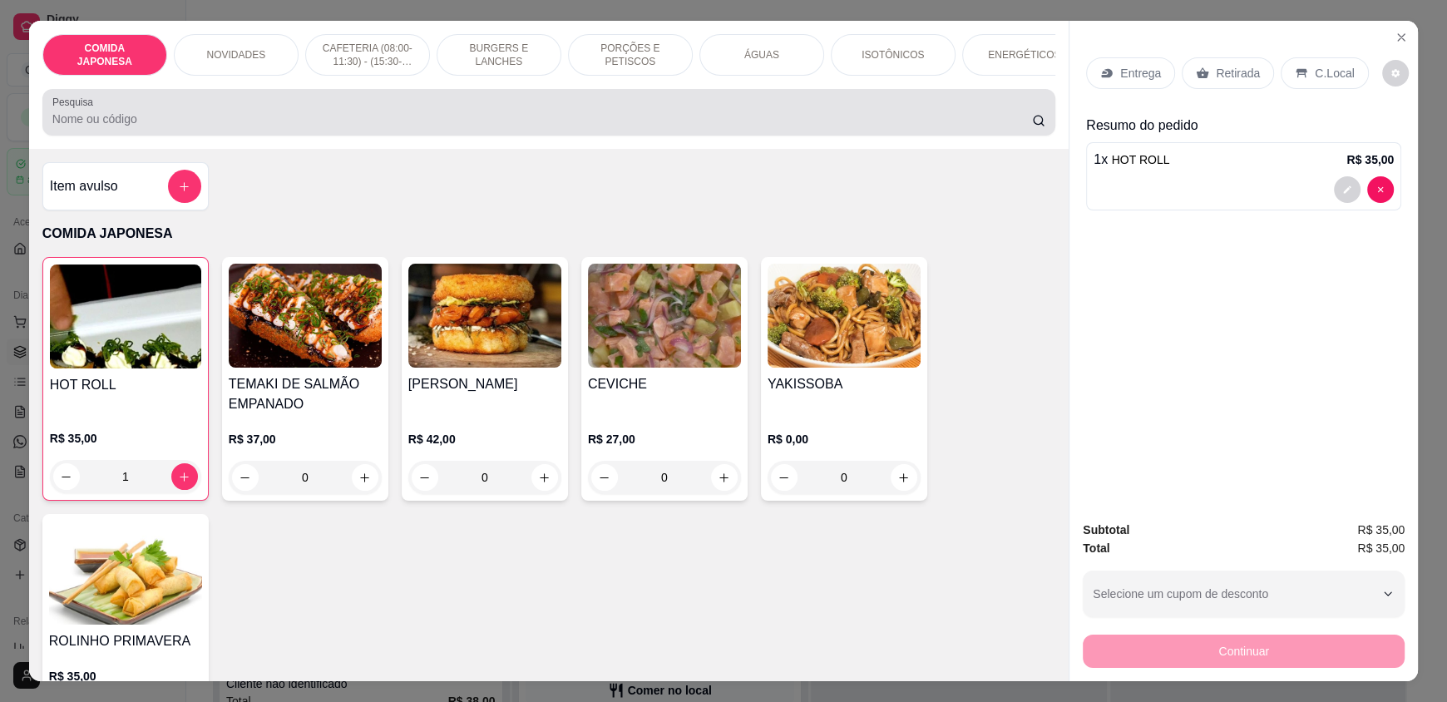
click at [180, 136] on div "Pesquisa" at bounding box center [548, 112] width 1013 height 47
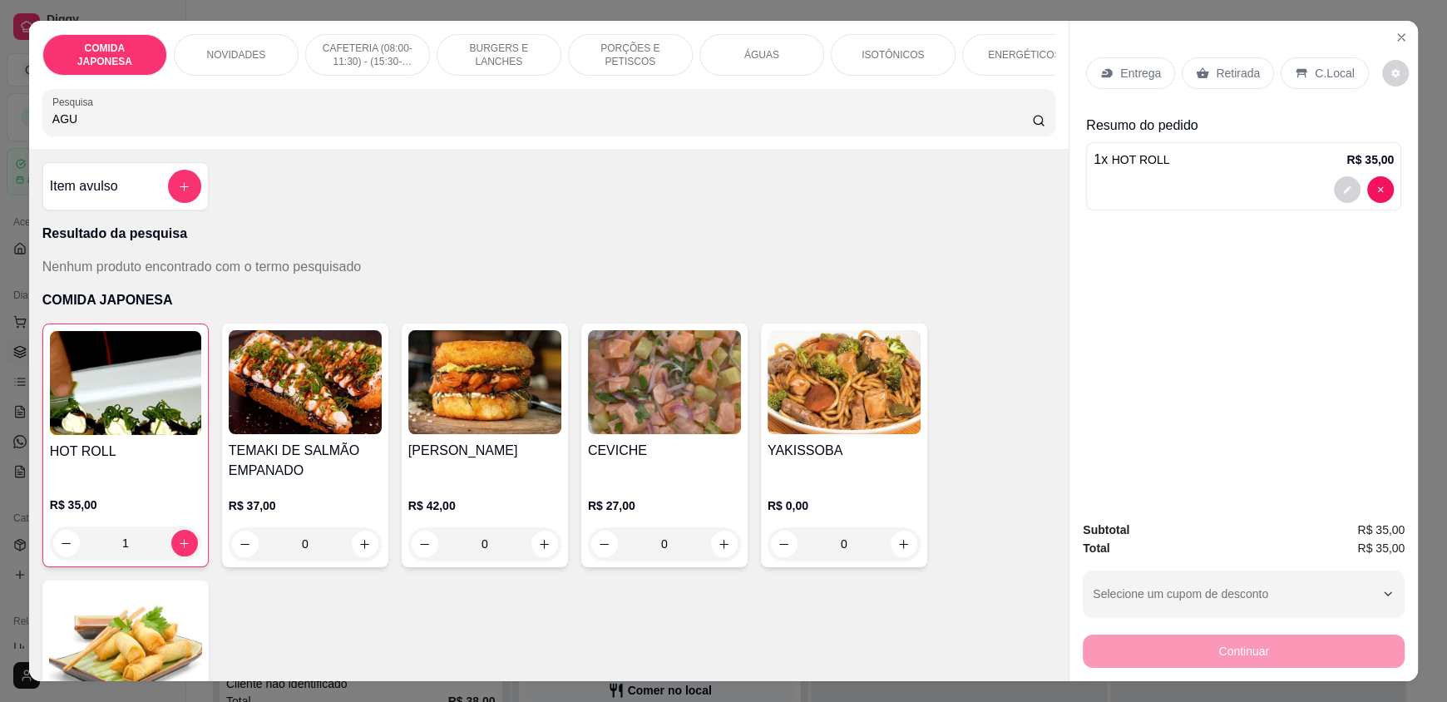
type input "AGU"
click at [727, 42] on div "ÁGUAS" at bounding box center [761, 55] width 125 height 42
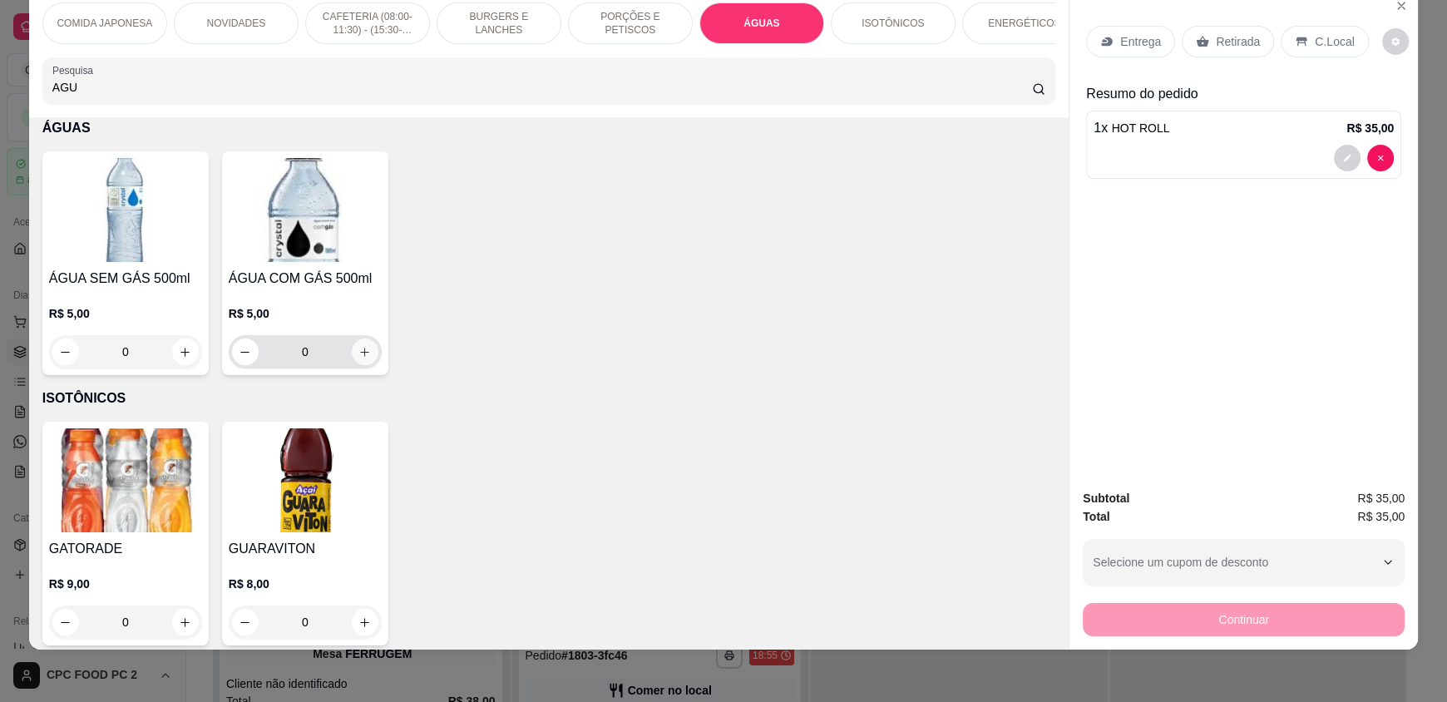
click at [358, 358] on icon "increase-product-quantity" at bounding box center [364, 352] width 12 height 12
type input "1"
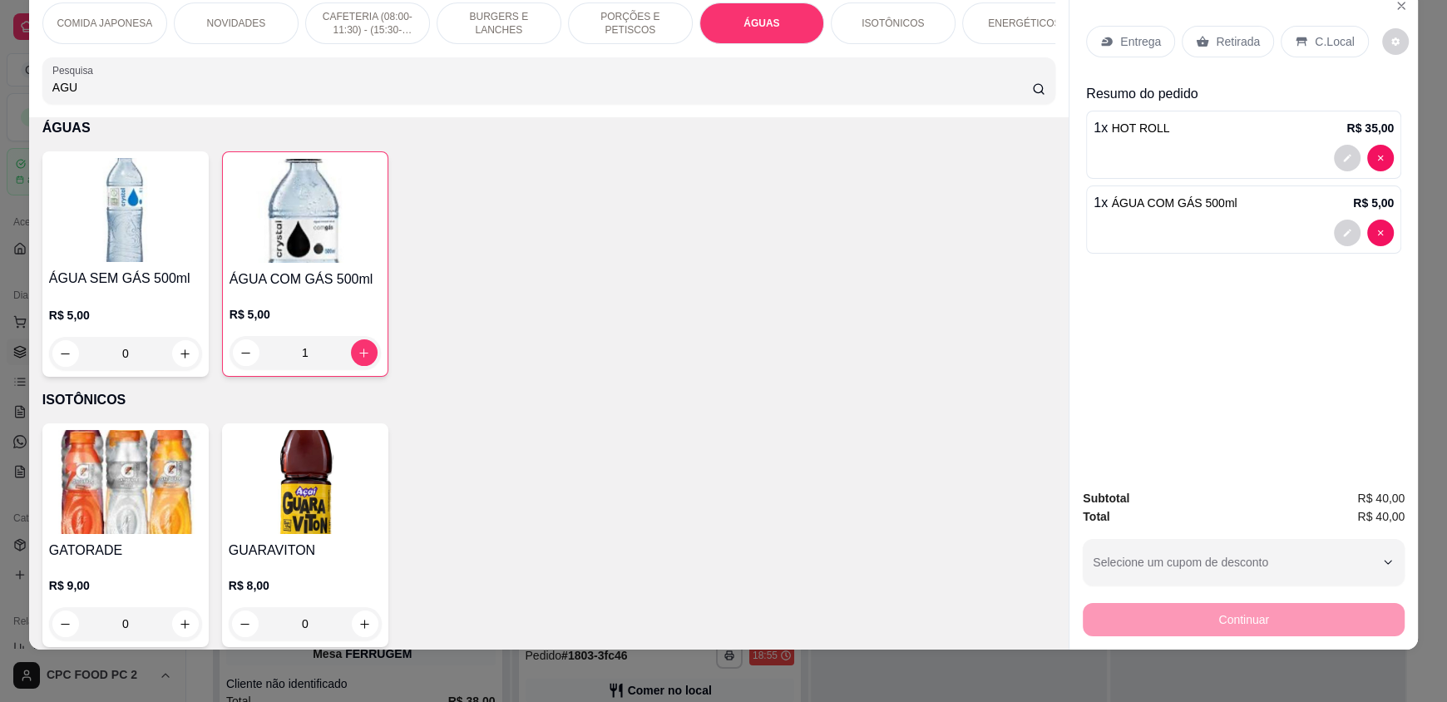
click at [1197, 43] on icon at bounding box center [1203, 42] width 12 height 11
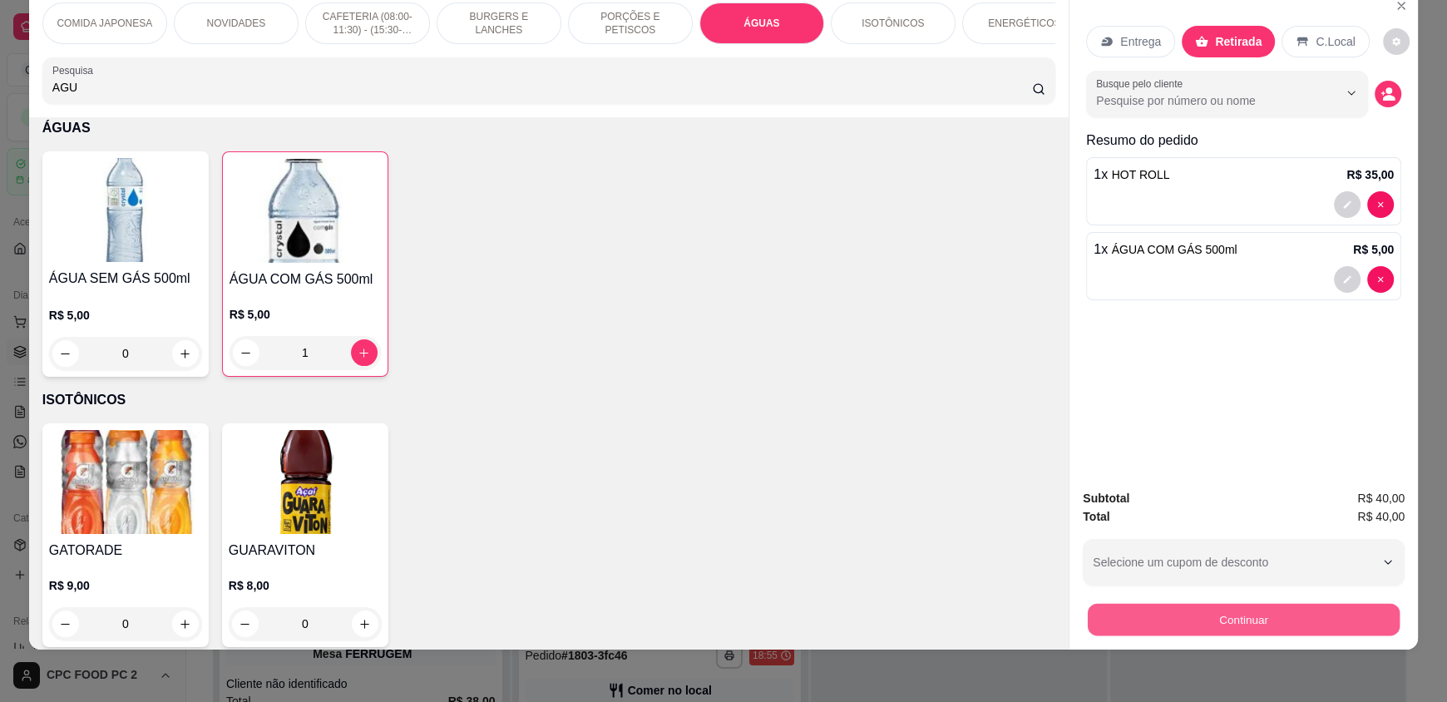
click at [1232, 615] on button "Continuar" at bounding box center [1244, 619] width 312 height 32
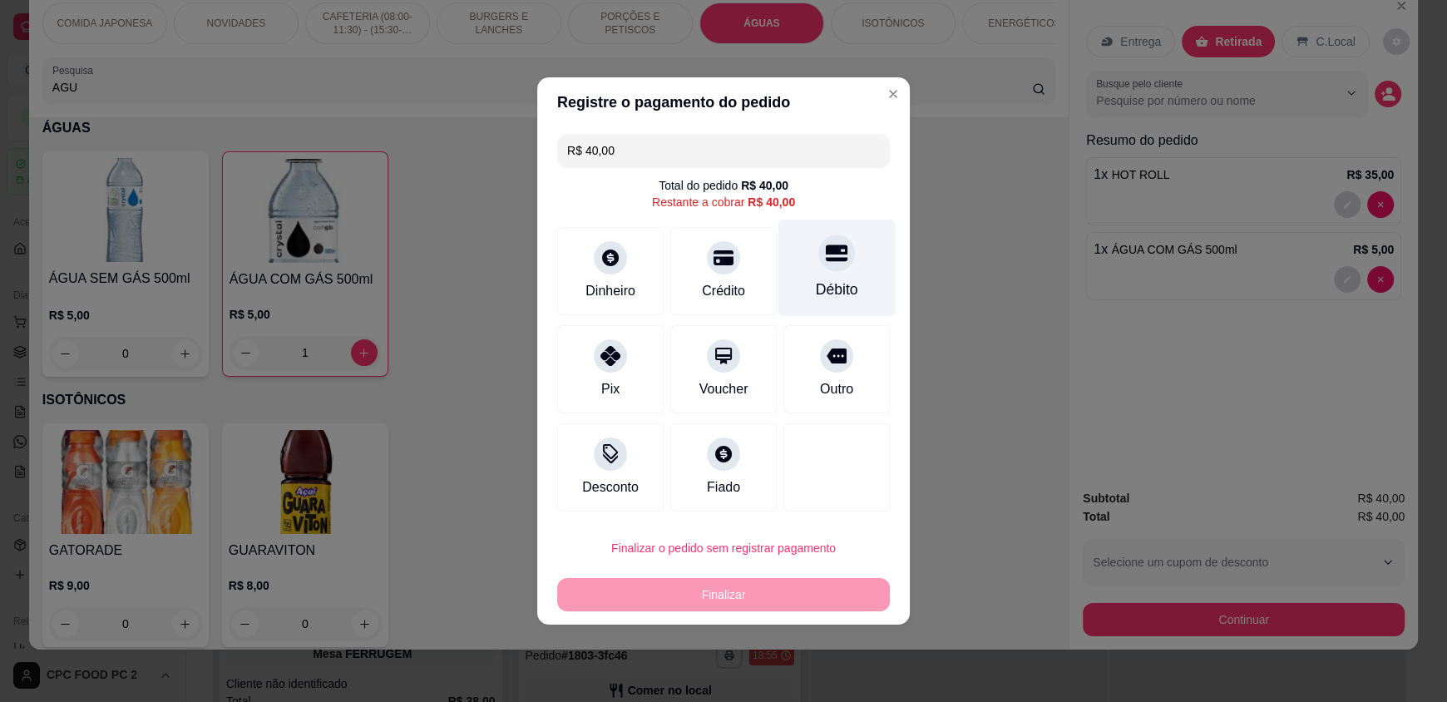
click at [818, 269] on div at bounding box center [836, 252] width 37 height 37
type input "R$ 0,00"
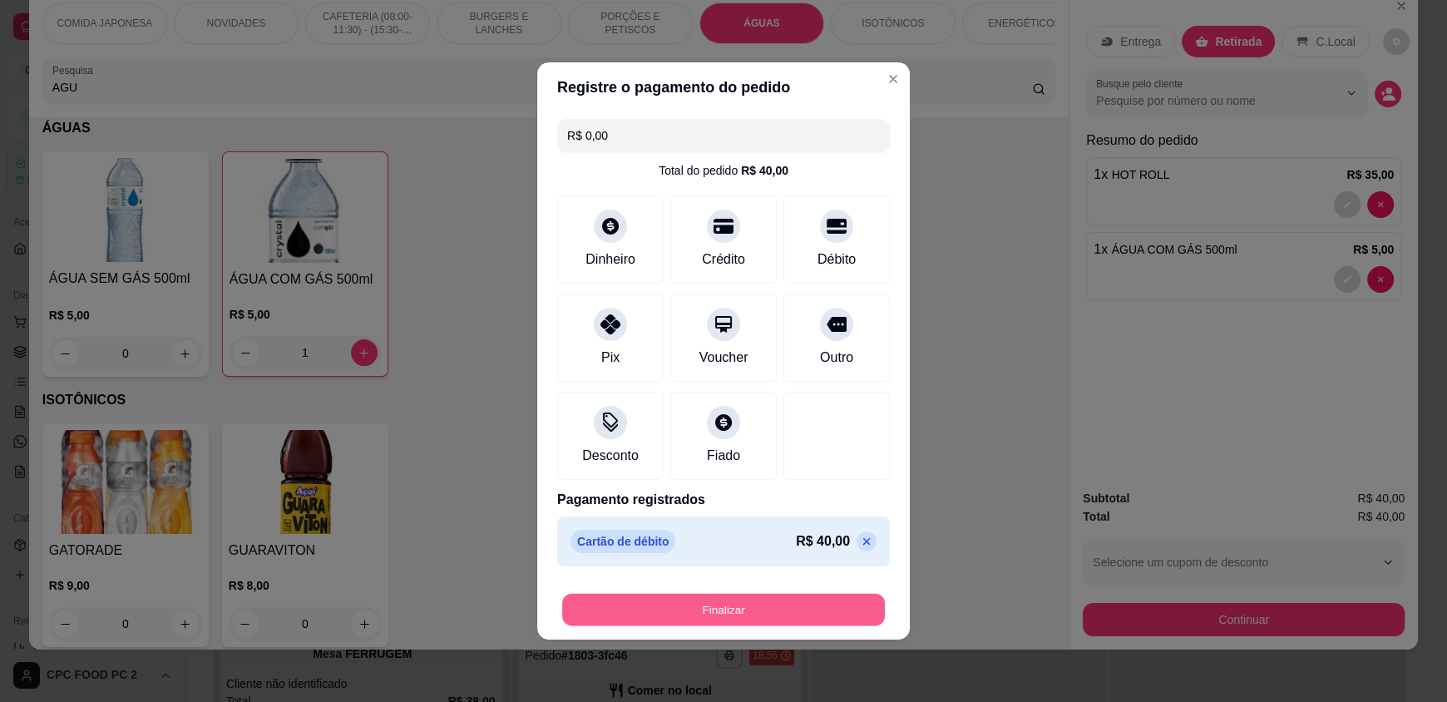
click at [728, 605] on button "Finalizar" at bounding box center [723, 610] width 323 height 32
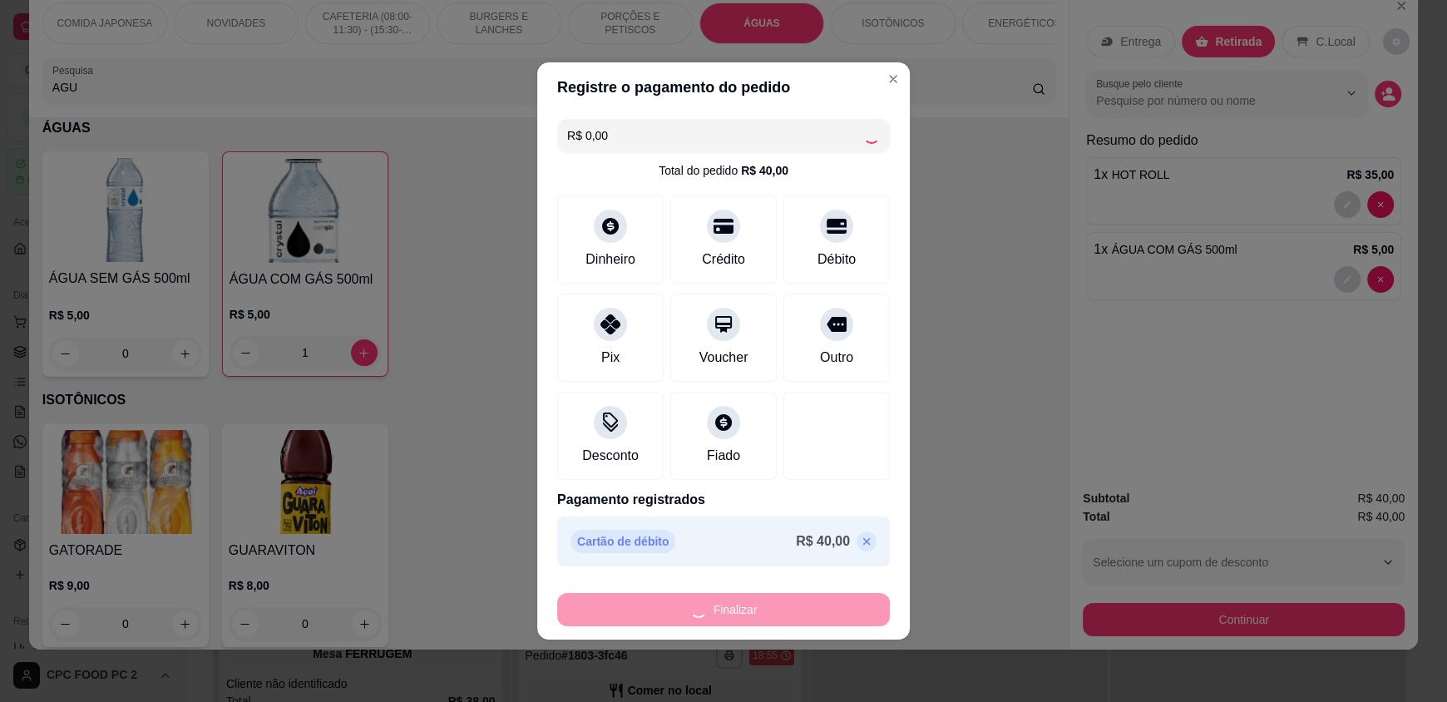
type input "0"
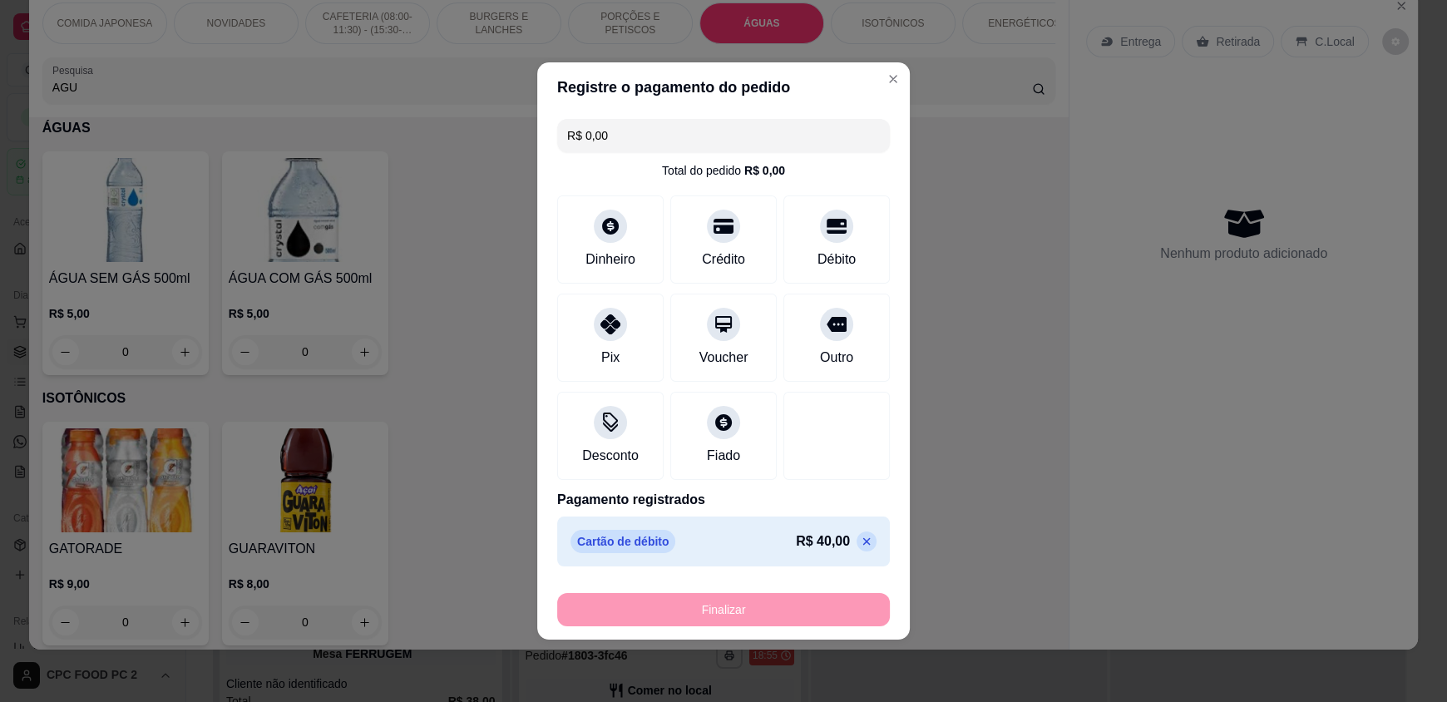
type input "-R$ 40,00"
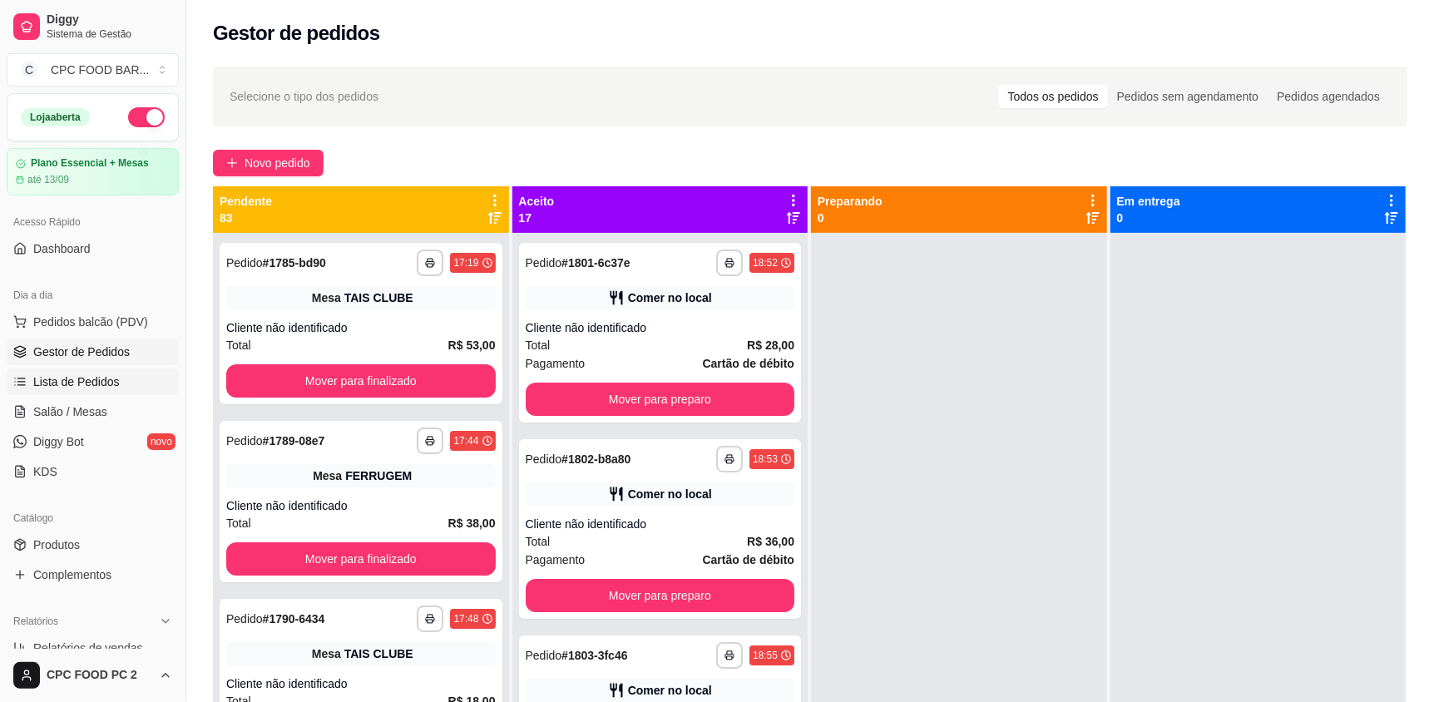
click at [79, 390] on link "Lista de Pedidos" at bounding box center [93, 381] width 172 height 27
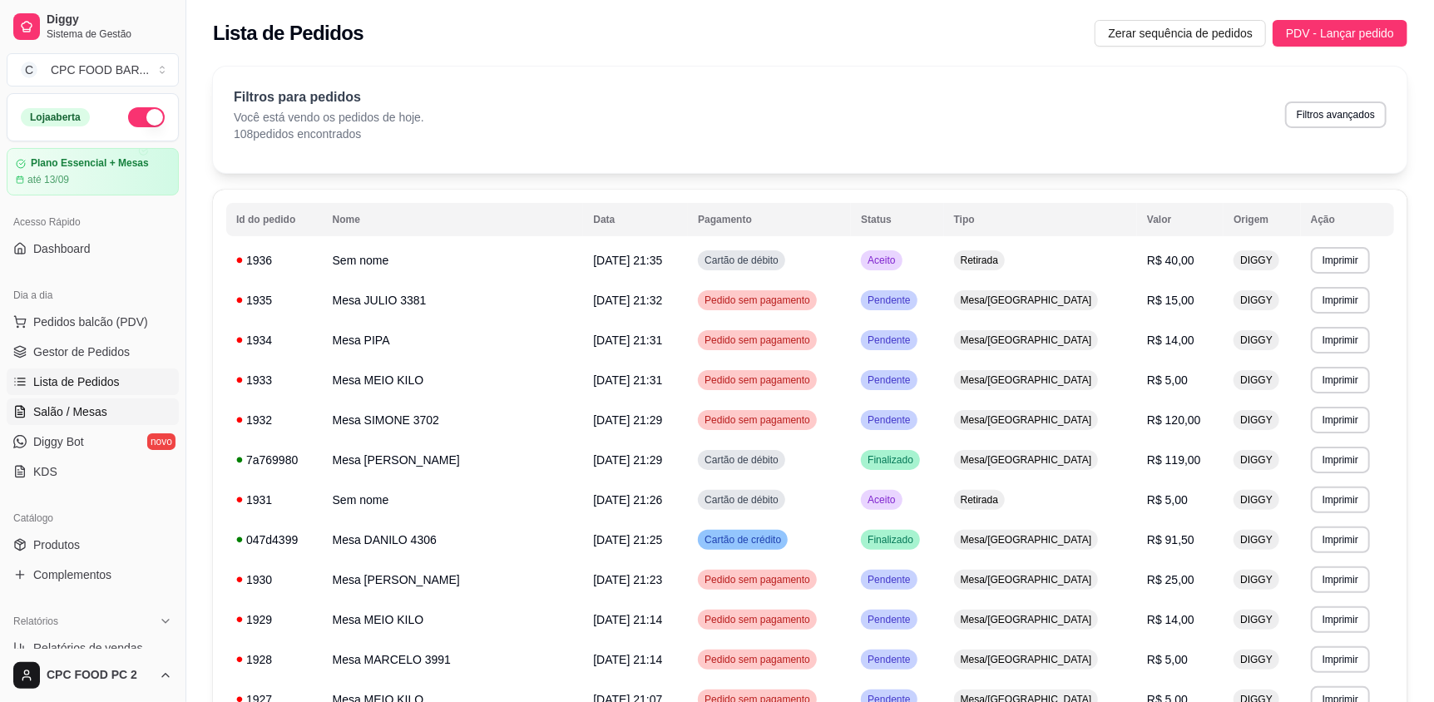
click at [79, 412] on span "Salão / Mesas" at bounding box center [70, 411] width 74 height 17
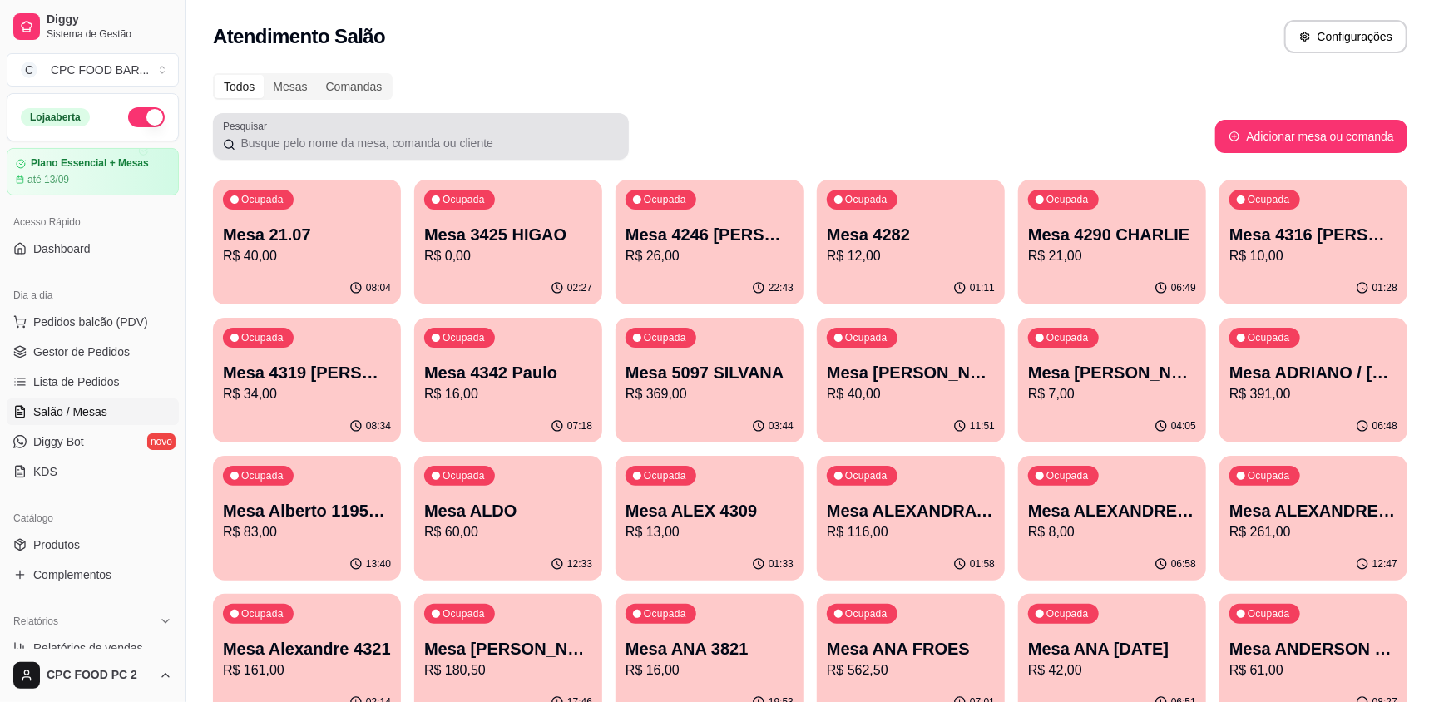
click at [323, 140] on input "Pesquisar" at bounding box center [426, 143] width 383 height 17
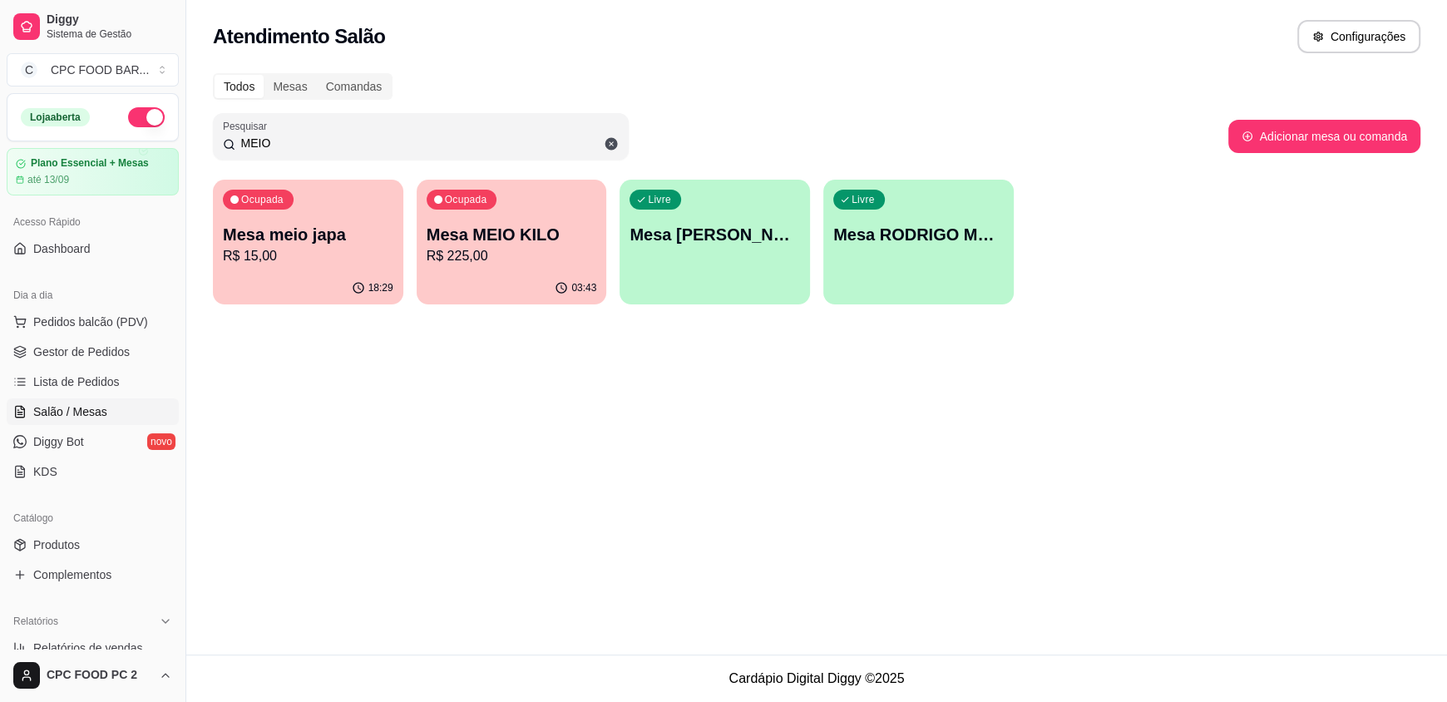
type input "MEIO"
click at [476, 247] on p "R$ 225,00" at bounding box center [512, 256] width 170 height 20
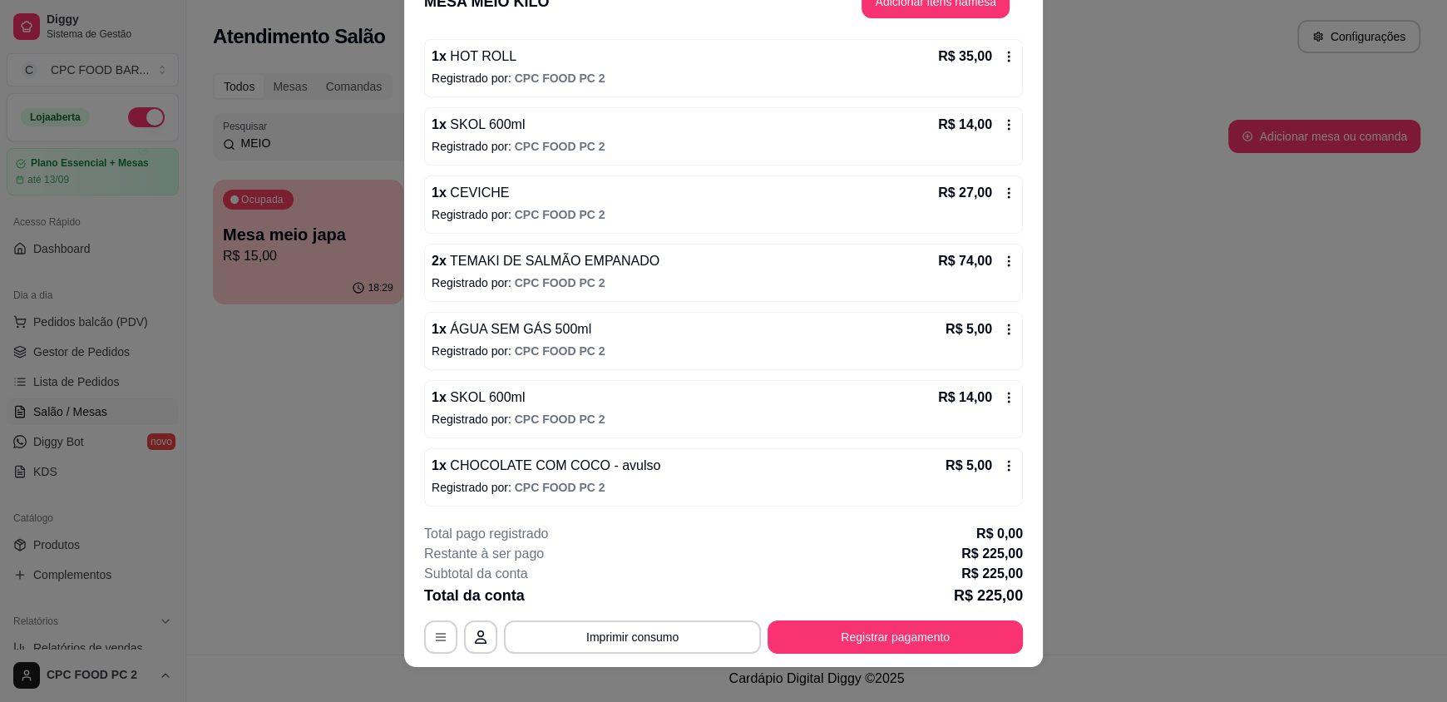
scroll to position [49, 0]
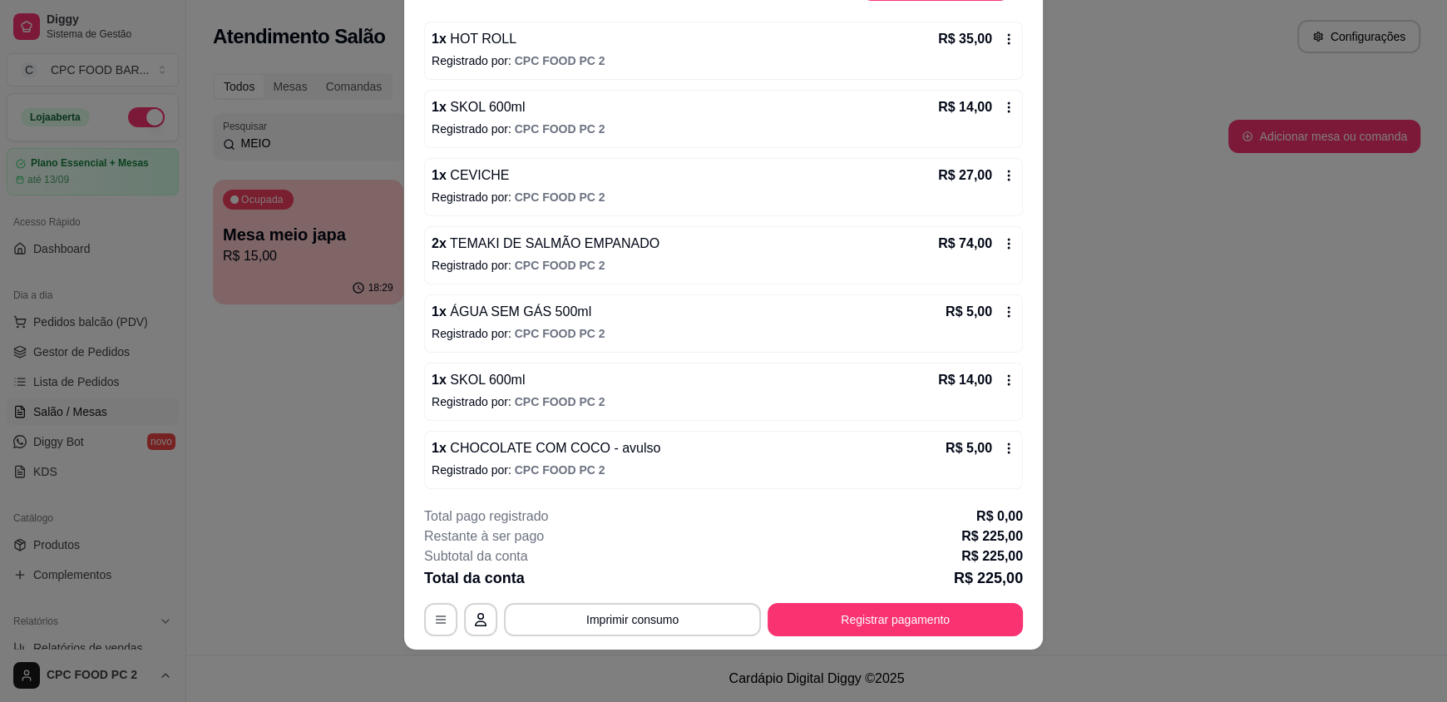
click at [1002, 442] on icon at bounding box center [1008, 448] width 13 height 13
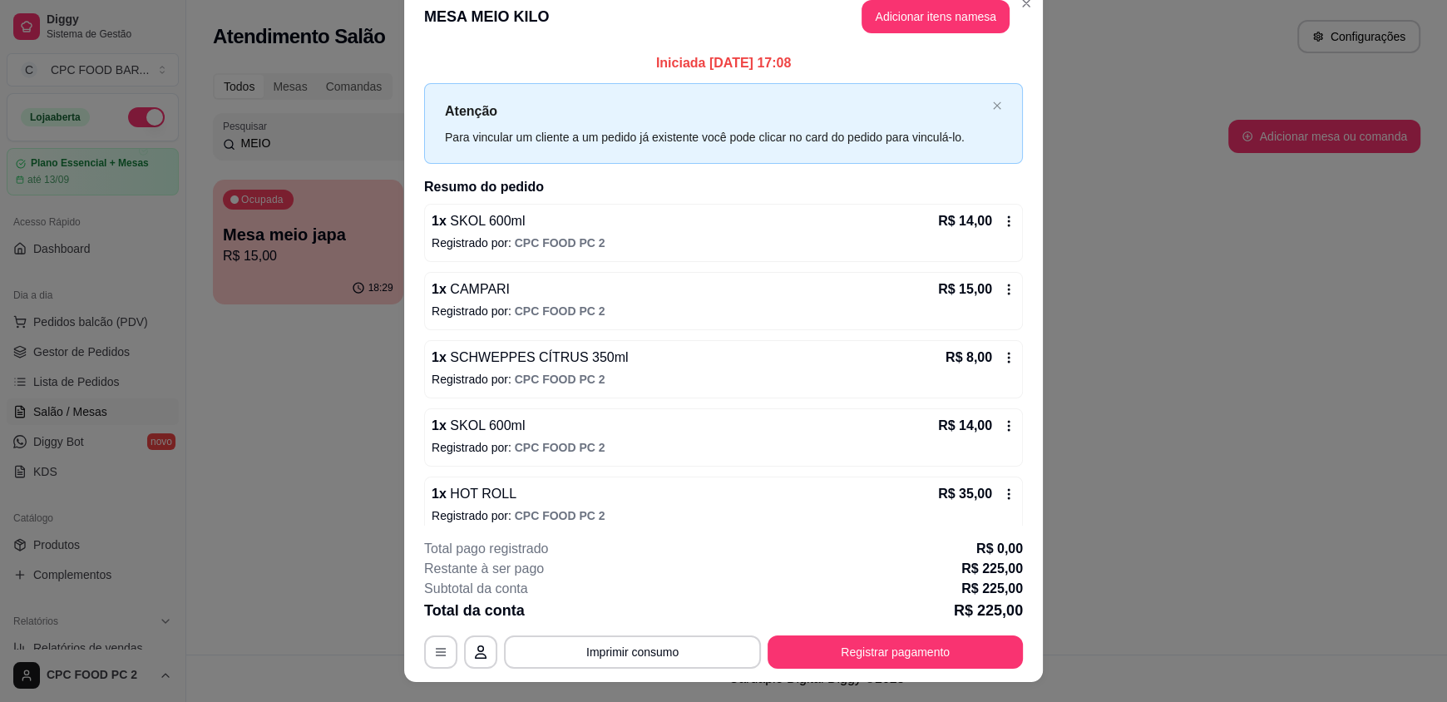
scroll to position [0, 0]
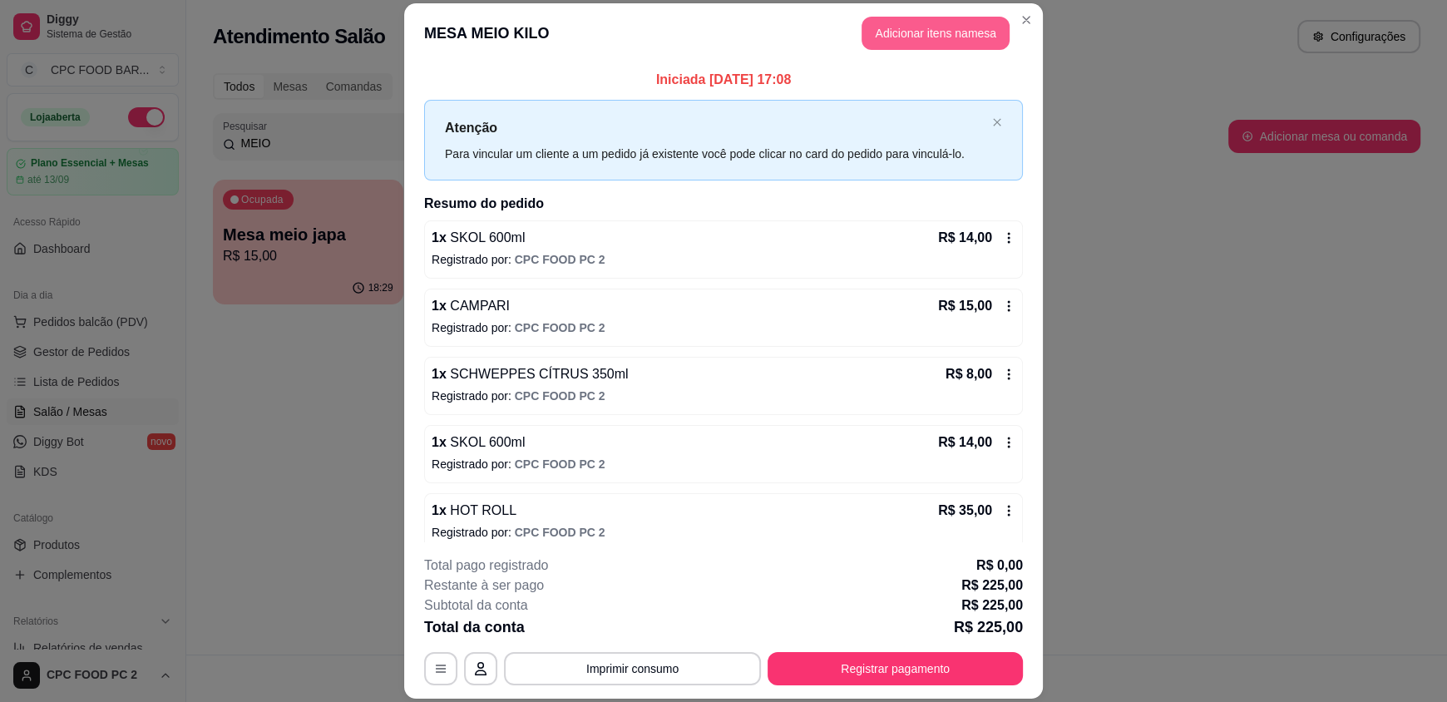
click at [935, 29] on button "Adicionar itens na mesa" at bounding box center [935, 33] width 148 height 33
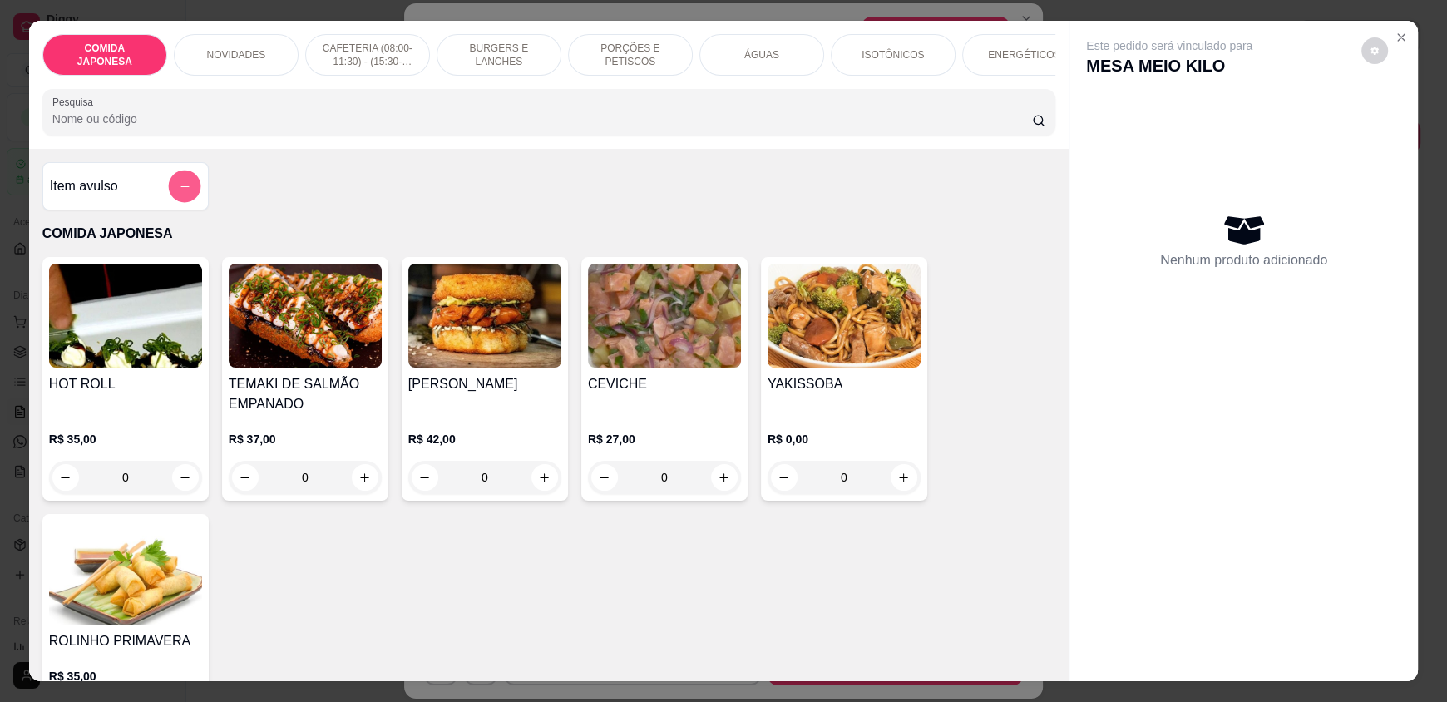
click at [168, 193] on button "add-separate-item" at bounding box center [184, 186] width 32 height 32
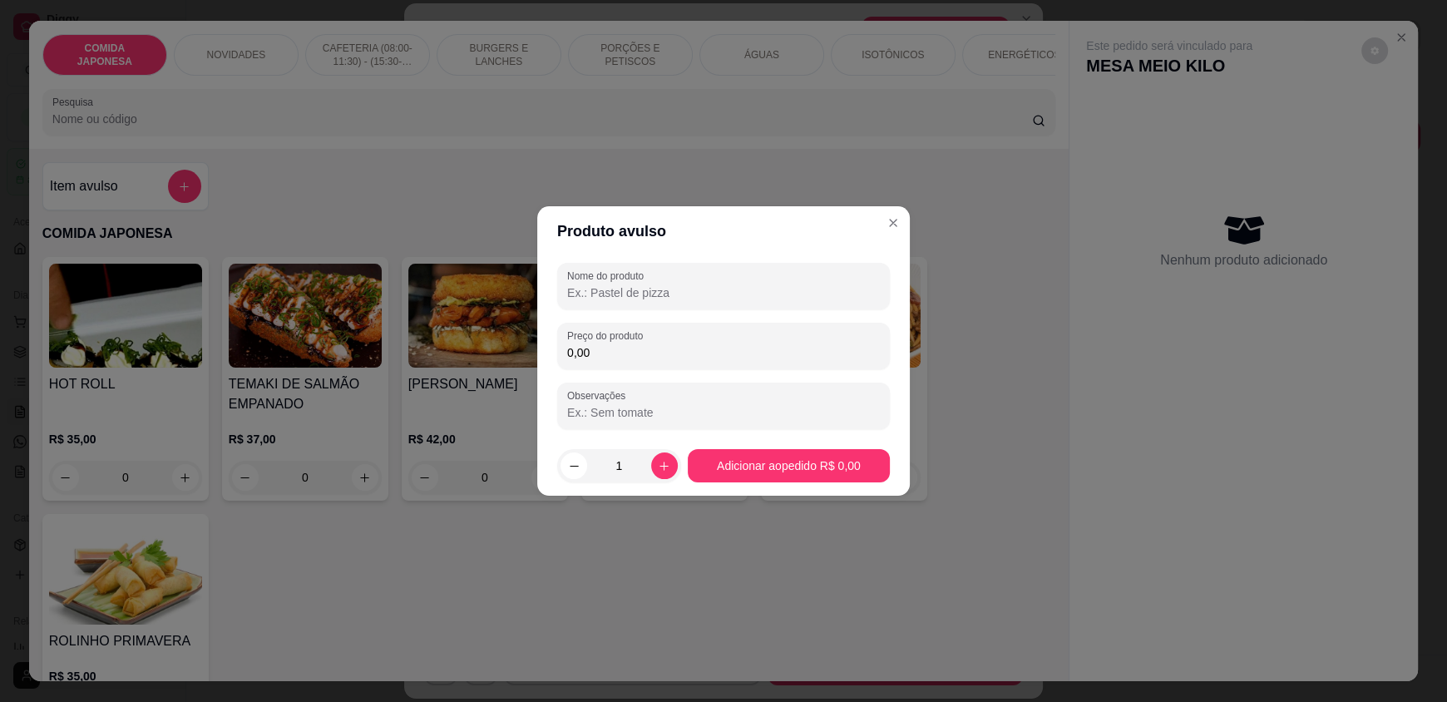
click at [626, 296] on input "Nome do produto" at bounding box center [723, 292] width 313 height 17
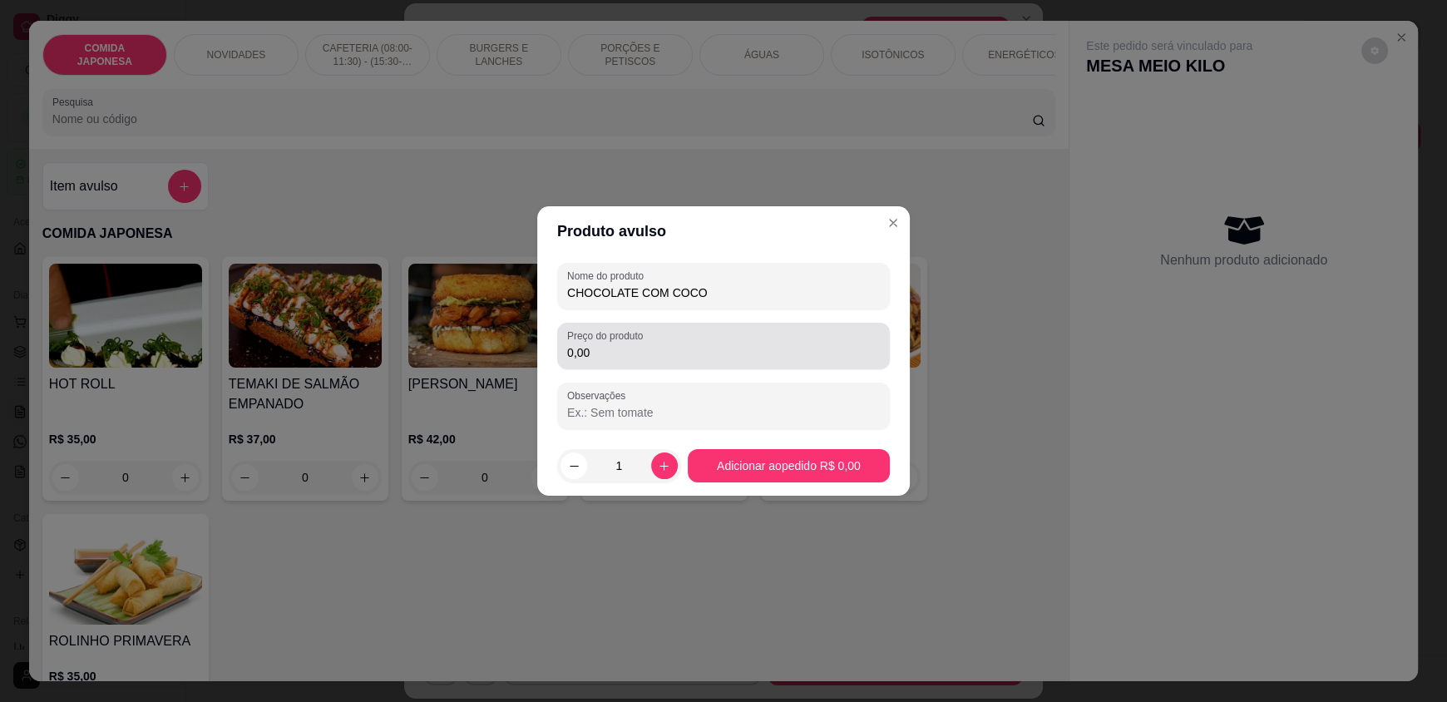
type input "CHOCOLATE COM COCO"
click at [642, 358] on input "0,00" at bounding box center [723, 352] width 313 height 17
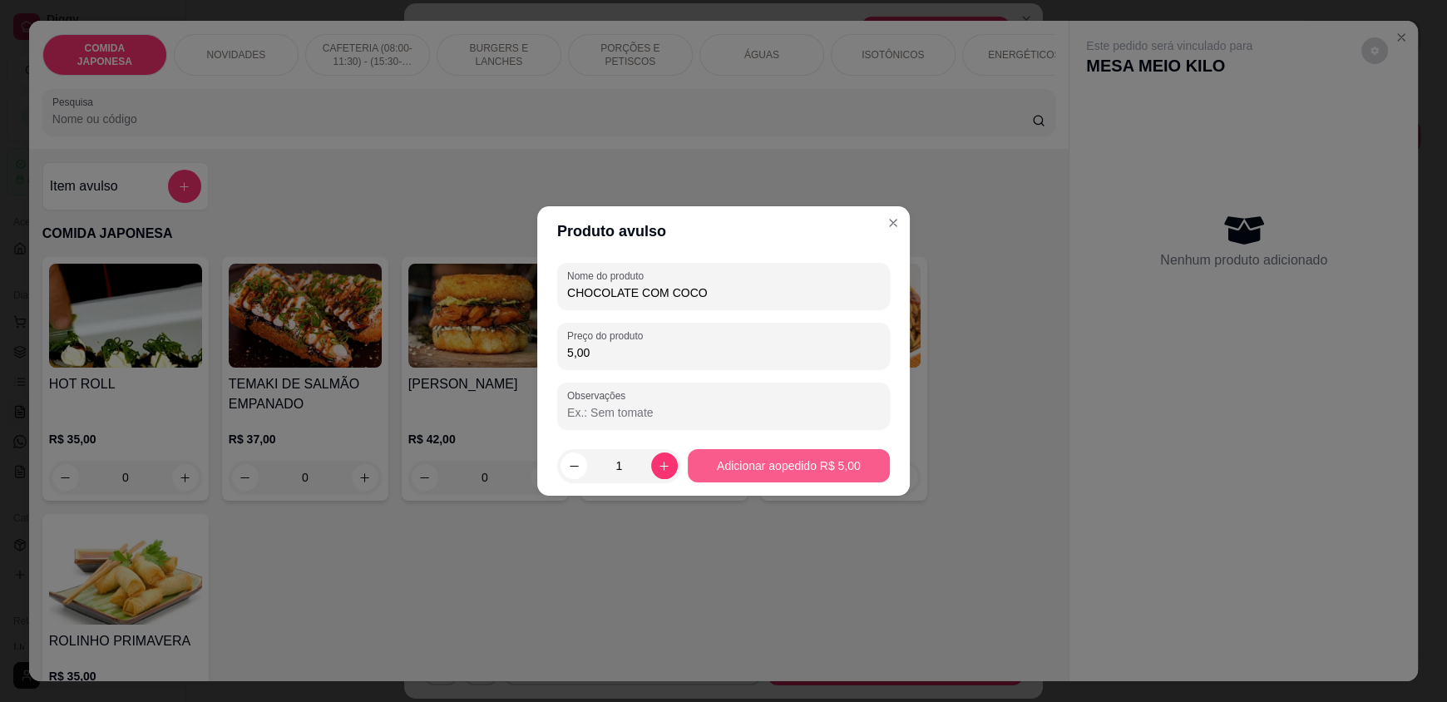
type input "5,00"
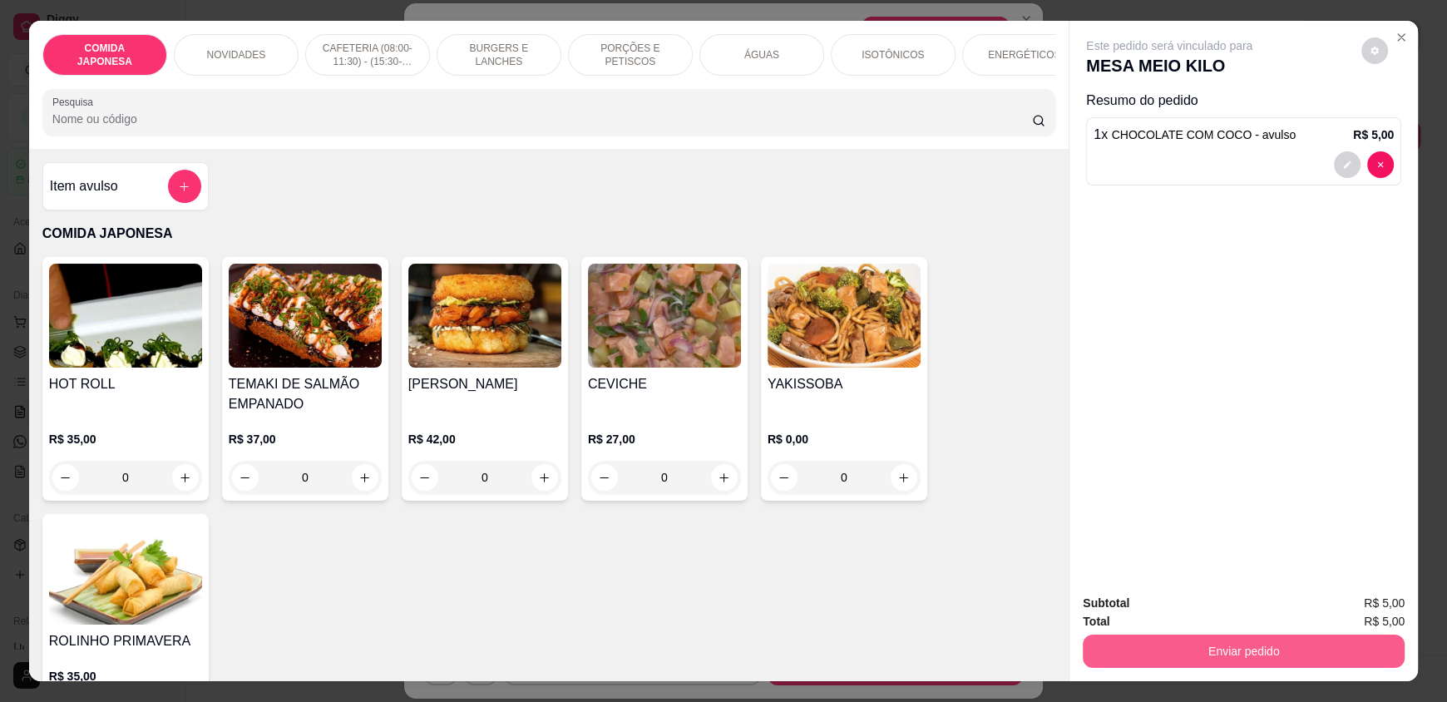
click at [1209, 649] on button "Enviar pedido" at bounding box center [1244, 650] width 322 height 33
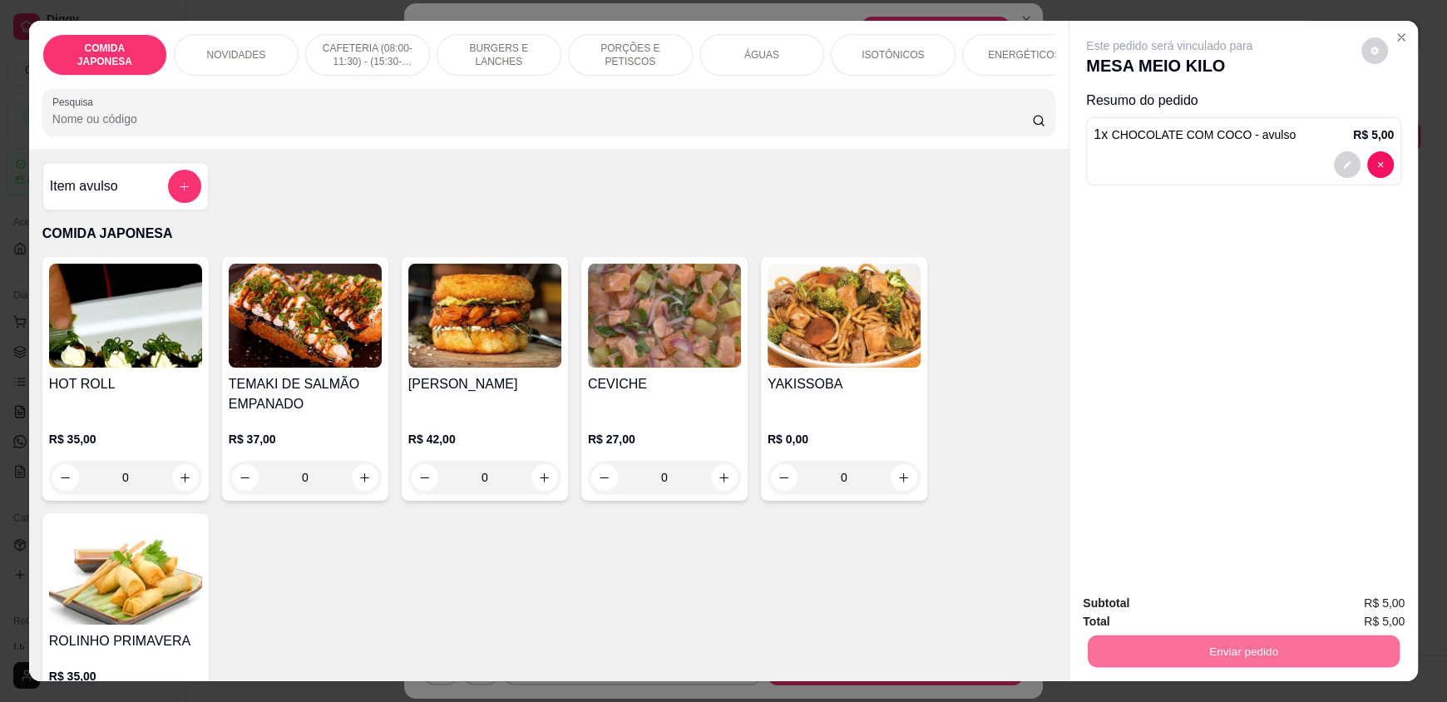
click at [1237, 602] on button "Não registrar e enviar pedido" at bounding box center [1188, 610] width 168 height 31
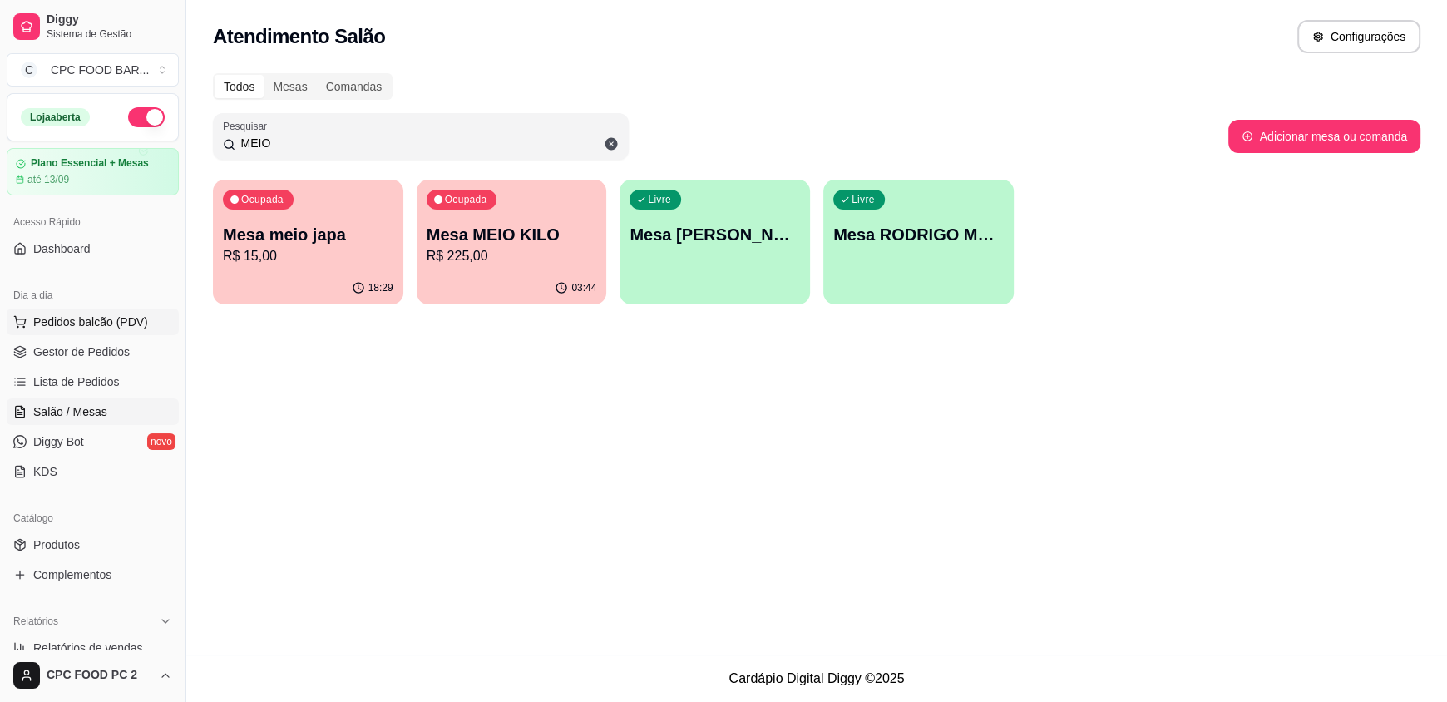
click at [78, 323] on span "Pedidos balcão (PDV)" at bounding box center [90, 321] width 115 height 17
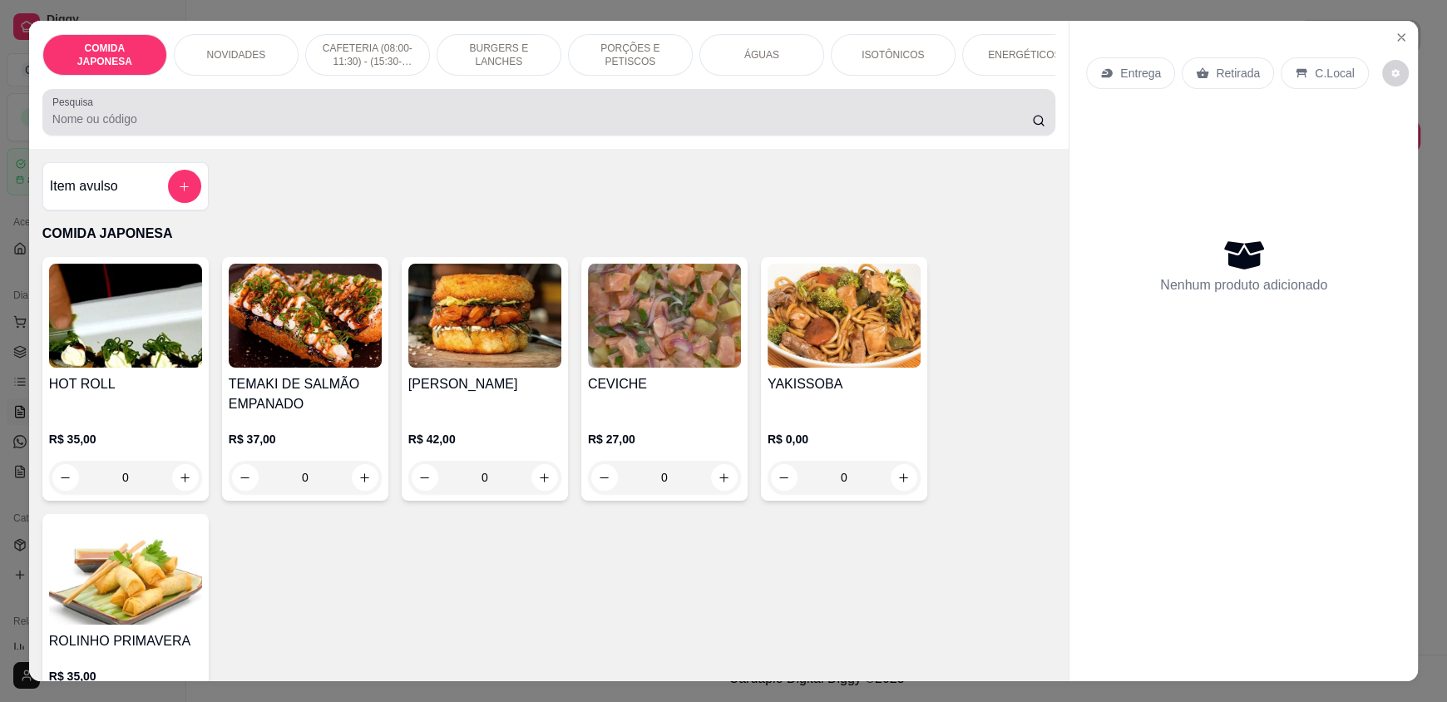
click at [420, 127] on input "Pesquisa" at bounding box center [542, 119] width 980 height 17
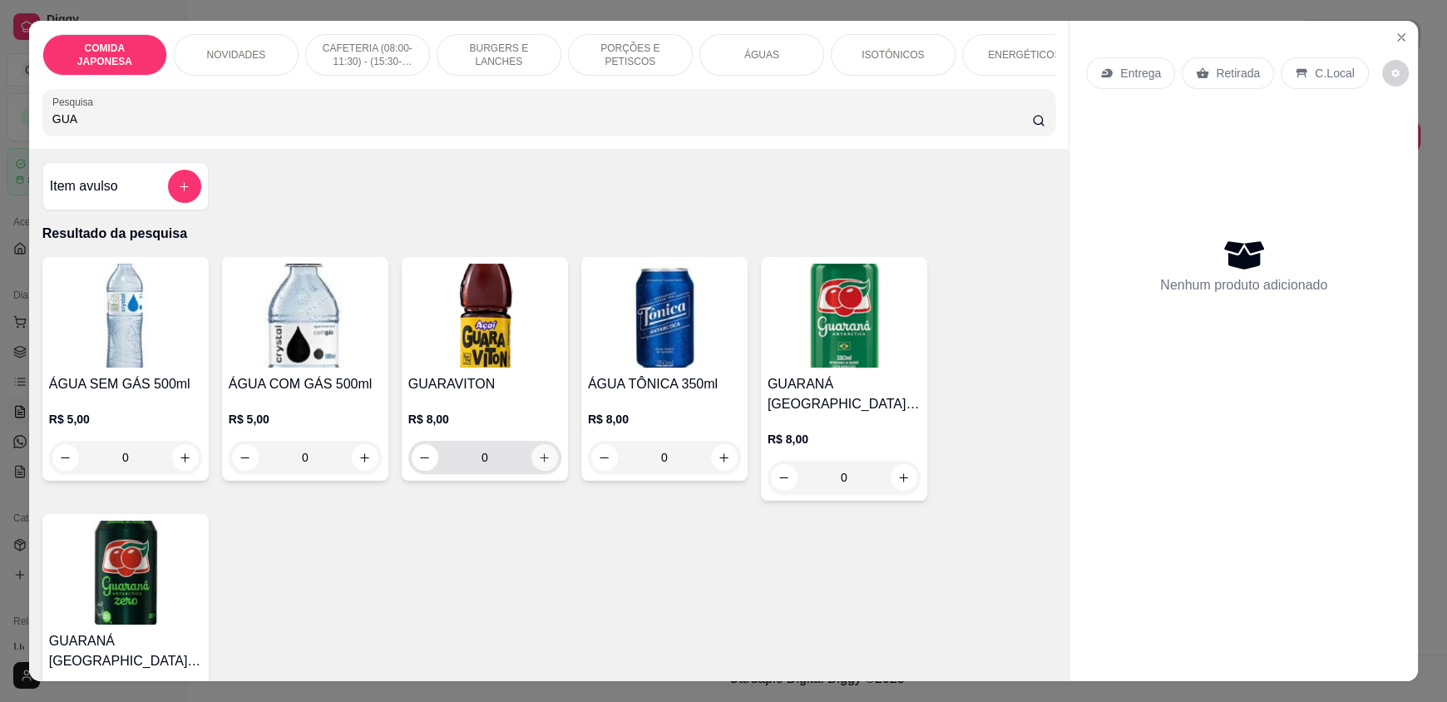
type input "GUA"
click at [539, 464] on icon "increase-product-quantity" at bounding box center [544, 458] width 12 height 12
type input "1"
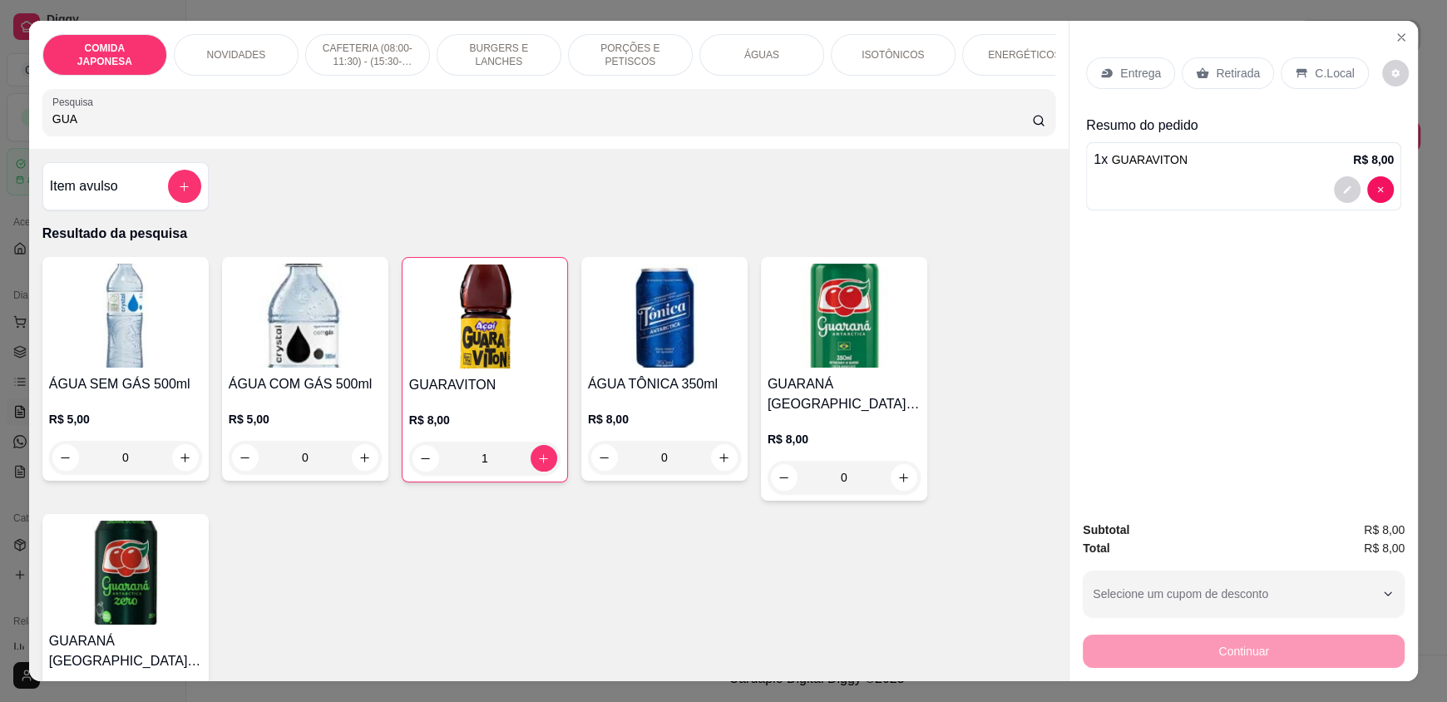
click at [1202, 77] on div "Retirada" at bounding box center [1228, 73] width 92 height 32
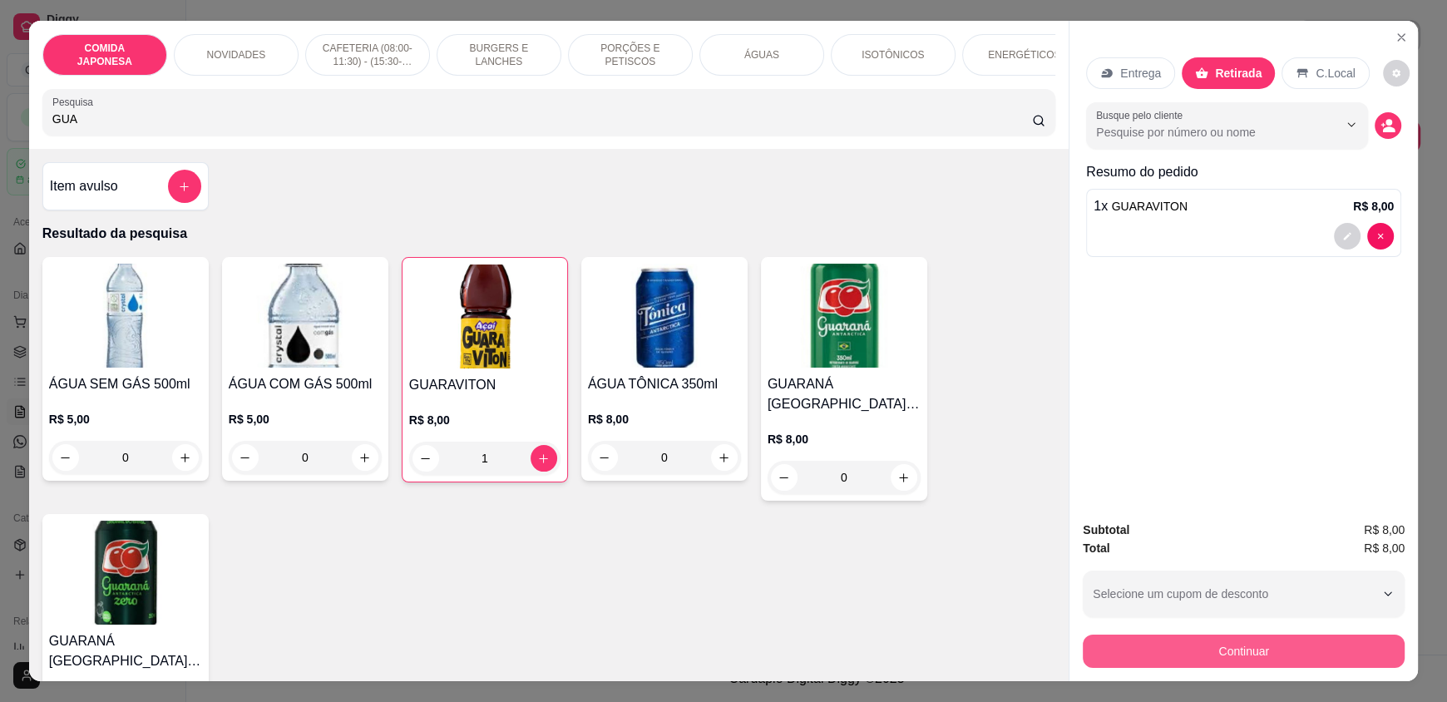
click at [1229, 647] on button "Continuar" at bounding box center [1244, 650] width 322 height 33
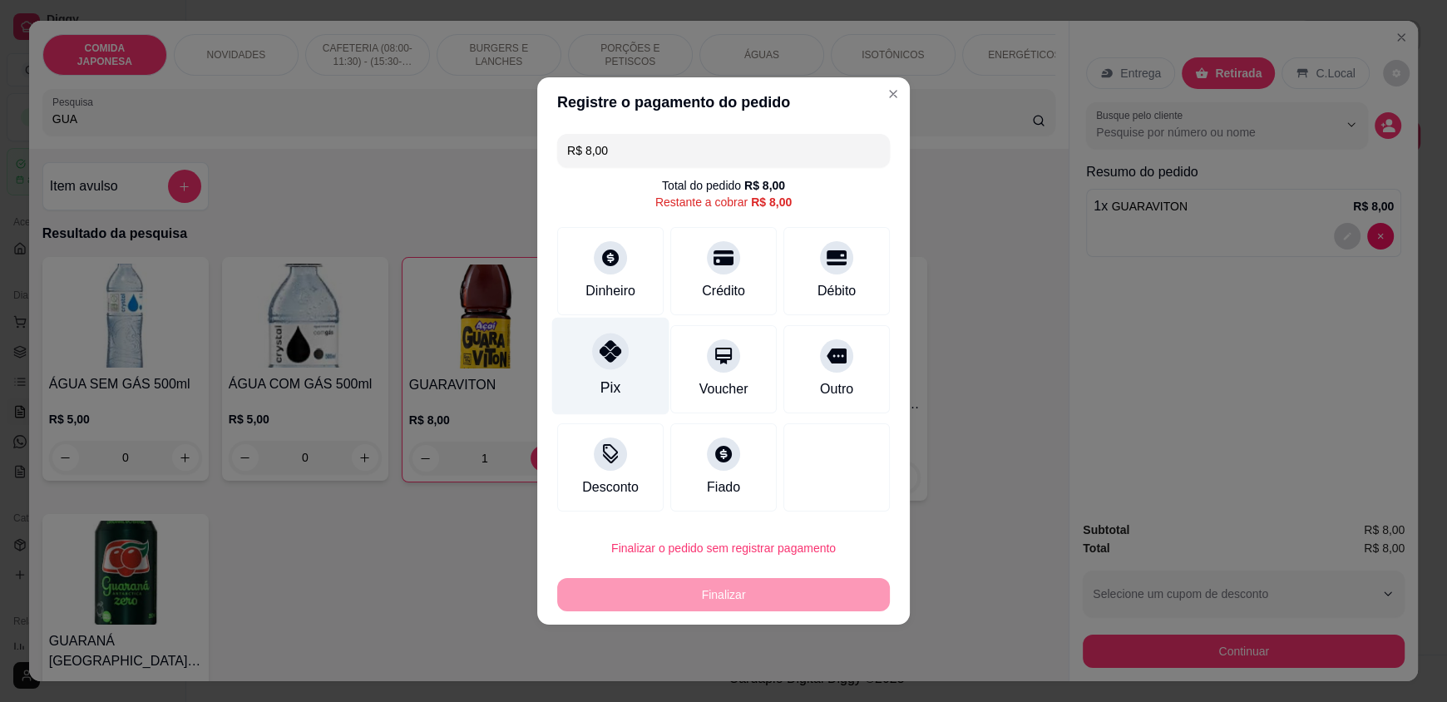
click at [591, 362] on div "Pix" at bounding box center [610, 366] width 117 height 97
type input "R$ 0,00"
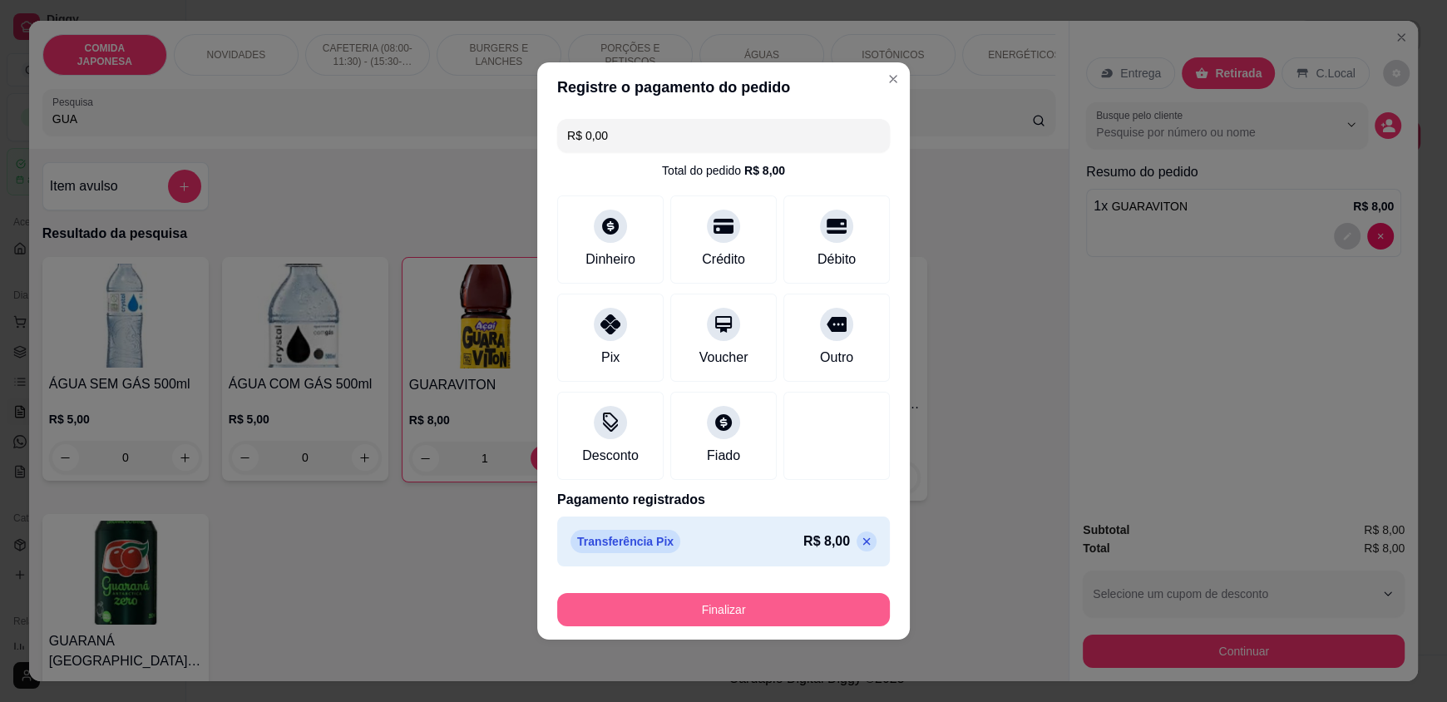
click at [742, 606] on button "Finalizar" at bounding box center [723, 609] width 333 height 33
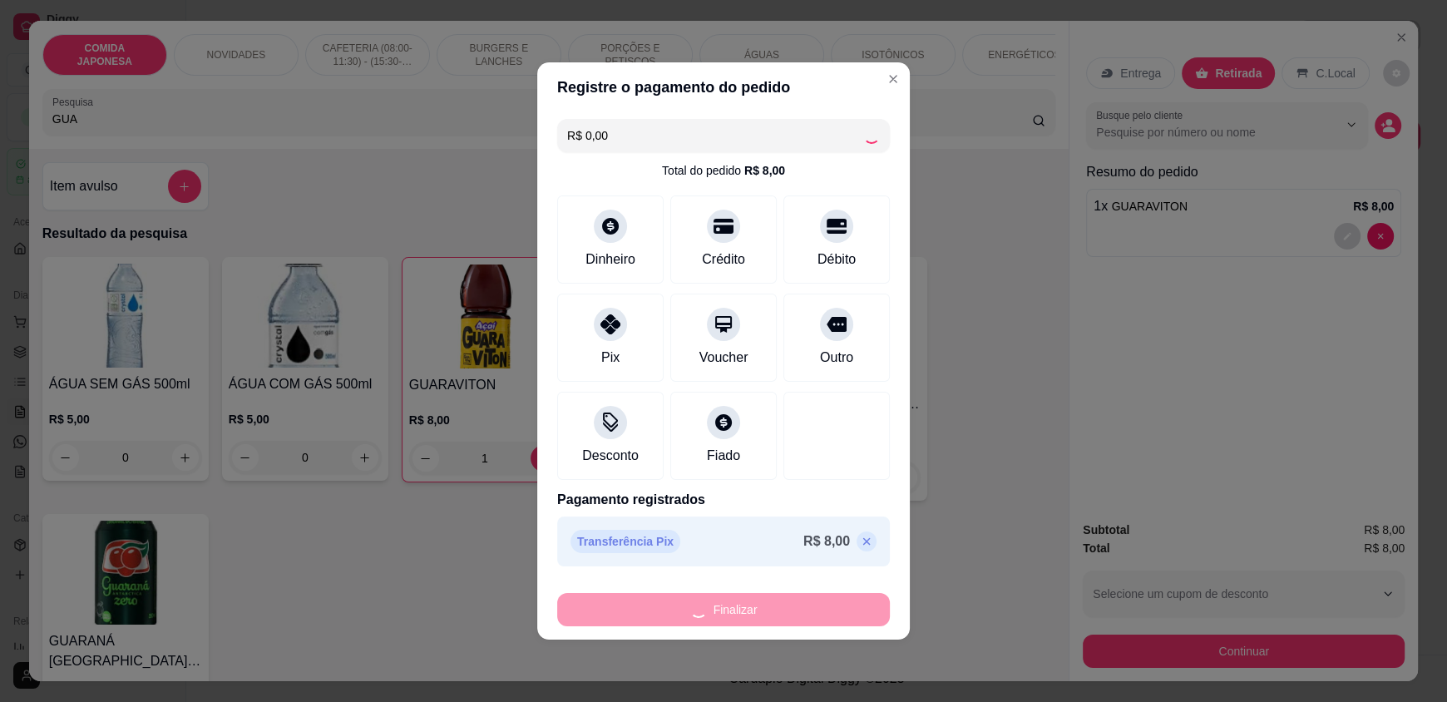
type input "0"
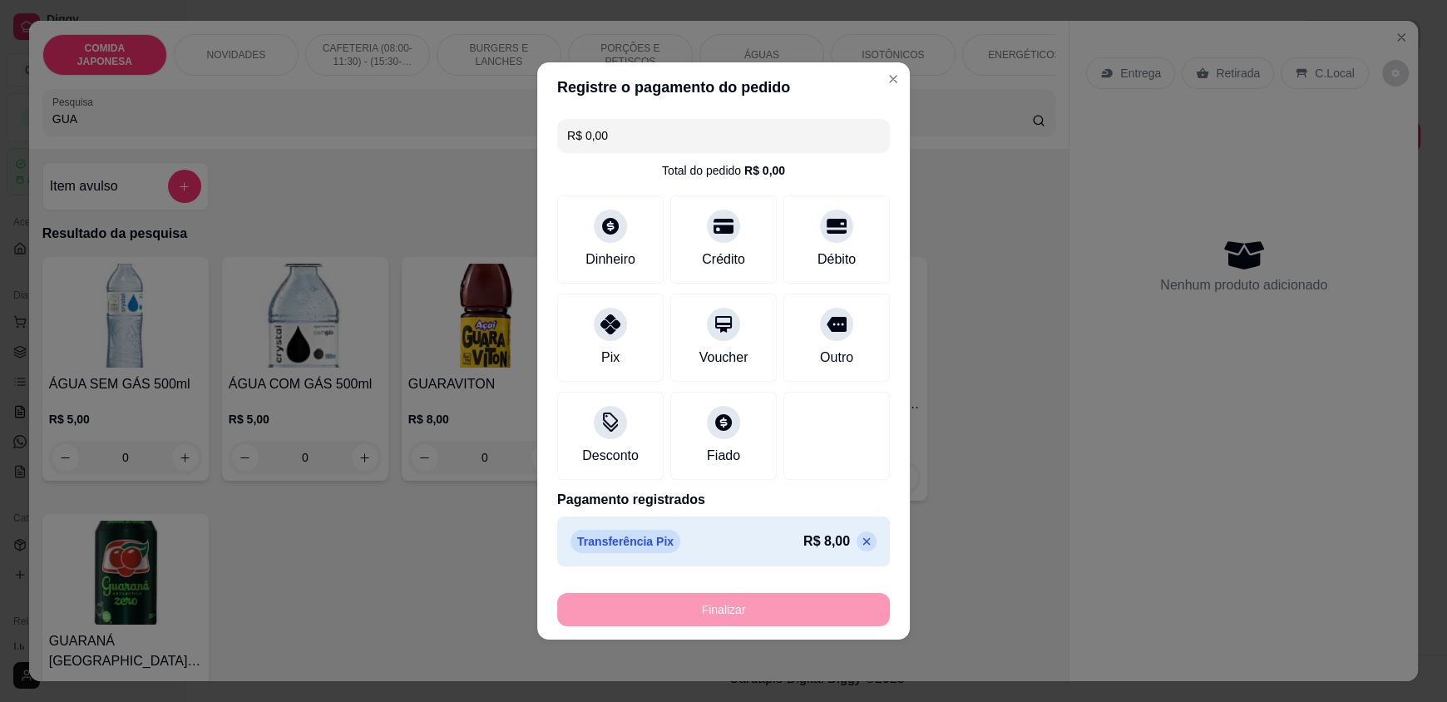
type input "-R$ 8,00"
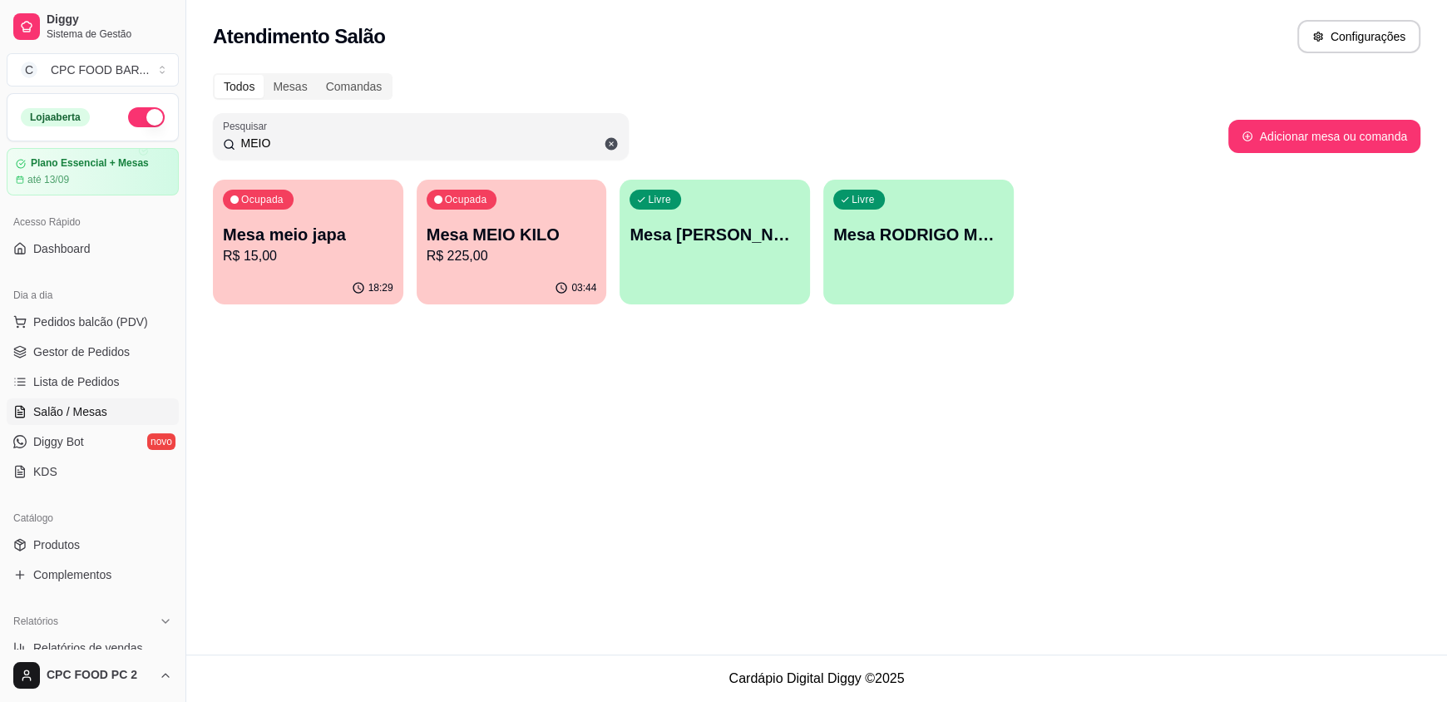
click at [133, 407] on link "Salão / Mesas" at bounding box center [93, 411] width 172 height 27
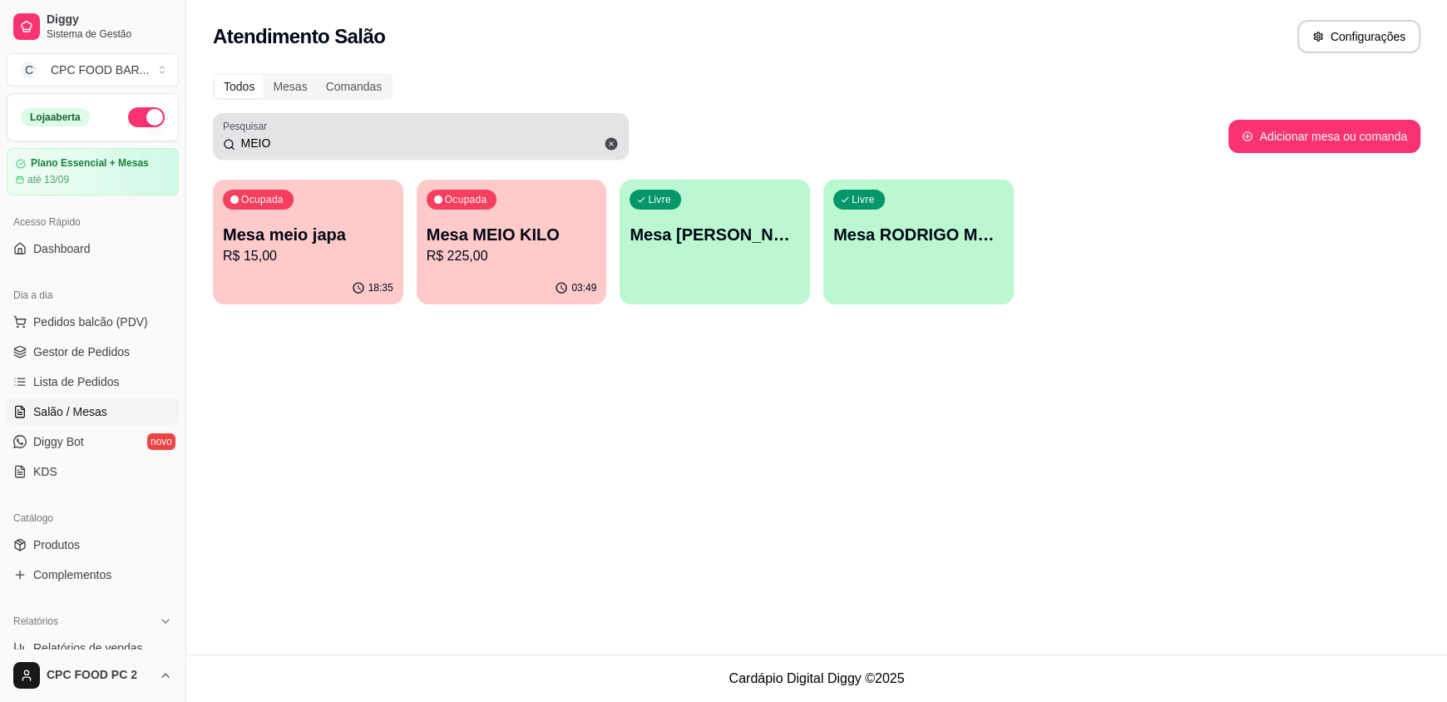
click at [606, 146] on icon at bounding box center [611, 144] width 12 height 12
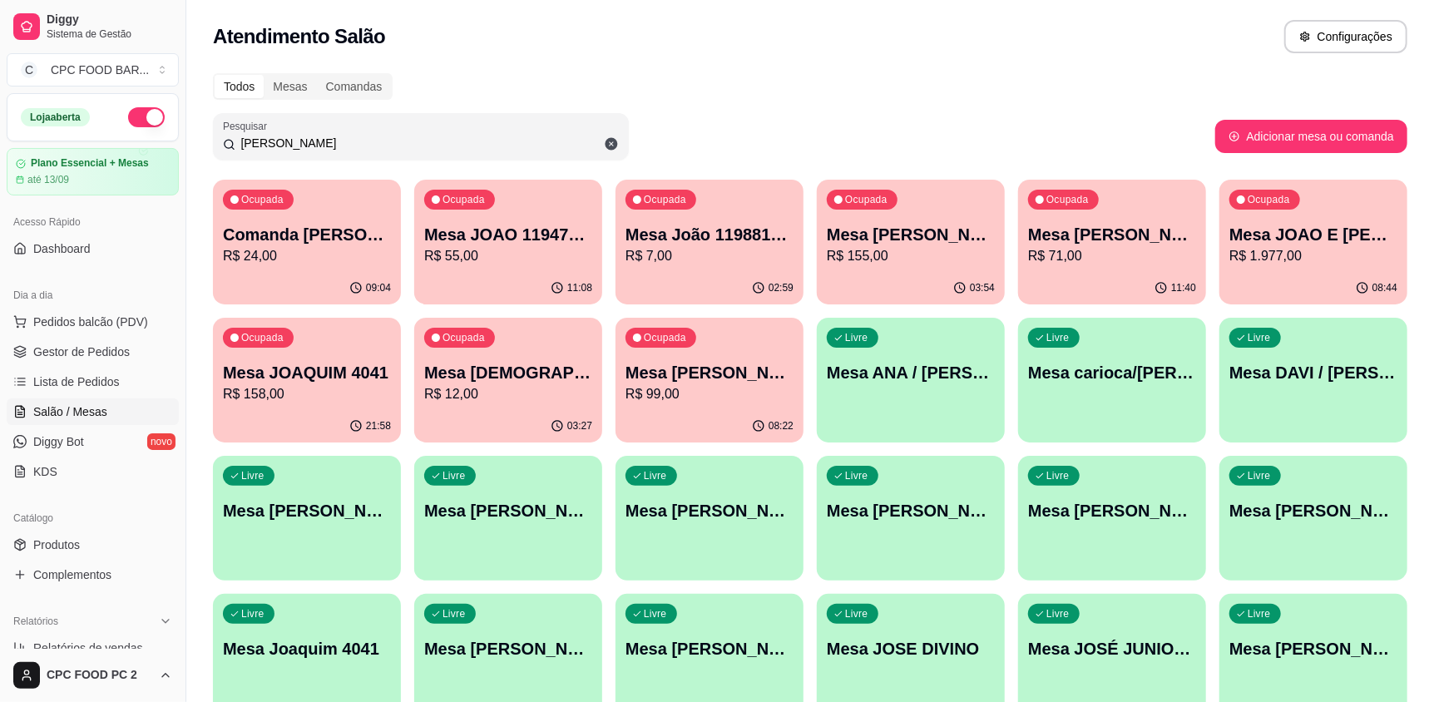
type input "[PERSON_NAME]"
click at [1313, 247] on p "R$ 1.977,00" at bounding box center [1313, 256] width 168 height 20
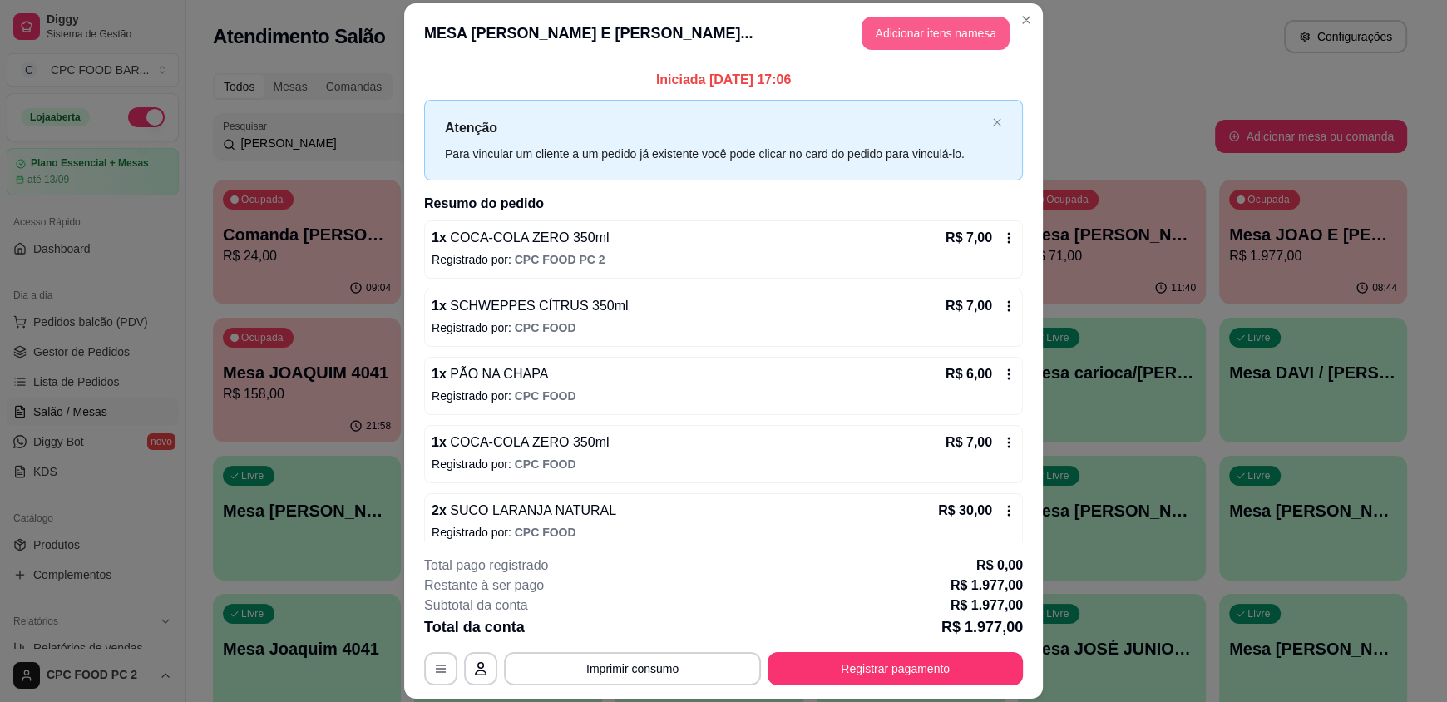
click at [893, 42] on button "Adicionar itens na mesa" at bounding box center [935, 33] width 148 height 33
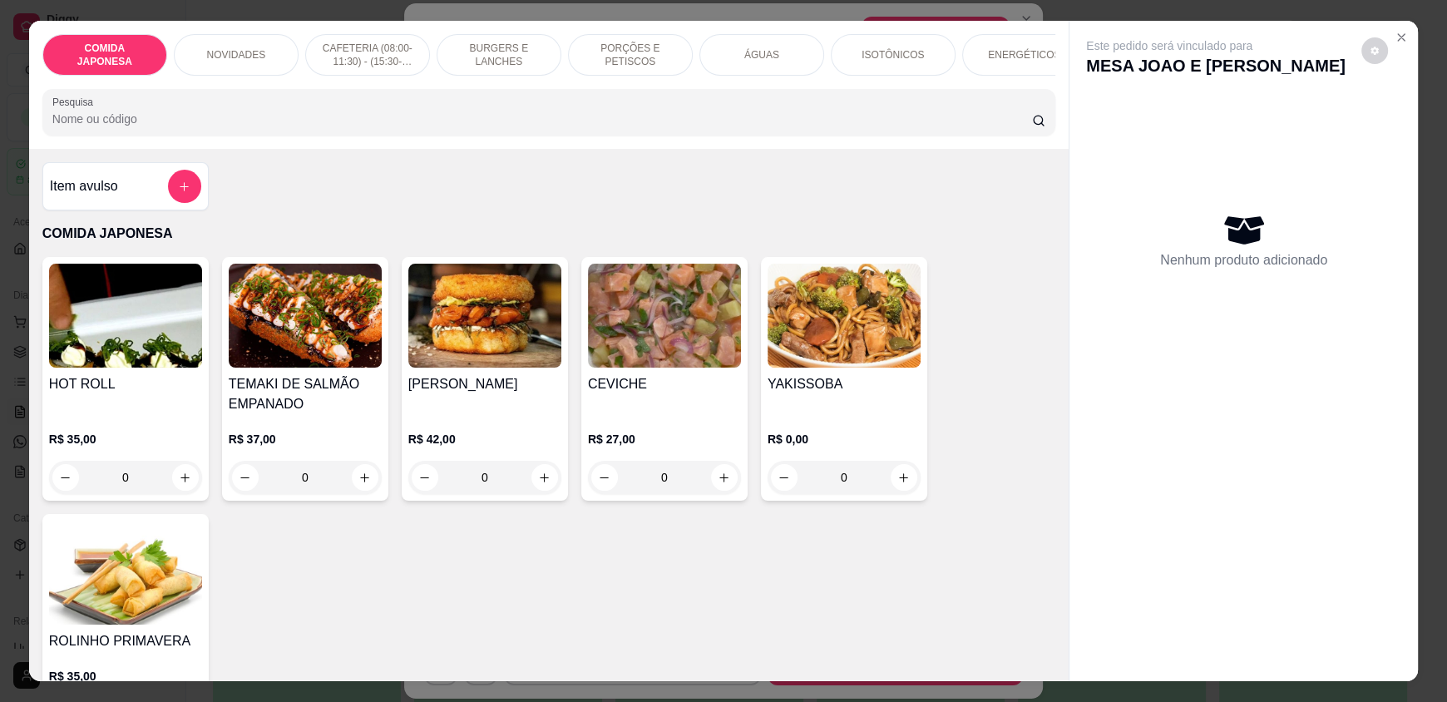
click at [547, 127] on input "Pesquisa" at bounding box center [542, 119] width 980 height 17
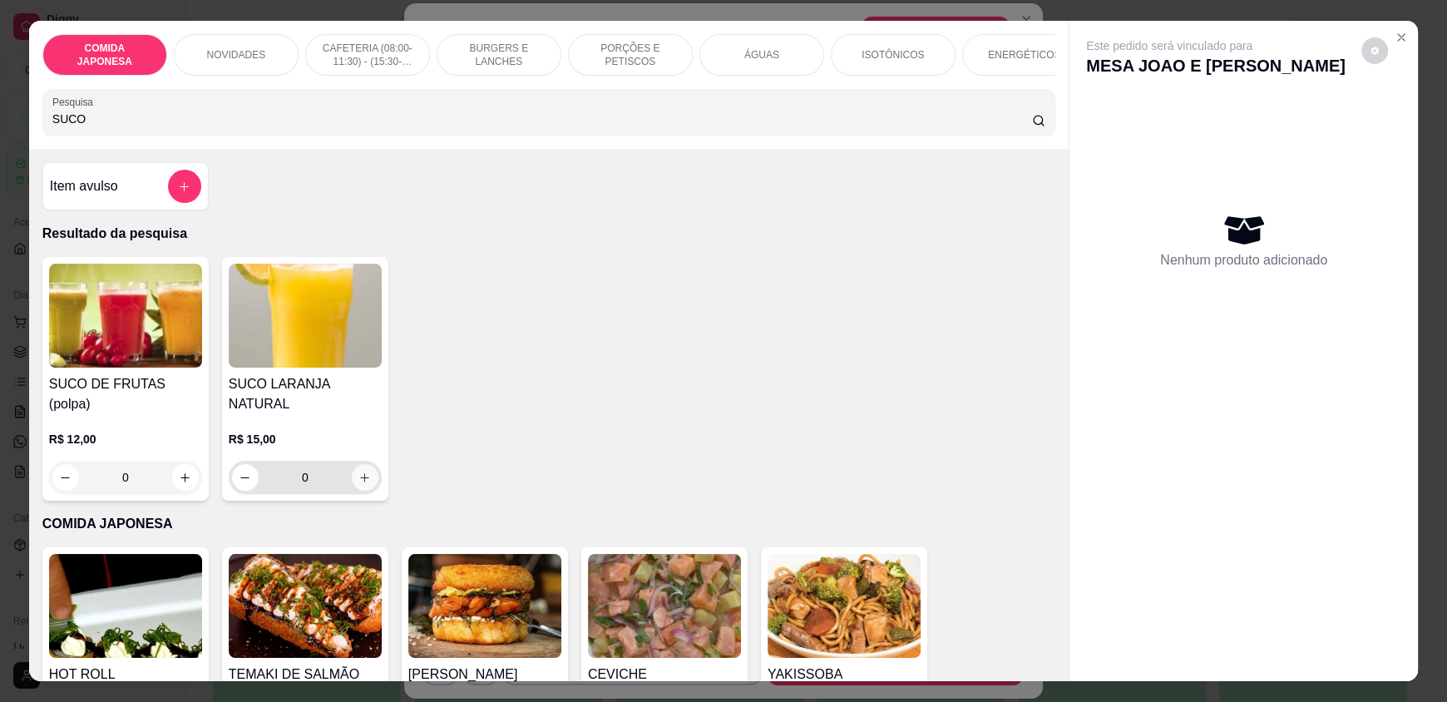
type input "SUCO"
click at [359, 471] on icon "increase-product-quantity" at bounding box center [365, 477] width 12 height 12
type input "1"
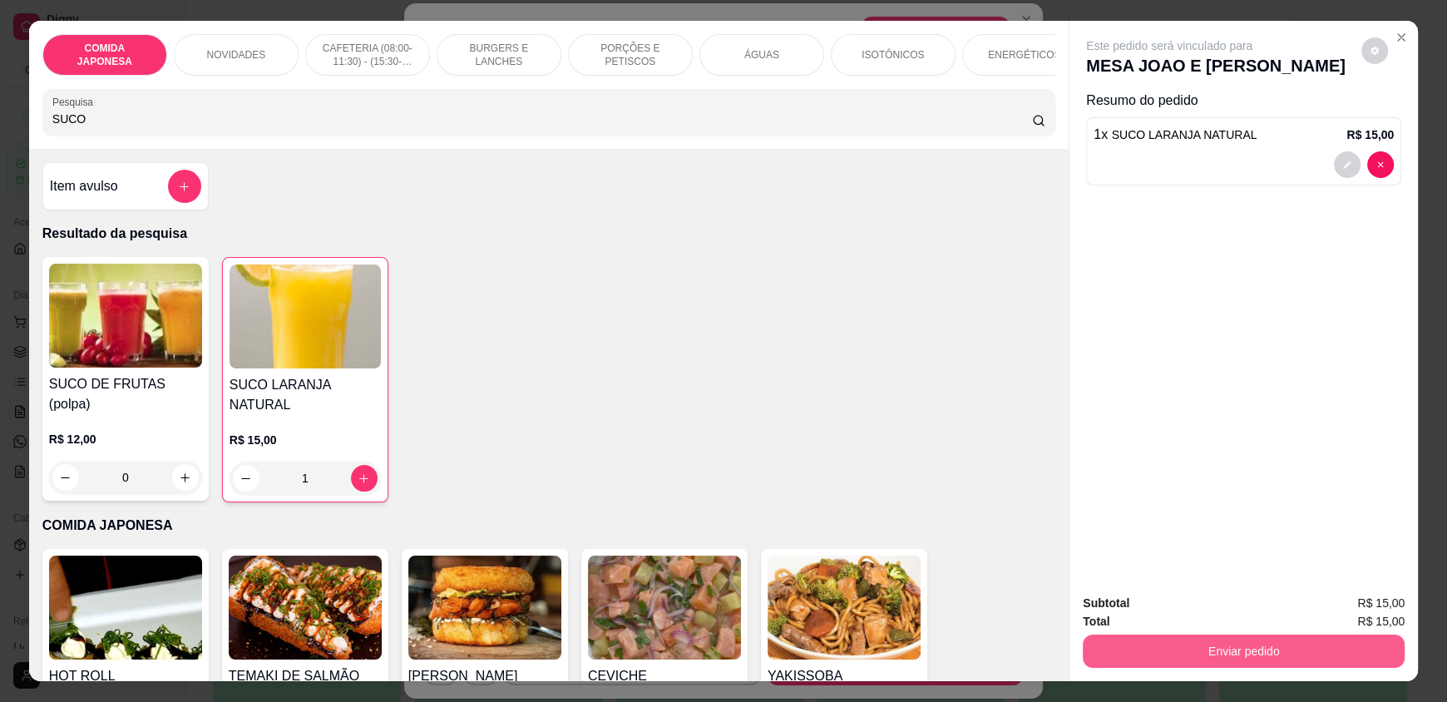
click at [1243, 660] on button "Enviar pedido" at bounding box center [1244, 650] width 322 height 33
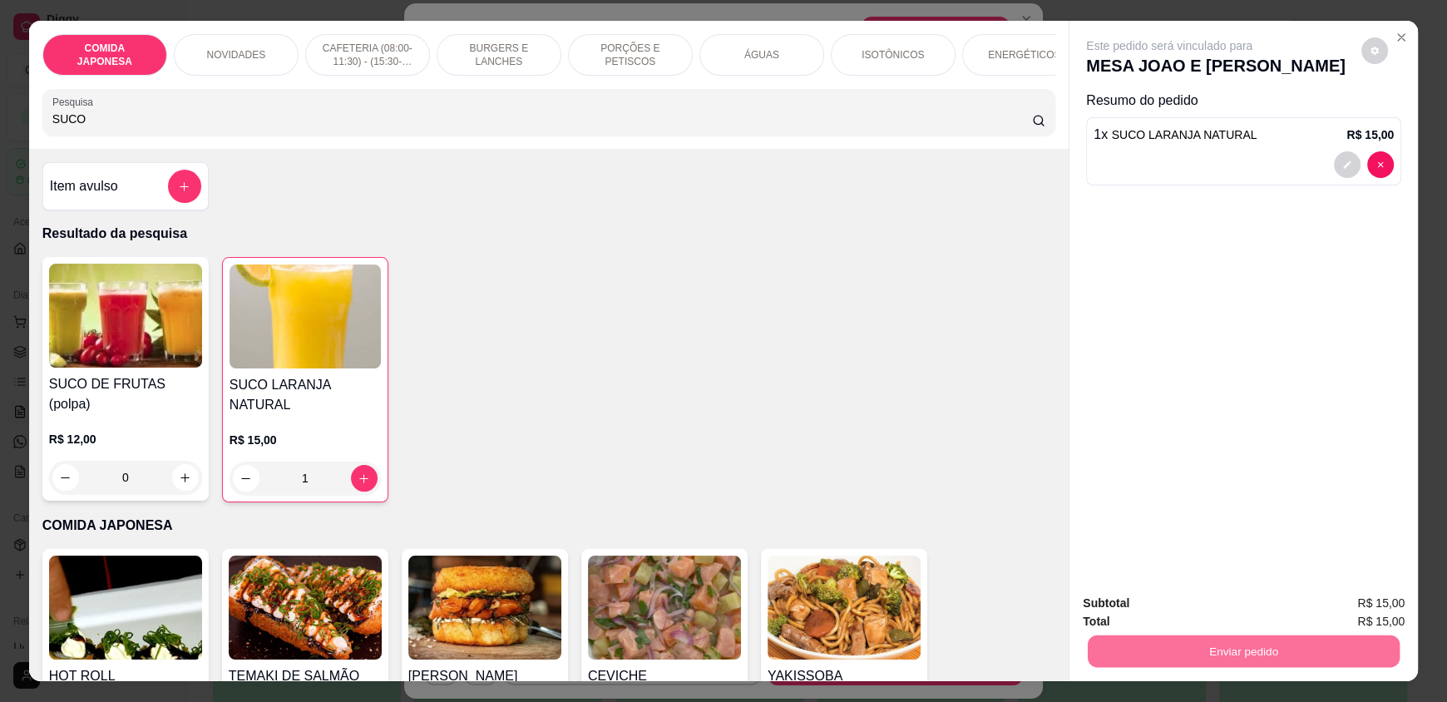
click at [1231, 614] on button "Não registrar e enviar pedido" at bounding box center [1188, 610] width 168 height 31
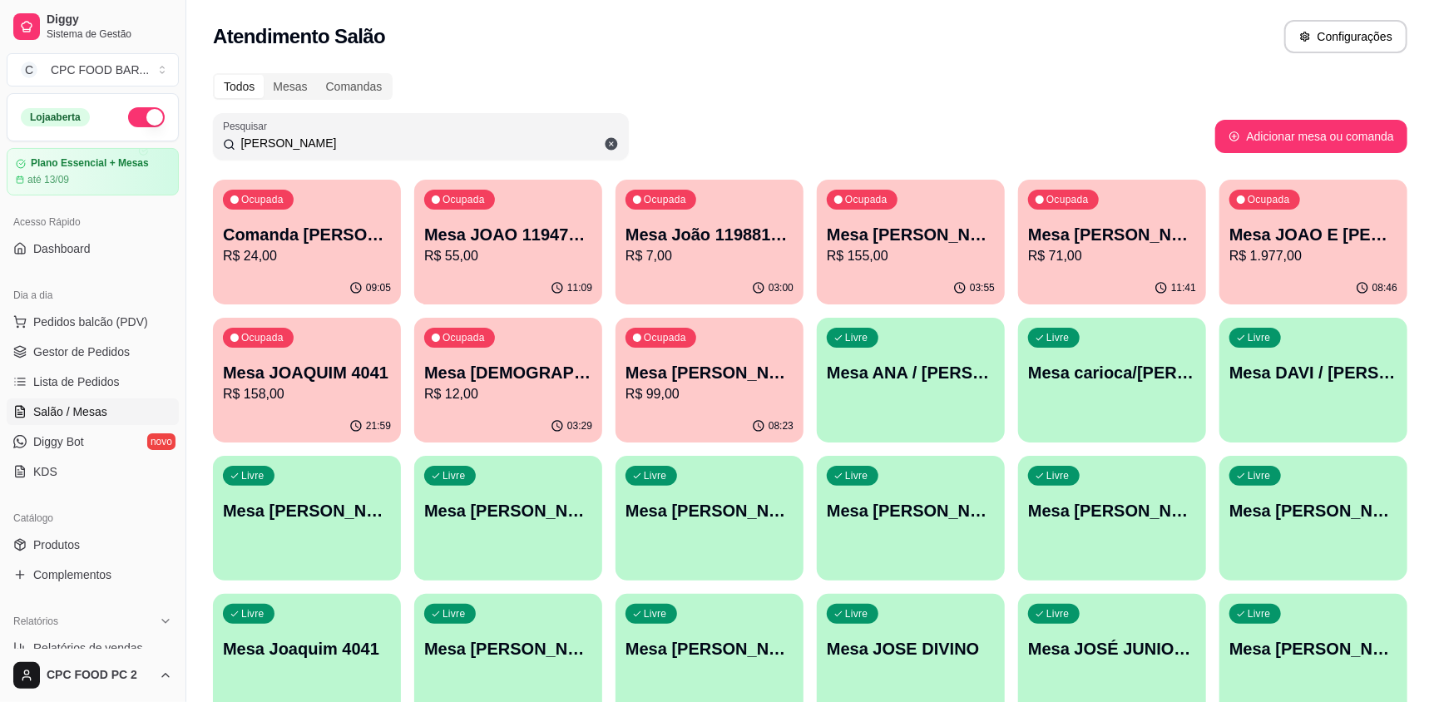
scroll to position [82, 0]
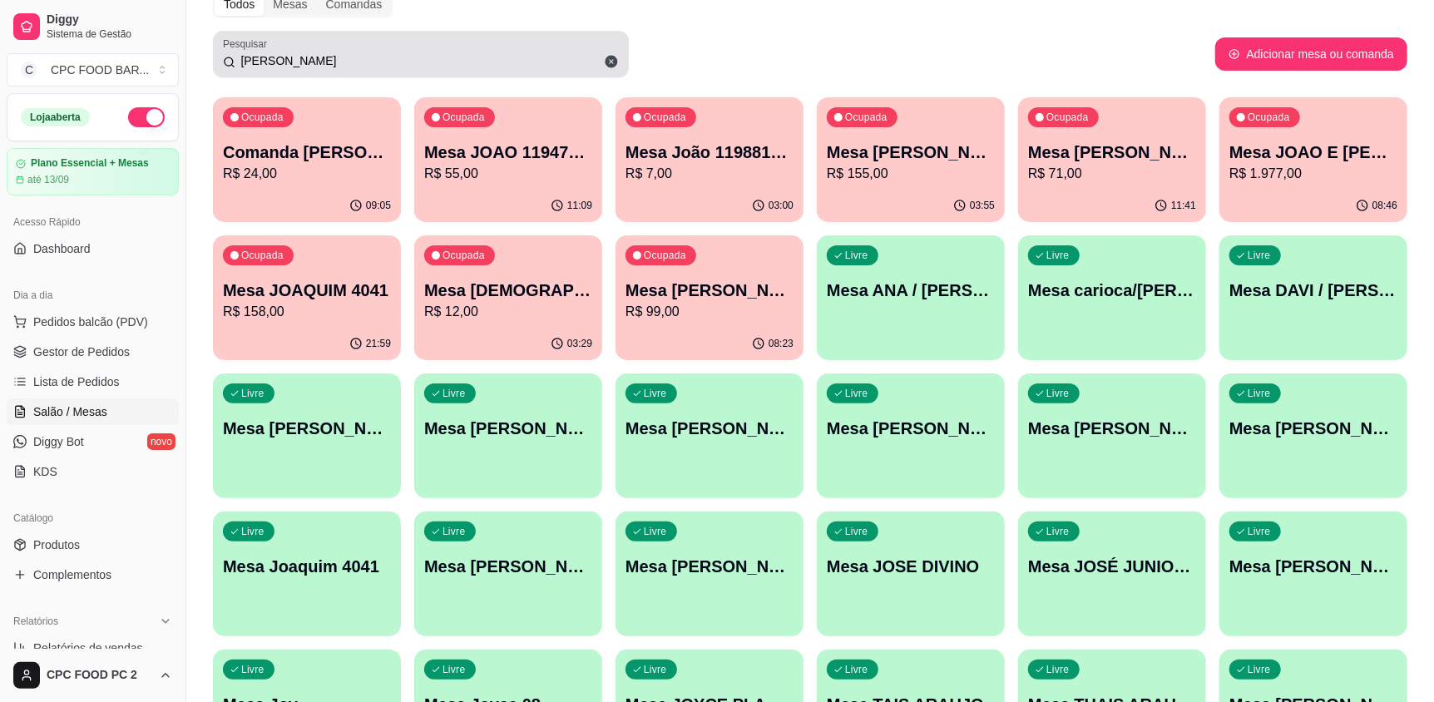
click at [519, 61] on input "[PERSON_NAME]" at bounding box center [426, 60] width 383 height 17
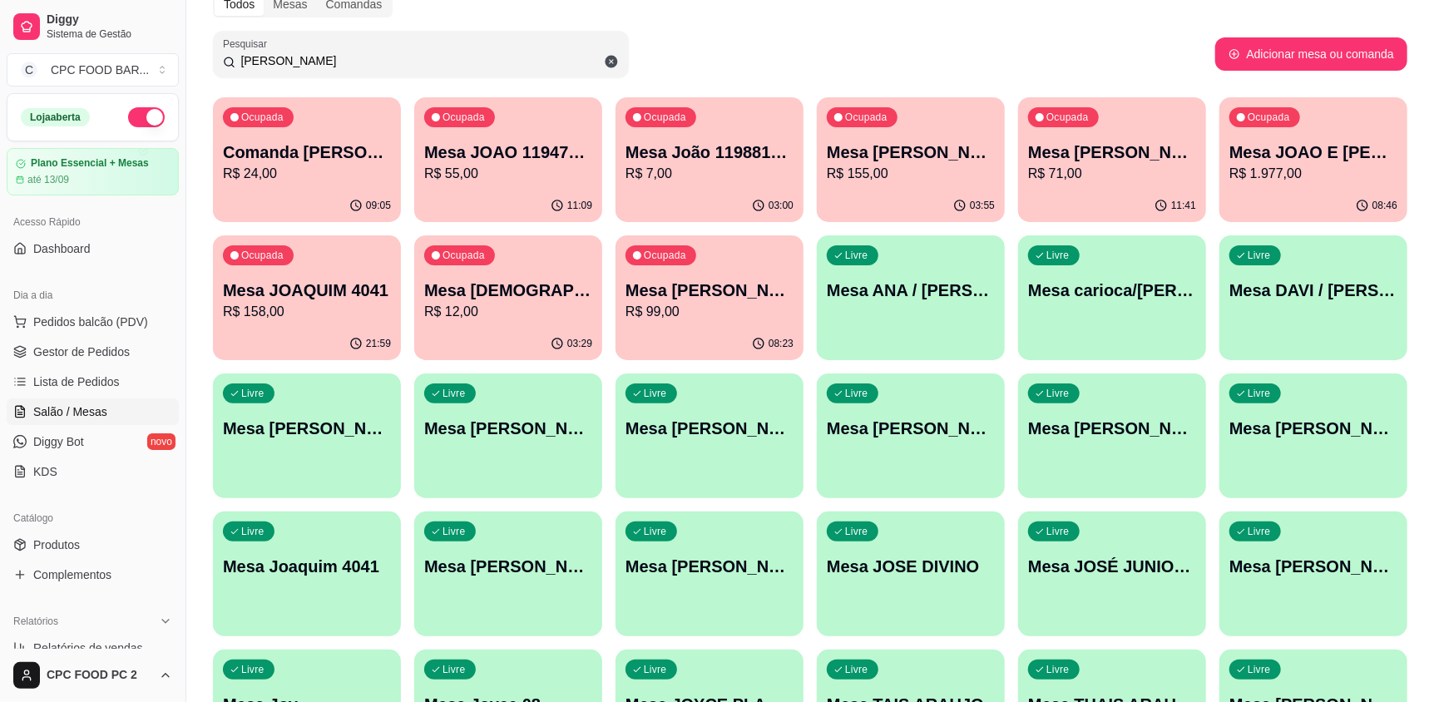
type input "J"
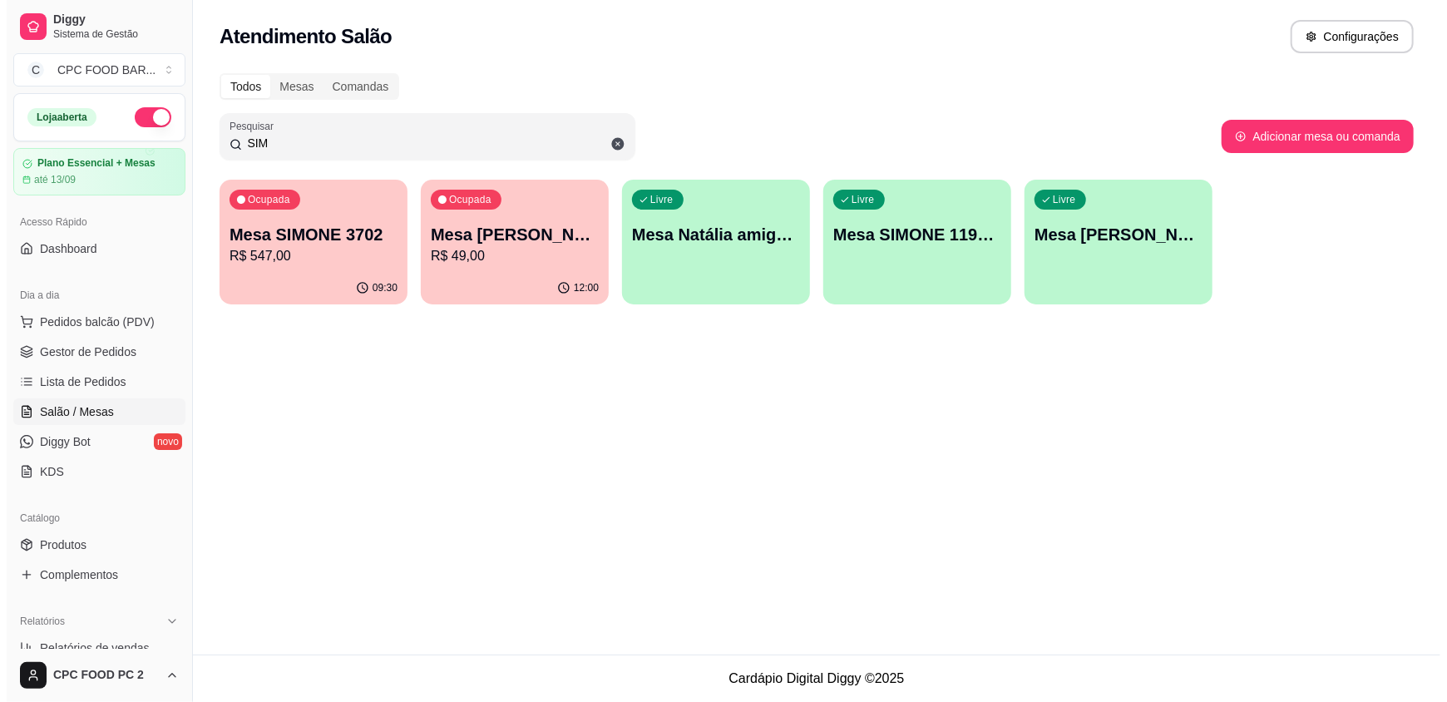
scroll to position [0, 0]
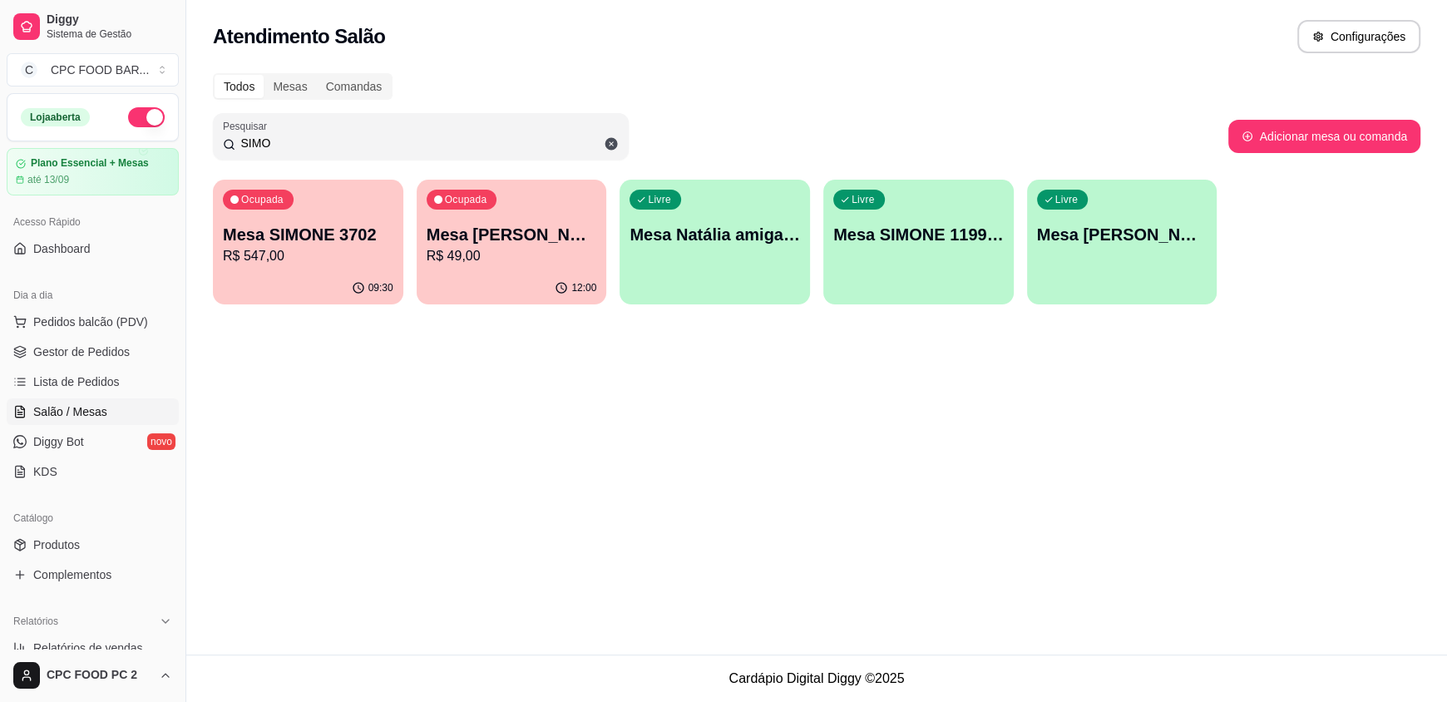
type input "SIMO"
click at [304, 238] on p "Mesa SIMONE 3702" at bounding box center [307, 235] width 165 height 22
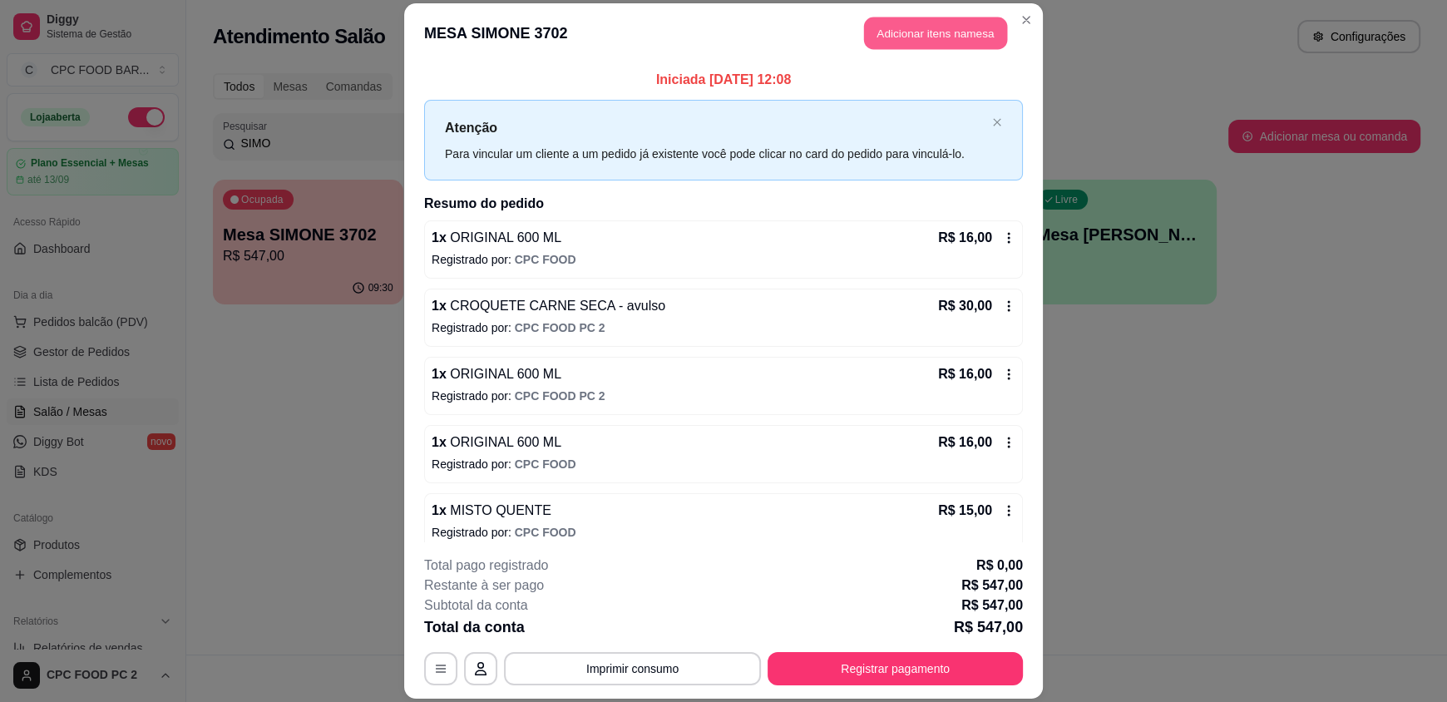
click at [946, 38] on button "Adicionar itens na mesa" at bounding box center [935, 33] width 143 height 32
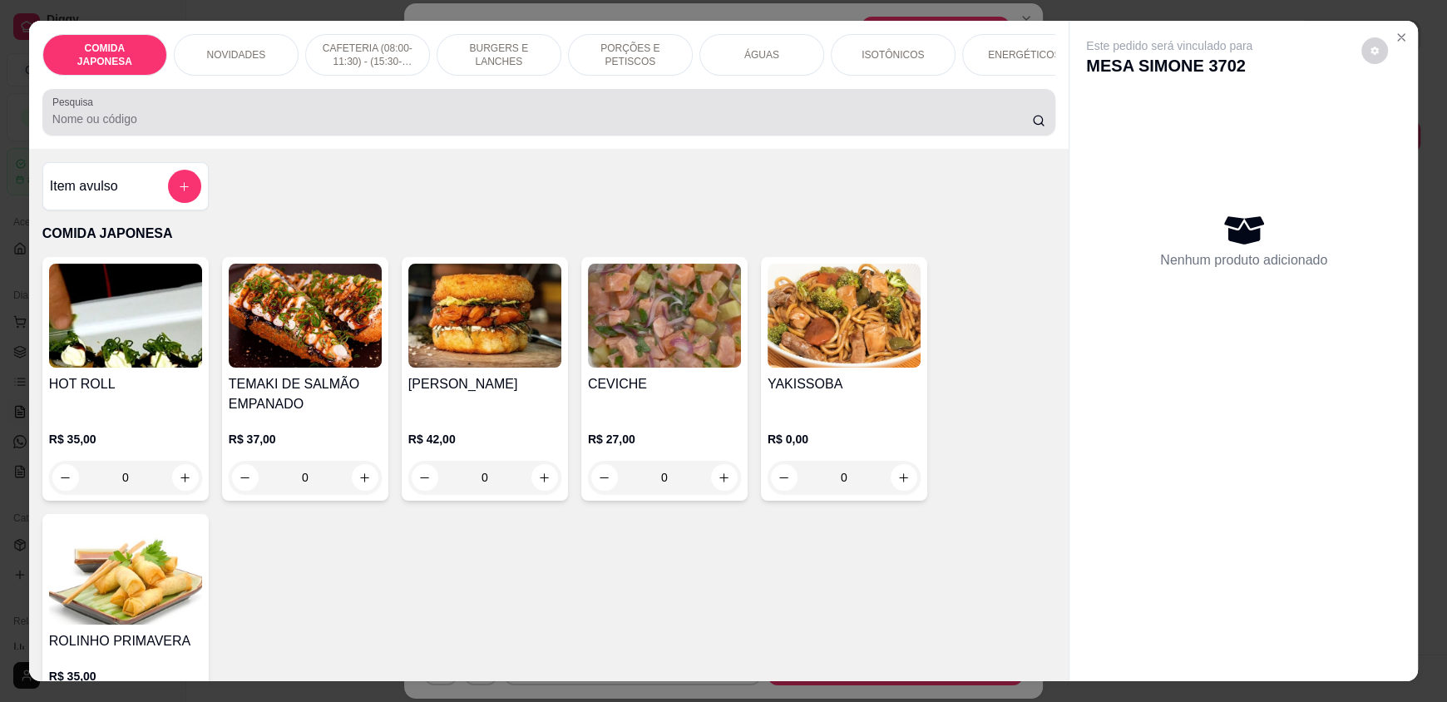
click at [411, 136] on div "Pesquisa" at bounding box center [548, 112] width 1013 height 47
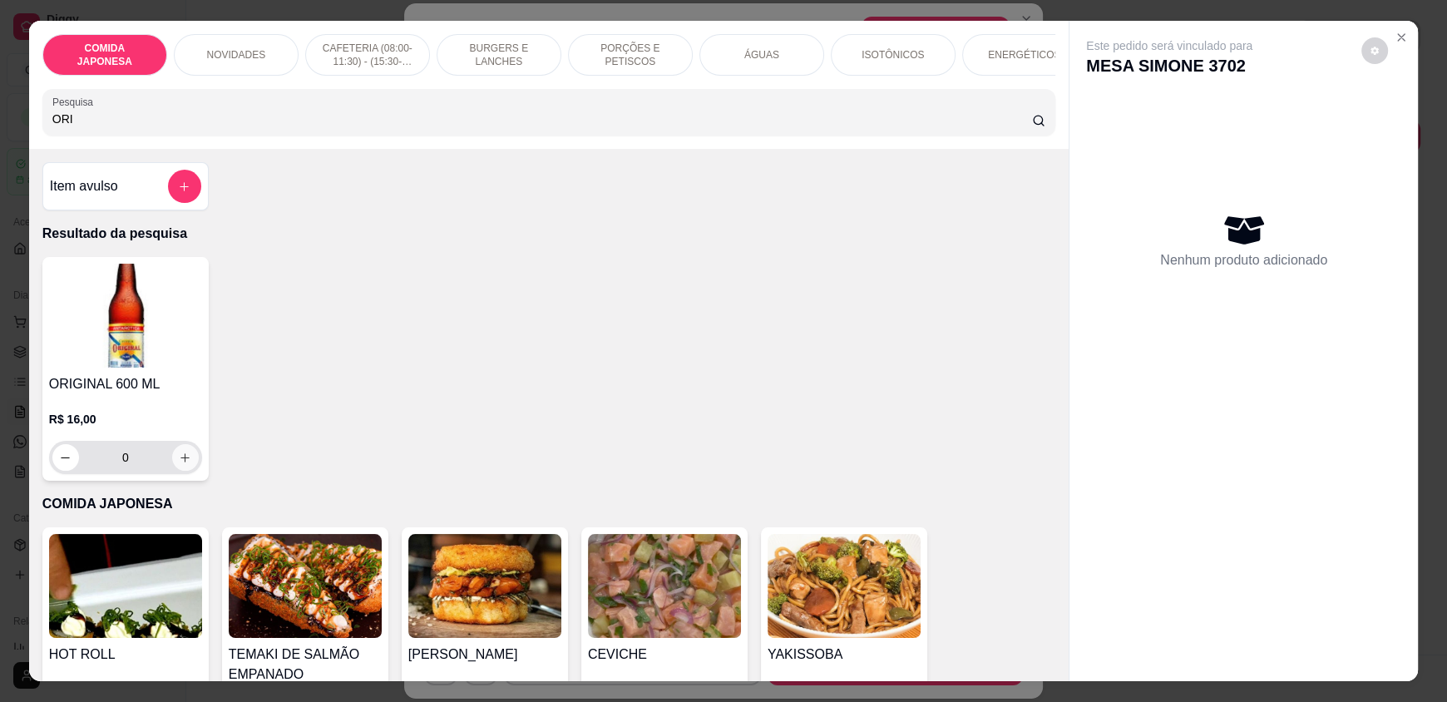
type input "ORI"
click at [187, 467] on button "increase-product-quantity" at bounding box center [185, 457] width 27 height 27
type input "1"
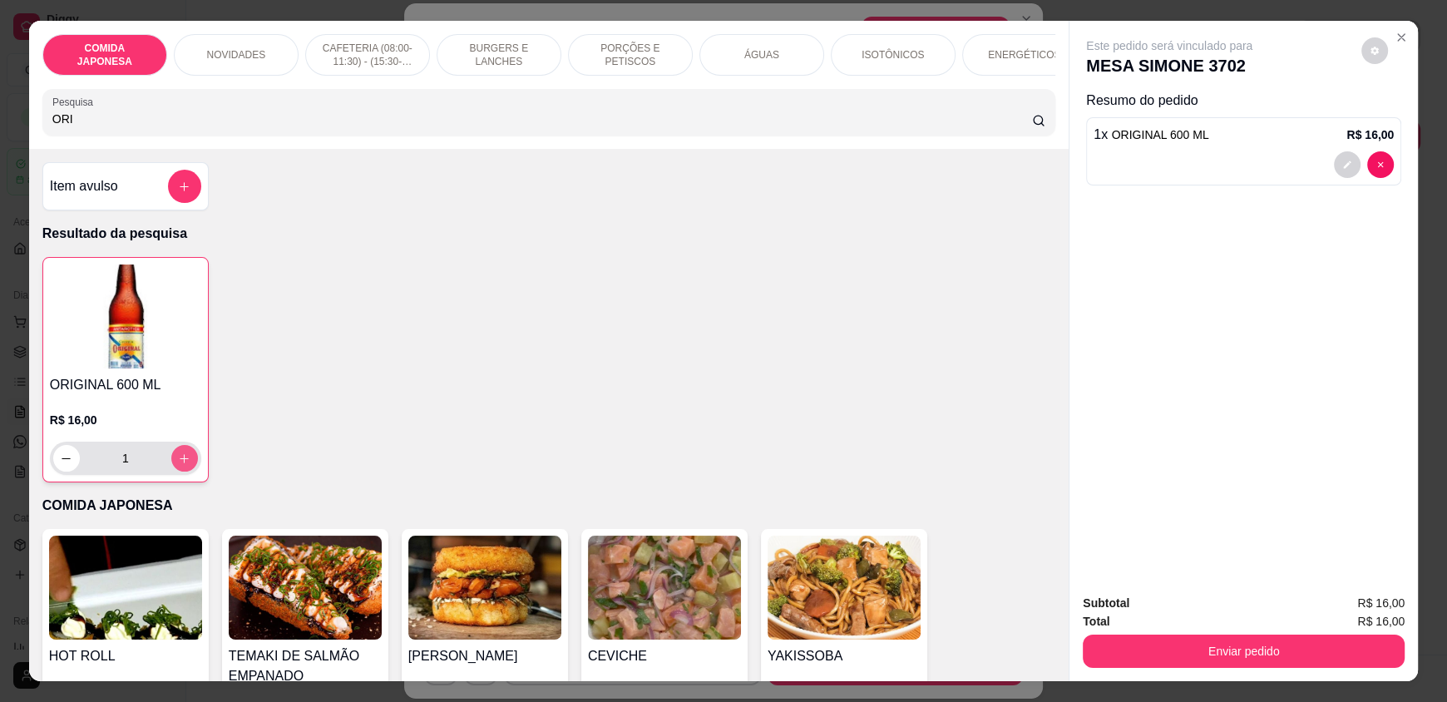
click at [178, 465] on icon "increase-product-quantity" at bounding box center [184, 458] width 12 height 12
type input "2"
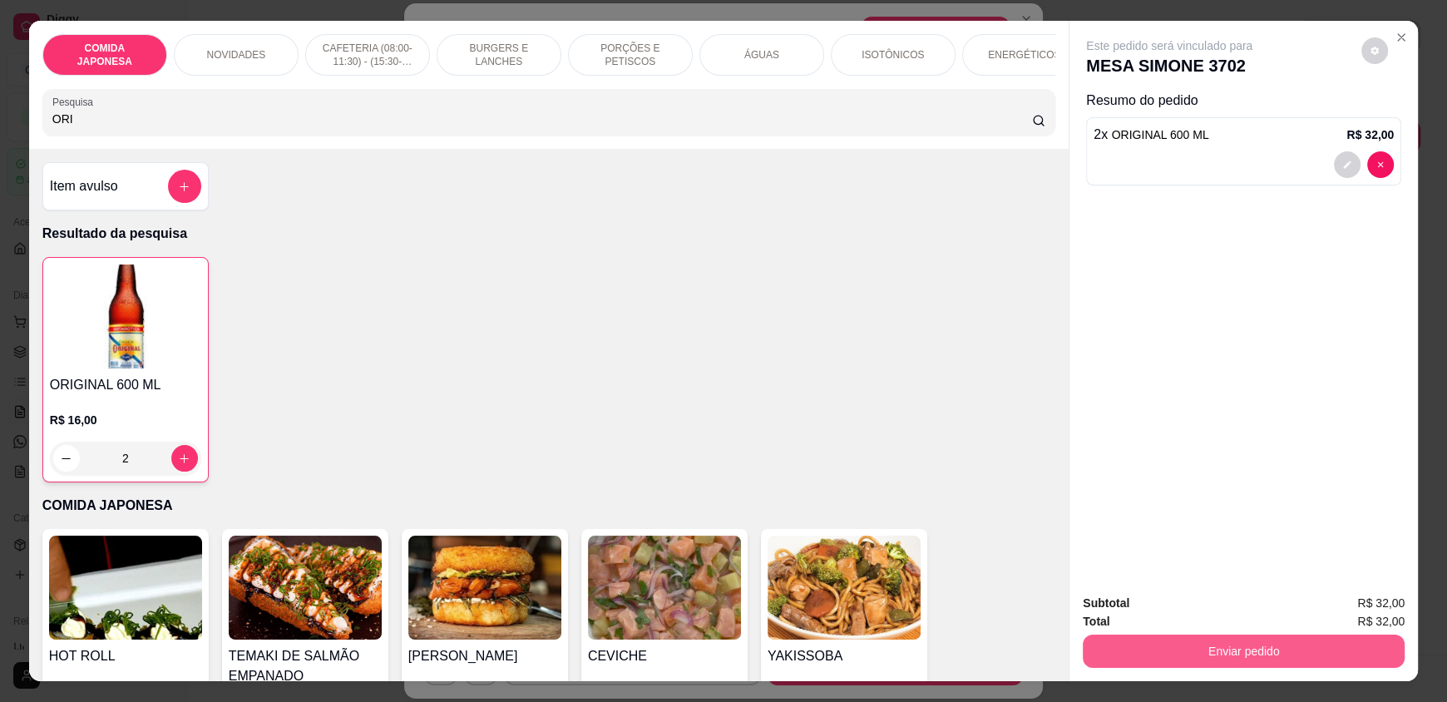
click at [1199, 659] on button "Enviar pedido" at bounding box center [1244, 650] width 322 height 33
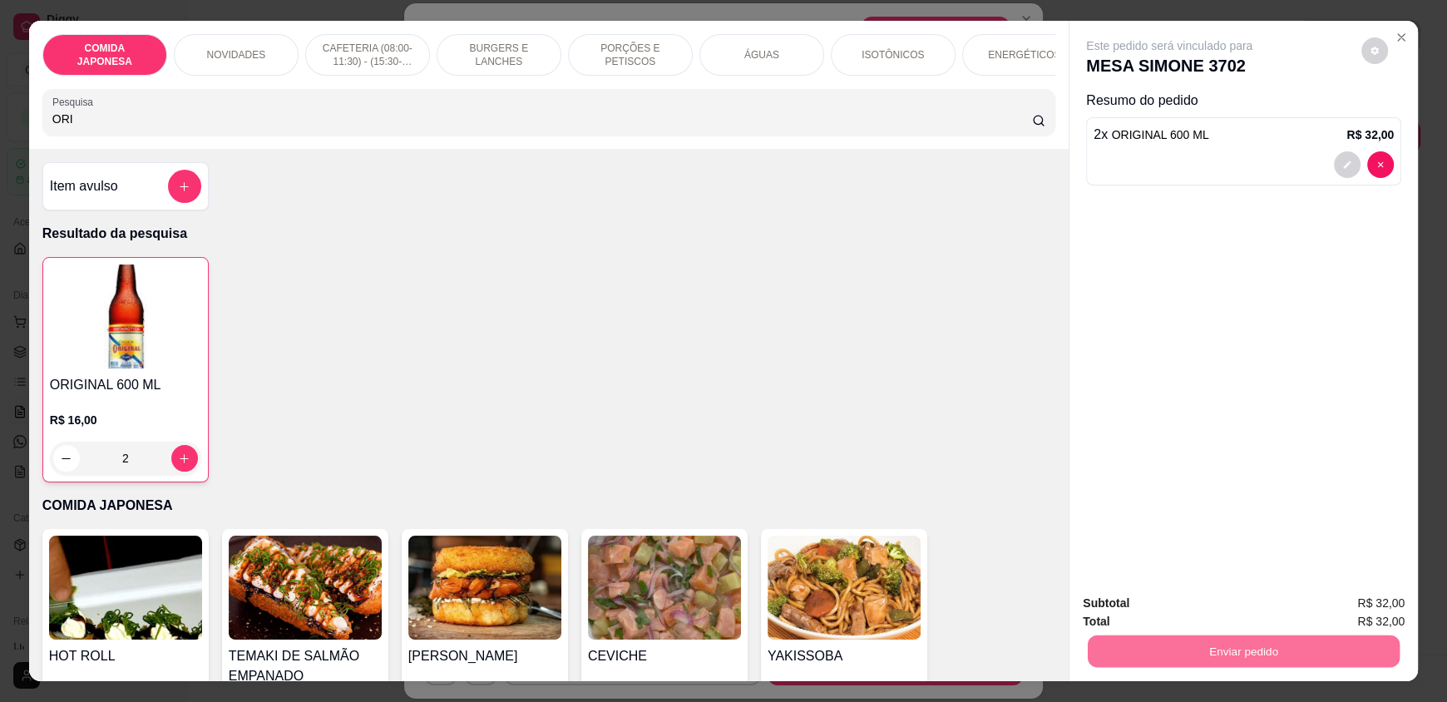
click at [1171, 609] on button "Não registrar e enviar pedido" at bounding box center [1188, 611] width 173 height 32
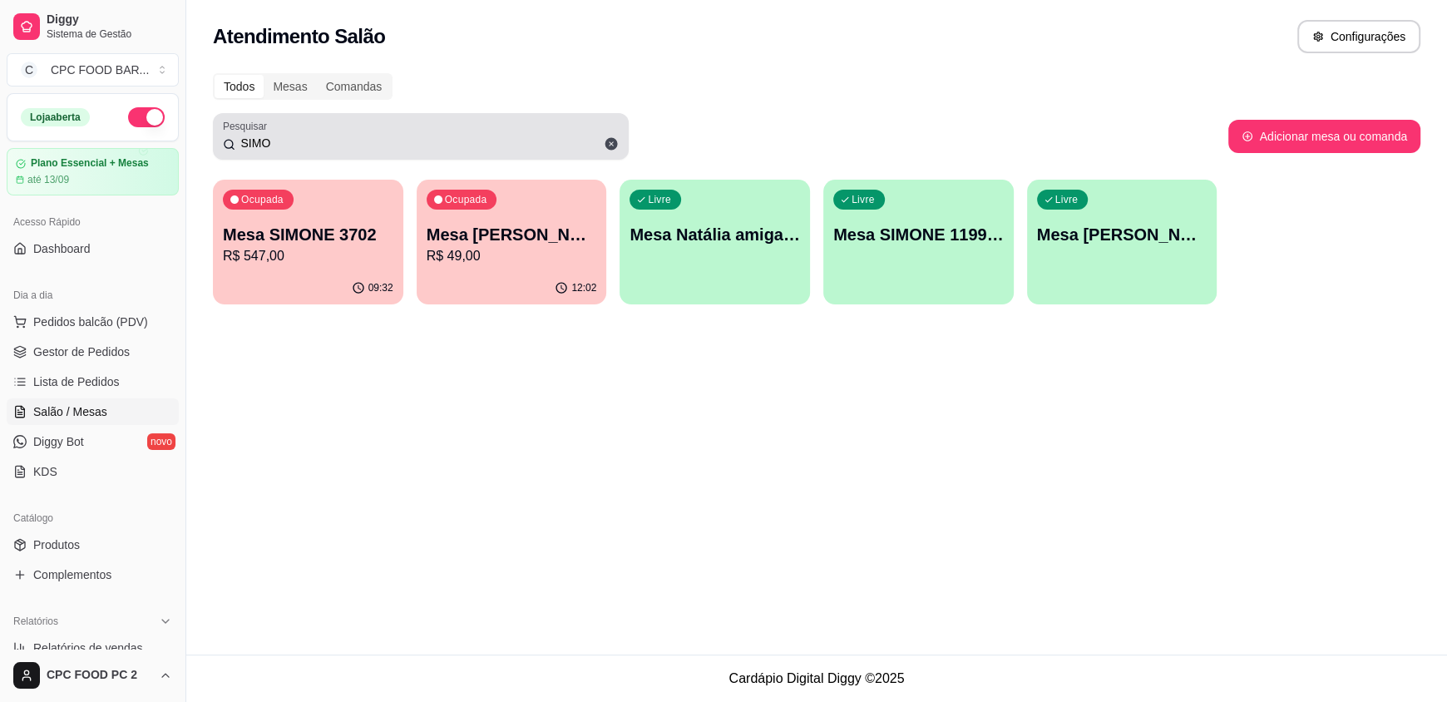
click at [558, 121] on div "SIMO" at bounding box center [421, 136] width 396 height 33
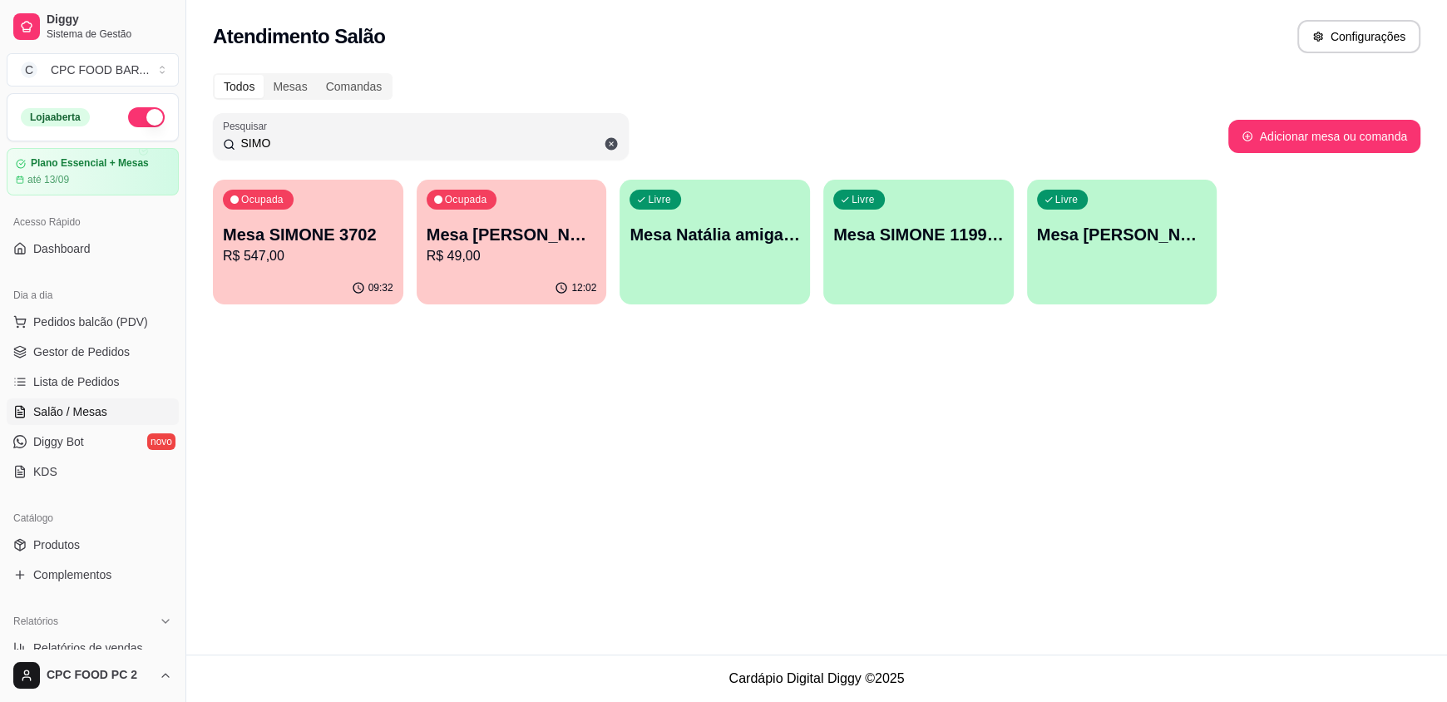
click at [260, 244] on p "Mesa SIMONE 3702" at bounding box center [308, 234] width 170 height 23
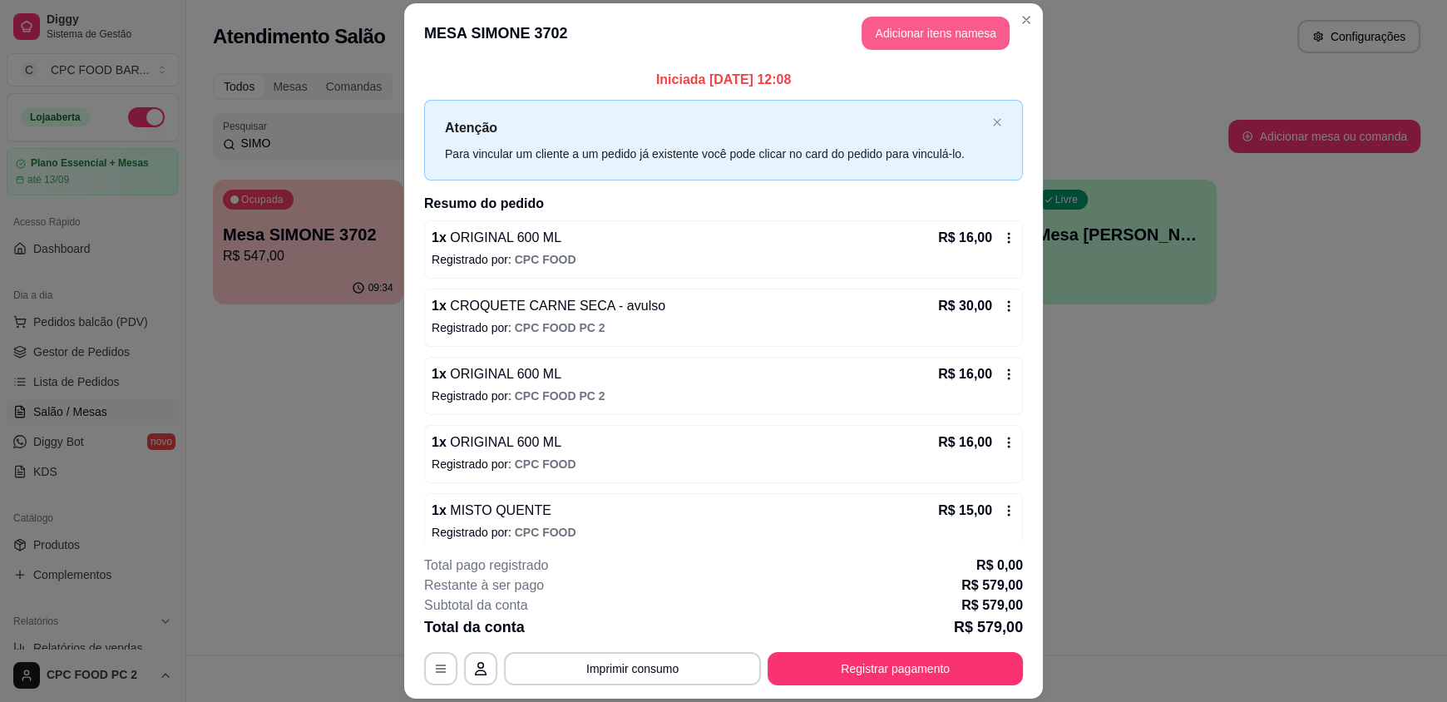
click at [939, 27] on button "Adicionar itens na mesa" at bounding box center [935, 33] width 148 height 33
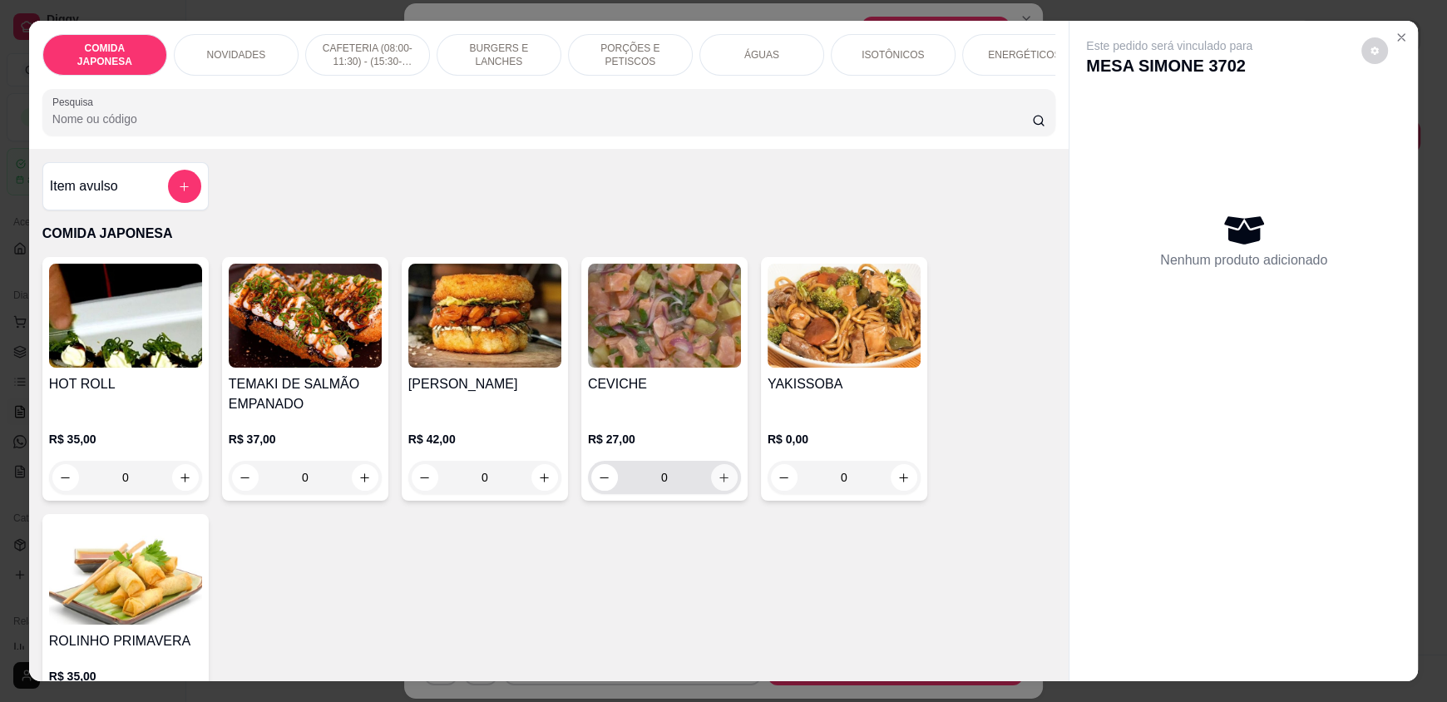
click at [718, 484] on icon "increase-product-quantity" at bounding box center [724, 477] width 12 height 12
type input "1"
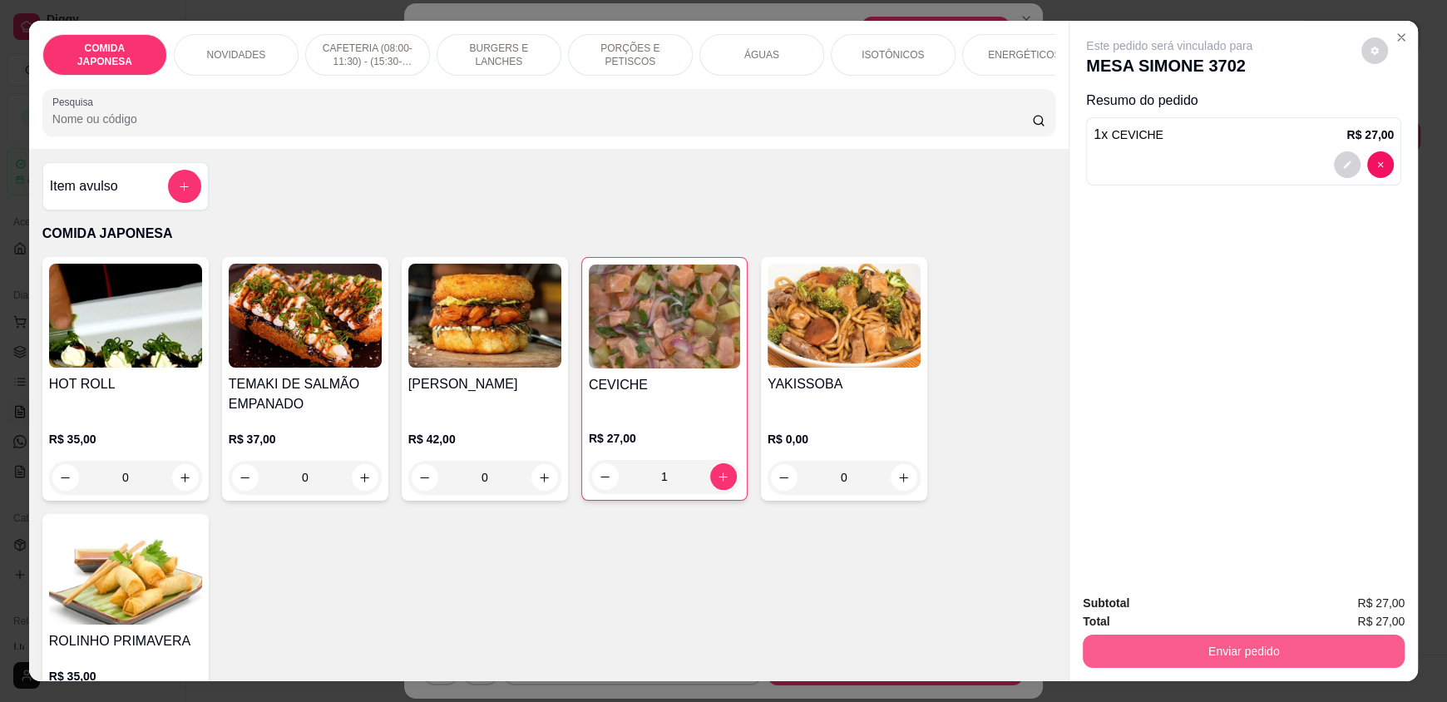
click at [1250, 656] on button "Enviar pedido" at bounding box center [1244, 650] width 322 height 33
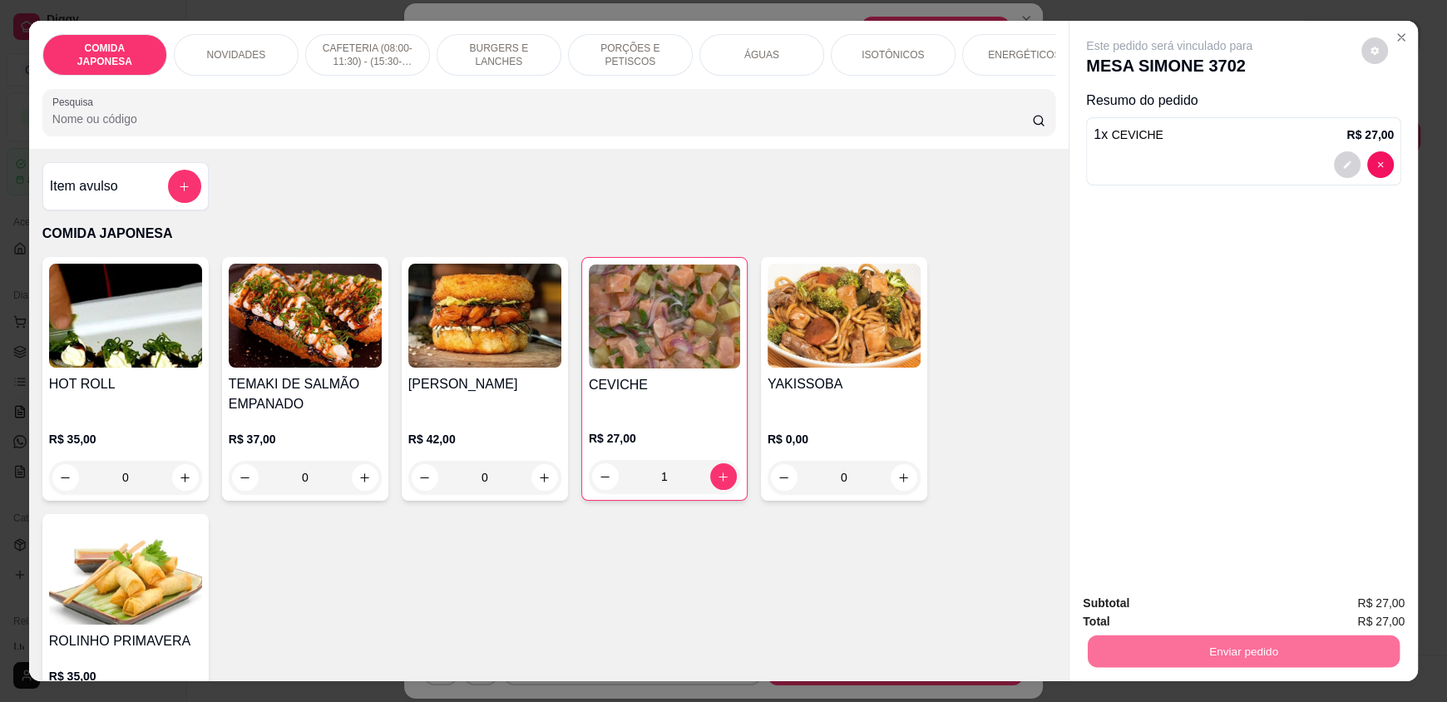
click at [1204, 605] on button "Não registrar e enviar pedido" at bounding box center [1188, 610] width 168 height 31
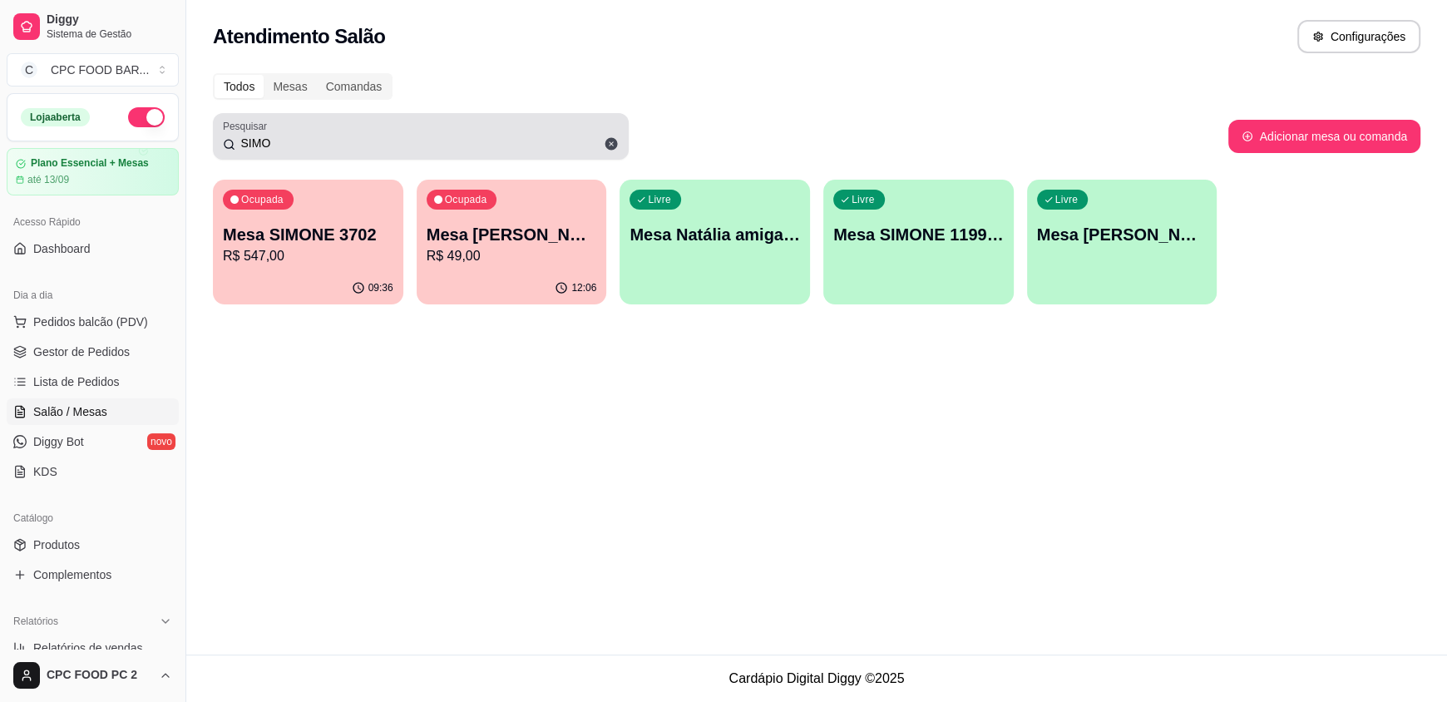
click at [347, 146] on input "SIMO" at bounding box center [426, 143] width 383 height 17
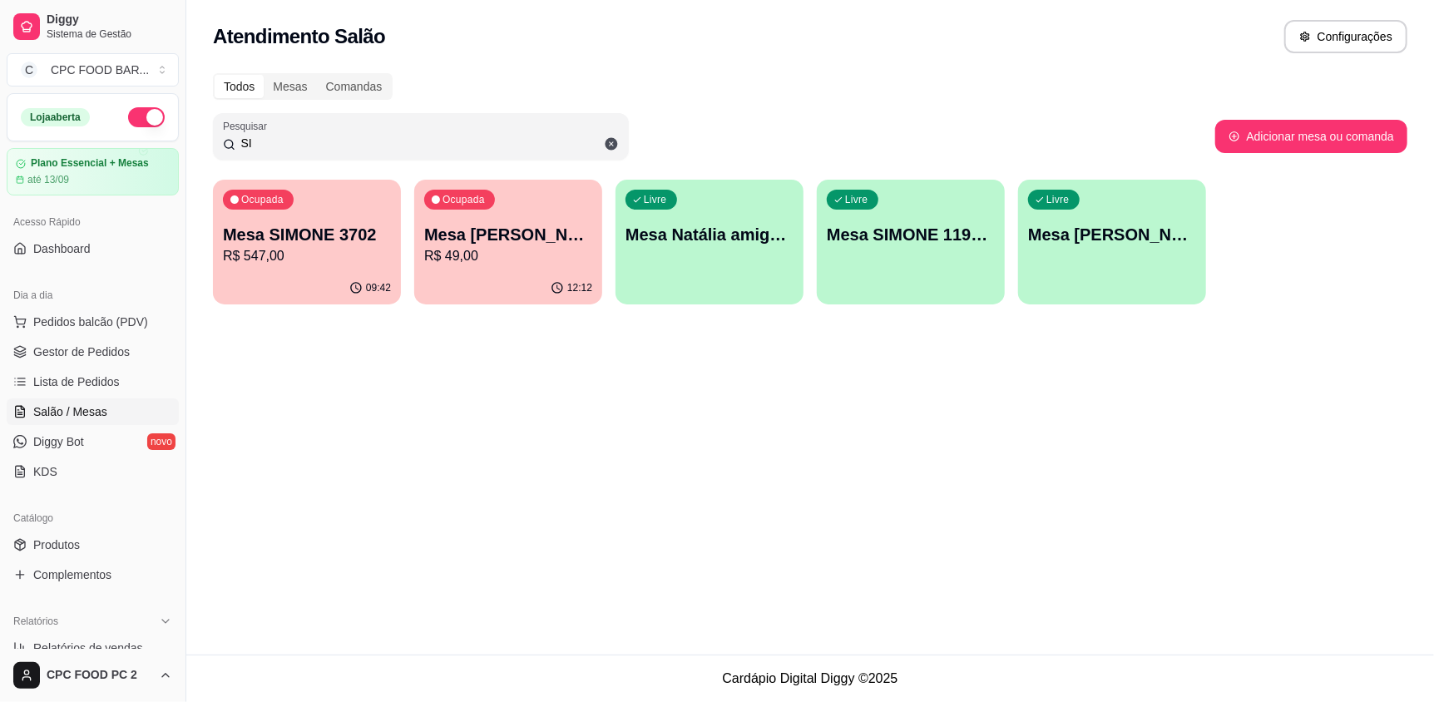
type input "S"
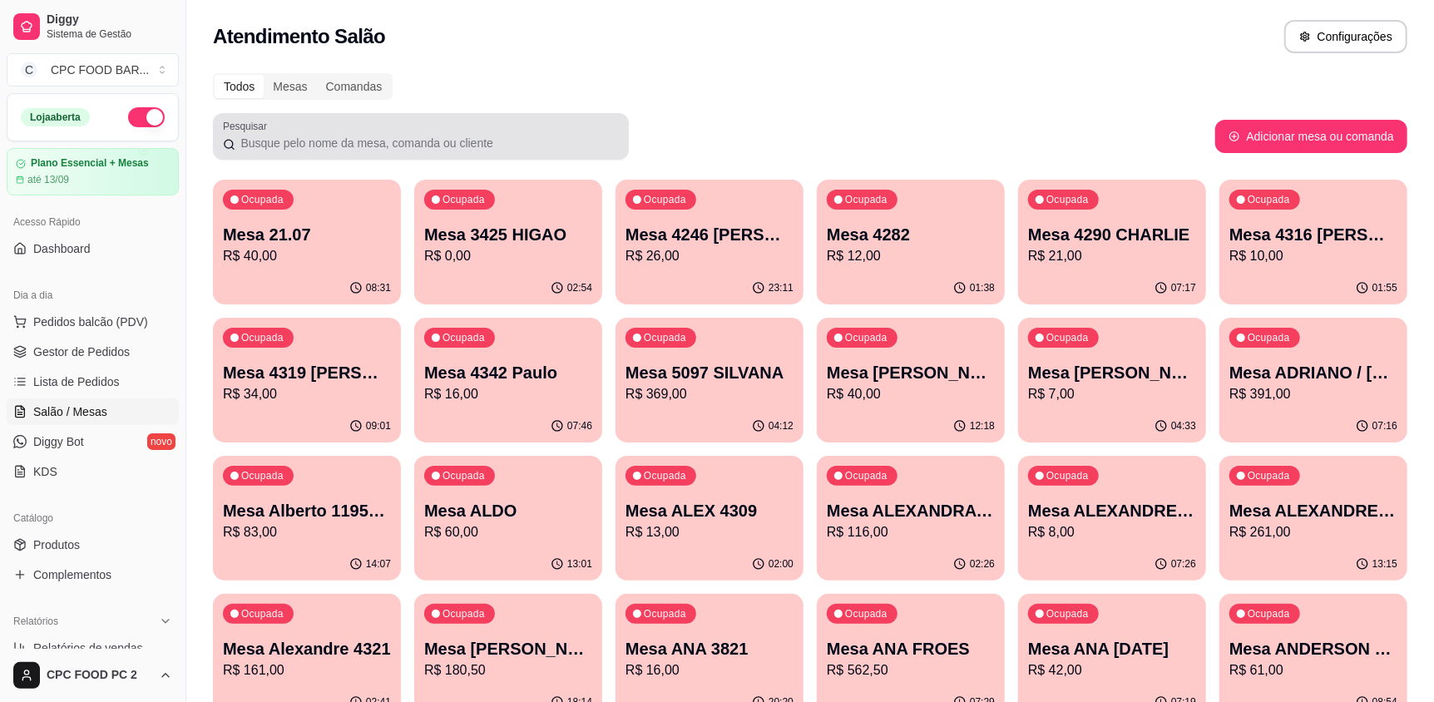
click at [344, 127] on div at bounding box center [421, 136] width 396 height 33
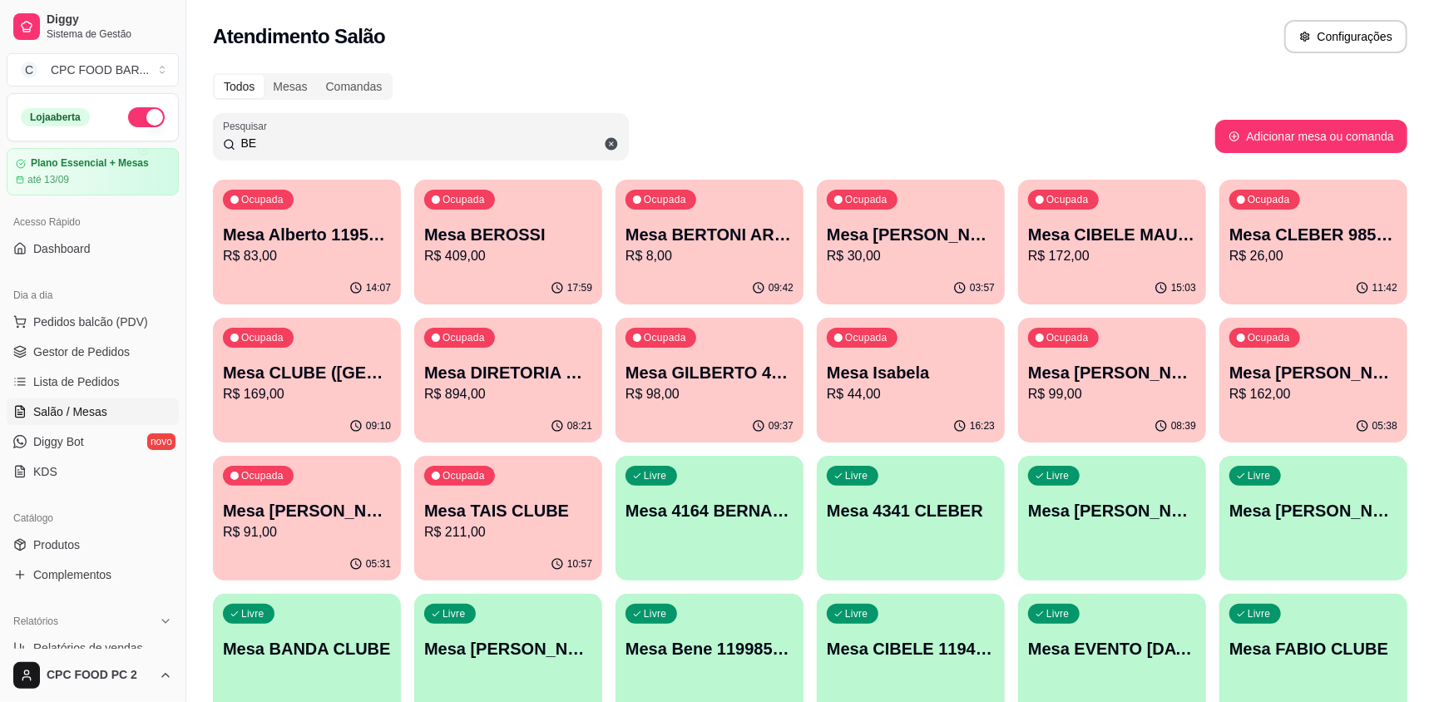
type input "B"
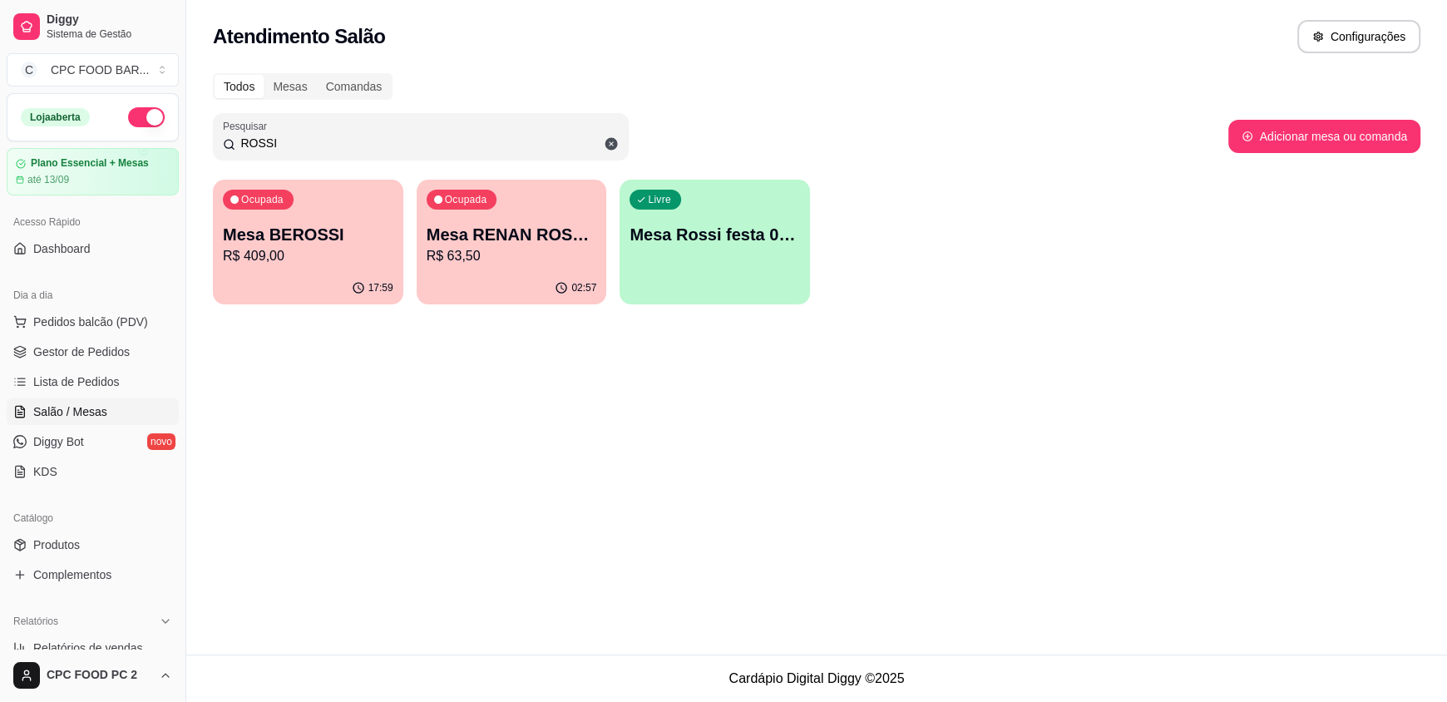
type input "ROSSI"
click at [215, 230] on div "Ocupada Mesa BEROSSI R$ 409,00" at bounding box center [307, 226] width 185 height 90
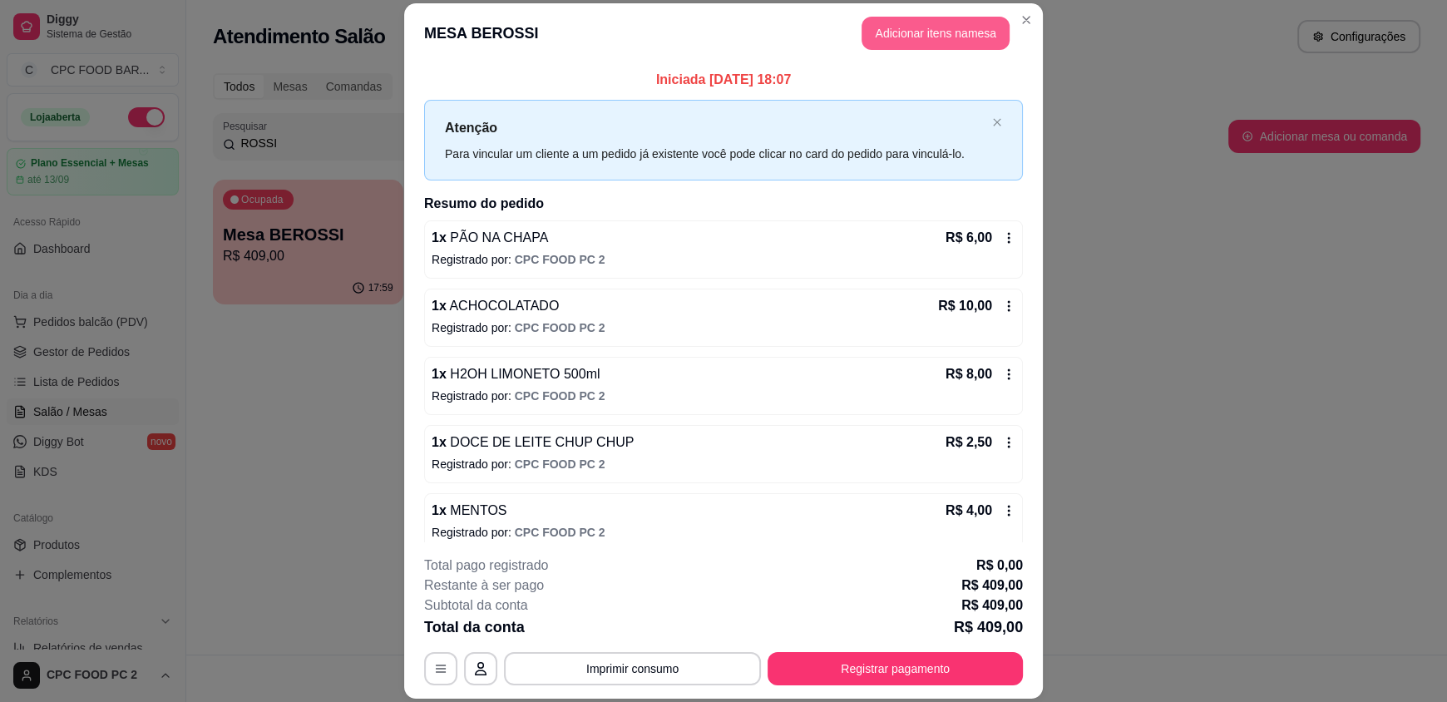
click at [945, 17] on button "Adicionar itens na mesa" at bounding box center [935, 33] width 148 height 33
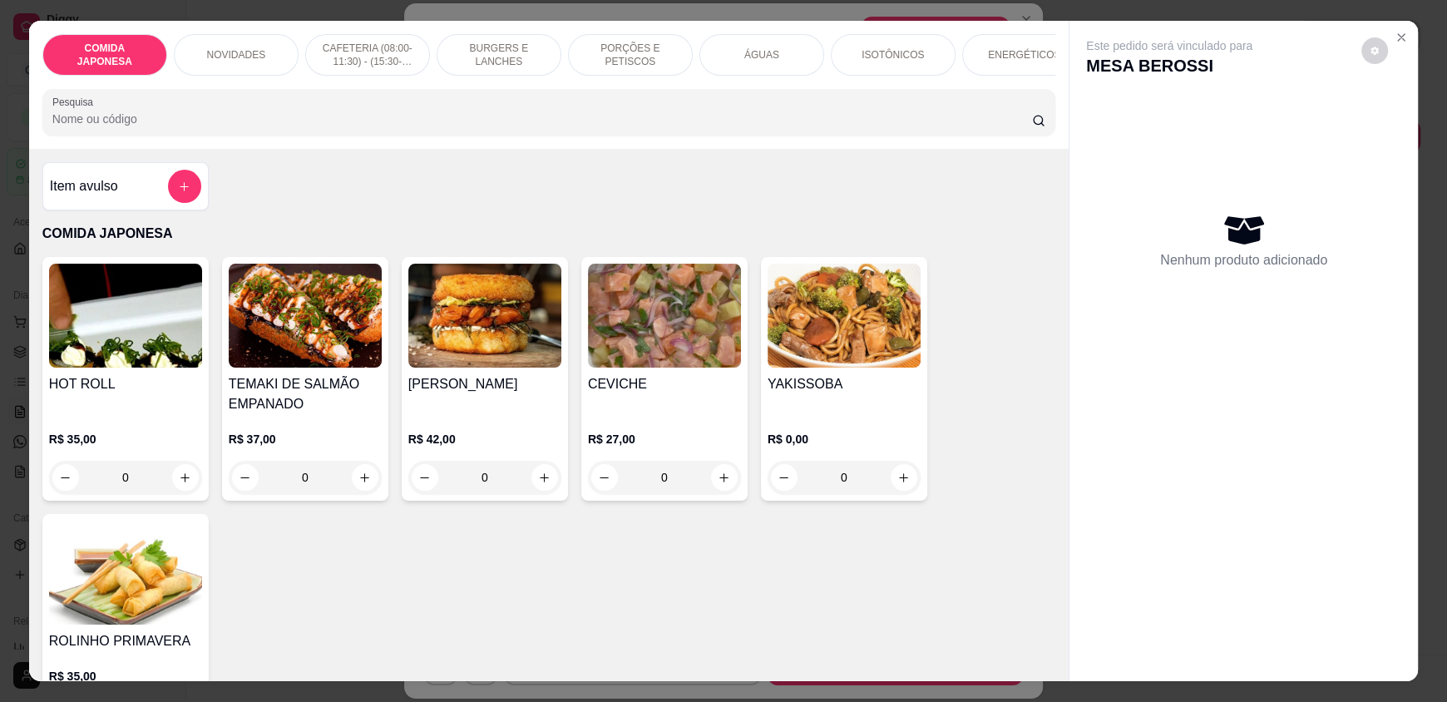
click at [197, 127] on input "Pesquisa" at bounding box center [542, 119] width 980 height 17
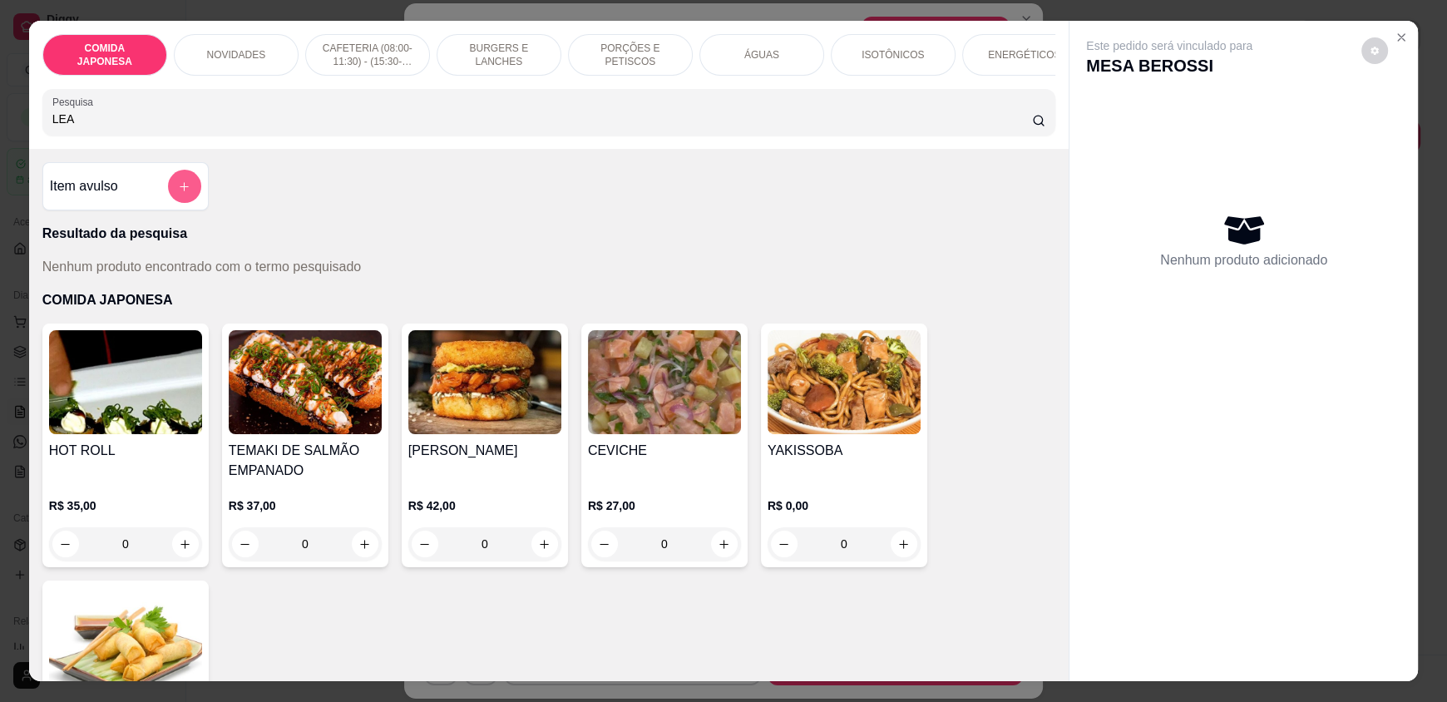
type input "LEA"
click at [182, 193] on icon "add-separate-item" at bounding box center [184, 186] width 12 height 12
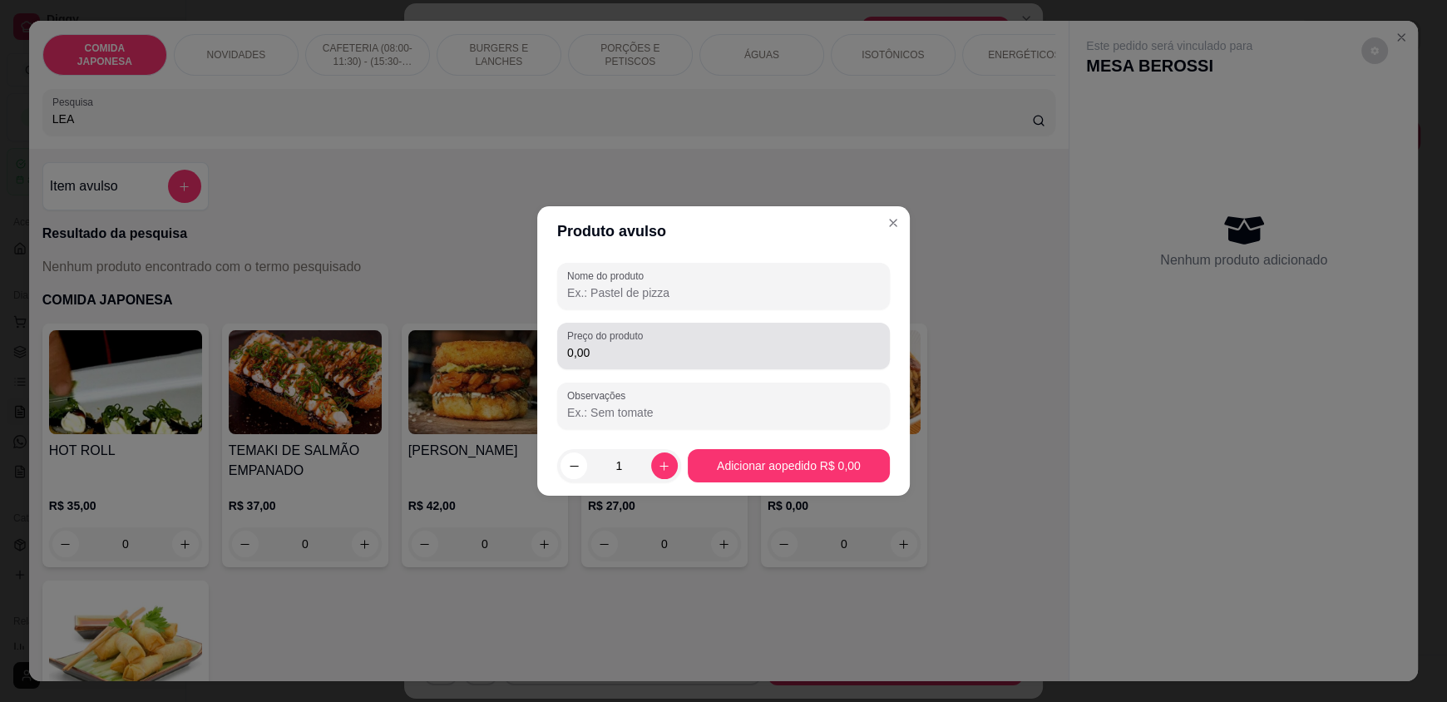
click at [605, 347] on input "0,00" at bounding box center [723, 352] width 313 height 17
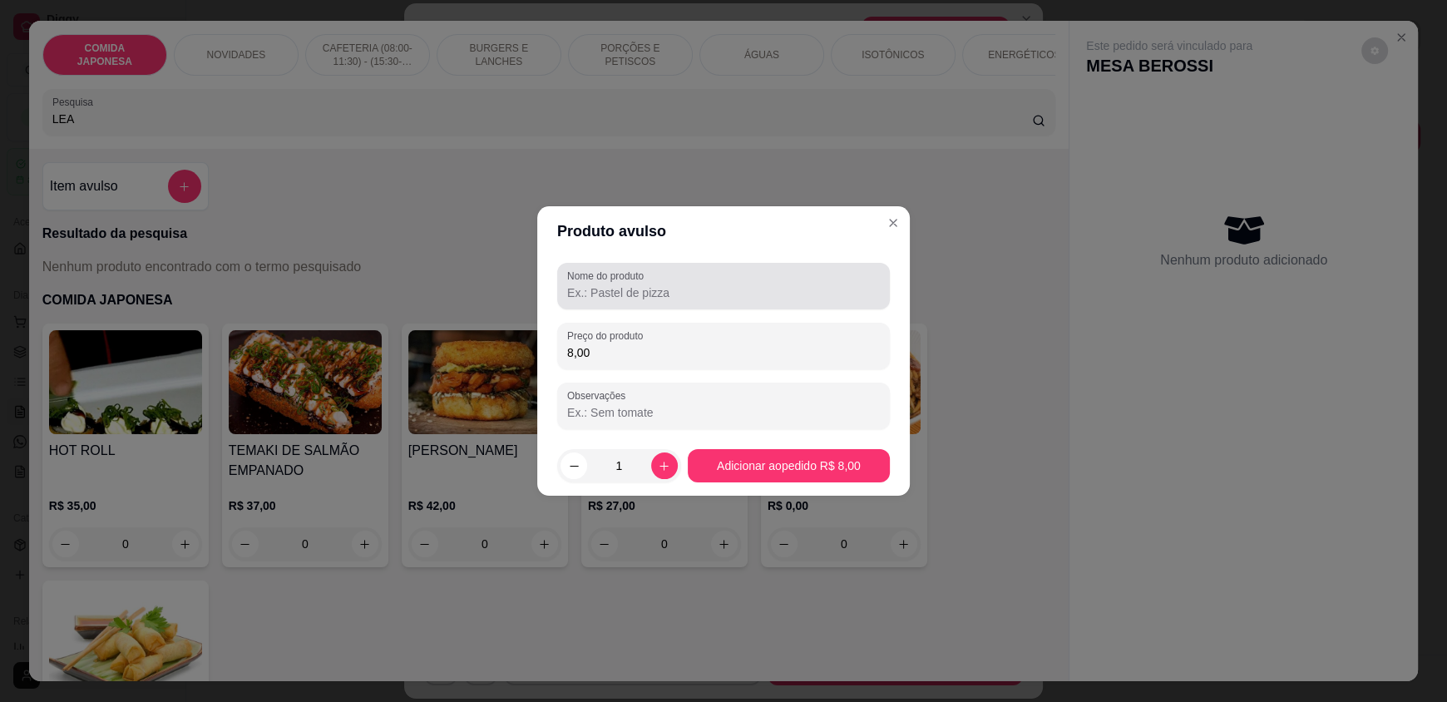
type input "8,00"
click at [614, 294] on input "Nome do produto" at bounding box center [723, 292] width 313 height 17
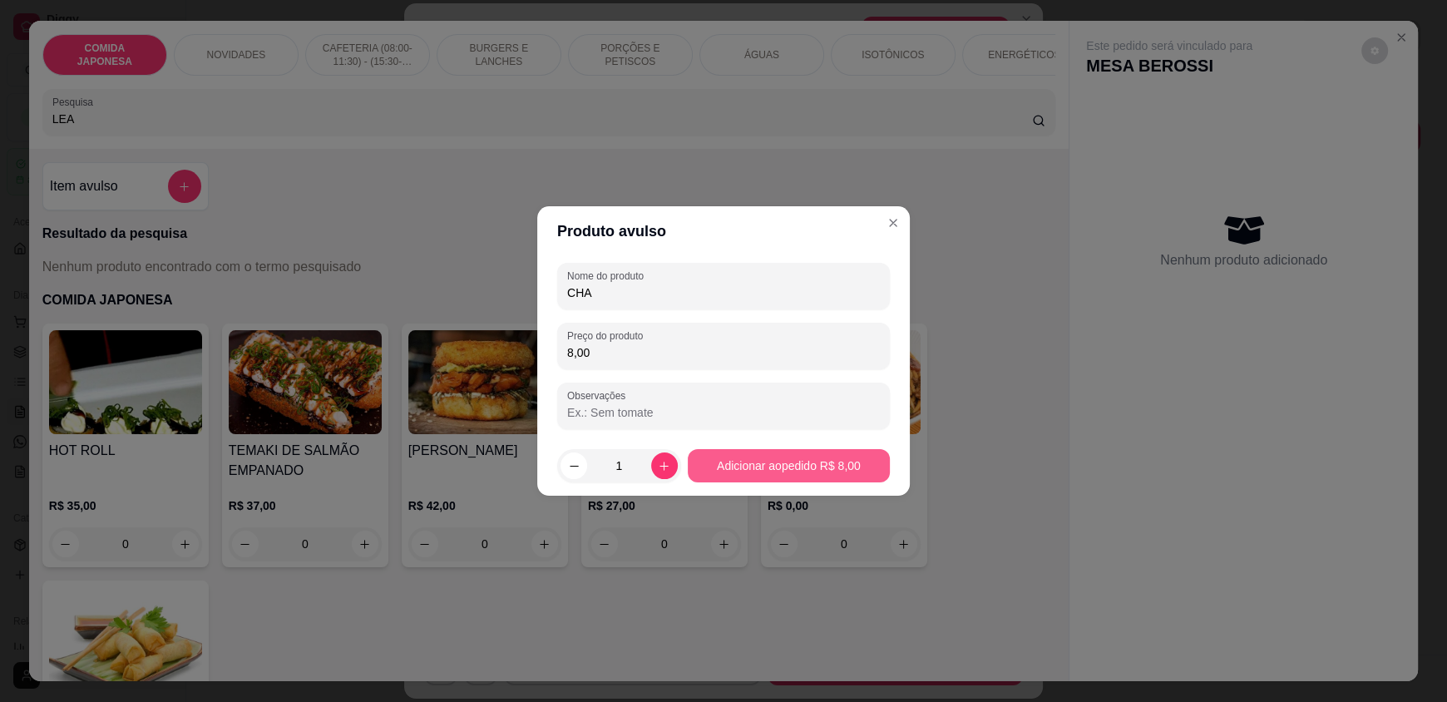
type input "CHA"
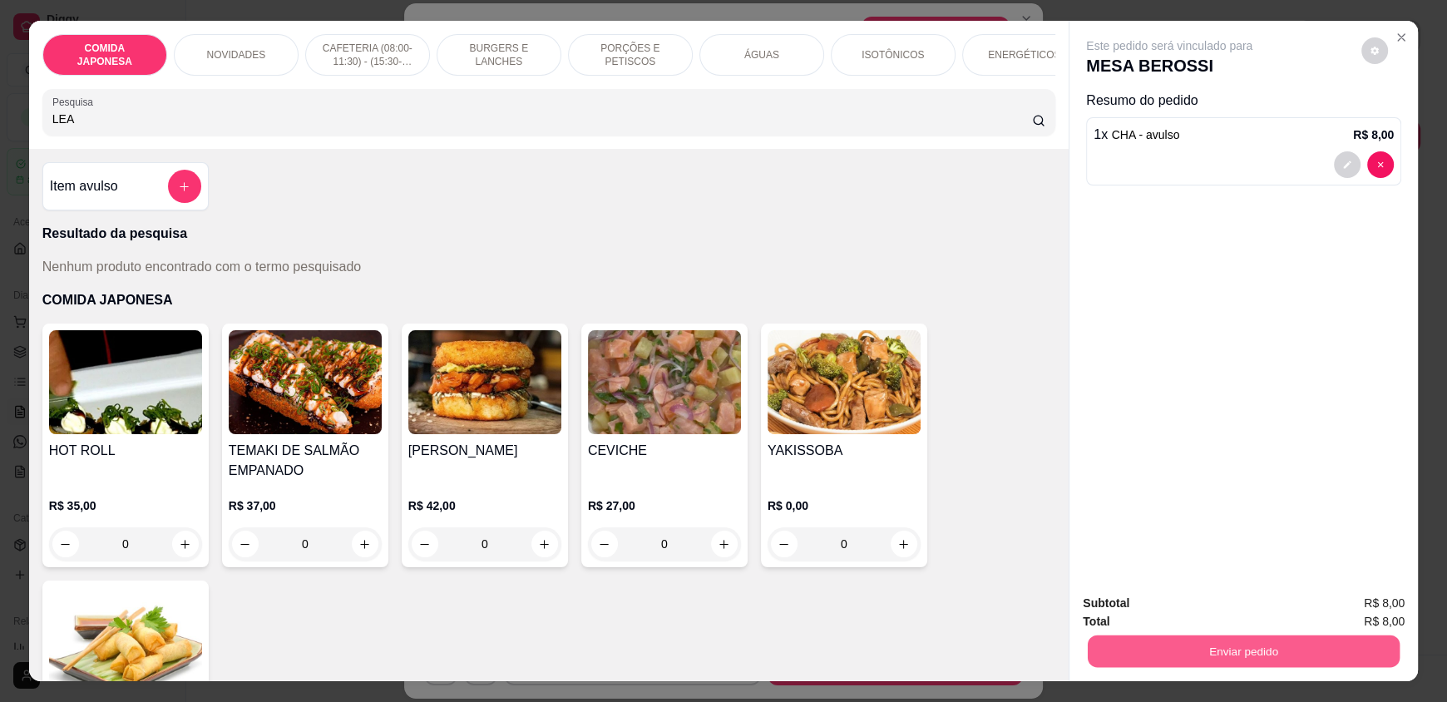
click at [1149, 647] on button "Enviar pedido" at bounding box center [1244, 650] width 312 height 32
click at [1161, 608] on button "Não registrar e enviar pedido" at bounding box center [1188, 611] width 173 height 32
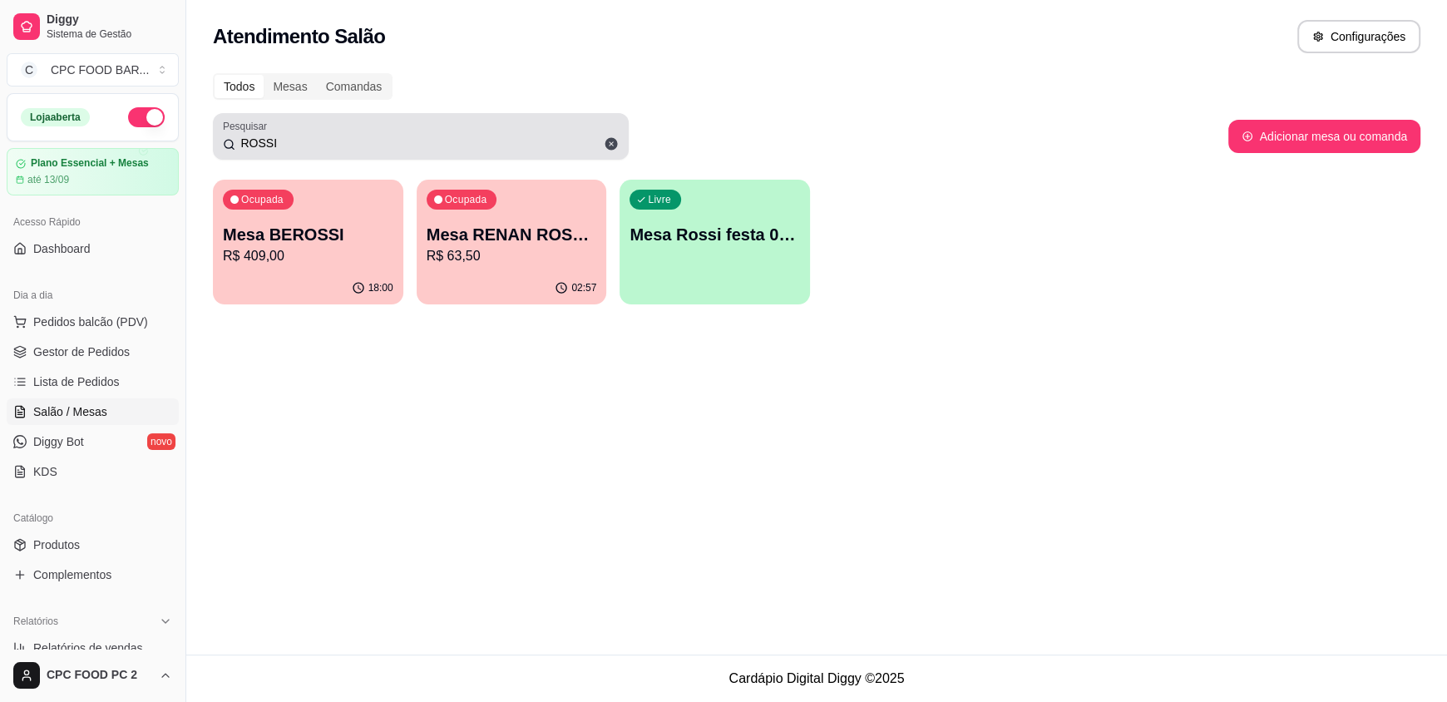
click at [381, 149] on input "ROSSI" at bounding box center [426, 143] width 383 height 17
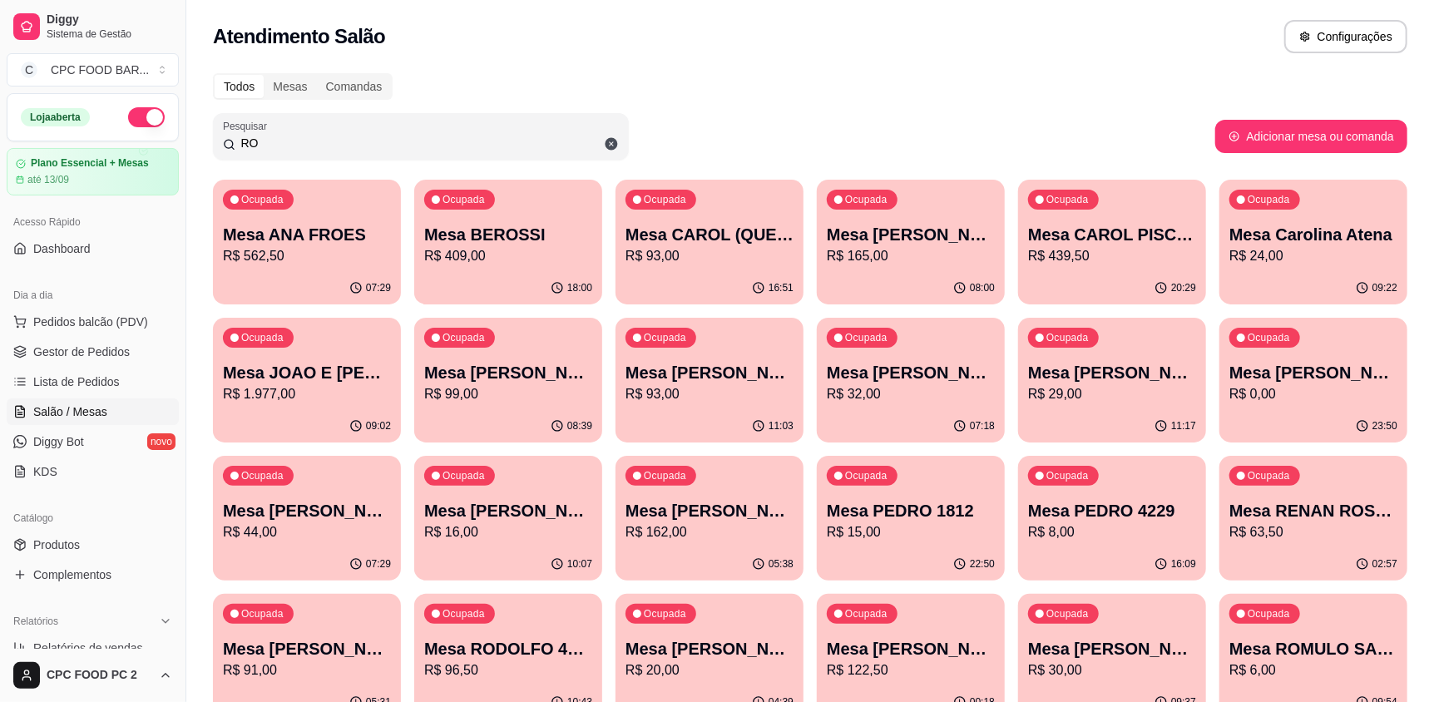
type input "R"
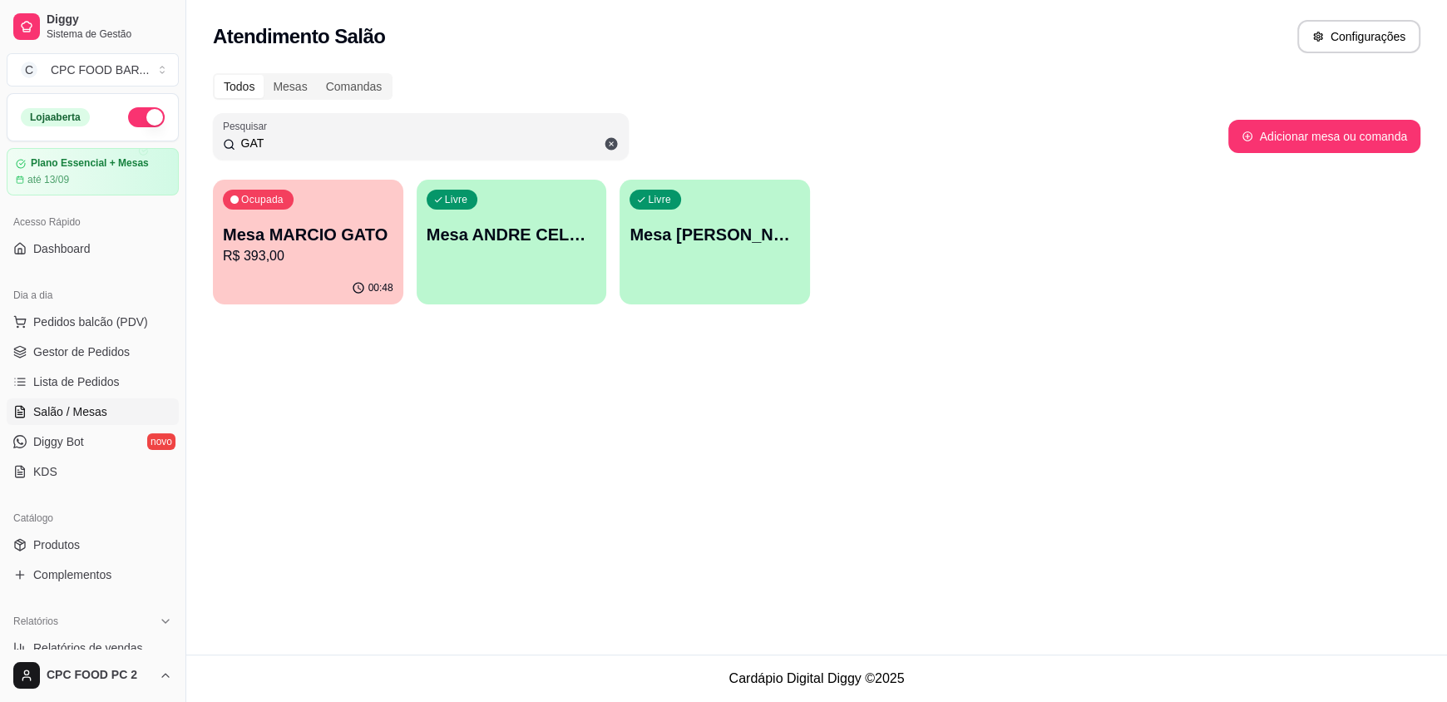
type input "GAT"
click at [357, 244] on p "Mesa MARCIO GATO" at bounding box center [307, 235] width 165 height 22
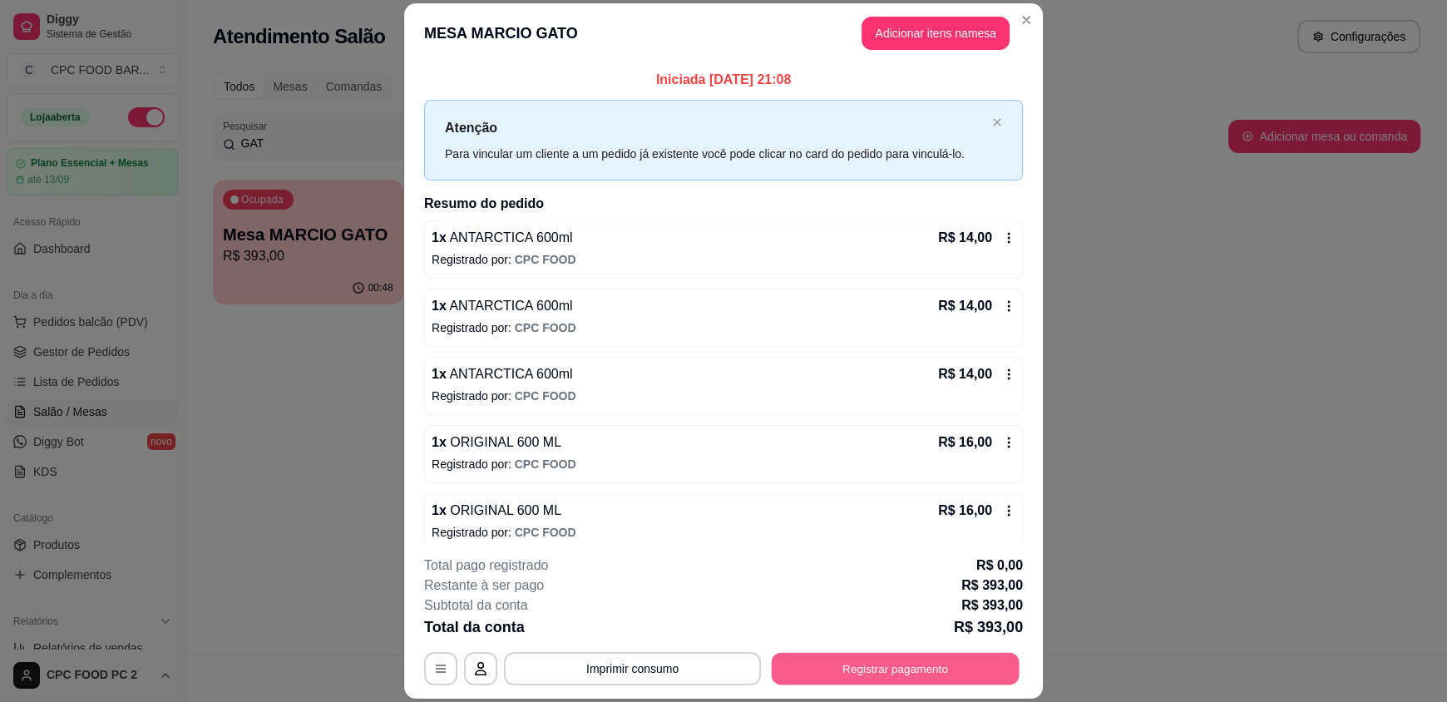
click at [859, 677] on button "Registrar pagamento" at bounding box center [896, 668] width 248 height 32
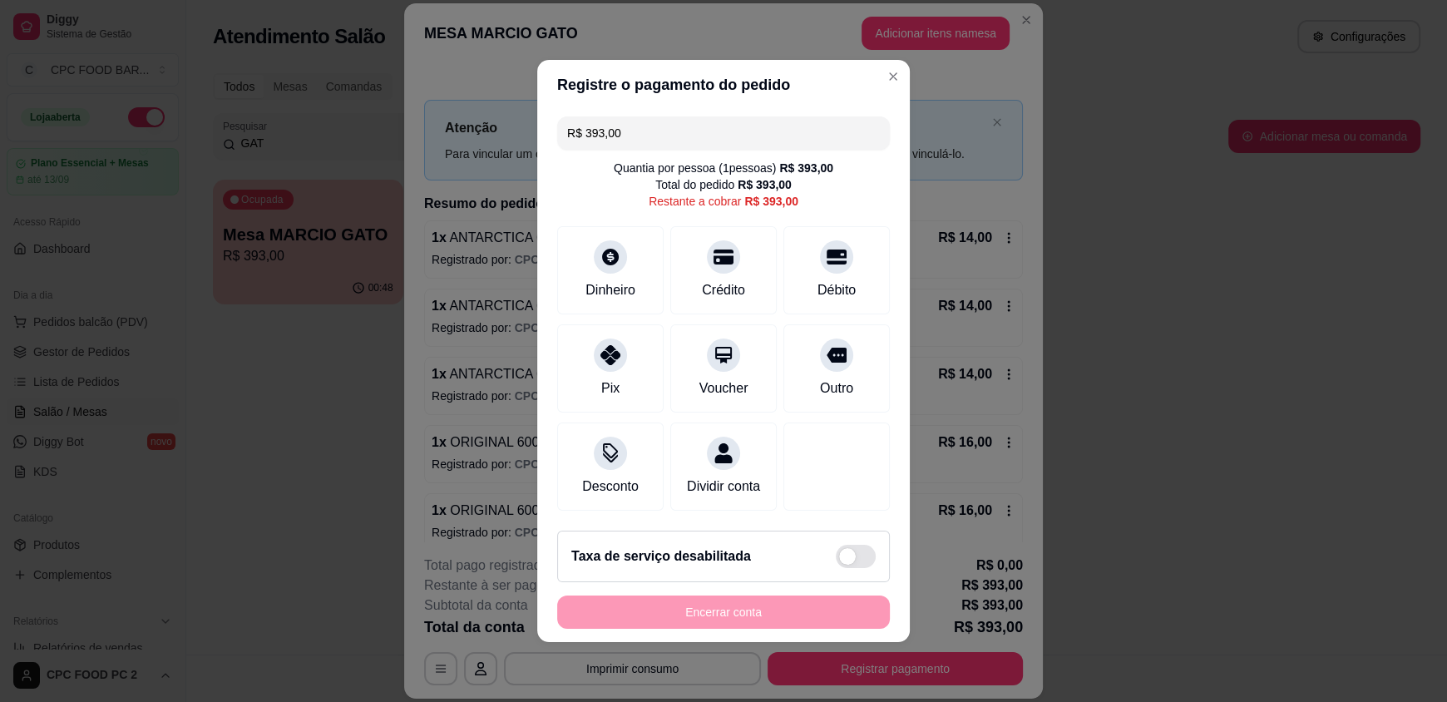
drag, startPoint x: 827, startPoint y: 87, endPoint x: 878, endPoint y: 88, distance: 51.6
click at [827, 87] on header "Registre o pagamento do pedido" at bounding box center [723, 85] width 373 height 50
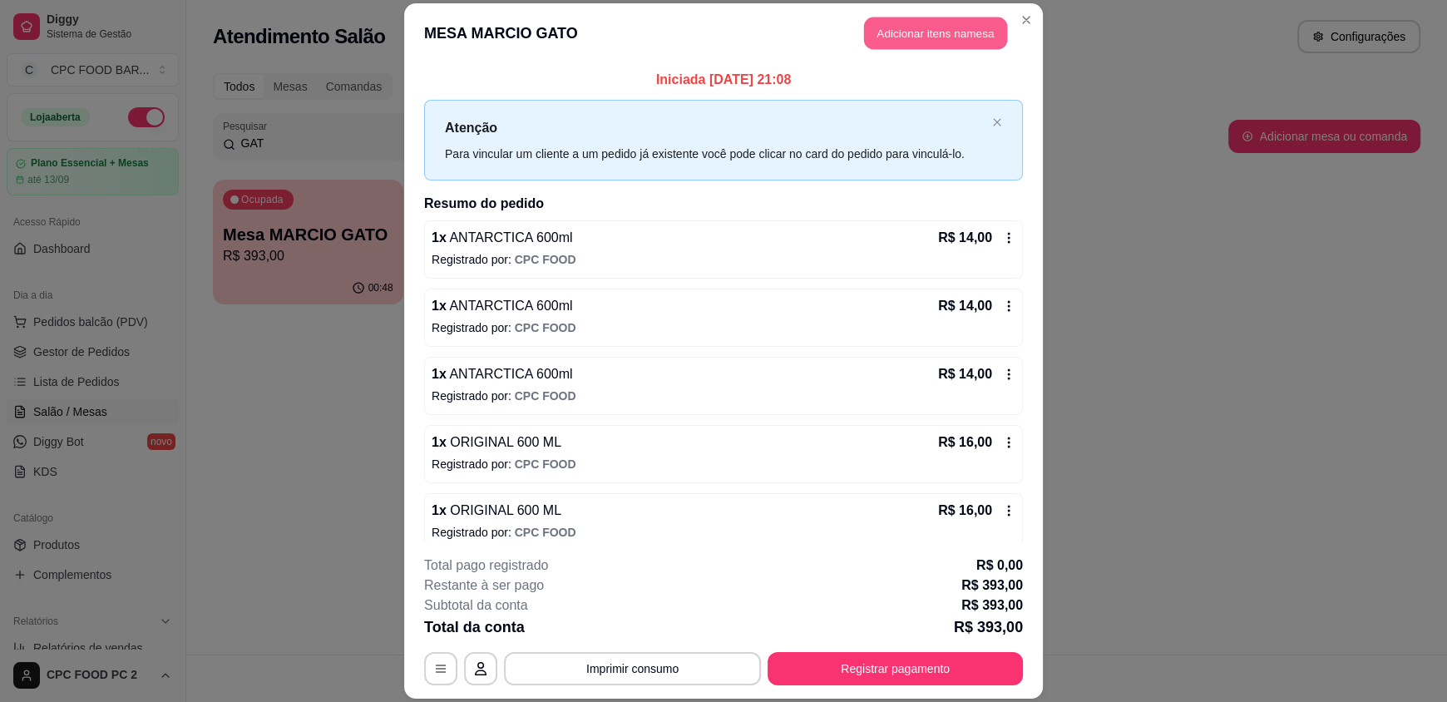
click at [893, 35] on button "Adicionar itens na mesa" at bounding box center [935, 33] width 143 height 32
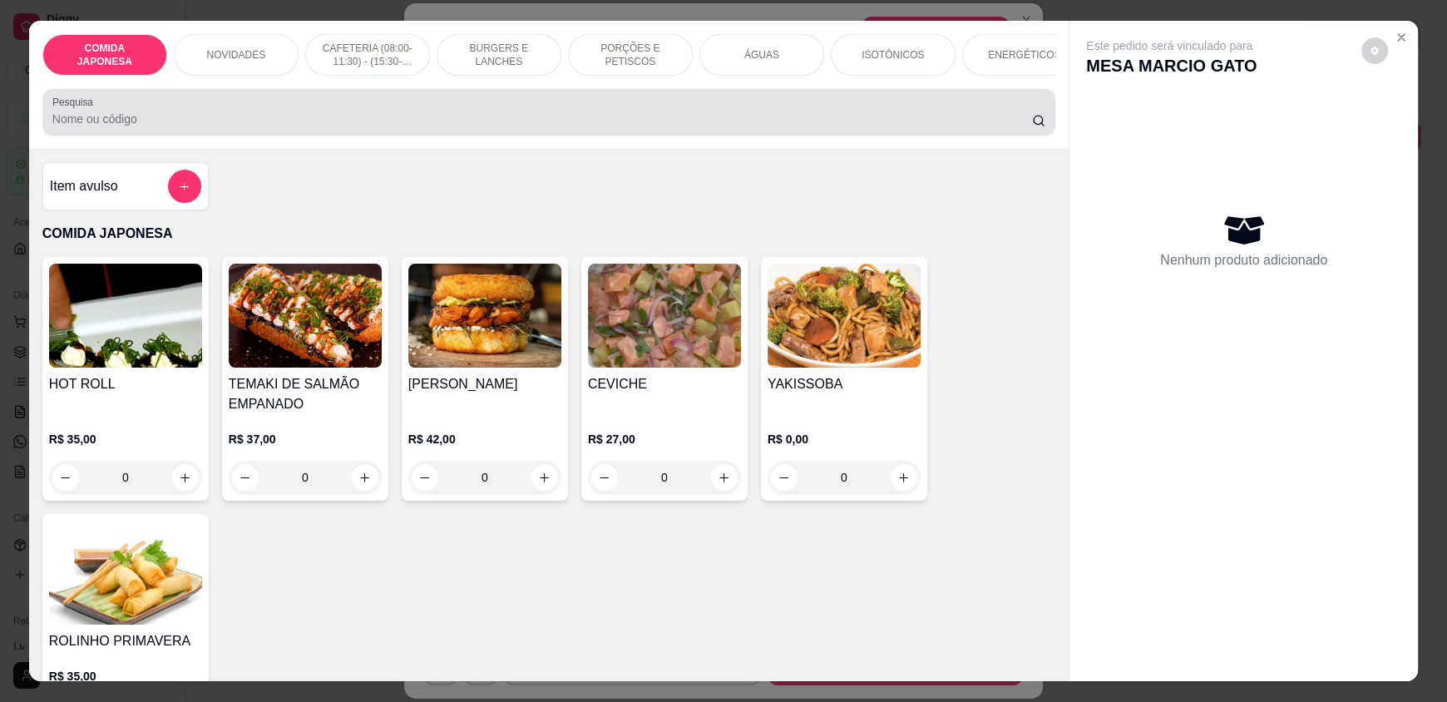
click at [486, 111] on div at bounding box center [548, 112] width 993 height 33
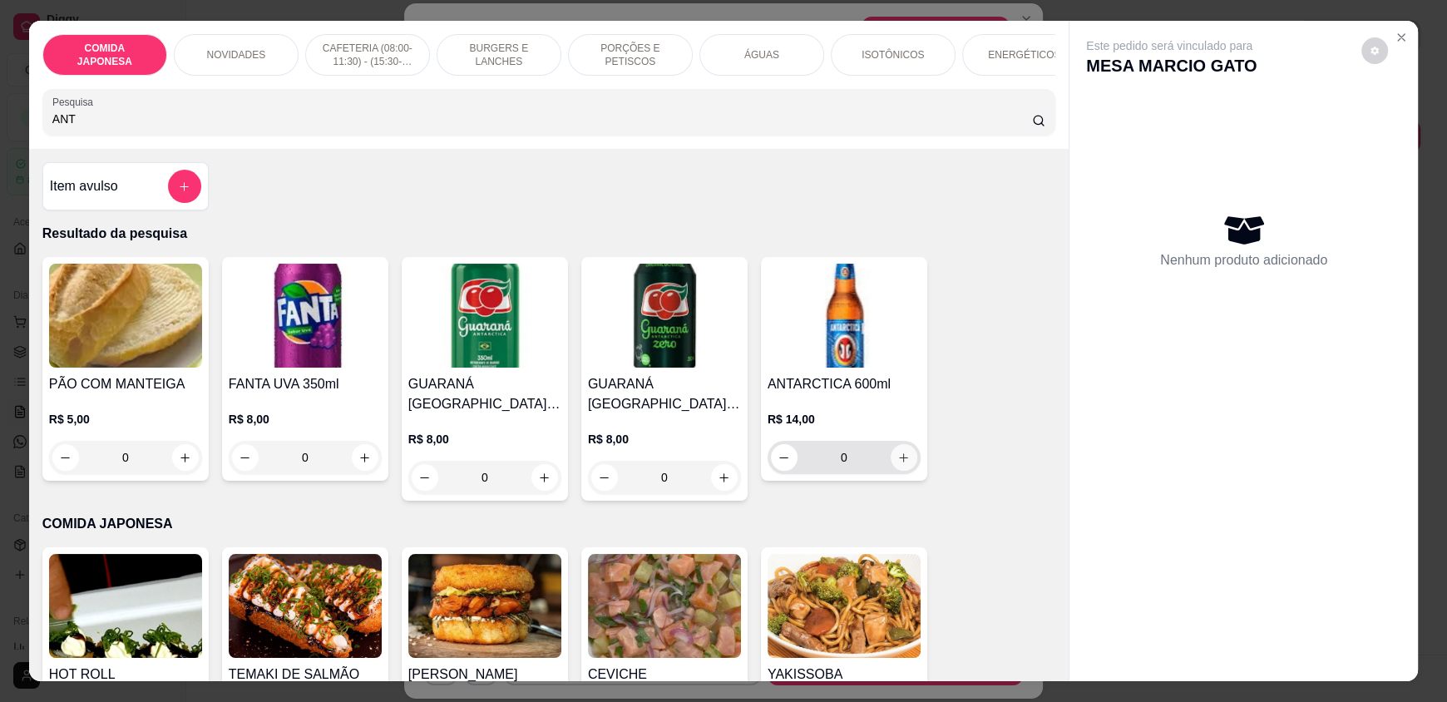
type input "ANT"
click at [901, 461] on button "increase-product-quantity" at bounding box center [904, 458] width 26 height 26
type input "1"
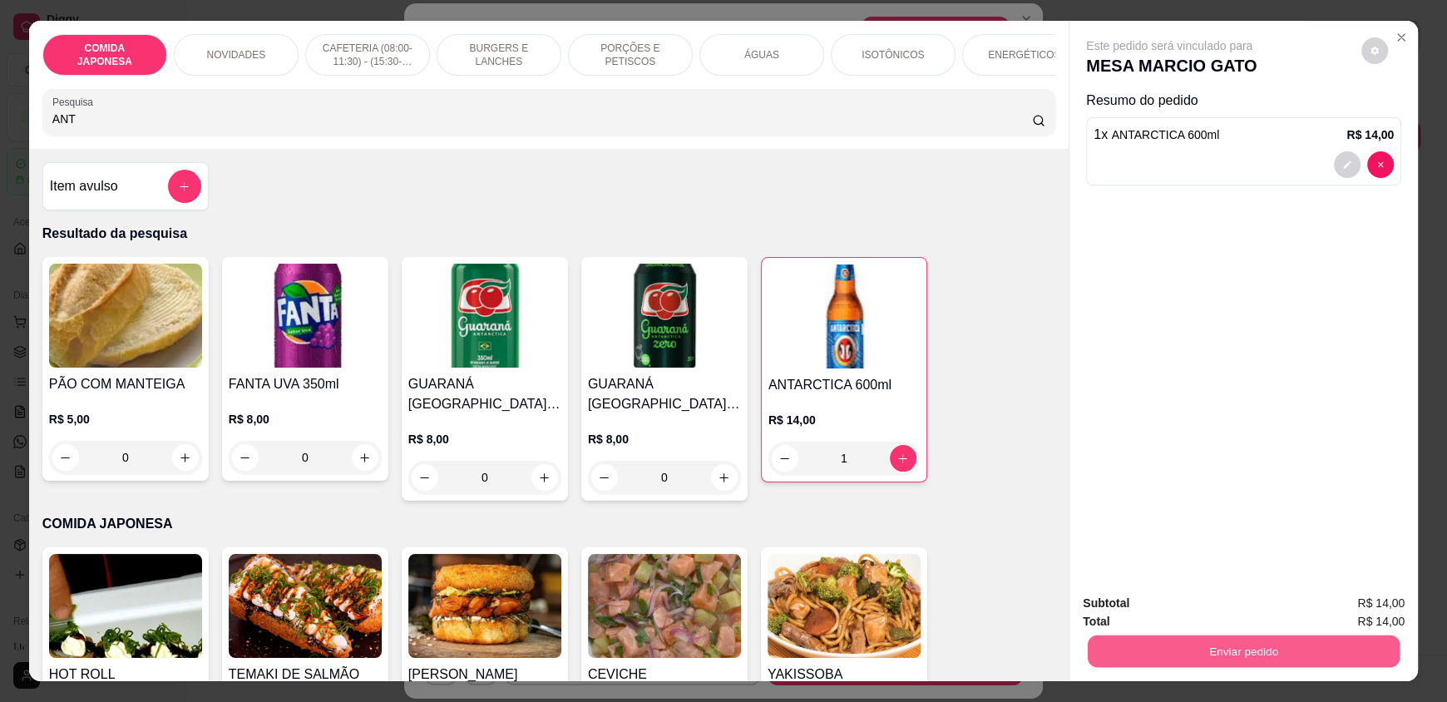
click at [1153, 667] on div "Enviar pedido" at bounding box center [1244, 648] width 322 height 37
click at [1167, 608] on button "Não registrar e enviar pedido" at bounding box center [1188, 610] width 168 height 31
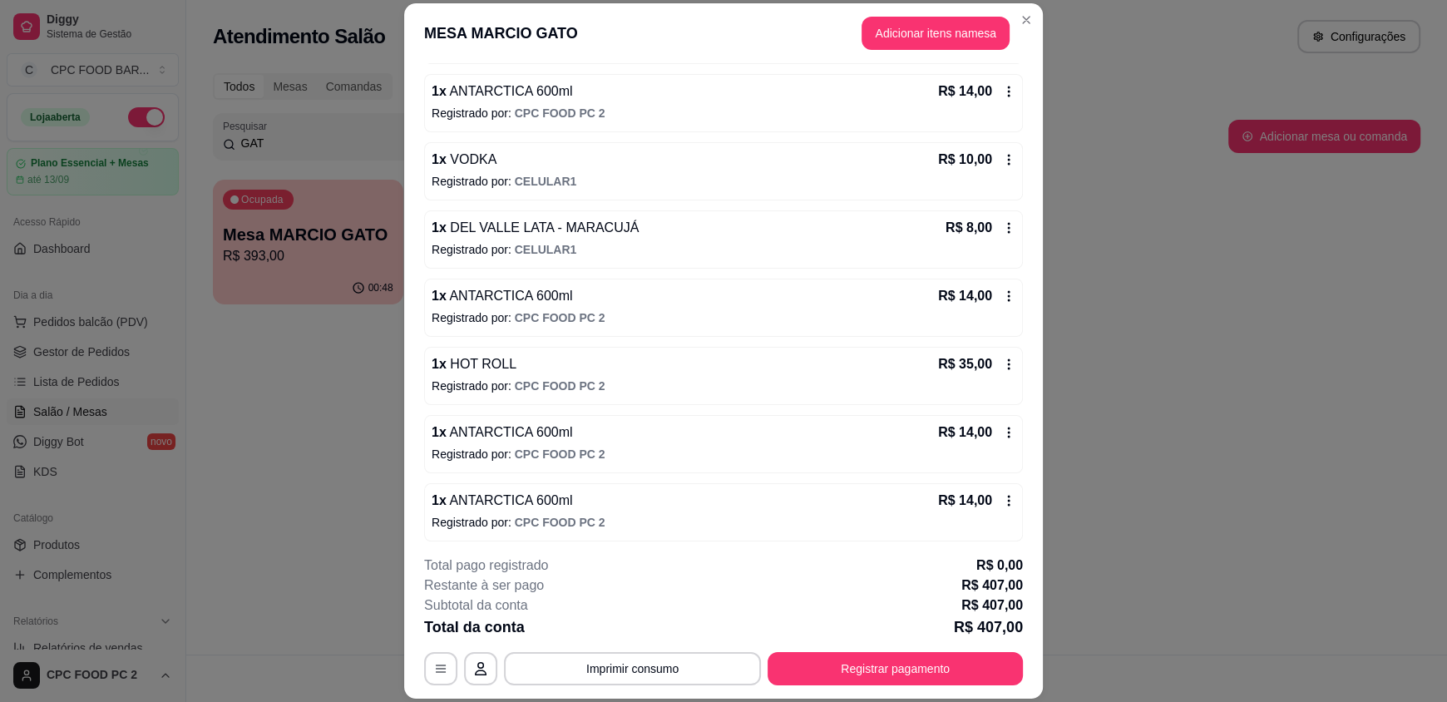
scroll to position [1386, 0]
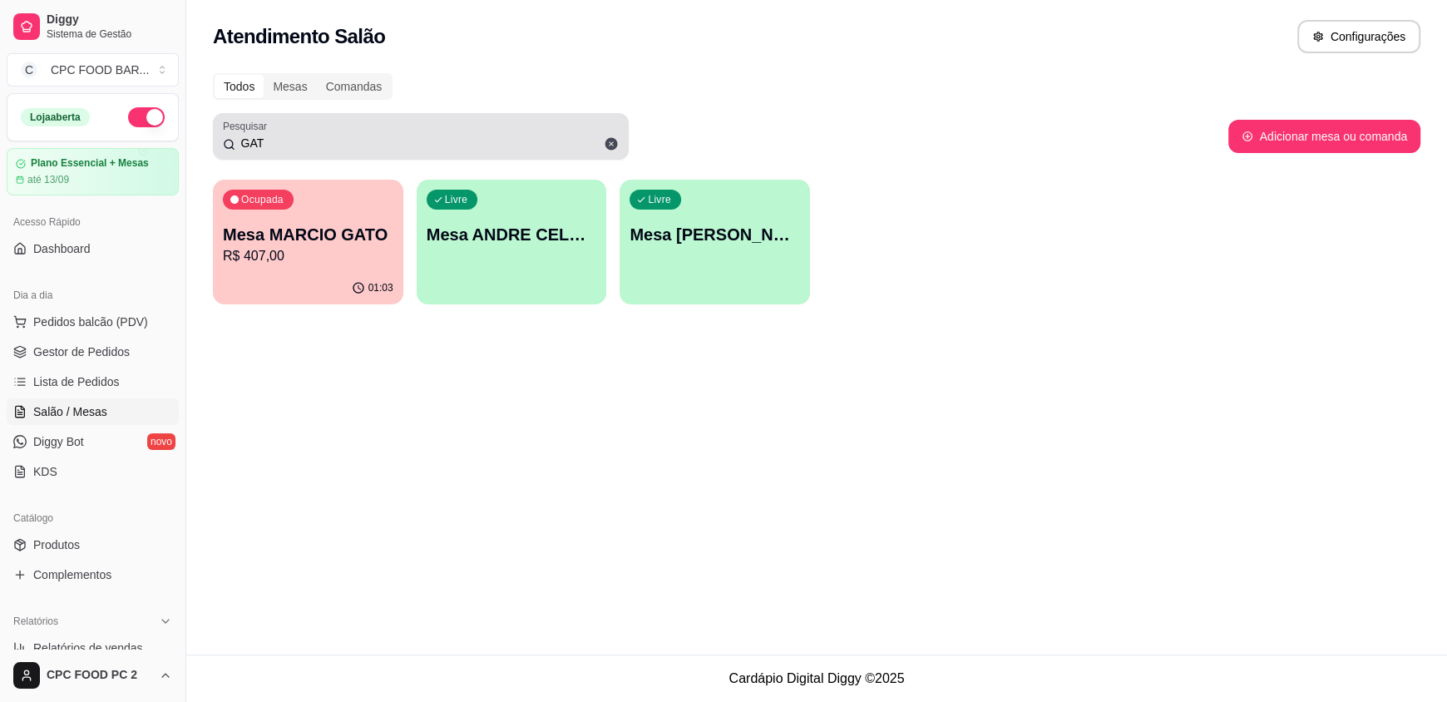
click at [464, 143] on input "GAT" at bounding box center [426, 143] width 383 height 17
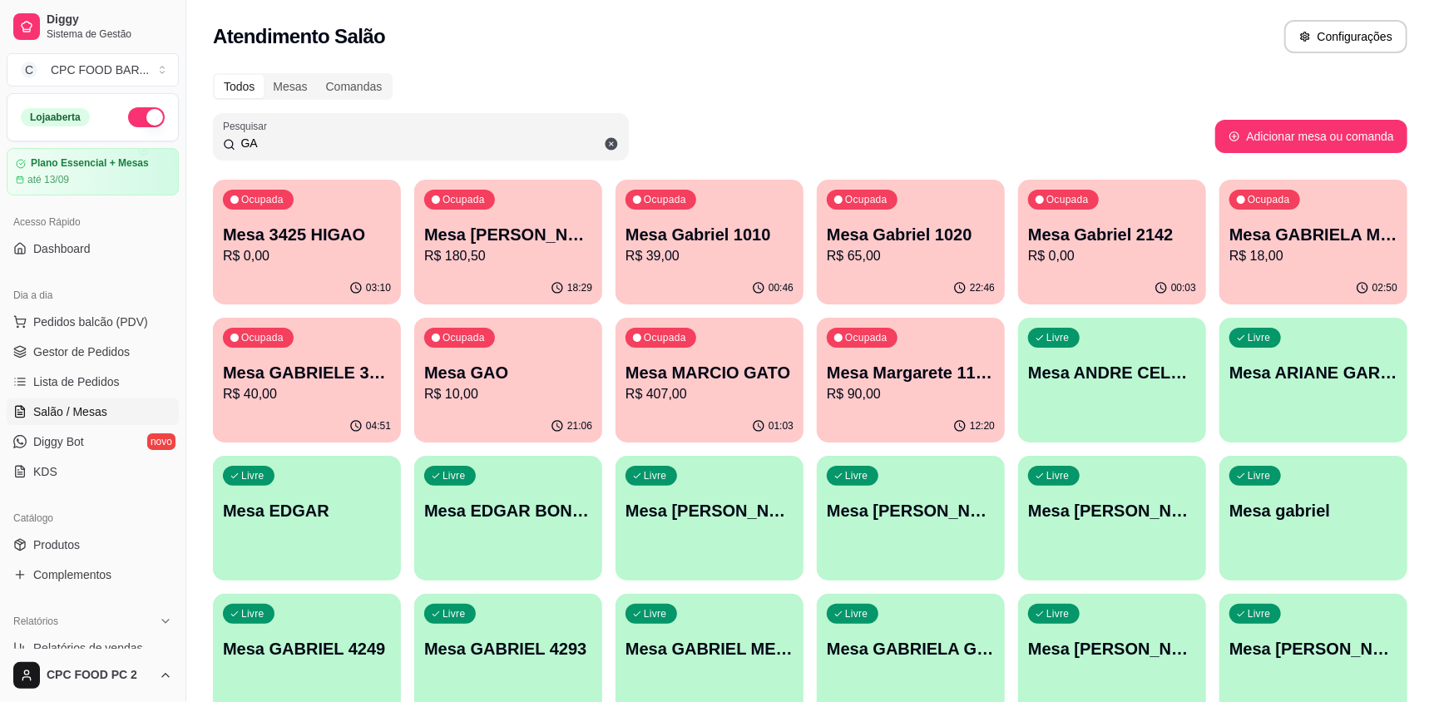
type input "G"
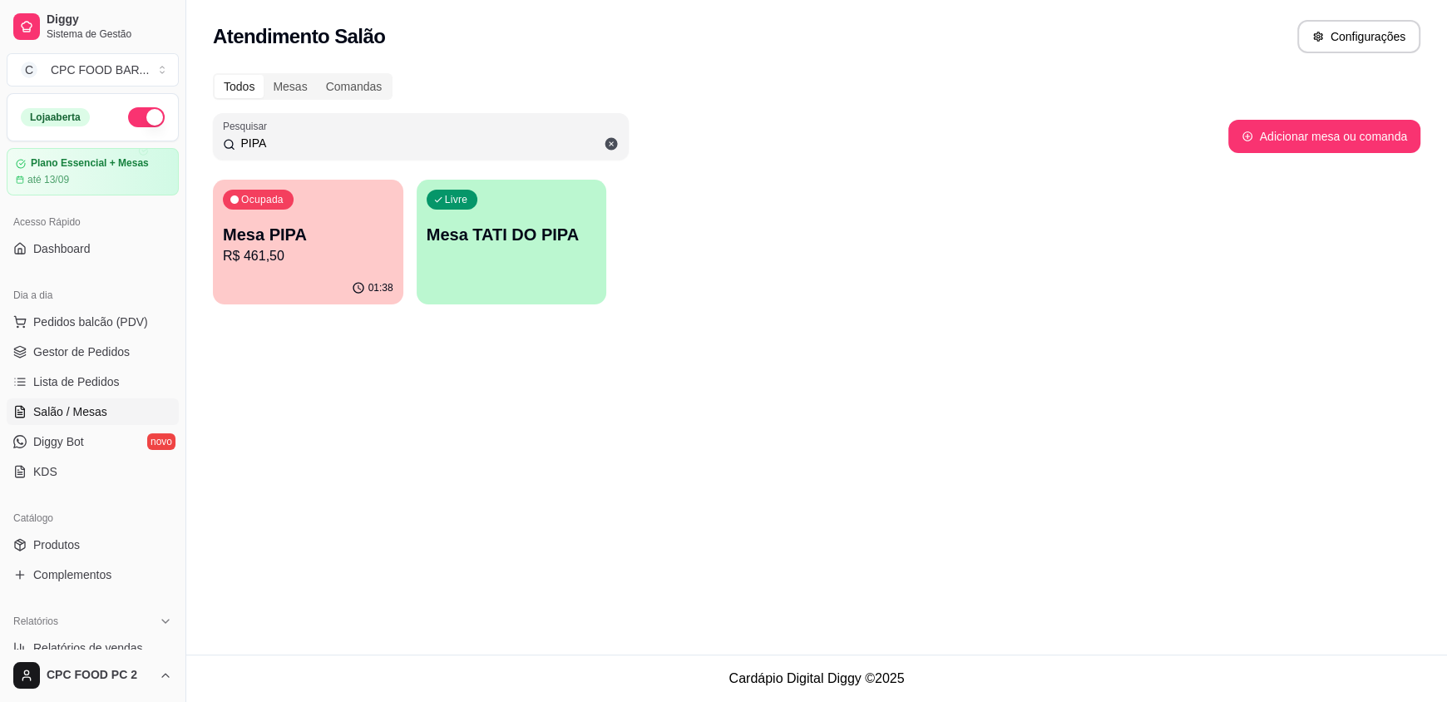
type input "PIPA"
click at [329, 226] on p "Mesa PIPA" at bounding box center [308, 234] width 170 height 23
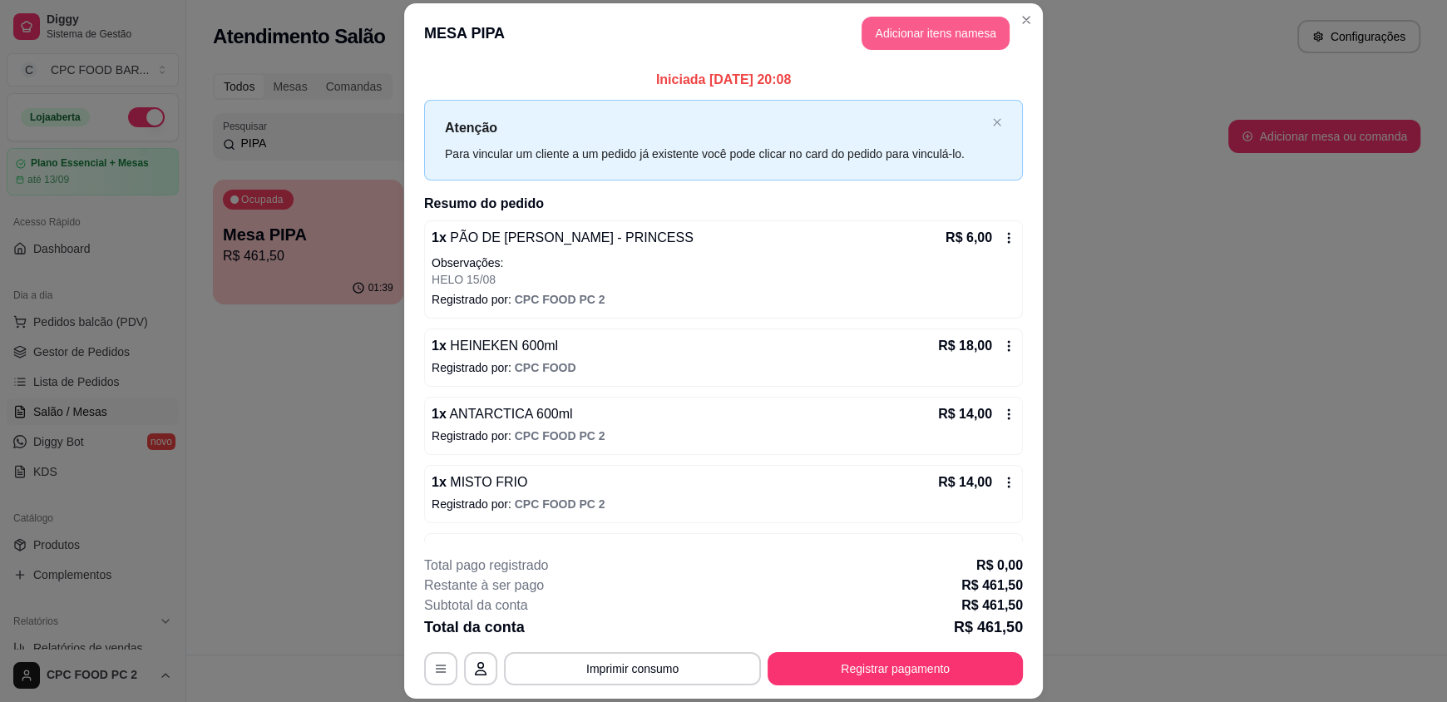
click at [901, 34] on button "Adicionar itens na mesa" at bounding box center [935, 33] width 148 height 33
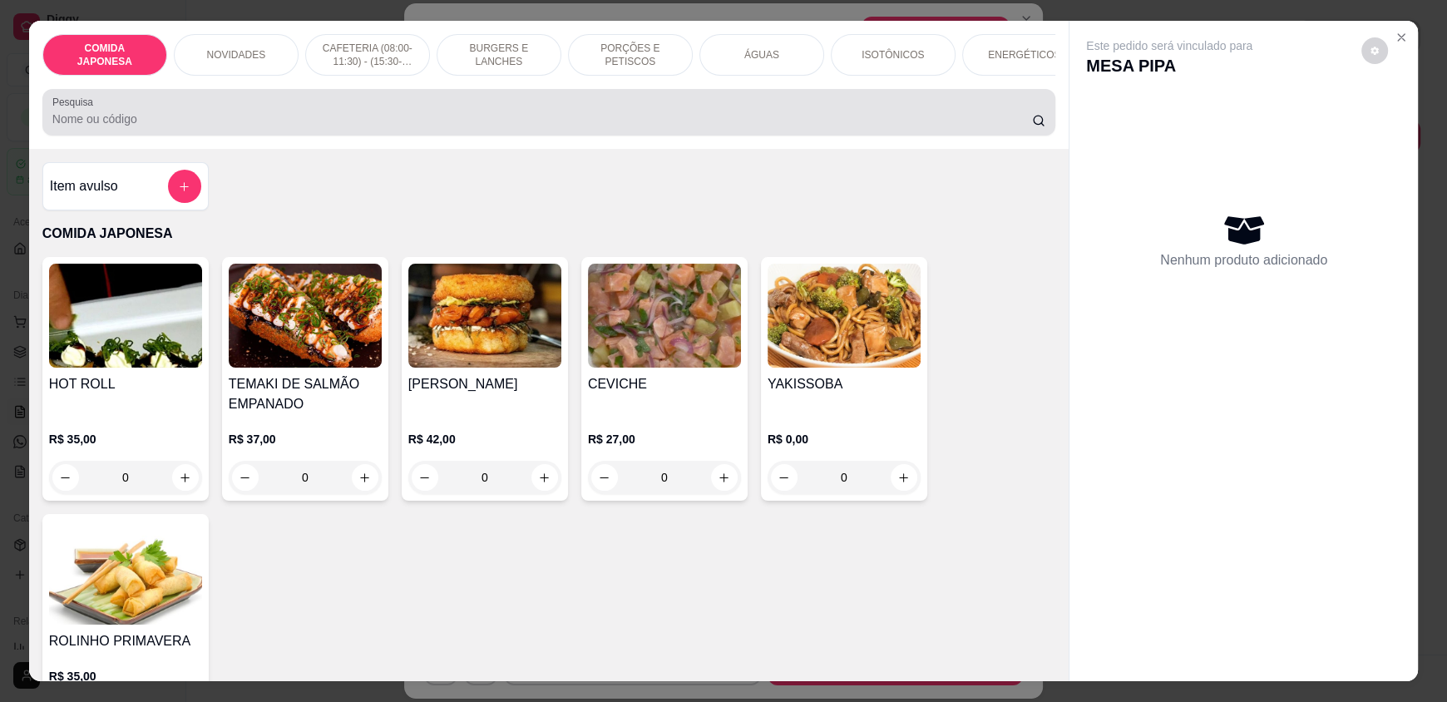
click at [506, 136] on div "Pesquisa" at bounding box center [548, 112] width 1013 height 47
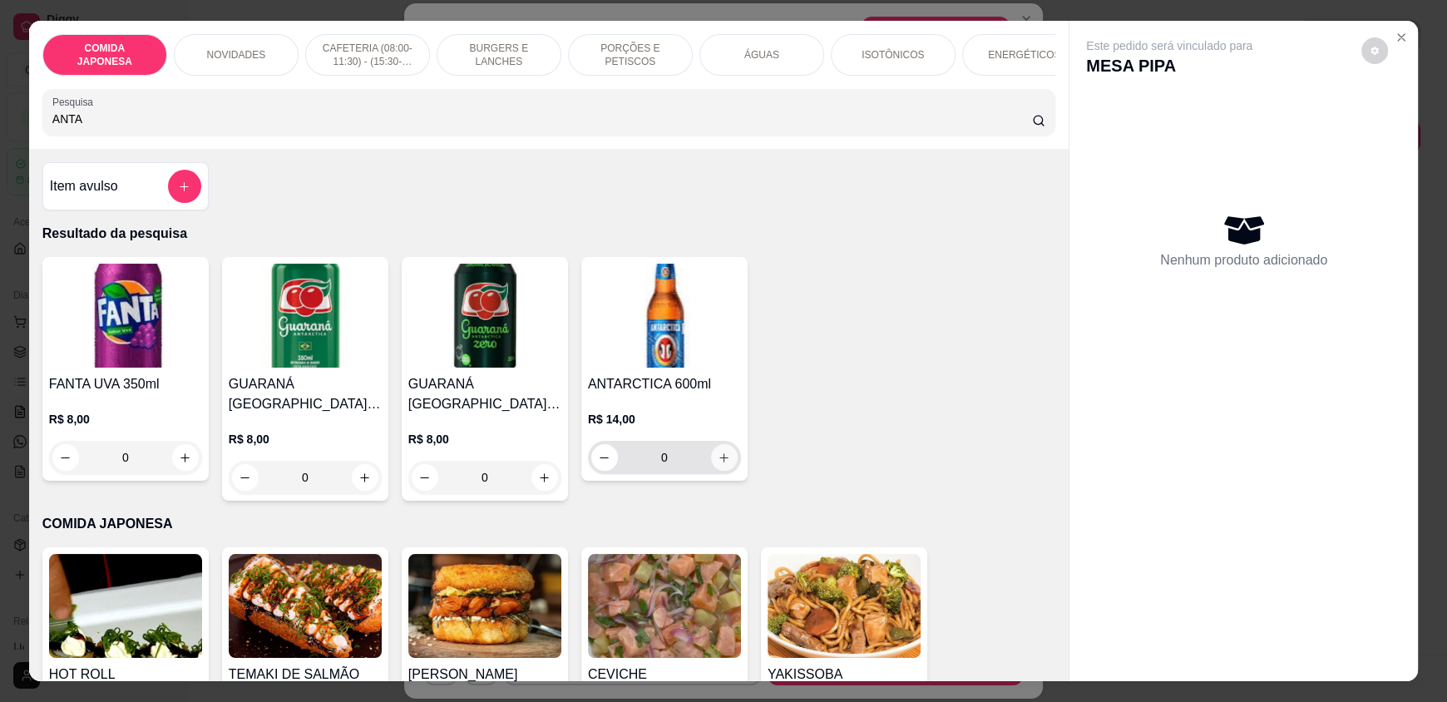
type input "ANTA"
click at [718, 464] on icon "increase-product-quantity" at bounding box center [724, 458] width 12 height 12
type input "1"
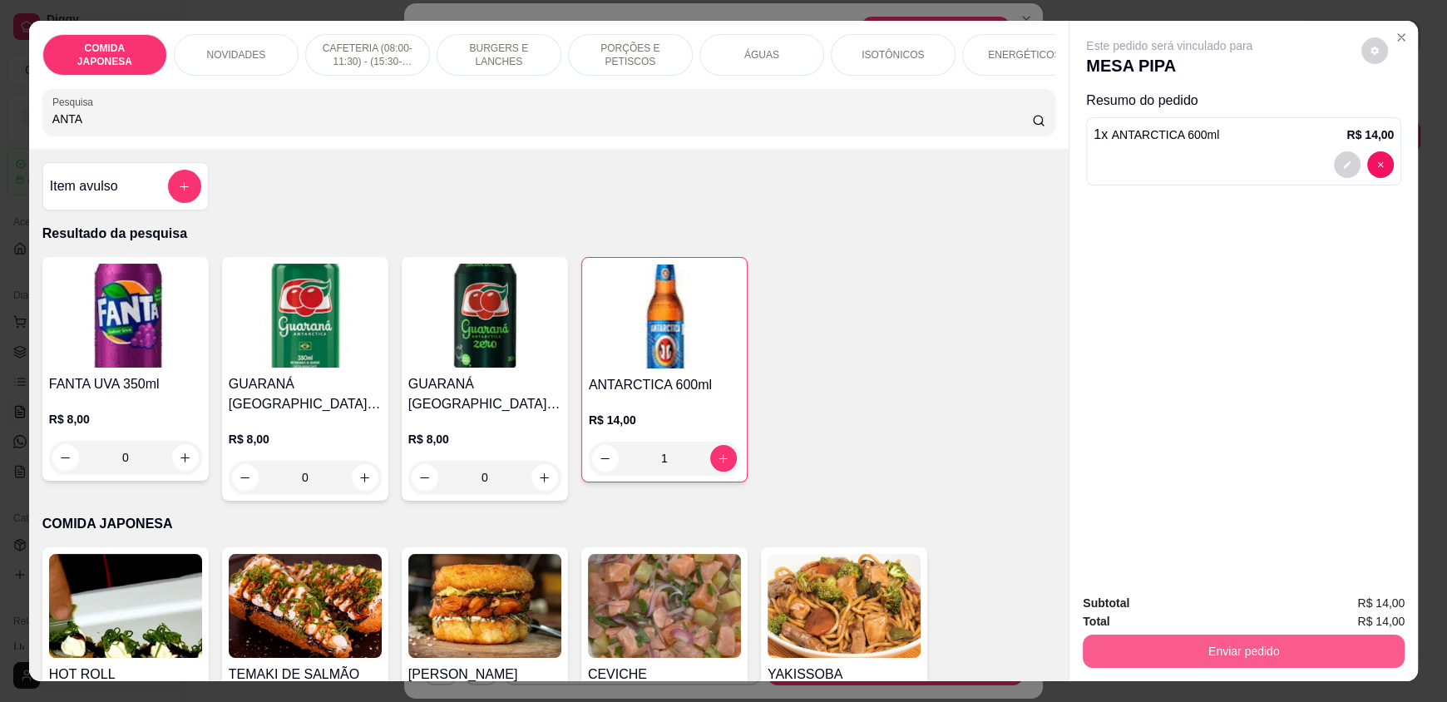
click at [1181, 661] on button "Enviar pedido" at bounding box center [1244, 650] width 322 height 33
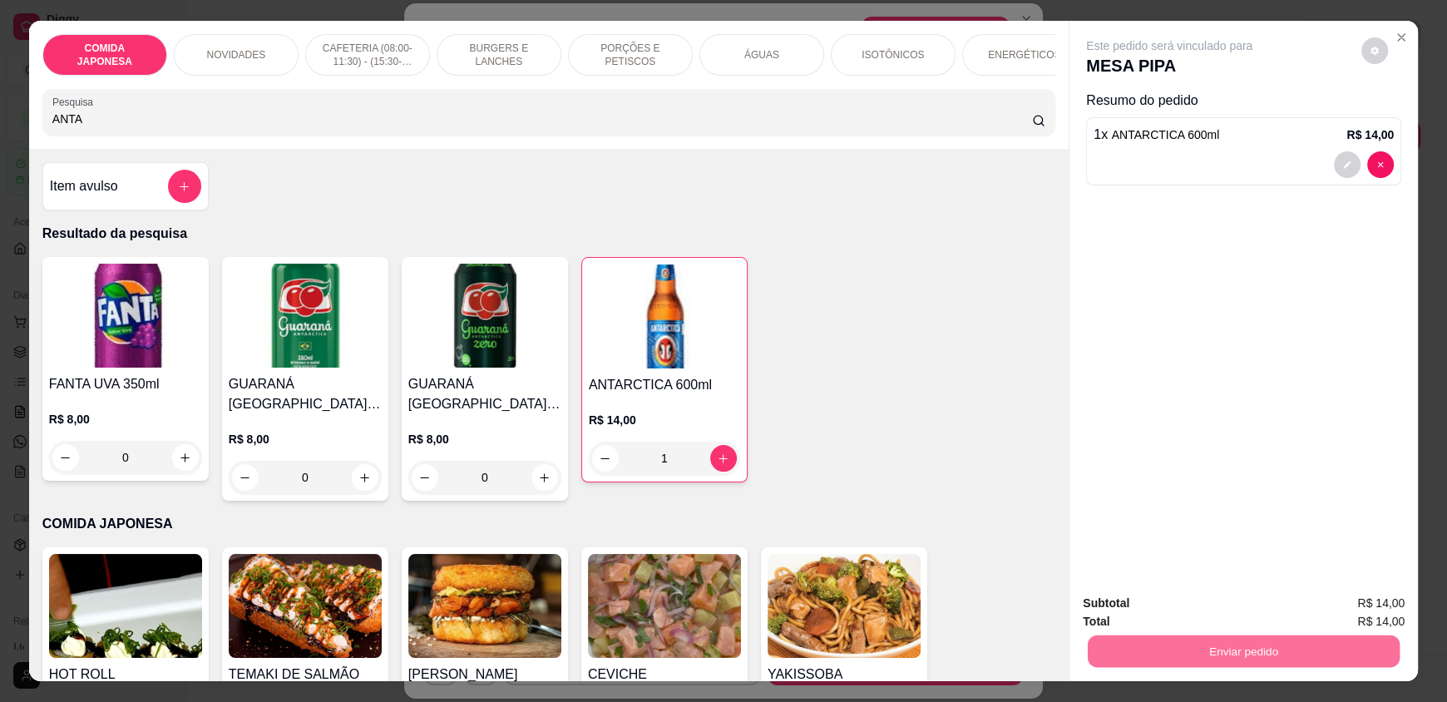
click at [1168, 612] on button "Não registrar e enviar pedido" at bounding box center [1188, 611] width 173 height 32
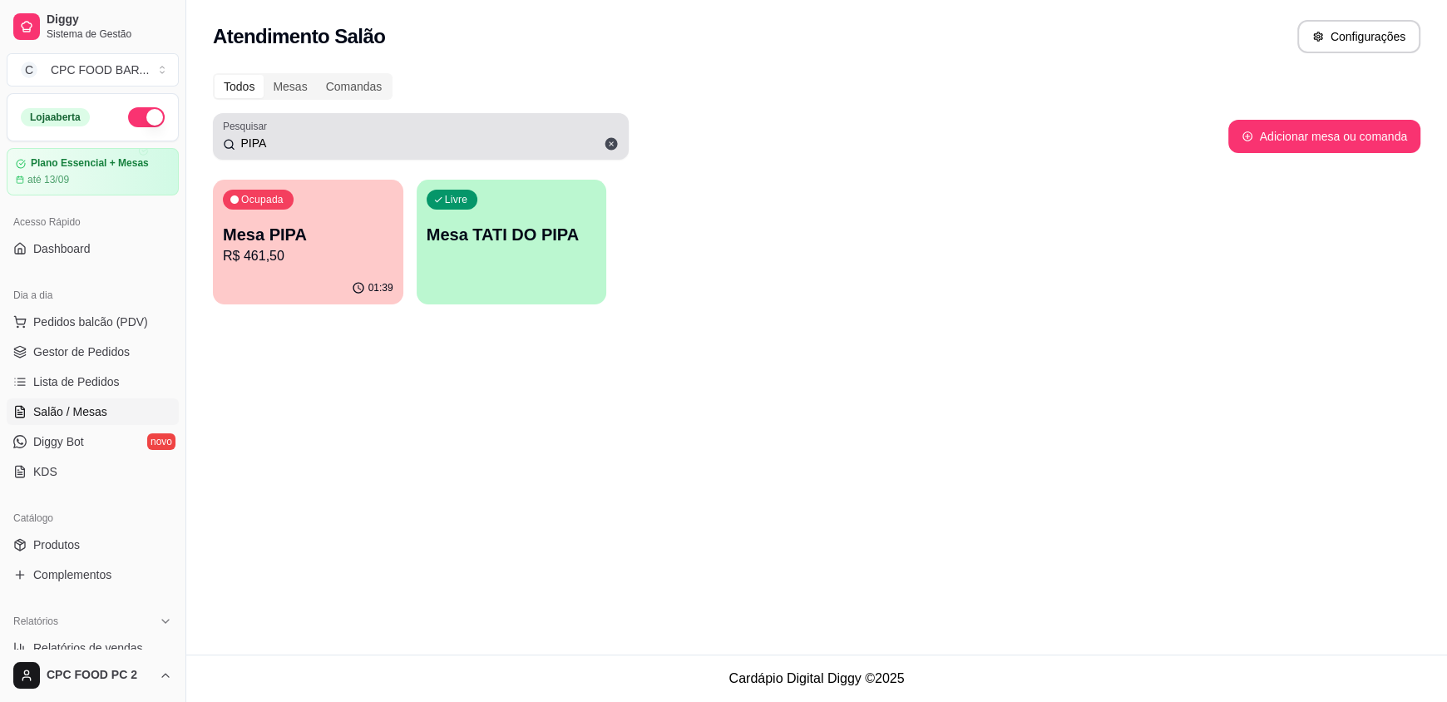
click at [382, 142] on input "PIPA" at bounding box center [426, 143] width 383 height 17
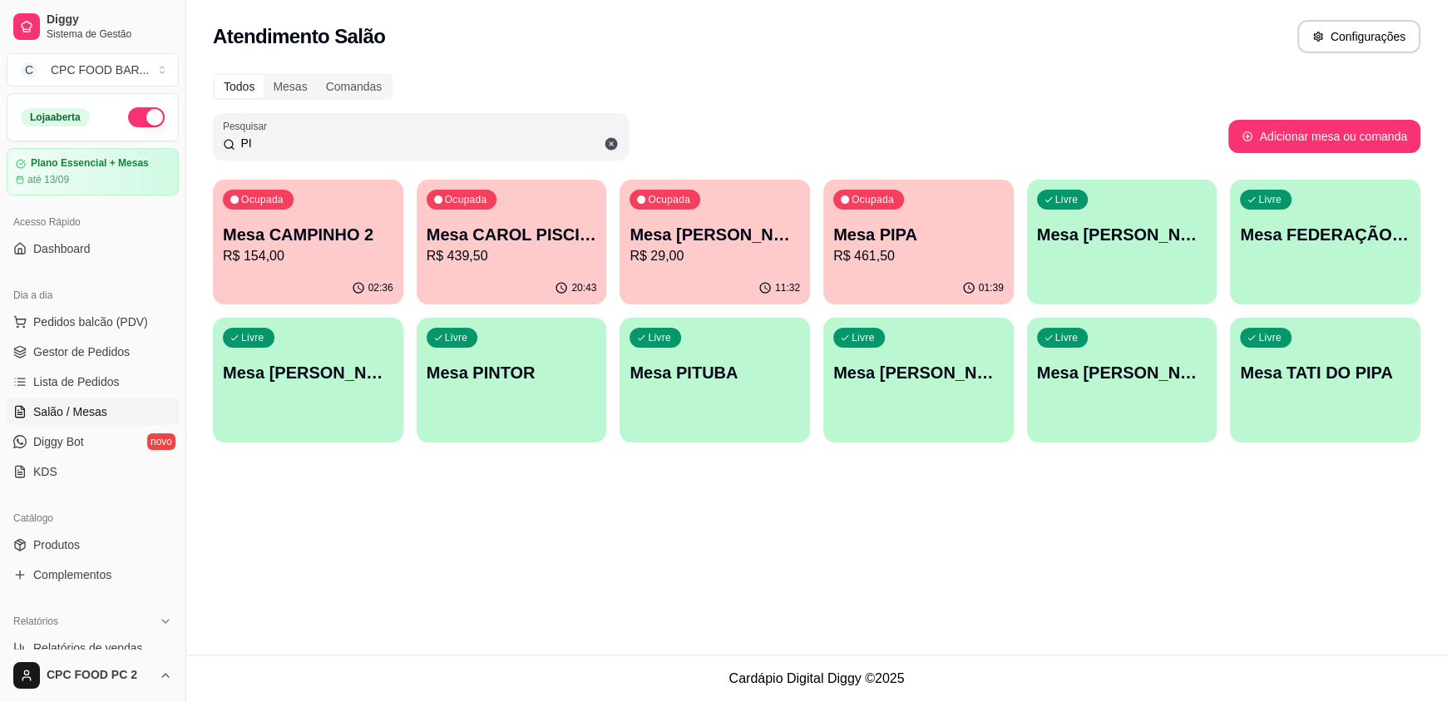
type input "P"
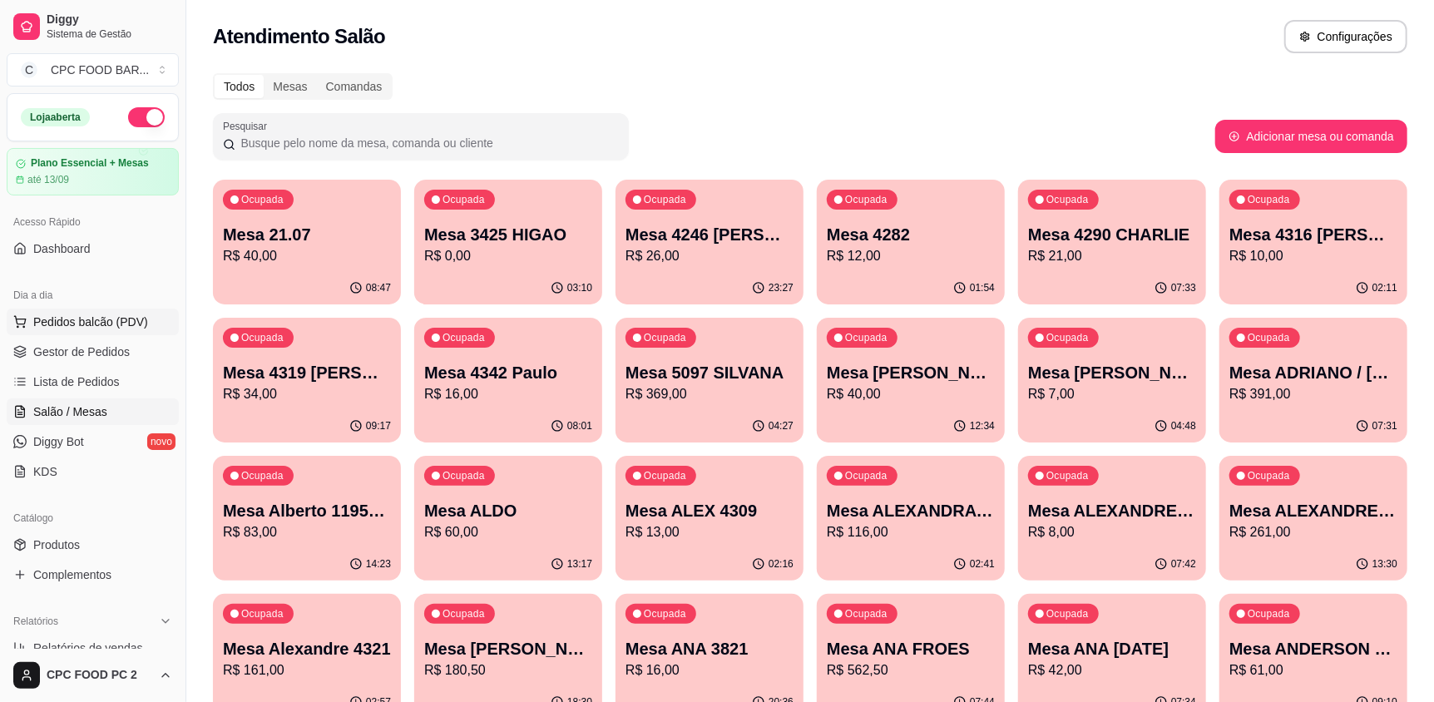
click at [68, 320] on span "Pedidos balcão (PDV)" at bounding box center [90, 321] width 115 height 17
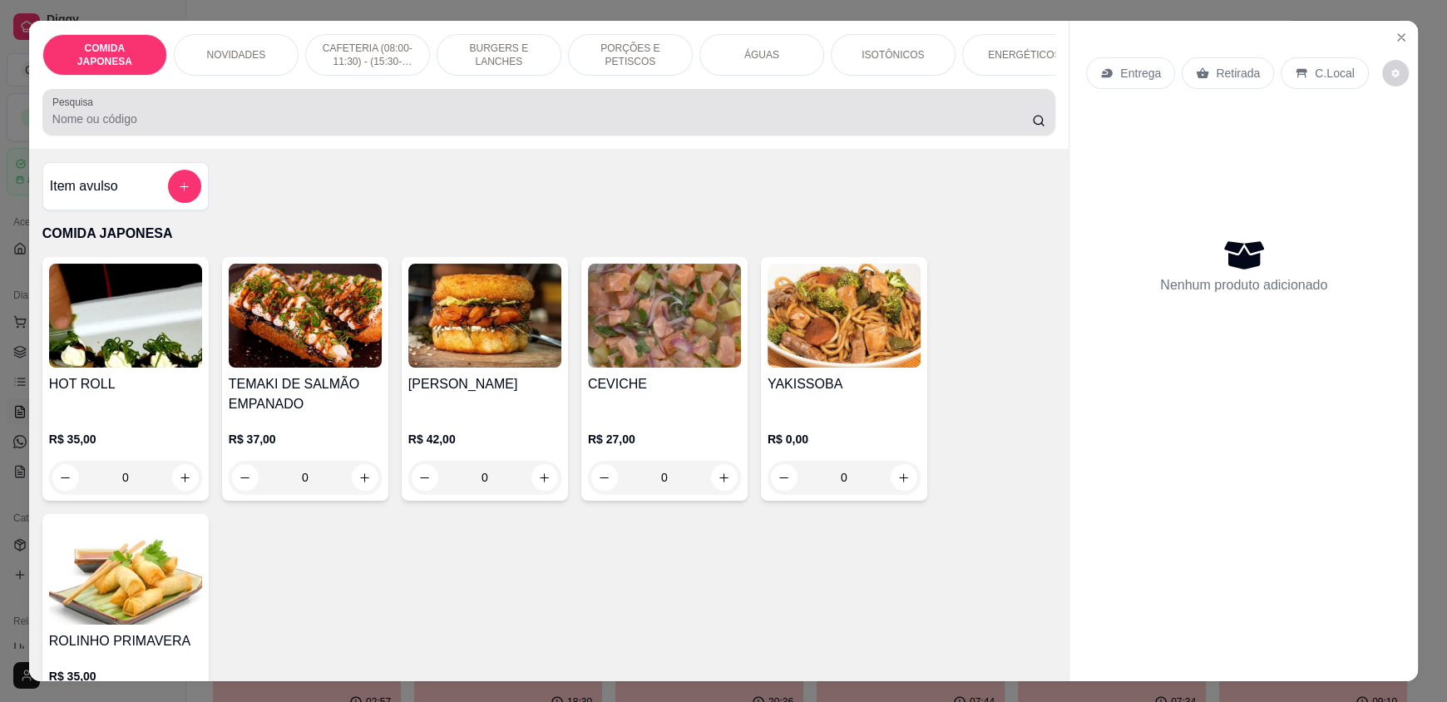
click at [186, 127] on input "Pesquisa" at bounding box center [542, 119] width 980 height 17
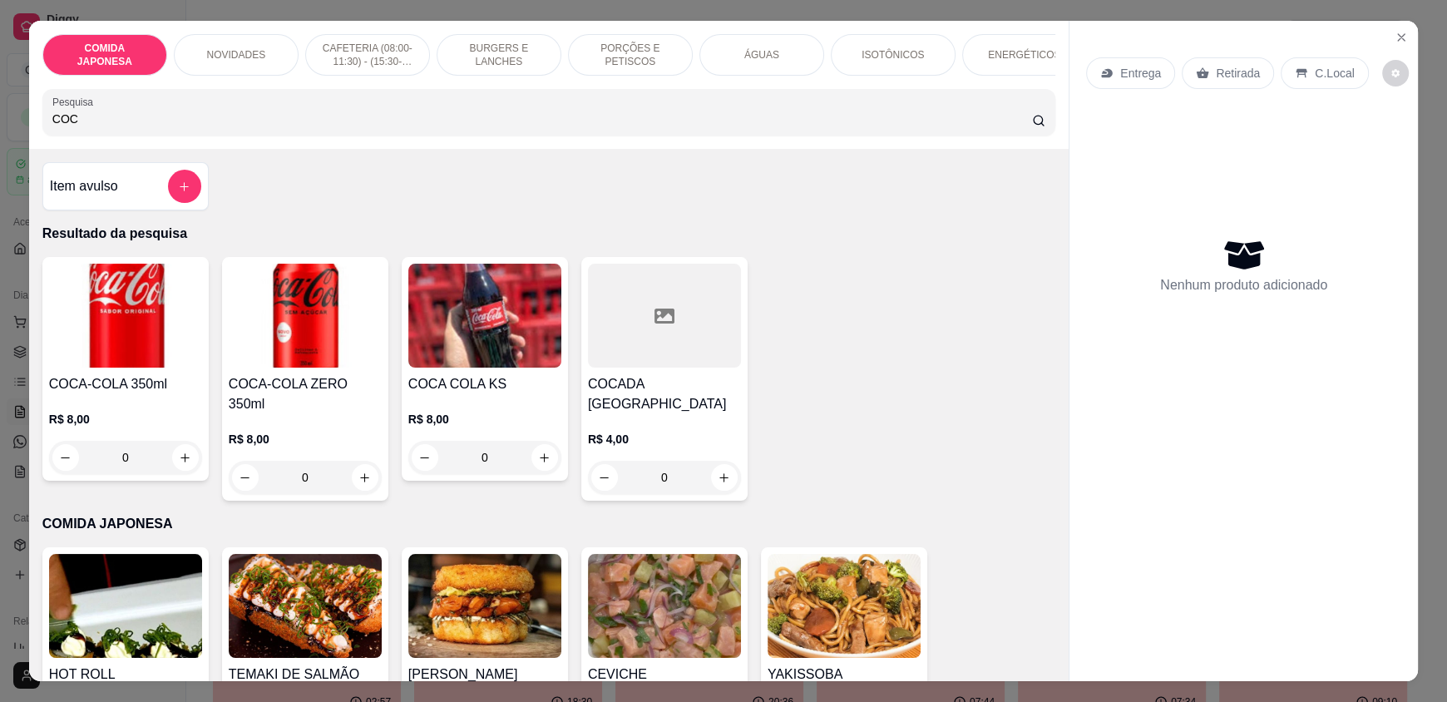
type input "COC"
click at [1181, 150] on div "Nenhum produto adicionado" at bounding box center [1243, 265] width 315 height 326
click at [1394, 32] on icon "Close" at bounding box center [1400, 37] width 13 height 13
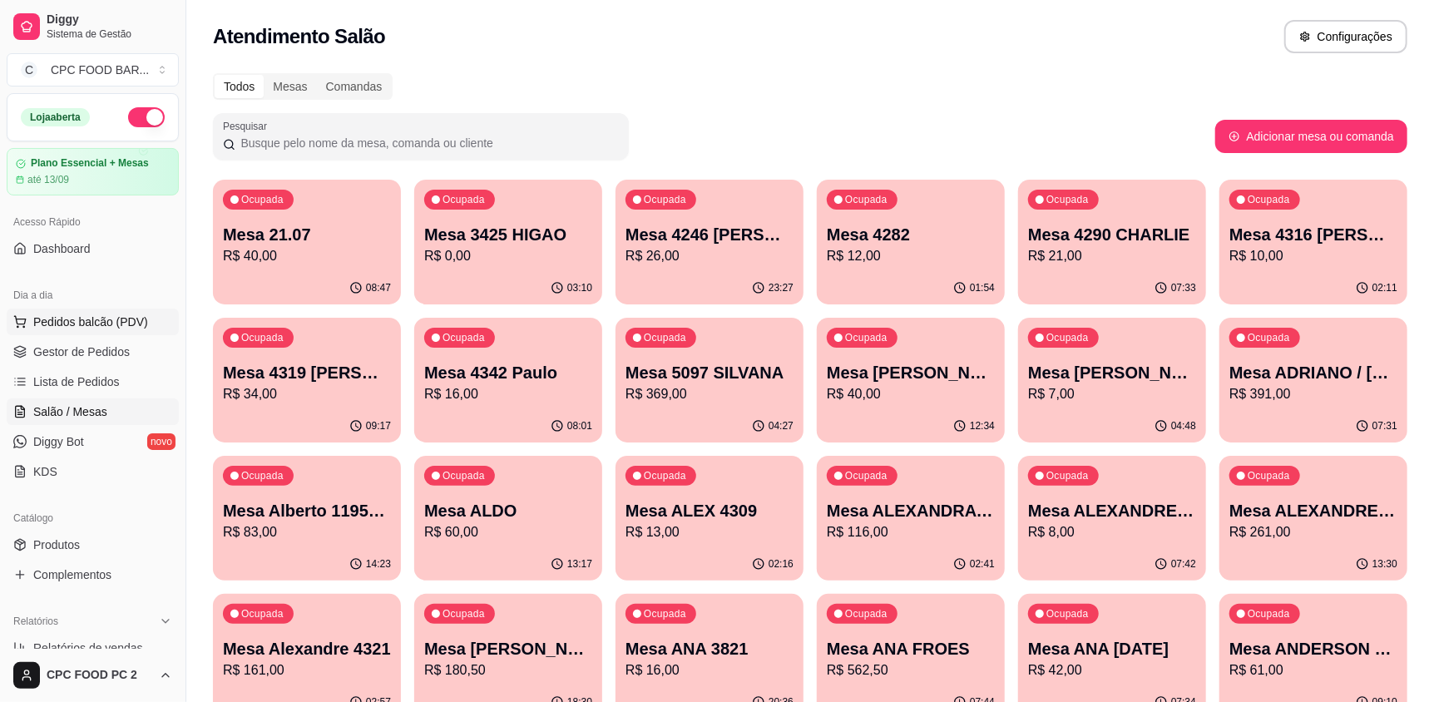
click at [104, 309] on button "Pedidos balcão (PDV)" at bounding box center [93, 321] width 172 height 27
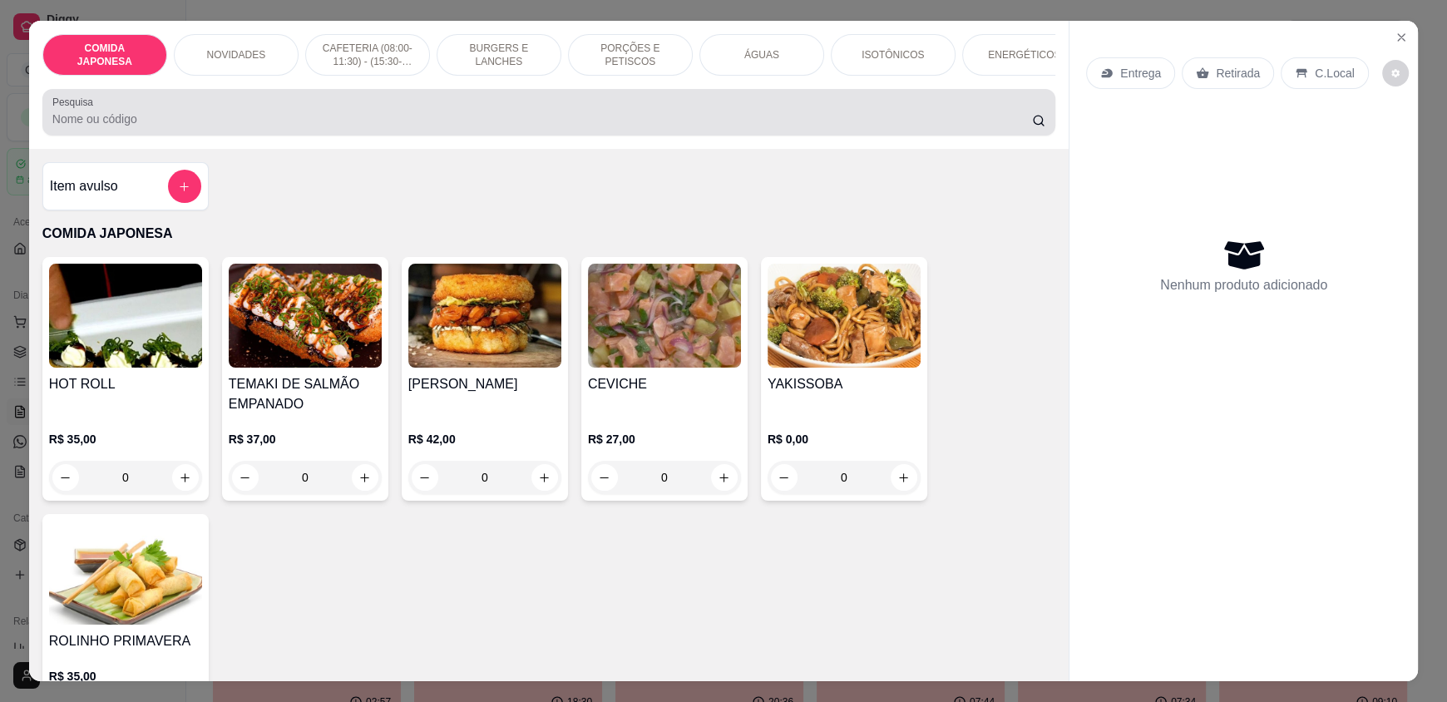
click at [107, 124] on input "Pesquisa" at bounding box center [542, 119] width 980 height 17
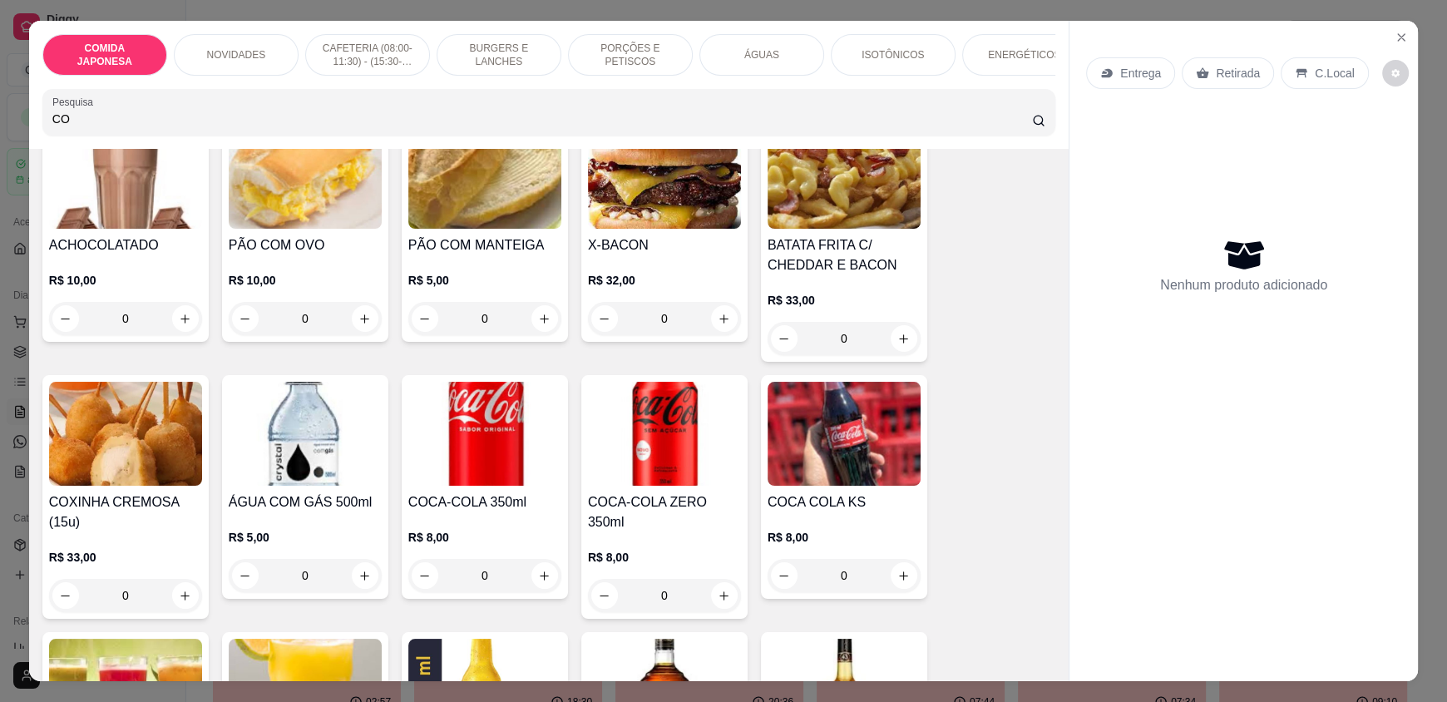
scroll to position [166, 0]
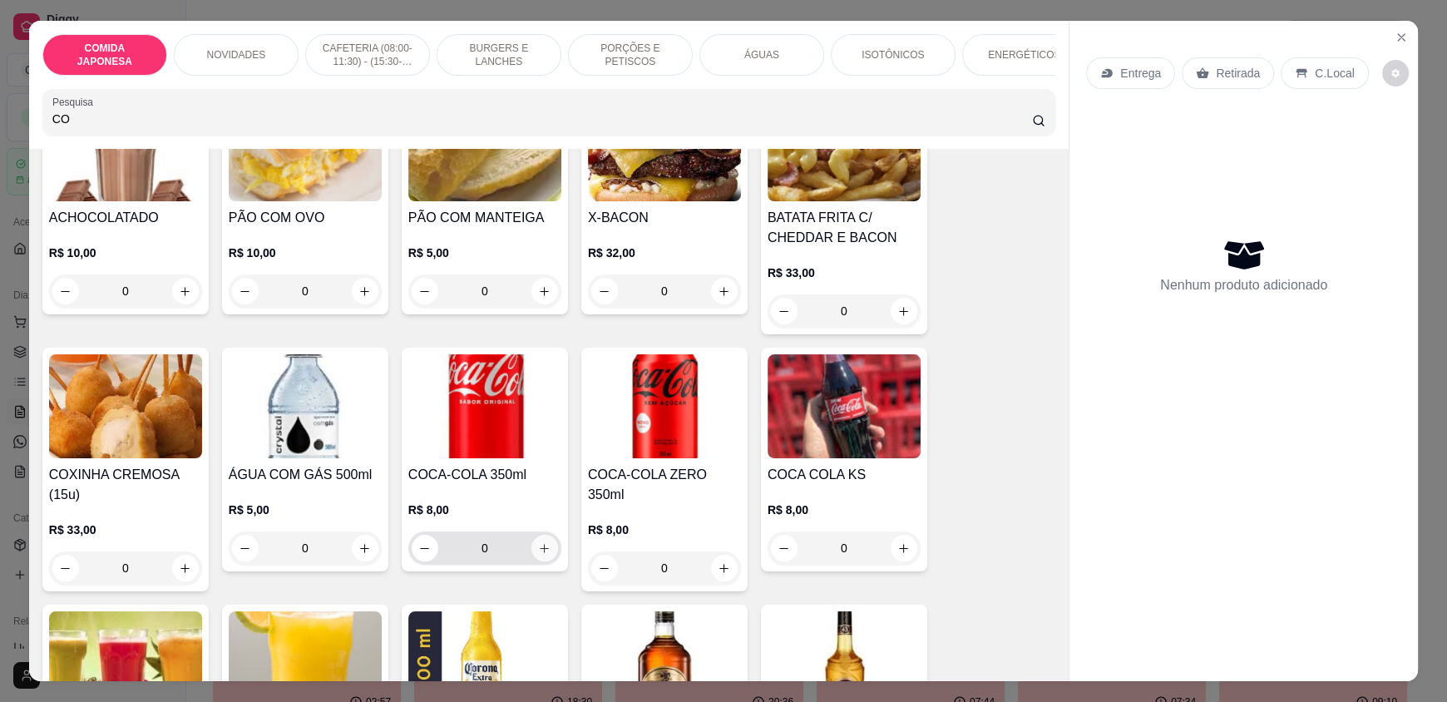
type input "CO"
click at [538, 555] on icon "increase-product-quantity" at bounding box center [544, 548] width 12 height 12
type input "1"
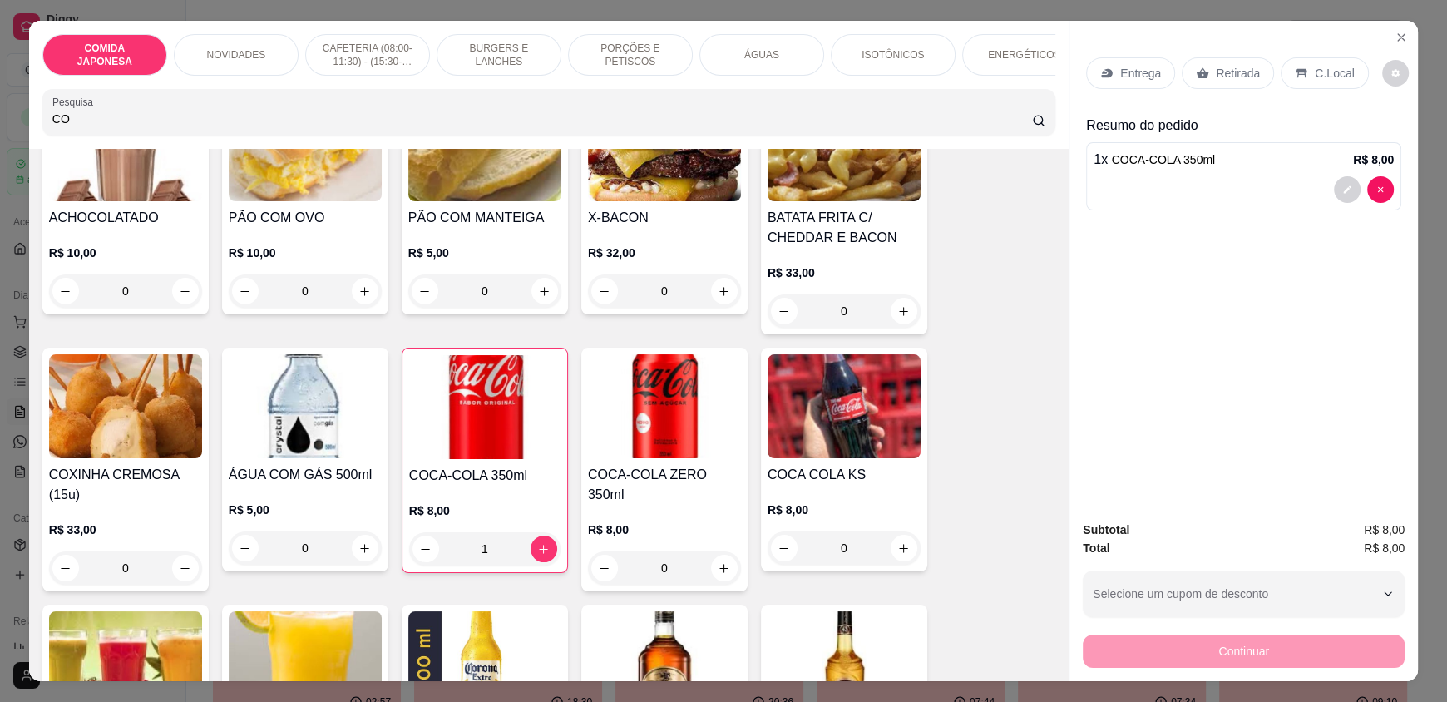
click at [1220, 70] on p "Retirada" at bounding box center [1238, 73] width 44 height 17
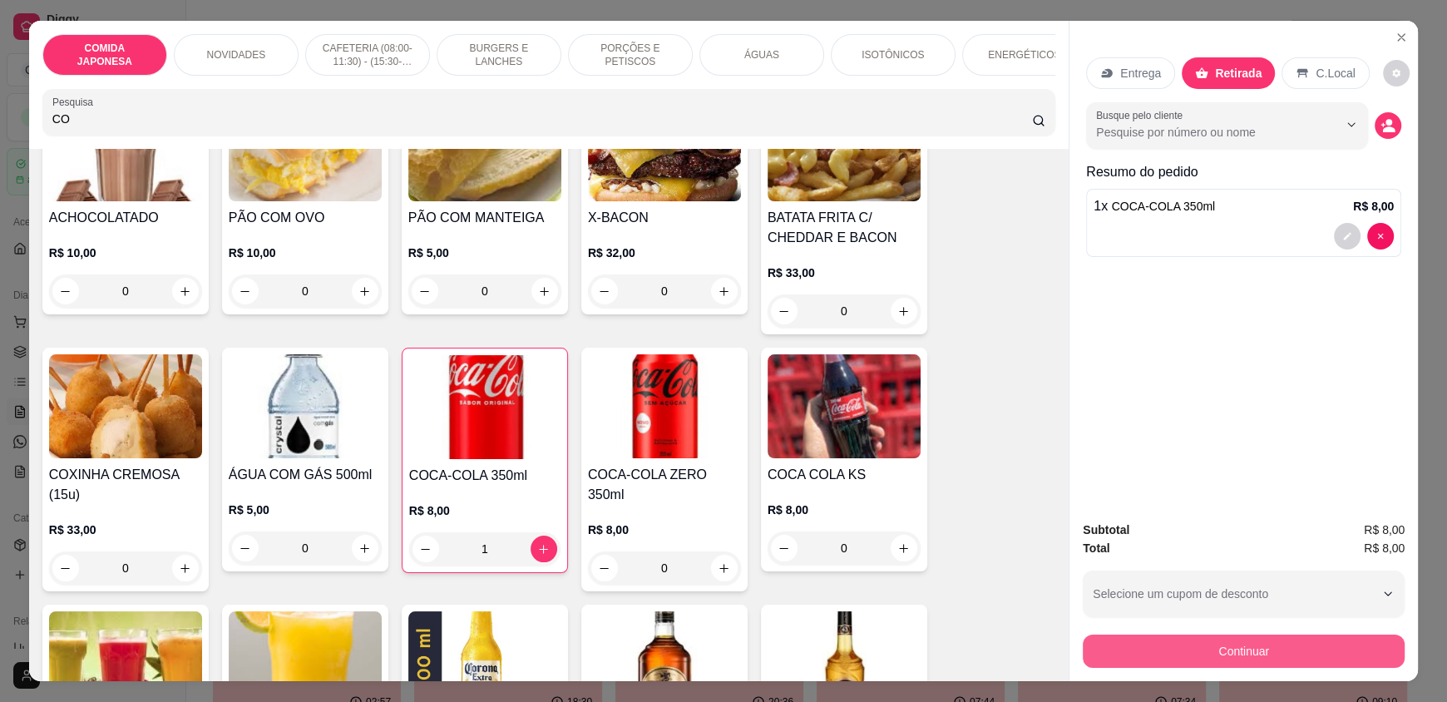
click at [1303, 657] on button "Continuar" at bounding box center [1244, 650] width 322 height 33
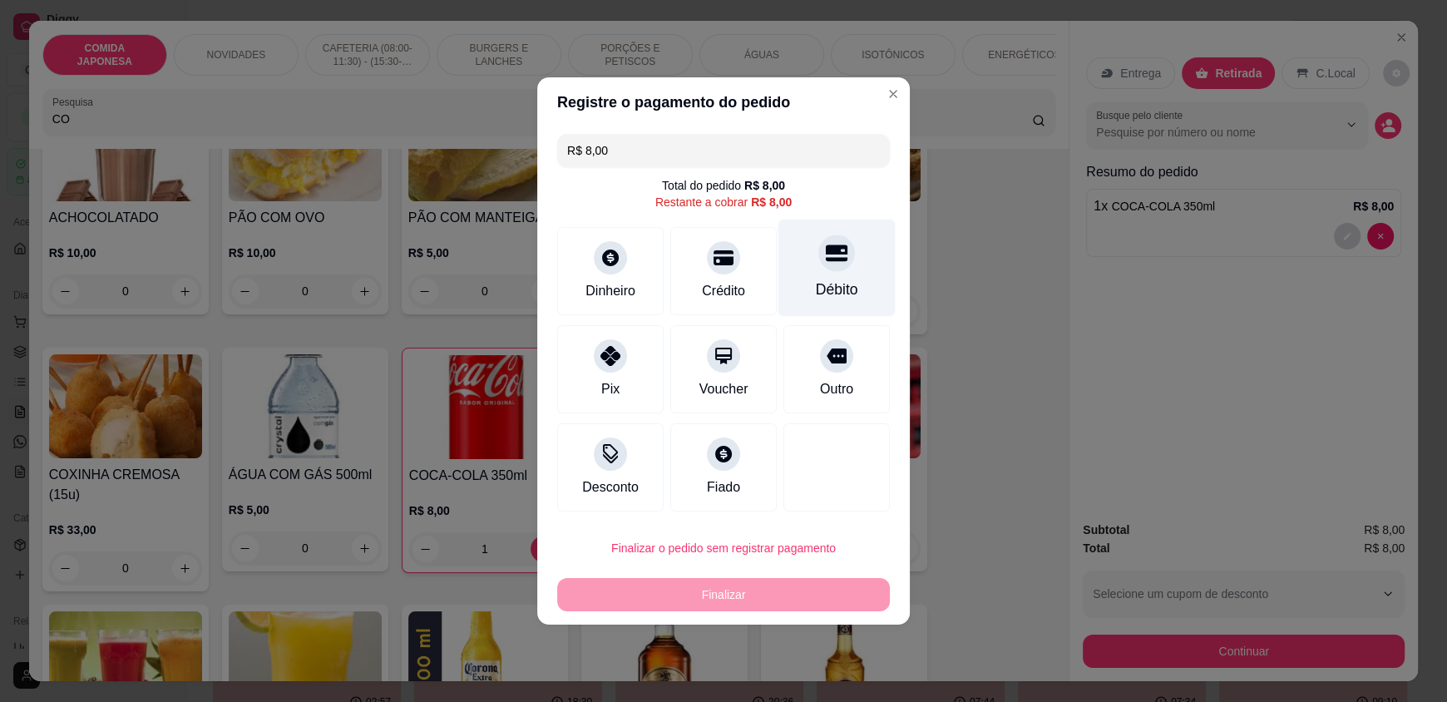
click at [805, 263] on div "Débito" at bounding box center [836, 268] width 117 height 97
type input "R$ 0,00"
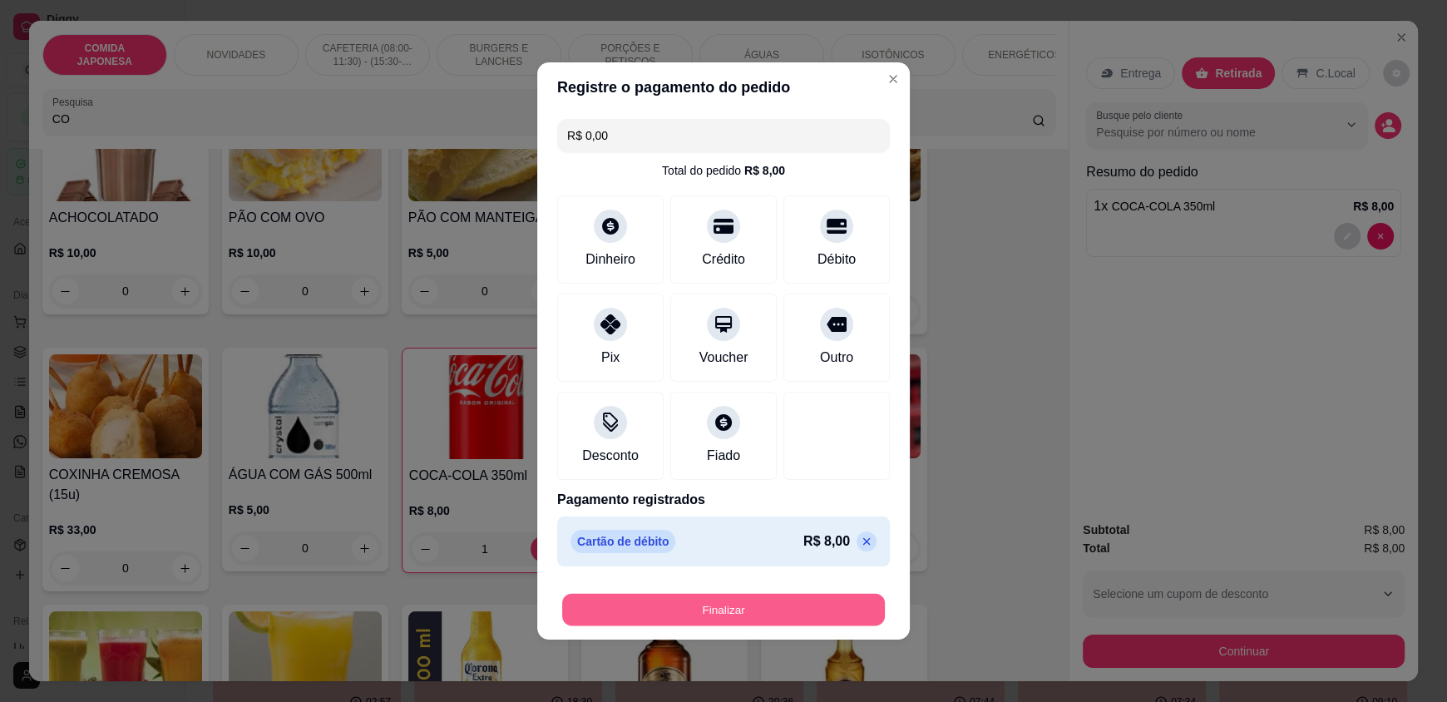
click at [804, 623] on button "Finalizar" at bounding box center [723, 610] width 323 height 32
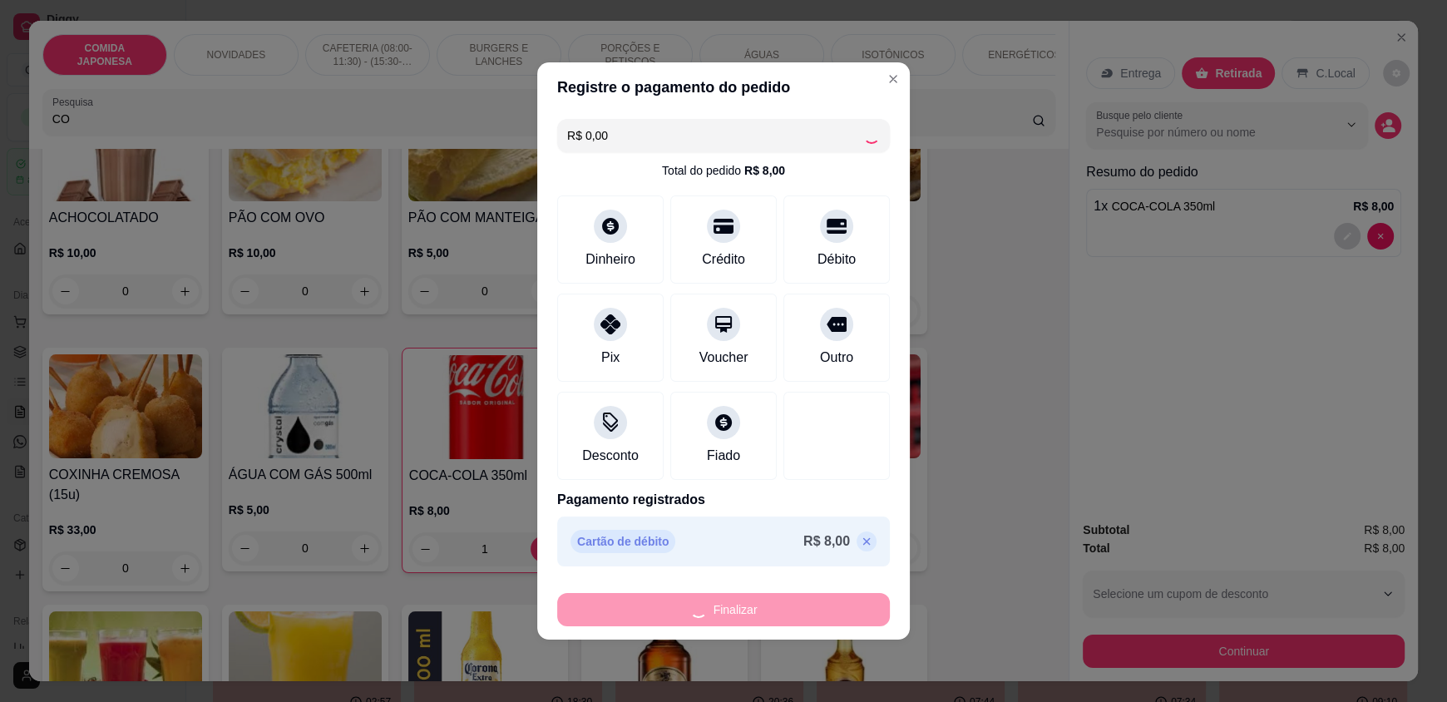
type input "0"
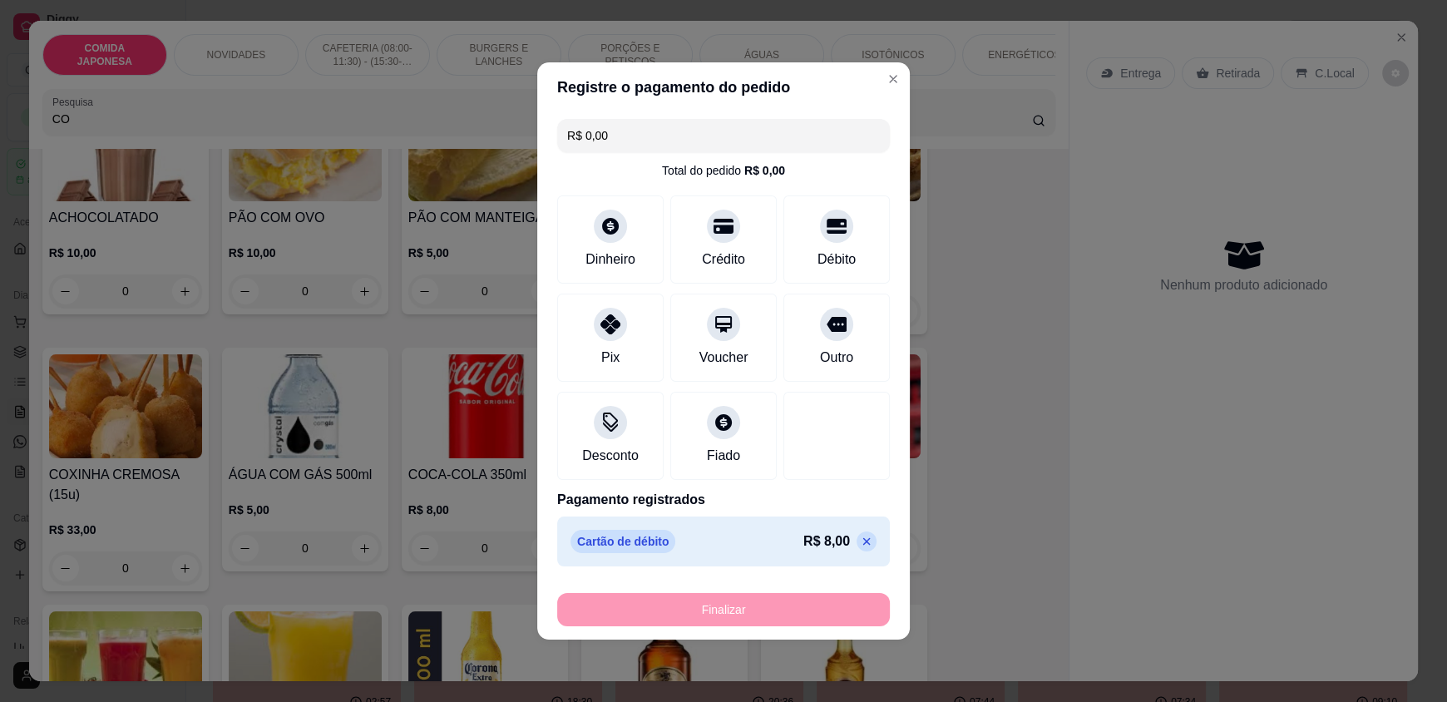
type input "-R$ 8,00"
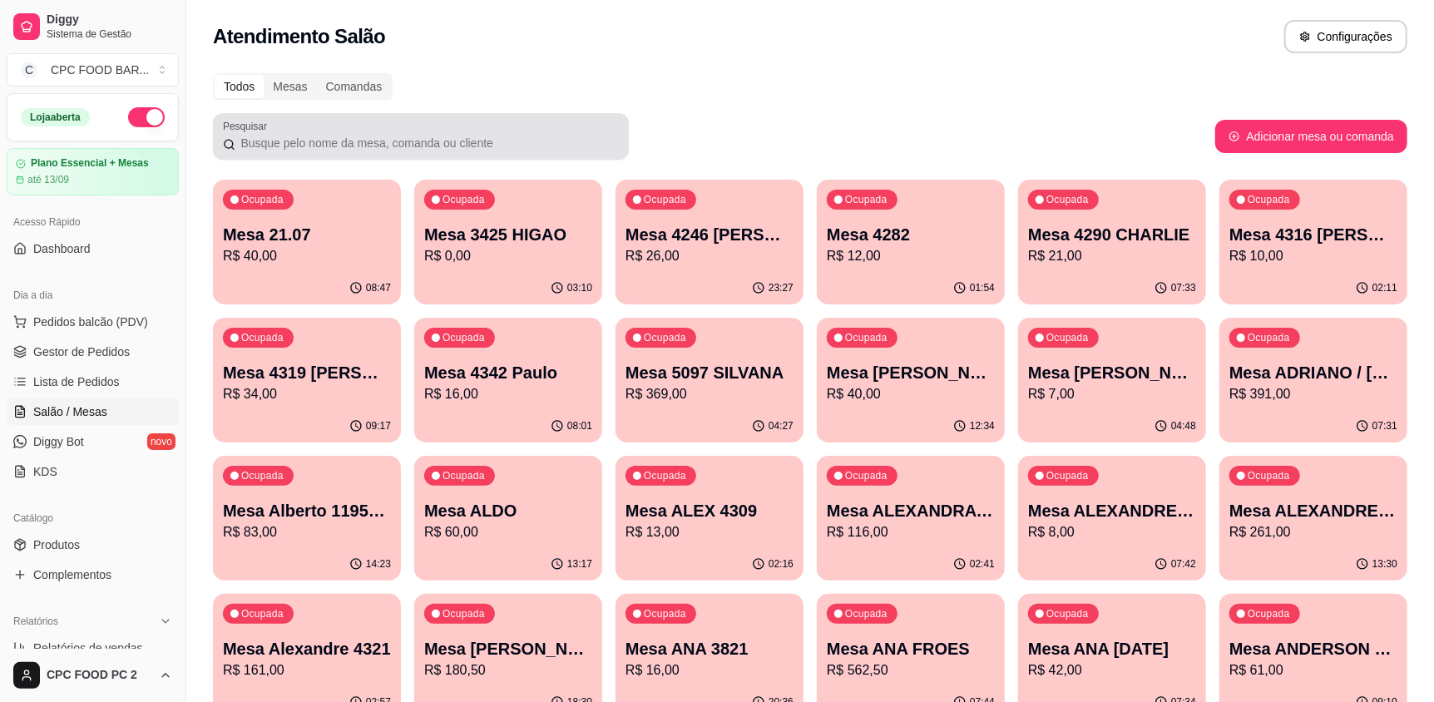
click at [281, 148] on input "Pesquisar" at bounding box center [426, 143] width 383 height 17
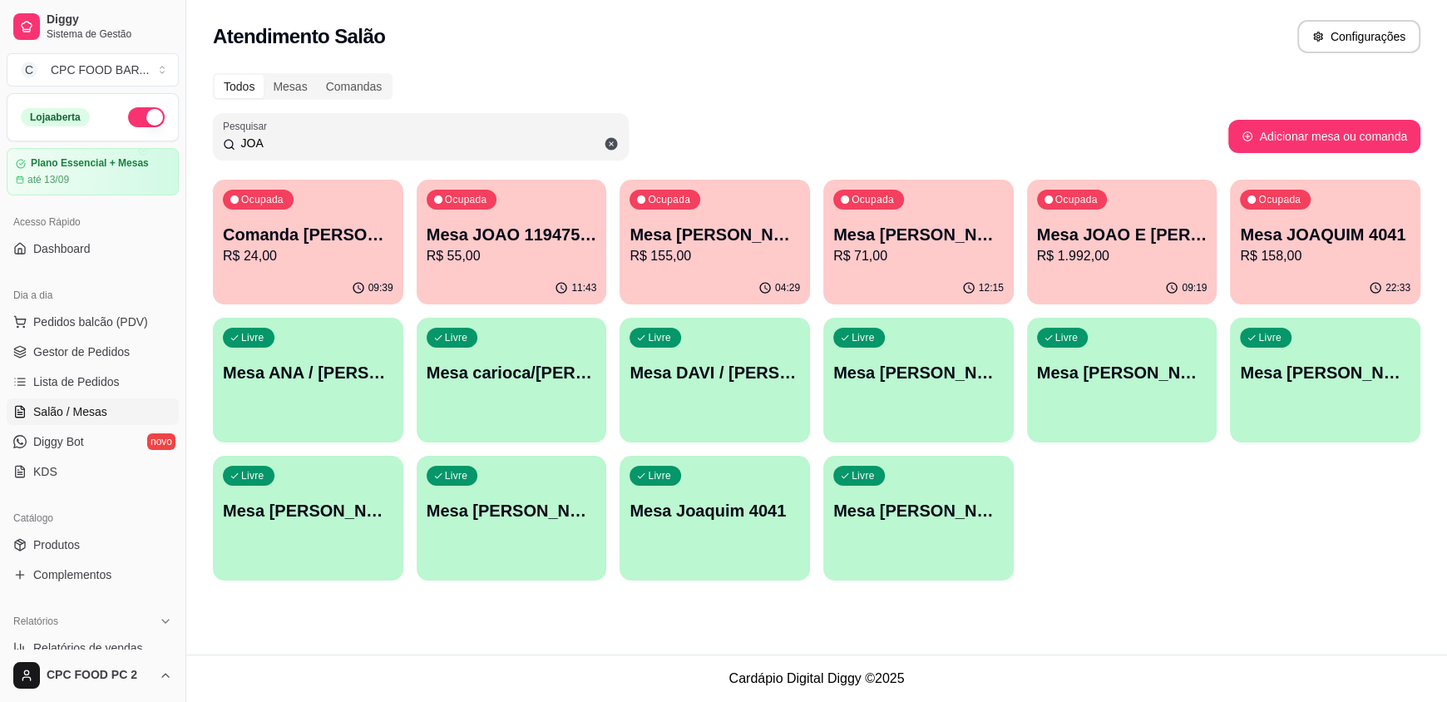
type input "JOA"
click at [741, 229] on p "Mesa [PERSON_NAME]" at bounding box center [714, 234] width 170 height 23
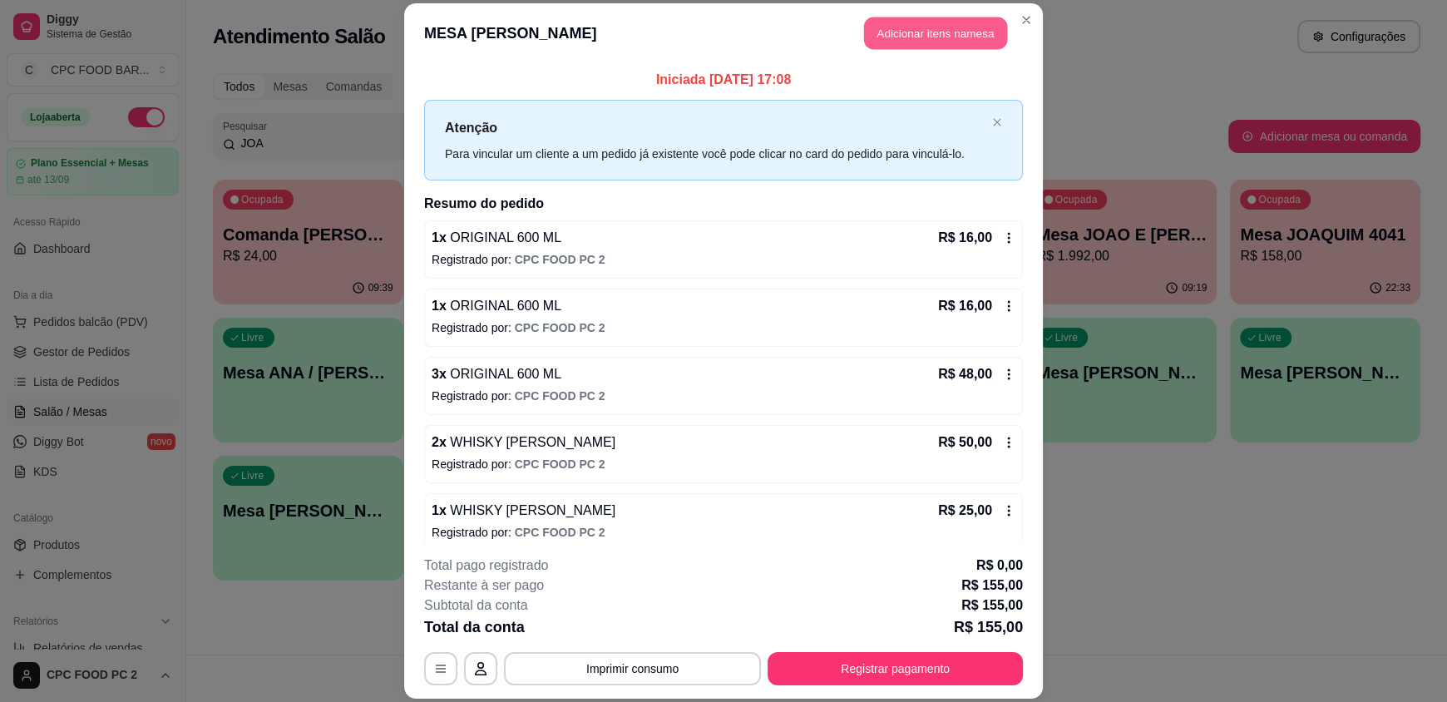
click at [923, 23] on button "Adicionar itens na mesa" at bounding box center [935, 33] width 143 height 32
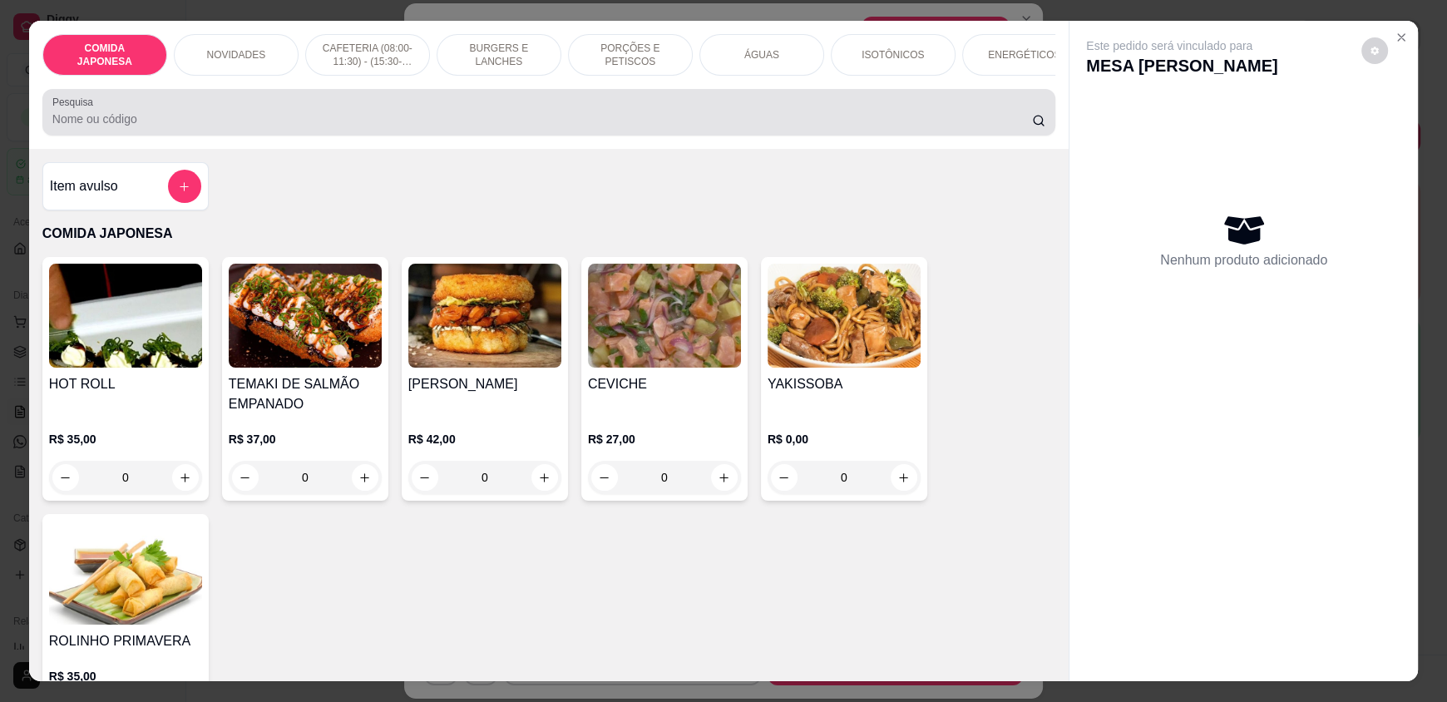
click at [375, 127] on input "Pesquisa" at bounding box center [542, 119] width 980 height 17
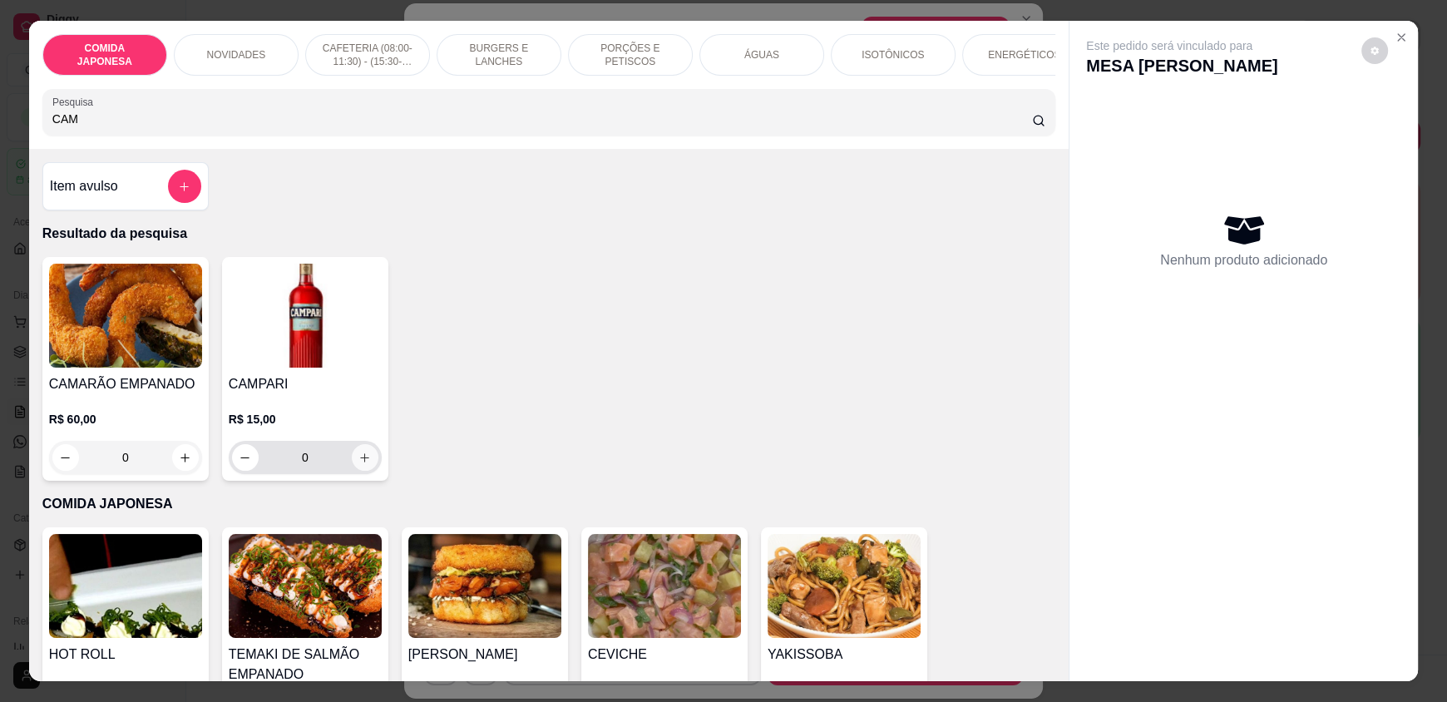
type input "CAM"
click at [360, 471] on button "increase-product-quantity" at bounding box center [365, 457] width 27 height 27
type input "1"
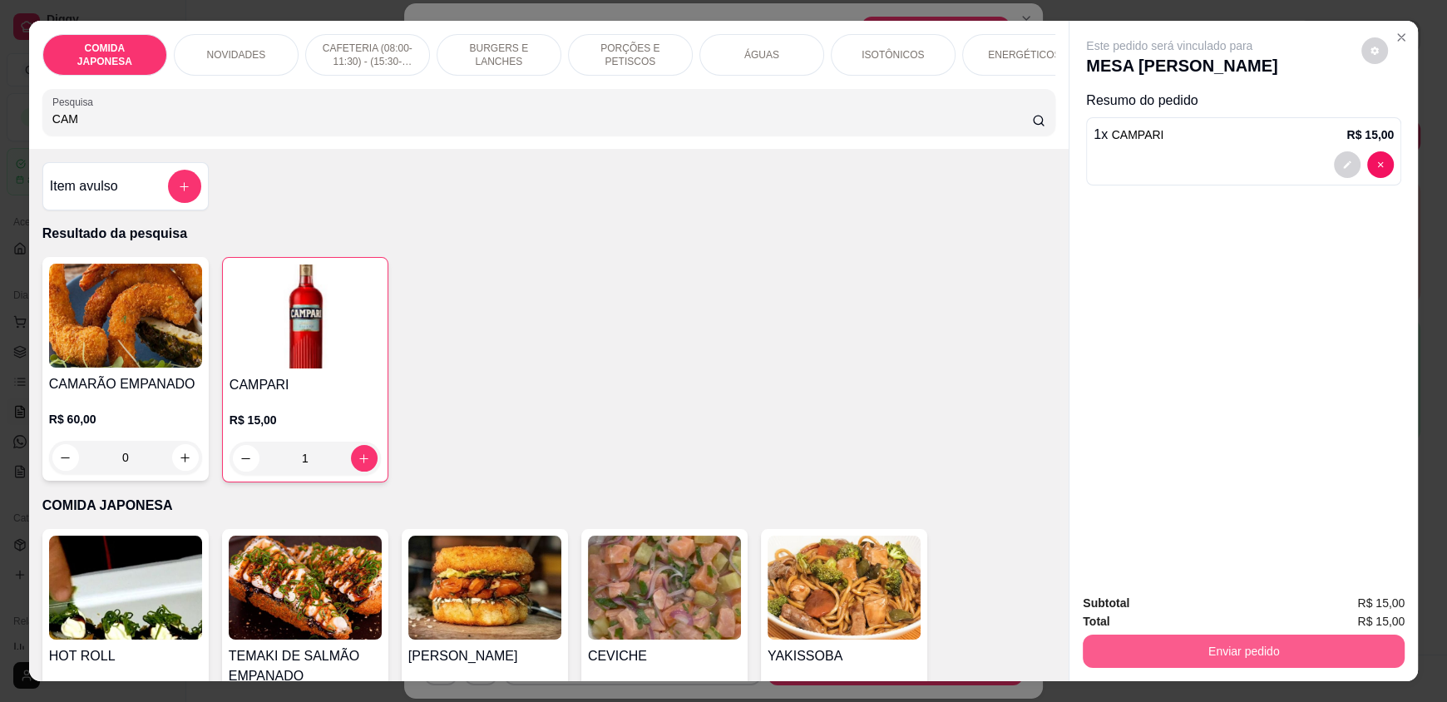
click at [1147, 655] on button "Enviar pedido" at bounding box center [1244, 650] width 322 height 33
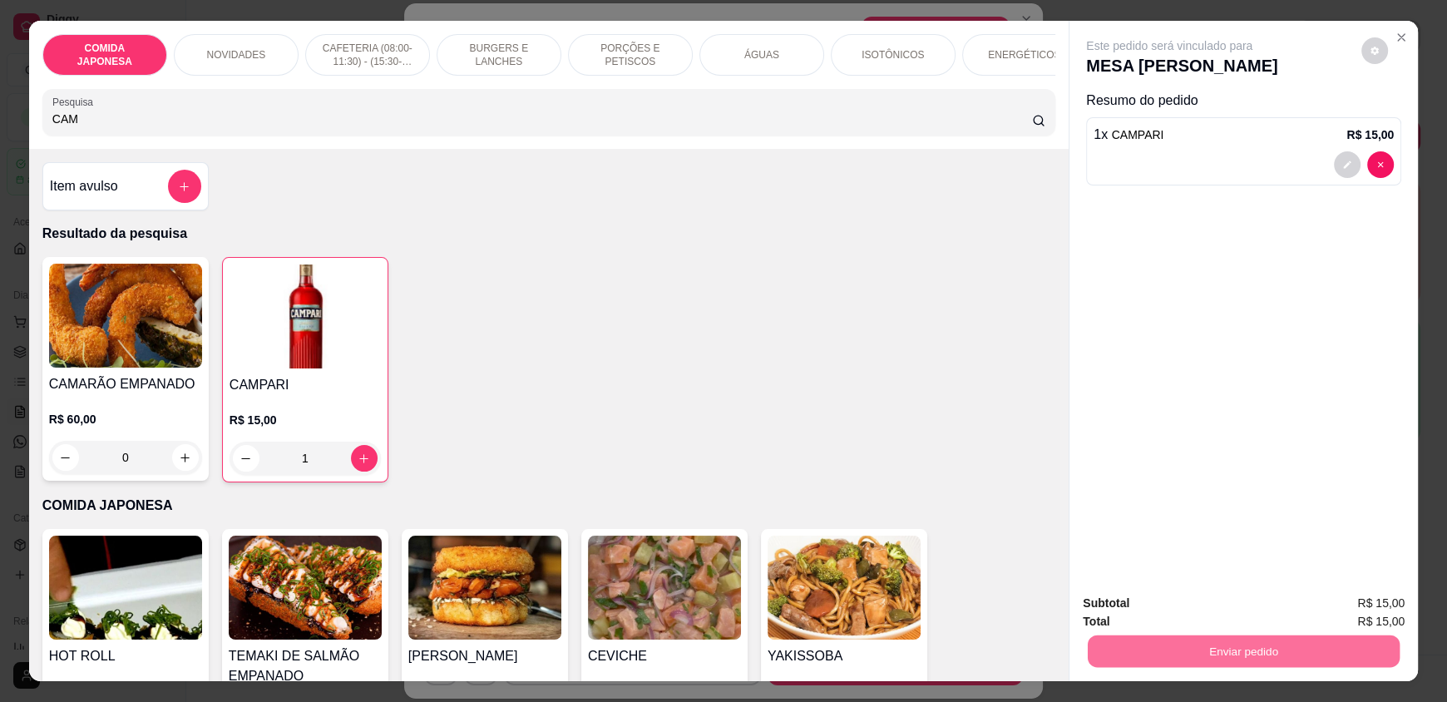
click at [1167, 610] on button "Não registrar e enviar pedido" at bounding box center [1188, 611] width 173 height 32
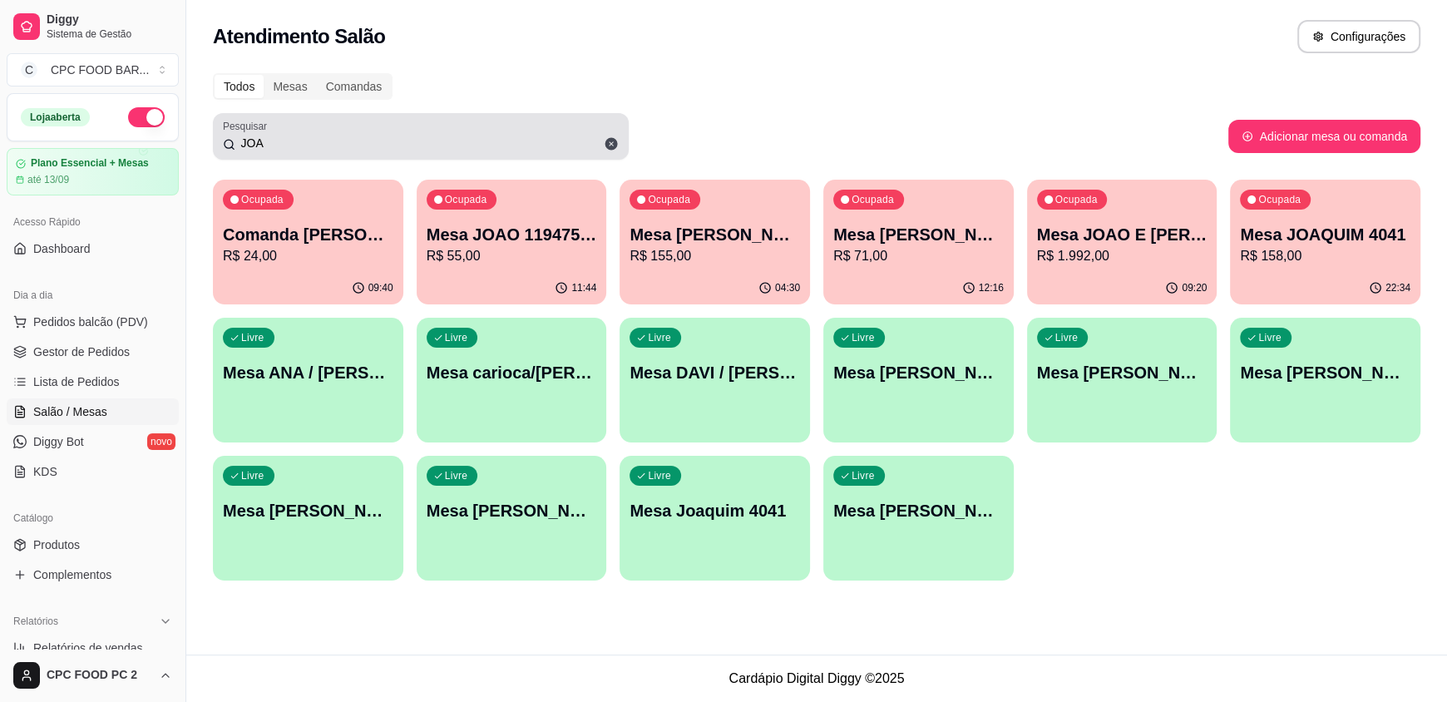
drag, startPoint x: 303, startPoint y: 155, endPoint x: 225, endPoint y: 154, distance: 78.2
click at [225, 154] on div "Pesquisar JOA" at bounding box center [421, 136] width 416 height 47
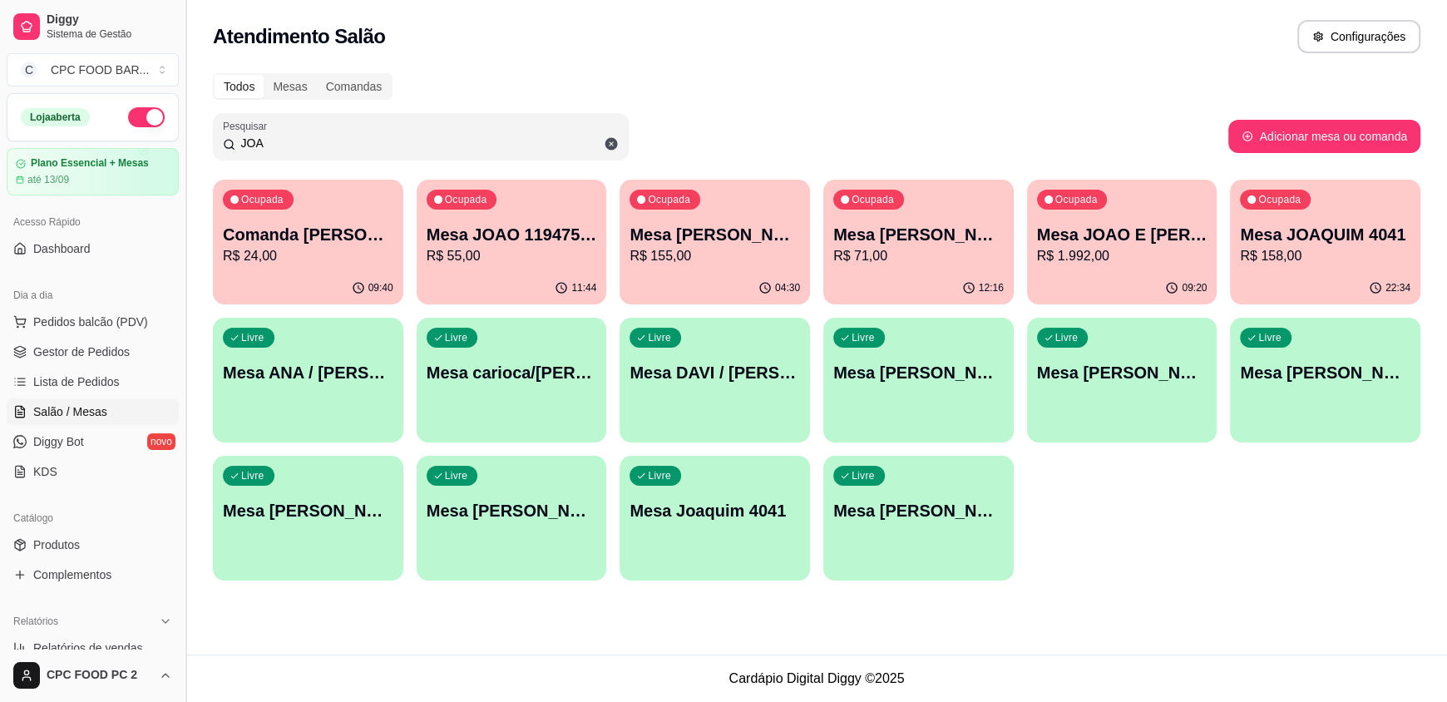
drag, startPoint x: 276, startPoint y: 149, endPoint x: 190, endPoint y: 146, distance: 86.5
click at [190, 146] on div "Diggy Sistema de Gestão C CPC FOOD BAR ... Loja aberta Plano Essencial + Mesas …" at bounding box center [723, 351] width 1447 height 702
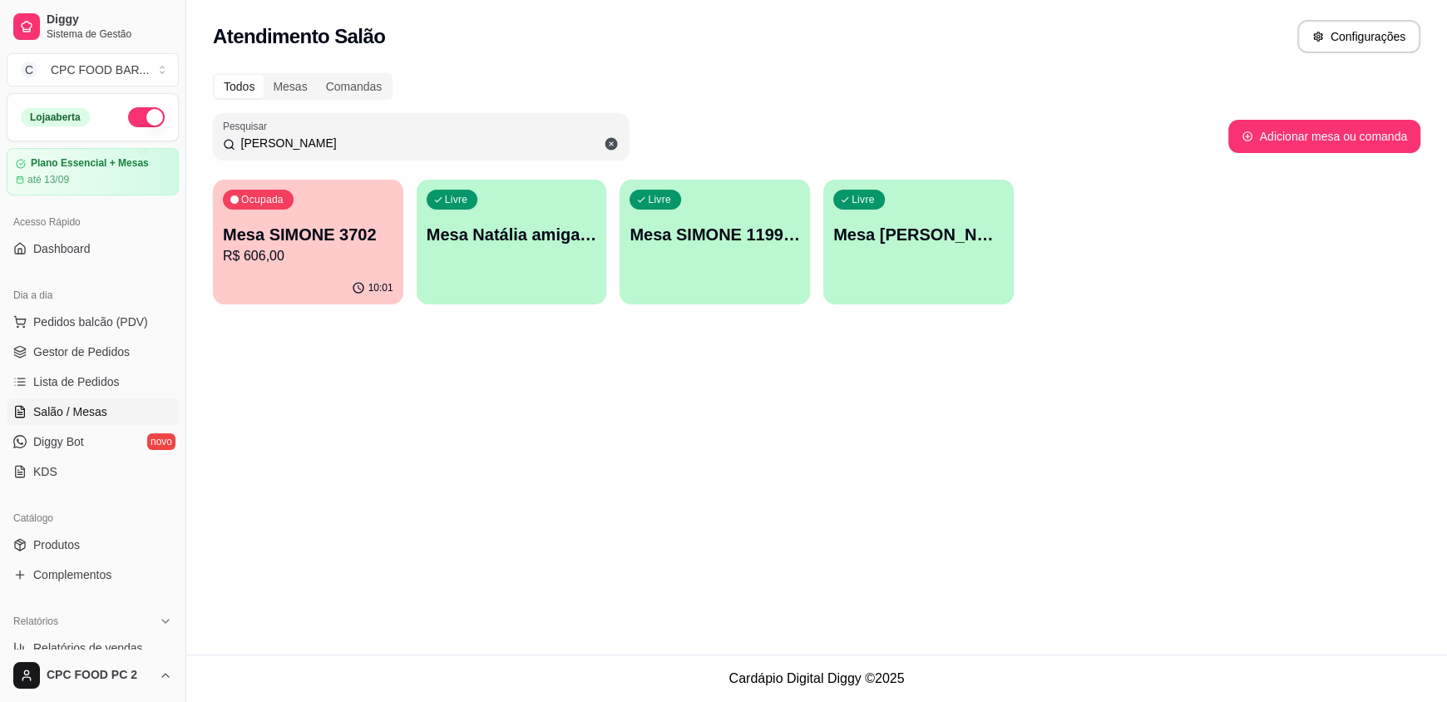
click at [308, 244] on p "Mesa SIMONE 3702" at bounding box center [308, 234] width 170 height 23
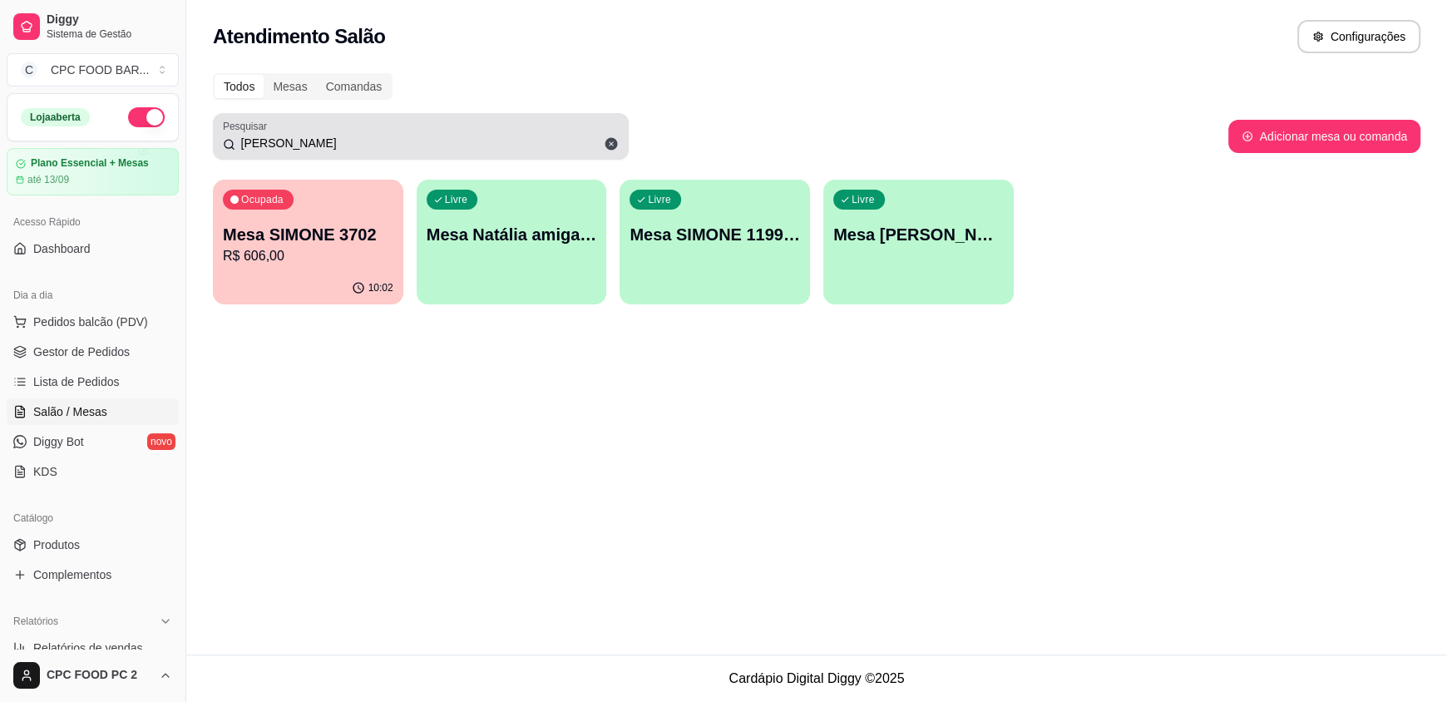
click at [500, 140] on input "[PERSON_NAME]" at bounding box center [426, 143] width 383 height 17
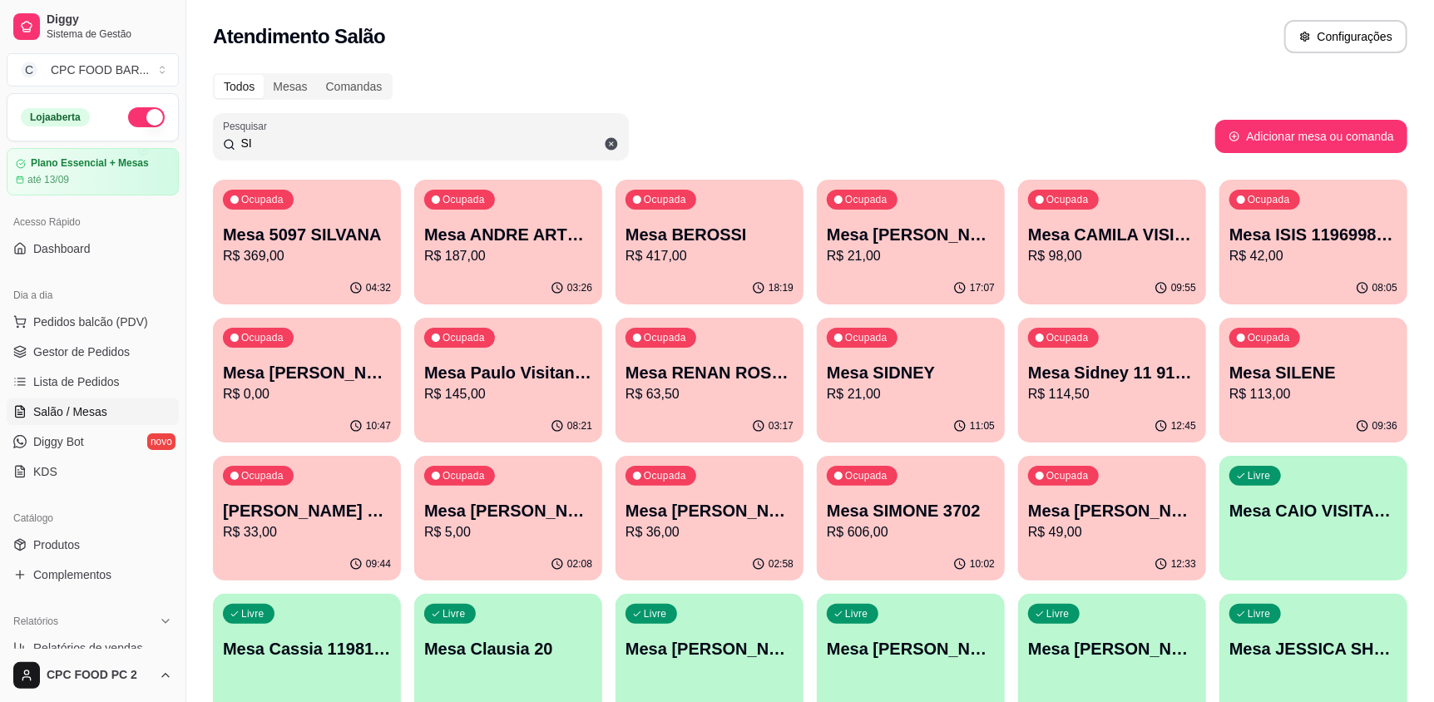
type input "S"
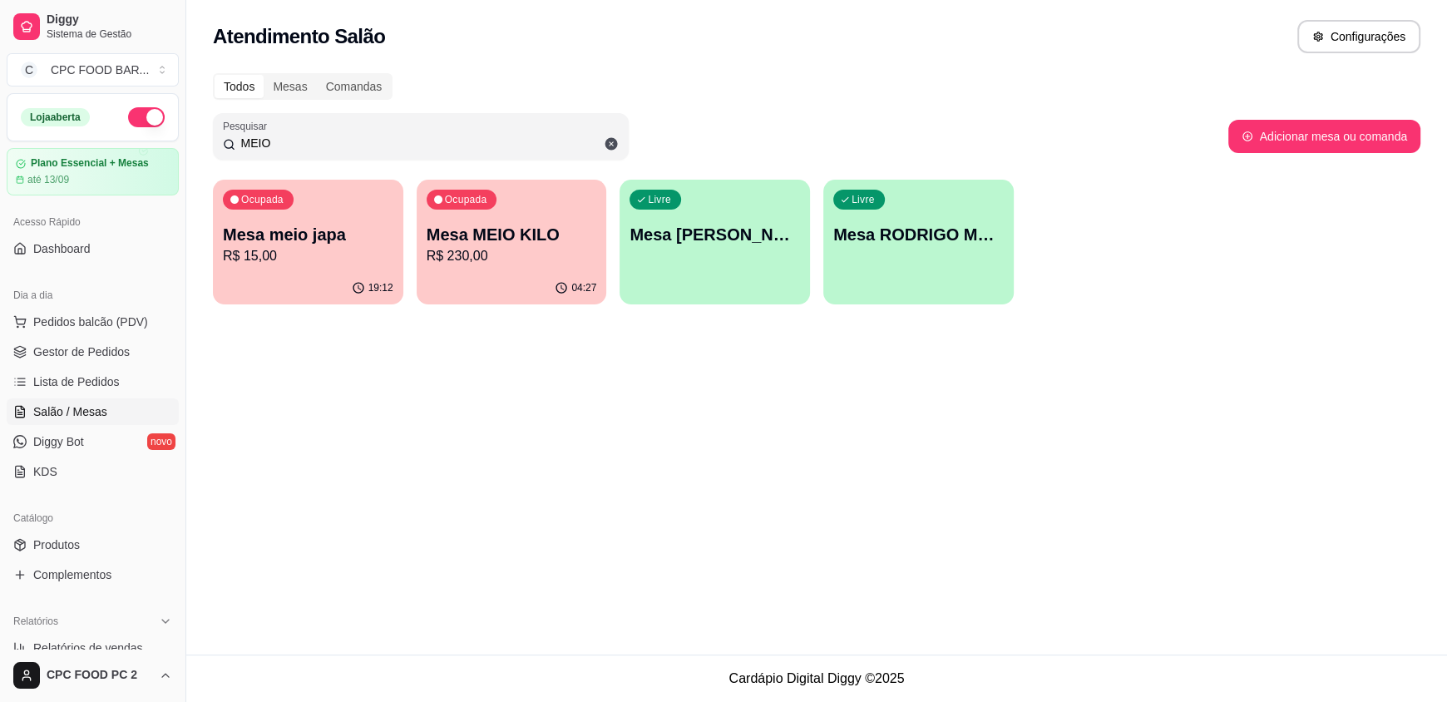
type input "MEIO"
click at [543, 250] on p "R$ 230,00" at bounding box center [512, 256] width 170 height 20
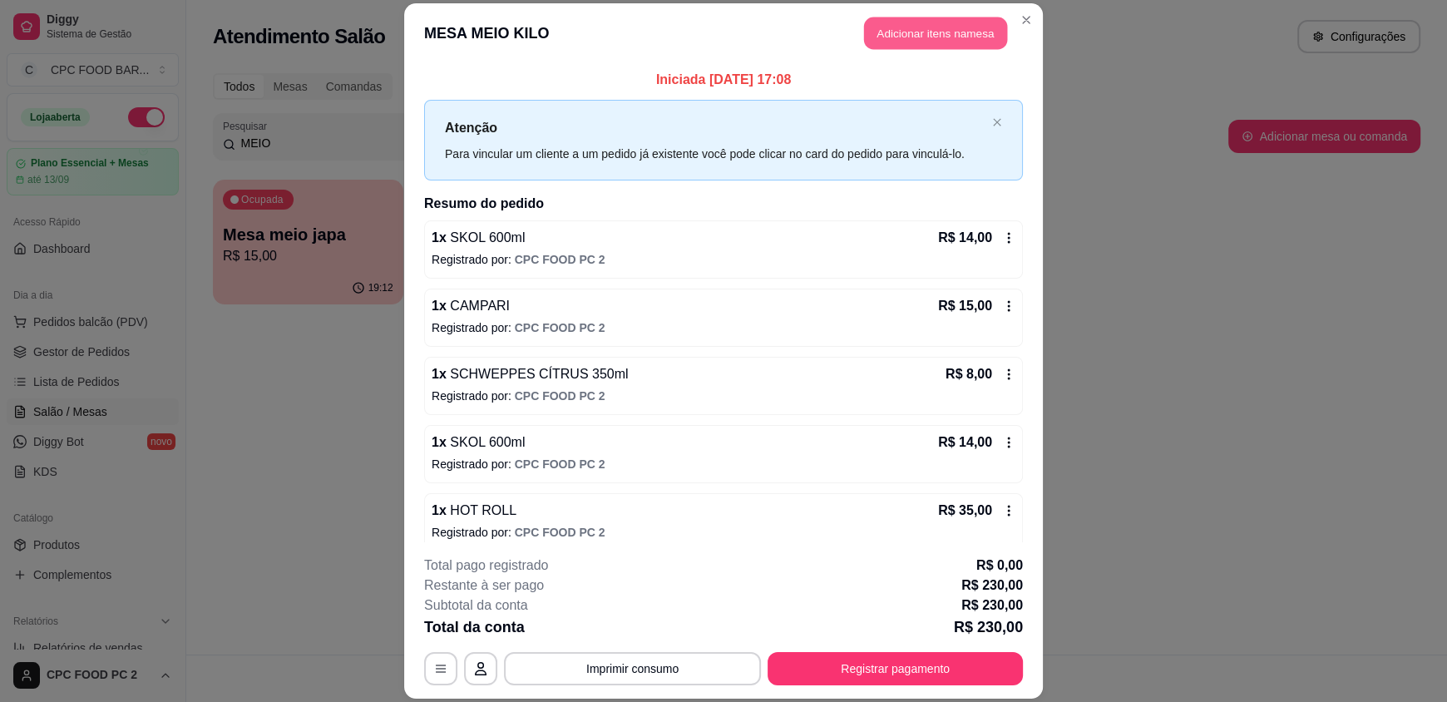
click at [908, 34] on button "Adicionar itens na mesa" at bounding box center [935, 33] width 143 height 32
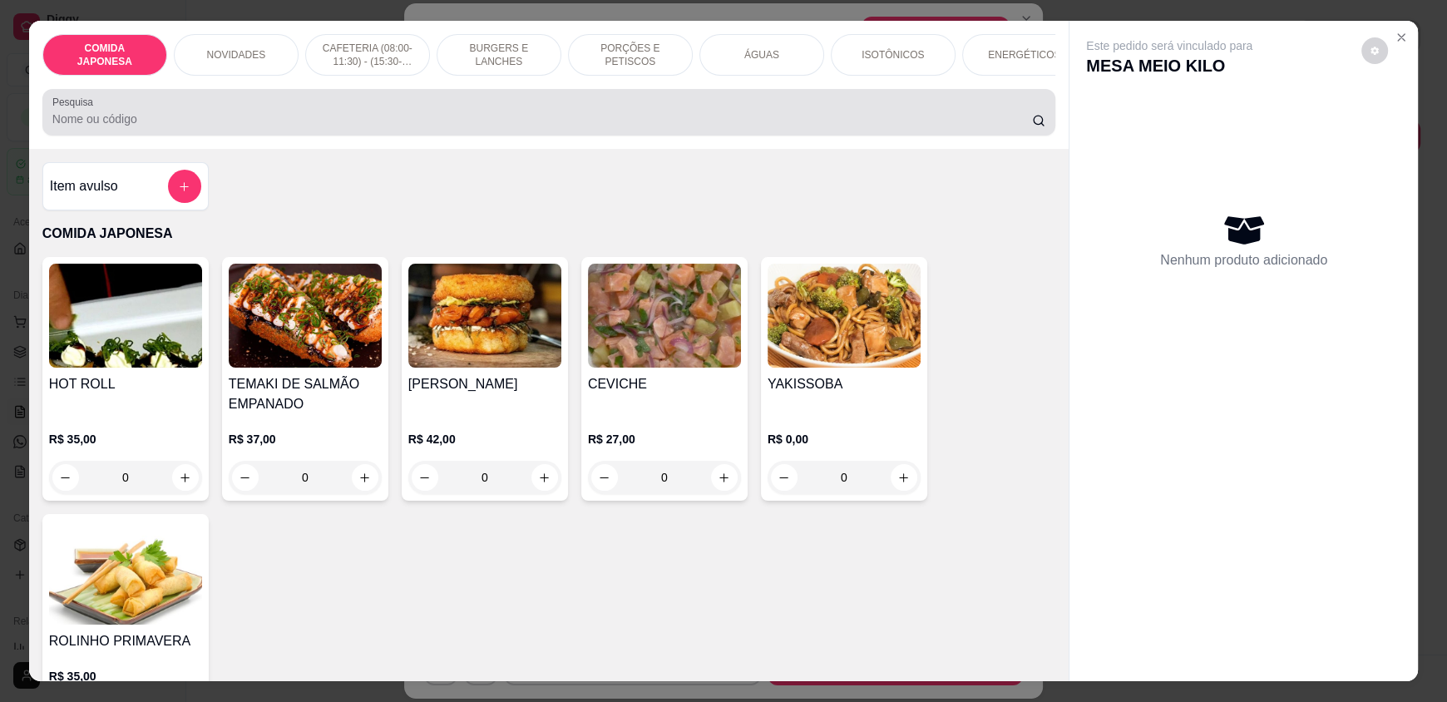
click at [226, 127] on input "Pesquisa" at bounding box center [542, 119] width 980 height 17
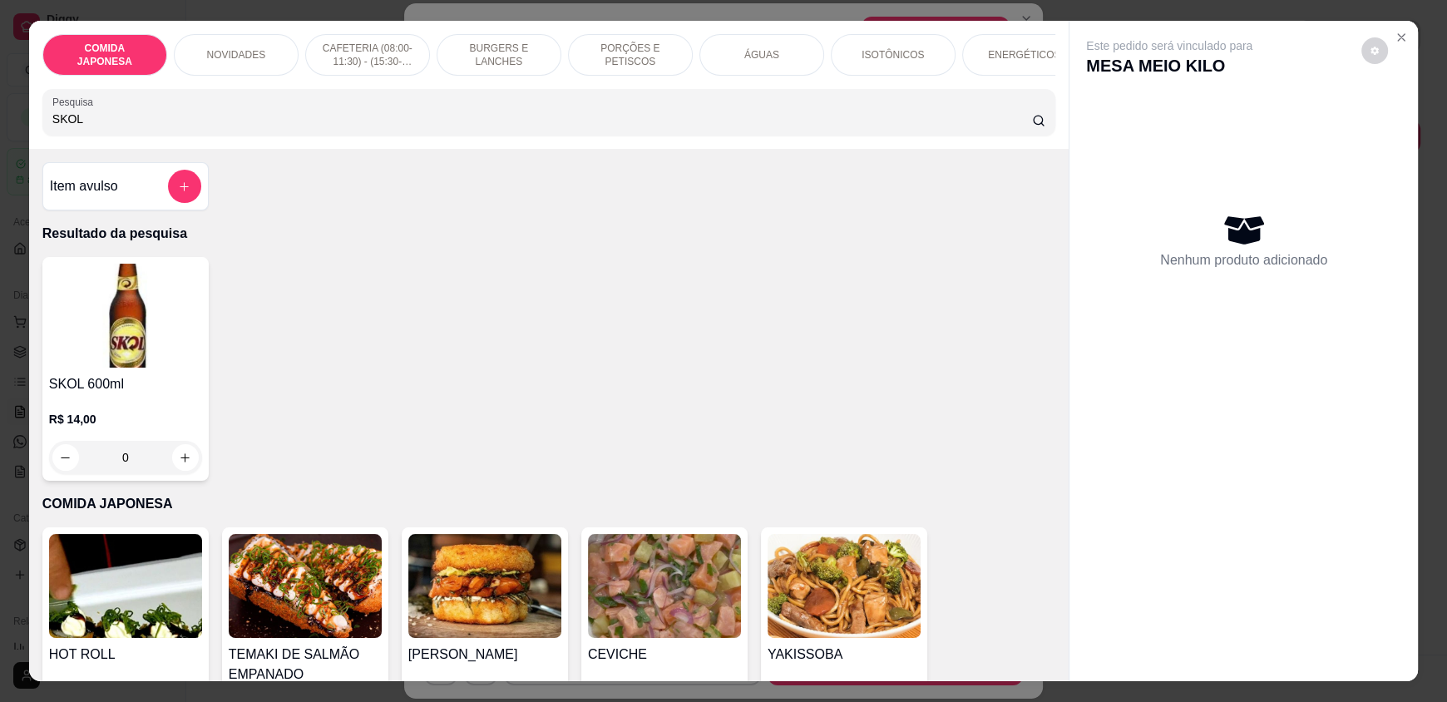
type input "SKOL"
click at [180, 464] on icon "increase-product-quantity" at bounding box center [186, 458] width 12 height 12
type input "1"
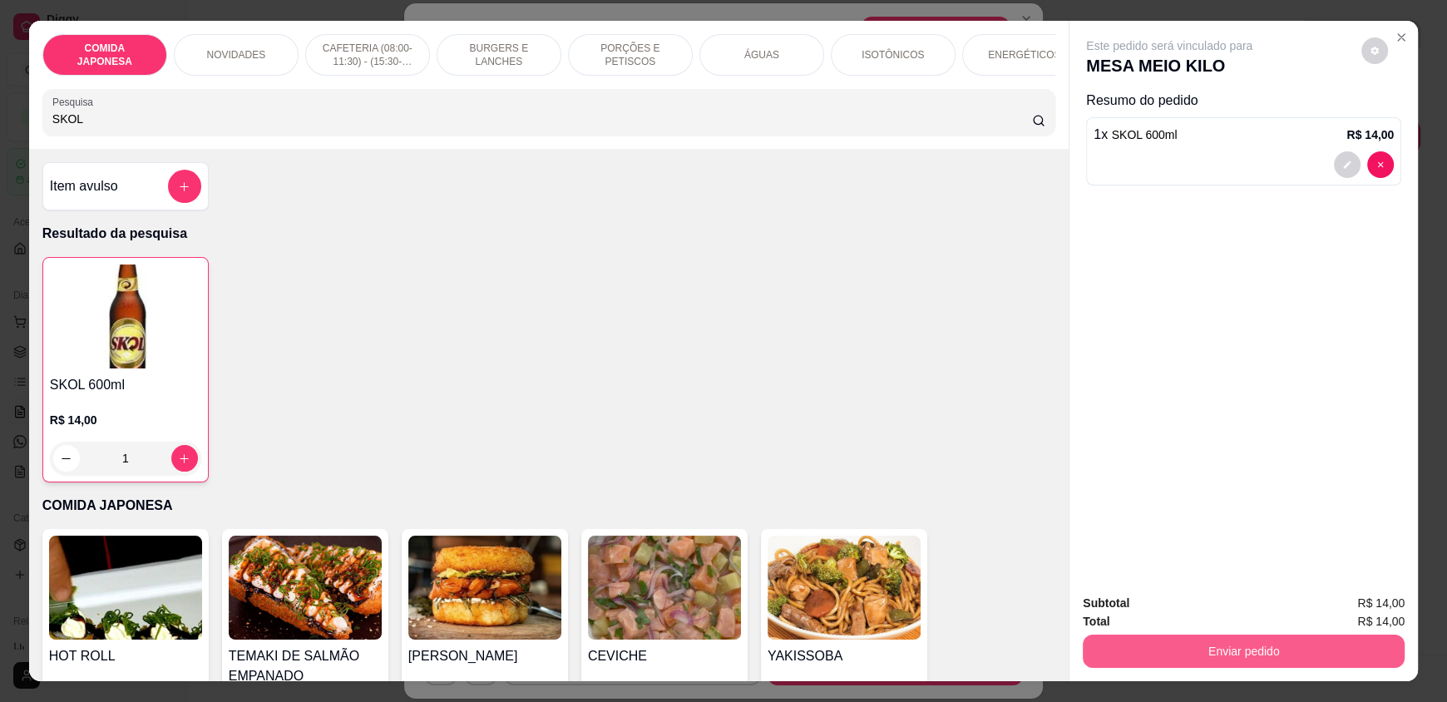
click at [1251, 665] on button "Enviar pedido" at bounding box center [1244, 650] width 322 height 33
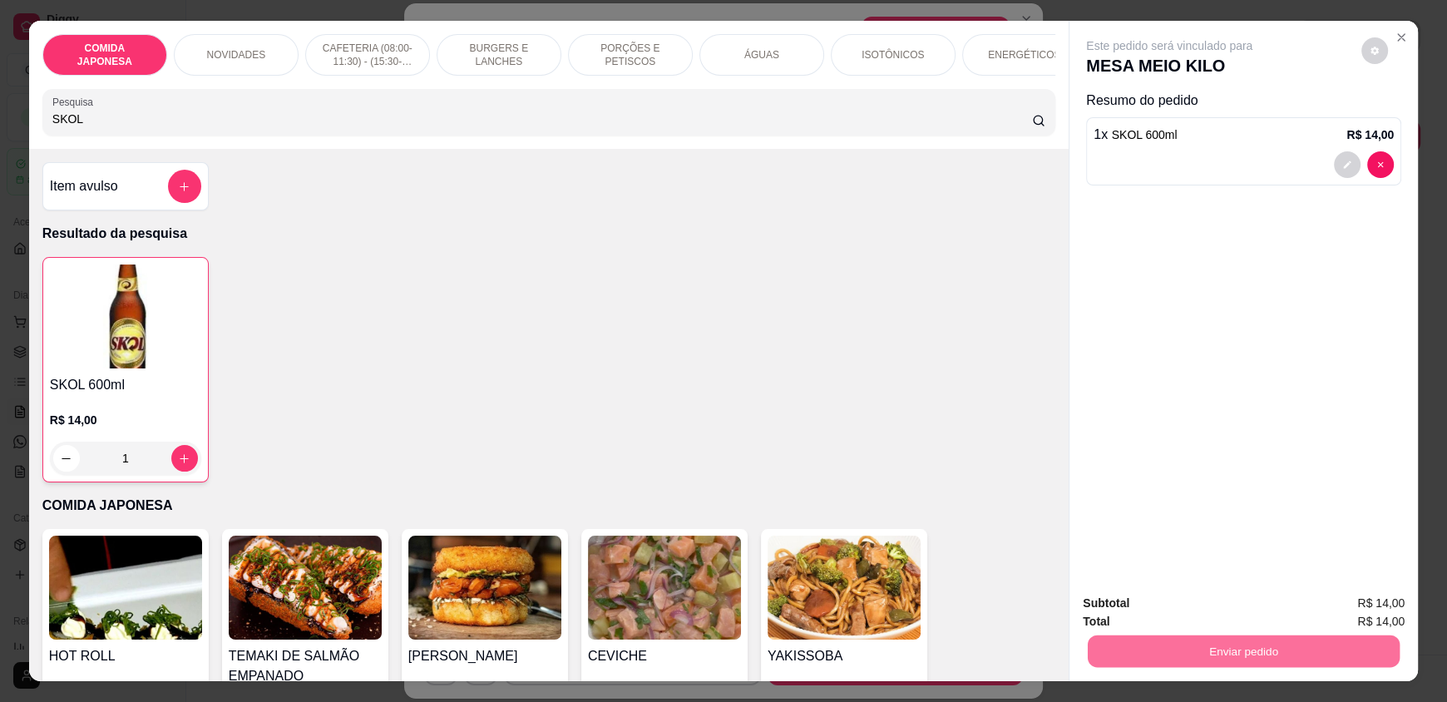
click at [1177, 610] on button "Não registrar e enviar pedido" at bounding box center [1188, 610] width 168 height 31
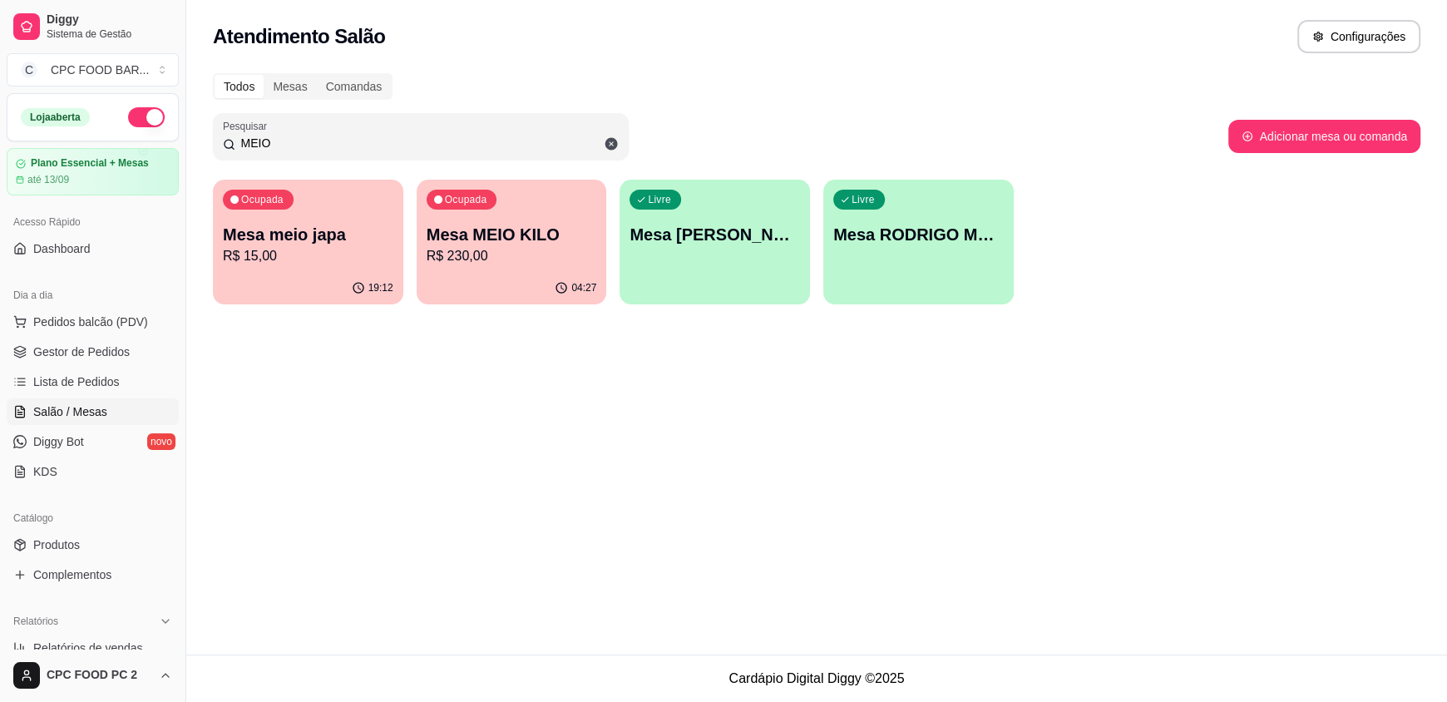
drag, startPoint x: 318, startPoint y: 136, endPoint x: 213, endPoint y: 136, distance: 105.6
click at [213, 136] on div "Pesquisar MEIO" at bounding box center [421, 136] width 416 height 47
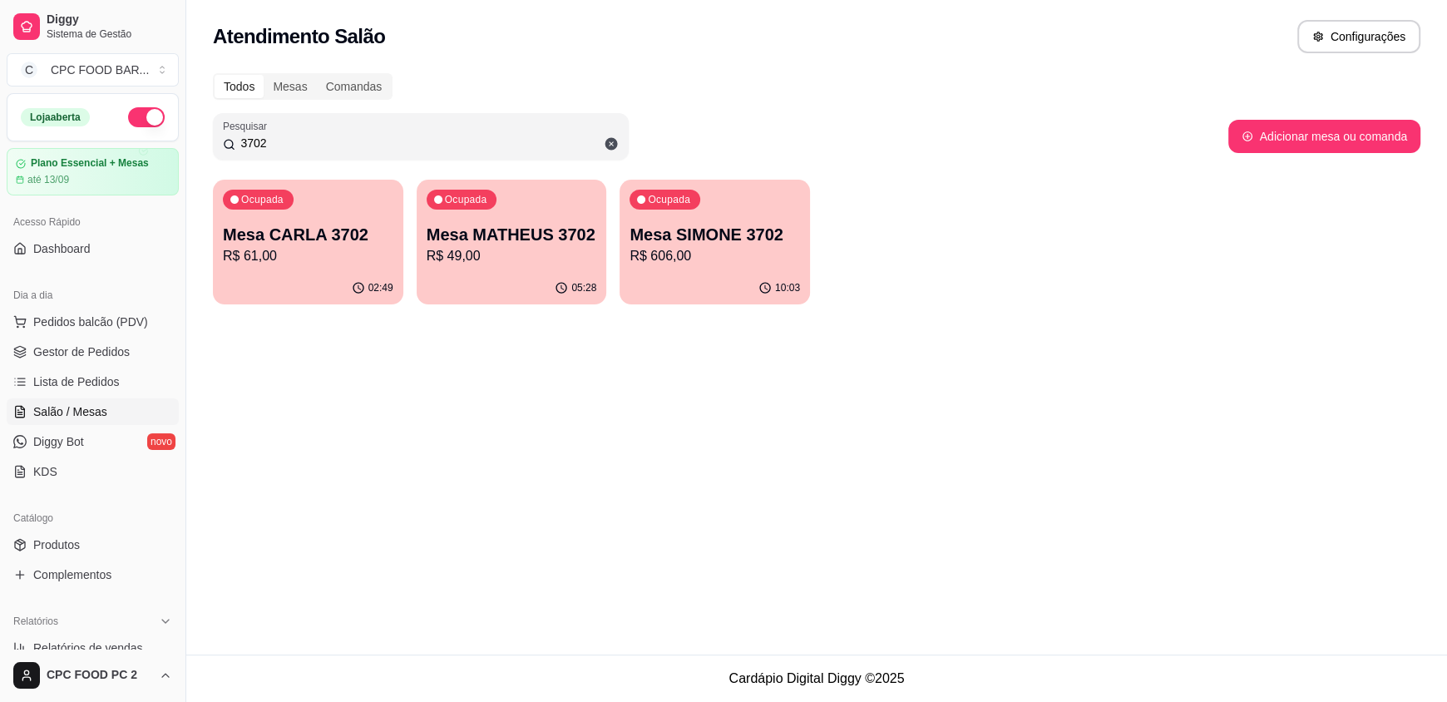
type input "3702"
click at [670, 219] on div "Ocupada Mesa SIMONE 3702 R$ 606,00" at bounding box center [714, 226] width 190 height 92
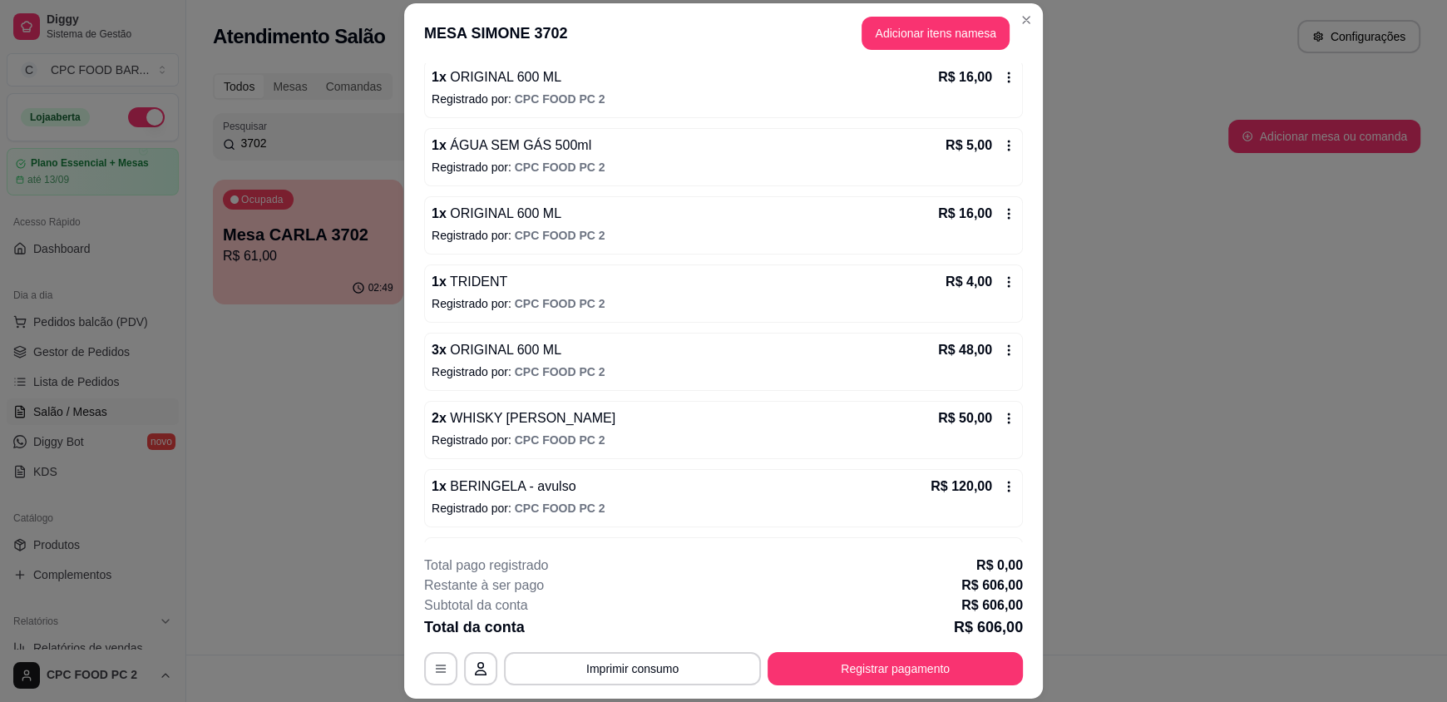
scroll to position [1468, 0]
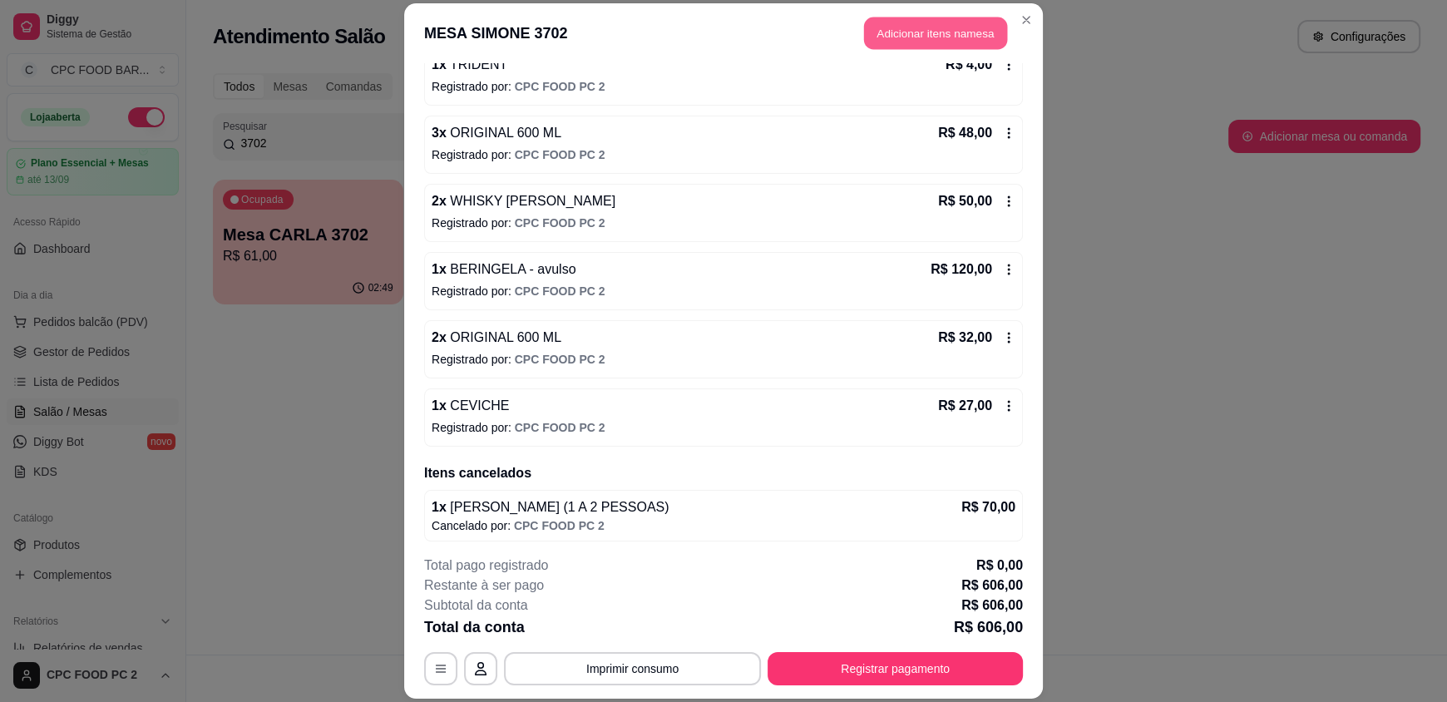
click at [922, 42] on button "Adicionar itens na mesa" at bounding box center [935, 33] width 143 height 32
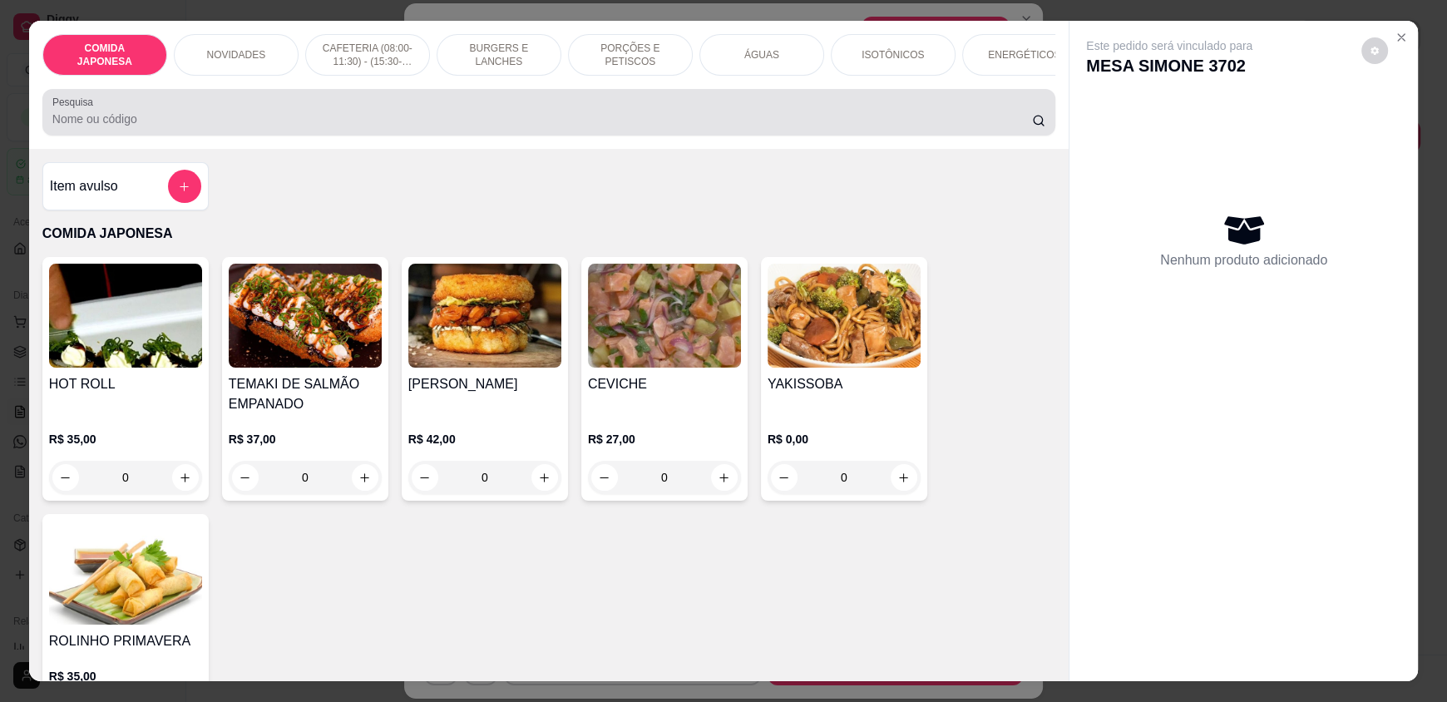
click at [717, 120] on div at bounding box center [548, 112] width 993 height 33
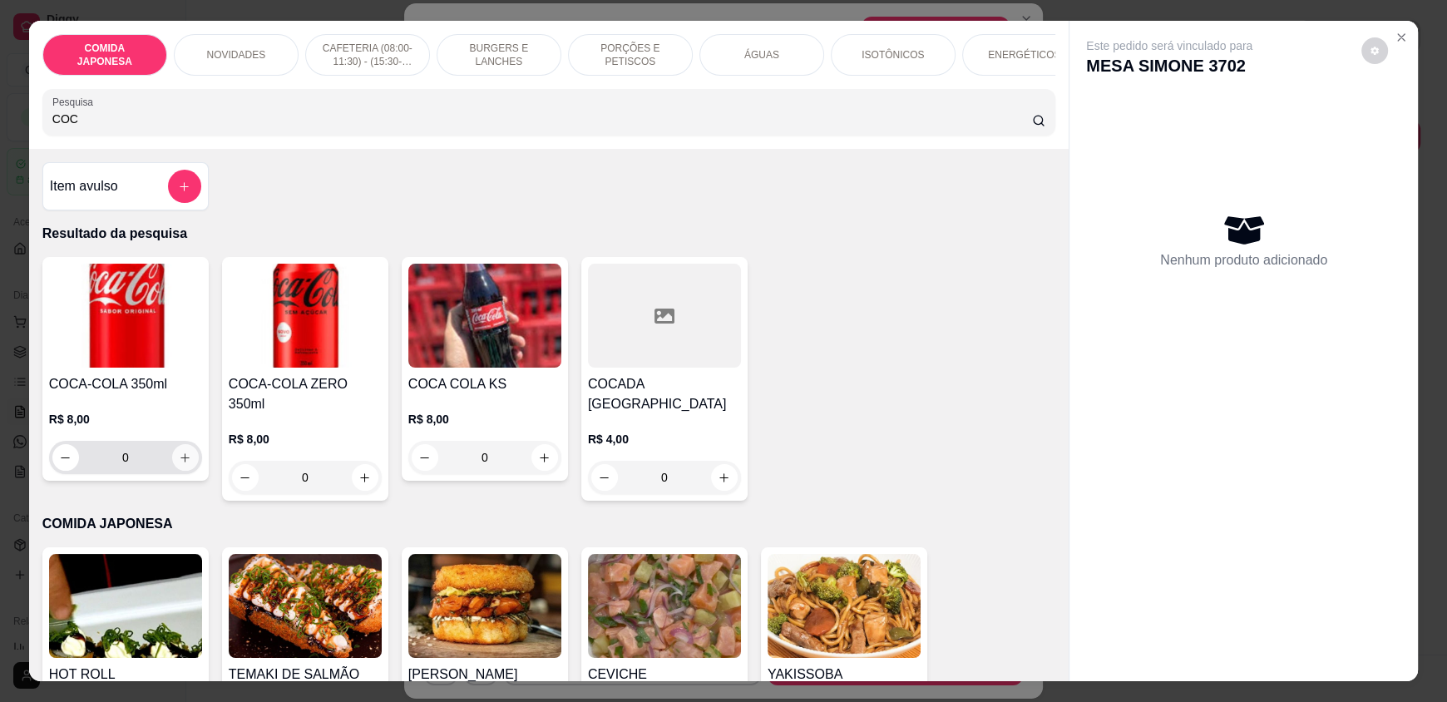
type input "COC"
click at [172, 471] on button "increase-product-quantity" at bounding box center [185, 458] width 26 height 26
type input "1"
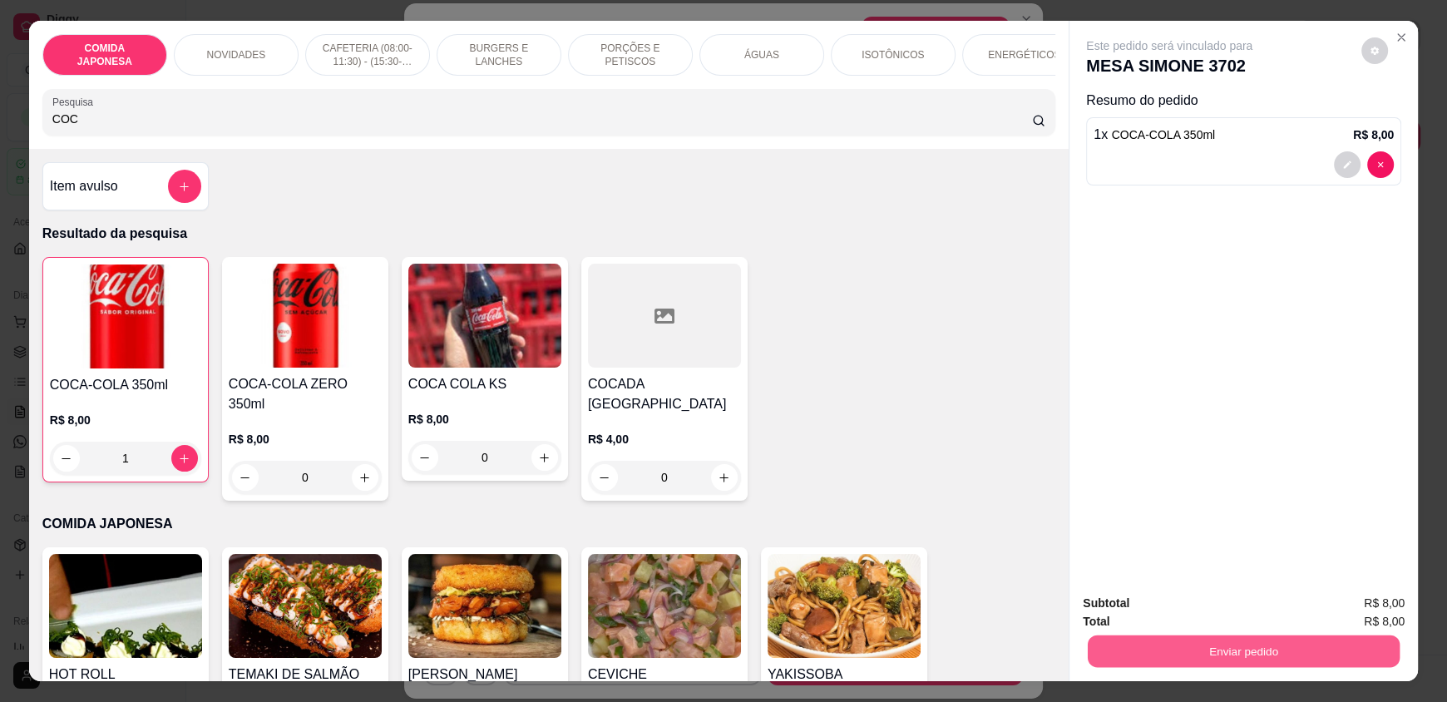
click at [1214, 654] on button "Enviar pedido" at bounding box center [1244, 650] width 312 height 32
click at [1197, 606] on button "Não registrar e enviar pedido" at bounding box center [1188, 610] width 168 height 31
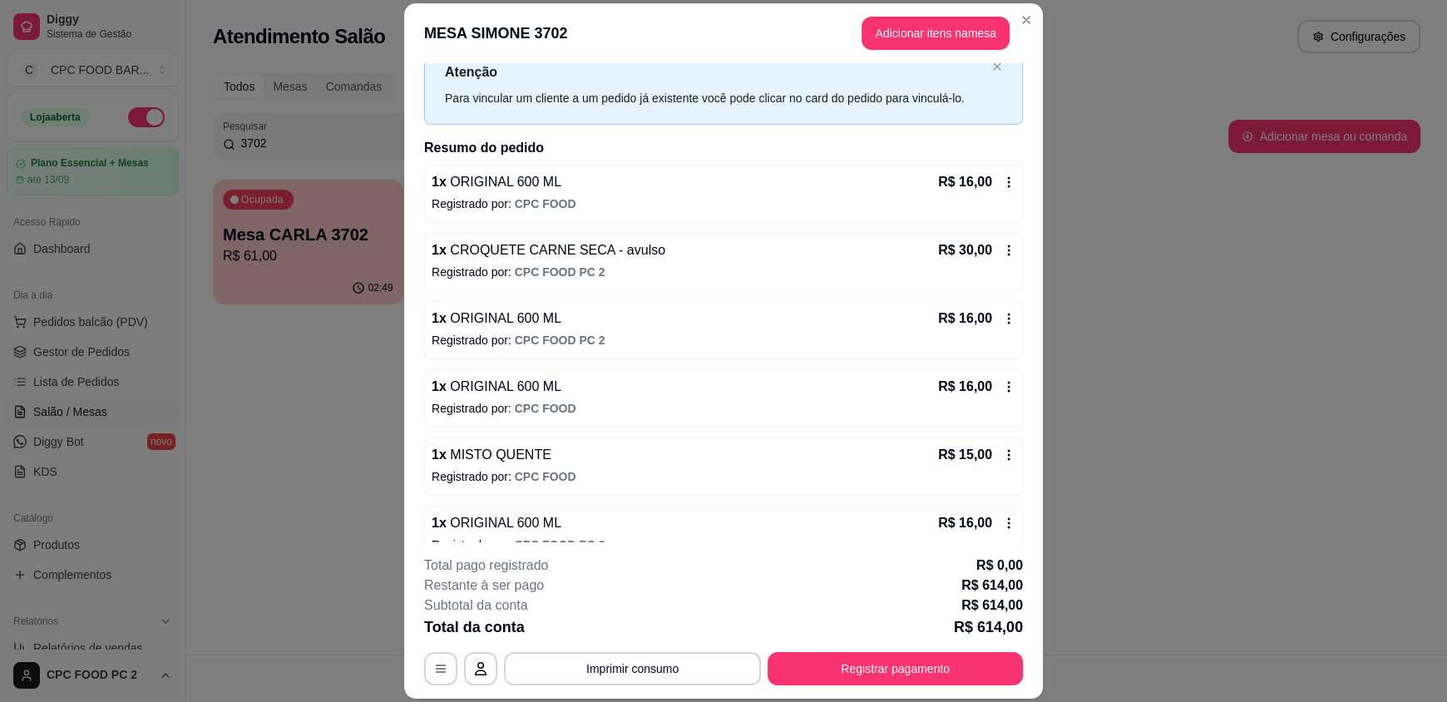
scroll to position [0, 0]
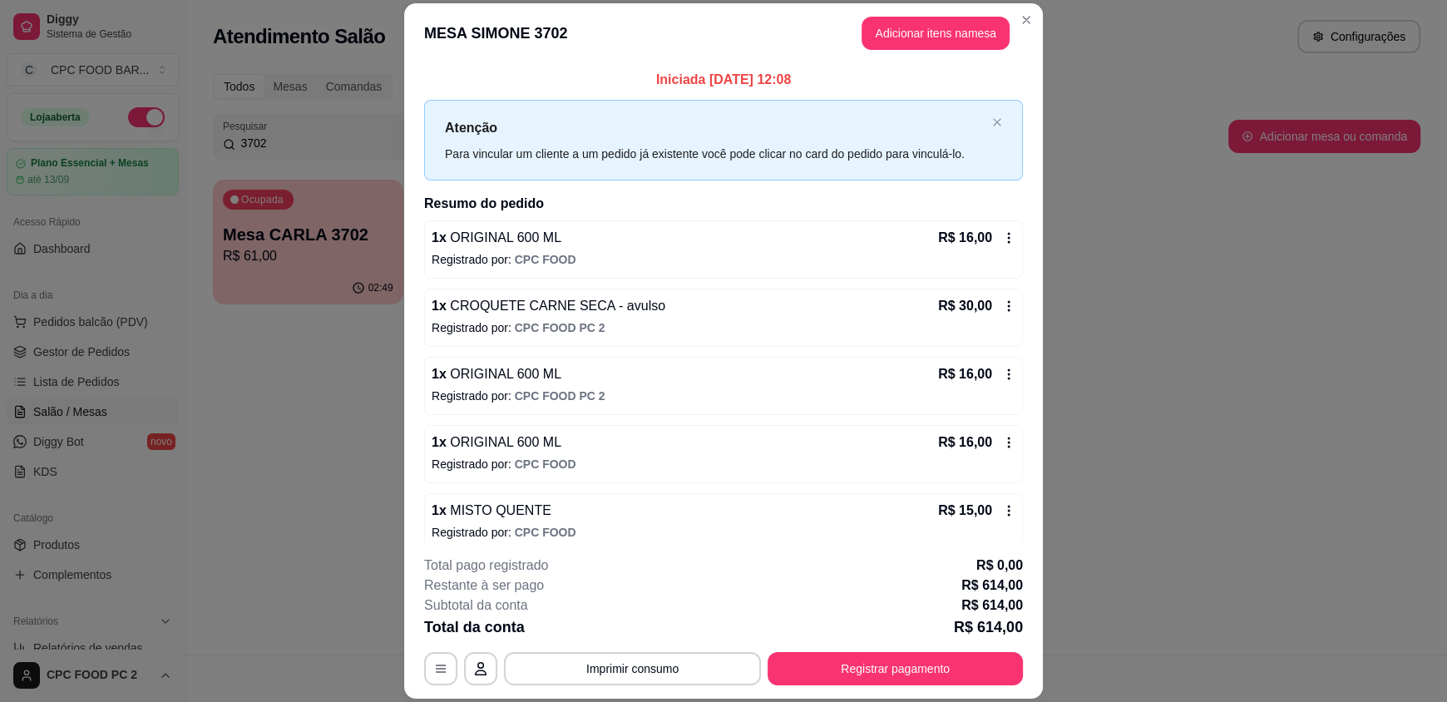
click at [1008, 237] on icon at bounding box center [1009, 238] width 2 height 11
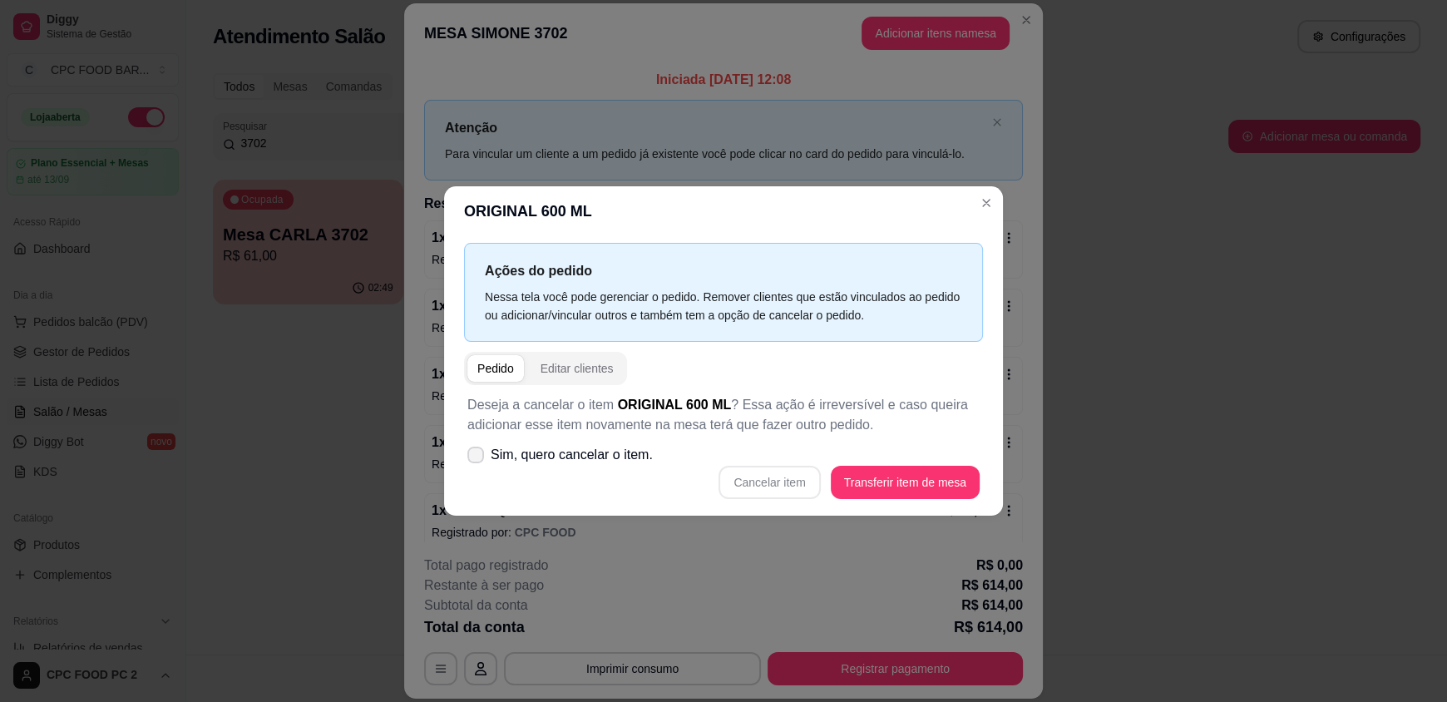
click at [614, 458] on span "Sim, quero cancelar o item." at bounding box center [572, 455] width 162 height 20
click at [477, 458] on input "Sim, quero cancelar o item." at bounding box center [471, 463] width 11 height 11
checkbox input "true"
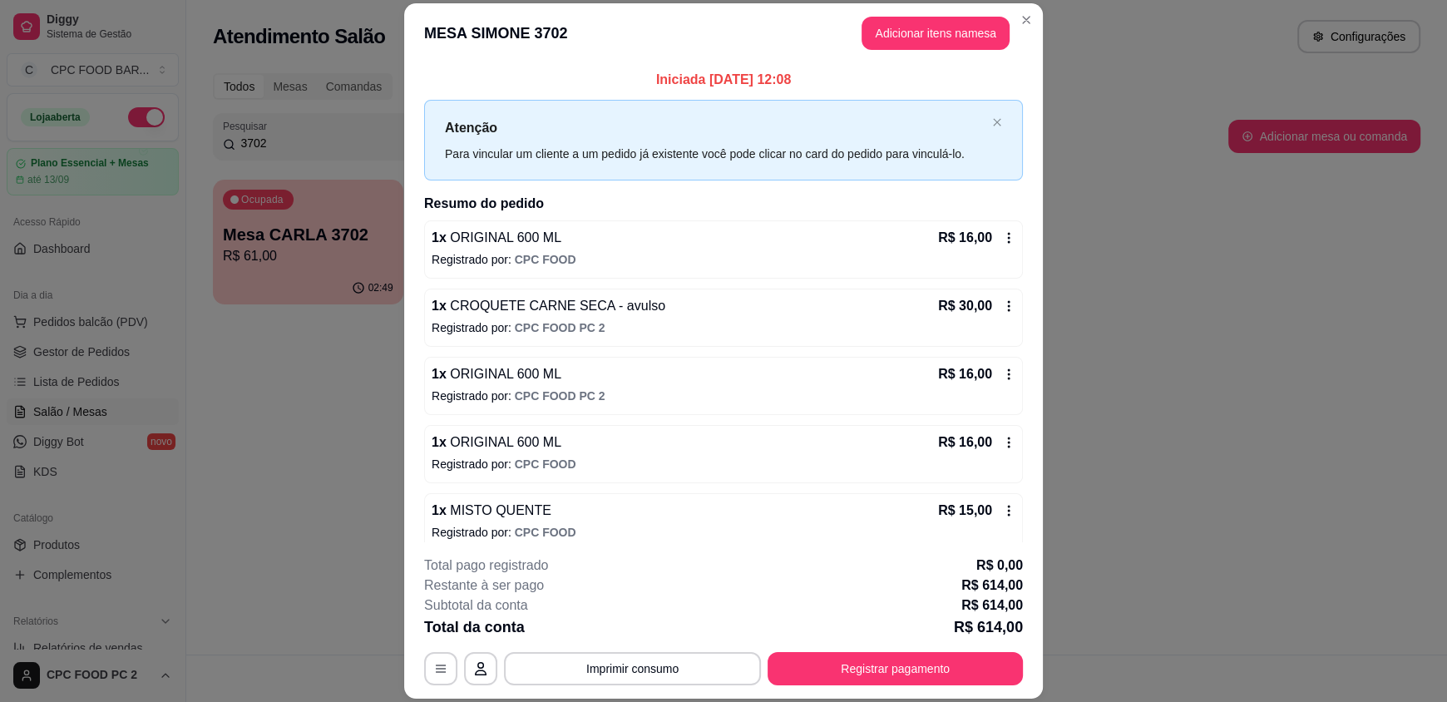
click at [1002, 238] on icon at bounding box center [1008, 237] width 13 height 13
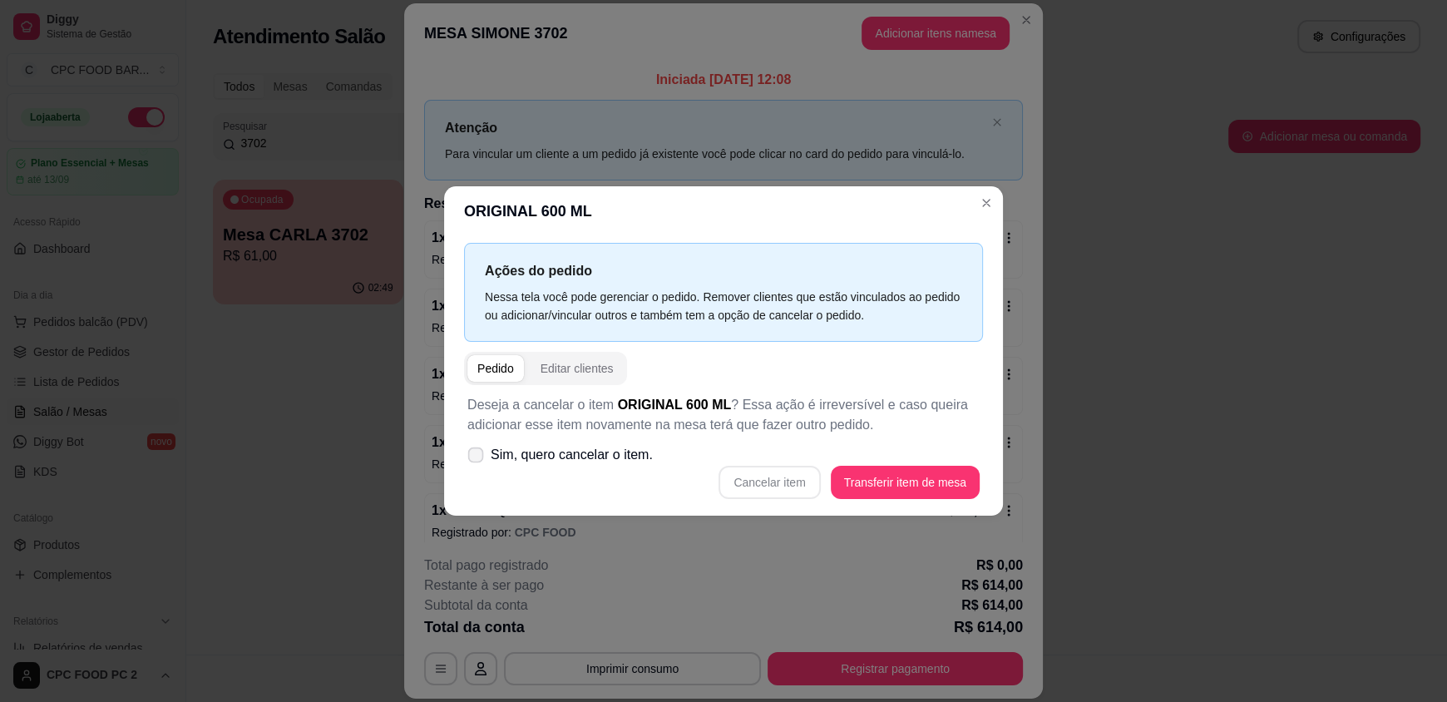
click at [491, 455] on span "Sim, quero cancelar o item." at bounding box center [572, 455] width 162 height 20
click at [477, 458] on input "Sim, quero cancelar o item." at bounding box center [471, 463] width 11 height 11
checkbox input "true"
click at [767, 482] on button "Cancelar item" at bounding box center [769, 482] width 99 height 32
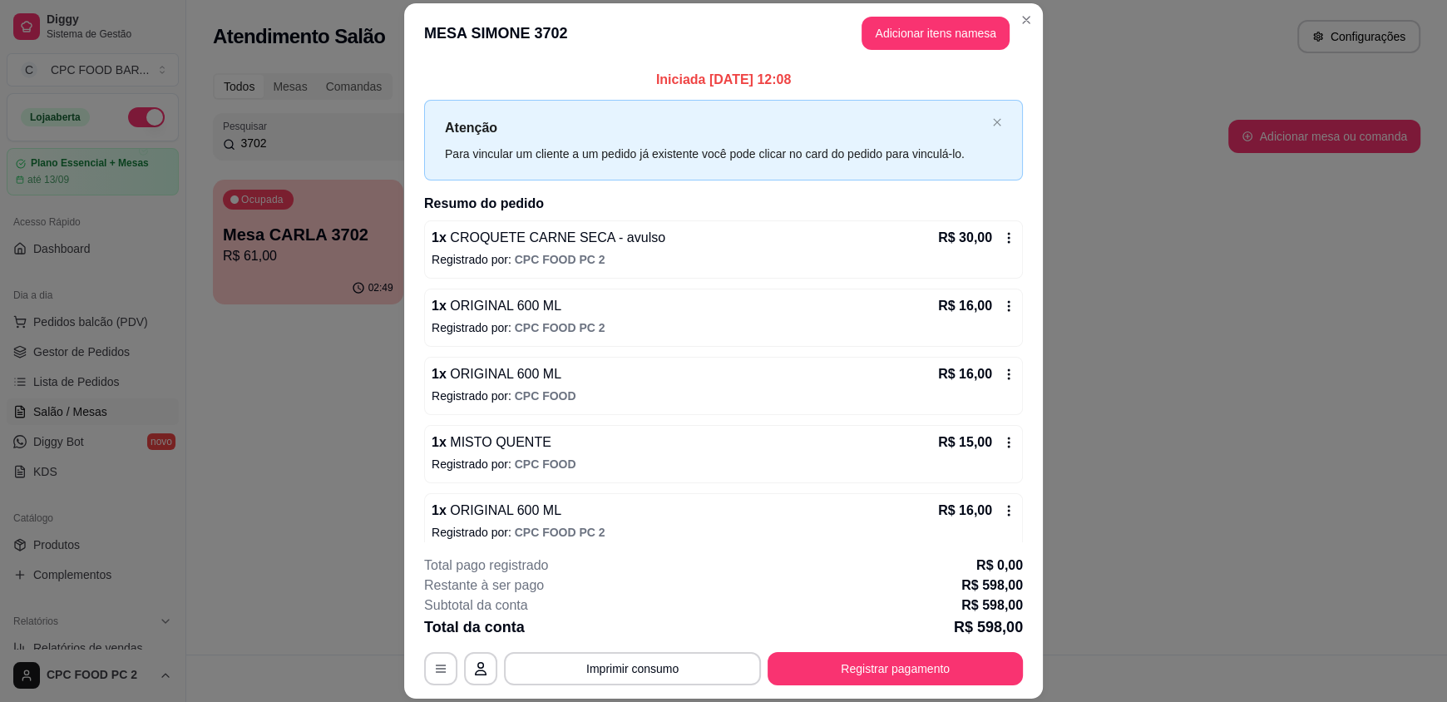
click at [1008, 237] on icon at bounding box center [1009, 238] width 2 height 11
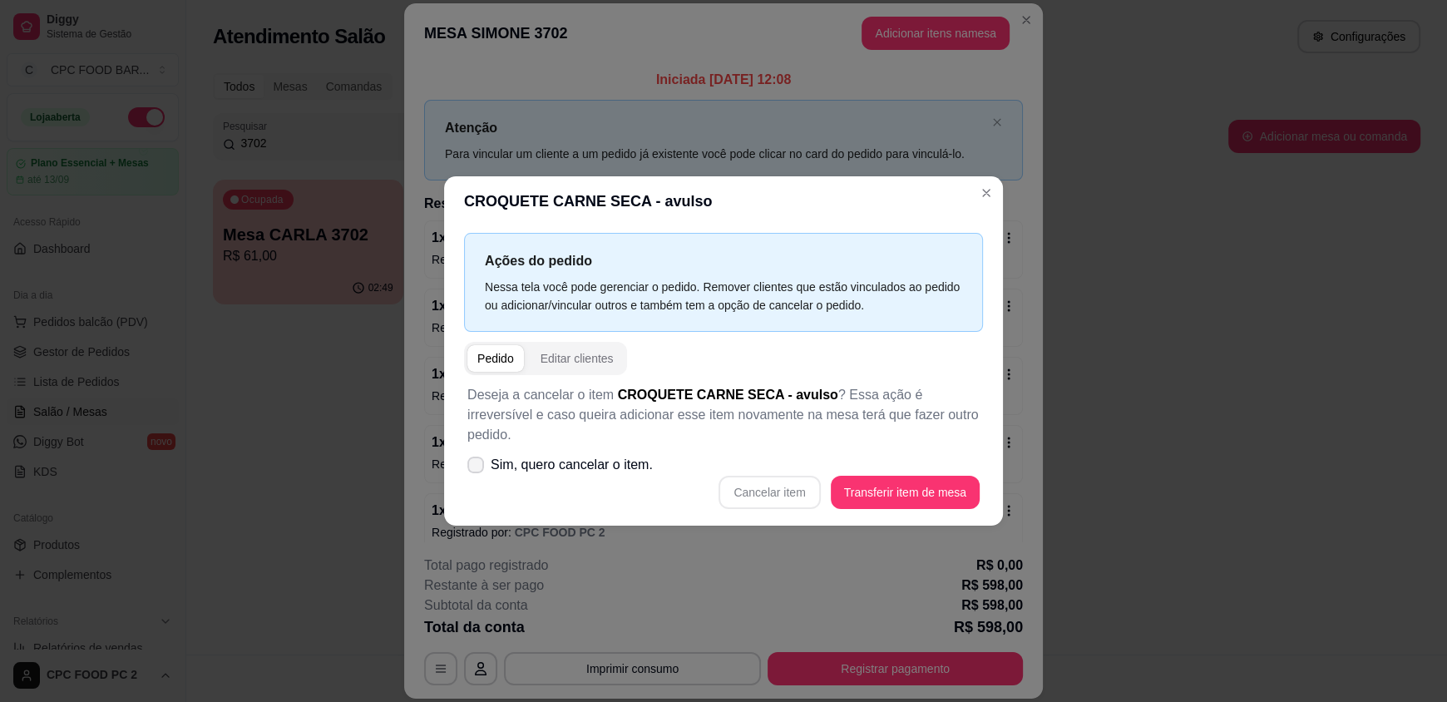
click at [567, 456] on span "Sim, quero cancelar o item." at bounding box center [572, 465] width 162 height 20
click at [477, 468] on input "Sim, quero cancelar o item." at bounding box center [471, 473] width 11 height 11
checkbox input "true"
click at [761, 482] on div "Cancelar item Transferir item de mesa" at bounding box center [723, 492] width 512 height 33
click at [761, 482] on button "Cancelar item" at bounding box center [769, 492] width 99 height 32
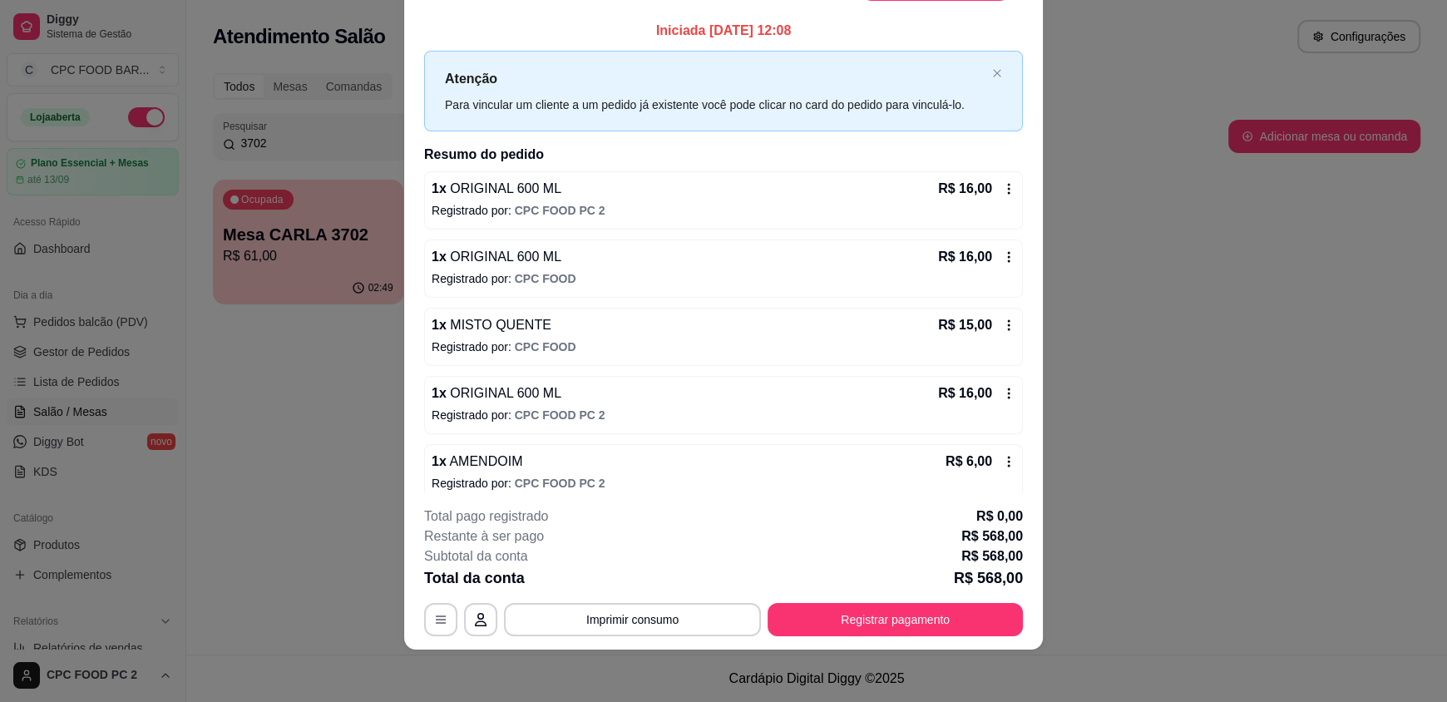
click at [1002, 186] on icon at bounding box center [1008, 188] width 13 height 13
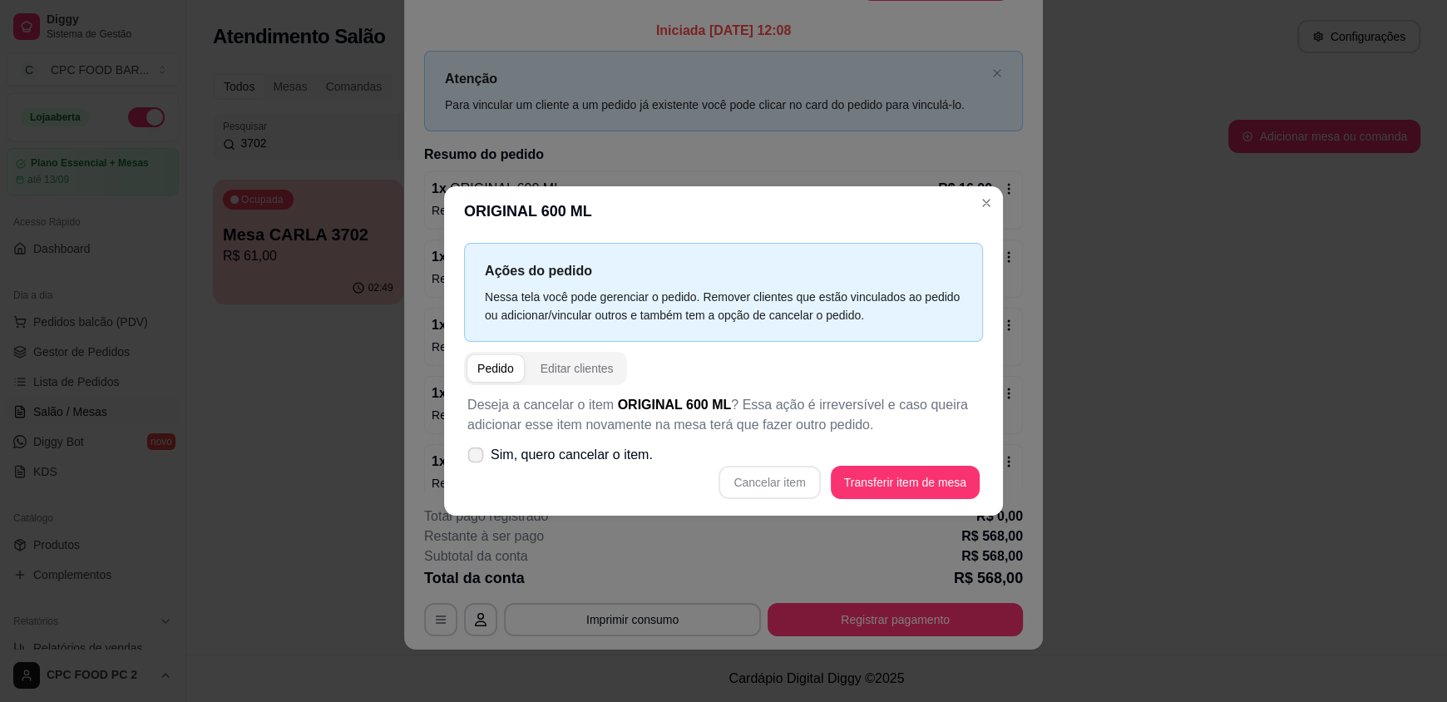
click at [599, 451] on span "Sim, quero cancelar o item." at bounding box center [572, 455] width 162 height 20
click at [477, 458] on input "Sim, quero cancelar o item." at bounding box center [471, 463] width 11 height 11
checkbox input "true"
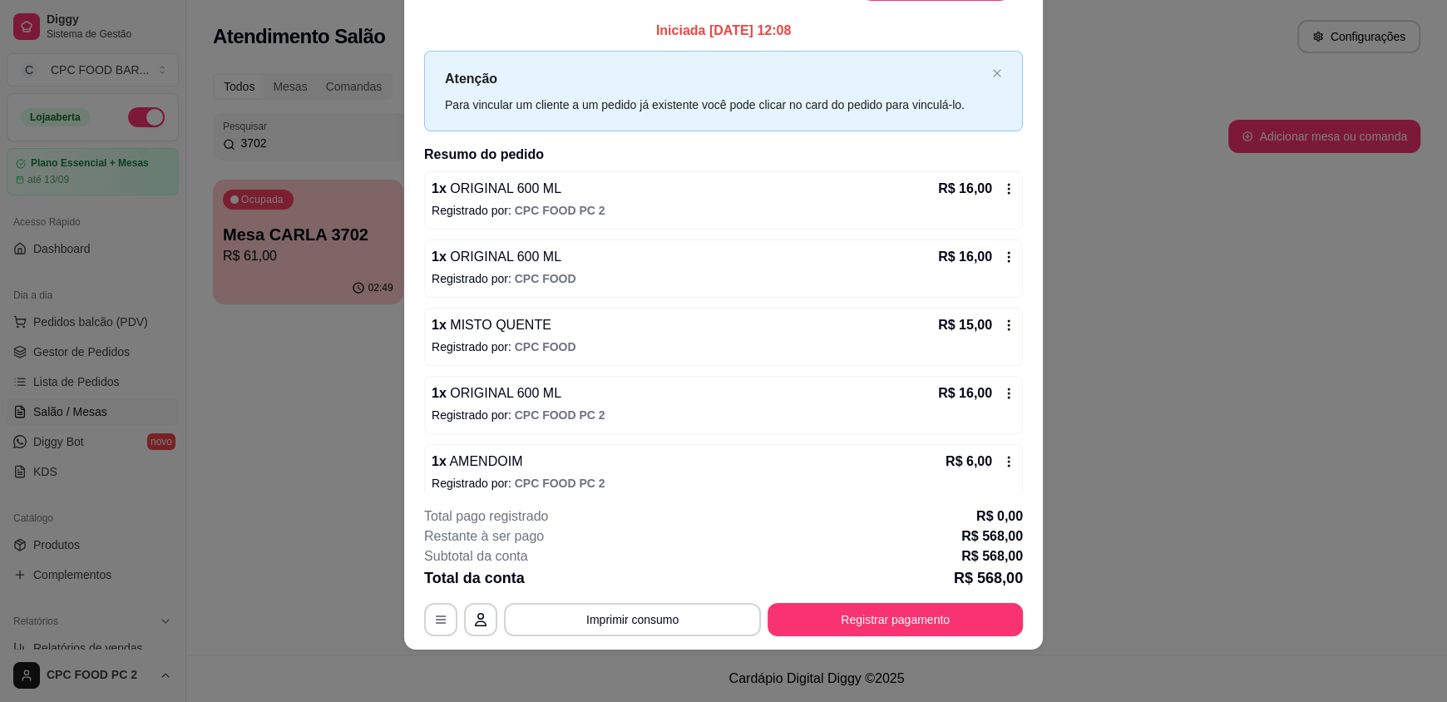
click at [1002, 190] on icon at bounding box center [1008, 188] width 13 height 13
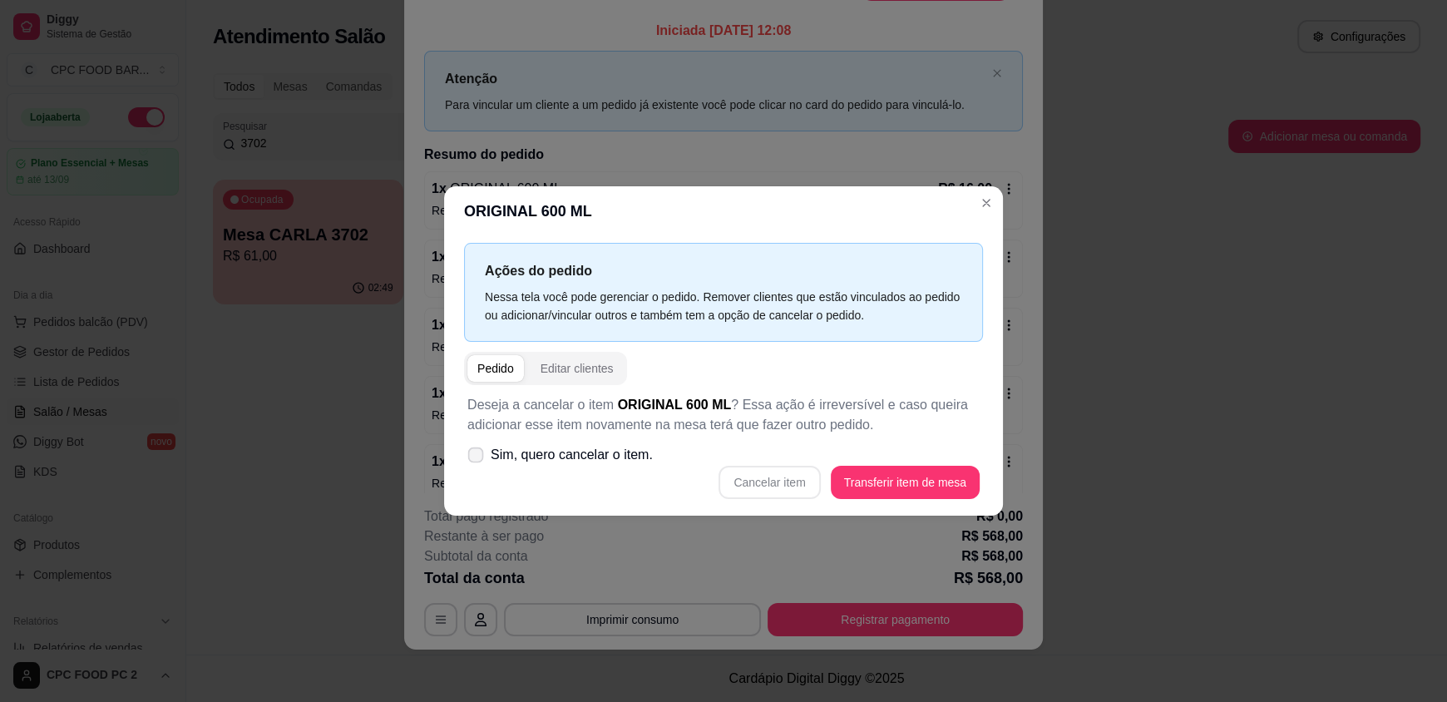
click at [545, 458] on span "Sim, quero cancelar o item." at bounding box center [572, 455] width 162 height 20
click at [477, 458] on input "Sim, quero cancelar o item." at bounding box center [471, 463] width 11 height 11
checkbox input "true"
click at [782, 489] on button "Cancelar item" at bounding box center [768, 482] width 101 height 33
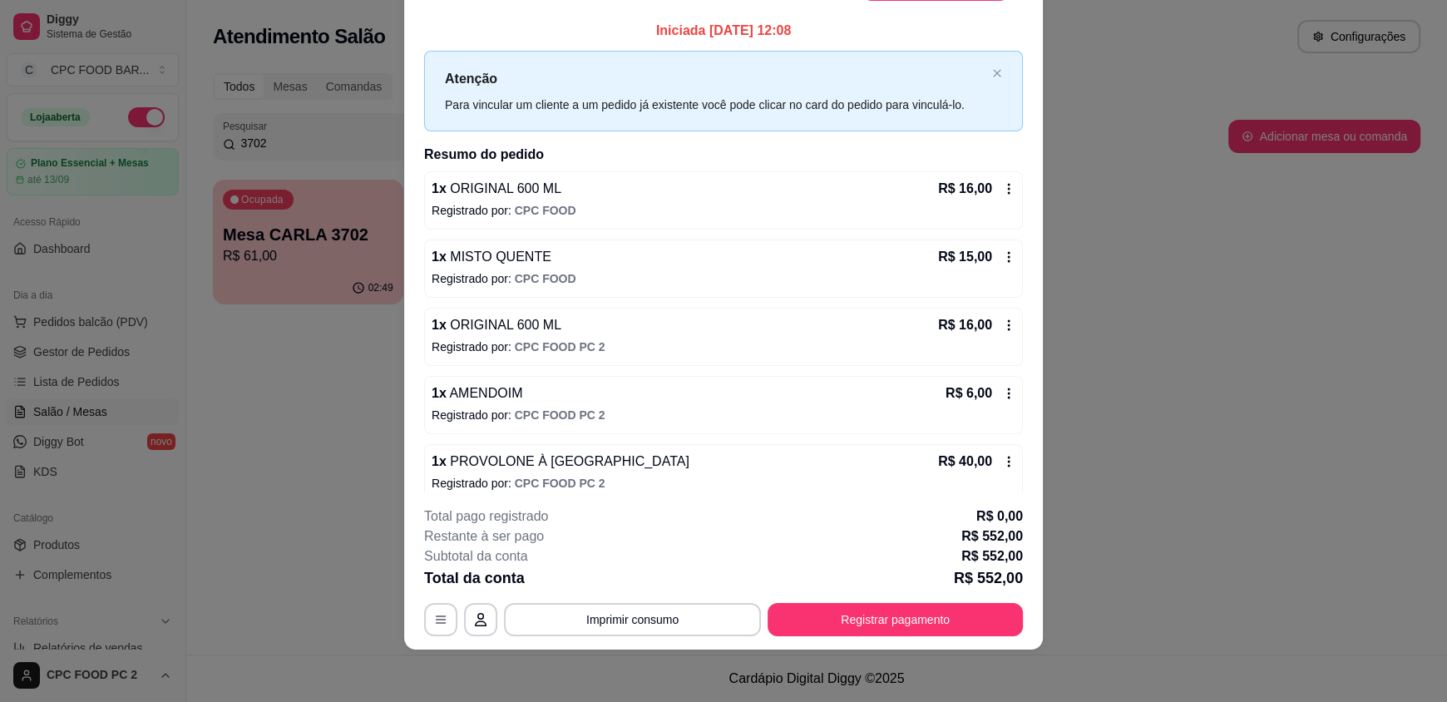
click at [1002, 189] on icon at bounding box center [1008, 188] width 13 height 13
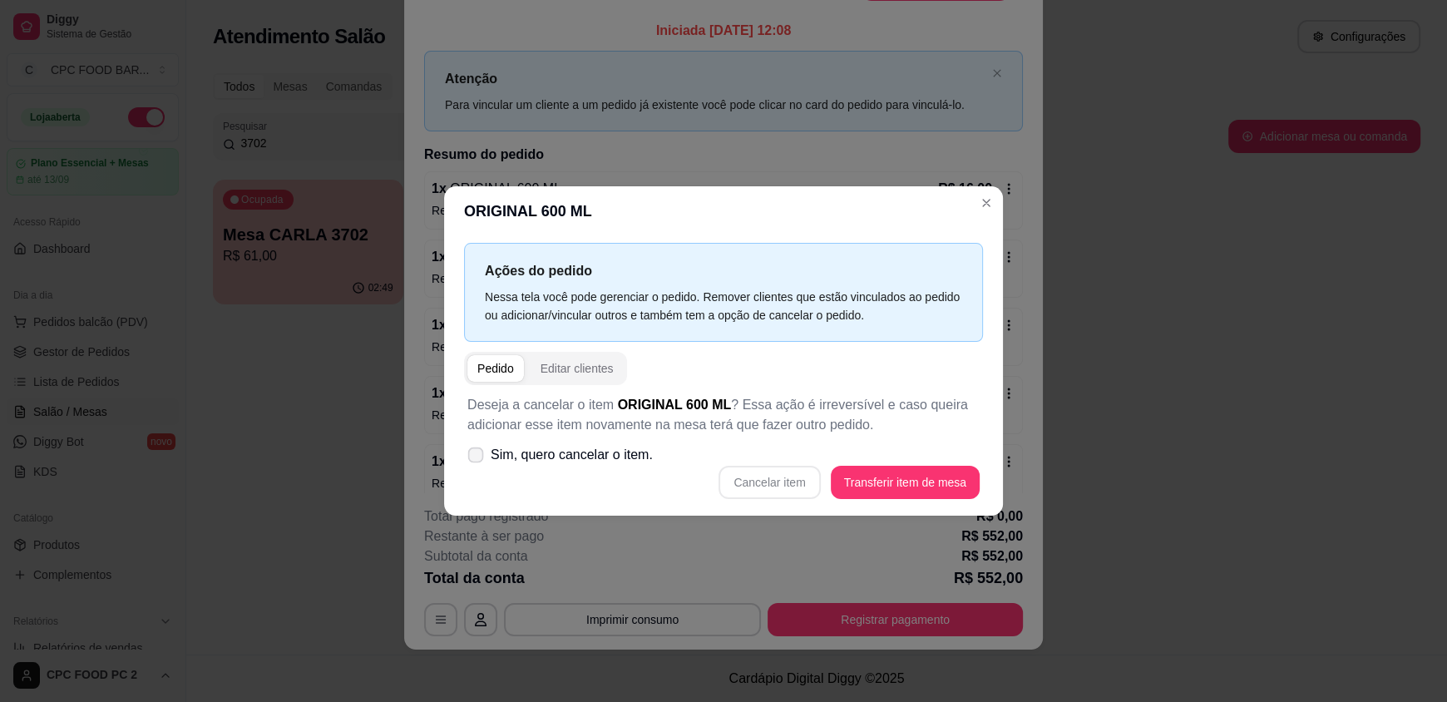
click at [586, 455] on span "Sim, quero cancelar o item." at bounding box center [572, 455] width 162 height 20
click at [477, 458] on input "Sim, quero cancelar o item." at bounding box center [471, 463] width 11 height 11
checkbox input "true"
click at [801, 476] on button "Cancelar item" at bounding box center [769, 482] width 99 height 32
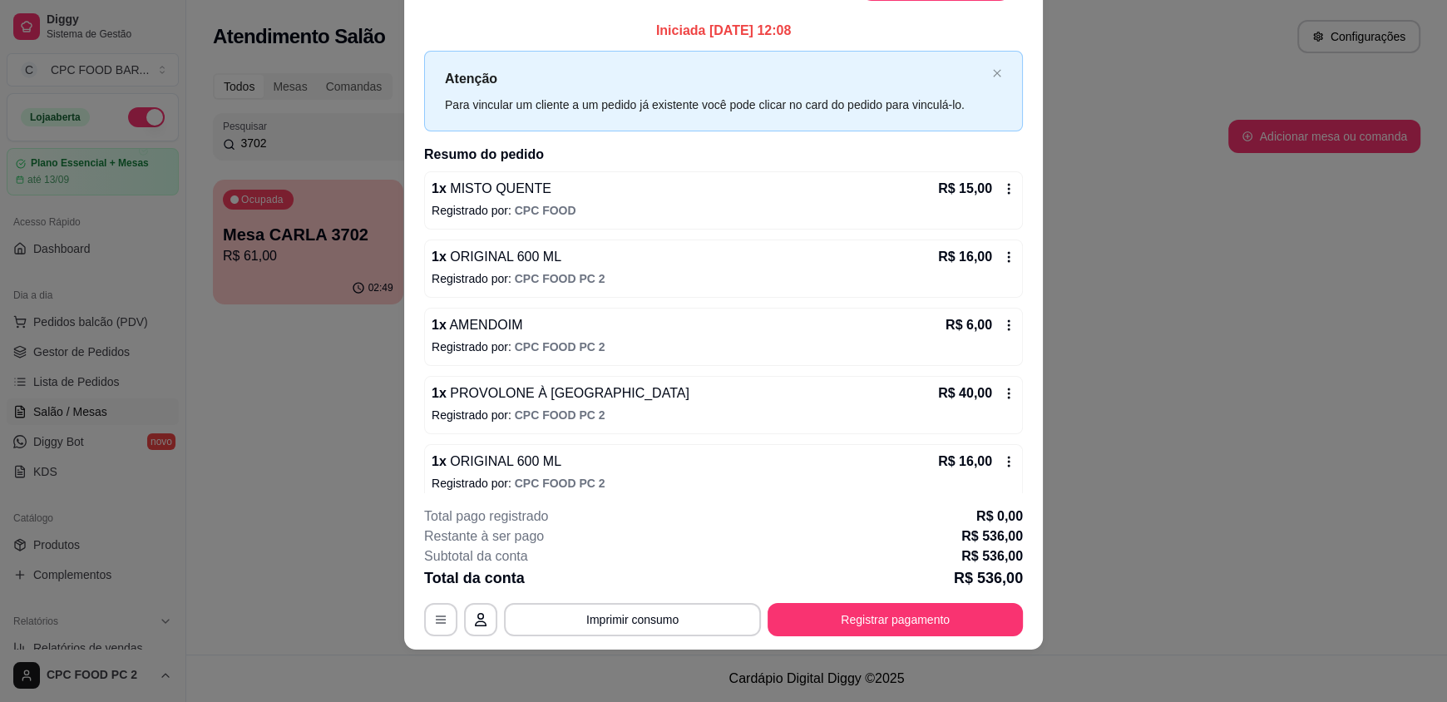
click at [1002, 183] on icon at bounding box center [1008, 188] width 13 height 13
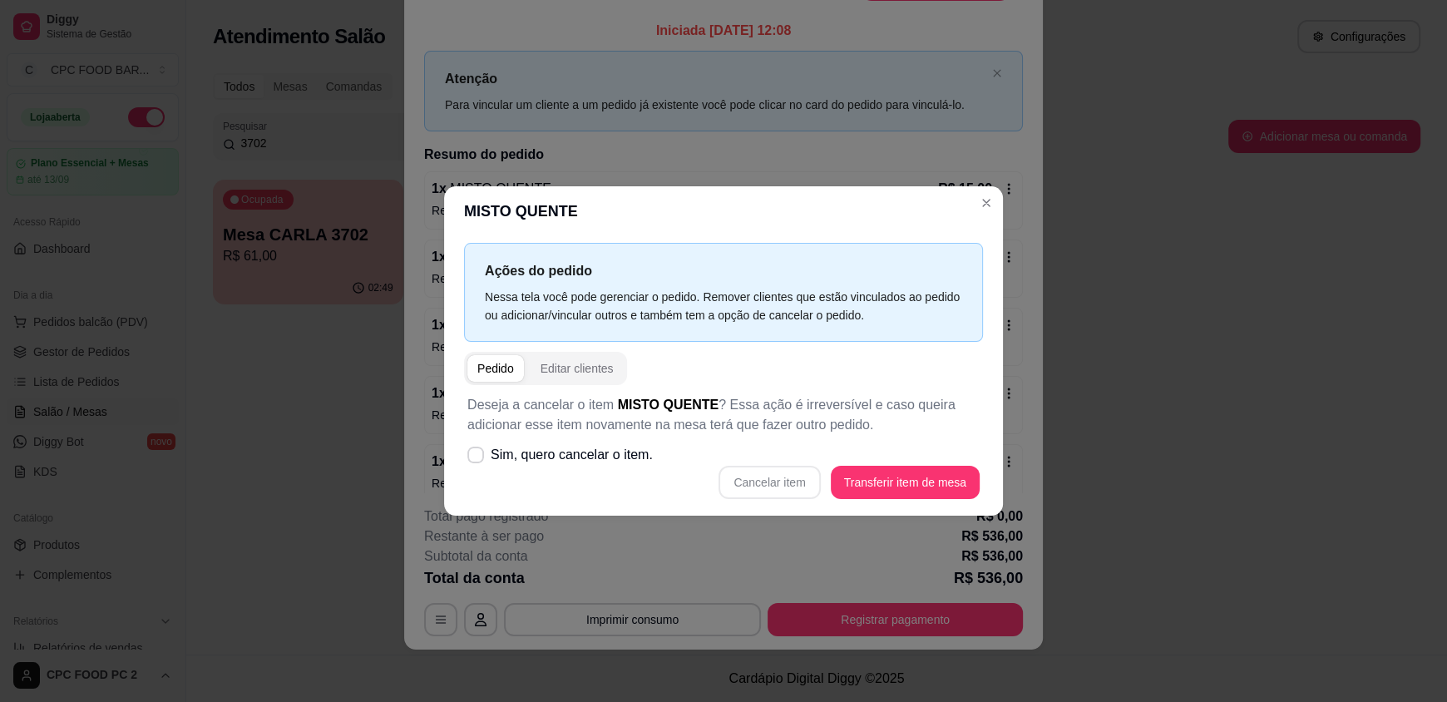
click at [741, 476] on div "Cancelar item Transferir item de mesa" at bounding box center [723, 482] width 512 height 33
click at [743, 482] on div "Cancelar item Transferir item de mesa" at bounding box center [723, 482] width 512 height 33
click at [544, 466] on label "Sim, quero cancelar o item." at bounding box center [560, 454] width 199 height 33
click at [477, 466] on input "Sim, quero cancelar o item." at bounding box center [471, 463] width 11 height 11
checkbox input "true"
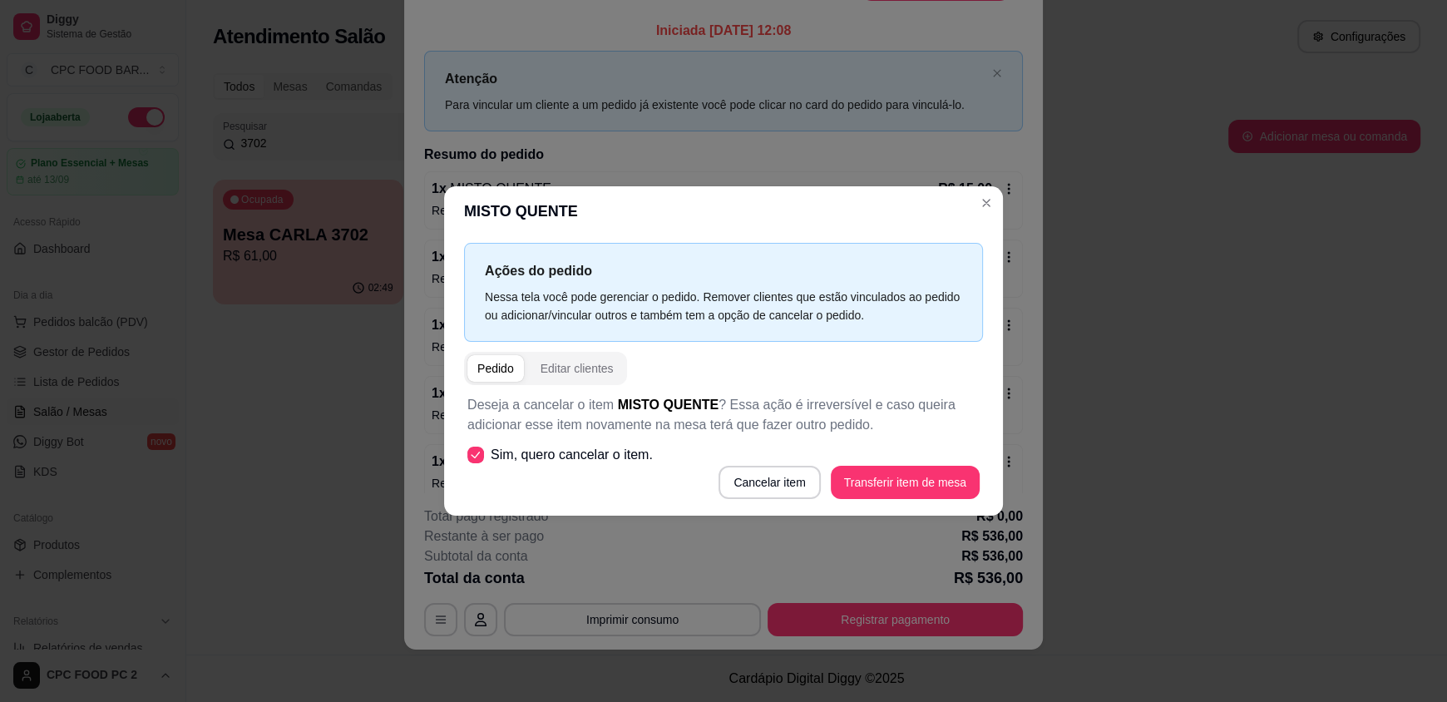
click at [718, 477] on div "Cancelar item Transferir item de mesa" at bounding box center [723, 482] width 512 height 33
click at [738, 480] on button "Cancelar item" at bounding box center [769, 482] width 99 height 32
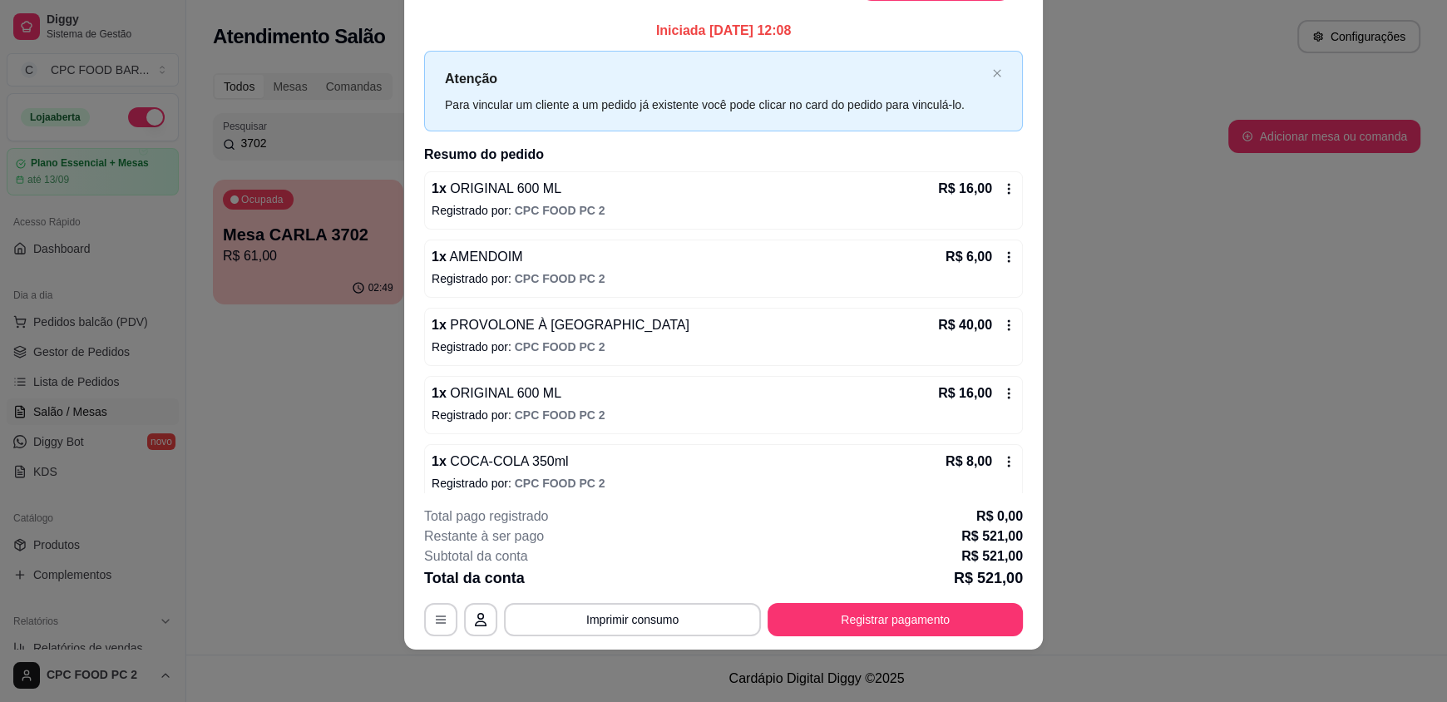
click at [1002, 185] on icon at bounding box center [1008, 188] width 13 height 13
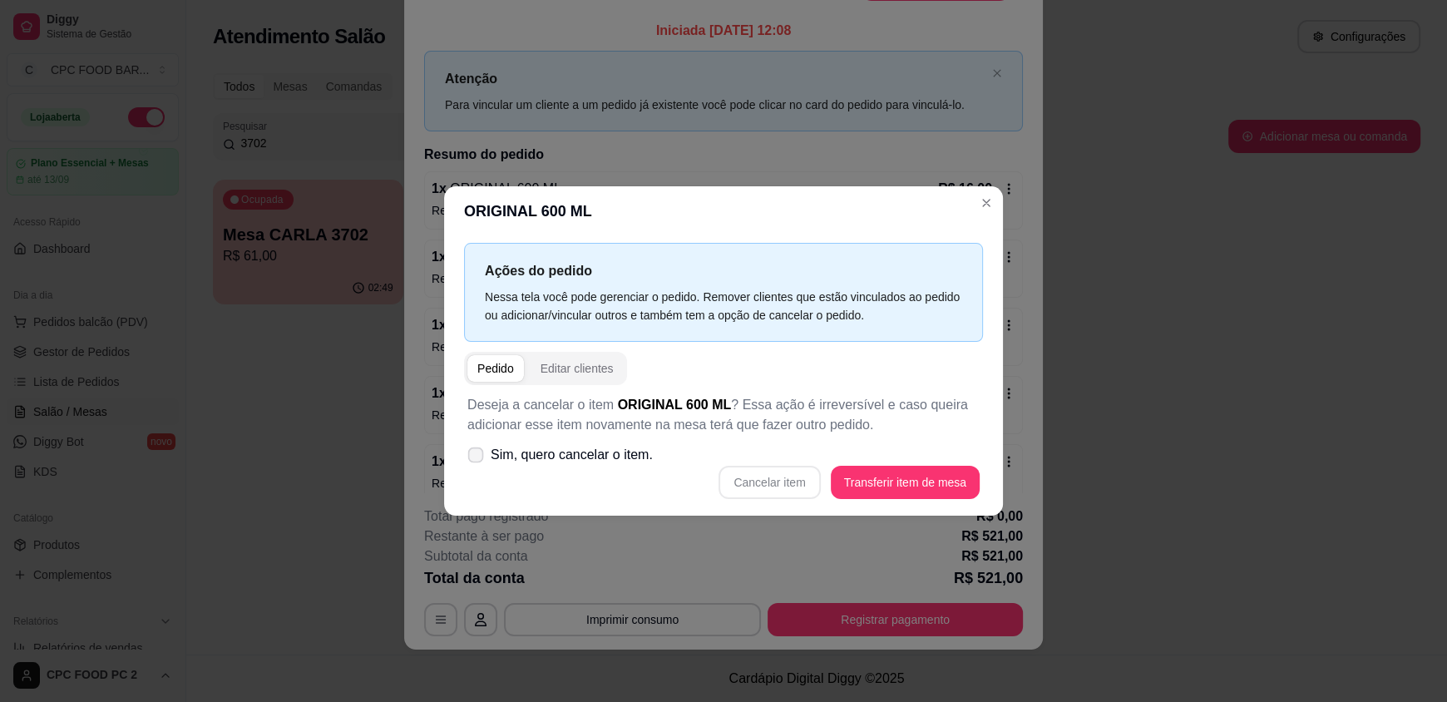
click at [555, 456] on span "Sim, quero cancelar o item." at bounding box center [572, 455] width 162 height 20
click at [477, 458] on input "Sim, quero cancelar o item." at bounding box center [471, 463] width 11 height 11
checkbox input "true"
click at [785, 478] on button "Cancelar item" at bounding box center [769, 482] width 99 height 32
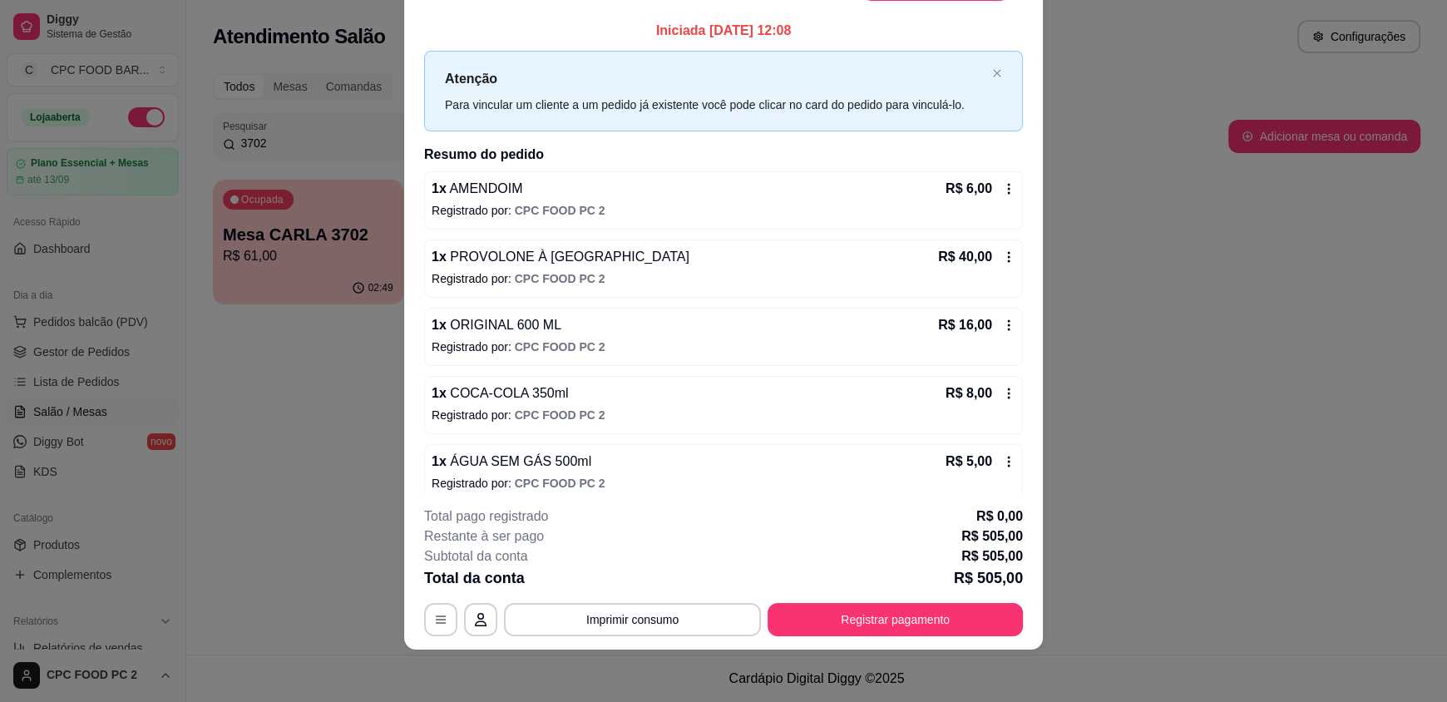
click at [996, 184] on div "1 x AMENDOIM R$ 6,00 Registrado por: CPC FOOD PC 2" at bounding box center [723, 200] width 599 height 58
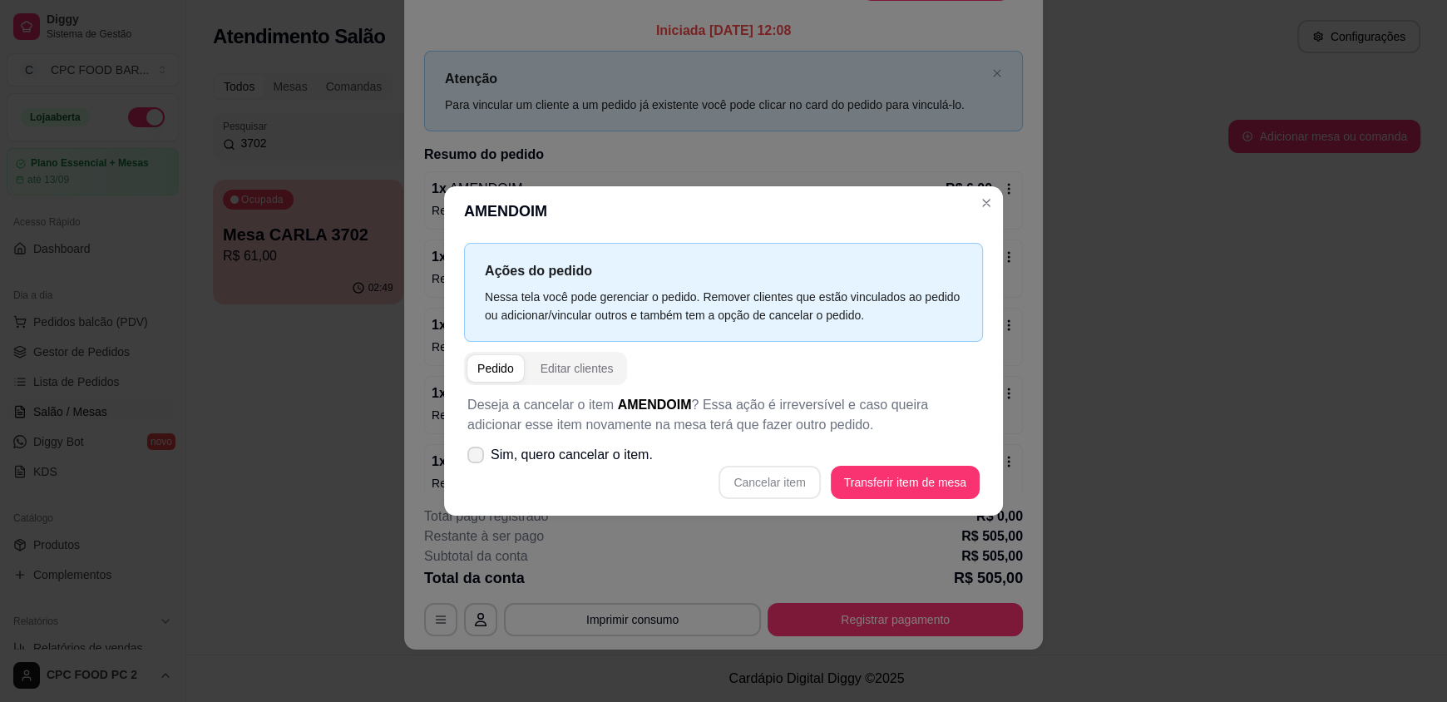
click at [574, 454] on span "Sim, quero cancelar o item." at bounding box center [572, 455] width 162 height 20
click at [477, 458] on input "Sim, quero cancelar o item." at bounding box center [471, 463] width 11 height 11
checkbox input "true"
click at [781, 479] on button "Cancelar item" at bounding box center [769, 482] width 99 height 32
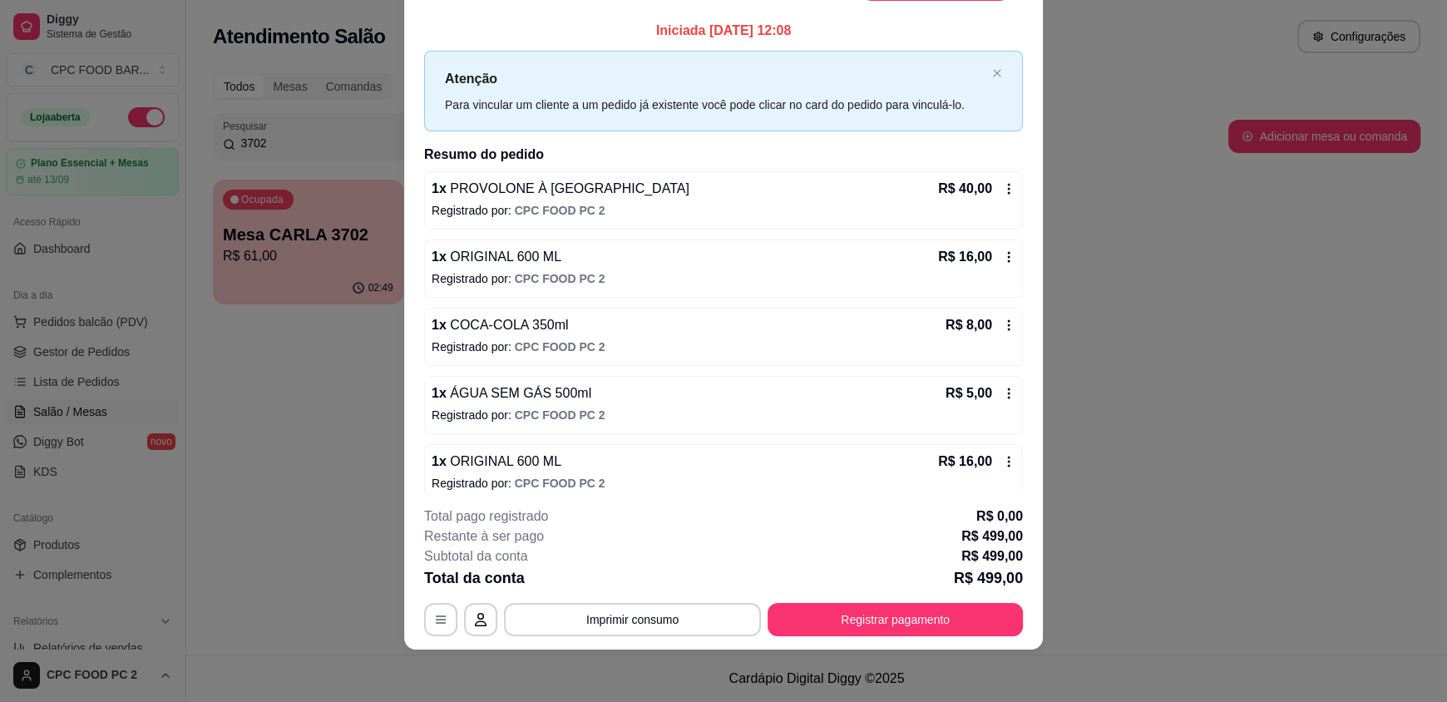
click at [1002, 190] on icon at bounding box center [1008, 188] width 13 height 13
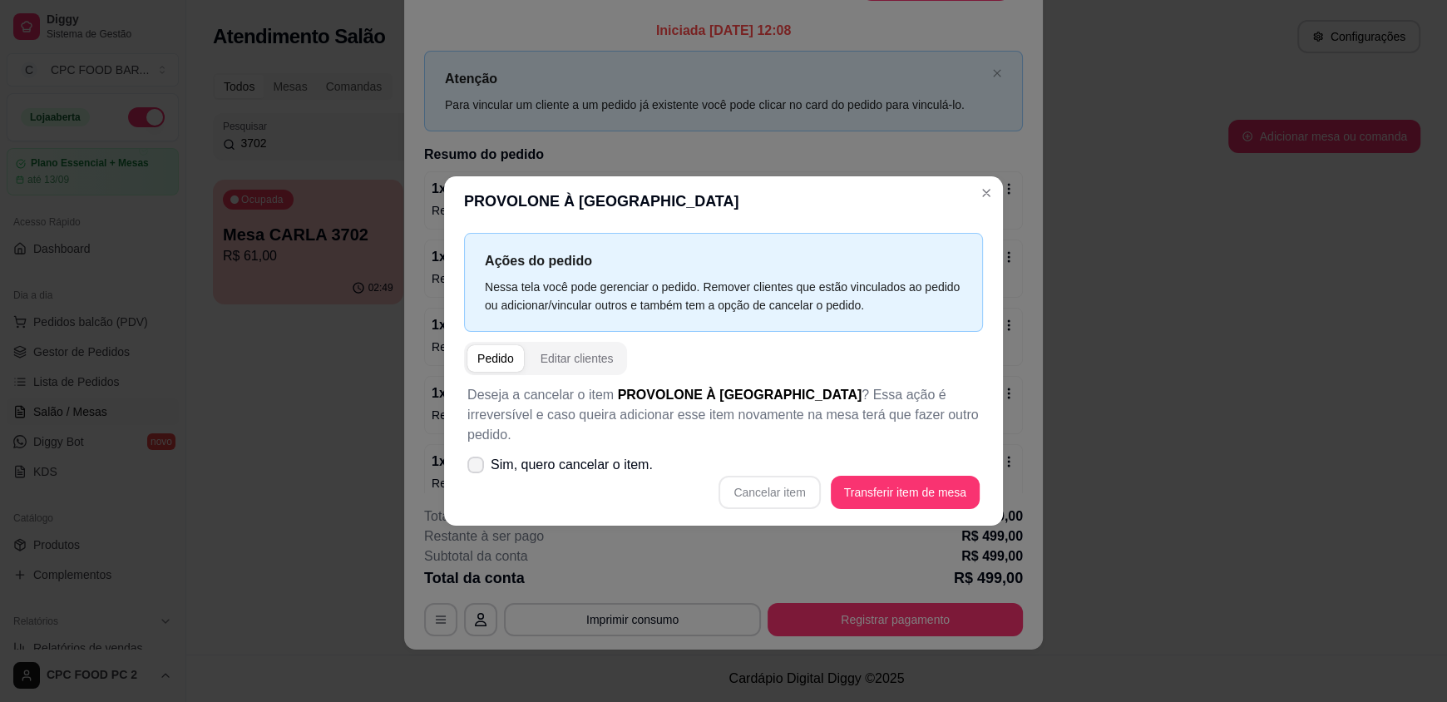
click at [505, 455] on span "Sim, quero cancelar o item." at bounding box center [572, 465] width 162 height 20
click at [477, 468] on input "Sim, quero cancelar o item." at bounding box center [471, 473] width 11 height 11
checkbox input "true"
click at [782, 483] on button "Cancelar item" at bounding box center [769, 492] width 99 height 32
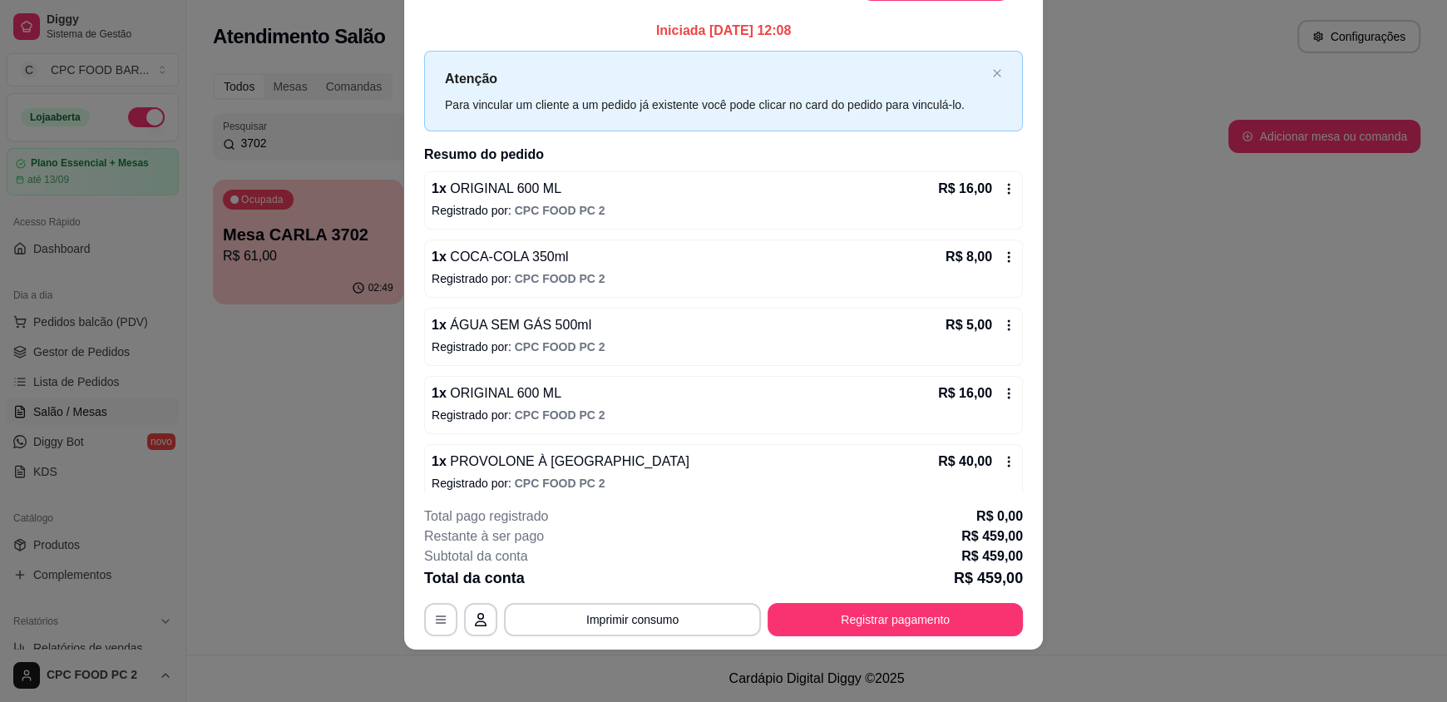
click at [1002, 185] on icon at bounding box center [1008, 188] width 13 height 13
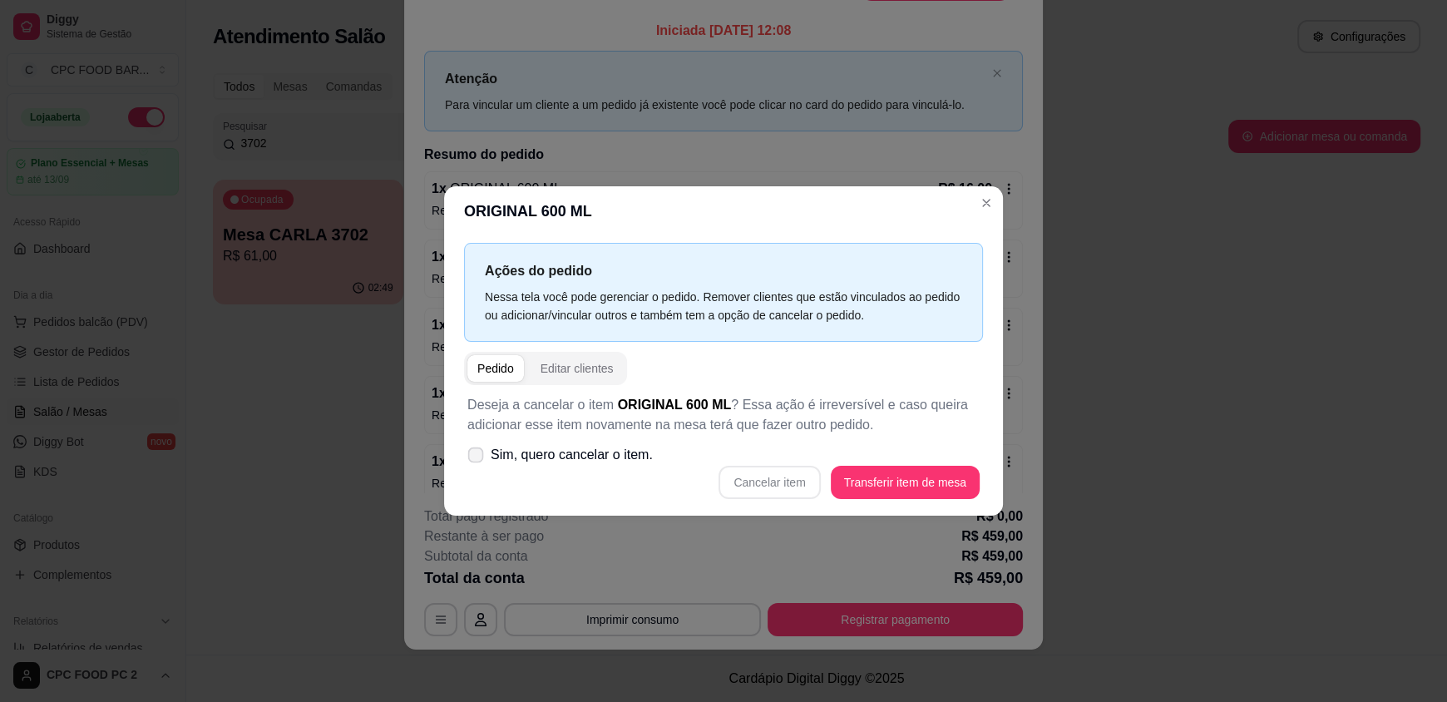
click at [628, 447] on span "Sim, quero cancelar o item." at bounding box center [572, 455] width 162 height 20
click at [477, 458] on input "Sim, quero cancelar o item." at bounding box center [471, 463] width 11 height 11
checkbox input "true"
click at [796, 486] on button "Cancelar item" at bounding box center [769, 482] width 99 height 32
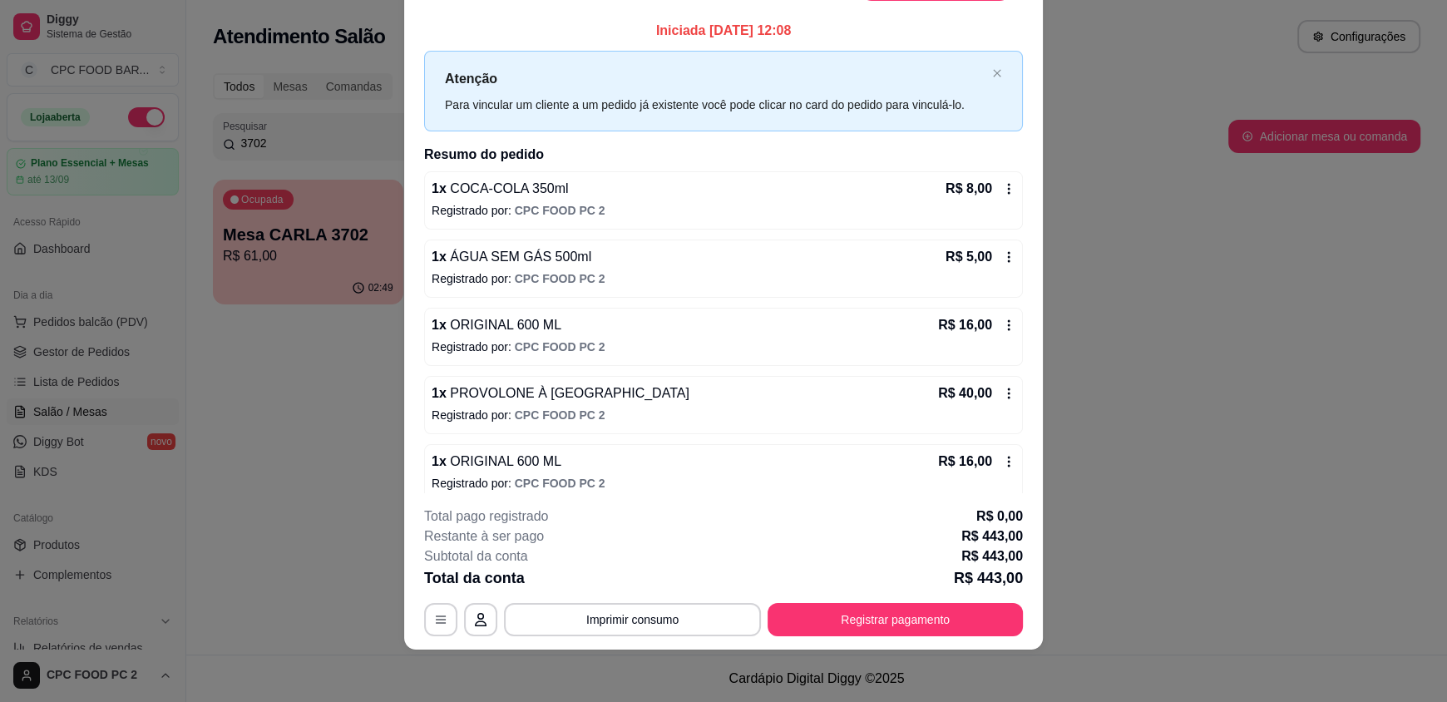
click at [1008, 188] on icon at bounding box center [1009, 189] width 2 height 11
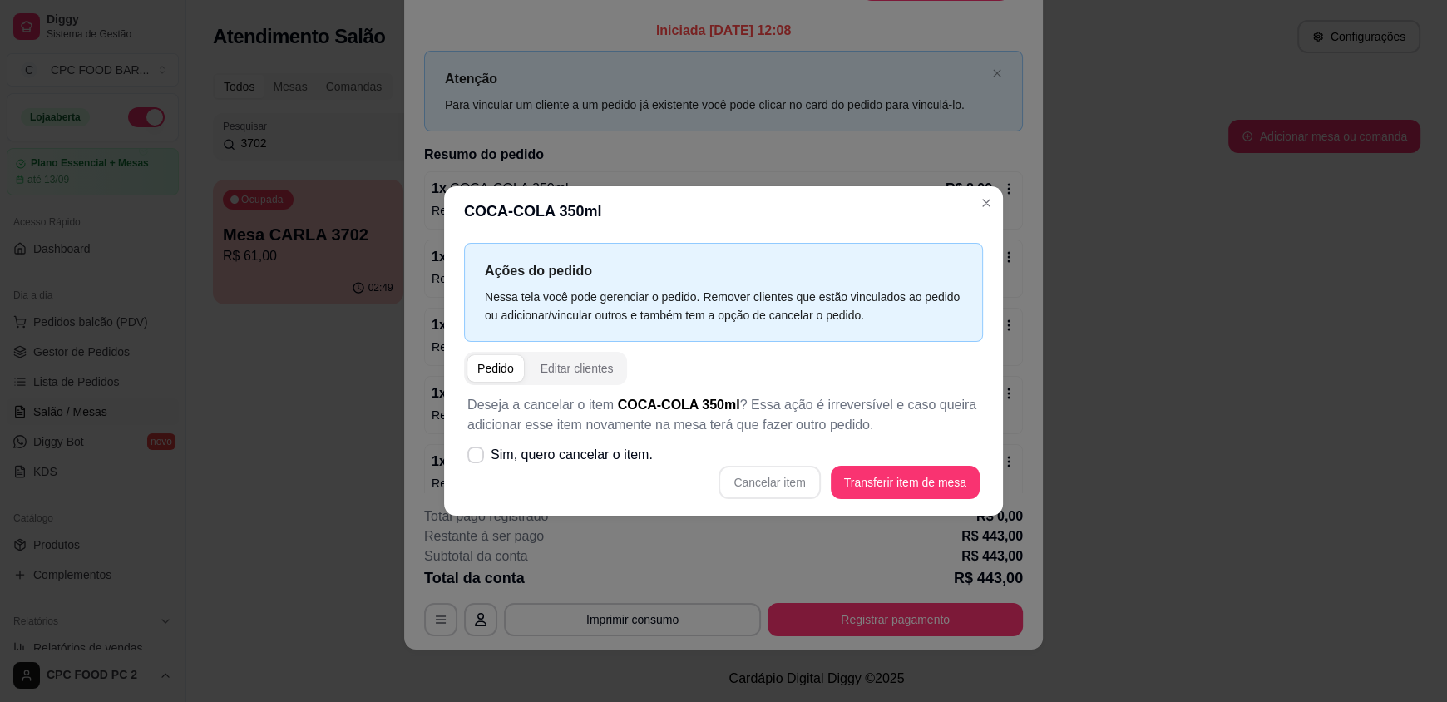
click at [789, 474] on div "Cancelar item Transferir item de mesa" at bounding box center [723, 482] width 512 height 33
click at [796, 483] on div "Cancelar item Transferir item de mesa" at bounding box center [723, 482] width 512 height 33
click at [604, 451] on span "Sim, quero cancelar o item." at bounding box center [572, 455] width 162 height 20
click at [477, 458] on input "Sim, quero cancelar o item." at bounding box center [471, 463] width 11 height 11
checkbox input "true"
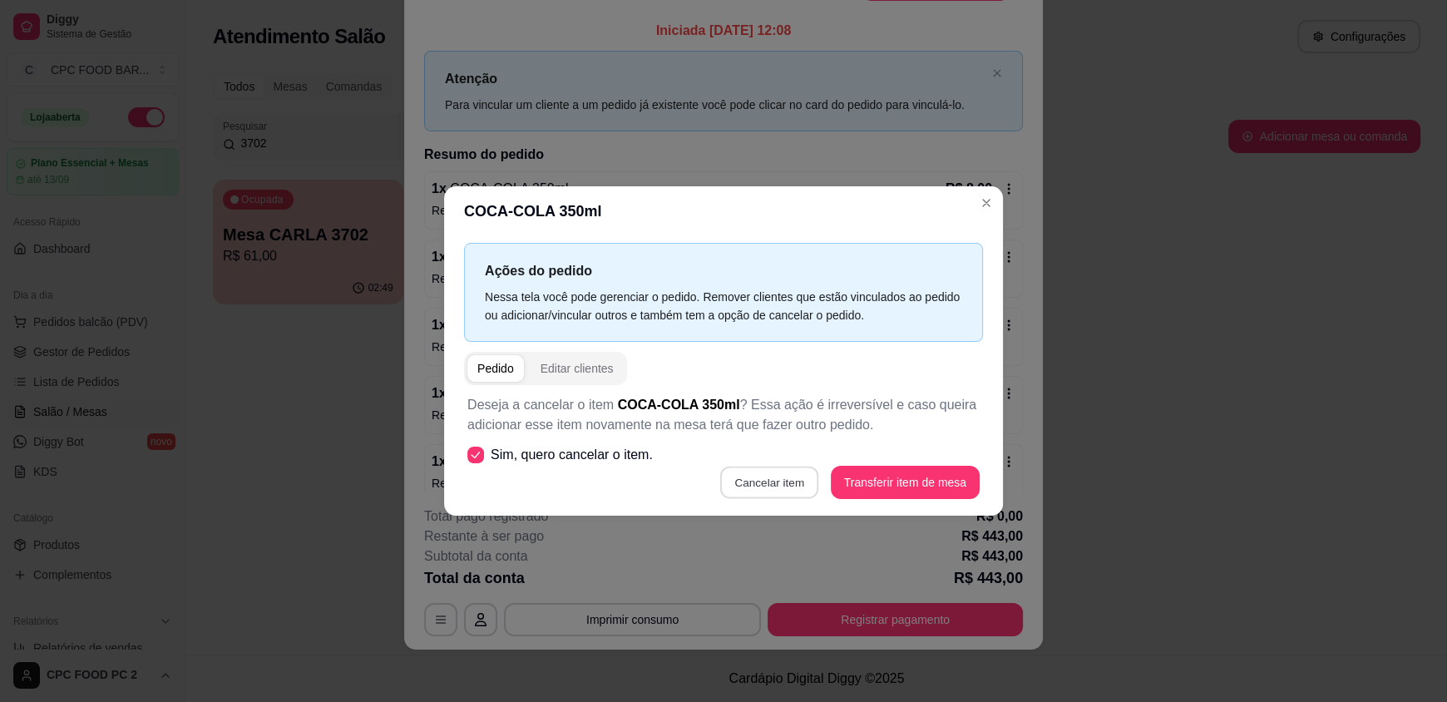
click at [763, 481] on button "Cancelar item" at bounding box center [769, 482] width 99 height 32
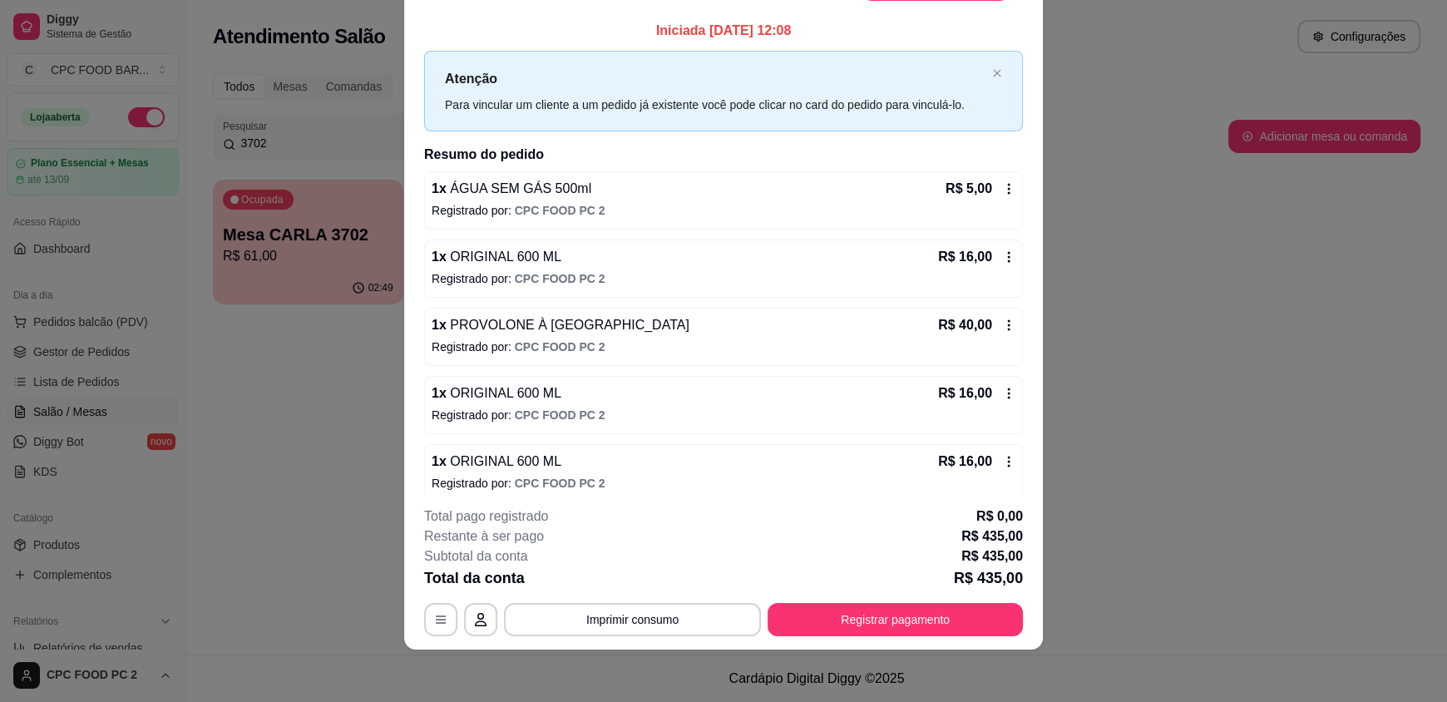
click at [1008, 184] on icon at bounding box center [1009, 189] width 2 height 11
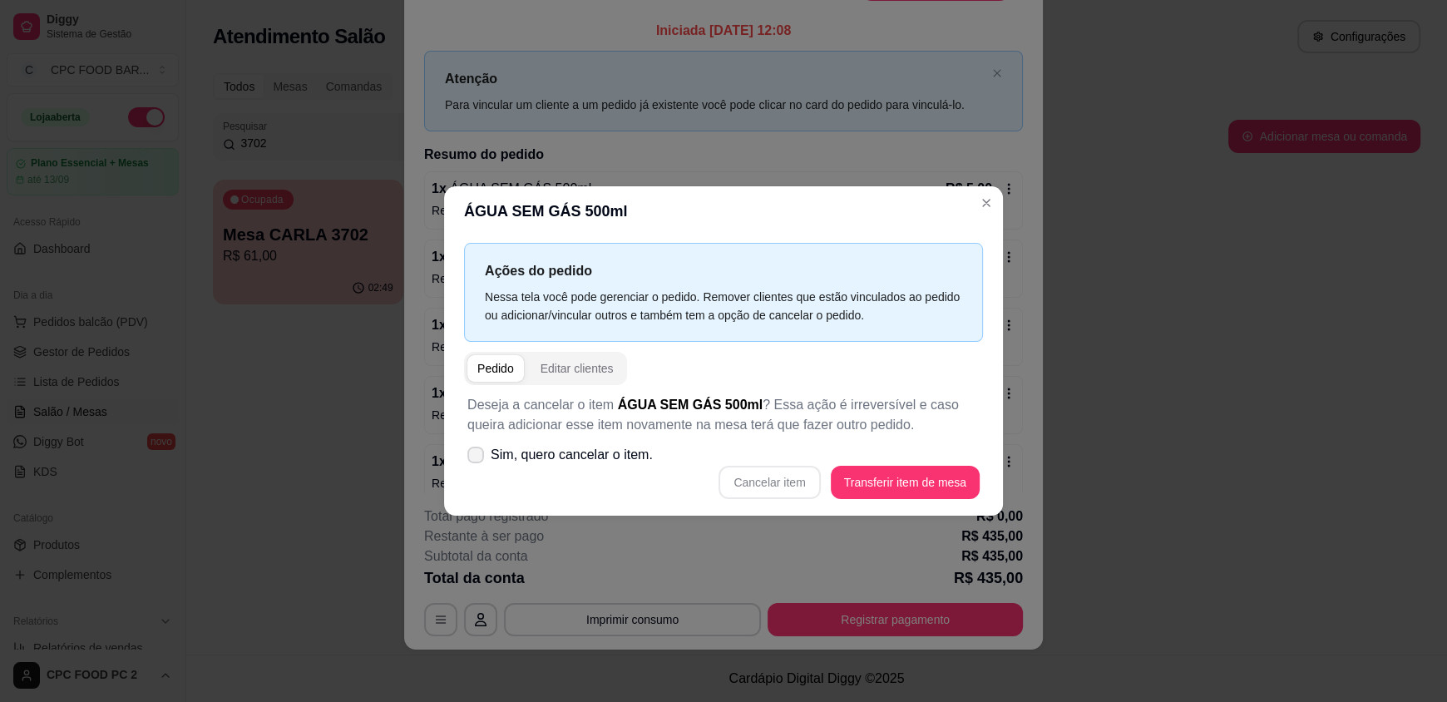
click at [522, 447] on span "Sim, quero cancelar o item." at bounding box center [572, 455] width 162 height 20
click at [477, 458] on input "Sim, quero cancelar o item." at bounding box center [471, 463] width 11 height 11
checkbox input "true"
click at [772, 478] on button "Cancelar item" at bounding box center [768, 482] width 101 height 33
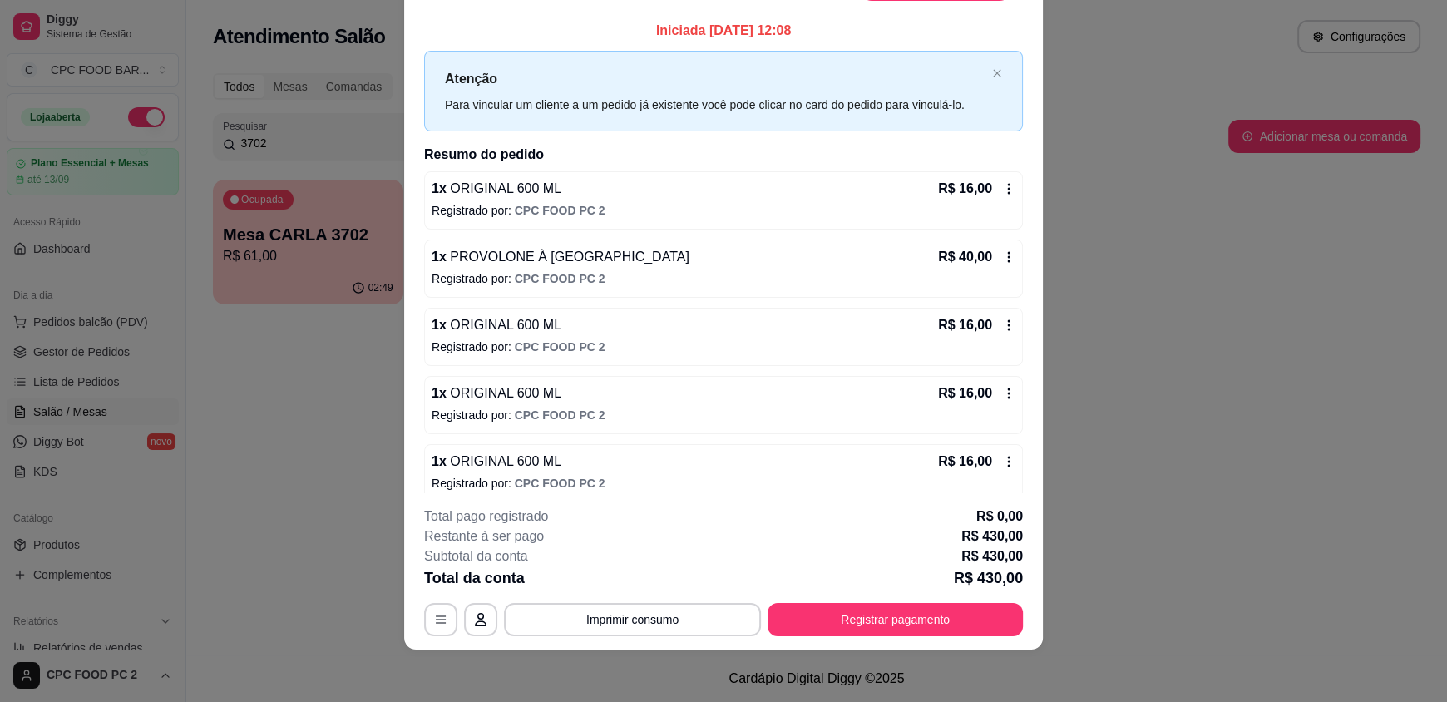
click at [998, 186] on div "1 x ORIGINAL 600 ML R$ 16,00 Registrado por: CPC FOOD PC 2" at bounding box center [723, 200] width 599 height 58
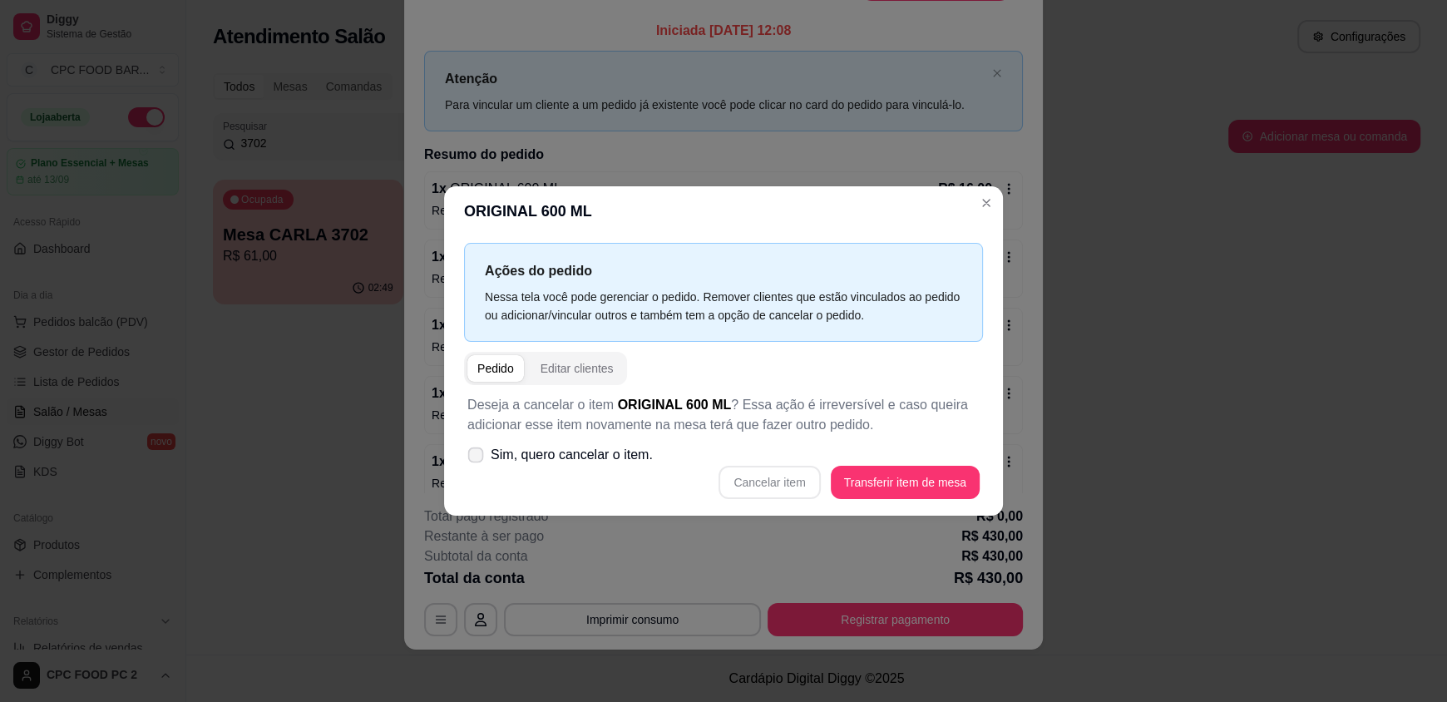
click at [565, 459] on span "Sim, quero cancelar o item." at bounding box center [572, 455] width 162 height 20
click at [477, 459] on input "Sim, quero cancelar o item." at bounding box center [471, 463] width 11 height 11
checkbox input "true"
click at [758, 480] on button "Cancelar item" at bounding box center [769, 482] width 99 height 32
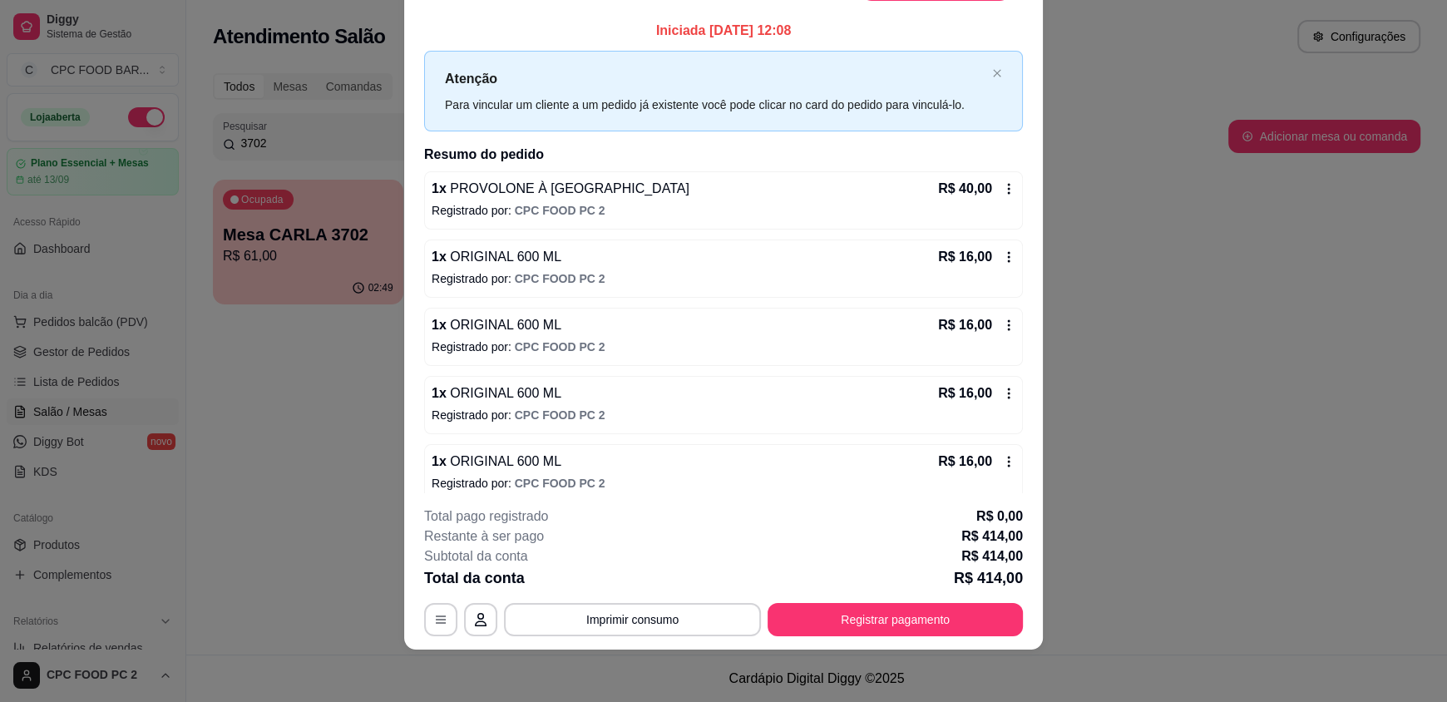
click at [1002, 185] on icon at bounding box center [1008, 188] width 13 height 13
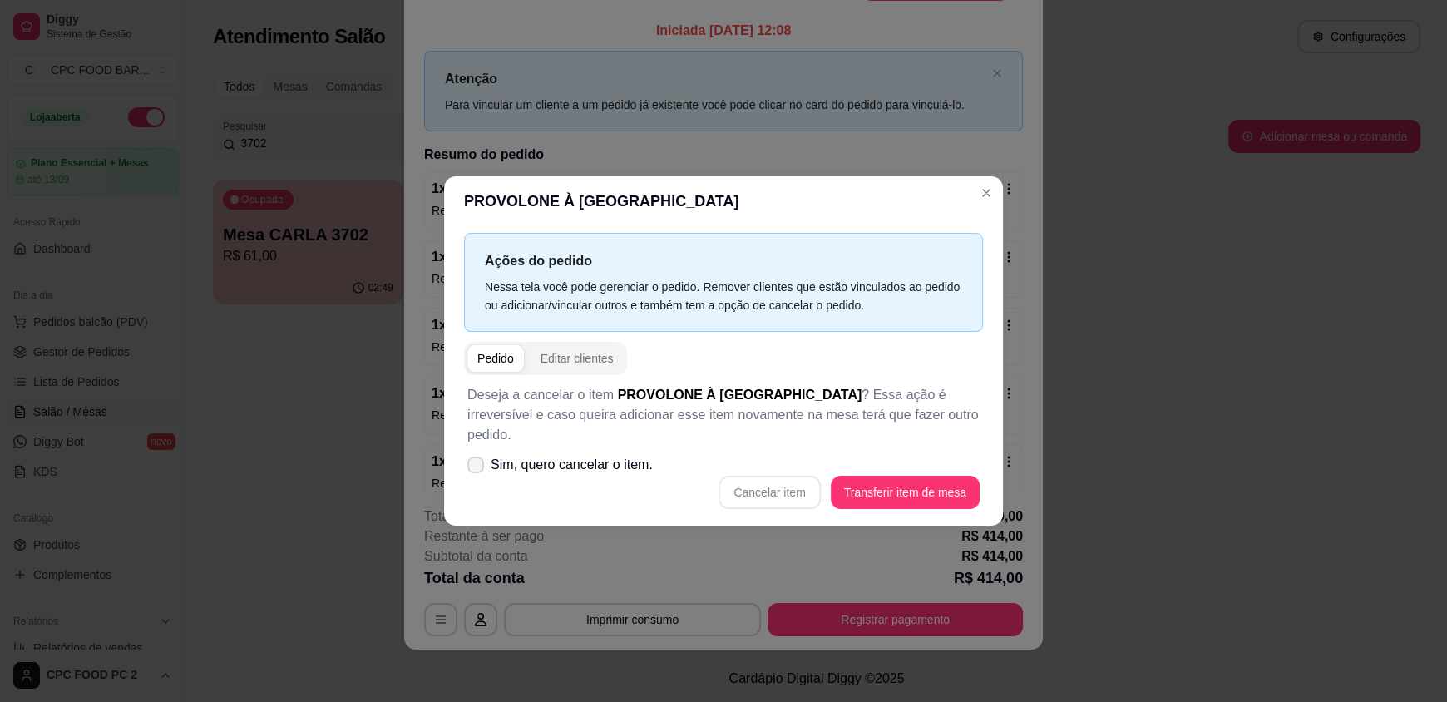
click at [610, 455] on span "Sim, quero cancelar o item." at bounding box center [572, 465] width 162 height 20
click at [477, 468] on input "Sim, quero cancelar o item." at bounding box center [471, 473] width 11 height 11
checkbox input "true"
click at [777, 485] on button "Cancelar item" at bounding box center [769, 492] width 99 height 32
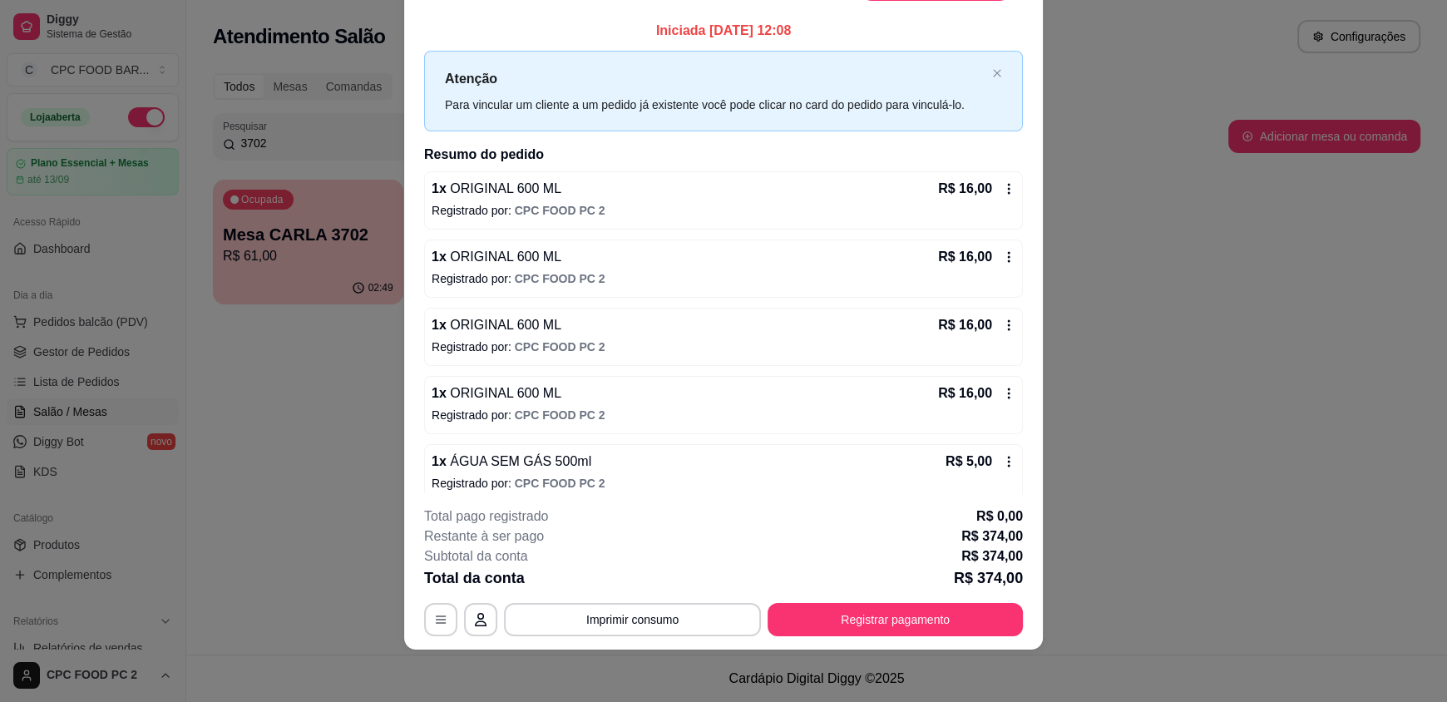
click at [1002, 185] on icon at bounding box center [1008, 188] width 13 height 13
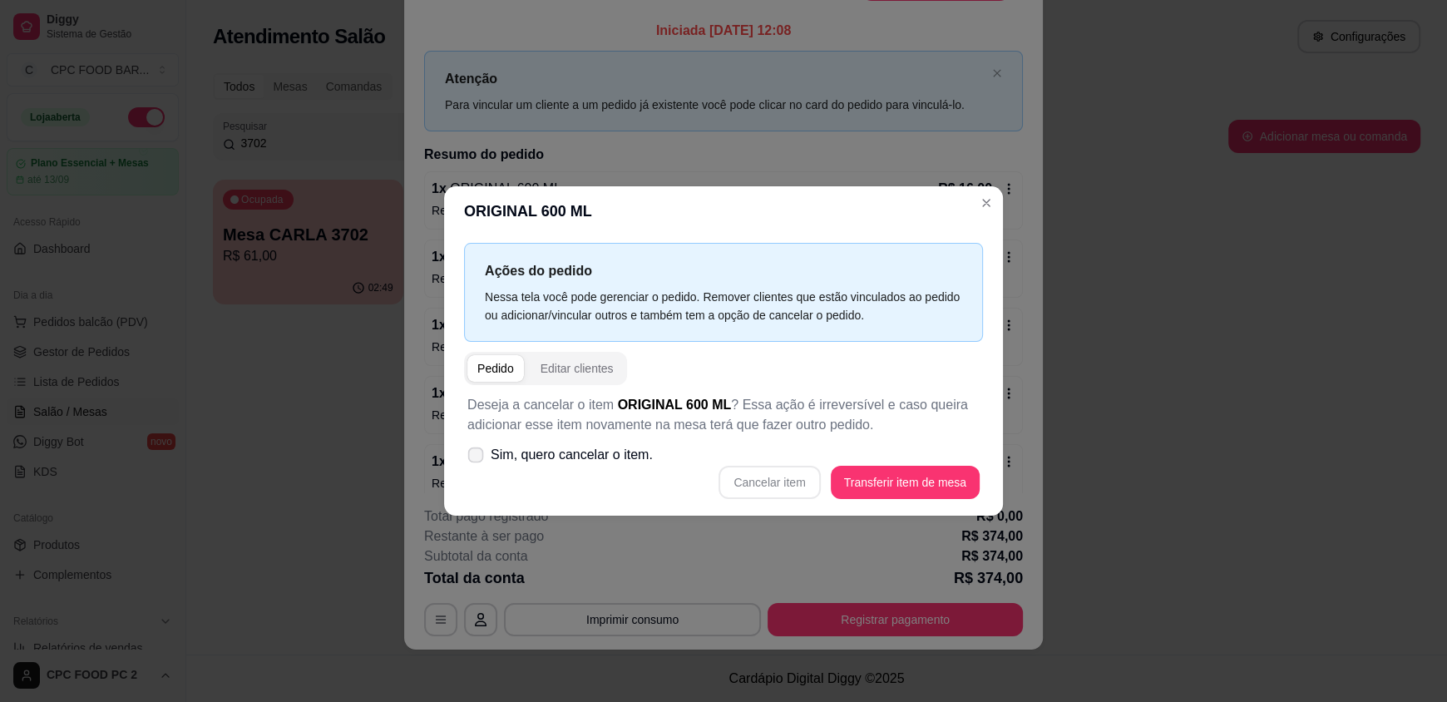
click at [578, 456] on span "Sim, quero cancelar o item." at bounding box center [572, 455] width 162 height 20
click at [477, 458] on input "Sim, quero cancelar o item." at bounding box center [471, 463] width 11 height 11
checkbox input "true"
click at [755, 478] on button "Cancelar item" at bounding box center [769, 482] width 99 height 32
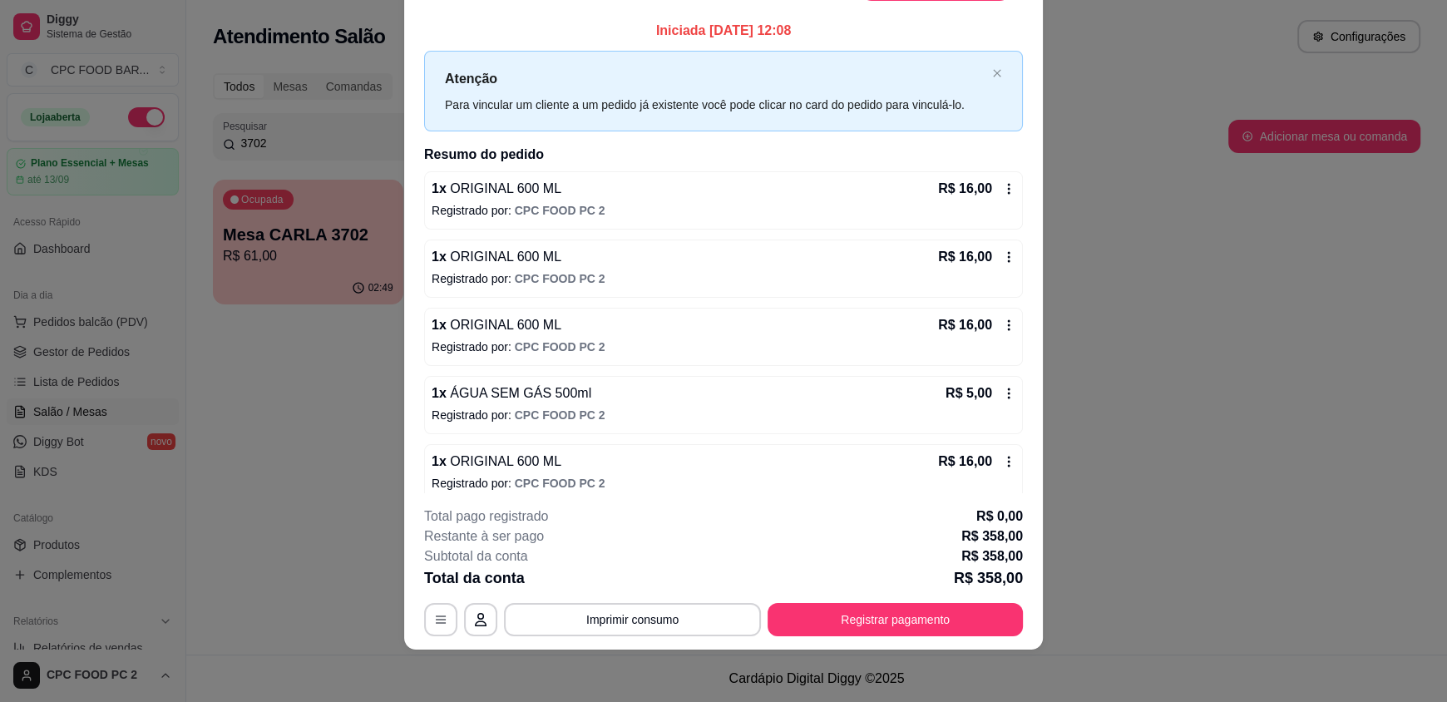
click at [1002, 183] on icon at bounding box center [1008, 188] width 13 height 13
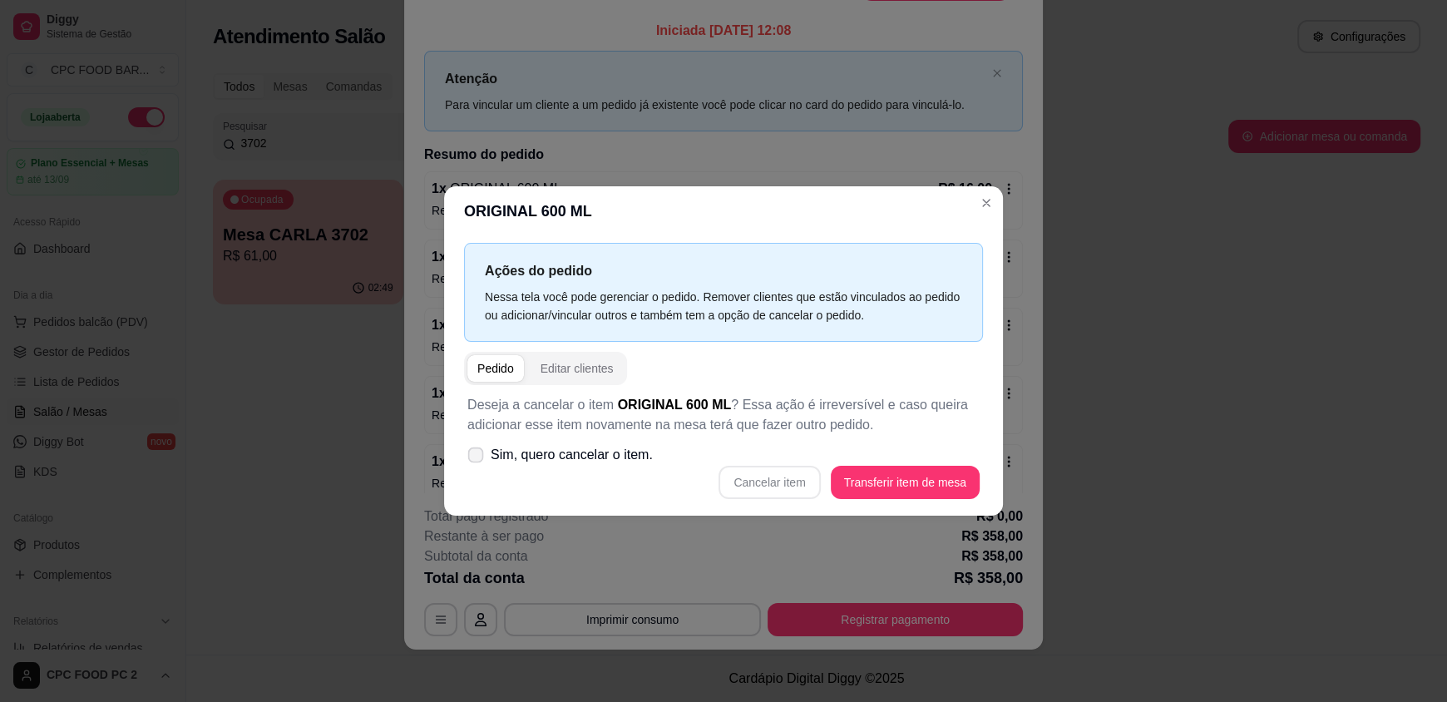
click at [550, 461] on span "Sim, quero cancelar o item." at bounding box center [572, 455] width 162 height 20
click at [477, 461] on input "Sim, quero cancelar o item." at bounding box center [471, 463] width 11 height 11
checkbox input "true"
click at [775, 487] on button "Cancelar item" at bounding box center [768, 482] width 101 height 33
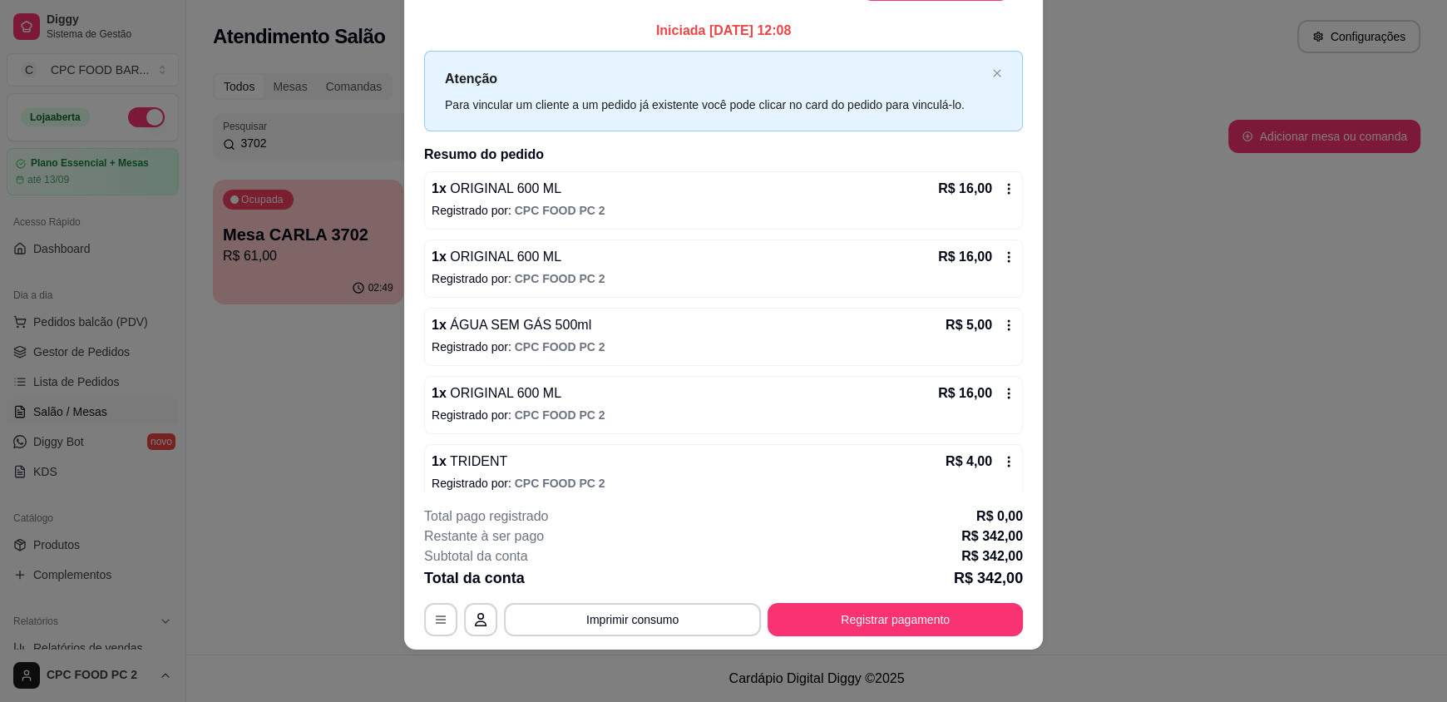
click at [1002, 186] on icon at bounding box center [1008, 188] width 13 height 13
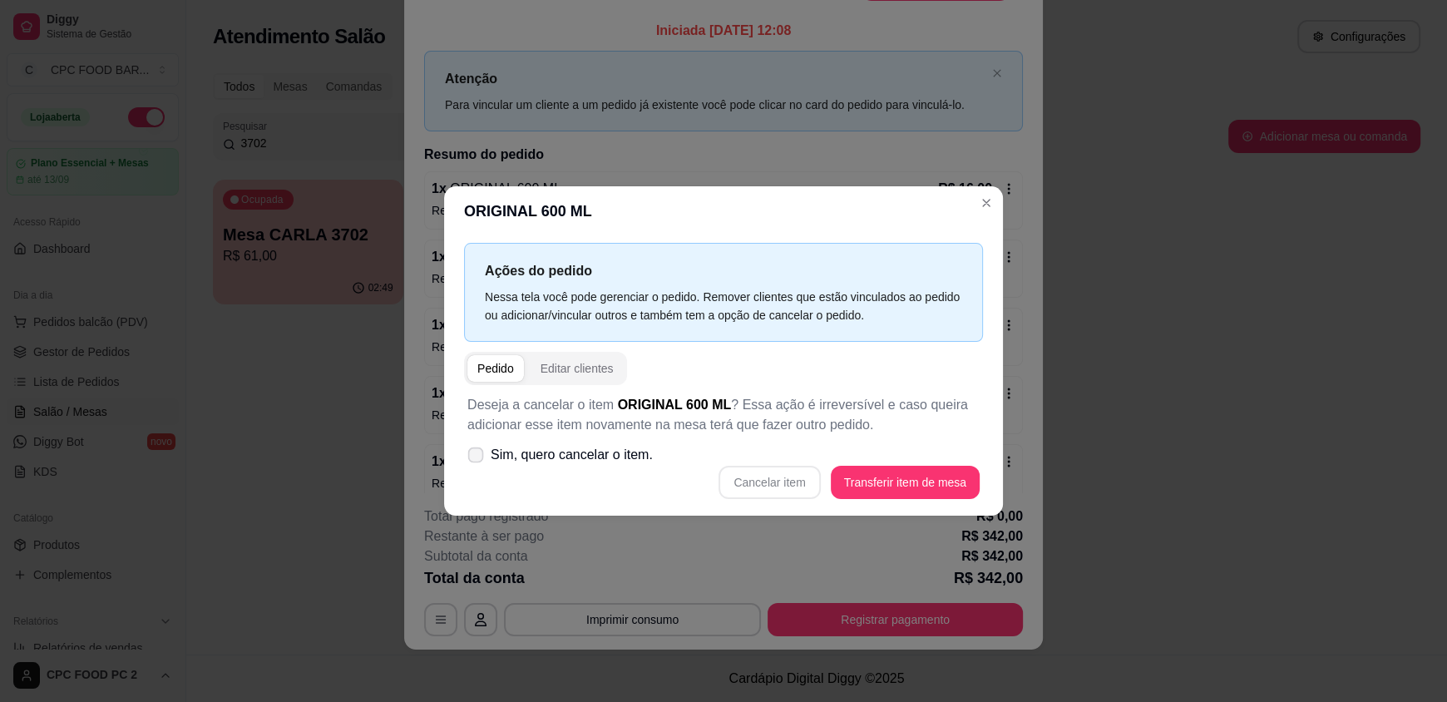
click at [565, 457] on span "Sim, quero cancelar o item." at bounding box center [572, 455] width 162 height 20
click at [477, 458] on input "Sim, quero cancelar o item." at bounding box center [471, 463] width 11 height 11
checkbox input "true"
click at [747, 481] on button "Cancelar item" at bounding box center [769, 482] width 99 height 32
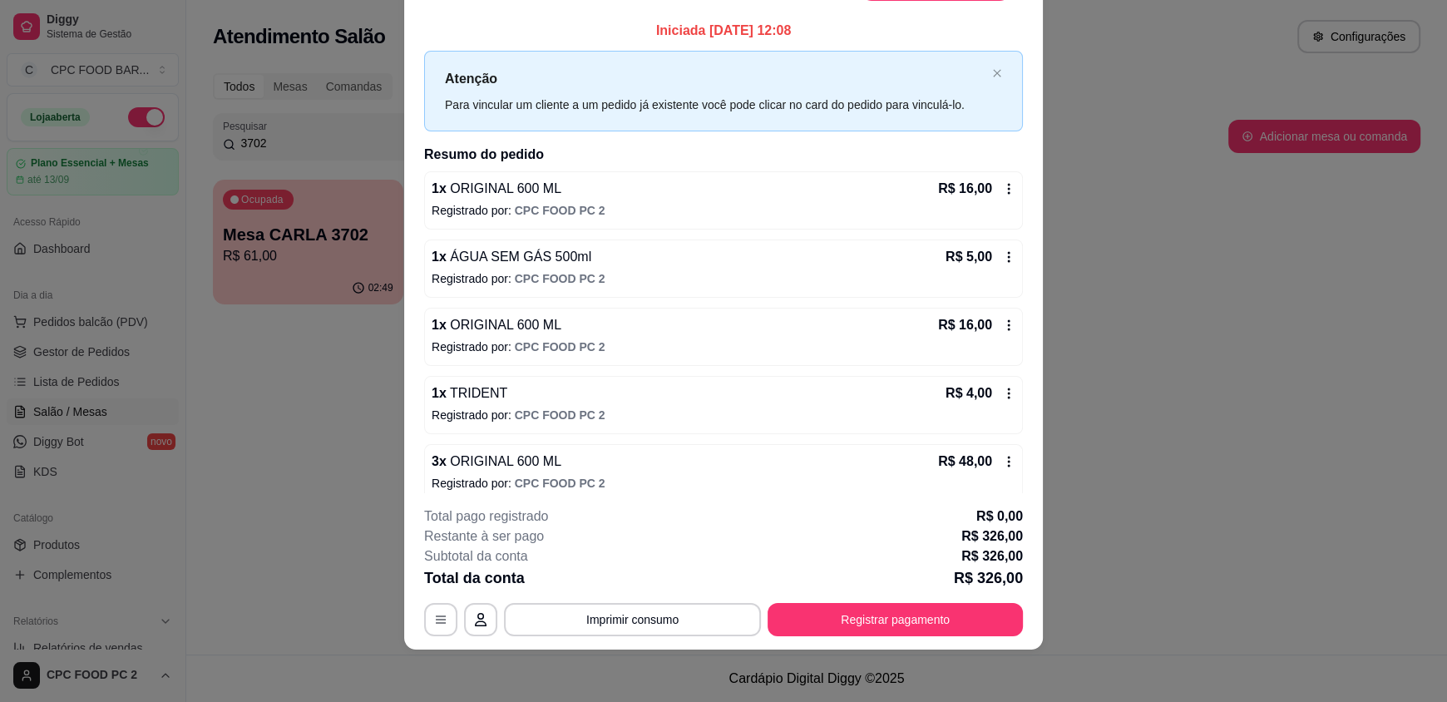
click at [1002, 185] on icon at bounding box center [1008, 188] width 13 height 13
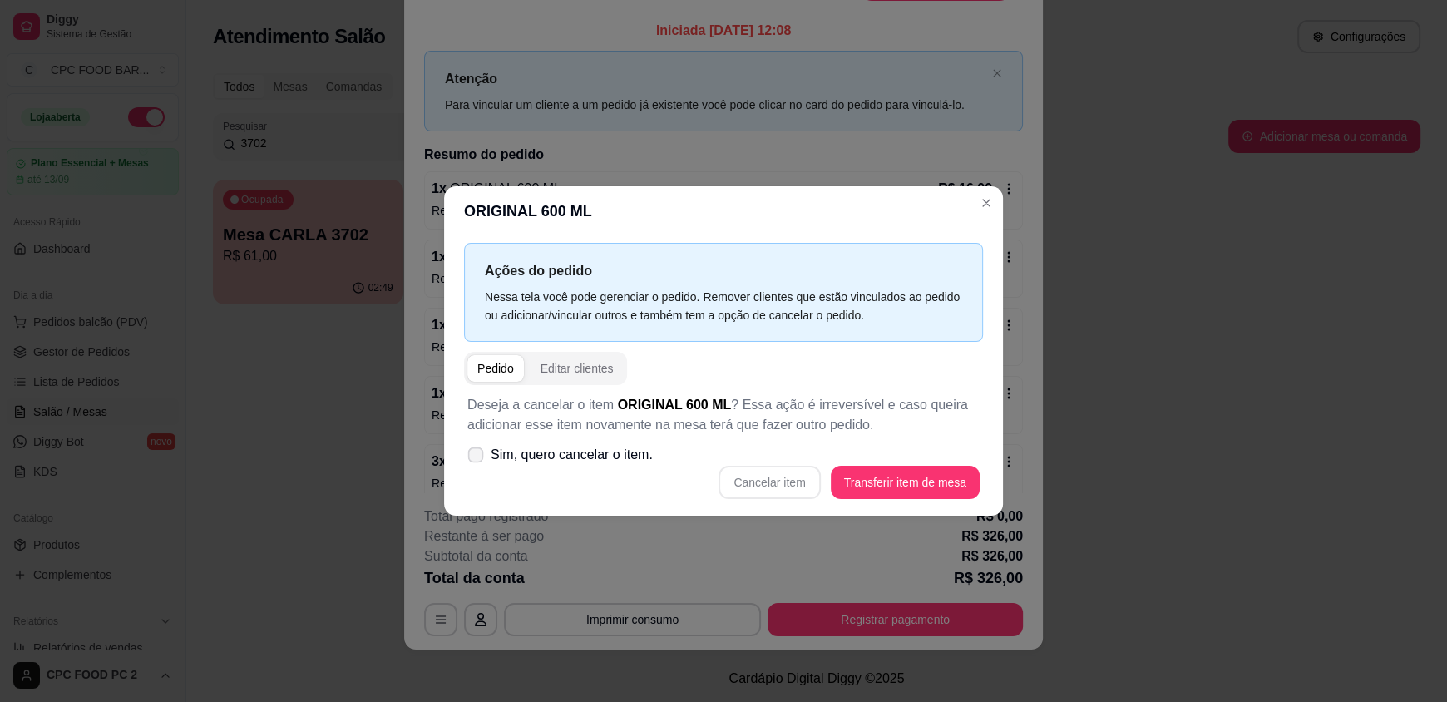
click at [545, 456] on span "Sim, quero cancelar o item." at bounding box center [572, 455] width 162 height 20
click at [477, 458] on input "Sim, quero cancelar o item." at bounding box center [471, 463] width 11 height 11
checkbox input "true"
click at [755, 477] on button "Cancelar item" at bounding box center [768, 482] width 101 height 33
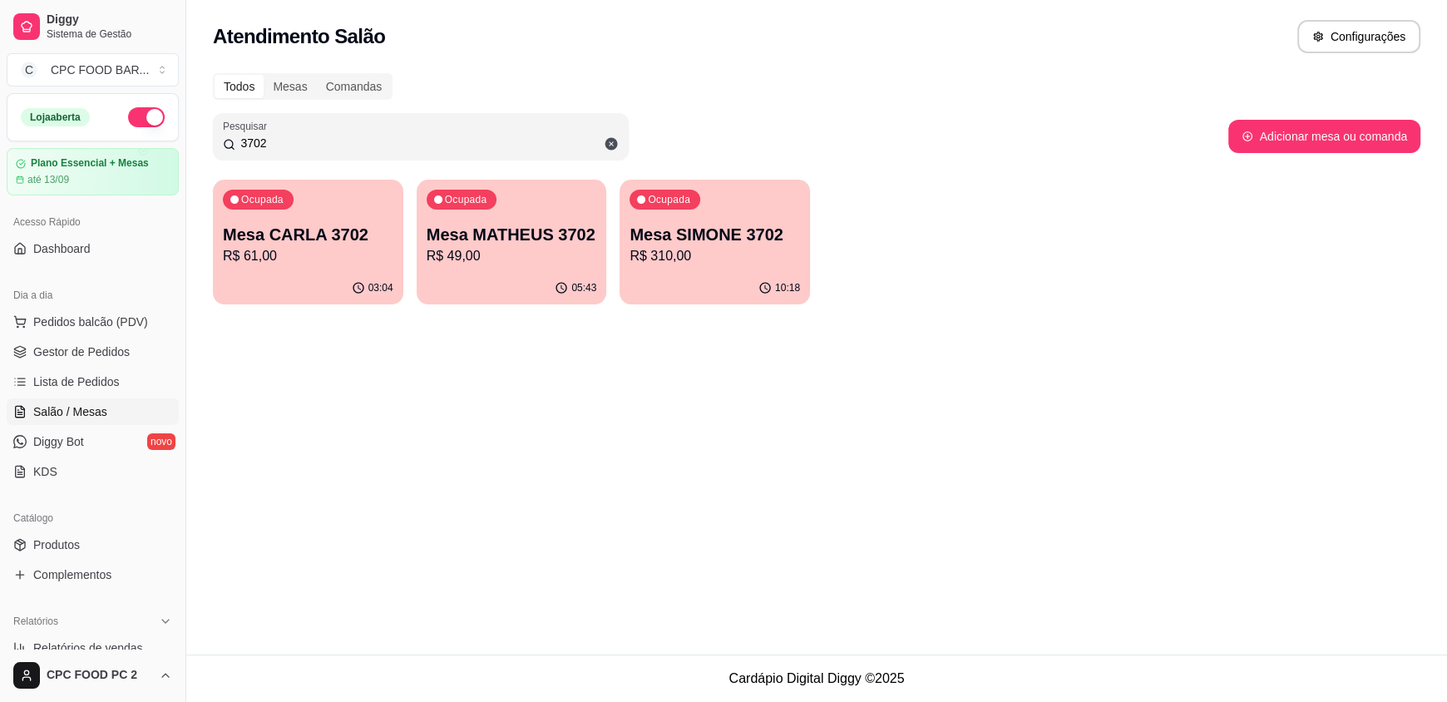
drag, startPoint x: 463, startPoint y: 135, endPoint x: 454, endPoint y: 135, distance: 9.1
click at [459, 135] on input "3702" at bounding box center [426, 143] width 383 height 17
click at [454, 135] on input "3702" at bounding box center [426, 143] width 383 height 17
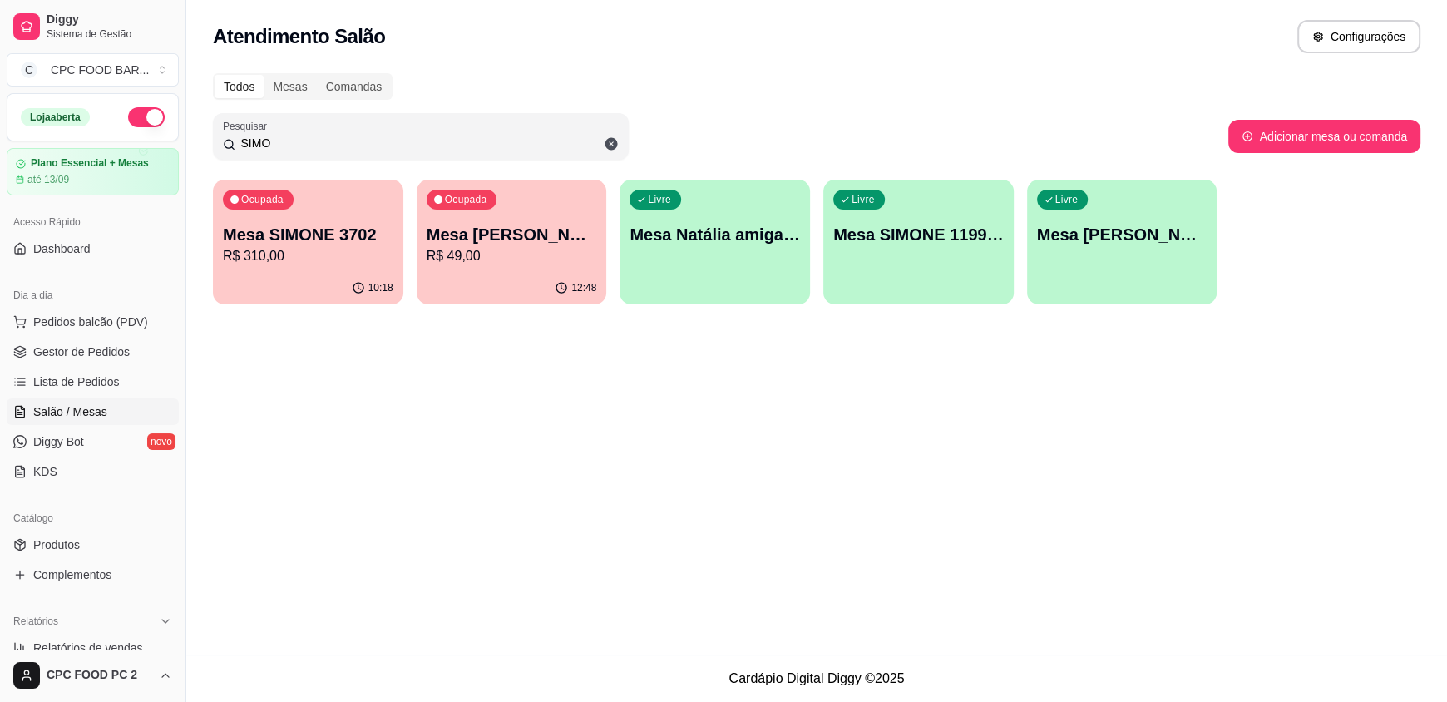
click at [247, 269] on div "Ocupada Mesa SIMONE 3702 R$ 310,00" at bounding box center [308, 226] width 190 height 92
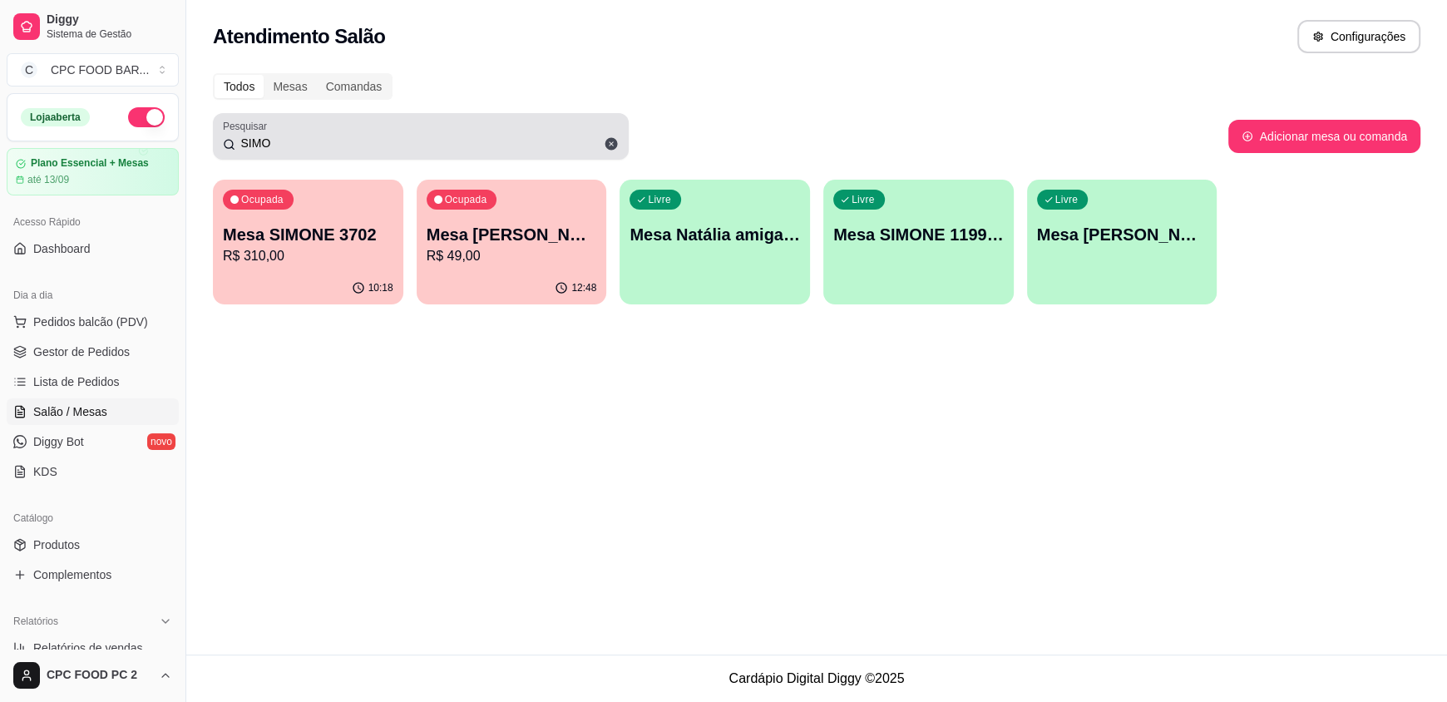
click at [399, 140] on input "SIMO" at bounding box center [426, 143] width 383 height 17
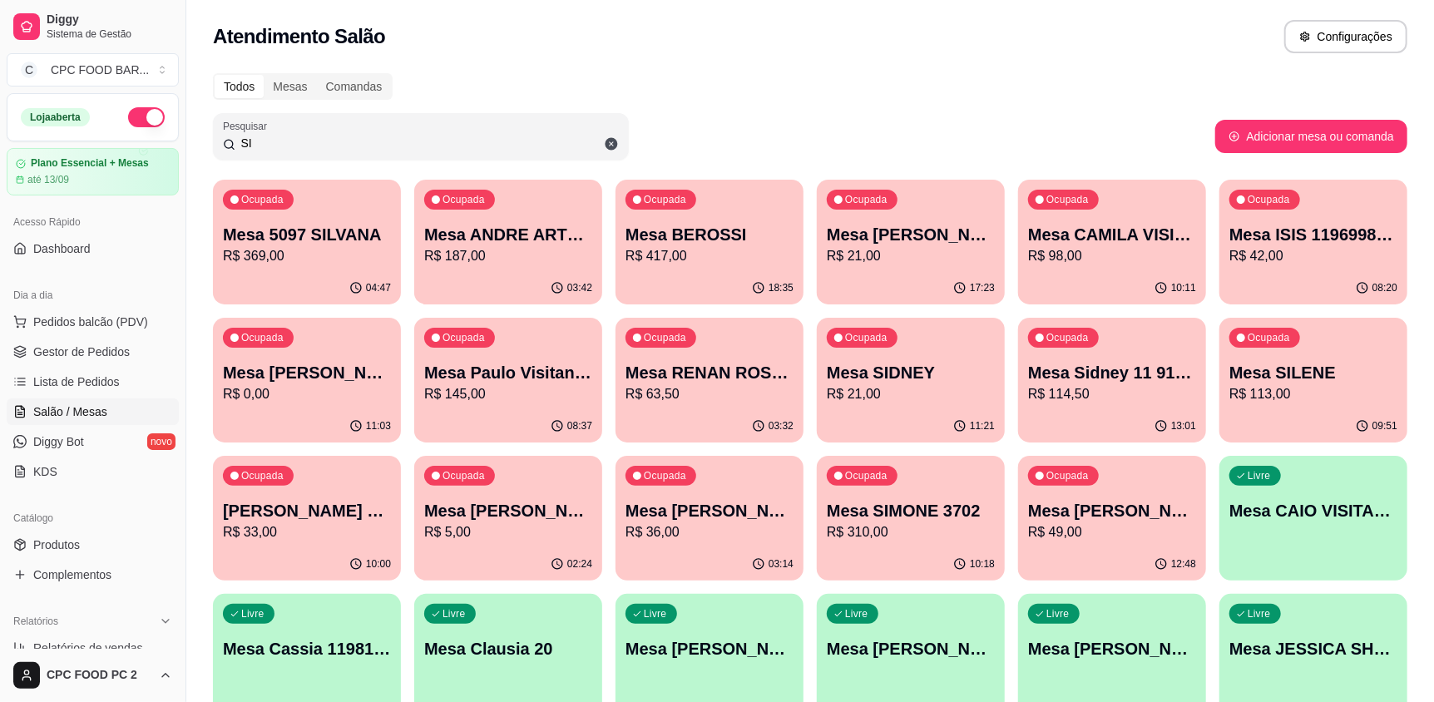
click at [899, 534] on p "R$ 310,00" at bounding box center [911, 532] width 168 height 20
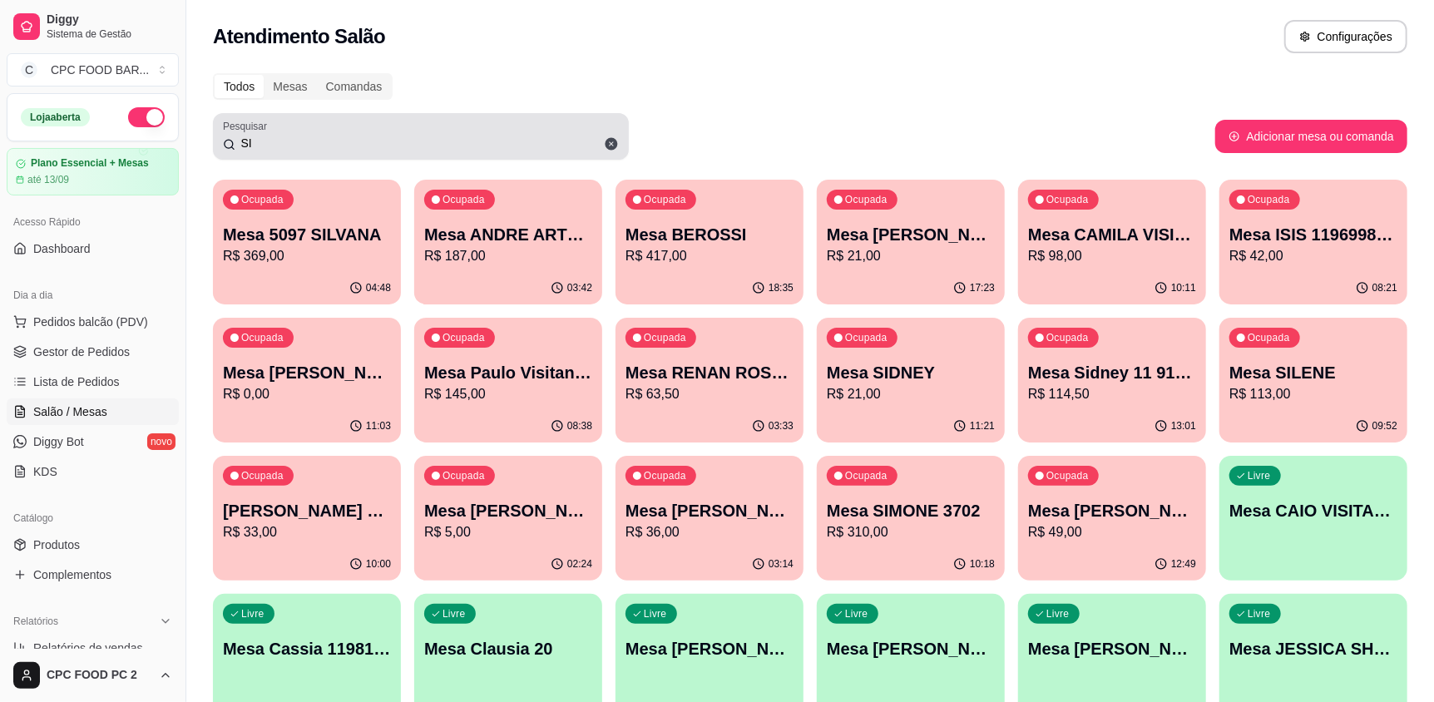
click at [372, 139] on input "SI" at bounding box center [426, 143] width 383 height 17
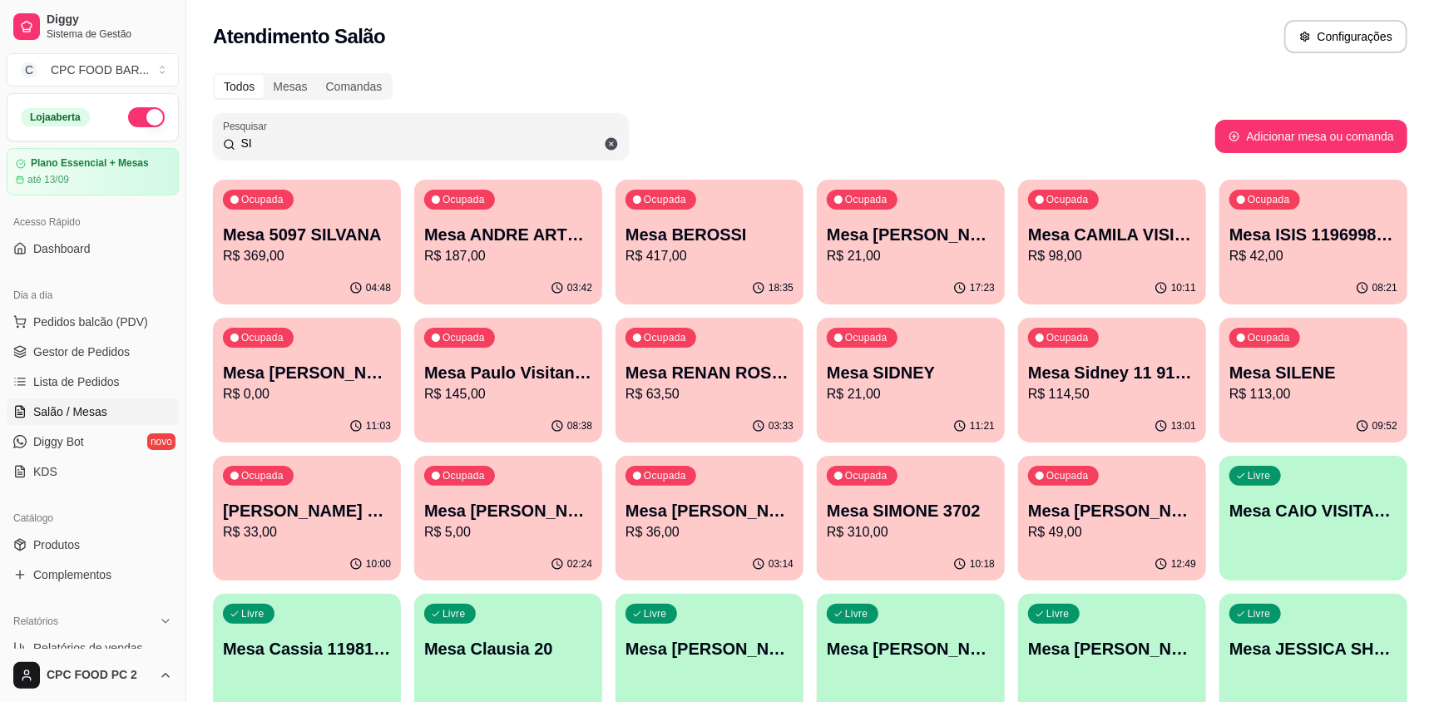
click at [372, 139] on input "SI" at bounding box center [426, 143] width 383 height 17
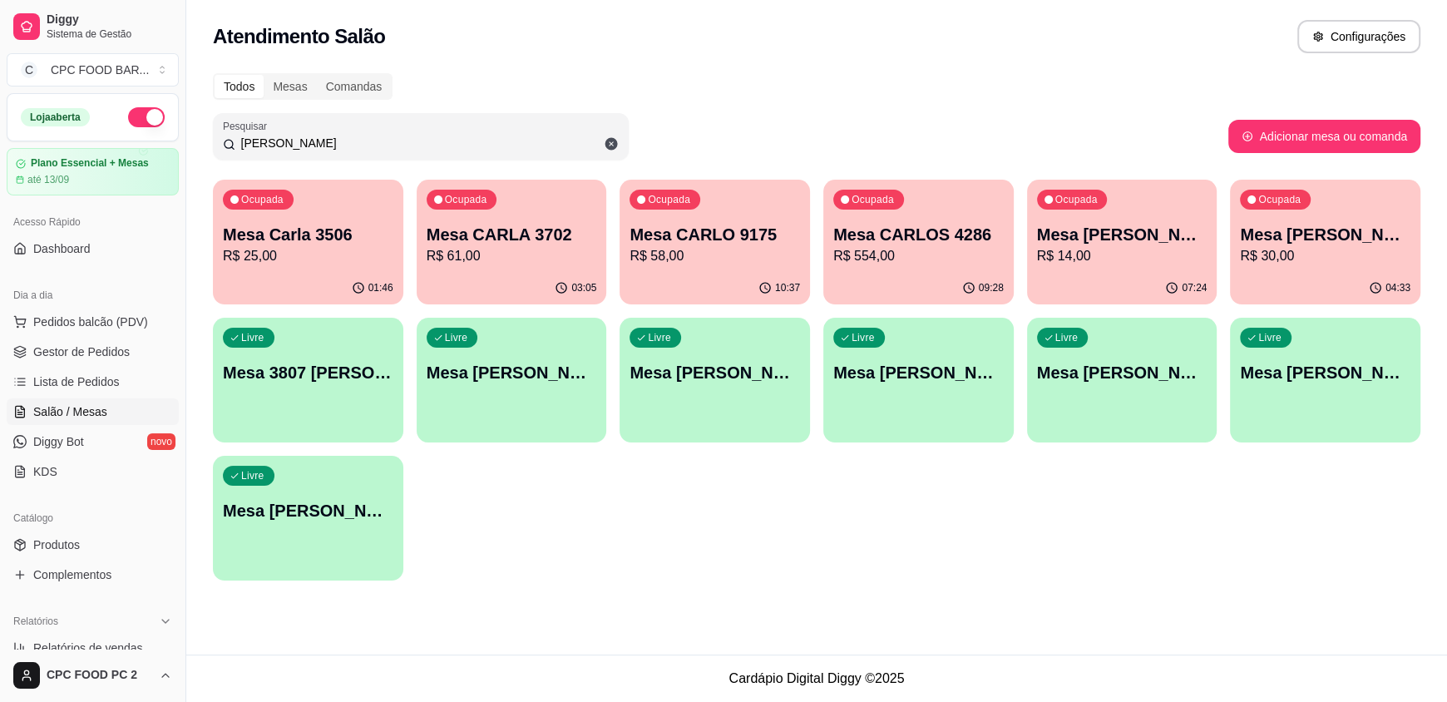
click at [304, 262] on p "R$ 25,00" at bounding box center [308, 256] width 170 height 20
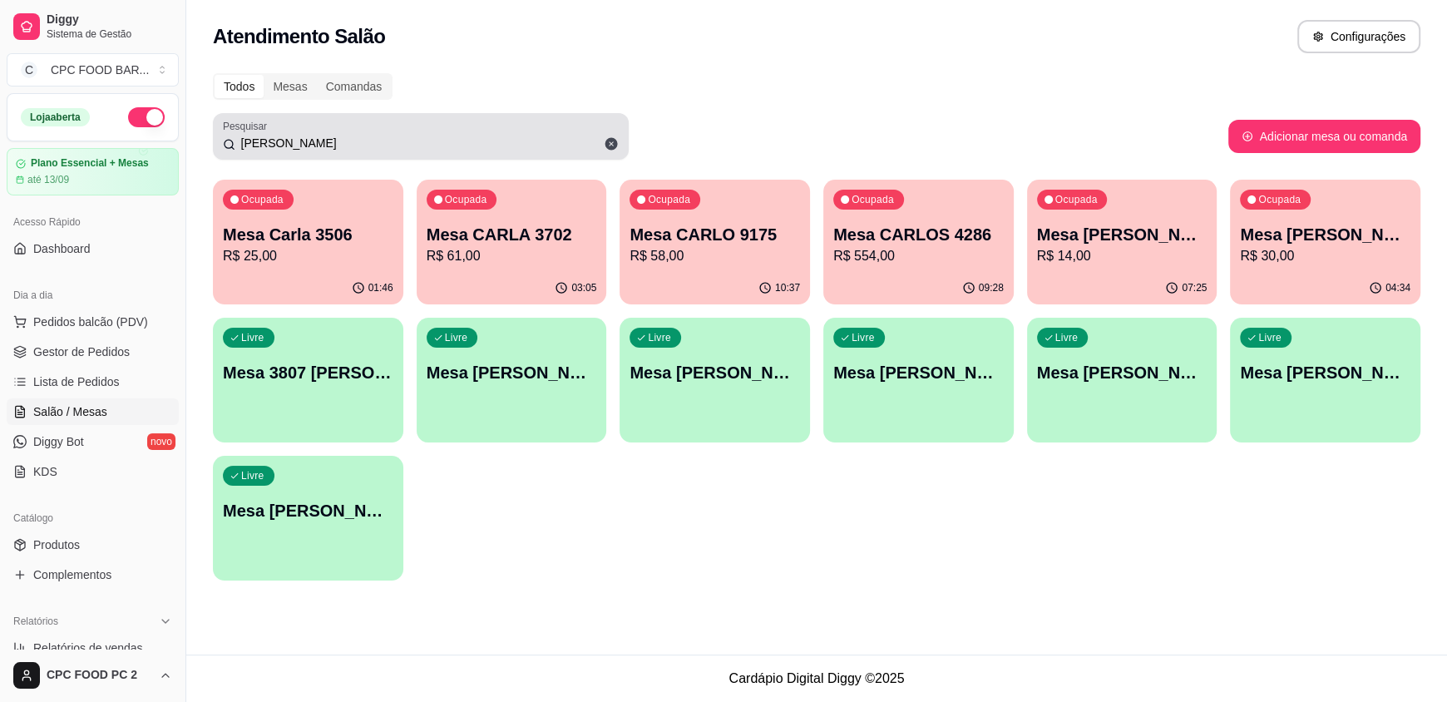
click at [364, 131] on div "[PERSON_NAME]" at bounding box center [421, 136] width 396 height 33
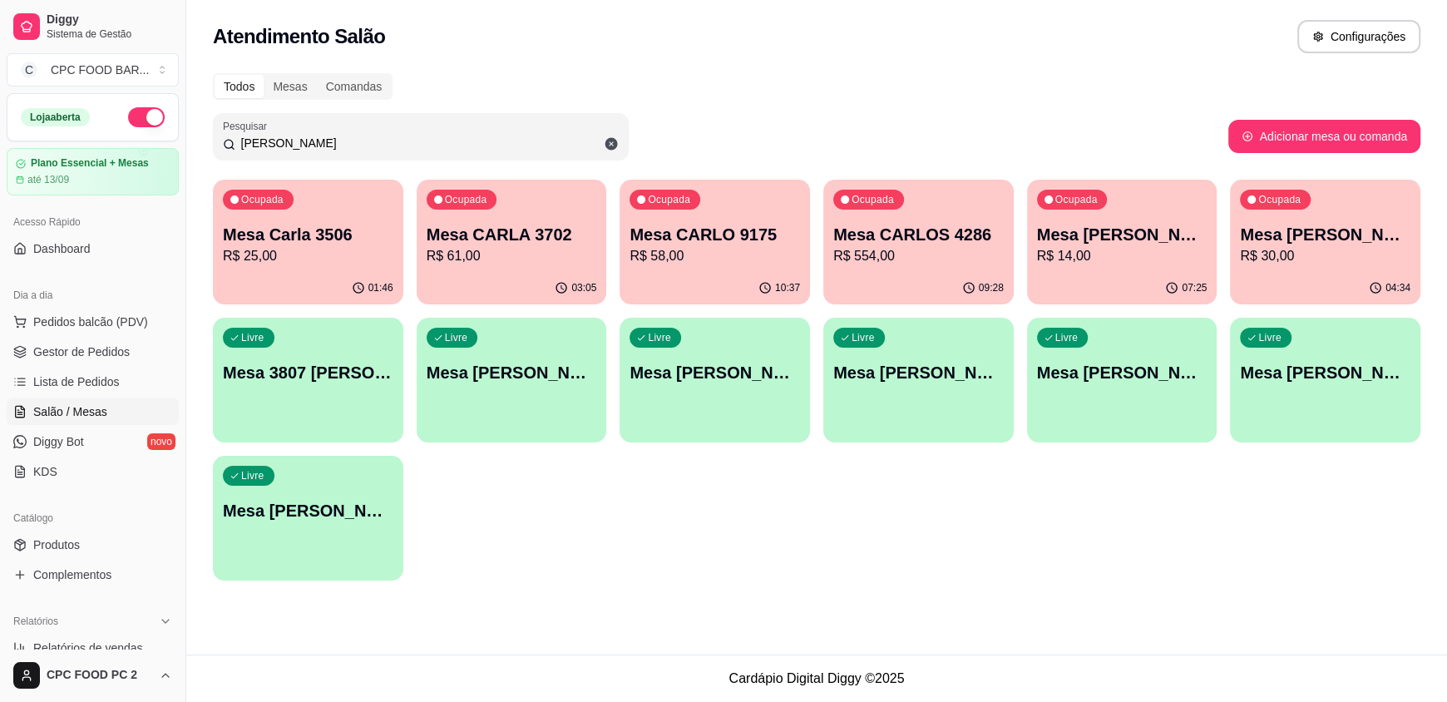
click at [358, 131] on div "[PERSON_NAME]" at bounding box center [421, 136] width 396 height 33
click at [350, 136] on input "[PERSON_NAME]" at bounding box center [426, 143] width 383 height 17
click at [348, 138] on input "[PERSON_NAME]" at bounding box center [426, 143] width 383 height 17
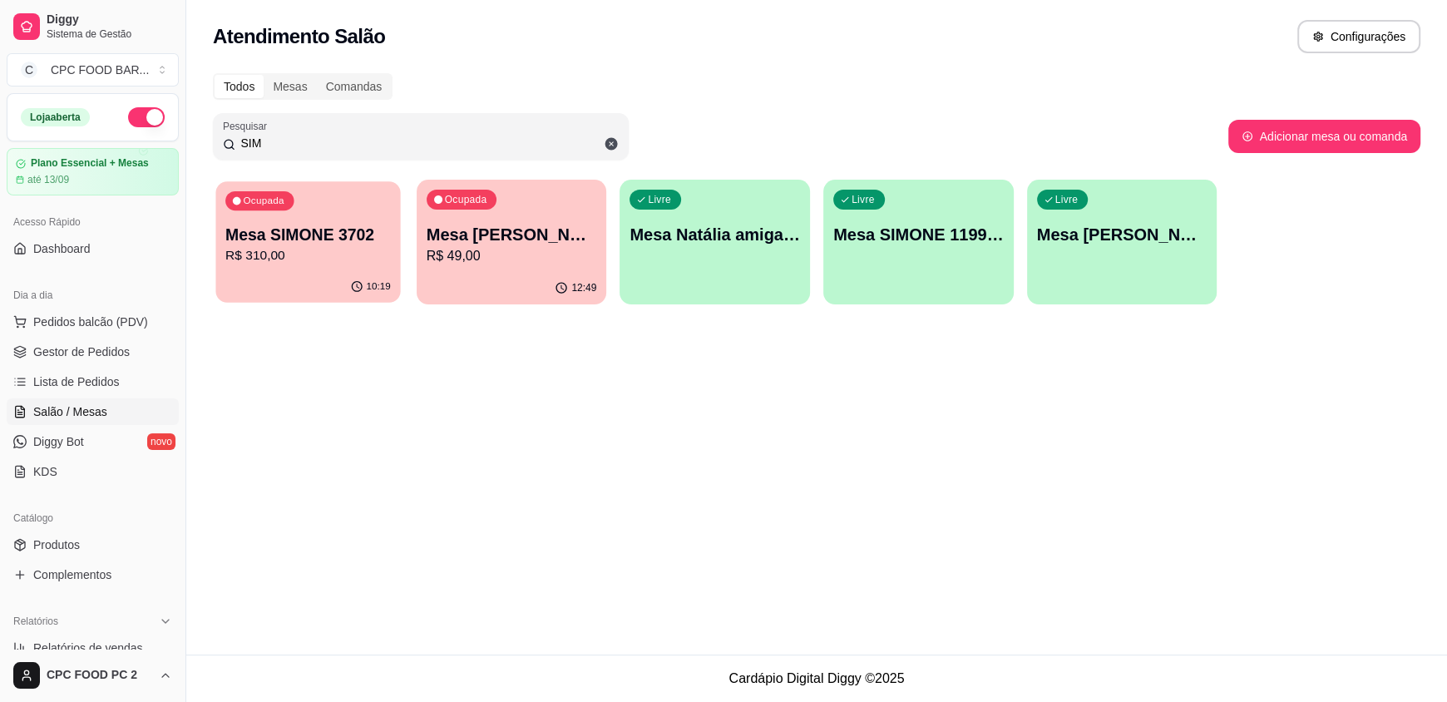
click at [283, 235] on p "Mesa SIMONE 3702" at bounding box center [307, 235] width 165 height 22
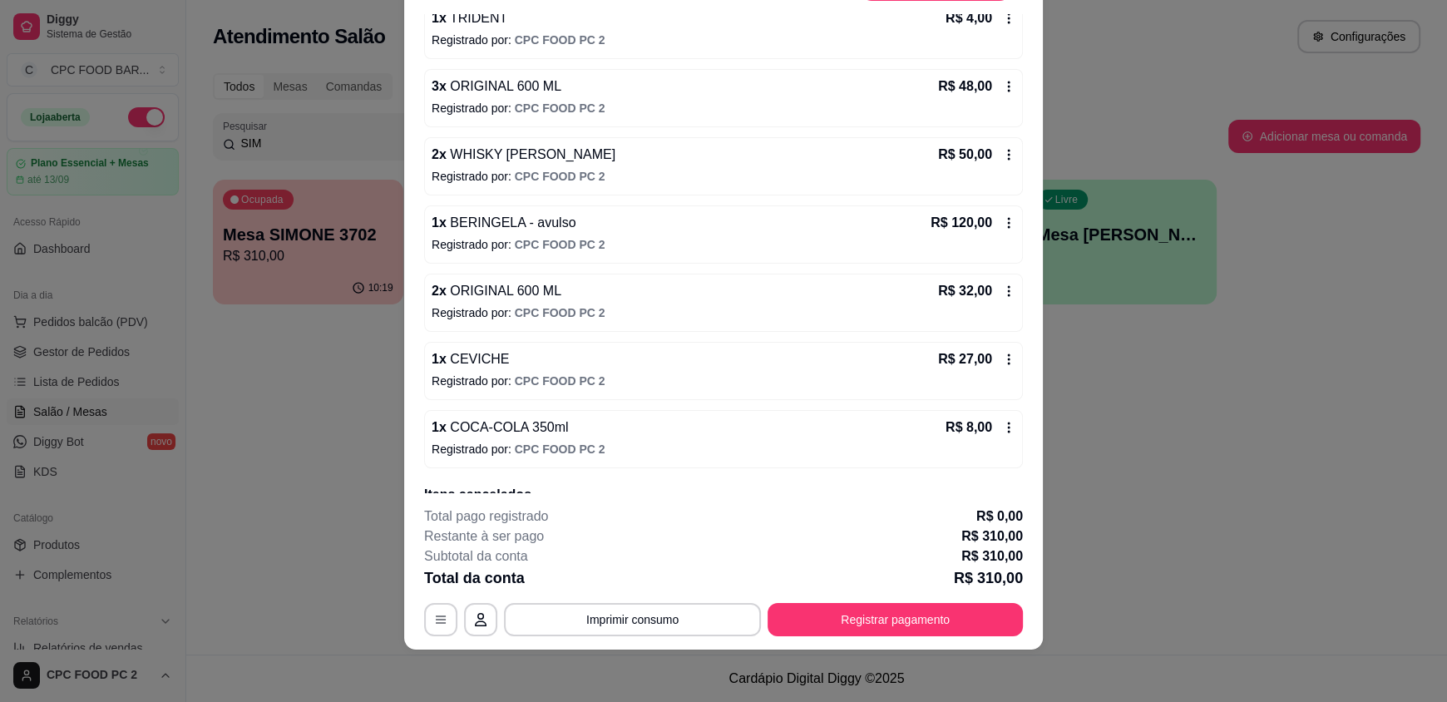
scroll to position [260, 0]
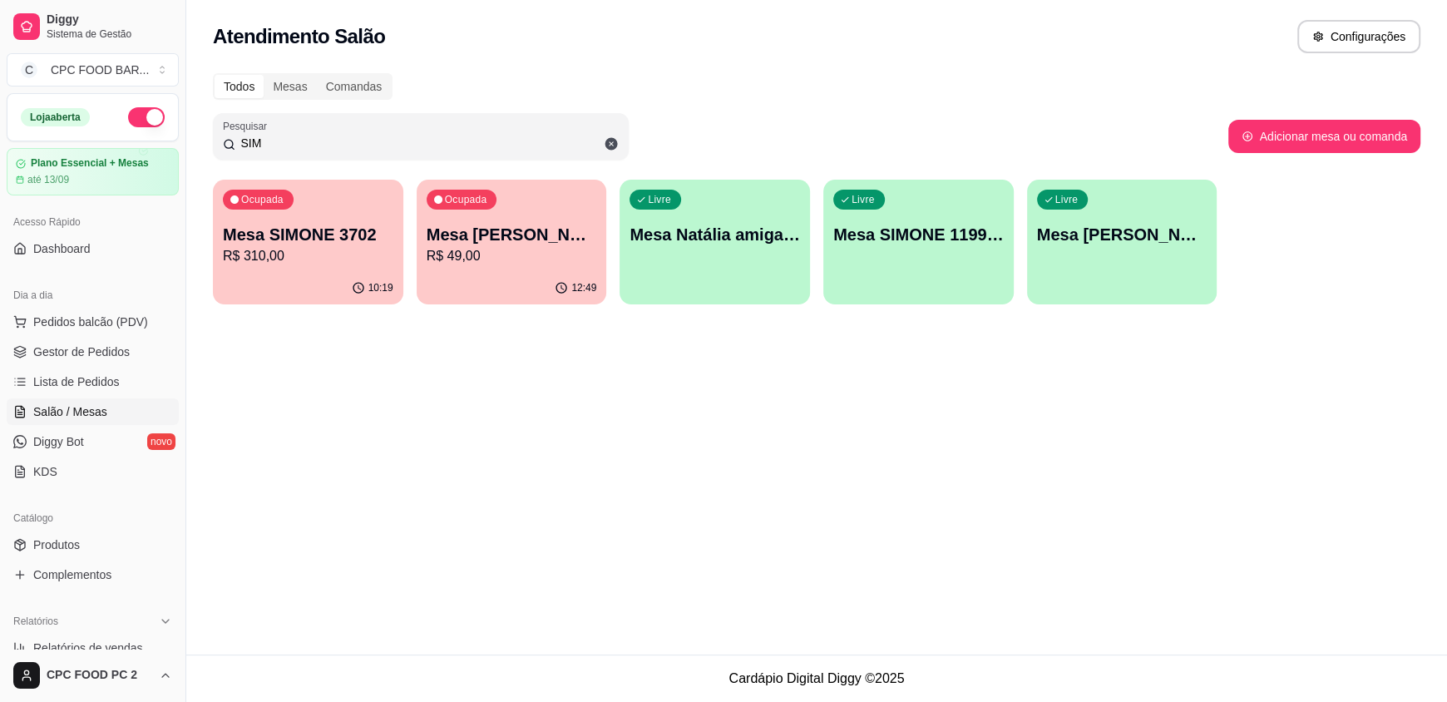
click at [308, 115] on div "Pesquisar SIM" at bounding box center [421, 136] width 416 height 47
click at [302, 138] on input "SIM" at bounding box center [426, 143] width 383 height 17
click at [299, 141] on input "SIM" at bounding box center [426, 143] width 383 height 17
type input "S"
type input "[PERSON_NAME]"
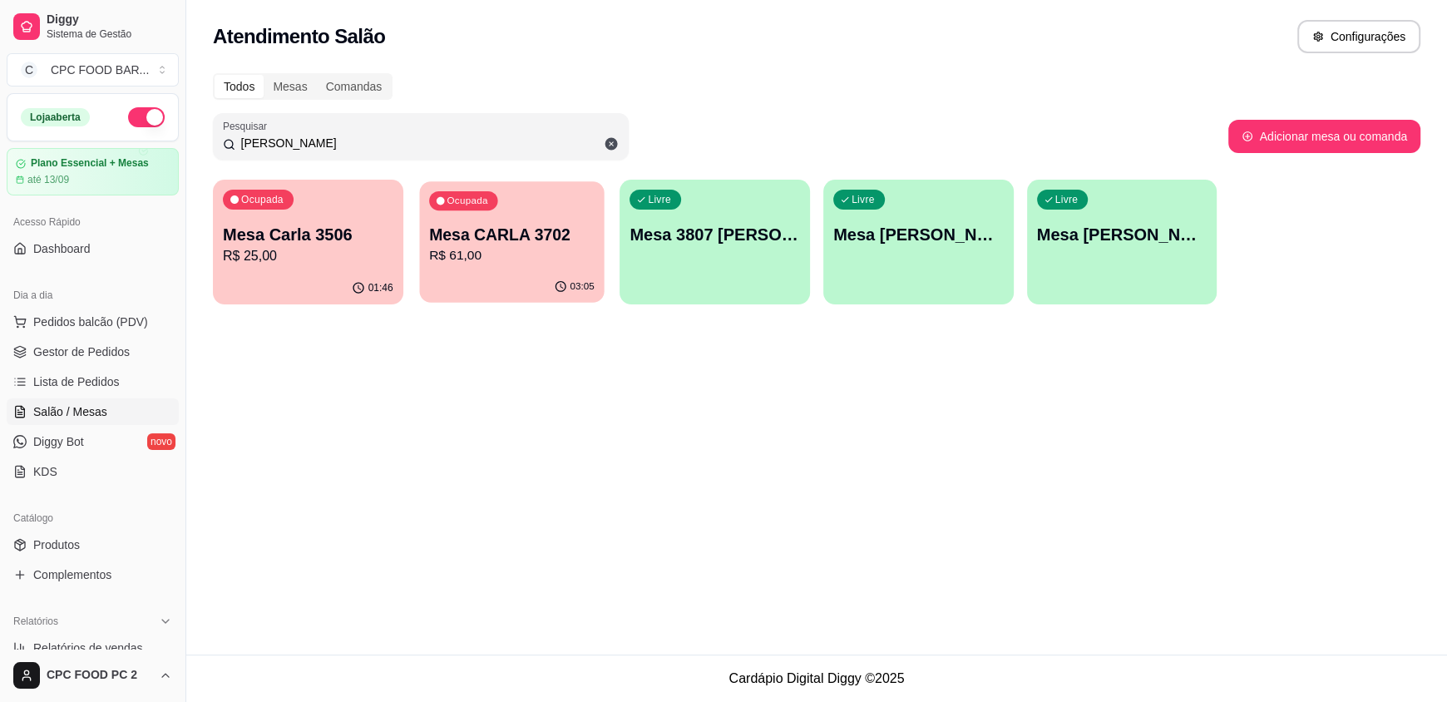
click at [442, 289] on div "03:05" at bounding box center [511, 287] width 185 height 32
click at [335, 294] on div "01:46" at bounding box center [308, 288] width 190 height 32
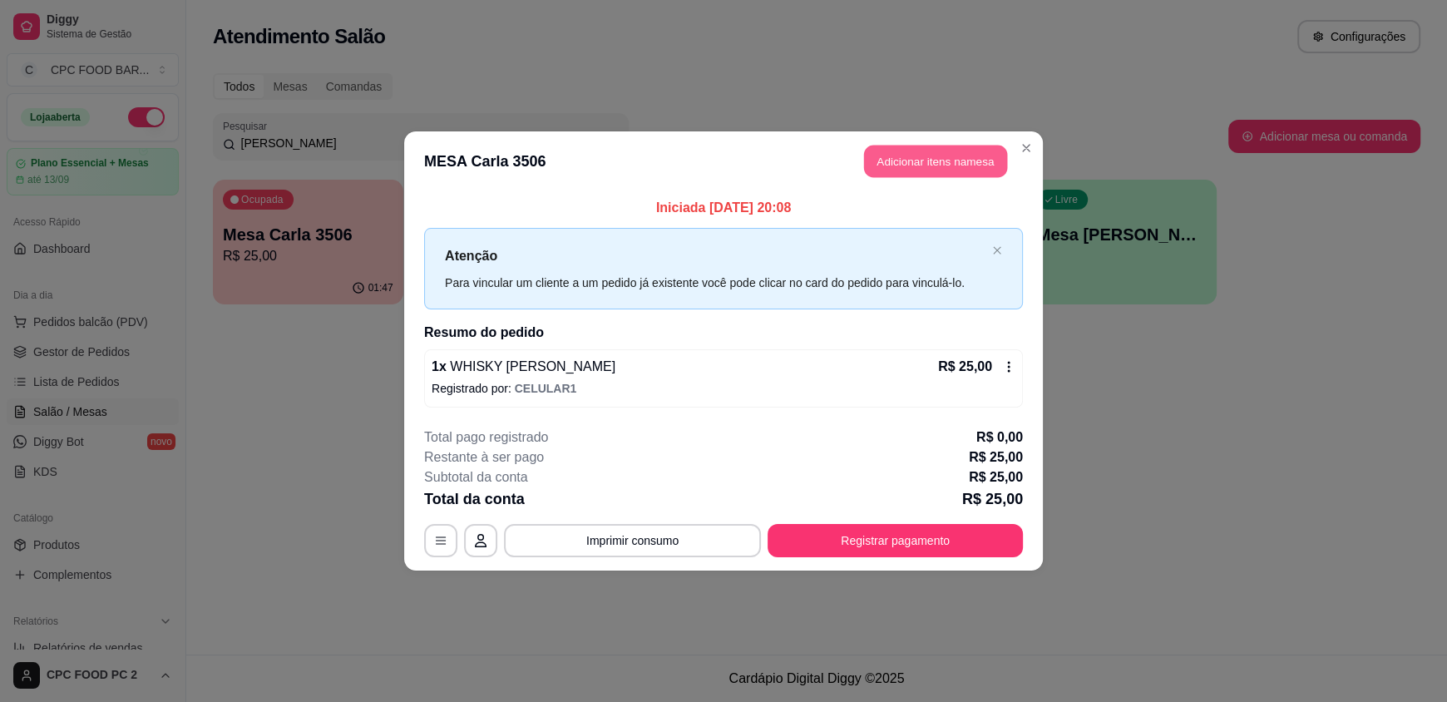
click at [925, 156] on button "Adicionar itens na mesa" at bounding box center [935, 162] width 143 height 32
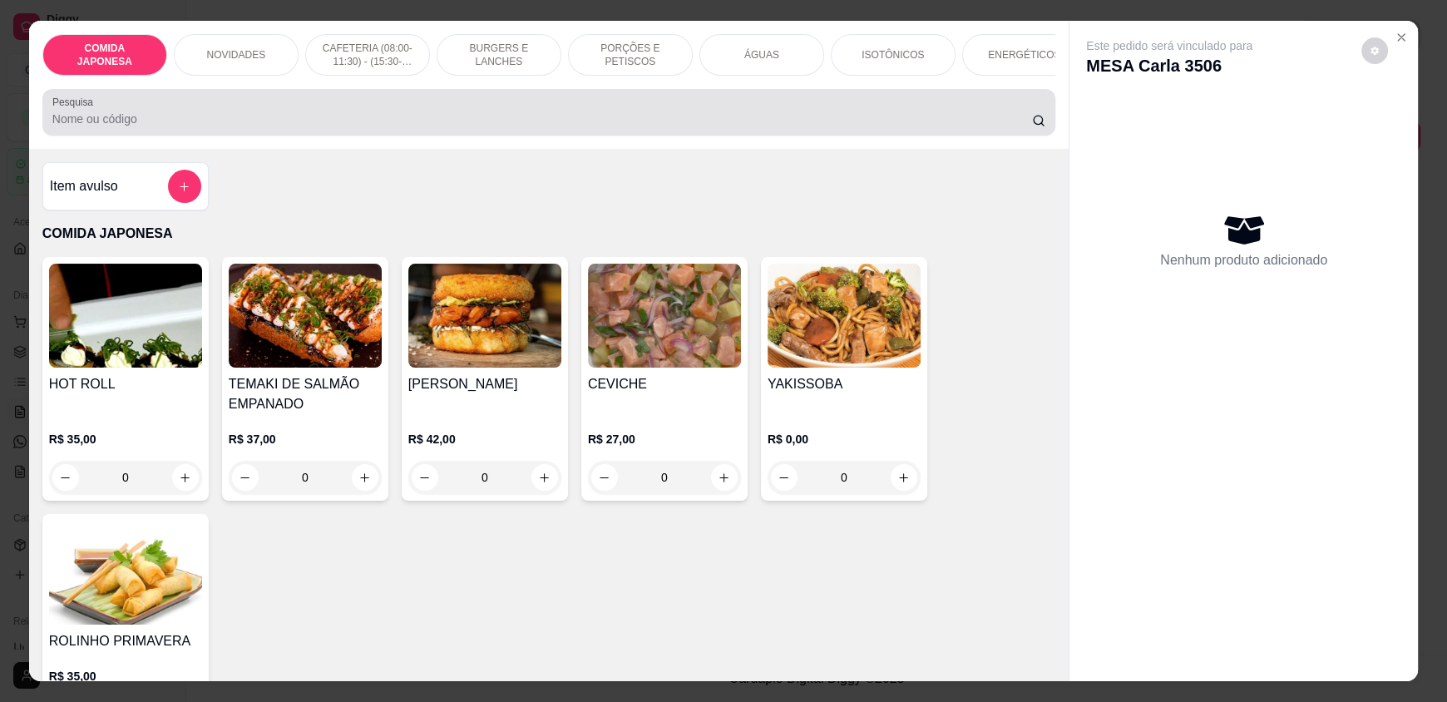
click at [482, 127] on input "Pesquisa" at bounding box center [542, 119] width 980 height 17
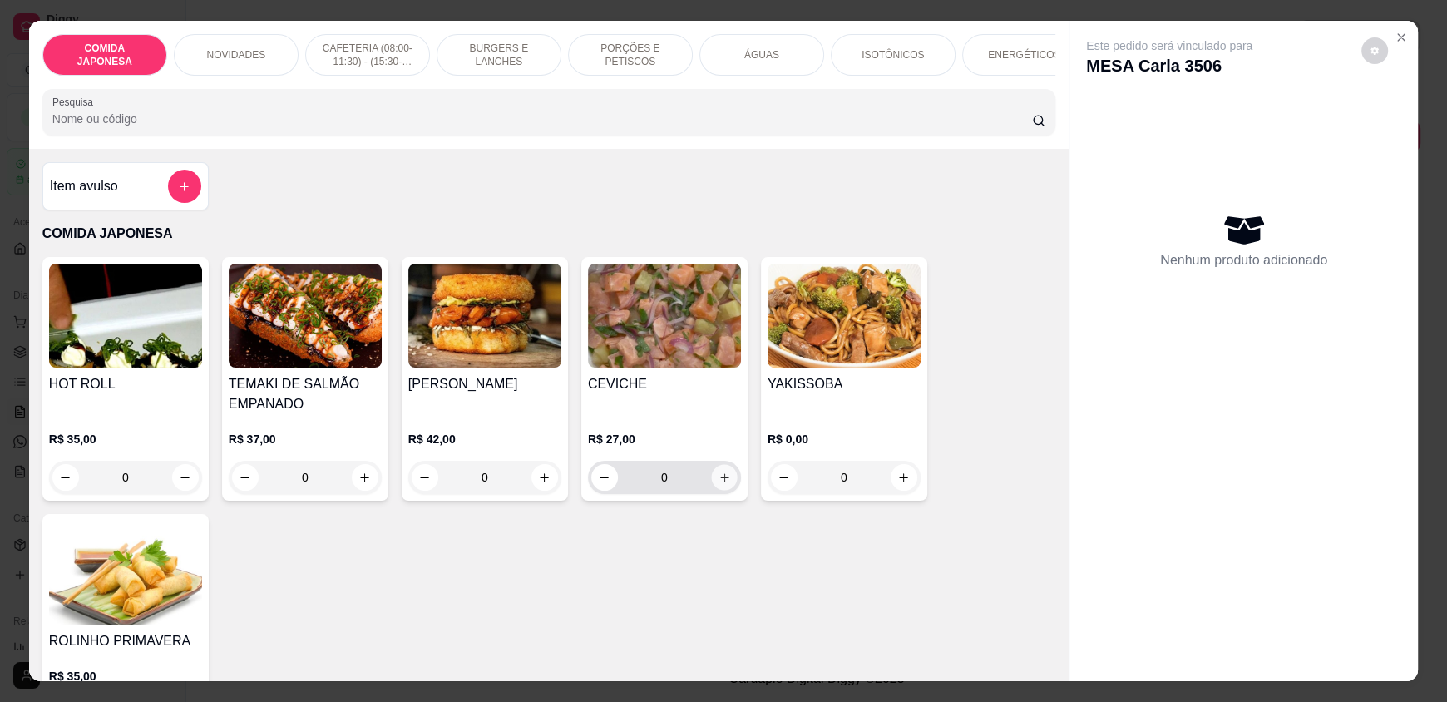
click at [725, 491] on button "increase-product-quantity" at bounding box center [724, 478] width 26 height 26
type input "1"
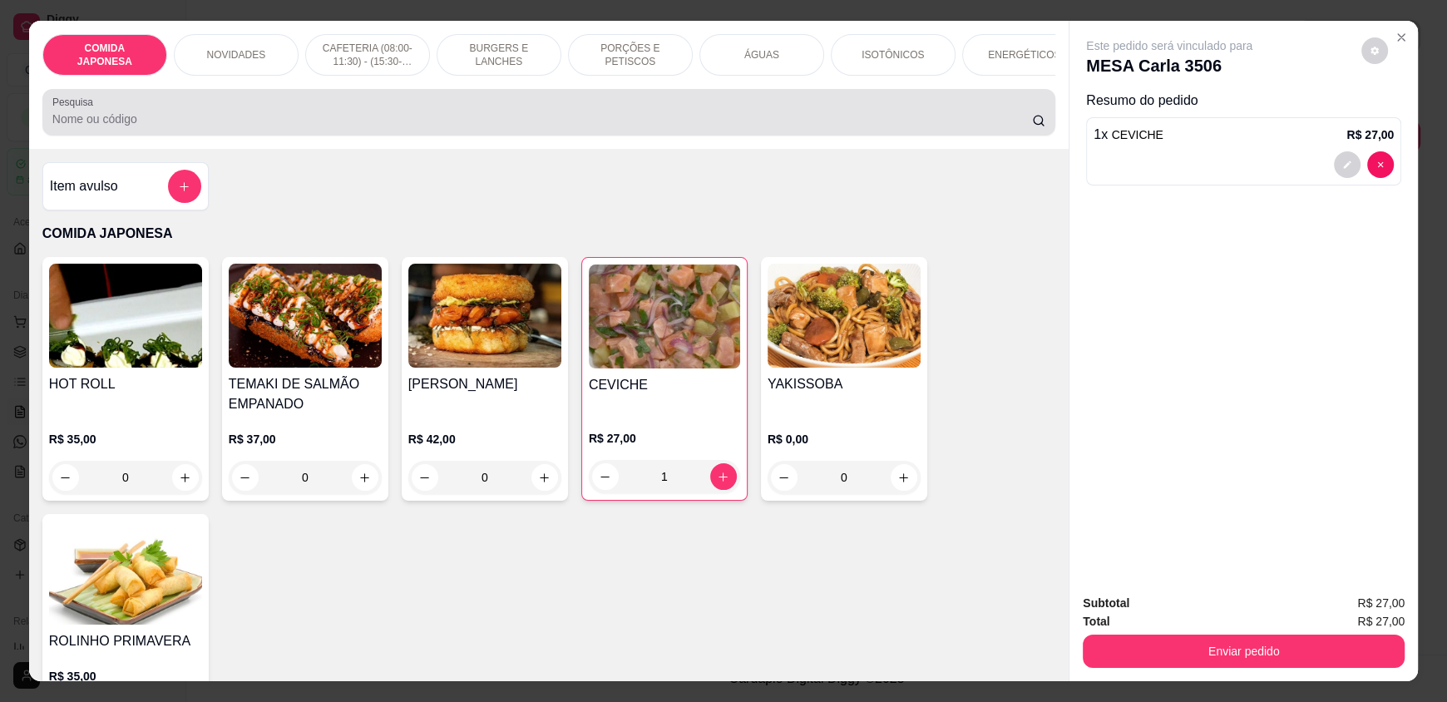
click at [150, 127] on input "Pesquisa" at bounding box center [542, 119] width 980 height 17
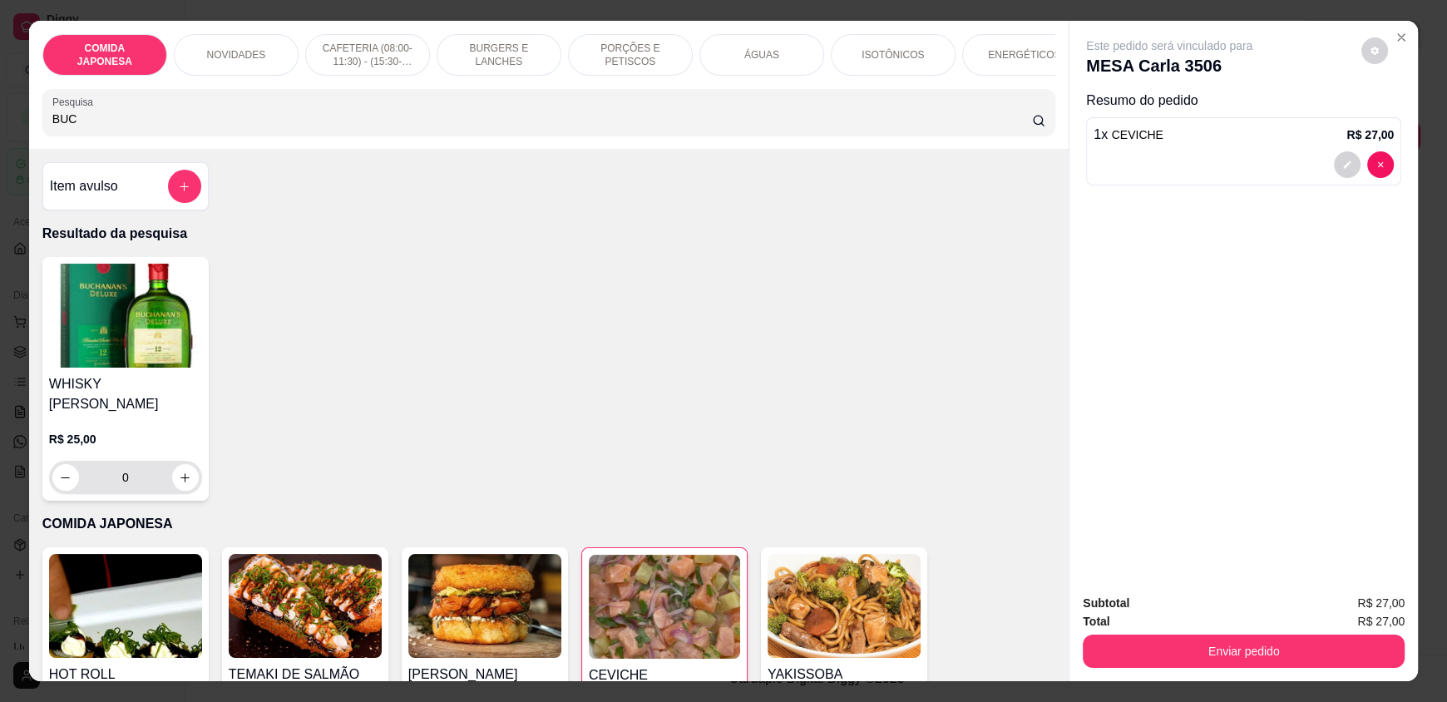
type input "BUC"
click at [191, 473] on div "0" at bounding box center [125, 477] width 146 height 33
type input "1"
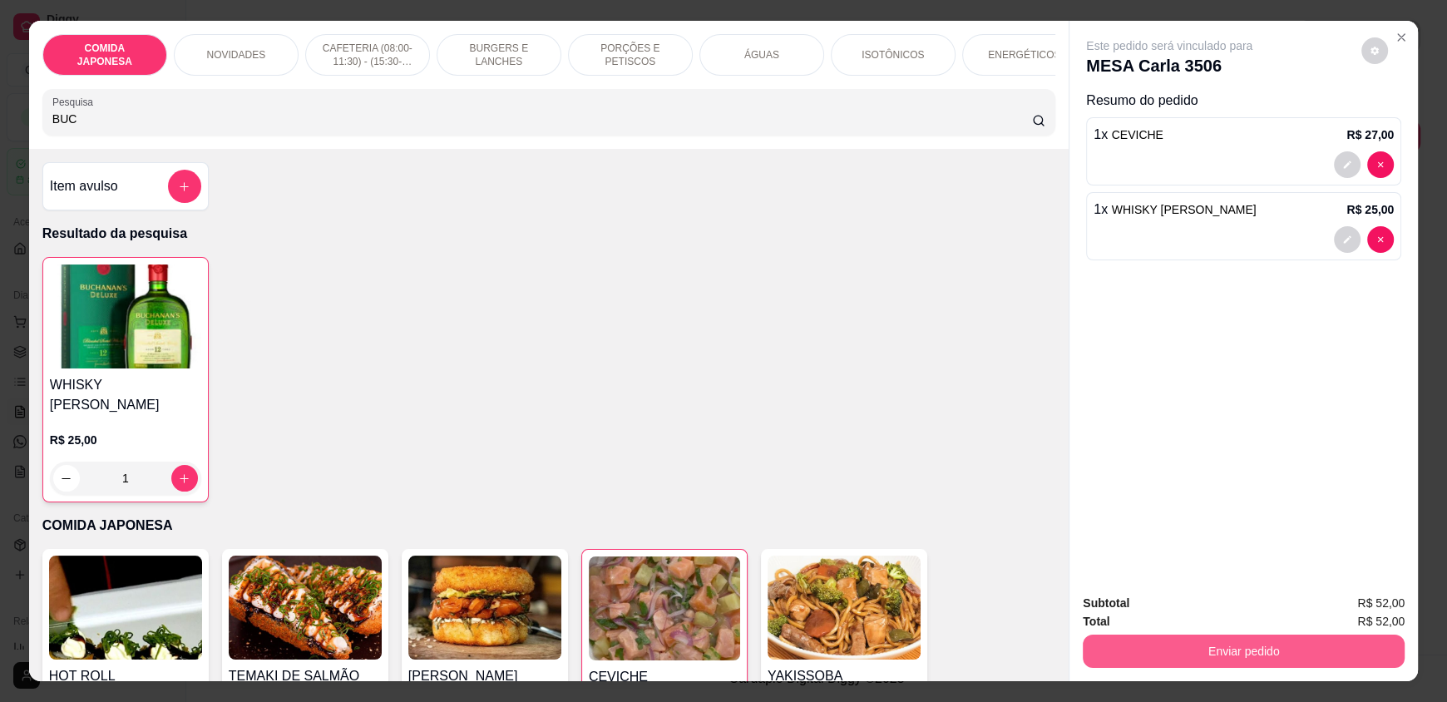
click at [1220, 646] on button "Enviar pedido" at bounding box center [1244, 650] width 322 height 33
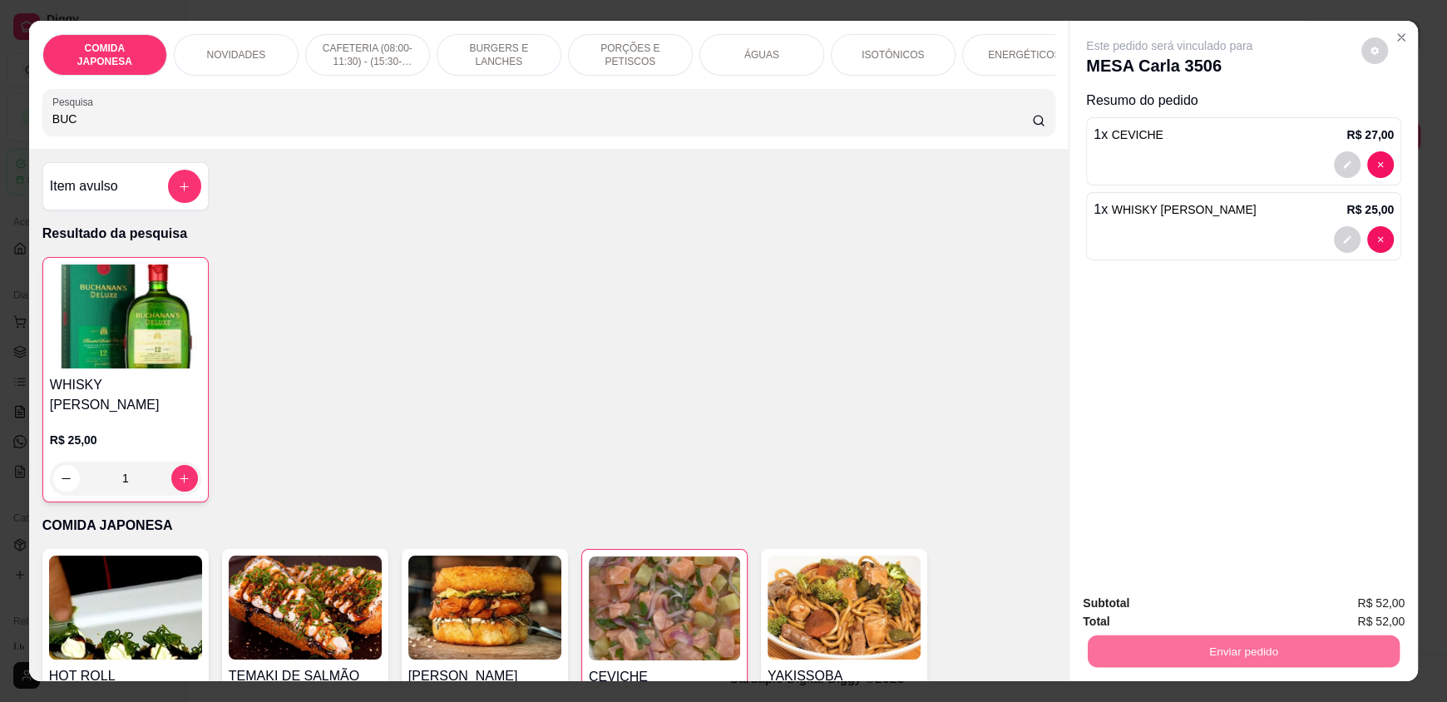
click at [1181, 603] on button "Não registrar e enviar pedido" at bounding box center [1188, 610] width 168 height 31
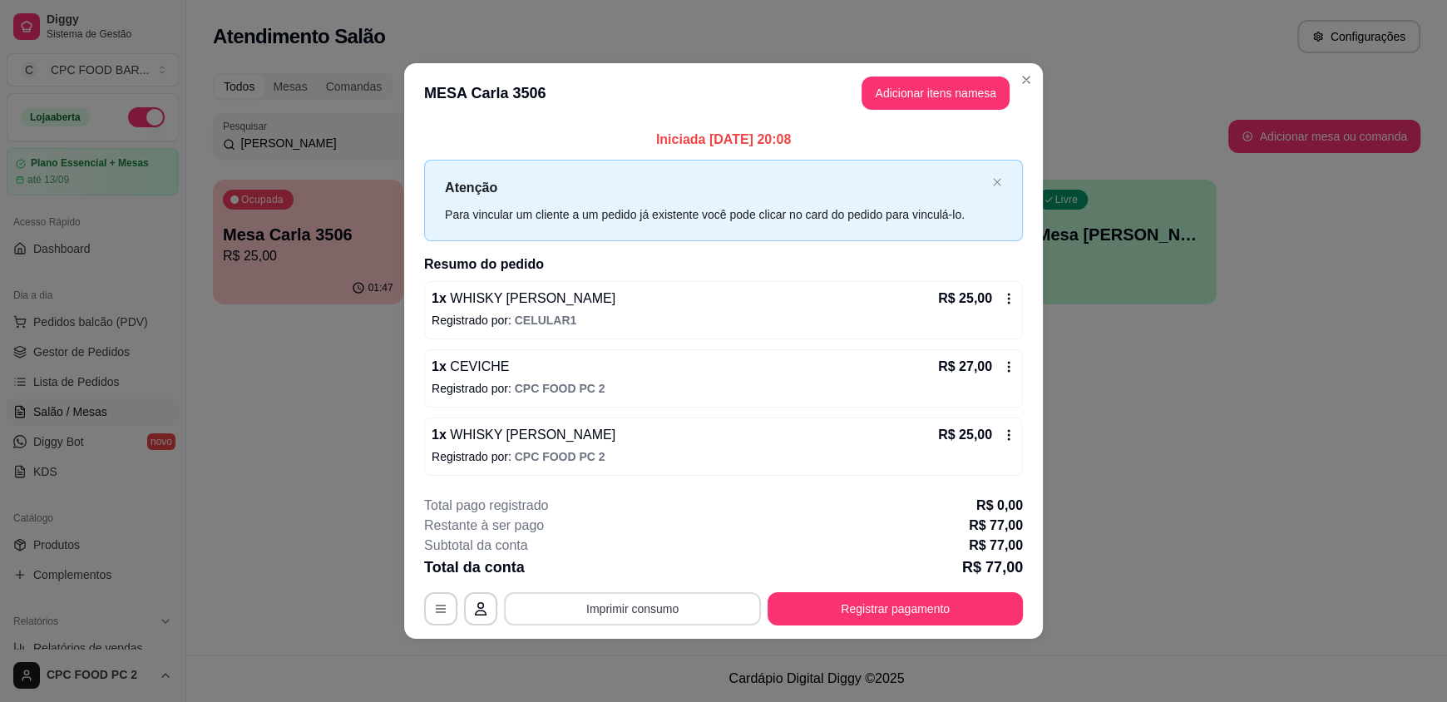
click at [675, 606] on button "Imprimir consumo" at bounding box center [632, 608] width 257 height 33
click at [664, 567] on button "IMPRESSORA" at bounding box center [637, 569] width 116 height 26
click at [856, 599] on button "Registrar pagamento" at bounding box center [894, 608] width 255 height 33
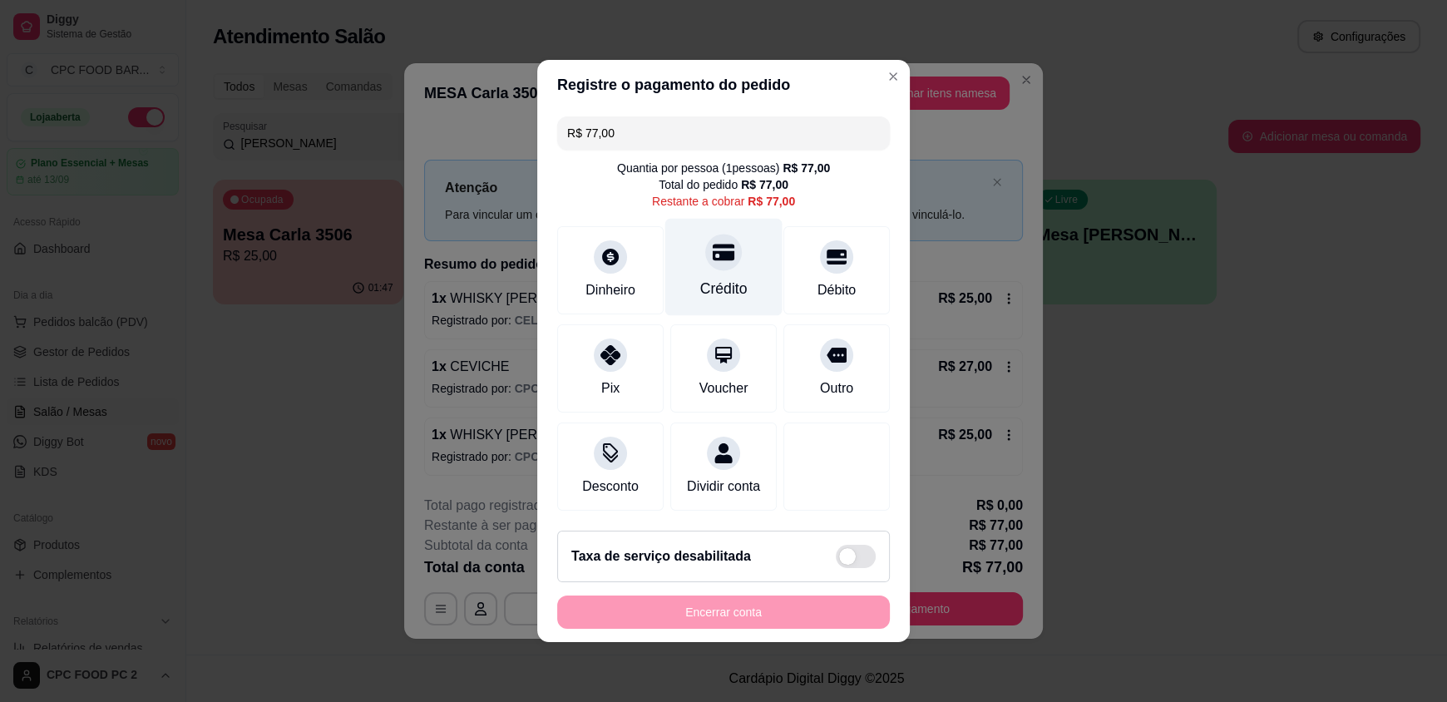
click at [706, 255] on div at bounding box center [723, 252] width 37 height 37
type input "R$ 0,00"
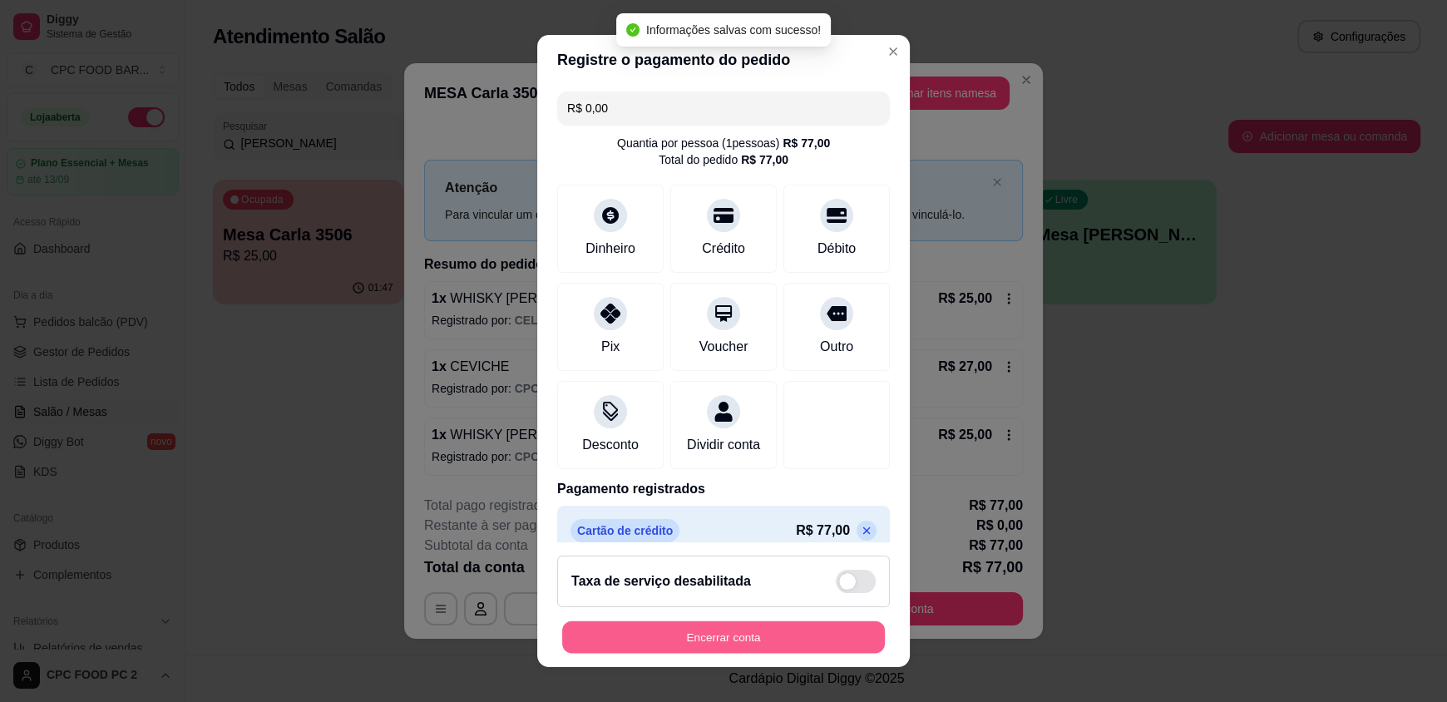
click at [722, 639] on button "Encerrar conta" at bounding box center [723, 636] width 323 height 32
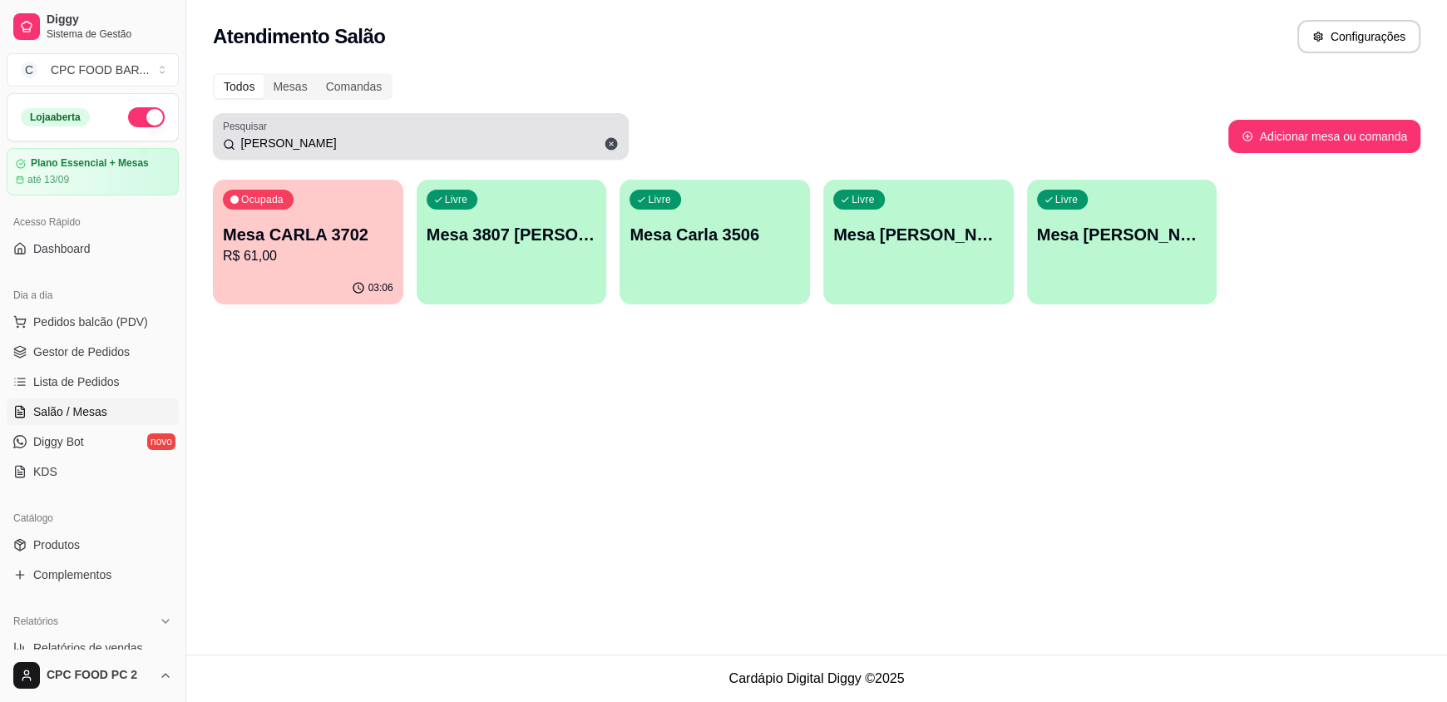
drag, startPoint x: 293, startPoint y: 136, endPoint x: 329, endPoint y: 138, distance: 36.7
click at [293, 136] on input "[PERSON_NAME]" at bounding box center [426, 143] width 383 height 17
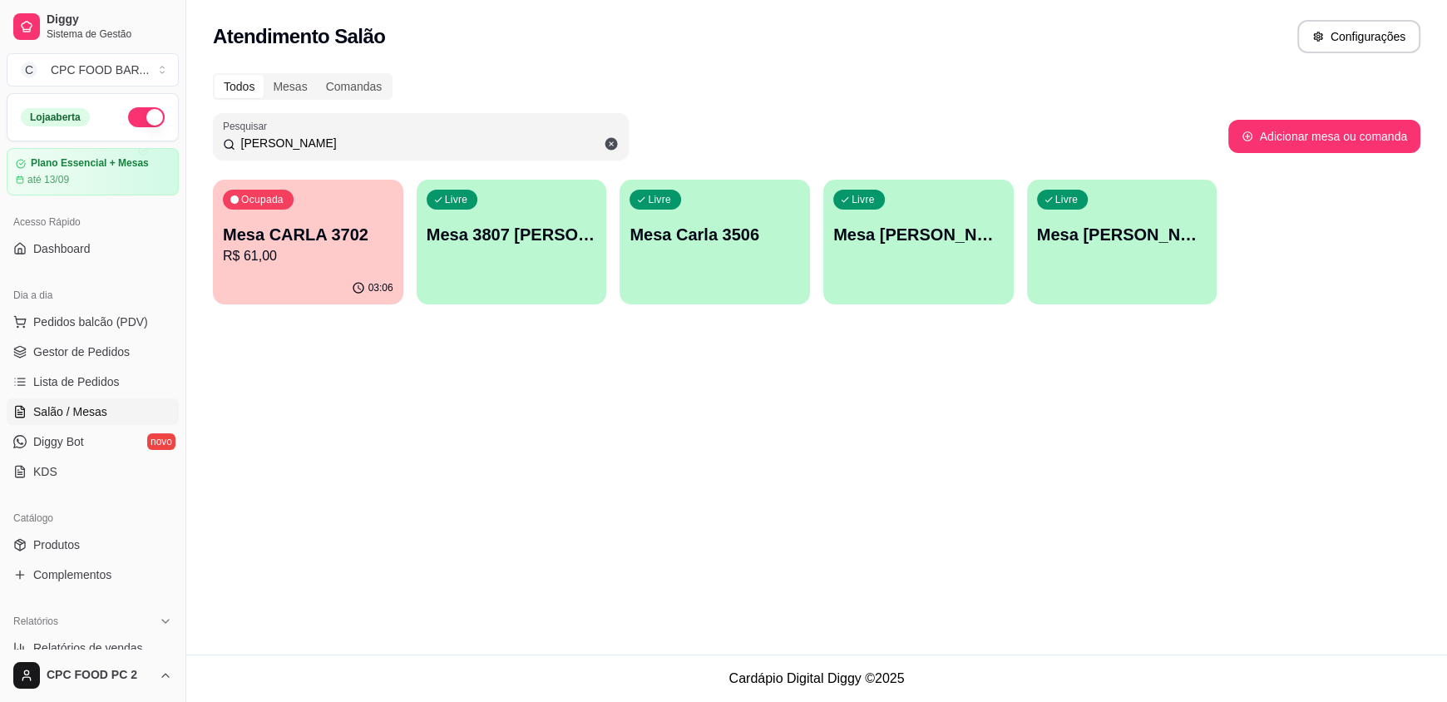
click at [610, 144] on icon at bounding box center [611, 143] width 15 height 15
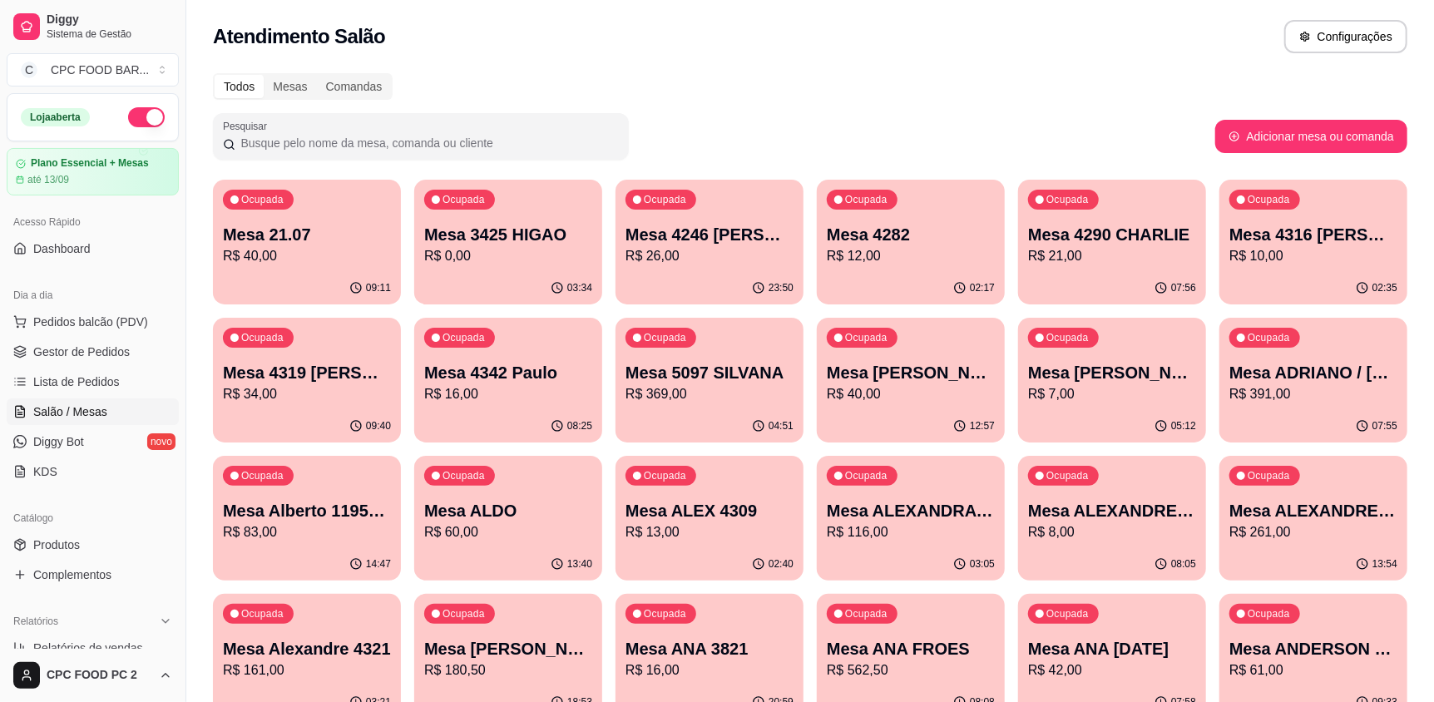
click at [407, 143] on input "Pesquisar" at bounding box center [426, 143] width 383 height 17
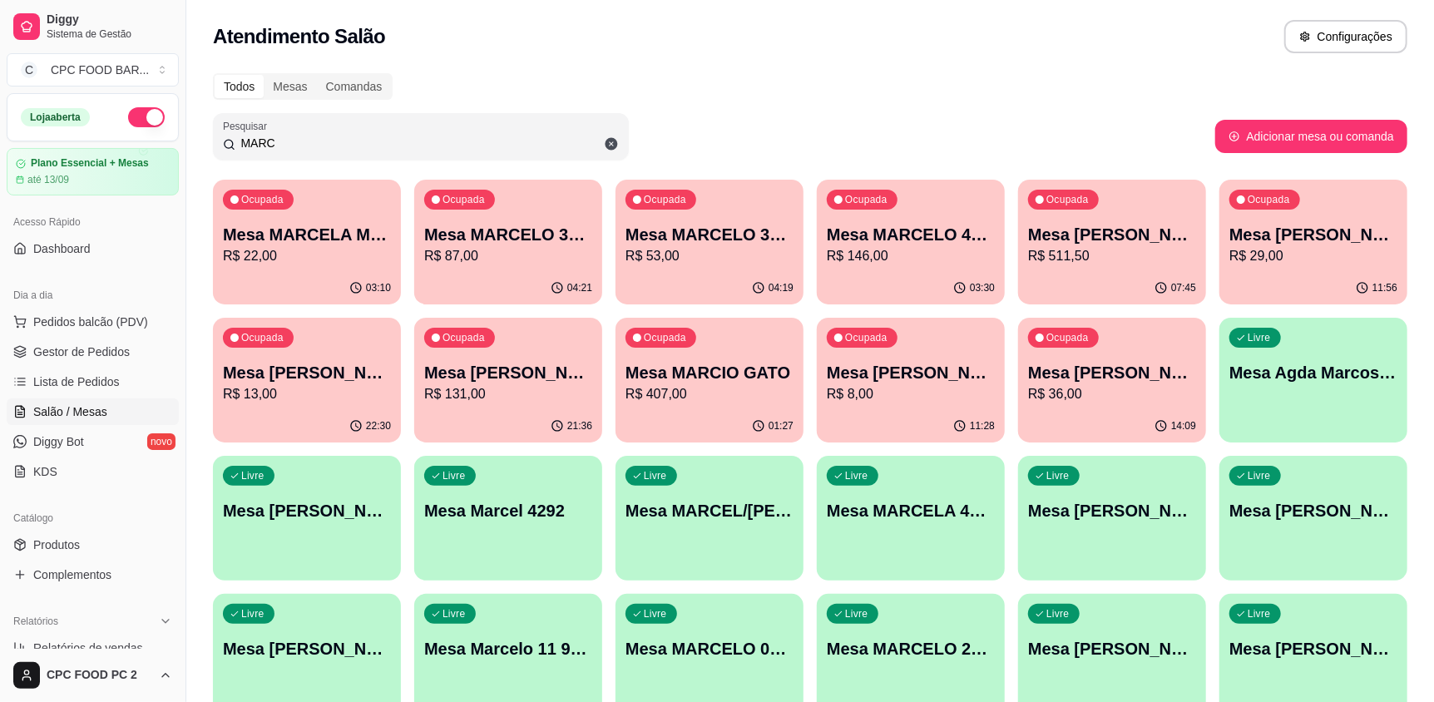
type input "MARC"
click at [734, 229] on p "Mesa MARCELO 3991" at bounding box center [709, 235] width 163 height 22
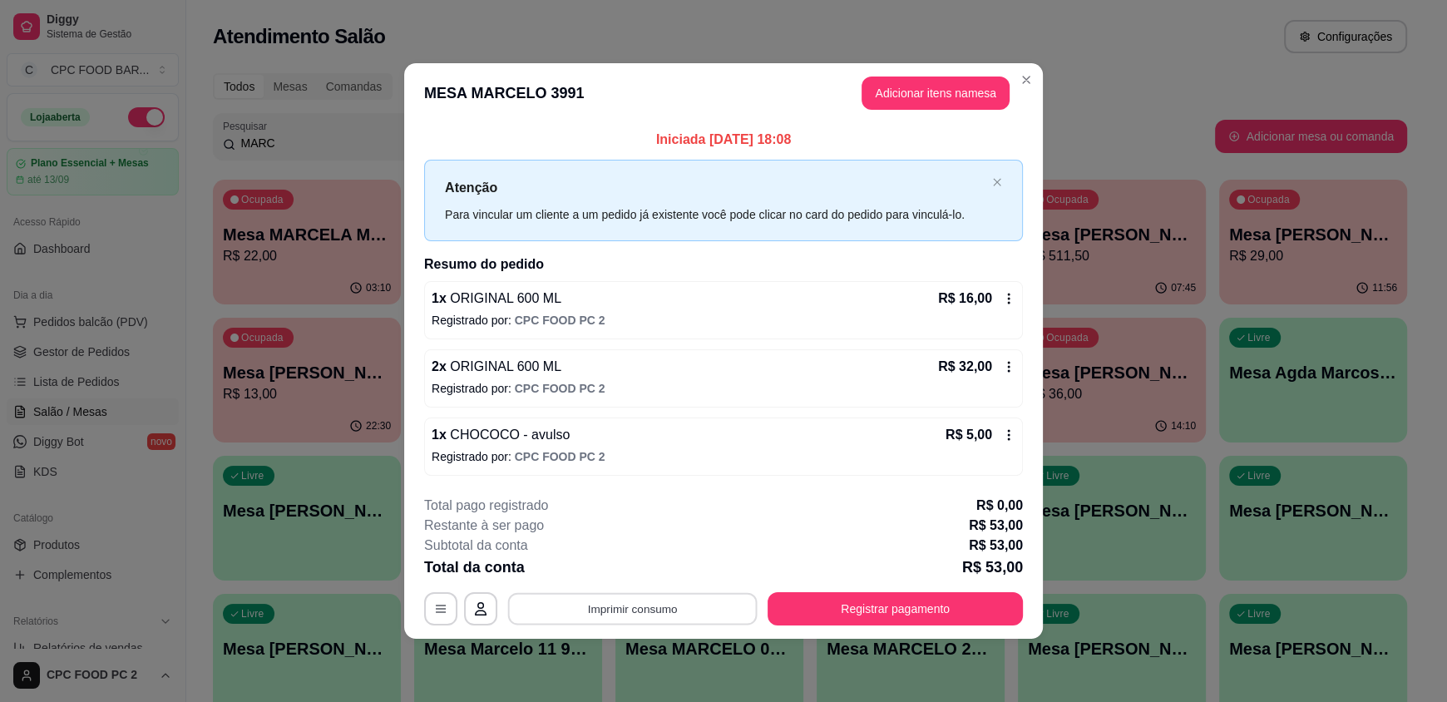
click at [572, 607] on button "Imprimir consumo" at bounding box center [632, 608] width 249 height 32
click at [670, 569] on button "IMPRESSORA" at bounding box center [637, 569] width 121 height 27
click at [903, 610] on button "Registrar pagamento" at bounding box center [894, 608] width 255 height 33
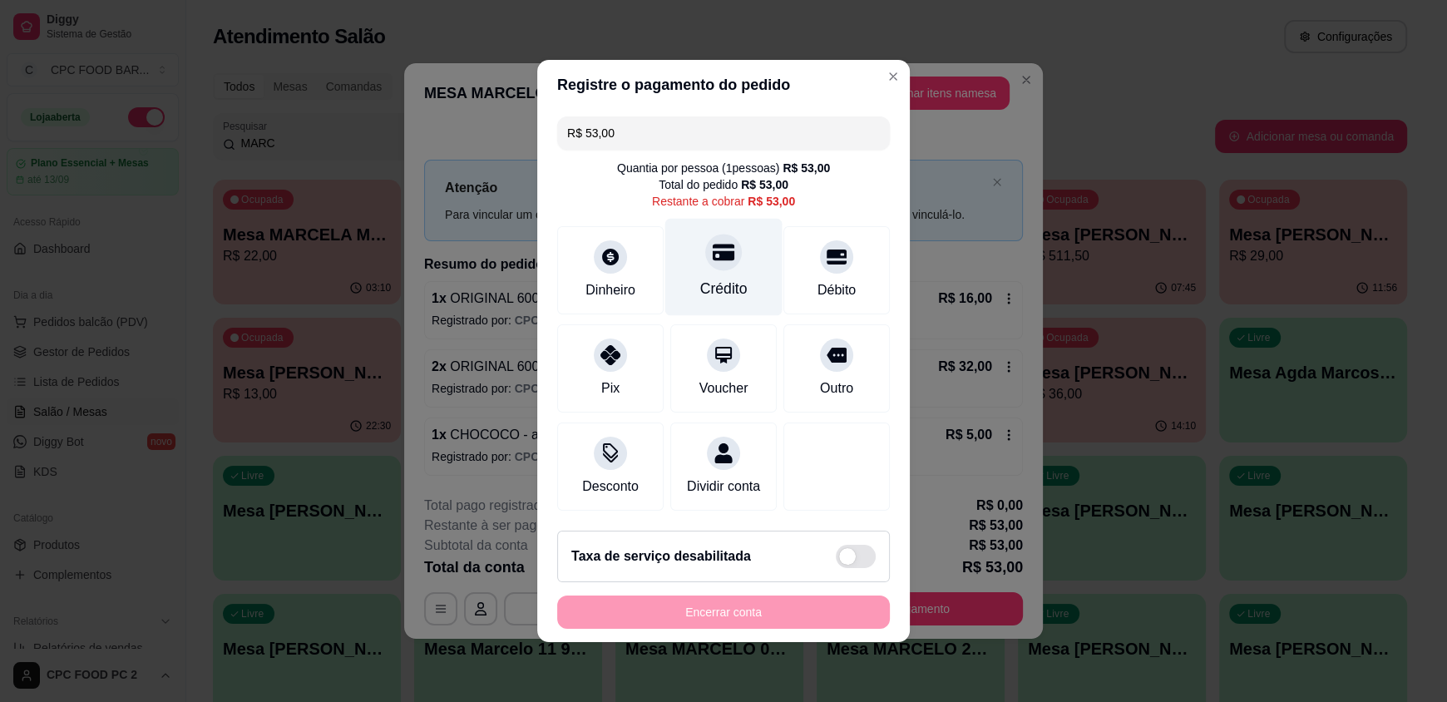
click at [732, 278] on div "Crédito" at bounding box center [723, 289] width 47 height 22
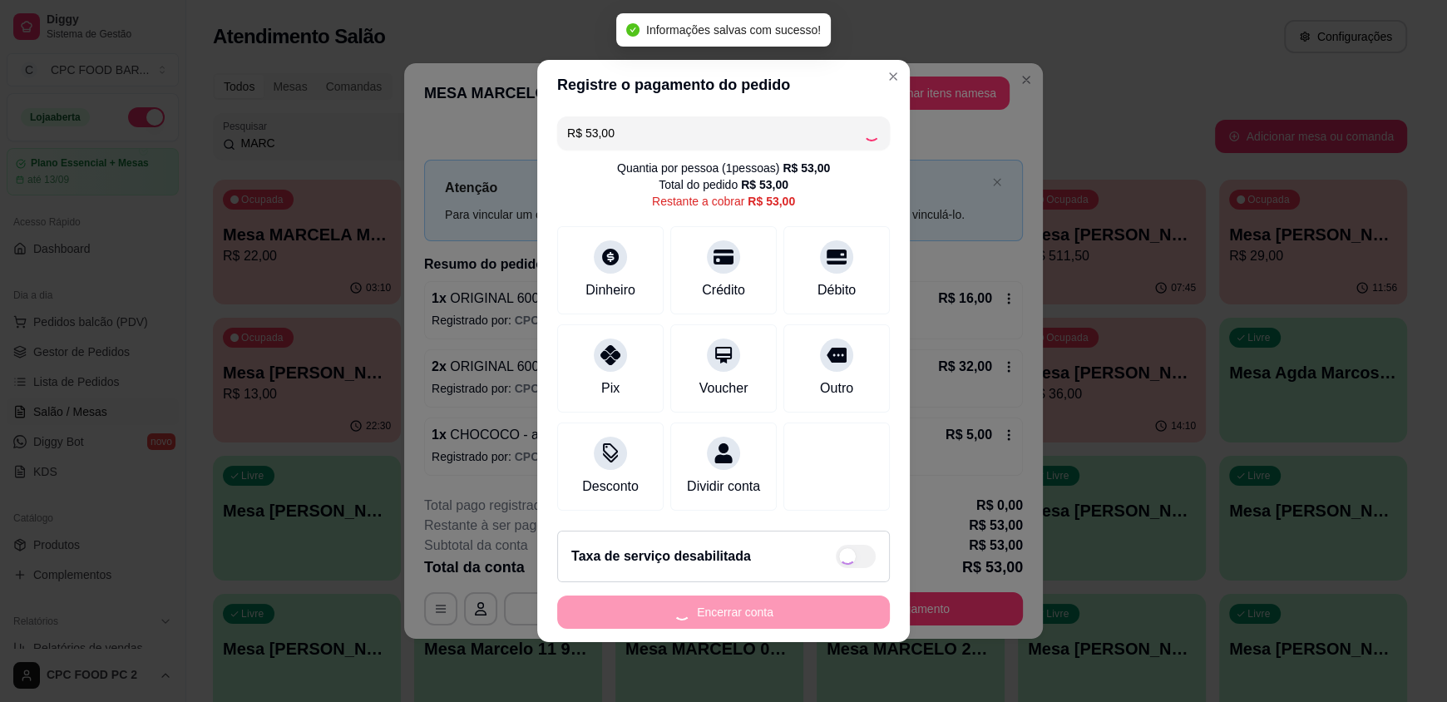
type input "R$ 0,00"
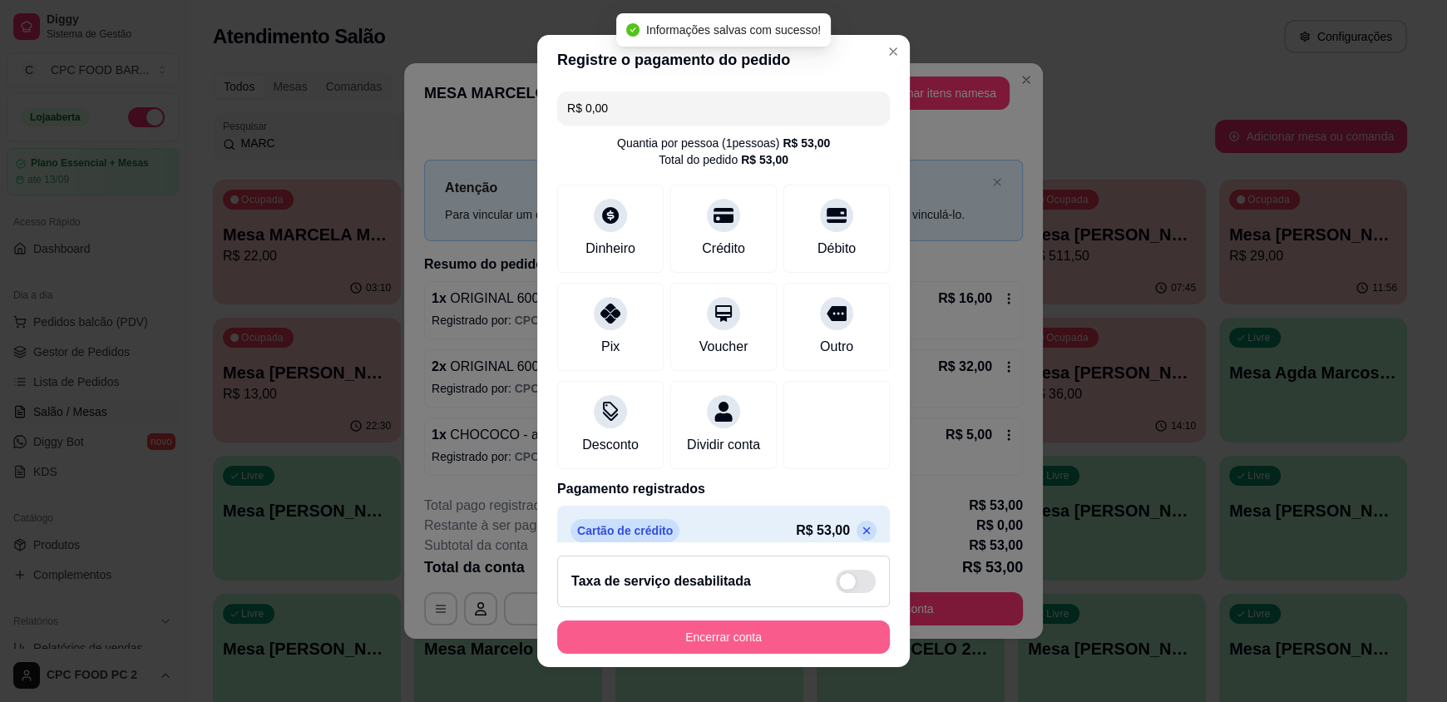
click at [678, 635] on button "Encerrar conta" at bounding box center [723, 636] width 333 height 33
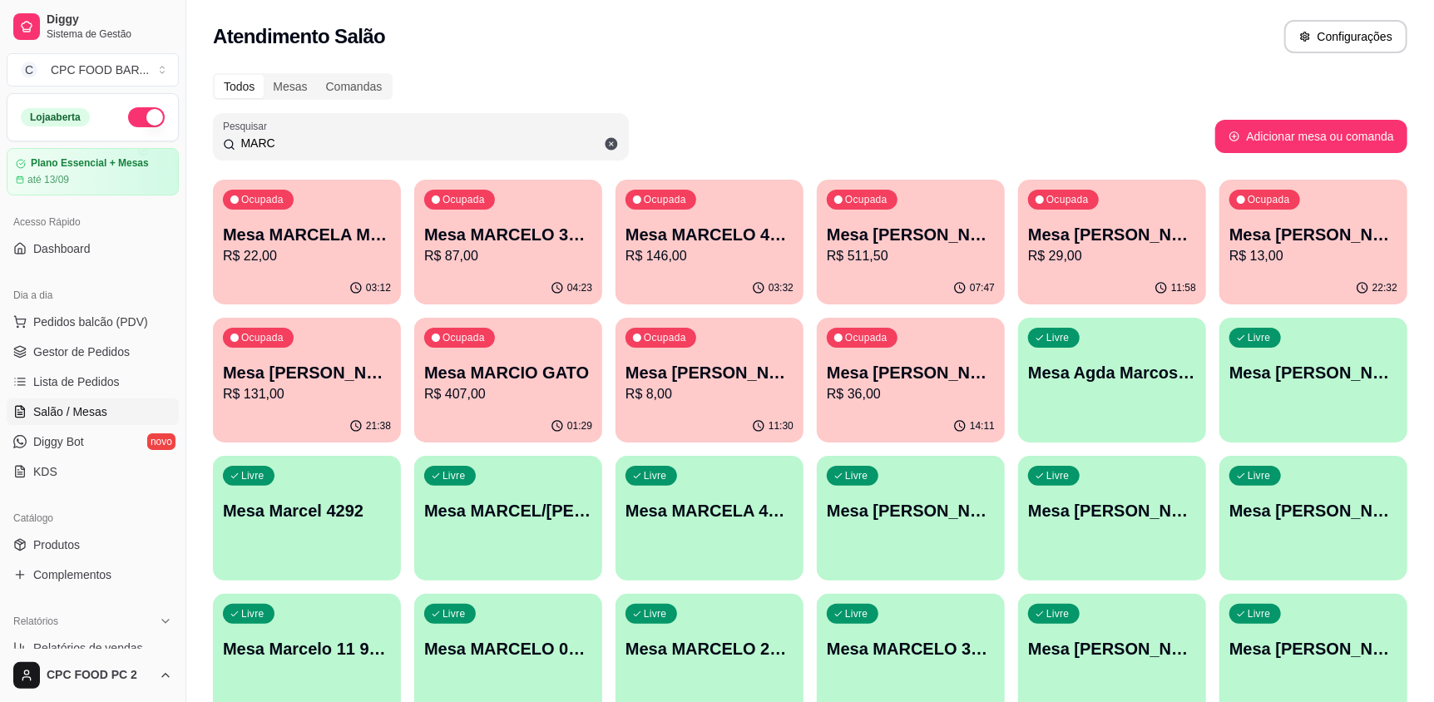
click at [512, 139] on input "MARC" at bounding box center [426, 143] width 383 height 17
click at [468, 136] on input "MARC" at bounding box center [426, 143] width 383 height 17
click at [471, 136] on input "MARC" at bounding box center [426, 143] width 383 height 17
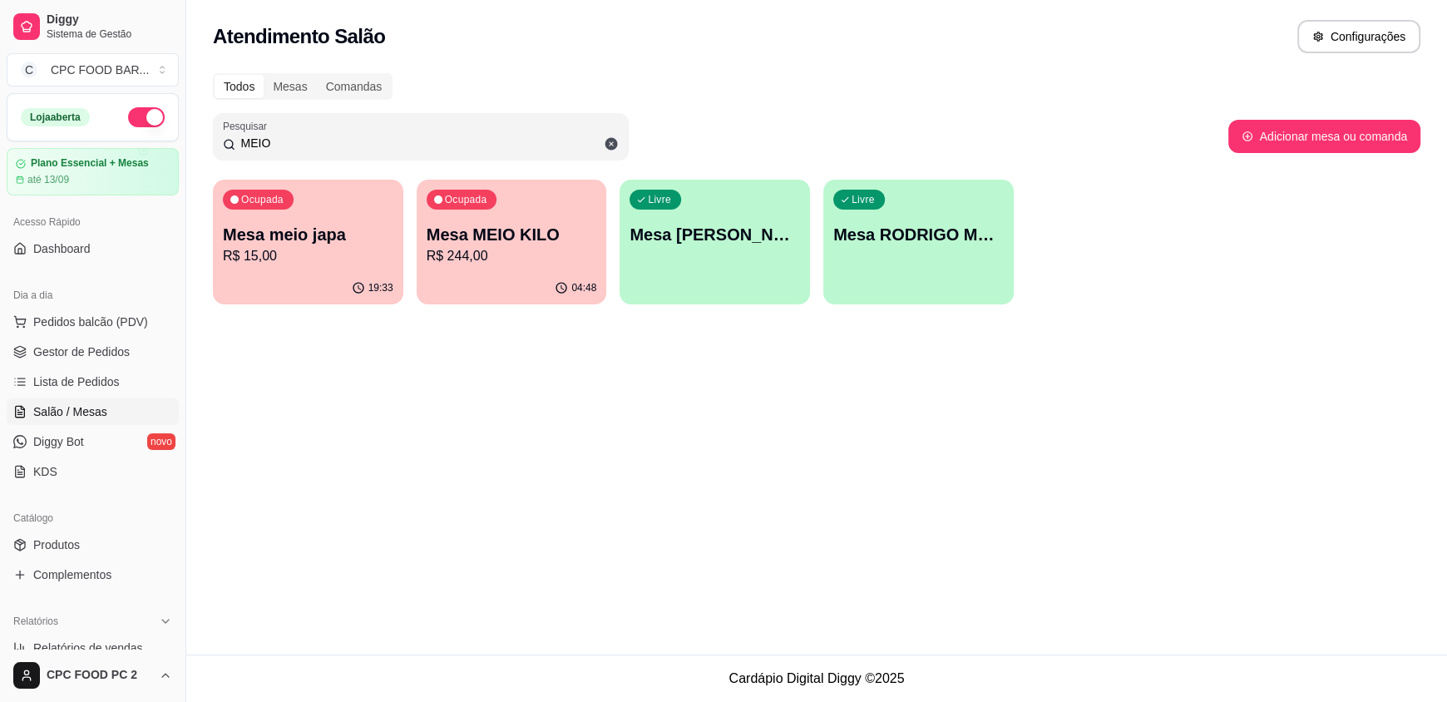
type input "MEIO"
click at [493, 233] on p "Mesa MEIO KILO" at bounding box center [512, 234] width 170 height 23
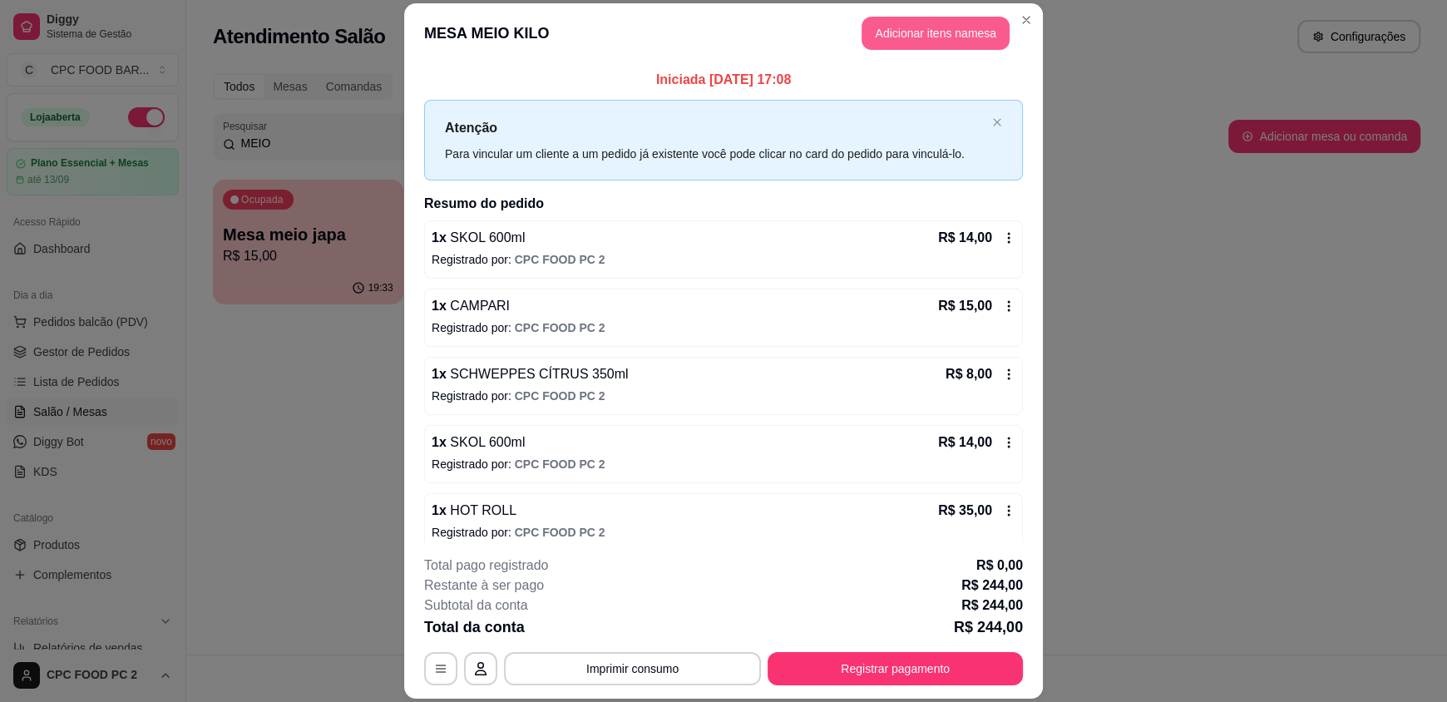
click at [916, 27] on button "Adicionar itens na mesa" at bounding box center [935, 33] width 148 height 33
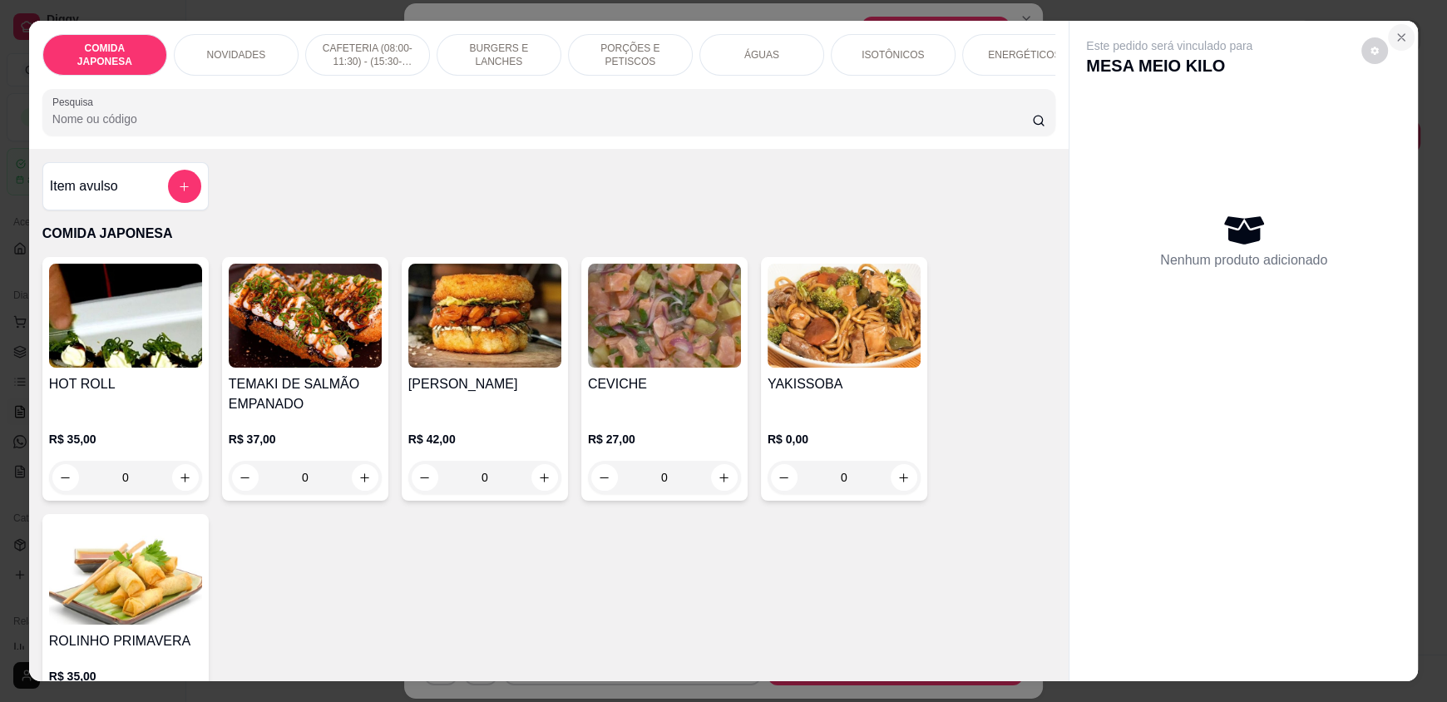
click at [1404, 33] on button "Close" at bounding box center [1401, 37] width 27 height 27
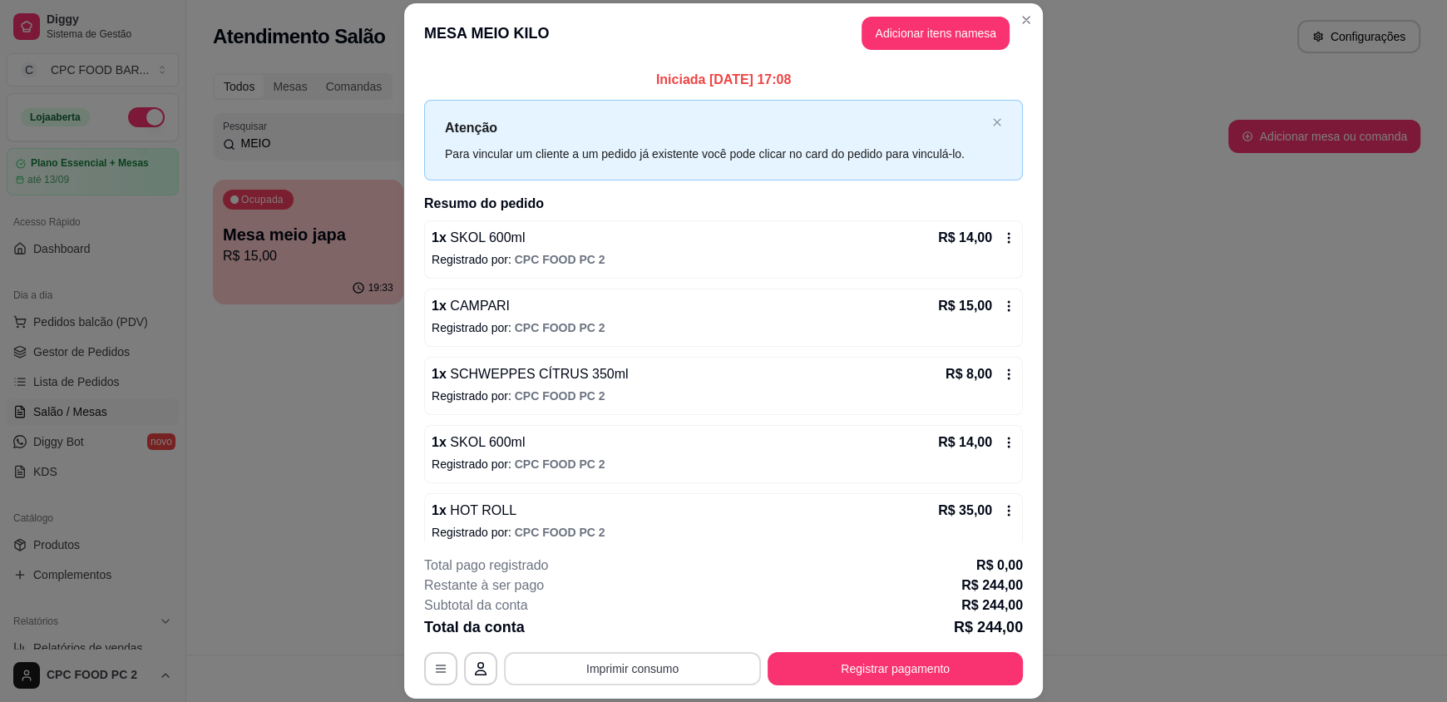
click at [563, 669] on button "Imprimir consumo" at bounding box center [632, 668] width 257 height 33
click at [616, 629] on button "IMPRESSORA" at bounding box center [631, 630] width 121 height 27
click at [812, 664] on button "Registrar pagamento" at bounding box center [894, 668] width 255 height 33
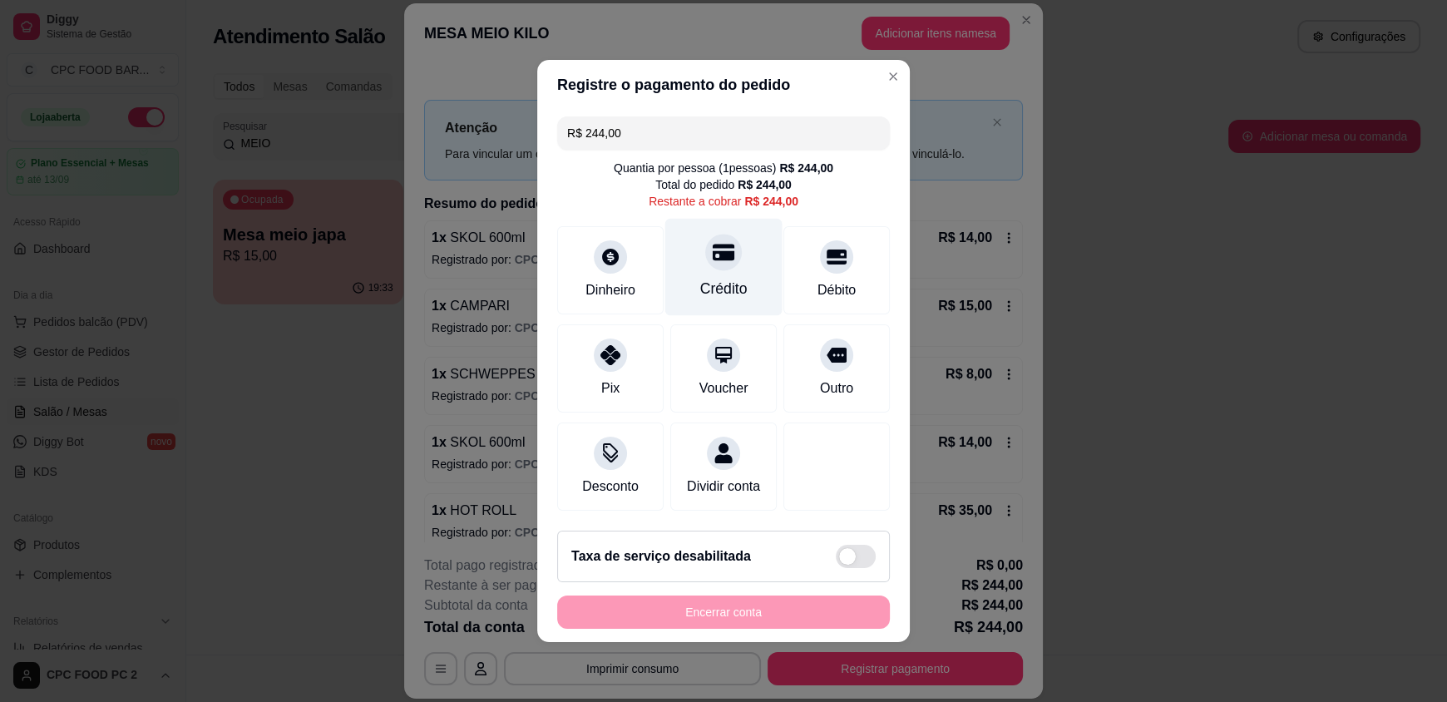
click at [683, 259] on div "Crédito" at bounding box center [723, 267] width 117 height 97
type input "R$ 0,00"
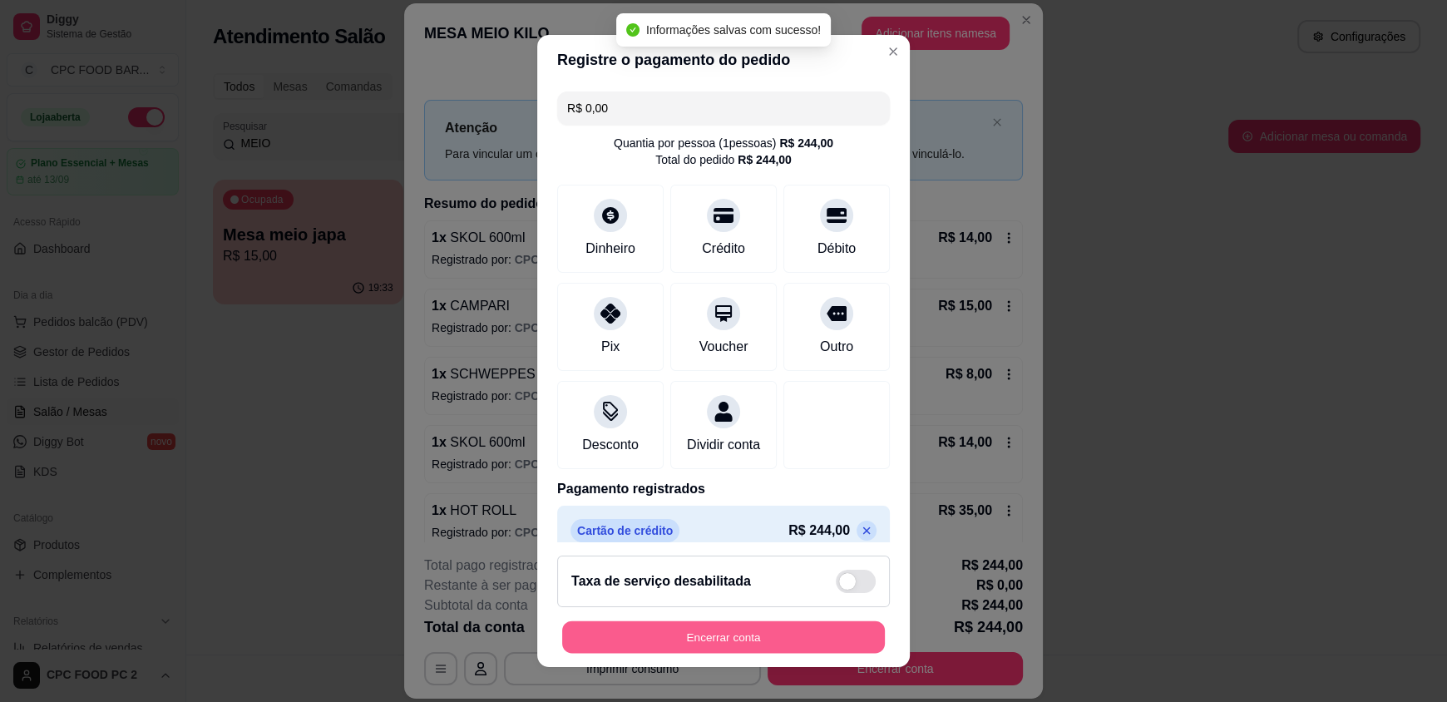
click at [661, 659] on footer "Taxa de serviço desabilitada Encerrar conta" at bounding box center [723, 604] width 373 height 125
click at [685, 647] on button "Encerrar conta" at bounding box center [723, 636] width 333 height 33
